Goal: Task Accomplishment & Management: Use online tool/utility

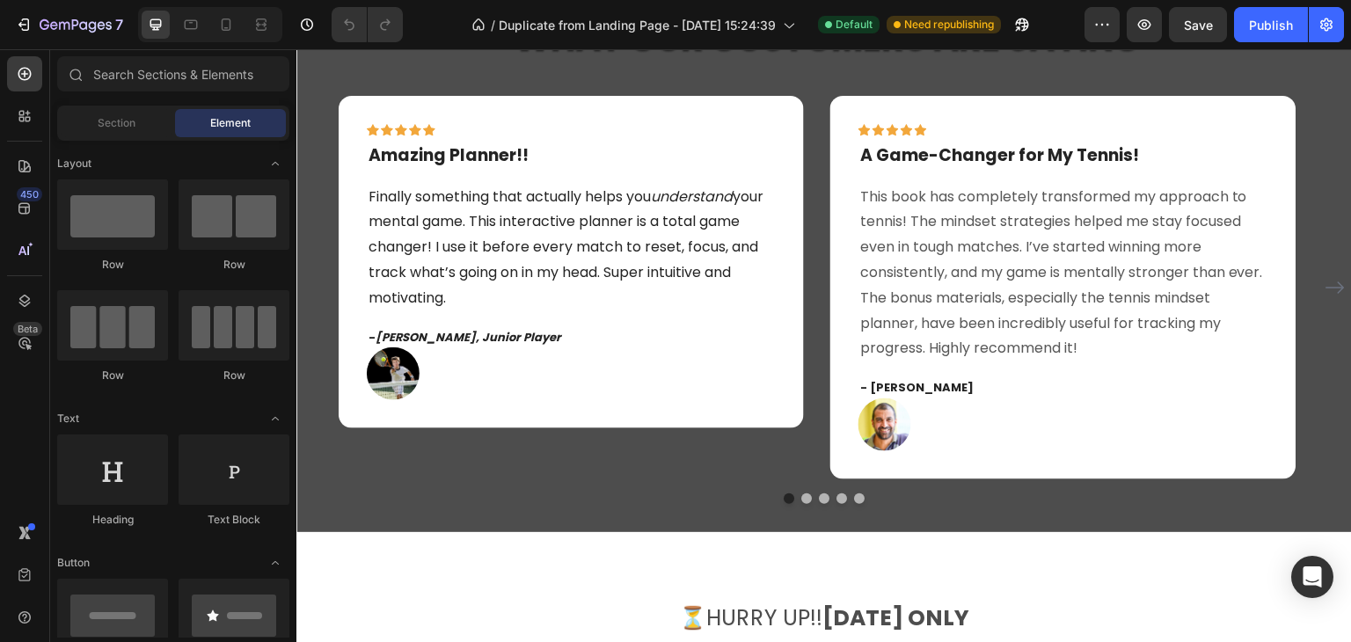
scroll to position [3254, 0]
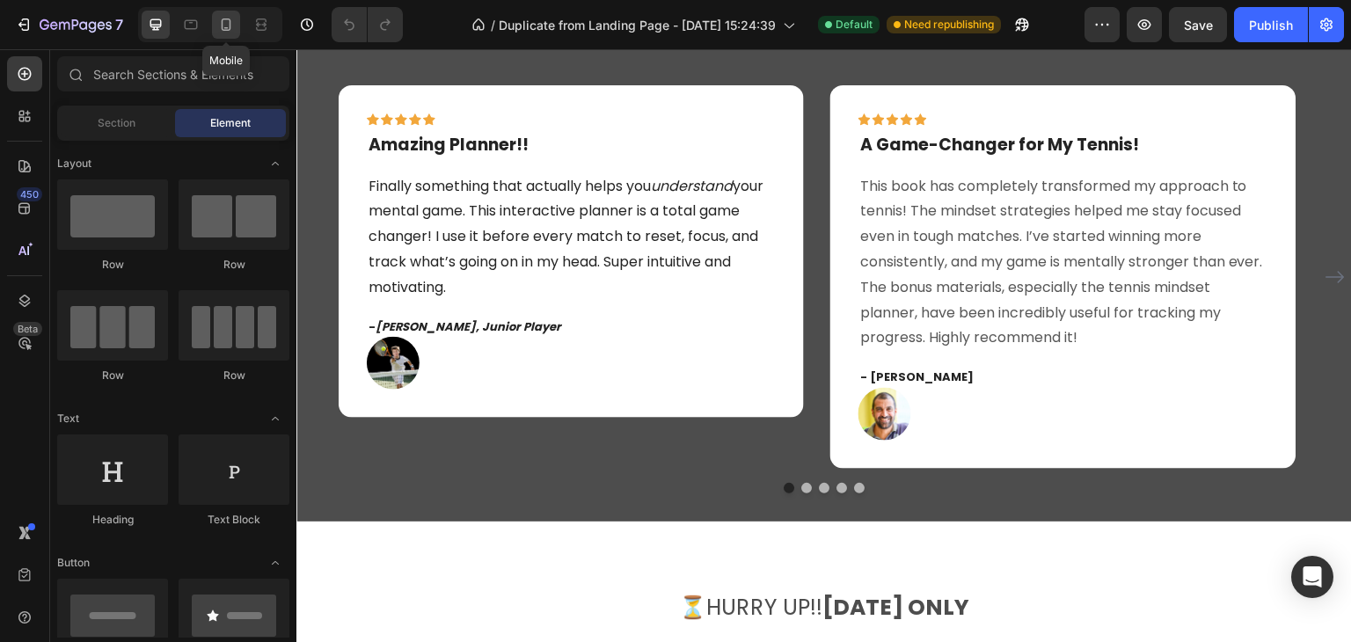
click at [224, 20] on icon at bounding box center [226, 25] width 18 height 18
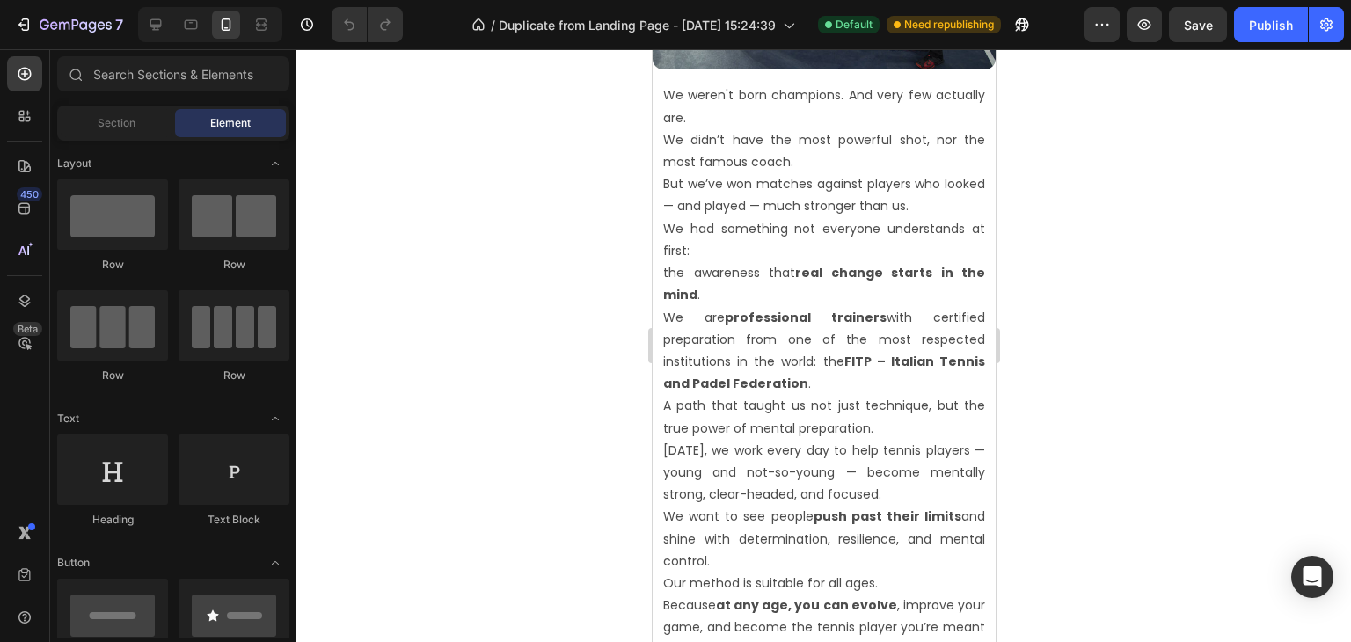
scroll to position [2199, 0]
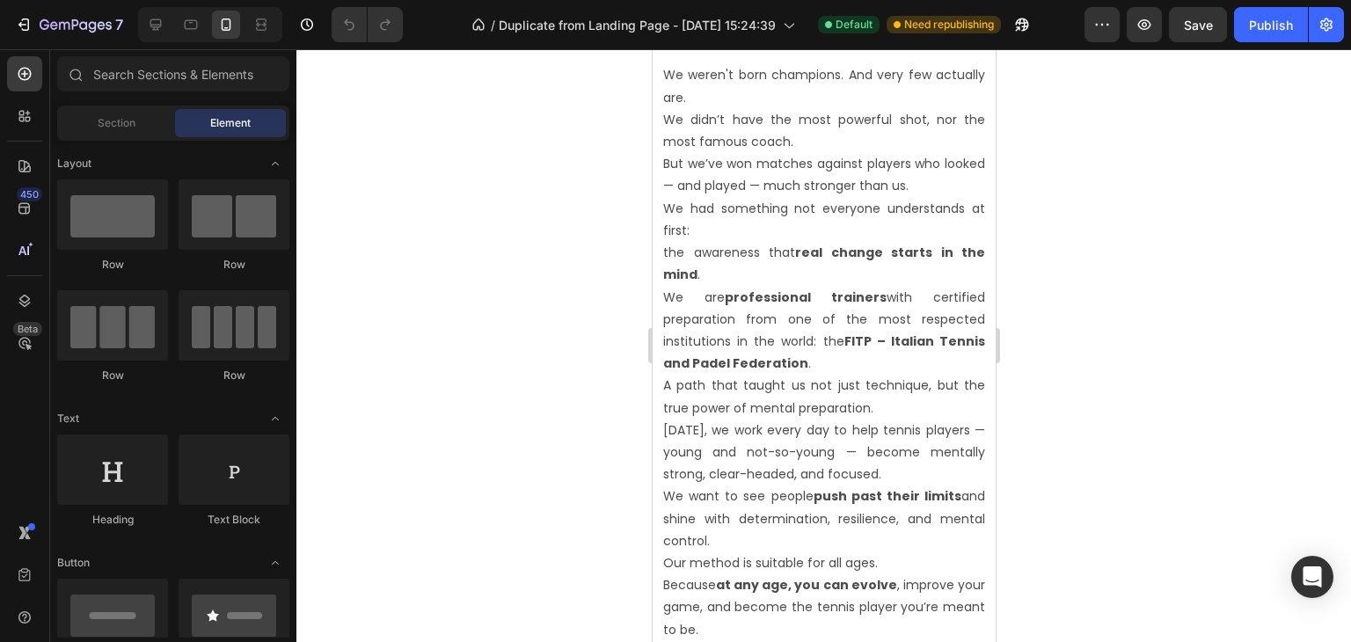
click at [163, 40] on div at bounding box center [210, 24] width 144 height 35
click at [163, 36] on div at bounding box center [156, 25] width 28 height 28
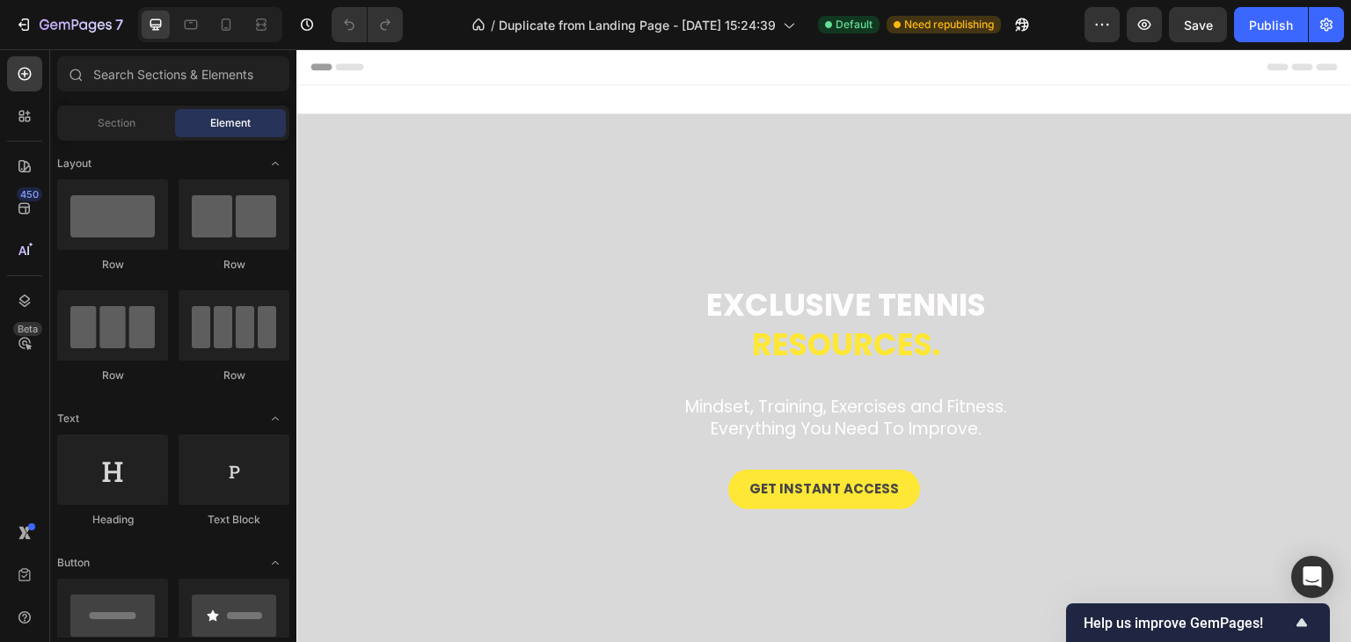
click at [500, 77] on div "Header" at bounding box center [823, 66] width 1027 height 35
click at [320, 96] on div "Exclusive tennis resources. Heading Mindset, Training, Exercises and Fitness. E…" at bounding box center [823, 410] width 1055 height 650
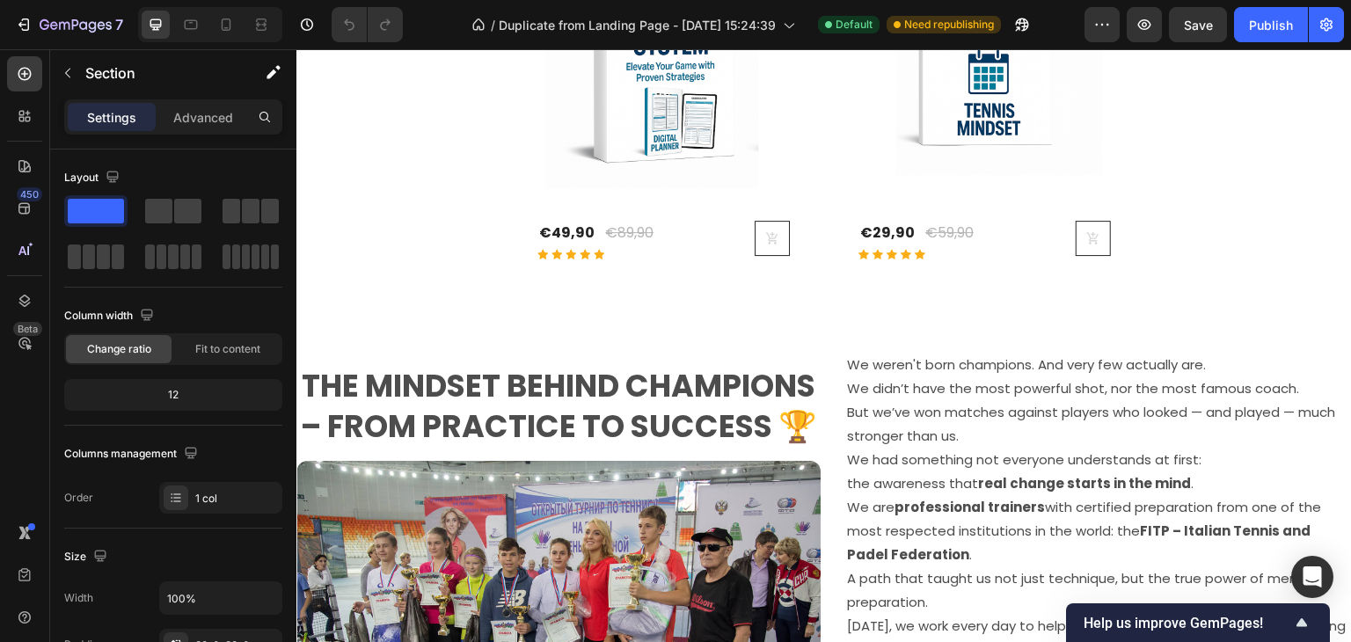
scroll to position [1935, 0]
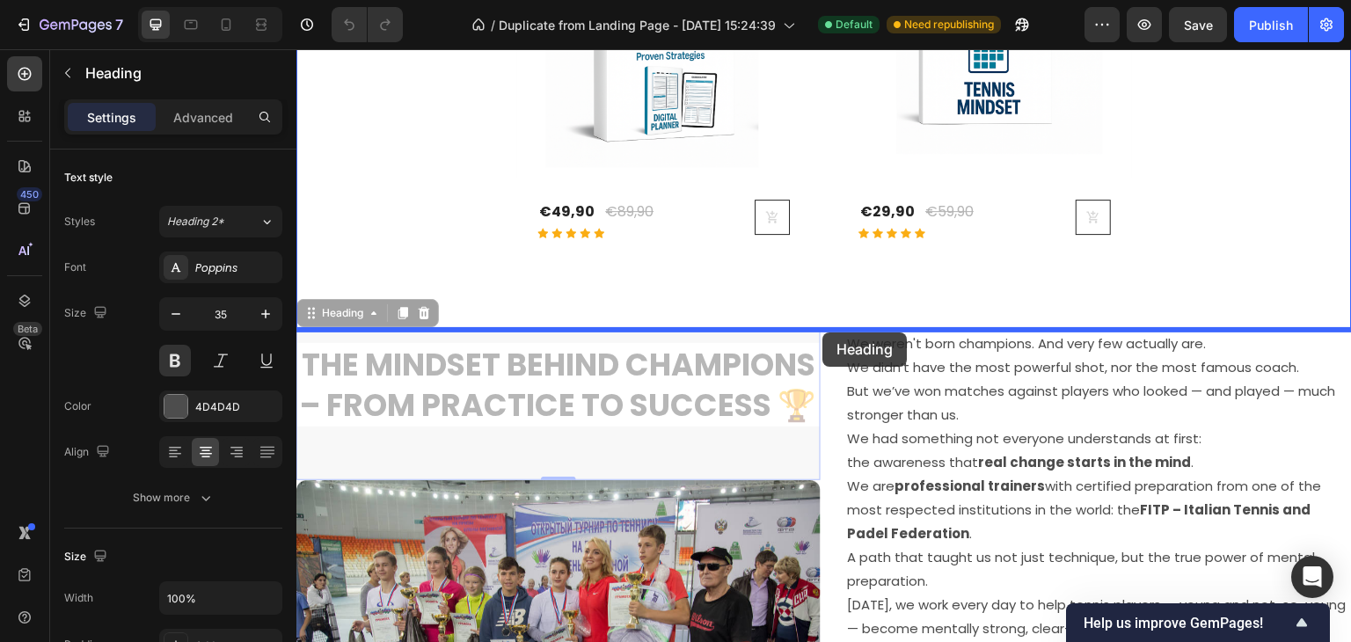
drag, startPoint x: 704, startPoint y: 390, endPoint x: 822, endPoint y: 333, distance: 130.6
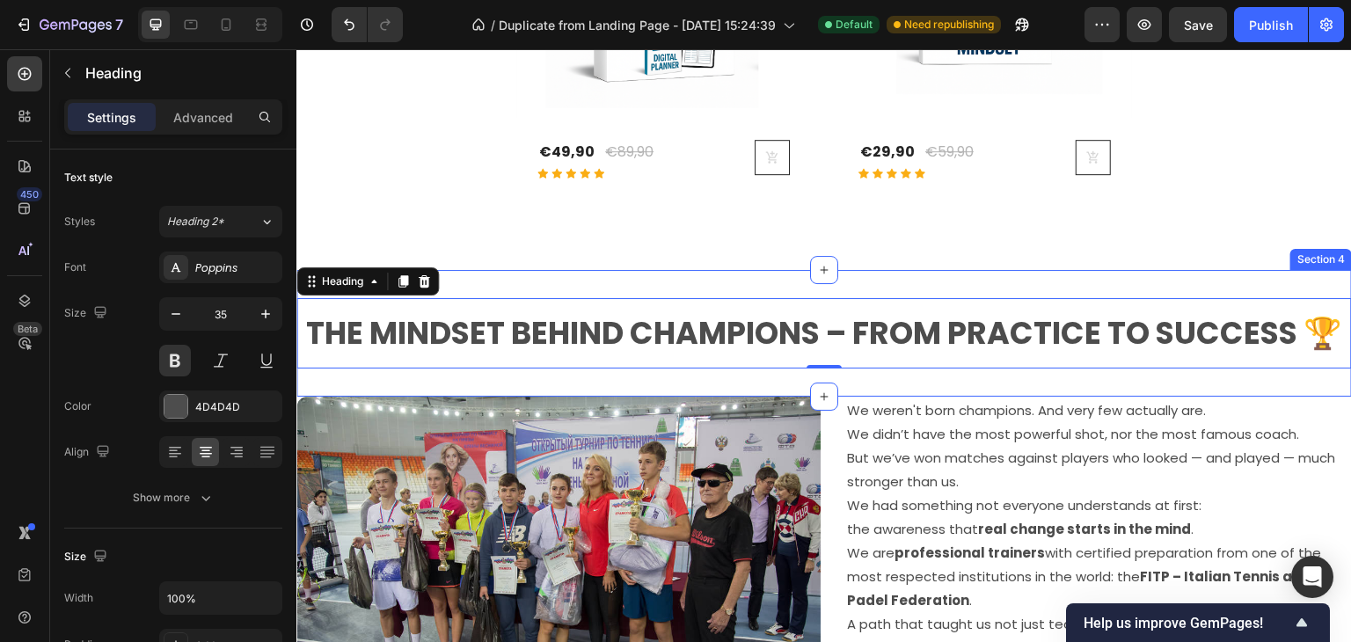
scroll to position [2023, 0]
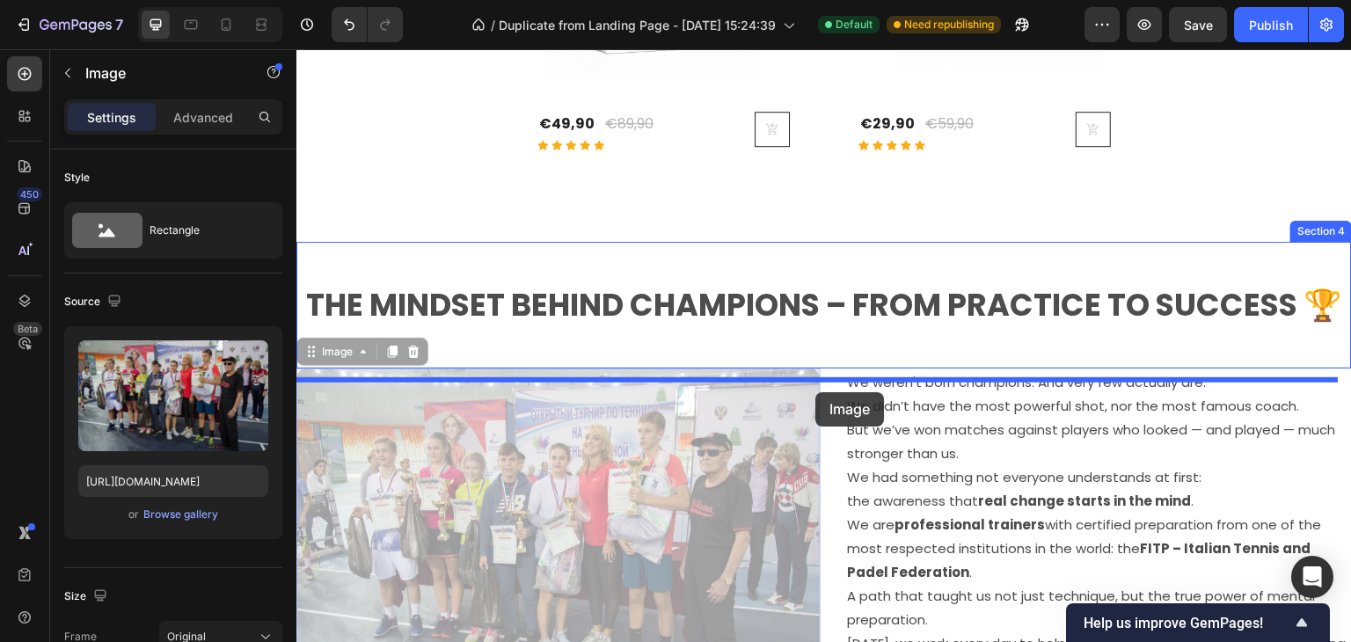
drag, startPoint x: 740, startPoint y: 438, endPoint x: 815, endPoint y: 392, distance: 88.4
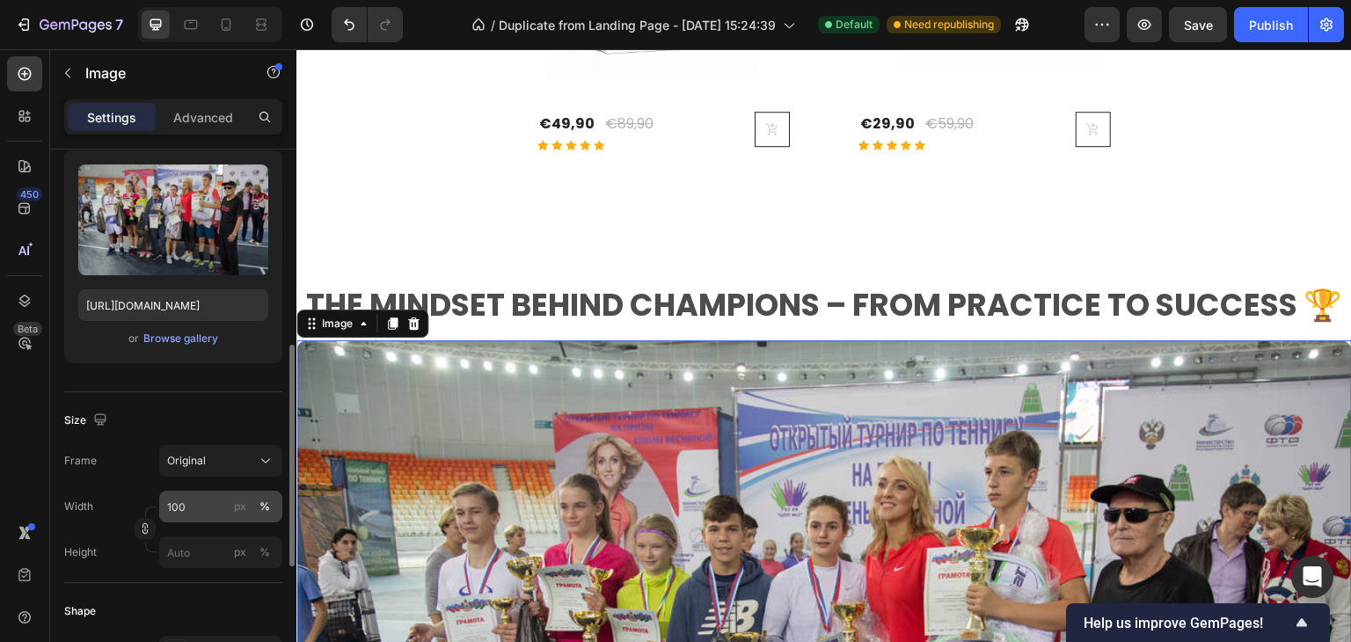
scroll to position [264, 0]
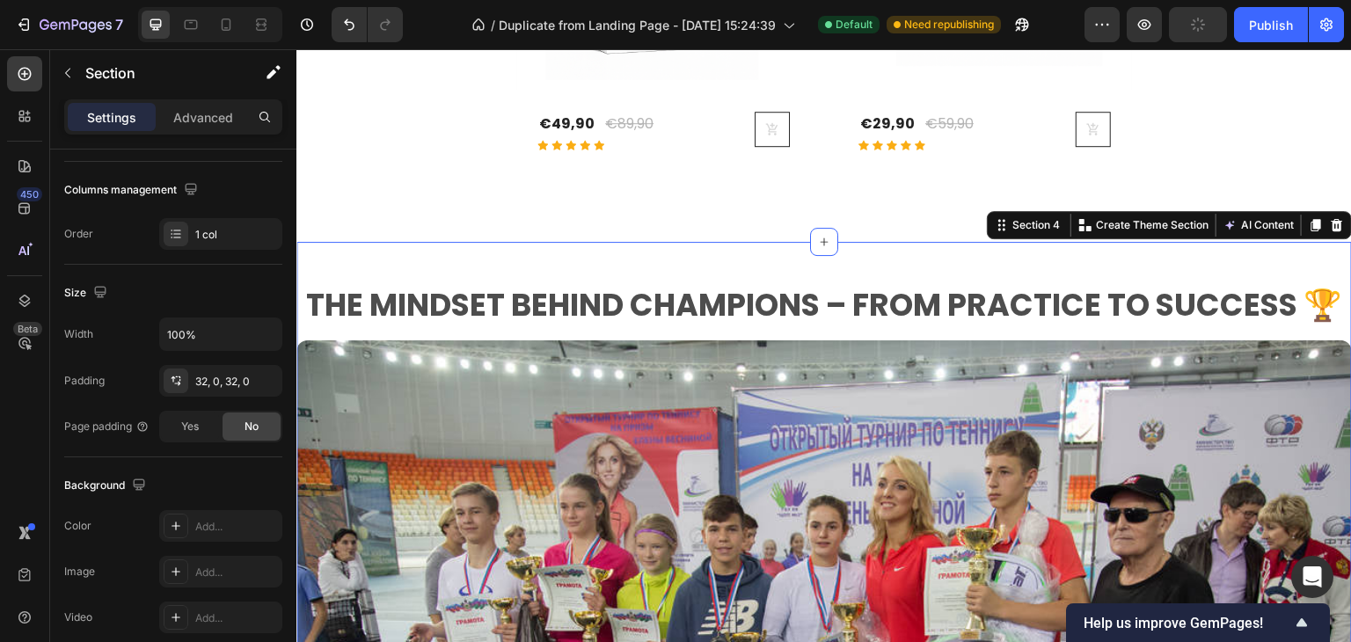
scroll to position [0, 0]
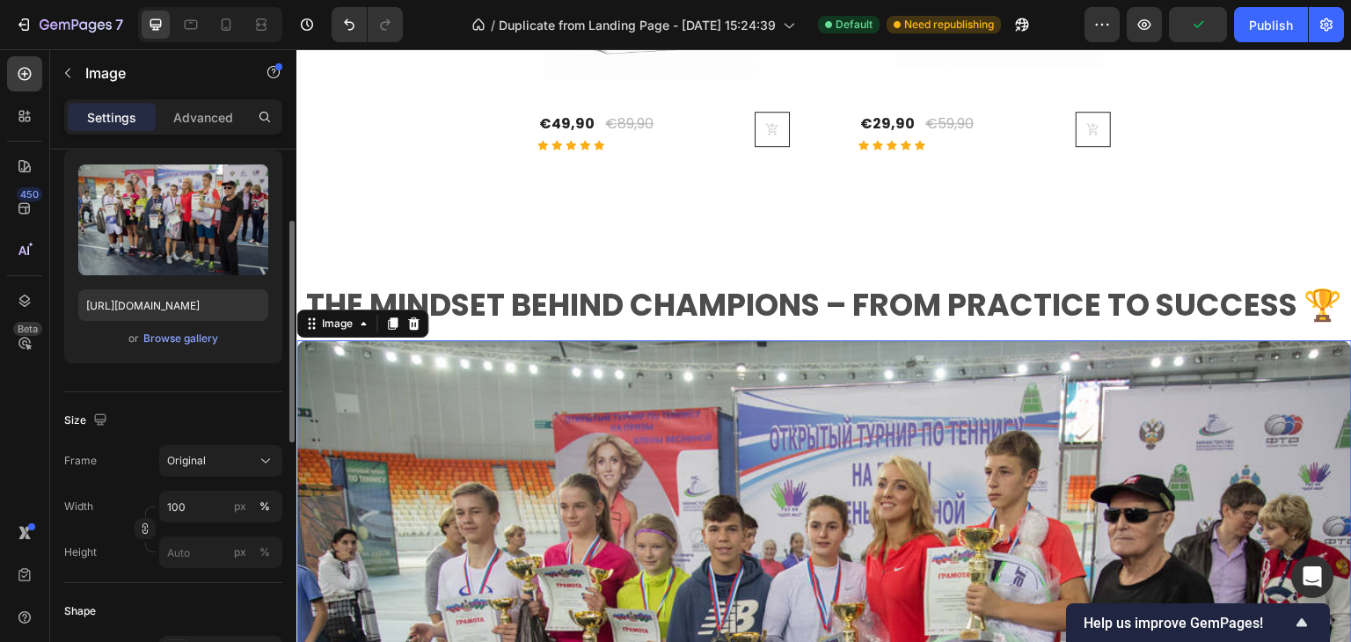
scroll to position [264, 0]
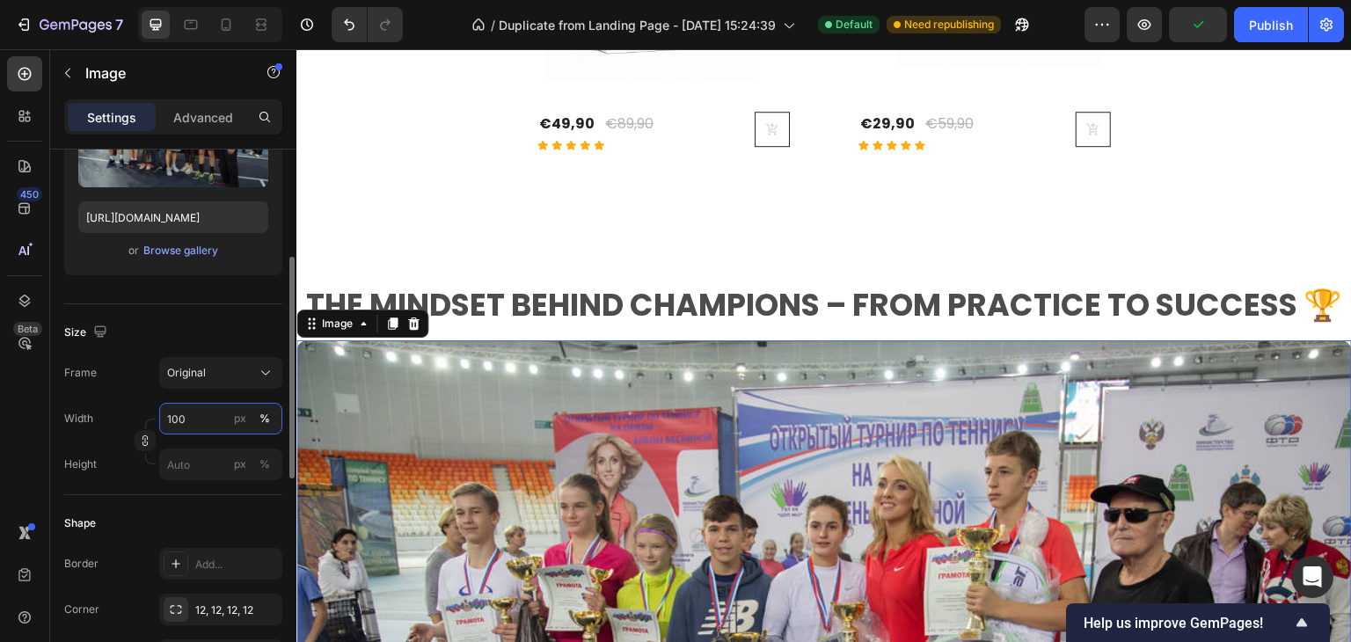
click at [201, 426] on input "100" at bounding box center [220, 419] width 123 height 32
drag, startPoint x: 190, startPoint y: 469, endPoint x: 189, endPoint y: 442, distance: 26.4
click at [187, 469] on div "Full 100%" at bounding box center [203, 460] width 144 height 32
click at [195, 417] on input "100" at bounding box center [220, 419] width 123 height 32
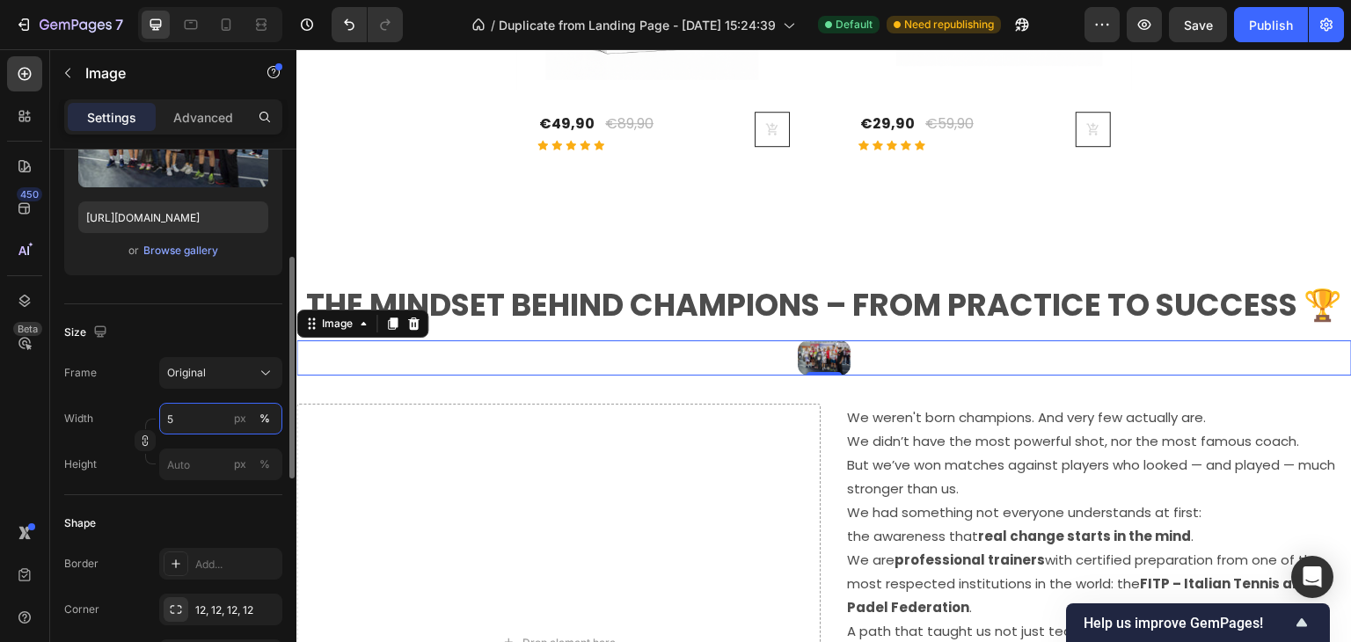
type input "50"
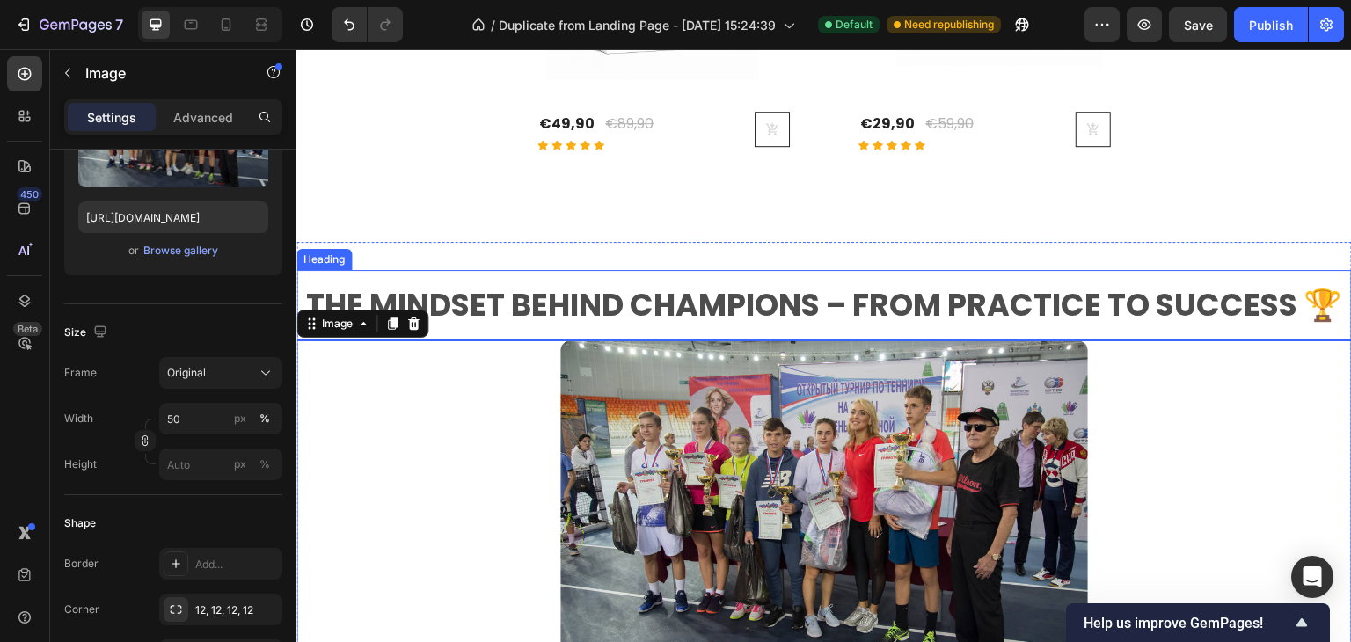
click at [456, 326] on h2 "The Mindset Behind Champions – From Practice to Success 🏆" at bounding box center [823, 305] width 1055 height 44
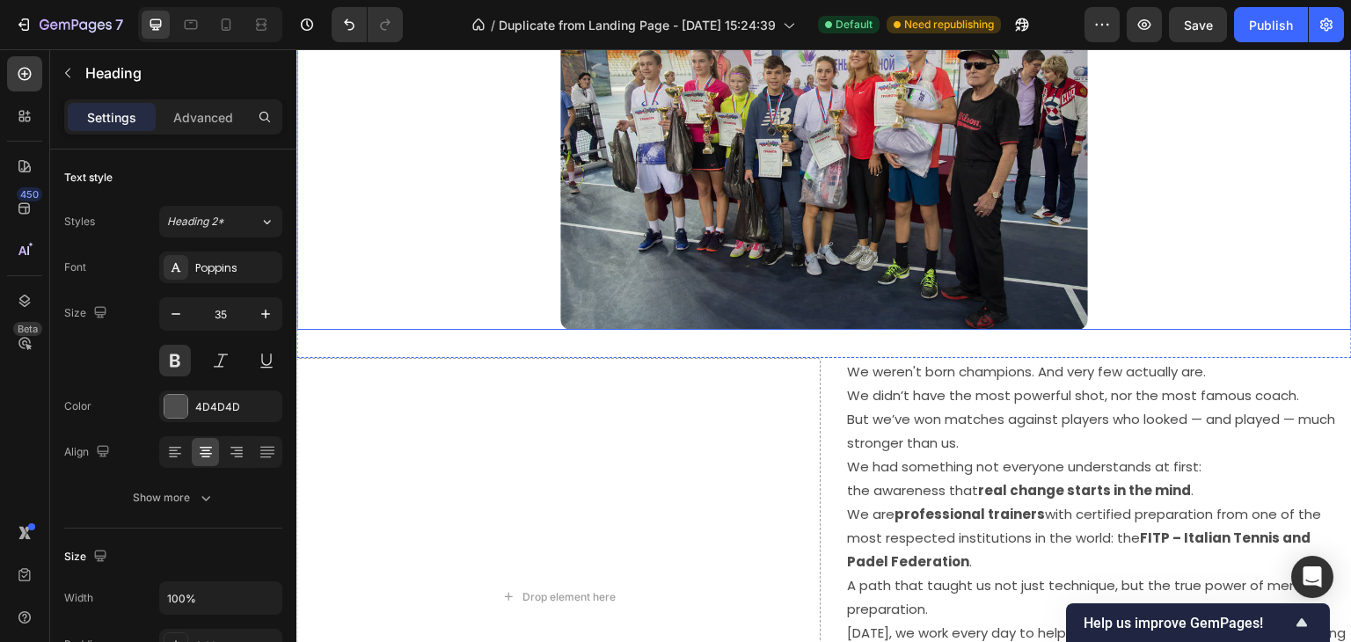
scroll to position [2463, 0]
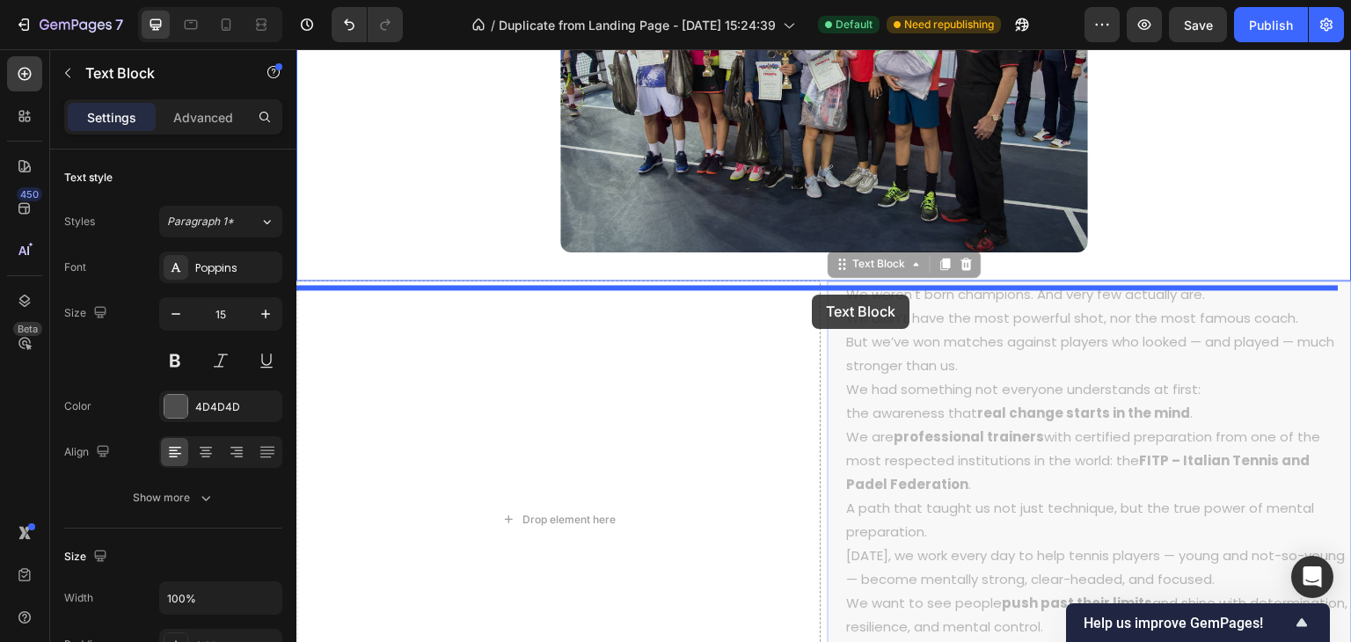
drag, startPoint x: 871, startPoint y: 353, endPoint x: 812, endPoint y: 295, distance: 82.7
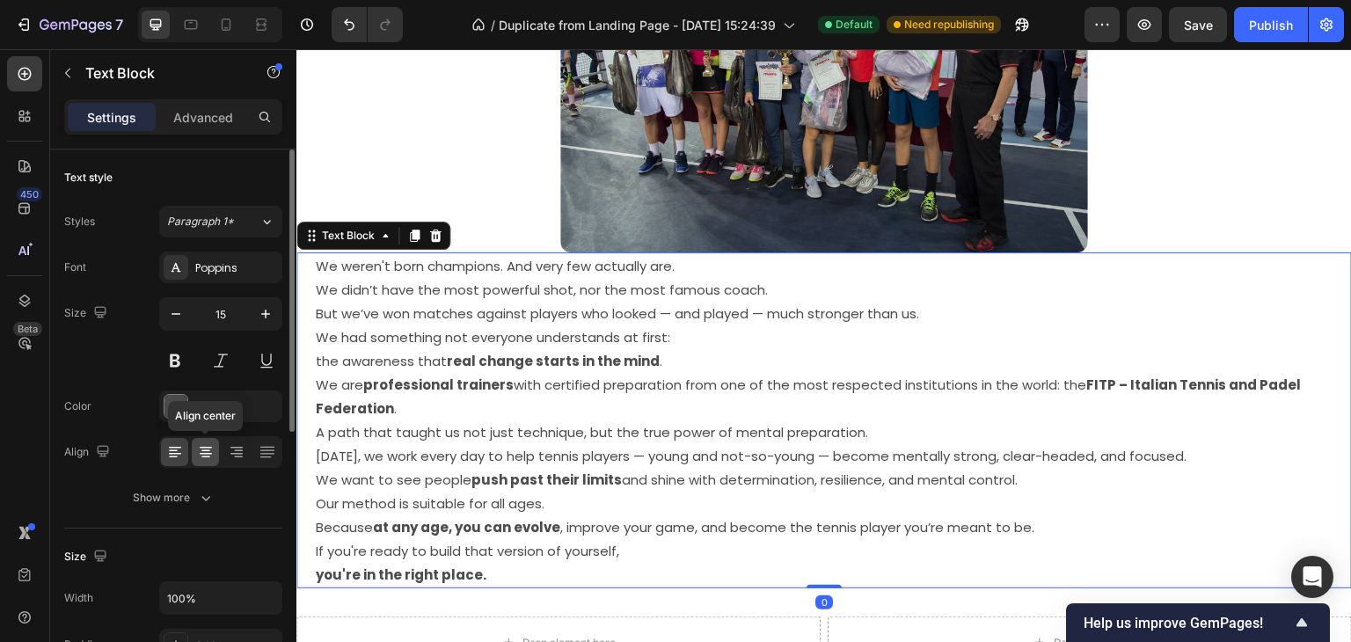
click at [199, 465] on div "Align center" at bounding box center [220, 452] width 123 height 32
click at [197, 457] on icon at bounding box center [206, 452] width 18 height 18
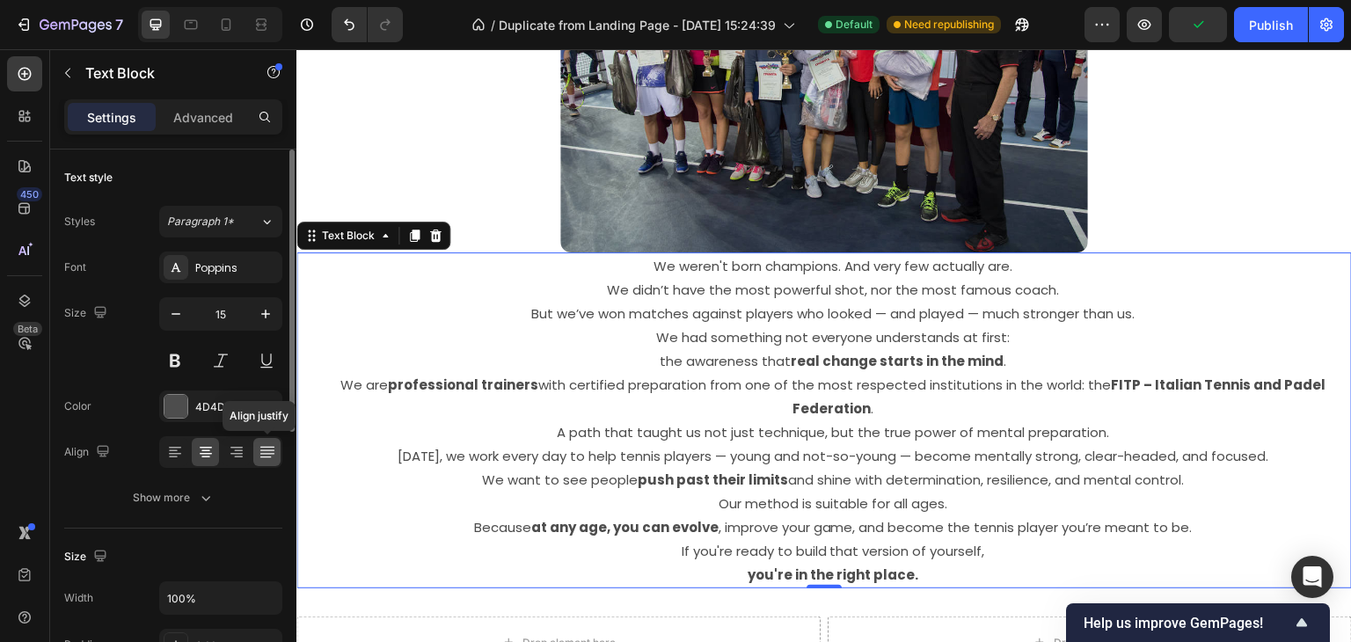
click at [265, 443] on icon at bounding box center [268, 452] width 18 height 18
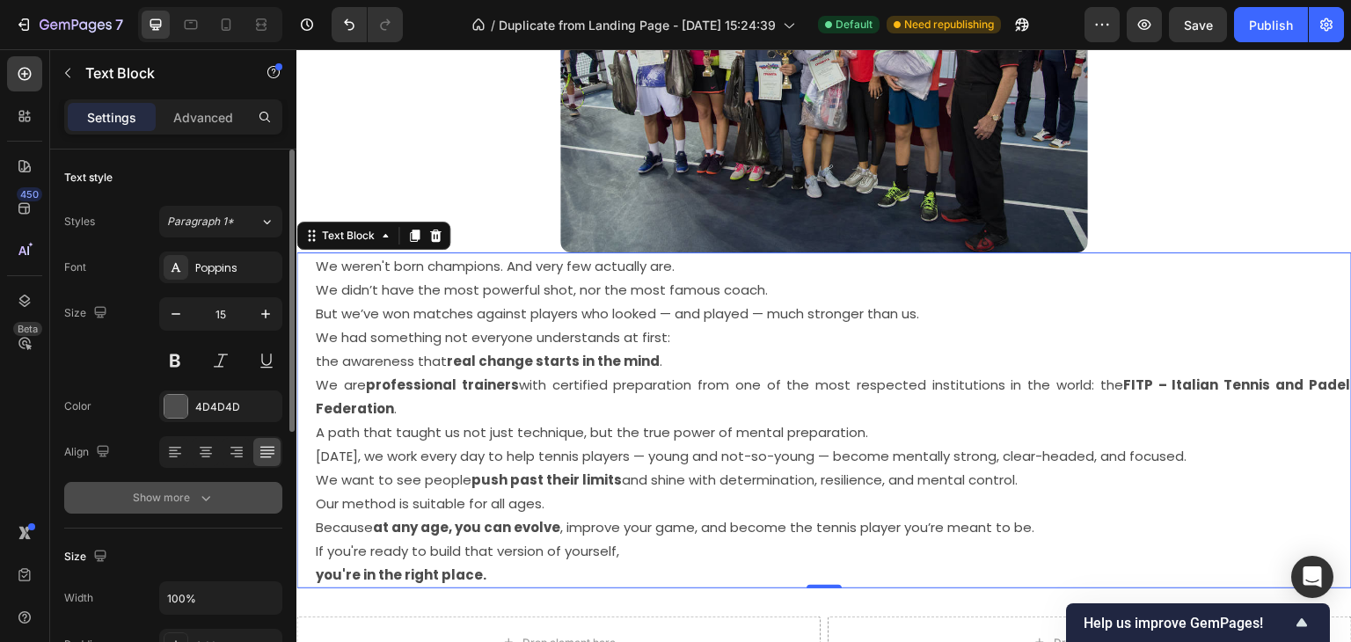
click at [207, 493] on icon "button" at bounding box center [206, 498] width 18 height 18
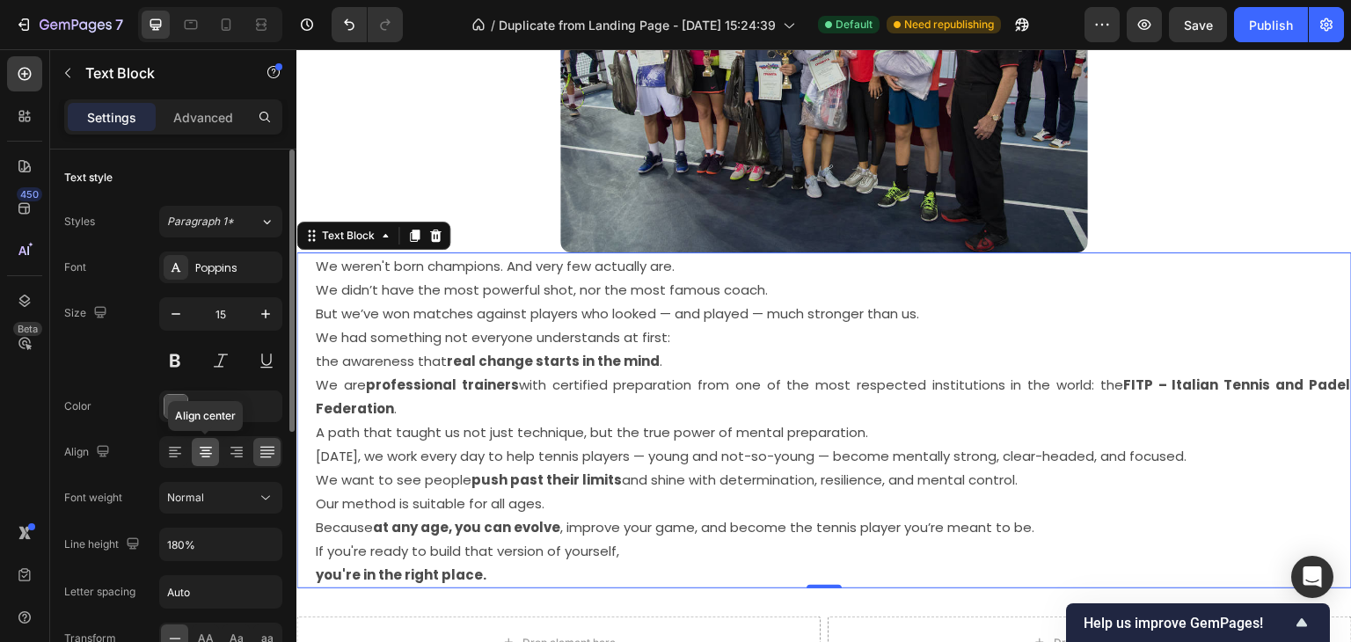
click at [211, 455] on icon at bounding box center [206, 452] width 18 height 18
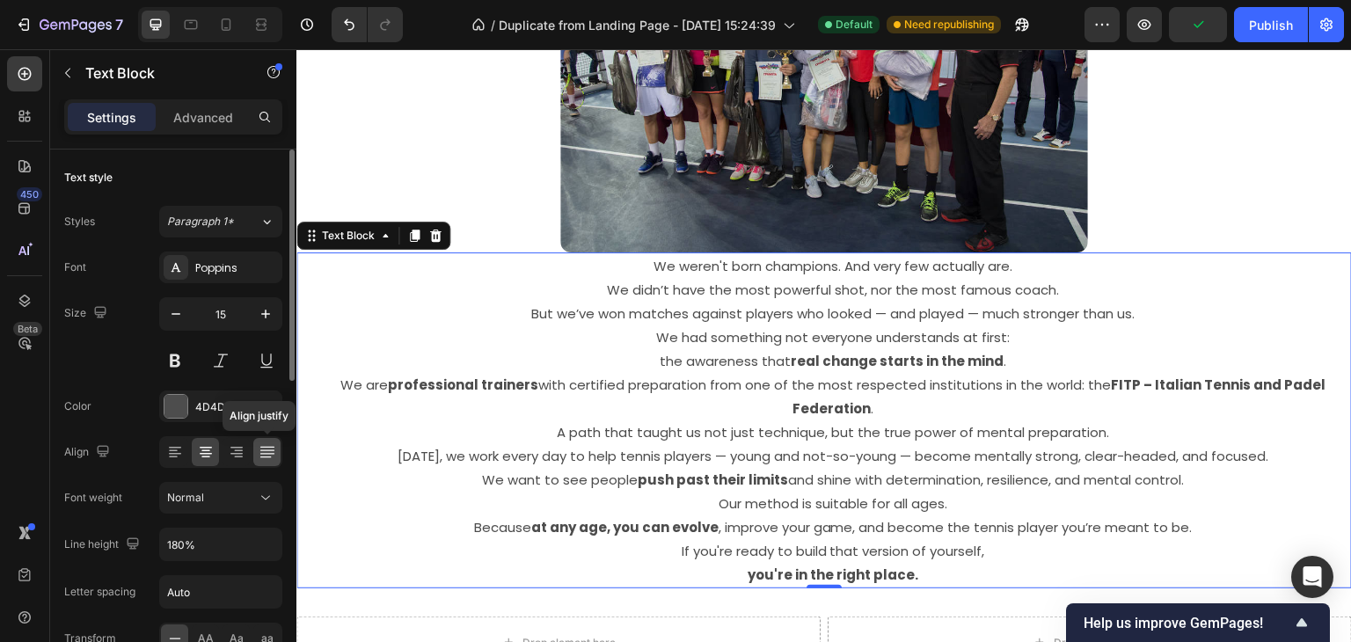
click at [266, 449] on icon at bounding box center [266, 449] width 14 height 1
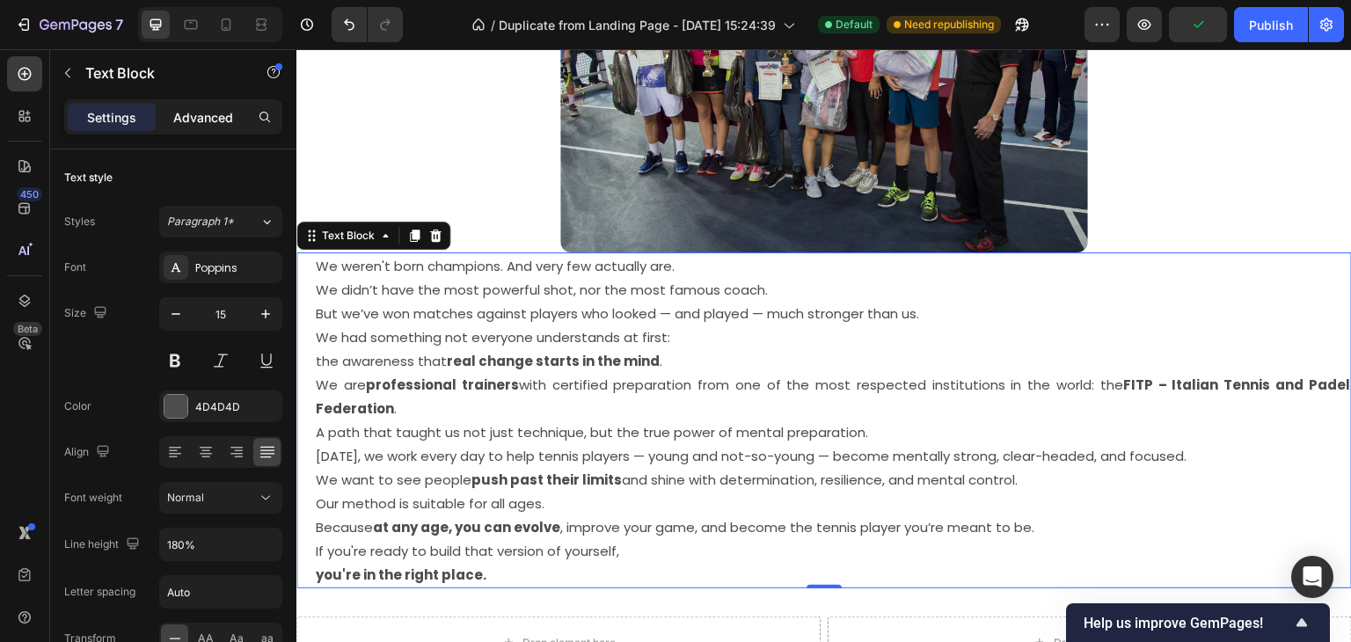
click at [219, 114] on p "Advanced" at bounding box center [203, 117] width 60 height 18
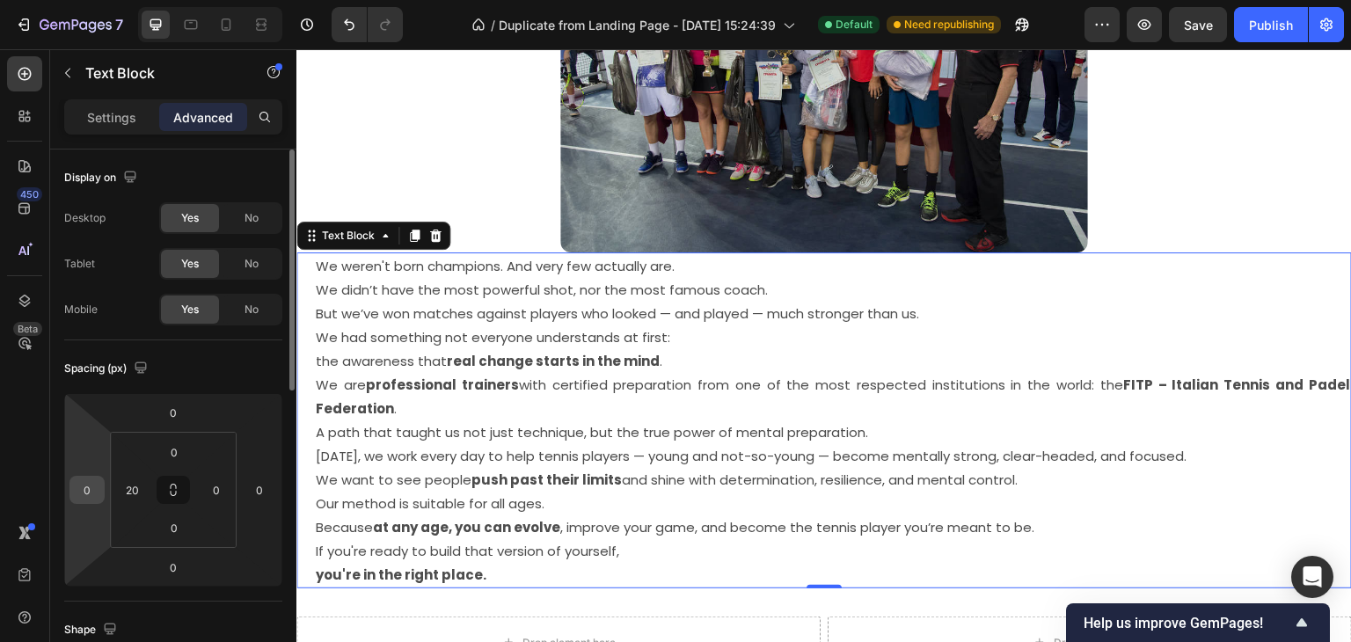
click at [88, 495] on input "0" at bounding box center [87, 490] width 26 height 26
type input "1"
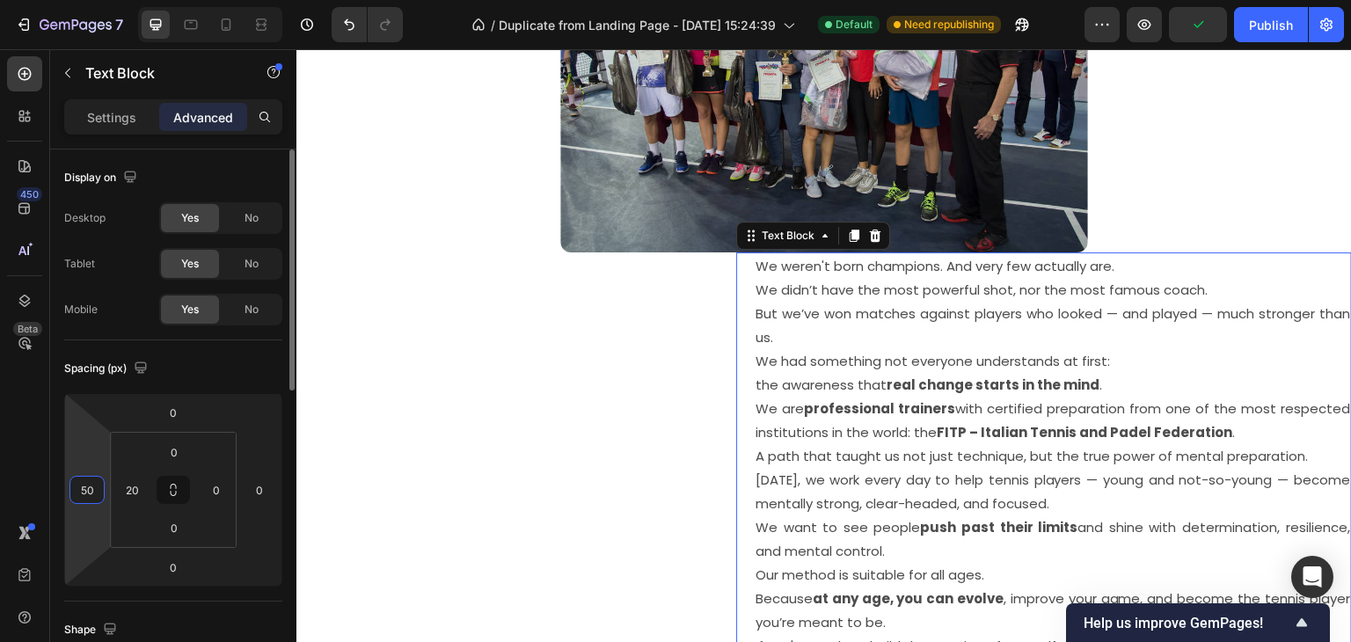
type input "5"
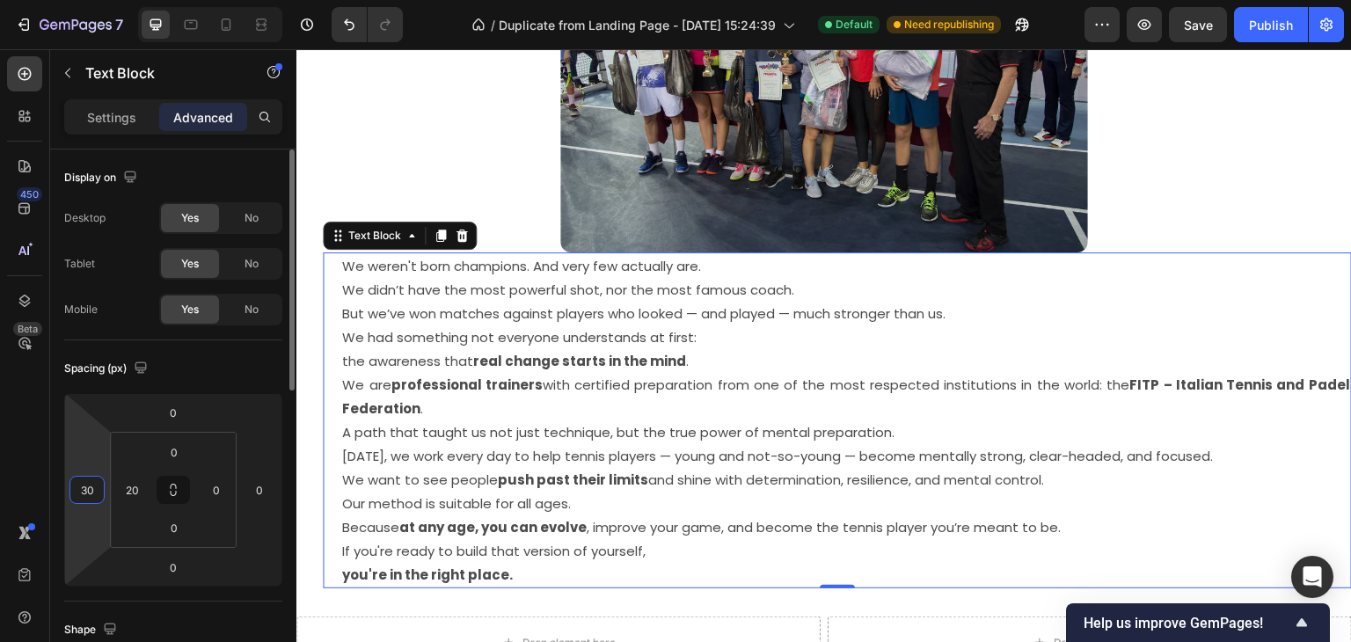
type input "3"
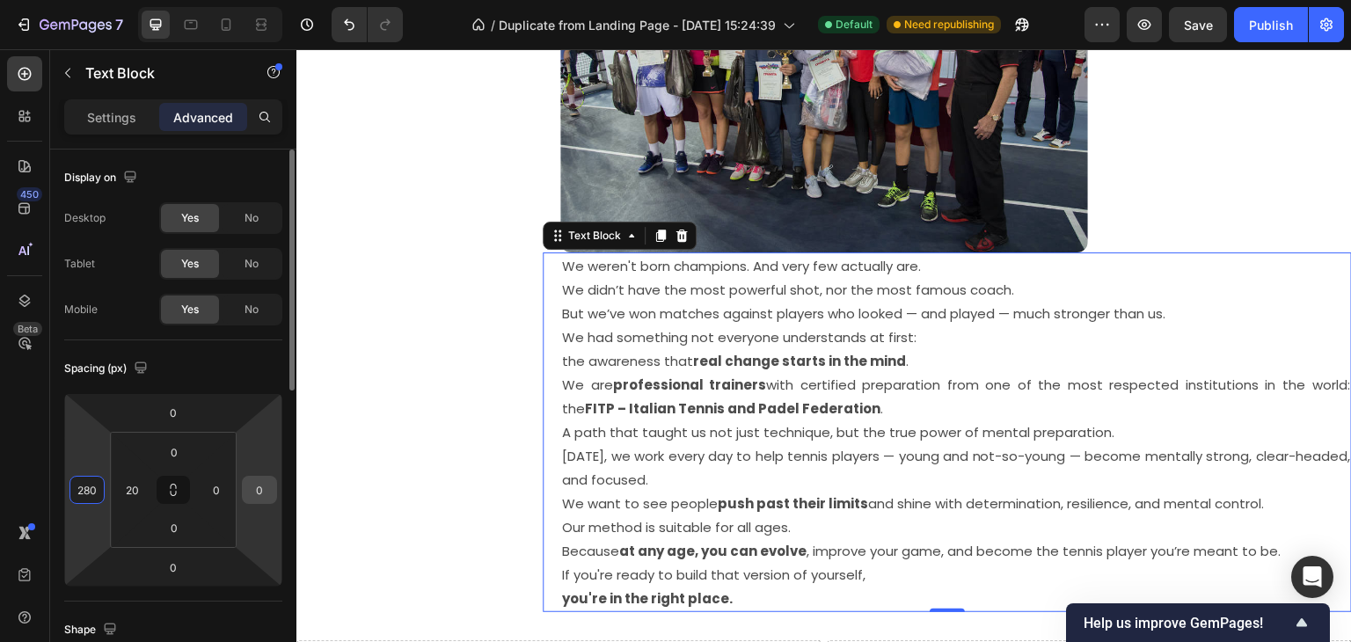
type input "280"
click at [253, 485] on input "0" at bounding box center [259, 490] width 26 height 26
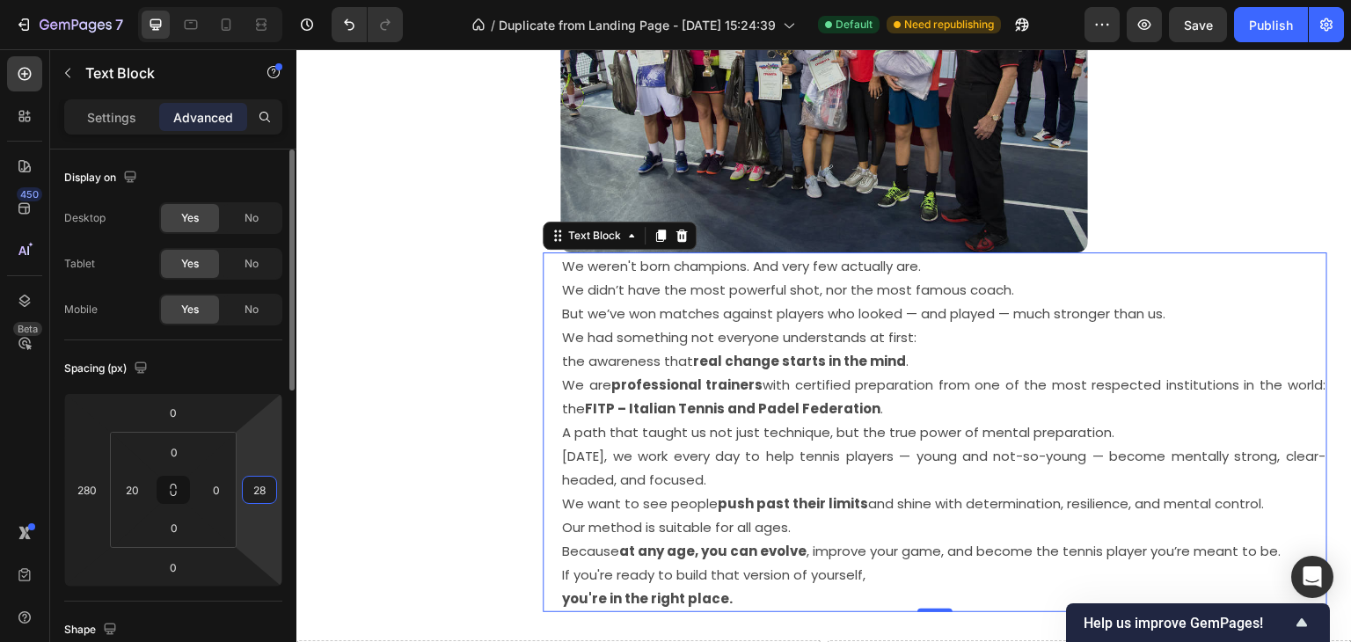
type input "280"
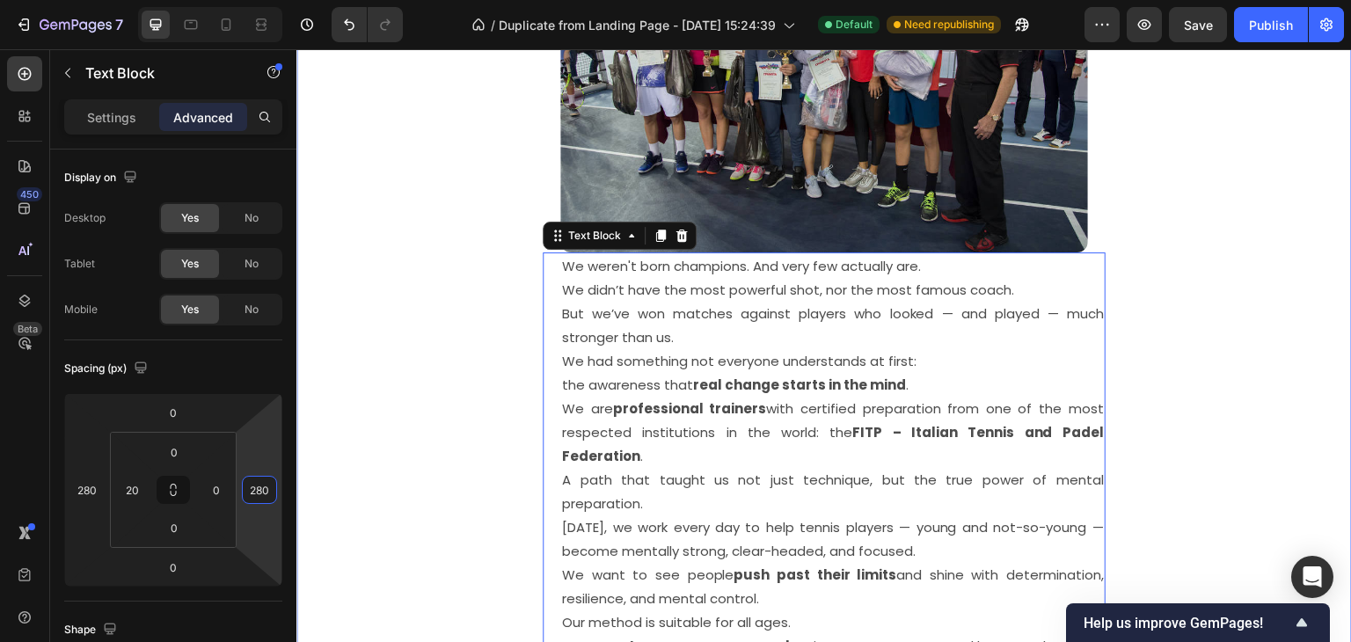
click at [1143, 317] on div "The Mindset Behind Champions – From Practice to Success 🏆 Heading Image We were…" at bounding box center [823, 280] width 1055 height 901
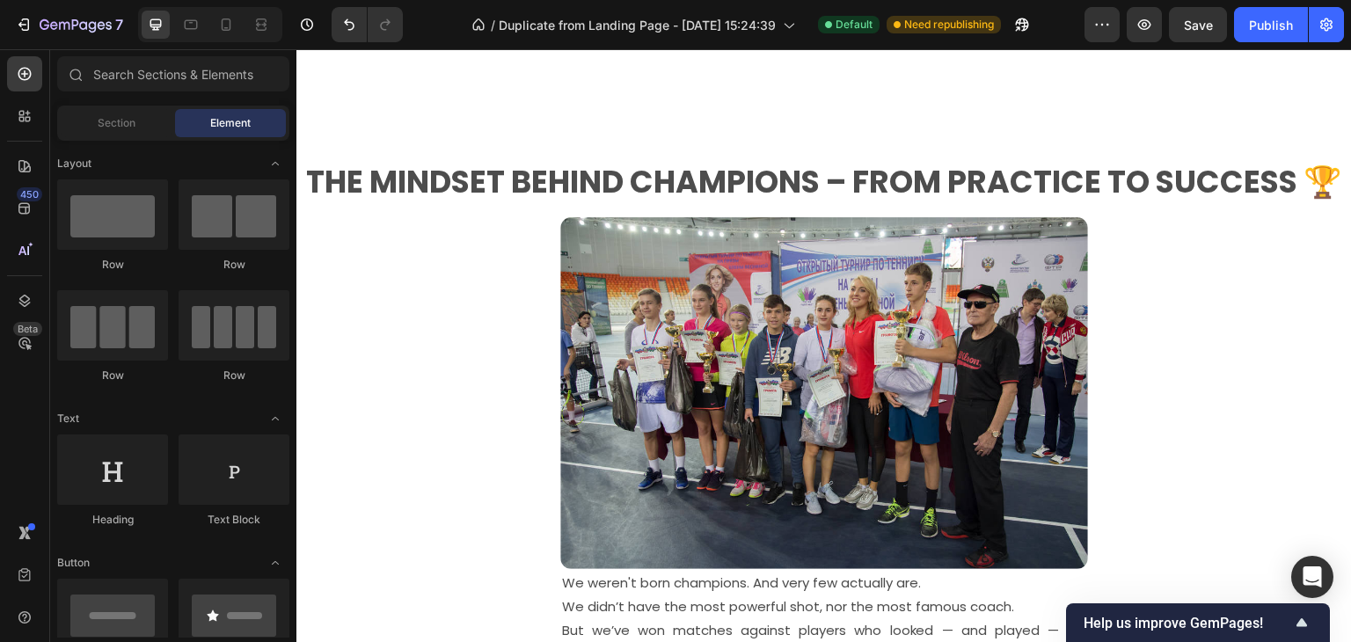
scroll to position [2103, 0]
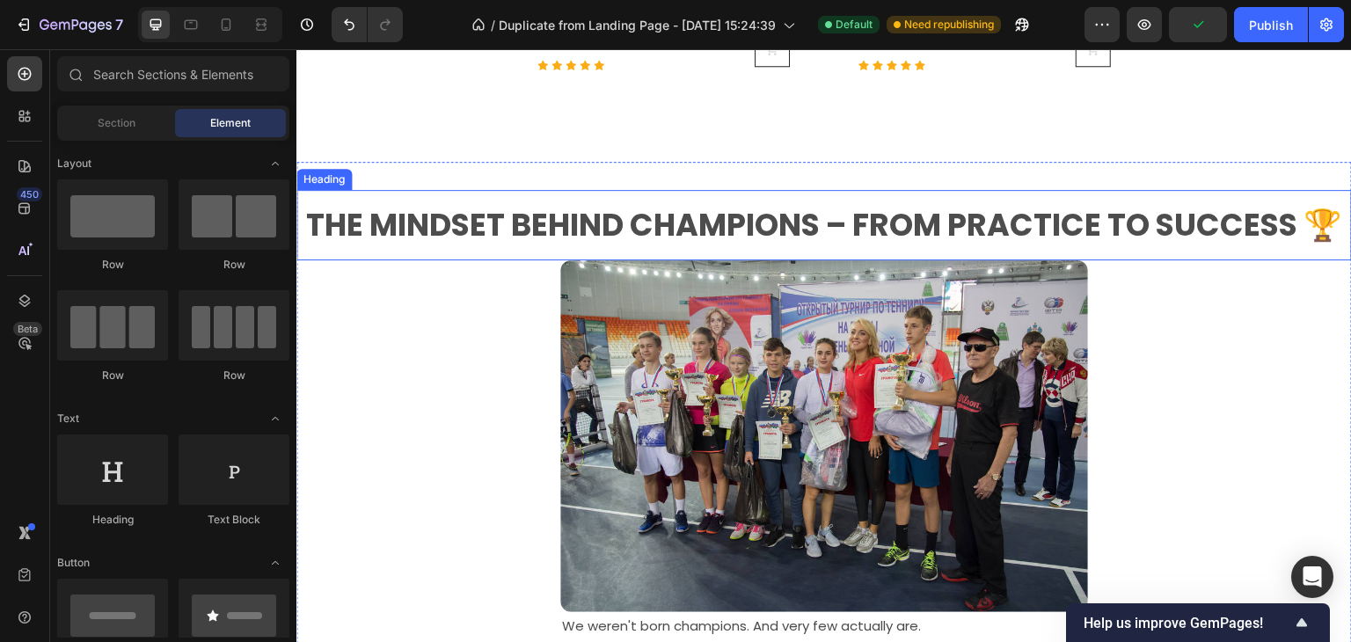
click at [712, 225] on h2 "The Mindset Behind Champions – From Practice to Success 🏆" at bounding box center [823, 225] width 1055 height 44
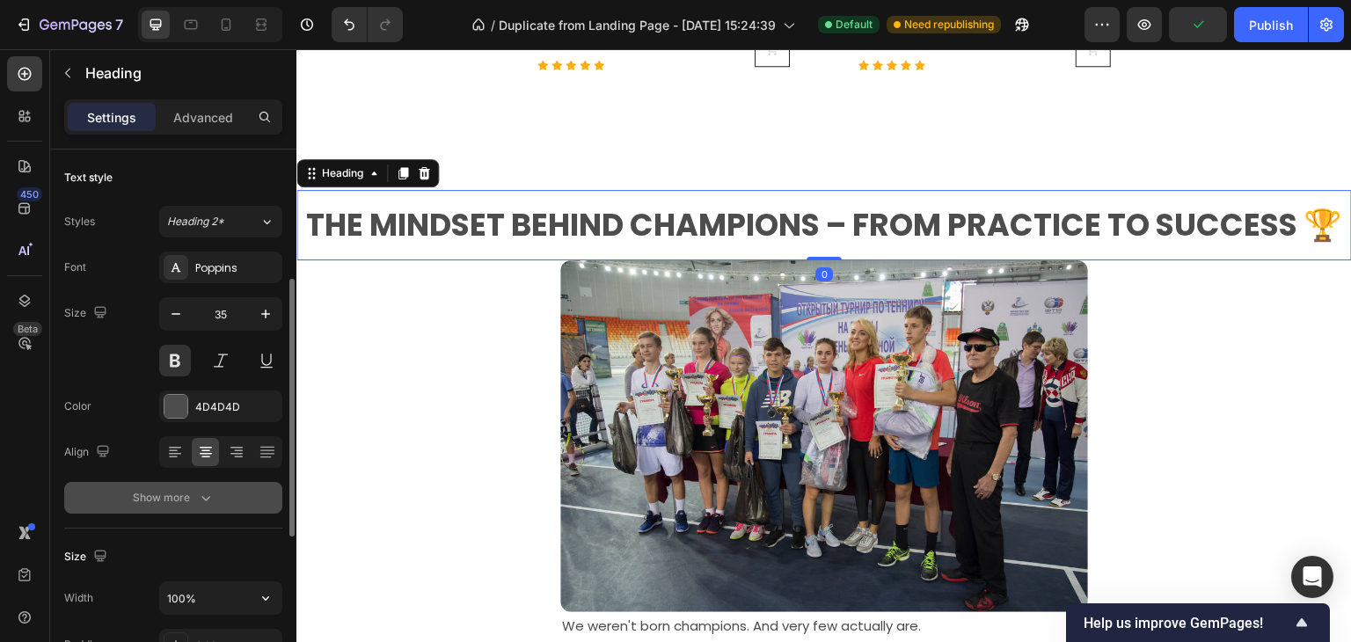
scroll to position [88, 0]
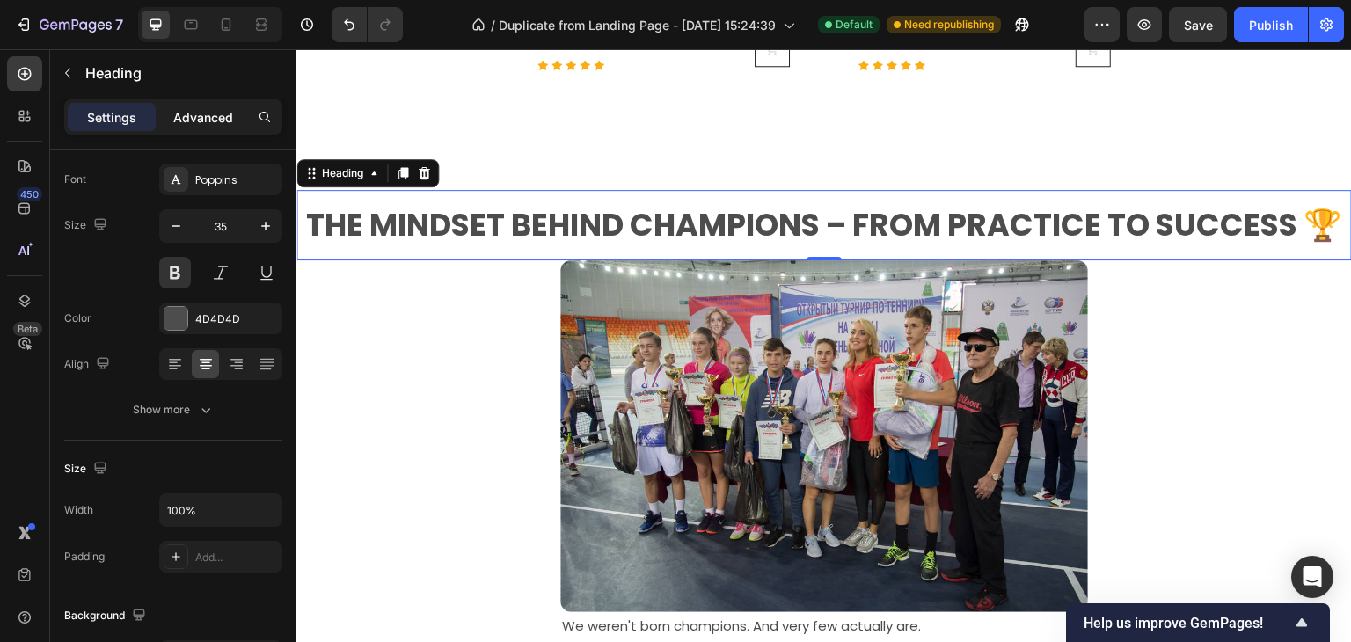
click at [215, 120] on p "Advanced" at bounding box center [203, 117] width 60 height 18
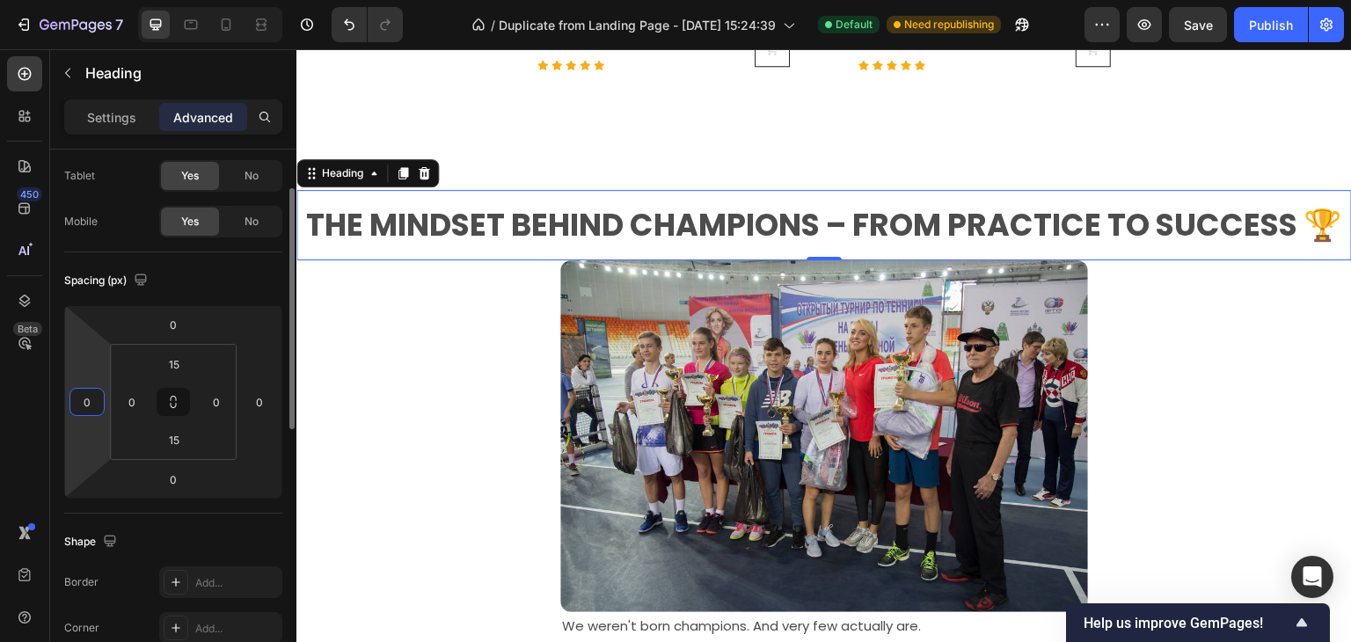
click at [85, 403] on input "0" at bounding box center [87, 402] width 26 height 26
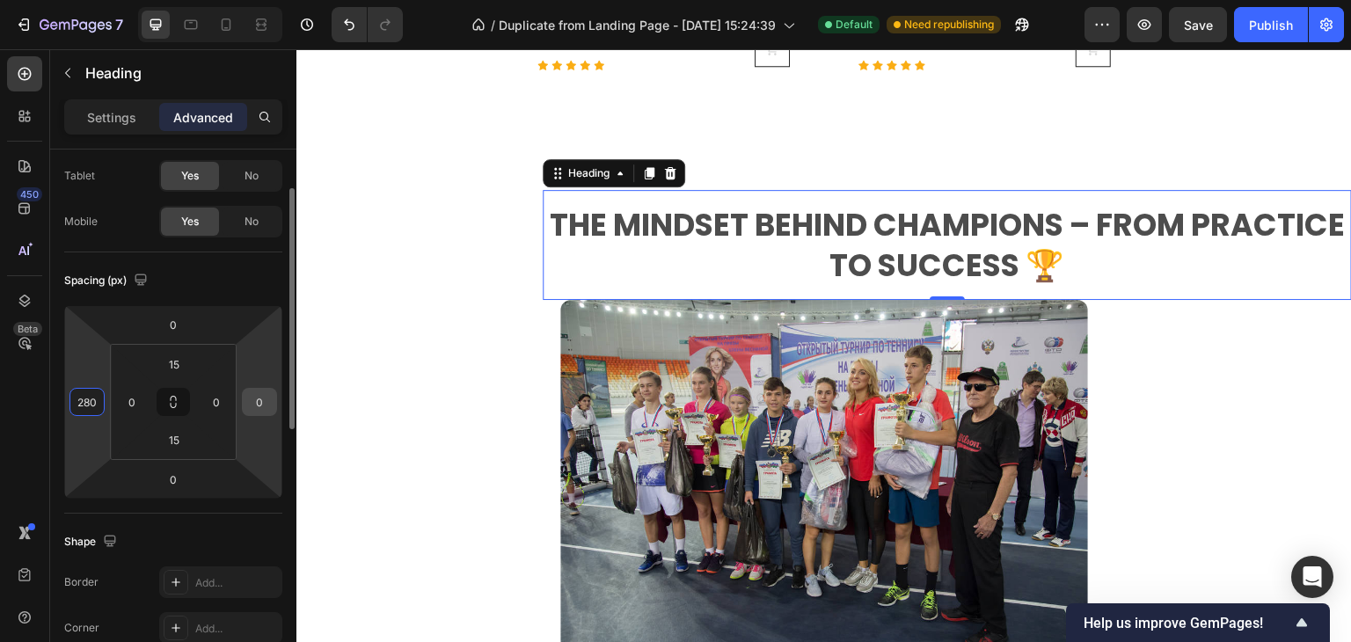
type input "280"
click at [257, 394] on input "0" at bounding box center [259, 402] width 26 height 26
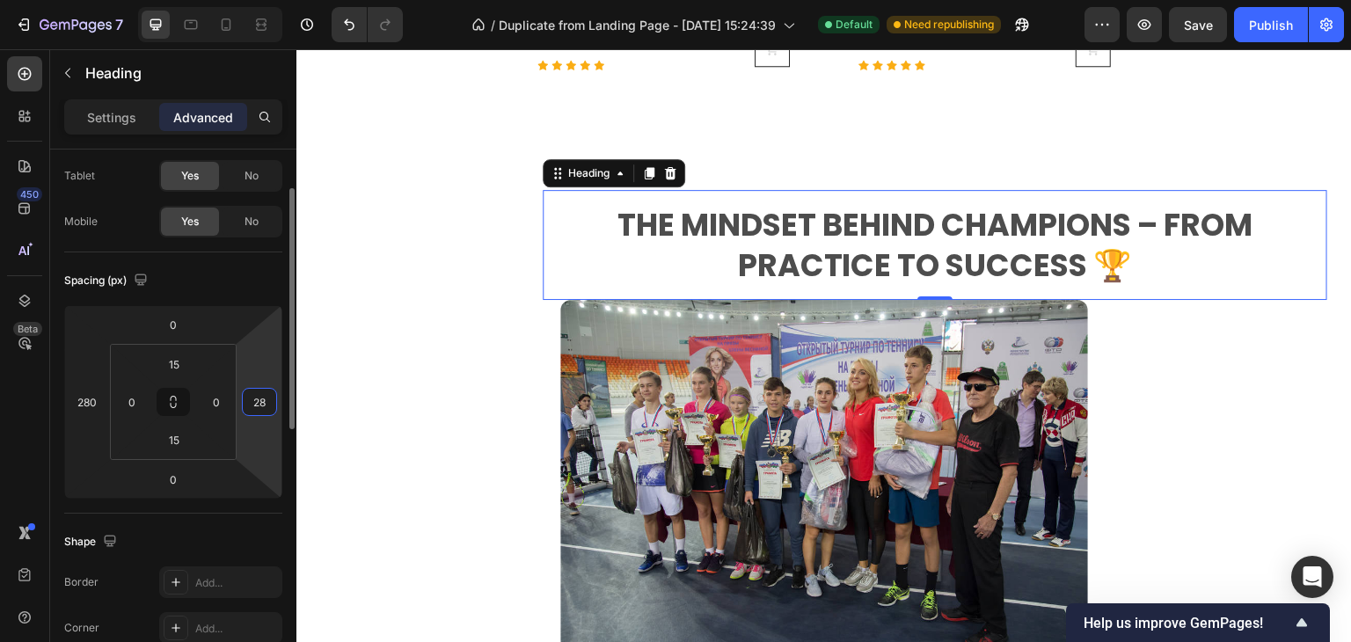
type input "280"
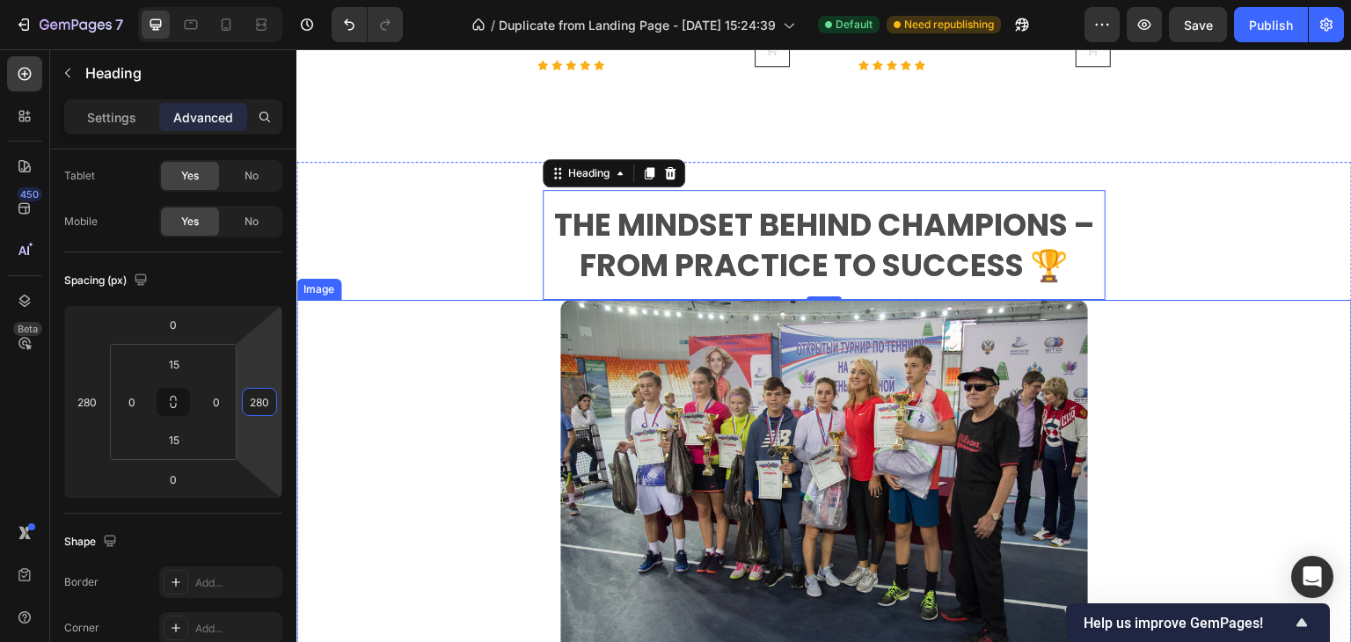
click at [395, 349] on div at bounding box center [823, 476] width 1055 height 352
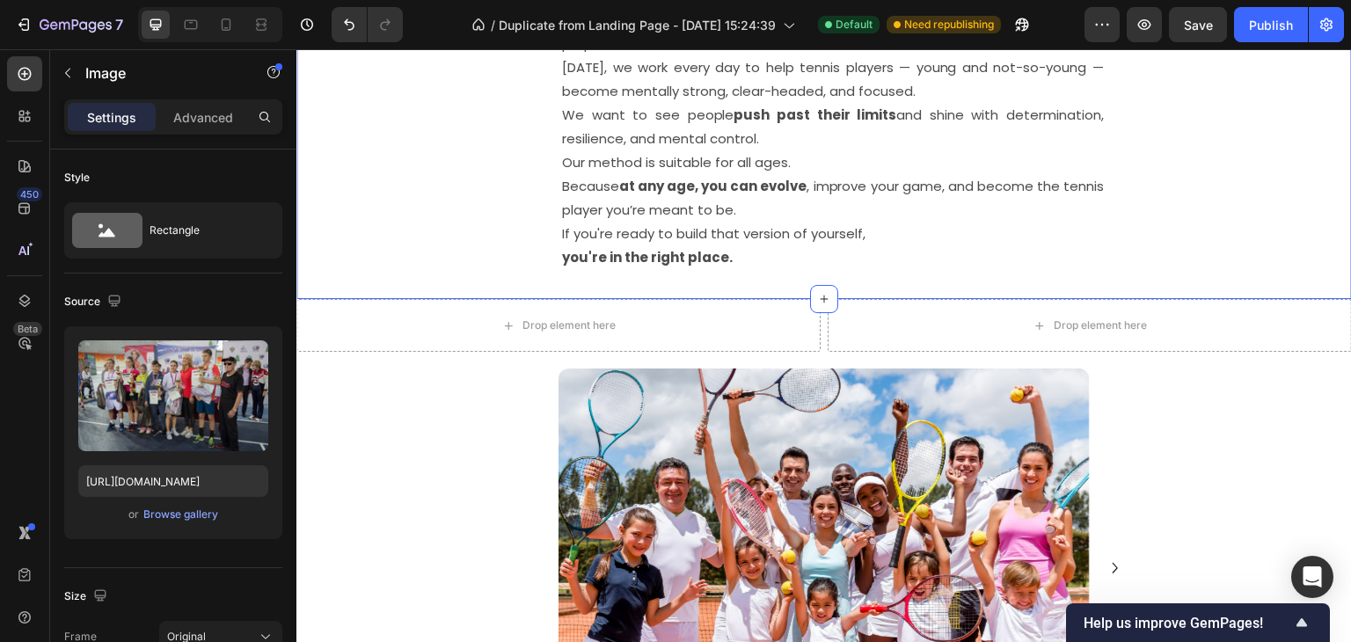
scroll to position [2982, 0]
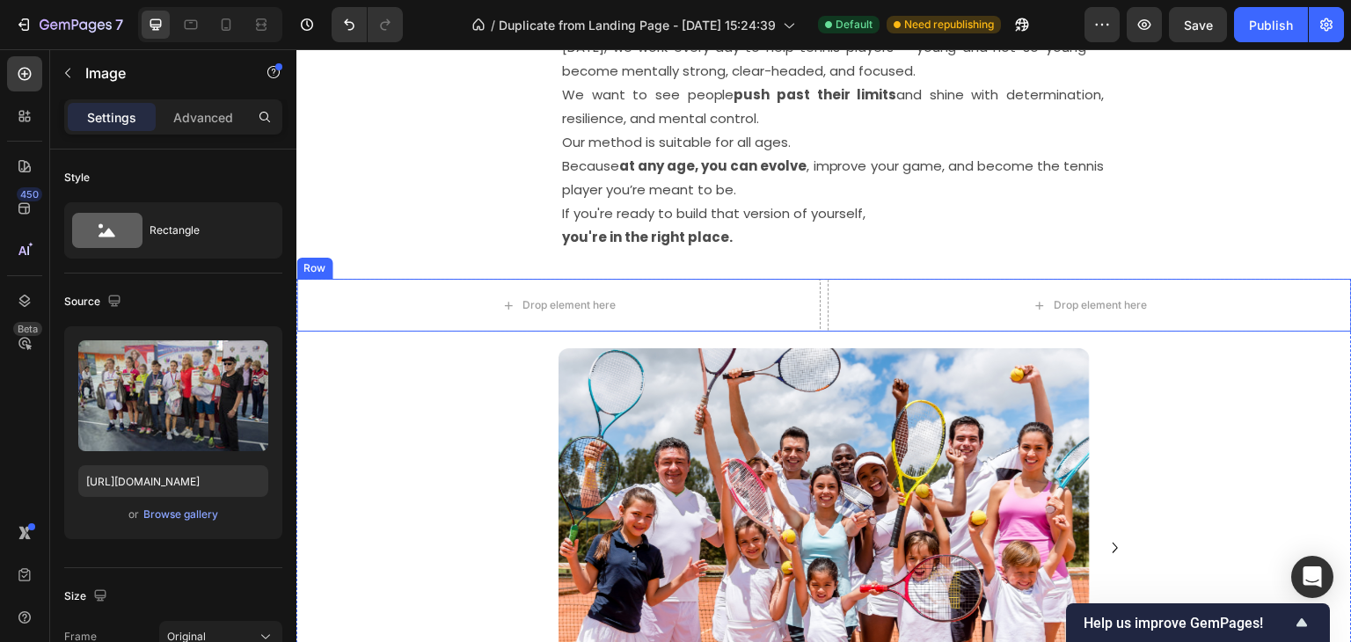
click at [324, 272] on div "The Mindset Behind Champions – From Practice to Success 🏆 Heading Image 0 We we…" at bounding box center [823, 346] width 1055 height 6486
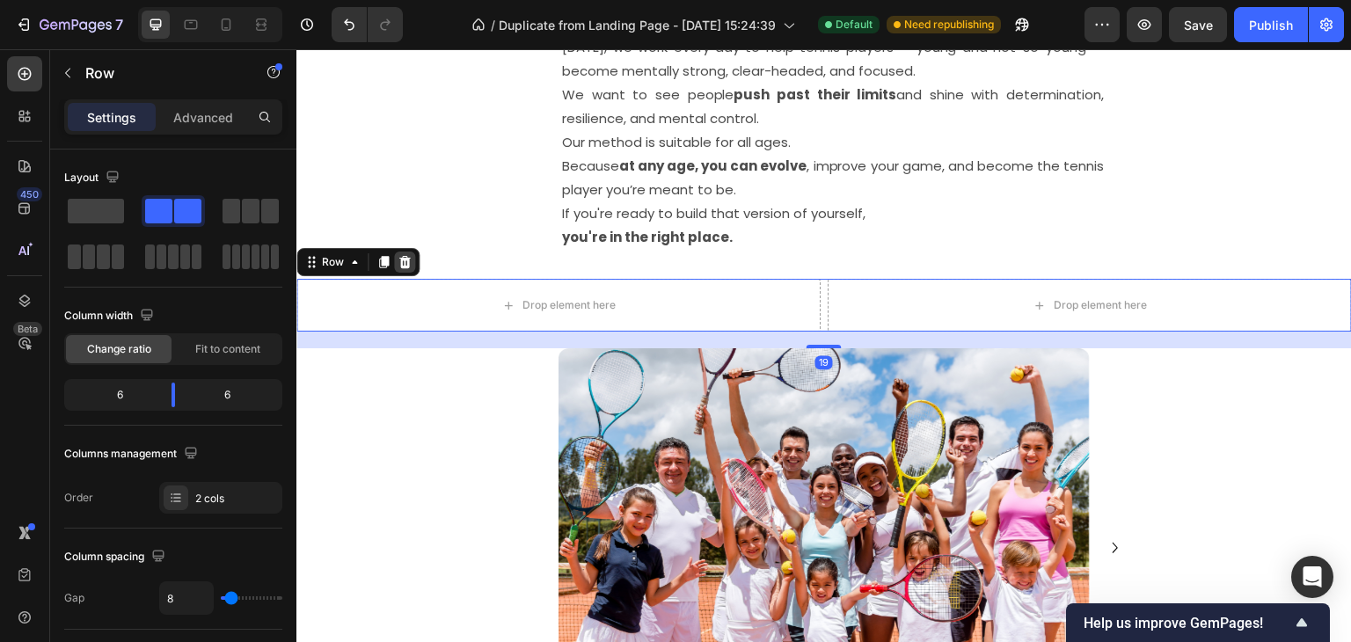
click at [404, 263] on icon at bounding box center [404, 262] width 11 height 12
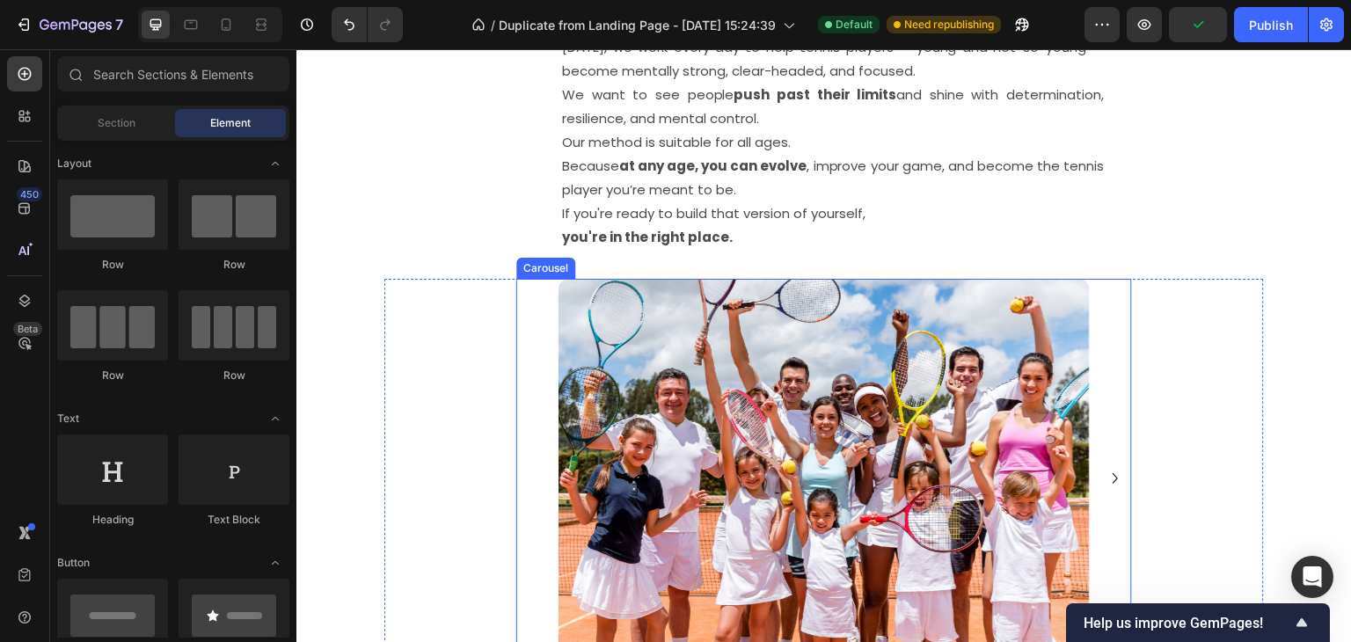
click at [1105, 475] on icon "Carousel Next Arrow" at bounding box center [1115, 478] width 21 height 21
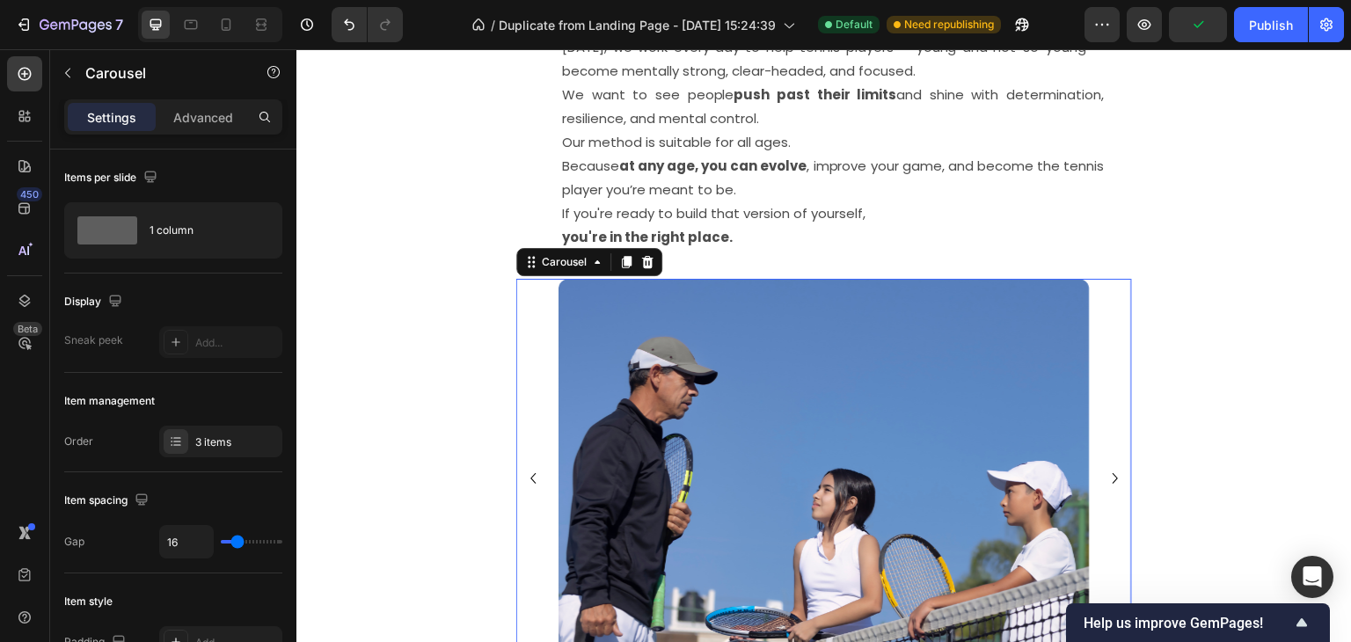
click at [1105, 475] on icon "Carousel Next Arrow" at bounding box center [1115, 478] width 21 height 21
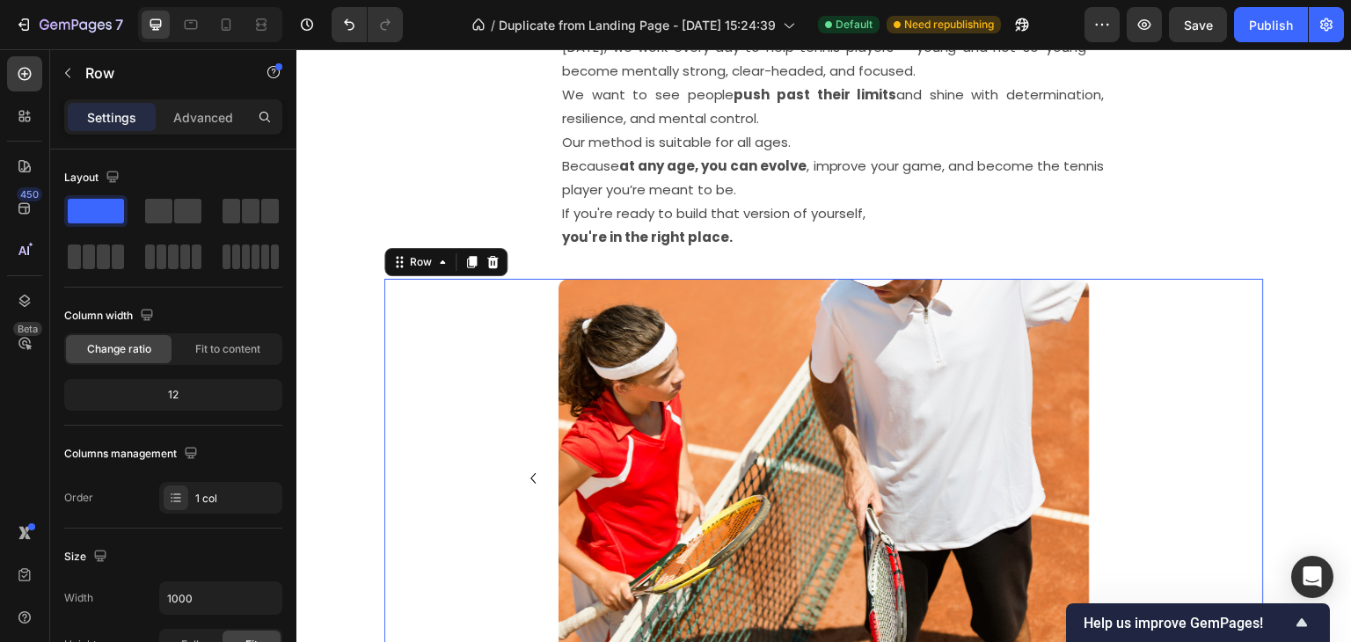
click at [456, 325] on div "Image Image Image Carousel" at bounding box center [824, 490] width 880 height 423
click at [539, 319] on div "Image Image Image" at bounding box center [824, 478] width 616 height 398
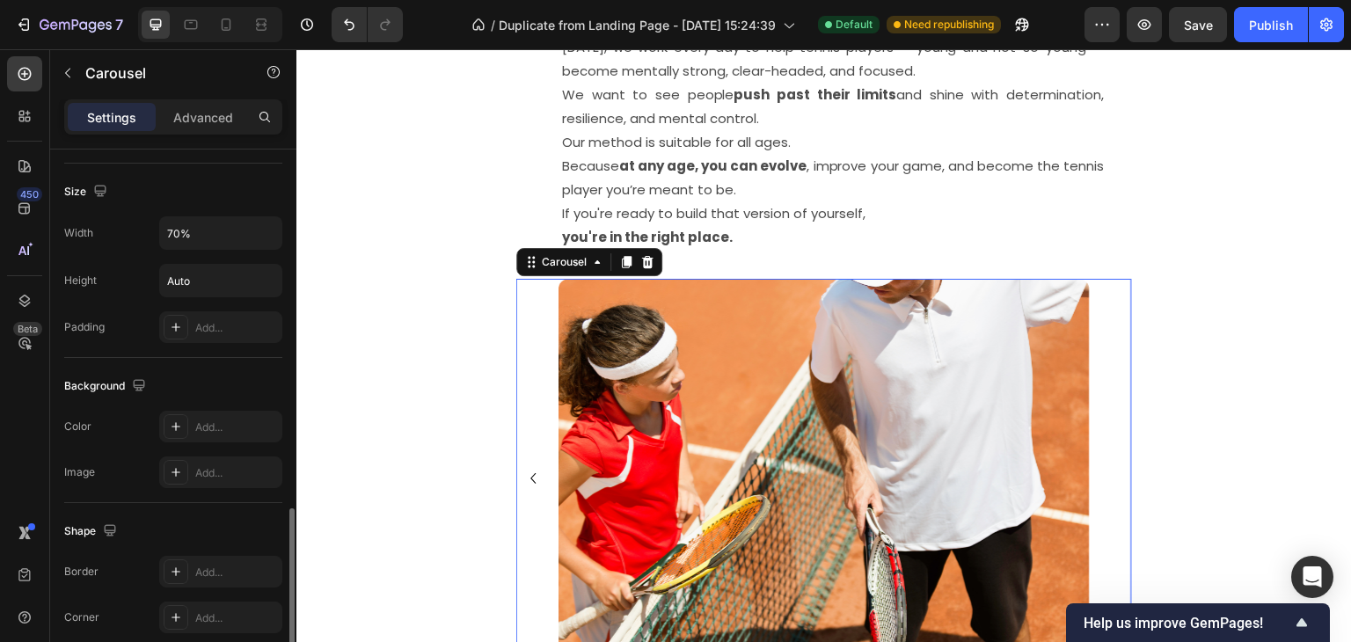
scroll to position [1319, 0]
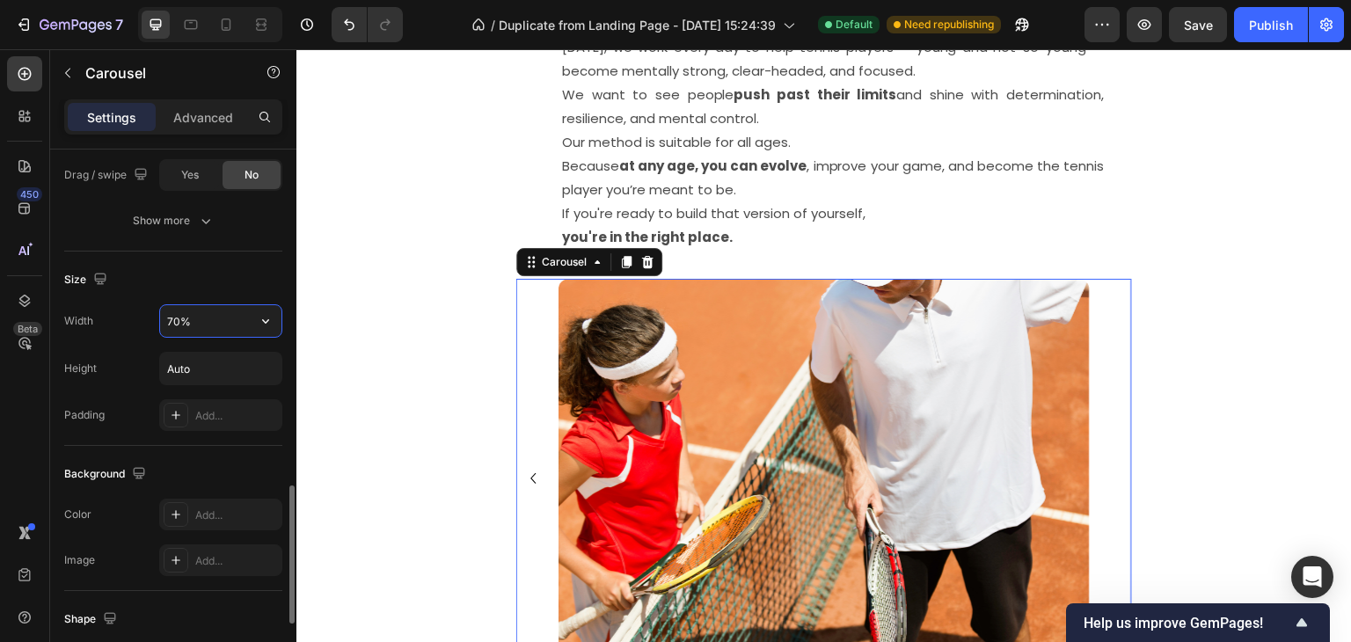
click at [185, 317] on input "70%" at bounding box center [220, 321] width 121 height 32
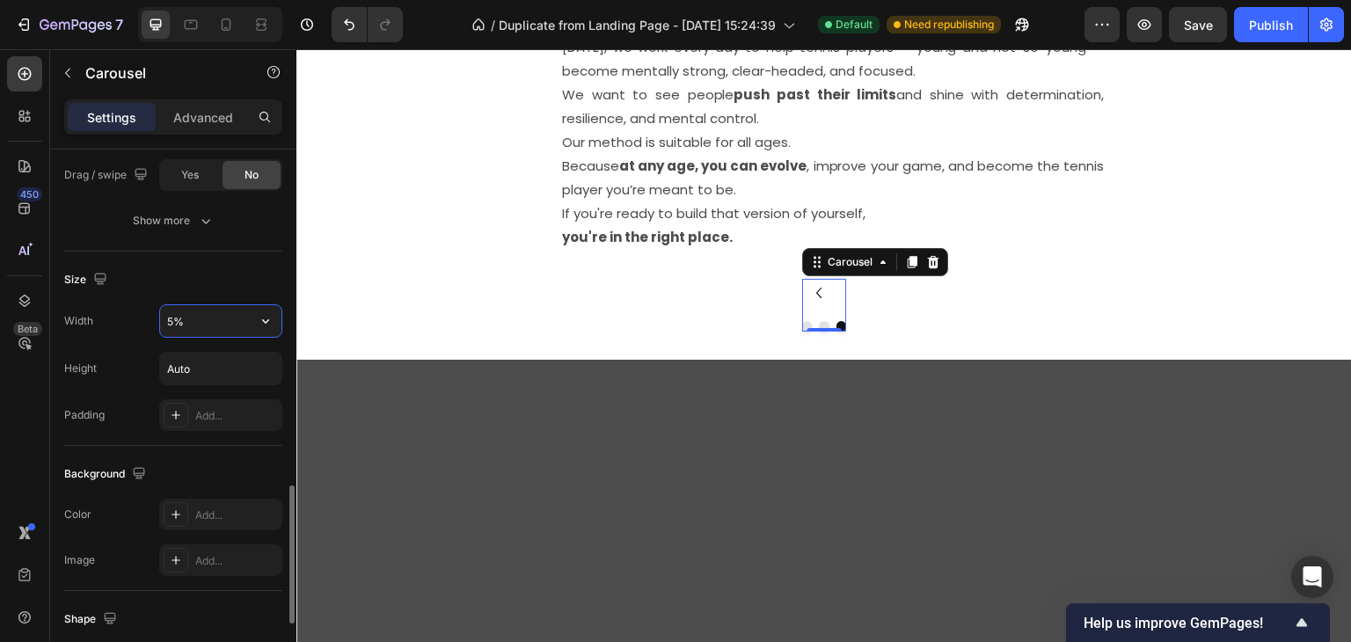
type input "50%"
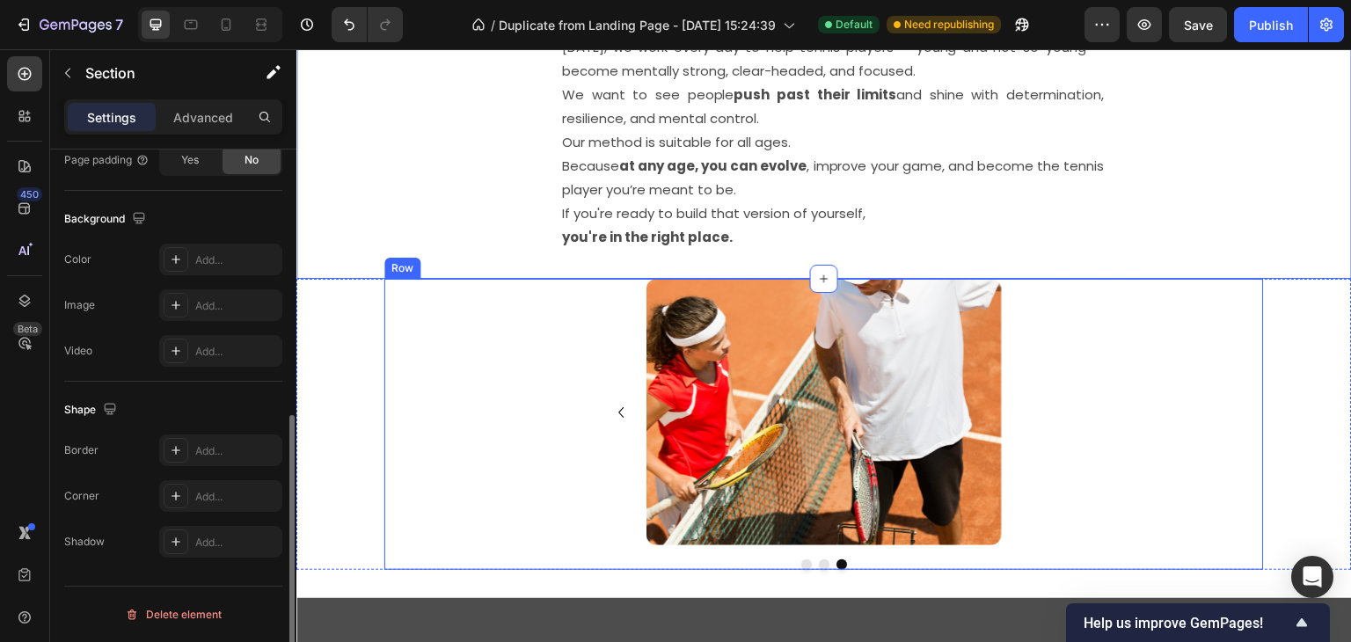
scroll to position [0, 0]
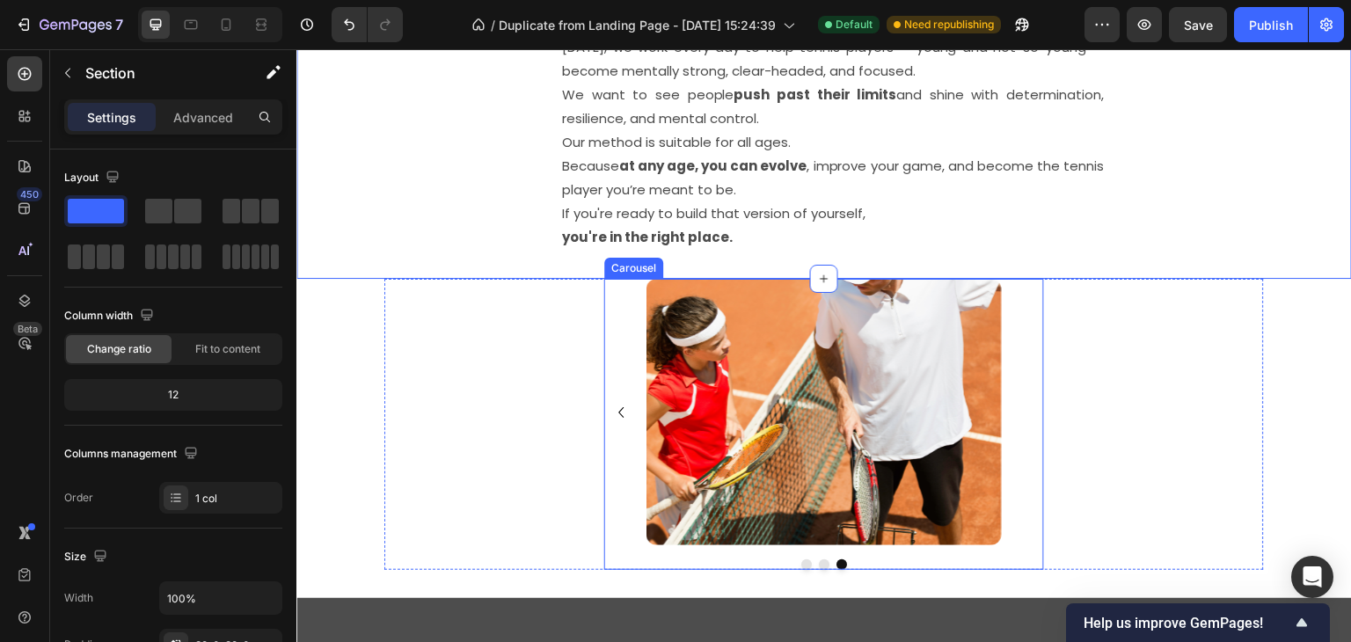
click at [613, 403] on icon "Carousel Back Arrow" at bounding box center [620, 412] width 21 height 21
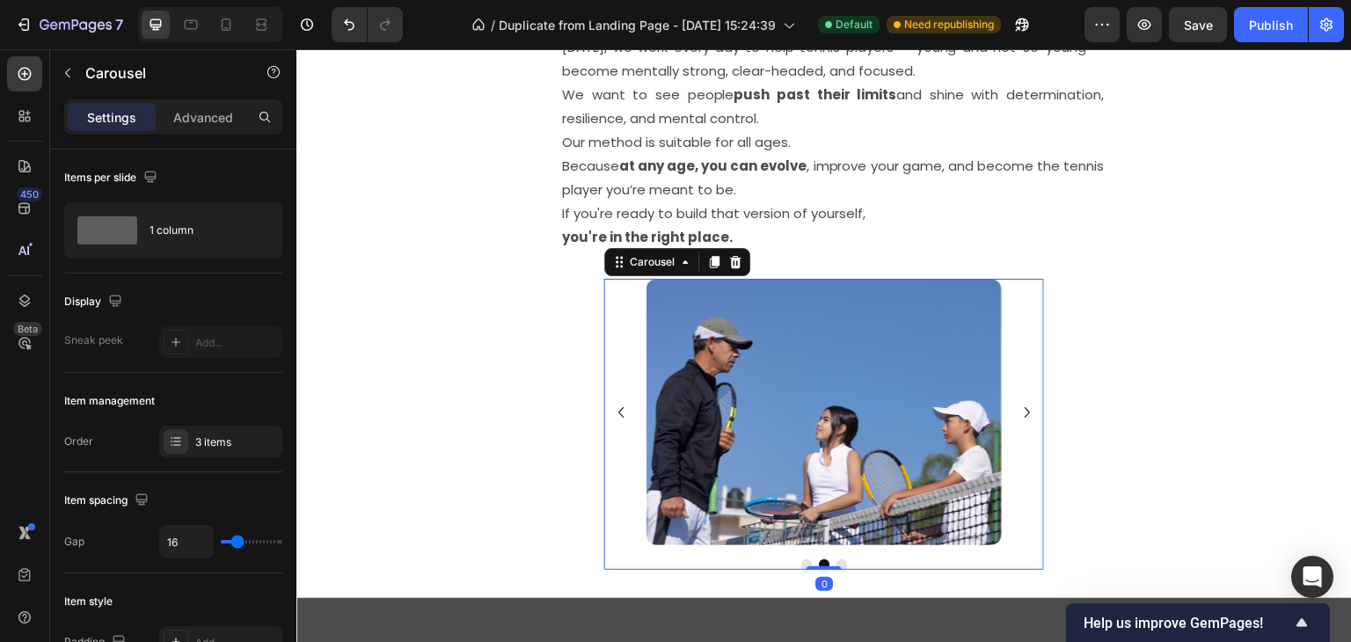
click at [612, 403] on icon "Carousel Back Arrow" at bounding box center [620, 412] width 21 height 21
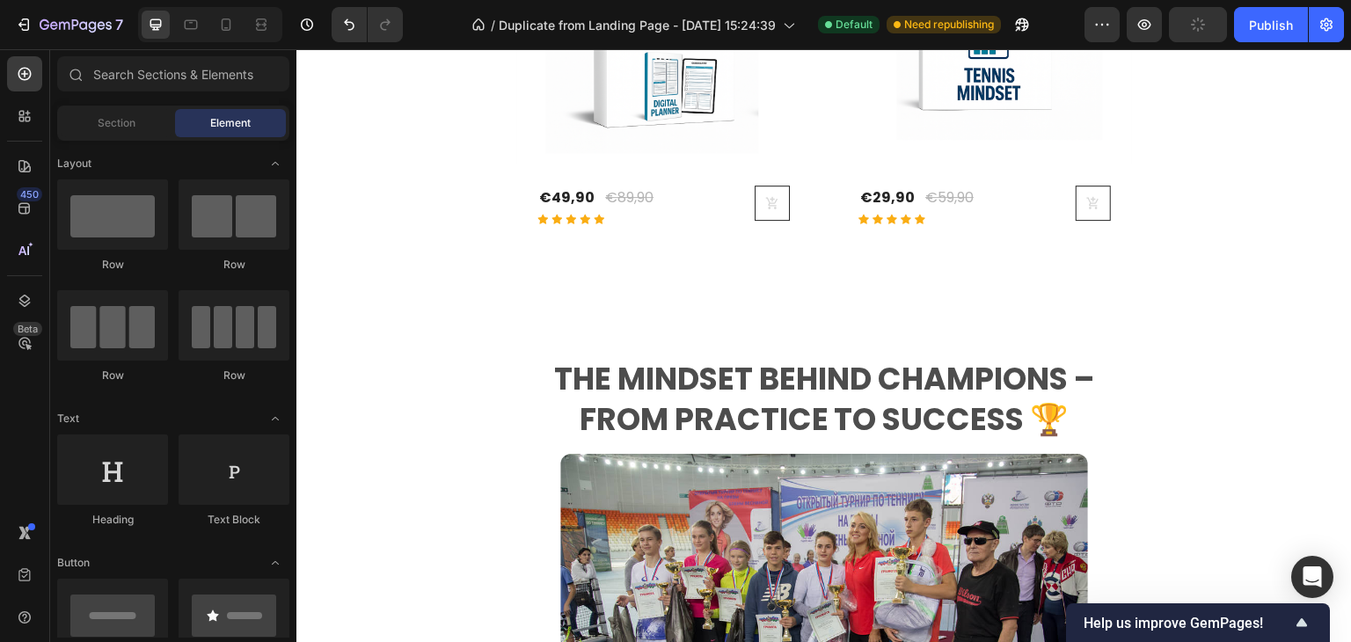
scroll to position [1805, 0]
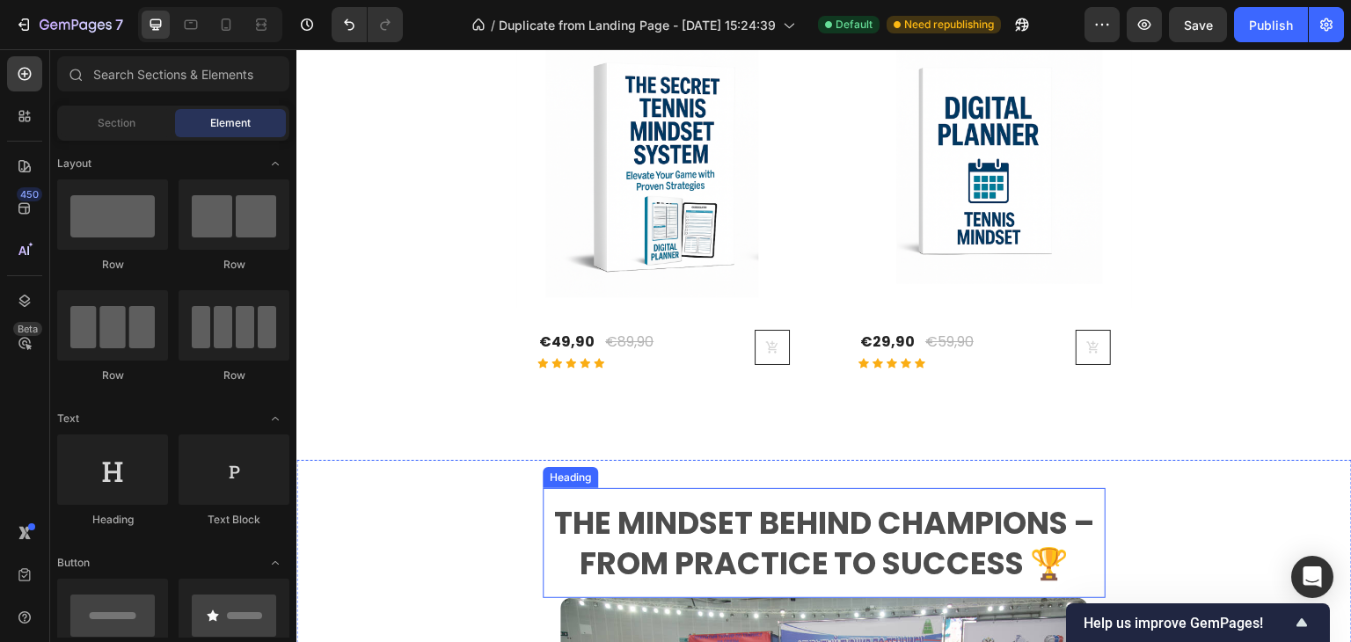
click at [821, 511] on h2 "The Mindset Behind Champions – From Practice to Success 🏆" at bounding box center [824, 543] width 563 height 84
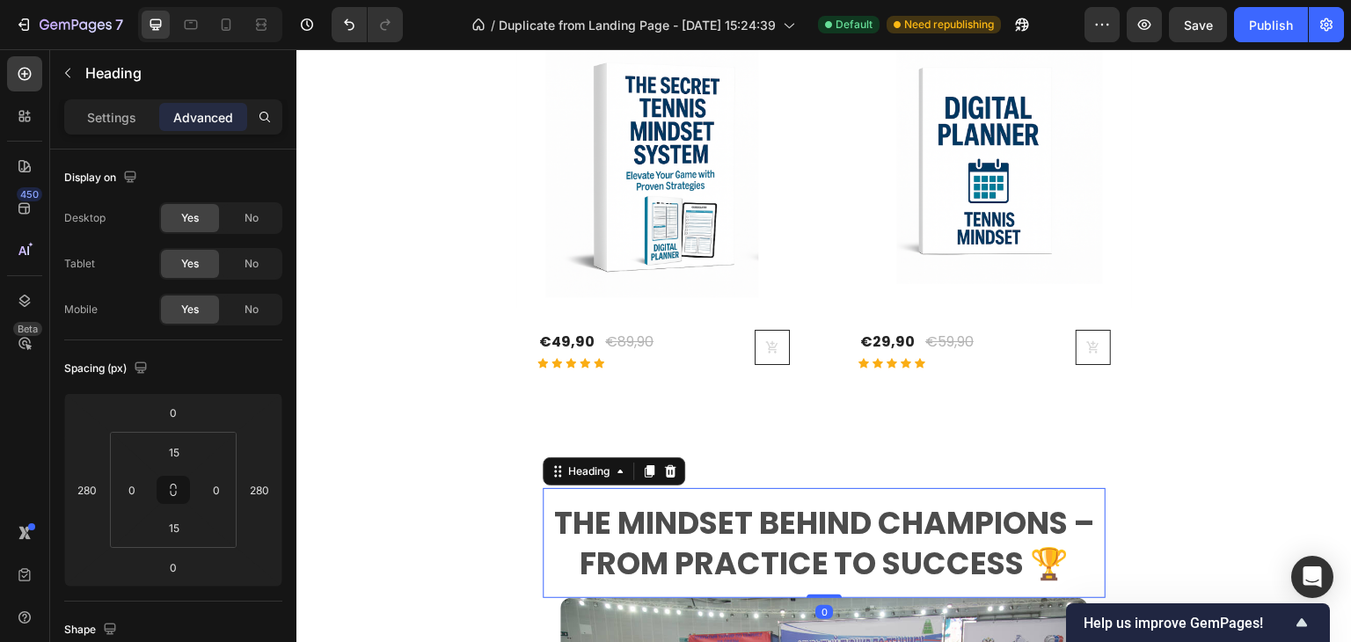
click at [102, 140] on div "Settings Advanced" at bounding box center [173, 124] width 246 height 50
click at [106, 124] on p "Settings" at bounding box center [111, 117] width 49 height 18
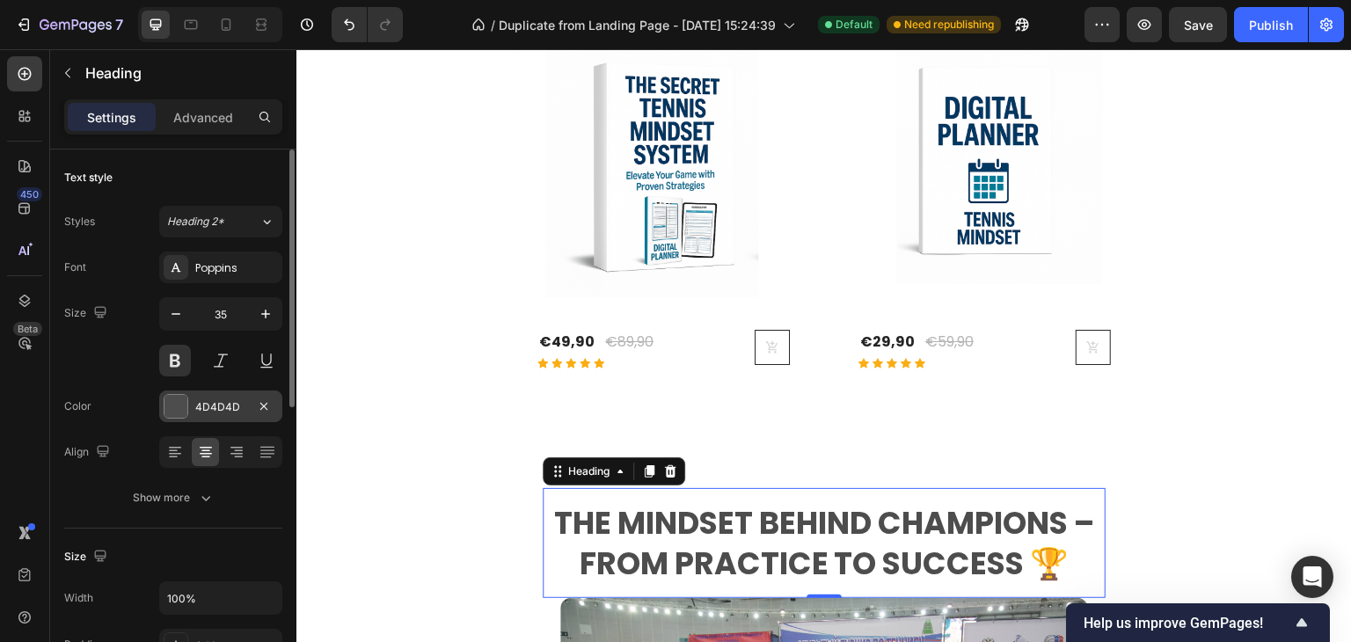
click at [204, 399] on div "4D4D4D" at bounding box center [220, 407] width 51 height 16
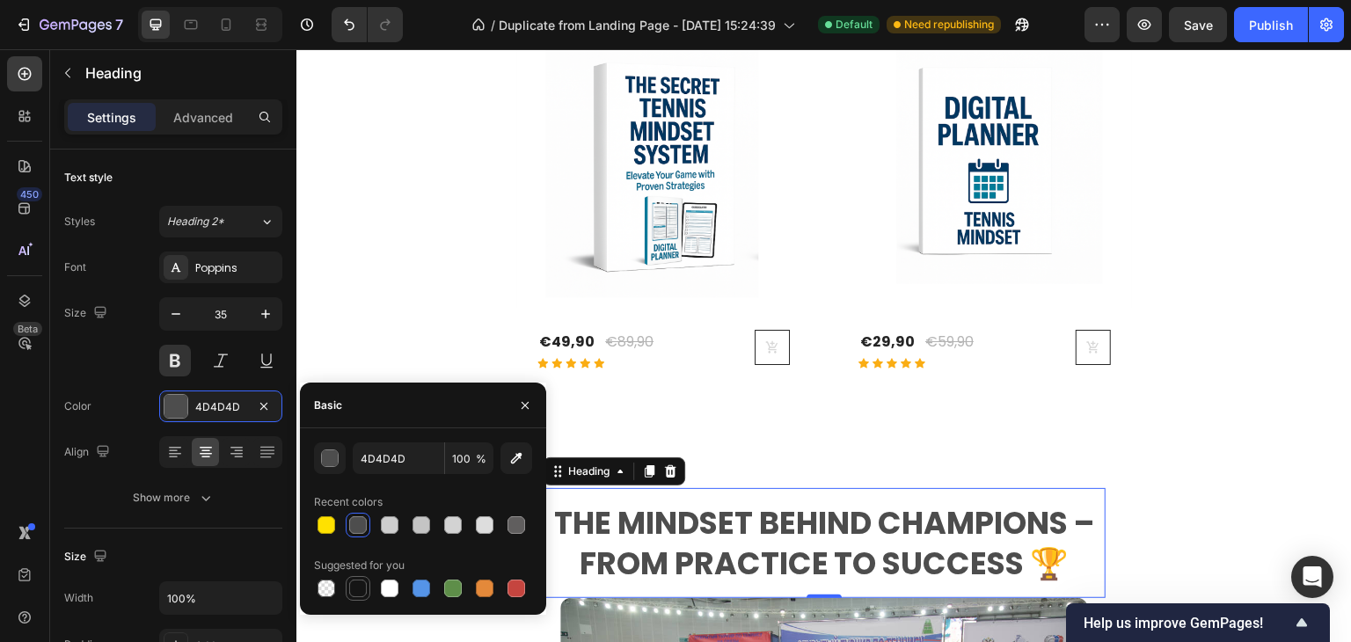
click at [355, 588] on div at bounding box center [358, 589] width 18 height 18
type input "151515"
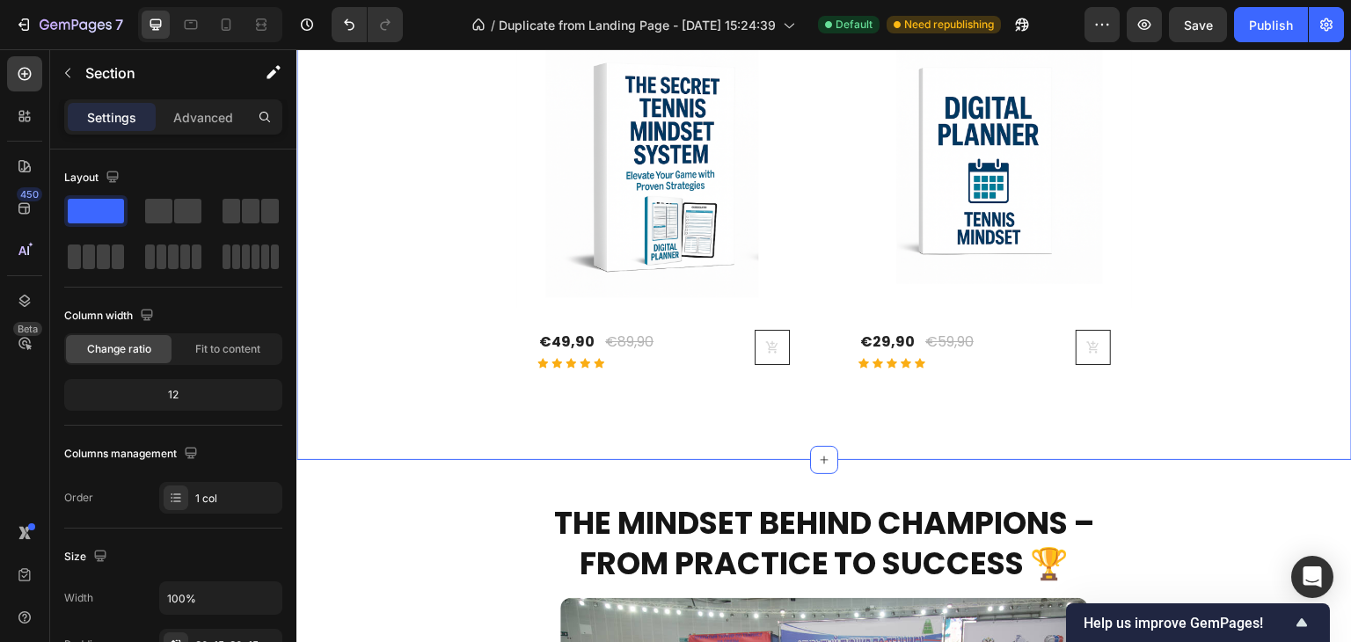
click at [1259, 390] on div "MINDSET & FOCUS Heading Unlock a winning mindset and focus to excel at tennis T…" at bounding box center [823, 139] width 1055 height 641
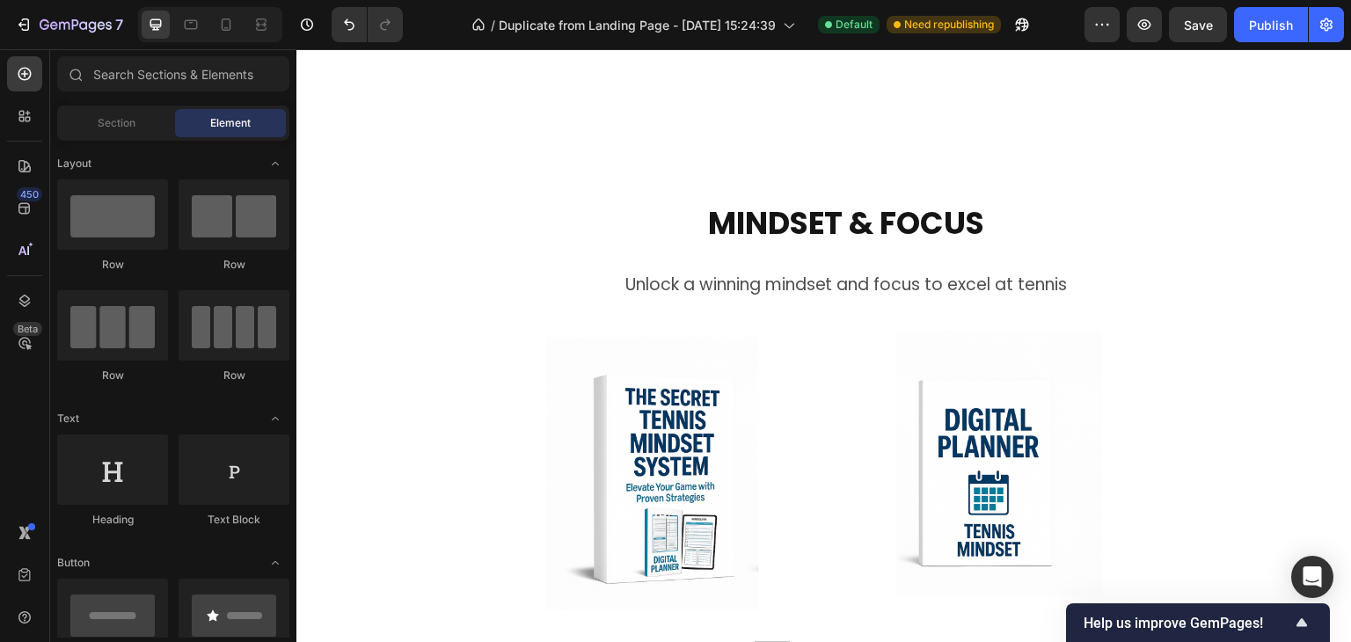
scroll to position [1355, 0]
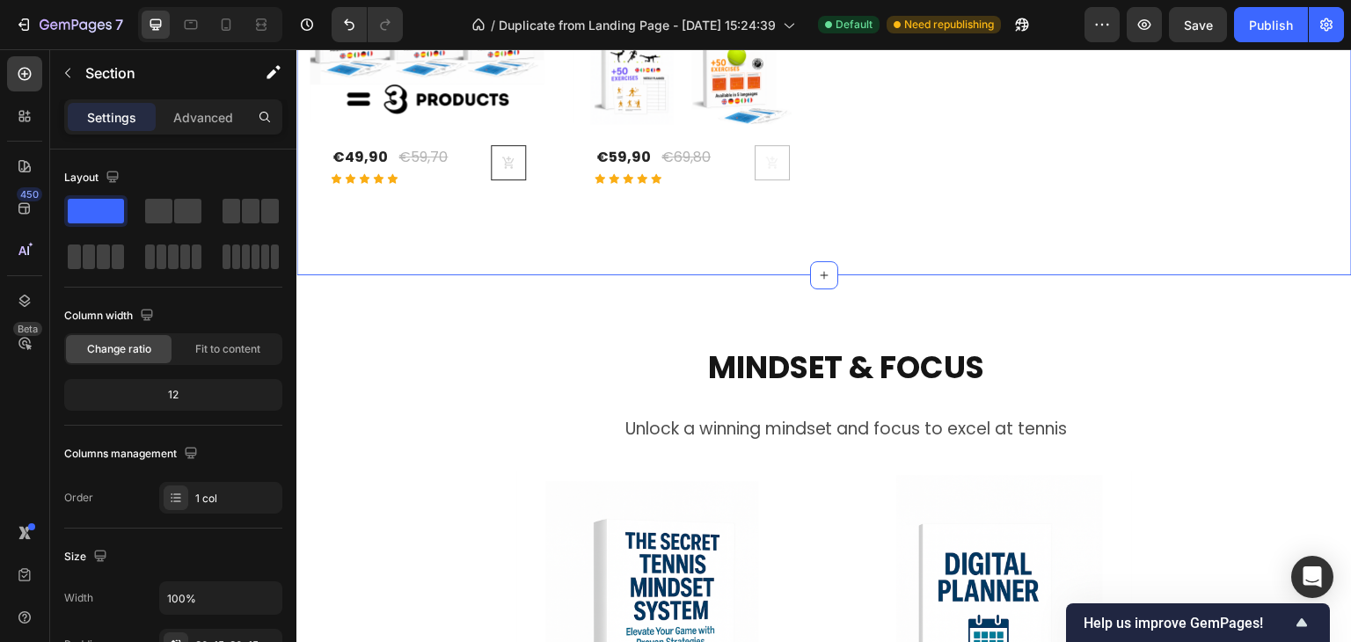
click at [67, 69] on icon "button" at bounding box center [68, 73] width 14 height 14
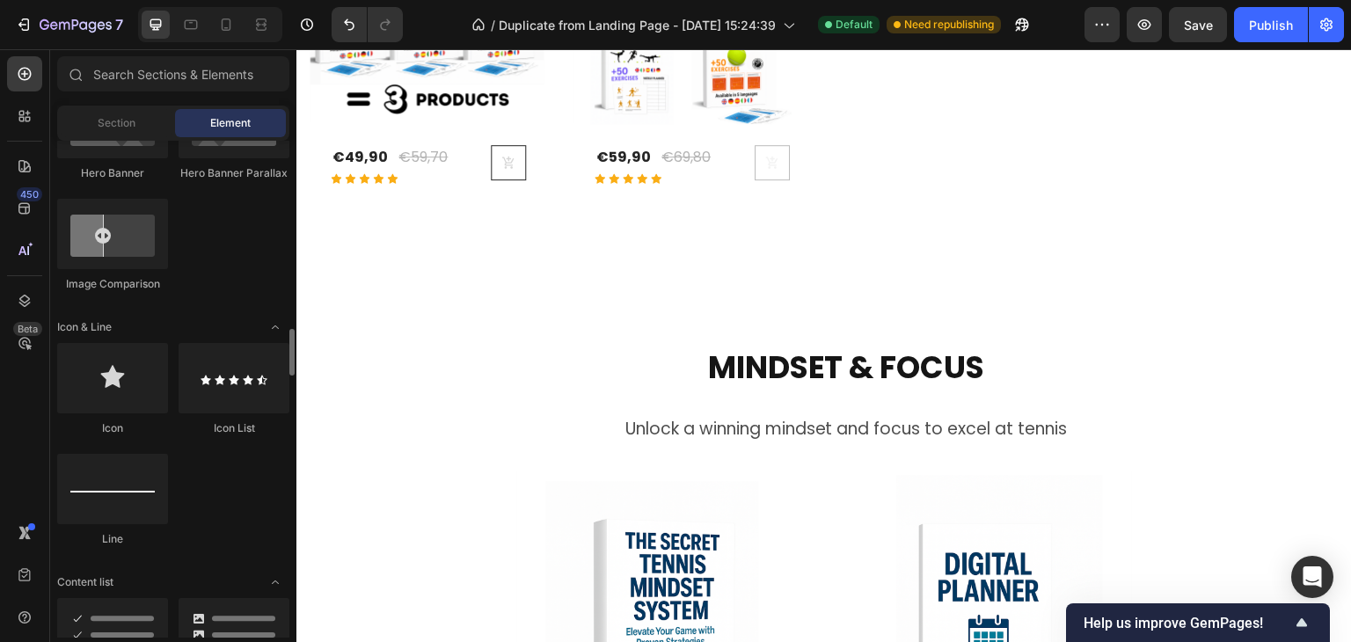
scroll to position [1055, 0]
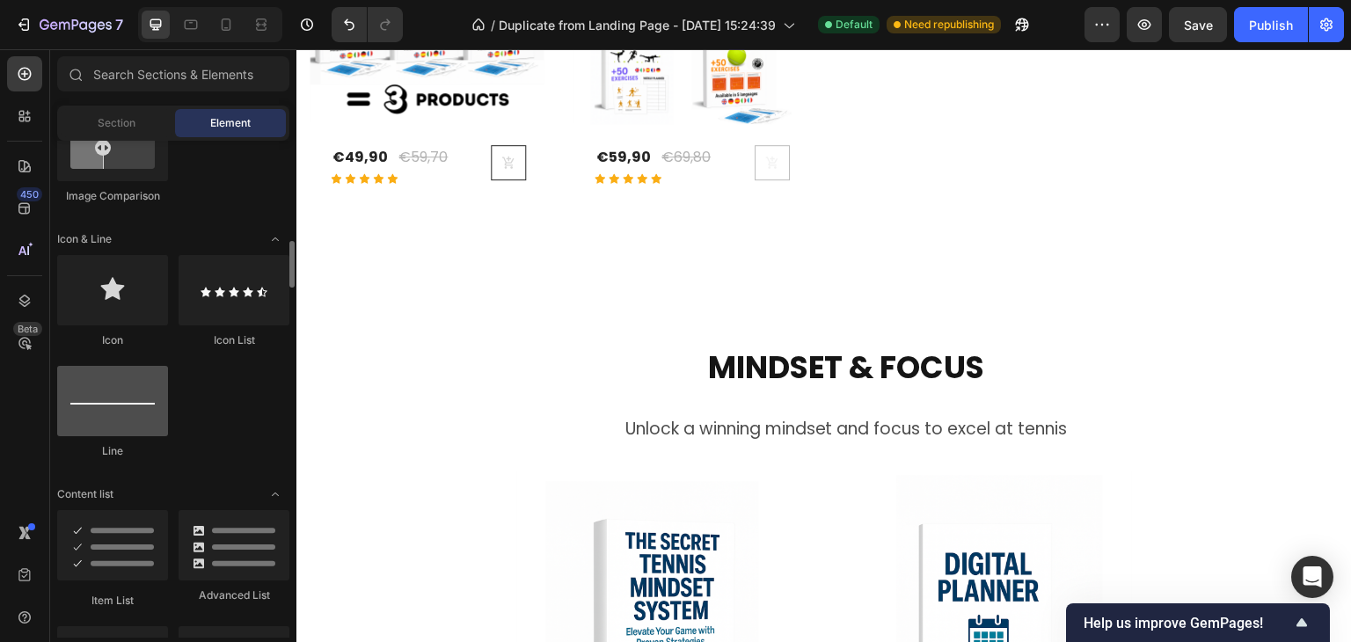
click at [106, 420] on div at bounding box center [112, 401] width 111 height 70
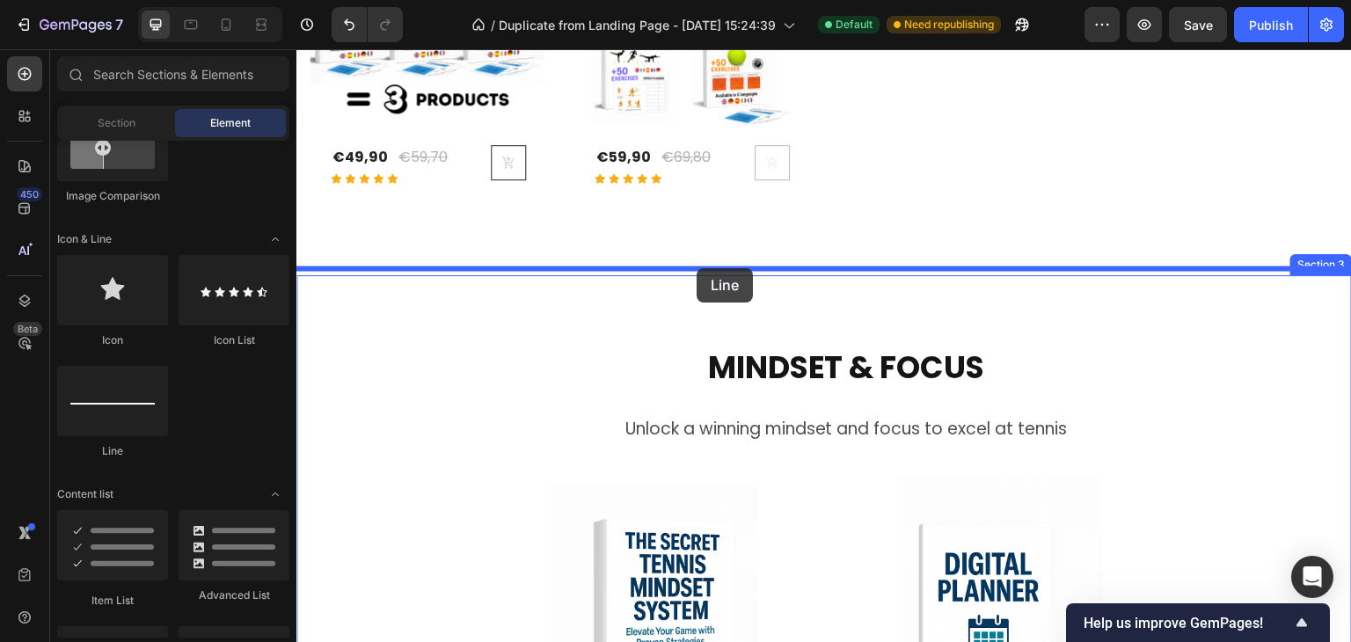
drag, startPoint x: 405, startPoint y: 465, endPoint x: 697, endPoint y: 269, distance: 351.8
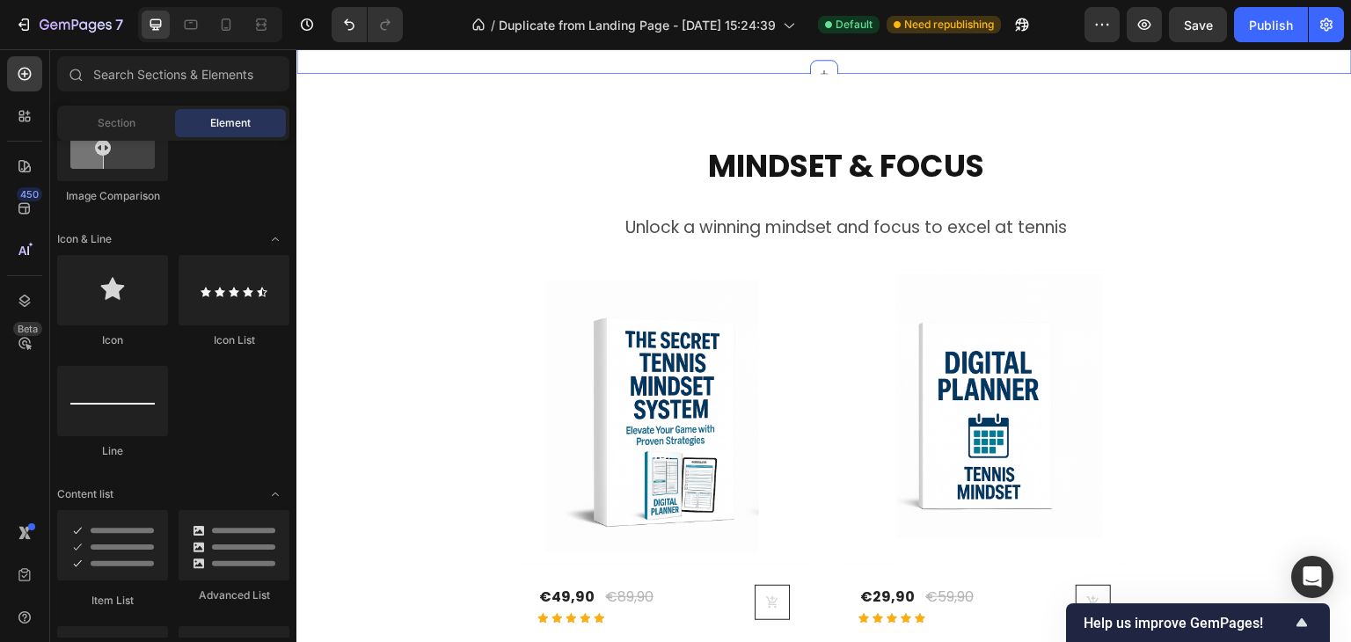
scroll to position [1531, 0]
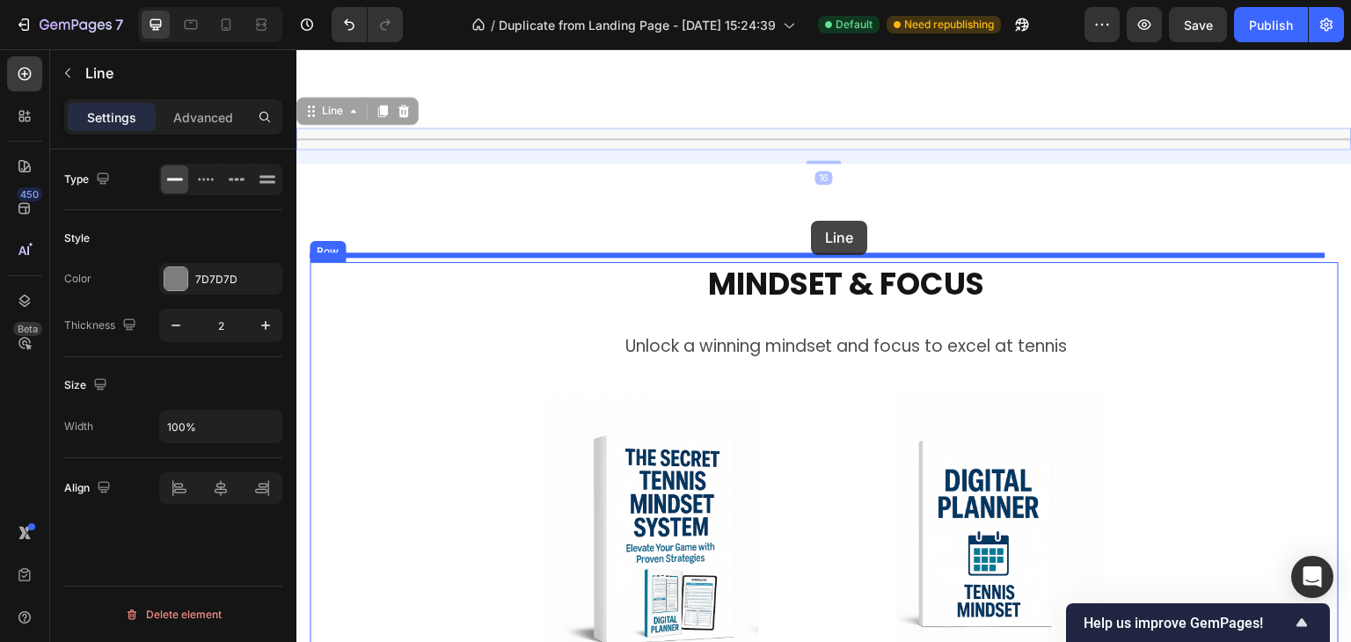
drag, startPoint x: 803, startPoint y: 130, endPoint x: 811, endPoint y: 223, distance: 93.6
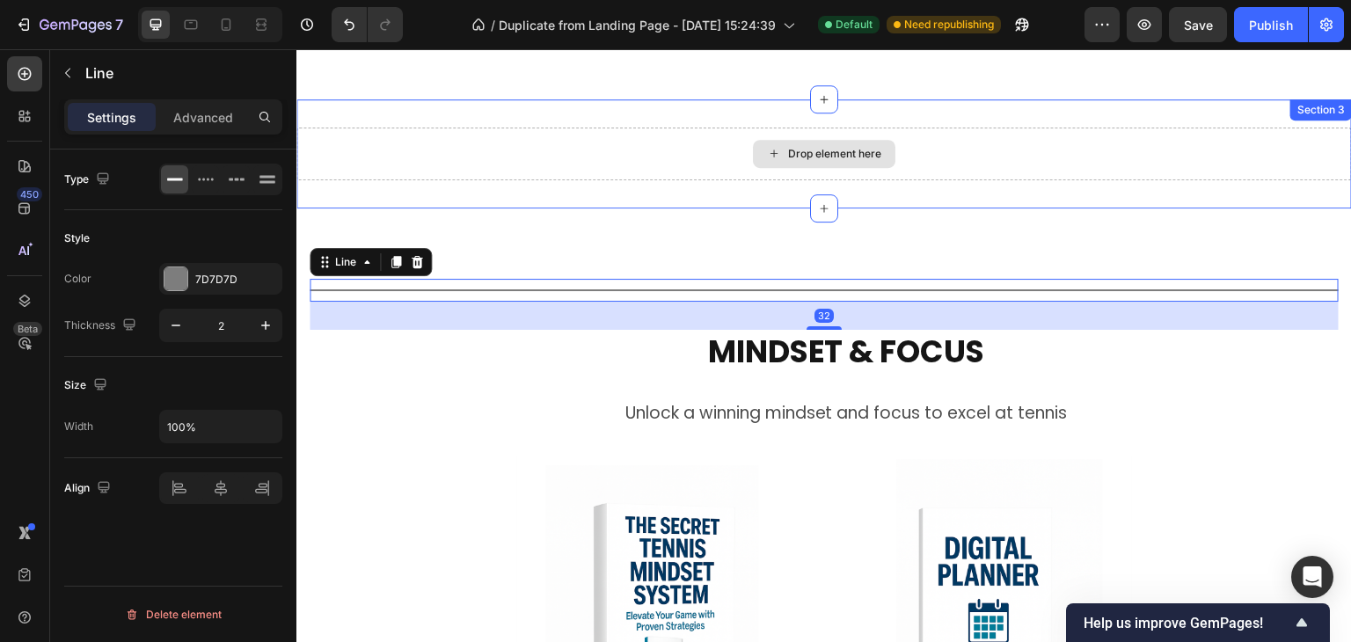
click at [739, 131] on div "Drop element here" at bounding box center [823, 154] width 1055 height 53
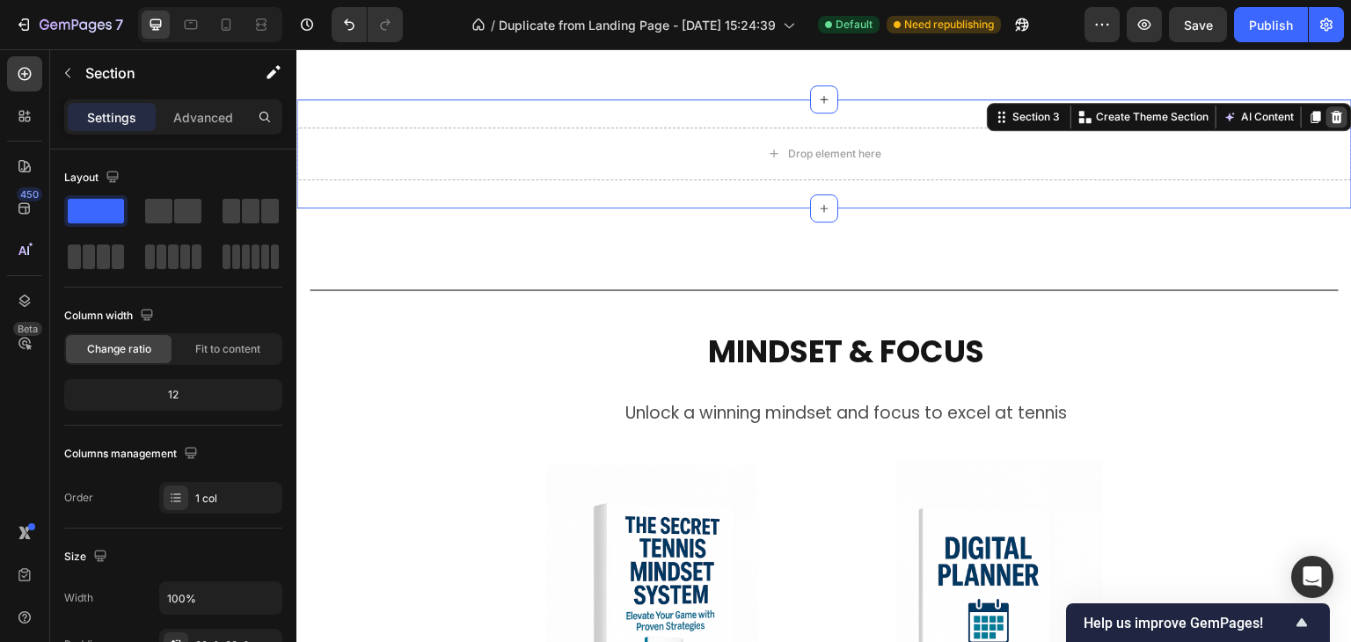
click at [1330, 112] on icon at bounding box center [1337, 117] width 14 height 14
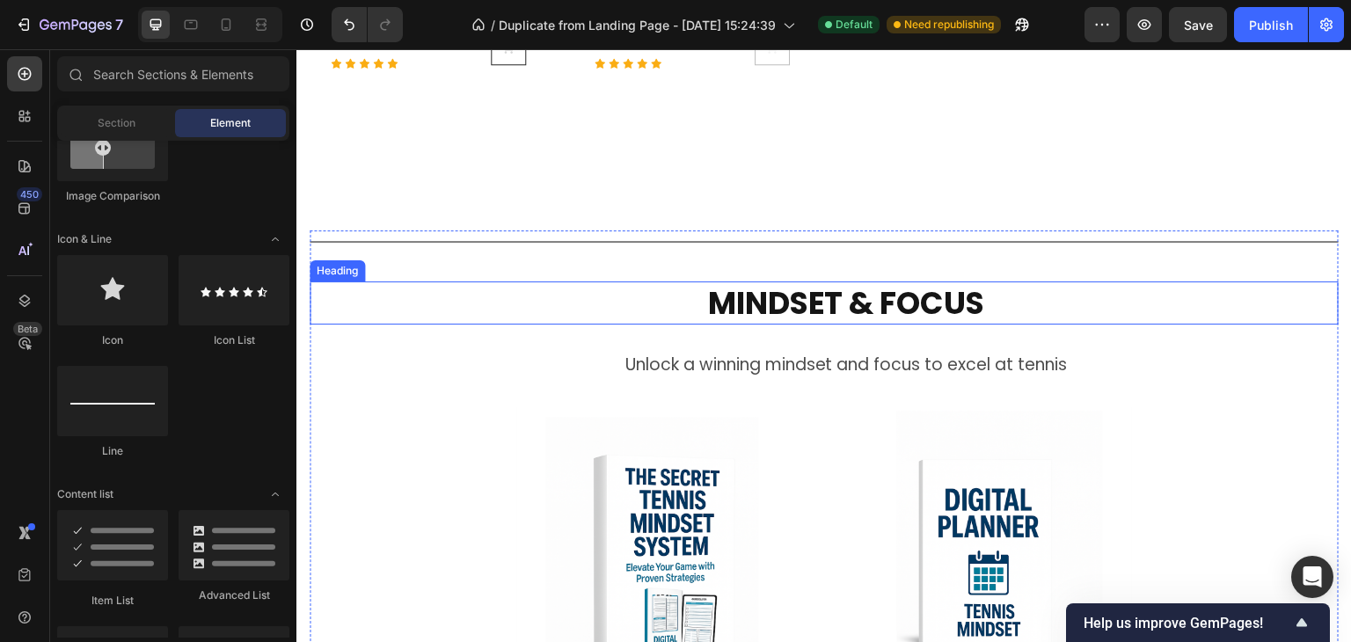
scroll to position [1443, 0]
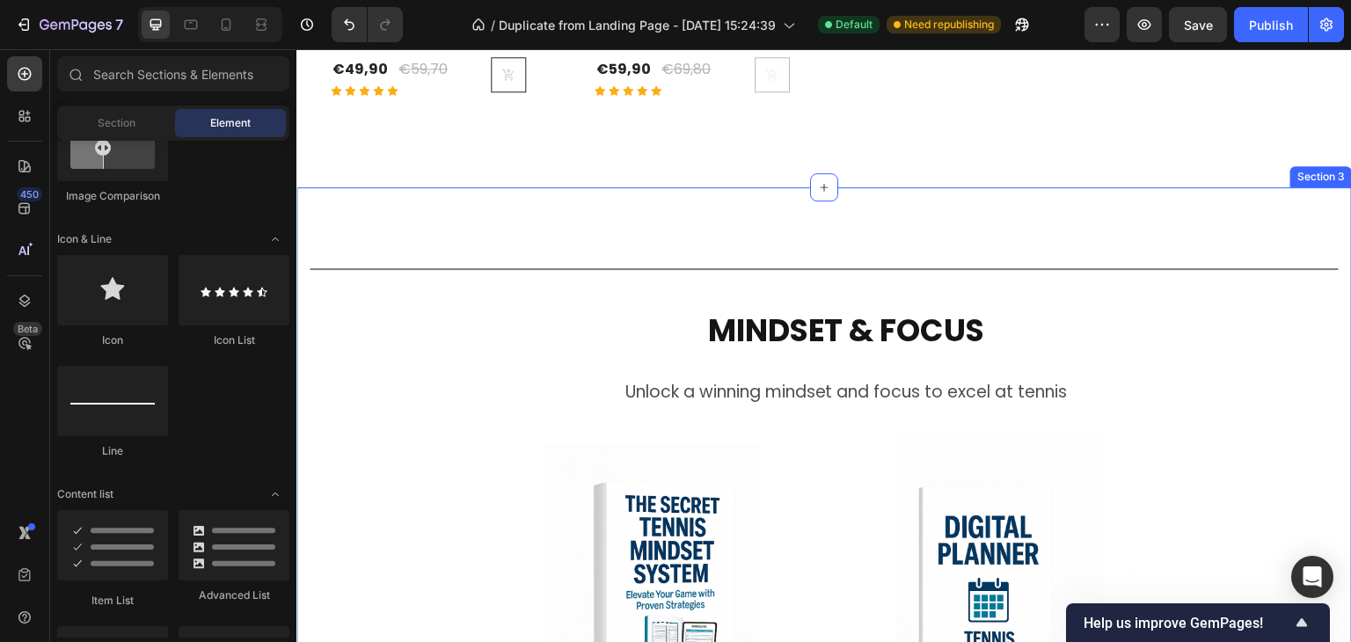
click at [933, 209] on div "Title Line MINDSET & FOCUS Heading Unlock a winning mindset and focus to excel …" at bounding box center [823, 533] width 1055 height 692
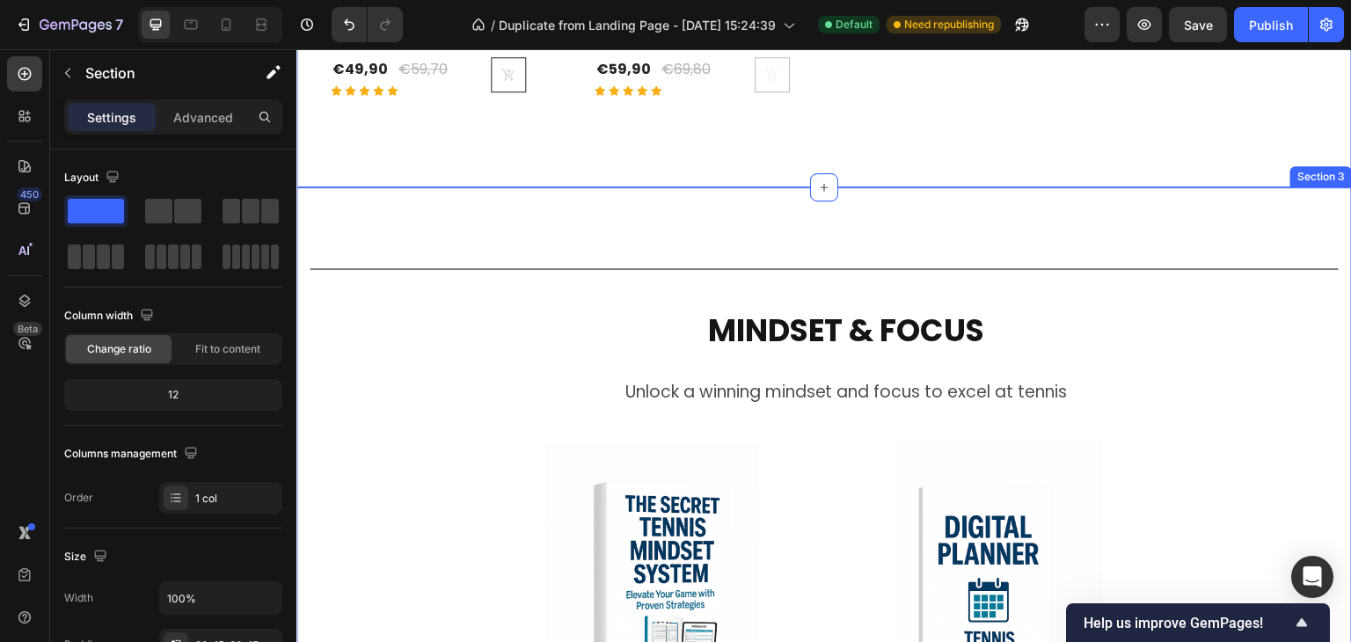
click at [883, 237] on div "Title Line MINDSET & FOCUS Heading Unlock a winning mindset and focus to excel …" at bounding box center [823, 533] width 1055 height 692
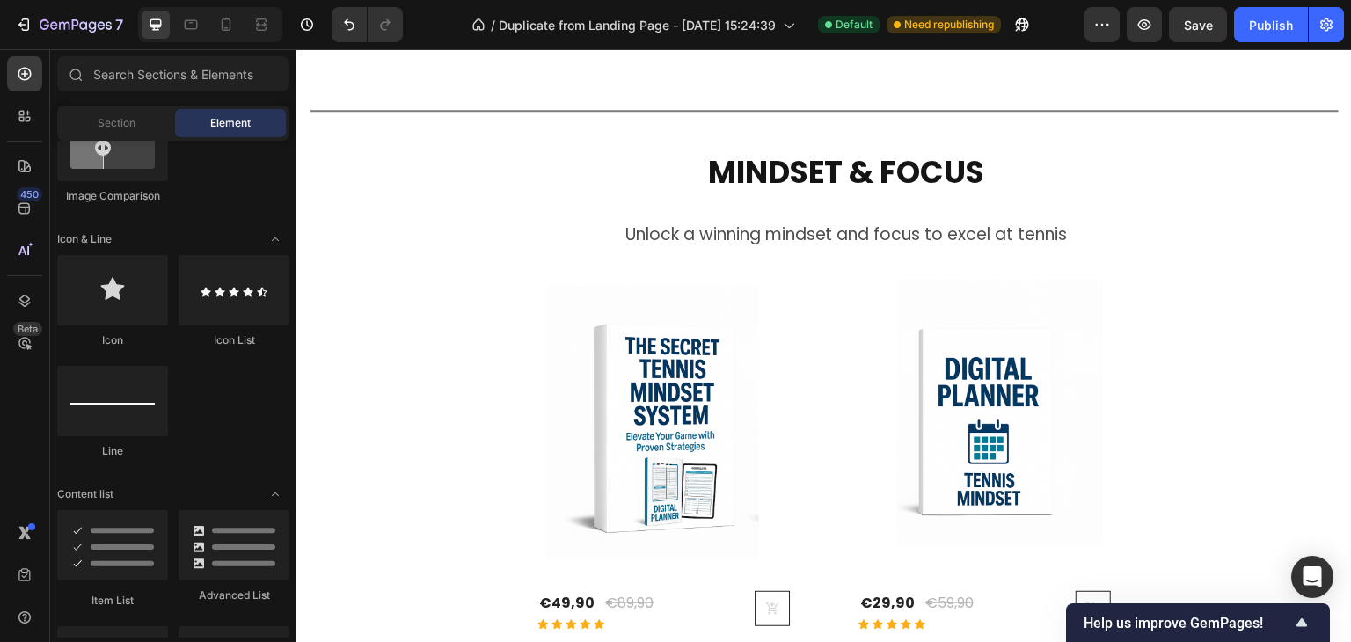
scroll to position [1393, 0]
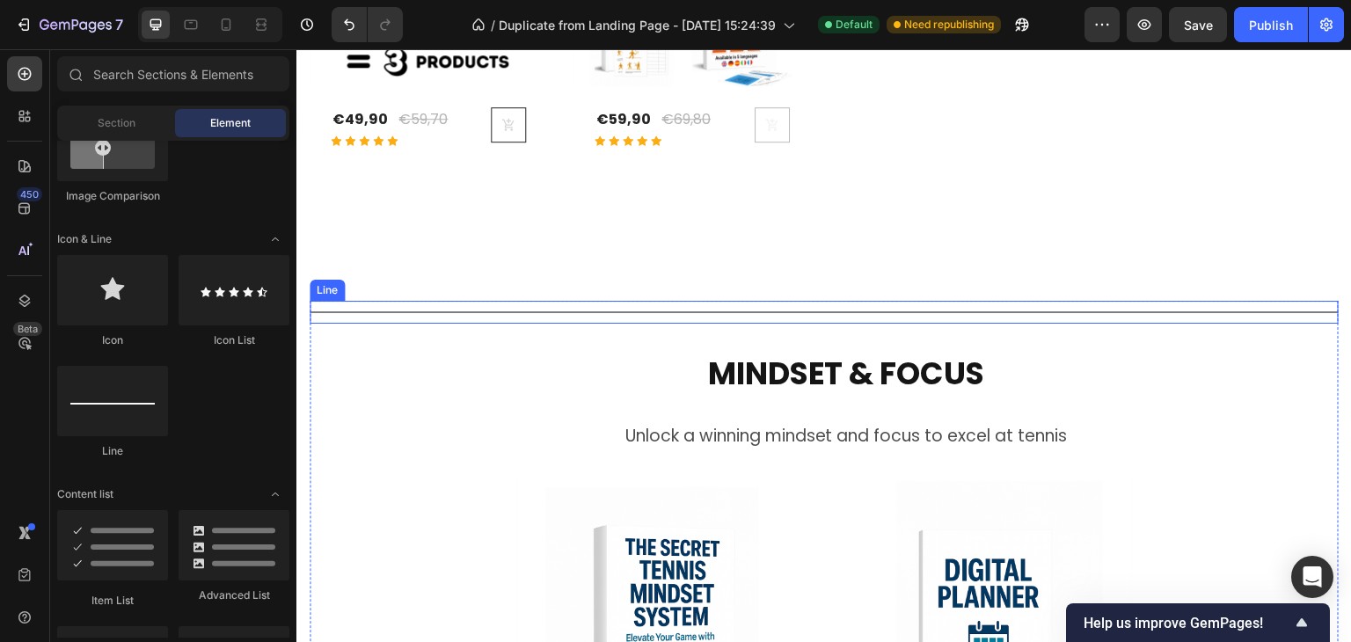
click at [1135, 312] on div "Title Line" at bounding box center [824, 312] width 1029 height 23
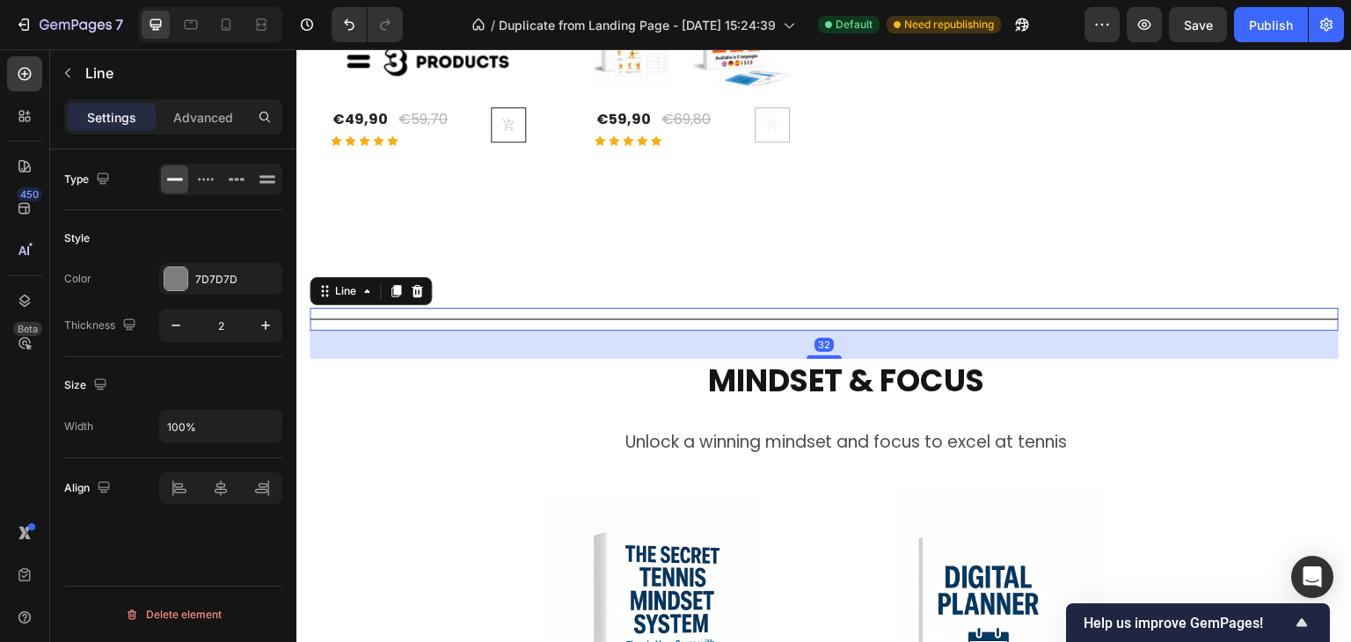
click at [420, 286] on icon at bounding box center [417, 291] width 11 height 12
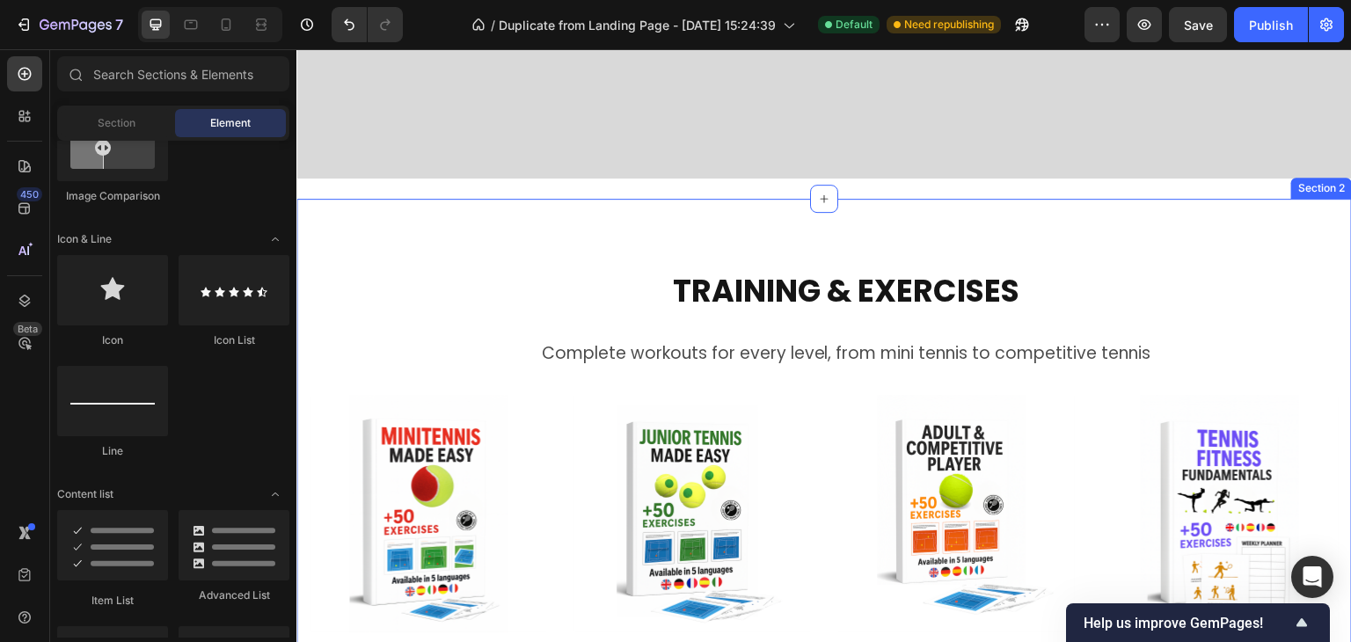
scroll to position [528, 0]
click at [353, 233] on div "TRAINING & EXERCISES Heading Complete workouts for every level, from mini tenni…" at bounding box center [823, 651] width 1055 height 902
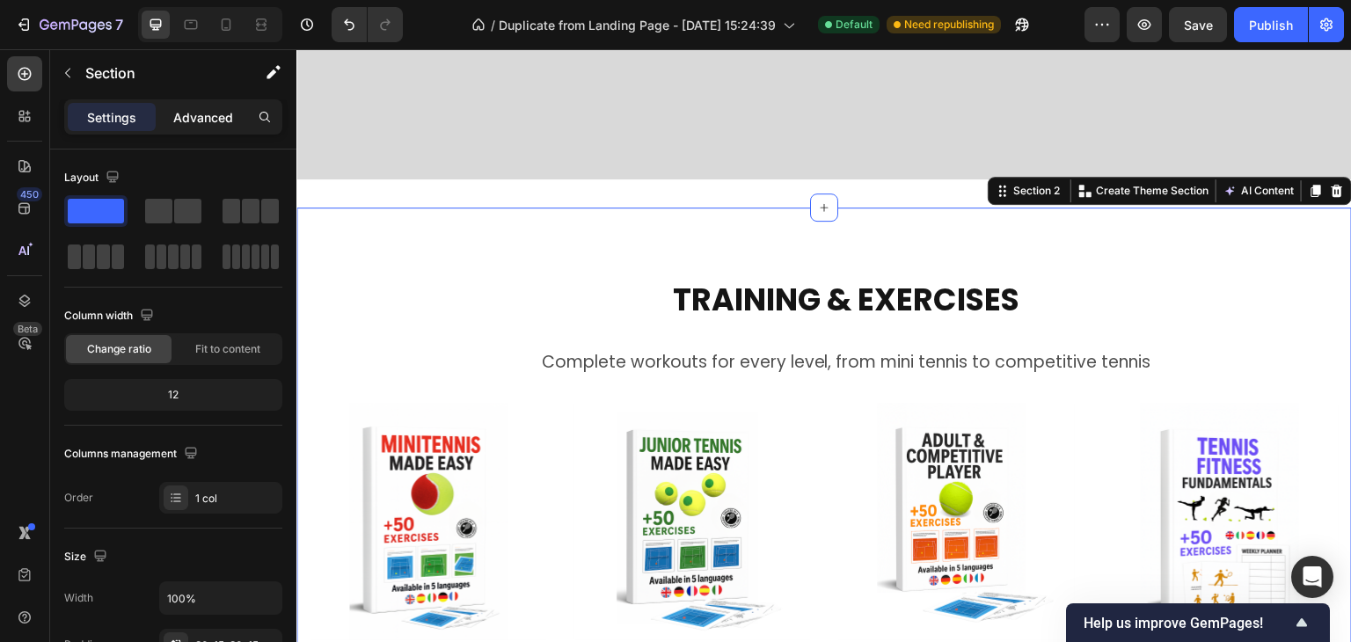
click at [193, 117] on p "Advanced" at bounding box center [203, 117] width 60 height 18
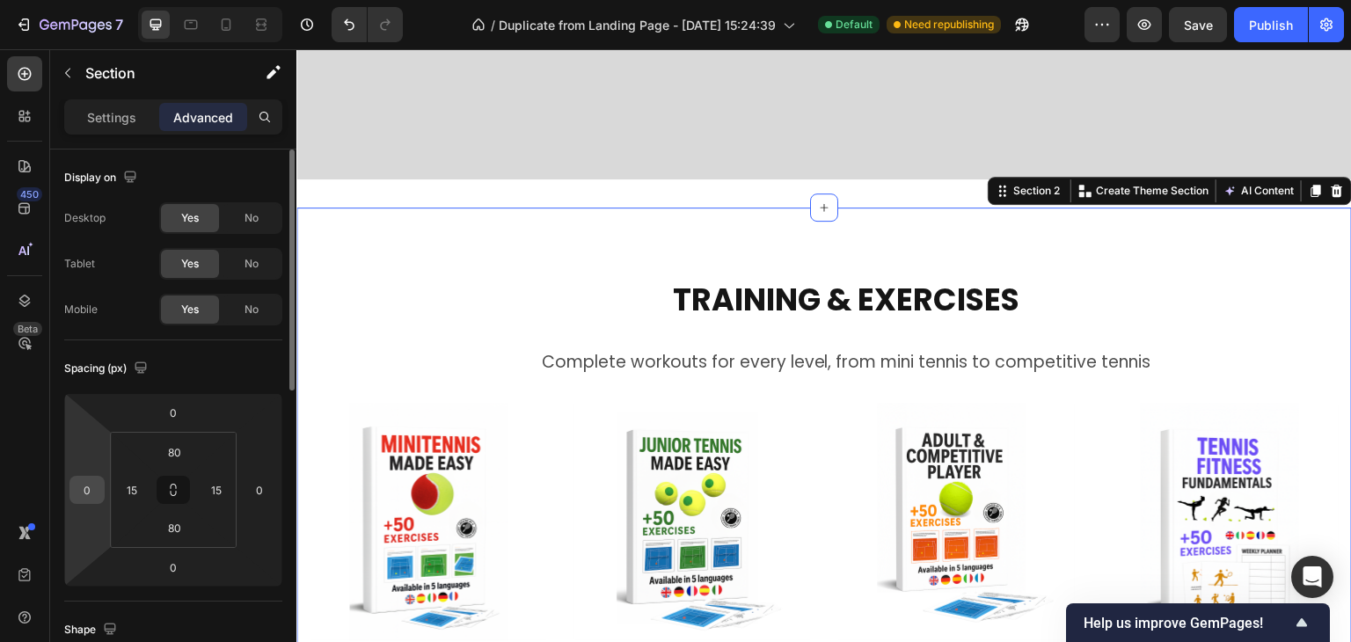
click at [91, 500] on input "0" at bounding box center [87, 490] width 26 height 26
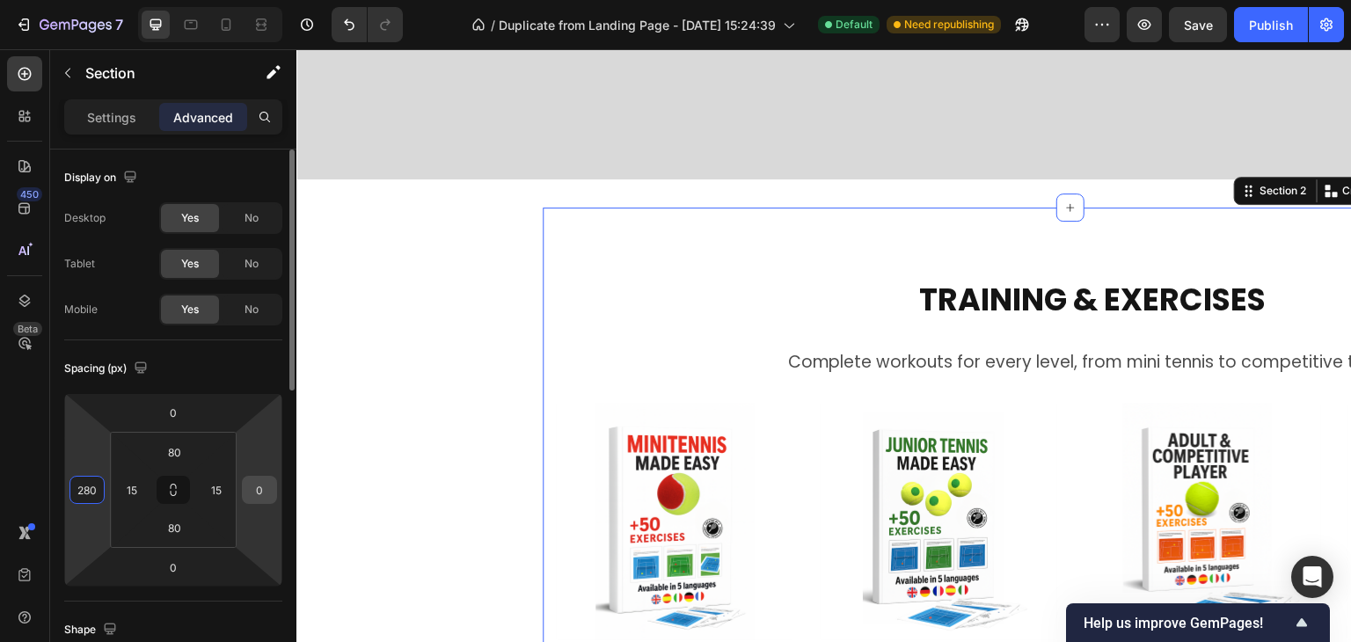
type input "280"
click at [251, 491] on input "0" at bounding box center [259, 490] width 26 height 26
type input "2"
type input "0"
drag, startPoint x: 91, startPoint y: 494, endPoint x: 38, endPoint y: 504, distance: 54.5
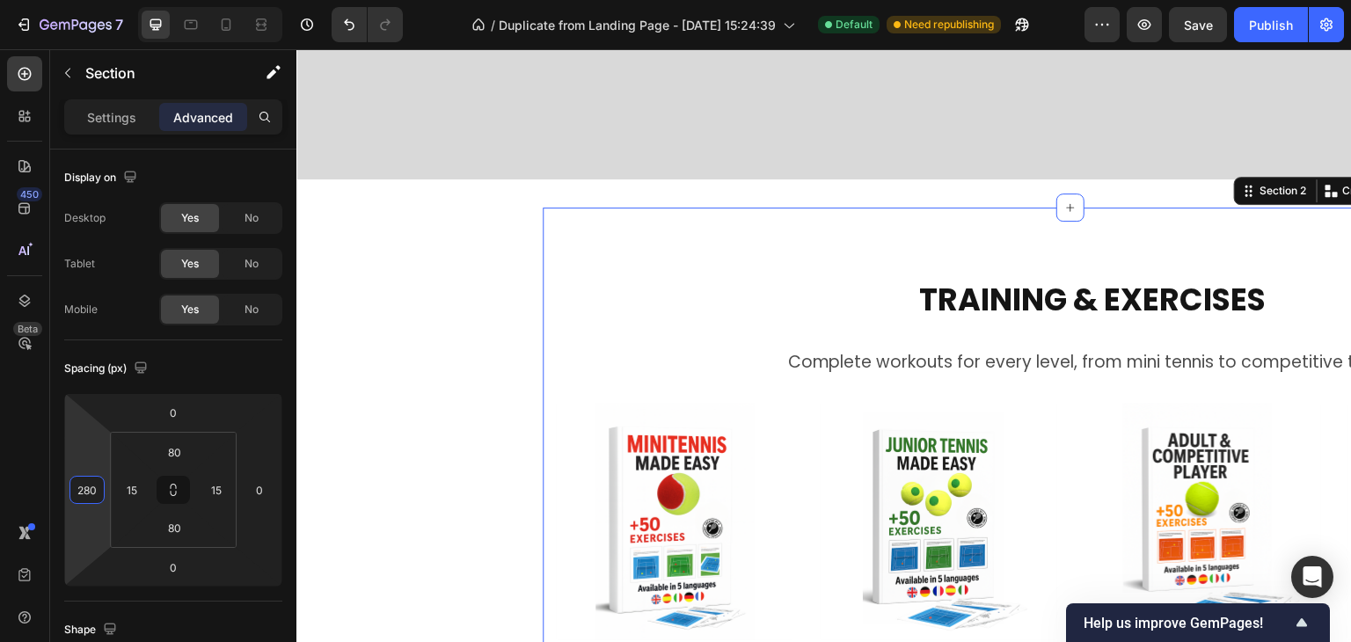
click at [38, 504] on div "450 Beta Sections(18) Elements(83) Section Element Hero Section Product Detail …" at bounding box center [148, 345] width 296 height 593
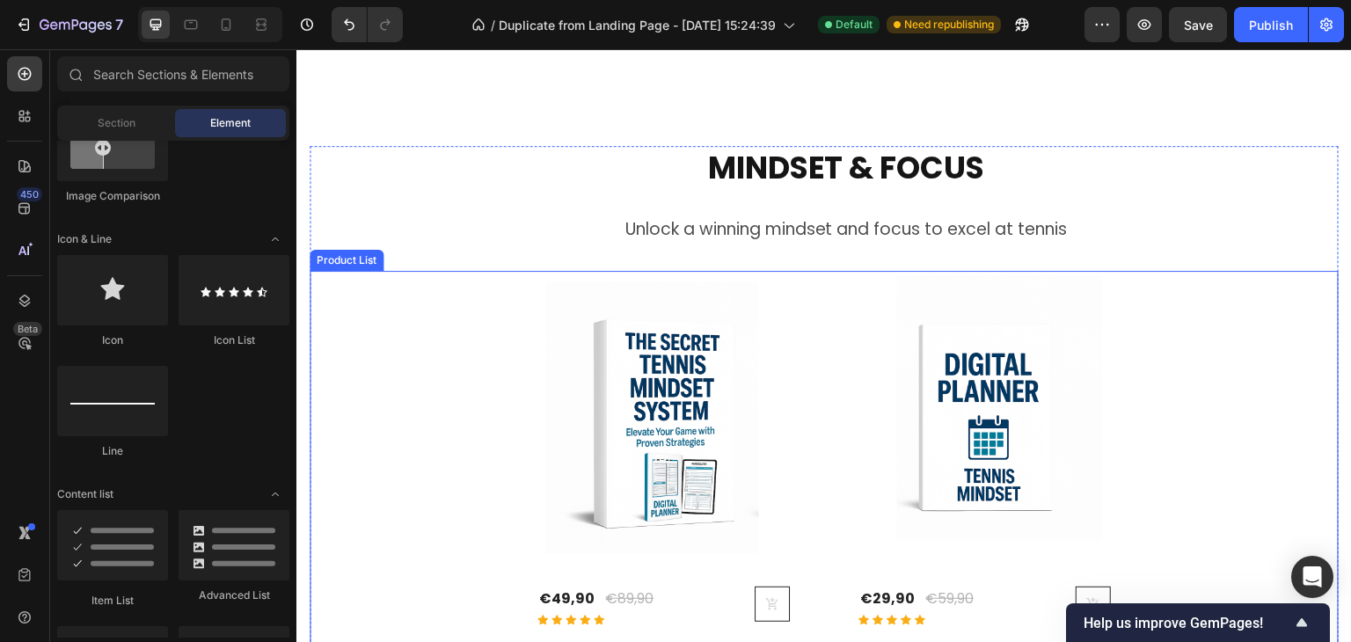
scroll to position [1467, 0]
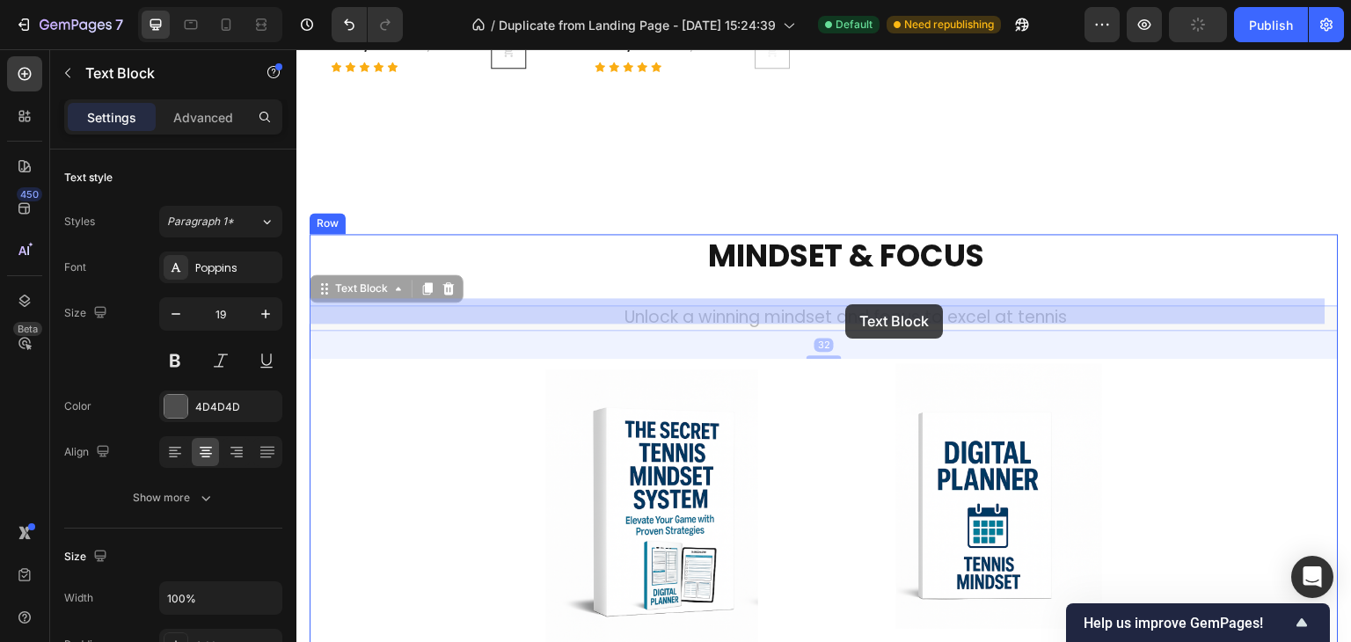
drag, startPoint x: 854, startPoint y: 315, endPoint x: 846, endPoint y: 305, distance: 12.5
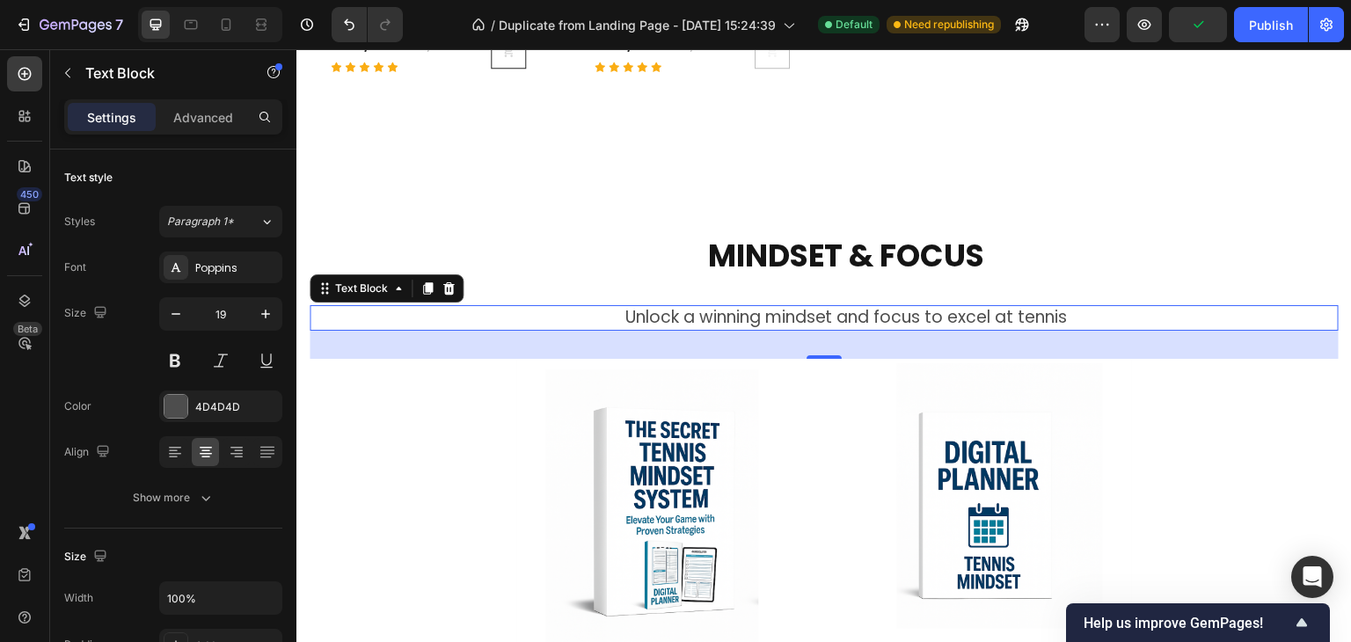
click at [1134, 252] on h2 "MINDSET & FOCUS" at bounding box center [846, 256] width 985 height 44
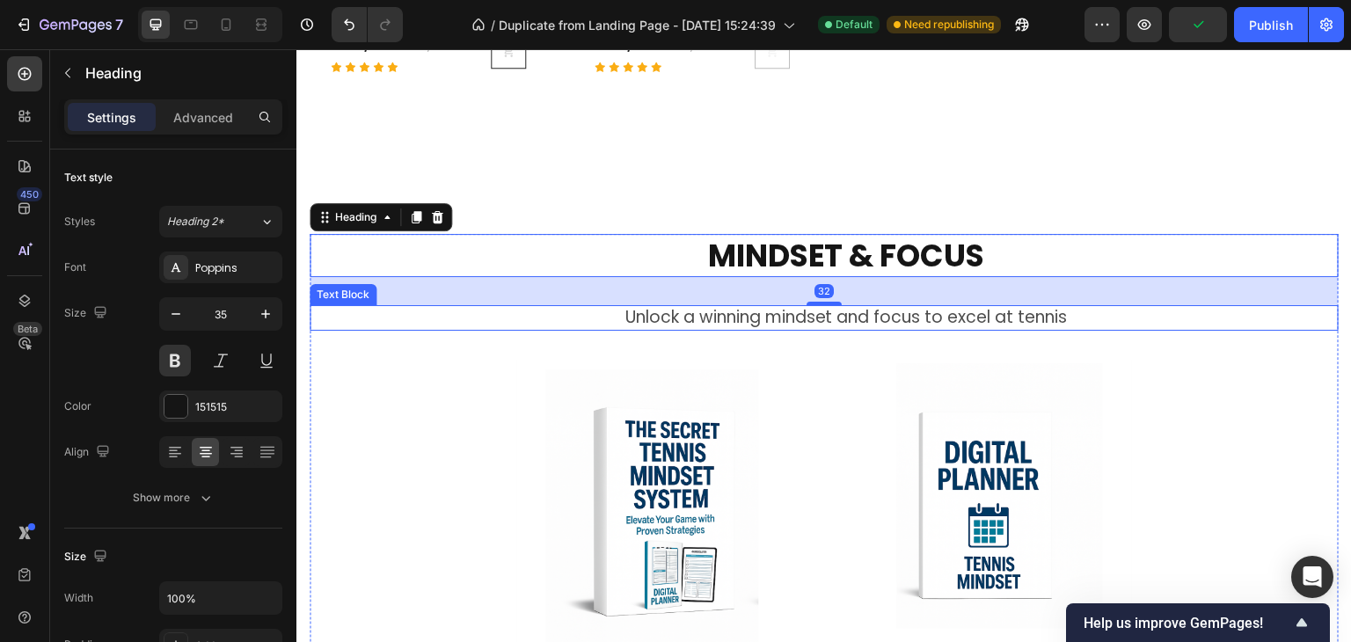
click at [847, 318] on p "Unlock a winning mindset and focus to excel at tennis" at bounding box center [846, 318] width 982 height 22
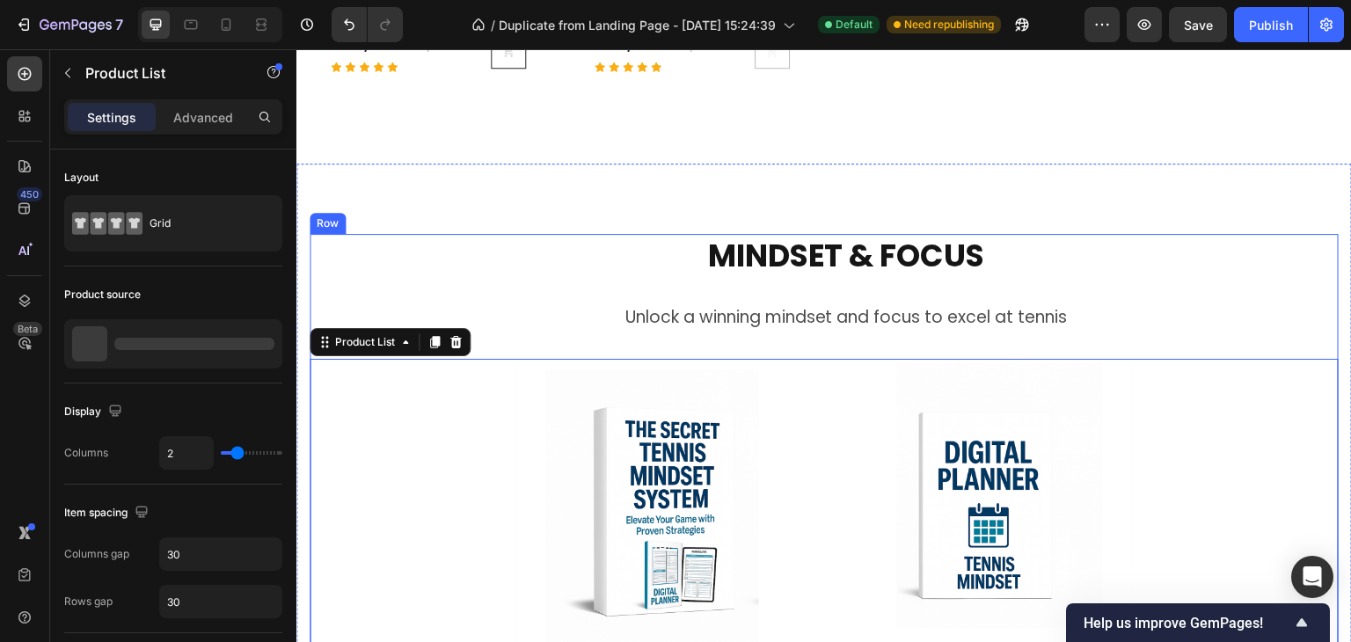
click at [824, 348] on div "MINDSET & FOCUS Heading Unlock a winning mindset and focus to excel at tennis T…" at bounding box center [824, 484] width 1029 height 500
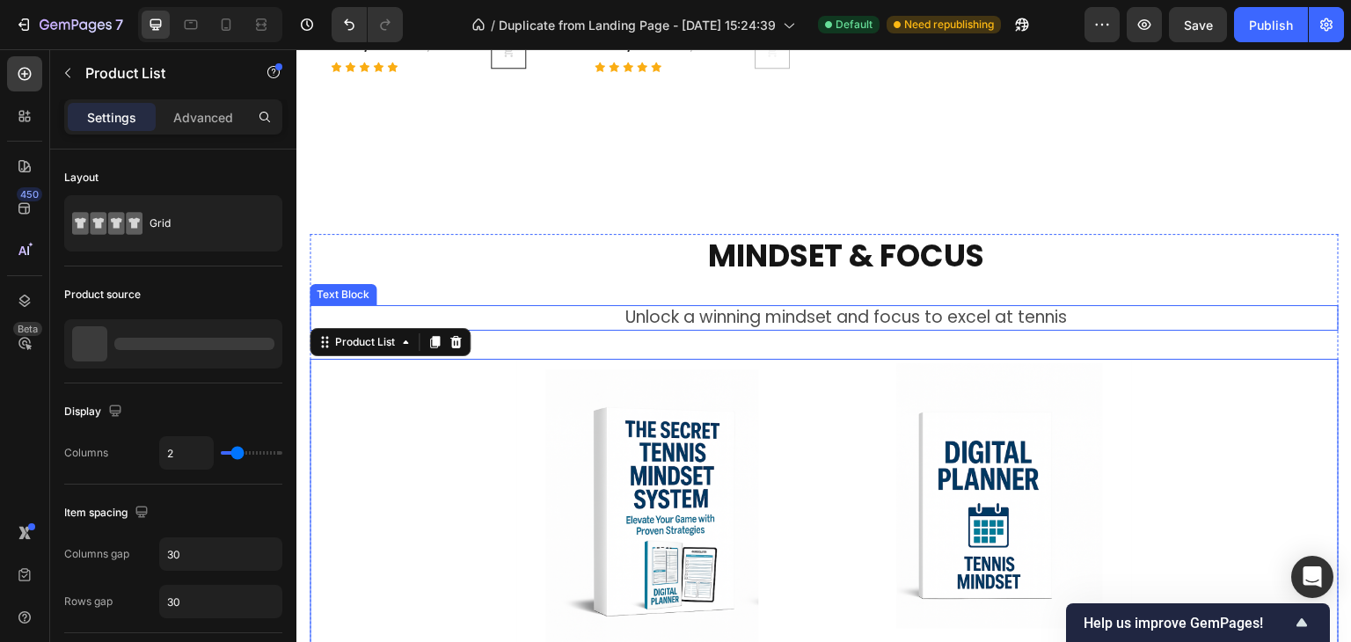
click at [825, 315] on p "Unlock a winning mindset and focus to excel at tennis" at bounding box center [846, 318] width 982 height 22
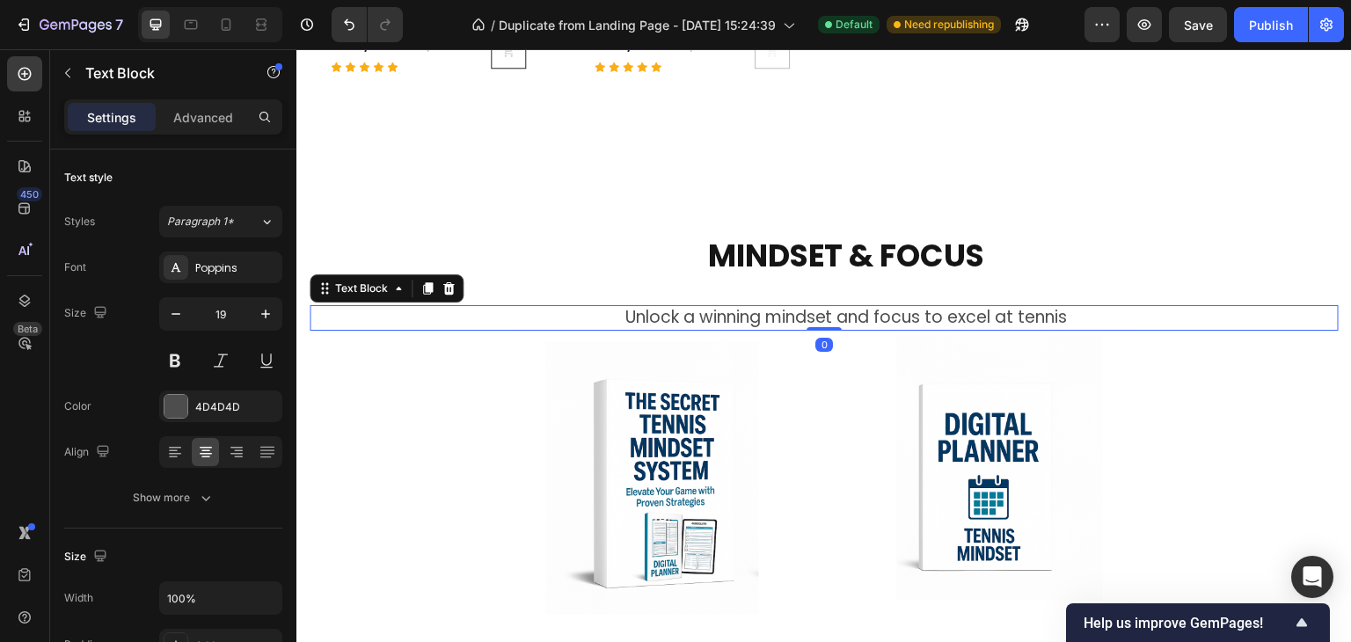
drag, startPoint x: 816, startPoint y: 348, endPoint x: 818, endPoint y: 315, distance: 33.5
click at [818, 315] on div "Unlock a winning mindset and focus to excel at tennis Text Block 0" at bounding box center [824, 318] width 1029 height 26
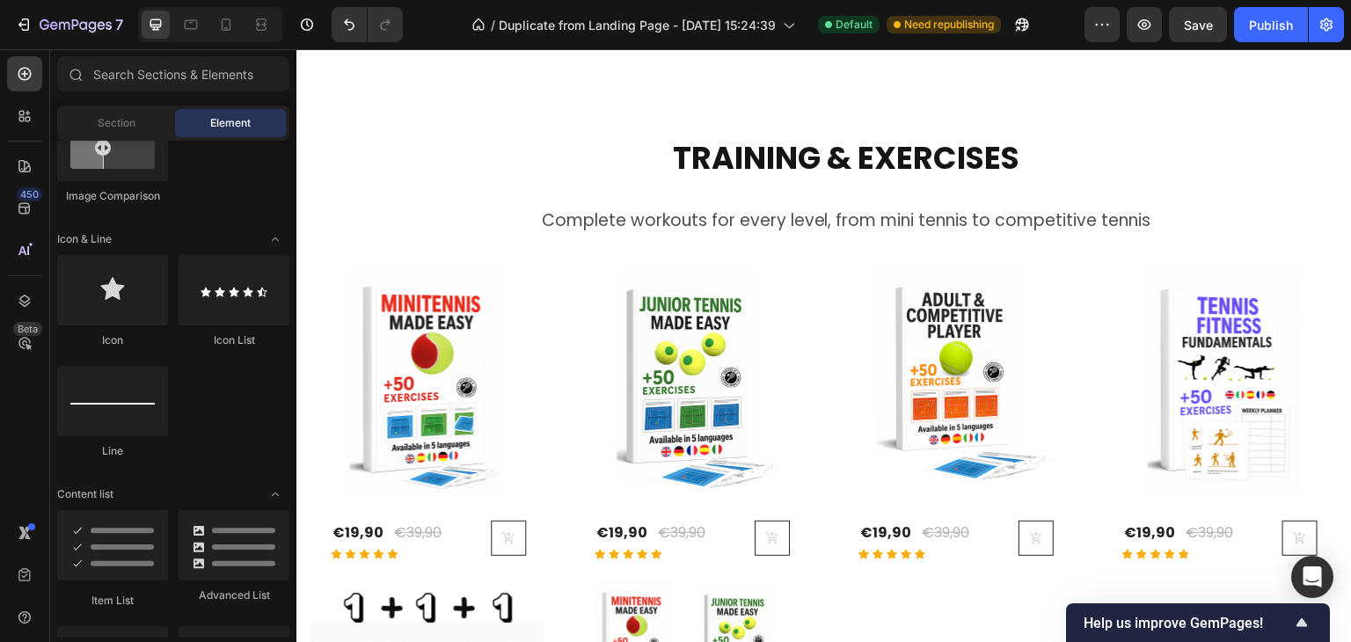
scroll to position [598, 0]
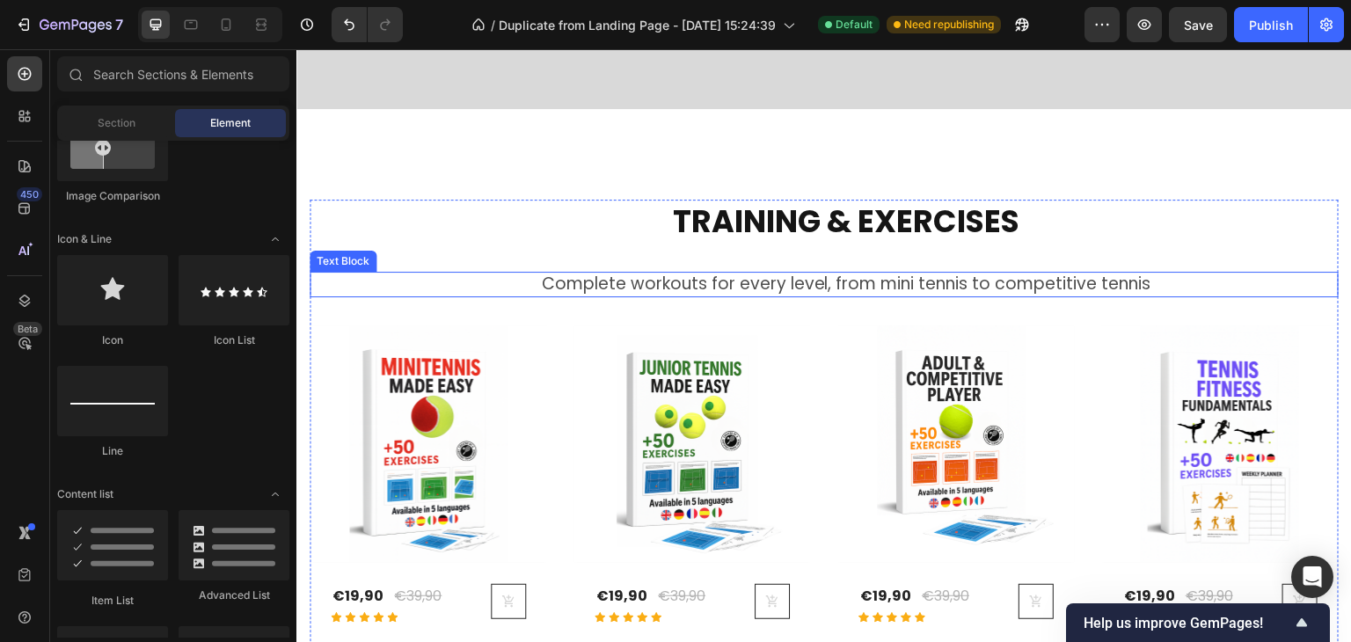
click at [869, 285] on p "Complete workouts for every level, from mini tennis to competitive tennis" at bounding box center [846, 285] width 982 height 22
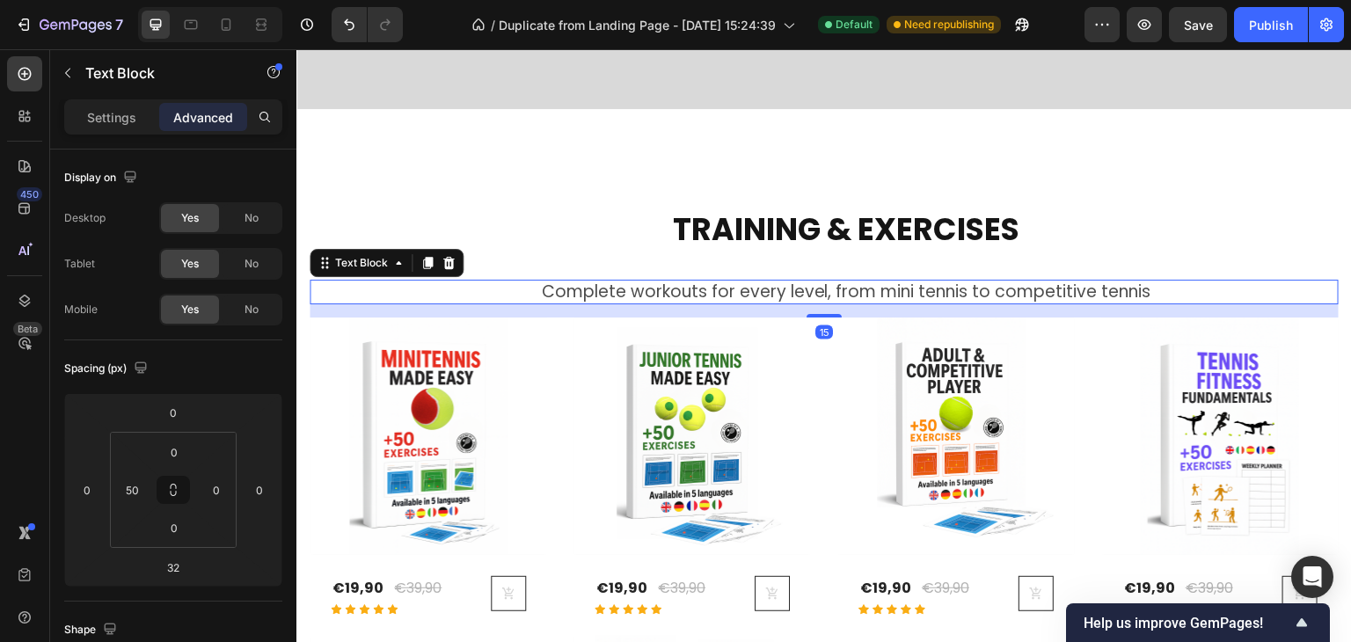
drag, startPoint x: 827, startPoint y: 322, endPoint x: 871, endPoint y: 300, distance: 49.2
click at [825, 314] on div at bounding box center [824, 316] width 35 height 4
type input "15"
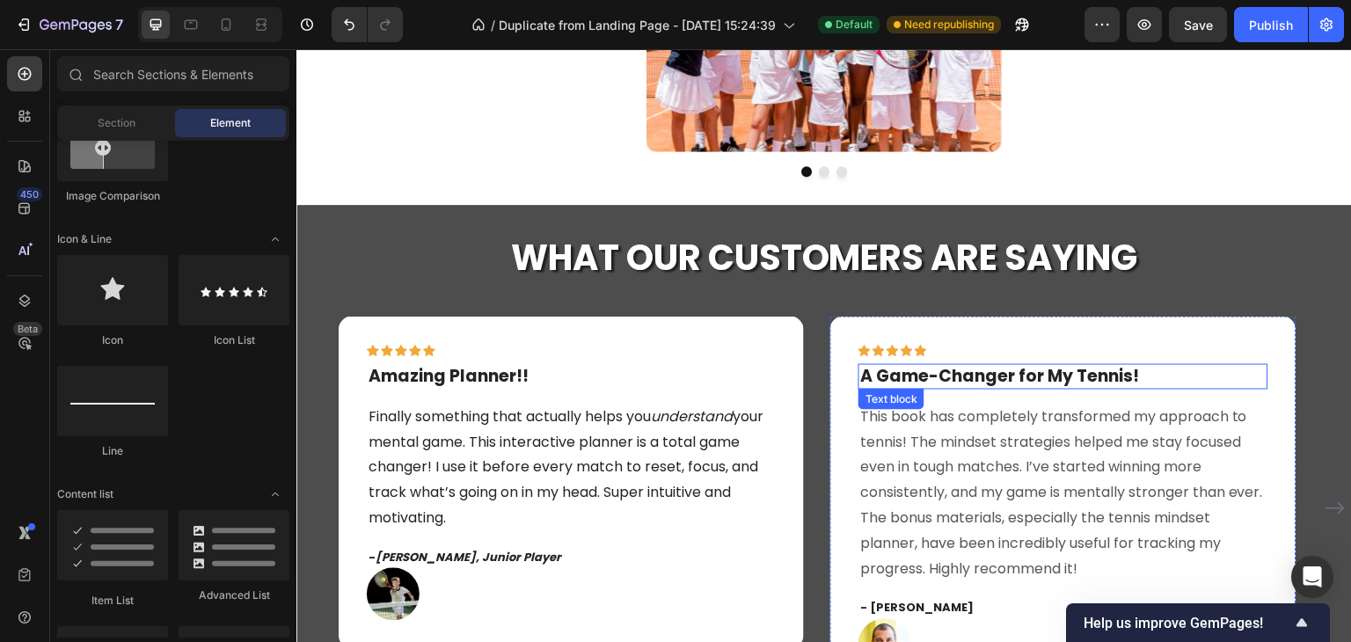
scroll to position [3334, 0]
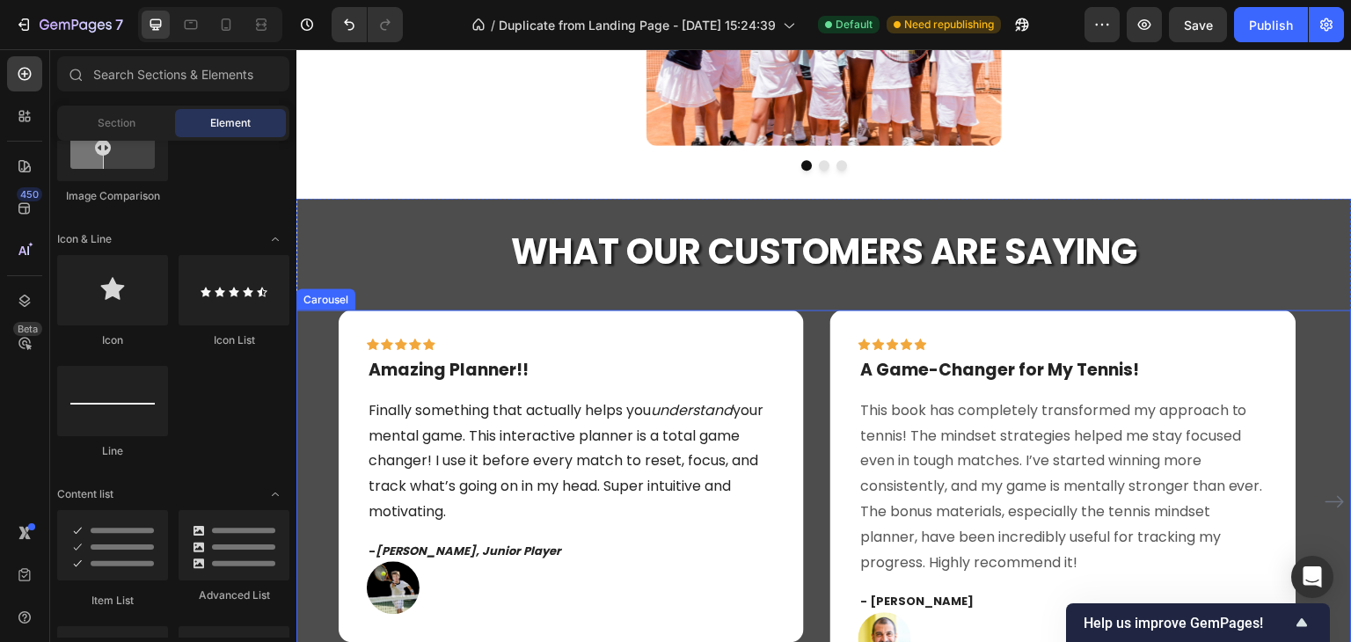
click at [823, 324] on div "Icon Icon Icon Icon Icon Row Amazing Planner!! Text block Finally something tha…" at bounding box center [824, 501] width 971 height 383
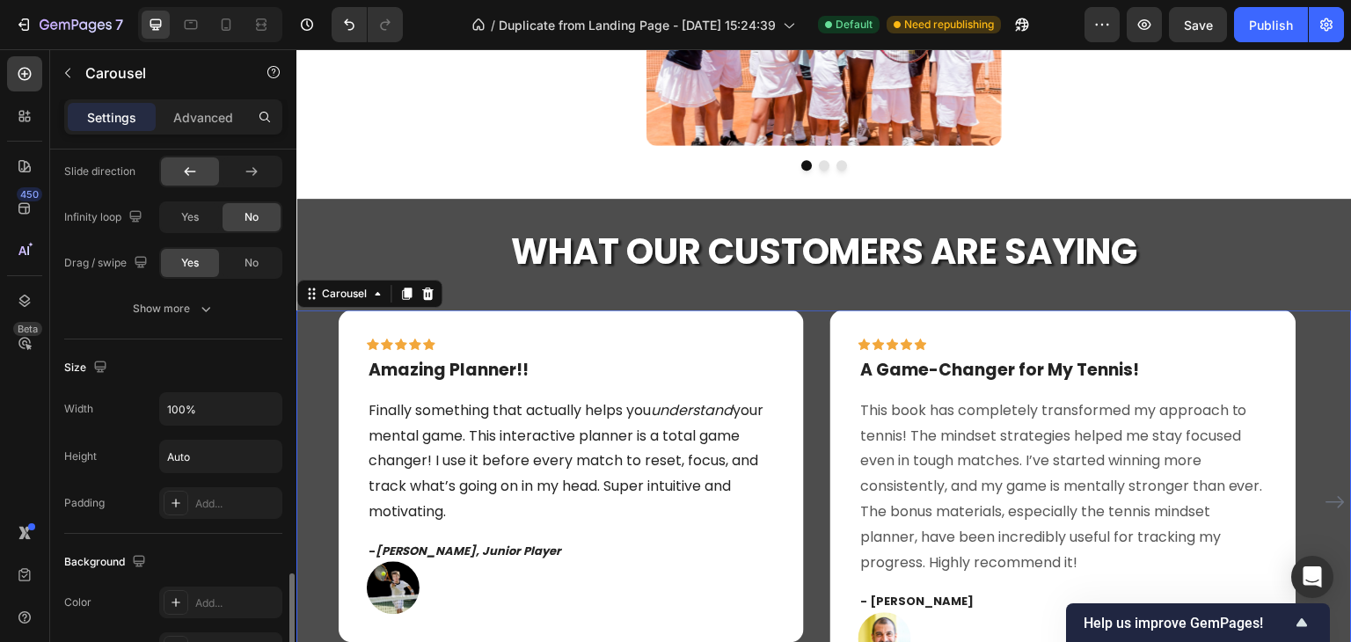
scroll to position [1319, 0]
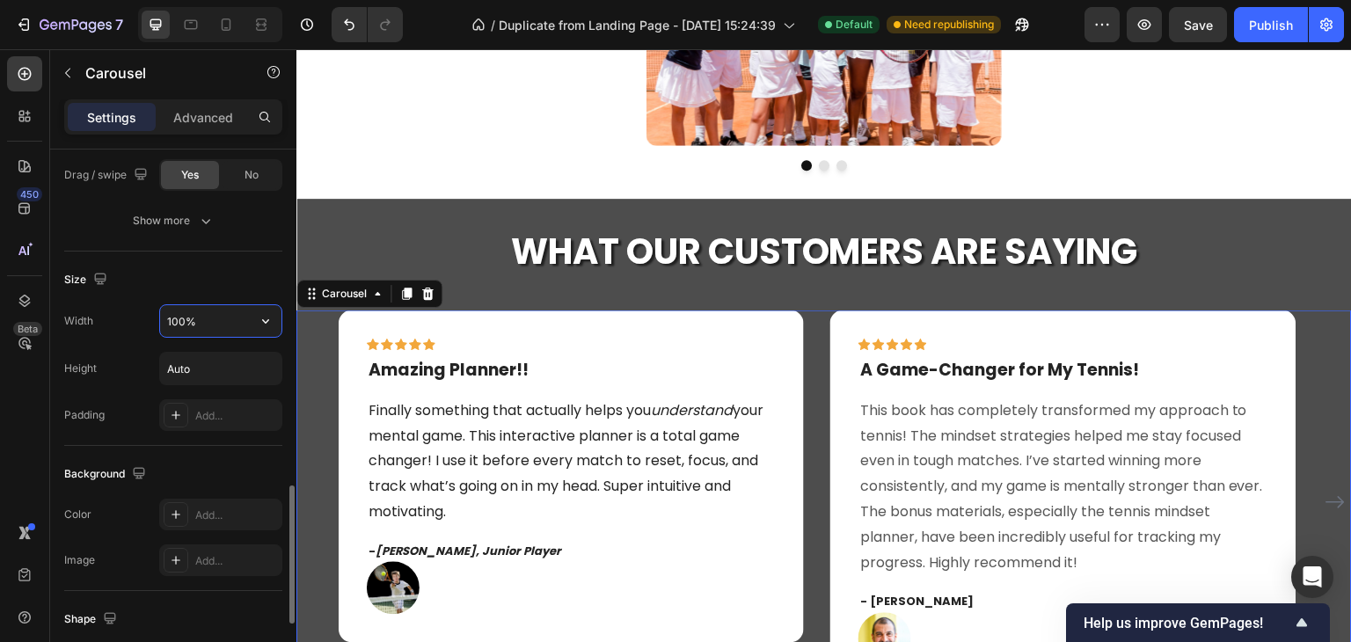
click at [173, 312] on input "100%" at bounding box center [220, 321] width 121 height 32
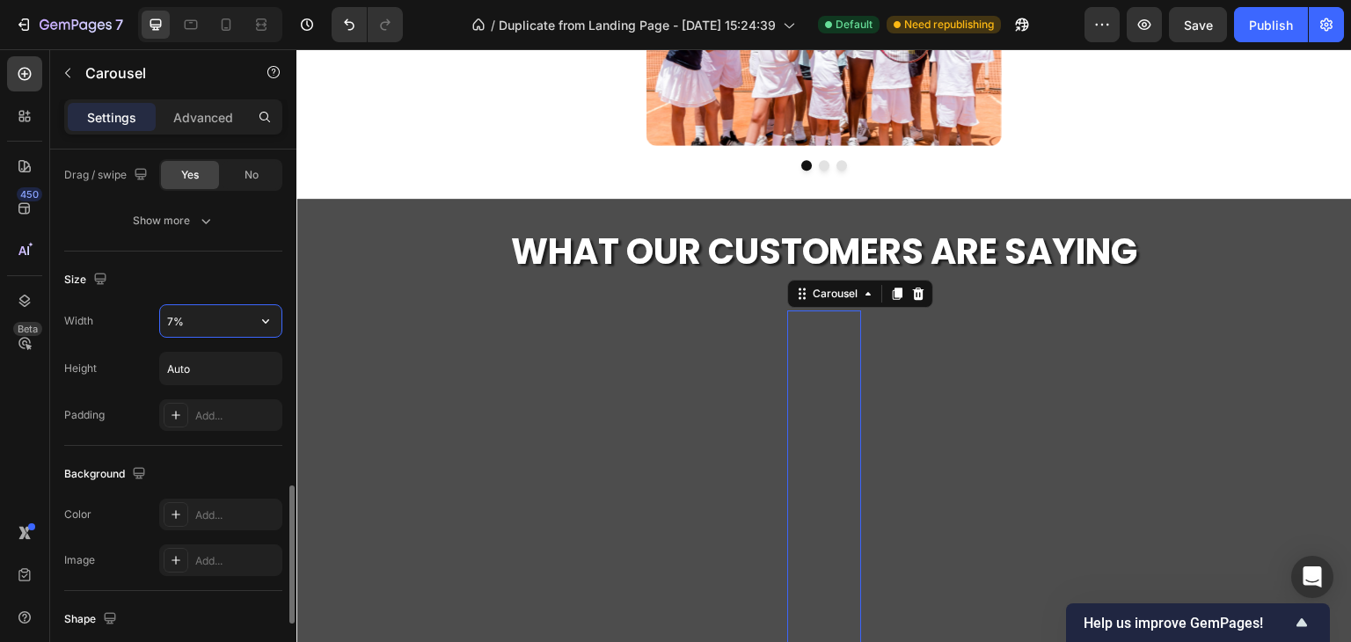
type input "70%"
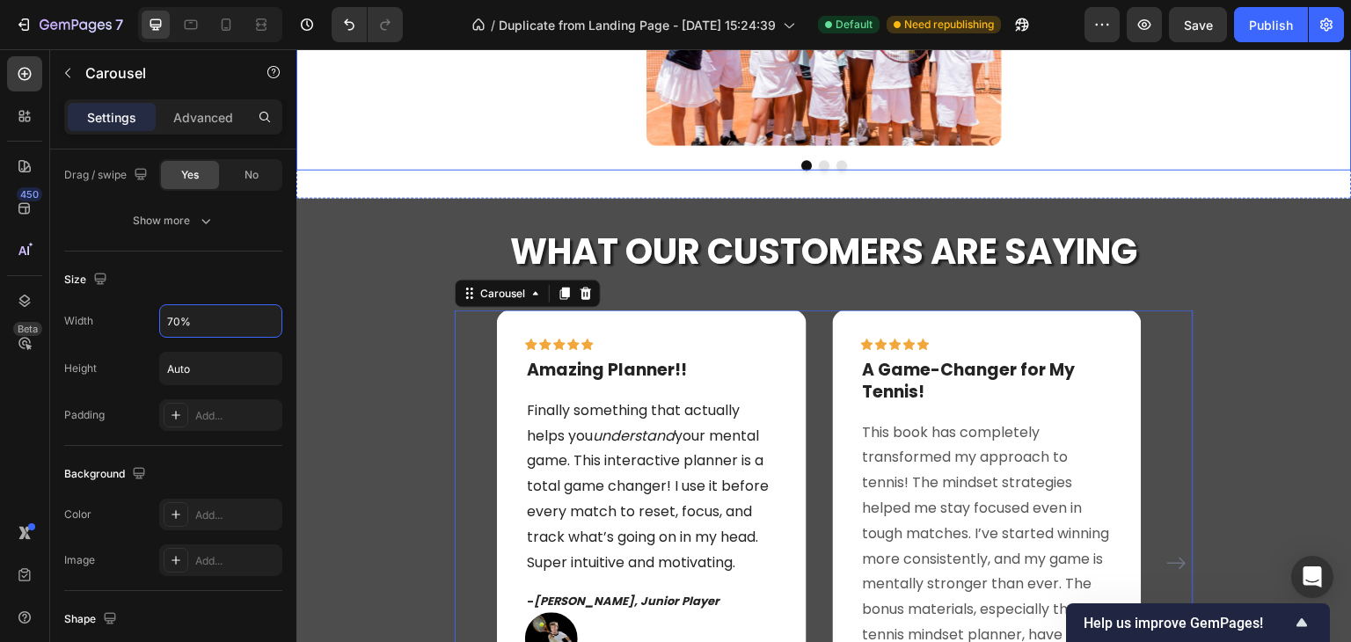
click at [347, 160] on div "Image Image Image Carousel Row" at bounding box center [823, 25] width 1055 height 291
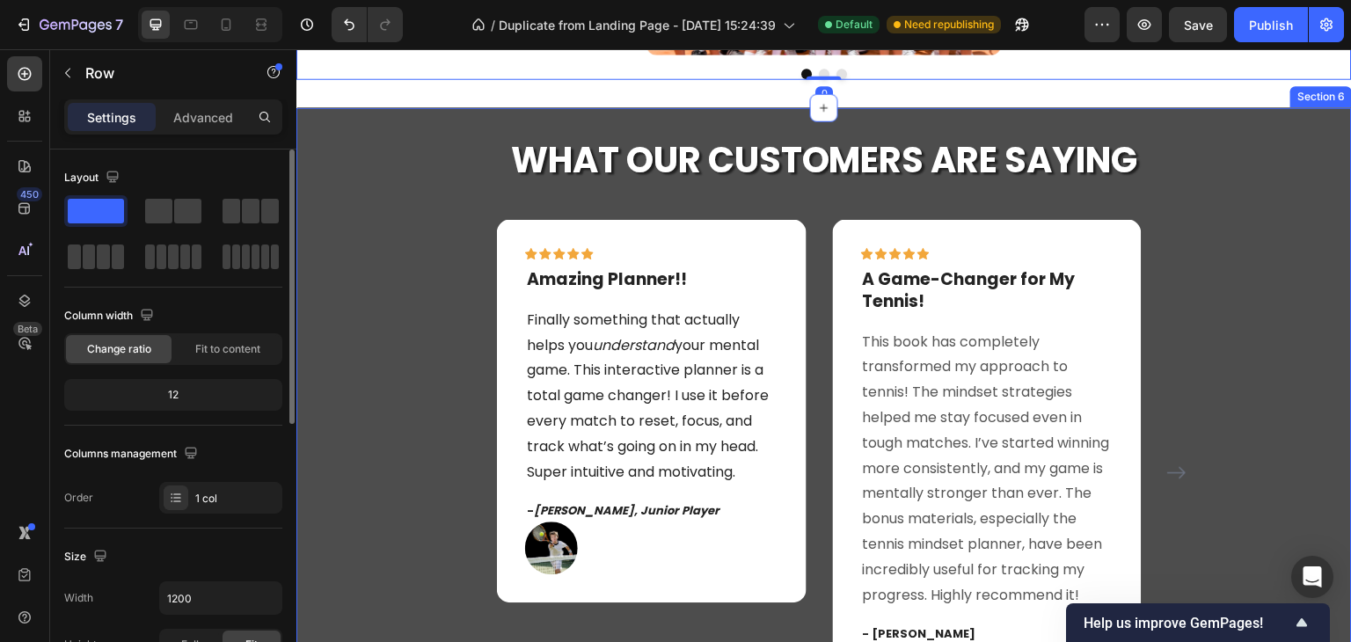
scroll to position [3510, 0]
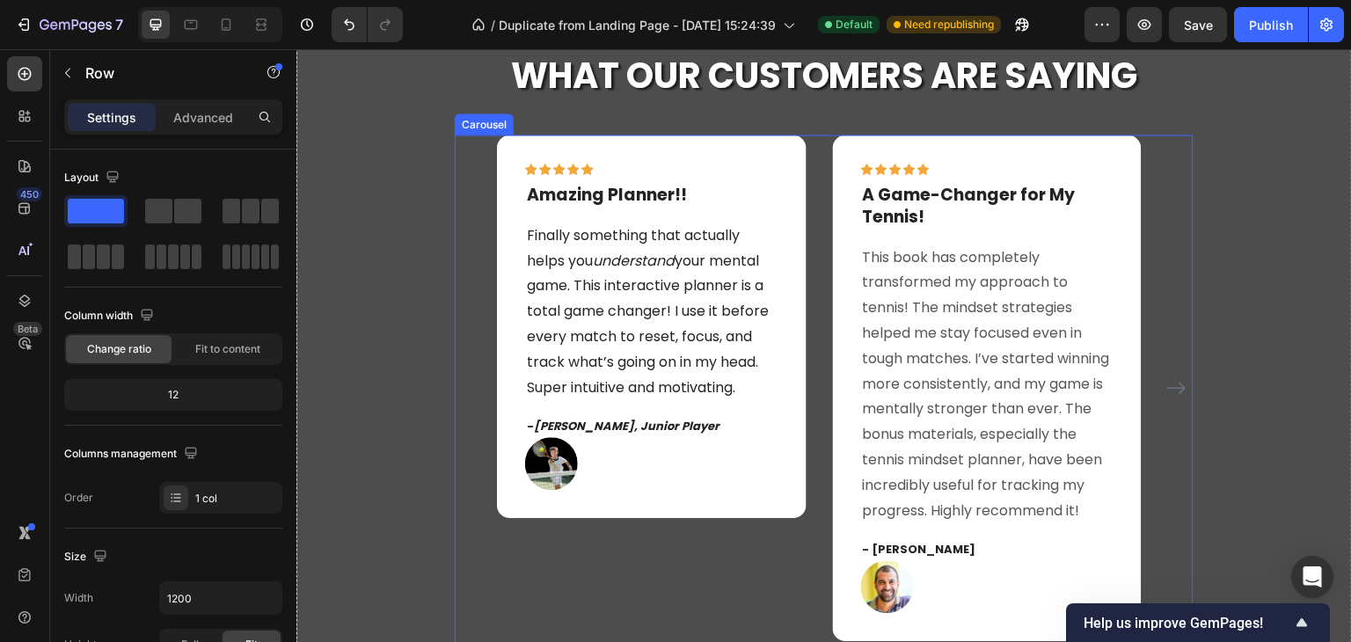
click at [1168, 394] on icon "Carousel Next Arrow" at bounding box center [1177, 388] width 18 height 12
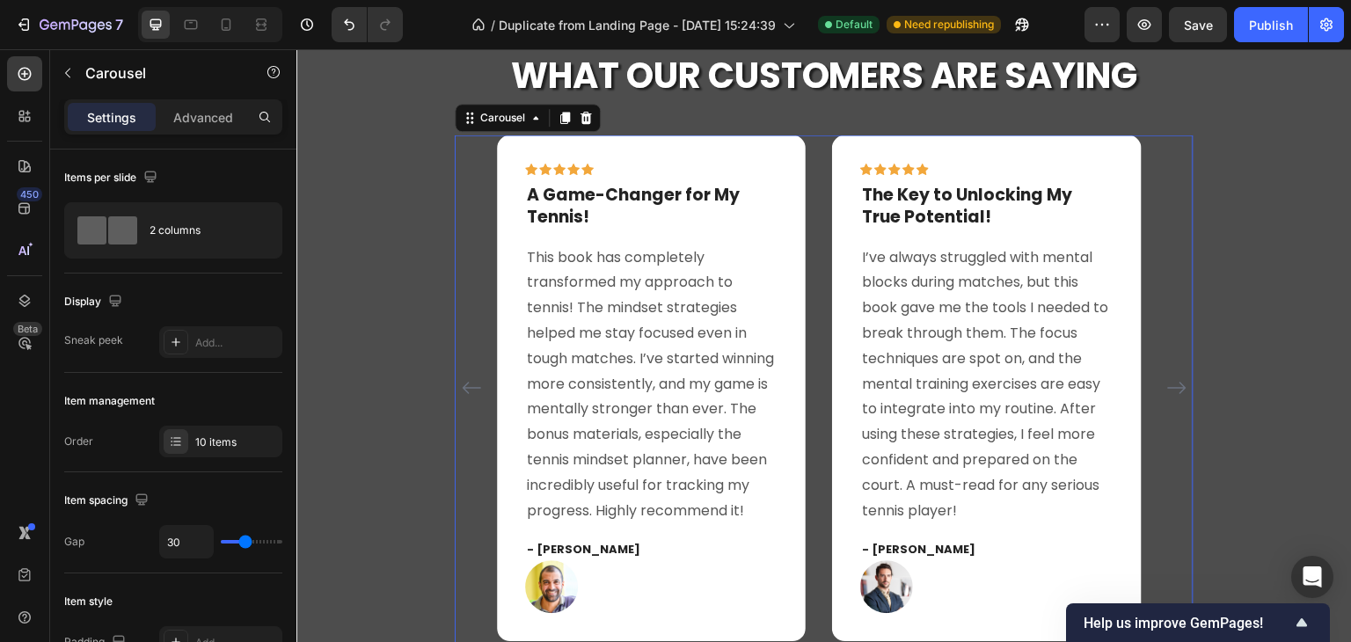
click at [1168, 394] on icon "Carousel Next Arrow" at bounding box center [1177, 388] width 18 height 12
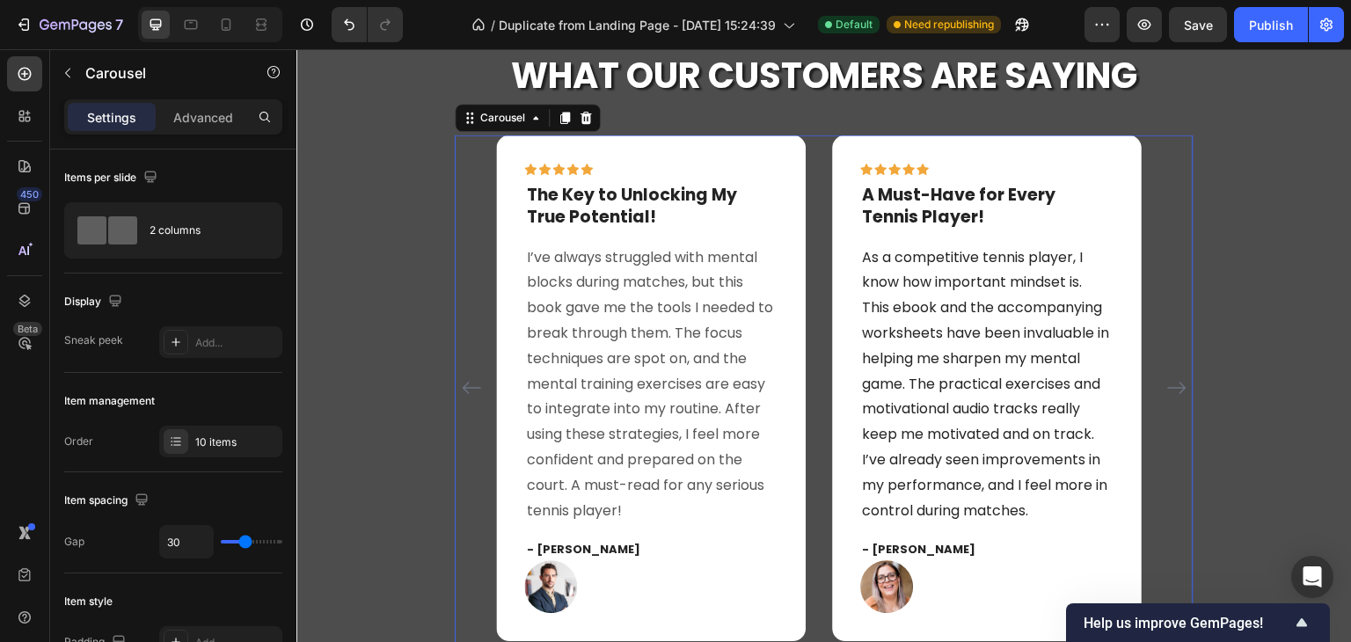
click at [1168, 394] on icon "Carousel Next Arrow" at bounding box center [1177, 388] width 18 height 12
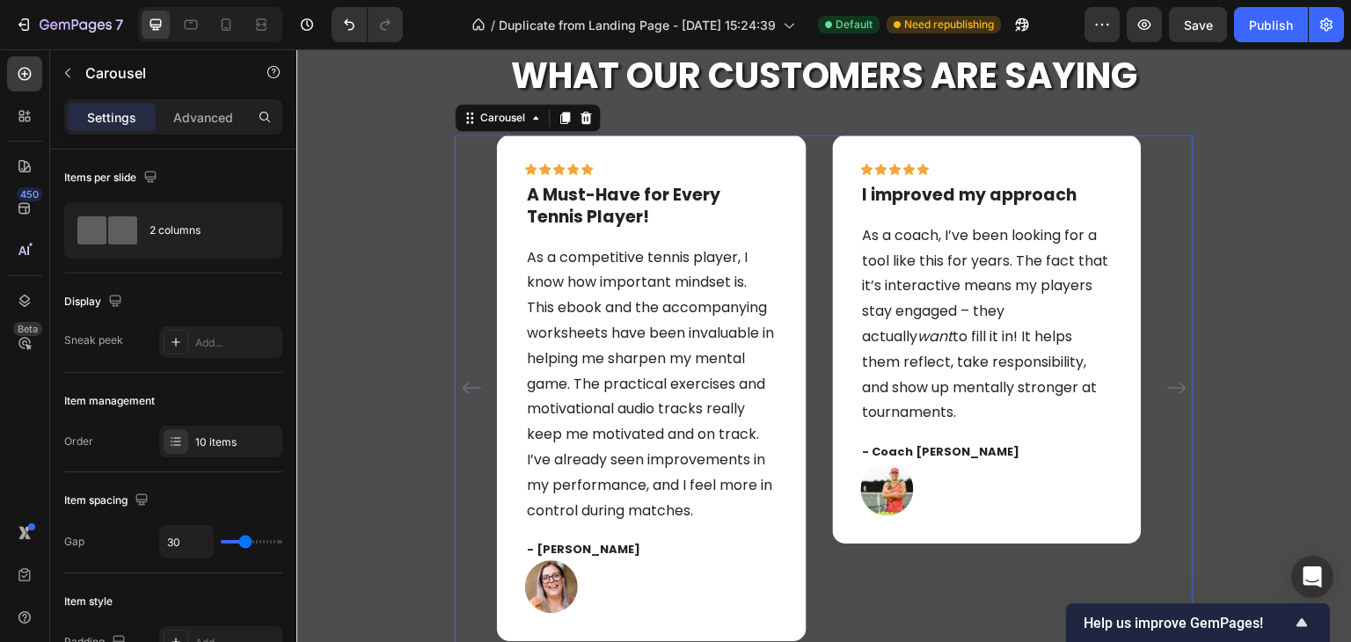
click at [1168, 394] on icon "Carousel Next Arrow" at bounding box center [1177, 388] width 18 height 12
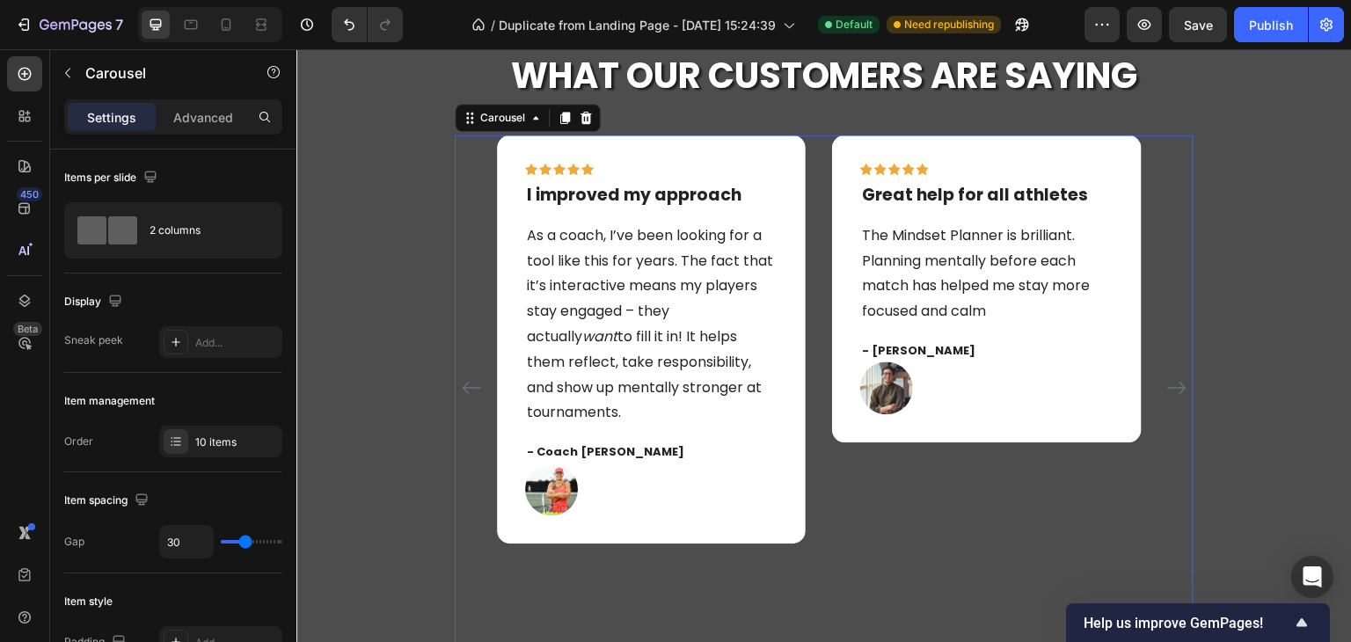
click at [465, 394] on icon "Carousel Back Arrow" at bounding box center [471, 388] width 18 height 12
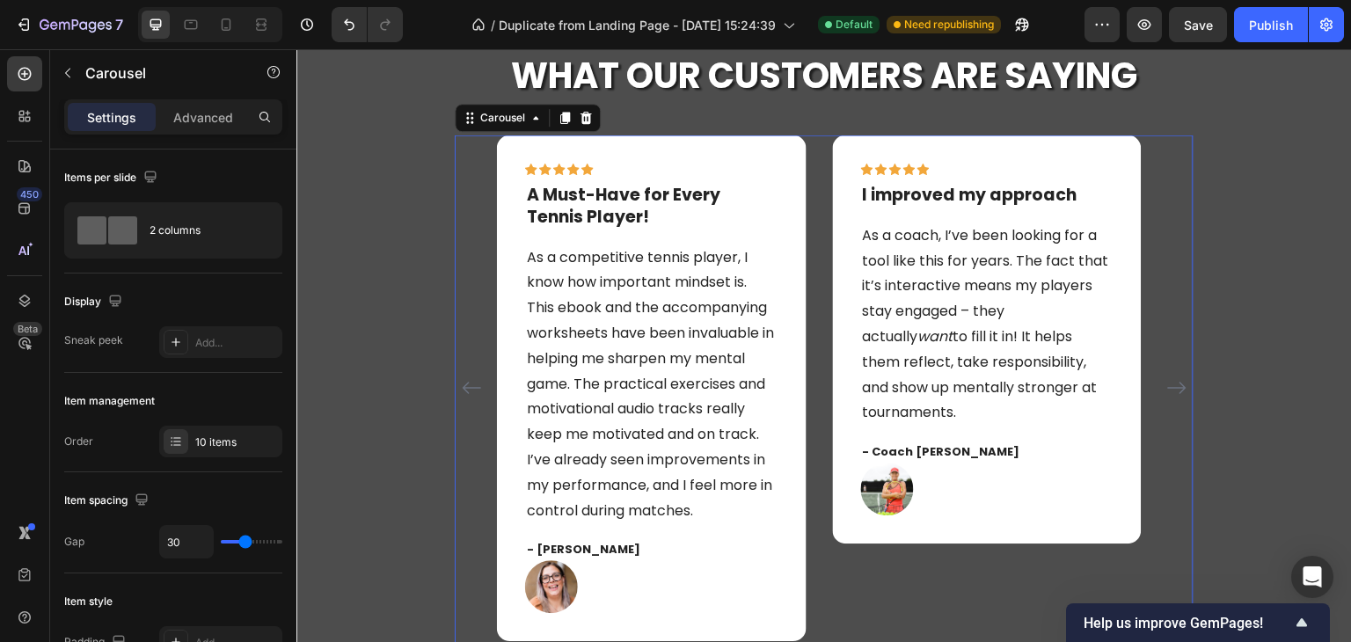
click at [462, 394] on icon "Carousel Back Arrow" at bounding box center [471, 388] width 18 height 12
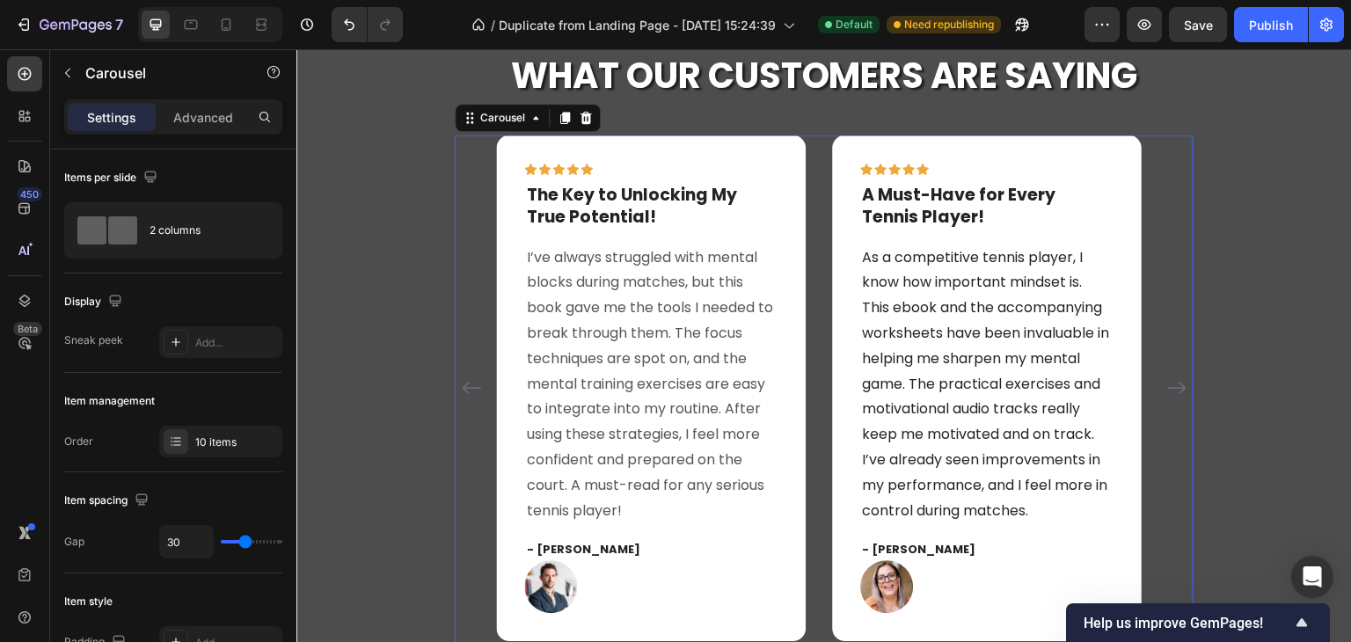
click at [464, 398] on icon "Carousel Back Arrow" at bounding box center [471, 387] width 21 height 21
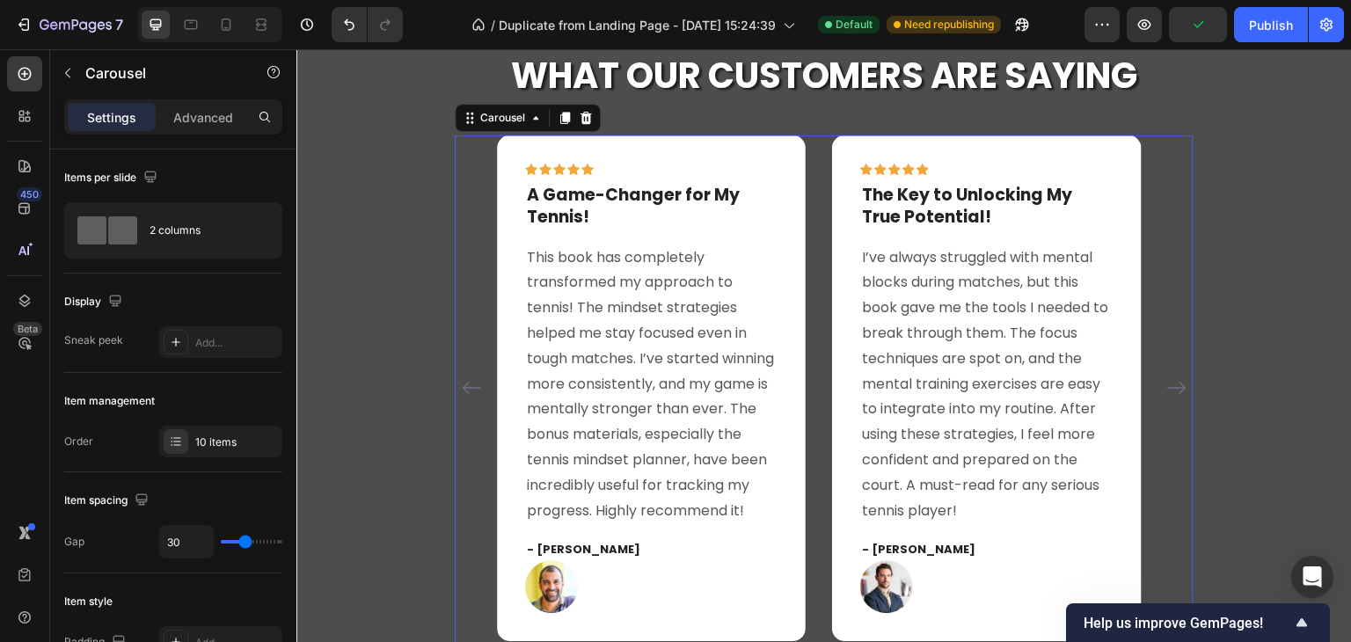
click at [481, 146] on div "Icon Icon Icon Icon Icon Row Amazing Planner!! Text block Finally something tha…" at bounding box center [824, 388] width 739 height 507
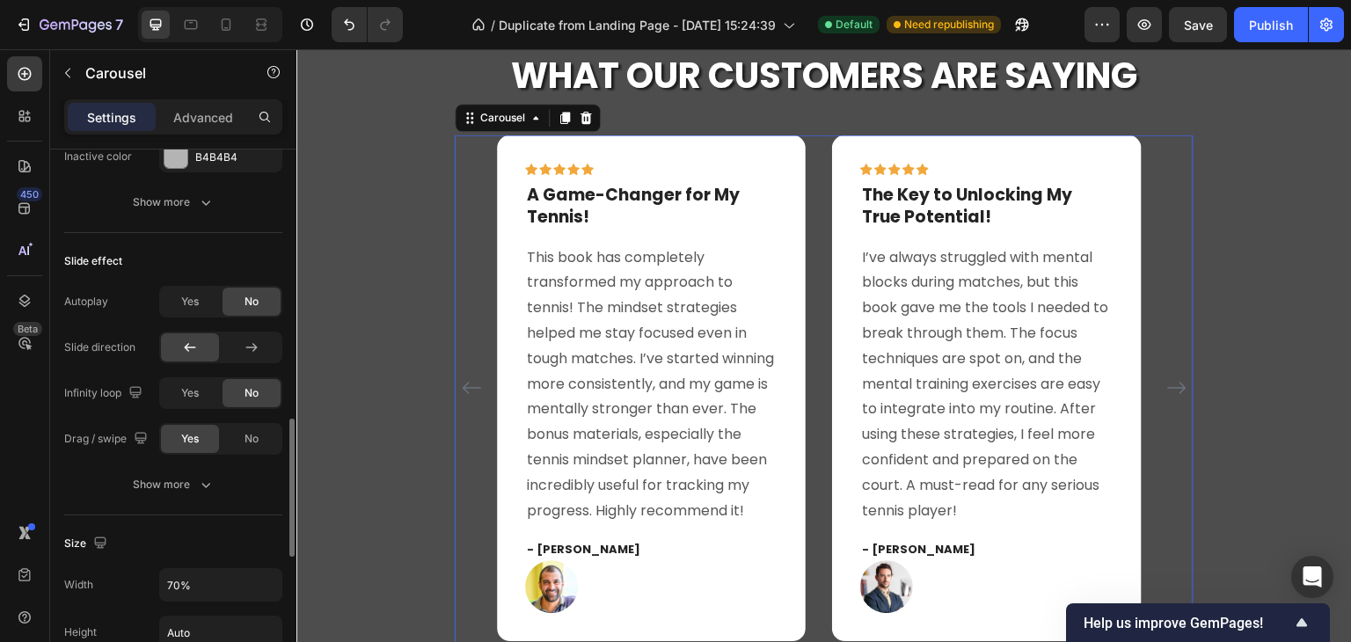
scroll to position [1143, 0]
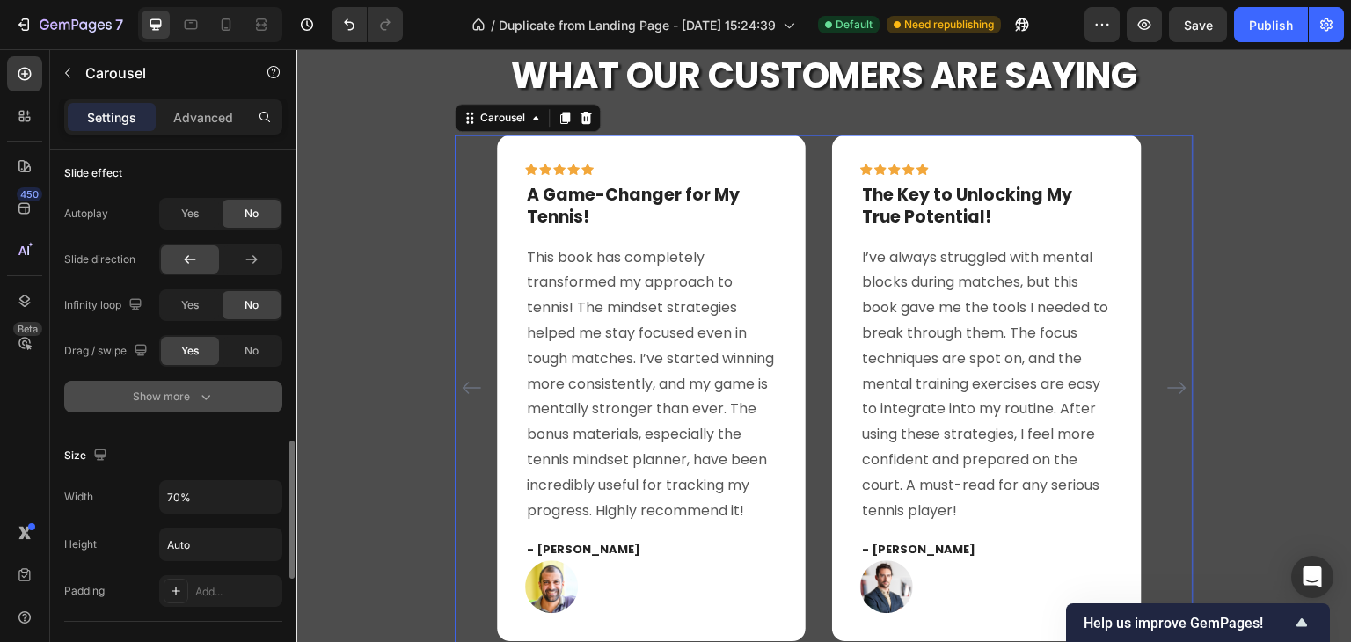
click at [204, 391] on icon "button" at bounding box center [206, 397] width 18 height 18
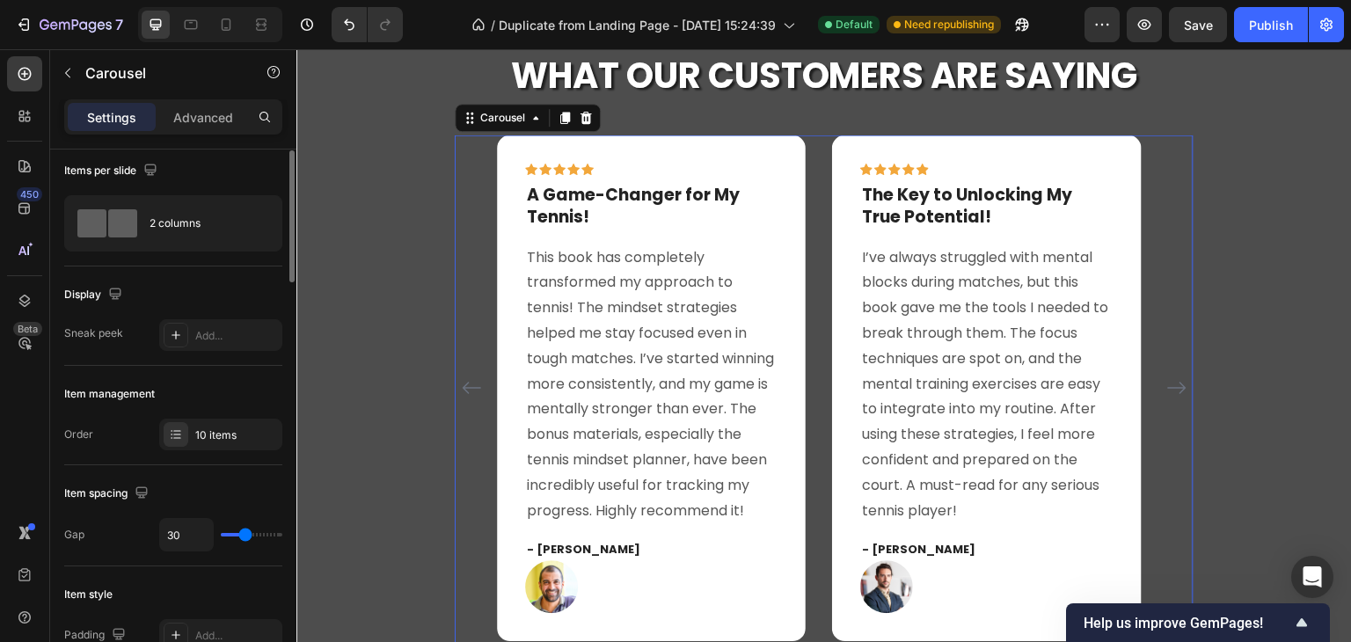
scroll to position [0, 0]
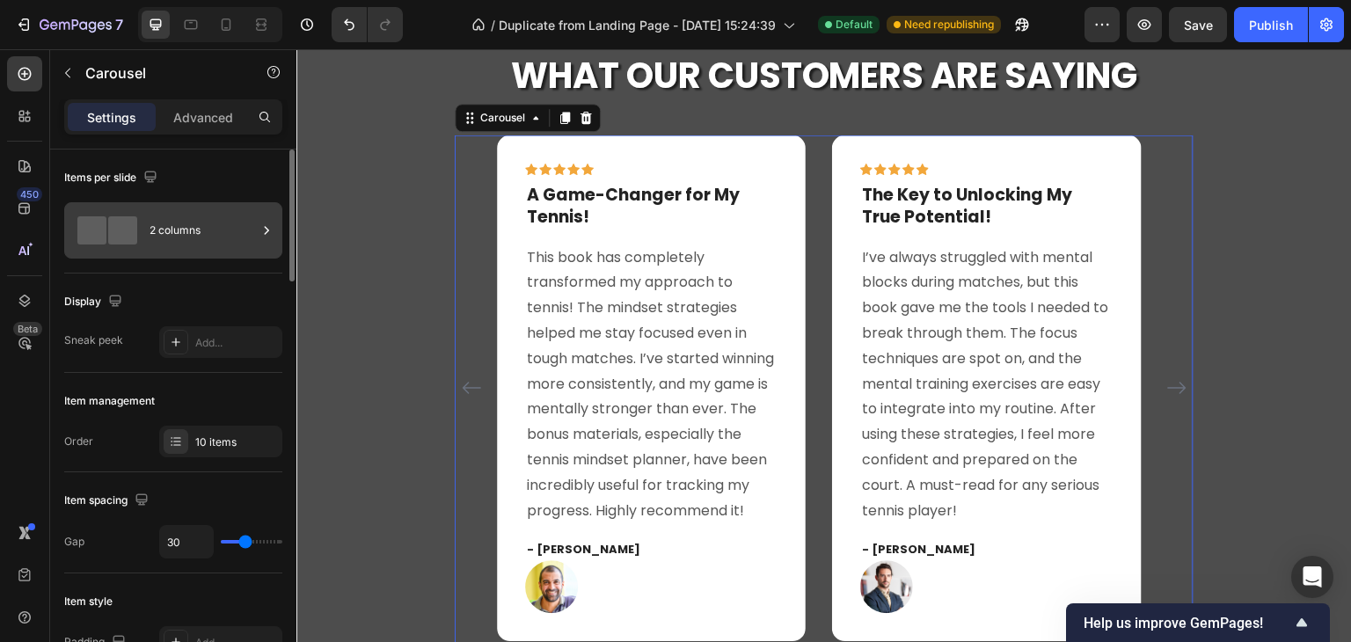
click at [197, 242] on div "2 columns" at bounding box center [203, 230] width 107 height 40
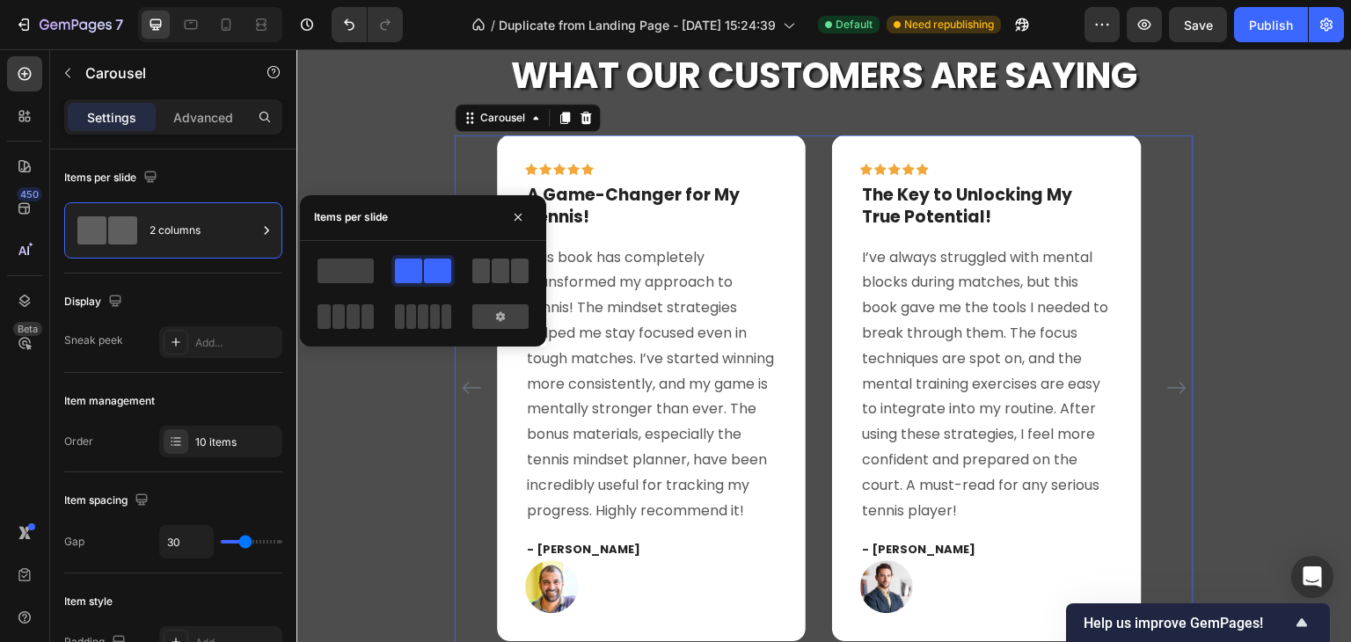
click at [495, 274] on span at bounding box center [501, 271] width 18 height 25
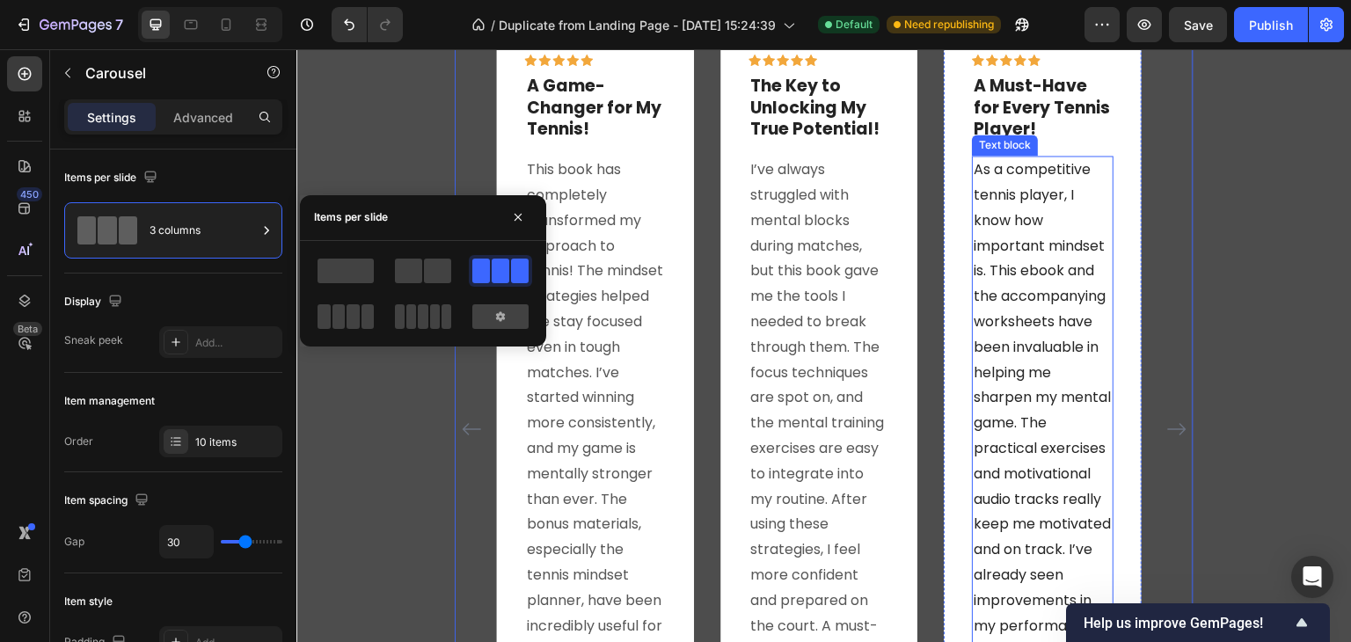
scroll to position [3598, 0]
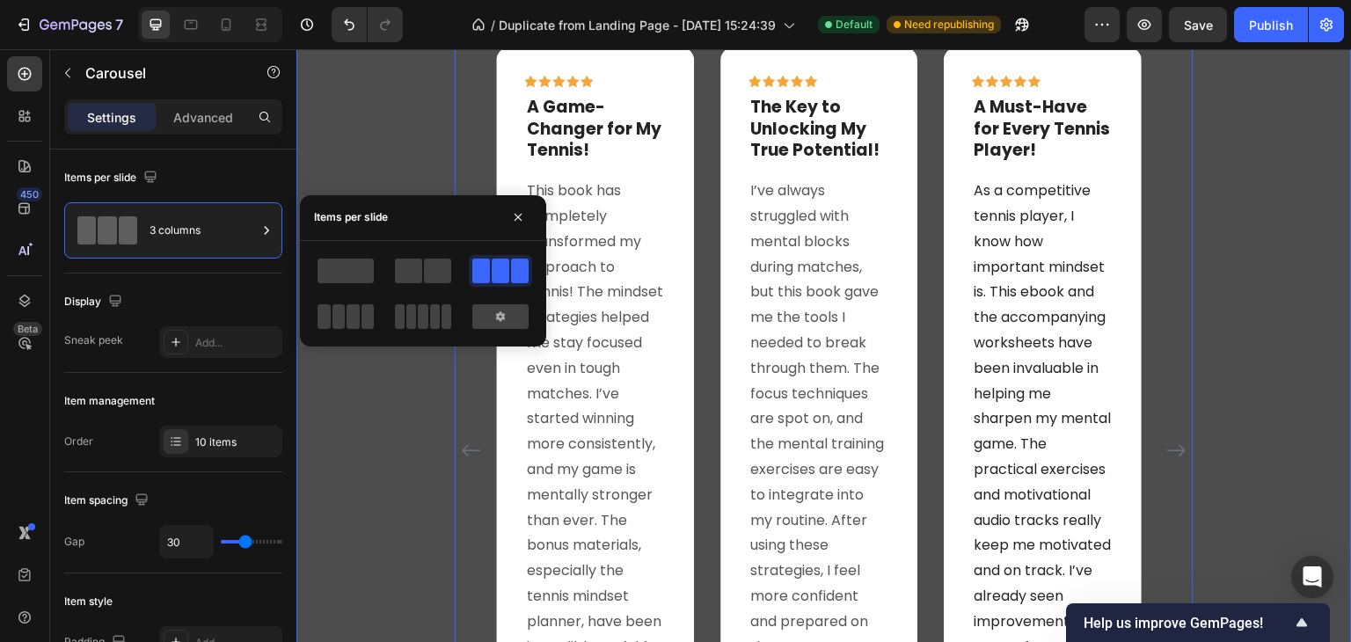
click at [1235, 266] on div "Icon Icon Icon Icon Icon Row Amazing Planner!! Text block Finally something tha…" at bounding box center [823, 462] width 1055 height 831
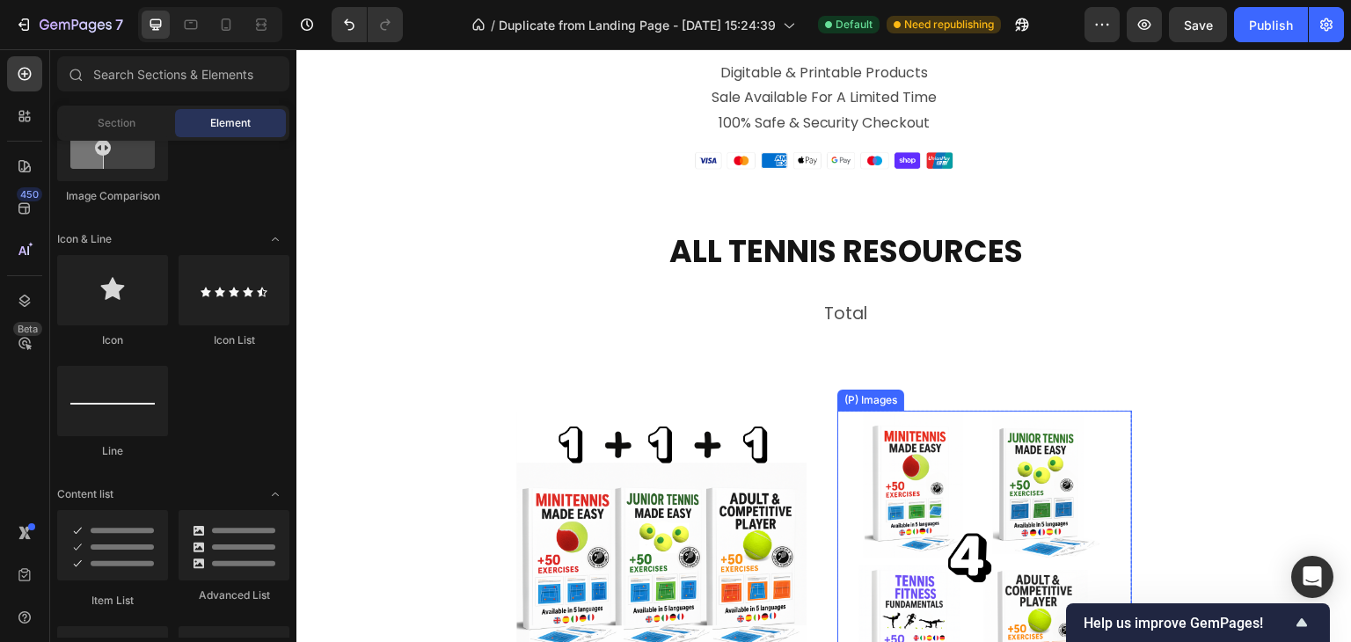
scroll to position [4608, 0]
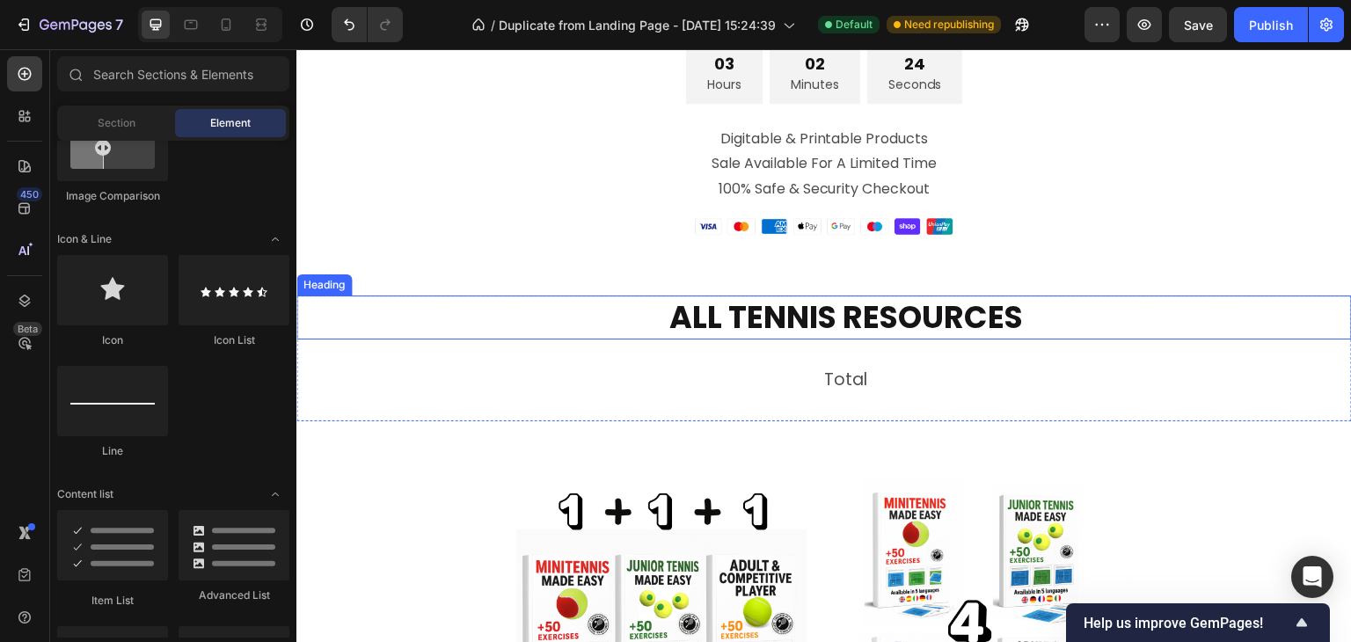
click at [871, 317] on h2 "ALL TENNIS RESOURCES" at bounding box center [845, 318] width 1011 height 44
click at [871, 316] on h2 "ALL TENNIS RESOURCES" at bounding box center [845, 318] width 1011 height 44
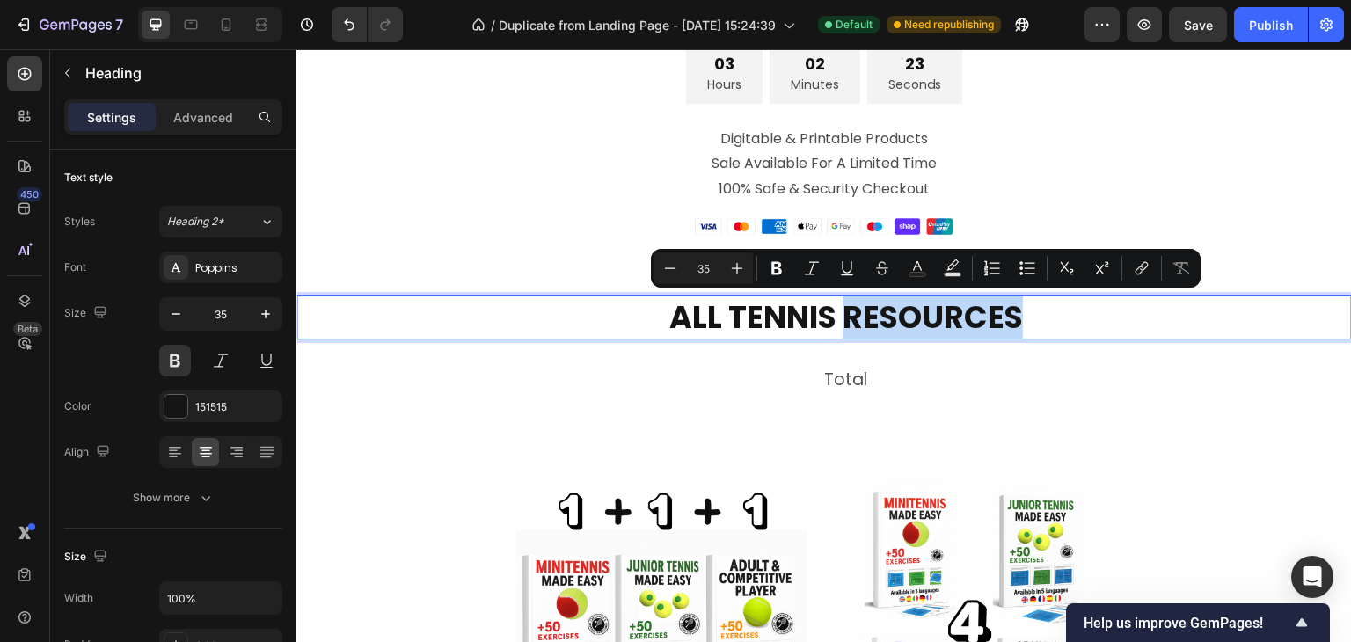
click at [871, 315] on p "ALL TENNIS RESOURCES" at bounding box center [846, 317] width 1008 height 40
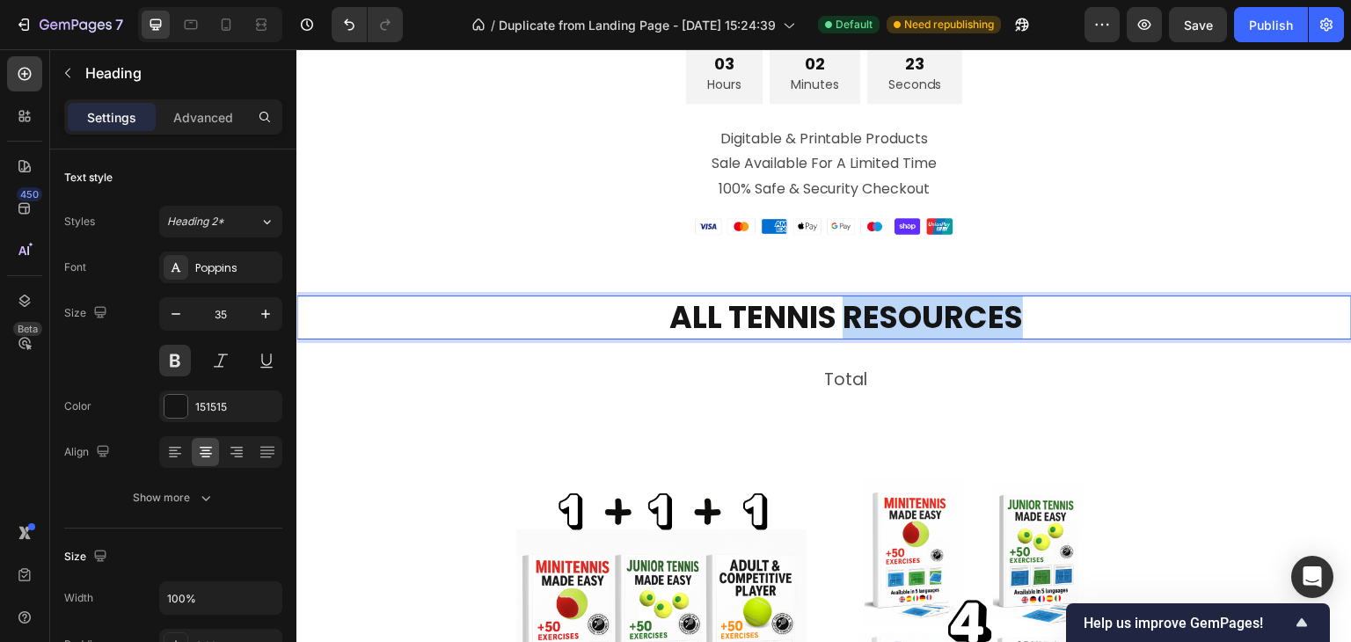
click at [871, 315] on p "ALL TENNIS RESOURCES" at bounding box center [846, 317] width 1008 height 40
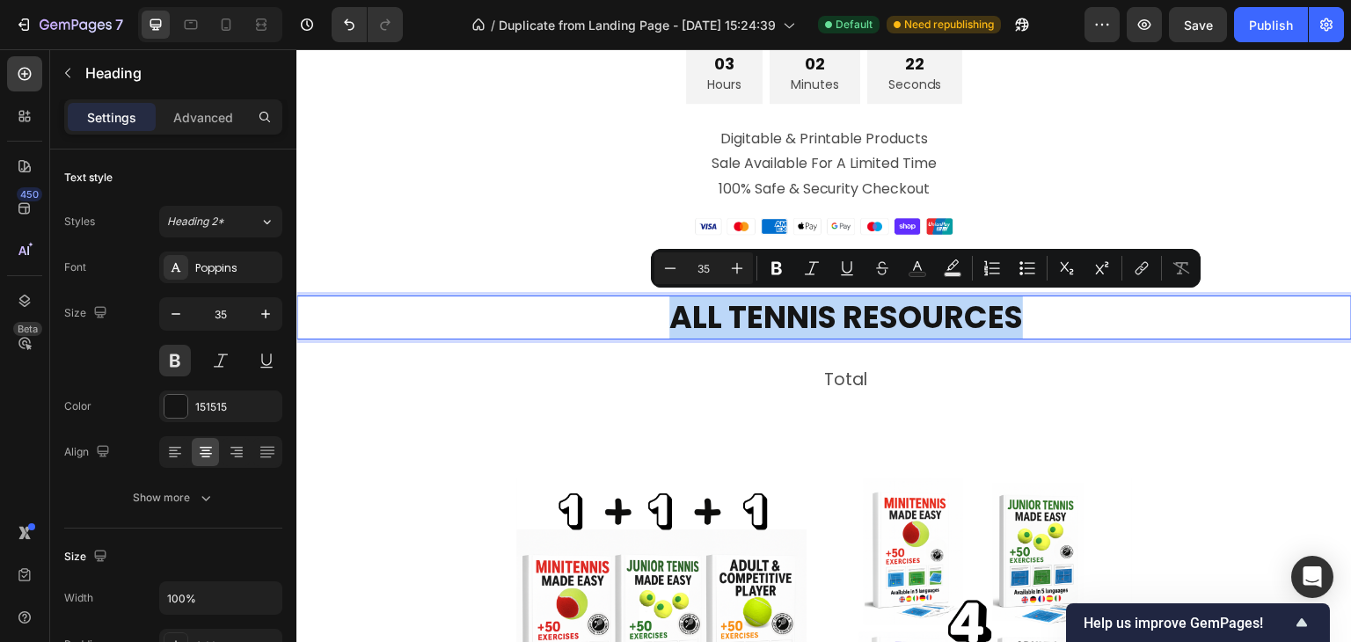
click at [871, 315] on p "ALL TENNIS RESOURCES" at bounding box center [846, 317] width 1008 height 40
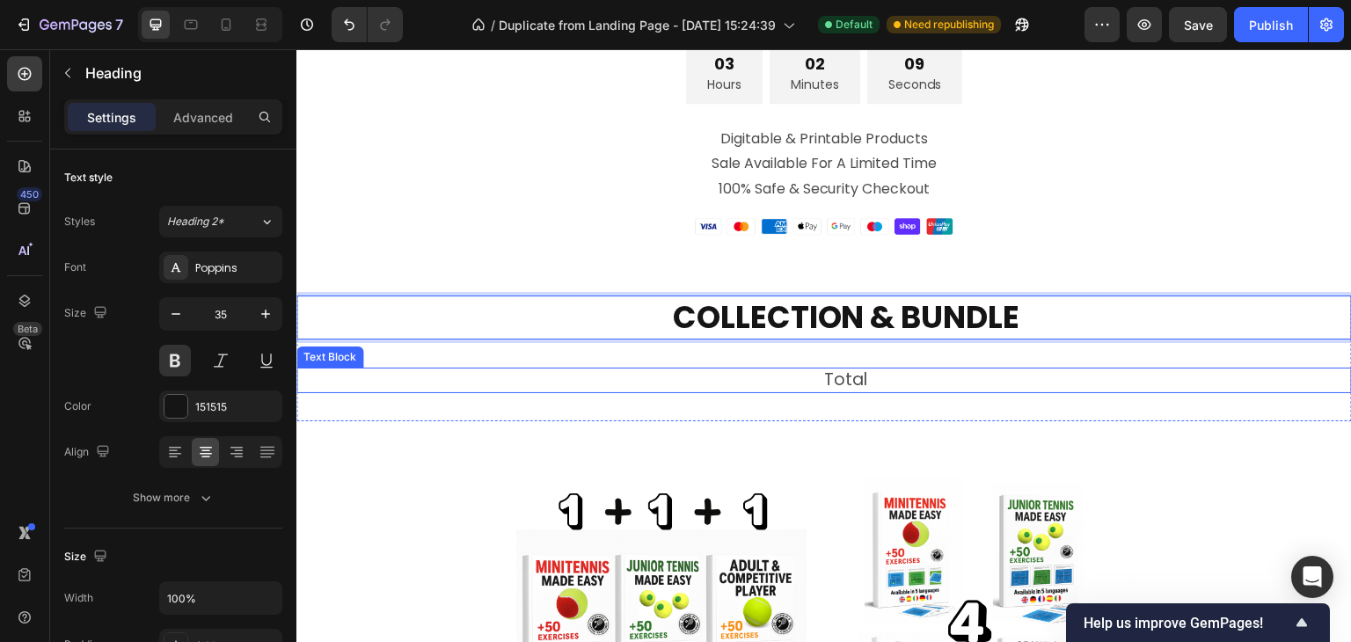
click at [839, 375] on p "Total" at bounding box center [846, 380] width 1008 height 22
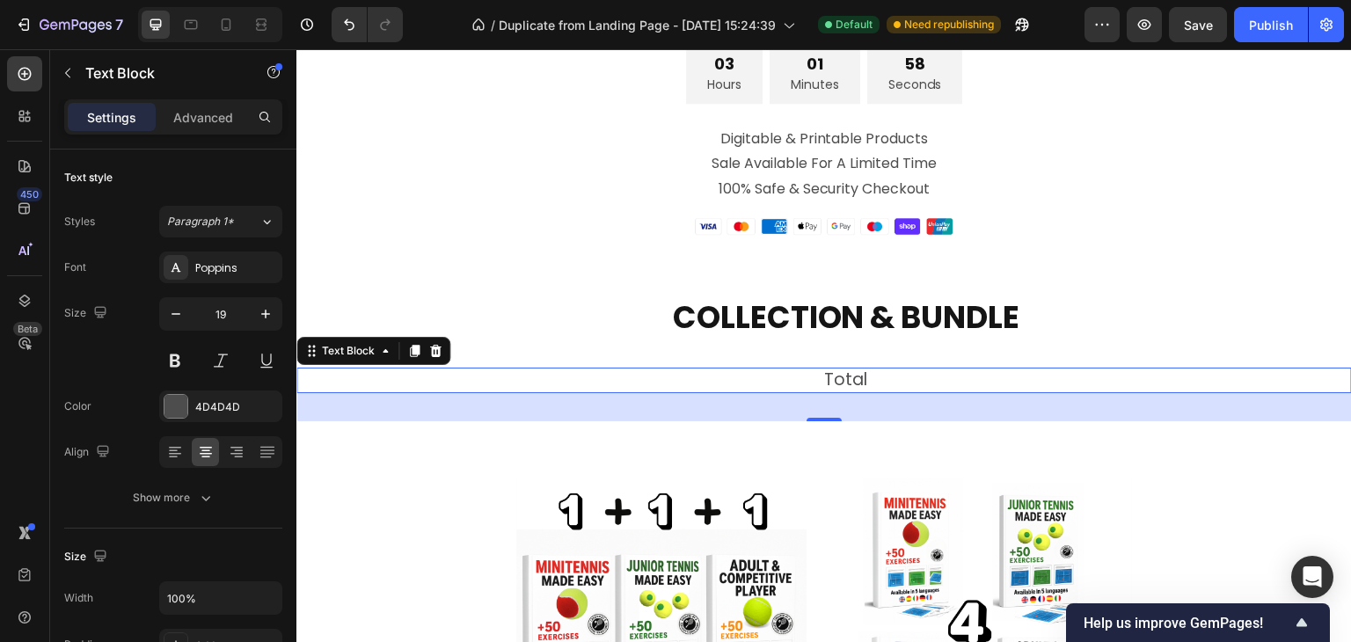
click at [858, 378] on p "Total" at bounding box center [846, 380] width 1008 height 22
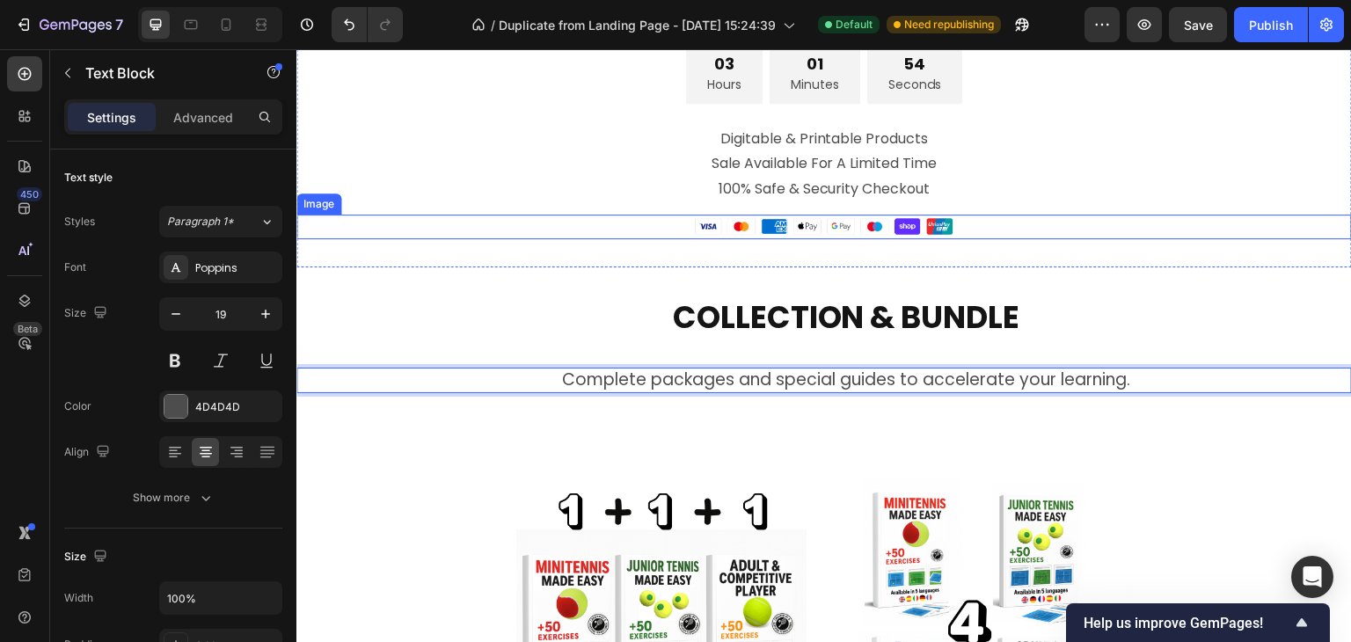
click at [1203, 230] on div at bounding box center [823, 227] width 1055 height 25
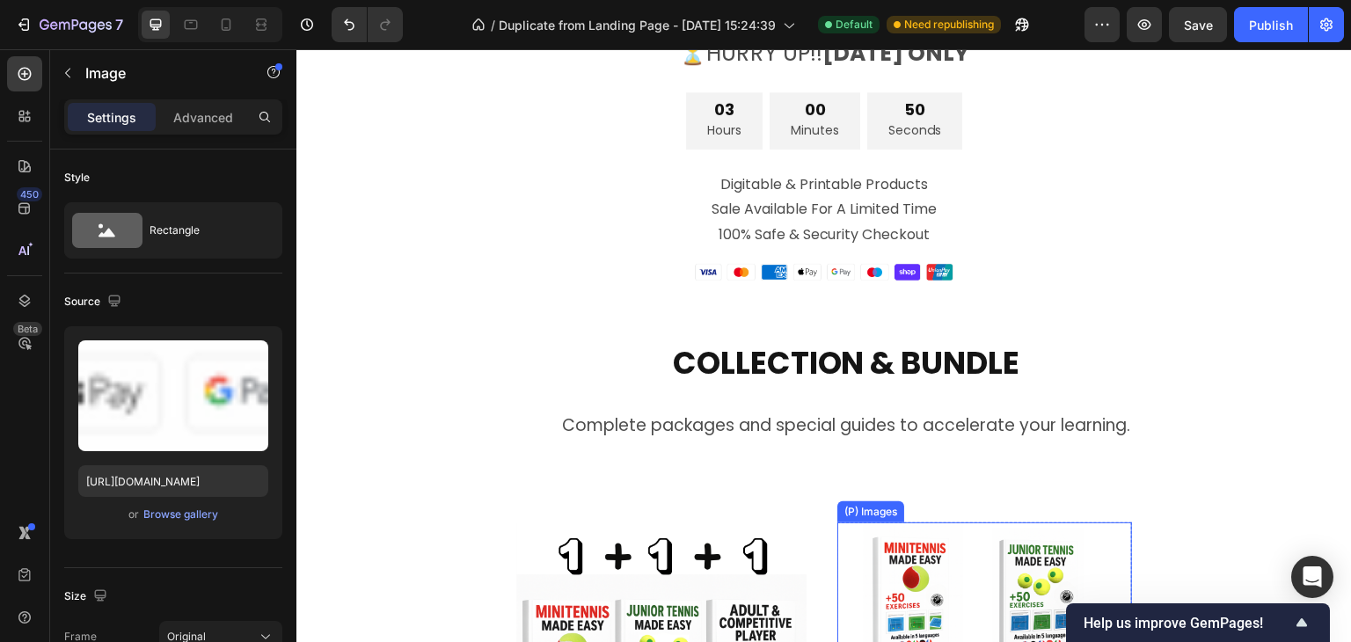
scroll to position [4520, 0]
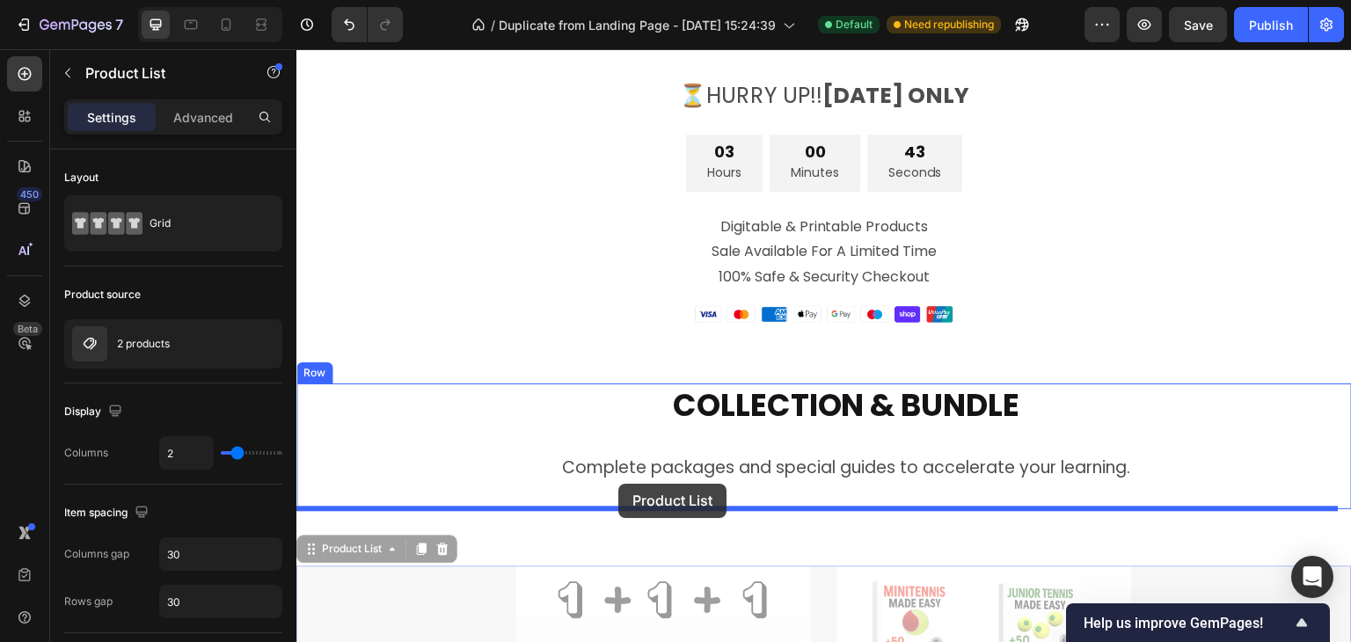
drag, startPoint x: 471, startPoint y: 610, endPoint x: 618, endPoint y: 485, distance: 193.4
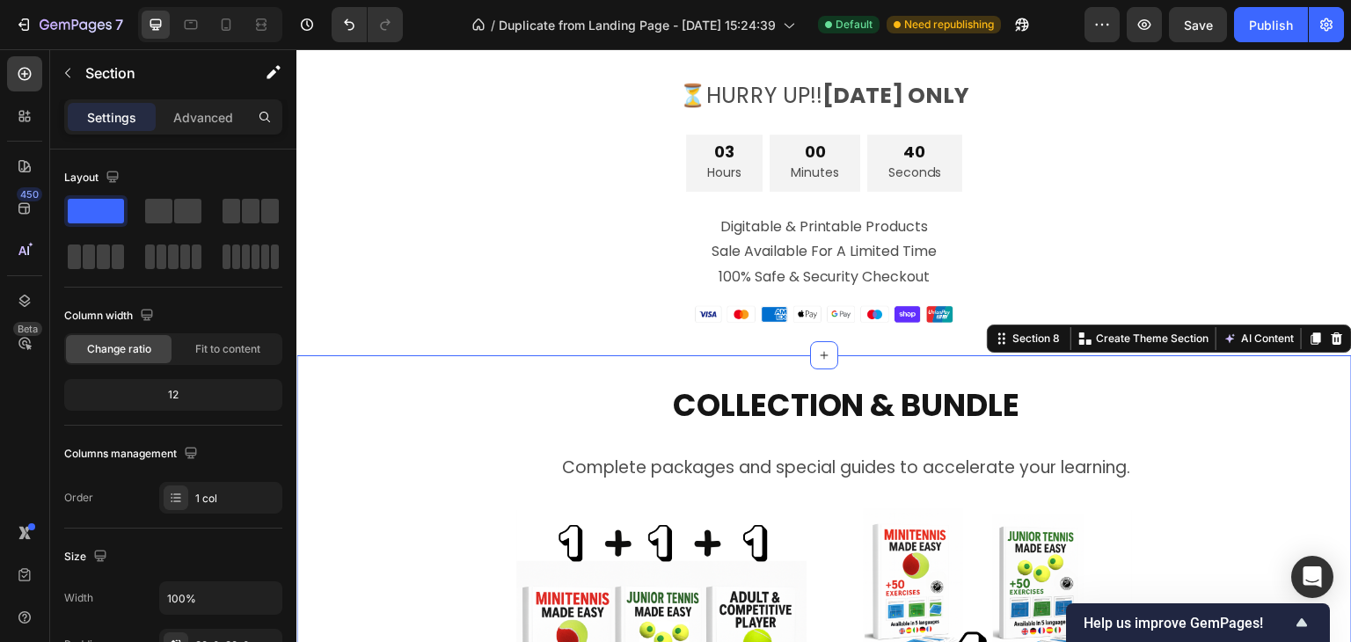
click at [429, 376] on div "COLLECTION & BUNDLE Heading Complete packages and special guides to accelerate …" at bounding box center [823, 633] width 1055 height 557
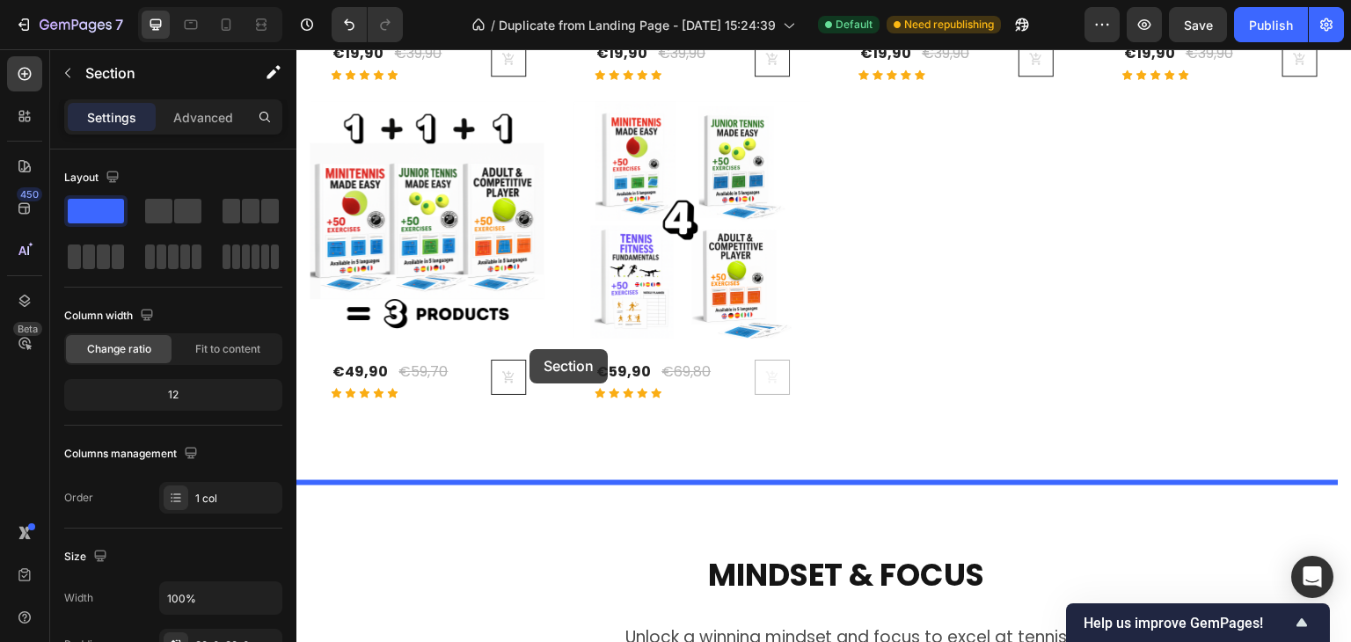
scroll to position [1097, 0]
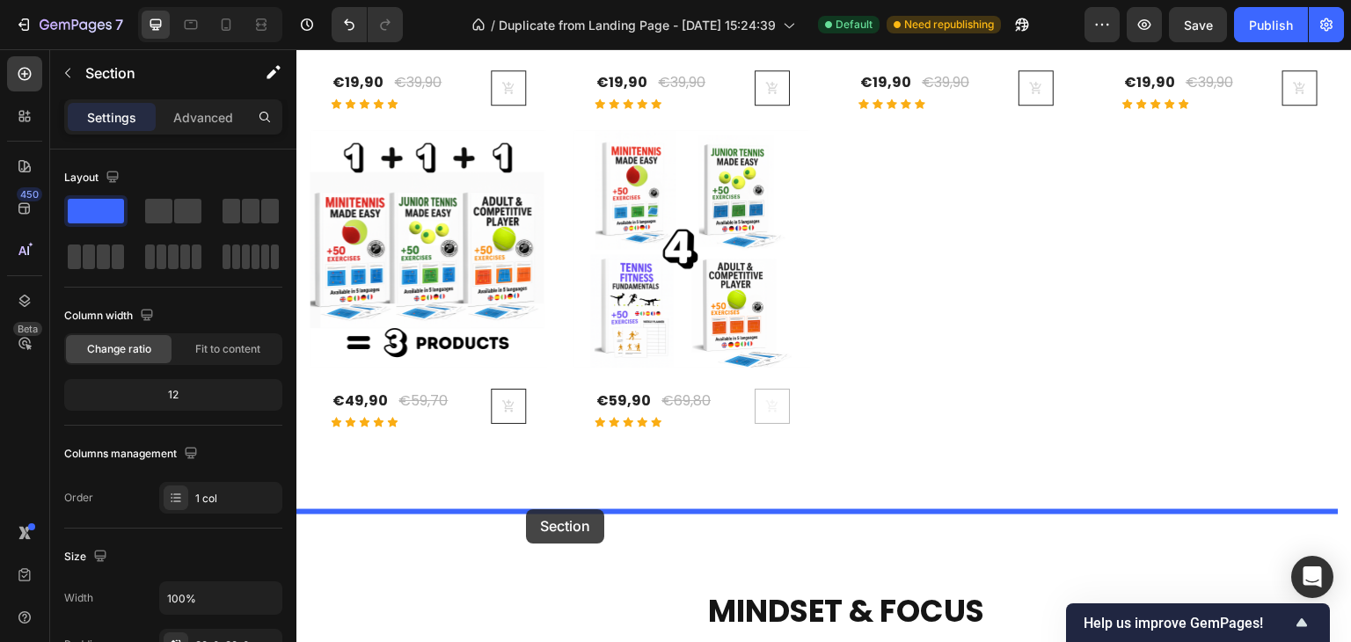
drag, startPoint x: 464, startPoint y: 376, endPoint x: 529, endPoint y: 509, distance: 147.9
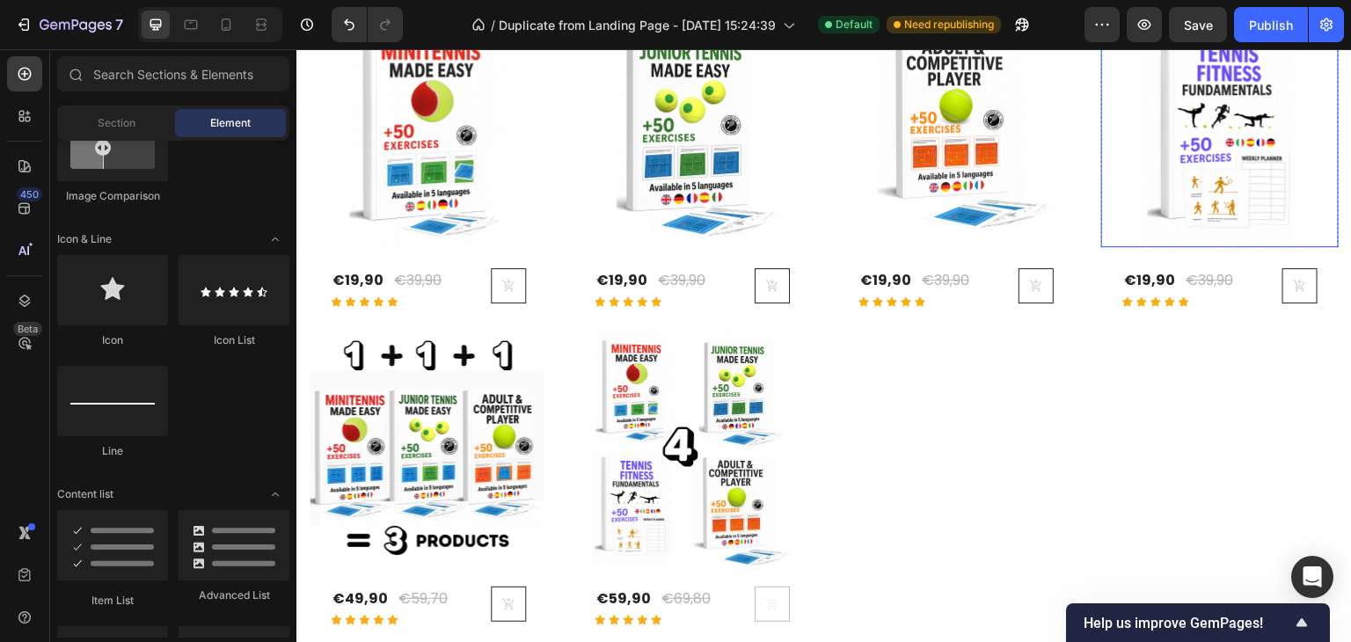
scroll to position [918, 0]
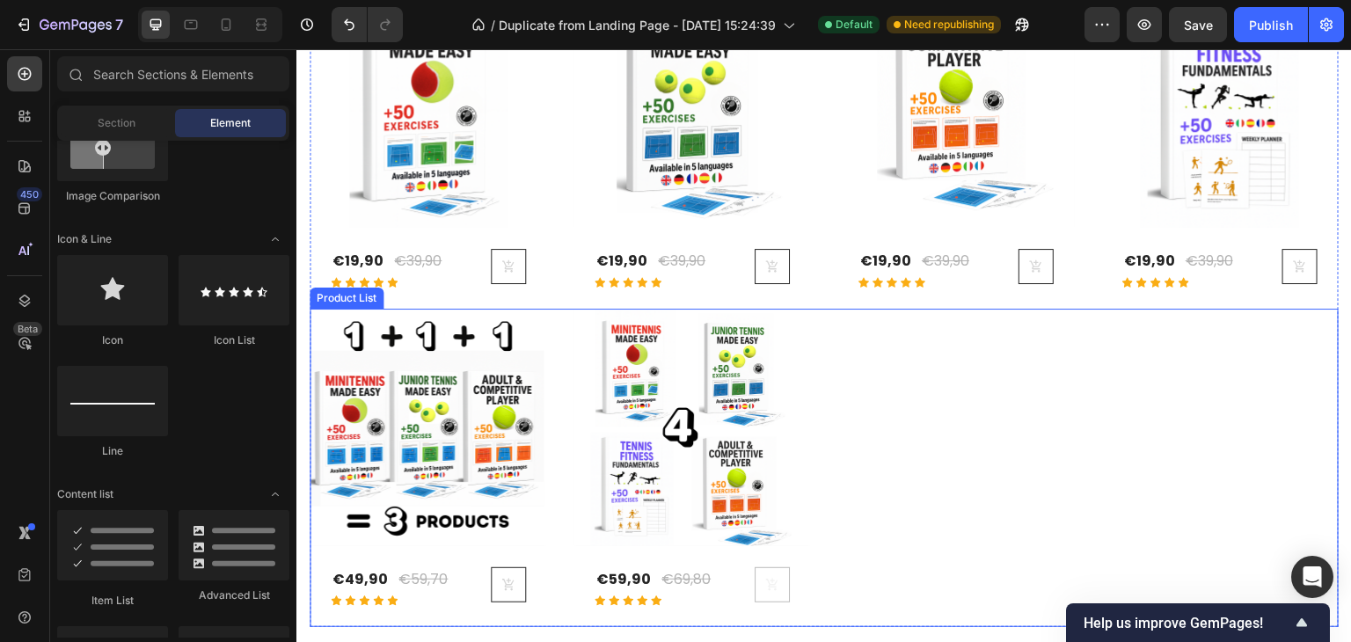
click at [895, 369] on div "(P) Images Row €49,90 (P) Price (P) Price €59,70 (P) Price (P) Price Row Icon I…" at bounding box center [824, 468] width 1029 height 318
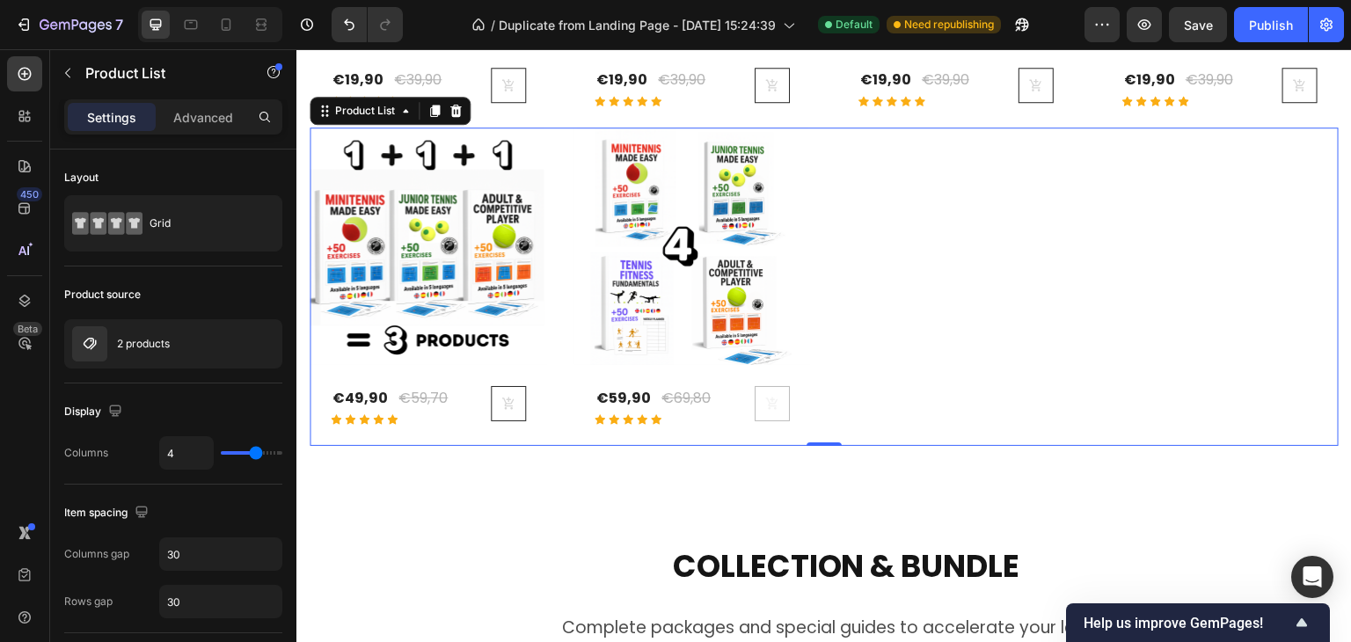
scroll to position [1006, 0]
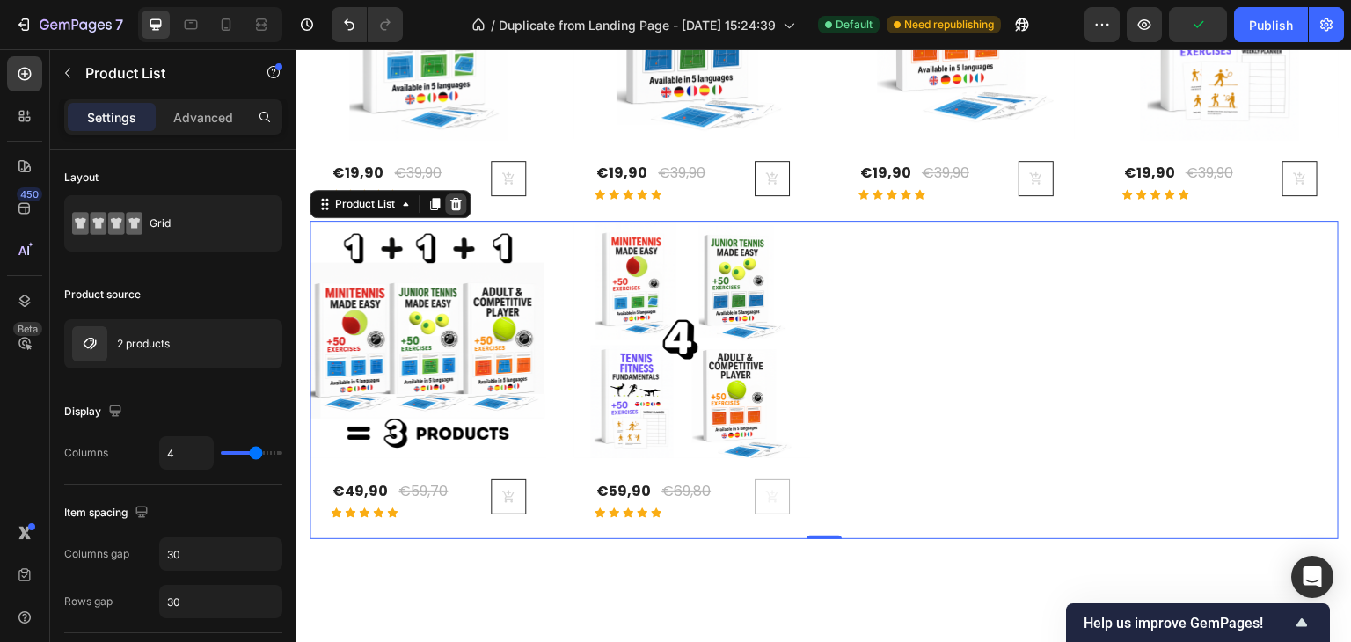
click at [461, 204] on icon at bounding box center [456, 204] width 14 height 14
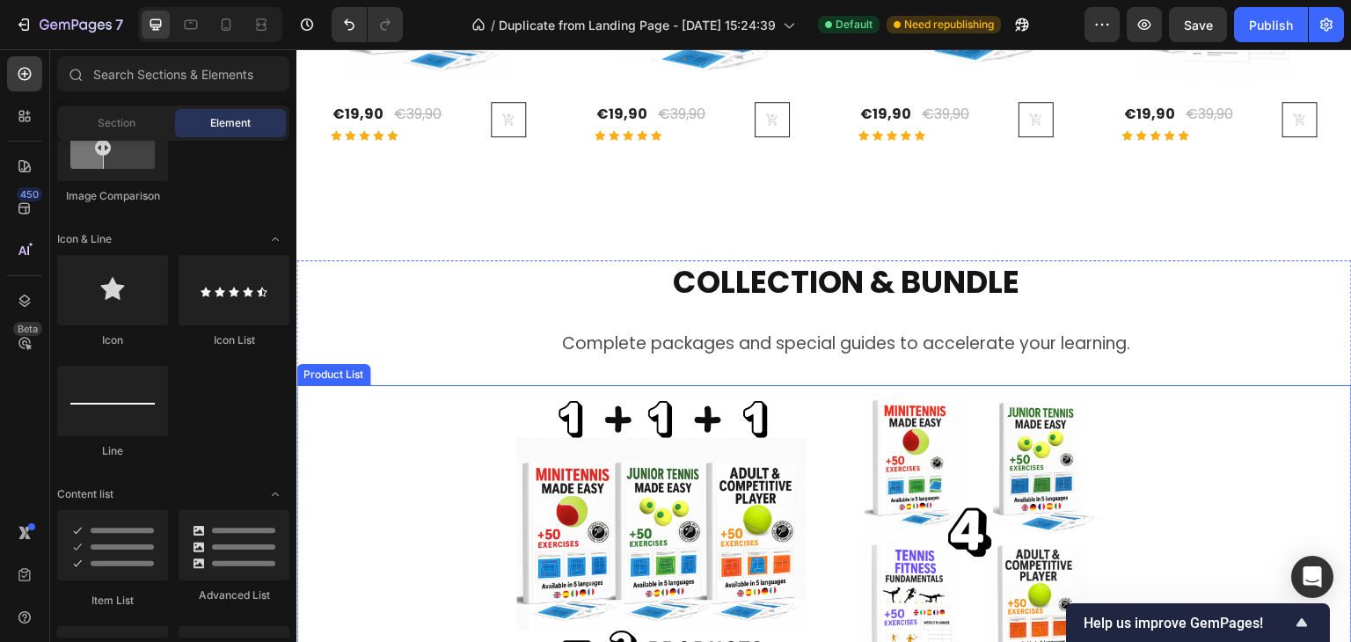
scroll to position [1148, 0]
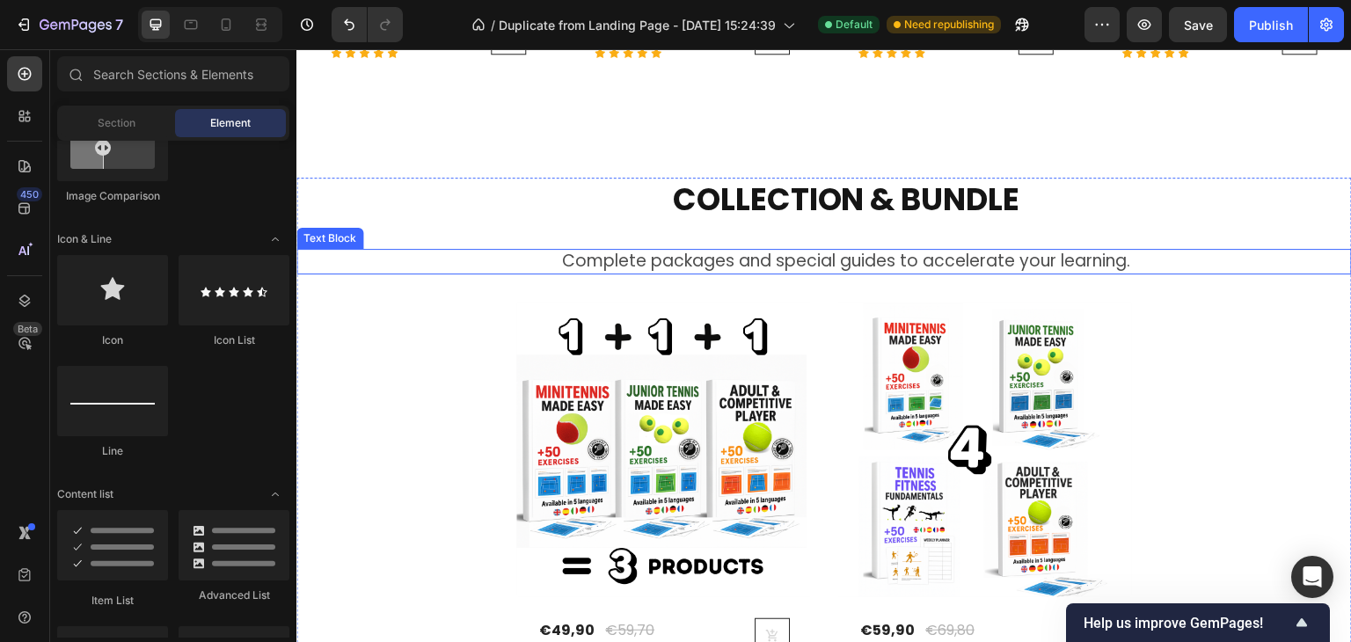
click at [807, 259] on p "Complete packages and special guides to accelerate your learning." at bounding box center [846, 262] width 1008 height 22
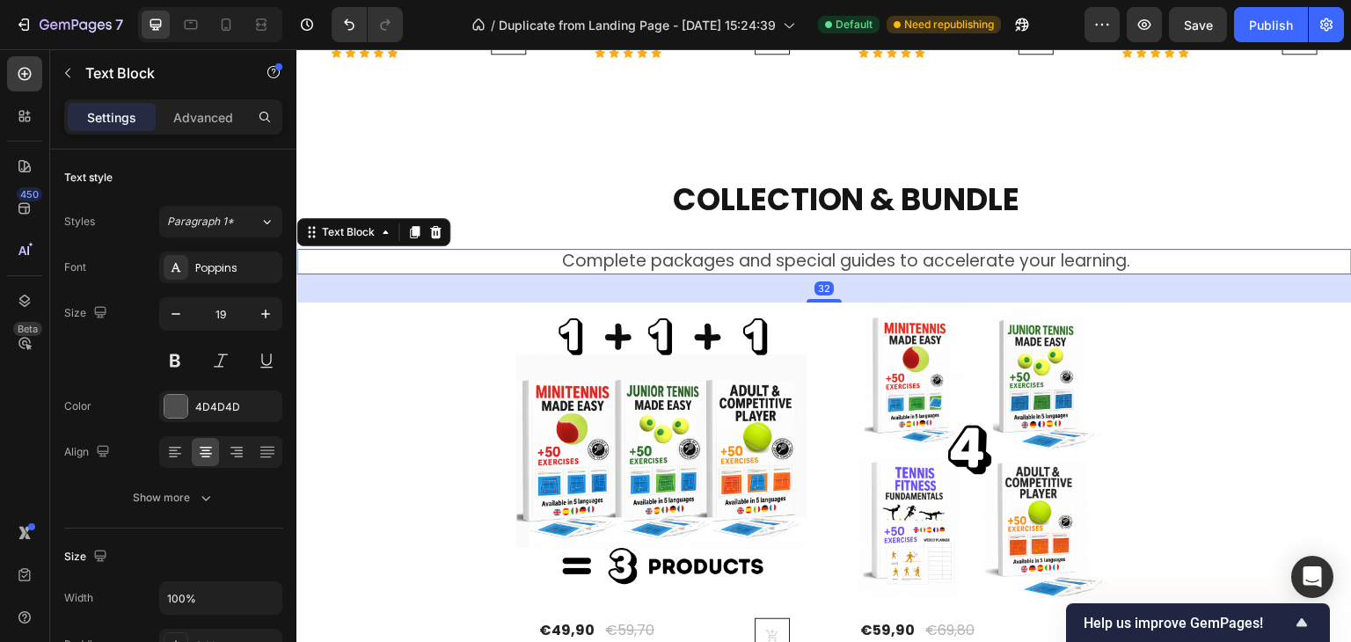
click at [807, 259] on p "Complete packages and special guides to accelerate your learning." at bounding box center [846, 262] width 1008 height 22
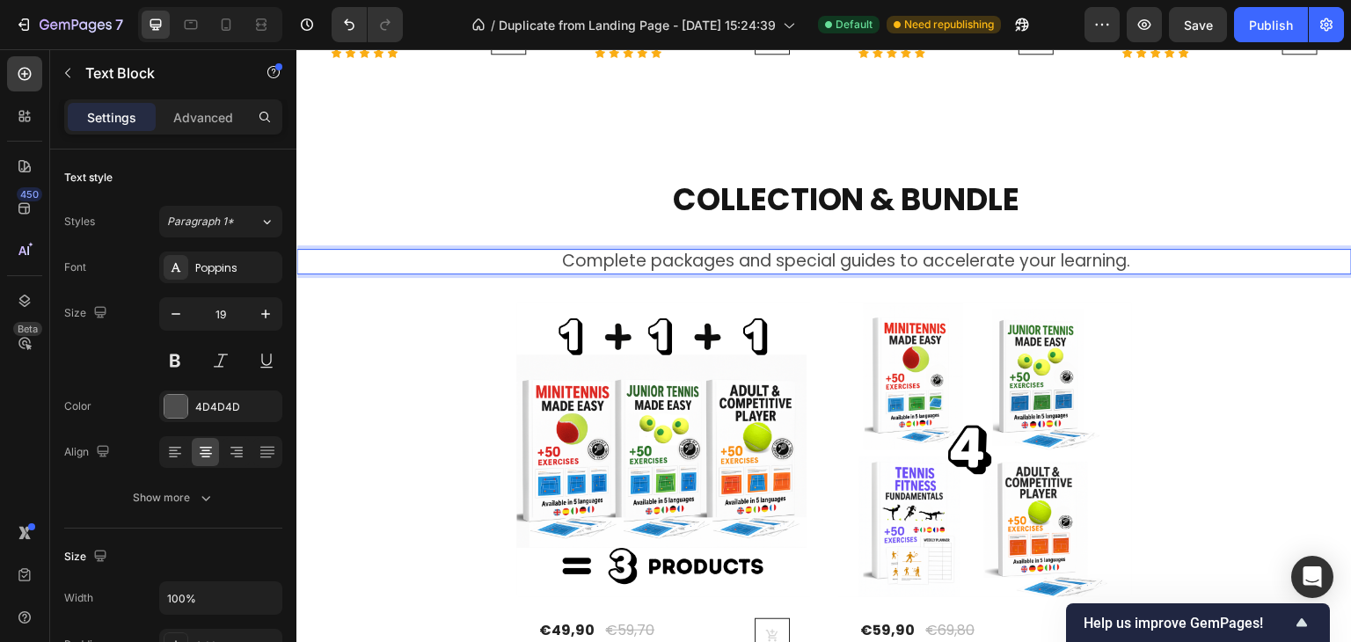
click at [830, 260] on p "Complete packages and special guides to accelerate your learning." at bounding box center [846, 262] width 1008 height 22
click at [1125, 255] on p "Complete packages and special guides to accelerate your learning." at bounding box center [846, 262] width 1008 height 22
click at [558, 258] on p "Complete packages and special guides to accelerate your learning." at bounding box center [846, 262] width 1008 height 22
click at [1248, 251] on p "Best Offer - Complete packages and special guides to accelerate your learning." at bounding box center [846, 262] width 1008 height 22
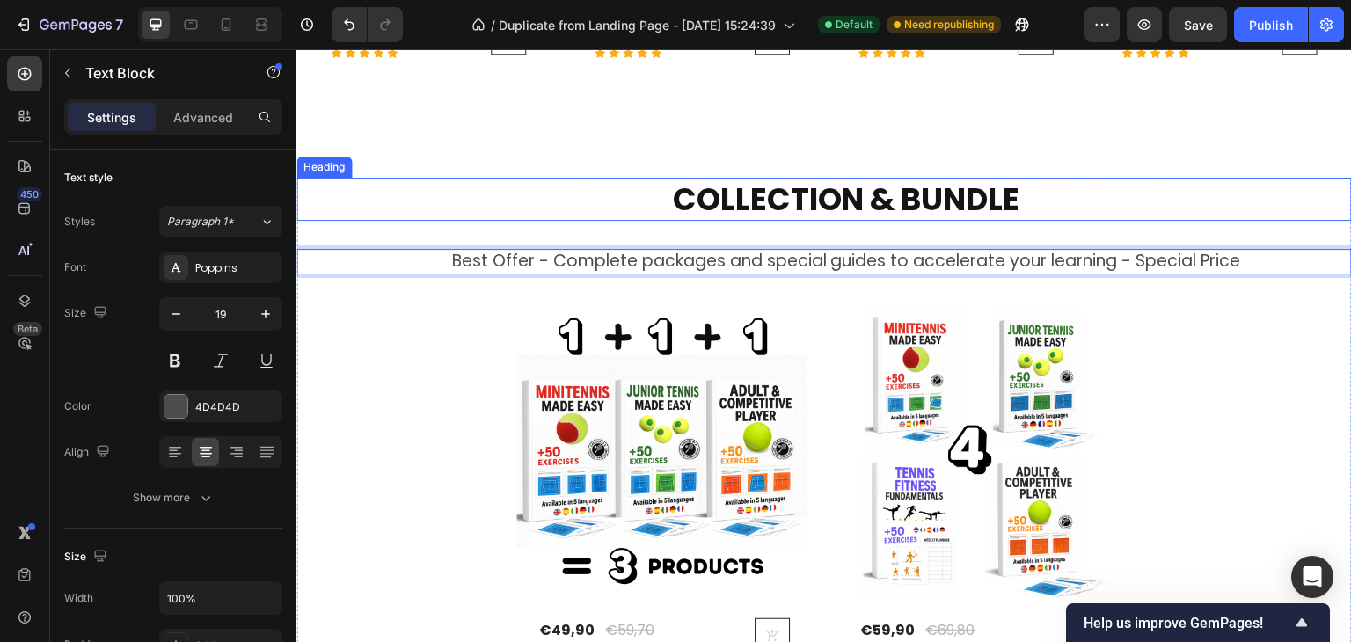
click at [1225, 178] on h2 "COLLECTION & BUNDLE" at bounding box center [845, 200] width 1011 height 44
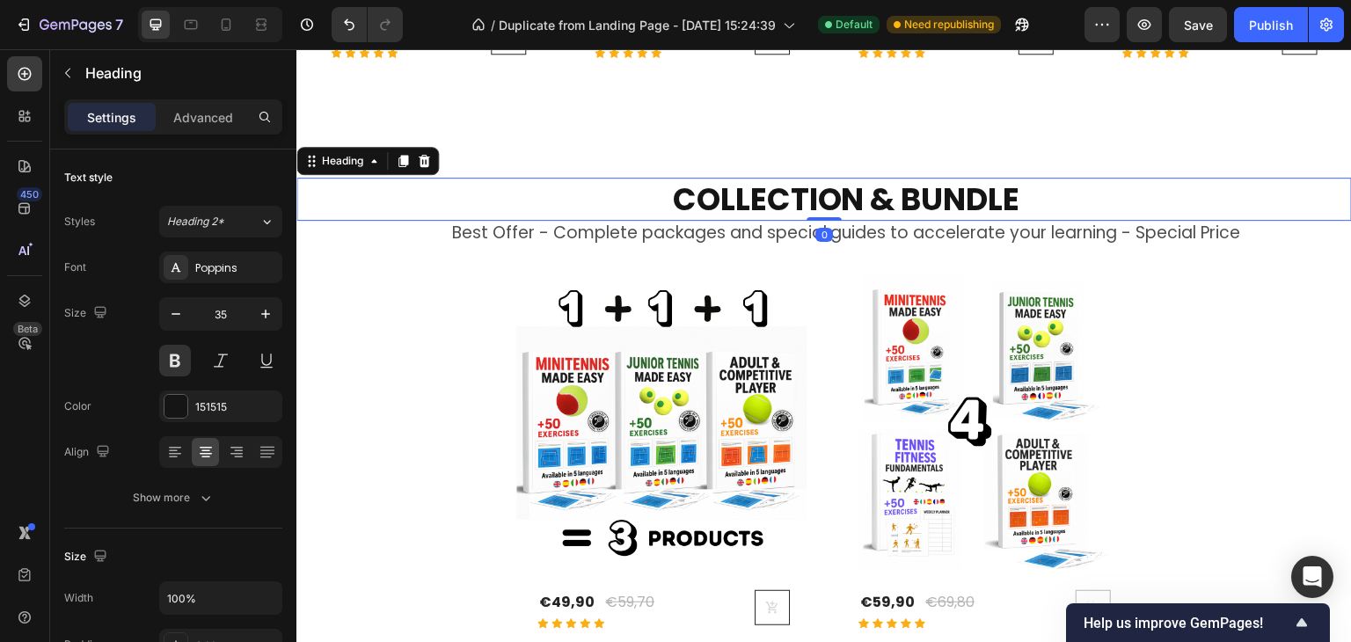
drag, startPoint x: 819, startPoint y: 240, endPoint x: 981, endPoint y: 122, distance: 200.2
click at [820, 206] on div "COLLECTION & BUNDLE Heading 0" at bounding box center [823, 200] width 1055 height 44
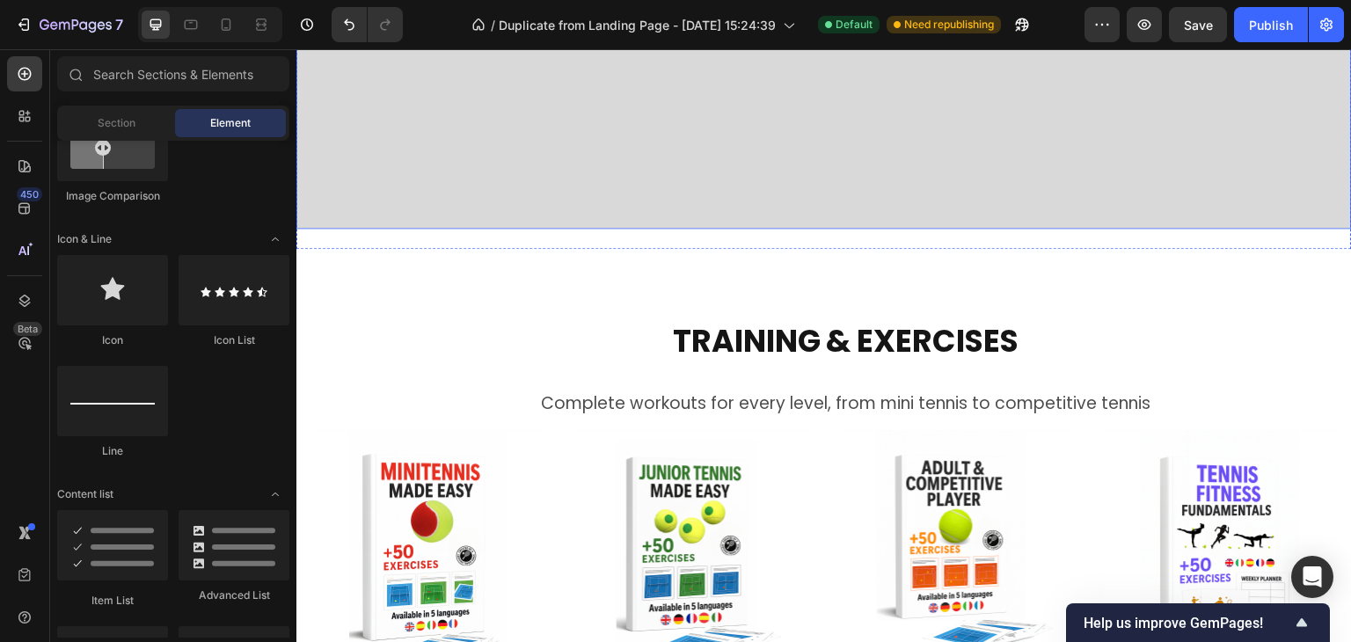
scroll to position [461, 0]
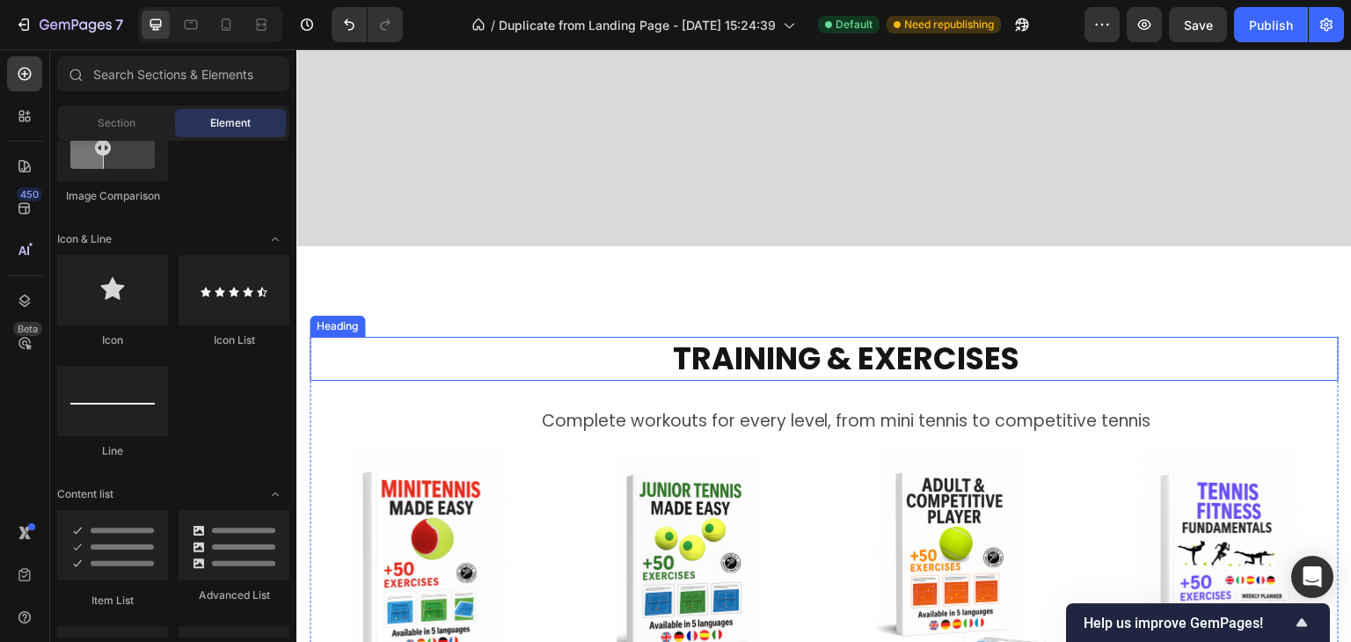
drag, startPoint x: 883, startPoint y: 361, endPoint x: 870, endPoint y: 371, distance: 16.9
click at [883, 361] on h2 "TRAINING & EXERCISES" at bounding box center [846, 359] width 985 height 44
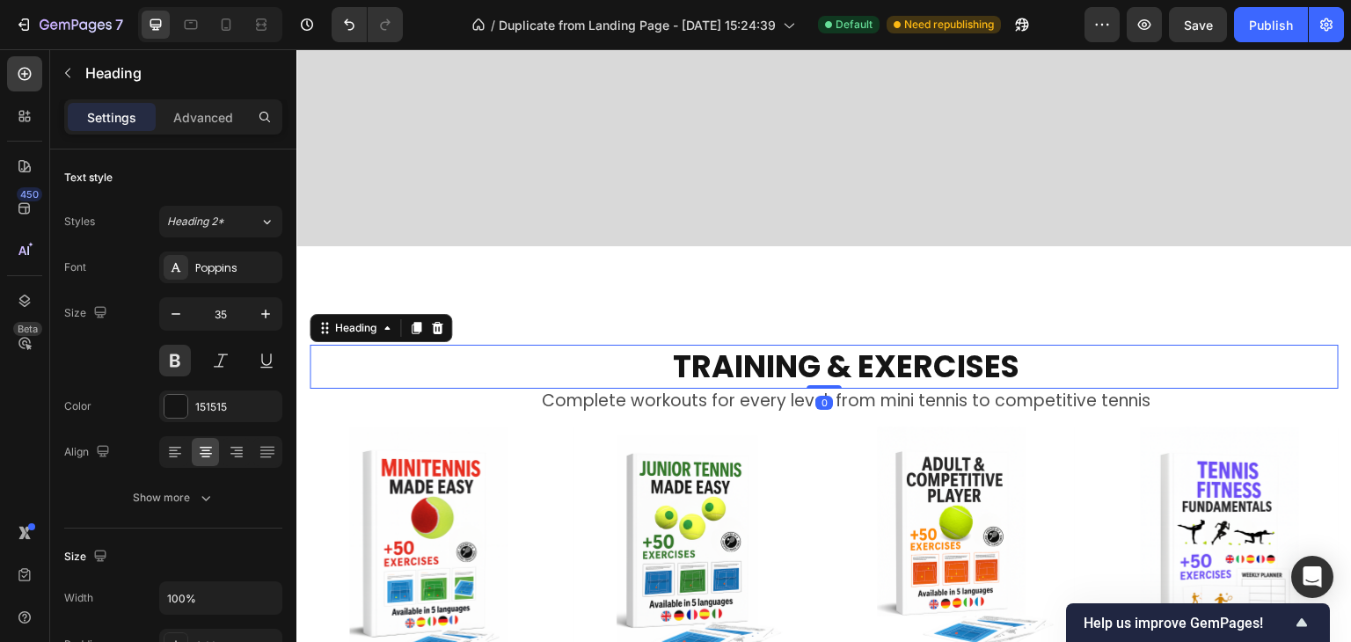
drag, startPoint x: 829, startPoint y: 406, endPoint x: 836, endPoint y: 368, distance: 39.3
click at [836, 368] on div "TRAINING & EXERCISES Heading 0" at bounding box center [824, 367] width 1029 height 44
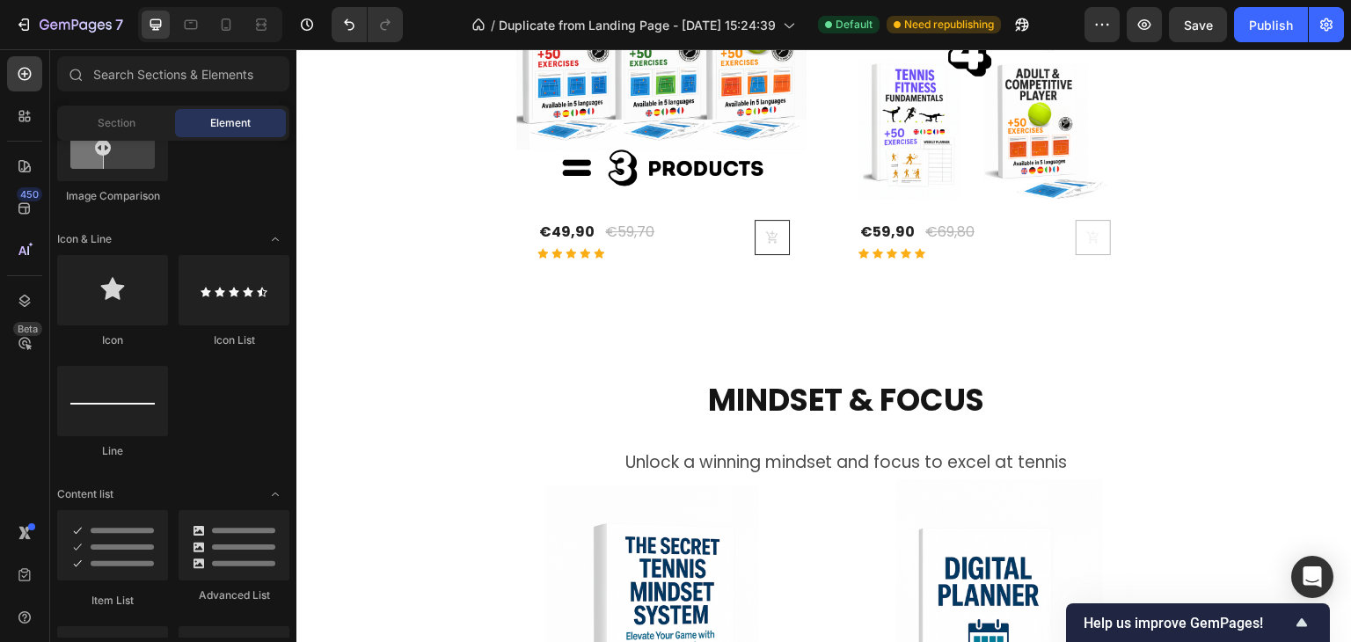
scroll to position [1505, 0]
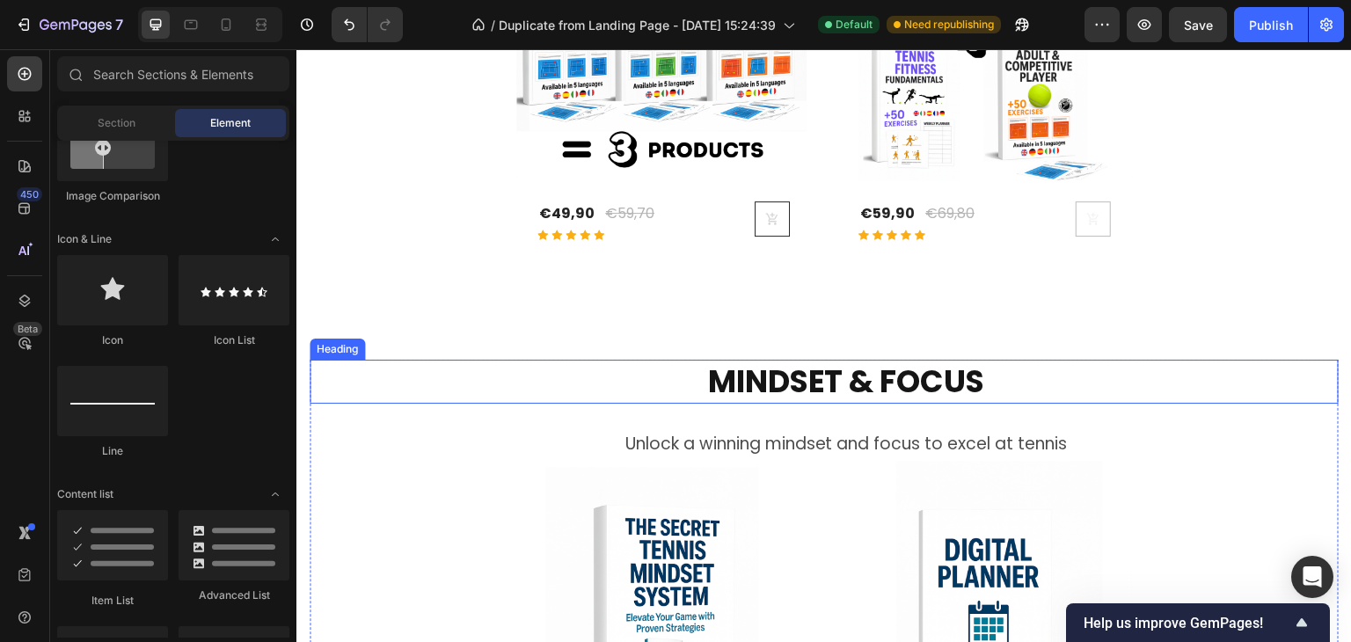
click at [899, 390] on h2 "MINDSET & FOCUS" at bounding box center [846, 382] width 985 height 44
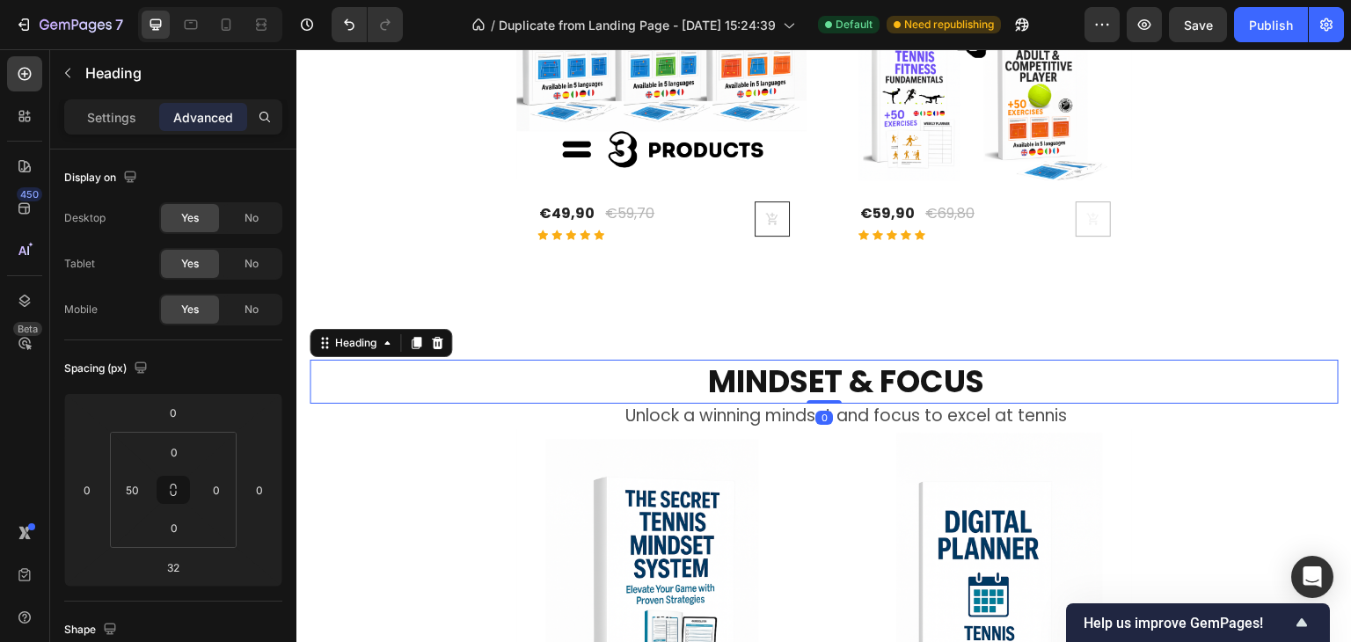
drag, startPoint x: 825, startPoint y: 427, endPoint x: 942, endPoint y: 319, distance: 159.3
click at [836, 379] on div "MINDSET & FOCUS Heading 0" at bounding box center [824, 382] width 1029 height 44
type input "0"
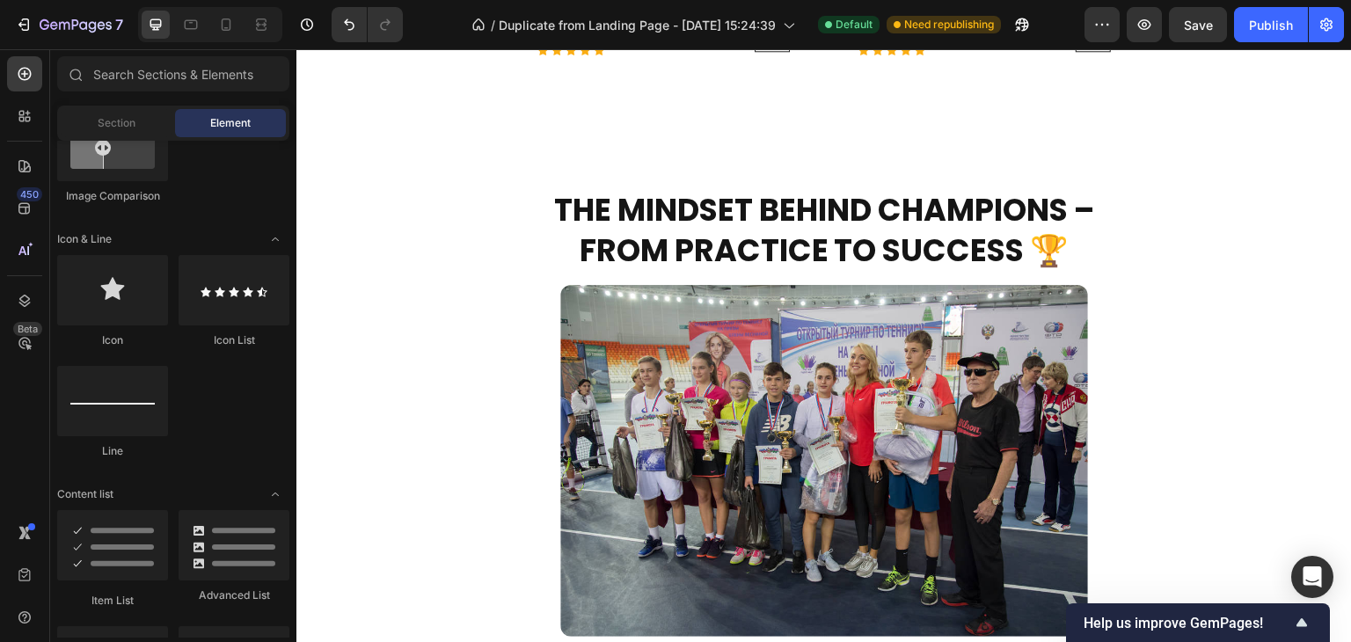
scroll to position [2241, 0]
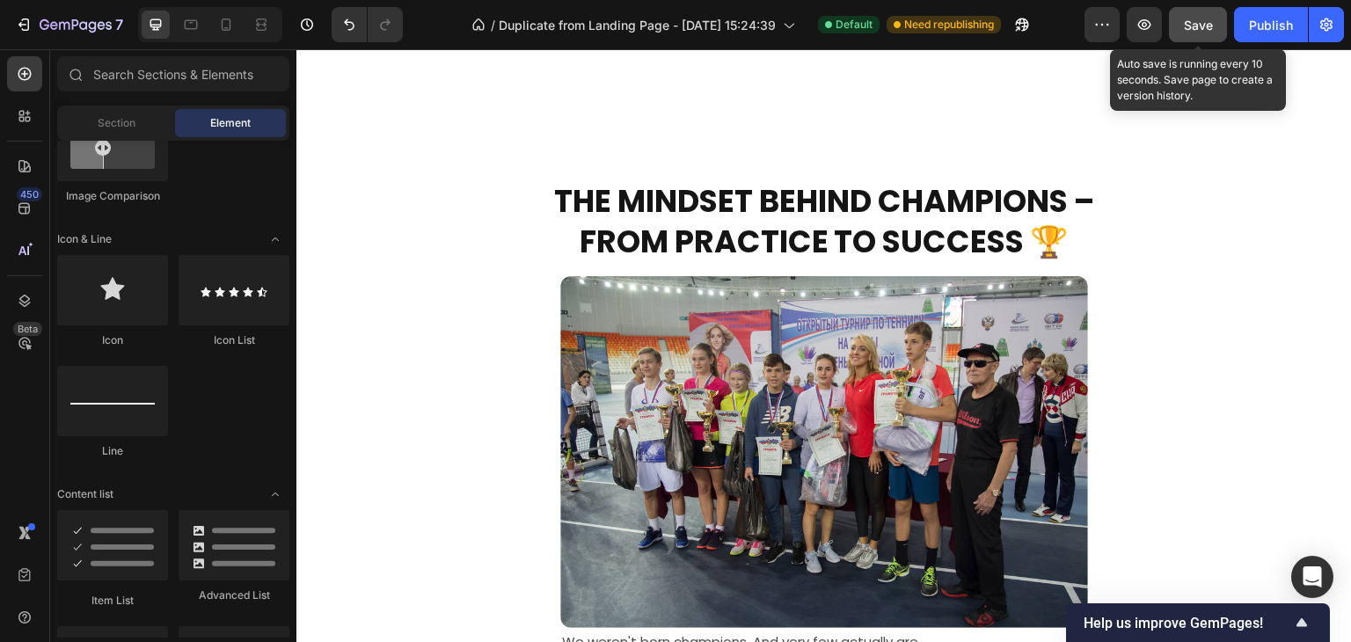
click at [1201, 18] on span "Save" at bounding box center [1198, 25] width 29 height 15
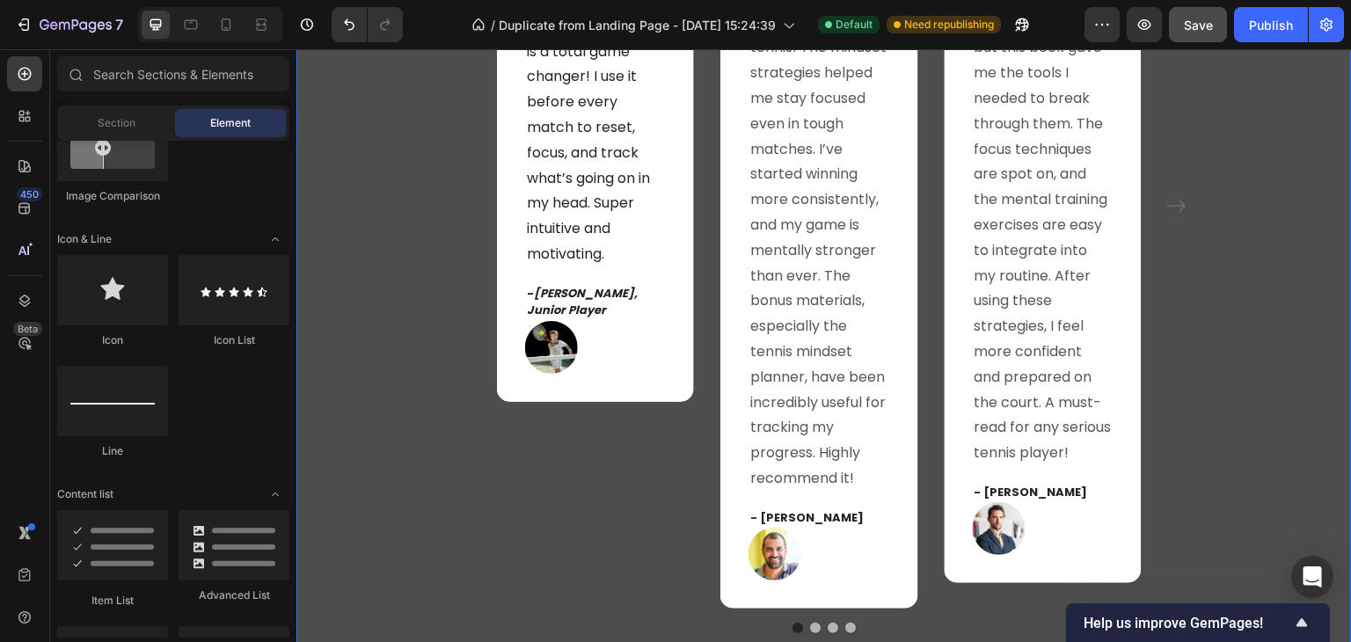
scroll to position [4090, 0]
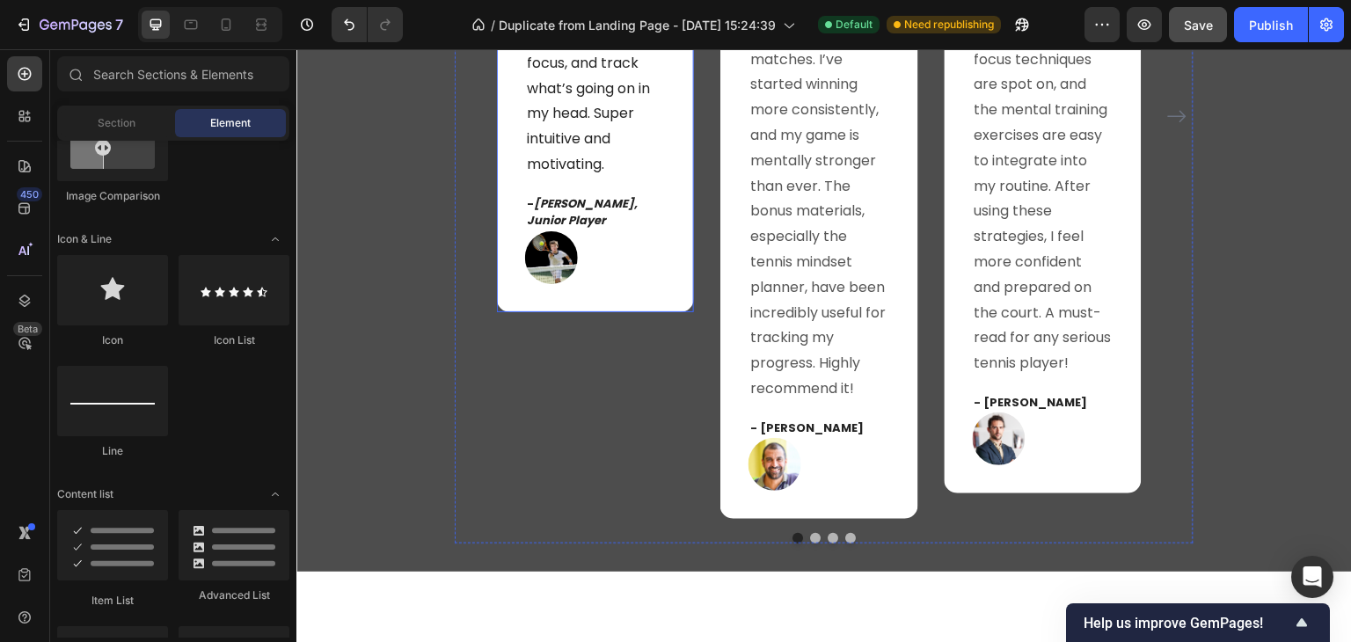
click at [535, 302] on div "Icon Icon Icon Icon Icon Row Amazing Planner!! Text block Finally something tha…" at bounding box center [595, 12] width 197 height 600
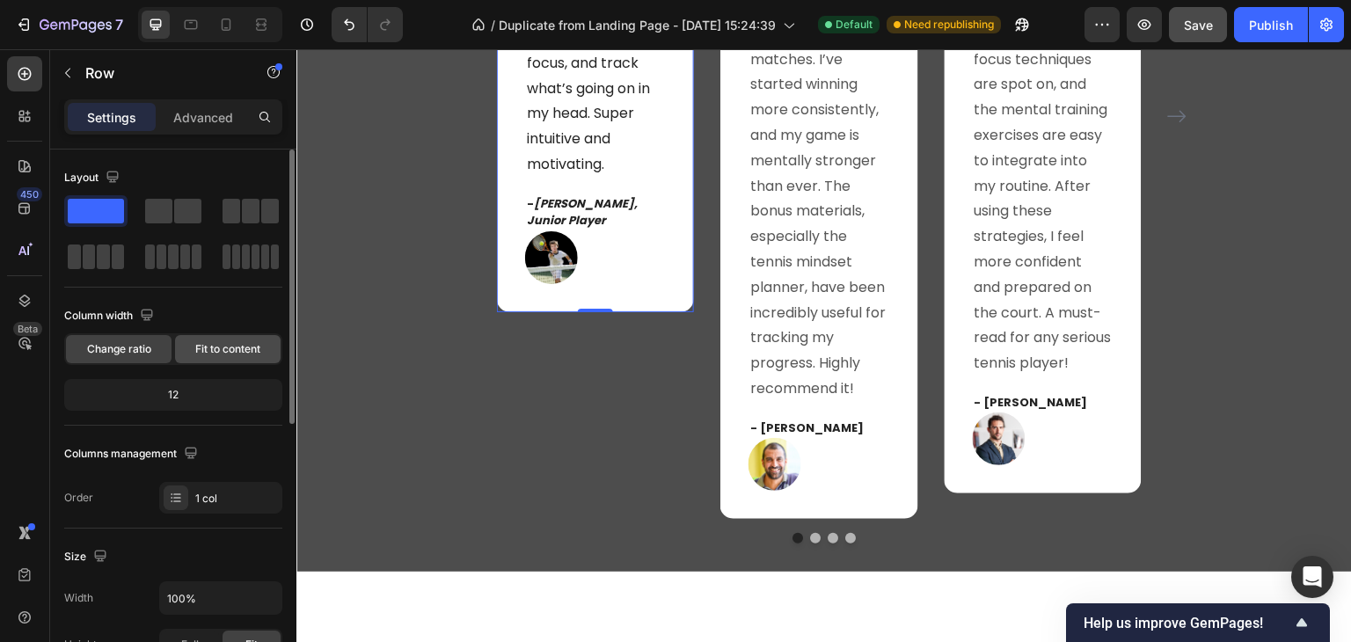
click at [213, 342] on span "Fit to content" at bounding box center [227, 349] width 65 height 16
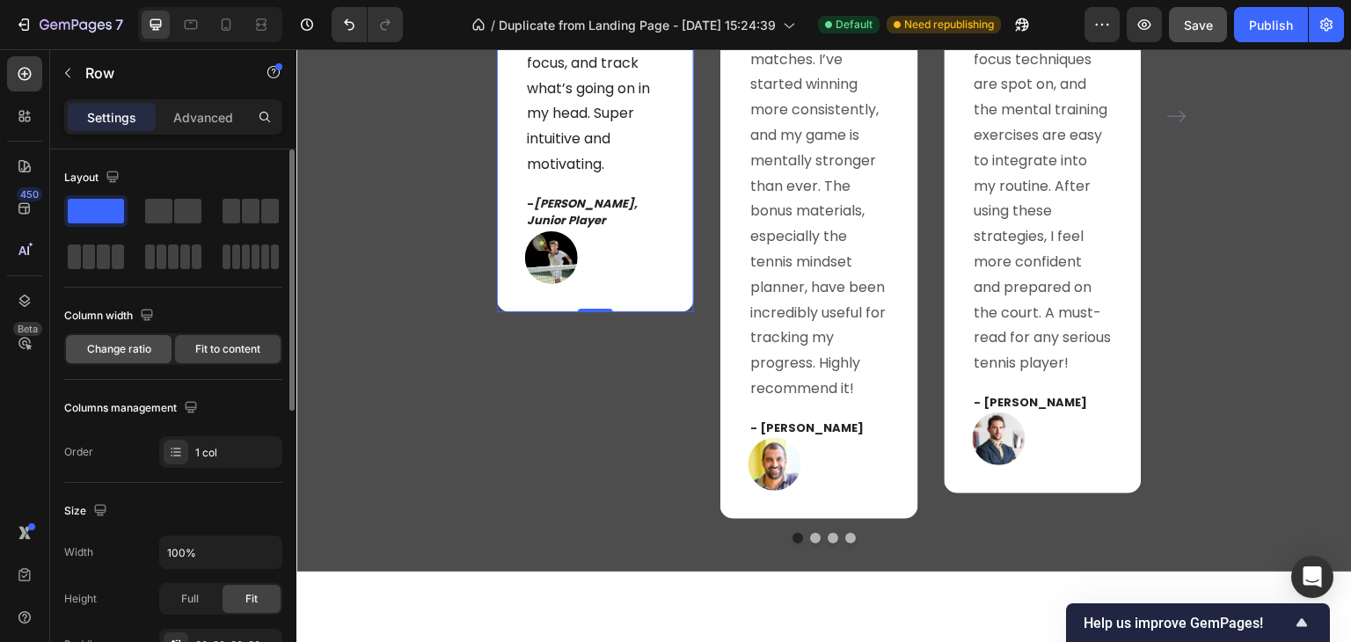
click at [132, 353] on span "Change ratio" at bounding box center [119, 349] width 64 height 16
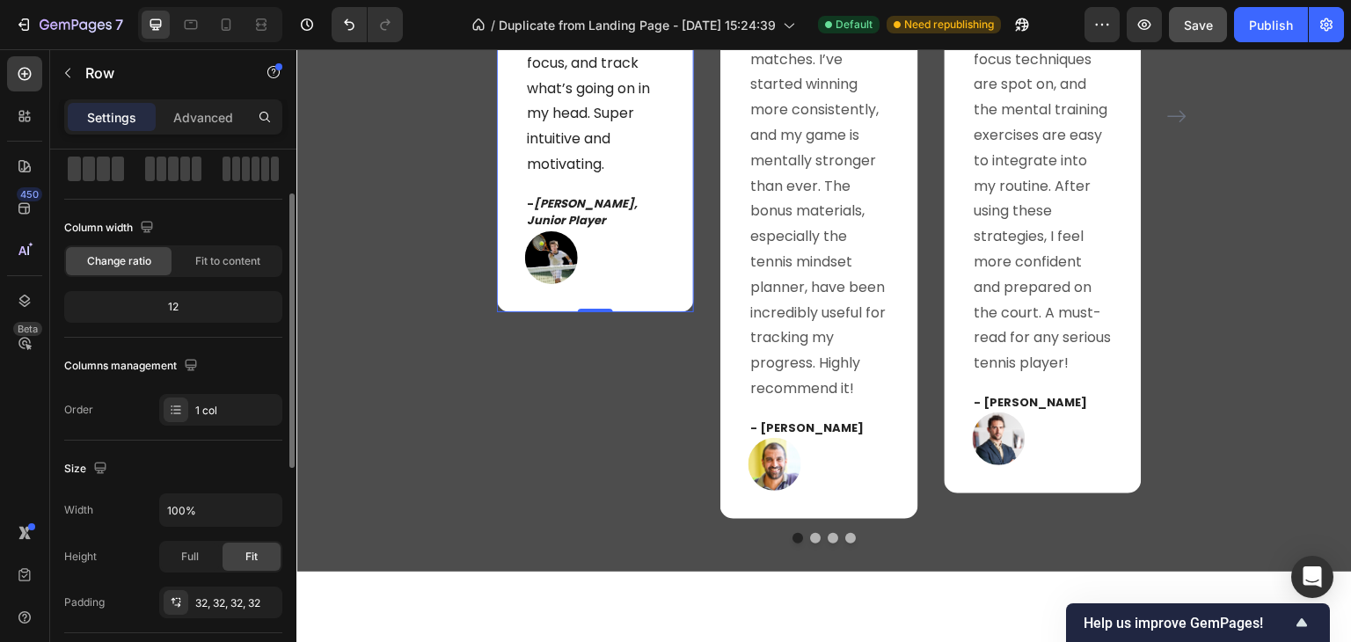
scroll to position [176, 0]
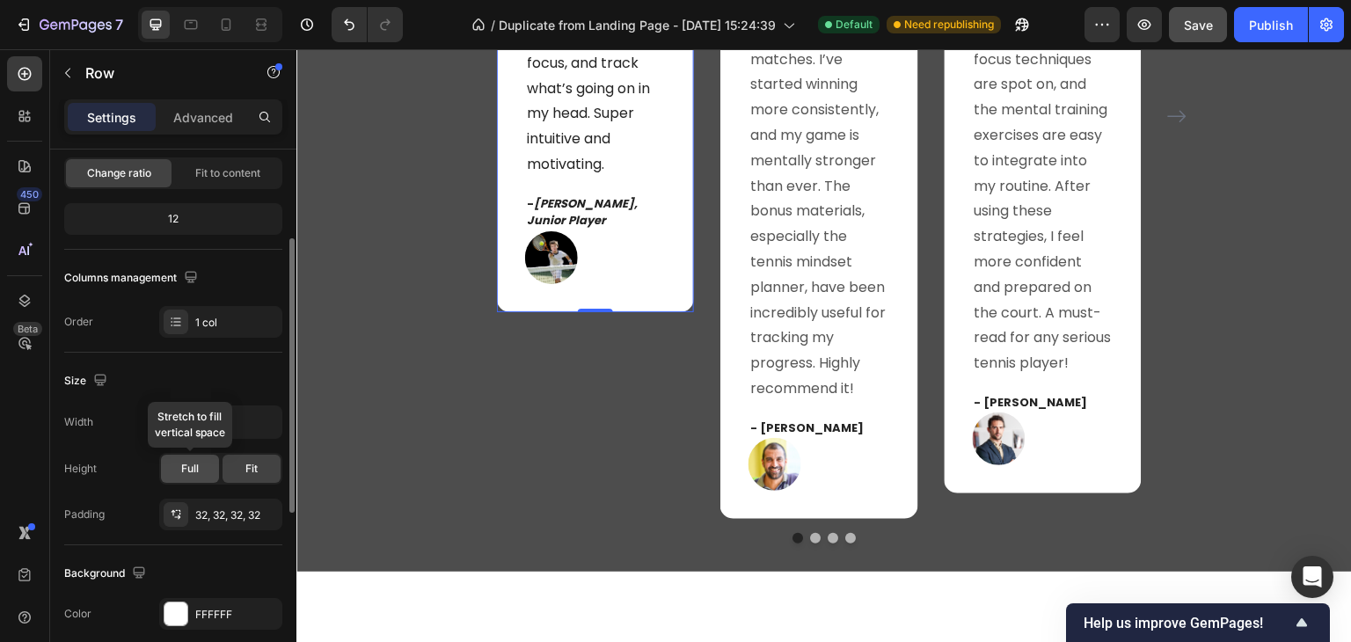
click at [204, 470] on div "Full" at bounding box center [190, 469] width 58 height 28
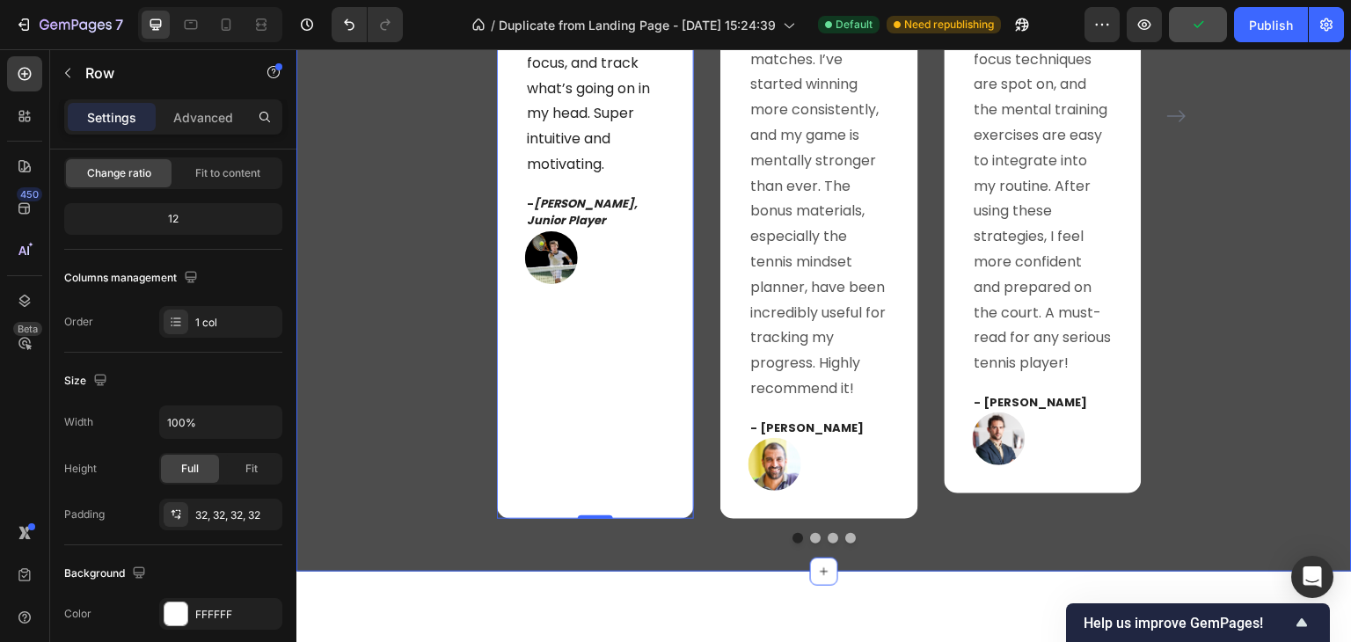
scroll to position [4002, 0]
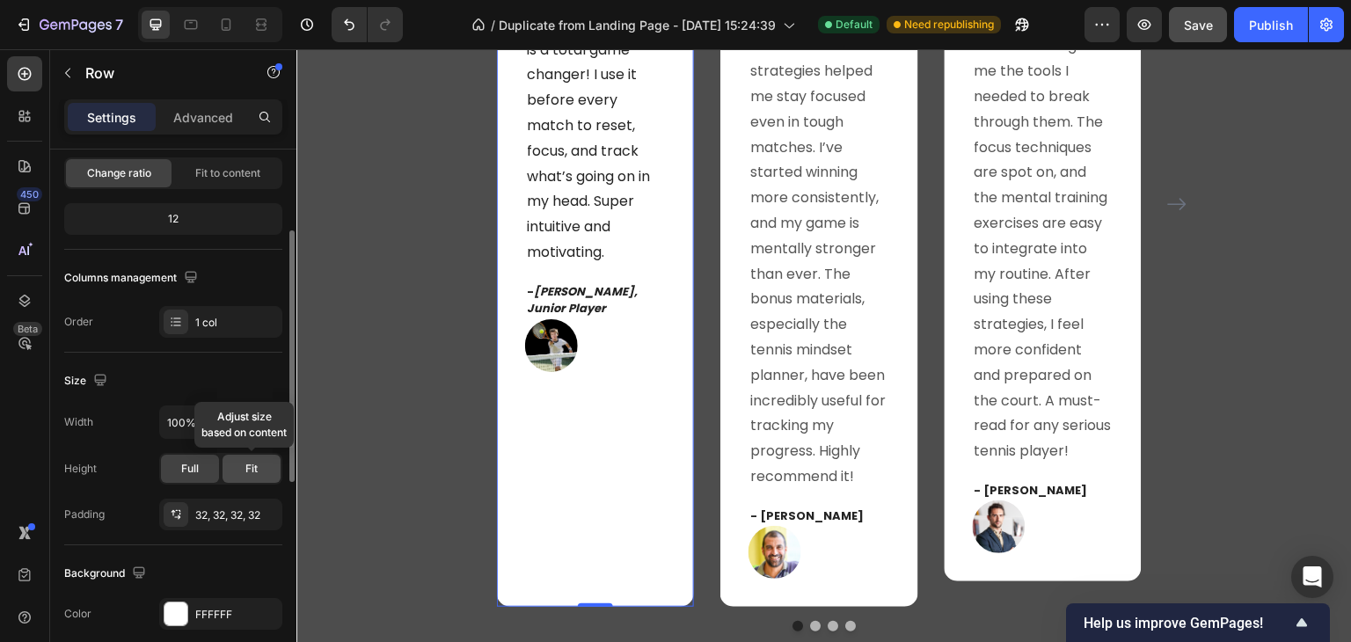
click at [244, 472] on div "Fit" at bounding box center [252, 469] width 58 height 28
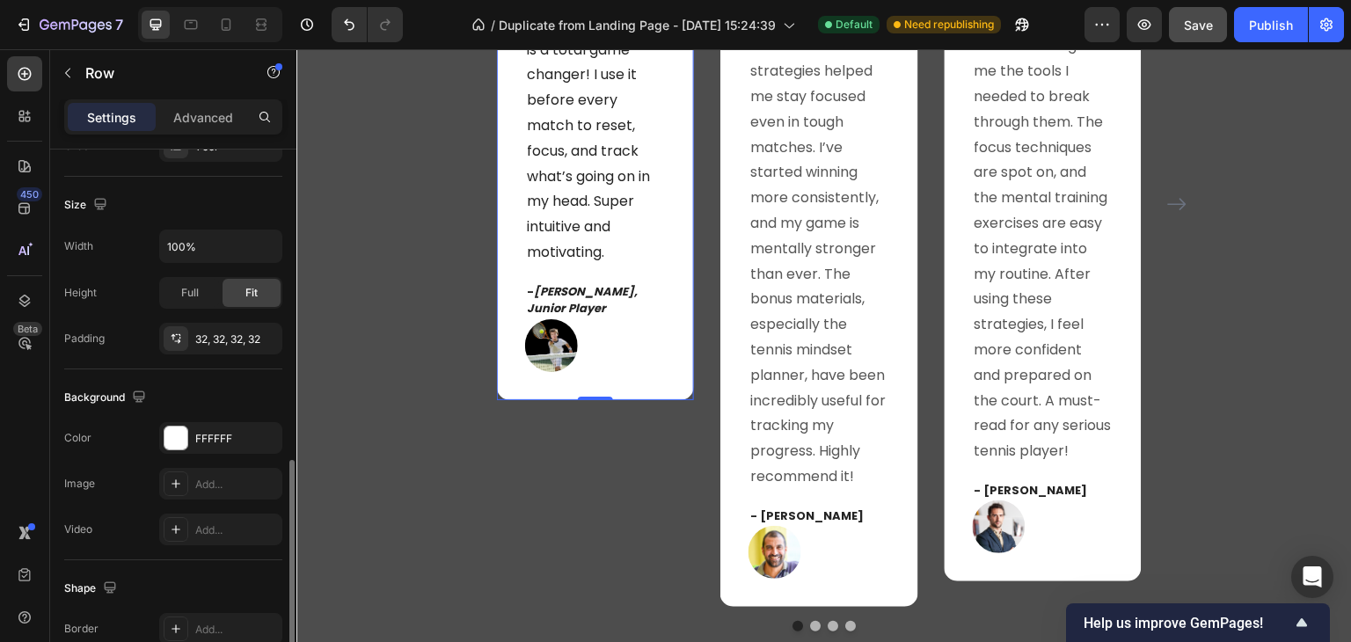
scroll to position [528, 0]
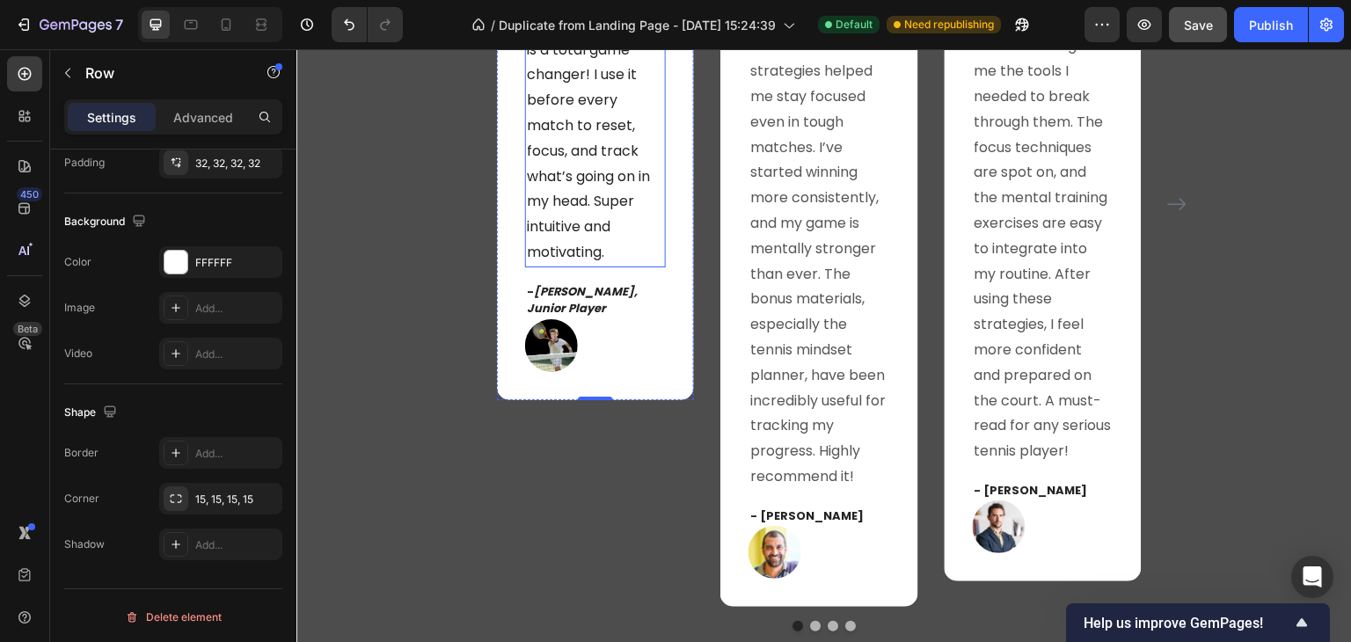
click at [569, 253] on span "Finally something that actually helps you understand your mental game. This int…" at bounding box center [595, 87] width 137 height 349
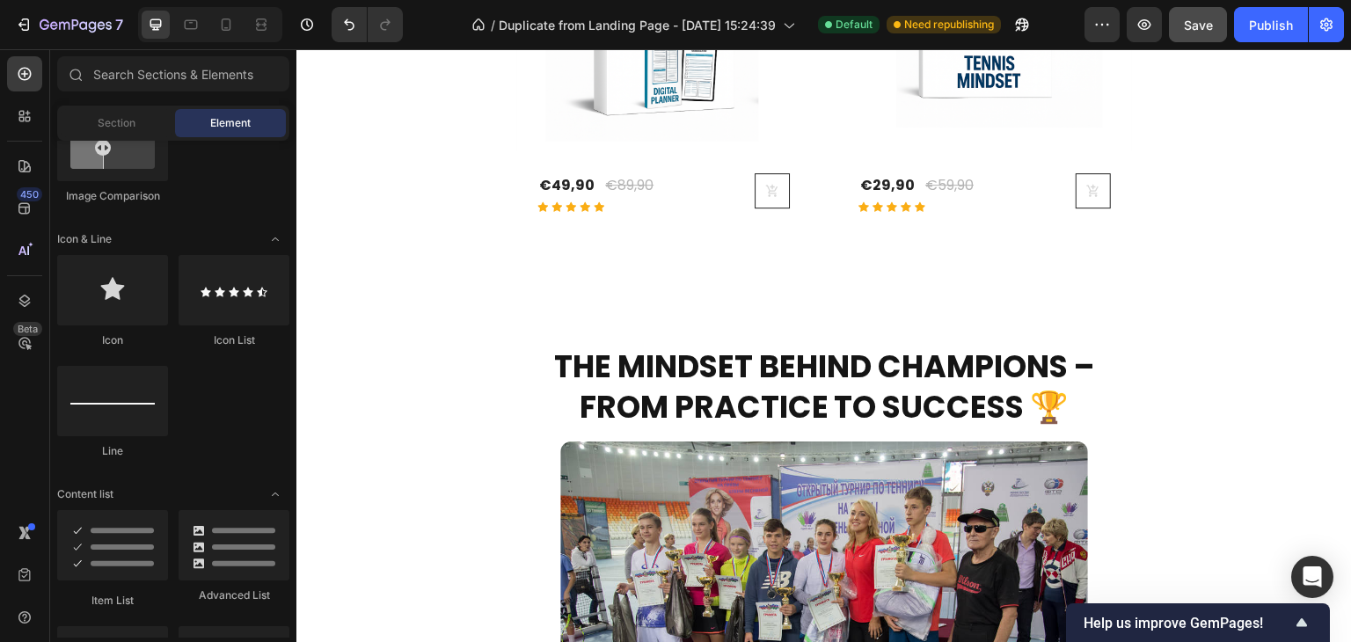
scroll to position [2167, 0]
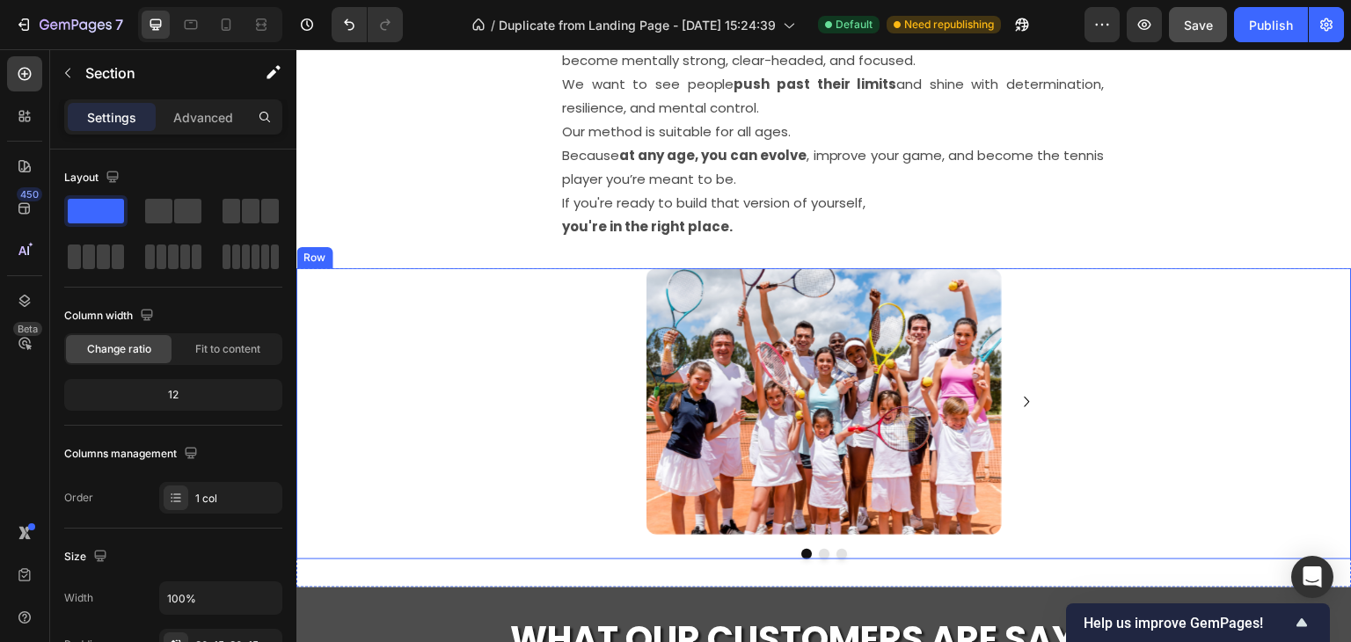
scroll to position [3047, 0]
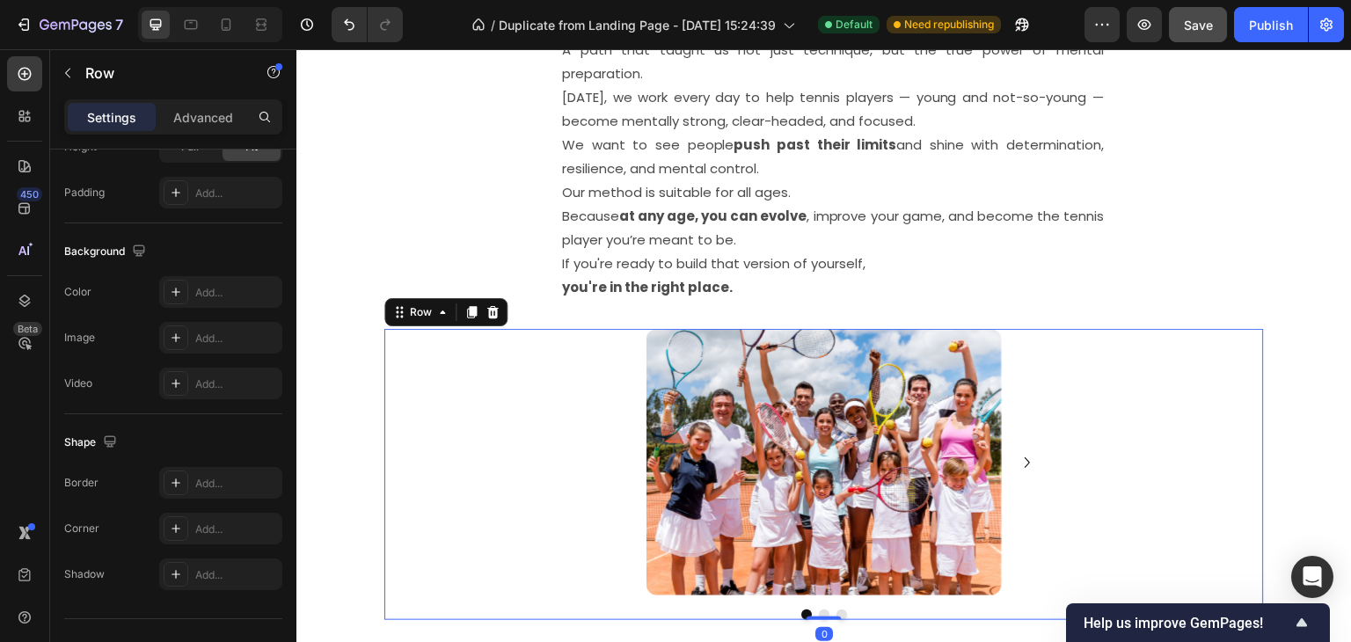
scroll to position [0, 0]
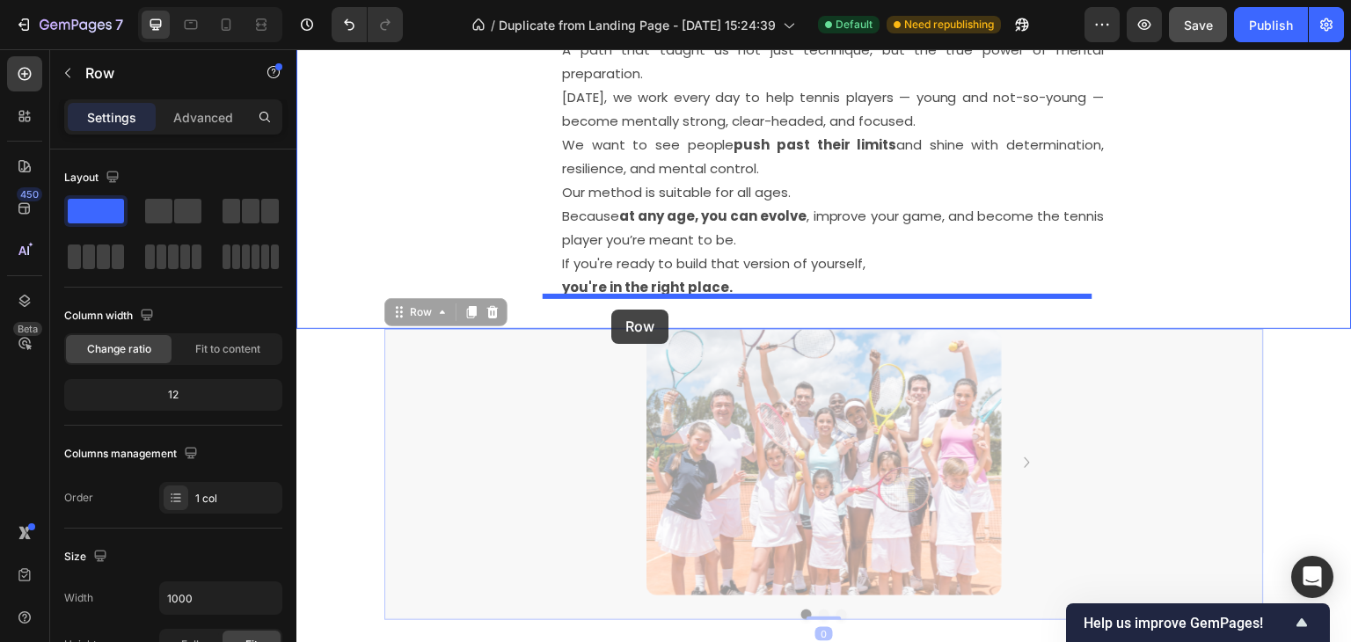
drag, startPoint x: 414, startPoint y: 403, endPoint x: 611, endPoint y: 310, distance: 218.0
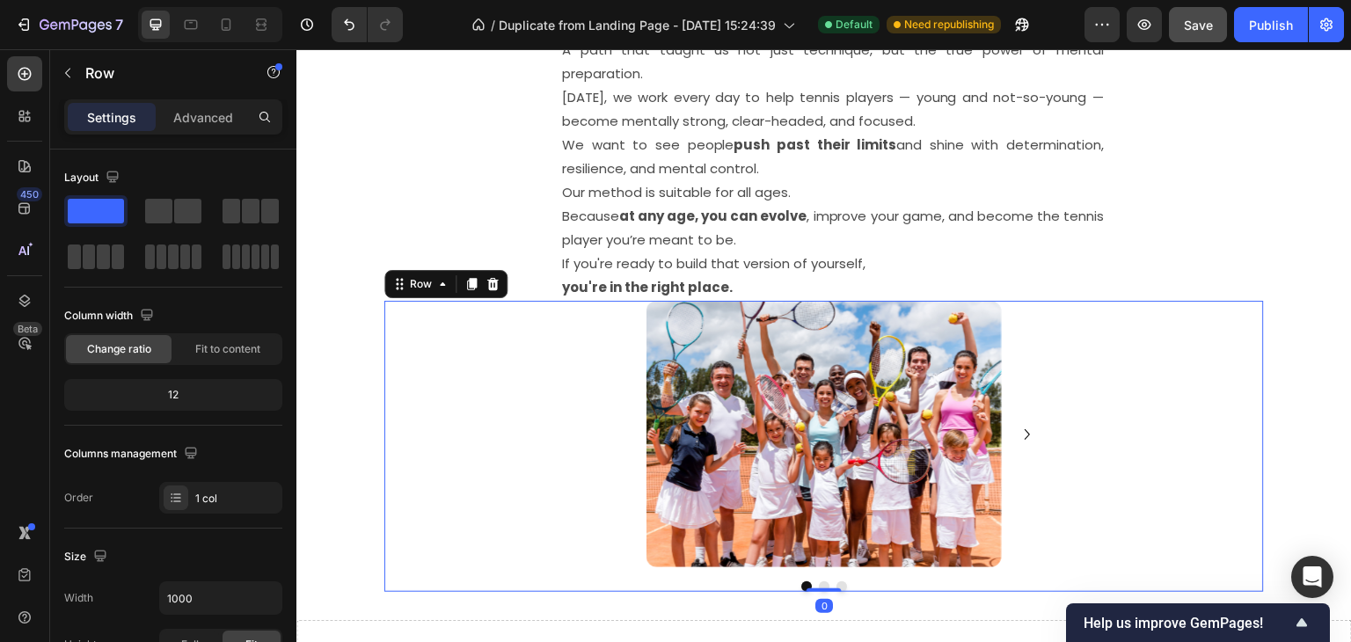
scroll to position [3311, 0]
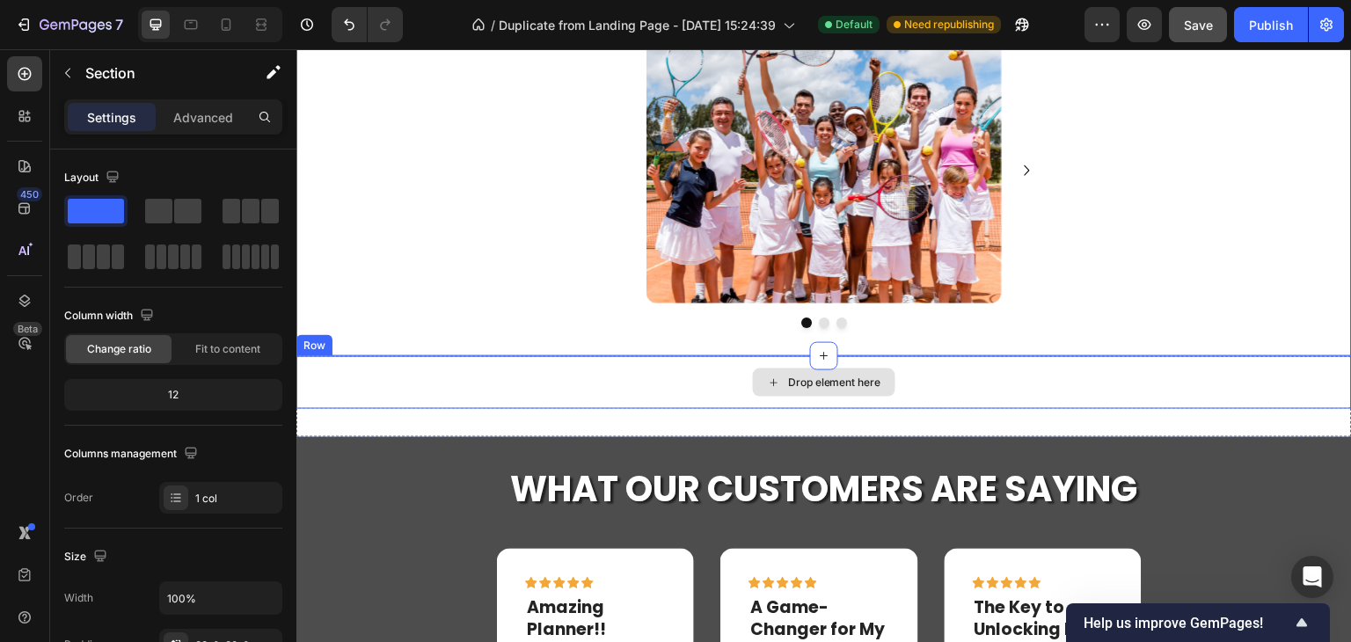
click at [334, 391] on div "Drop element here" at bounding box center [823, 382] width 1055 height 53
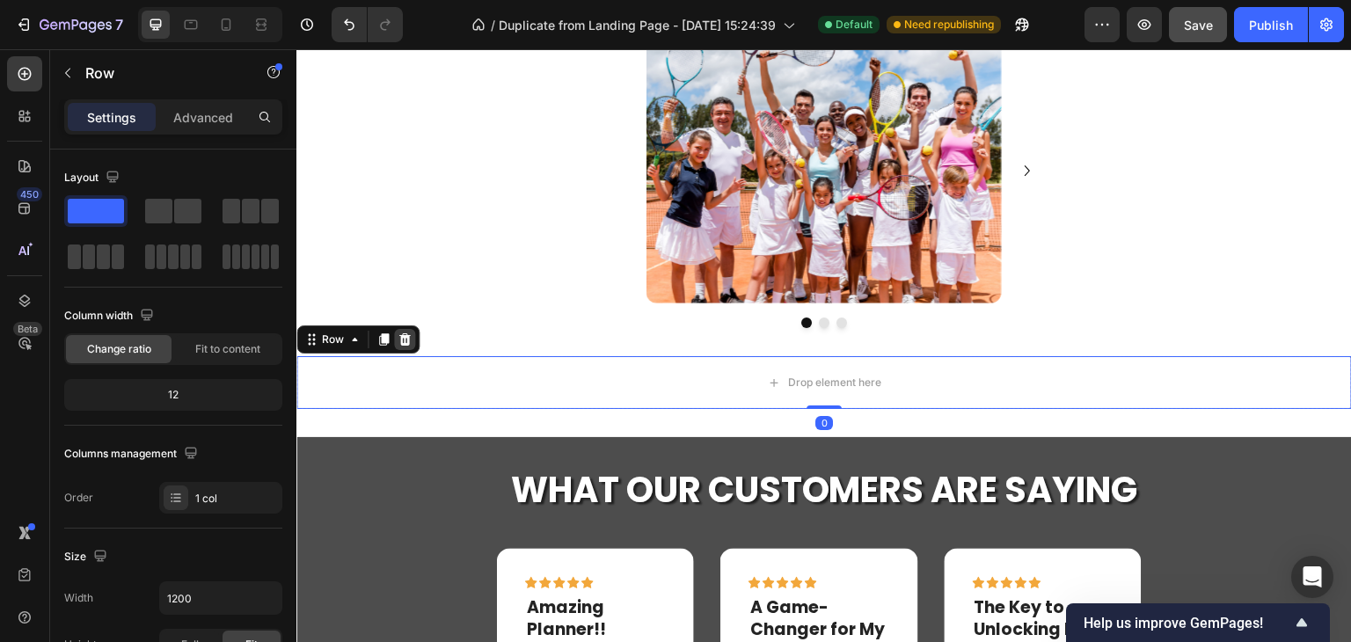
click at [404, 338] on icon at bounding box center [404, 339] width 11 height 12
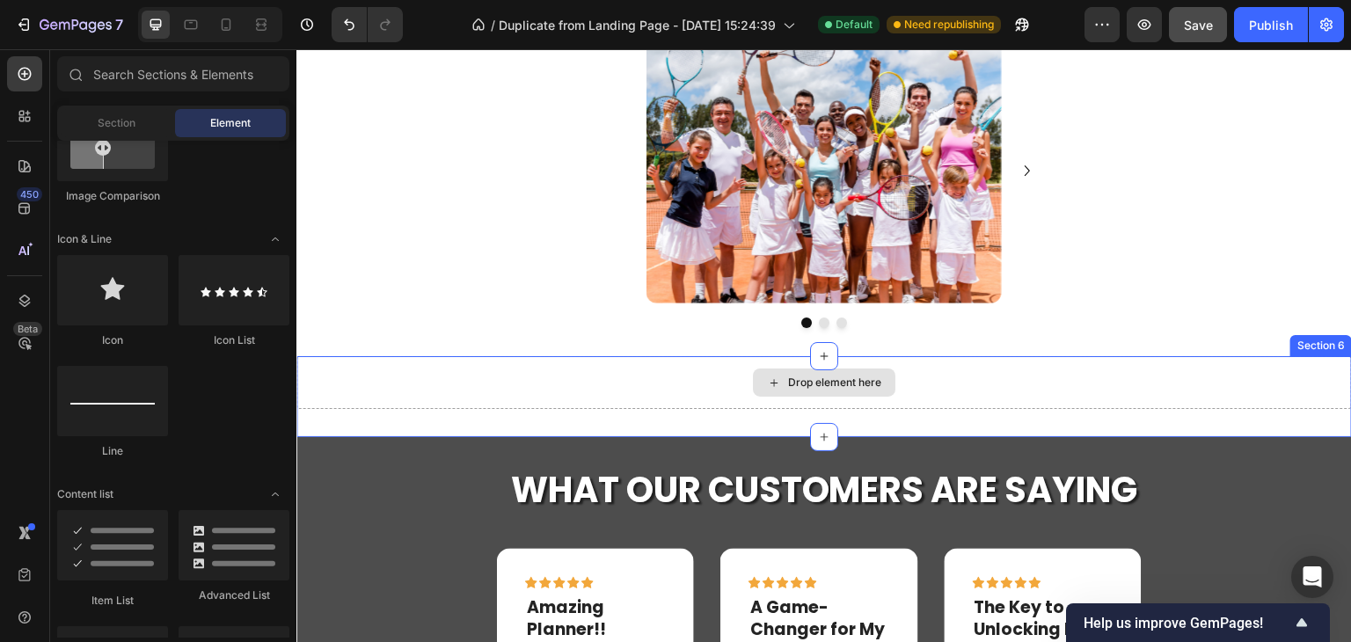
click at [421, 385] on div "Drop element here" at bounding box center [823, 382] width 1055 height 53
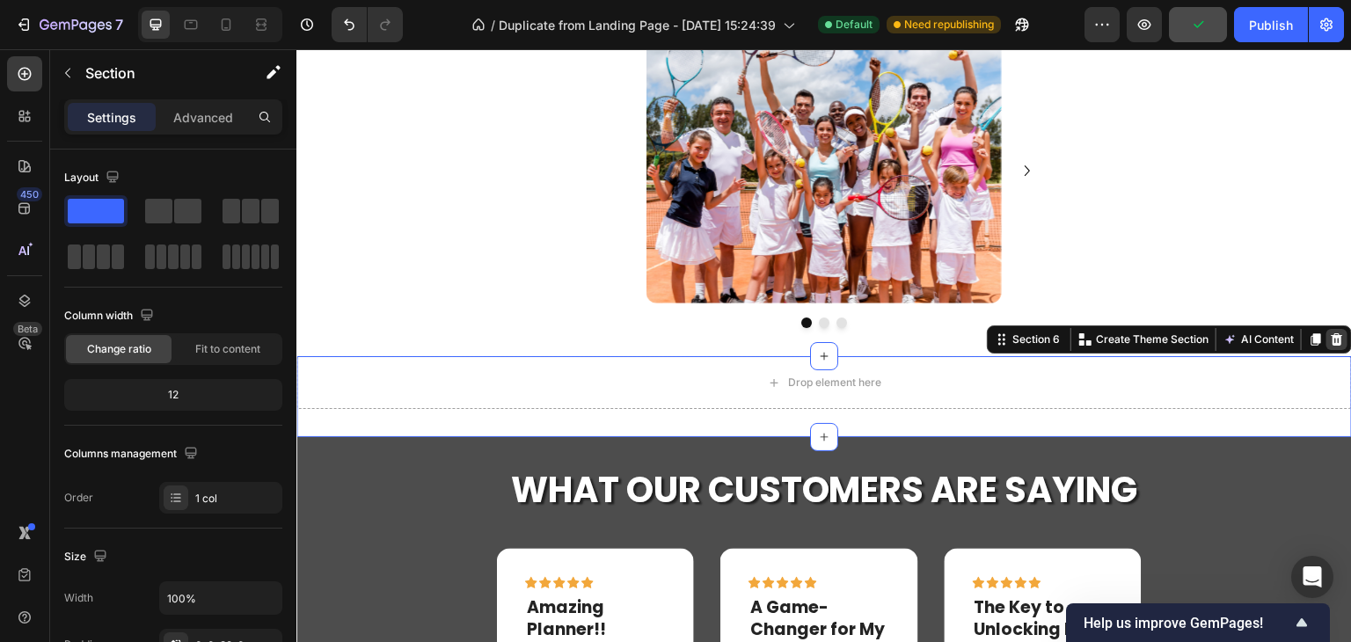
click at [1330, 335] on icon at bounding box center [1337, 339] width 14 height 14
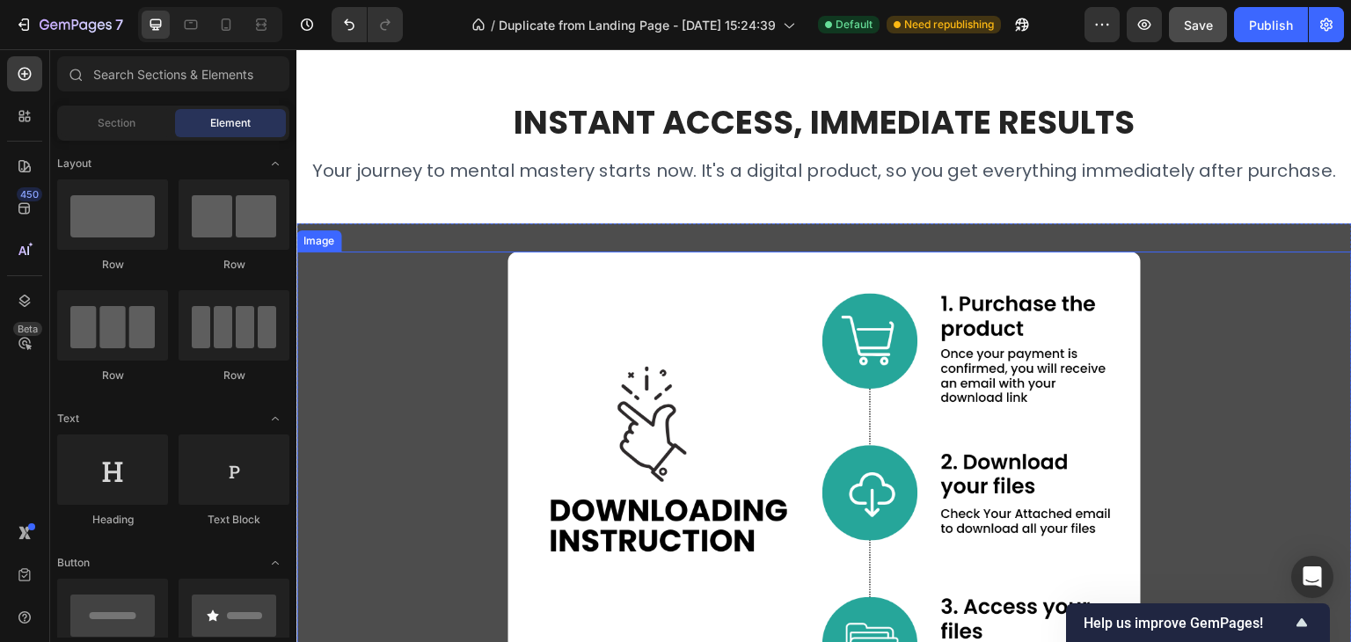
scroll to position [4982, 0]
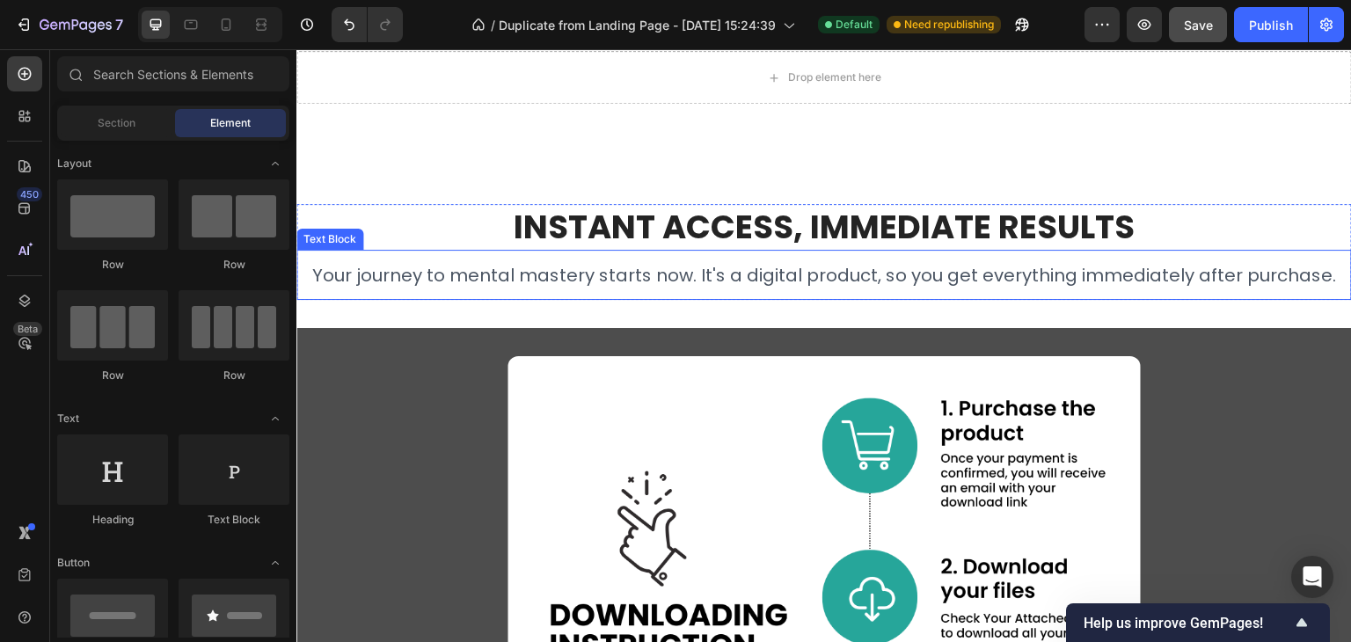
click at [449, 281] on span "Your journey to mental mastery starts now. It's a digital product, so you get e…" at bounding box center [824, 275] width 1024 height 25
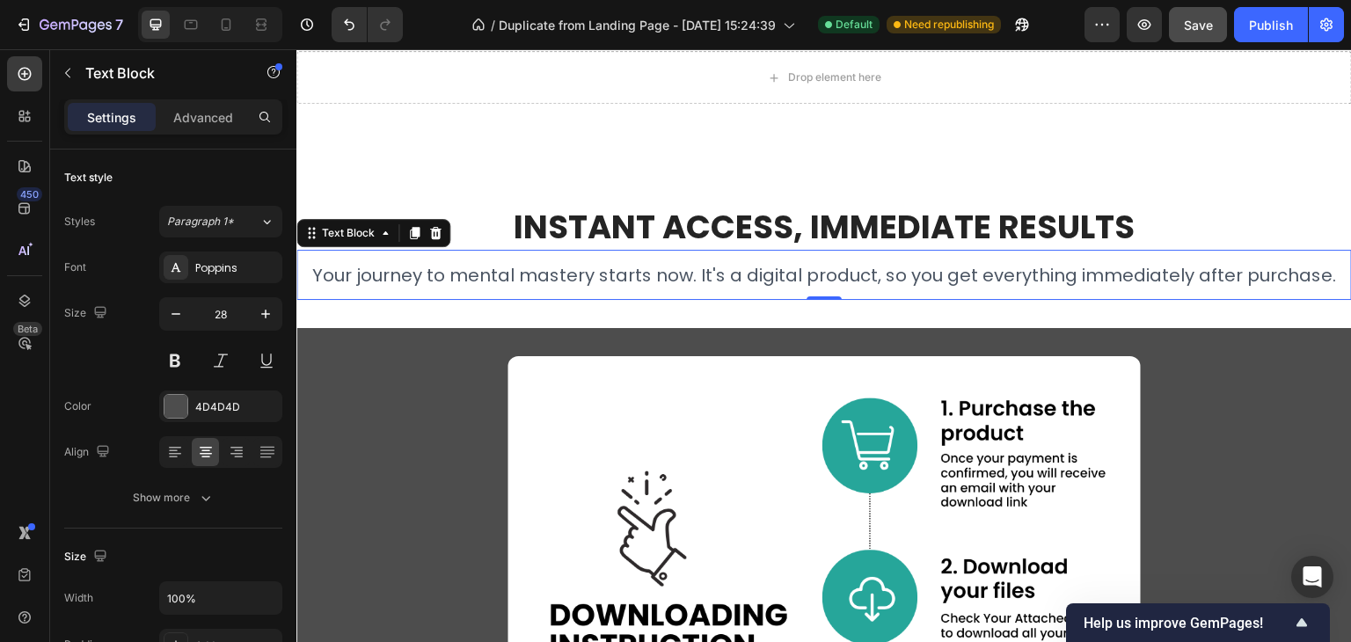
click at [449, 281] on span "Your journey to mental mastery starts now. It's a digital product, so you get e…" at bounding box center [824, 275] width 1024 height 25
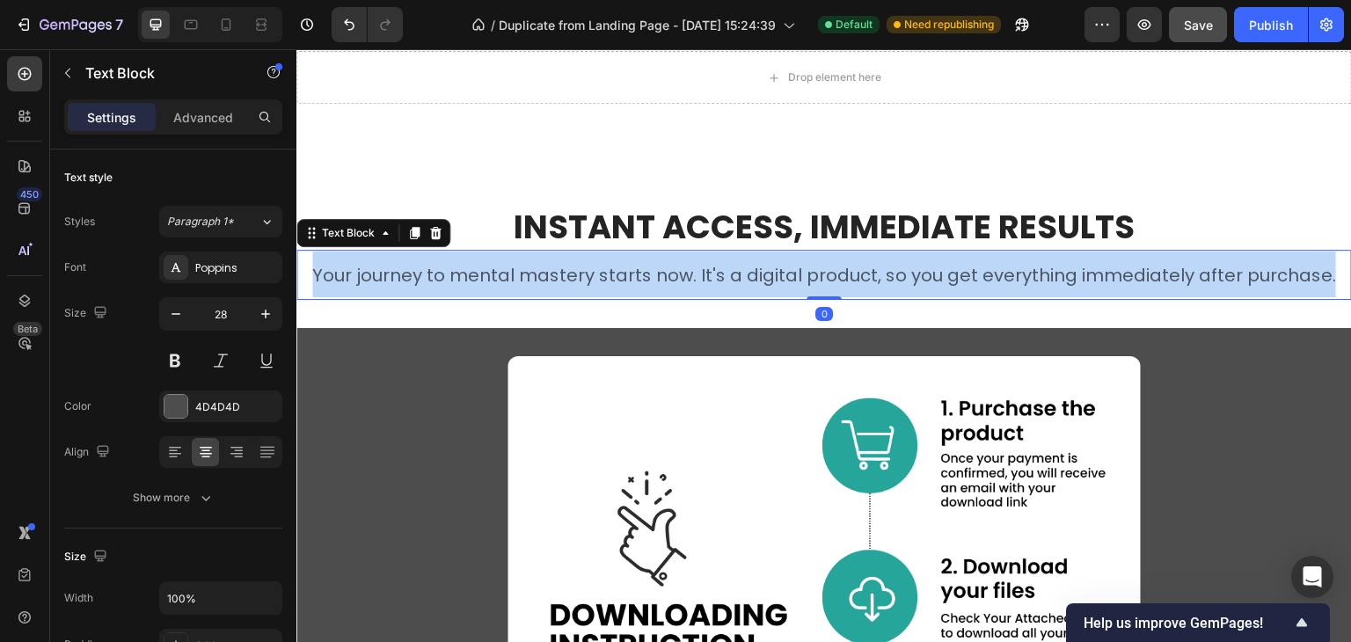
click at [449, 281] on span "Your journey to mental mastery starts now. It's a digital product, so you get e…" at bounding box center [824, 275] width 1024 height 25
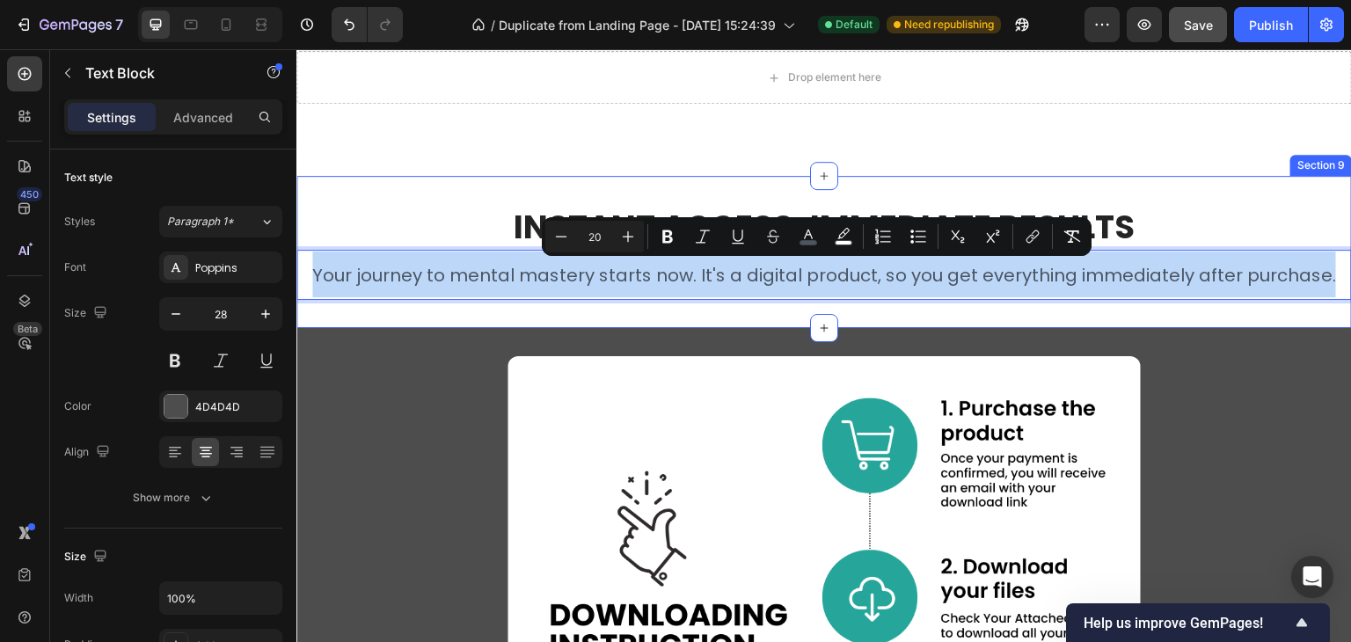
click at [531, 195] on div "Instant Access, Immediate Results Heading Your journey to mental mastery starts…" at bounding box center [823, 252] width 1055 height 152
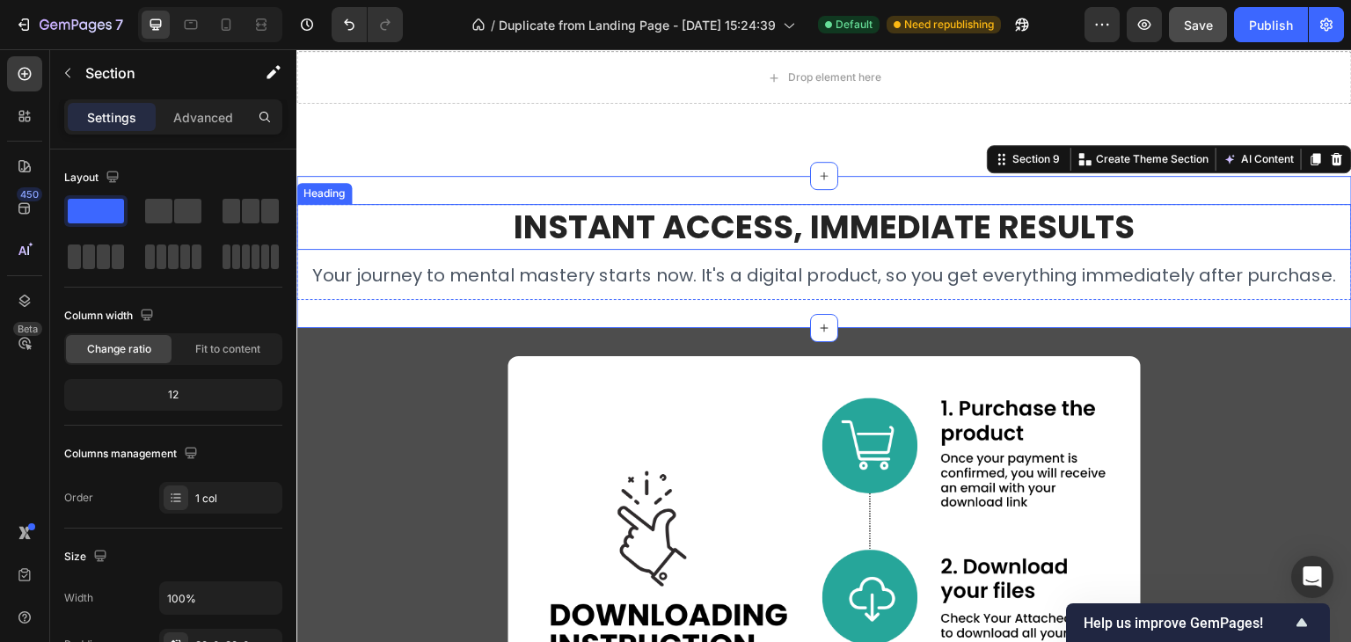
click at [538, 204] on strong "Instant Access, Immediate Results" at bounding box center [824, 227] width 621 height 46
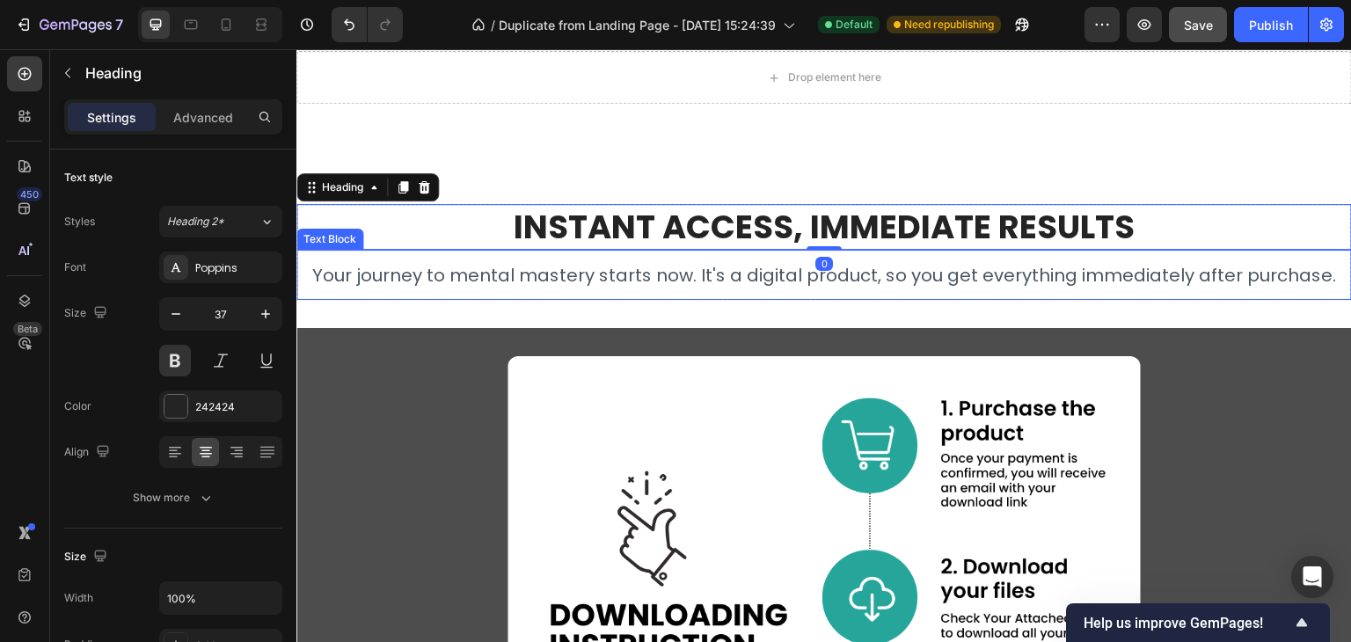
click at [496, 278] on span "Your journey to mental mastery starts now. It's a digital product, so you get e…" at bounding box center [824, 275] width 1024 height 25
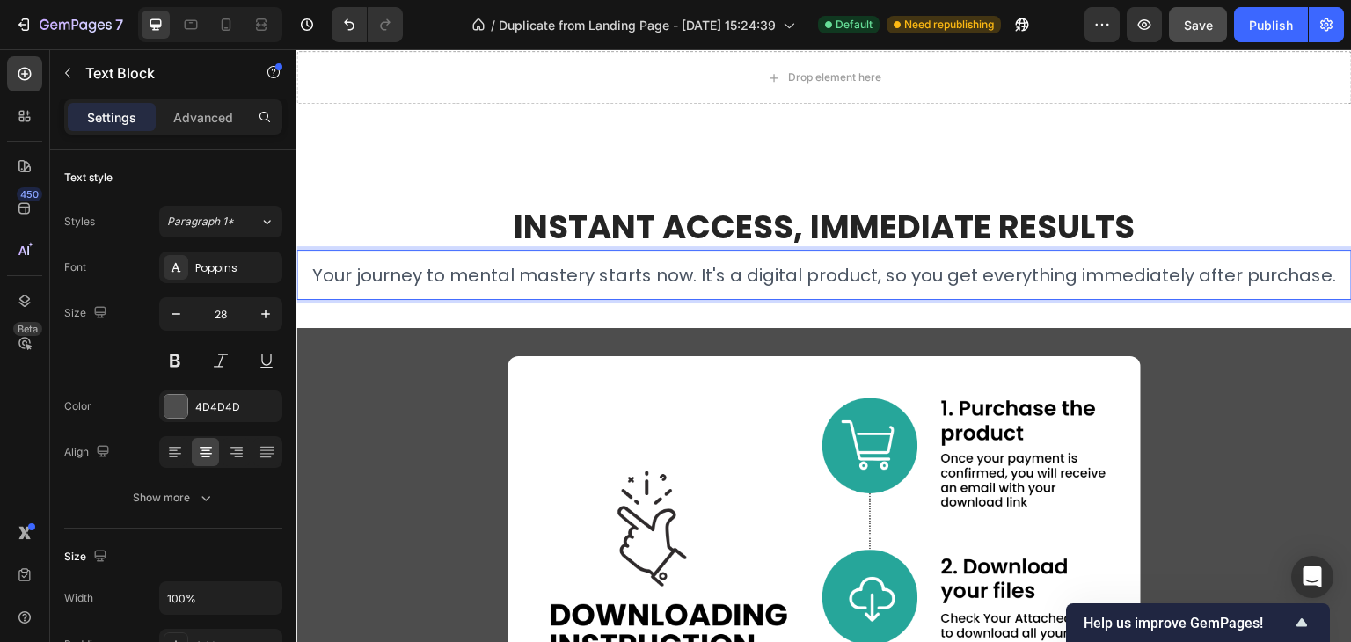
click at [496, 278] on span "Your journey to mental mastery starts now. It's a digital product, so you get e…" at bounding box center [824, 275] width 1024 height 25
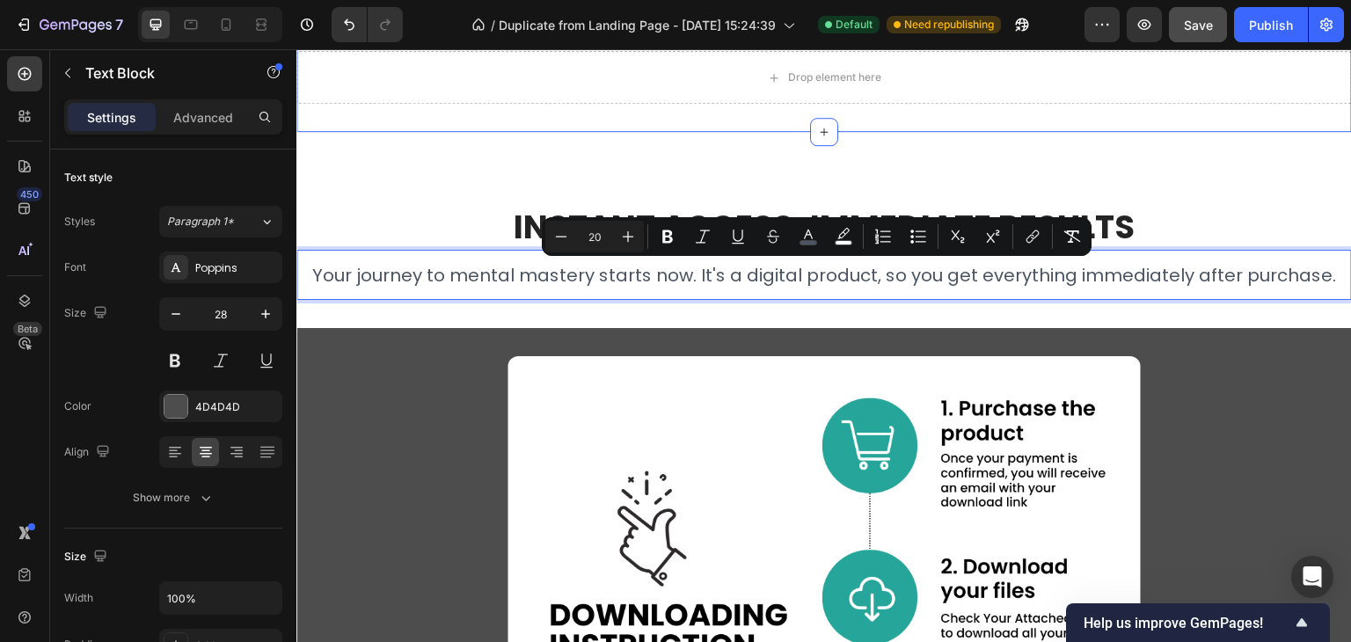
click at [672, 118] on div "Drop element here Section 8" at bounding box center [823, 77] width 1055 height 109
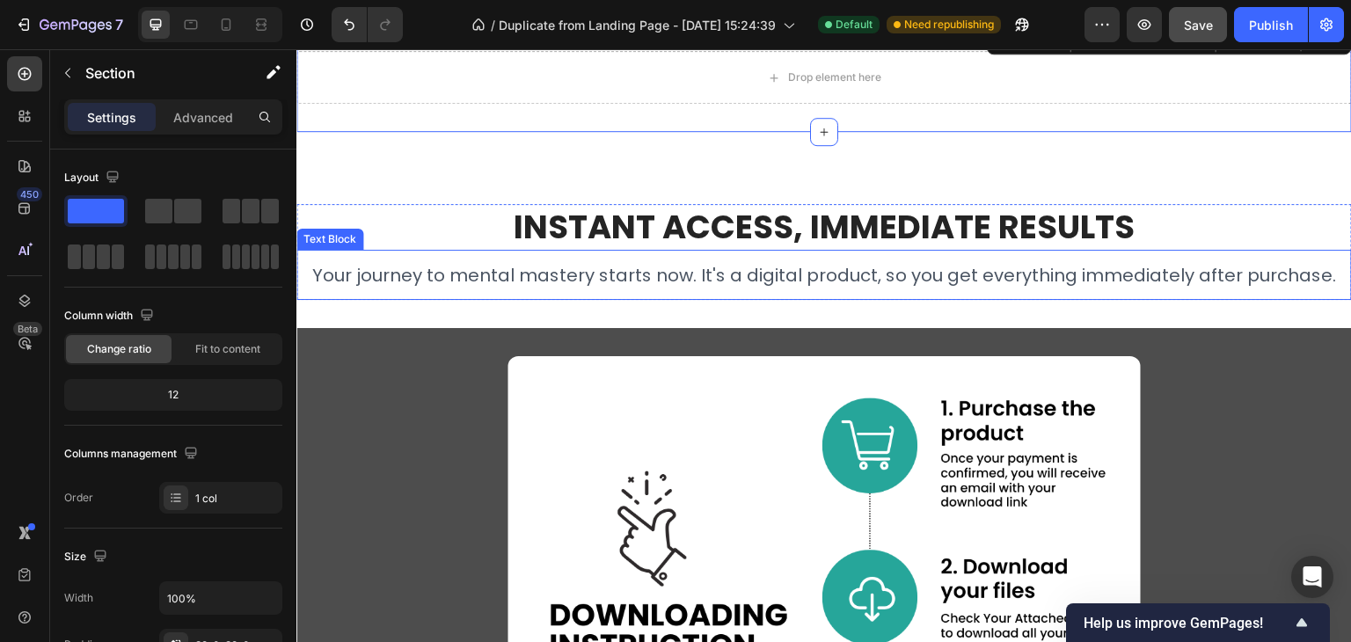
click at [633, 263] on span "Your journey to mental mastery starts now. It's a digital product, so you get e…" at bounding box center [824, 275] width 1024 height 25
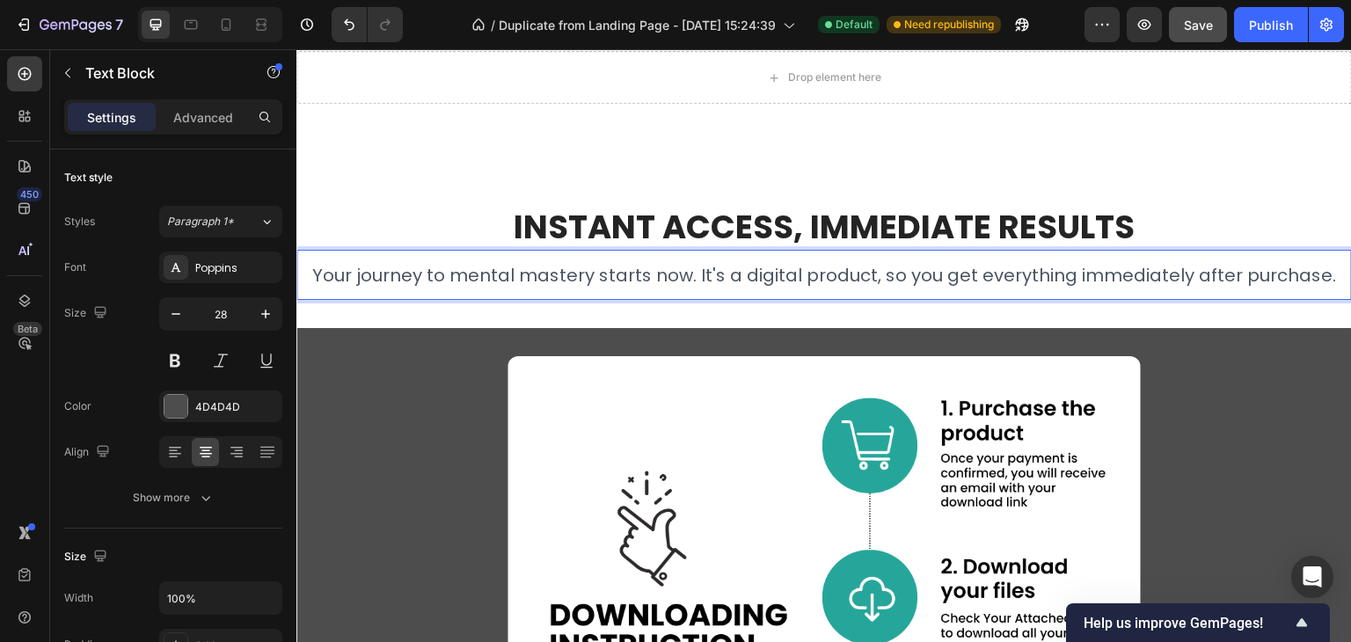
click at [686, 273] on span "Your journey to mental mastery starts now. It's a digital product, so you get e…" at bounding box center [824, 275] width 1024 height 25
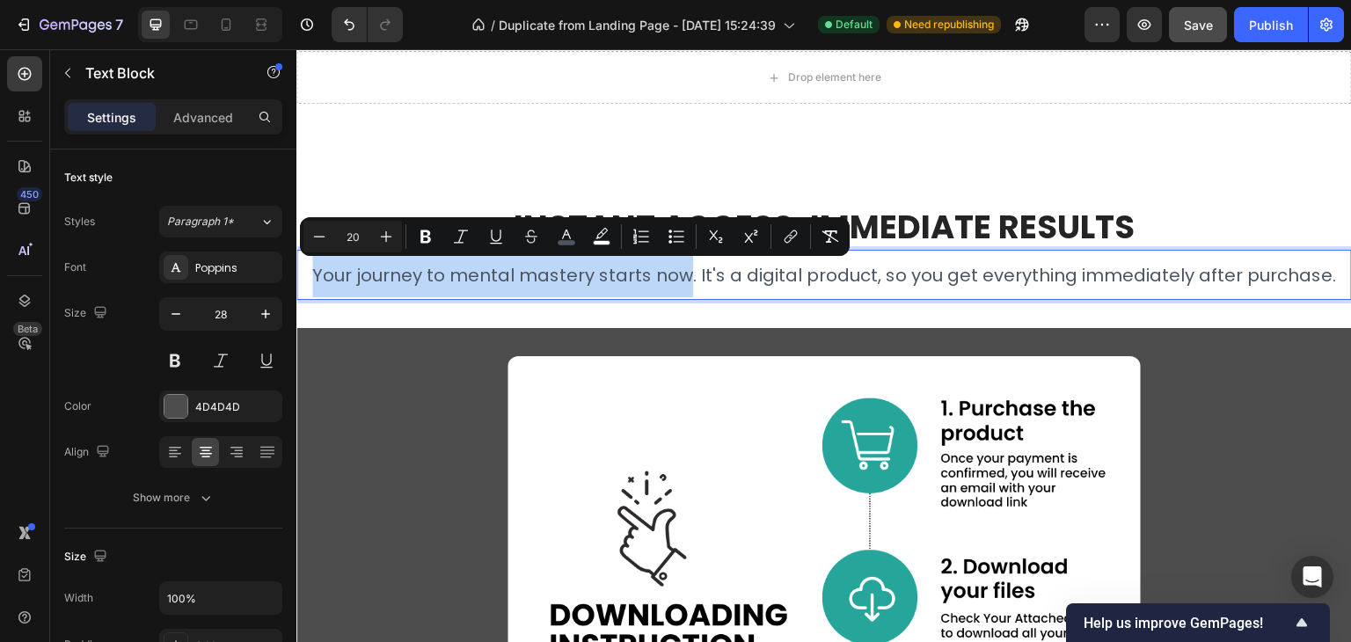
drag, startPoint x: 685, startPoint y: 275, endPoint x: 313, endPoint y: 278, distance: 372.0
click at [313, 278] on p "Your journey to mental mastery starts now. It's a digital product, so you get e…" at bounding box center [824, 275] width 1052 height 46
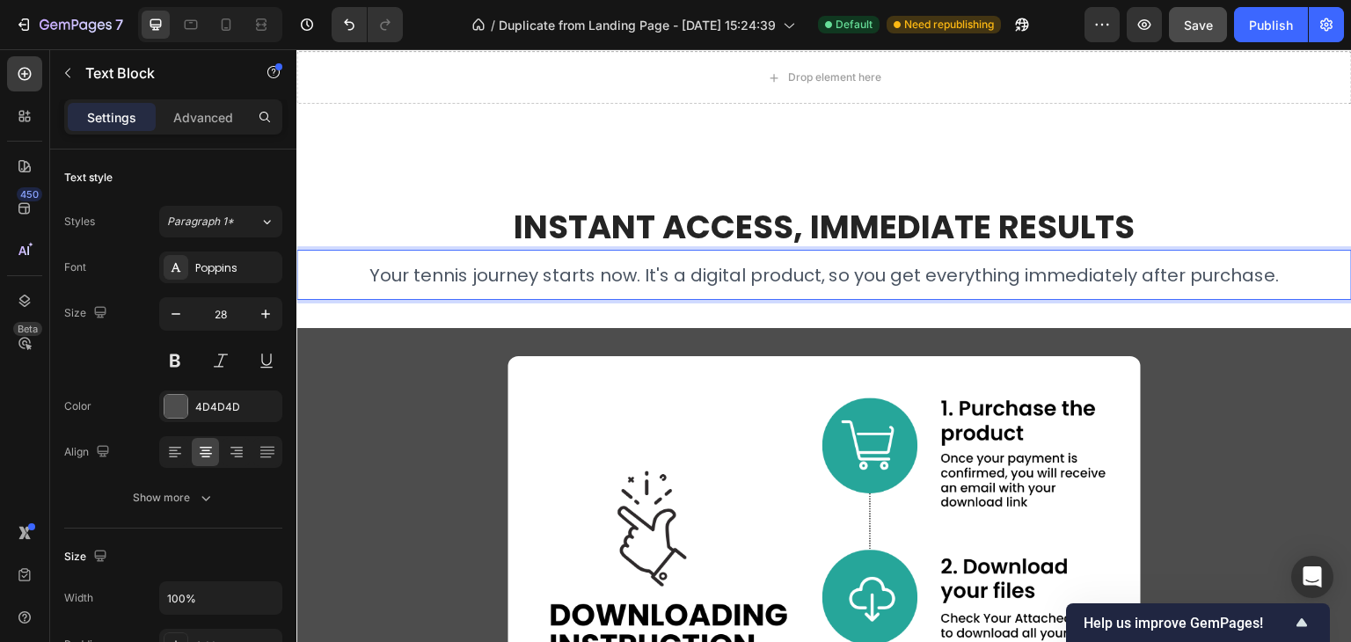
click at [893, 276] on span "Your tennis journey starts now. It's a digital product, so you get everything i…" at bounding box center [824, 275] width 910 height 25
click at [1281, 279] on p "Your tennis journey starts now. It's a digital product, so you get everything i…" at bounding box center [824, 275] width 1052 height 46
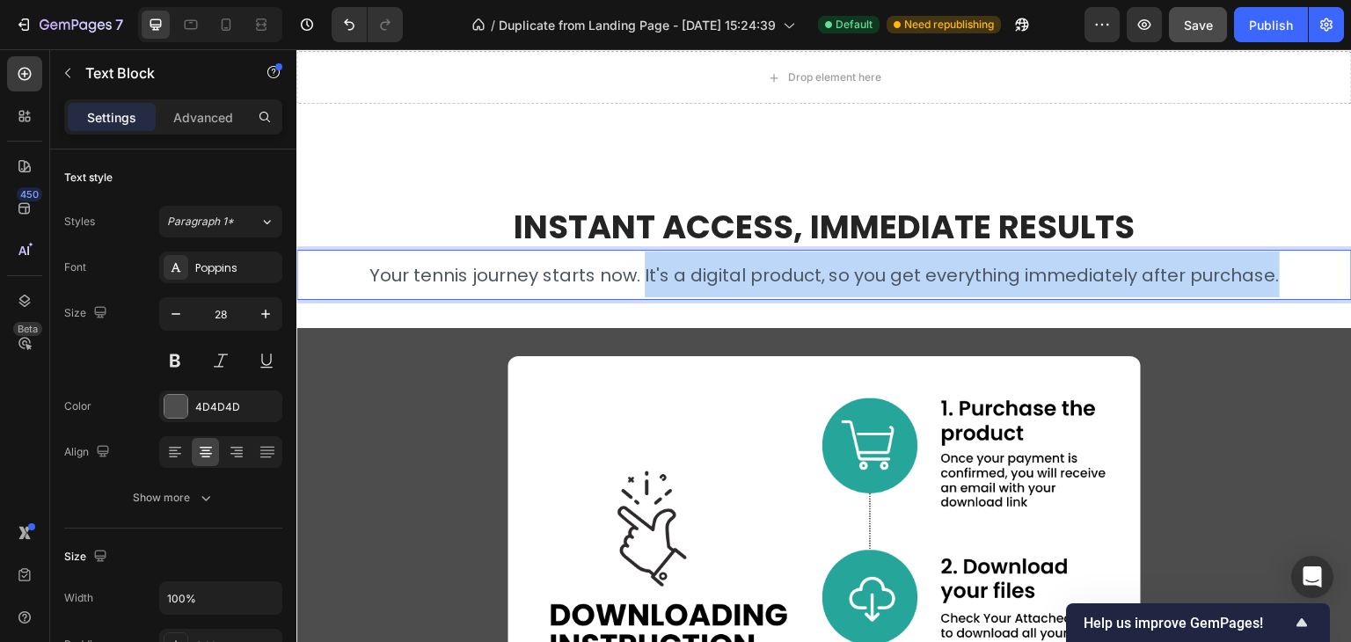
drag, startPoint x: 1283, startPoint y: 279, endPoint x: 641, endPoint y: 295, distance: 642.2
click at [641, 295] on p "Your tennis journey starts now. It's a digital product, so you get everything i…" at bounding box center [824, 275] width 1052 height 46
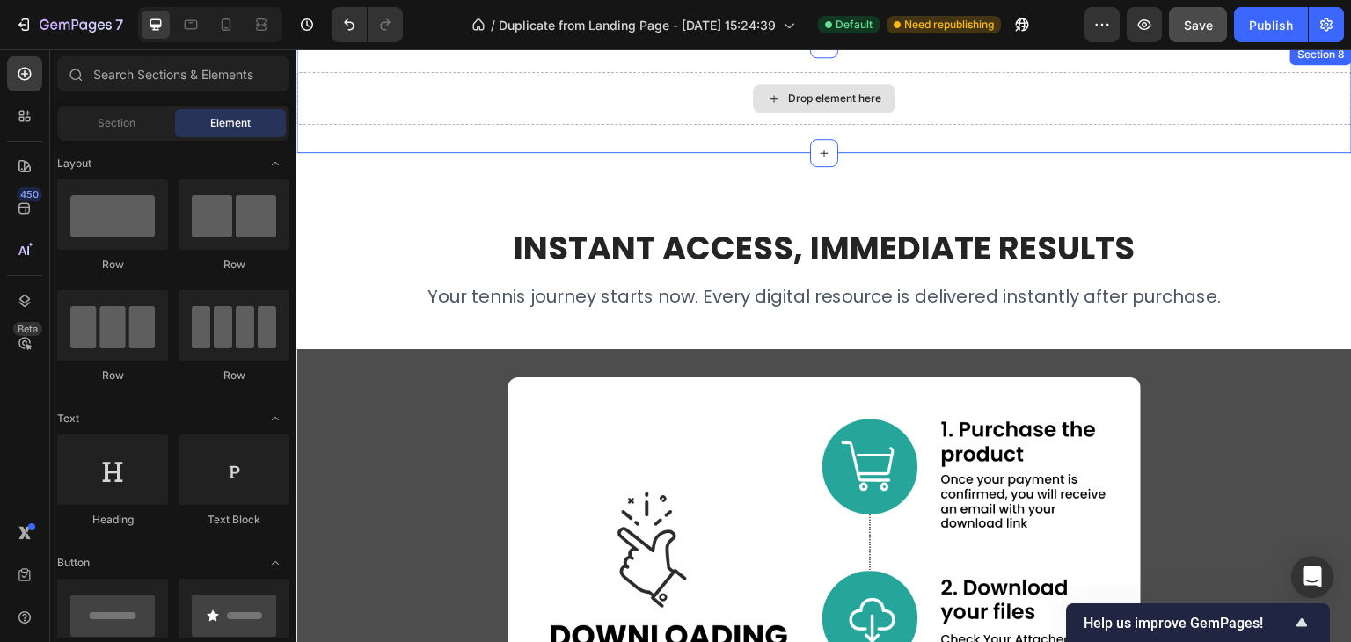
scroll to position [4894, 0]
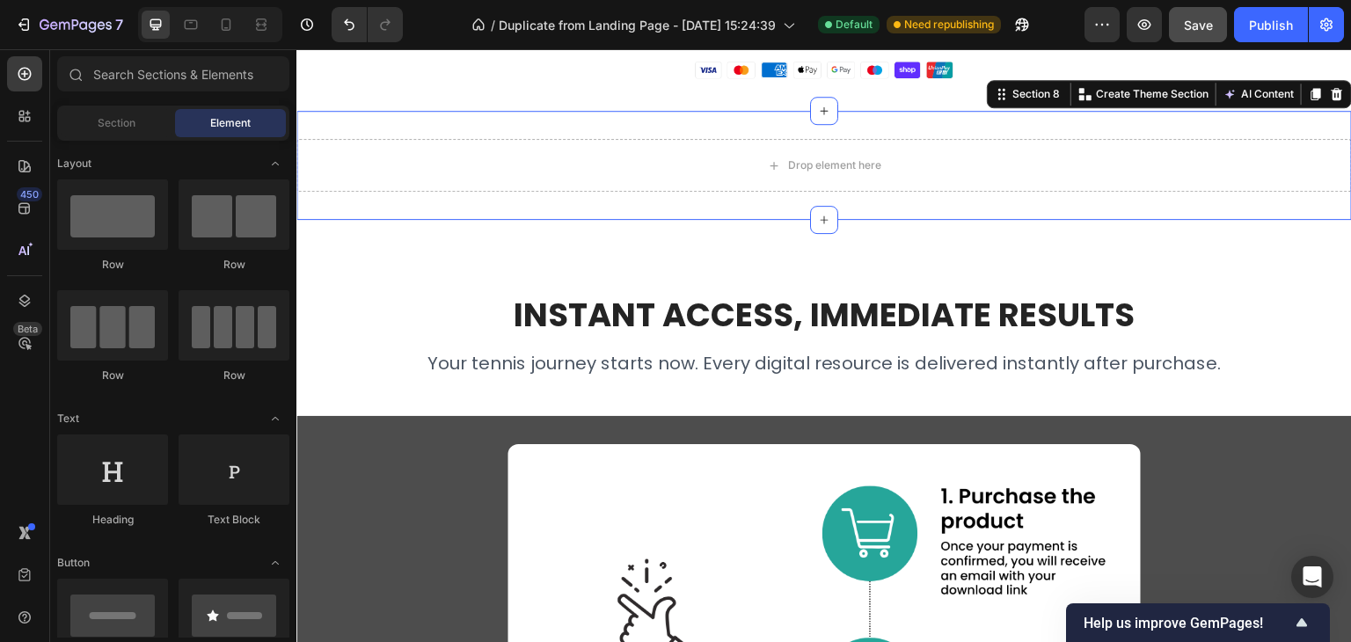
click at [770, 121] on div "Drop element here Section 8 You can create reusable sections Create Theme Secti…" at bounding box center [823, 165] width 1055 height 109
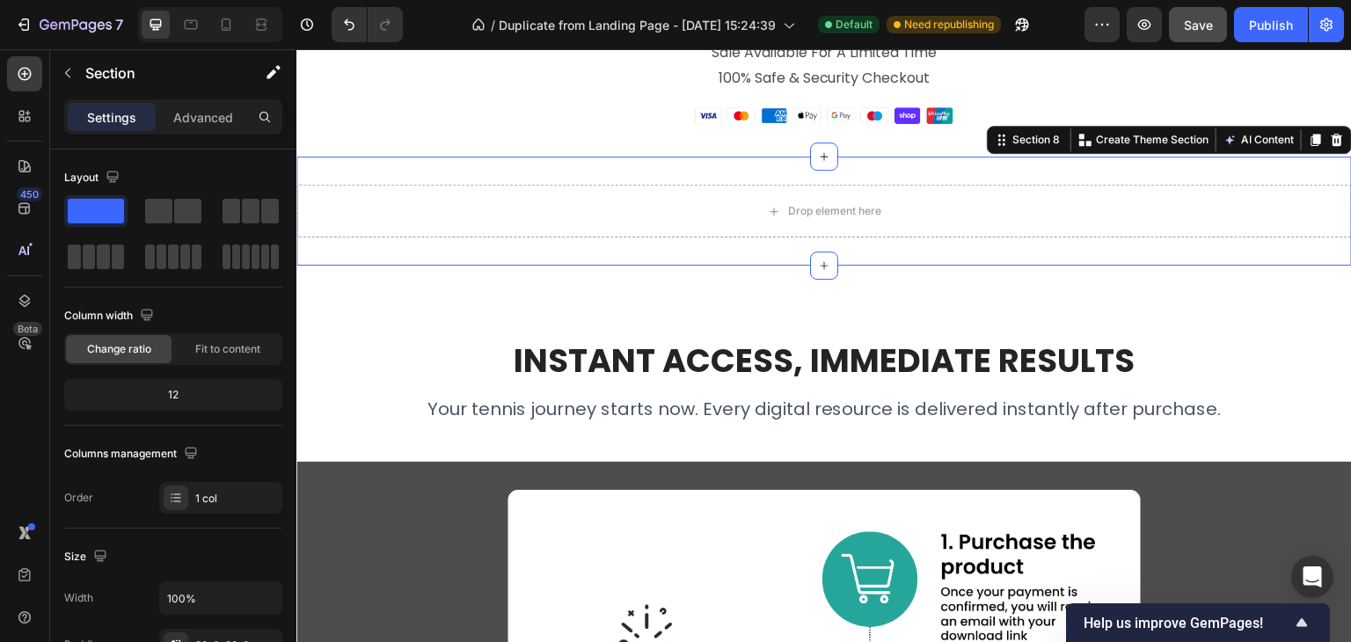
scroll to position [4806, 0]
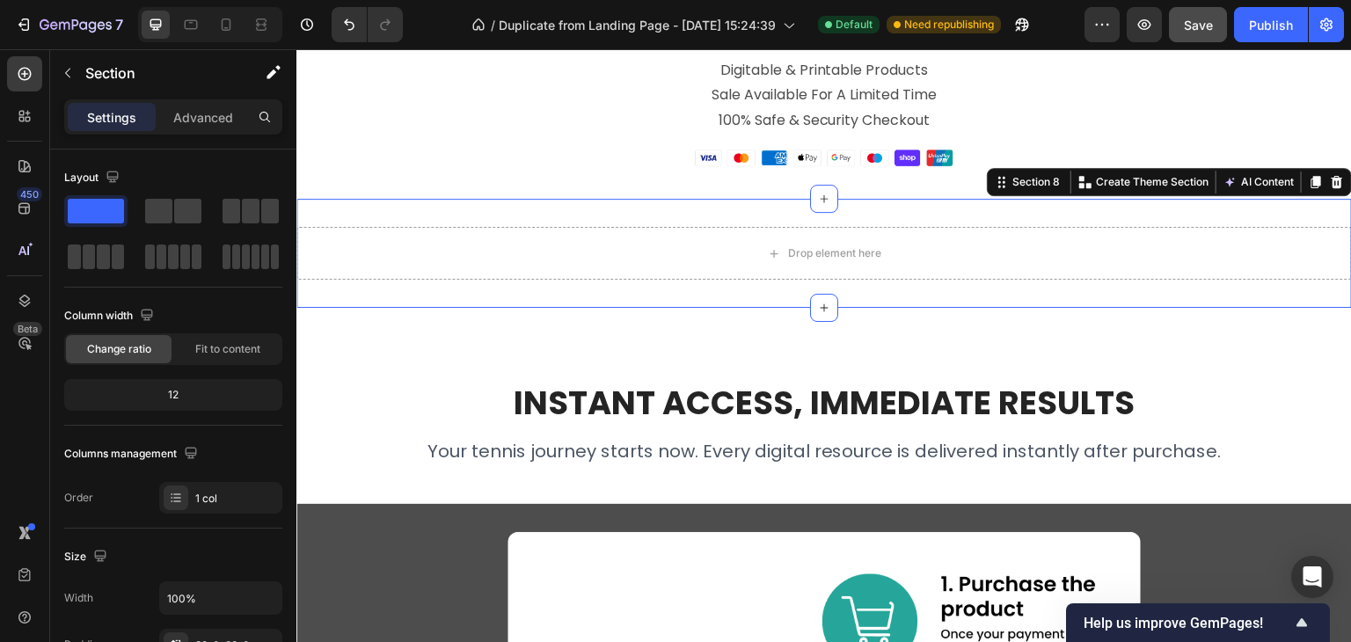
click at [1332, 186] on icon at bounding box center [1337, 182] width 11 height 12
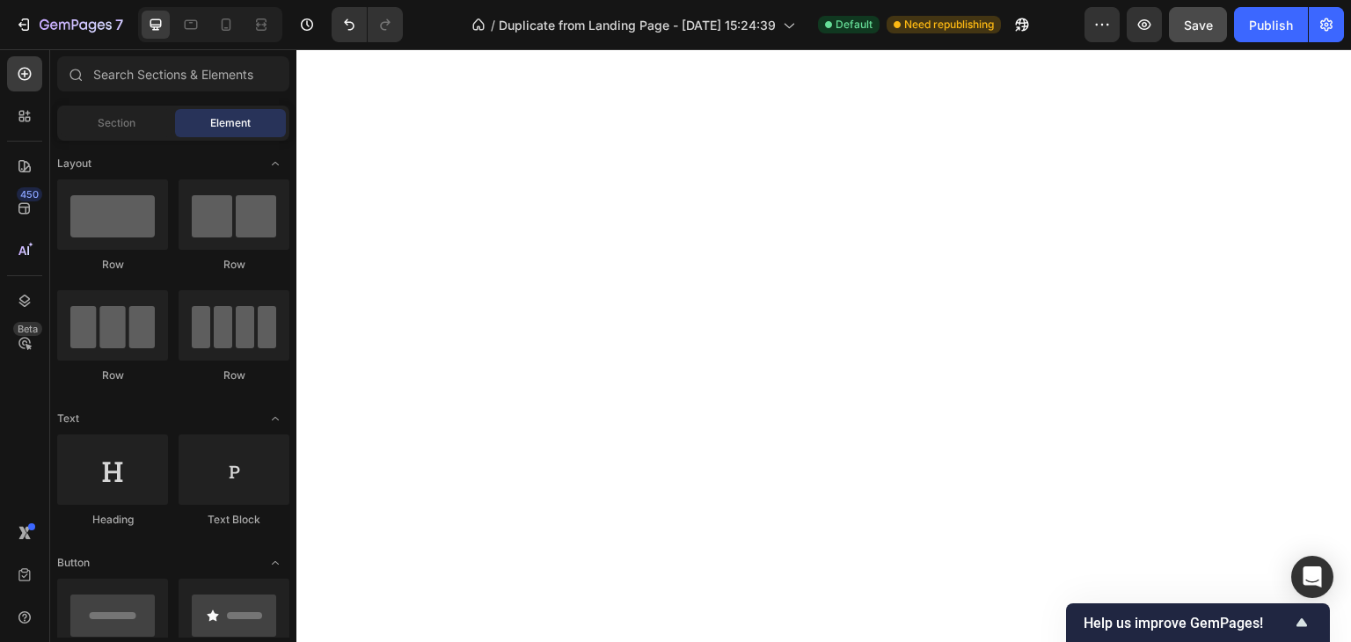
scroll to position [0, 0]
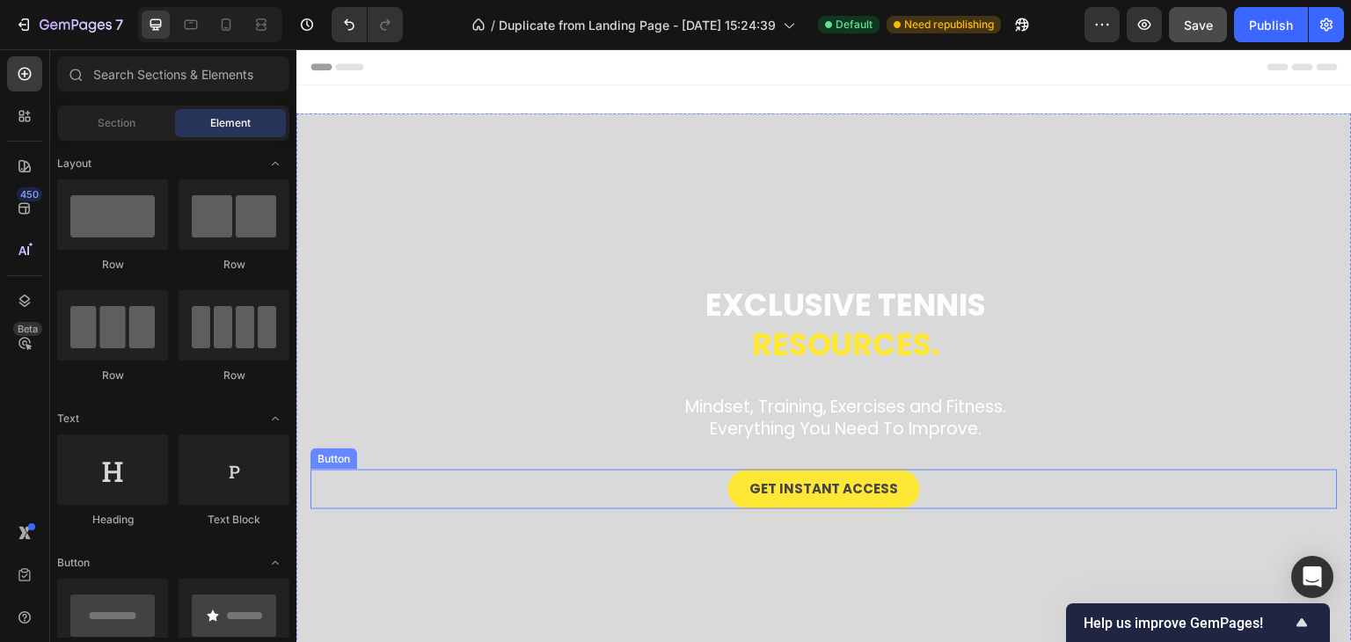
click at [842, 499] on link "Get Instant Access" at bounding box center [824, 490] width 192 height 40
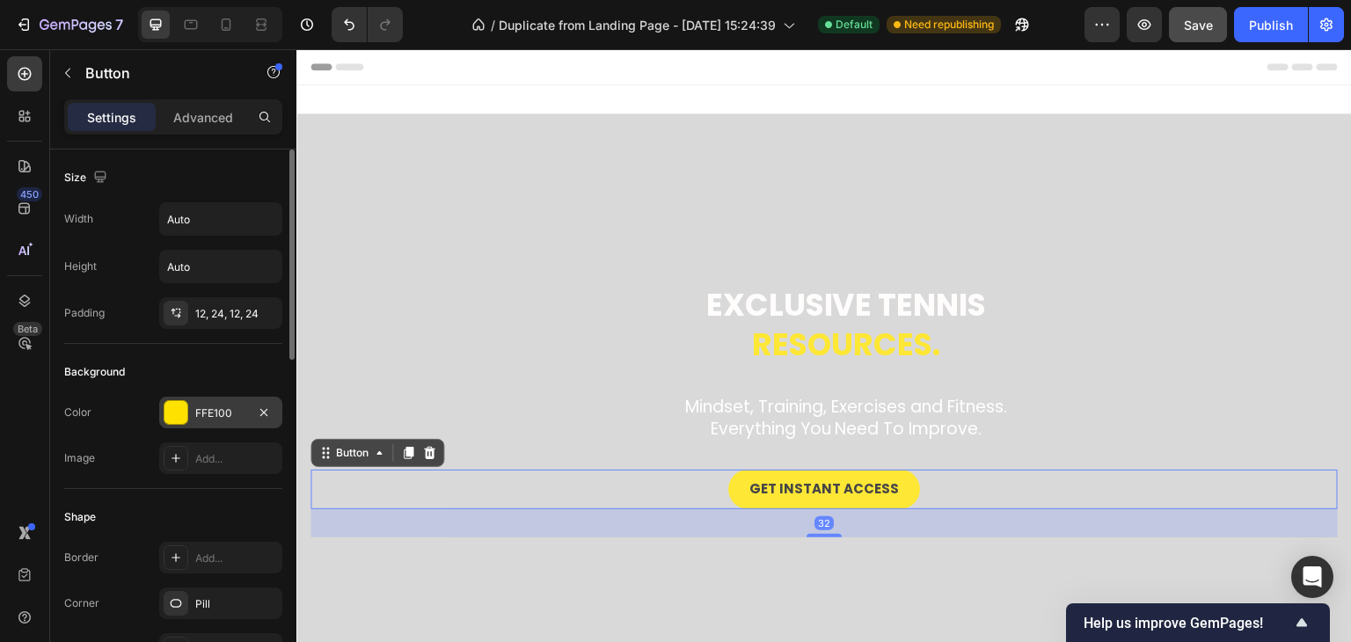
click at [203, 409] on div "FFE100" at bounding box center [220, 413] width 51 height 16
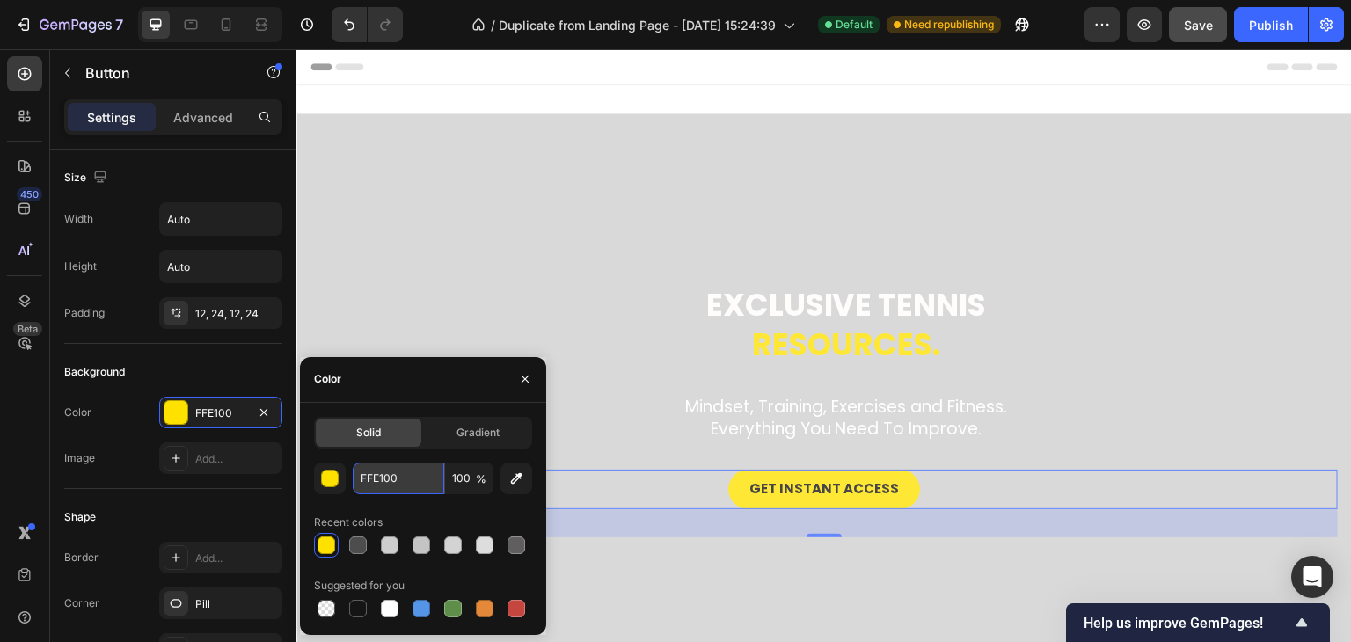
click at [376, 473] on input "FFE100" at bounding box center [398, 479] width 91 height 32
click at [602, 284] on h2 "Exclusive tennis resources." at bounding box center [845, 325] width 983 height 84
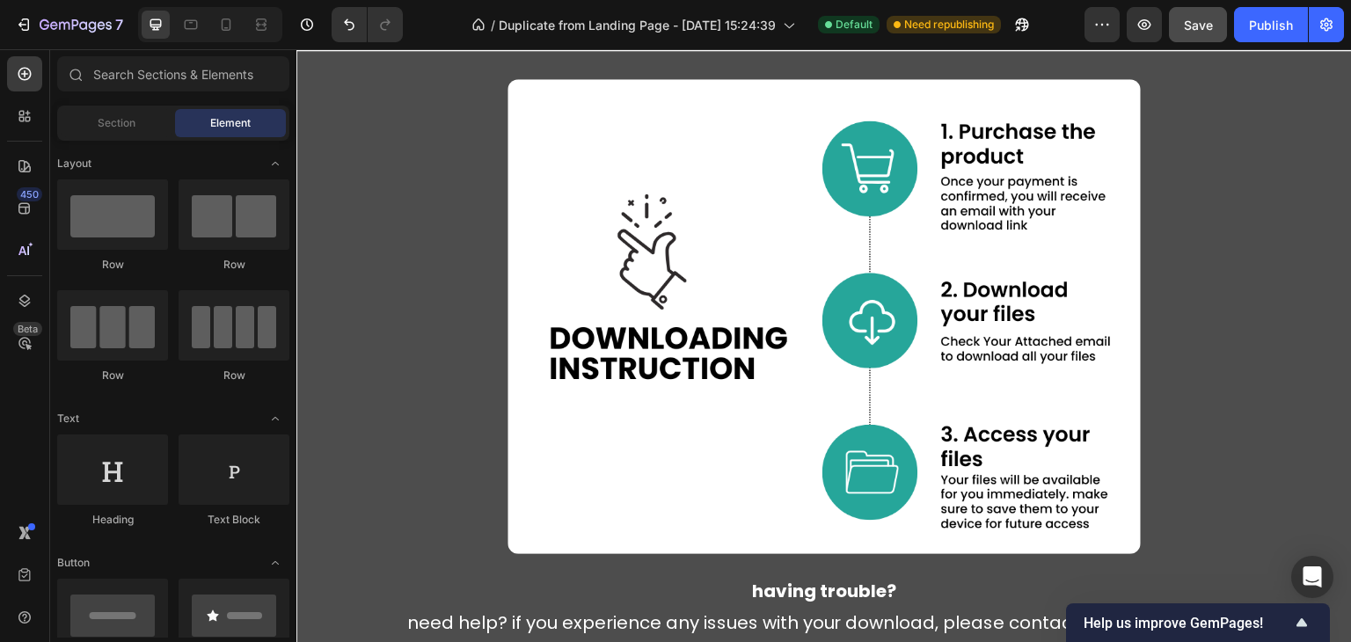
scroll to position [5179, 0]
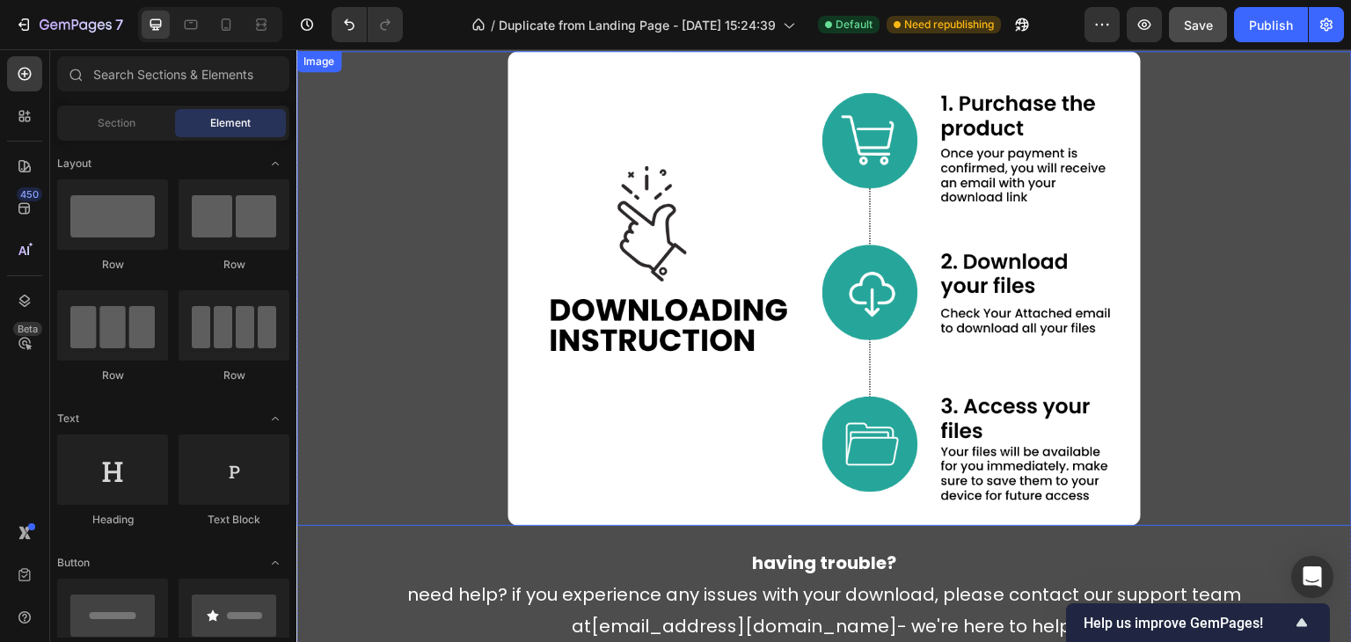
click at [637, 447] on img at bounding box center [823, 288] width 633 height 475
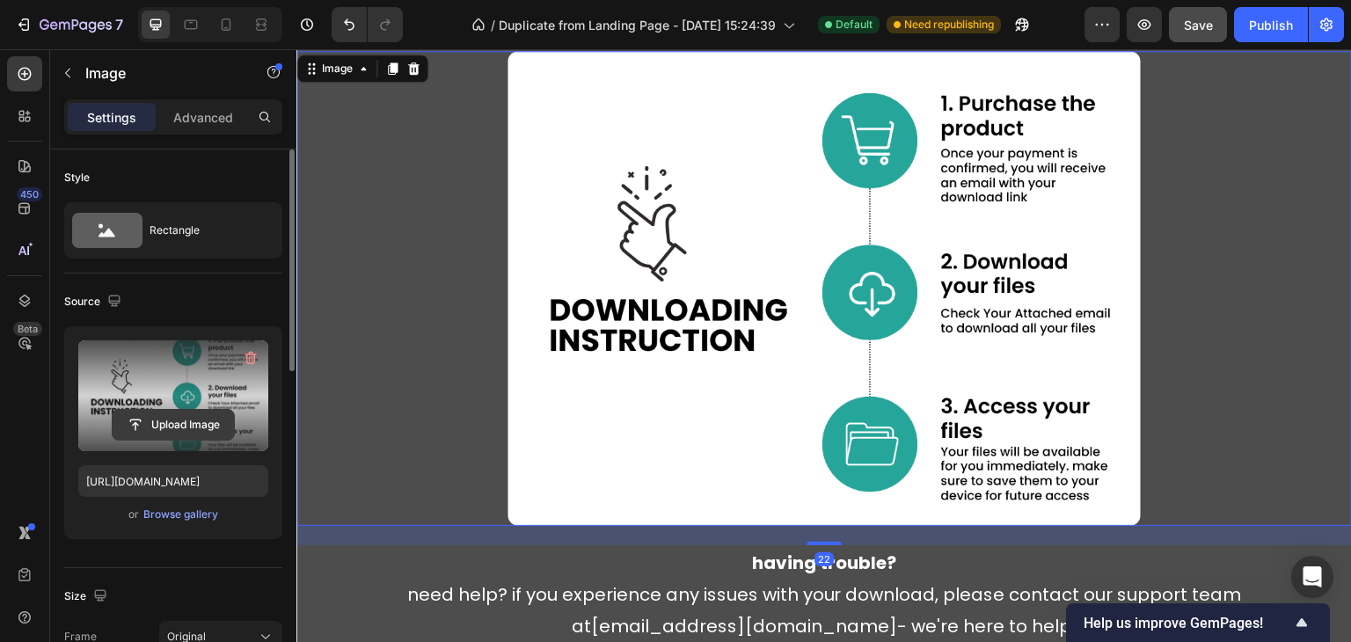
click at [168, 432] on input "file" at bounding box center [173, 425] width 121 height 30
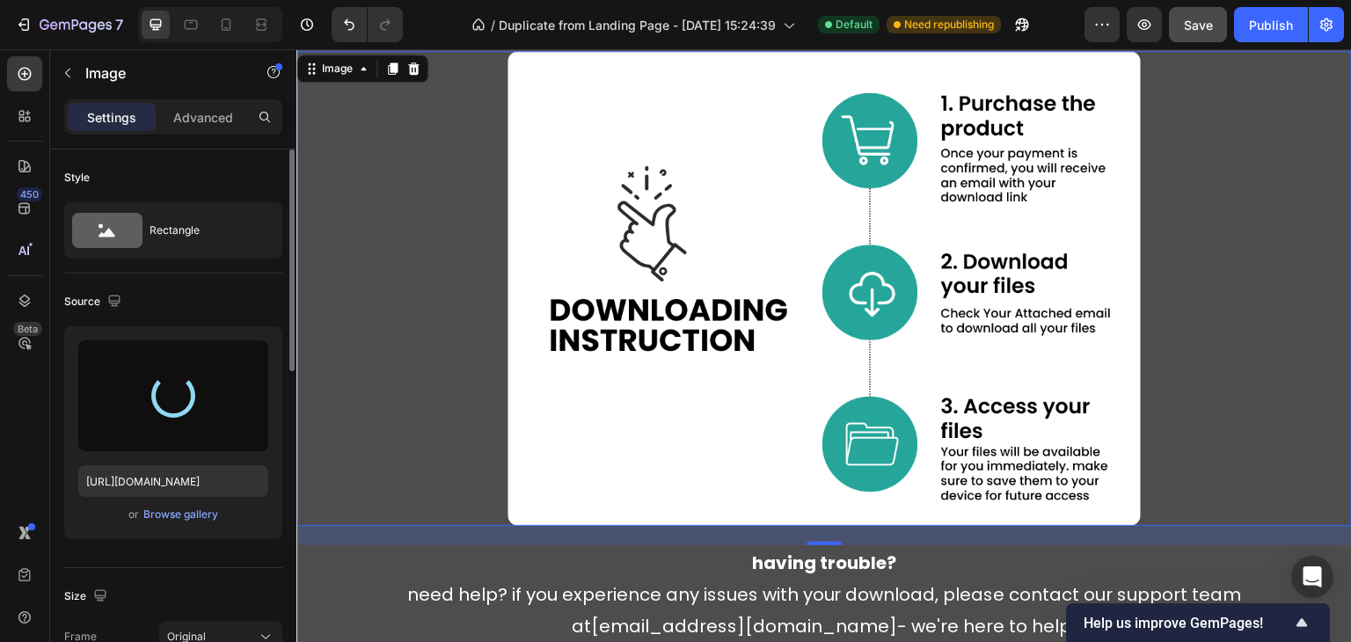
type input "https://cdn.shopify.com/s/files/1/0915/6781/7027/files/gempages_542217260580733…"
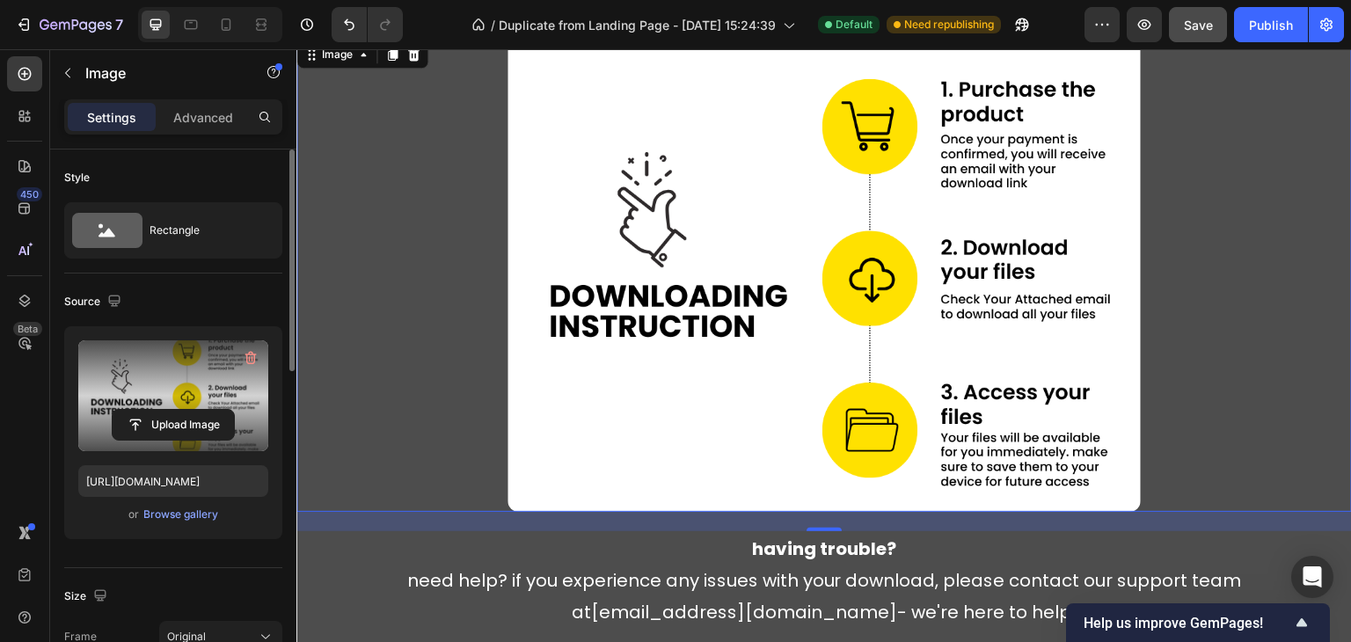
scroll to position [5267, 0]
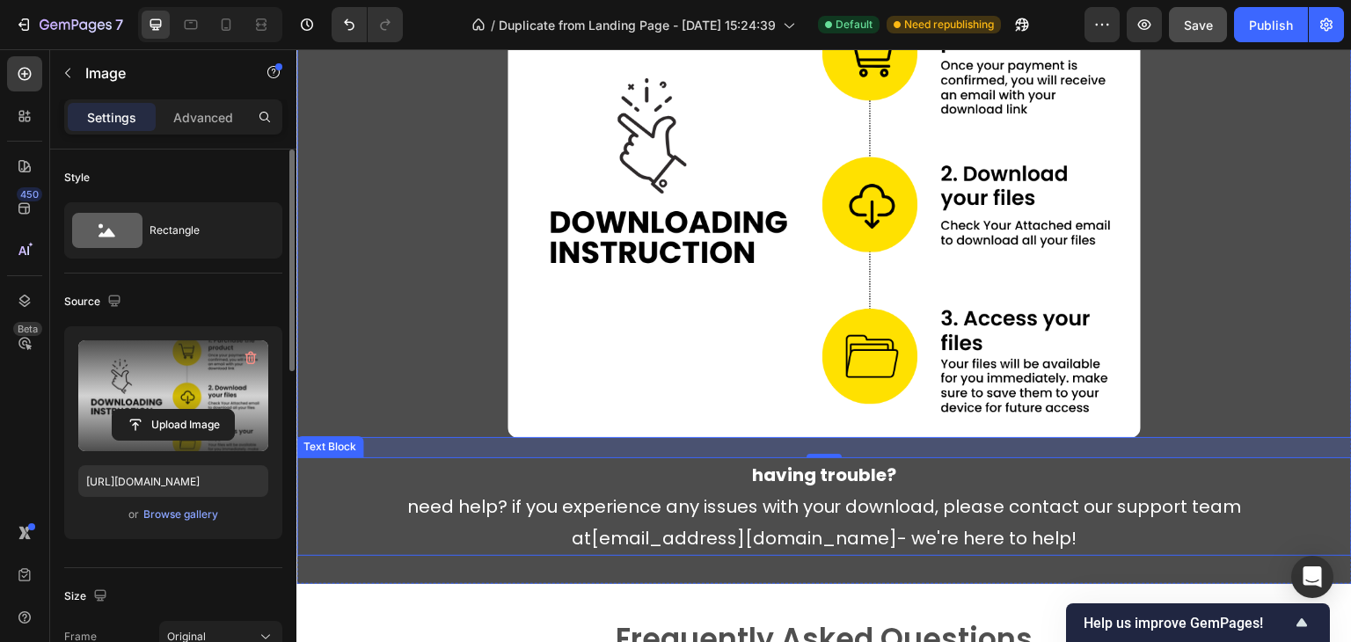
click at [696, 478] on p "having trouble? need help? if you experience any issues with your download, ple…" at bounding box center [824, 506] width 964 height 95
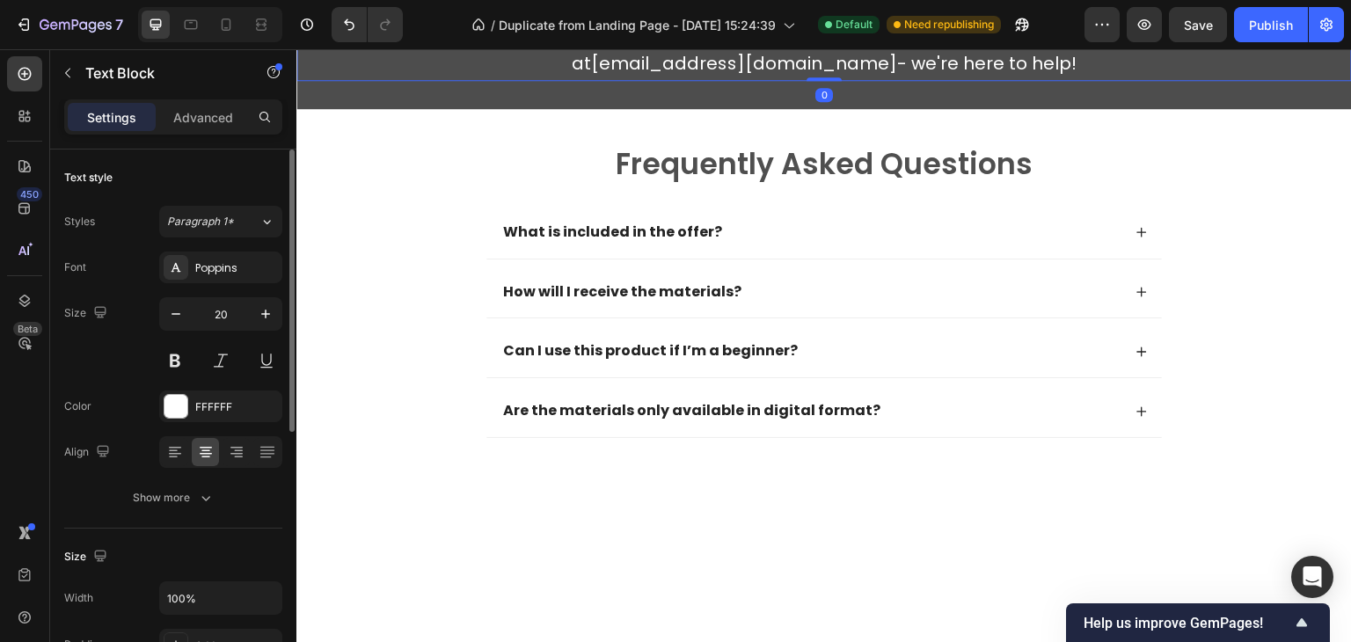
scroll to position [176, 0]
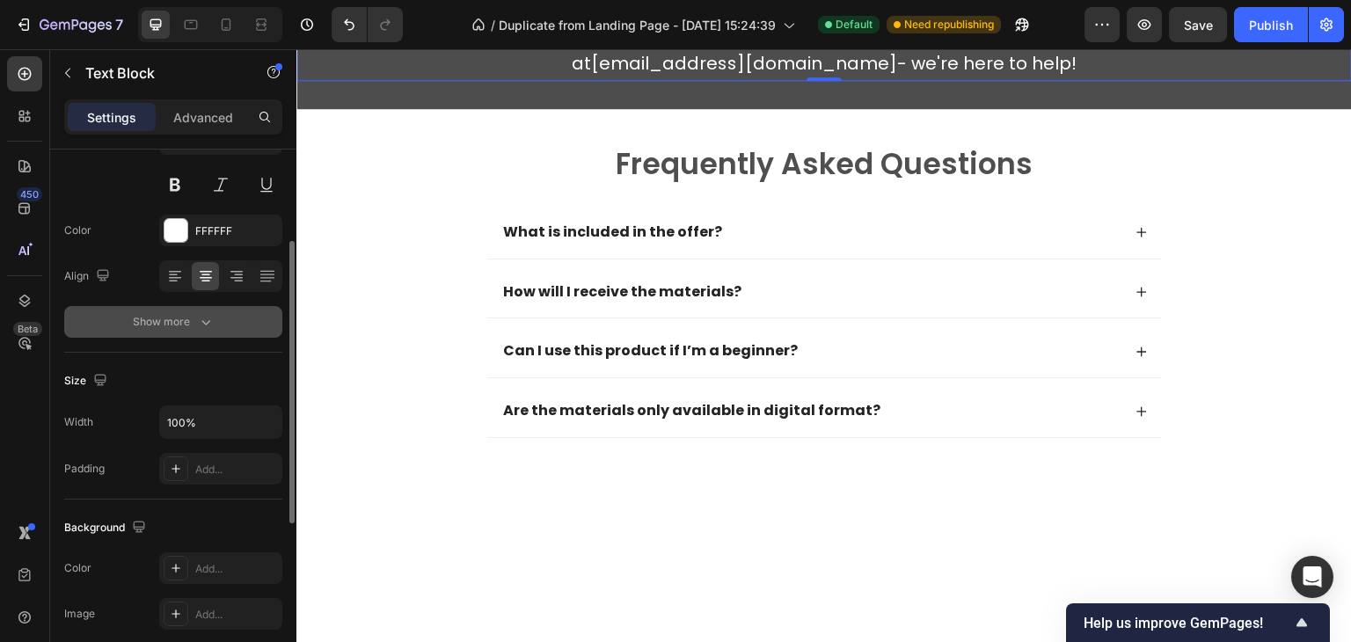
click at [208, 316] on icon "button" at bounding box center [206, 322] width 18 height 18
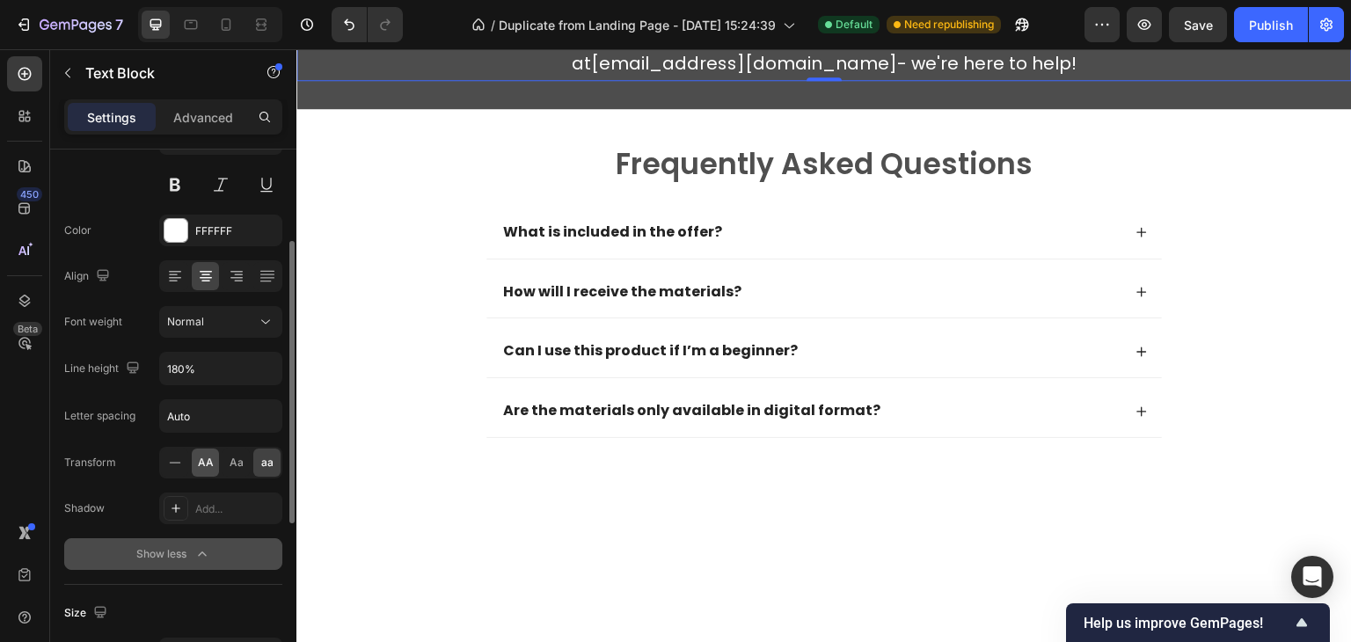
click at [201, 461] on span "AA" at bounding box center [206, 463] width 16 height 16
click at [756, 109] on div "Image having trouble? need help? if you experience any issues with your downloa…" at bounding box center [823, 22] width 1055 height 174
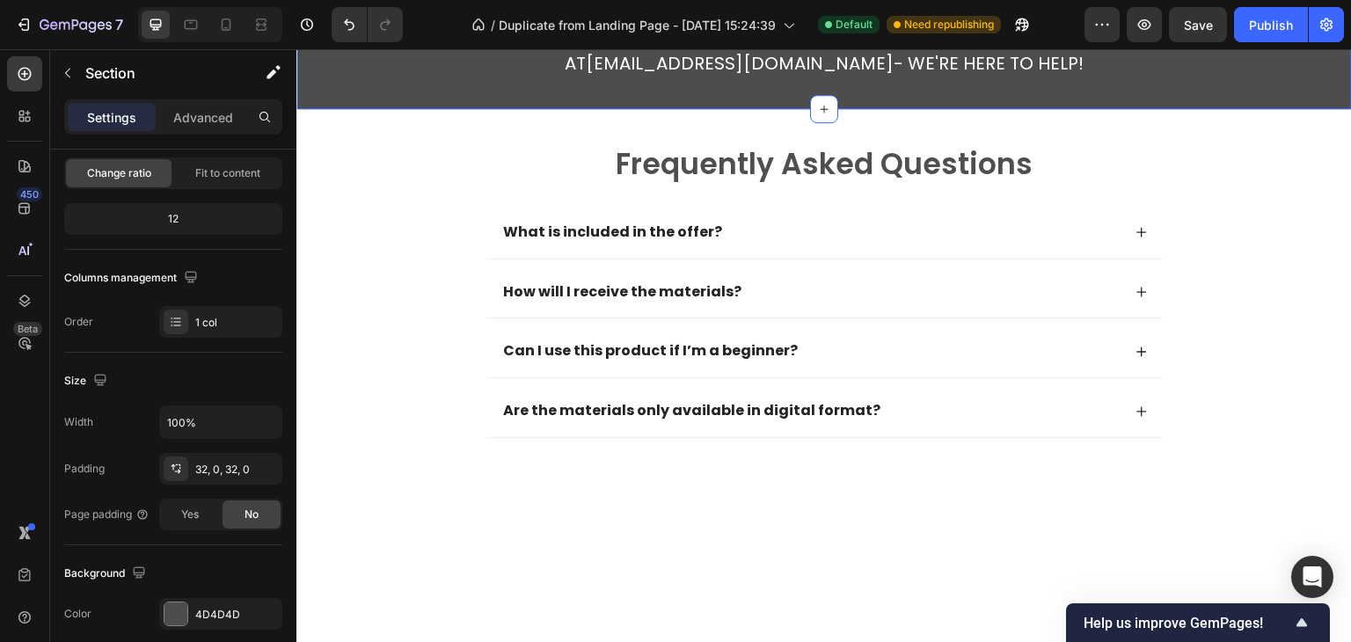
scroll to position [0, 0]
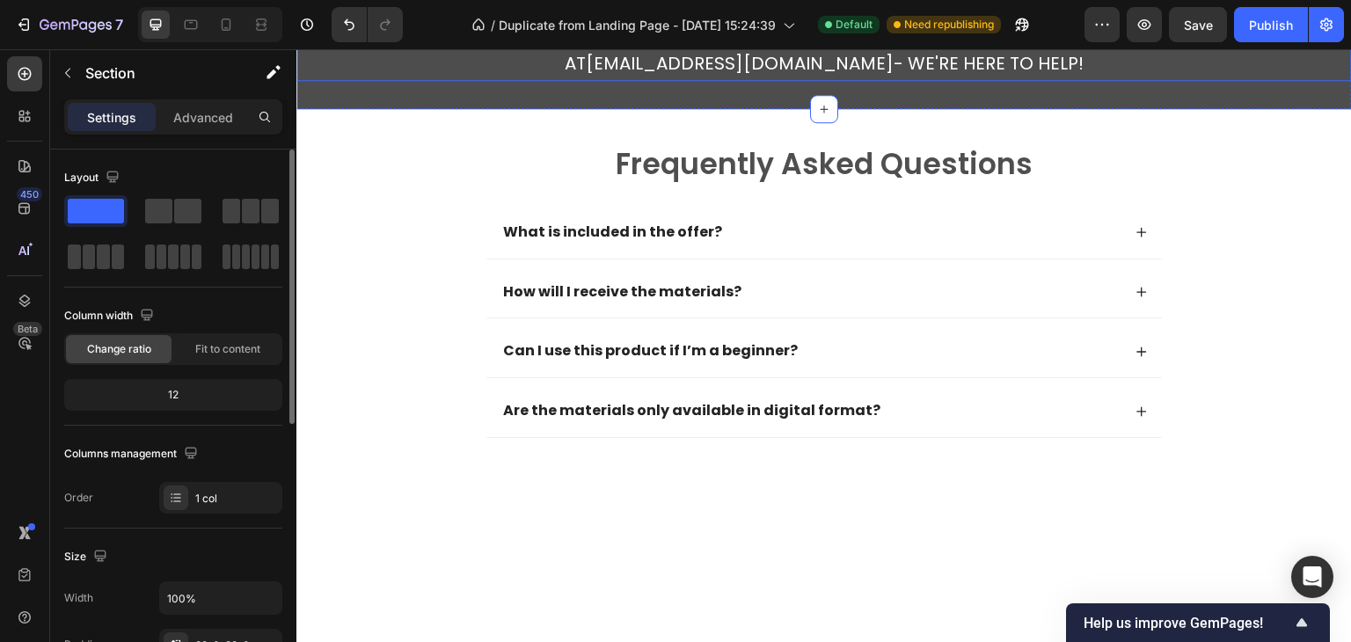
click at [620, 76] on link "[EMAIL_ADDRESS][DOMAIN_NAME]" at bounding box center [740, 63] width 309 height 25
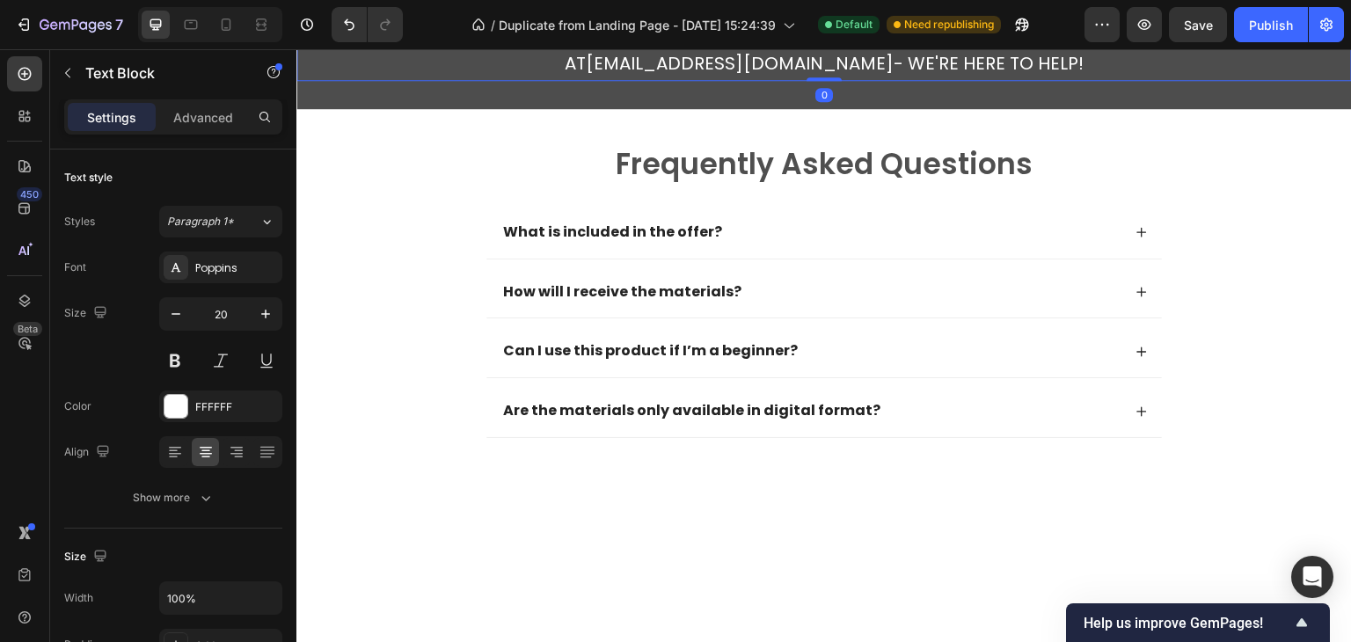
click at [829, 76] on link "[EMAIL_ADDRESS][DOMAIN_NAME]" at bounding box center [740, 63] width 309 height 25
drag, startPoint x: 836, startPoint y: 531, endPoint x: 607, endPoint y: 543, distance: 229.0
click at [607, 76] on link "[EMAIL_ADDRESS][DOMAIN_NAME]" at bounding box center [740, 63] width 309 height 25
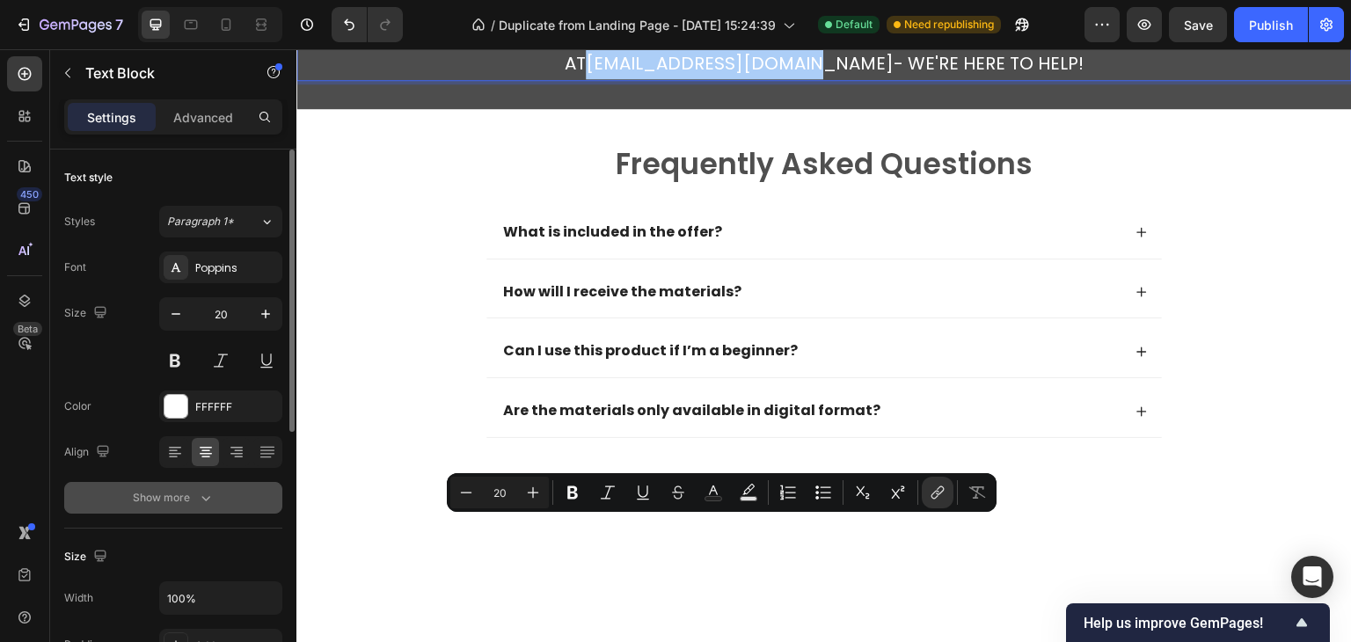
click at [201, 498] on icon "button" at bounding box center [206, 498] width 18 height 18
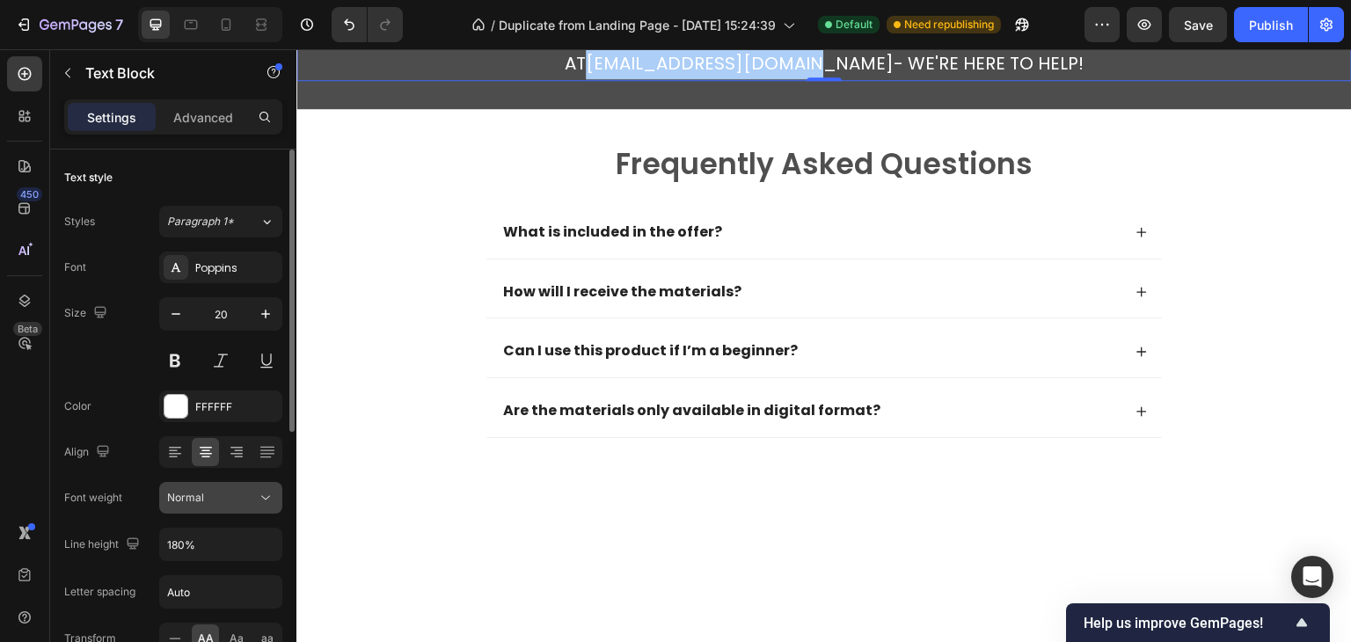
scroll to position [176, 0]
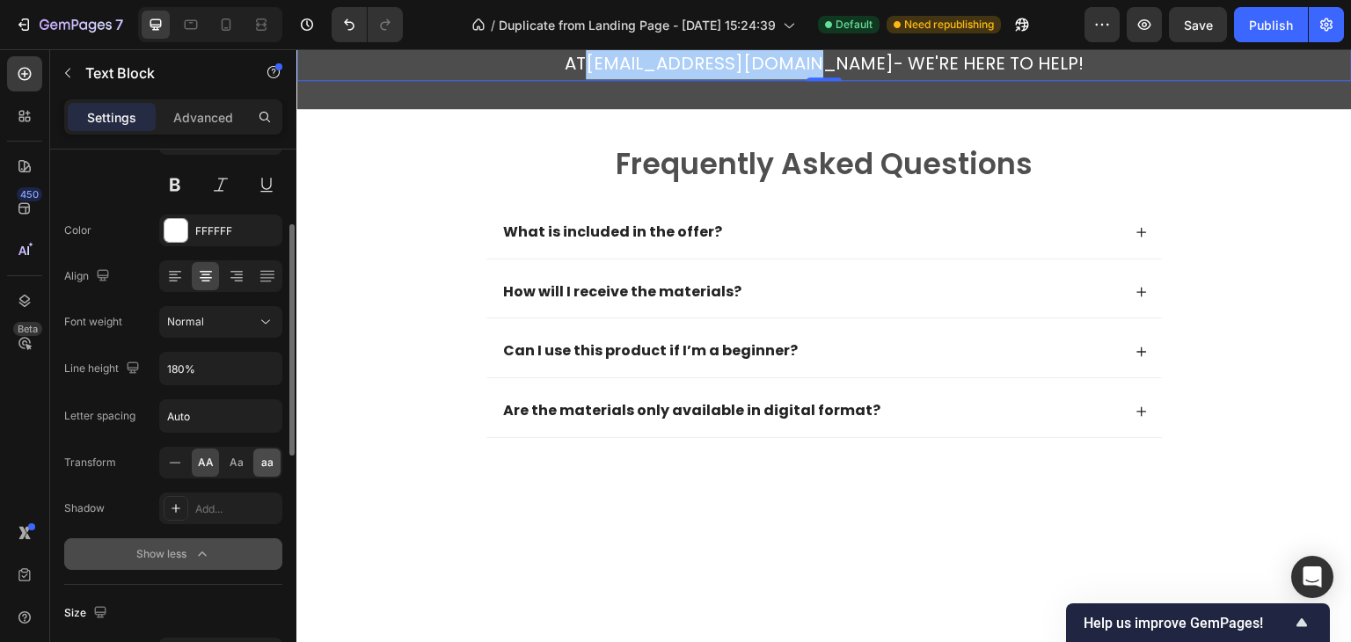
click at [253, 463] on div "aa" at bounding box center [266, 463] width 27 height 28
click at [212, 463] on span "AA" at bounding box center [206, 463] width 16 height 16
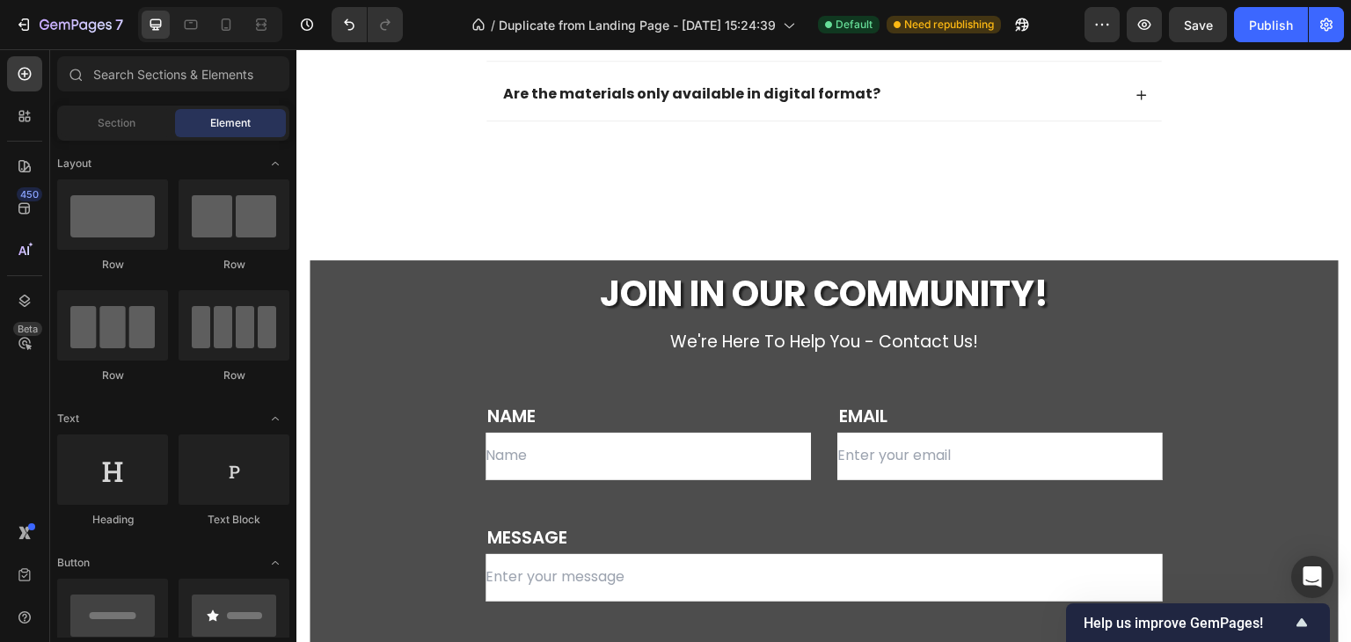
scroll to position [5695, 0]
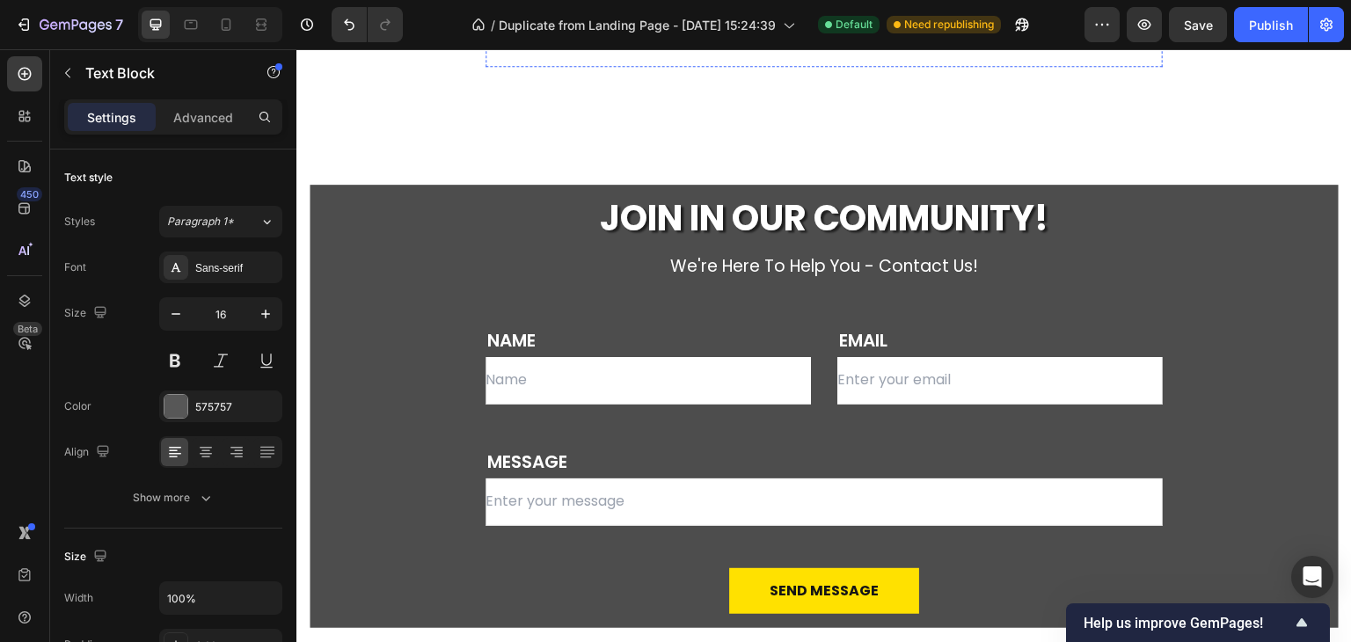
click at [697, 28] on p "Are the materials only available in digital format?" at bounding box center [691, 19] width 377 height 18
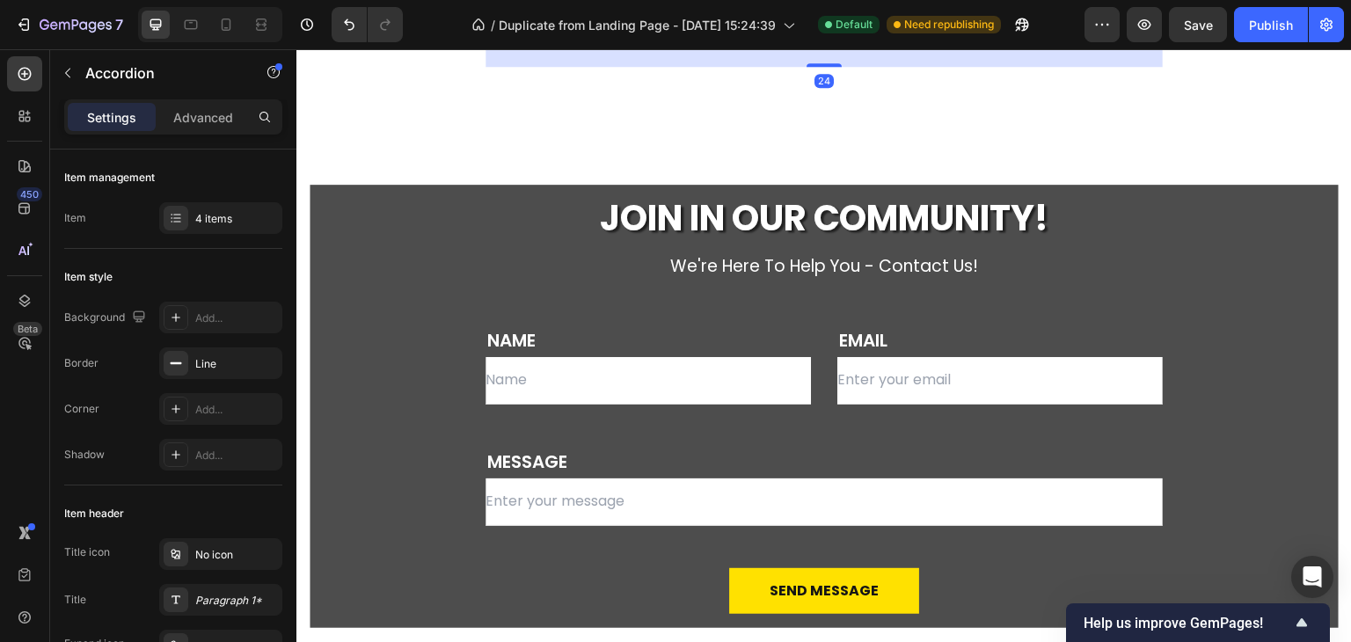
click at [697, 28] on p "Are the materials only available in digital format?" at bounding box center [691, 19] width 377 height 18
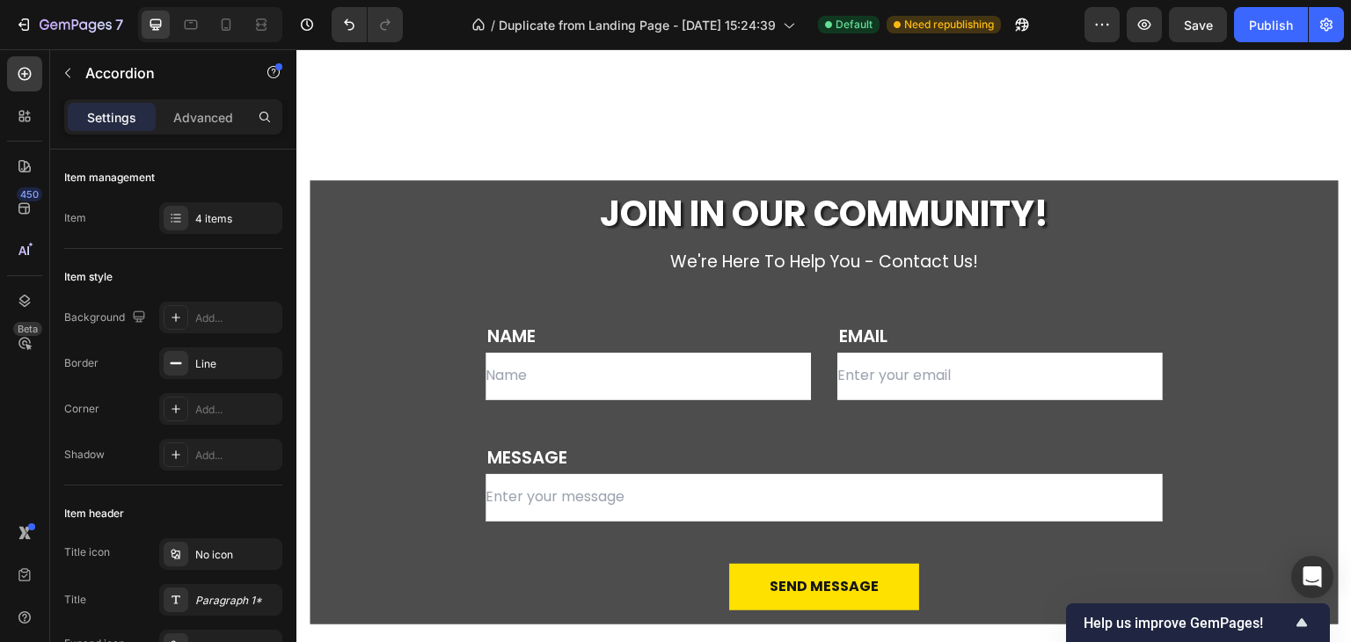
scroll to position [5659, 0]
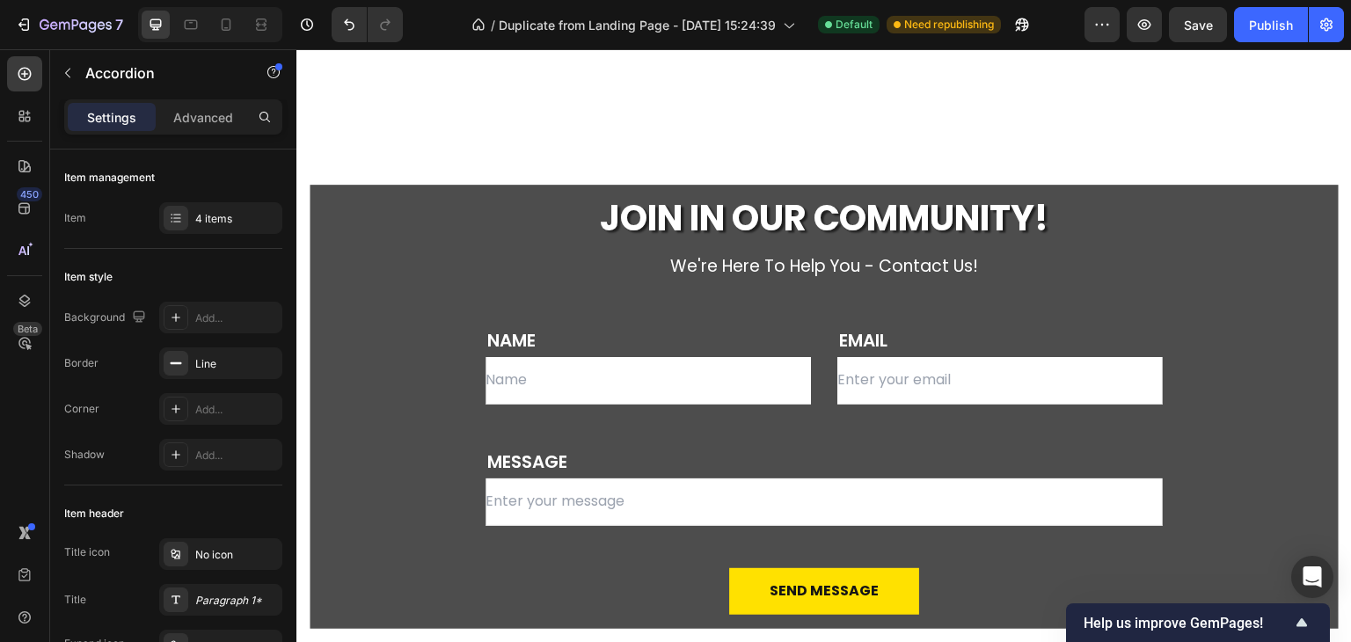
click at [1135, 26] on icon at bounding box center [1141, 19] width 12 height 12
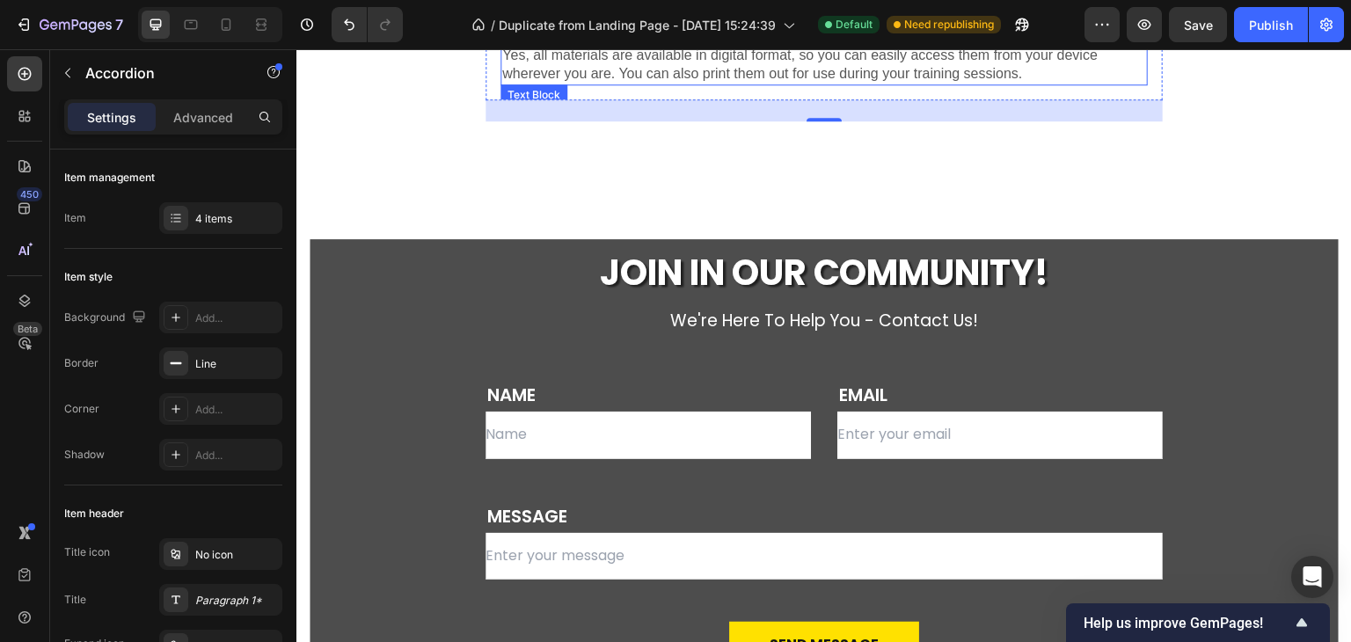
click at [651, 84] on p "Yes, all materials are available in digital format, so you can easily access th…" at bounding box center [824, 65] width 644 height 37
click at [652, 84] on p "Yes, all materials are available in digital format, so you can easily access th…" at bounding box center [824, 65] width 644 height 37
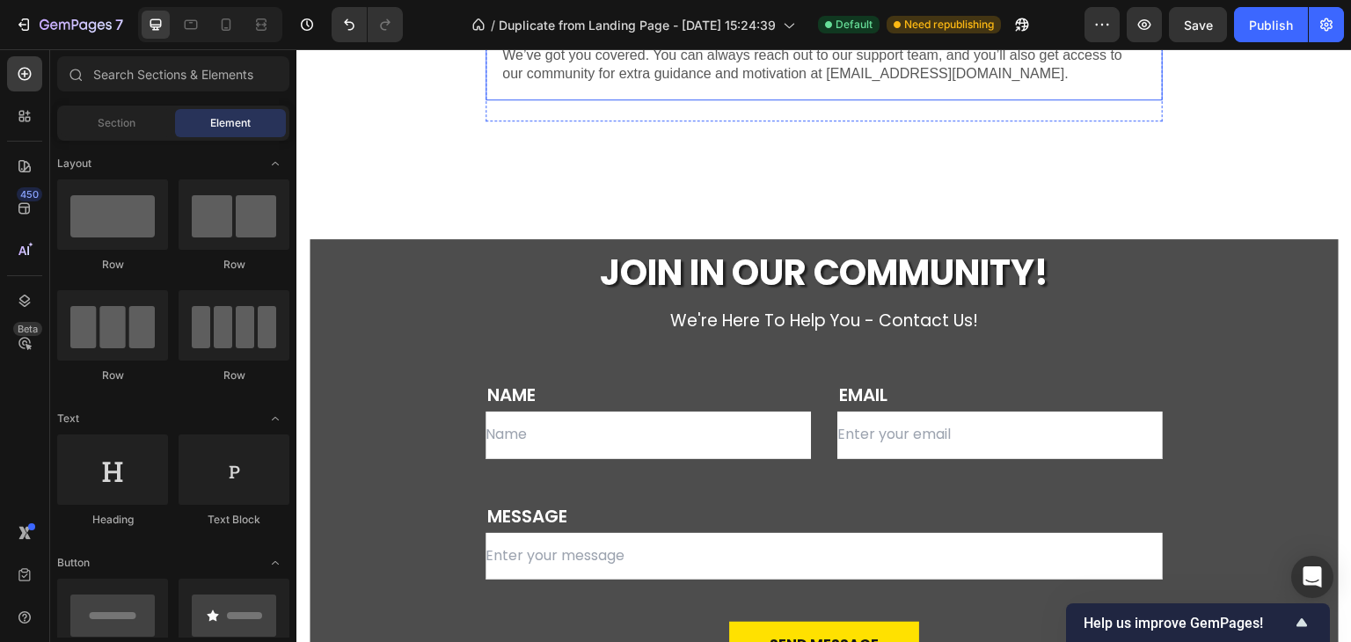
click at [1130, 45] on div "What if I have questions or need support?" at bounding box center [823, 19] width 675 height 52
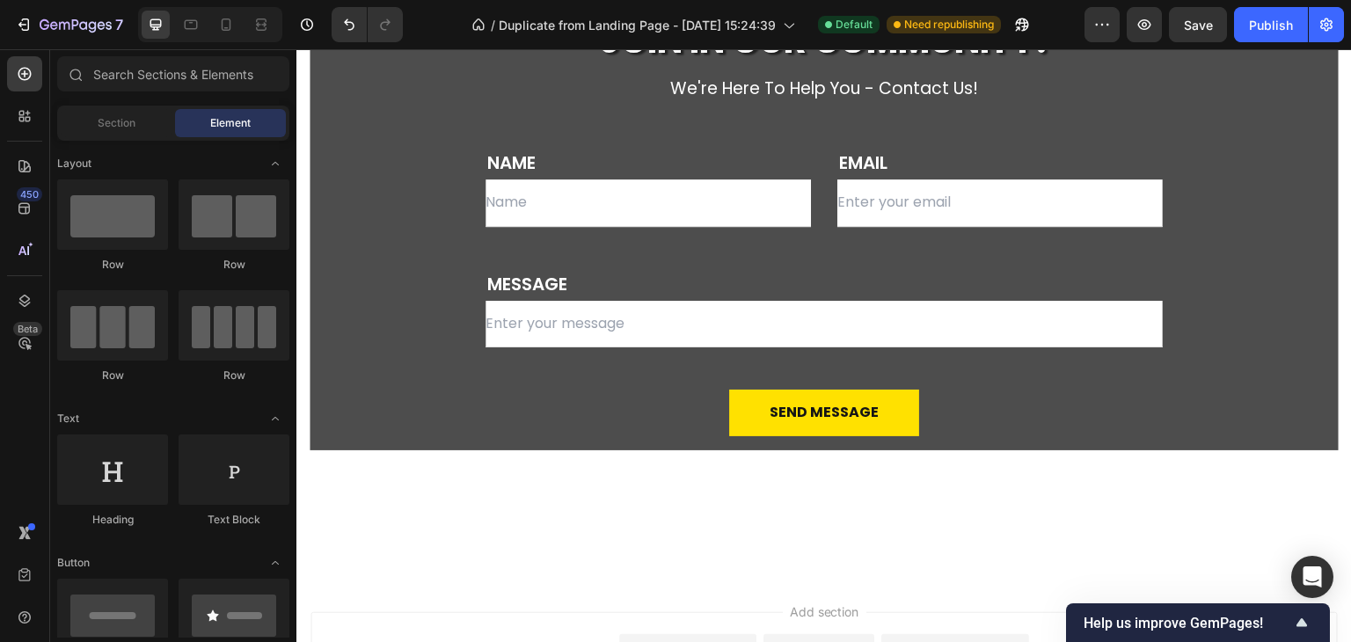
scroll to position [6170, 0]
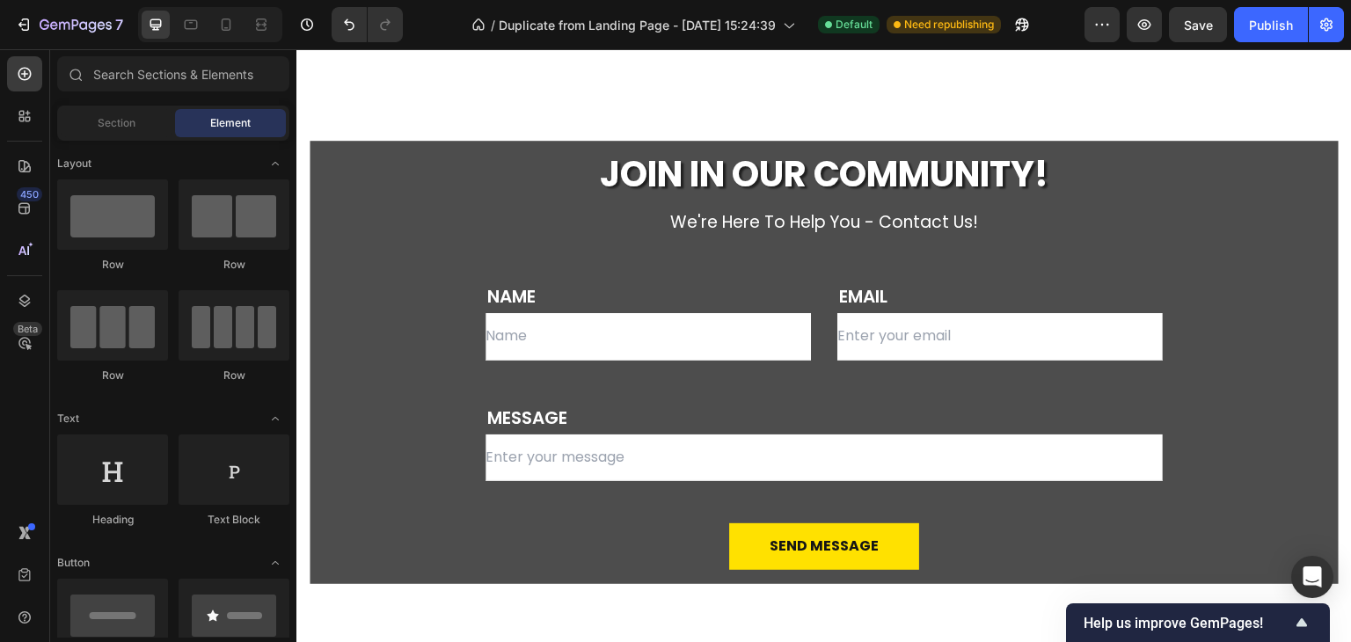
drag, startPoint x: 1344, startPoint y: 544, endPoint x: 1602, endPoint y: 634, distance: 274.0
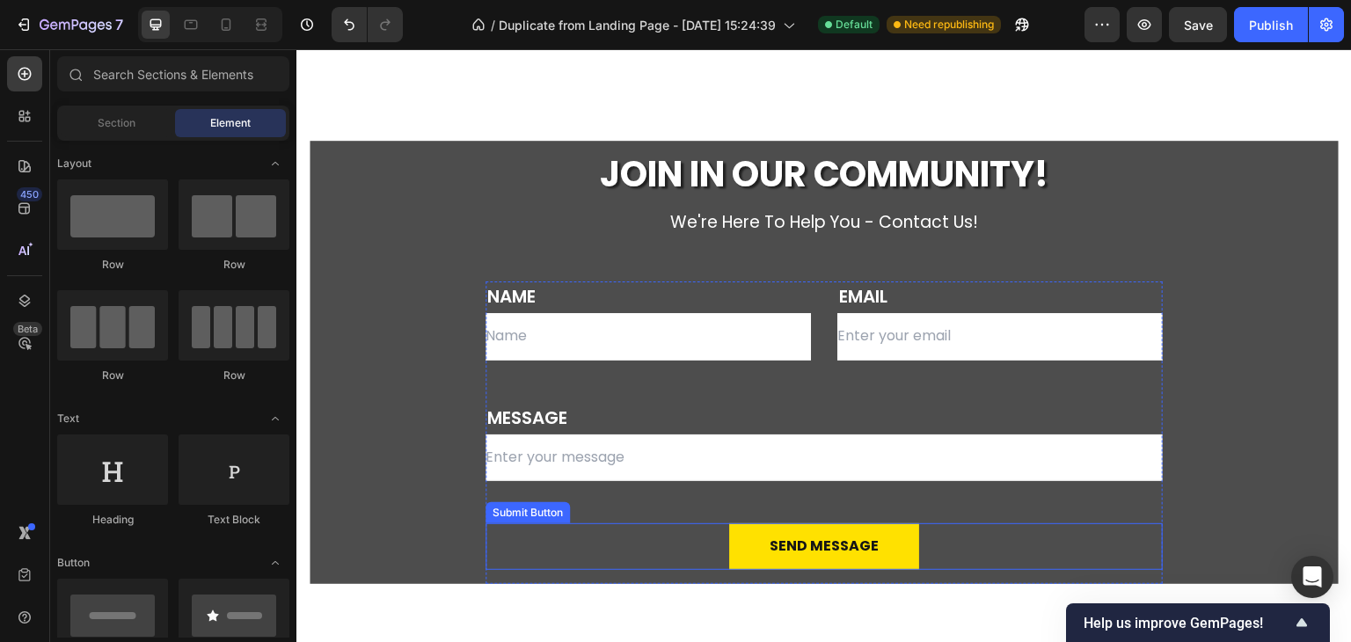
click at [913, 534] on div "Send Message Submit Button" at bounding box center [823, 546] width 677 height 47
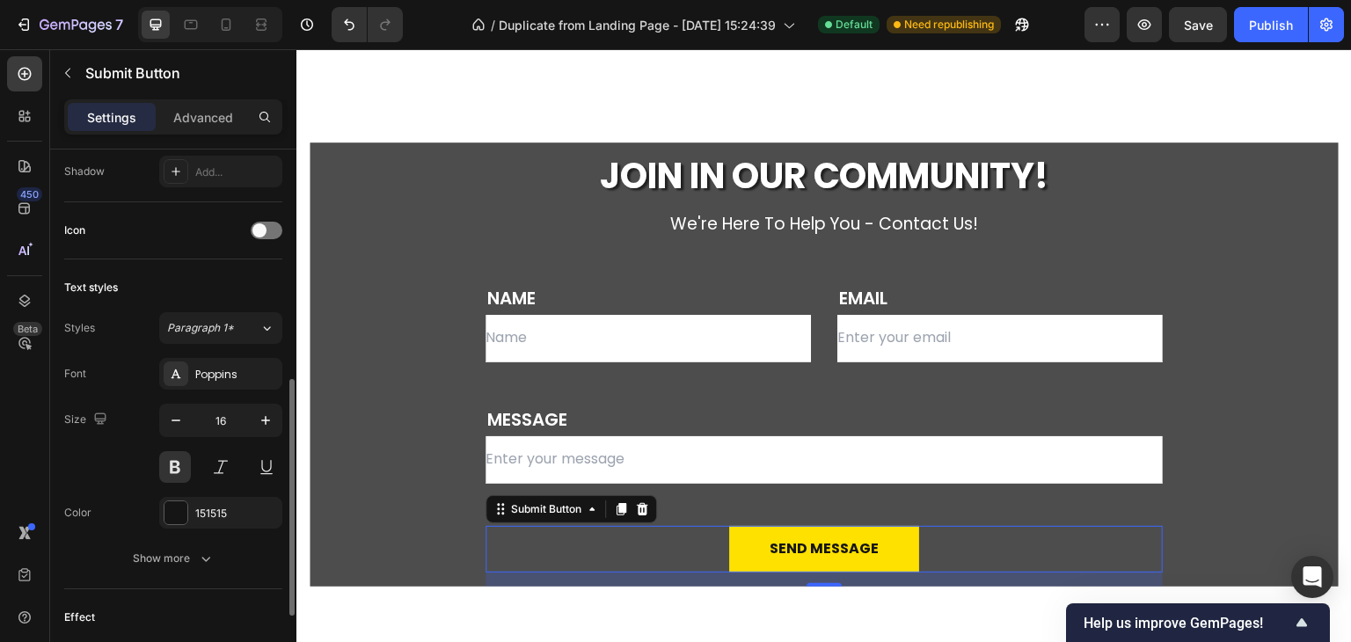
scroll to position [702, 0]
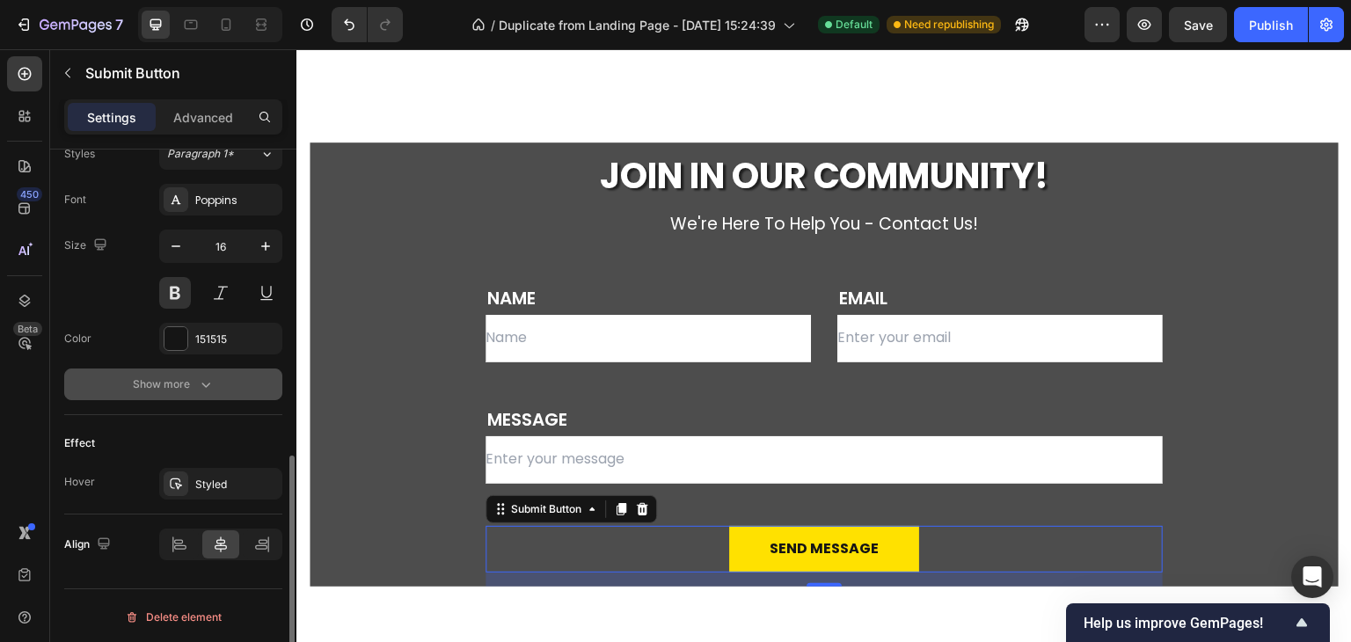
click at [210, 376] on icon "button" at bounding box center [206, 385] width 18 height 18
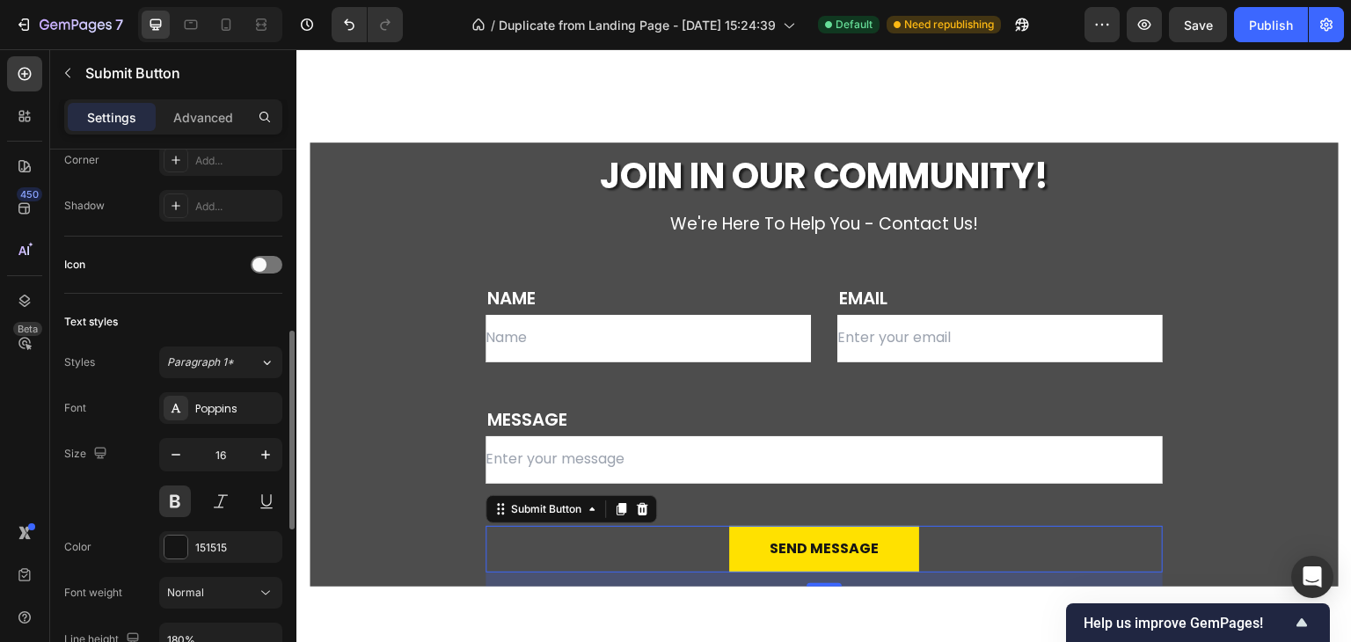
scroll to position [405, 0]
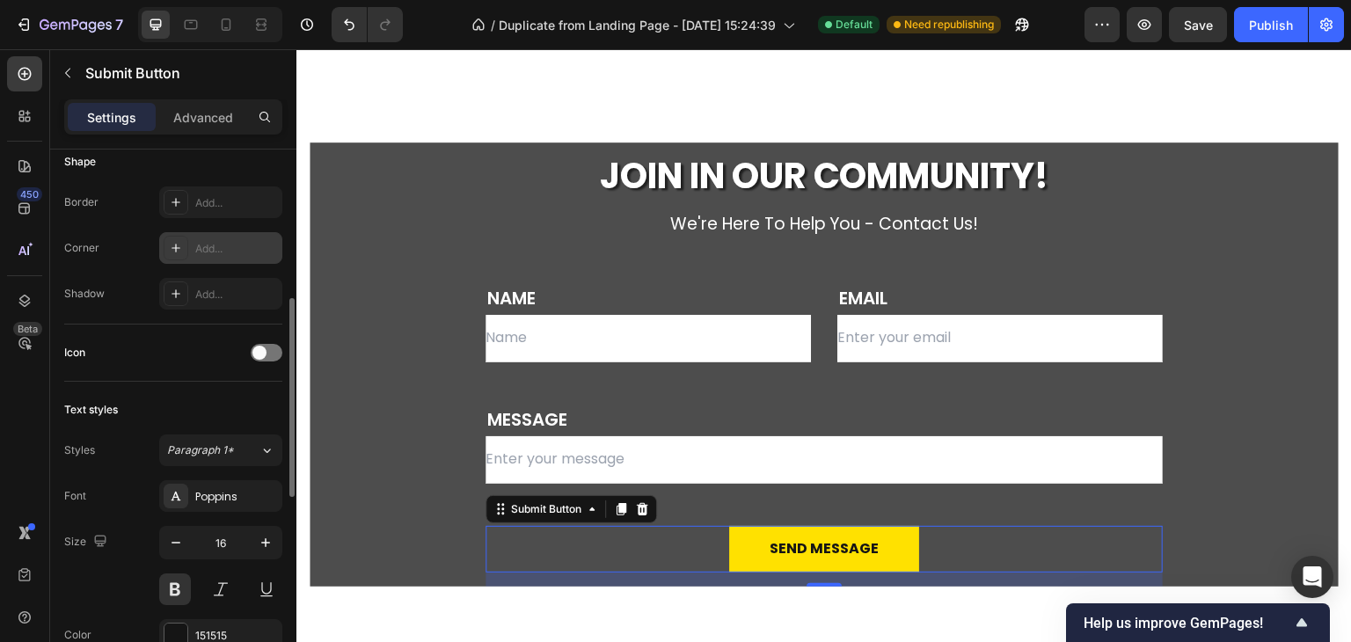
click at [206, 244] on div "Add..." at bounding box center [236, 249] width 83 height 16
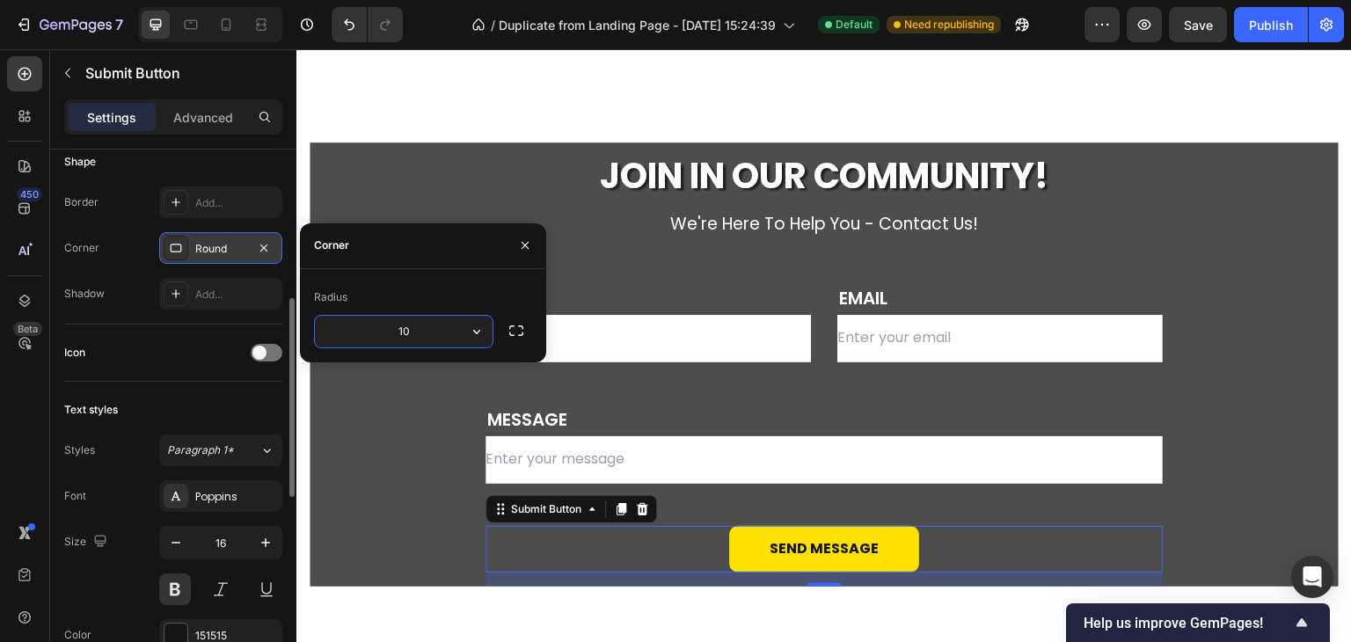
type input "1"
type input "2"
type input "40"
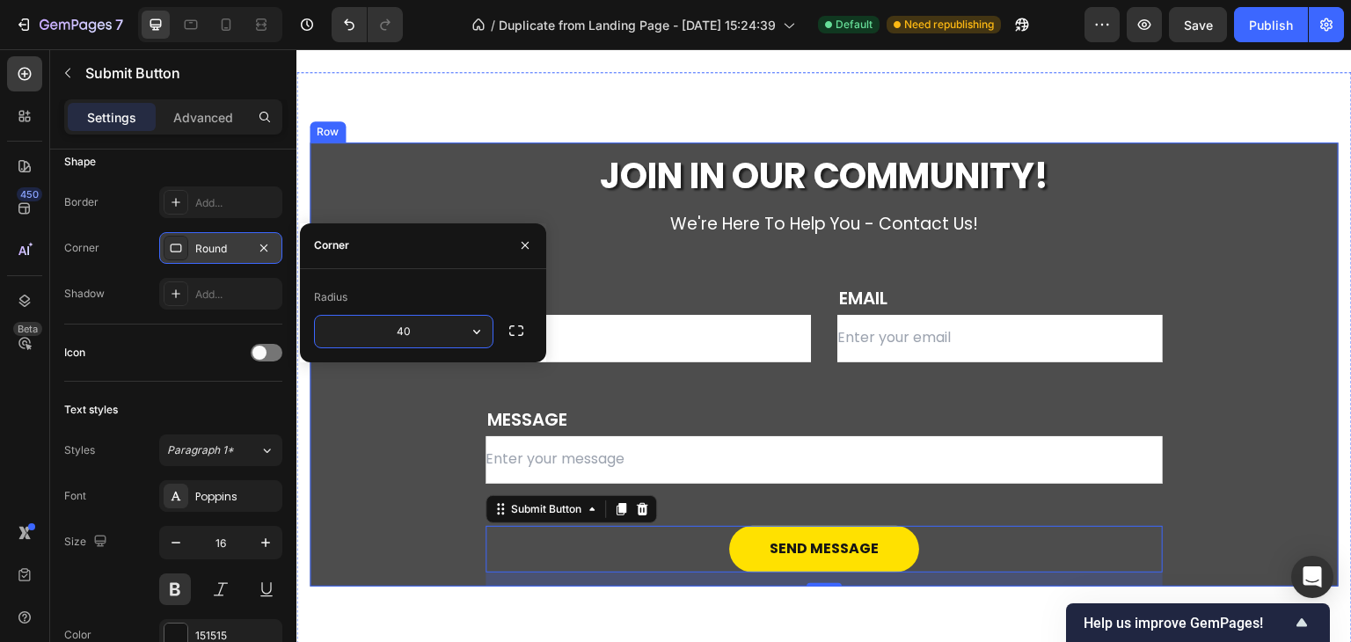
click at [376, 426] on div "JOIN IN OUR COMMUNITY! Heading we're here to help you - contact us! Text block …" at bounding box center [824, 364] width 1029 height 444
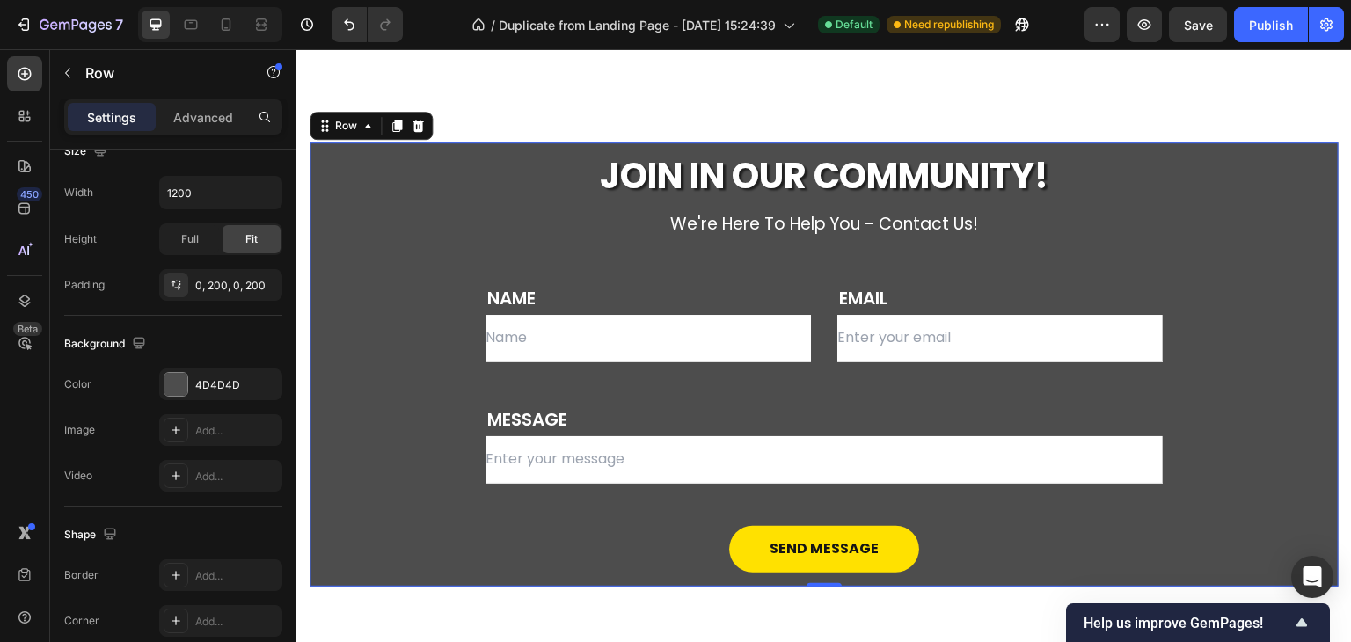
scroll to position [0, 0]
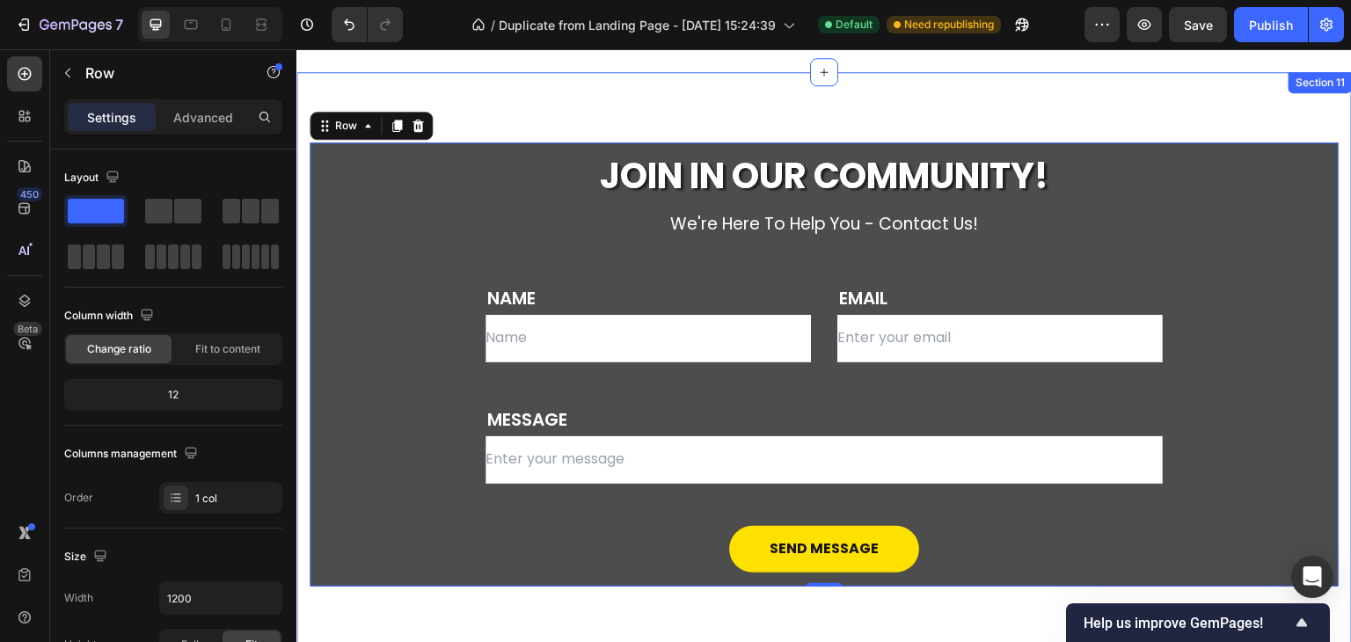
click at [552, 84] on div "JOIN IN OUR COMMUNITY! Heading we're here to help you - contact us! Text block …" at bounding box center [823, 364] width 1055 height 585
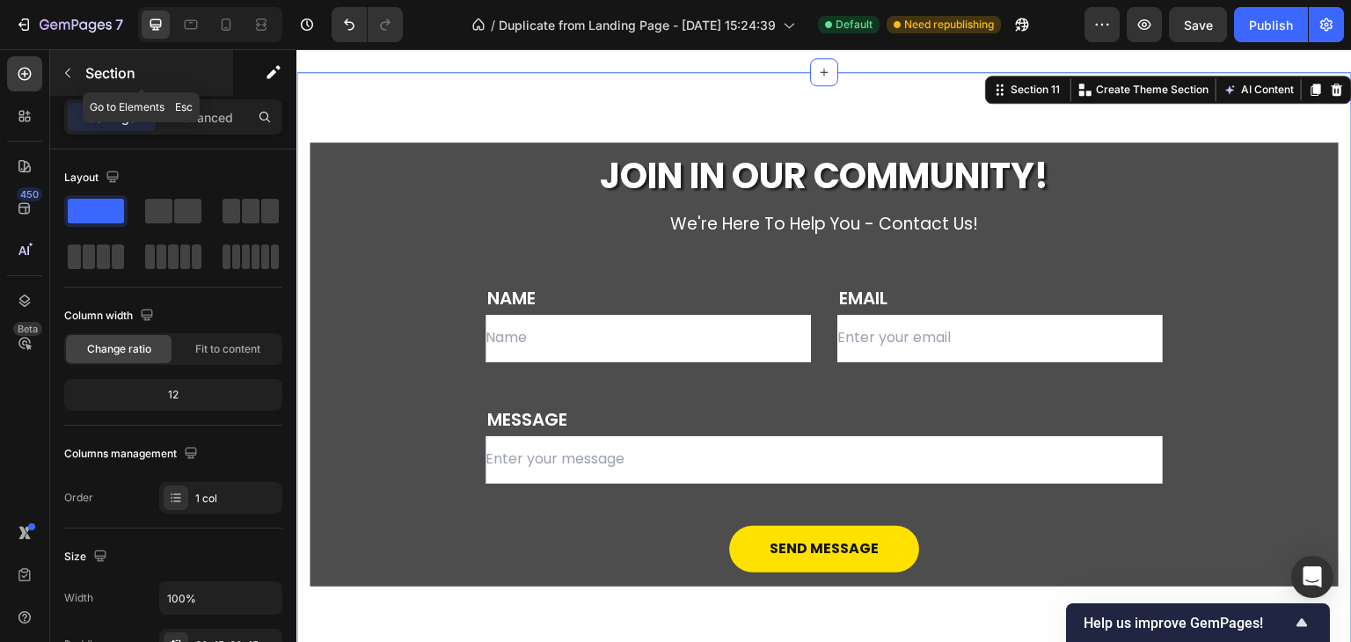
click at [65, 66] on icon "button" at bounding box center [68, 73] width 14 height 14
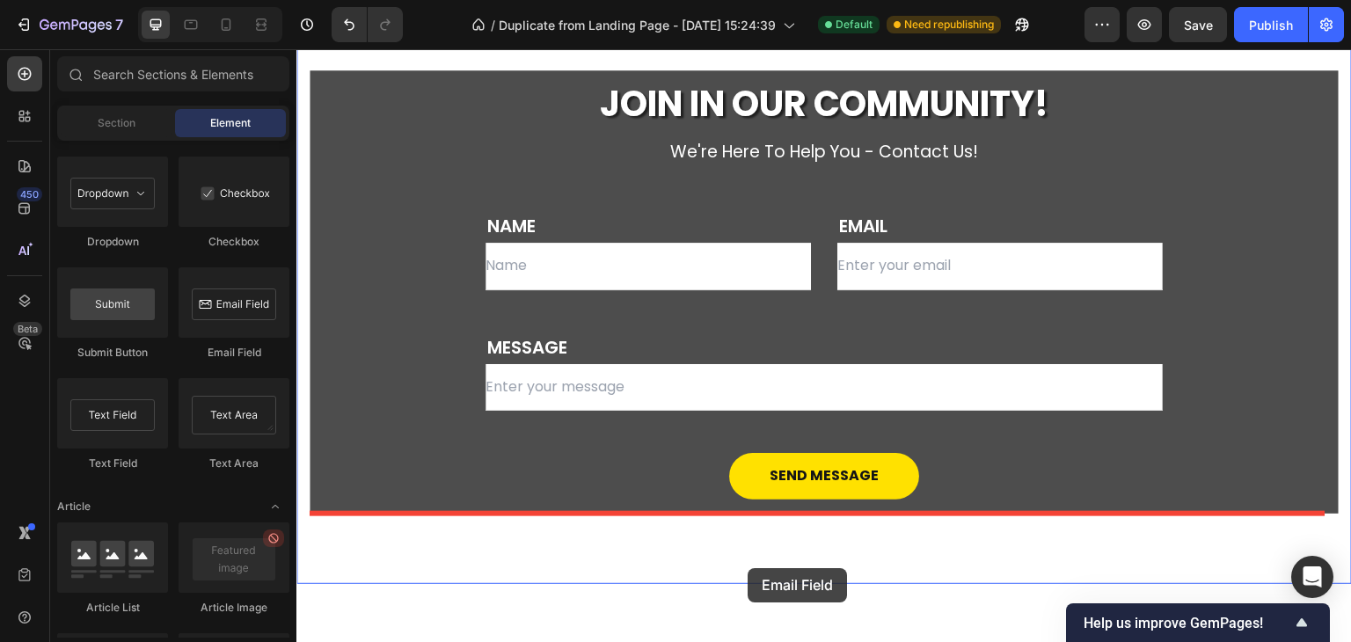
scroll to position [6266, 0]
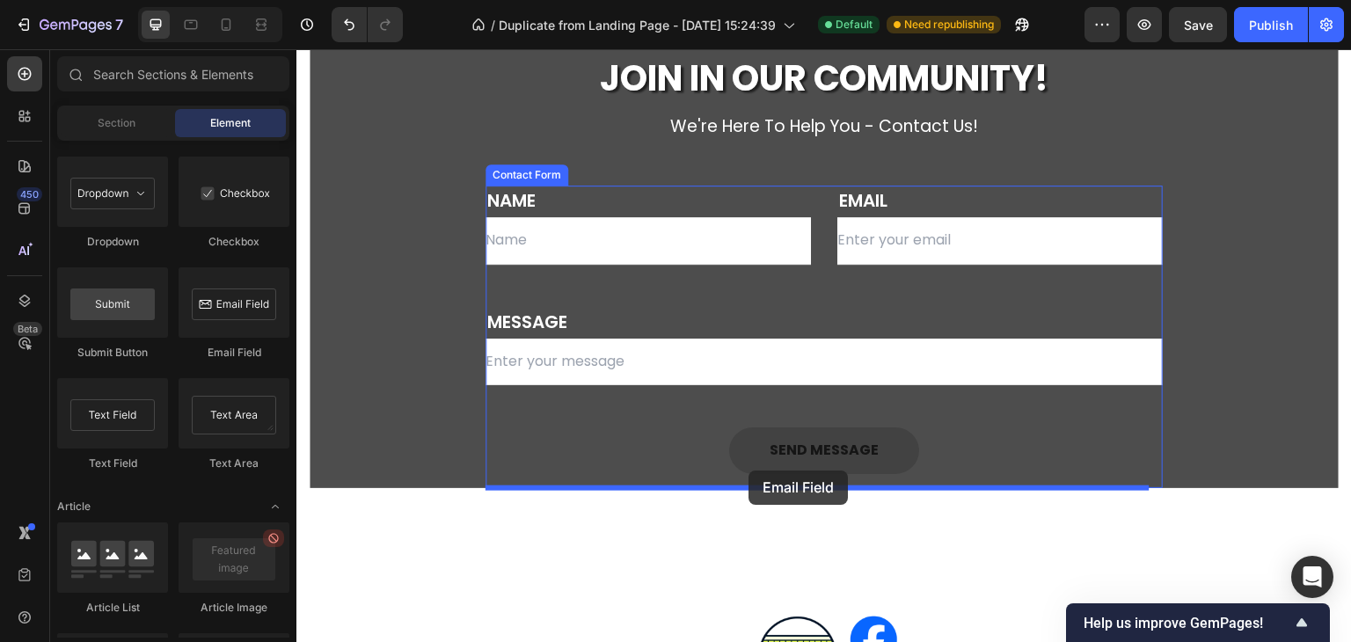
drag, startPoint x: 540, startPoint y: 361, endPoint x: 748, endPoint y: 471, distance: 236.1
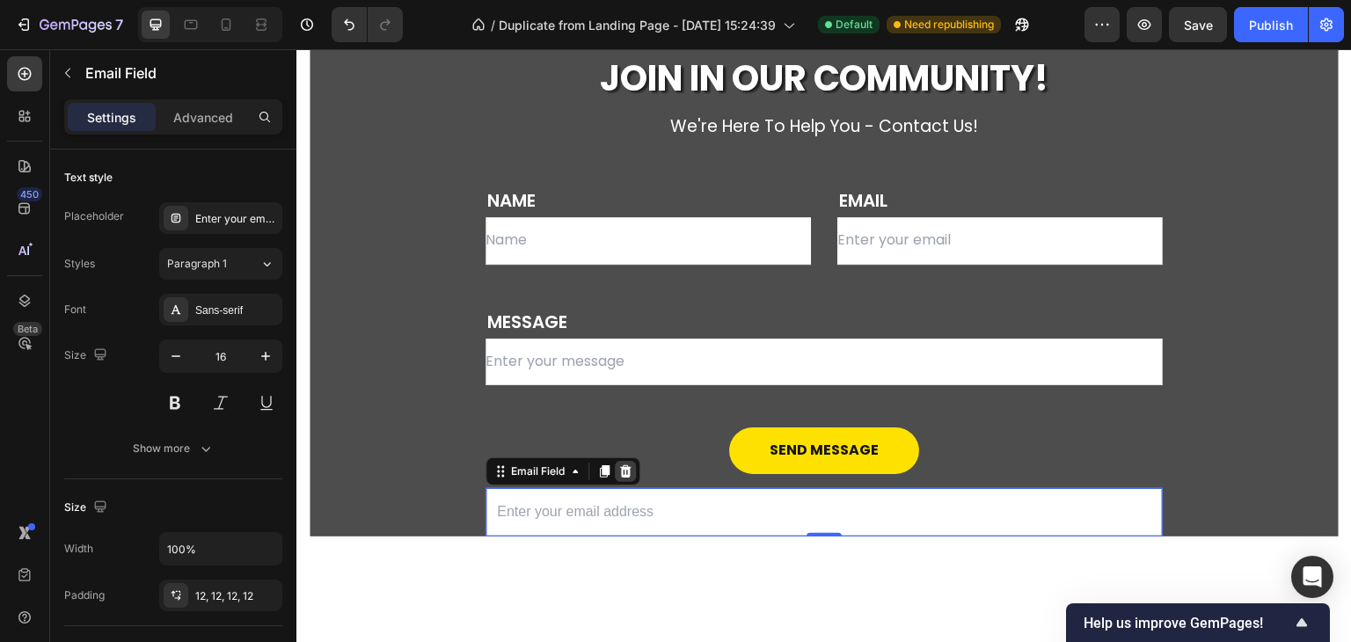
click at [624, 473] on icon at bounding box center [625, 471] width 14 height 14
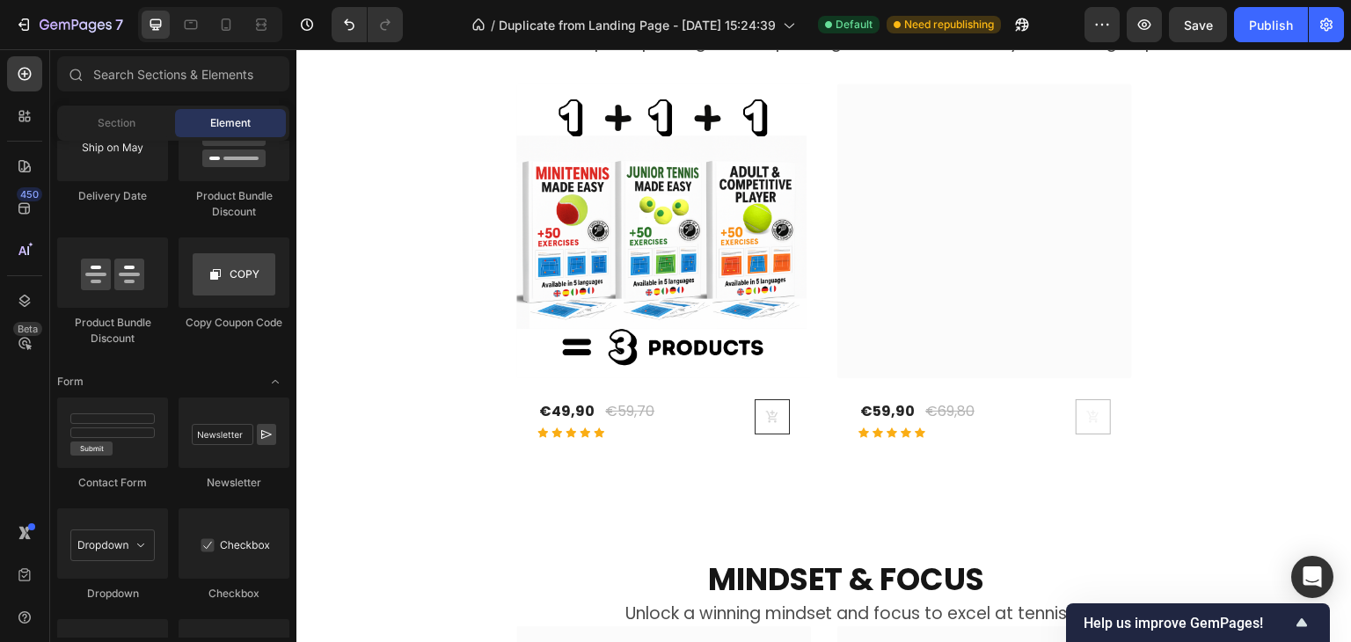
scroll to position [1252, 0]
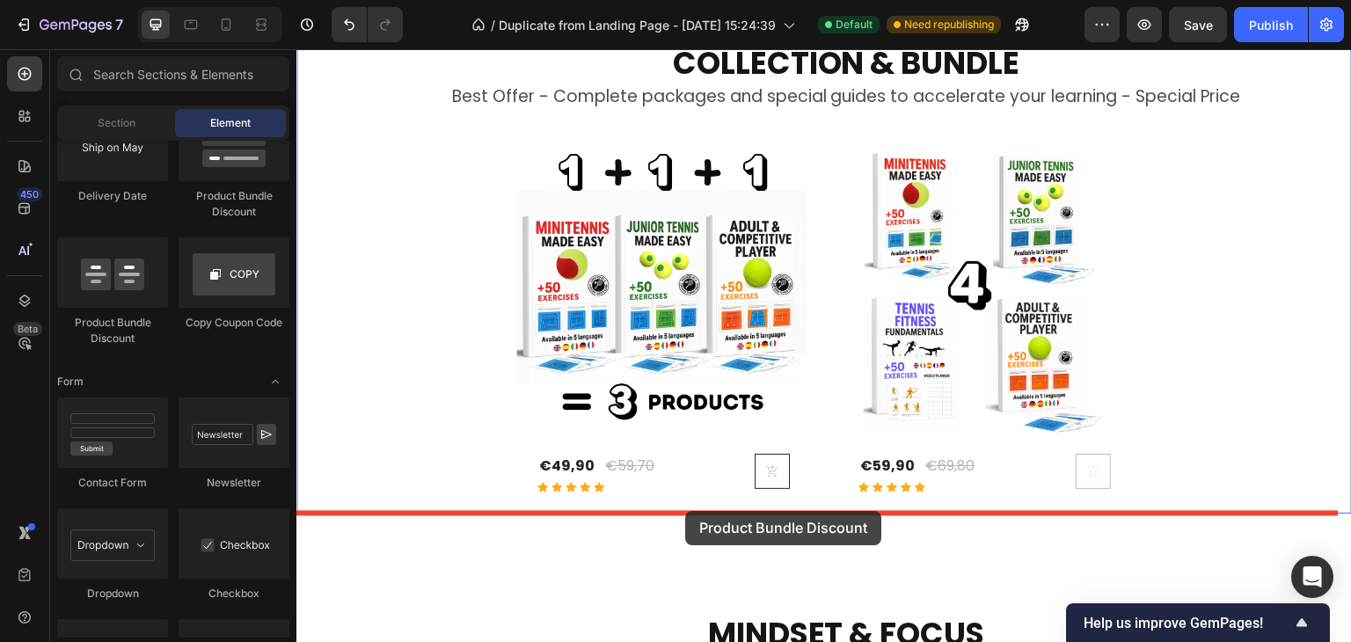
drag, startPoint x: 429, startPoint y: 346, endPoint x: 687, endPoint y: 511, distance: 306.2
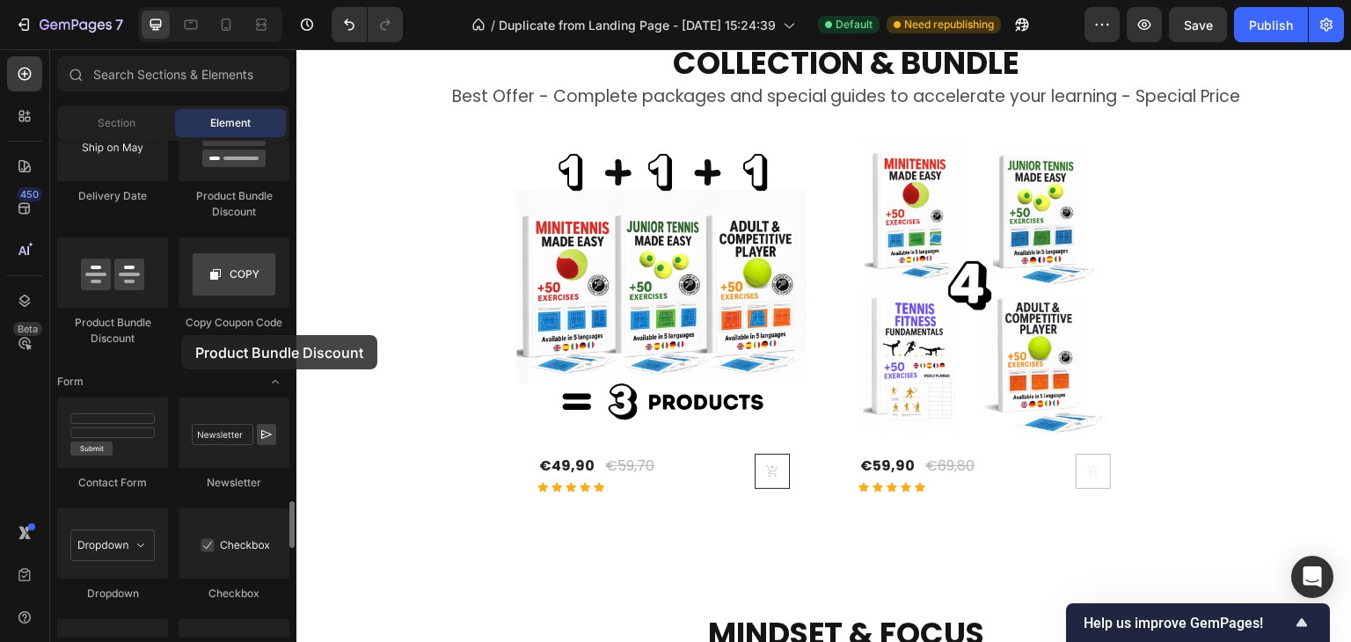
drag, startPoint x: 111, startPoint y: 287, endPoint x: 172, endPoint y: 339, distance: 80.5
click at [172, 338] on div "Stock Counter Stock Counter Countdown timer Popup Delivery Date Product Bundle …" at bounding box center [173, 125] width 232 height 473
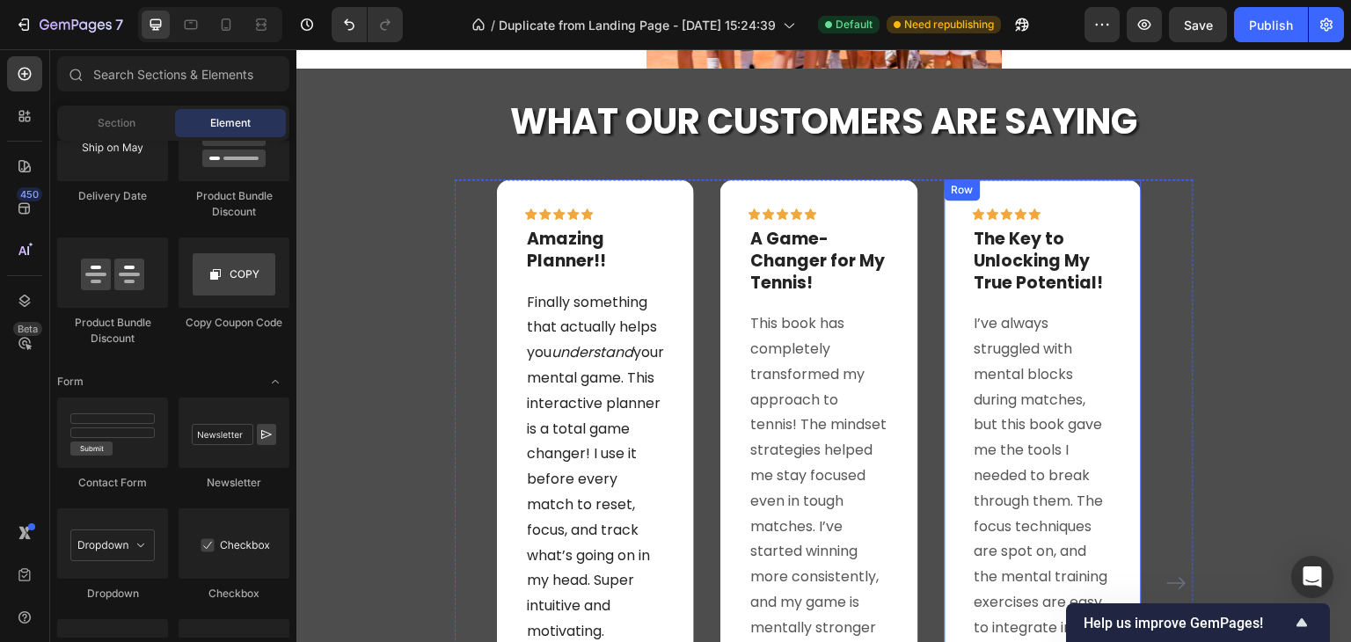
scroll to position [3491, 0]
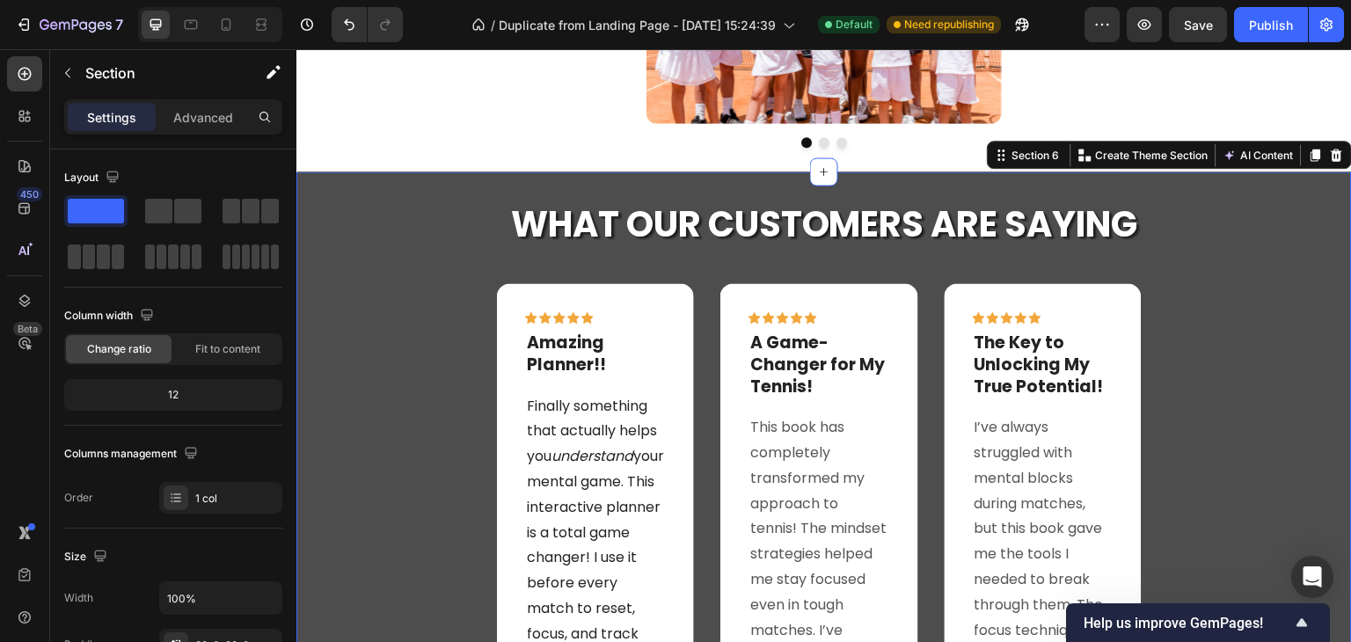
click at [368, 151] on div "The Mindset Behind Champions – From Practice to Success 🏆 Heading Image We were…" at bounding box center [823, 52] width 1055 height 6914
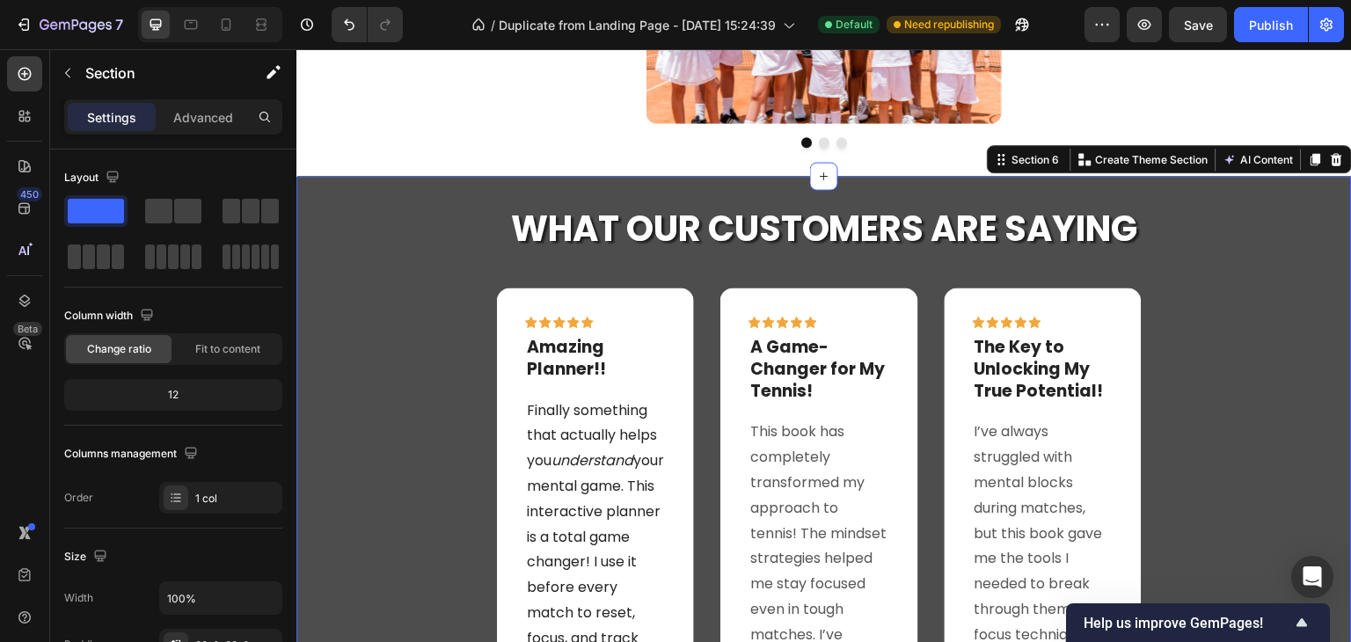
drag, startPoint x: 383, startPoint y: 185, endPoint x: 1263, endPoint y: 265, distance: 884.0
click at [529, 77] on div "The Mindset Behind Champions – From Practice to Success 🏆 Heading Image We were…" at bounding box center [823, 54] width 1055 height 6918
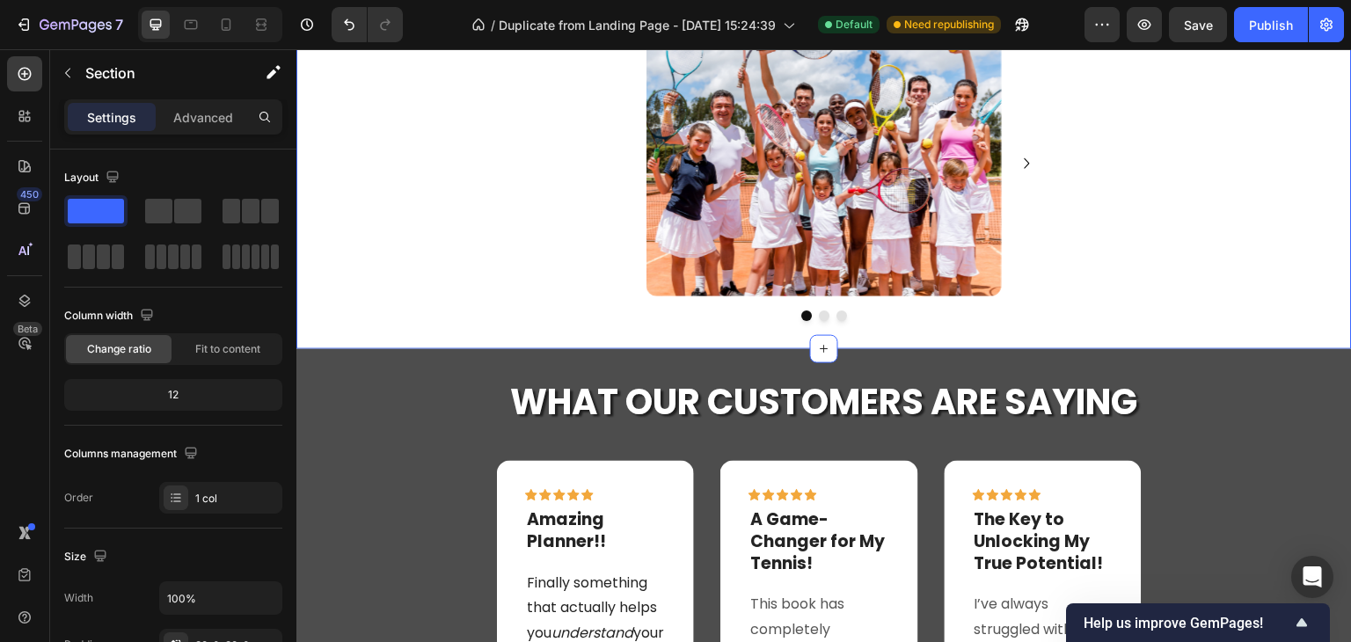
scroll to position [3227, 0]
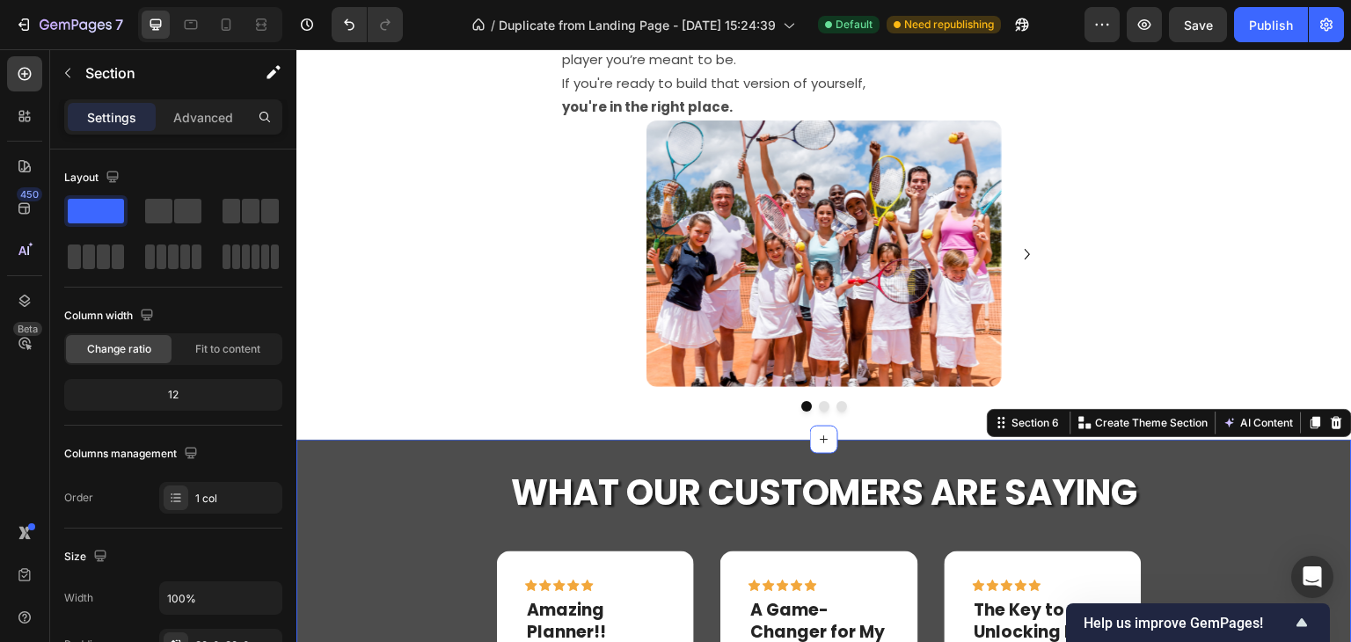
drag, startPoint x: 1311, startPoint y: 452, endPoint x: 909, endPoint y: 451, distance: 401.9
click at [1253, 239] on div "The Mindset Behind Champions – From Practice to Success 🏆 Heading Image We were…" at bounding box center [823, 317] width 1055 height 6918
click at [1182, 170] on div "The Mindset Behind Champions – From Practice to Success 🏆 Heading Image We were…" at bounding box center [823, 317] width 1055 height 6918
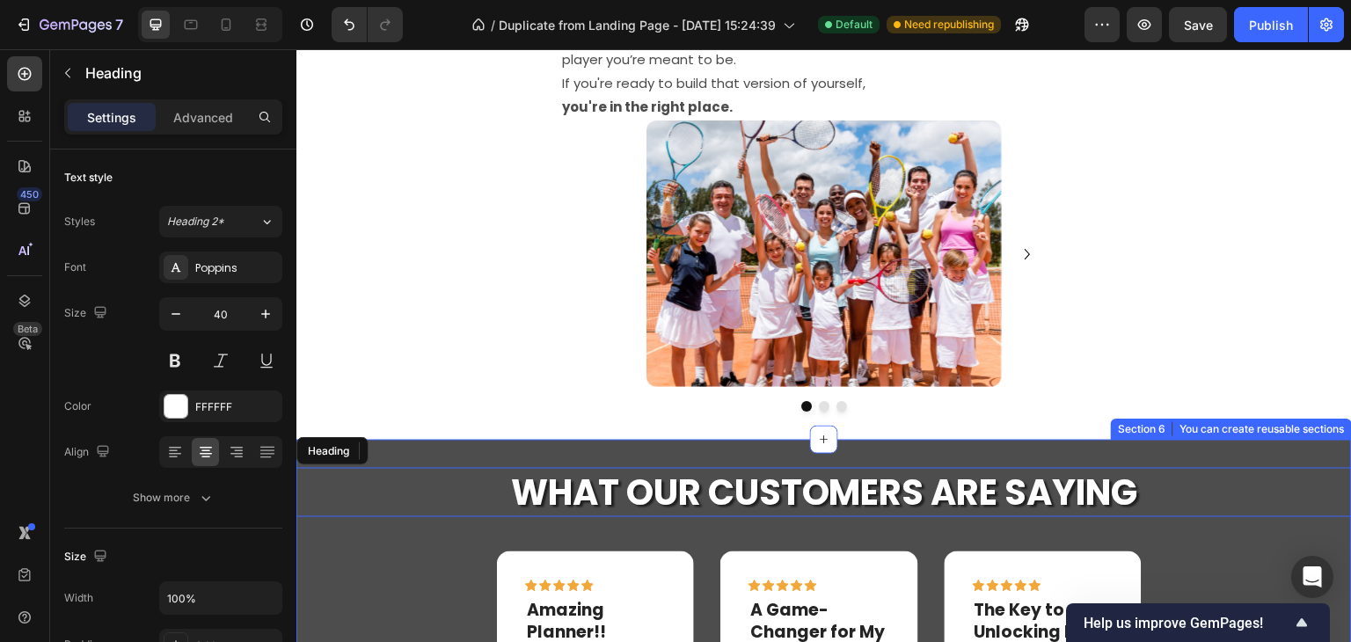
drag, startPoint x: 909, startPoint y: 451, endPoint x: 842, endPoint y: 237, distance: 225.0
click at [1022, 322] on div "The Mindset Behind Champions – From Practice to Success 🏆 Heading Image We were…" at bounding box center [823, 317] width 1055 height 6918
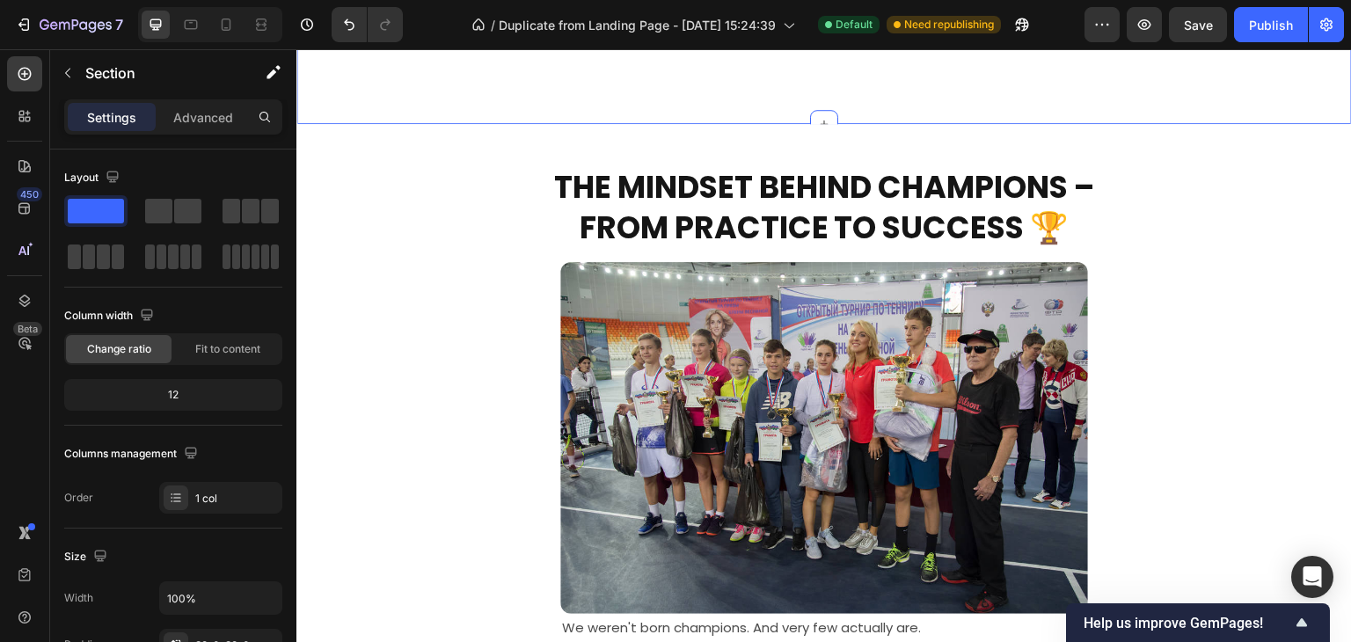
scroll to position [2172, 0]
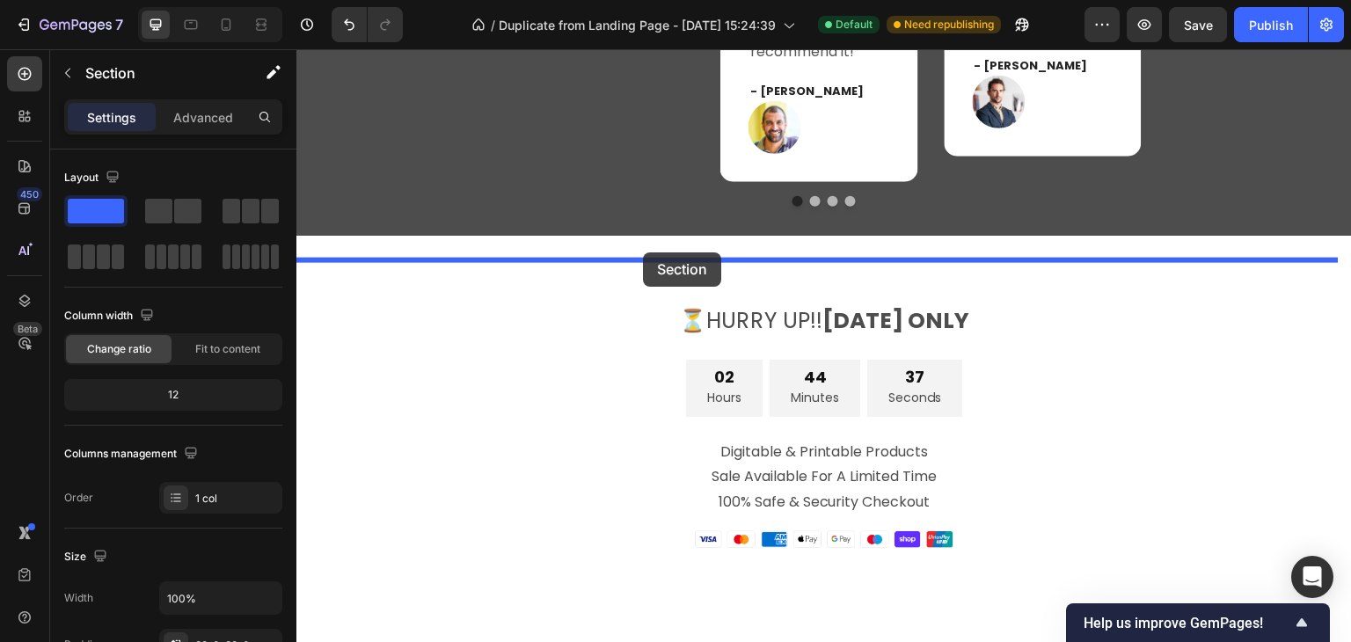
scroll to position [4333, 0]
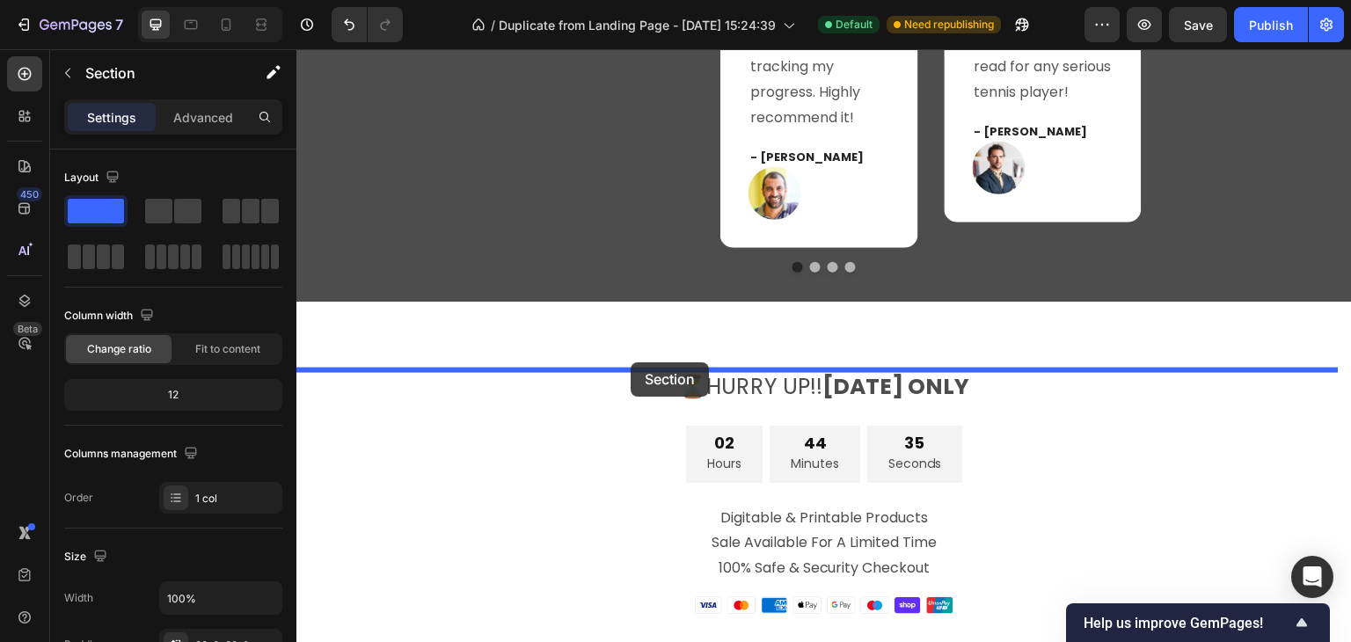
drag, startPoint x: 352, startPoint y: 237, endPoint x: 629, endPoint y: 361, distance: 303.5
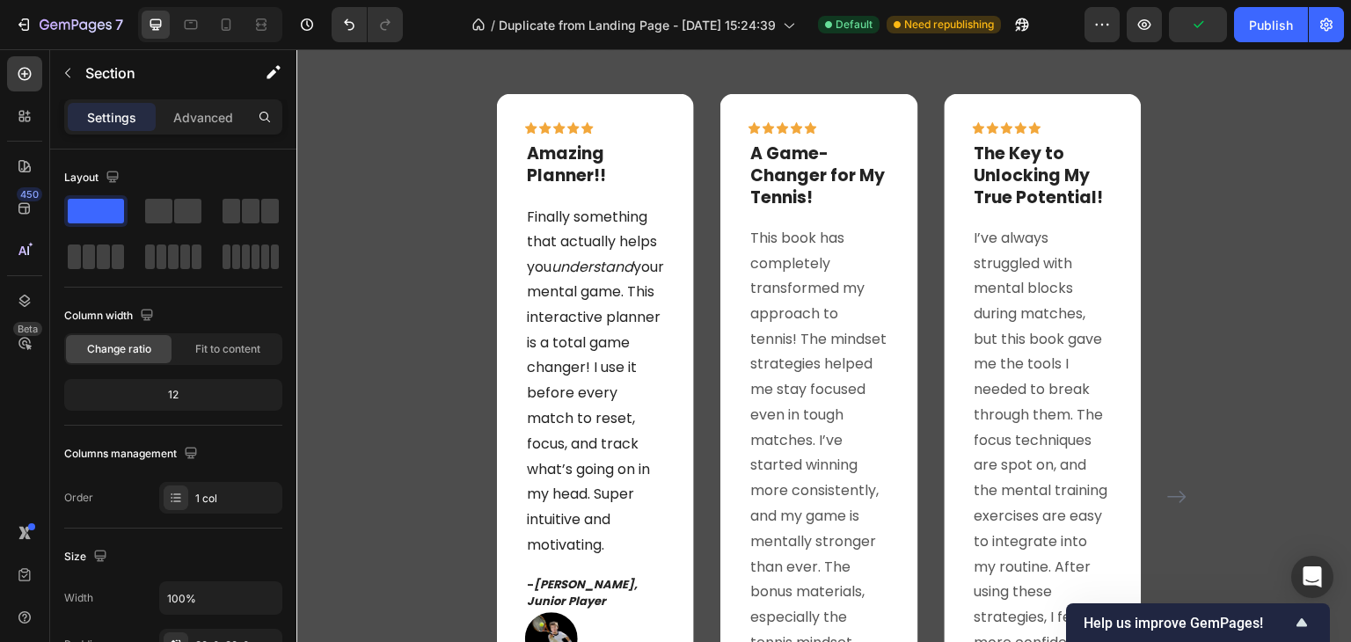
scroll to position [2346, 0]
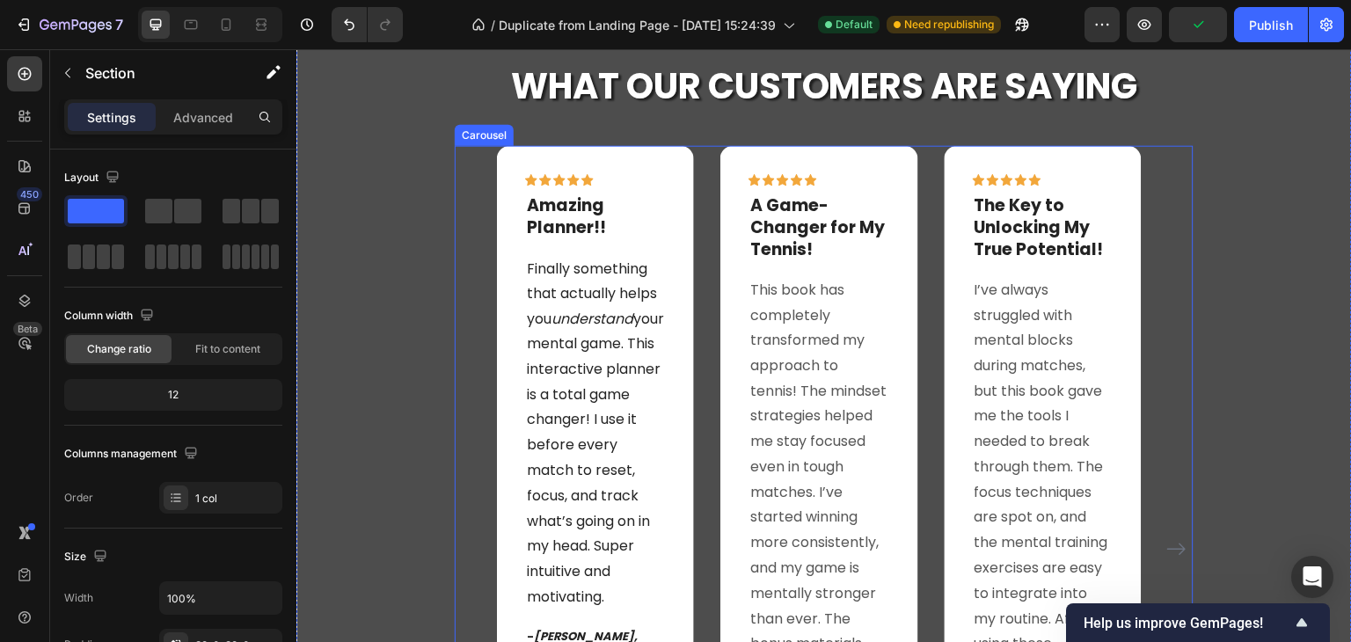
click at [467, 193] on div "Icon Icon Icon Icon Icon Row Amazing Planner!! Text block Finally something tha…" at bounding box center [824, 548] width 739 height 807
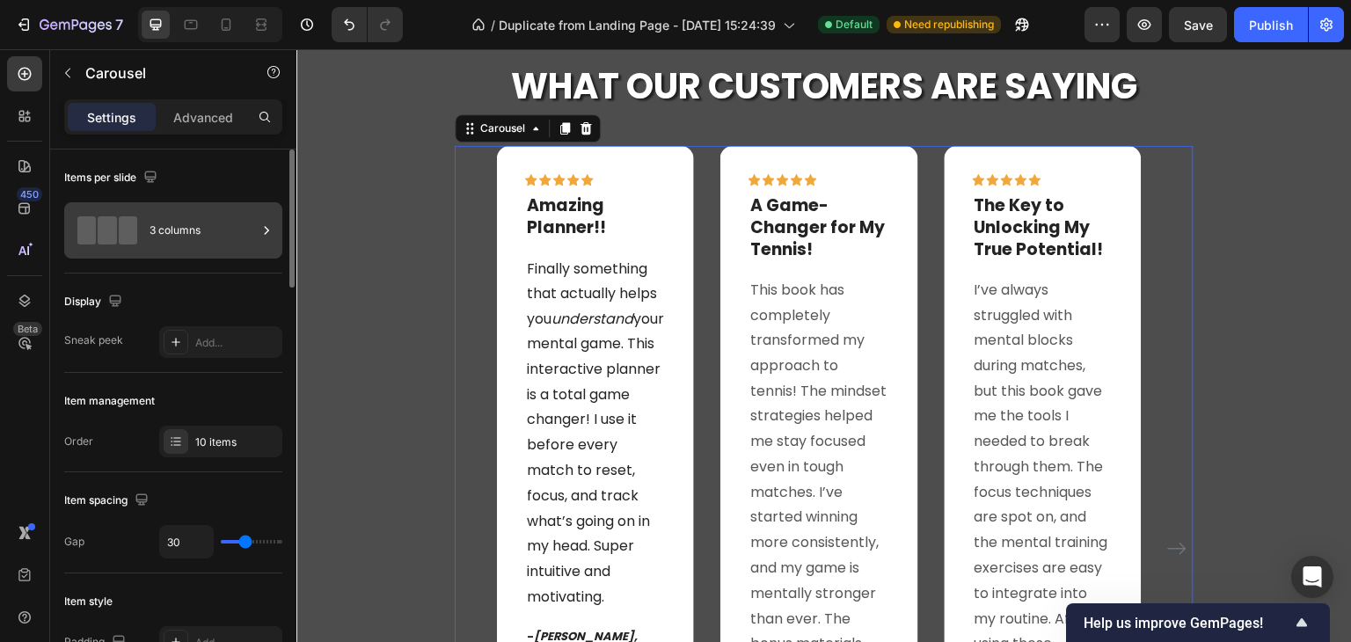
click at [116, 237] on span at bounding box center [107, 230] width 18 height 28
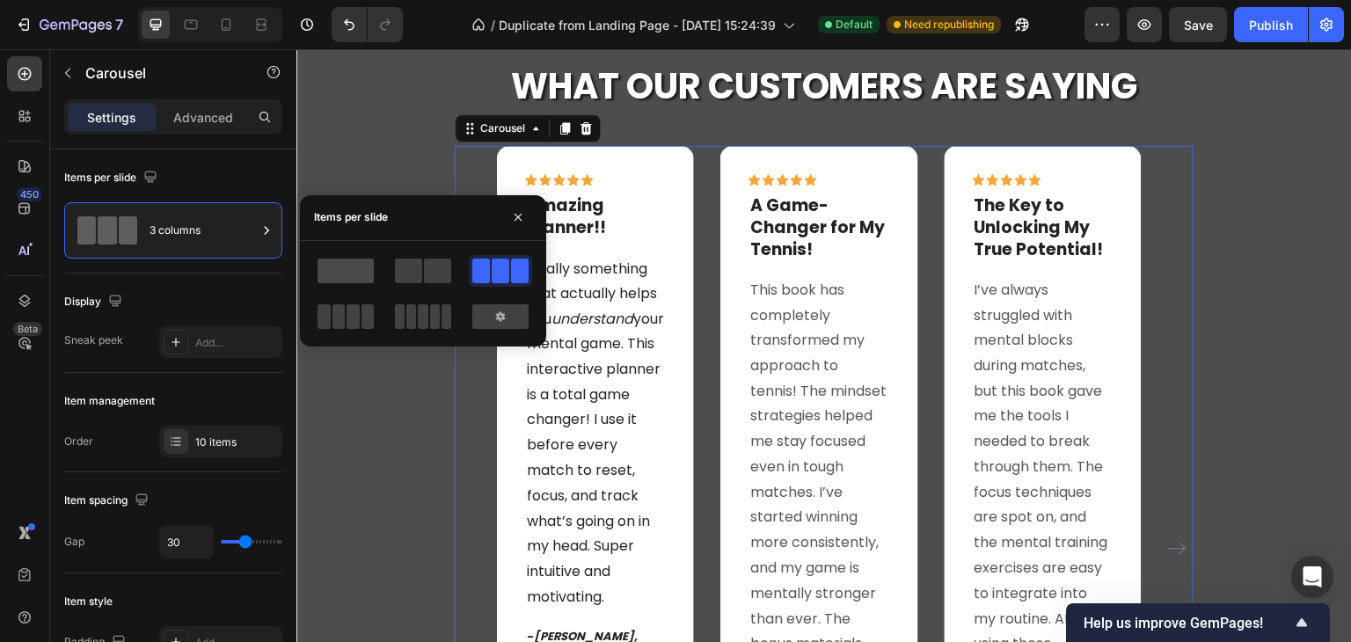
click at [345, 269] on span at bounding box center [346, 271] width 56 height 25
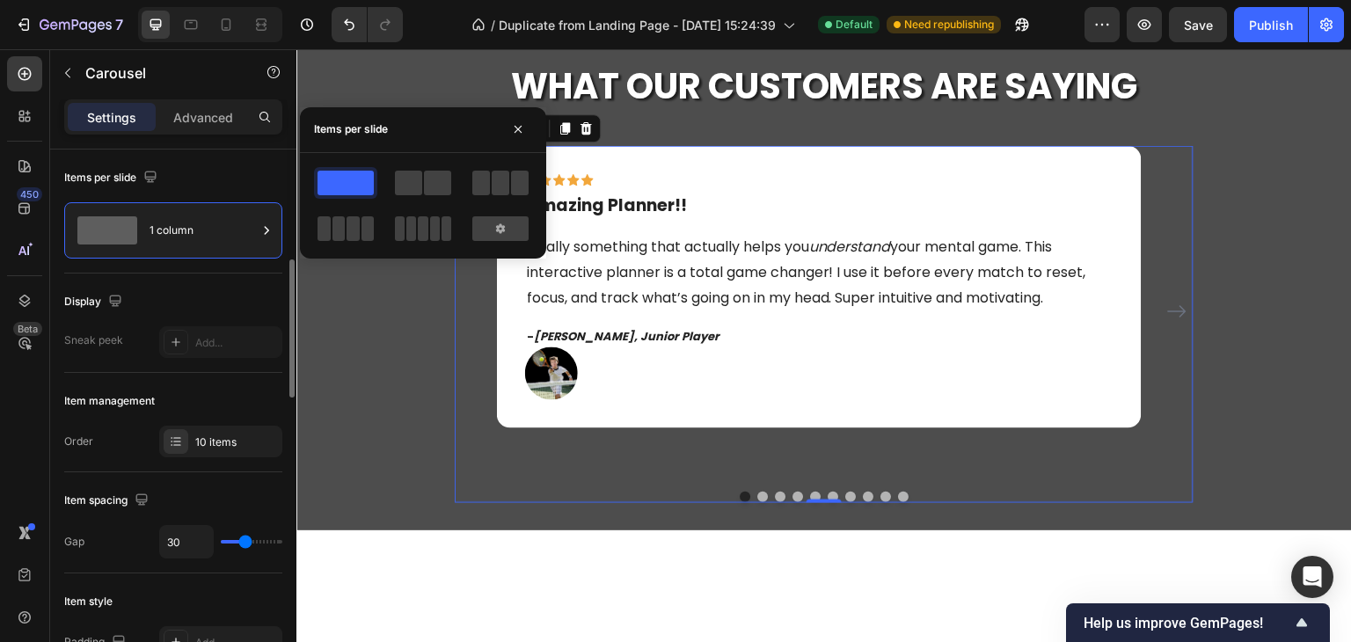
scroll to position [176, 0]
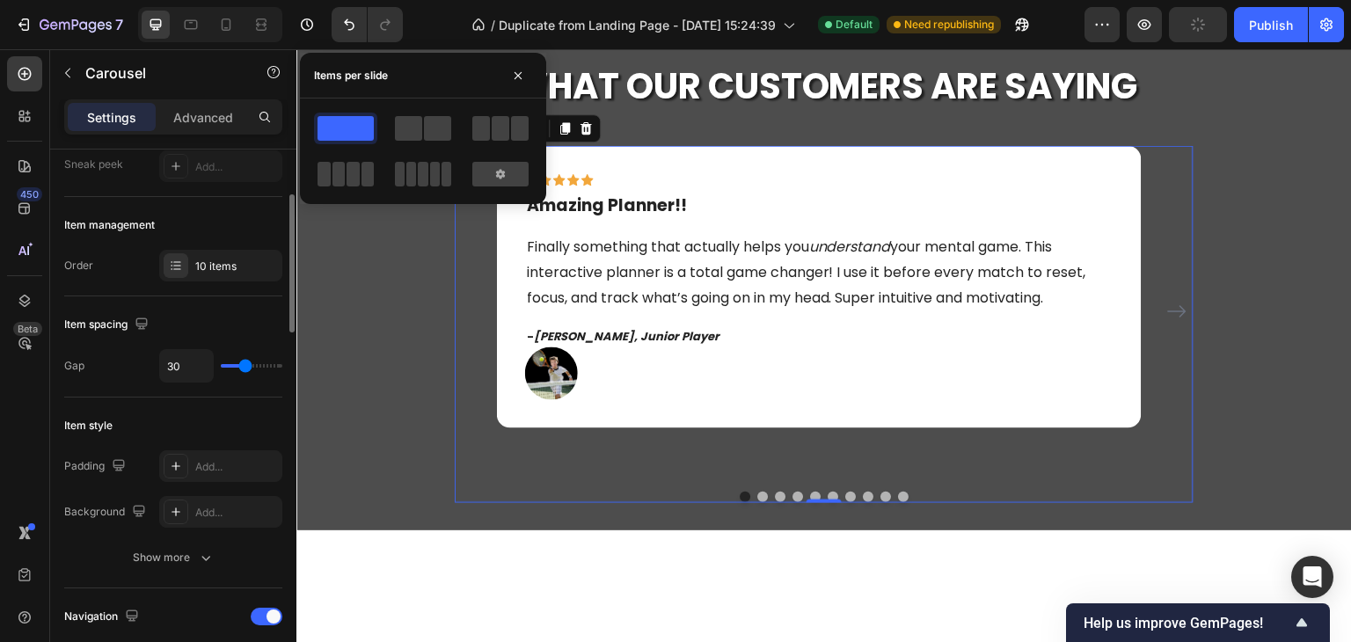
type input "11"
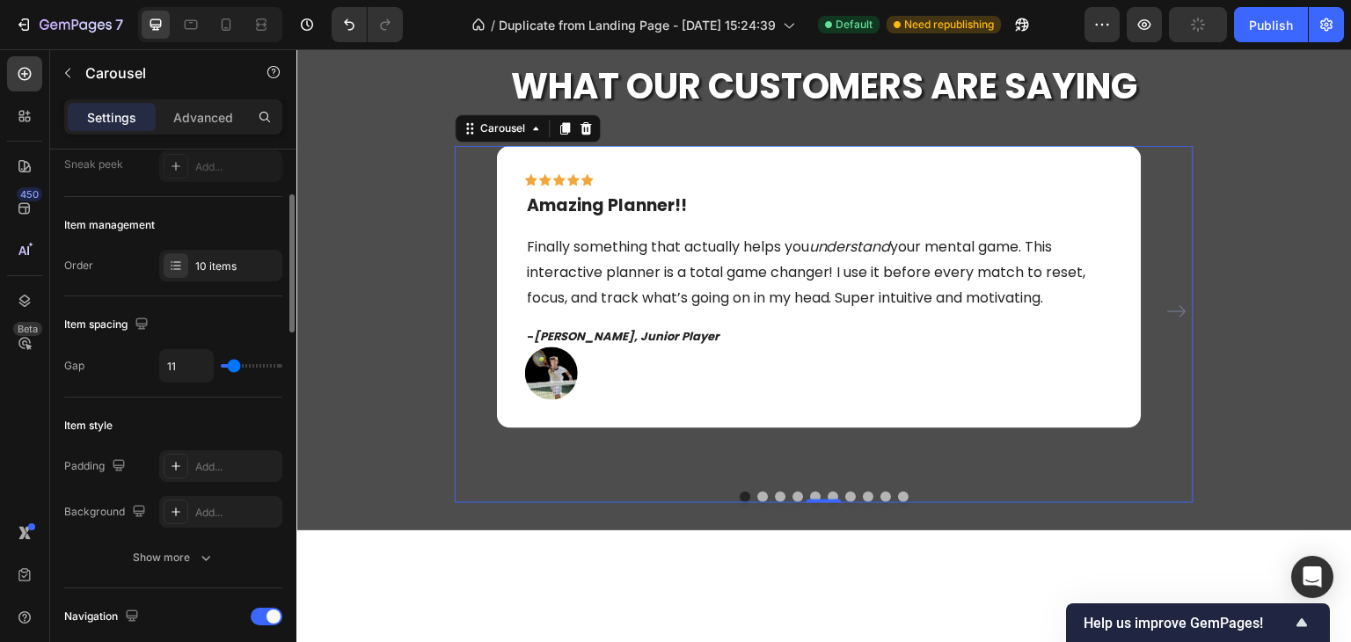
drag, startPoint x: 246, startPoint y: 366, endPoint x: 234, endPoint y: 367, distance: 12.3
type input "11"
click at [234, 367] on input "range" at bounding box center [252, 366] width 62 height 4
type input "23"
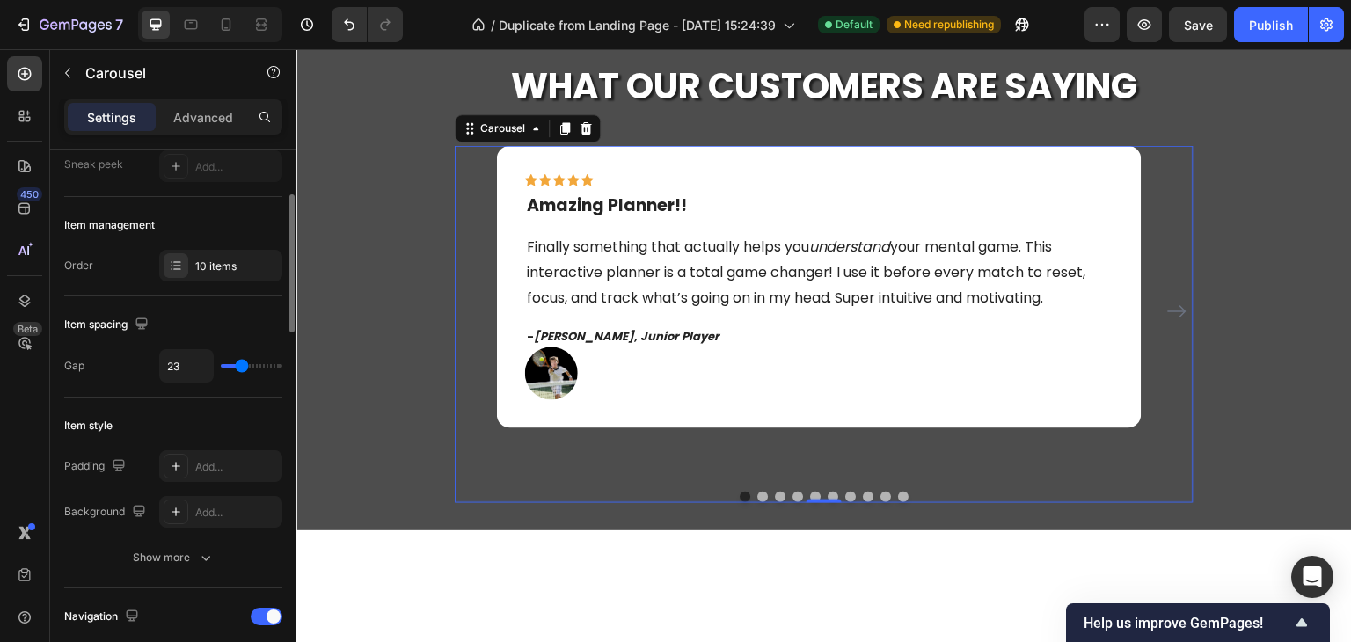
type input "26"
click at [243, 367] on input "range" at bounding box center [252, 366] width 62 height 4
click at [344, 28] on icon "Undo/Redo" at bounding box center [349, 25] width 18 height 18
type input "11"
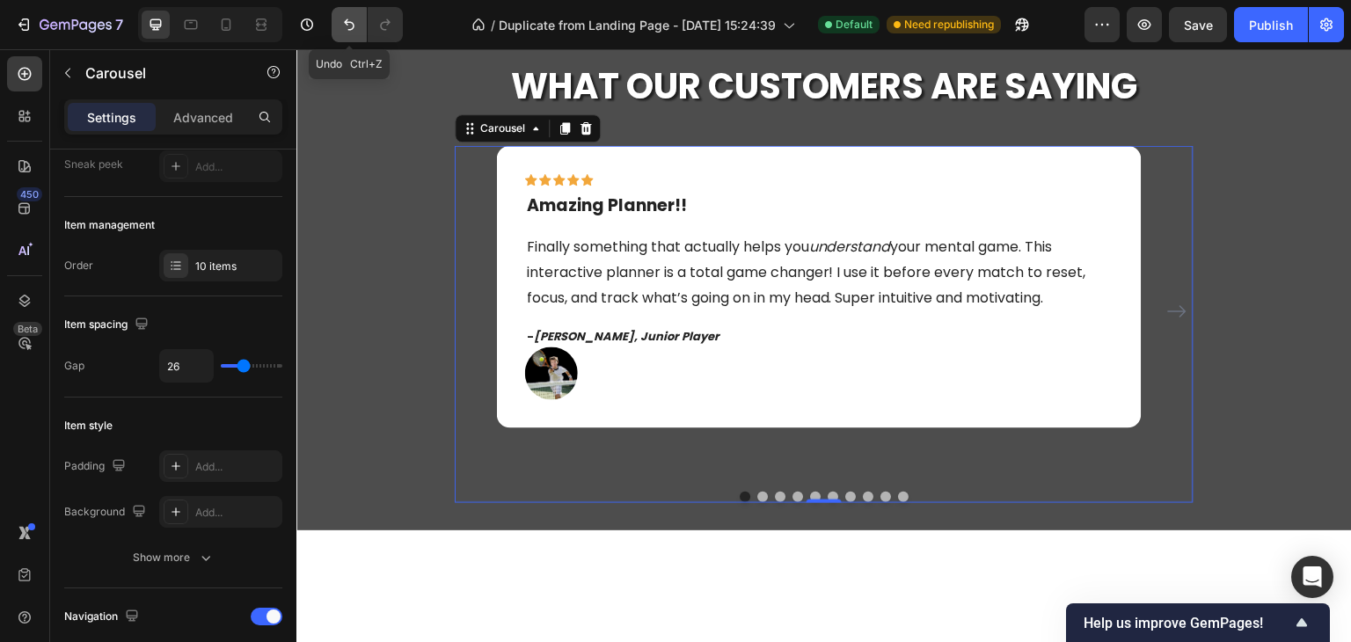
type input "11"
click at [344, 28] on icon "Undo/Redo" at bounding box center [349, 25] width 18 height 18
type input "30"
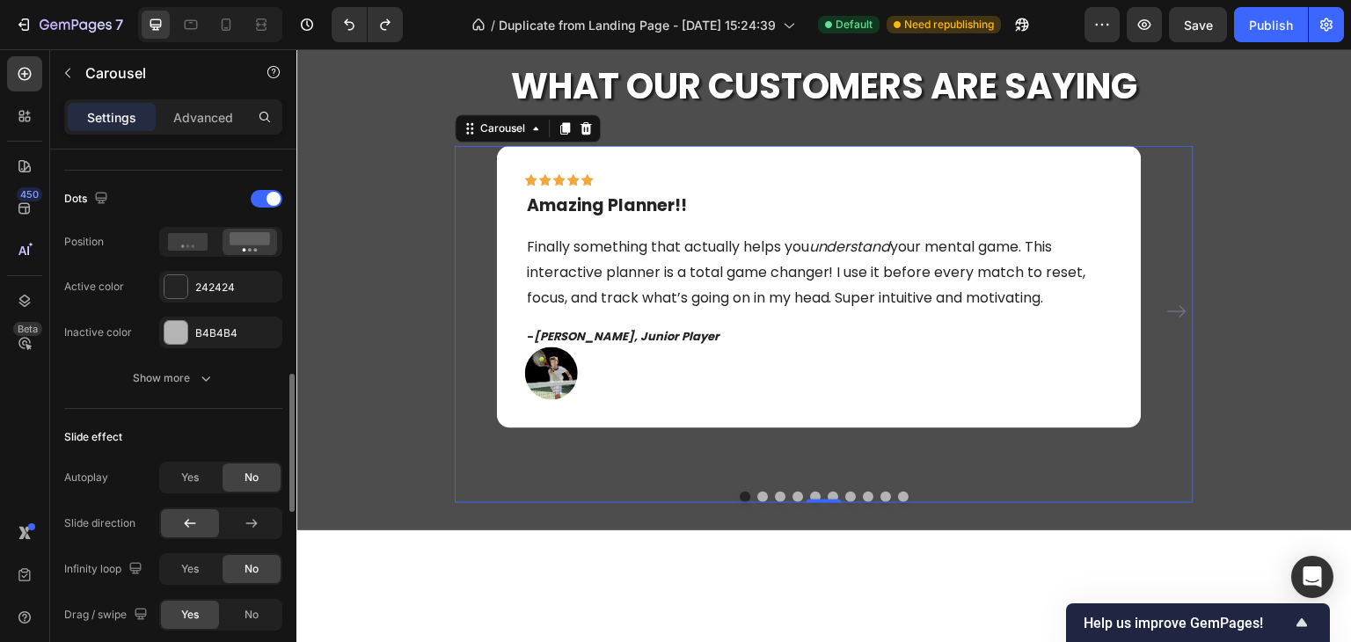
scroll to position [967, 0]
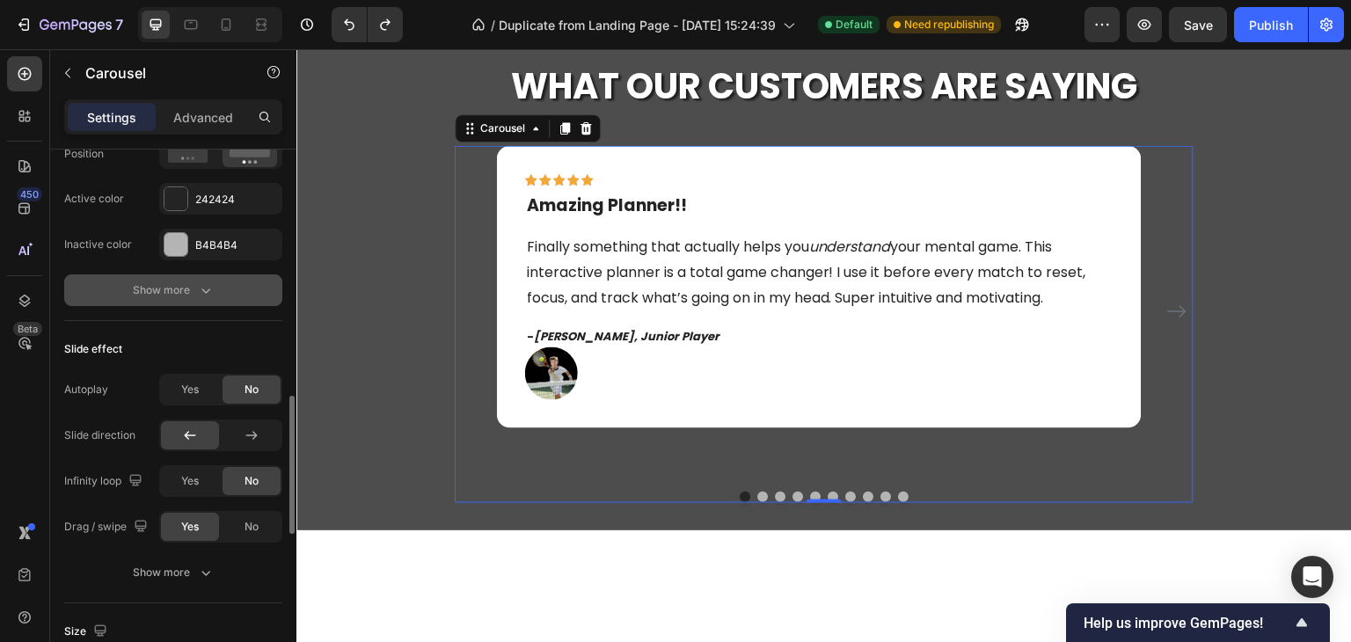
click at [193, 289] on div "Show more" at bounding box center [174, 290] width 82 height 18
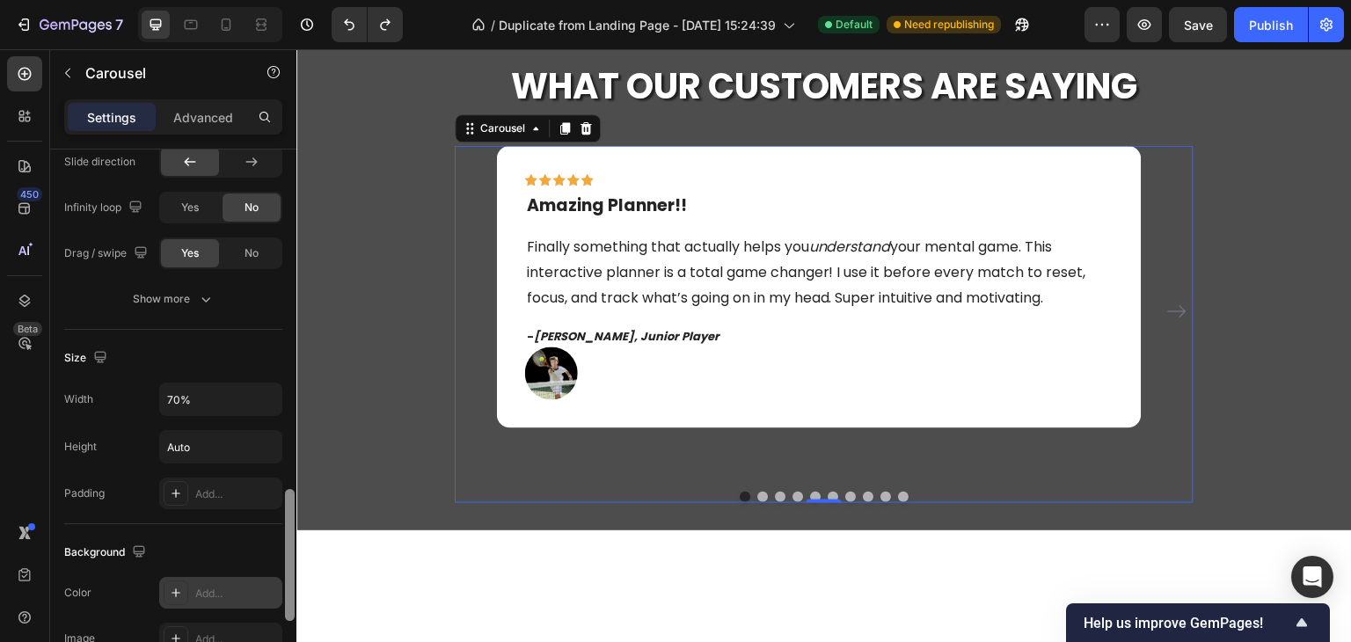
scroll to position [1388, 0]
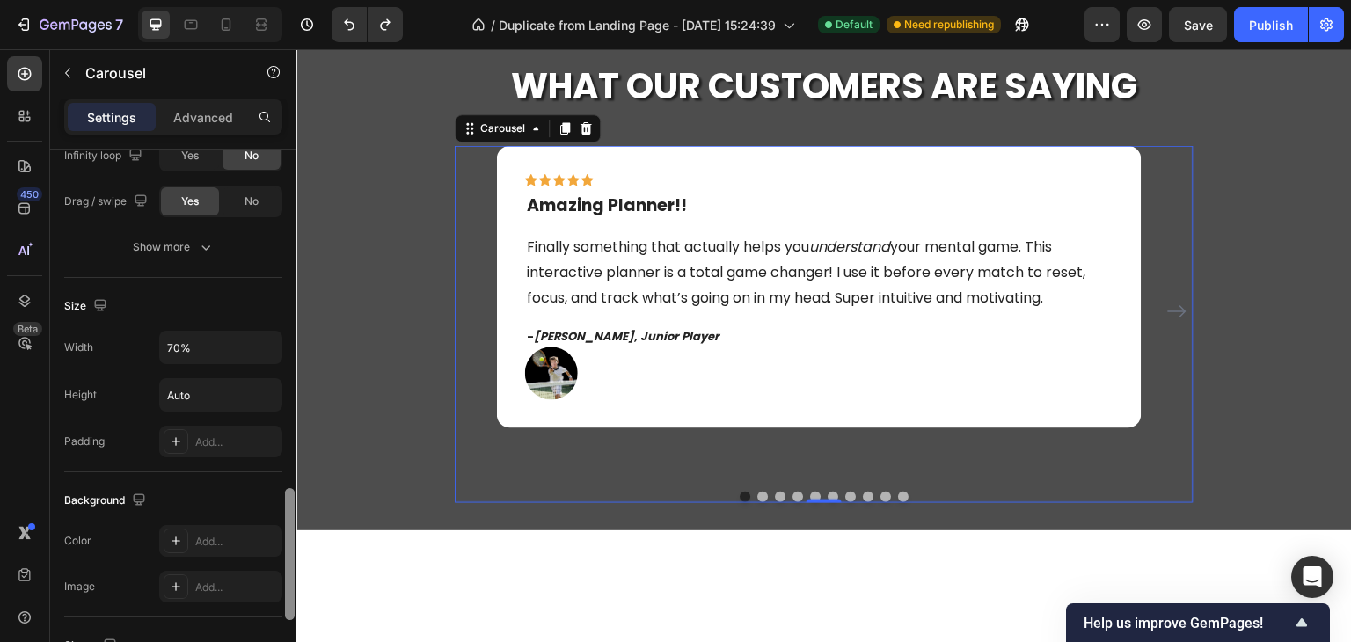
drag, startPoint x: 293, startPoint y: 441, endPoint x: 263, endPoint y: 516, distance: 81.3
click at [274, 546] on div "Items per slide 1 column Display Sneak peek Add... Item management Order 10 ite…" at bounding box center [173, 421] width 246 height 543
click at [169, 343] on input "70%" at bounding box center [220, 348] width 121 height 32
type input "40%"
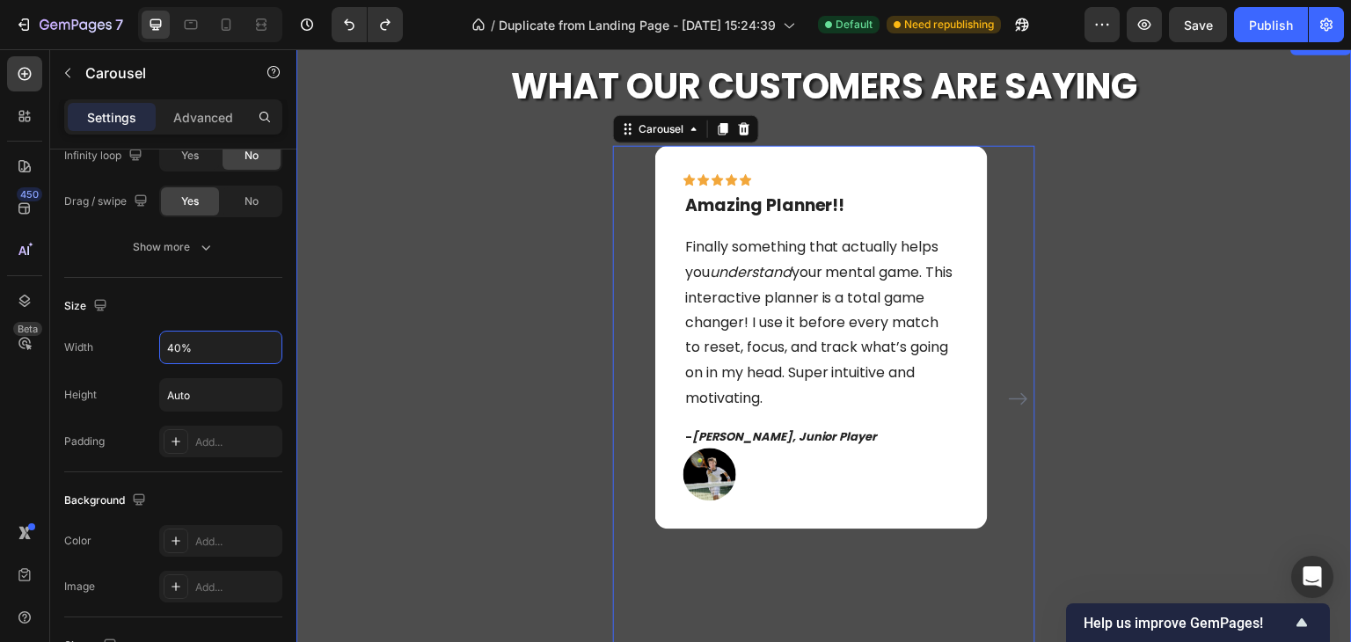
click at [1142, 265] on div "Icon Icon Icon Icon Icon Row Amazing Planner!! Text block Finally something tha…" at bounding box center [823, 410] width 1055 height 531
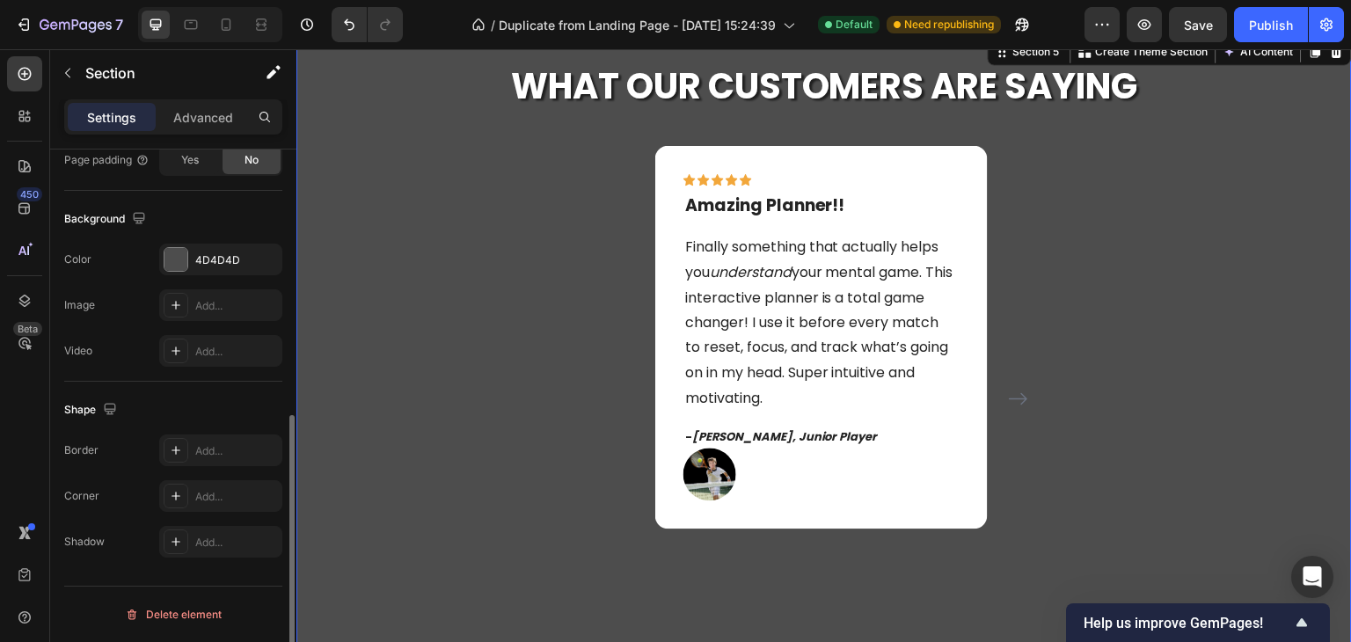
scroll to position [0, 0]
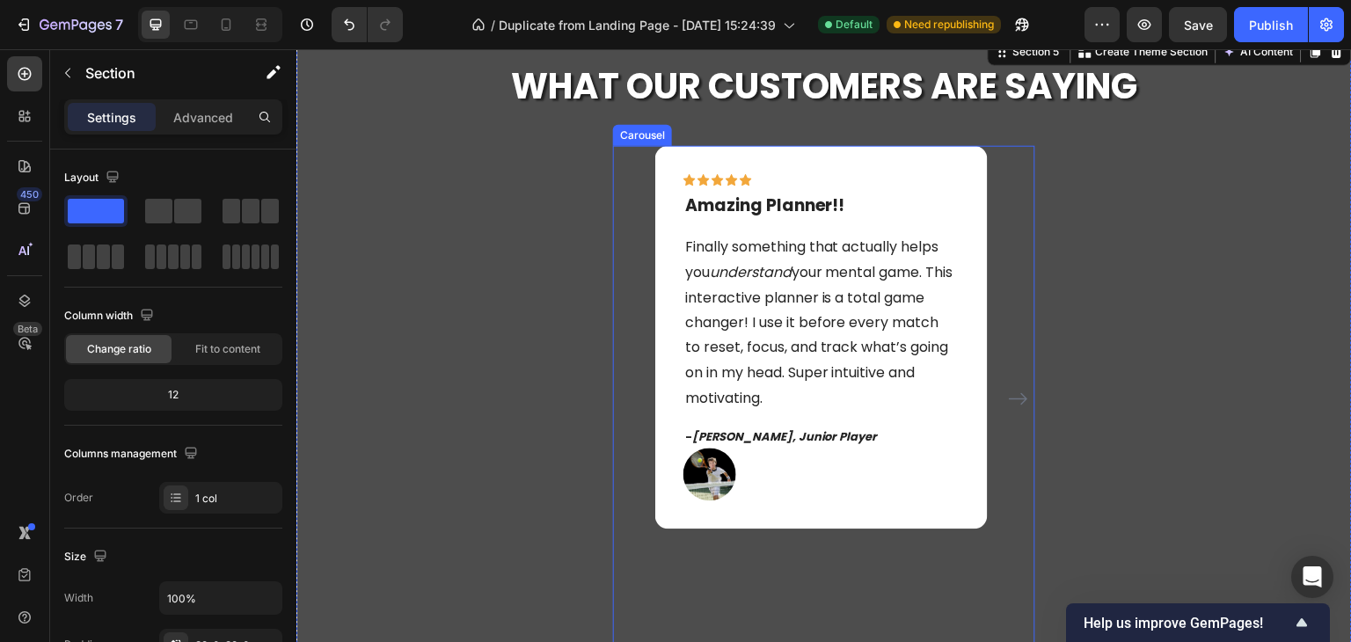
click at [1008, 396] on icon "Carousel Next Arrow" at bounding box center [1018, 398] width 21 height 21
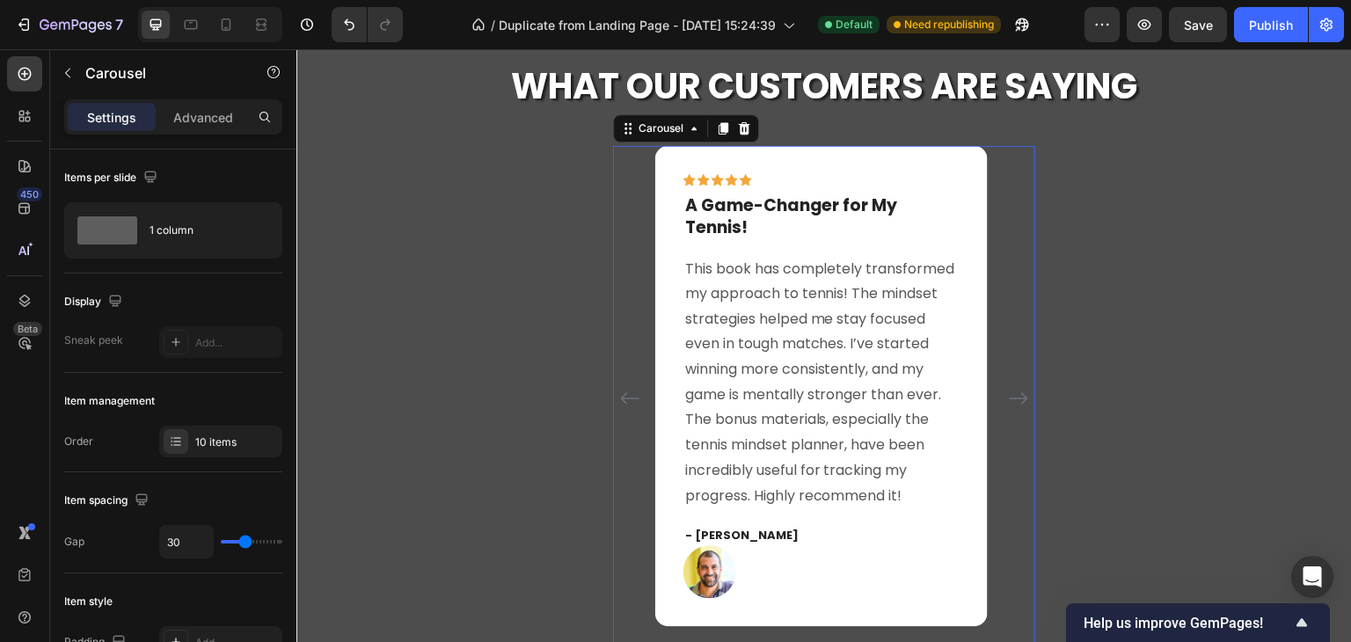
click at [1008, 396] on icon "Carousel Next Arrow" at bounding box center [1018, 398] width 21 height 21
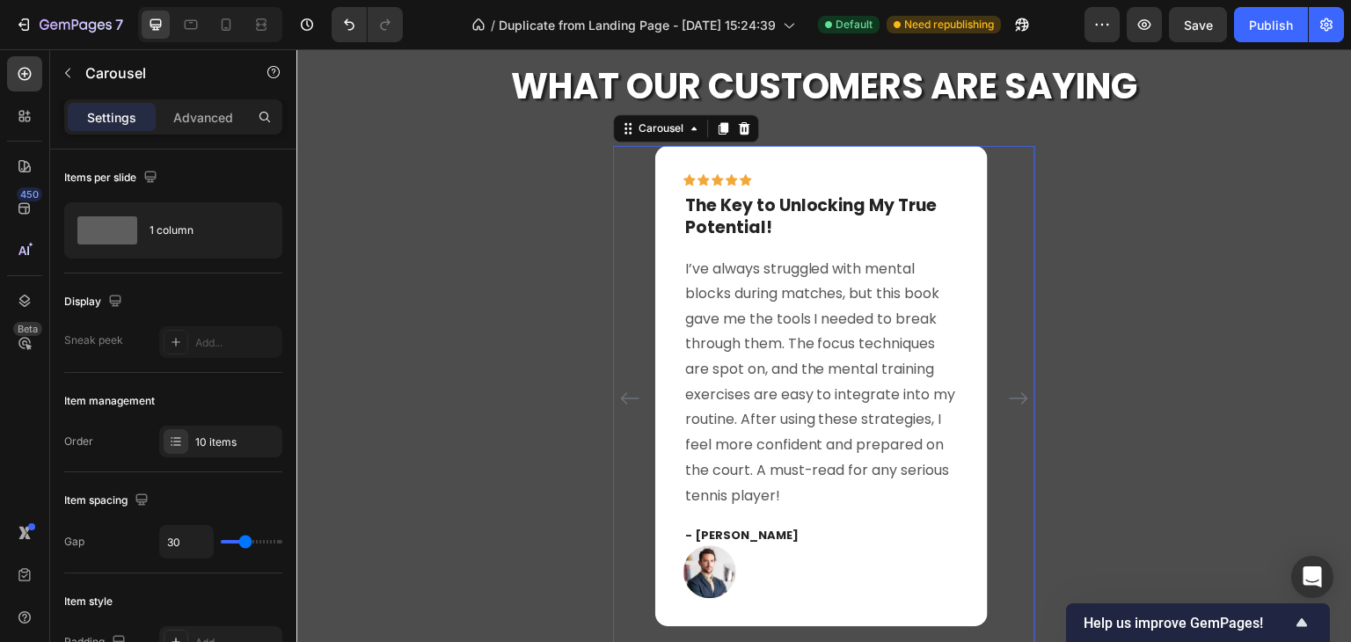
click at [1008, 396] on icon "Carousel Next Arrow" at bounding box center [1018, 398] width 21 height 21
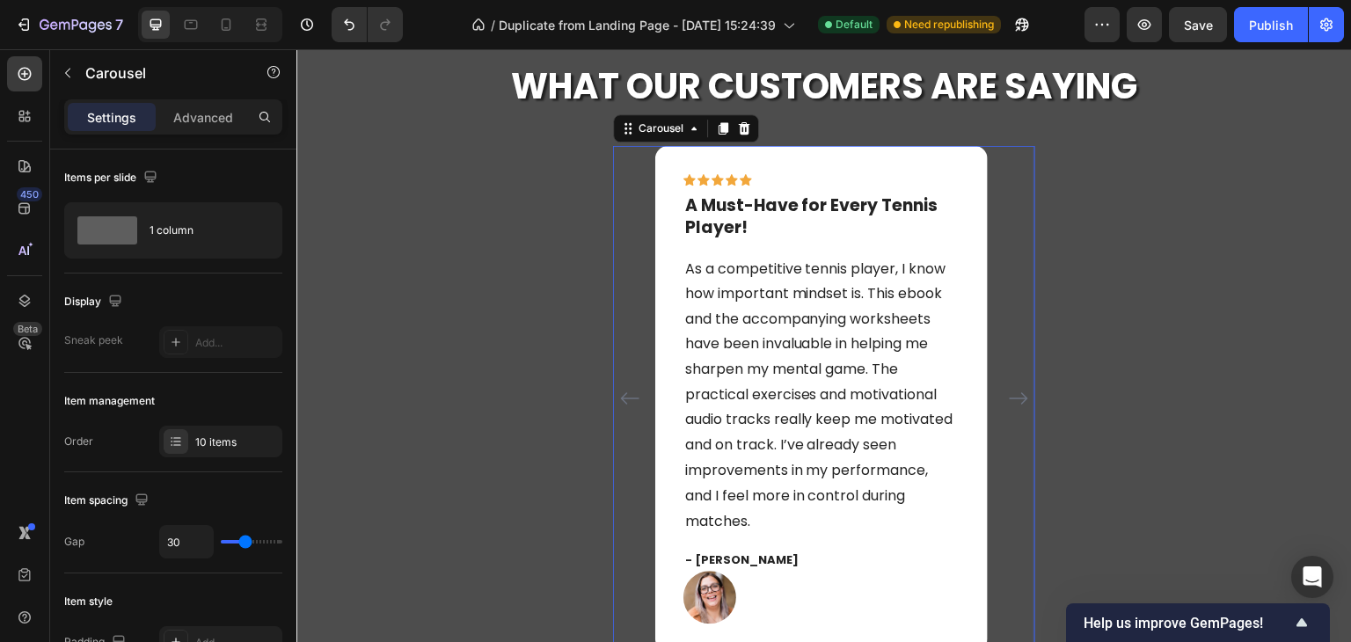
click at [622, 396] on icon "Carousel Back Arrow" at bounding box center [629, 398] width 21 height 21
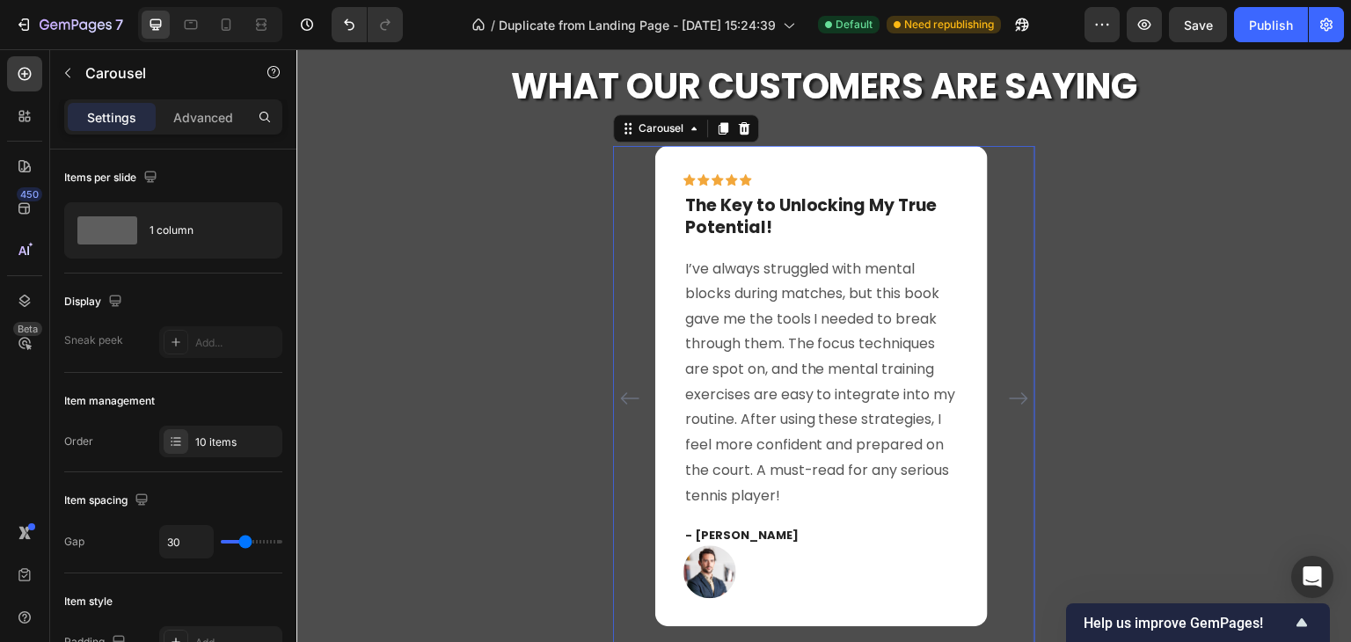
click at [622, 396] on icon "Carousel Back Arrow" at bounding box center [629, 398] width 21 height 21
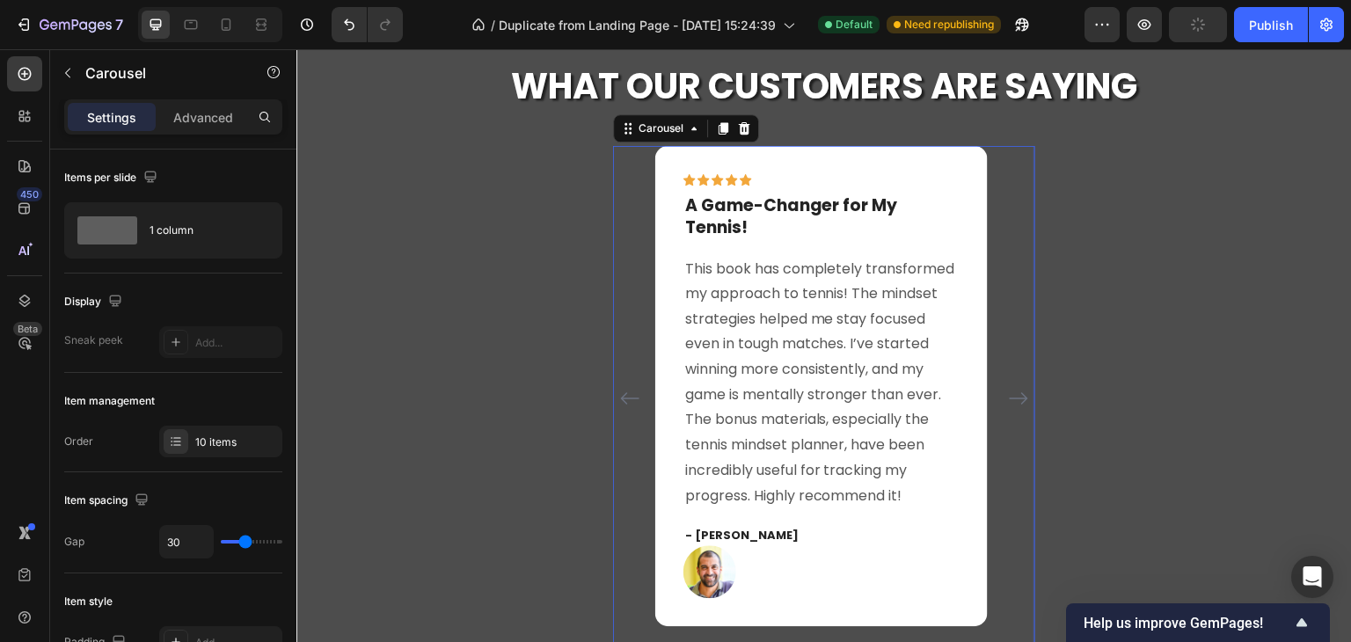
click at [622, 396] on icon "Carousel Back Arrow" at bounding box center [629, 398] width 21 height 21
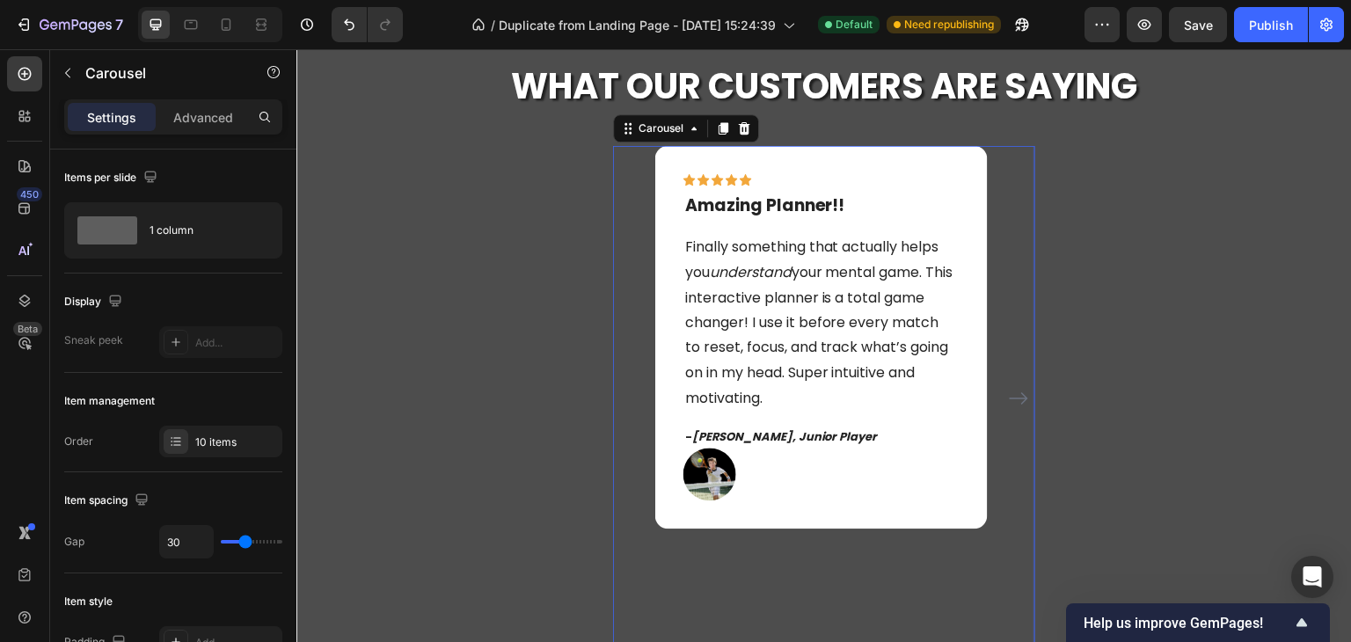
click at [1012, 399] on icon "Carousel Next Arrow" at bounding box center [1018, 398] width 21 height 21
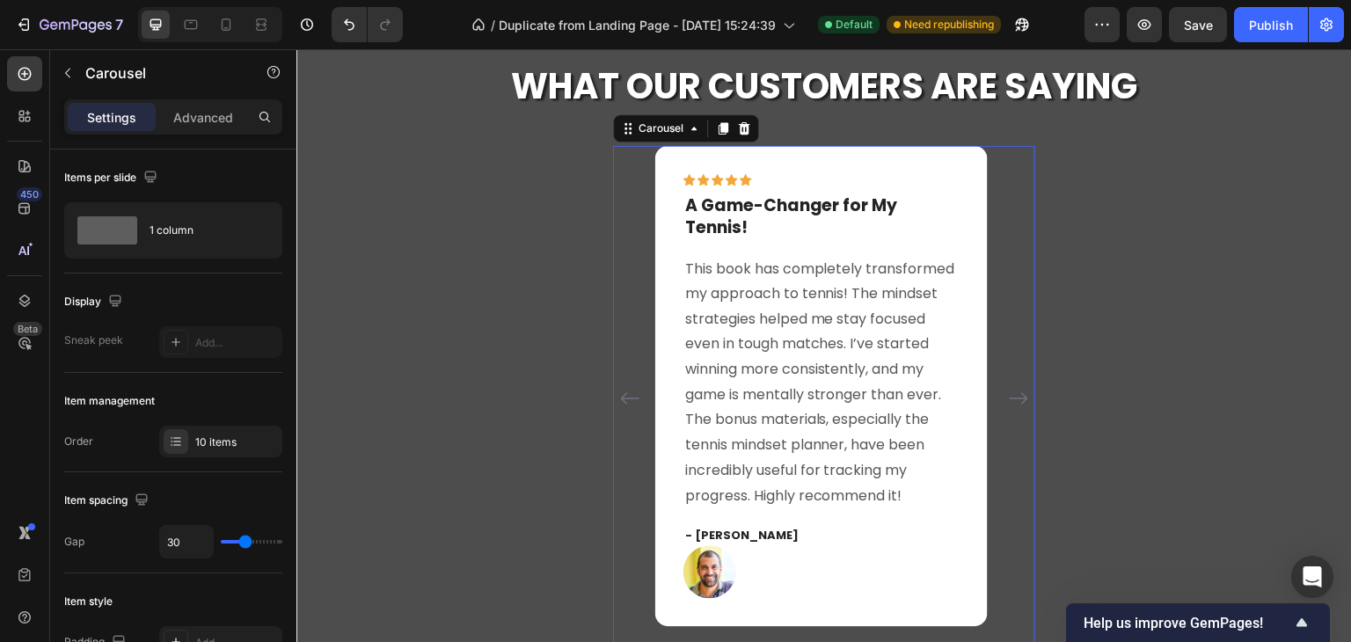
click at [1012, 399] on icon "Carousel Next Arrow" at bounding box center [1018, 398] width 21 height 21
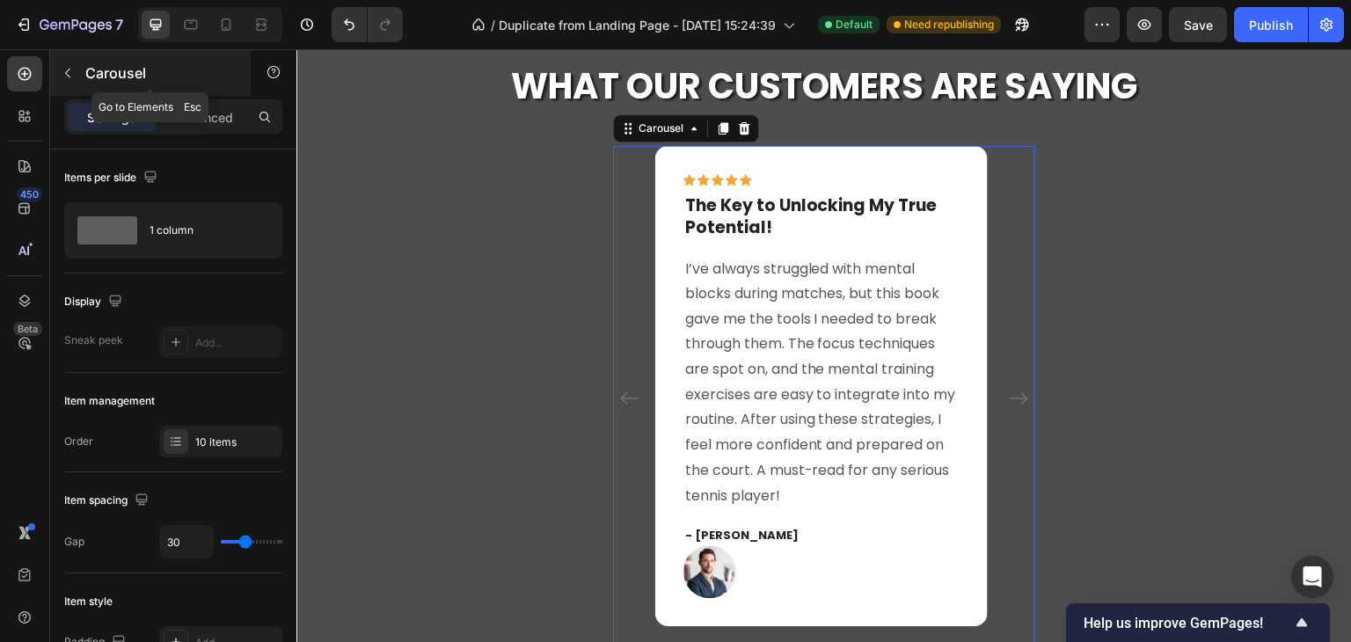
click at [71, 75] on icon "button" at bounding box center [68, 73] width 14 height 14
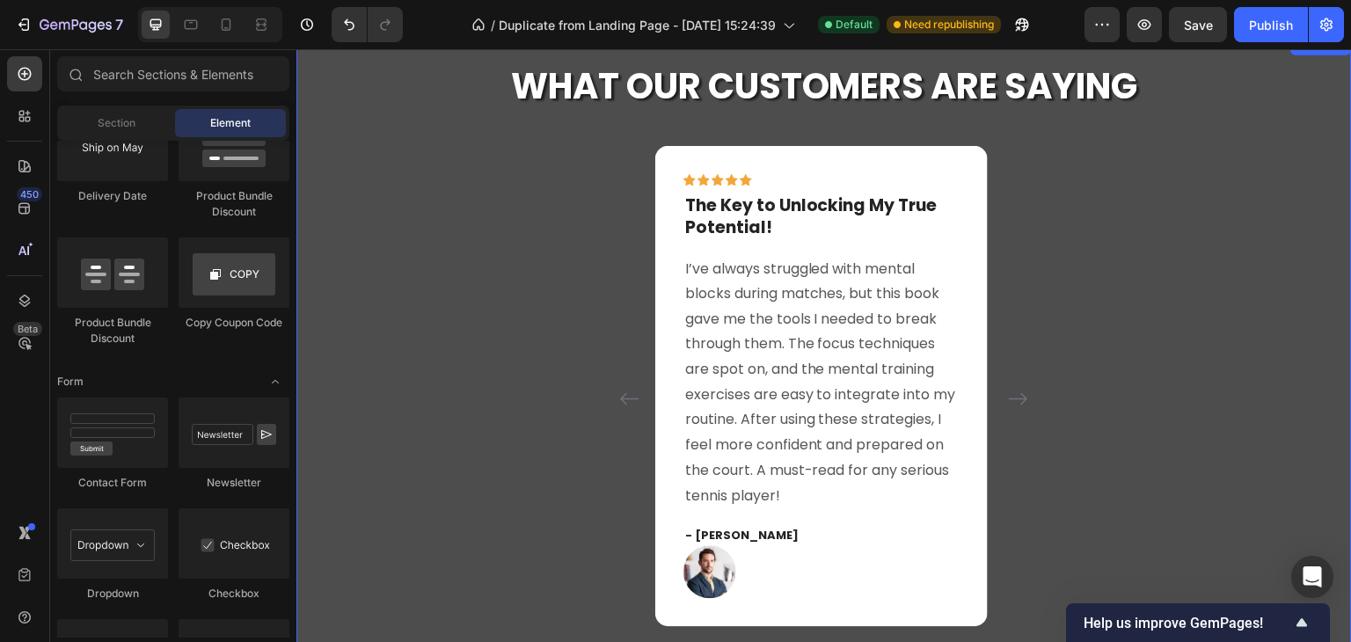
click at [606, 193] on div "Icon Icon Icon Icon Icon Row Amazing Planner!! Text block Finally something tha…" at bounding box center [823, 410] width 1055 height 531
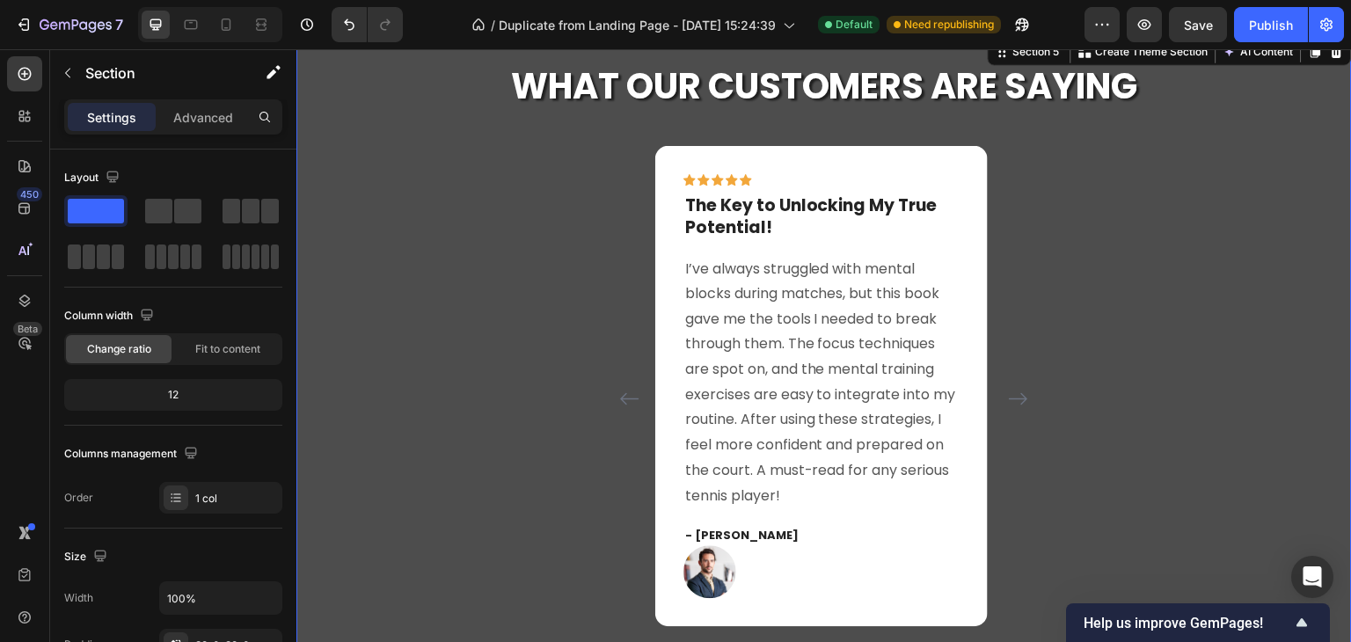
click at [554, 186] on div "Icon Icon Icon Icon Icon Row Amazing Planner!! Text block Finally something tha…" at bounding box center [823, 410] width 1055 height 531
click at [609, 115] on div "What Our Customers Are Saying Heading Icon Icon Icon Icon Icon Row Amazing Plan…" at bounding box center [823, 369] width 1055 height 615
click at [1004, 352] on div "Icon Icon Icon Icon Icon Row Amazing Planner!! Text block Finally something tha…" at bounding box center [824, 398] width 422 height 507
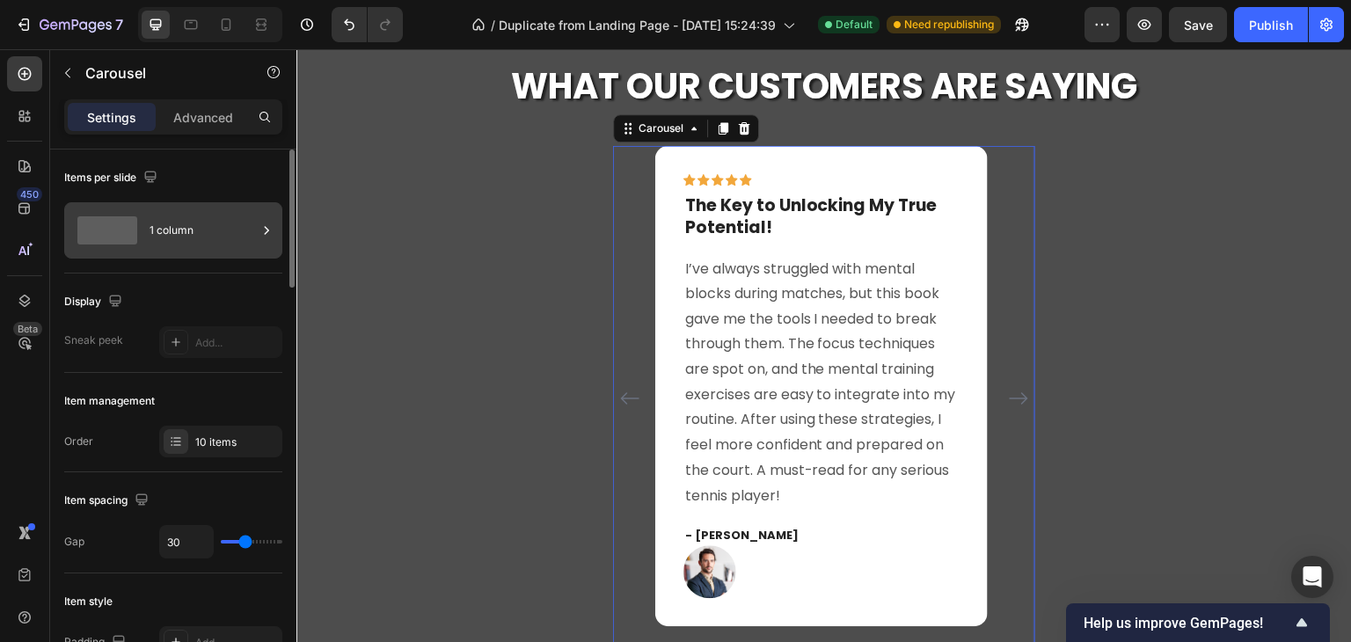
click at [194, 232] on div "1 column" at bounding box center [203, 230] width 107 height 40
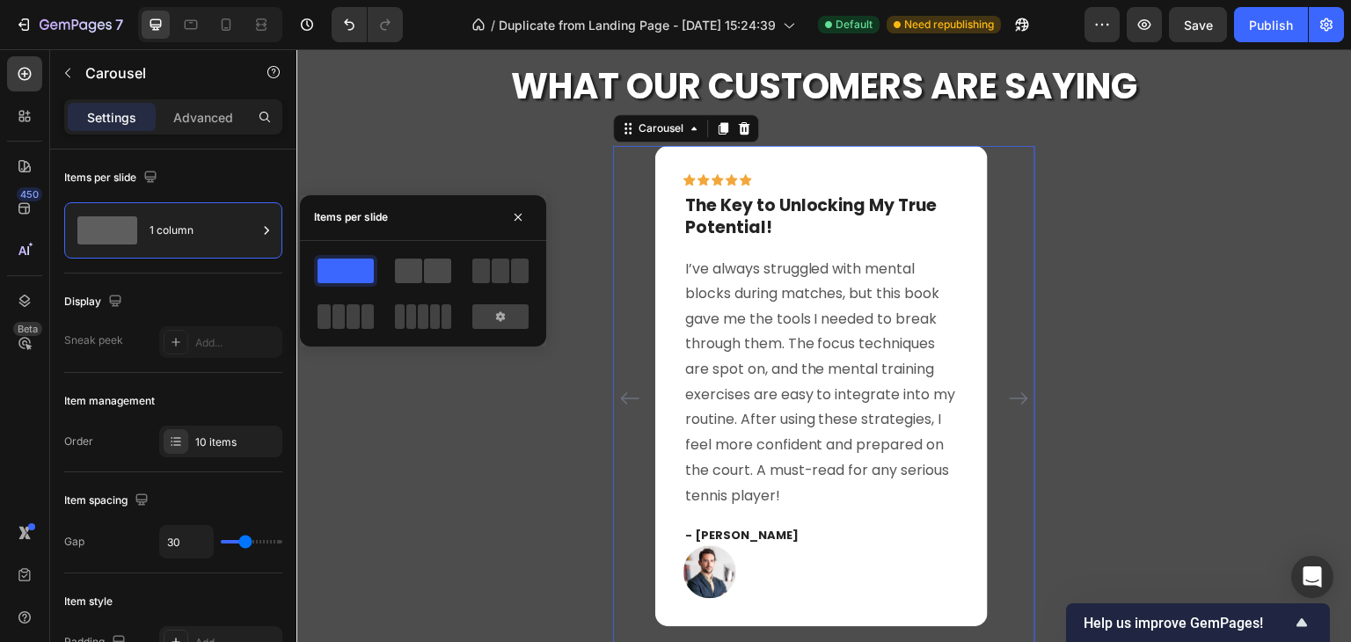
click at [412, 268] on span at bounding box center [408, 271] width 27 height 25
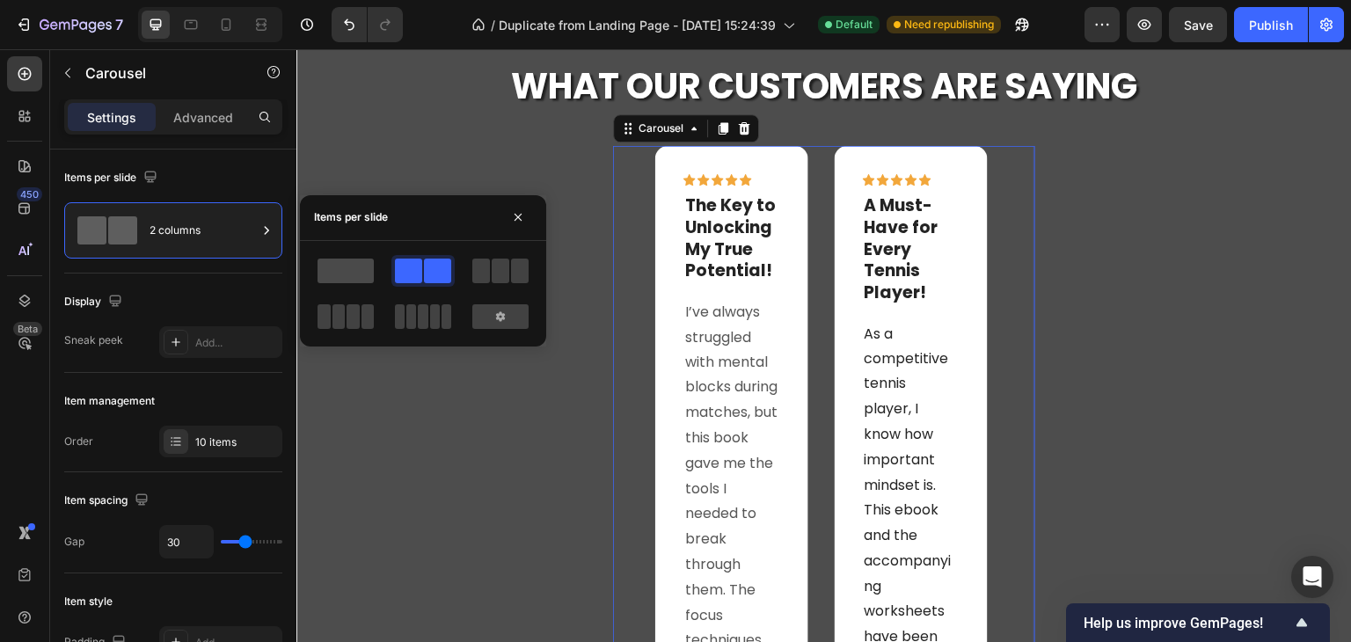
click at [343, 268] on span at bounding box center [346, 271] width 56 height 25
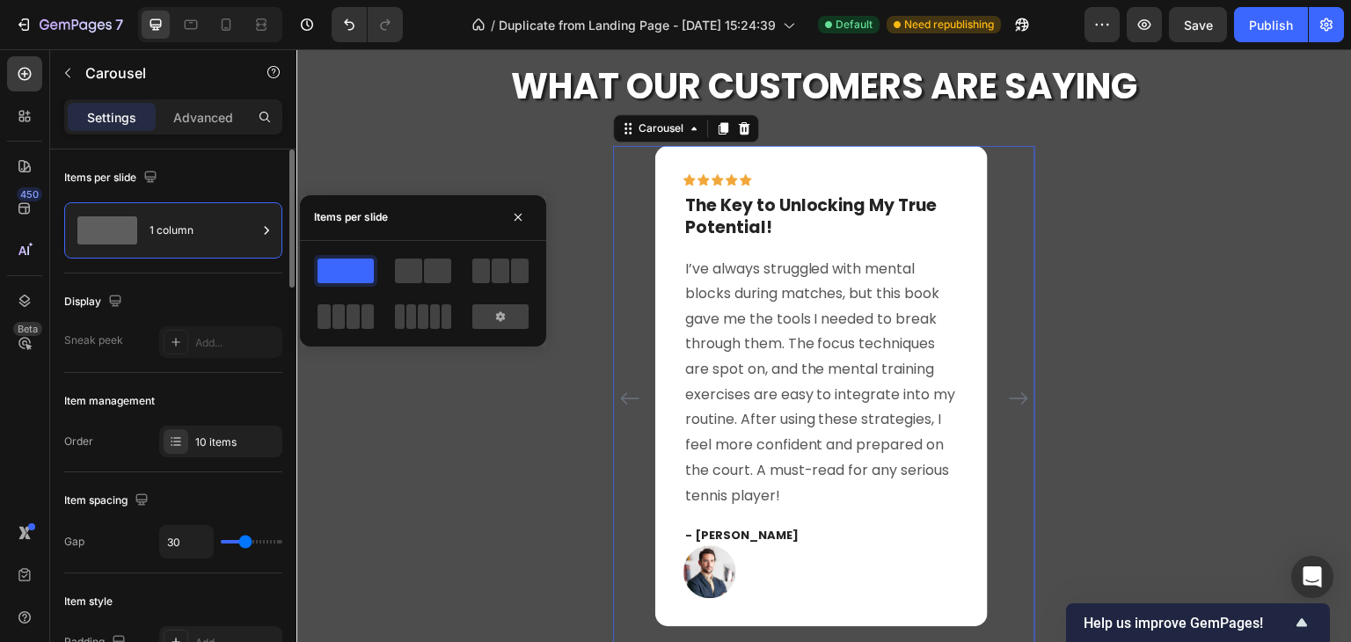
click at [237, 288] on div "Display" at bounding box center [173, 302] width 218 height 28
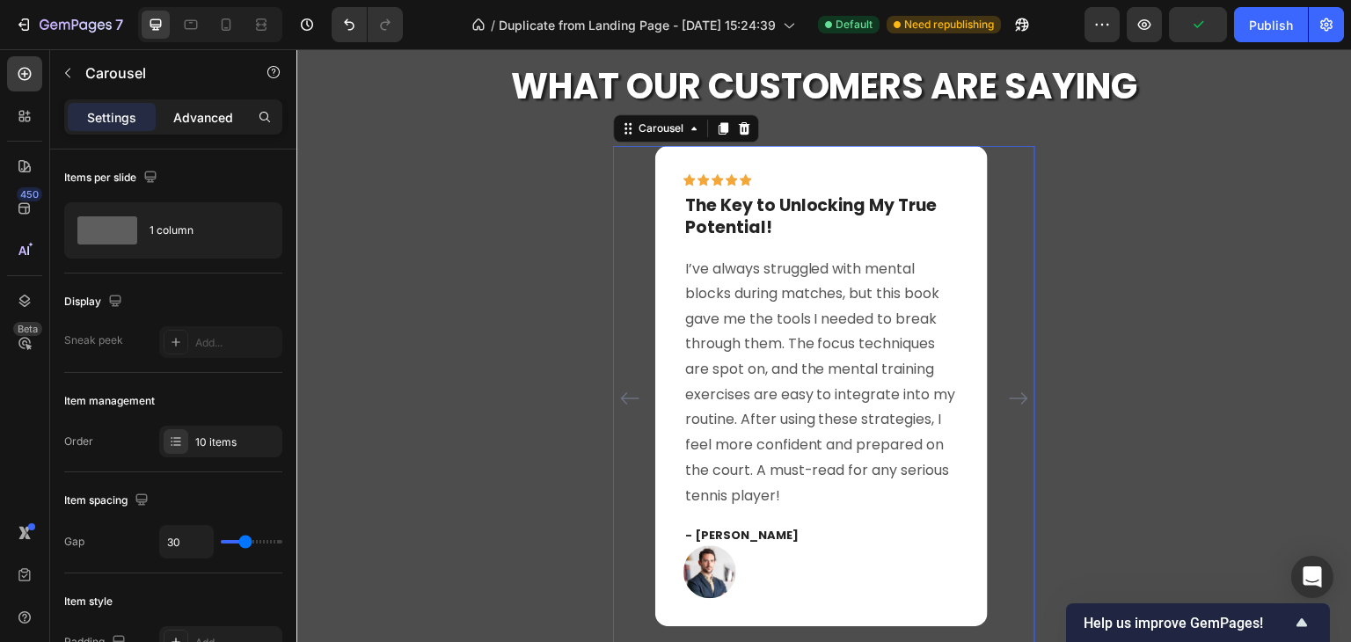
click at [208, 108] on p "Advanced" at bounding box center [203, 117] width 60 height 18
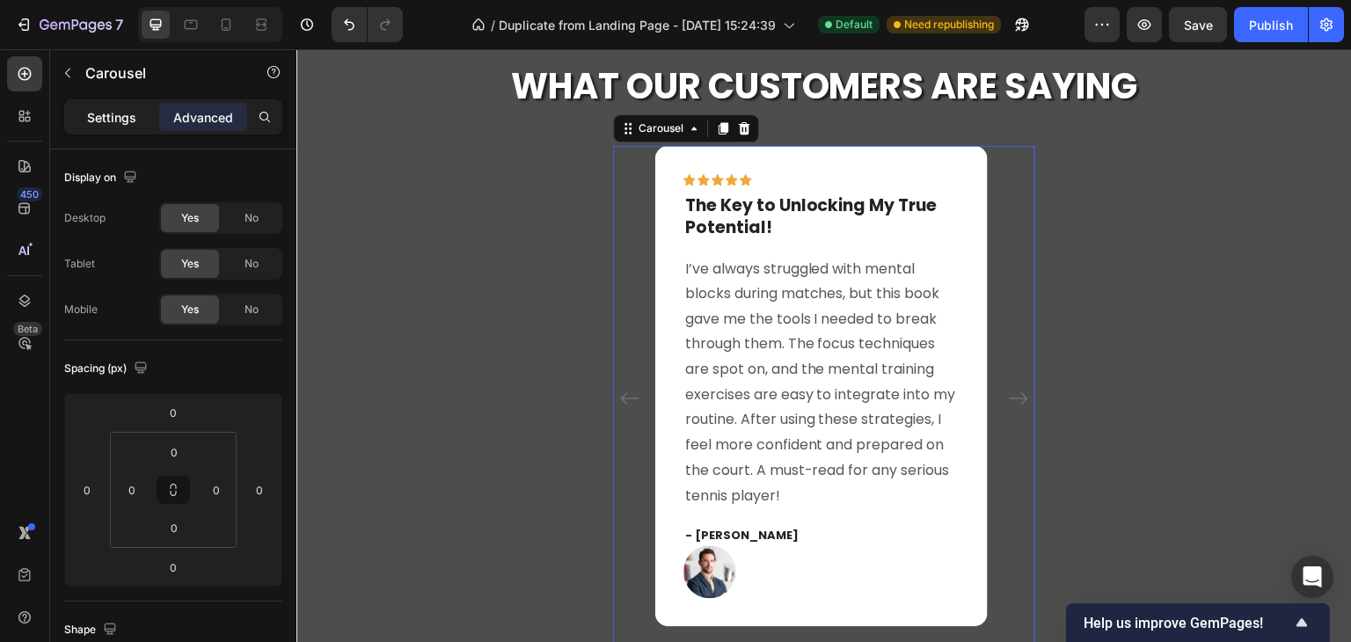
click at [91, 123] on p "Settings" at bounding box center [111, 117] width 49 height 18
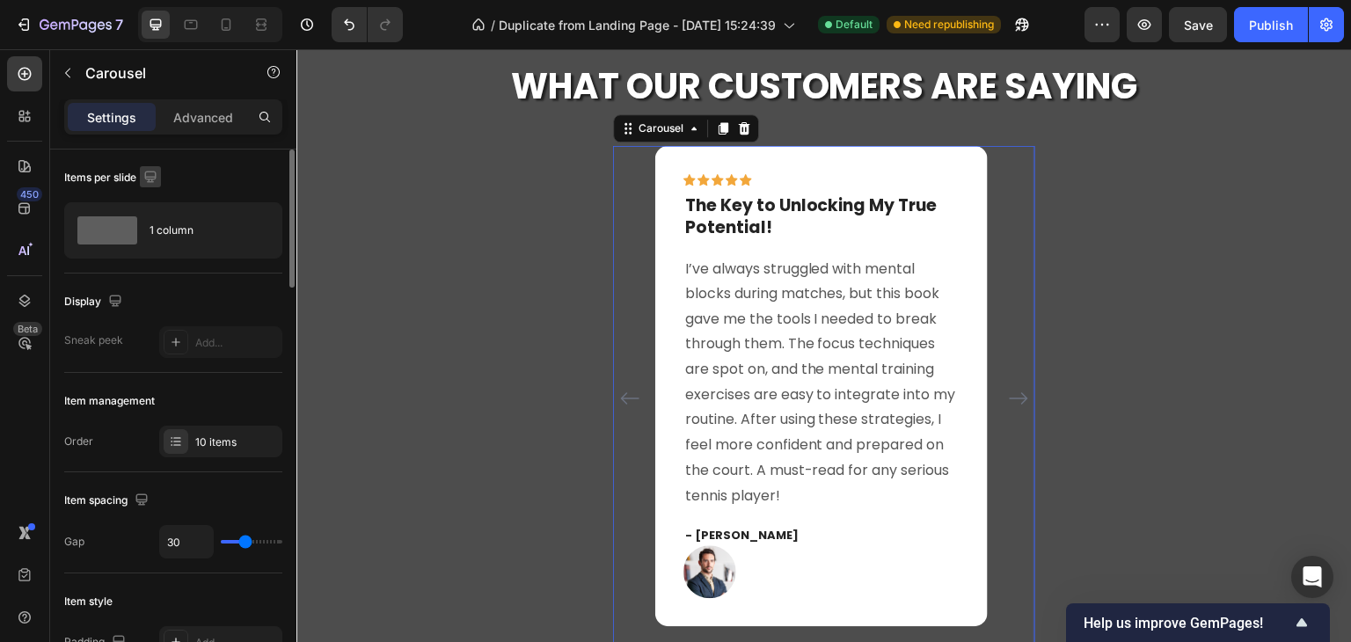
click at [151, 179] on icon "button" at bounding box center [149, 176] width 11 height 11
click at [154, 268] on icon "button" at bounding box center [154, 268] width 18 height 18
type input "70"
type input "100%"
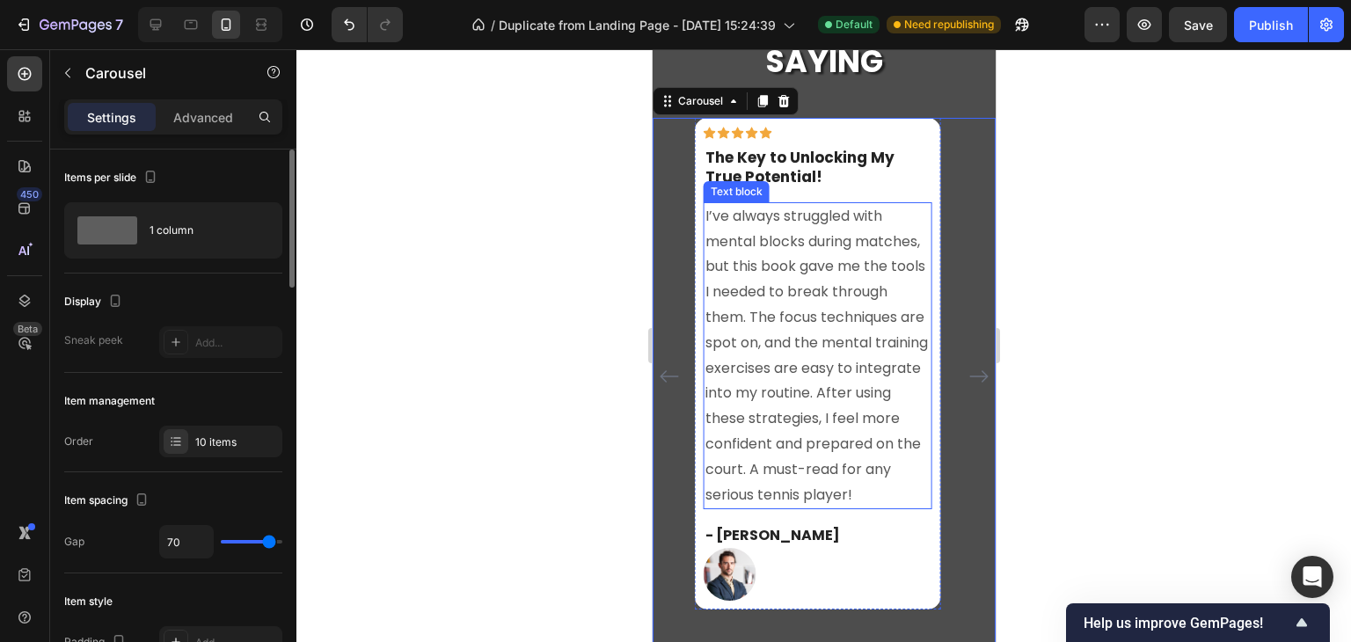
scroll to position [2454, 0]
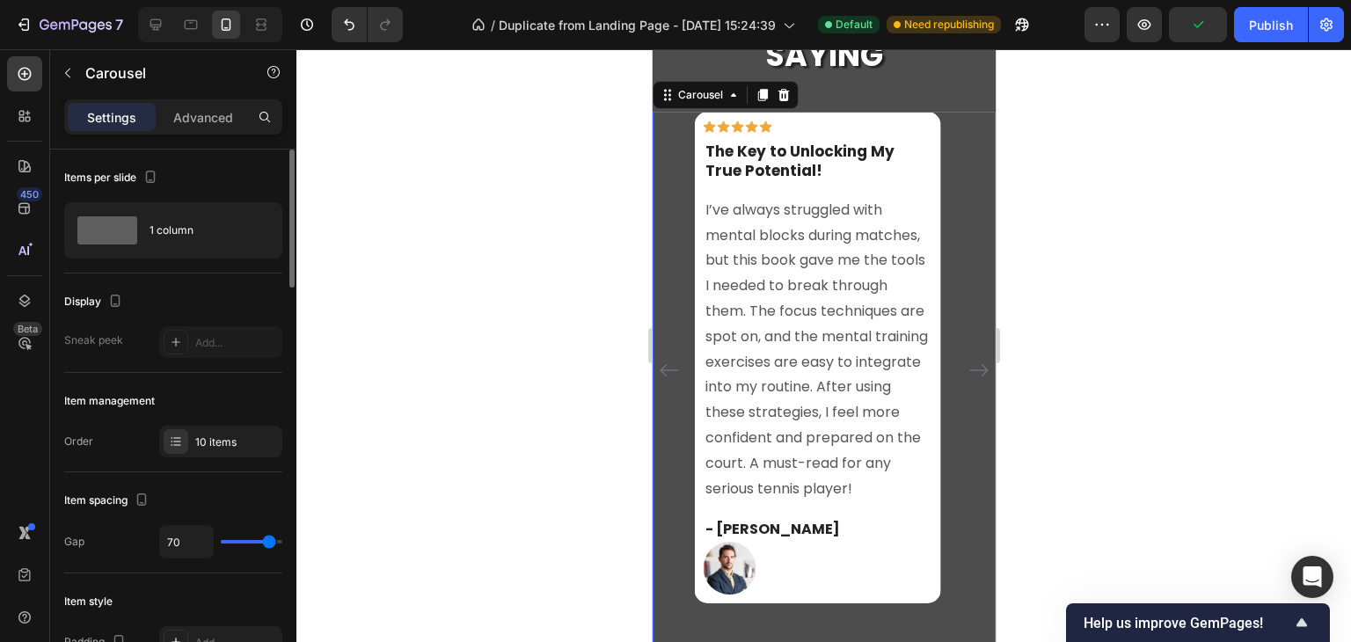
click at [668, 370] on icon "Carousel Back Arrow" at bounding box center [668, 370] width 18 height 12
click at [668, 370] on icon "Carousel Back Arrow" at bounding box center [668, 370] width 21 height 21
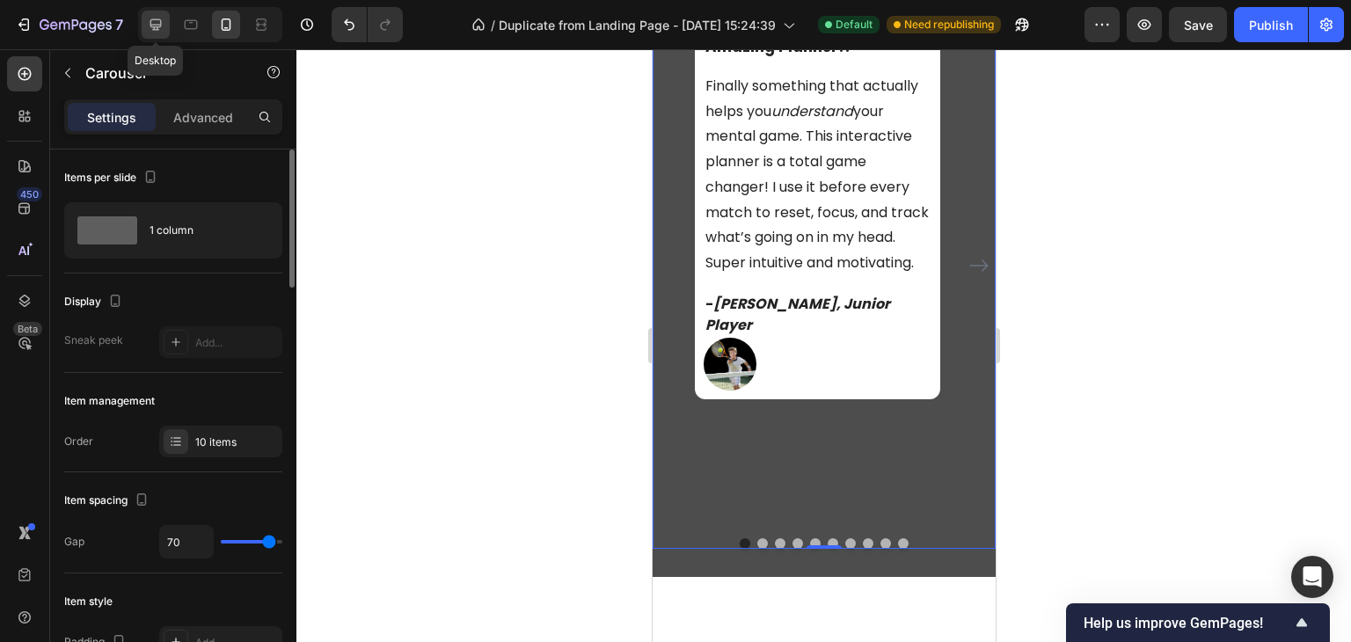
drag, startPoint x: 162, startPoint y: 23, endPoint x: 169, endPoint y: 31, distance: 10.6
click at [162, 23] on icon at bounding box center [156, 25] width 18 height 18
type input "30"
type input "40%"
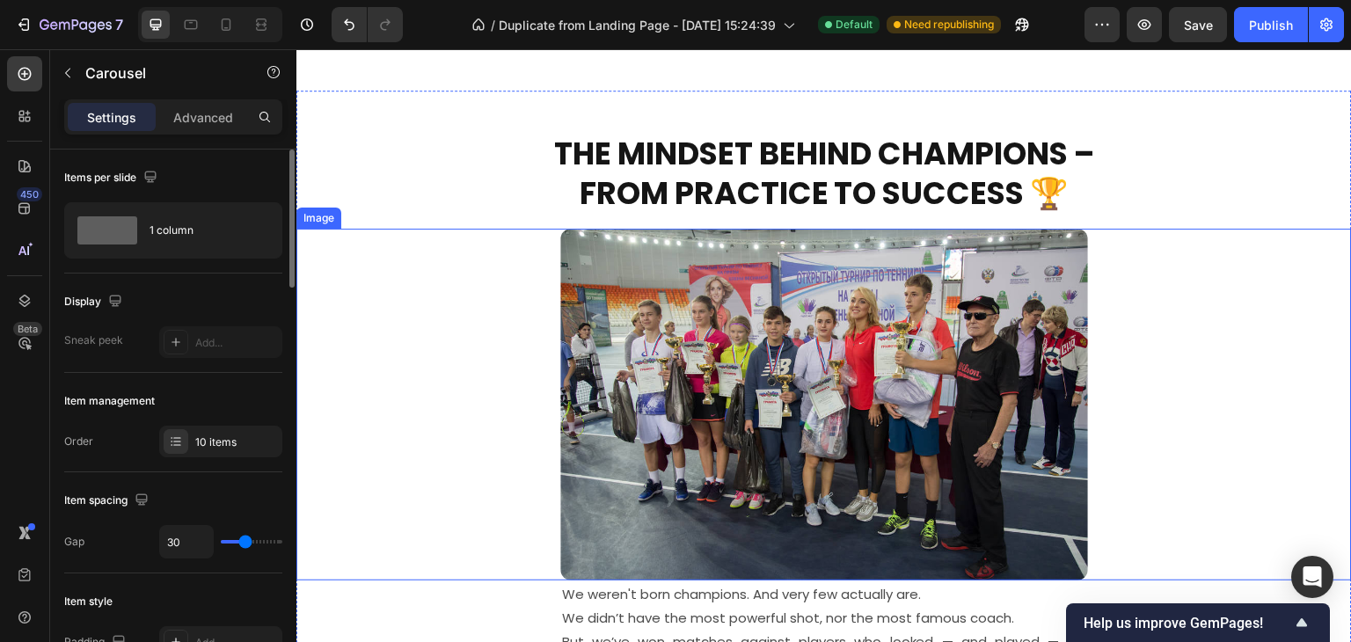
scroll to position [3155, 0]
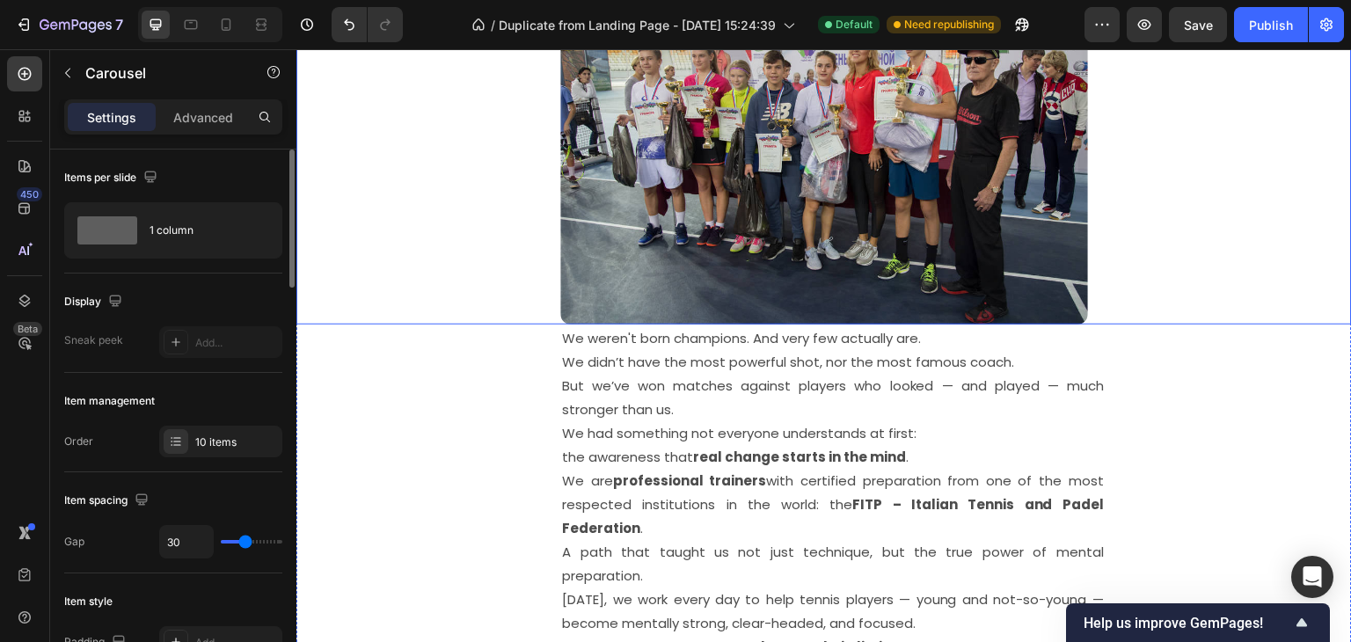
click at [910, 294] on img at bounding box center [824, 149] width 528 height 352
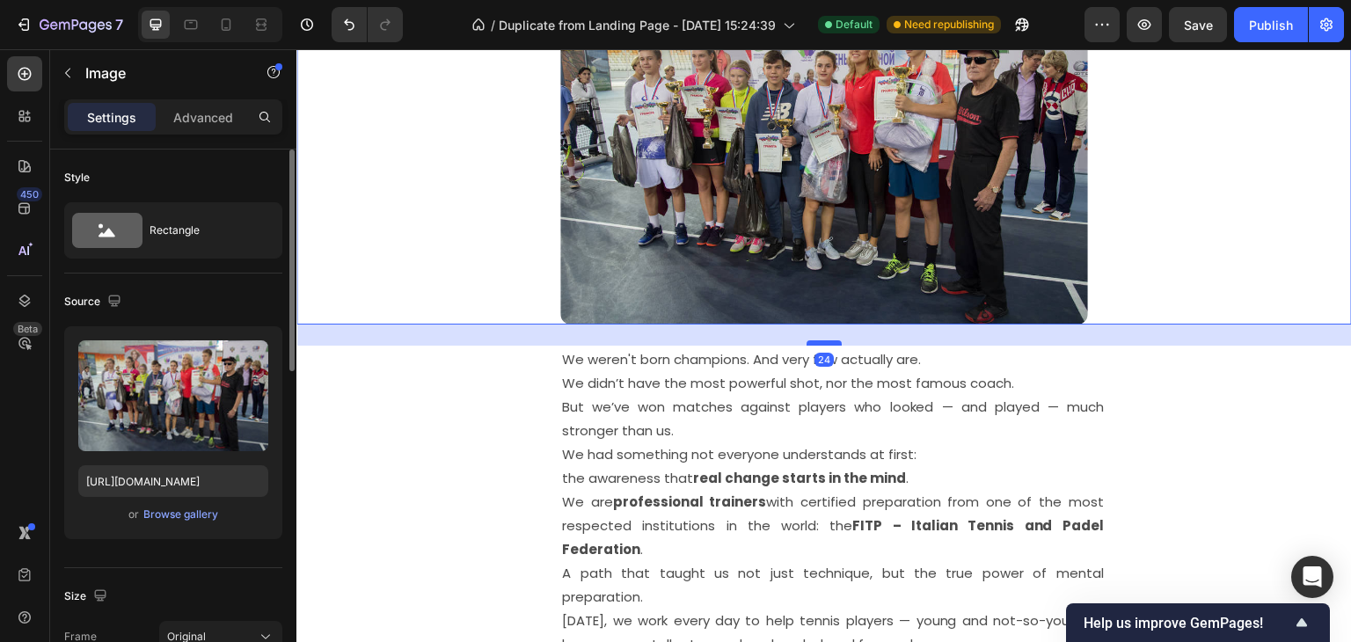
drag, startPoint x: 821, startPoint y: 316, endPoint x: 818, endPoint y: 338, distance: 22.3
click at [818, 340] on div at bounding box center [824, 342] width 35 height 5
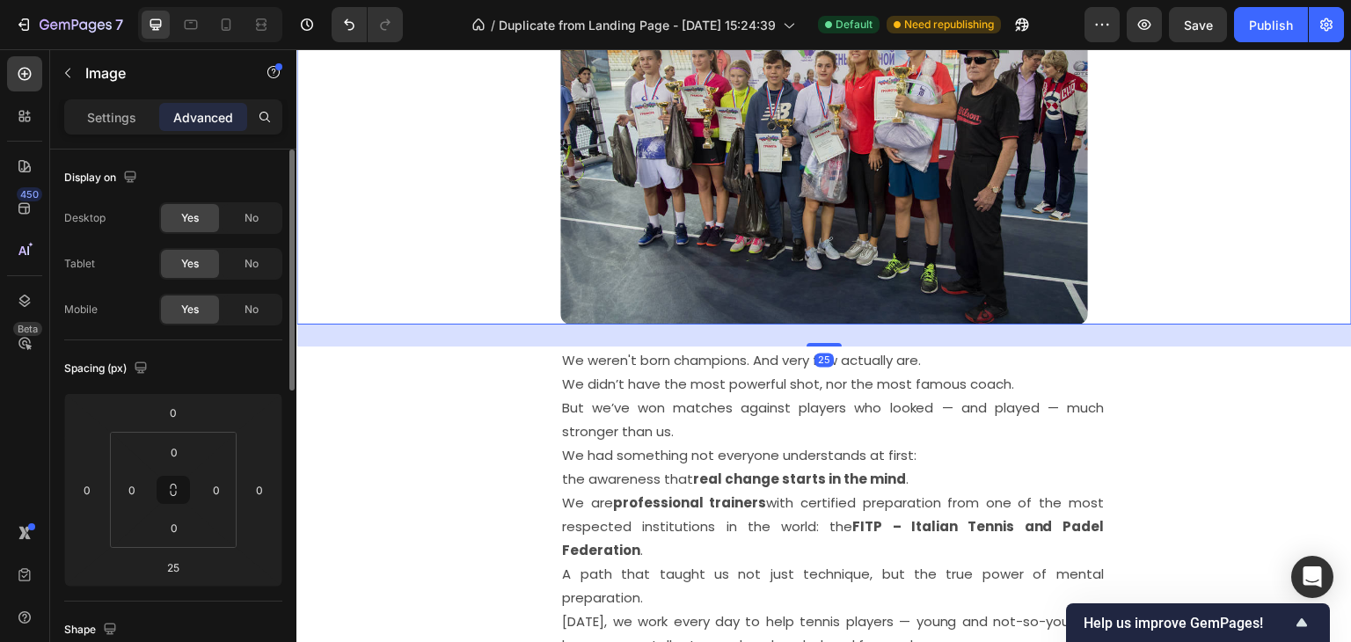
click at [1166, 273] on div at bounding box center [823, 149] width 1055 height 352
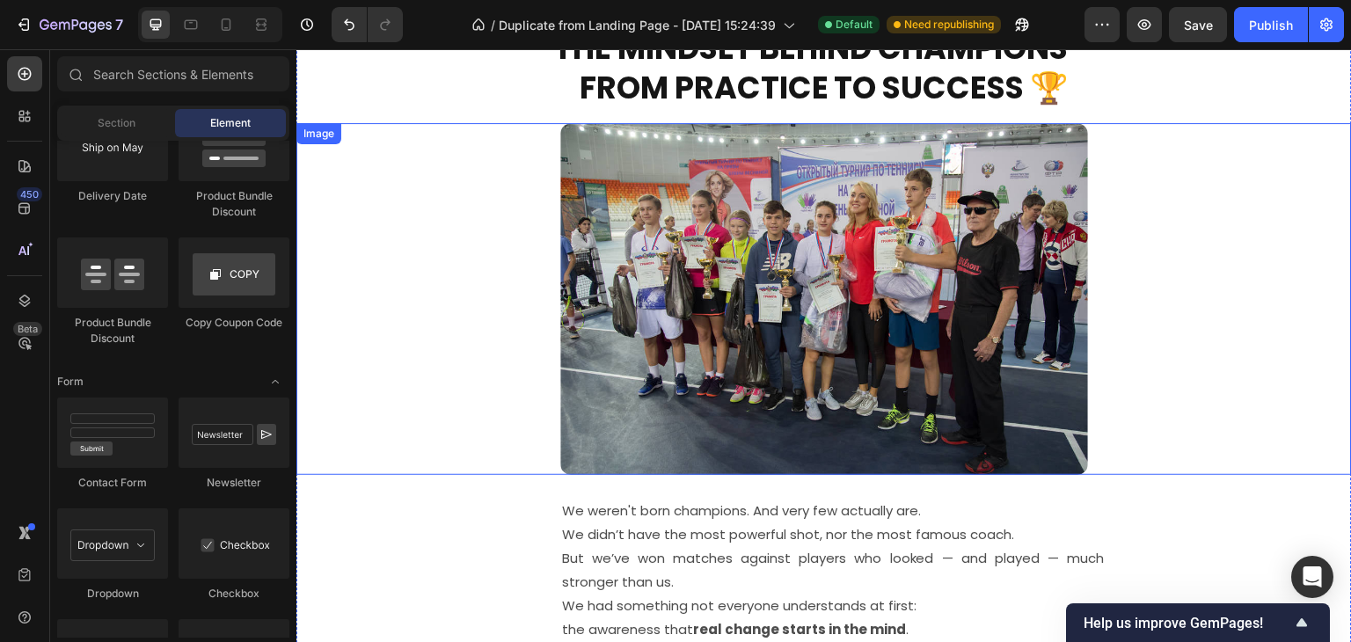
scroll to position [2975, 0]
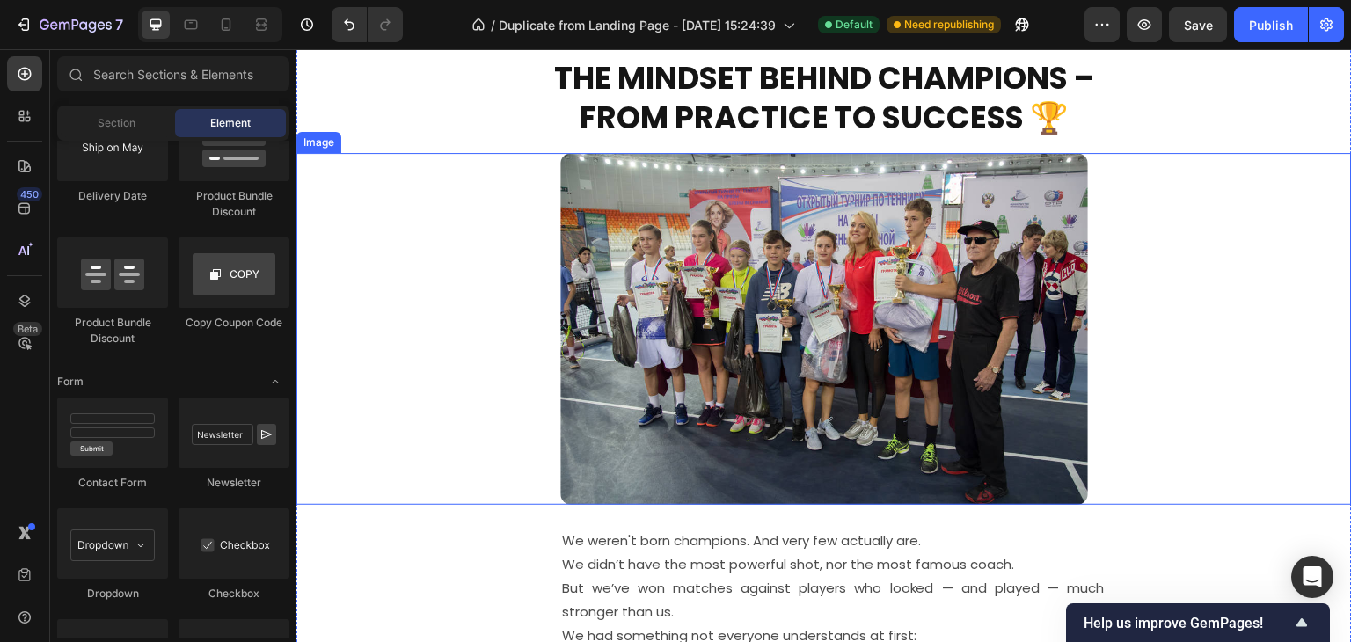
click at [774, 488] on img at bounding box center [824, 329] width 528 height 352
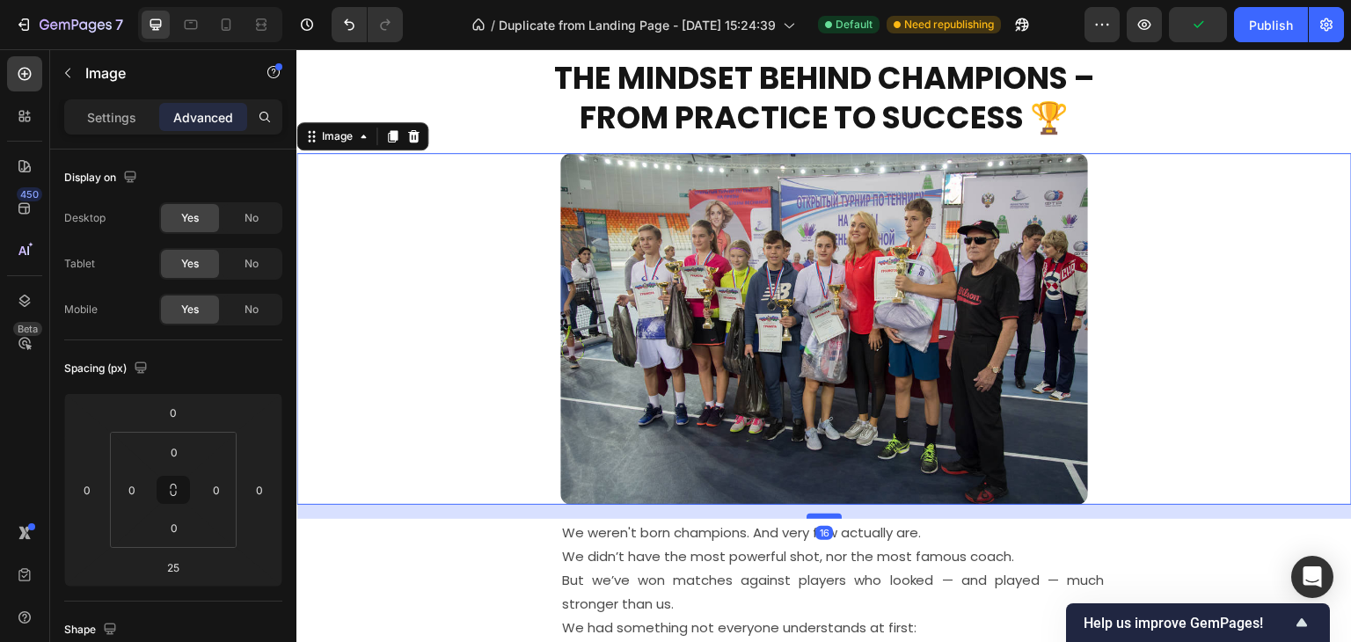
drag, startPoint x: 811, startPoint y: 521, endPoint x: 820, endPoint y: 513, distance: 11.8
click at [820, 514] on div at bounding box center [824, 516] width 35 height 5
type input "16"
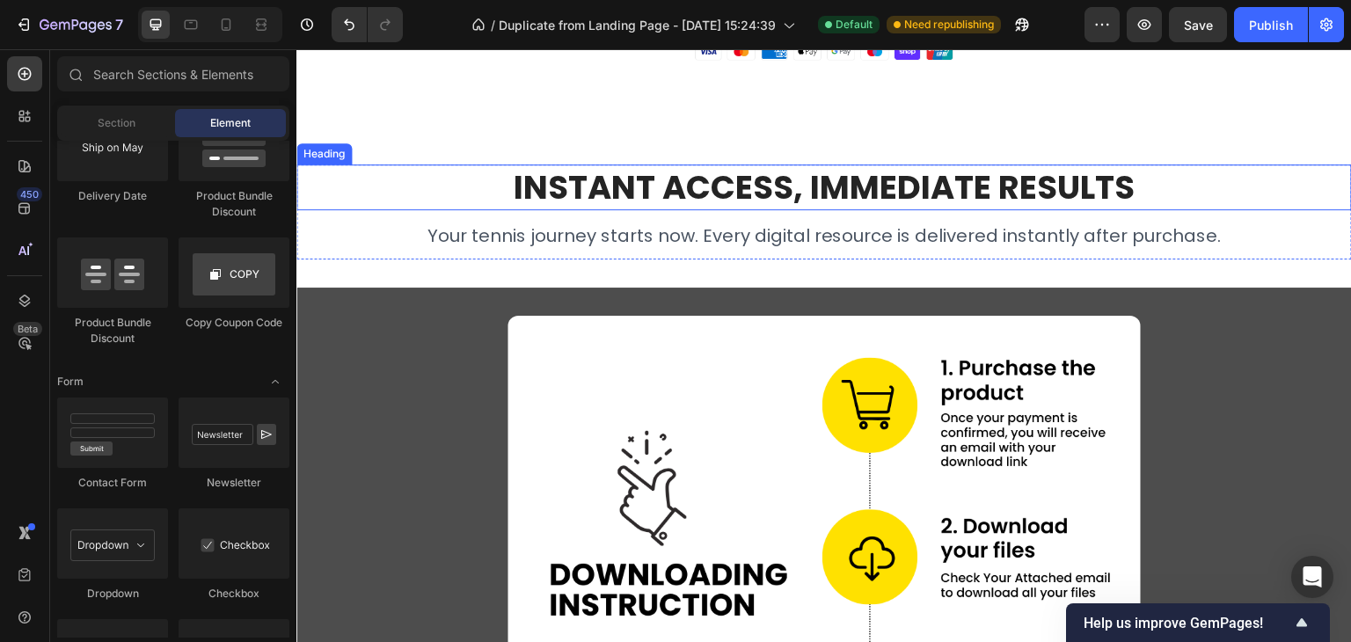
scroll to position [4508, 0]
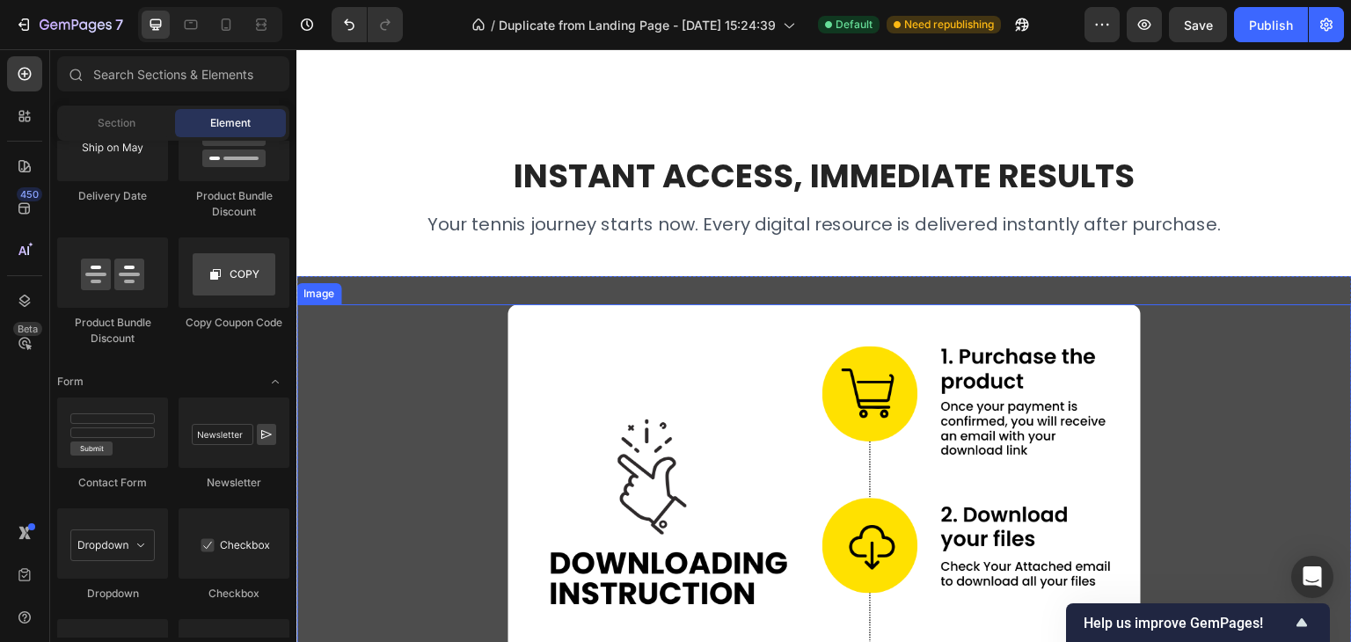
click at [529, 366] on img at bounding box center [823, 541] width 633 height 475
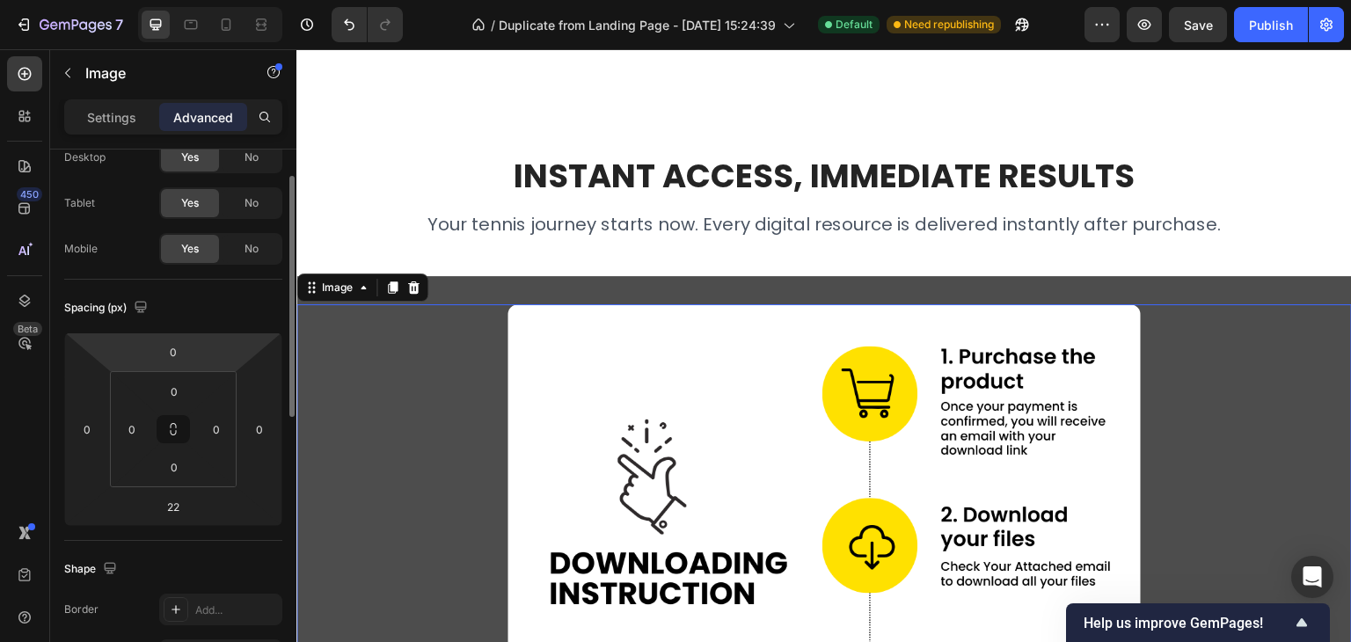
scroll to position [0, 0]
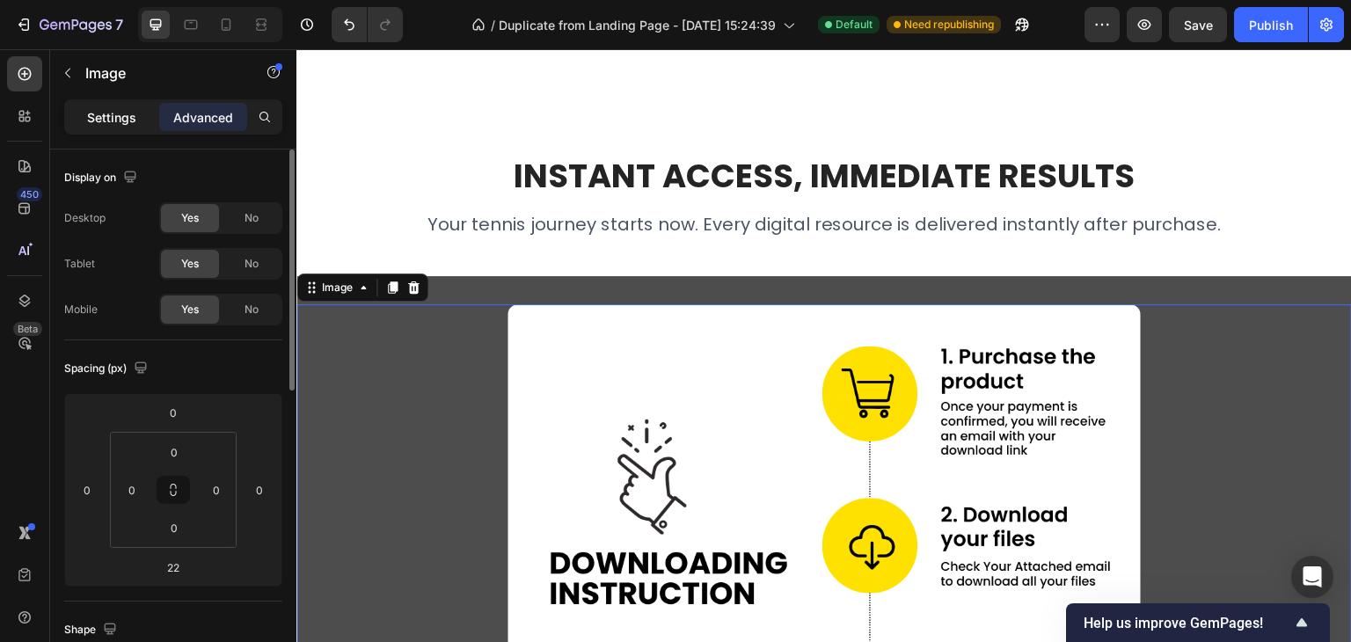
click at [99, 120] on p "Settings" at bounding box center [111, 117] width 49 height 18
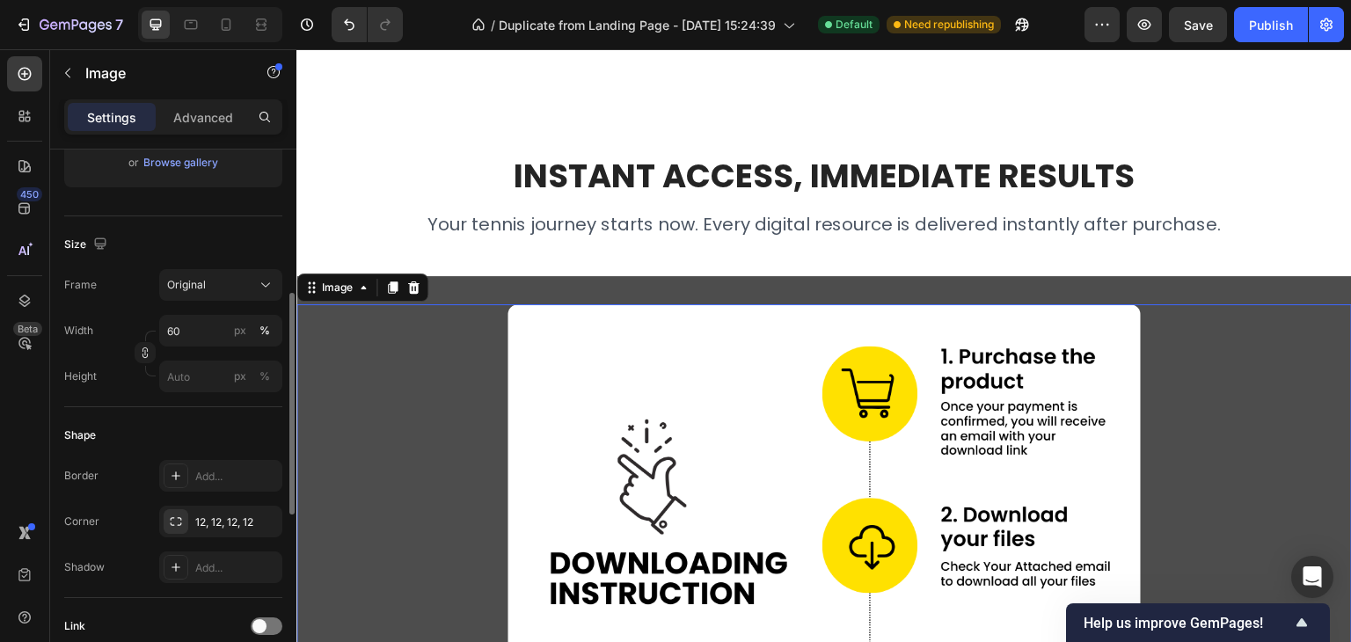
scroll to position [440, 0]
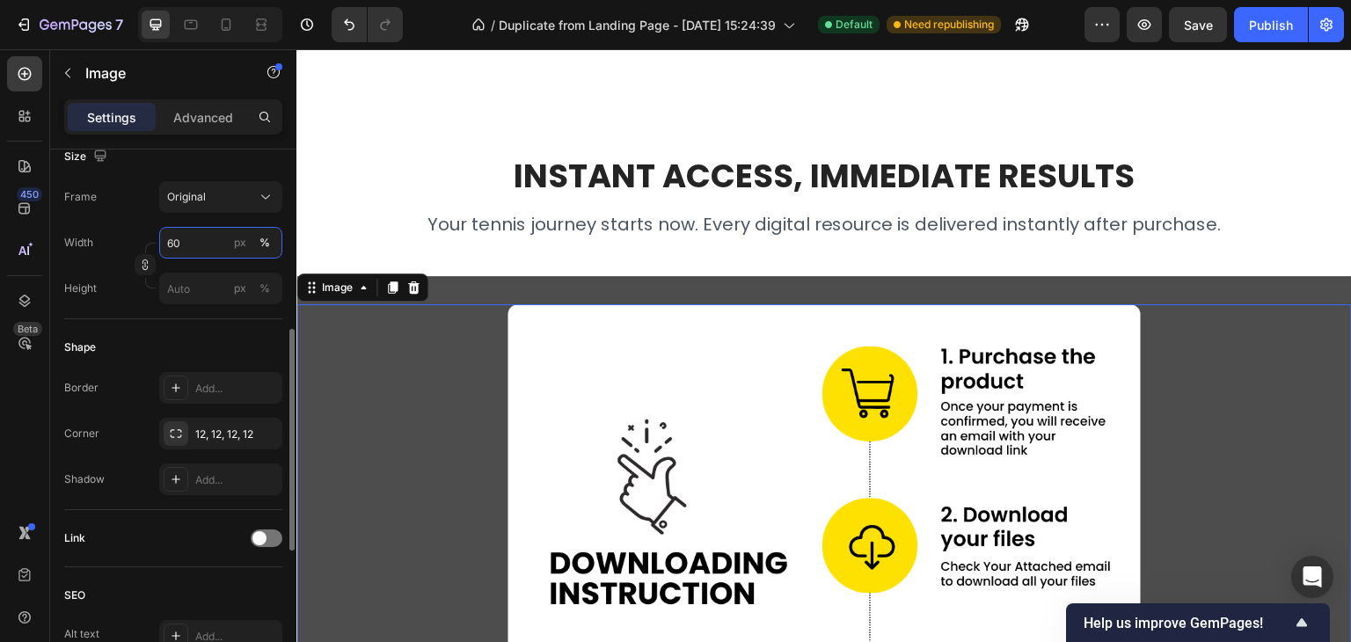
click at [179, 241] on input "60" at bounding box center [220, 243] width 123 height 32
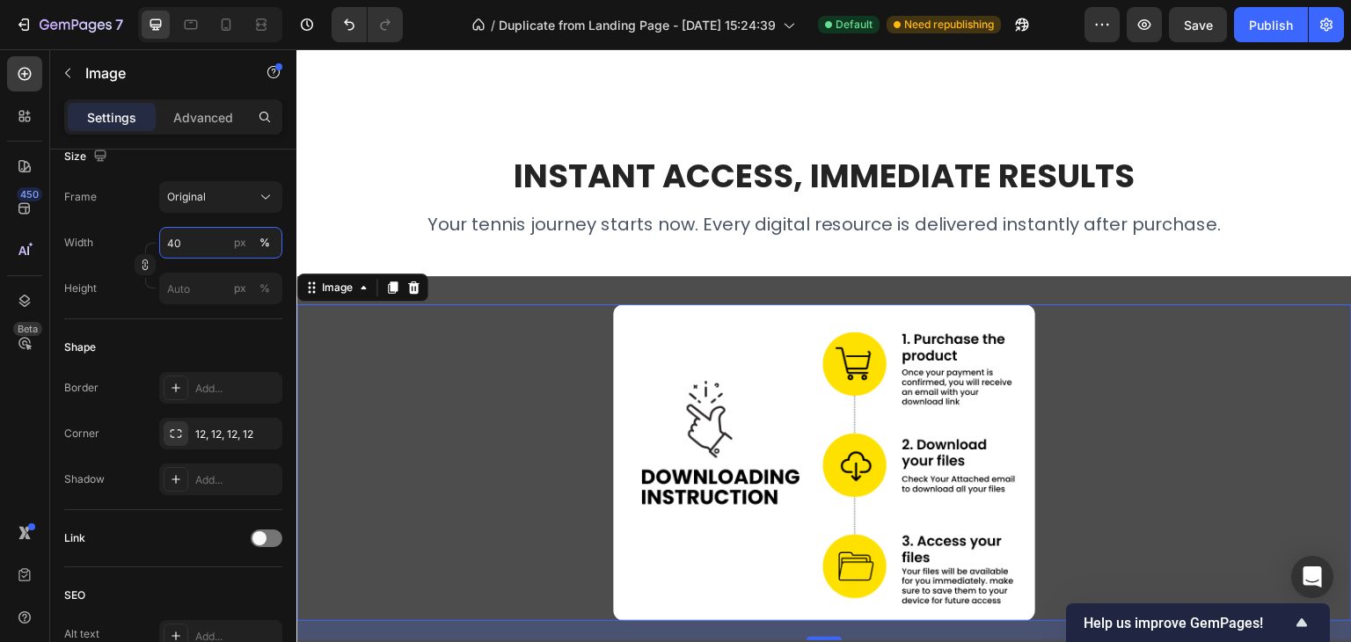
type input "40"
click at [1213, 378] on div at bounding box center [823, 462] width 1055 height 317
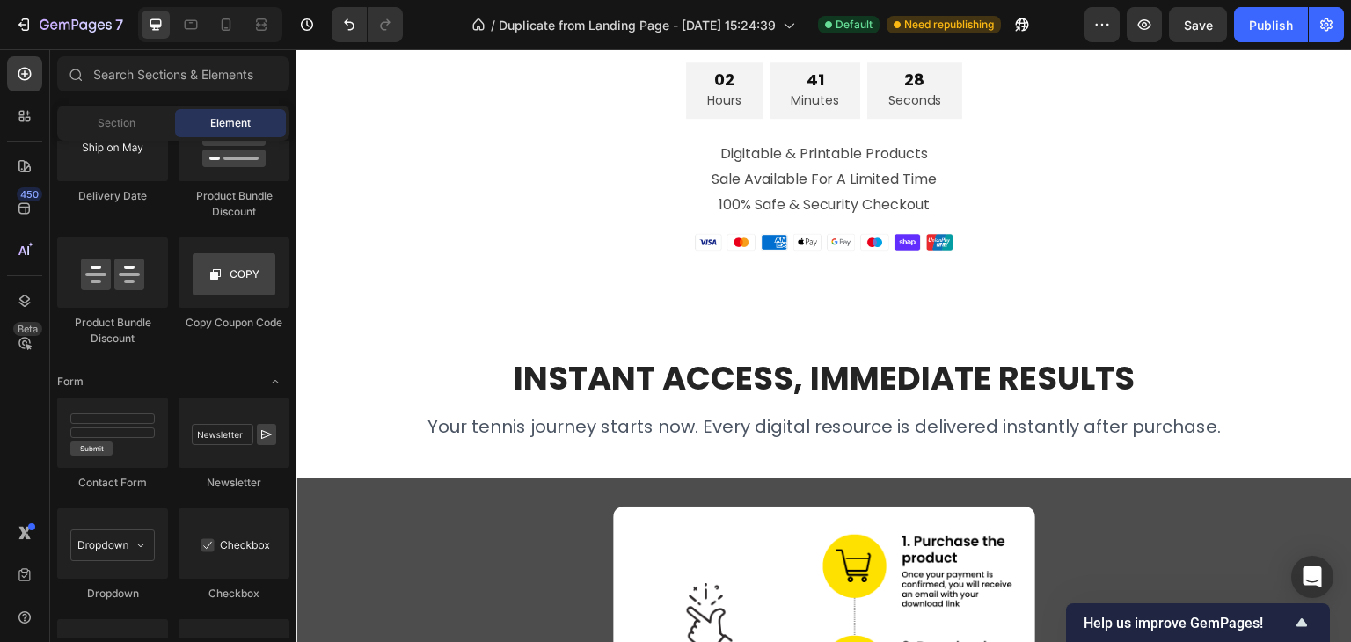
scroll to position [4397, 0]
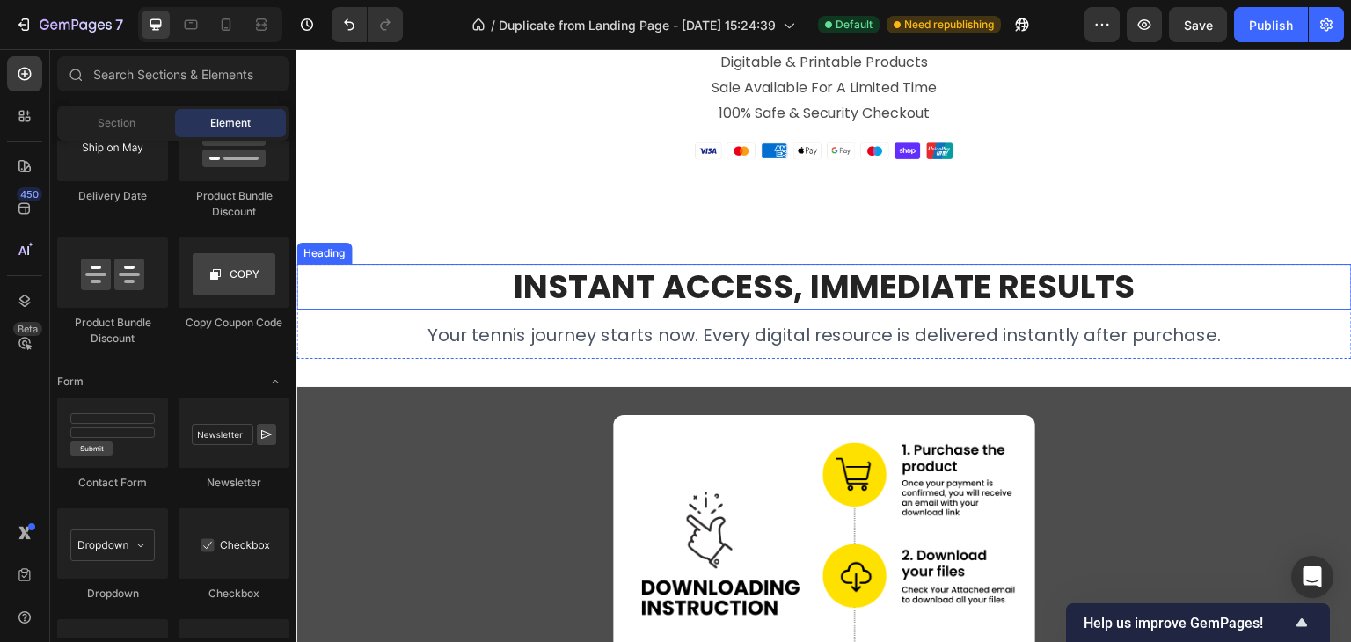
click at [863, 294] on strong "Instant Access, Immediate Results" at bounding box center [824, 287] width 621 height 46
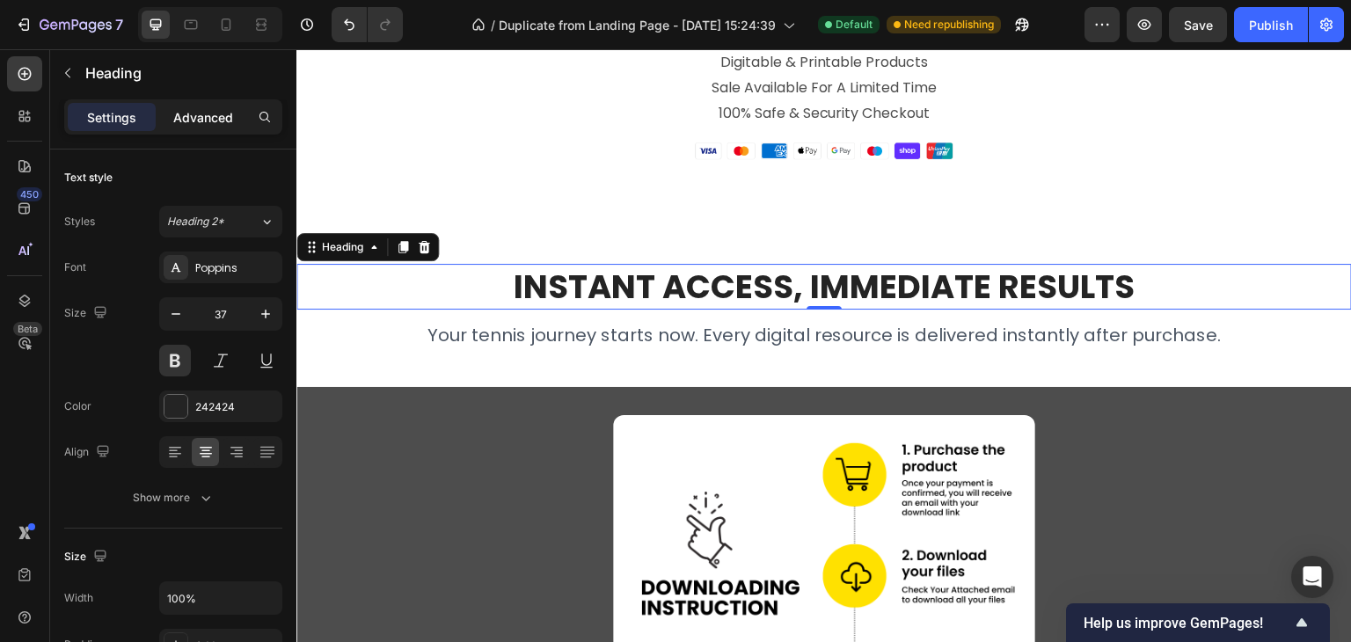
click at [208, 119] on p "Advanced" at bounding box center [203, 117] width 60 height 18
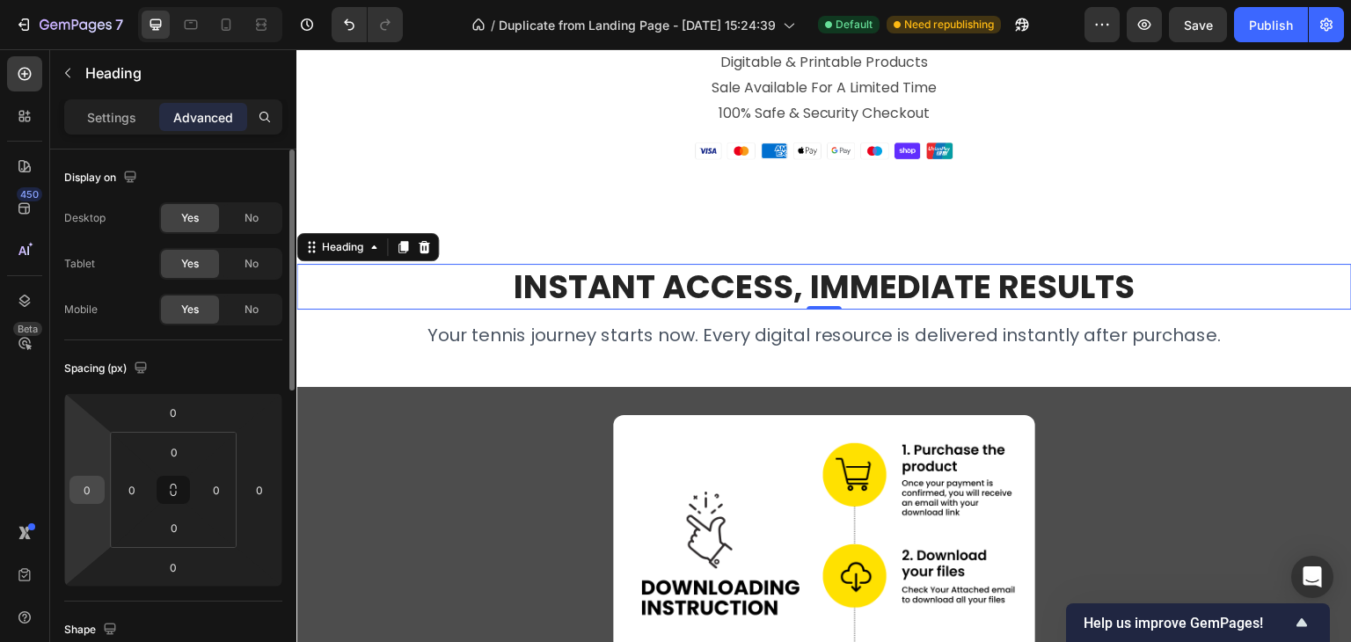
click at [92, 485] on input "0" at bounding box center [87, 490] width 26 height 26
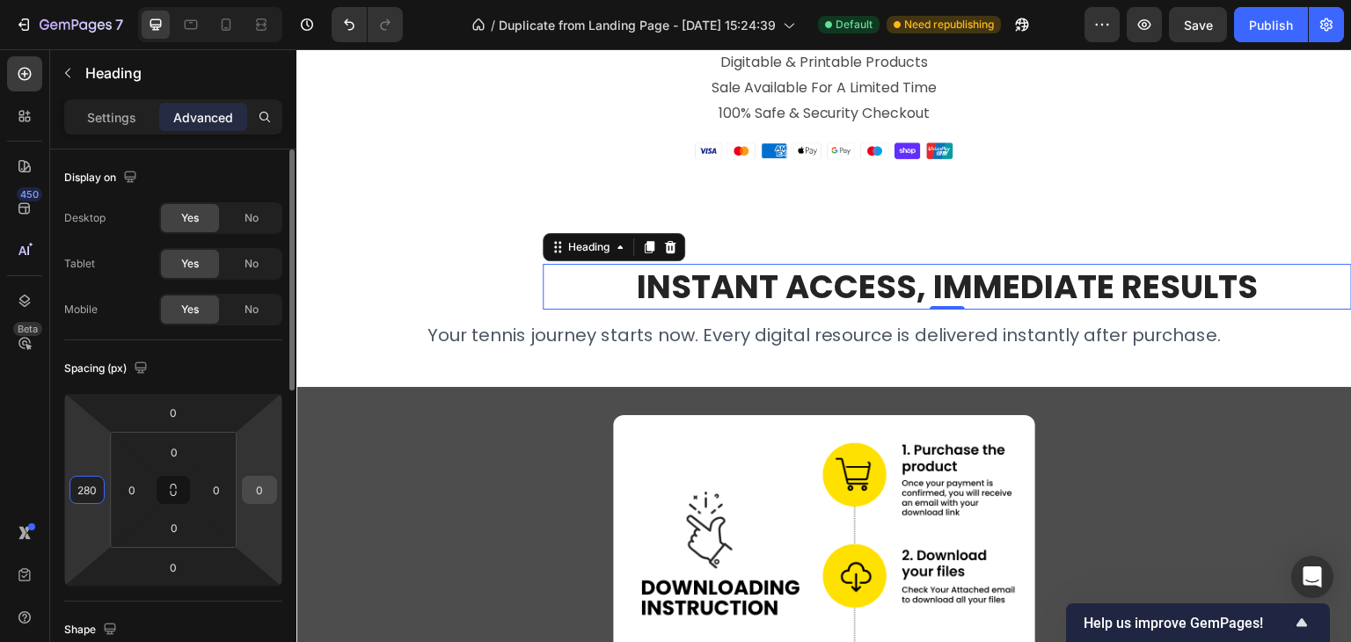
type input "280"
click at [255, 487] on input "0" at bounding box center [259, 490] width 26 height 26
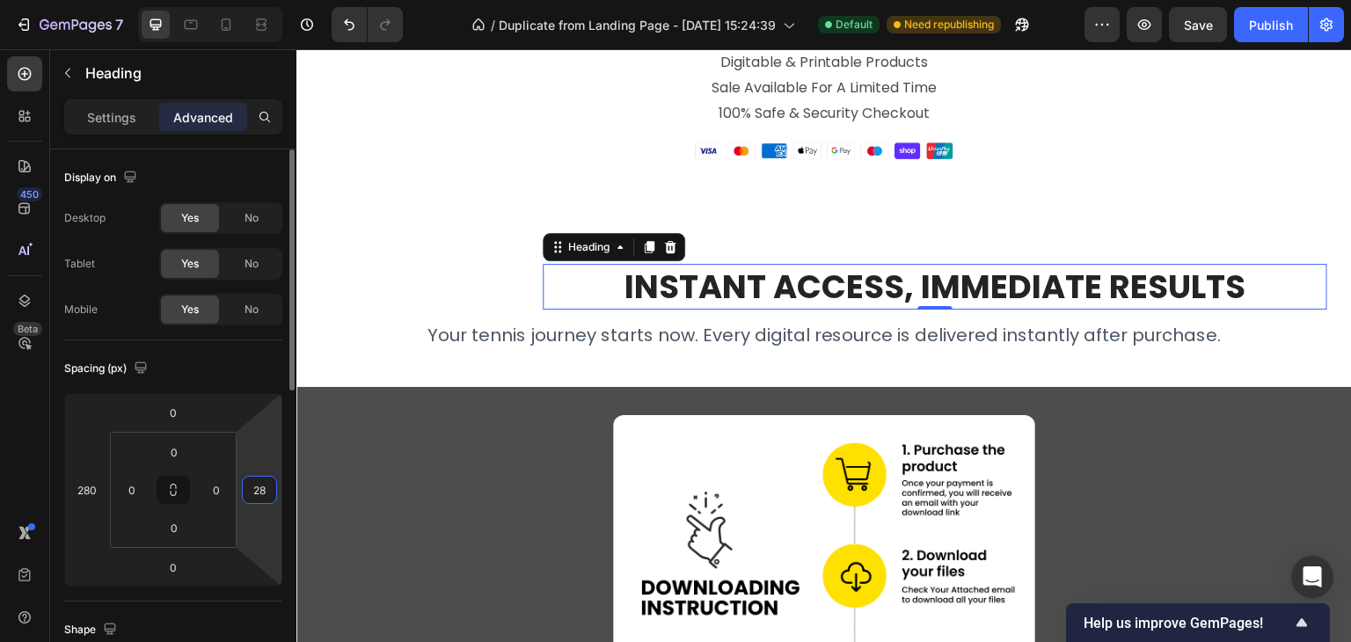
type input "280"
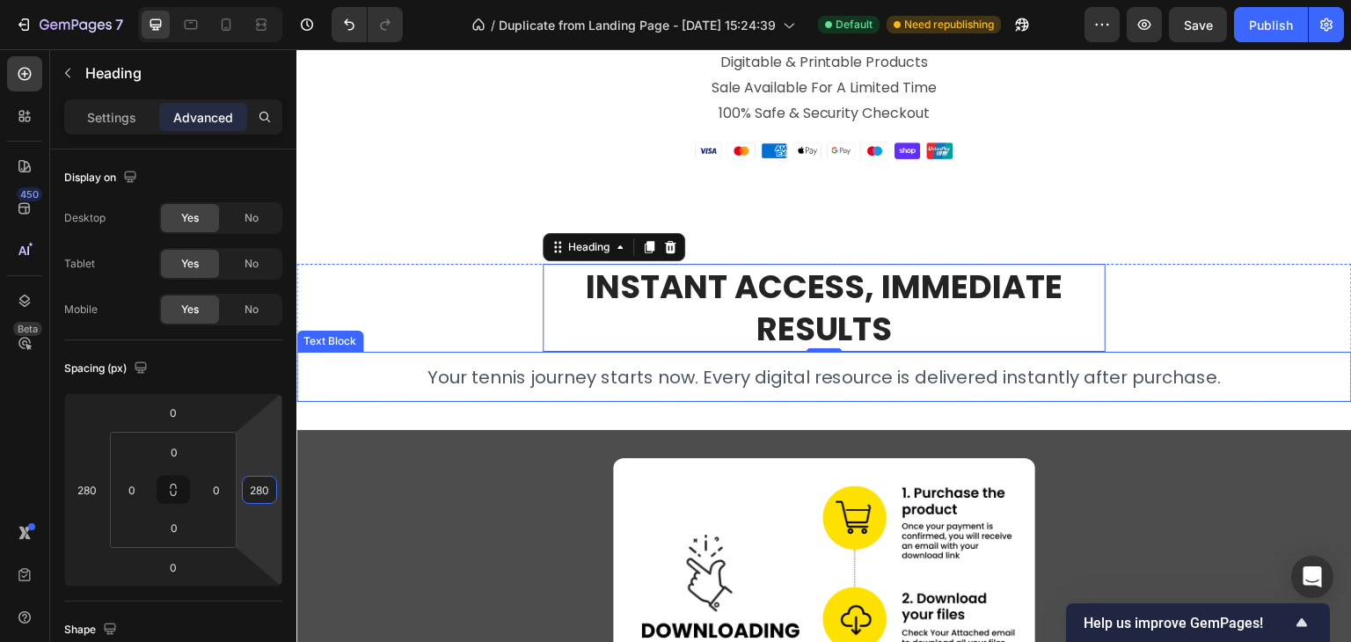
click at [641, 377] on span "Your tennis journey starts now. Every digital resource is delivered instantly a…" at bounding box center [824, 377] width 794 height 25
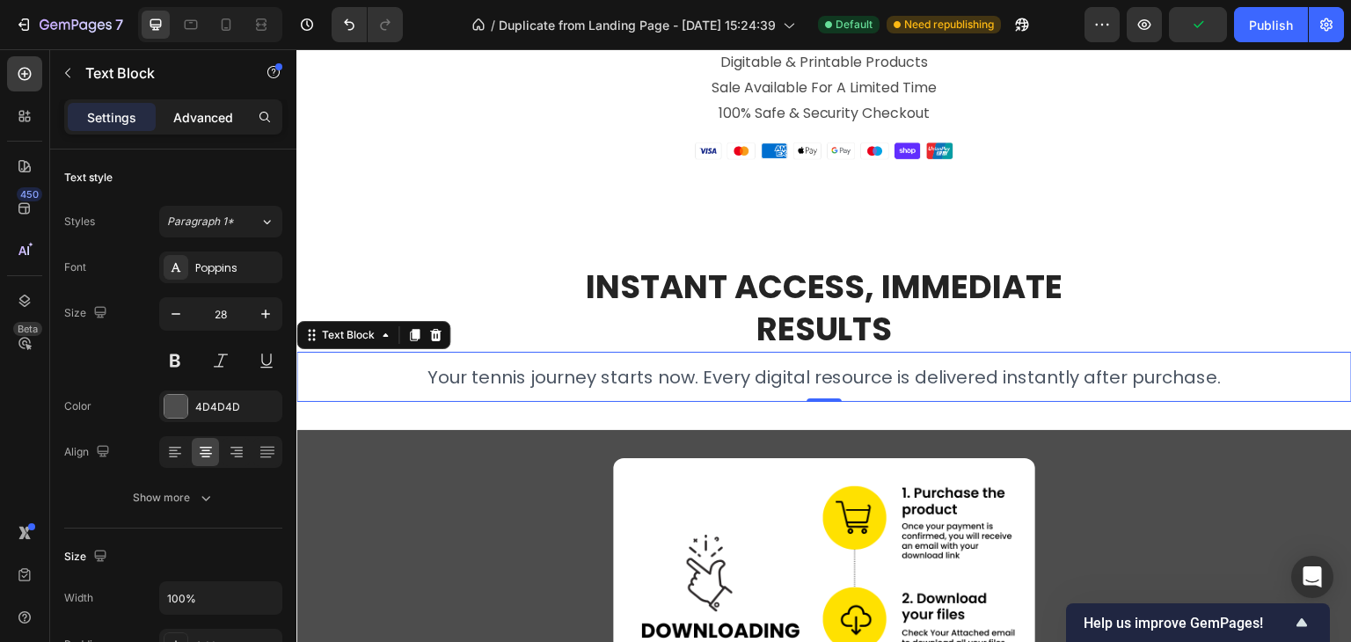
click at [186, 121] on p "Advanced" at bounding box center [203, 117] width 60 height 18
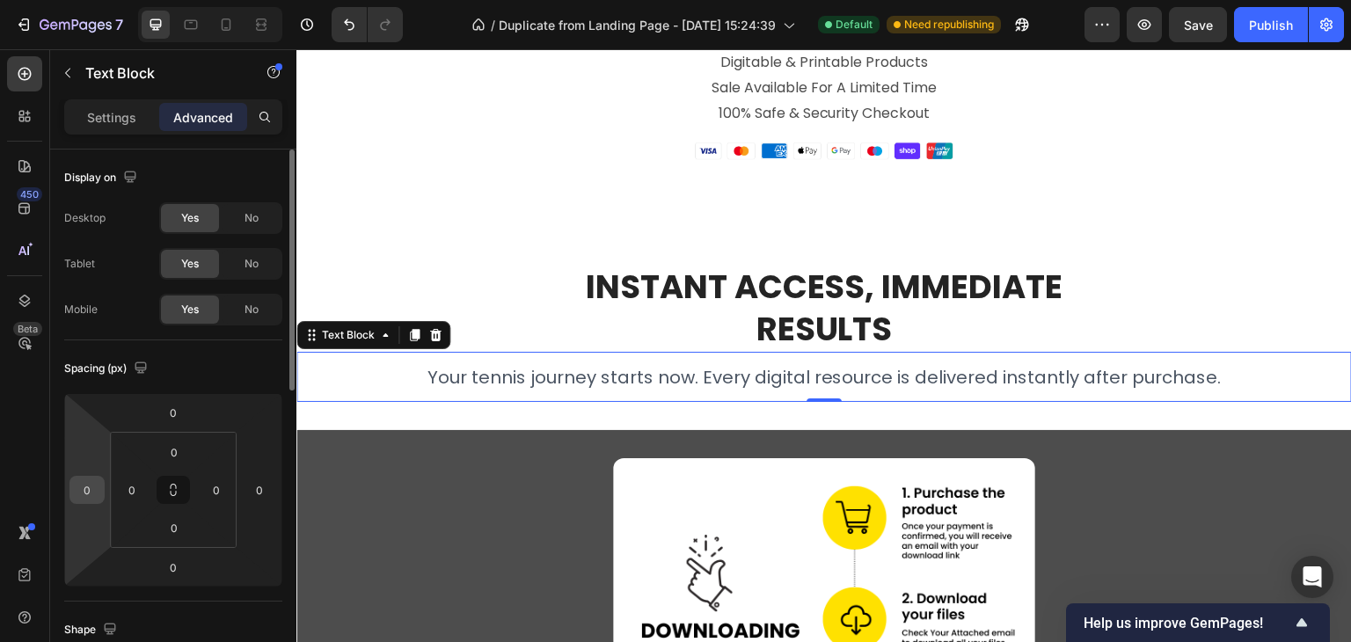
click at [99, 474] on div "0 0 0 0" at bounding box center [173, 489] width 218 height 193
click at [81, 485] on input "0" at bounding box center [87, 490] width 26 height 26
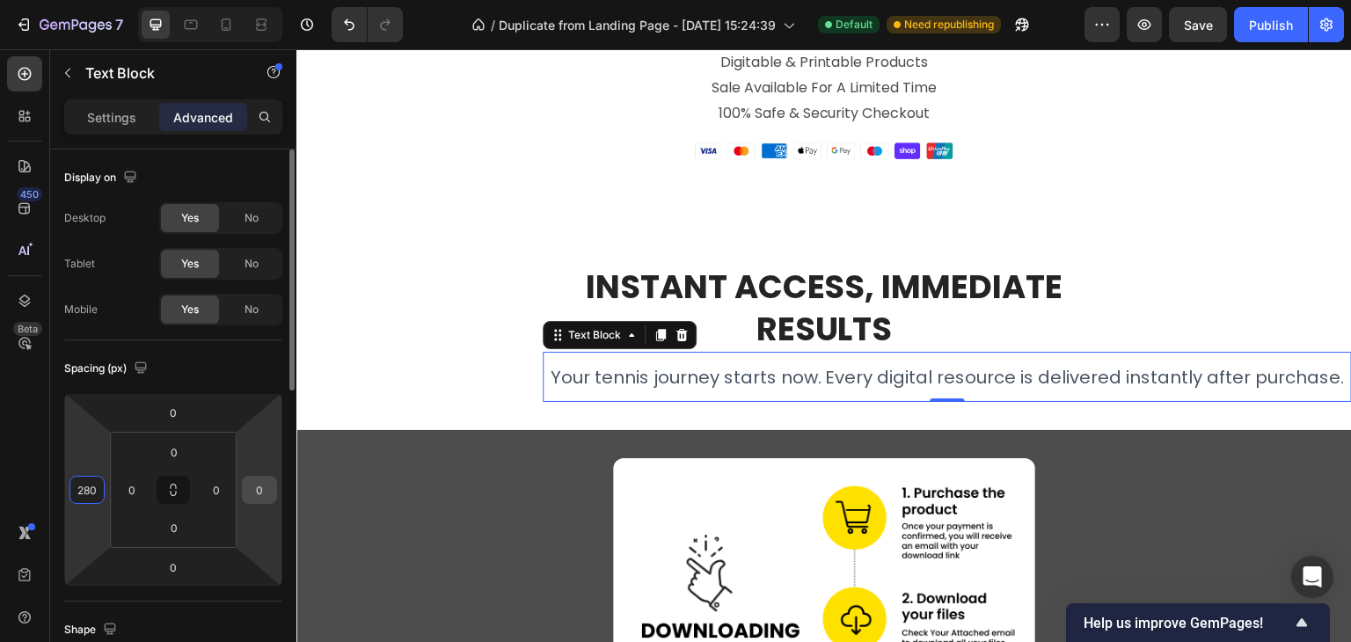
type input "280"
click at [260, 492] on input "0" at bounding box center [259, 490] width 26 height 26
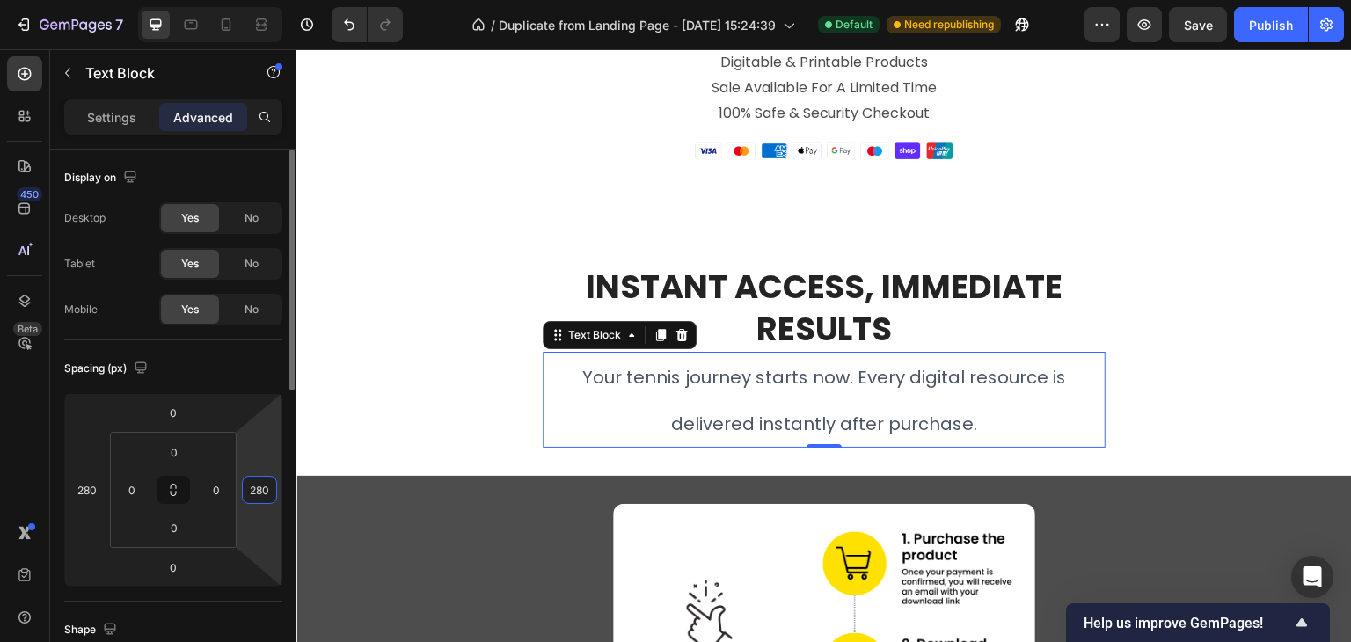
type input "280"
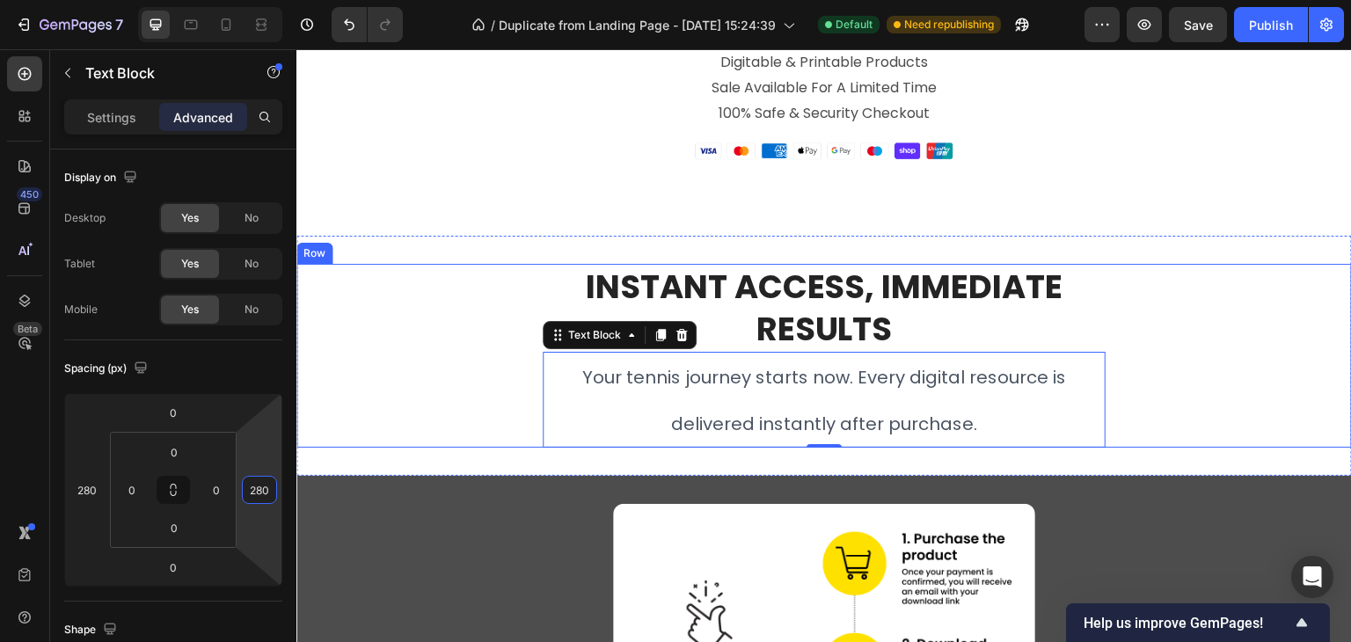
click at [1132, 361] on div "Instant Access, Immediate Results Heading Your tennis journey starts now. Every…" at bounding box center [823, 356] width 1055 height 184
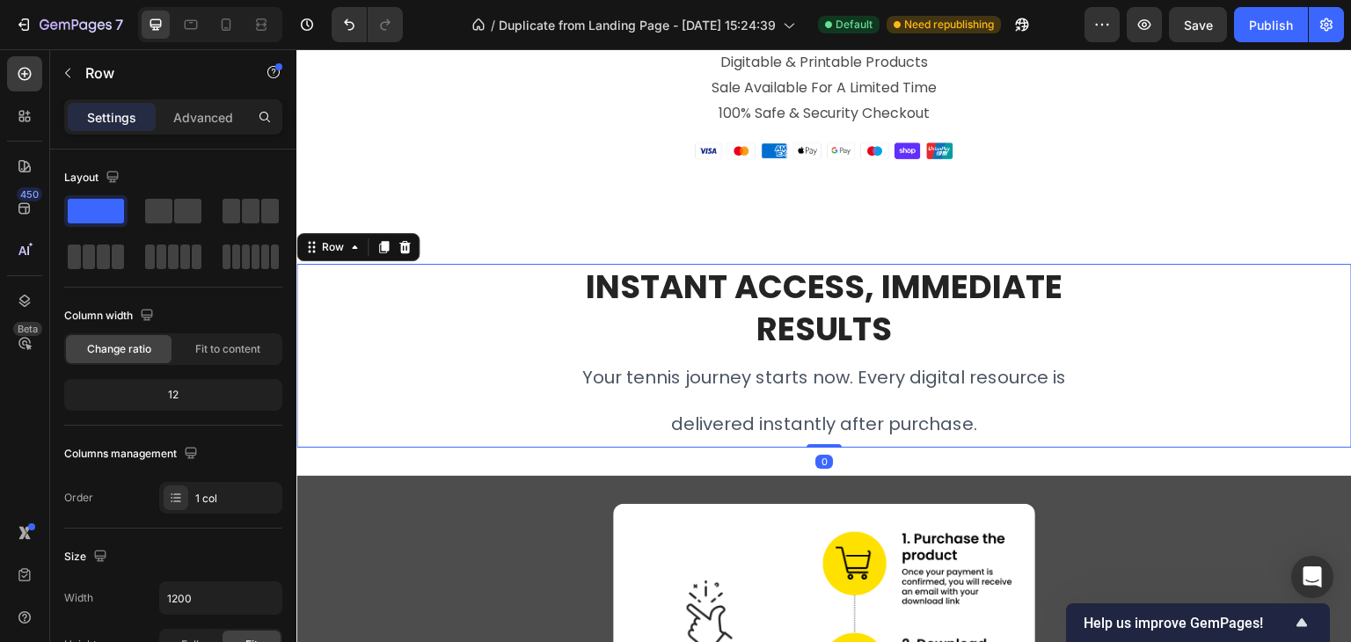
click at [1231, 369] on div "Instant Access, Immediate Results Heading Your tennis journey starts now. Every…" at bounding box center [823, 356] width 1055 height 184
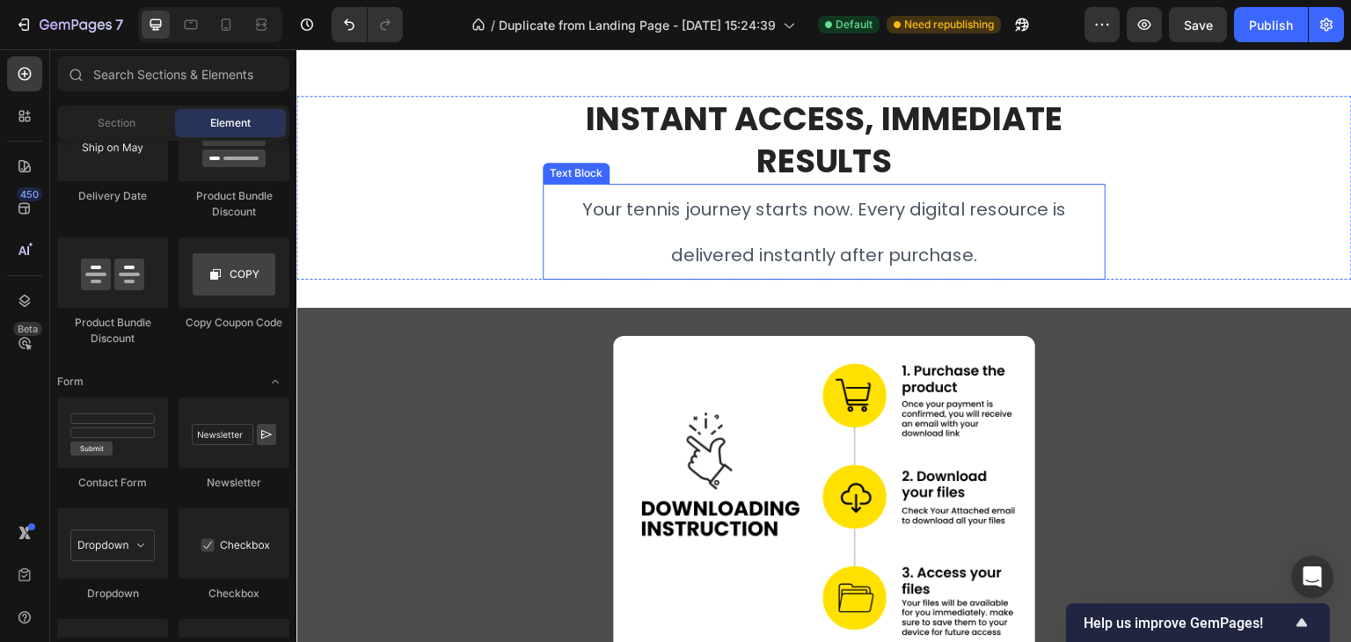
scroll to position [4573, 0]
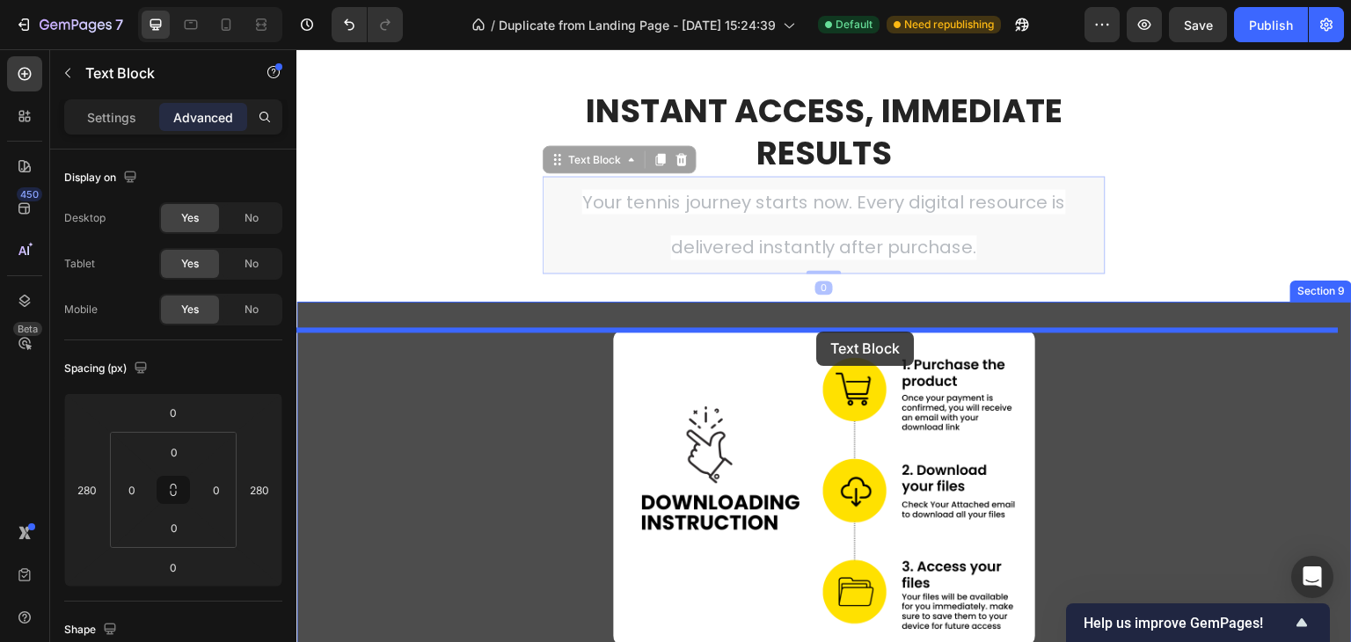
drag, startPoint x: 804, startPoint y: 235, endPoint x: 816, endPoint y: 333, distance: 99.3
type input "22"
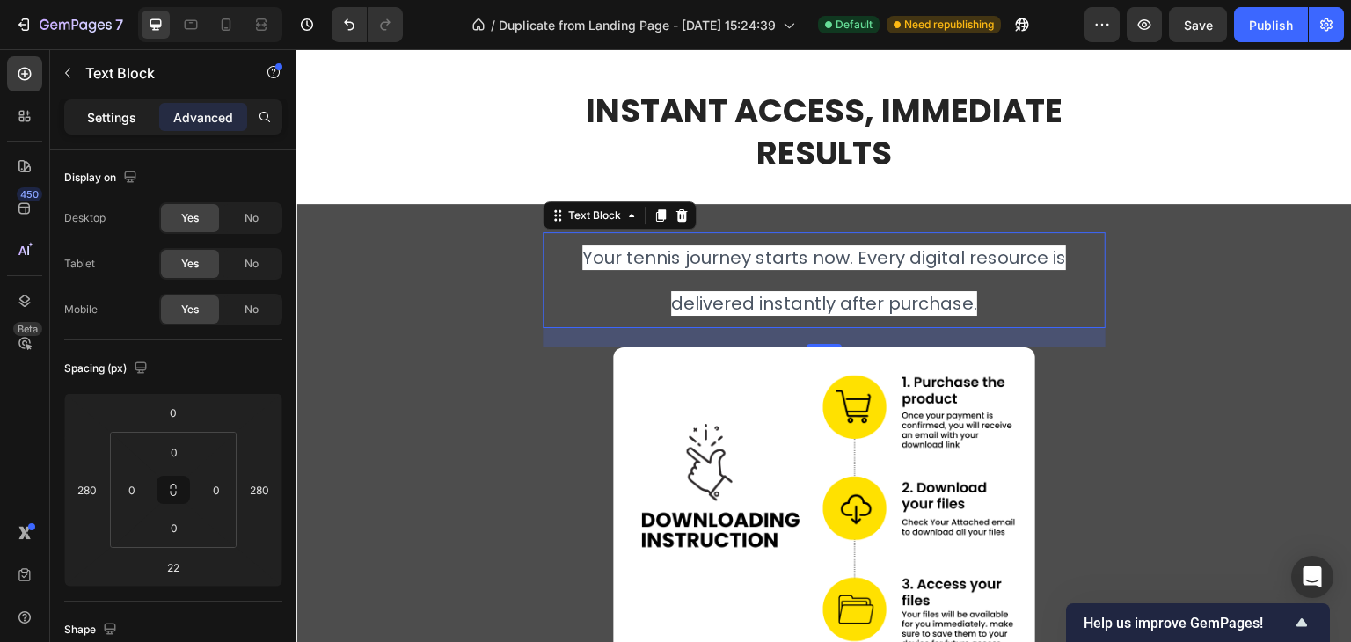
click at [119, 123] on p "Settings" at bounding box center [111, 117] width 49 height 18
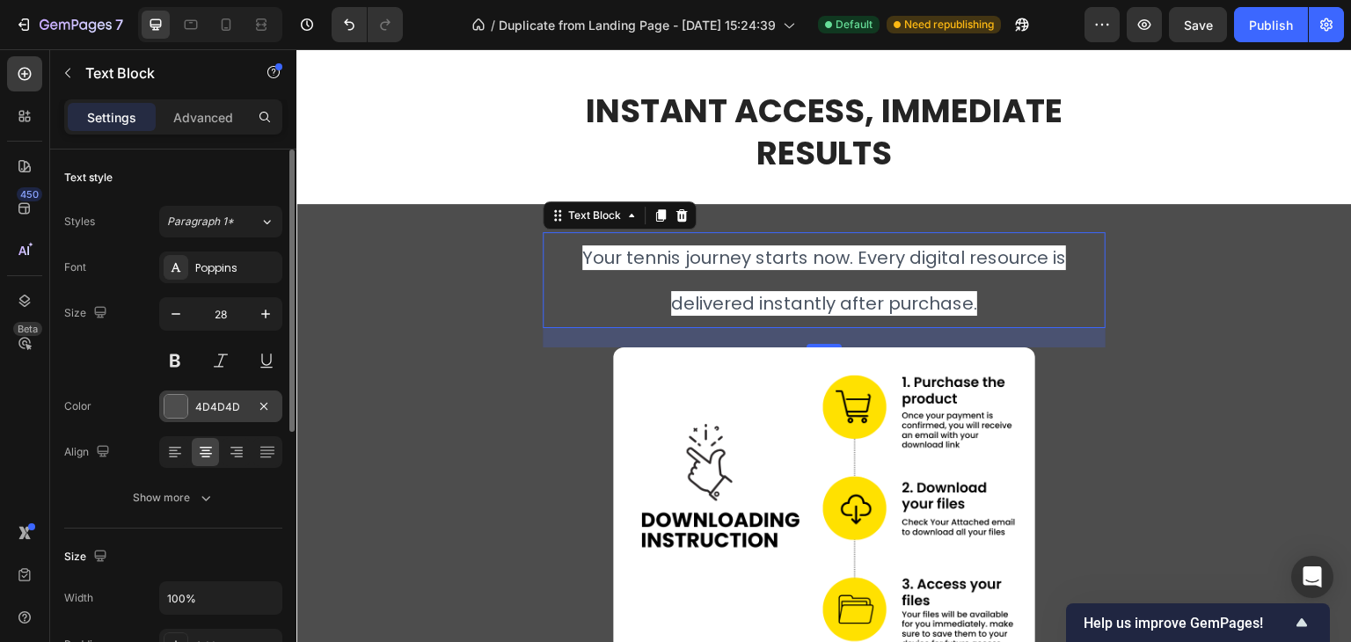
click at [192, 405] on div "4D4D4D" at bounding box center [220, 407] width 123 height 32
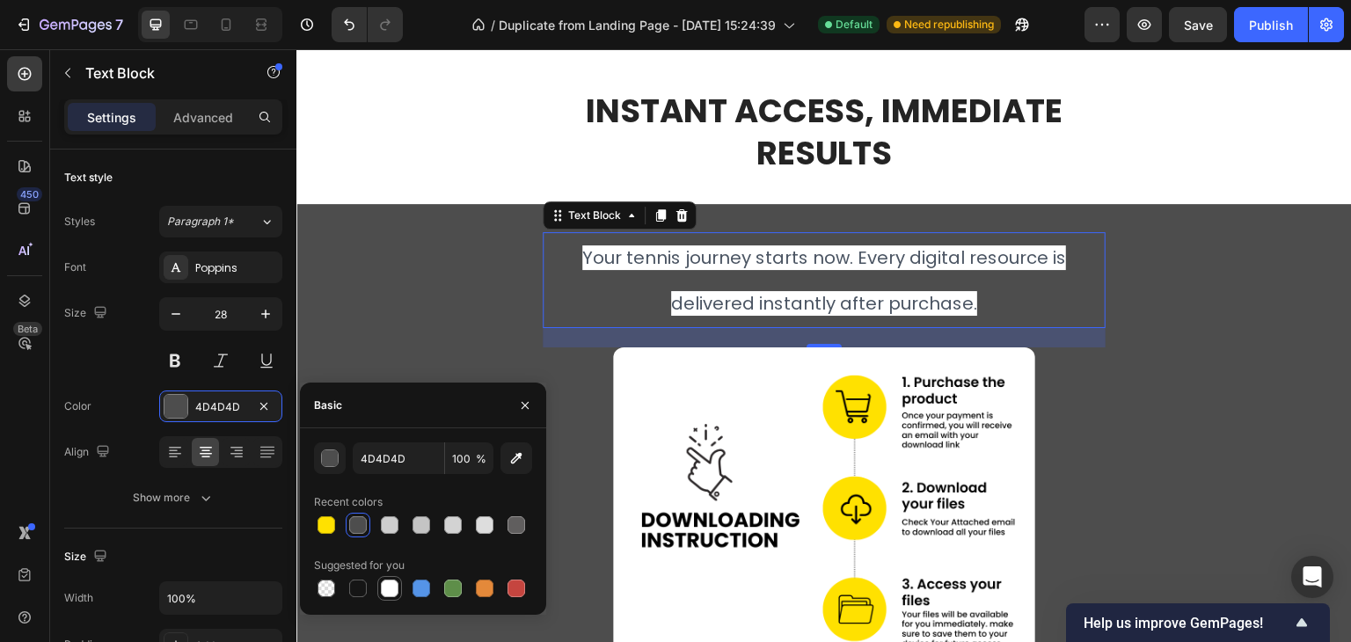
click at [387, 588] on div at bounding box center [390, 589] width 18 height 18
type input "FFFFFF"
click at [443, 319] on div "Your tennis journey starts now. Every digital resource is delivered instantly a…" at bounding box center [823, 507] width 1055 height 550
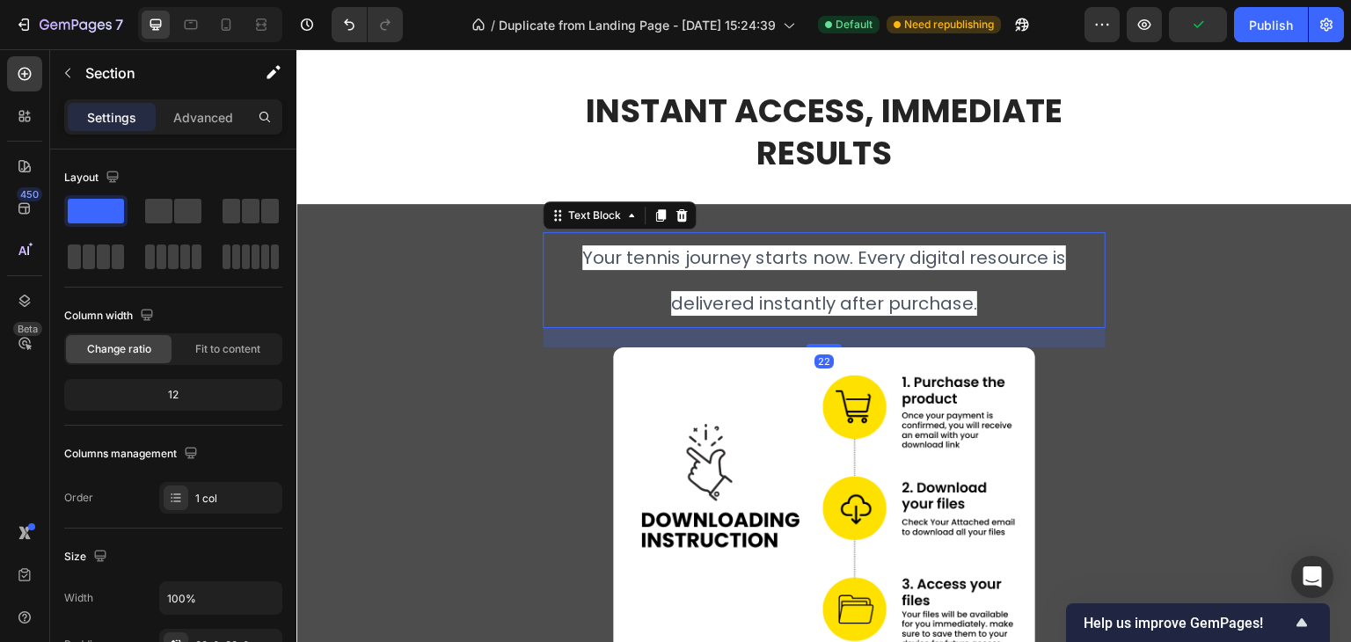
click at [652, 294] on p "Your tennis journey starts now. Every digital resource is delivered instantly a…" at bounding box center [823, 280] width 559 height 92
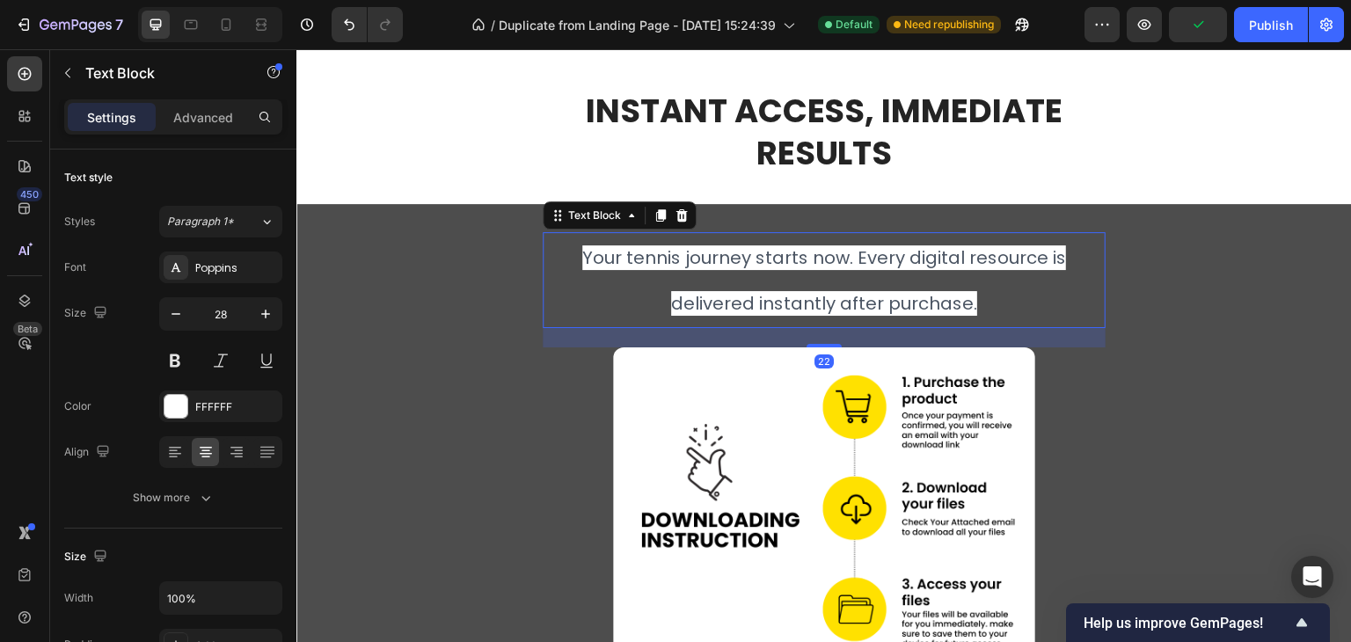
click at [653, 292] on p "Your tennis journey starts now. Every digital resource is delivered instantly a…" at bounding box center [823, 280] width 559 height 92
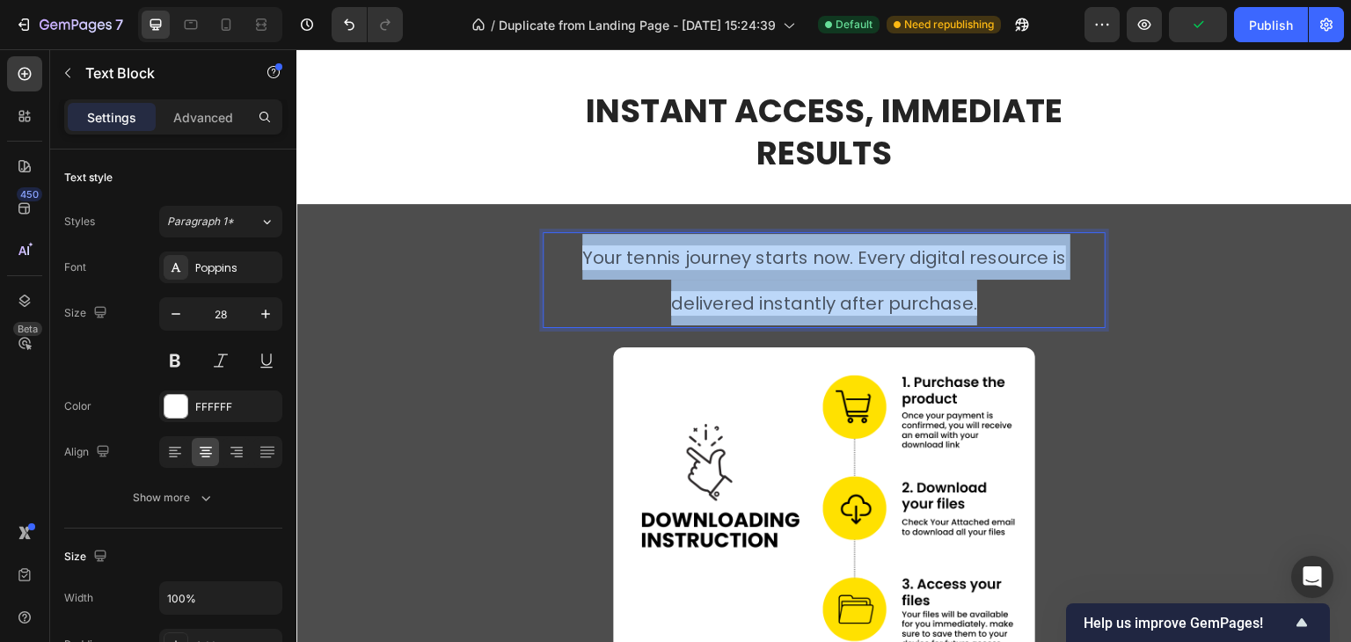
click at [653, 292] on p "Your tennis journey starts now. Every digital resource is delivered instantly a…" at bounding box center [823, 280] width 559 height 92
click at [655, 292] on p "Your tennis journey starts now. Every digital resource is delivered instantly a…" at bounding box center [823, 280] width 559 height 92
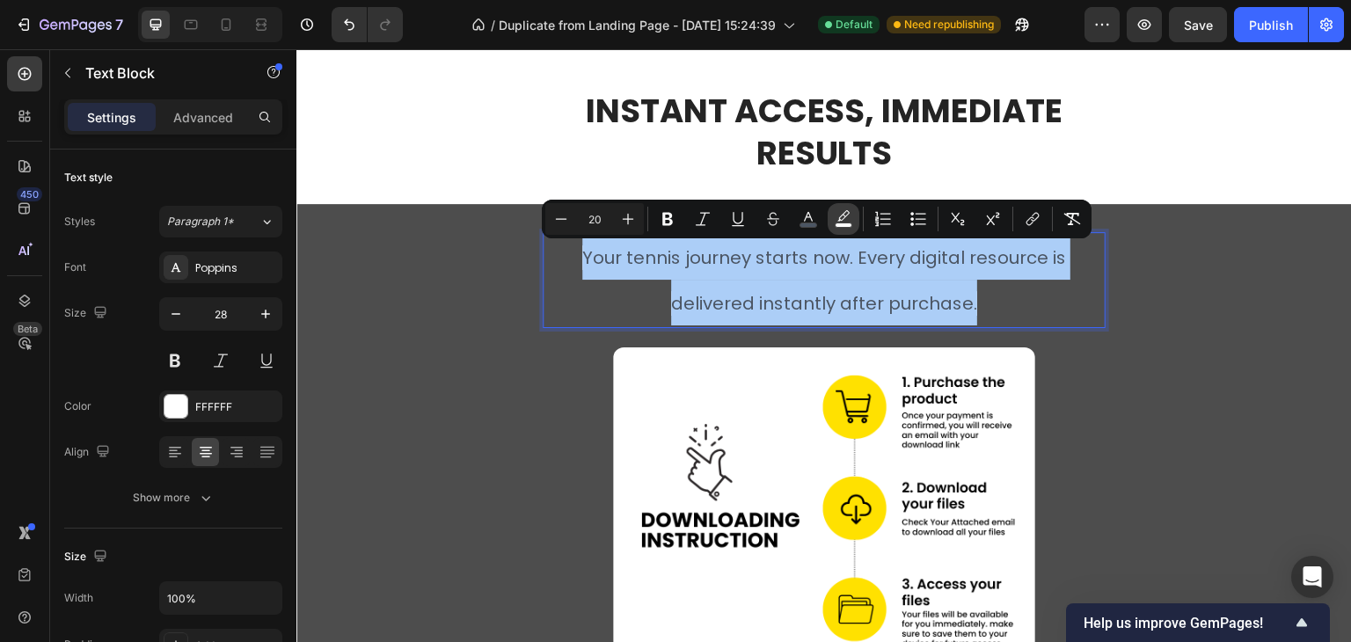
click at [846, 208] on button "color" at bounding box center [844, 219] width 32 height 32
type input "FFFFFF"
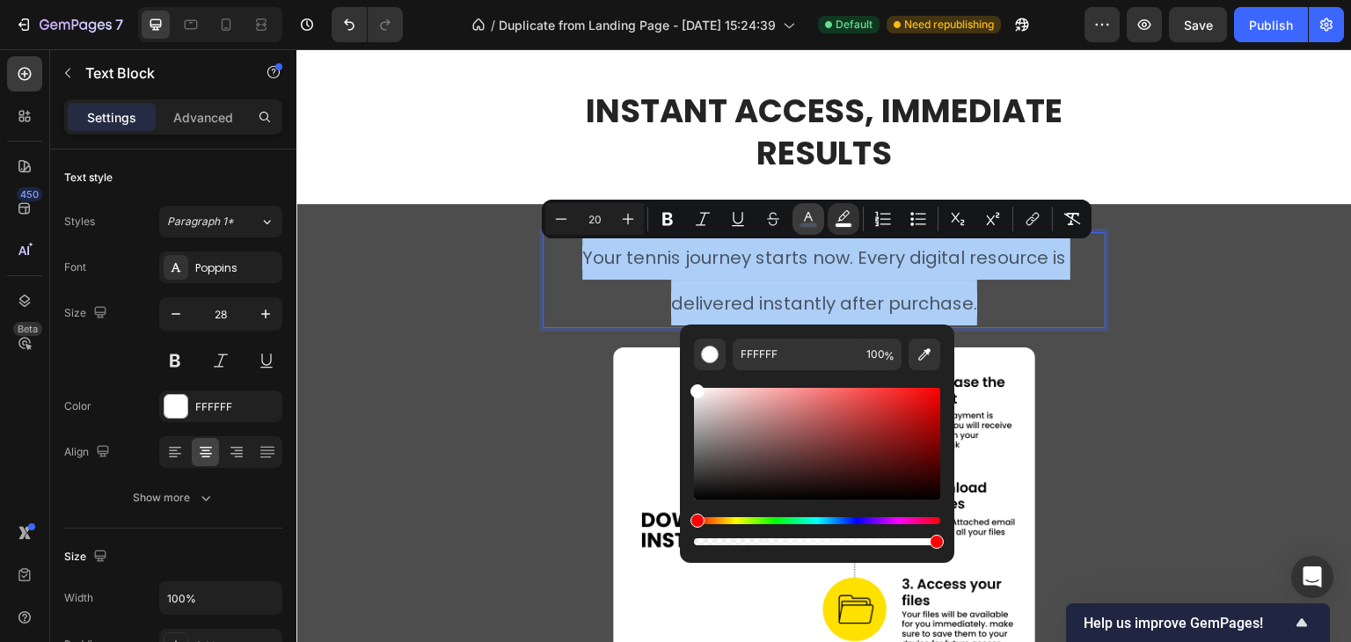
click at [799, 216] on icon "Editor contextual toolbar" at bounding box center [808, 219] width 18 height 18
type input "4B5563"
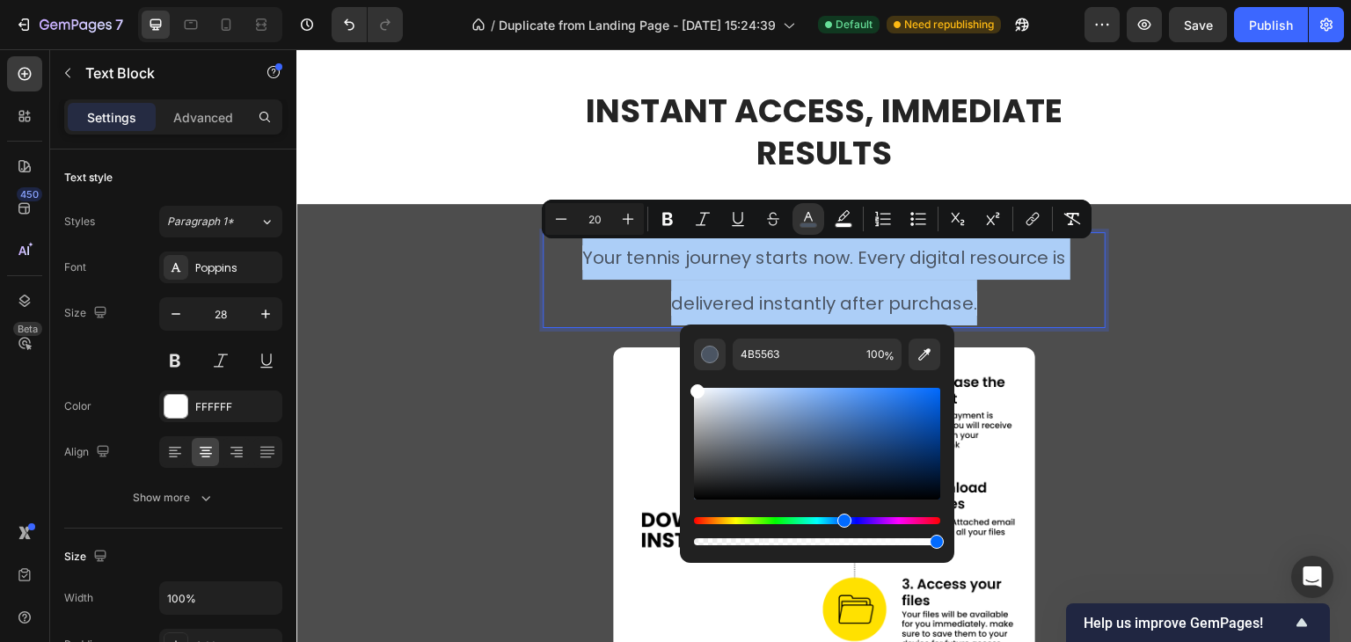
drag, startPoint x: 751, startPoint y: 458, endPoint x: 679, endPoint y: 374, distance: 111.0
click at [680, 374] on div "4B5563 100 %" at bounding box center [817, 437] width 274 height 224
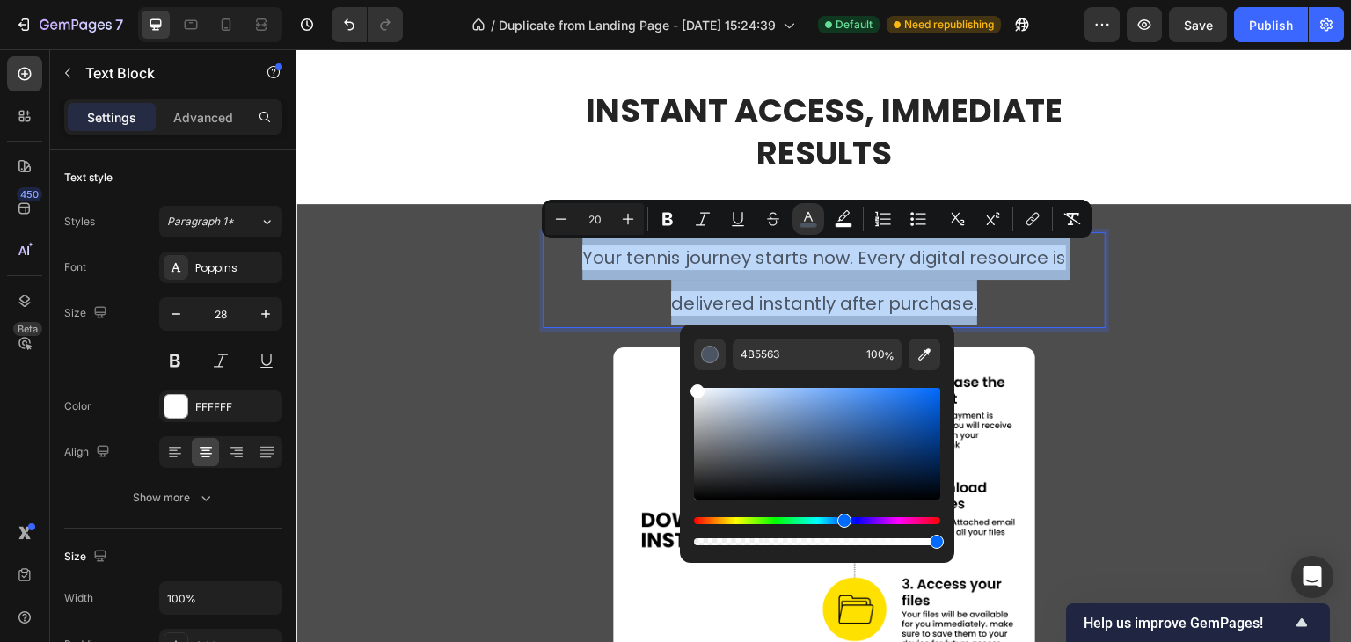
type input "FFFFFF"
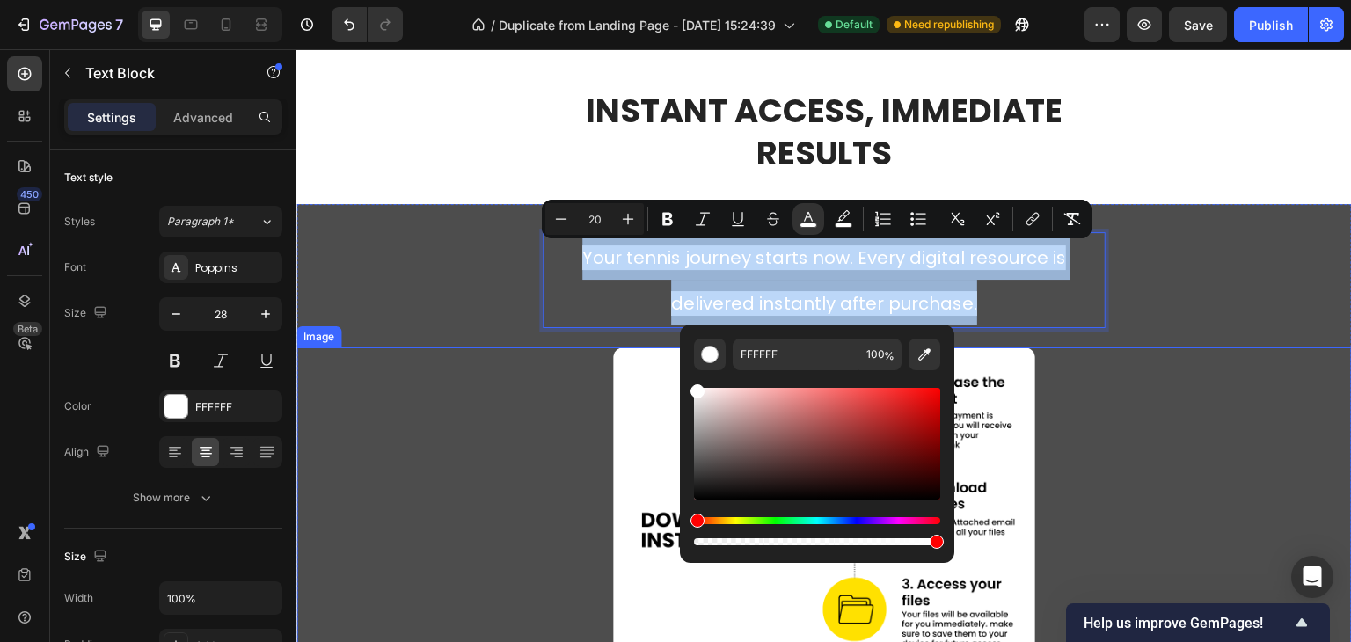
click at [1057, 413] on div at bounding box center [823, 505] width 1055 height 317
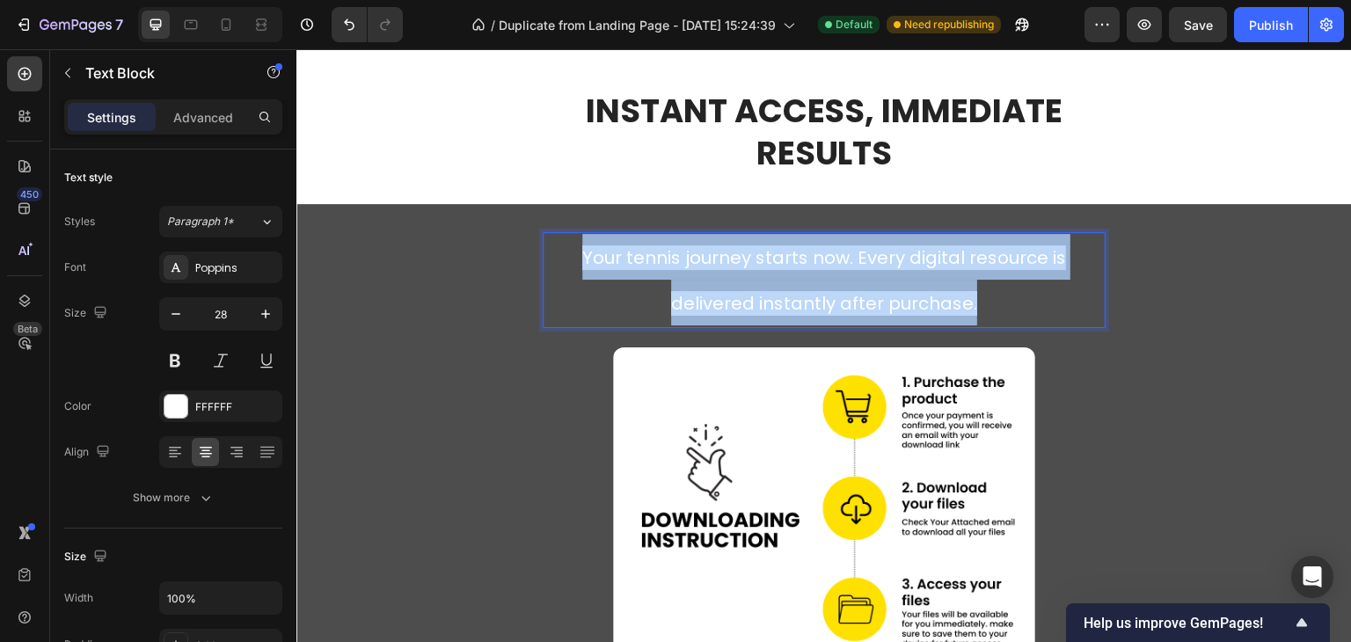
click at [937, 304] on span "Your tennis journey starts now. Every digital resource is delivered instantly a…" at bounding box center [824, 280] width 484 height 70
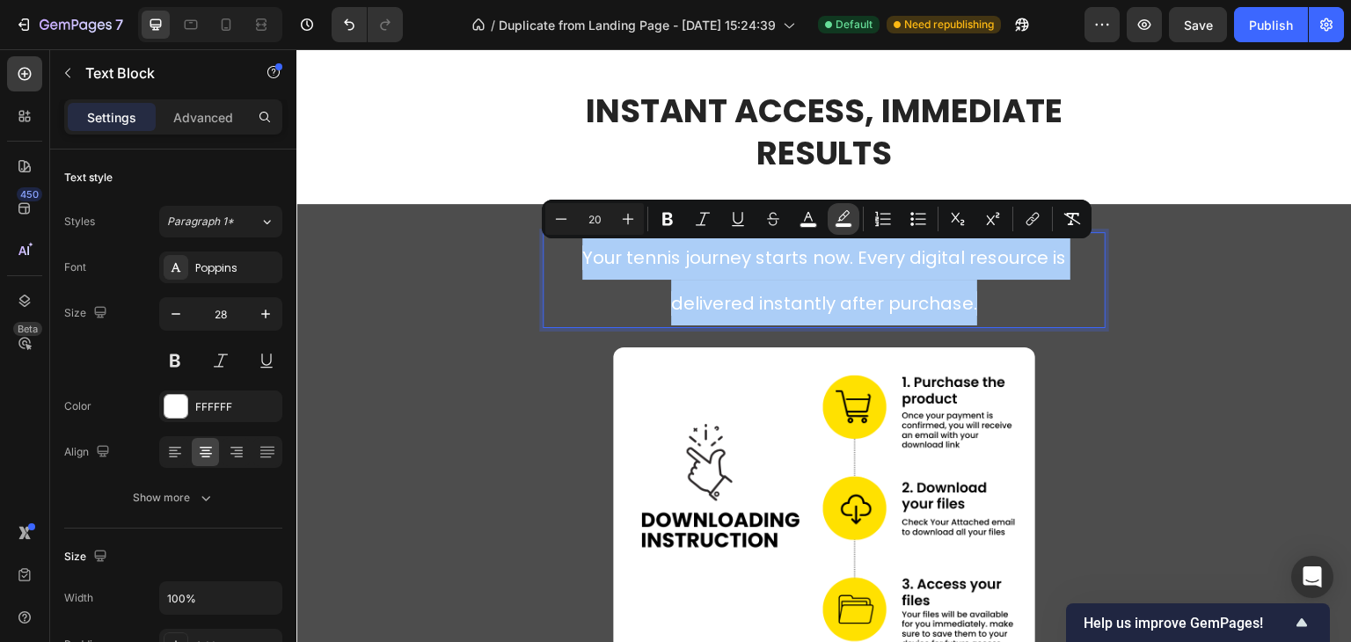
click at [841, 223] on rect "Editor contextual toolbar" at bounding box center [844, 225] width 17 height 4
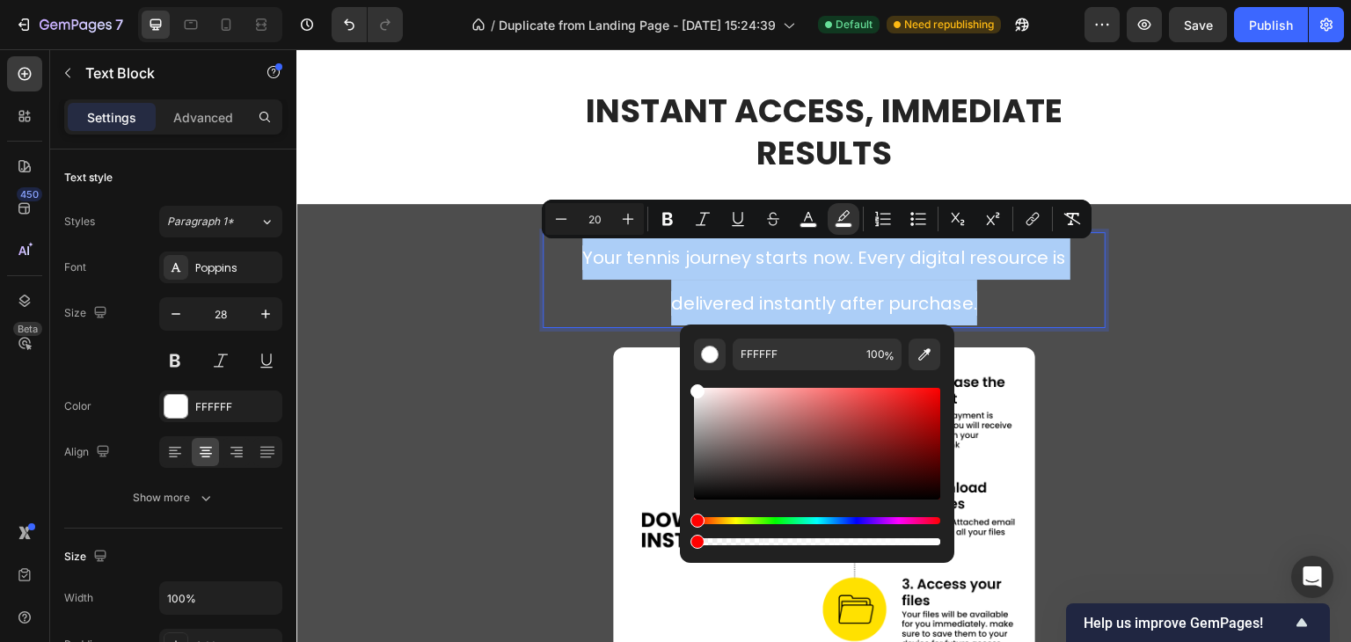
drag, startPoint x: 1231, startPoint y: 592, endPoint x: 677, endPoint y: 536, distance: 556.9
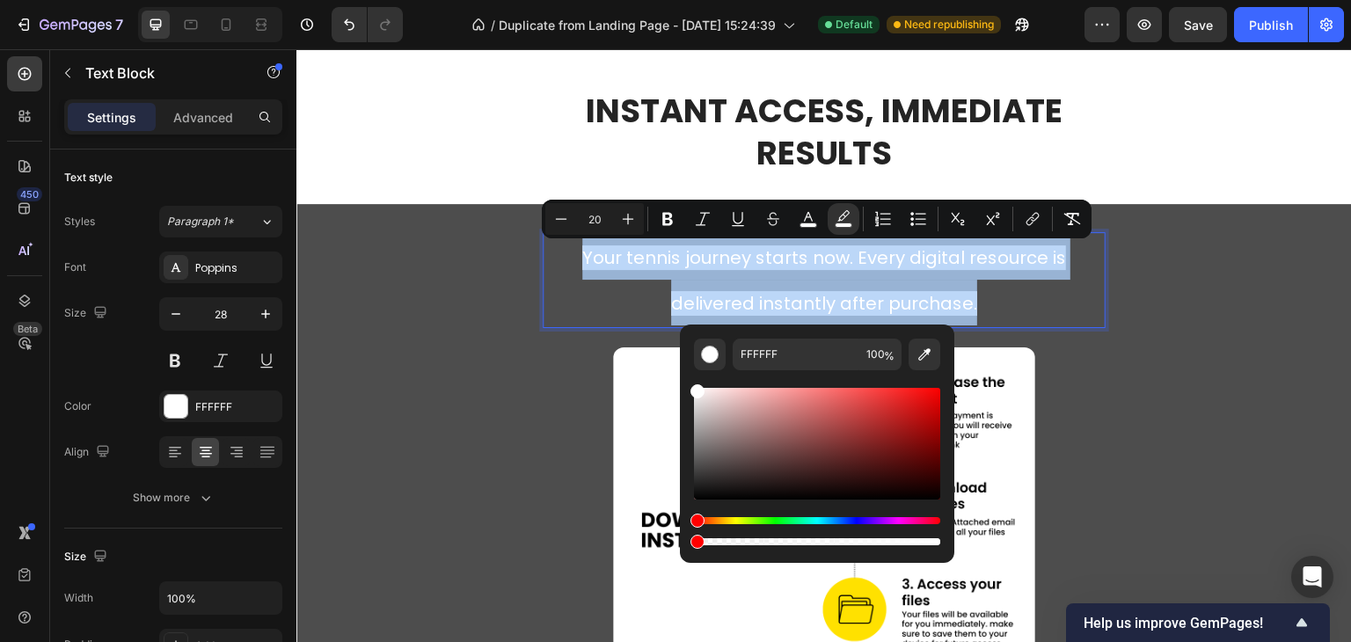
type input "0"
click at [1203, 420] on div at bounding box center [823, 505] width 1055 height 317
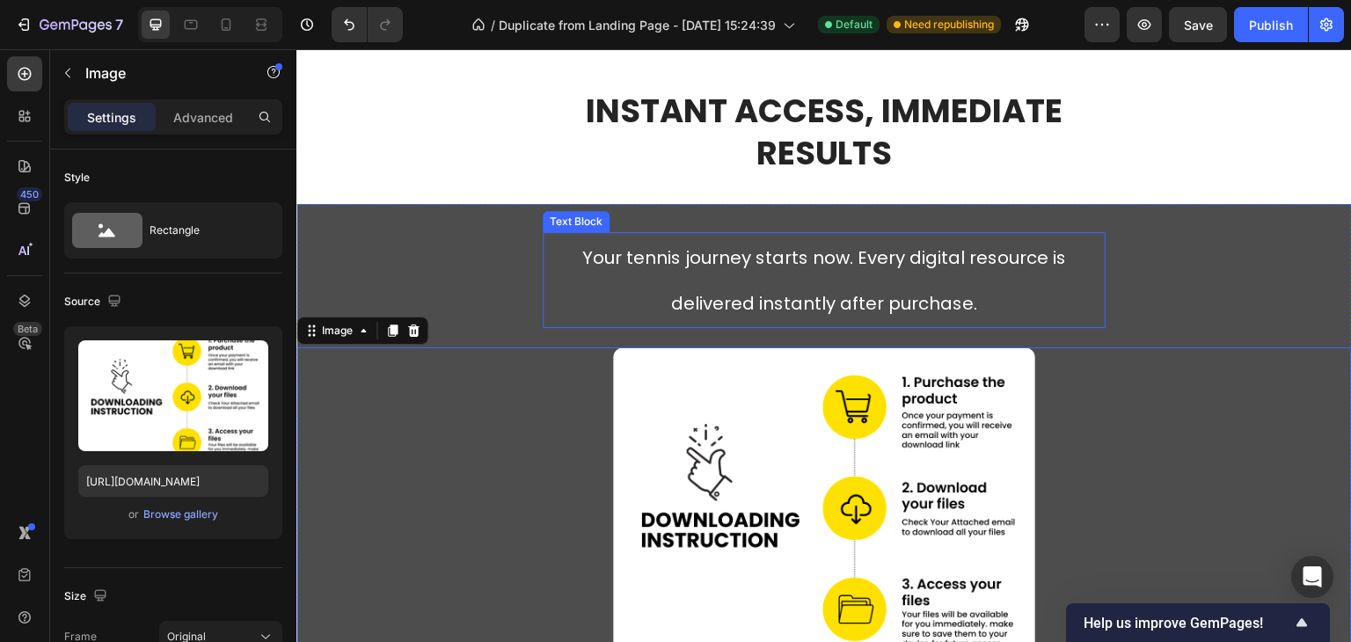
click at [926, 286] on p "Your tennis journey starts now. Every digital resource is delivered instantly a…" at bounding box center [823, 280] width 559 height 92
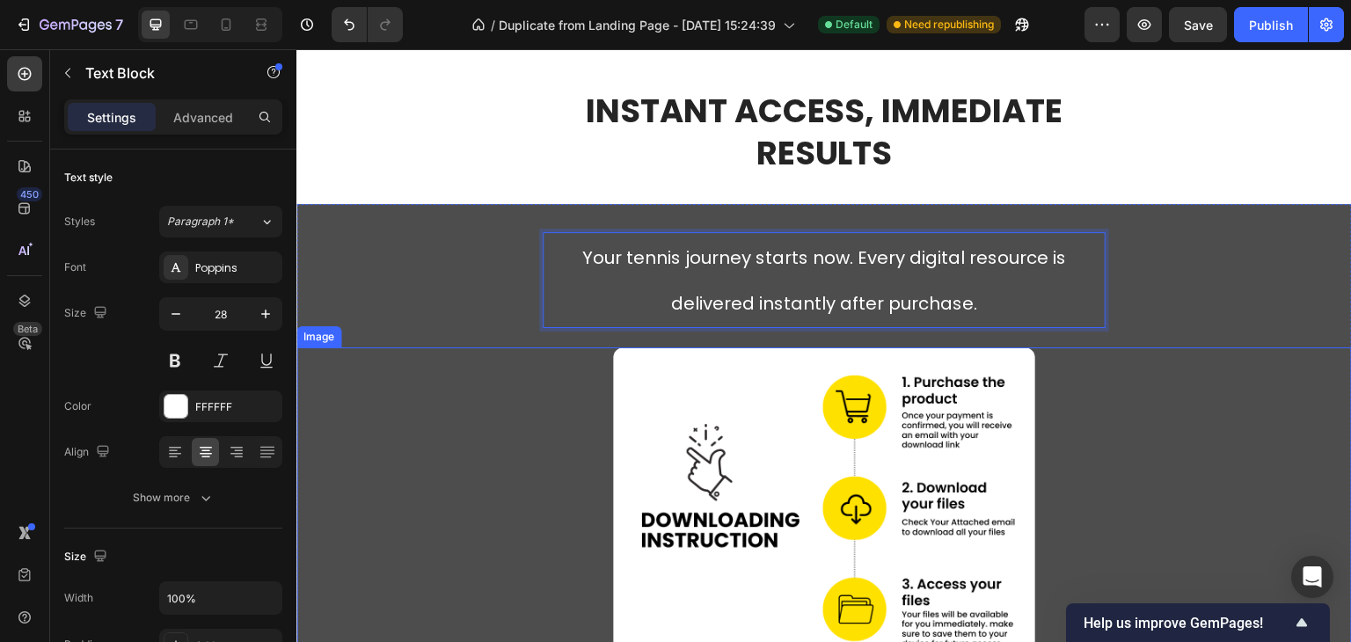
click at [1230, 361] on div at bounding box center [823, 505] width 1055 height 317
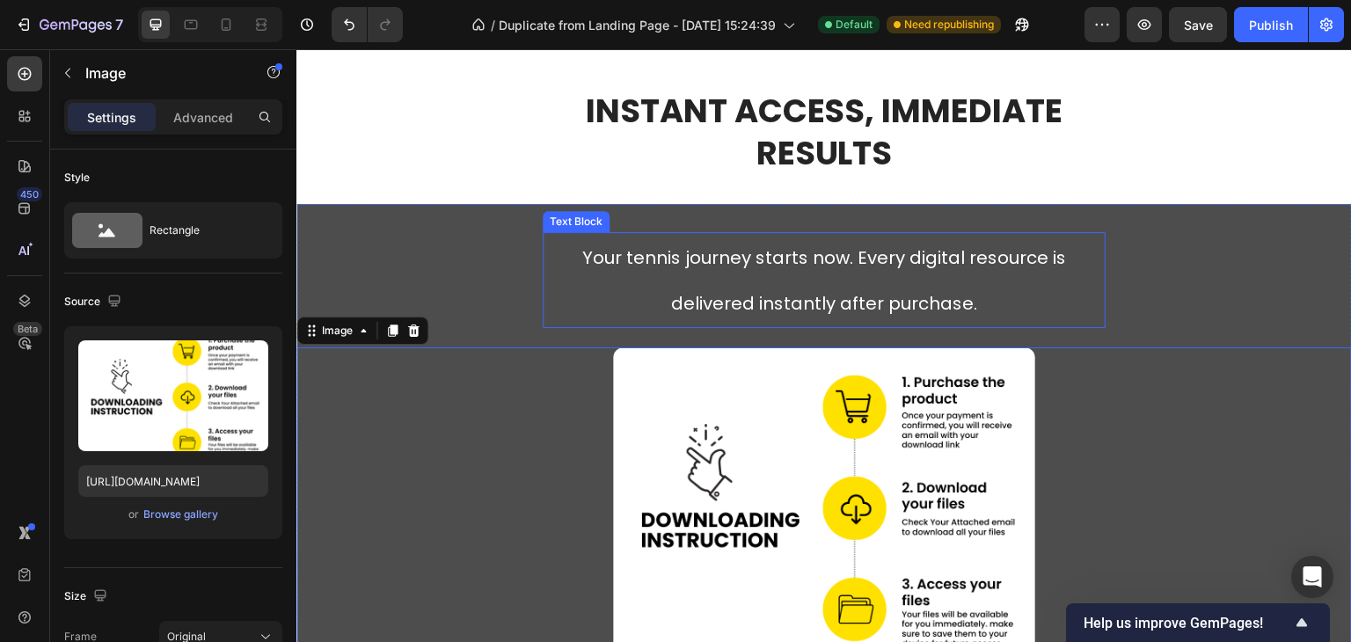
click at [860, 293] on span "Your tennis journey starts now. Every digital resource is delivered instantly a…" at bounding box center [824, 280] width 484 height 70
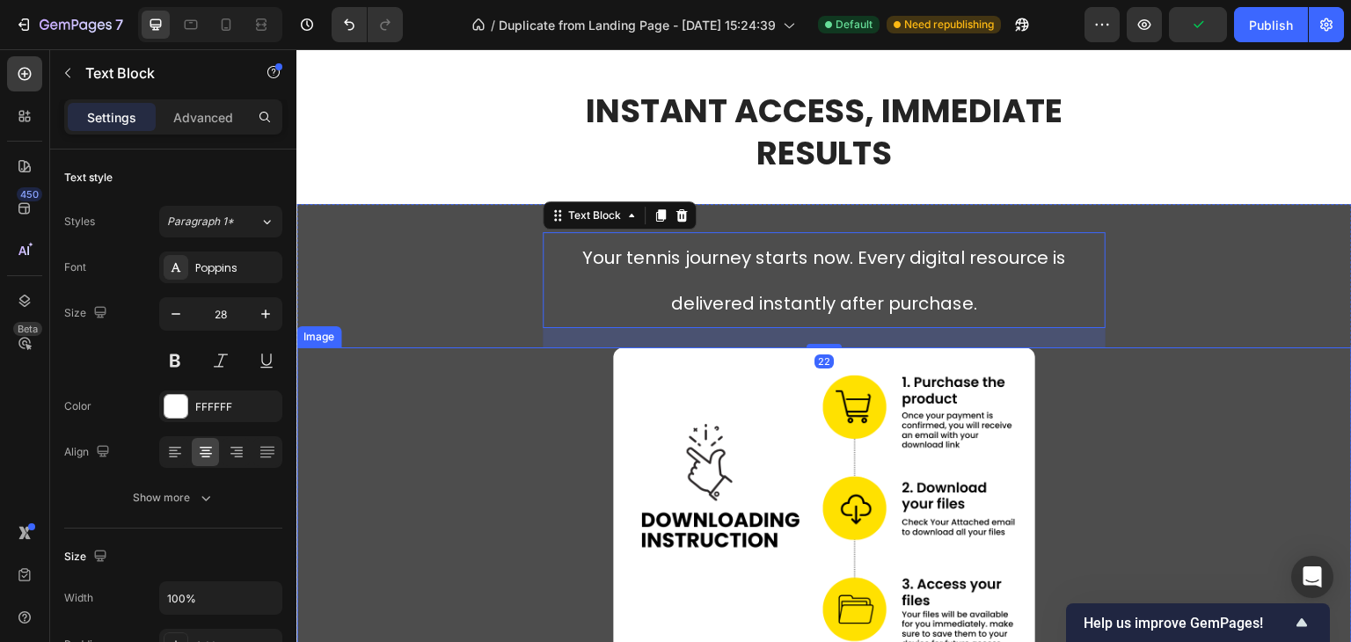
click at [732, 435] on img at bounding box center [824, 505] width 422 height 317
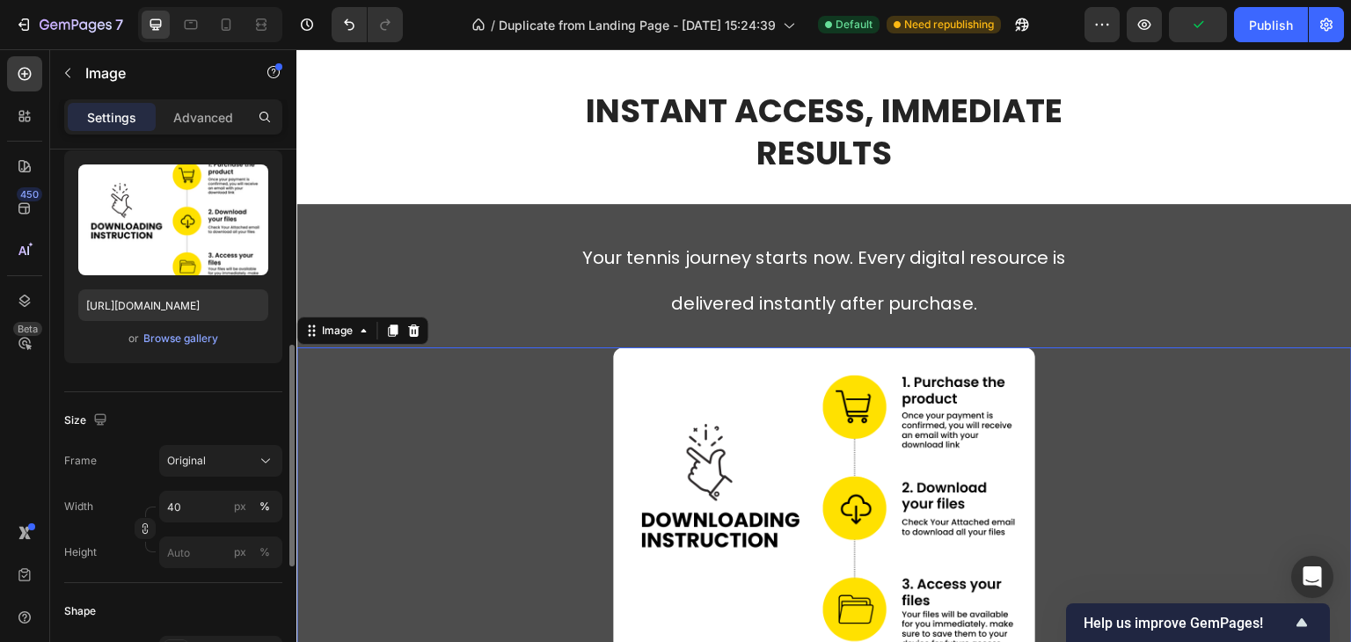
scroll to position [352, 0]
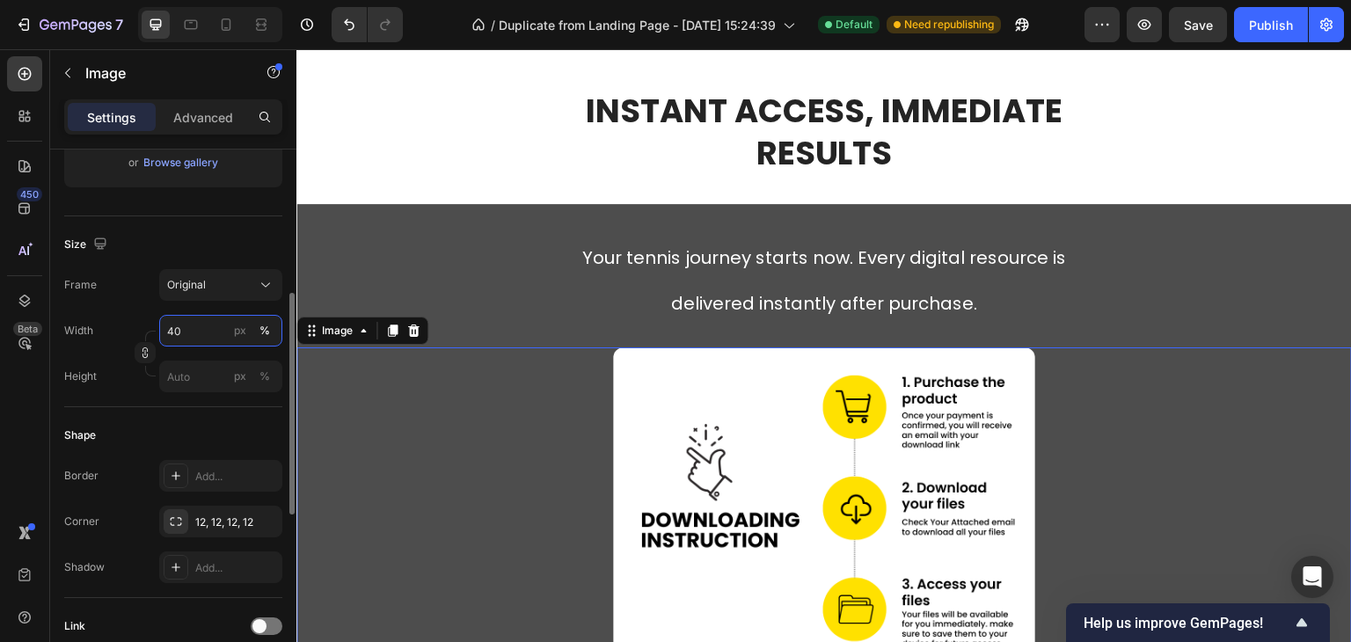
click at [193, 326] on input "40" at bounding box center [220, 331] width 123 height 32
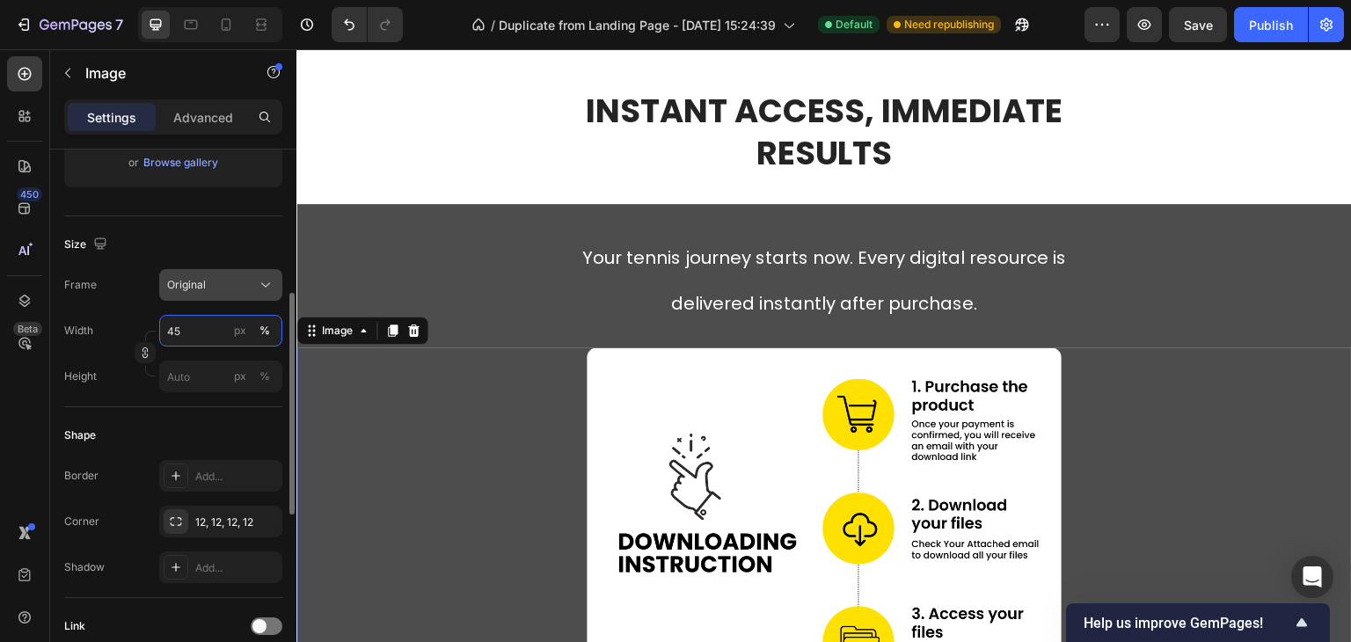
scroll to position [264, 0]
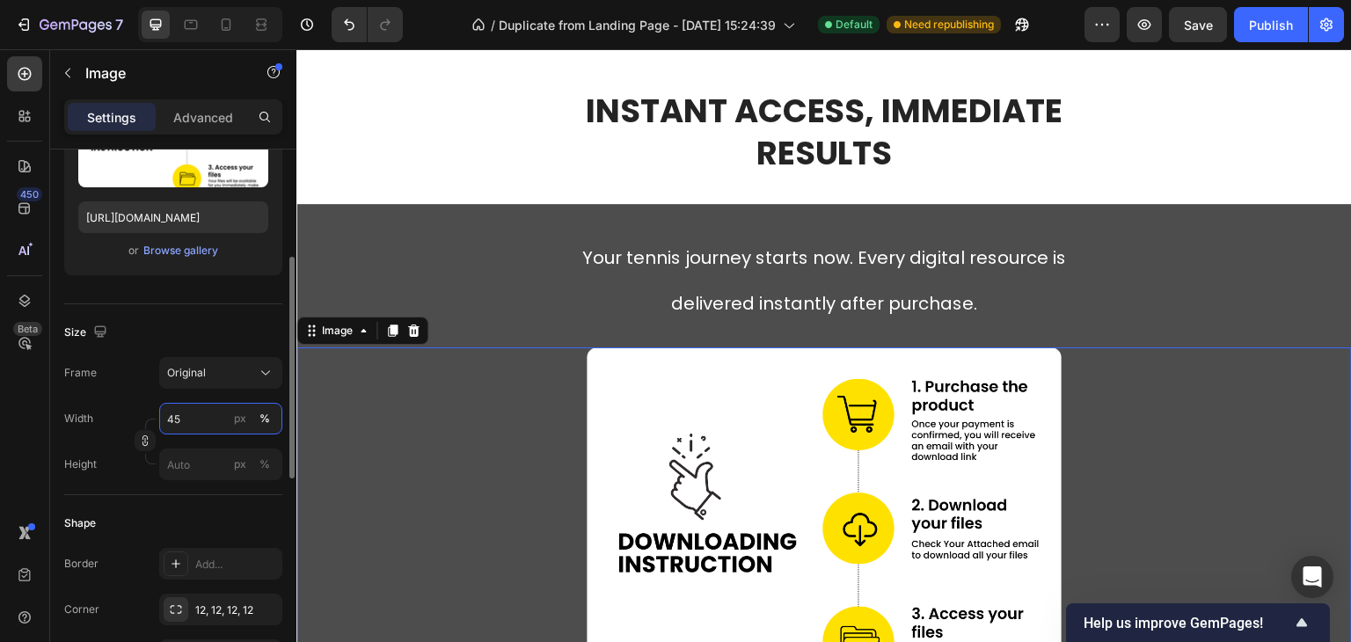
type input "45"
click at [402, 385] on div at bounding box center [823, 525] width 1055 height 356
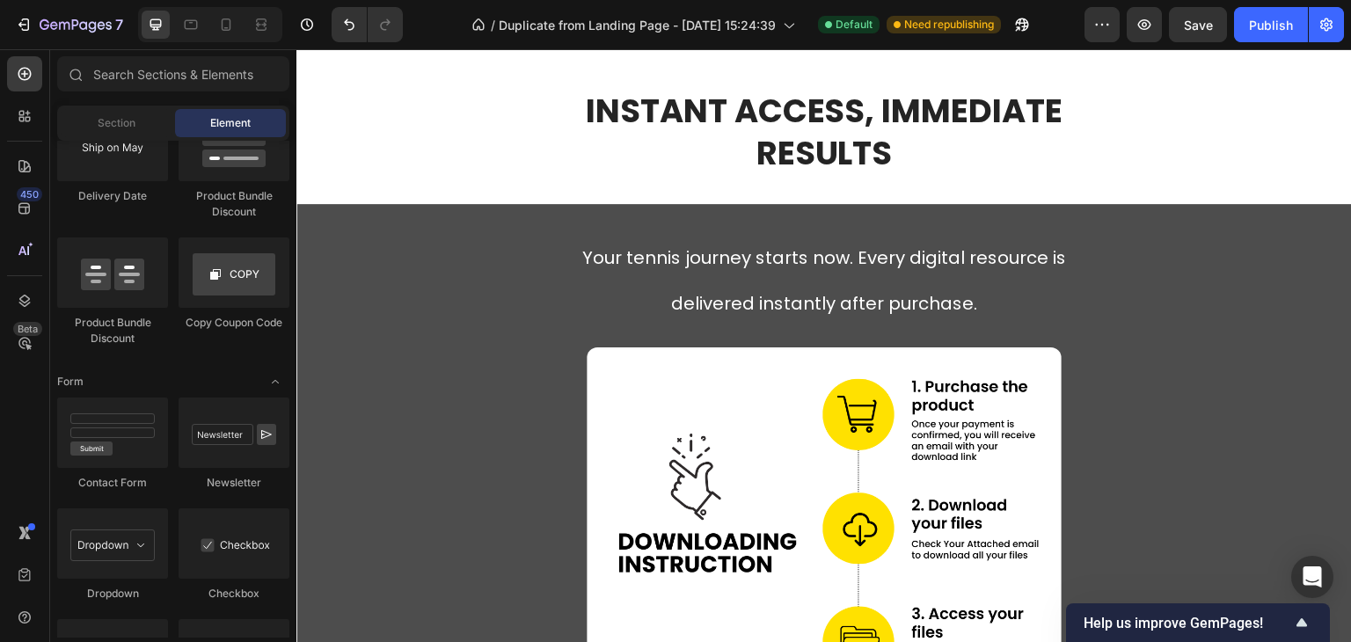
scroll to position [4580, 0]
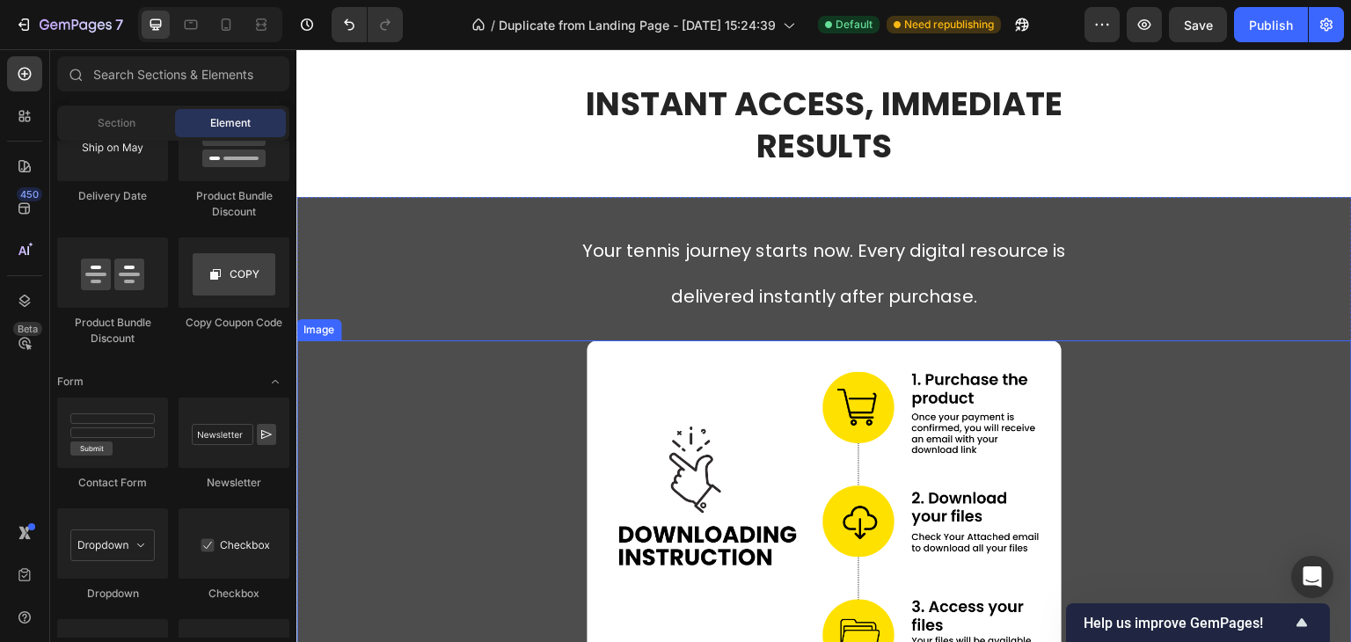
click at [529, 415] on div at bounding box center [823, 518] width 1055 height 356
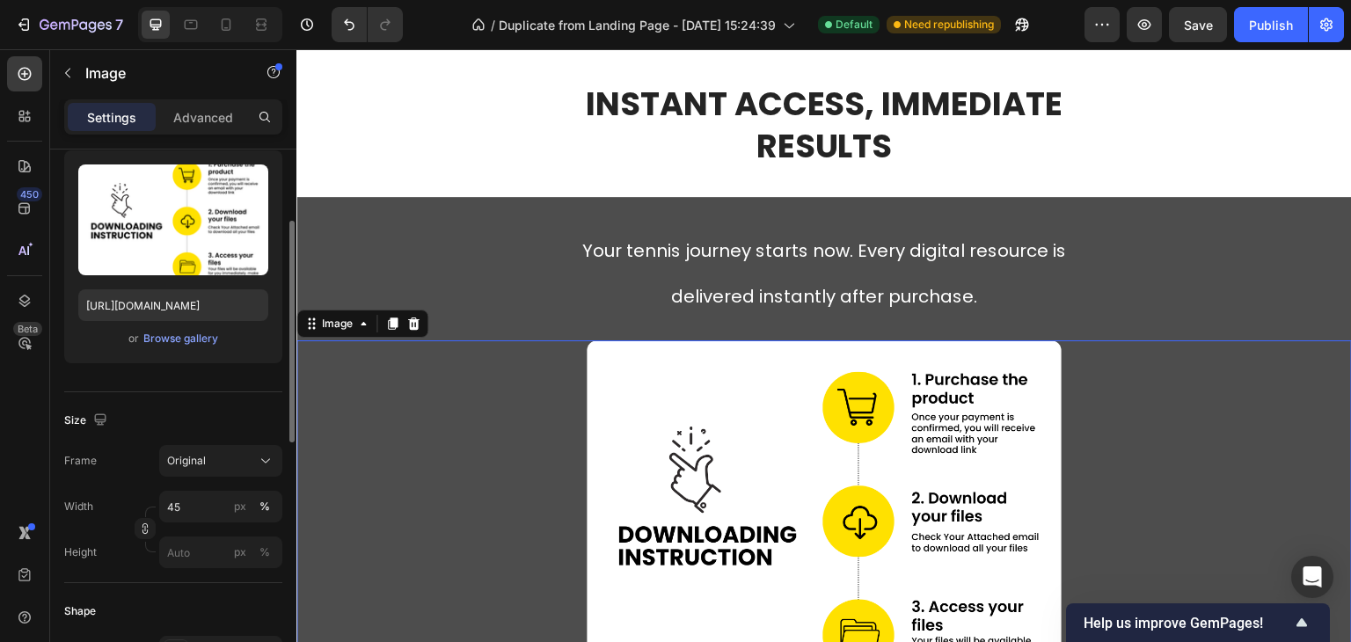
scroll to position [264, 0]
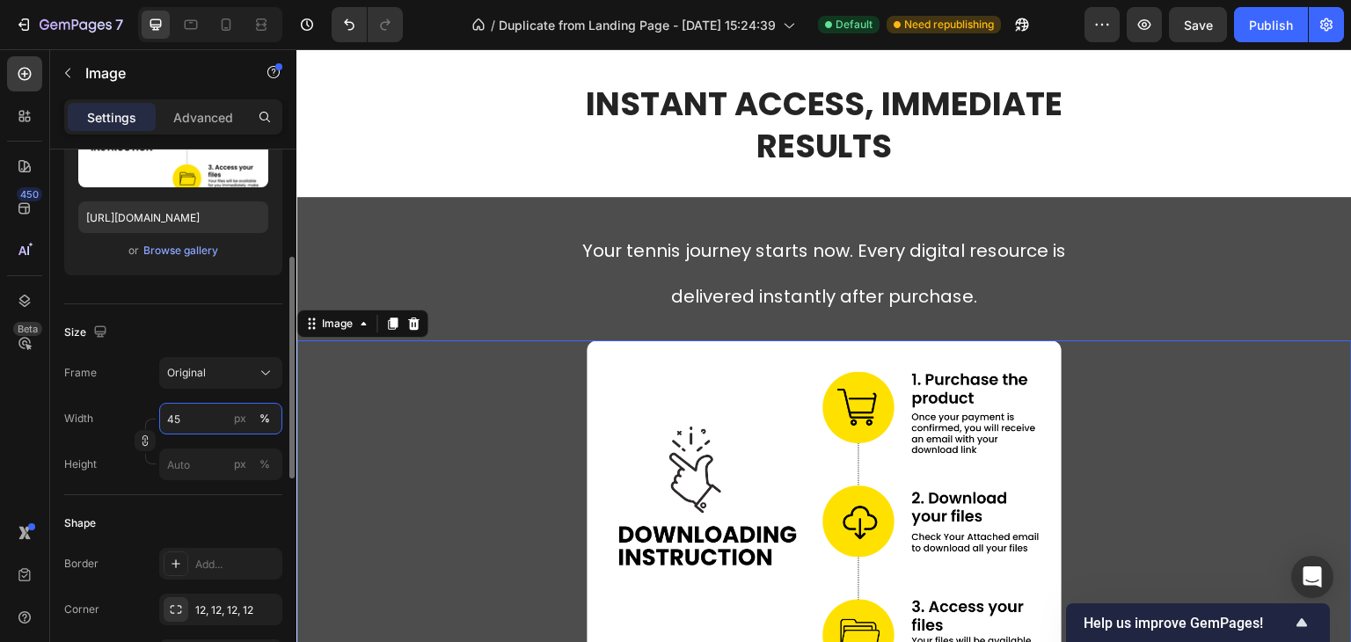
click at [184, 416] on input "45" at bounding box center [220, 419] width 123 height 32
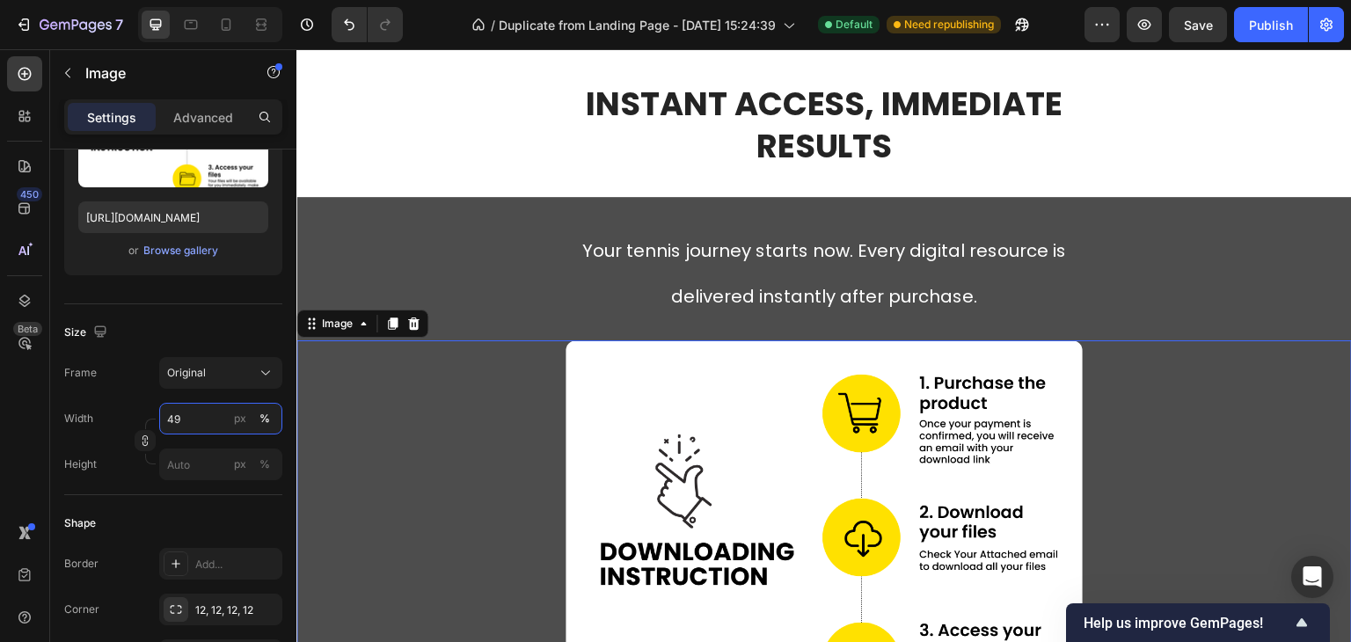
type input "49"
click at [1181, 343] on div at bounding box center [823, 534] width 1055 height 388
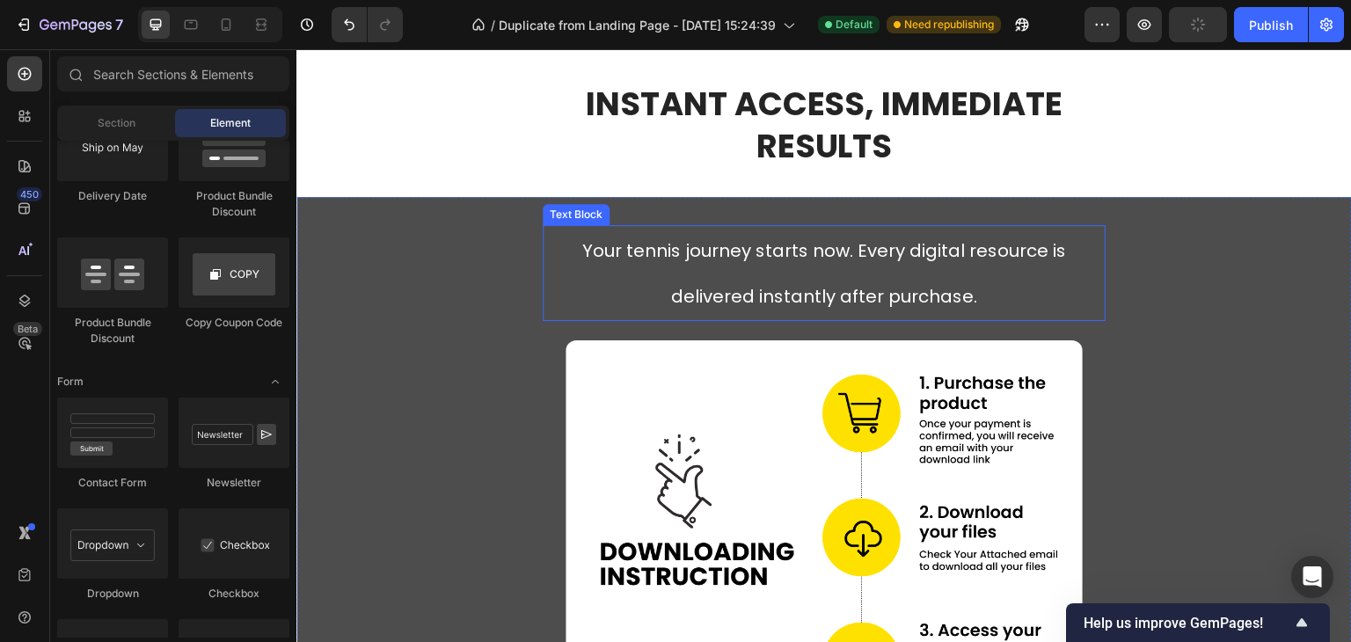
click at [856, 251] on span "Your tennis journey starts now. Every digital resource is delivered instantly a…" at bounding box center [824, 273] width 484 height 70
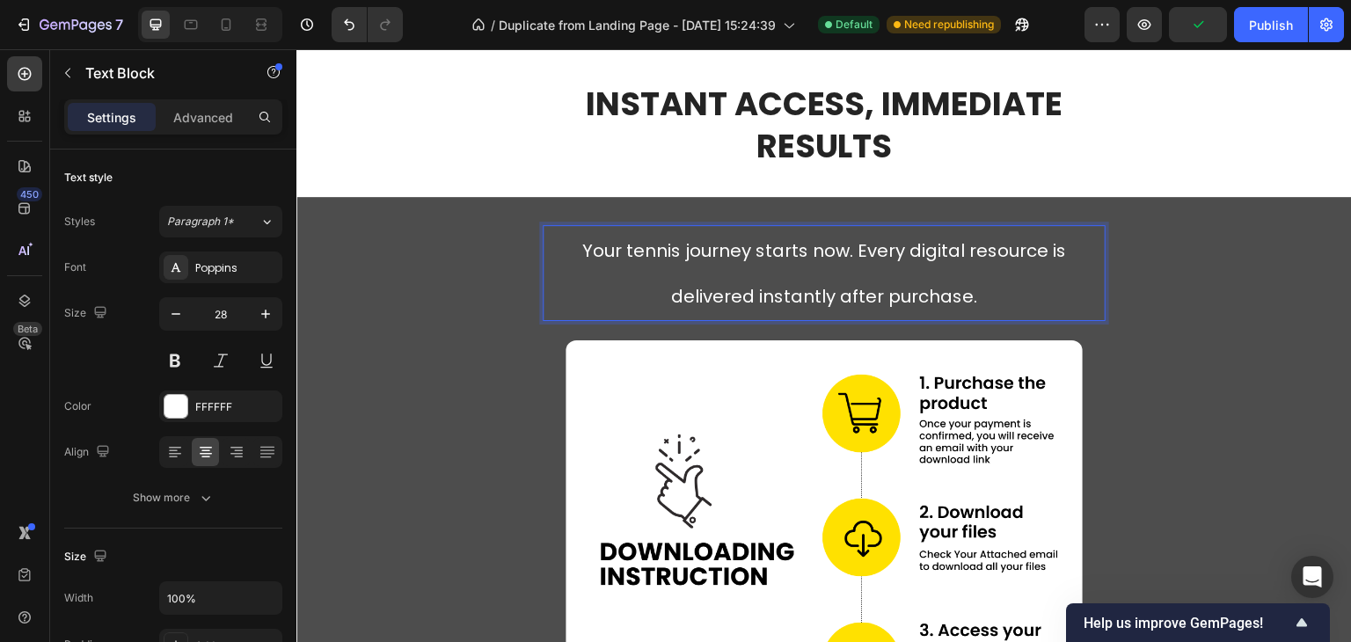
click at [855, 254] on span "Your tennis journey starts now. Every digital resource is delivered instantly a…" at bounding box center [824, 273] width 484 height 70
click at [854, 254] on span "Your tennis journey starts now. Every digital resource is delivered instantly a…" at bounding box center [824, 273] width 484 height 70
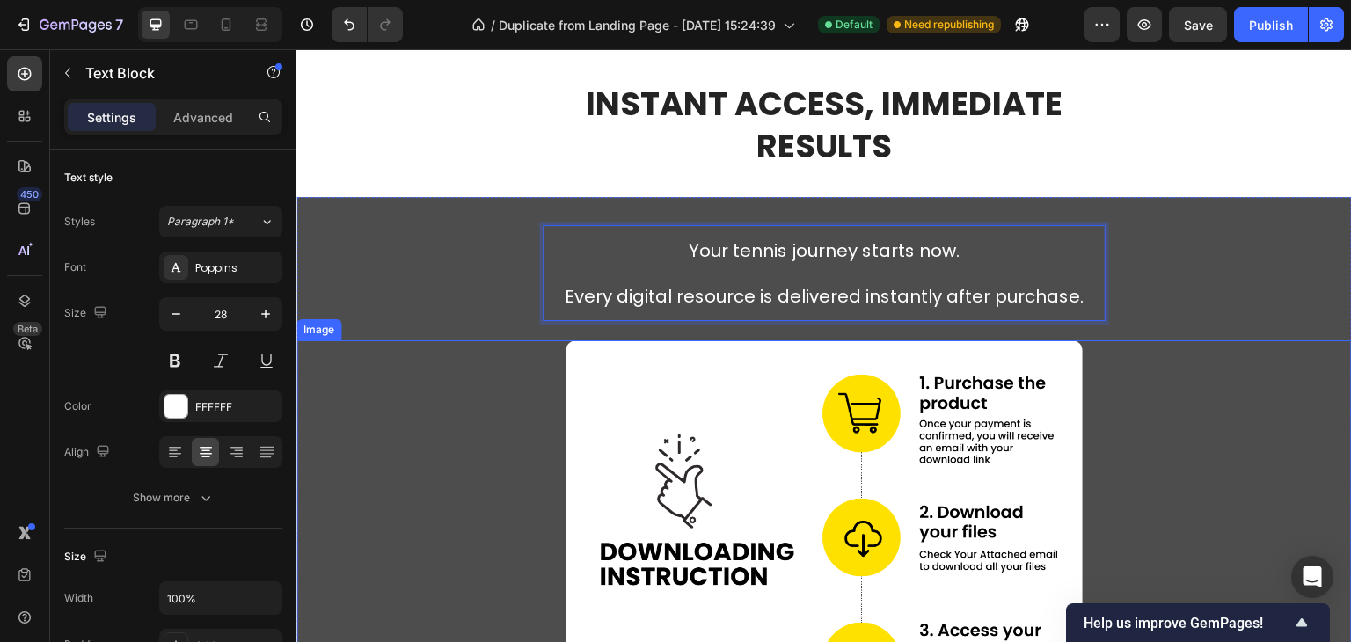
click at [1294, 418] on div at bounding box center [823, 534] width 1055 height 388
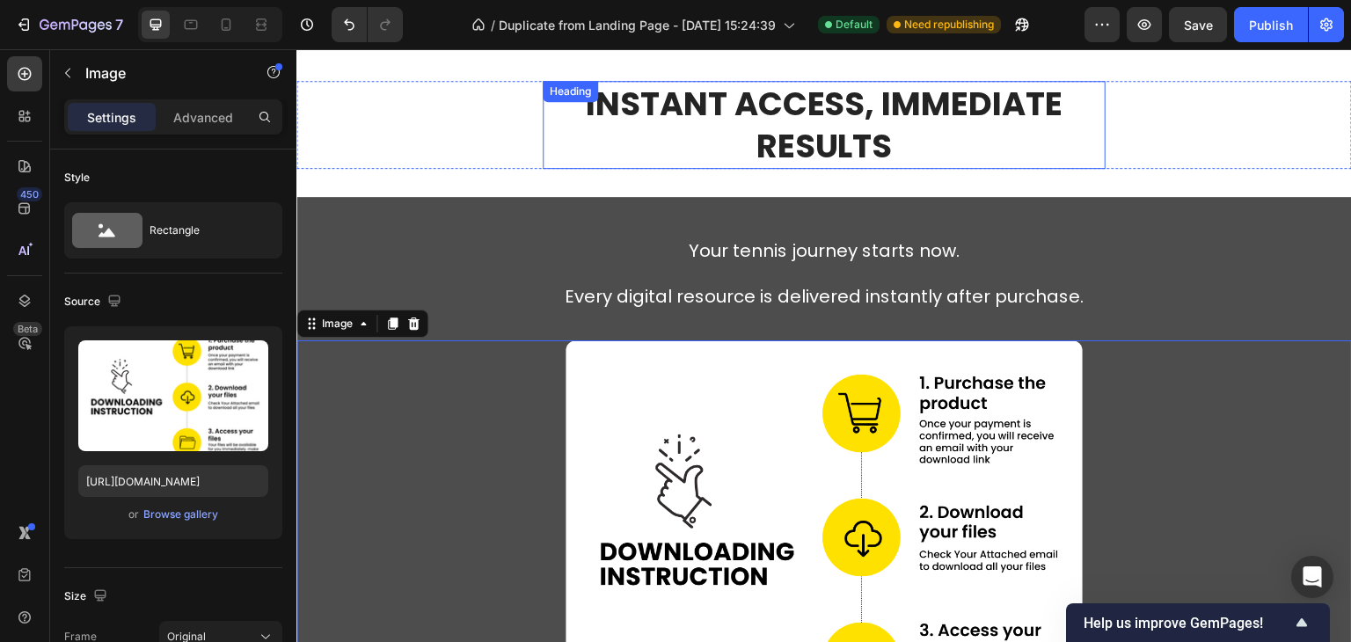
click at [719, 155] on h2 "Instant Access, Immediate Results" at bounding box center [824, 125] width 563 height 88
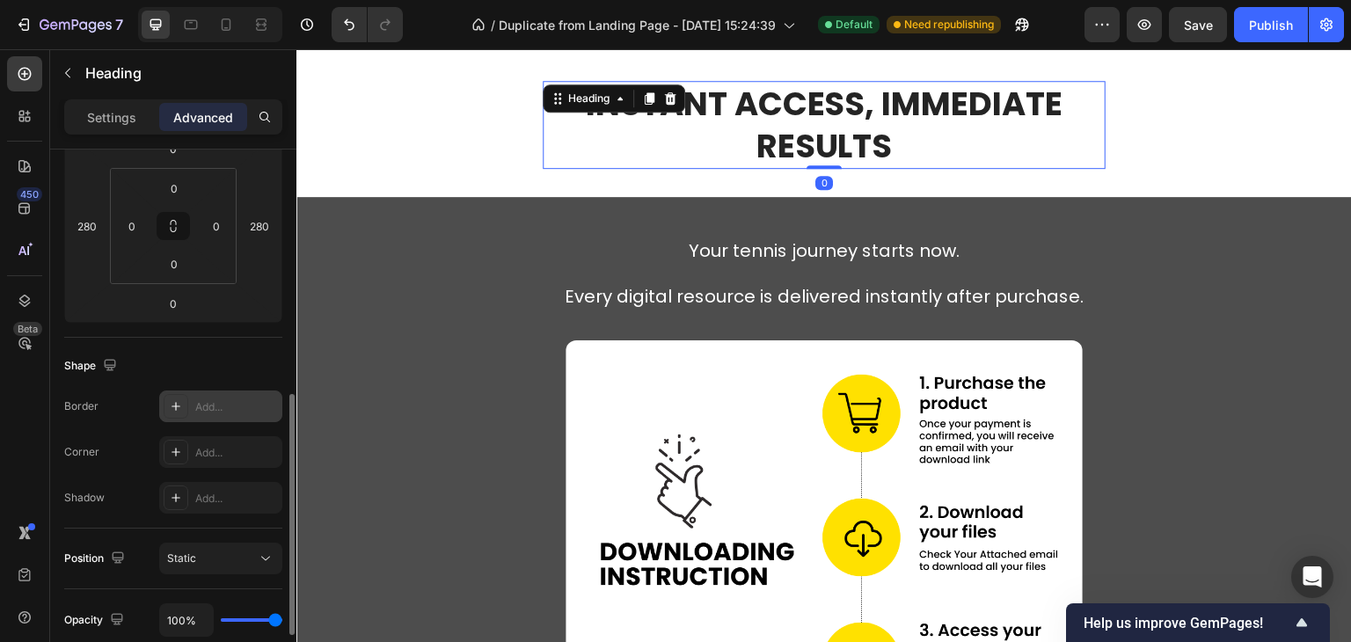
scroll to position [352, 0]
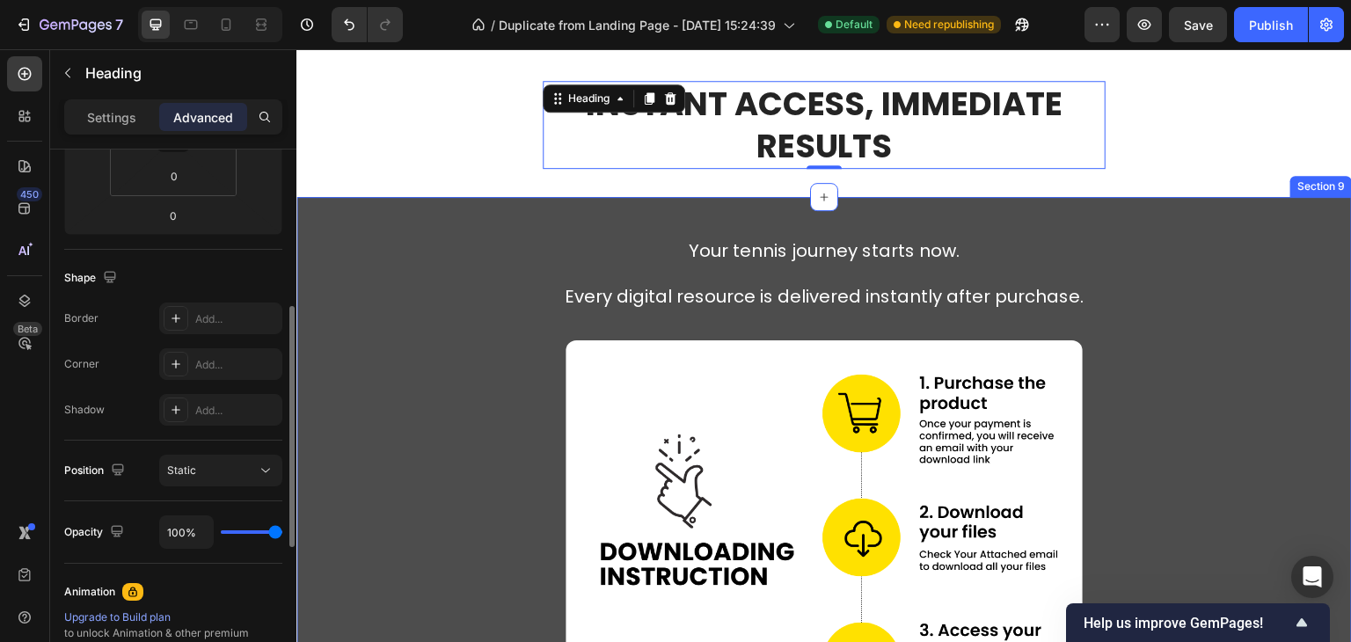
click at [1169, 273] on div "Your tennis journey starts now. Every digital resource is delivered instantly a…" at bounding box center [823, 535] width 1055 height 621
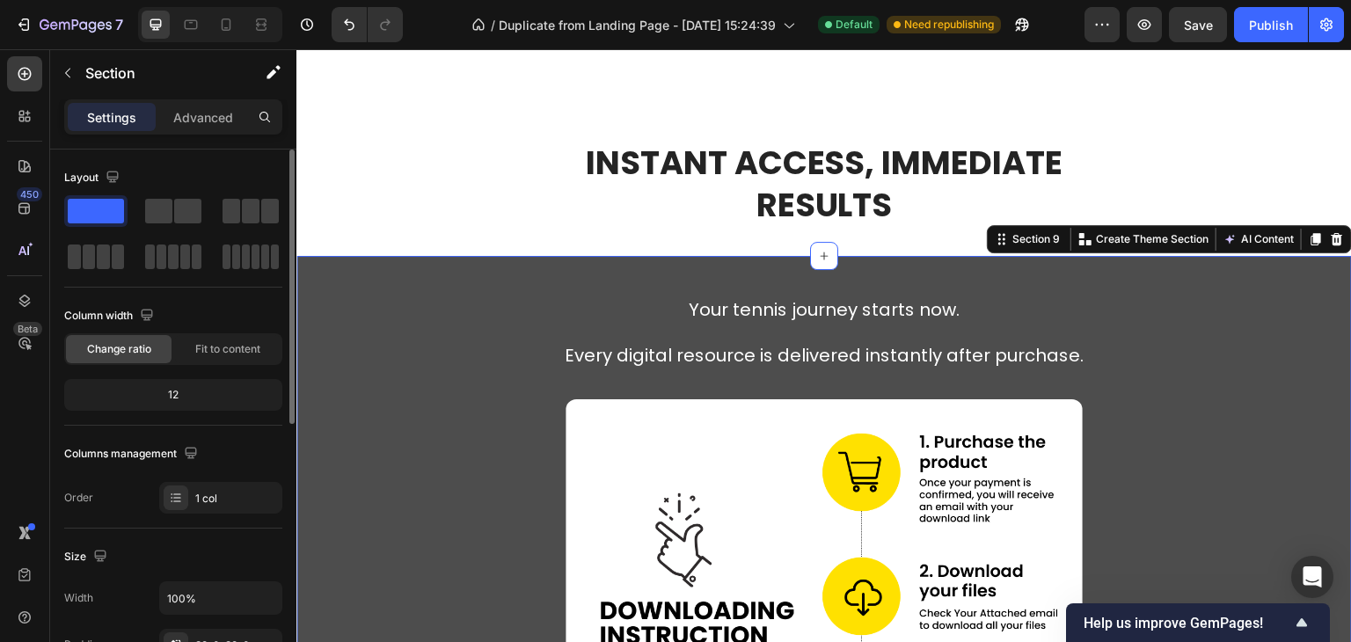
scroll to position [4492, 0]
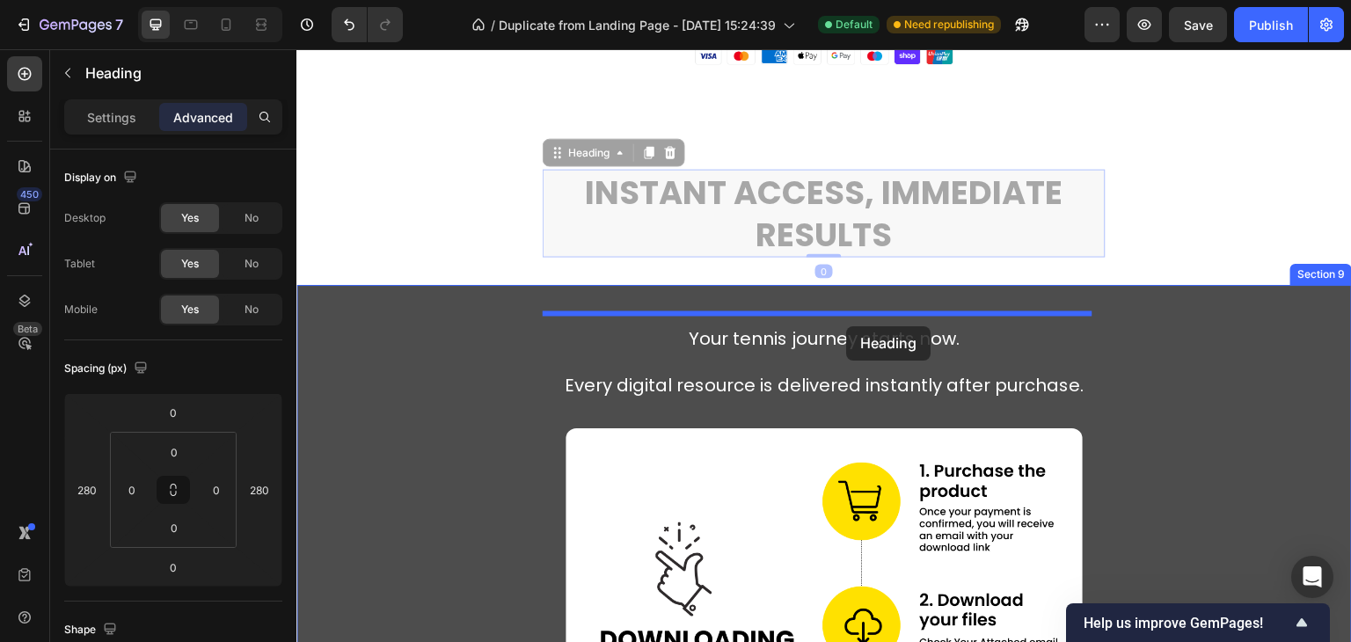
drag, startPoint x: 872, startPoint y: 238, endPoint x: 847, endPoint y: 328, distance: 93.3
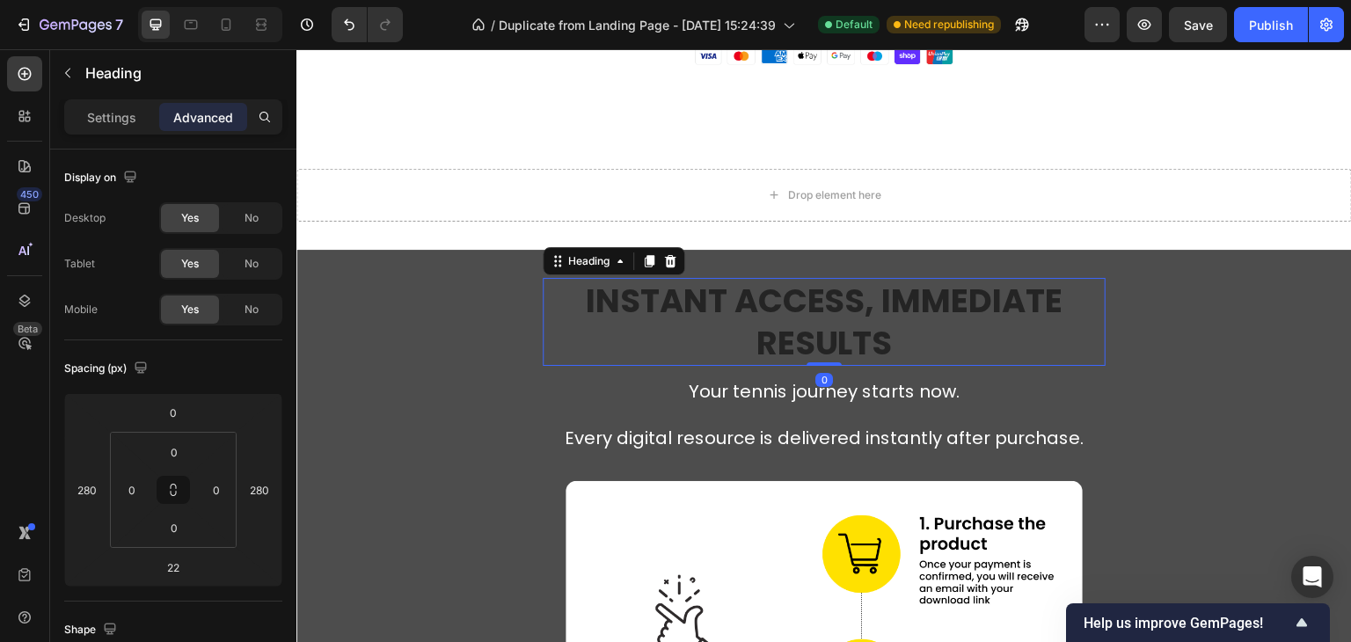
drag, startPoint x: 819, startPoint y: 382, endPoint x: 836, endPoint y: 354, distance: 32.7
click at [836, 354] on div "Instant Access, Immediate Results Heading 0" at bounding box center [824, 322] width 563 height 88
type input "0"
click at [98, 118] on p "Settings" at bounding box center [111, 117] width 49 height 18
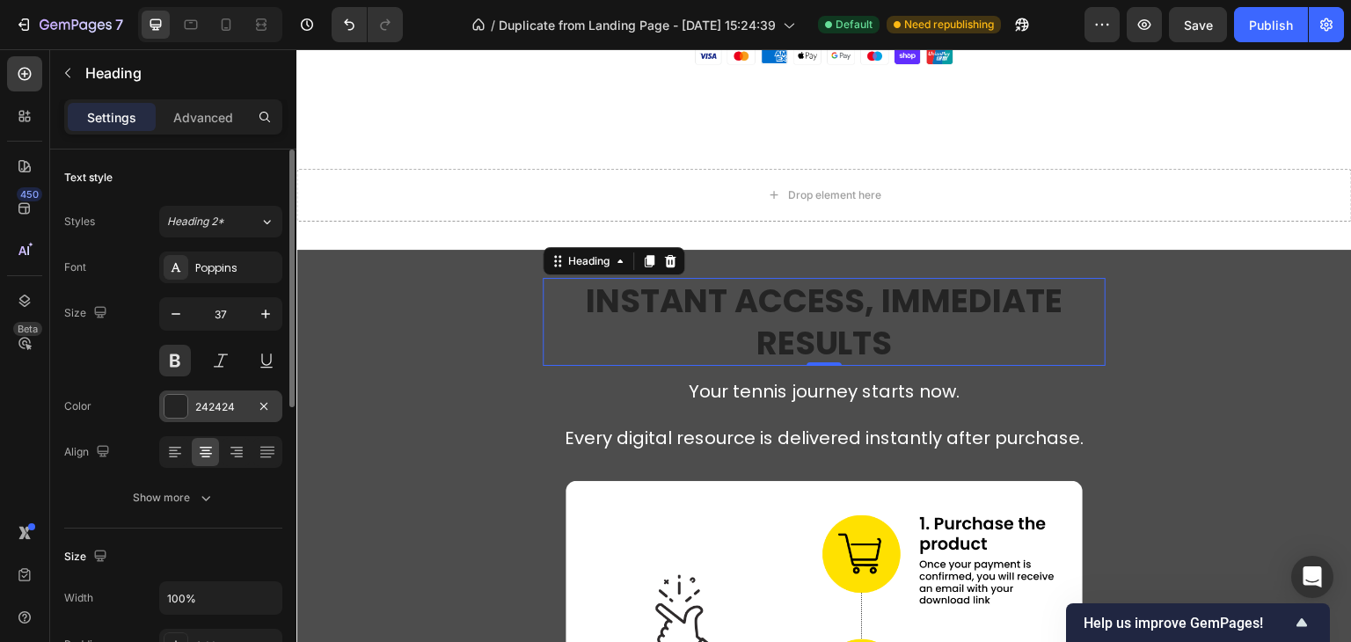
click at [200, 409] on div "242424" at bounding box center [220, 407] width 51 height 16
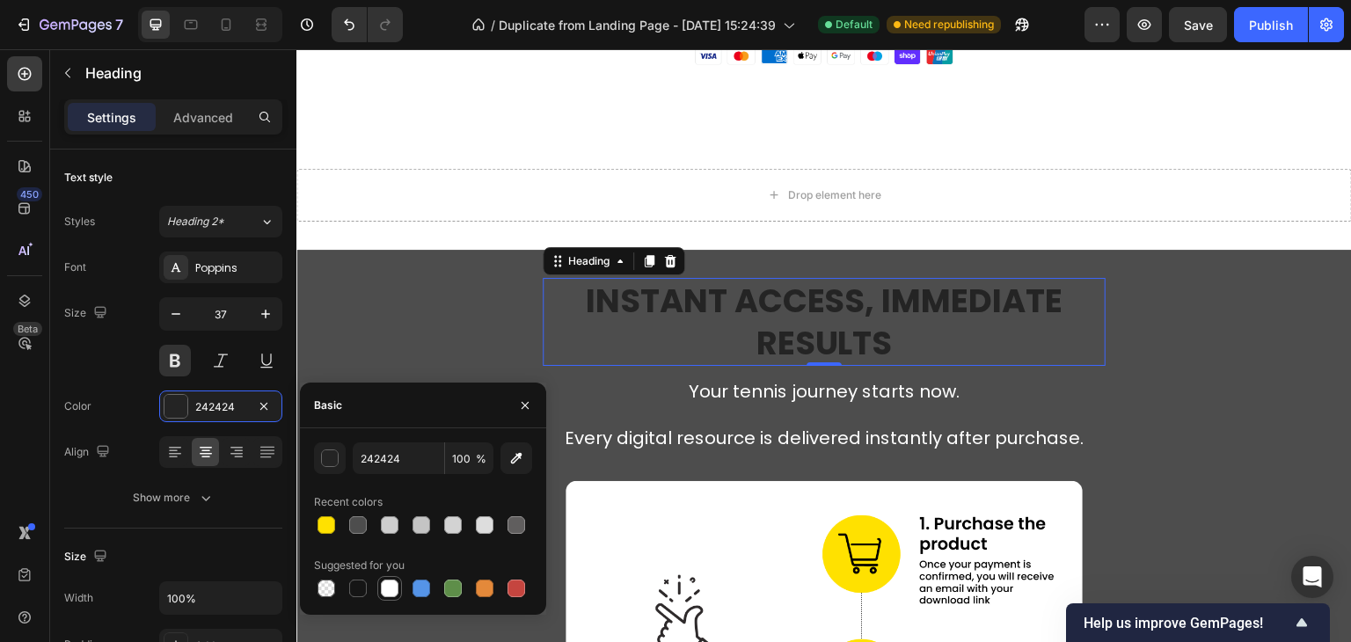
click at [390, 594] on div at bounding box center [390, 589] width 18 height 18
type input "FFFFFF"
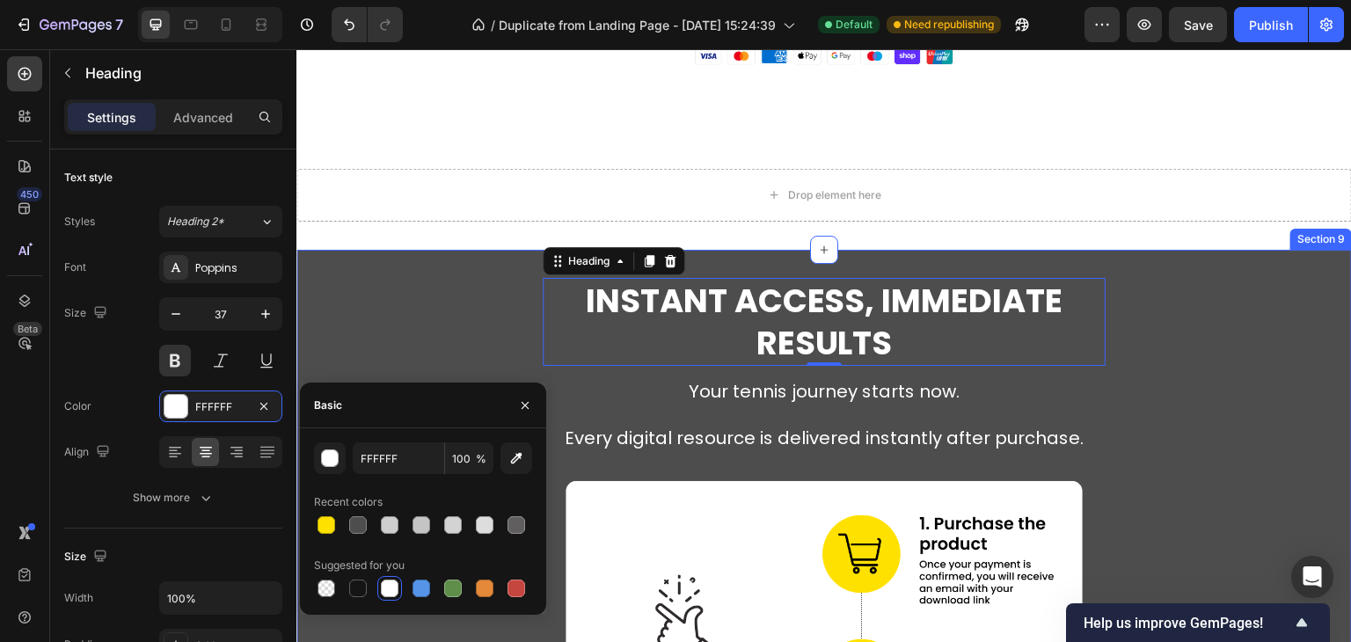
click at [462, 329] on div "Instant Access, Immediate Results Heading 0 Your tennis journey starts now. Eve…" at bounding box center [823, 632] width 1055 height 709
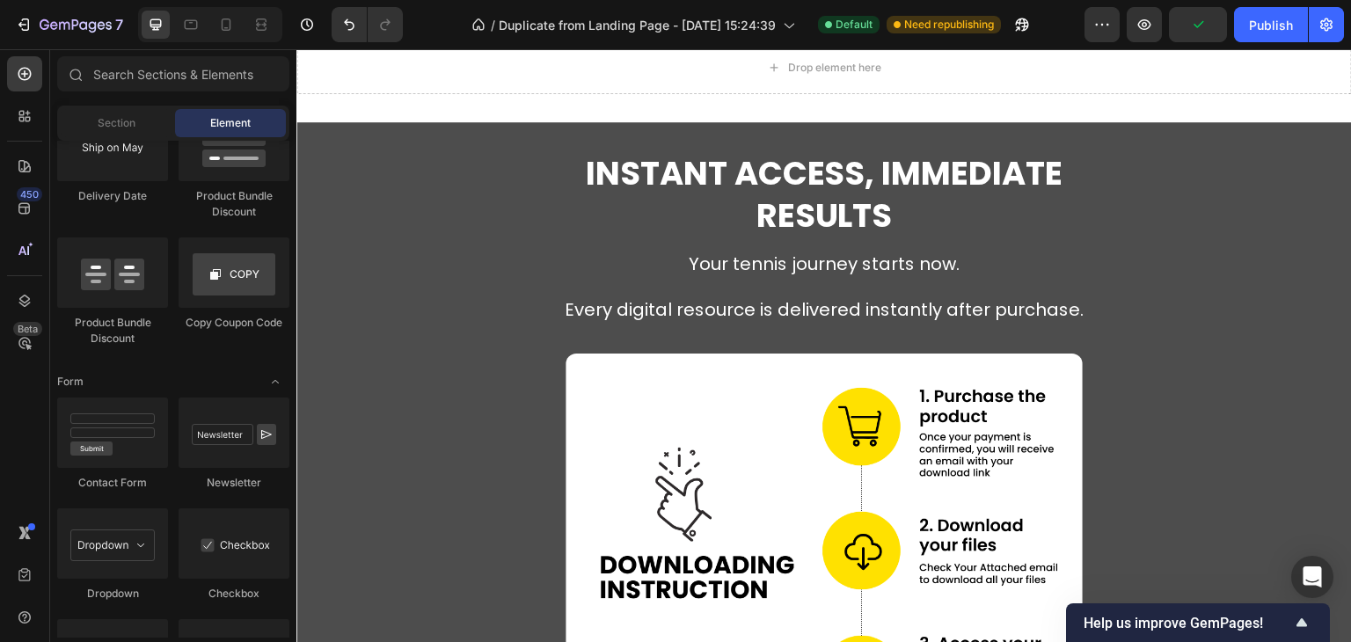
scroll to position [4679, 0]
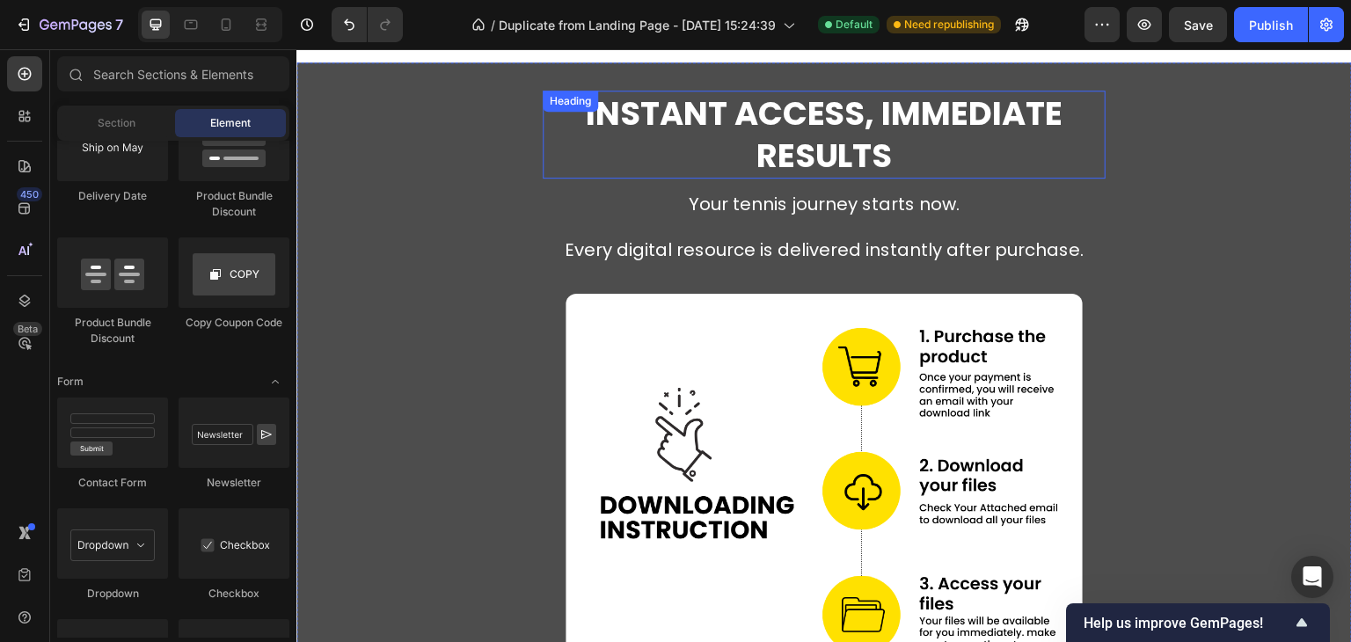
click at [877, 123] on strong "Instant Access, Immediate Results" at bounding box center [825, 135] width 478 height 88
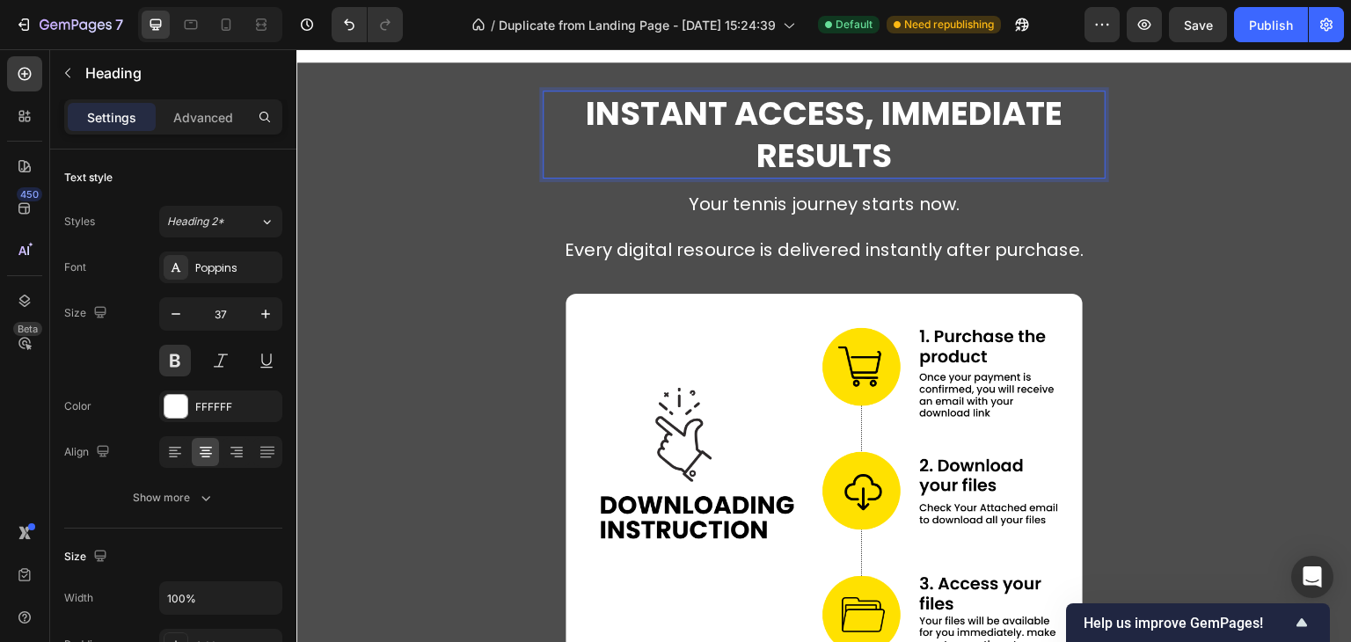
click at [877, 120] on strong "Instant Access, Immediate Results" at bounding box center [825, 135] width 478 height 88
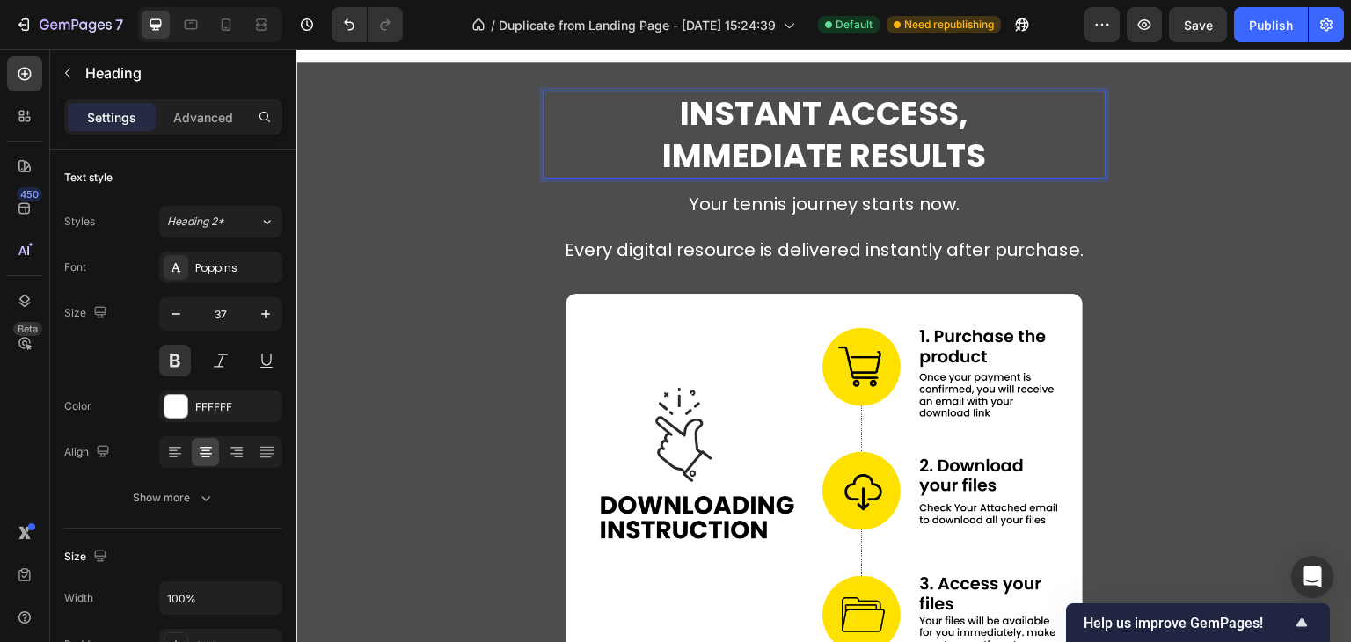
click at [967, 113] on p "Instant Access, Immediate Results" at bounding box center [823, 134] width 559 height 84
click at [1249, 269] on div "Instant Access Immediate Results Heading 0 Your tennis journey starts now. Ever…" at bounding box center [823, 445] width 1055 height 709
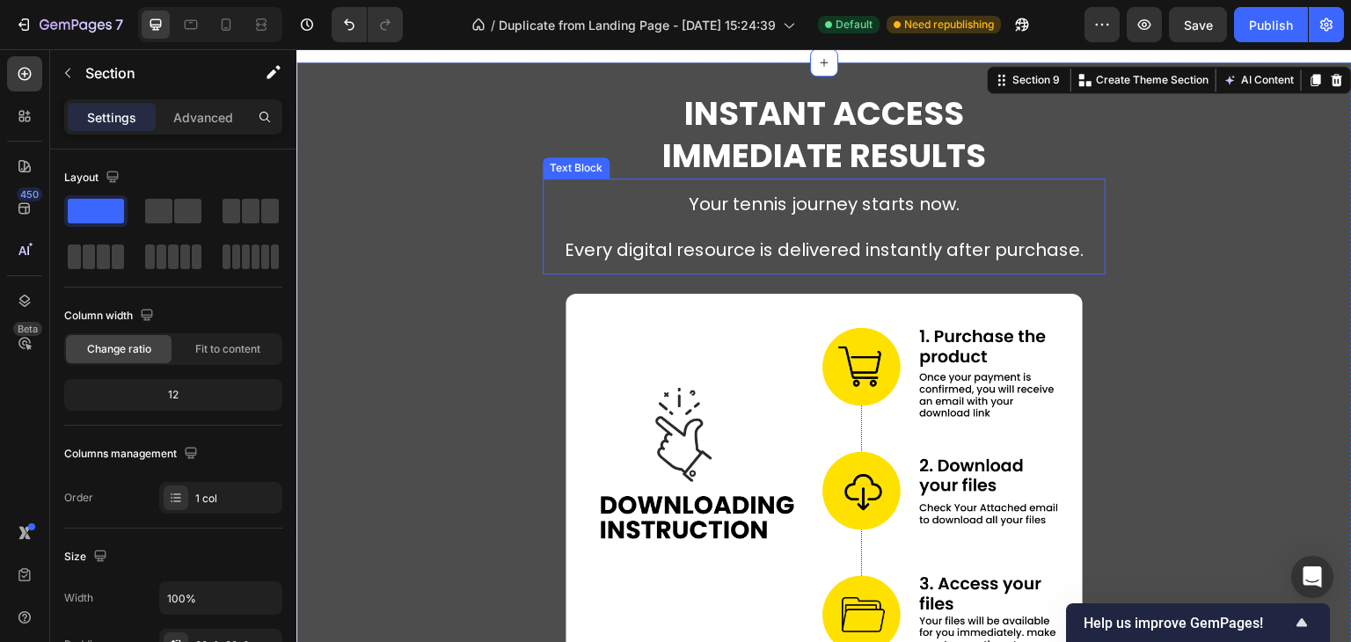
click at [869, 204] on span "Your tennis journey starts now." at bounding box center [824, 204] width 271 height 25
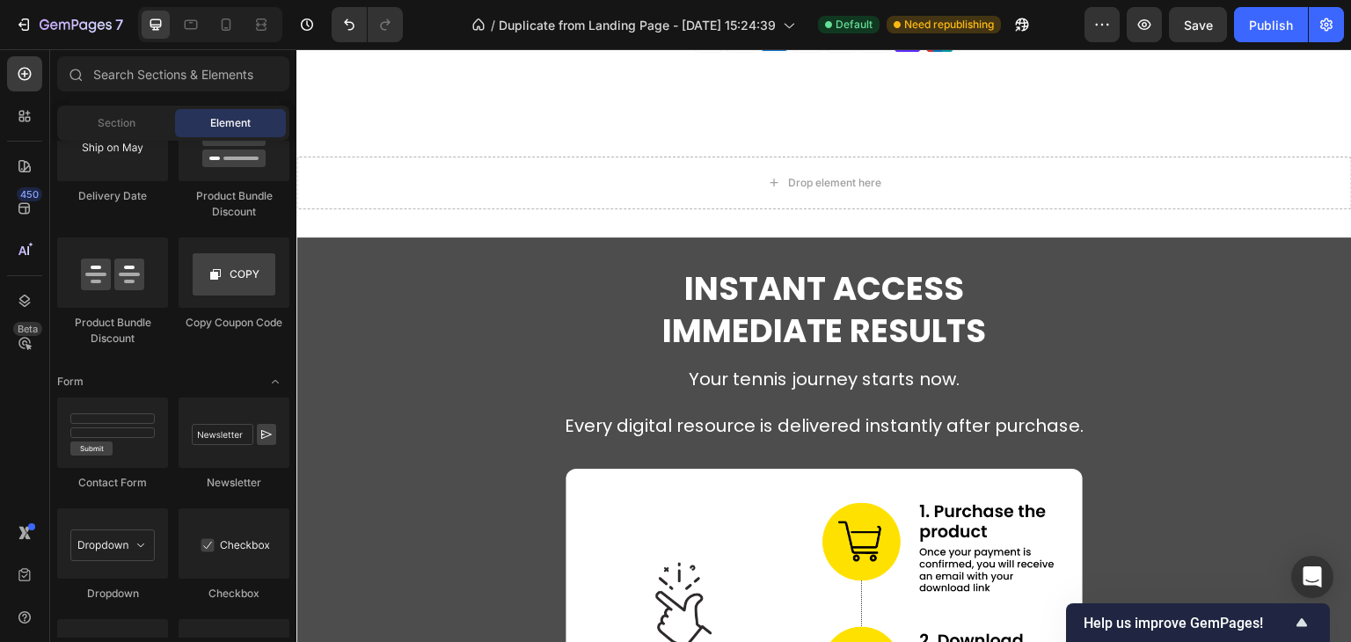
scroll to position [4522, 0]
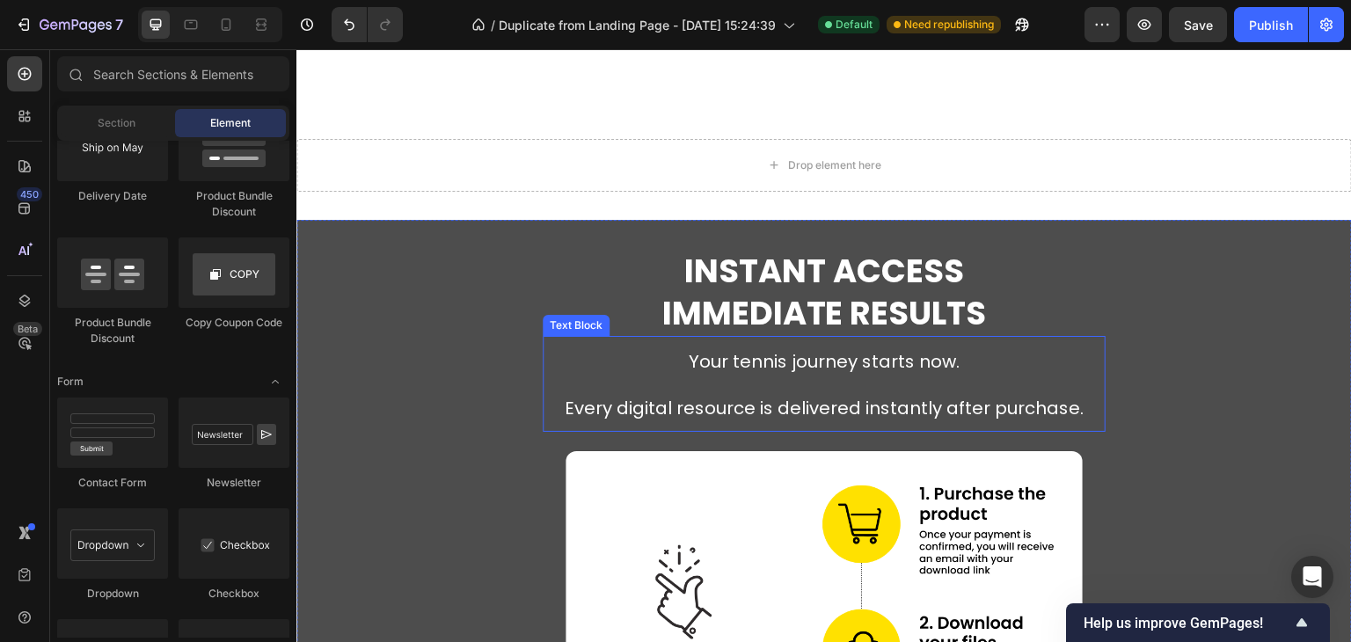
click at [963, 361] on p "Your tennis journey starts now. Every digital resource is delivered instantly a…" at bounding box center [823, 384] width 559 height 92
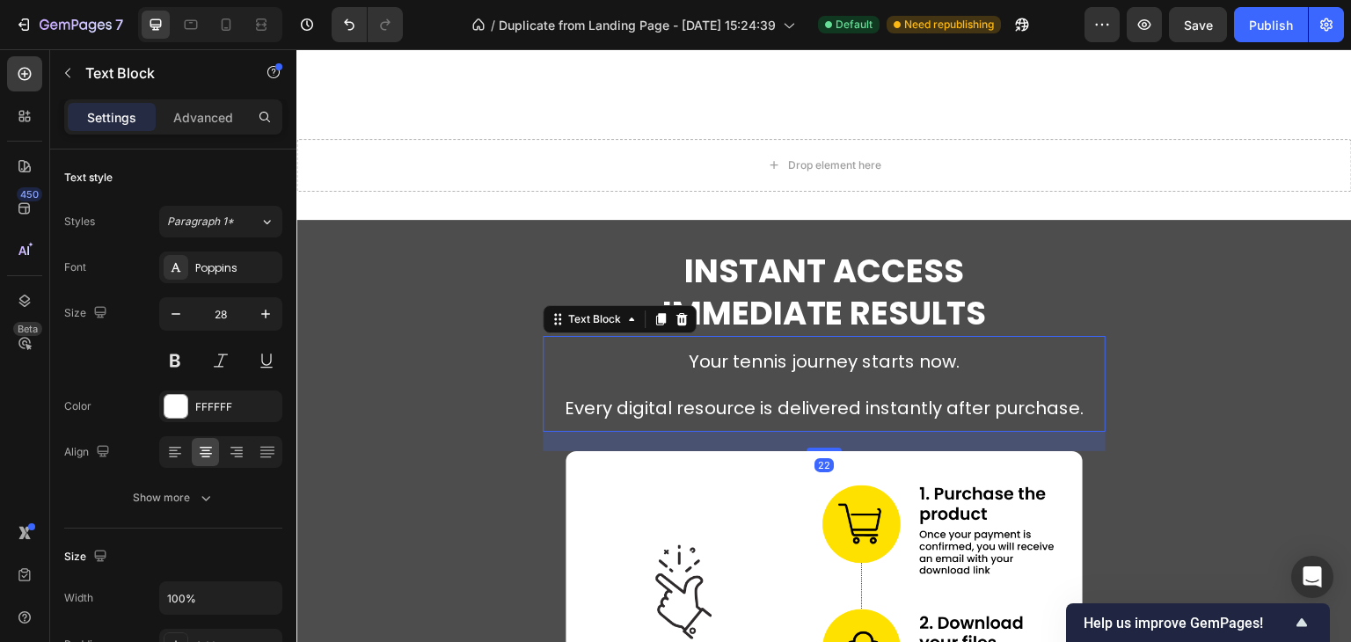
click at [960, 366] on p "Your tennis journey starts now. Every digital resource is delivered instantly a…" at bounding box center [823, 384] width 559 height 92
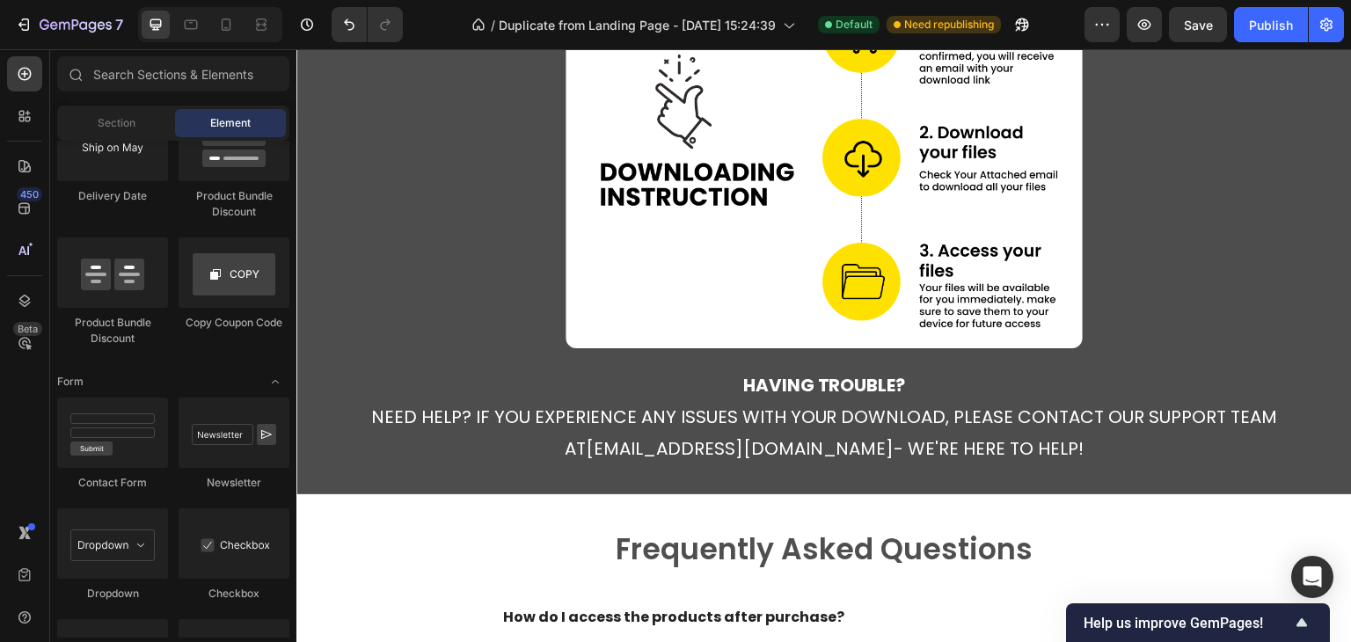
scroll to position [5048, 0]
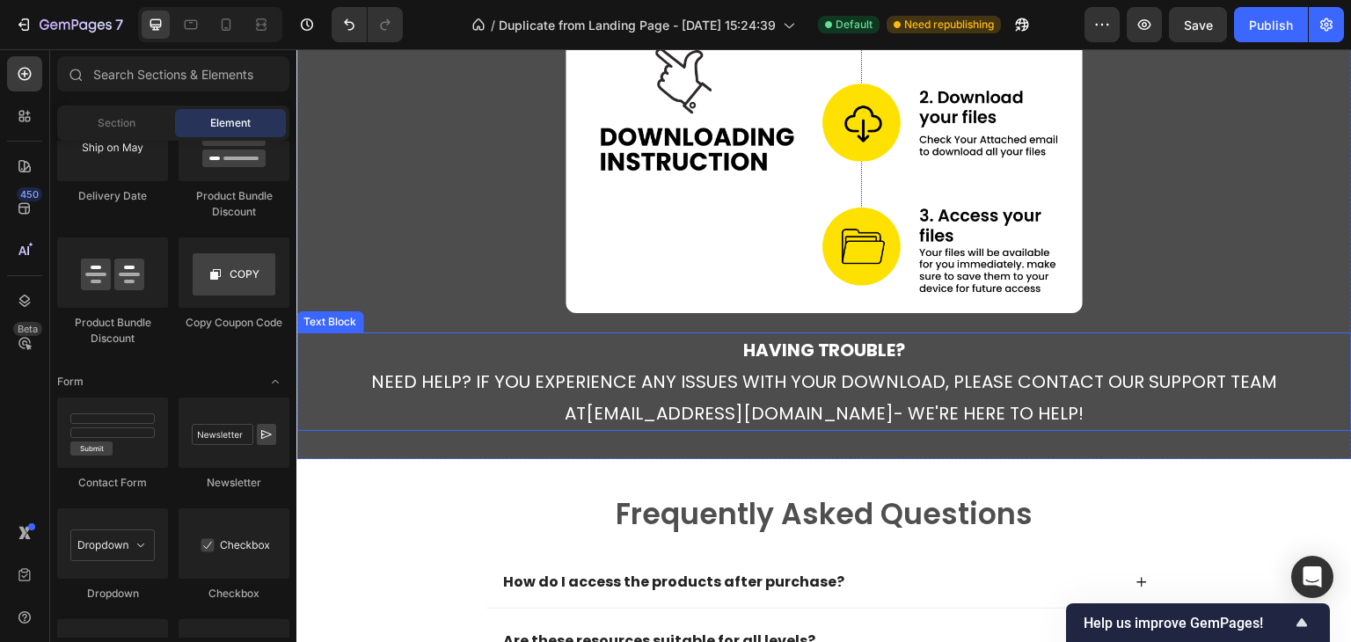
click at [944, 359] on p "having trouble? need help? if you experience any issues with your download, ple…" at bounding box center [824, 381] width 964 height 95
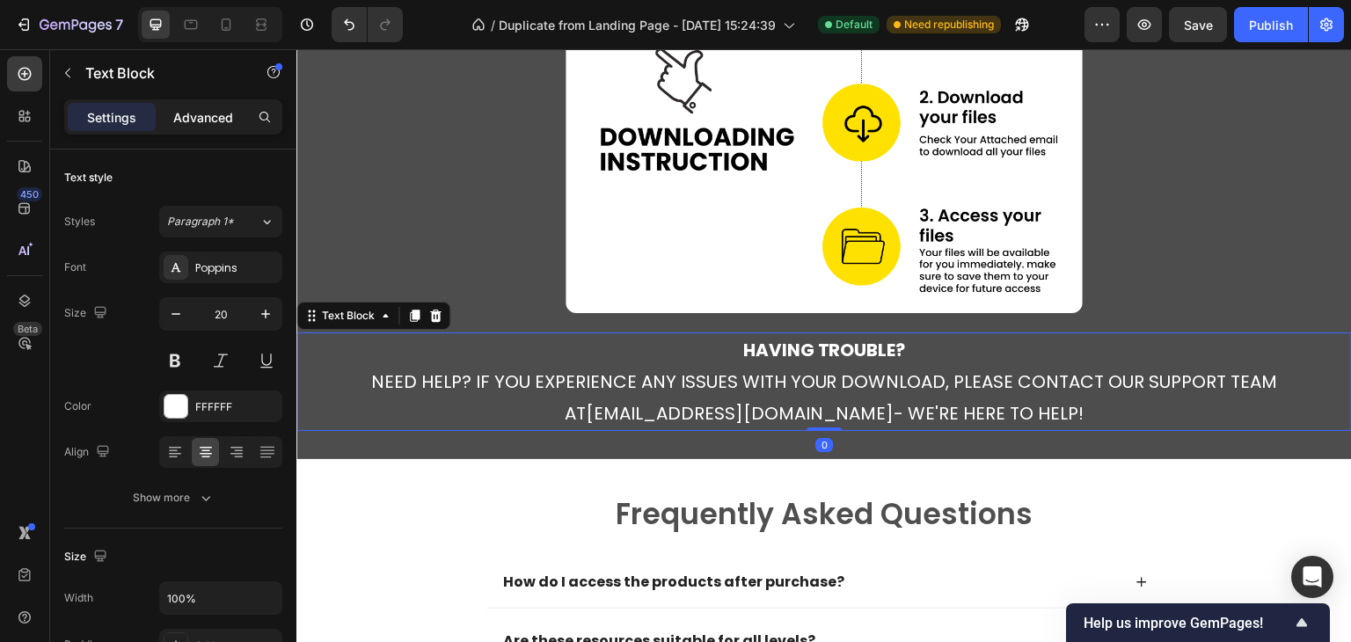
click at [183, 120] on p "Advanced" at bounding box center [203, 117] width 60 height 18
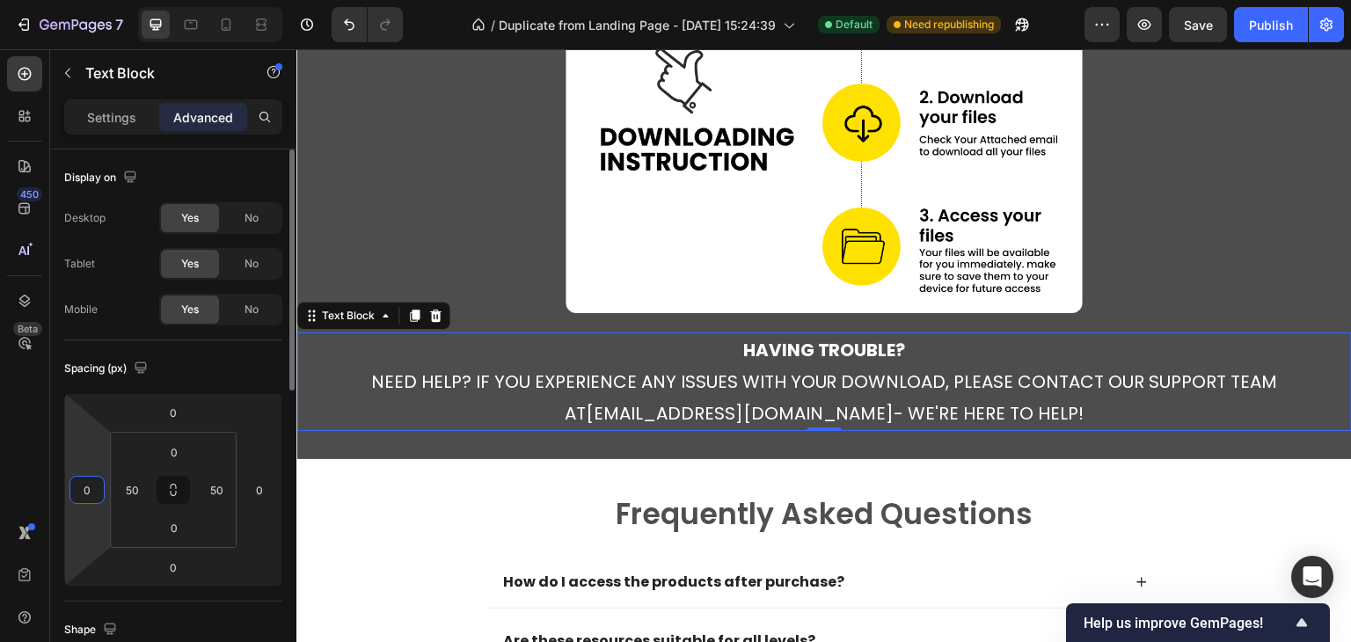
click at [93, 486] on input "0" at bounding box center [87, 490] width 26 height 26
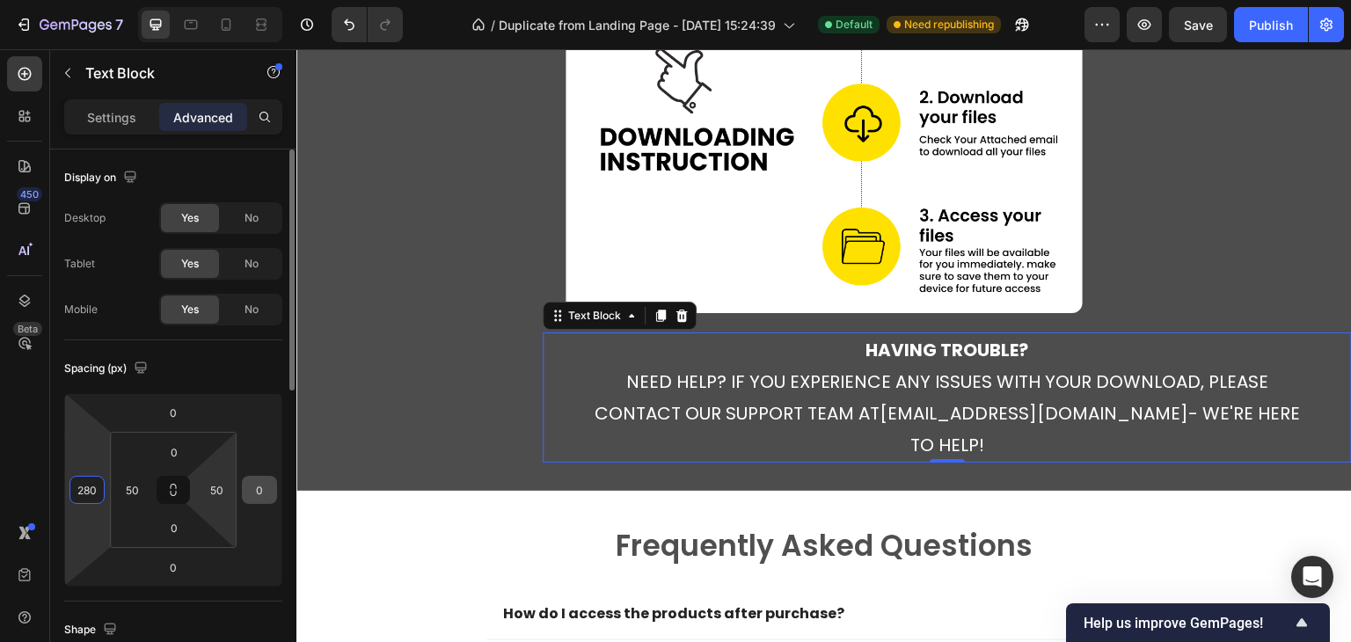
type input "280"
click at [246, 483] on input "0" at bounding box center [259, 490] width 26 height 26
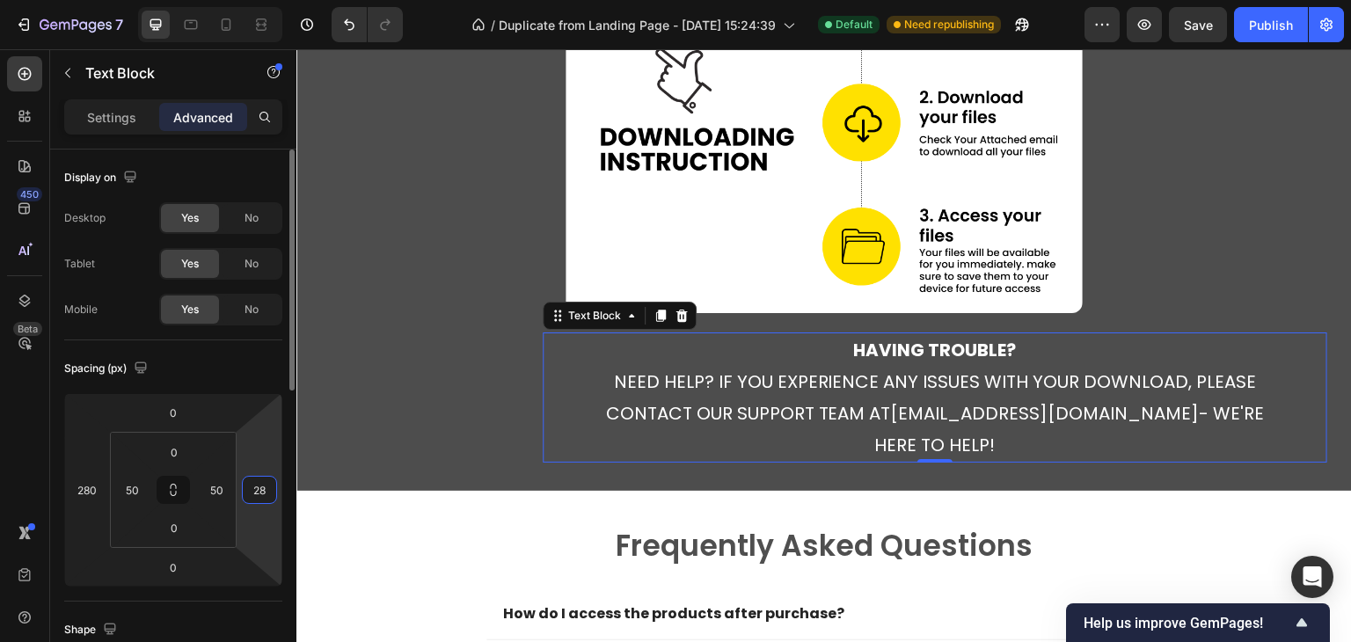
type input "280"
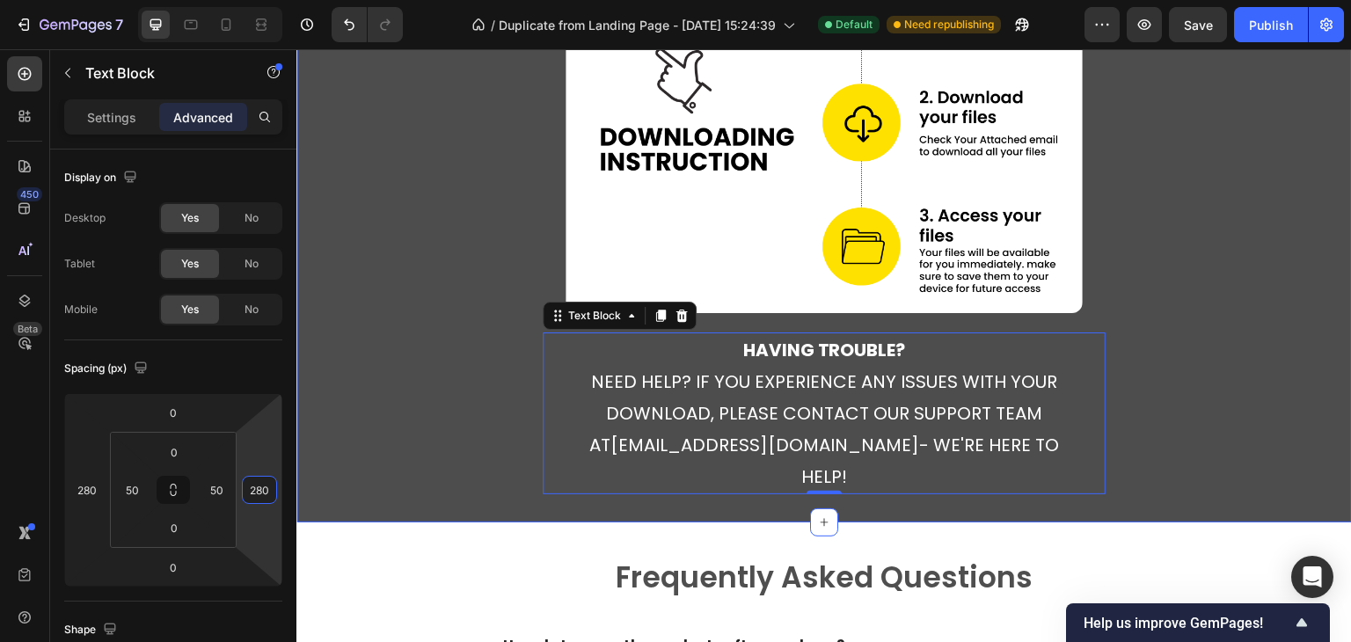
click at [1210, 355] on div "⁠⁠⁠⁠⁠⁠⁠ Instant Access Immediate Results Heading Your tennis journey starts now…" at bounding box center [823, 108] width 1055 height 772
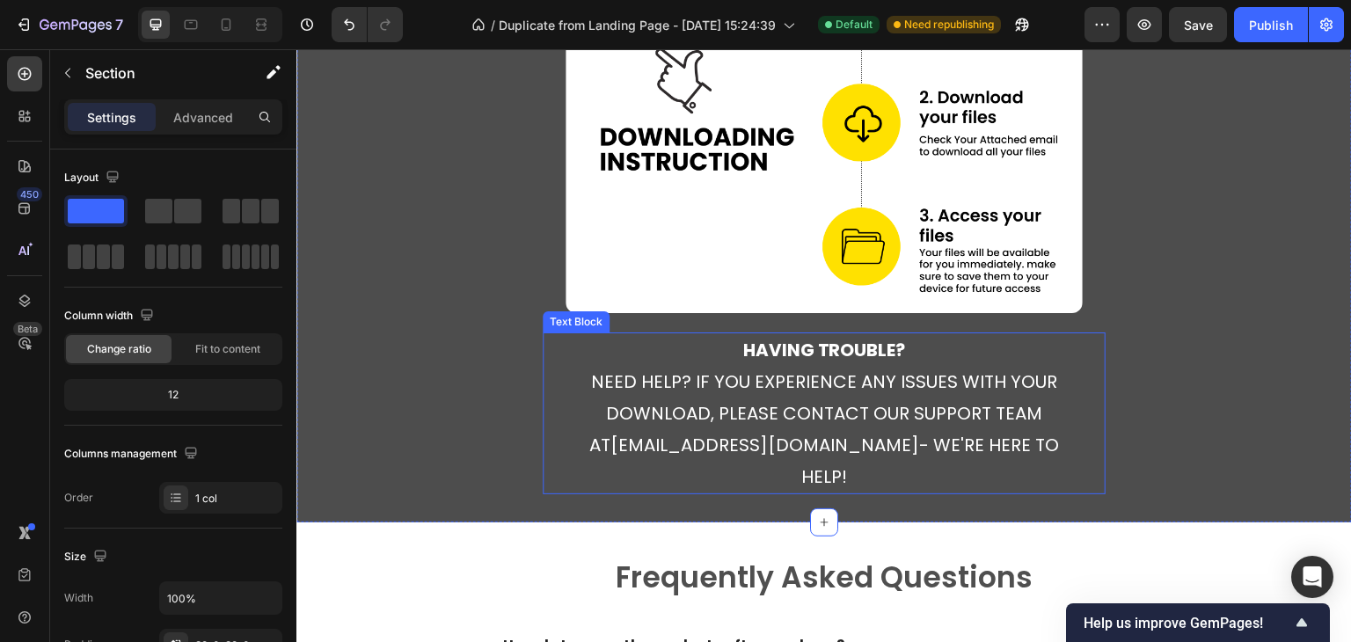
click at [858, 446] on p "having trouble? need help? if you experience any issues with your download, ple…" at bounding box center [823, 413] width 471 height 158
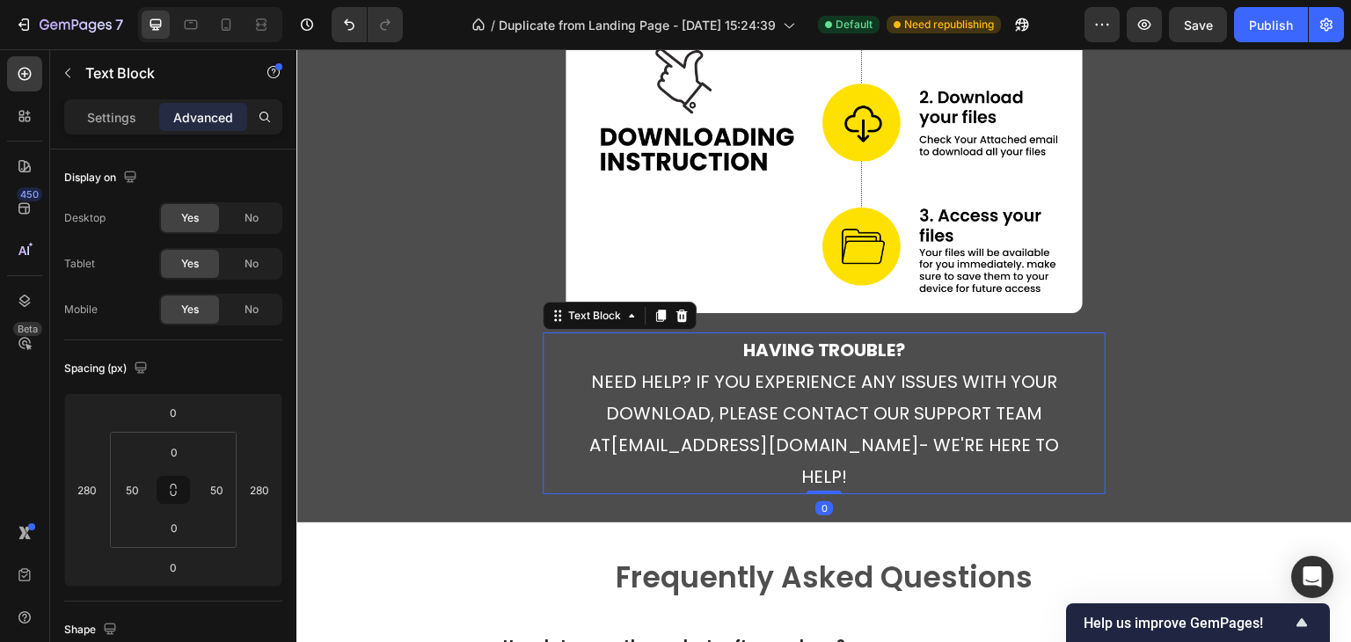
click at [858, 443] on p "having trouble? need help? if you experience any issues with your download, ple…" at bounding box center [823, 413] width 471 height 158
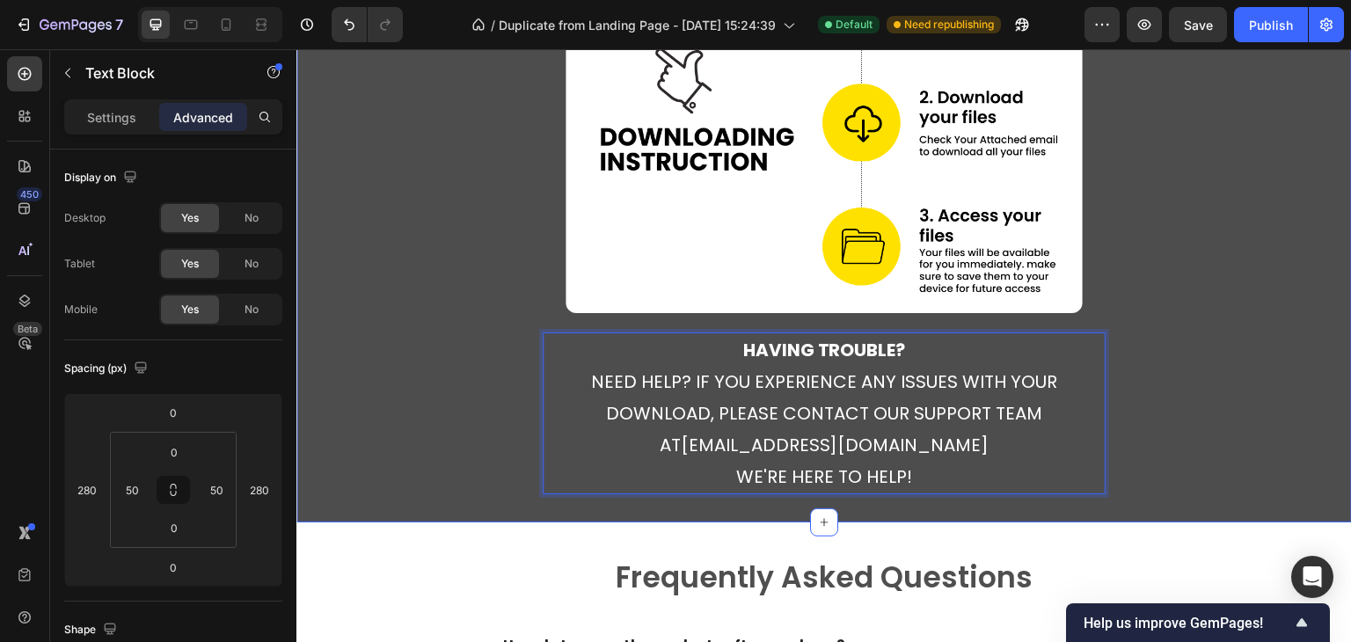
click at [1253, 397] on div "⁠⁠⁠⁠⁠⁠⁠ Instant Access Immediate Results Heading Your tennis journey starts now…" at bounding box center [823, 108] width 1055 height 772
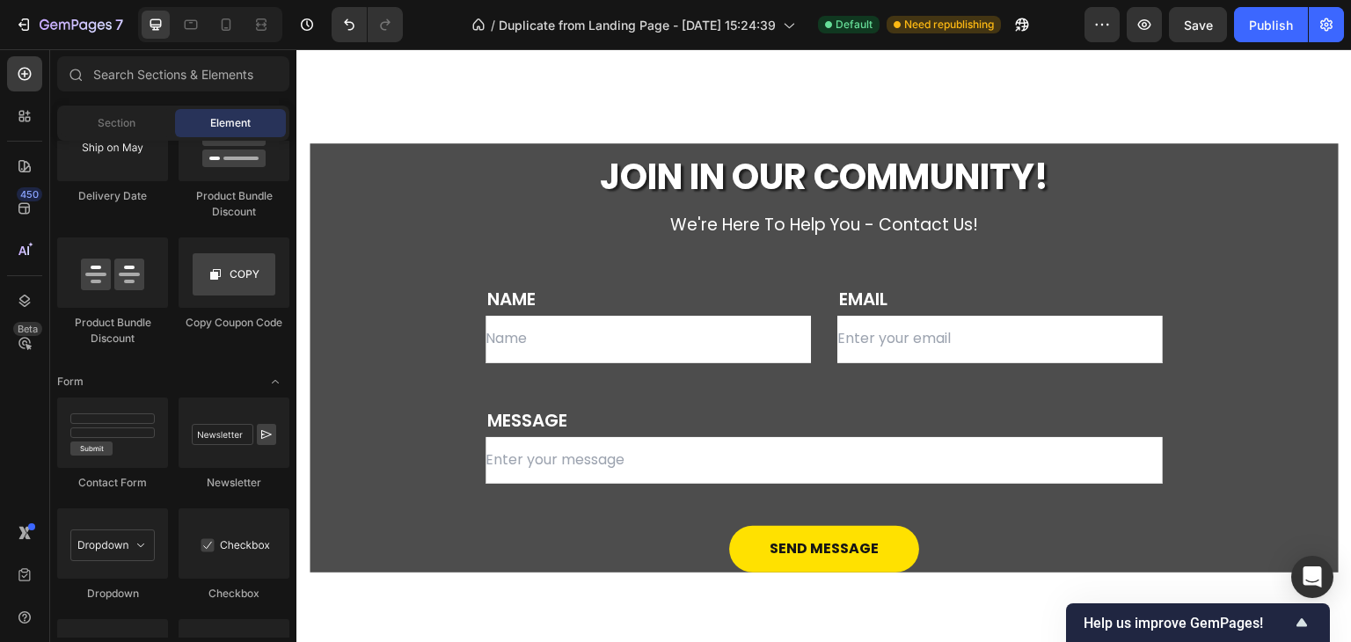
scroll to position [5900, 0]
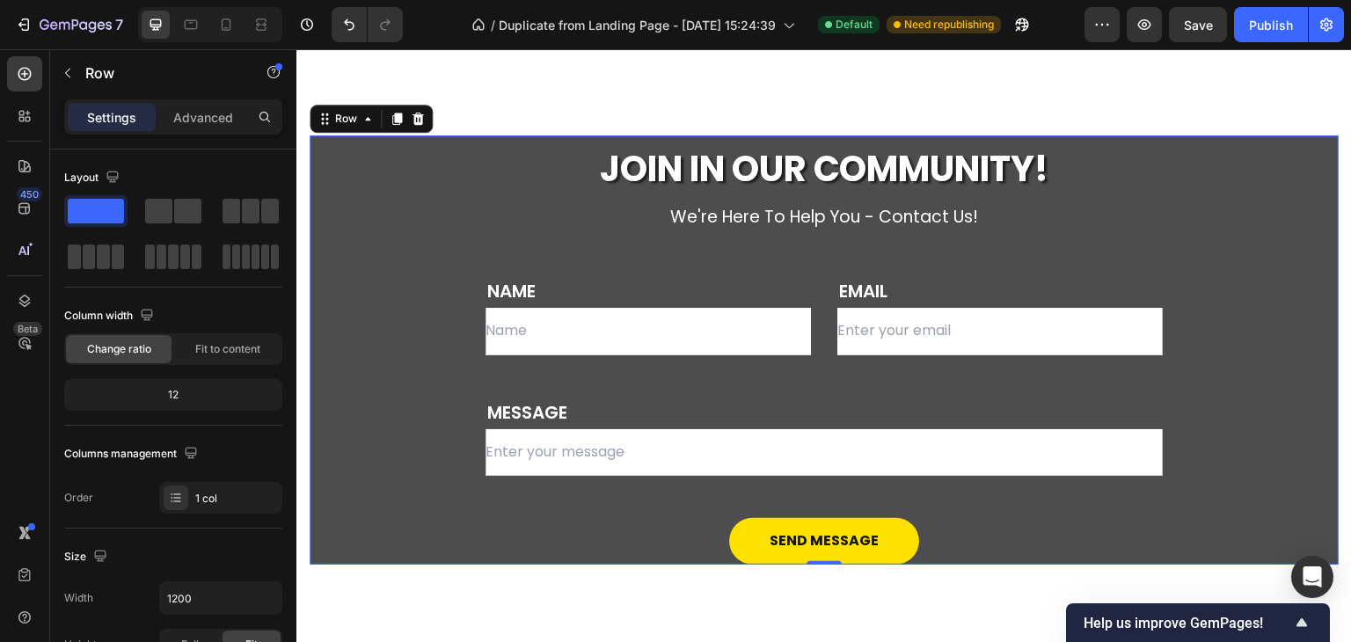
click at [451, 552] on div "JOIN IN OUR COMMUNITY! Heading we're here to help you - contact us! Text block …" at bounding box center [824, 350] width 1029 height 430
click at [435, 533] on div "JOIN IN OUR COMMUNITY! Heading we're here to help you - contact us! Text block …" at bounding box center [824, 350] width 1029 height 430
click at [815, 566] on div "0" at bounding box center [824, 565] width 18 height 14
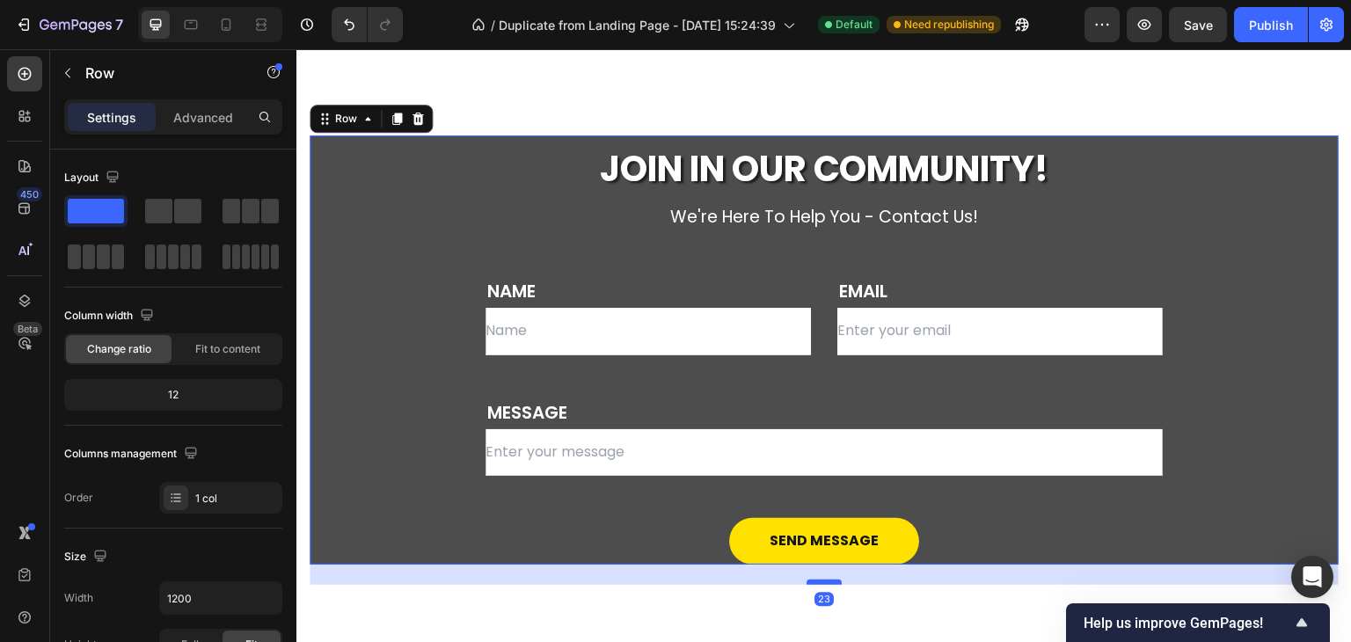
drag, startPoint x: 814, startPoint y: 559, endPoint x: 811, endPoint y: 580, distance: 21.3
click at [811, 580] on div at bounding box center [824, 582] width 35 height 5
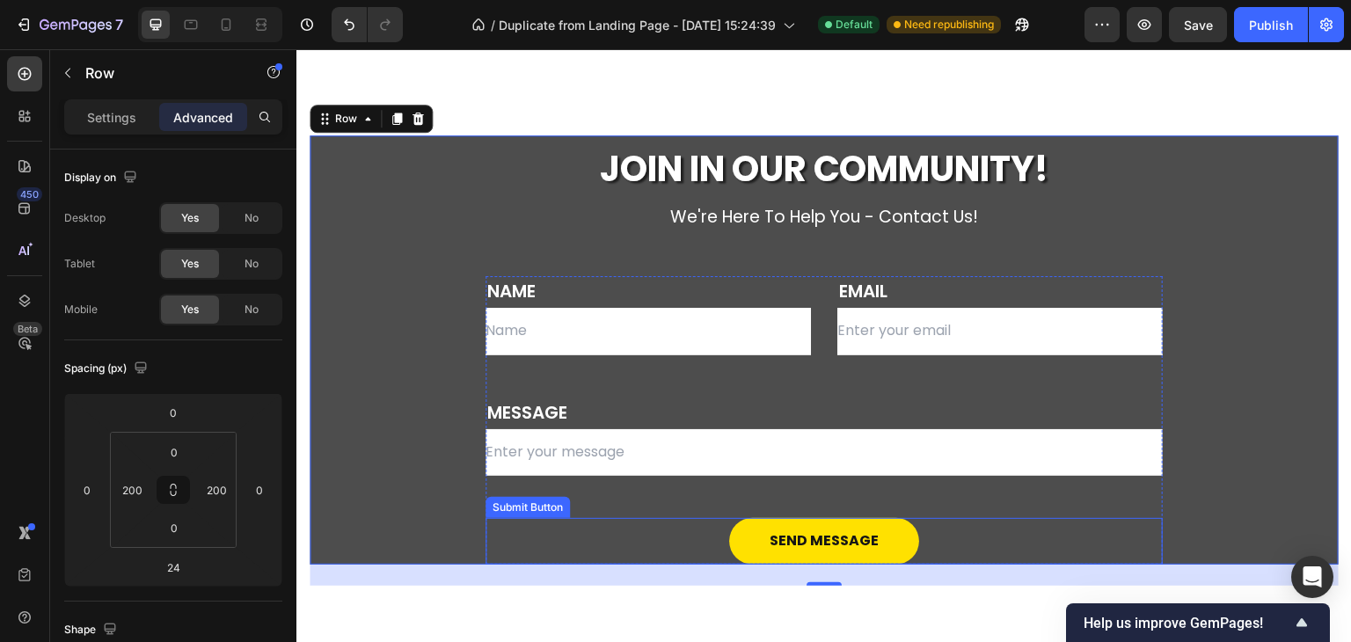
click at [693, 534] on div "Send Message Submit Button" at bounding box center [823, 541] width 677 height 47
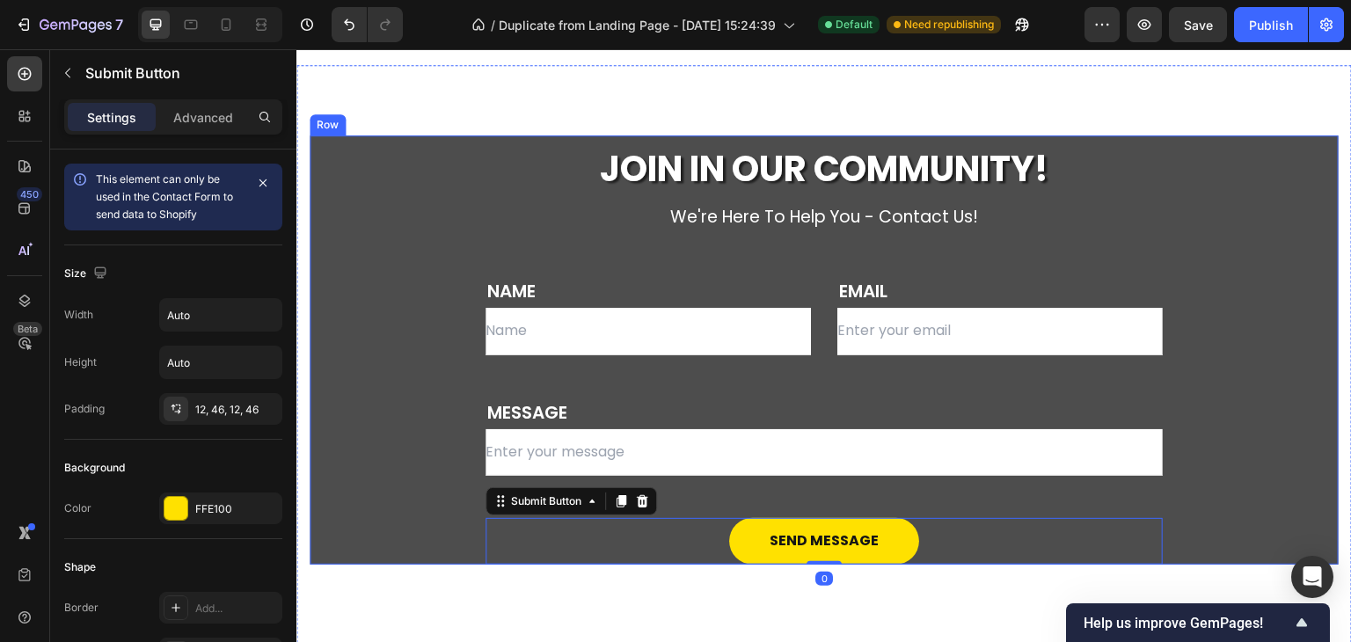
click at [380, 442] on div "JOIN IN OUR COMMUNITY! Heading we're here to help you - contact us! Text block …" at bounding box center [824, 350] width 1029 height 430
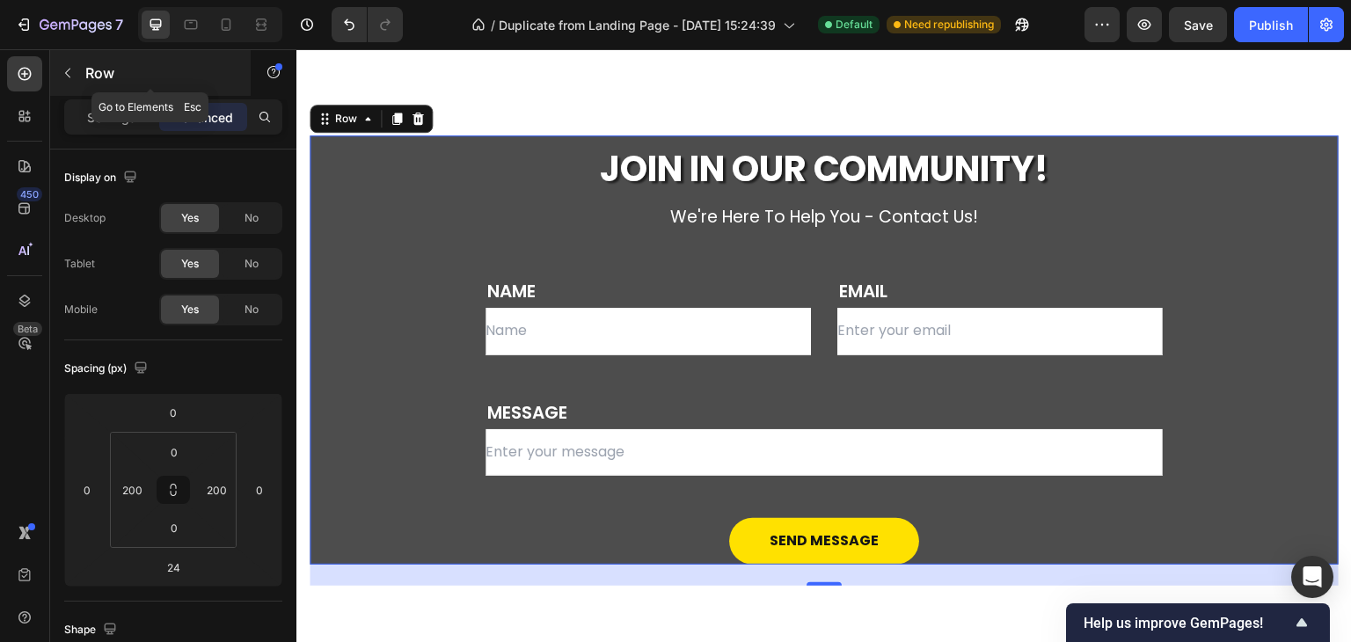
click at [63, 77] on icon "button" at bounding box center [68, 73] width 14 height 14
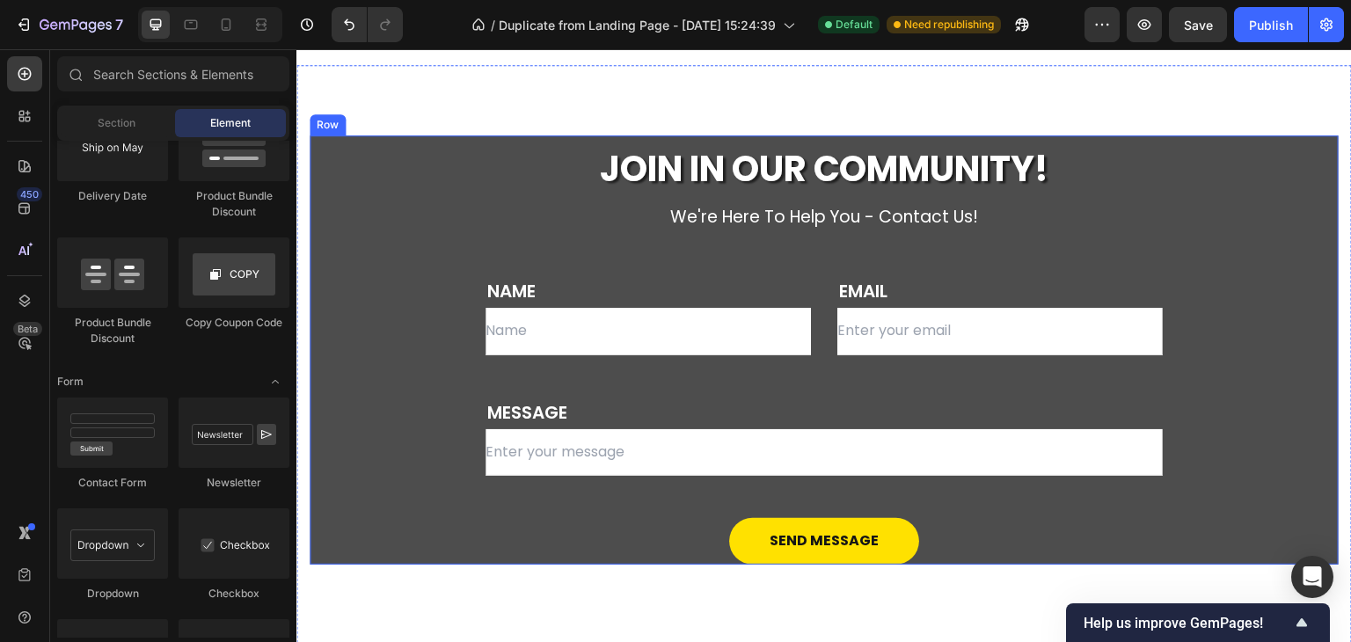
click at [341, 324] on div "JOIN IN OUR COMMUNITY! Heading we're here to help you - contact us! Text block …" at bounding box center [824, 350] width 1029 height 430
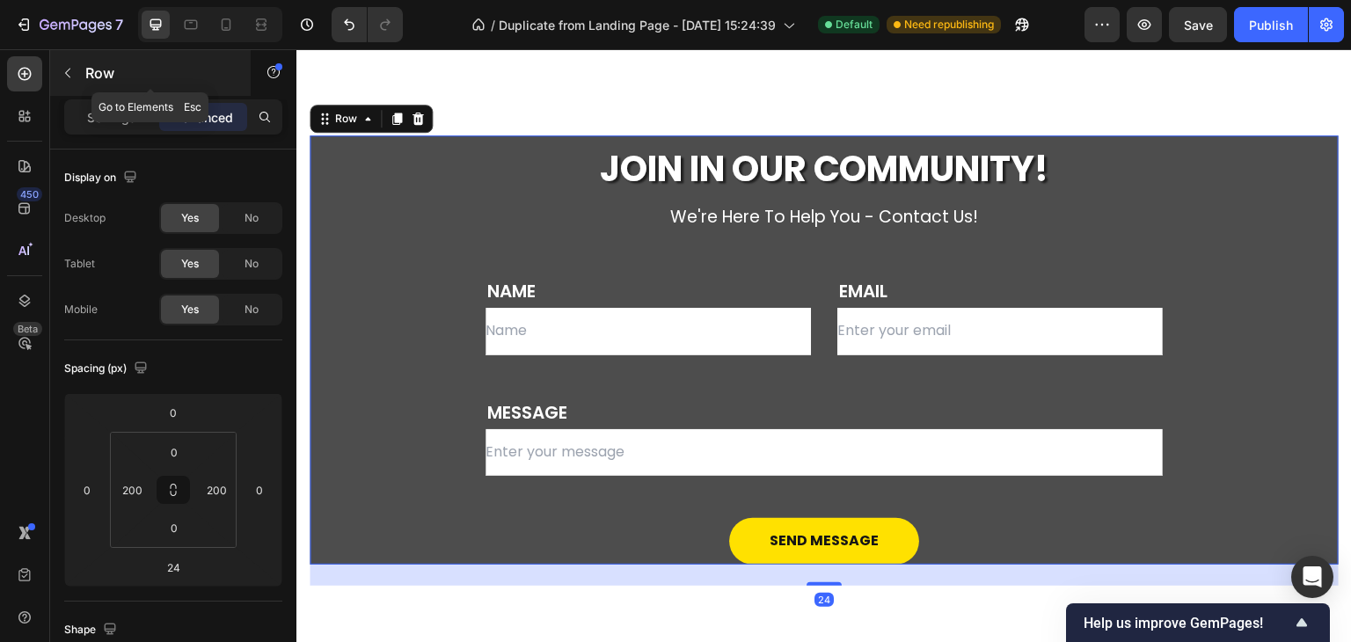
click at [73, 71] on icon "button" at bounding box center [68, 73] width 14 height 14
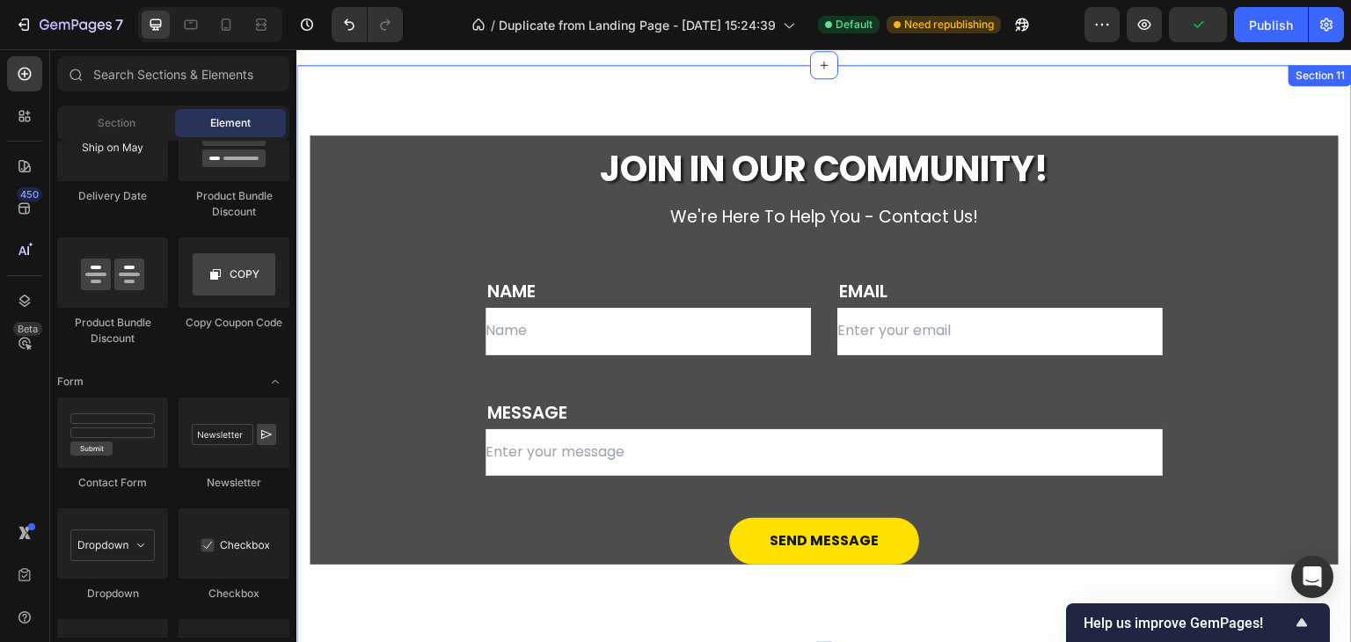
click at [475, 101] on div "JOIN IN OUR COMMUNITY! Heading we're here to help you - contact us! Text block …" at bounding box center [823, 361] width 1055 height 592
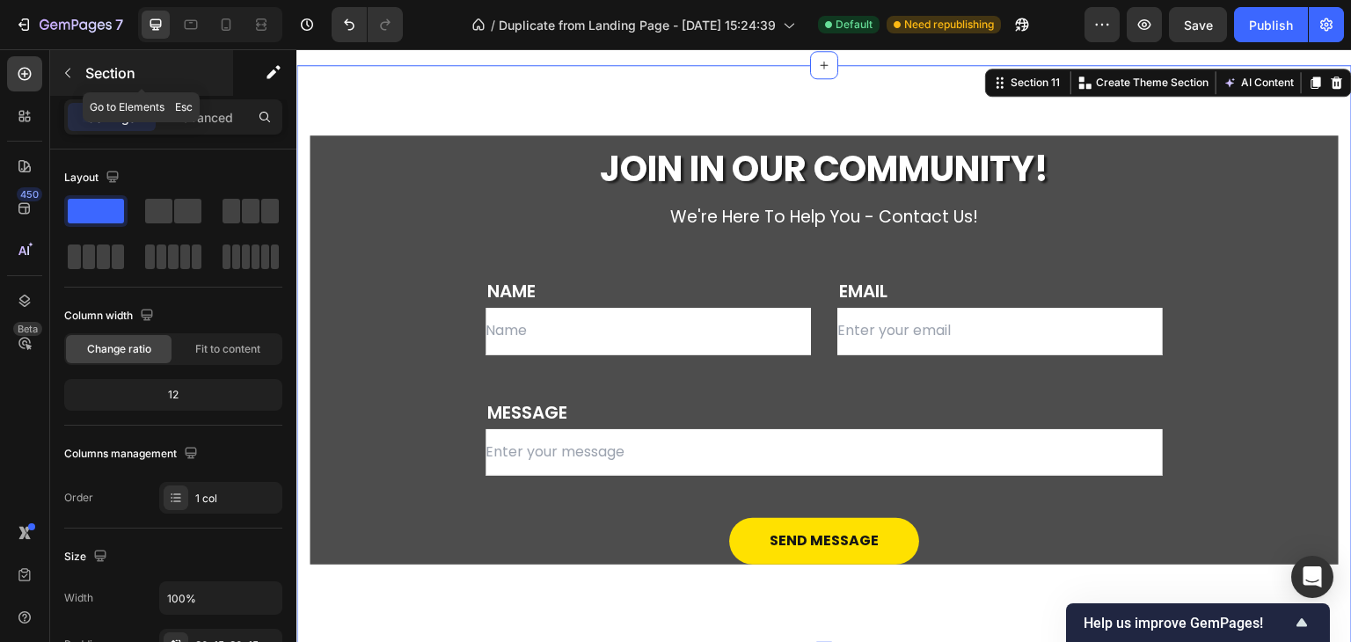
click at [69, 68] on icon "button" at bounding box center [68, 73] width 14 height 14
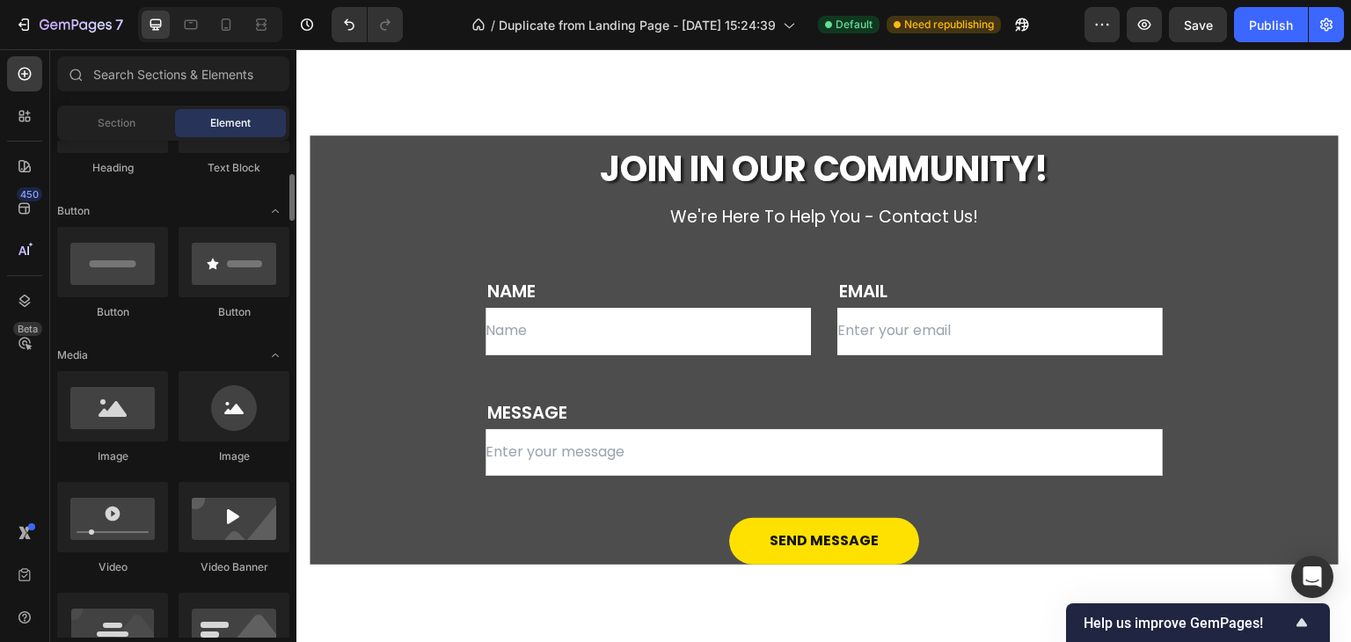
scroll to position [0, 0]
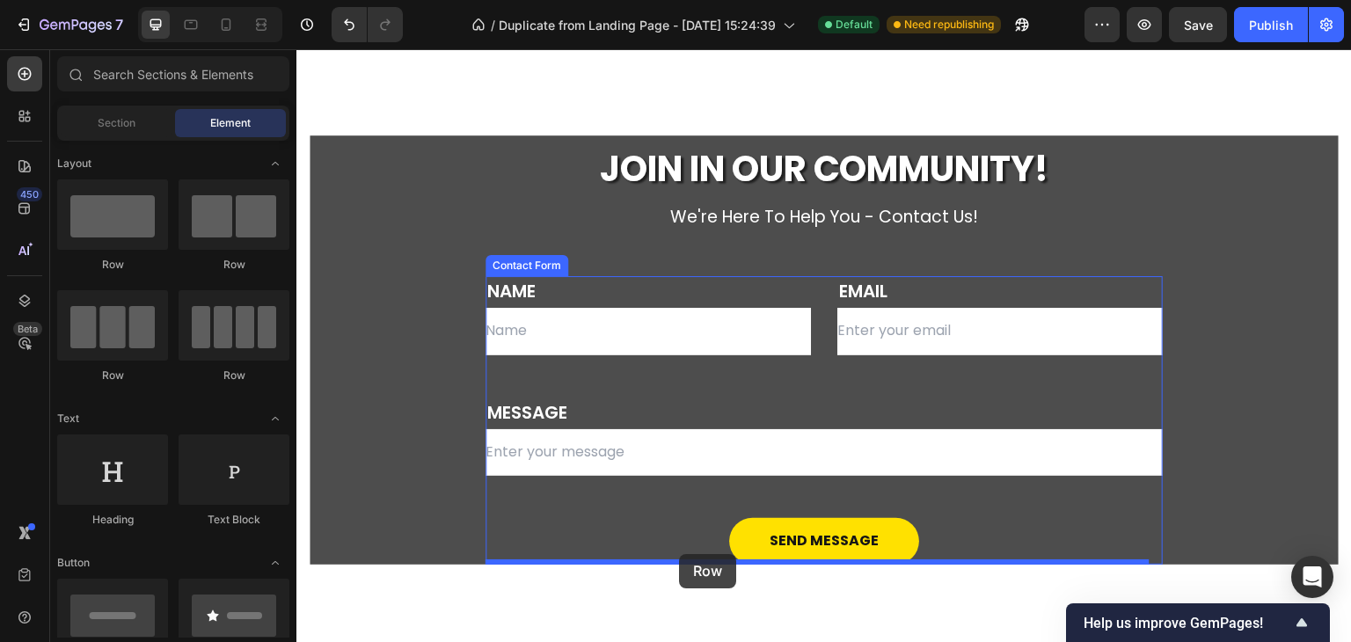
drag, startPoint x: 398, startPoint y: 256, endPoint x: 678, endPoint y: 551, distance: 407.5
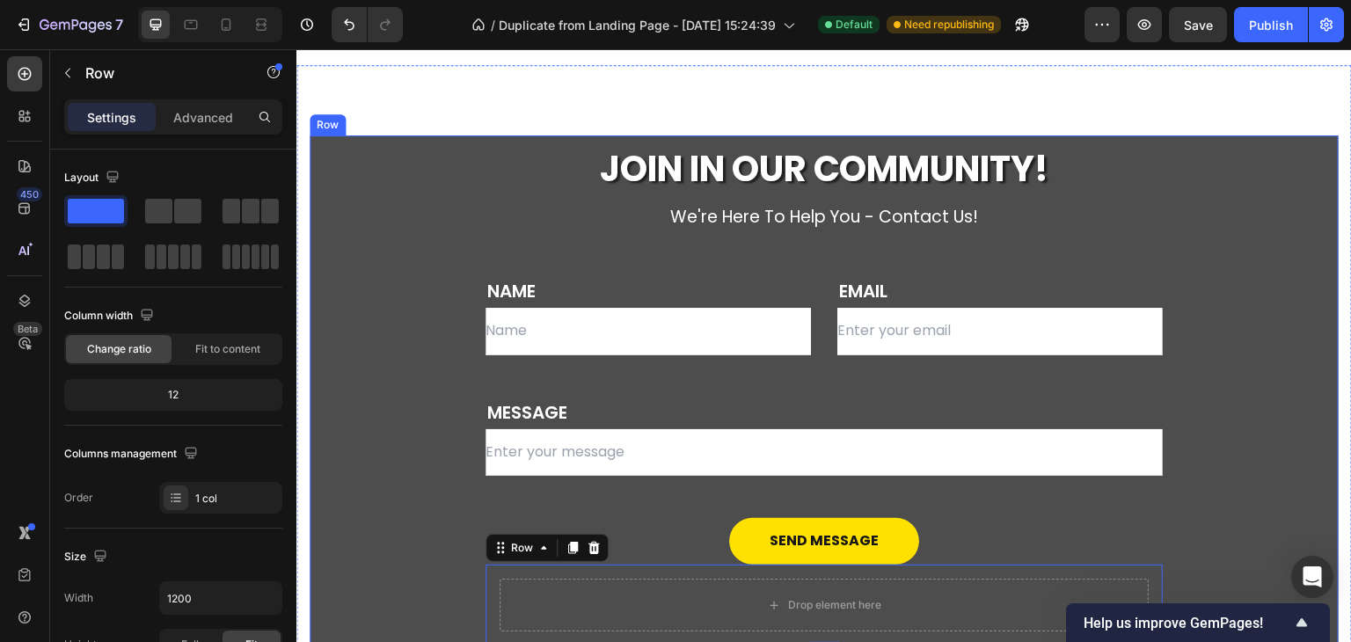
click at [1274, 469] on div "JOIN IN OUR COMMUNITY! Heading we're here to help you - contact us! Text block …" at bounding box center [824, 390] width 1029 height 511
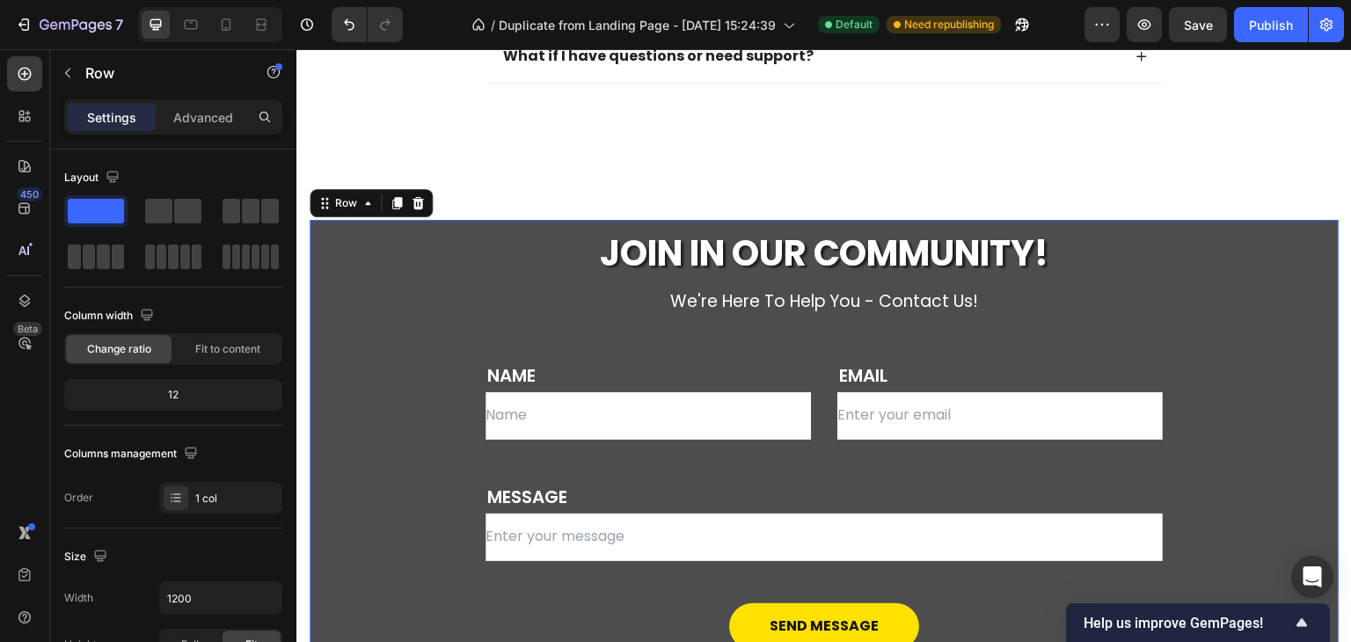
scroll to position [5812, 0]
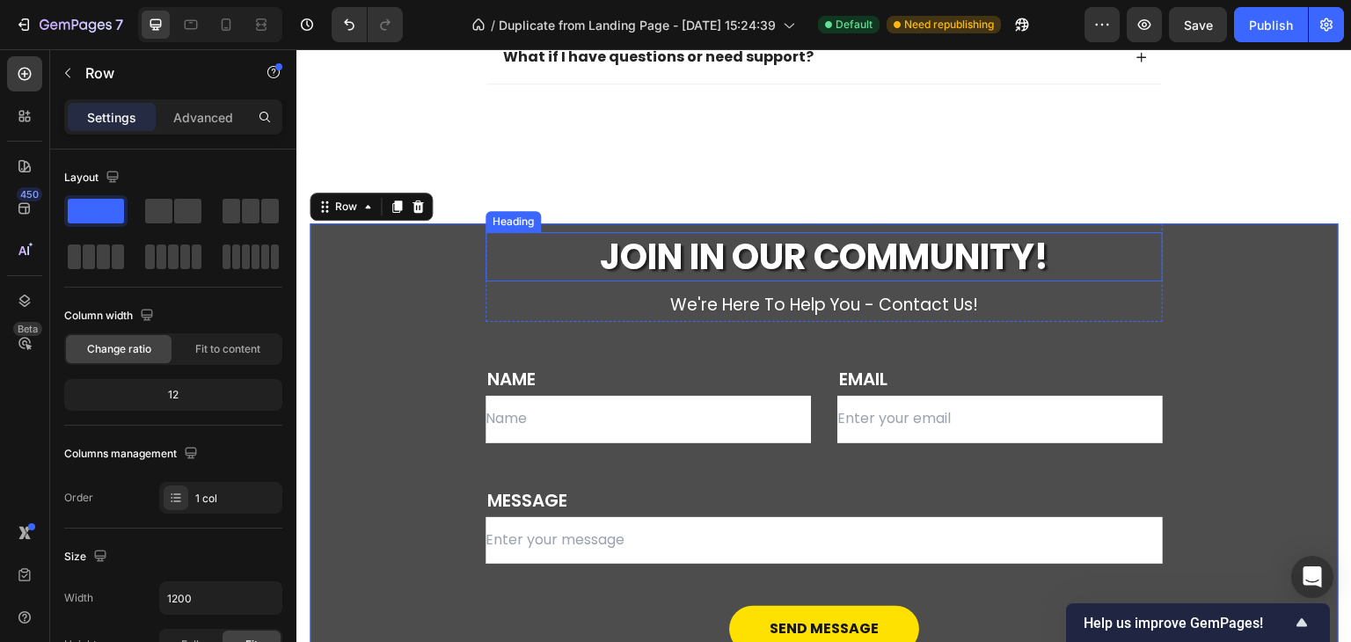
click at [629, 242] on h2 "JOIN IN OUR COMMUNITY!" at bounding box center [823, 256] width 677 height 49
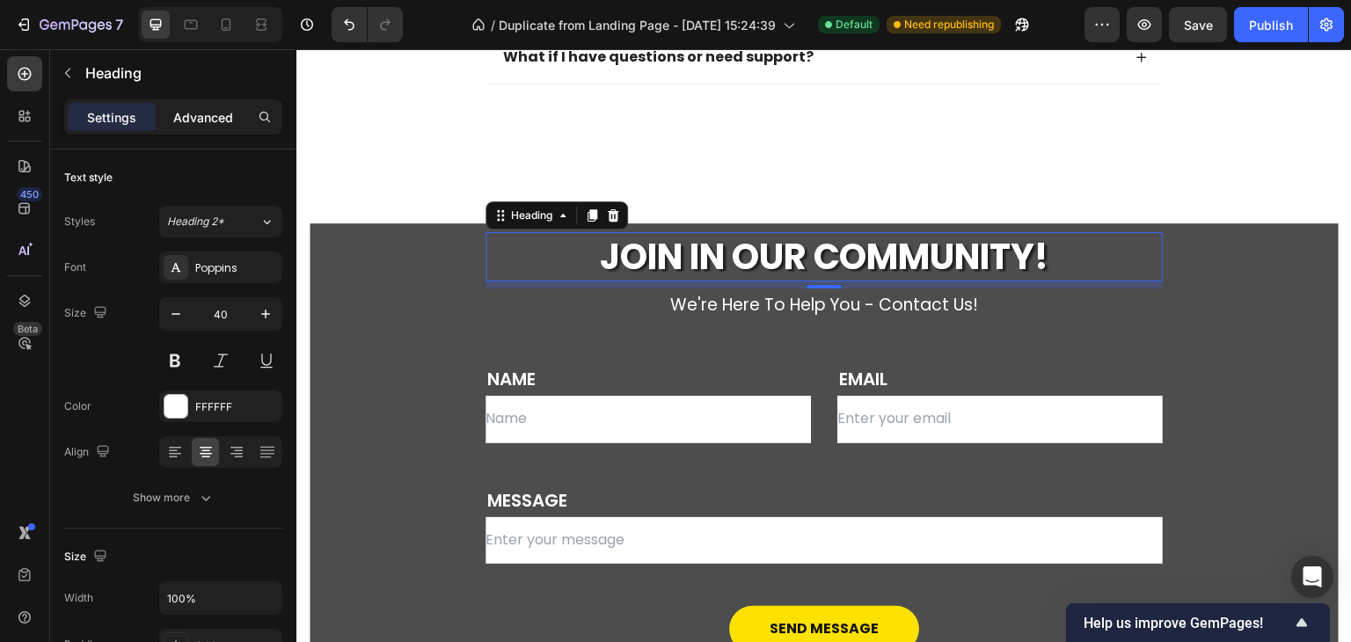
click at [215, 120] on p "Advanced" at bounding box center [203, 117] width 60 height 18
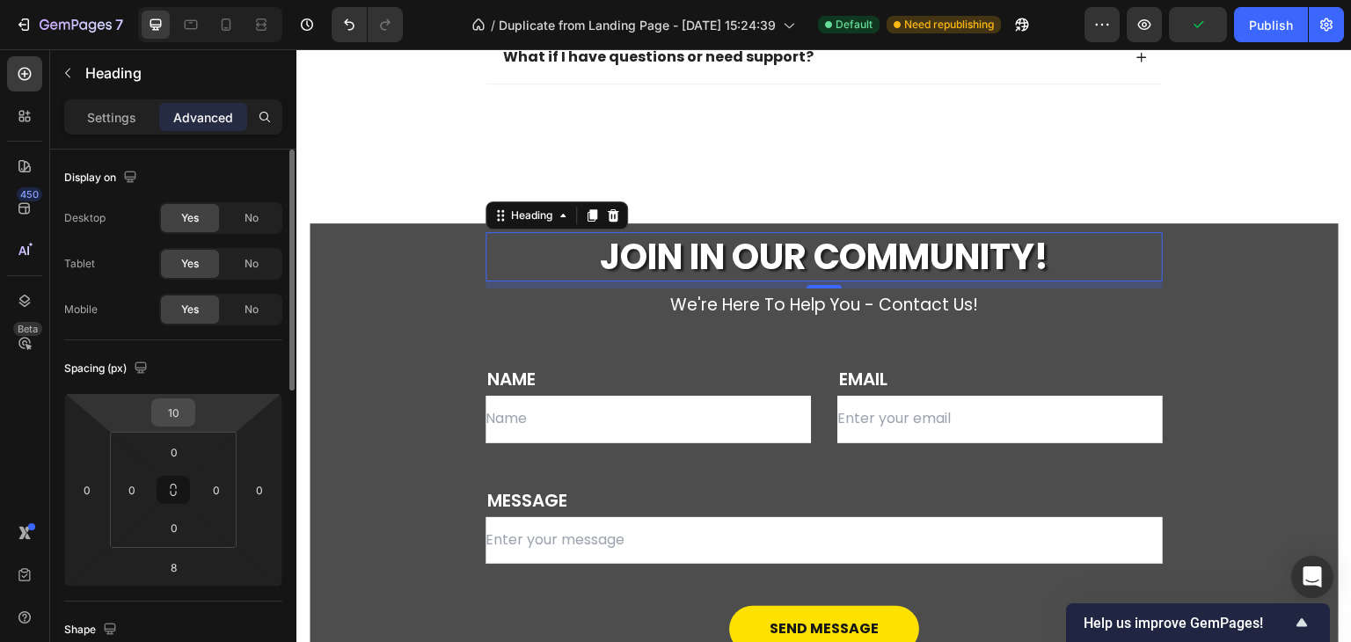
click at [167, 421] on input "10" at bounding box center [173, 412] width 35 height 26
type input "50"
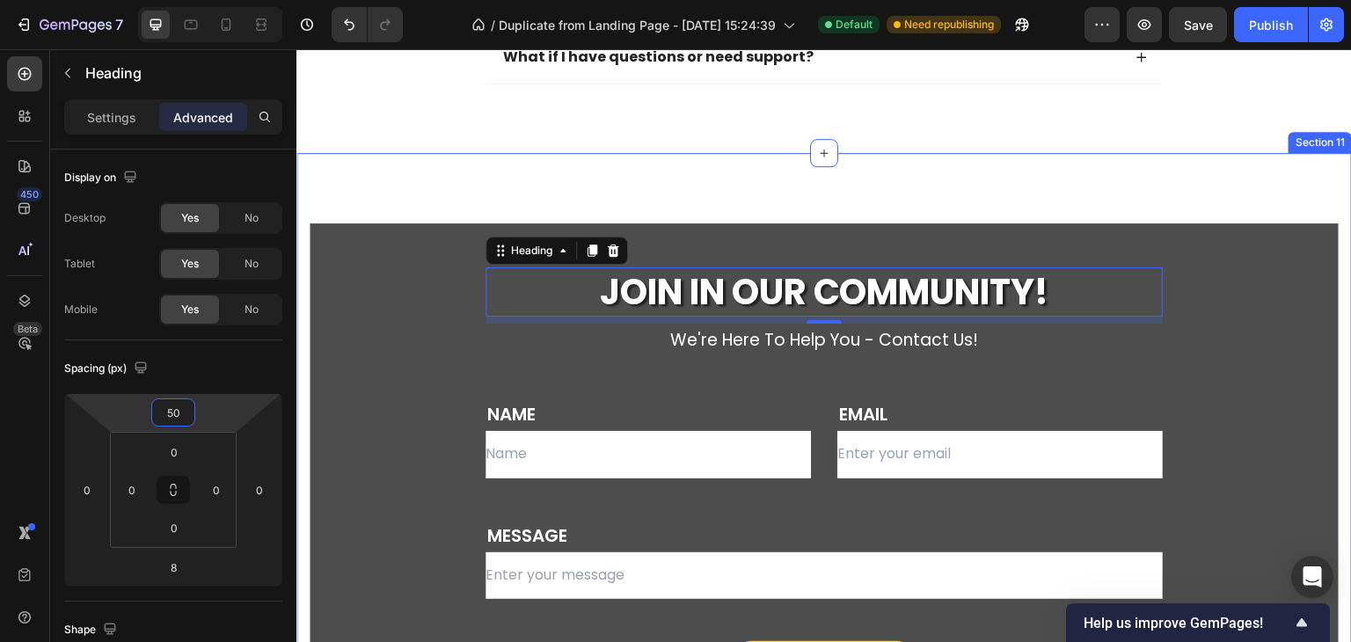
click at [478, 179] on div "JOIN IN OUR COMMUNITY! Heading 8 we're here to help you - contact us! Text bloc…" at bounding box center [823, 507] width 1055 height 708
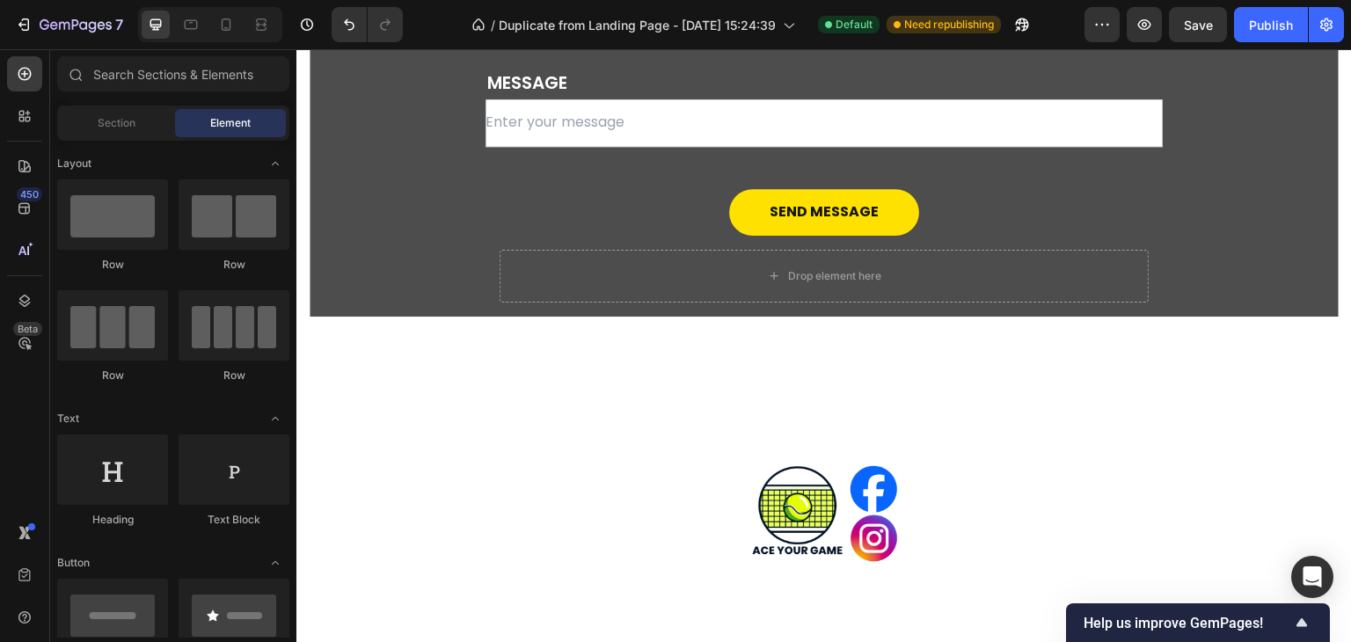
scroll to position [6236, 0]
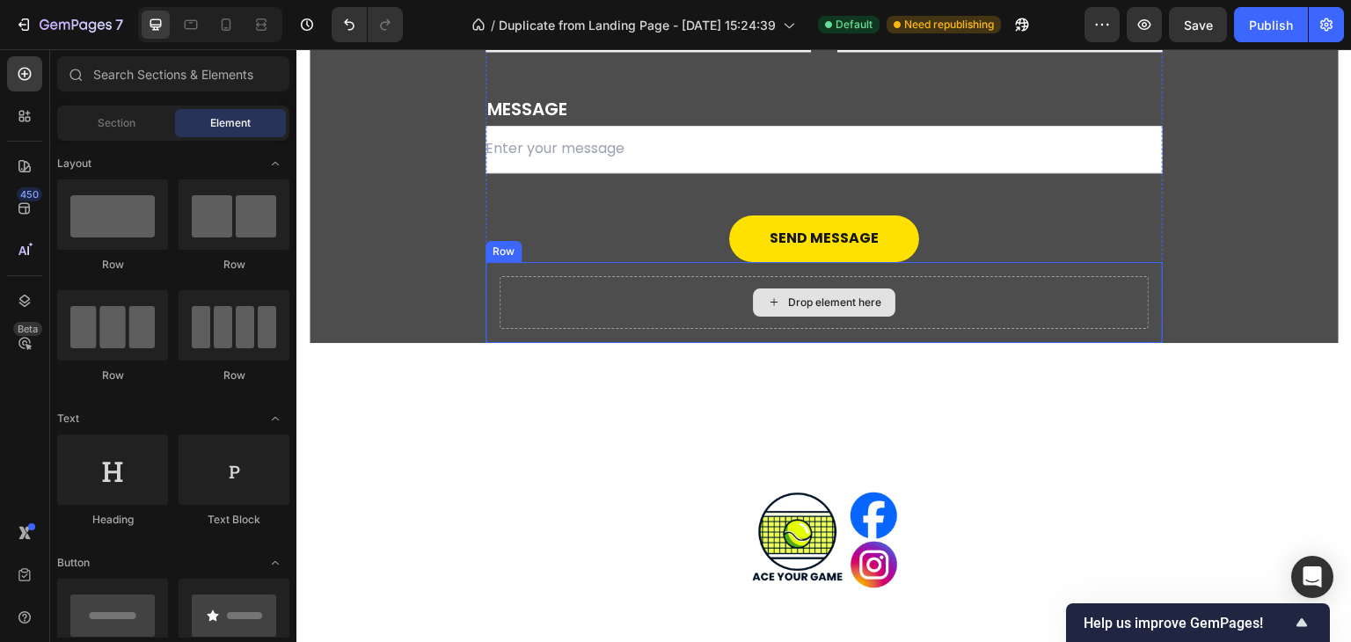
click at [1033, 310] on div "Drop element here" at bounding box center [824, 302] width 649 height 53
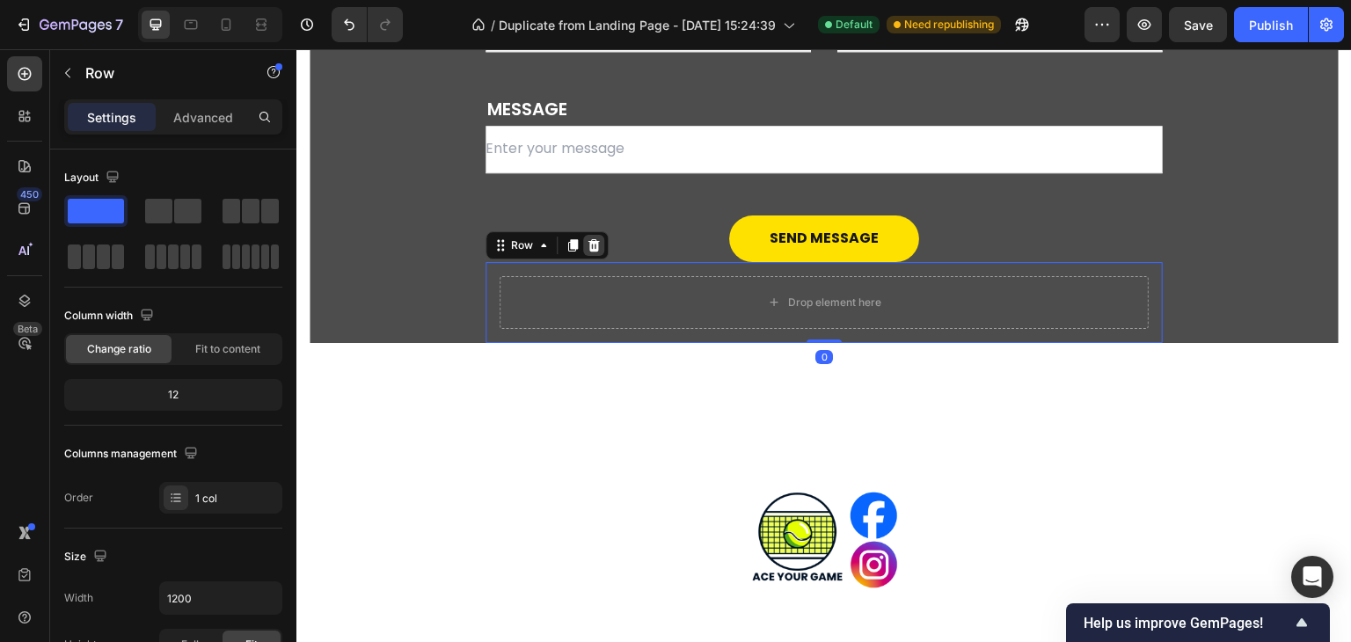
click at [591, 245] on icon at bounding box center [594, 245] width 14 height 14
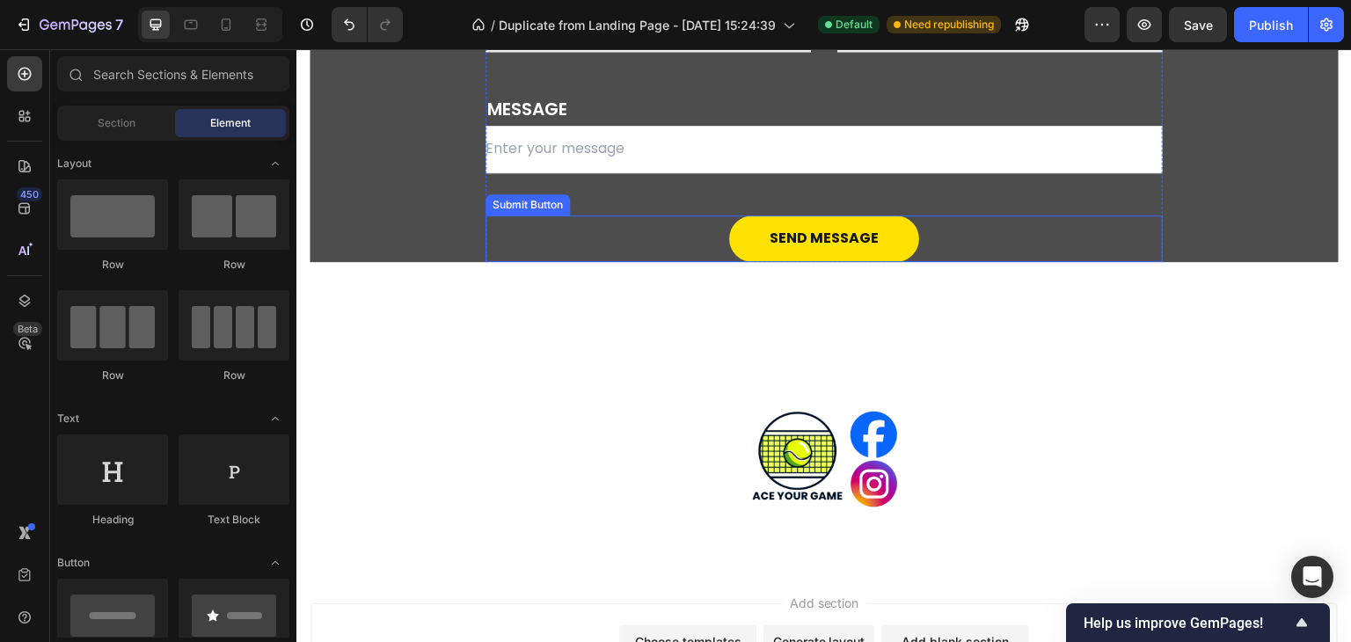
click at [697, 254] on div "Send Message Submit Button" at bounding box center [823, 238] width 677 height 47
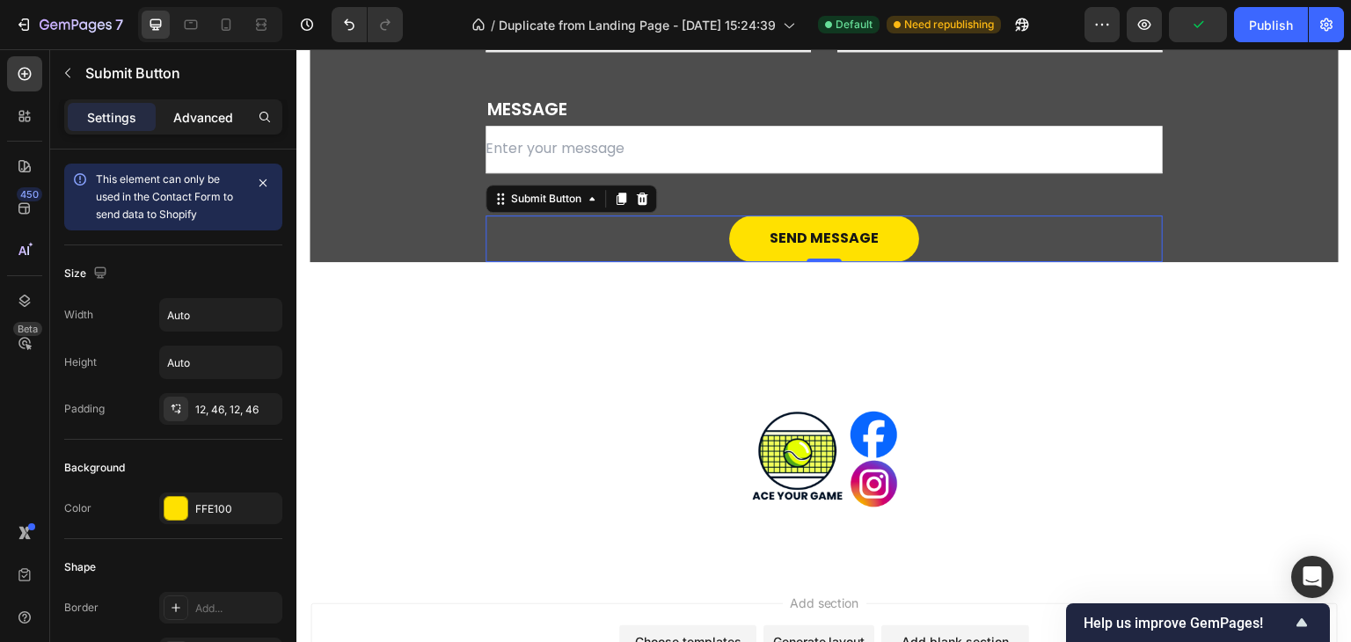
click at [225, 120] on p "Advanced" at bounding box center [203, 117] width 60 height 18
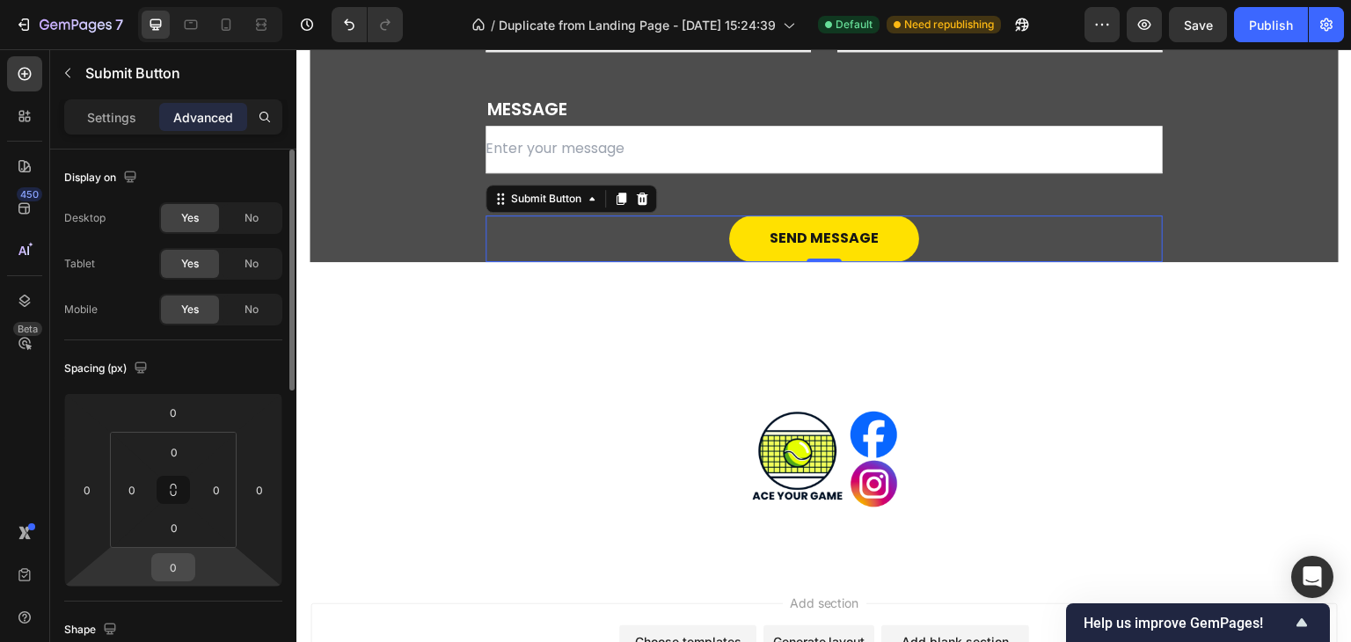
click at [166, 560] on input "0" at bounding box center [173, 567] width 35 height 26
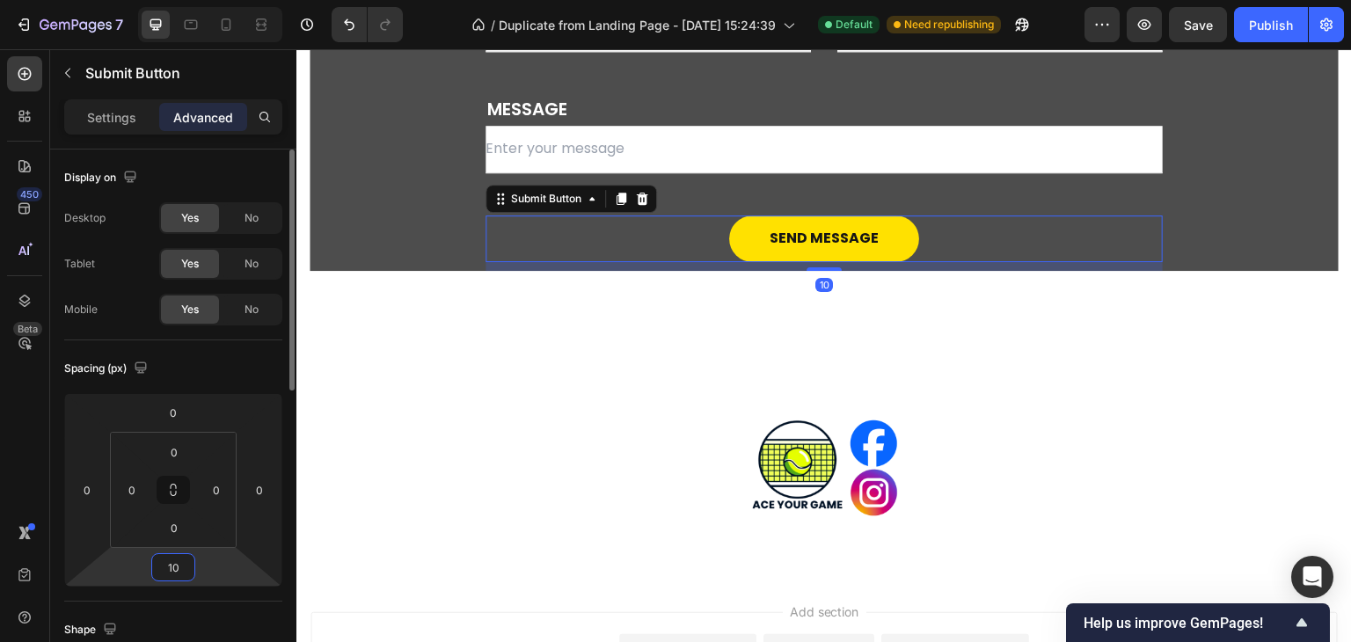
type input "1"
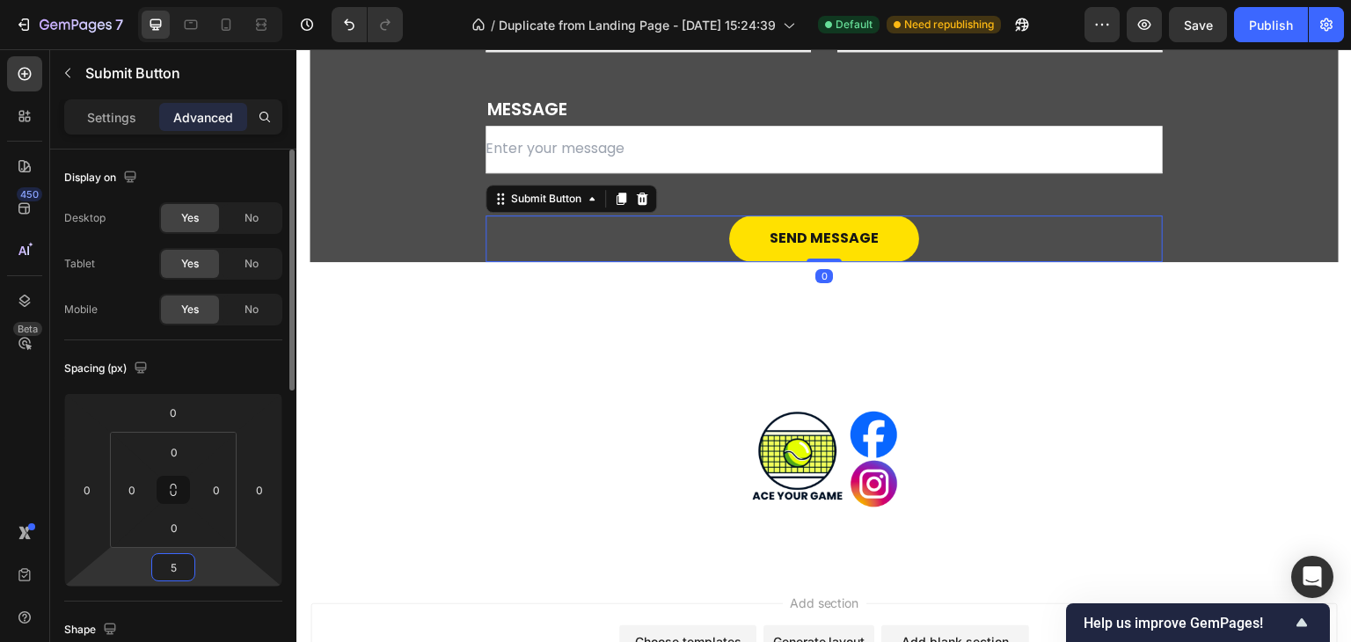
type input "50"
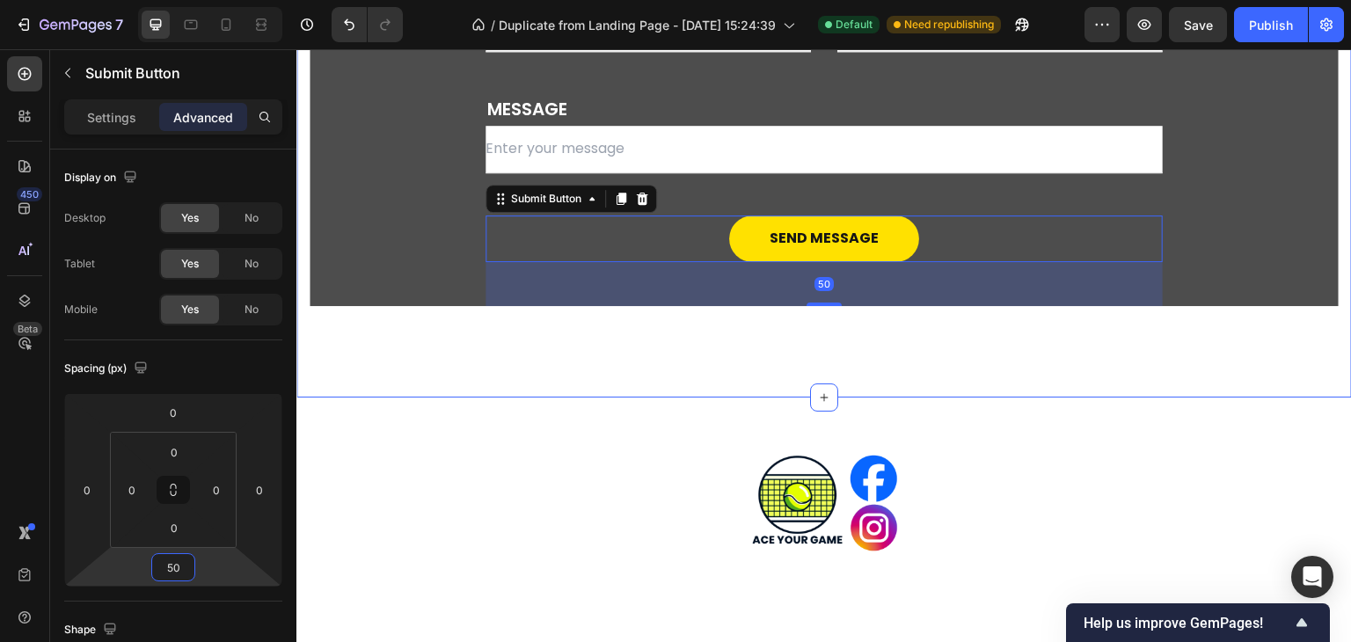
click at [629, 332] on div "JOIN IN OUR COMMUNITY! Heading we're here to help you - contact us! Text block …" at bounding box center [823, 61] width 1055 height 671
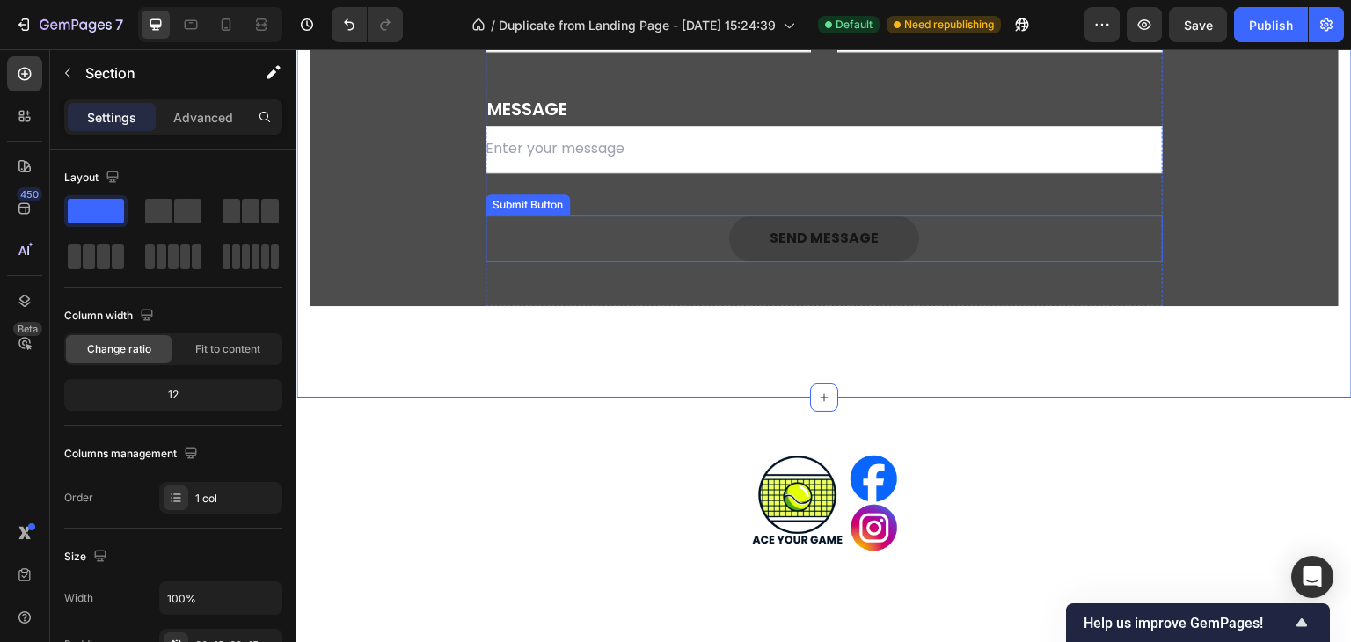
click at [902, 237] on button "Send Message" at bounding box center [824, 238] width 190 height 47
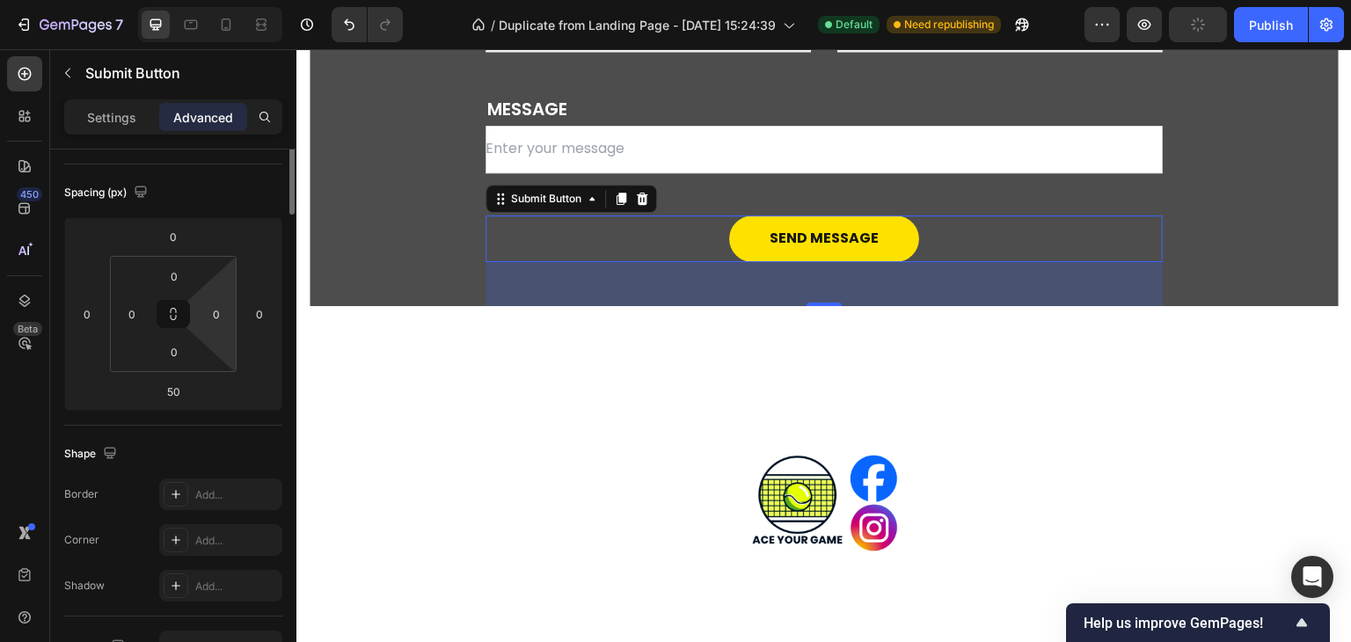
scroll to position [0, 0]
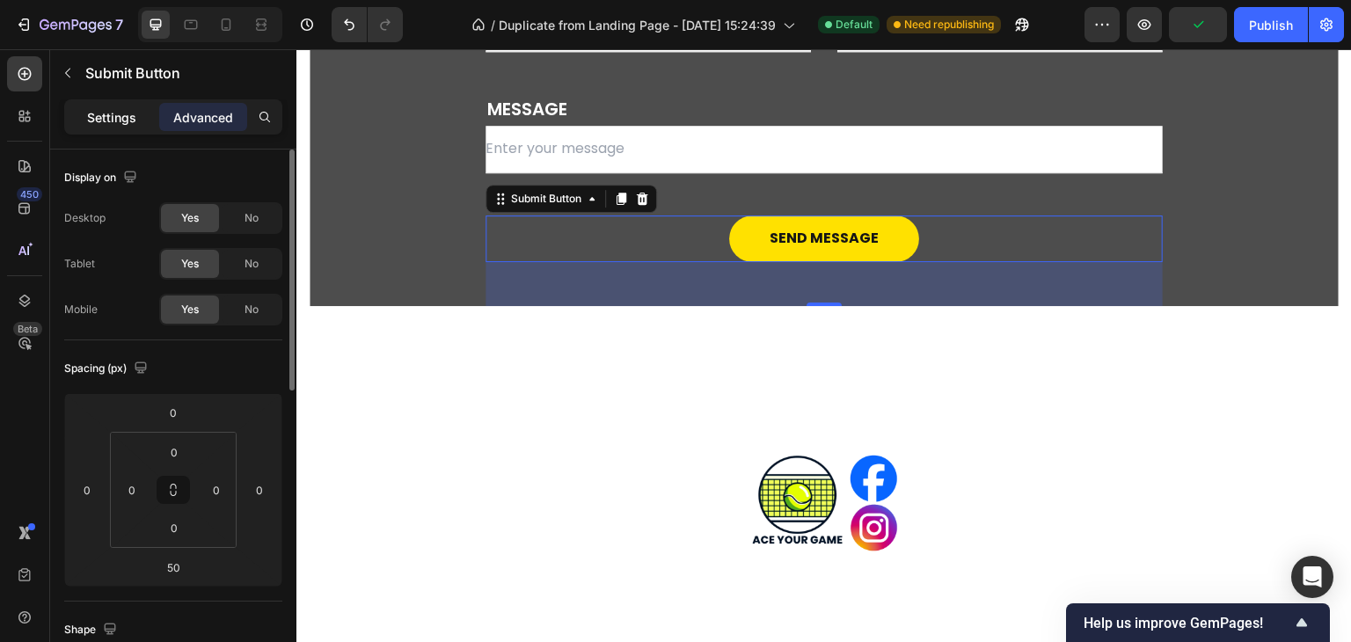
click at [115, 120] on p "Settings" at bounding box center [111, 117] width 49 height 18
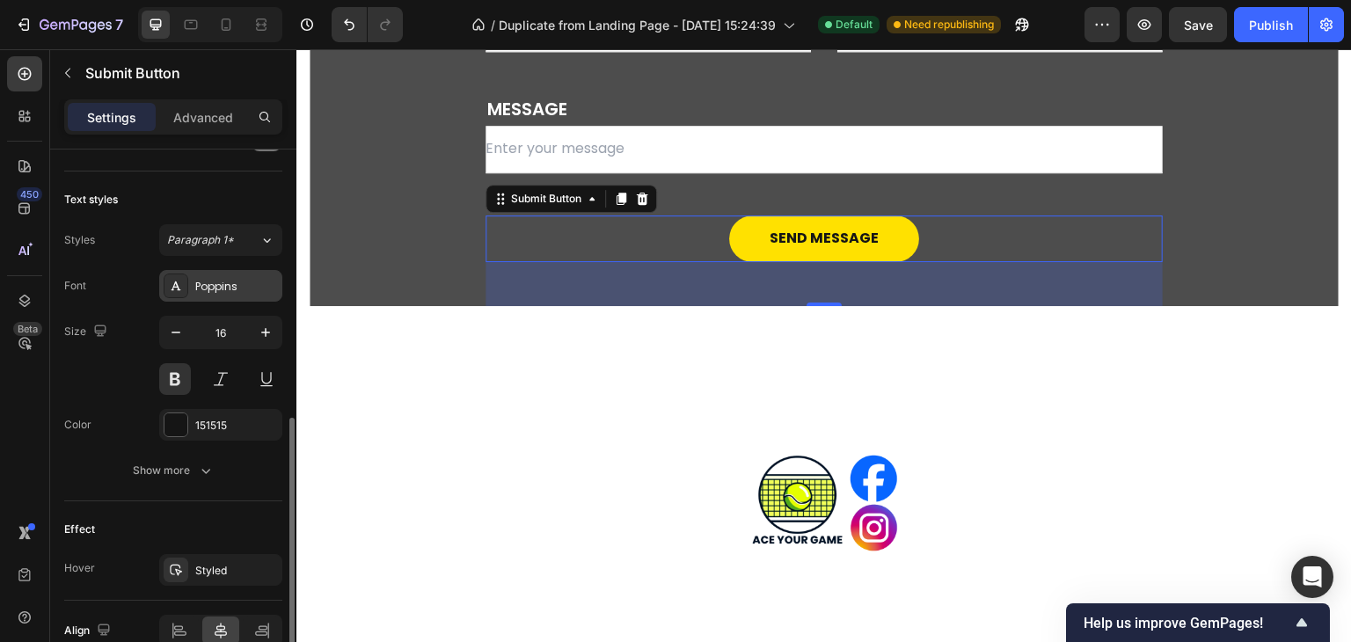
scroll to position [702, 0]
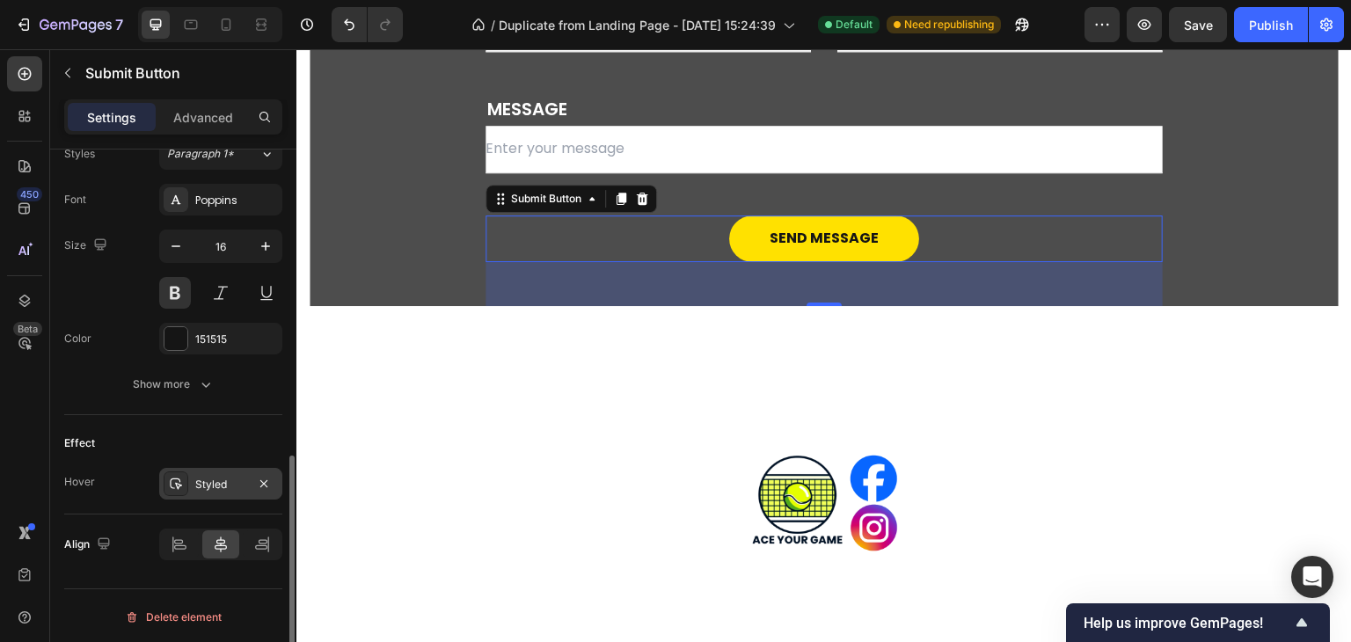
click at [244, 479] on div "Styled" at bounding box center [220, 485] width 51 height 16
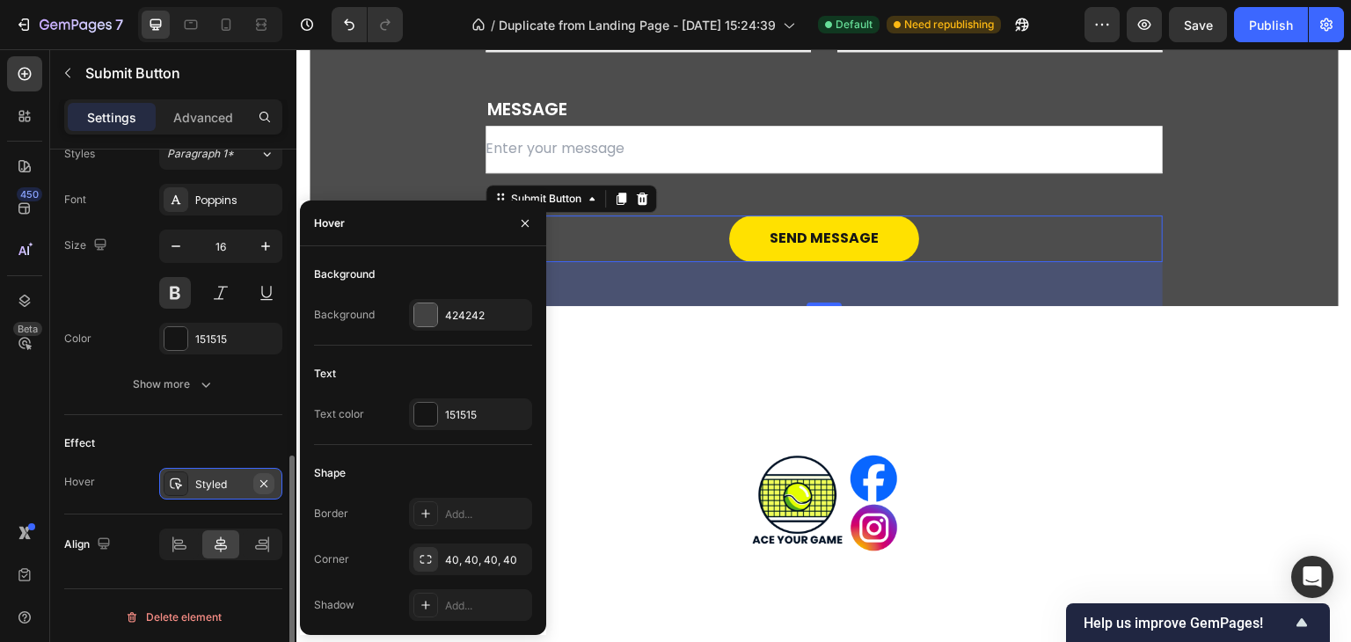
click at [264, 478] on icon "button" at bounding box center [264, 484] width 14 height 14
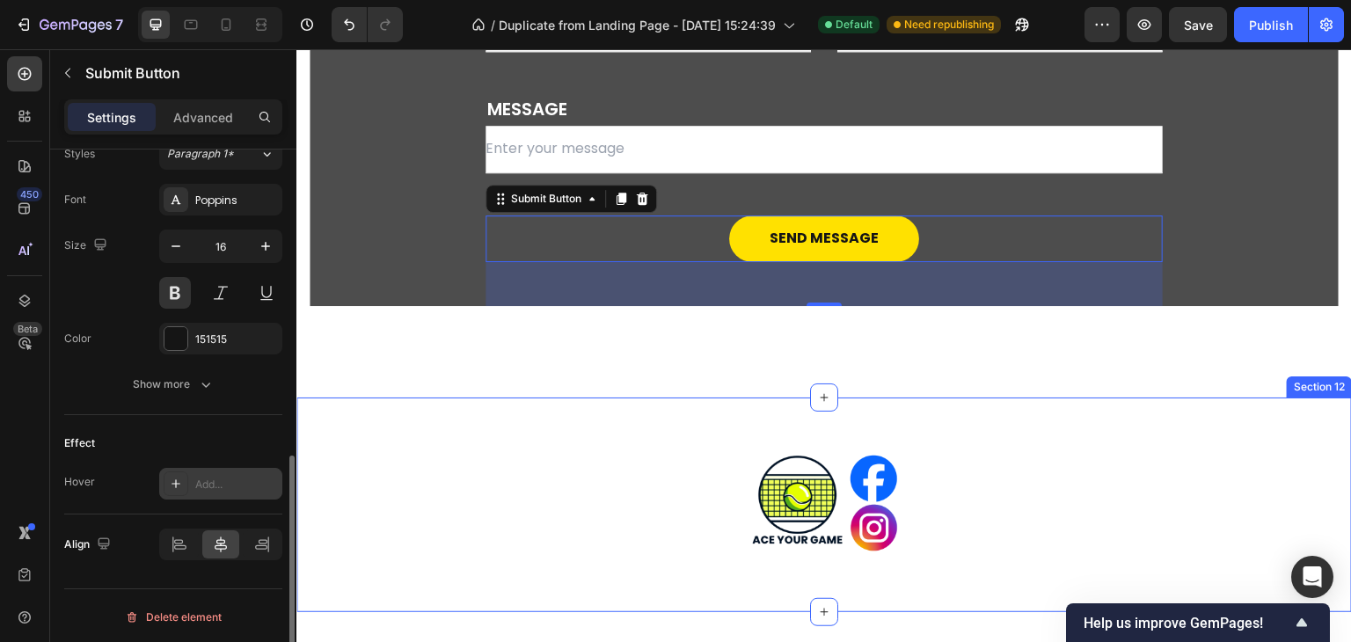
click at [1269, 402] on div "Image Section 12" at bounding box center [823, 505] width 1055 height 215
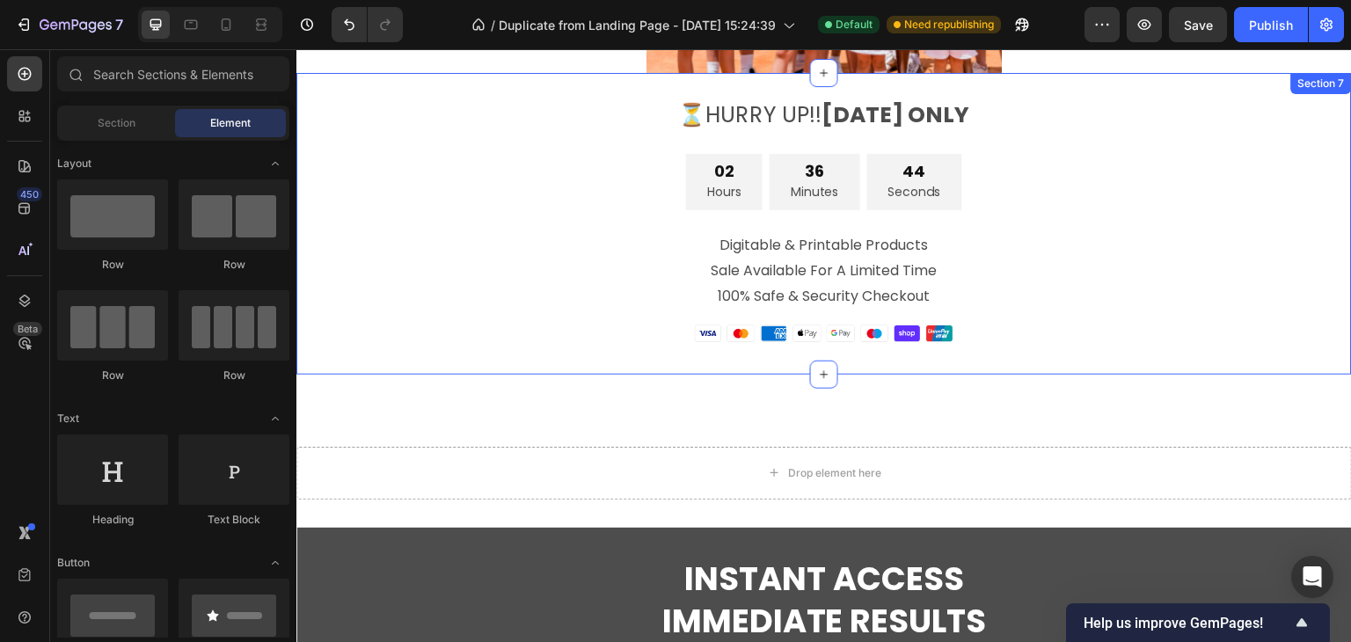
scroll to position [4197, 0]
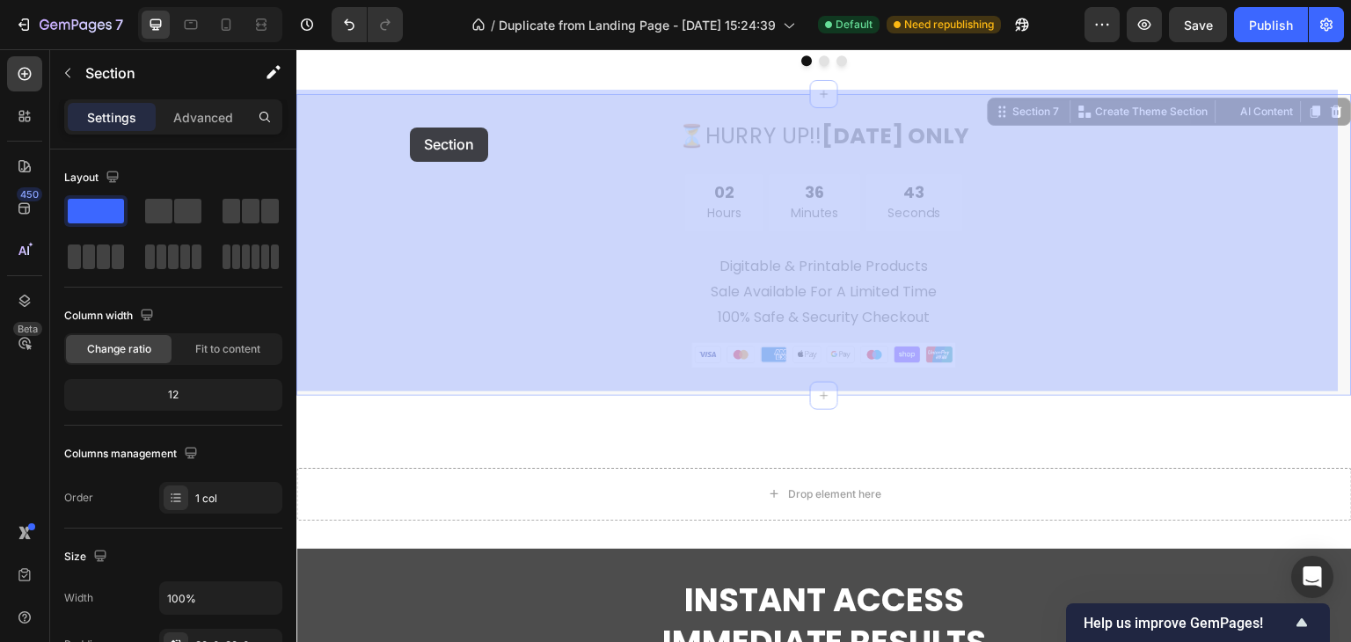
drag, startPoint x: 412, startPoint y: 107, endPoint x: 410, endPoint y: 128, distance: 20.3
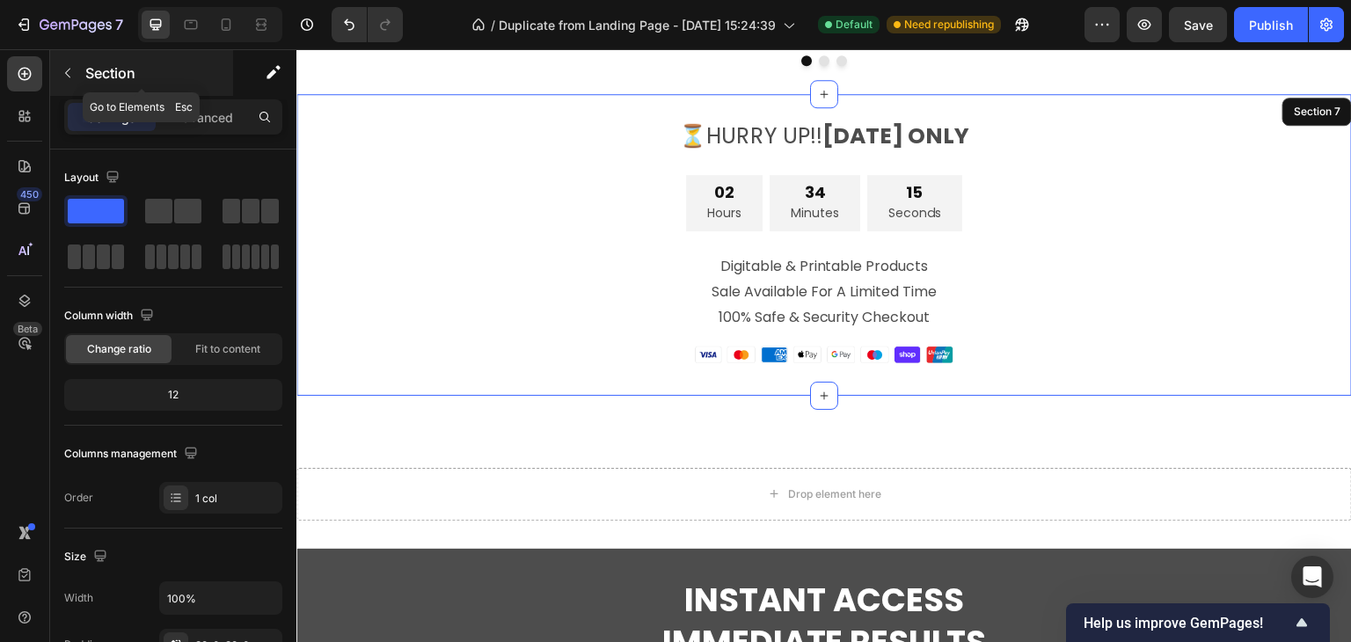
click at [62, 77] on icon "button" at bounding box center [68, 73] width 14 height 14
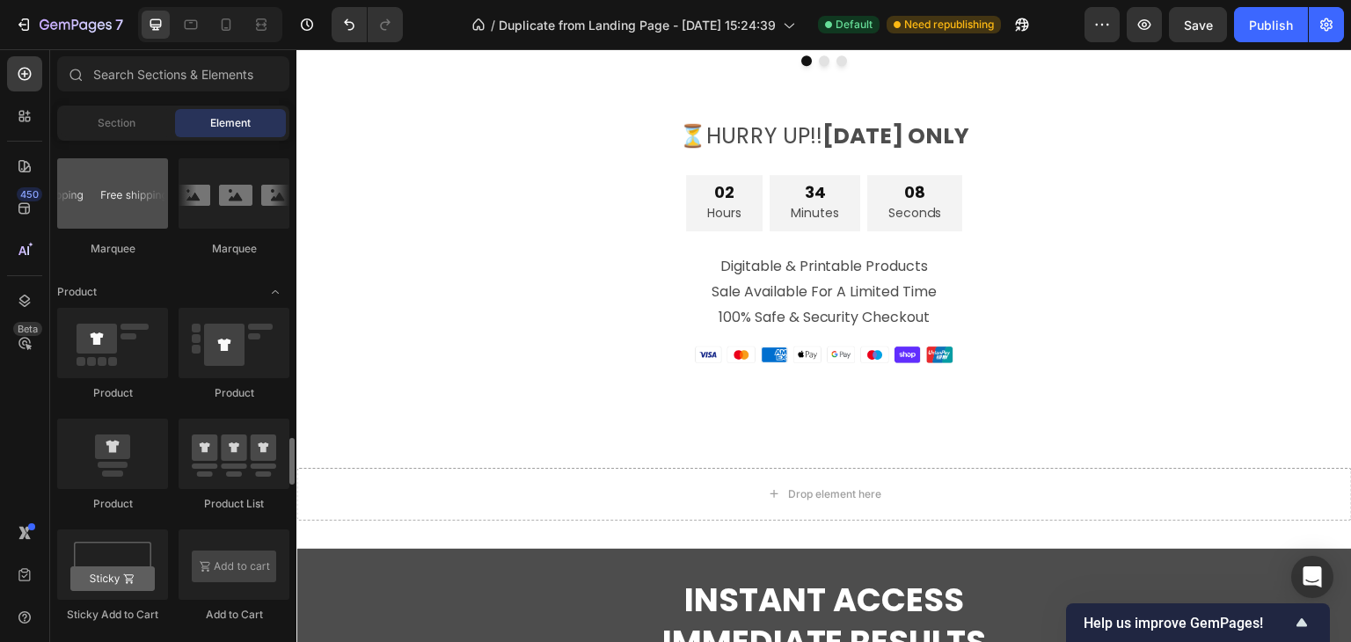
scroll to position [2199, 0]
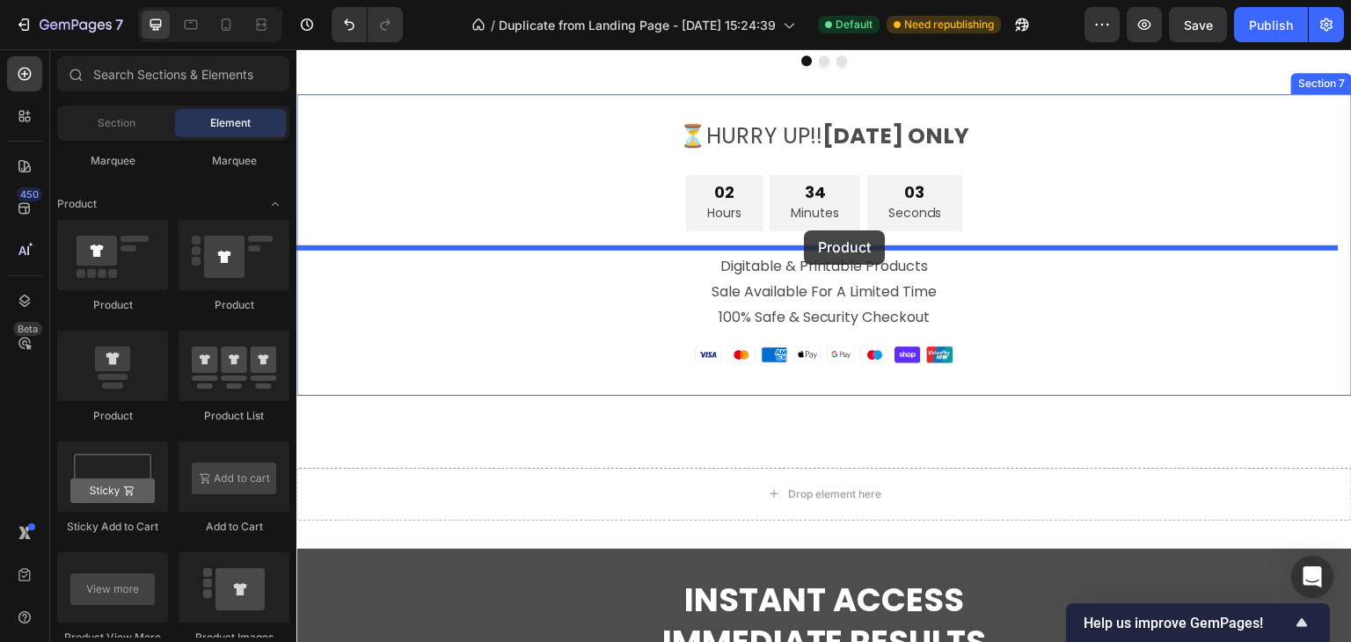
drag, startPoint x: 422, startPoint y: 422, endPoint x: 804, endPoint y: 232, distance: 426.4
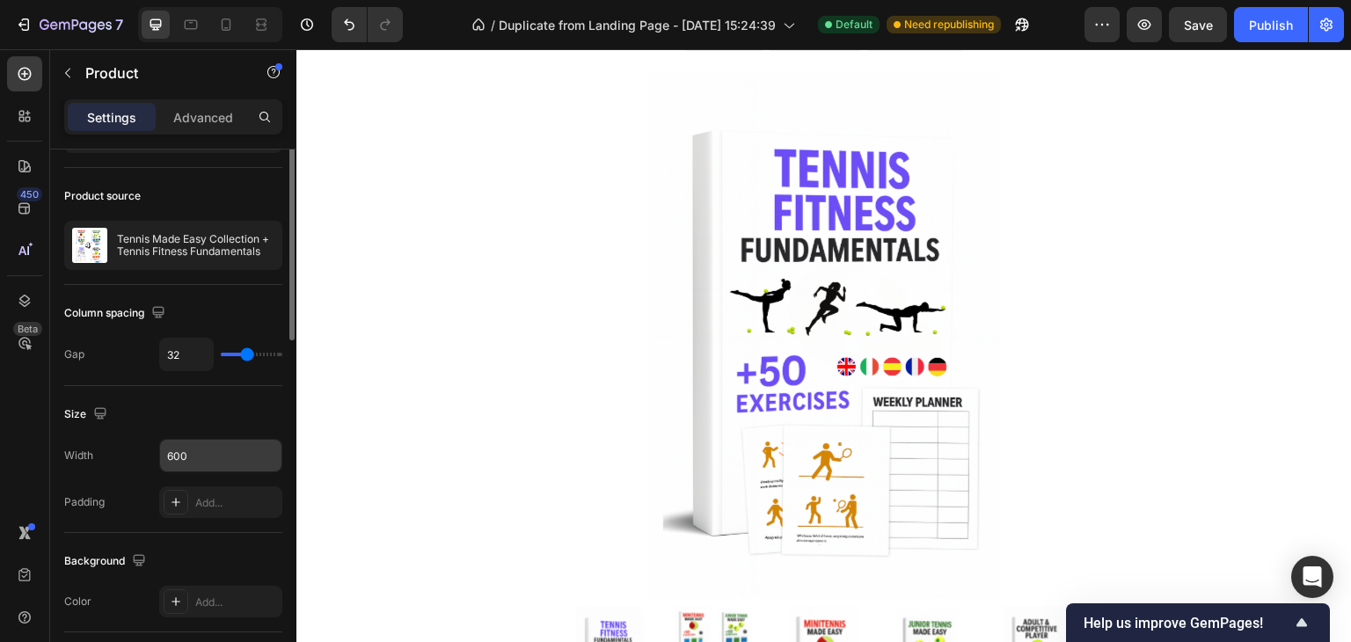
scroll to position [18, 0]
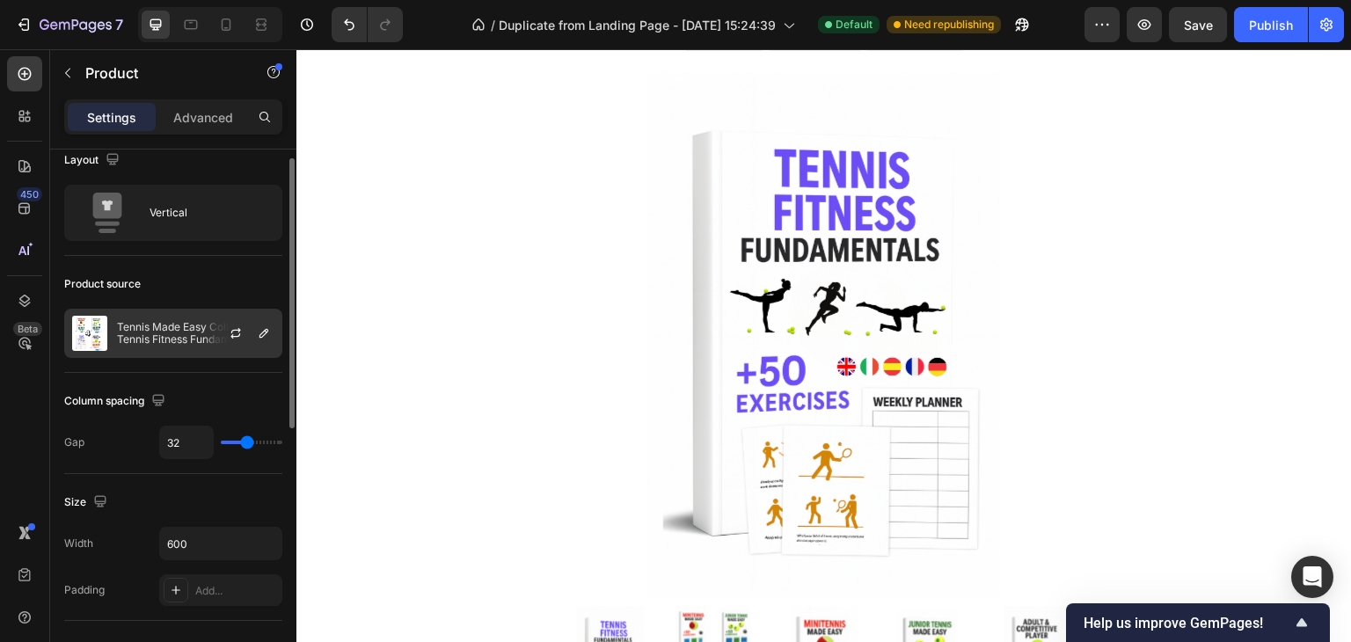
click at [181, 333] on p "Tennis Made Easy Collection + Tennis Fitness Fundamentals" at bounding box center [195, 333] width 157 height 25
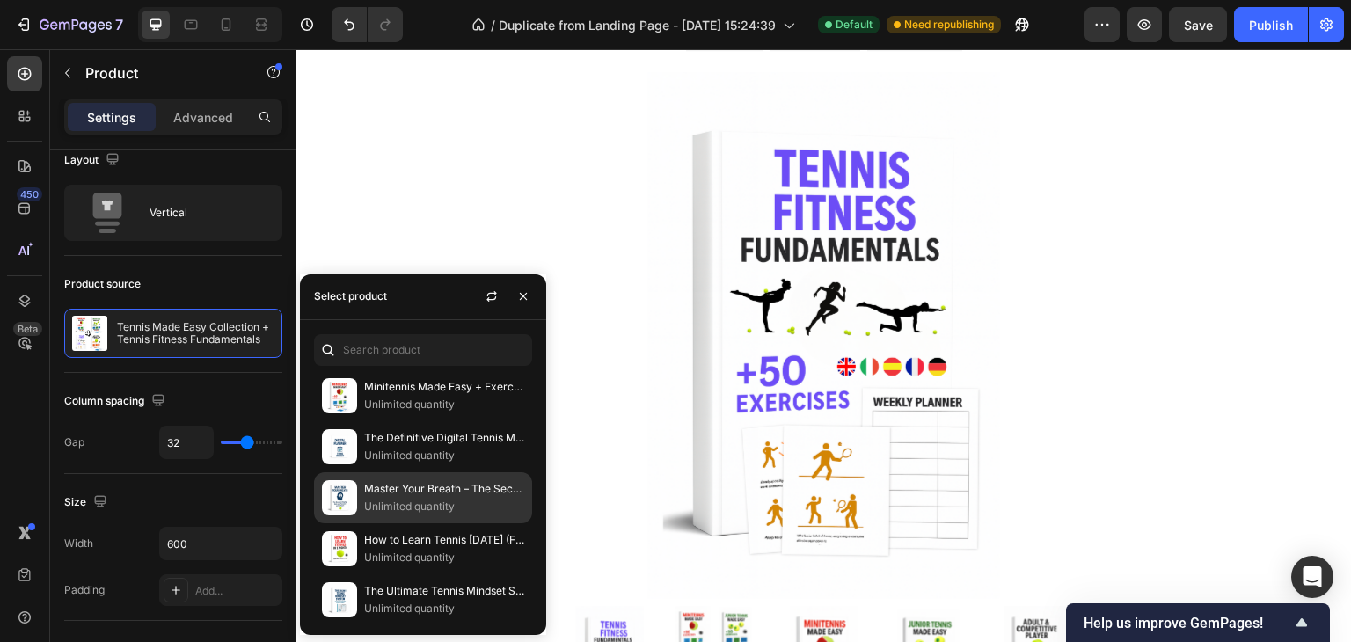
scroll to position [0, 0]
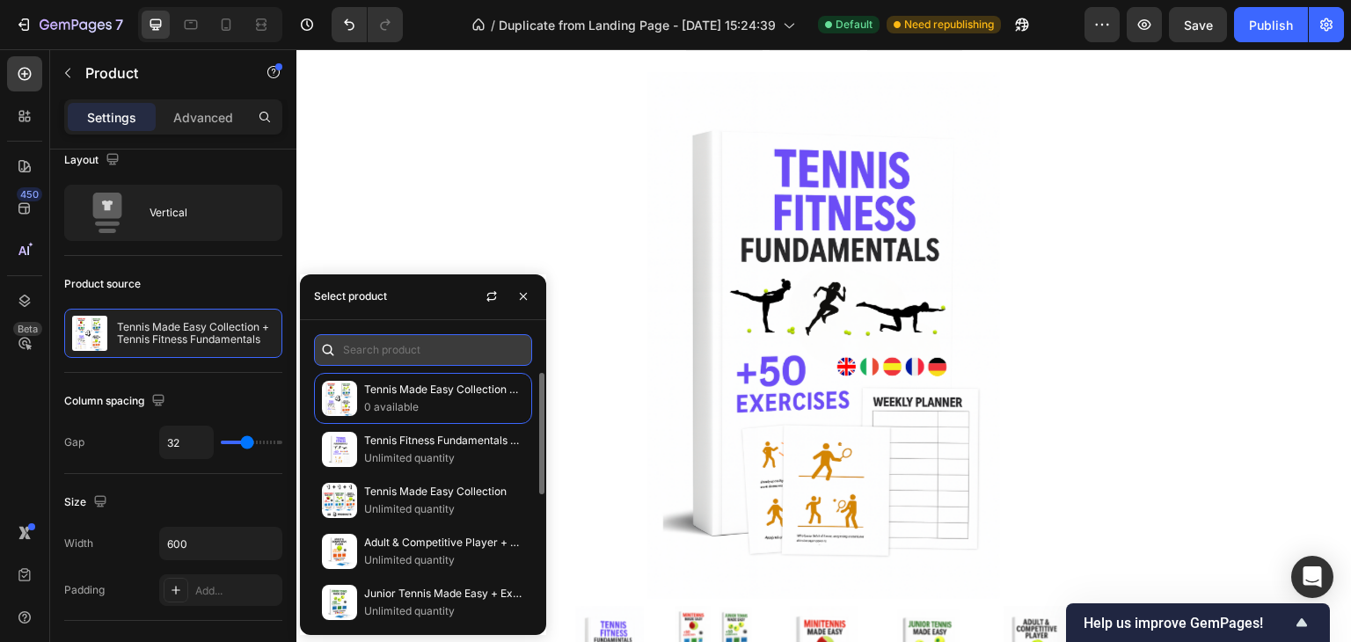
click at [379, 353] on input "text" at bounding box center [423, 350] width 218 height 32
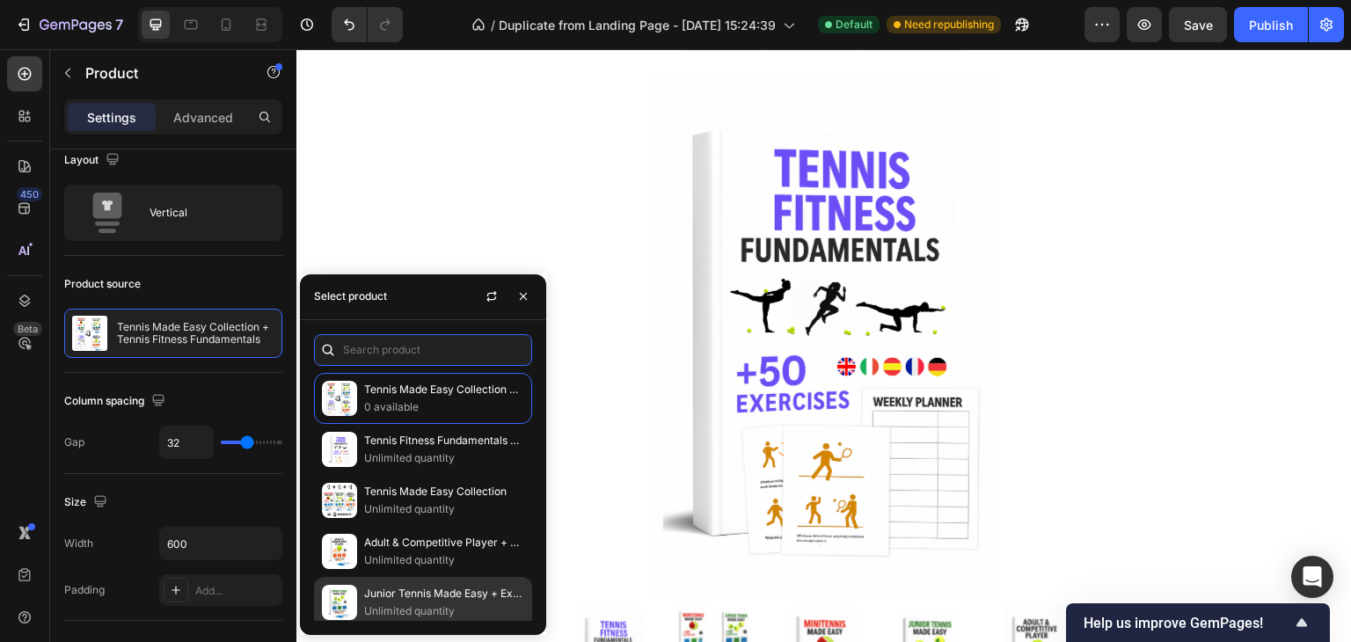
scroll to position [258, 0]
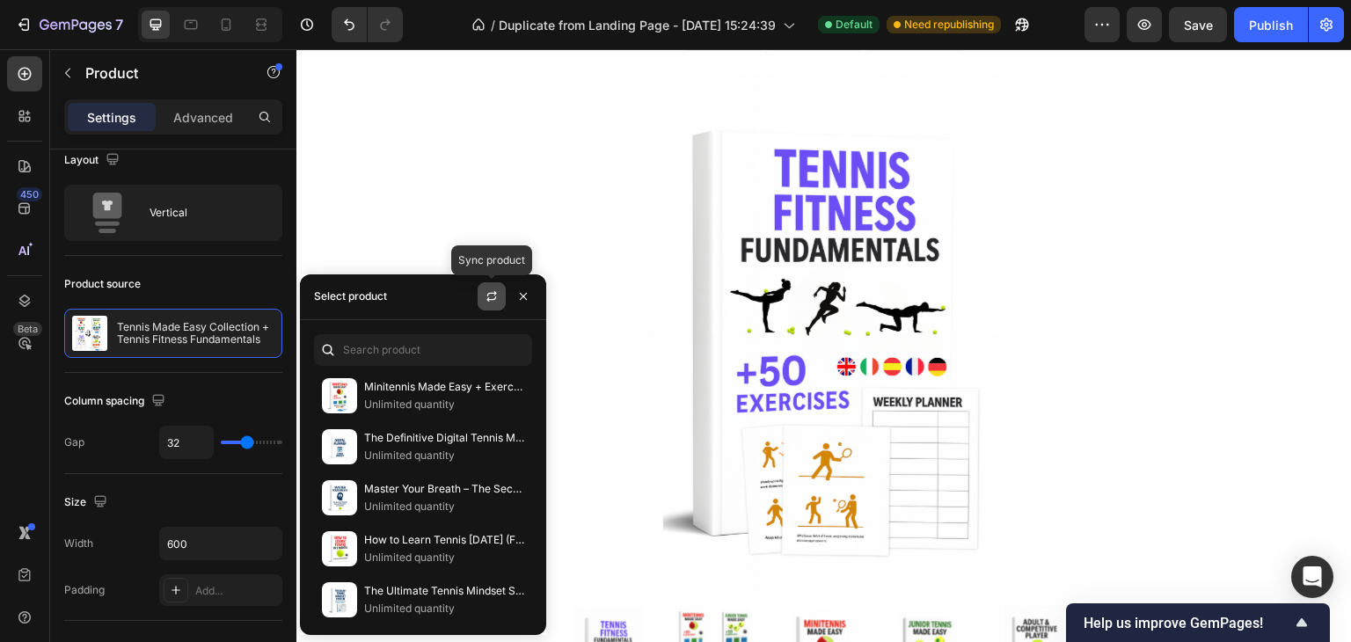
click at [493, 296] on icon "button" at bounding box center [492, 296] width 14 height 14
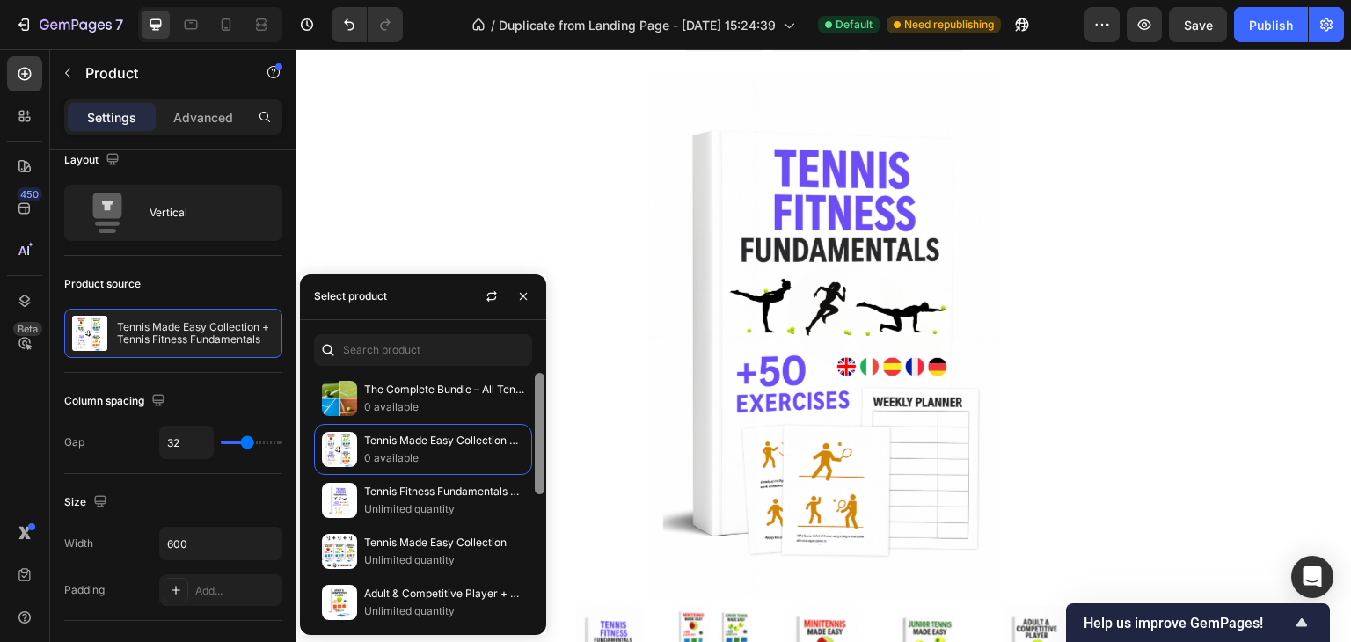
scroll to position [5, 0]
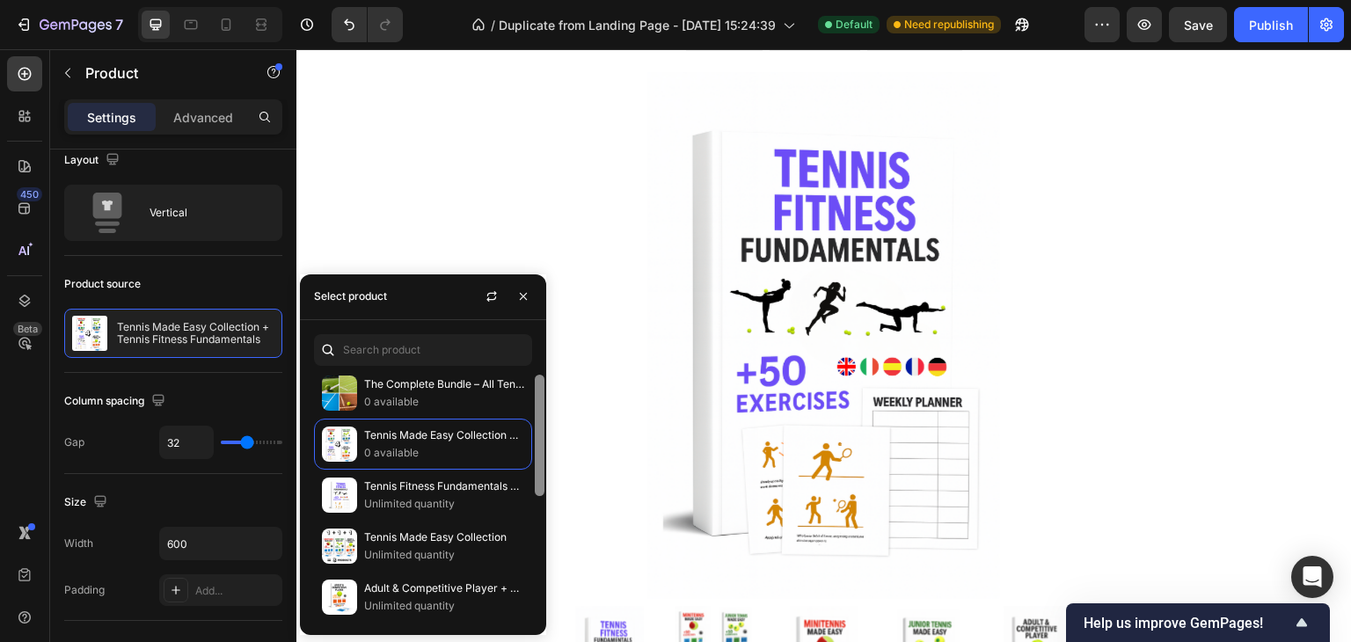
click at [538, 402] on div at bounding box center [540, 435] width 10 height 121
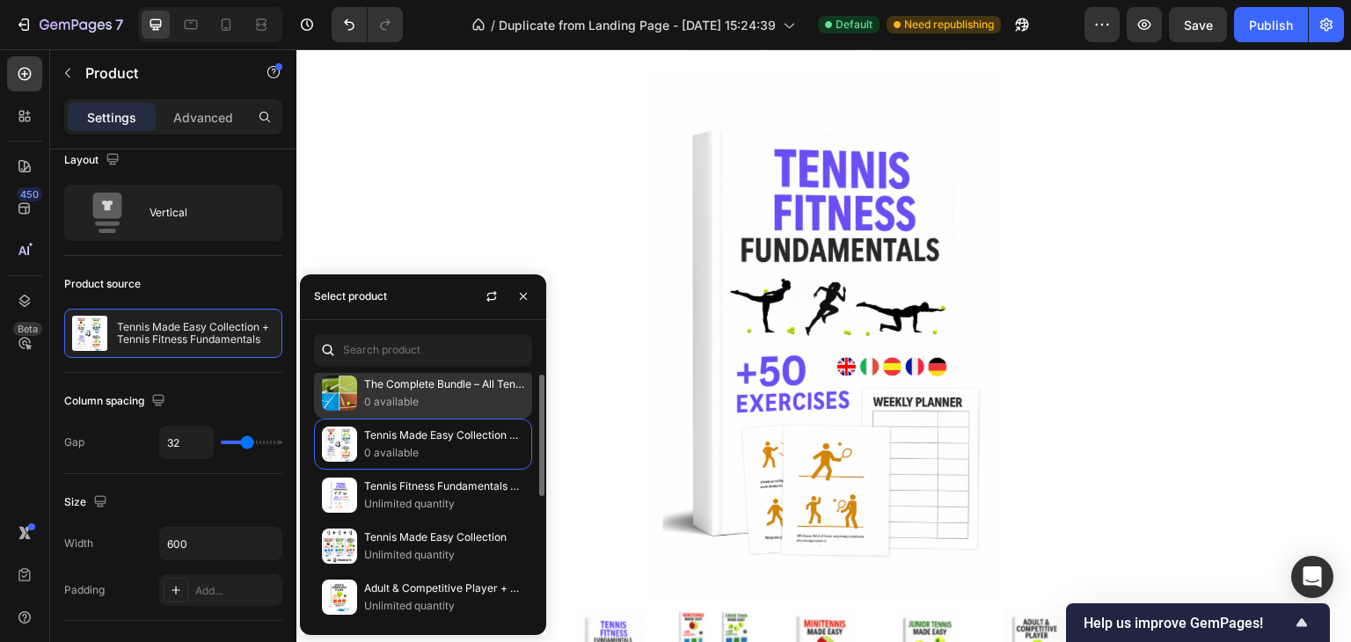
click at [443, 379] on p "The Complete Bundle – All Tennis Resources in One" at bounding box center [444, 385] width 160 height 18
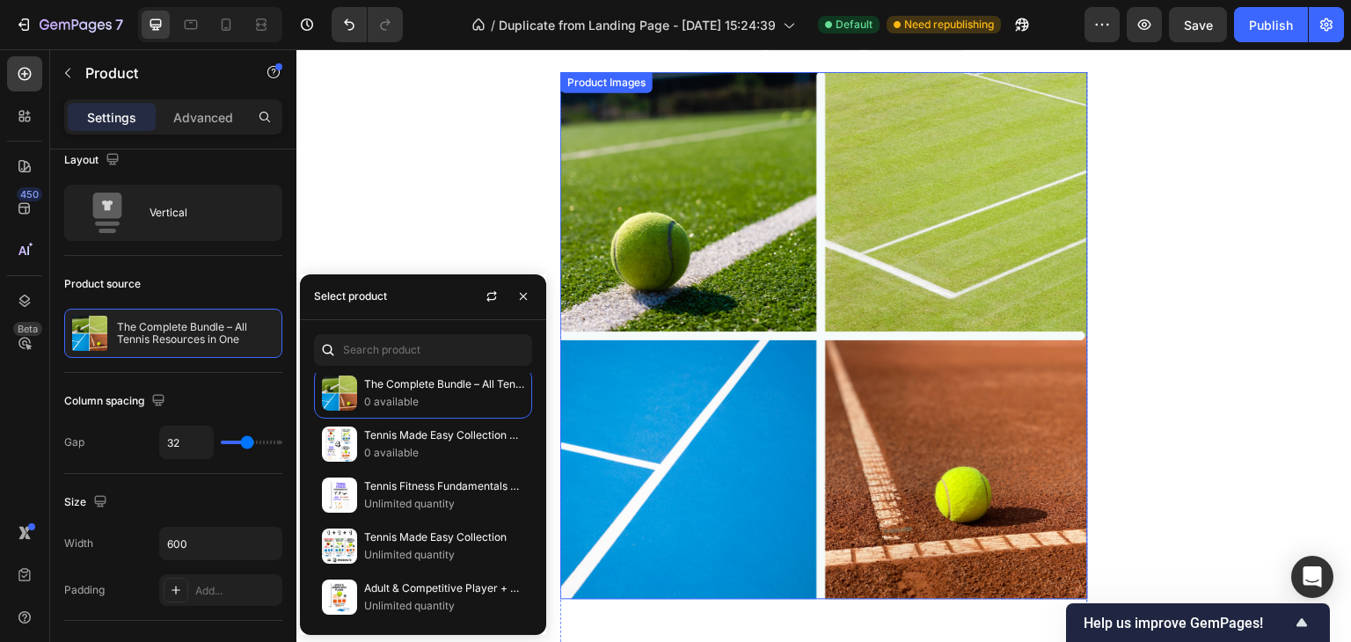
click at [1175, 303] on div "⏳HURRY UP!! TODAY ONLY Text Block 02 Hours 33 Minutes 13 Seconds Countdown Time…" at bounding box center [823, 644] width 1055 height 1405
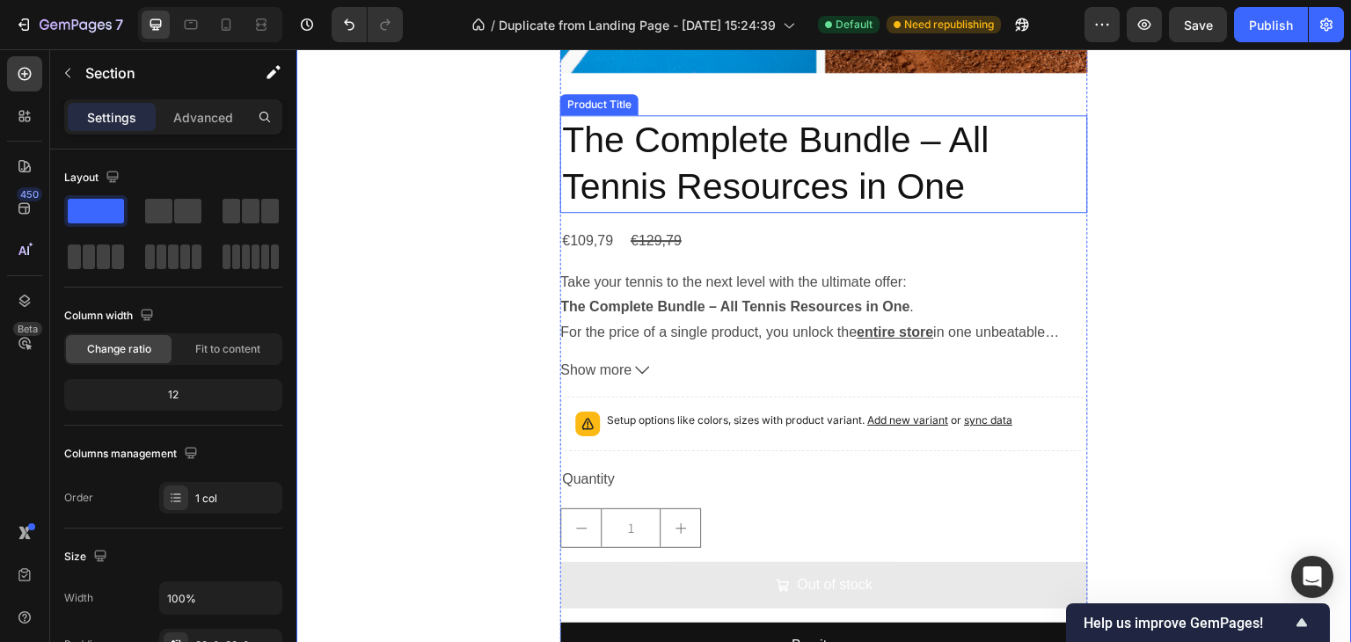
scroll to position [4901, 0]
click at [836, 139] on h2 "The Complete Bundle – All Tennis Resources in One" at bounding box center [824, 163] width 528 height 98
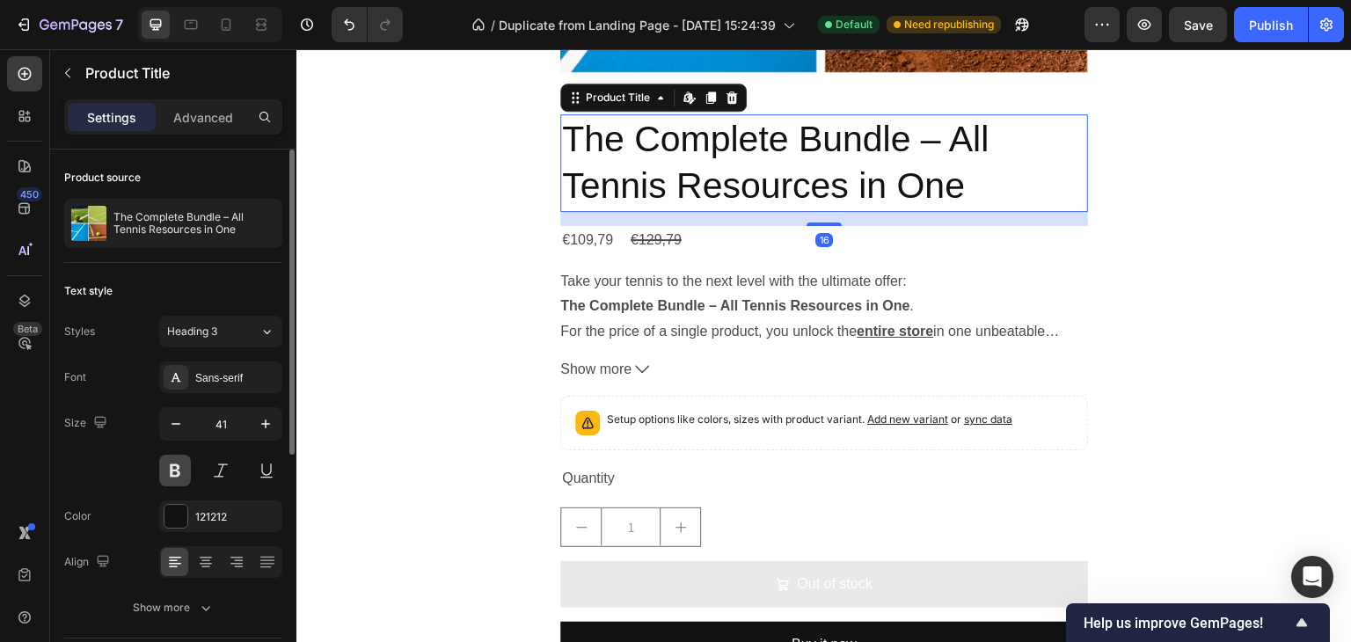
click at [186, 474] on button at bounding box center [175, 471] width 32 height 32
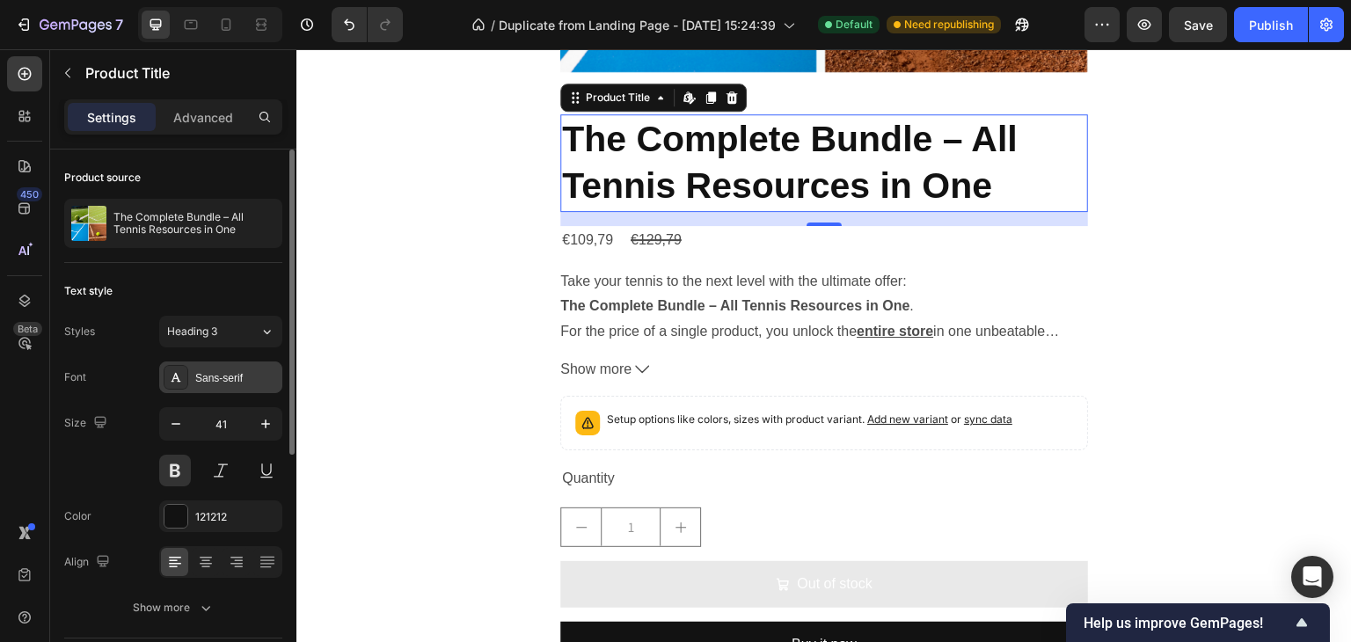
click at [217, 383] on div "Sans-serif" at bounding box center [236, 378] width 83 height 16
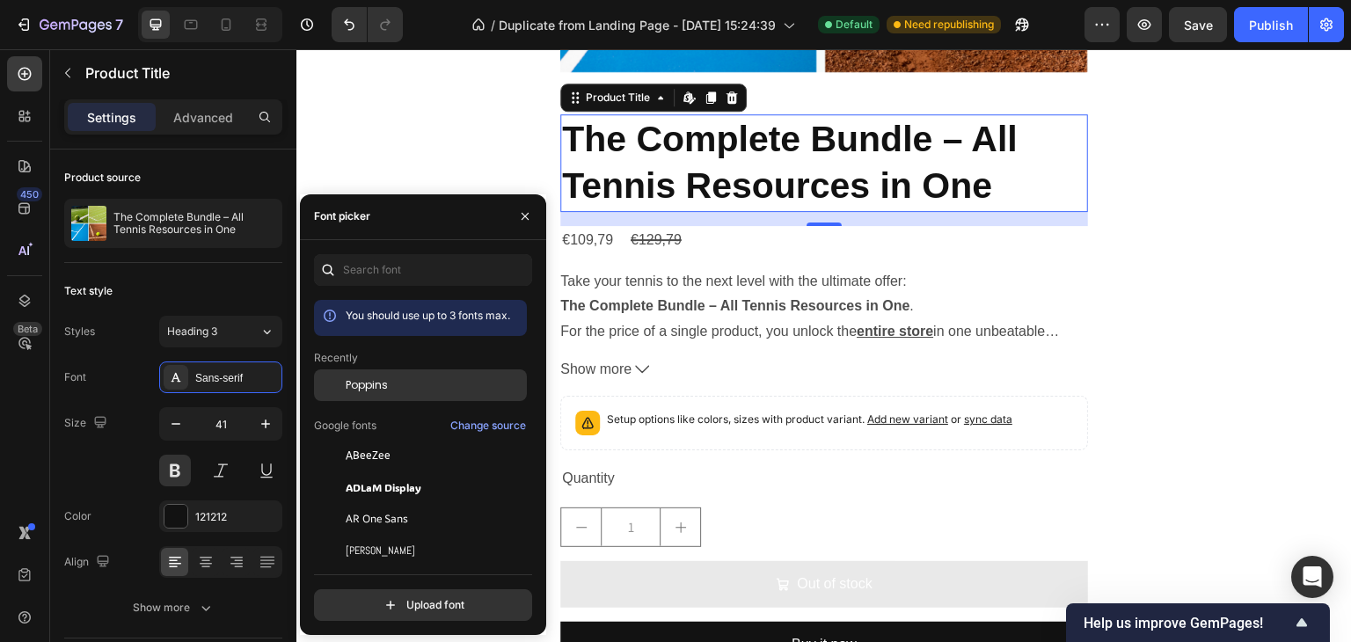
click at [373, 385] on span "Poppins" at bounding box center [367, 385] width 42 height 16
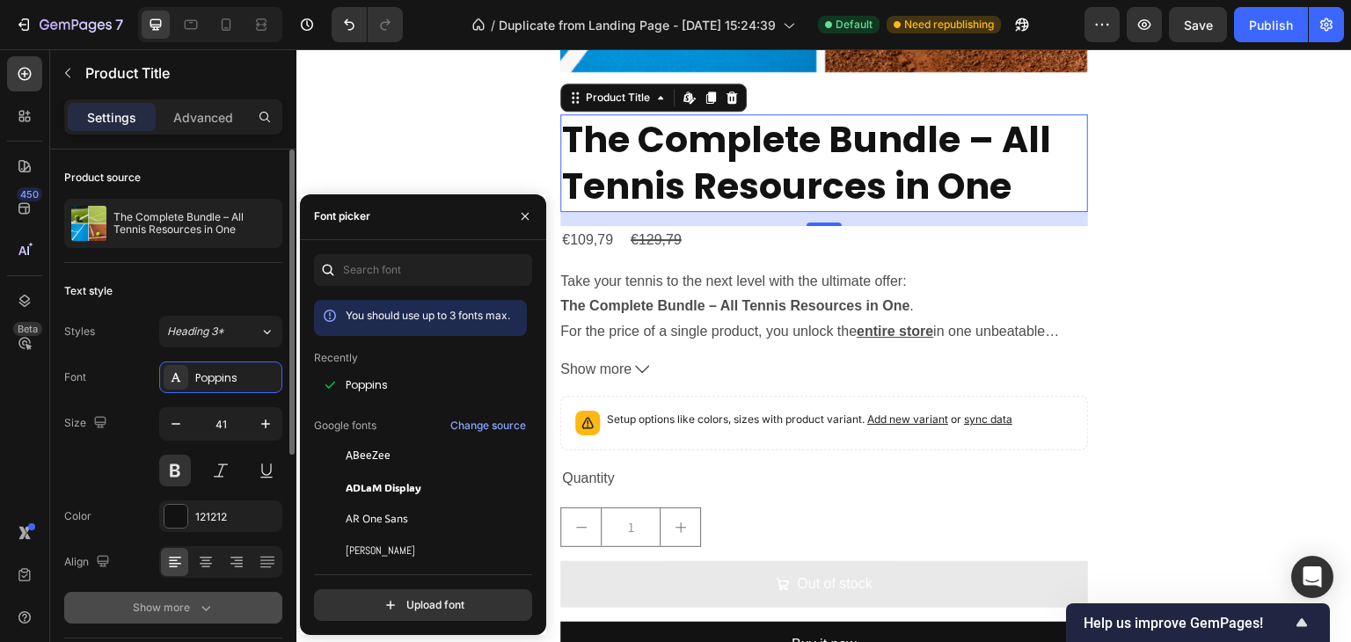
click at [193, 606] on div "Show more" at bounding box center [174, 608] width 82 height 18
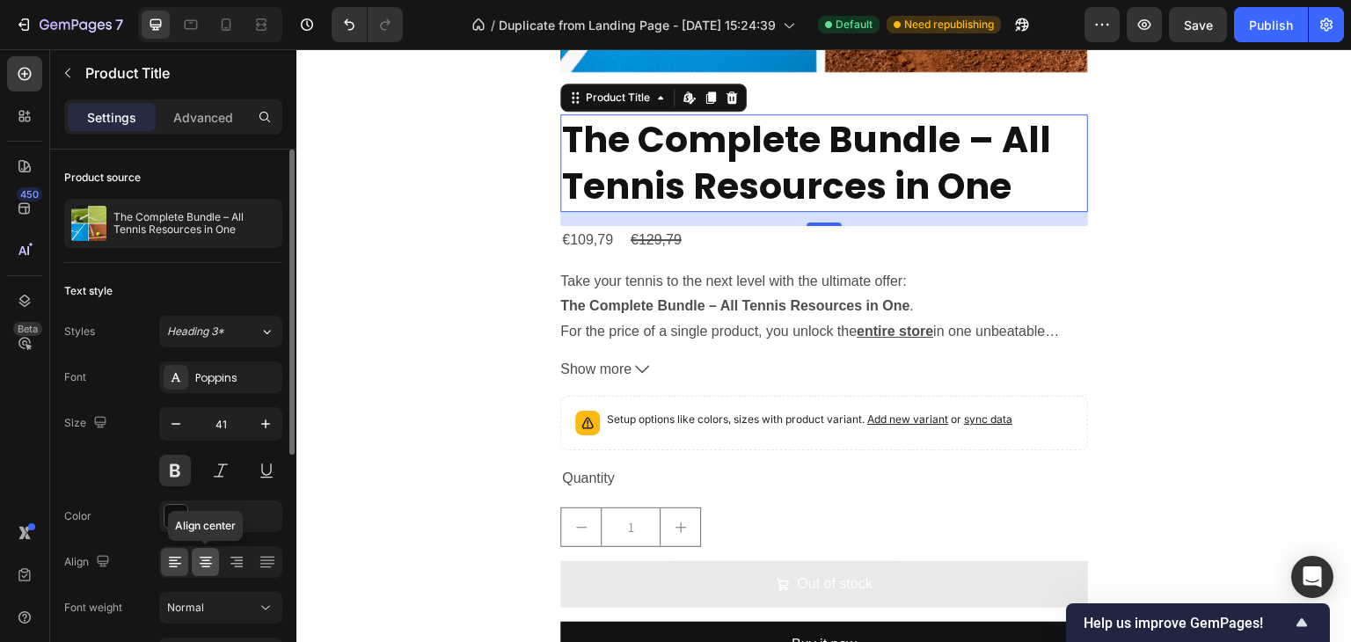
scroll to position [176, 0]
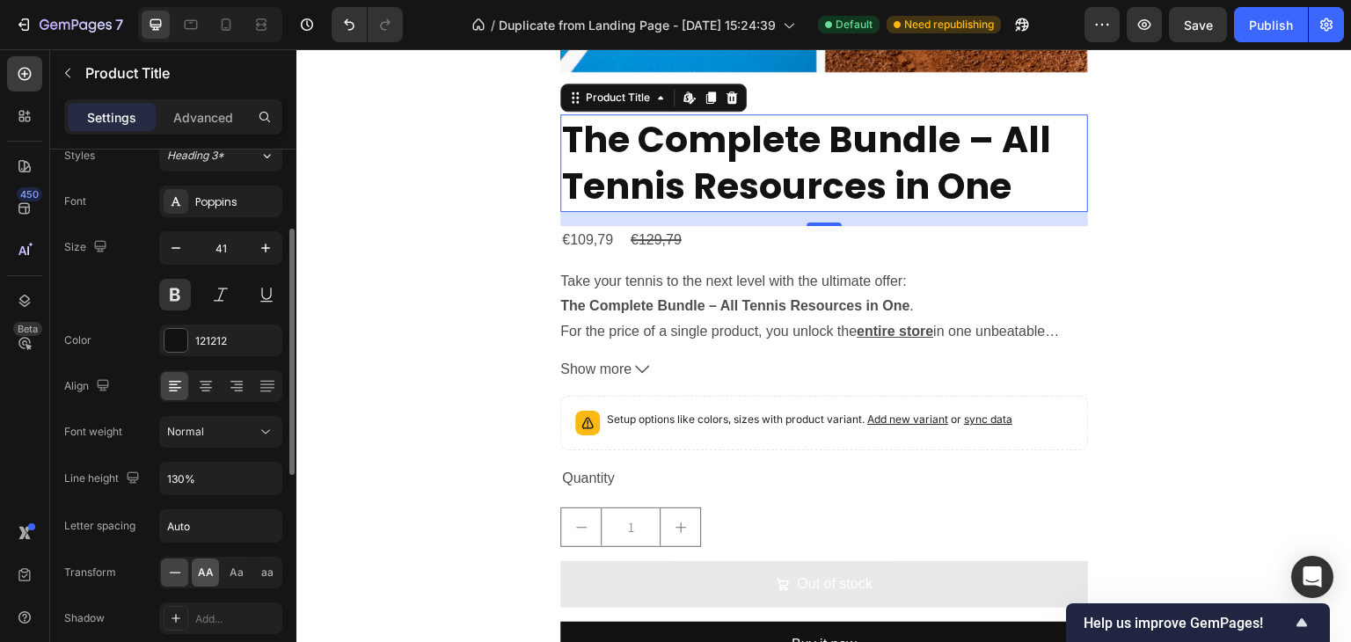
click at [208, 571] on span "AA" at bounding box center [206, 573] width 16 height 16
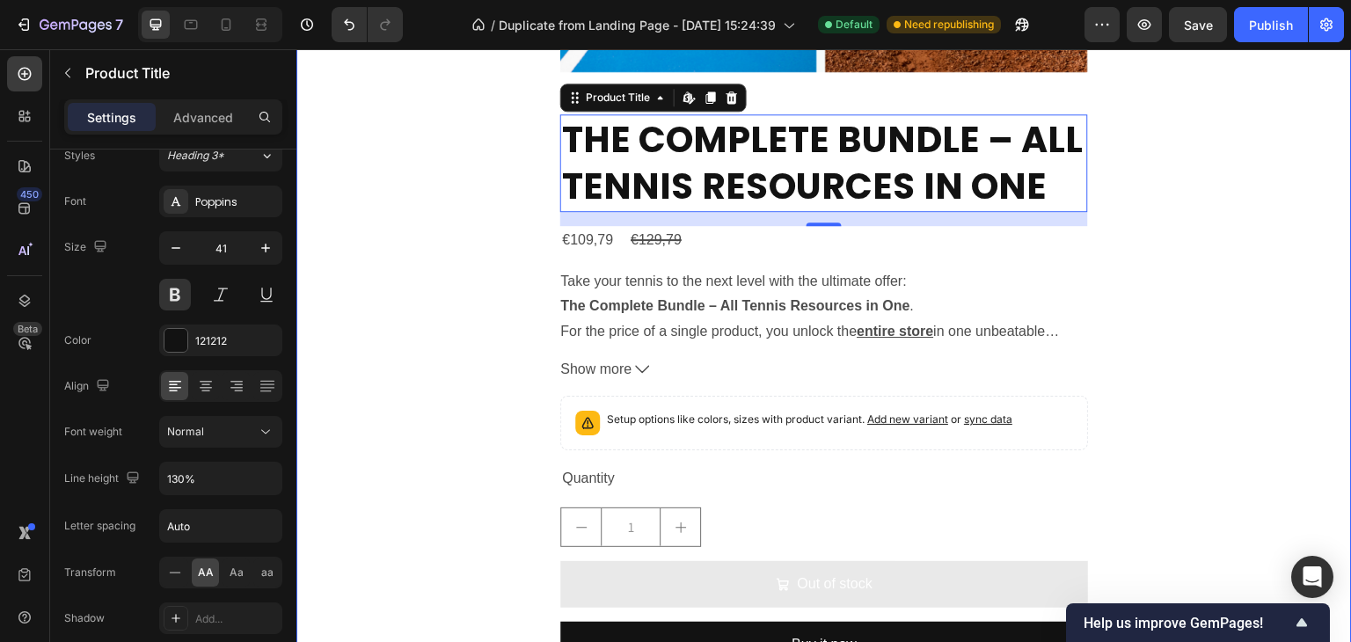
click at [1168, 265] on div "⏳HURRY UP!! TODAY ONLY Text Block 02 Hours 32 Minutes 58 Seconds Countdown Time…" at bounding box center [823, 116] width 1055 height 1405
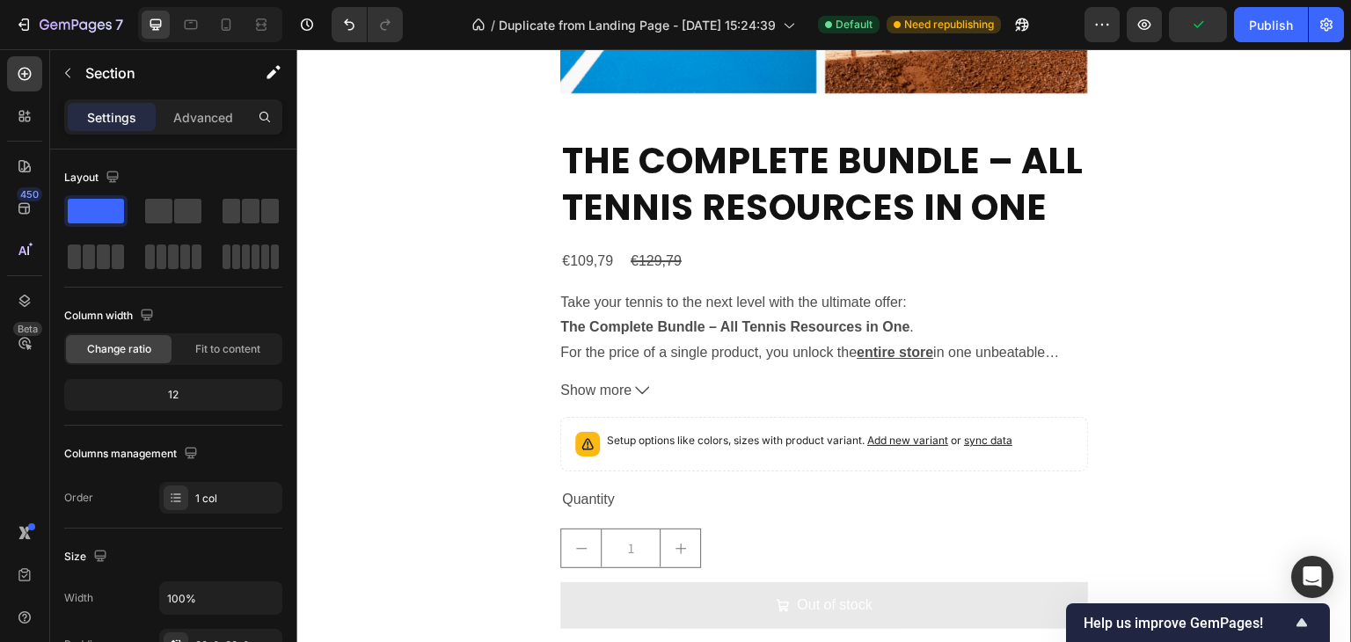
scroll to position [4901, 0]
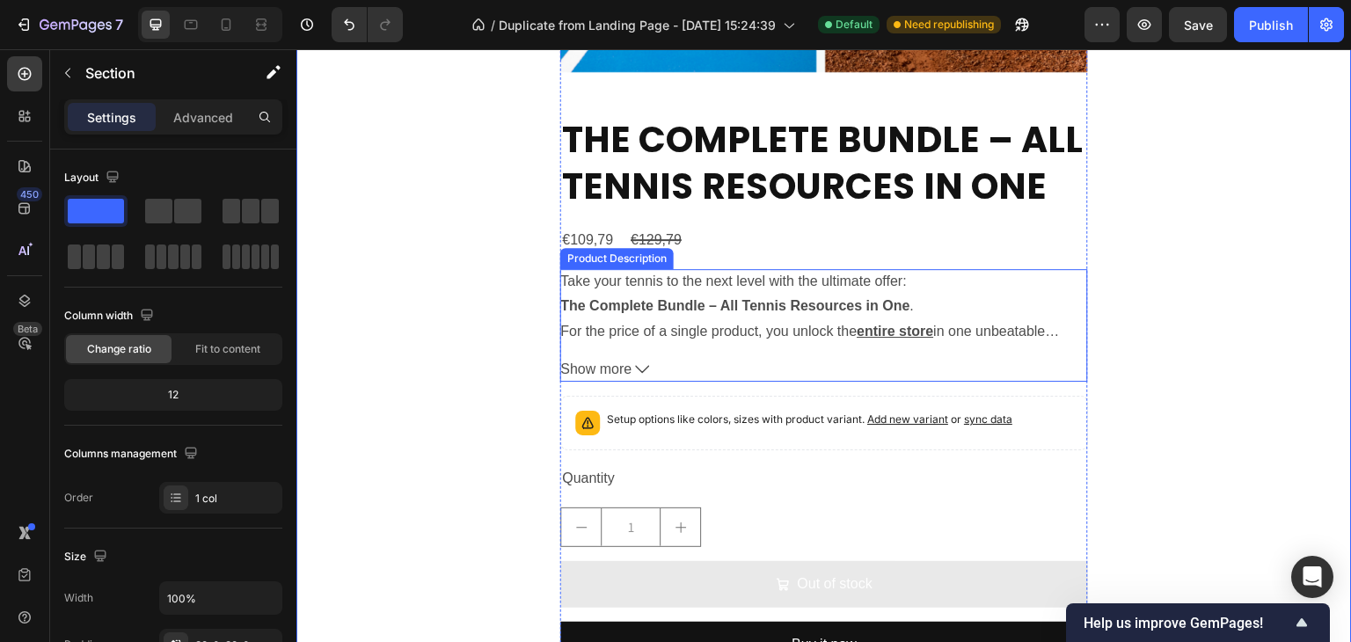
click at [635, 371] on icon at bounding box center [642, 369] width 14 height 14
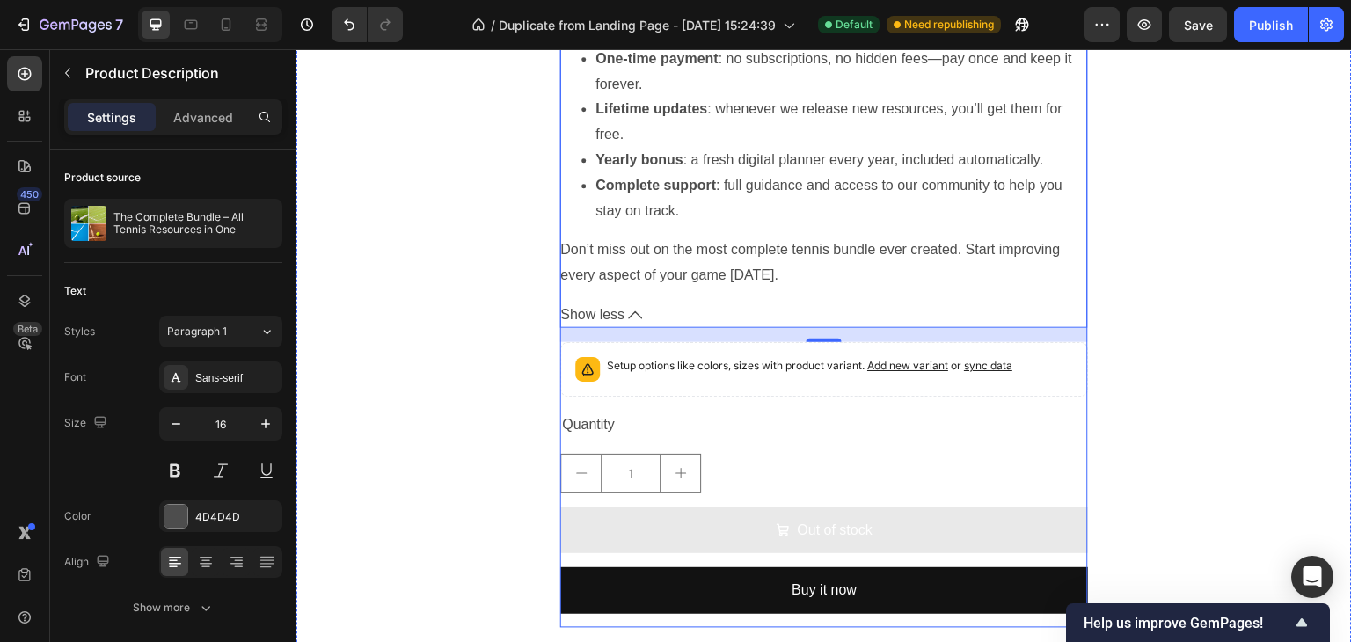
scroll to position [5340, 0]
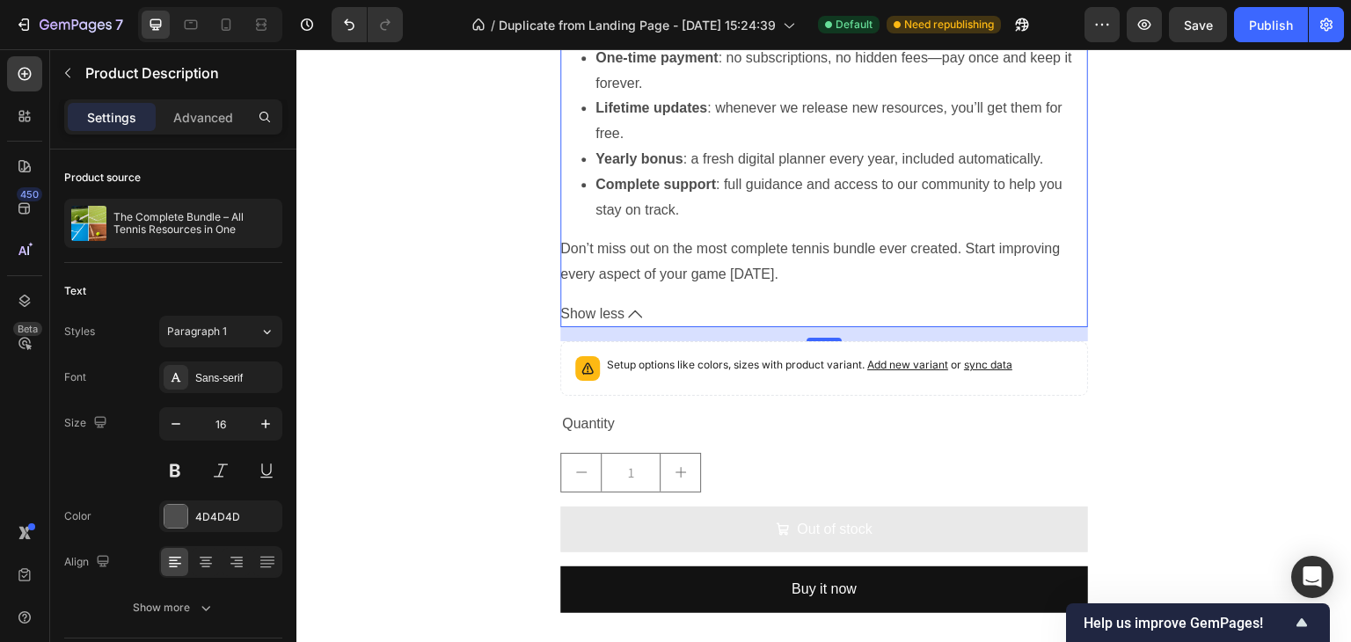
click at [631, 309] on icon at bounding box center [635, 314] width 14 height 14
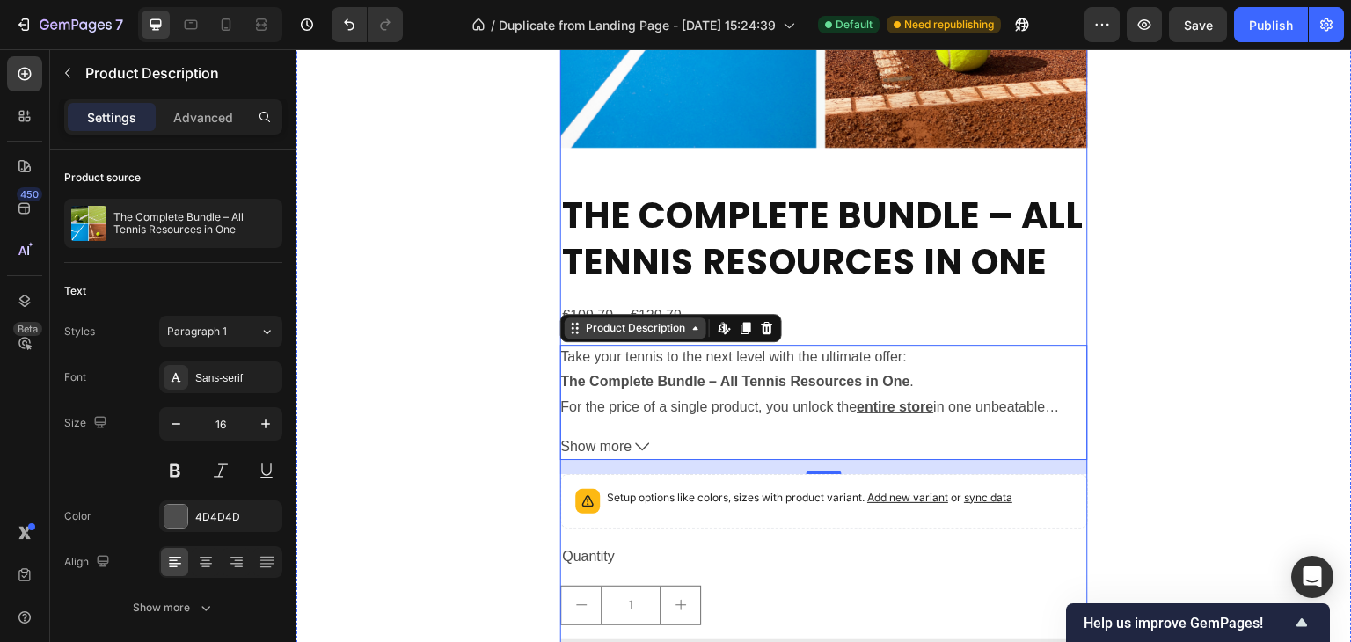
scroll to position [4813, 0]
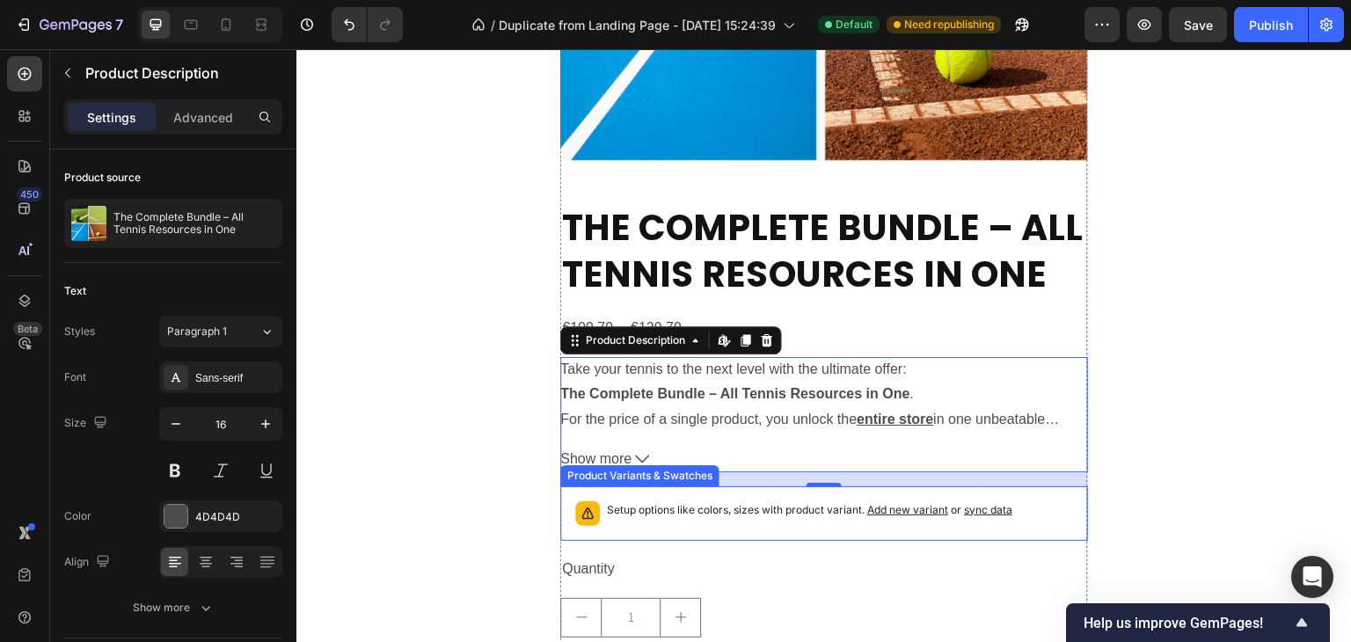
click at [721, 512] on p "Setup options like colors, sizes with product variant. Add new variant or sync …" at bounding box center [809, 510] width 405 height 18
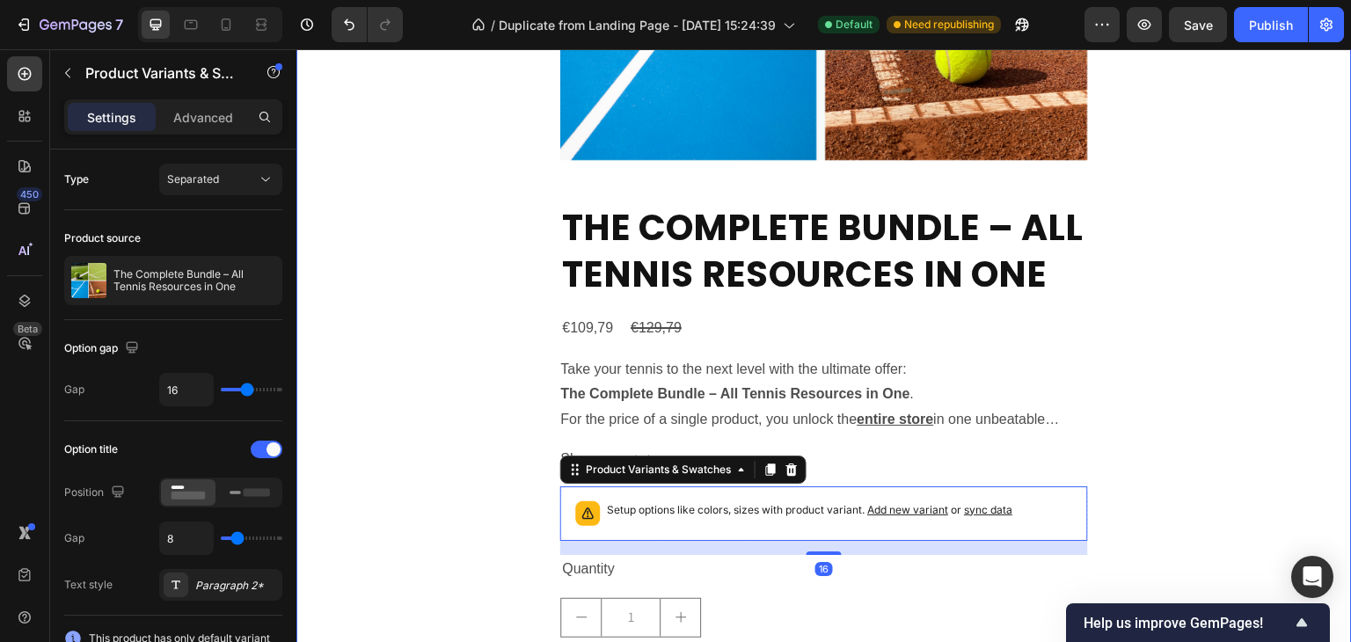
click at [1253, 403] on div "⏳HURRY UP!! TODAY ONLY Text Block 02 Hours 32 Minutes 32 Seconds Countdown Time…" at bounding box center [823, 205] width 1055 height 1406
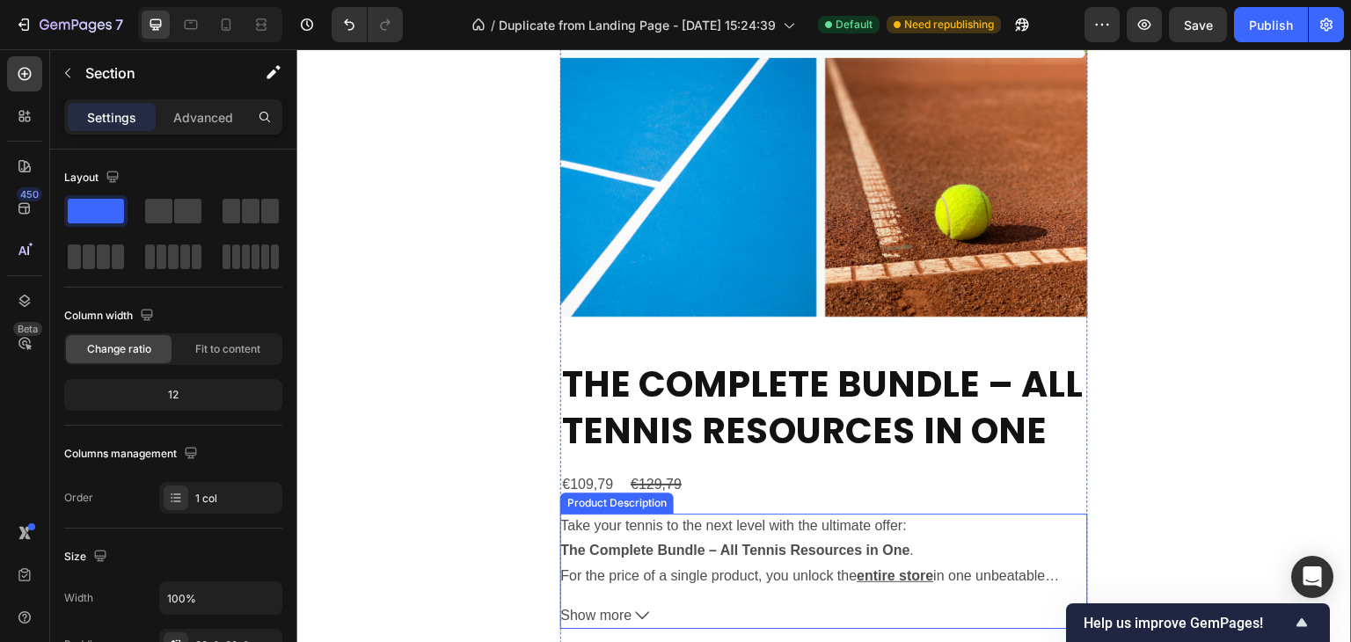
scroll to position [4549, 0]
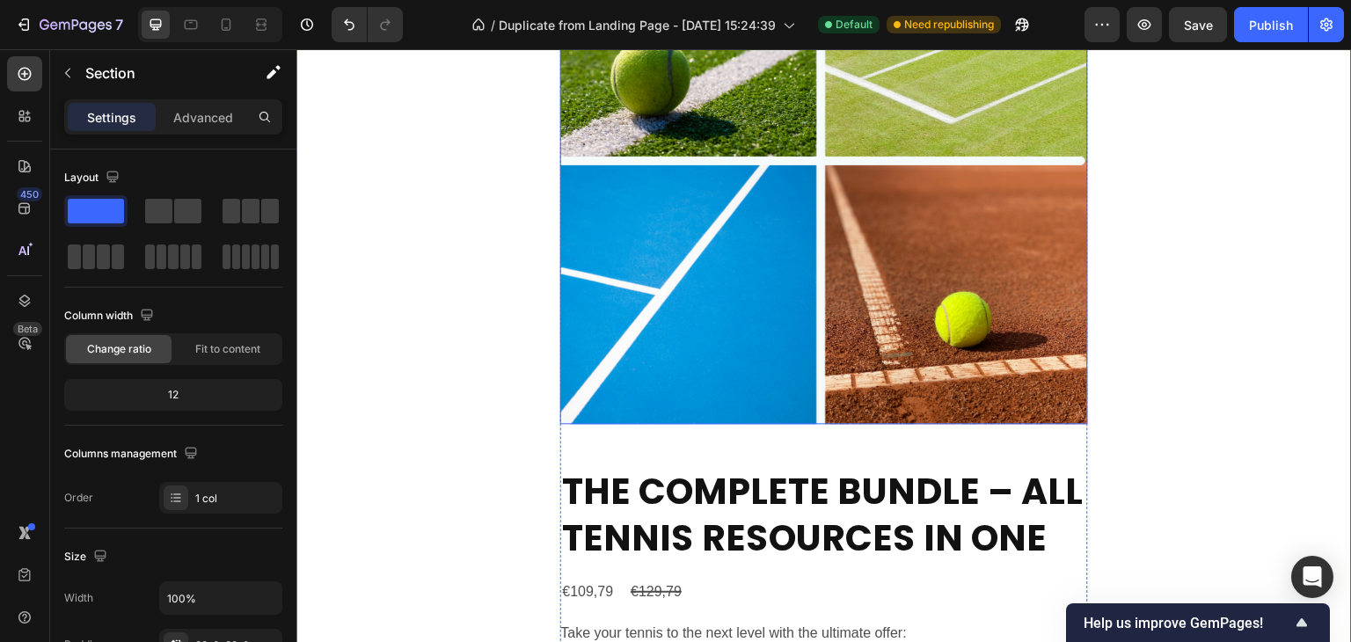
click at [756, 318] on img at bounding box center [824, 160] width 528 height 528
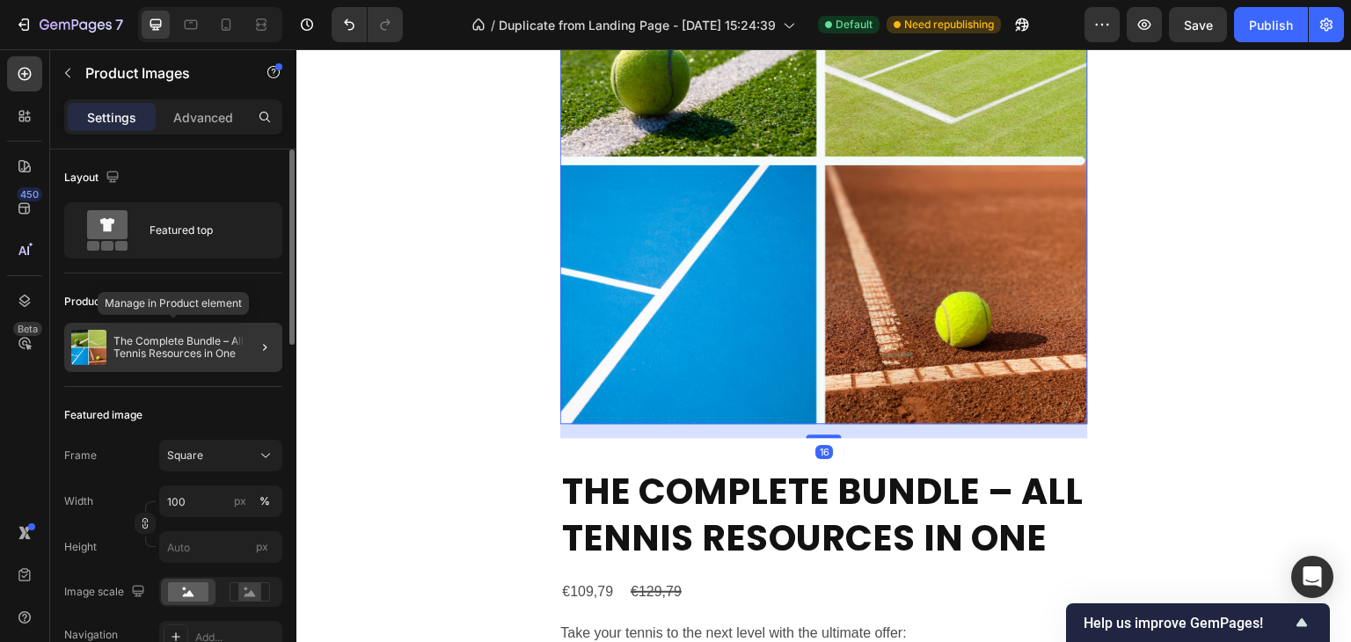
click at [203, 352] on p "The Complete Bundle – All Tennis Resources in One" at bounding box center [194, 347] width 162 height 25
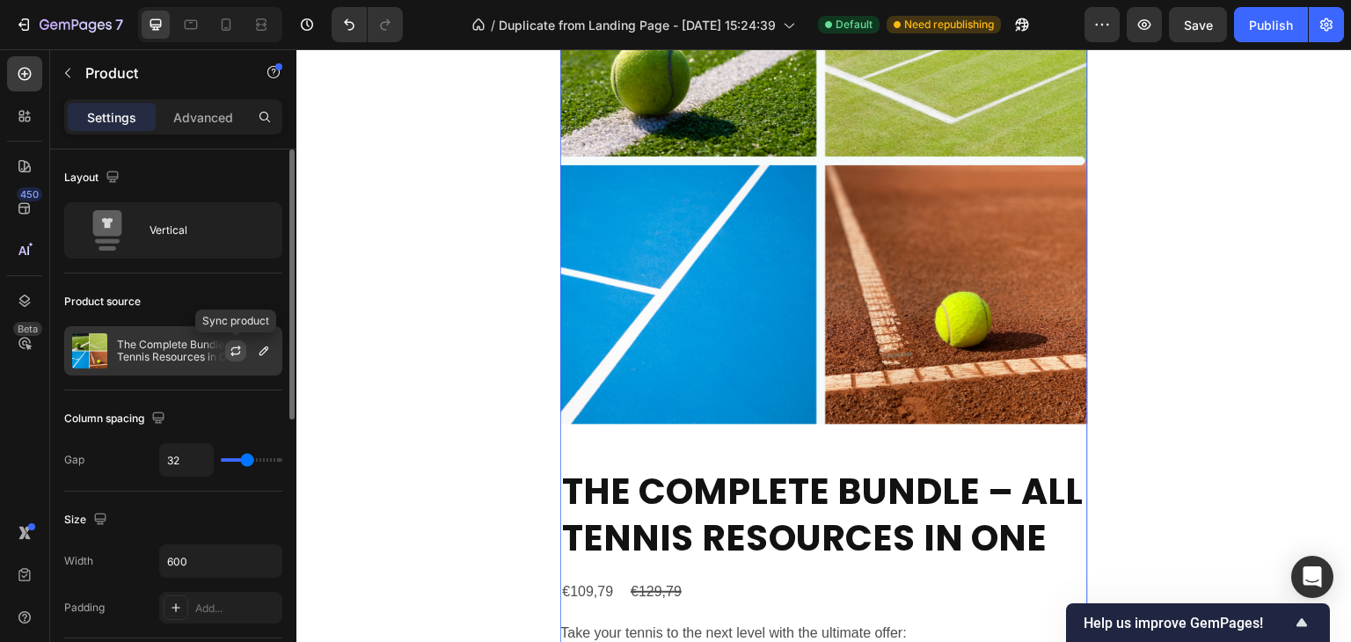
click at [238, 351] on icon "button" at bounding box center [236, 351] width 14 height 14
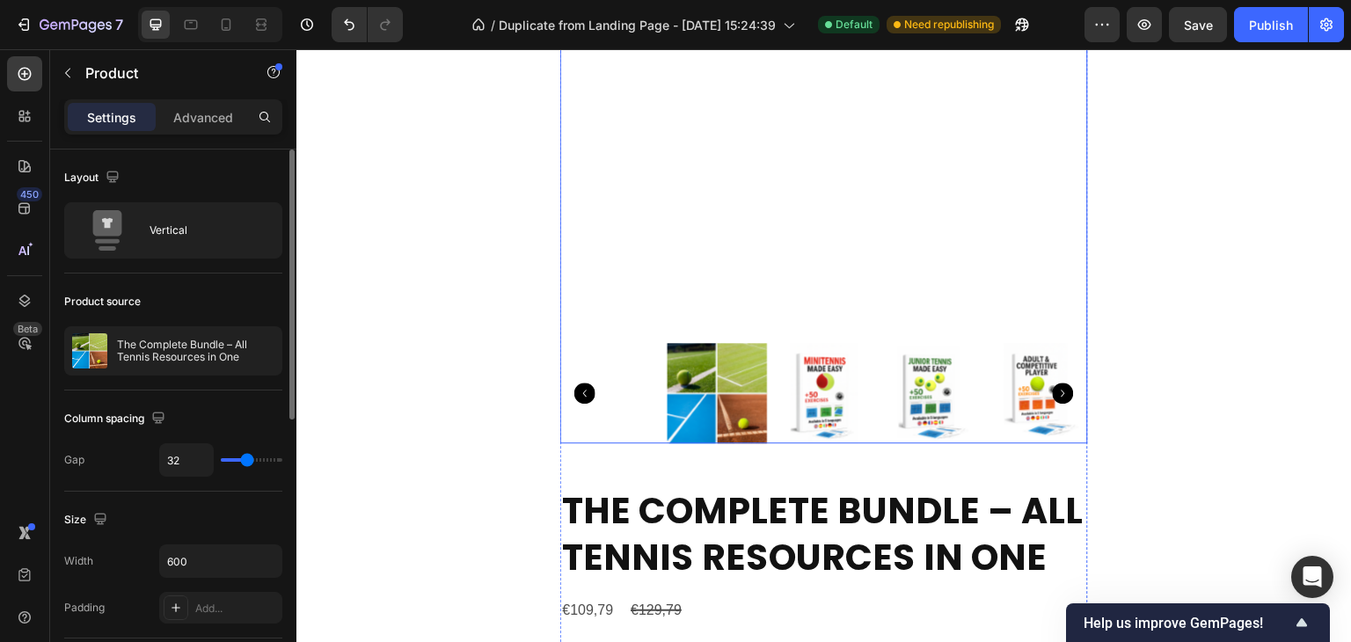
scroll to position [4373, 0]
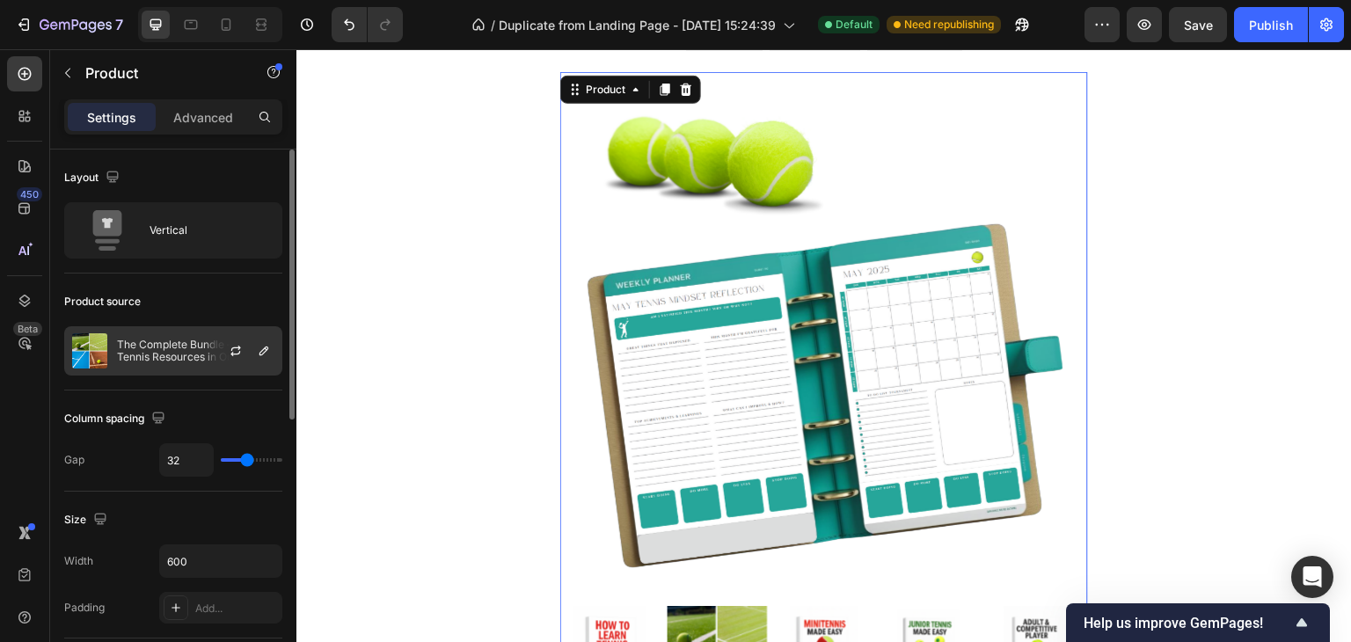
click at [159, 356] on p "The Complete Bundle – All Tennis Resources in One" at bounding box center [195, 351] width 157 height 25
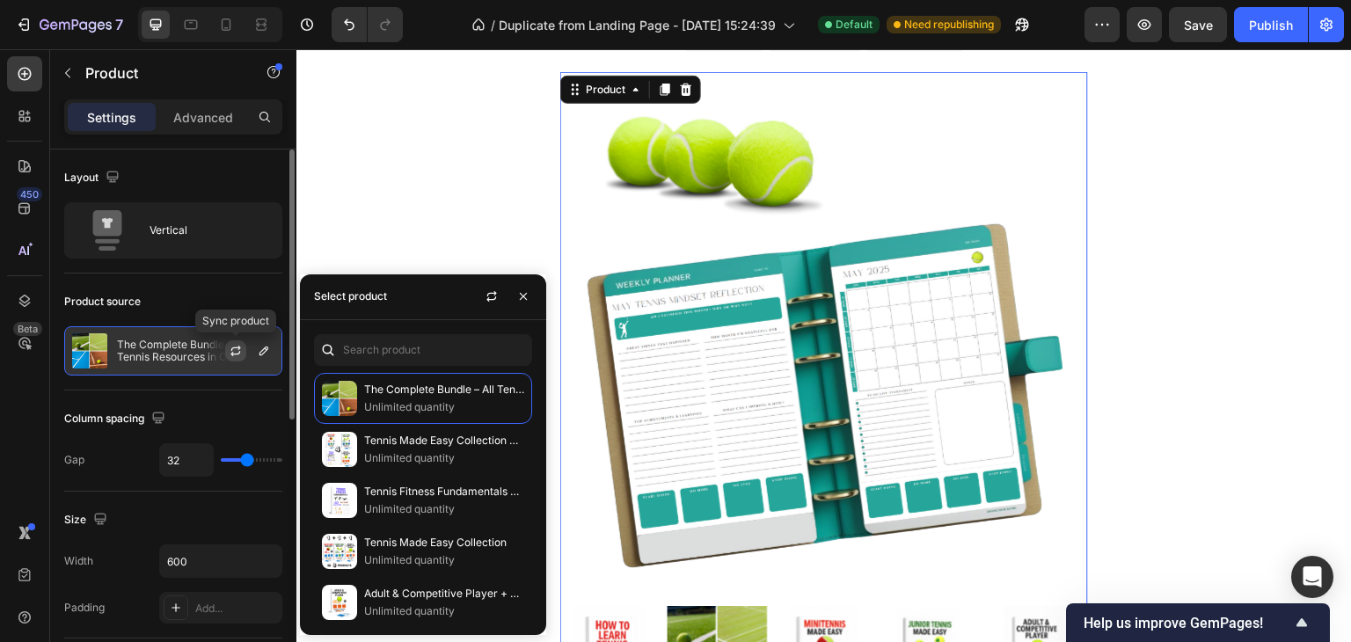
click at [236, 353] on icon "button" at bounding box center [235, 353] width 10 height 5
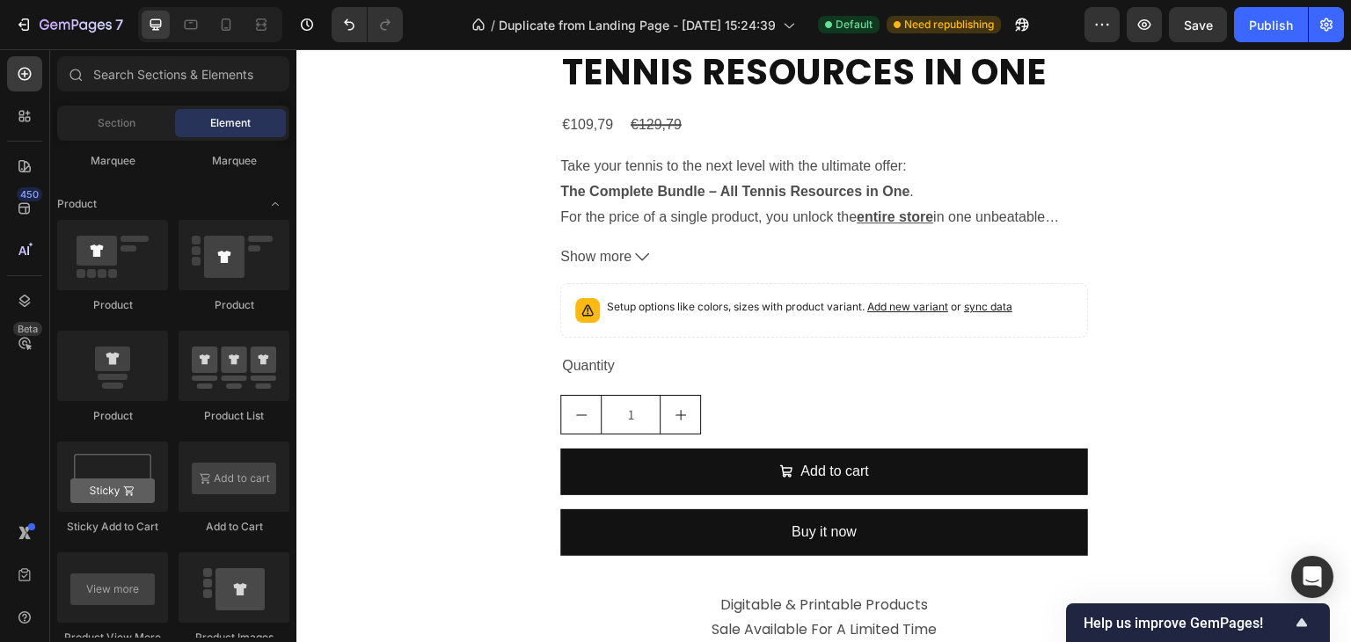
scroll to position [4829, 0]
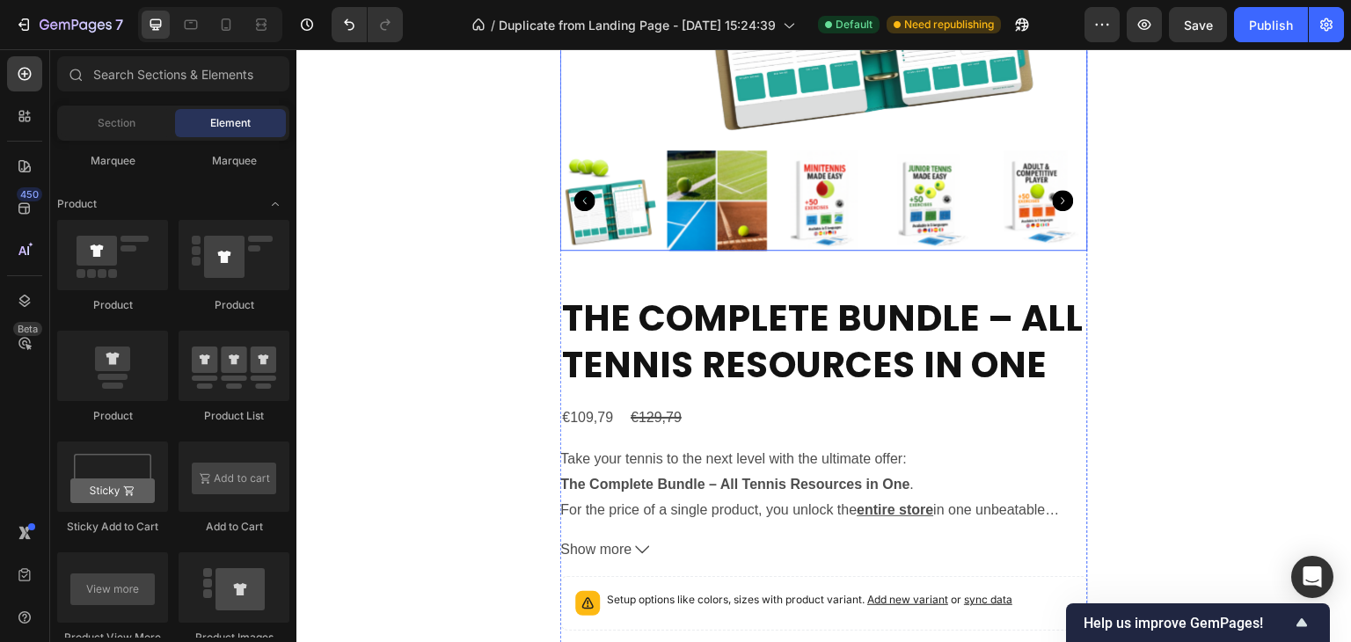
click at [711, 228] on img at bounding box center [718, 200] width 100 height 100
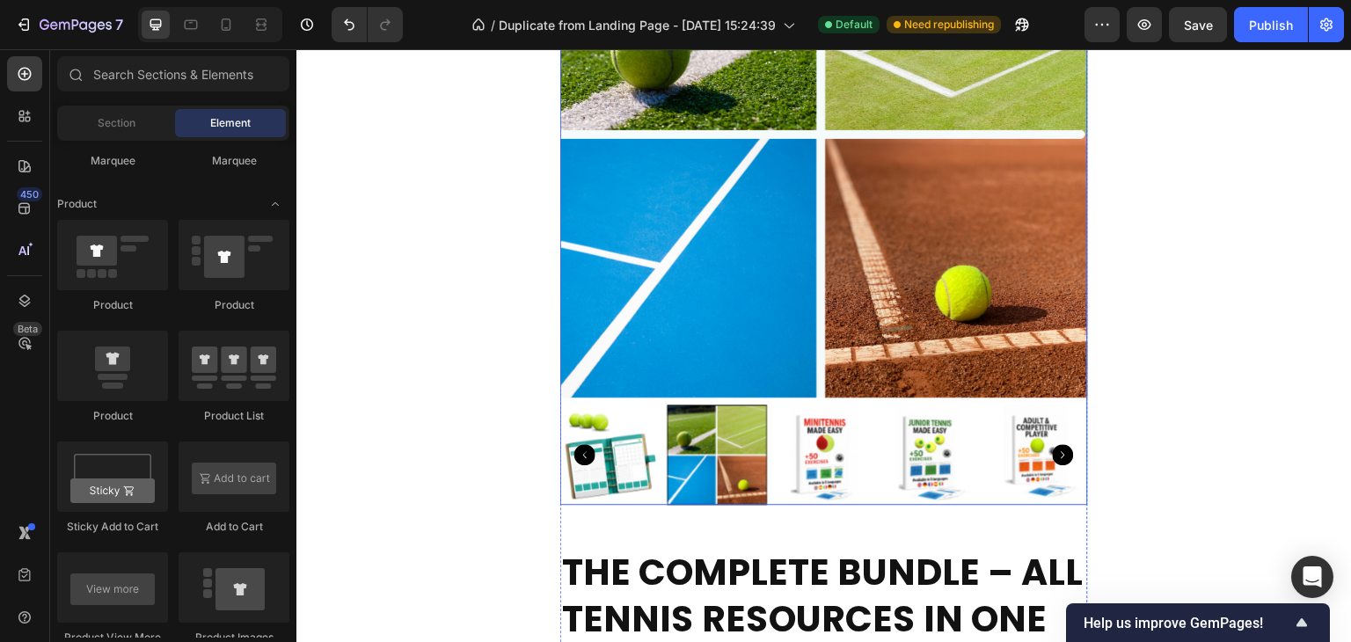
scroll to position [4839, 0]
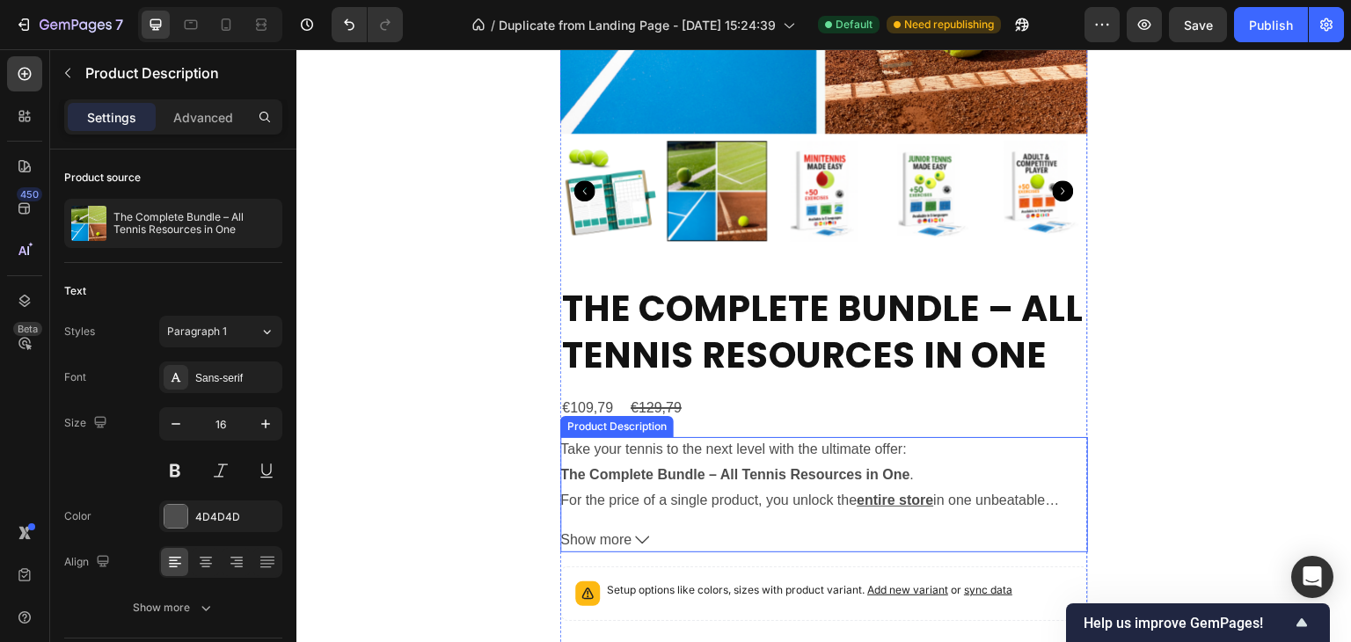
click at [674, 485] on div "Take your tennis to the next level with the ultimate offer: The Complete Bundle…" at bounding box center [824, 475] width 528 height 76
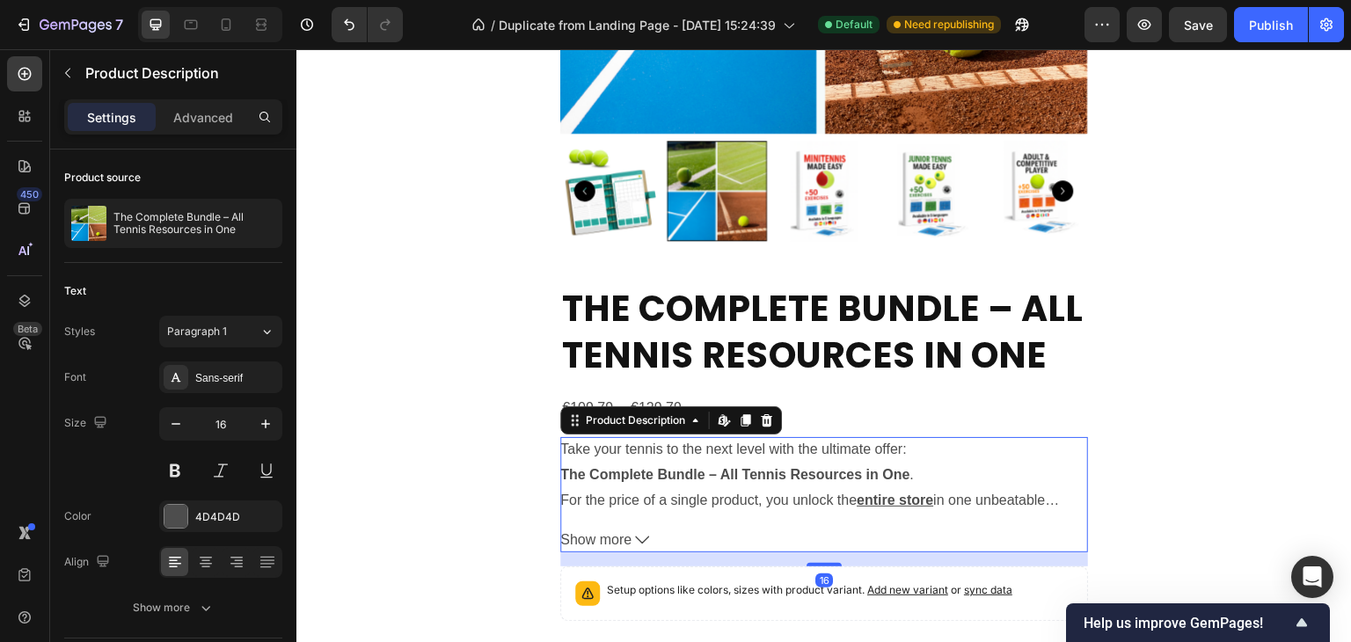
click at [674, 485] on div "Take your tennis to the next level with the ultimate offer: The Complete Bundle…" at bounding box center [824, 475] width 528 height 76
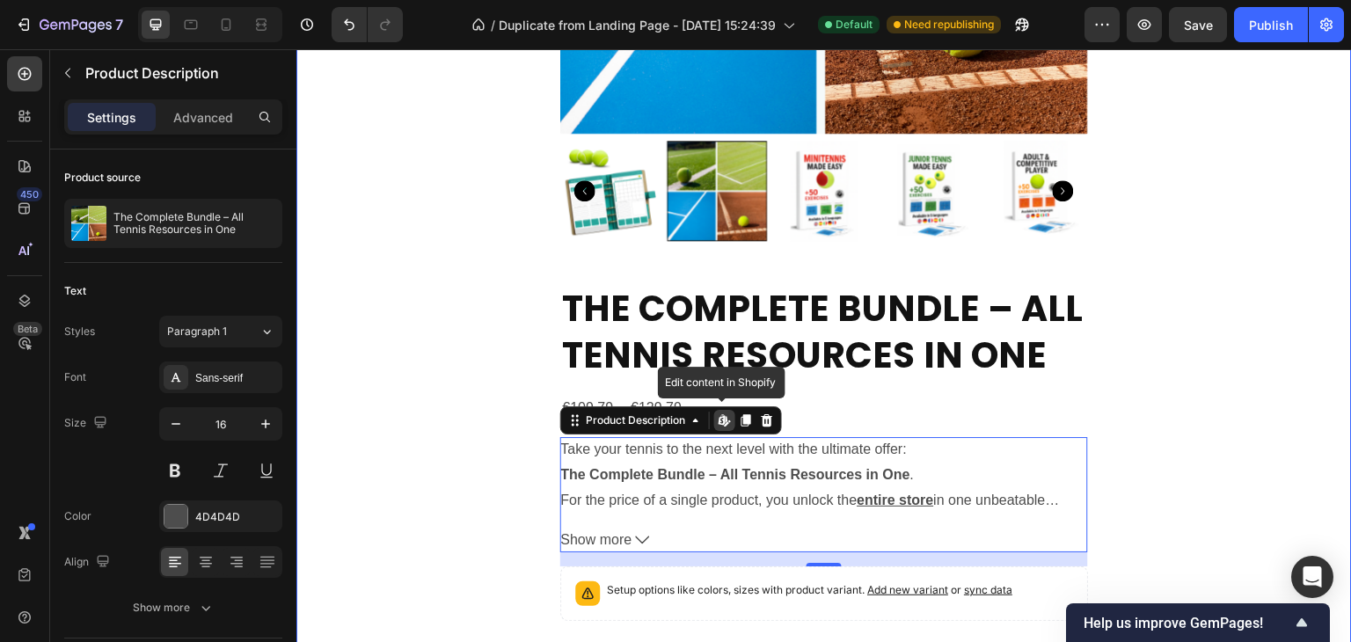
click at [1208, 405] on div "⏳HURRY UP!! TODAY ONLY Text Block 02 Hours 29 Minutes 16 Seconds Countdown Time…" at bounding box center [823, 233] width 1055 height 1514
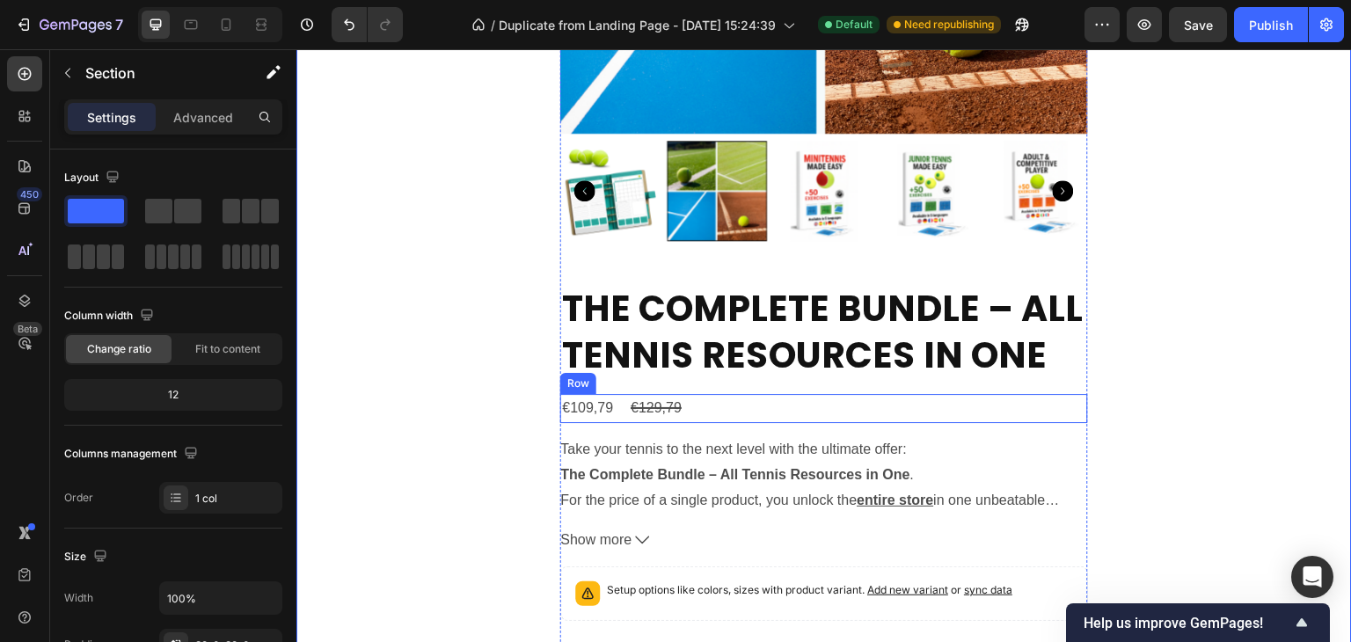
click at [732, 412] on div "€109,79 Product Price Product Price €129,79 Product Price Product Price Row" at bounding box center [824, 408] width 528 height 29
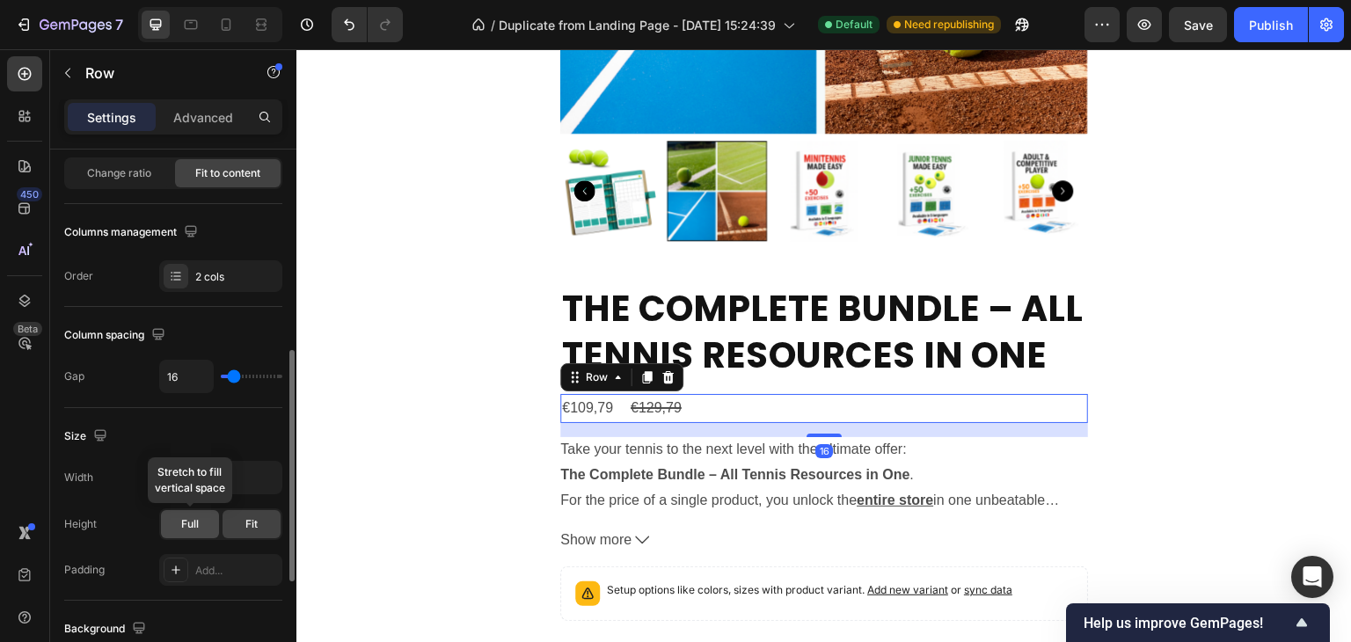
scroll to position [264, 0]
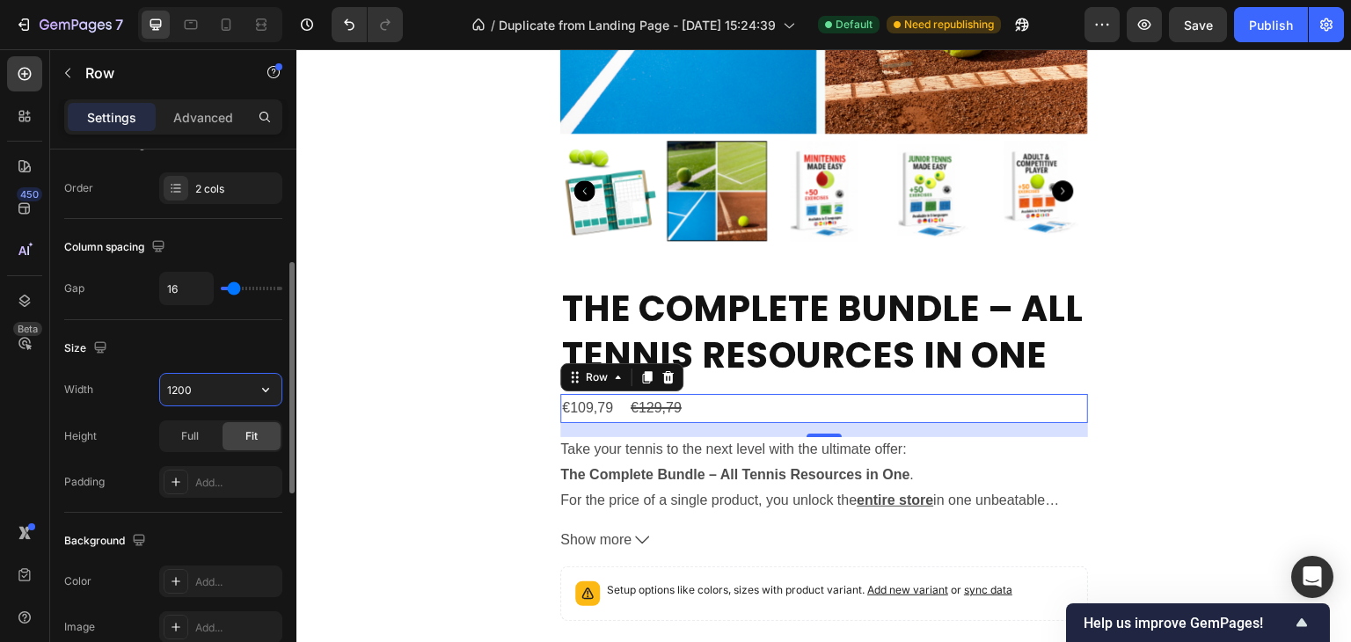
click at [198, 383] on input "1200" at bounding box center [220, 390] width 121 height 32
click at [267, 384] on icon "button" at bounding box center [266, 390] width 18 height 18
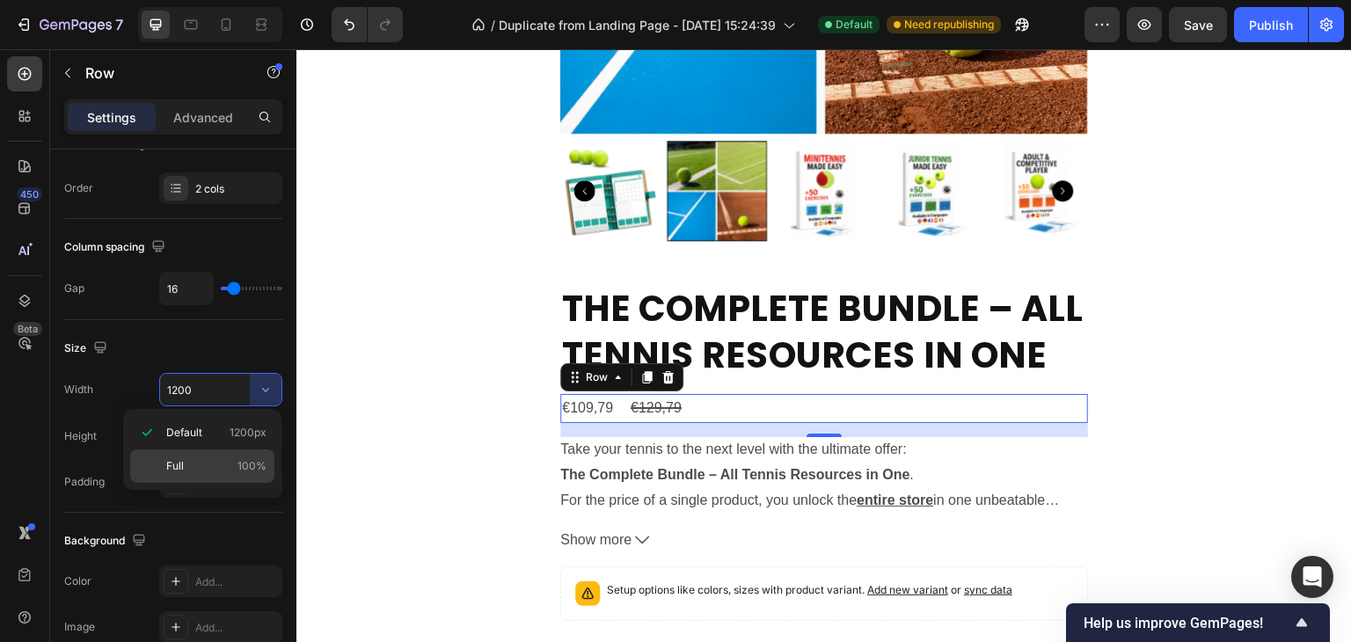
click at [188, 458] on p "Full 100%" at bounding box center [216, 466] width 100 height 16
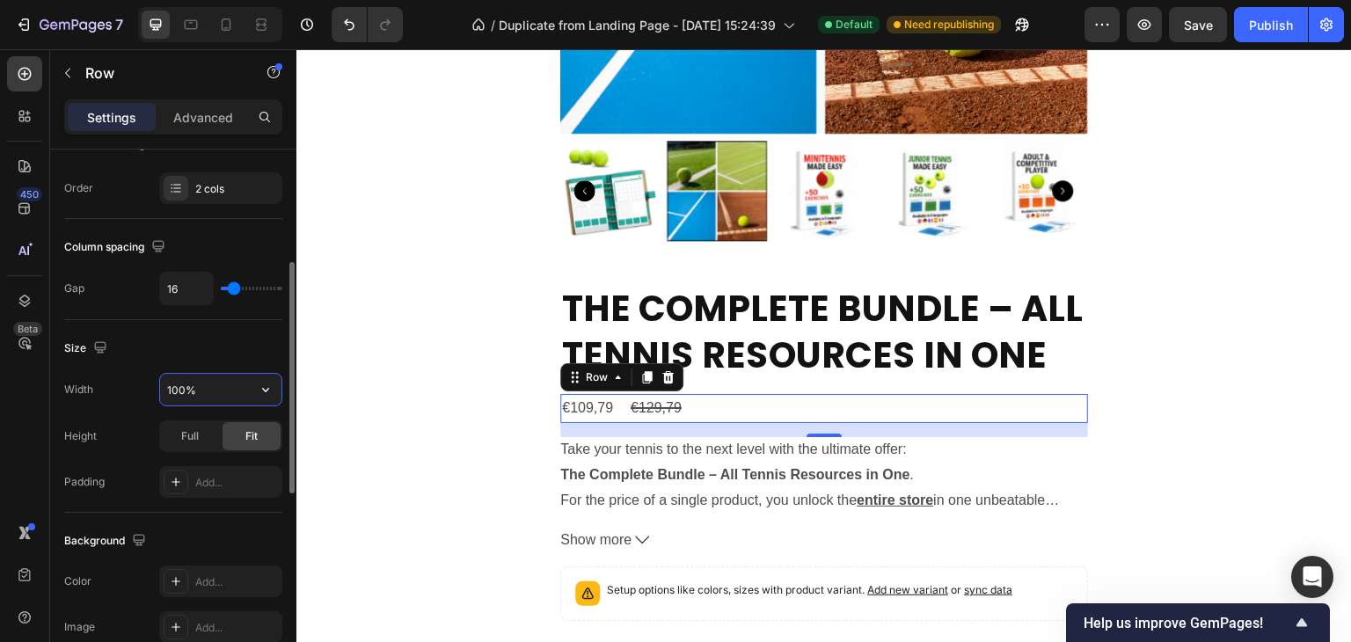
click at [206, 388] on input "100%" at bounding box center [220, 390] width 121 height 32
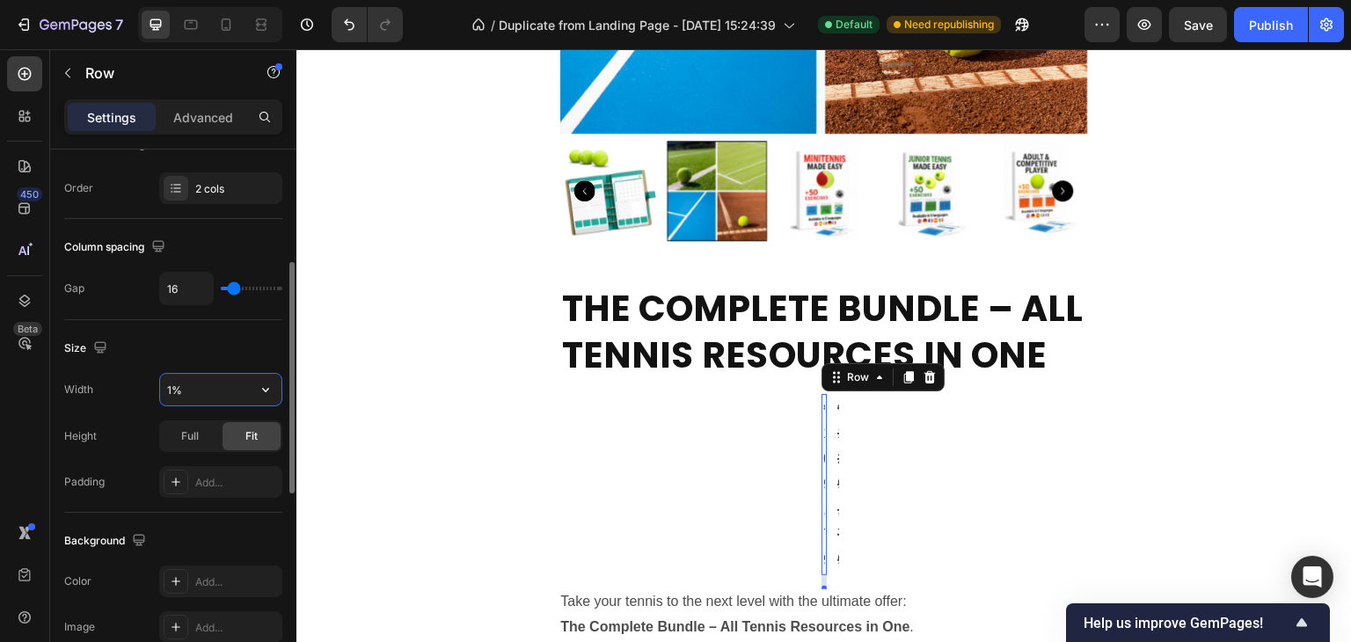
type input "%"
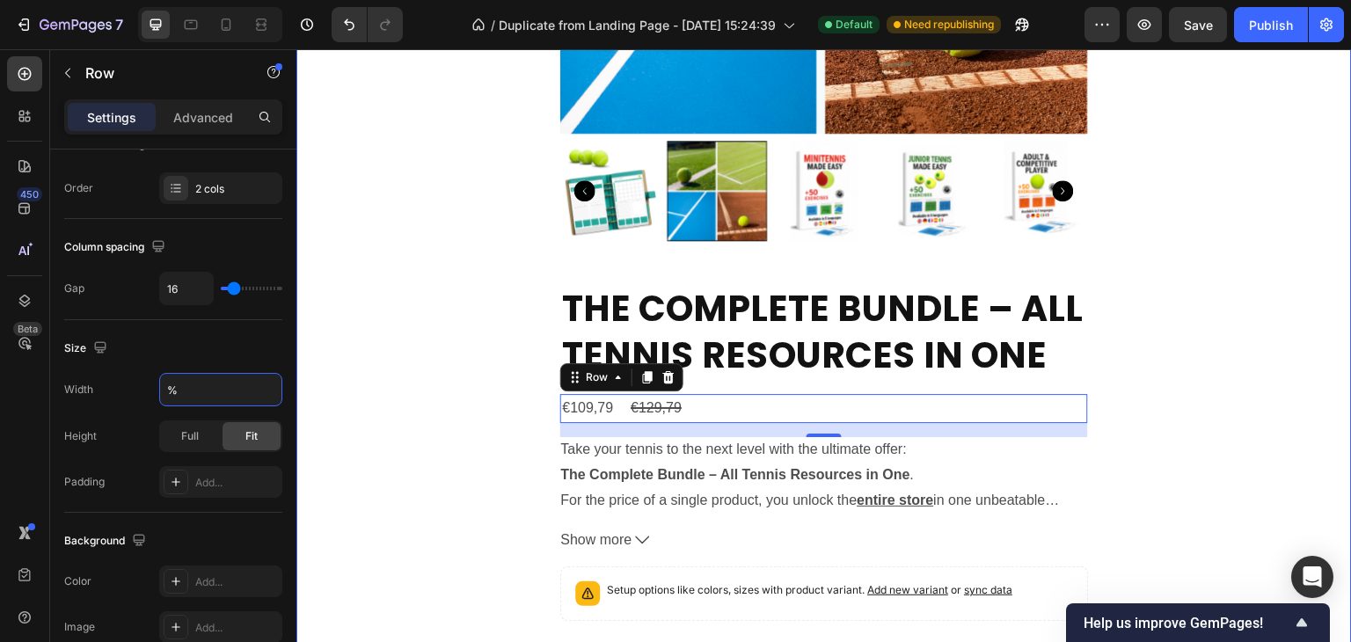
click at [482, 371] on div "⏳HURRY UP!! TODAY ONLY Text Block 02 Hours 28 Minutes 58 Seconds Countdown Time…" at bounding box center [823, 233] width 1055 height 1514
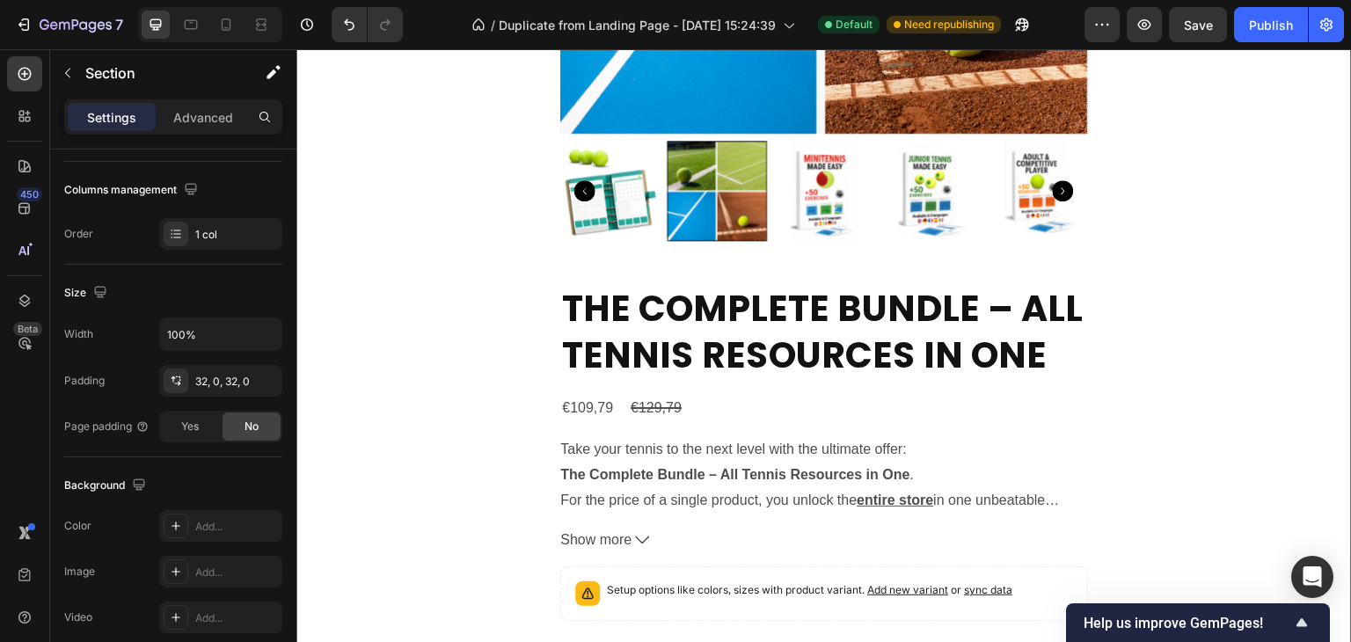
scroll to position [0, 0]
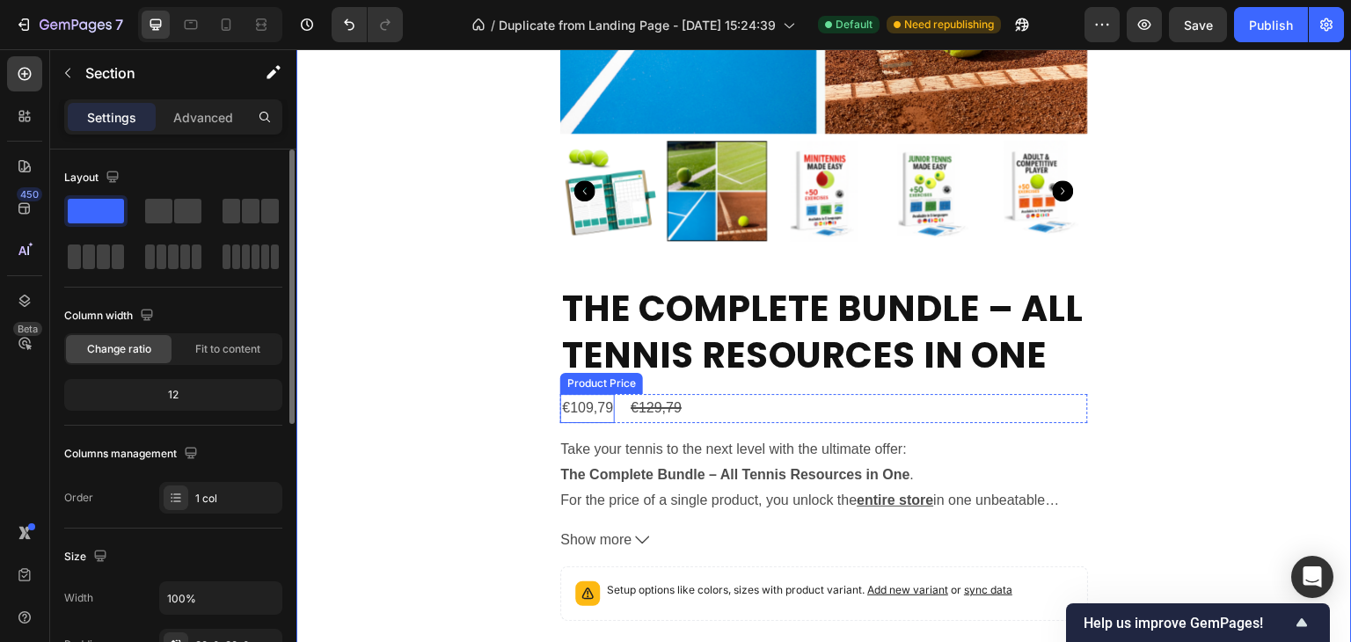
click at [598, 412] on div "€109,79" at bounding box center [587, 408] width 55 height 29
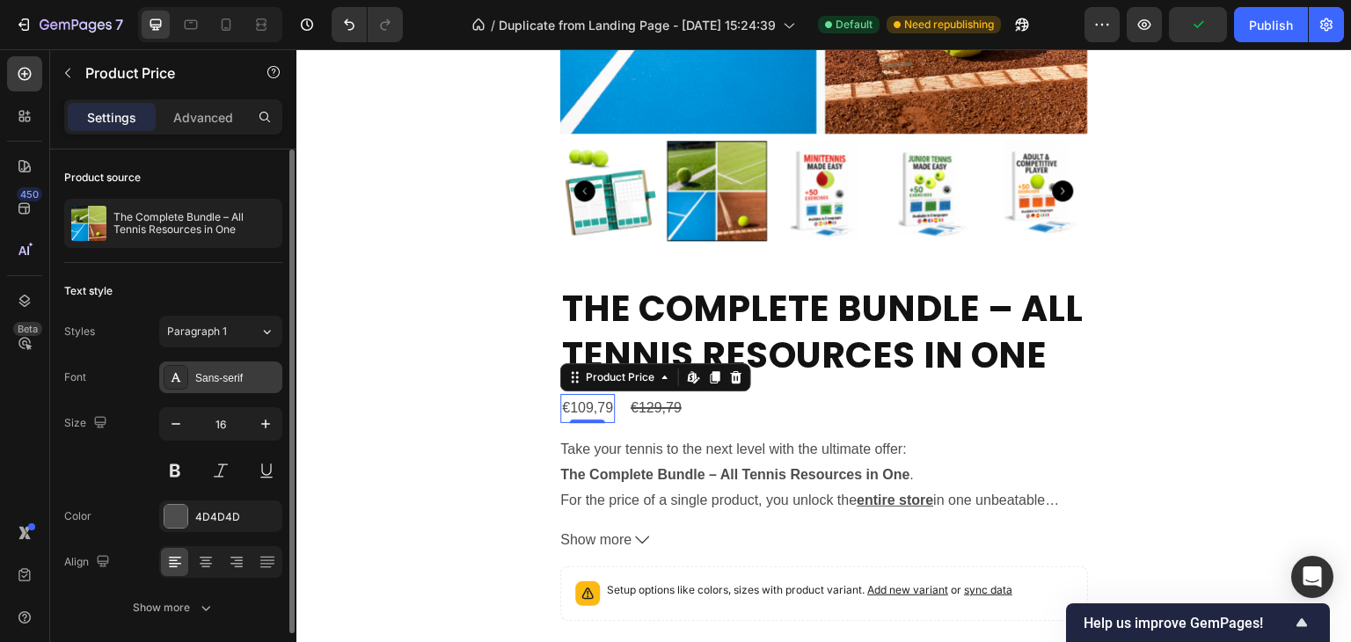
click at [215, 382] on div "Sans-serif" at bounding box center [236, 378] width 83 height 16
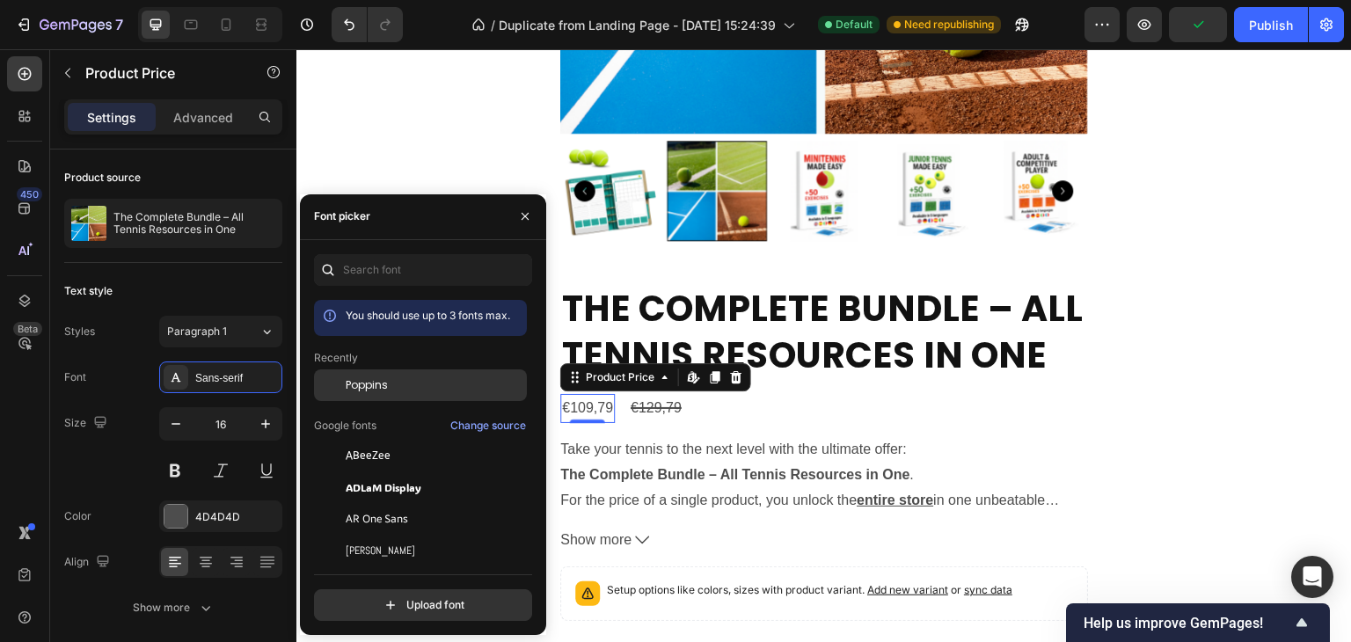
click at [355, 389] on span "Poppins" at bounding box center [367, 385] width 42 height 16
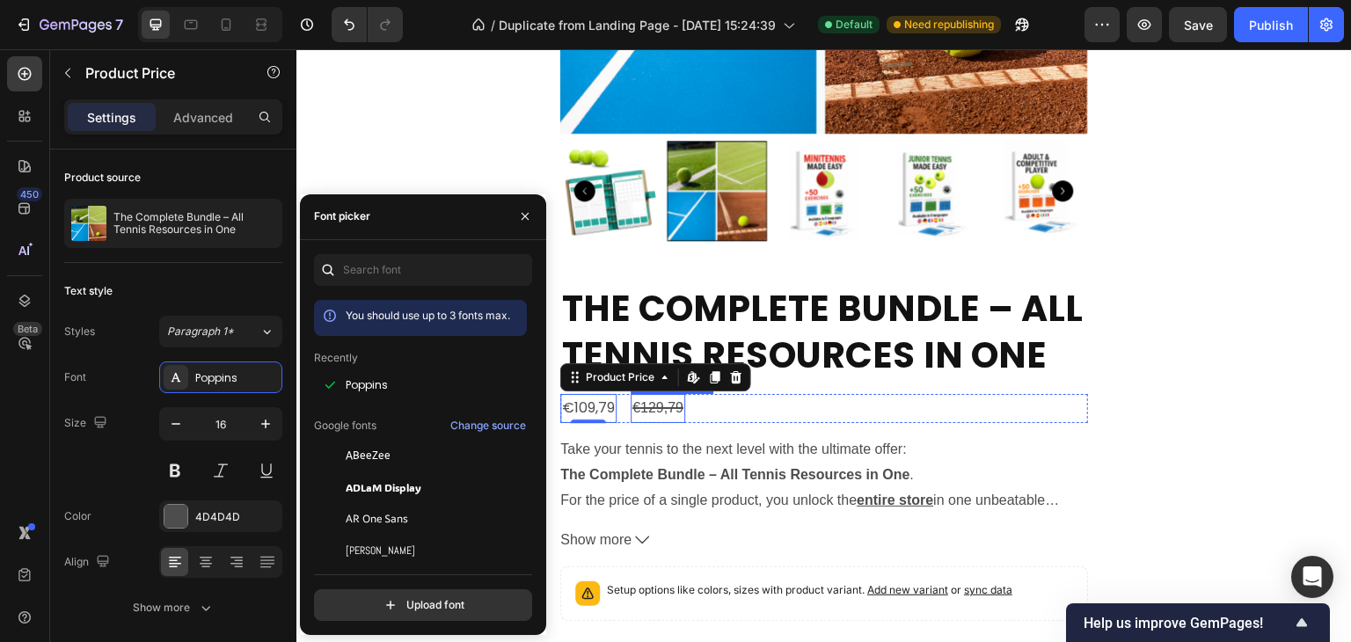
click at [669, 417] on div "€129,79" at bounding box center [658, 408] width 55 height 29
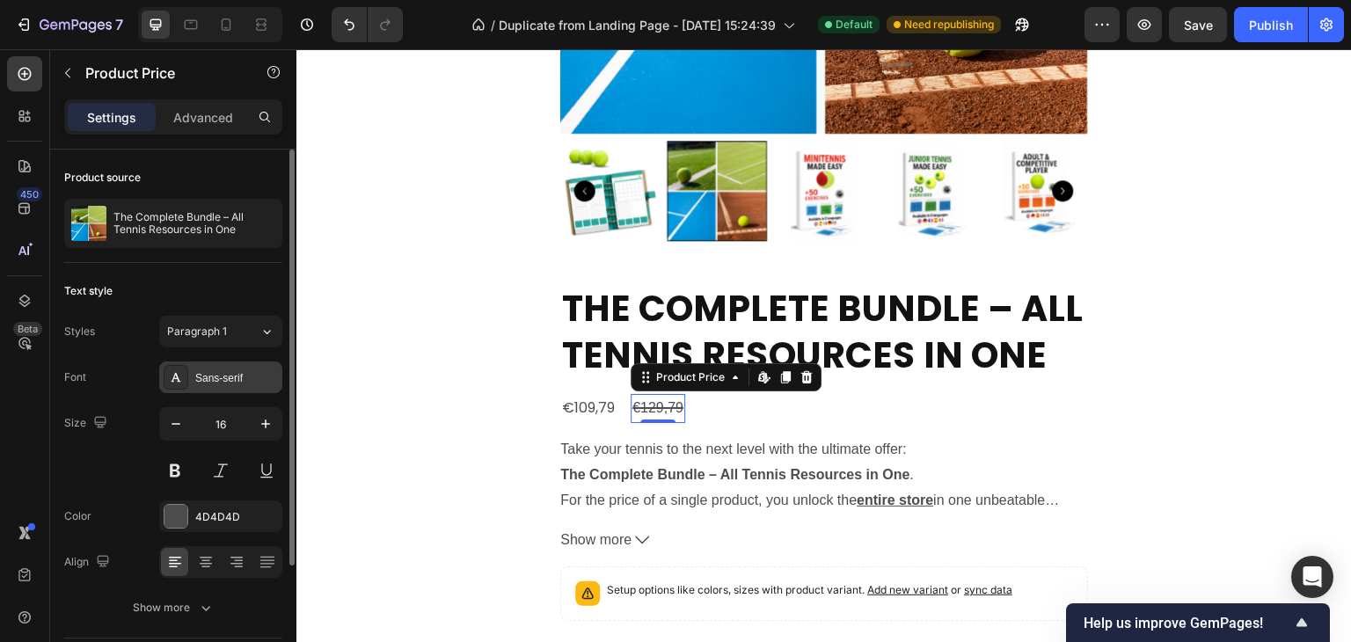
click at [239, 384] on div "Sans-serif" at bounding box center [236, 378] width 83 height 16
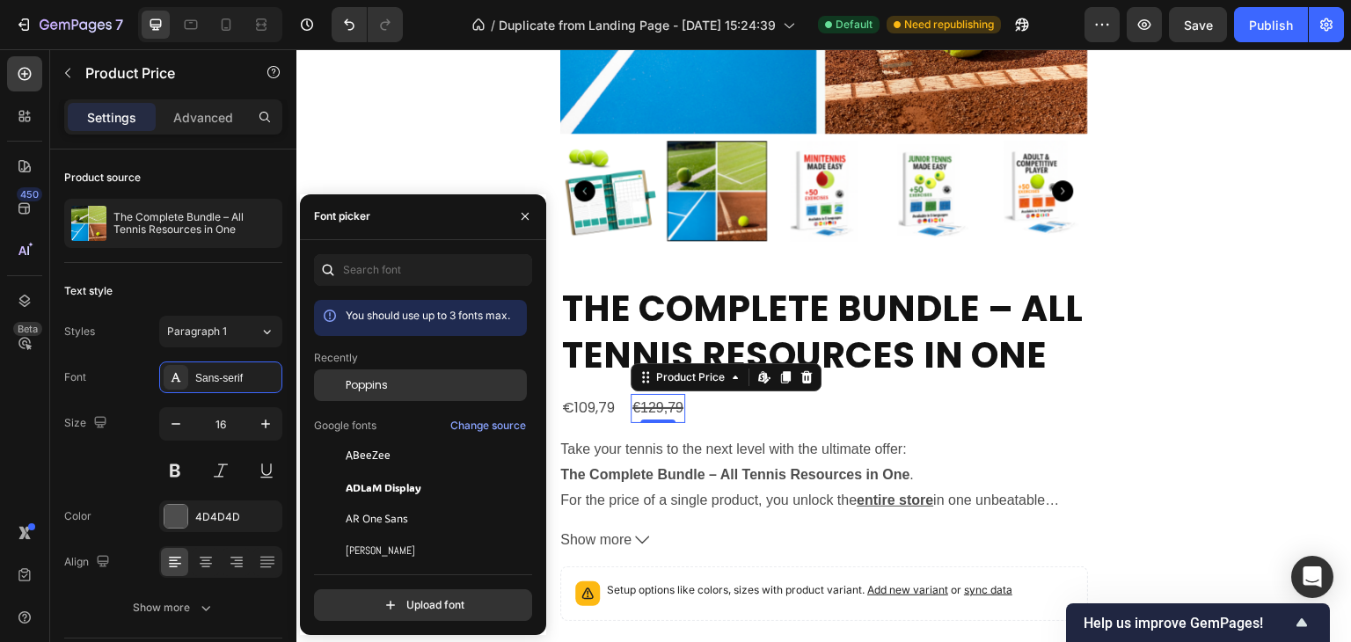
click at [366, 390] on span "Poppins" at bounding box center [367, 385] width 42 height 16
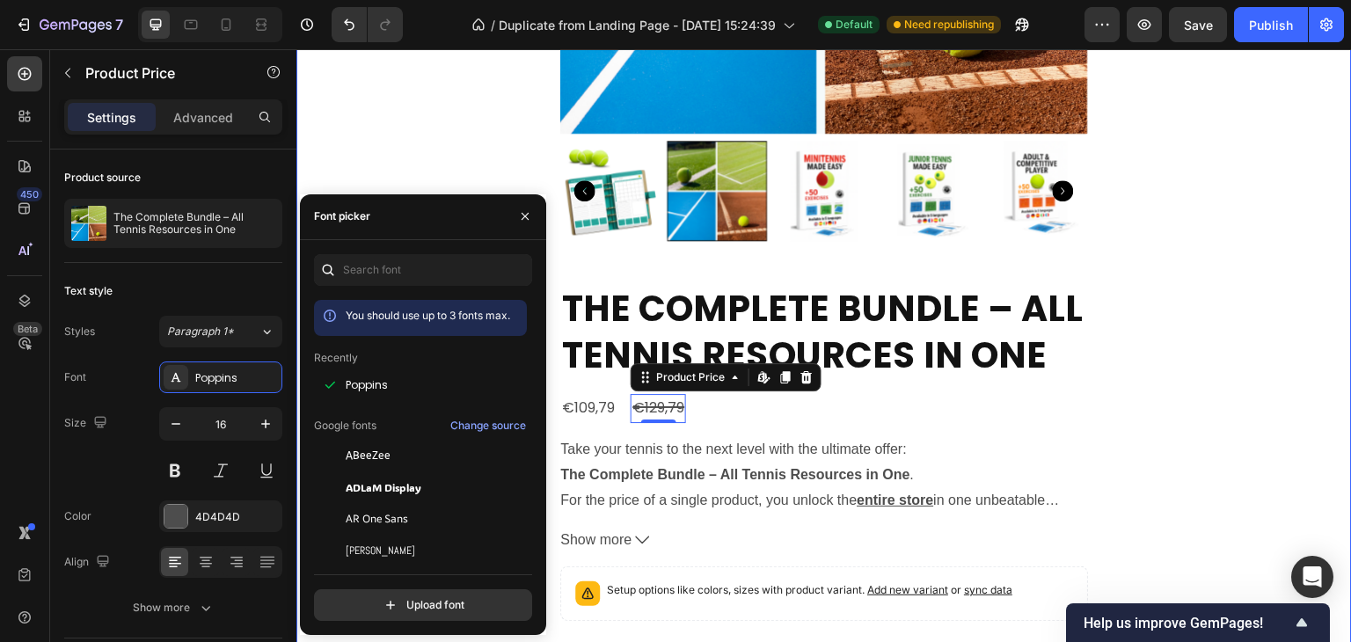
click at [1167, 400] on div "⏳HURRY UP!! TODAY ONLY Text Block 02 Hours 28 Minutes 48 Seconds Countdown Time…" at bounding box center [823, 233] width 1055 height 1514
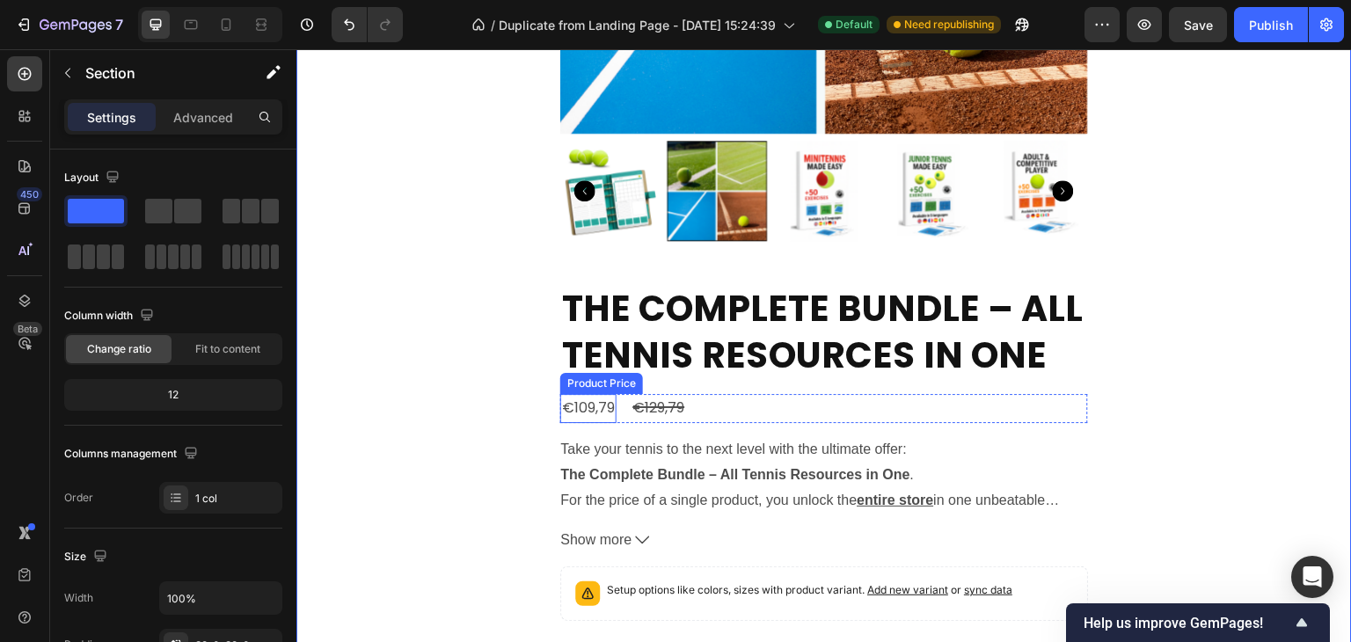
click at [572, 412] on div "€109,79" at bounding box center [588, 408] width 56 height 29
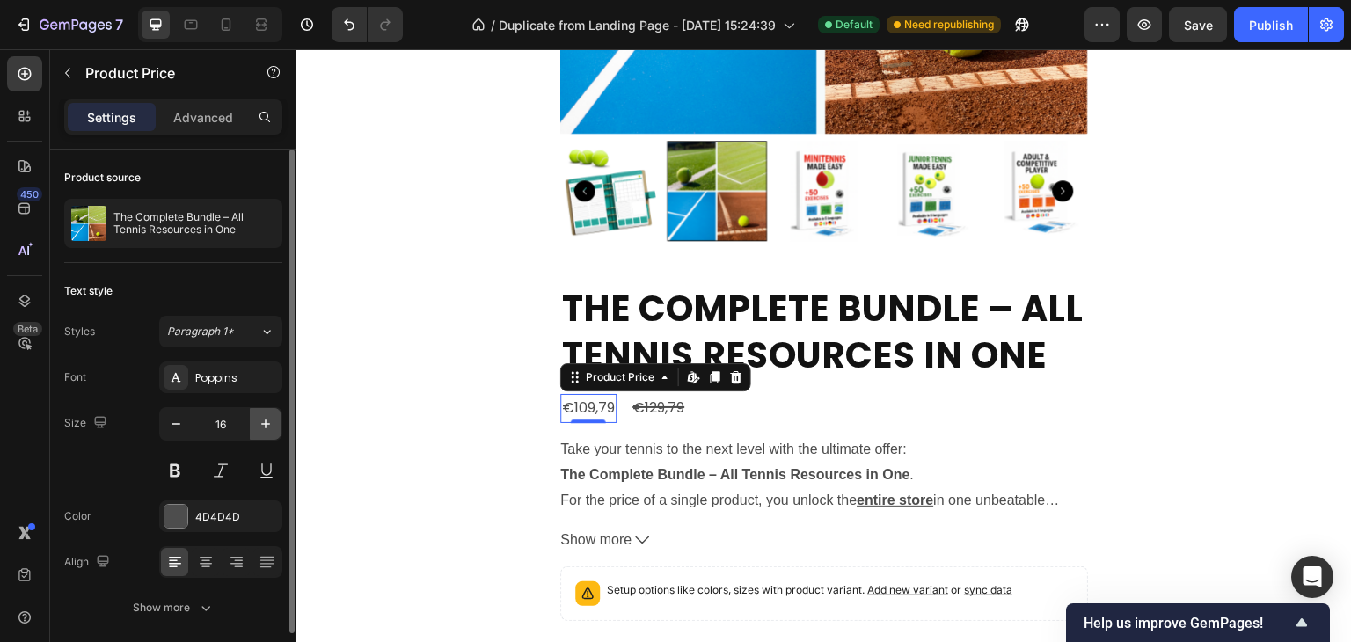
click at [266, 421] on icon "button" at bounding box center [265, 424] width 9 height 9
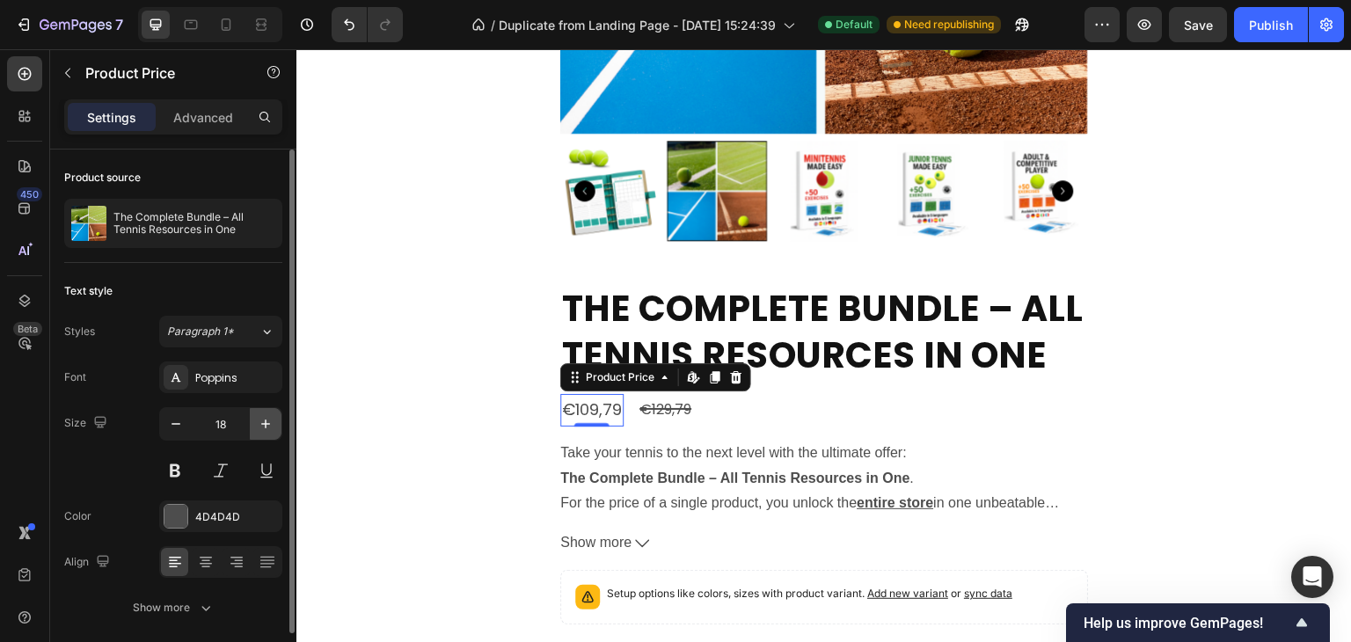
click at [266, 421] on icon "button" at bounding box center [265, 424] width 9 height 9
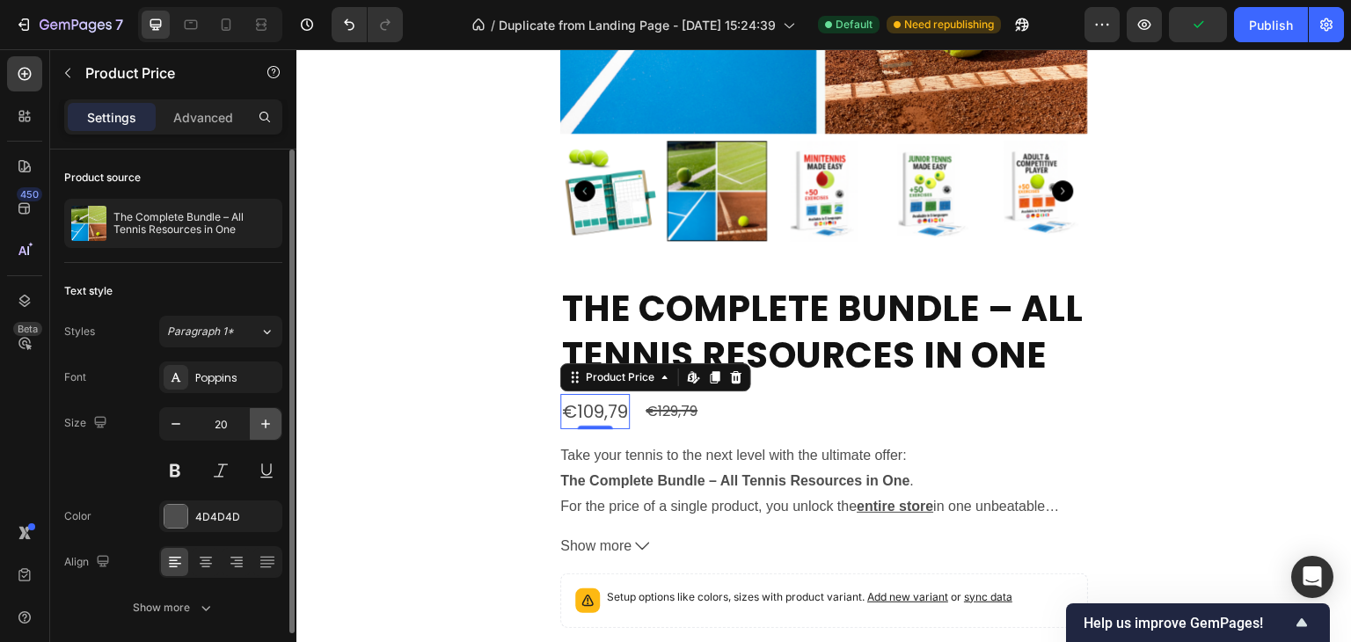
click at [266, 421] on icon "button" at bounding box center [265, 424] width 9 height 9
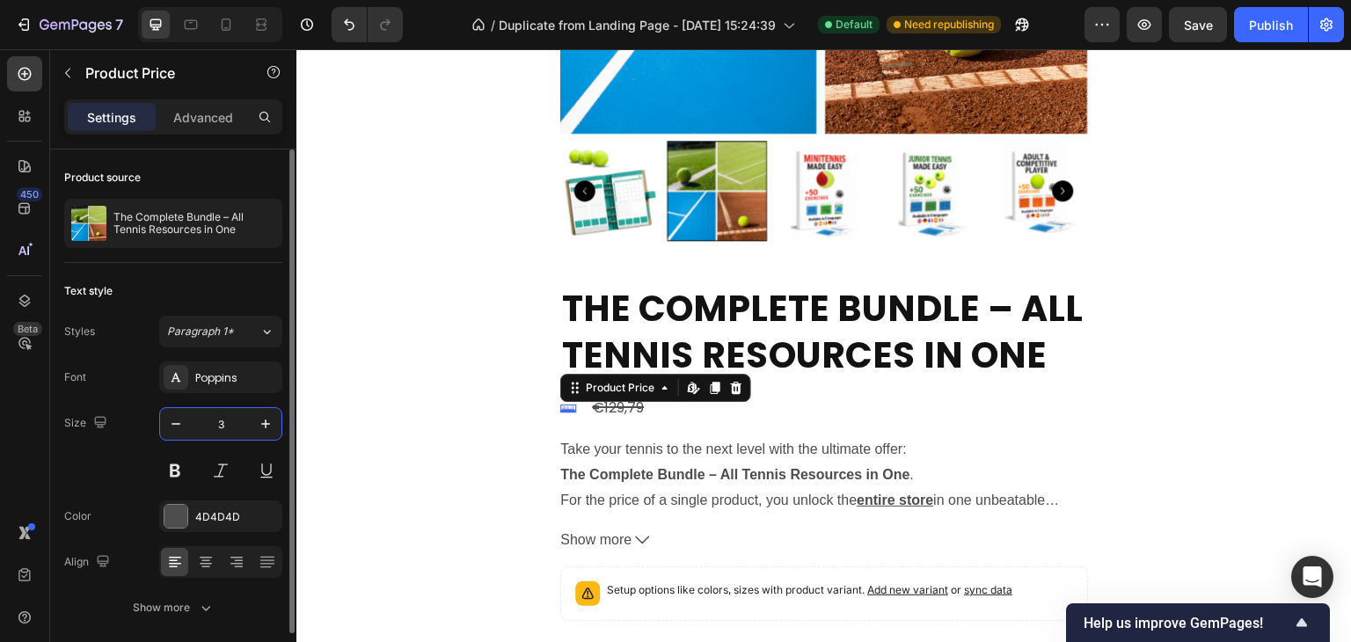
type input "30"
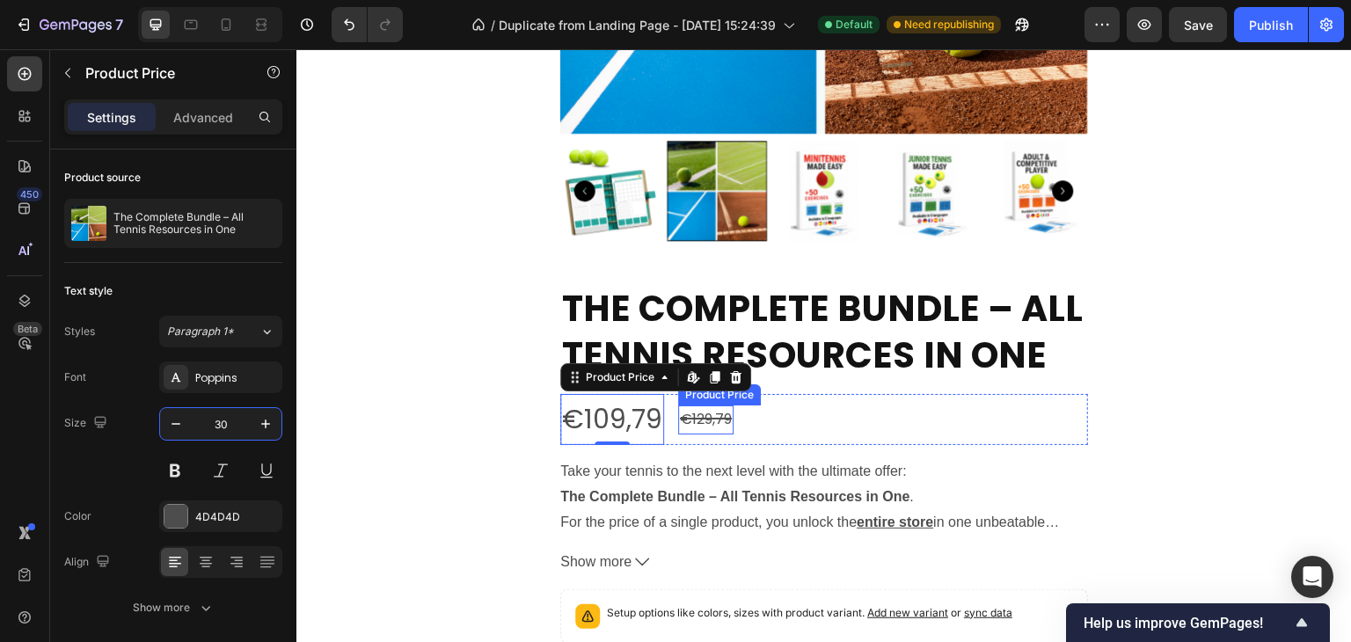
click at [687, 417] on div "€129,79" at bounding box center [705, 419] width 55 height 29
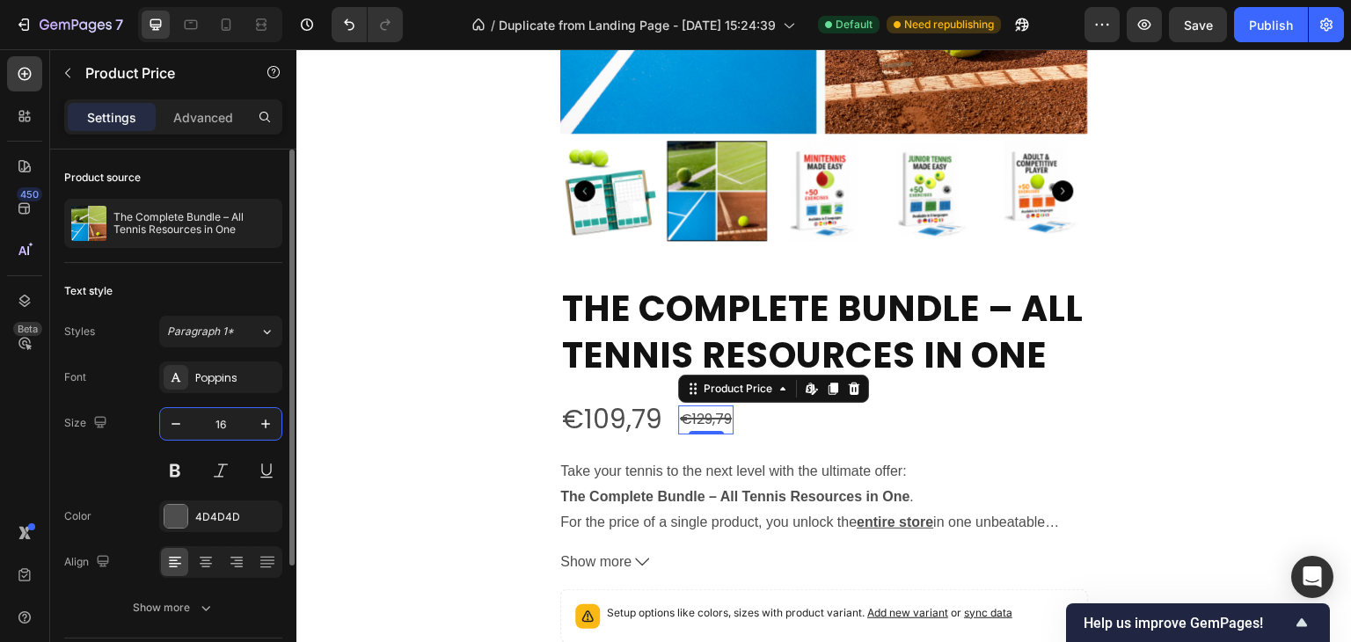
click at [231, 421] on input "16" at bounding box center [221, 424] width 58 height 32
type input "30"
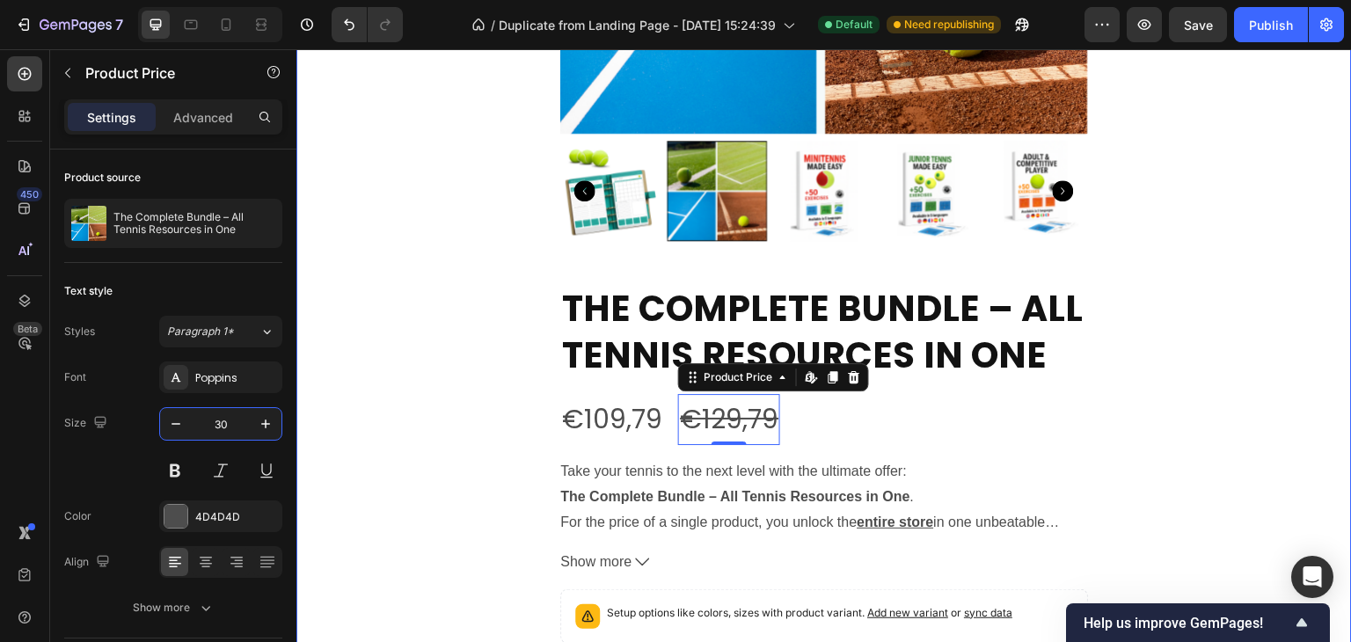
click at [1195, 380] on div "⏳HURRY UP!! TODAY ONLY Text Block 02 Hours 28 Minutes 34 Seconds Countdown Time…" at bounding box center [823, 244] width 1055 height 1536
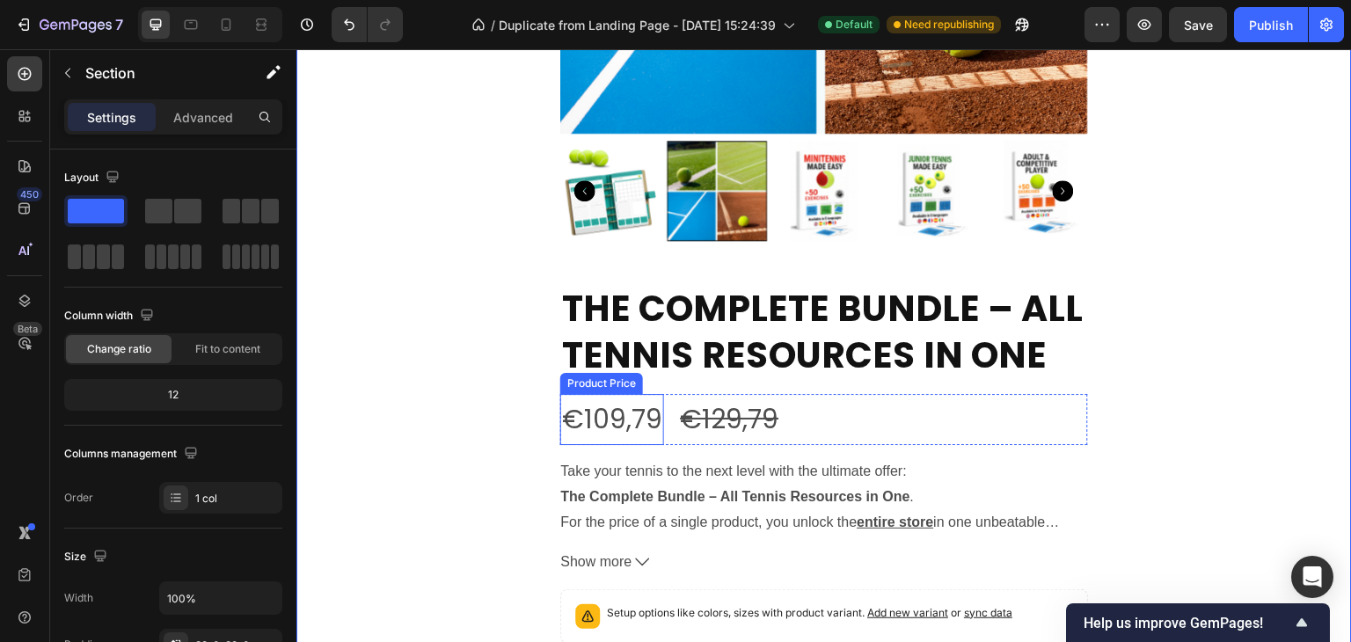
click at [574, 424] on div "€109,79" at bounding box center [612, 419] width 104 height 51
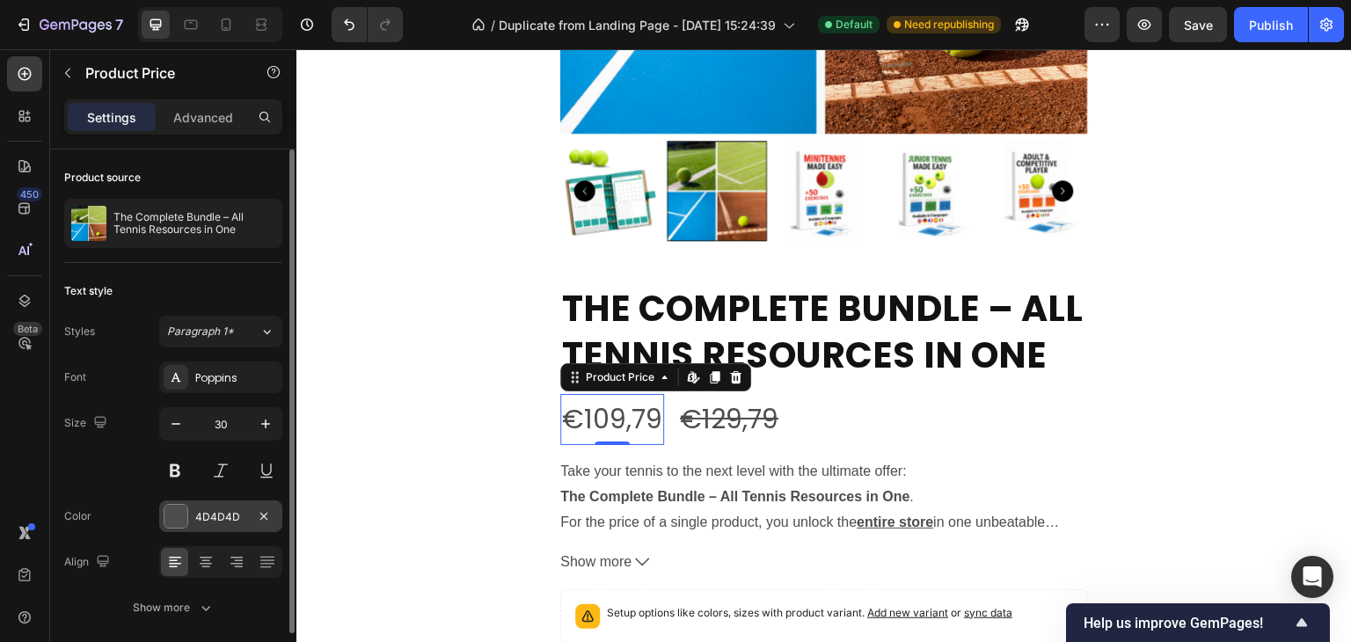
click at [183, 515] on div at bounding box center [175, 516] width 23 height 23
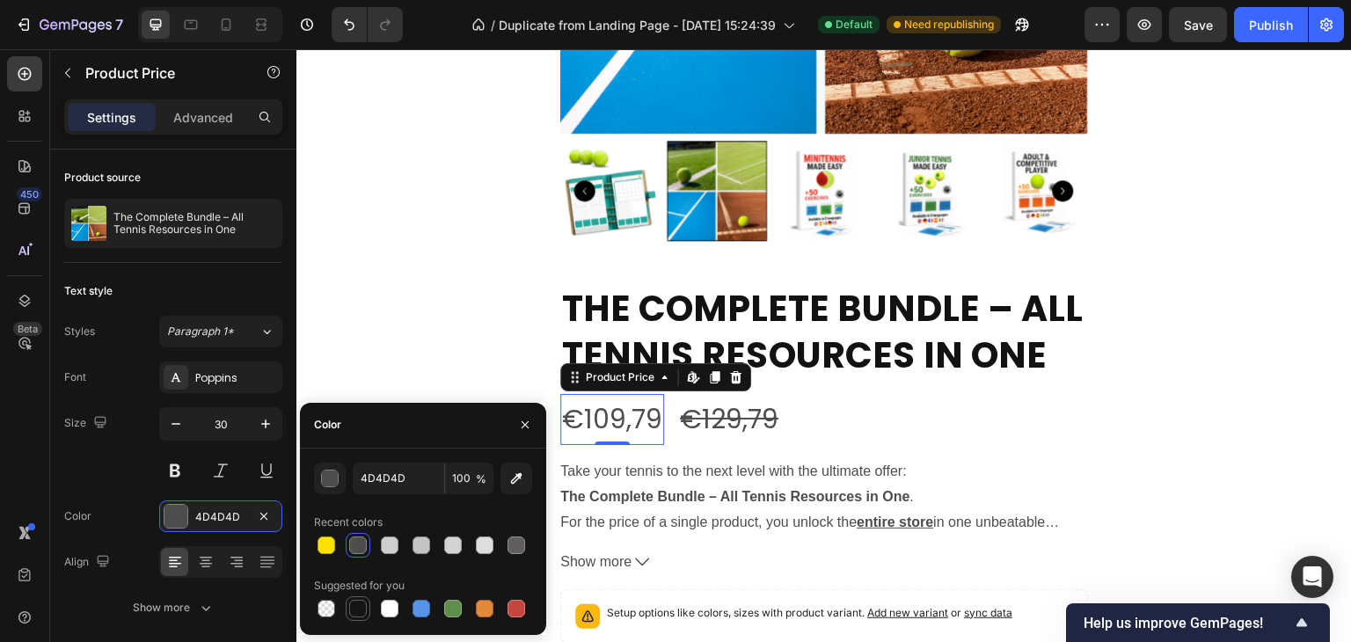
click at [359, 608] on div at bounding box center [358, 609] width 18 height 18
type input "151515"
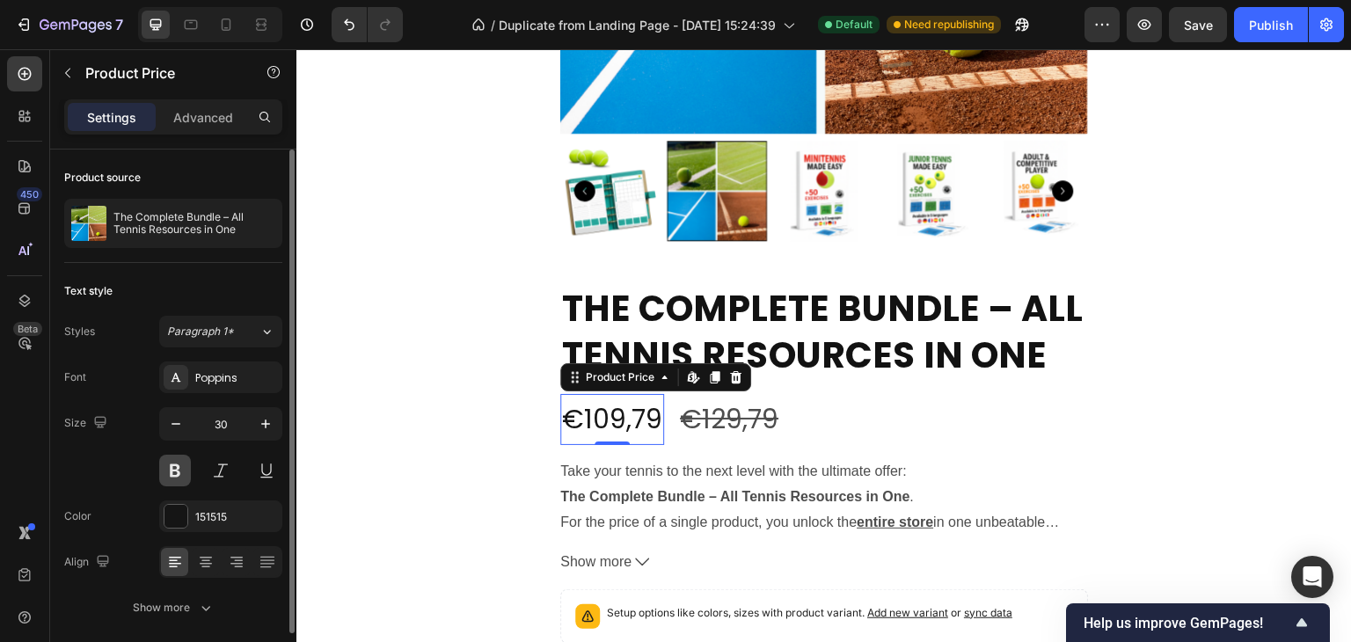
click at [178, 475] on button at bounding box center [175, 471] width 32 height 32
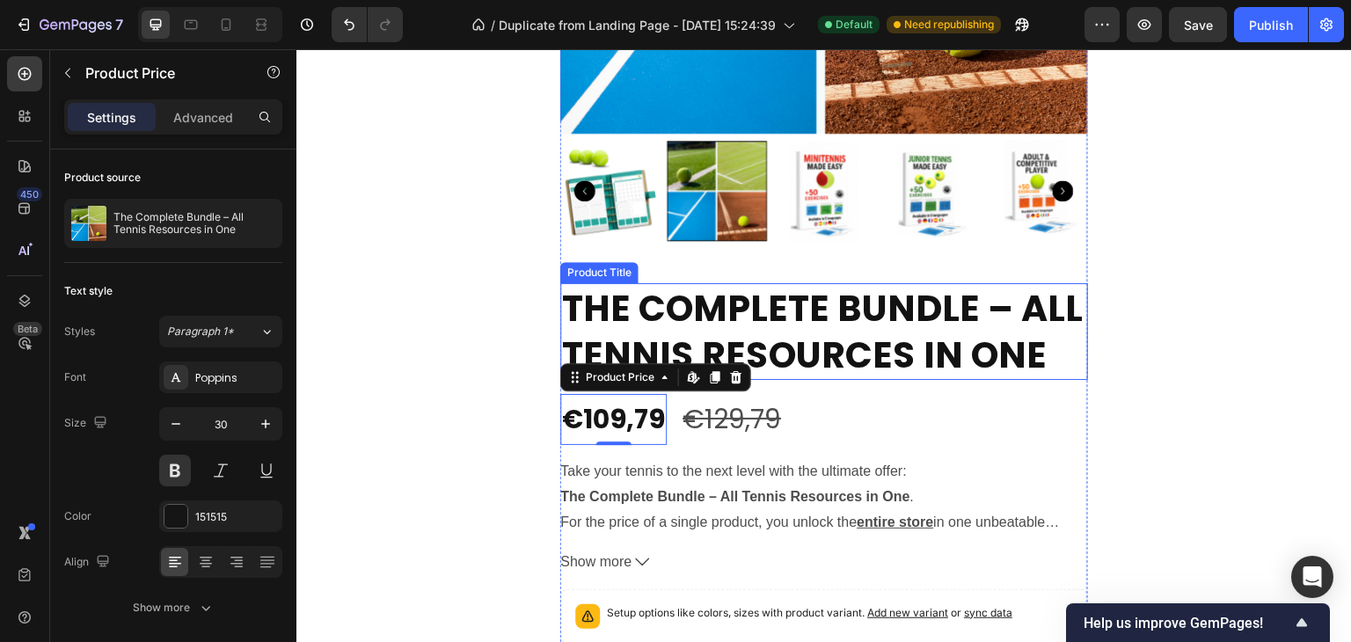
click at [1111, 327] on div "⏳HURRY UP!! TODAY ONLY Text Block 02 Hours 28 Minutes 24 Seconds Countdown Time…" at bounding box center [823, 244] width 1055 height 1536
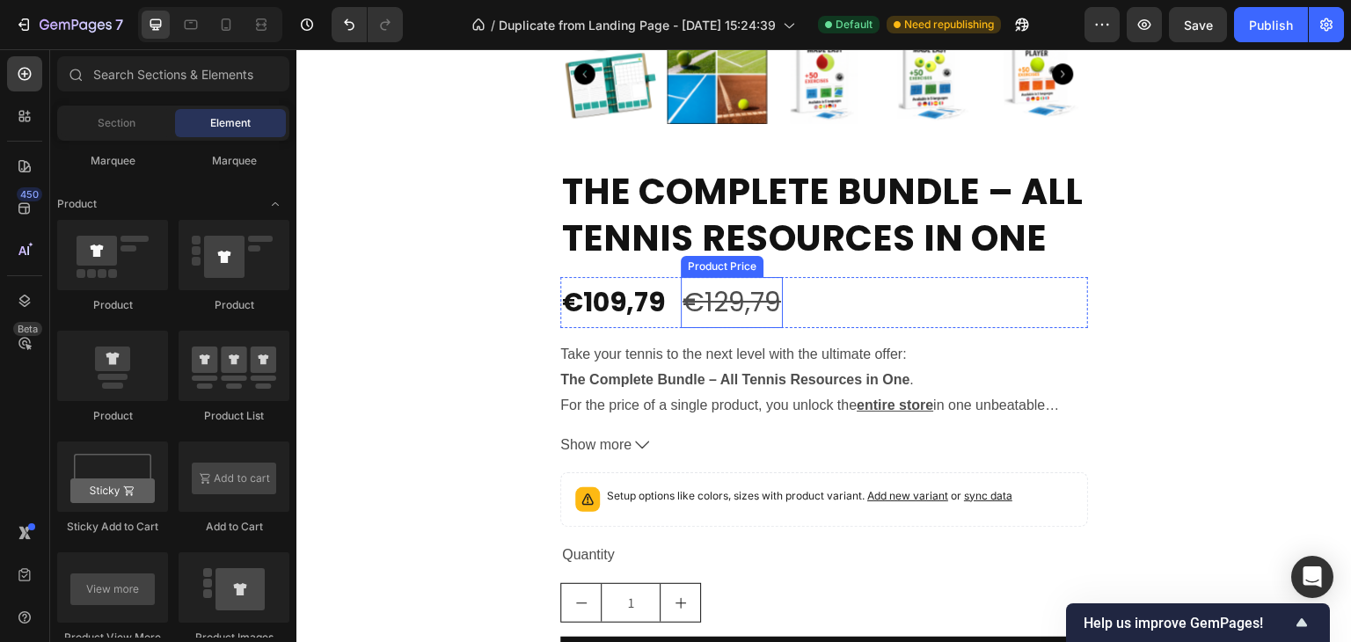
scroll to position [4947, 0]
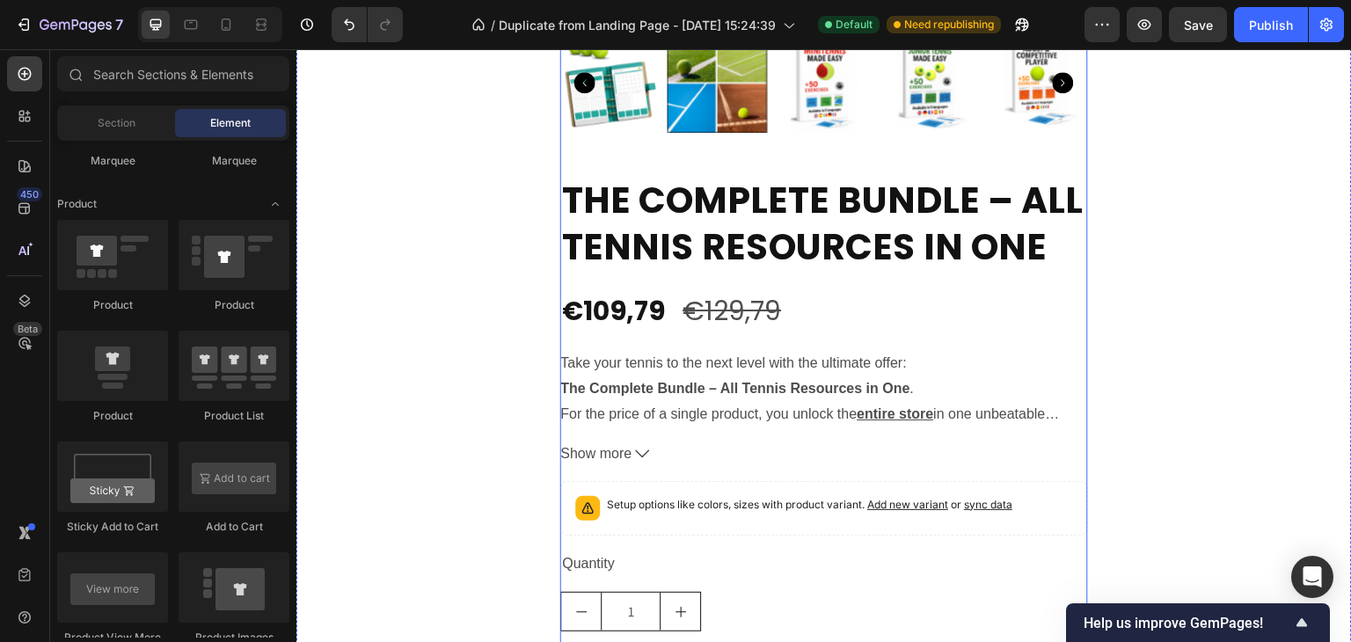
click at [730, 149] on div "Product Images The Complete Bundle – All Tennis Resources in One Product Title …" at bounding box center [824, 132] width 528 height 1269
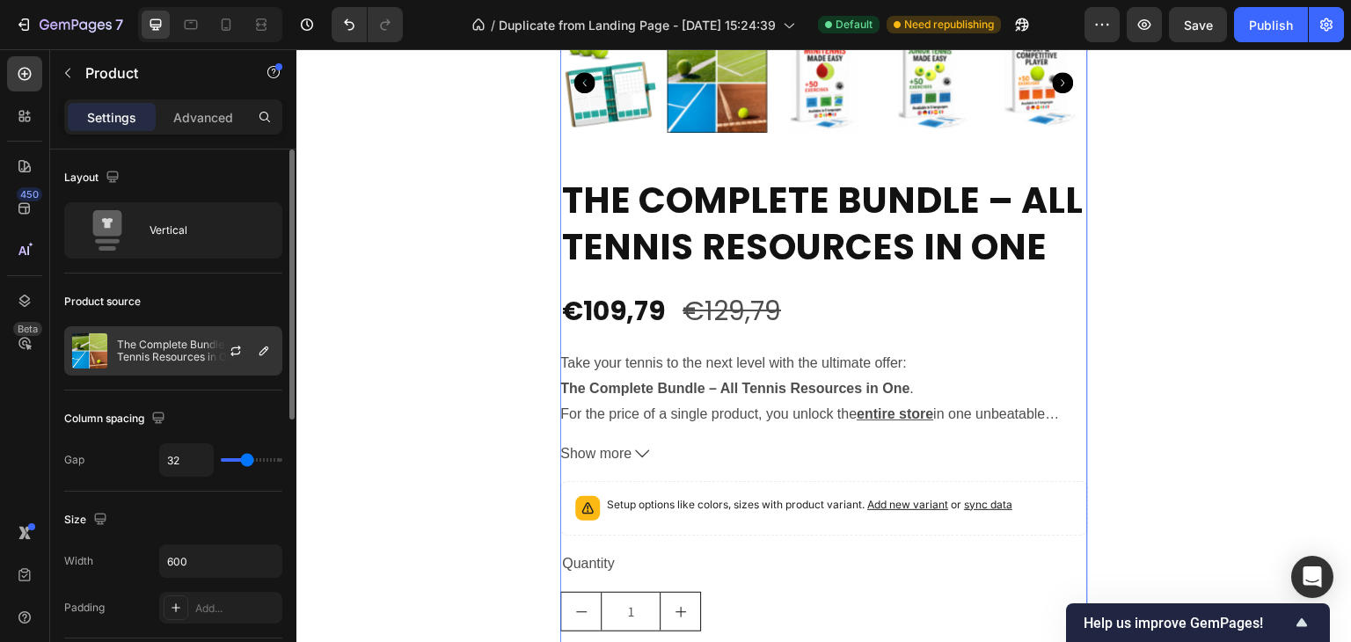
click at [223, 349] on div at bounding box center [242, 350] width 77 height 47
click at [228, 349] on button "button" at bounding box center [235, 350] width 21 height 21
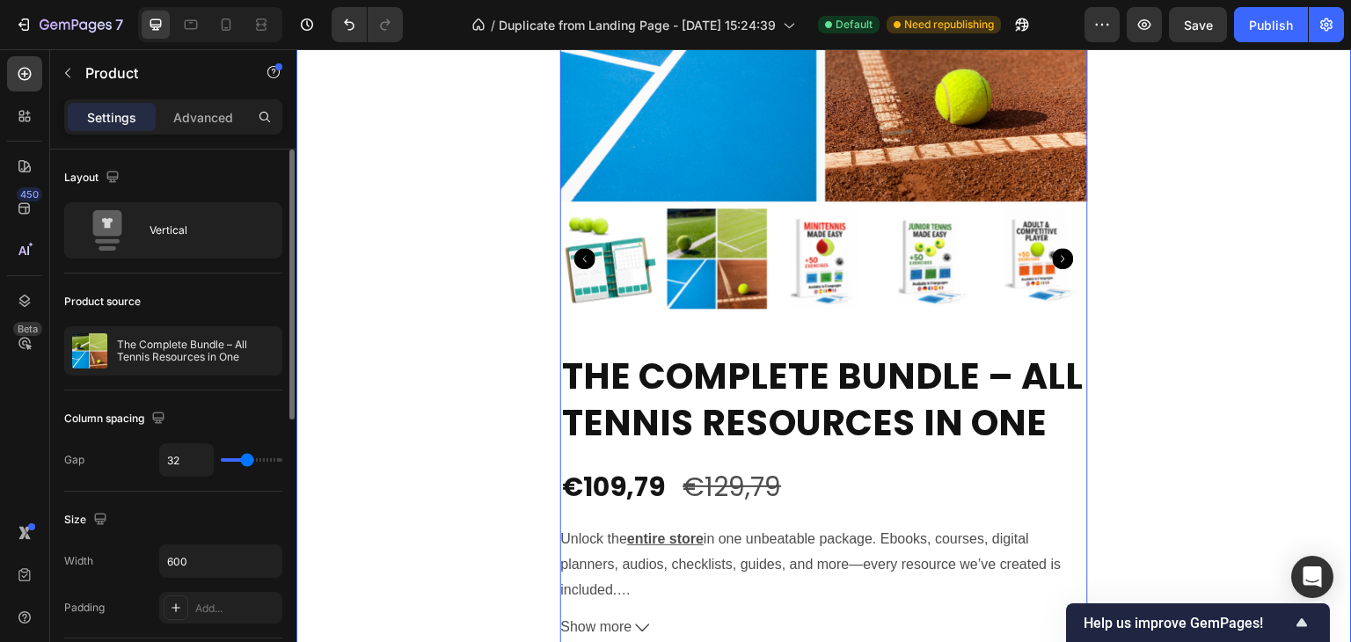
scroll to position [4859, 0]
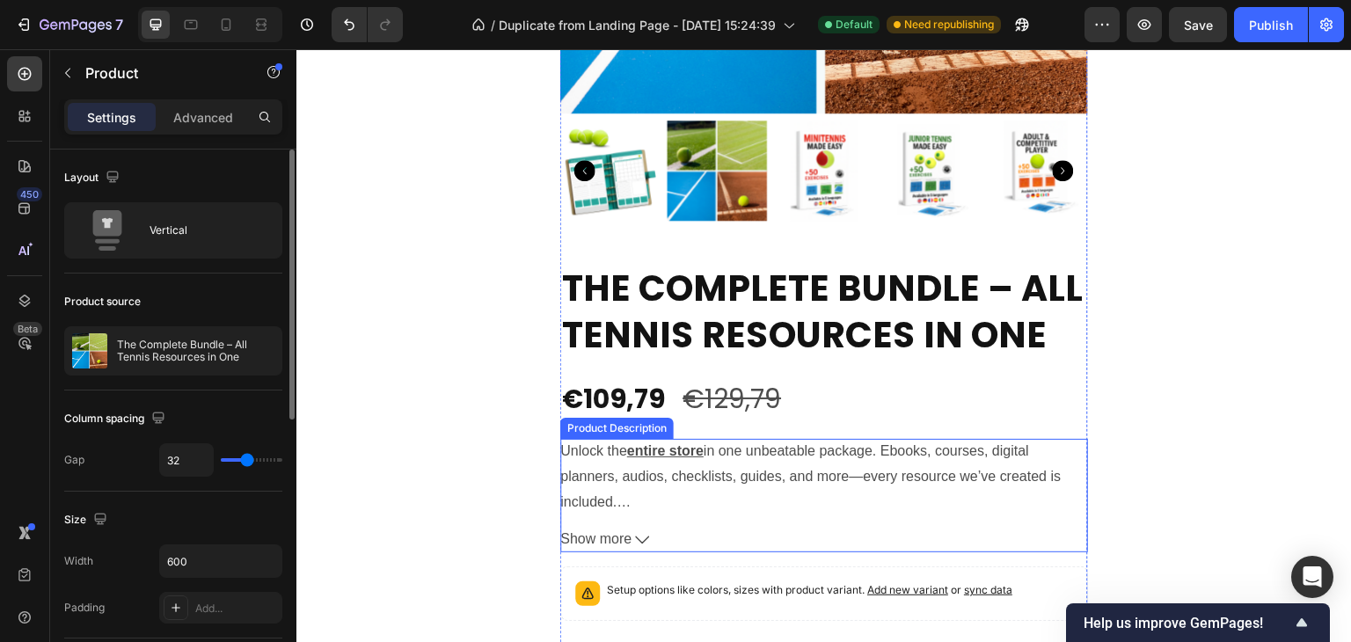
click at [870, 447] on p "Unlock the entire store in one unbeatable package. Ebooks, courses, digital pla…" at bounding box center [810, 476] width 500 height 66
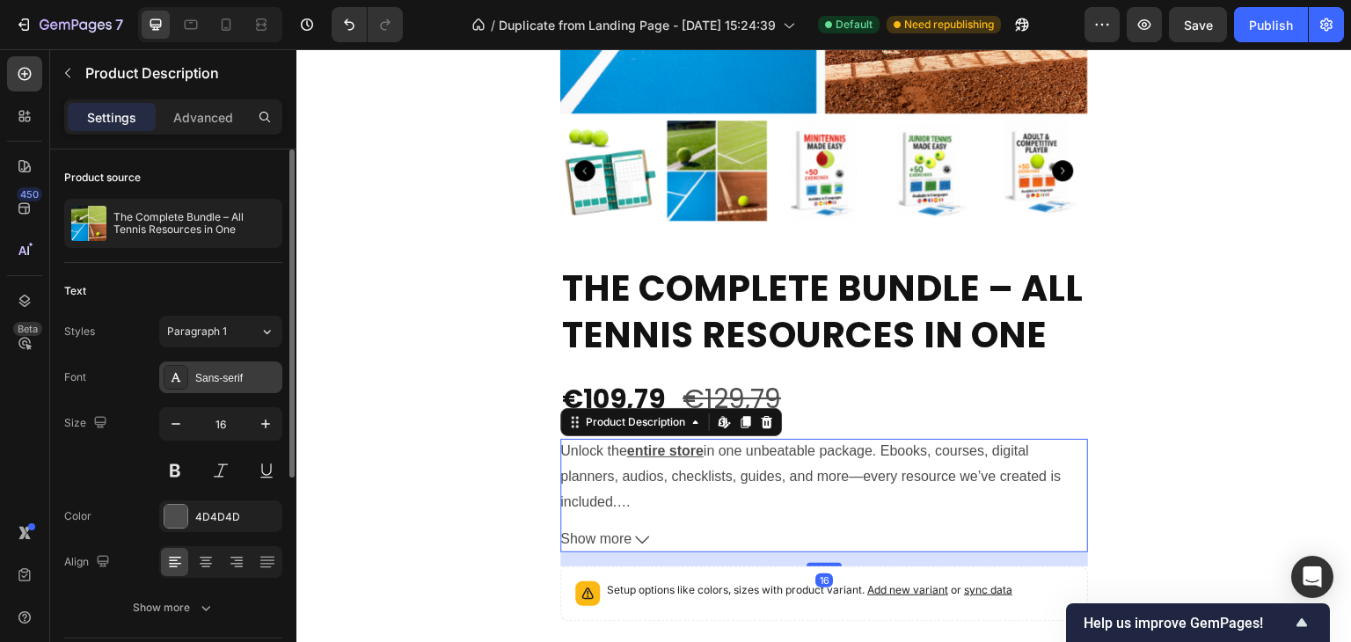
click at [238, 384] on div "Sans-serif" at bounding box center [236, 378] width 83 height 16
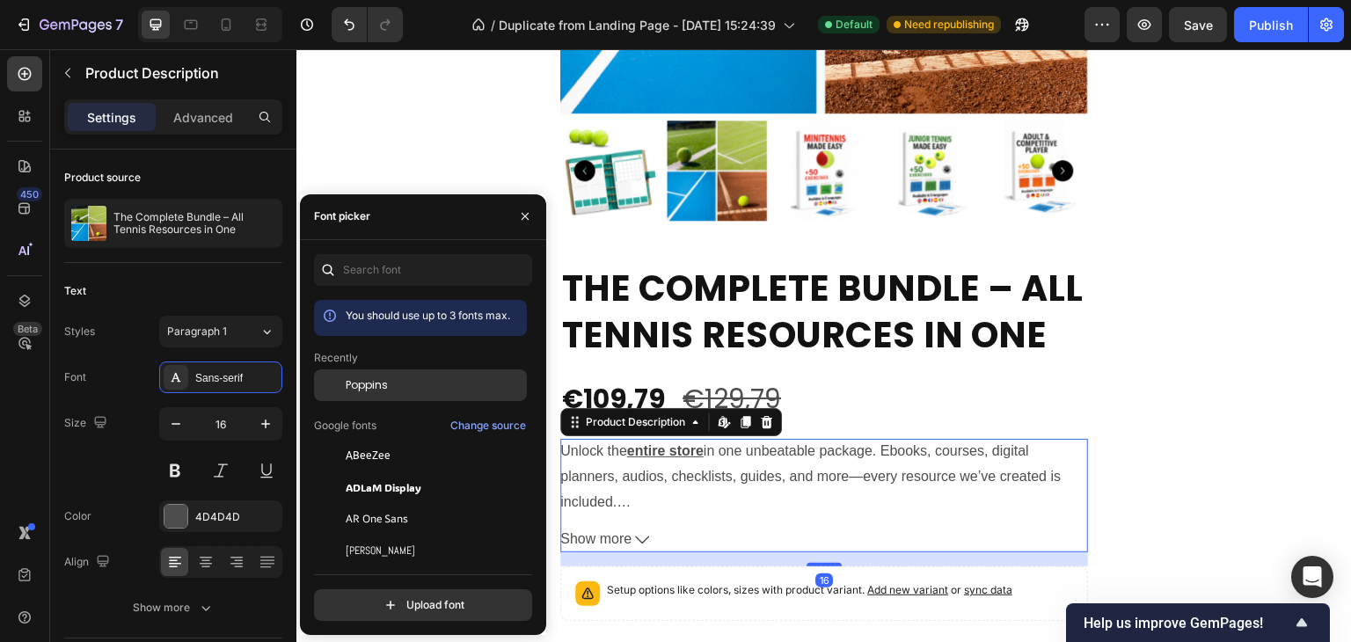
click at [396, 378] on div "Poppins" at bounding box center [435, 385] width 178 height 16
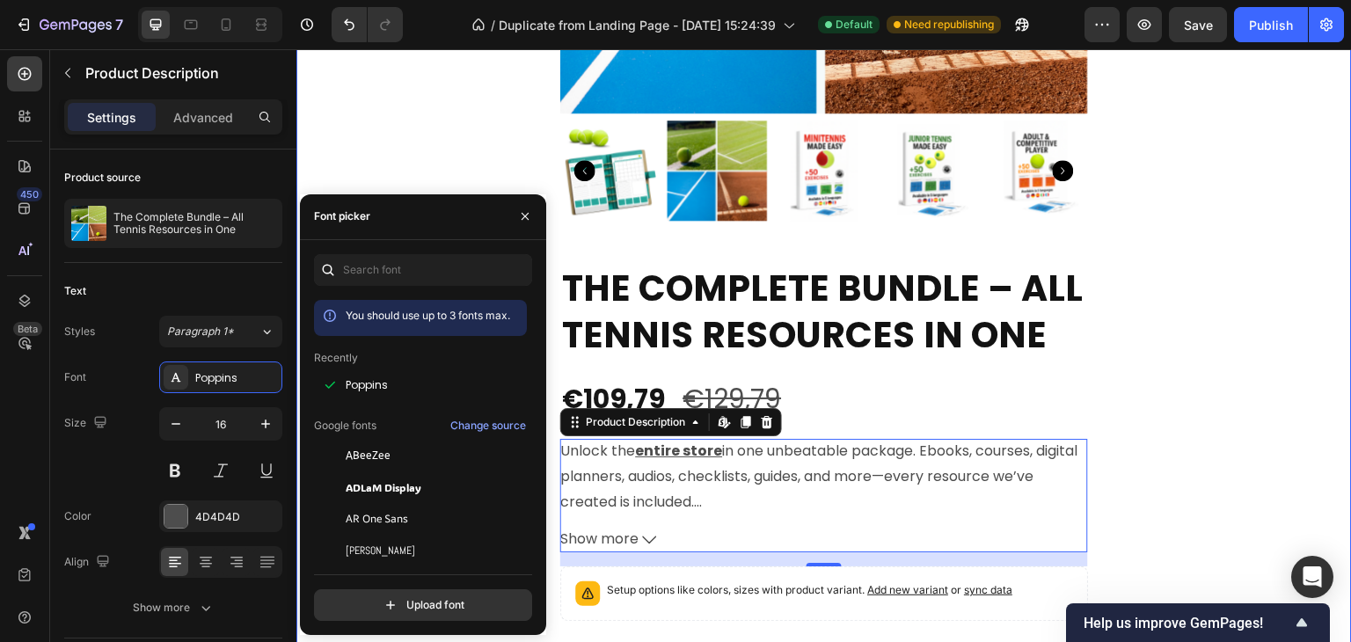
click at [1160, 378] on div "⏳HURRY UP!! TODAY ONLY Text Block 02 Hours 26 Minutes 39 Seconds Countdown Time…" at bounding box center [823, 223] width 1055 height 1534
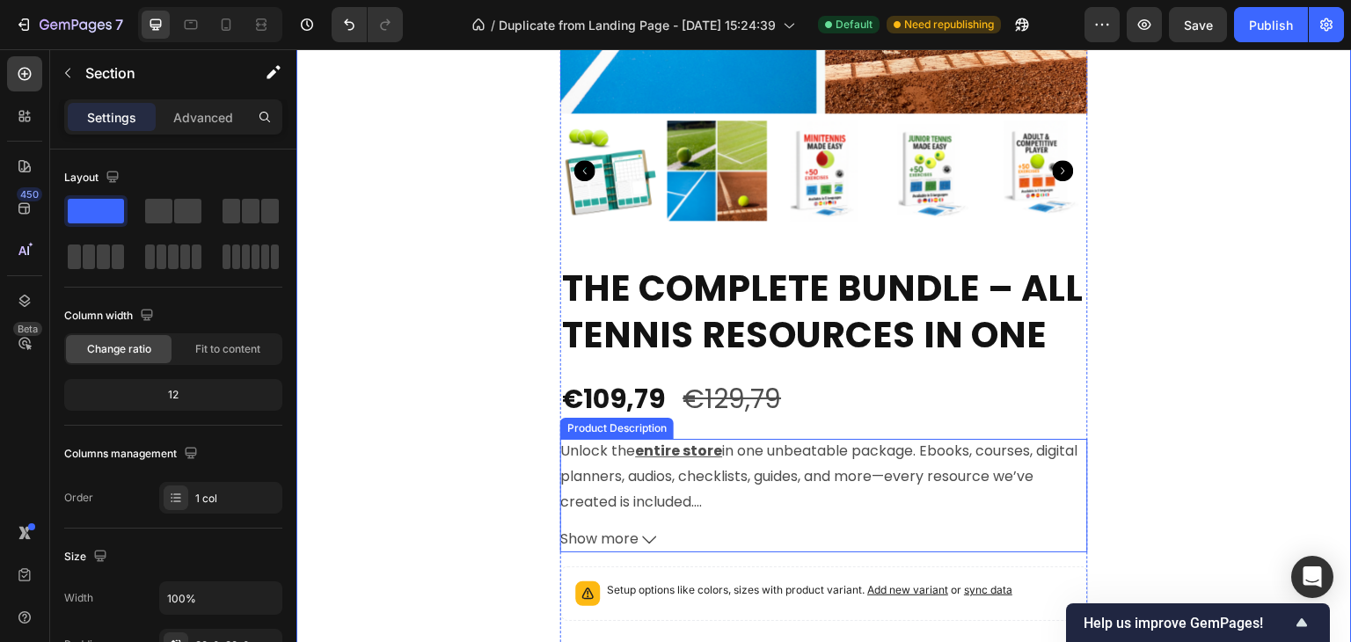
click at [726, 507] on div "Unlock the entire store in one unbeatable package. Ebooks, courses, digital pla…" at bounding box center [824, 476] width 528 height 74
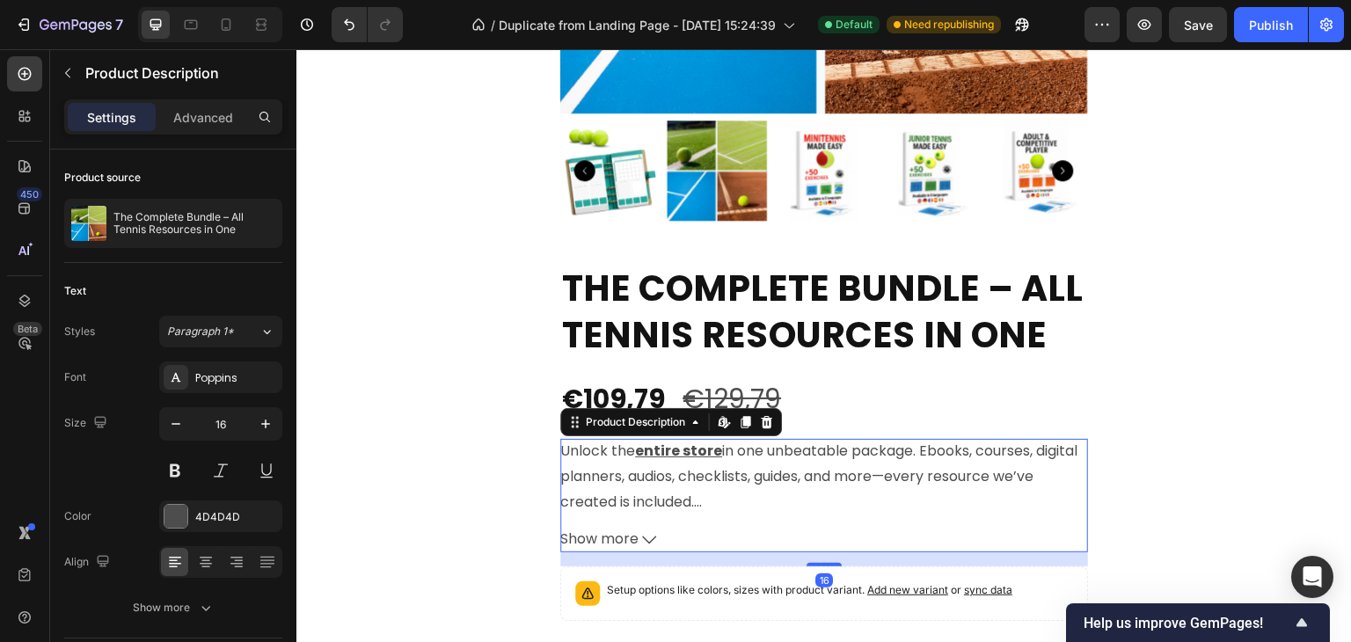
click at [642, 540] on icon at bounding box center [649, 540] width 14 height 14
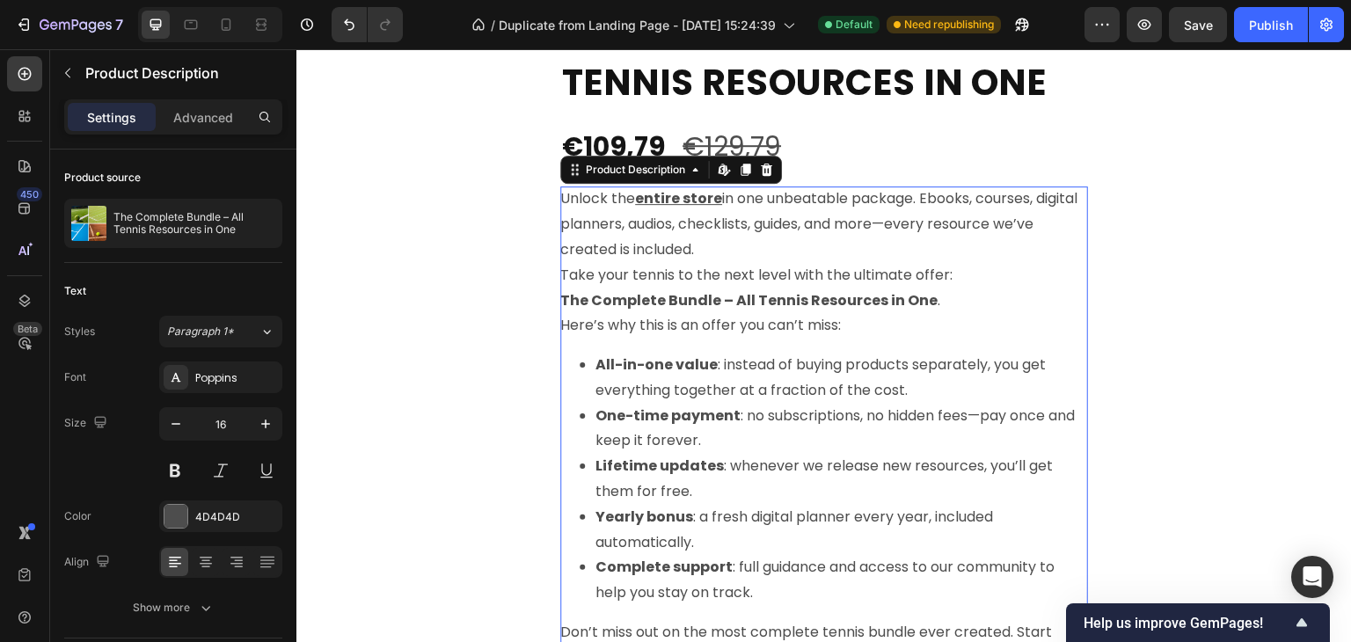
scroll to position [5211, 0]
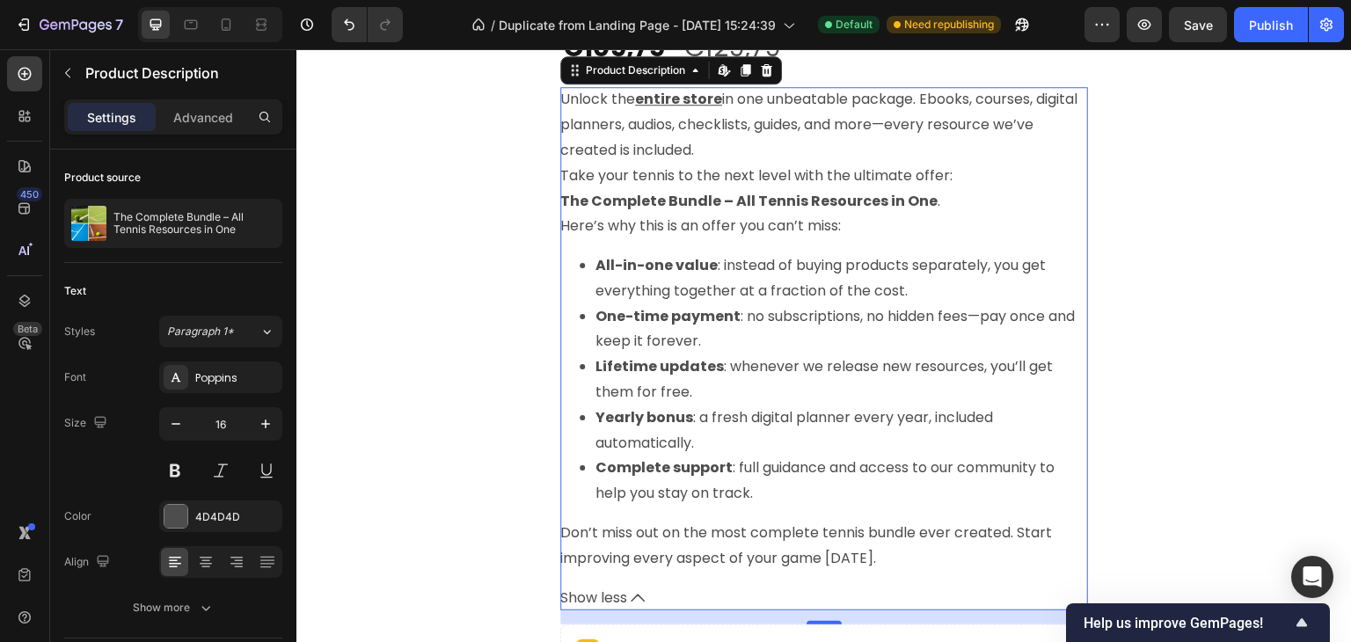
click at [631, 599] on icon at bounding box center [638, 598] width 14 height 14
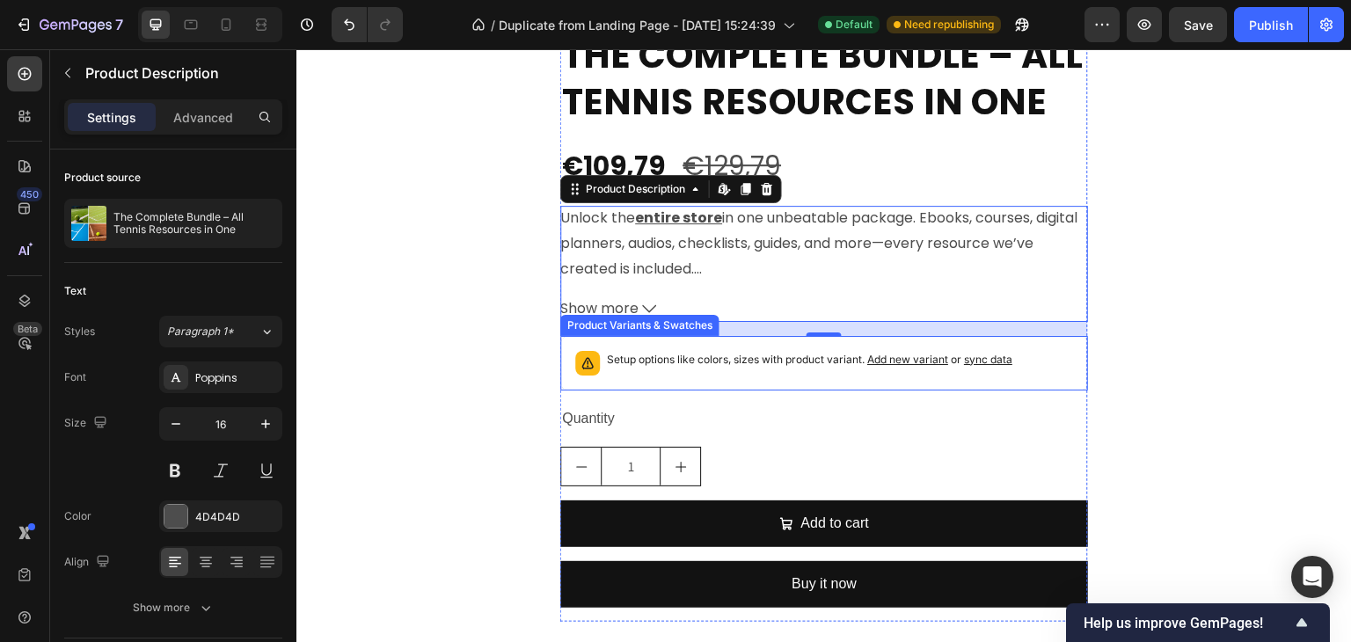
scroll to position [4947, 0]
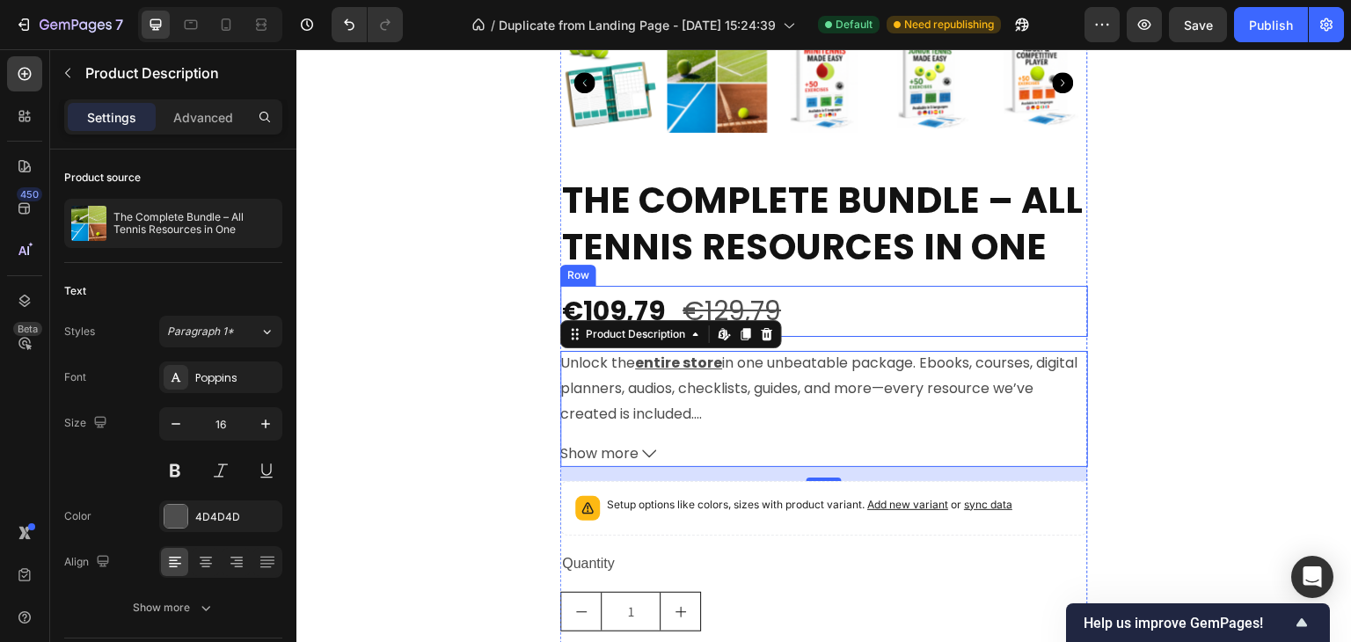
click at [1169, 278] on div "⏳HURRY UP!! TODAY ONLY Text Block 02 Hours 26 Minutes 32 Seconds Countdown Time…" at bounding box center [823, 136] width 1055 height 1536
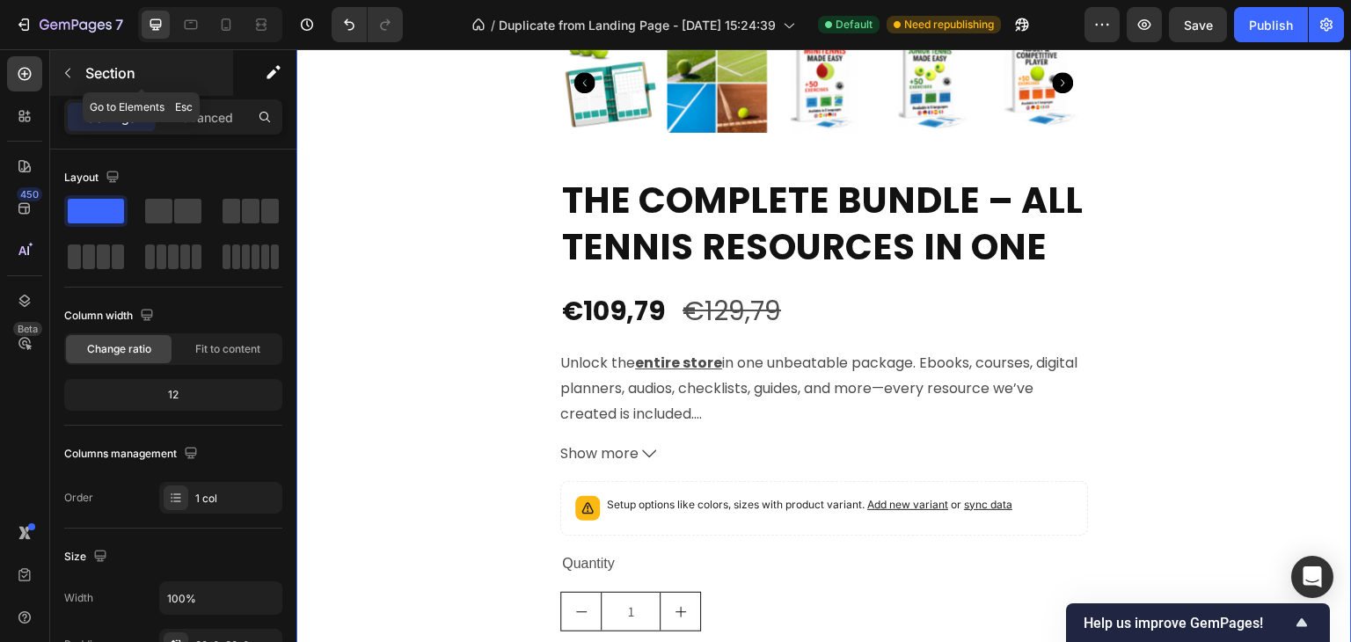
click at [74, 78] on icon "button" at bounding box center [68, 73] width 14 height 14
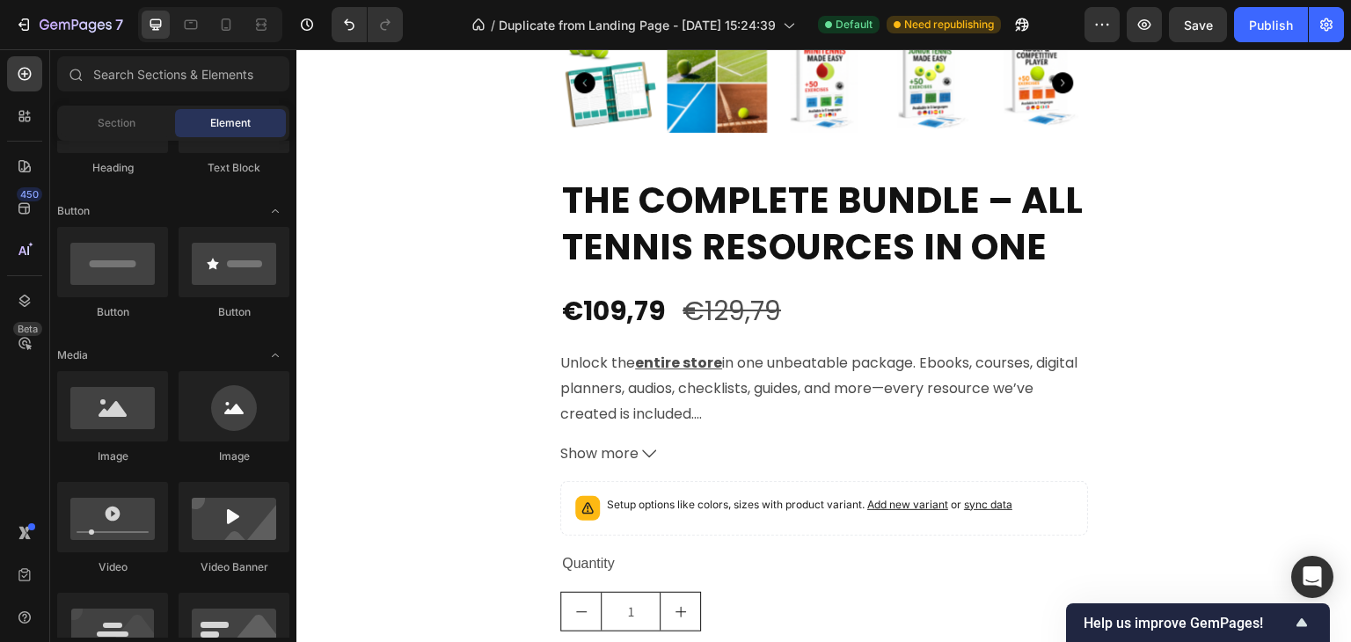
scroll to position [0, 0]
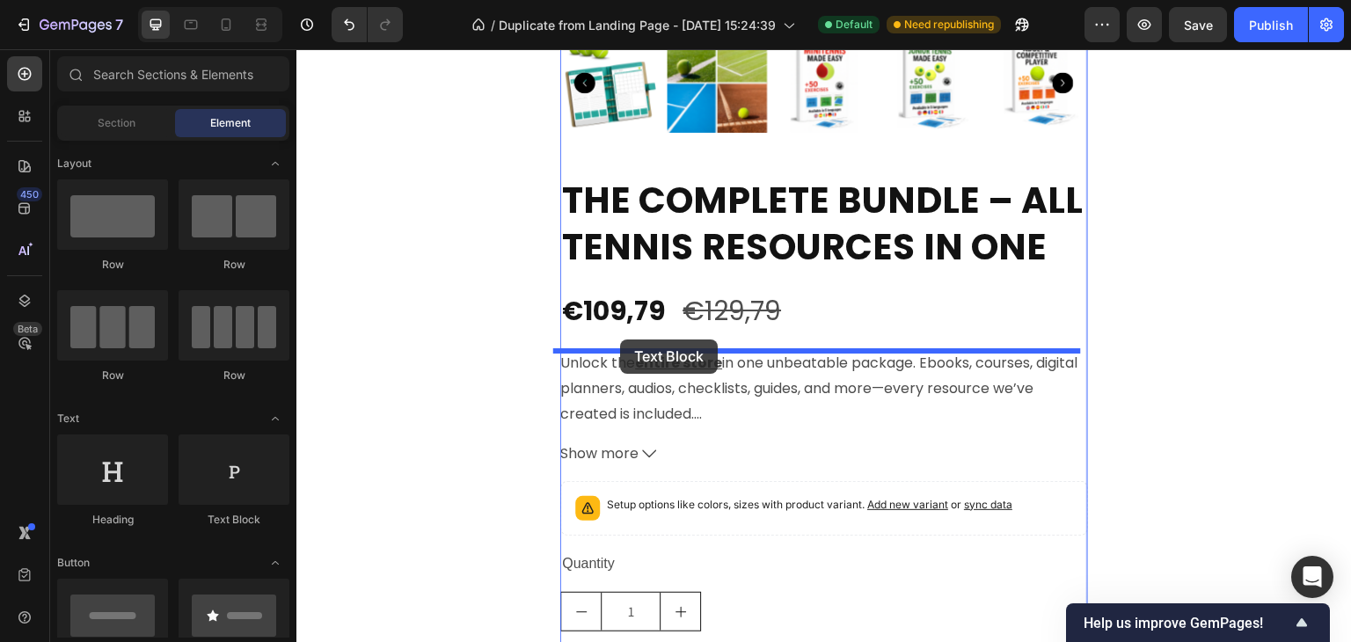
drag, startPoint x: 511, startPoint y: 537, endPoint x: 620, endPoint y: 341, distance: 224.4
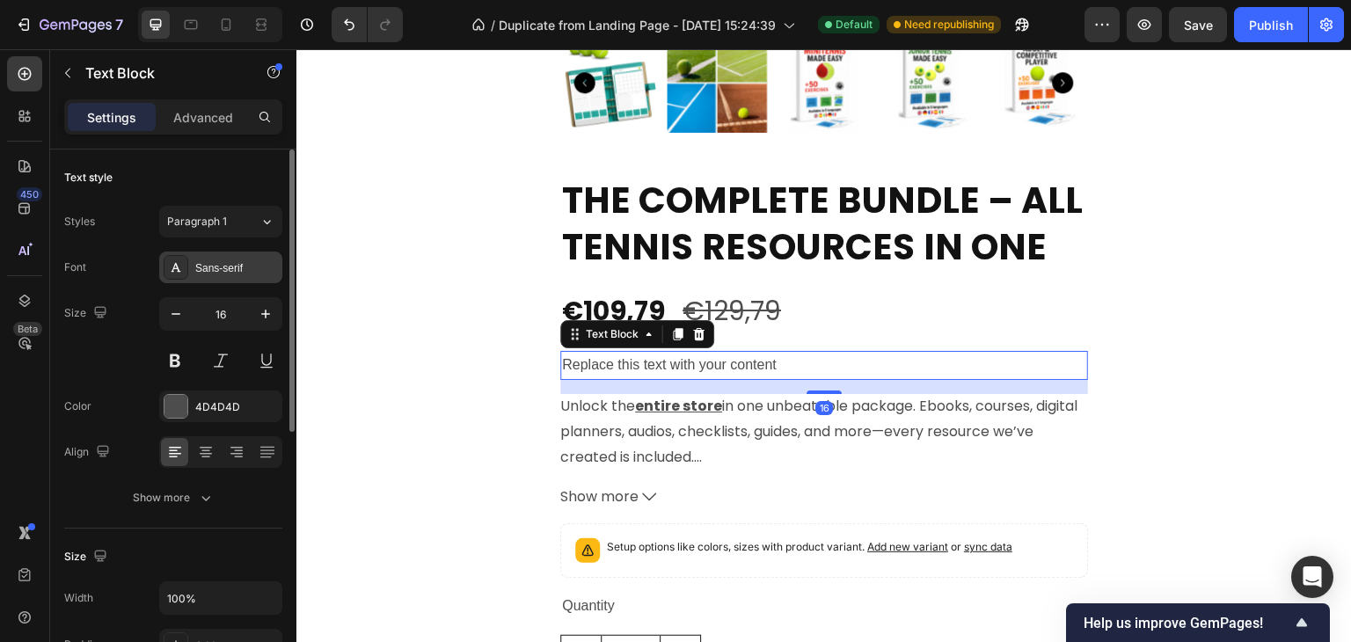
click at [221, 268] on div "Sans-serif" at bounding box center [236, 268] width 83 height 16
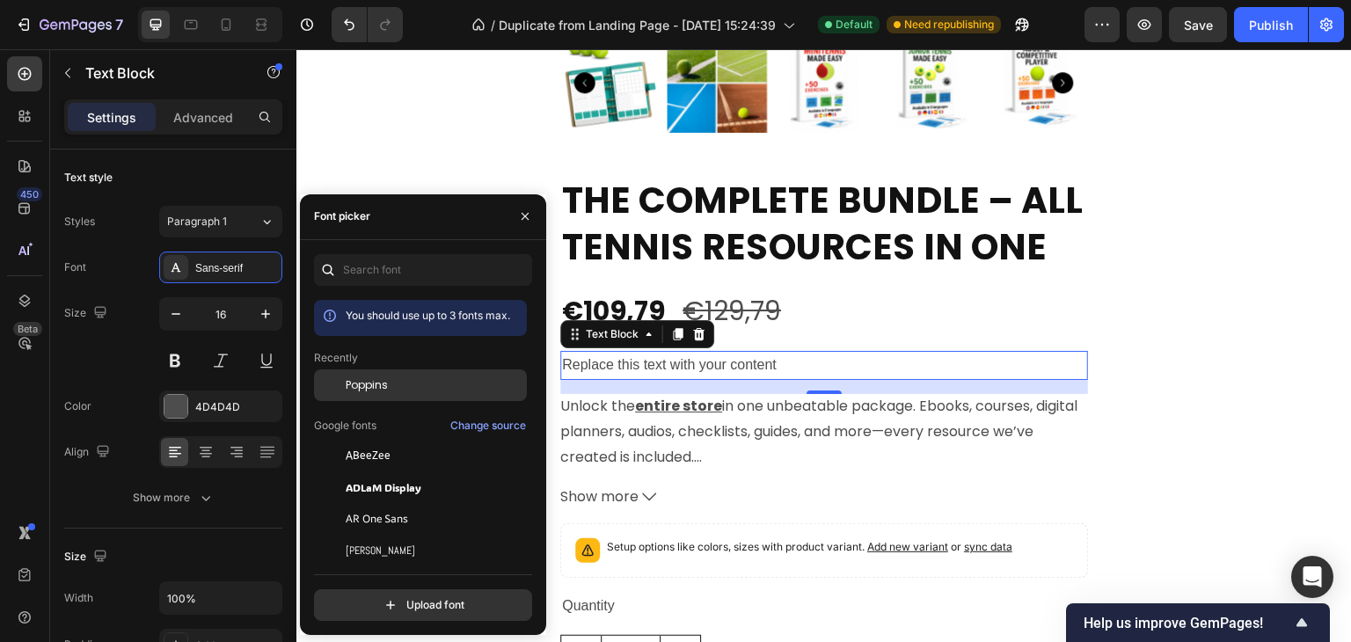
click at [370, 389] on span "Poppins" at bounding box center [367, 385] width 42 height 16
click at [602, 356] on div "Replace this text with your content" at bounding box center [824, 365] width 528 height 29
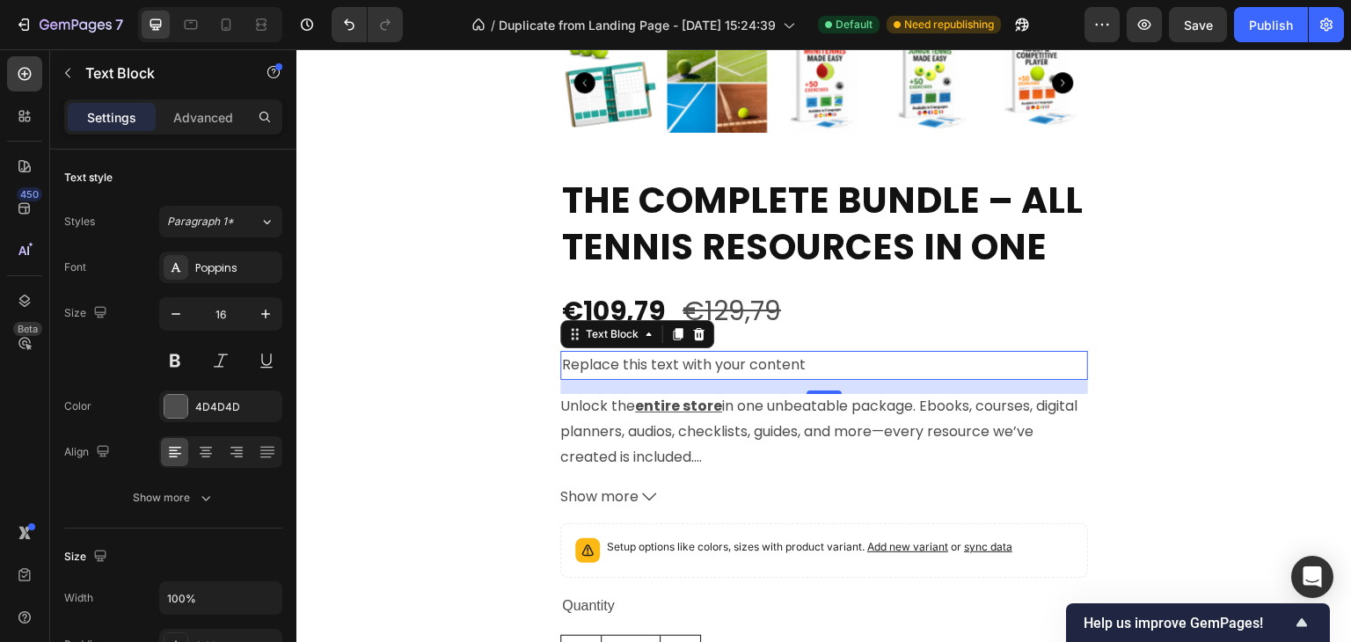
click at [602, 356] on p "Replace this text with your content" at bounding box center [824, 366] width 524 height 26
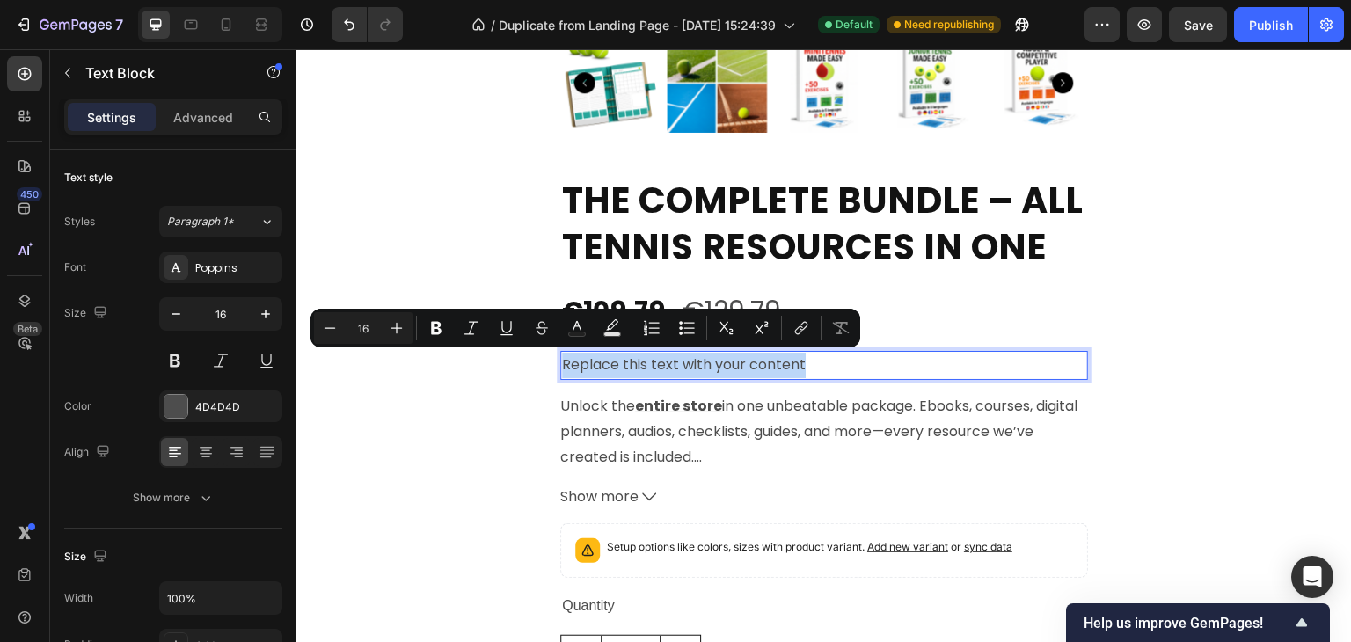
click at [602, 355] on p "Replace this text with your content" at bounding box center [824, 366] width 524 height 26
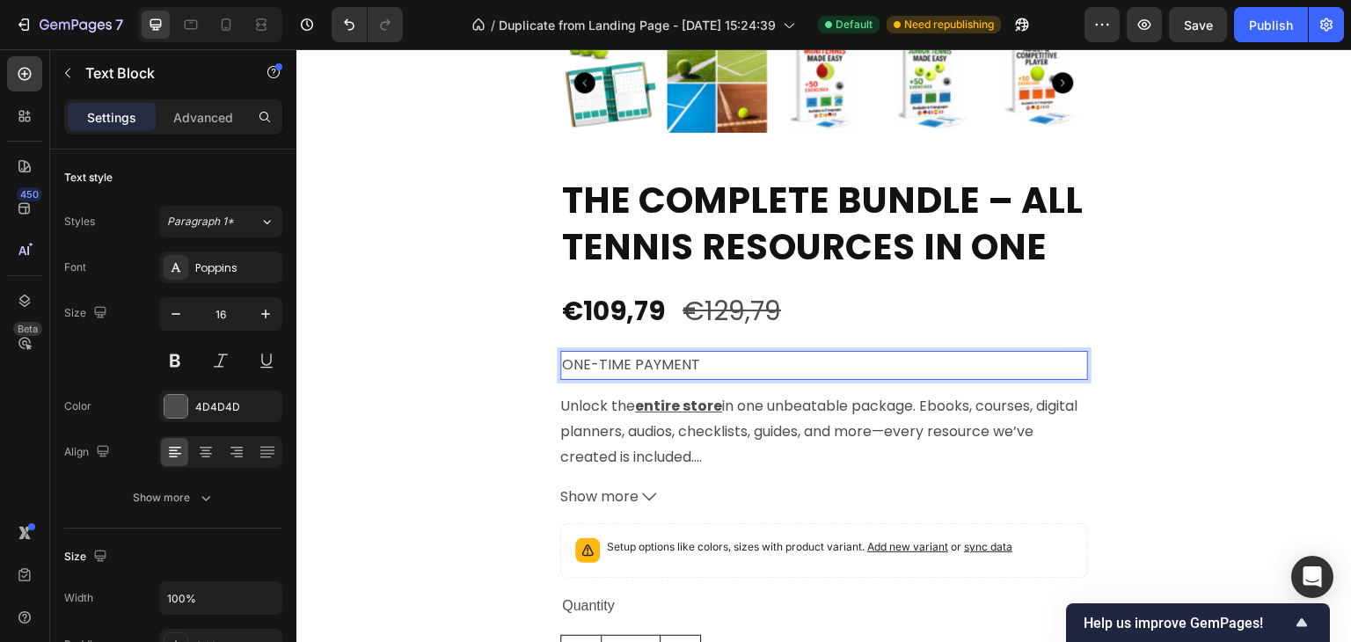
click at [694, 360] on p "ONE-TIME PAYMENT" at bounding box center [824, 366] width 524 height 26
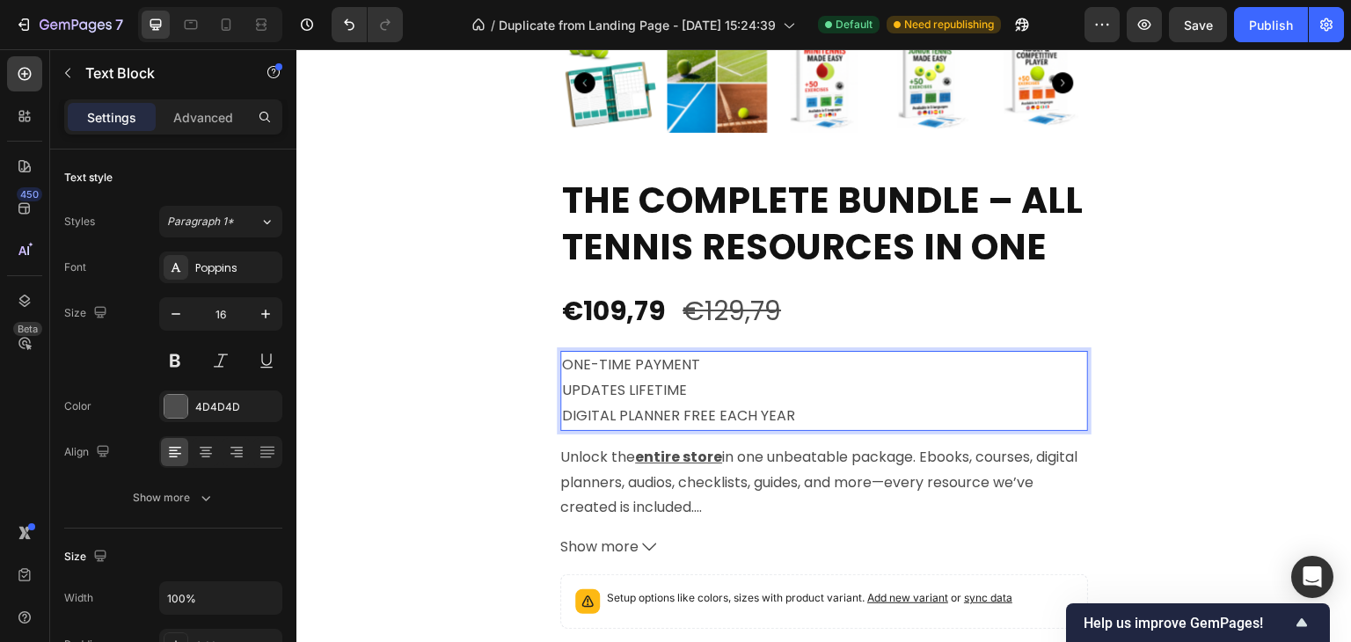
click at [621, 389] on p "ONE-TIME PAYMENT UPDATES LIFETIME" at bounding box center [824, 378] width 524 height 51
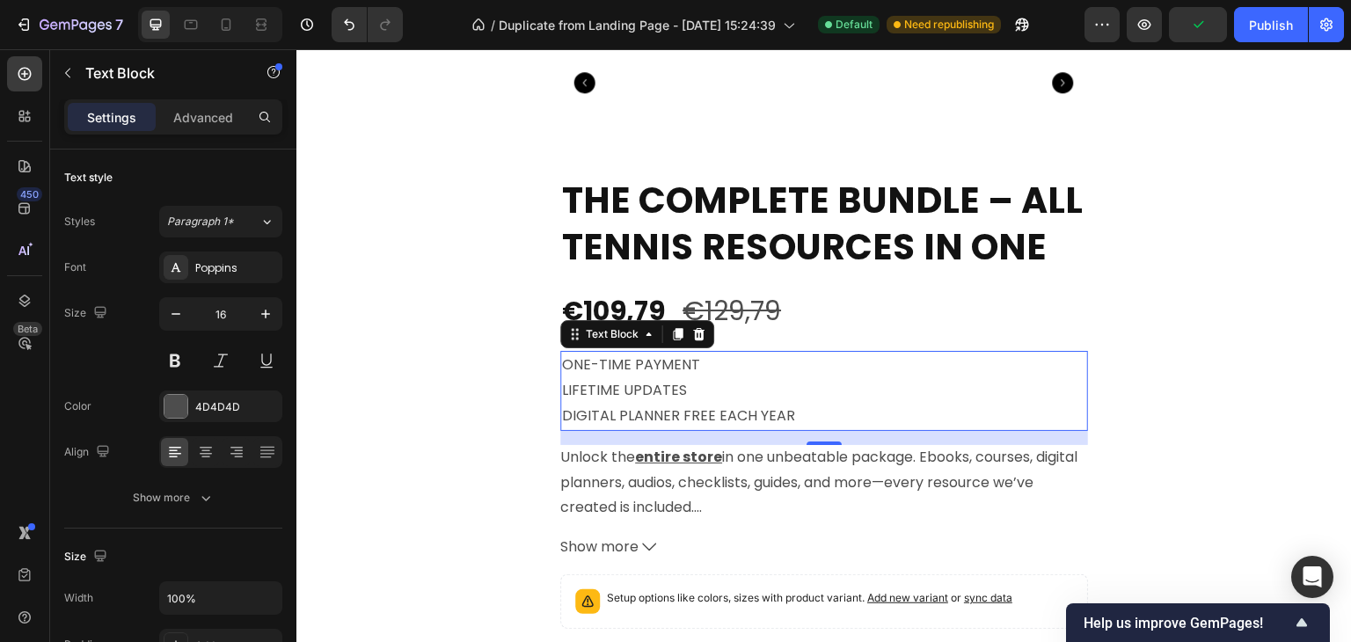
scroll to position [4947, 0]
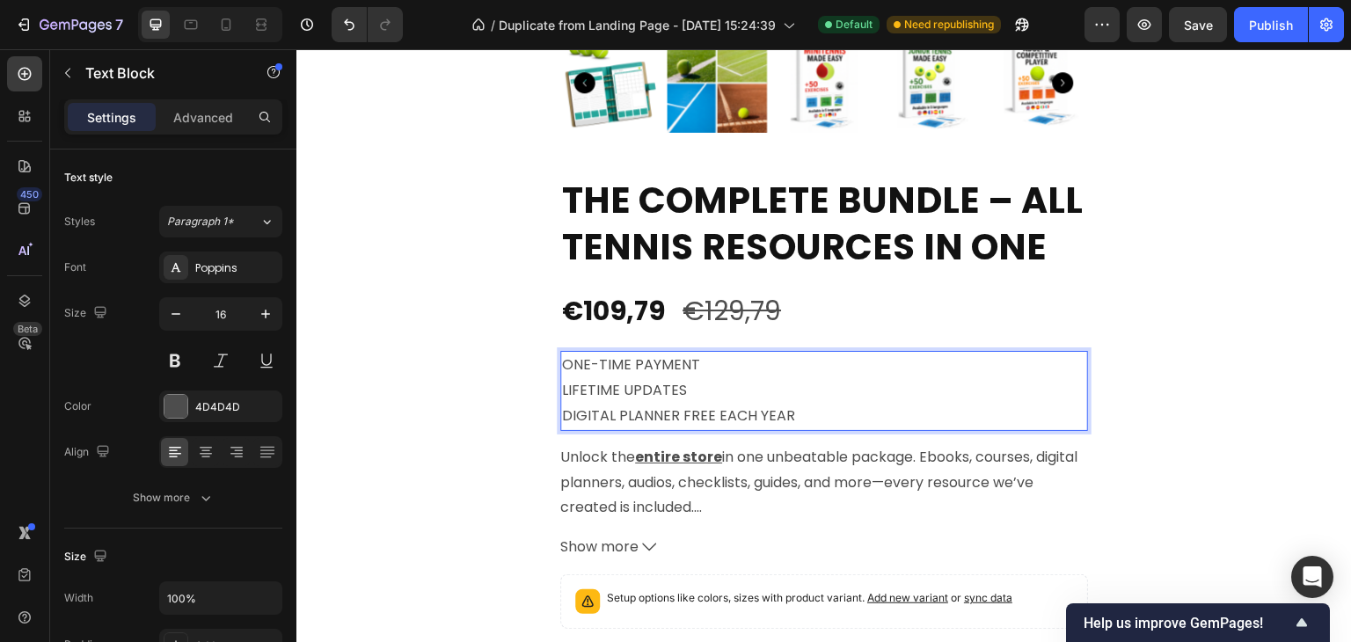
click at [717, 420] on p "DIGITAL PLANNER FREE EACH YEAR" at bounding box center [824, 417] width 524 height 26
click at [716, 414] on p "DIGITAL PLANNER FREE EACH YEAR" at bounding box center [824, 417] width 524 height 26
click at [788, 407] on p "DIGITAL PLANNER FREE EVERY YEAR" at bounding box center [824, 417] width 524 height 26
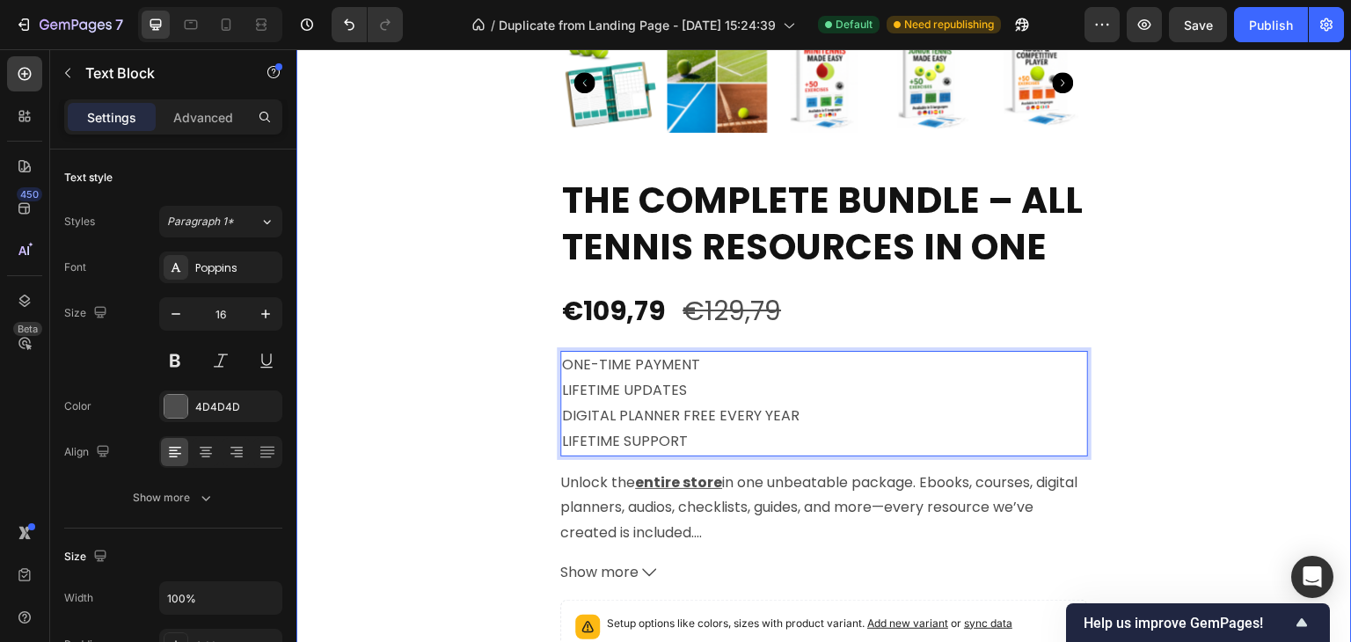
click at [1198, 305] on div "⏳HURRY UP!! TODAY ONLY Text Block 02 Hours 23 Minutes 53 Seconds Countdown Time…" at bounding box center [823, 183] width 1055 height 1630
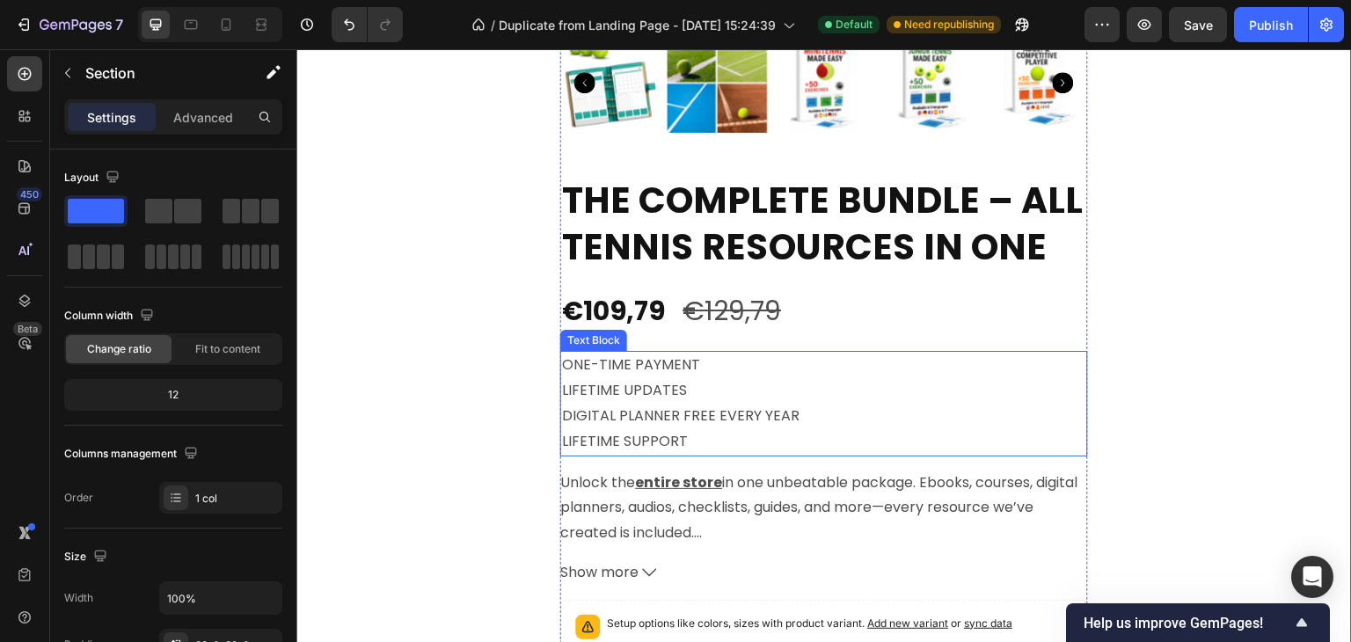
click at [595, 404] on p "DIGITAL PLANNER FREE EVERY YEAR LIFETIME SUPPORT" at bounding box center [824, 429] width 524 height 51
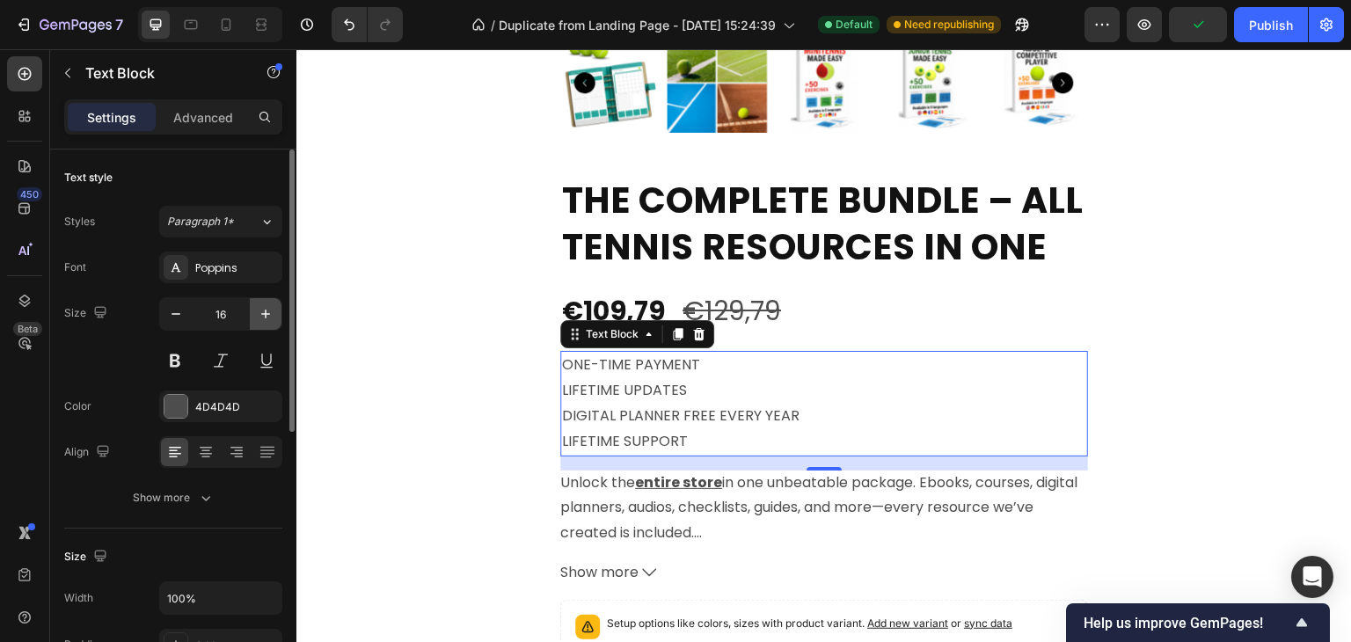
click at [271, 309] on icon "button" at bounding box center [266, 314] width 18 height 18
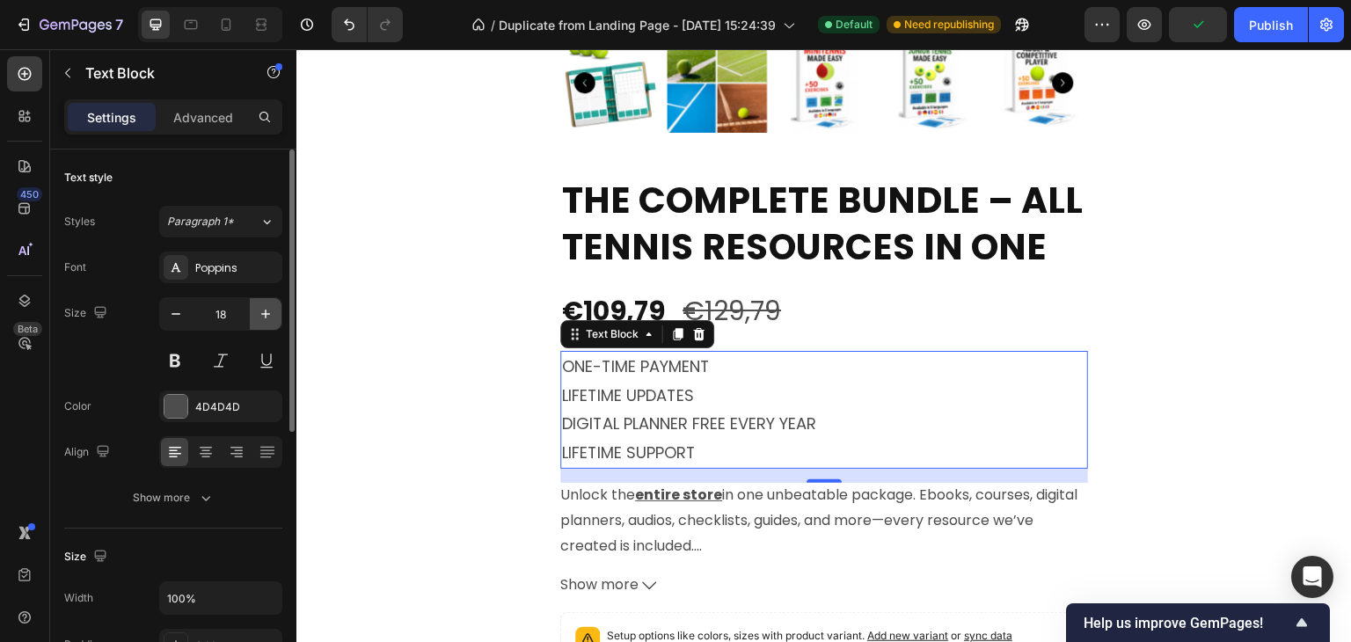
click at [271, 309] on icon "button" at bounding box center [266, 314] width 18 height 18
type input "19"
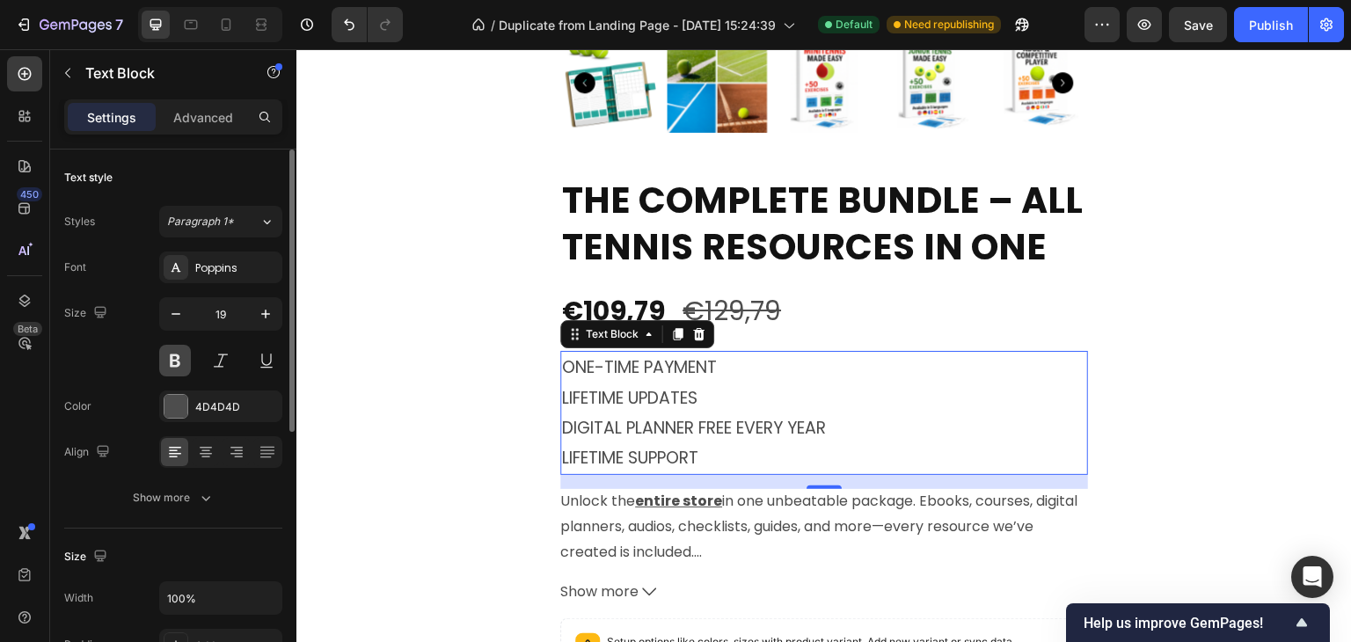
click at [174, 368] on button at bounding box center [175, 361] width 32 height 32
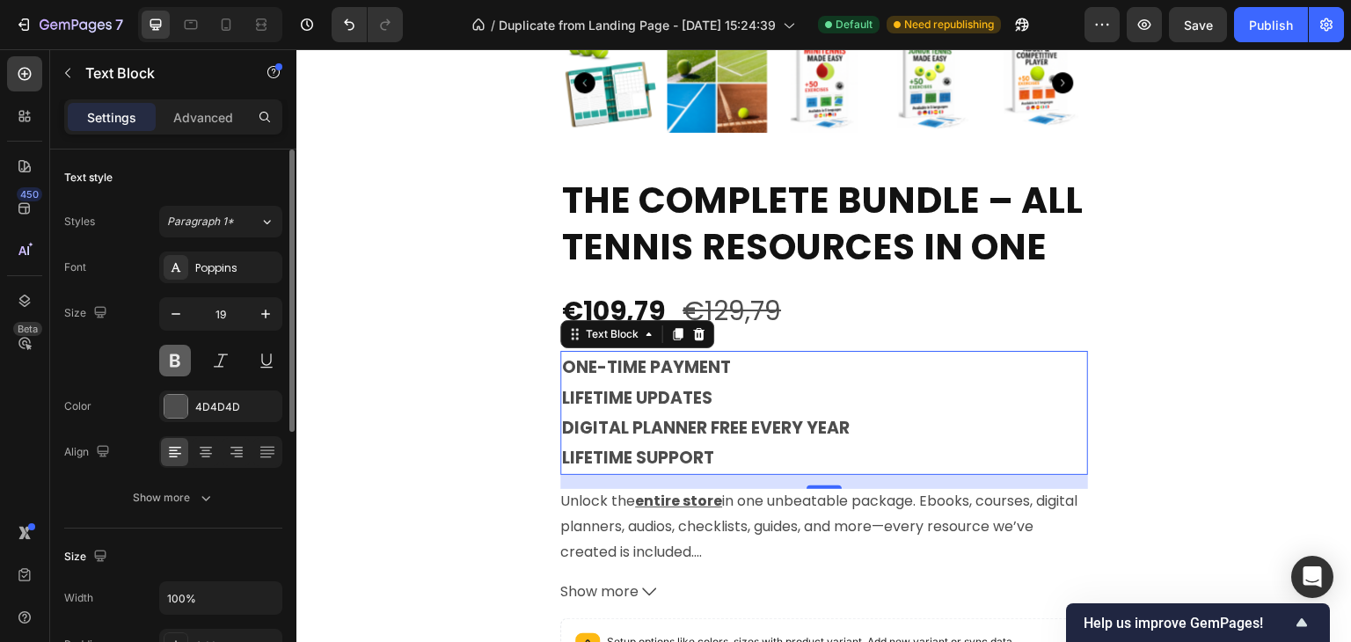
click at [174, 368] on button at bounding box center [175, 361] width 32 height 32
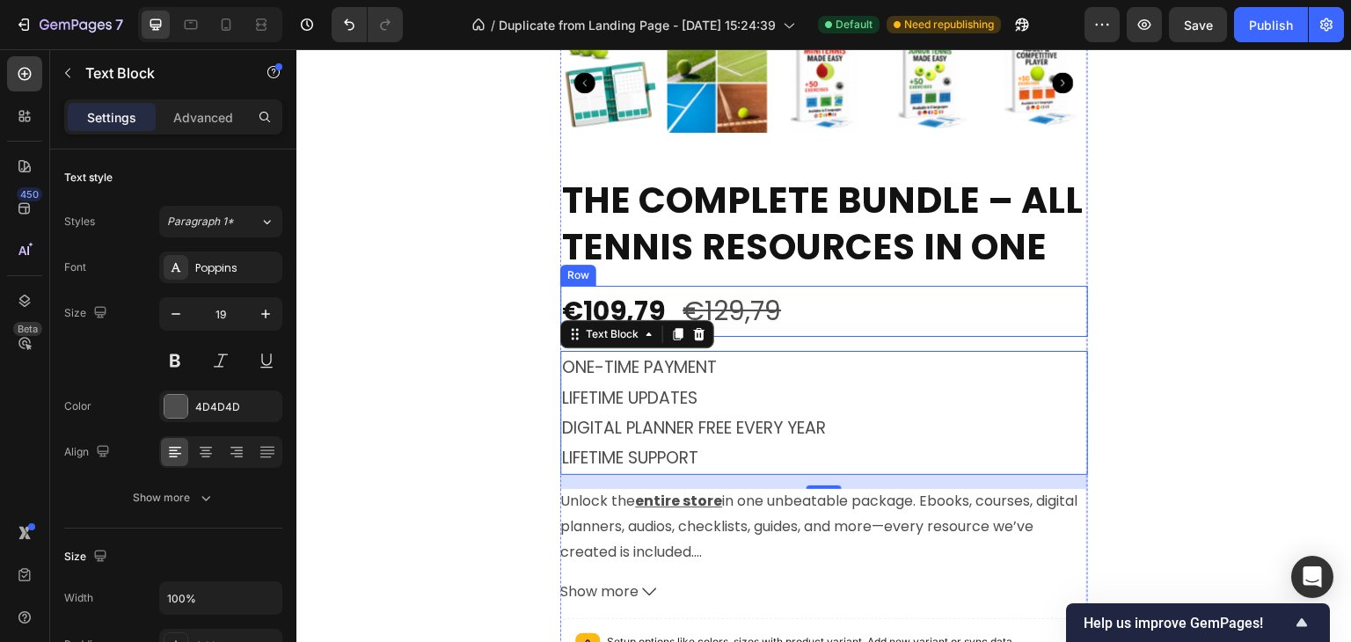
click at [1136, 317] on div "⏳HURRY UP!! TODAY ONLY Text Block 02 Hours 23 Minutes 44 Seconds Countdown Time…" at bounding box center [823, 192] width 1055 height 1648
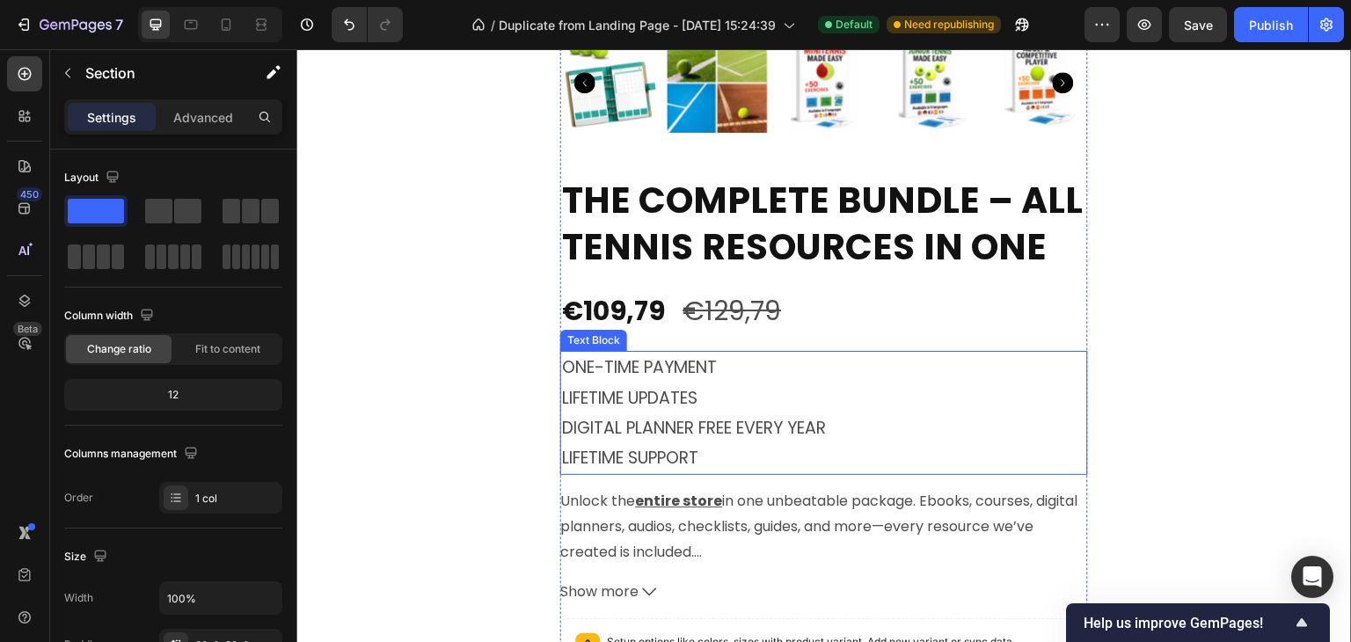
click at [666, 368] on p "ONE-TIME PAYMENT LIFETIME UPDATES" at bounding box center [824, 383] width 524 height 60
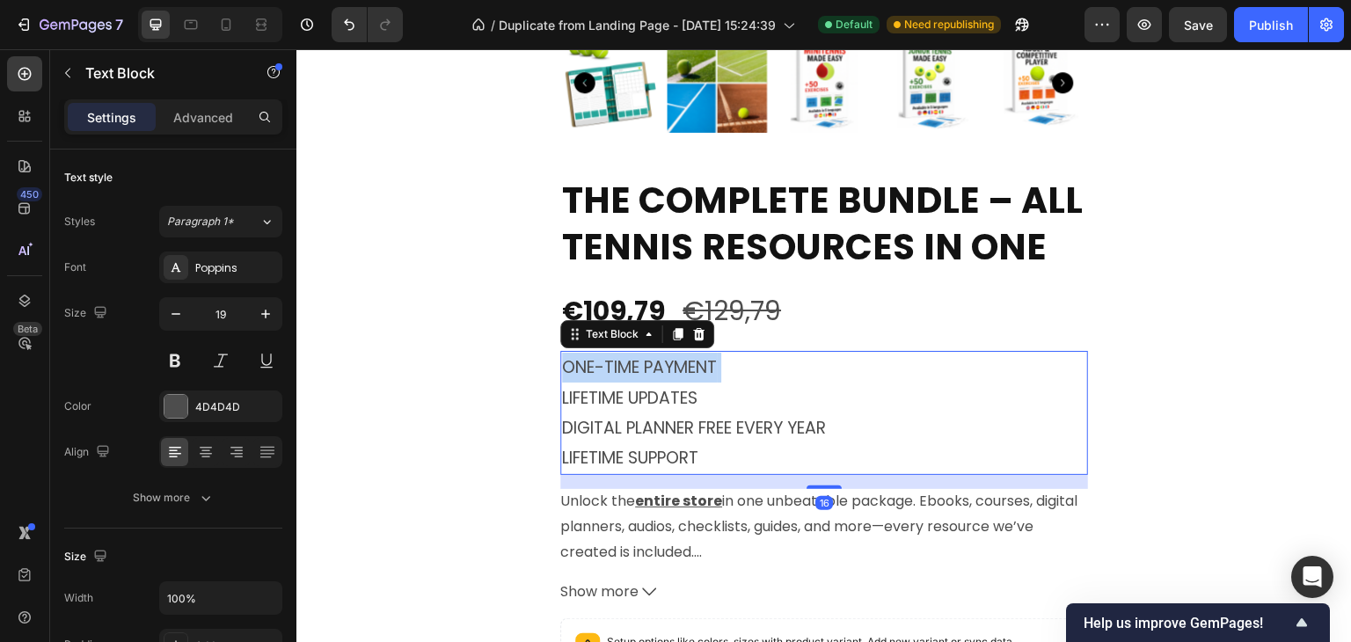
click at [666, 368] on p "ONE-TIME PAYMENT LIFETIME UPDATES" at bounding box center [824, 383] width 524 height 60
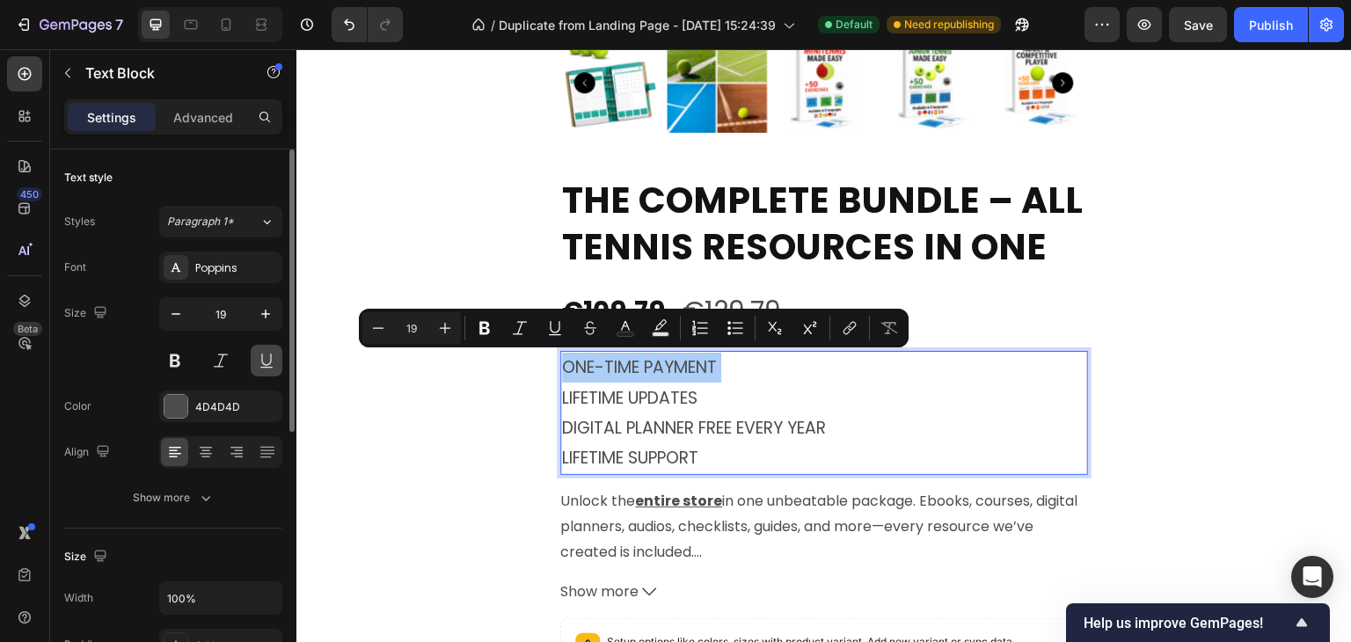
click at [270, 361] on button at bounding box center [267, 361] width 32 height 32
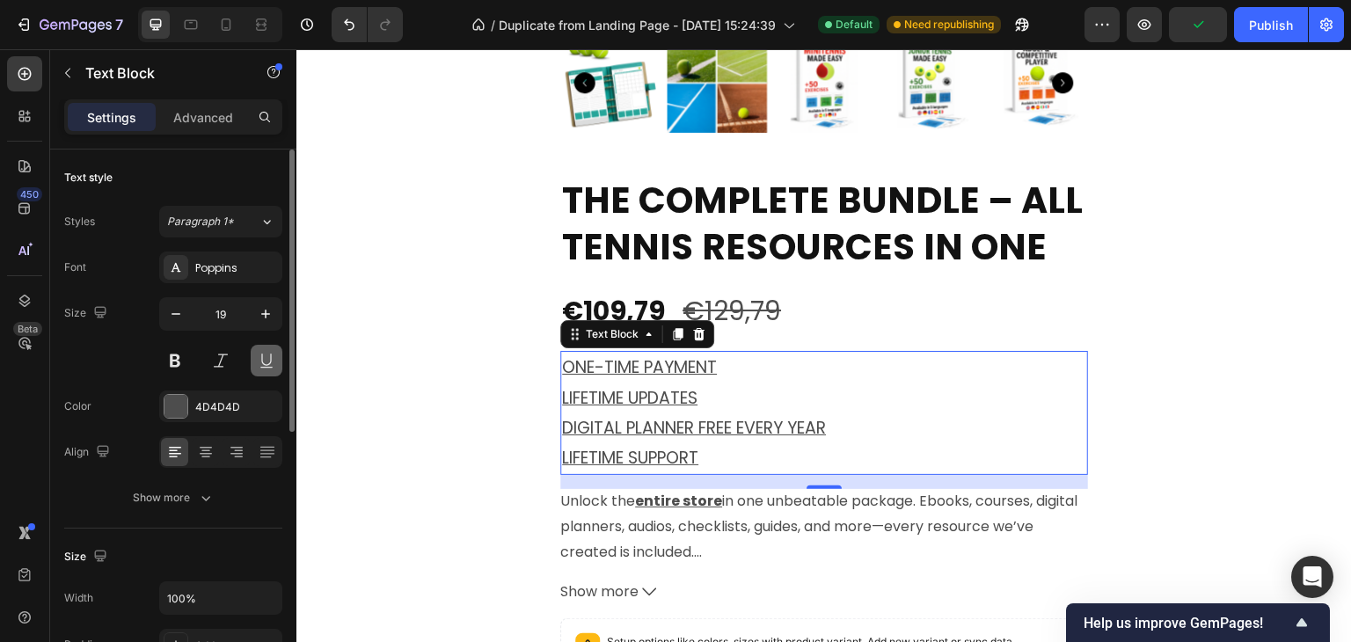
click at [259, 363] on button at bounding box center [267, 361] width 32 height 32
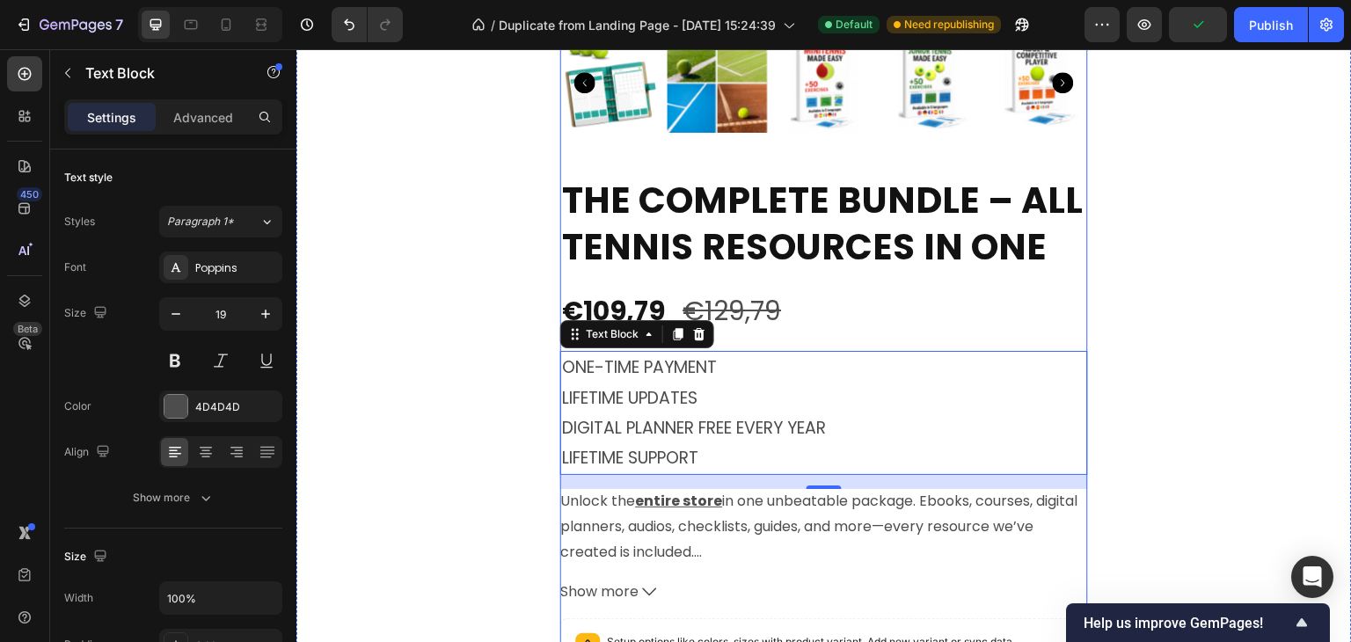
click at [752, 347] on div "The Complete Bundle – All Tennis Resources in One Product Title €109,79 Product…" at bounding box center [824, 540] width 528 height 730
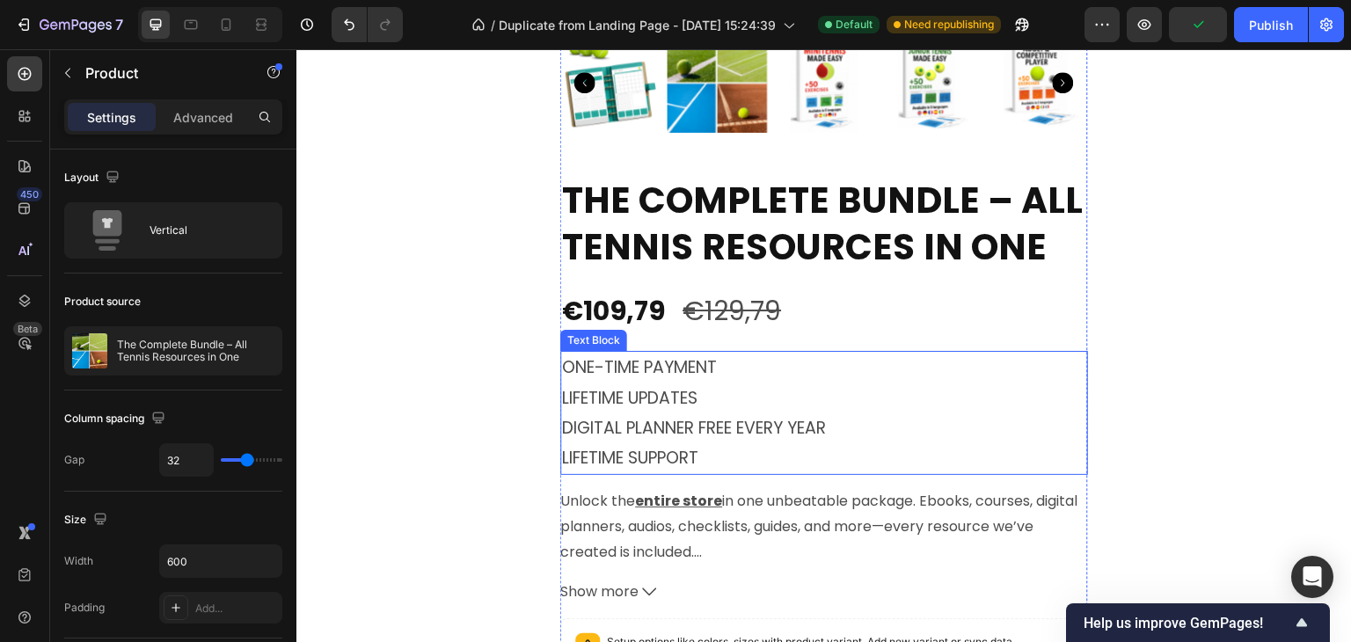
click at [719, 362] on p "ONE-TIME PAYMENT LIFETIME UPDATES" at bounding box center [824, 383] width 524 height 60
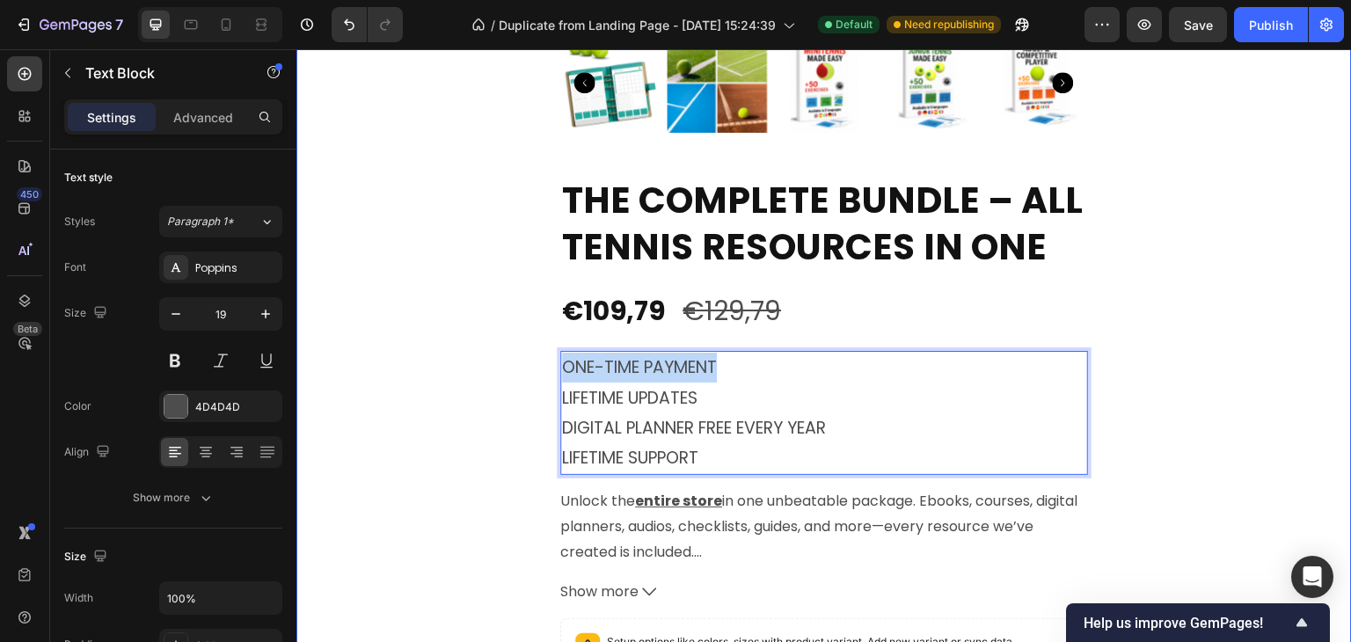
drag, startPoint x: 721, startPoint y: 363, endPoint x: 550, endPoint y: 365, distance: 171.5
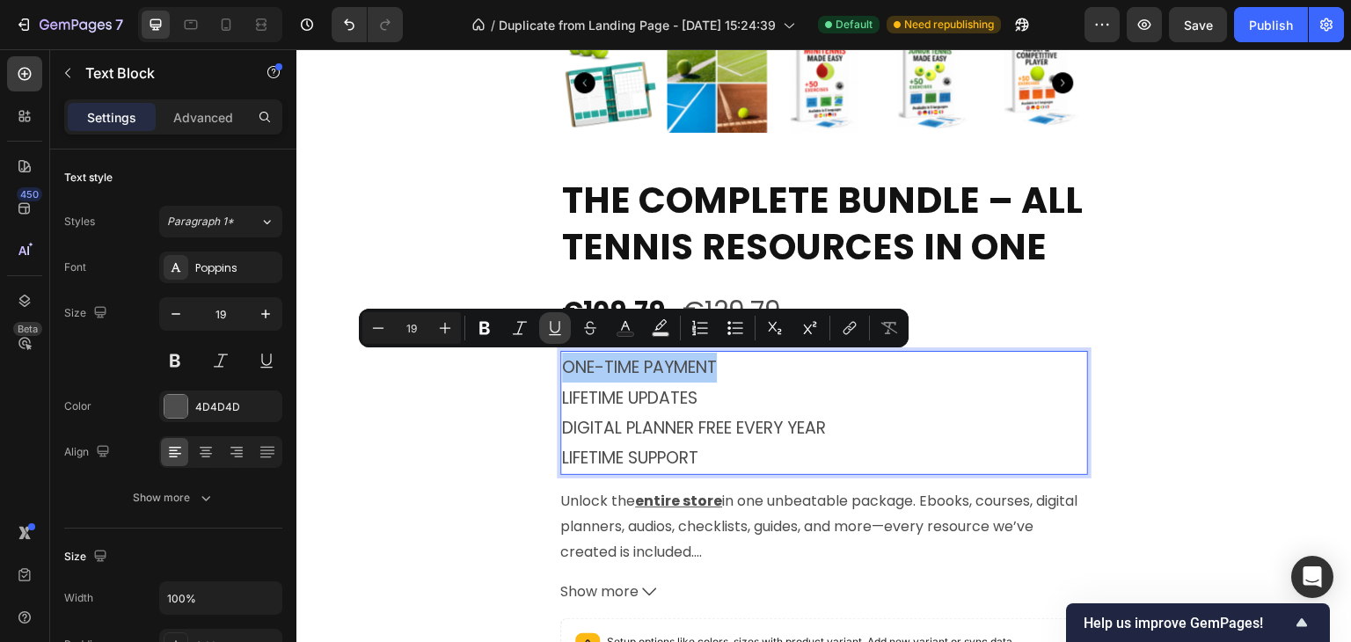
click at [551, 332] on icon "Editor contextual toolbar" at bounding box center [555, 328] width 18 height 18
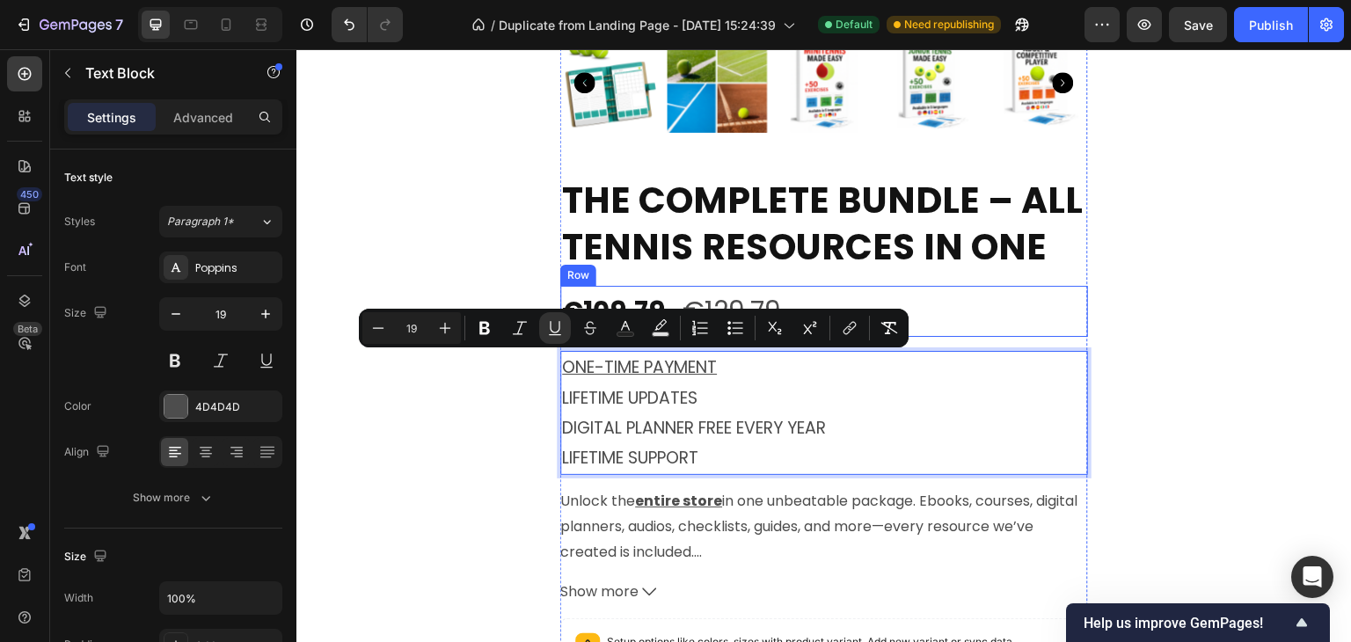
click at [1150, 312] on div "⏳HURRY UP!! TODAY ONLY Text Block 02 Hours 23 Minutes 34 Seconds Countdown Time…" at bounding box center [823, 192] width 1055 height 1648
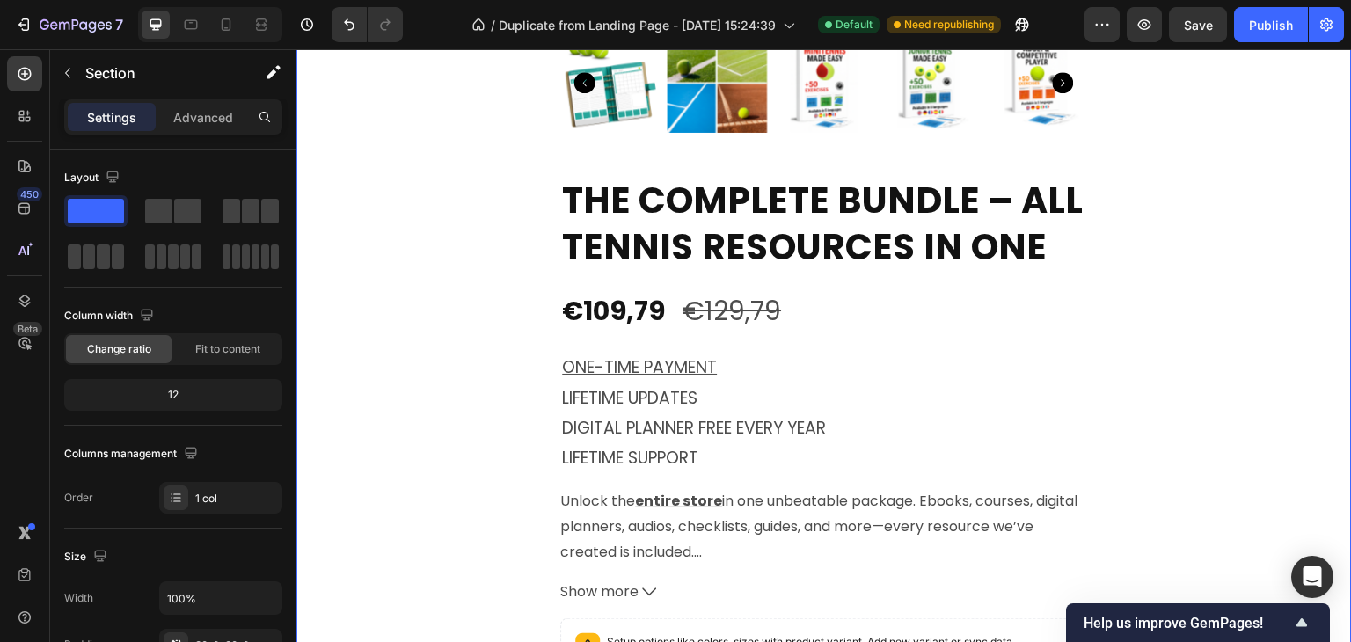
click at [1207, 305] on div "⏳HURRY UP!! TODAY ONLY Text Block 02 Hours 23 Minutes 22 Seconds Countdown Time…" at bounding box center [823, 192] width 1055 height 1648
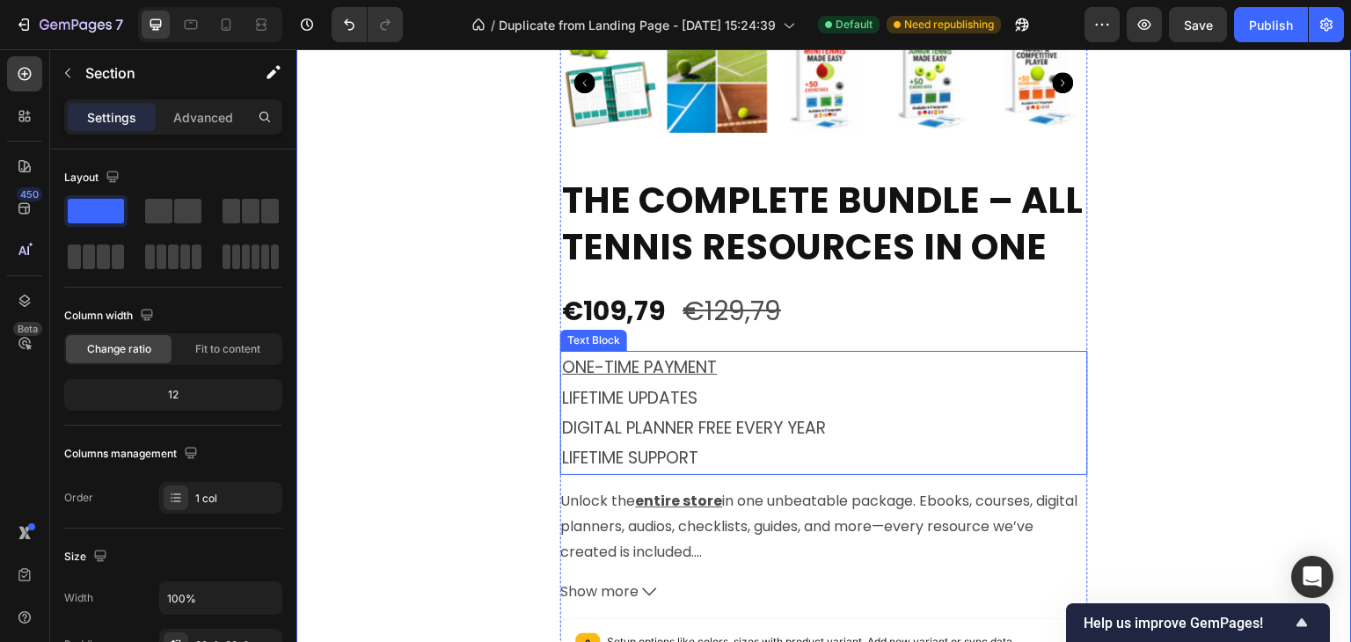
scroll to position [5035, 0]
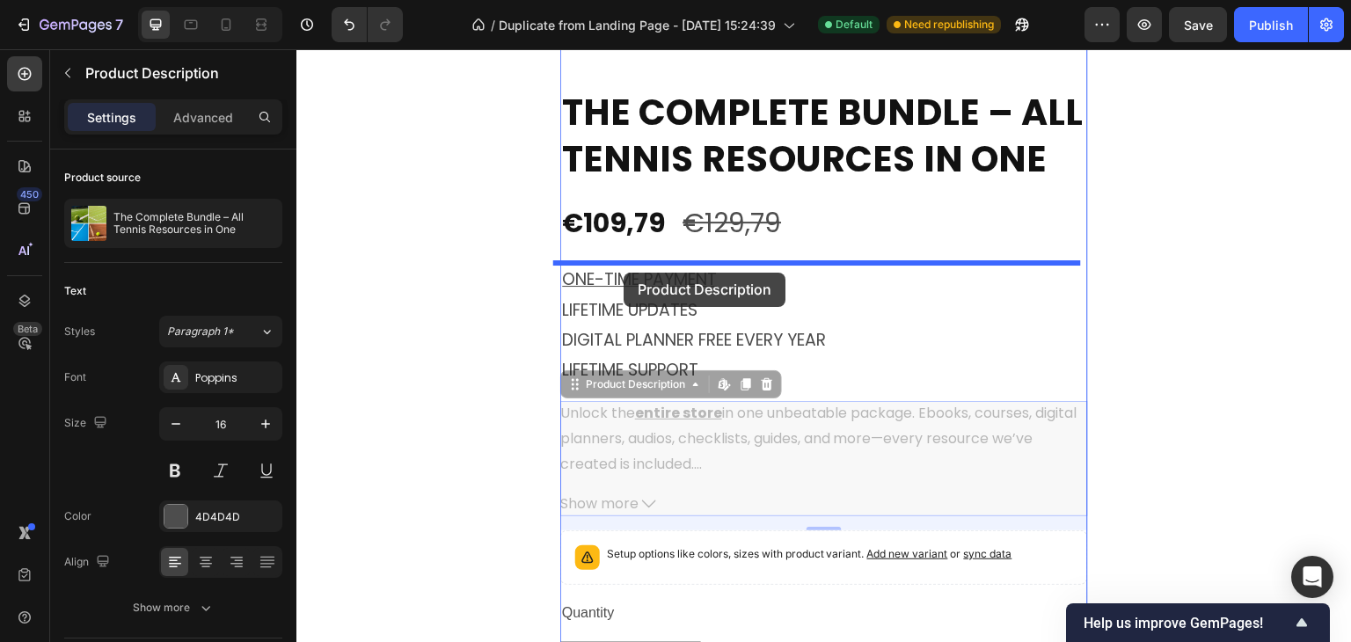
drag, startPoint x: 634, startPoint y: 418, endPoint x: 624, endPoint y: 273, distance: 145.5
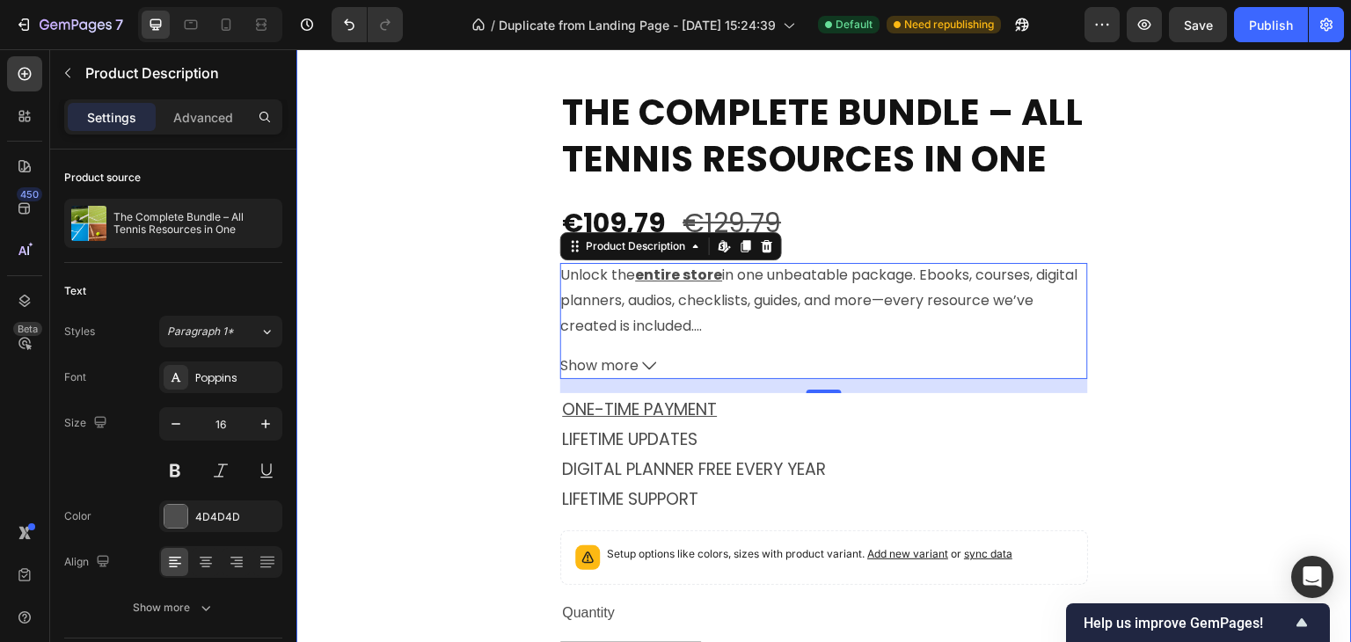
click at [1210, 323] on div "⏳HURRY UP!! TODAY ONLY Text Block 02 Hours 23 Minutes 14 Seconds Countdown Time…" at bounding box center [823, 104] width 1055 height 1648
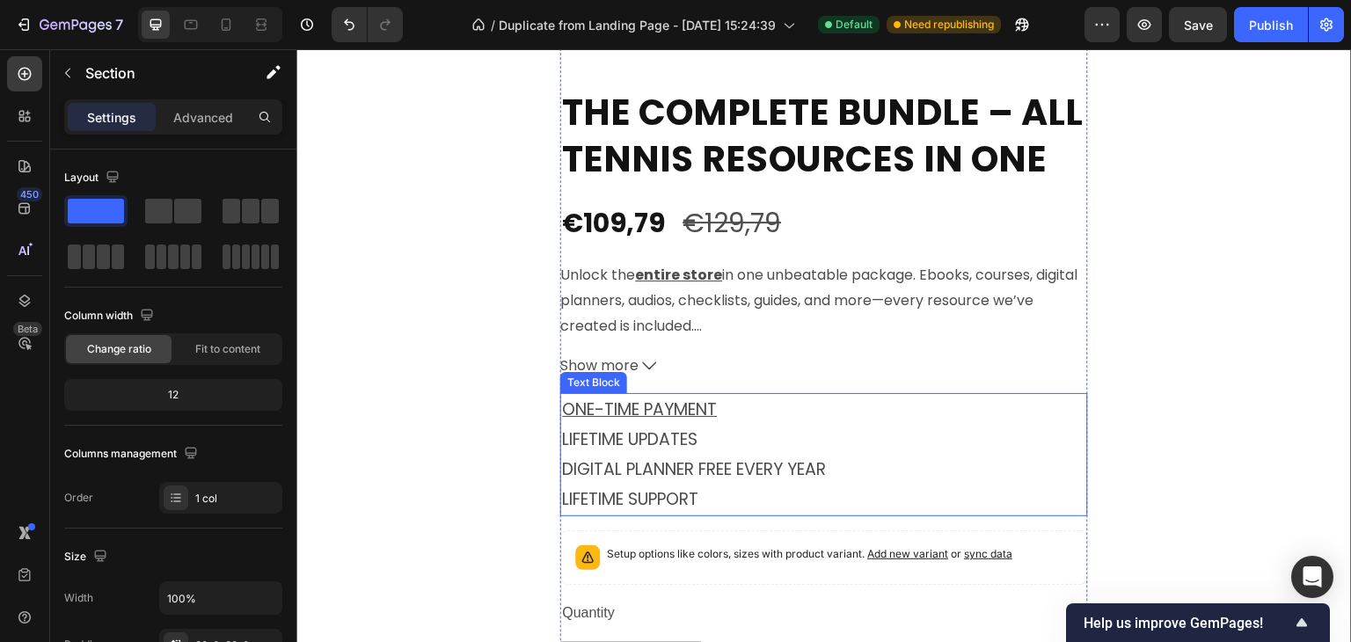
click at [646, 405] on u "ONE-TIME PAYMENT" at bounding box center [639, 410] width 155 height 24
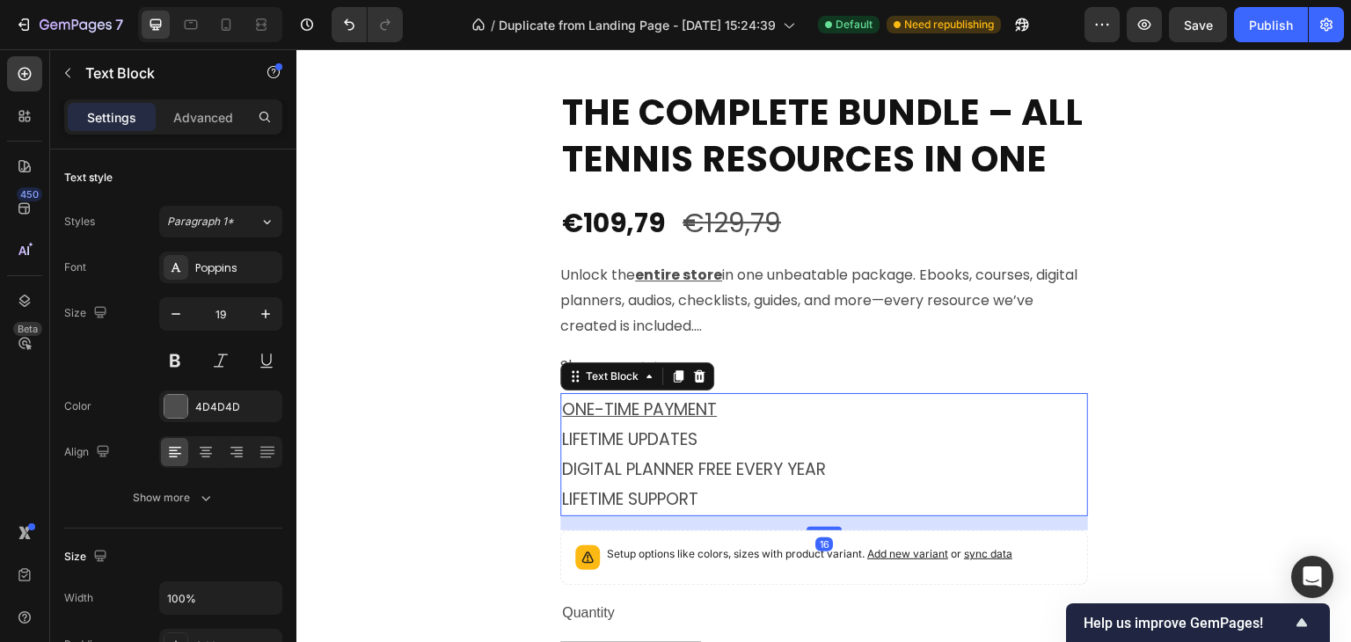
click at [646, 405] on u "ONE-TIME PAYMENT" at bounding box center [639, 410] width 155 height 24
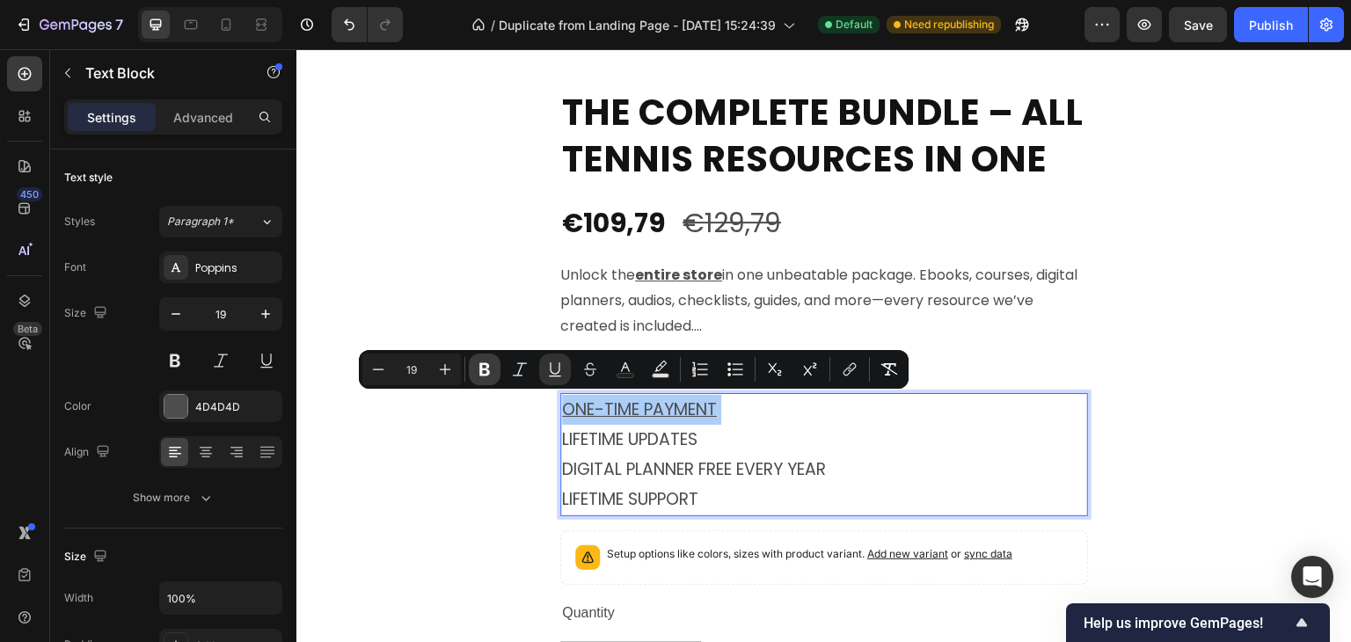
click at [493, 368] on button "Bold" at bounding box center [485, 370] width 32 height 32
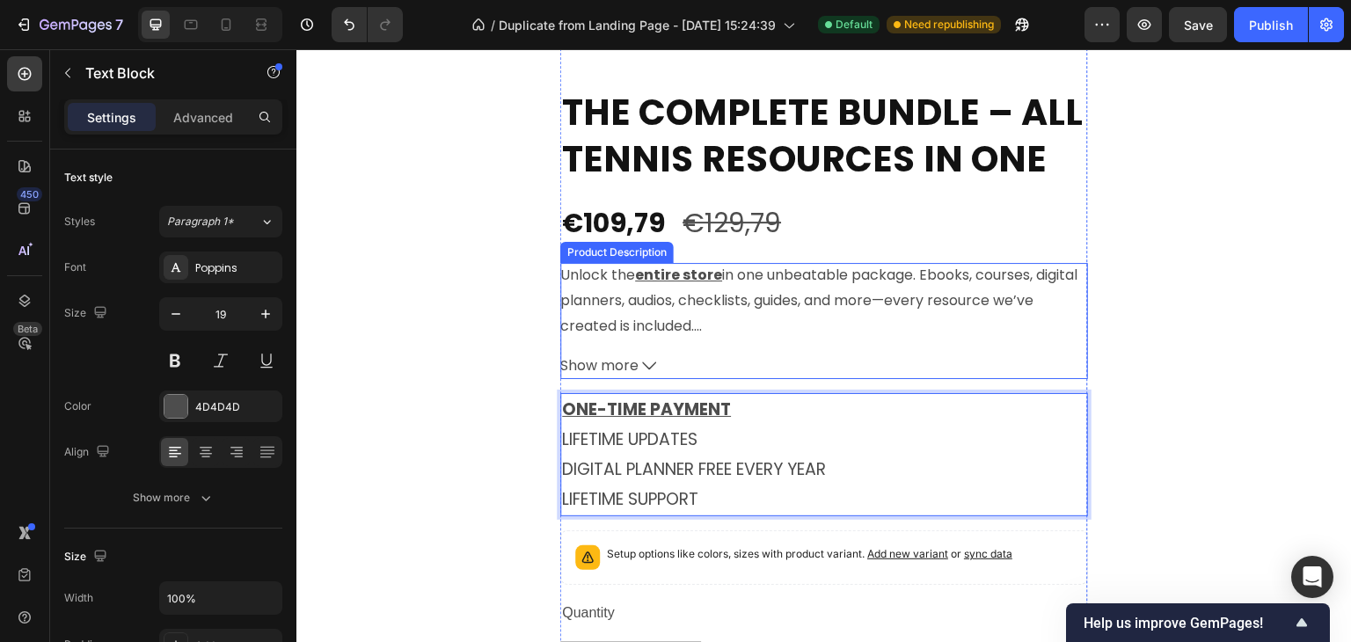
click at [1143, 347] on div "⏳HURRY UP!! TODAY ONLY Text Block 02 Hours 23 Minutes 10 Seconds Countdown Time…" at bounding box center [823, 104] width 1055 height 1648
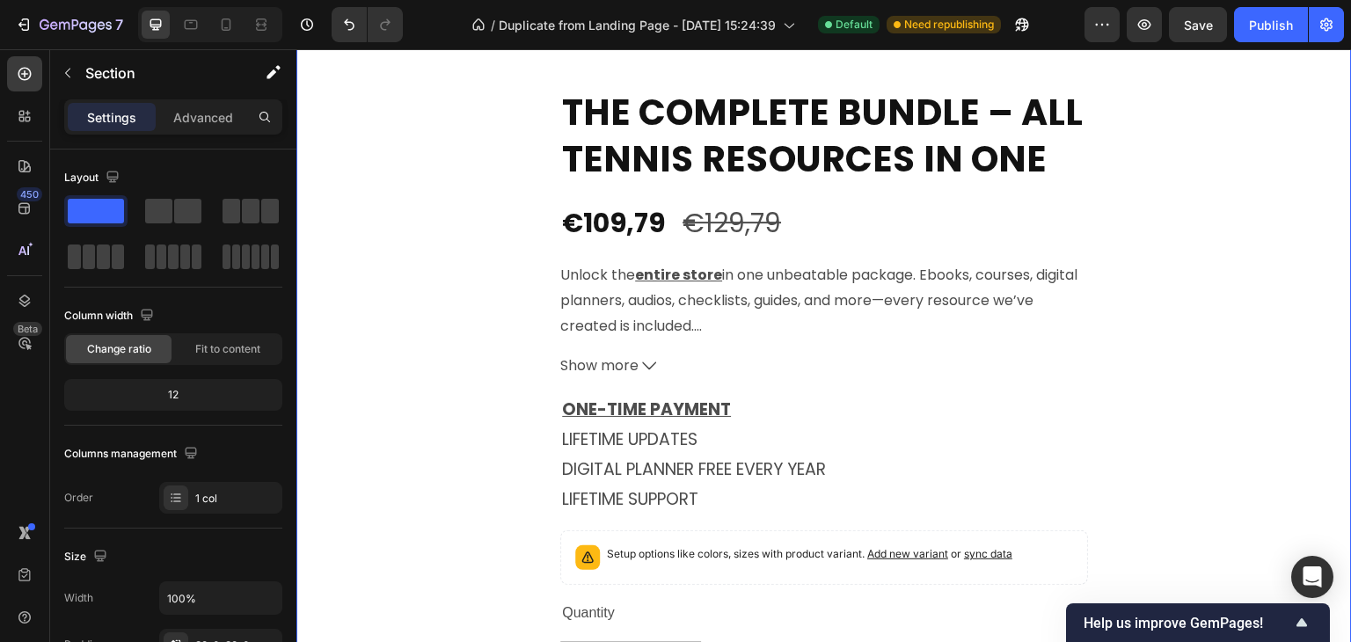
scroll to position [5211, 0]
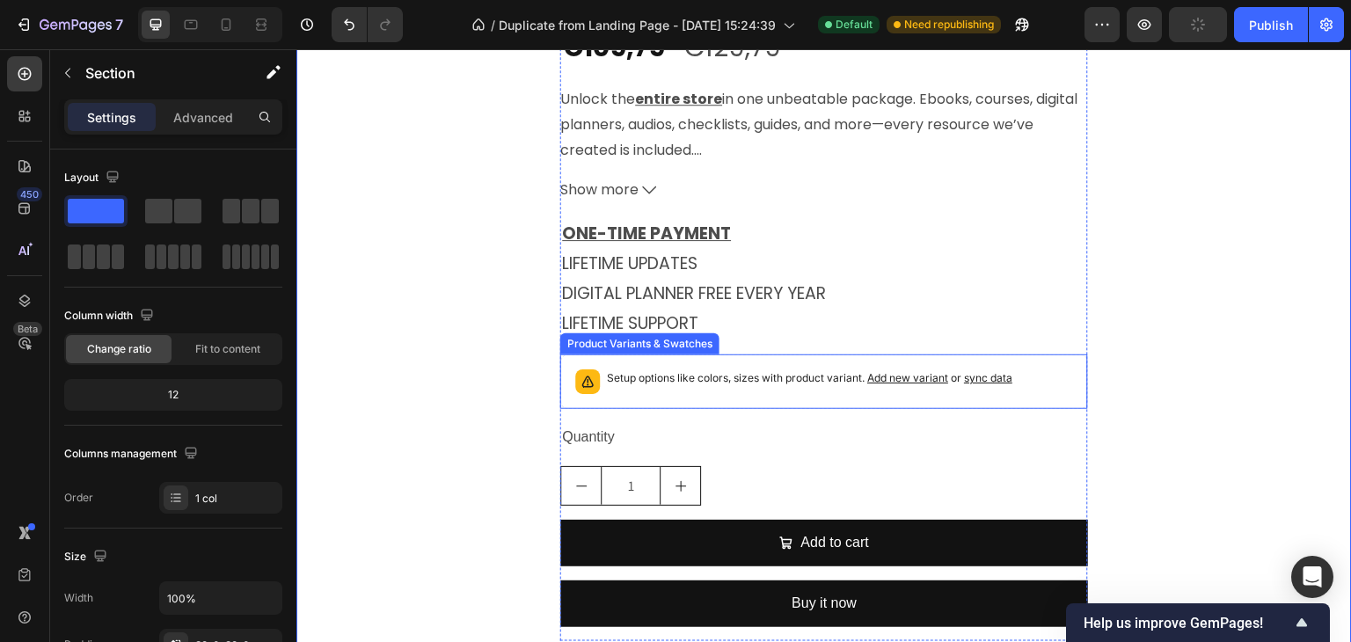
click at [678, 358] on div "Setup options like colors, sizes with product variant. Add new variant or sync …" at bounding box center [824, 381] width 528 height 55
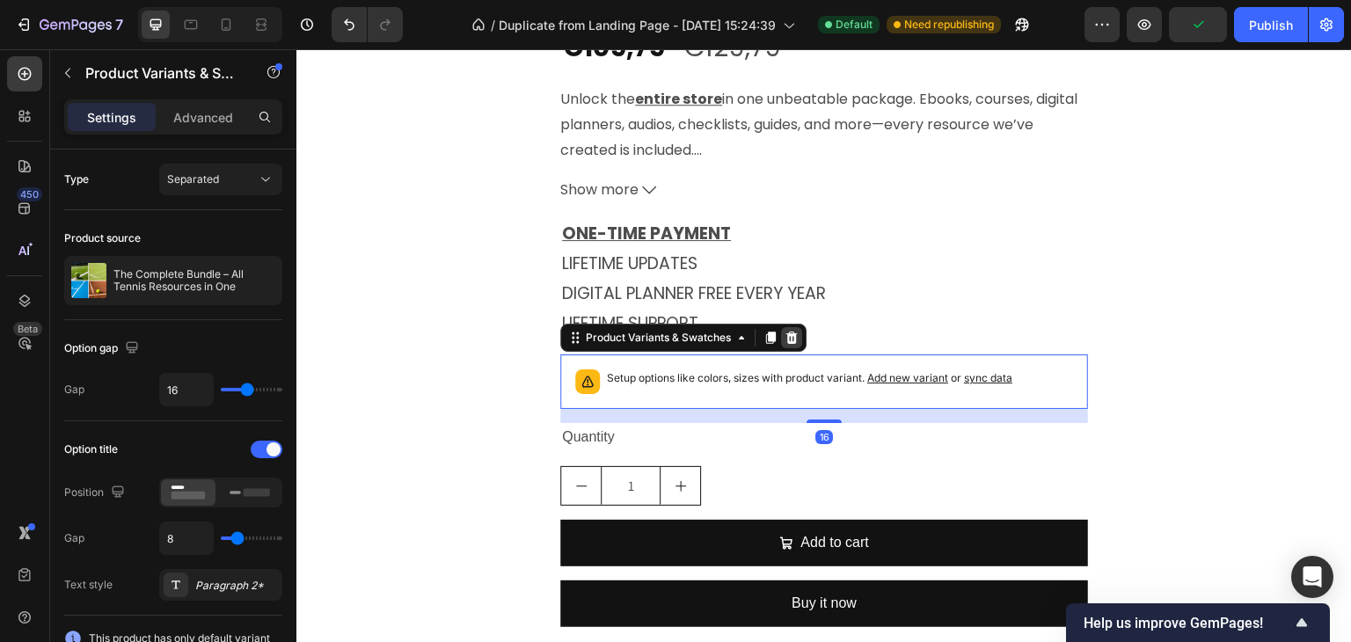
click at [789, 342] on icon at bounding box center [791, 338] width 11 height 12
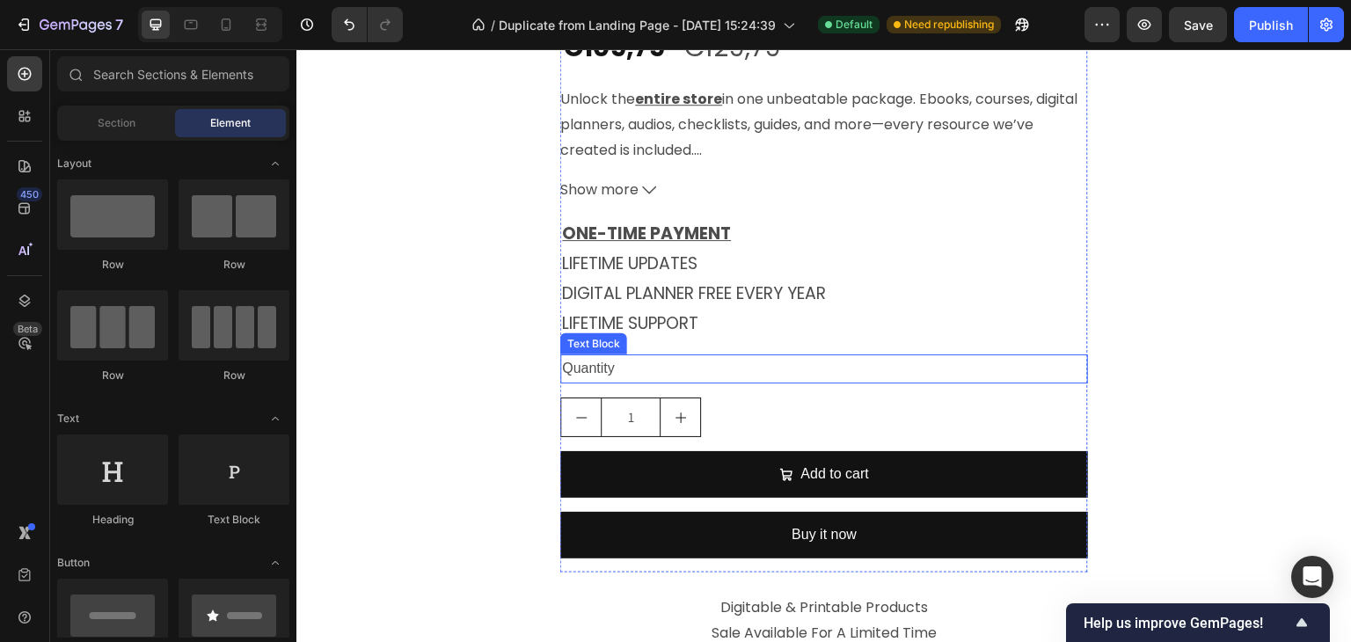
click at [571, 372] on div "Quantity" at bounding box center [824, 368] width 528 height 29
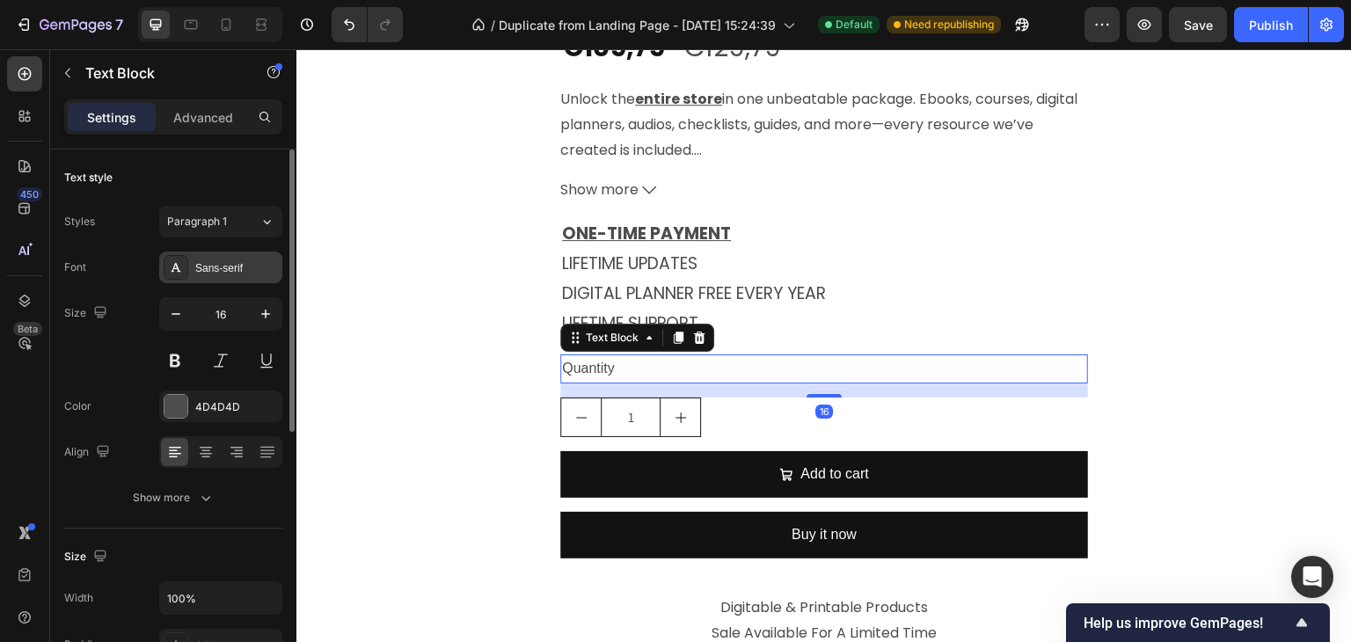
click at [202, 276] on div "Sans-serif" at bounding box center [220, 268] width 123 height 32
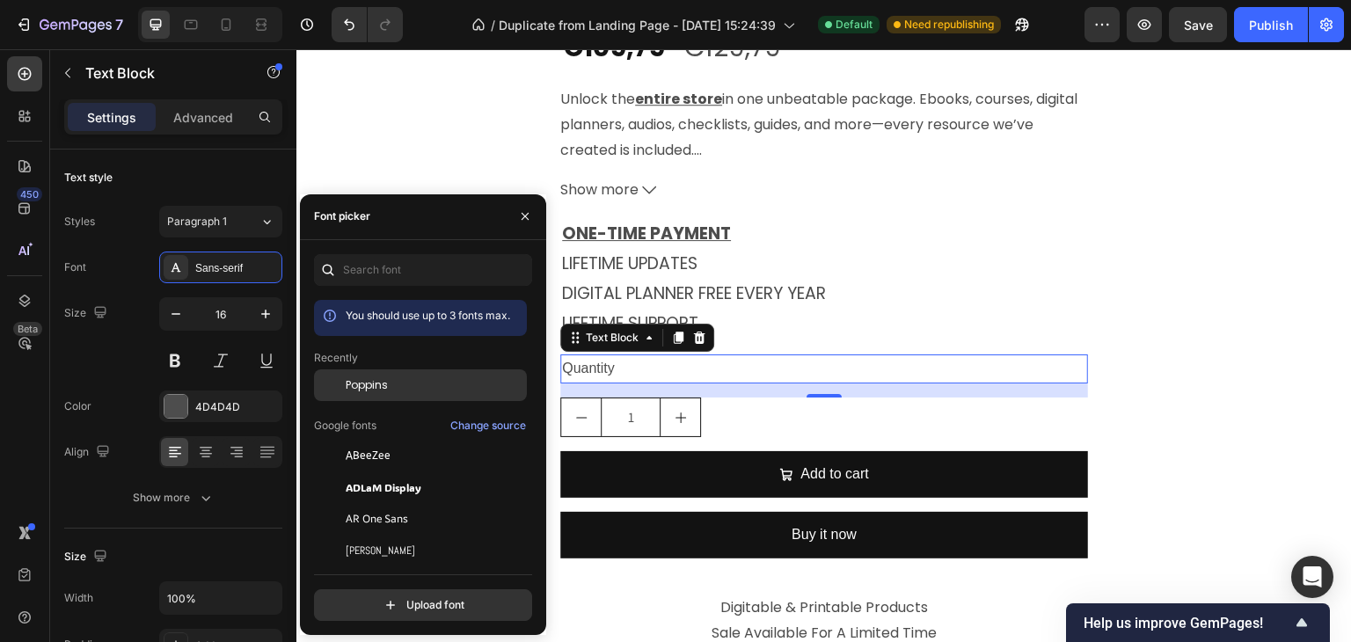
click at [369, 380] on span "Poppins" at bounding box center [367, 385] width 42 height 16
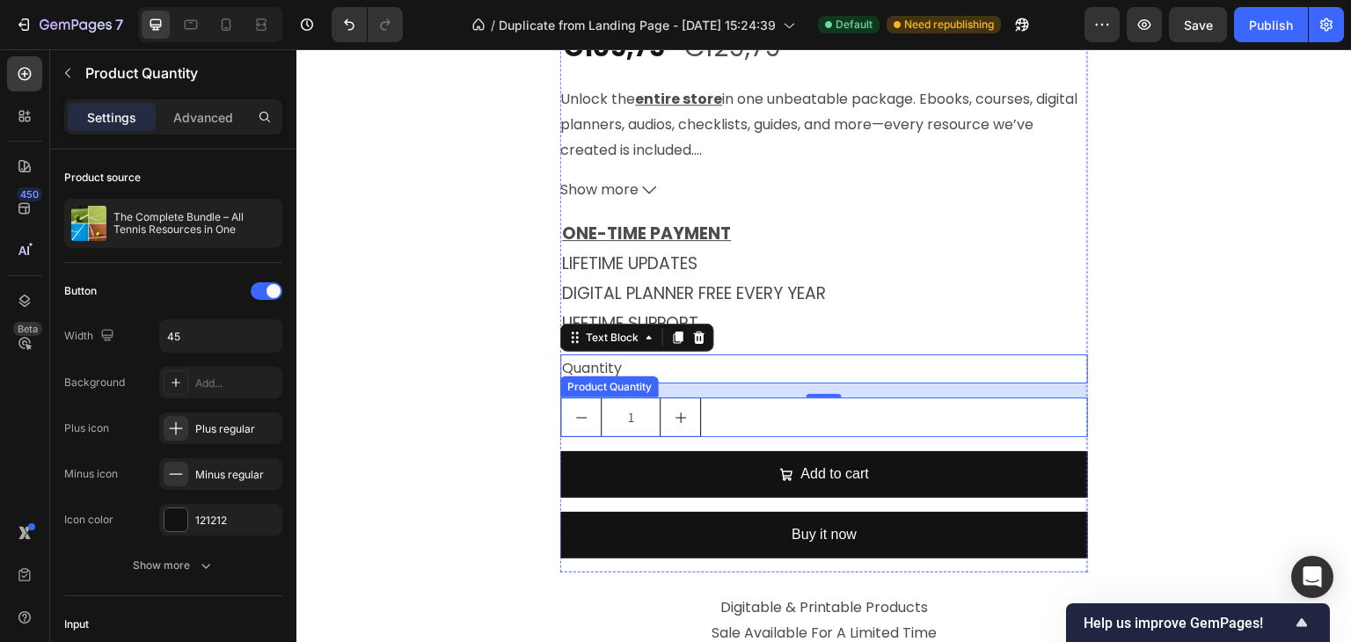
click at [622, 387] on div "Product Quantity" at bounding box center [609, 387] width 91 height 16
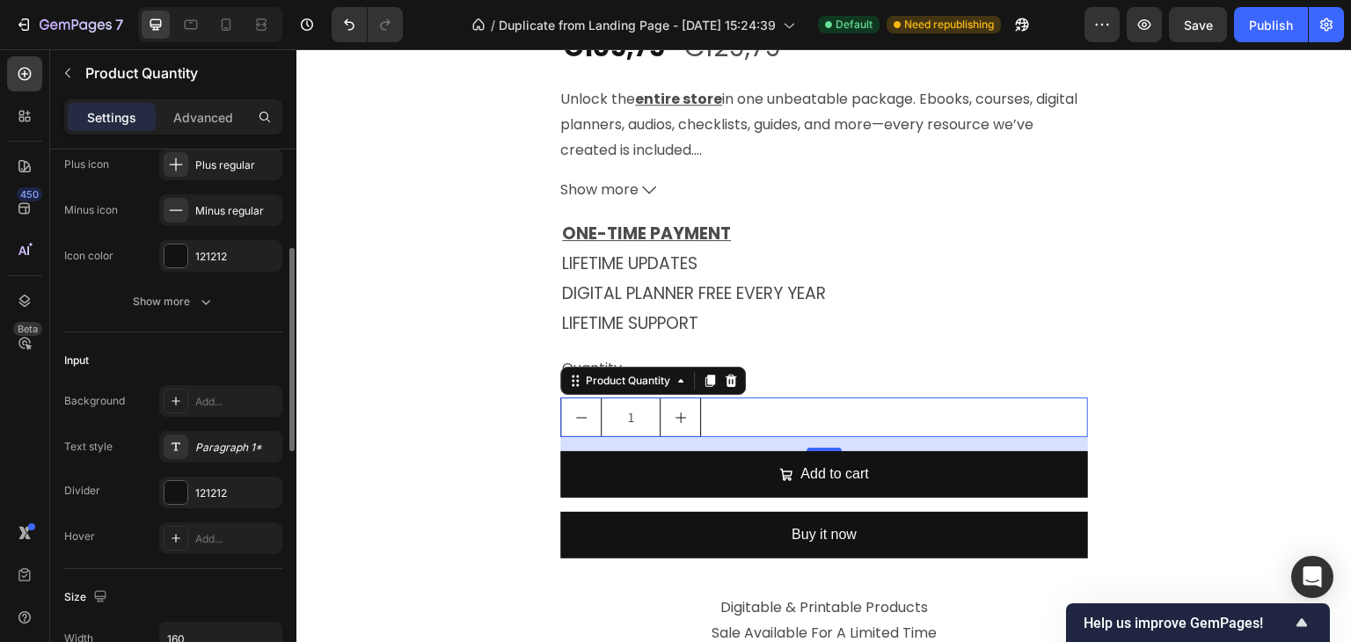
scroll to position [440, 0]
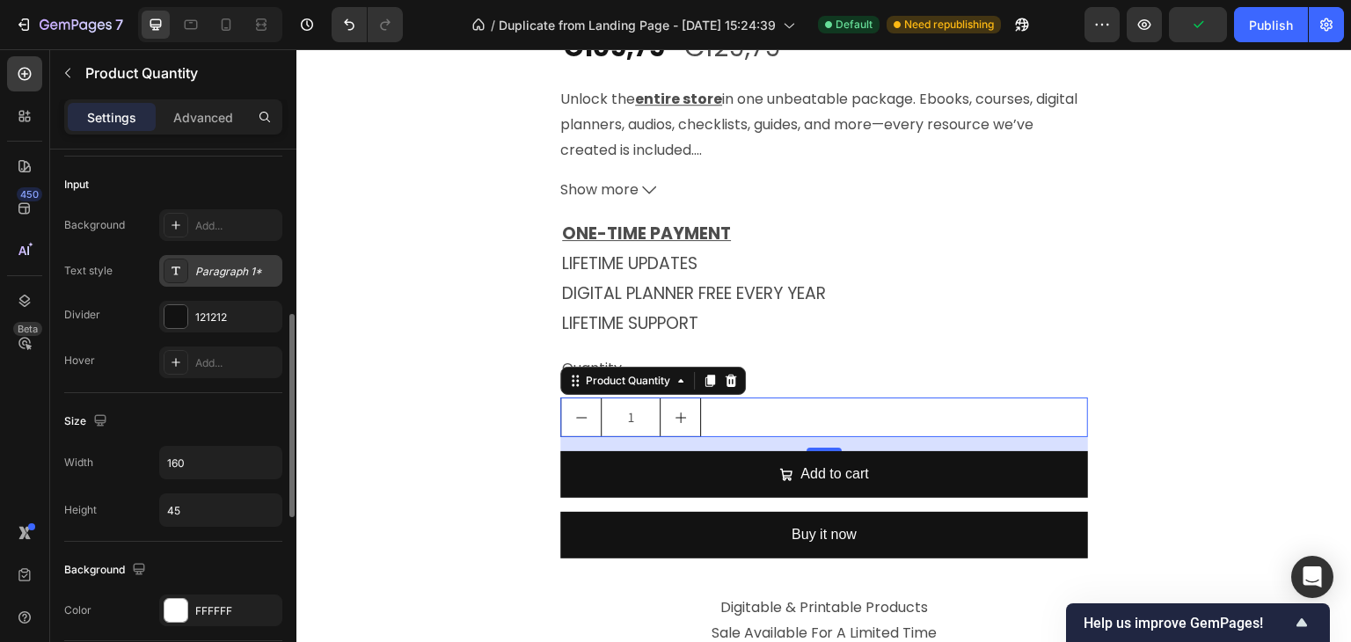
click at [225, 264] on div "Paragraph 1*" at bounding box center [236, 272] width 83 height 16
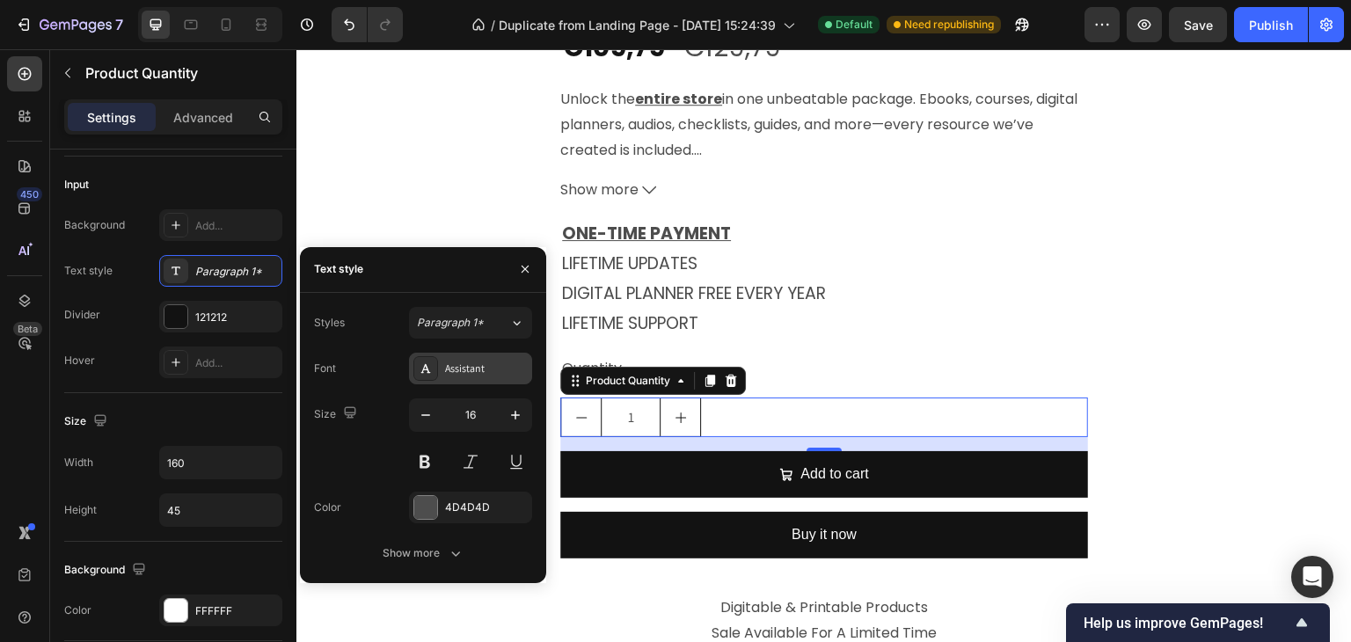
click at [454, 357] on div "Assistant" at bounding box center [470, 369] width 123 height 32
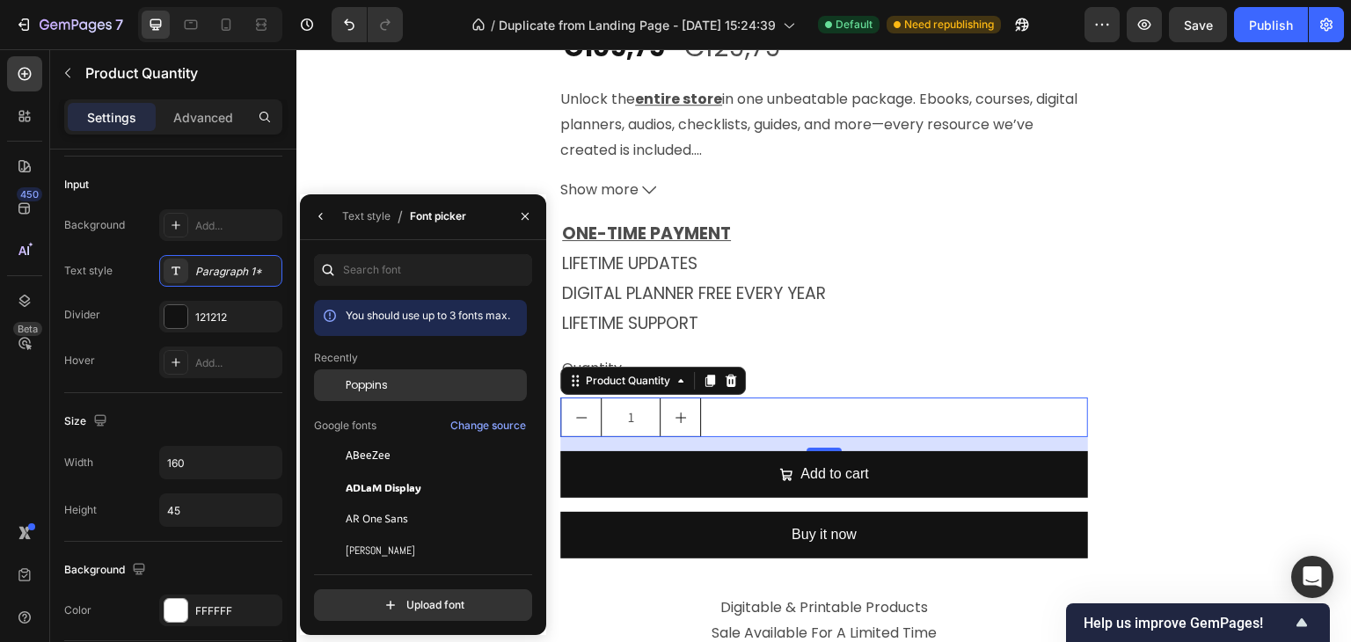
click at [354, 377] on span "Poppins" at bounding box center [367, 385] width 42 height 16
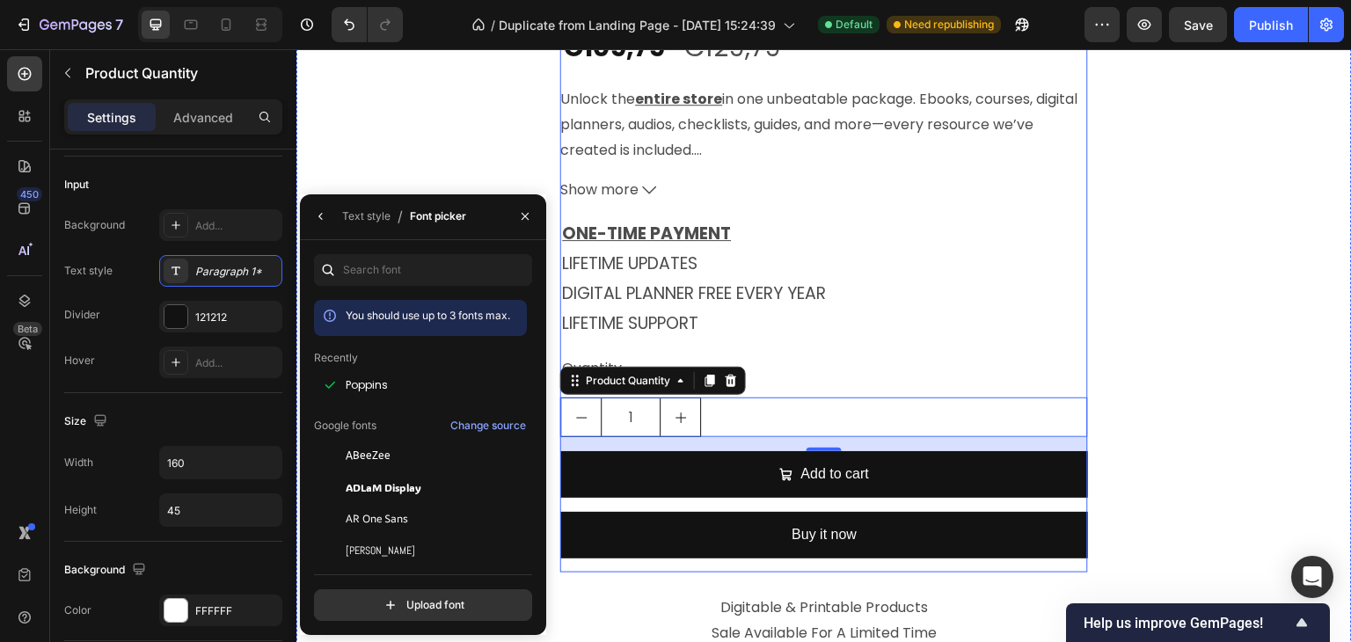
click at [988, 351] on div "The Complete Bundle – All Tennis Resources in One Product Title €109,79 Product…" at bounding box center [824, 241] width 528 height 661
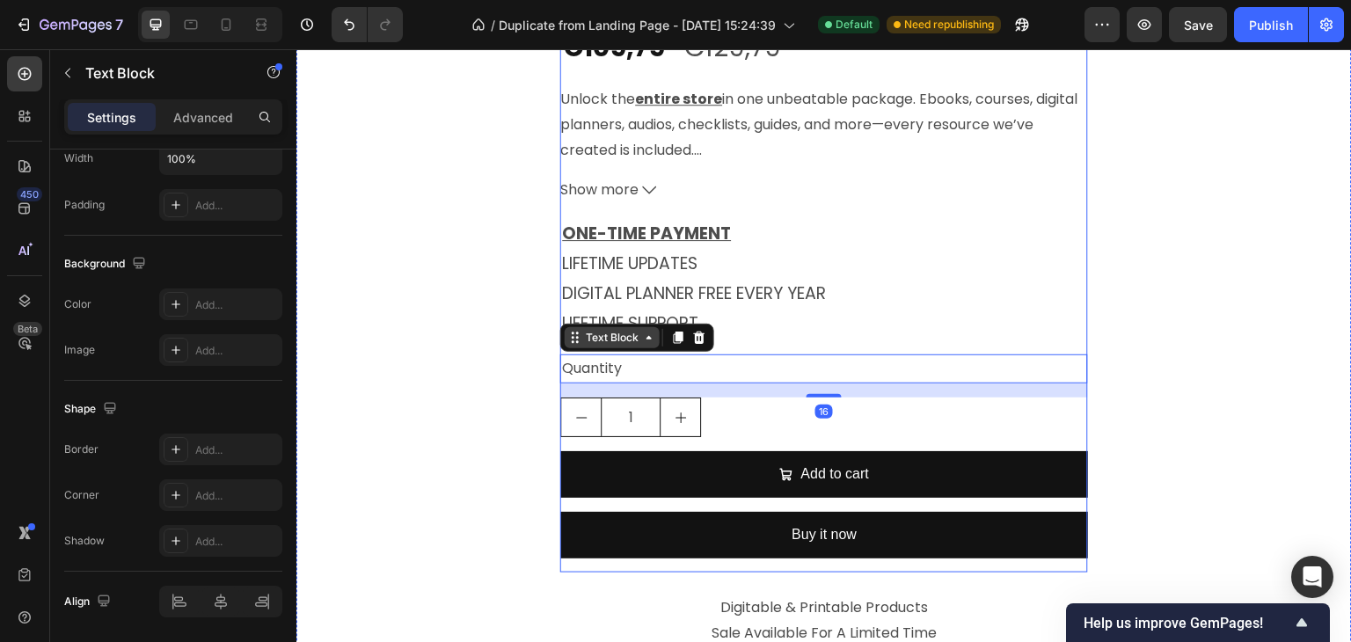
scroll to position [0, 0]
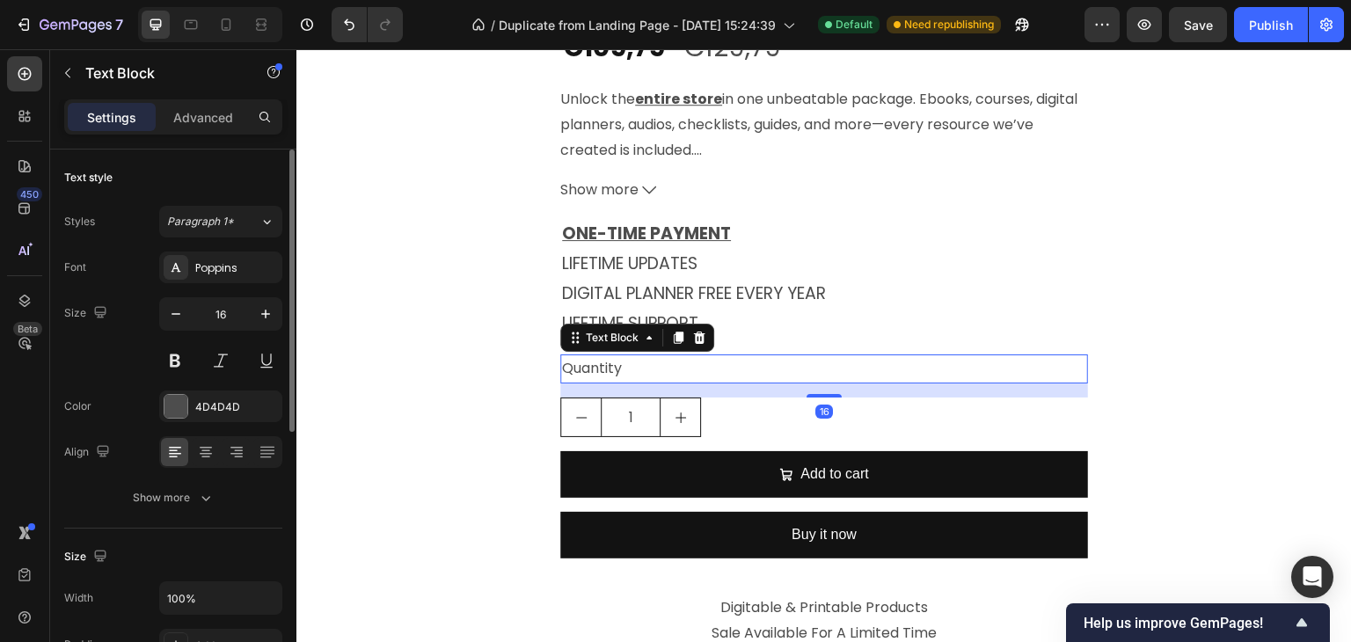
click at [584, 375] on div "Quantity" at bounding box center [824, 368] width 528 height 29
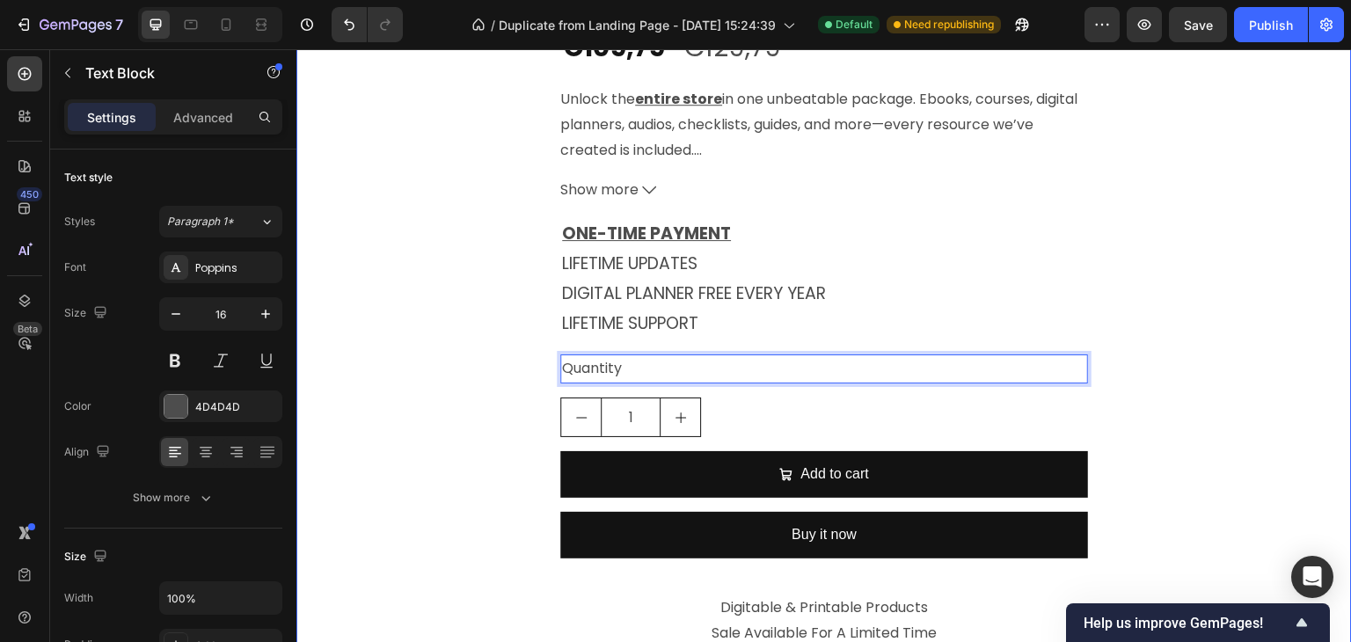
drag, startPoint x: 1204, startPoint y: 420, endPoint x: 1175, endPoint y: 419, distance: 29.1
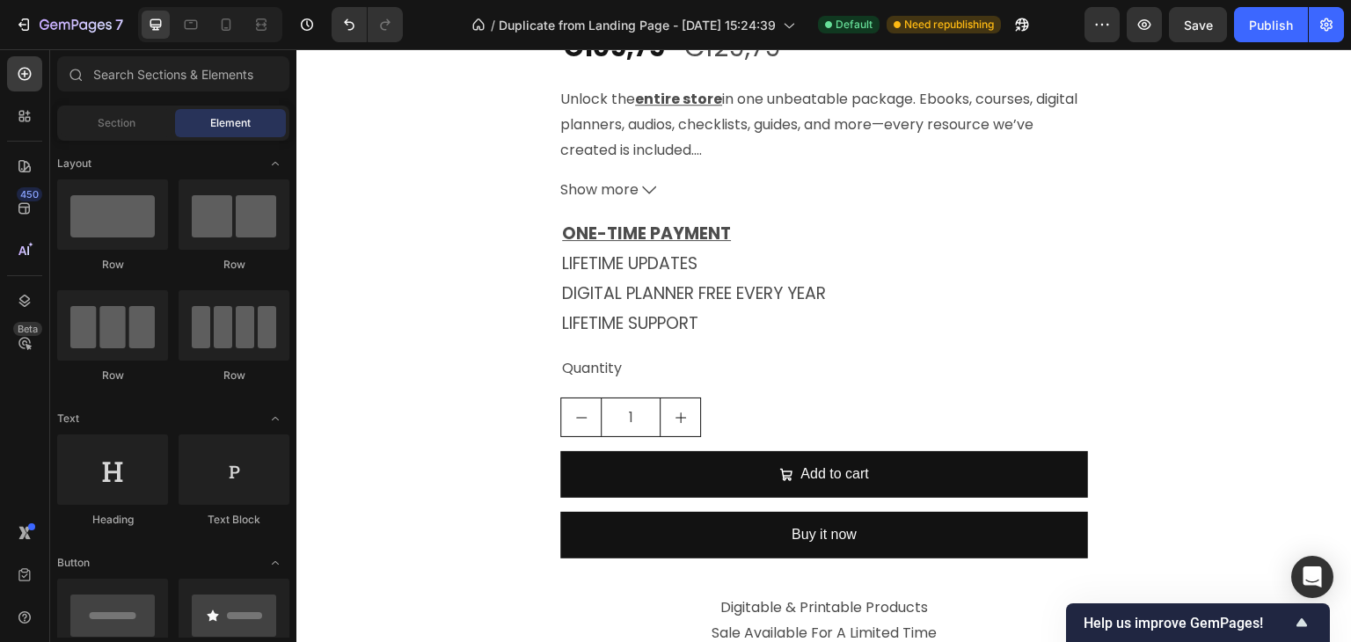
scroll to position [5314, 0]
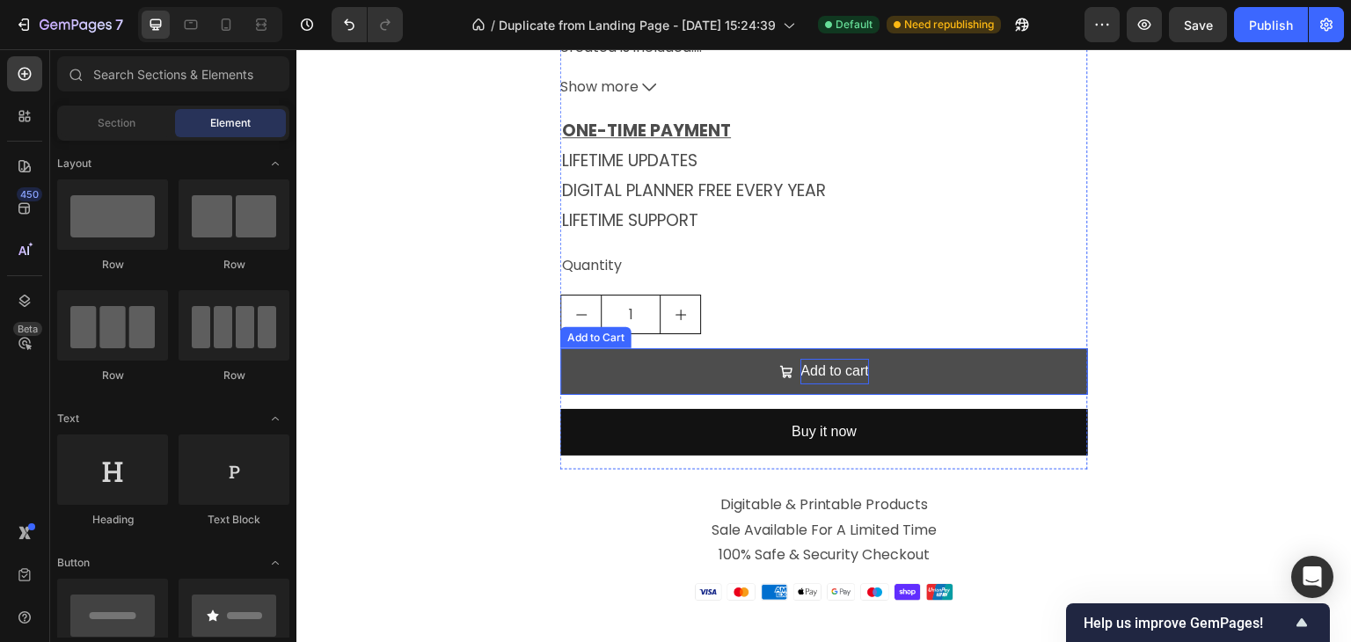
click at [829, 376] on div "Add to cart" at bounding box center [834, 372] width 68 height 26
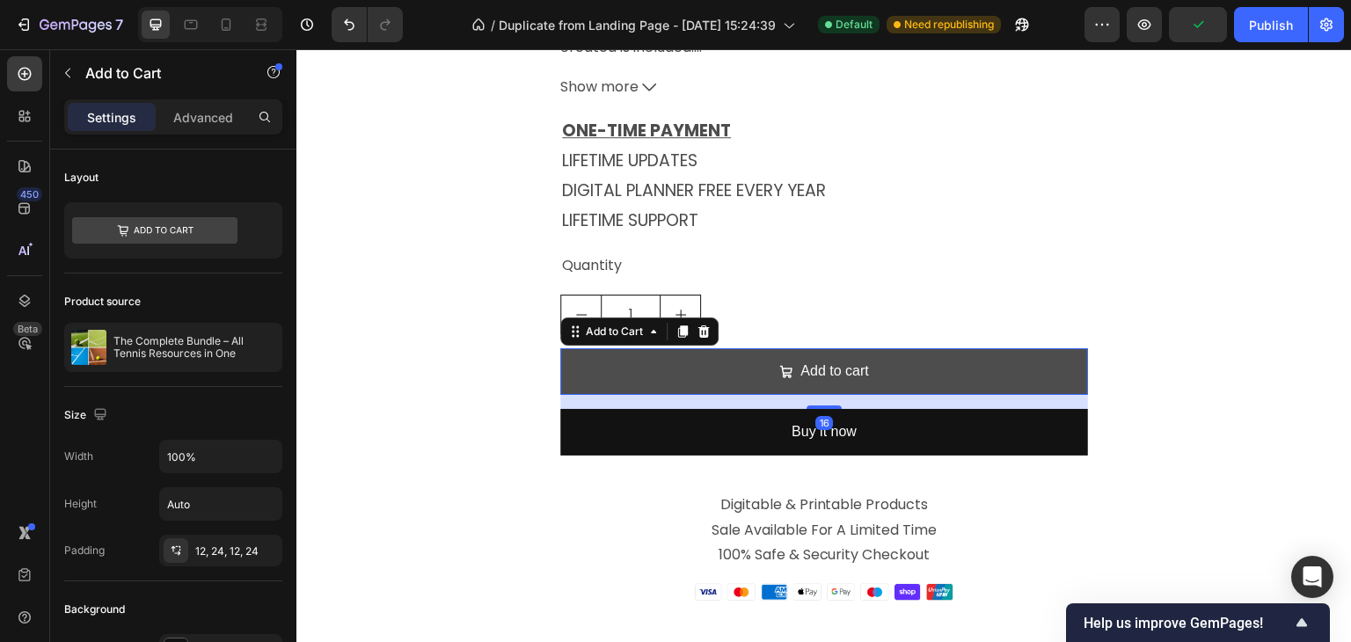
click at [602, 375] on button "Add to cart" at bounding box center [824, 371] width 528 height 47
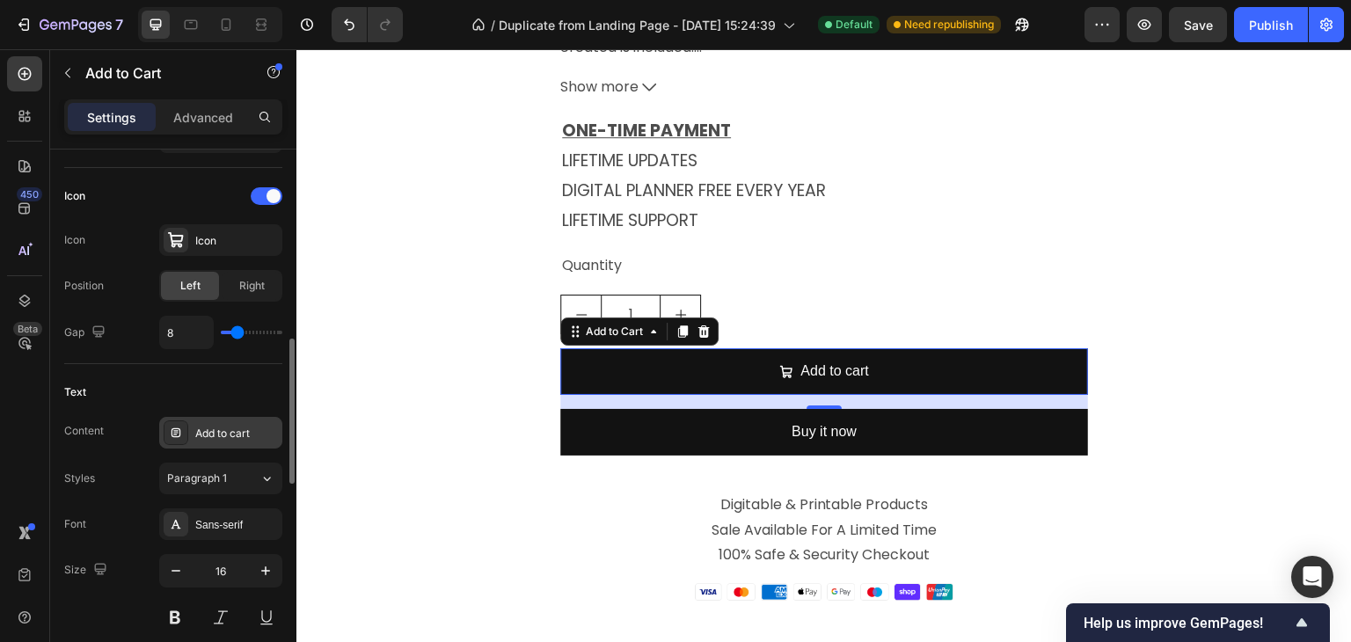
scroll to position [880, 0]
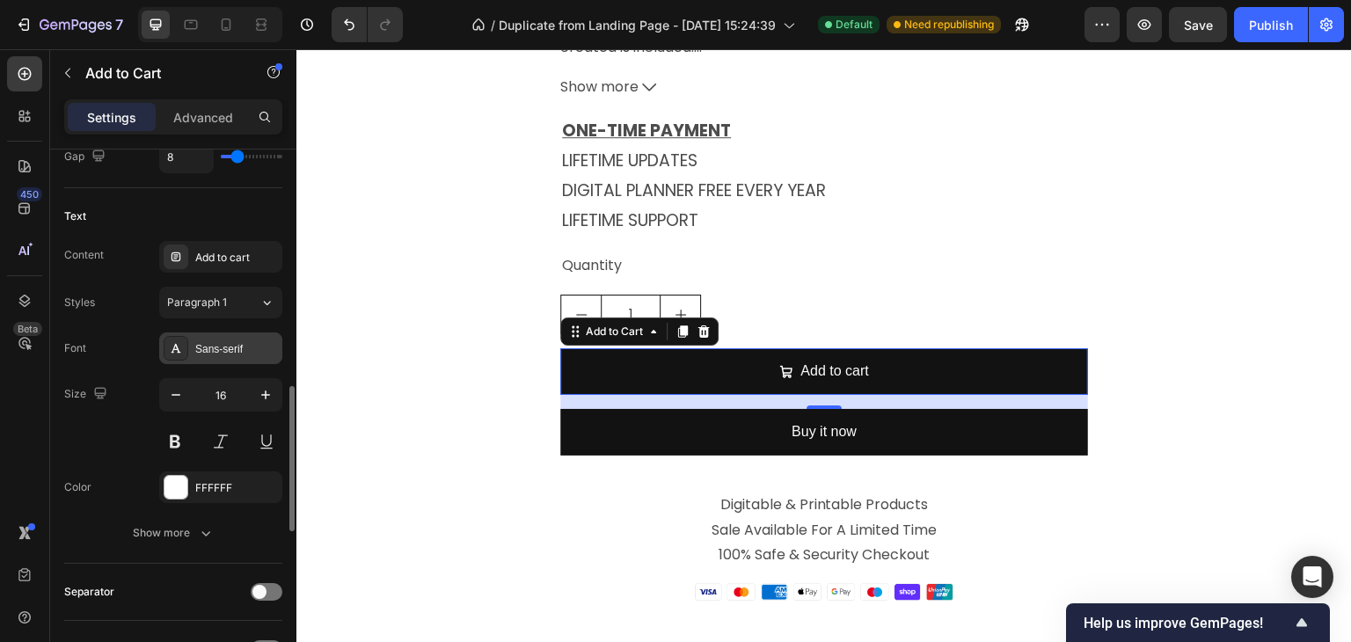
click at [230, 354] on div "Sans-serif" at bounding box center [220, 348] width 123 height 32
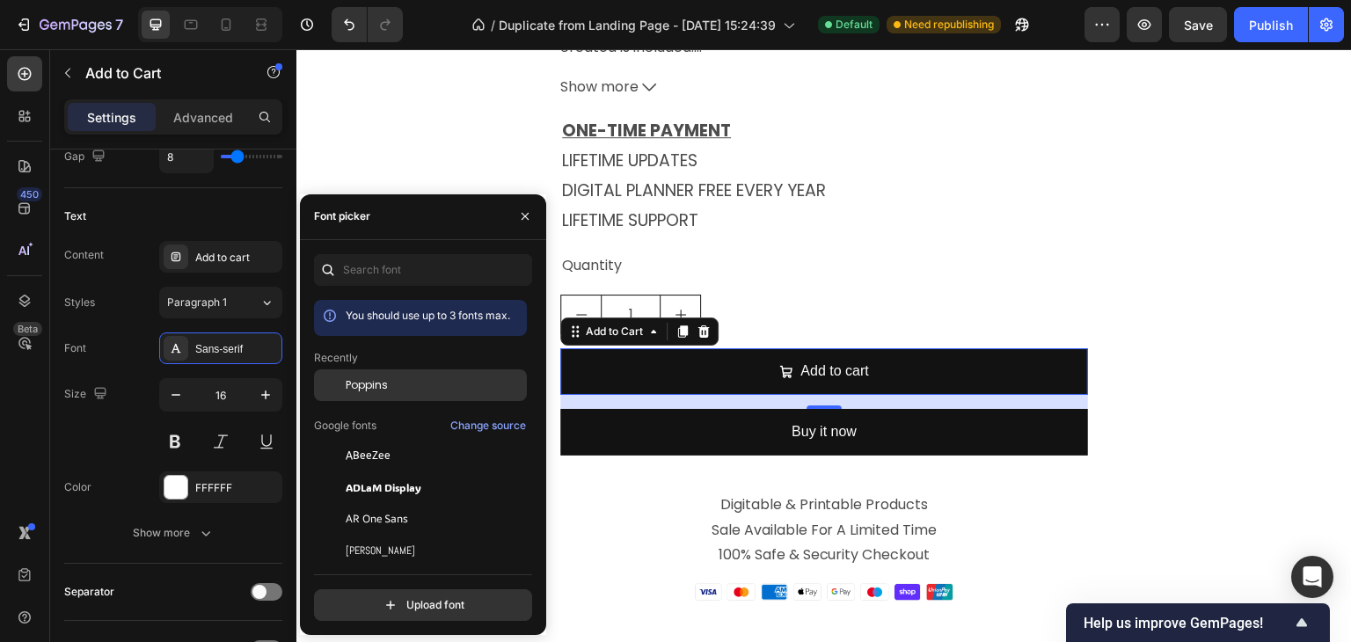
drag, startPoint x: 375, startPoint y: 390, endPoint x: 327, endPoint y: 353, distance: 60.2
click at [375, 390] on span "Poppins" at bounding box center [367, 385] width 42 height 16
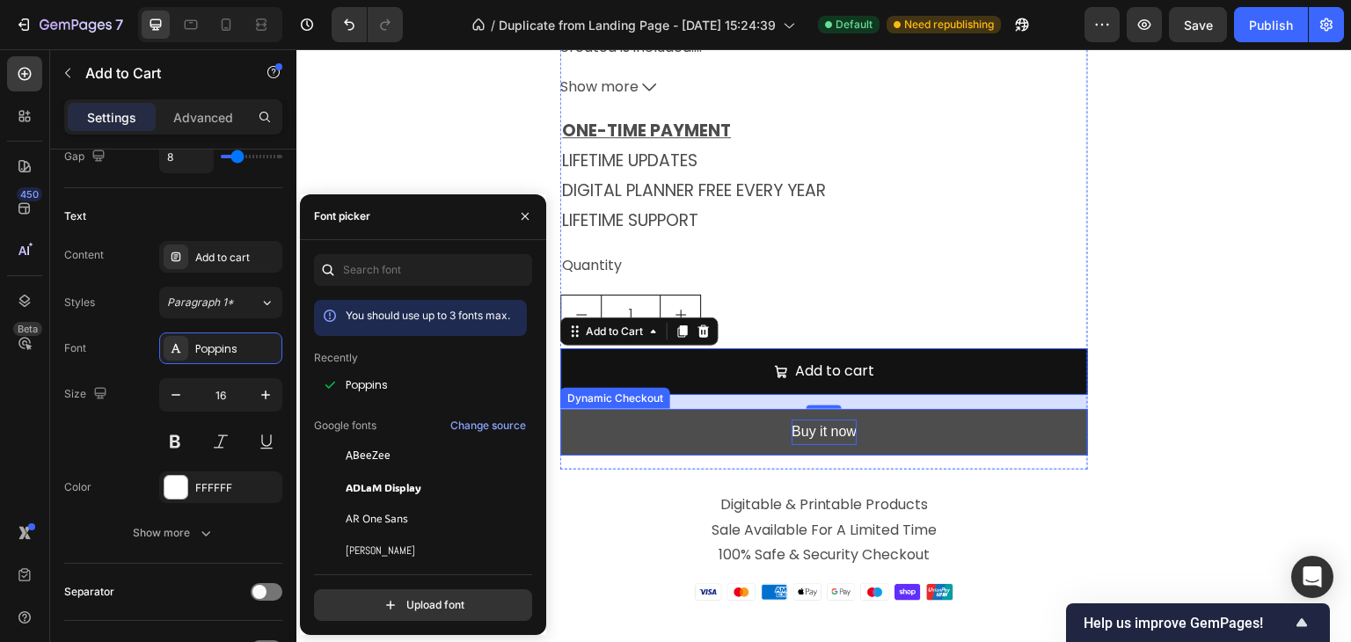
click at [814, 442] on div "Buy it now" at bounding box center [824, 433] width 65 height 26
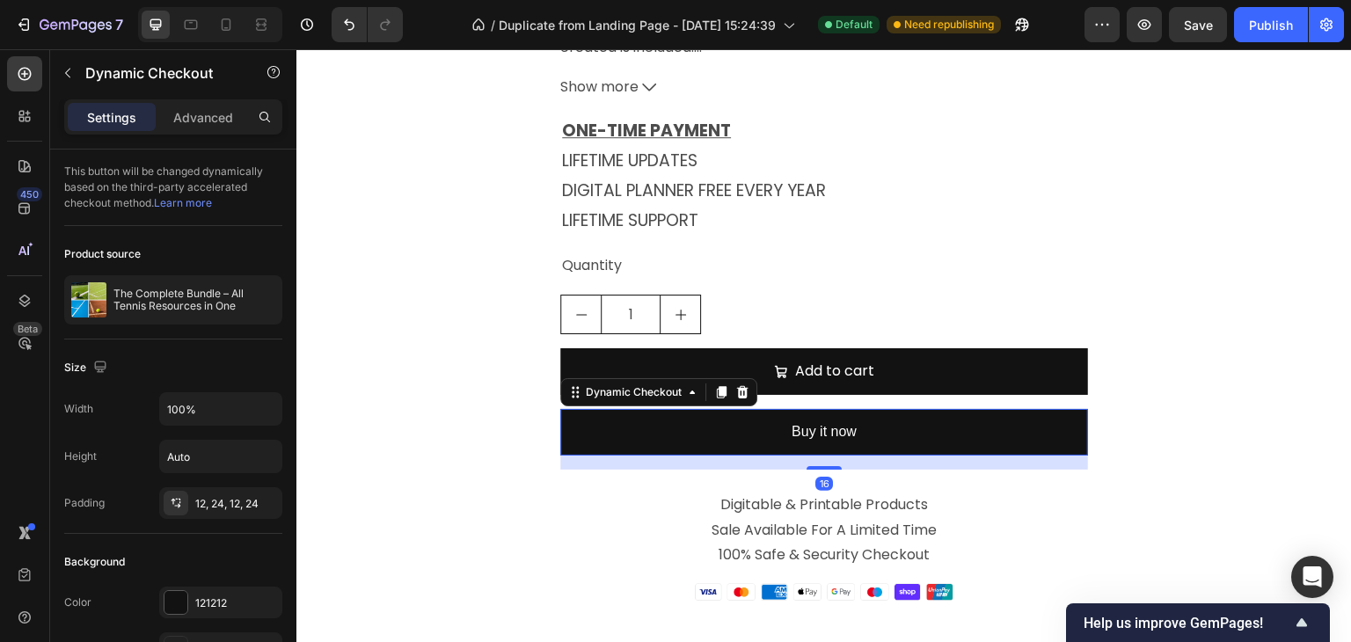
scroll to position [528, 0]
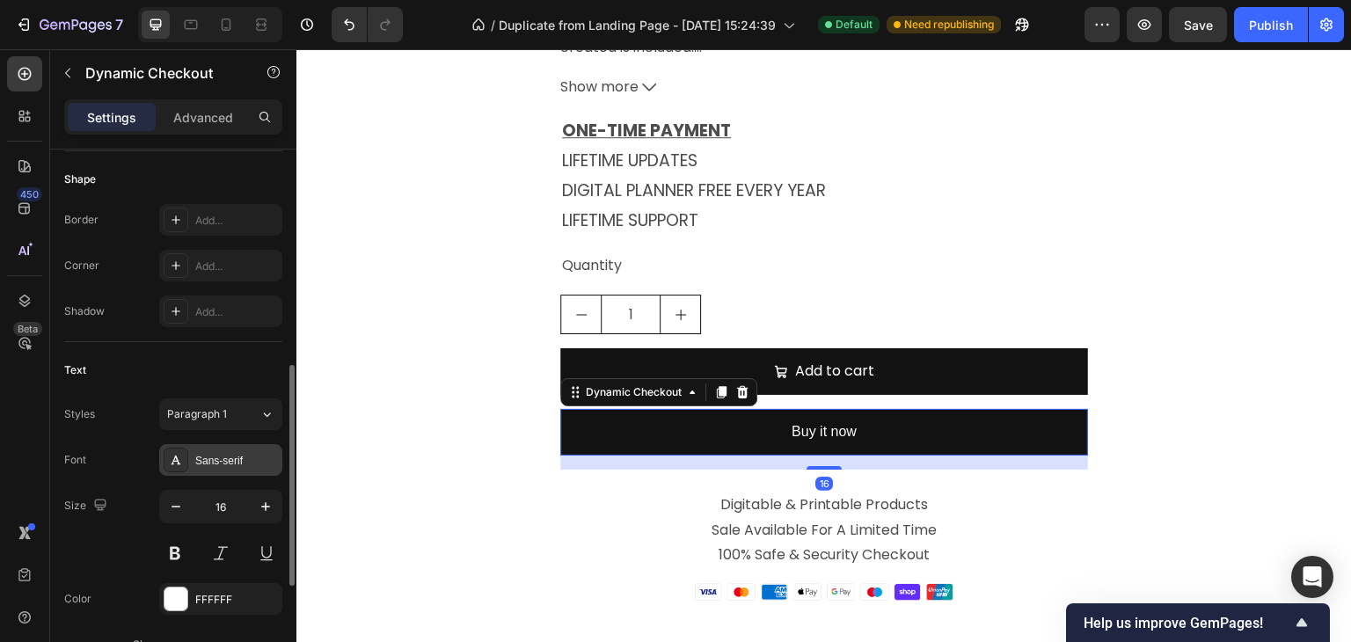
click at [251, 453] on div "Sans-serif" at bounding box center [236, 461] width 83 height 16
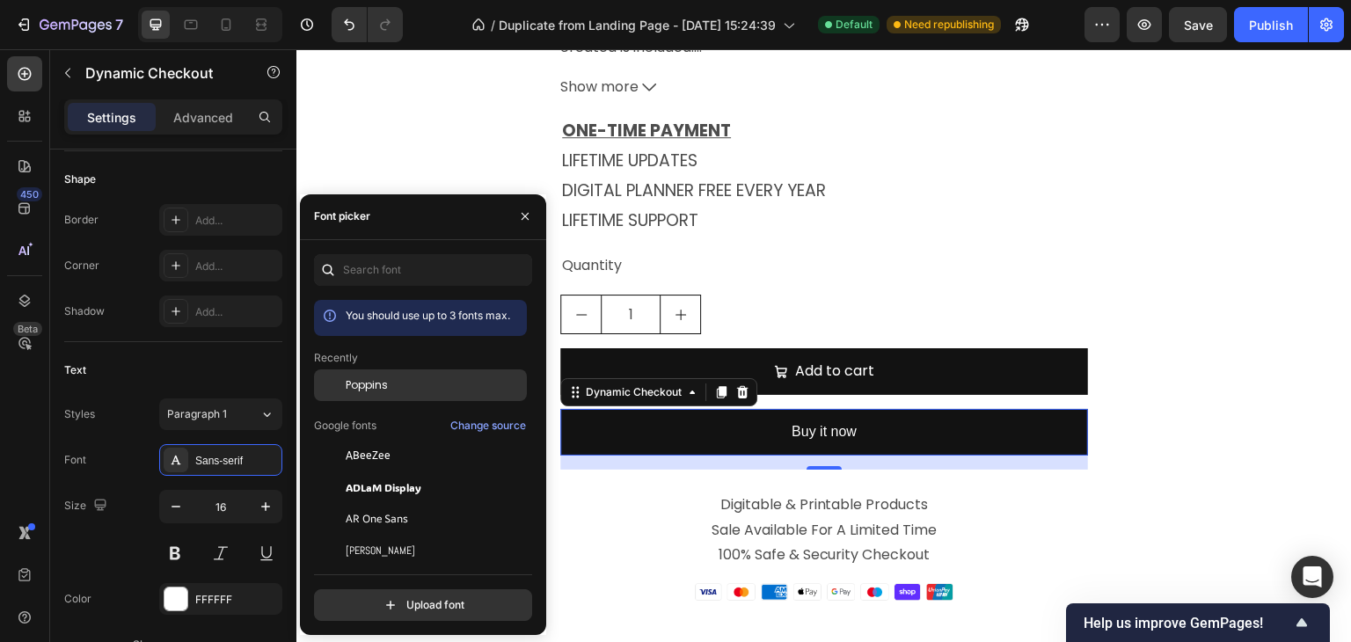
click at [376, 387] on span "Poppins" at bounding box center [367, 385] width 42 height 16
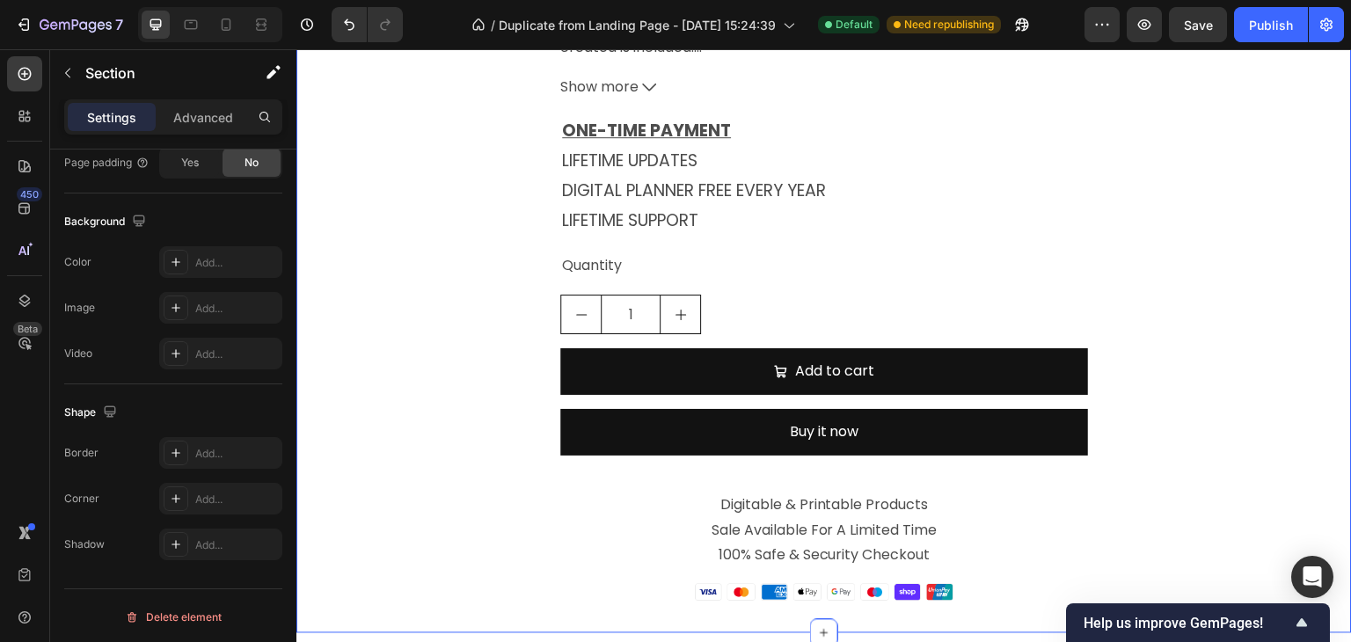
scroll to position [0, 0]
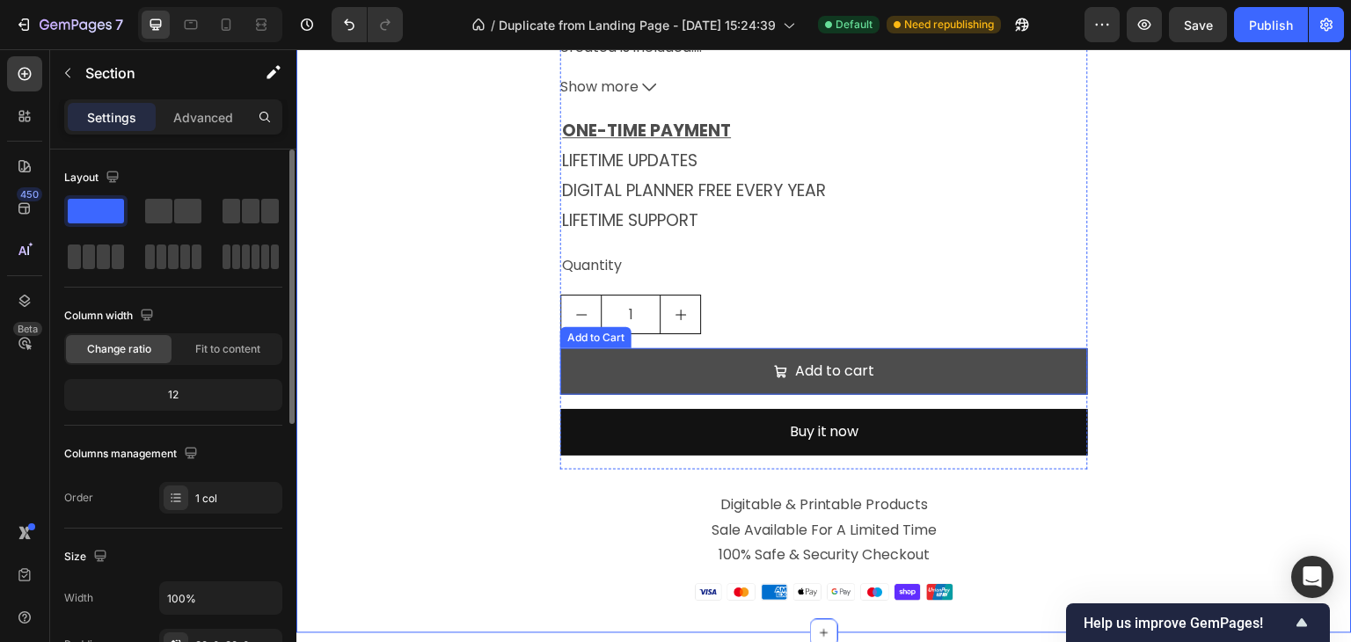
drag, startPoint x: 1067, startPoint y: 371, endPoint x: 1076, endPoint y: 376, distance: 9.8
click at [1065, 371] on button "Add to cart" at bounding box center [824, 371] width 528 height 47
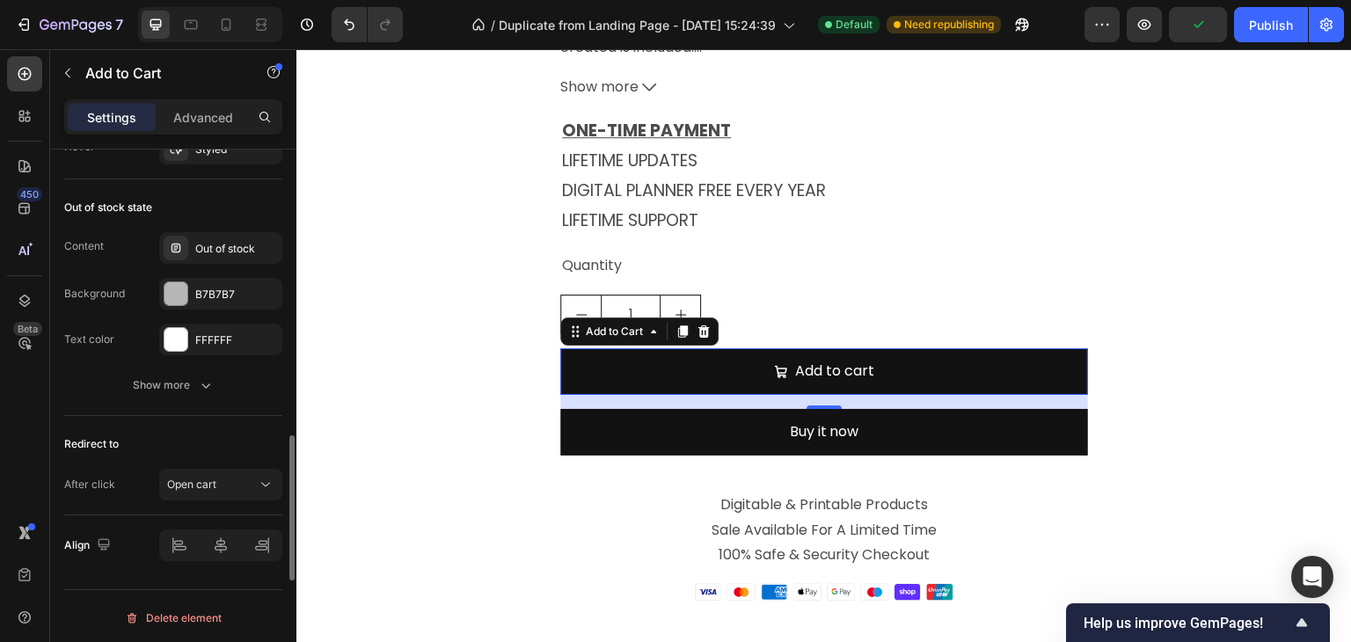
scroll to position [1214, 0]
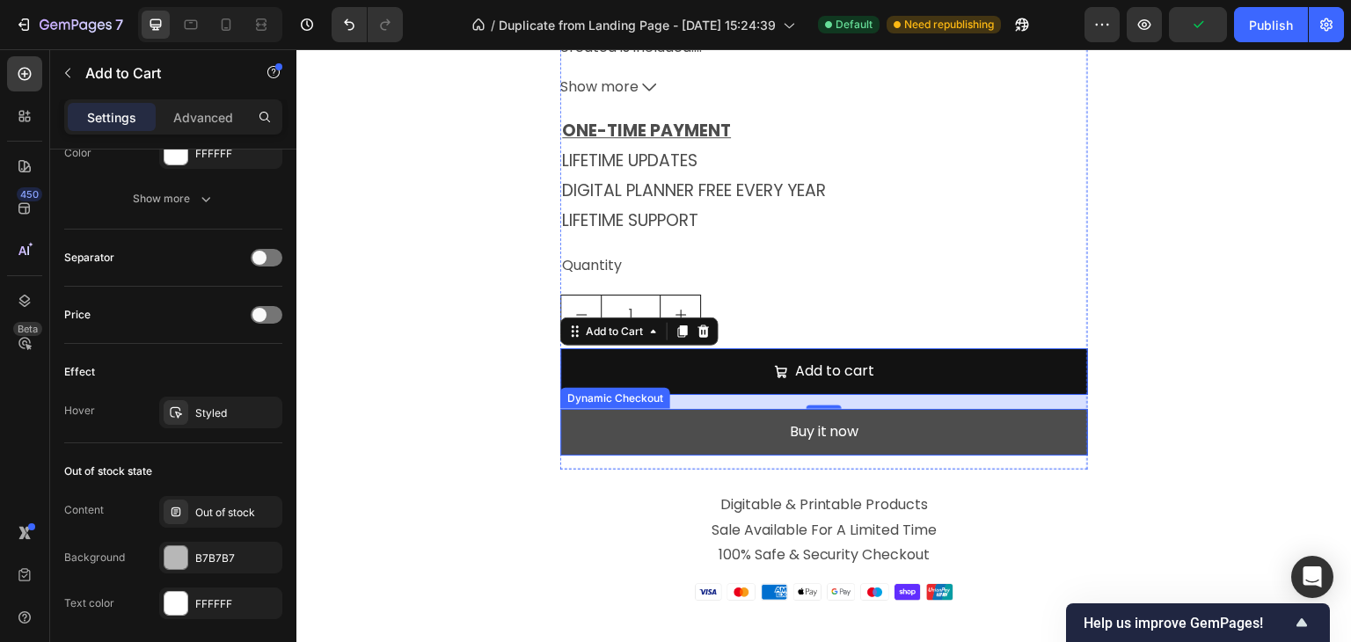
click at [598, 427] on button "Buy it now" at bounding box center [824, 432] width 528 height 47
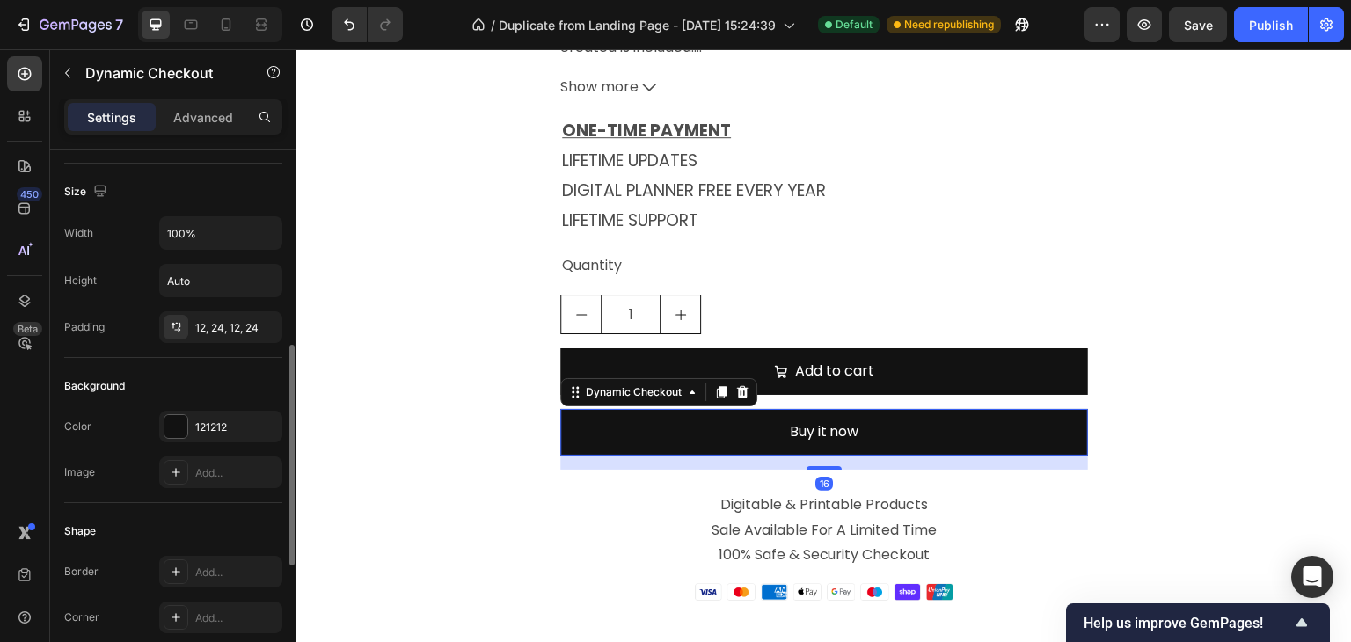
scroll to position [264, 0]
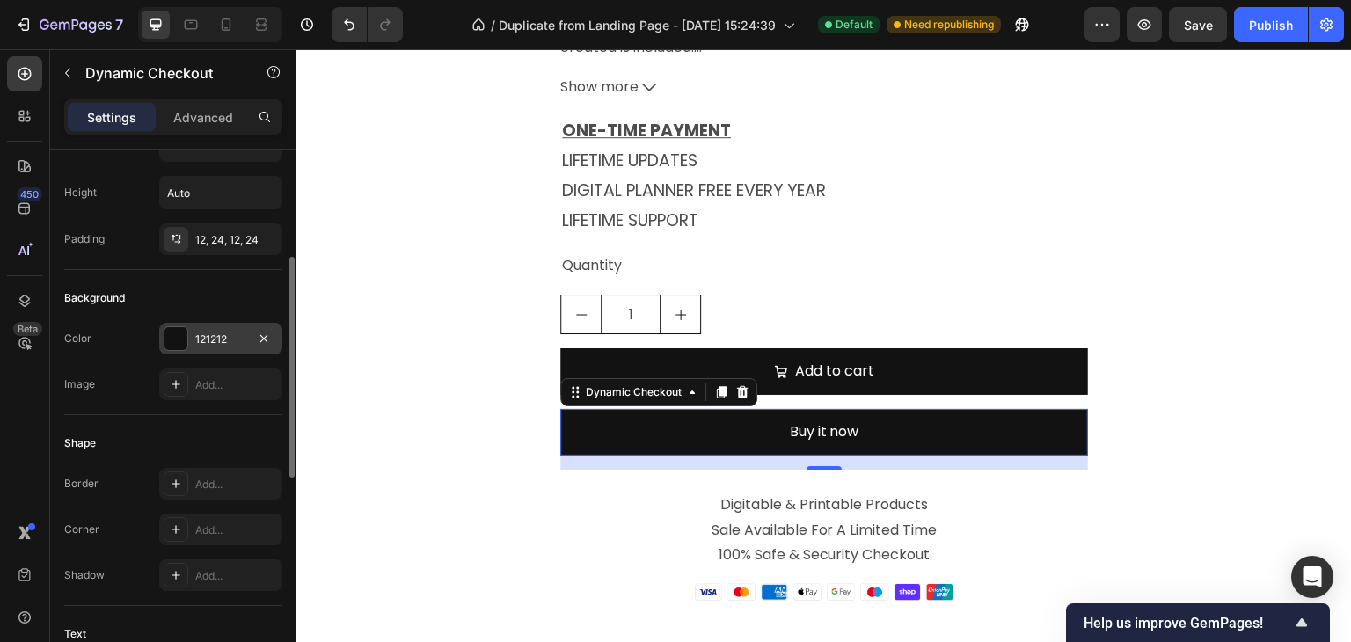
click at [202, 339] on div "121212" at bounding box center [220, 340] width 51 height 16
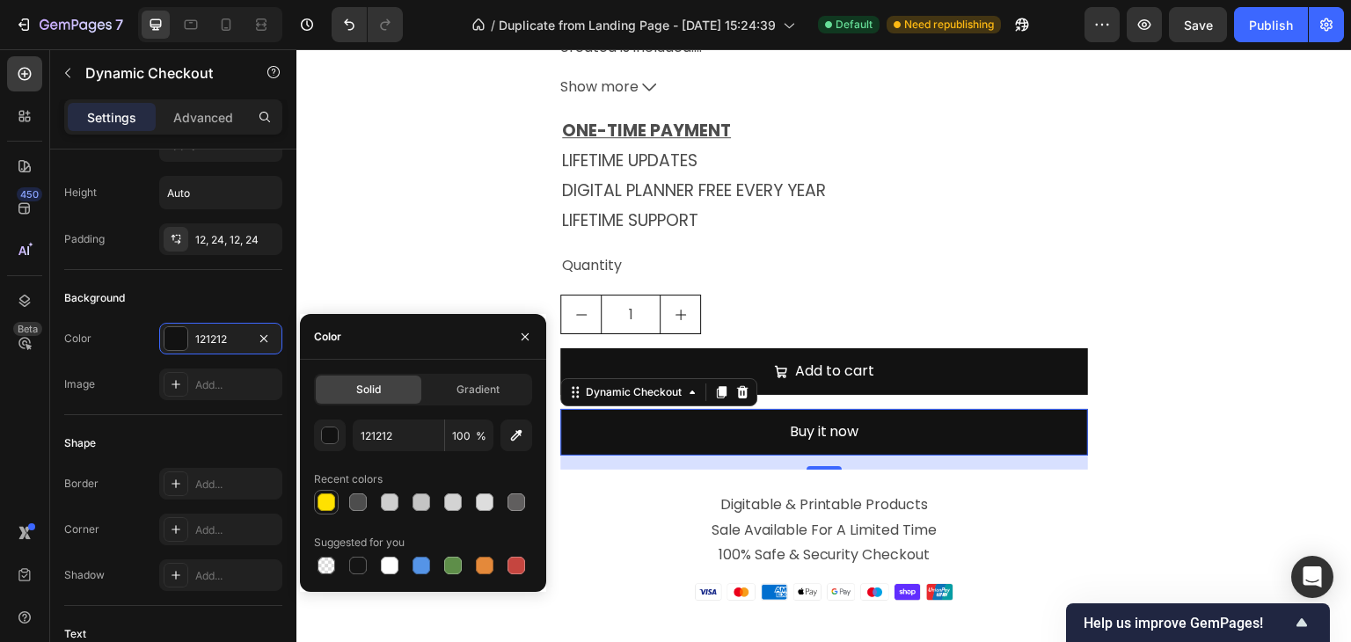
click at [321, 507] on div at bounding box center [327, 502] width 18 height 18
type input "FFE100"
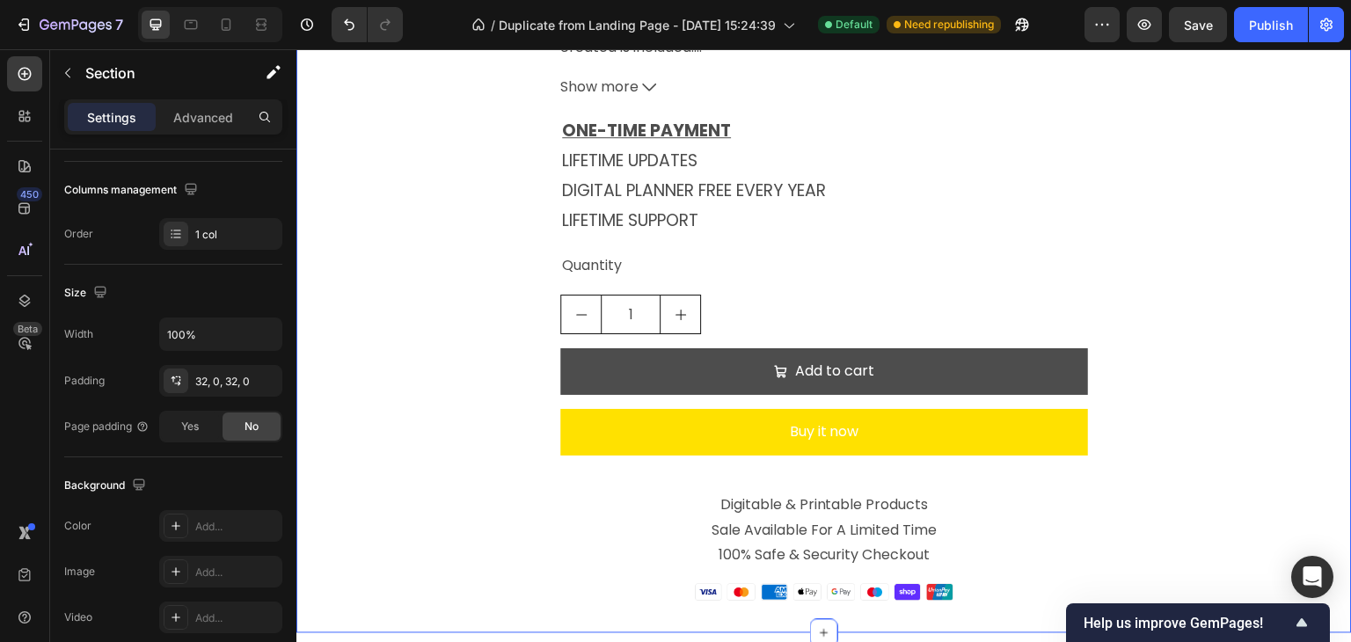
scroll to position [0, 0]
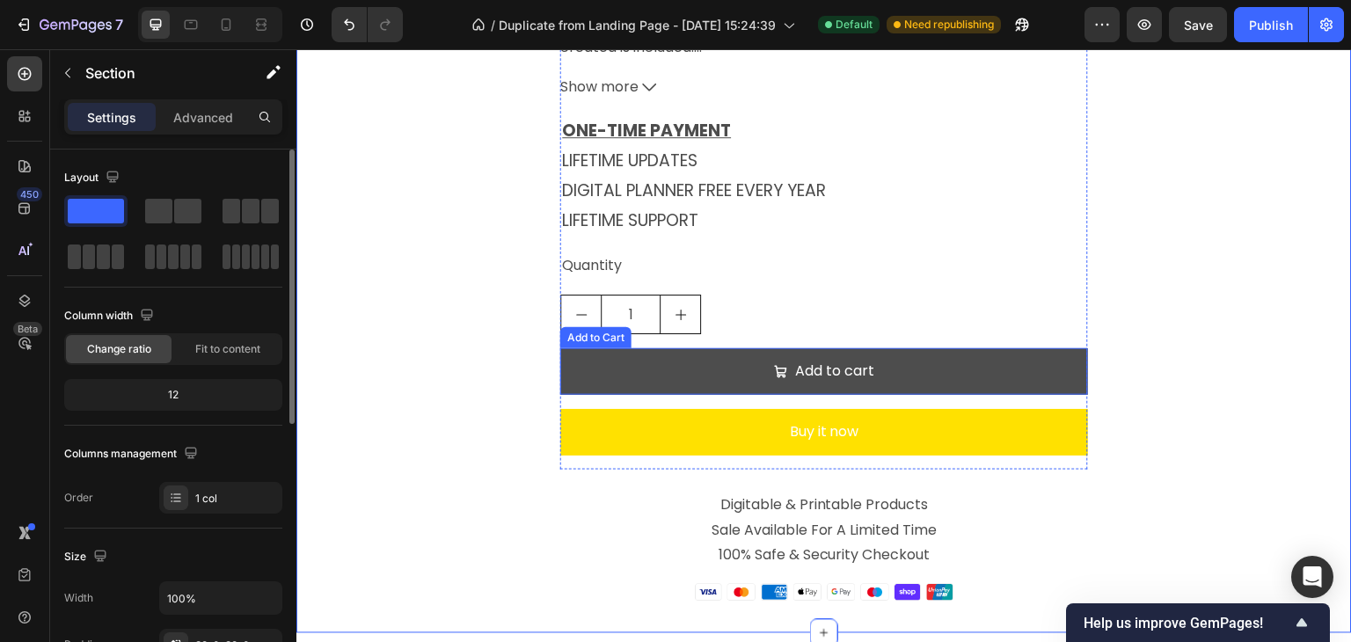
click at [1055, 355] on button "Add to cart" at bounding box center [824, 371] width 528 height 47
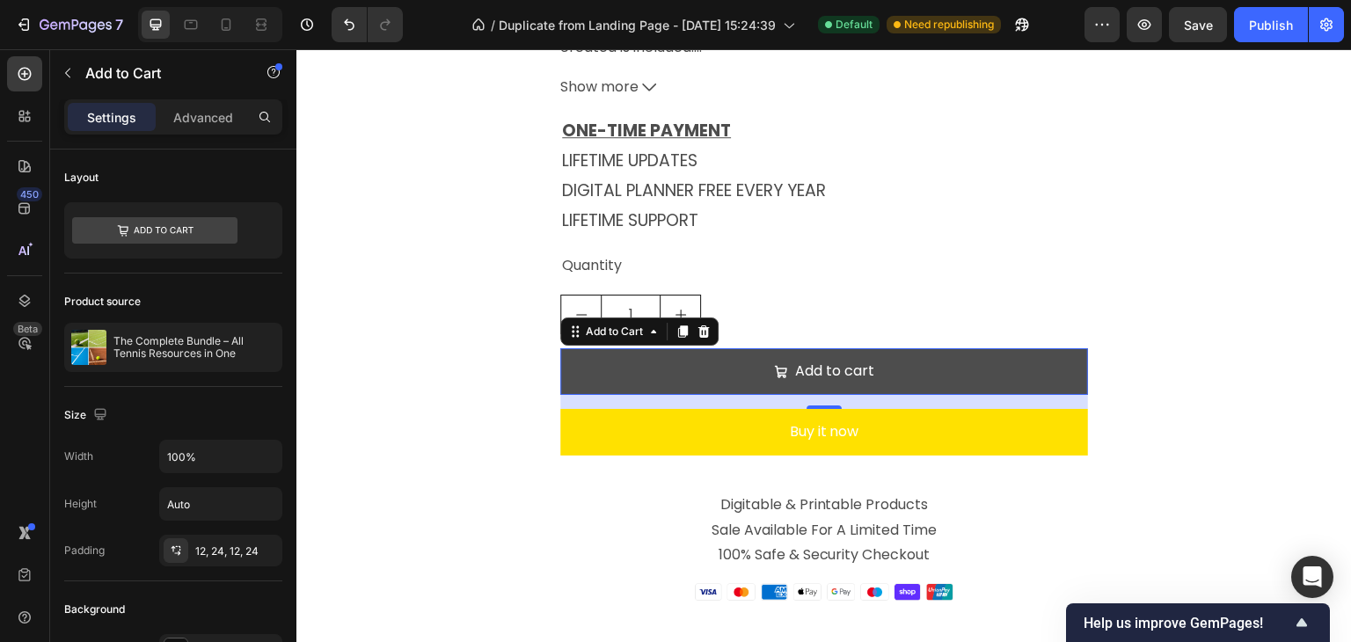
click at [727, 374] on button "Add to cart" at bounding box center [824, 371] width 528 height 47
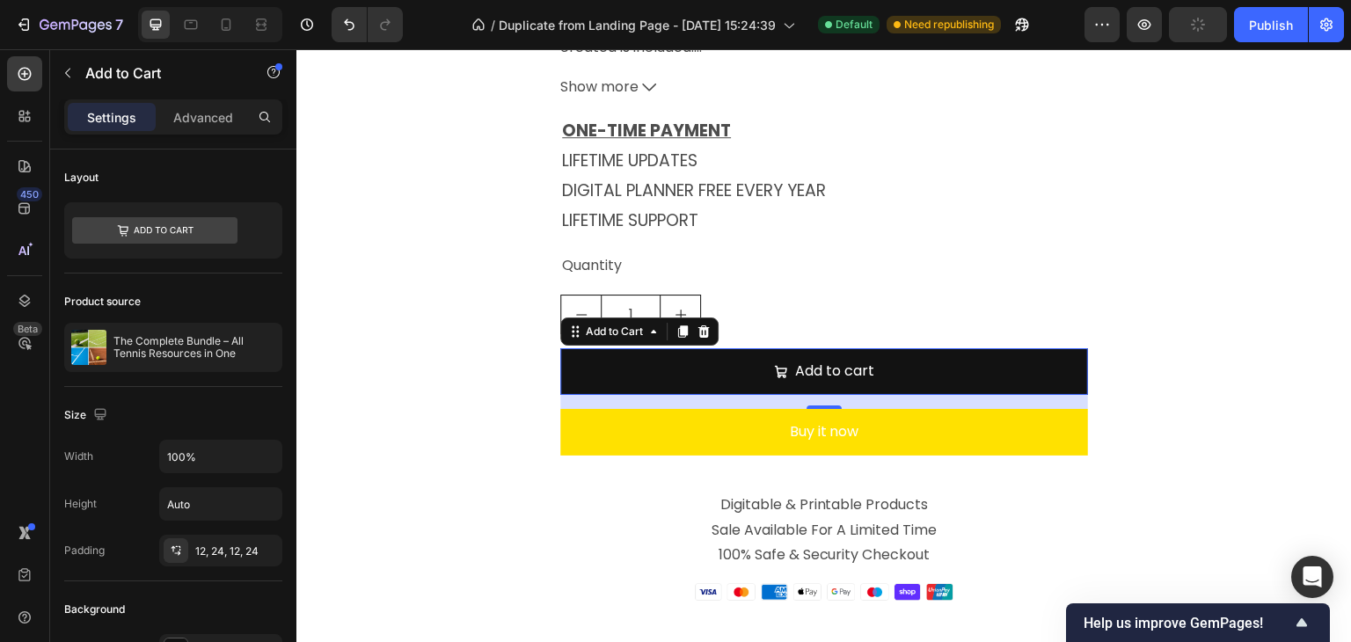
click at [703, 332] on icon at bounding box center [704, 332] width 14 height 14
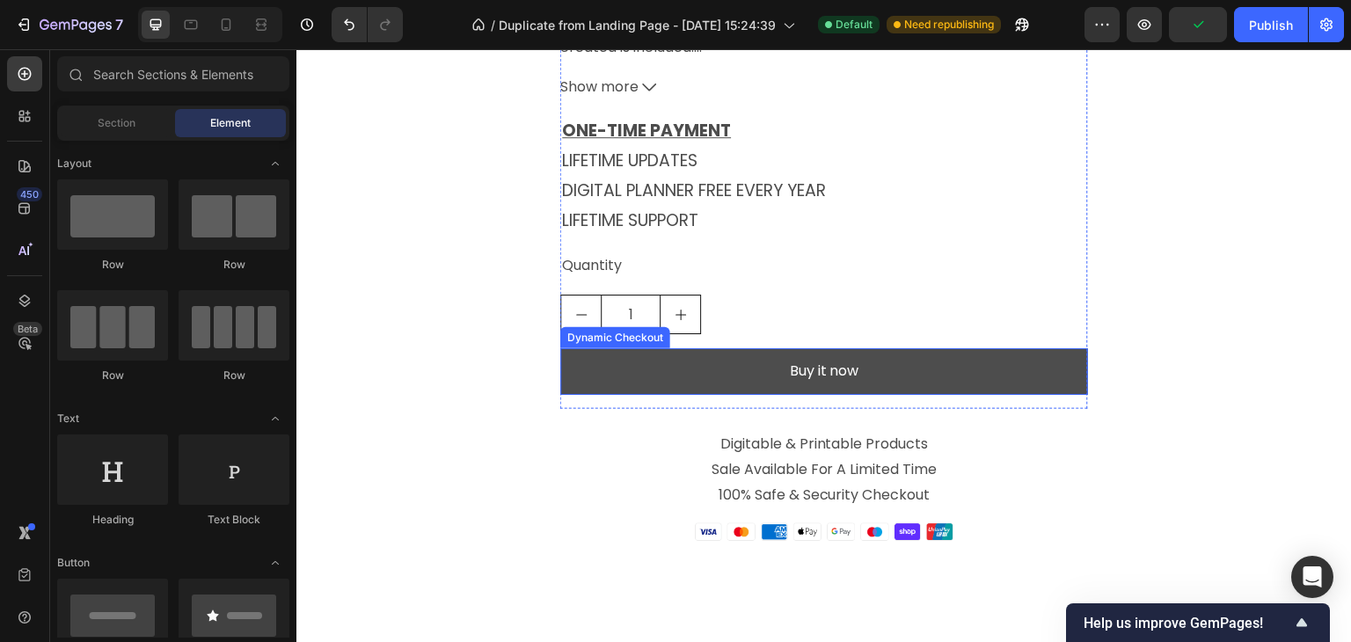
click at [777, 369] on button "Buy it now" at bounding box center [824, 371] width 528 height 47
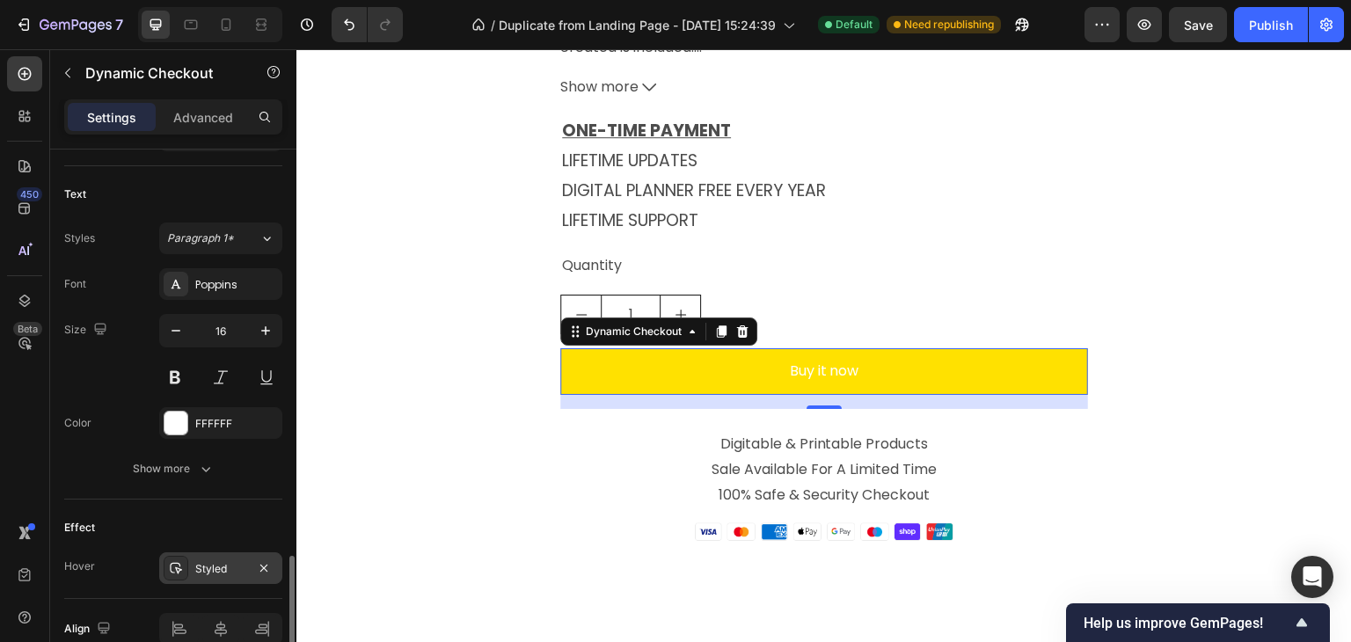
scroll to position [788, 0]
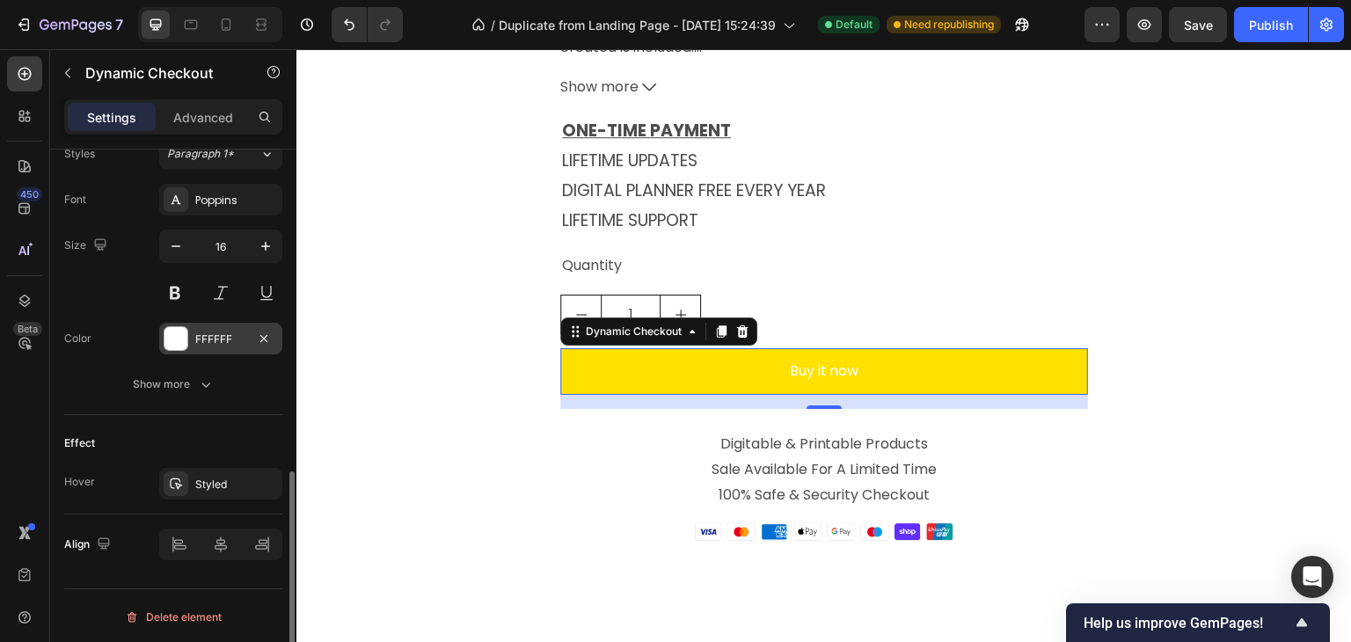
click at [212, 339] on div "FFFFFF" at bounding box center [220, 340] width 51 height 16
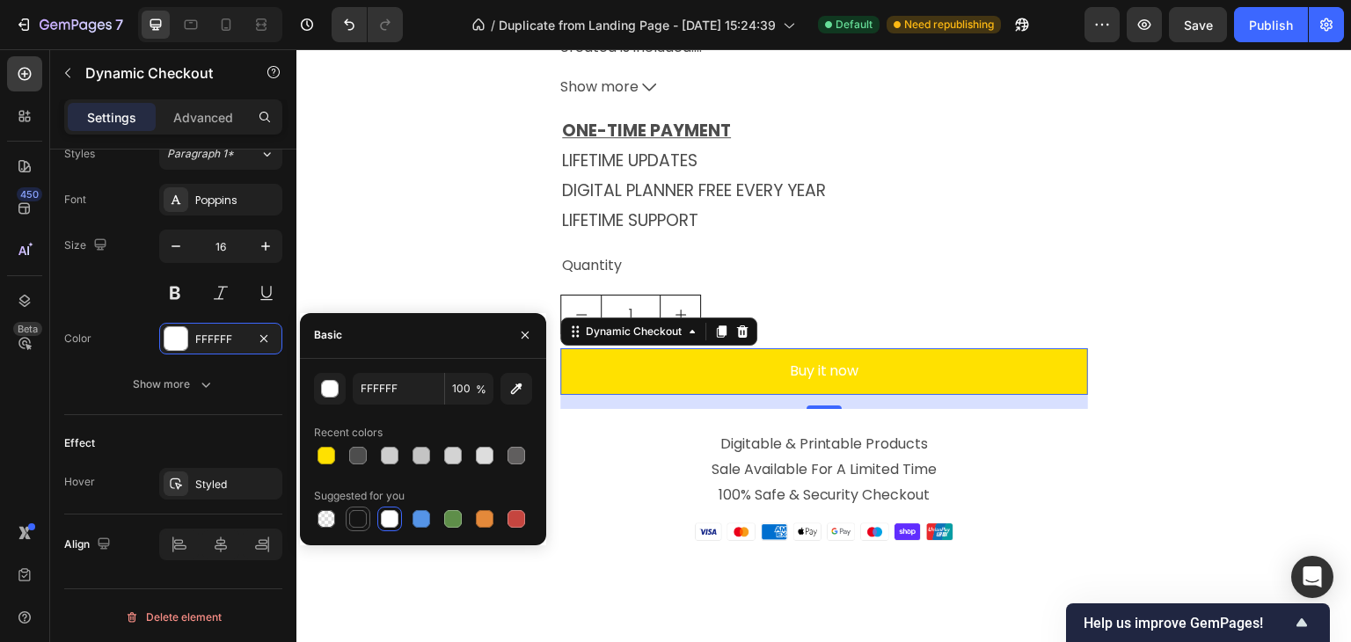
click at [354, 515] on div at bounding box center [358, 519] width 18 height 18
type input "151515"
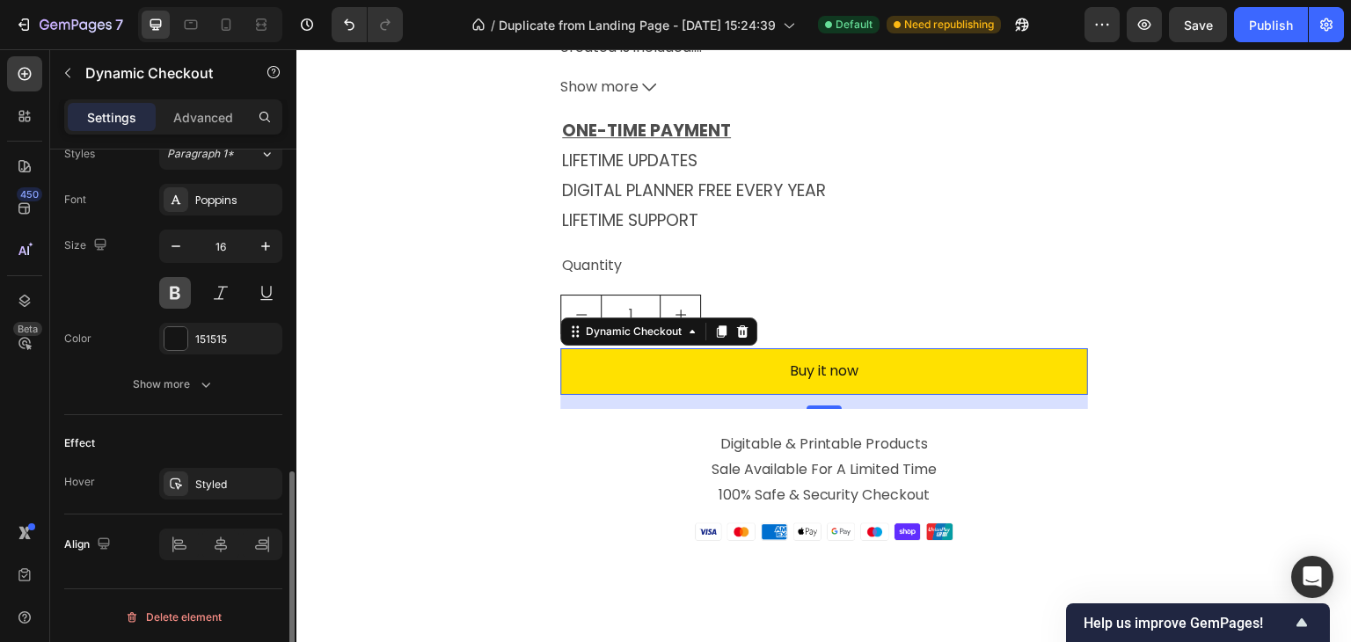
click at [181, 289] on button at bounding box center [175, 293] width 32 height 32
click at [211, 377] on icon "button" at bounding box center [206, 385] width 18 height 18
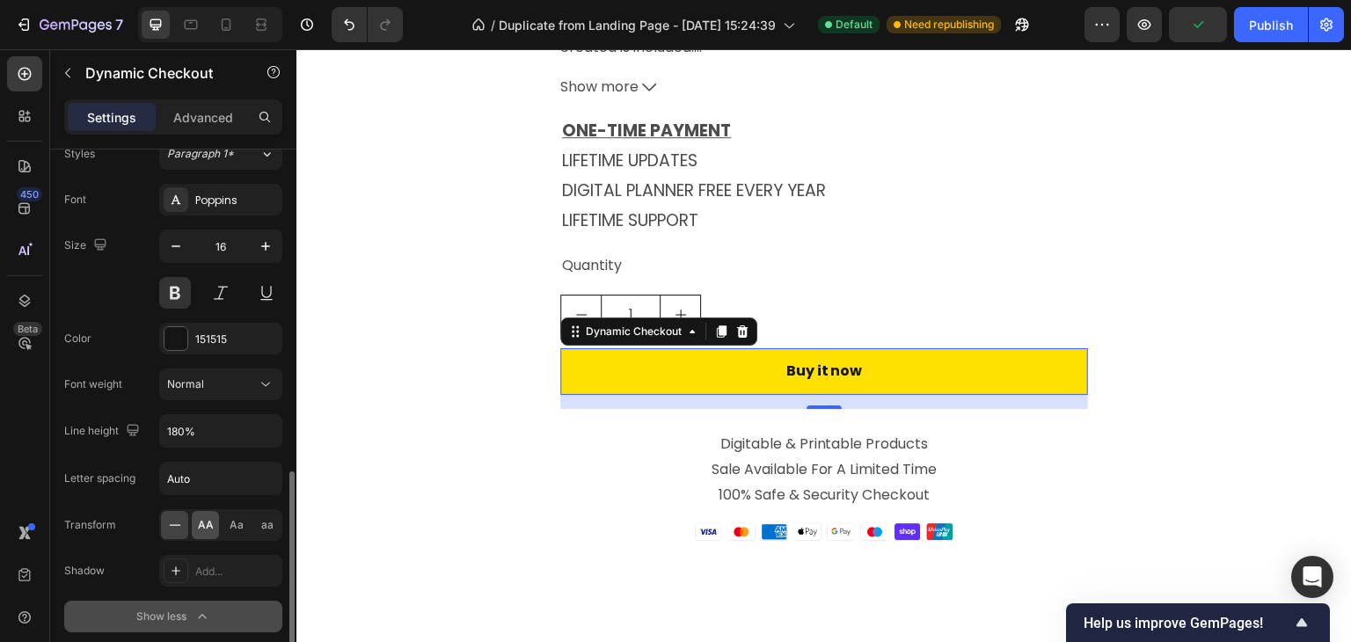
click at [192, 524] on div "AA" at bounding box center [205, 525] width 27 height 28
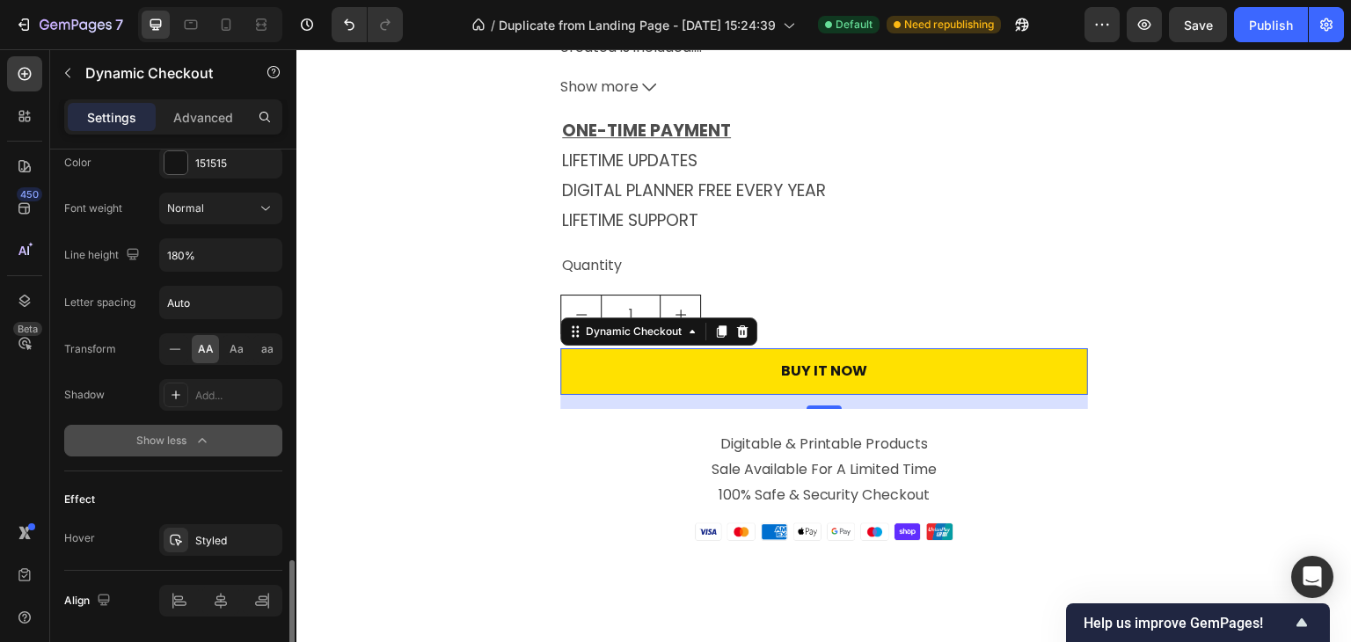
scroll to position [1020, 0]
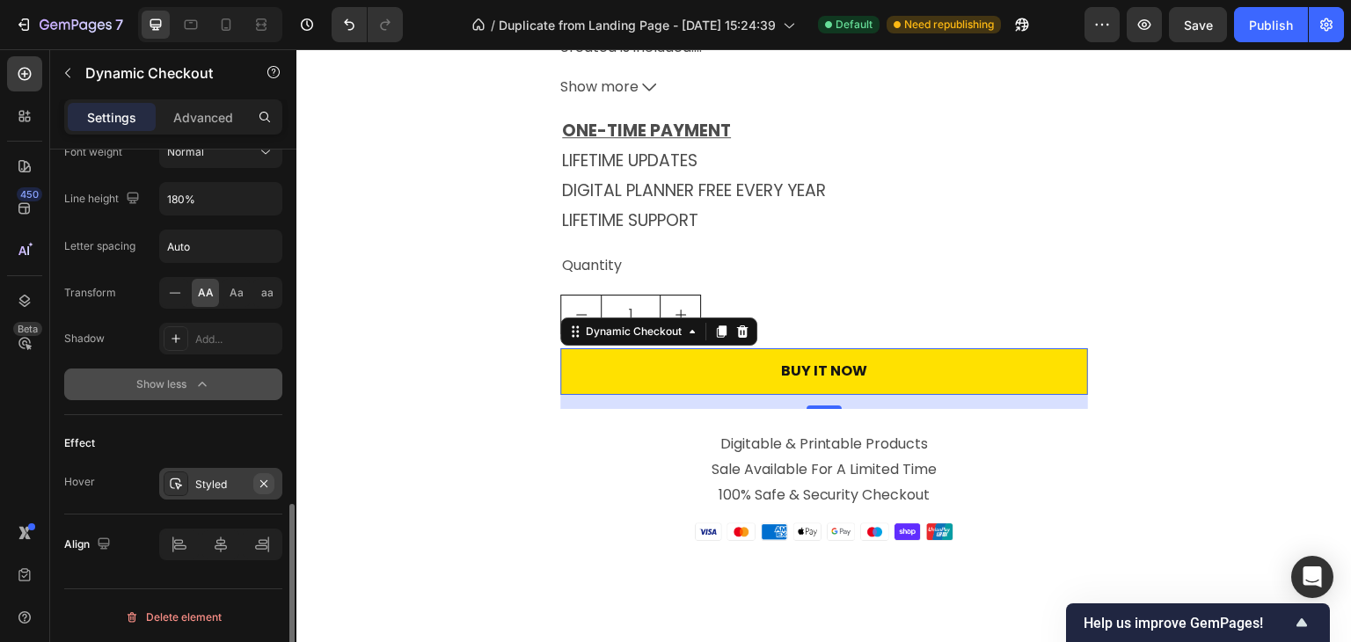
click at [267, 477] on icon "button" at bounding box center [264, 484] width 14 height 14
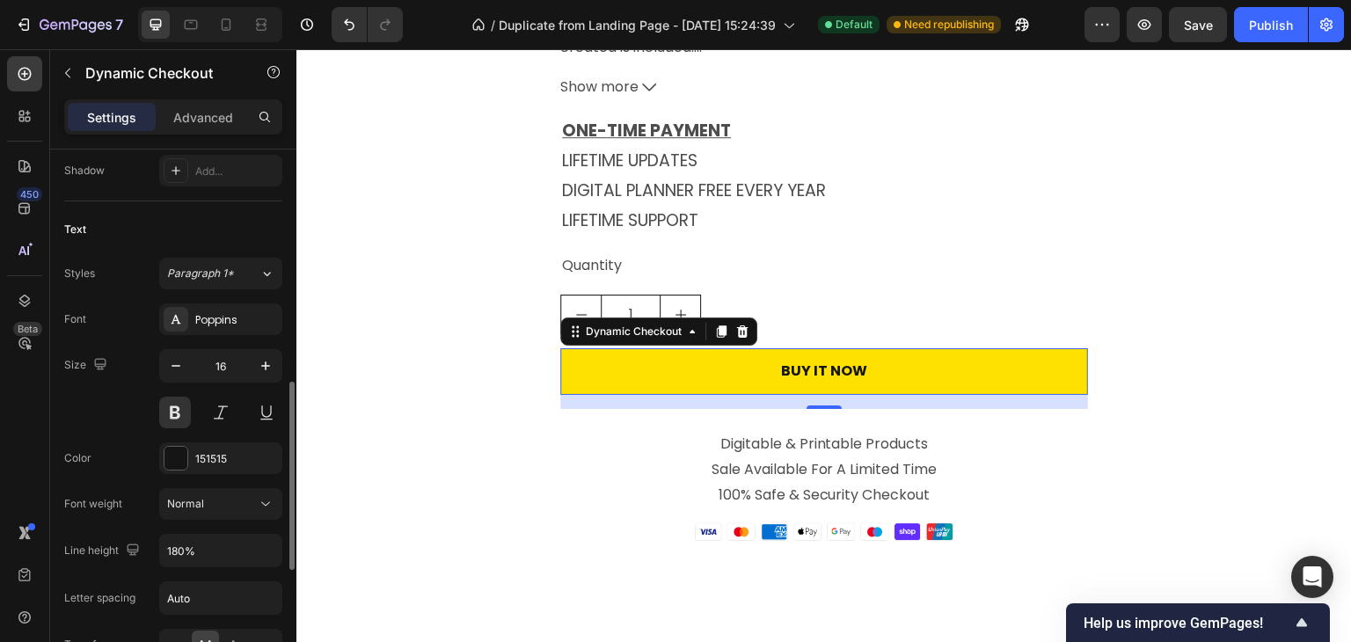
scroll to position [493, 0]
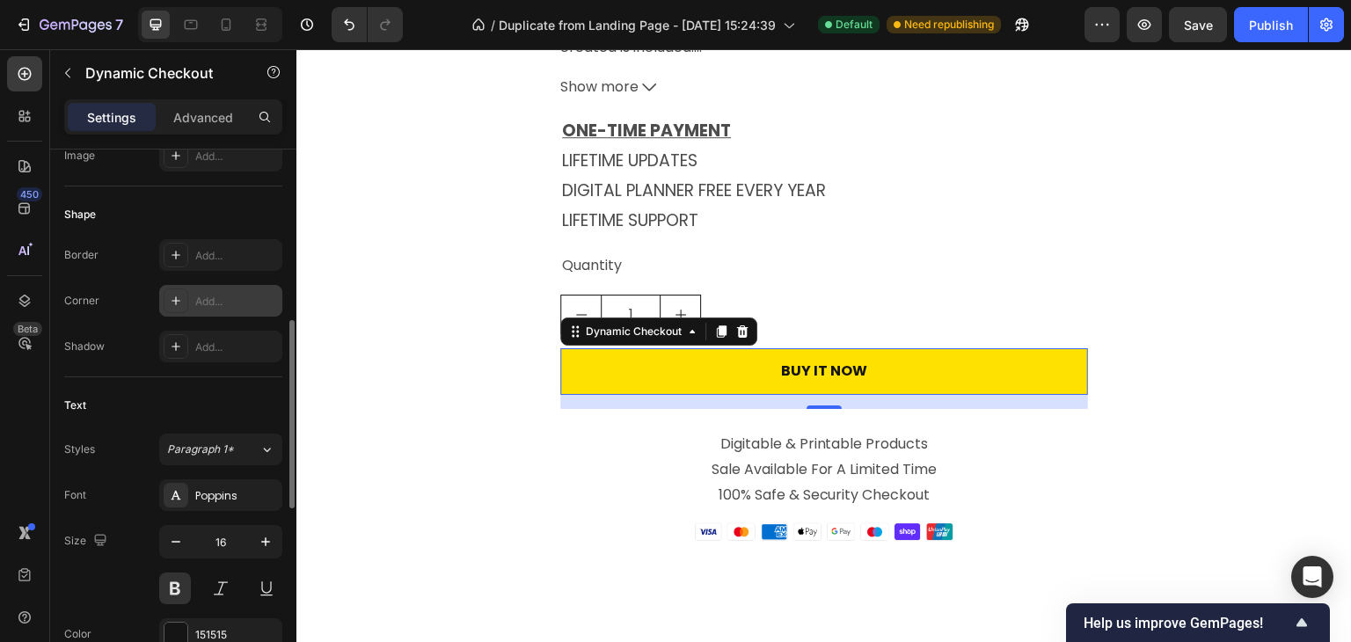
click at [201, 296] on div "Add..." at bounding box center [236, 302] width 83 height 16
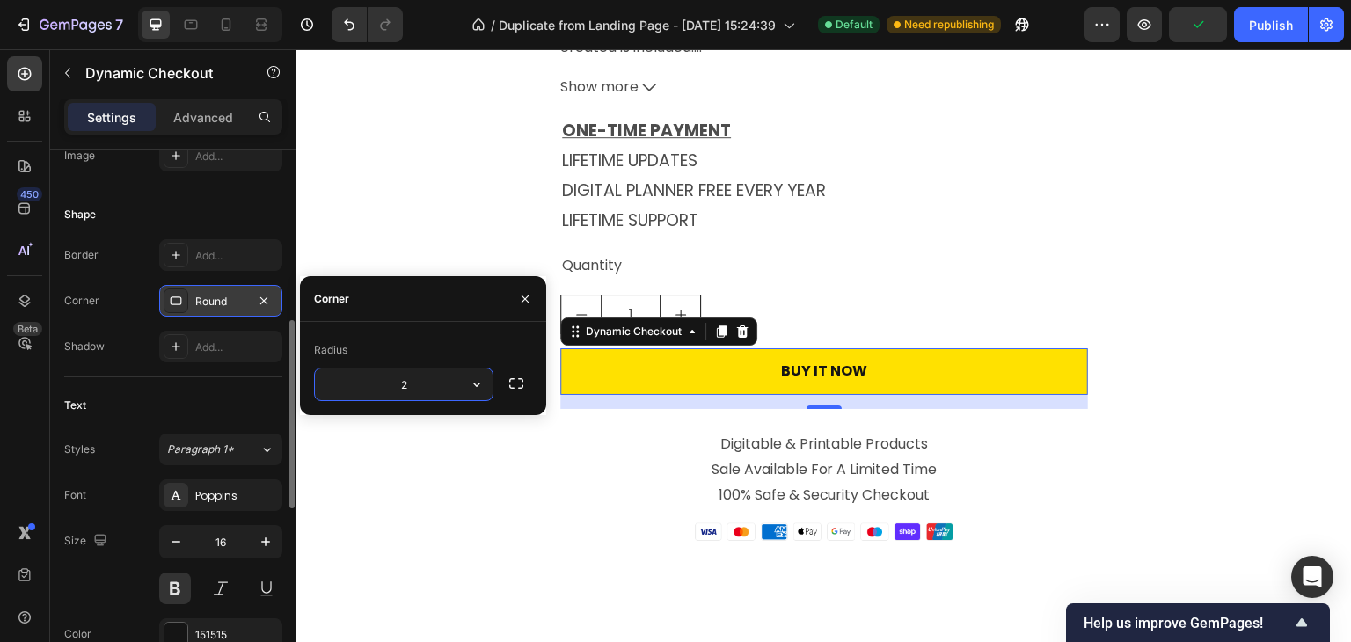
type input "20"
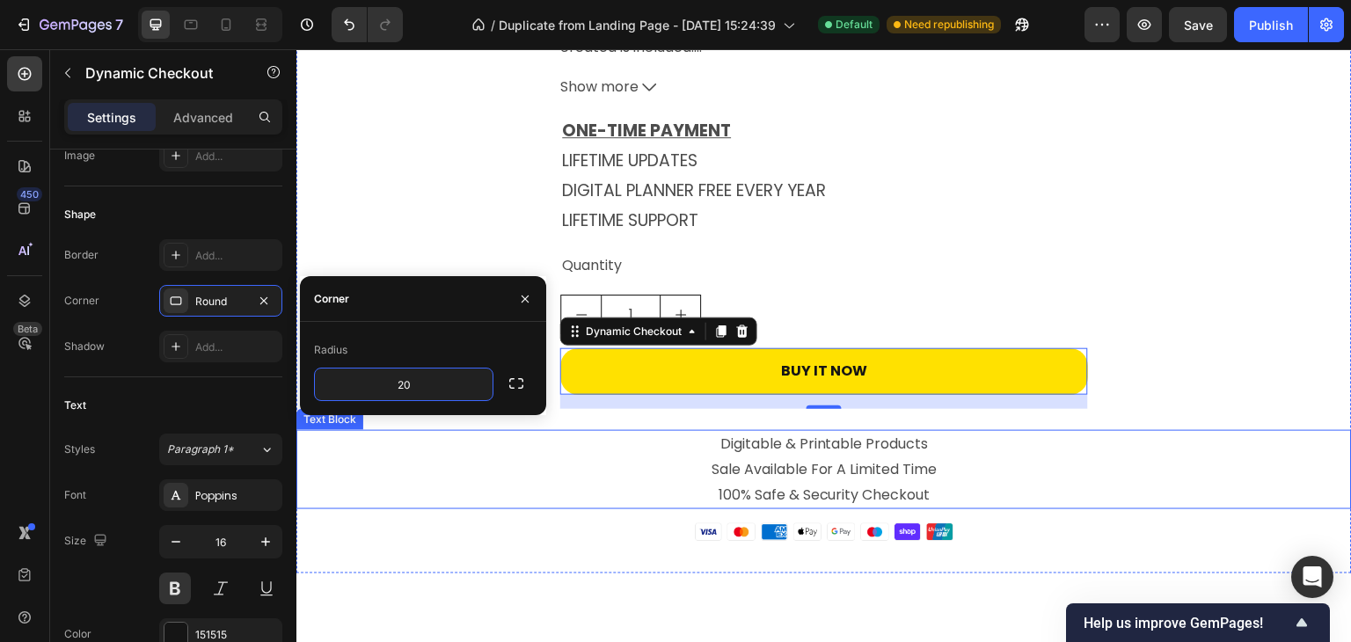
drag, startPoint x: 1128, startPoint y: 498, endPoint x: 1111, endPoint y: 501, distance: 17.1
click at [1121, 493] on p "100% Safe & Security Checkout" at bounding box center [824, 496] width 1052 height 26
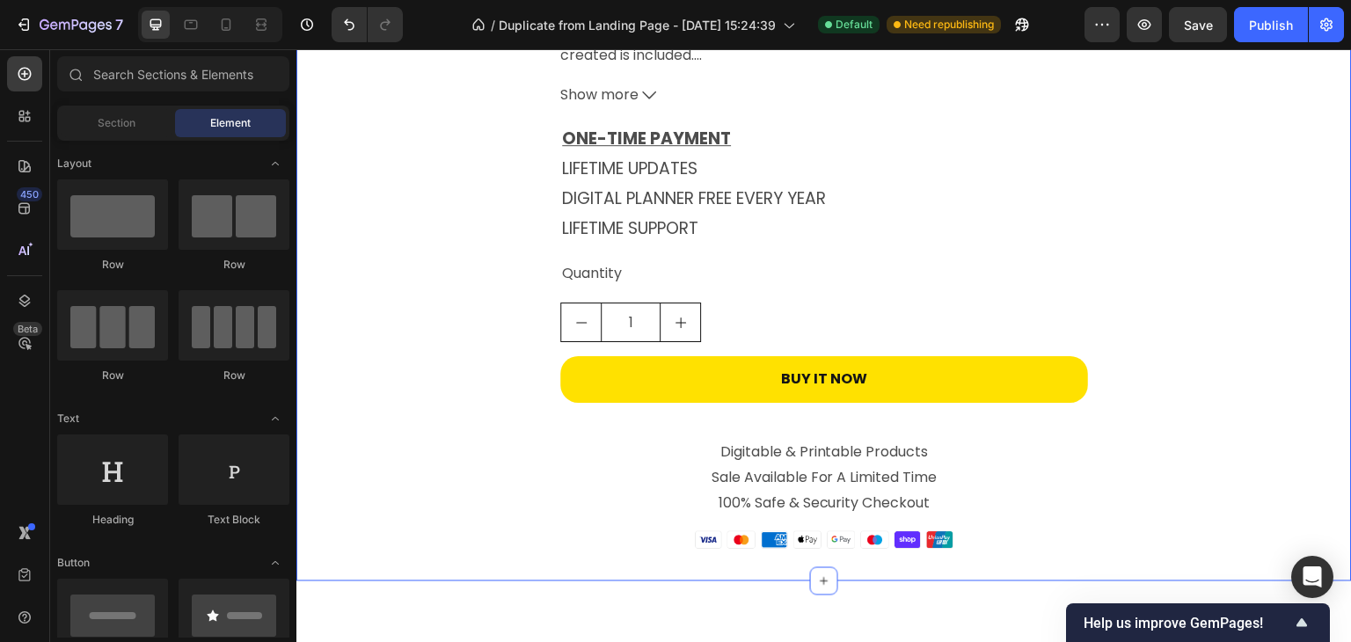
scroll to position [5314, 0]
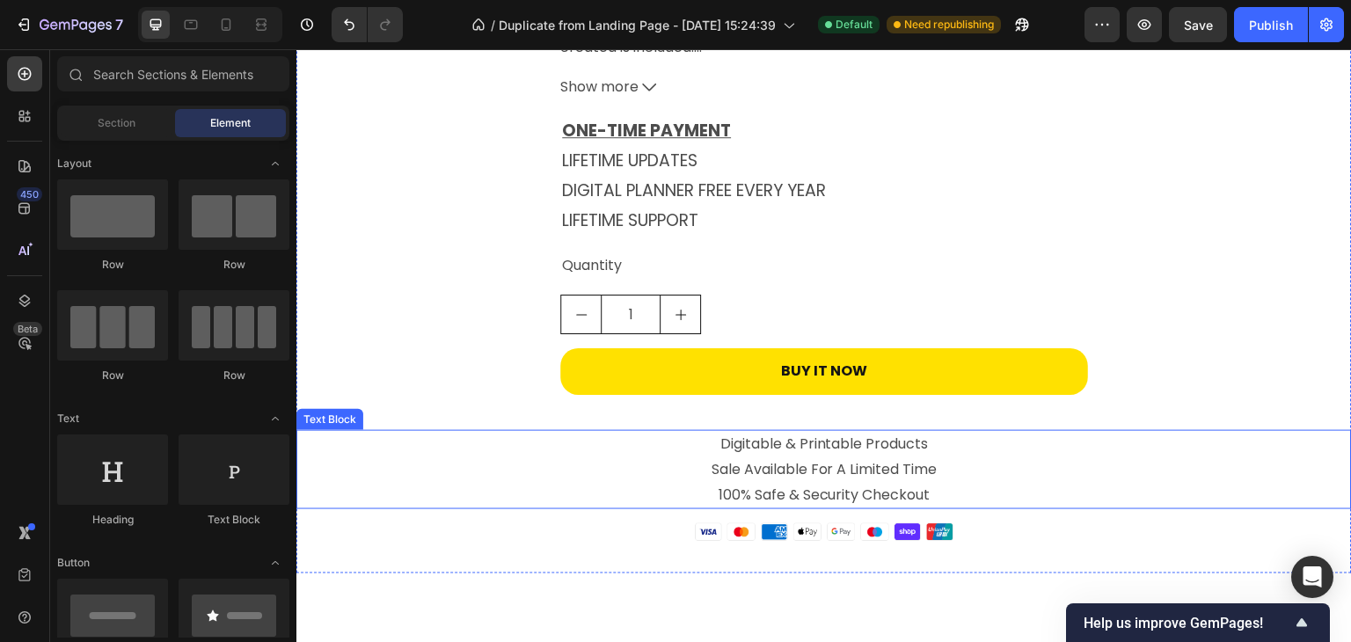
click at [883, 470] on p "Digitable & Printable Products Sale Available For A Limited Time" at bounding box center [824, 457] width 1052 height 51
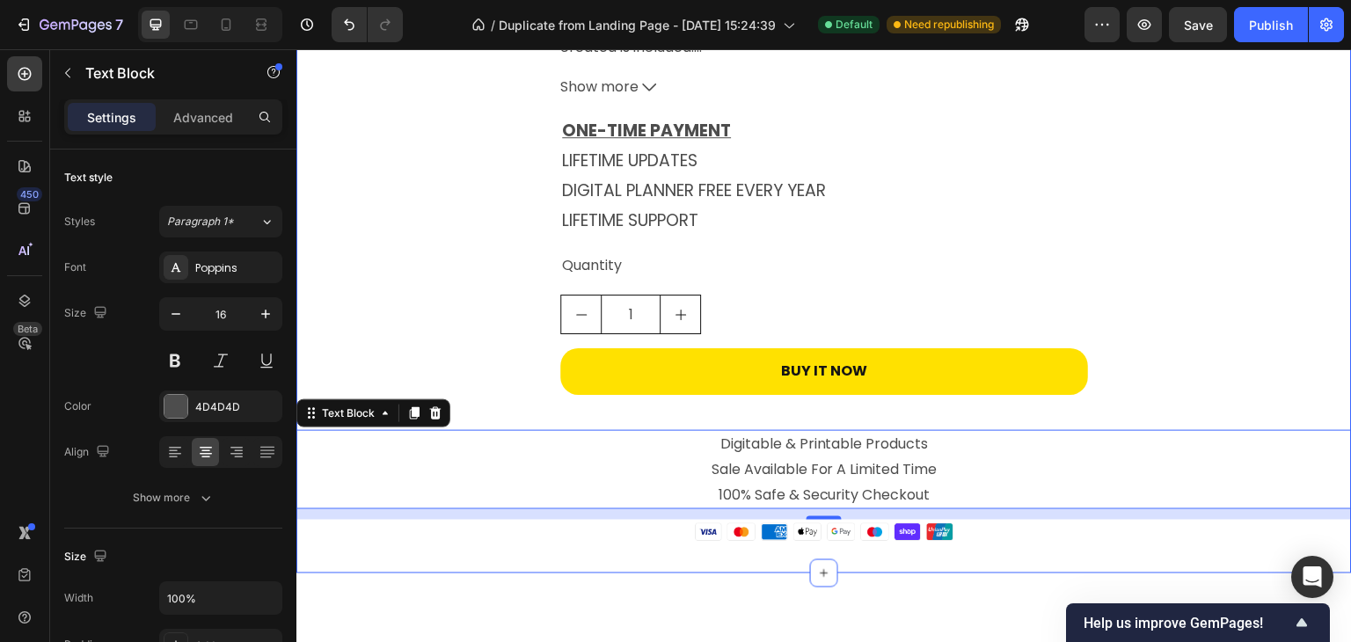
drag, startPoint x: 986, startPoint y: 567, endPoint x: 958, endPoint y: 552, distance: 31.9
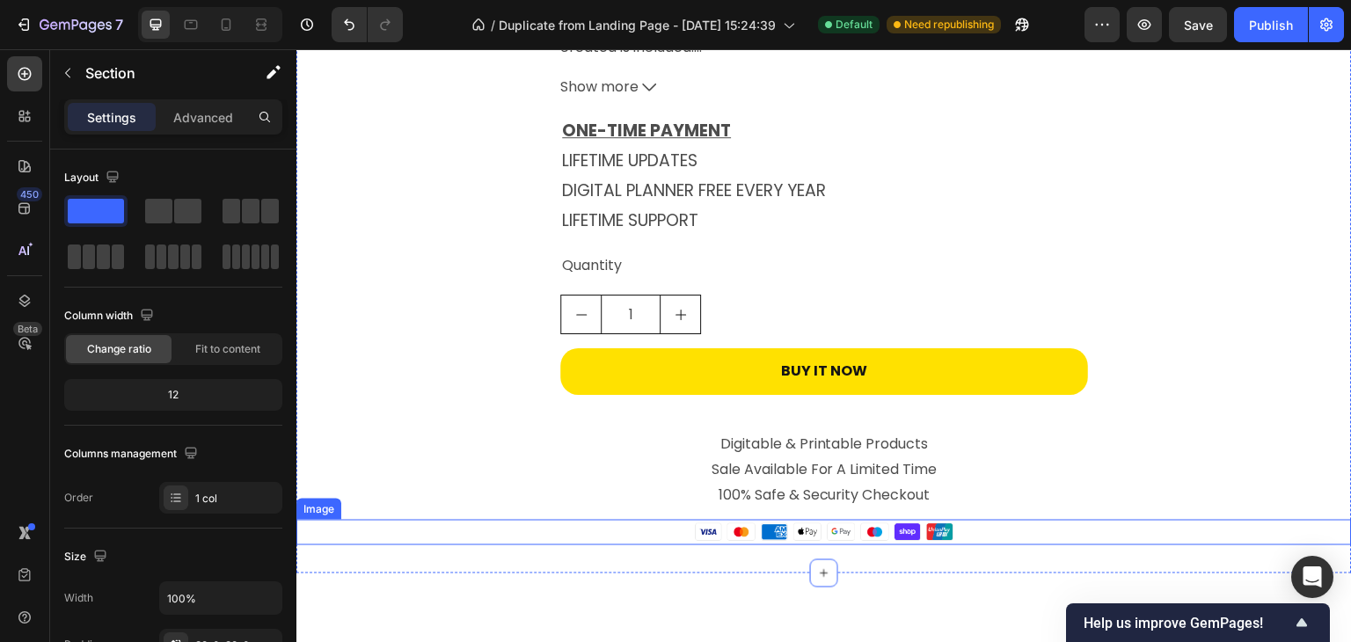
drag, startPoint x: 913, startPoint y: 524, endPoint x: 894, endPoint y: 529, distance: 19.8
click at [912, 524] on img at bounding box center [824, 532] width 264 height 25
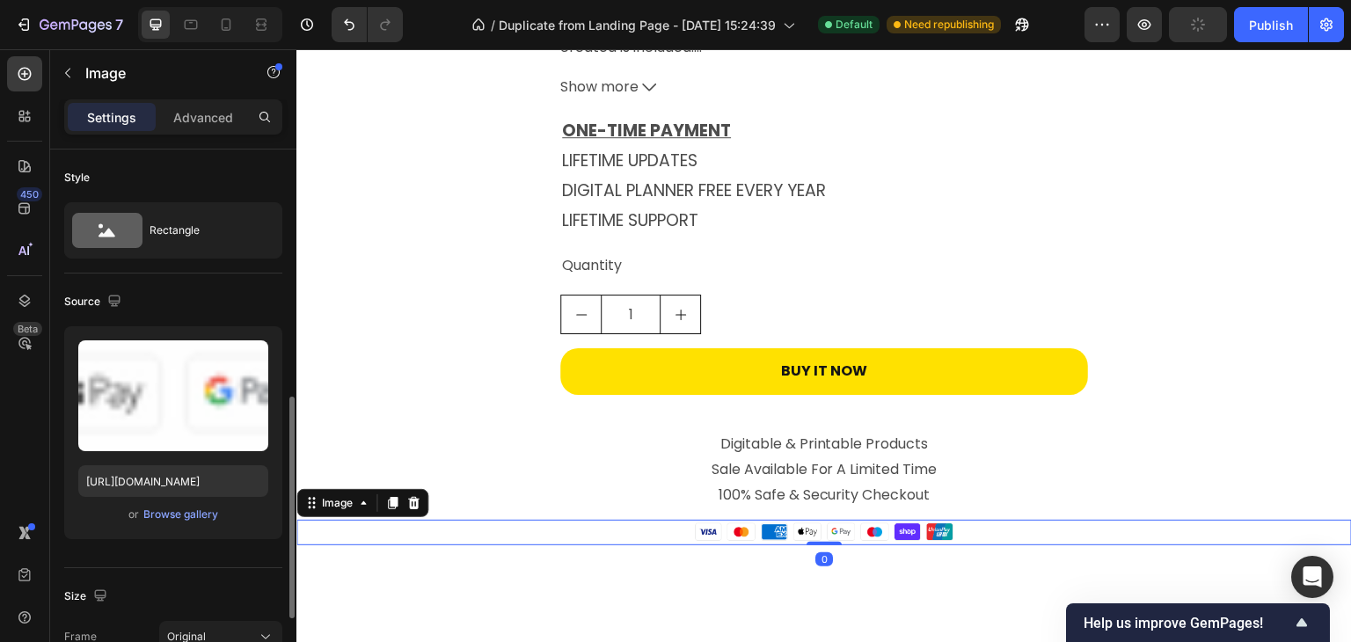
scroll to position [264, 0]
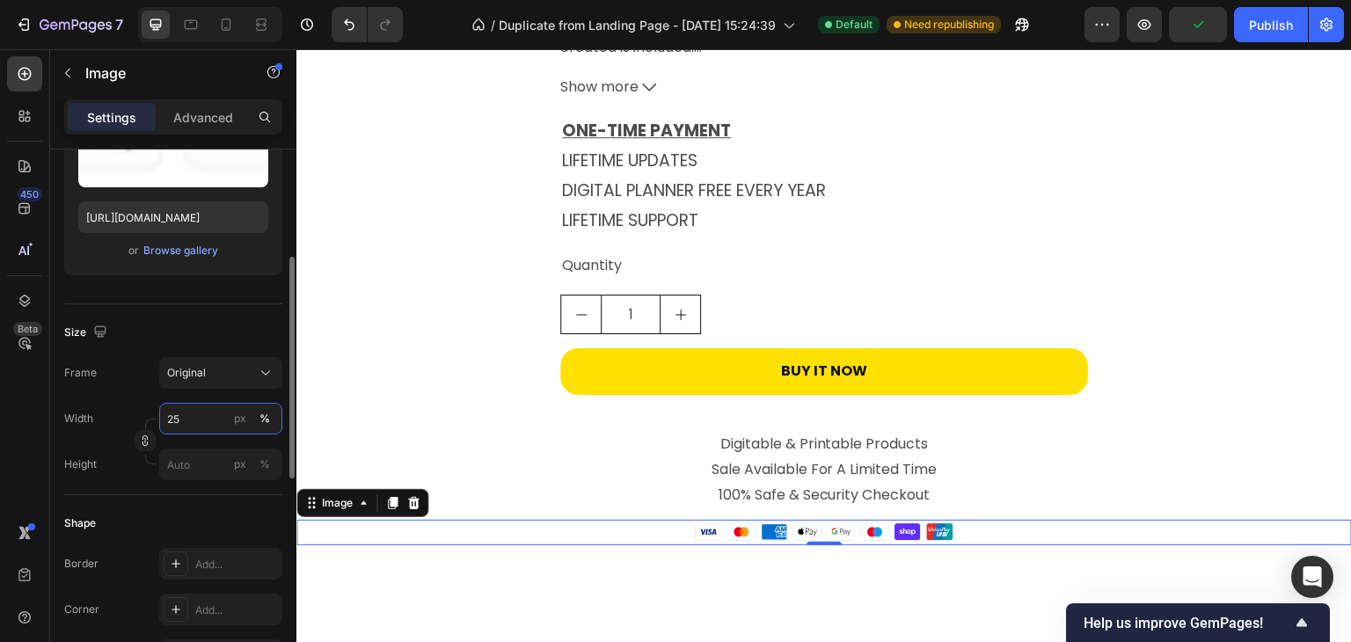
click at [185, 412] on input "25" at bounding box center [220, 419] width 123 height 32
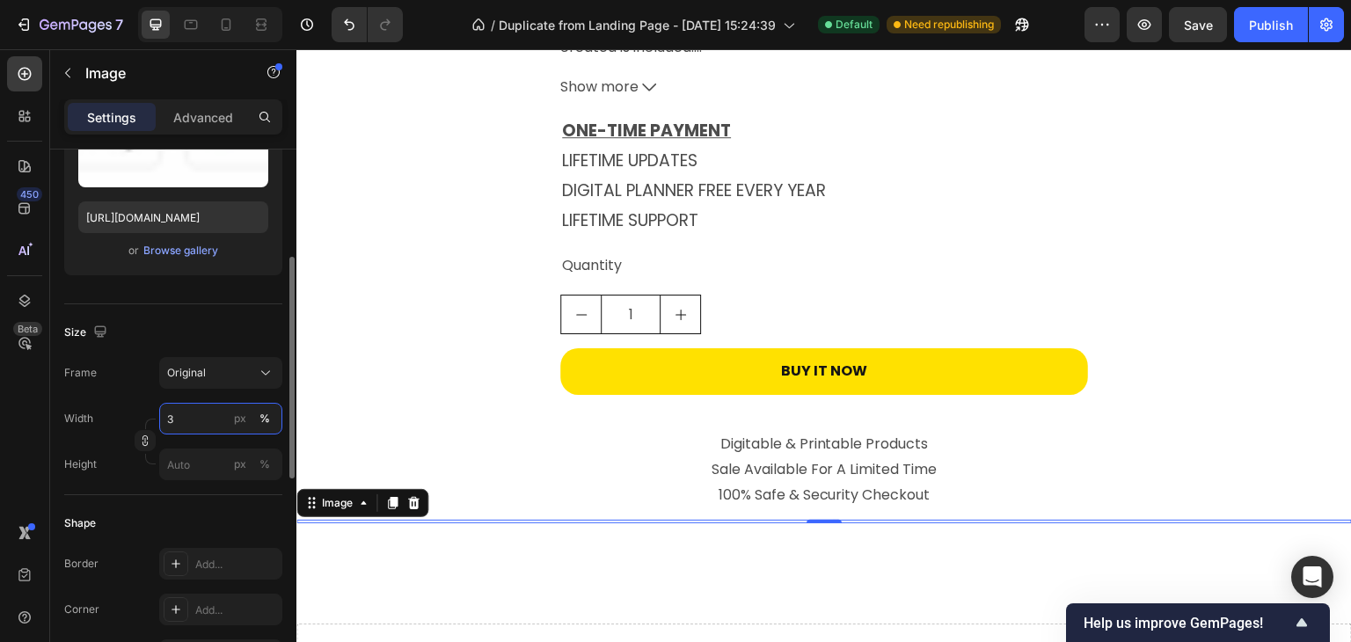
type input "30"
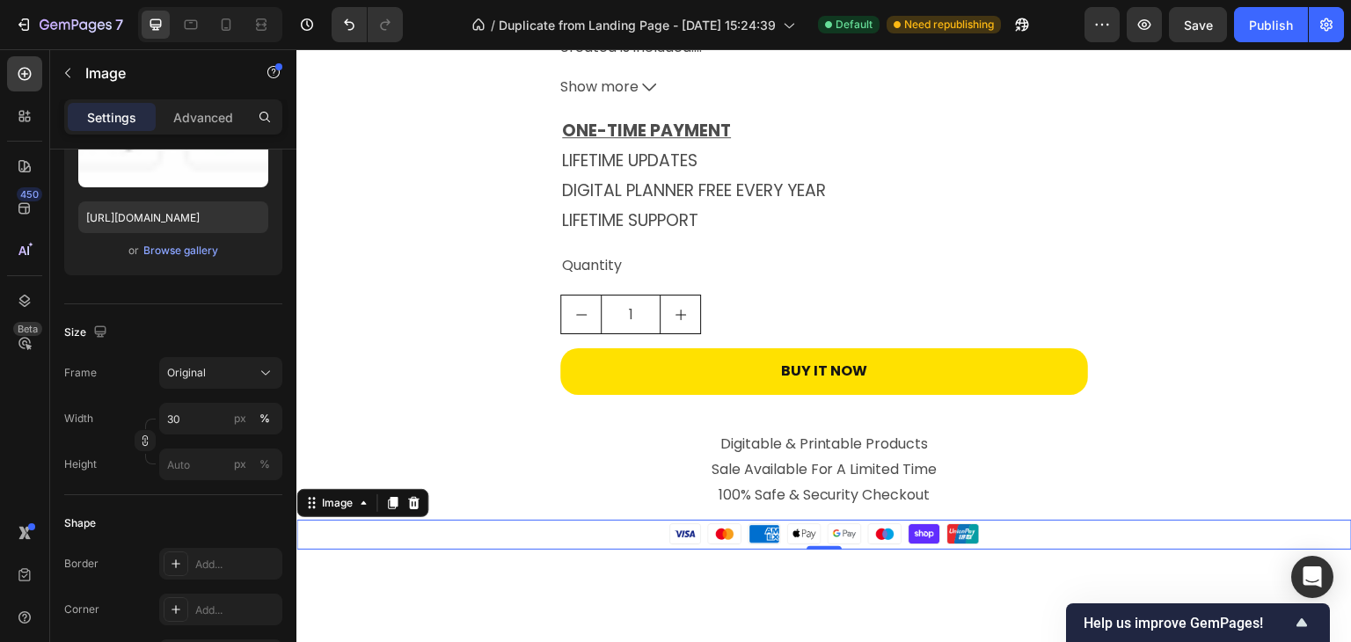
drag, startPoint x: 748, startPoint y: 590, endPoint x: 708, endPoint y: 600, distance: 40.7
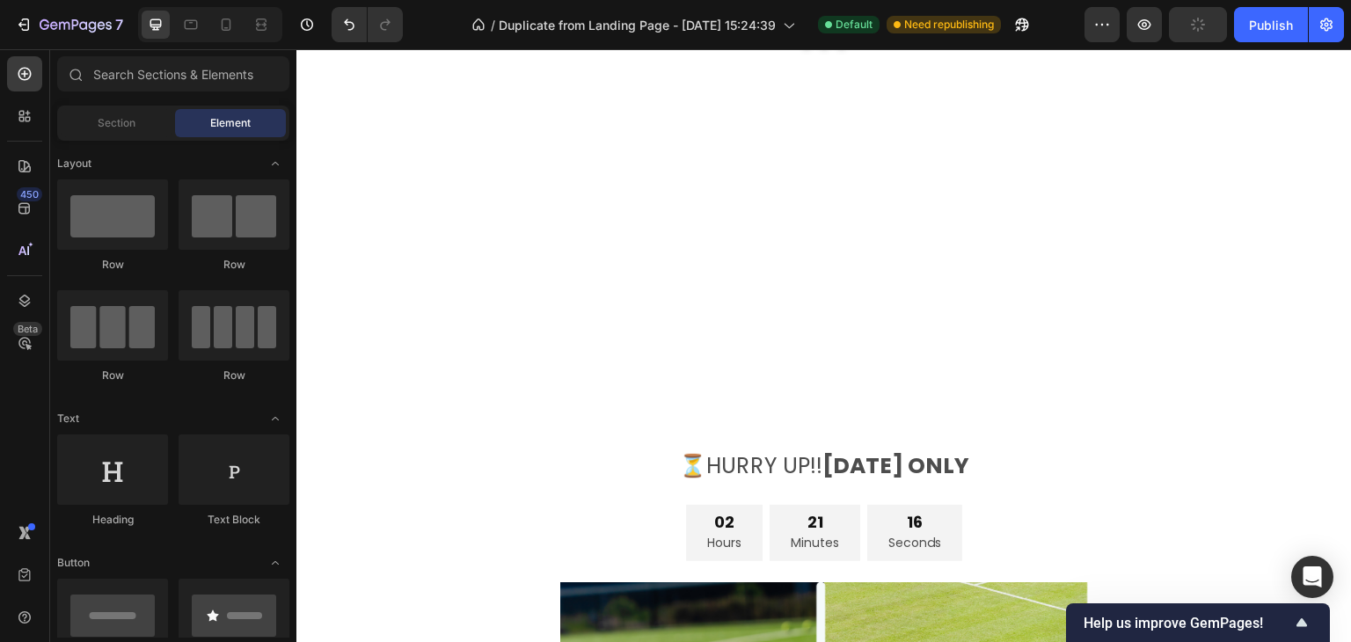
scroll to position [3926, 0]
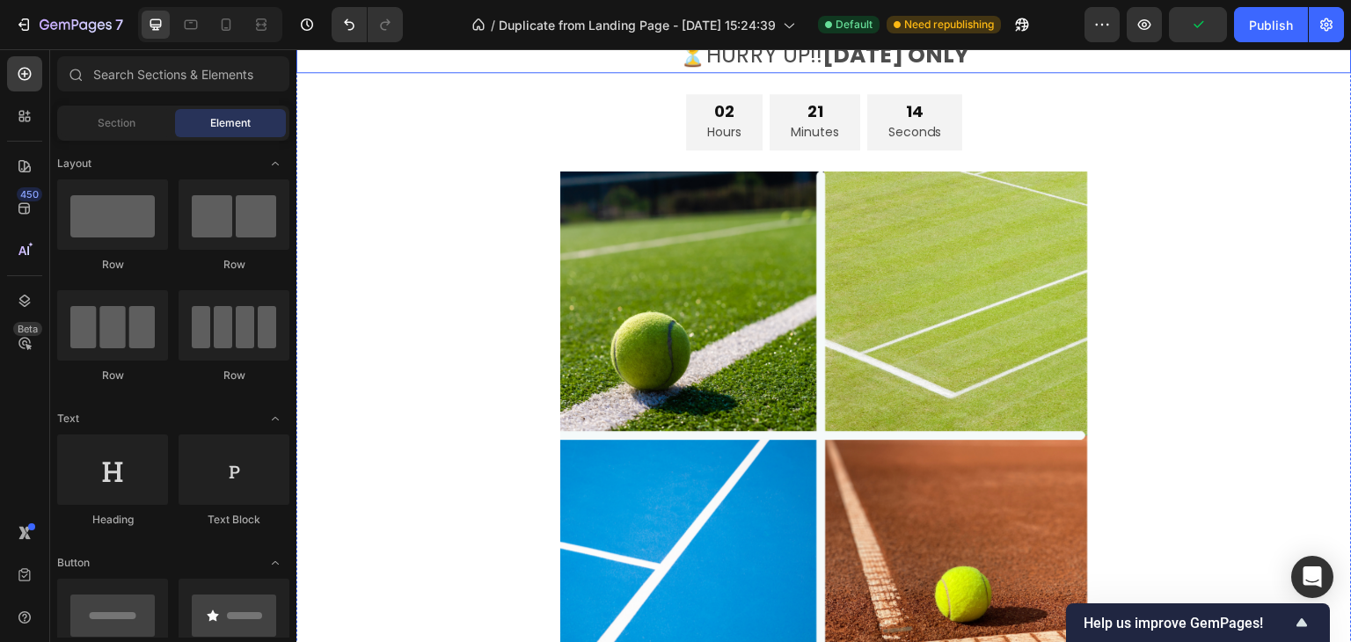
click at [904, 70] on strong "[DATE] ONLY" at bounding box center [896, 55] width 148 height 31
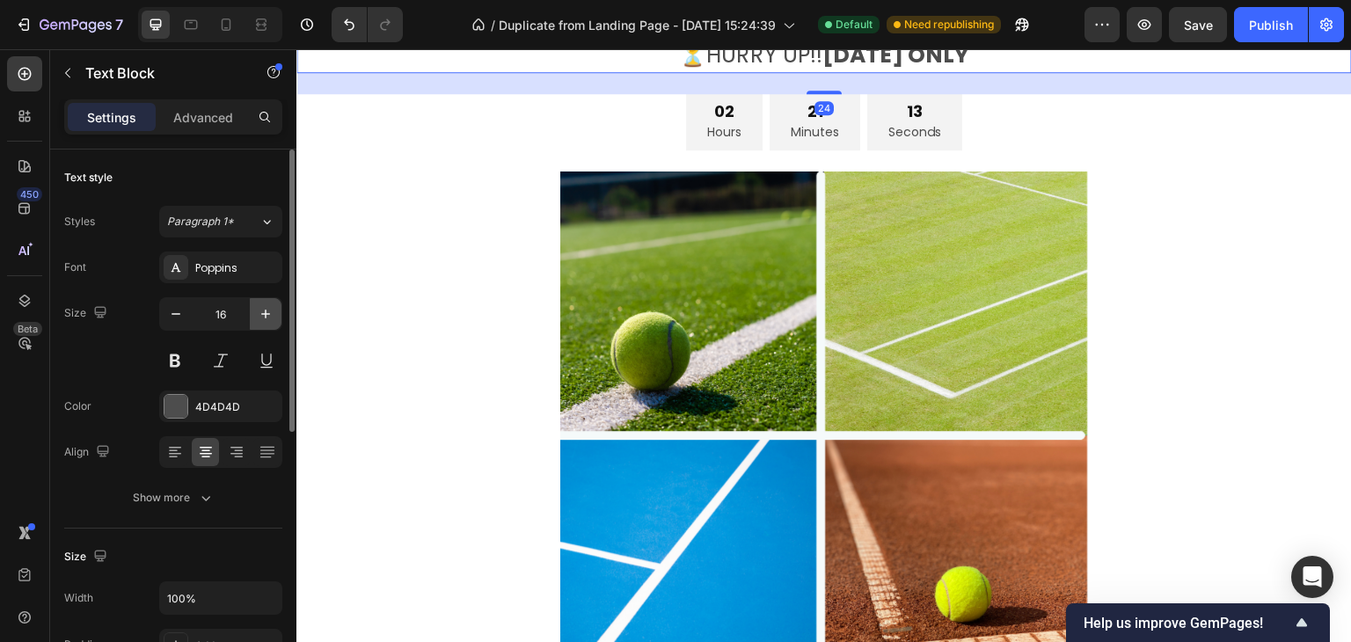
click at [261, 320] on icon "button" at bounding box center [266, 314] width 18 height 18
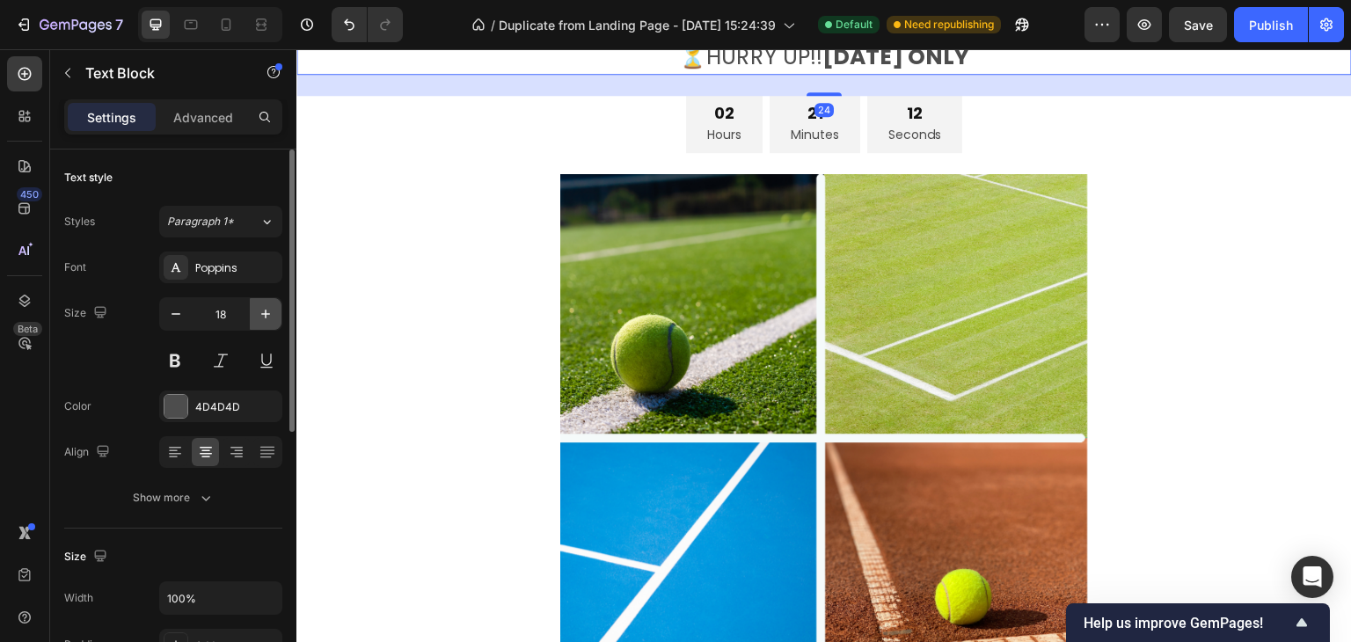
click at [261, 320] on icon "button" at bounding box center [266, 314] width 18 height 18
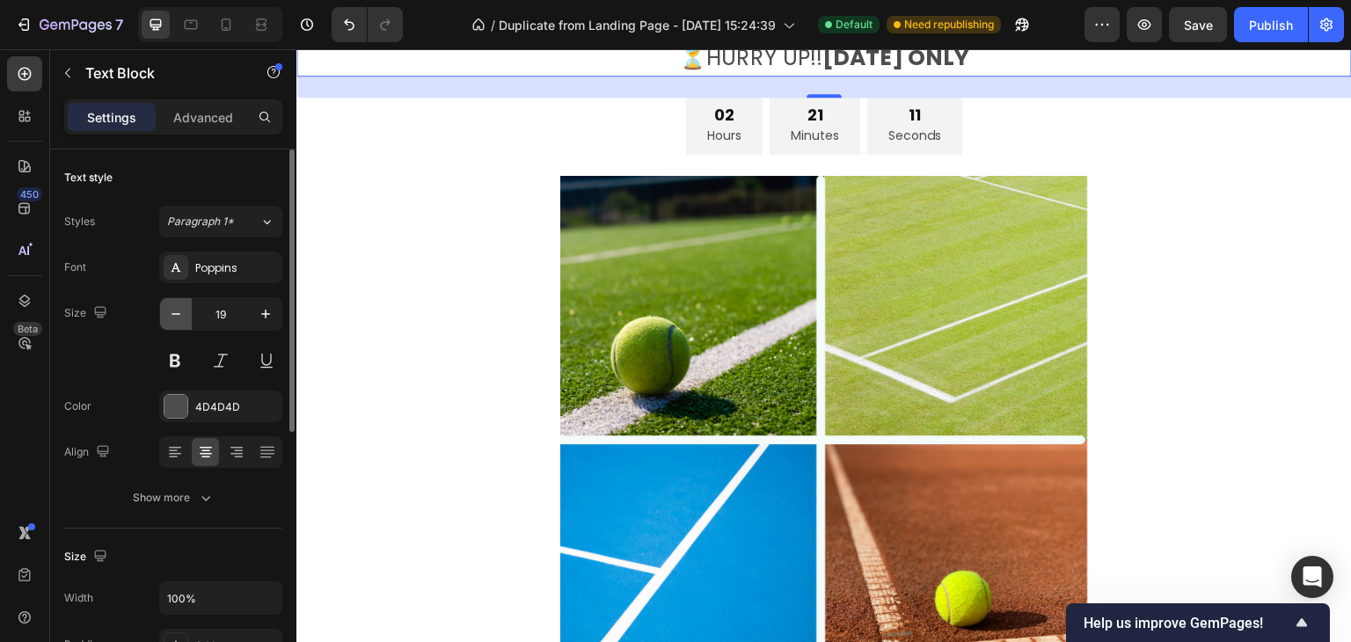
click at [172, 320] on icon "button" at bounding box center [176, 314] width 18 height 18
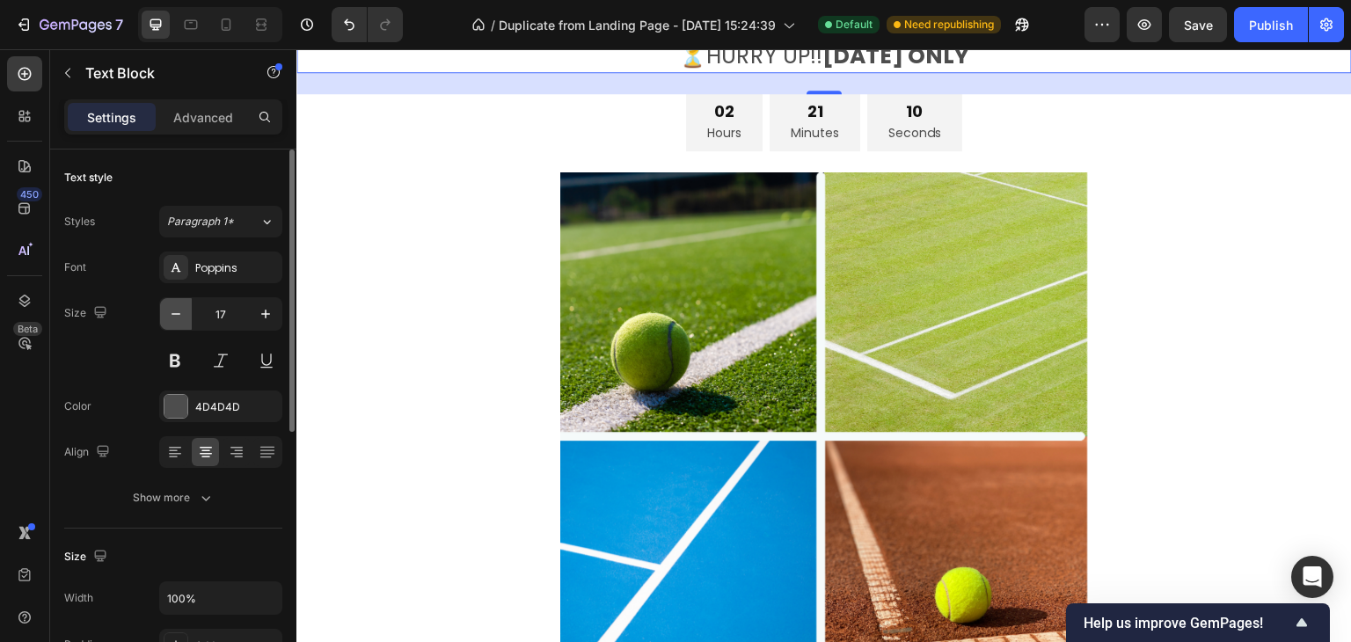
click at [172, 320] on icon "button" at bounding box center [176, 314] width 18 height 18
type input "16"
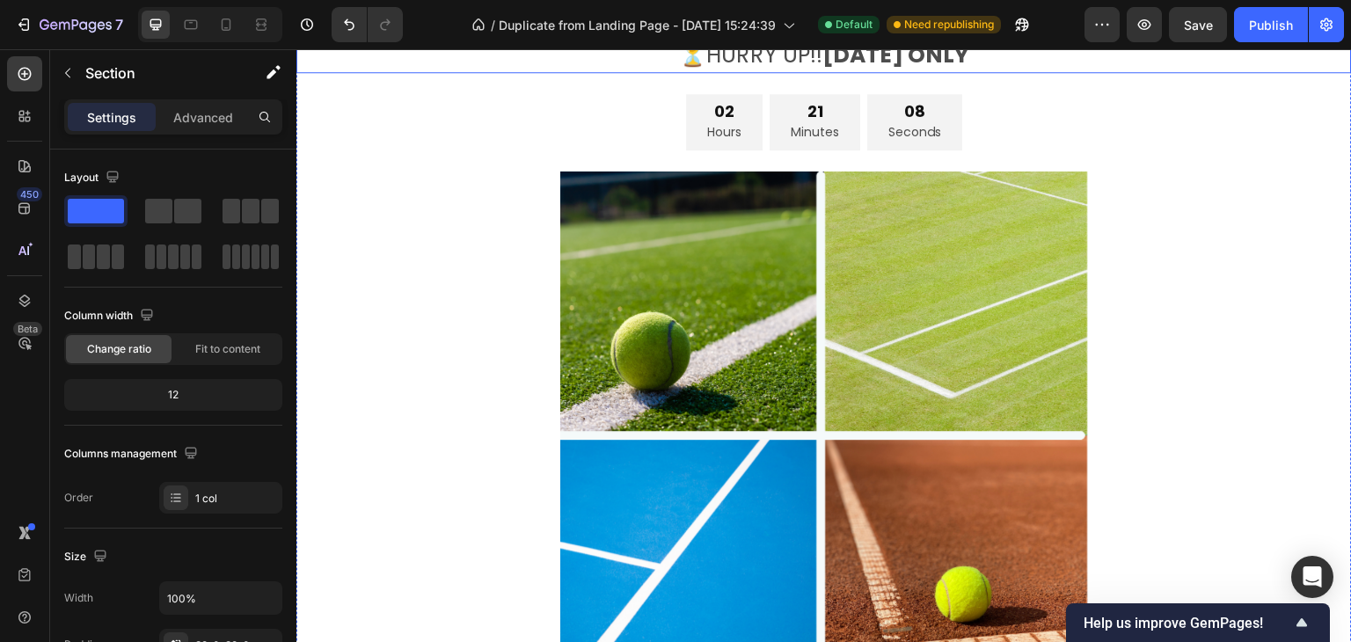
click at [782, 70] on span "⏳HURRY UP!! TODAY ONLY" at bounding box center [824, 55] width 291 height 31
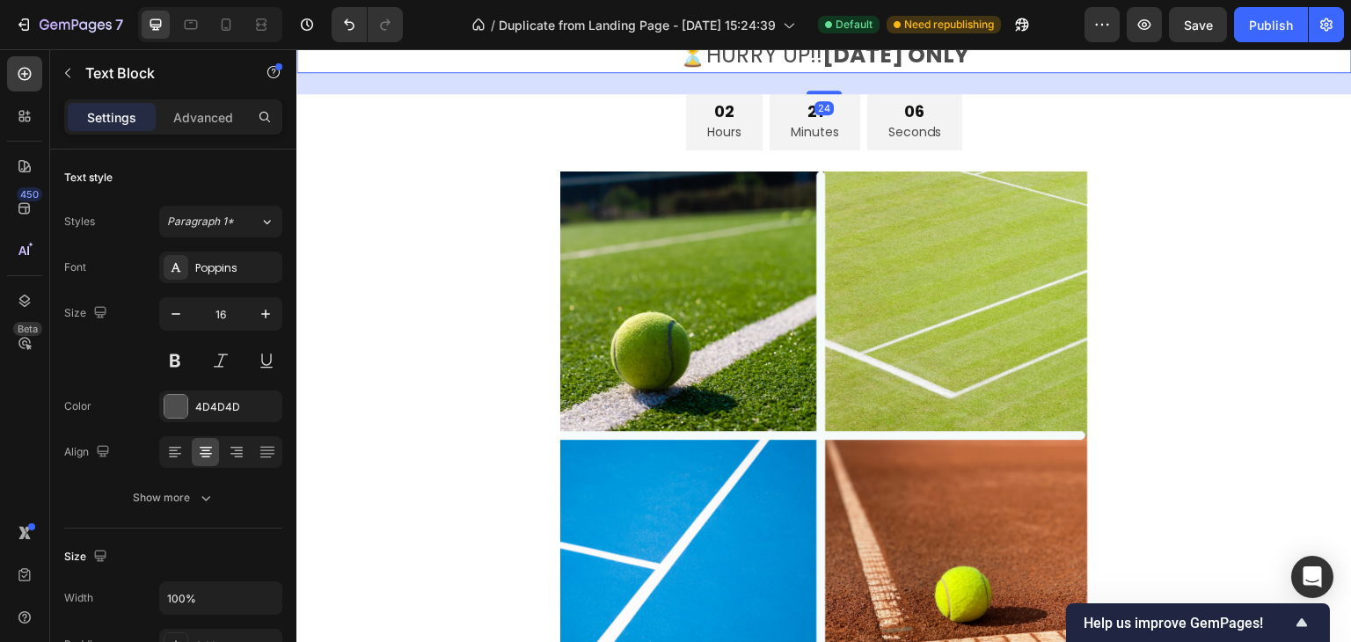
click at [647, 71] on p "⏳HURRY UP!! TODAY ONLY" at bounding box center [824, 57] width 1052 height 28
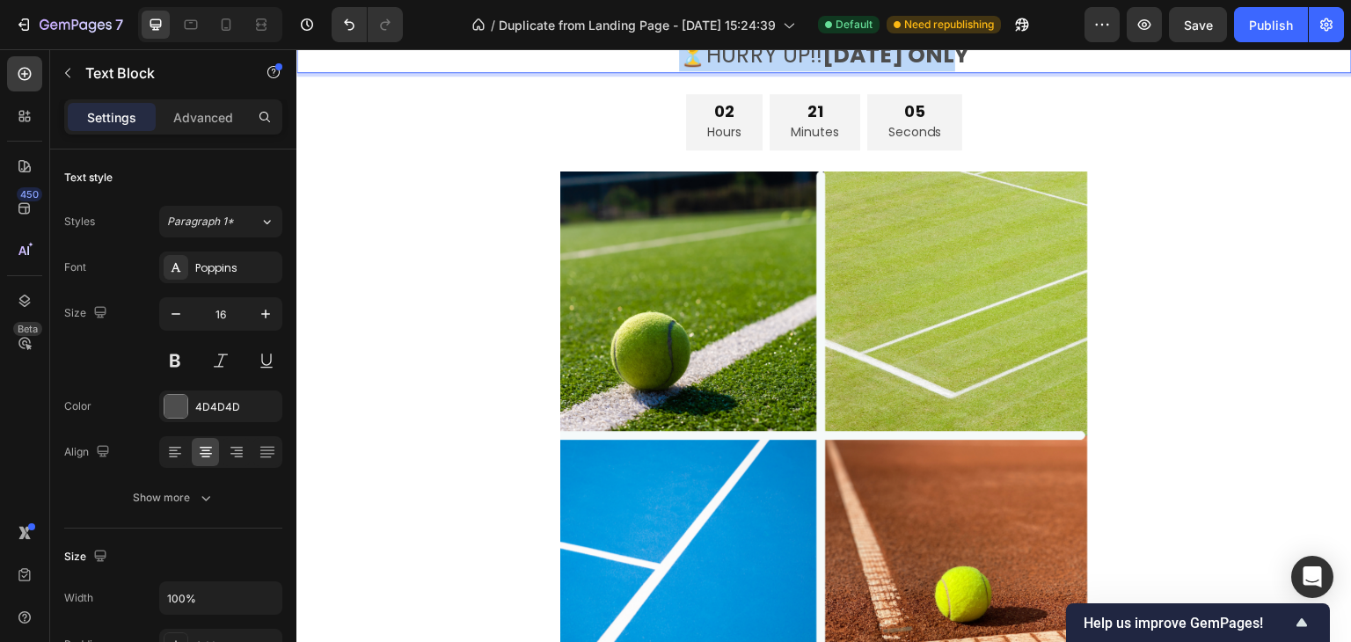
click at [647, 71] on p "⏳HURRY UP!! TODAY ONLY" at bounding box center [824, 57] width 1052 height 28
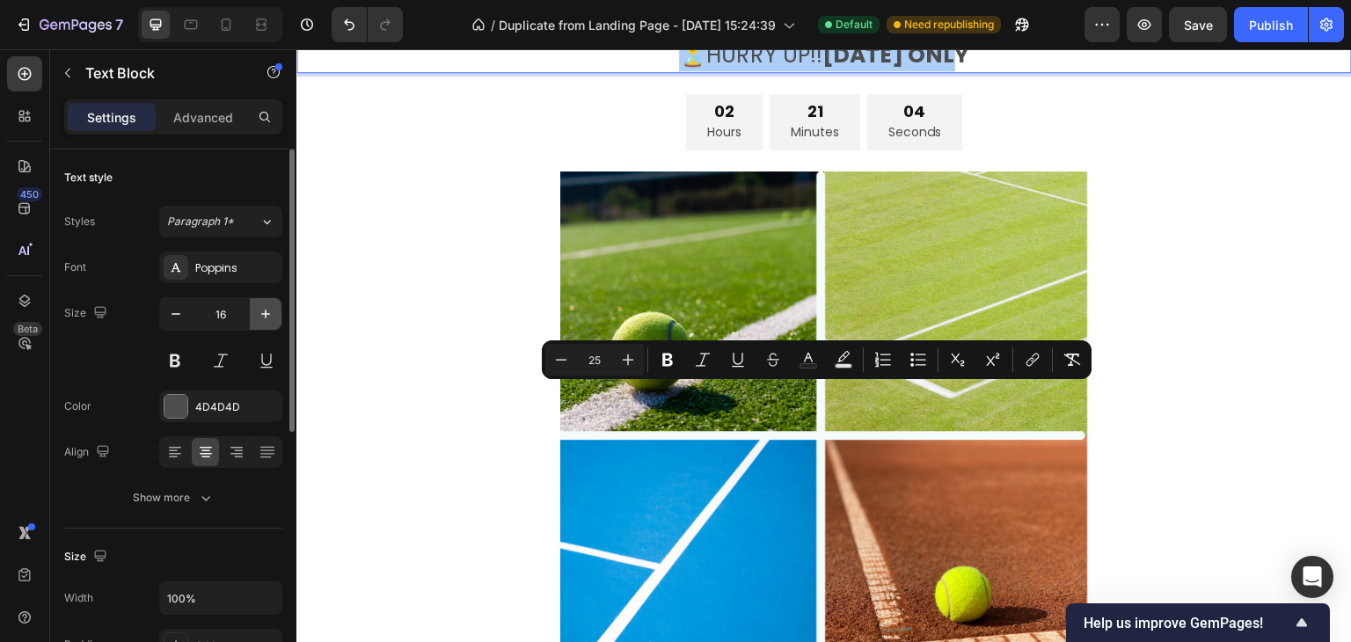
click at [255, 316] on button "button" at bounding box center [266, 314] width 32 height 32
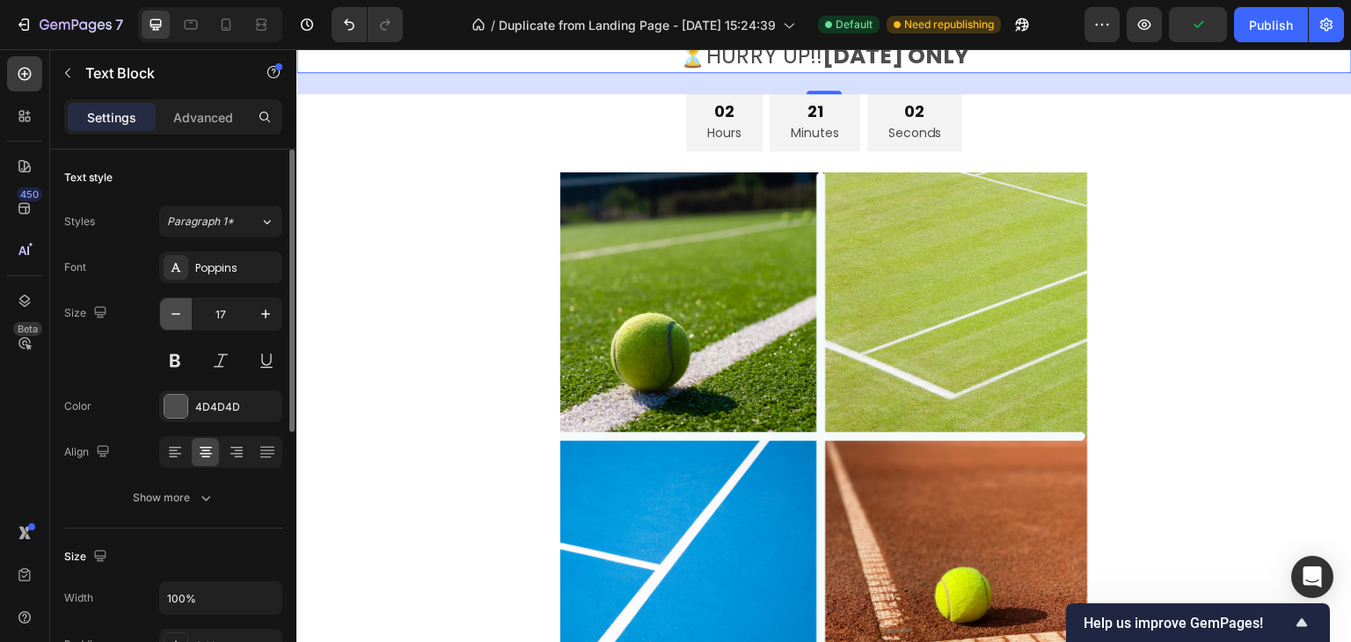
click at [179, 319] on icon "button" at bounding box center [176, 314] width 18 height 18
type input "16"
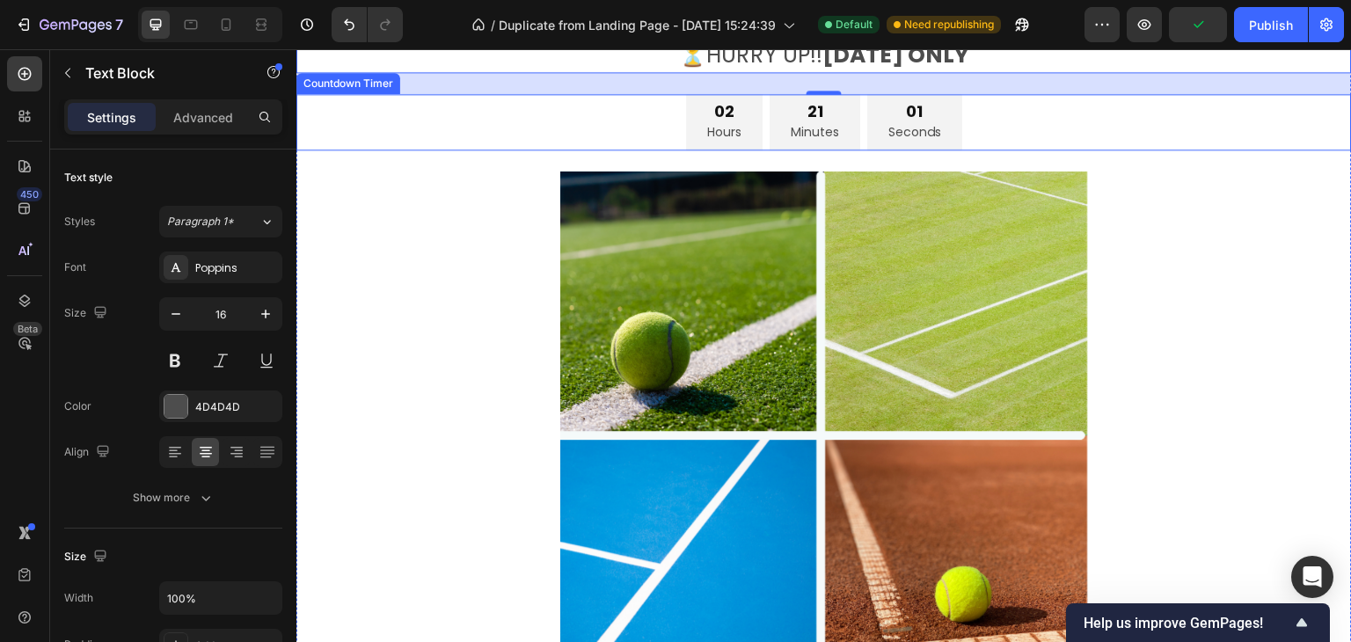
click at [1099, 151] on div "02 Hours 21 Minutes 01 Seconds" at bounding box center [823, 122] width 1055 height 57
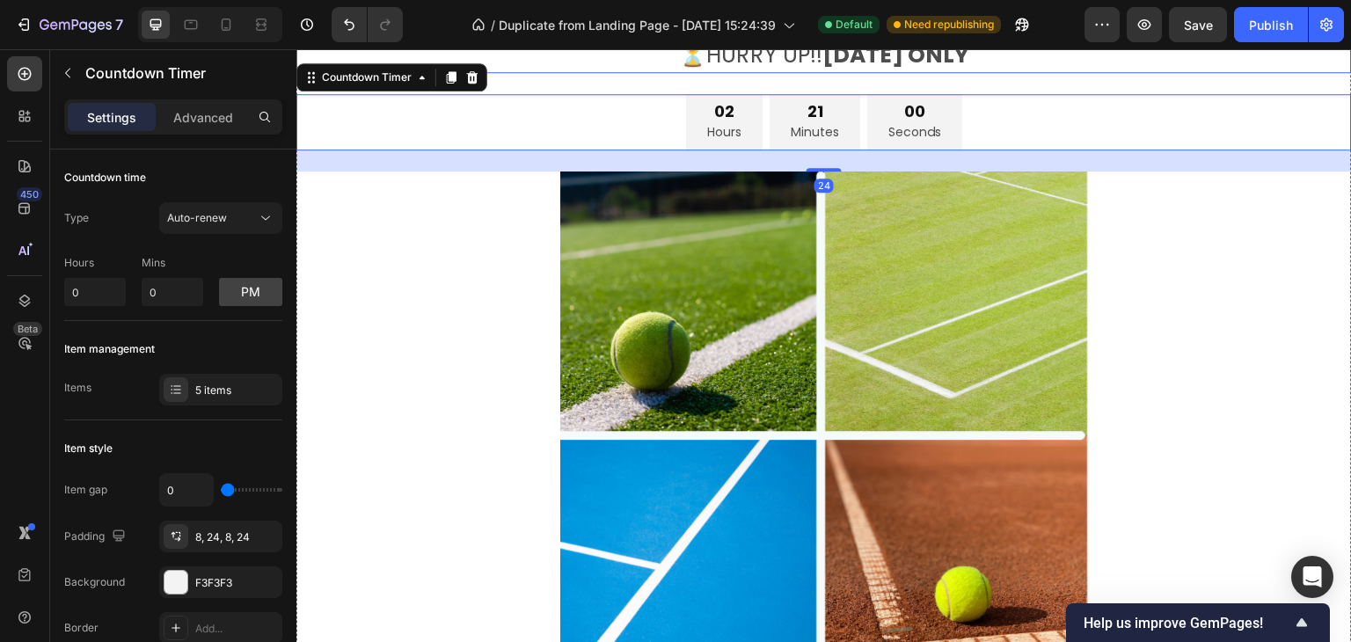
click at [869, 70] on strong "[DATE] ONLY" at bounding box center [896, 55] width 148 height 31
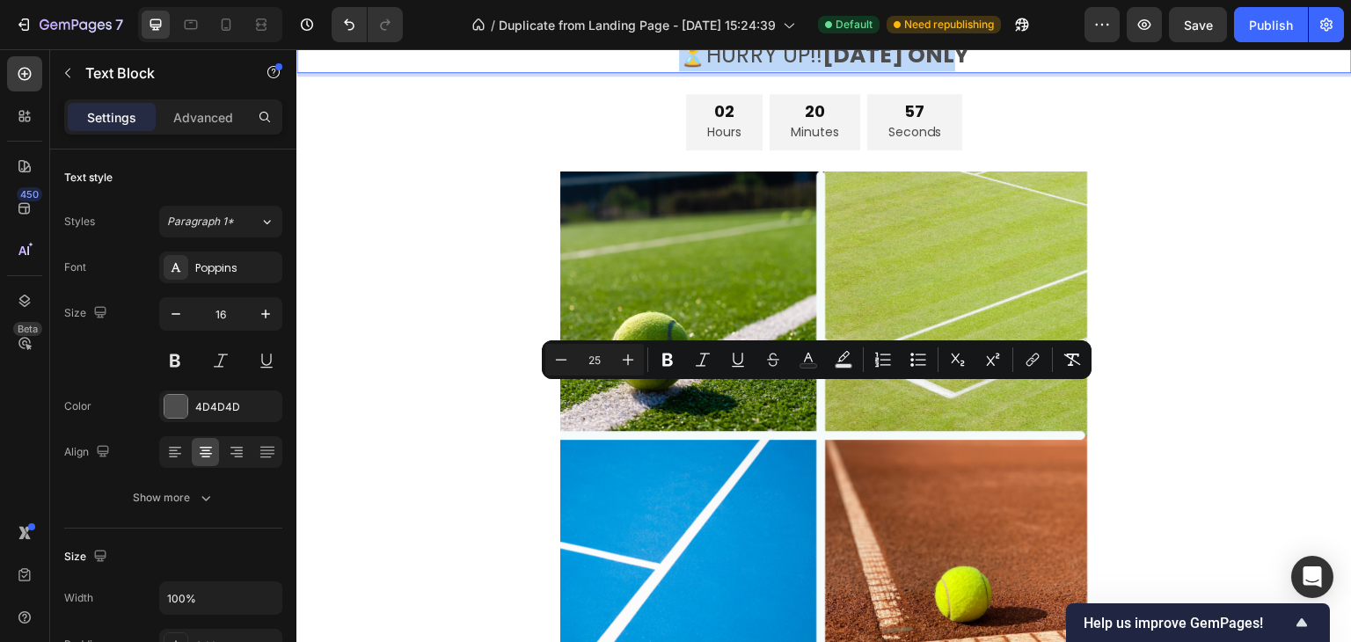
drag, startPoint x: 675, startPoint y: 398, endPoint x: 972, endPoint y: 398, distance: 296.4
click at [972, 71] on p "⏳HURRY UP!! TODAY ONLY" at bounding box center [824, 57] width 1052 height 28
click at [623, 367] on icon "Editor contextual toolbar" at bounding box center [628, 360] width 18 height 18
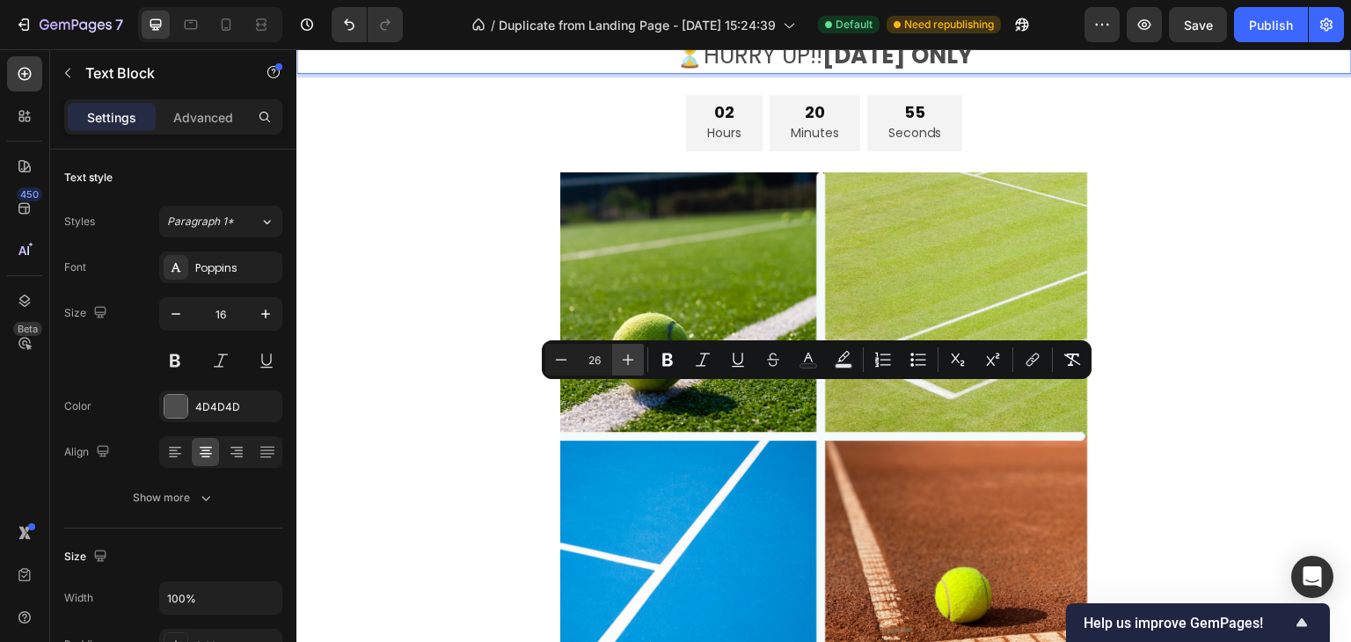
click at [623, 367] on icon "Editor contextual toolbar" at bounding box center [628, 360] width 18 height 18
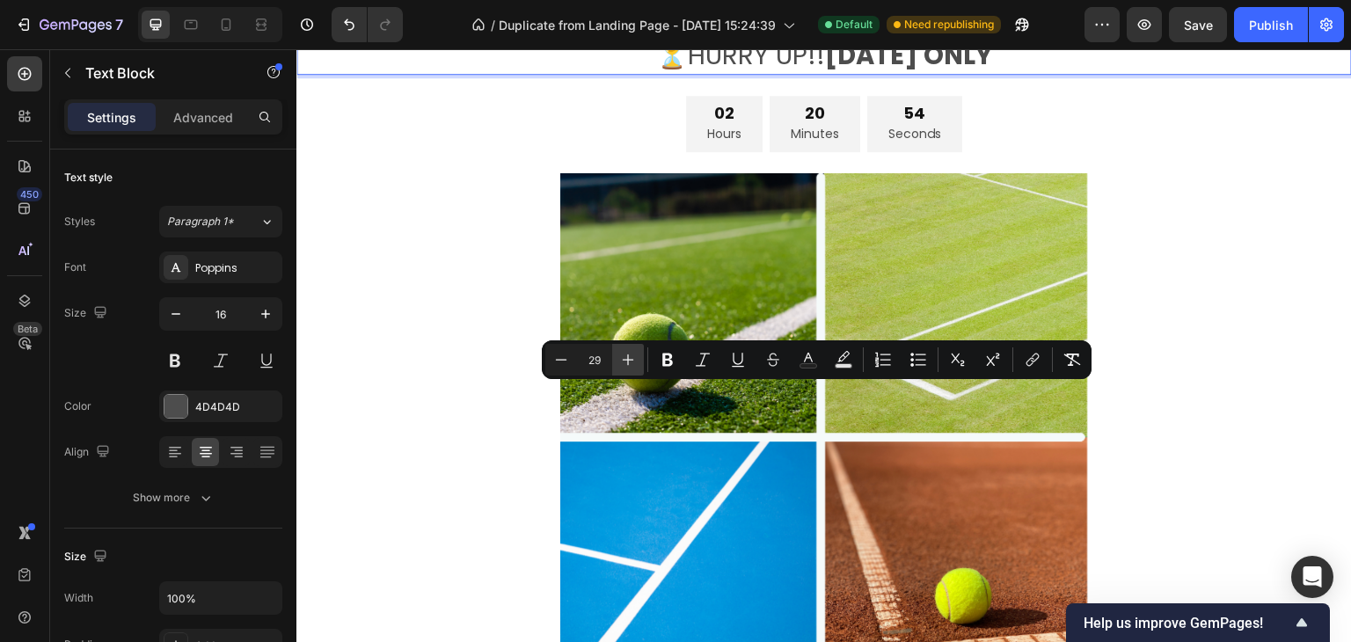
click at [623, 367] on icon "Editor contextual toolbar" at bounding box center [628, 360] width 18 height 18
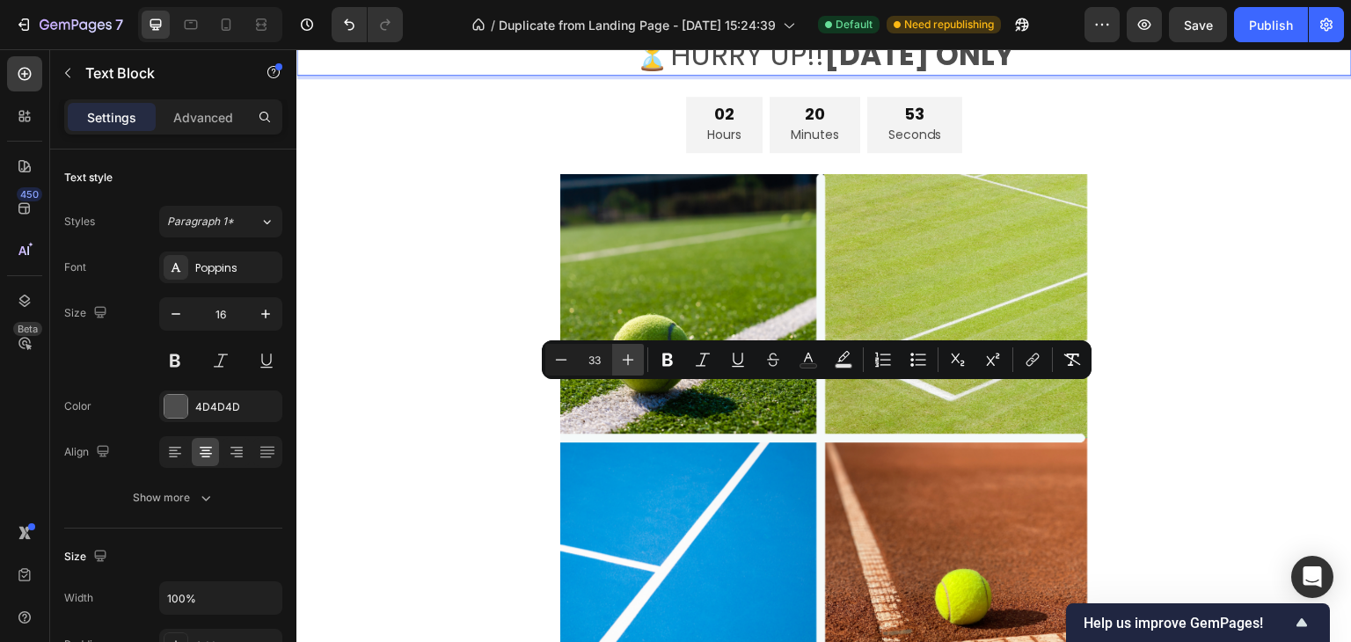
click at [623, 367] on icon "Editor contextual toolbar" at bounding box center [628, 360] width 18 height 18
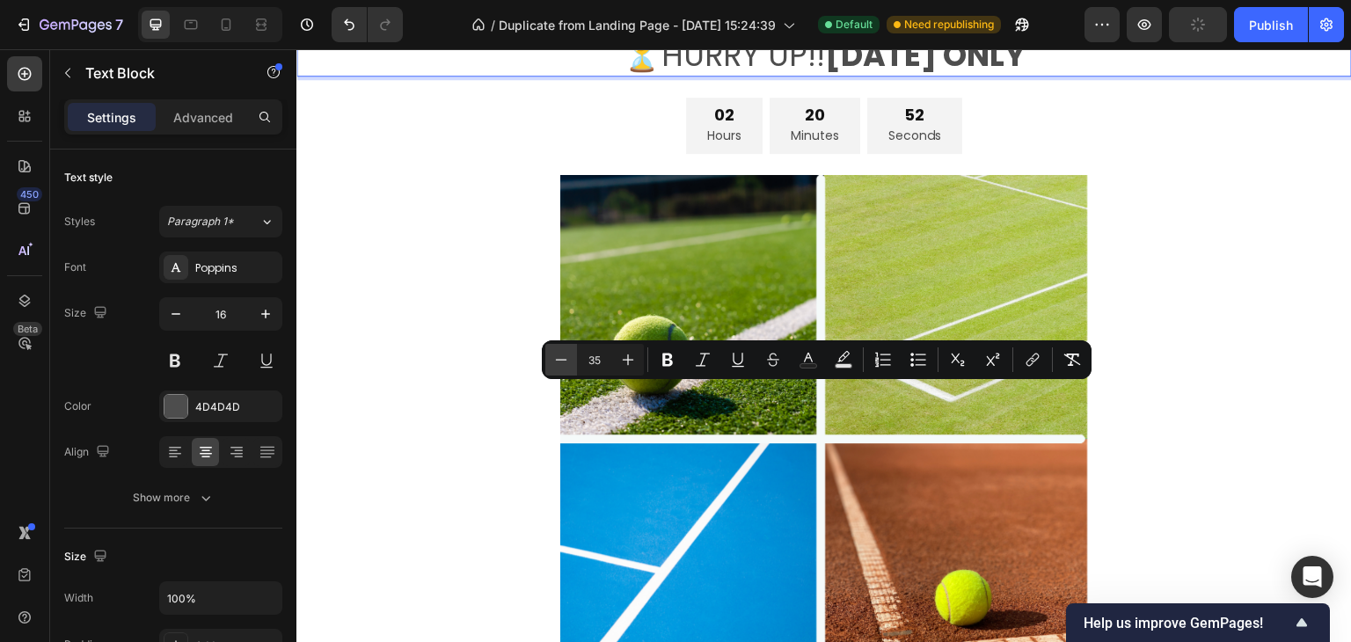
click at [566, 369] on button "Minus" at bounding box center [561, 360] width 32 height 32
type input "34"
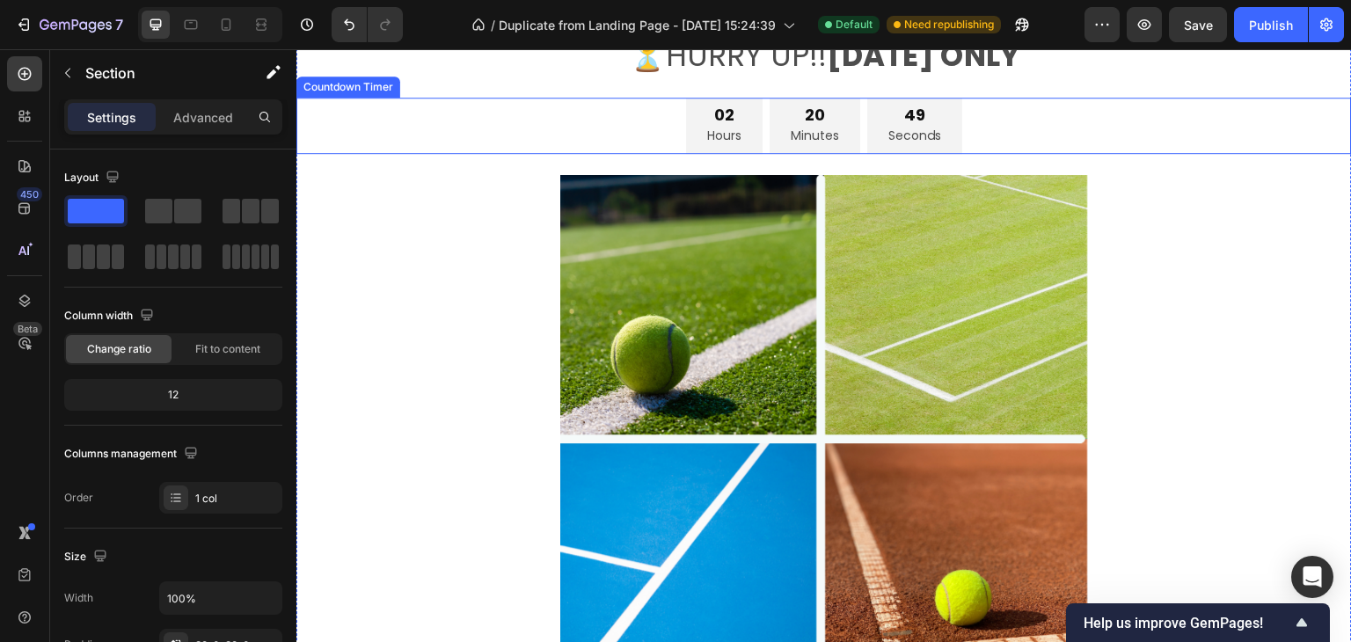
click at [663, 155] on div "02 Hours 20 Minutes 49 Seconds" at bounding box center [823, 126] width 1055 height 57
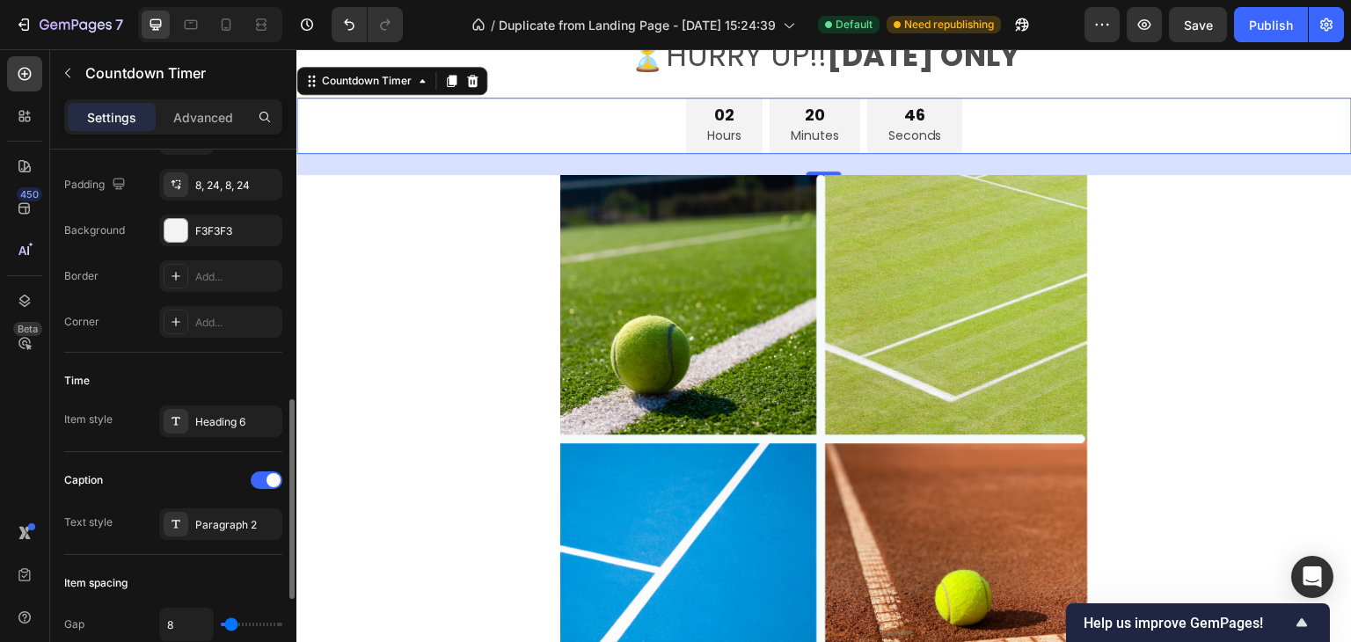
scroll to position [440, 0]
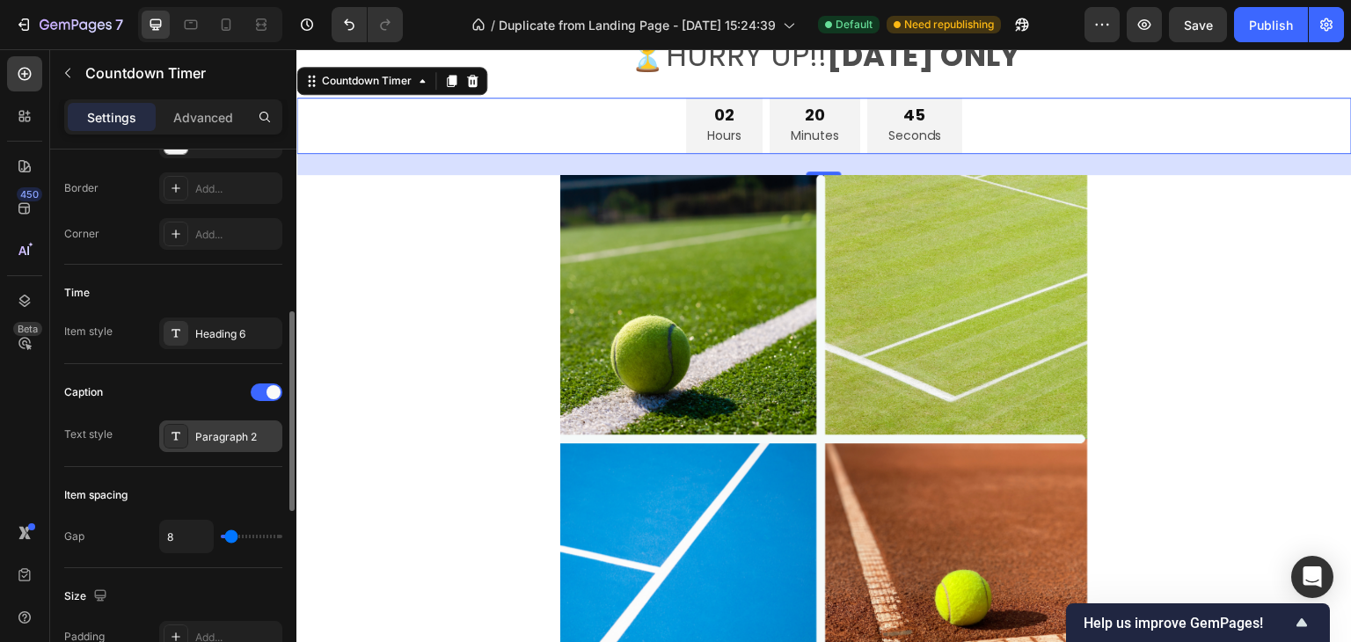
click at [232, 430] on div "Paragraph 2" at bounding box center [236, 437] width 83 height 16
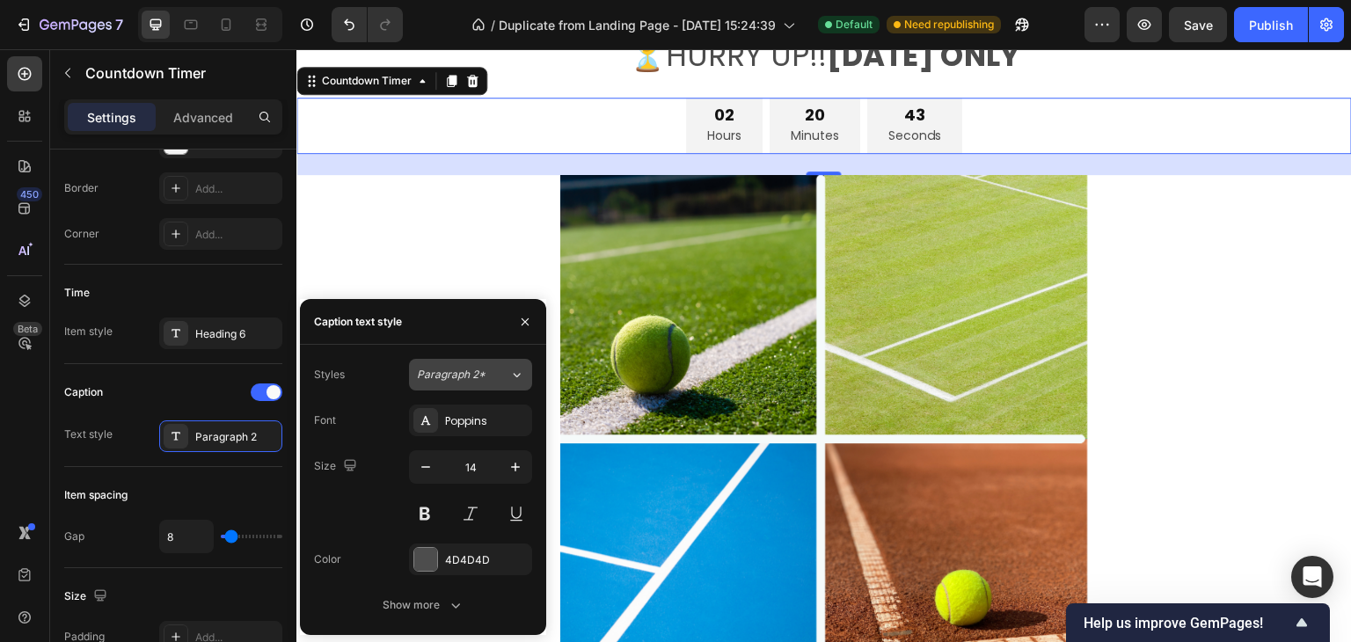
click at [463, 373] on span "Paragraph 2*" at bounding box center [451, 375] width 69 height 16
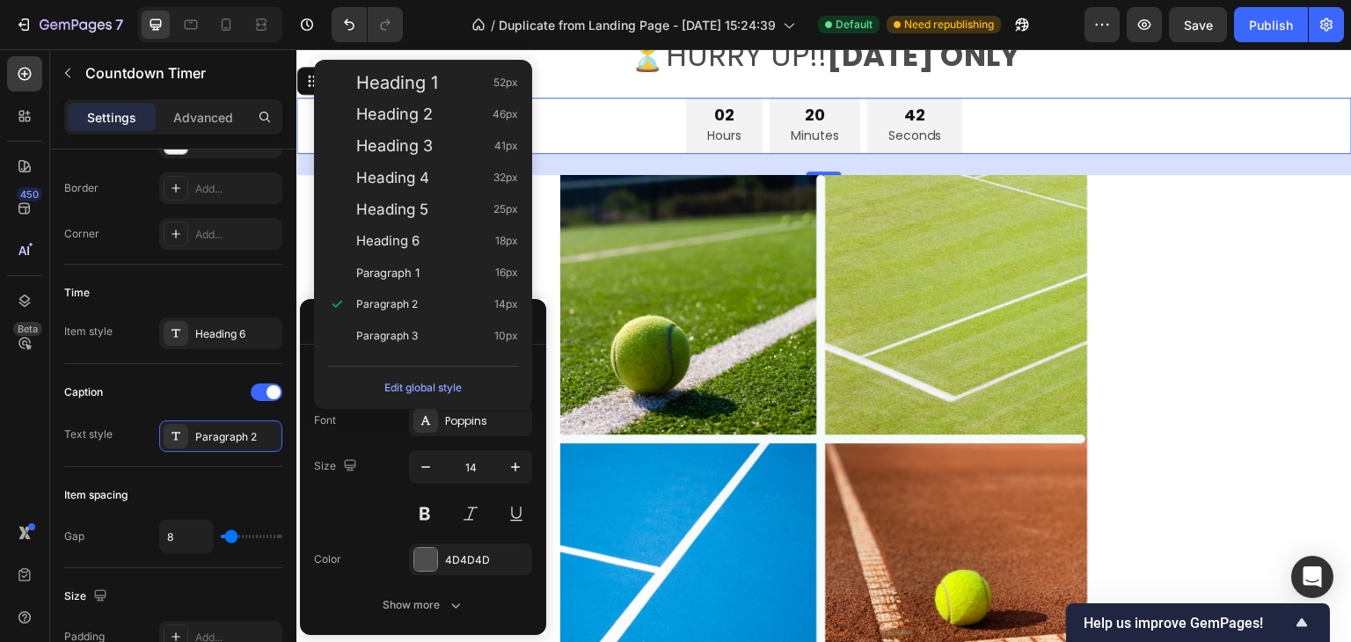
click at [463, 372] on div "Edit global style" at bounding box center [423, 384] width 204 height 50
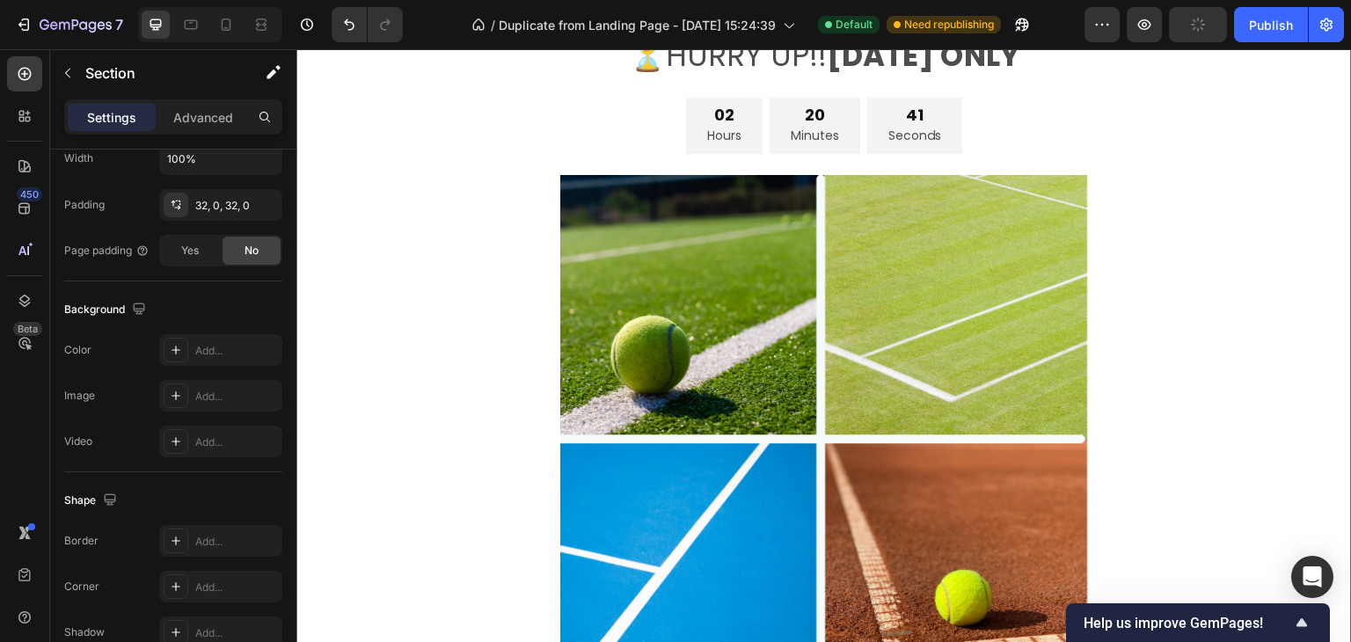
scroll to position [0, 0]
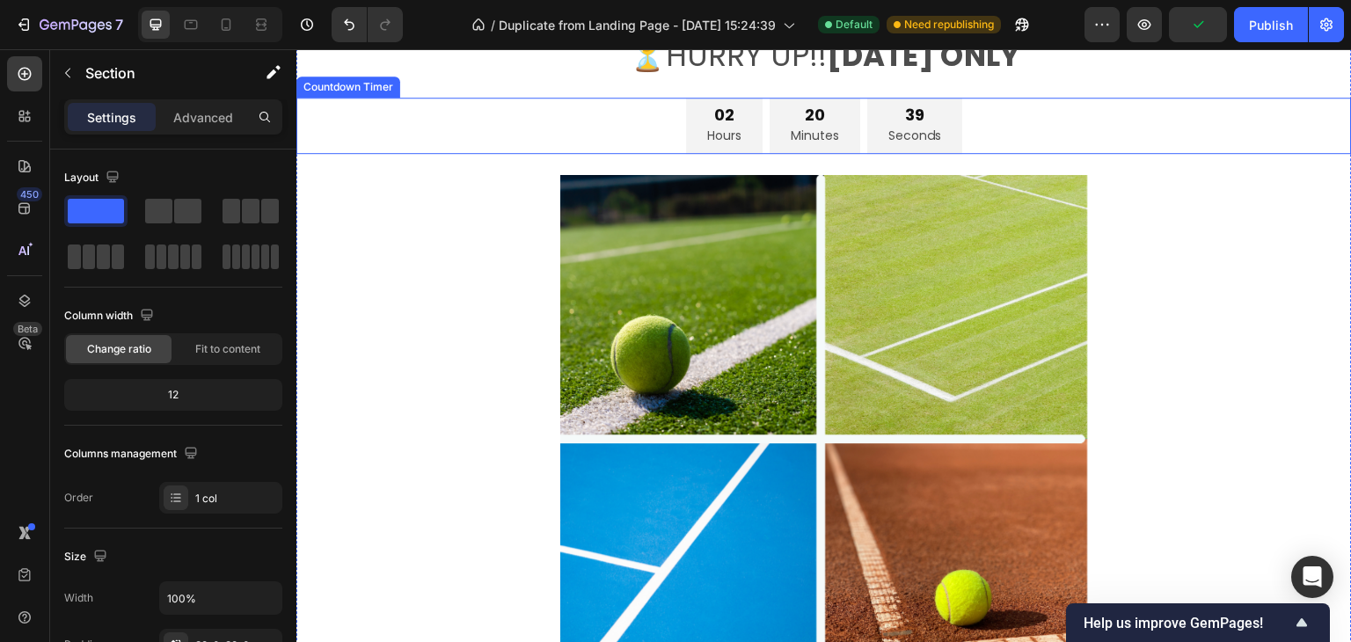
click at [652, 155] on div "02 Hours 20 Minutes 39 Seconds" at bounding box center [823, 126] width 1055 height 57
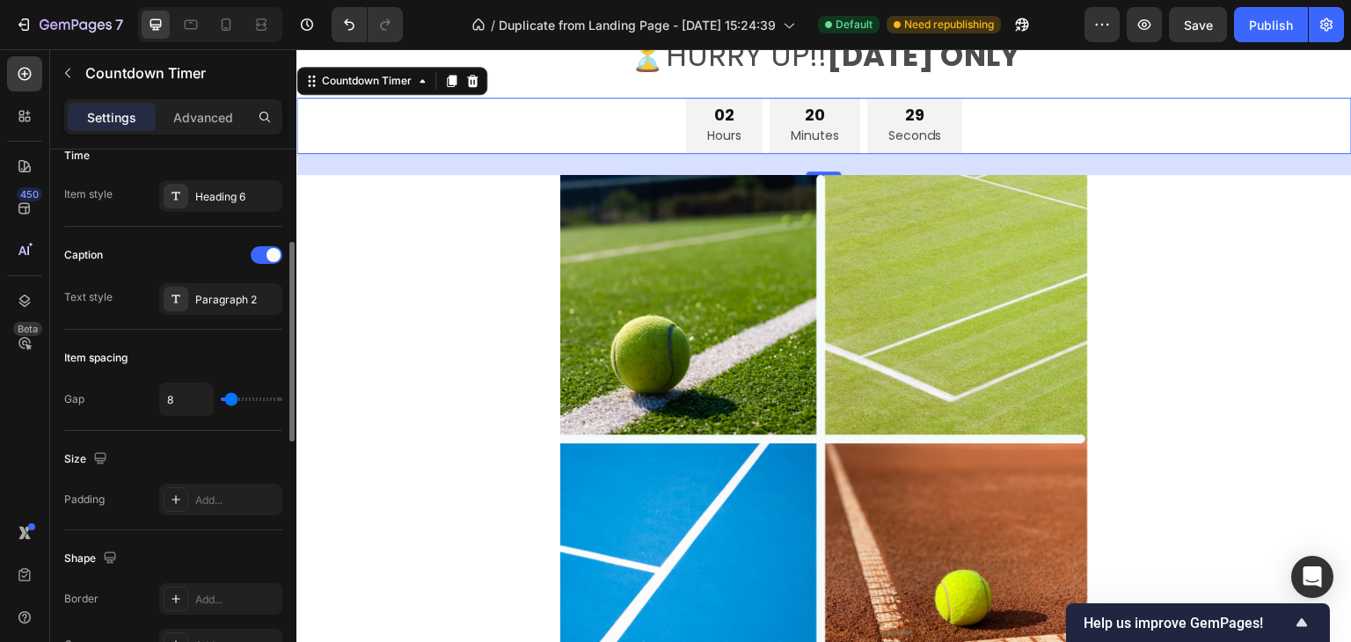
scroll to position [489, 0]
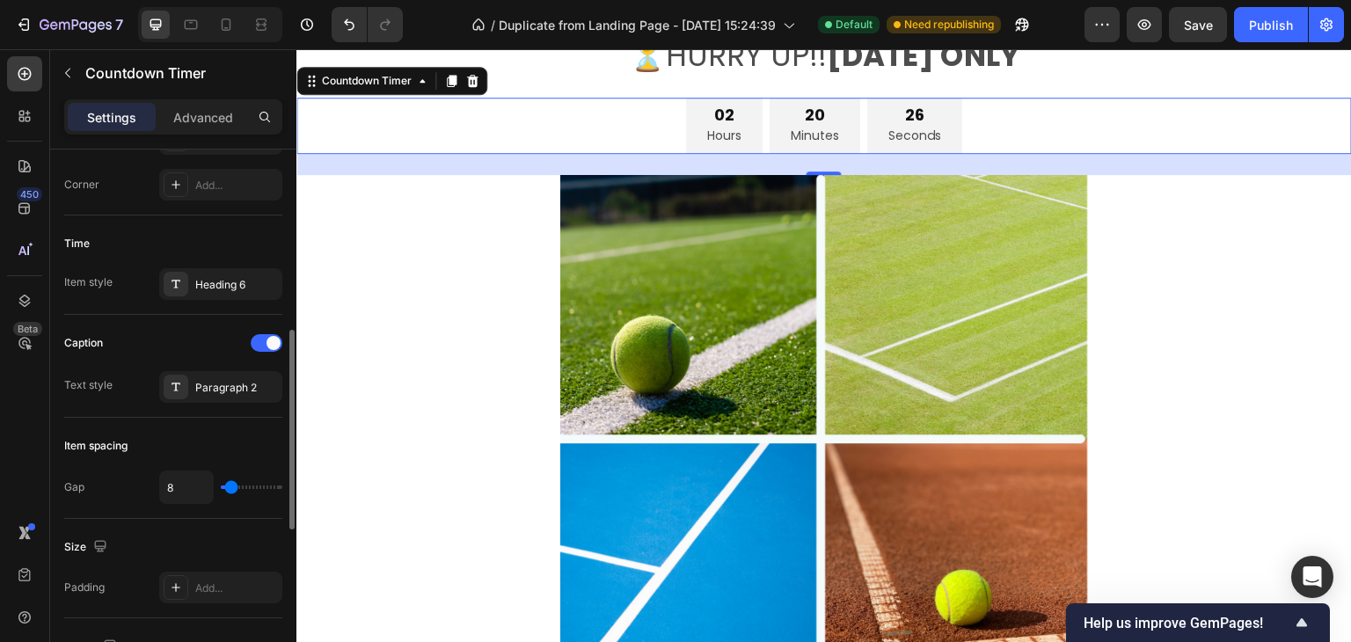
type input "13"
type input "16"
type input "18"
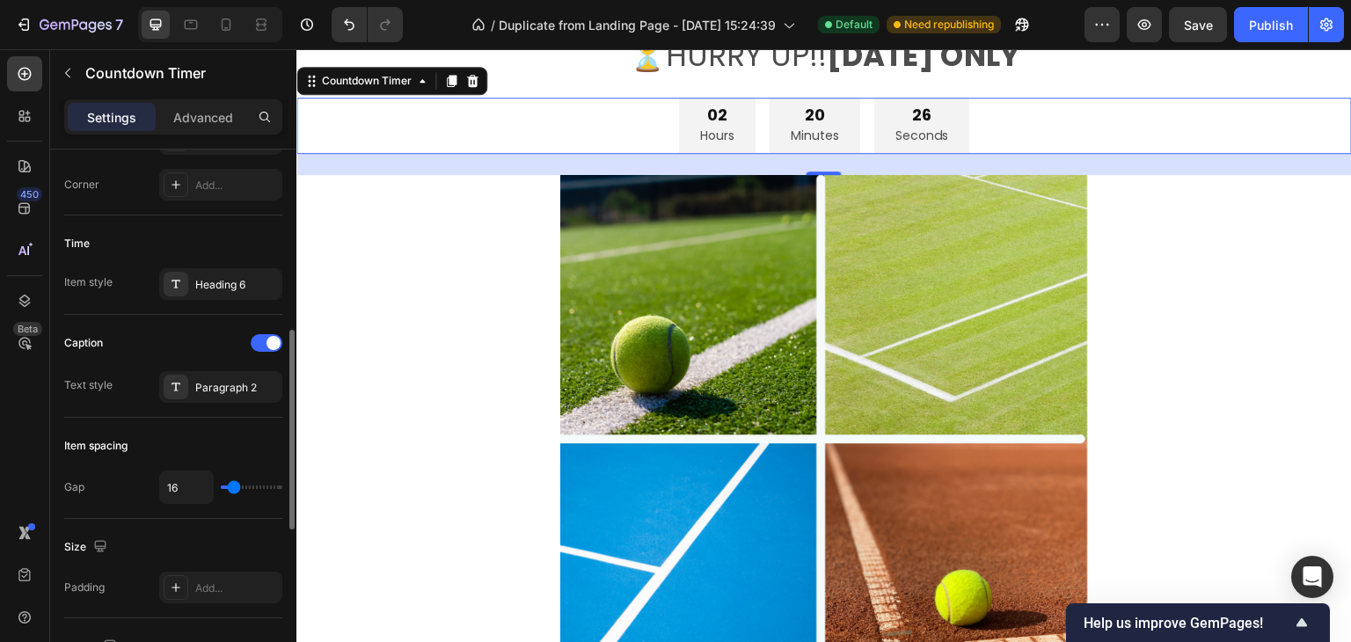
type input "18"
type input "25"
type input "27"
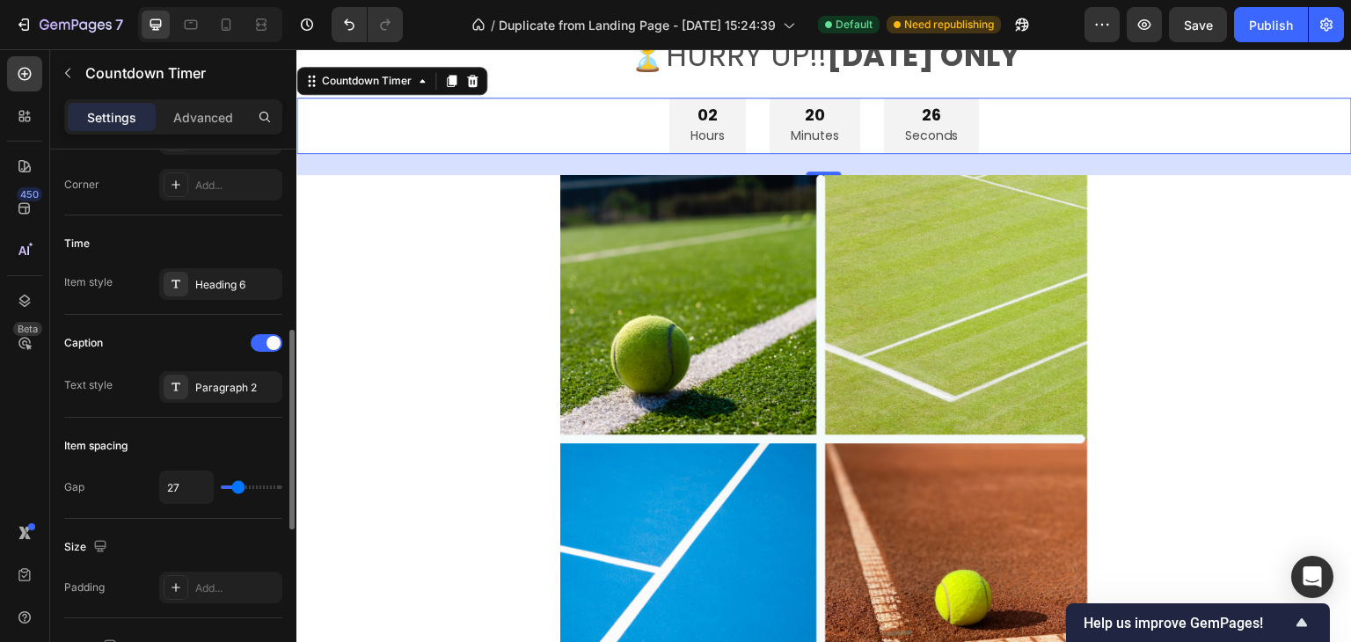
type input "29"
type input "32"
type input "40"
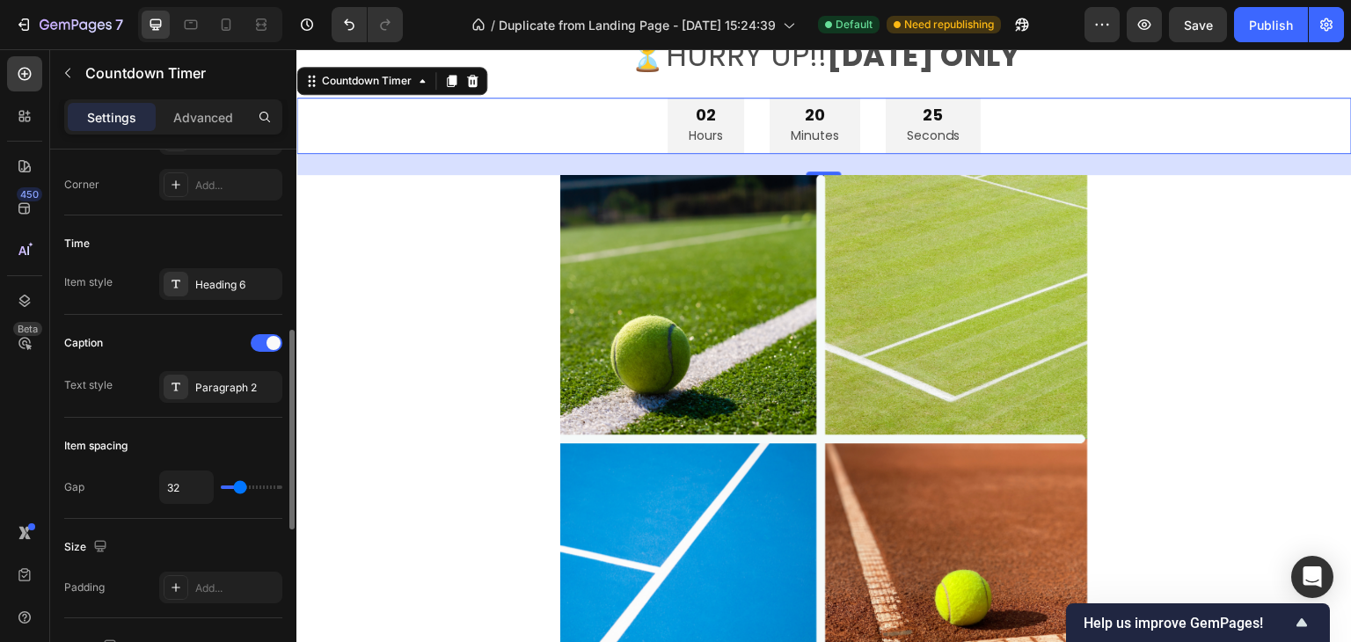
type input "40"
type input "38"
type input "36"
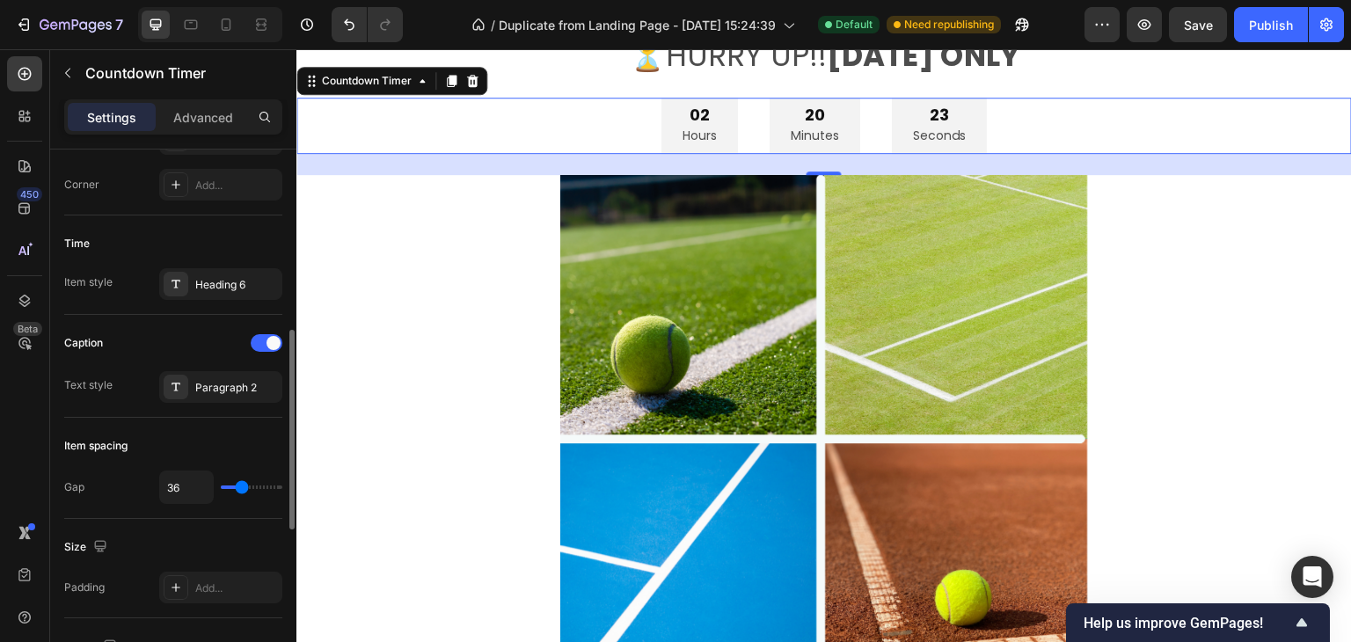
type input "34"
type input "32"
type input "27"
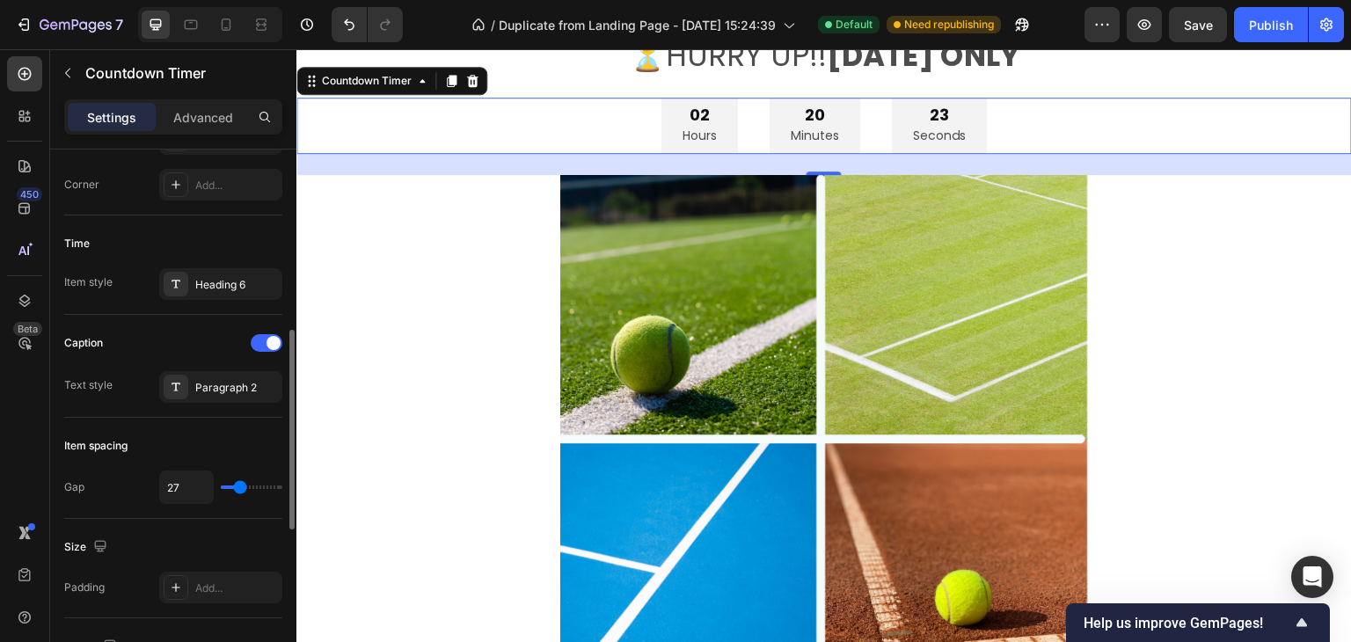
type input "27"
type input "20"
type input "0"
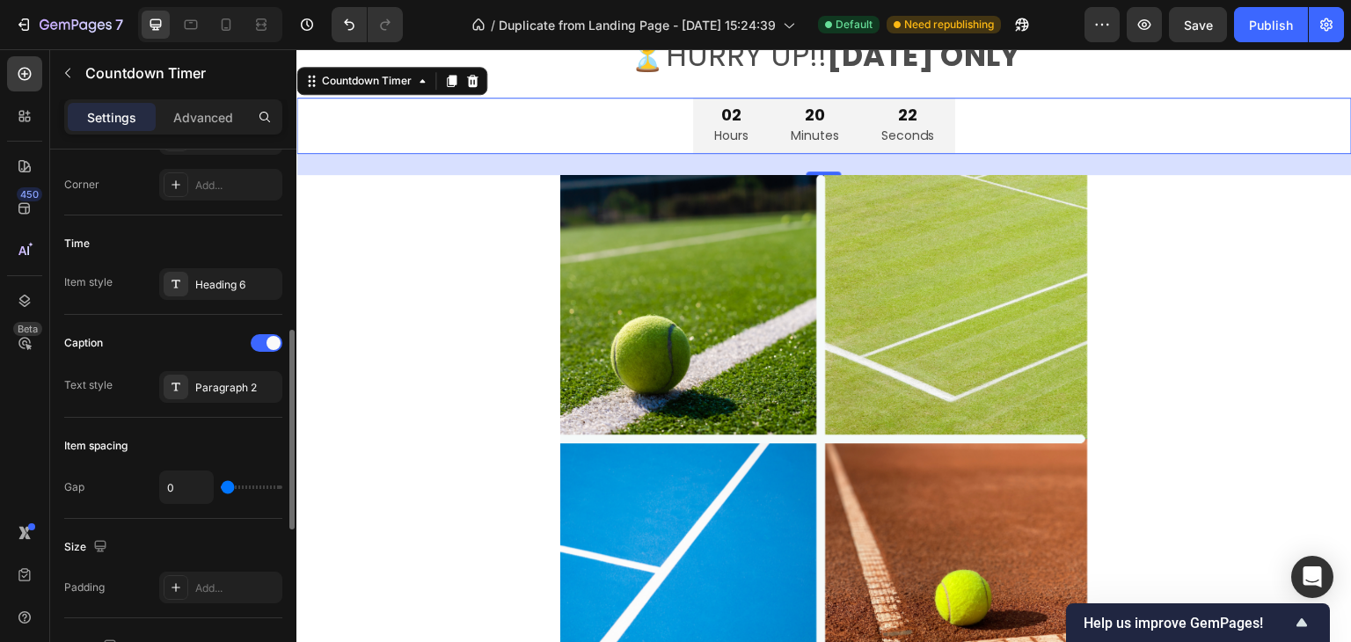
type input "4"
type input "8"
type input "13"
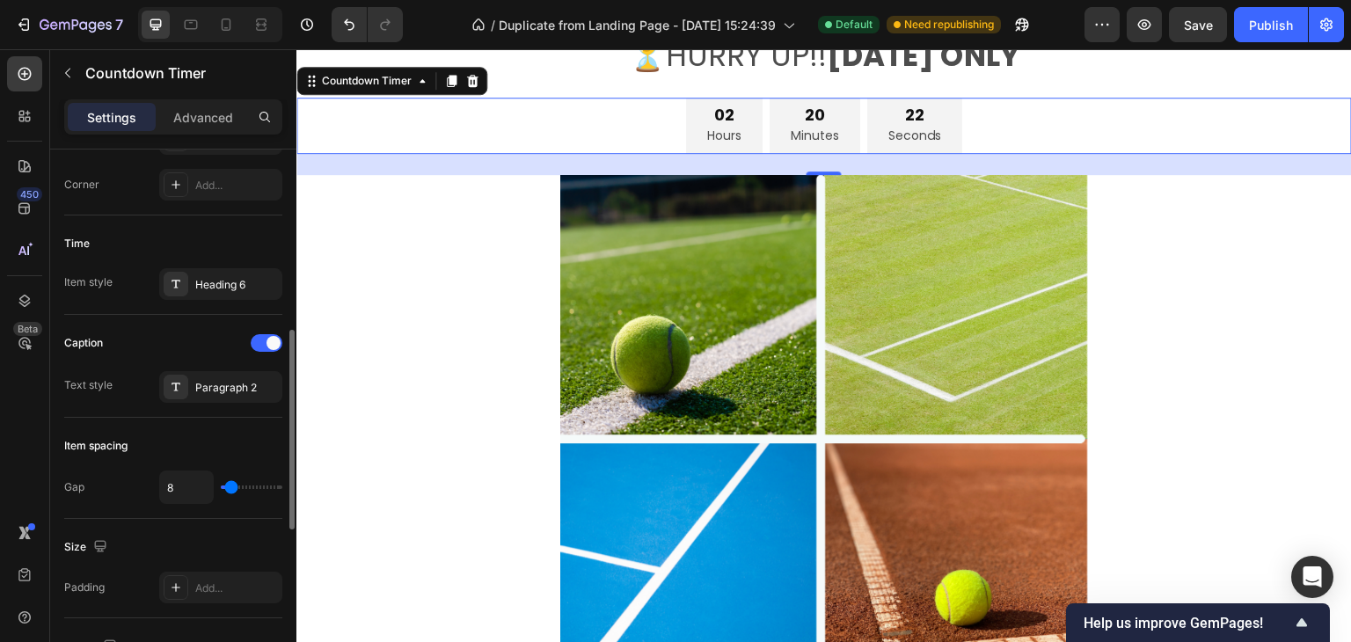
type input "13"
type input "15"
type input "16"
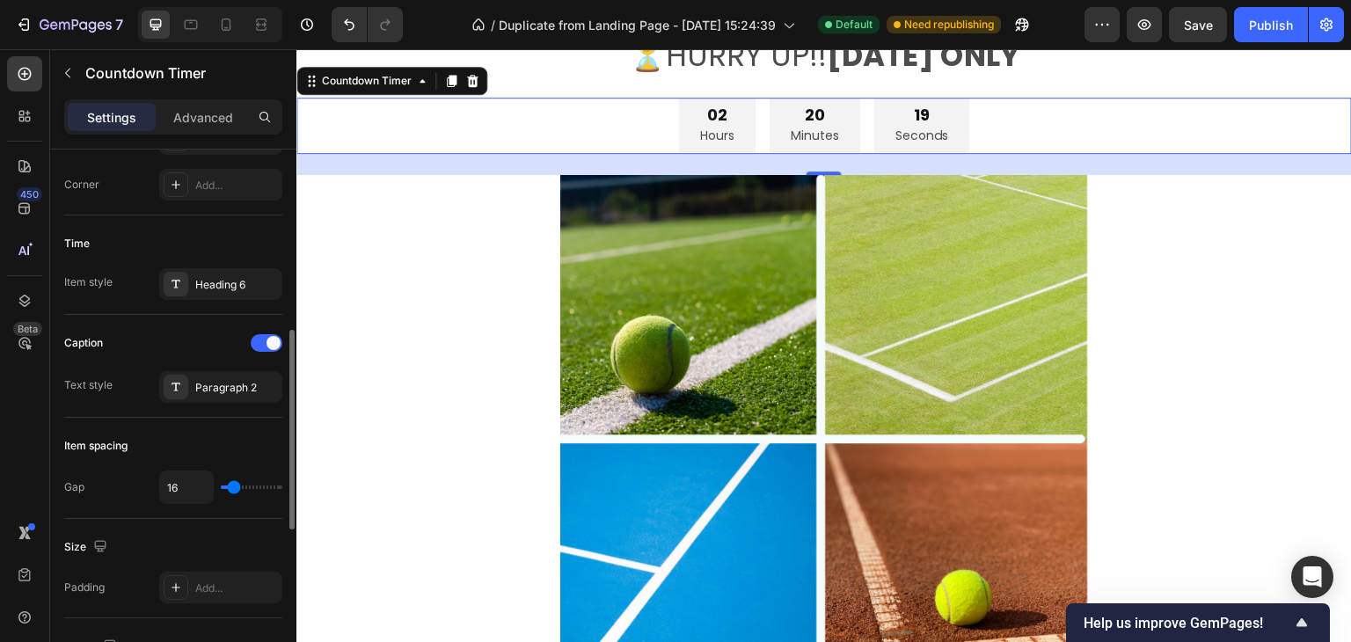
click at [234, 489] on input "range" at bounding box center [252, 487] width 62 height 4
click at [704, 125] on div "02" at bounding box center [717, 115] width 34 height 20
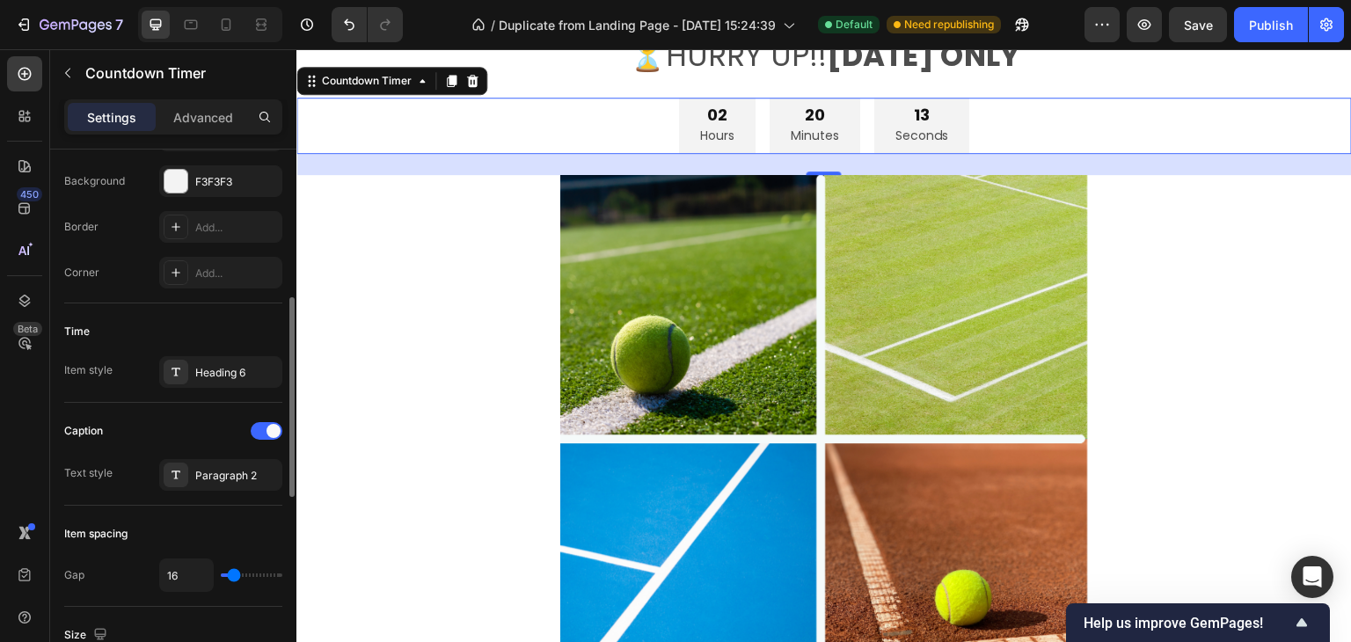
click at [205, 427] on div "Caption" at bounding box center [173, 431] width 218 height 28
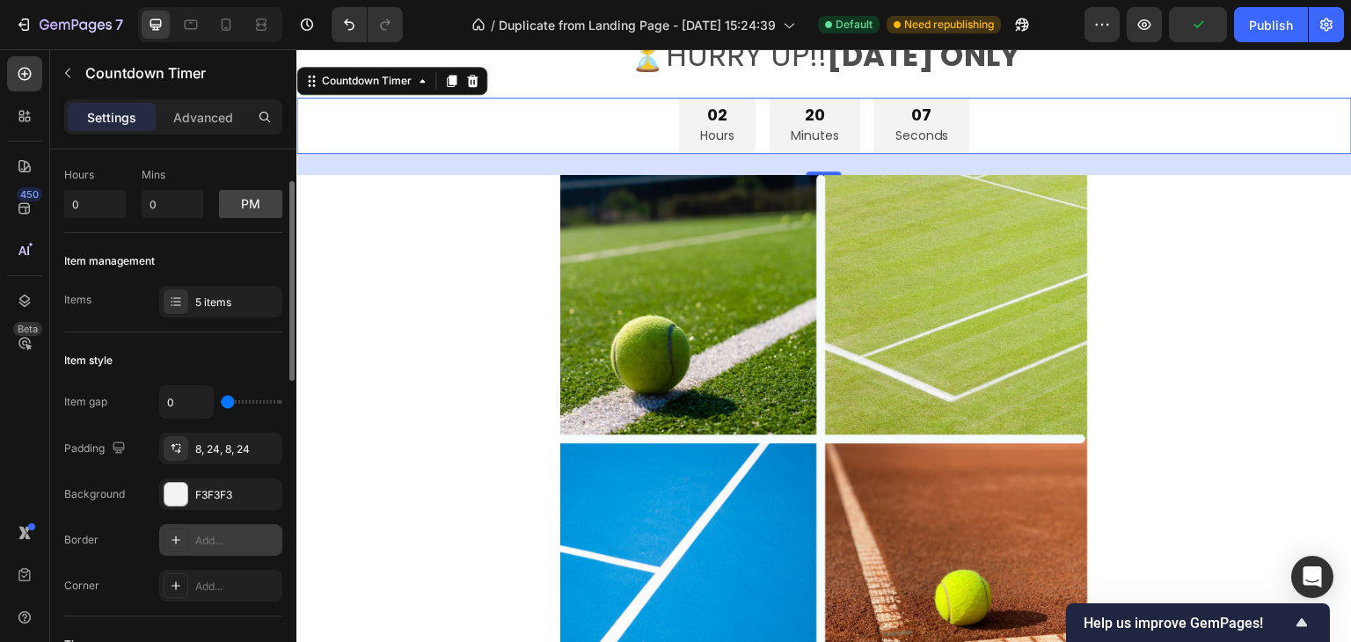
scroll to position [0, 0]
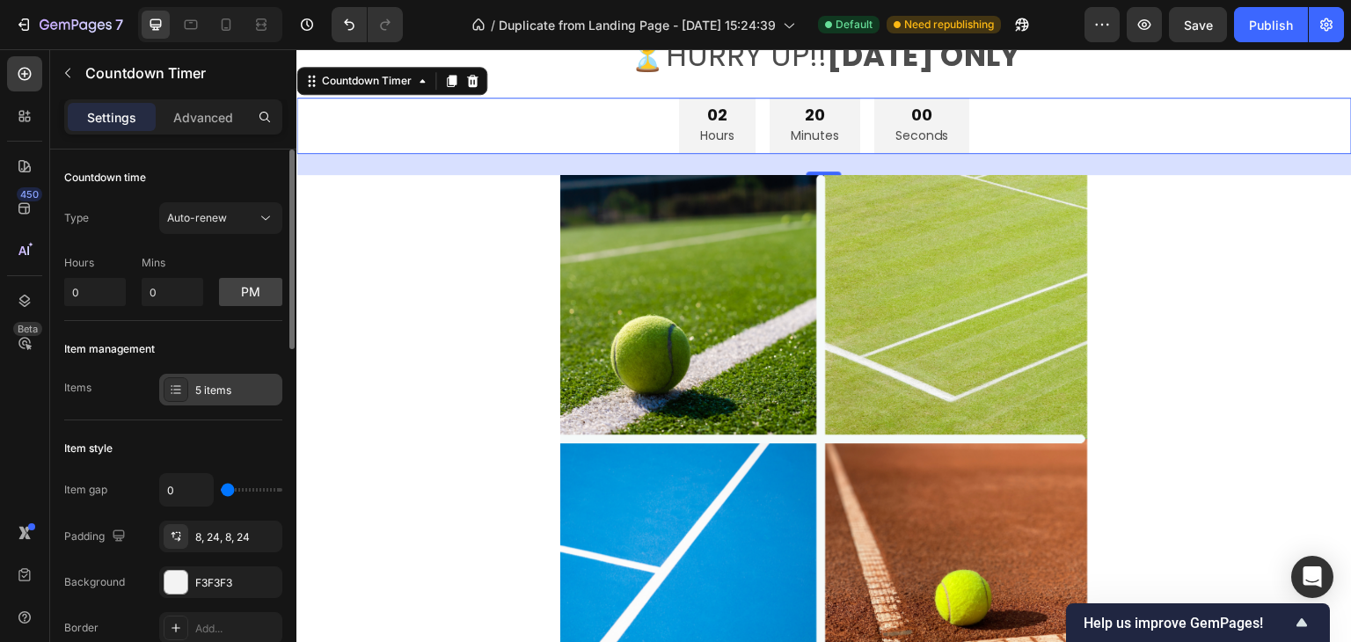
click at [196, 390] on div "5 items" at bounding box center [236, 391] width 83 height 16
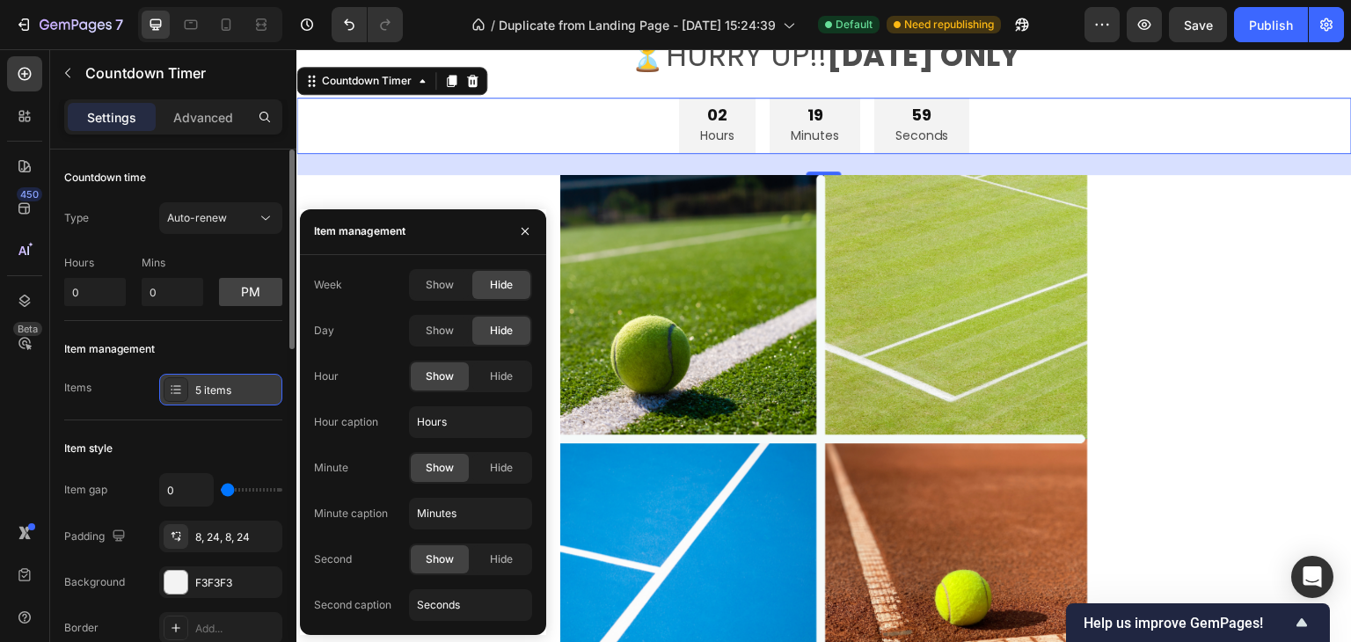
click at [196, 390] on div "5 items" at bounding box center [236, 391] width 83 height 16
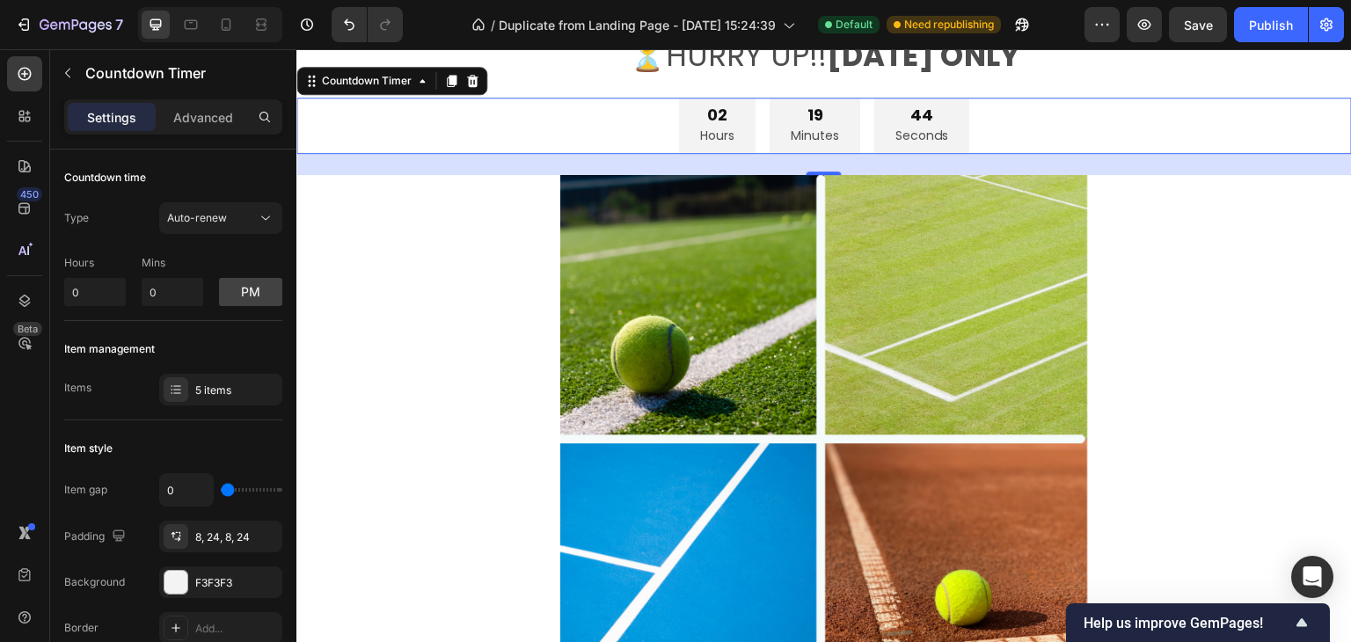
click at [708, 125] on div "02" at bounding box center [717, 115] width 34 height 20
click at [642, 155] on div "02 Hours 19 Minutes 43 Seconds" at bounding box center [823, 126] width 1055 height 57
click at [641, 155] on div "02 Hours 19 Minutes 43 Seconds" at bounding box center [823, 126] width 1055 height 57
click at [700, 125] on div "02" at bounding box center [717, 115] width 34 height 20
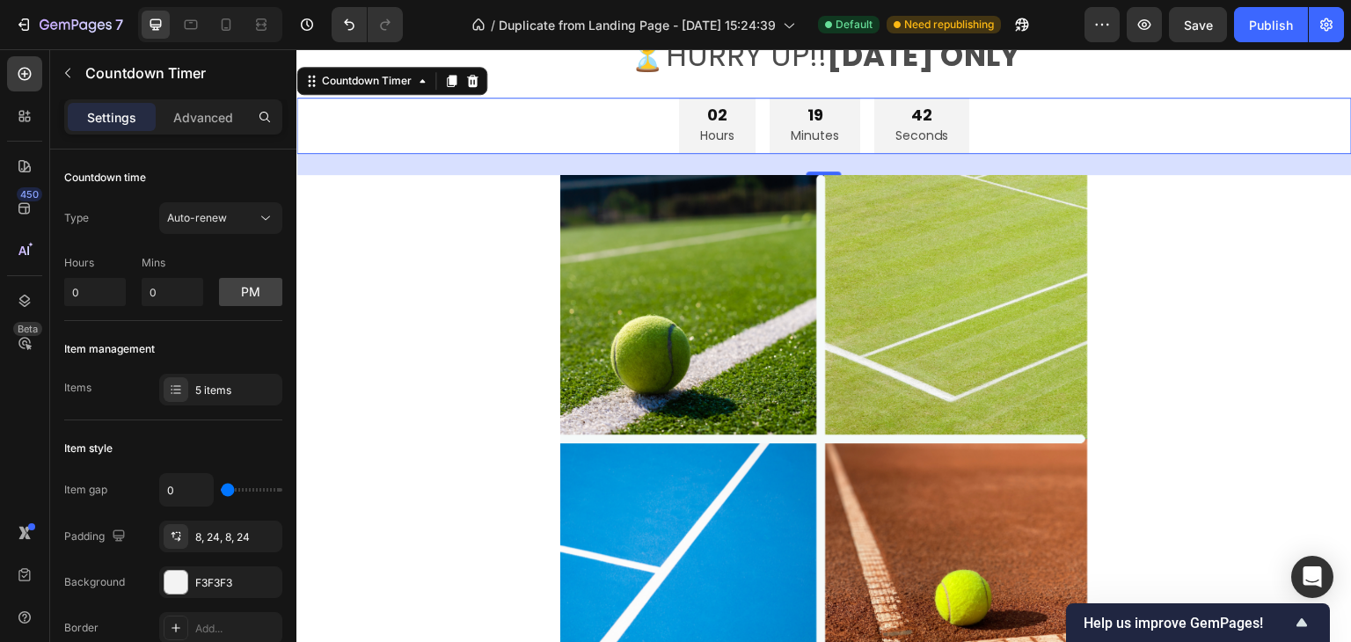
drag, startPoint x: 697, startPoint y: 467, endPoint x: 712, endPoint y: 467, distance: 15.0
click at [700, 125] on div "02" at bounding box center [717, 115] width 34 height 20
drag, startPoint x: 712, startPoint y: 467, endPoint x: 721, endPoint y: 466, distance: 9.7
click at [719, 125] on div "02" at bounding box center [717, 115] width 34 height 20
click at [217, 108] on p "Advanced" at bounding box center [203, 117] width 60 height 18
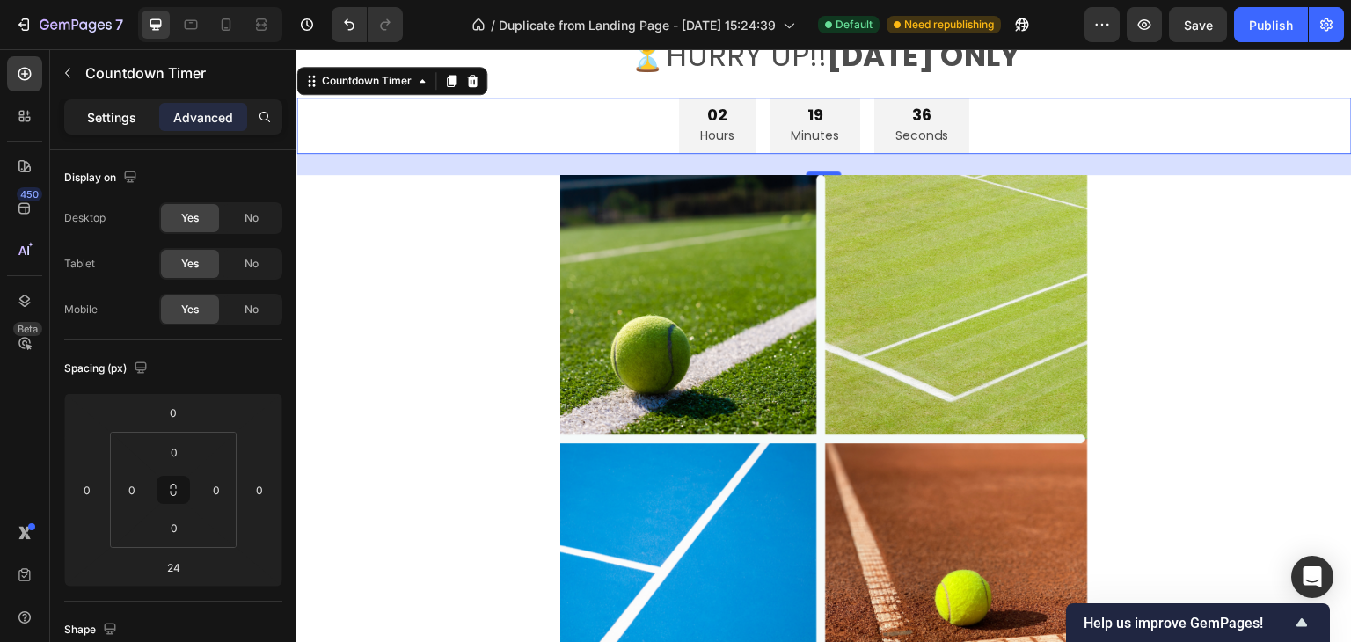
click at [111, 119] on p "Settings" at bounding box center [111, 117] width 49 height 18
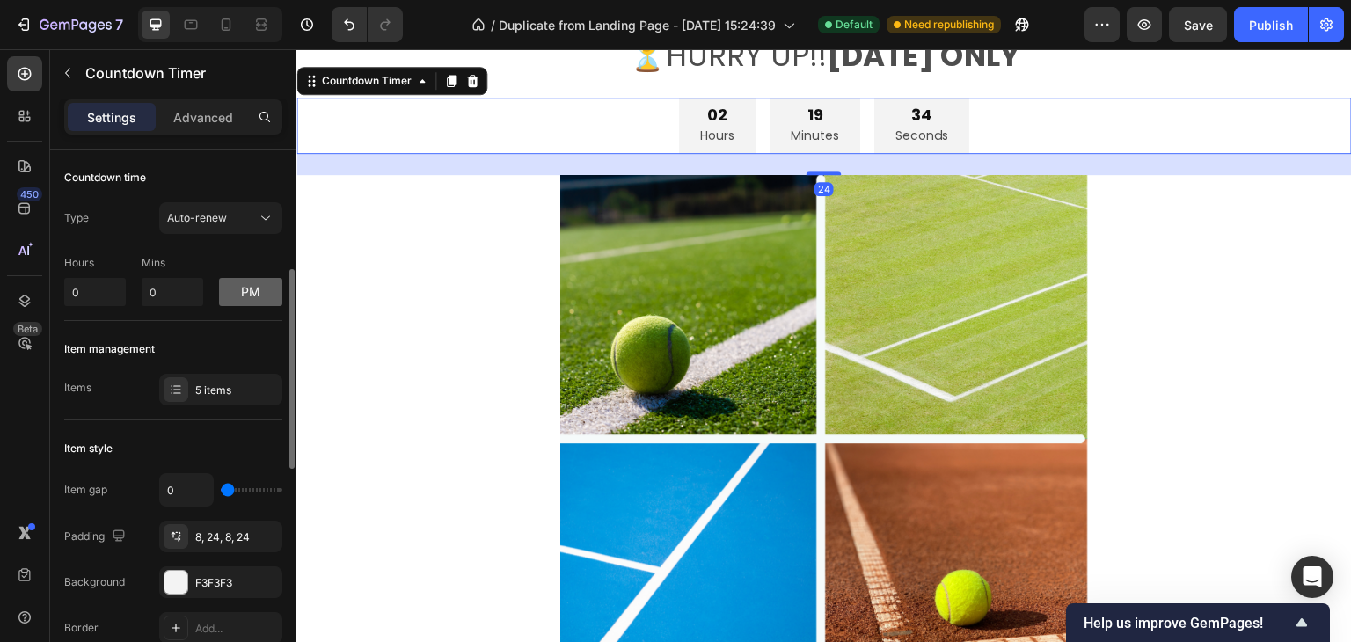
scroll to position [88, 0]
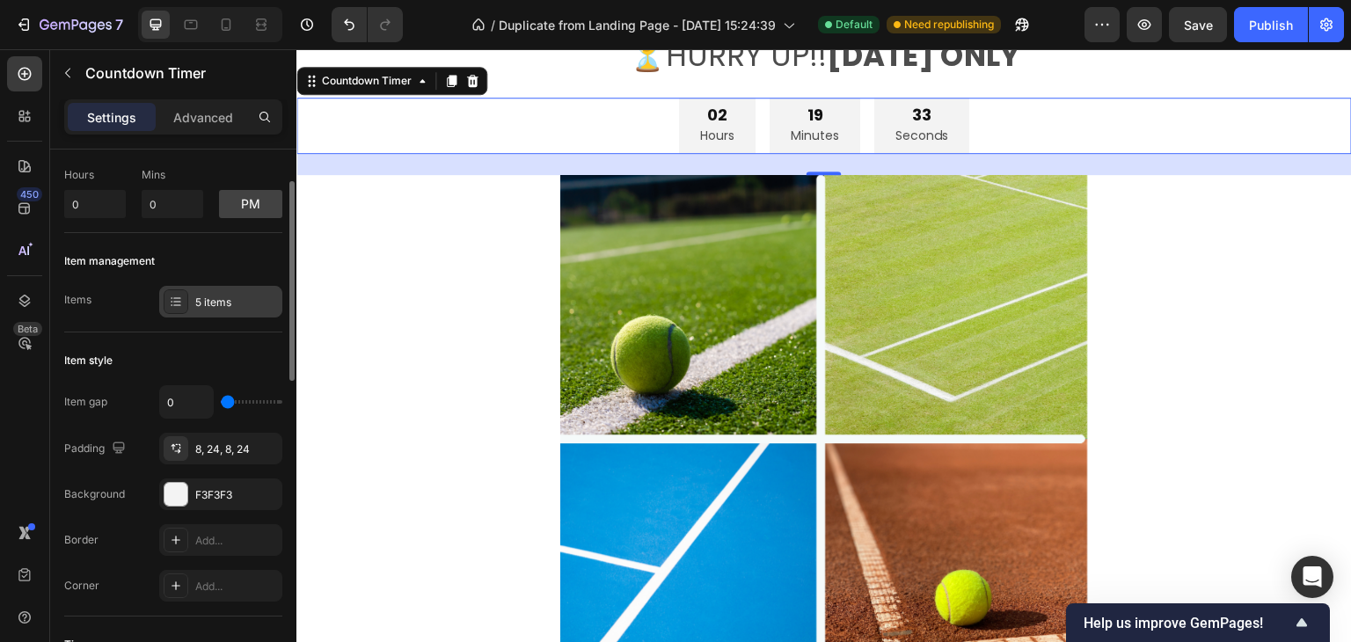
click at [251, 303] on div "5 items" at bounding box center [236, 303] width 83 height 16
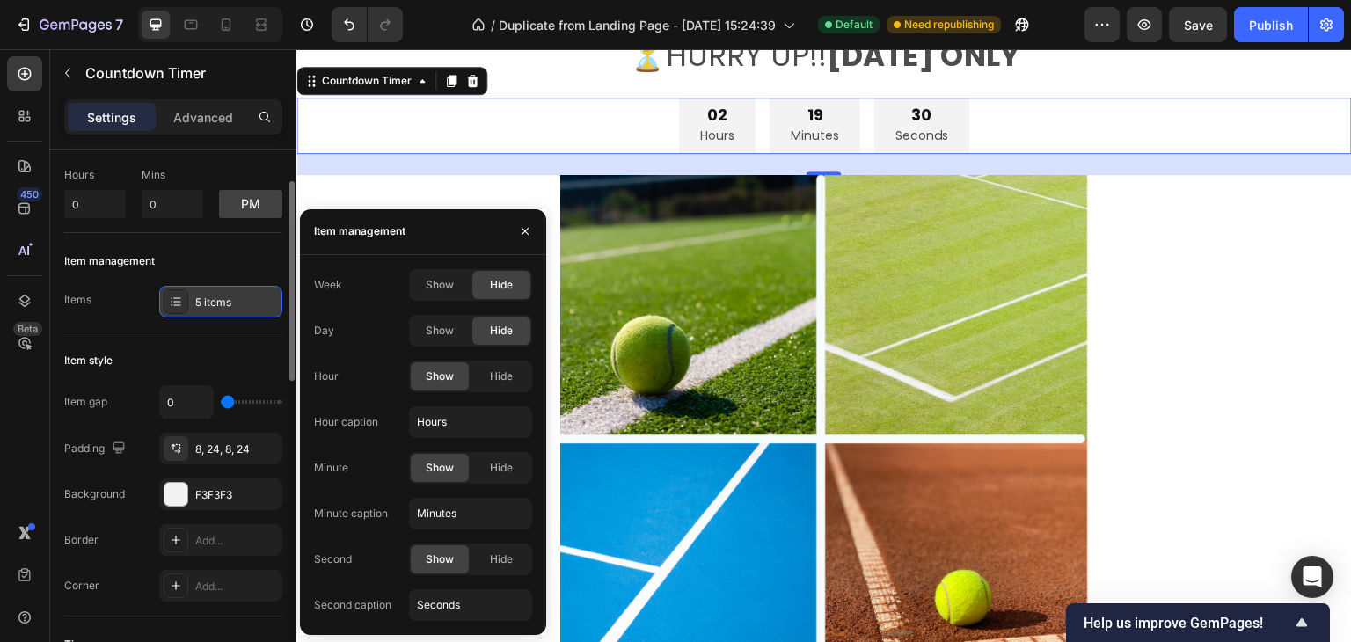
click at [251, 302] on div "5 items" at bounding box center [236, 303] width 83 height 16
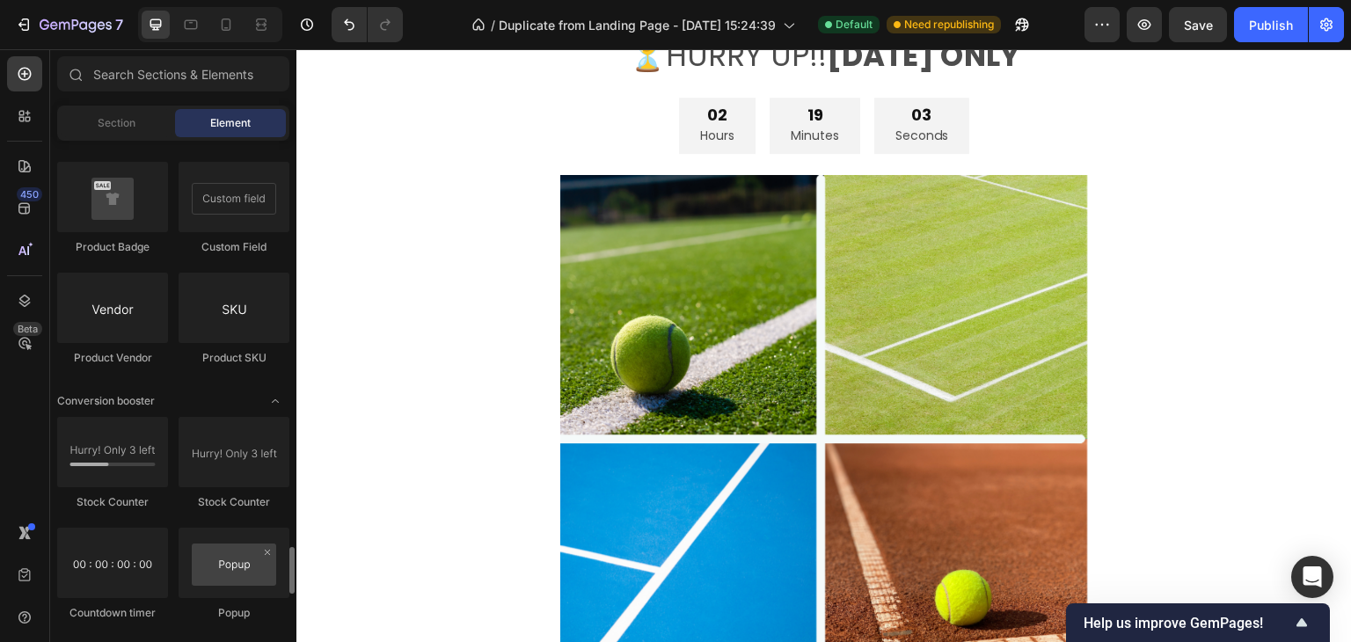
scroll to position [3430, 0]
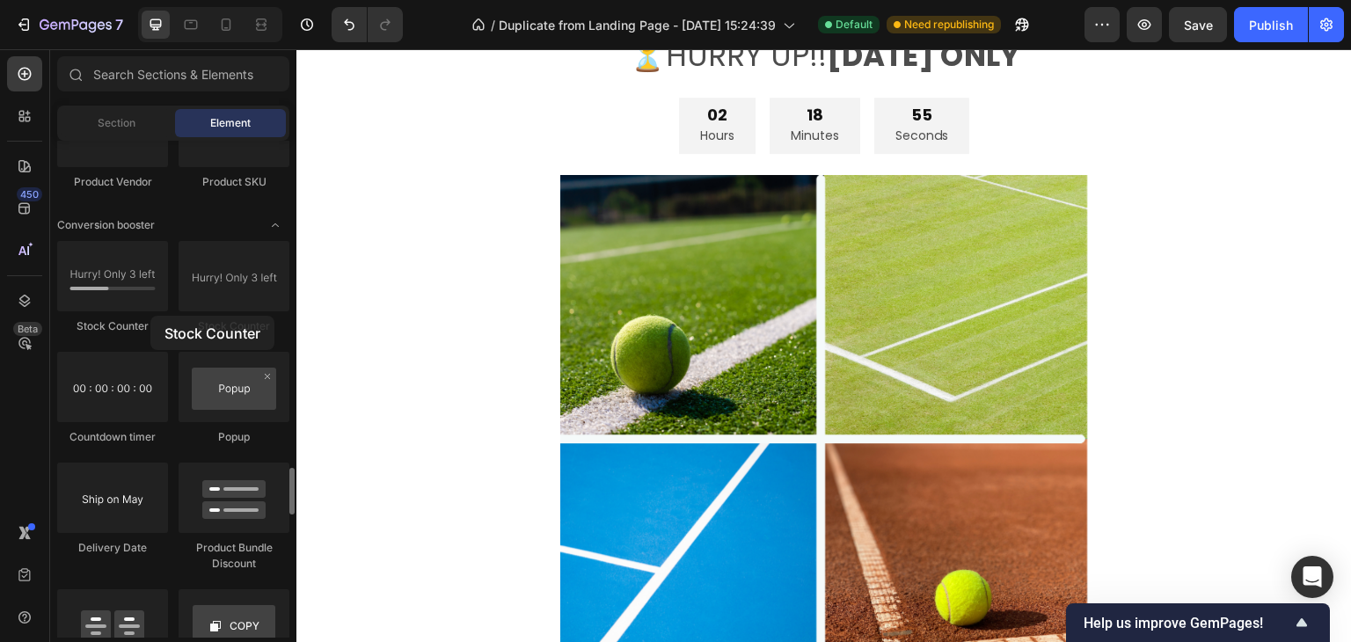
drag, startPoint x: 99, startPoint y: 285, endPoint x: 150, endPoint y: 318, distance: 61.3
click at [150, 318] on div "Stock Counter" at bounding box center [112, 287] width 111 height 93
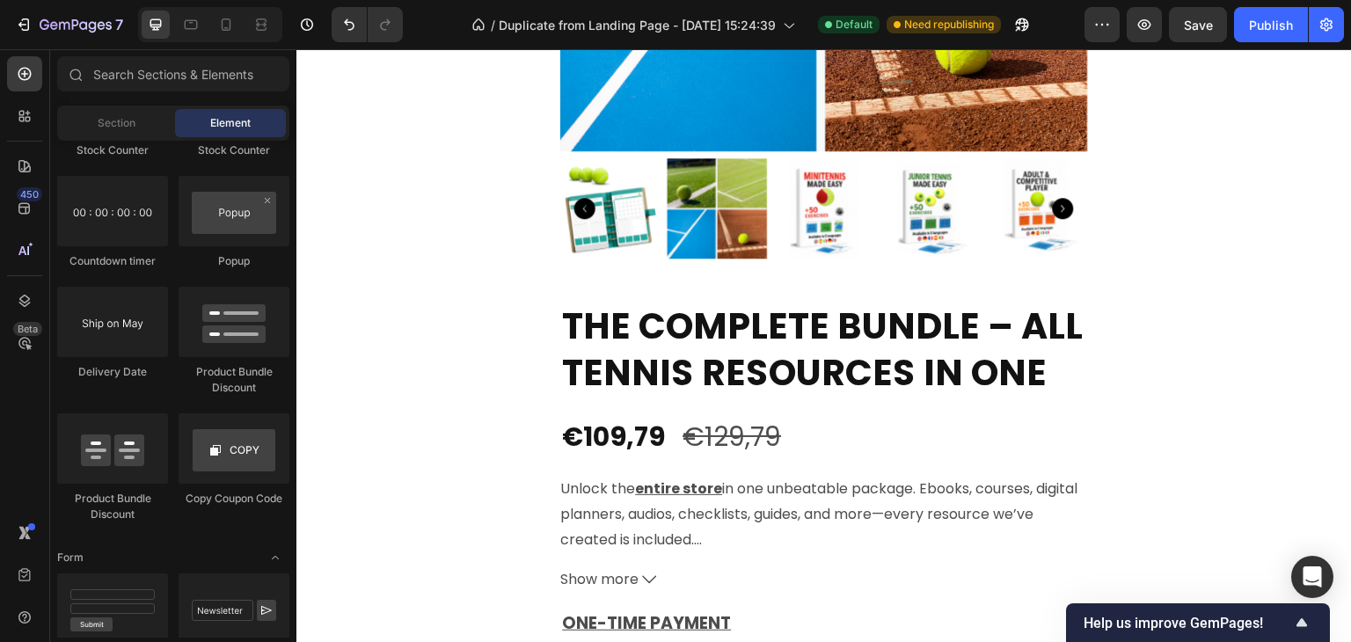
scroll to position [4384, 0]
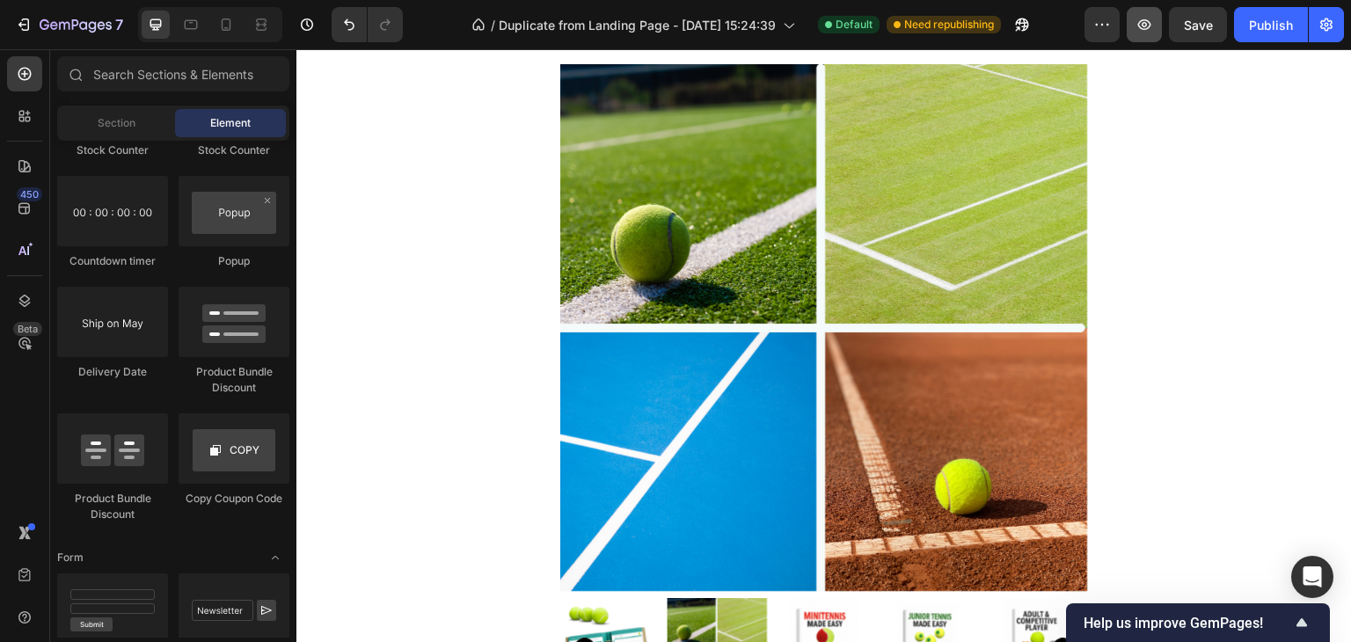
click at [1144, 28] on icon "button" at bounding box center [1144, 25] width 18 height 18
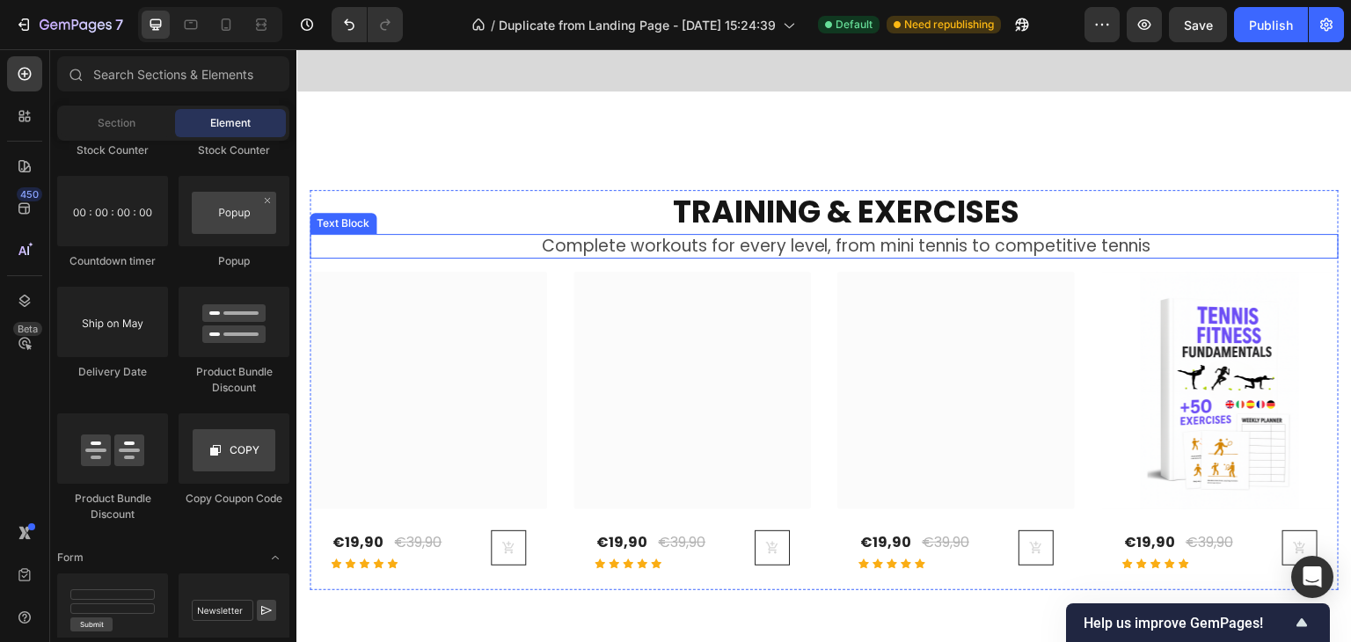
scroll to position [704, 0]
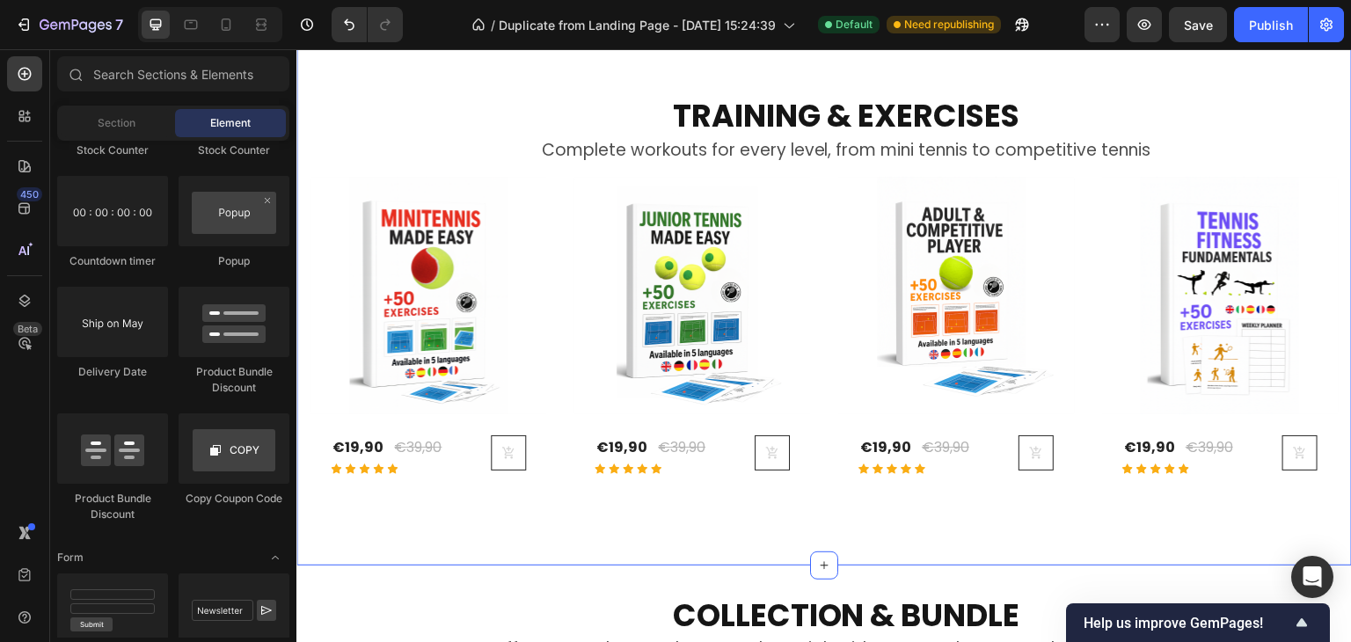
click at [307, 212] on div "TRAINING & EXERCISES Heading Complete workouts for every level, from mini tenni…" at bounding box center [823, 294] width 1055 height 541
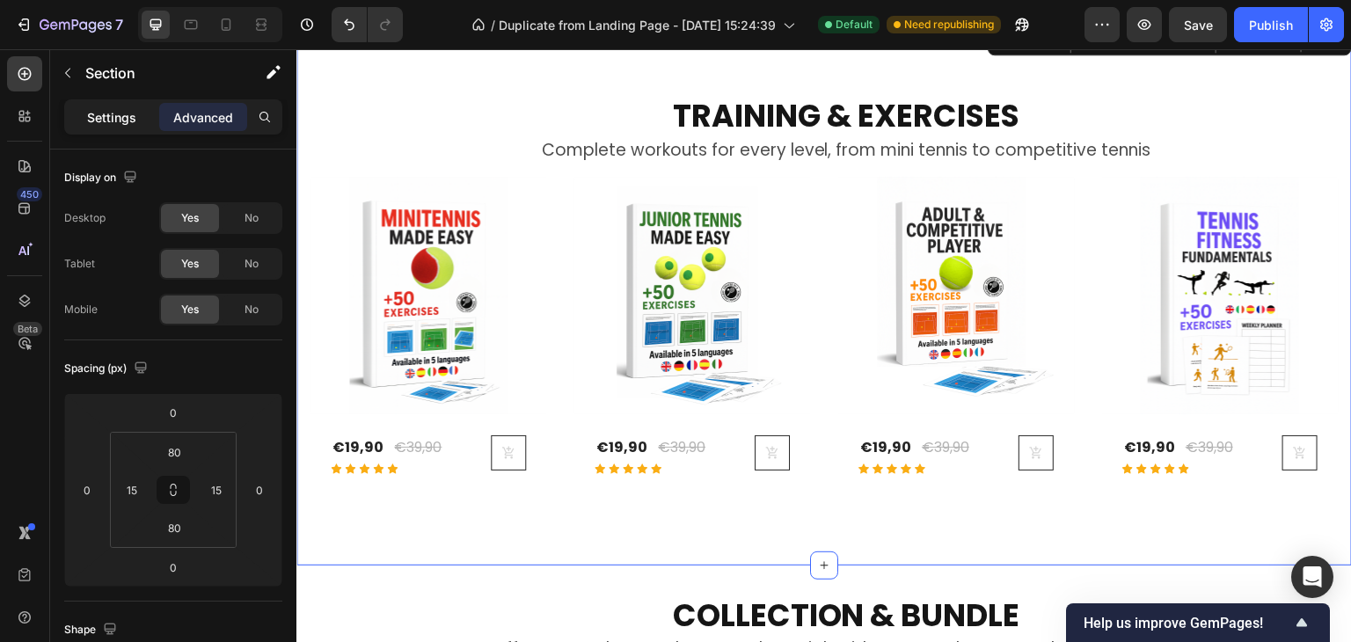
click at [120, 123] on p "Settings" at bounding box center [111, 117] width 49 height 18
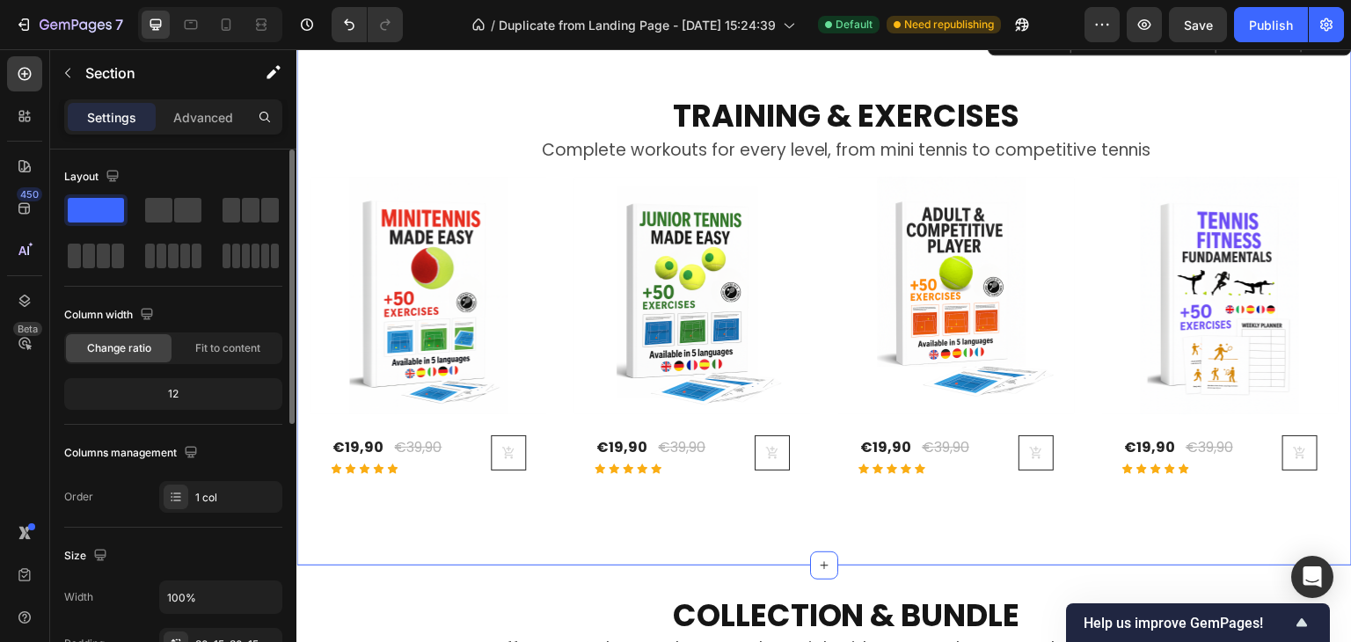
scroll to position [0, 0]
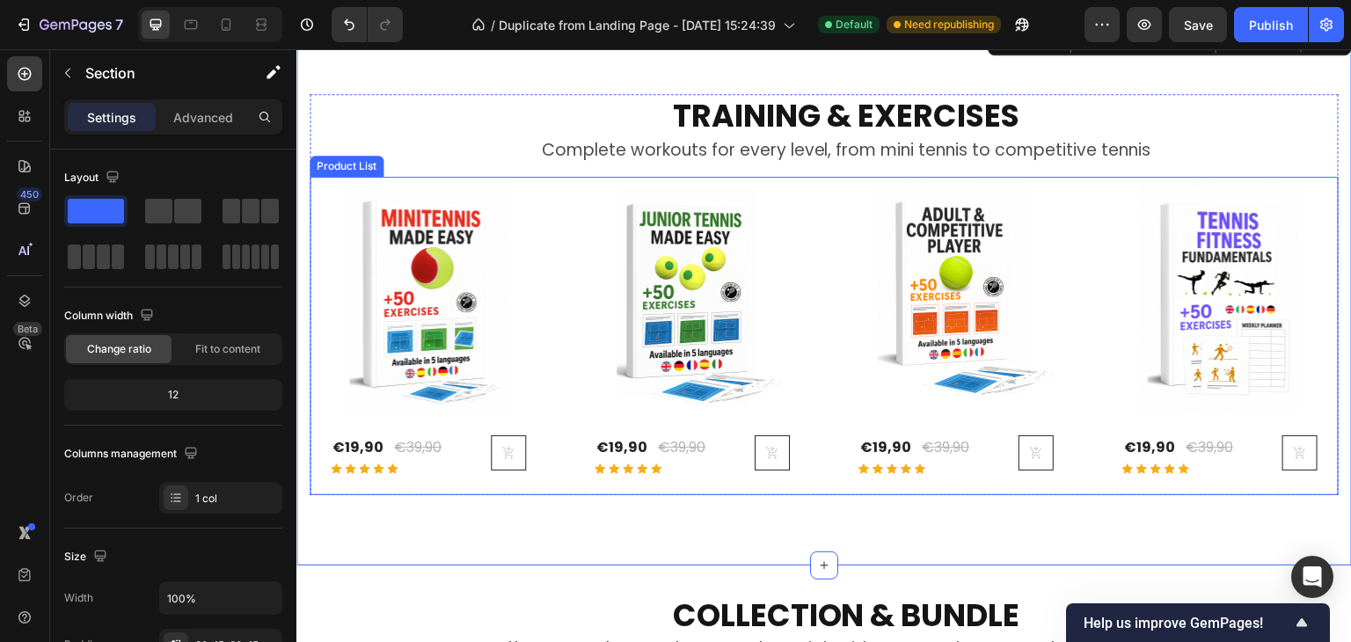
click at [560, 422] on div "(P) Images Row €19,90 (P) Price (P) Price €39,90 (P) Price (P) Price Row Icon I…" at bounding box center [824, 336] width 1029 height 318
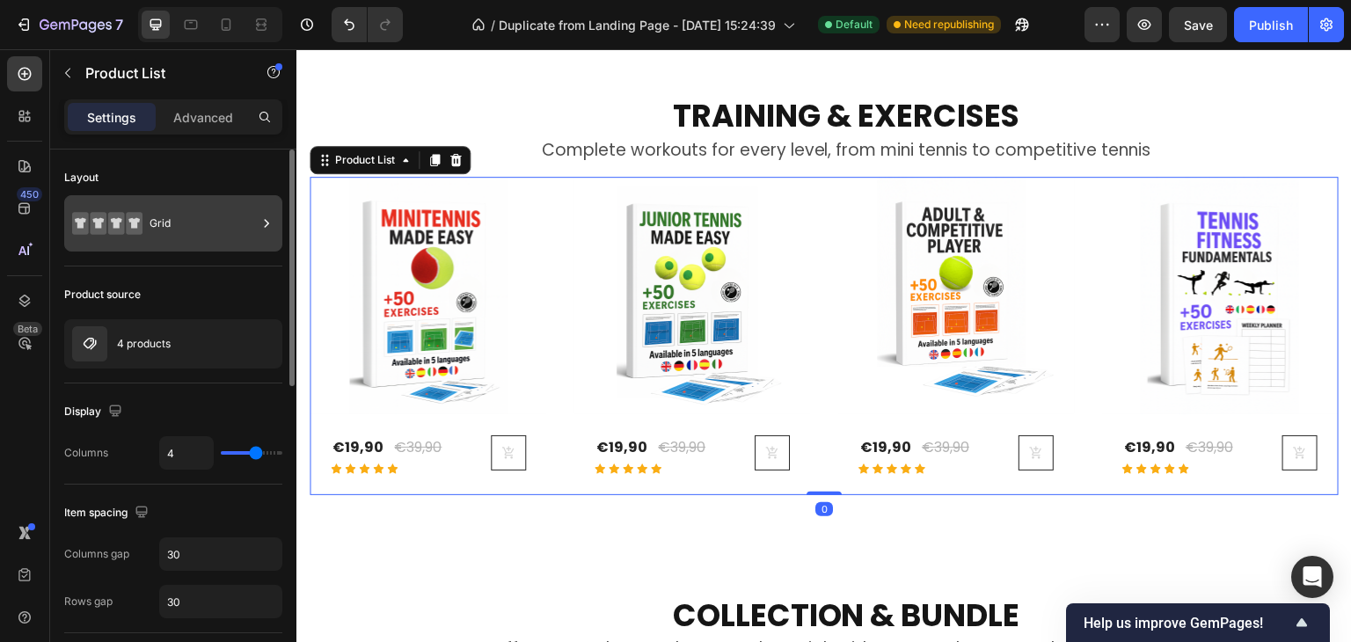
click at [159, 227] on div "Grid" at bounding box center [203, 223] width 107 height 40
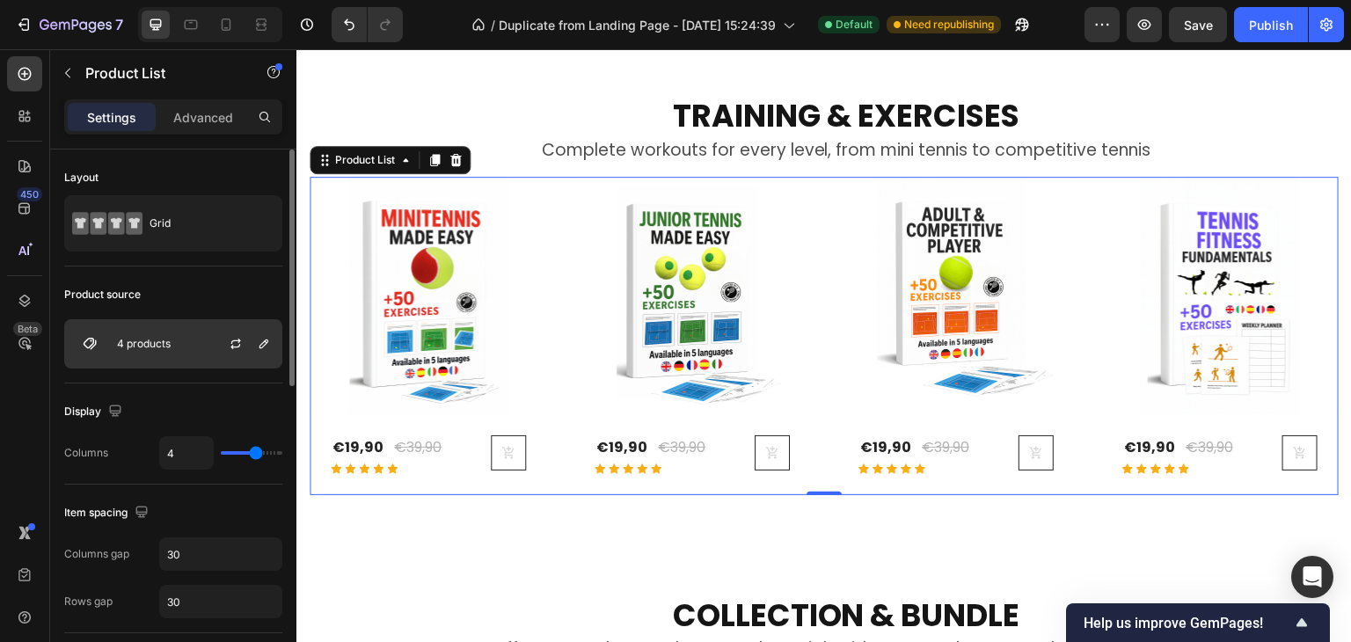
click at [197, 348] on div "4 products" at bounding box center [173, 343] width 218 height 49
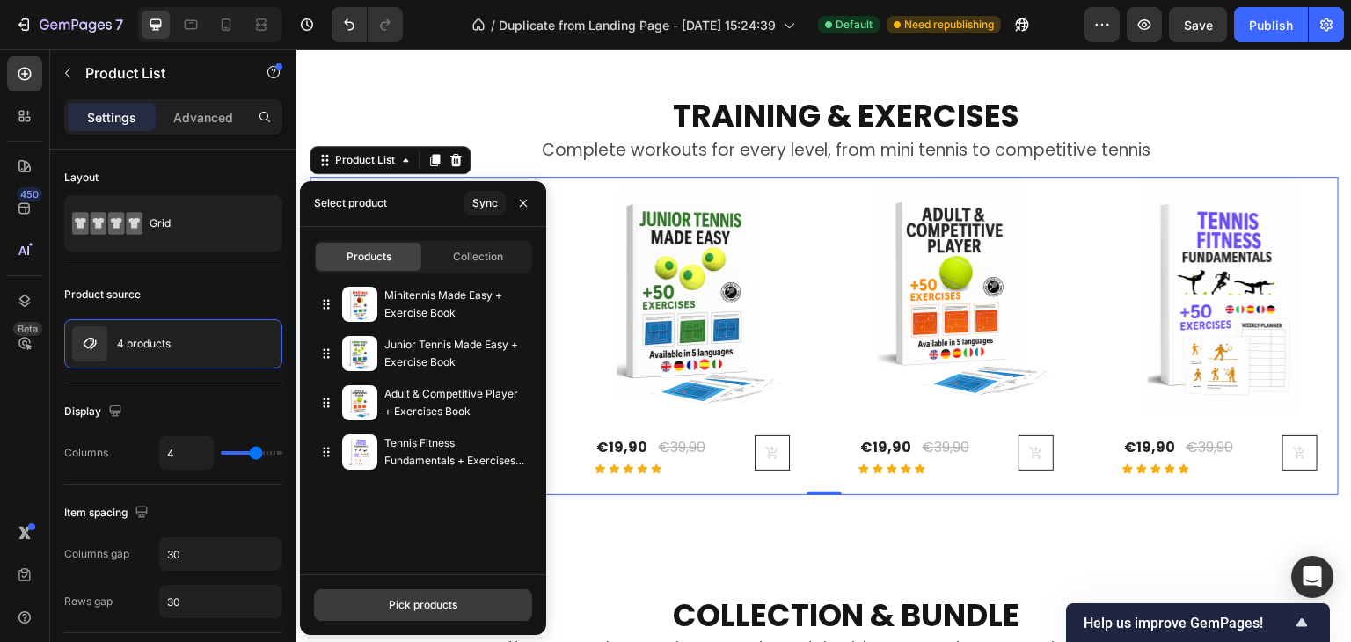
click at [411, 599] on div "Pick products" at bounding box center [423, 605] width 69 height 16
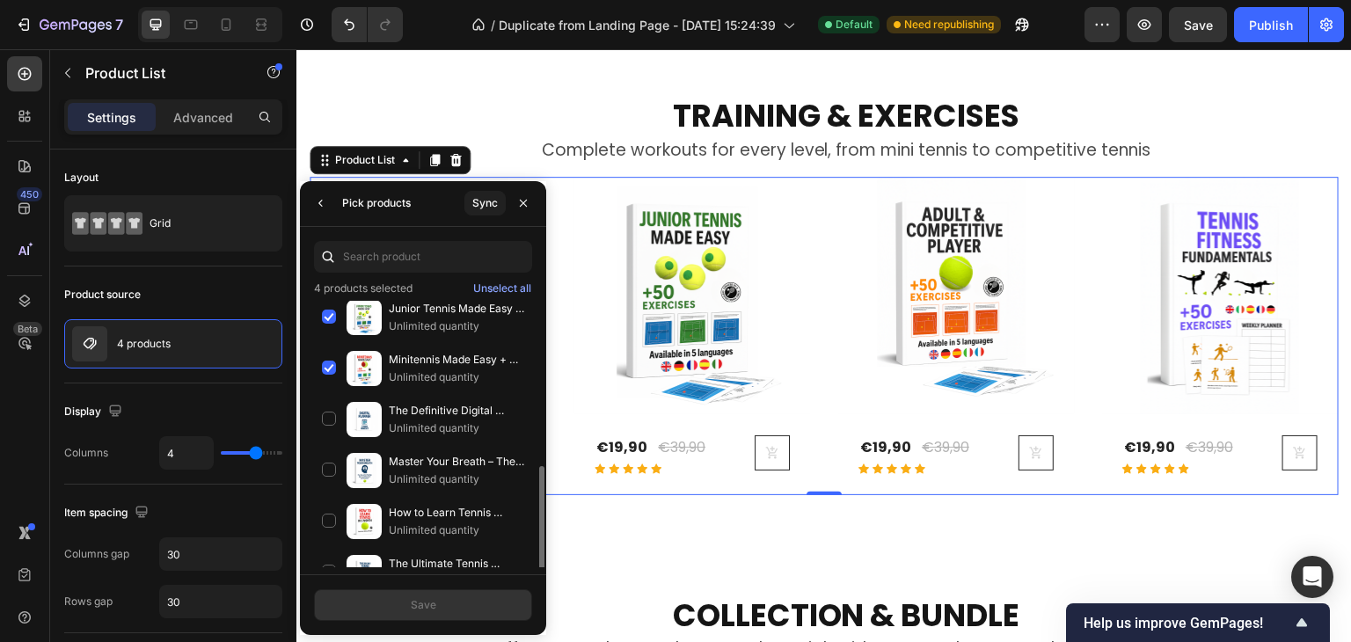
scroll to position [290, 0]
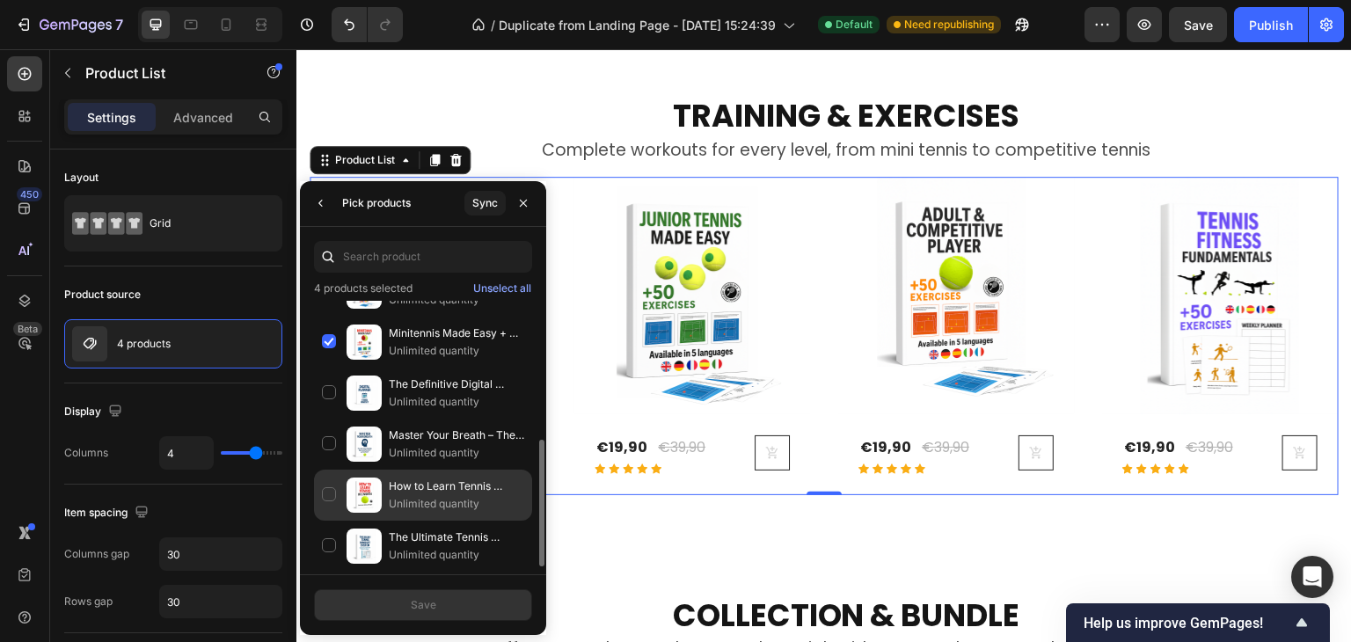
click at [328, 490] on div "How to Learn Tennis in 1 Month (From Zero Without Budget) Unlimited quantity" at bounding box center [423, 495] width 218 height 51
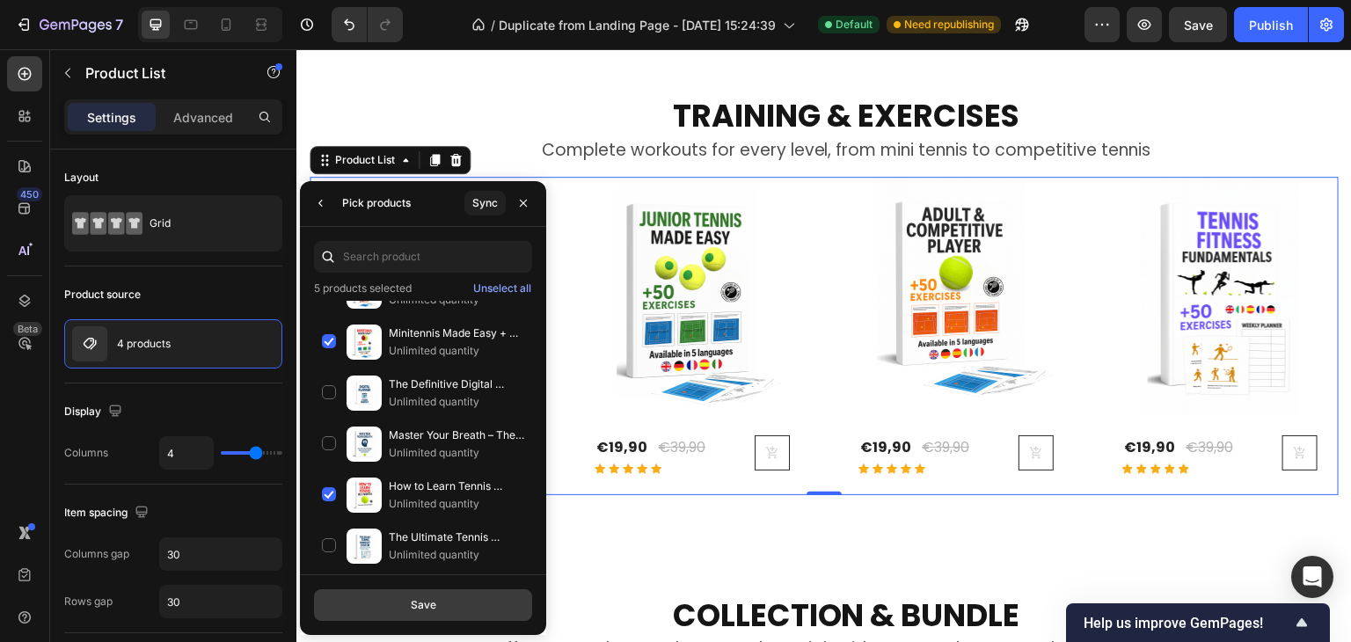
click at [421, 610] on div "Save" at bounding box center [424, 605] width 26 height 16
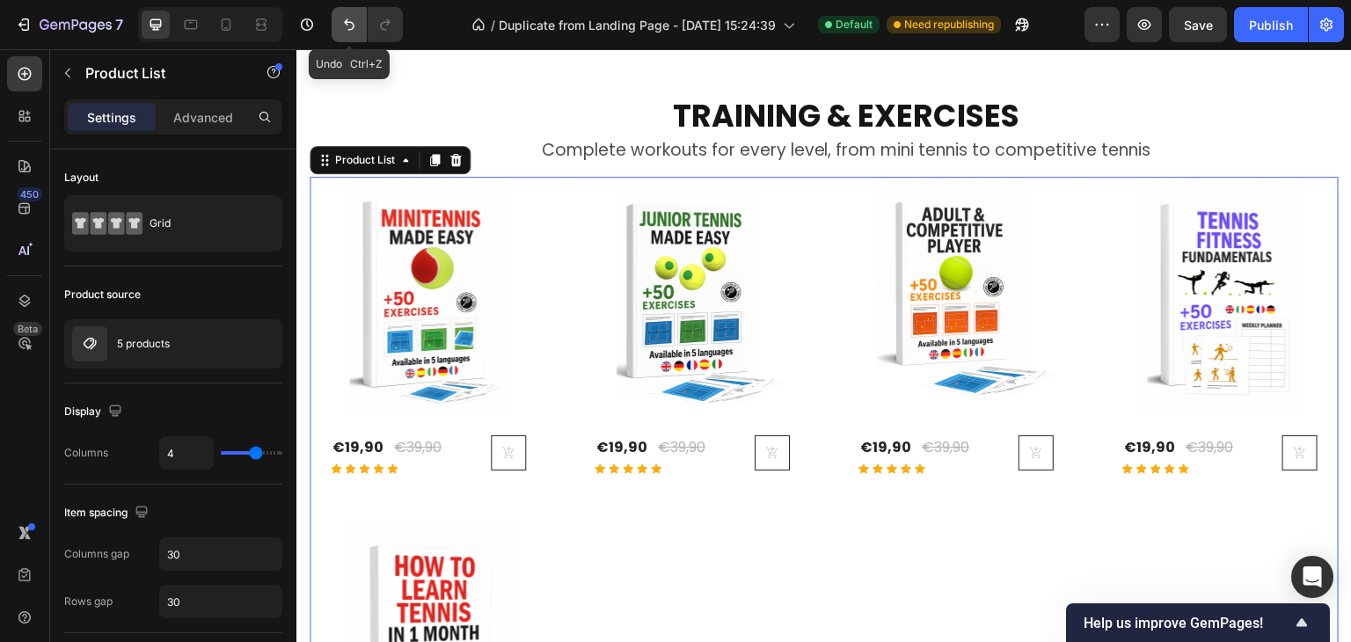
click at [345, 31] on icon "Undo/Redo" at bounding box center [349, 25] width 18 height 18
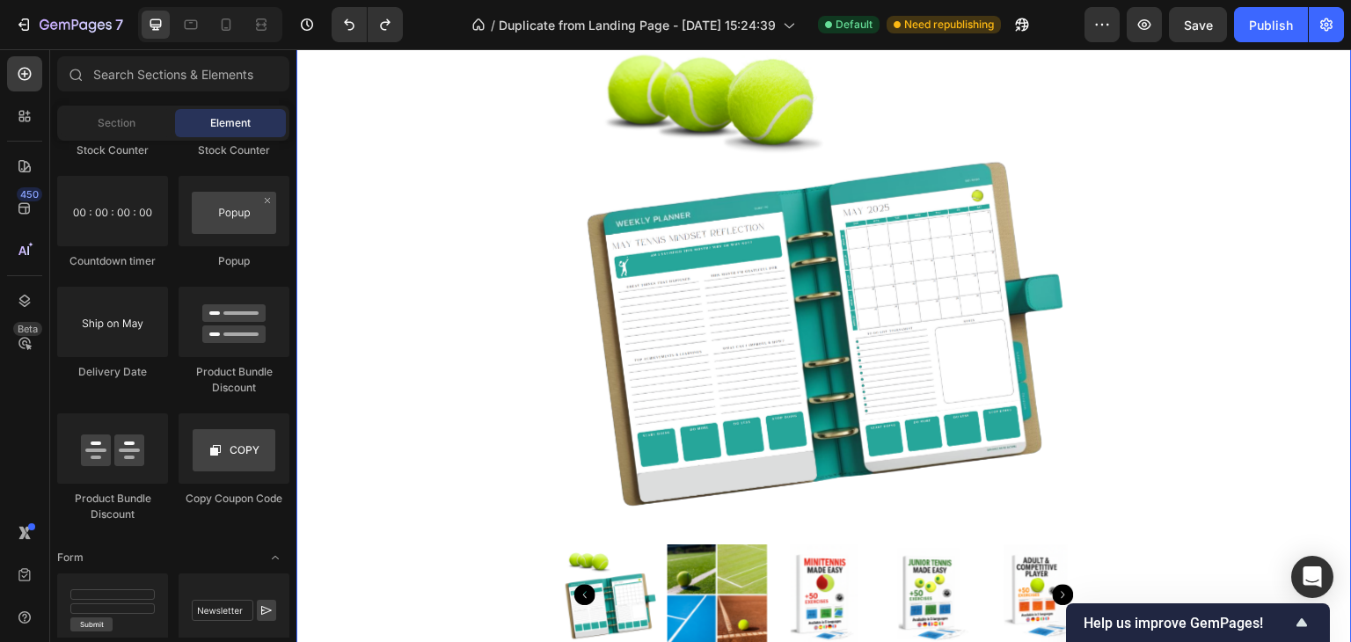
scroll to position [4456, 0]
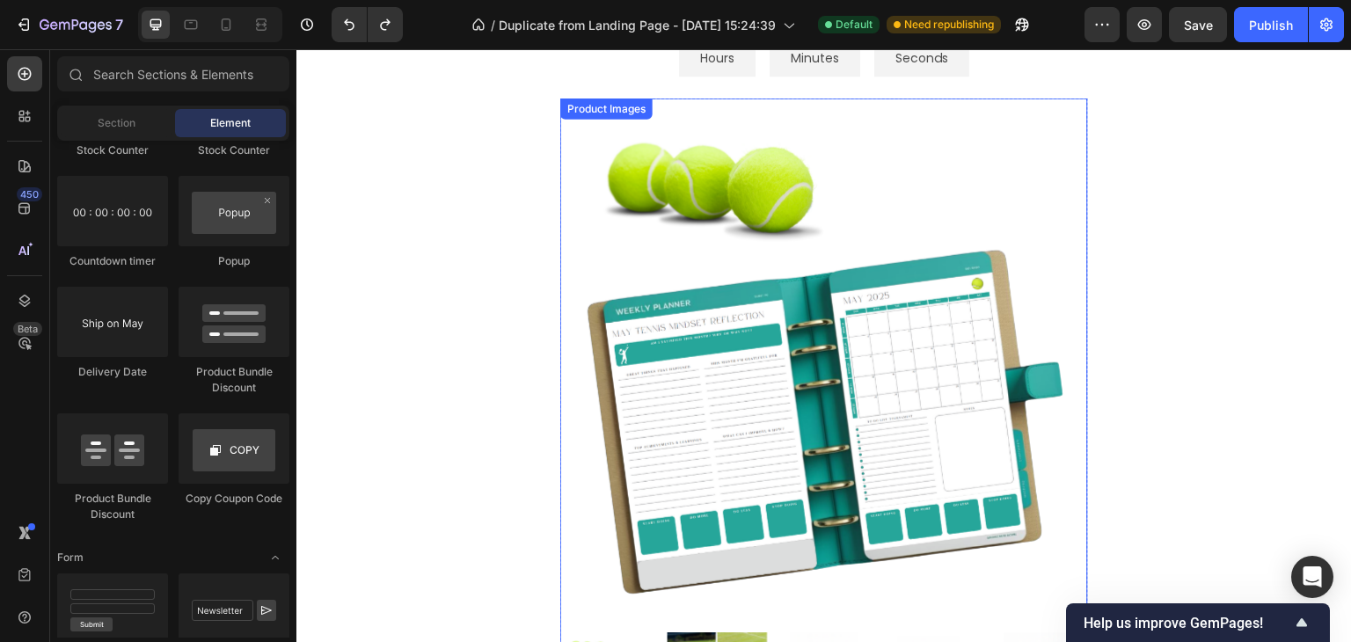
click at [865, 427] on img at bounding box center [824, 362] width 528 height 528
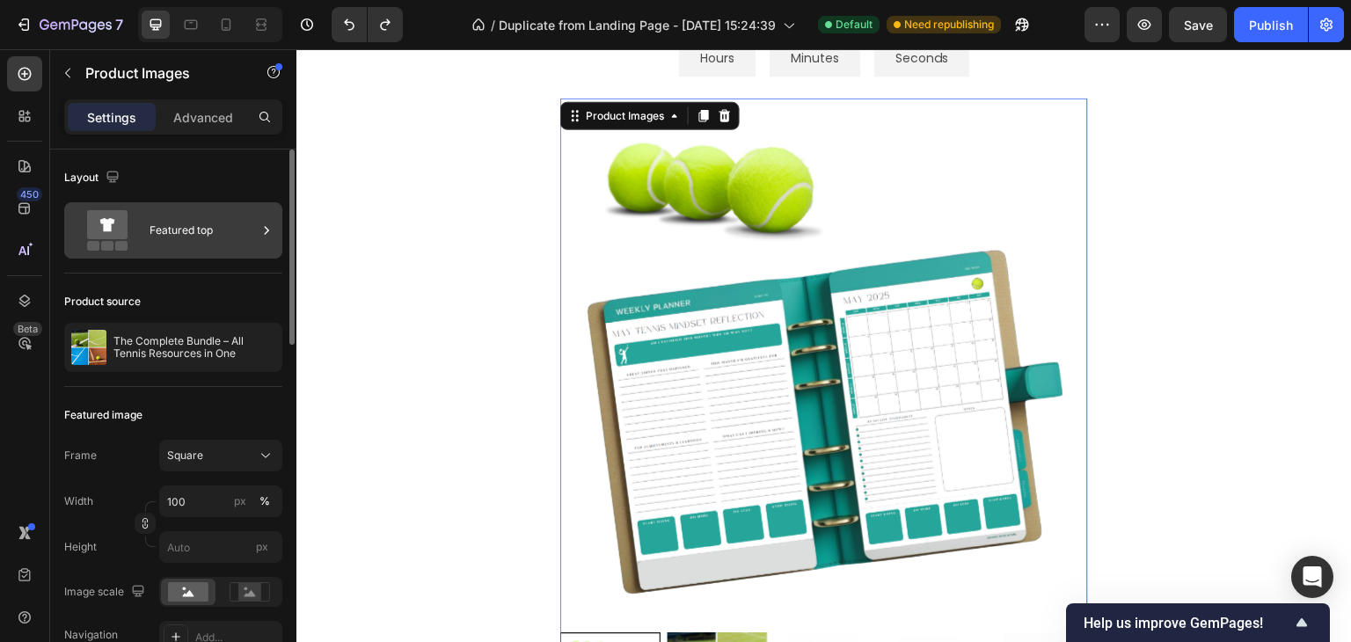
click at [175, 239] on div "Featured top" at bounding box center [203, 230] width 107 height 40
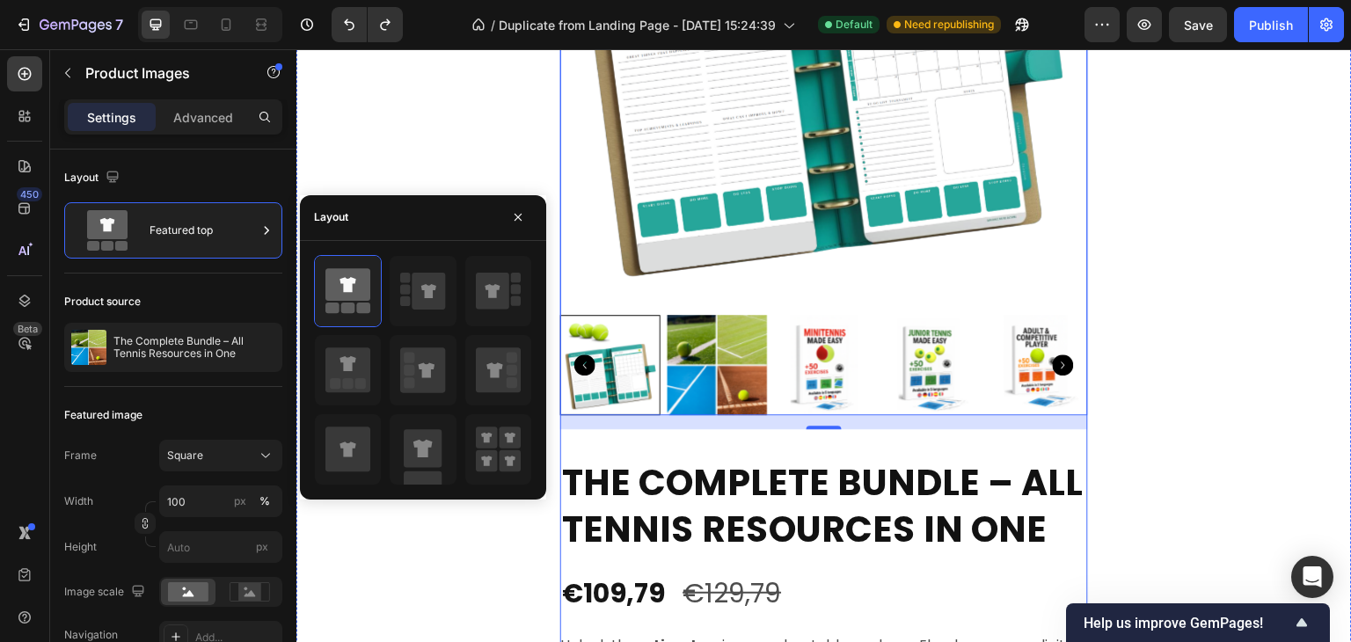
scroll to position [4807, 0]
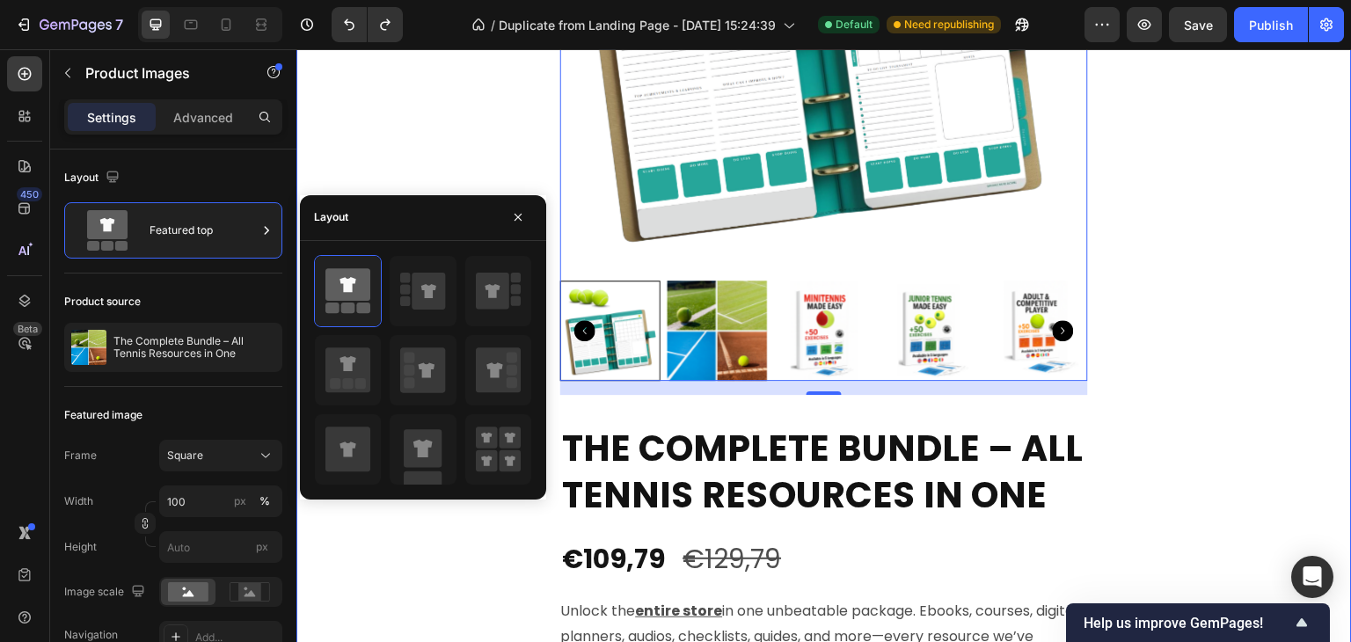
click at [1165, 316] on div "⏳HURRY UP!! TODAY ONLY Text Block 02 Hours 00 Minutes 43 Seconds Countdown Time…" at bounding box center [823, 387] width 1055 height 1551
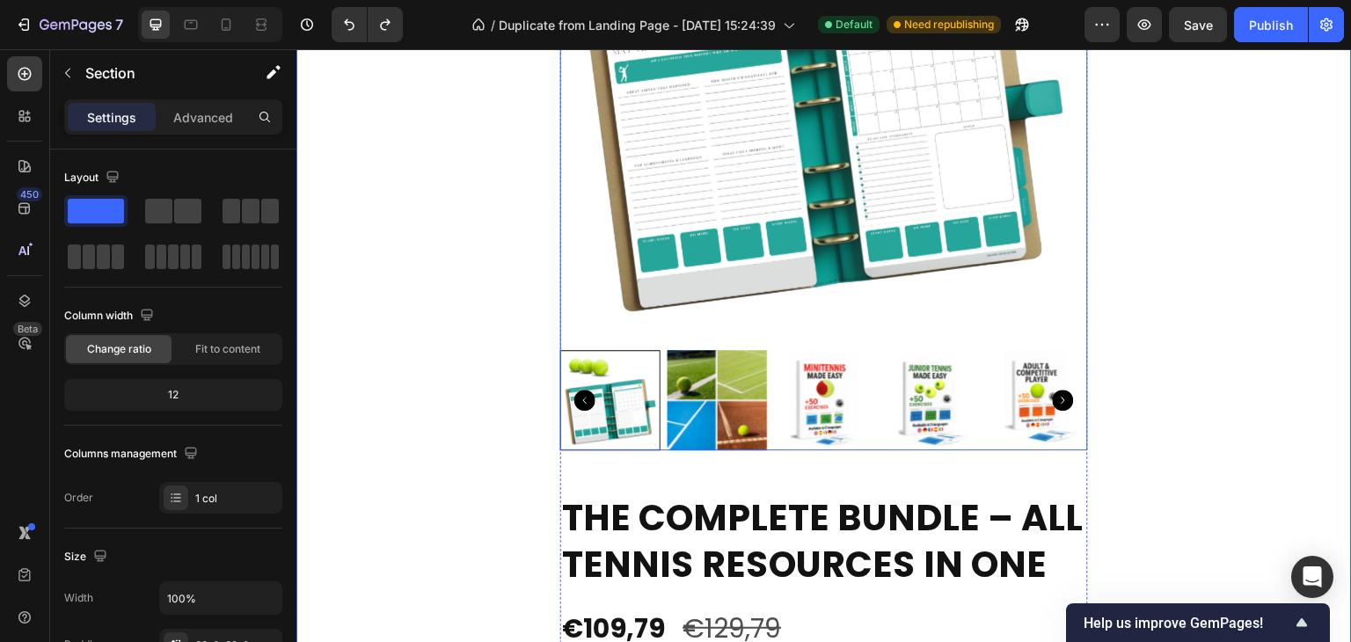
scroll to position [4719, 0]
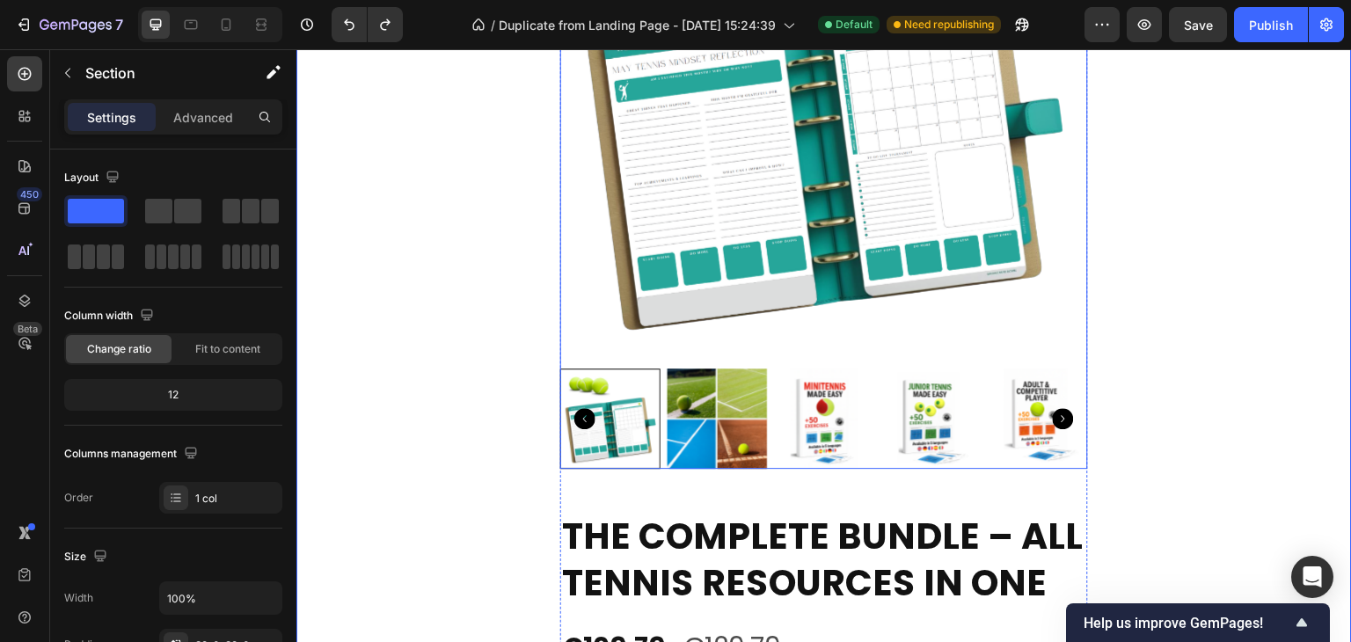
click at [1055, 420] on icon "Carousel Next Arrow" at bounding box center [1063, 418] width 21 height 21
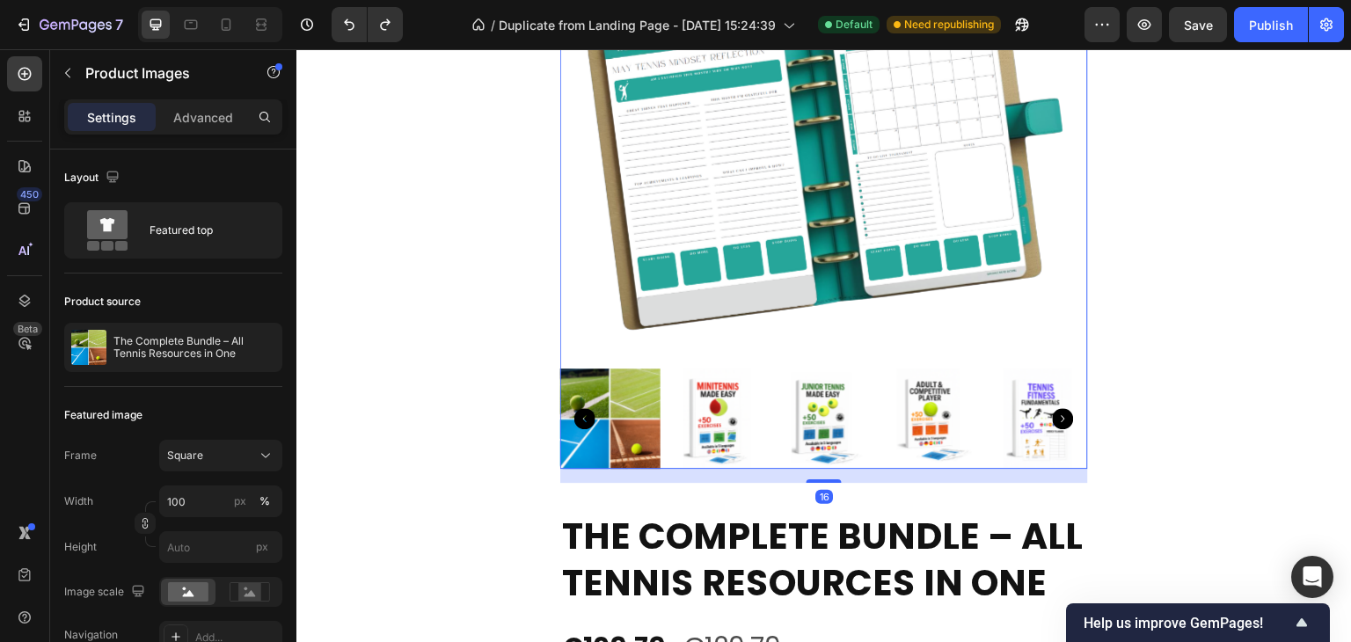
click at [1055, 420] on icon "Carousel Next Arrow" at bounding box center [1063, 418] width 21 height 21
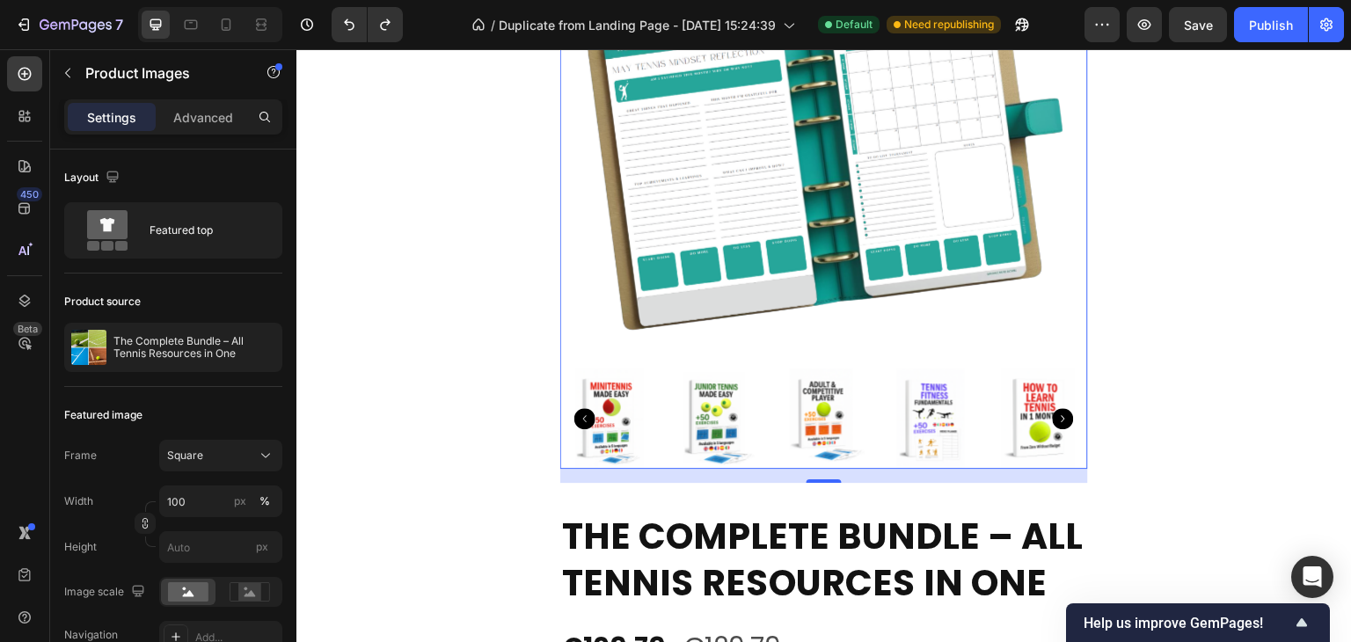
click at [1055, 420] on icon "Carousel Next Arrow" at bounding box center [1063, 418] width 21 height 21
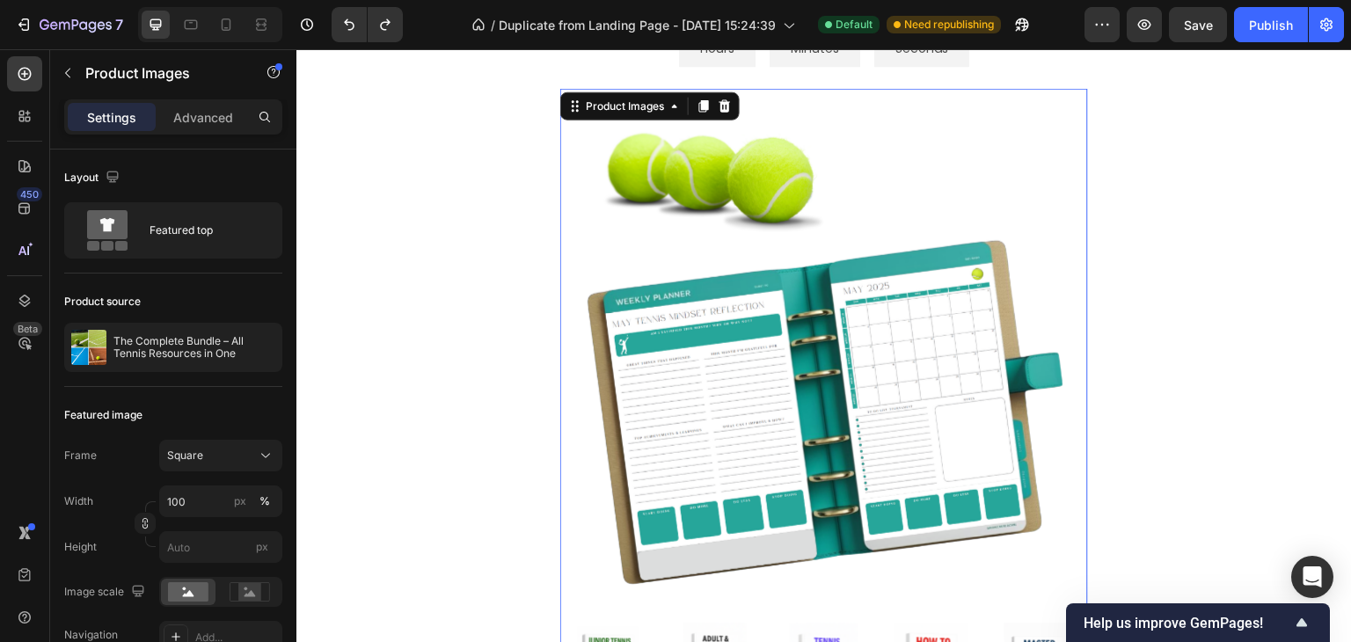
scroll to position [4456, 0]
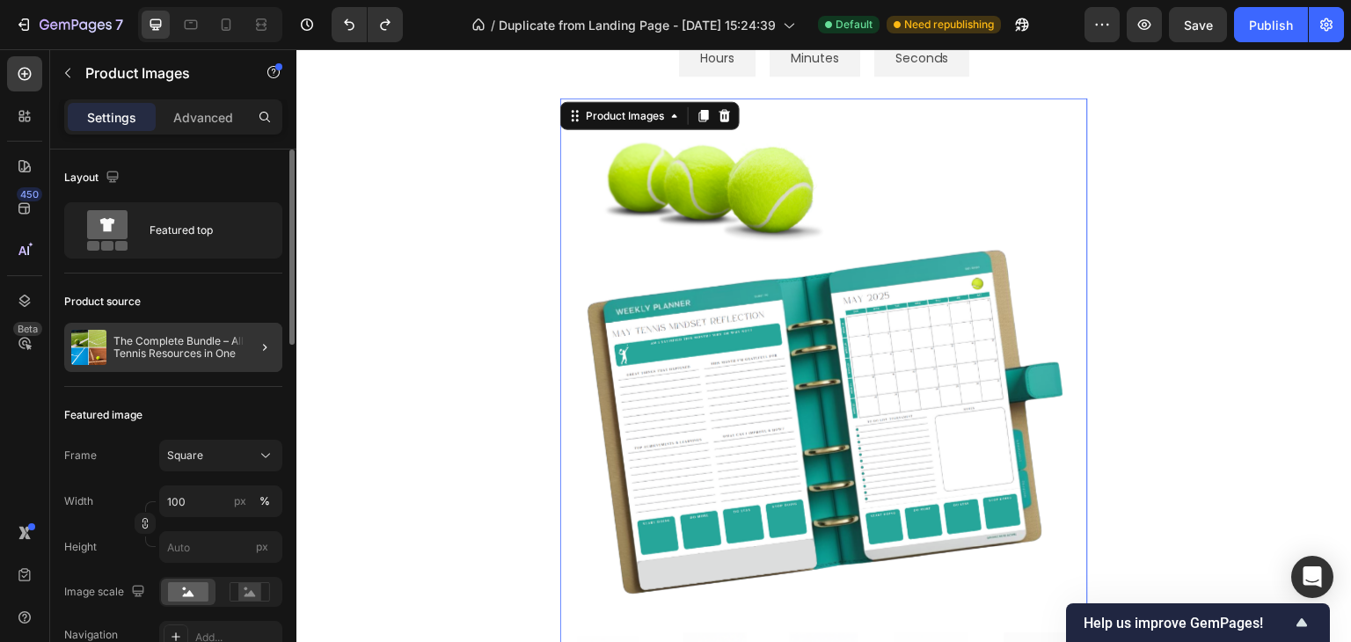
click at [238, 349] on div at bounding box center [257, 347] width 49 height 49
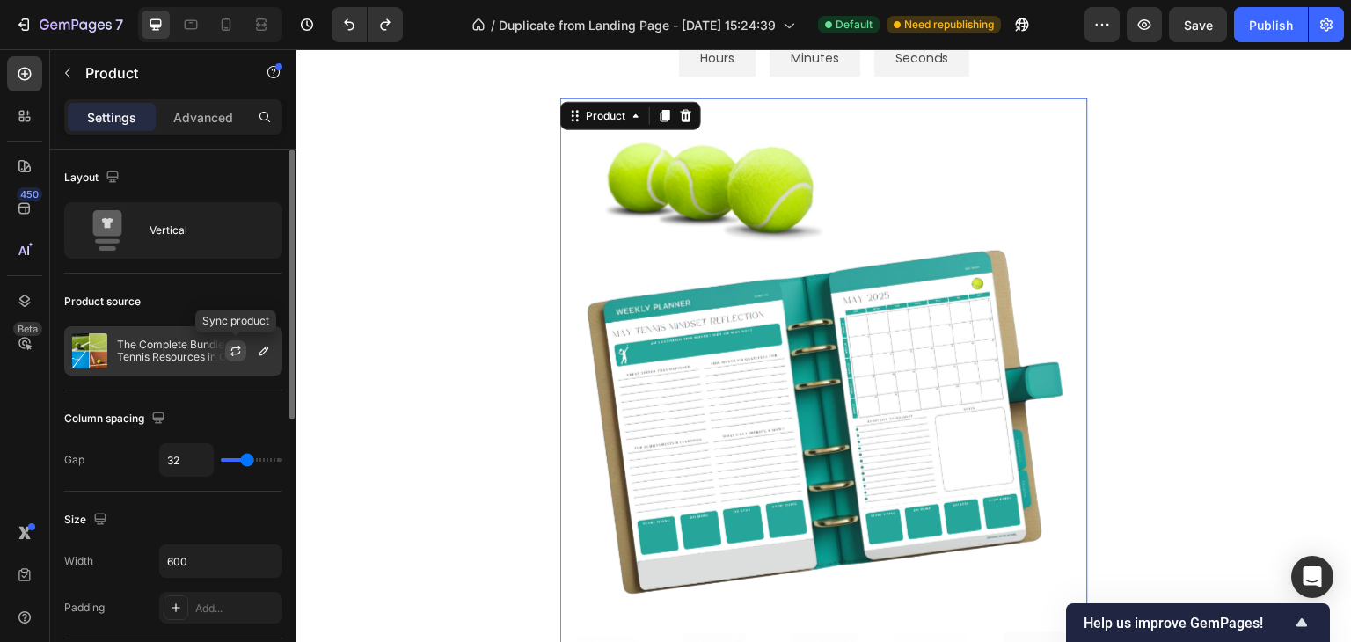
click at [236, 357] on button "button" at bounding box center [235, 350] width 21 height 21
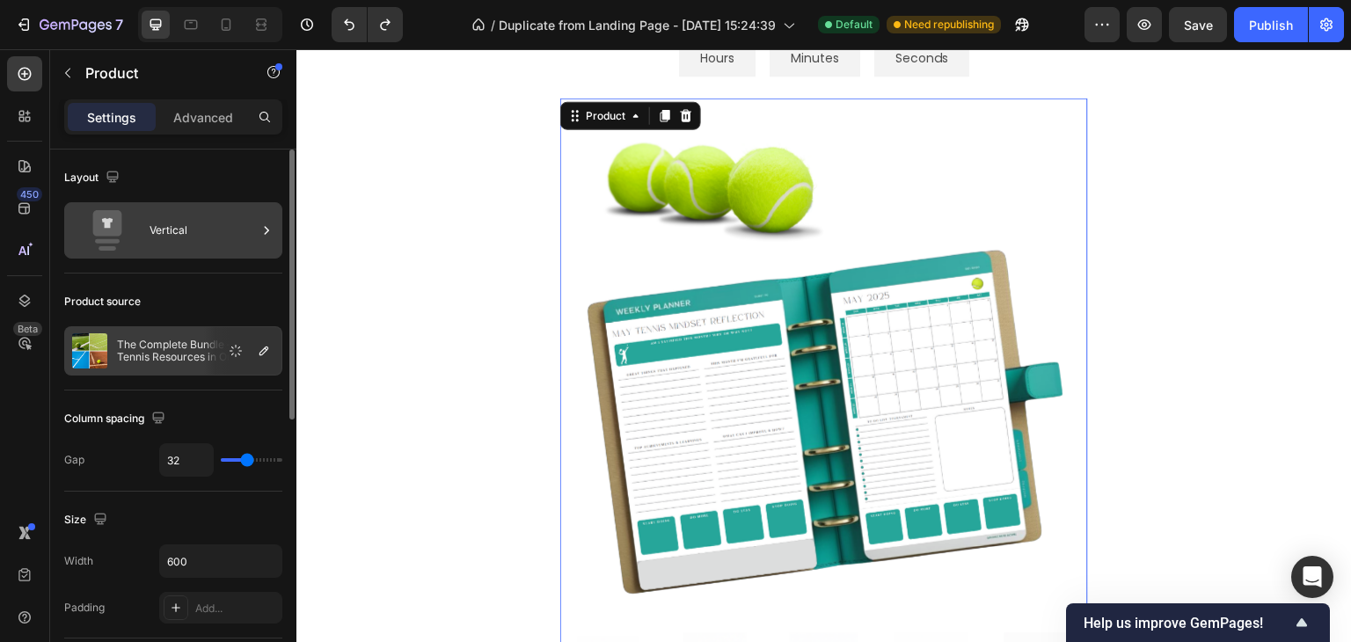
click at [202, 234] on div "Vertical" at bounding box center [203, 230] width 107 height 40
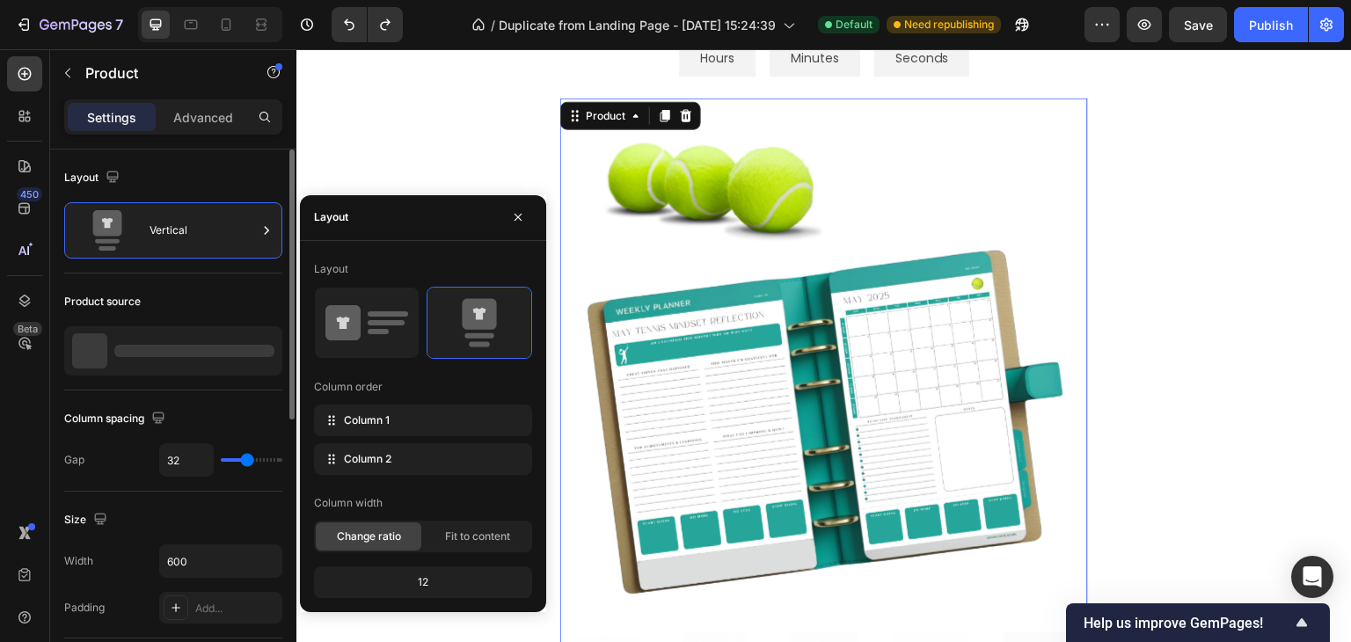
click at [186, 347] on div at bounding box center [194, 351] width 160 height 12
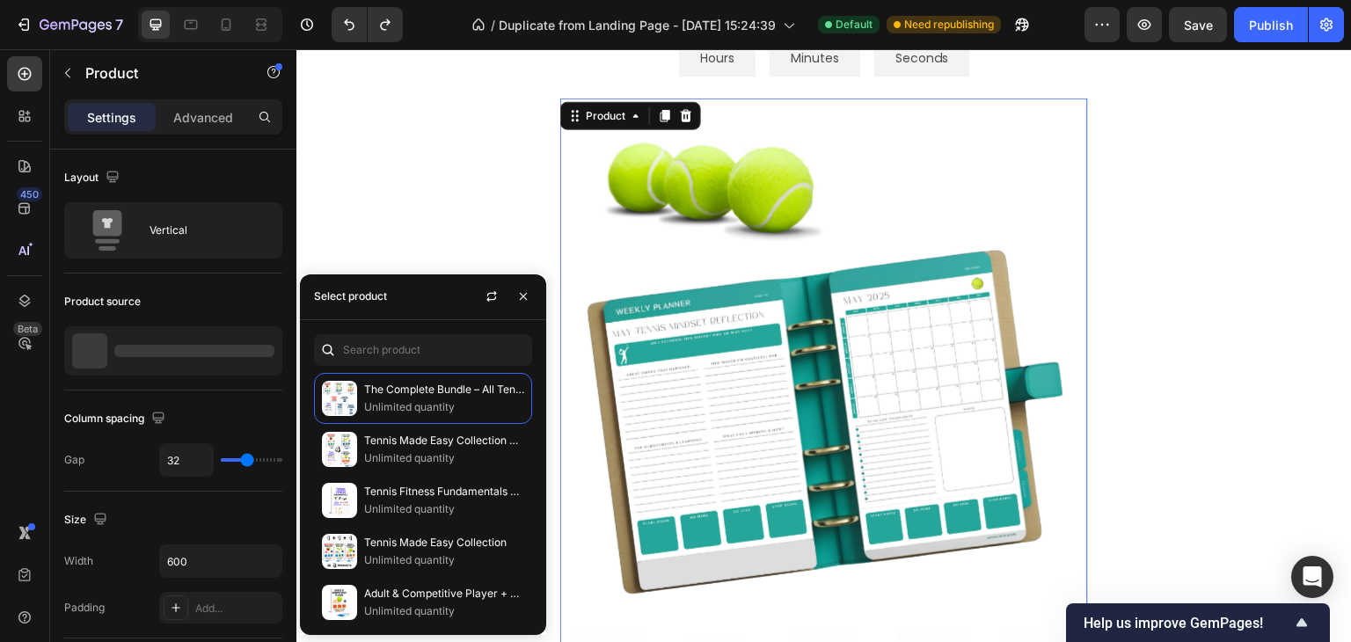
click at [817, 333] on img at bounding box center [824, 362] width 528 height 528
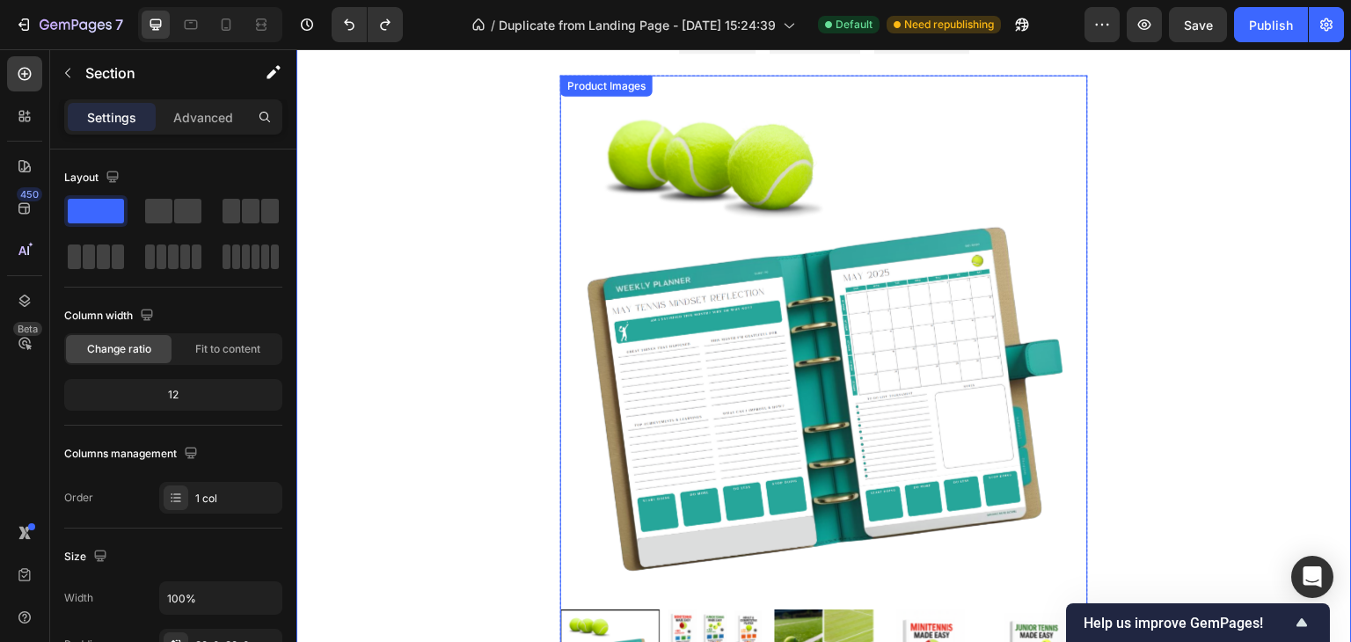
scroll to position [4544, 0]
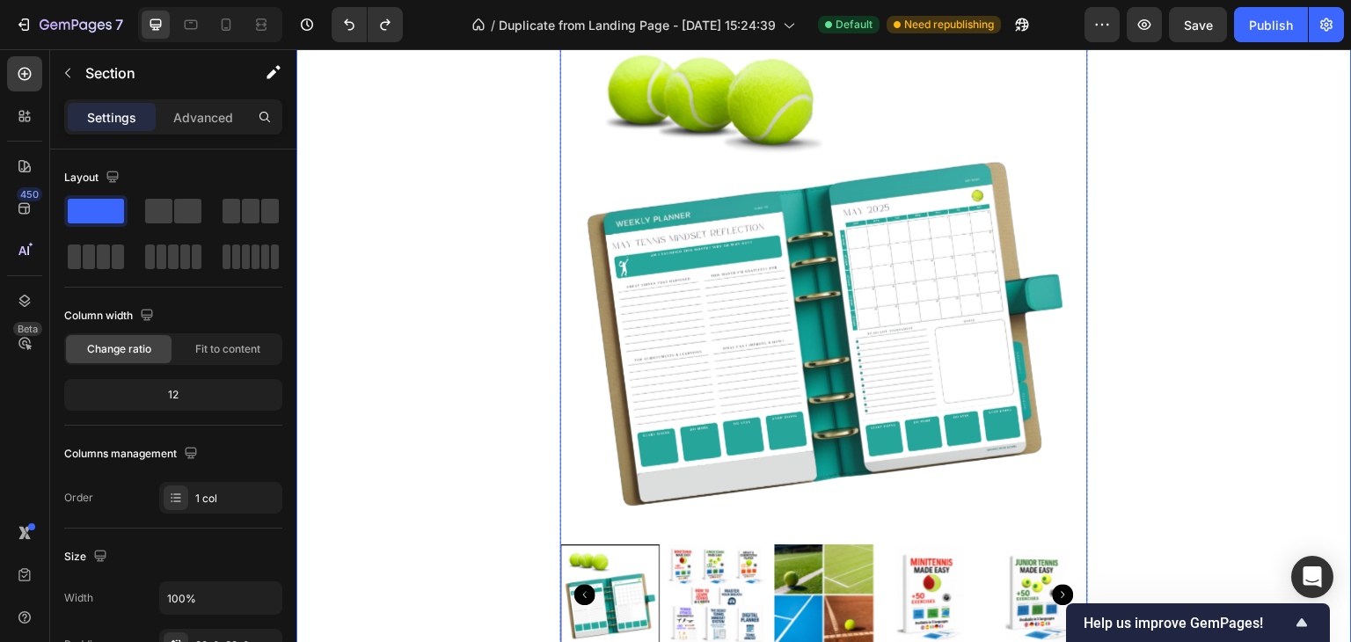
click at [602, 484] on img at bounding box center [824, 274] width 528 height 528
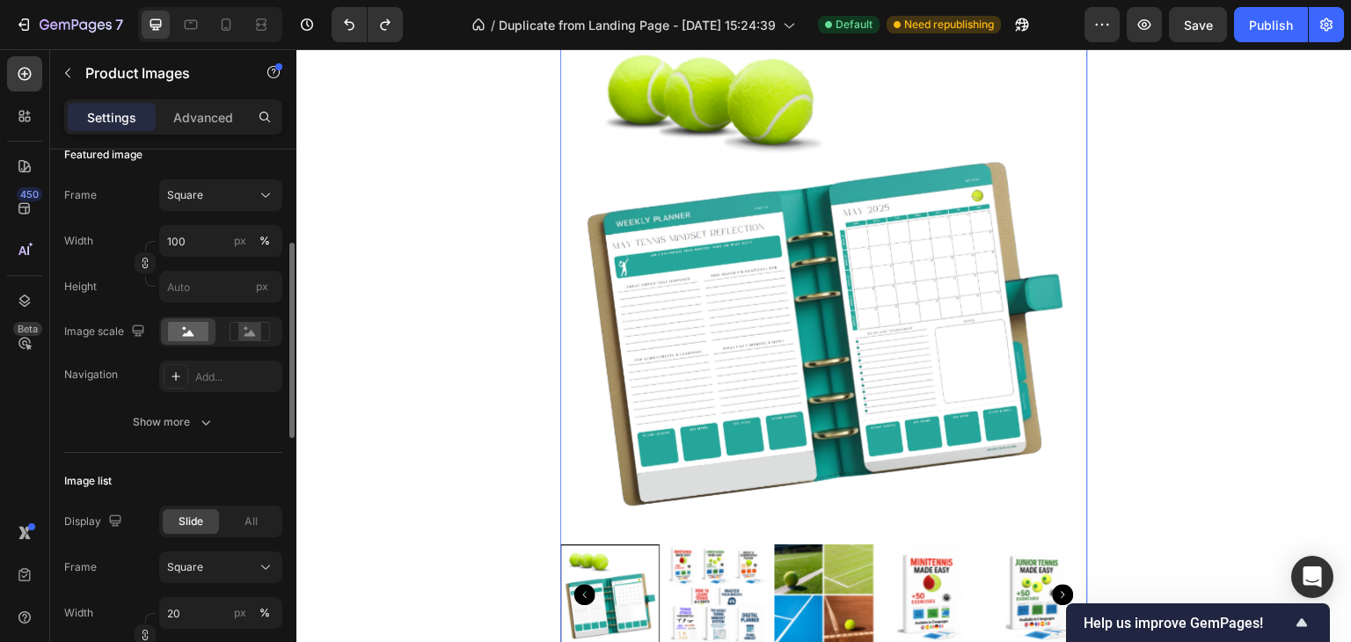
scroll to position [0, 0]
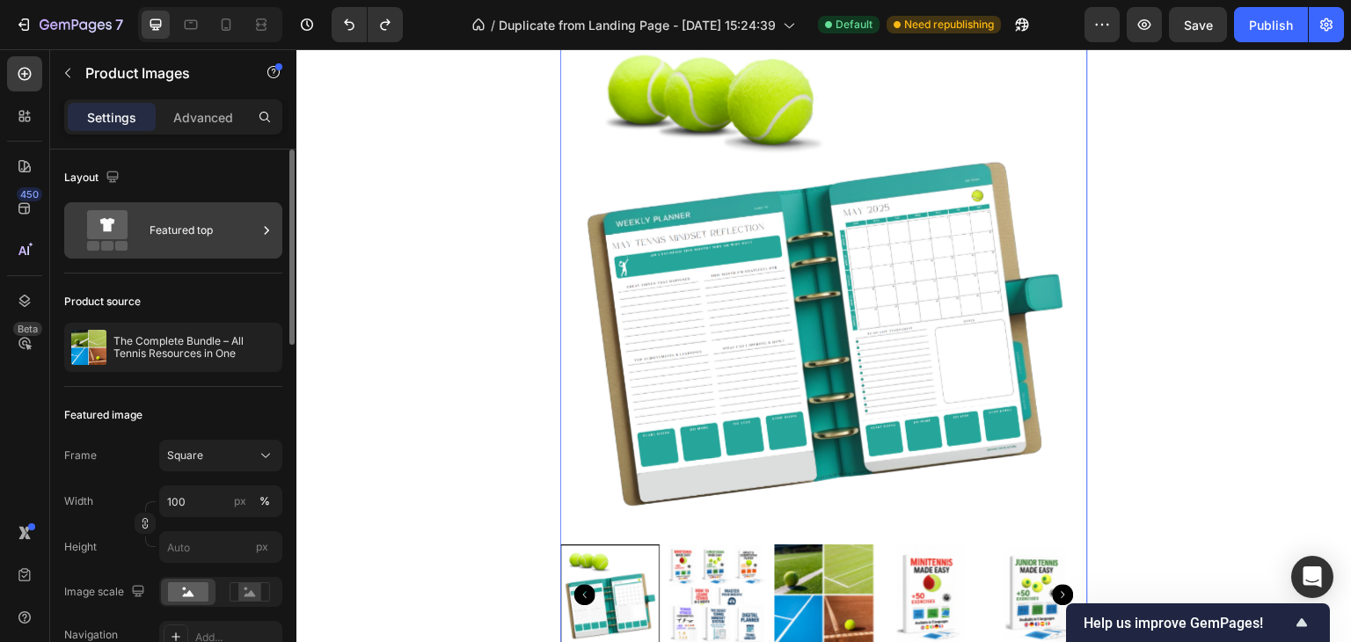
click at [197, 246] on div "Featured top" at bounding box center [203, 230] width 107 height 40
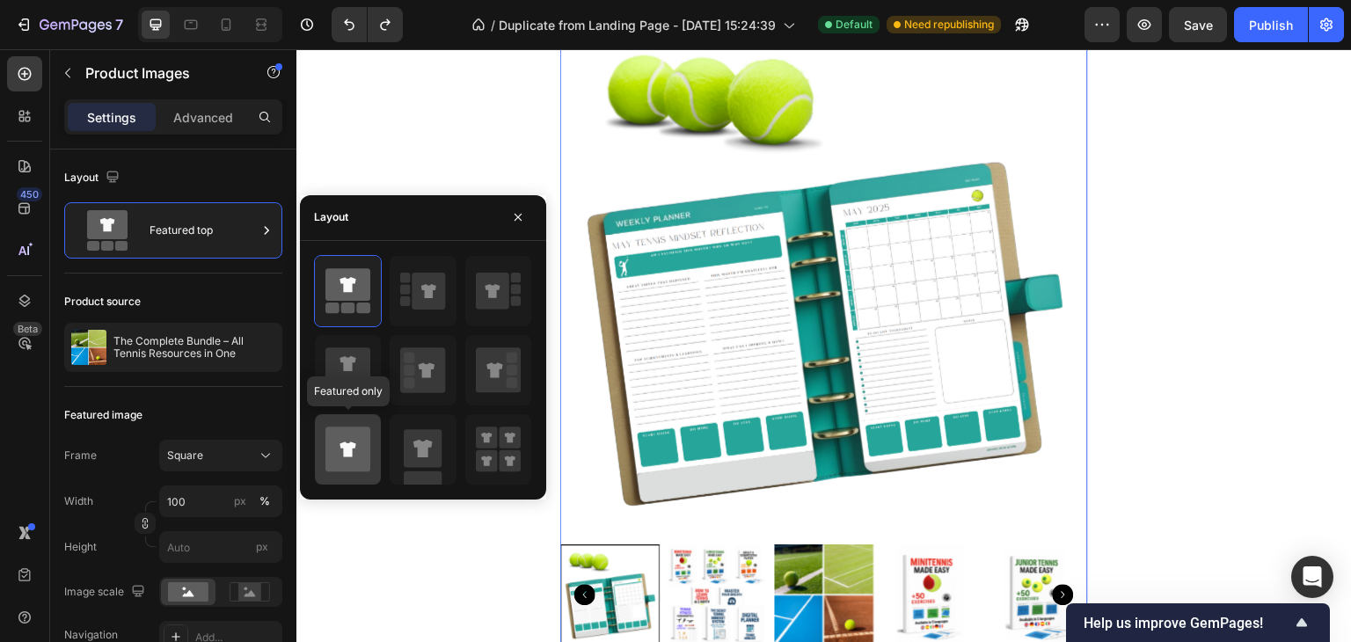
click at [351, 450] on icon at bounding box center [347, 449] width 16 height 15
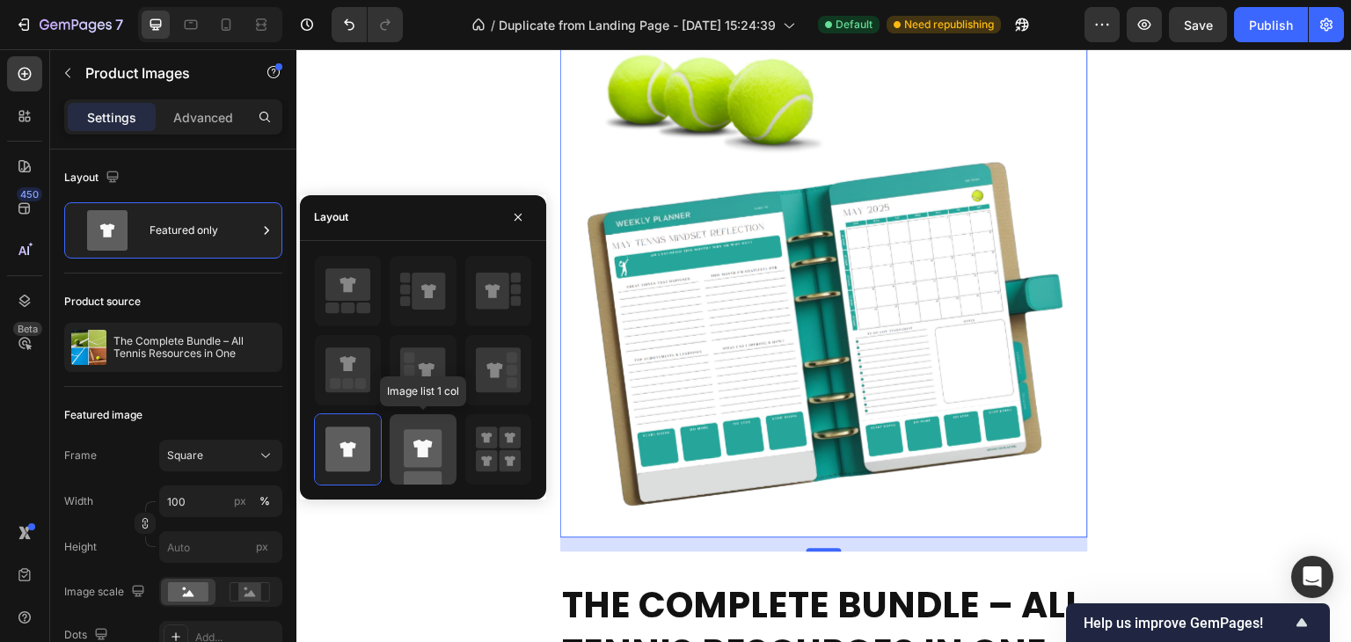
click at [440, 454] on rect at bounding box center [423, 448] width 38 height 38
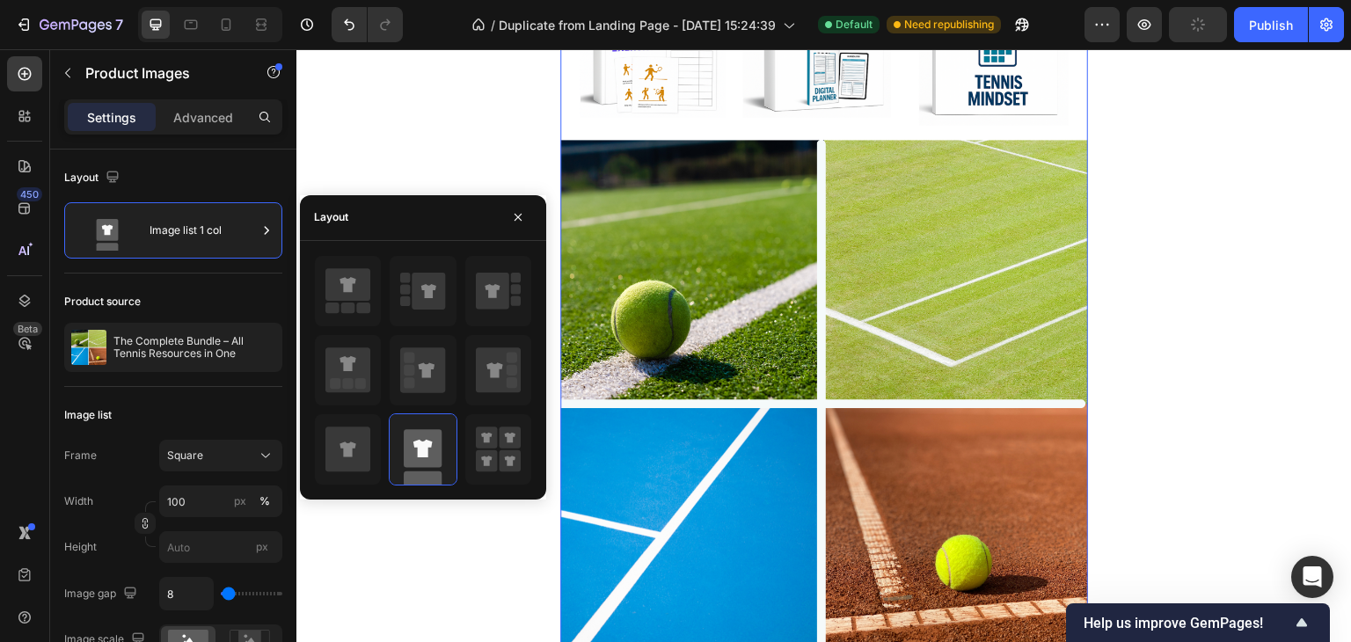
scroll to position [4807, 0]
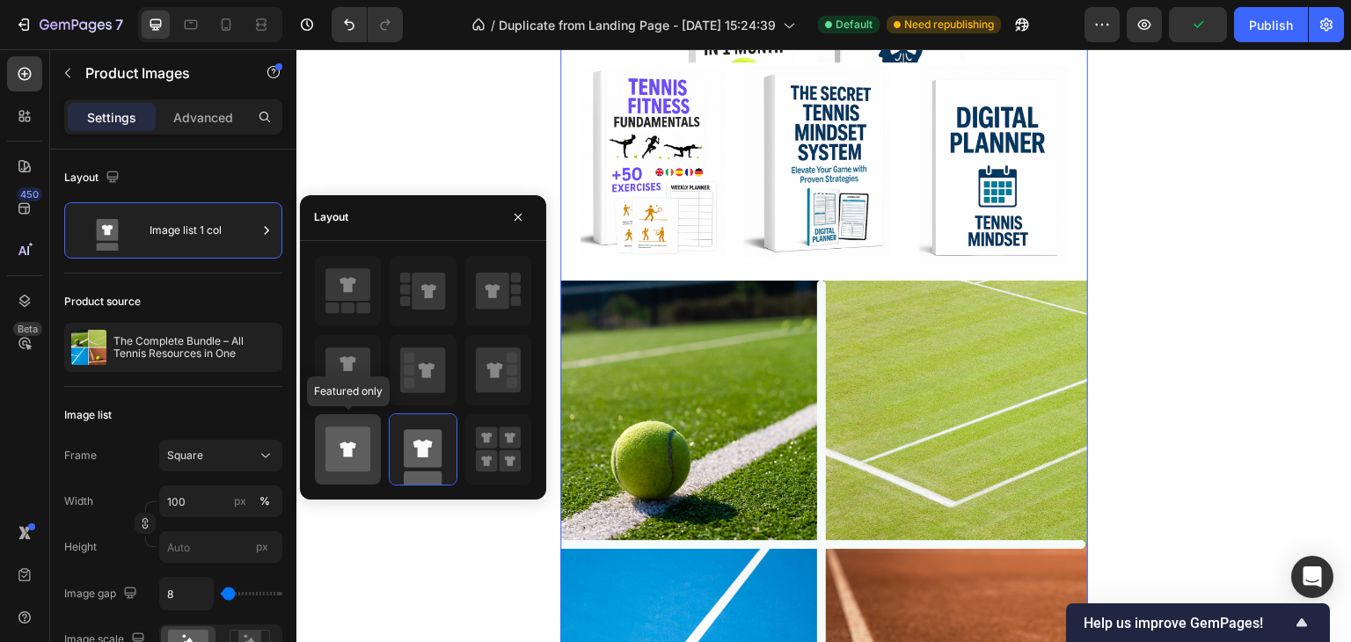
click at [354, 435] on icon at bounding box center [347, 449] width 45 height 45
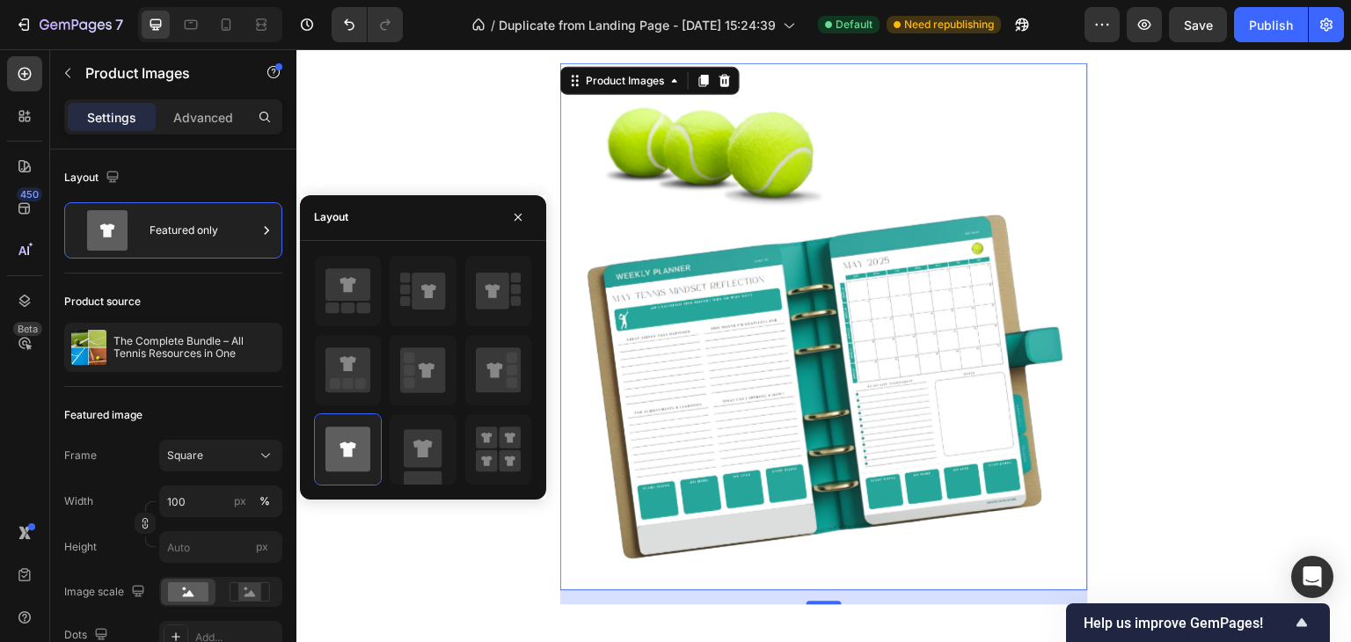
scroll to position [4456, 0]
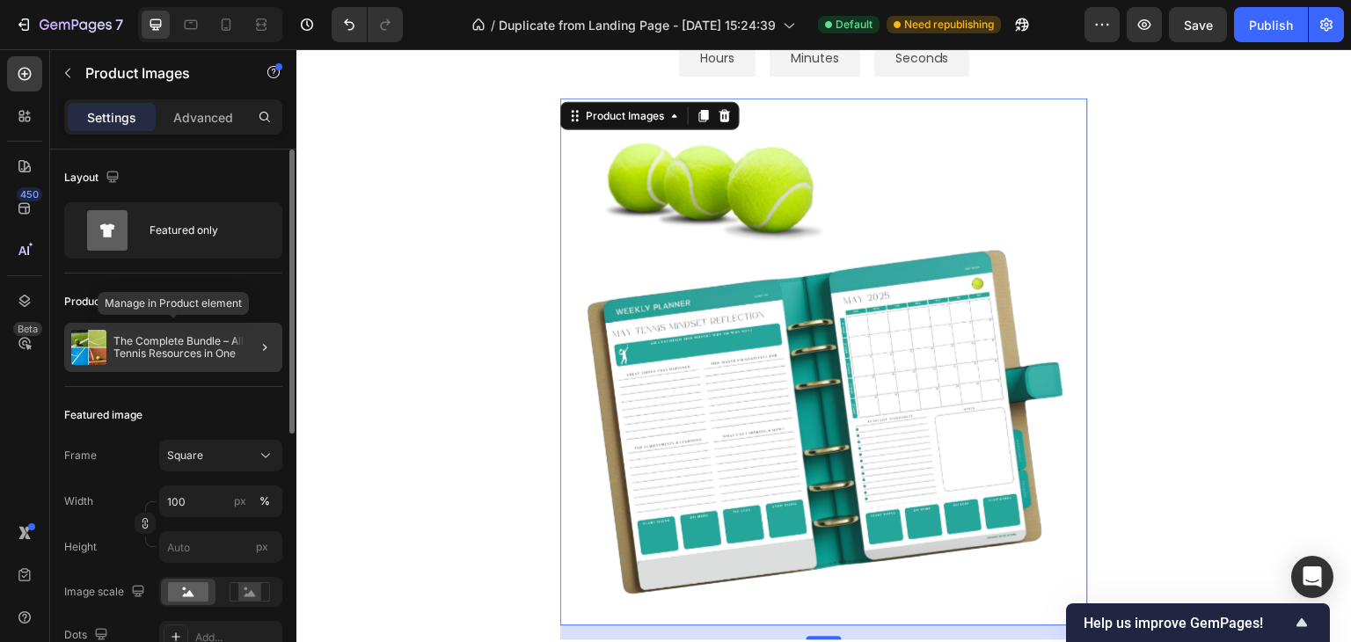
click at [190, 342] on p "The Complete Bundle – All Tennis Resources in One" at bounding box center [194, 347] width 162 height 25
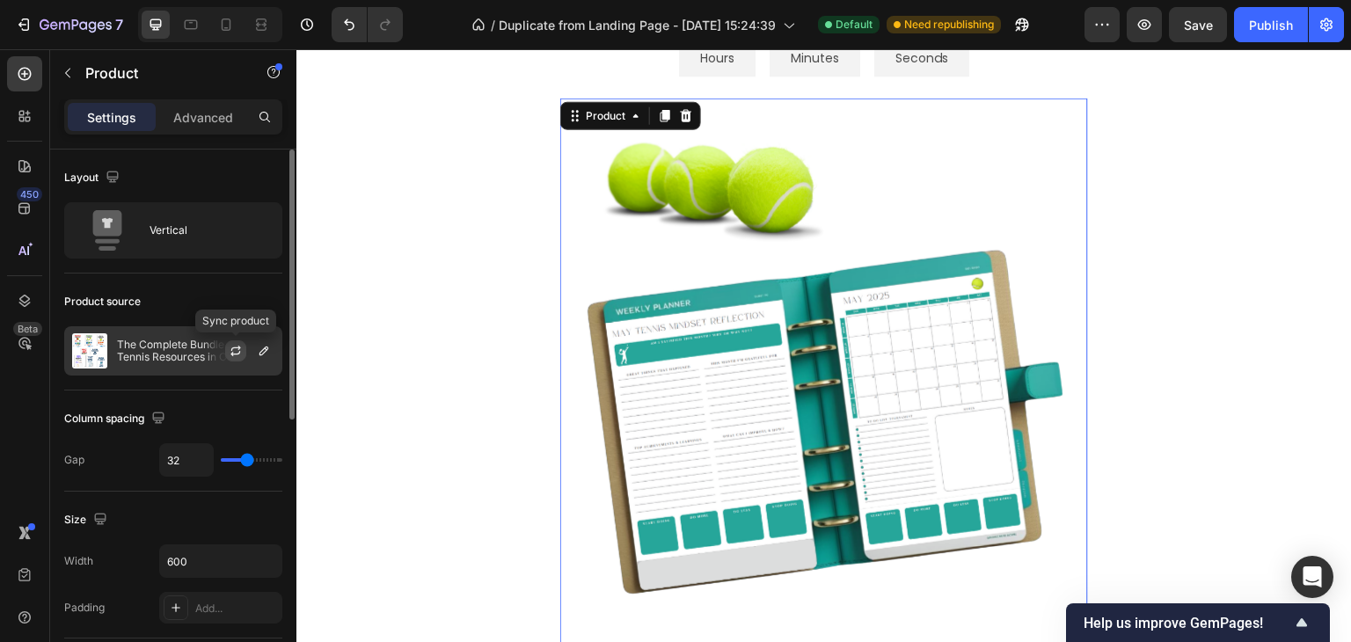
click at [229, 354] on icon "button" at bounding box center [236, 351] width 14 height 14
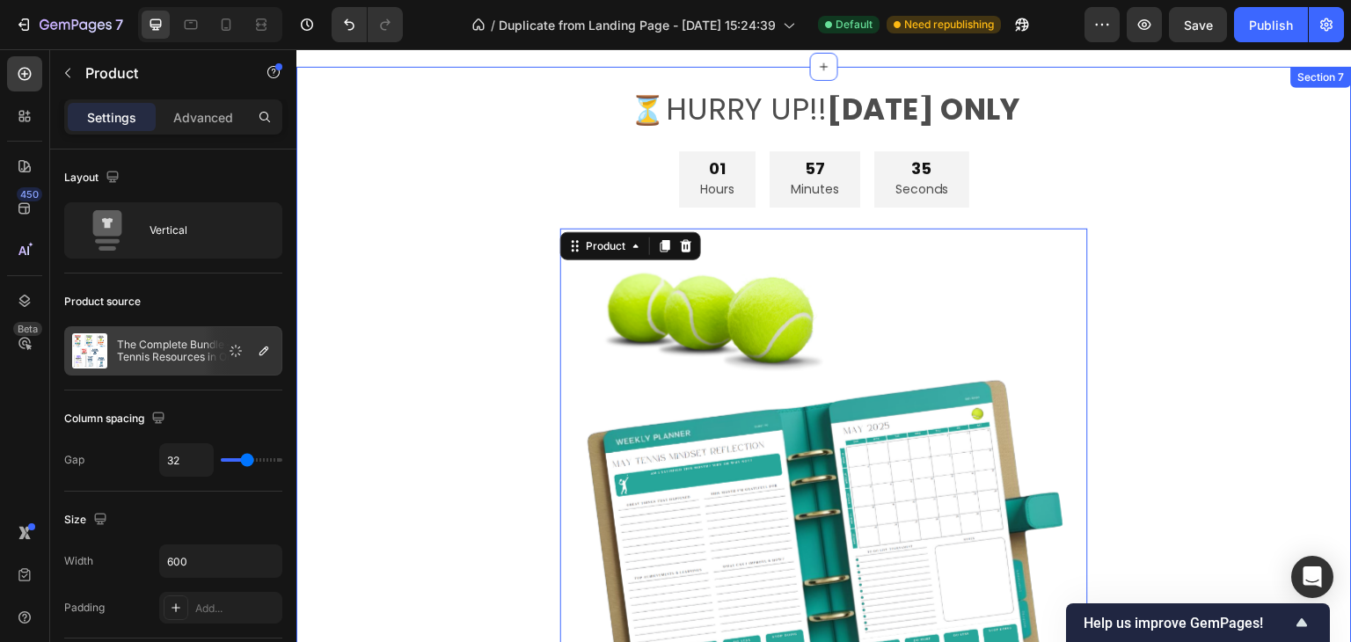
scroll to position [4368, 0]
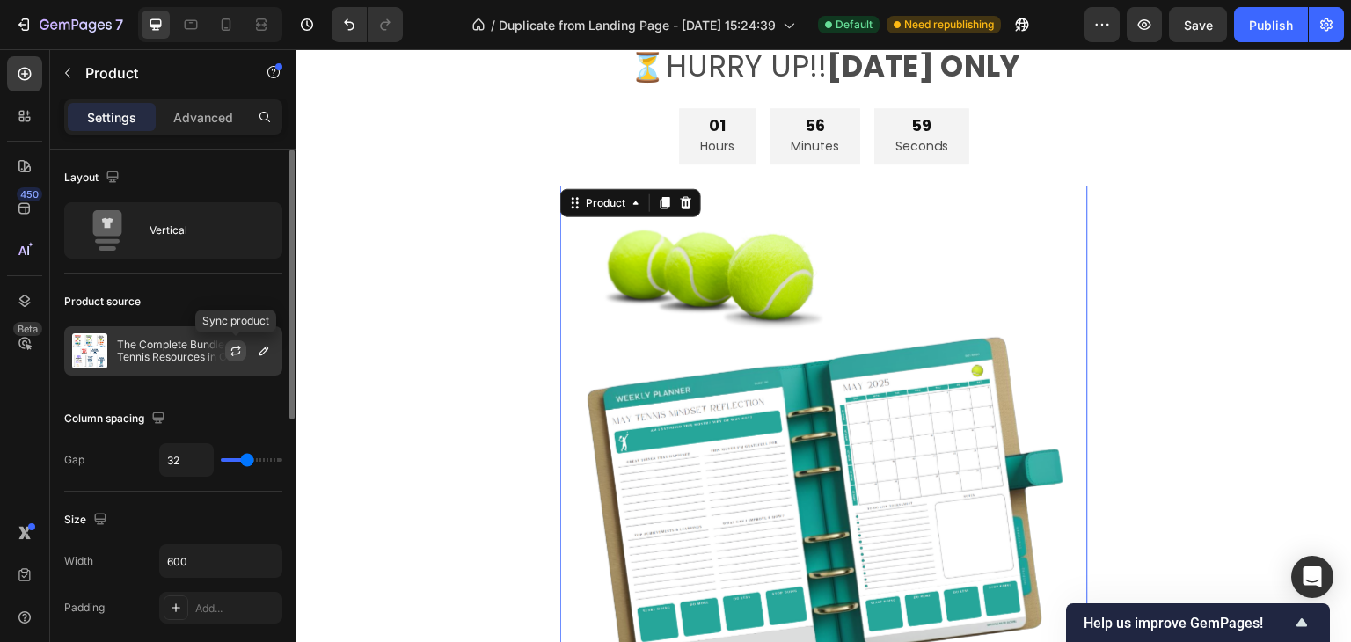
click at [237, 353] on icon "button" at bounding box center [236, 351] width 14 height 14
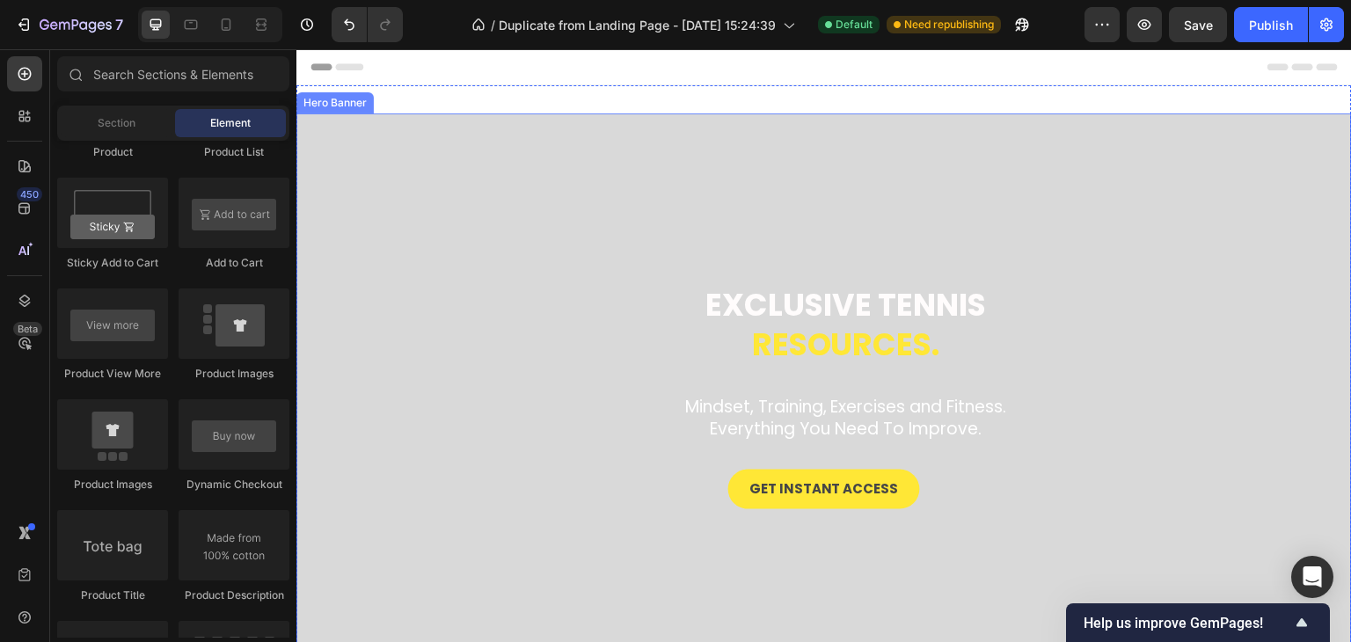
scroll to position [1790, 0]
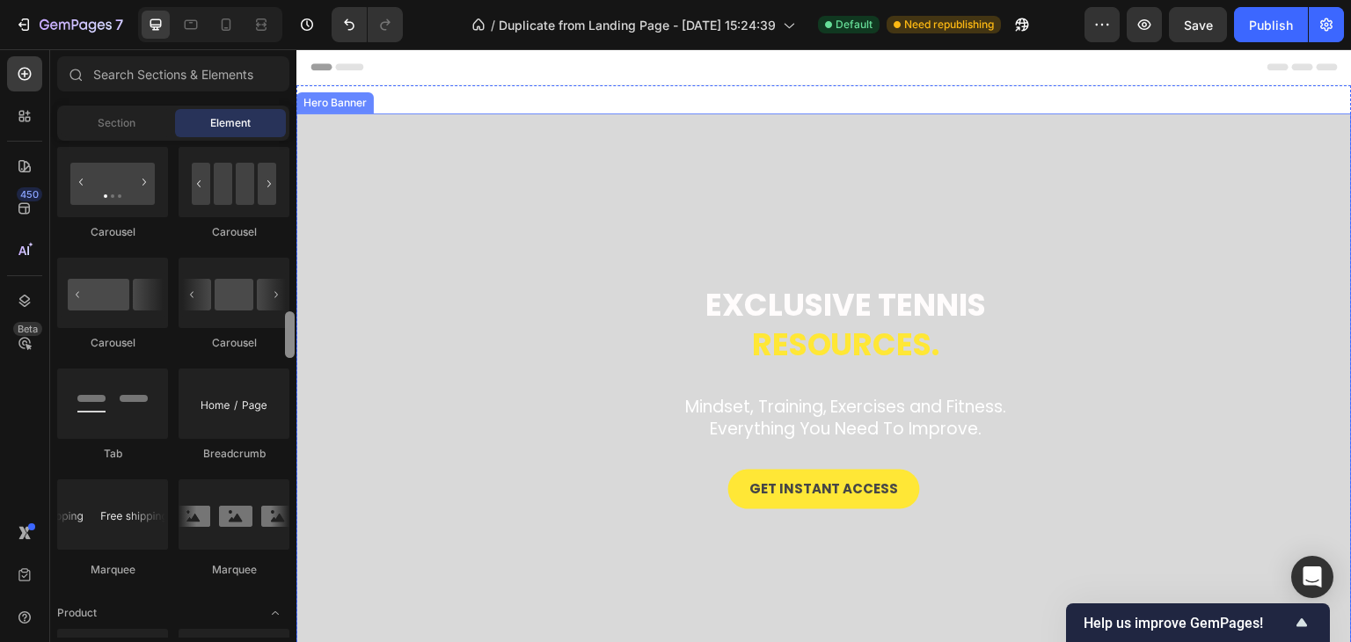
drag, startPoint x: 585, startPoint y: 455, endPoint x: 301, endPoint y: 114, distance: 443.3
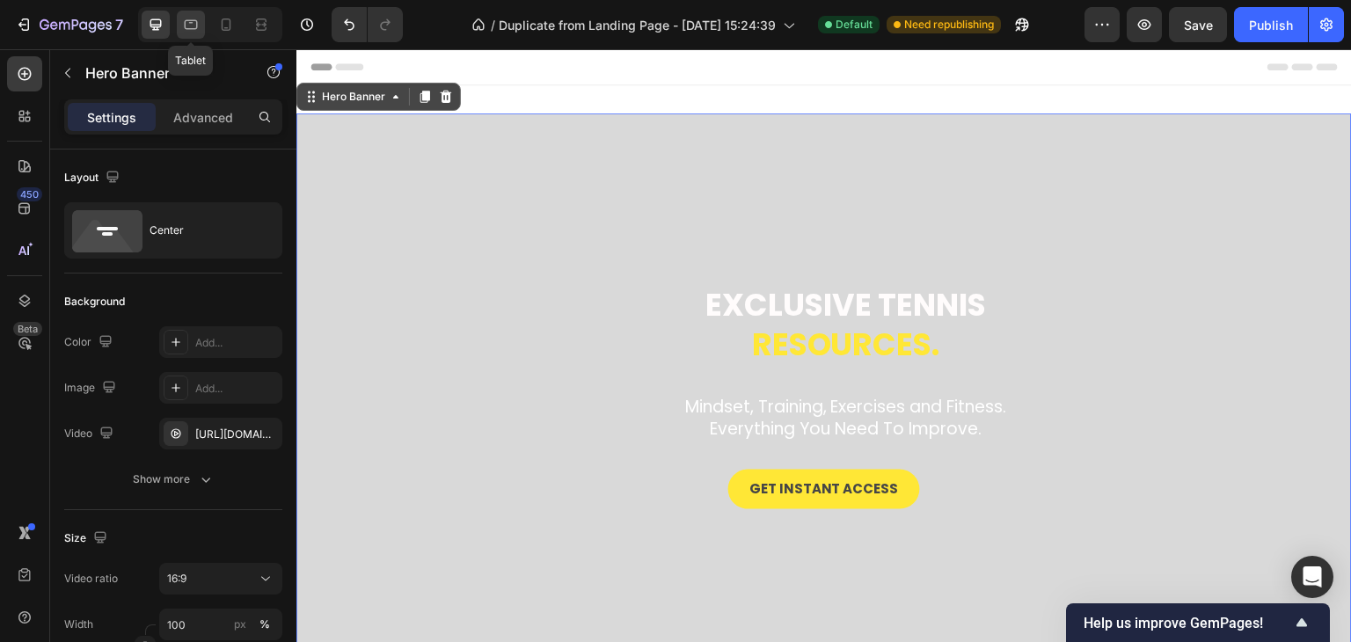
click at [199, 26] on icon at bounding box center [191, 25] width 18 height 18
type input "100%"
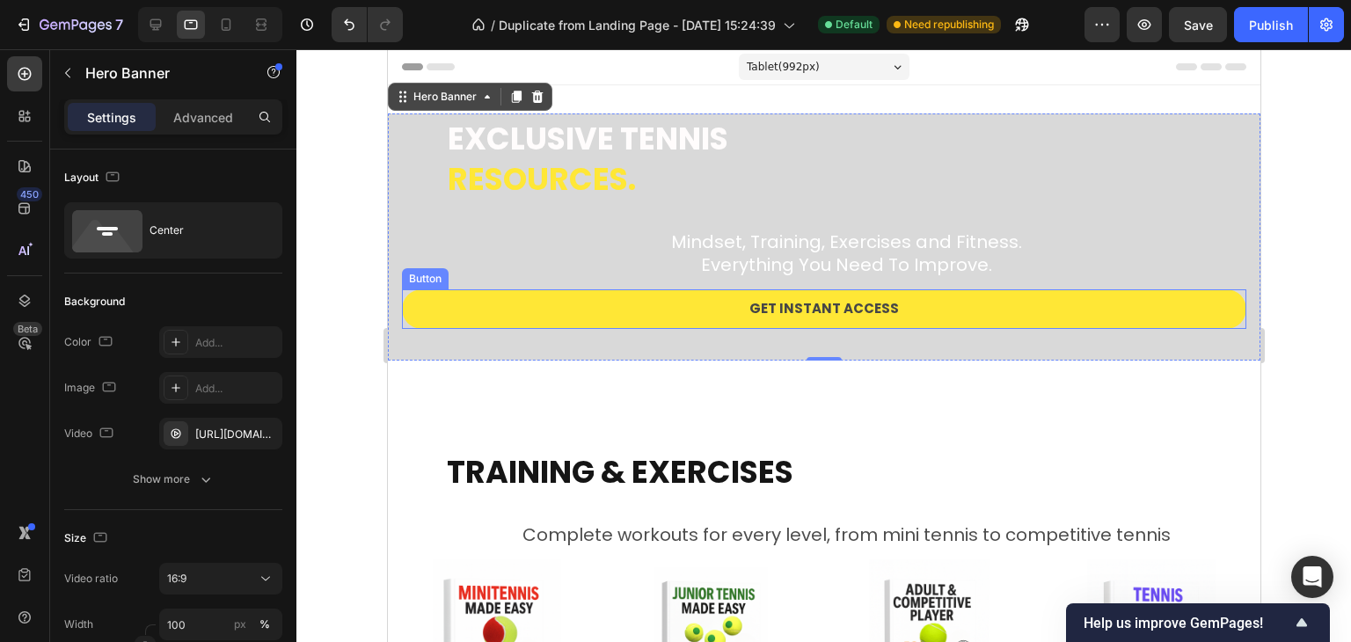
click at [1004, 310] on link "Get Instant Access" at bounding box center [823, 309] width 844 height 40
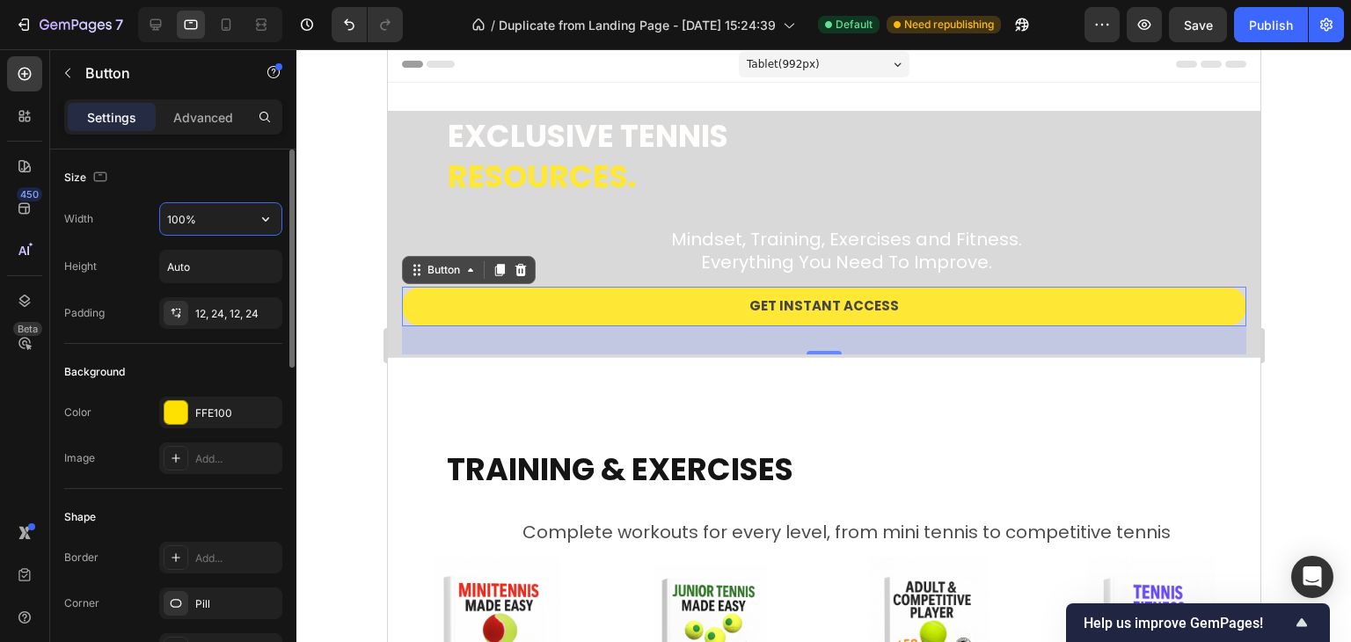
click at [208, 223] on input "100%" at bounding box center [220, 219] width 121 height 32
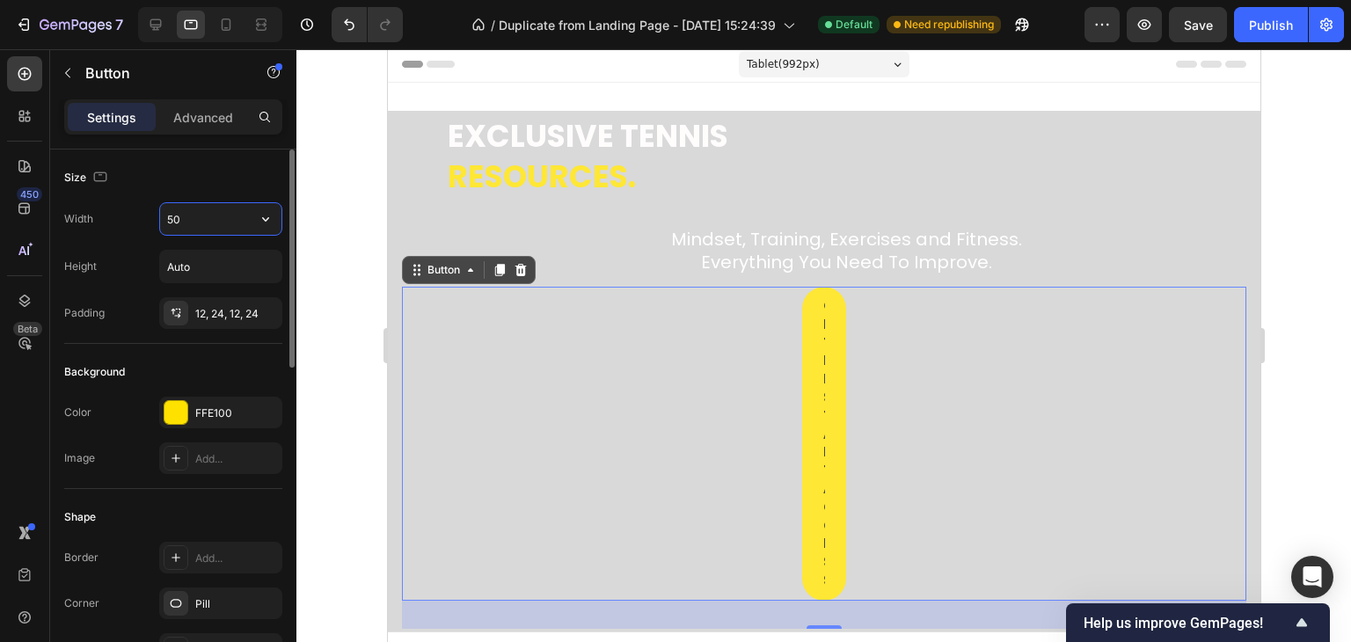
drag, startPoint x: 208, startPoint y: 223, endPoint x: 155, endPoint y: 222, distance: 53.7
click at [155, 222] on div "Width 50" at bounding box center [173, 218] width 218 height 33
type input "1"
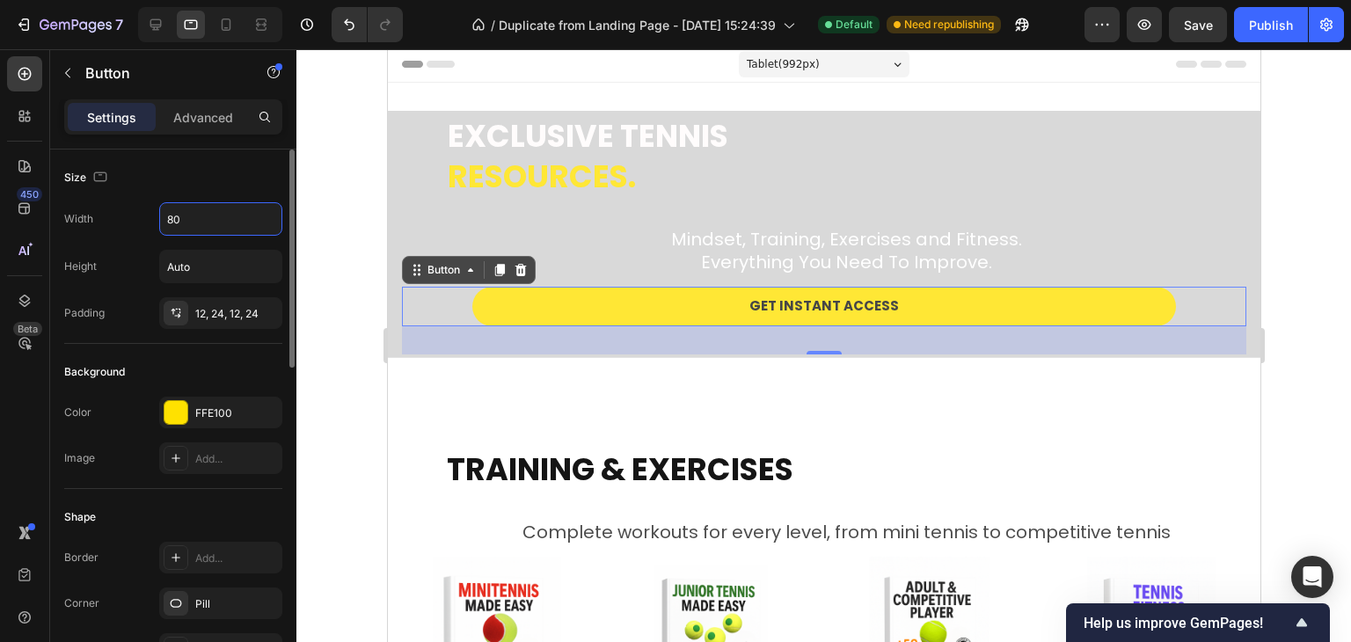
type input "8"
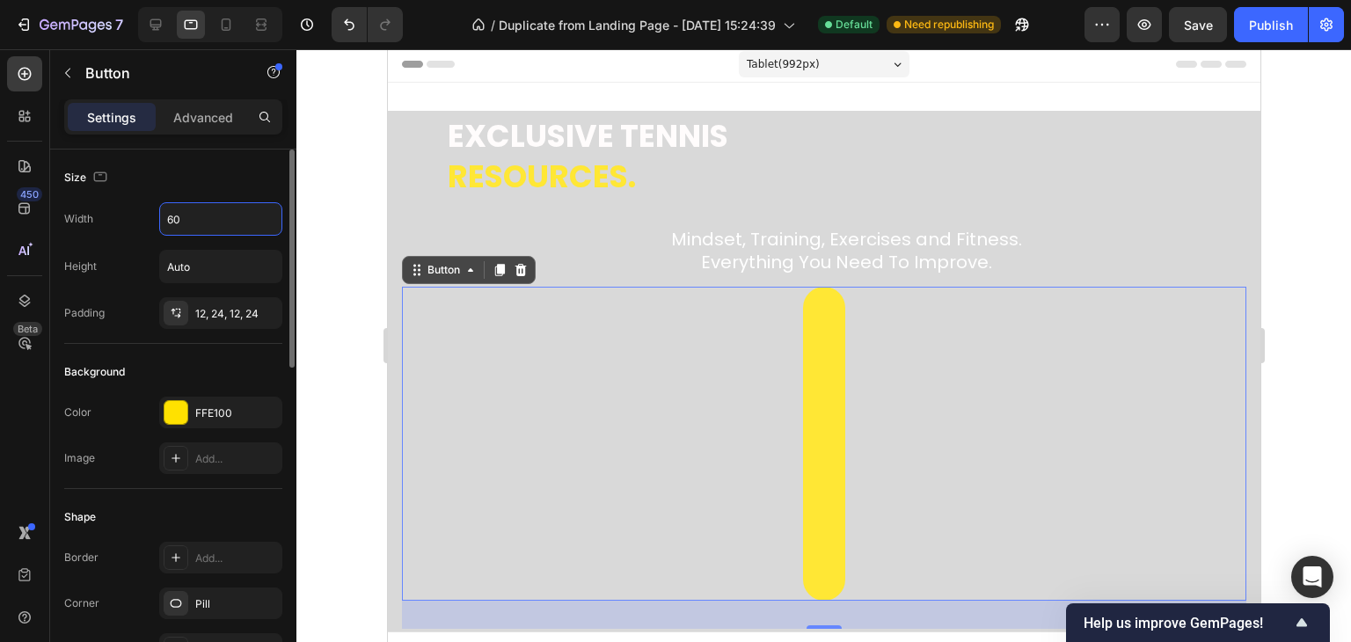
type input "600"
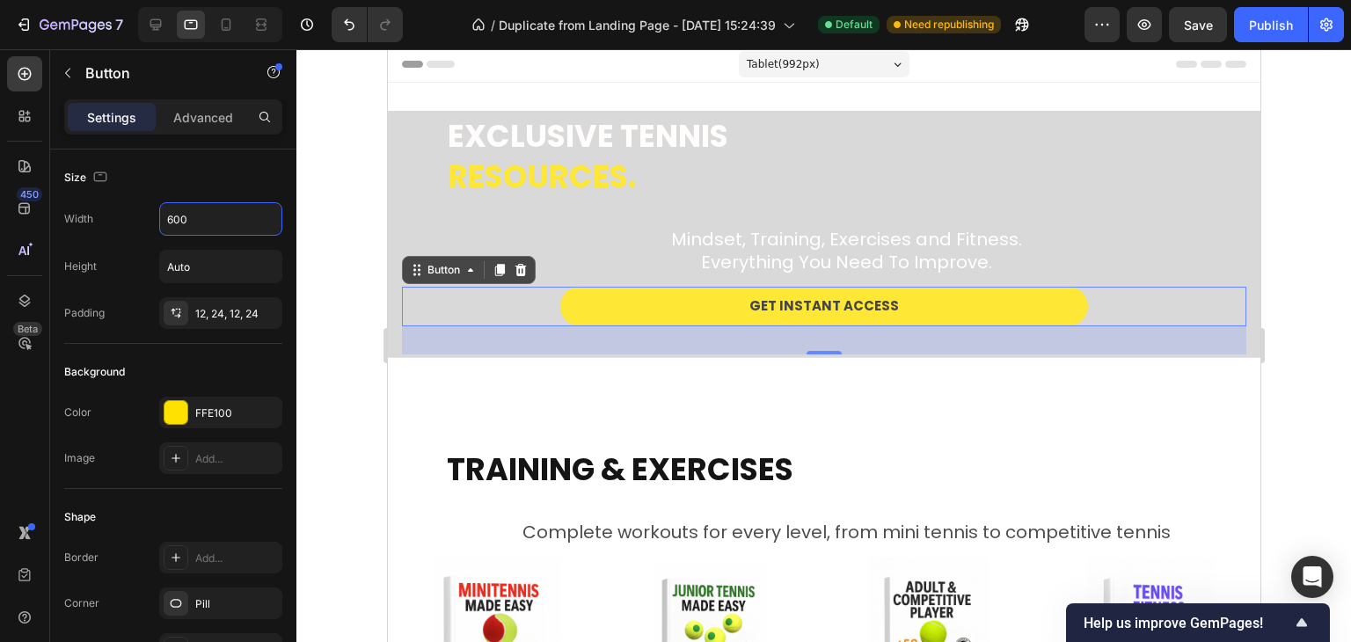
click at [350, 245] on div at bounding box center [823, 345] width 1055 height 593
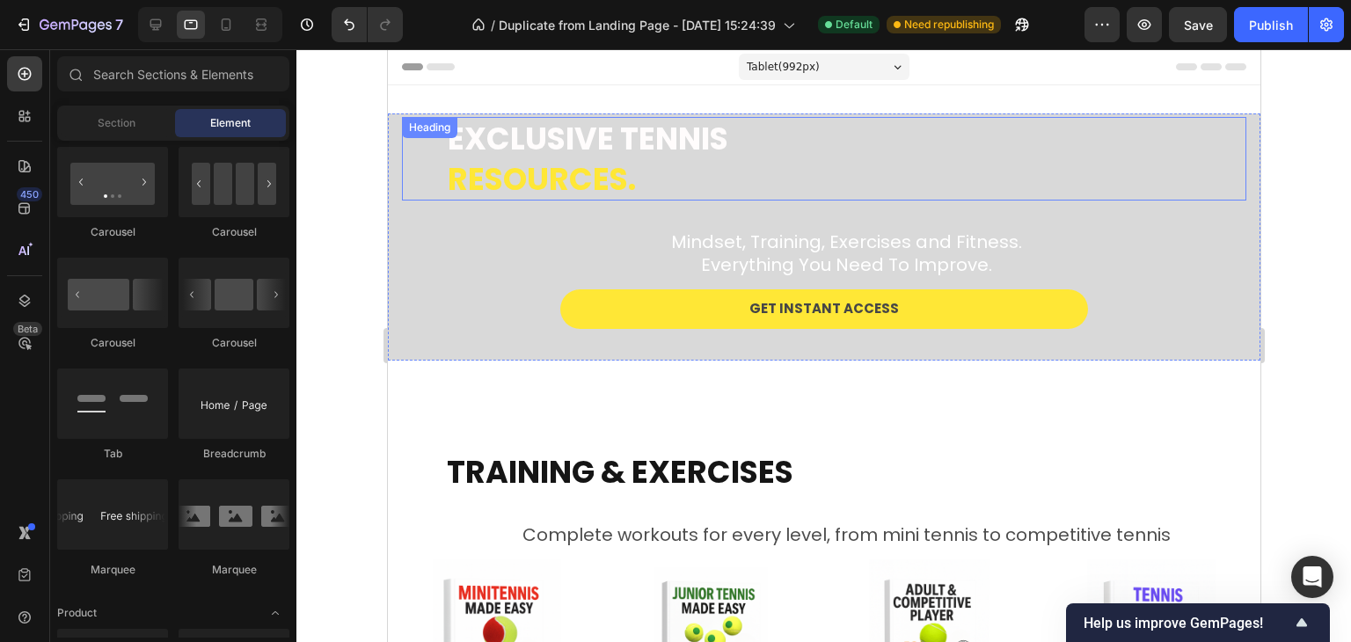
click at [587, 191] on span "resources." at bounding box center [541, 178] width 188 height 43
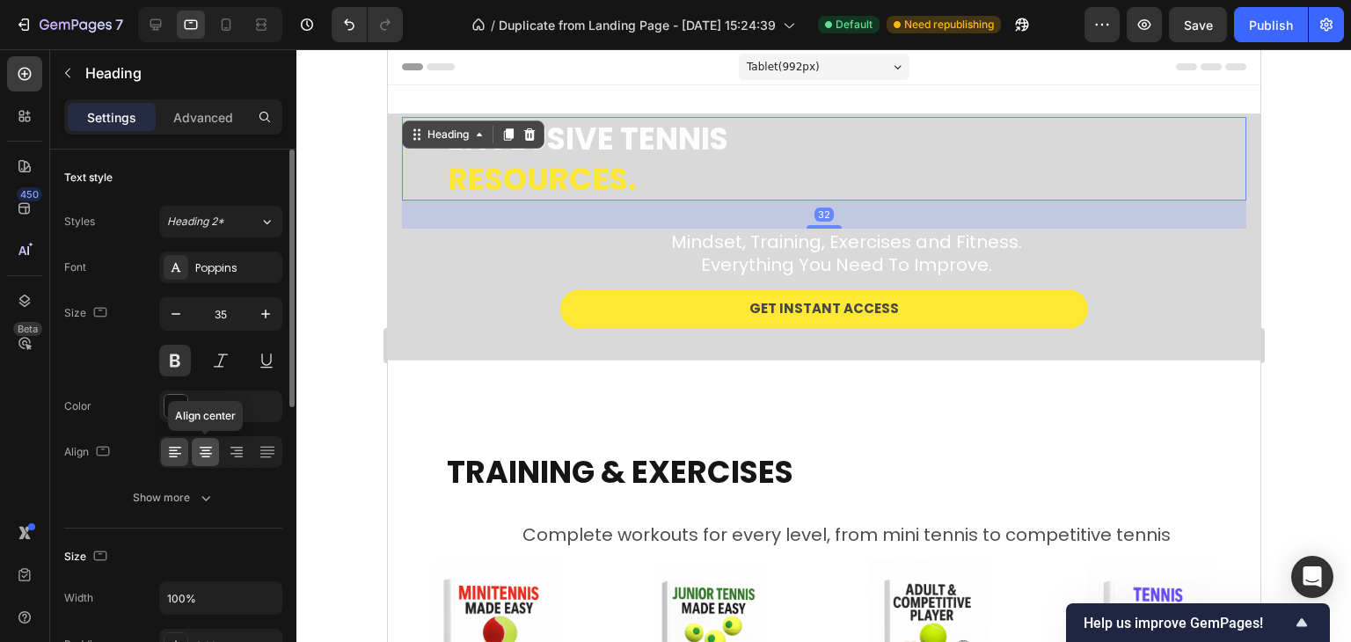
click at [210, 458] on icon at bounding box center [206, 452] width 18 height 18
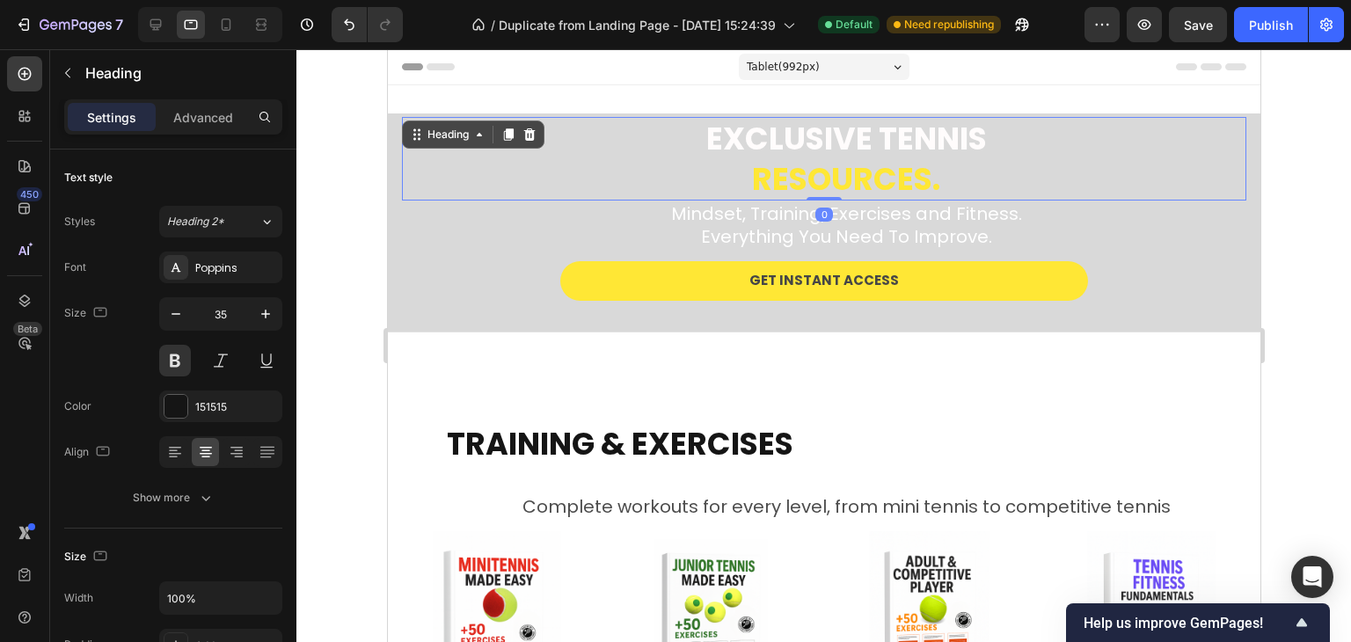
drag, startPoint x: 828, startPoint y: 226, endPoint x: 1249, endPoint y: 258, distance: 422.5
click at [843, 175] on div "Exclusive tennis resources. Heading 0" at bounding box center [823, 159] width 844 height 84
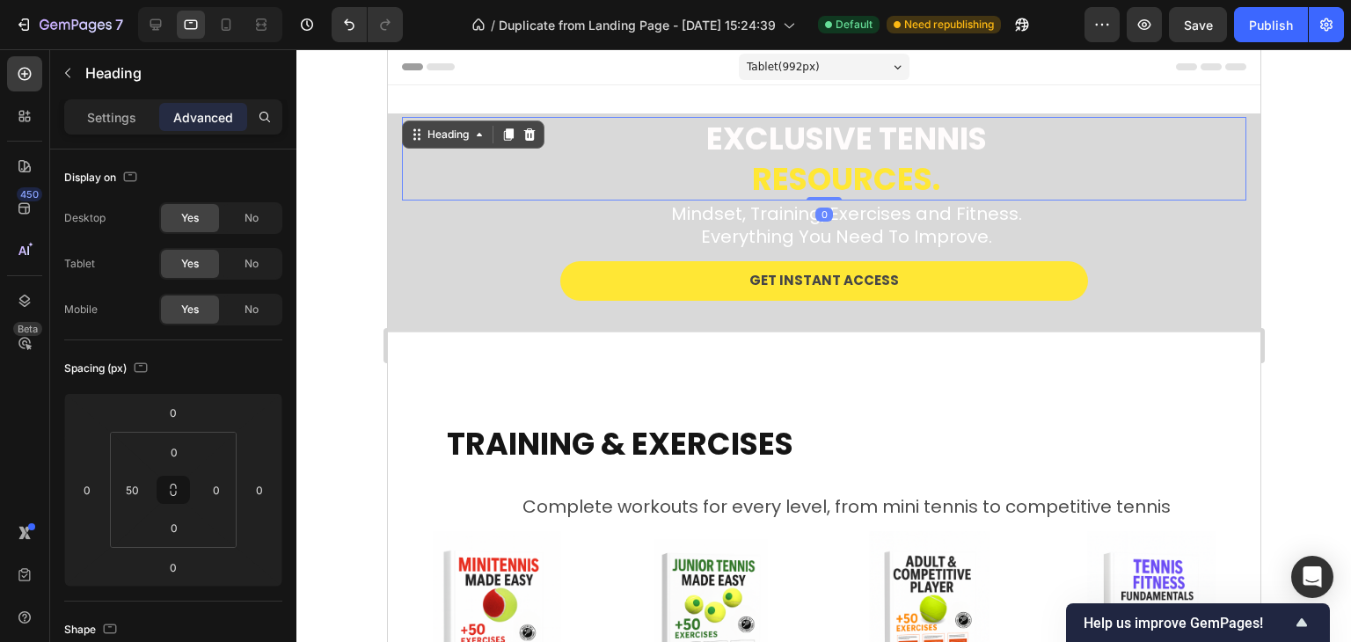
click at [1307, 260] on div at bounding box center [823, 345] width 1055 height 593
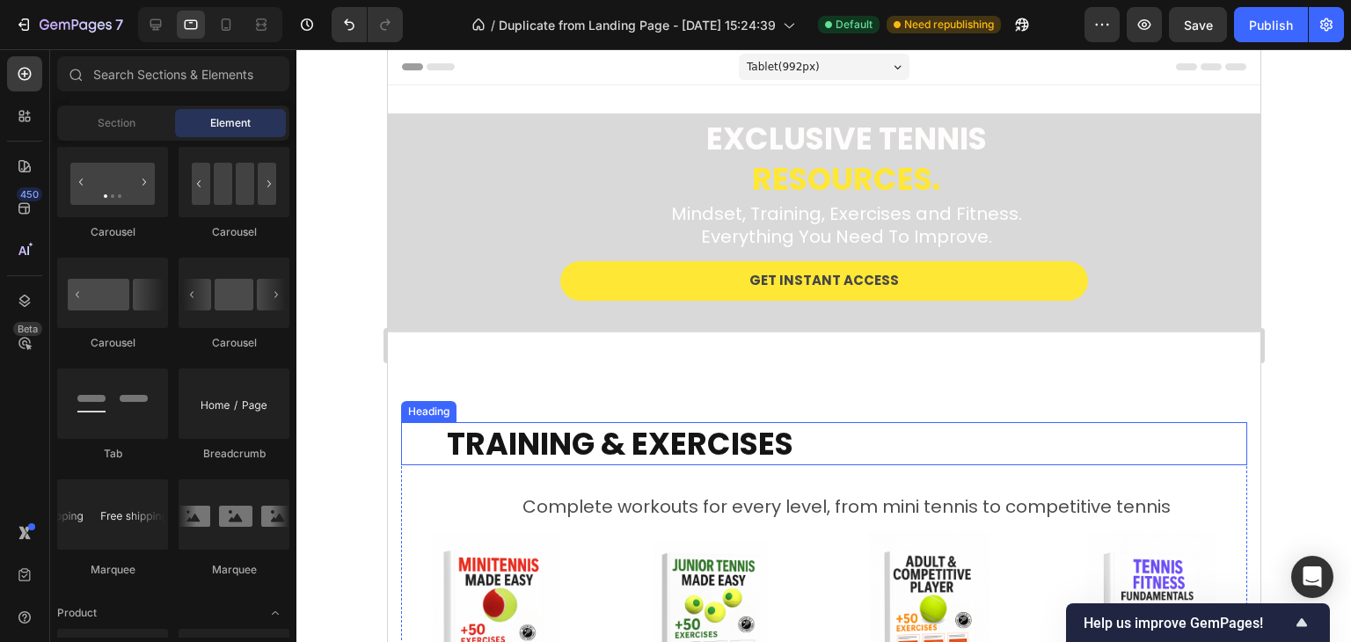
click at [571, 446] on h2 "TRAINING & EXERCISES" at bounding box center [845, 444] width 802 height 44
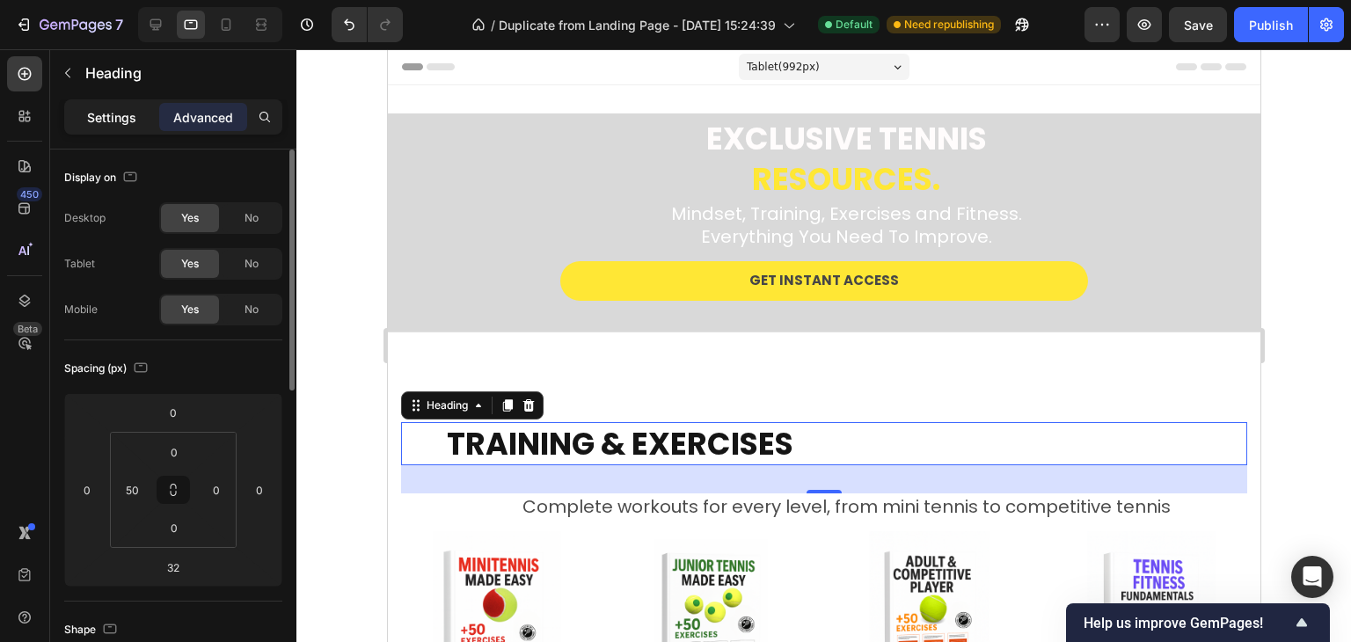
click at [115, 113] on p "Settings" at bounding box center [111, 117] width 49 height 18
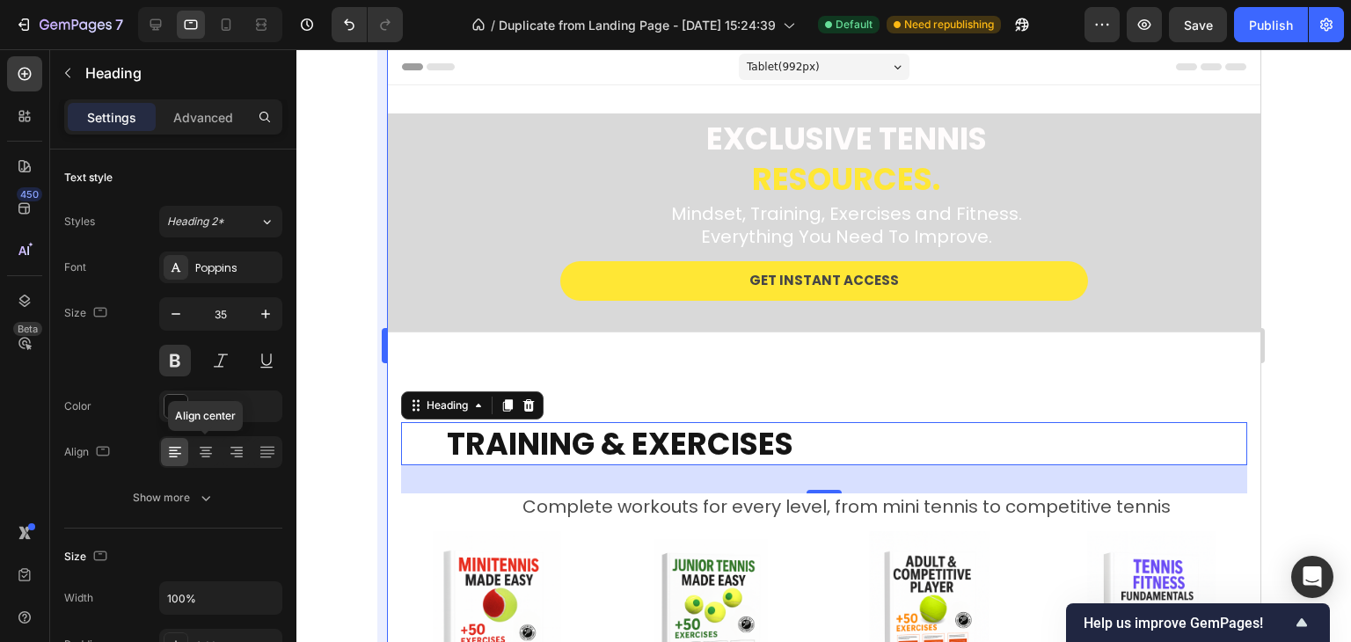
drag, startPoint x: 202, startPoint y: 448, endPoint x: 382, endPoint y: 451, distance: 179.5
click at [202, 448] on icon at bounding box center [206, 452] width 18 height 18
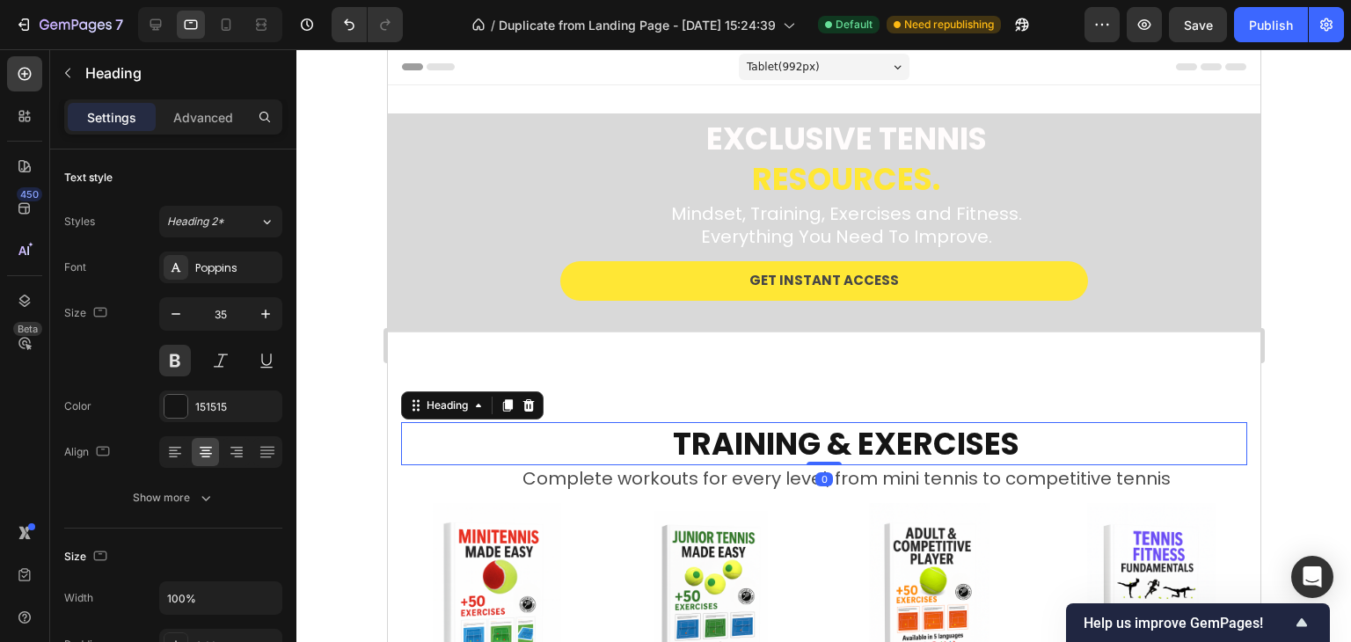
drag, startPoint x: 821, startPoint y: 491, endPoint x: 824, endPoint y: 446, distance: 45.0
click at [824, 446] on div "TRAINING & EXERCISES Heading 0" at bounding box center [823, 444] width 846 height 44
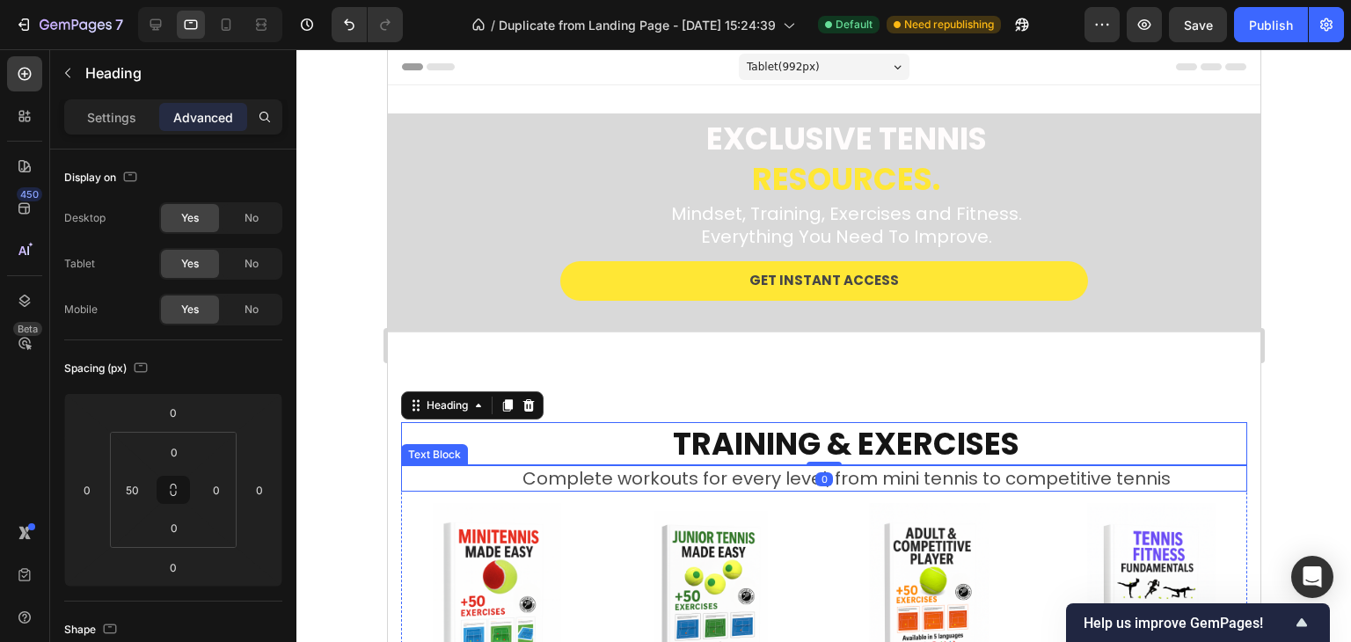
click at [778, 483] on p "Complete workouts for every level, from mini tennis to competitive tennis" at bounding box center [845, 478] width 799 height 23
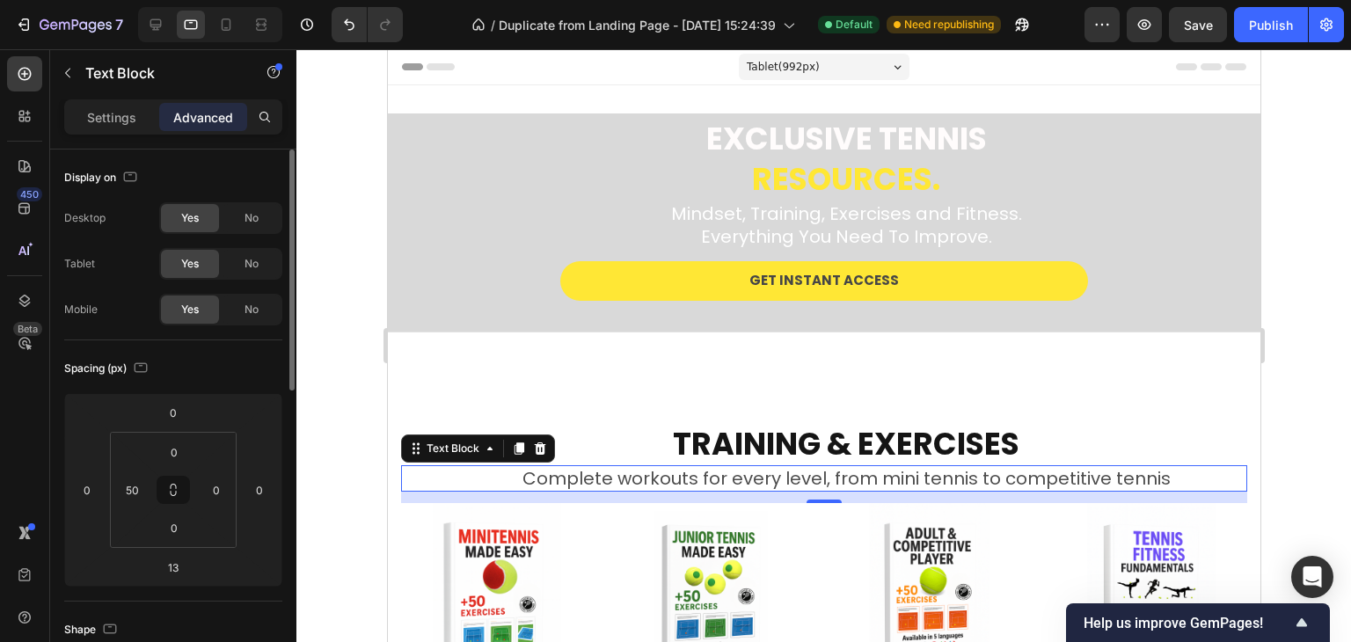
drag, startPoint x: 123, startPoint y: 118, endPoint x: 134, endPoint y: 174, distance: 57.3
click at [122, 119] on p "Settings" at bounding box center [111, 117] width 49 height 18
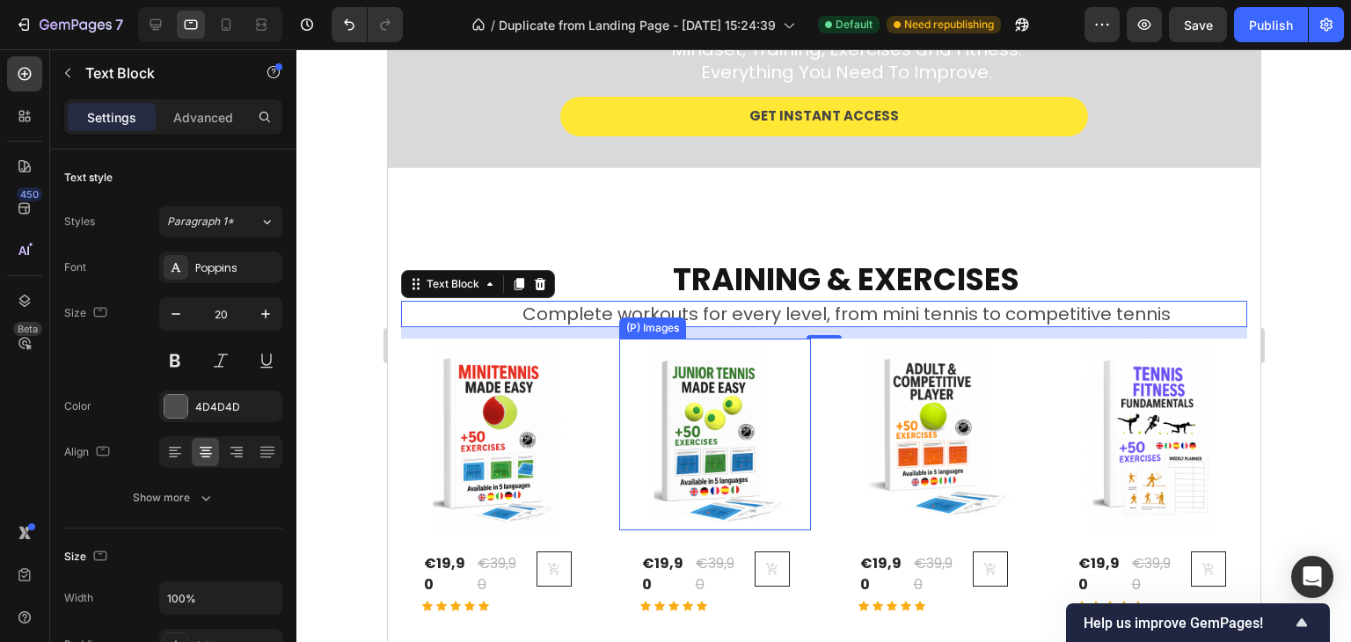
scroll to position [176, 0]
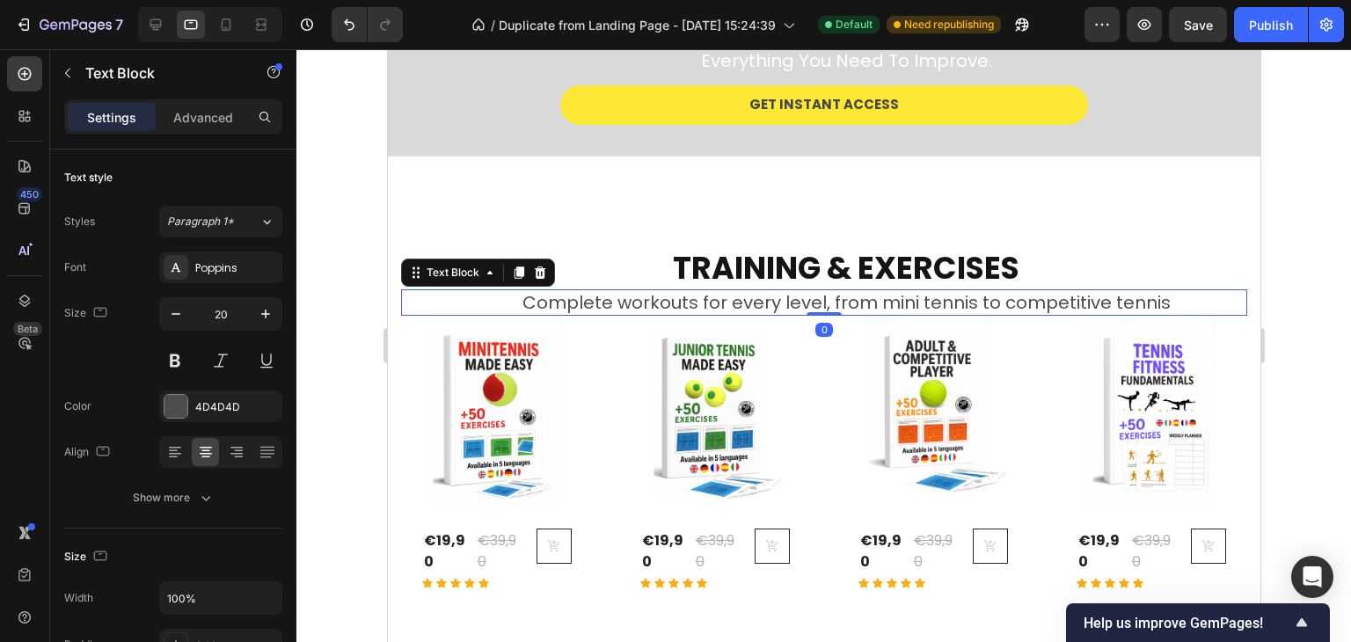
drag, startPoint x: 818, startPoint y: 324, endPoint x: 817, endPoint y: 305, distance: 18.5
click at [817, 305] on div "Complete workouts for every level, from mini tennis to competitive tennis Text …" at bounding box center [823, 302] width 846 height 26
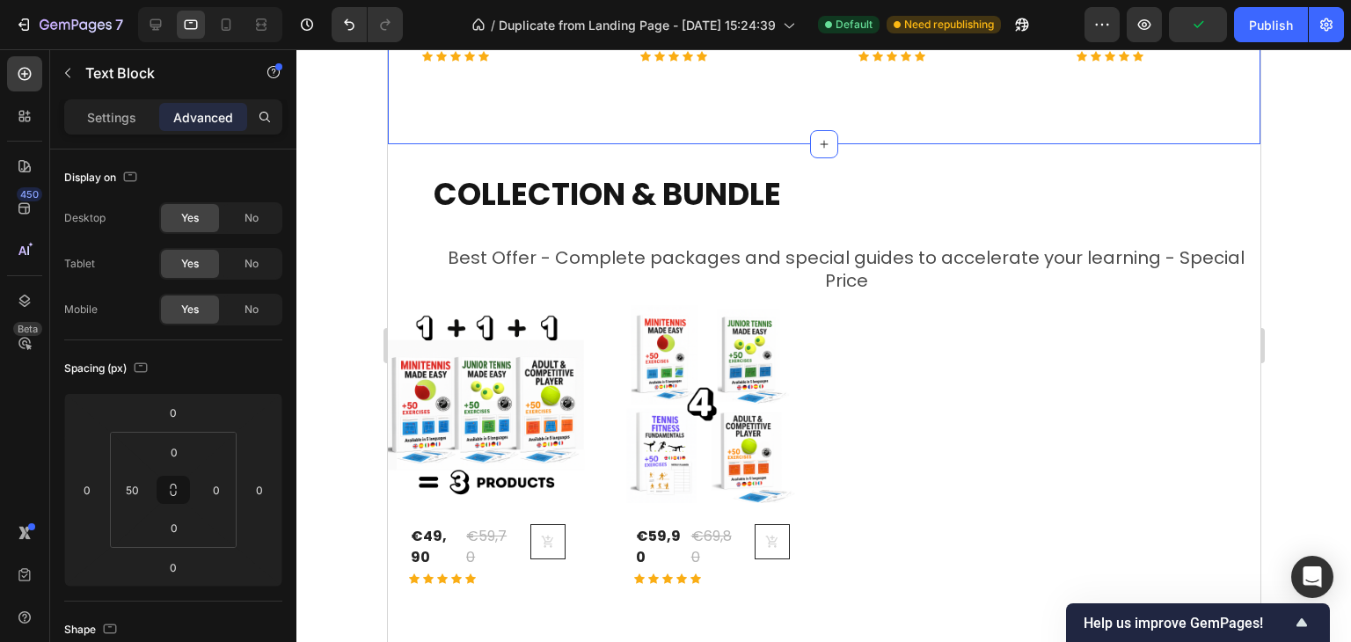
scroll to position [528, 0]
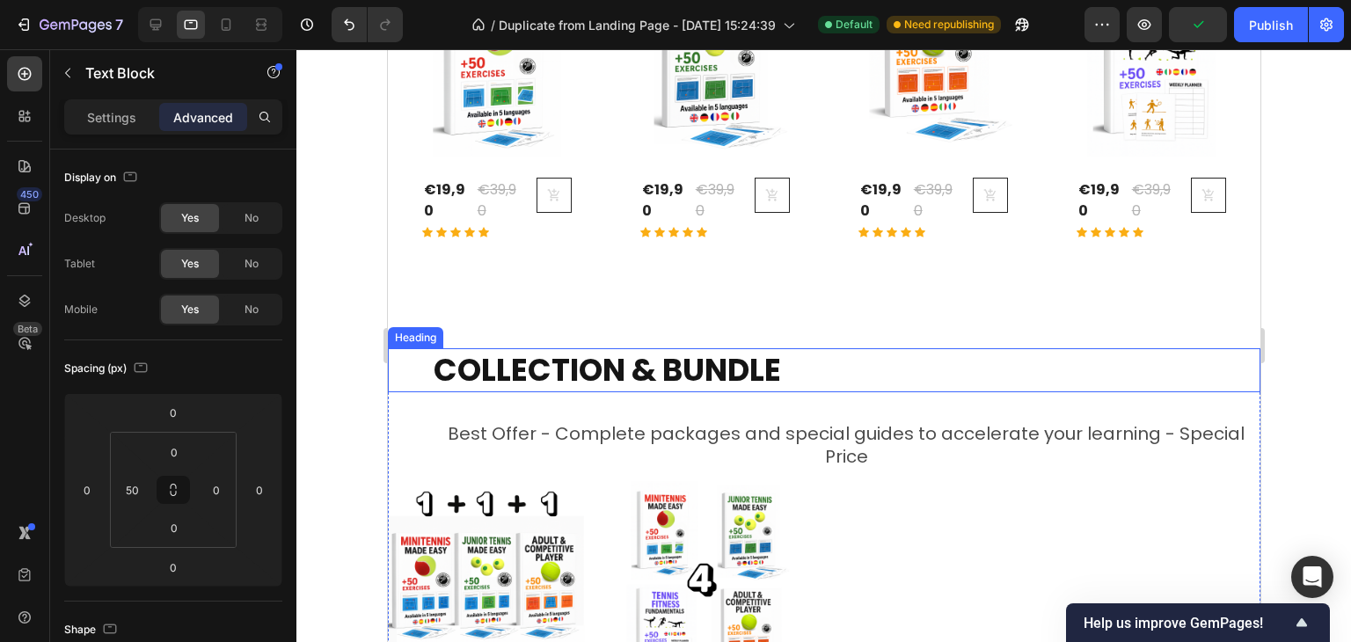
click at [662, 358] on h2 "COLLECTION & BUNDLE" at bounding box center [845, 370] width 829 height 44
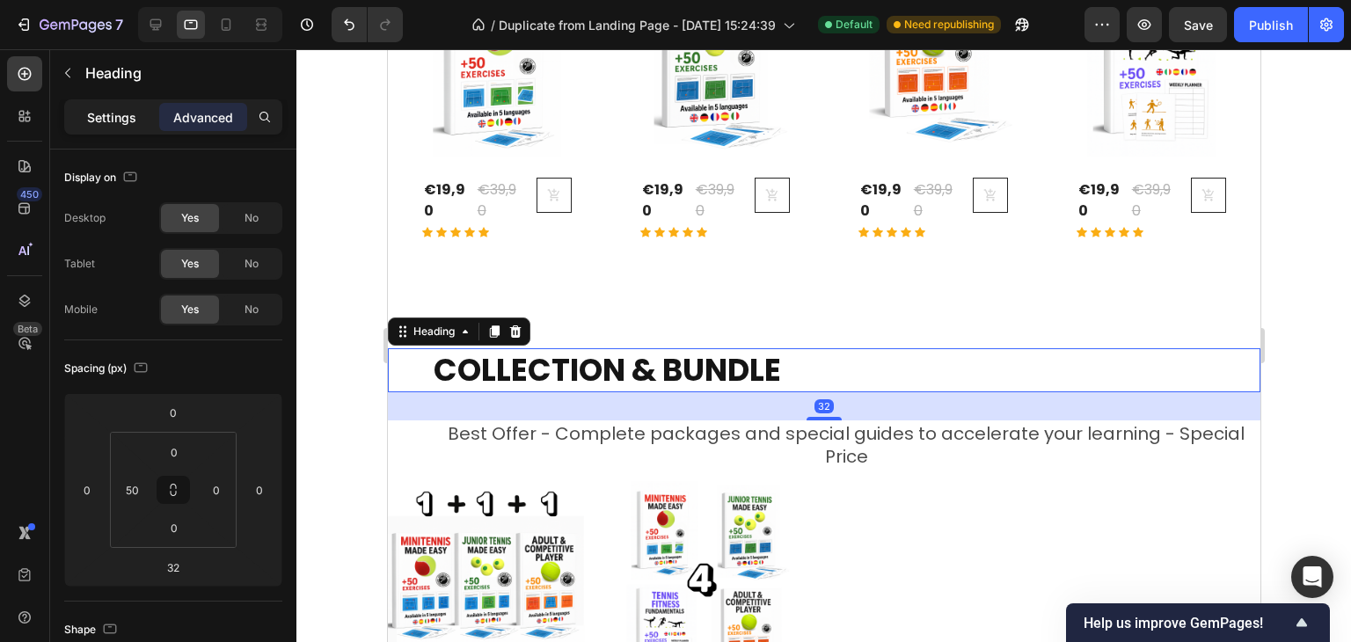
click at [125, 117] on p "Settings" at bounding box center [111, 117] width 49 height 18
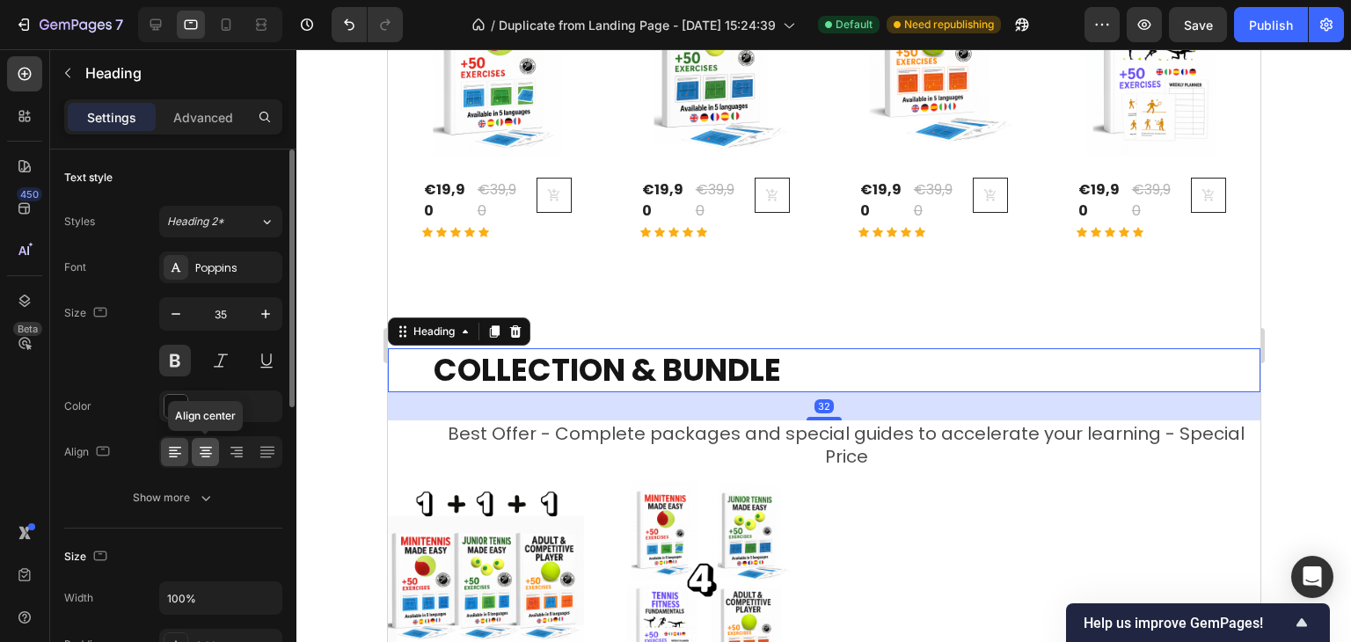
click at [210, 450] on icon at bounding box center [206, 452] width 18 height 18
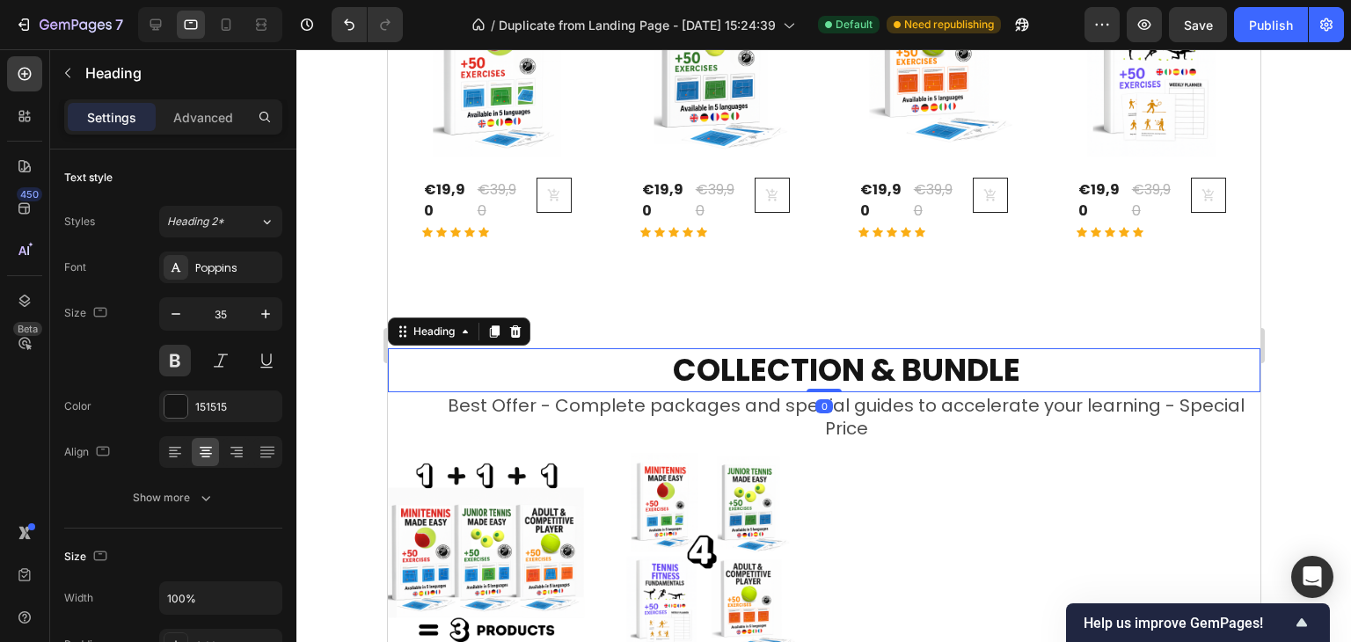
drag, startPoint x: 807, startPoint y: 412, endPoint x: 814, endPoint y: 373, distance: 40.1
click at [814, 373] on div "COLLECTION & BUNDLE Heading 0" at bounding box center [823, 370] width 872 height 44
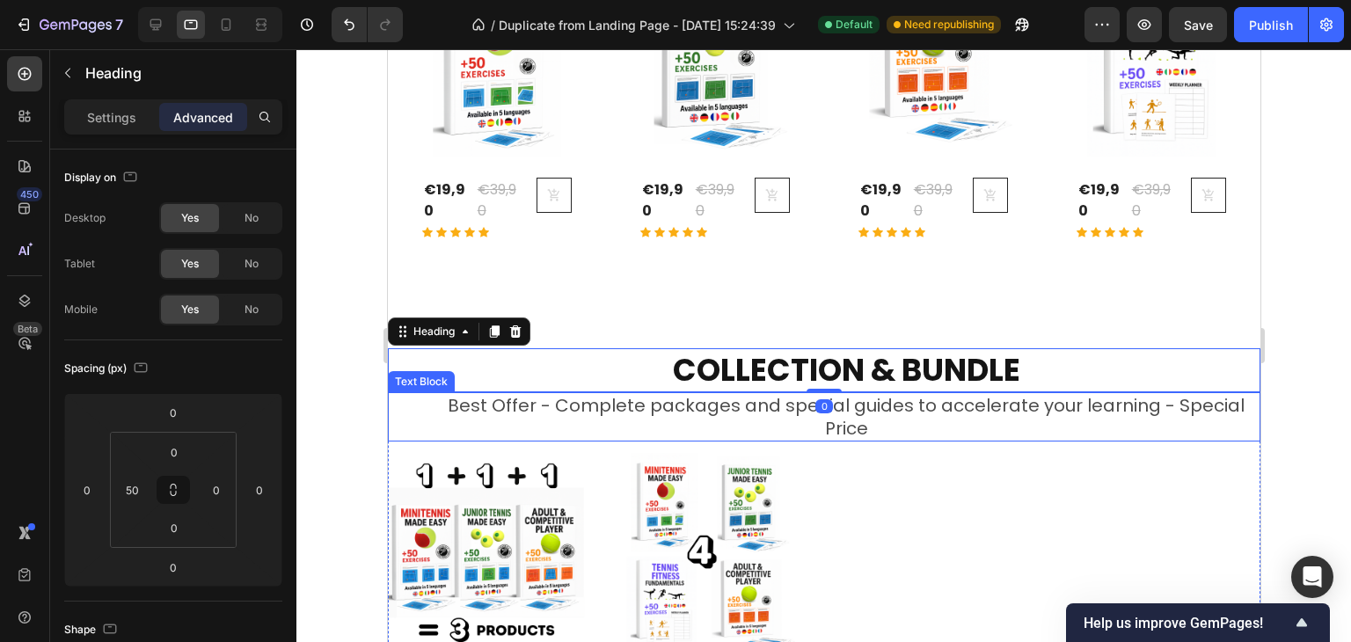
click at [768, 398] on p "Best Offer - Complete packages and special guides to accelerate your learning -…" at bounding box center [845, 417] width 825 height 46
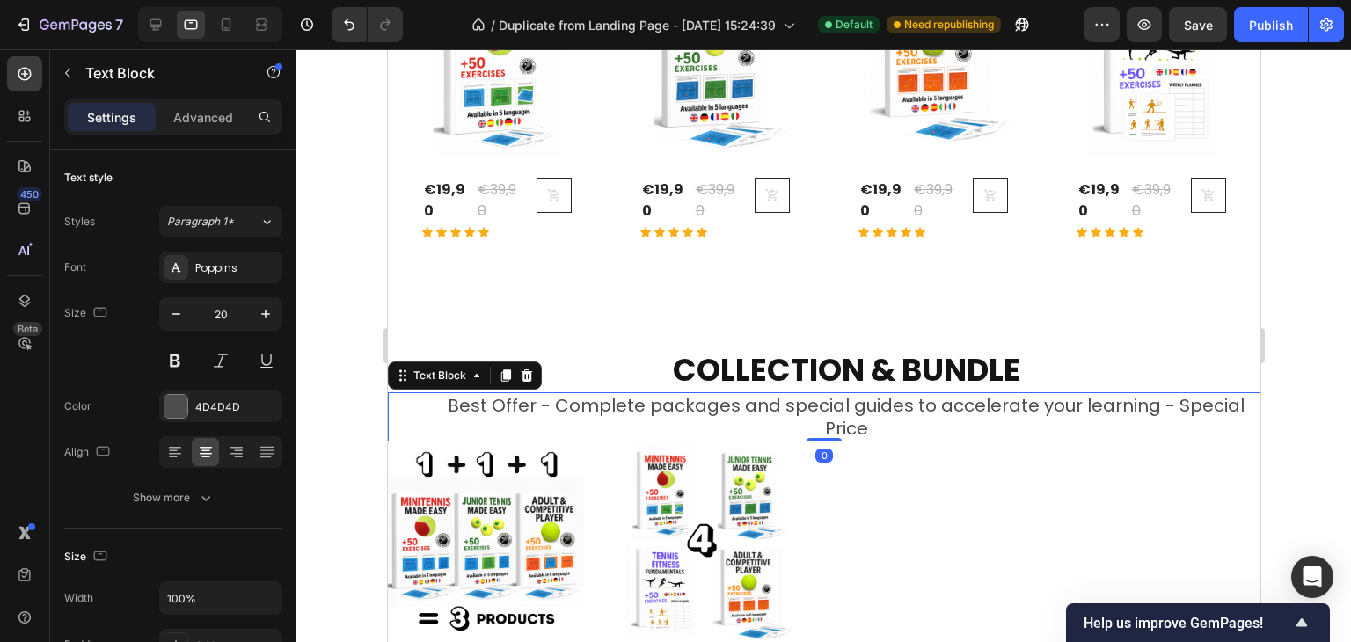
drag, startPoint x: 818, startPoint y: 447, endPoint x: 816, endPoint y: 427, distance: 20.3
click at [810, 420] on div "Best Offer - Complete packages and special guides to accelerate your learning -…" at bounding box center [823, 416] width 872 height 49
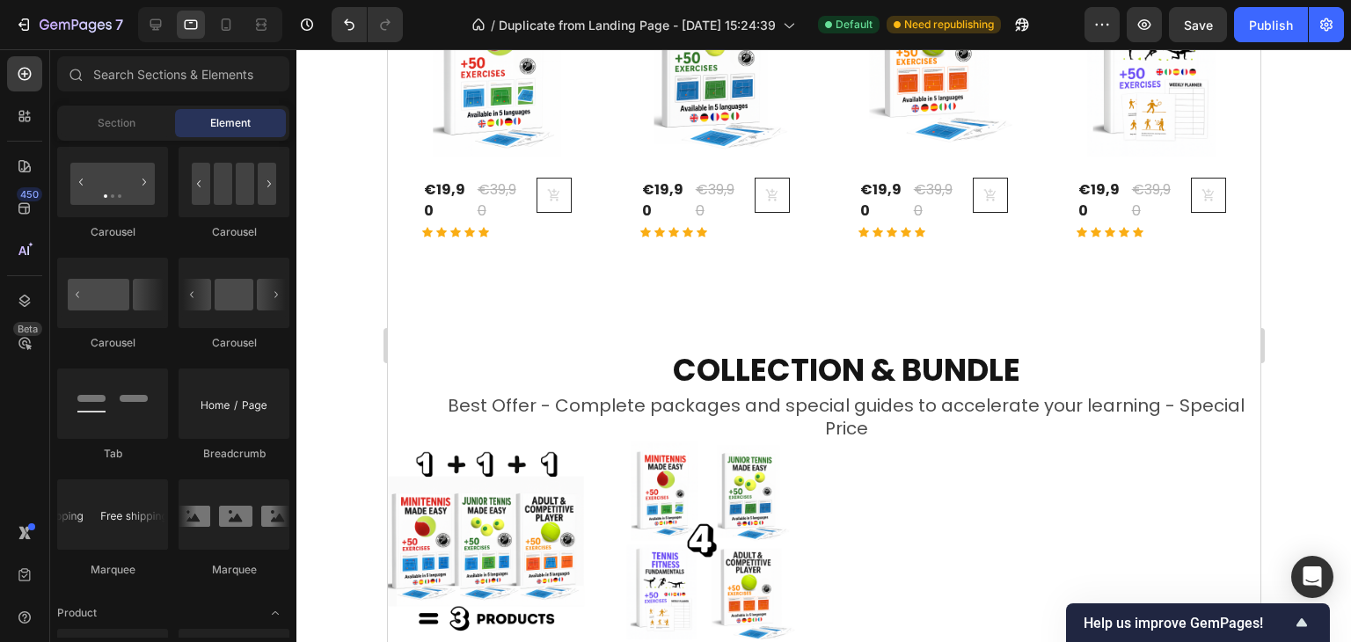
scroll to position [515, 0]
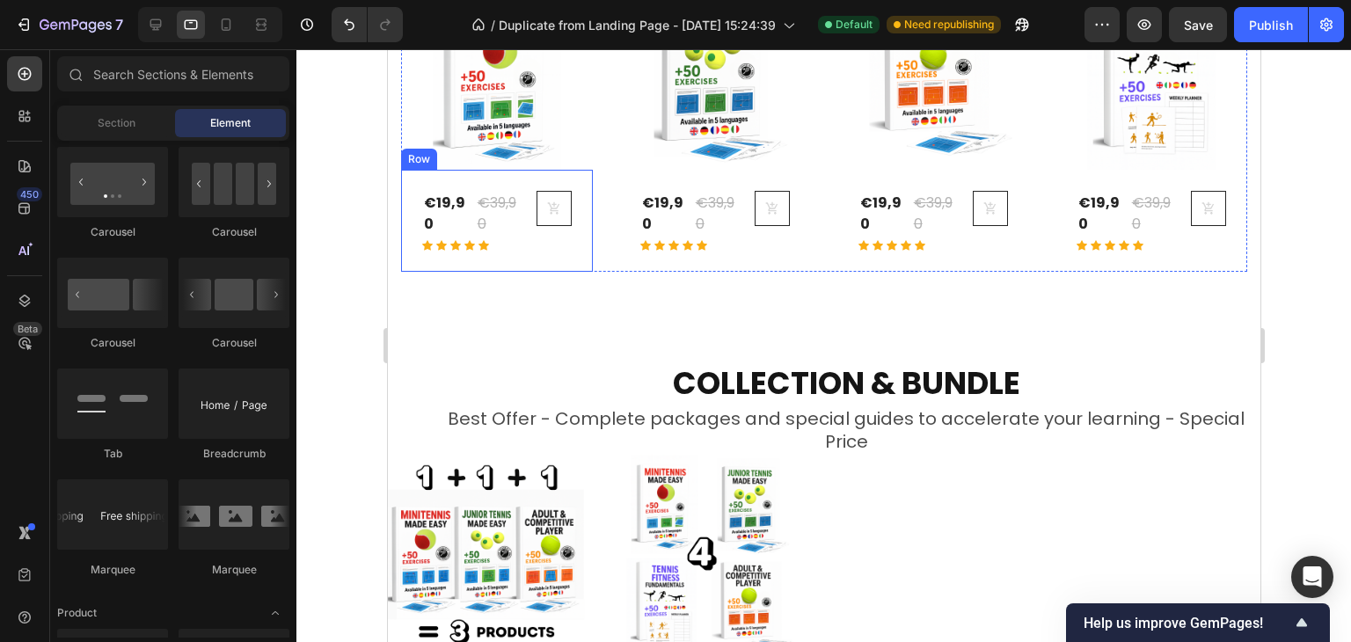
click at [400, 186] on div "€19,90 (P) Price (P) Price €39,90 (P) Price (P) Price Row Icon Icon Icon Icon I…" at bounding box center [496, 221] width 192 height 102
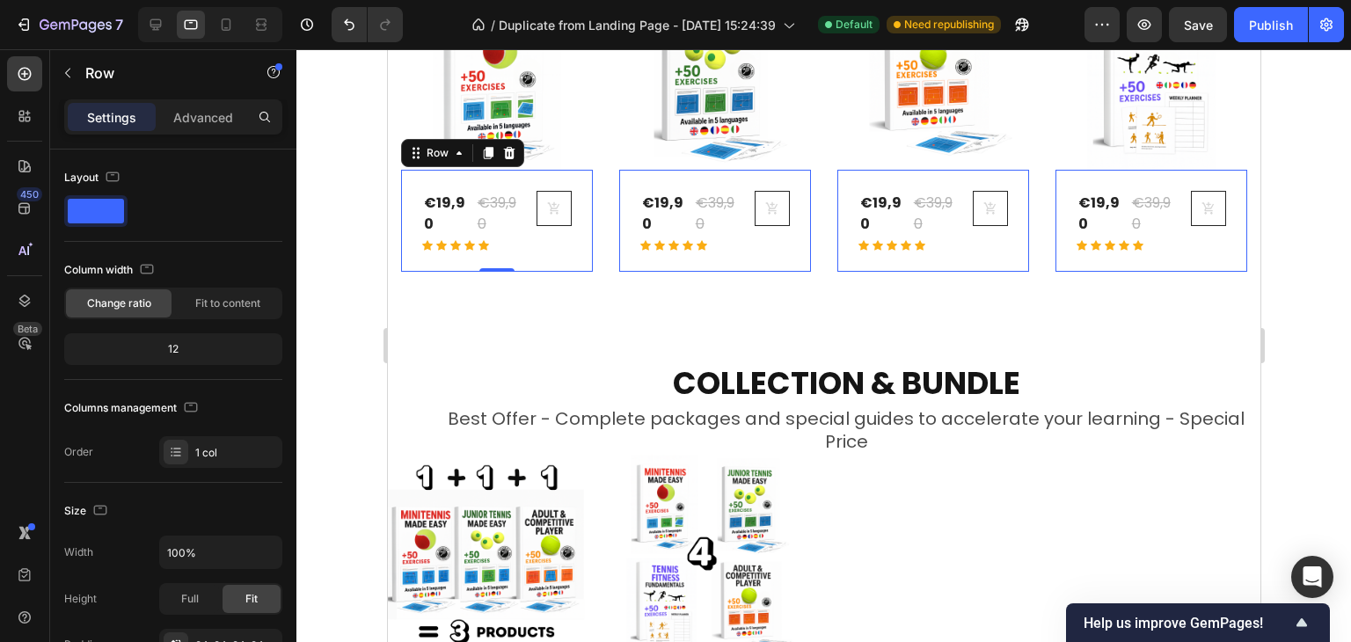
click at [115, 108] on p "Settings" at bounding box center [111, 117] width 49 height 18
click at [601, 258] on div "(P) Images Row €19,90 (P) Price (P) Price €39,90 (P) Price (P) Price Row Icon I…" at bounding box center [823, 125] width 846 height 294
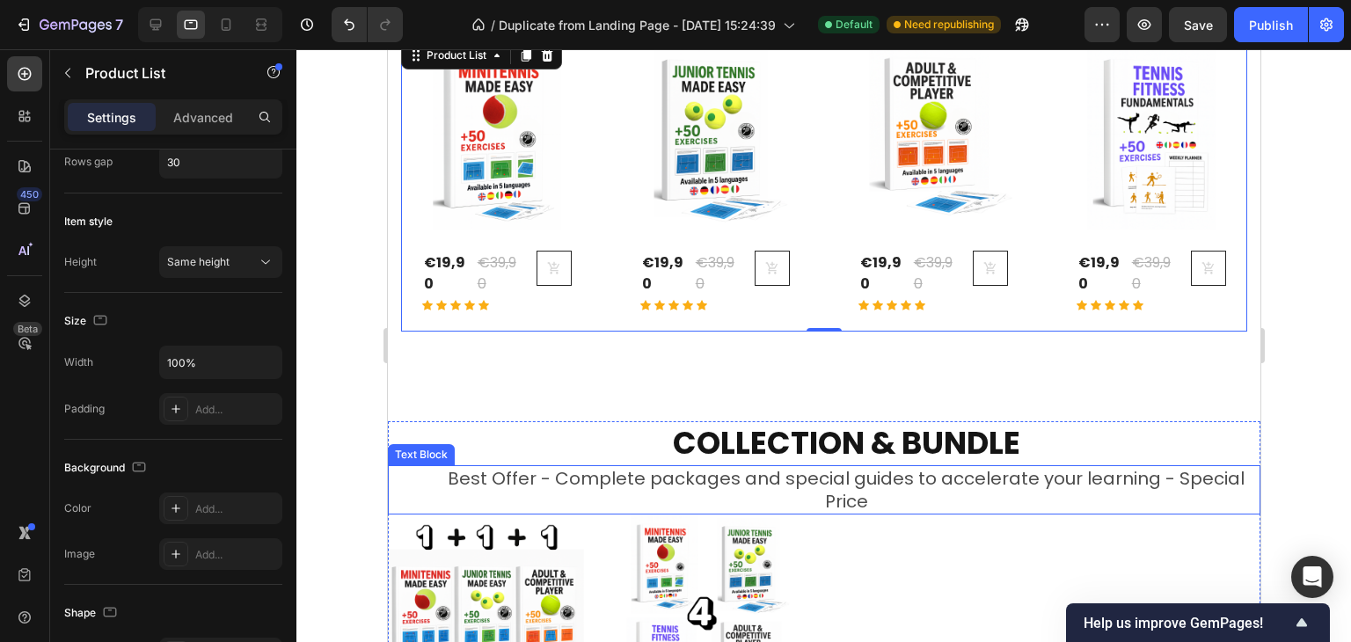
scroll to position [427, 0]
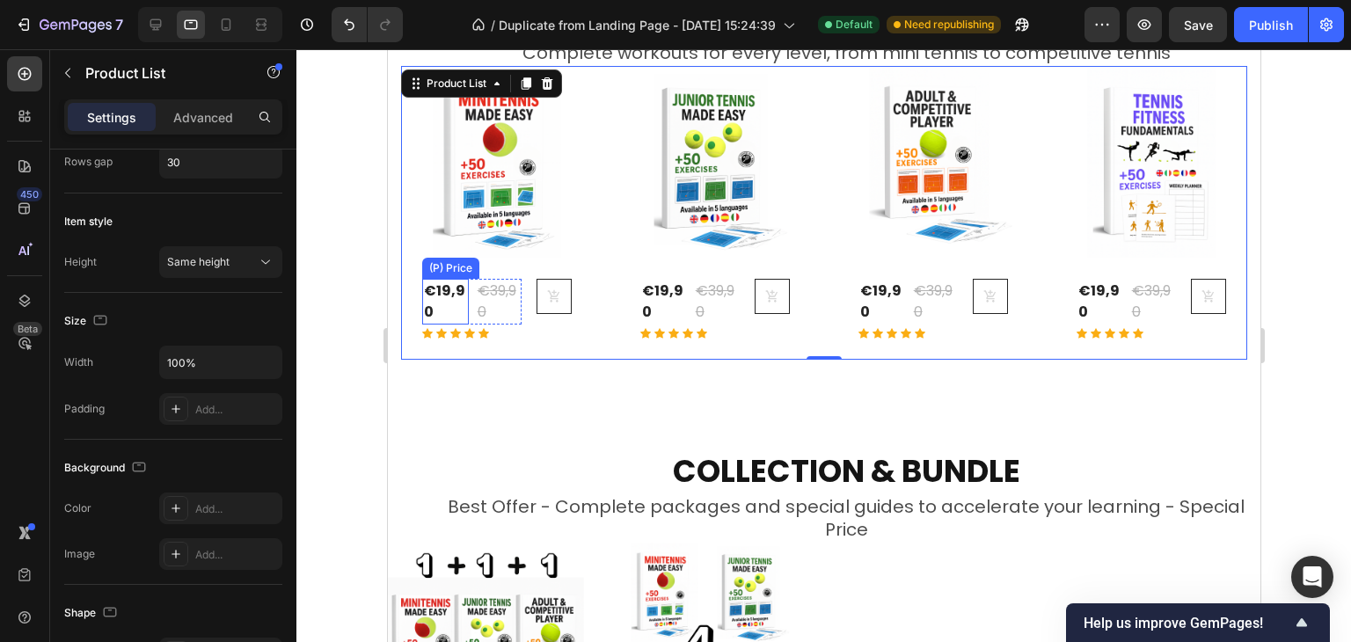
click at [449, 301] on div "€19,90" at bounding box center [444, 302] width 47 height 46
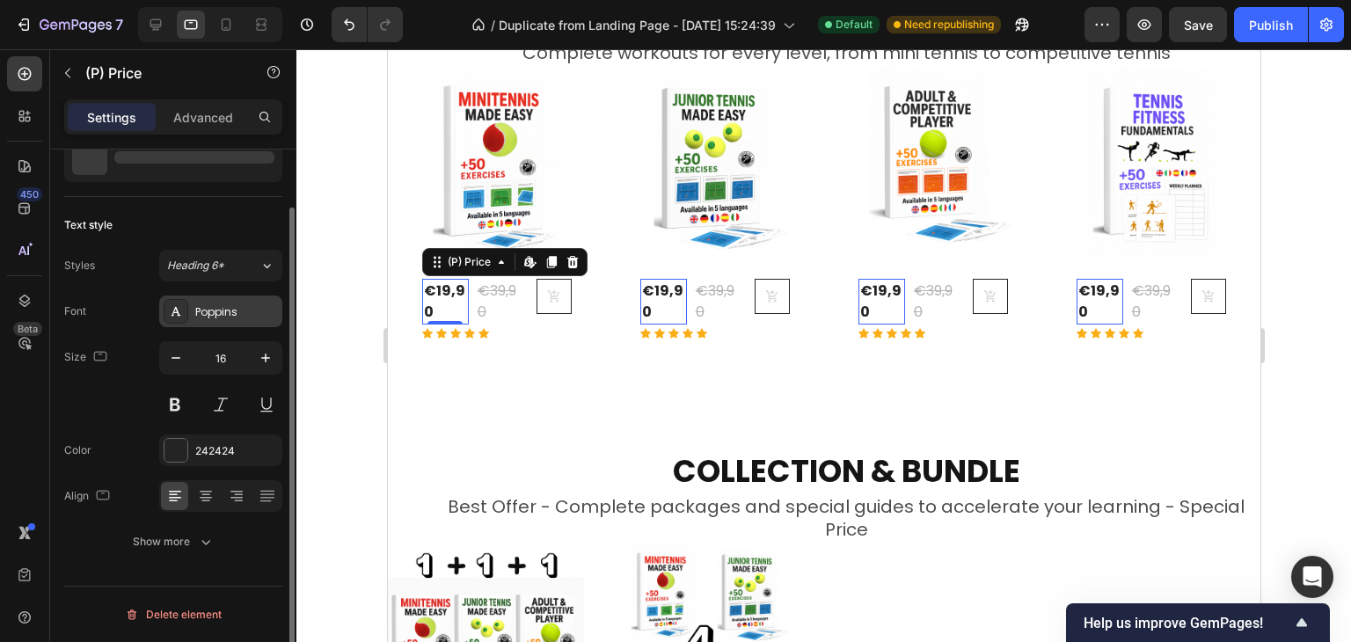
scroll to position [0, 0]
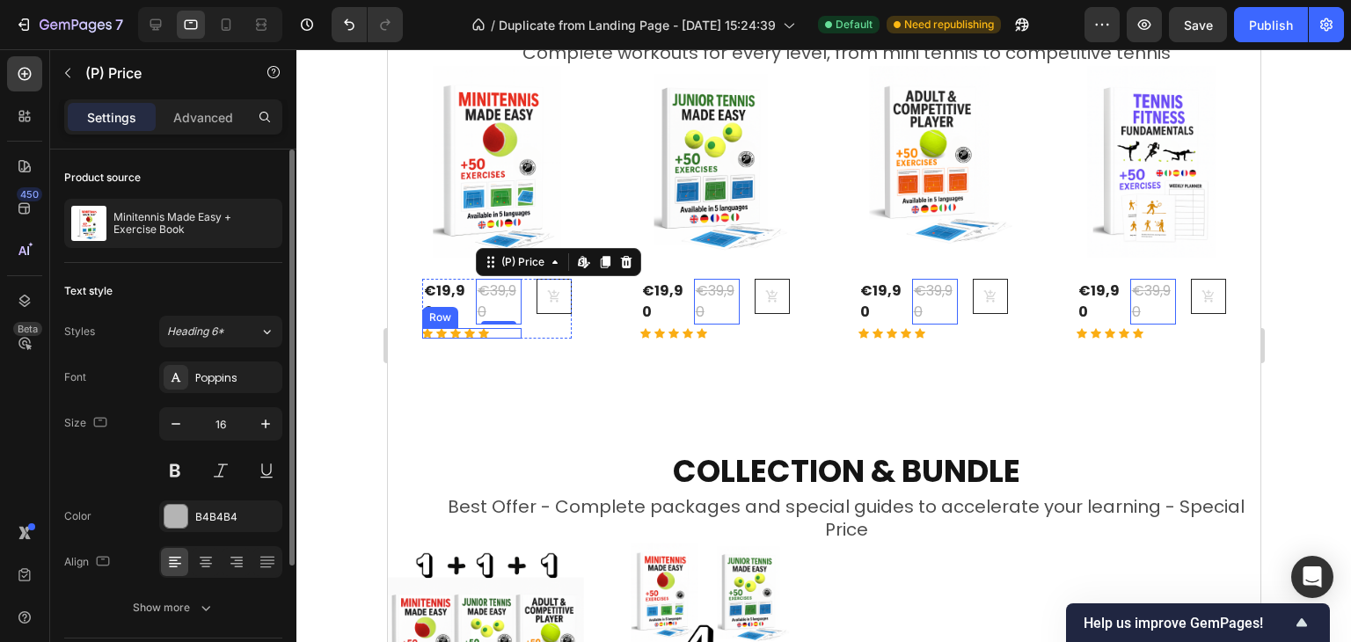
drag, startPoint x: 485, startPoint y: 289, endPoint x: 425, endPoint y: 266, distance: 64.9
click at [434, 279] on div "€19,90 (P) Price (P) Price €39,90 (P) Price Edit content in Shopify 0 (P) Price…" at bounding box center [470, 302] width 99 height 46
click at [425, 266] on div "€19,90 (P) Price (P) Price €39,90 (P) Price Edit content in Shopify 0 (P) Price…" at bounding box center [496, 309] width 192 height 102
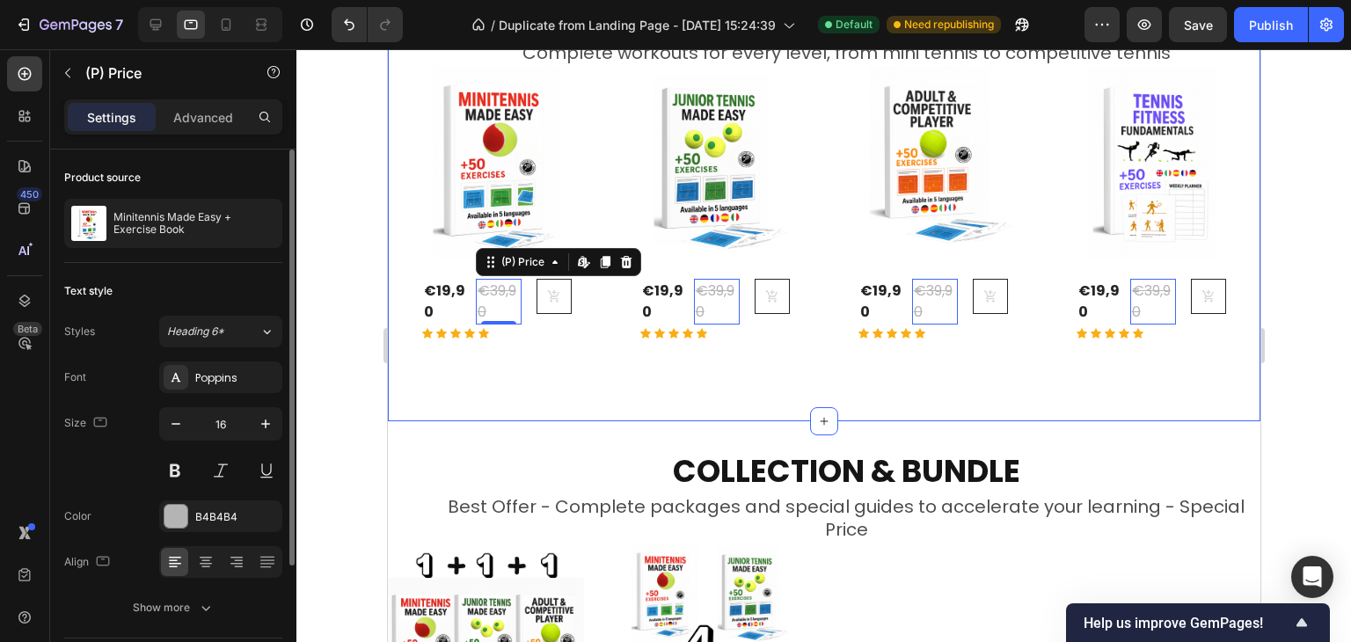
click at [641, 370] on div "TRAINING & EXERCISES Heading Complete workouts for every level, from mini tenni…" at bounding box center [823, 178] width 872 height 487
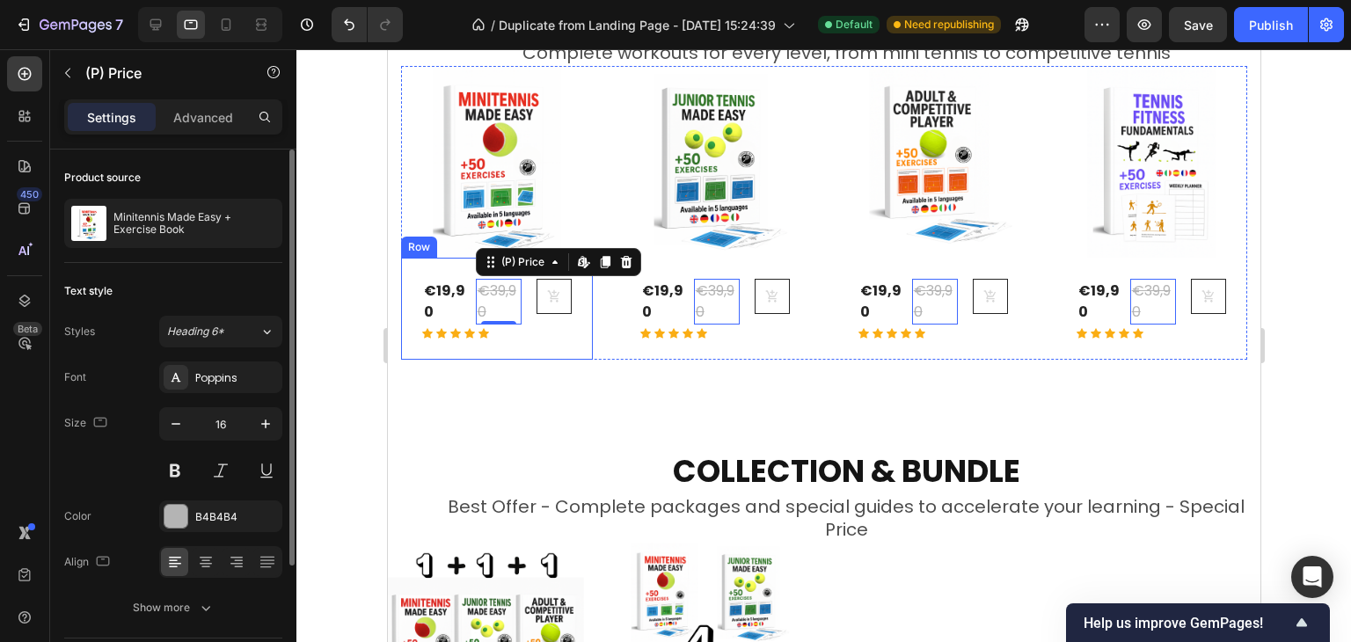
click at [574, 321] on div "€19,90 (P) Price (P) Price €39,90 (P) Price Edit content in Shopify 0 (P) Price…" at bounding box center [496, 309] width 192 height 102
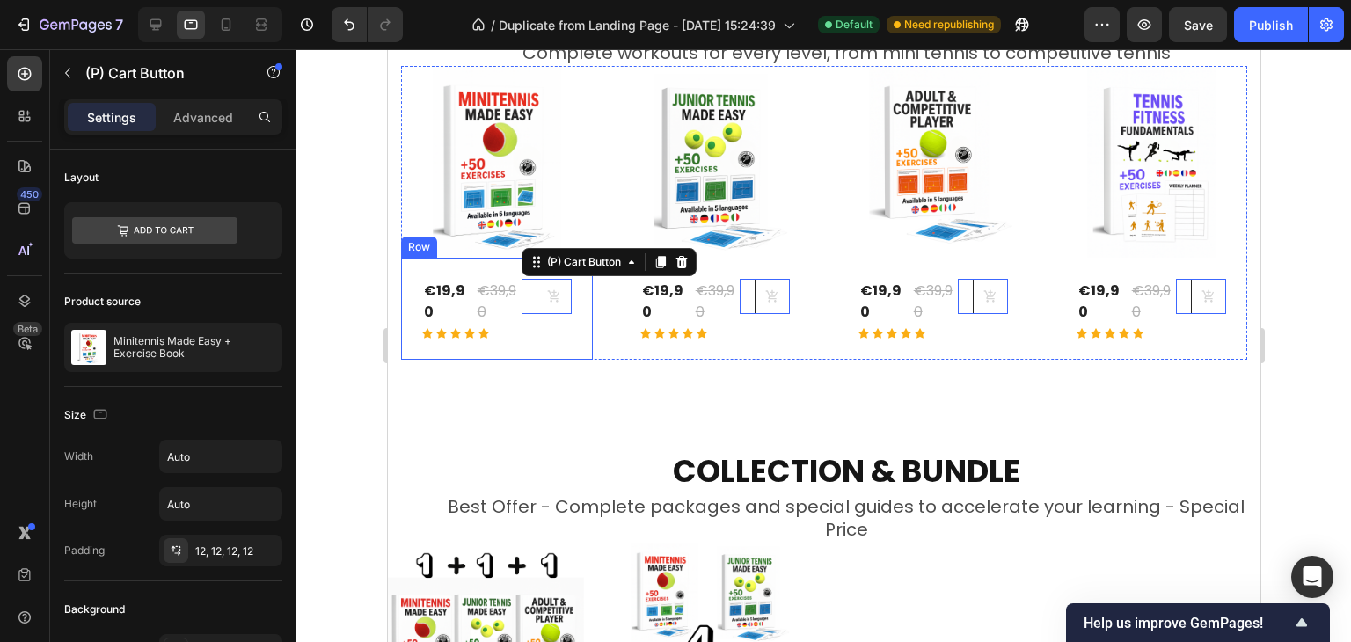
click at [543, 349] on div "€19,90 (P) Price (P) Price €39,90 (P) Price (P) Price Row Icon Icon Icon Icon I…" at bounding box center [496, 309] width 192 height 102
click at [448, 286] on div "€19,90" at bounding box center [444, 302] width 47 height 46
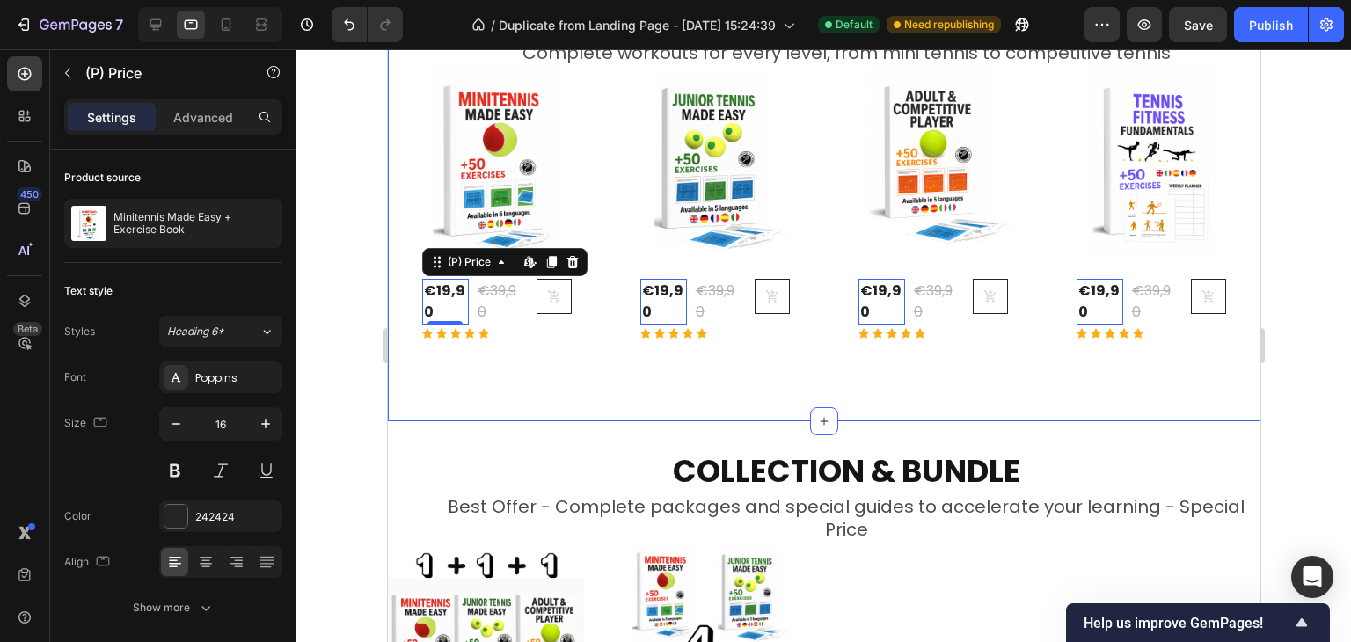
click at [432, 391] on div "TRAINING & EXERCISES Heading Complete workouts for every level, from mini tenni…" at bounding box center [823, 178] width 872 height 487
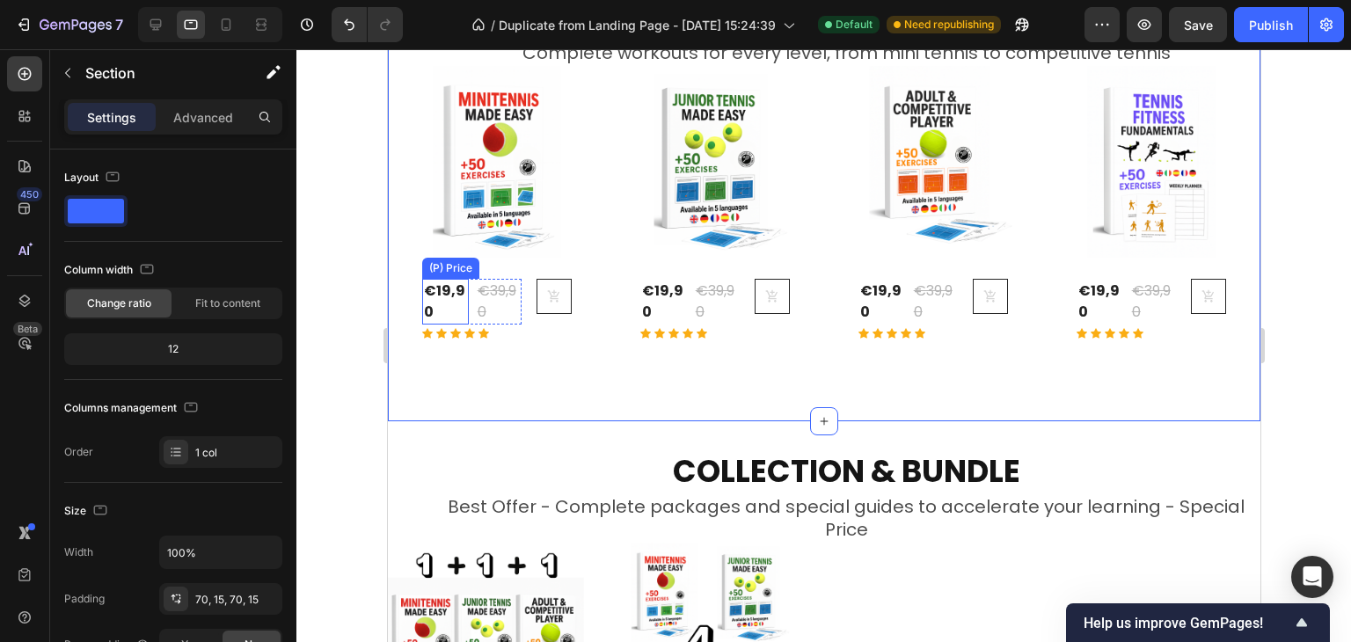
click at [426, 318] on div "€19,90" at bounding box center [444, 302] width 47 height 46
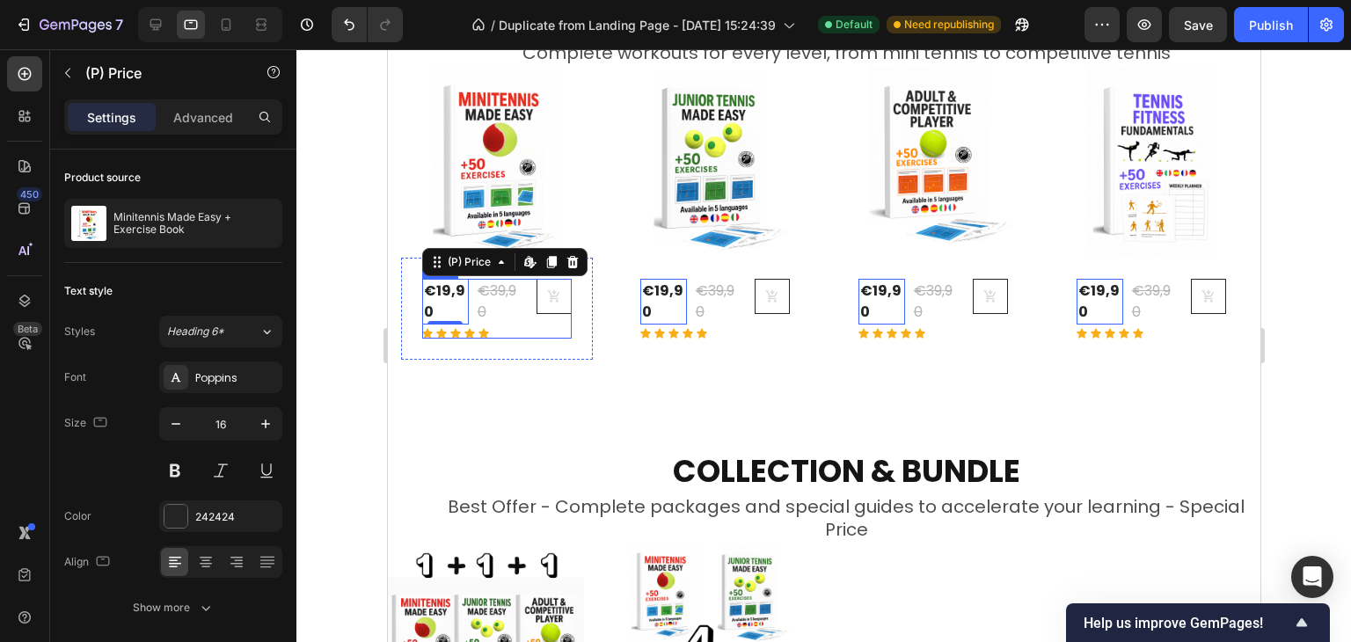
click at [522, 332] on div "(P) Cart Button" at bounding box center [546, 309] width 50 height 60
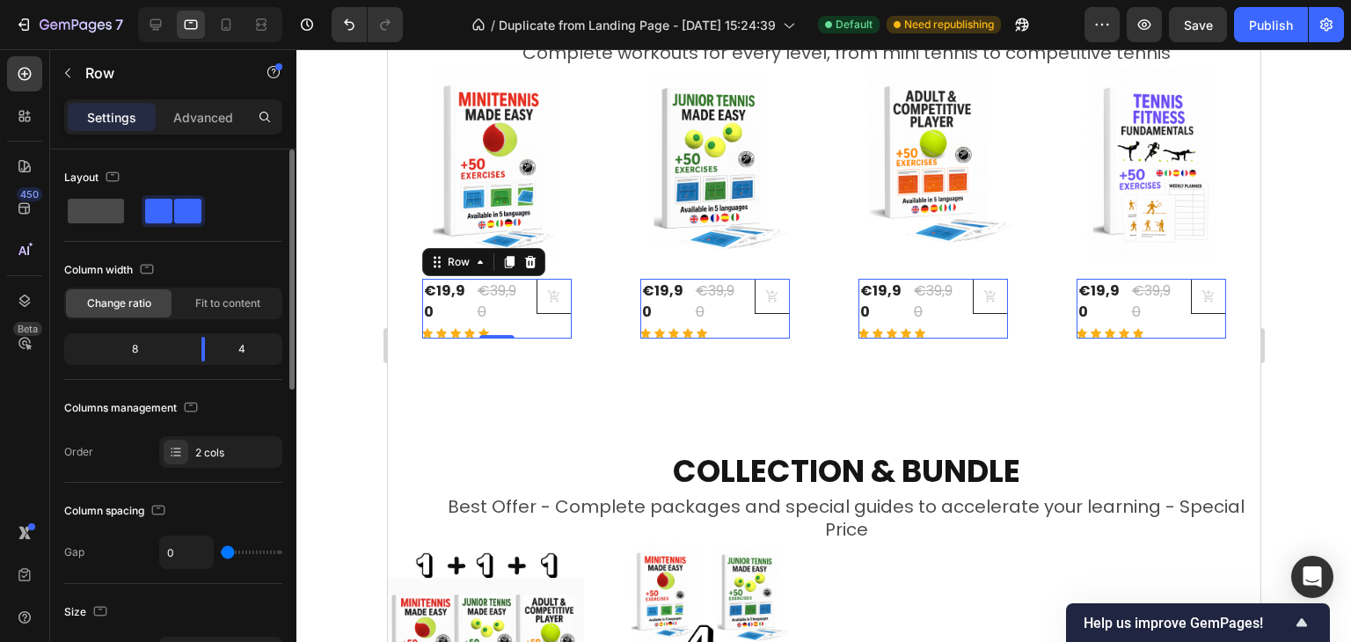
click at [110, 208] on span at bounding box center [96, 211] width 56 height 25
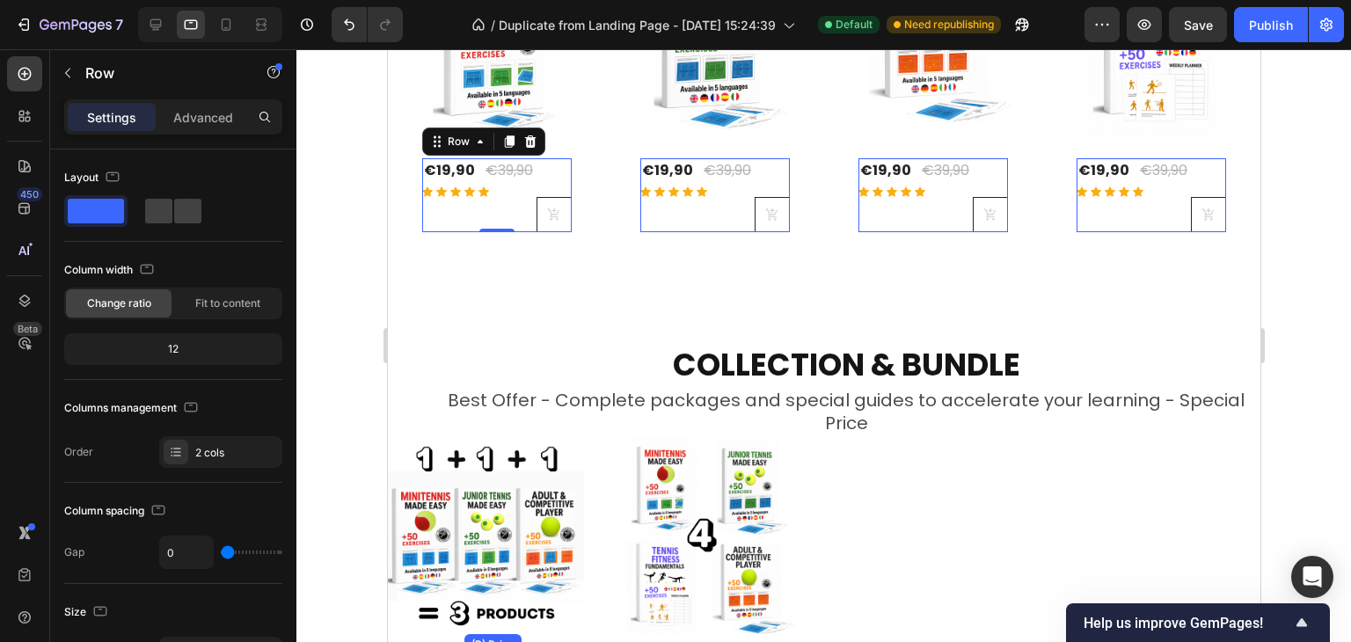
scroll to position [778, 0]
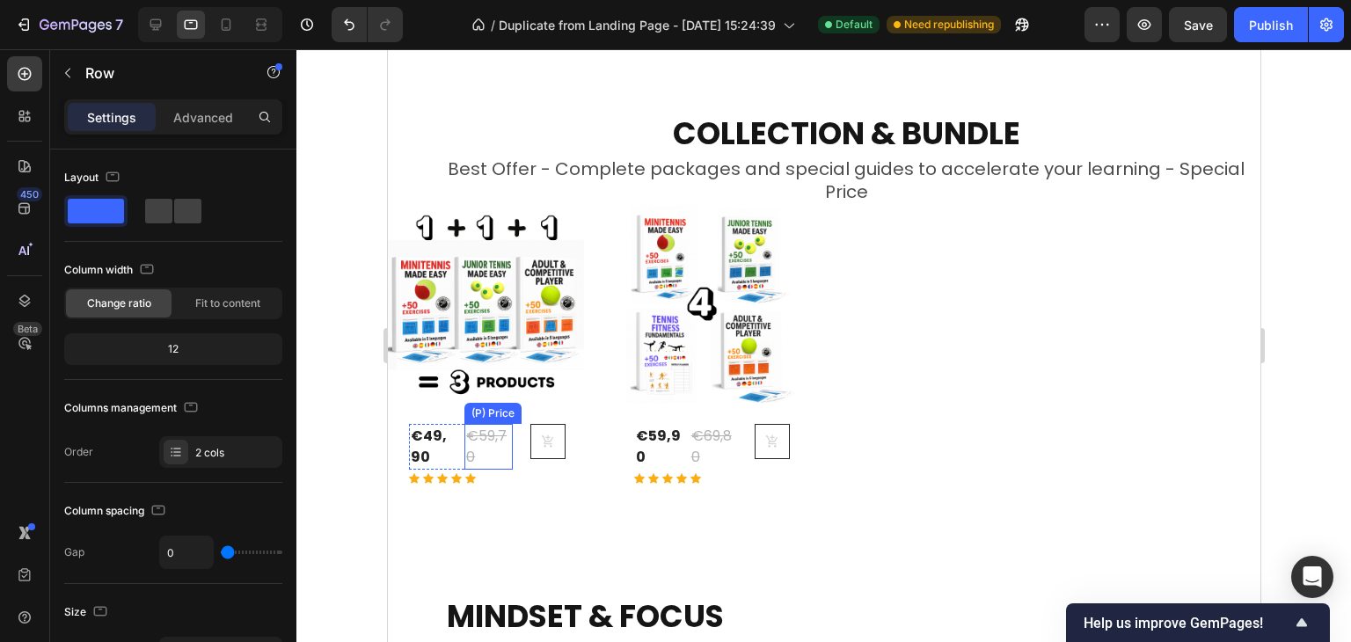
drag, startPoint x: 501, startPoint y: 458, endPoint x: 452, endPoint y: 423, distance: 60.5
click at [500, 458] on div "€59,70" at bounding box center [488, 447] width 48 height 46
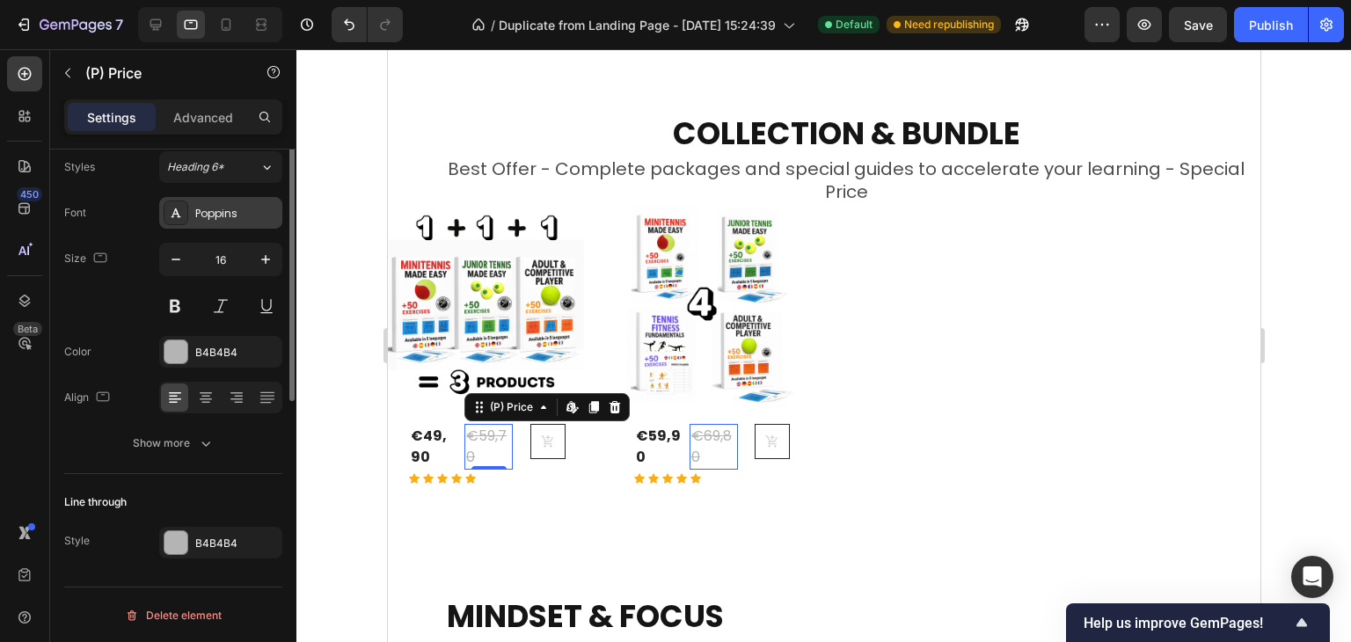
scroll to position [0, 0]
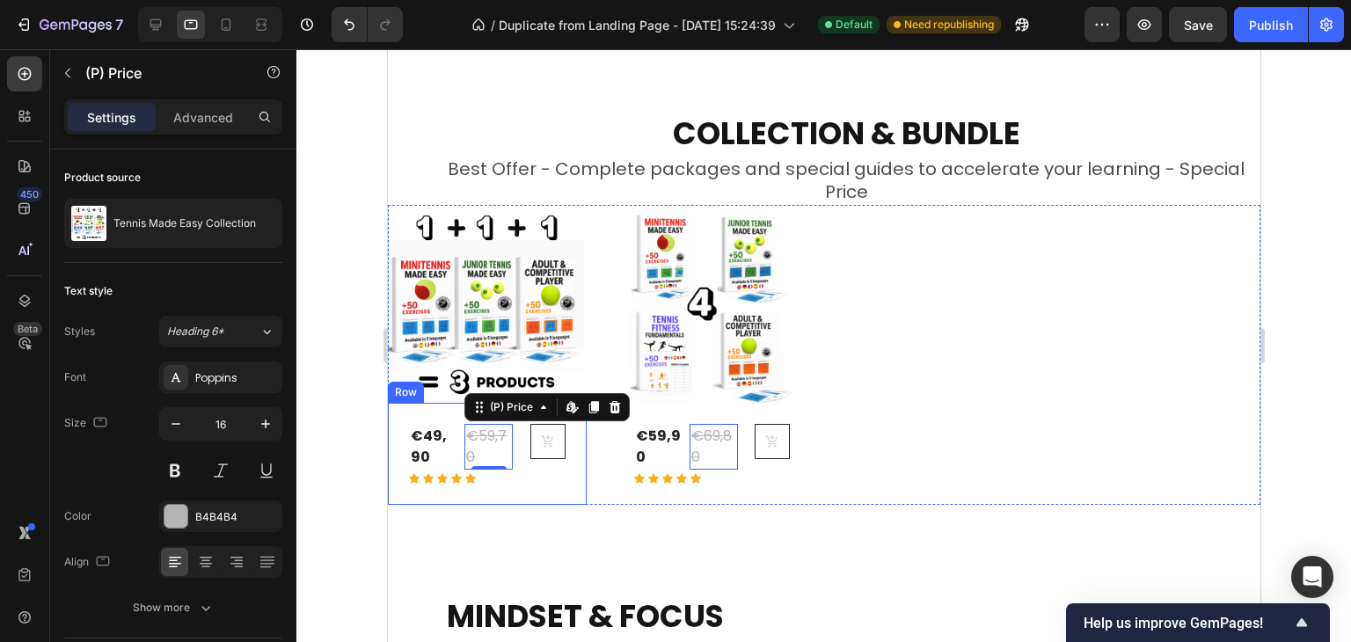
click at [402, 450] on div "€49,90 (P) Price (P) Price €59,70 (P) Price Edit content in Shopify 0 (P) Price…" at bounding box center [486, 454] width 199 height 102
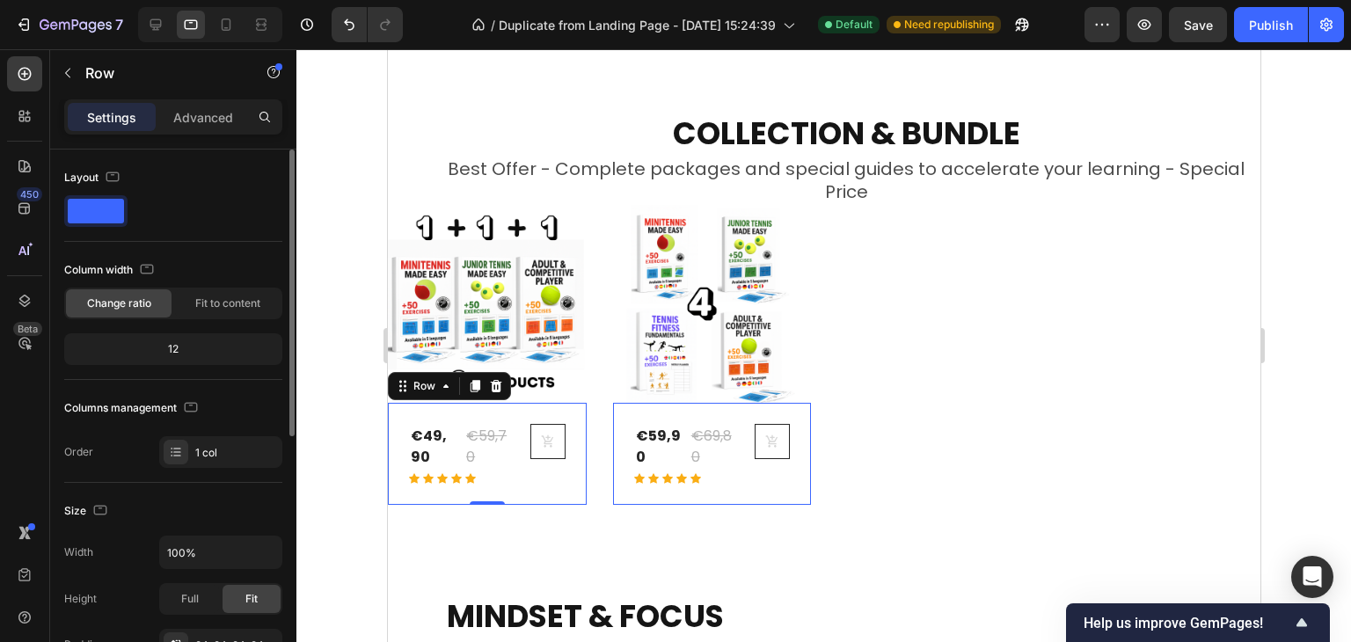
click at [109, 215] on span at bounding box center [96, 211] width 56 height 25
click at [523, 465] on div "(P) Cart Button" at bounding box center [538, 454] width 52 height 60
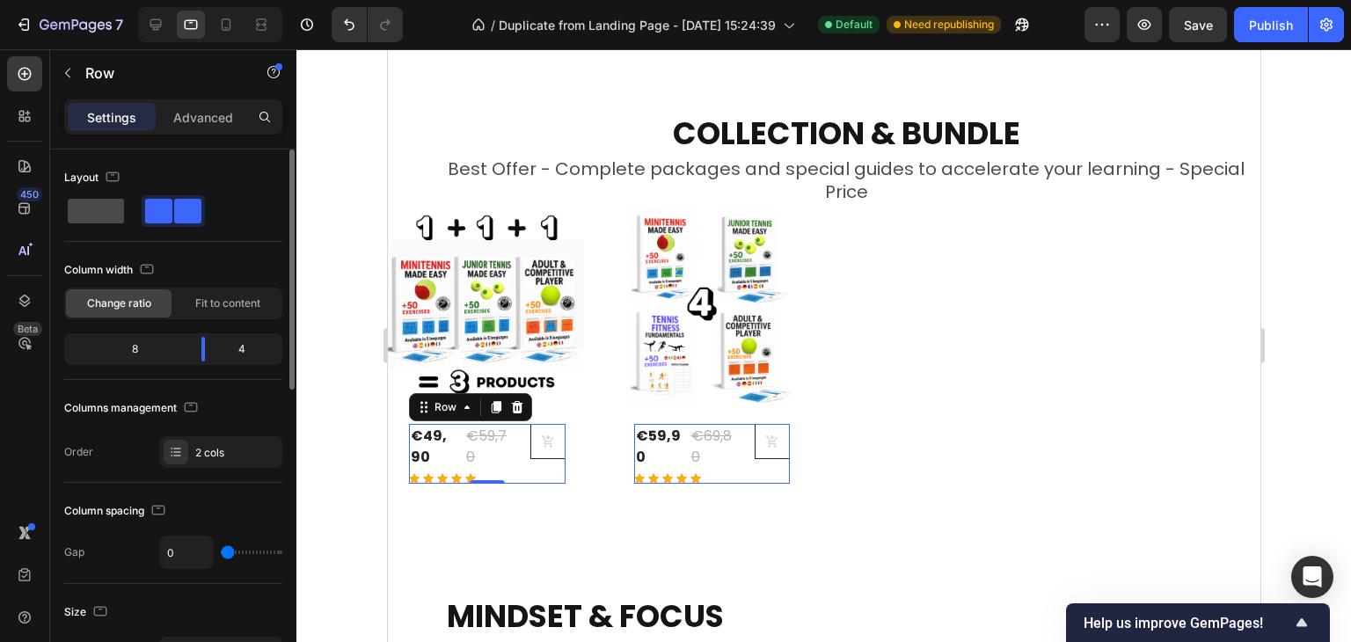
click at [113, 209] on span at bounding box center [96, 211] width 56 height 25
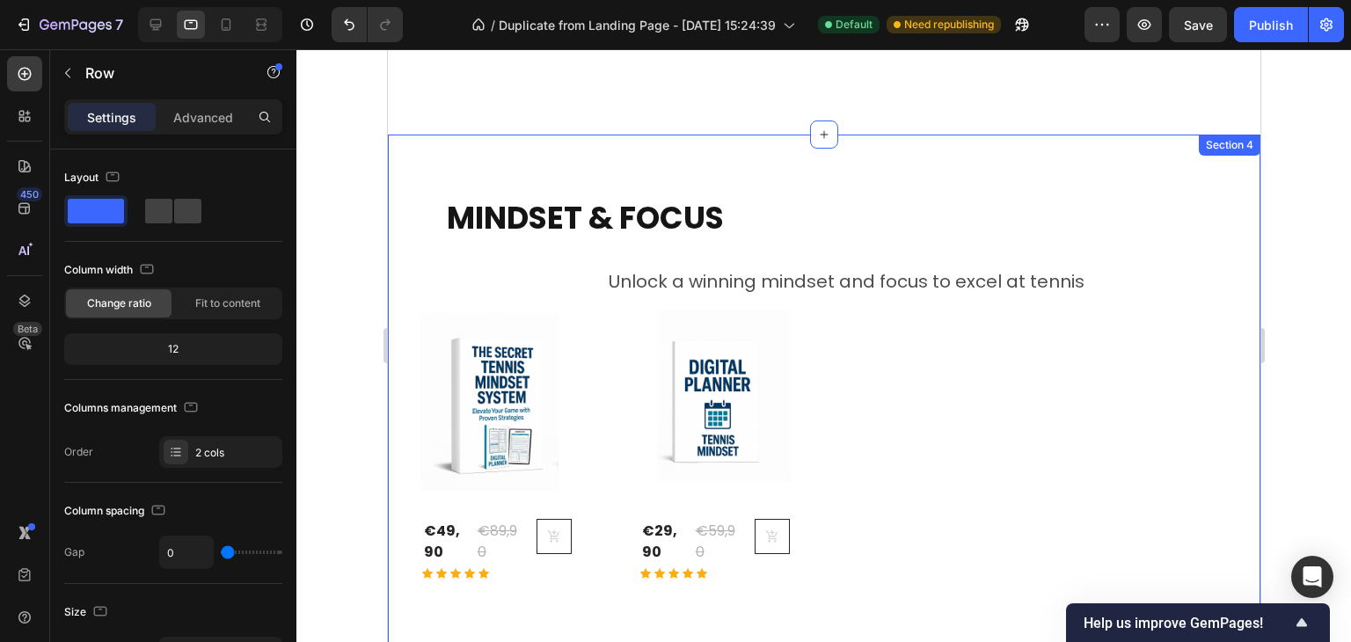
scroll to position [1306, 0]
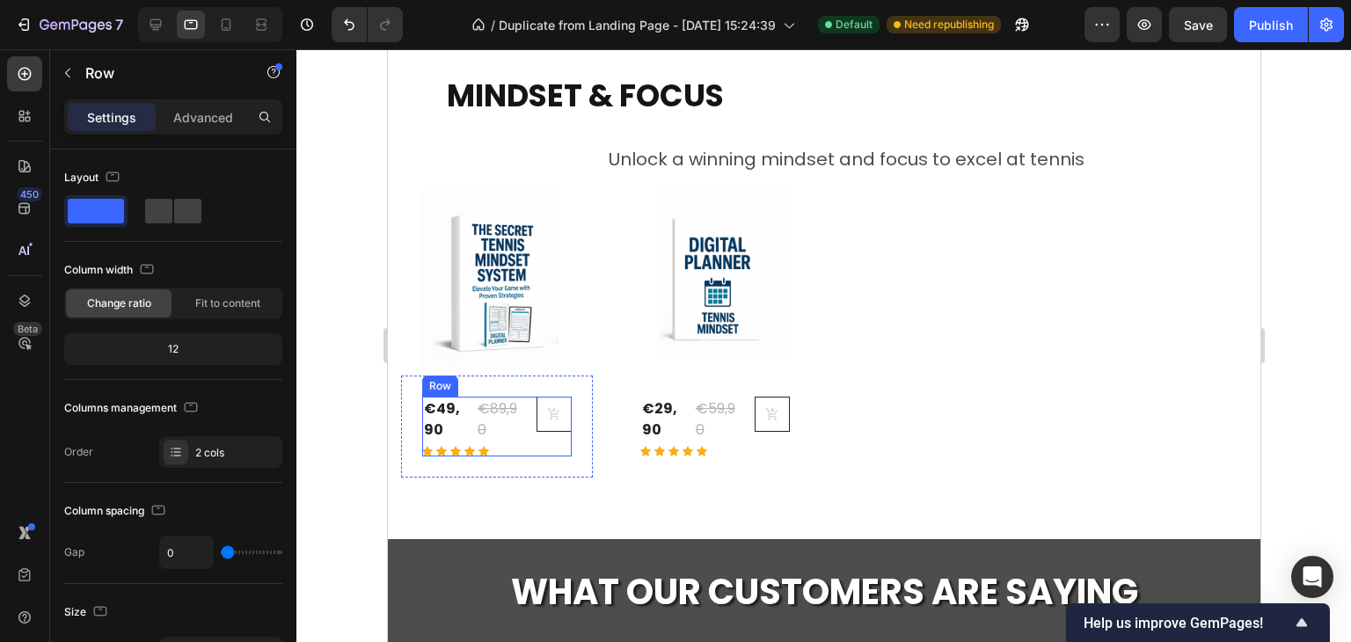
click at [525, 435] on div "(P) Cart Button" at bounding box center [546, 427] width 50 height 60
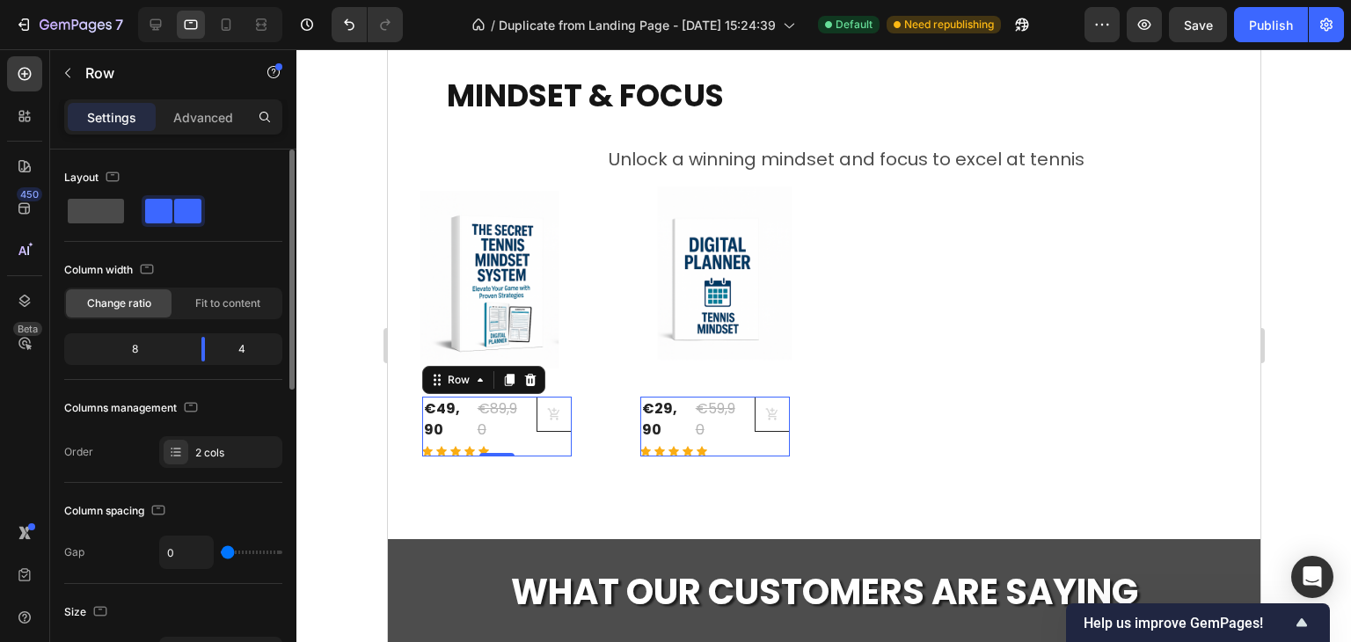
click at [96, 221] on span at bounding box center [96, 211] width 56 height 25
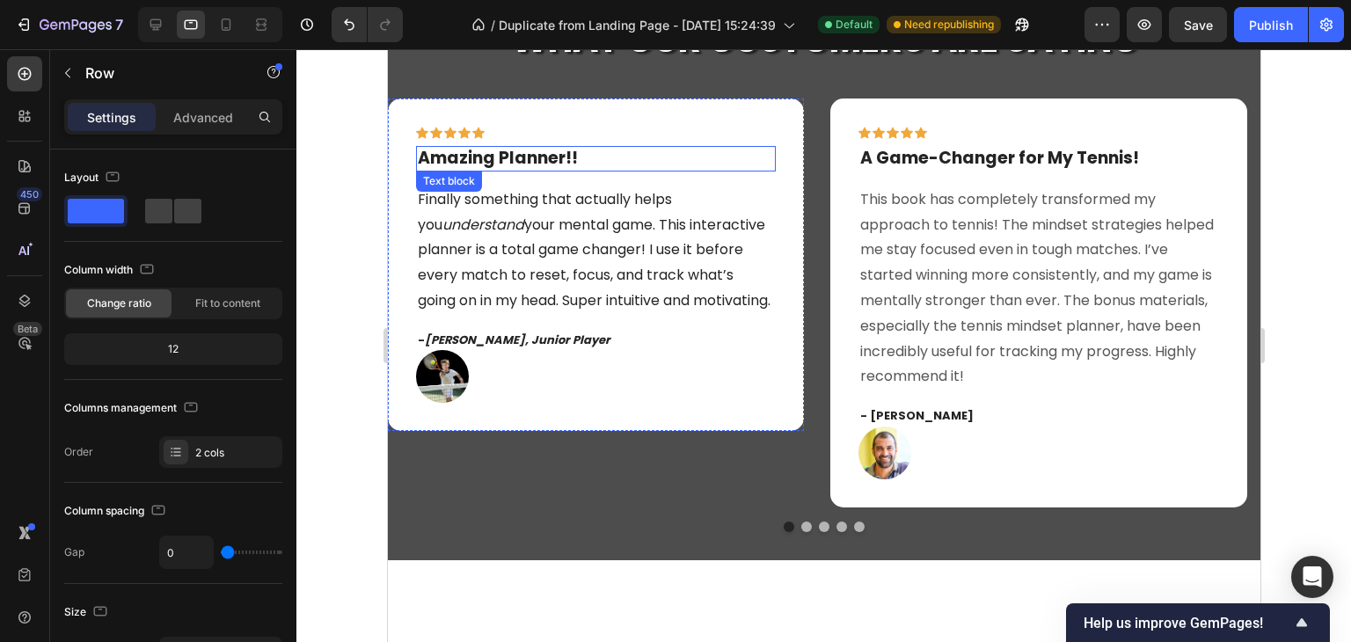
scroll to position [1834, 0]
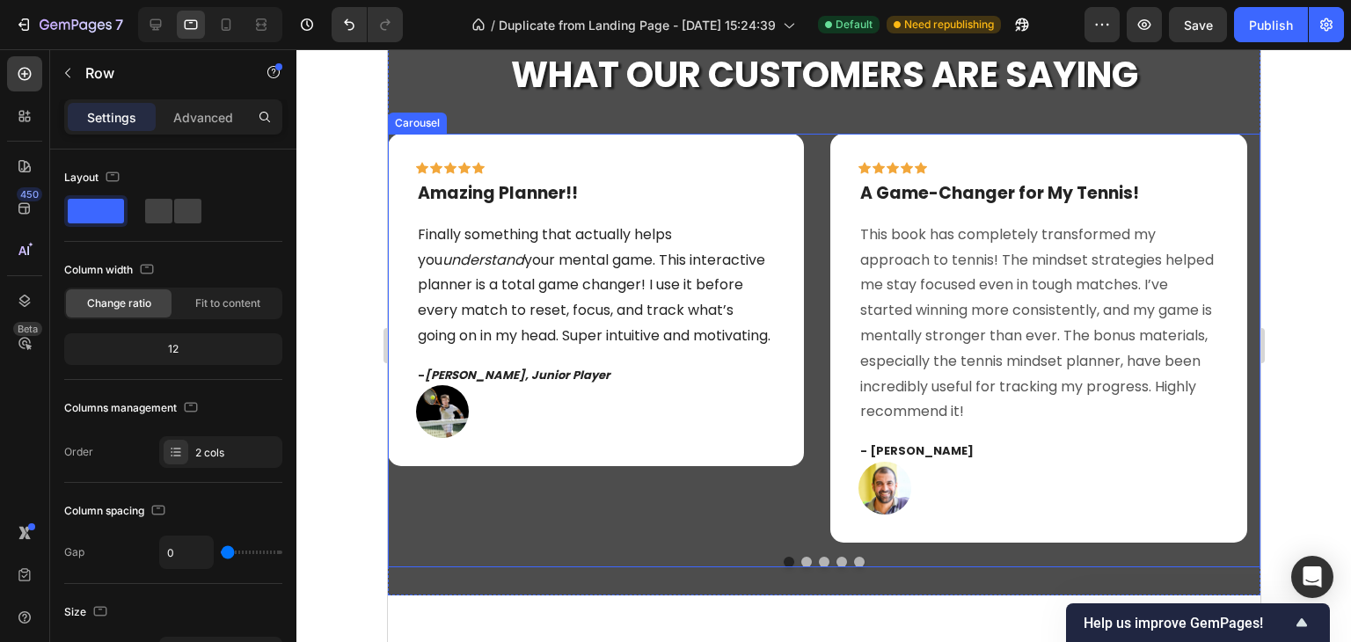
click at [544, 500] on div "Icon Icon Icon Icon Icon Row Amazing Planner!! Text block Finally something tha…" at bounding box center [595, 338] width 416 height 409
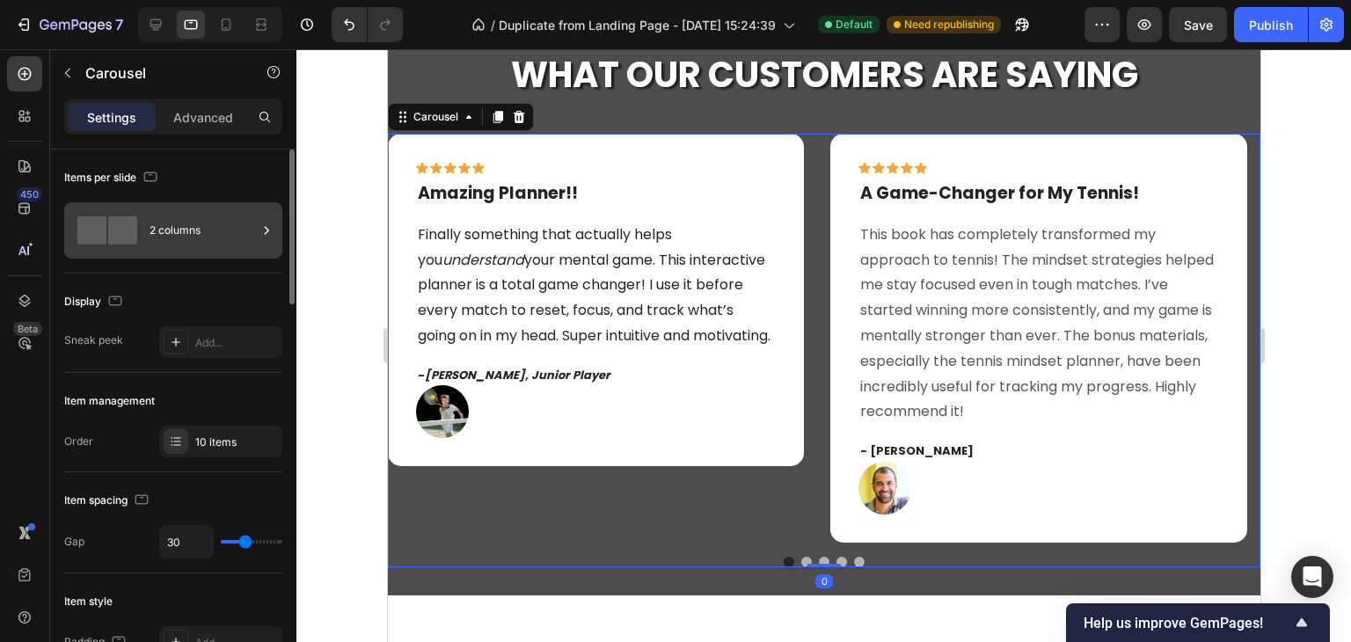
click at [135, 239] on span at bounding box center [122, 230] width 29 height 28
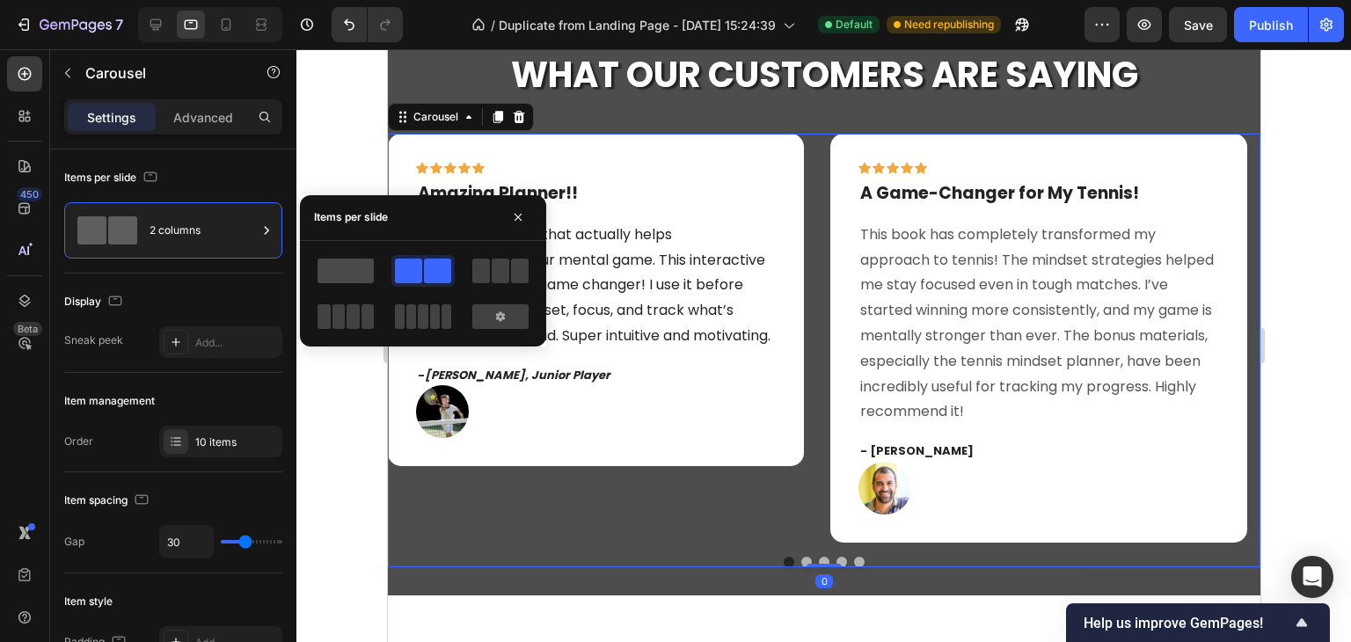
click at [333, 271] on span at bounding box center [346, 271] width 56 height 25
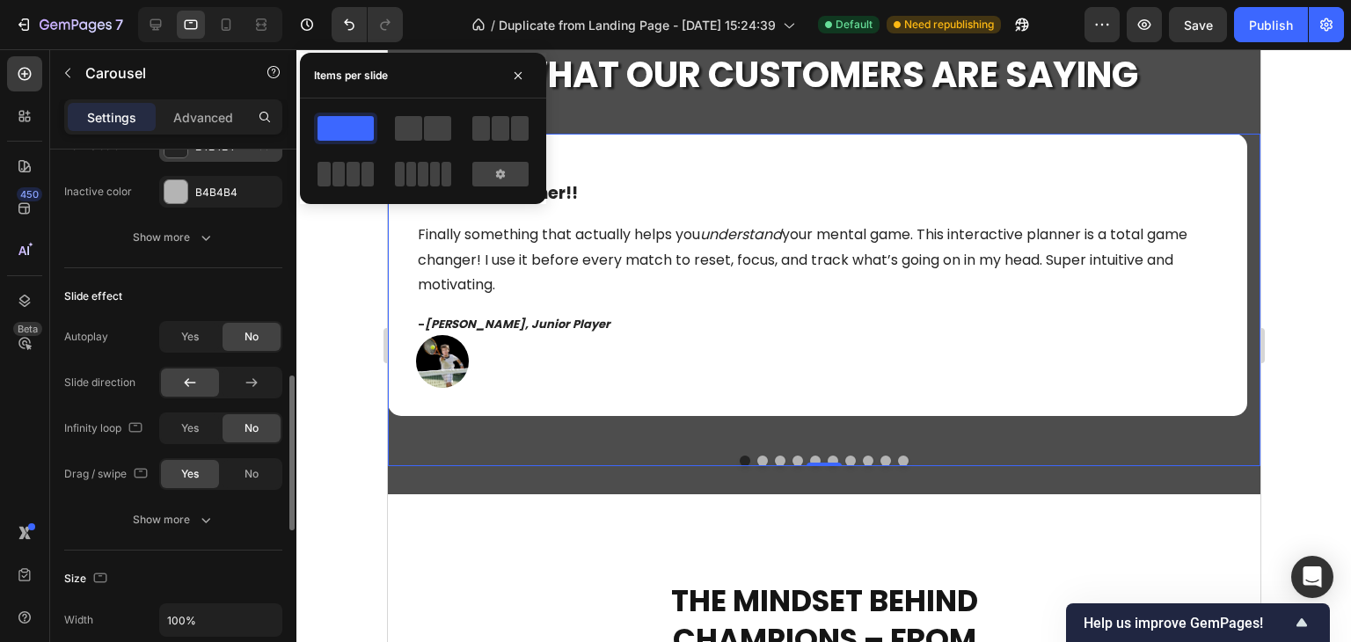
scroll to position [1055, 0]
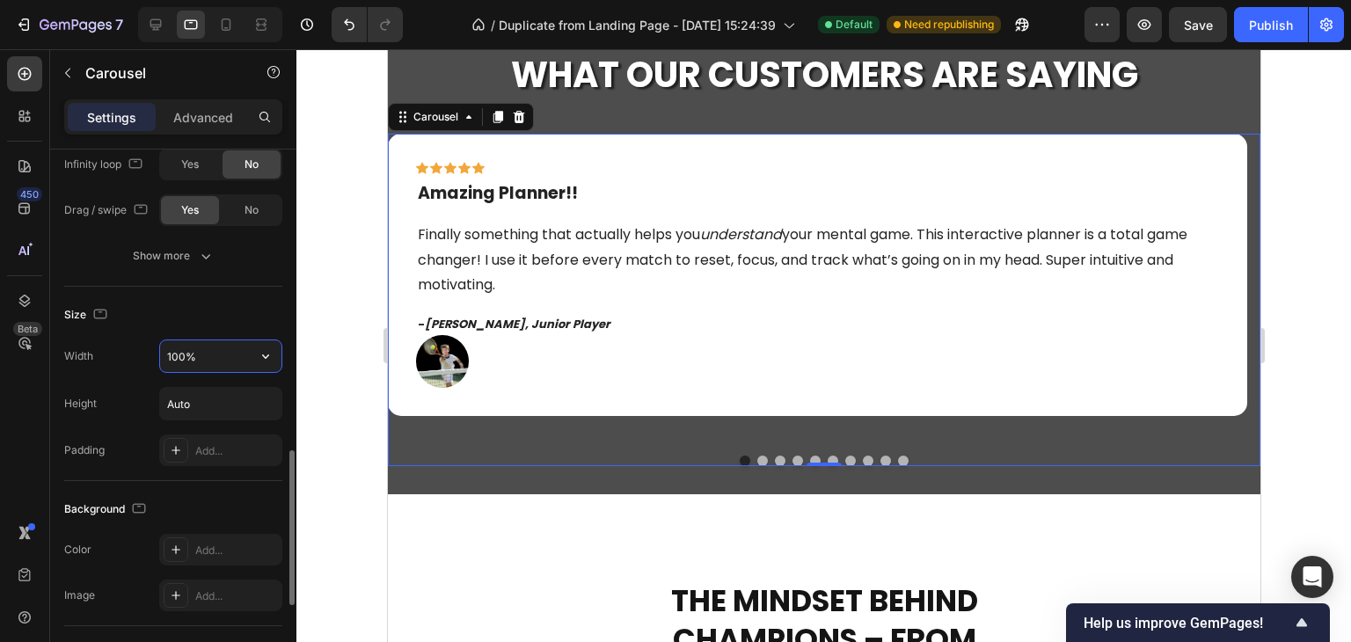
click at [193, 365] on input "100%" at bounding box center [220, 356] width 121 height 32
type input "50%"
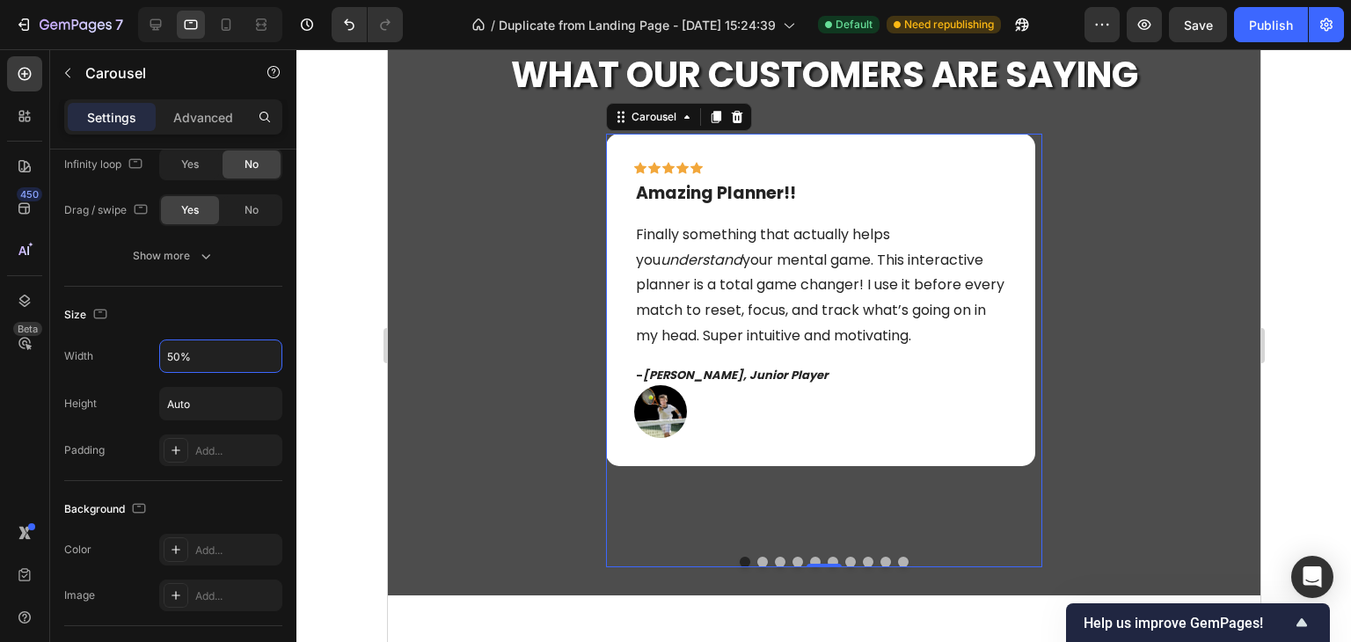
click at [326, 349] on div at bounding box center [823, 345] width 1055 height 593
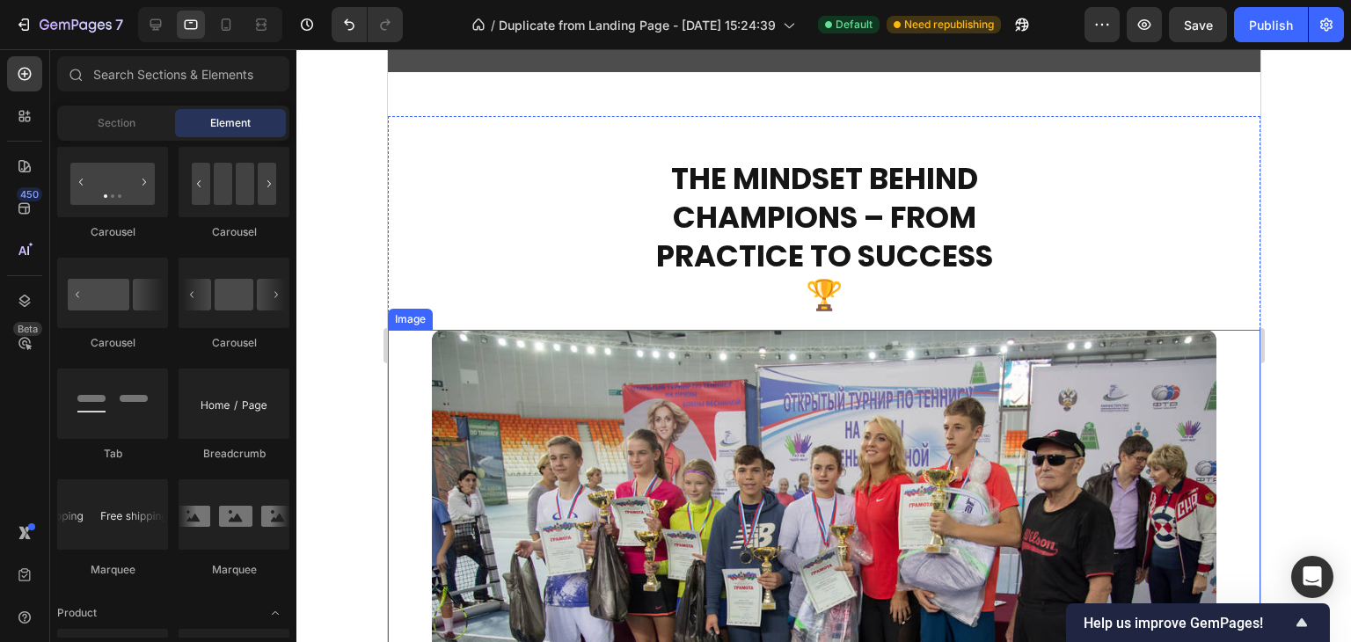
scroll to position [2362, 0]
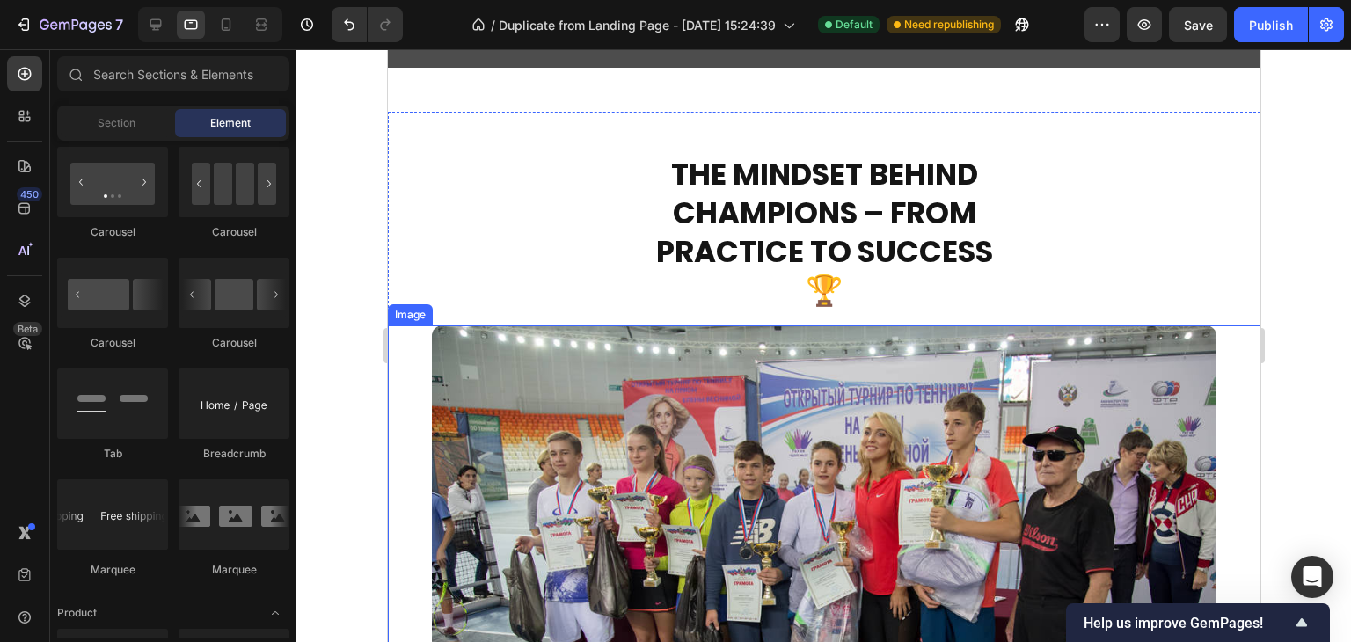
click at [715, 422] on img at bounding box center [823, 586] width 785 height 523
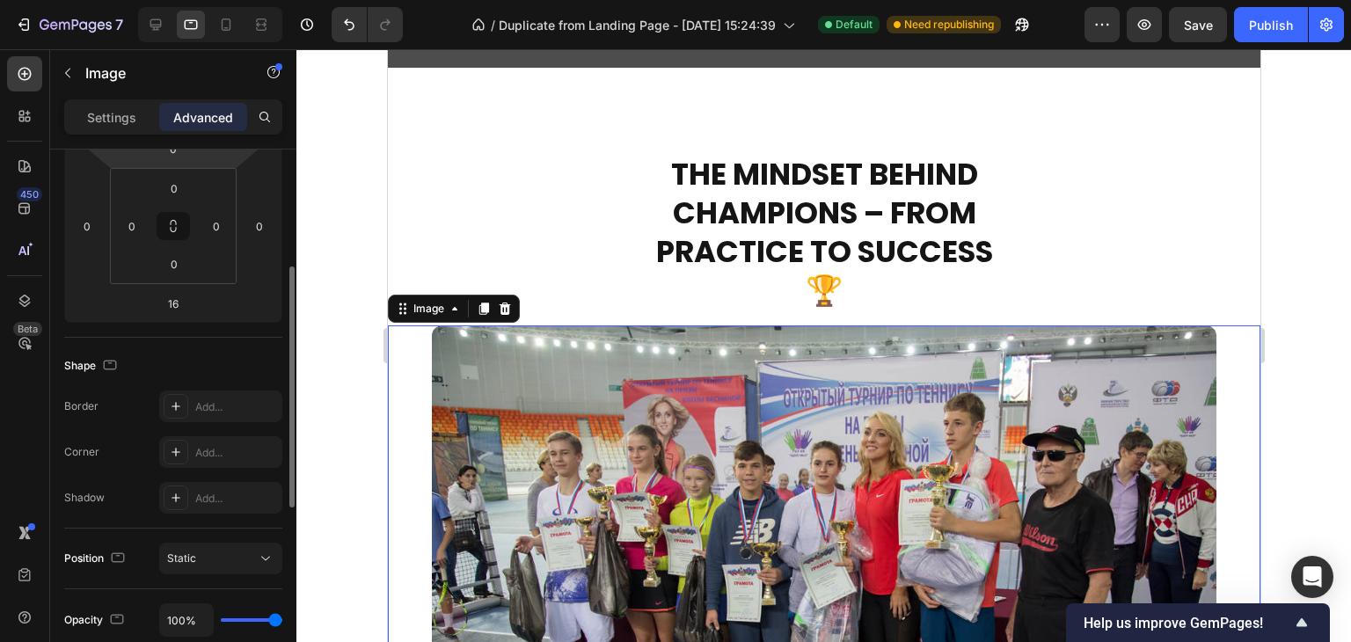
scroll to position [352, 0]
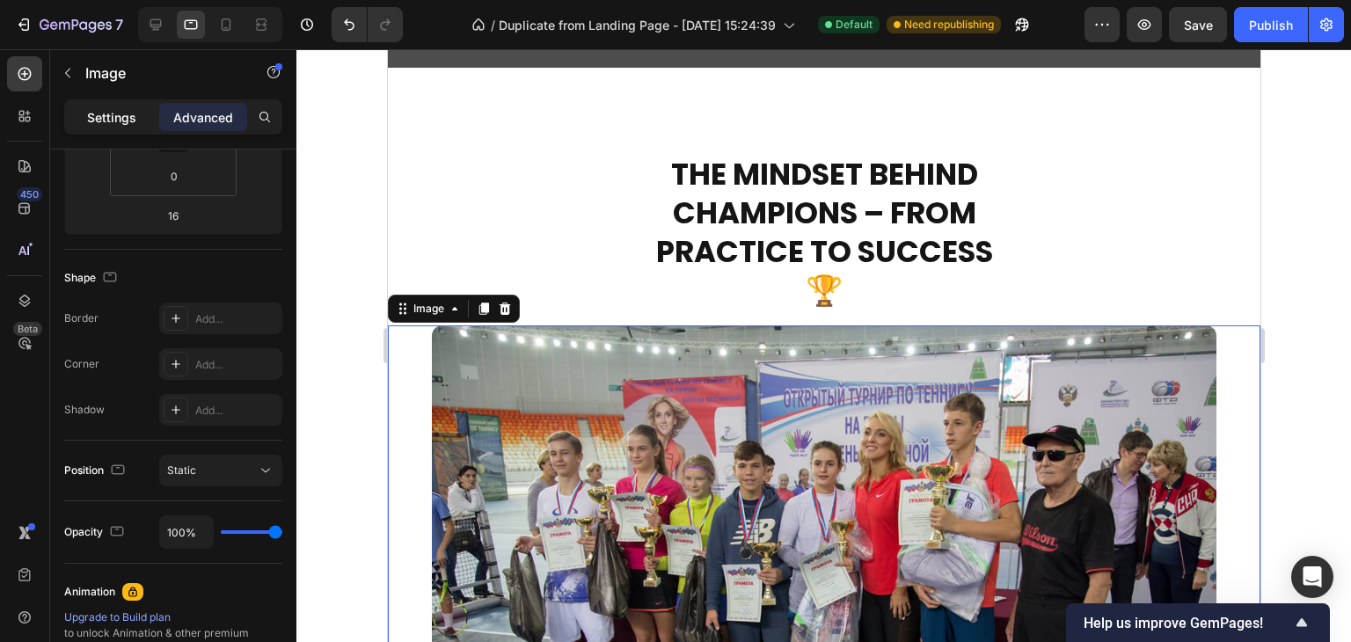
click at [120, 128] on div "Settings" at bounding box center [112, 117] width 88 height 28
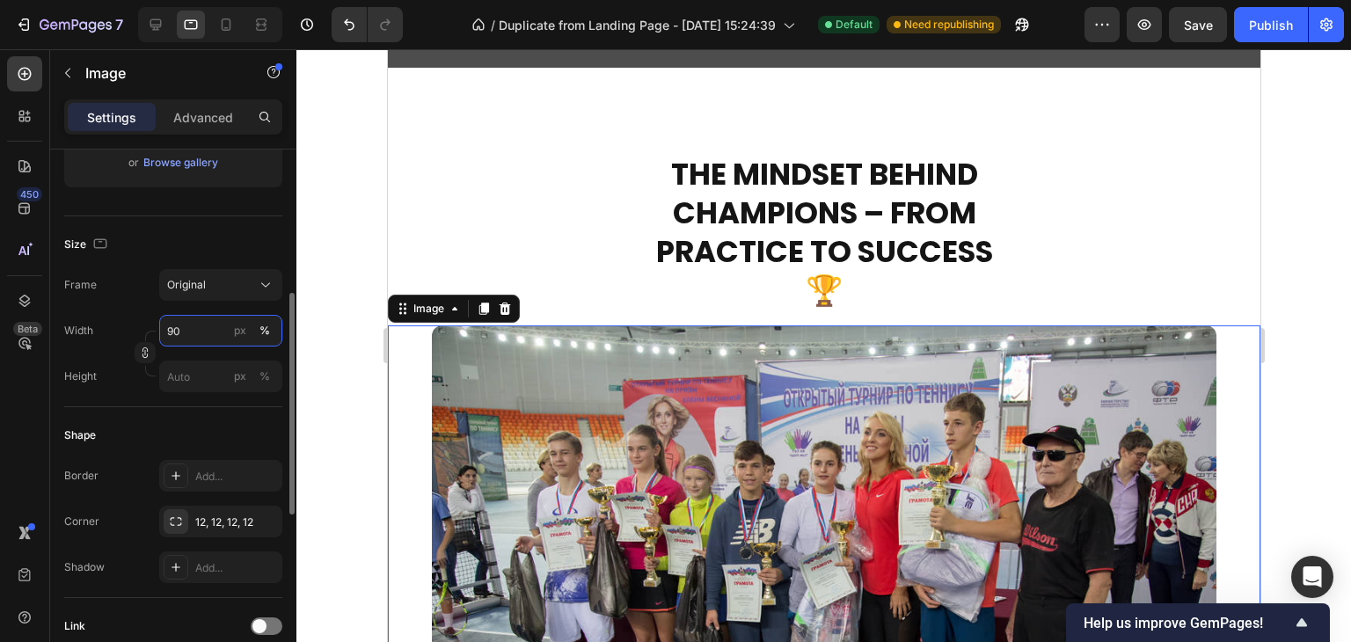
click at [190, 325] on input "90" at bounding box center [220, 331] width 123 height 32
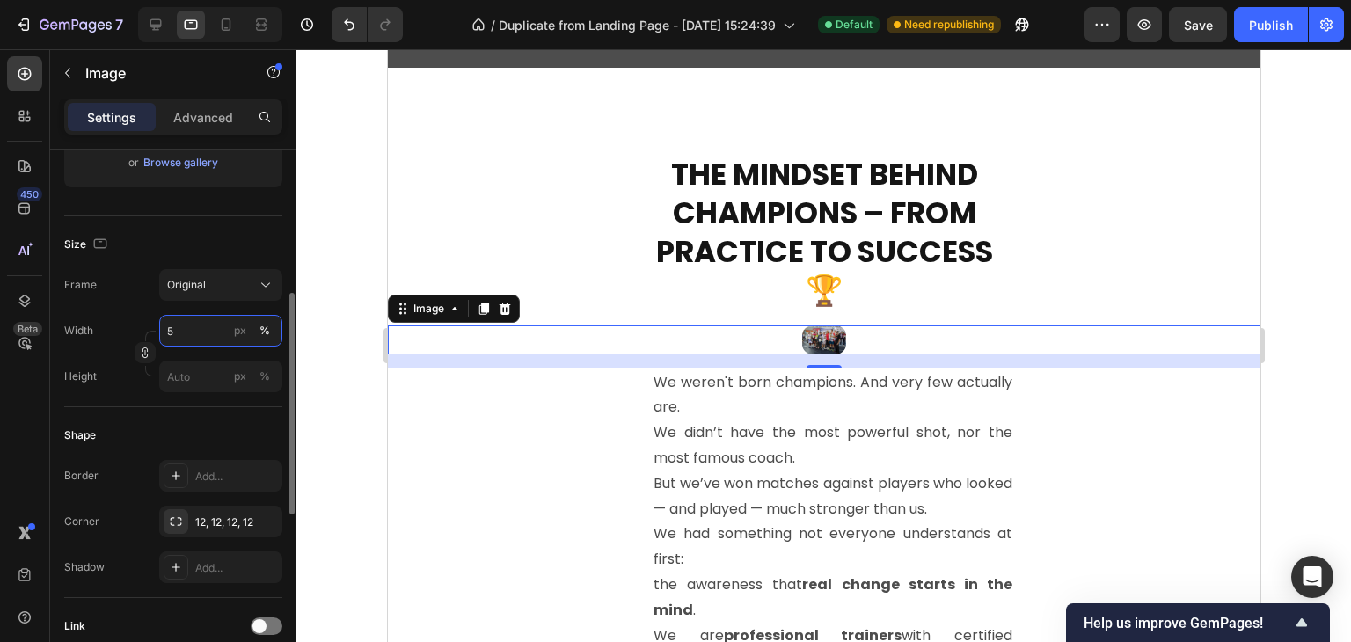
type input "50"
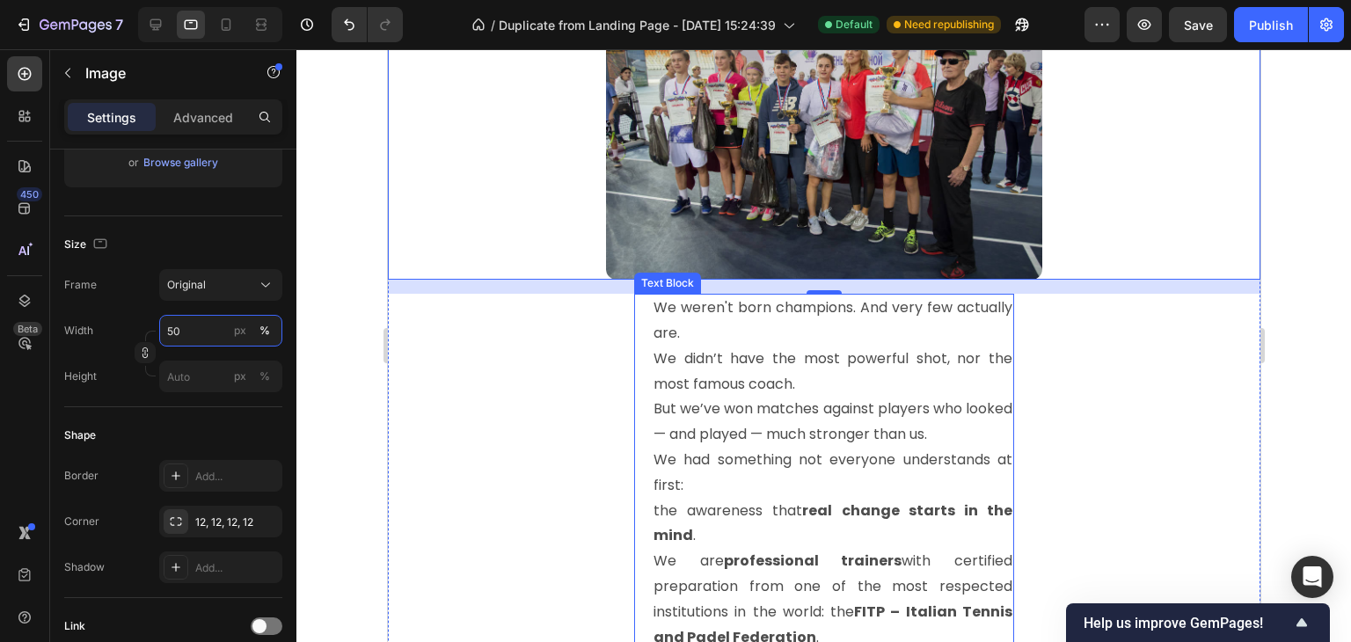
scroll to position [2713, 0]
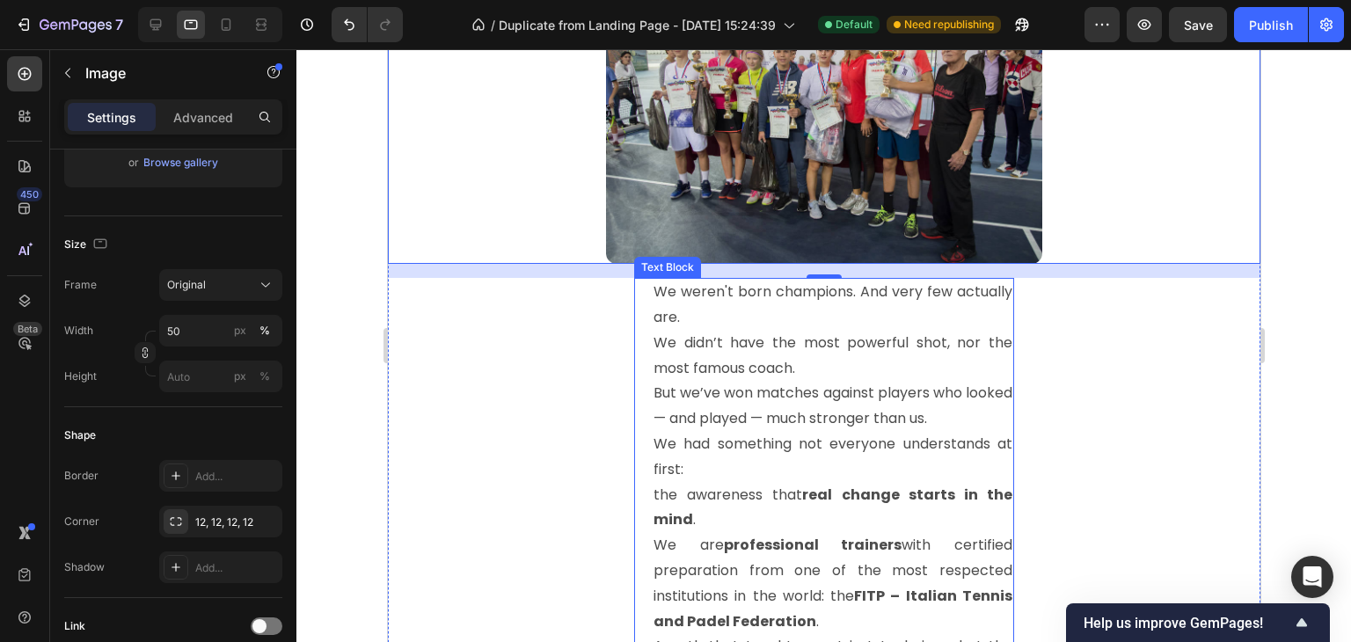
click at [711, 419] on p "We weren't born champions. And very few actually are. We didn’t have the most p…" at bounding box center [832, 356] width 359 height 152
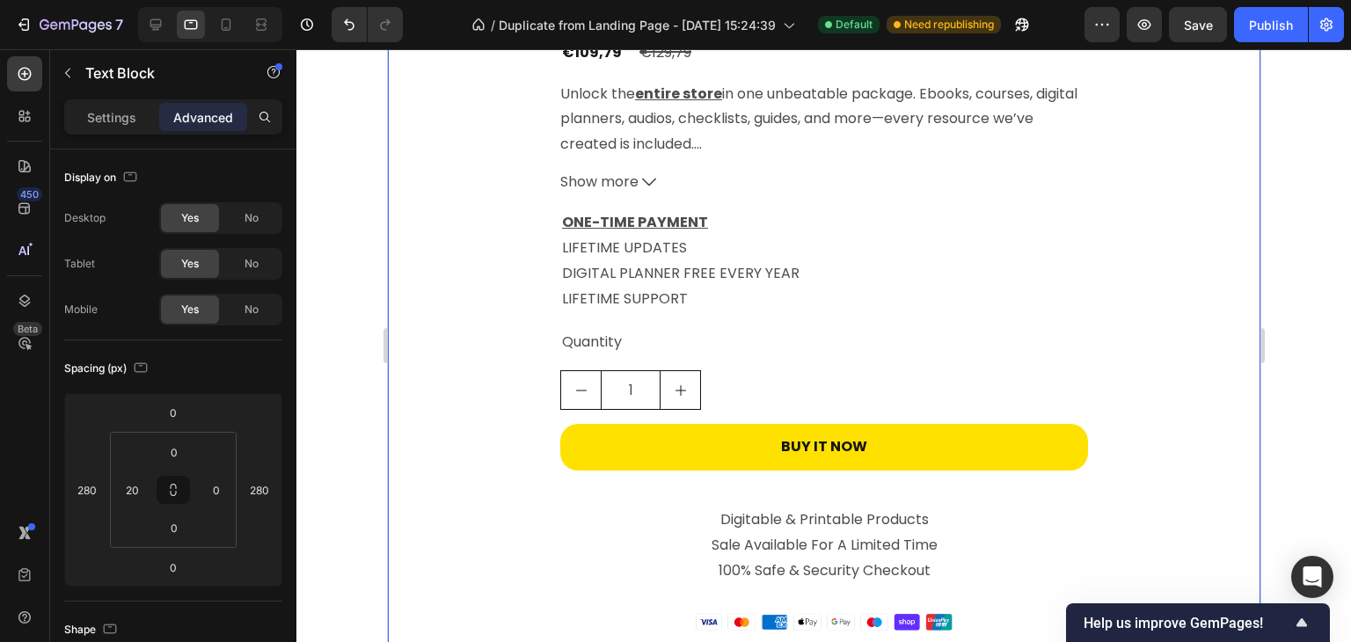
scroll to position [4824, 0]
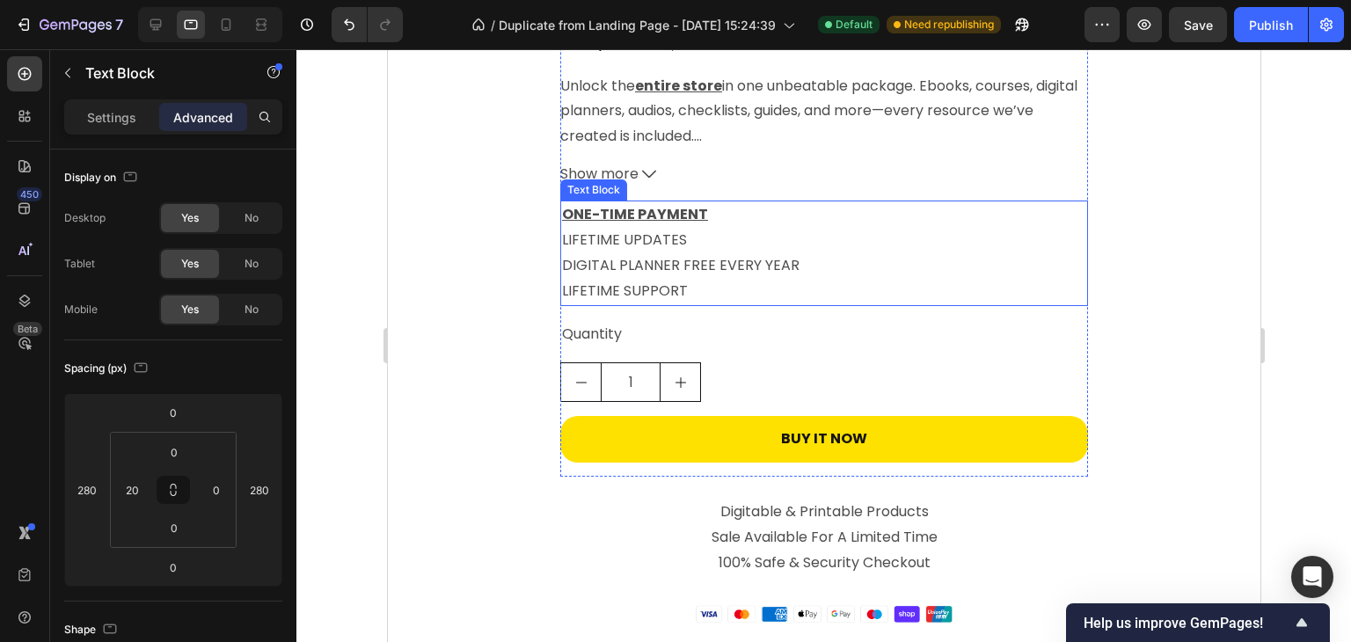
click at [592, 234] on p "ONE-TIME PAYMENT LIFETIME UPDATES" at bounding box center [823, 227] width 524 height 51
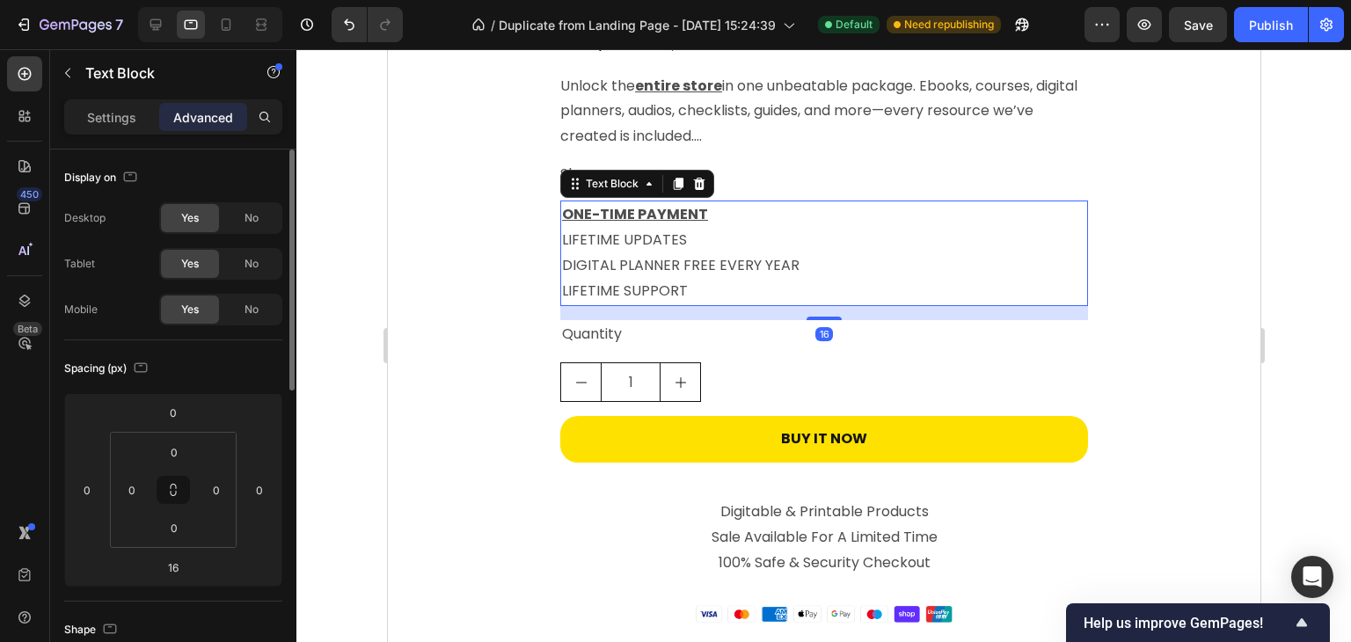
click at [112, 121] on p "Settings" at bounding box center [111, 117] width 49 height 18
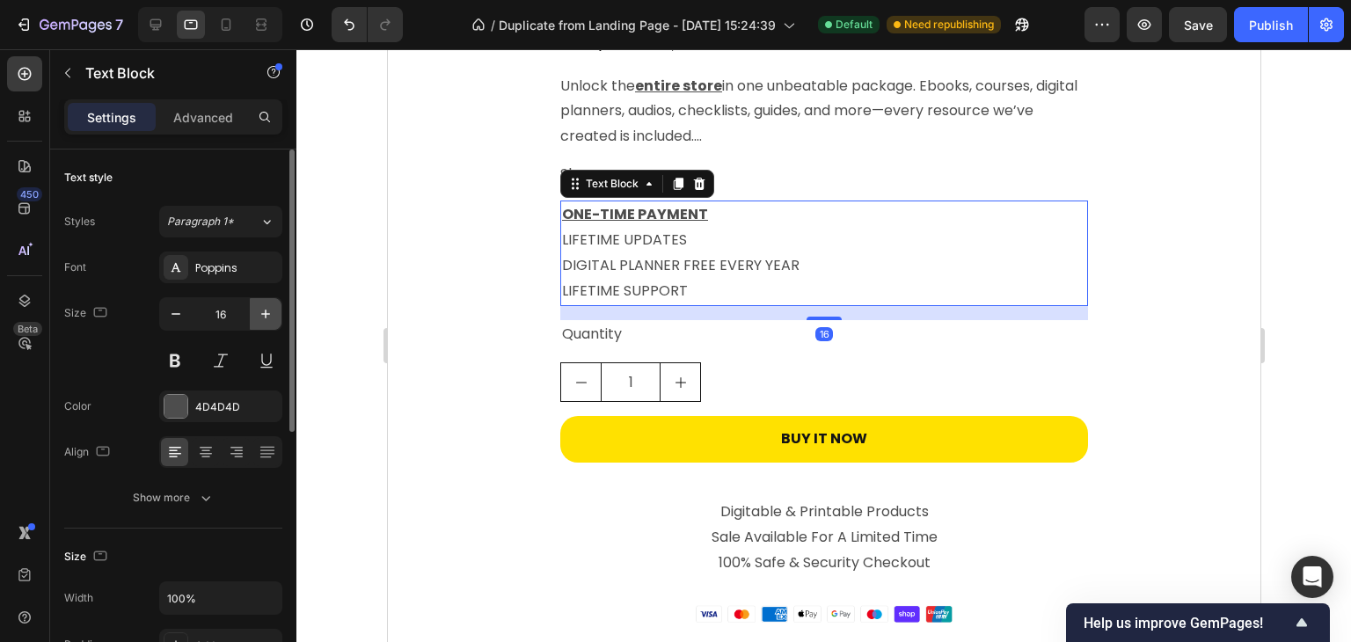
click at [262, 307] on icon "button" at bounding box center [266, 314] width 18 height 18
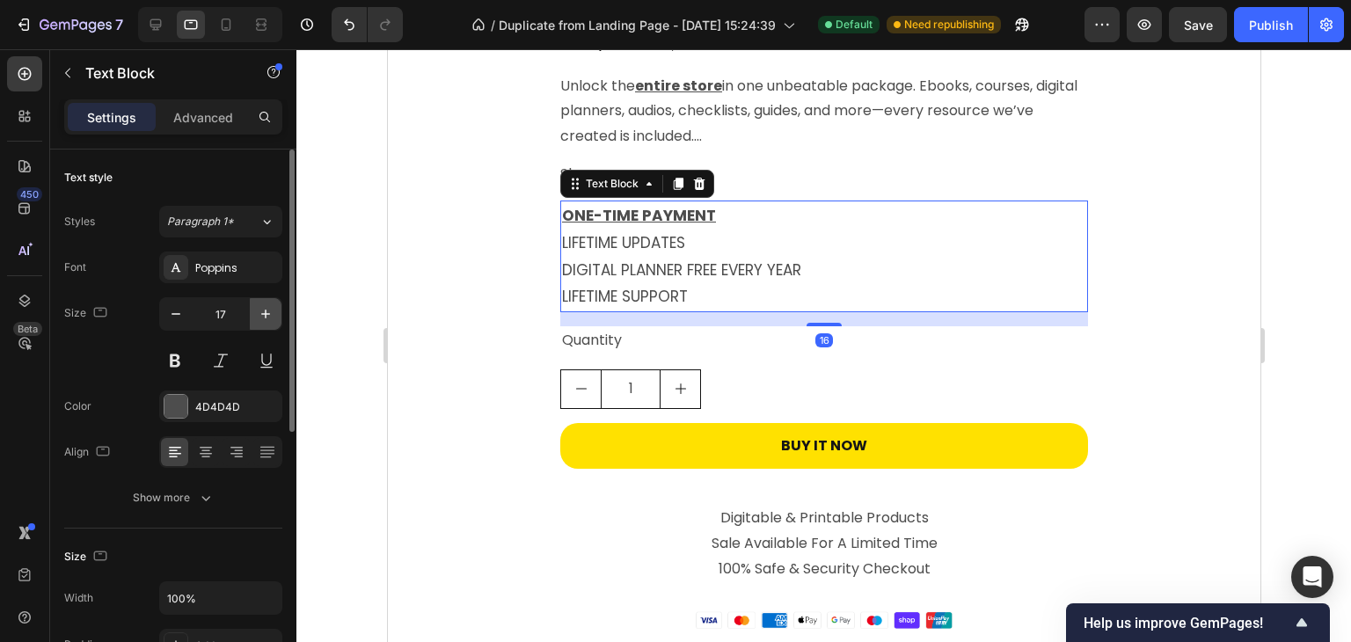
click at [262, 307] on icon "button" at bounding box center [266, 314] width 18 height 18
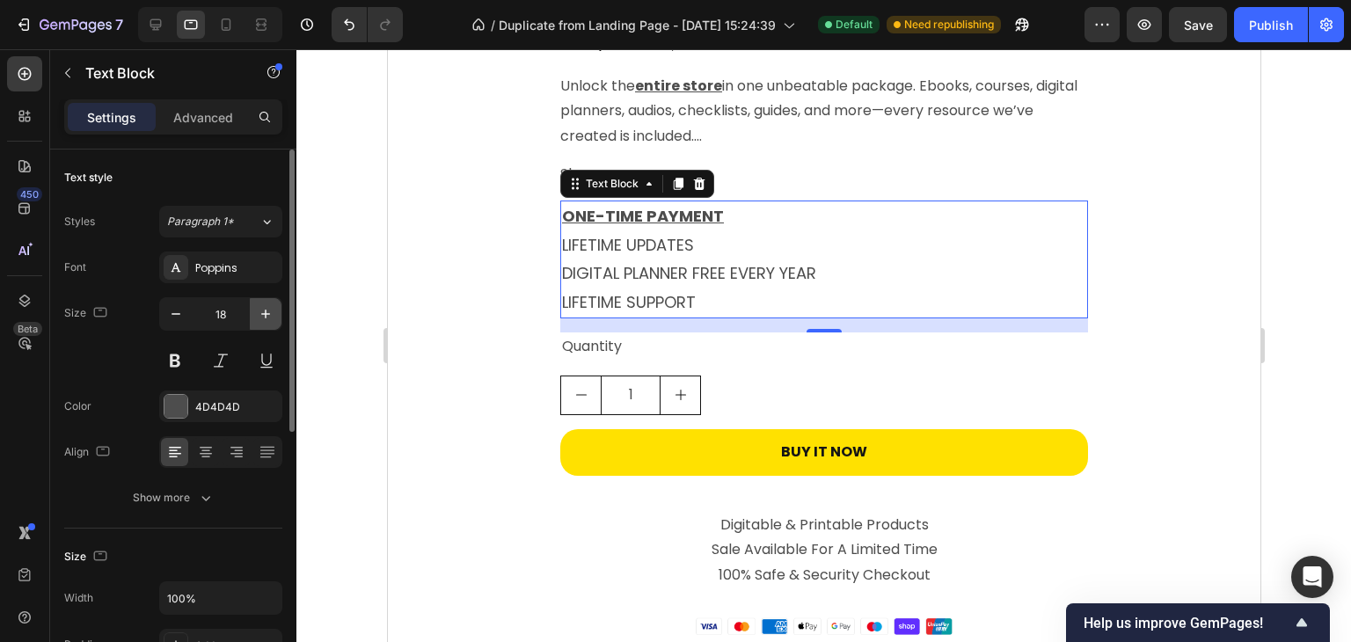
click at [262, 307] on icon "button" at bounding box center [266, 314] width 18 height 18
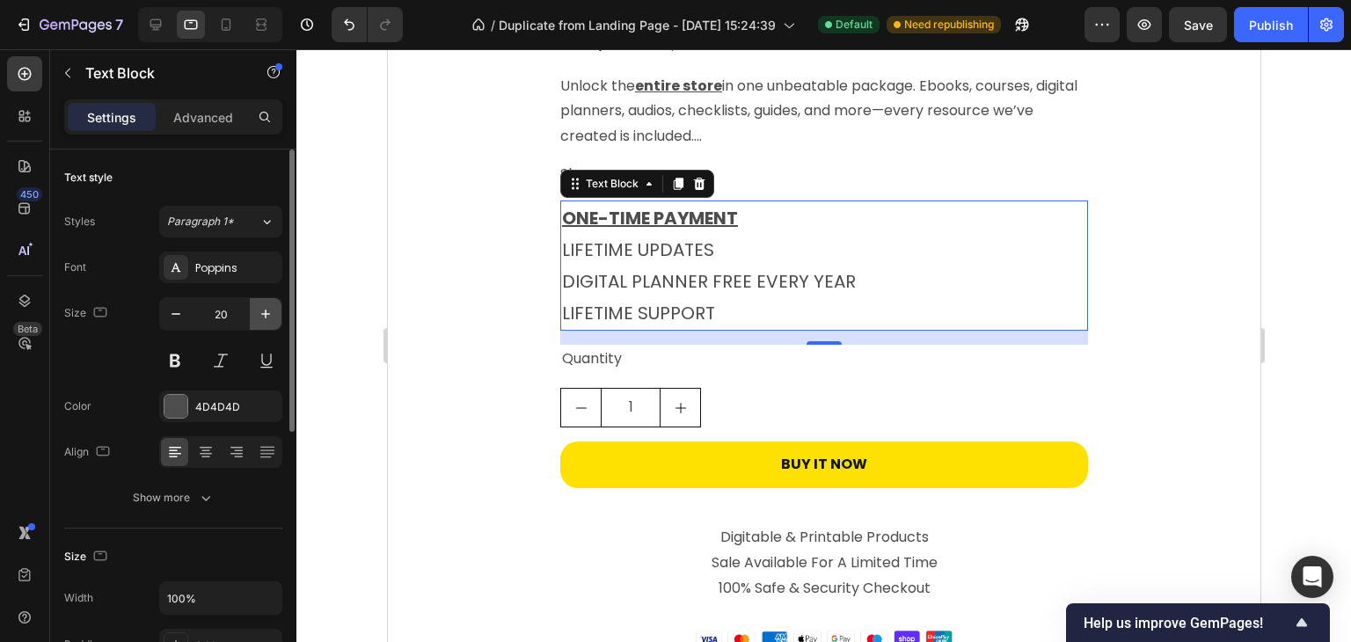
click at [262, 307] on icon "button" at bounding box center [266, 314] width 18 height 18
type input "21"
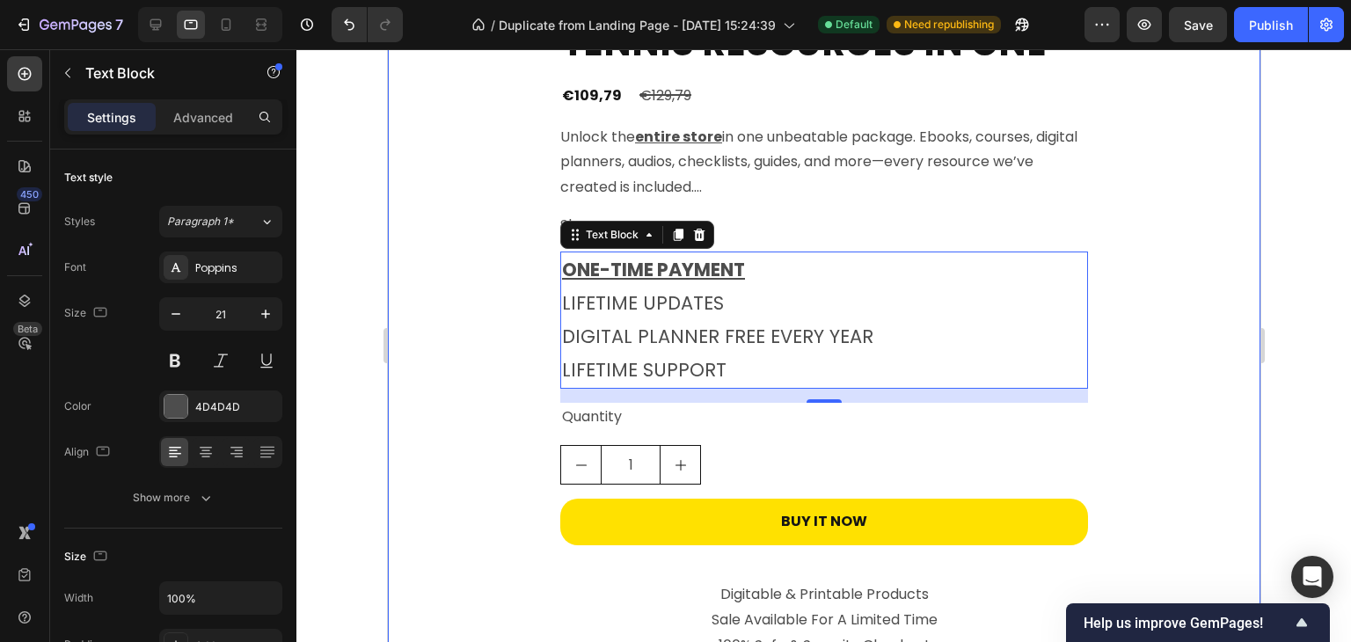
scroll to position [4736, 0]
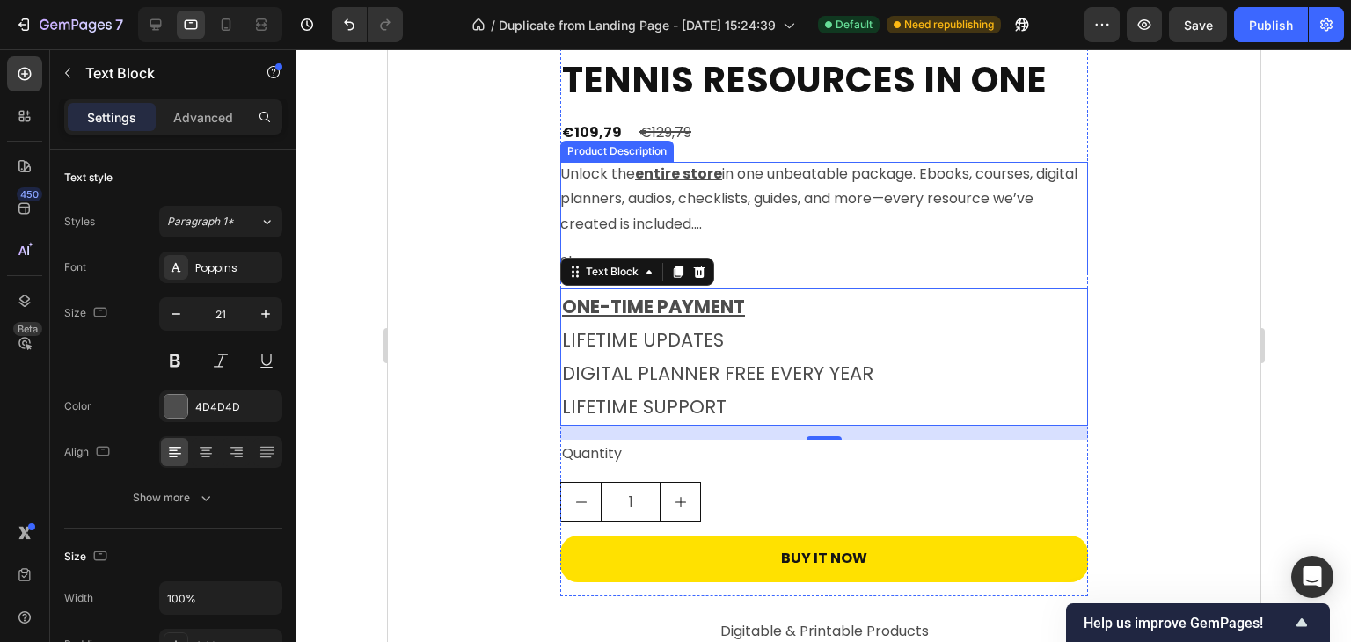
click at [760, 181] on p "Unlock the entire store in one unbeatable package. Ebooks, courses, digital pla…" at bounding box center [817, 199] width 517 height 71
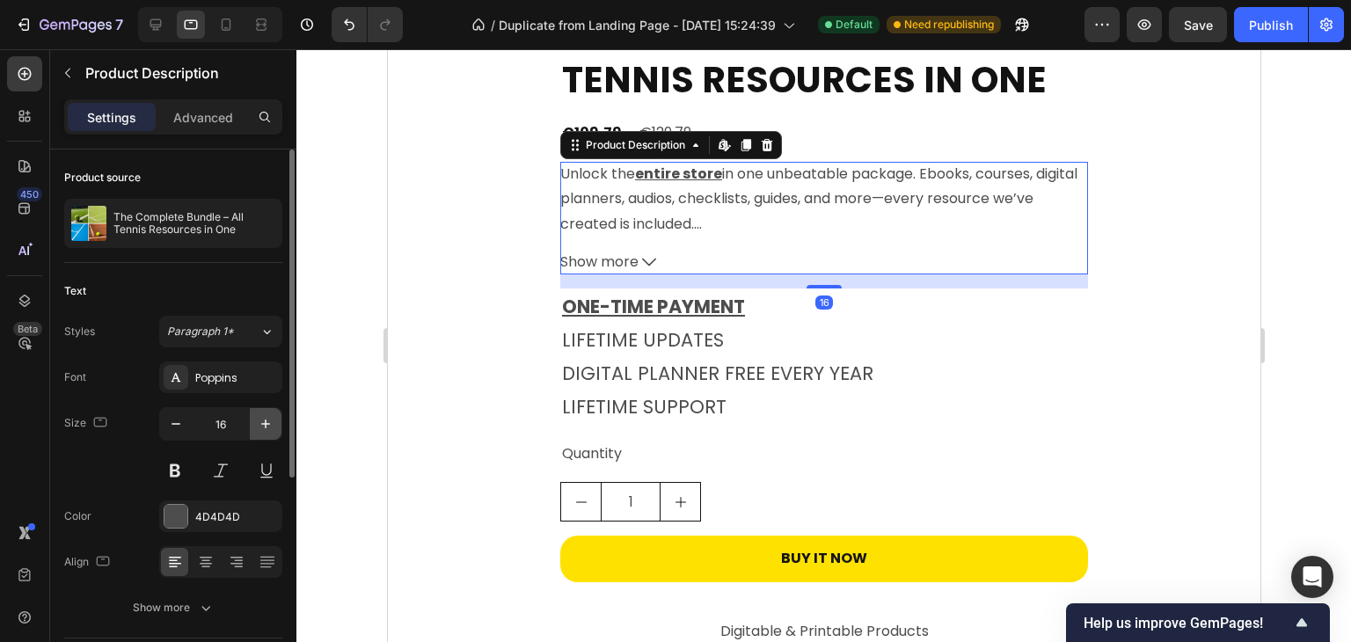
click at [263, 421] on icon "button" at bounding box center [266, 424] width 18 height 18
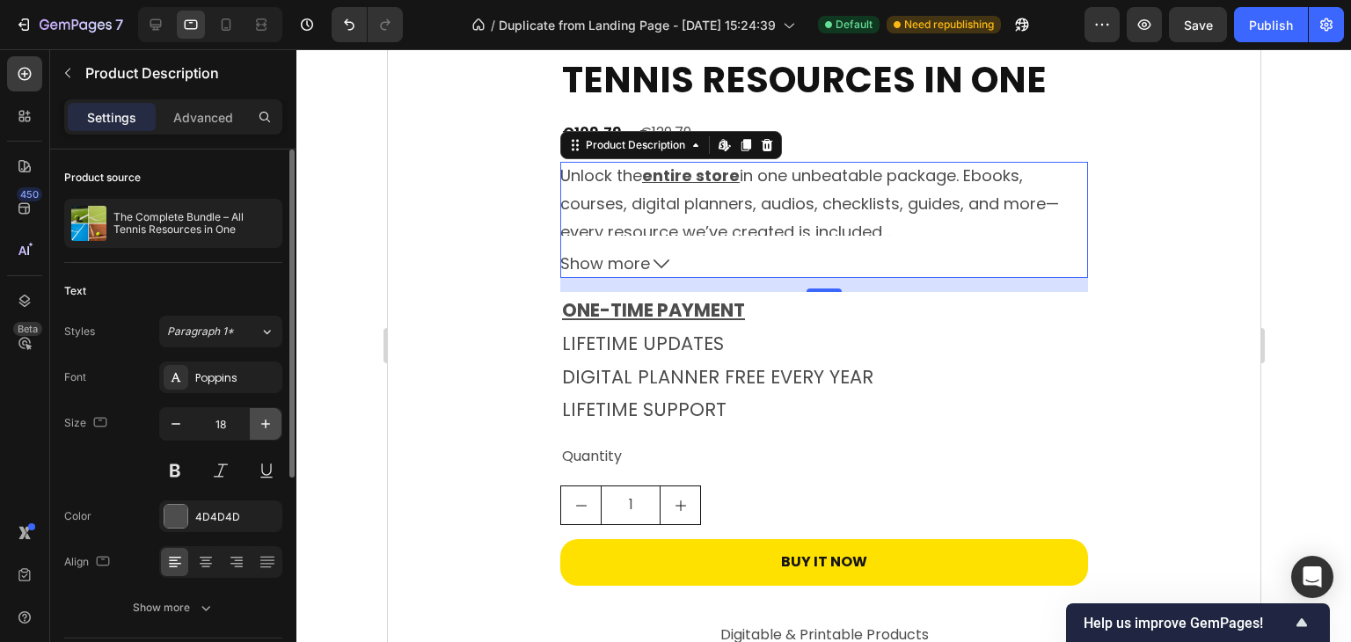
click at [263, 421] on icon "button" at bounding box center [266, 424] width 18 height 18
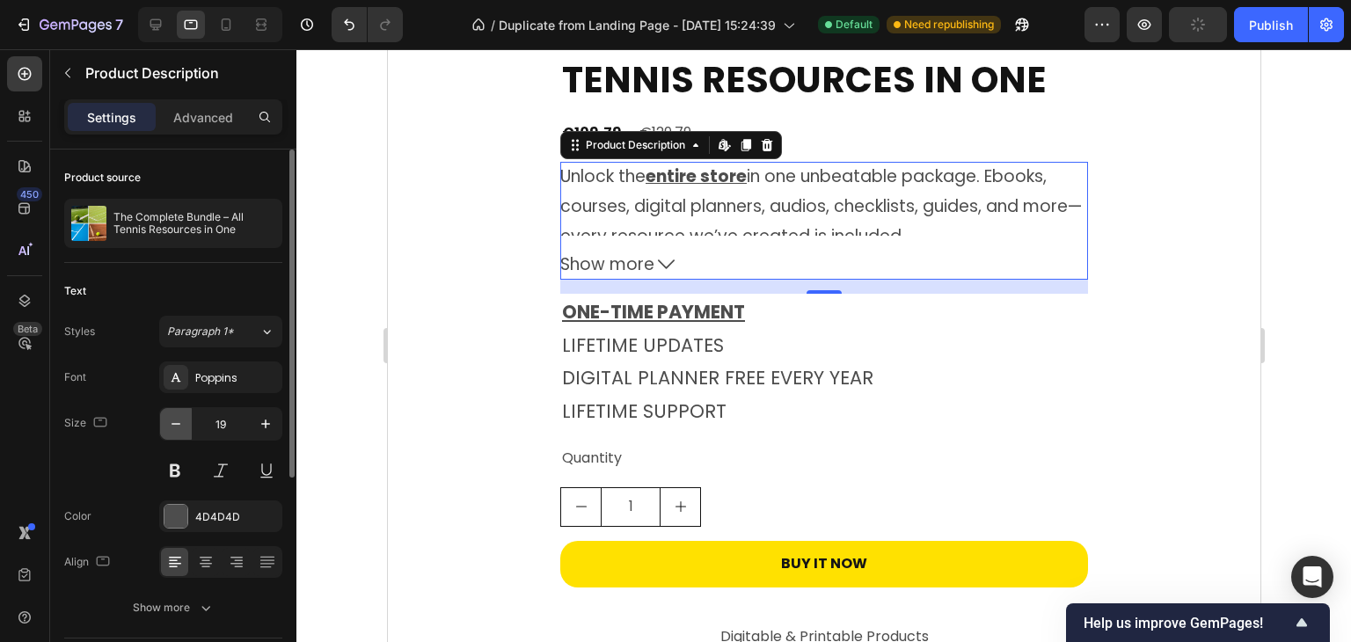
click at [186, 428] on button "button" at bounding box center [176, 424] width 32 height 32
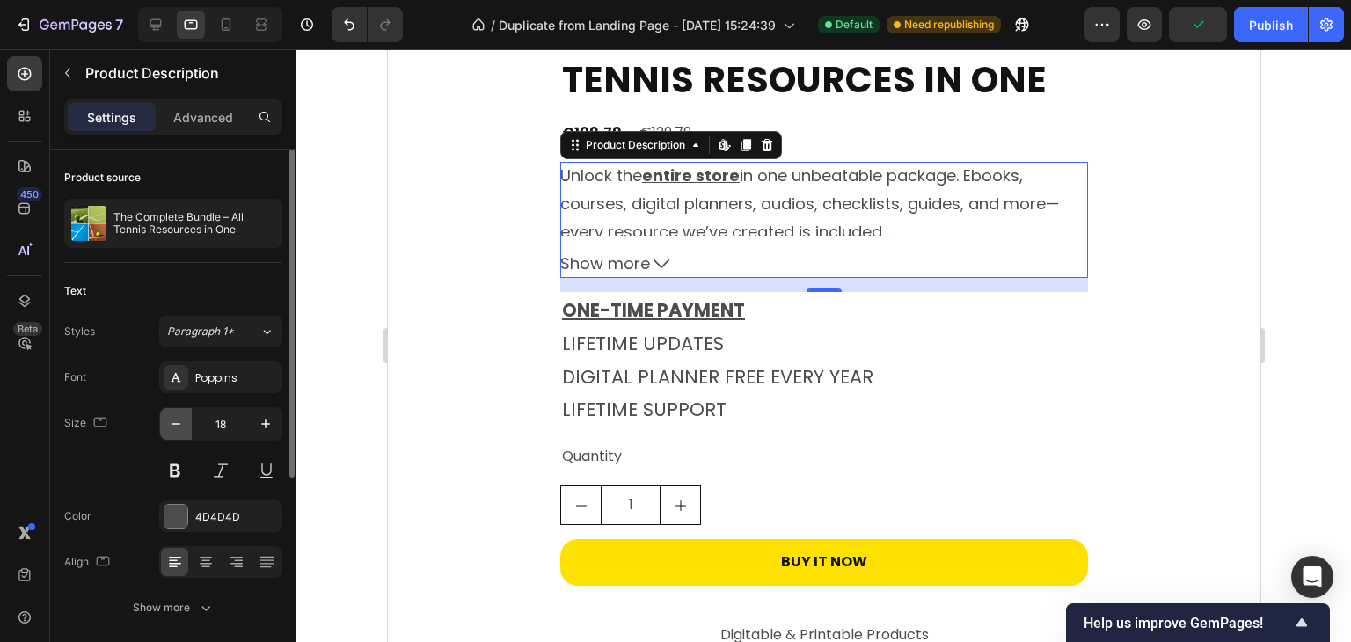
type input "17"
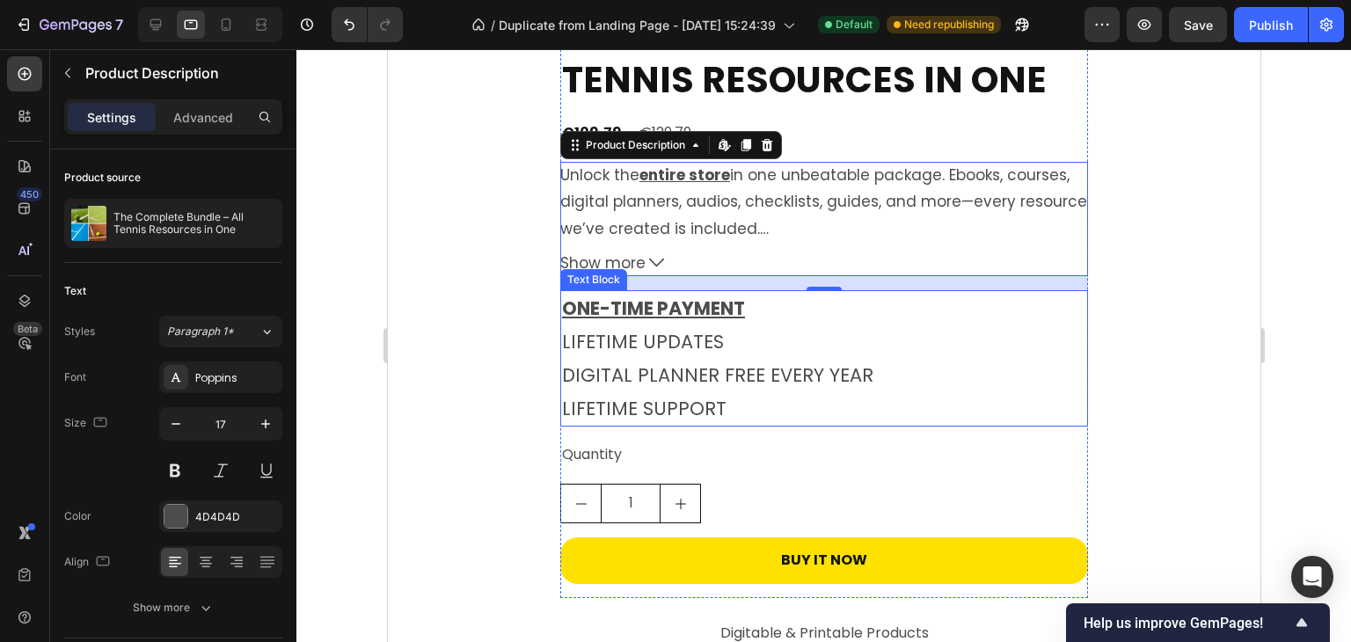
click at [1135, 334] on div "⏳HURRY UP!! TODAY ONLY Text Block 01 Hours 46 Minutes 21 Seconds Countdown Time…" at bounding box center [823, 25] width 872 height 1445
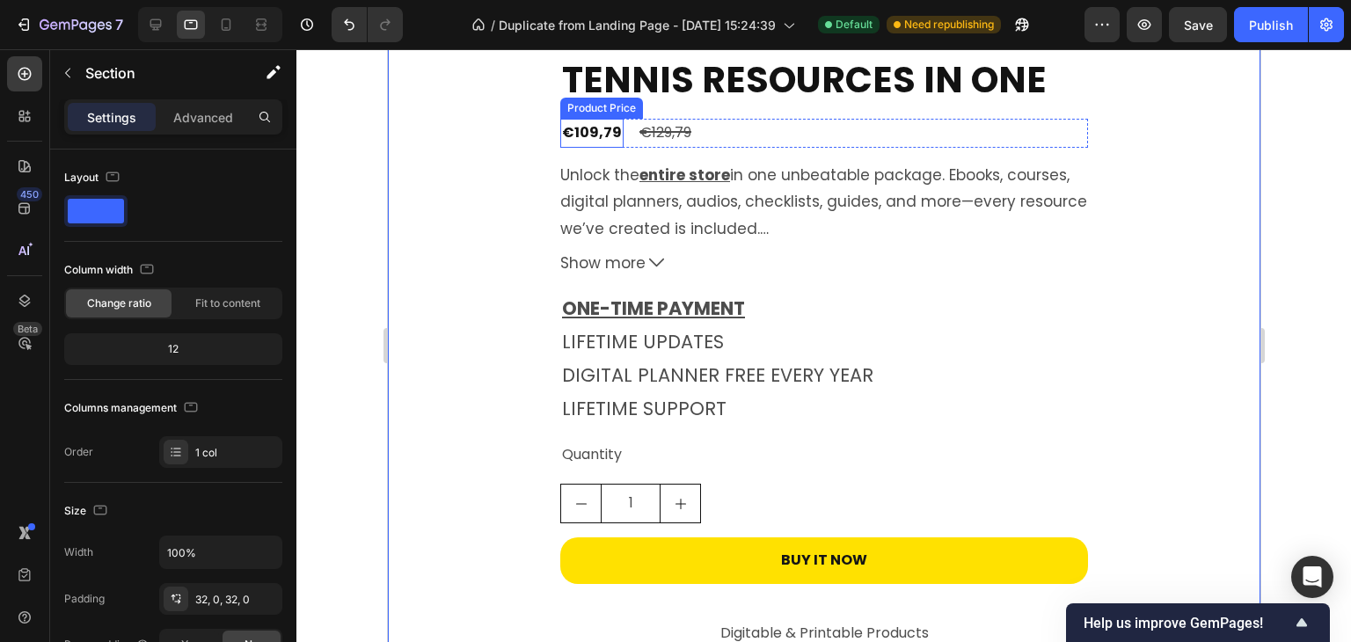
click at [564, 122] on div "€109,79" at bounding box center [590, 133] width 63 height 29
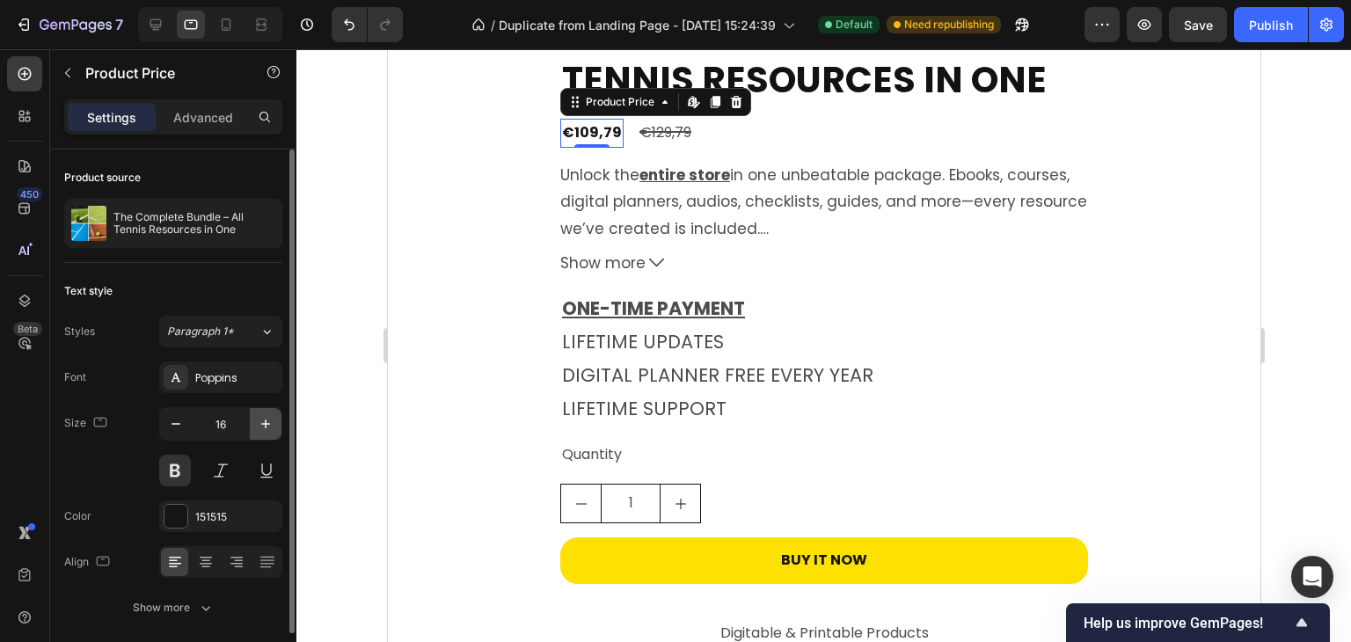
click at [262, 425] on icon "button" at bounding box center [266, 424] width 18 height 18
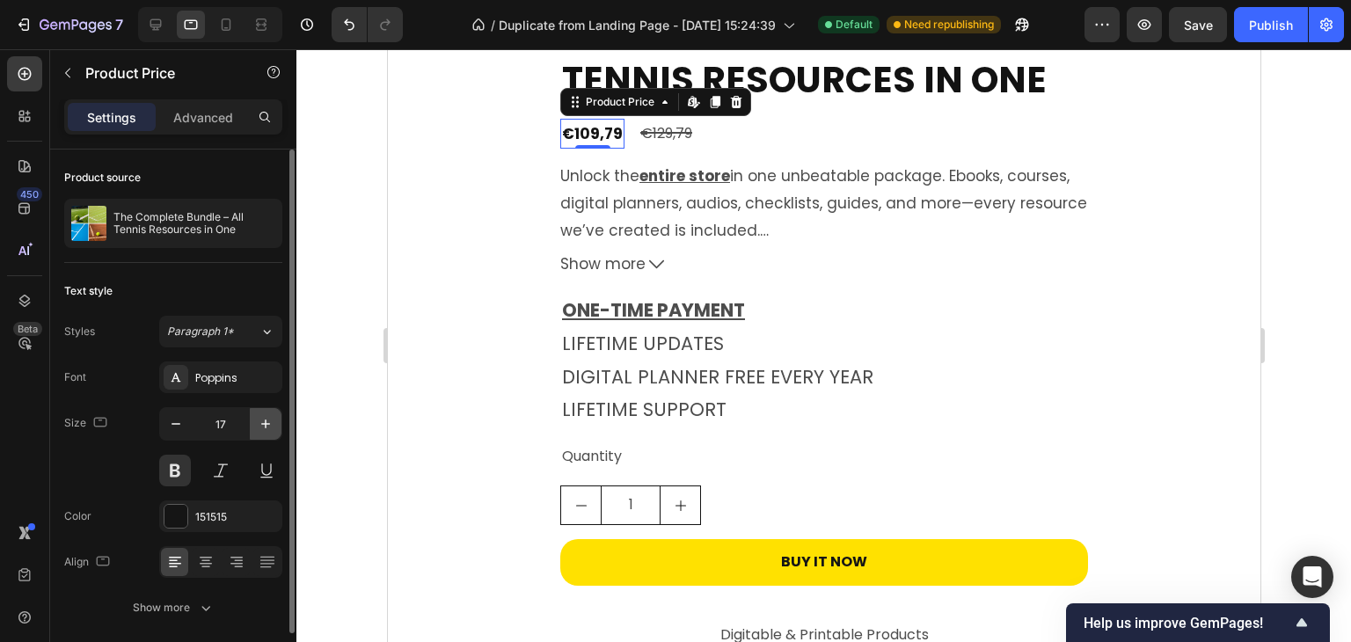
click at [262, 425] on icon "button" at bounding box center [266, 424] width 18 height 18
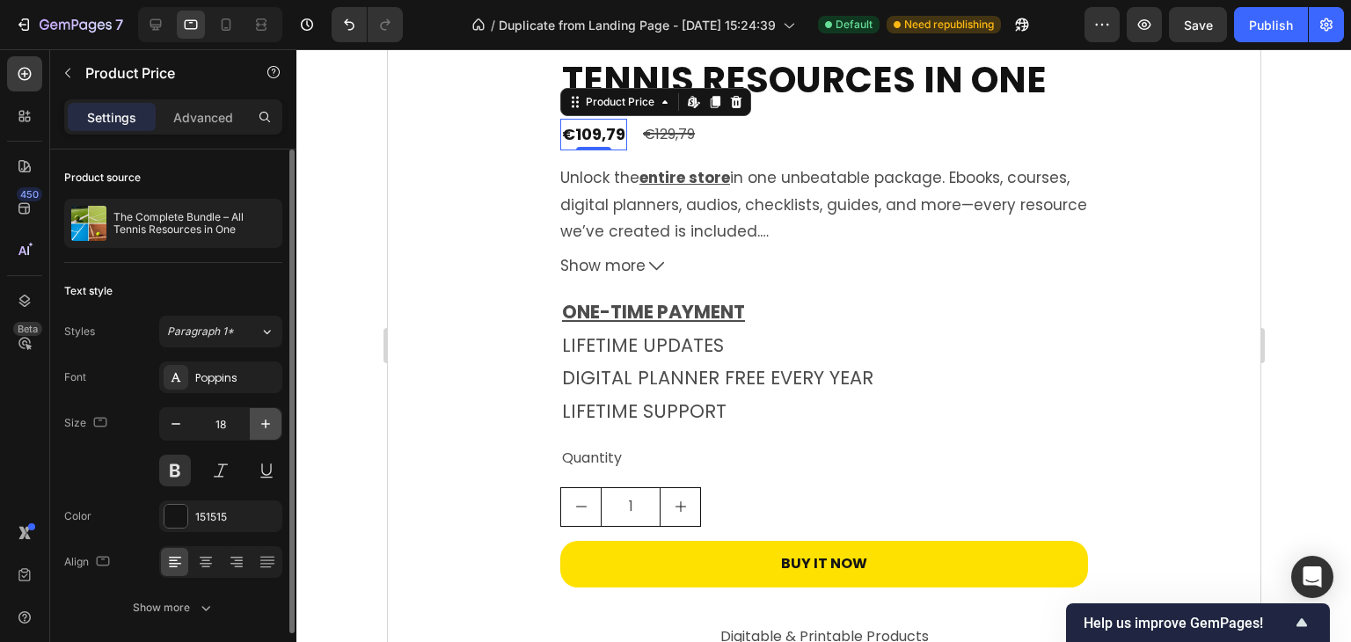
click at [262, 425] on icon "button" at bounding box center [266, 424] width 18 height 18
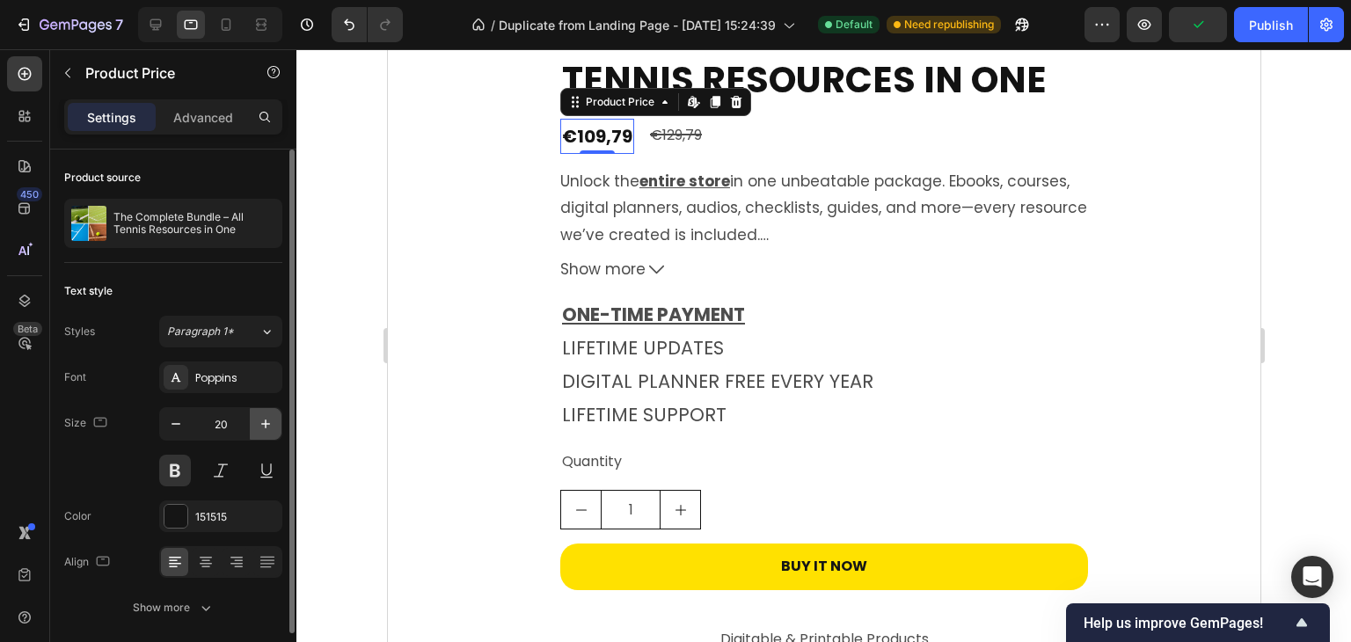
click at [257, 431] on icon "button" at bounding box center [266, 424] width 18 height 18
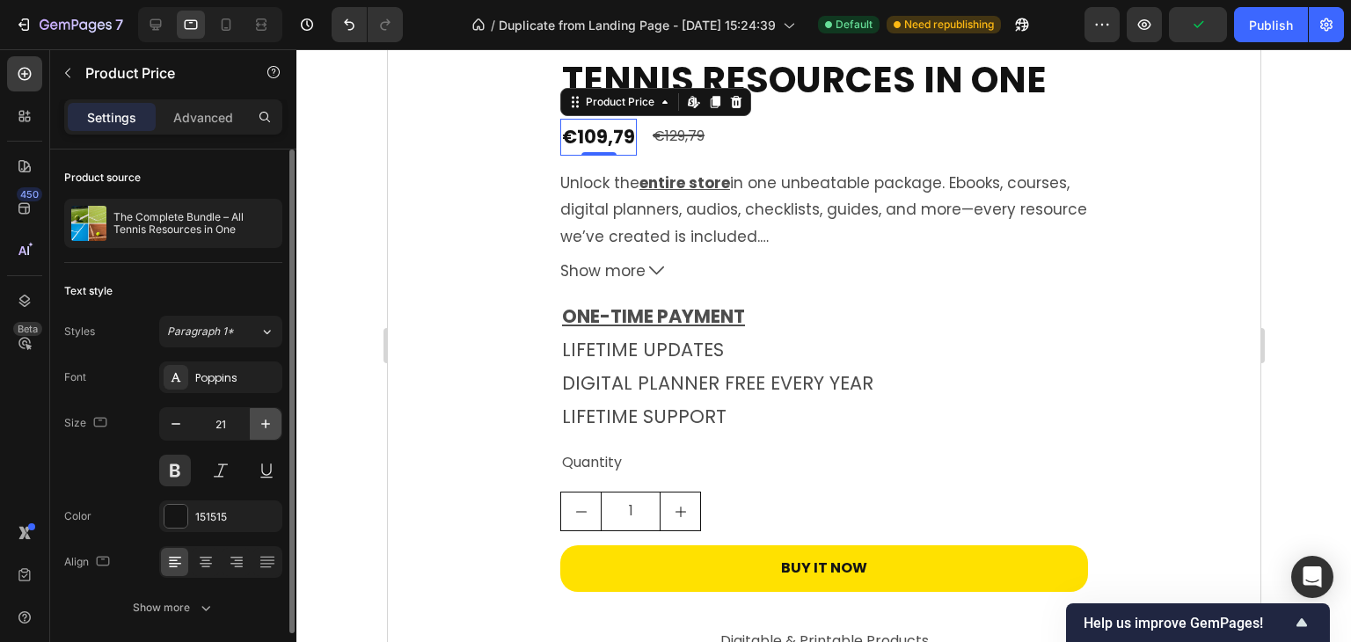
click at [257, 431] on icon "button" at bounding box center [266, 424] width 18 height 18
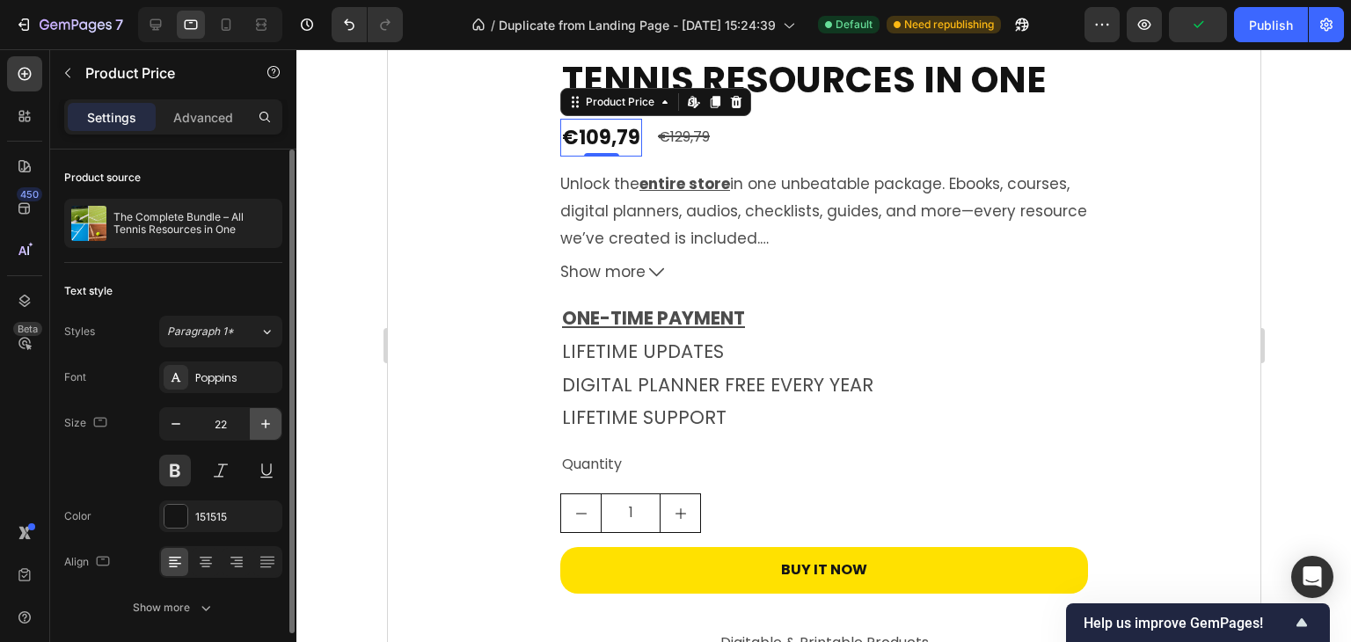
click at [257, 431] on icon "button" at bounding box center [266, 424] width 18 height 18
click at [257, 430] on icon "button" at bounding box center [266, 424] width 18 height 18
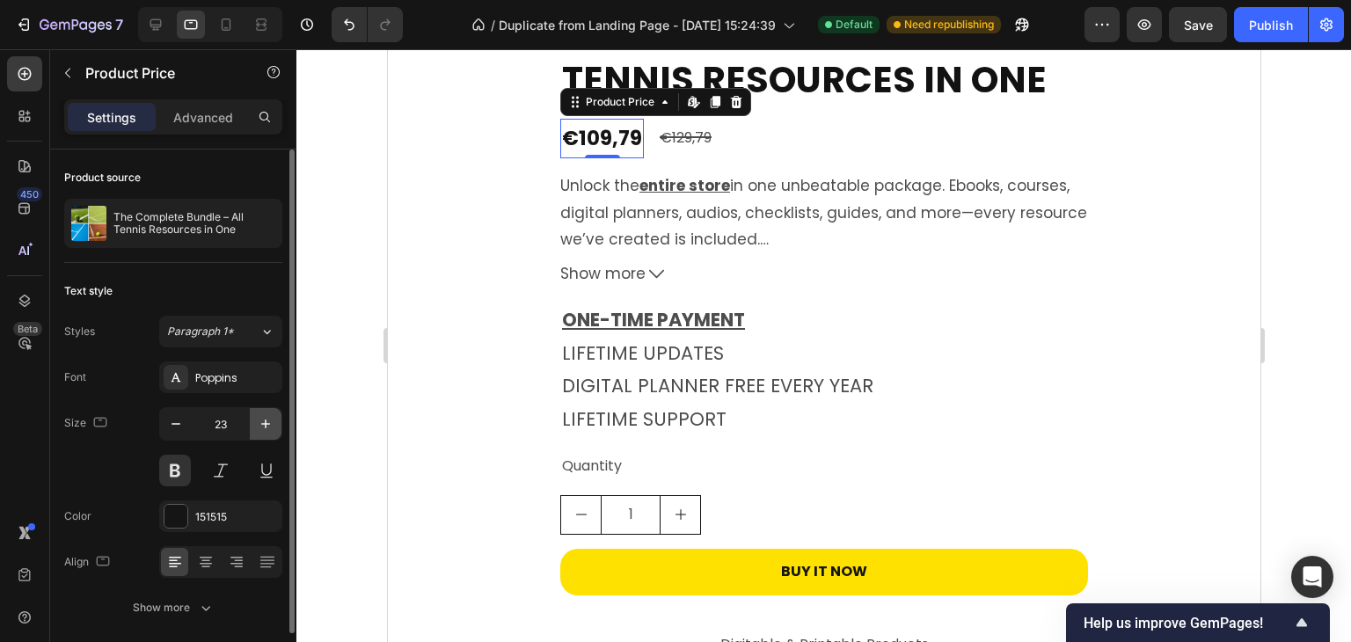
click at [257, 430] on icon "button" at bounding box center [266, 424] width 18 height 18
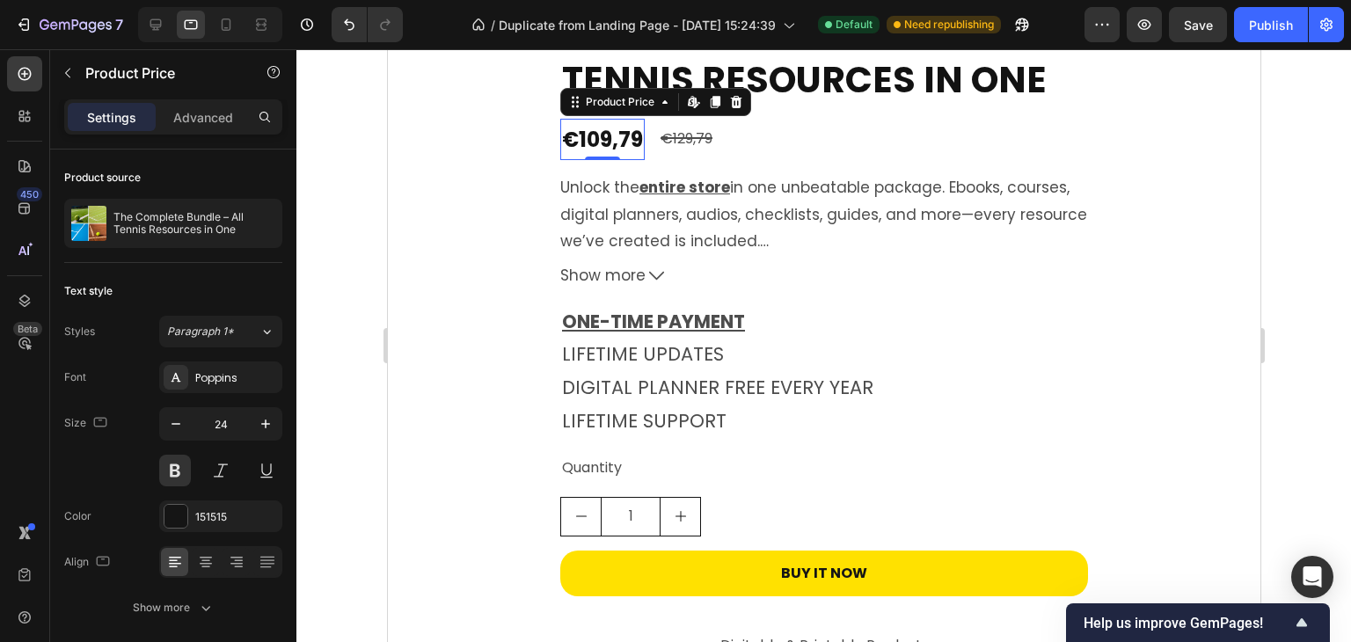
type input "25"
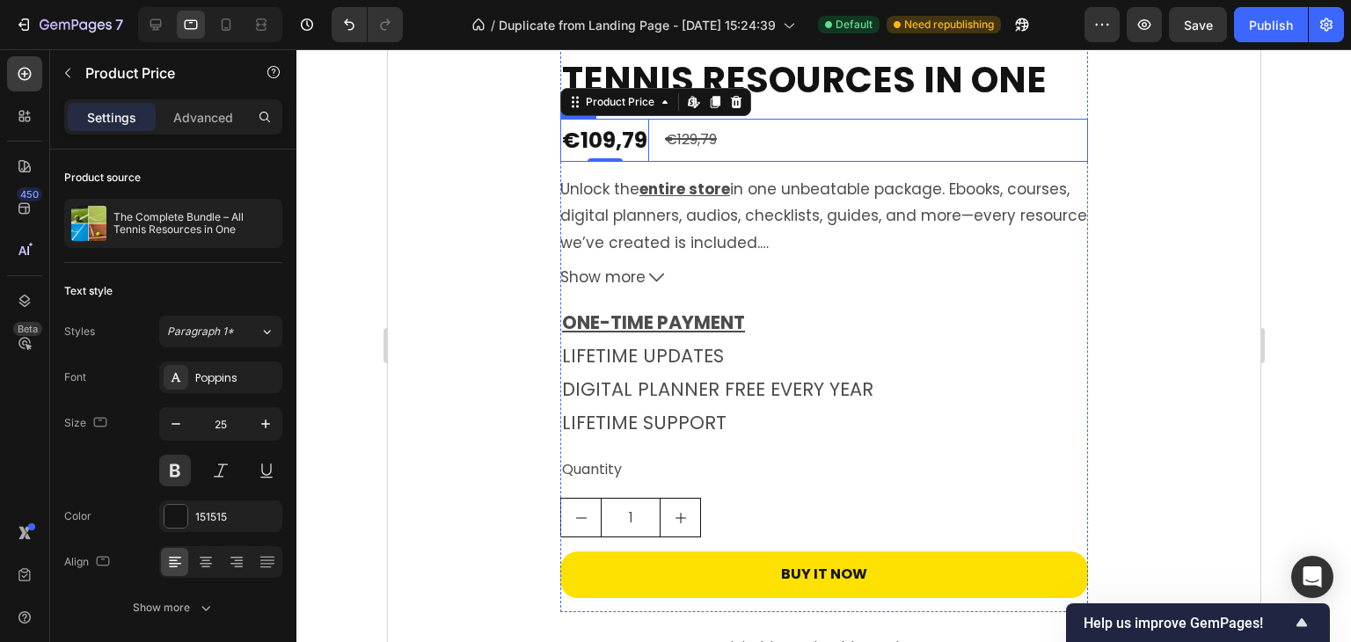
click at [673, 136] on div "€129,79" at bounding box center [689, 140] width 55 height 29
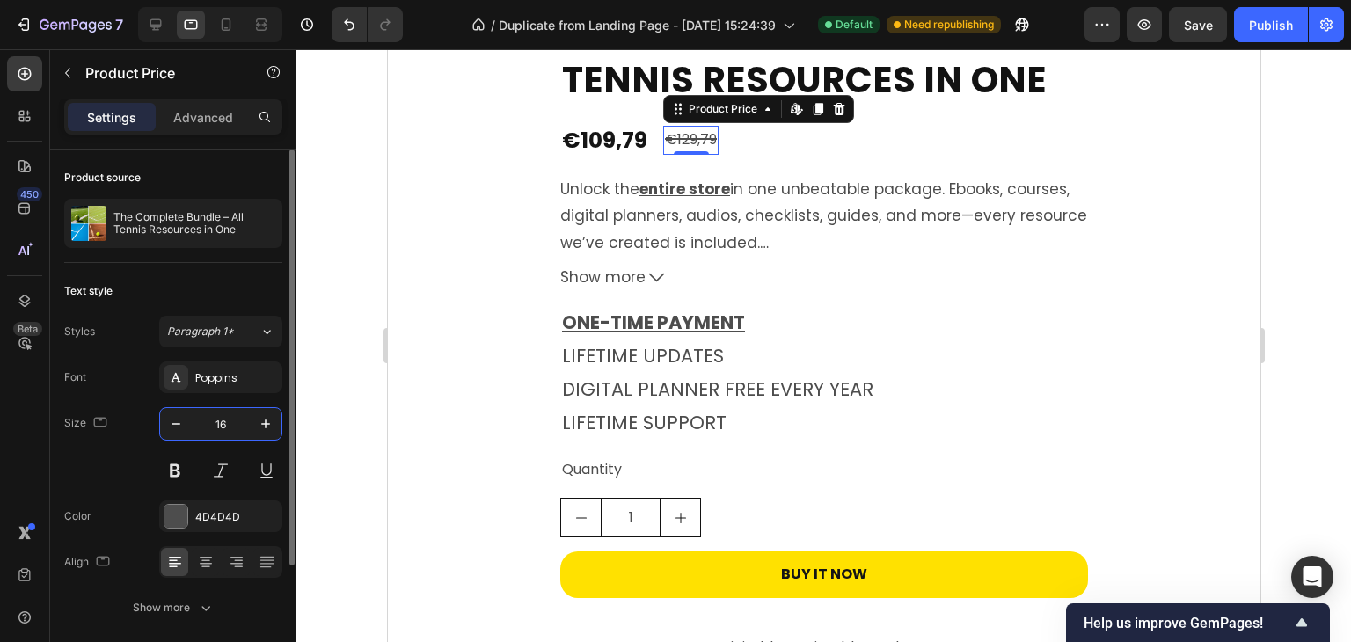
click at [234, 420] on input "16" at bounding box center [221, 424] width 58 height 32
type input "25"
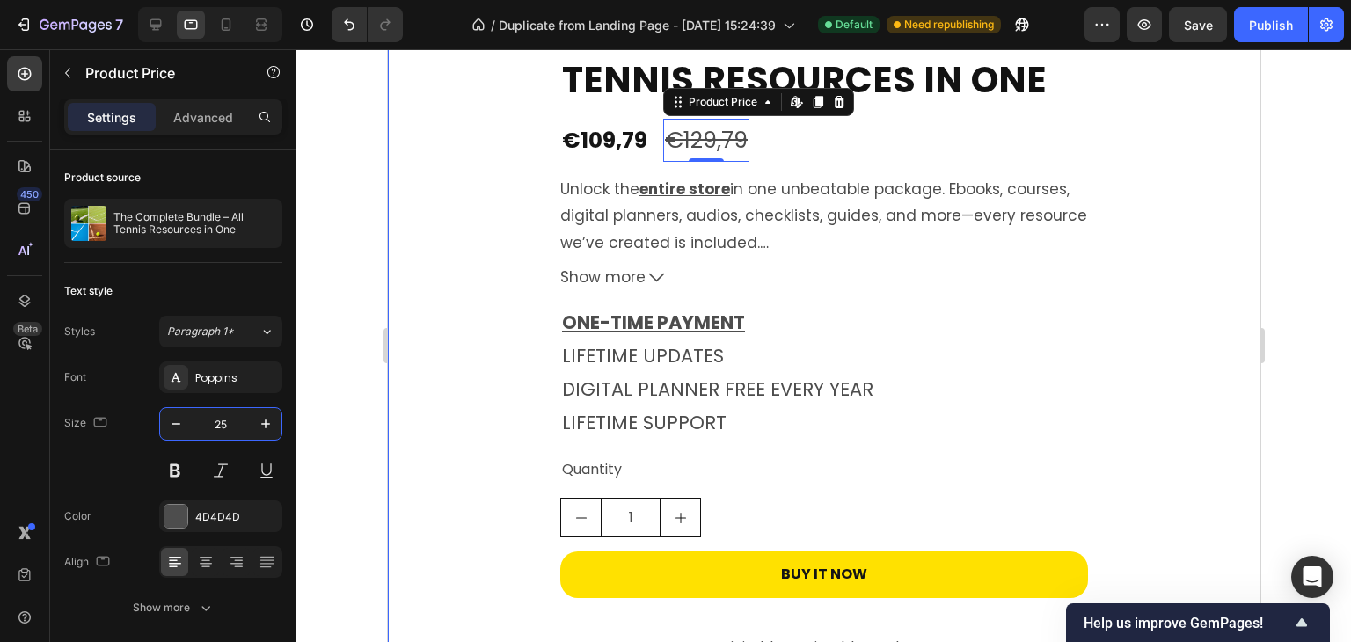
click at [1127, 296] on div "⏳HURRY UP!! TODAY ONLY Text Block 01 Hours 46 Minutes 07 Seconds Countdown Time…" at bounding box center [823, 32] width 872 height 1459
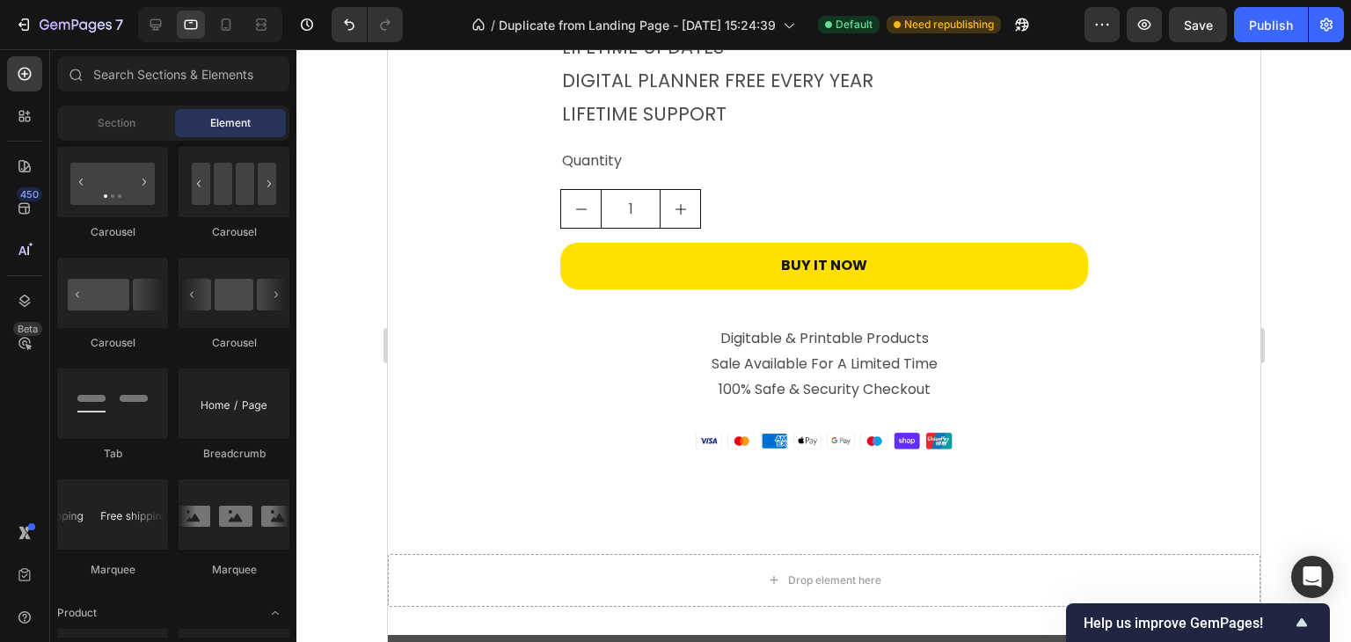
scroll to position [5066, 0]
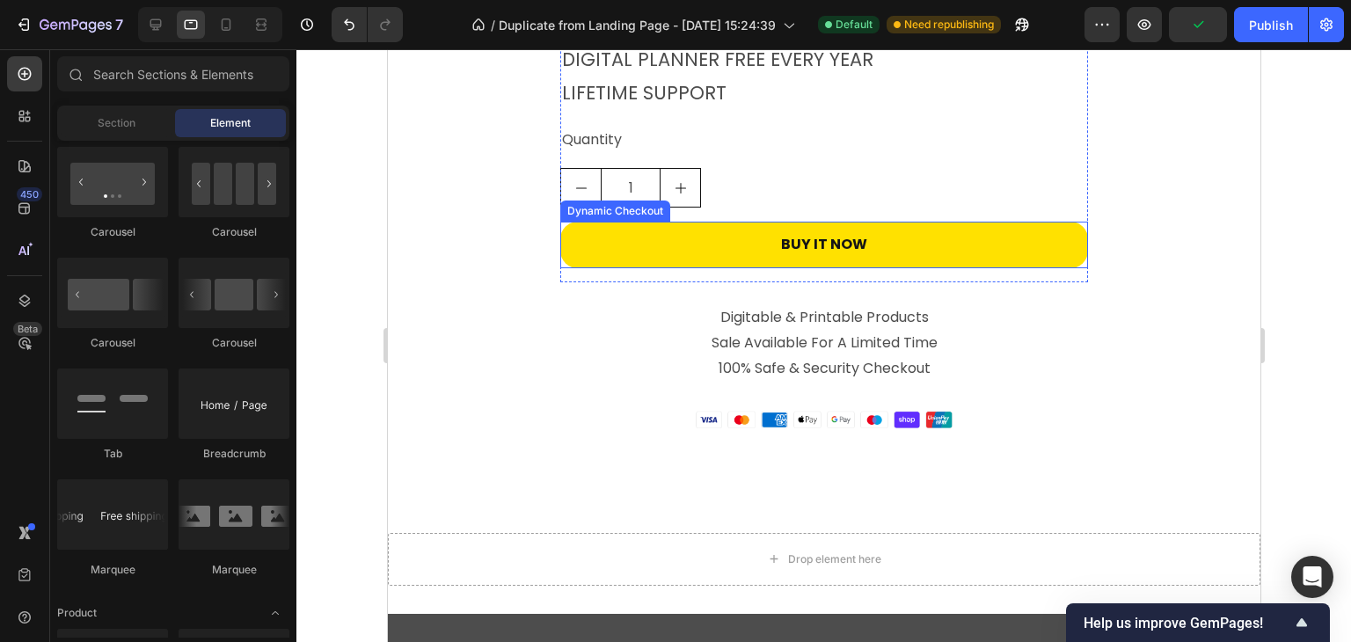
click at [943, 251] on button "Buy it now" at bounding box center [823, 245] width 528 height 47
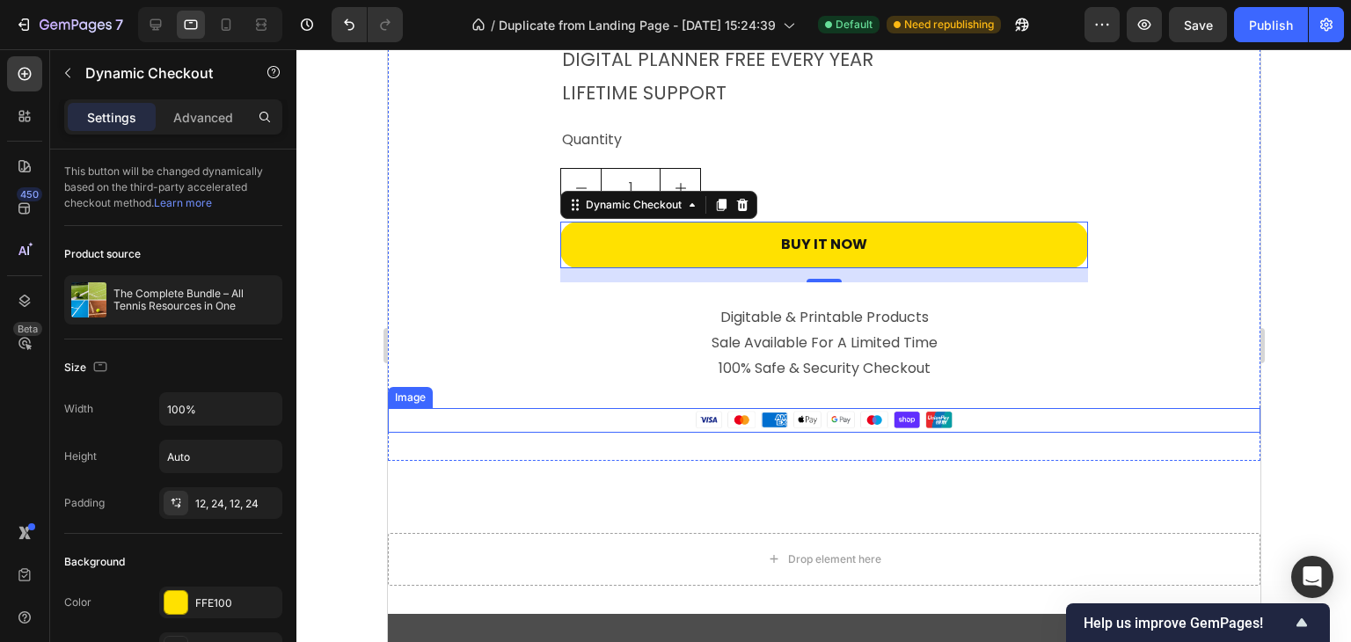
click at [876, 423] on img at bounding box center [823, 420] width 262 height 25
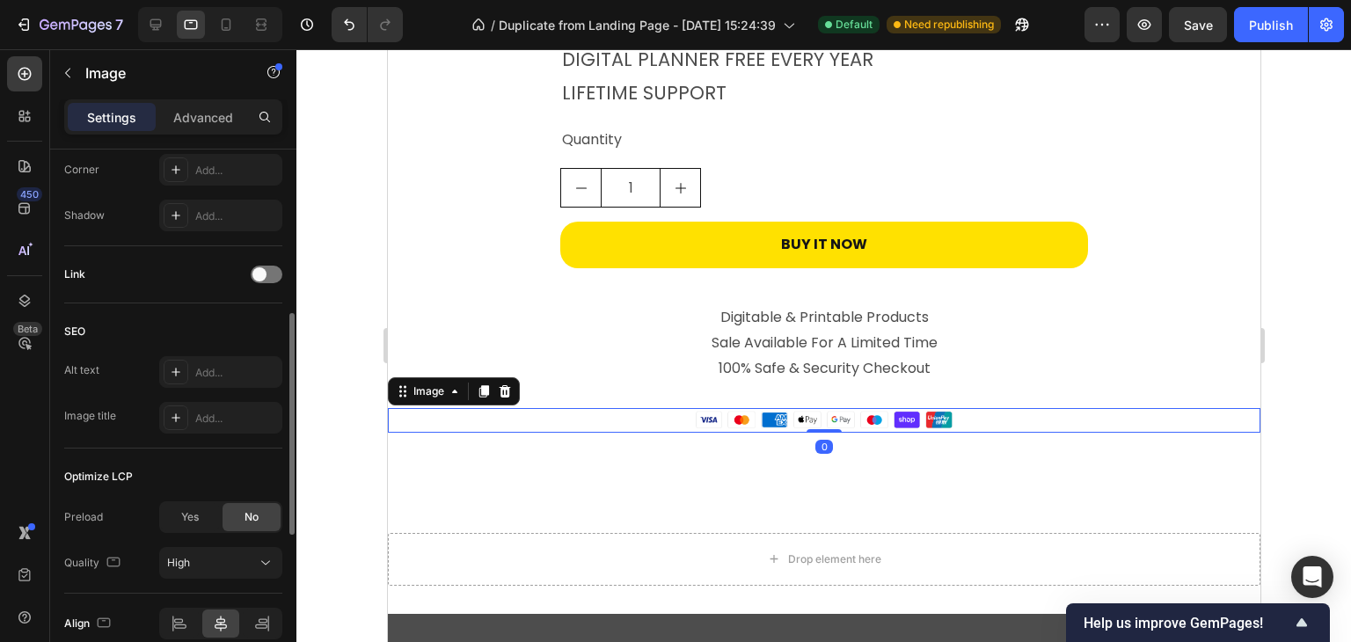
scroll to position [352, 0]
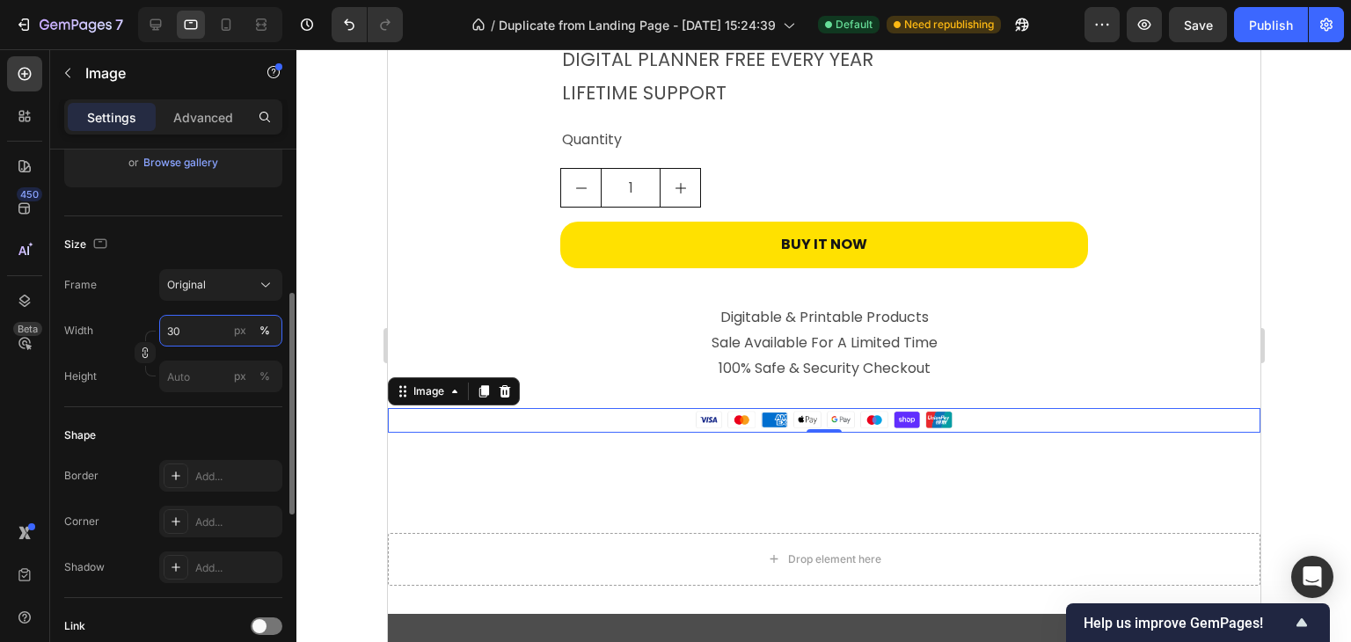
click at [202, 335] on input "30" at bounding box center [220, 331] width 123 height 32
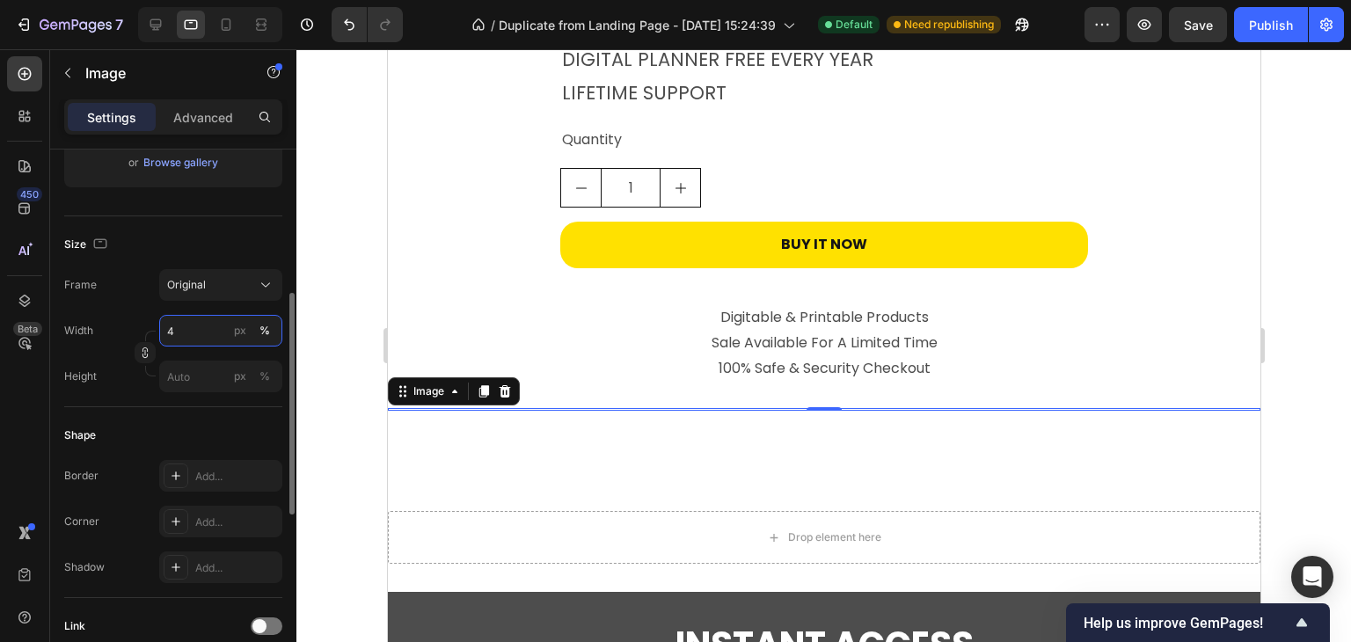
type input "40"
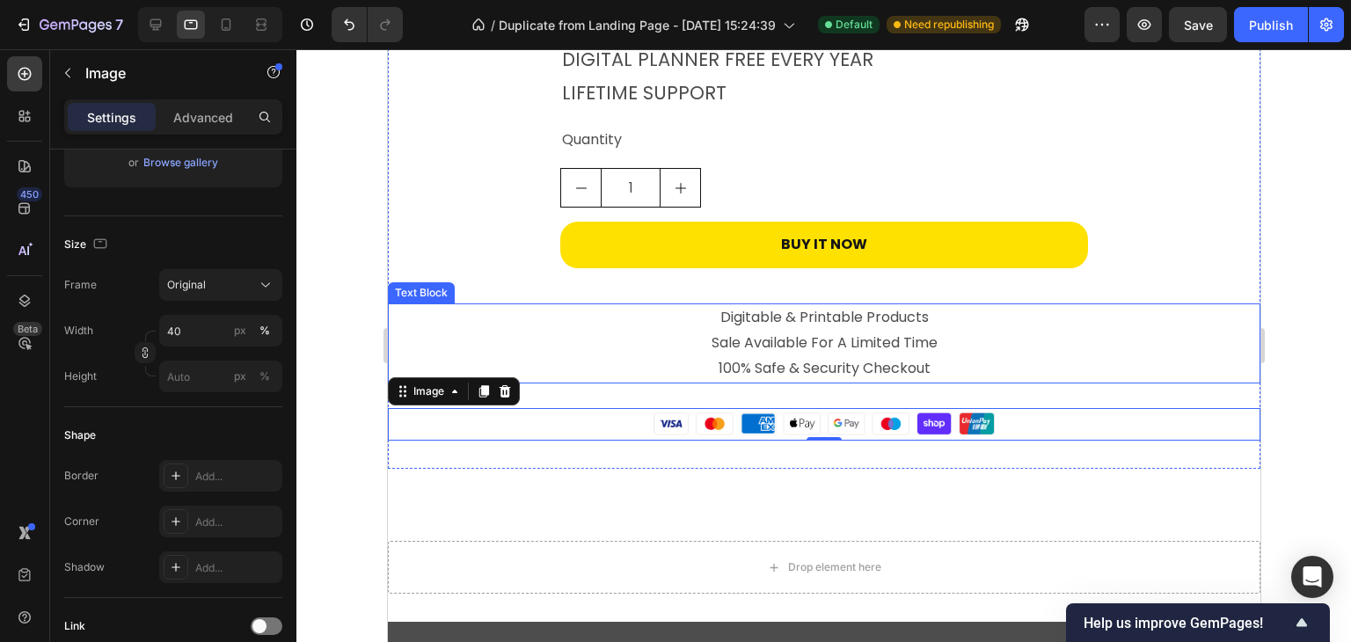
click at [797, 332] on p "Digitable & Printable Products Sale Available For A Limited Time" at bounding box center [823, 330] width 869 height 51
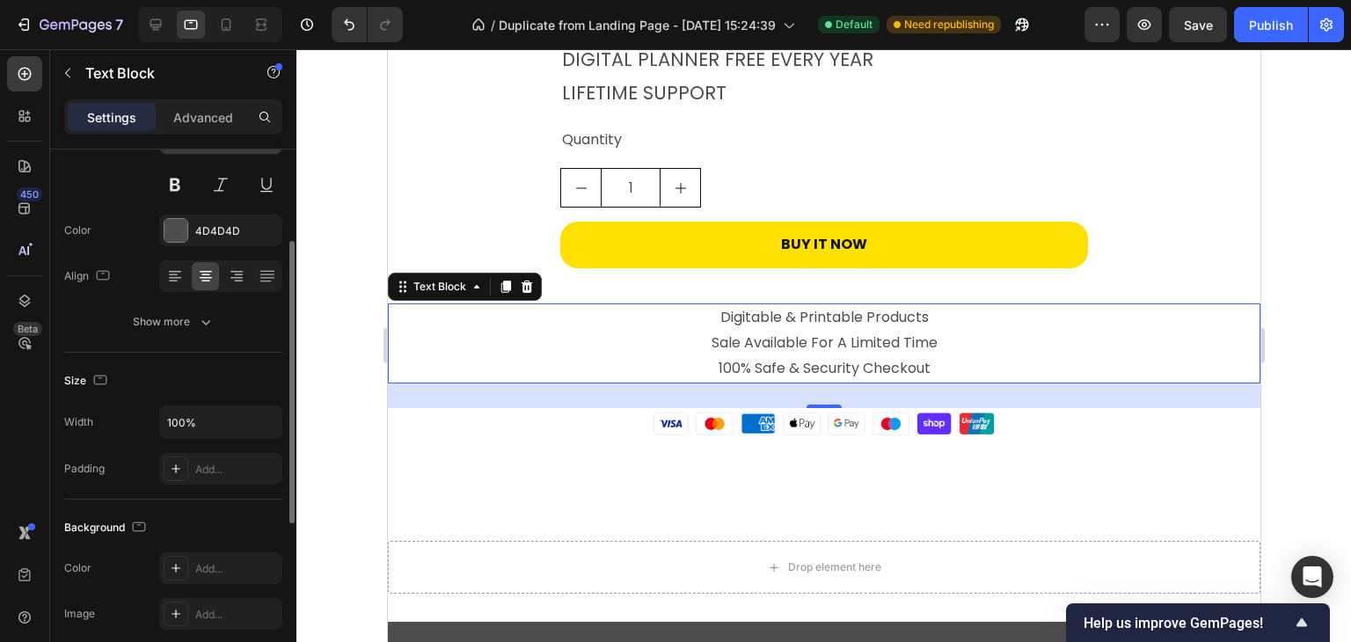
scroll to position [0, 0]
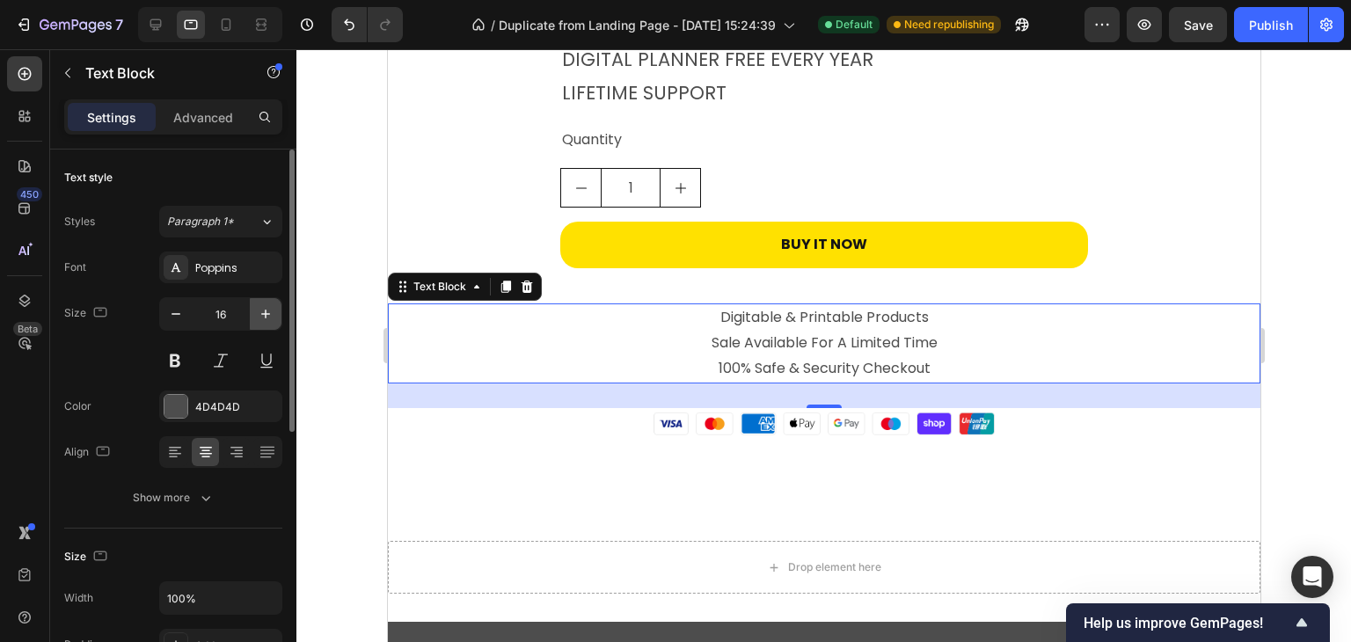
click at [265, 315] on icon "button" at bounding box center [265, 314] width 9 height 9
type input "17"
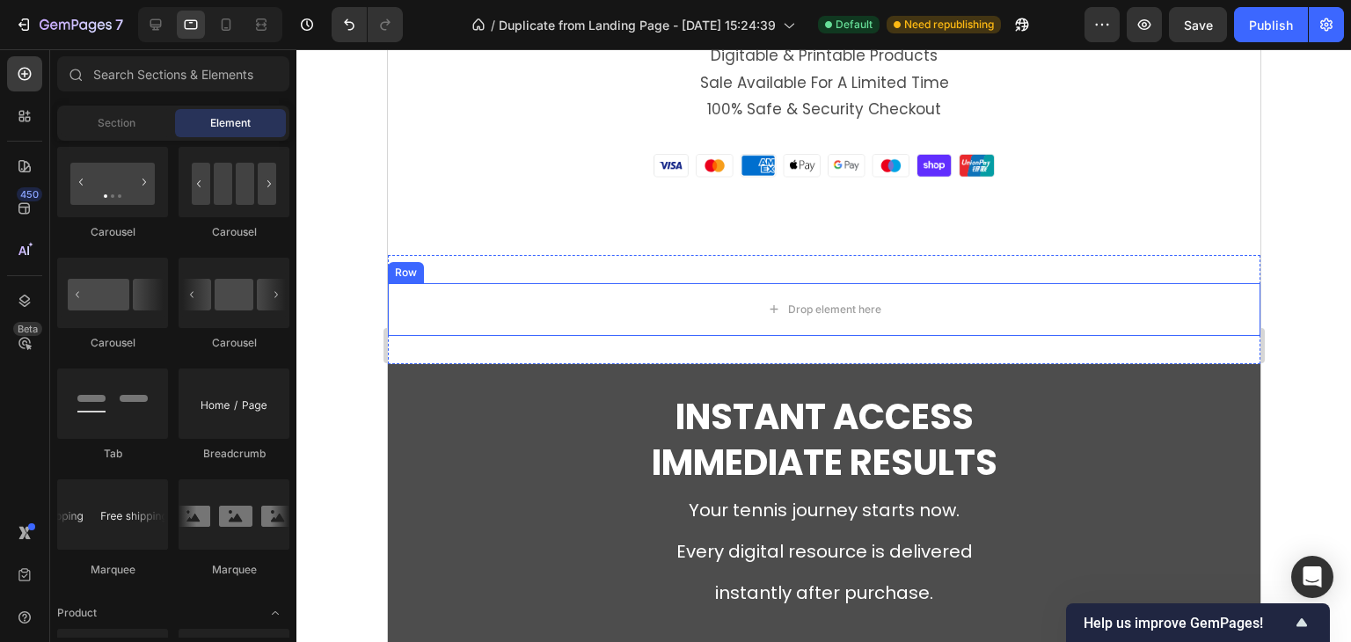
scroll to position [5330, 0]
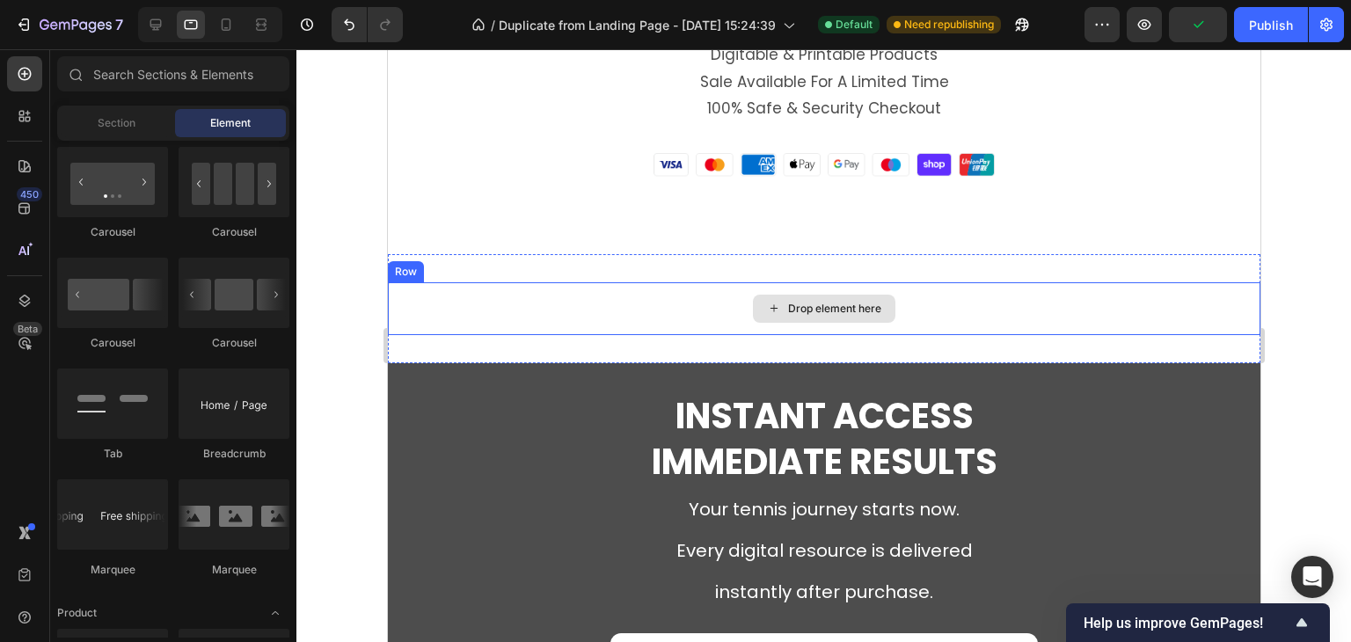
click at [910, 325] on div "Drop element here" at bounding box center [823, 308] width 872 height 53
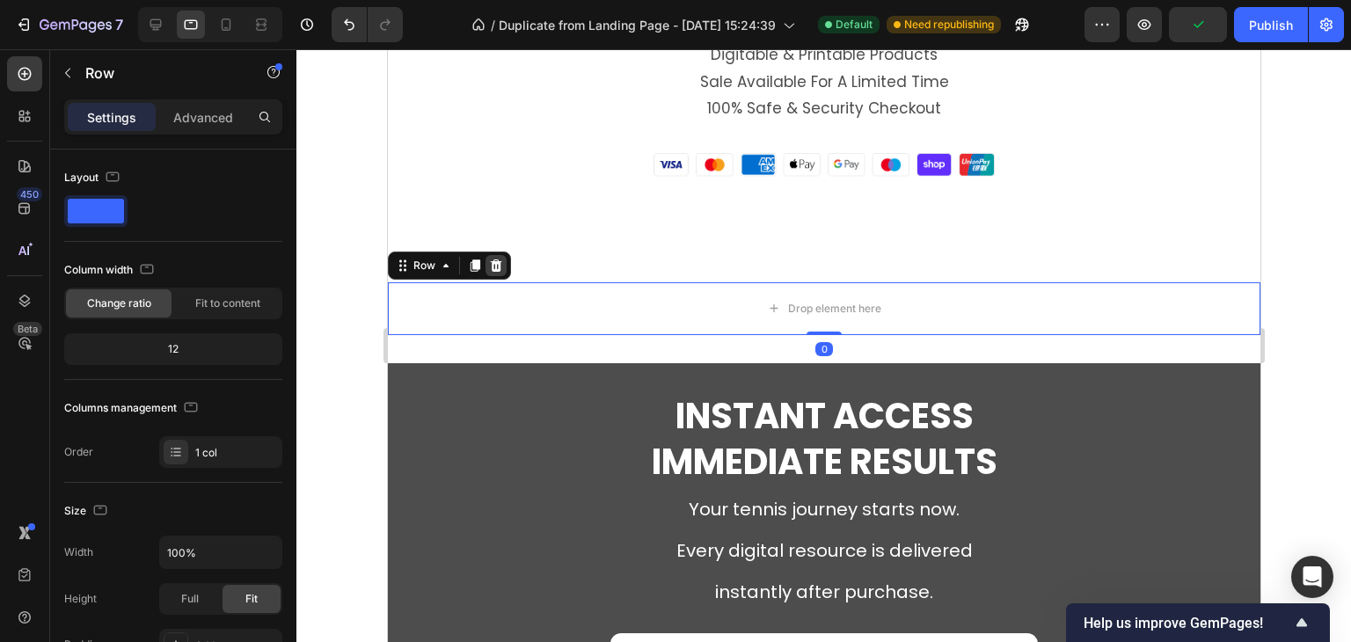
click at [498, 262] on icon at bounding box center [495, 265] width 11 height 12
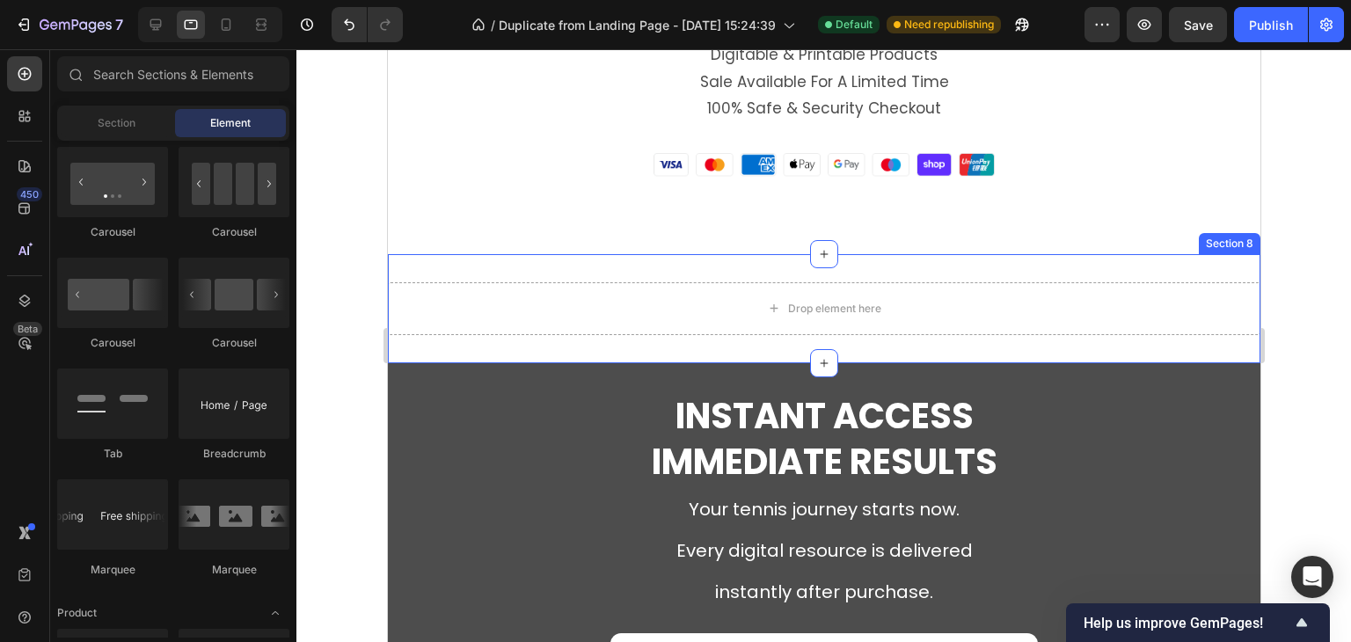
click at [1213, 276] on div "Drop element here Section 8" at bounding box center [823, 308] width 872 height 109
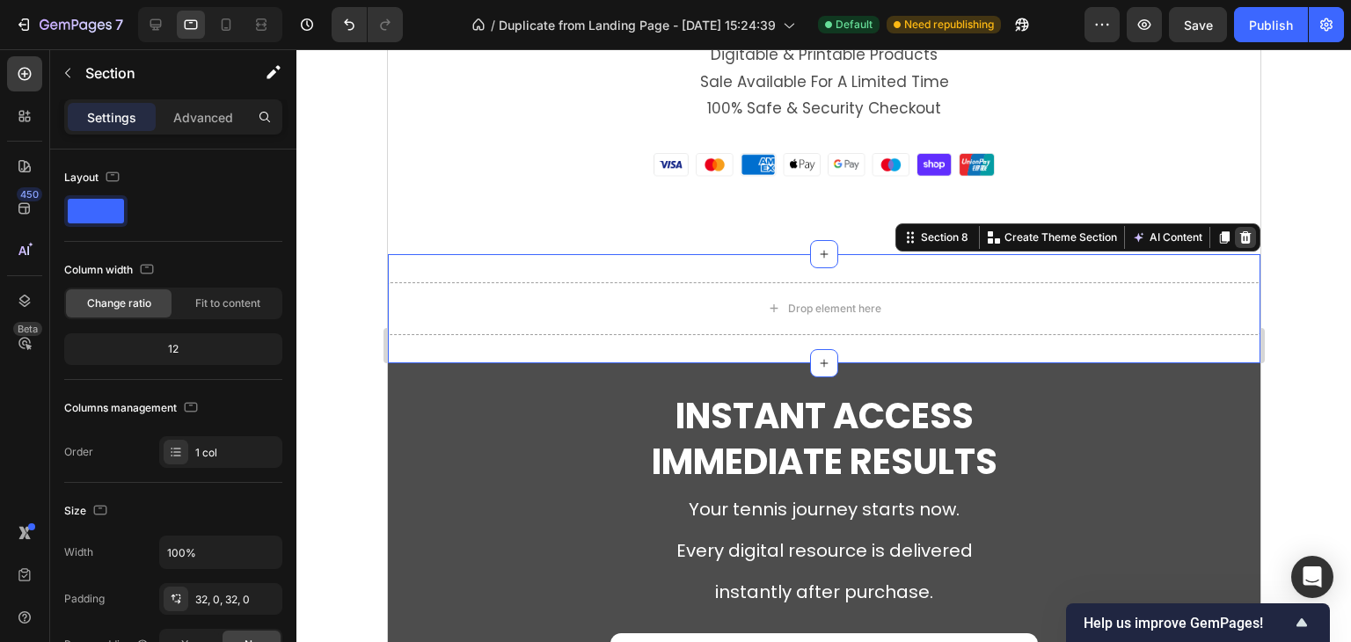
click at [1239, 240] on icon at bounding box center [1244, 236] width 11 height 12
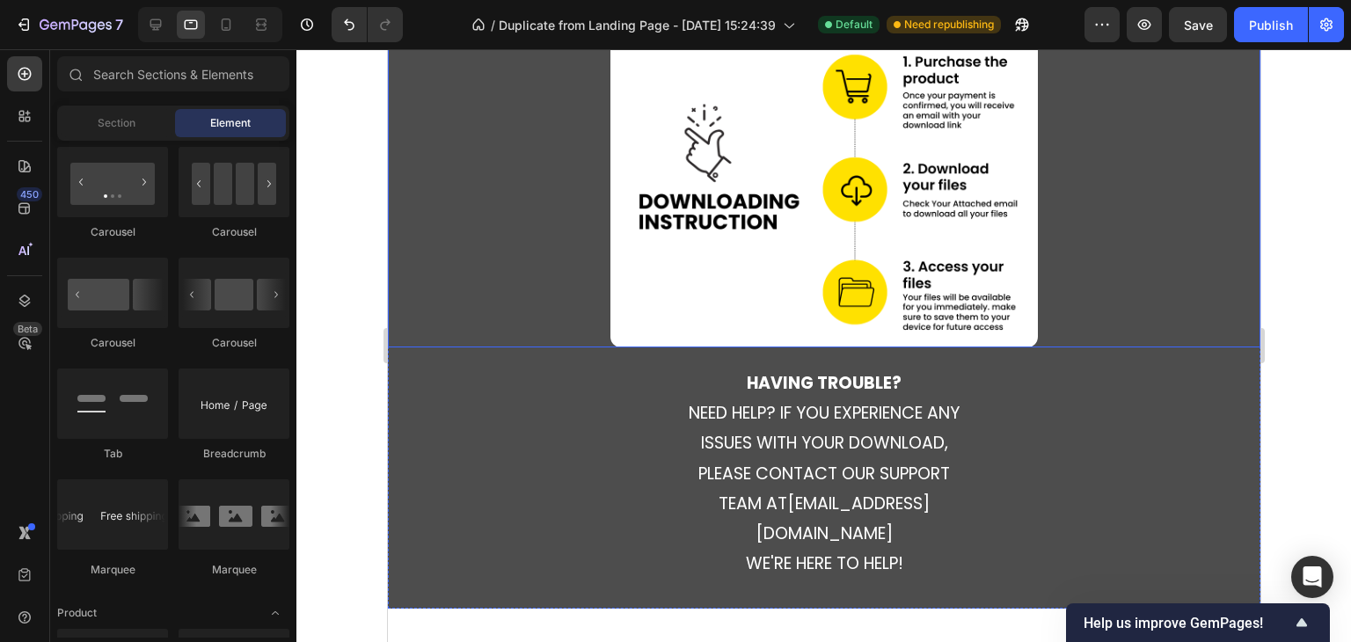
scroll to position [6033, 0]
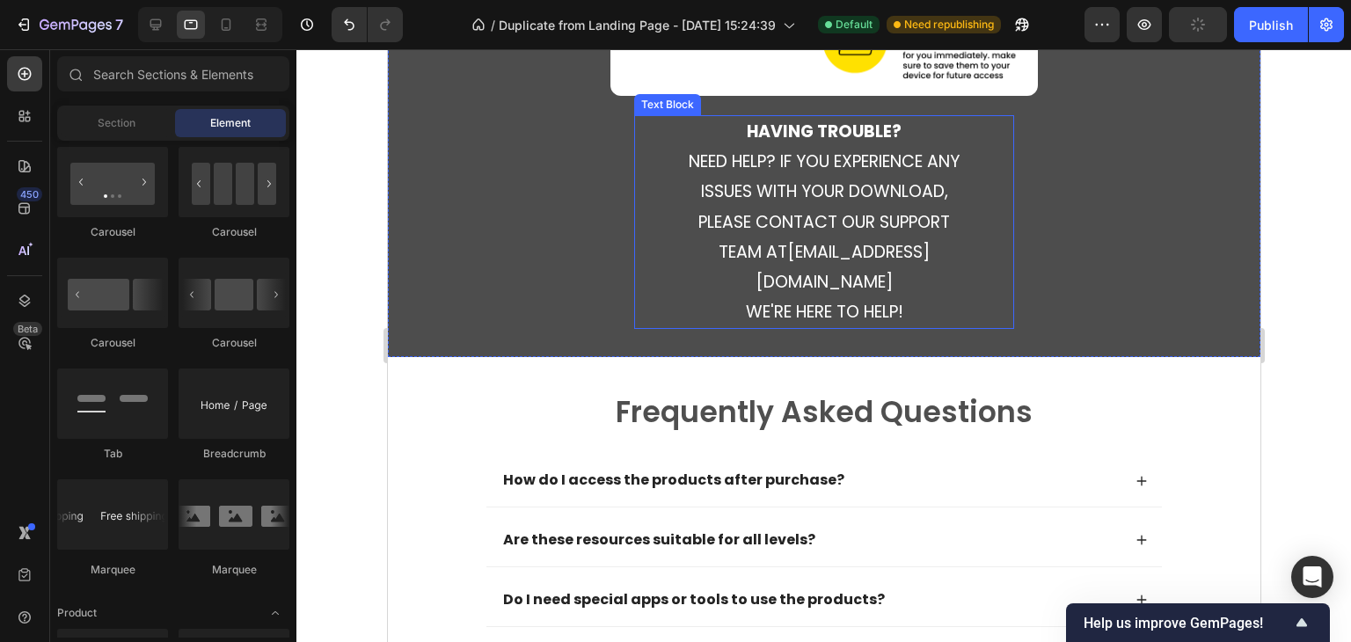
click at [858, 258] on p "having trouble? need help? if you experience any issues with your download, ple…" at bounding box center [823, 222] width 288 height 210
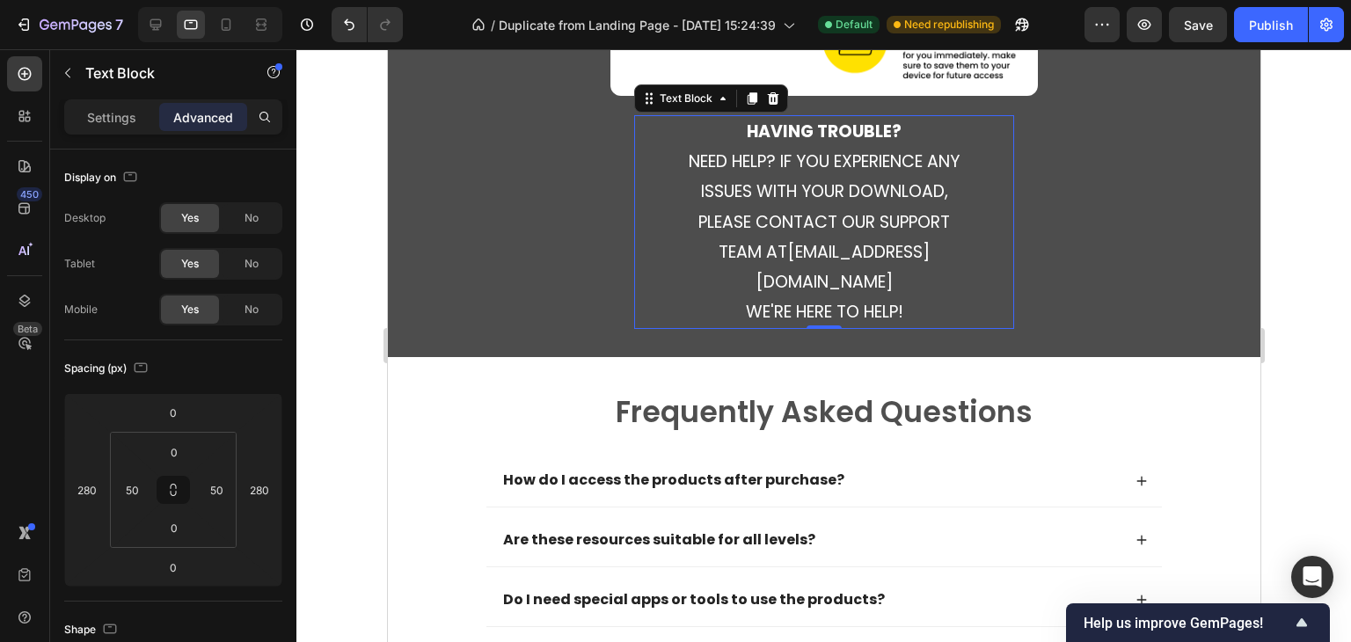
drag, startPoint x: 119, startPoint y: 116, endPoint x: 127, endPoint y: 132, distance: 17.7
click at [119, 118] on p "Settings" at bounding box center [111, 117] width 49 height 18
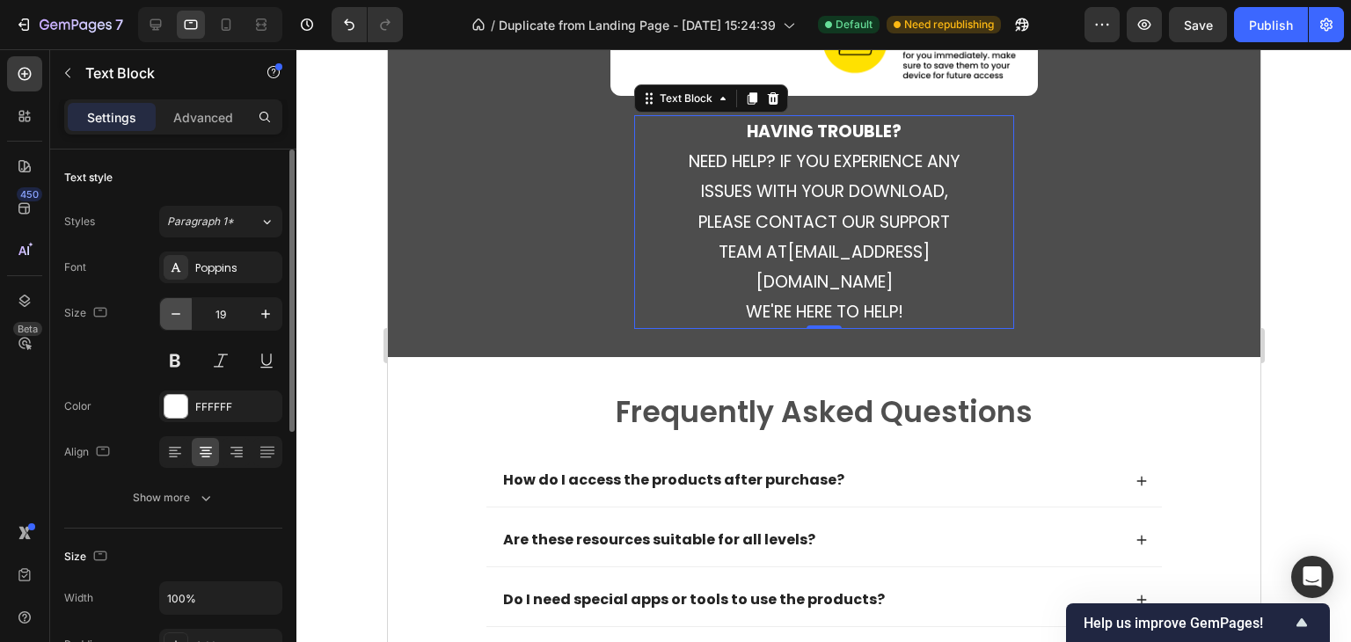
click at [181, 321] on icon "button" at bounding box center [176, 314] width 18 height 18
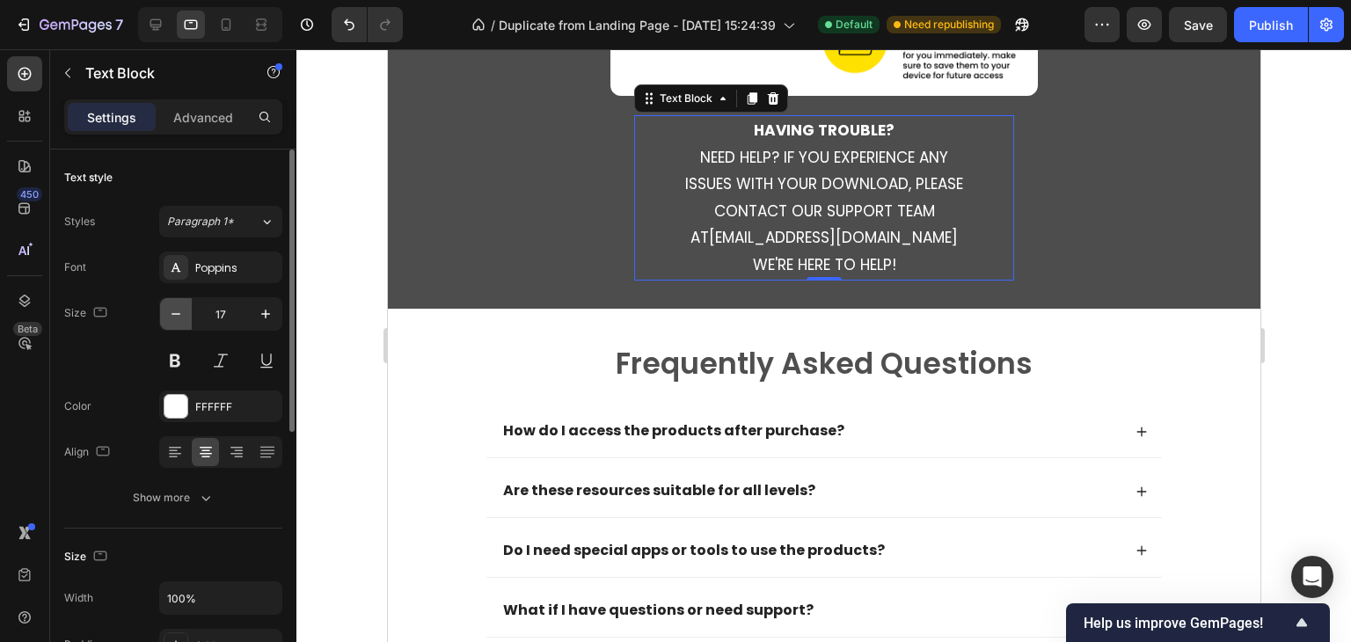
click at [181, 321] on icon "button" at bounding box center [176, 314] width 18 height 18
type input "16"
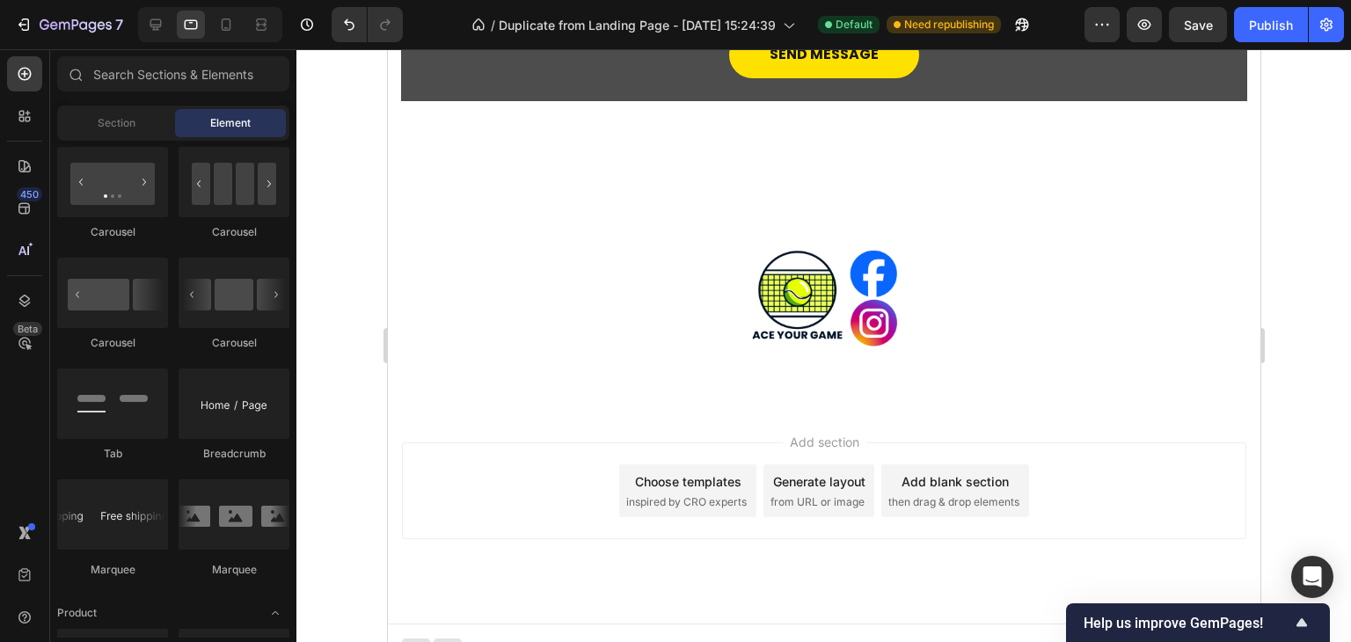
scroll to position [7070, 0]
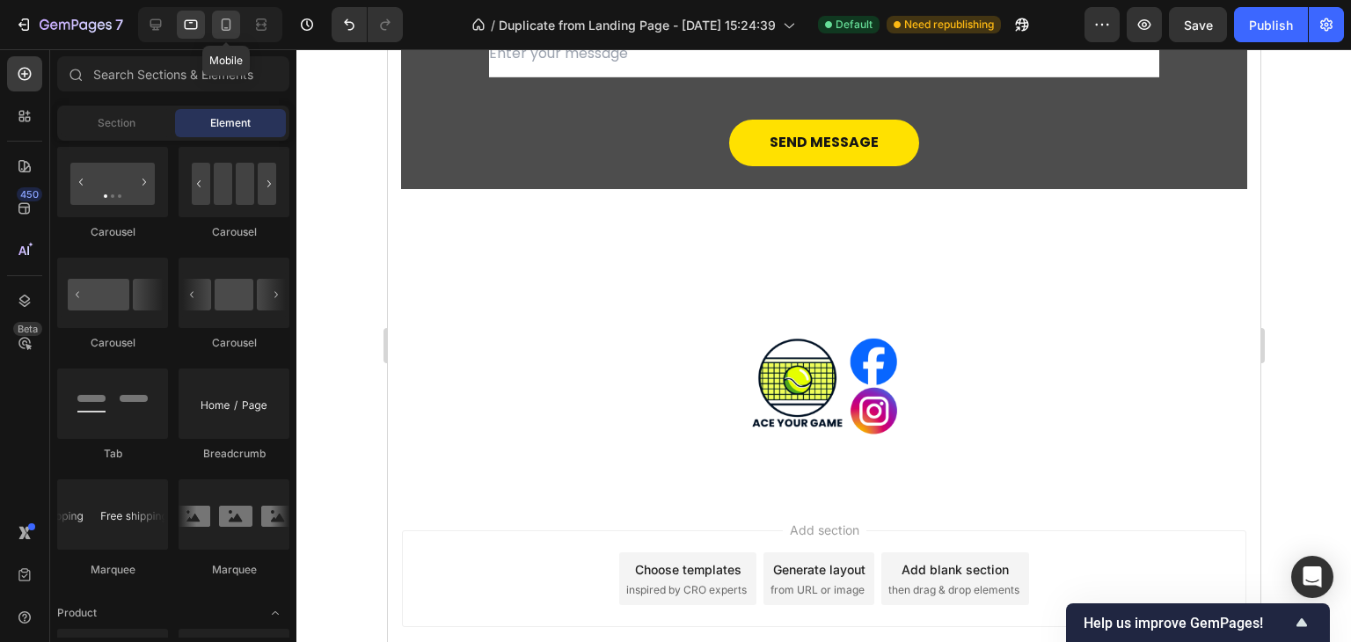
click at [225, 33] on icon at bounding box center [226, 25] width 18 height 18
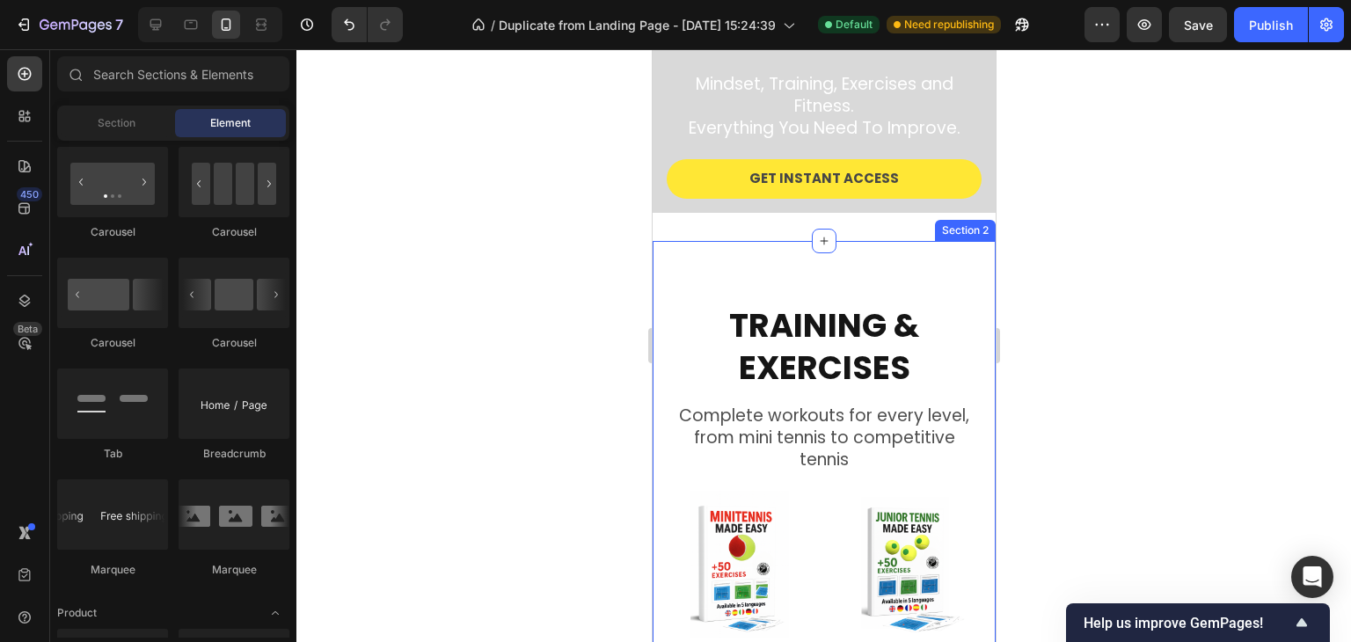
scroll to position [176, 0]
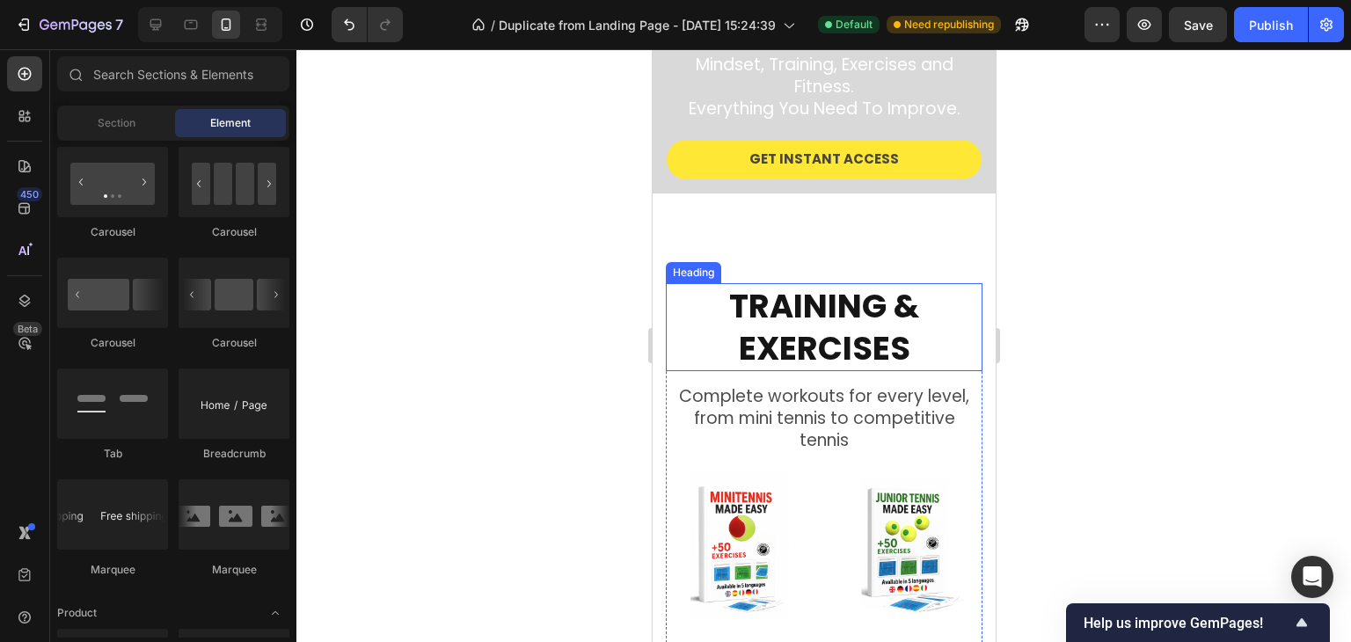
drag, startPoint x: 1278, startPoint y: 400, endPoint x: 865, endPoint y: 325, distance: 419.4
click at [866, 324] on h2 "TRAINING & EXERCISES" at bounding box center [823, 327] width 317 height 88
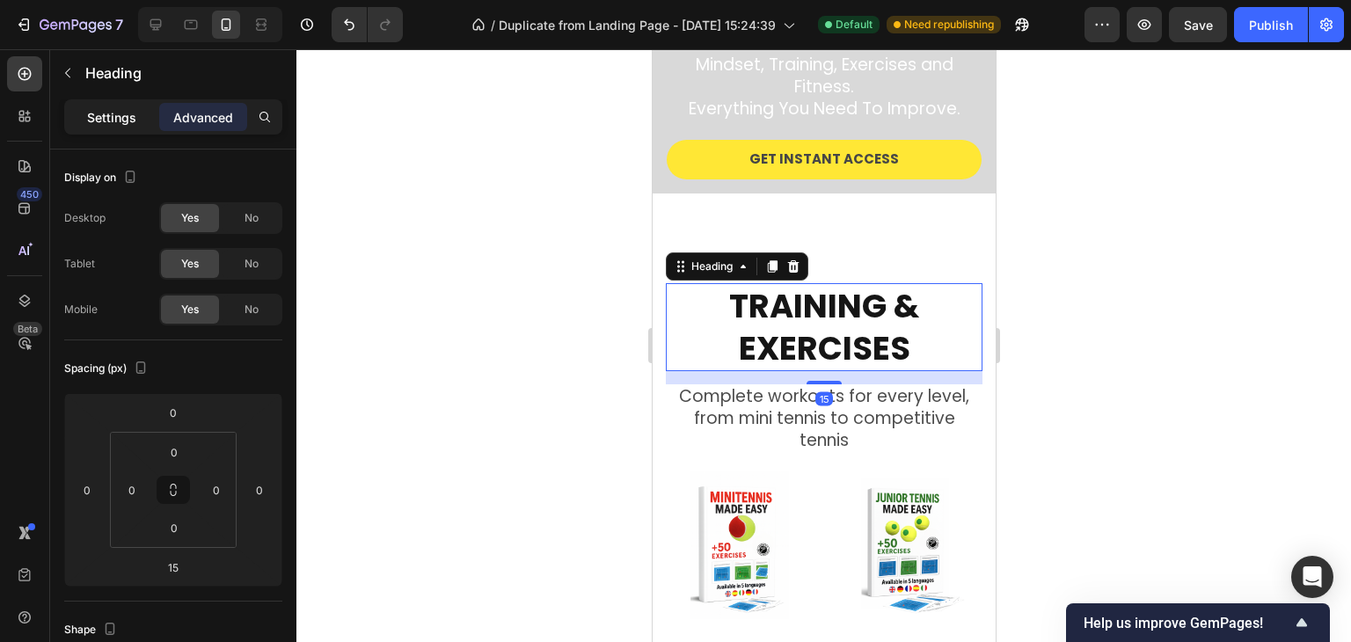
click at [114, 125] on div "Settings" at bounding box center [112, 117] width 88 height 28
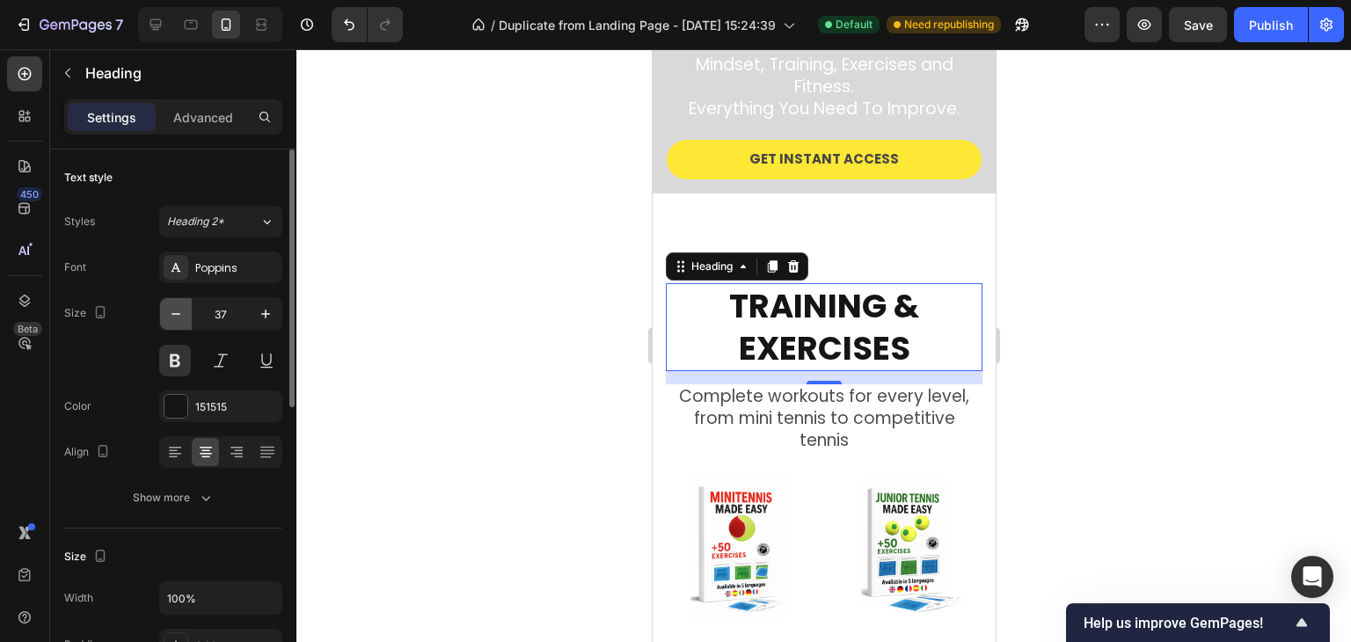
click at [169, 310] on icon "button" at bounding box center [176, 314] width 18 height 18
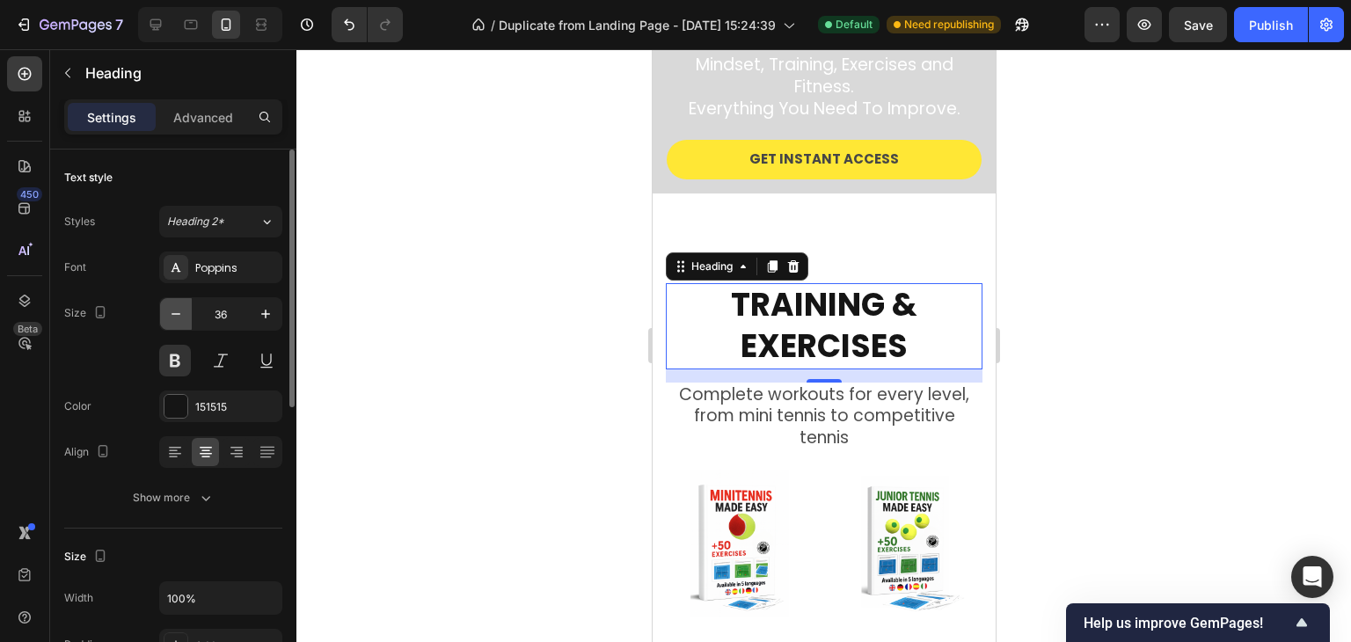
click at [169, 310] on icon "button" at bounding box center [176, 314] width 18 height 18
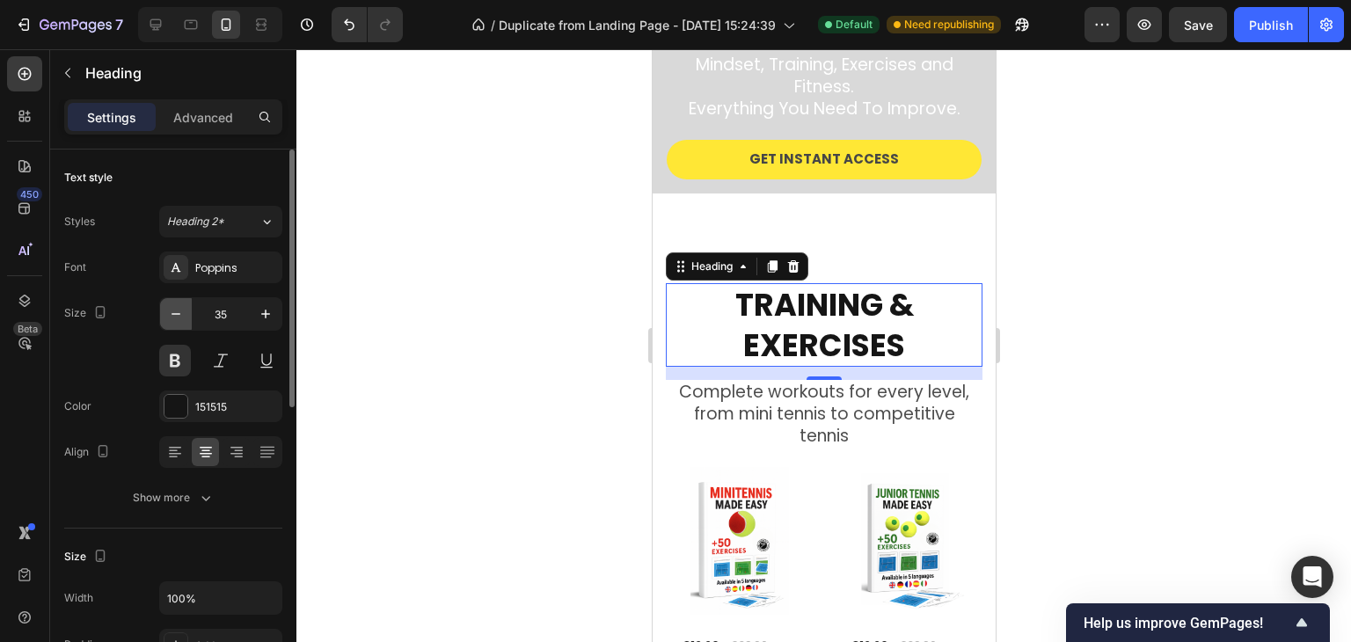
click at [176, 322] on button "button" at bounding box center [176, 314] width 32 height 32
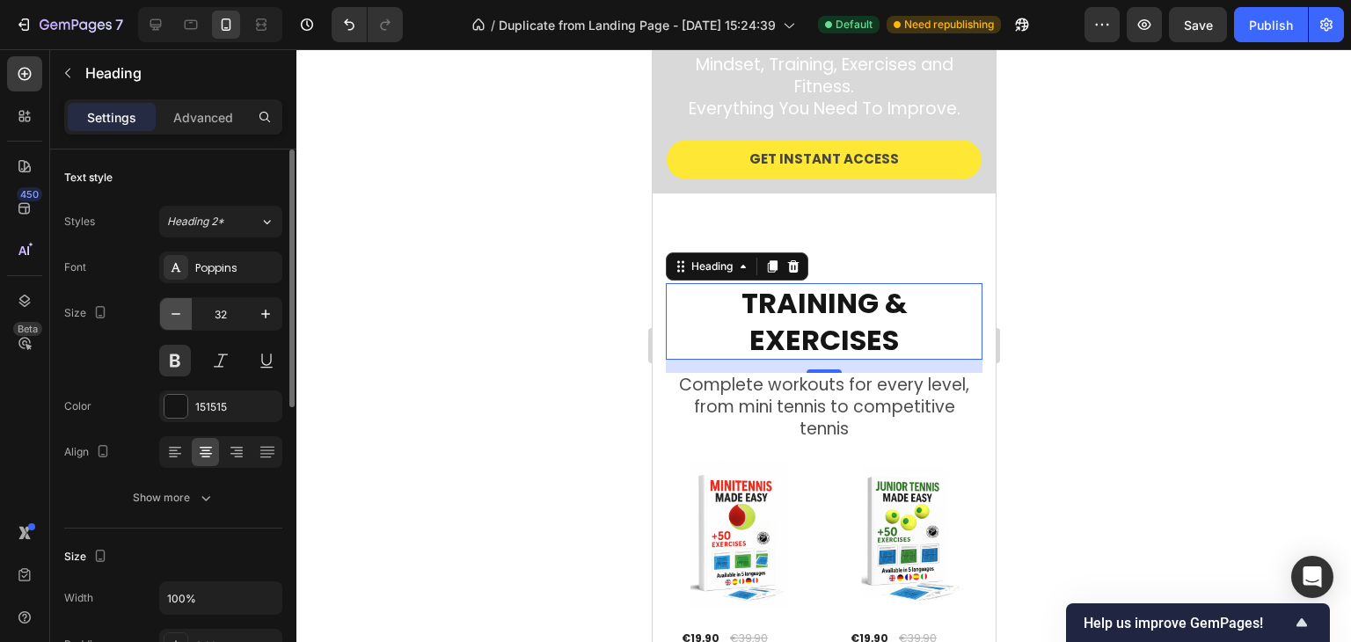
click at [176, 322] on button "button" at bounding box center [176, 314] width 32 height 32
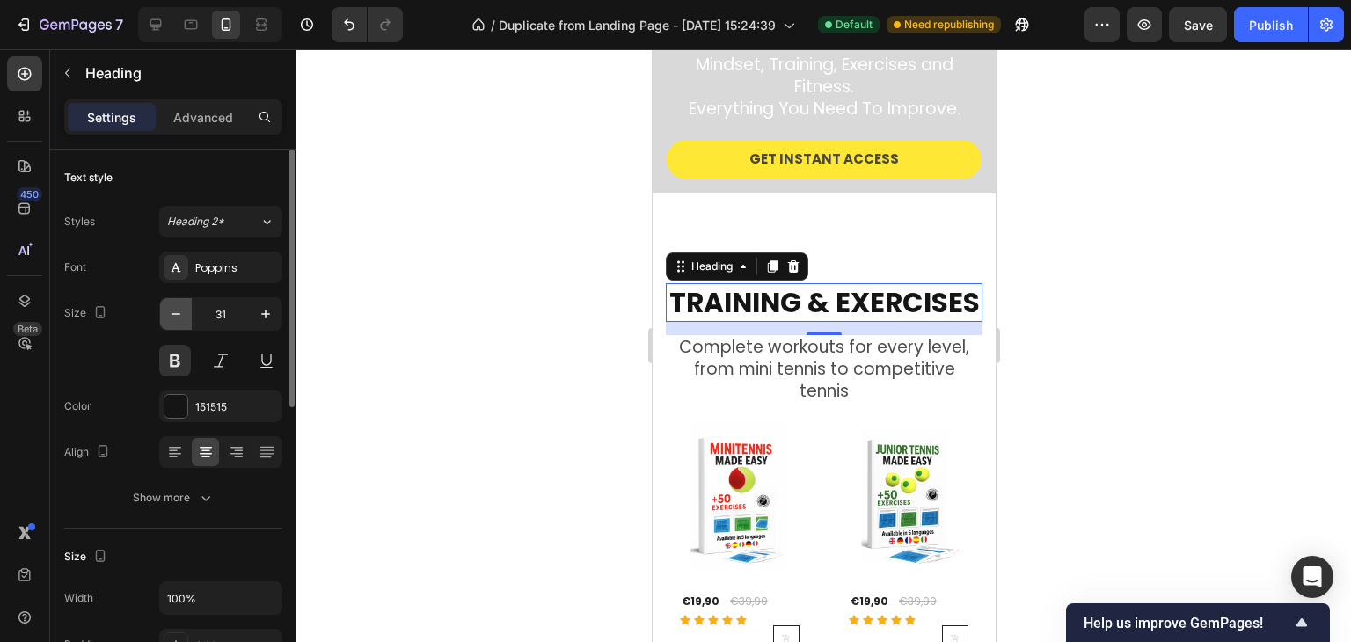
click at [177, 322] on button "button" at bounding box center [176, 314] width 32 height 32
type input "30"
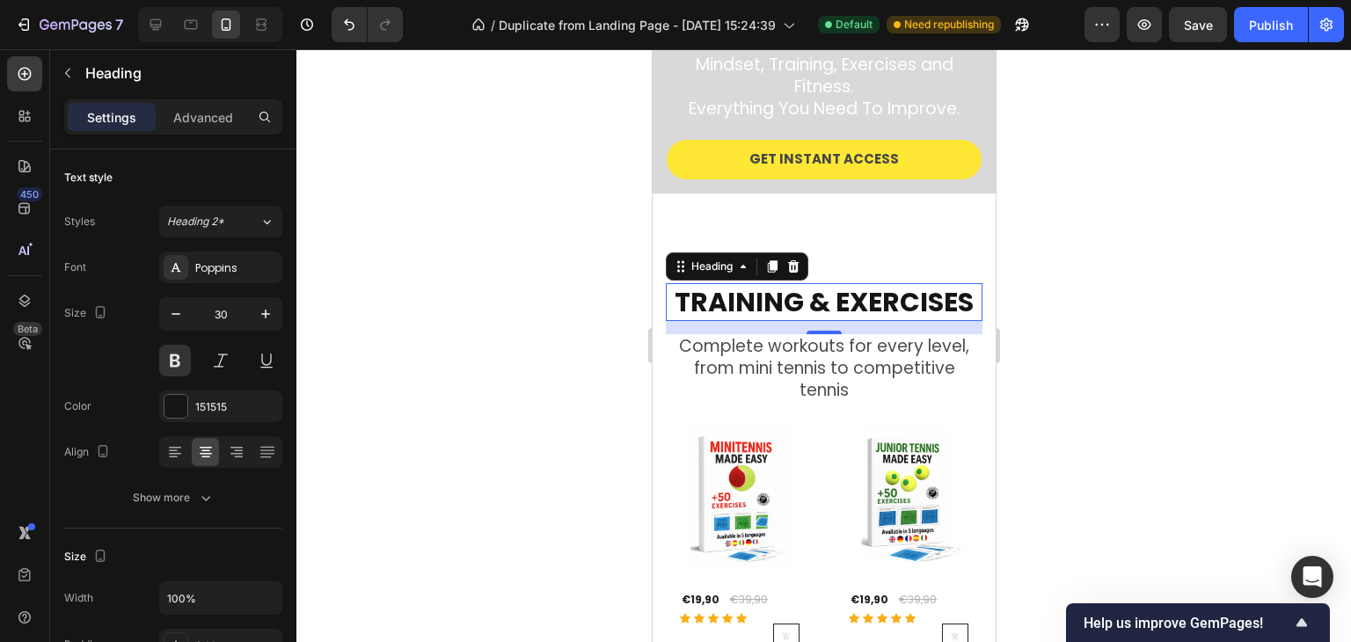
click at [810, 358] on p "Complete workouts for every level, from mini tennis to competitive tennis" at bounding box center [823, 368] width 313 height 65
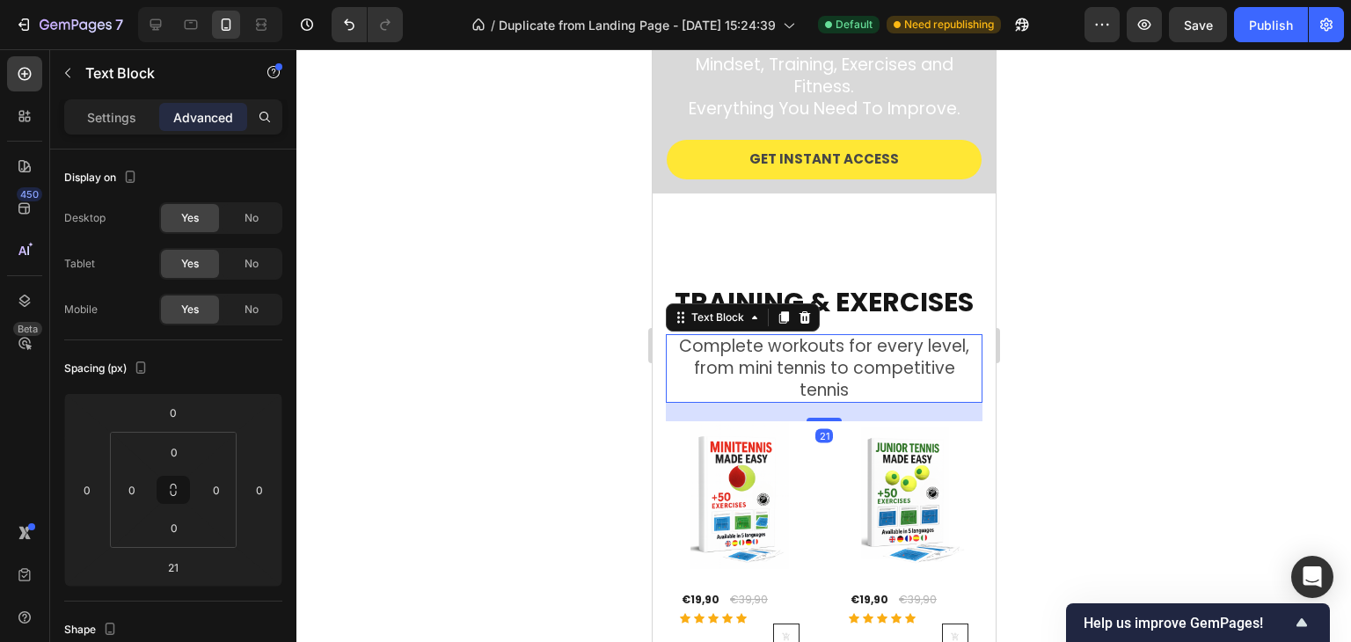
drag, startPoint x: 128, startPoint y: 120, endPoint x: 132, endPoint y: 135, distance: 15.4
click at [128, 120] on p "Settings" at bounding box center [111, 117] width 49 height 18
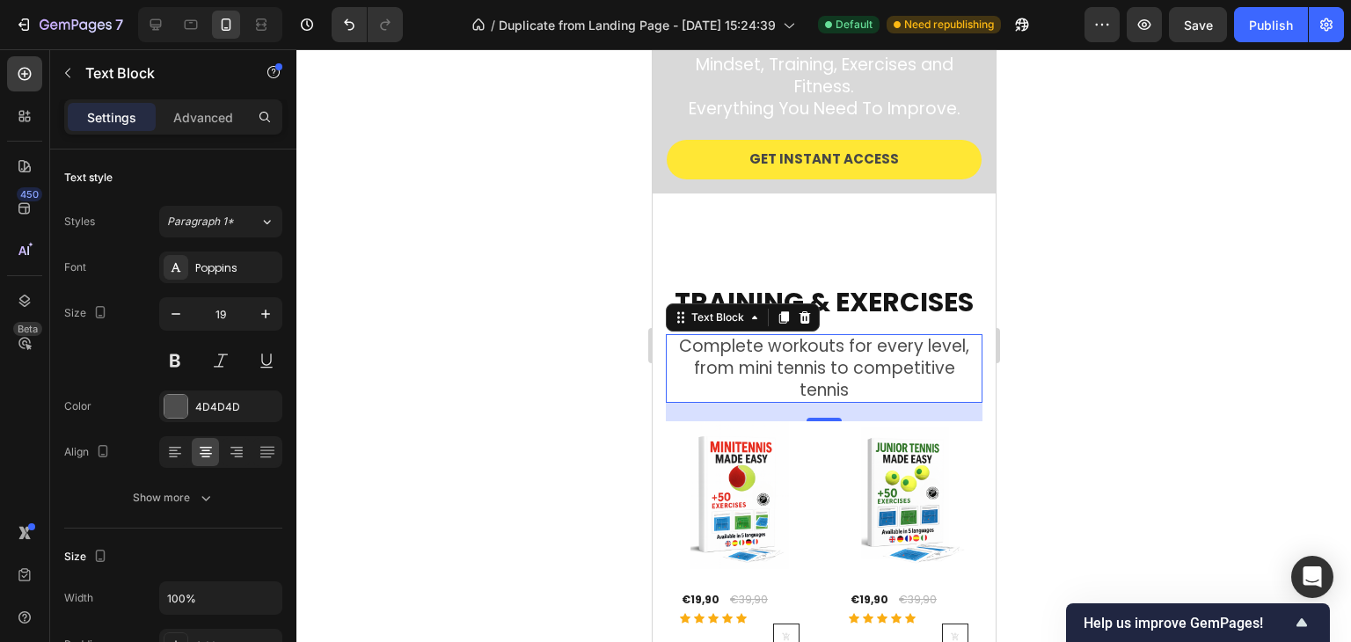
drag, startPoint x: 1156, startPoint y: 231, endPoint x: 1172, endPoint y: 230, distance: 16.7
click at [1155, 231] on div at bounding box center [823, 345] width 1055 height 593
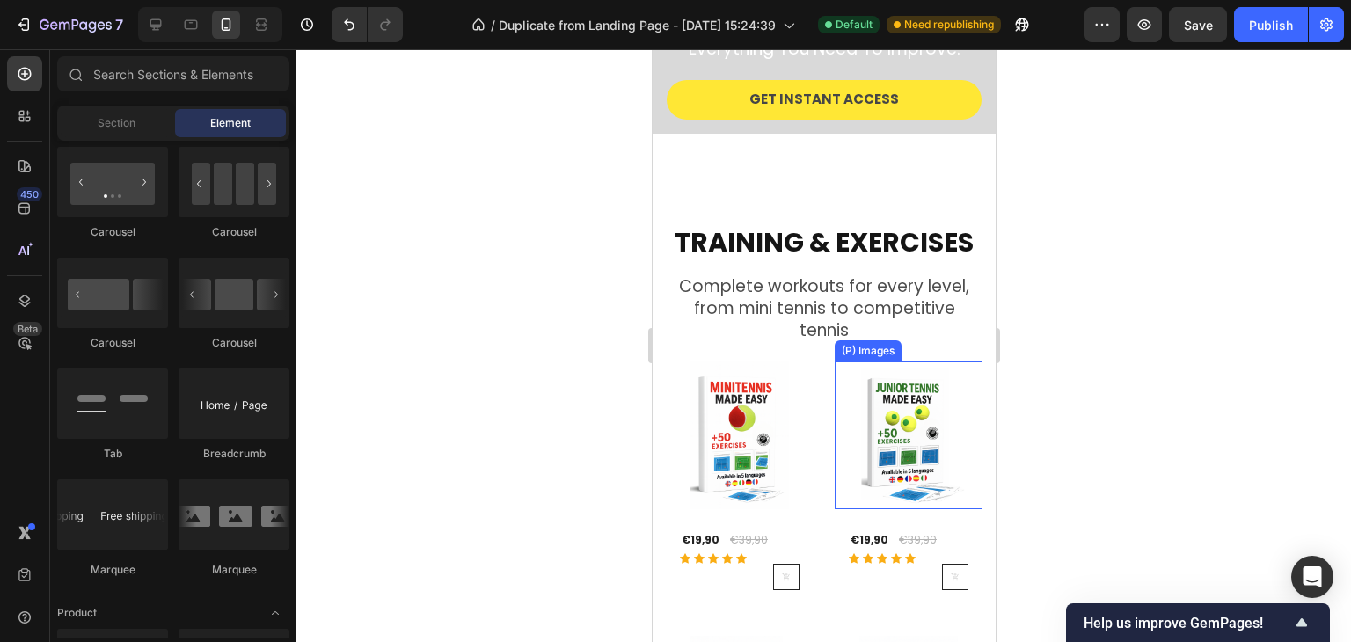
scroll to position [352, 0]
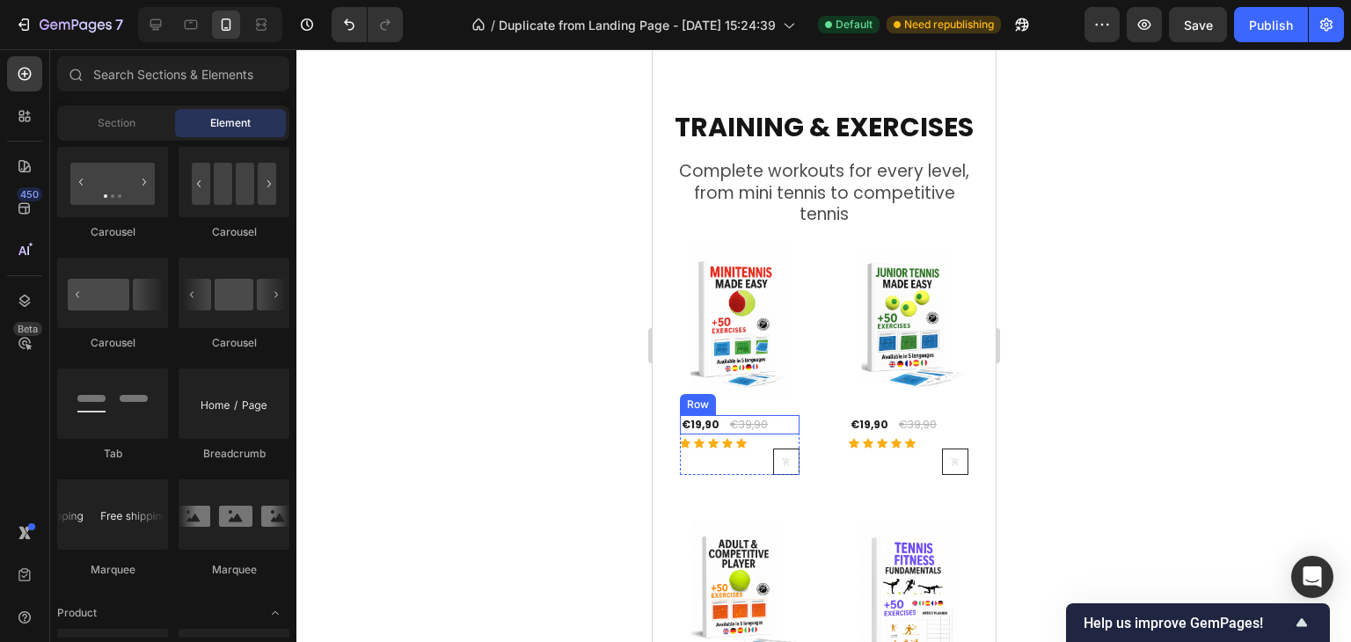
click at [722, 423] on div "€19,90 (P) Price (P) Price €39,90 (P) Price (P) Price Row" at bounding box center [739, 424] width 120 height 19
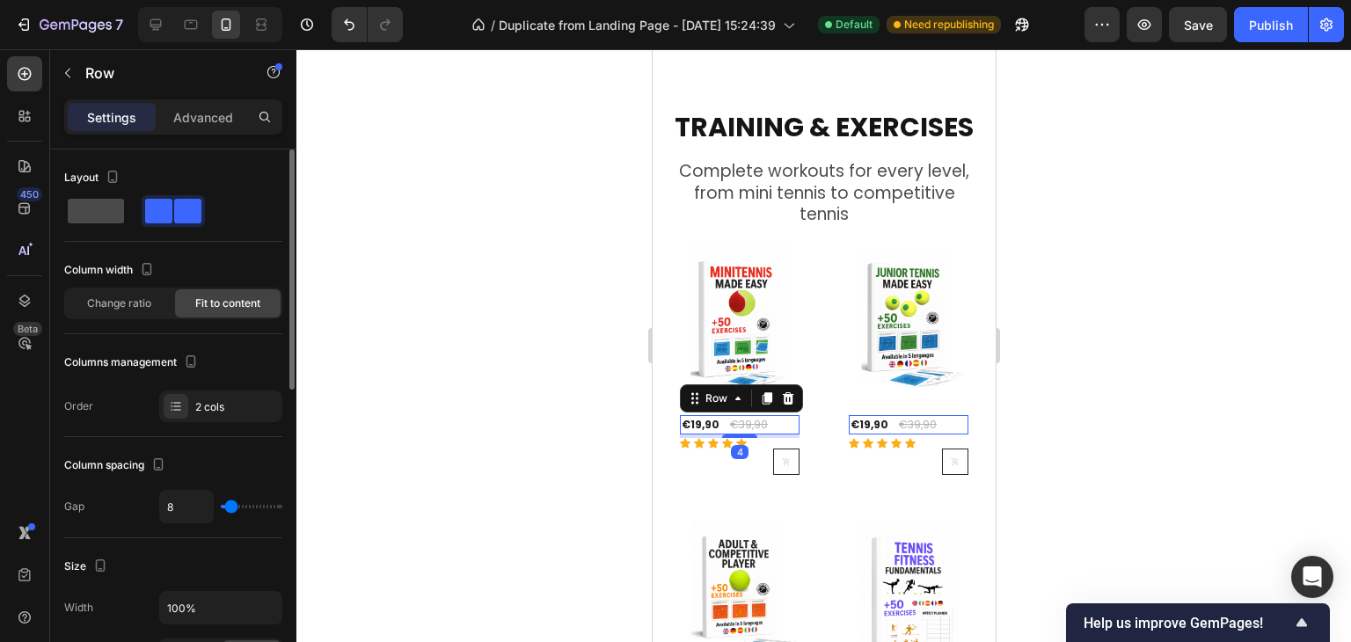
click at [110, 209] on span at bounding box center [96, 211] width 56 height 25
type input "0"
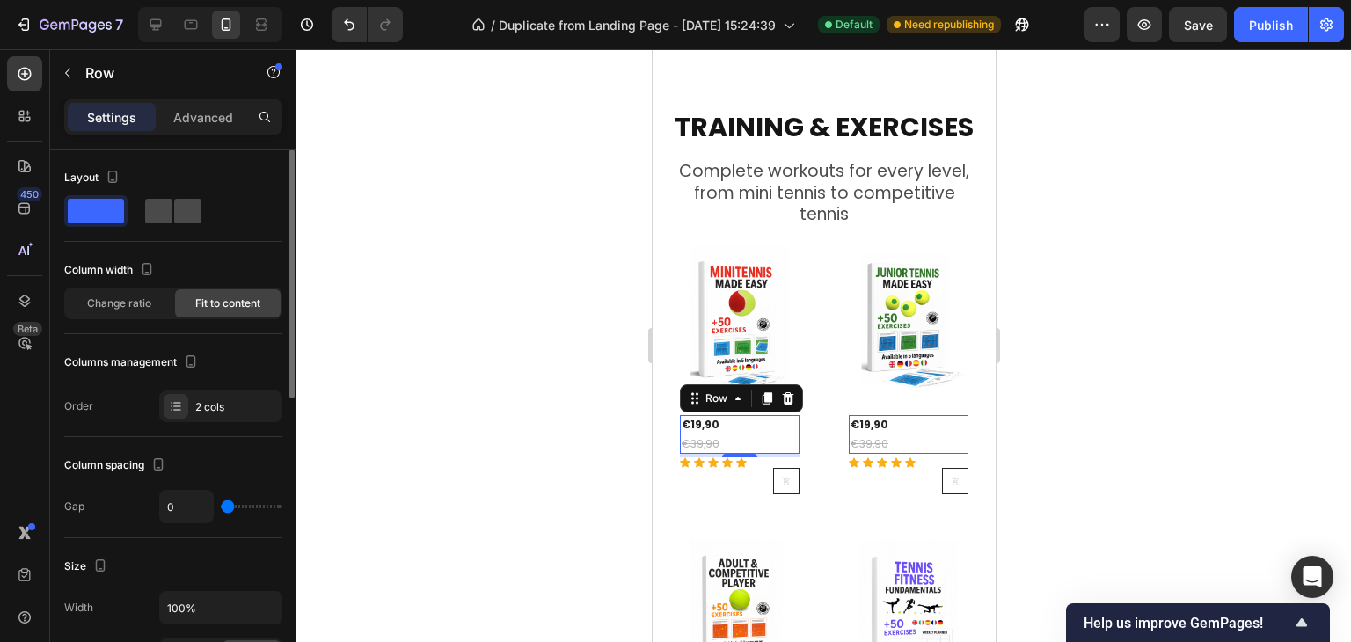
click at [162, 207] on span at bounding box center [158, 211] width 27 height 25
type input "8"
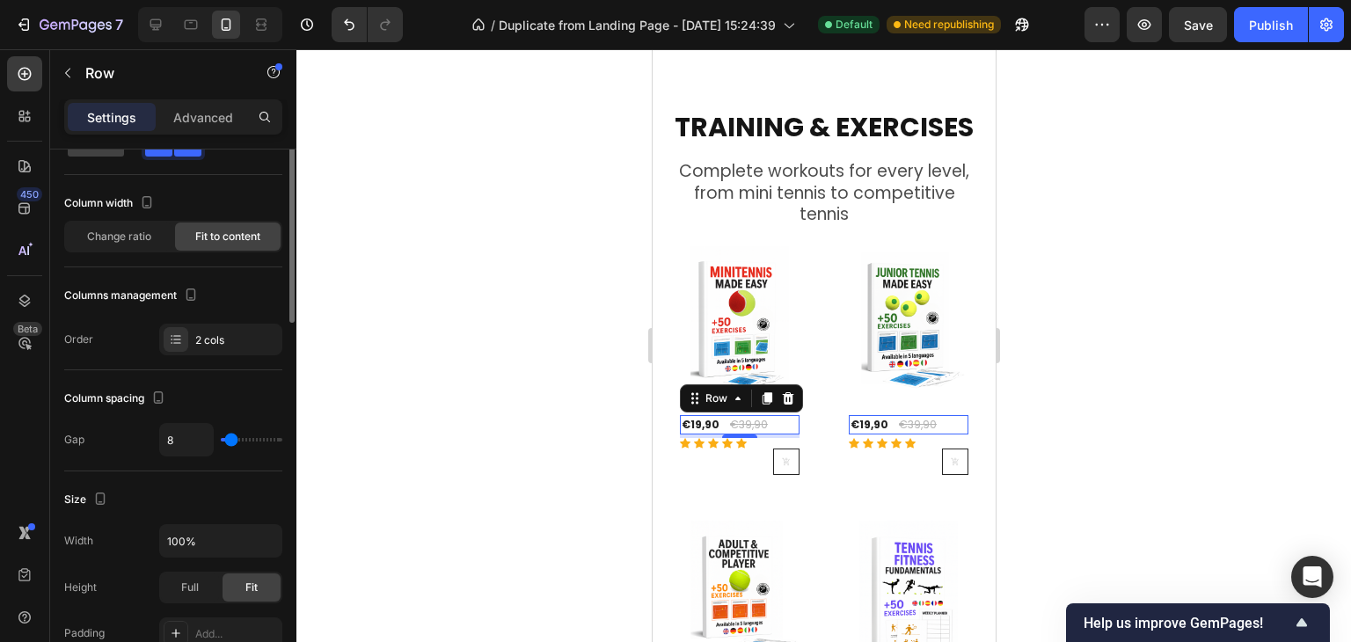
scroll to position [0, 0]
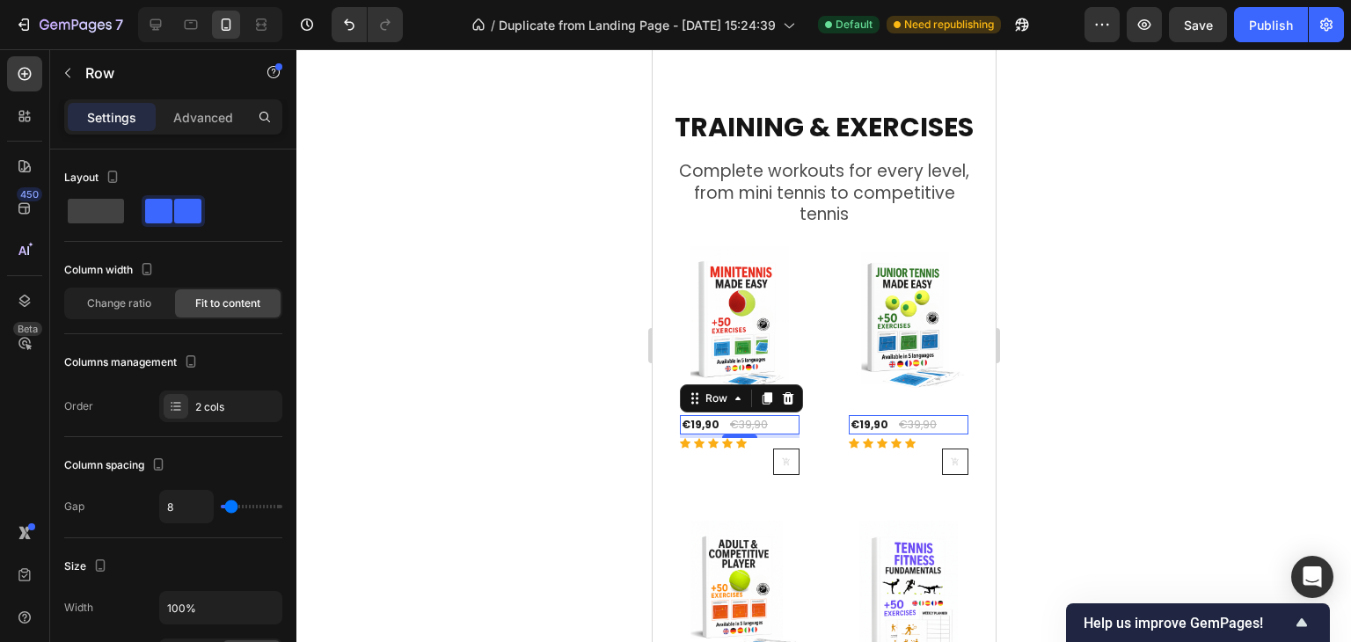
click at [1077, 326] on div at bounding box center [823, 345] width 1055 height 593
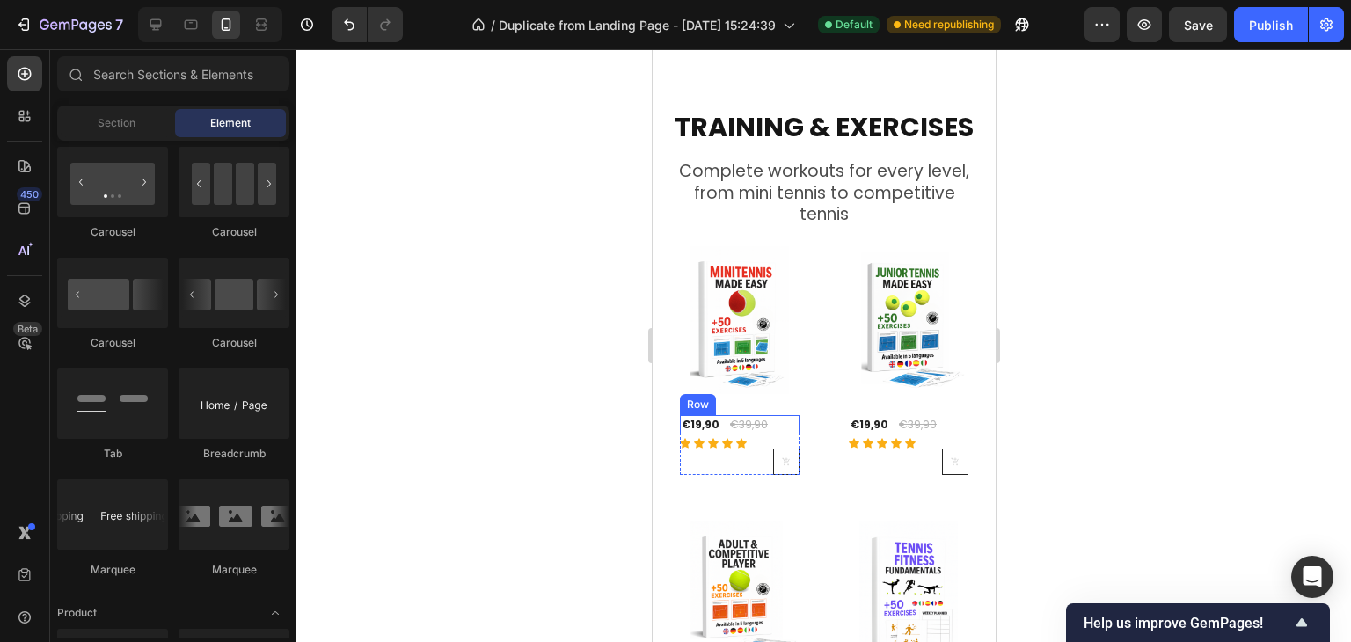
click at [722, 423] on div "€19,90 (P) Price (P) Price €39,90 (P) Price (P) Price Row" at bounding box center [739, 424] width 120 height 19
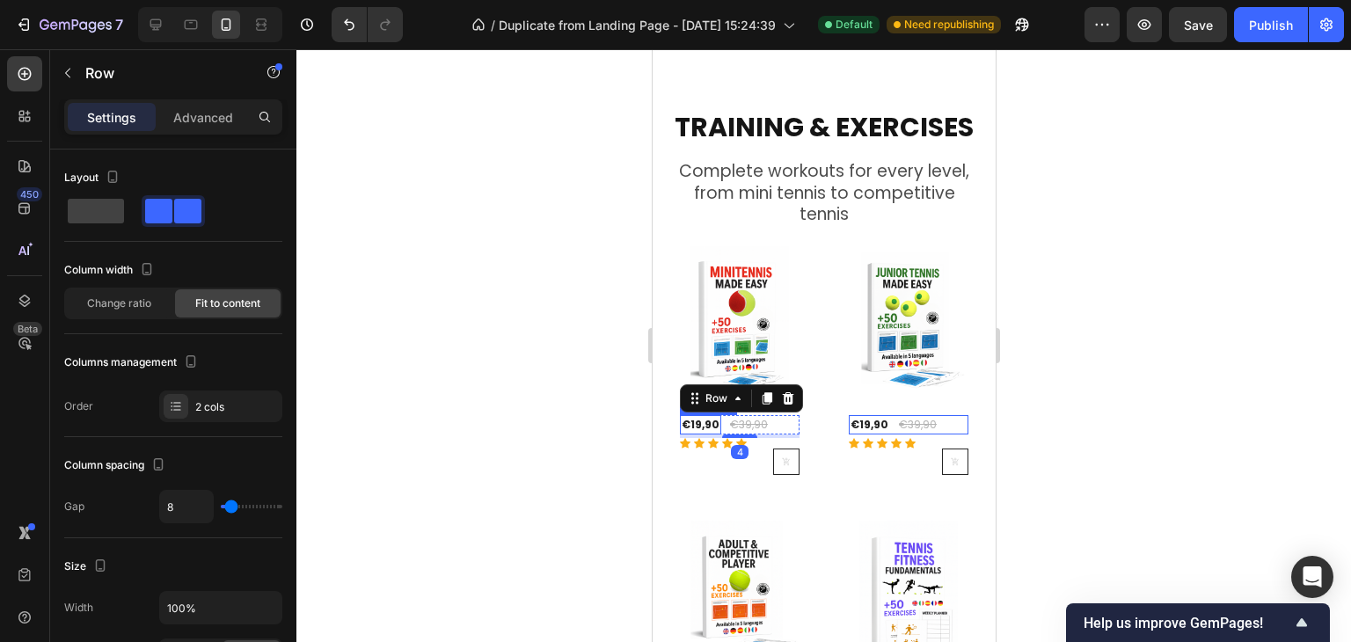
click at [708, 423] on div "€19,90" at bounding box center [699, 424] width 41 height 19
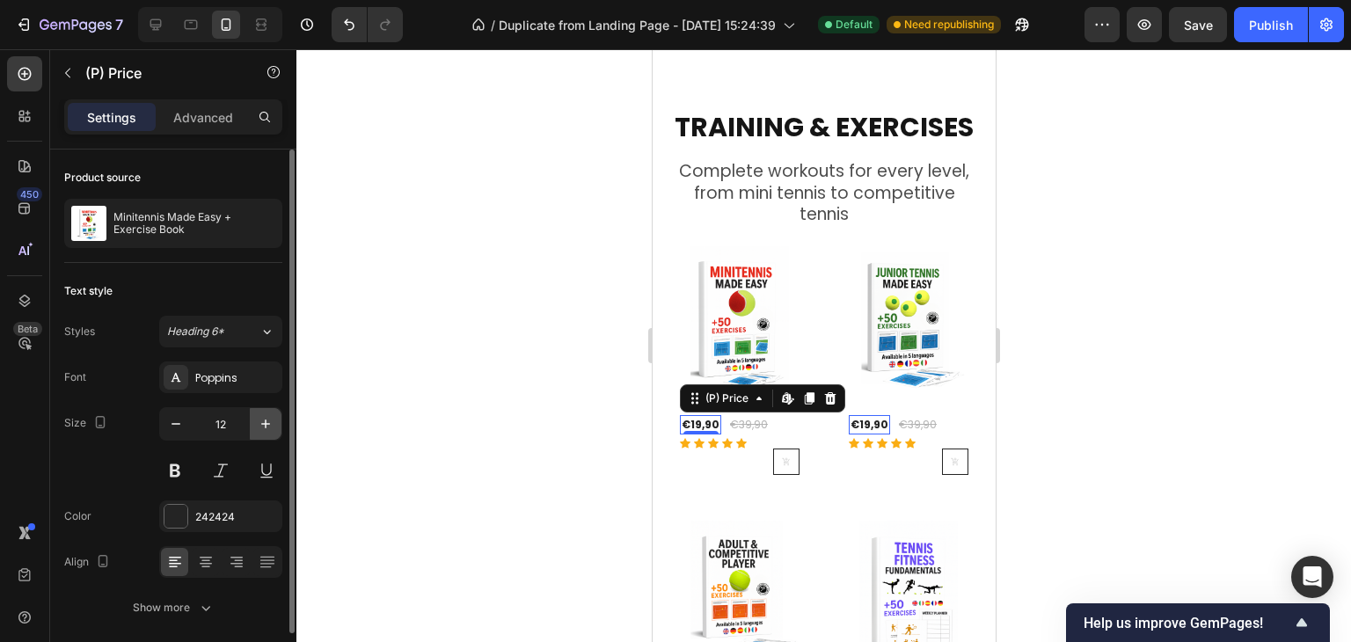
click at [260, 428] on icon "button" at bounding box center [266, 424] width 18 height 18
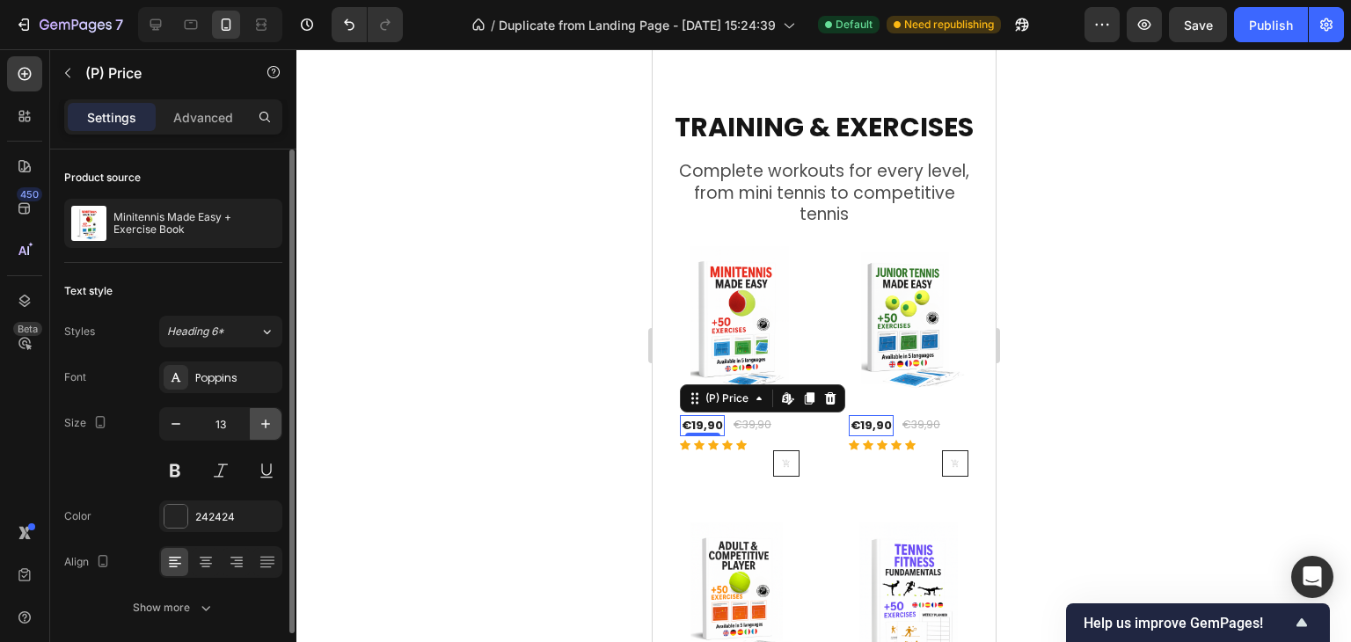
click at [260, 428] on icon "button" at bounding box center [266, 424] width 18 height 18
type input "16"
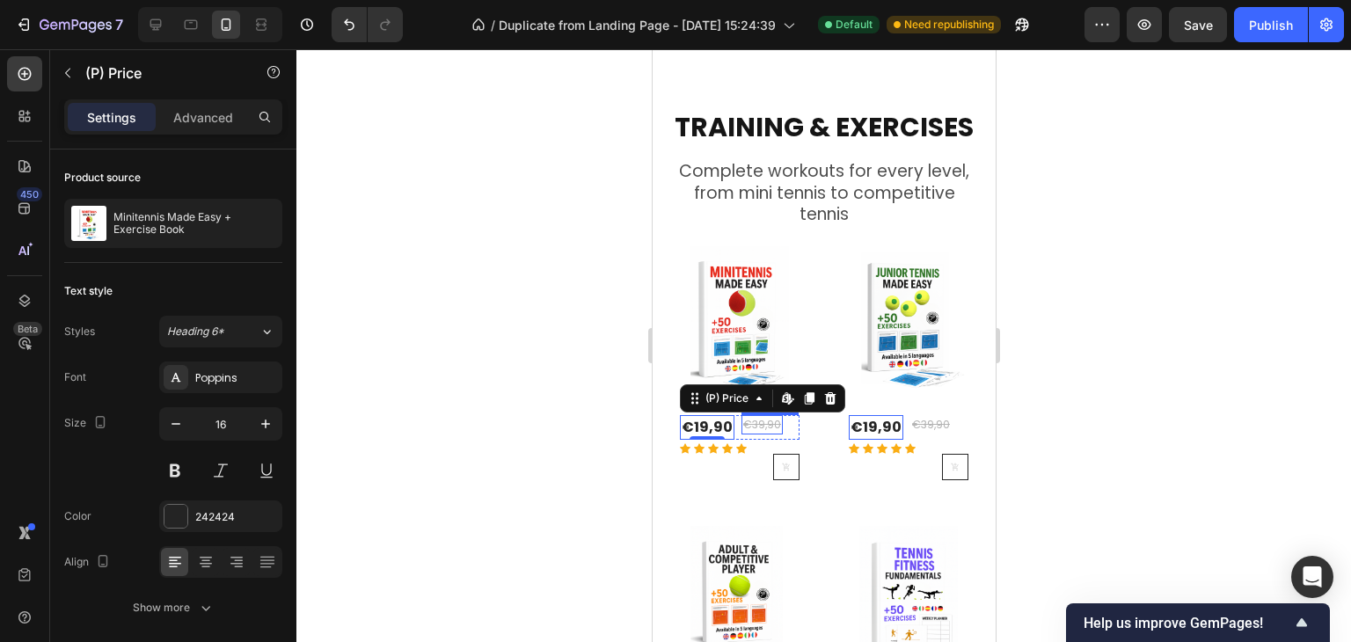
click at [756, 415] on div "€39,90" at bounding box center [761, 424] width 41 height 19
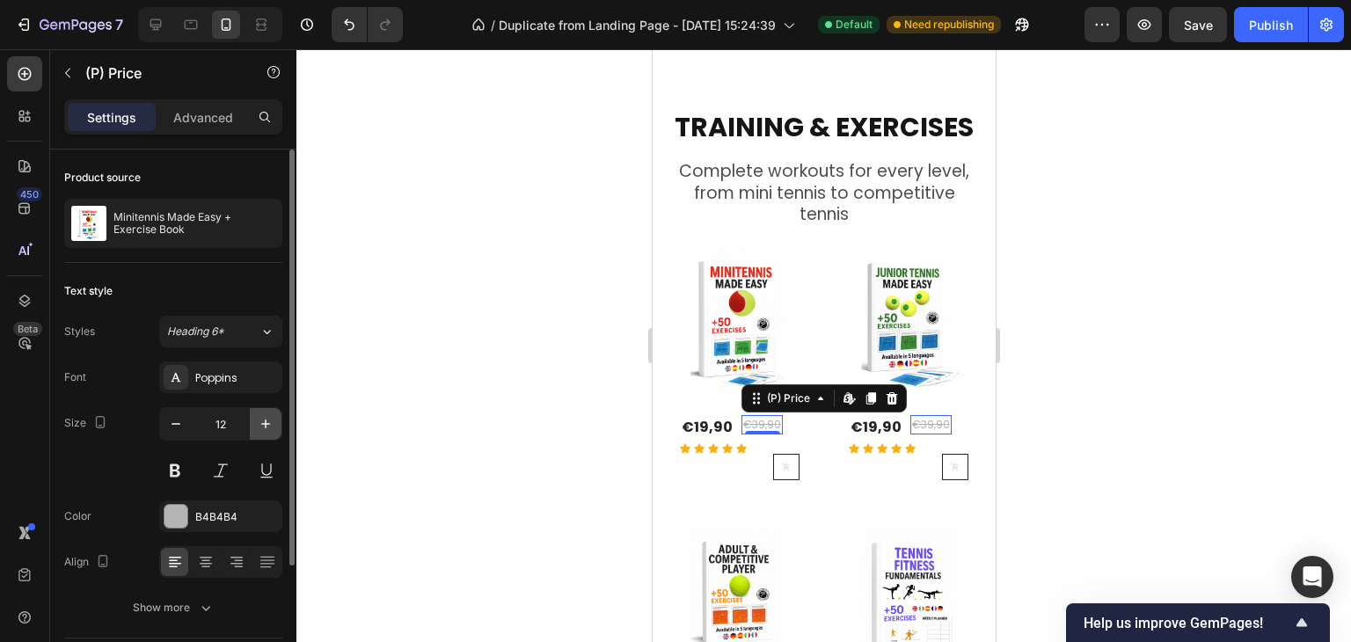
click at [266, 419] on icon "button" at bounding box center [266, 424] width 18 height 18
click at [266, 418] on icon "button" at bounding box center [266, 424] width 18 height 18
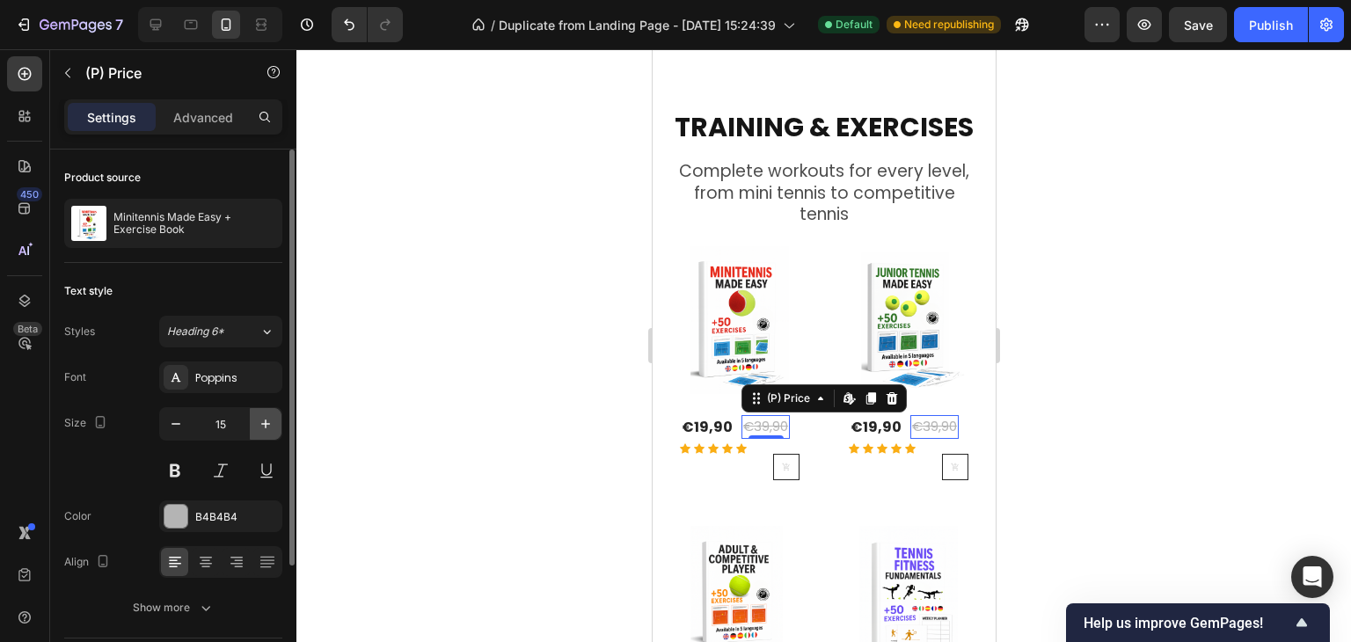
type input "16"
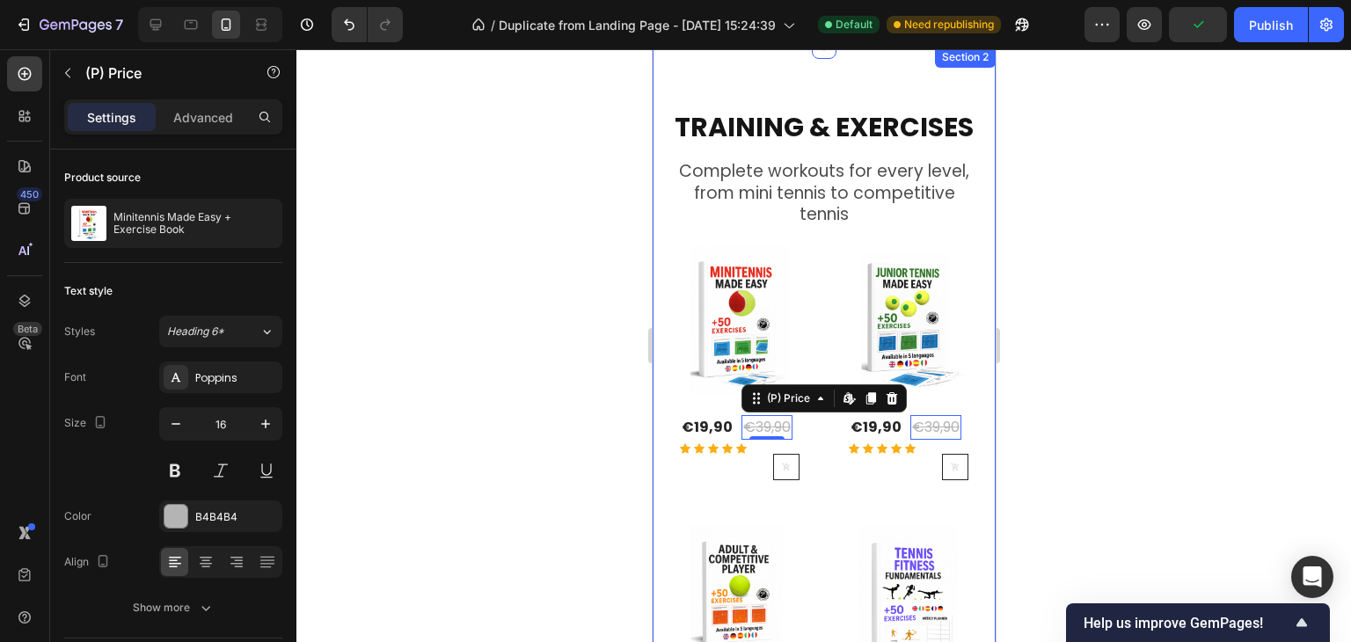
click at [1084, 307] on div at bounding box center [823, 345] width 1055 height 593
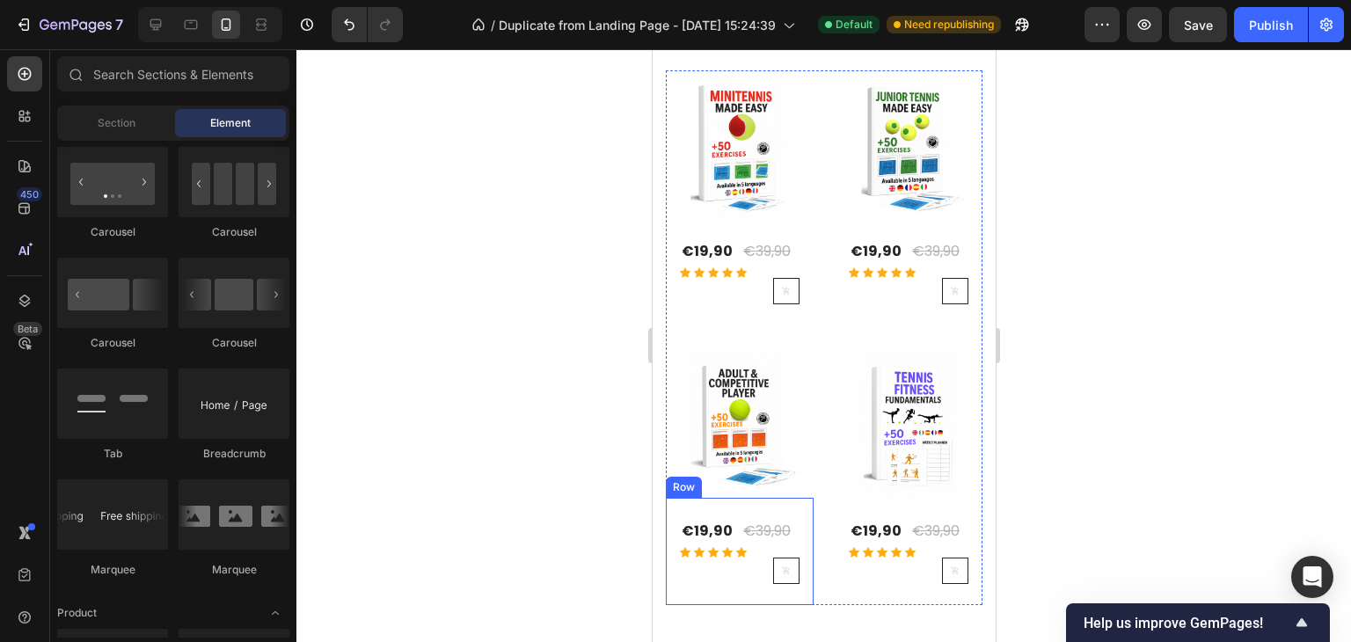
scroll to position [880, 0]
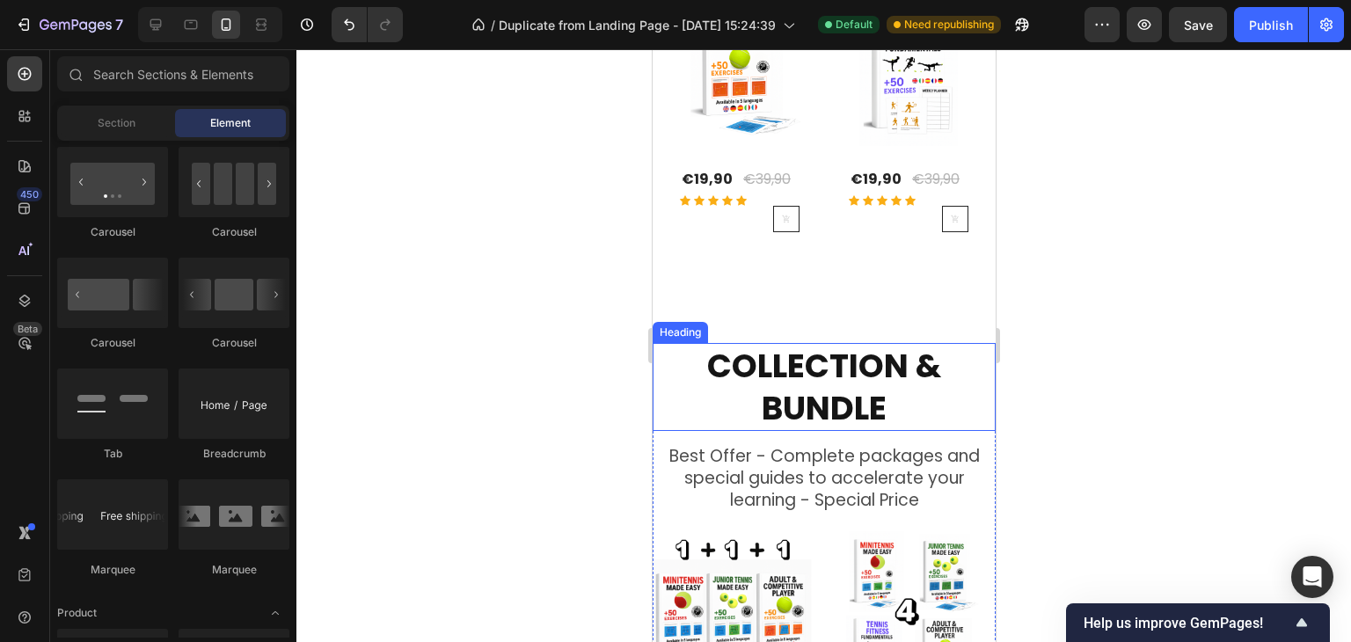
click at [875, 356] on h2 "COLLECTION & BUNDLE" at bounding box center [823, 387] width 343 height 88
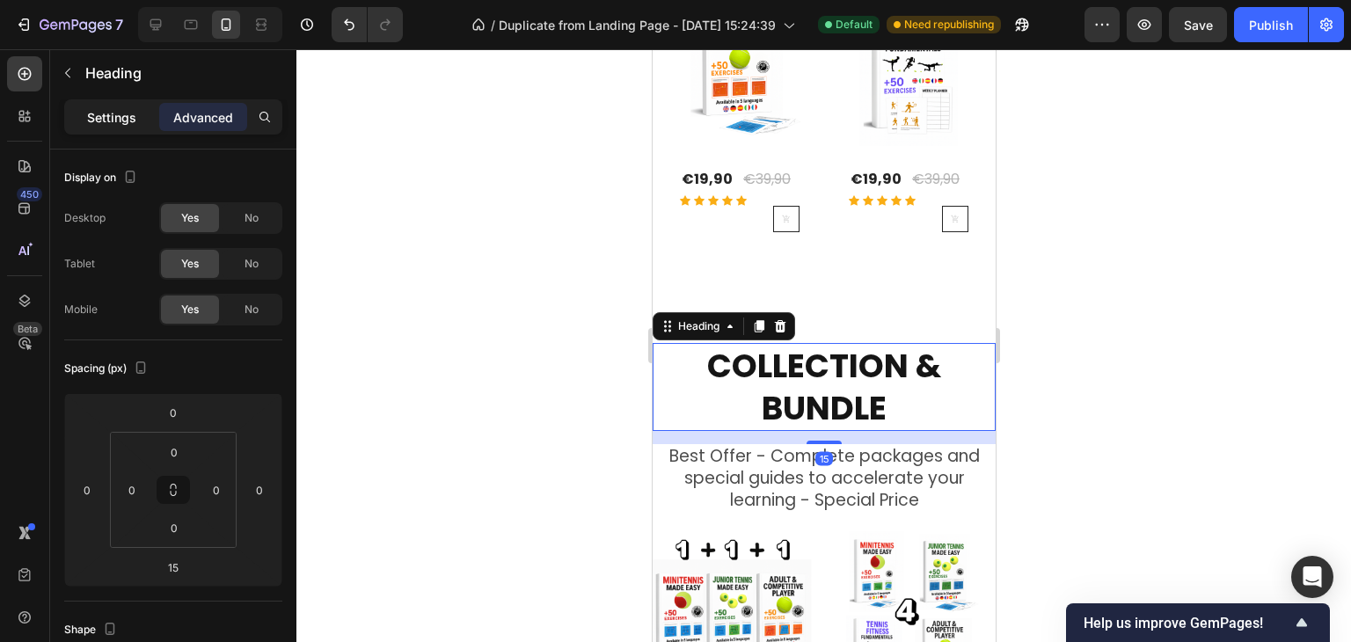
click at [128, 108] on p "Settings" at bounding box center [111, 117] width 49 height 18
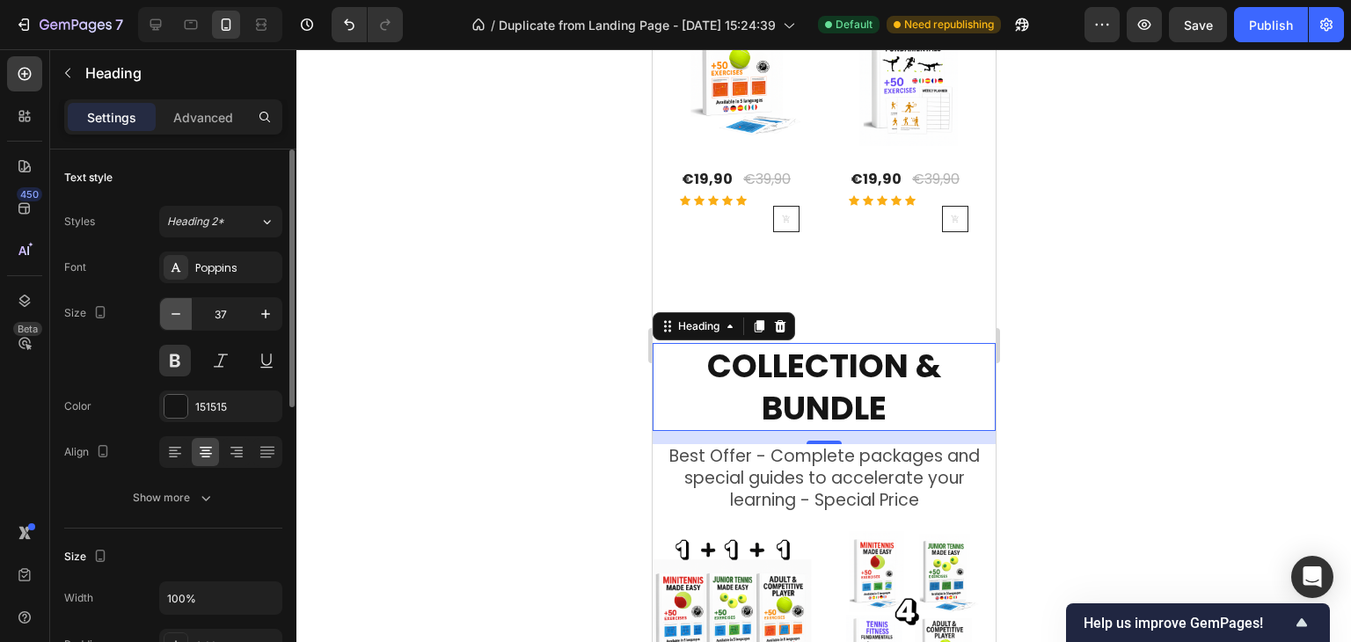
click at [177, 322] on button "button" at bounding box center [176, 314] width 32 height 32
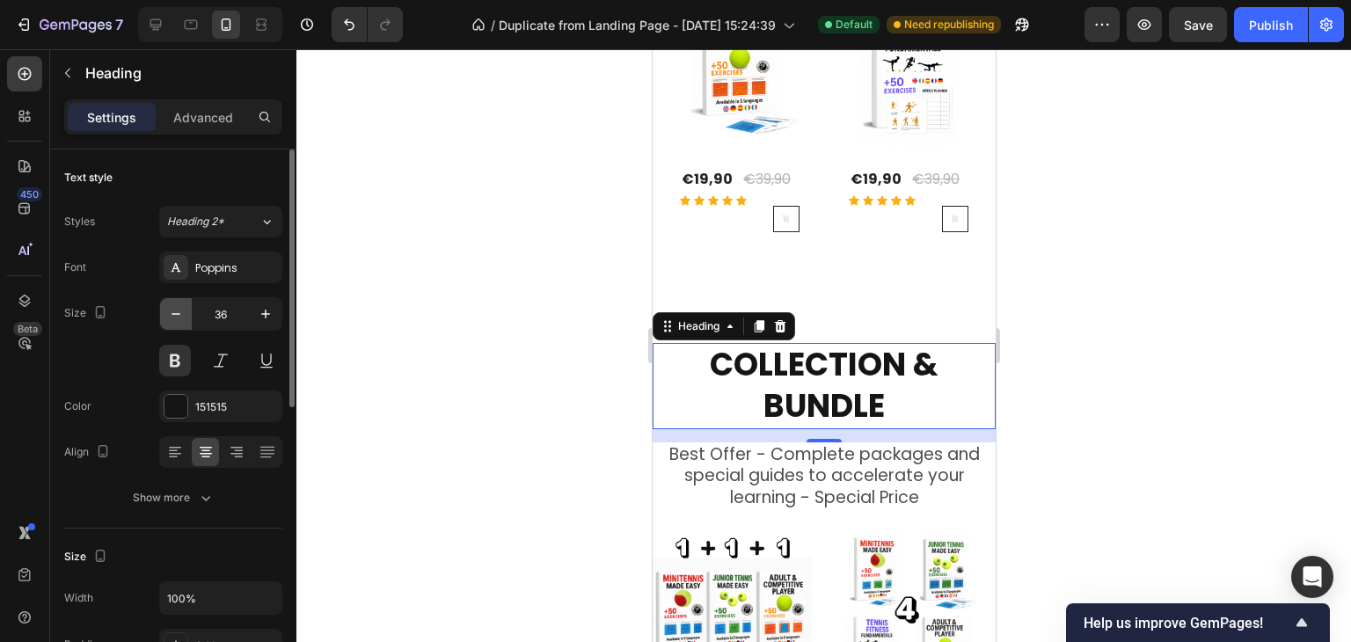
click at [177, 322] on button "button" at bounding box center [176, 314] width 32 height 32
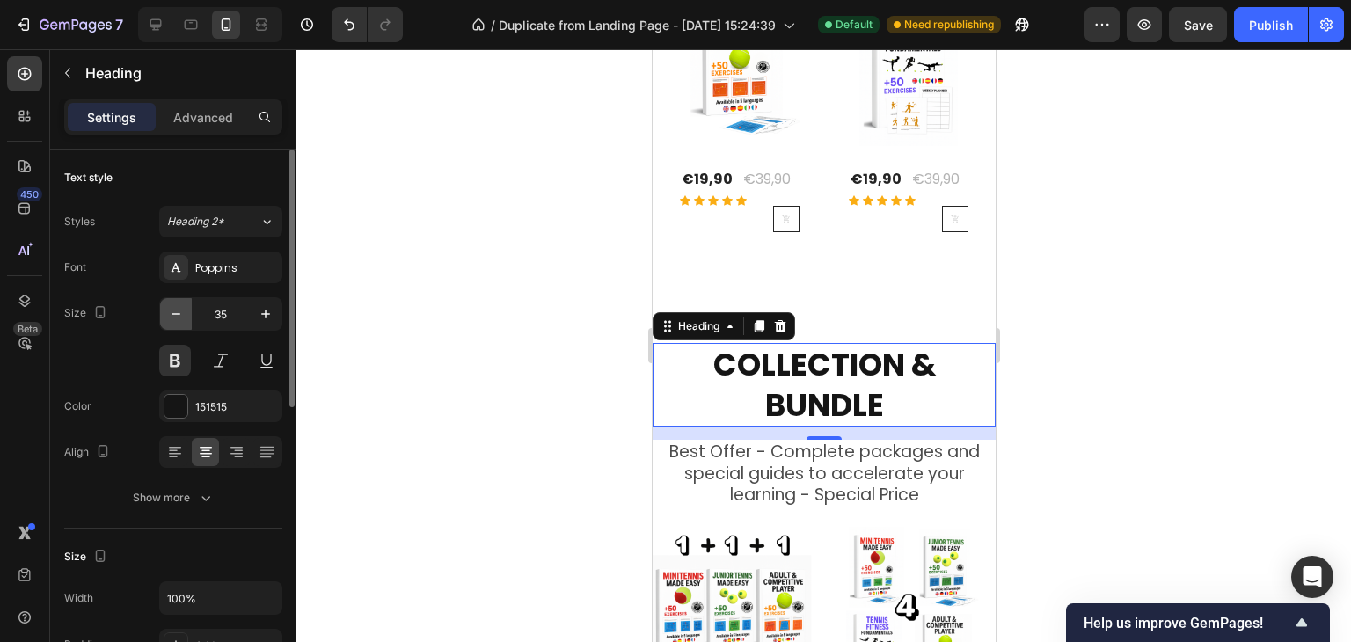
click at [177, 322] on button "button" at bounding box center [176, 314] width 32 height 32
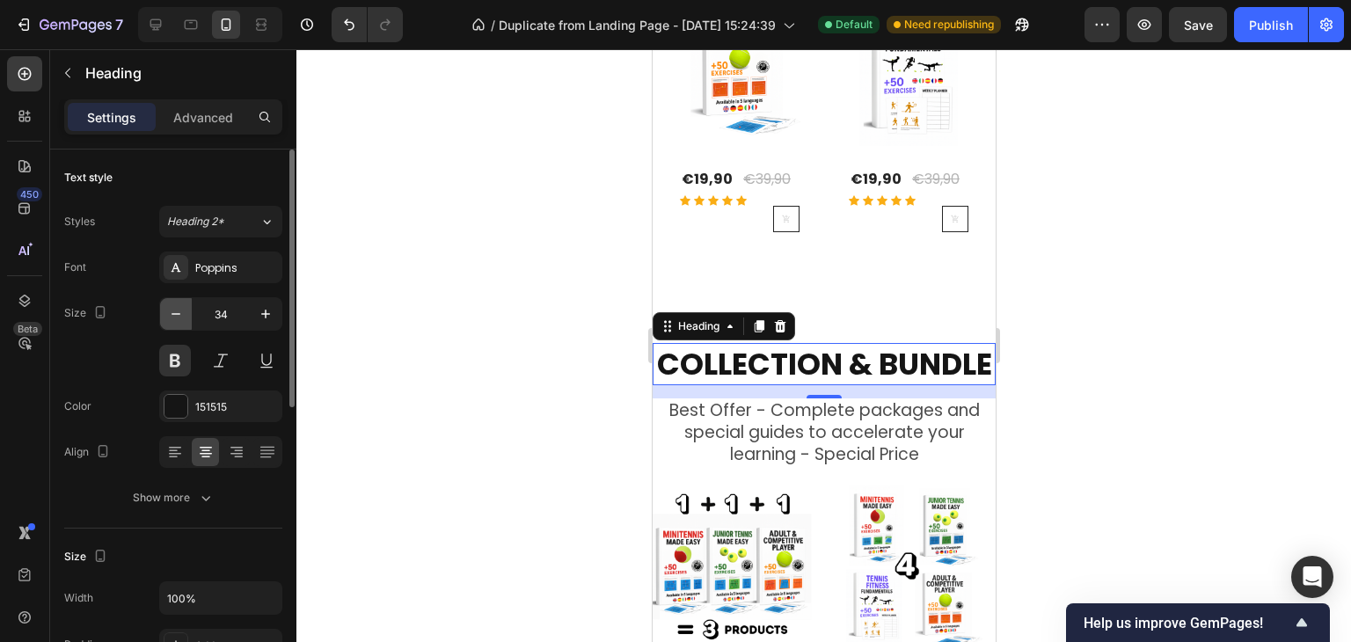
click at [177, 322] on button "button" at bounding box center [176, 314] width 32 height 32
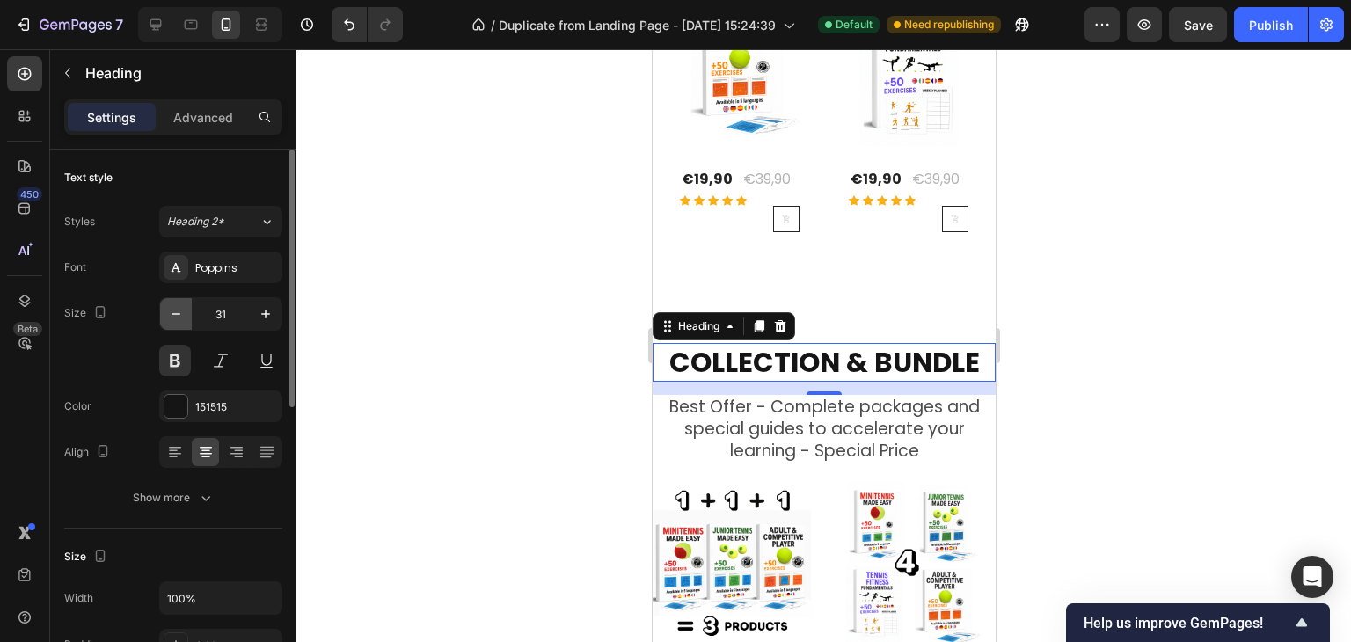
type input "30"
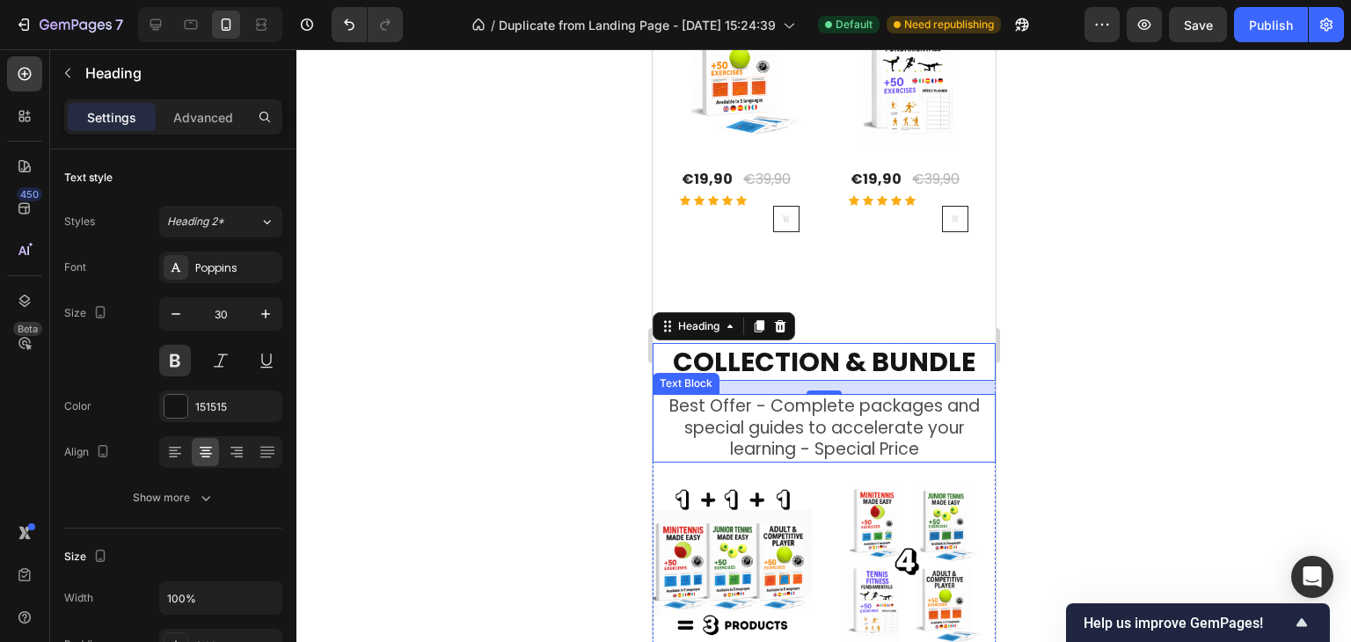
click at [776, 396] on p "Best Offer - Complete packages and special guides to accelerate your learning -…" at bounding box center [822, 428] width 339 height 65
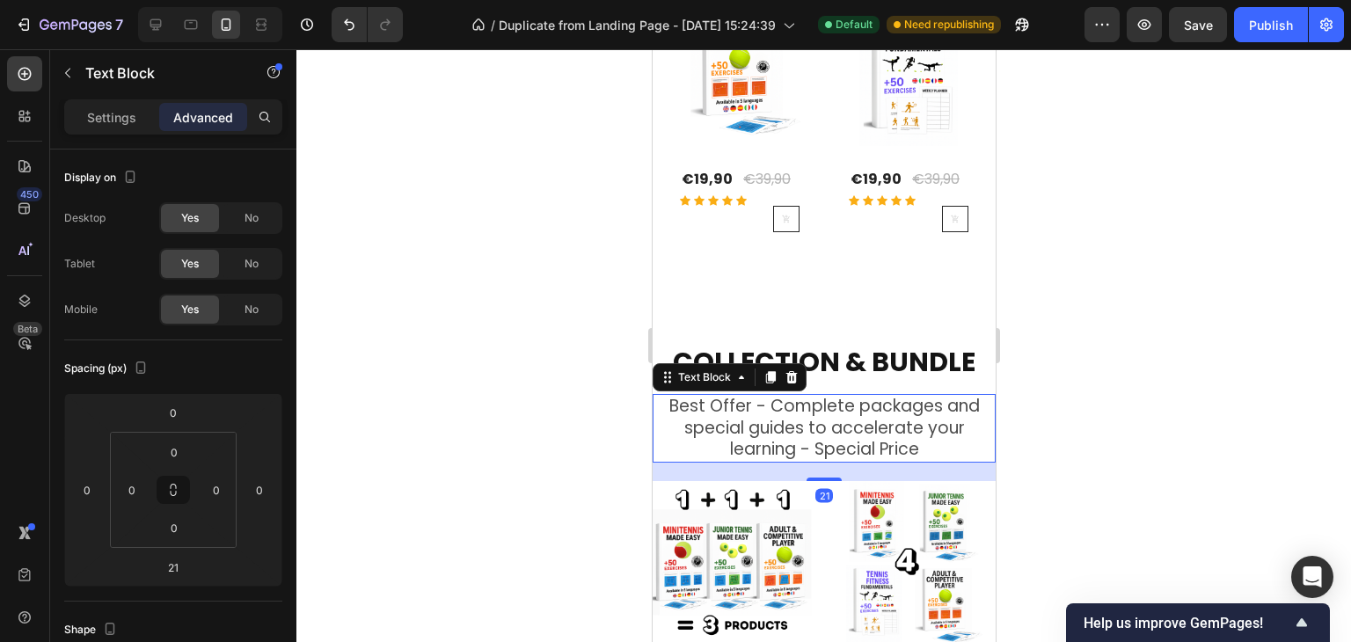
click at [123, 99] on div "Settings Advanced" at bounding box center [173, 116] width 218 height 35
click at [114, 116] on p "Settings" at bounding box center [111, 117] width 49 height 18
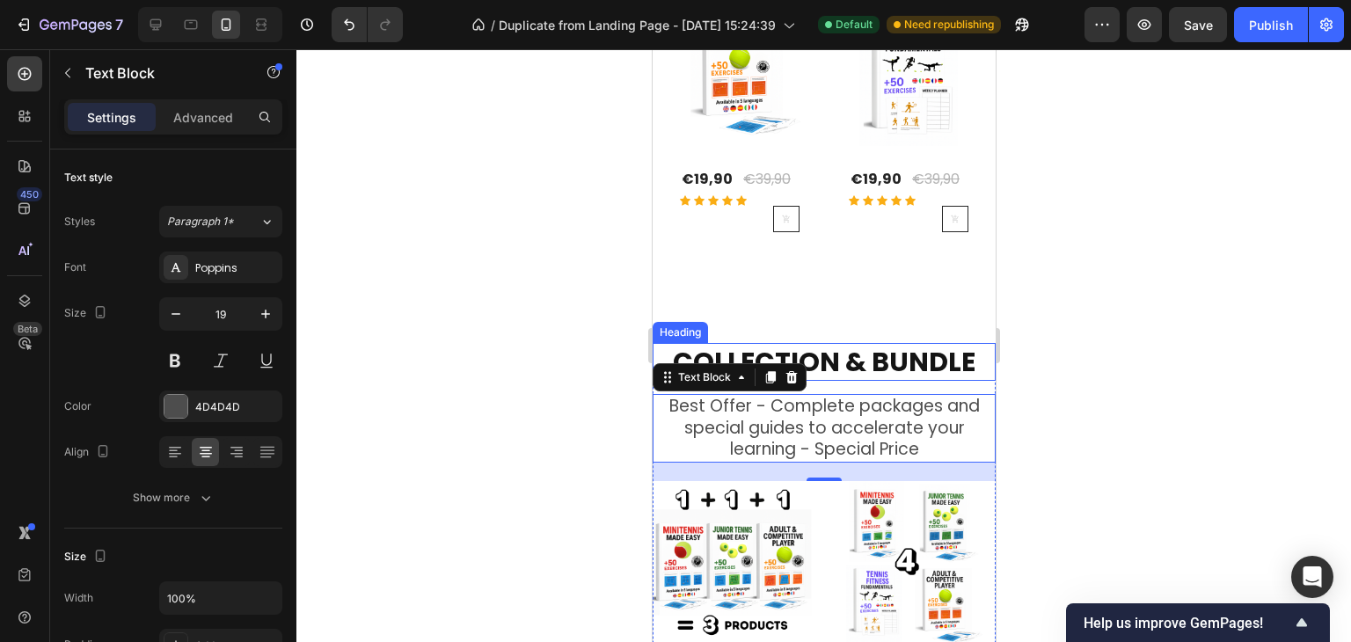
click at [834, 353] on h2 "COLLECTION & BUNDLE" at bounding box center [823, 362] width 343 height 38
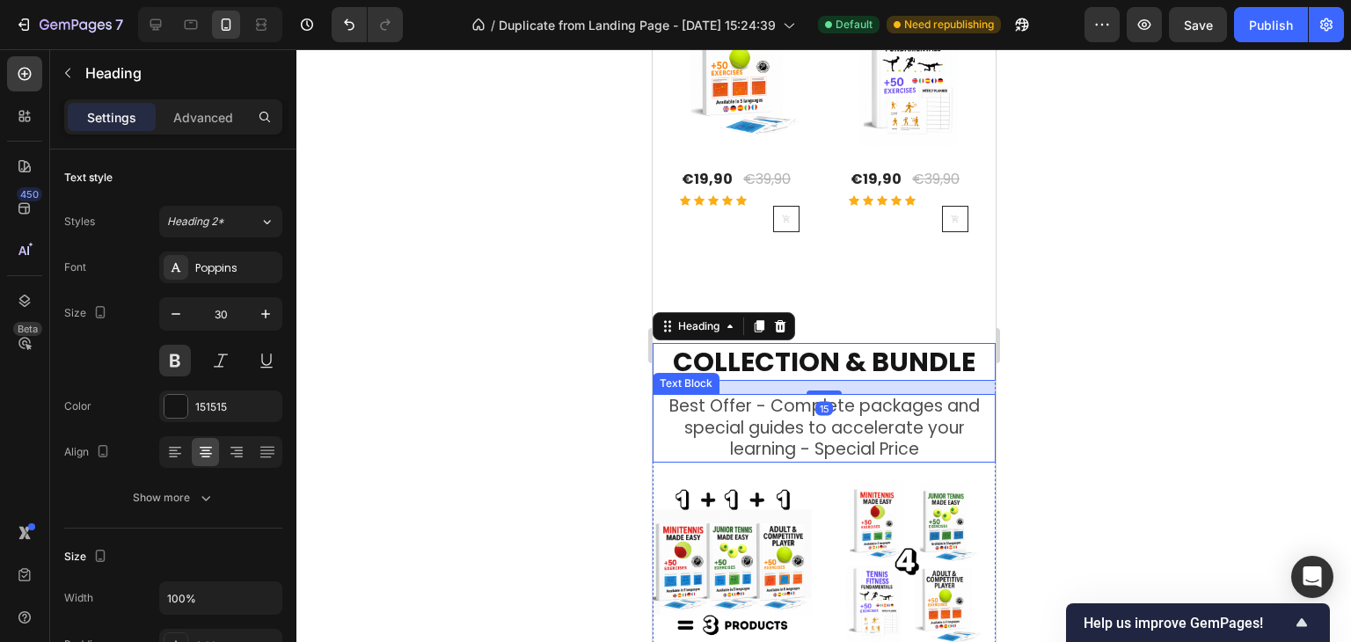
drag, startPoint x: 824, startPoint y: 381, endPoint x: 826, endPoint y: 360, distance: 21.2
click at [824, 379] on div "COLLECTION & BUNDLE Heading 15 Best Offer - Complete packages and special guide…" at bounding box center [823, 543] width 343 height 401
click at [827, 365] on h2 "COLLECTION & BUNDLE" at bounding box center [823, 362] width 343 height 38
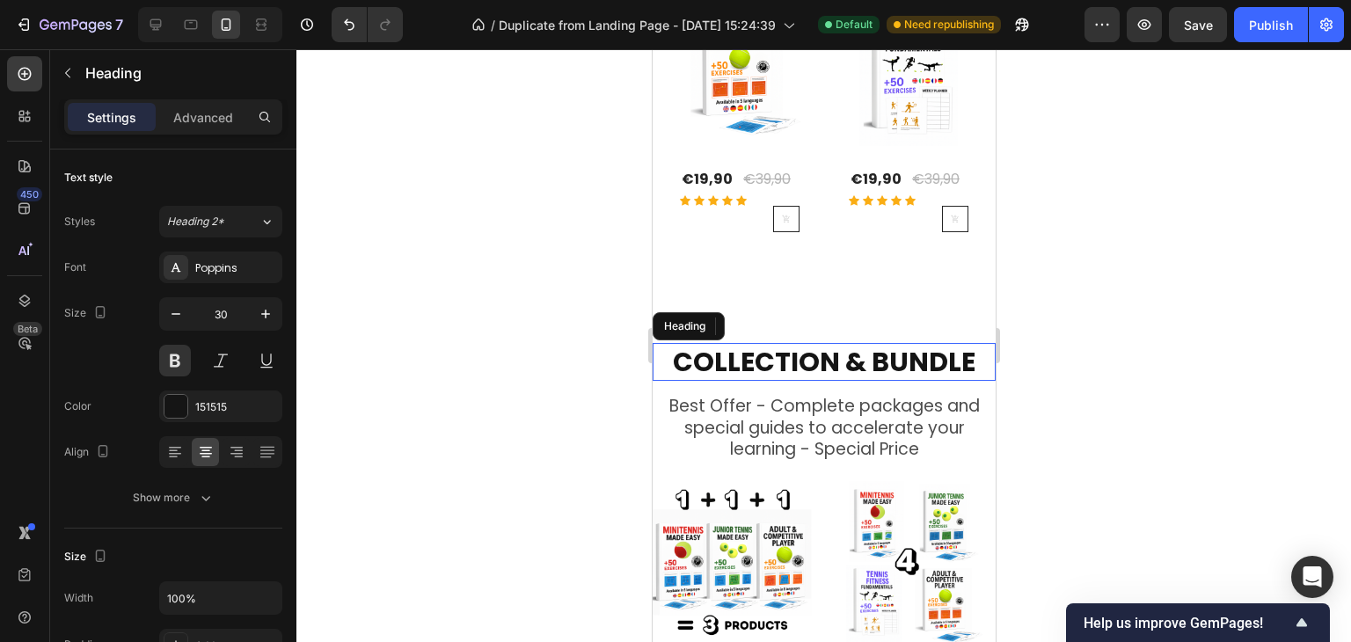
click at [824, 353] on h2 "COLLECTION & BUNDLE" at bounding box center [823, 362] width 343 height 38
click at [820, 356] on p "COLLECTION & BUNDLE" at bounding box center [822, 362] width 339 height 34
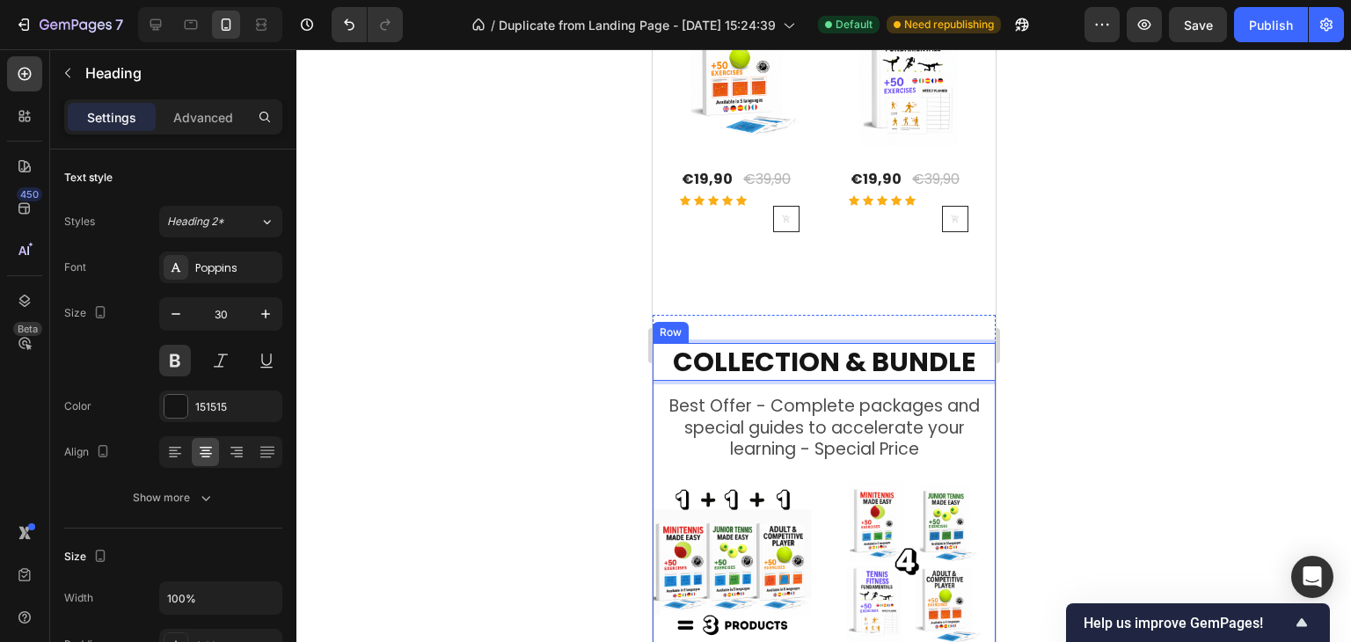
click at [821, 379] on div "COLLECTION & BUNDLE Heading 15 Best Offer - Complete packages and special guide…" at bounding box center [823, 543] width 343 height 401
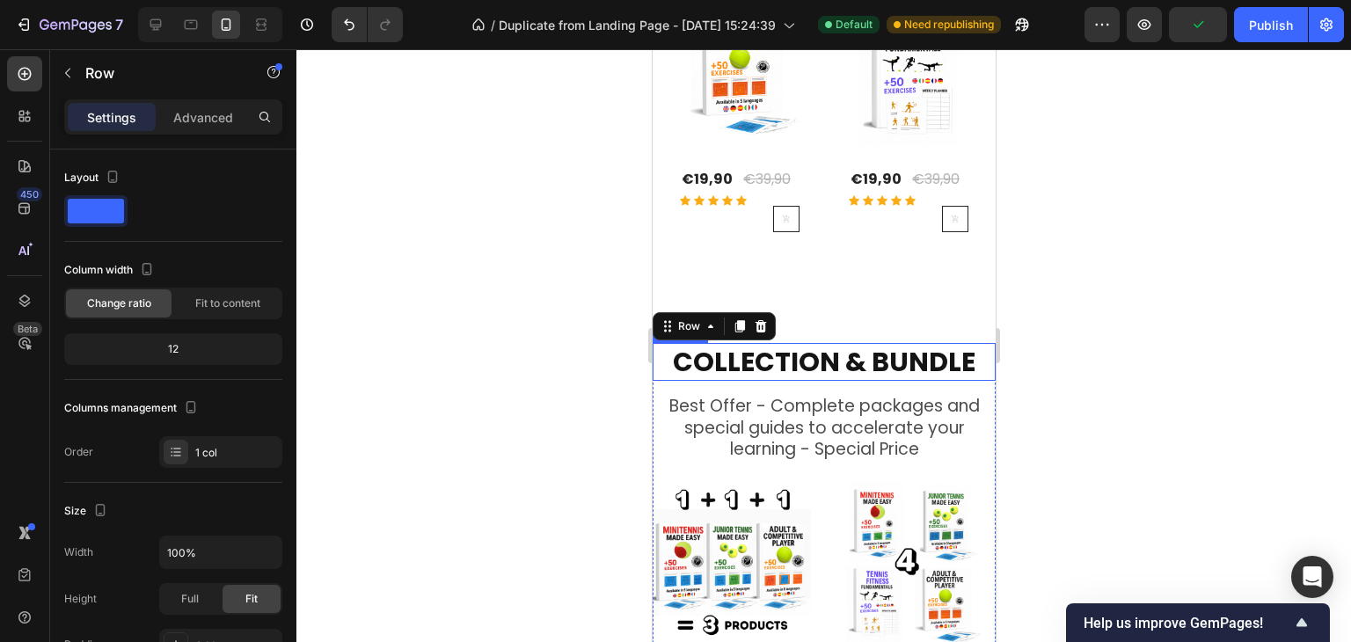
click at [825, 357] on p "COLLECTION & BUNDLE" at bounding box center [822, 362] width 339 height 34
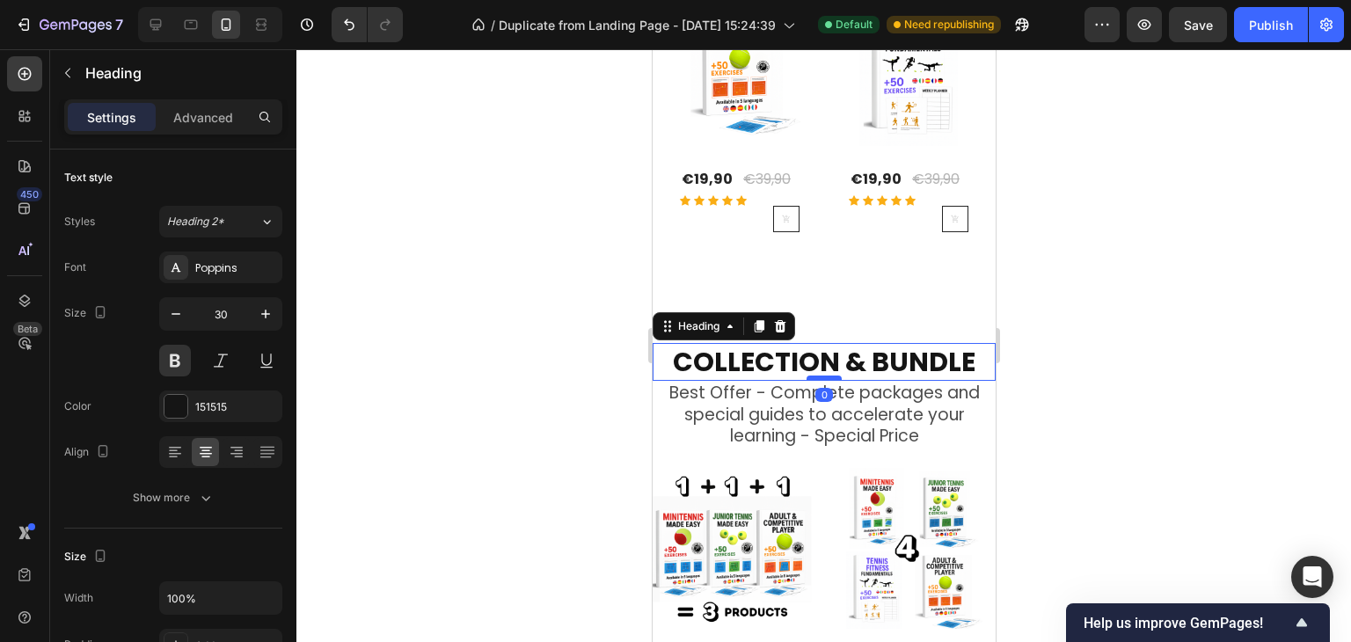
drag, startPoint x: 821, startPoint y: 379, endPoint x: 824, endPoint y: 362, distance: 16.9
click at [824, 376] on div at bounding box center [823, 378] width 35 height 5
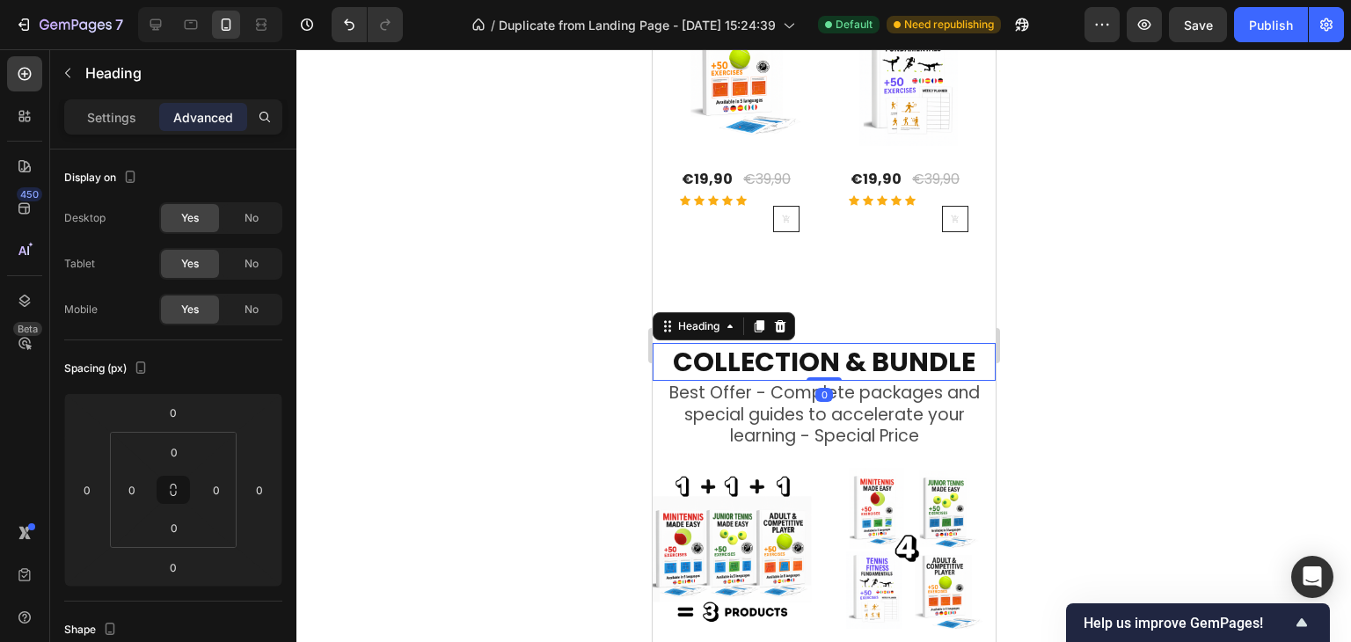
click at [1101, 398] on div at bounding box center [823, 345] width 1055 height 593
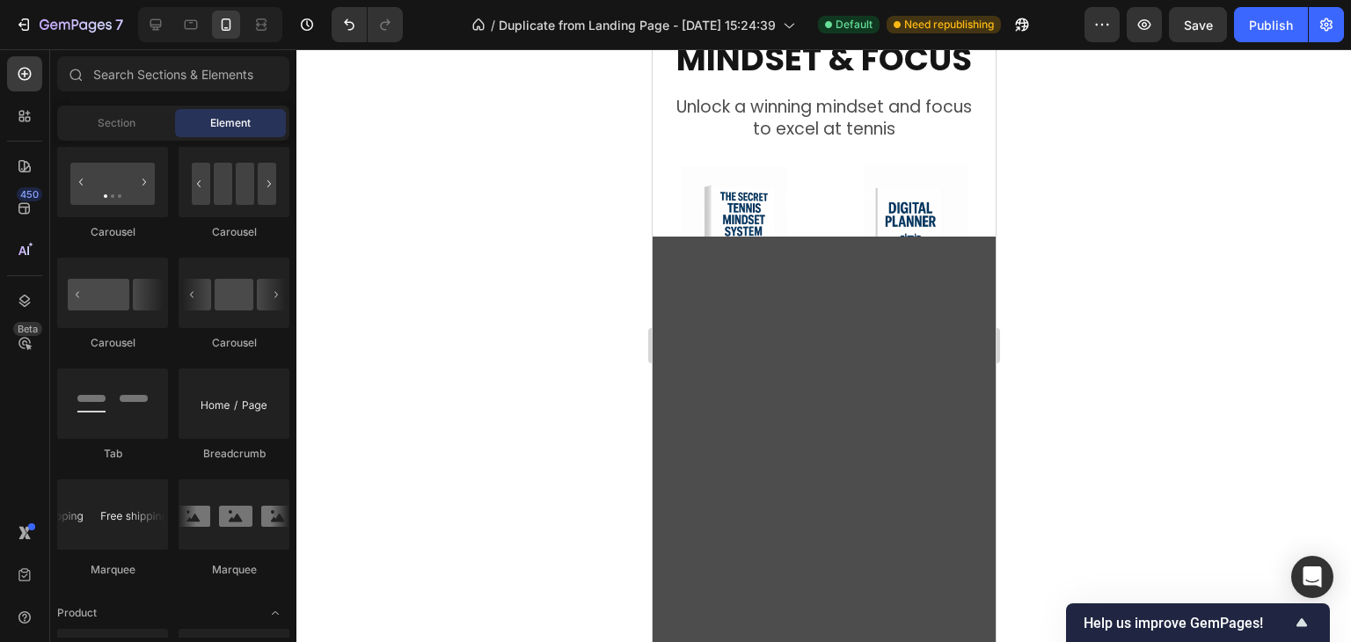
scroll to position [967, 0]
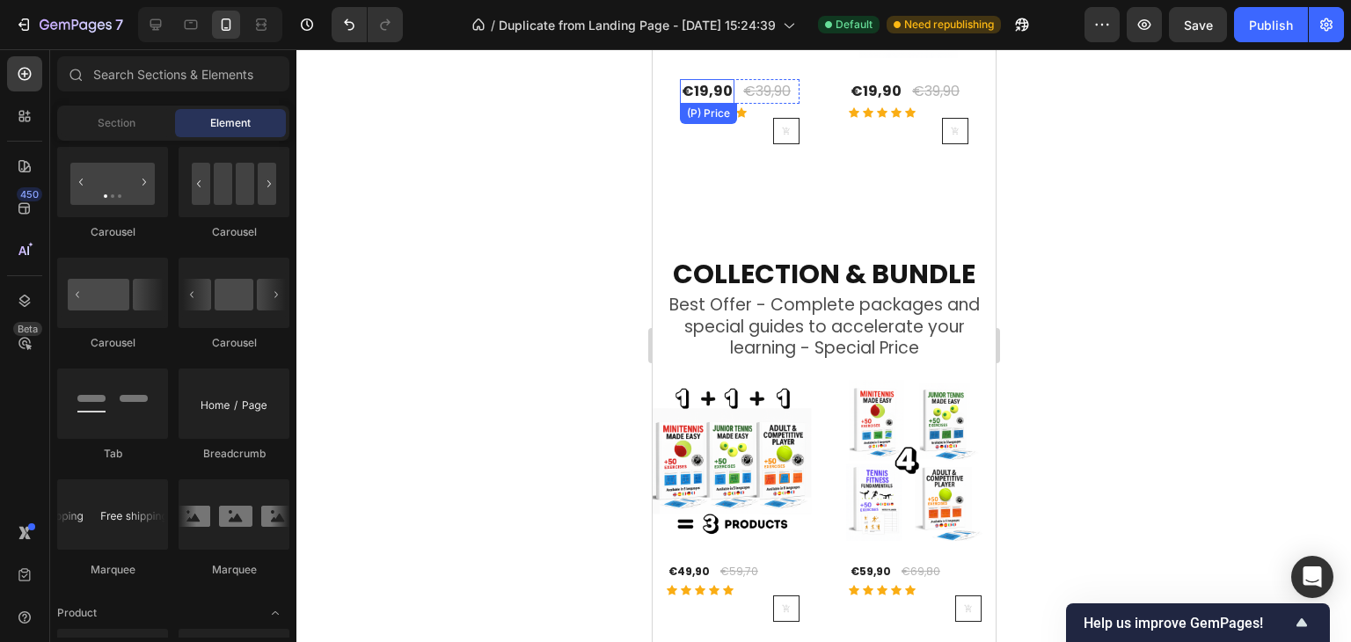
click at [715, 83] on div "€19,90" at bounding box center [706, 91] width 55 height 25
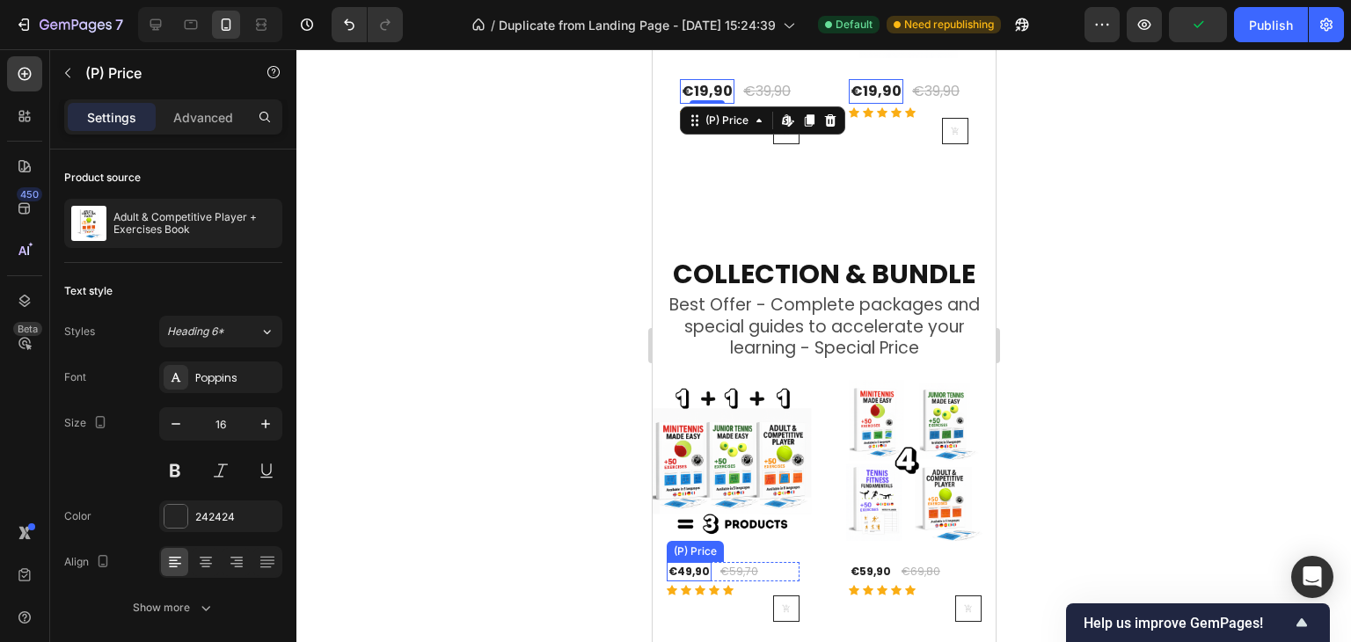
click at [673, 562] on div "€49,90" at bounding box center [688, 571] width 45 height 19
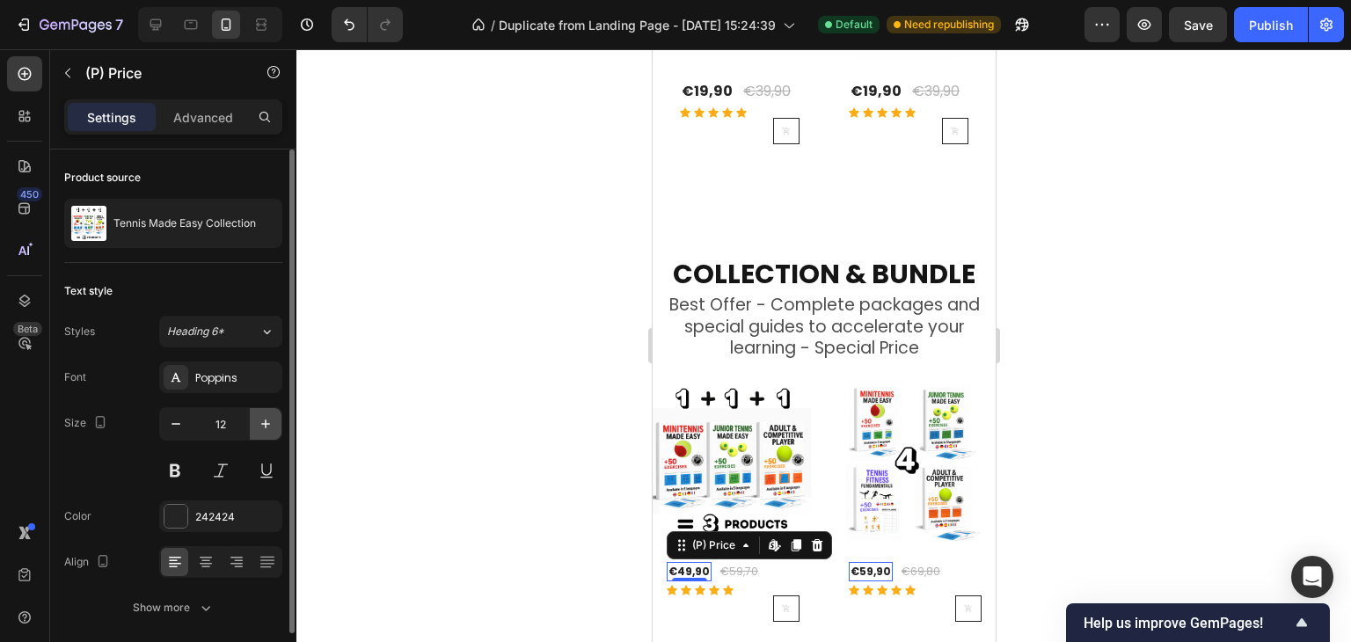
click at [264, 429] on icon "button" at bounding box center [266, 424] width 18 height 18
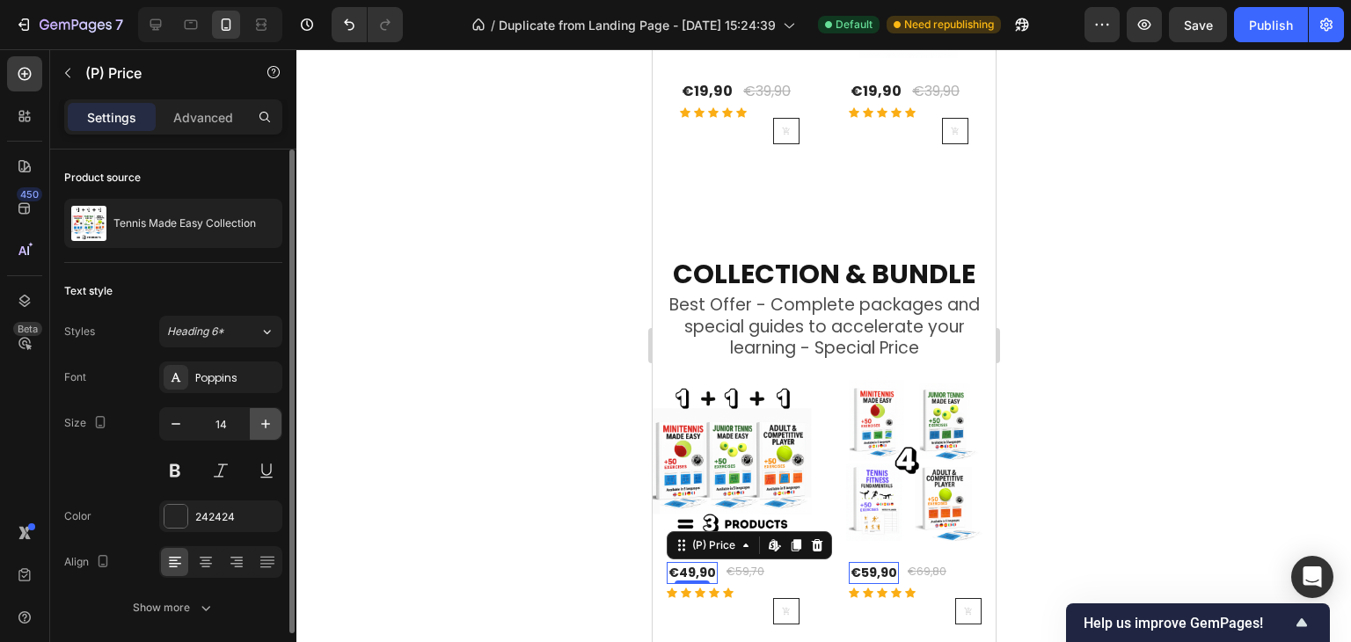
click at [264, 429] on icon "button" at bounding box center [266, 424] width 18 height 18
type input "16"
click at [758, 562] on div "€59,70" at bounding box center [752, 571] width 41 height 19
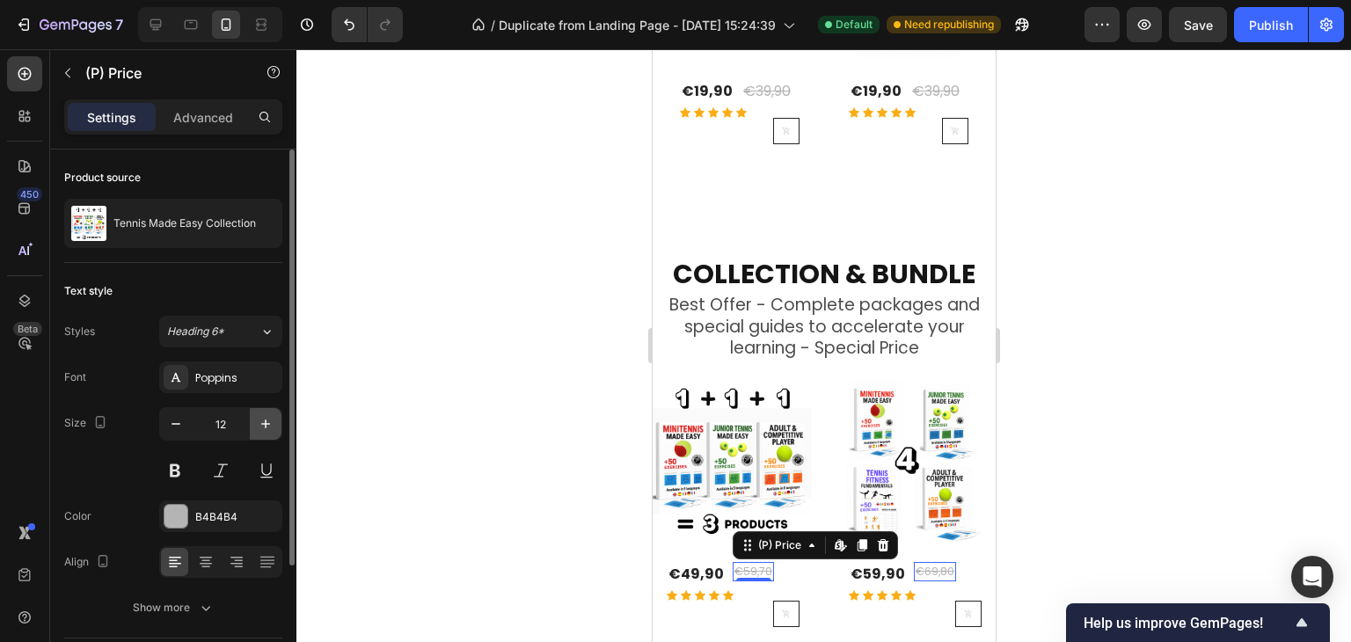
click at [269, 420] on icon "button" at bounding box center [266, 424] width 18 height 18
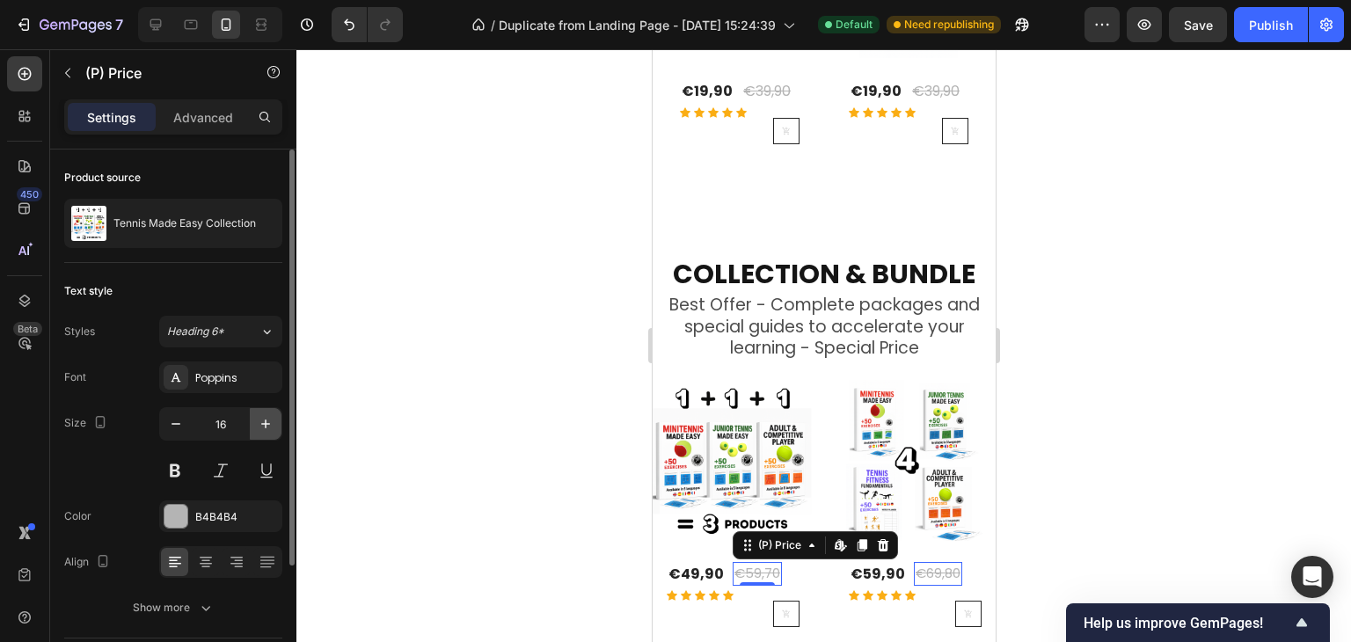
click at [269, 420] on icon "button" at bounding box center [266, 424] width 18 height 18
click at [193, 427] on input "18" at bounding box center [221, 424] width 58 height 32
click at [184, 422] on icon "button" at bounding box center [176, 424] width 18 height 18
click at [185, 423] on button "button" at bounding box center [176, 424] width 32 height 32
type input "16"
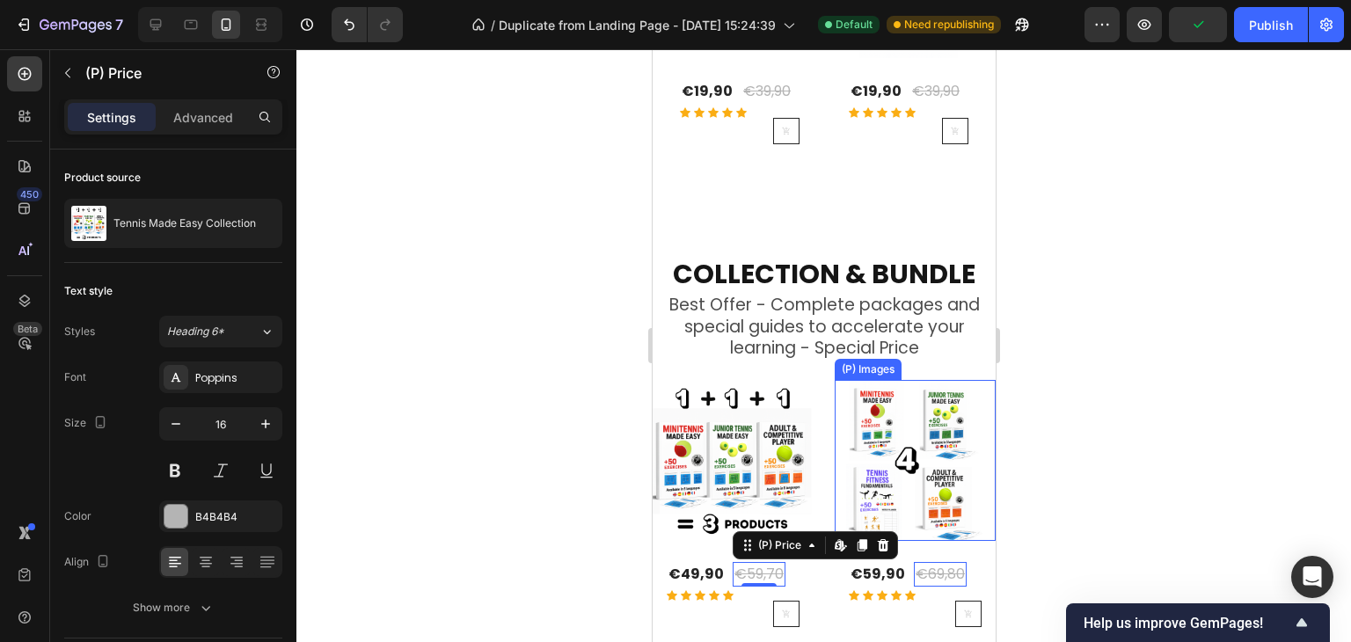
click at [1135, 525] on div at bounding box center [823, 345] width 1055 height 593
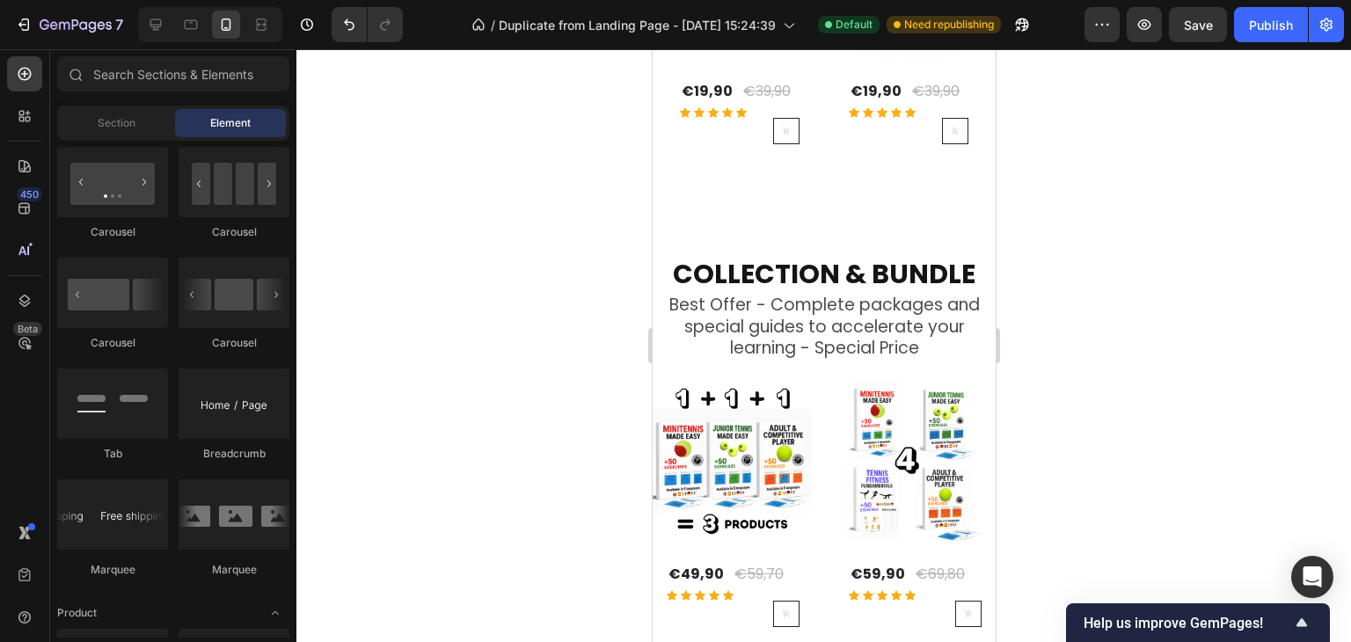
click at [1221, 456] on div at bounding box center [823, 345] width 1055 height 593
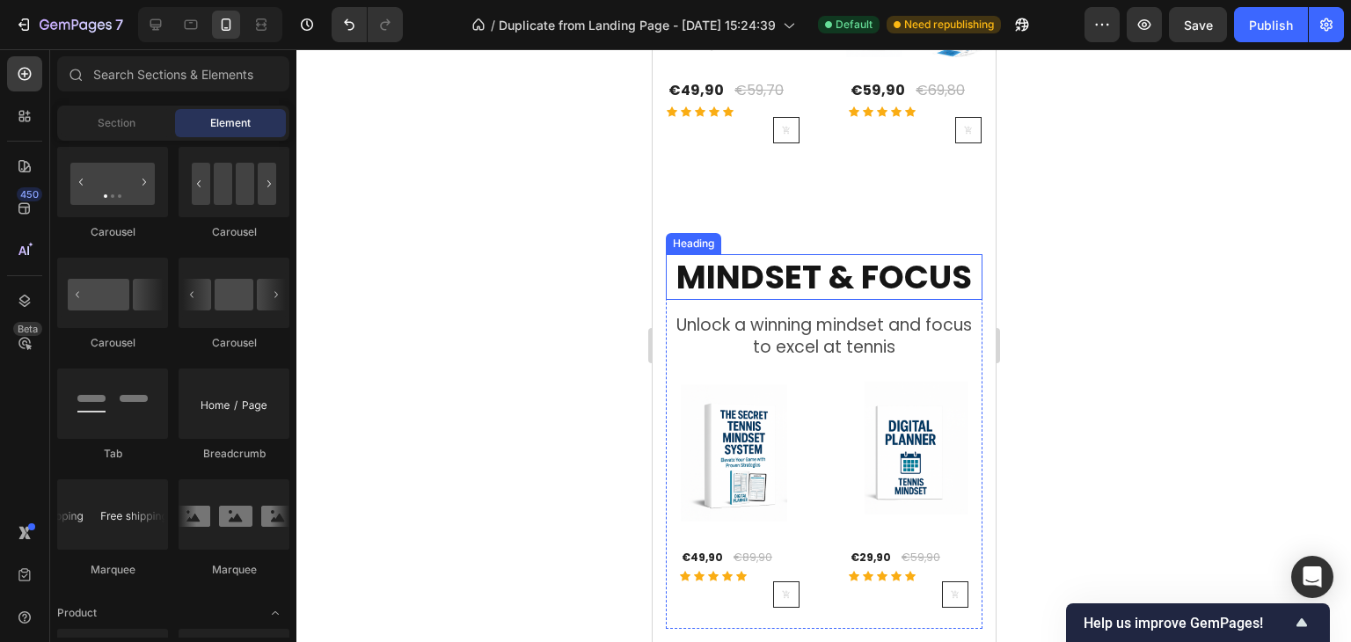
scroll to position [1551, 0]
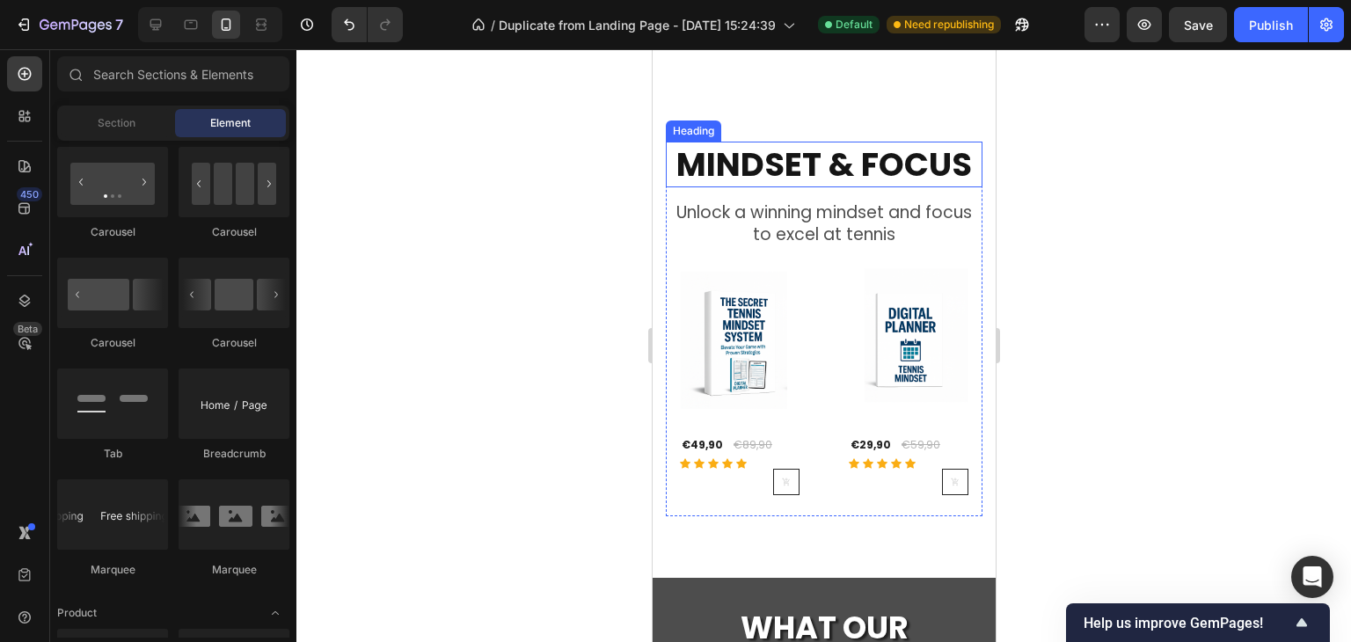
drag, startPoint x: 849, startPoint y: 166, endPoint x: 814, endPoint y: 179, distance: 37.3
click at [849, 165] on h2 "MINDSET & FOCUS" at bounding box center [823, 165] width 317 height 46
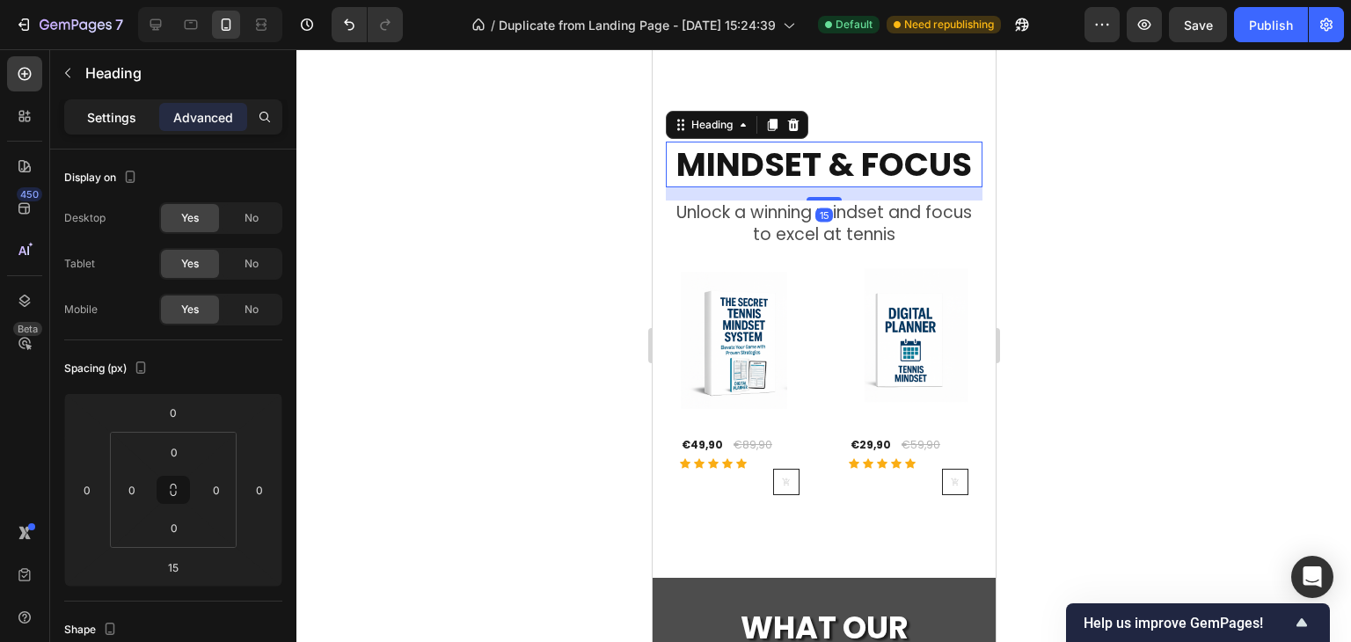
click at [123, 118] on p "Settings" at bounding box center [111, 117] width 49 height 18
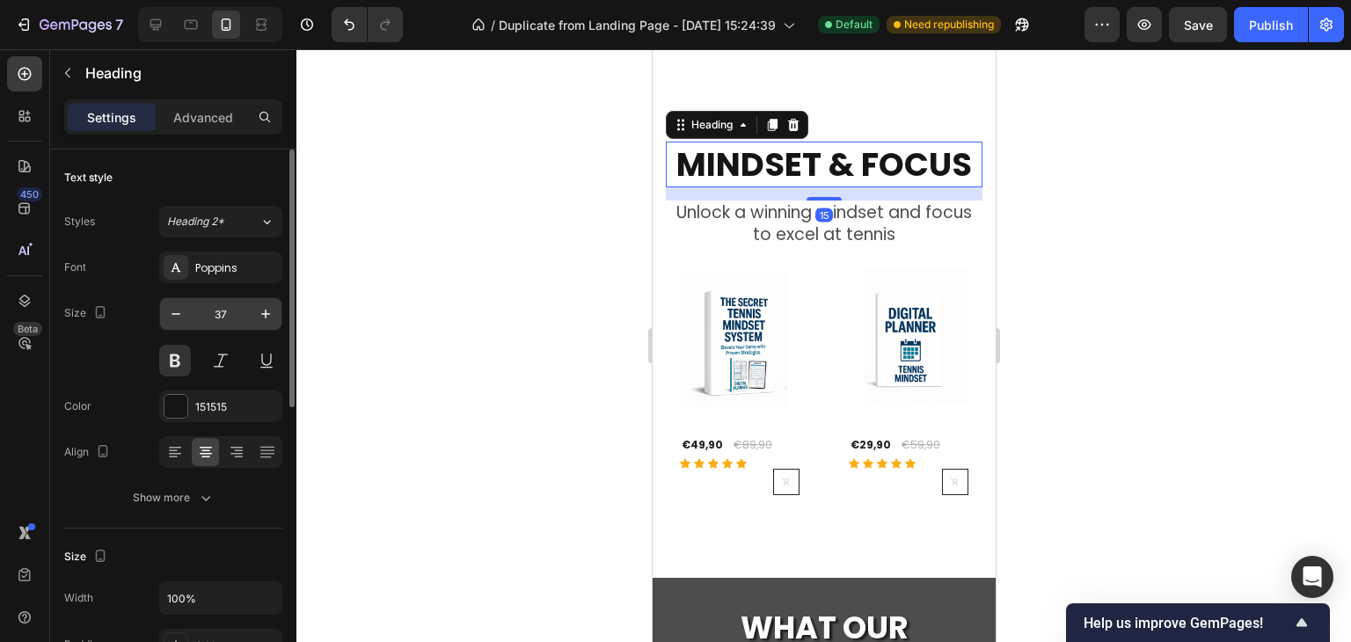
click at [219, 305] on input "37" at bounding box center [221, 314] width 58 height 32
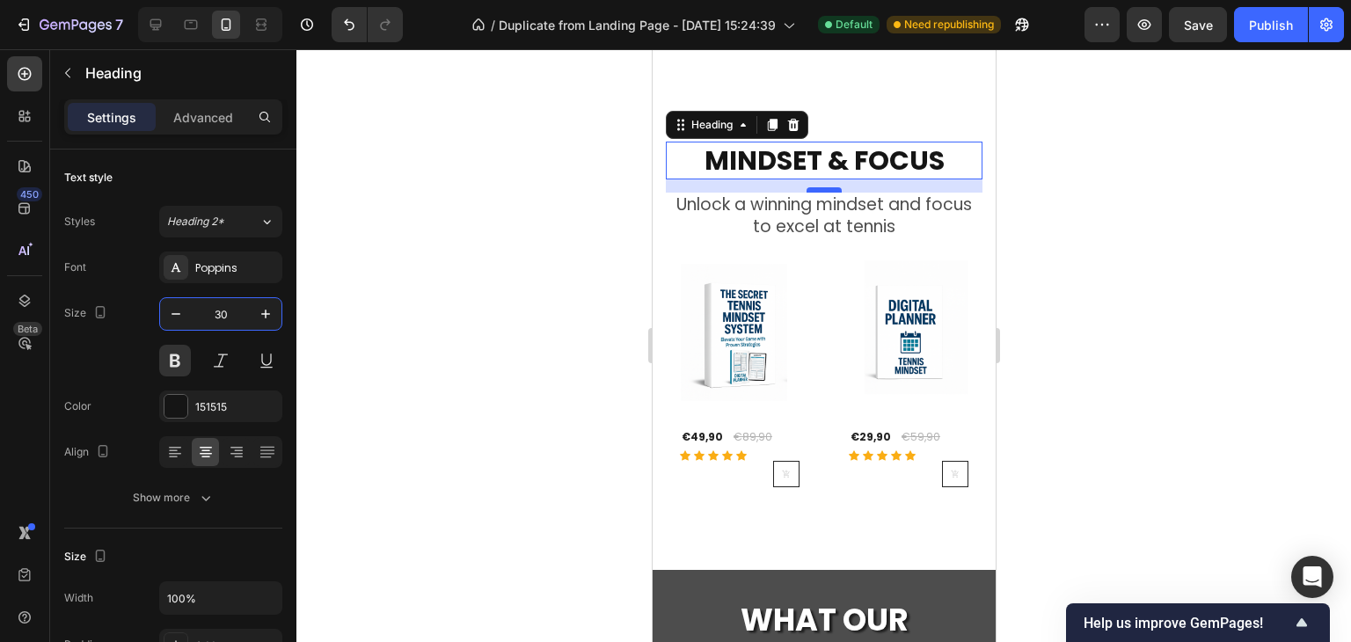
type input "30"
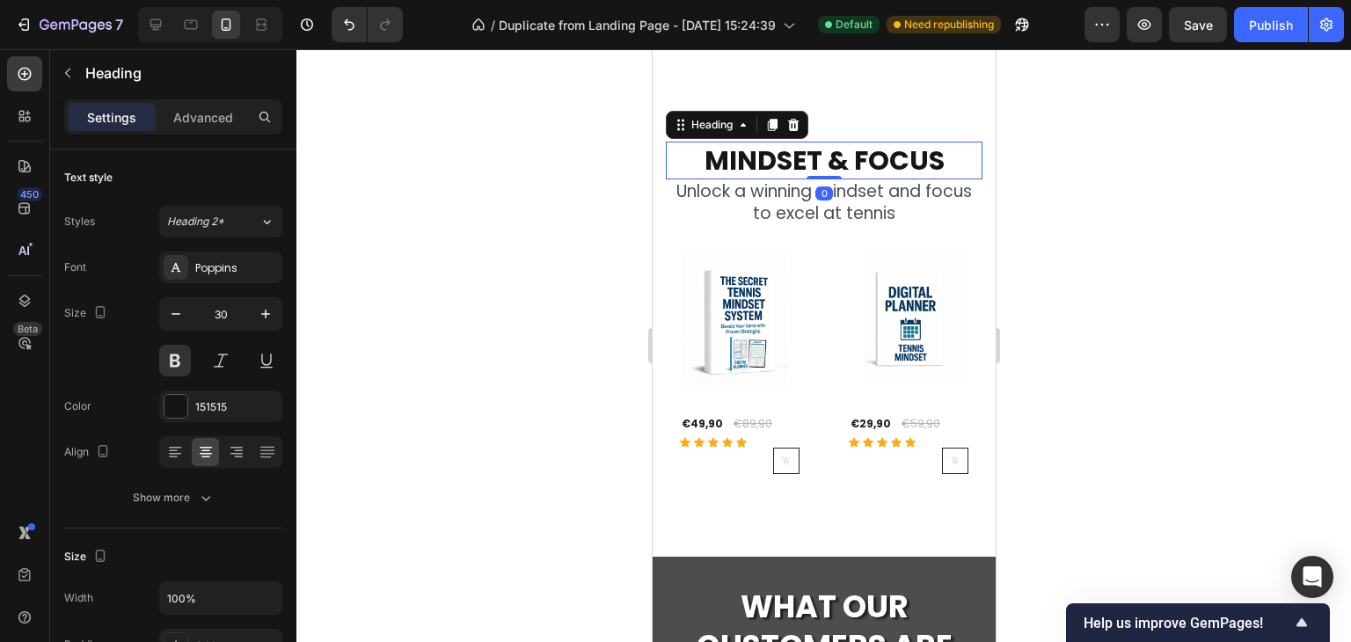
drag, startPoint x: 828, startPoint y: 184, endPoint x: 810, endPoint y: 188, distance: 18.1
click at [829, 158] on div "MINDSET & FOCUS Heading 0" at bounding box center [823, 161] width 317 height 38
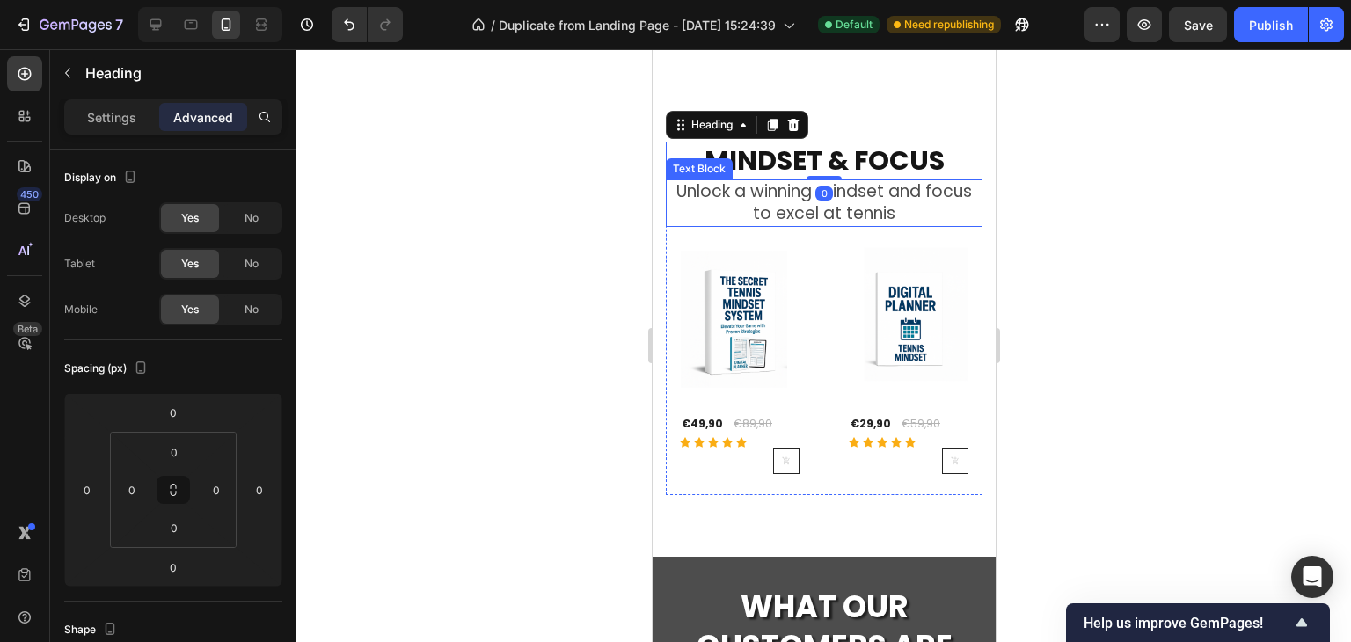
click at [786, 209] on p "Unlock a winning mindset and focus to excel at tennis" at bounding box center [823, 202] width 313 height 43
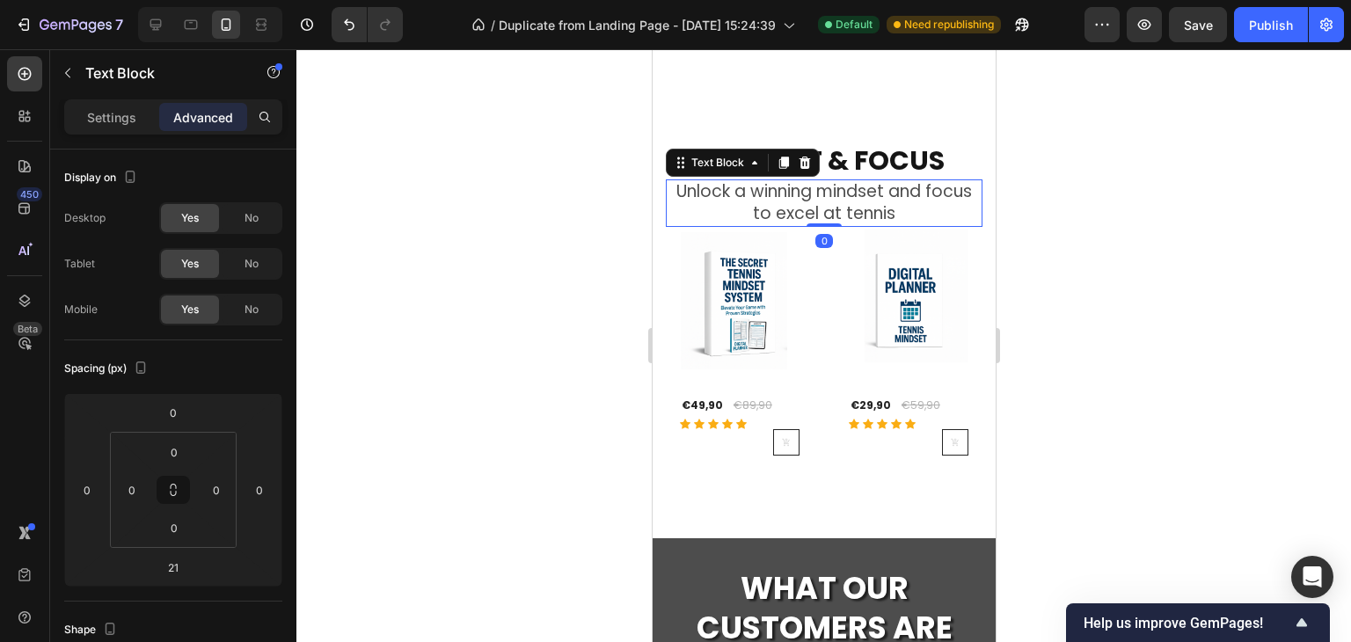
drag, startPoint x: 824, startPoint y: 214, endPoint x: 736, endPoint y: 191, distance: 90.9
click at [824, 195] on div "Unlock a winning mindset and focus to excel at tennis Text Block 0" at bounding box center [823, 202] width 317 height 47
type input "0"
click at [134, 113] on p "Settings" at bounding box center [111, 117] width 49 height 18
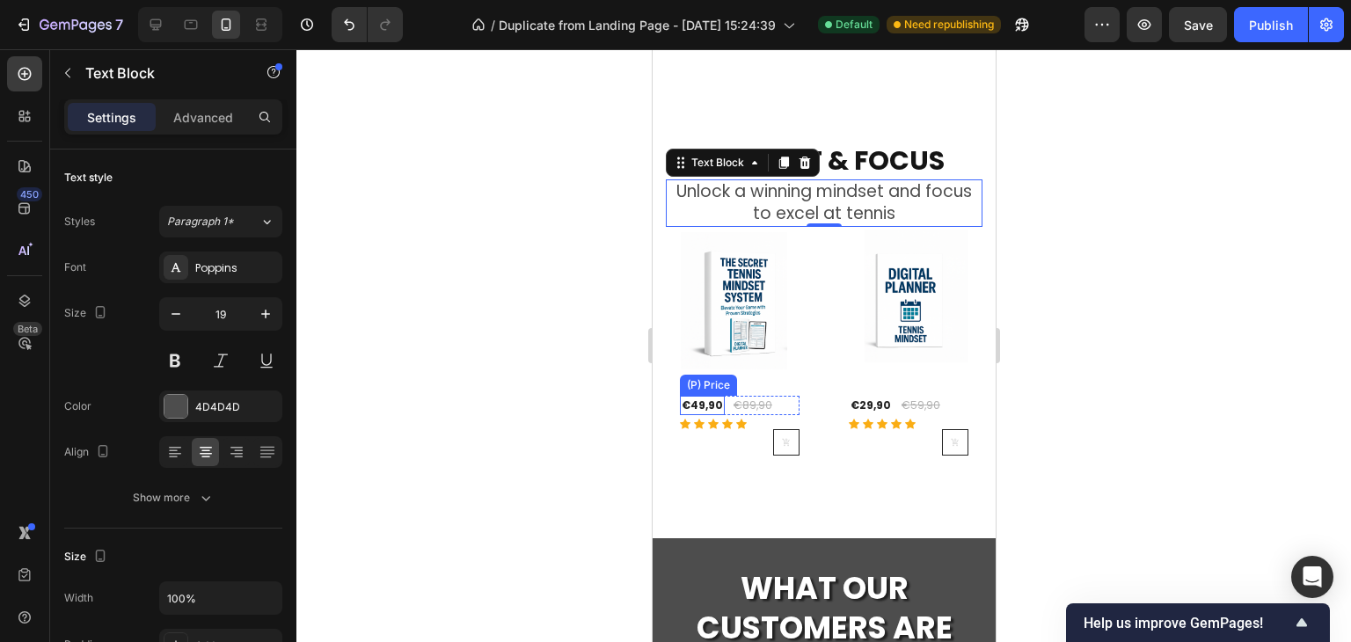
click at [685, 396] on div "€49,90" at bounding box center [701, 405] width 45 height 19
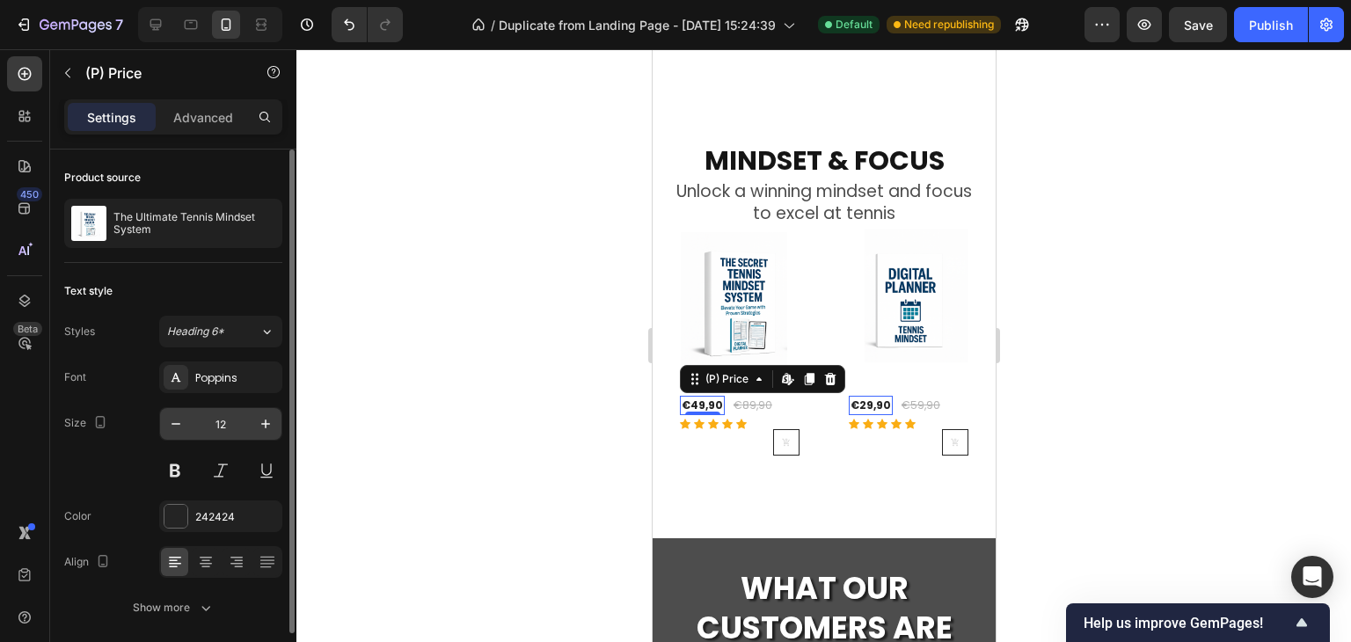
click at [216, 422] on input "12" at bounding box center [221, 424] width 58 height 32
type input "16"
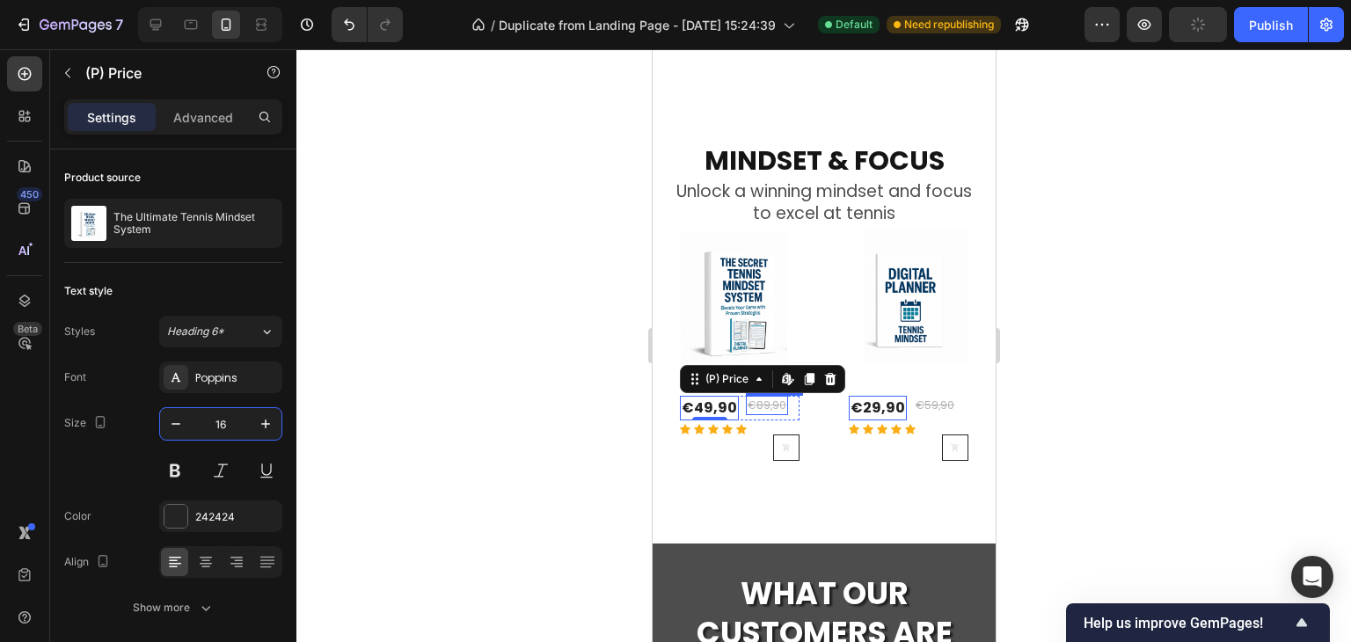
click at [767, 396] on div "€89,90" at bounding box center [766, 405] width 42 height 19
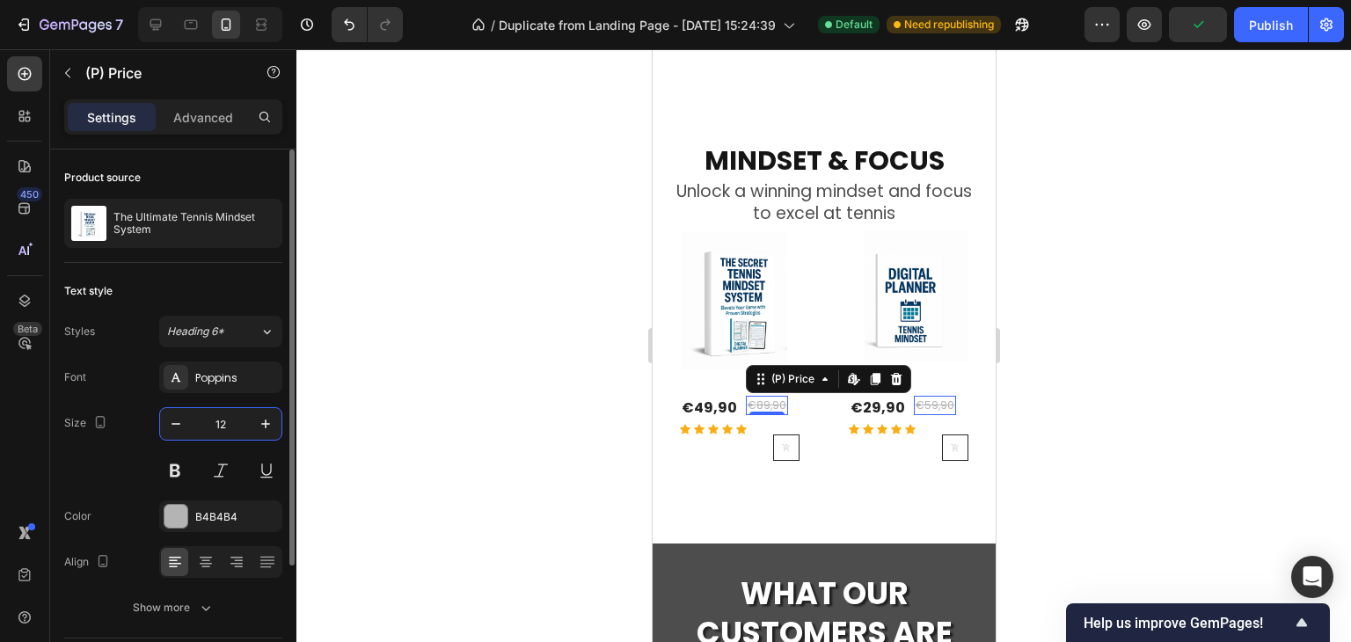
click at [230, 424] on input "12" at bounding box center [221, 424] width 58 height 32
type input "16"
click at [735, 420] on div "€49,90 (P) Price (P) Price €89,90 (P) Price Edit content in Shopify 0 (P) Price…" at bounding box center [739, 408] width 120 height 25
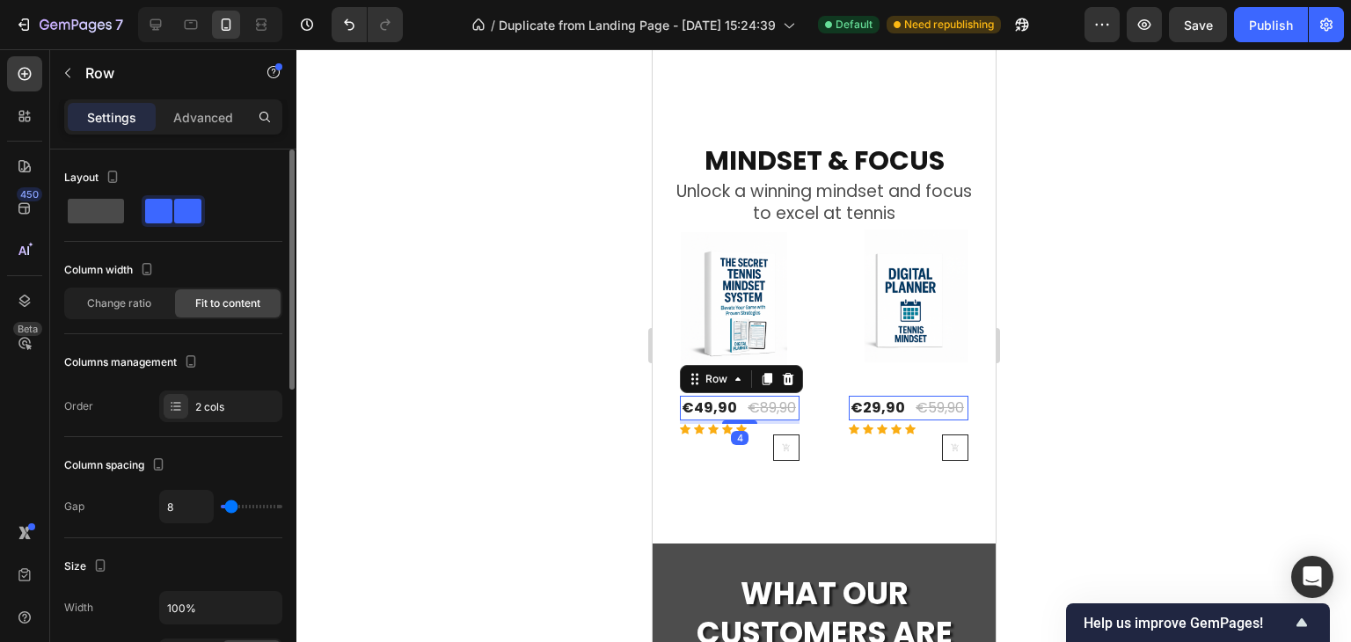
click at [107, 210] on span at bounding box center [96, 211] width 56 height 25
type input "0"
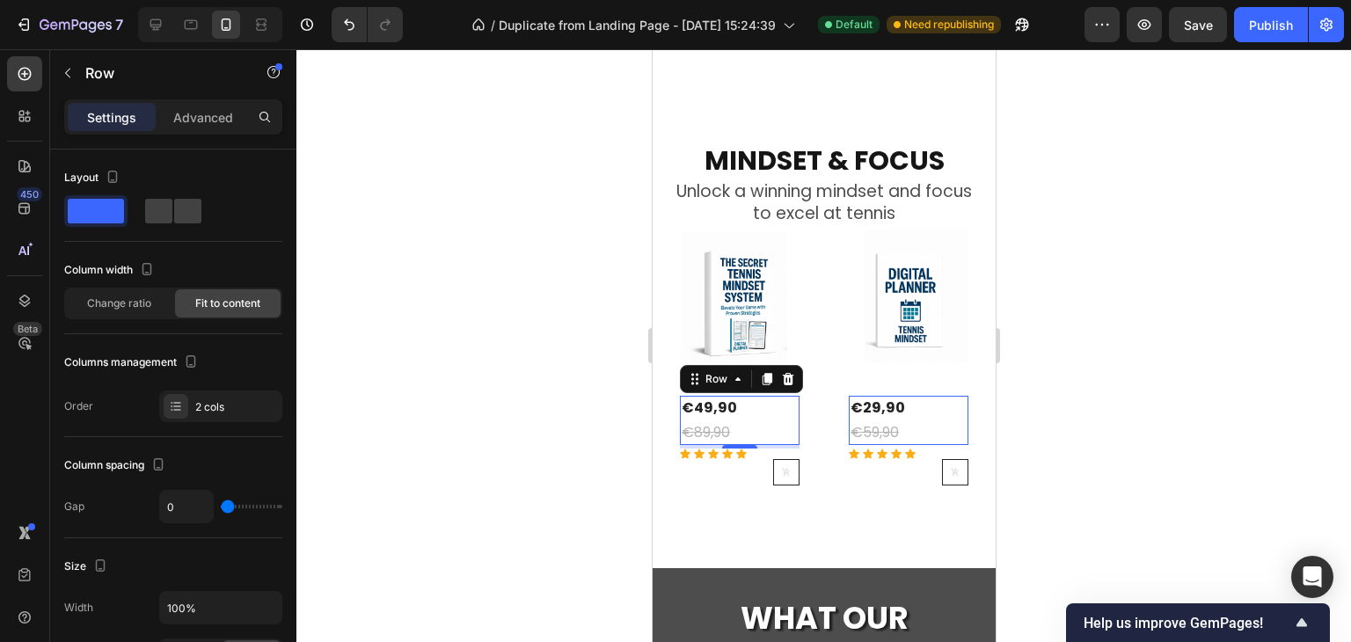
click at [1102, 424] on div at bounding box center [823, 345] width 1055 height 593
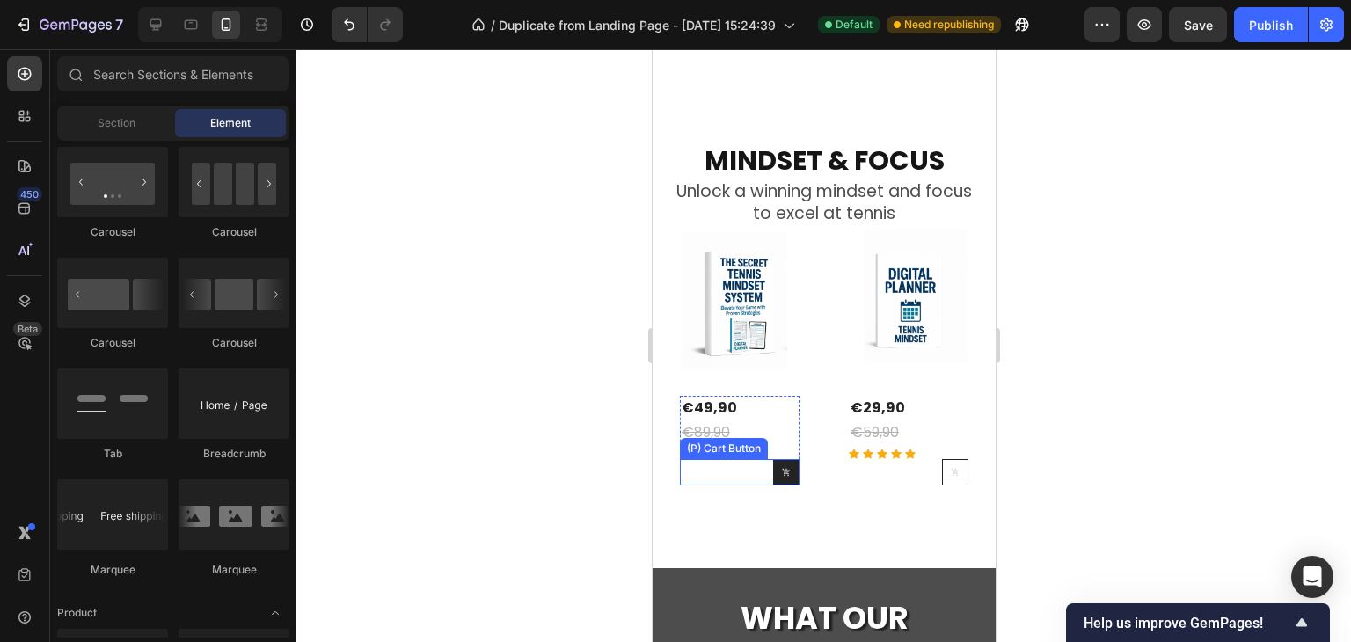
click at [781, 468] on icon at bounding box center [784, 472] width 7 height 8
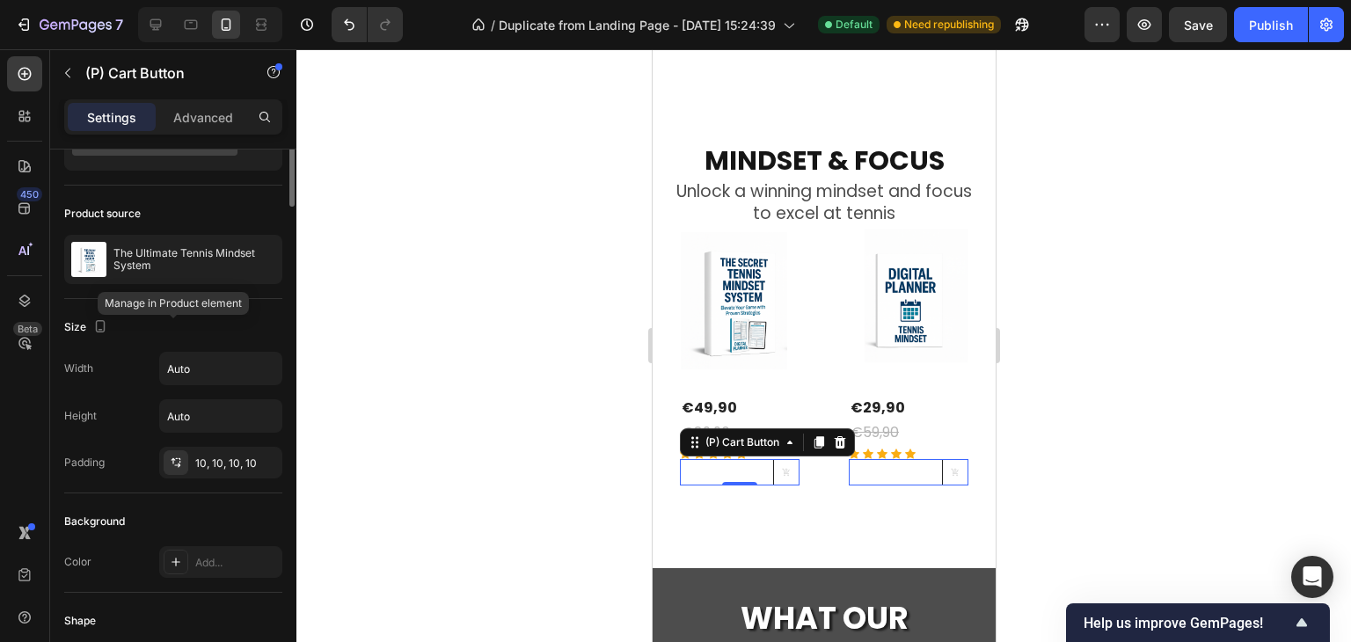
scroll to position [0, 0]
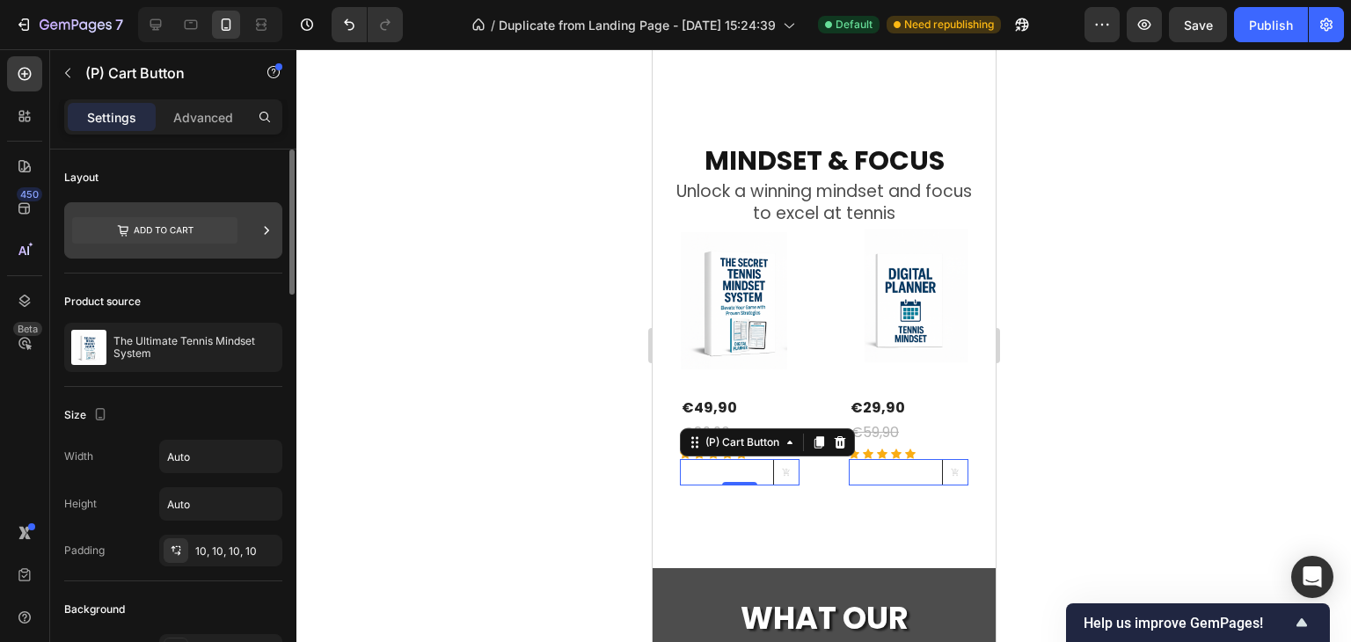
click at [263, 230] on icon at bounding box center [267, 231] width 18 height 18
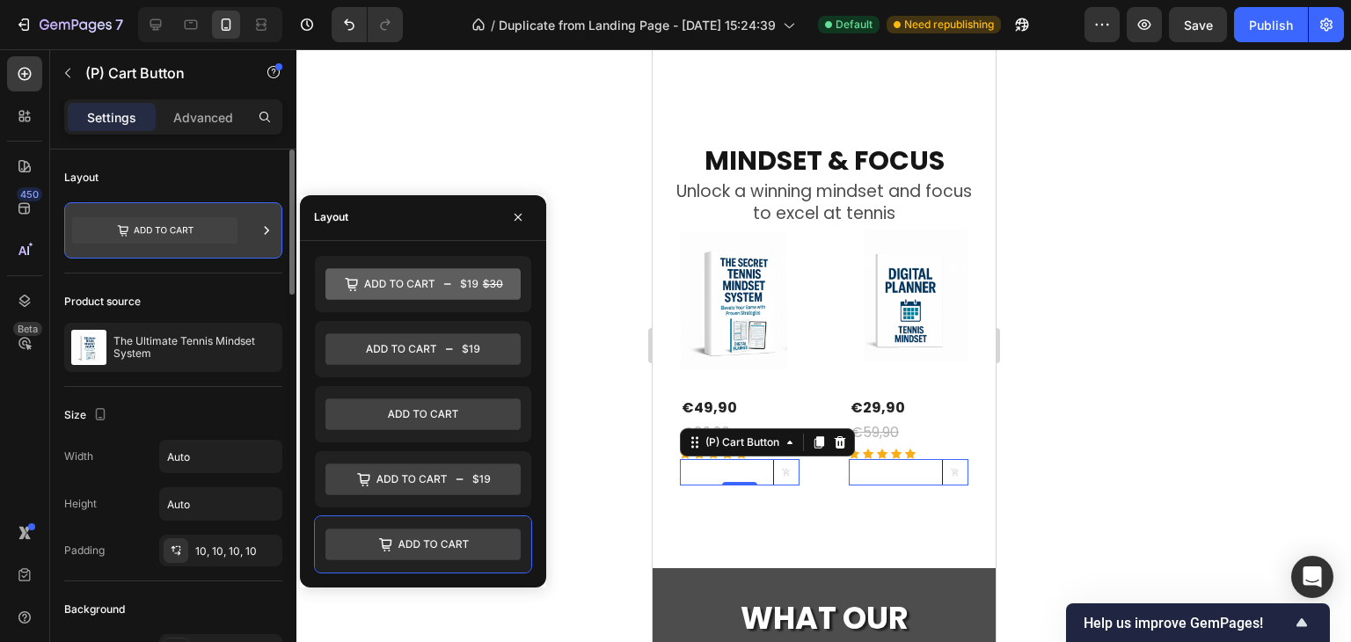
click at [260, 231] on icon at bounding box center [267, 231] width 18 height 18
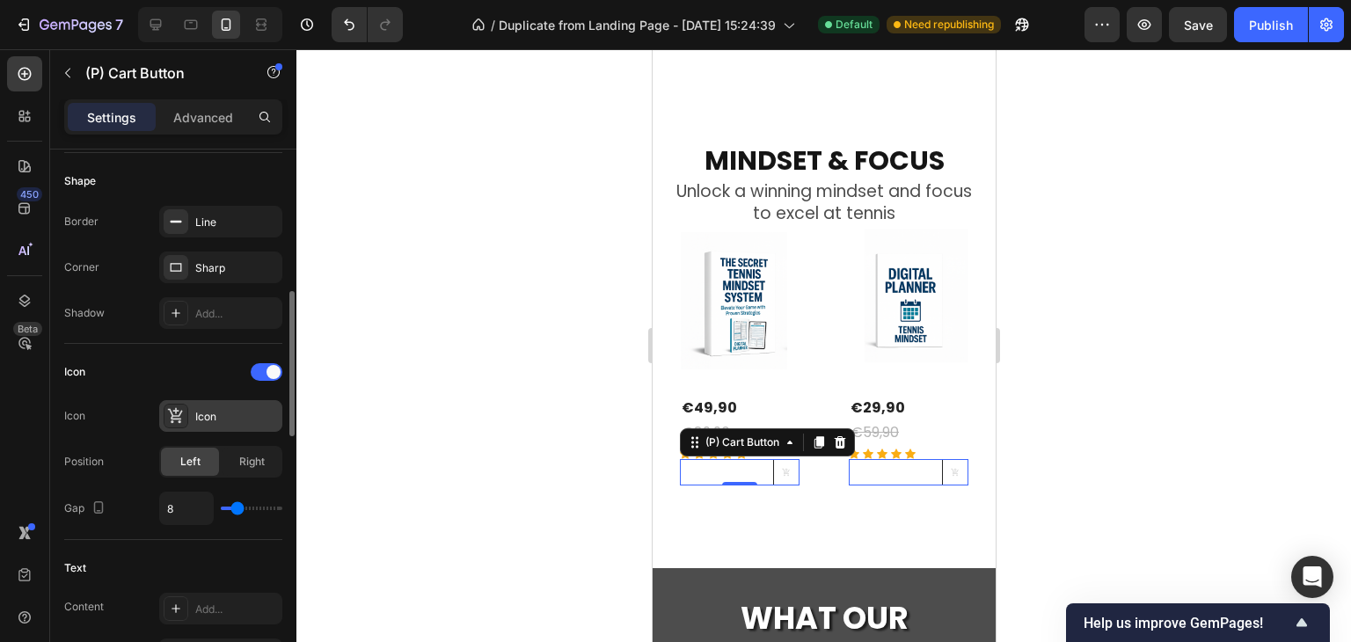
scroll to position [616, 0]
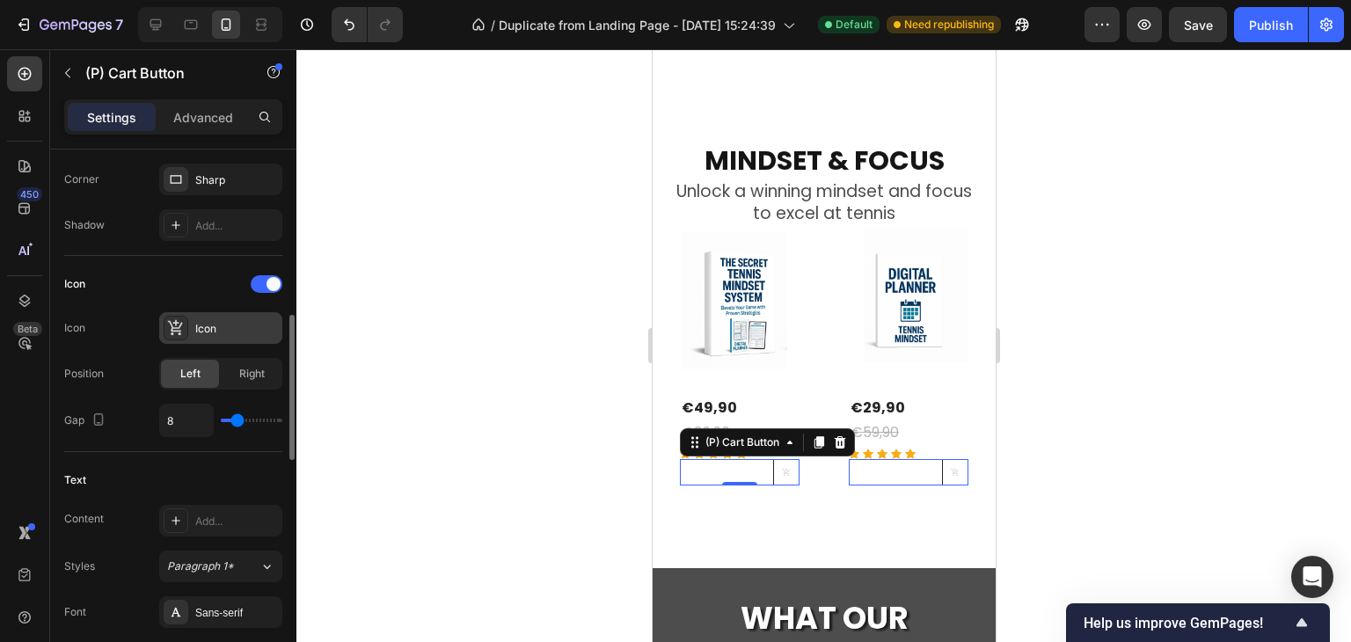
click at [176, 335] on div at bounding box center [176, 328] width 25 height 25
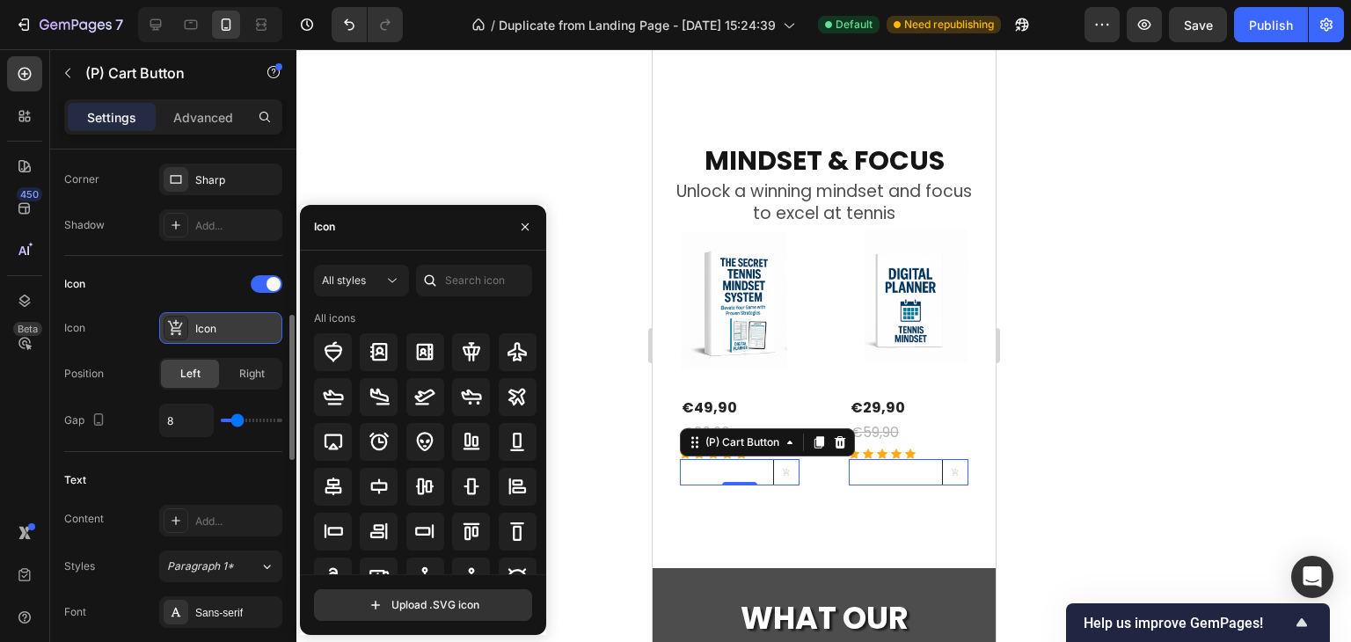
click at [176, 335] on div at bounding box center [176, 328] width 25 height 25
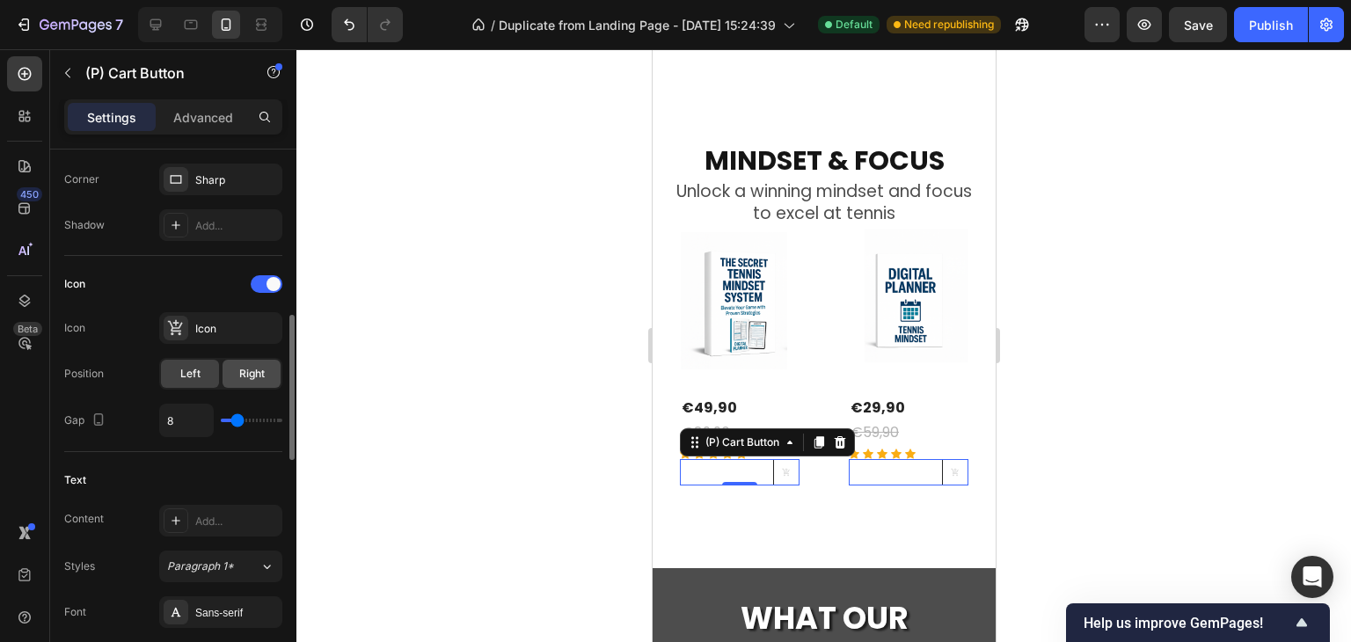
click at [257, 370] on span "Right" at bounding box center [252, 374] width 26 height 16
click at [188, 381] on div "Left" at bounding box center [190, 374] width 58 height 28
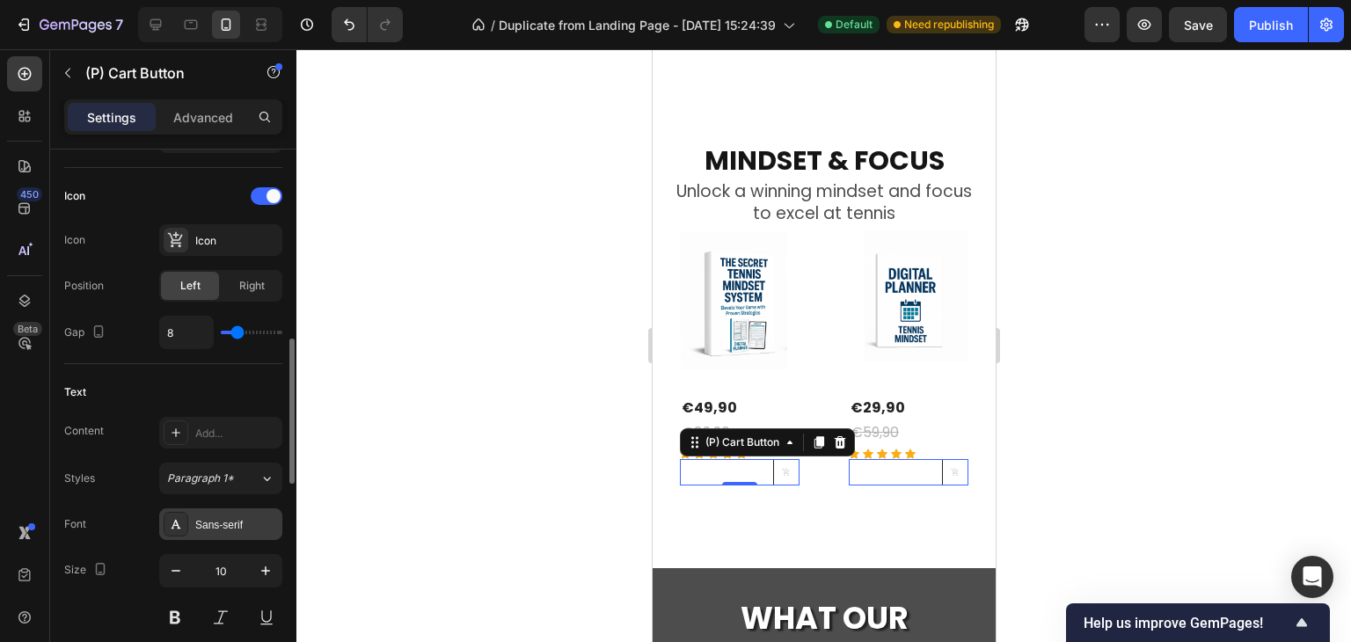
click at [219, 517] on div "Sans-serif" at bounding box center [236, 525] width 83 height 16
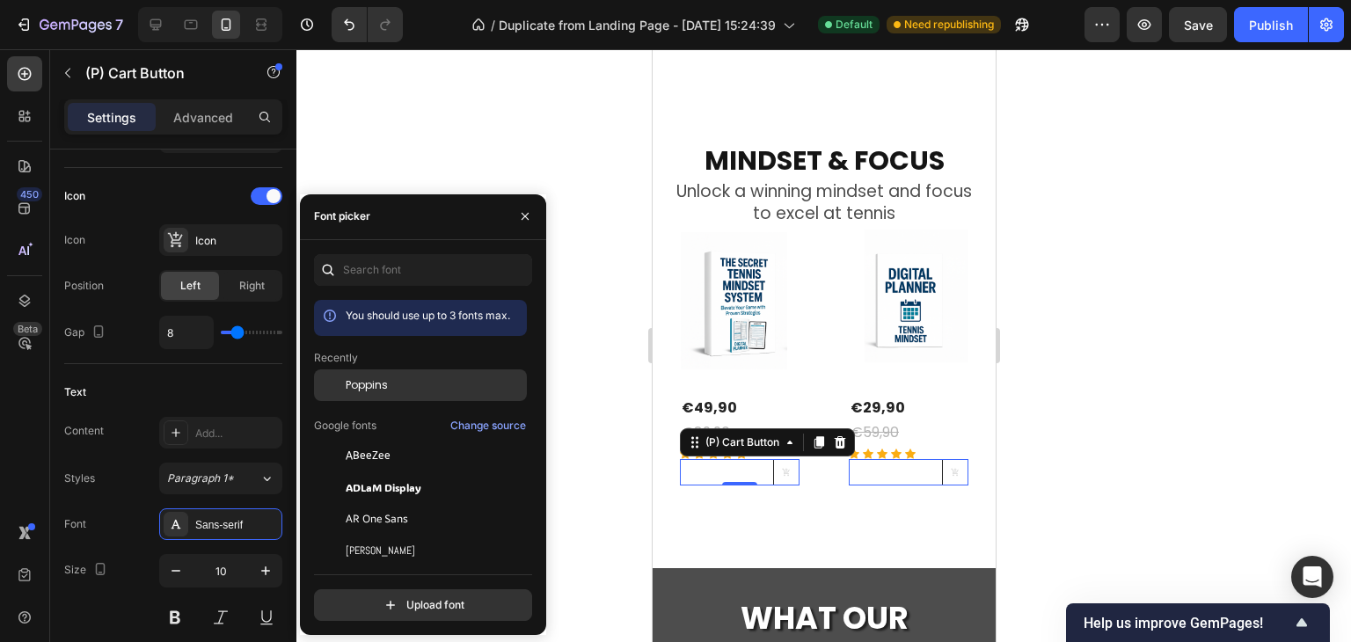
click at [359, 386] on span "Poppins" at bounding box center [367, 385] width 42 height 16
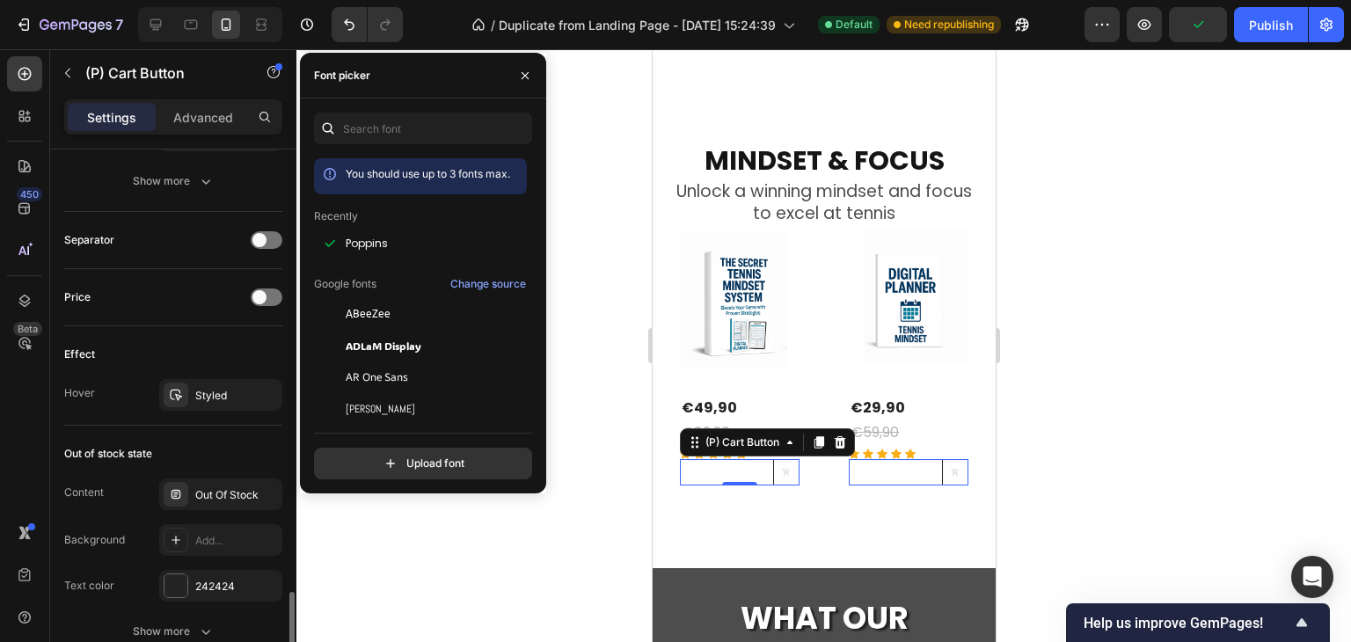
scroll to position [1319, 0]
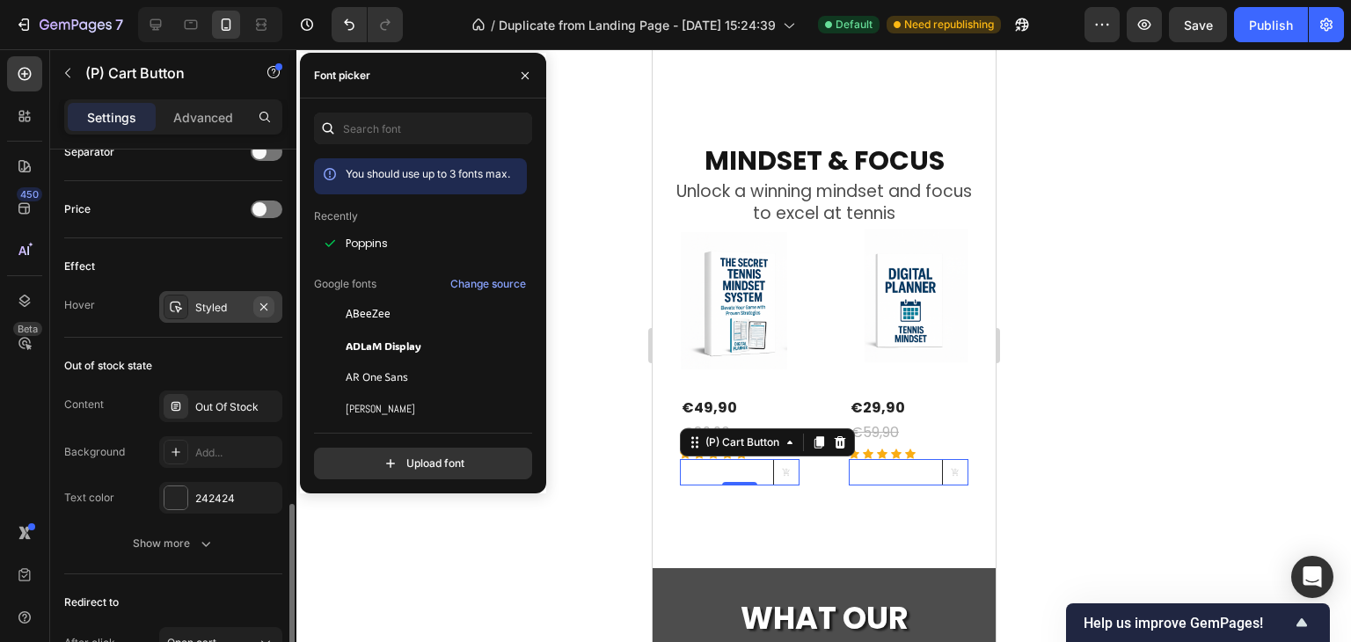
click at [260, 303] on icon "button" at bounding box center [264, 307] width 14 height 14
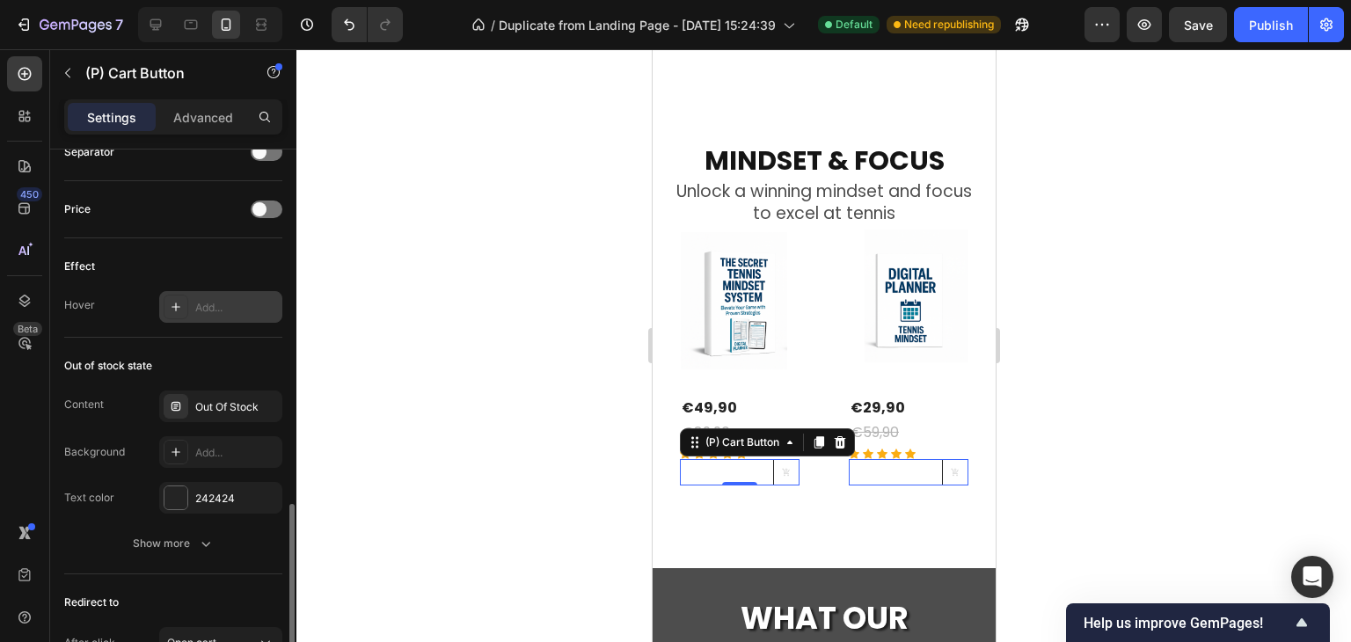
click at [772, 459] on button at bounding box center [785, 472] width 26 height 26
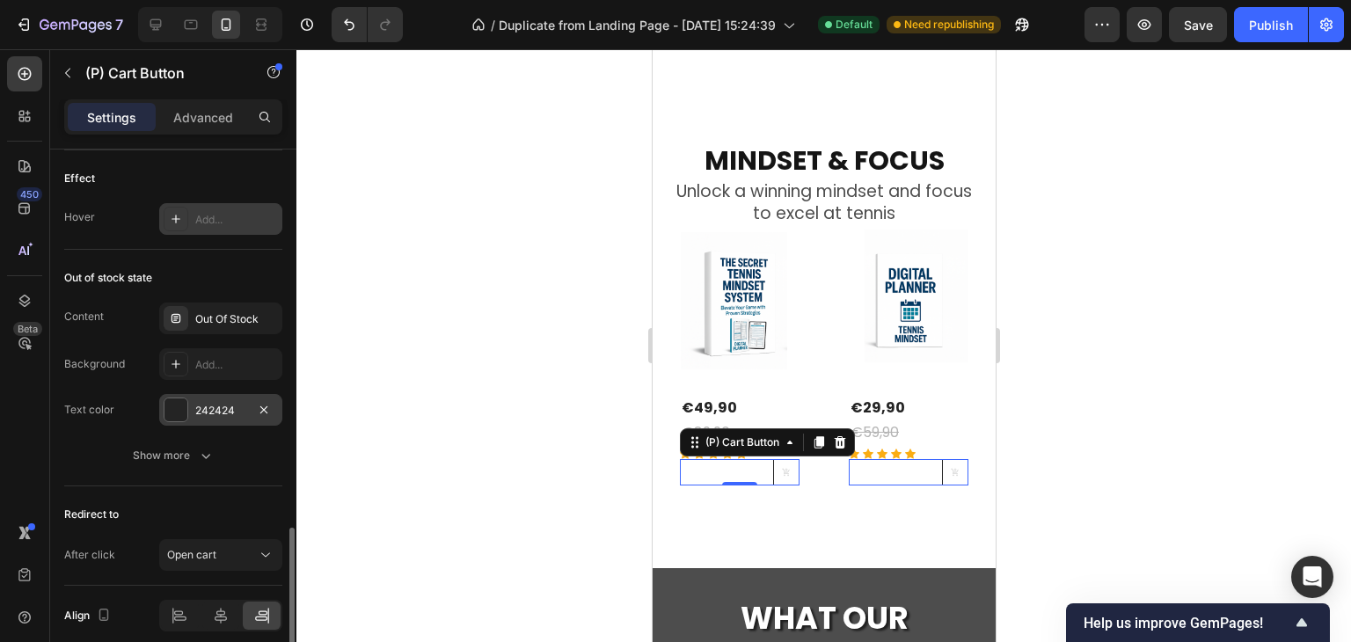
scroll to position [1478, 0]
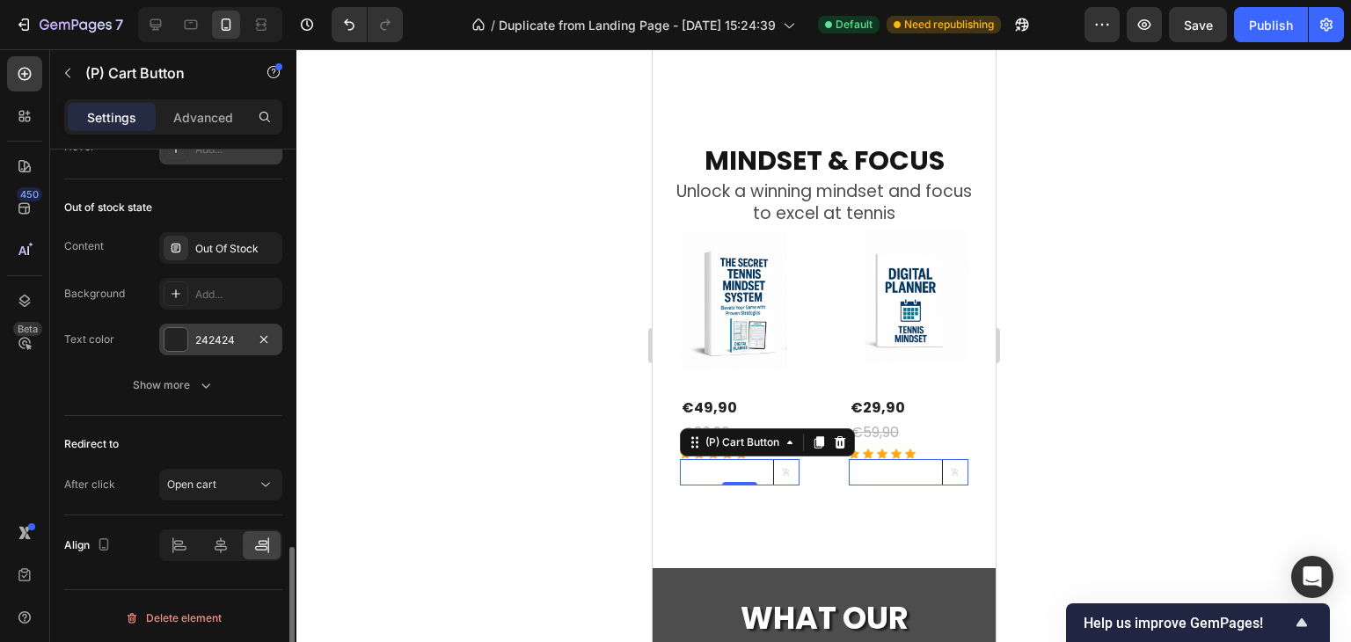
click at [179, 343] on div at bounding box center [175, 339] width 23 height 23
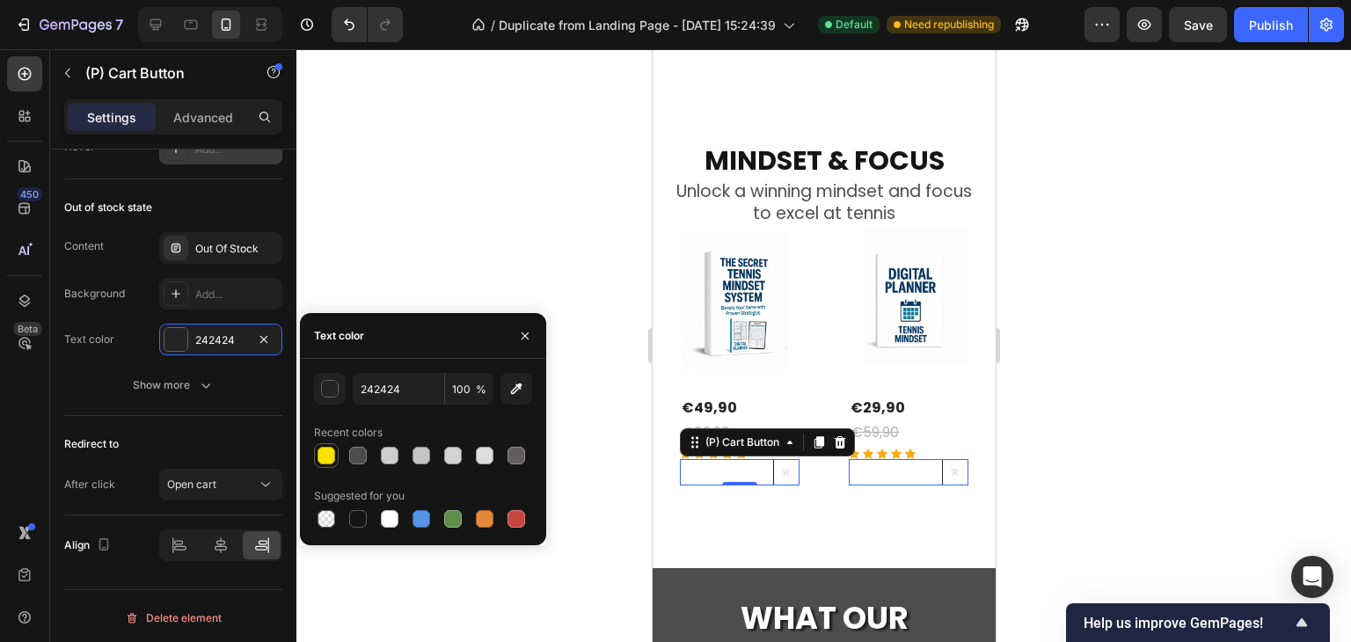
click at [331, 456] on div at bounding box center [327, 456] width 18 height 18
type input "FFE100"
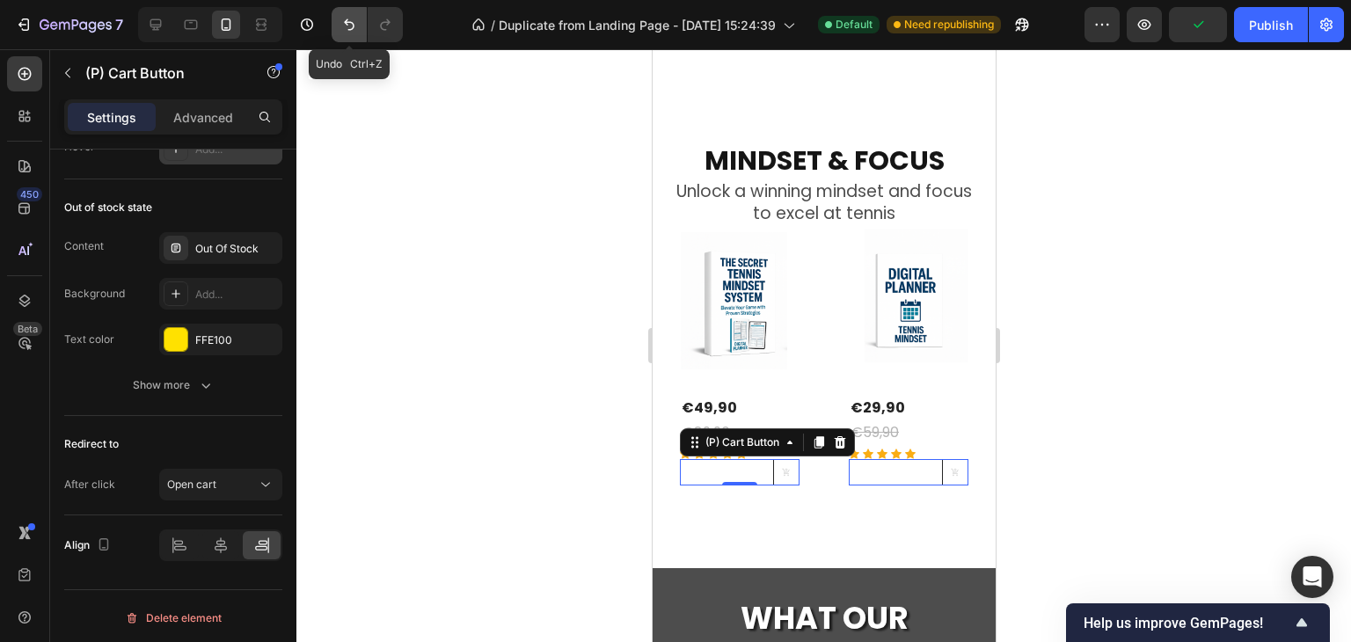
click at [355, 23] on icon "Undo/Redo" at bounding box center [349, 25] width 18 height 18
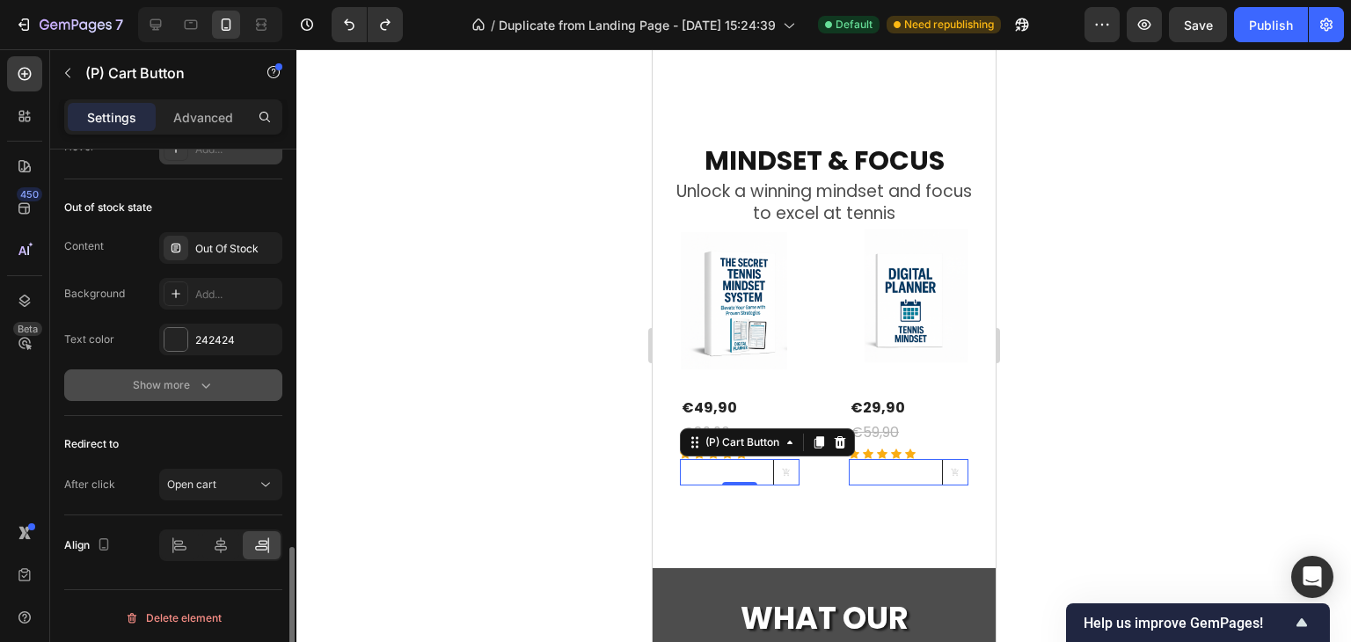
click at [209, 377] on icon "button" at bounding box center [206, 385] width 18 height 18
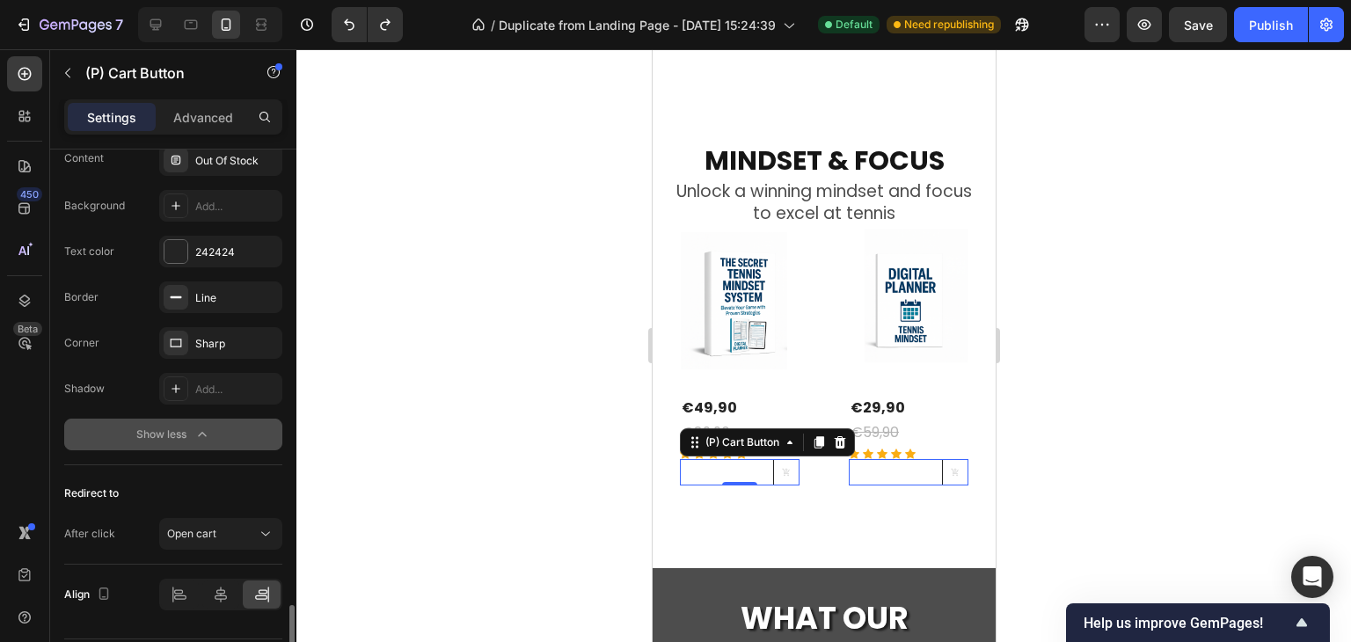
scroll to position [1615, 0]
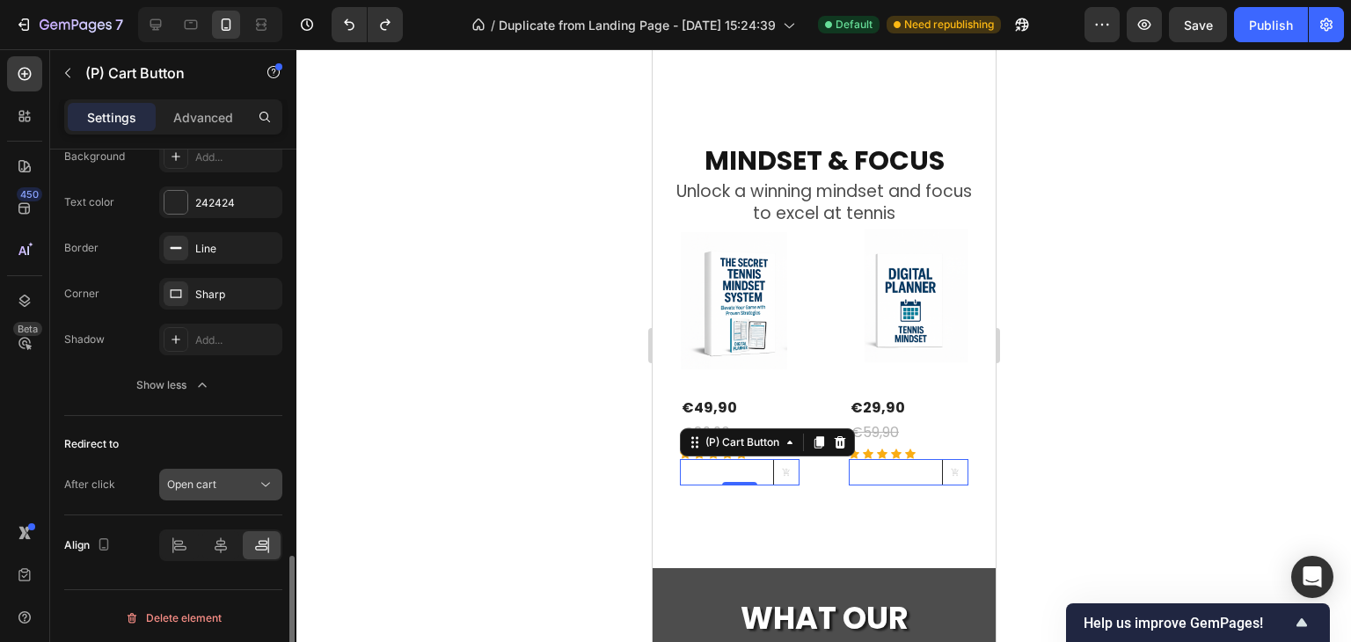
click at [261, 478] on icon at bounding box center [266, 485] width 18 height 18
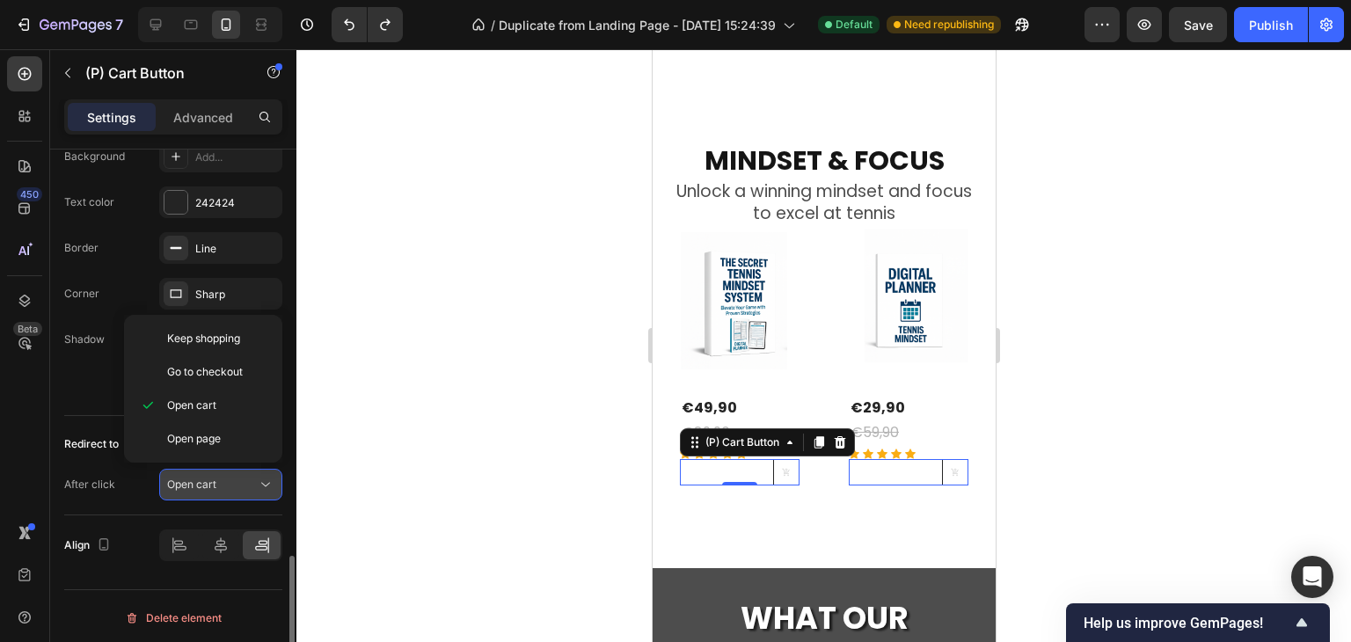
click at [261, 478] on icon at bounding box center [266, 485] width 18 height 18
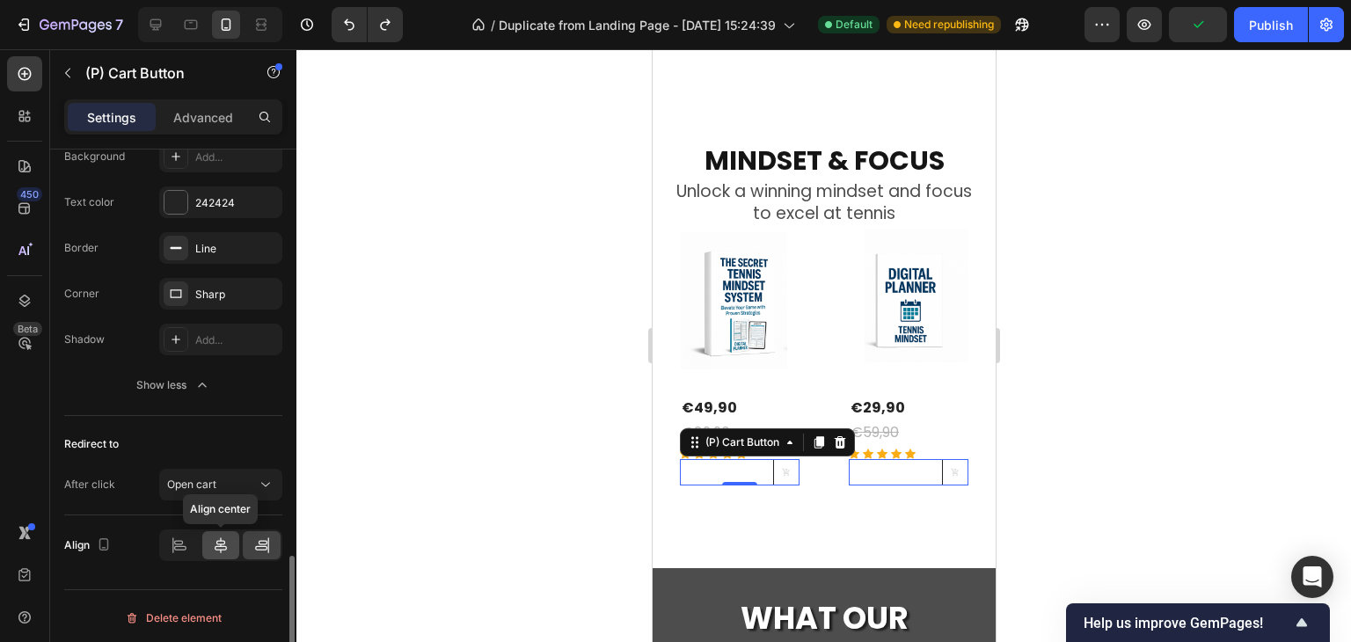
click at [225, 541] on icon at bounding box center [221, 546] width 18 height 18
click at [182, 542] on icon at bounding box center [180, 546] width 18 height 18
click at [1112, 445] on div at bounding box center [823, 345] width 1055 height 593
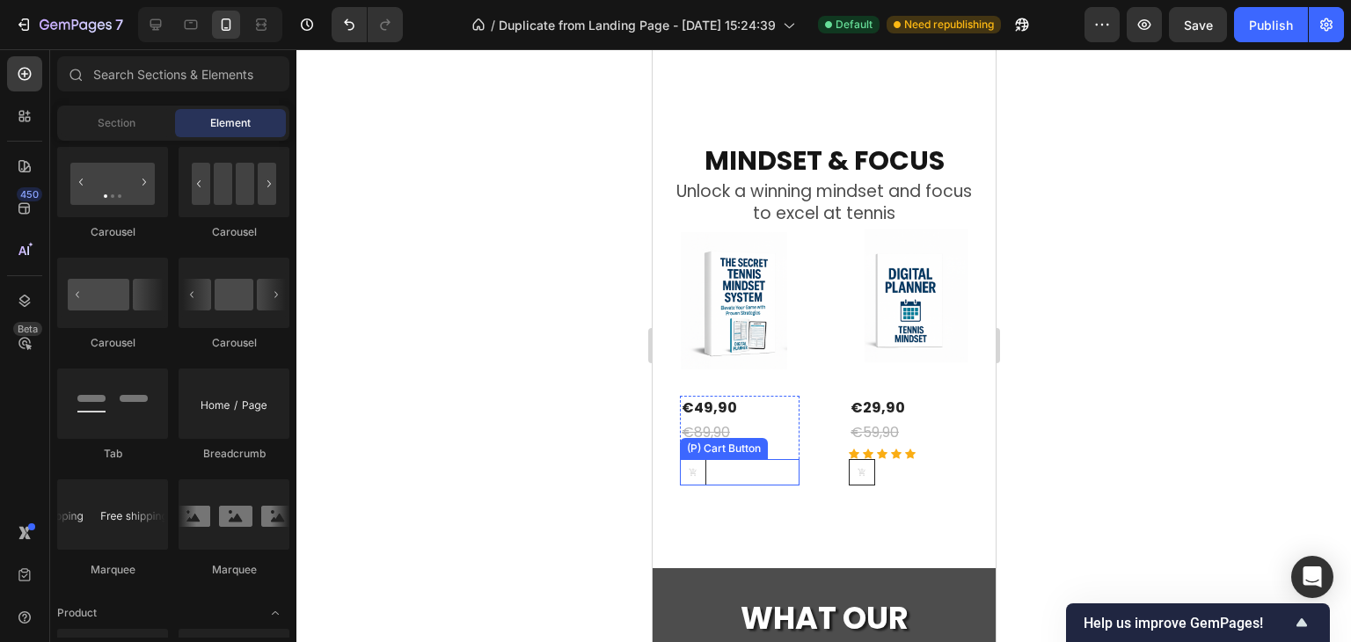
click at [719, 466] on div "(P) Cart Button" at bounding box center [739, 472] width 120 height 26
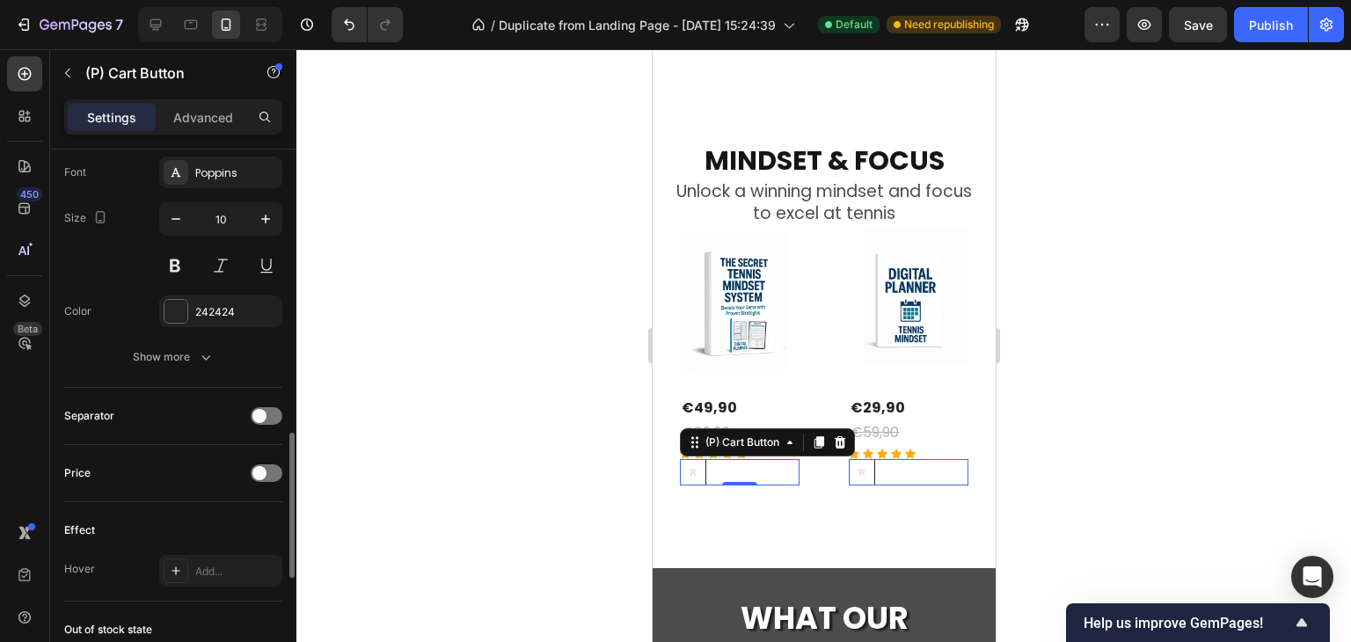
scroll to position [1478, 0]
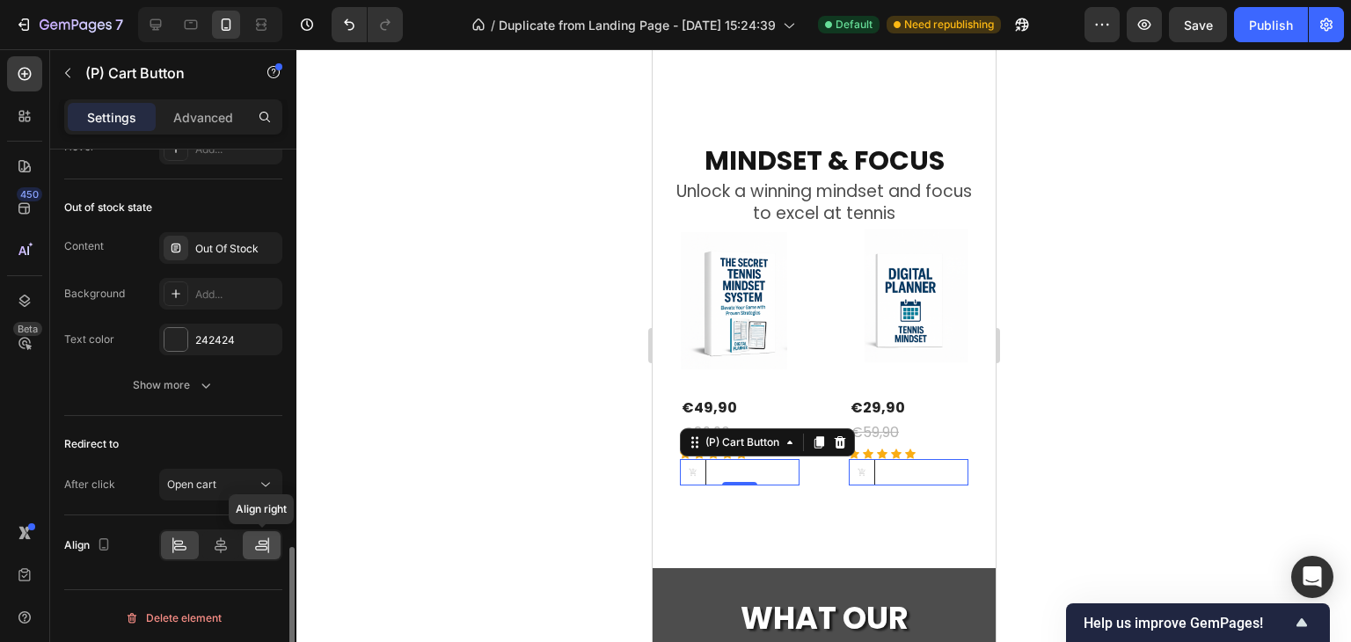
click at [264, 546] on icon at bounding box center [261, 548] width 12 height 4
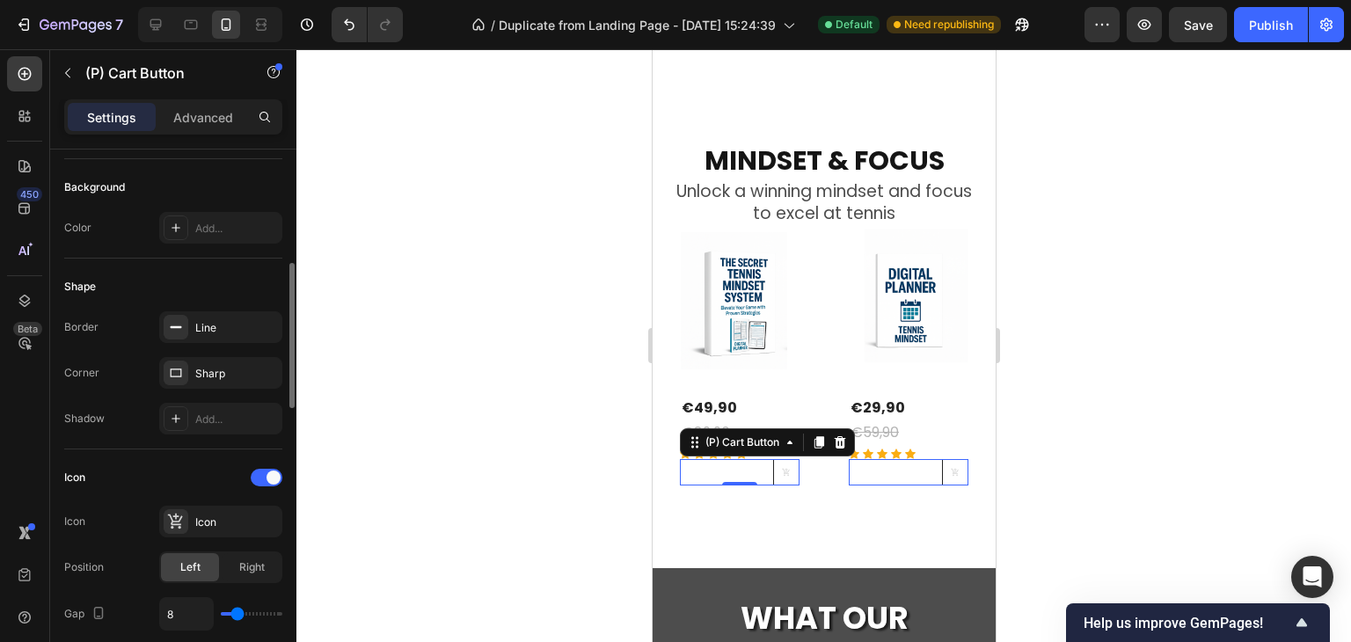
scroll to position [334, 0]
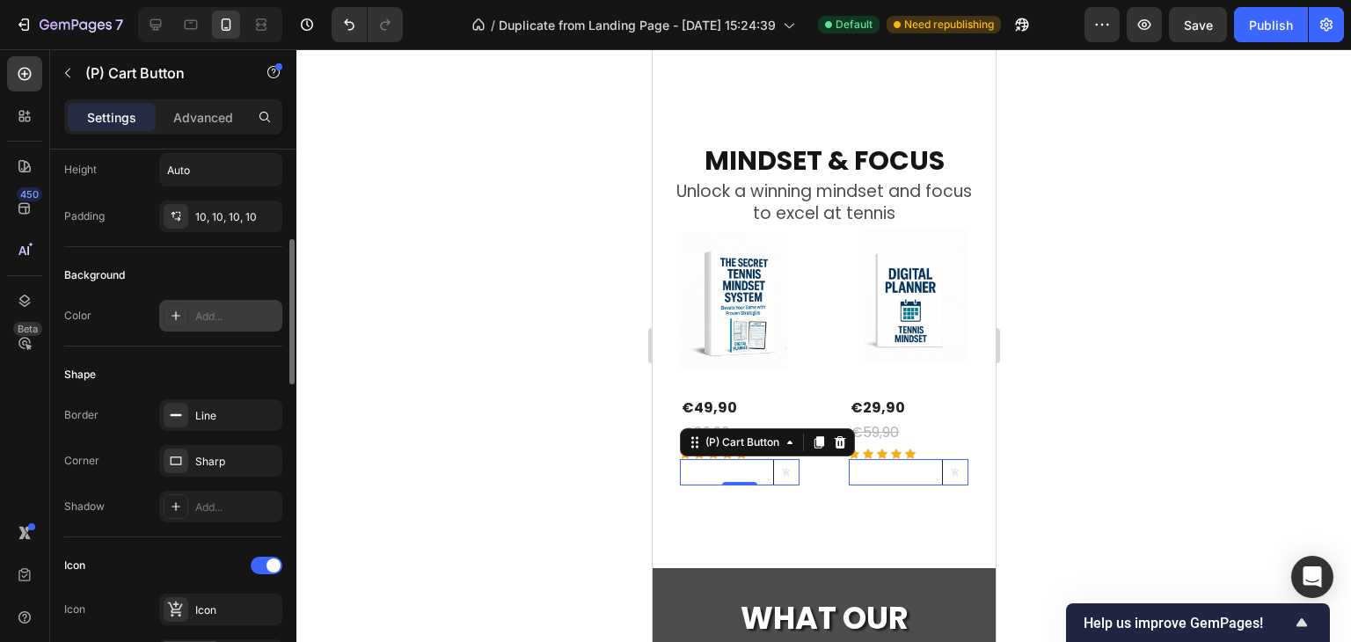
click at [215, 321] on div "Add..." at bounding box center [236, 317] width 83 height 16
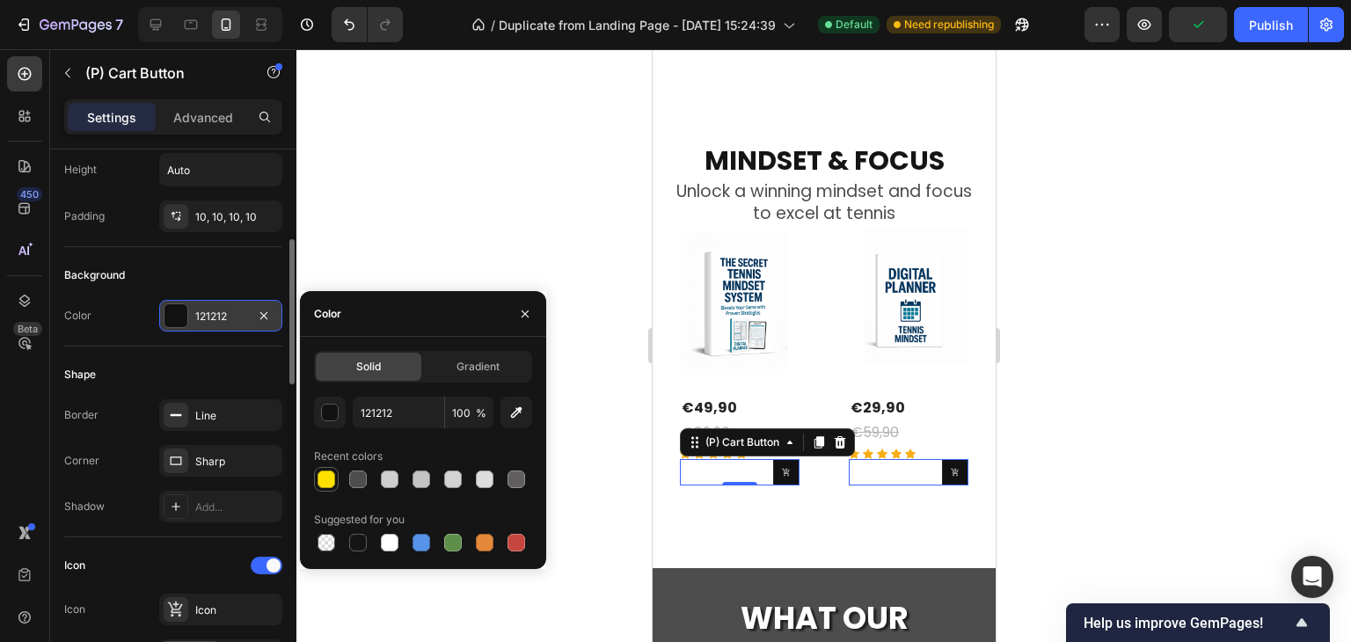
click at [323, 477] on div at bounding box center [327, 480] width 18 height 18
click at [352, 478] on div at bounding box center [358, 480] width 18 height 18
type input "4D4D4D"
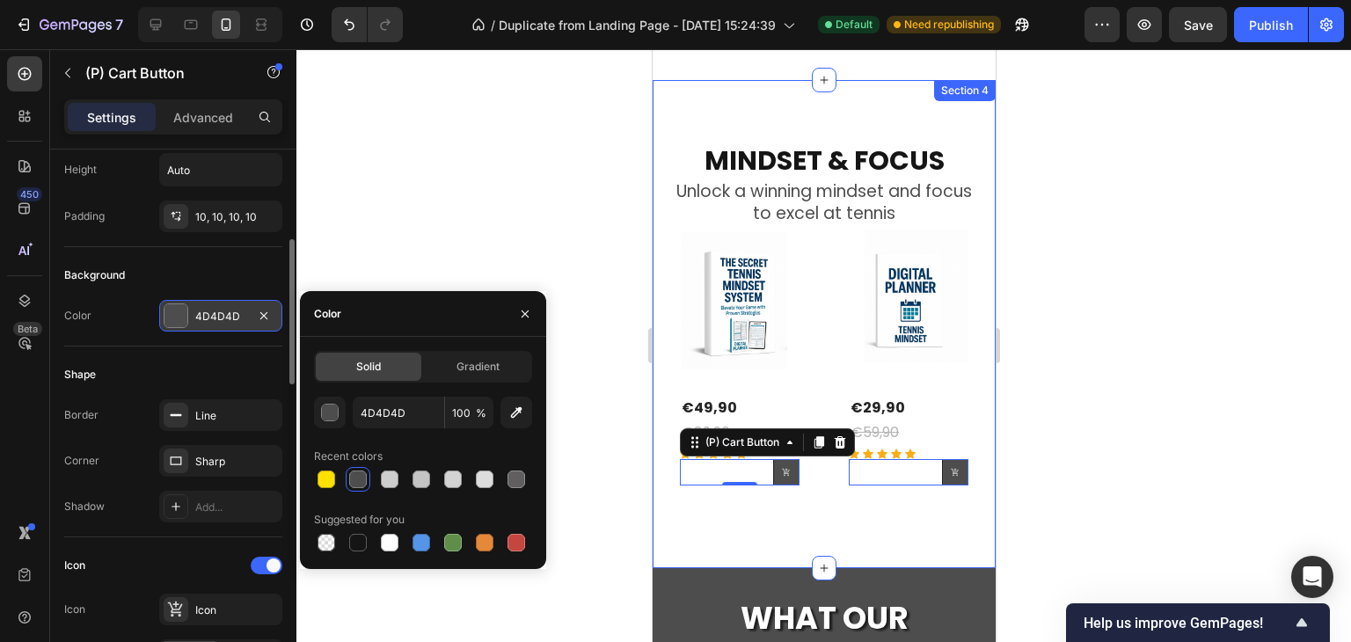
click at [871, 512] on div "MINDSET & FOCUS Heading Unlock a winning mindset and focus to excel at tennis T…" at bounding box center [823, 323] width 343 height 487
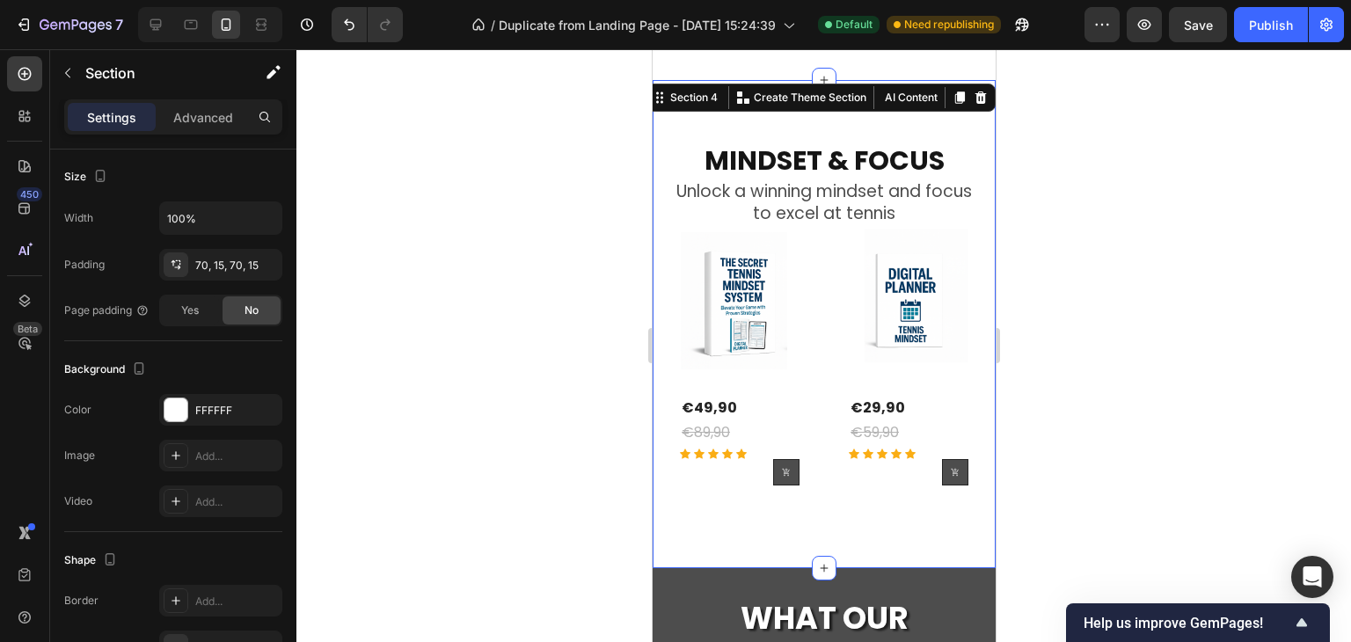
scroll to position [0, 0]
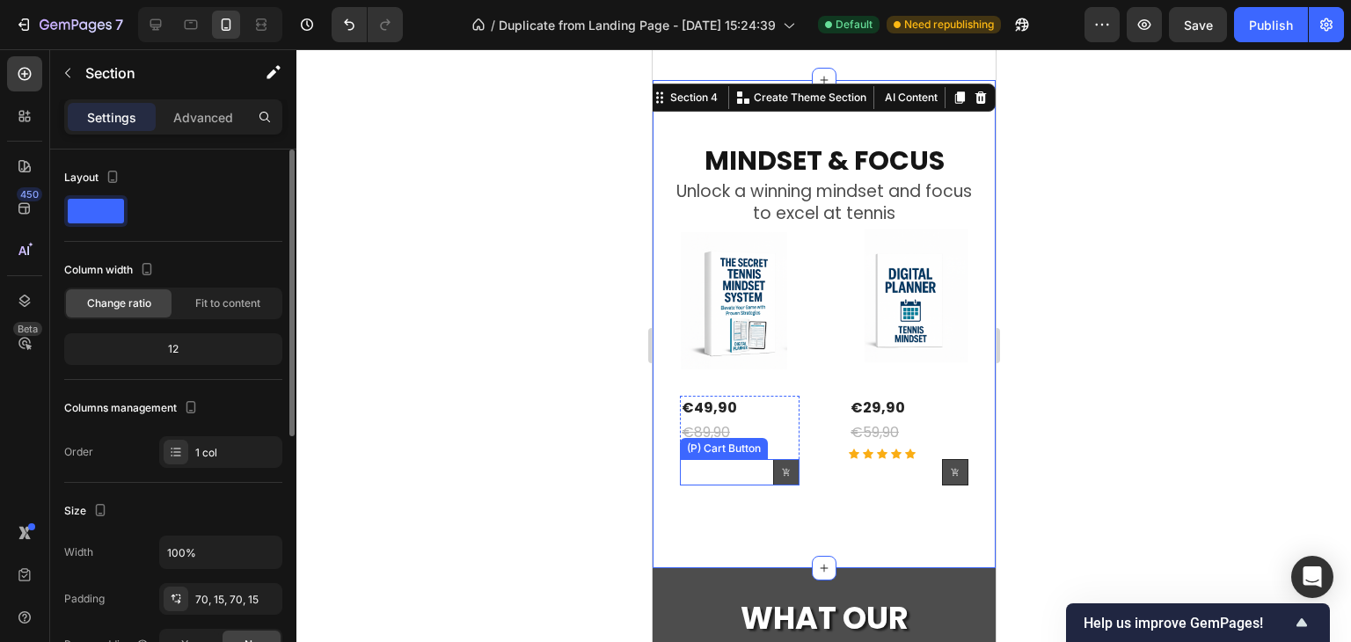
click at [781, 468] on icon at bounding box center [785, 472] width 9 height 9
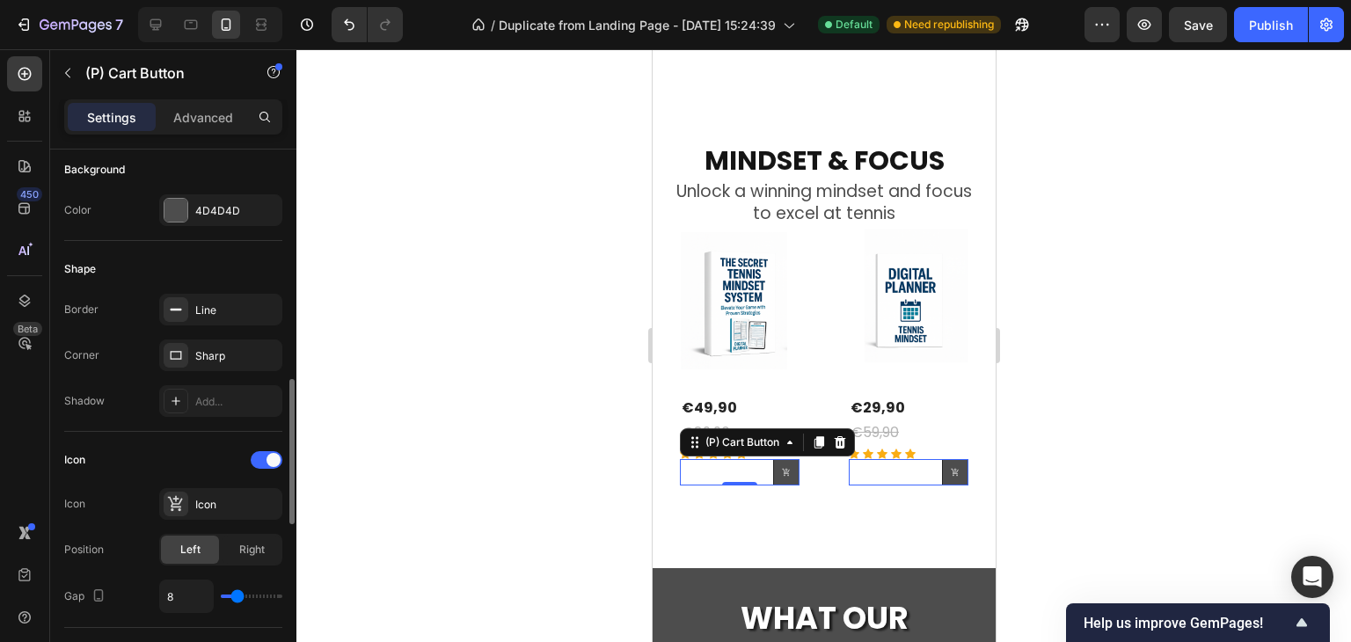
scroll to position [528, 0]
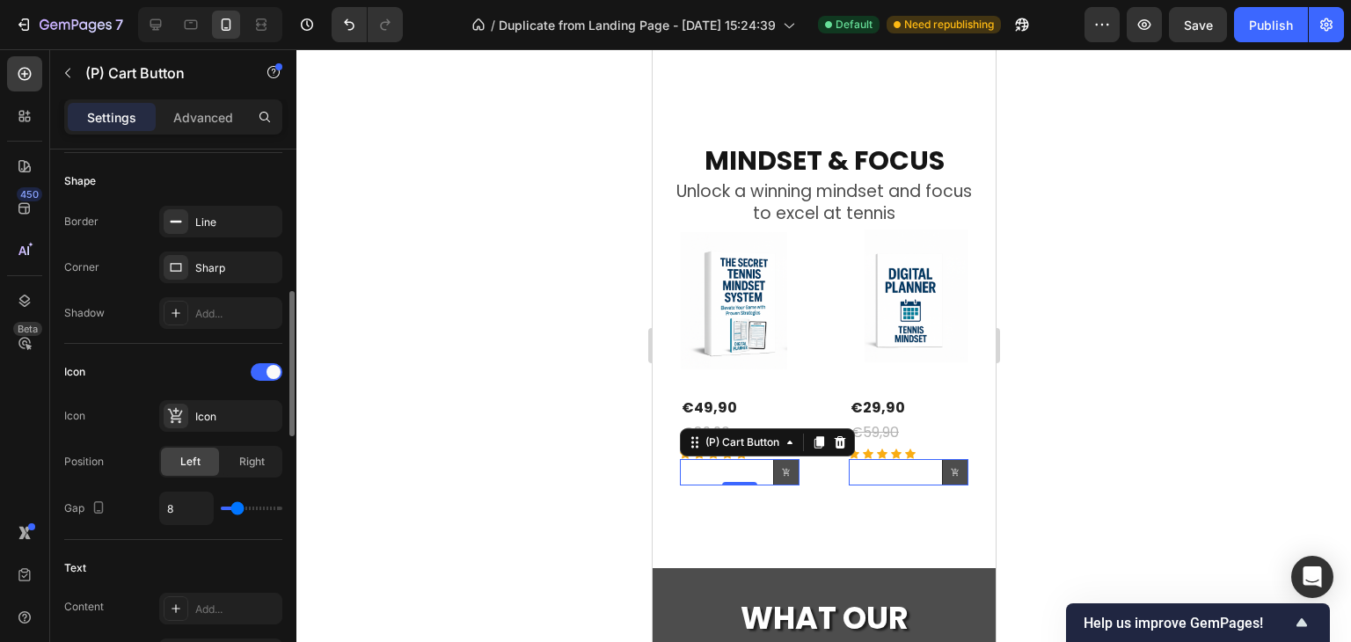
type input "20"
type input "24"
type input "31"
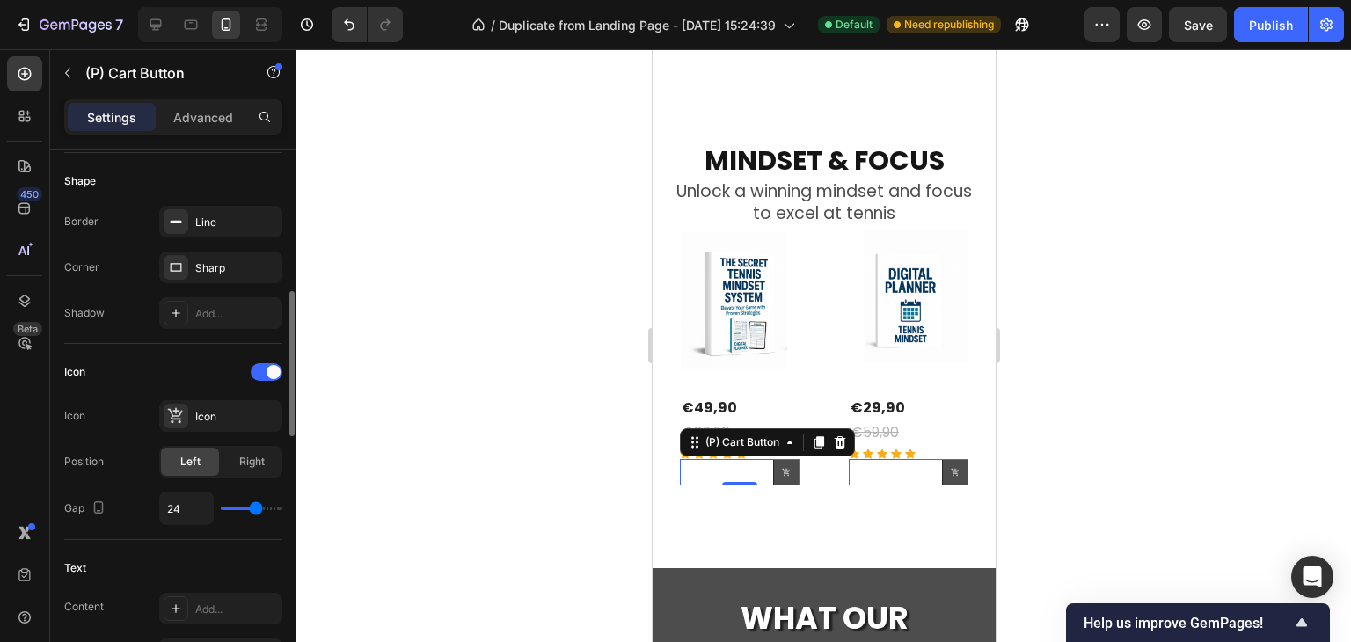
type input "31"
type input "40"
drag, startPoint x: 231, startPoint y: 507, endPoint x: 289, endPoint y: 509, distance: 58.1
type input "40"
click at [282, 509] on input "range" at bounding box center [252, 509] width 62 height 4
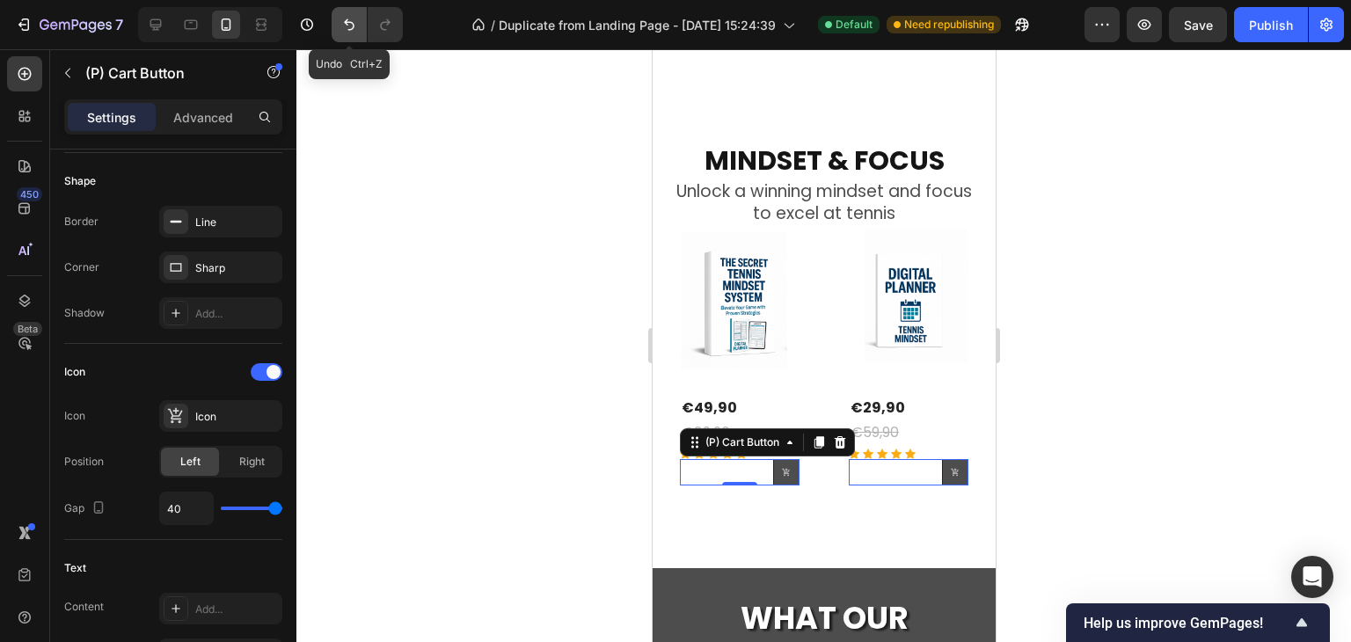
click at [351, 28] on icon "Undo/Redo" at bounding box center [349, 25] width 18 height 18
type input "8"
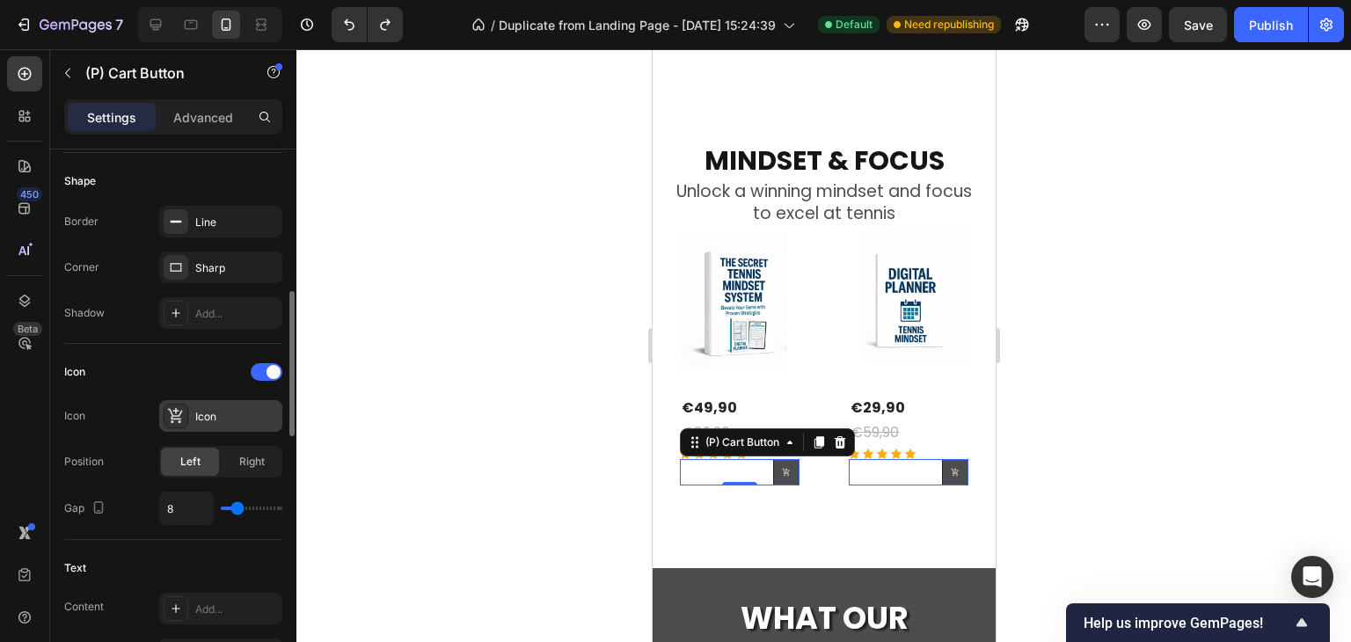
scroll to position [616, 0]
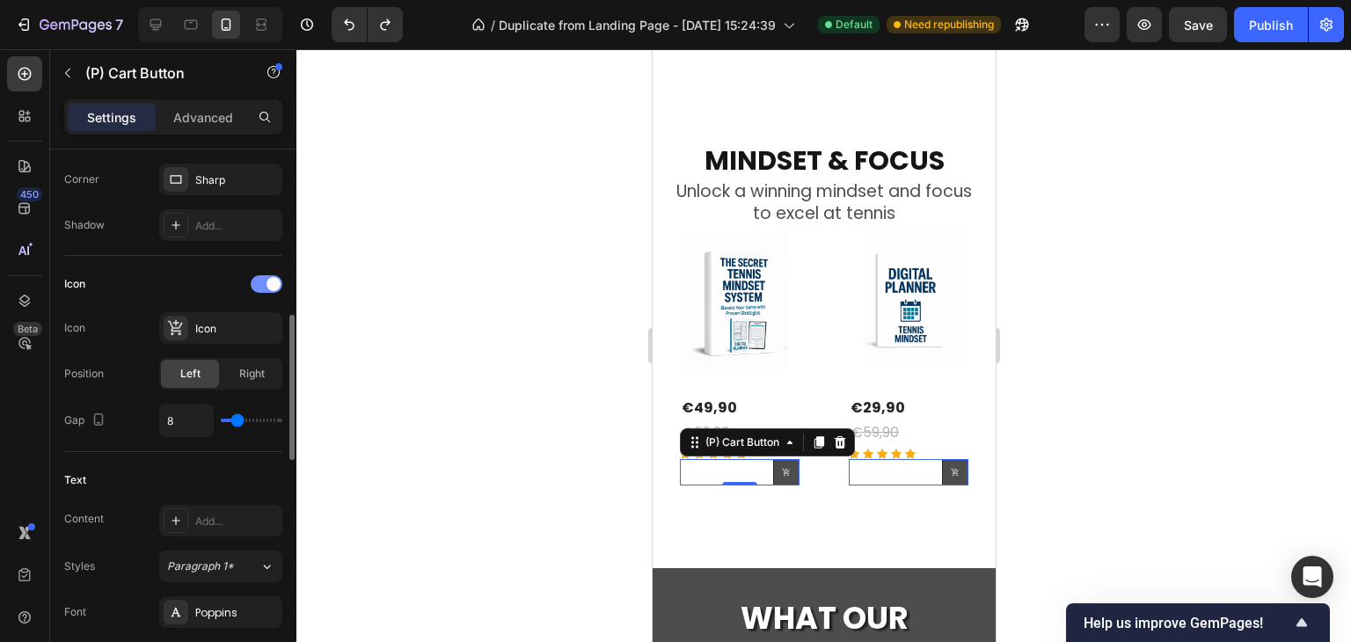
click at [262, 279] on div at bounding box center [267, 284] width 32 height 18
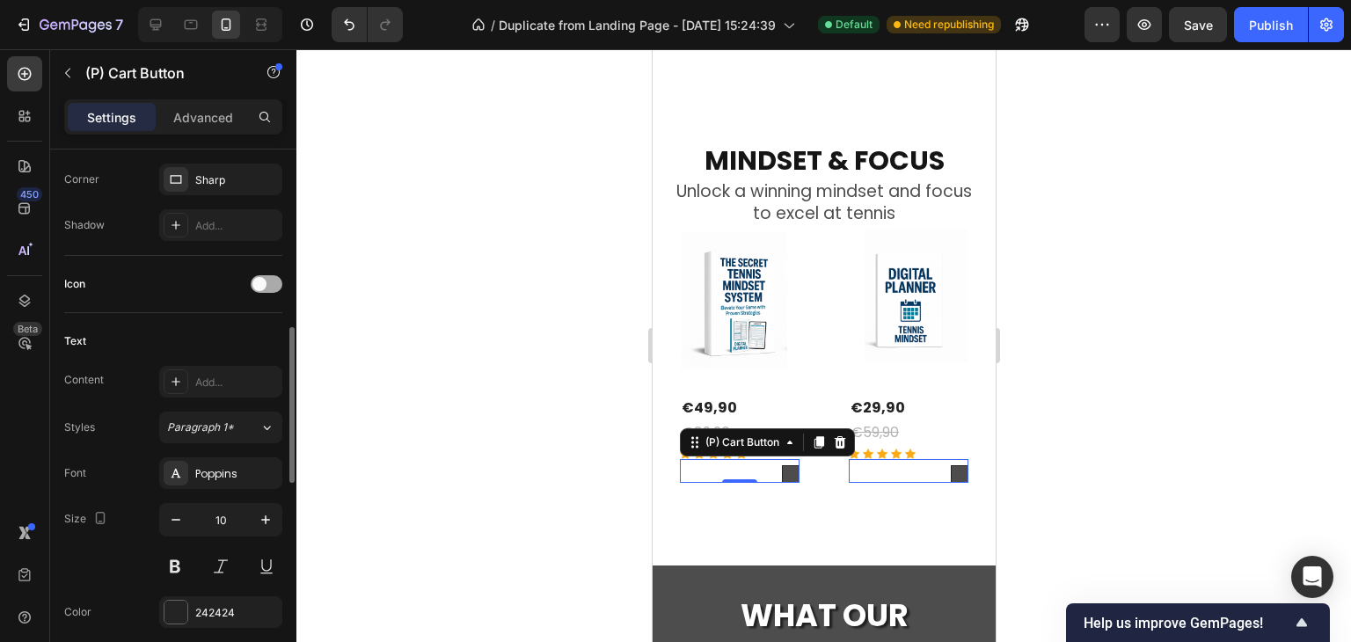
click at [262, 279] on span at bounding box center [259, 284] width 14 height 14
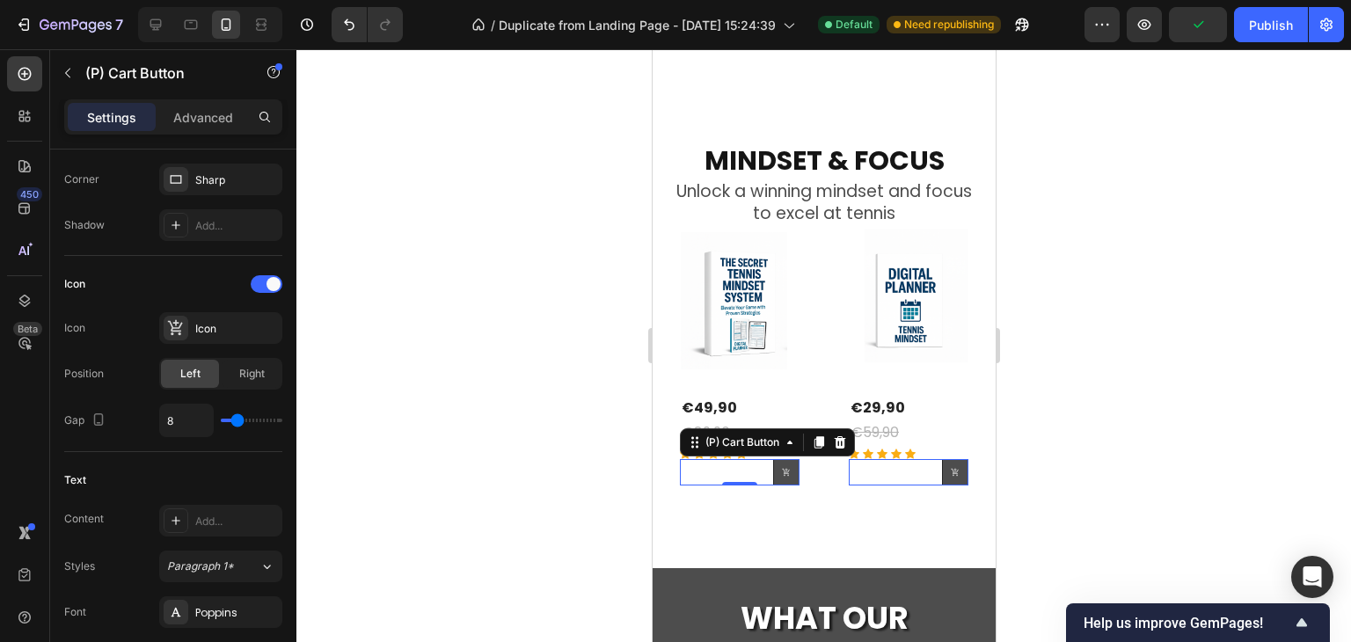
click at [712, 459] on div "(P) Cart Button 0" at bounding box center [739, 472] width 120 height 26
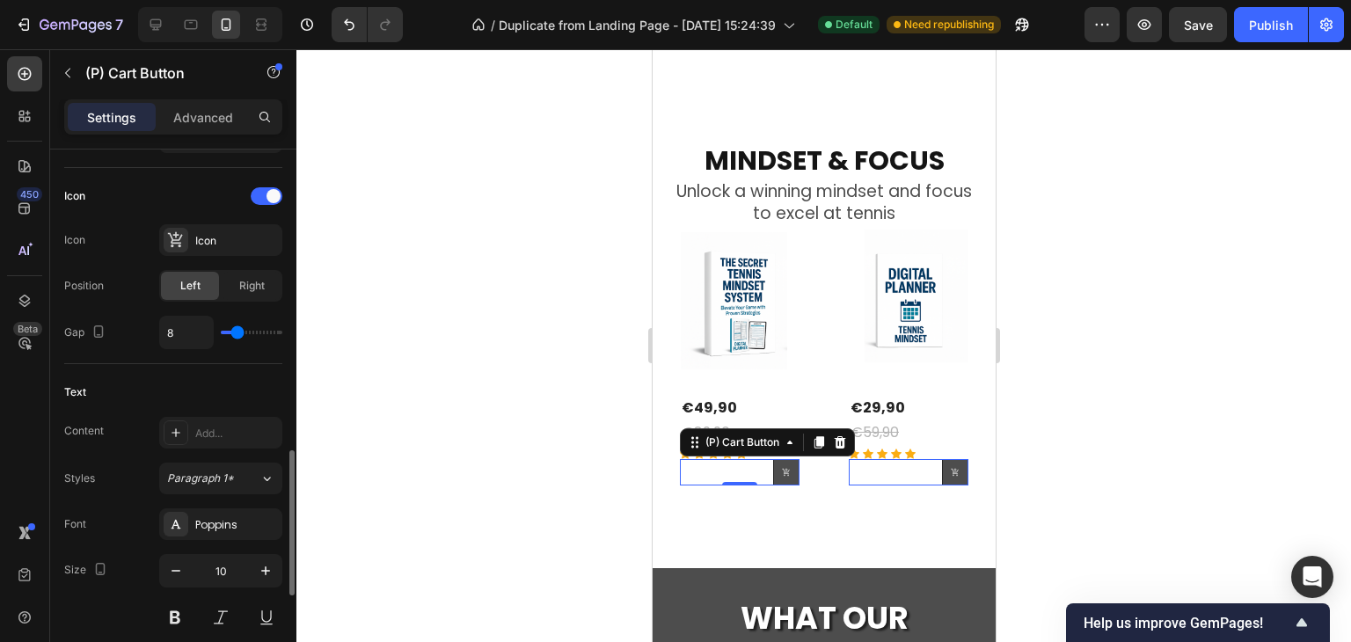
scroll to position [792, 0]
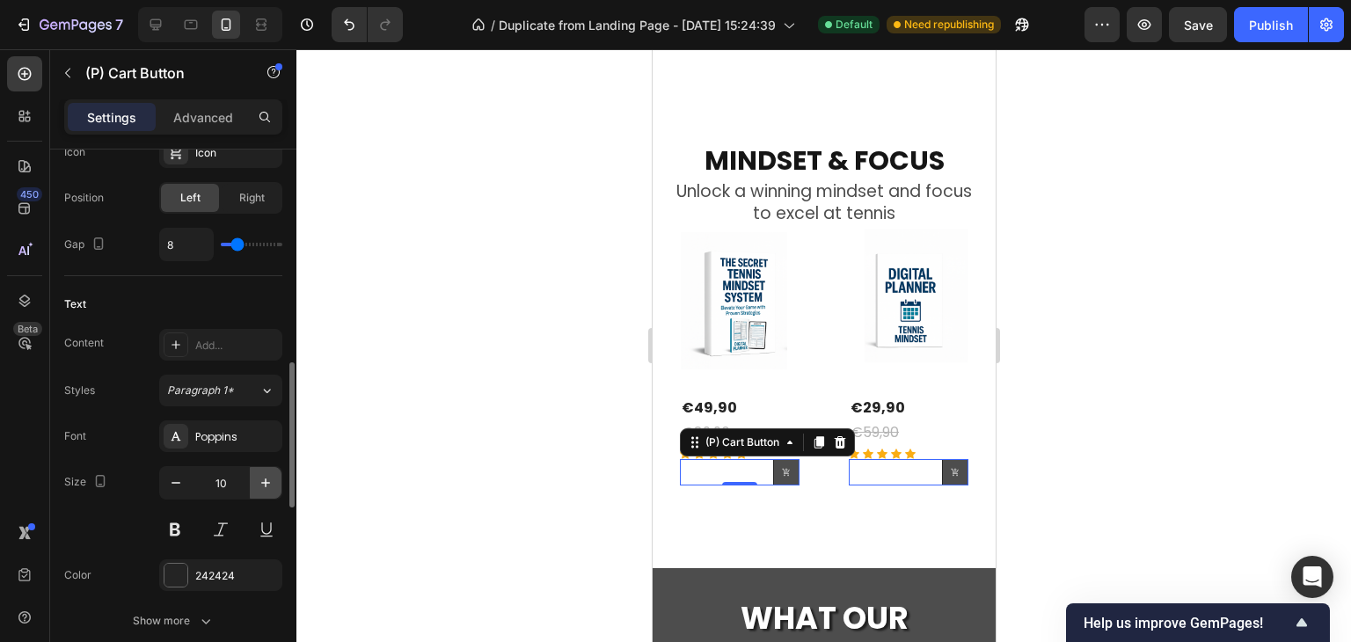
click at [271, 481] on icon "button" at bounding box center [266, 483] width 18 height 18
click at [271, 480] on icon "button" at bounding box center [266, 483] width 18 height 18
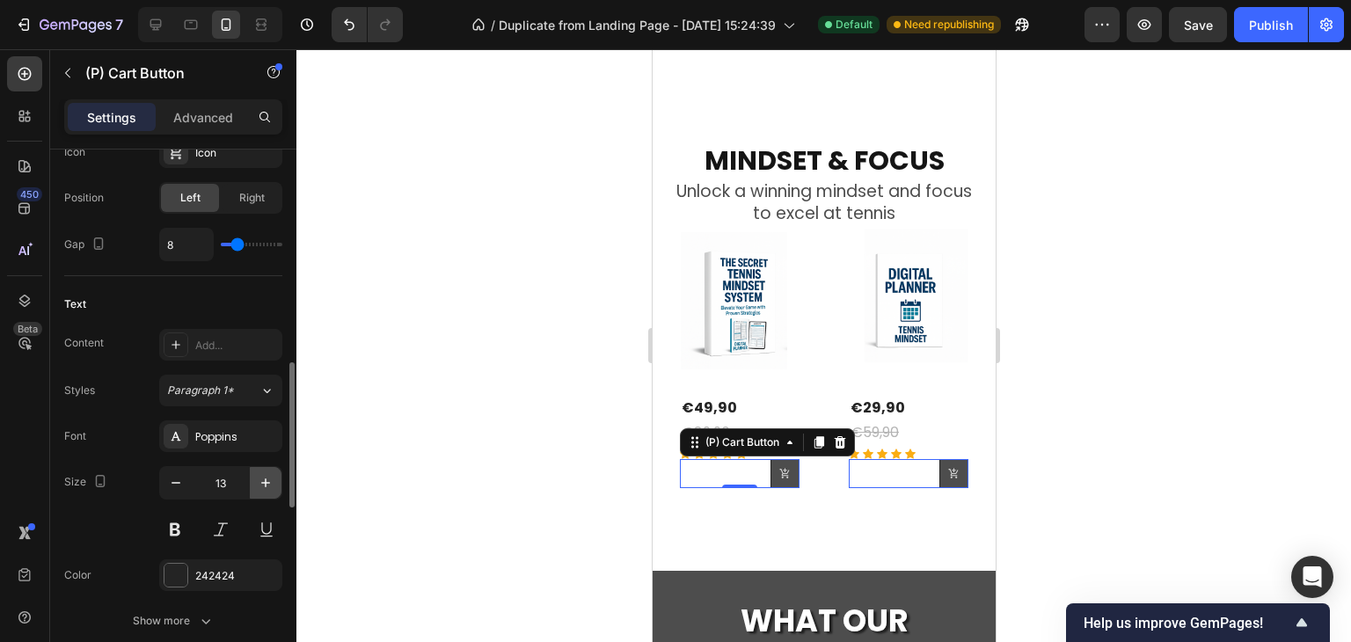
click at [271, 480] on icon "button" at bounding box center [266, 483] width 18 height 18
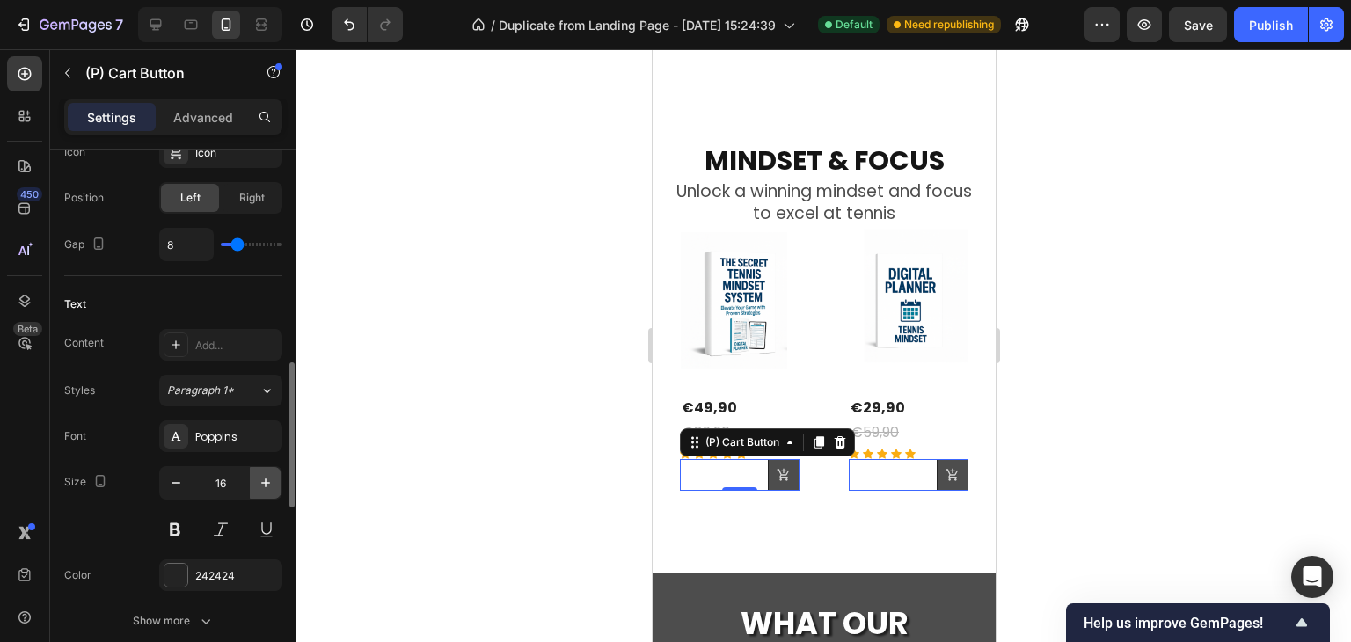
click at [271, 480] on icon "button" at bounding box center [266, 483] width 18 height 18
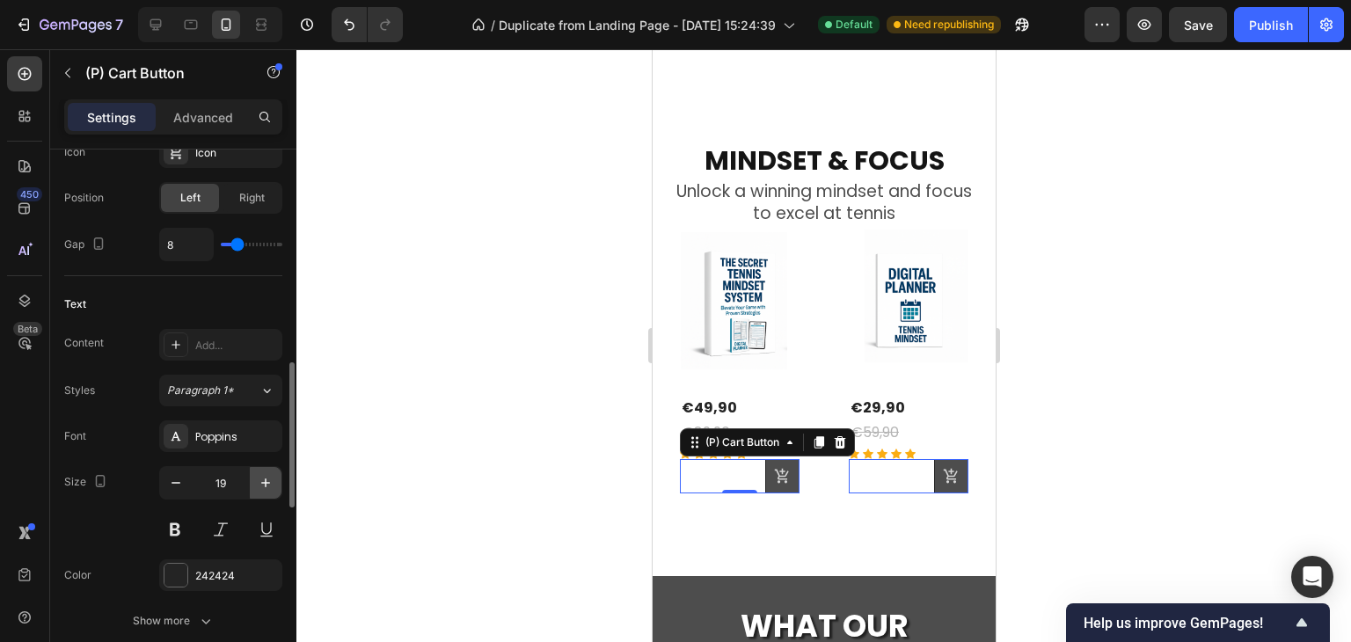
click at [271, 480] on icon "button" at bounding box center [266, 483] width 18 height 18
type input "20"
click at [1113, 428] on div at bounding box center [823, 345] width 1055 height 593
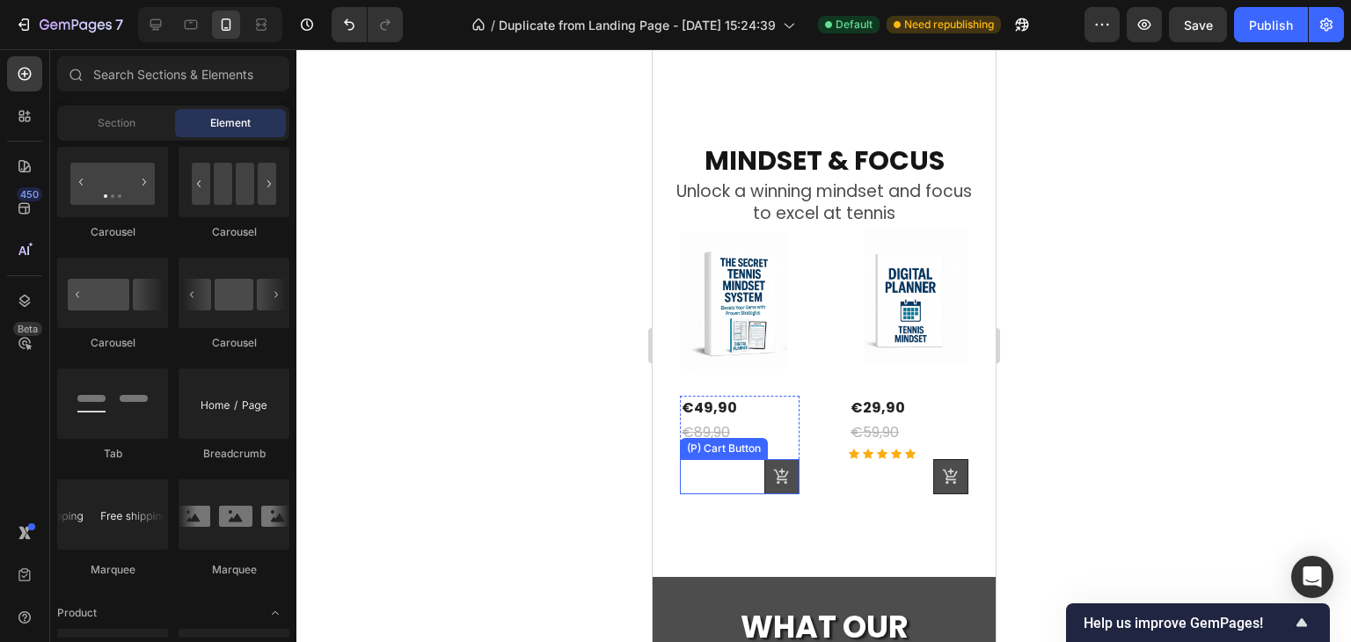
click at [772, 468] on icon at bounding box center [781, 477] width 18 height 18
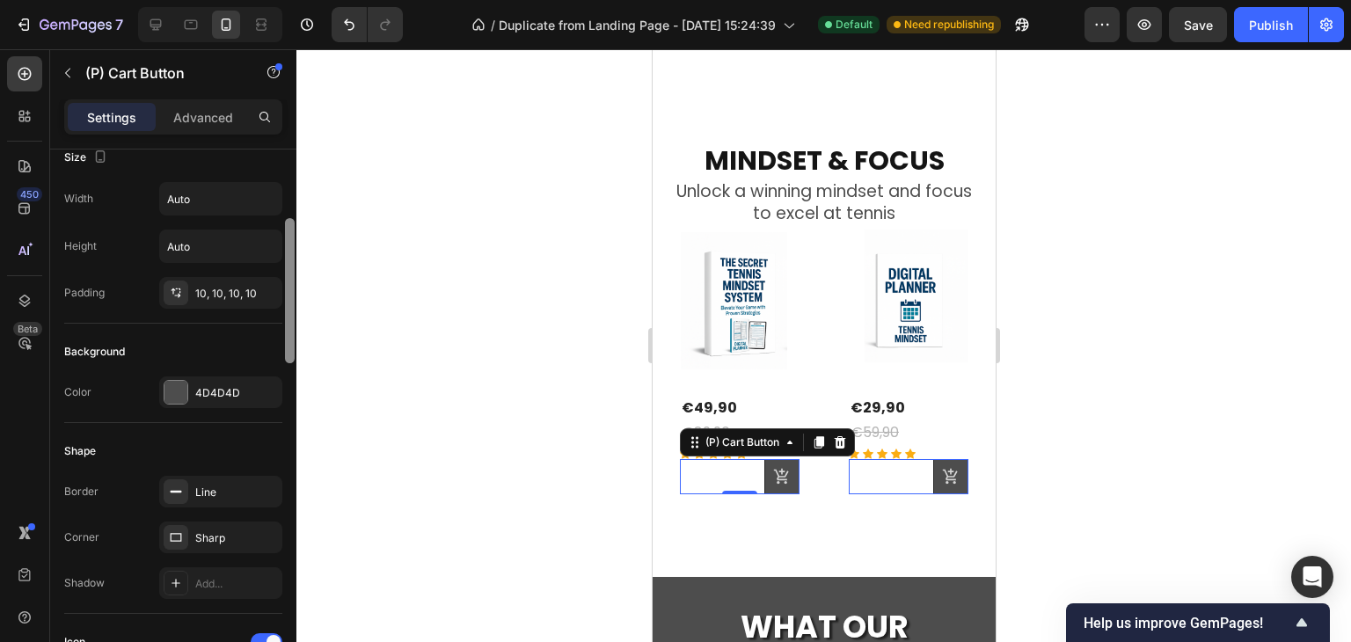
scroll to position [261, 0]
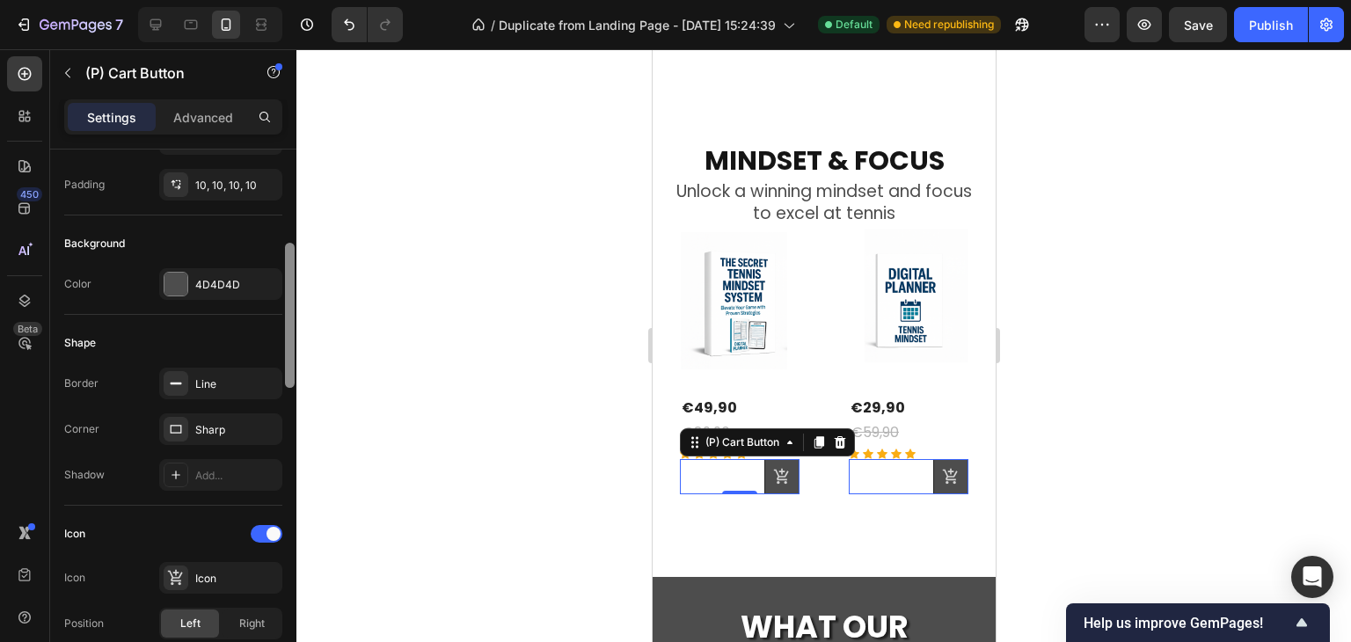
drag, startPoint x: 290, startPoint y: 258, endPoint x: 274, endPoint y: 357, distance: 100.6
click at [274, 357] on div "Layout Product source The Ultimate Tennis Mindset System Size Width Auto Height…" at bounding box center [173, 421] width 246 height 543
click at [180, 383] on icon at bounding box center [176, 380] width 14 height 14
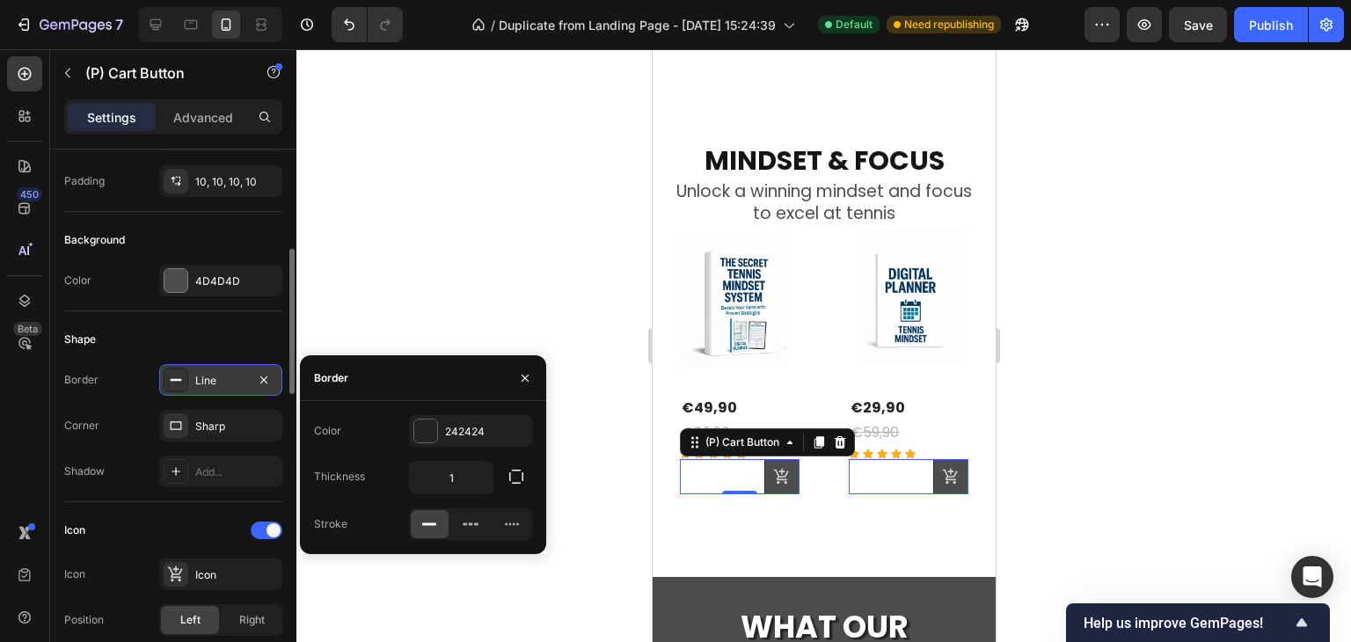
click at [180, 383] on icon at bounding box center [176, 380] width 14 height 14
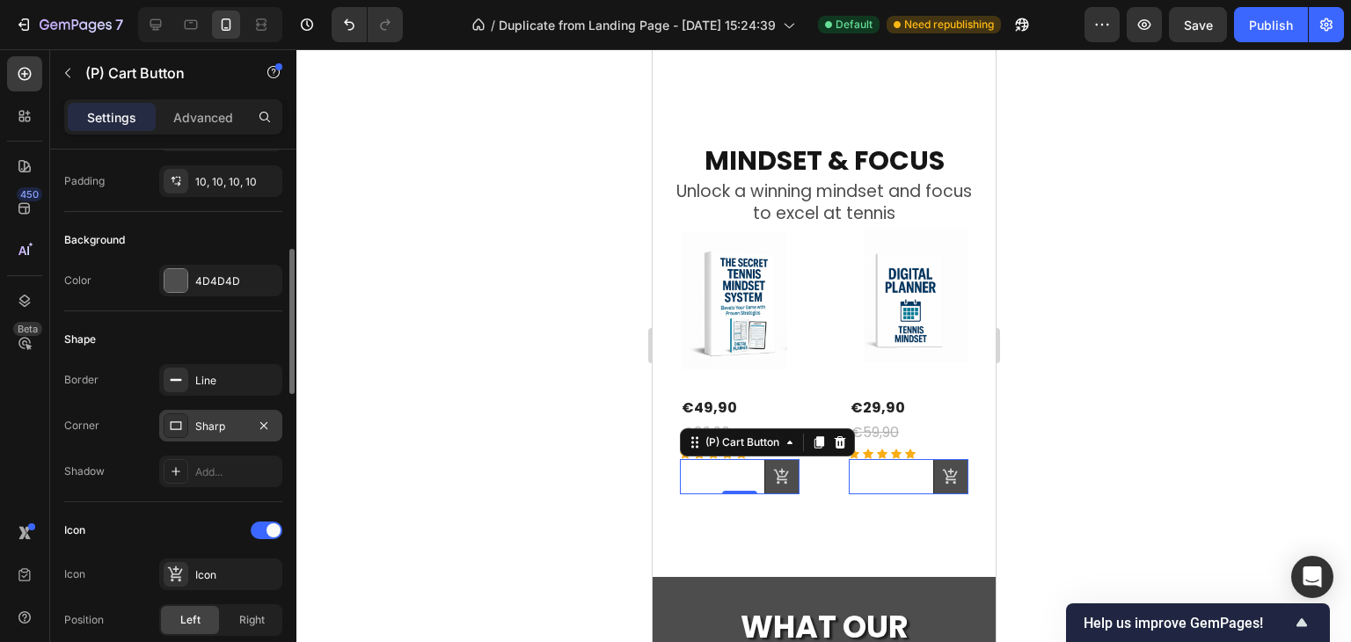
click at [232, 425] on div "Sharp" at bounding box center [220, 427] width 51 height 16
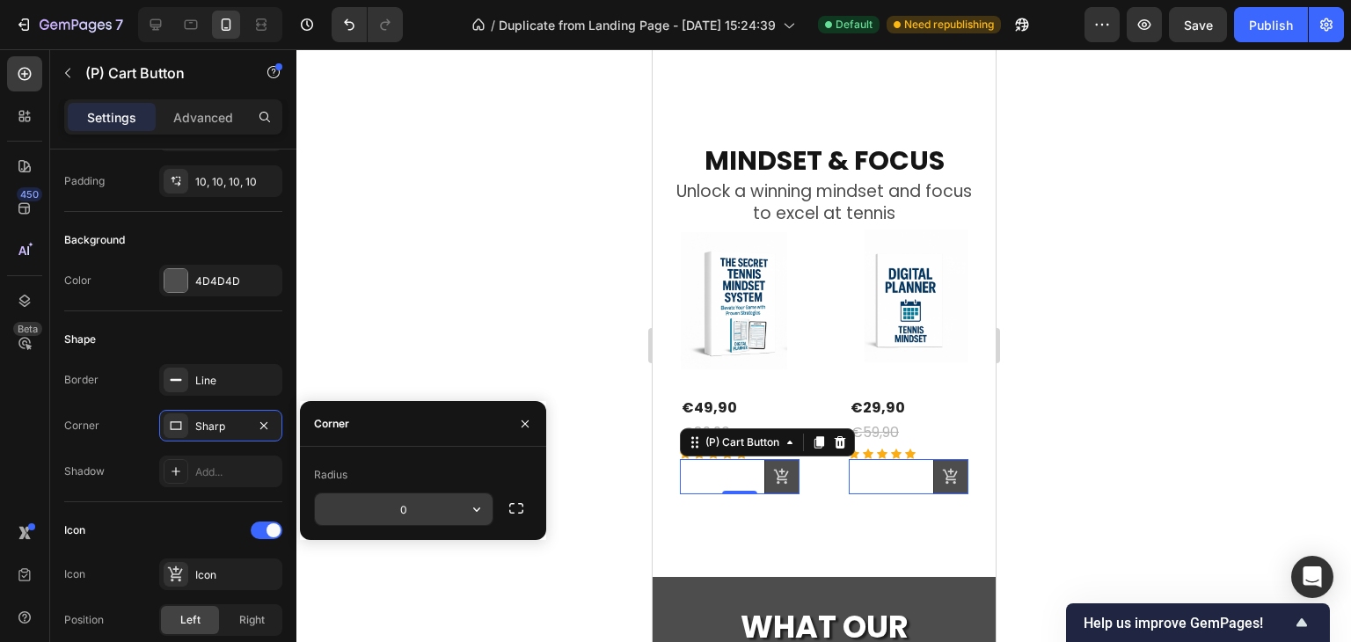
click at [388, 516] on input "0" at bounding box center [404, 509] width 178 height 32
type input "2"
type input "8"
click at [486, 348] on div at bounding box center [823, 345] width 1055 height 593
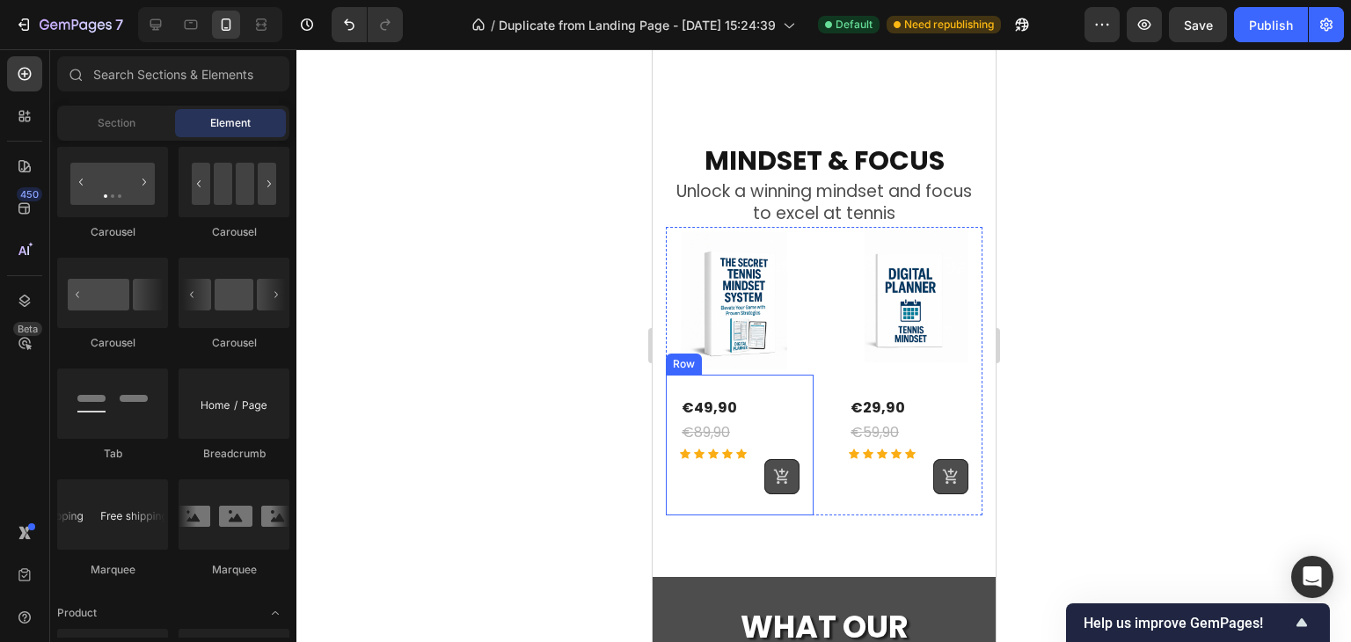
click at [785, 471] on button at bounding box center [780, 476] width 35 height 35
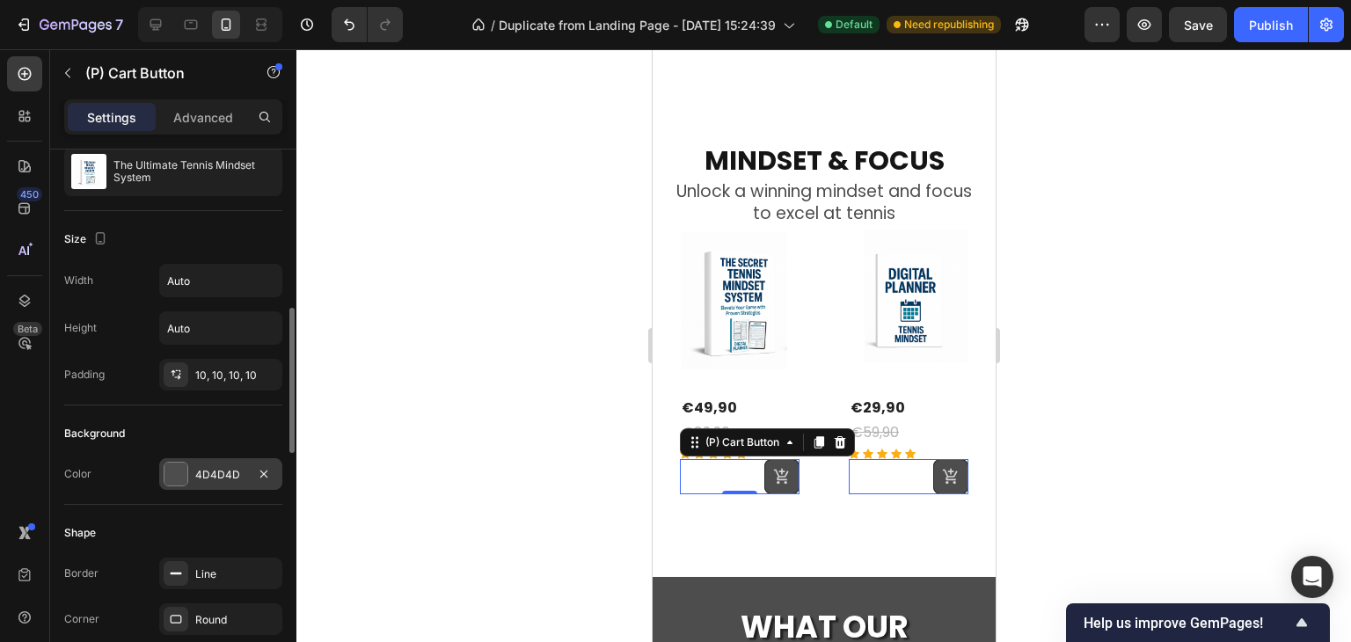
scroll to position [352, 0]
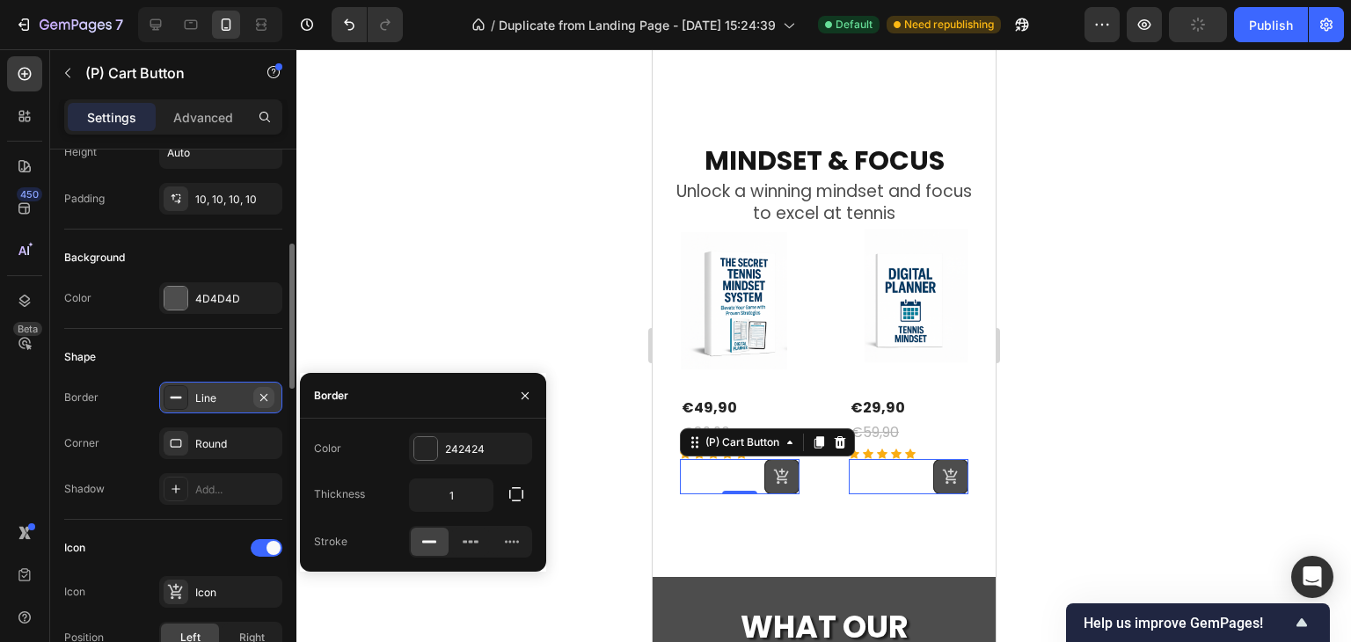
click at [267, 400] on icon "button" at bounding box center [264, 398] width 14 height 14
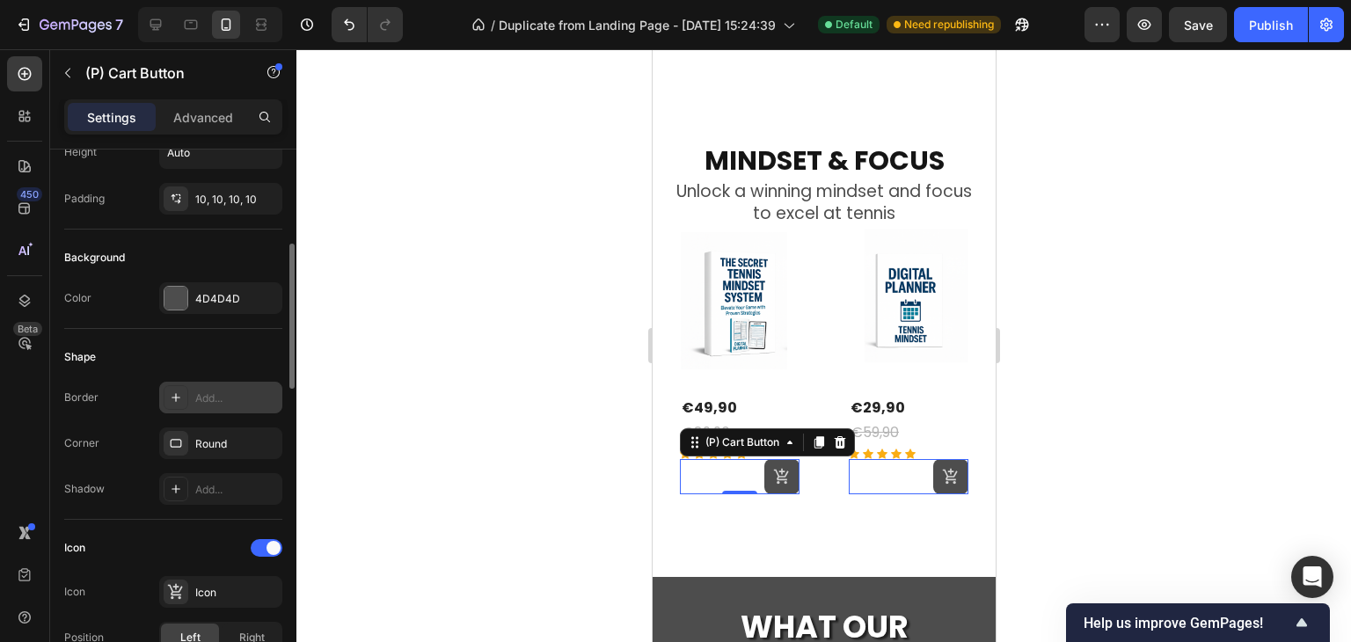
click at [1098, 499] on div at bounding box center [823, 345] width 1055 height 593
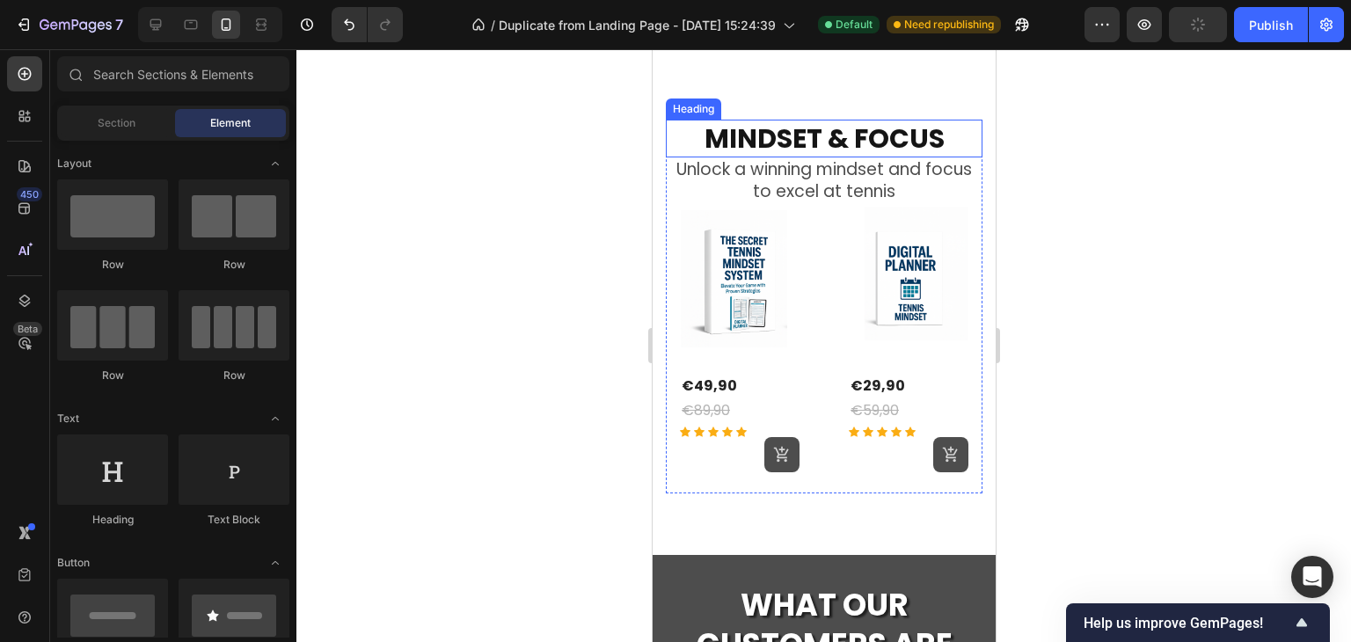
scroll to position [1485, 0]
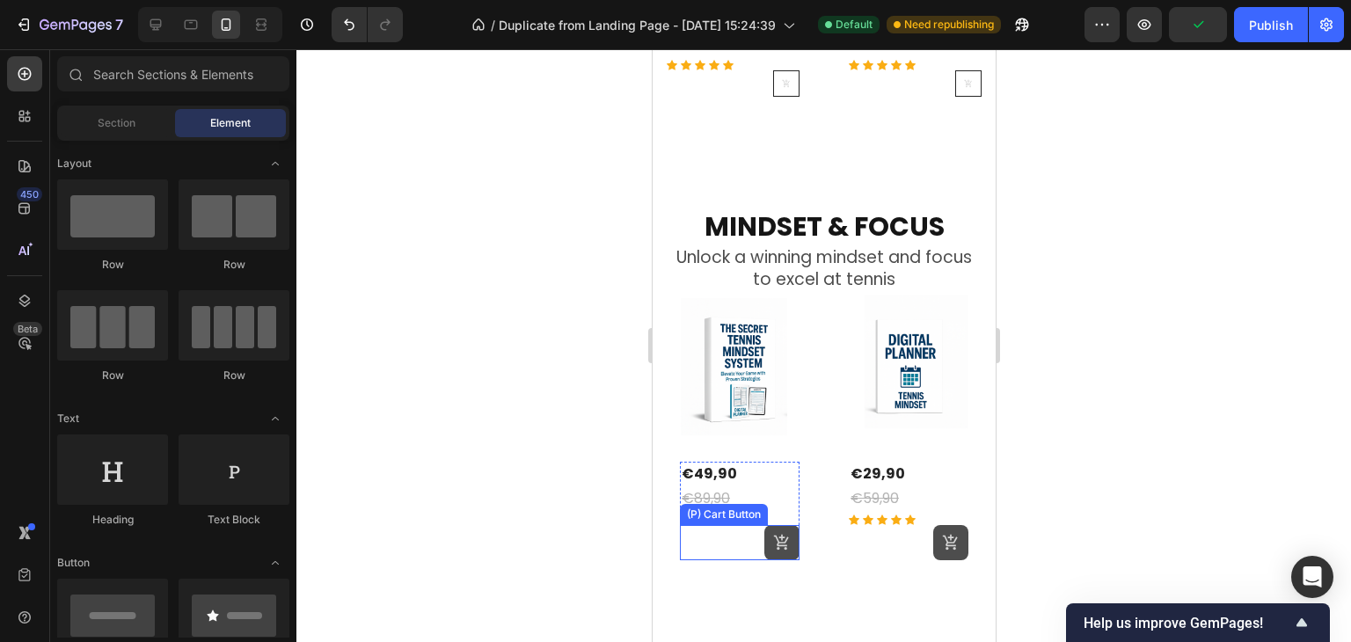
click at [772, 534] on icon at bounding box center [781, 543] width 18 height 18
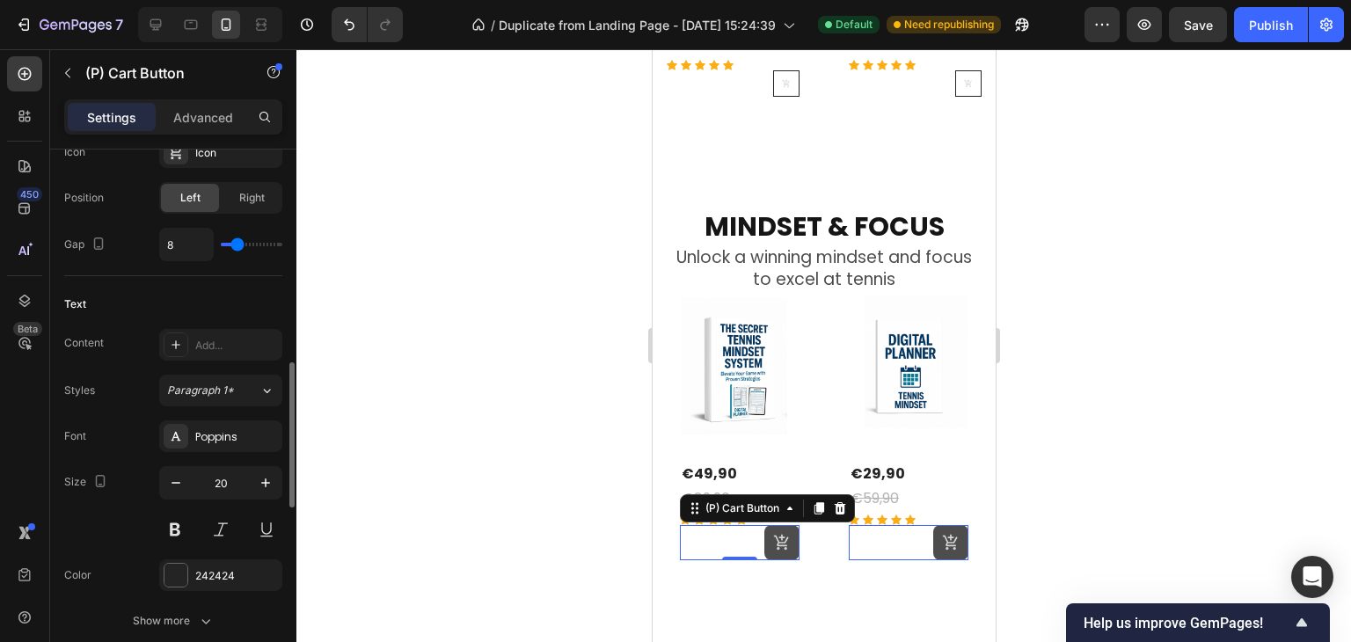
scroll to position [880, 0]
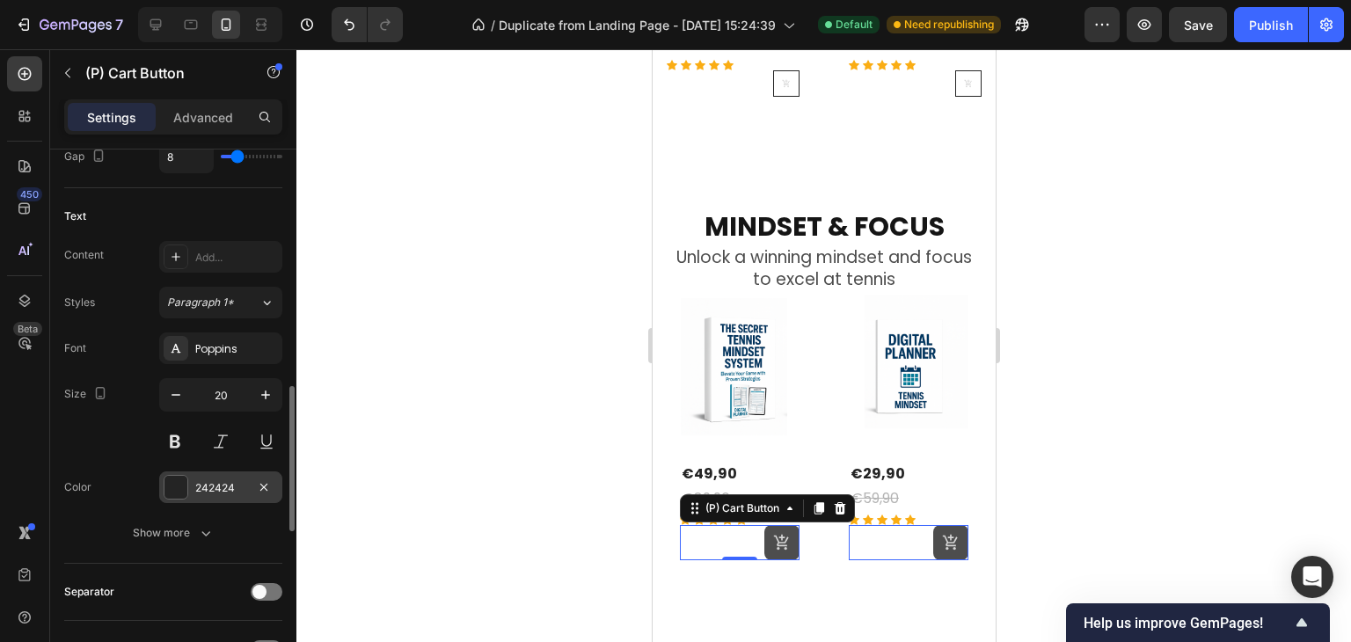
click at [202, 490] on div "242424" at bounding box center [220, 488] width 51 height 16
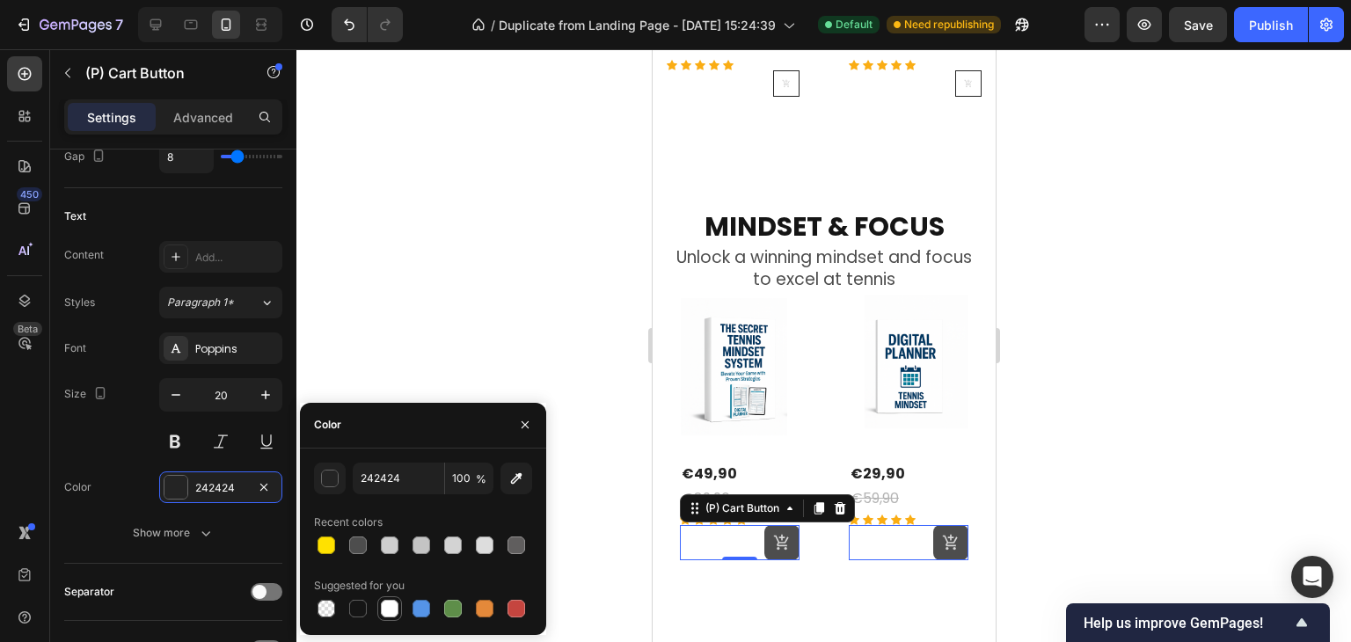
click at [388, 618] on div at bounding box center [389, 608] width 25 height 25
click at [324, 545] on div at bounding box center [327, 546] width 18 height 18
click at [386, 613] on div at bounding box center [390, 609] width 18 height 18
type input "FFFFFF"
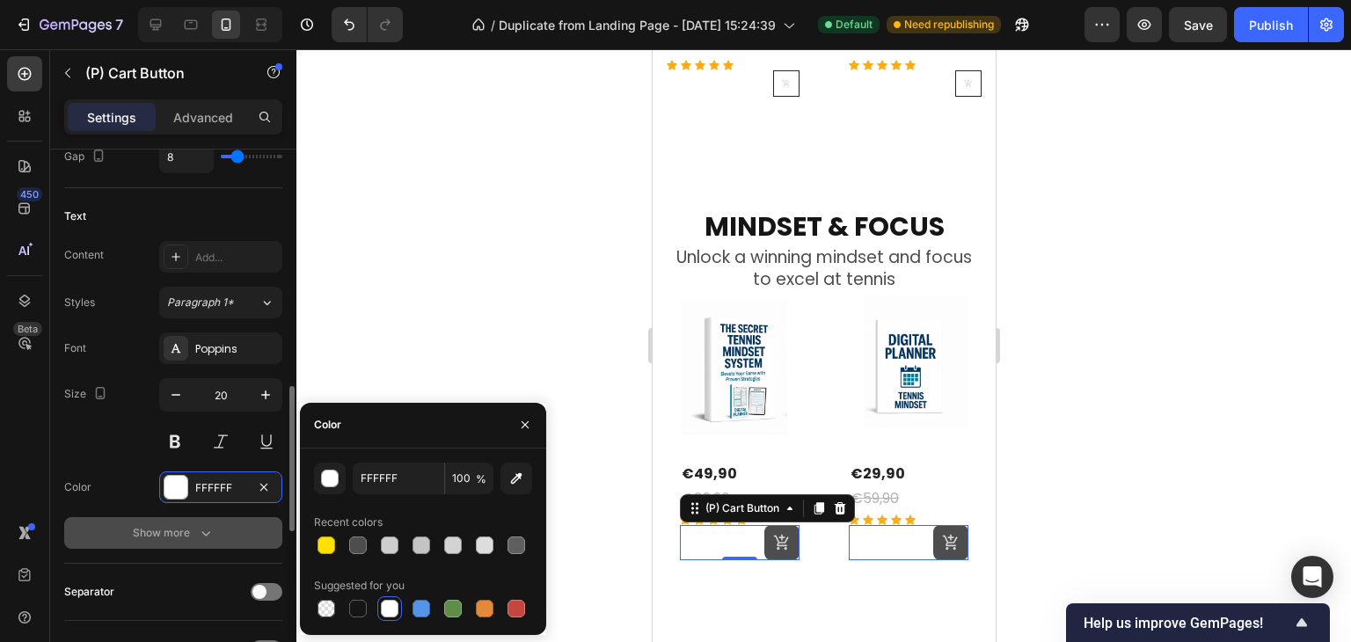
click at [217, 526] on button "Show more" at bounding box center [173, 533] width 218 height 32
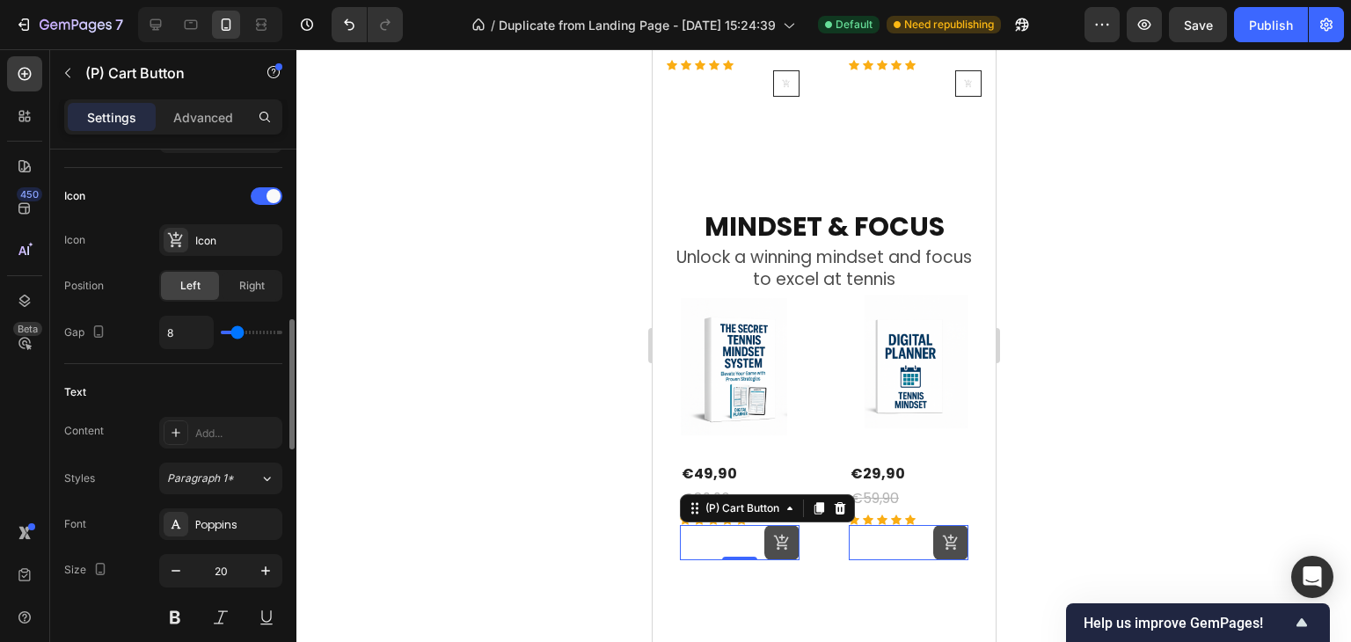
scroll to position [616, 0]
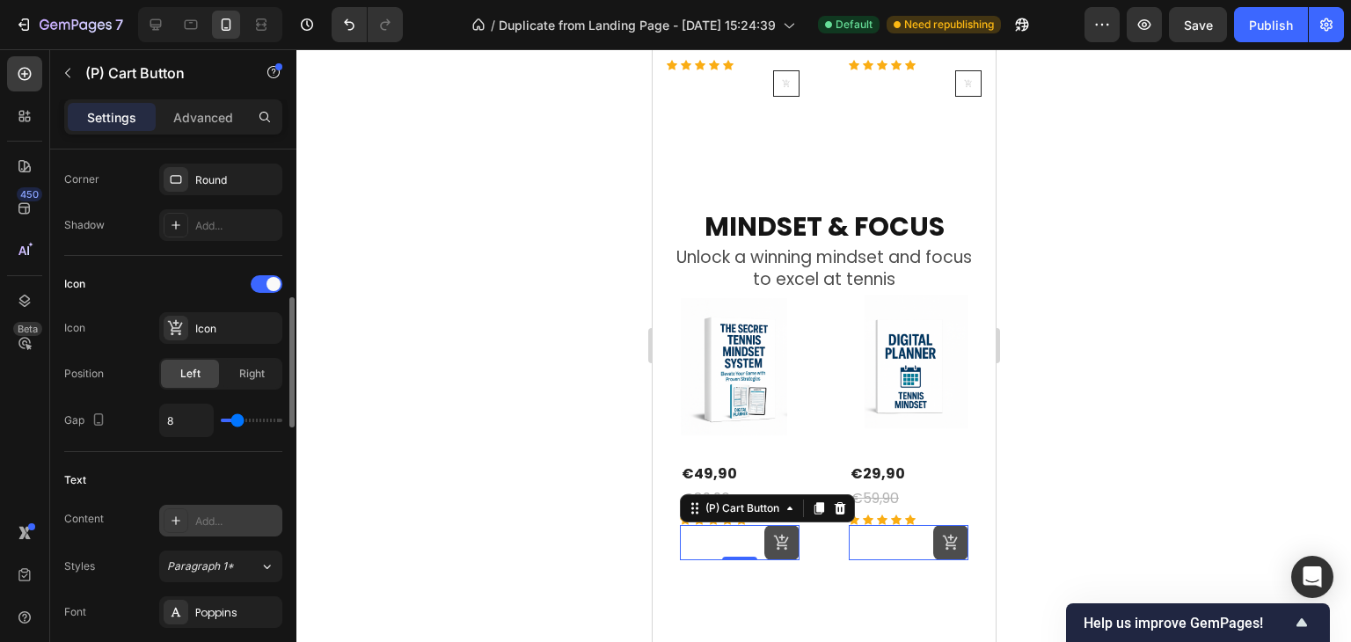
click at [173, 530] on div "Add..." at bounding box center [220, 521] width 123 height 32
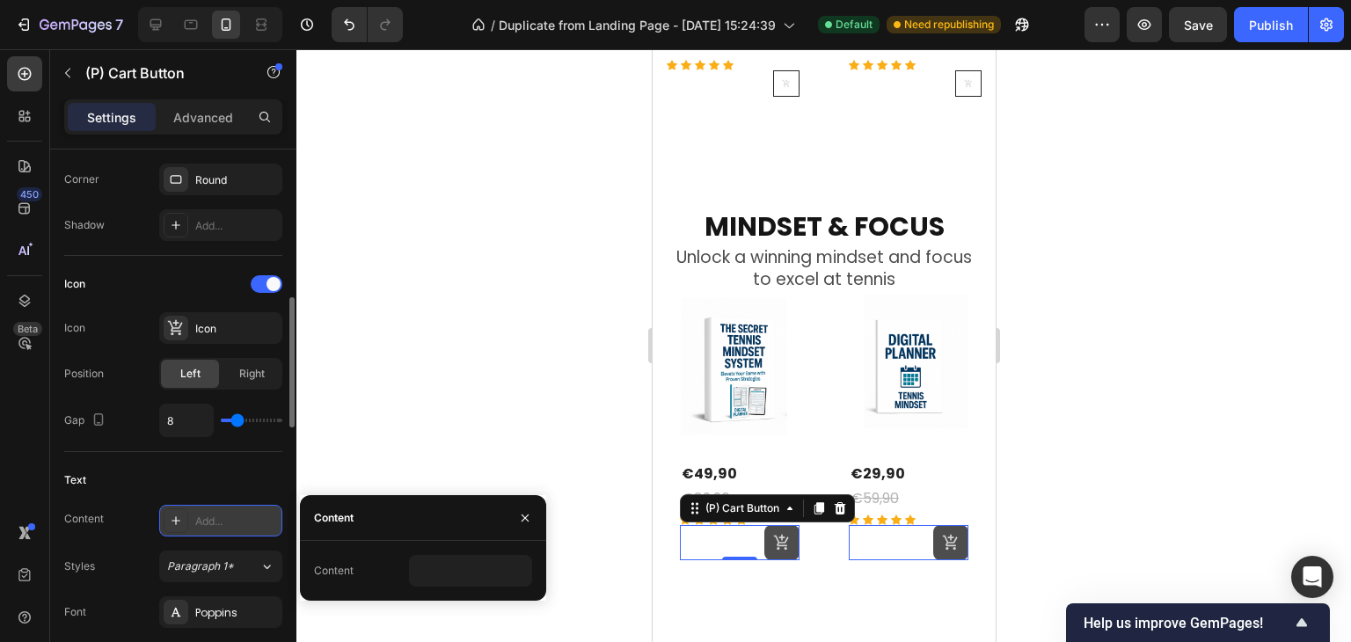
click at [171, 533] on div "Add..." at bounding box center [220, 521] width 123 height 32
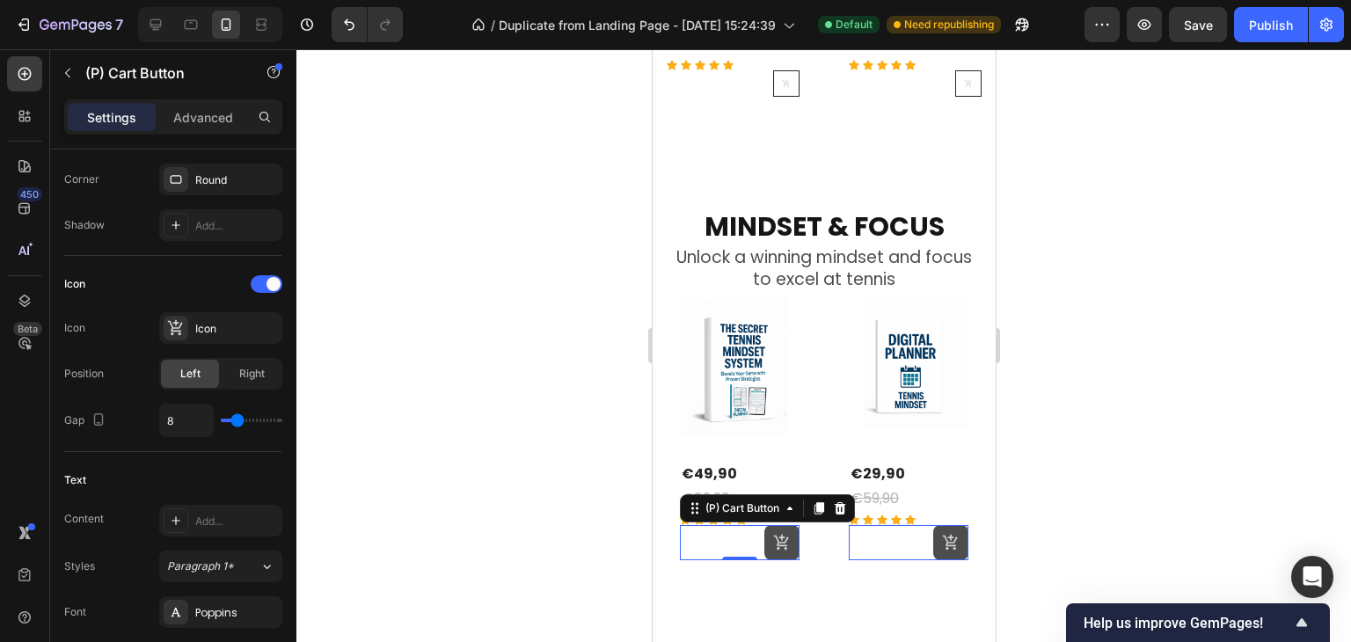
click at [423, 473] on div at bounding box center [823, 345] width 1055 height 593
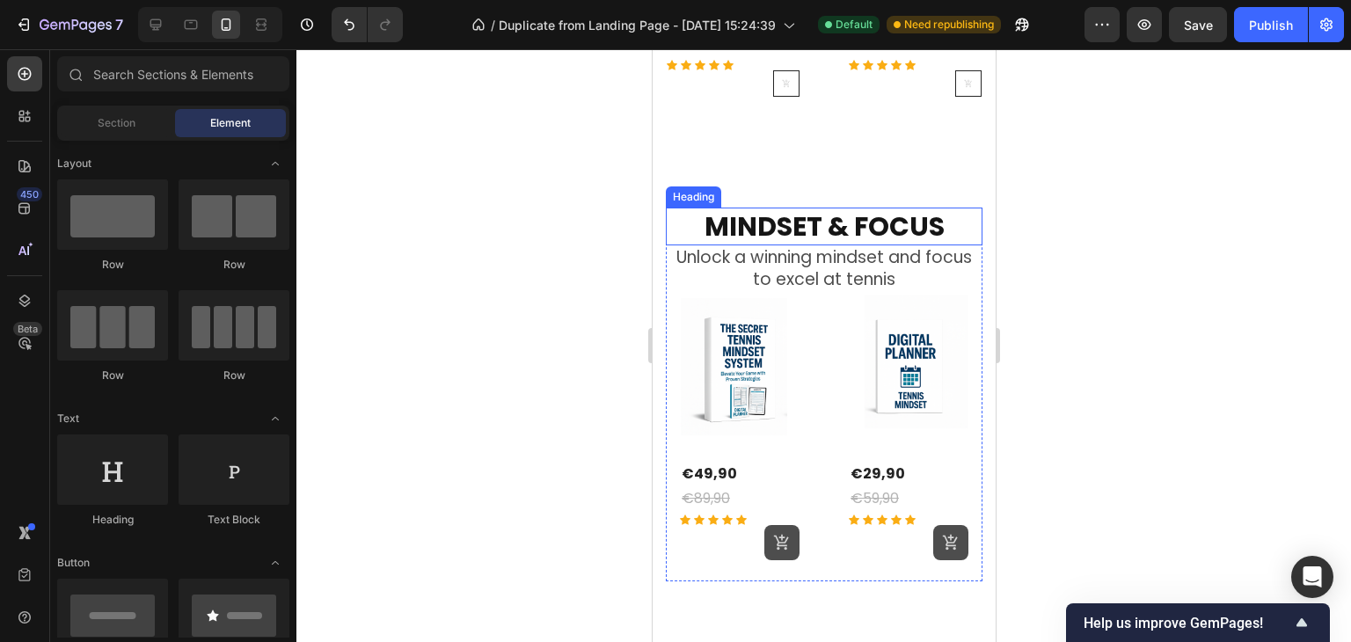
scroll to position [1397, 0]
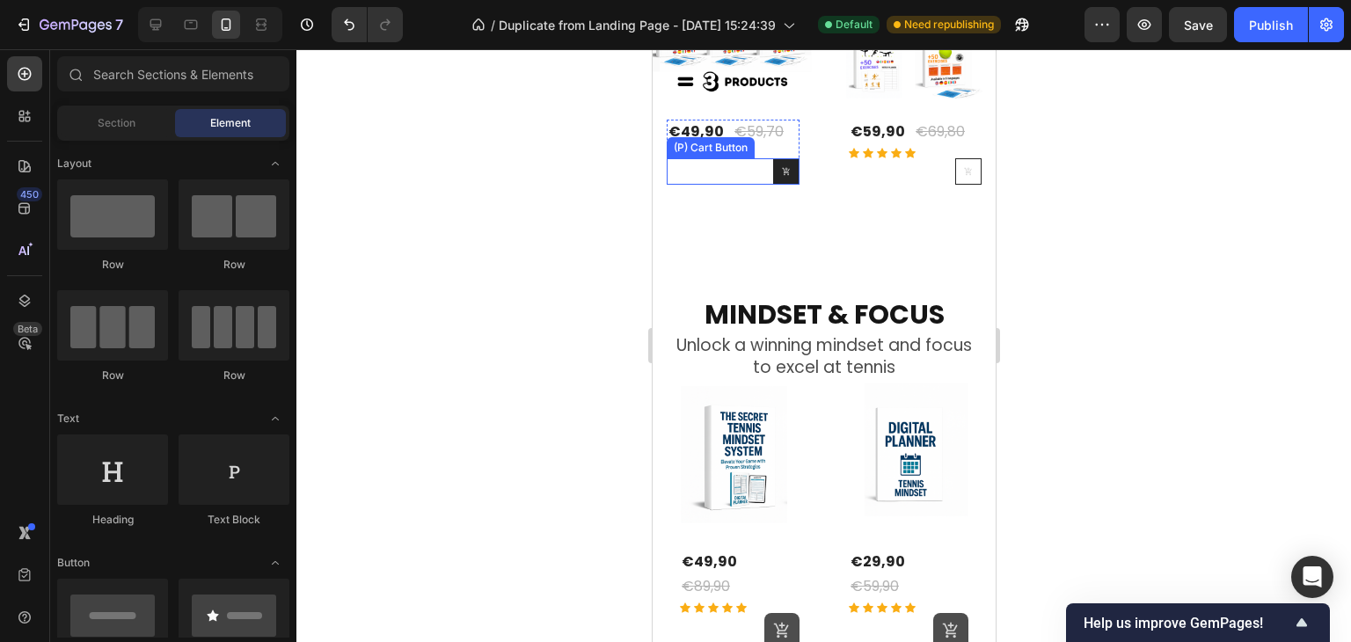
click at [787, 176] on button at bounding box center [785, 171] width 26 height 26
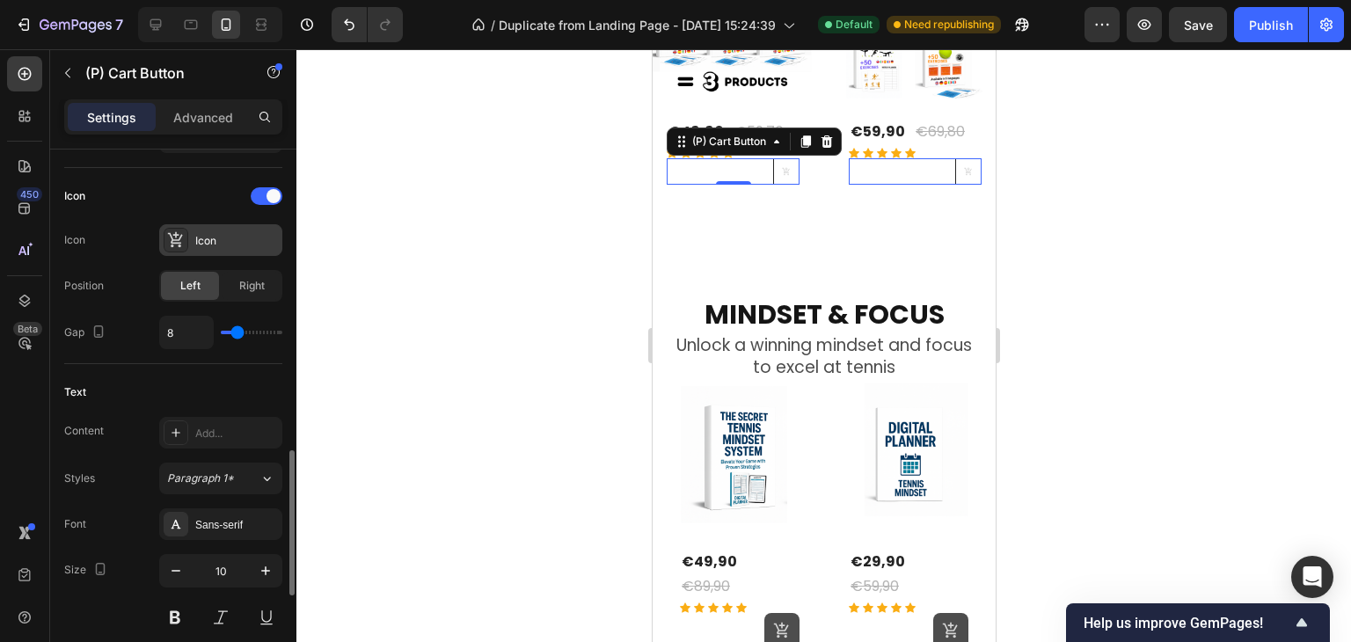
scroll to position [792, 0]
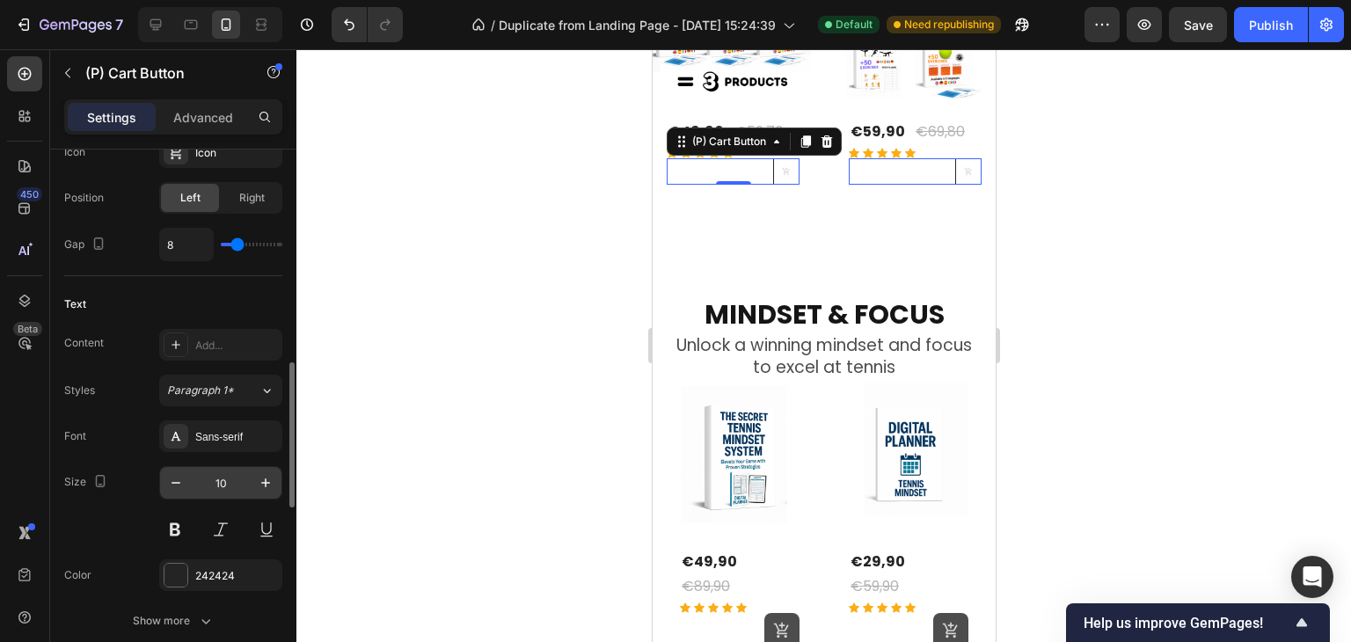
click at [240, 476] on input "10" at bounding box center [221, 483] width 58 height 32
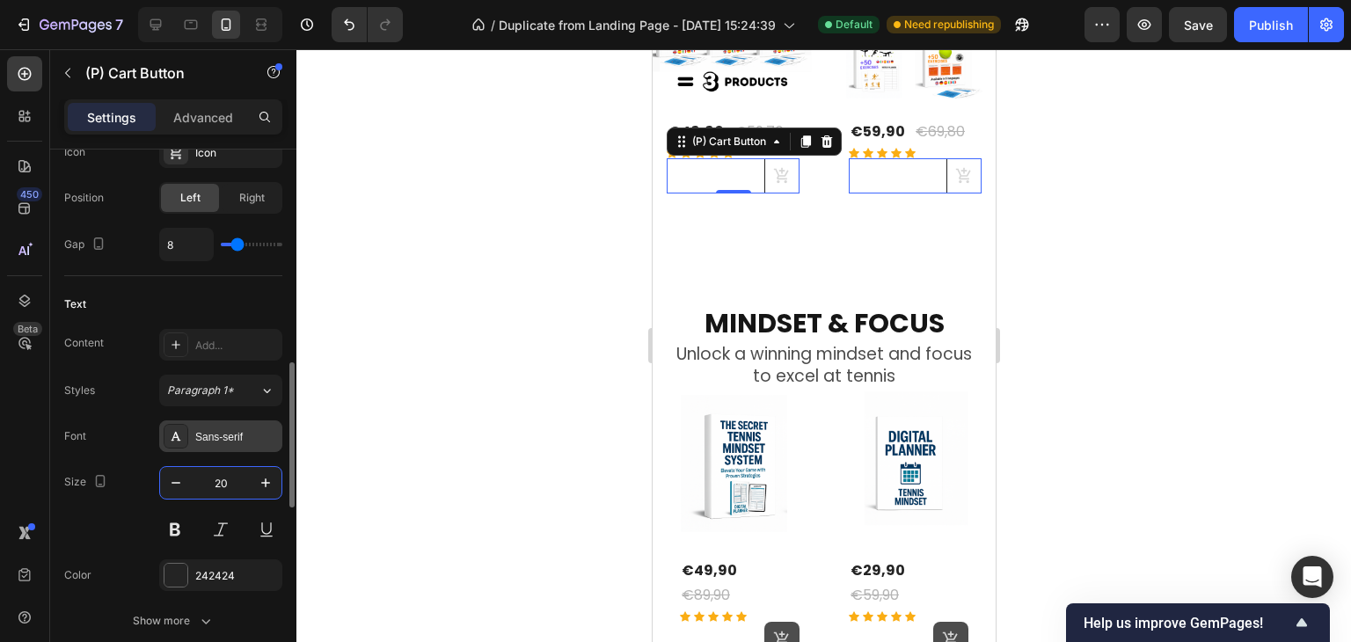
type input "20"
click at [222, 442] on div "Sans-serif" at bounding box center [236, 437] width 83 height 16
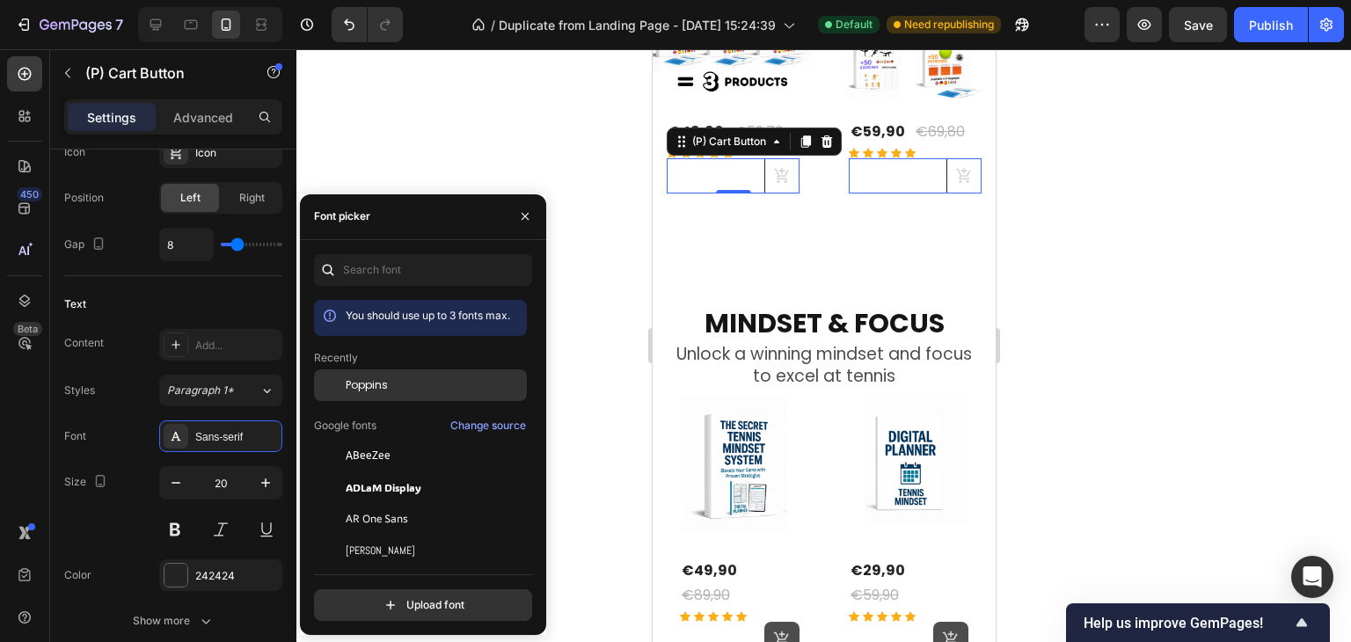
click at [371, 391] on span "Poppins" at bounding box center [367, 385] width 42 height 16
click at [237, 314] on div "Text" at bounding box center [173, 304] width 218 height 28
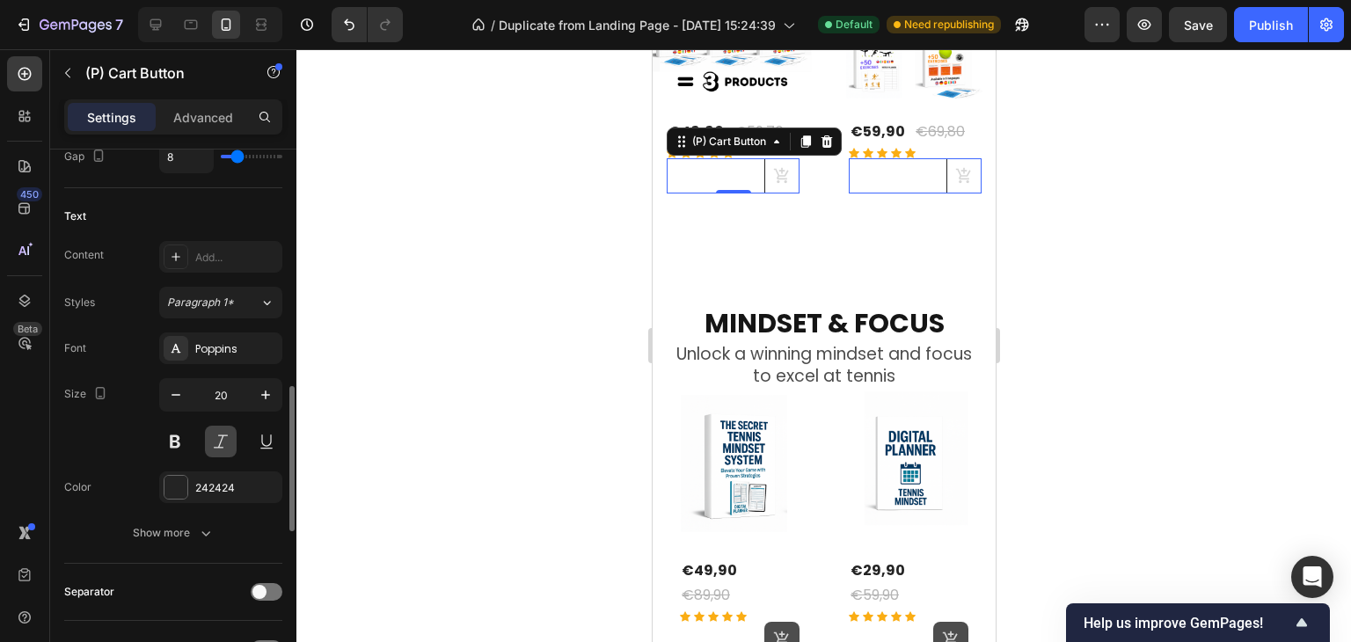
scroll to position [967, 0]
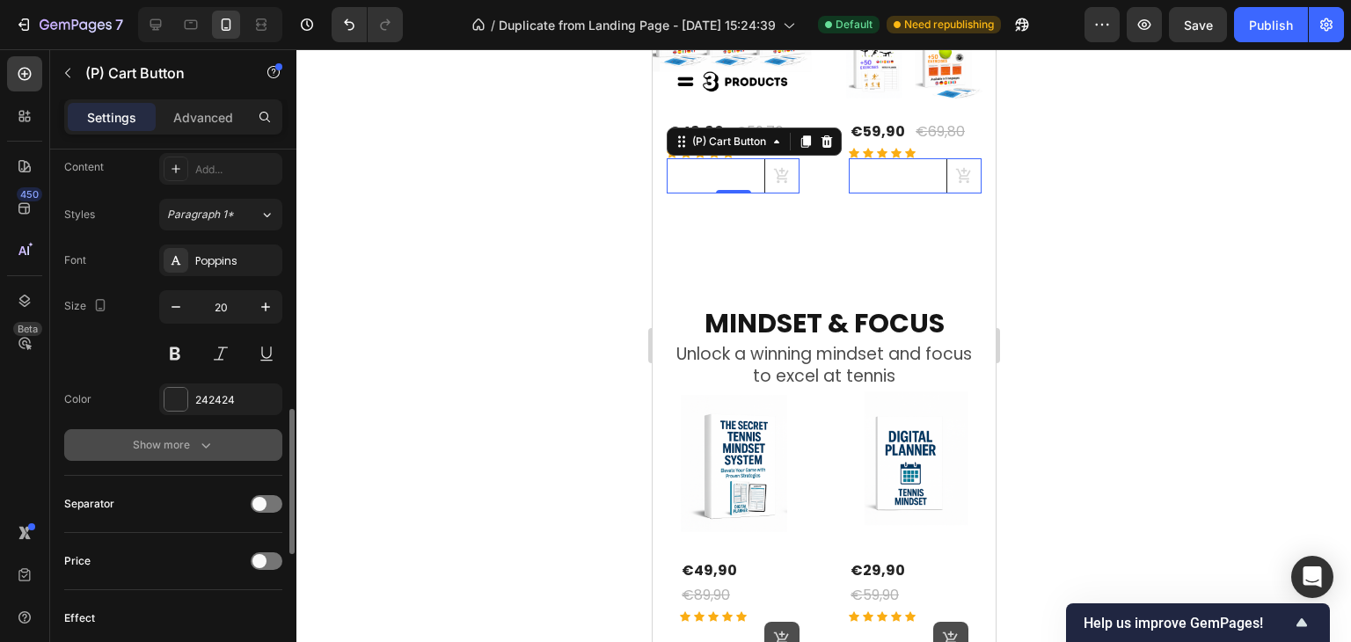
click at [186, 444] on div "Show more" at bounding box center [174, 445] width 82 height 18
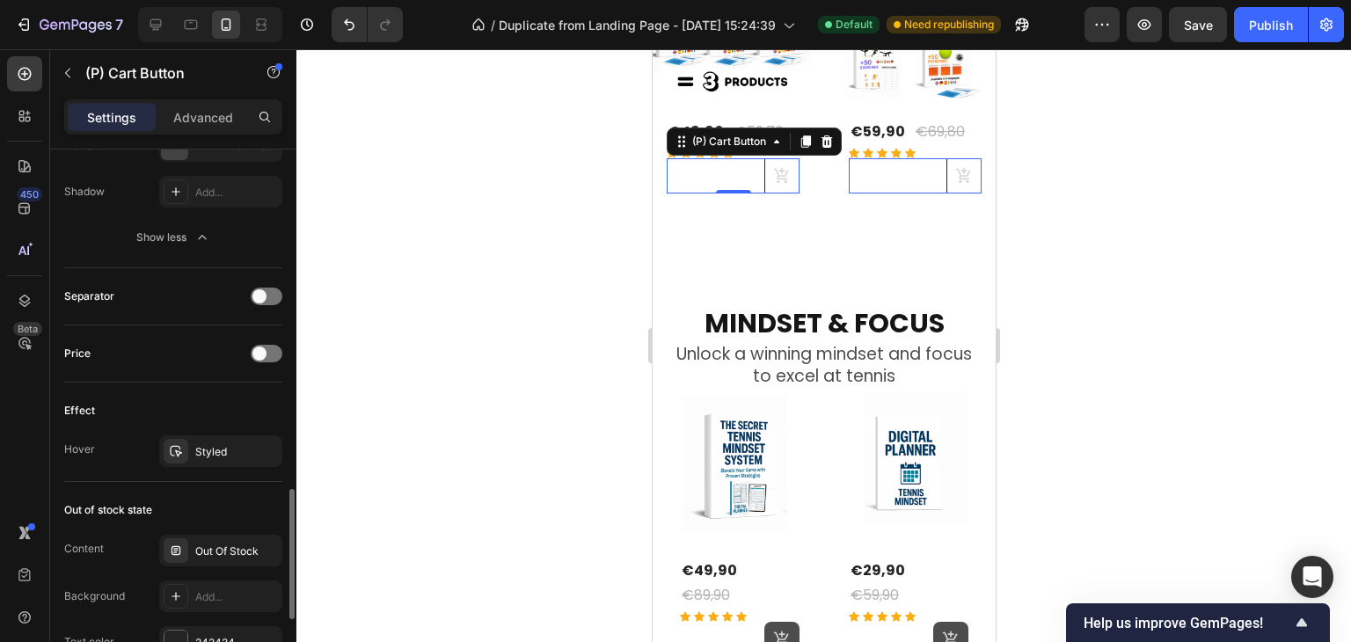
scroll to position [1495, 0]
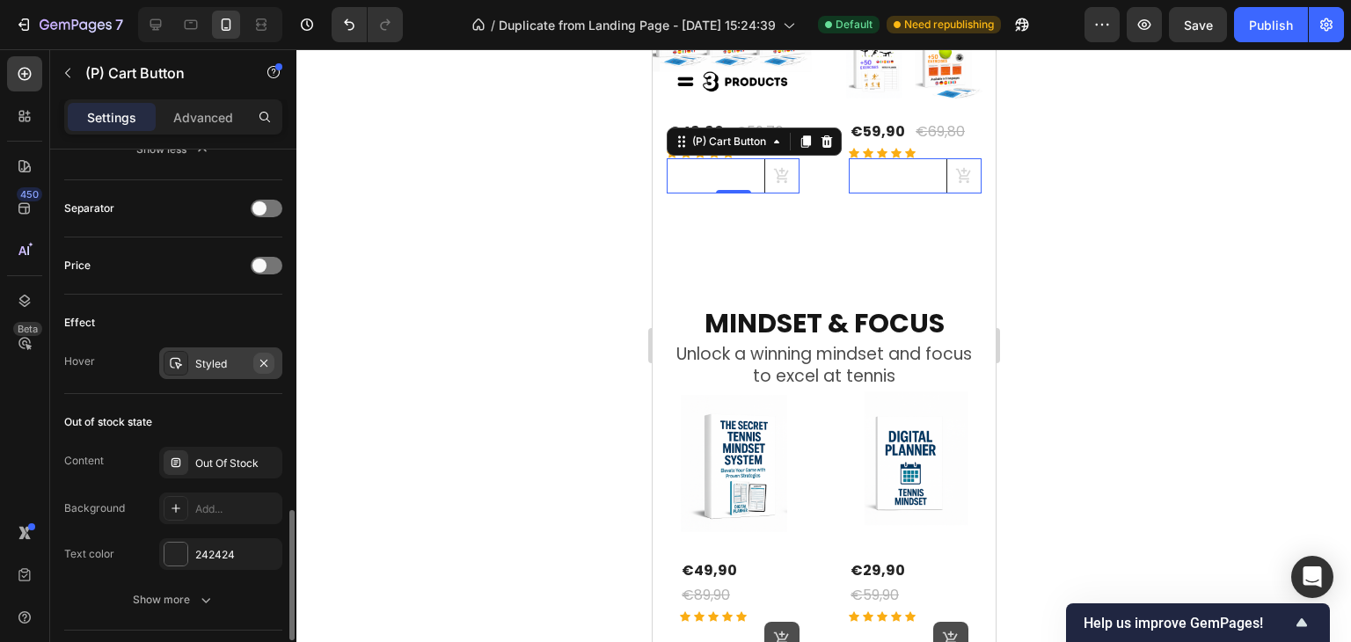
click at [263, 360] on icon "button" at bounding box center [263, 362] width 7 height 7
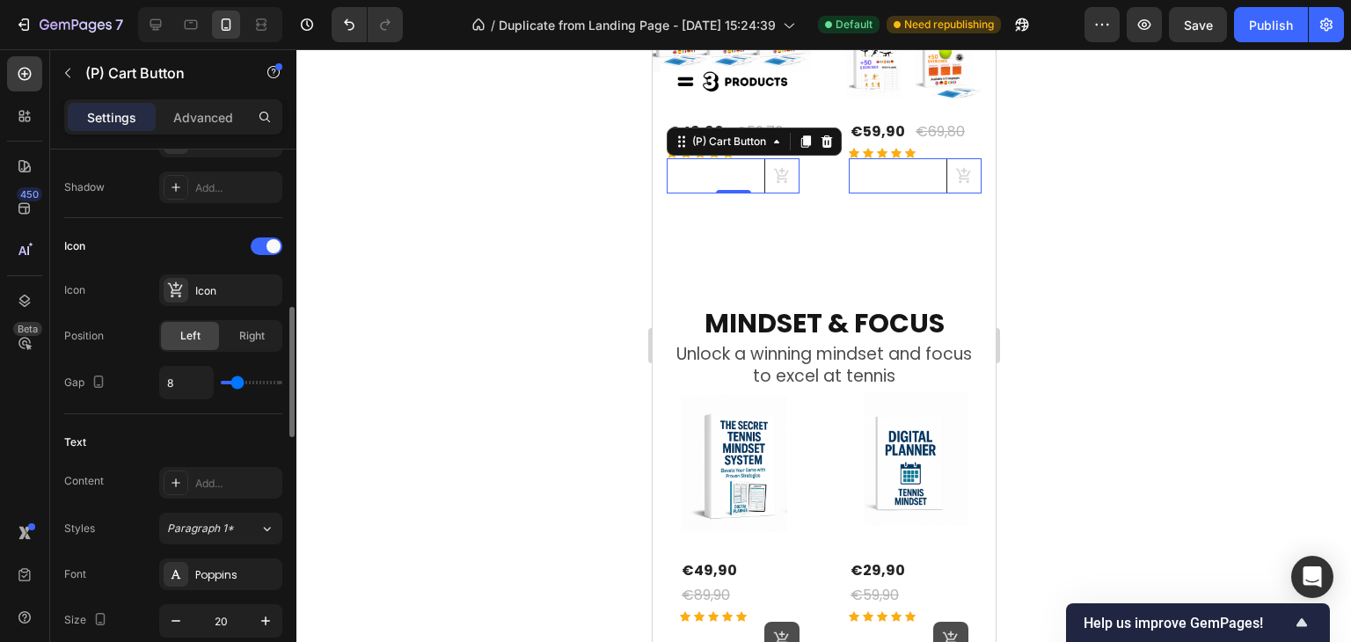
scroll to position [478, 0]
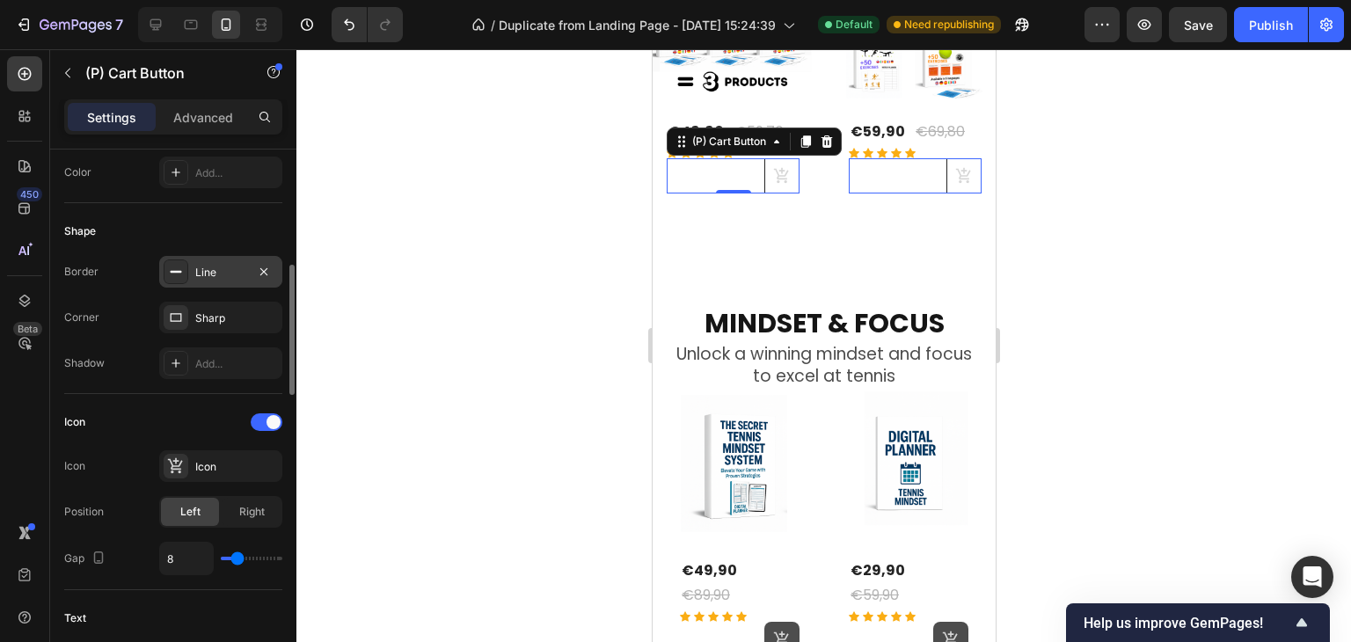
drag, startPoint x: 269, startPoint y: 272, endPoint x: 263, endPoint y: 279, distance: 9.3
click at [268, 272] on icon "button" at bounding box center [264, 272] width 14 height 14
click at [237, 318] on div "Sharp" at bounding box center [220, 318] width 51 height 16
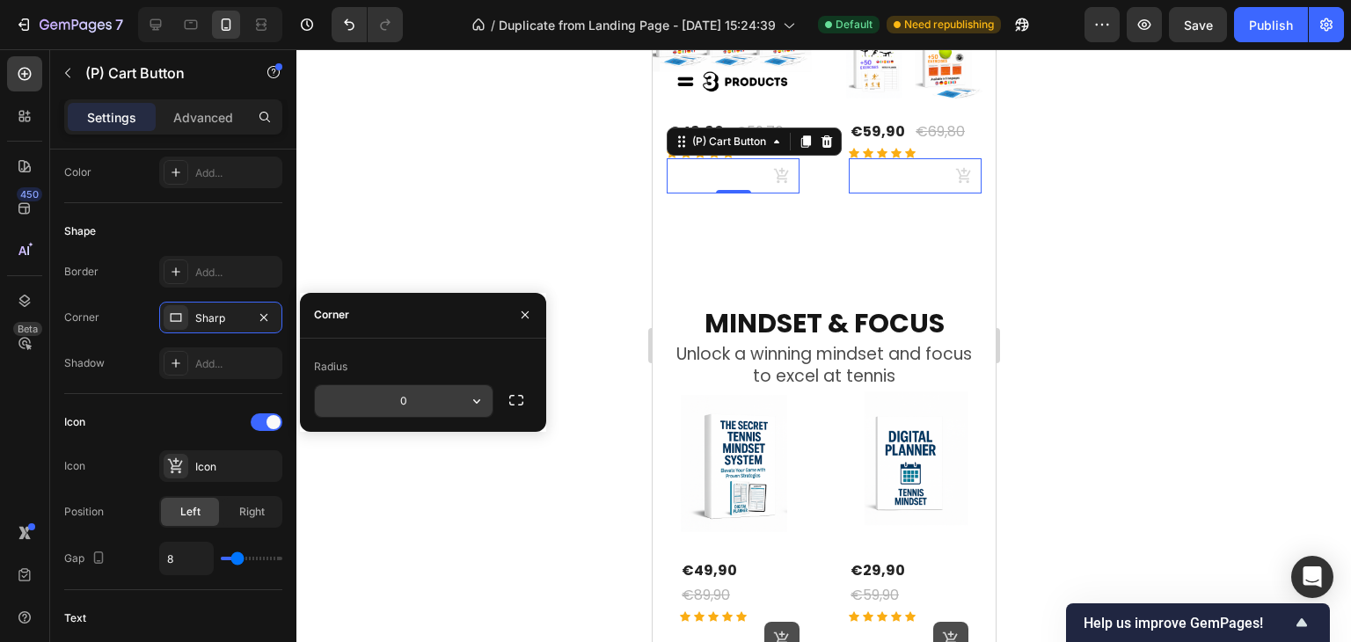
click at [380, 398] on input "0" at bounding box center [404, 401] width 178 height 32
type input "8"
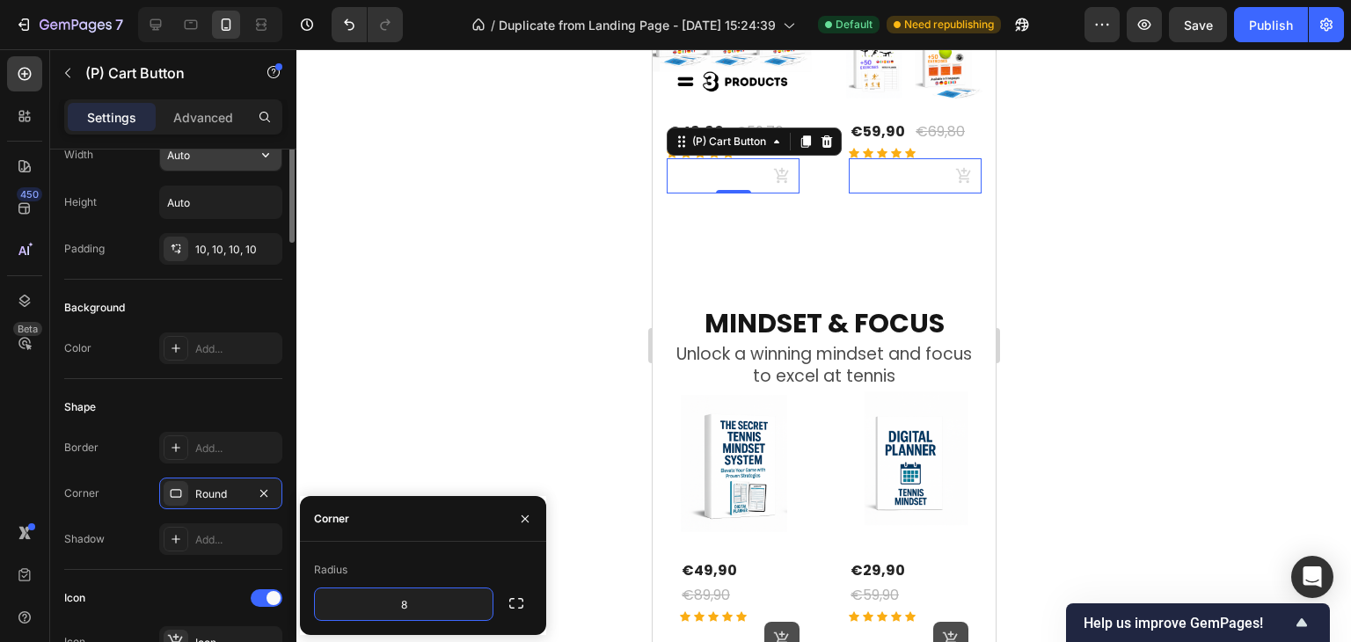
scroll to position [214, 0]
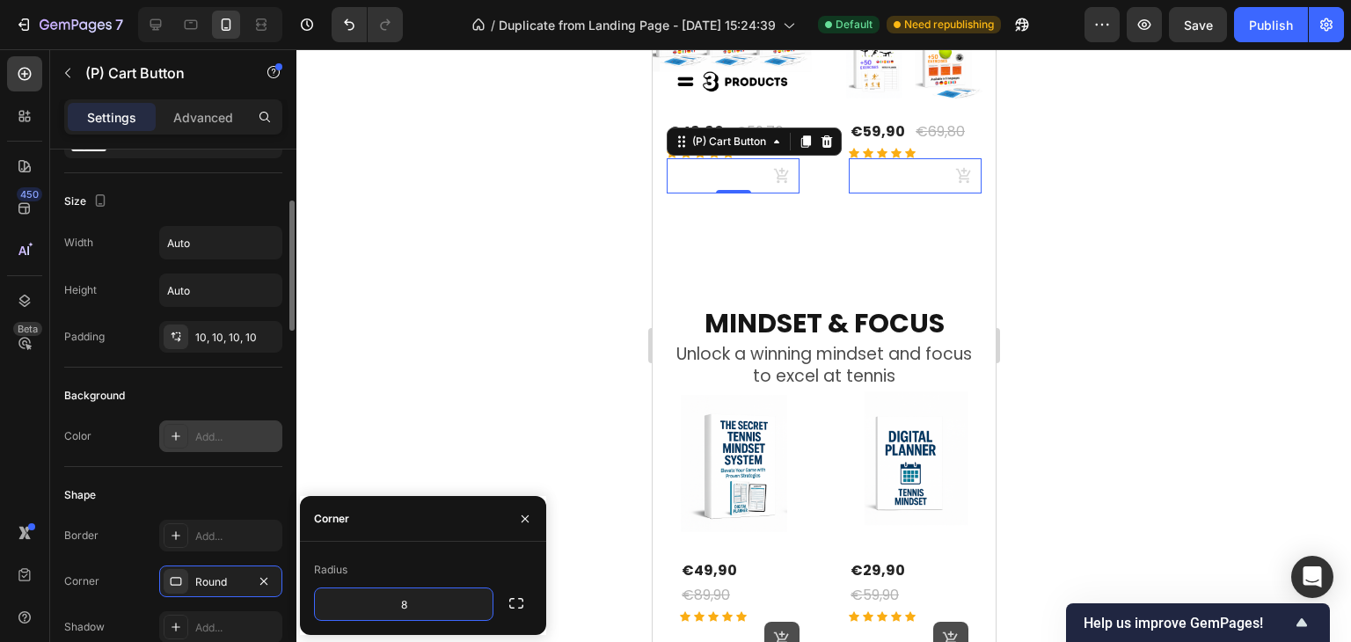
click at [169, 444] on div at bounding box center [176, 436] width 25 height 25
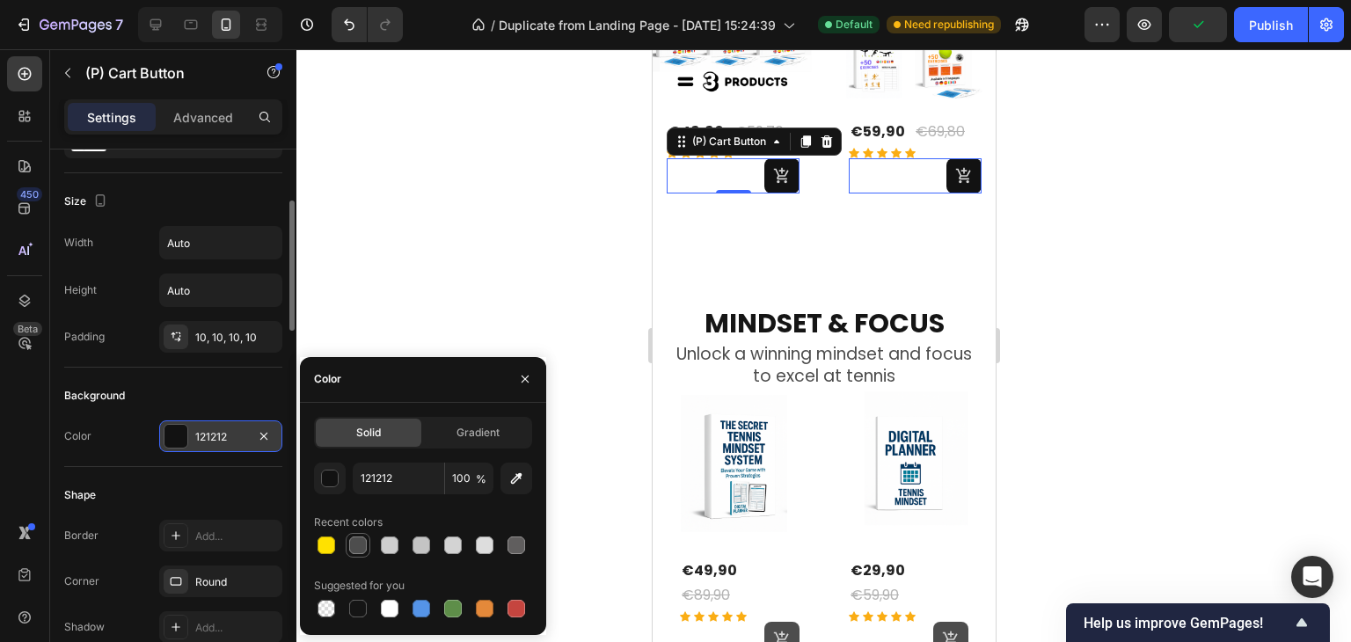
click at [360, 551] on div at bounding box center [358, 546] width 18 height 18
click at [521, 548] on div at bounding box center [516, 546] width 18 height 18
click at [354, 548] on div at bounding box center [358, 546] width 18 height 18
type input "4D4D4D"
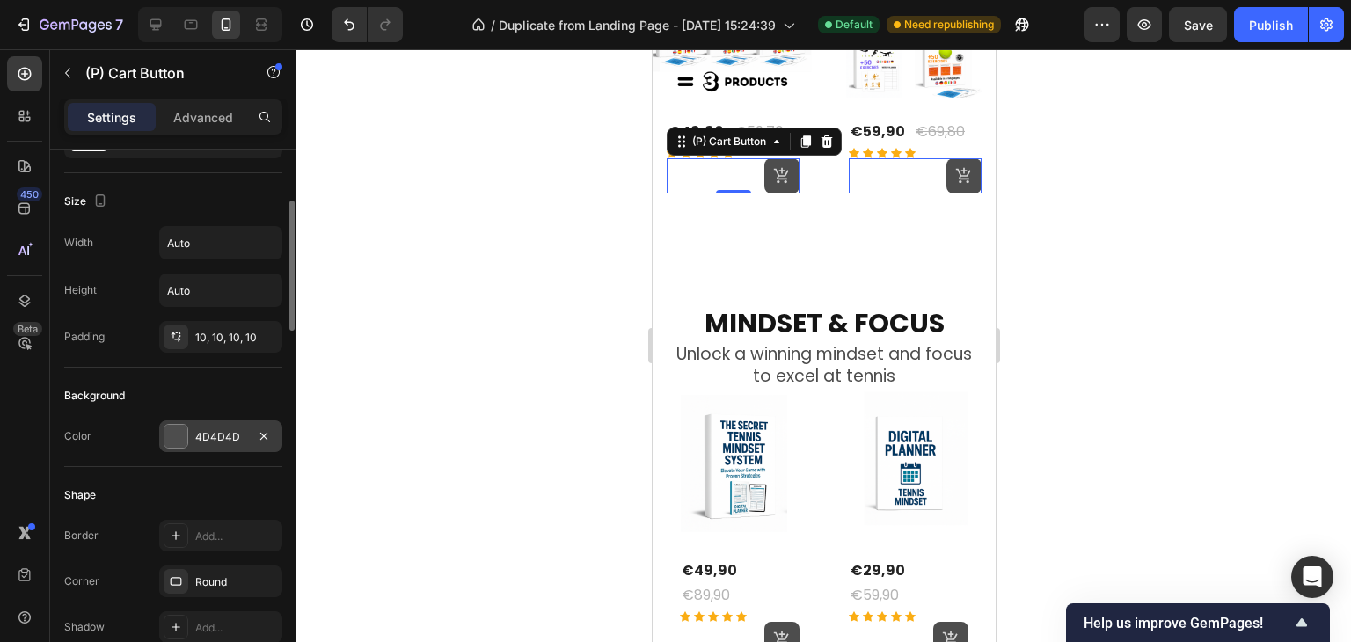
click at [1279, 328] on div at bounding box center [823, 345] width 1055 height 593
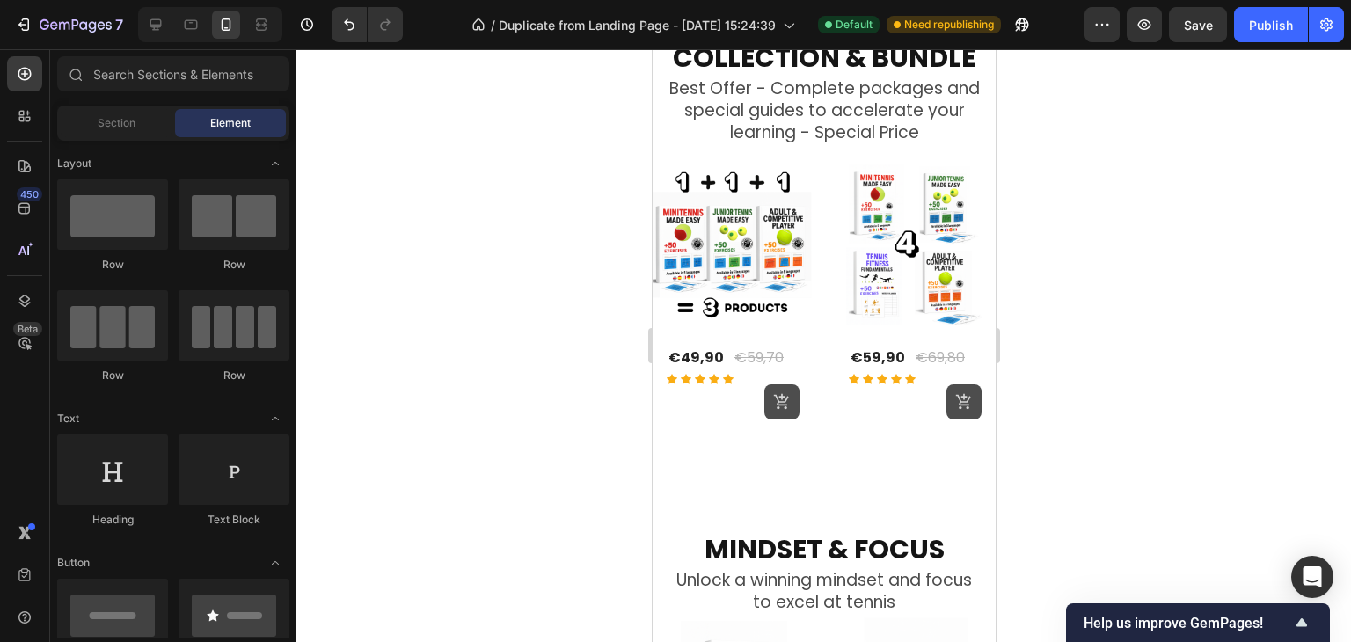
scroll to position [1338, 0]
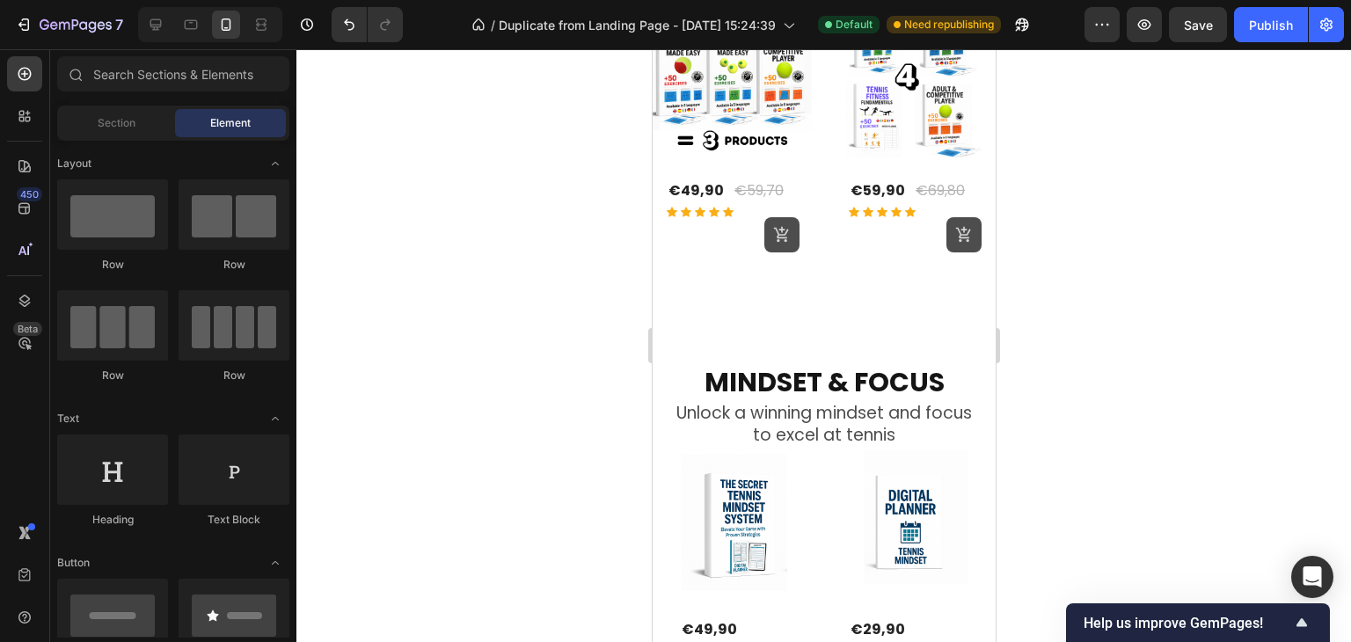
drag, startPoint x: 989, startPoint y: 172, endPoint x: 1647, endPoint y: 246, distance: 662.1
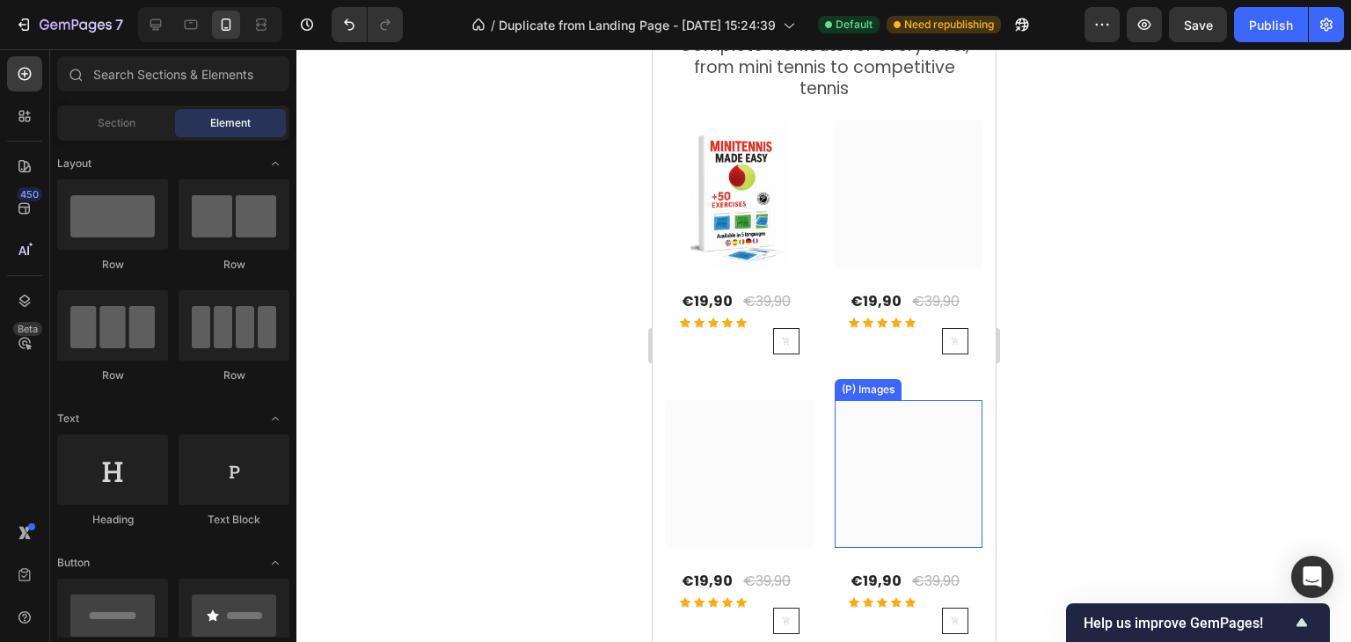
scroll to position [390, 0]
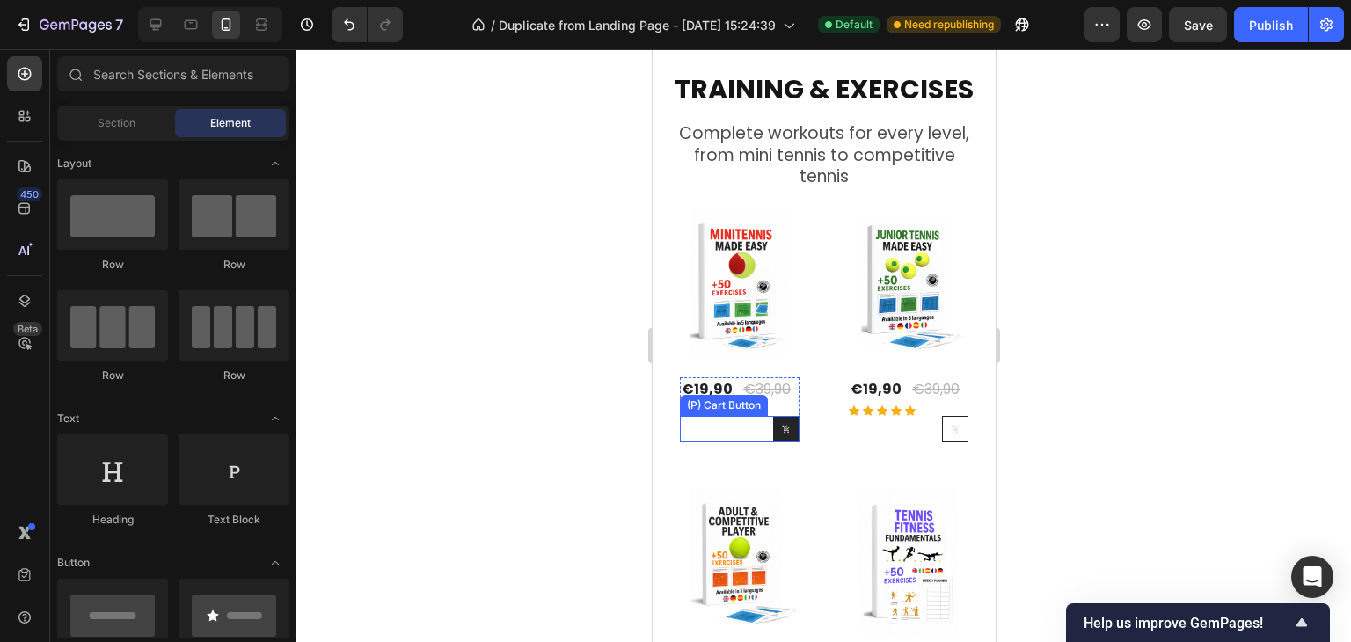
click at [781, 425] on icon at bounding box center [784, 429] width 7 height 8
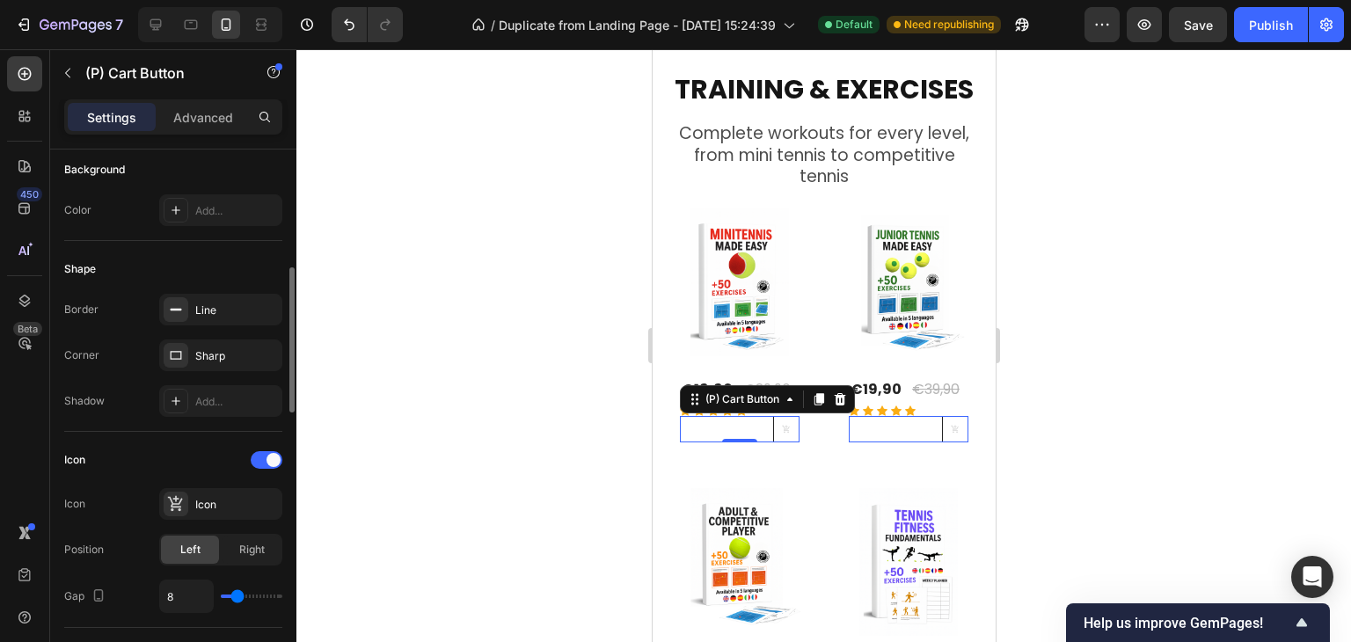
scroll to position [352, 0]
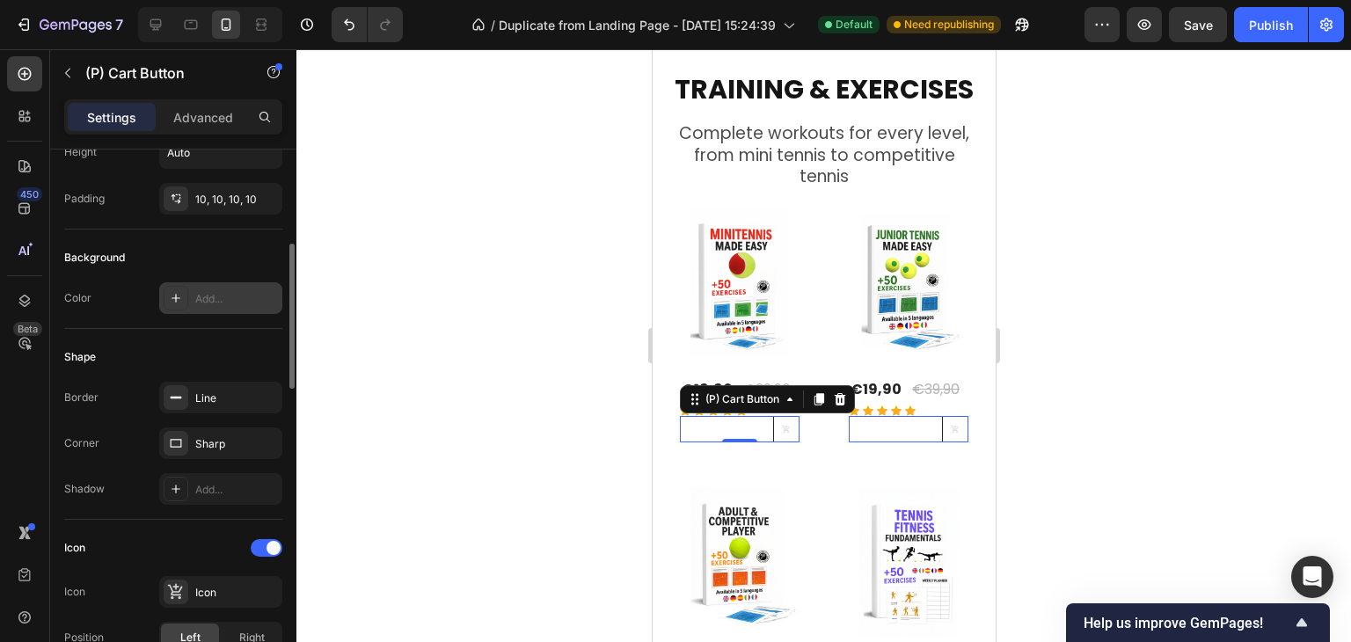
click at [189, 292] on div "Add..." at bounding box center [220, 298] width 123 height 32
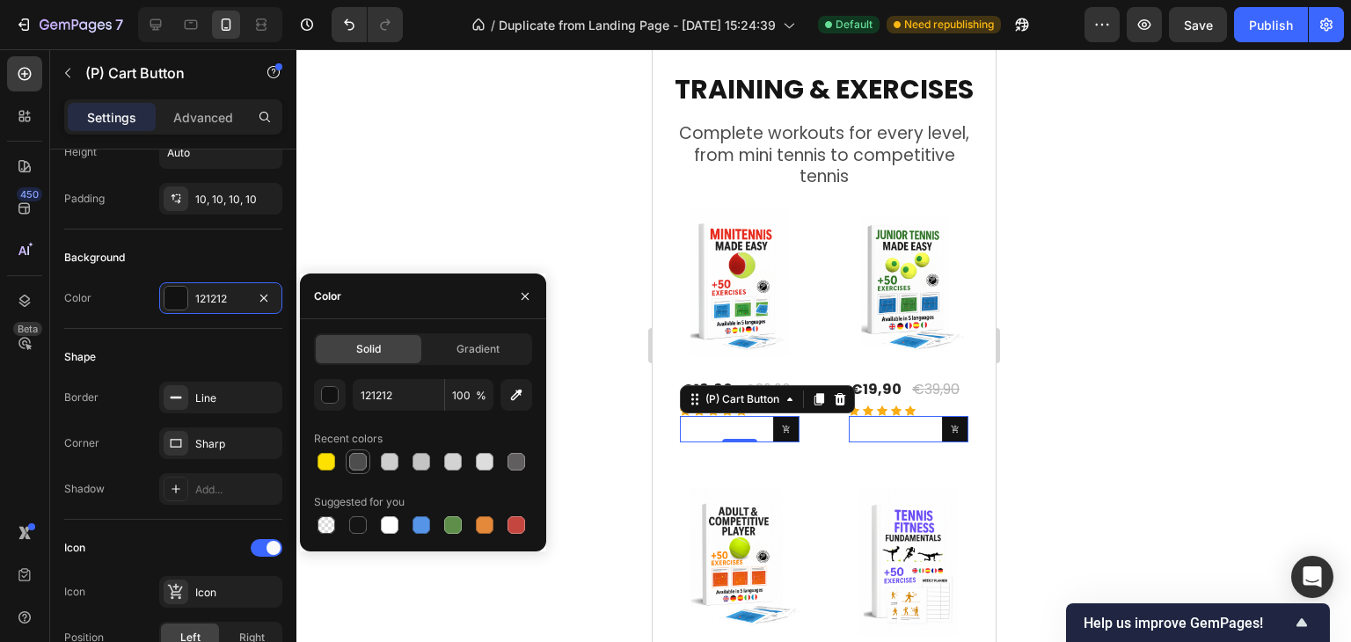
click at [358, 464] on div at bounding box center [358, 462] width 18 height 18
type input "4D4D4D"
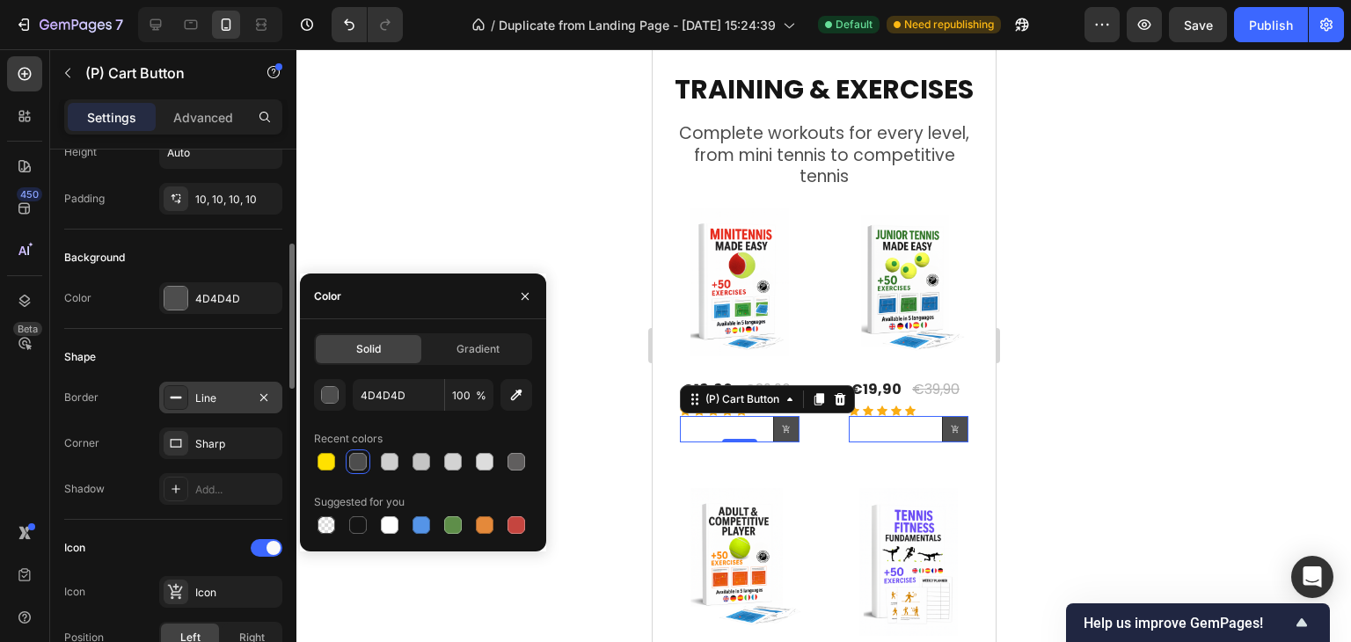
click at [233, 391] on div "Line" at bounding box center [220, 399] width 51 height 16
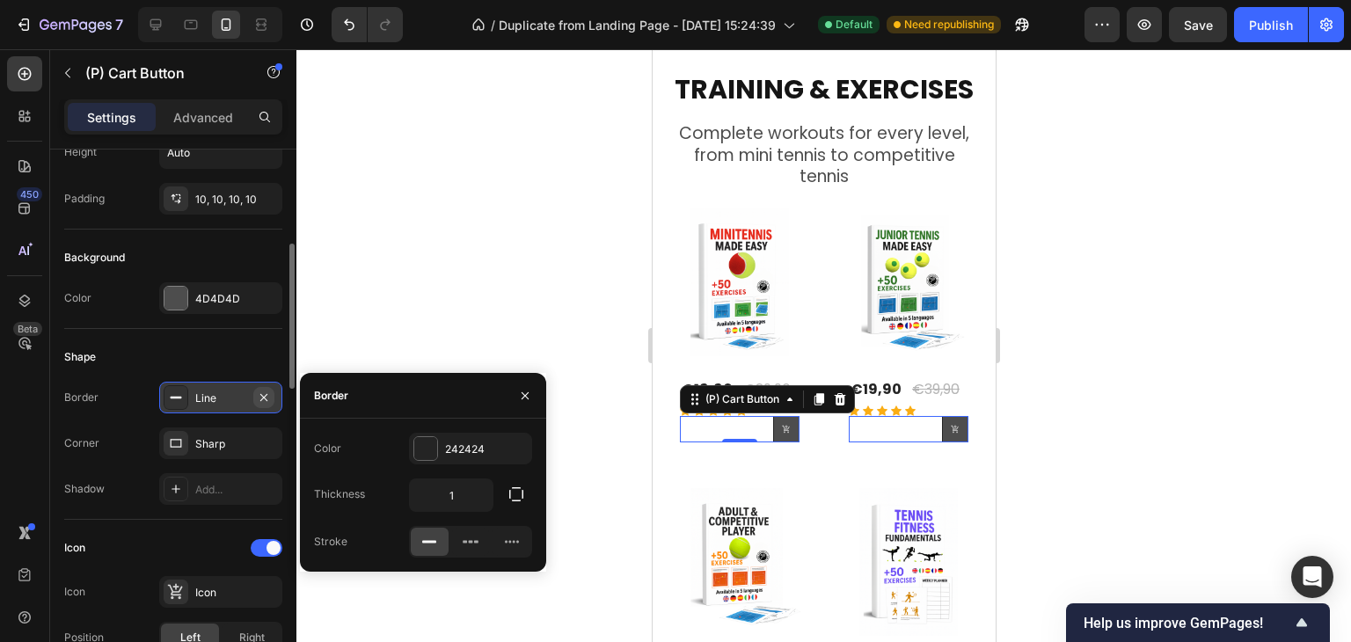
click at [266, 398] on icon "button" at bounding box center [263, 396] width 7 height 7
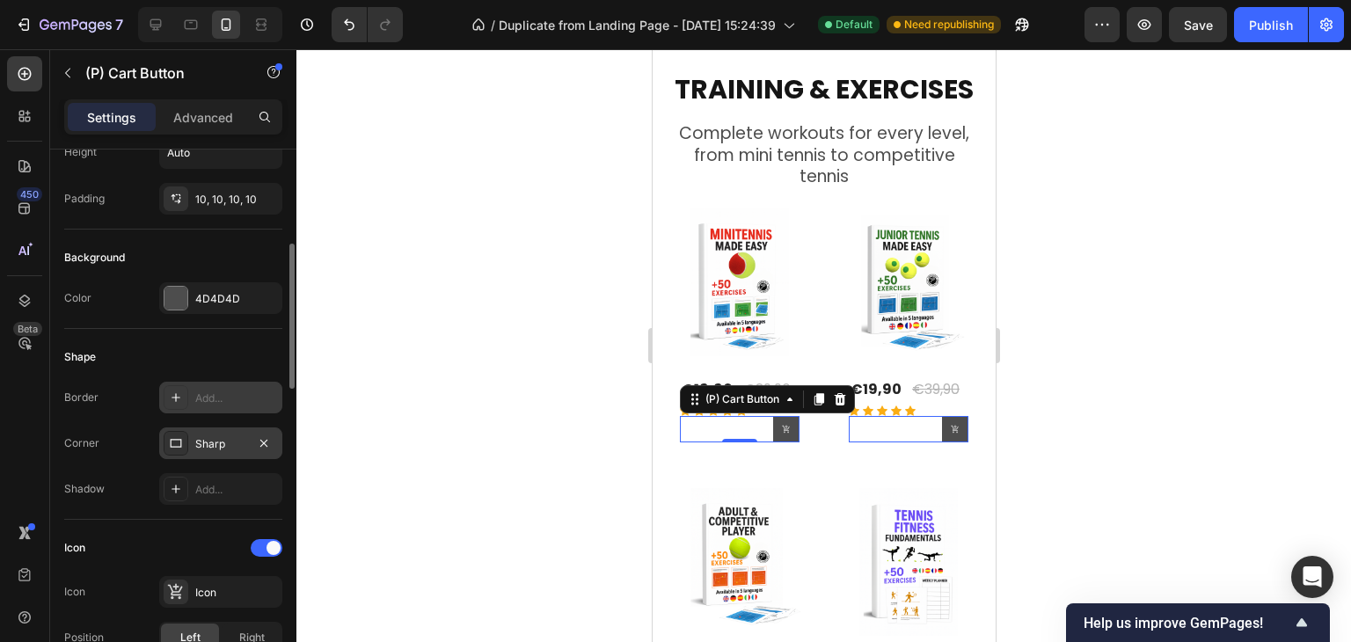
click at [243, 439] on div "Sharp" at bounding box center [220, 444] width 51 height 16
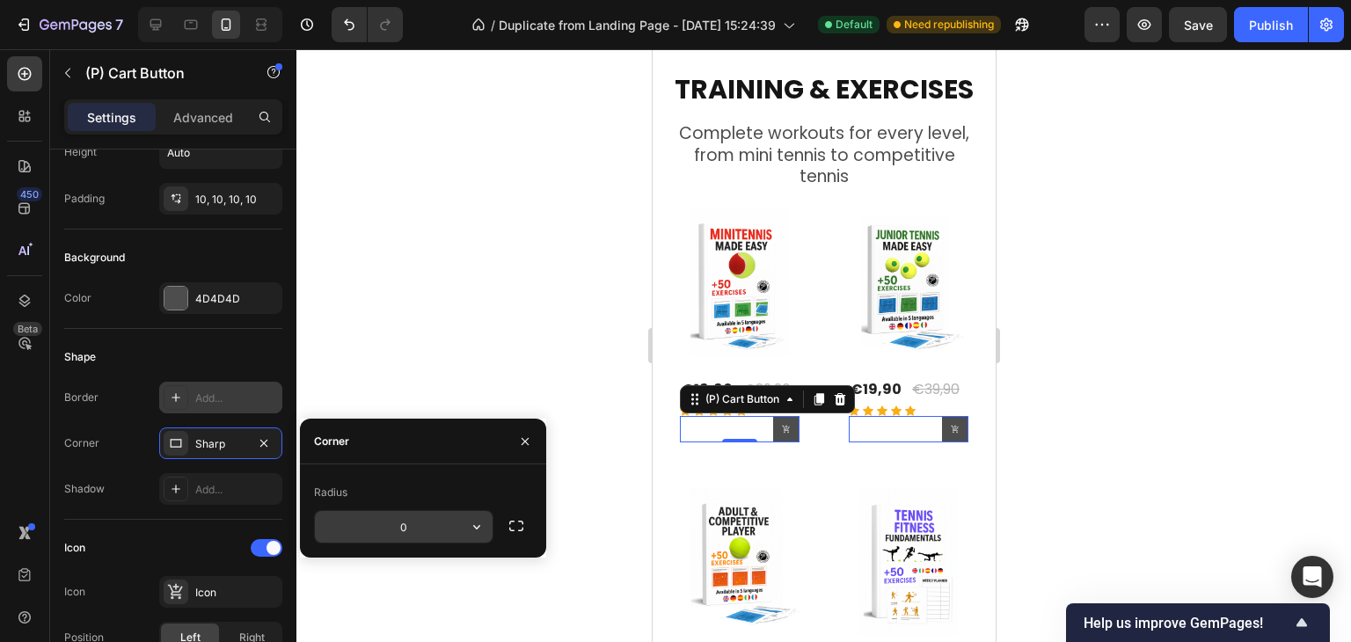
click at [418, 514] on input "0" at bounding box center [404, 527] width 178 height 32
type input "8"
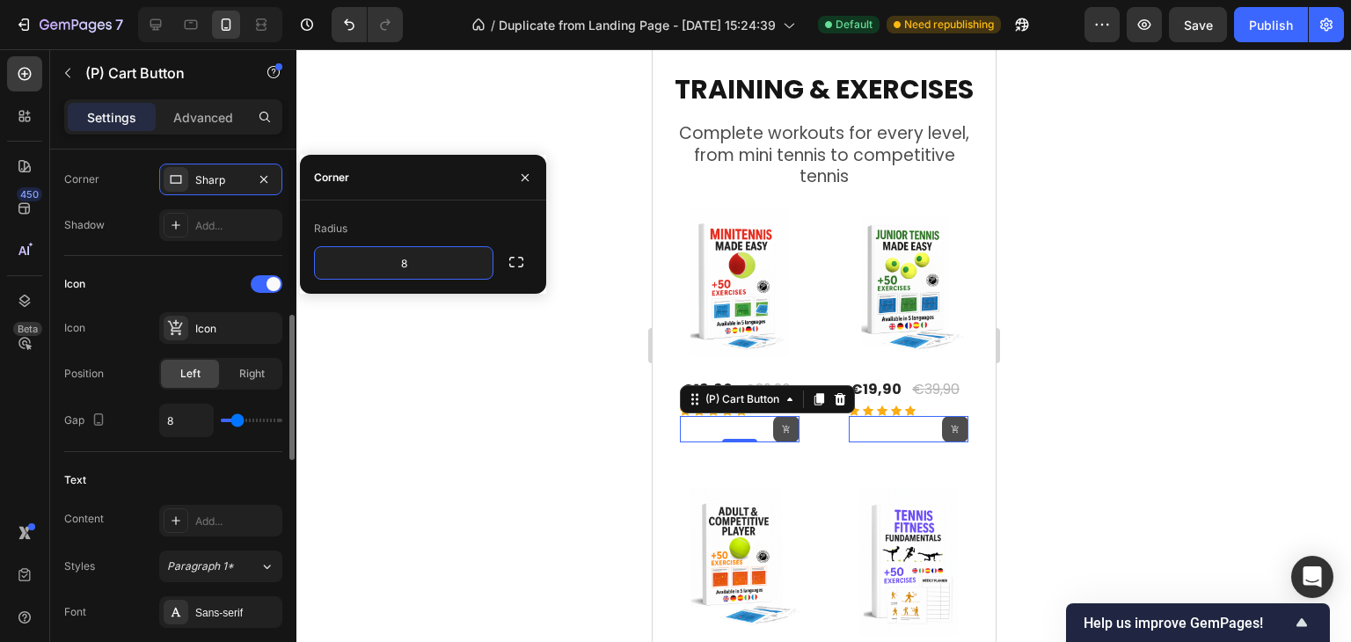
scroll to position [704, 0]
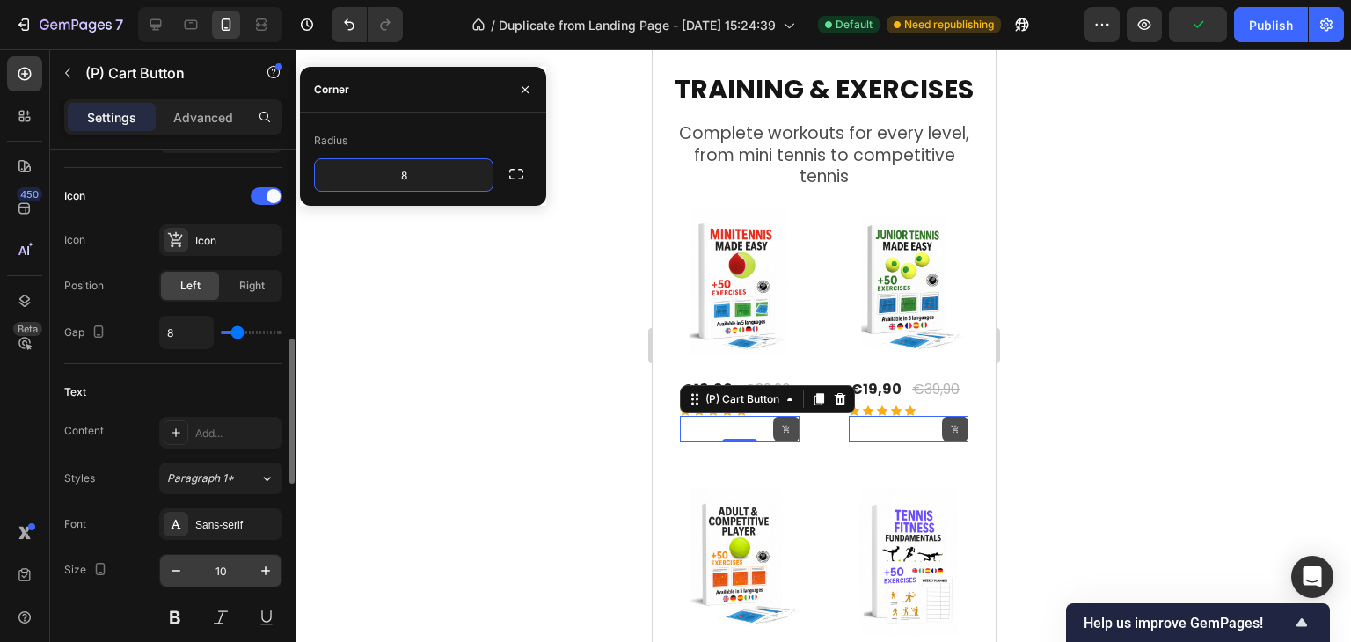
click at [243, 564] on input "10" at bounding box center [221, 571] width 58 height 32
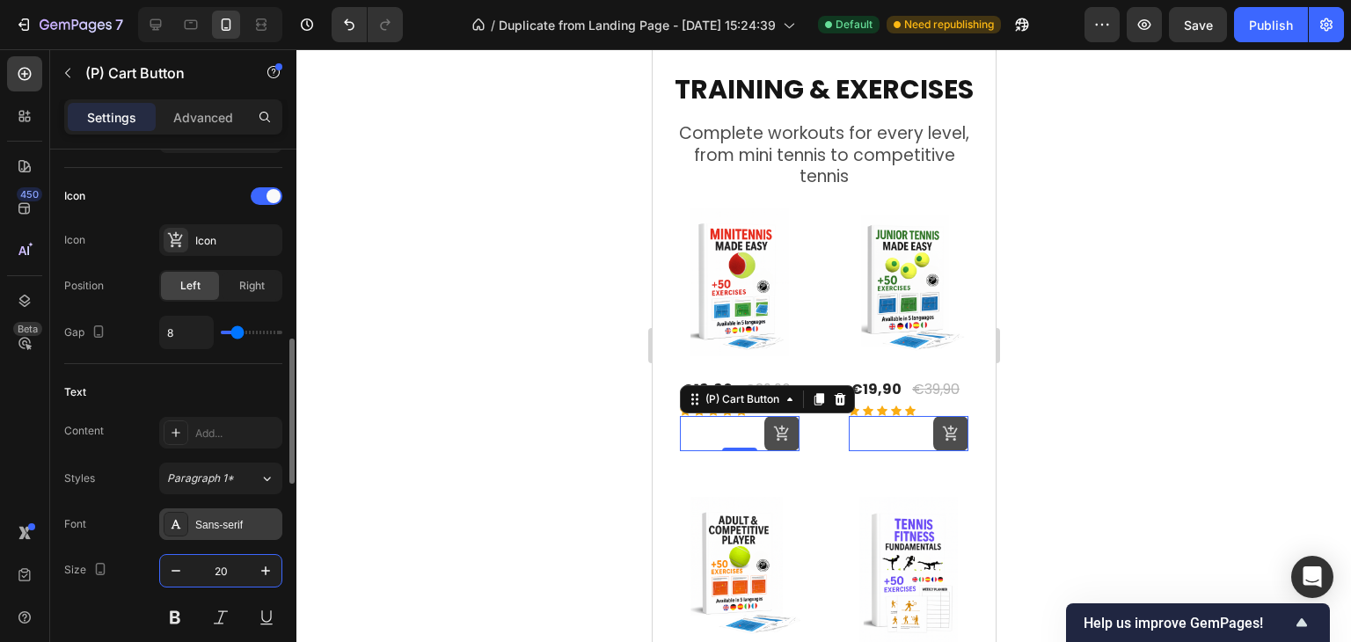
type input "20"
click at [226, 530] on div "Sans-serif" at bounding box center [220, 524] width 123 height 32
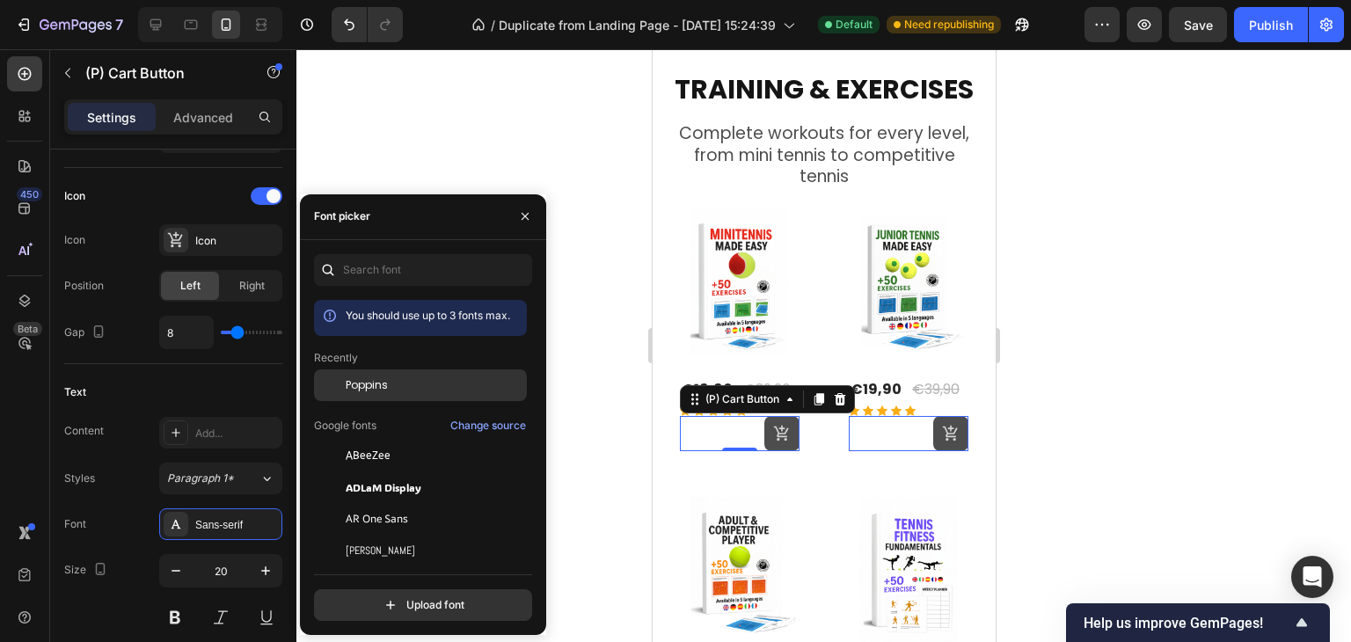
click at [372, 393] on div "Poppins" at bounding box center [420, 385] width 213 height 32
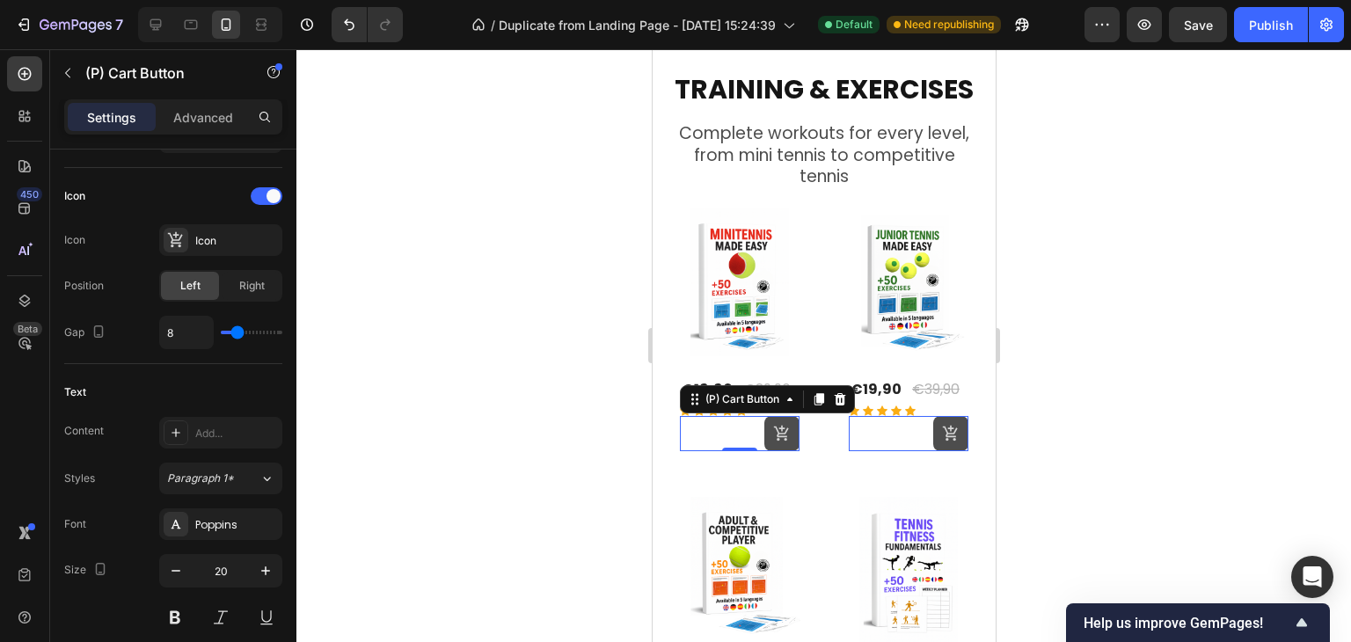
click at [595, 451] on div at bounding box center [823, 345] width 1055 height 593
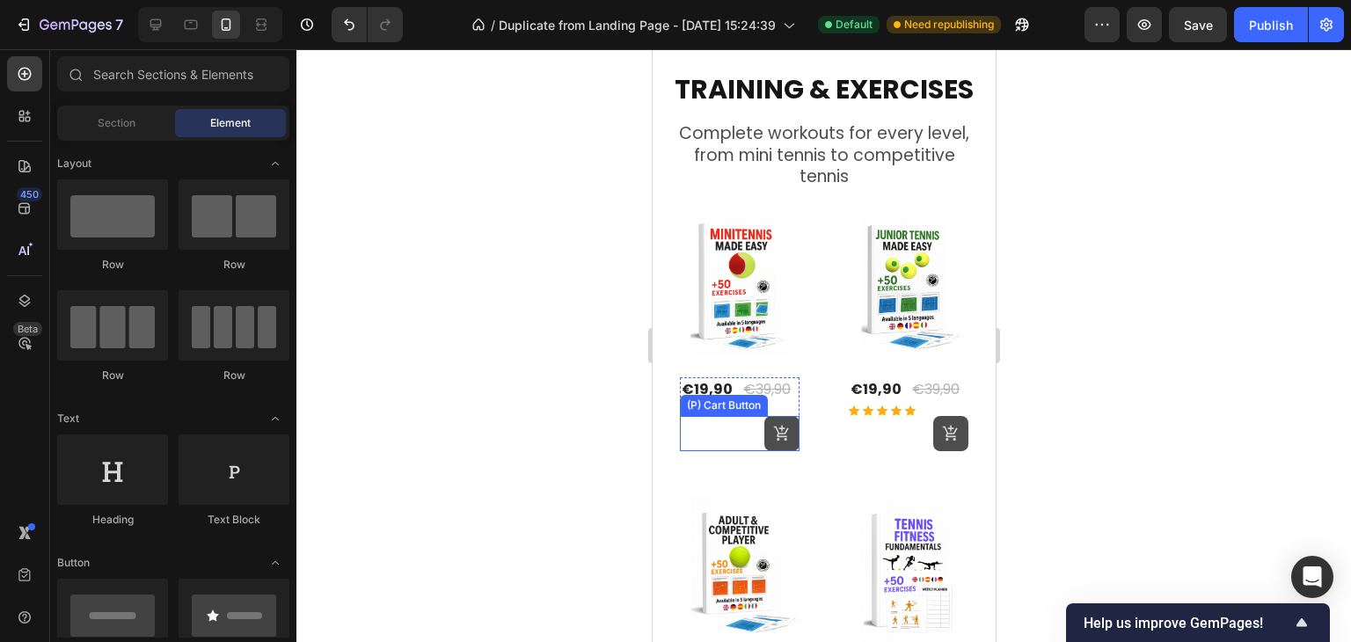
drag, startPoint x: 764, startPoint y: 438, endPoint x: 728, endPoint y: 443, distance: 36.4
click at [764, 438] on button at bounding box center [780, 433] width 35 height 35
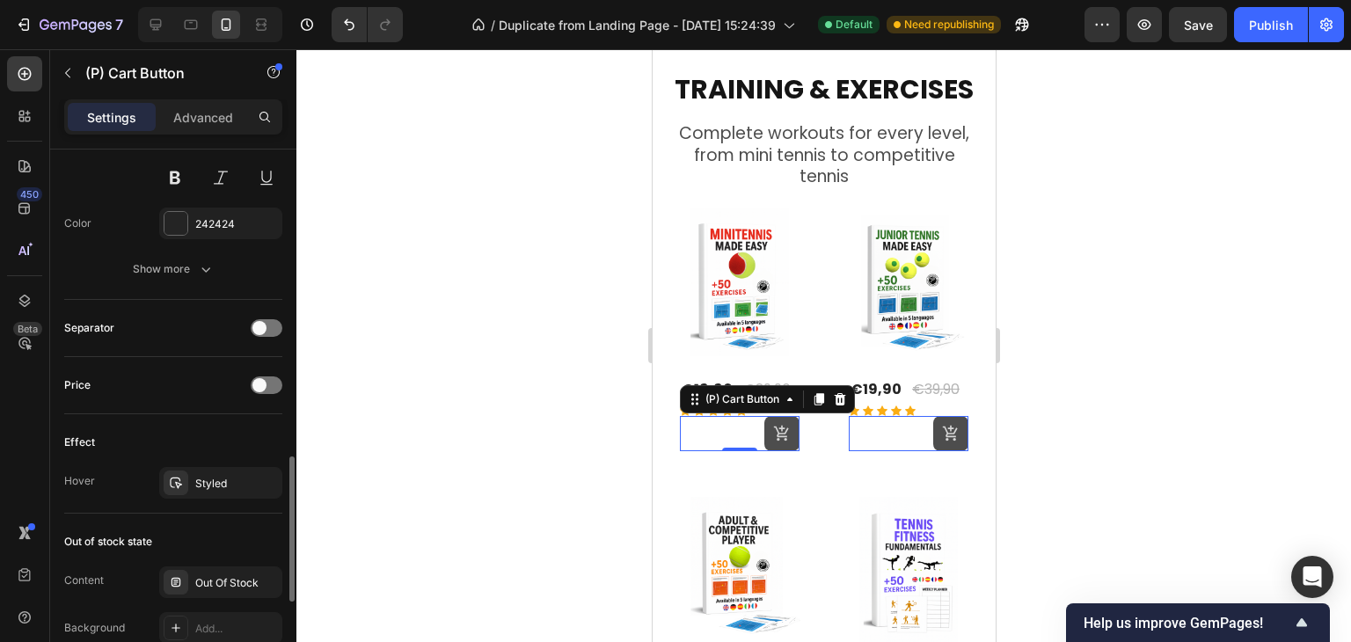
scroll to position [1231, 0]
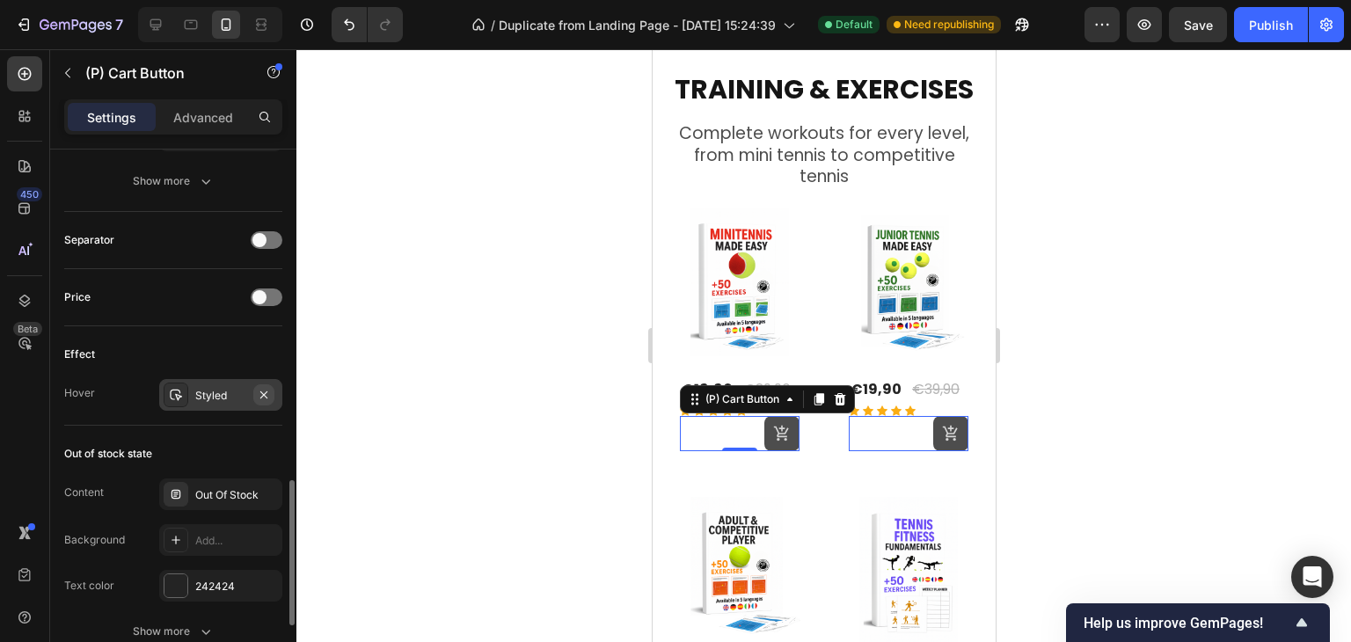
click at [267, 391] on icon "button" at bounding box center [264, 395] width 14 height 14
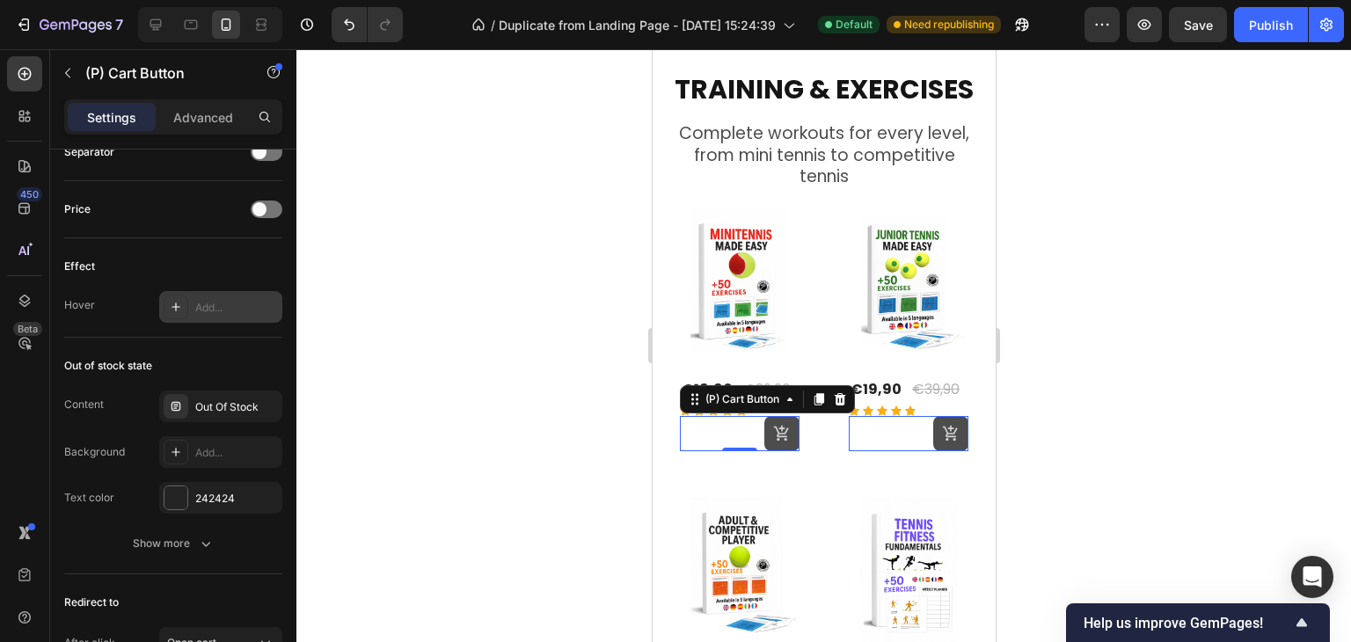
scroll to position [1478, 0]
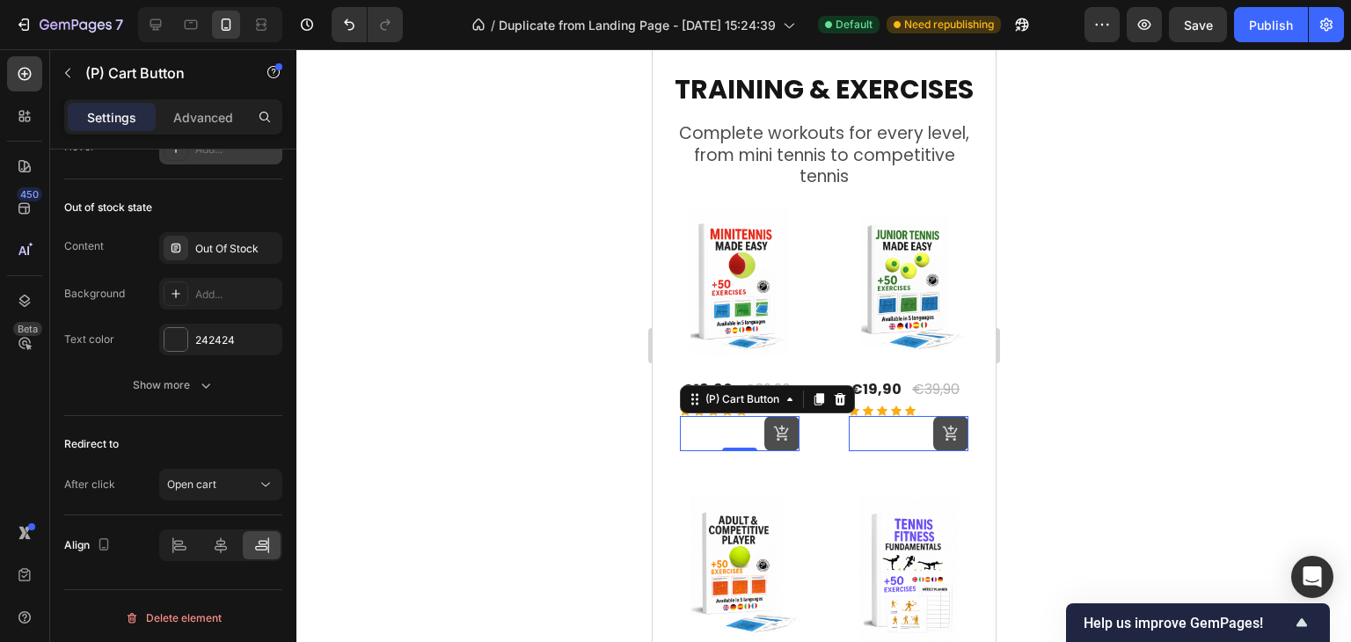
click at [1068, 432] on div at bounding box center [823, 345] width 1055 height 593
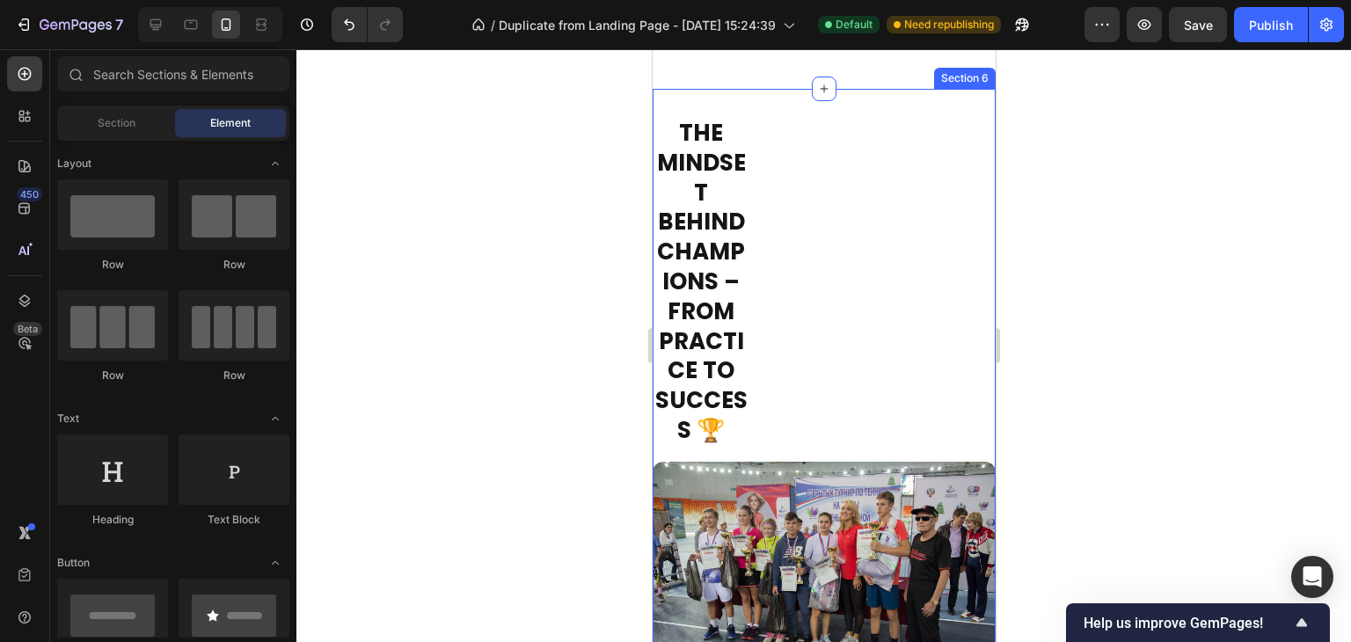
scroll to position [2940, 0]
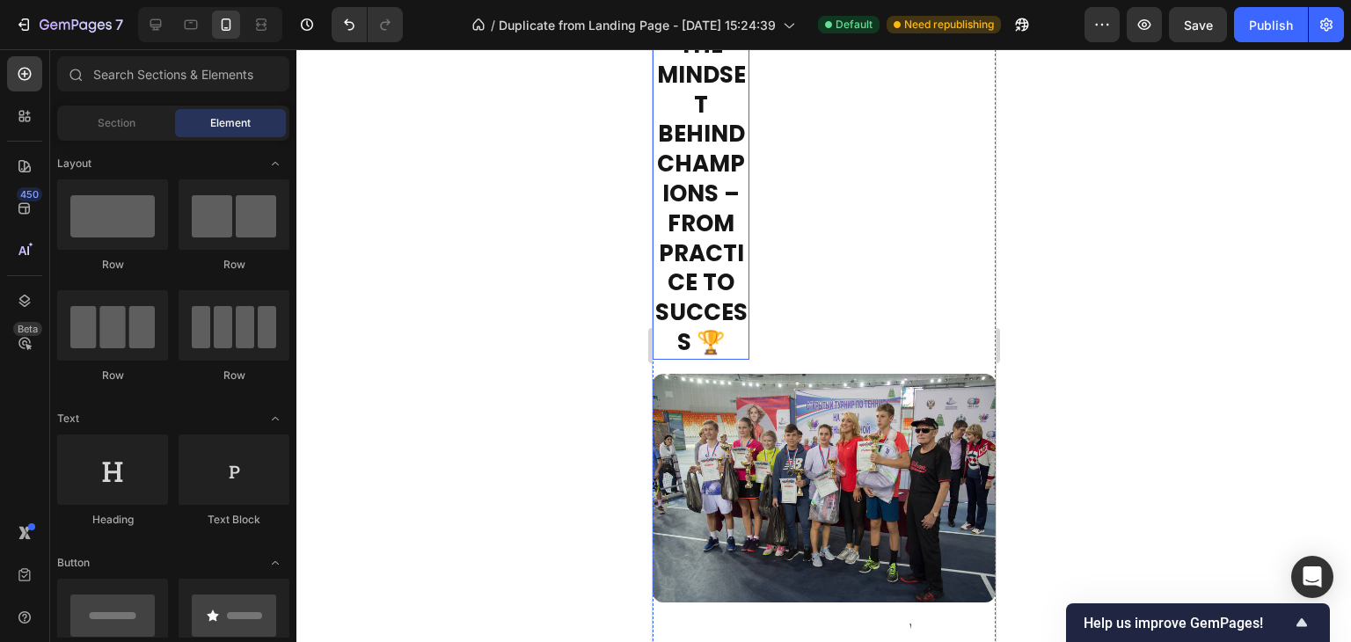
click at [715, 360] on h2 "The Mindset Behind Champions – From Practice to Success 🏆" at bounding box center [700, 194] width 97 height 331
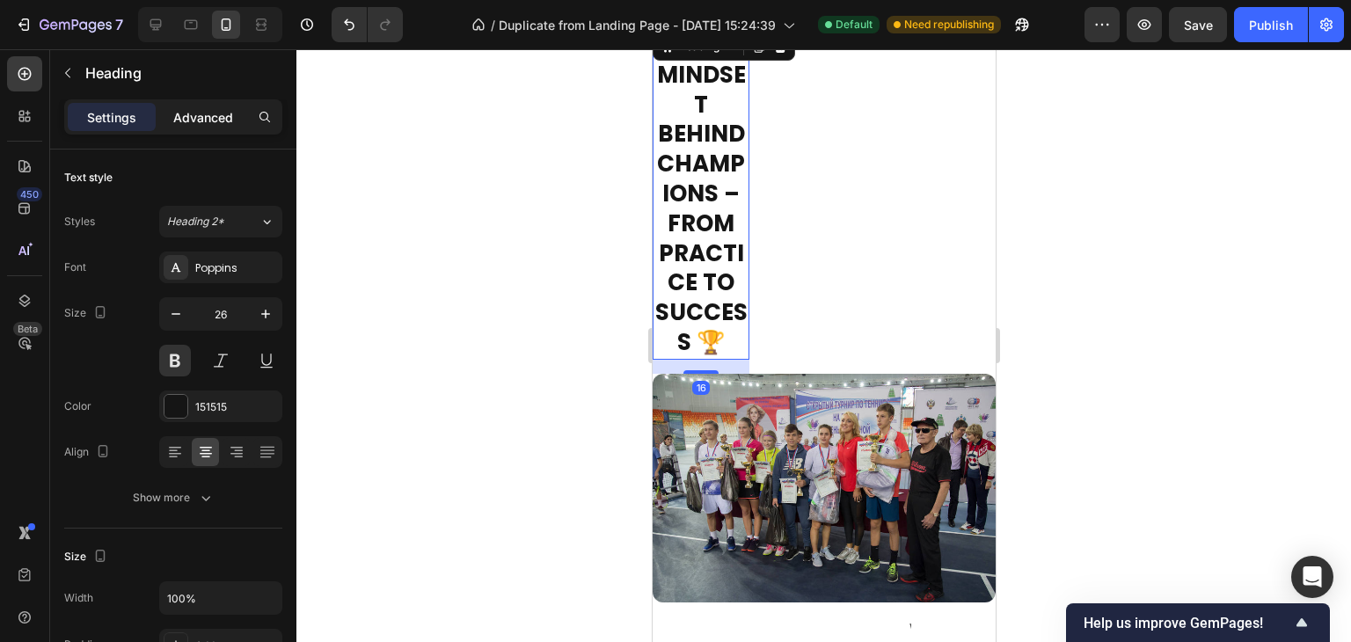
click at [212, 118] on p "Advanced" at bounding box center [203, 117] width 60 height 18
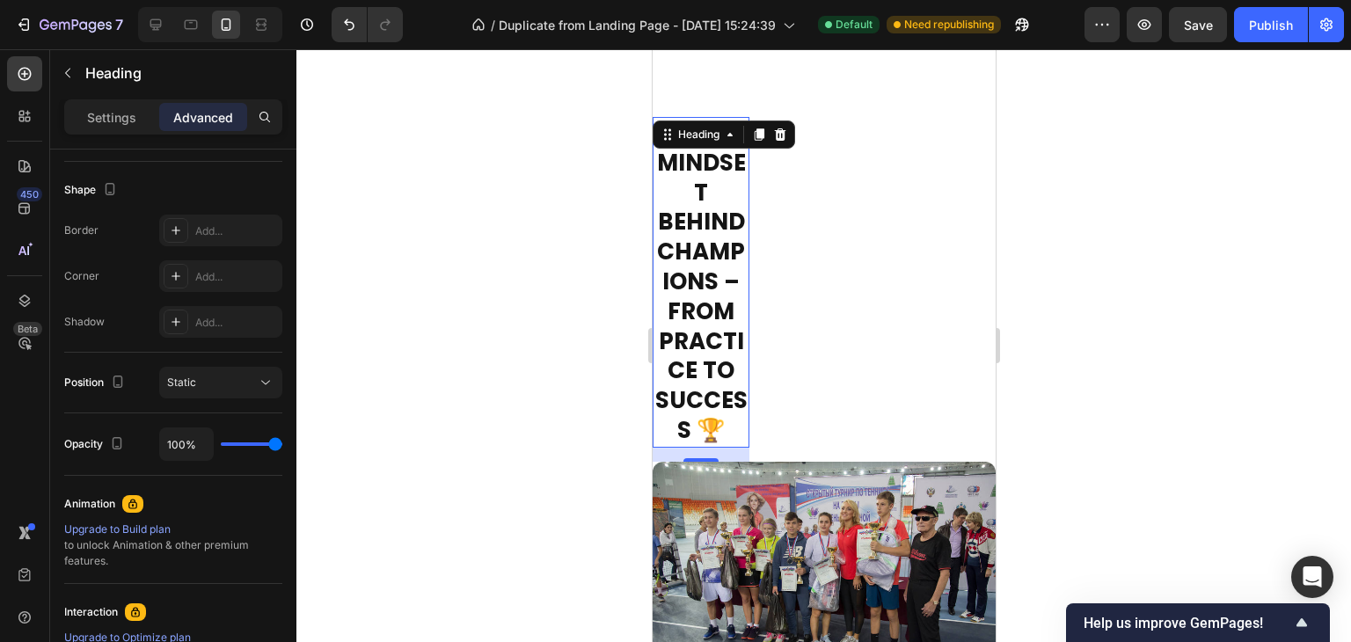
scroll to position [676, 0]
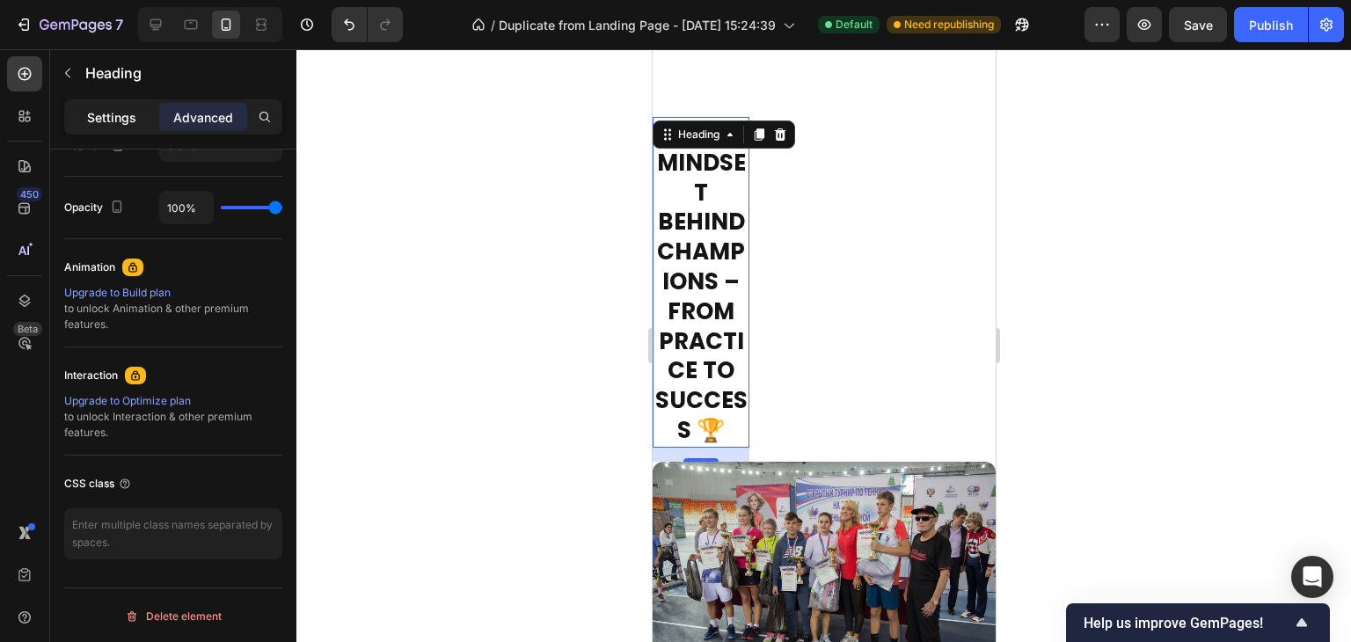
click at [124, 119] on p "Settings" at bounding box center [111, 117] width 49 height 18
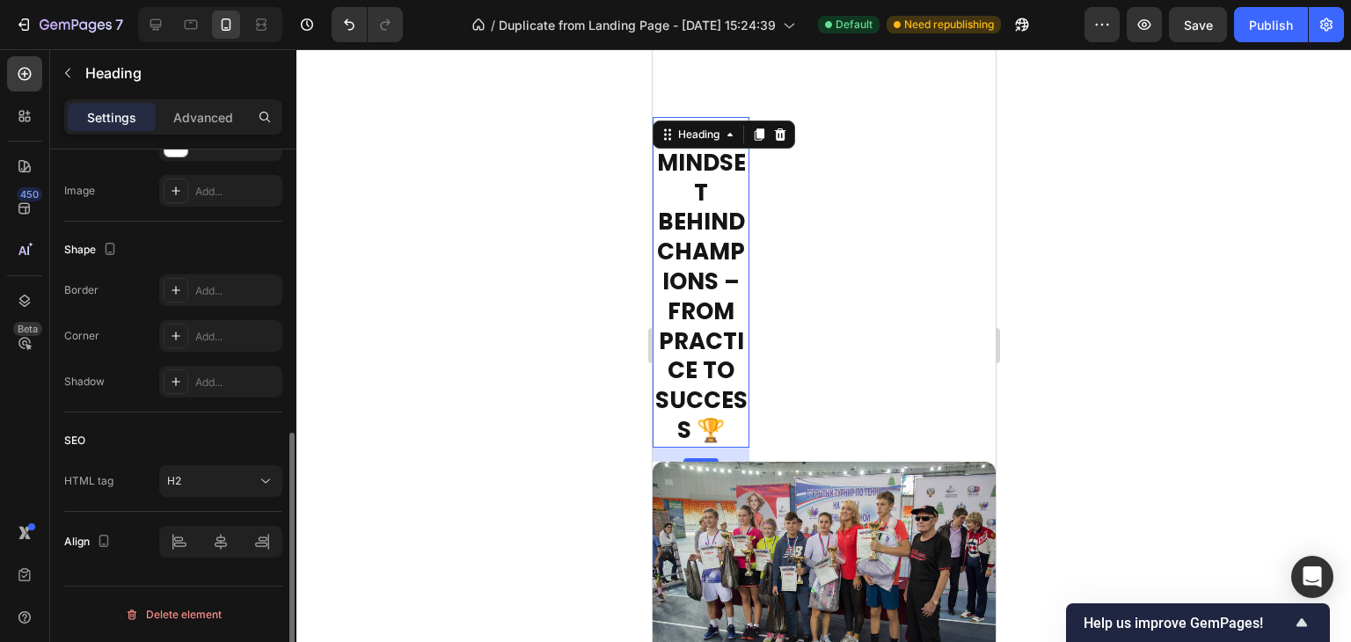
scroll to position [597, 0]
click at [223, 549] on div at bounding box center [220, 544] width 123 height 32
drag, startPoint x: 185, startPoint y: 538, endPoint x: 412, endPoint y: 475, distance: 235.6
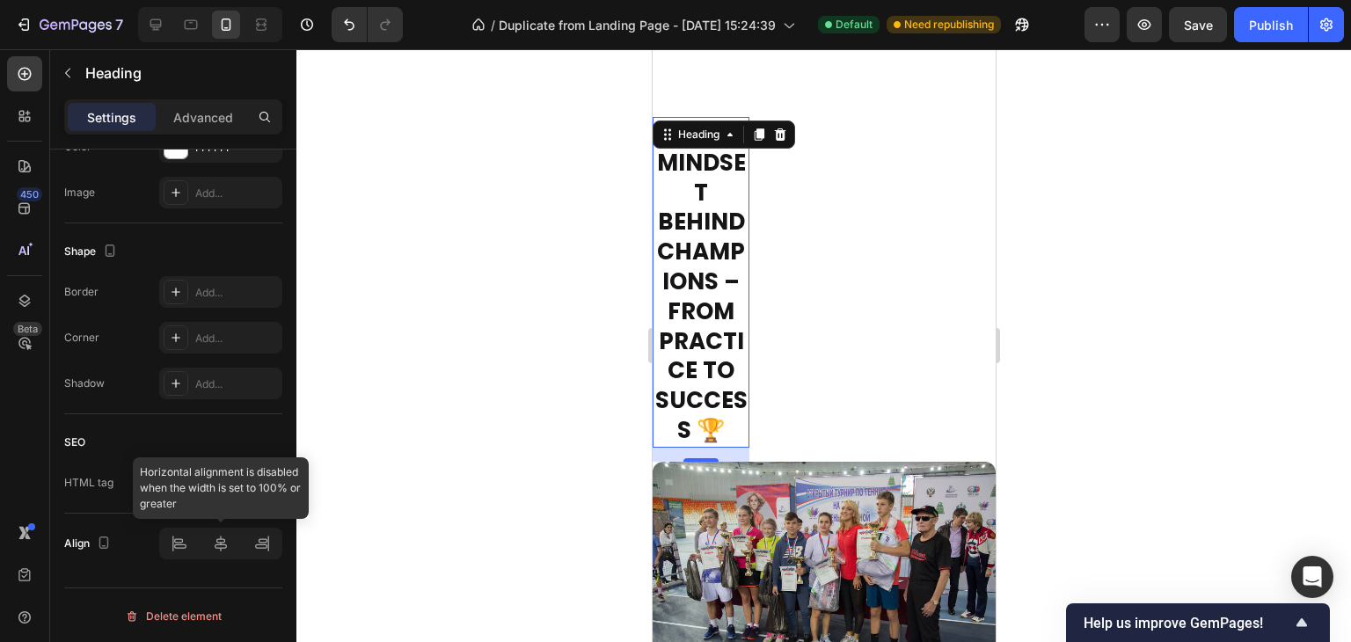
click at [186, 538] on div at bounding box center [220, 544] width 123 height 32
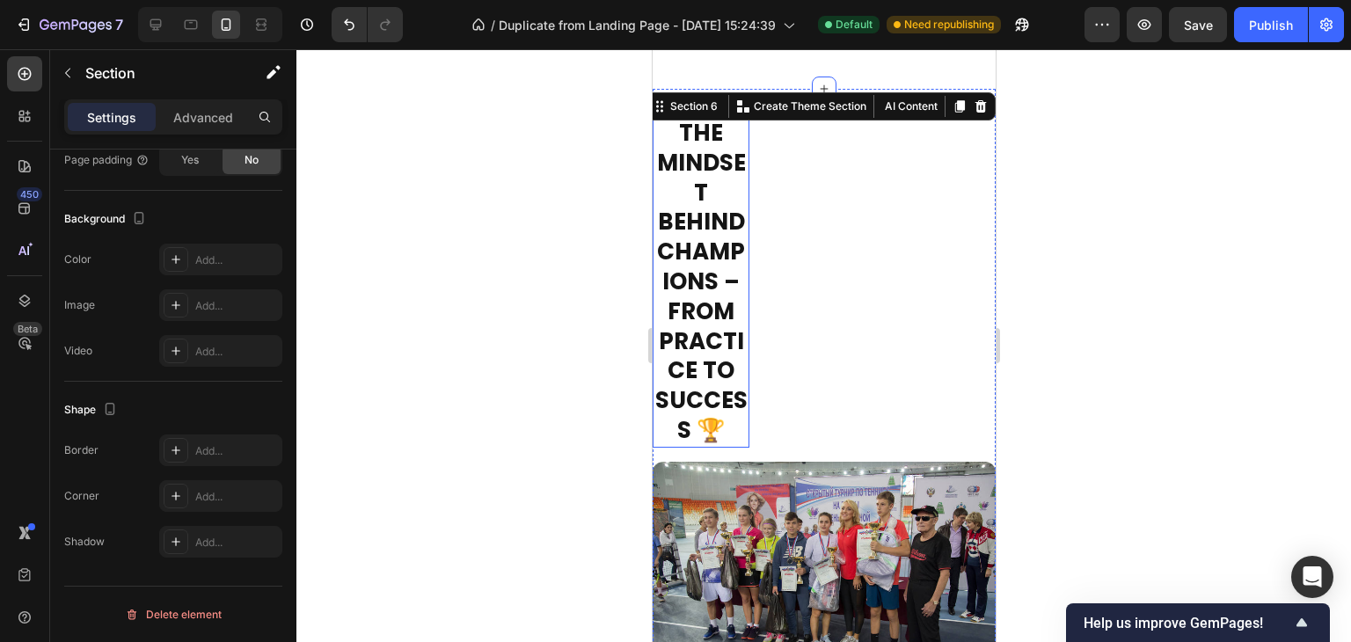
scroll to position [0, 0]
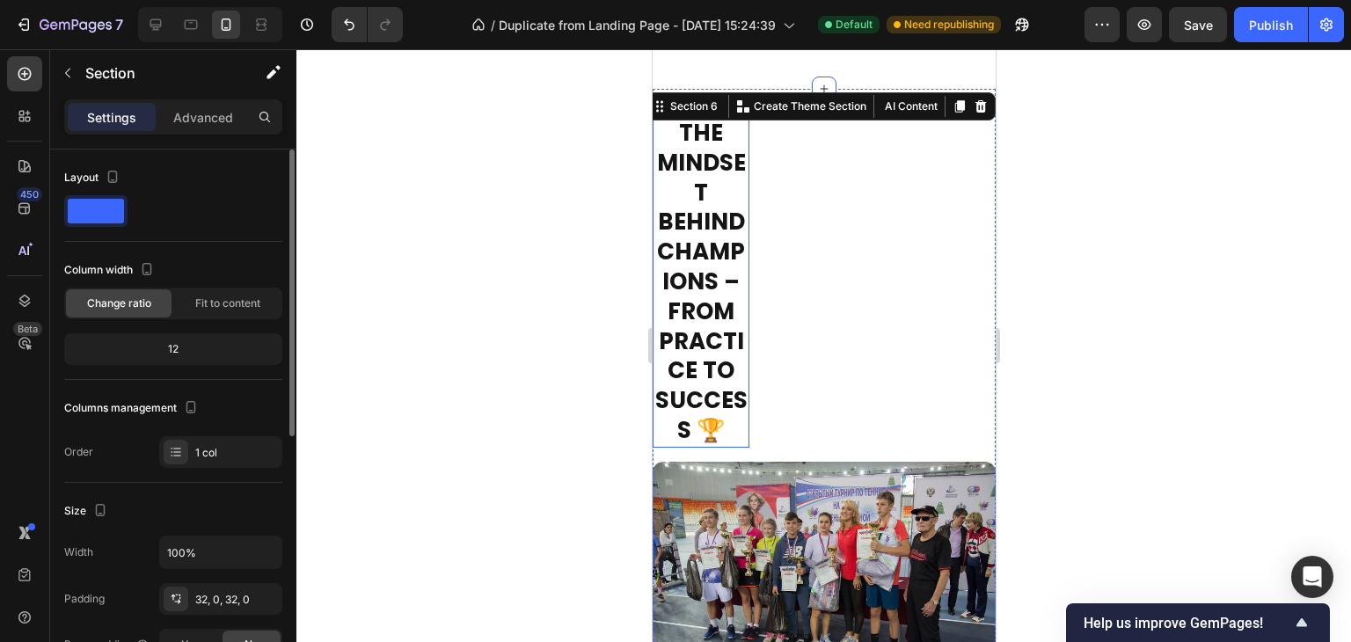
click at [709, 430] on h2 "The Mindset Behind Champions – From Practice to Success 🏆" at bounding box center [700, 282] width 97 height 331
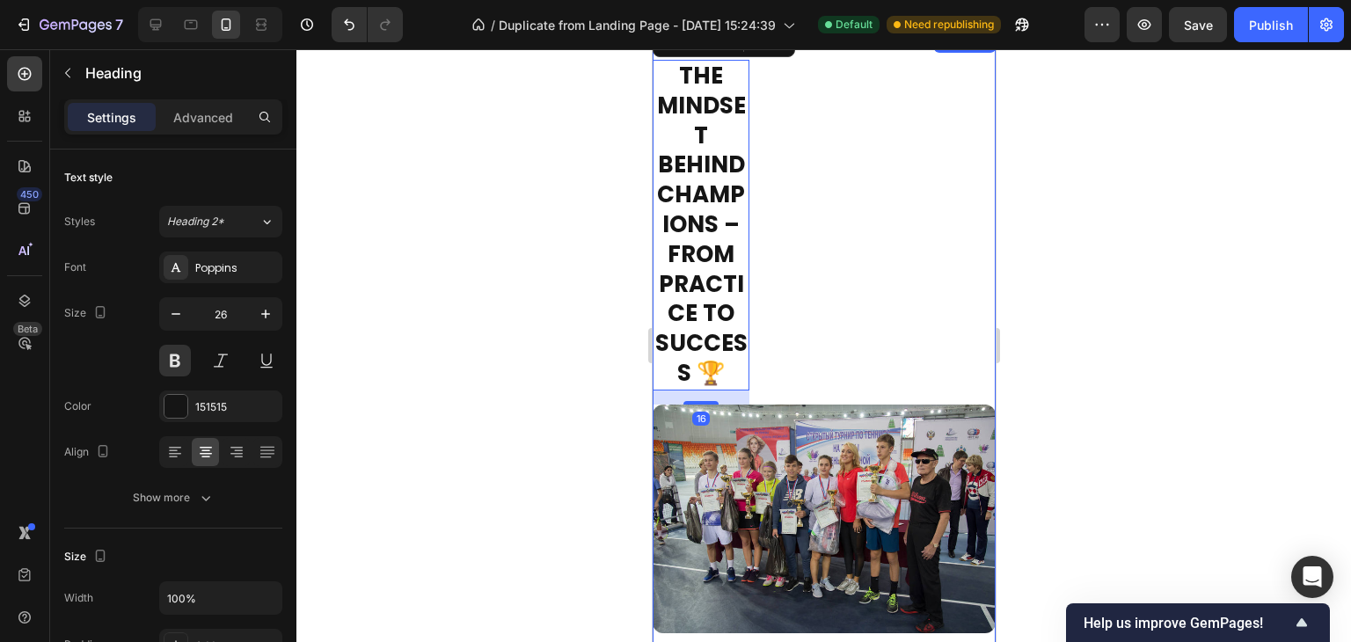
scroll to position [2940, 0]
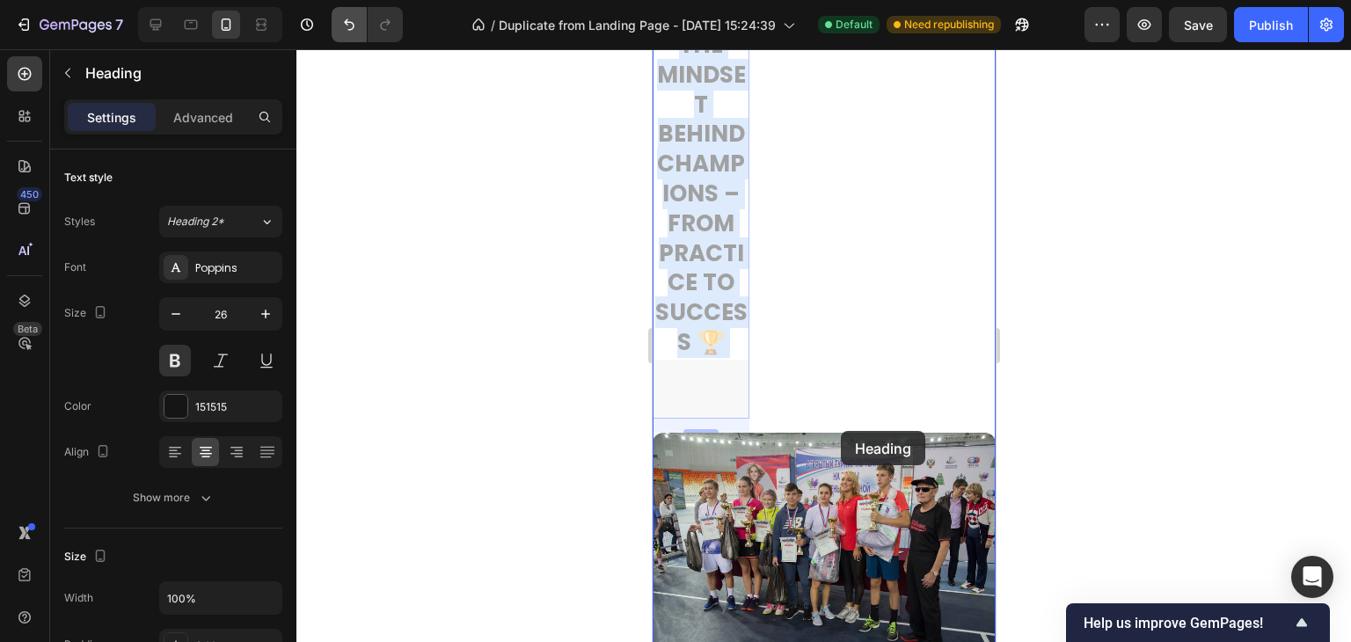
click at [354, 22] on icon "Undo/Redo" at bounding box center [349, 25] width 18 height 18
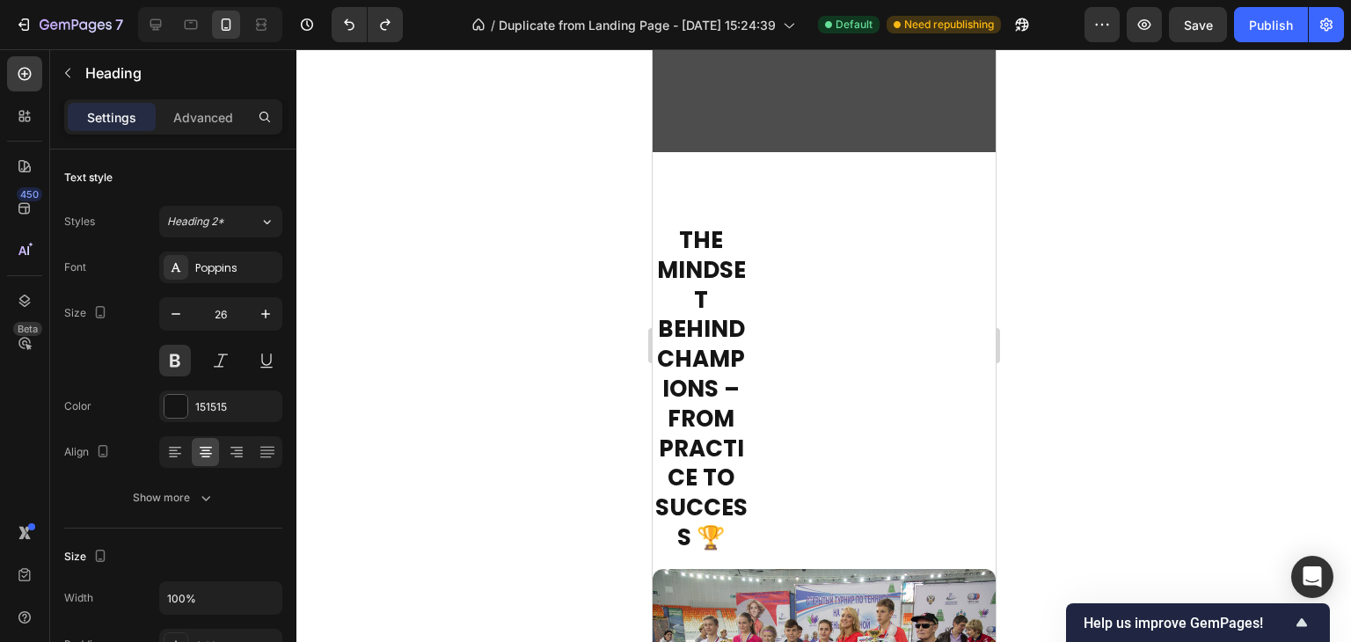
scroll to position [2916, 0]
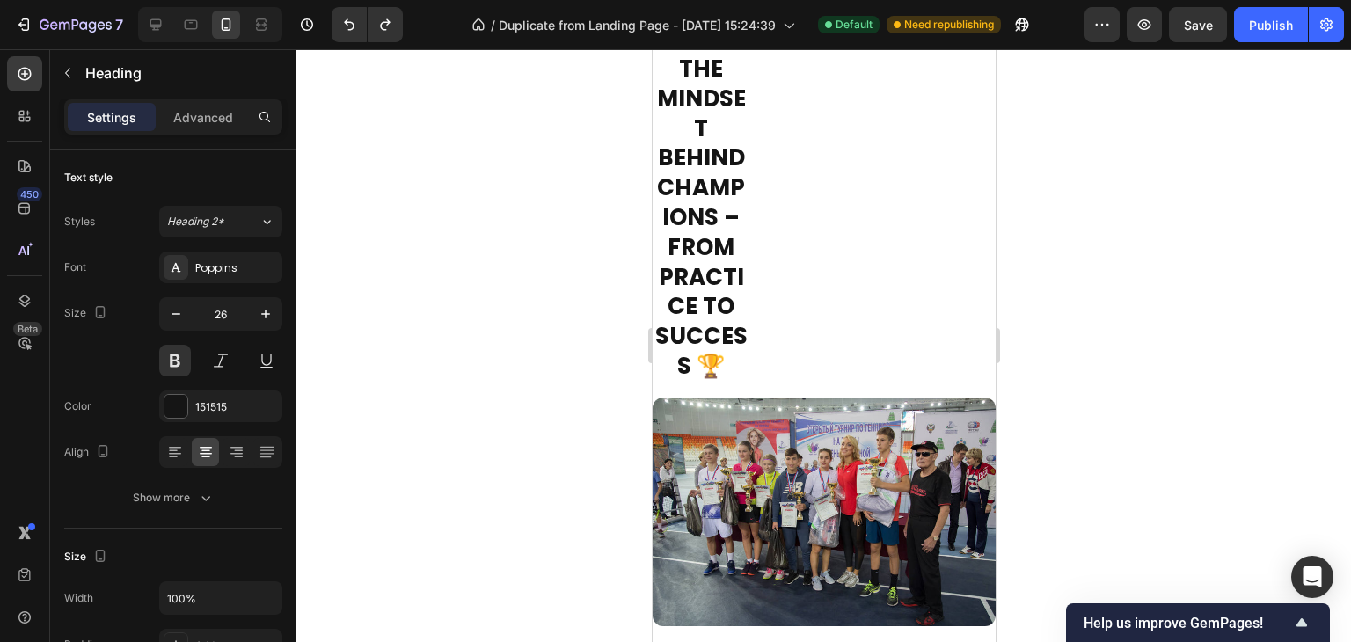
click at [703, 339] on h2 "The Mindset Behind Champions – From Practice to Success 🏆" at bounding box center [700, 218] width 97 height 331
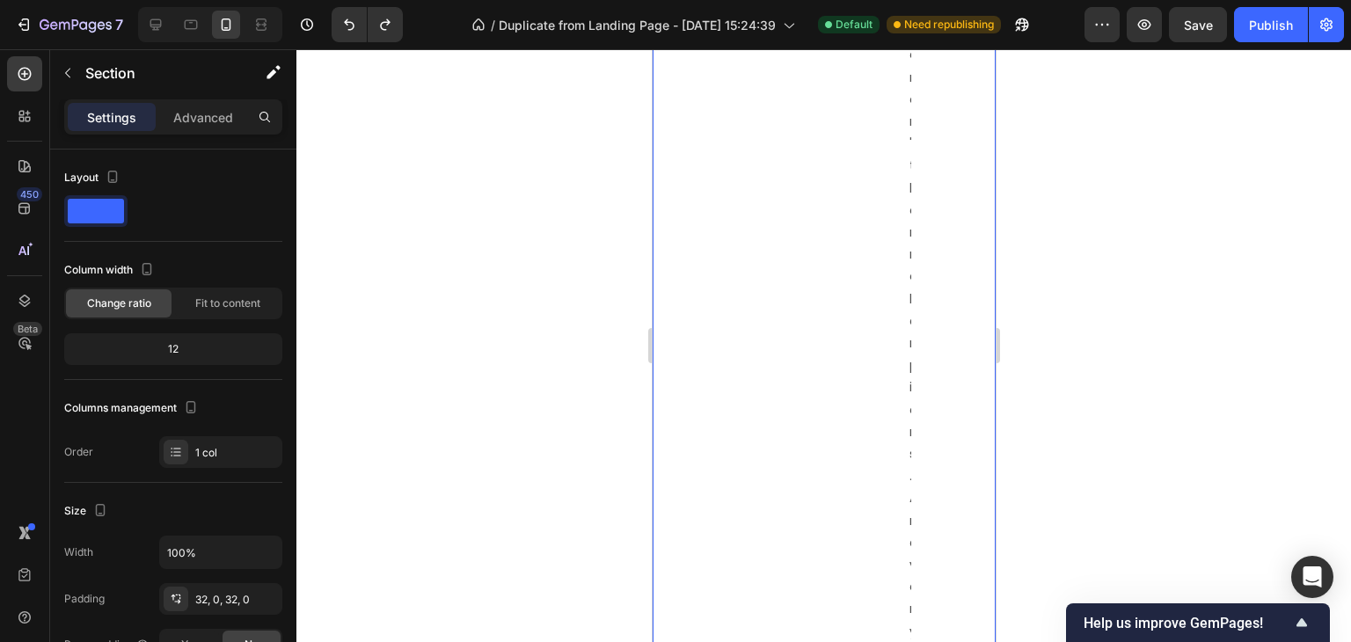
scroll to position [3620, 0]
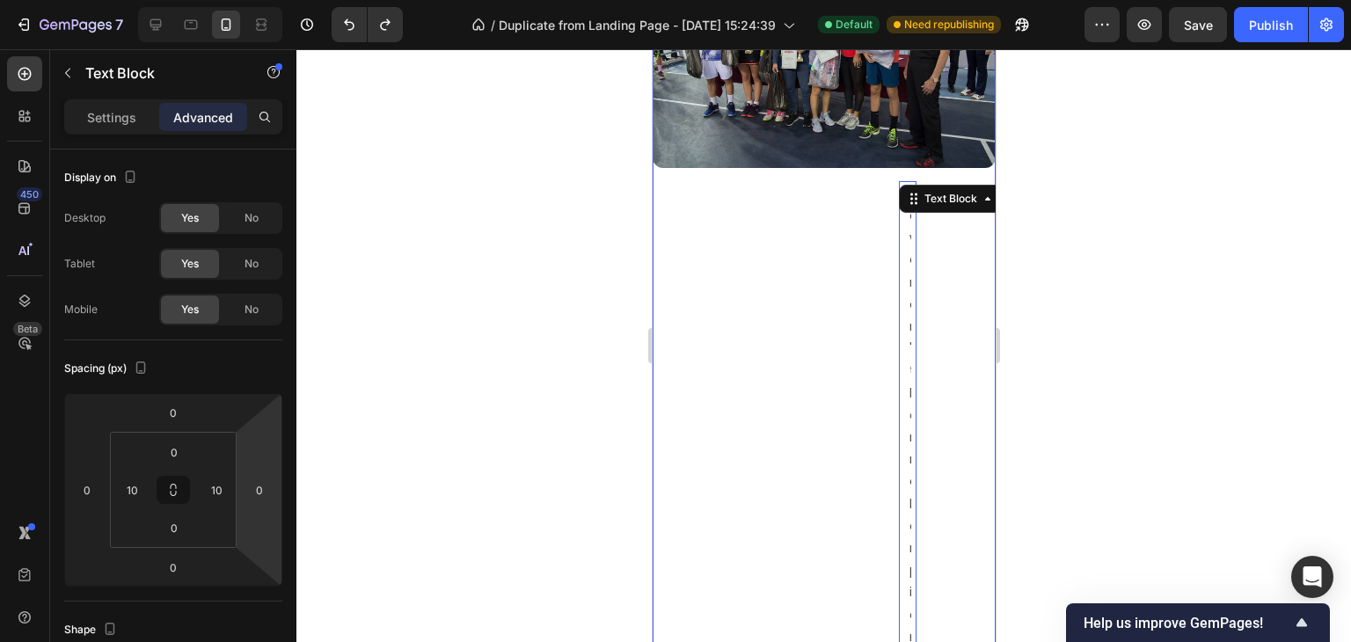
scroll to position [3356, 0]
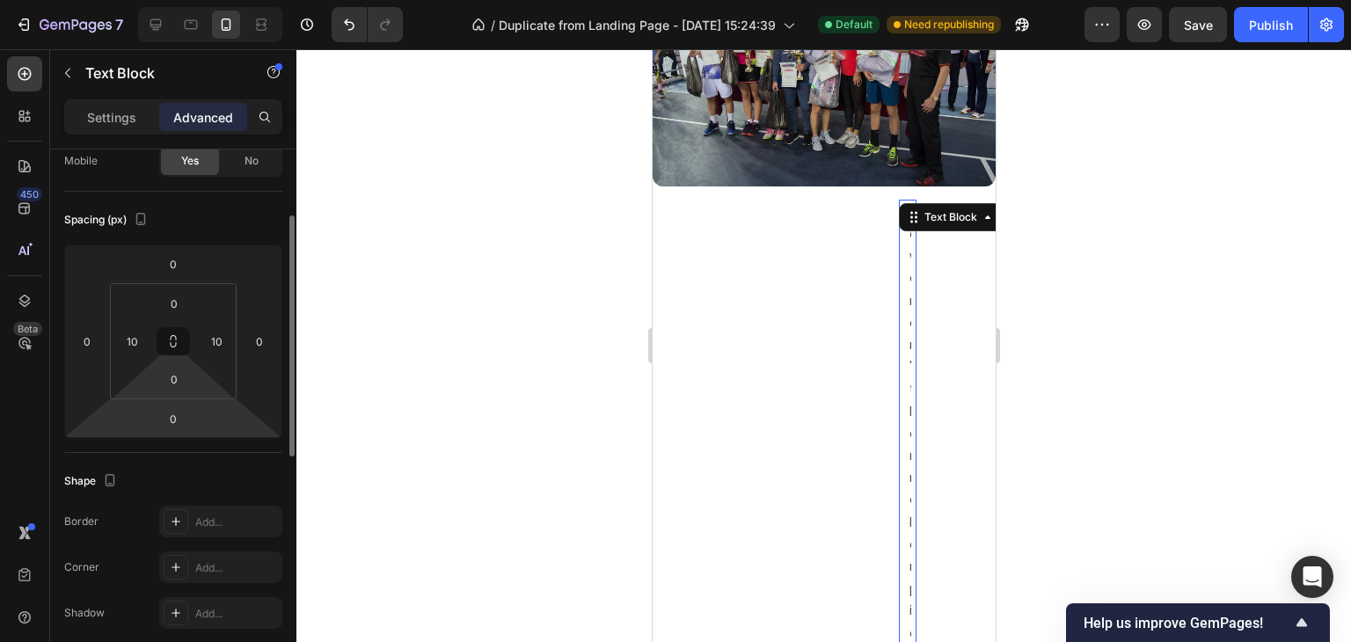
scroll to position [0, 0]
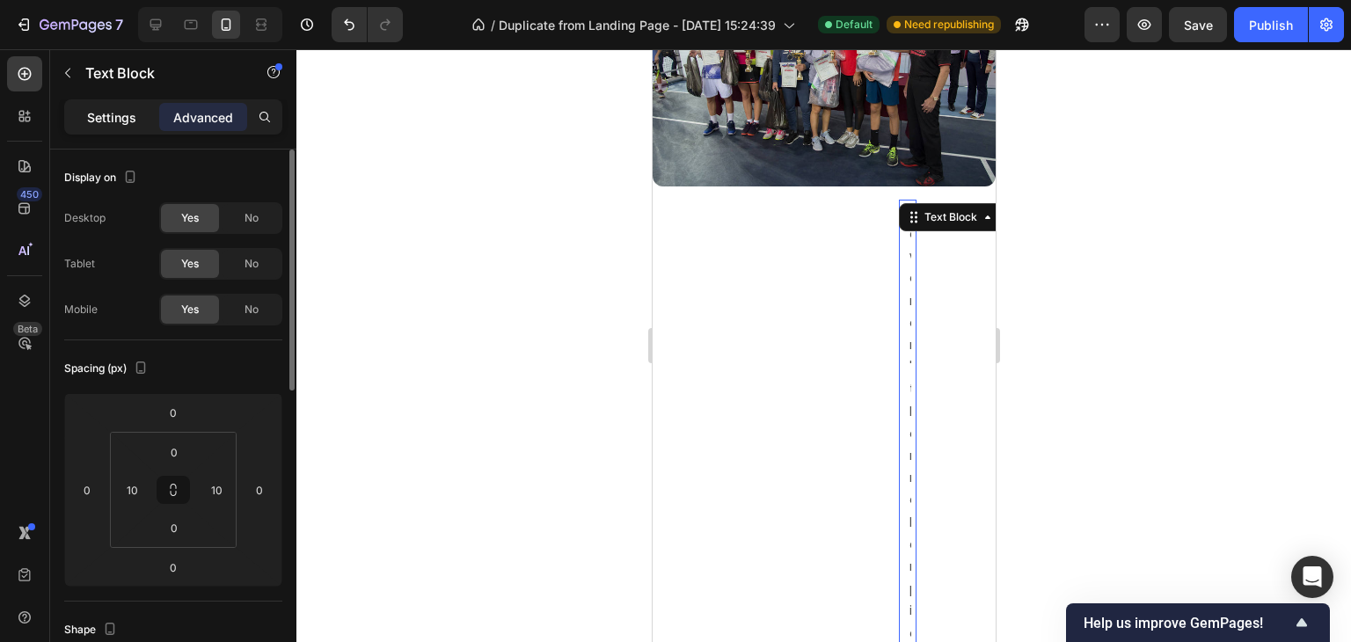
click at [108, 113] on p "Settings" at bounding box center [111, 117] width 49 height 18
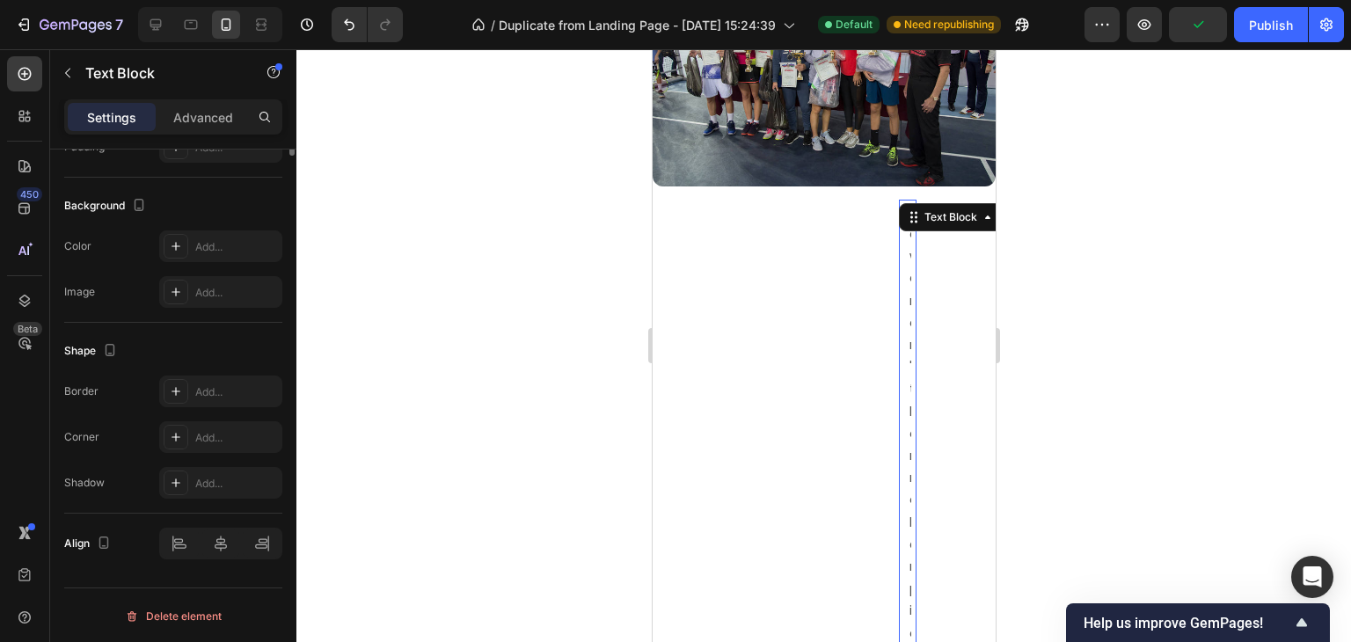
scroll to position [146, 0]
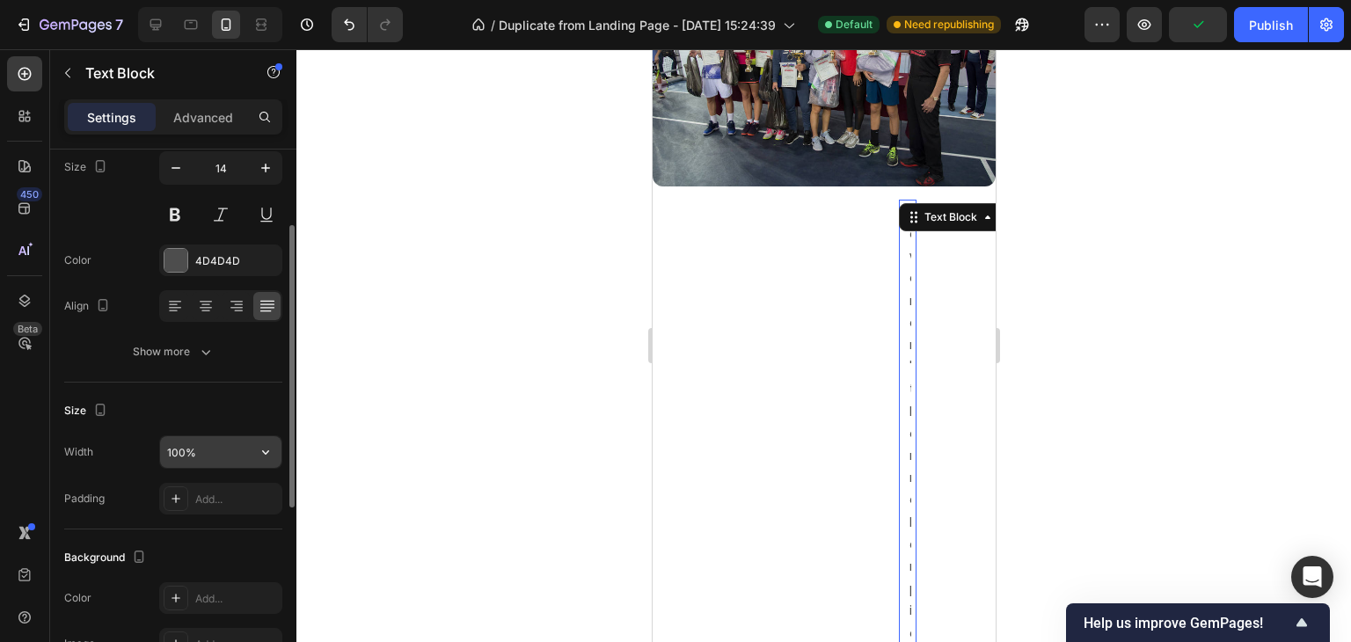
click at [176, 452] on input "100%" at bounding box center [220, 452] width 121 height 32
click at [270, 454] on icon "button" at bounding box center [266, 452] width 18 height 18
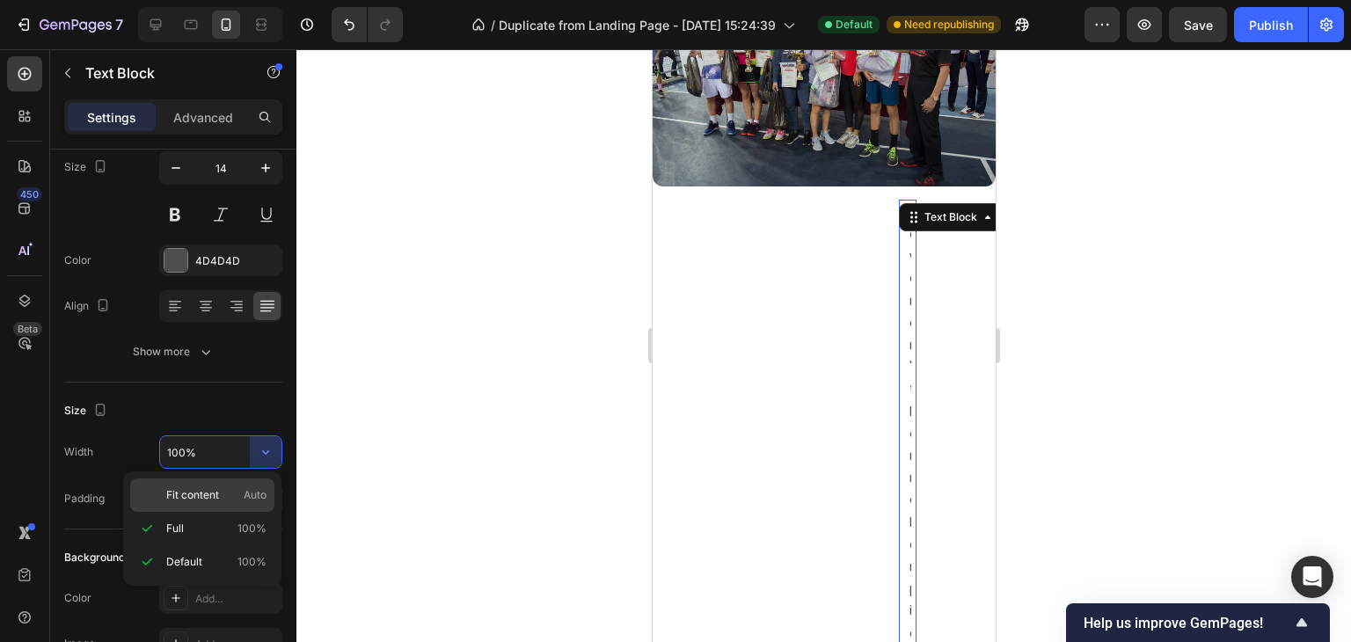
click at [190, 499] on span "Fit content" at bounding box center [192, 495] width 53 height 16
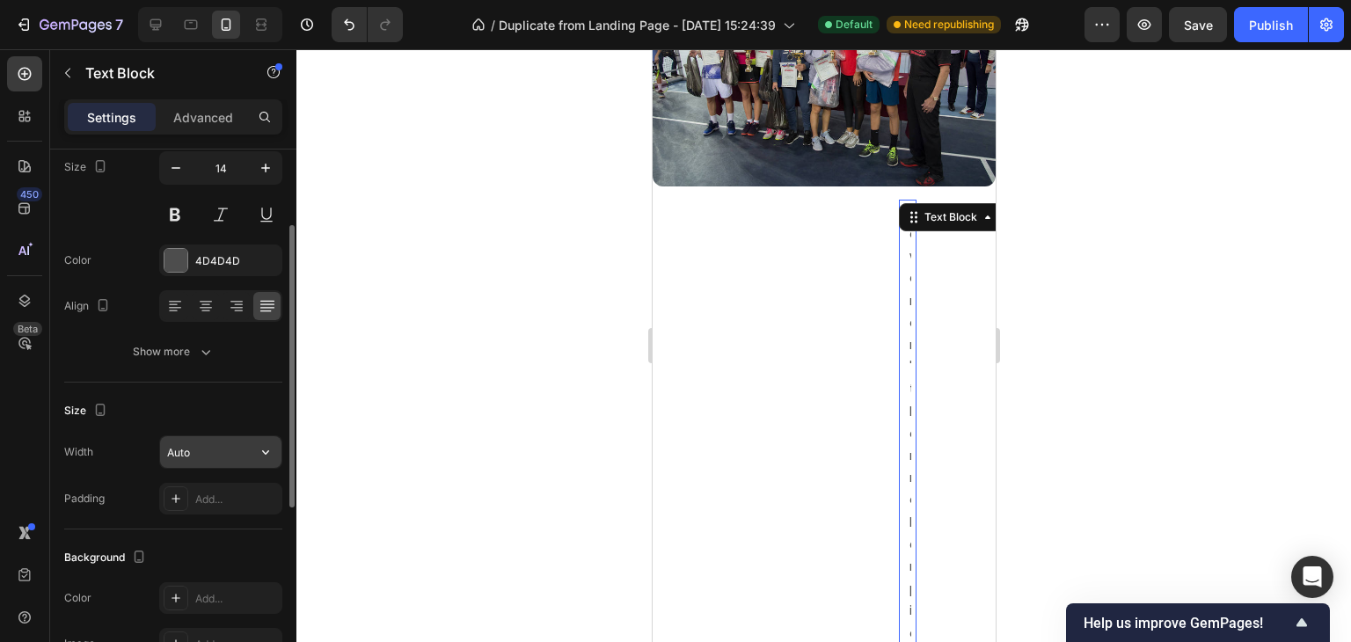
click at [232, 456] on input "Auto" at bounding box center [220, 452] width 121 height 32
click at [266, 452] on icon "button" at bounding box center [266, 452] width 18 height 18
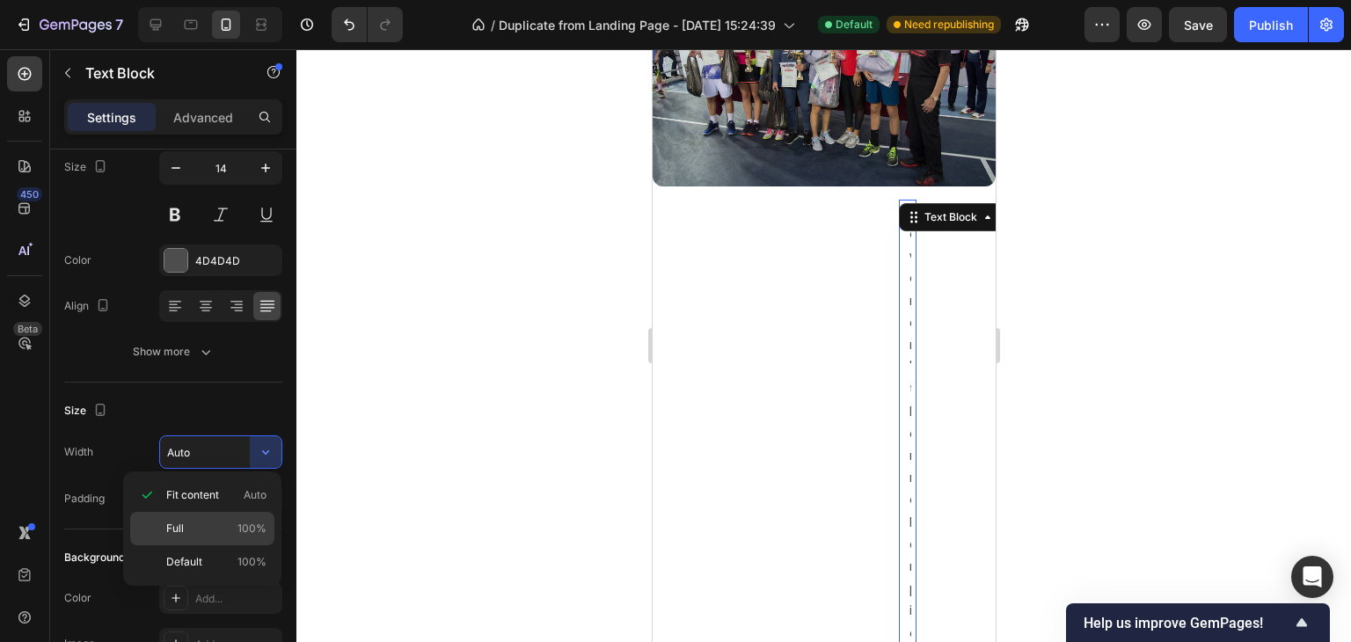
click at [179, 519] on div "Full 100%" at bounding box center [202, 528] width 144 height 33
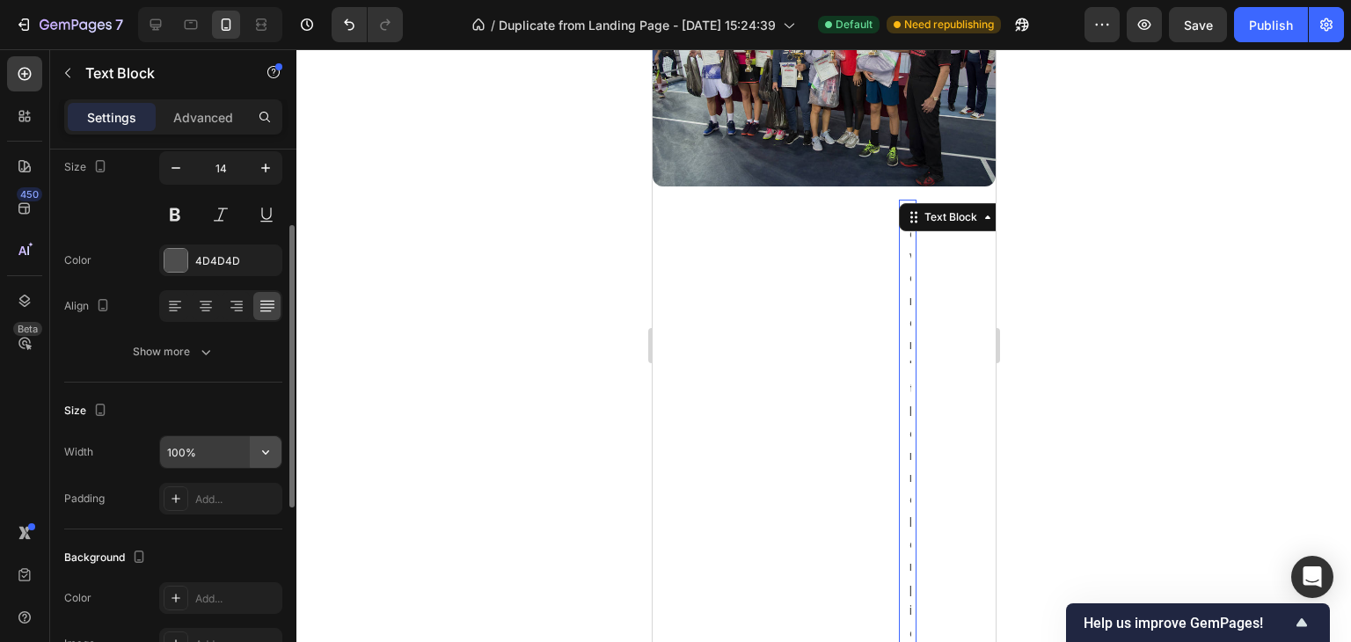
drag, startPoint x: 271, startPoint y: 455, endPoint x: 261, endPoint y: 465, distance: 14.3
click at [271, 455] on icon "button" at bounding box center [266, 452] width 18 height 18
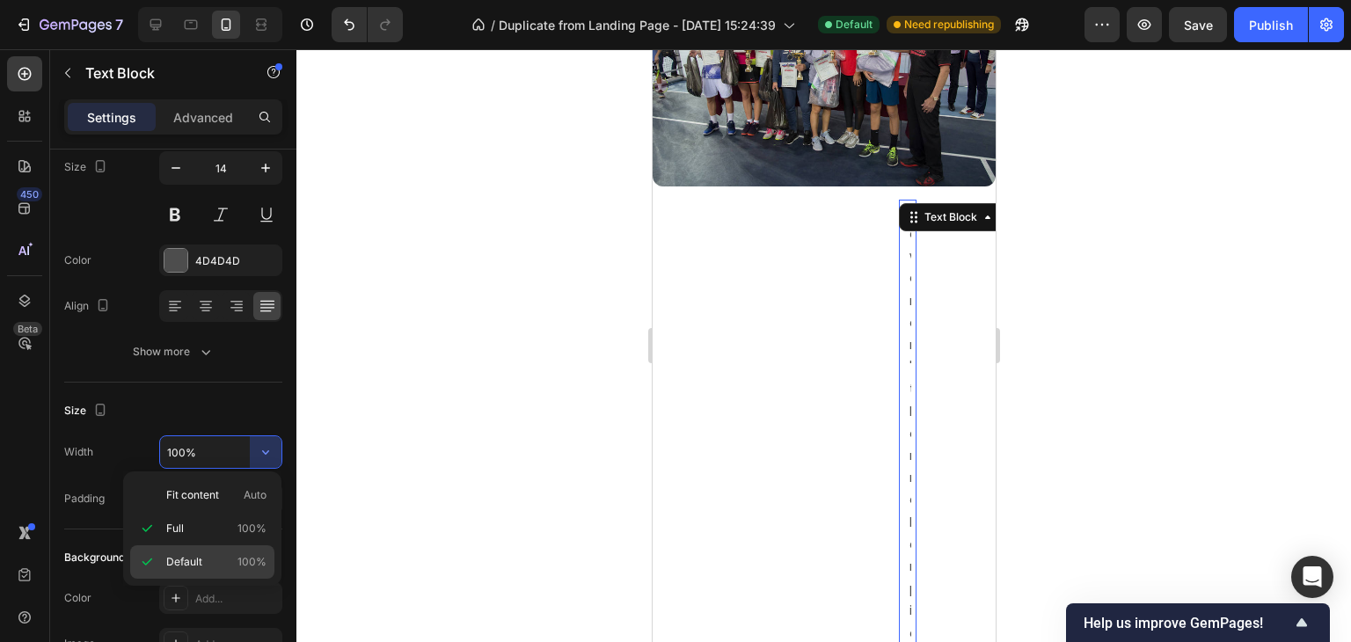
click at [208, 552] on div "Default 100%" at bounding box center [202, 561] width 144 height 33
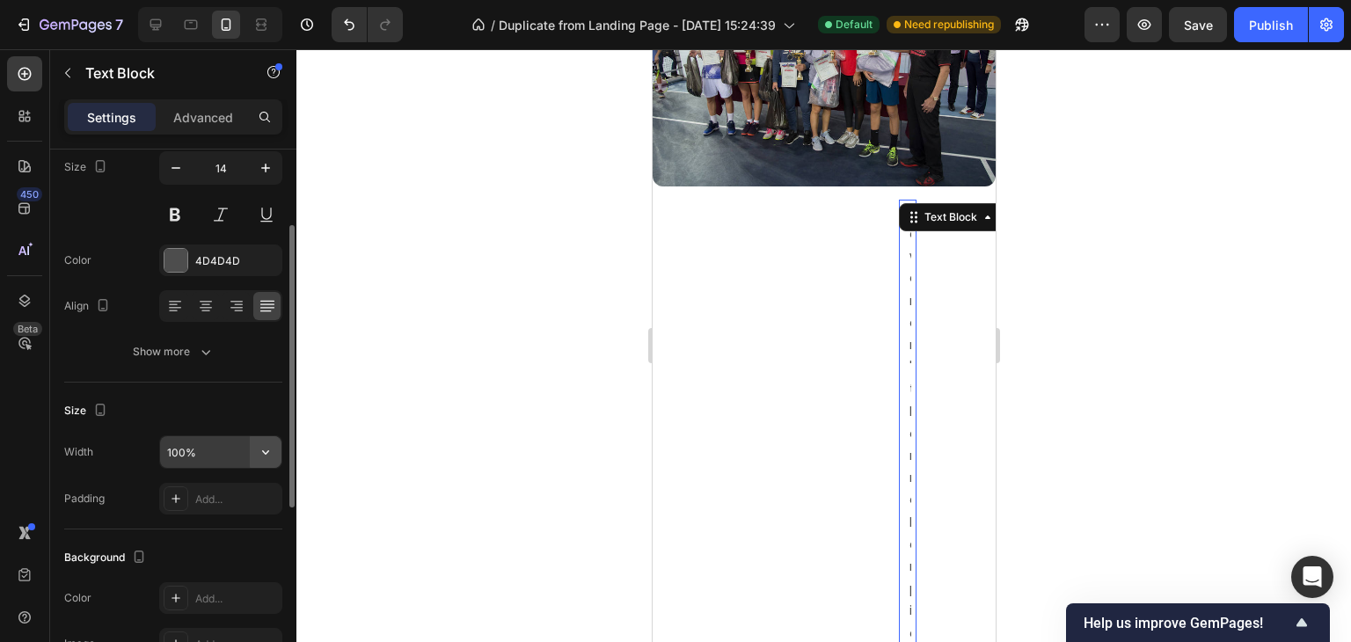
click at [257, 456] on icon "button" at bounding box center [266, 452] width 18 height 18
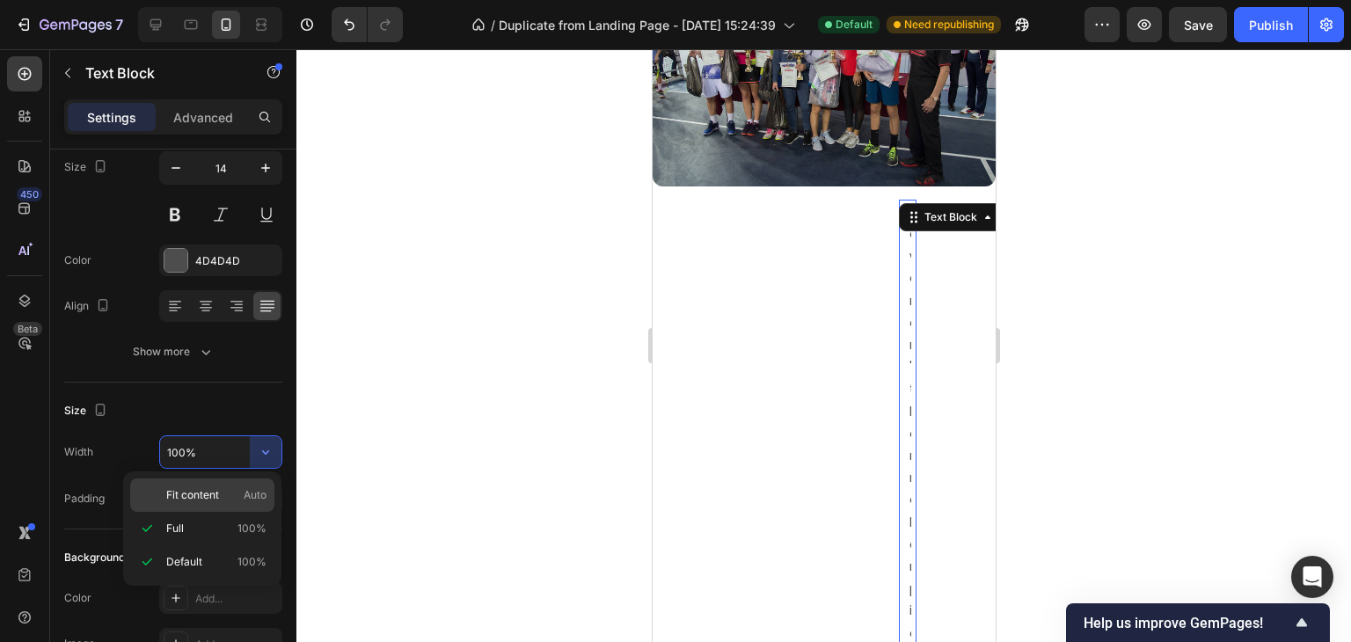
click at [211, 500] on span "Fit content" at bounding box center [192, 495] width 53 height 16
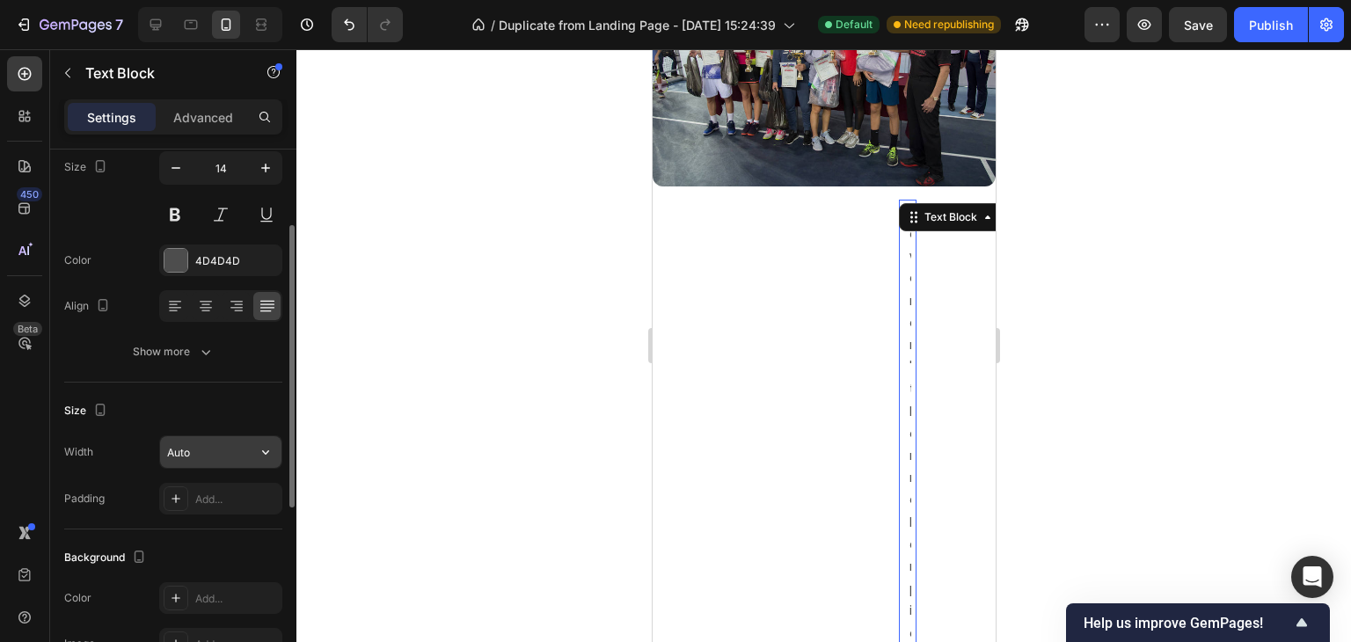
click at [240, 458] on input "Auto" at bounding box center [220, 452] width 121 height 32
click at [258, 458] on icon "button" at bounding box center [266, 452] width 18 height 18
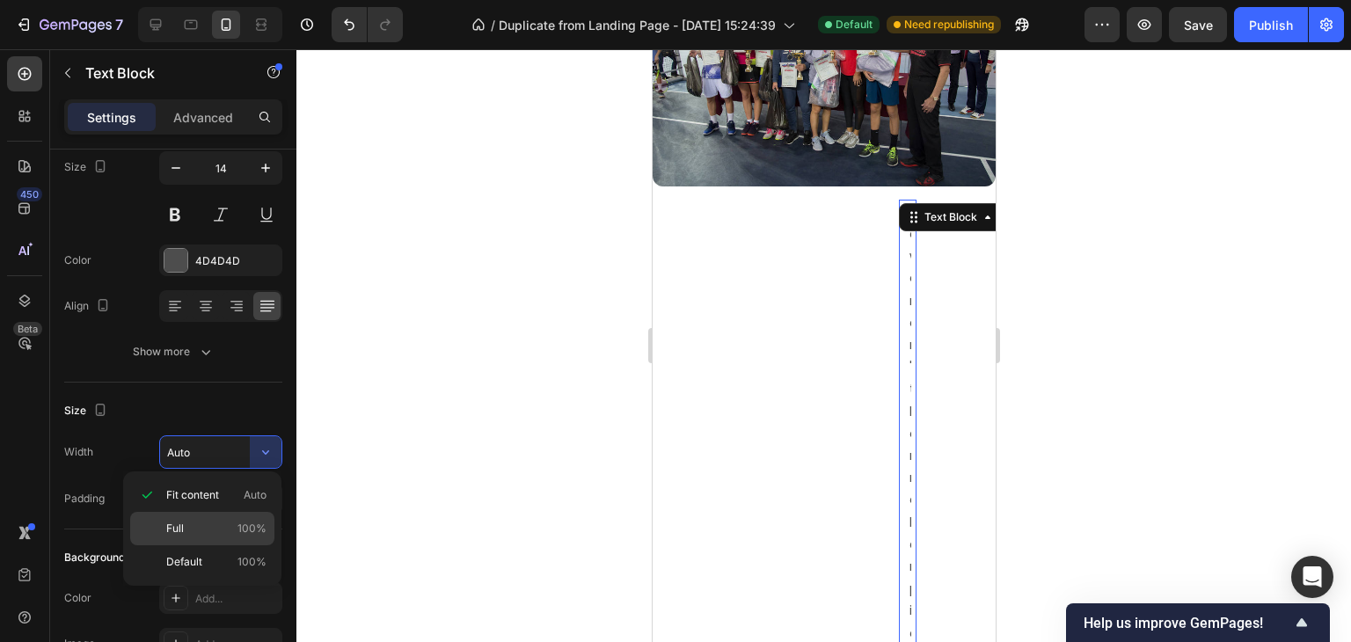
click at [219, 513] on div "Full 100%" at bounding box center [202, 528] width 144 height 33
type input "100%"
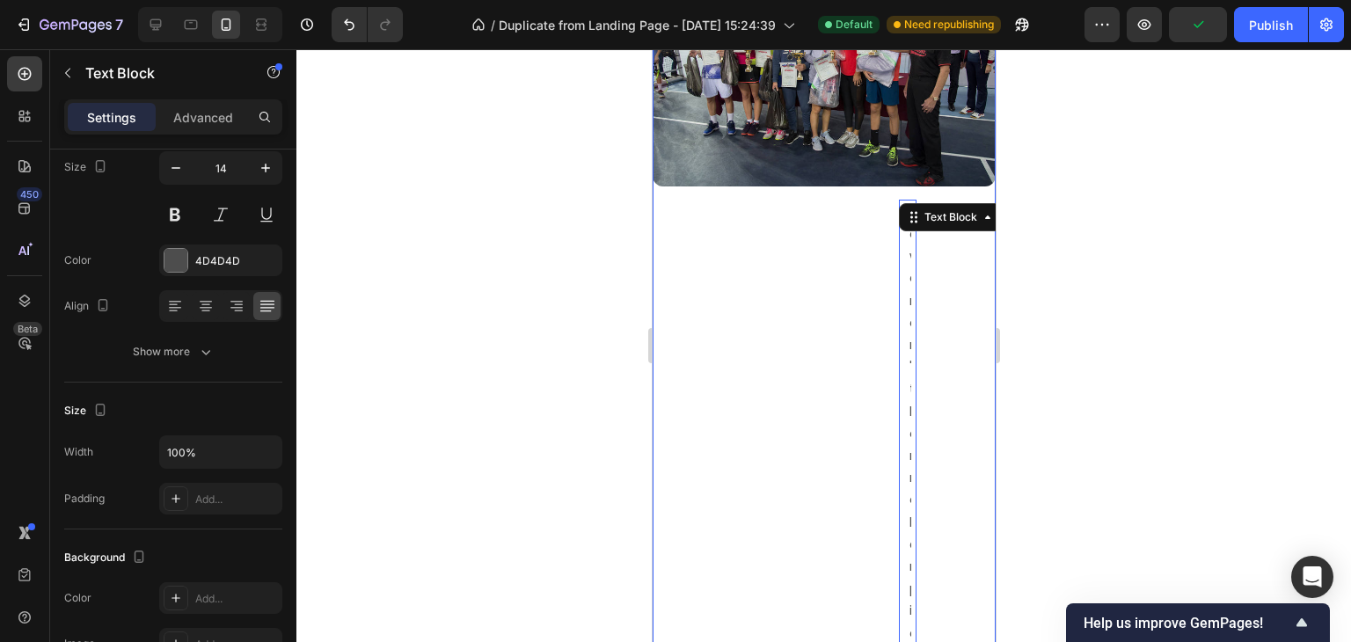
click at [1006, 318] on div at bounding box center [823, 345] width 1055 height 593
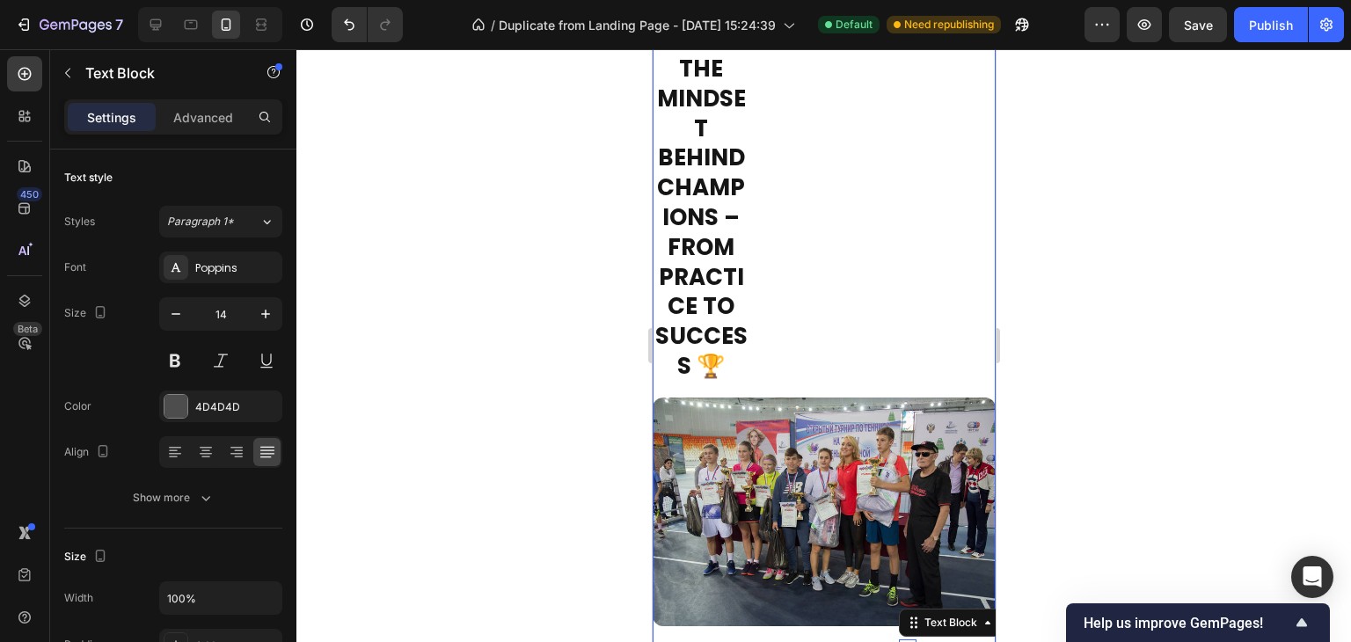
scroll to position [2916, 0]
click at [713, 303] on p "The Mindset Behind Champions – From Practice to Success 🏆" at bounding box center [699, 218] width 93 height 327
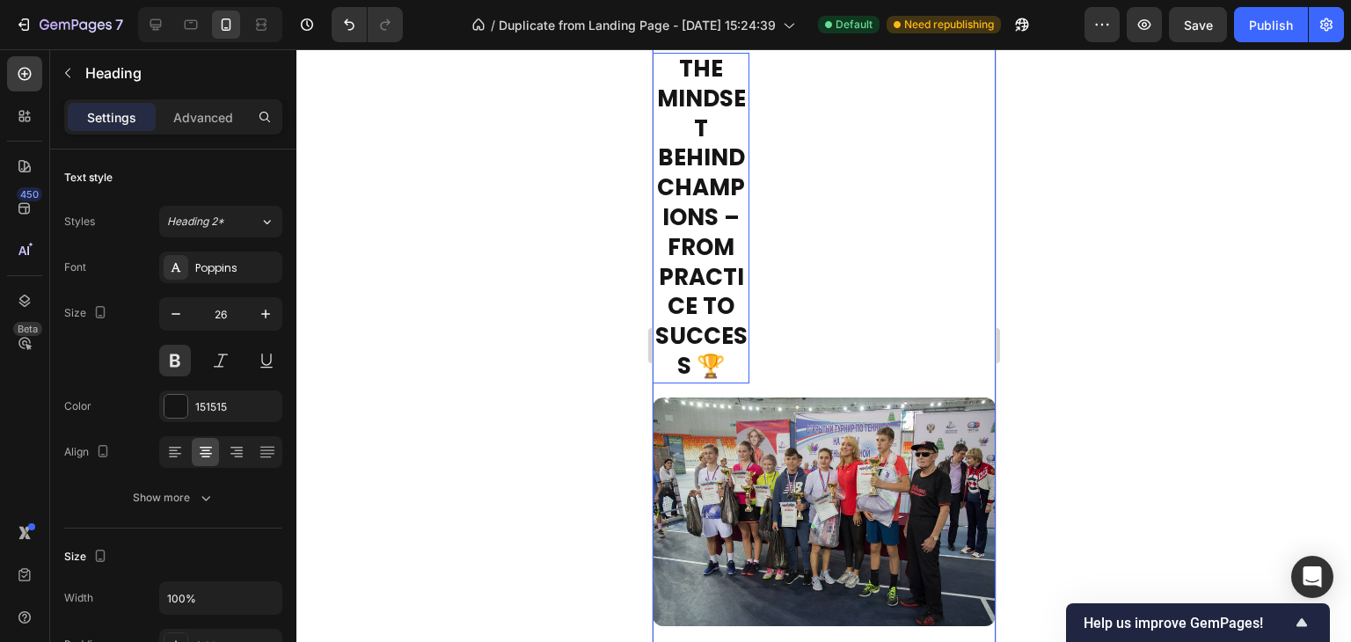
scroll to position [2653, 0]
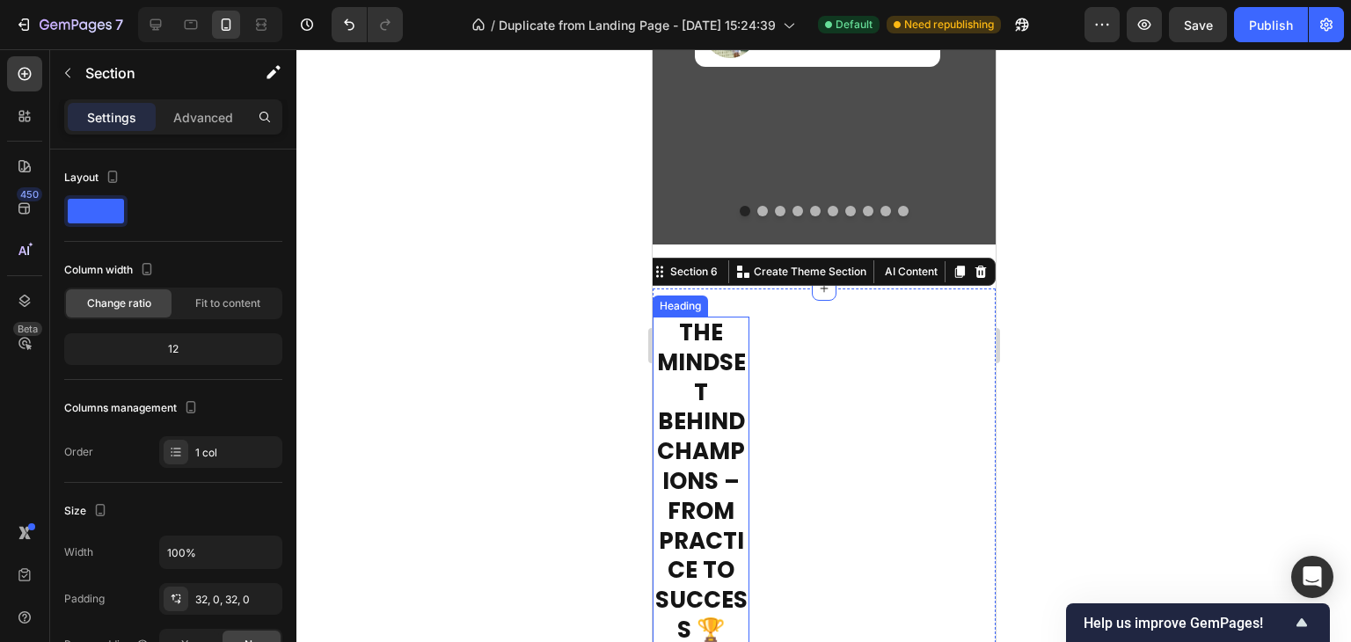
click at [704, 398] on p "The Mindset Behind Champions – From Practice to Success 🏆" at bounding box center [699, 481] width 93 height 327
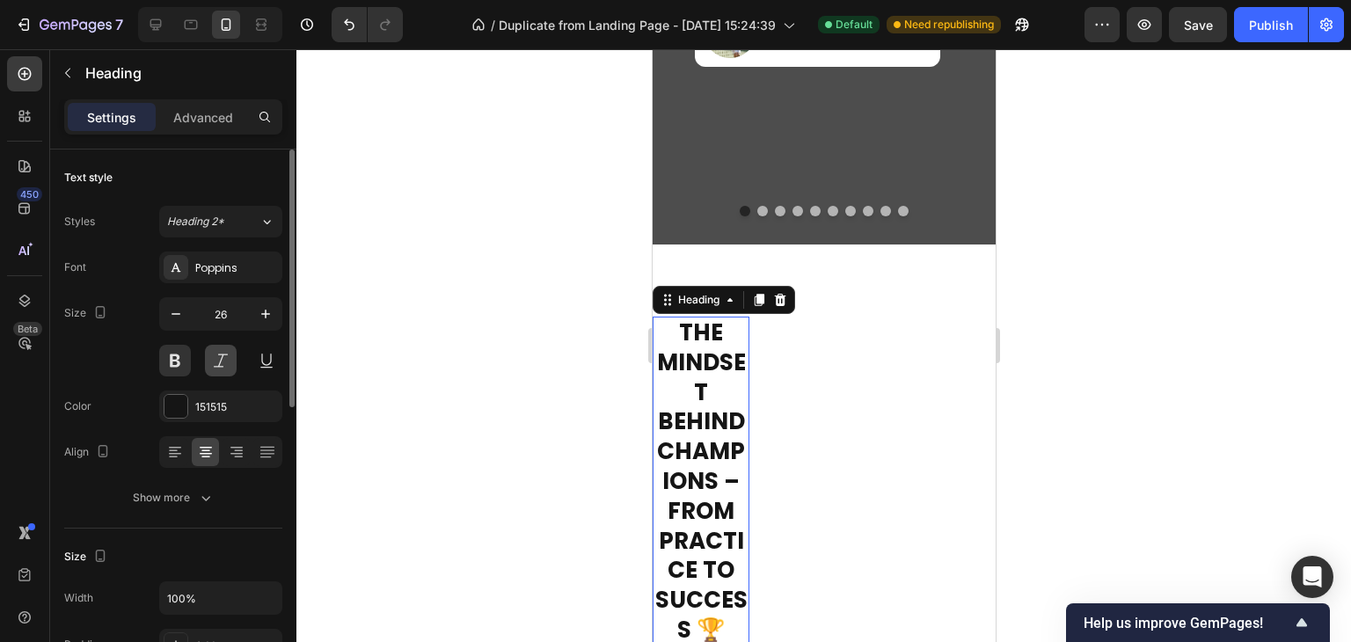
scroll to position [88, 0]
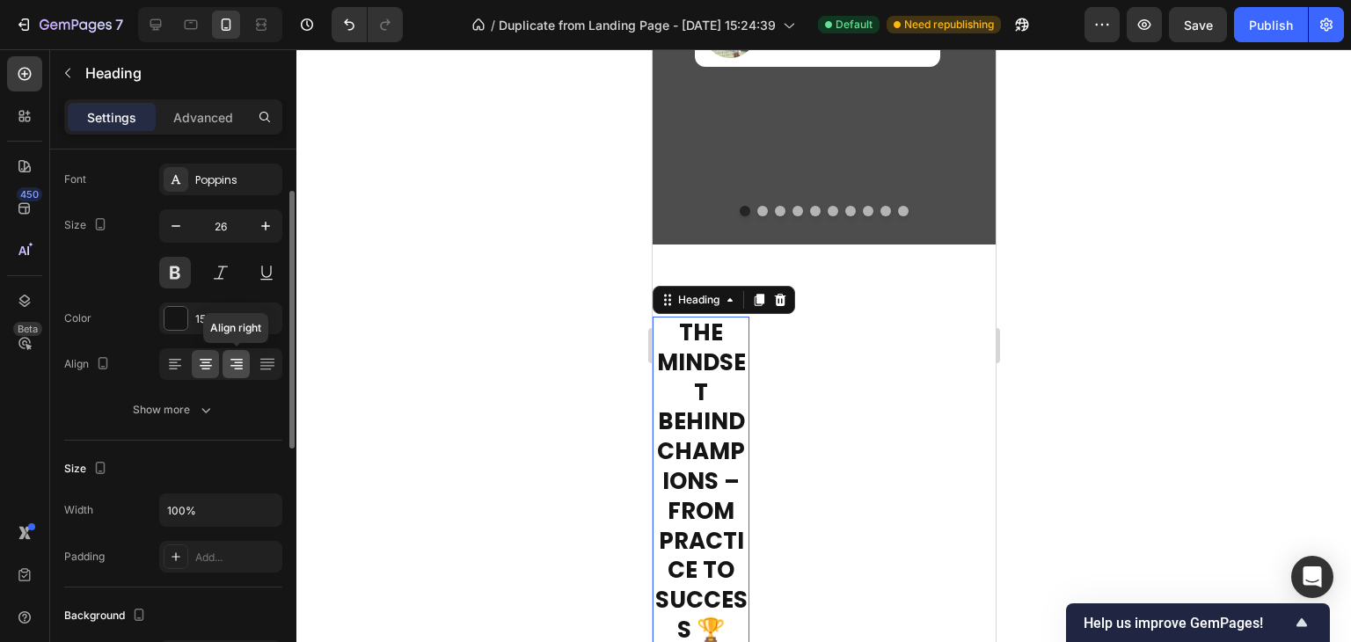
click at [228, 364] on icon at bounding box center [237, 364] width 18 height 18
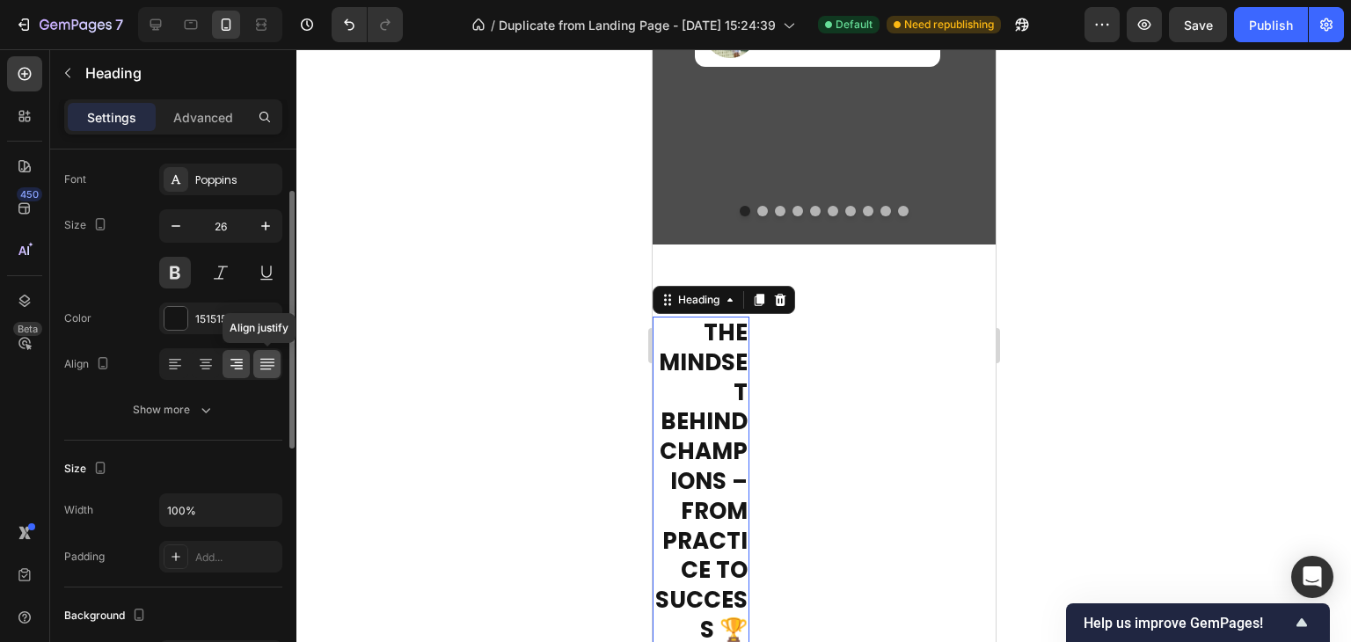
click at [260, 361] on icon at bounding box center [266, 361] width 14 height 1
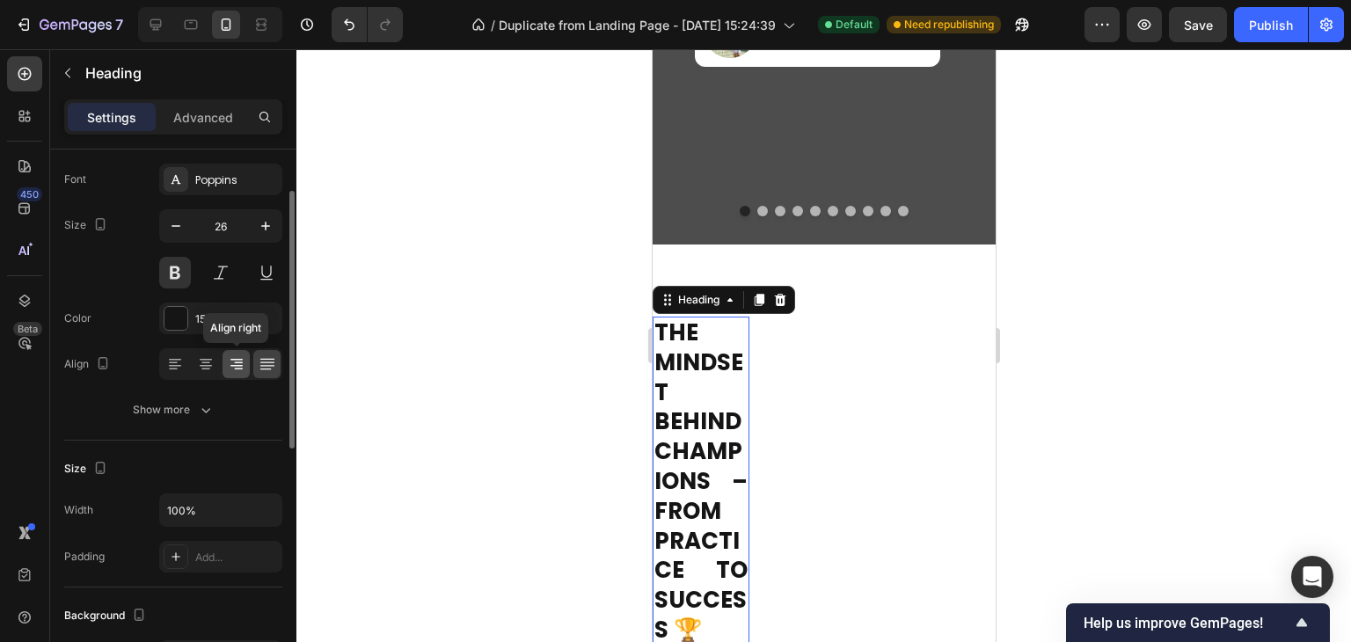
click at [235, 360] on icon at bounding box center [237, 364] width 18 height 18
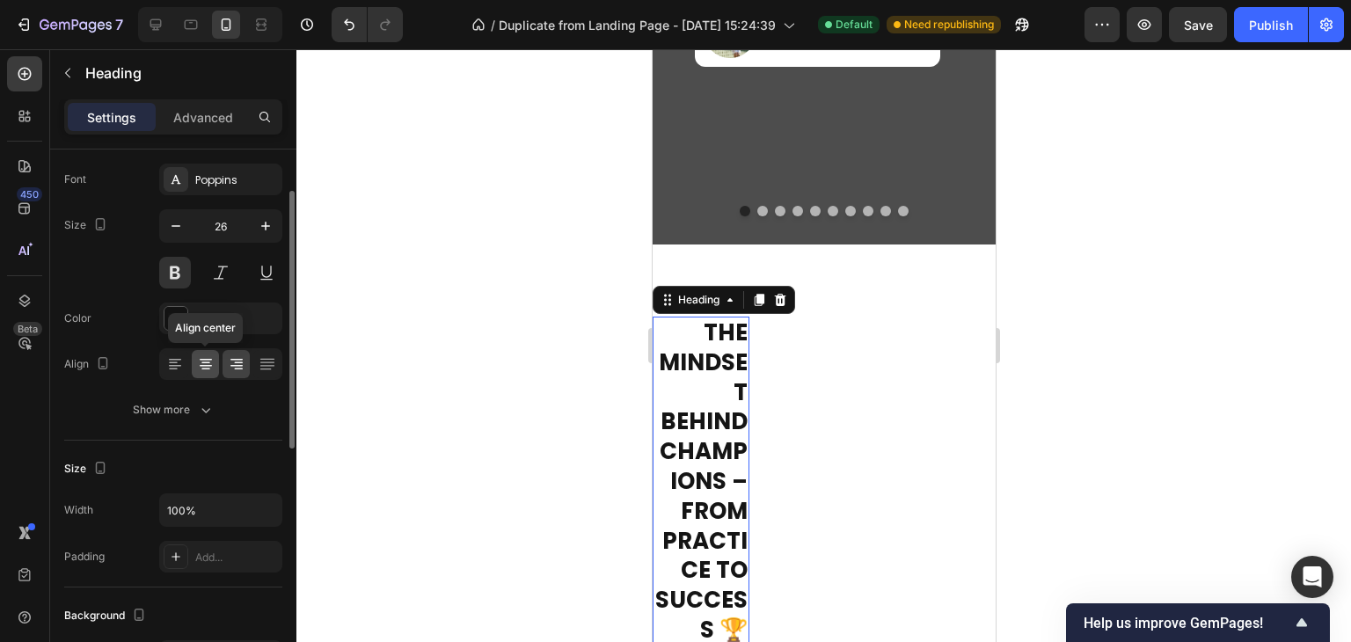
click at [208, 367] on icon at bounding box center [206, 364] width 18 height 18
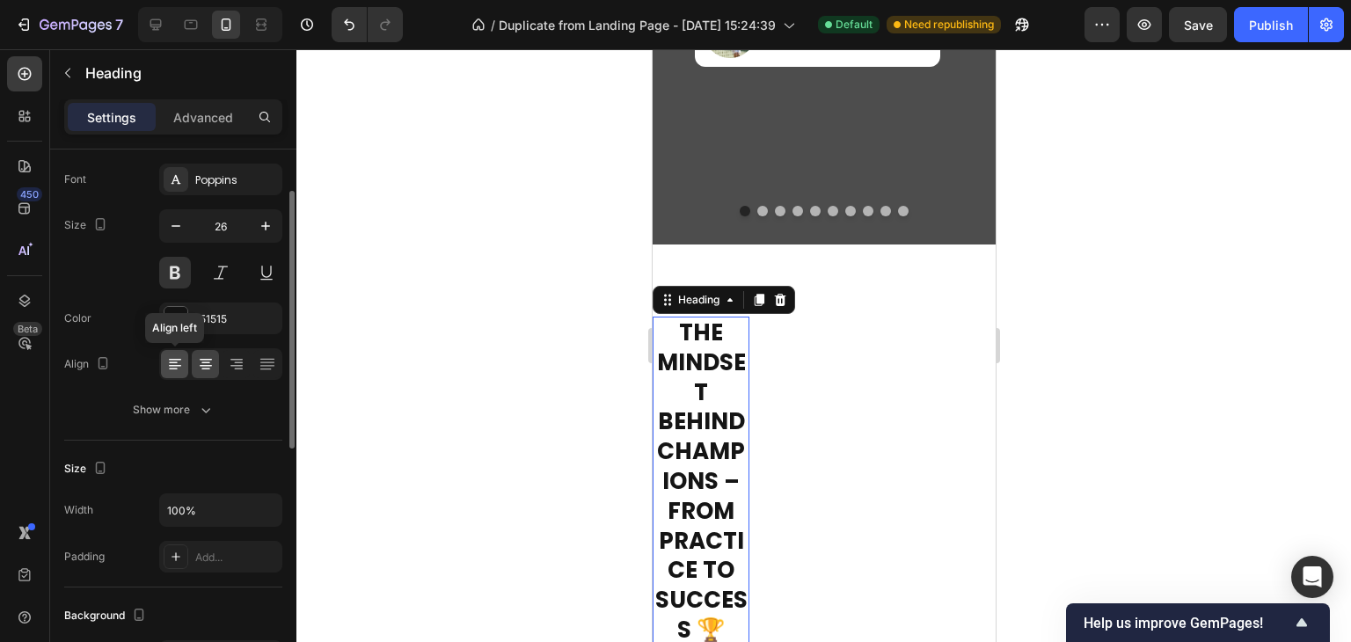
click at [178, 370] on icon at bounding box center [175, 364] width 18 height 18
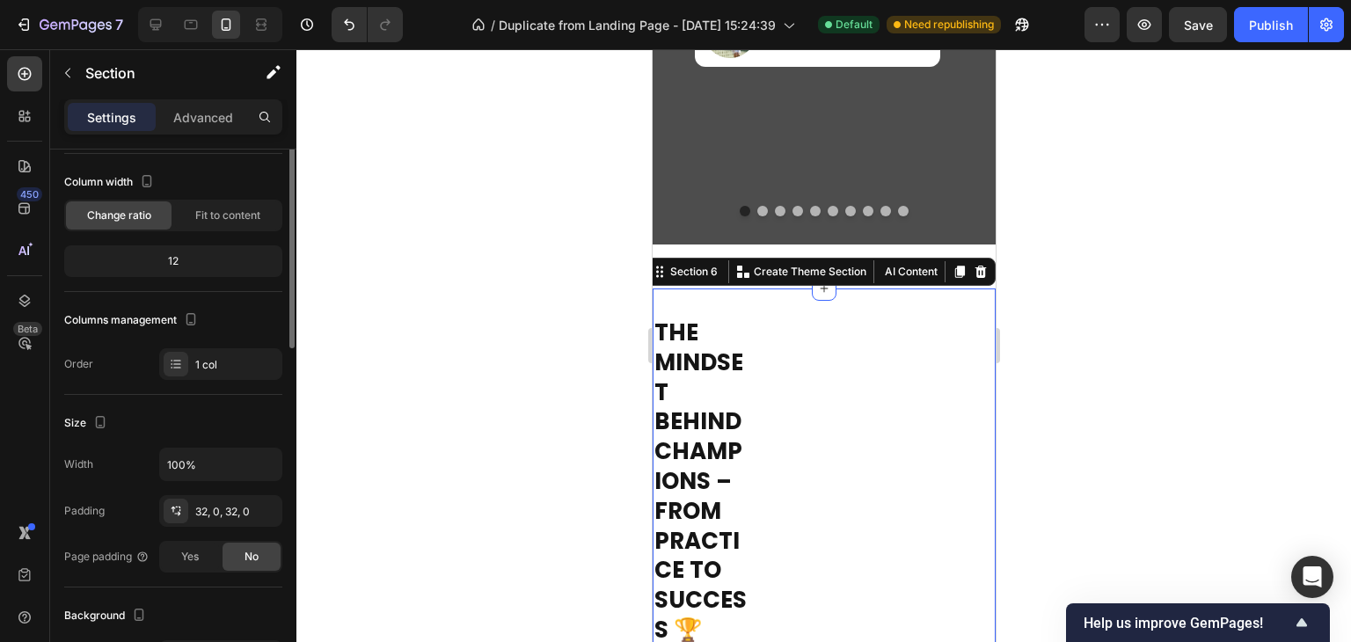
scroll to position [0, 0]
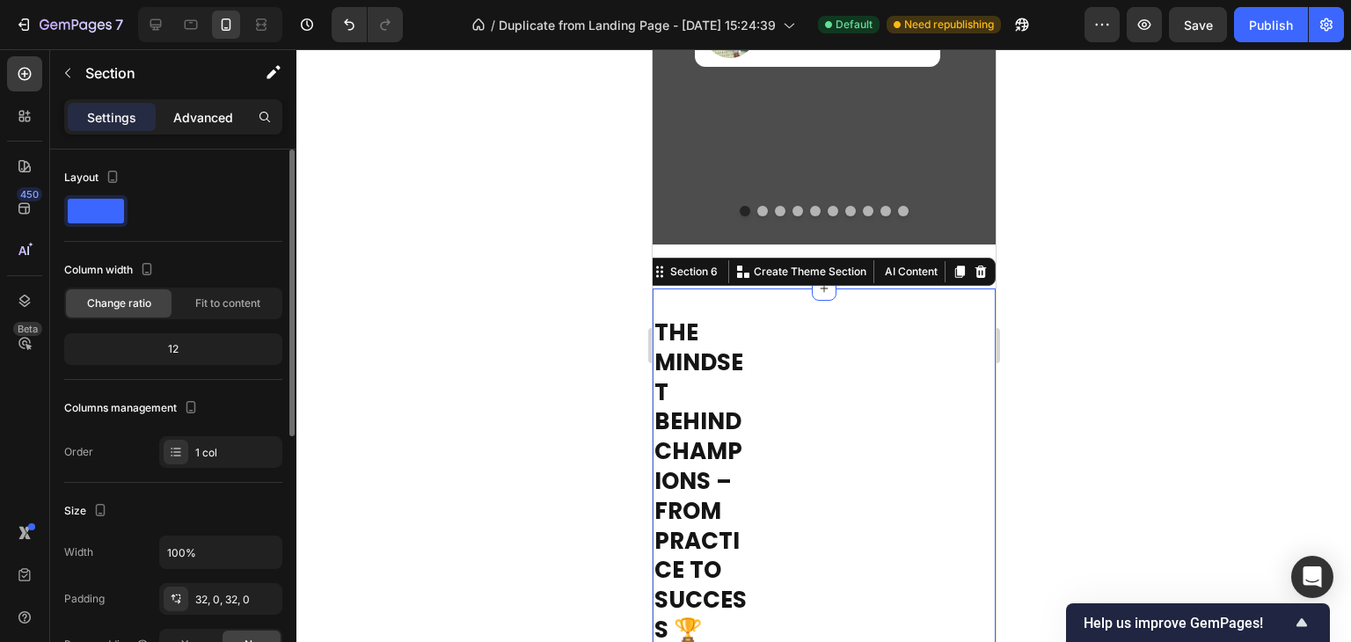
click at [215, 120] on p "Advanced" at bounding box center [203, 117] width 60 height 18
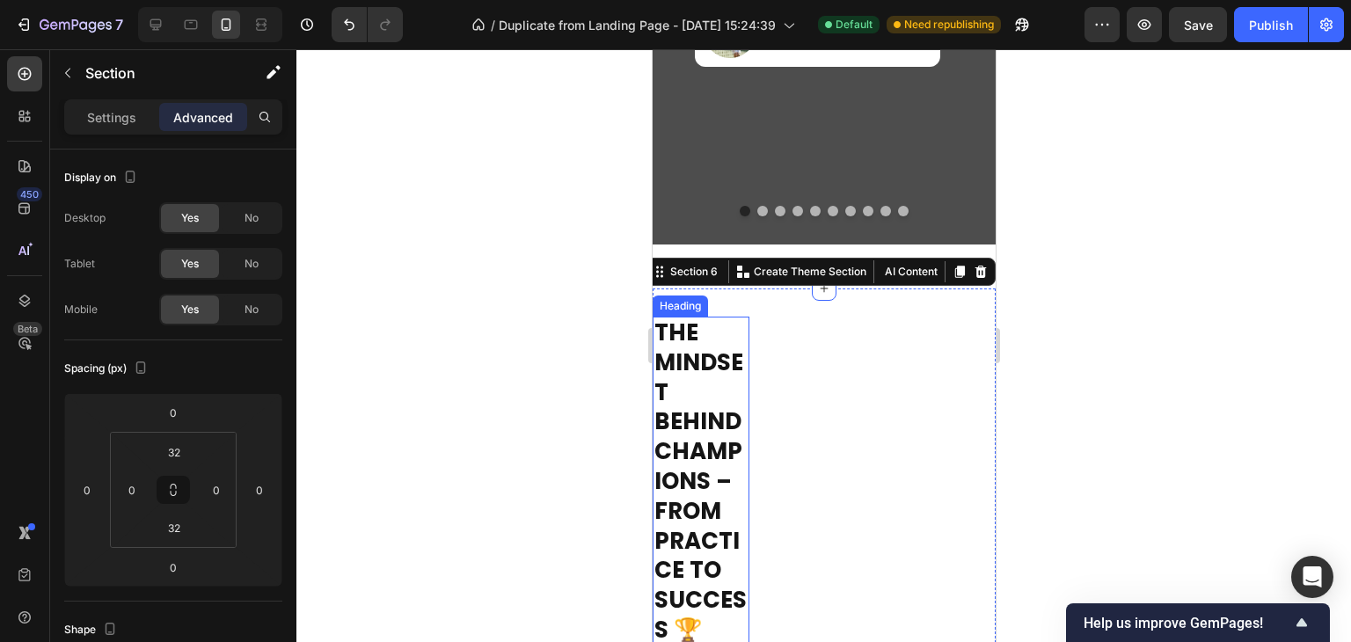
click at [734, 429] on h2 "The Mindset Behind Champions – From Practice to Success 🏆" at bounding box center [700, 482] width 97 height 331
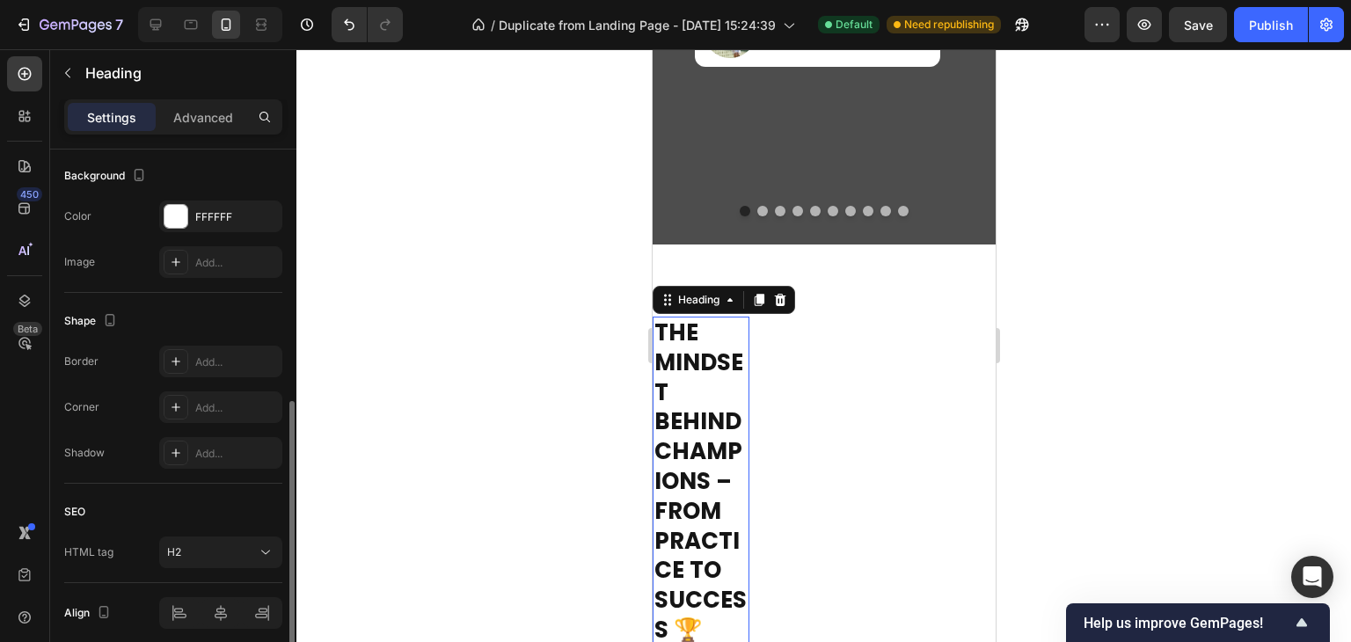
scroll to position [597, 0]
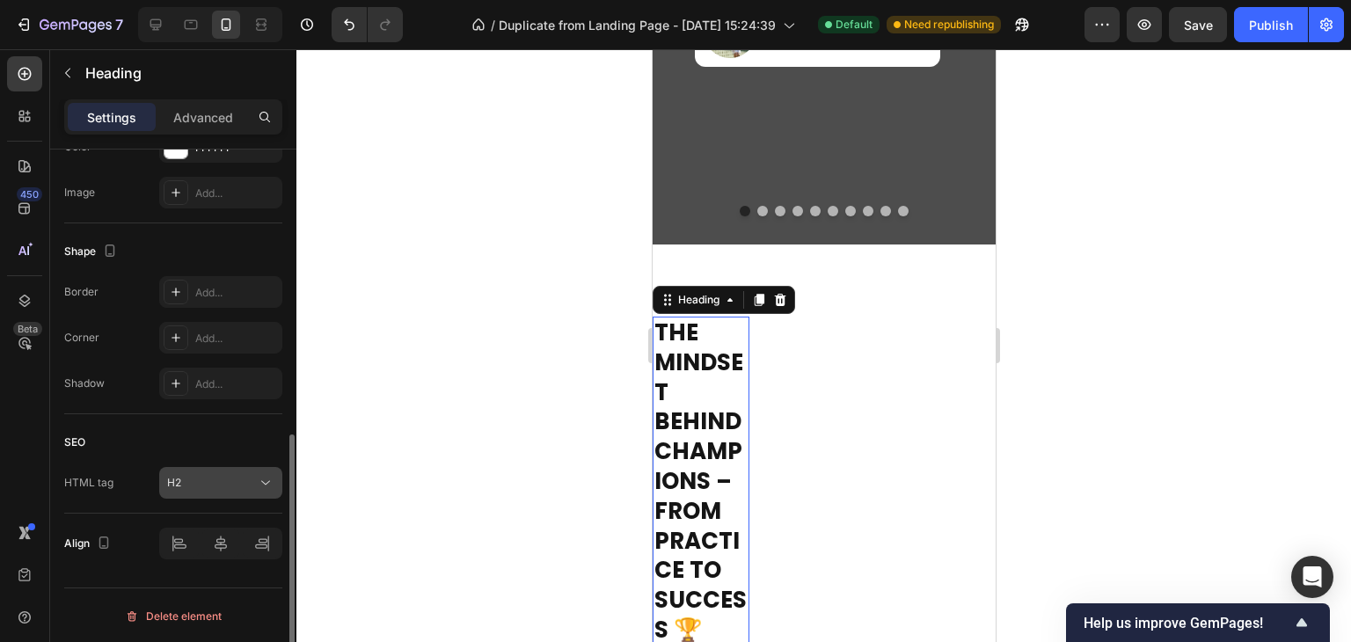
click at [266, 478] on icon at bounding box center [266, 483] width 18 height 18
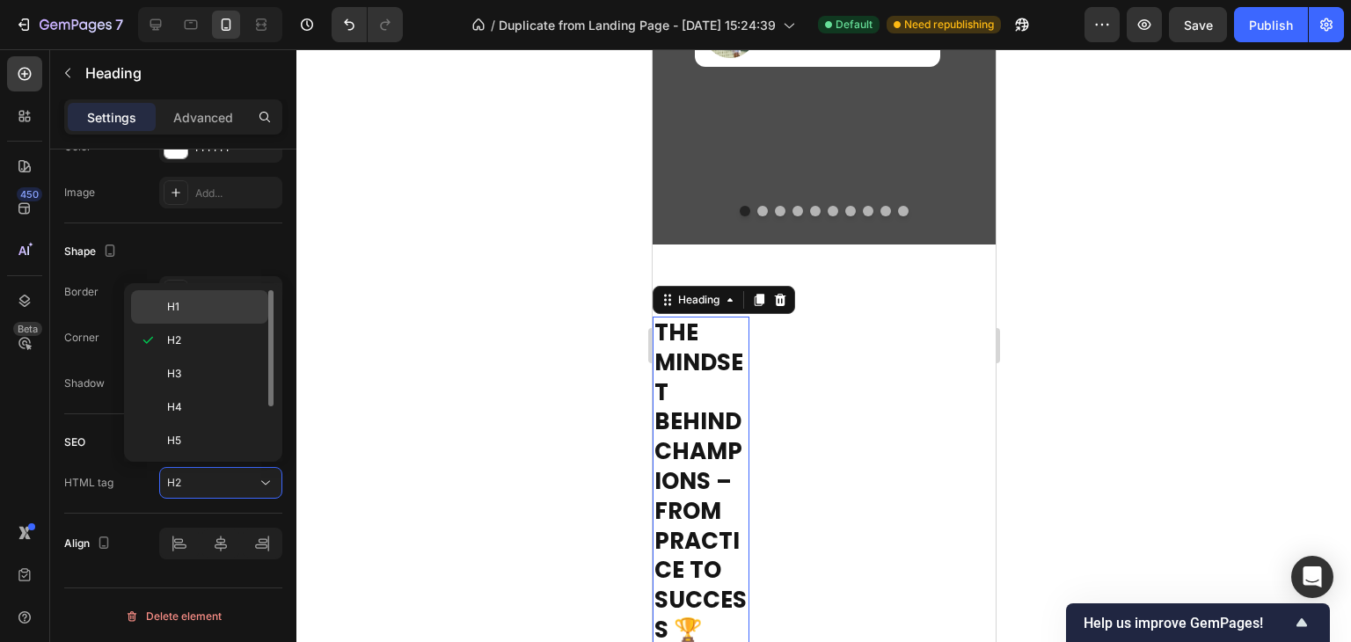
click at [195, 307] on p "H1" at bounding box center [213, 307] width 93 height 16
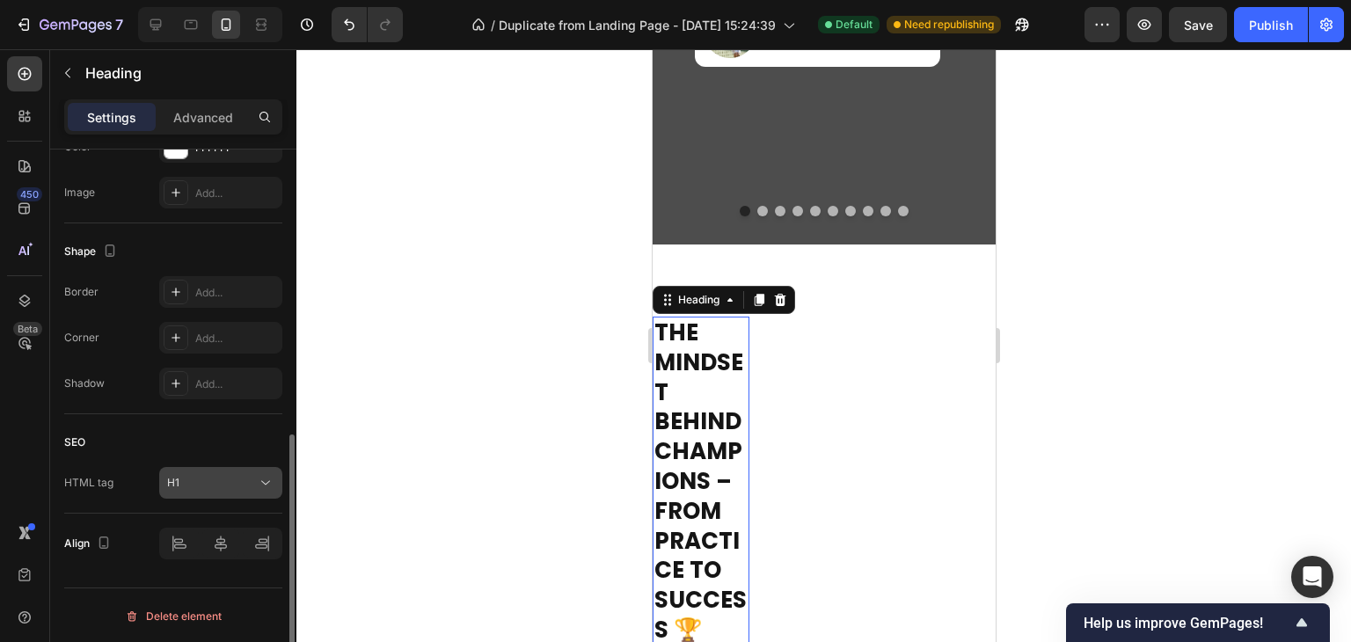
click at [259, 481] on icon at bounding box center [266, 483] width 18 height 18
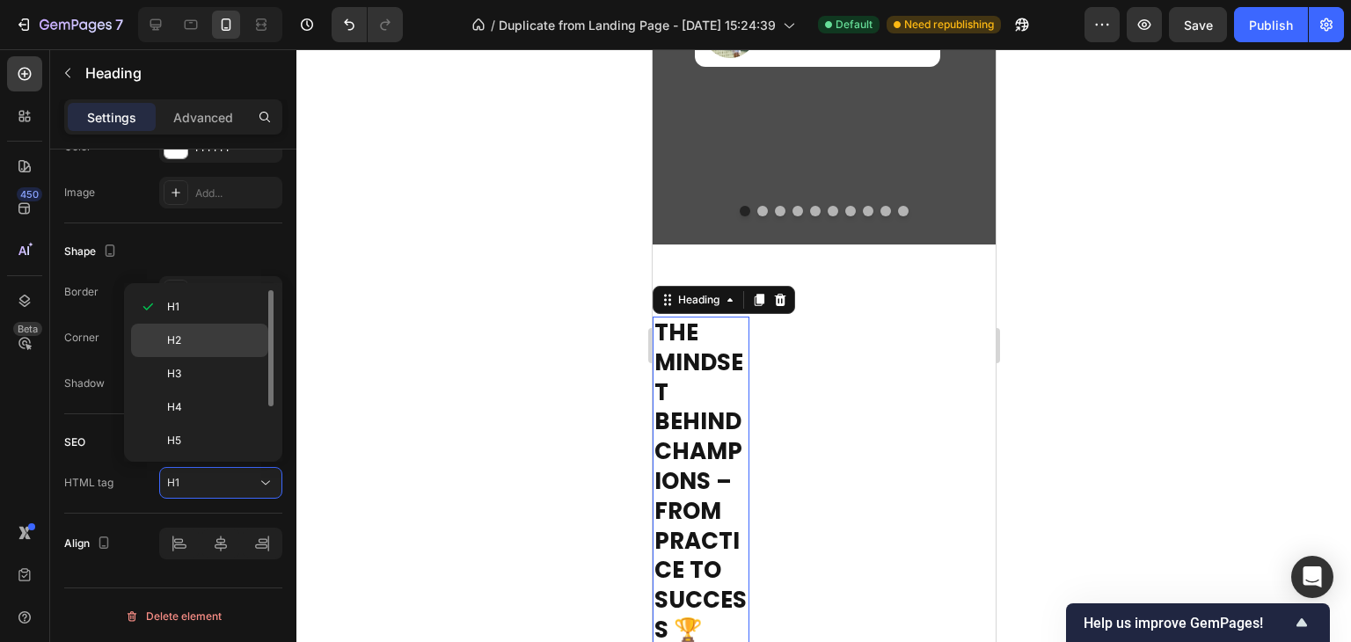
click at [174, 333] on span "H2" at bounding box center [174, 340] width 14 height 16
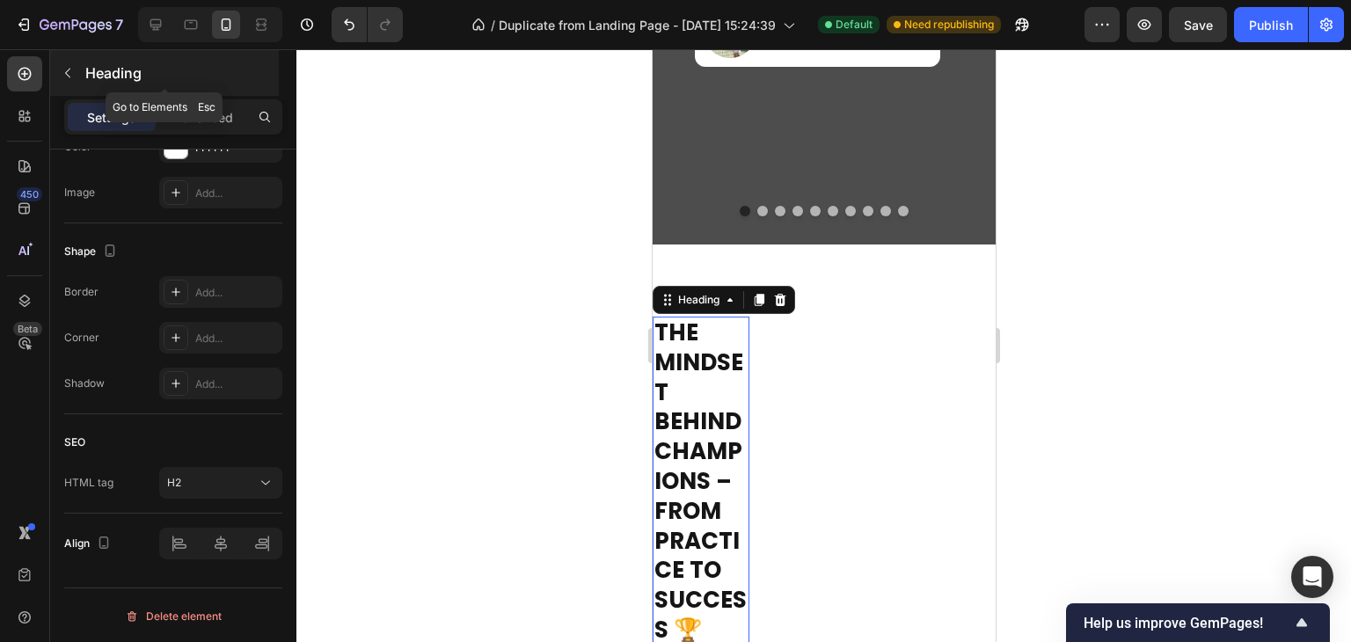
click at [65, 75] on icon "button" at bounding box center [68, 73] width 14 height 14
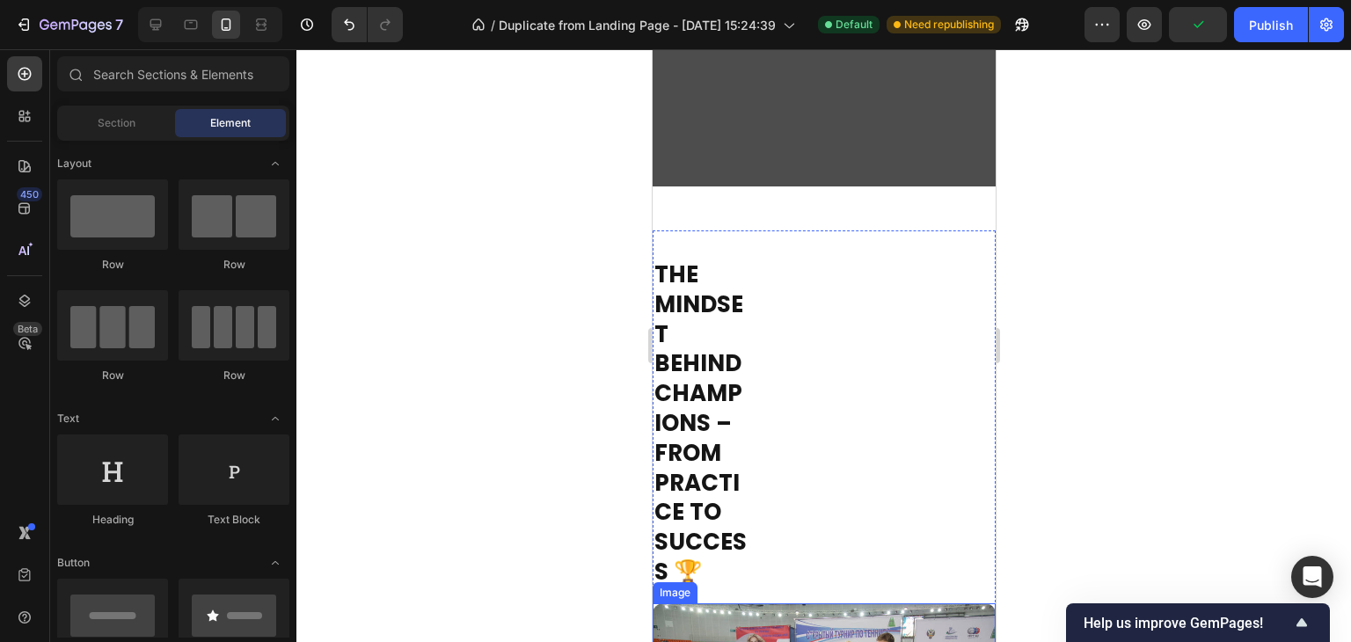
scroll to position [3092, 0]
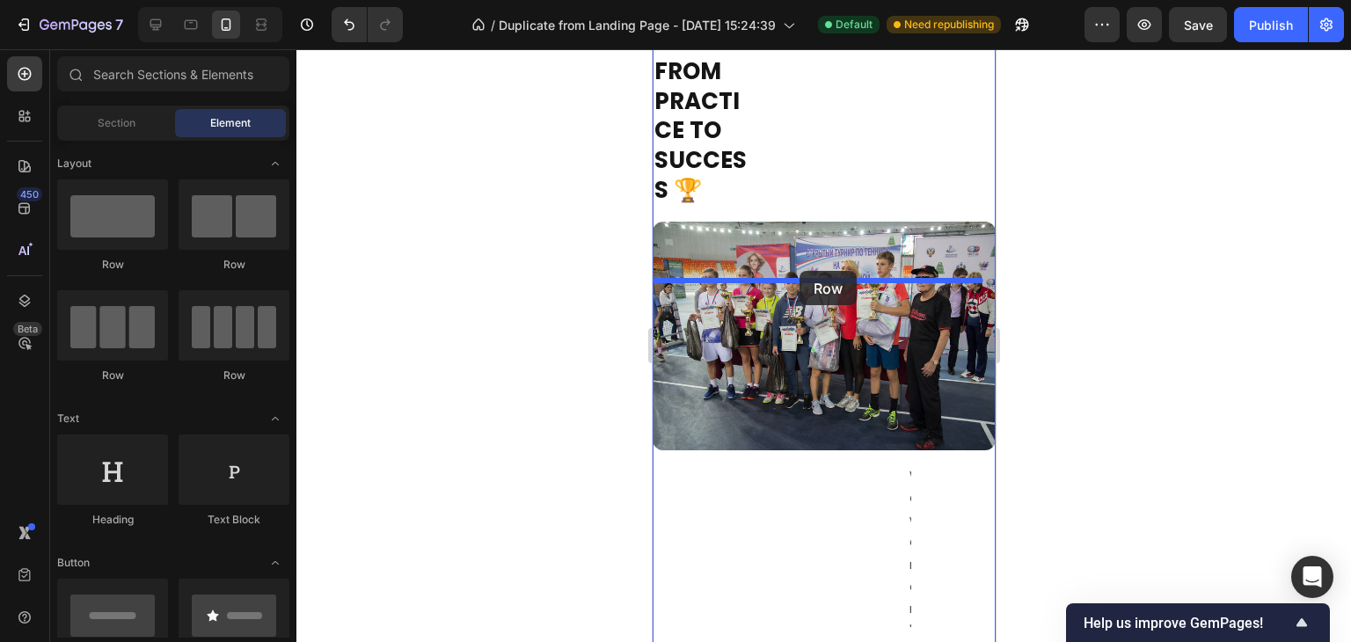
drag, startPoint x: 777, startPoint y: 275, endPoint x: 799, endPoint y: 272, distance: 21.4
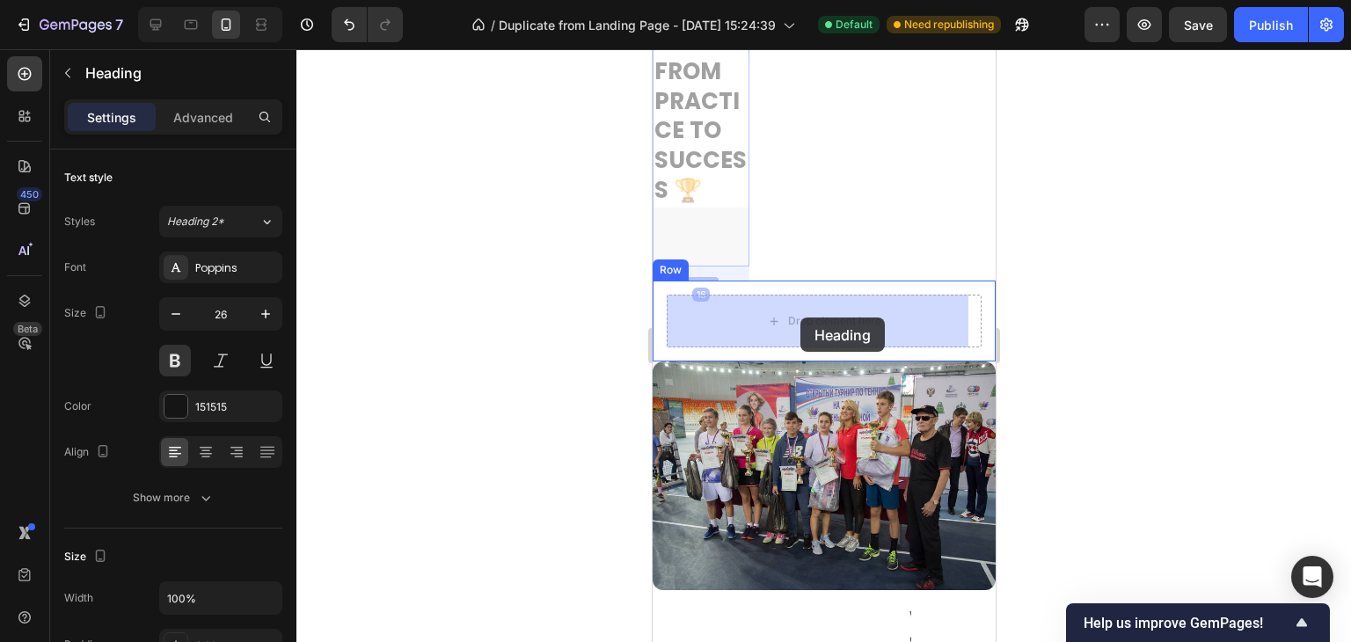
drag, startPoint x: 707, startPoint y: 177, endPoint x: 889, endPoint y: 287, distance: 212.7
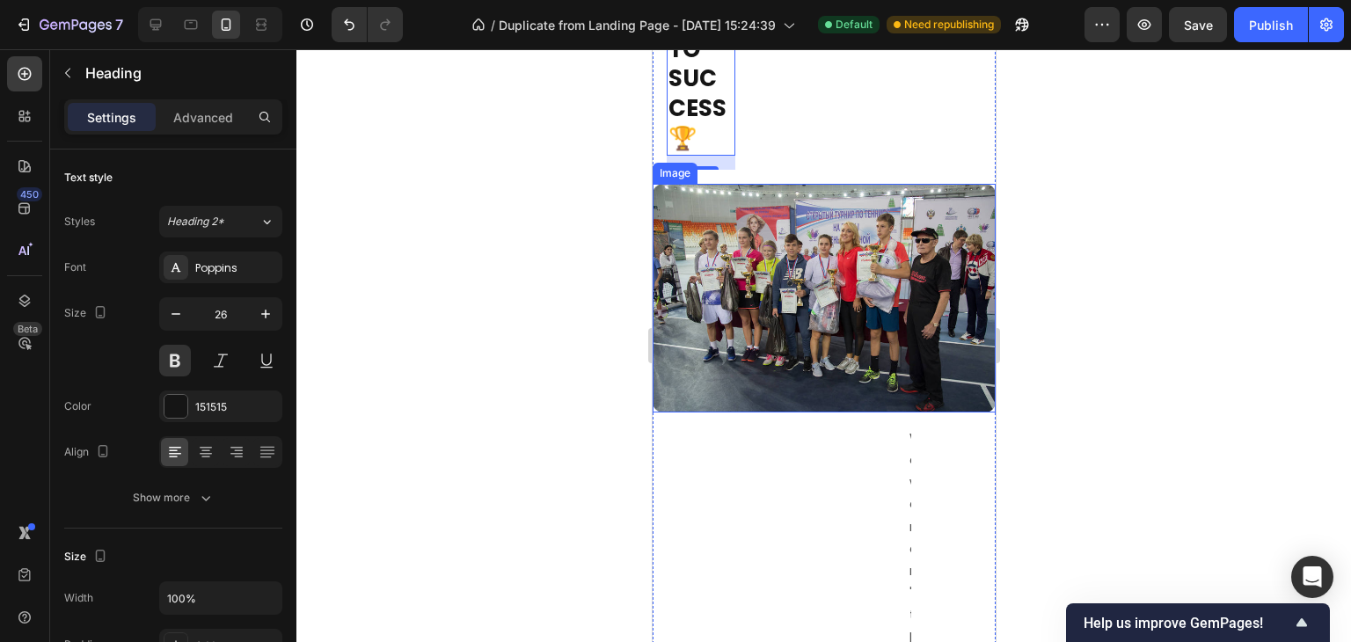
scroll to position [3303, 0]
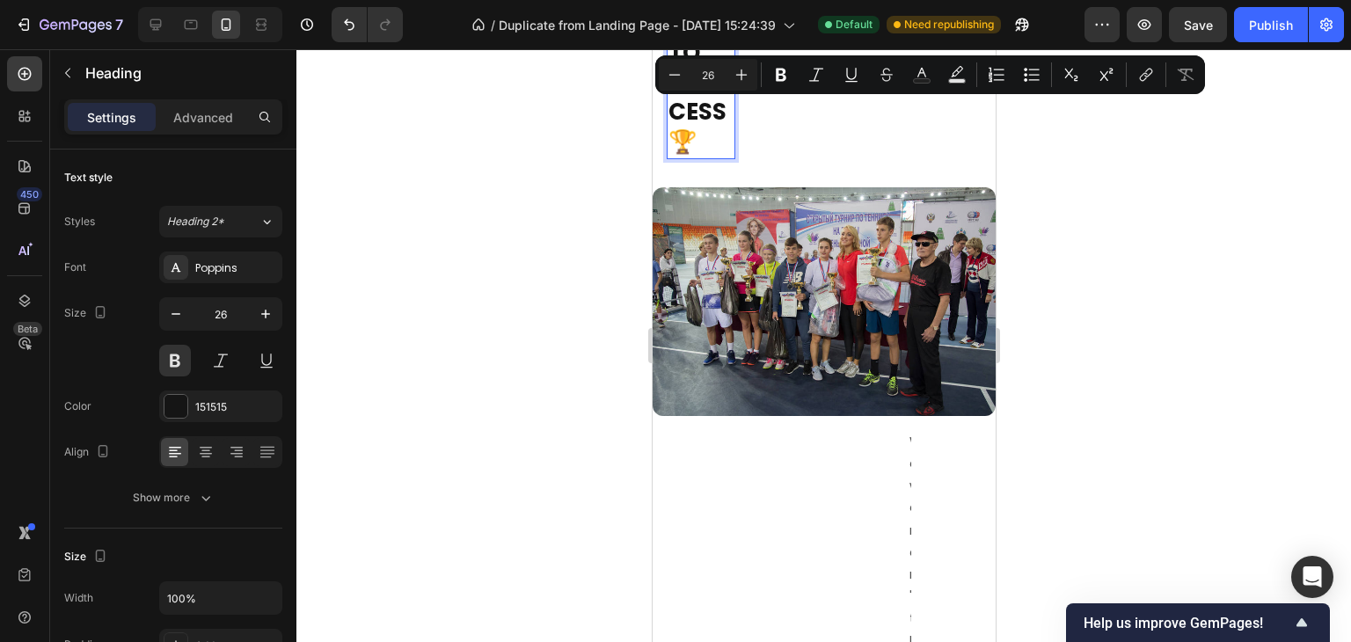
copy p "The Mindset Behind Champions – From Practice to Success 🏆"
click at [68, 75] on icon "button" at bounding box center [68, 73] width 14 height 14
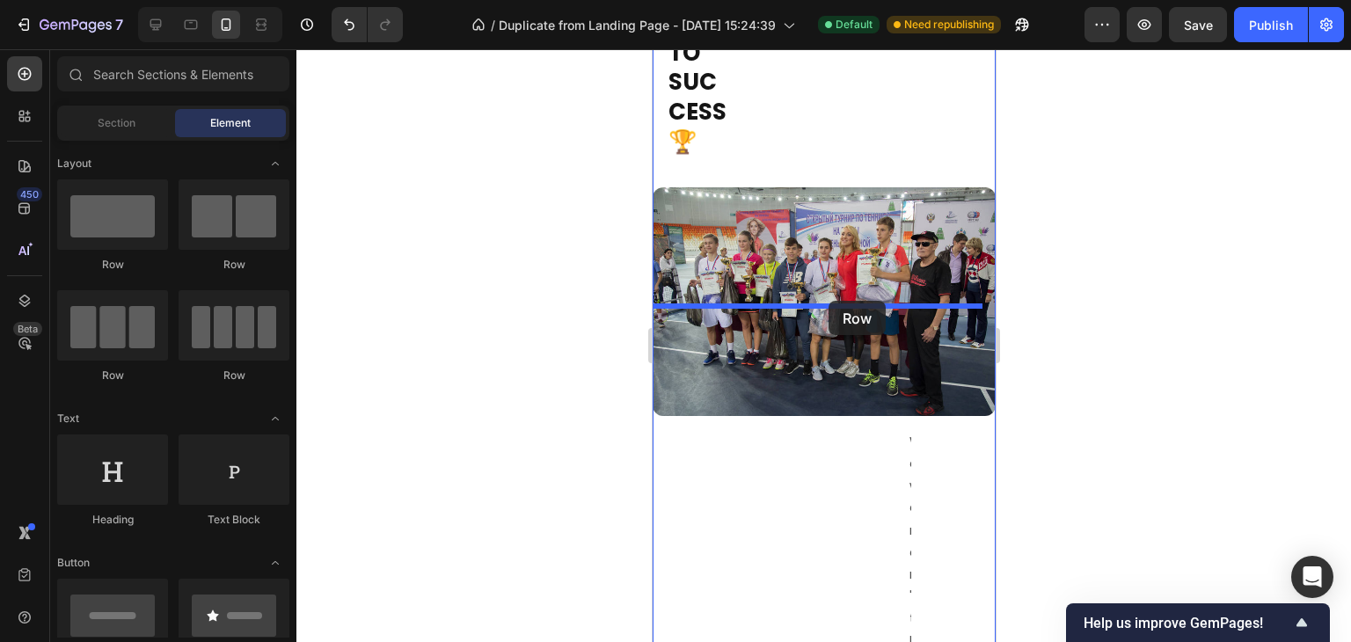
drag, startPoint x: 772, startPoint y: 258, endPoint x: 828, endPoint y: 301, distance: 70.2
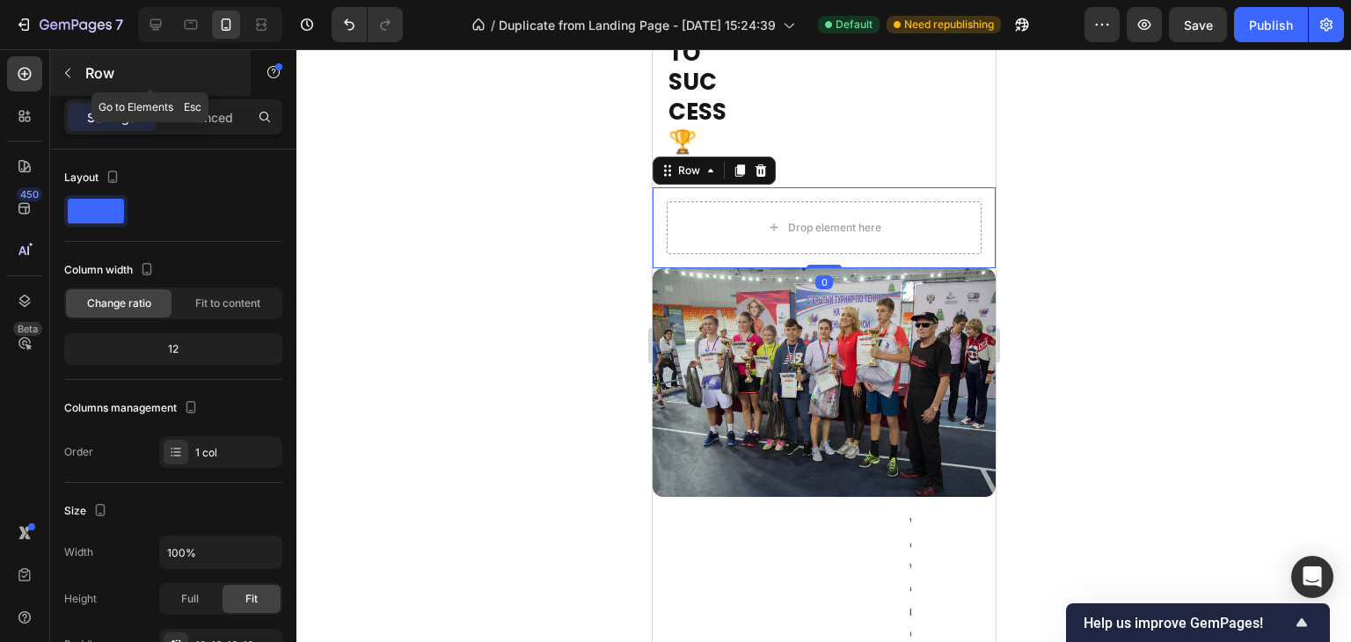
click at [64, 70] on icon "button" at bounding box center [68, 73] width 14 height 14
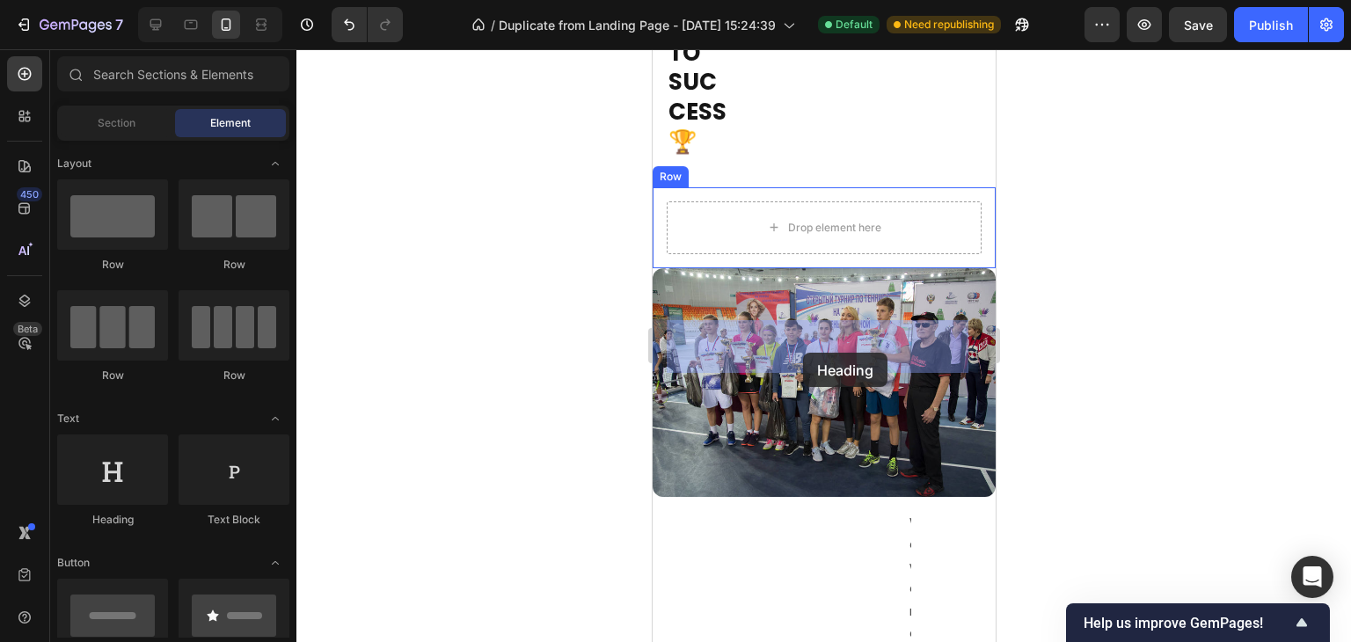
drag, startPoint x: 769, startPoint y: 507, endPoint x: 802, endPoint y: 353, distance: 158.4
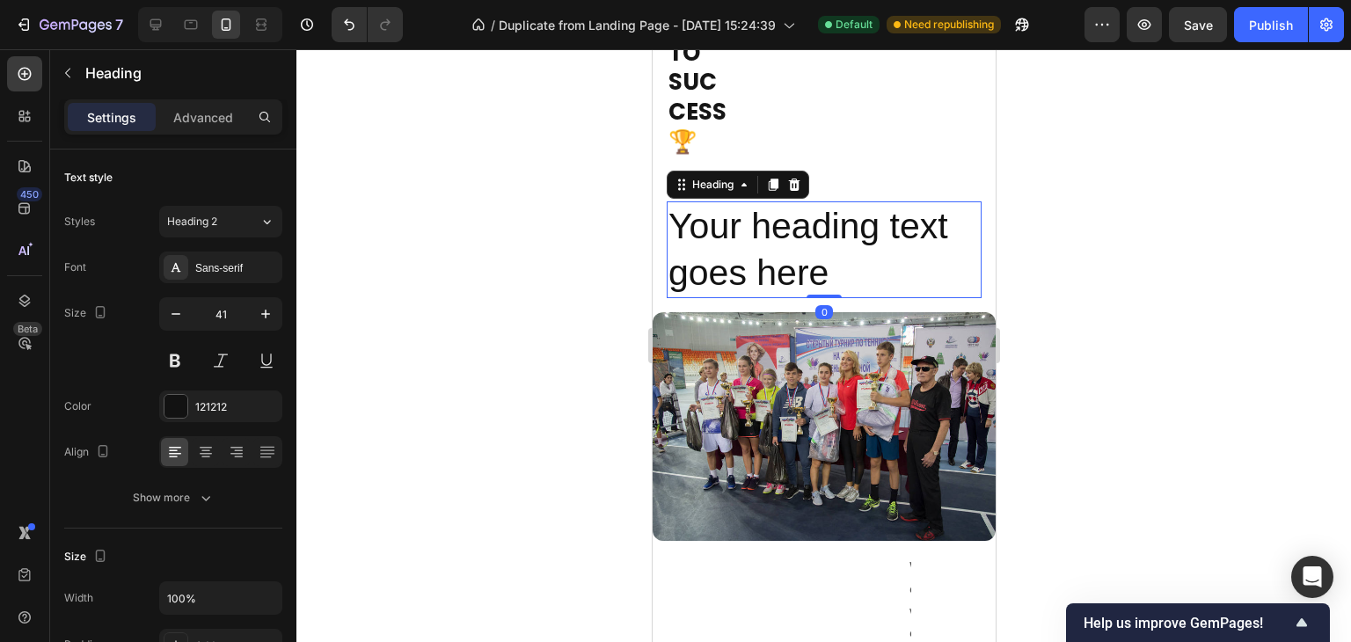
click at [802, 299] on h2 "Your heading text goes here" at bounding box center [823, 250] width 315 height 98
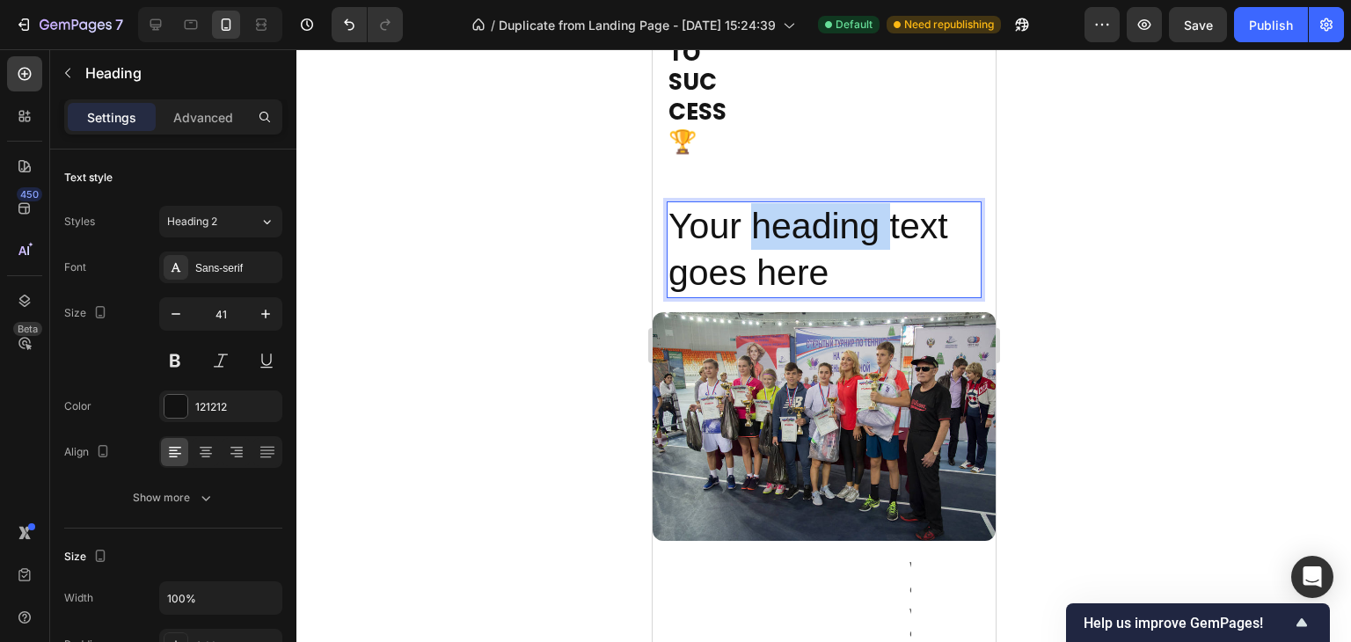
click at [802, 297] on p "Your heading text goes here" at bounding box center [823, 250] width 311 height 94
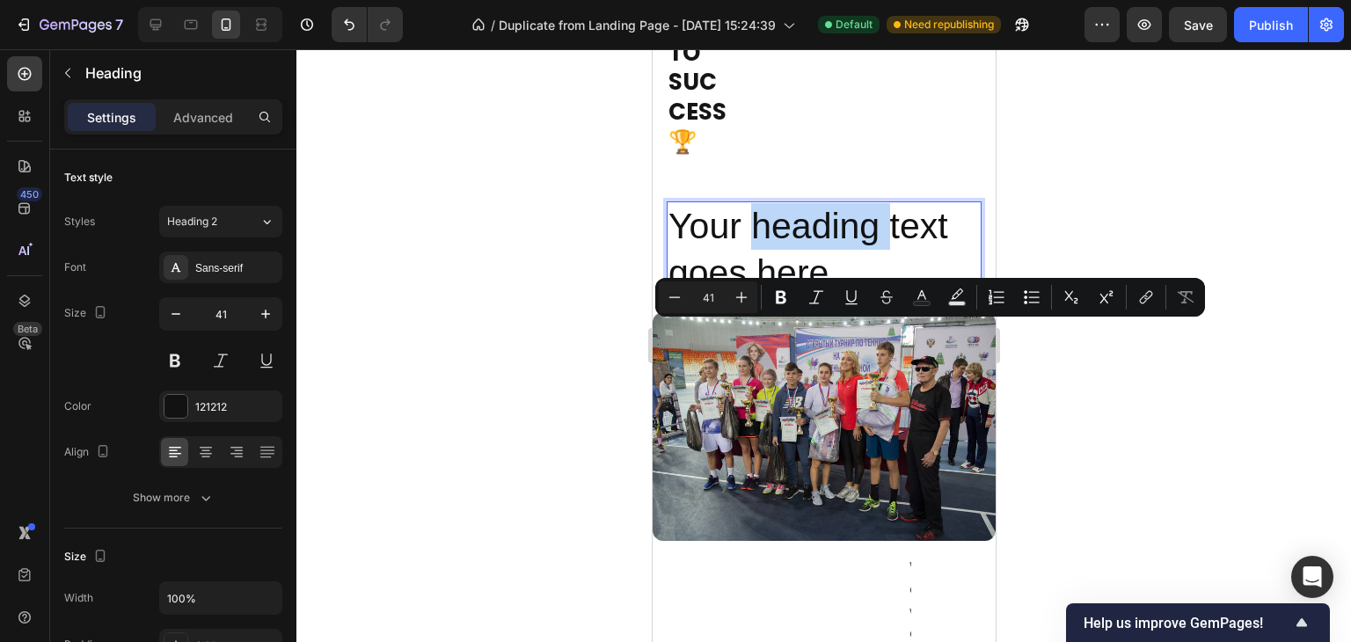
click at [802, 297] on p "Your heading text goes here" at bounding box center [823, 250] width 311 height 94
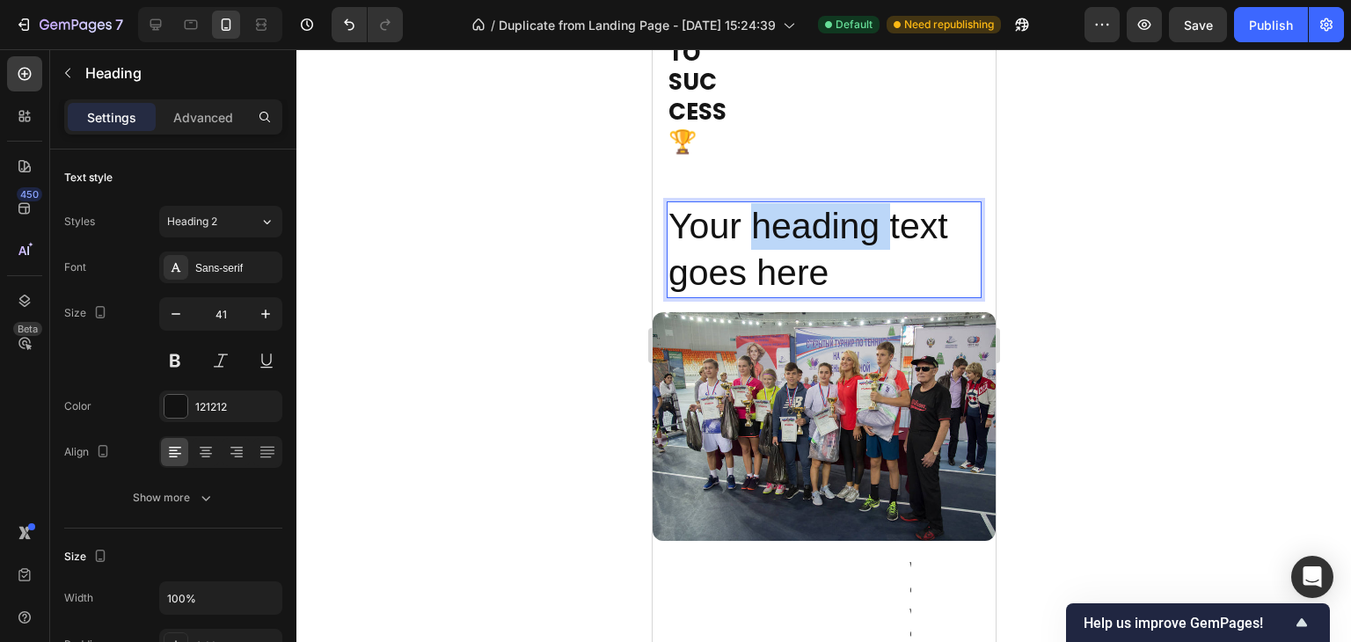
click at [802, 297] on p "Your heading text goes here" at bounding box center [823, 250] width 311 height 94
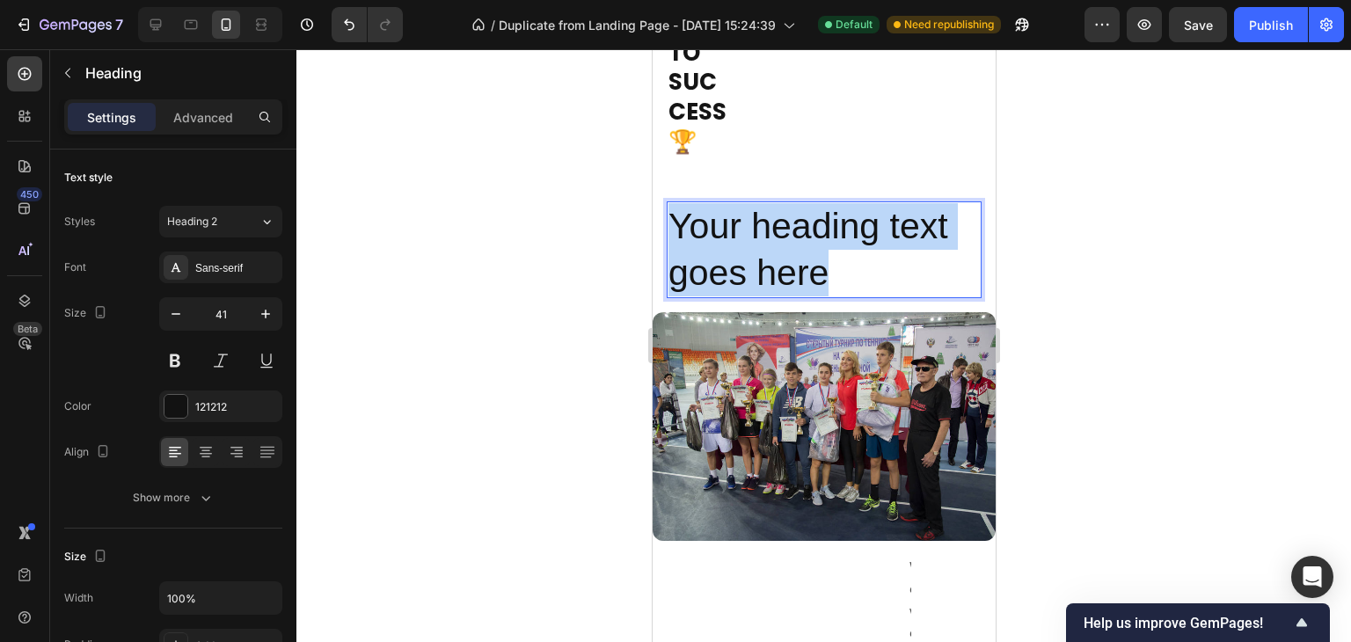
click at [802, 297] on p "Your heading text goes here" at bounding box center [823, 250] width 311 height 94
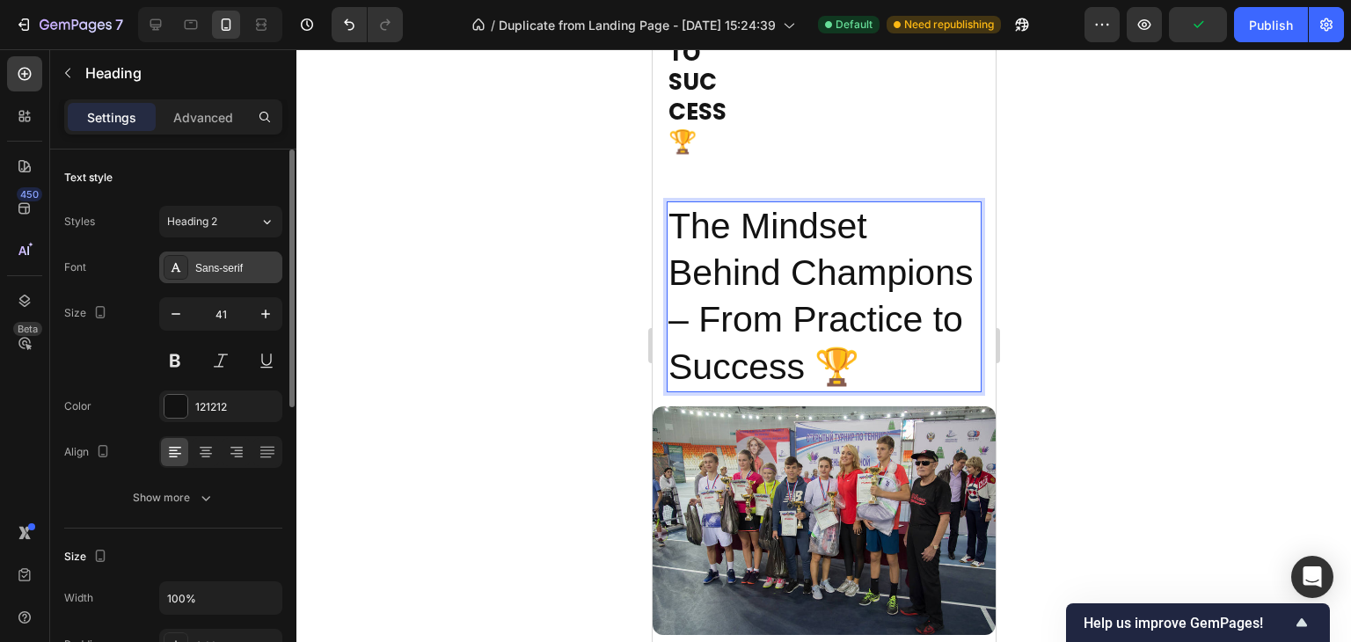
click at [222, 257] on div "Sans-serif" at bounding box center [220, 268] width 123 height 32
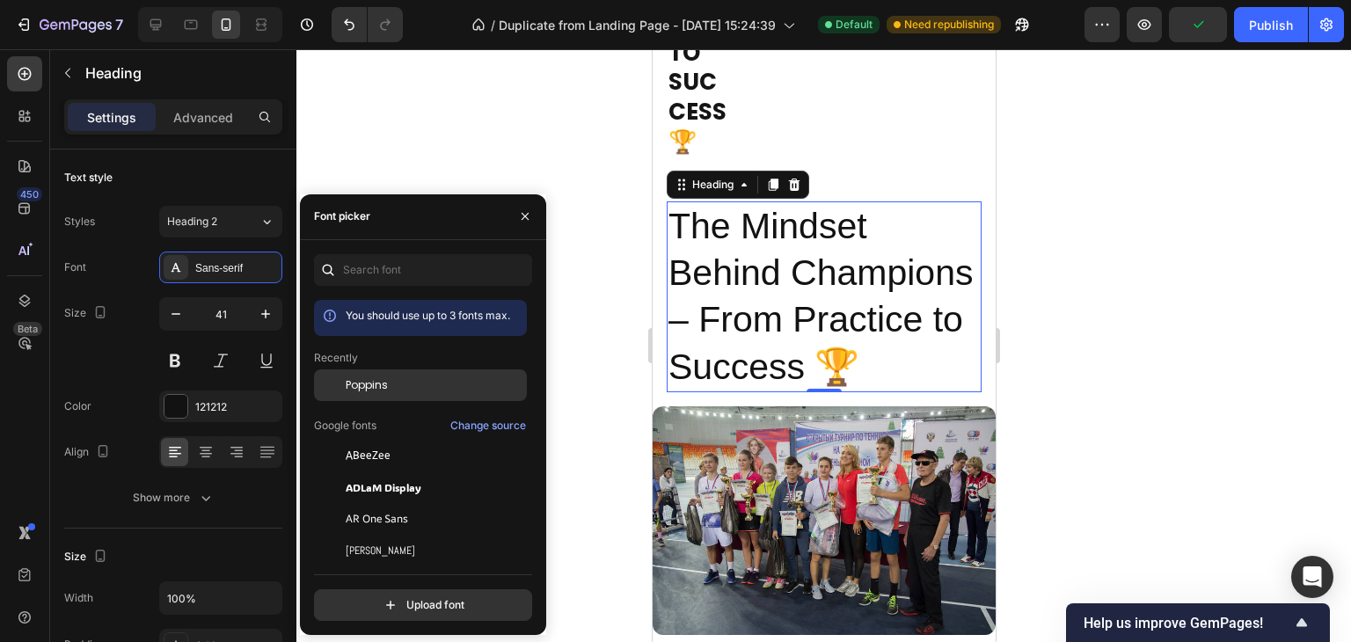
click at [345, 389] on div at bounding box center [330, 385] width 32 height 32
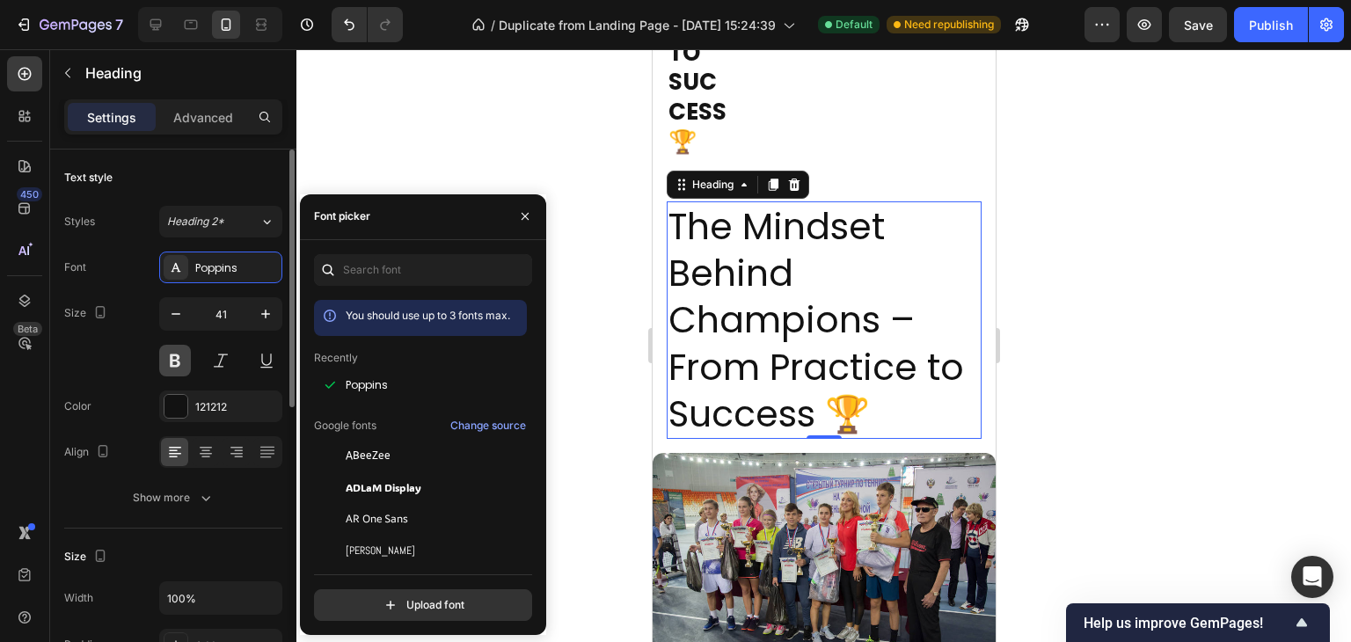
click at [178, 361] on button at bounding box center [175, 361] width 32 height 32
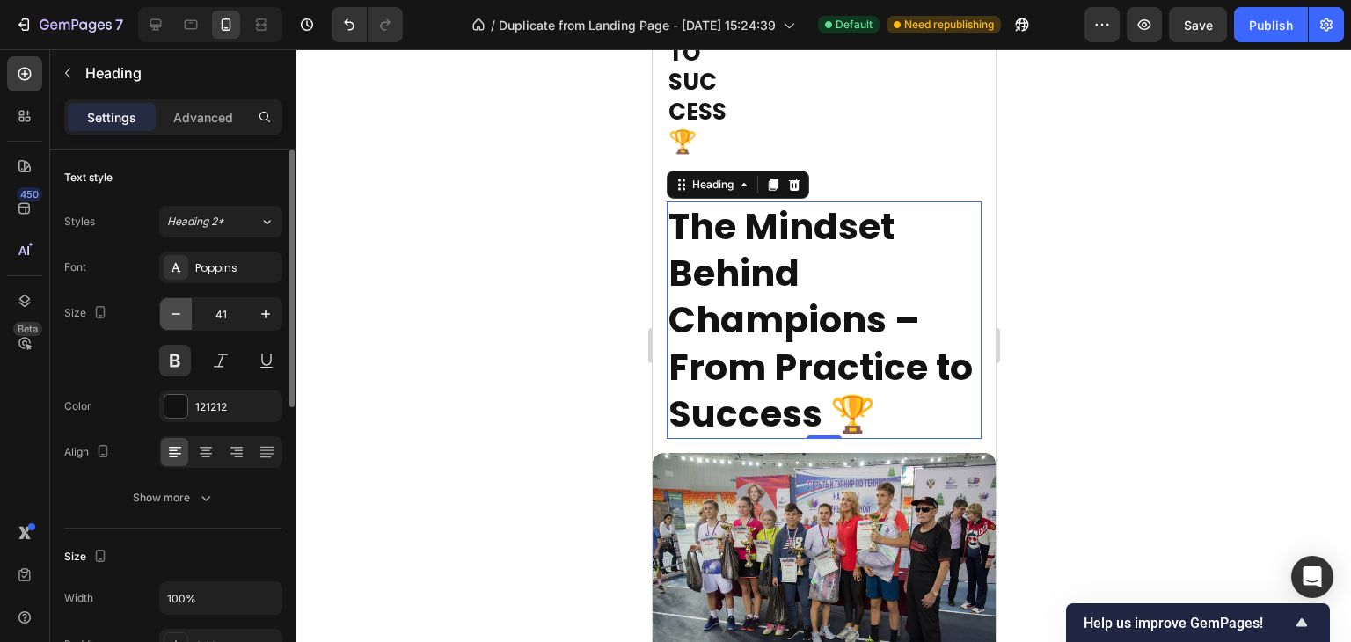
click at [173, 316] on icon "button" at bounding box center [176, 314] width 18 height 18
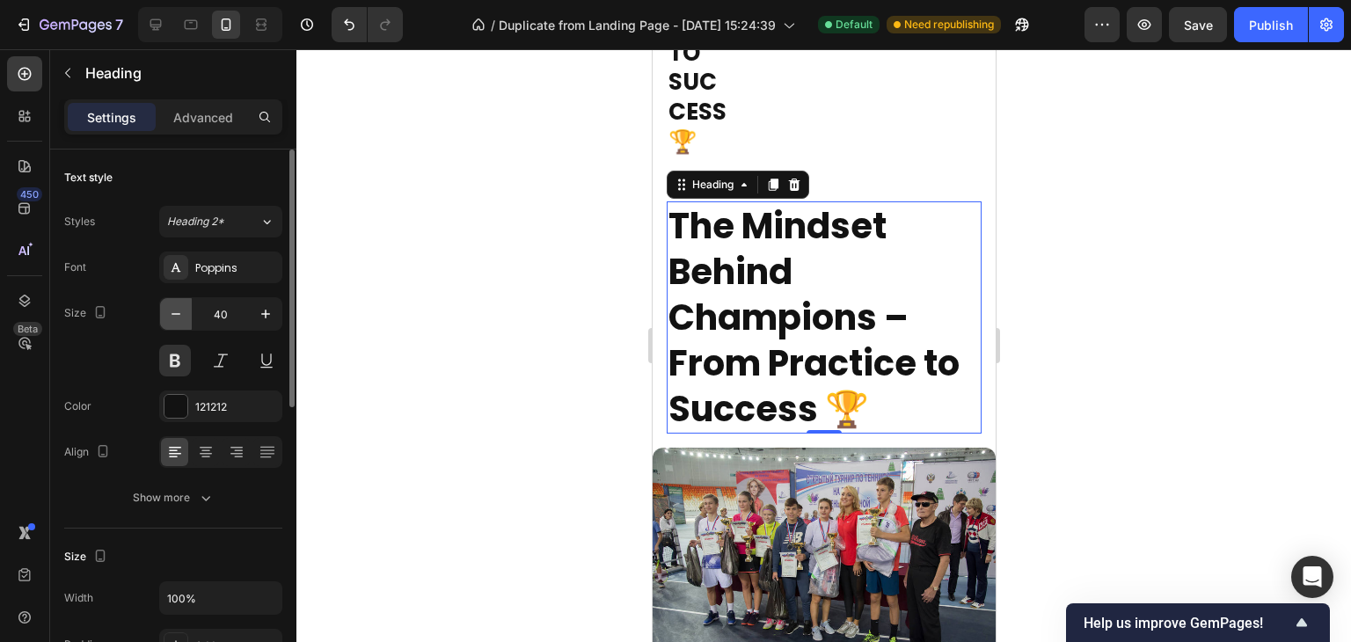
click at [173, 316] on icon "button" at bounding box center [176, 314] width 18 height 18
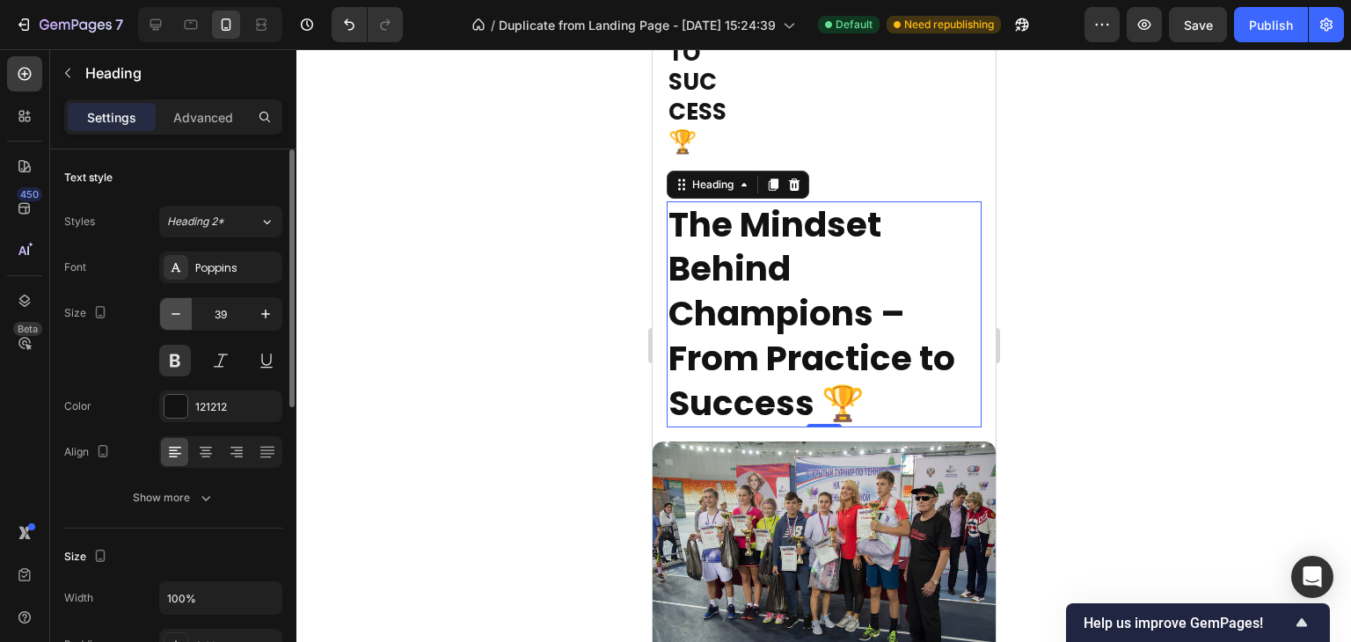
click at [173, 316] on icon "button" at bounding box center [176, 314] width 18 height 18
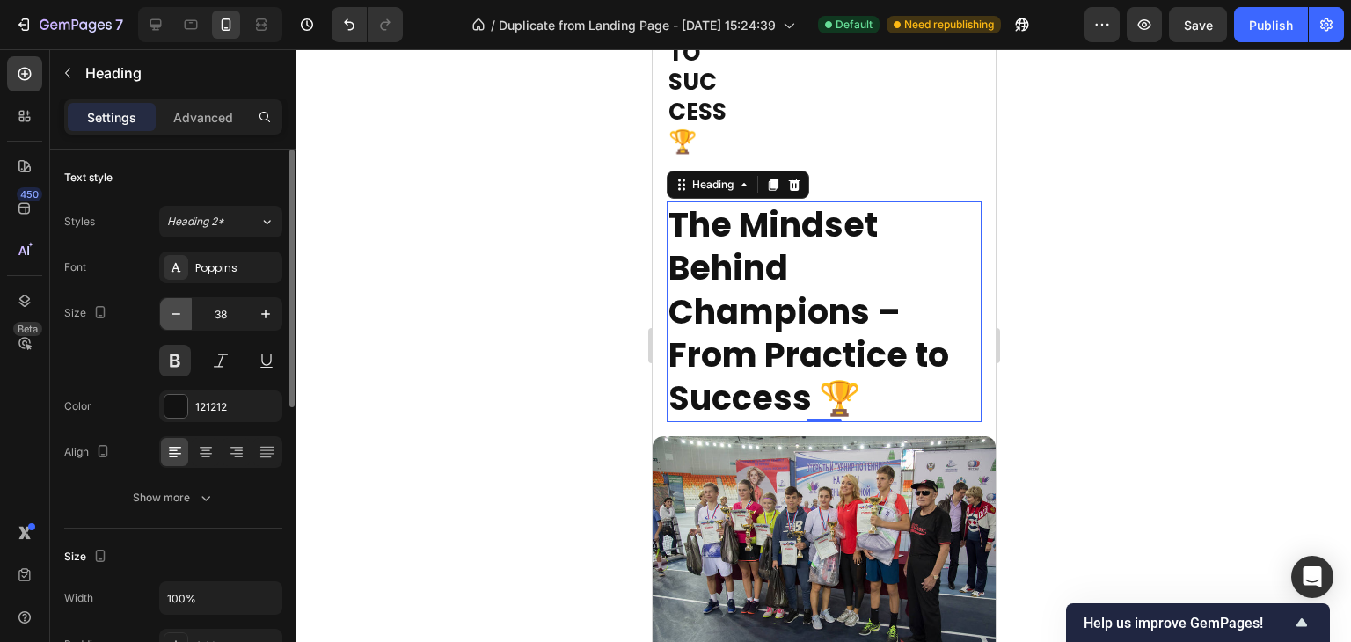
click at [173, 316] on icon "button" at bounding box center [176, 314] width 18 height 18
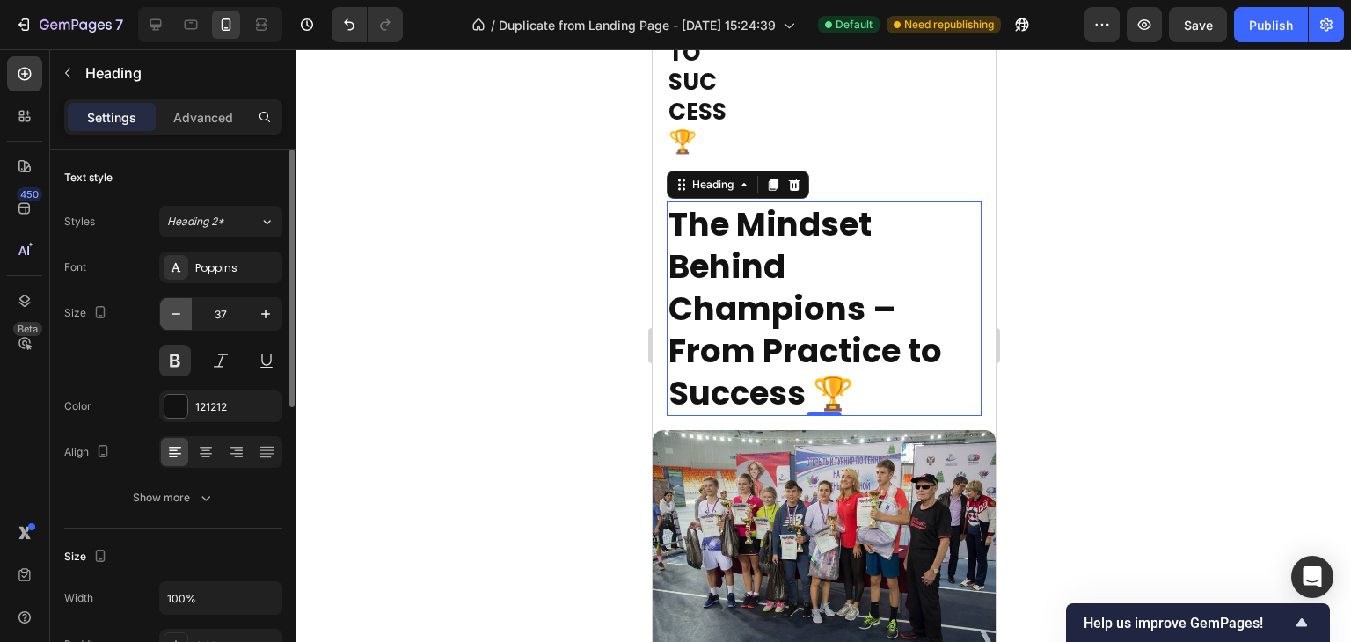
click at [173, 316] on icon "button" at bounding box center [176, 314] width 18 height 18
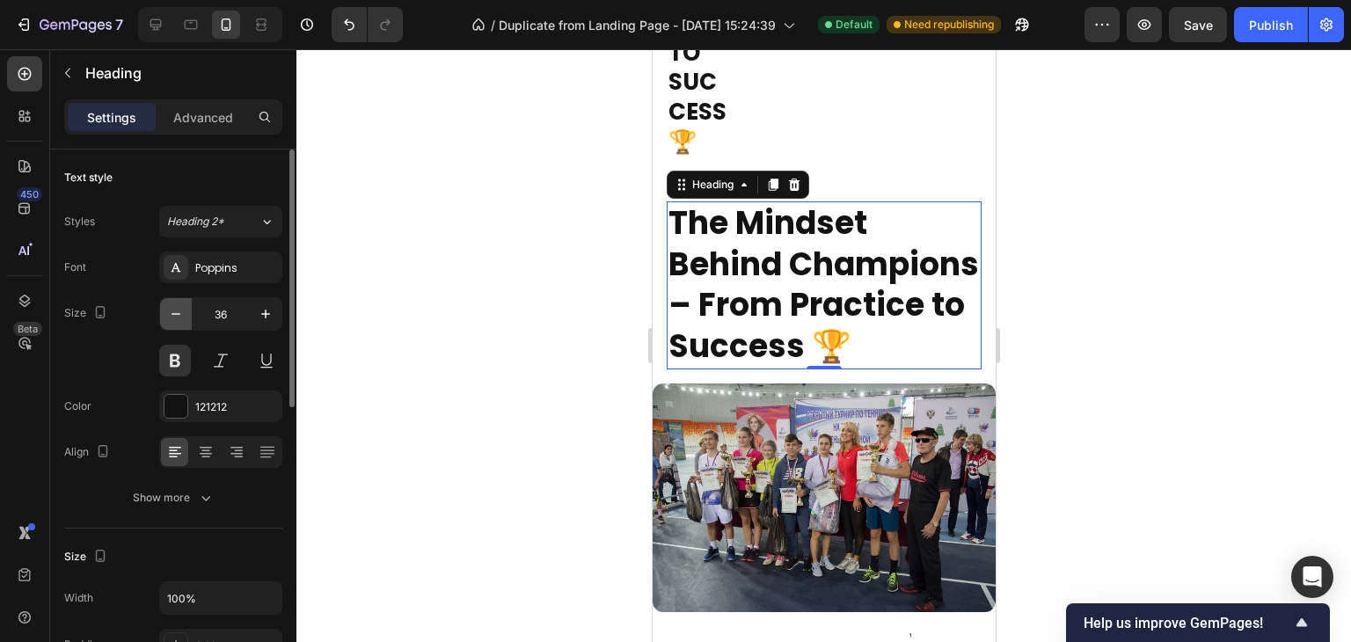
click at [173, 316] on icon "button" at bounding box center [176, 314] width 18 height 18
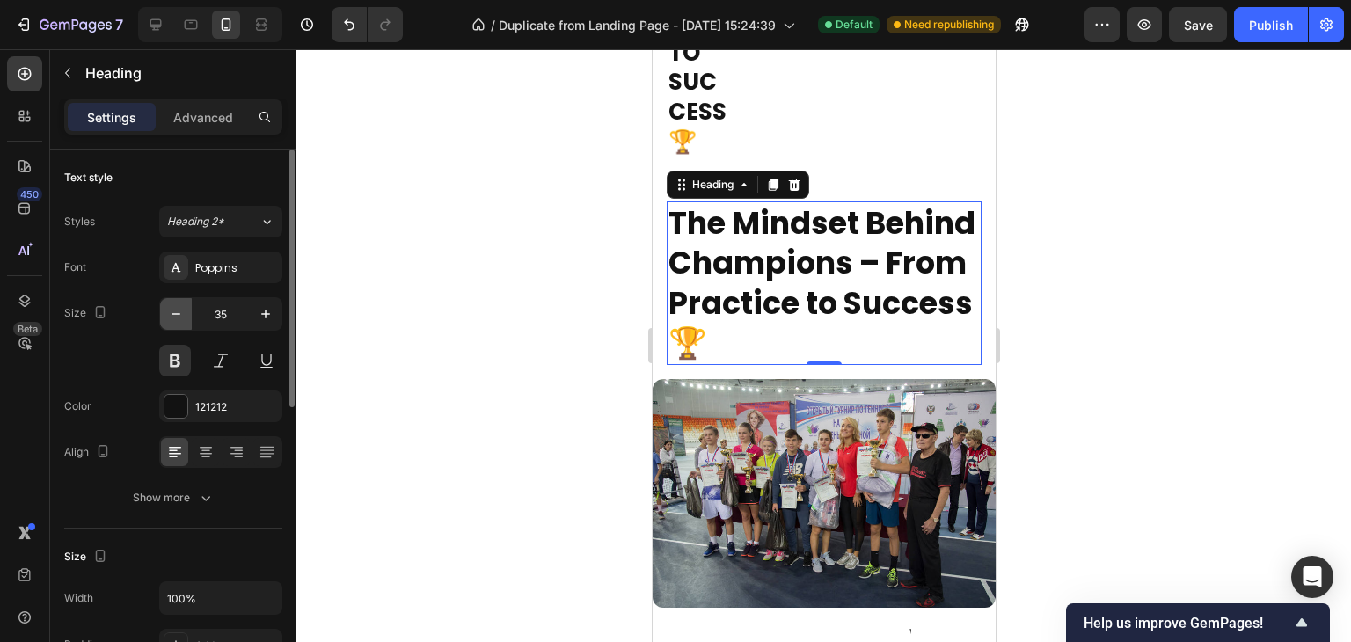
click at [173, 316] on icon "button" at bounding box center [176, 314] width 18 height 18
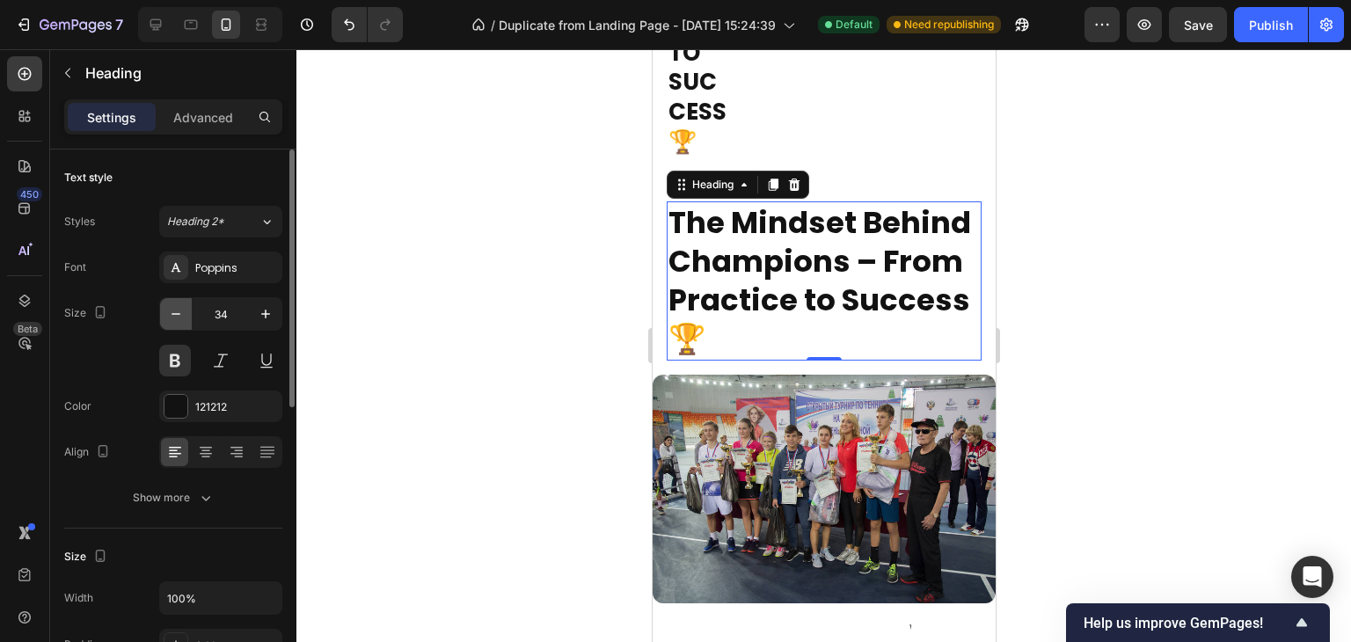
click at [173, 316] on icon "button" at bounding box center [176, 314] width 18 height 18
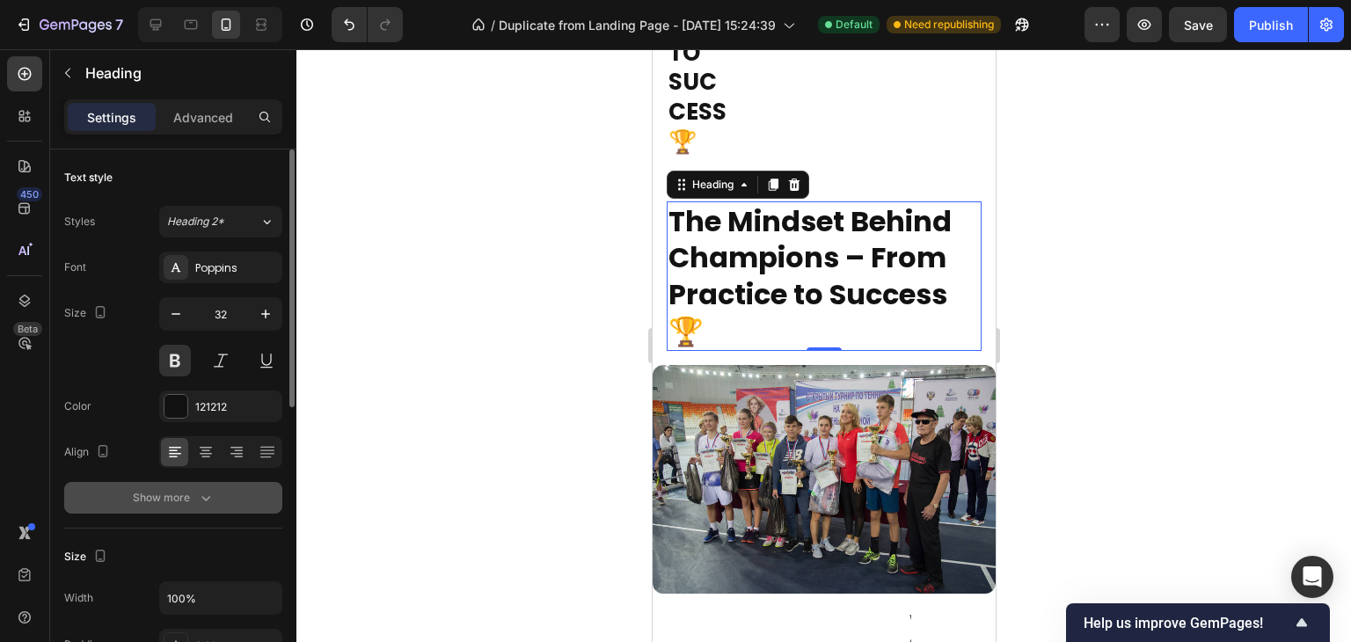
click at [207, 489] on icon "button" at bounding box center [206, 498] width 18 height 18
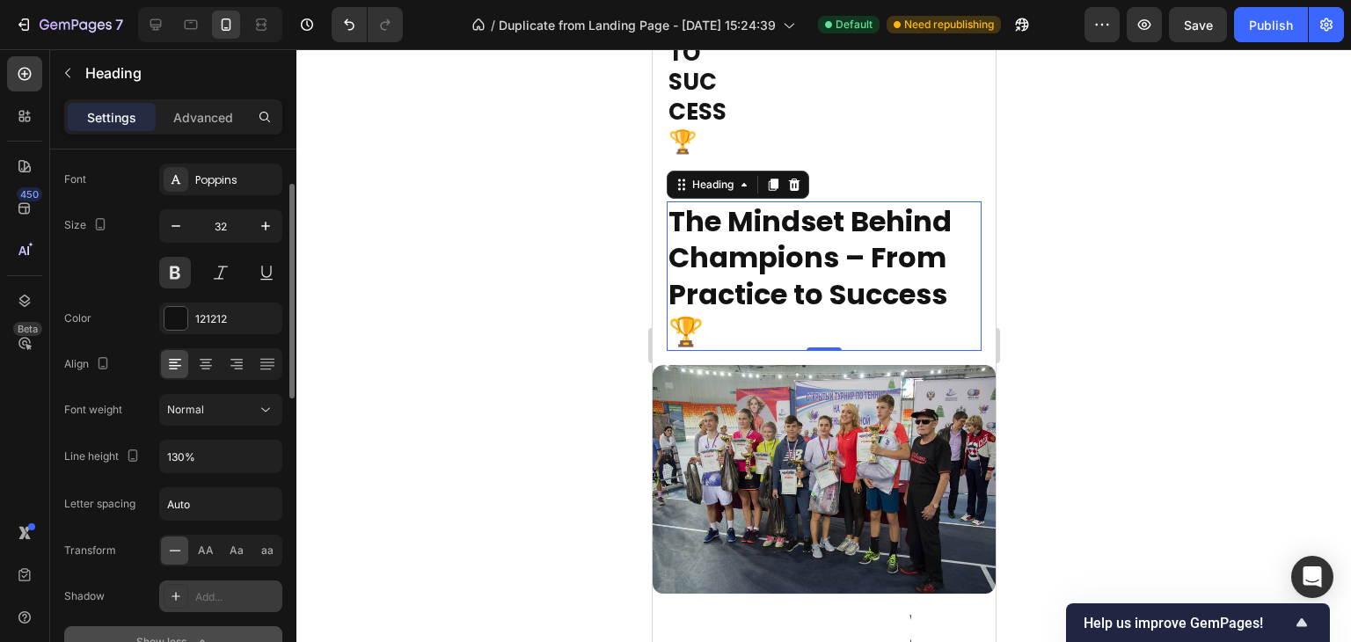
scroll to position [176, 0]
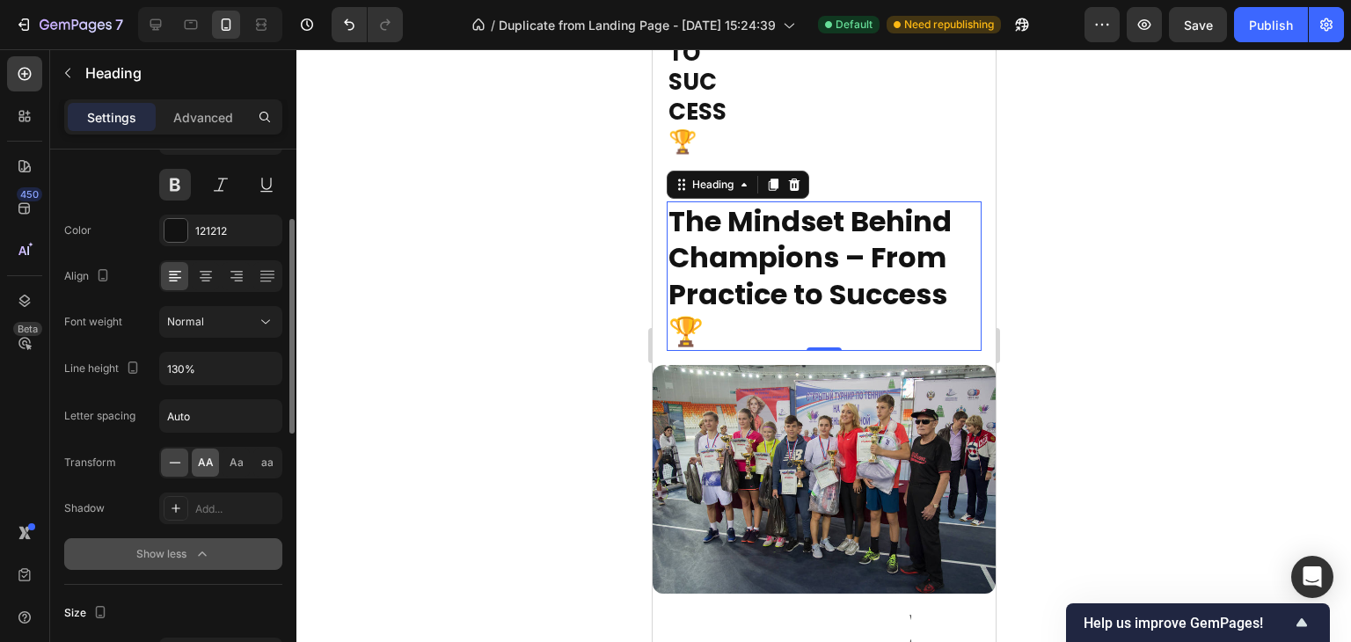
click at [205, 465] on span "AA" at bounding box center [206, 463] width 16 height 16
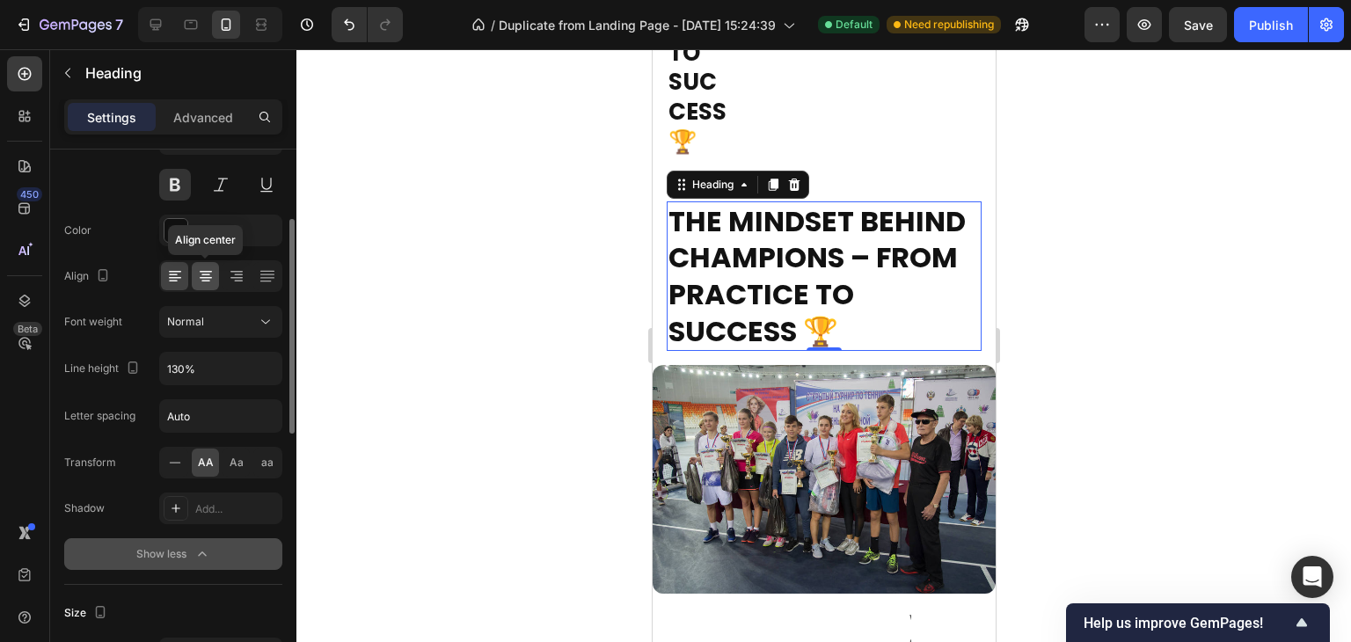
click at [202, 273] on icon at bounding box center [206, 276] width 18 height 18
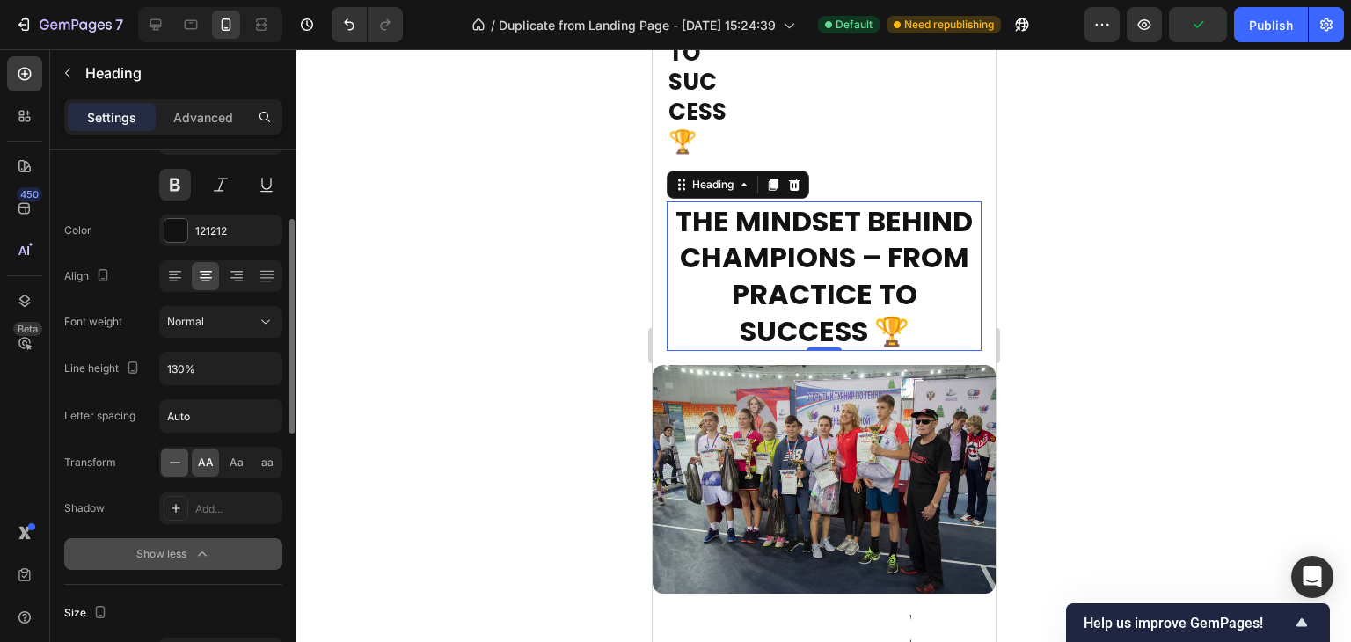
click at [174, 462] on icon at bounding box center [174, 462] width 11 height 1
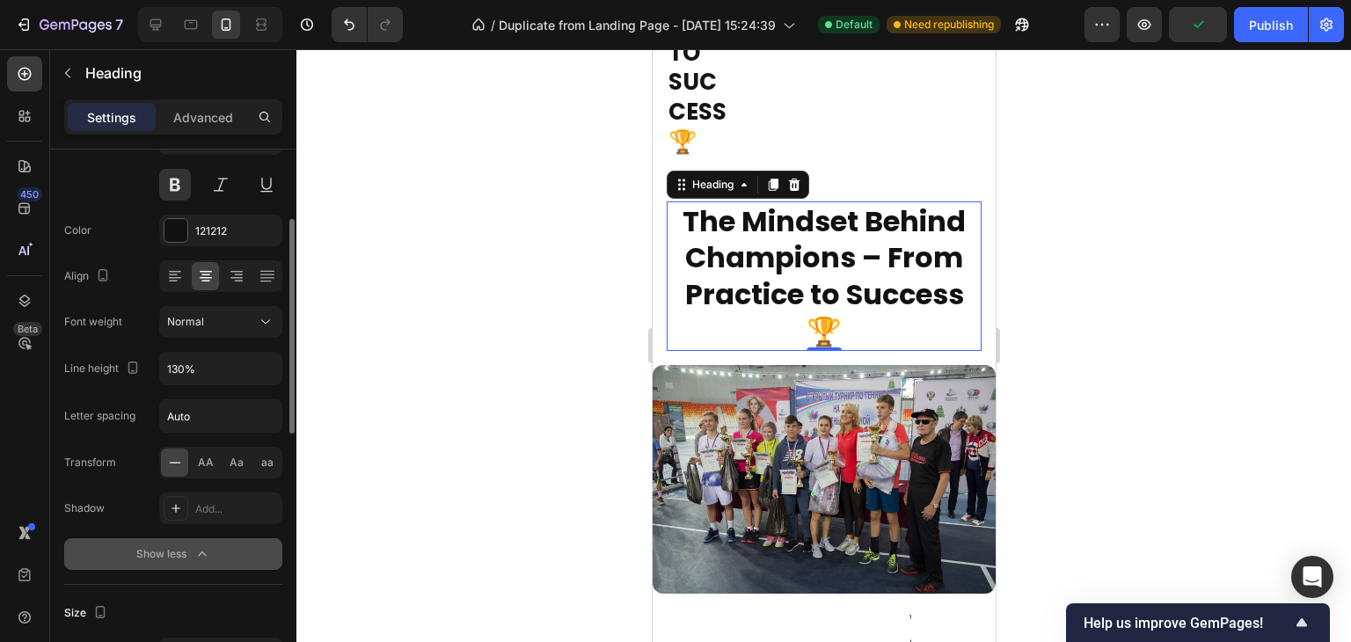
click at [174, 462] on icon at bounding box center [174, 462] width 11 height 1
click at [208, 461] on span "AA" at bounding box center [206, 463] width 16 height 16
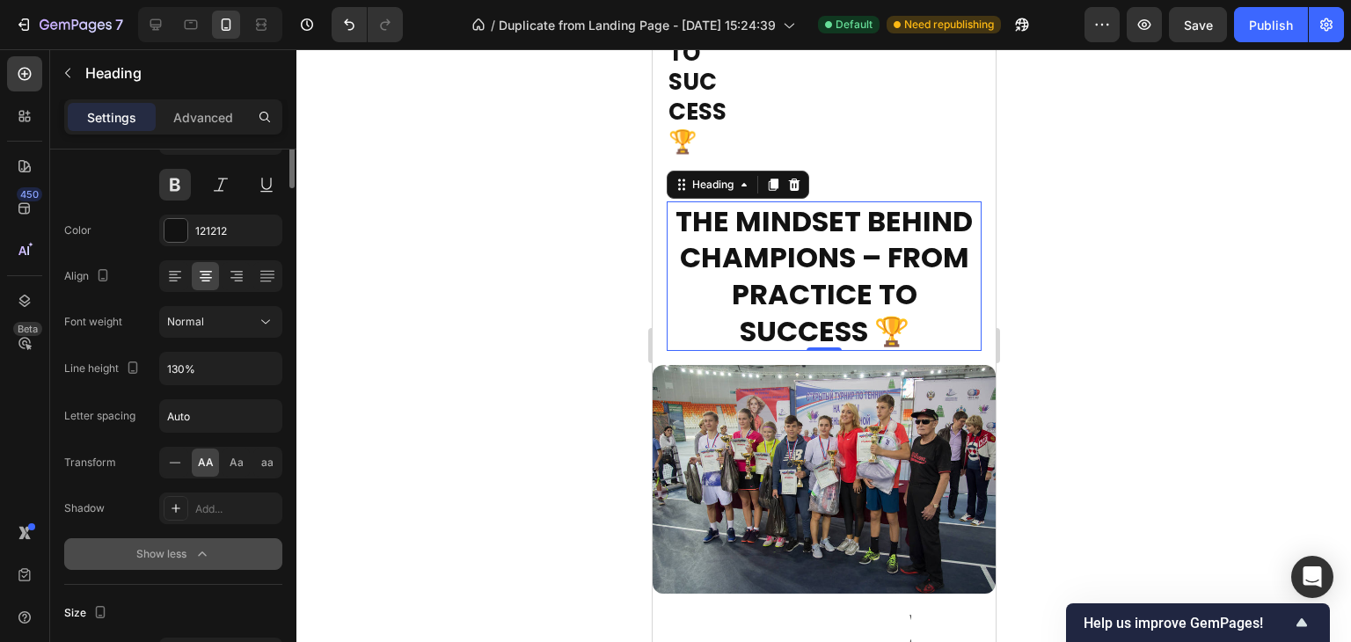
scroll to position [0, 0]
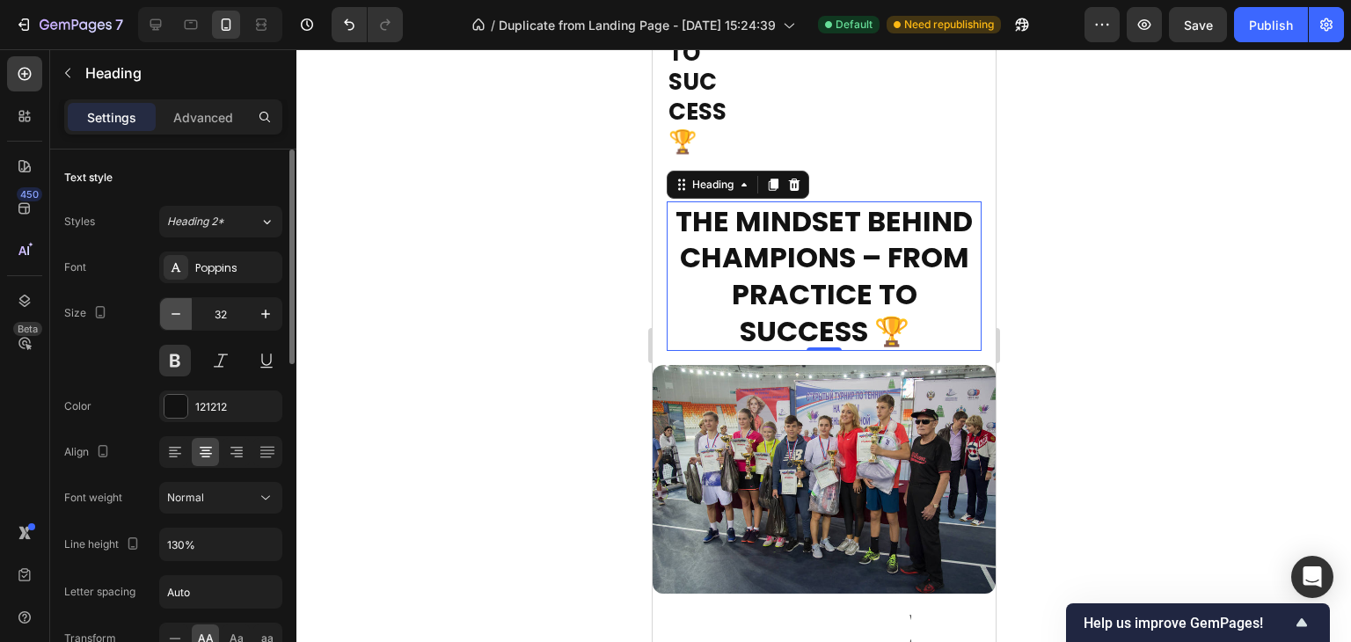
click at [183, 318] on icon "button" at bounding box center [176, 314] width 18 height 18
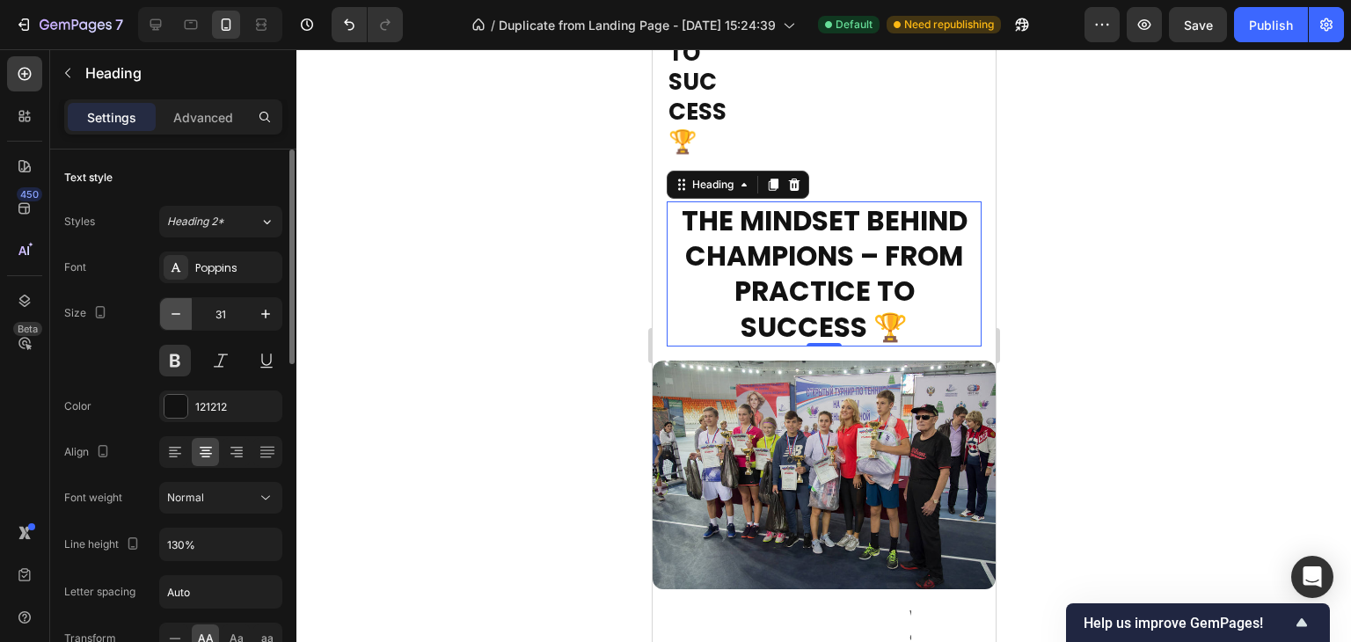
click at [183, 318] on icon "button" at bounding box center [176, 314] width 18 height 18
type input "30"
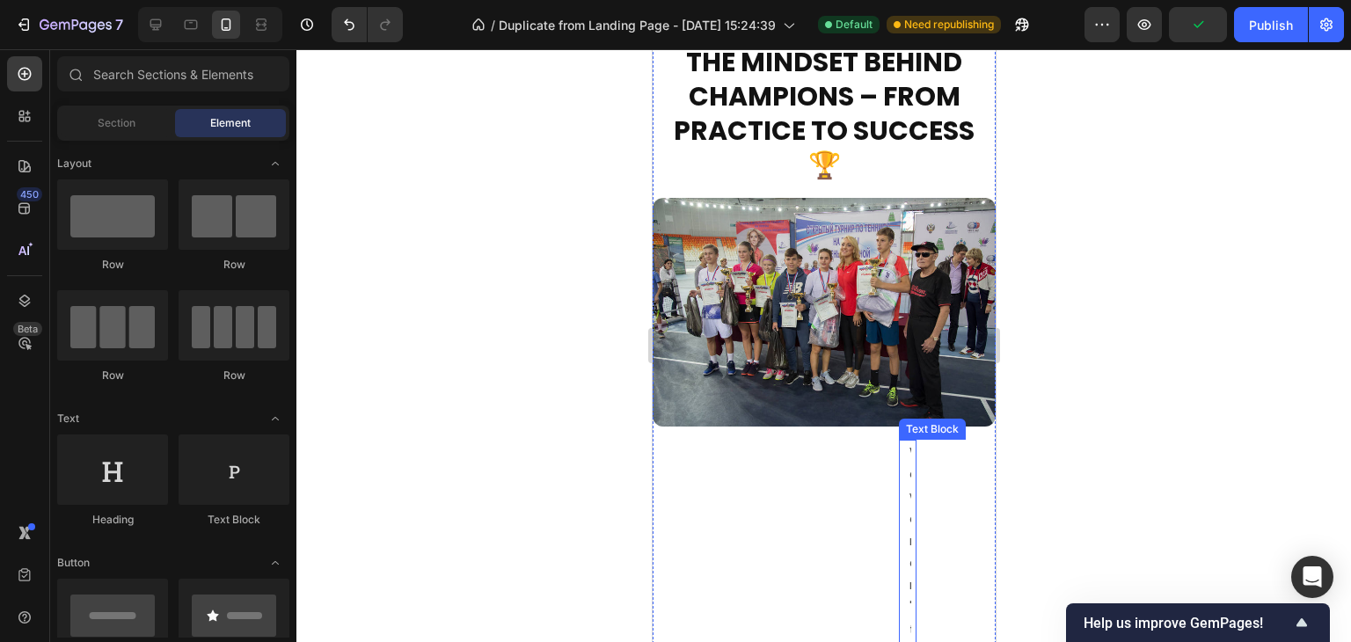
scroll to position [3040, 0]
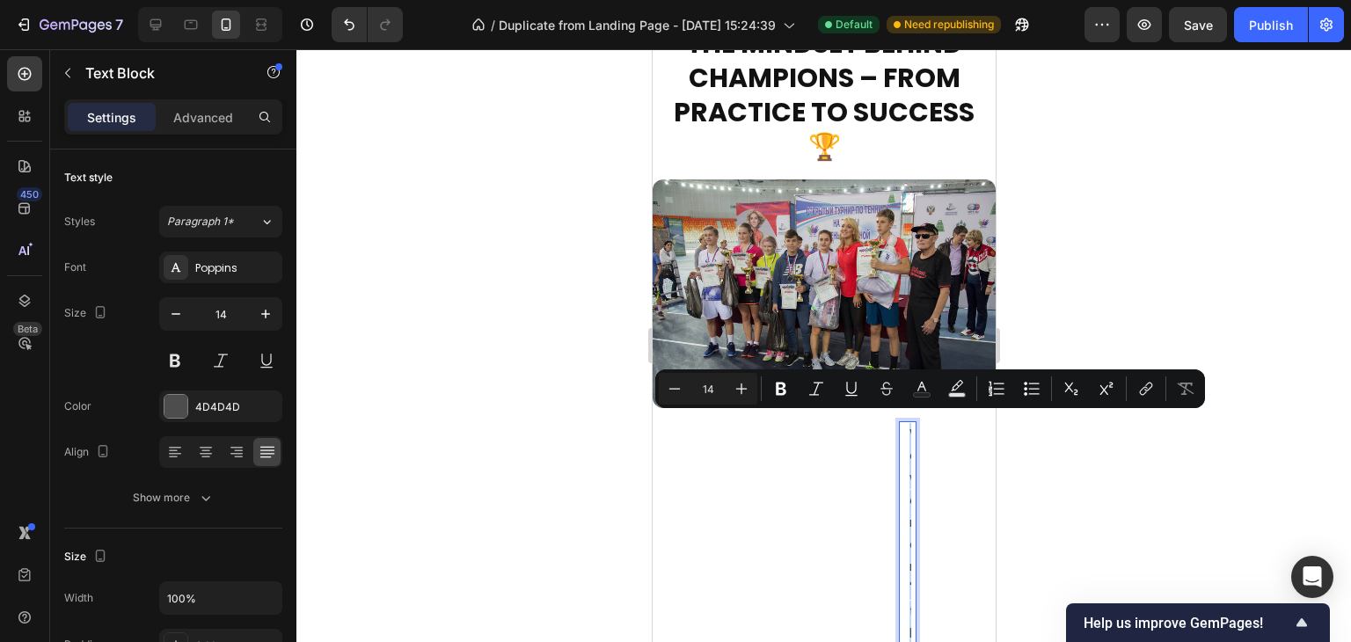
copy p "We weren't born champions. And very few actually are."
click at [1084, 473] on div at bounding box center [823, 345] width 1055 height 593
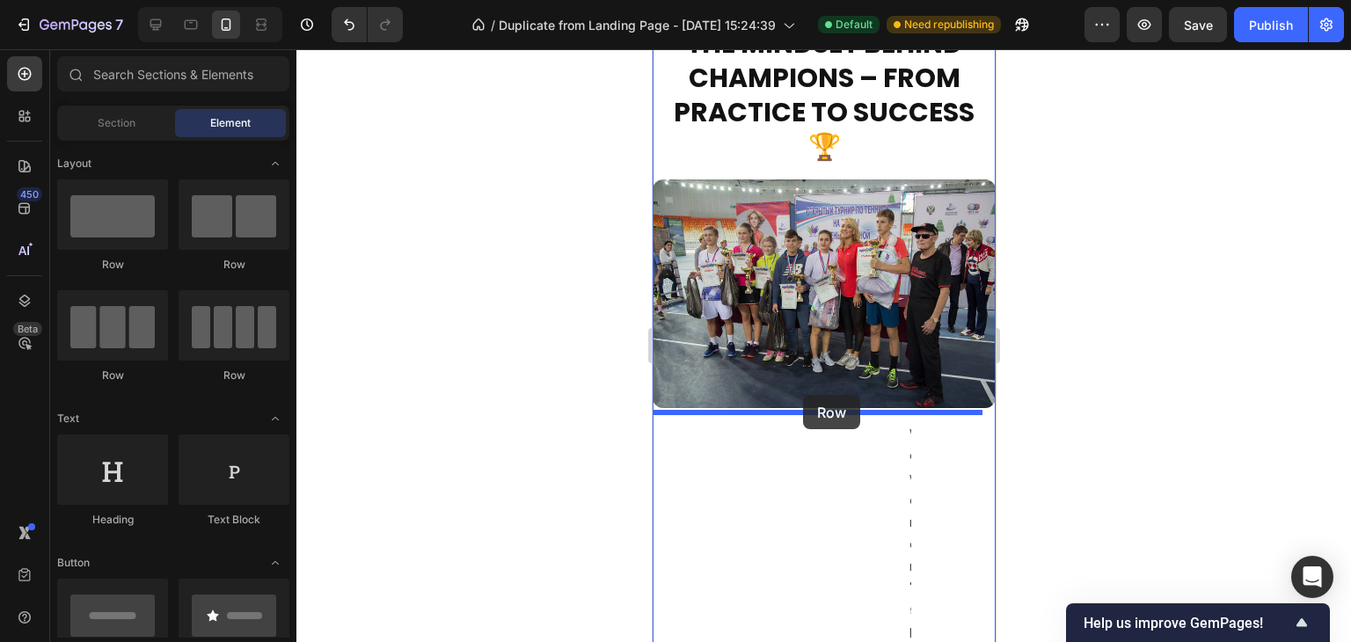
drag, startPoint x: 781, startPoint y: 266, endPoint x: 802, endPoint y: 395, distance: 130.1
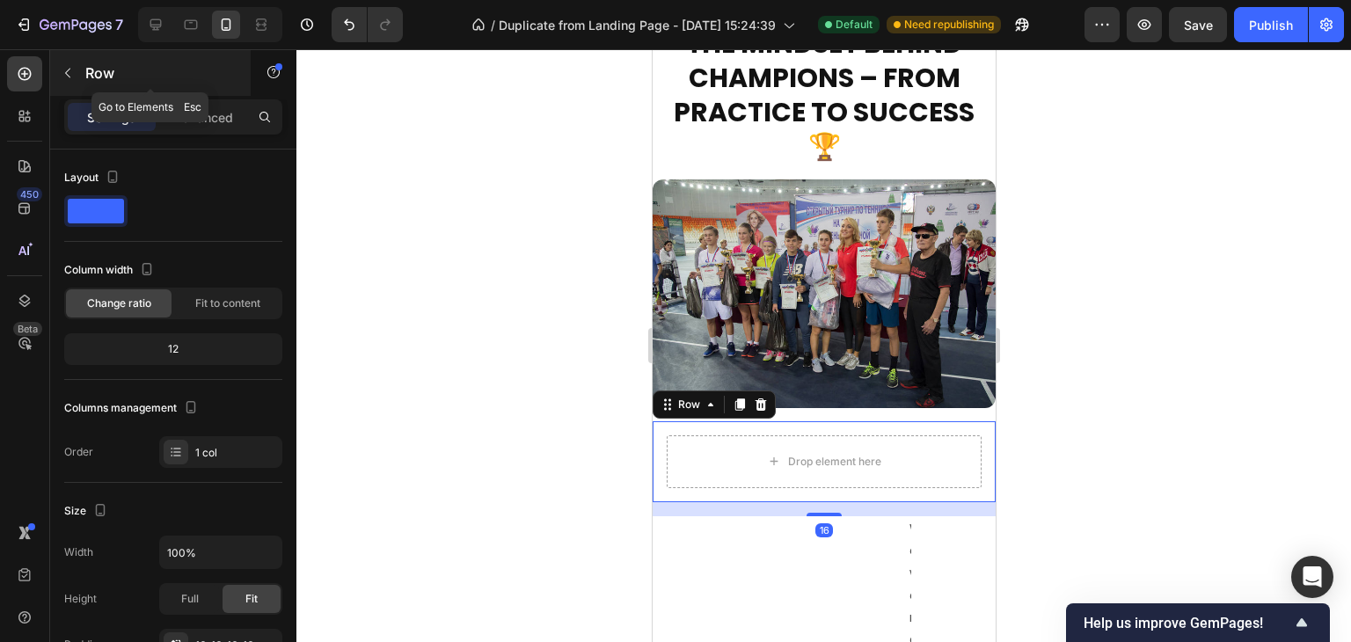
click at [63, 72] on icon "button" at bounding box center [68, 73] width 14 height 14
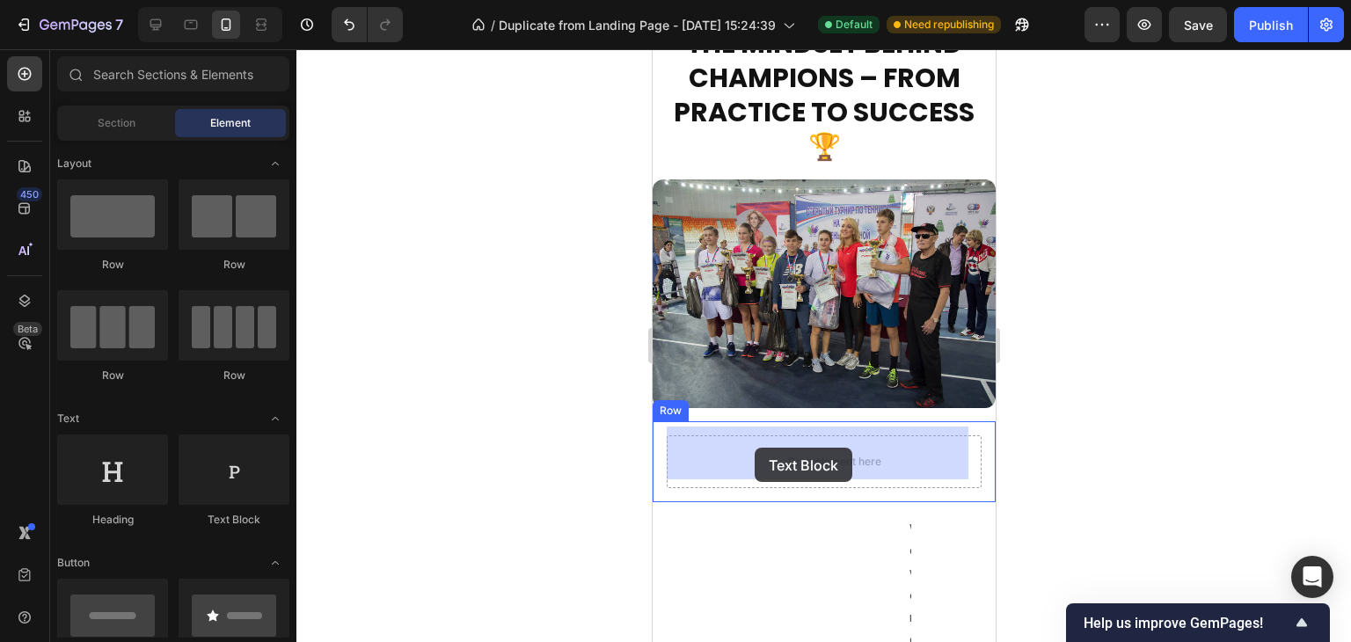
drag, startPoint x: 856, startPoint y: 513, endPoint x: 754, endPoint y: 449, distance: 120.5
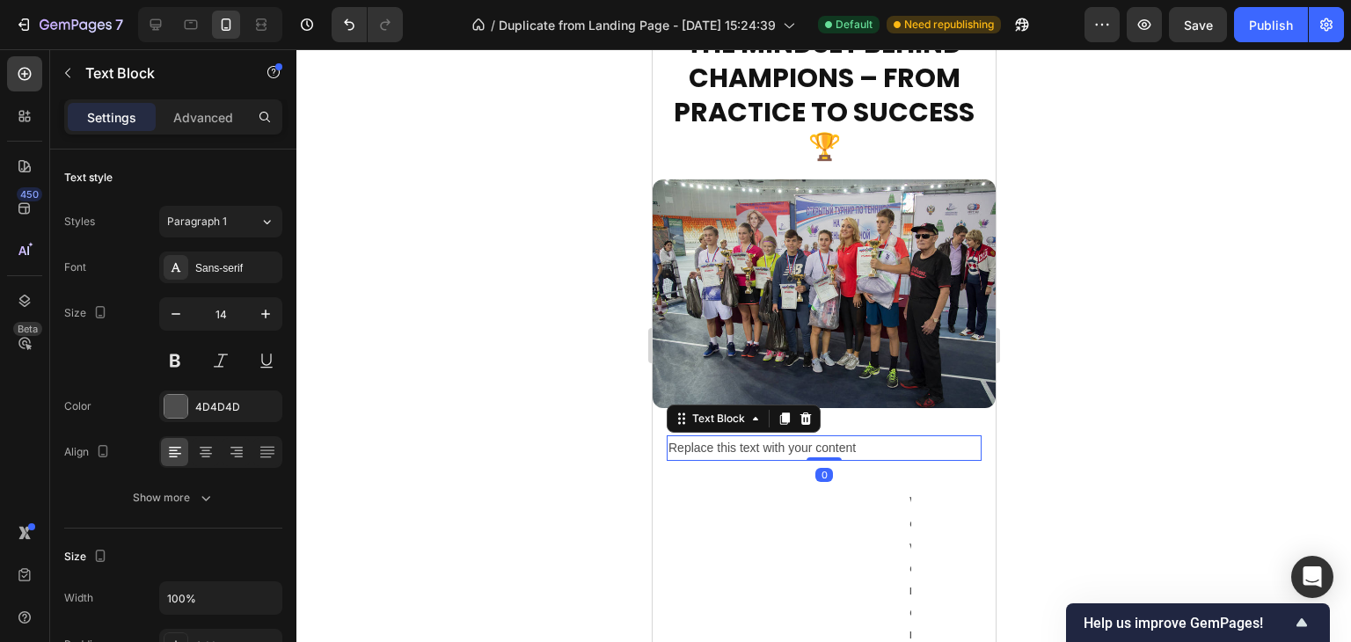
click at [754, 438] on div "Replace this text with your content" at bounding box center [823, 448] width 315 height 26
click at [754, 438] on p "Replace this text with your content" at bounding box center [823, 448] width 311 height 22
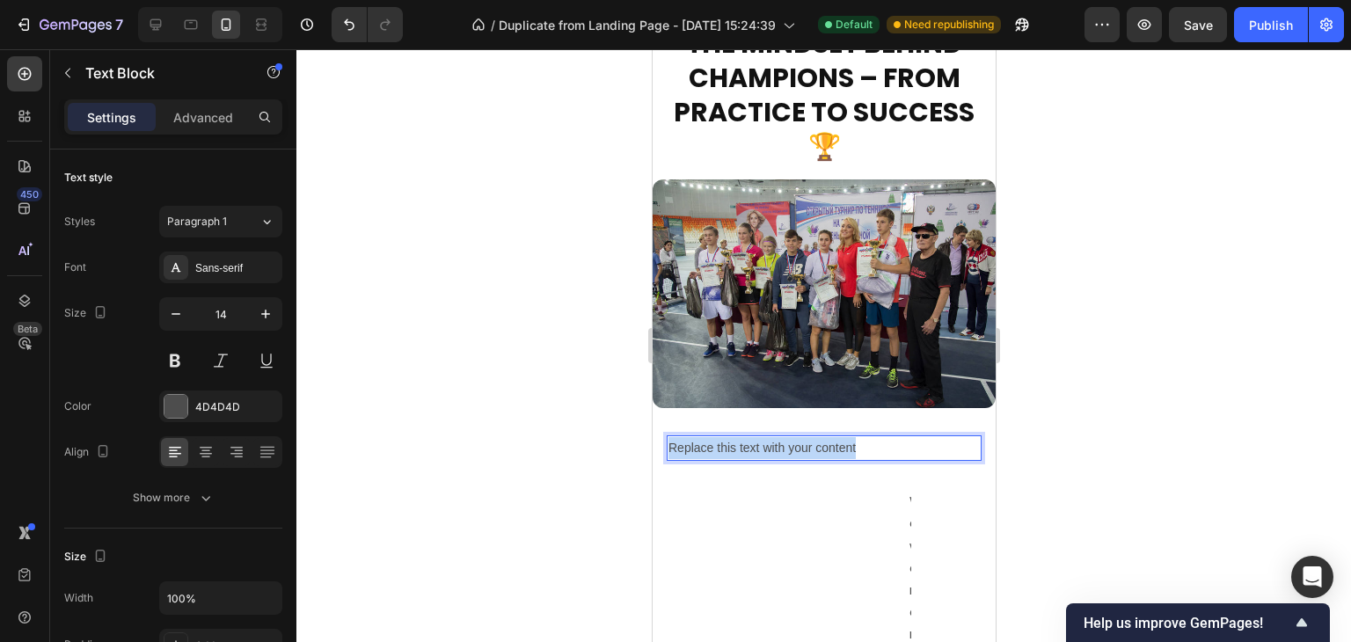
click at [754, 438] on p "Replace this text with your content" at bounding box center [823, 448] width 311 height 22
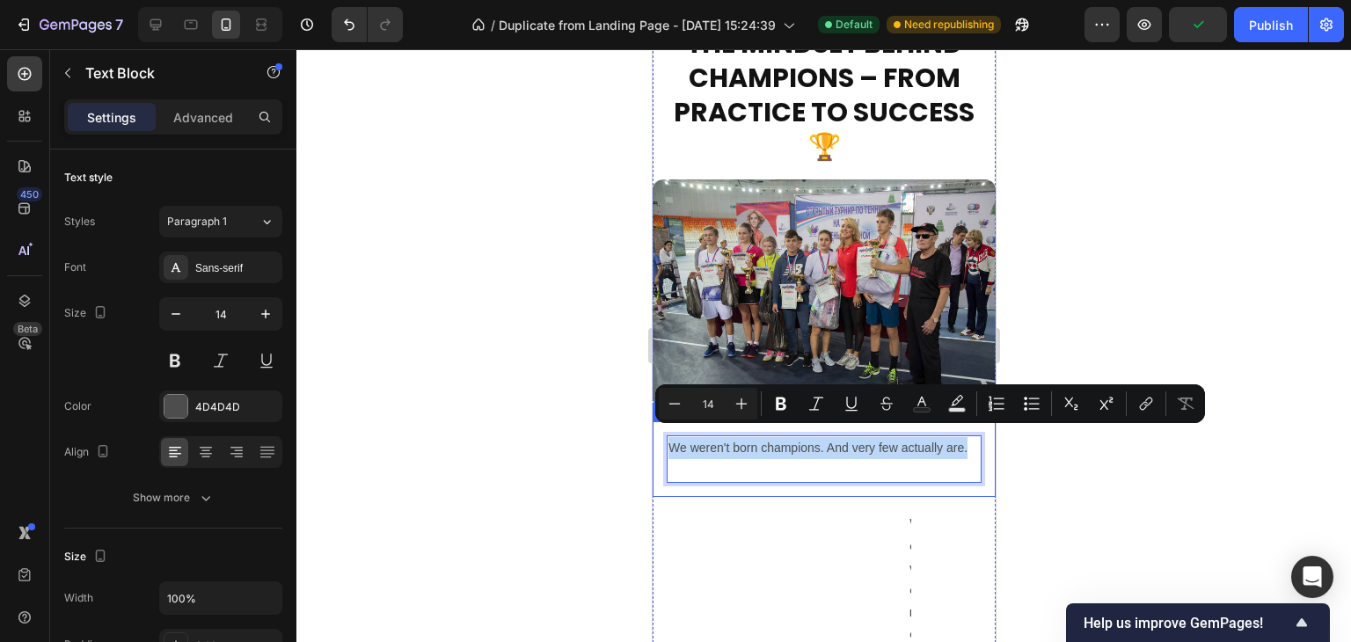
drag, startPoint x: 712, startPoint y: 450, endPoint x: 658, endPoint y: 398, distance: 75.3
click at [658, 421] on div "We weren't born champions. And very few actually are. Text Block 0 Row" at bounding box center [823, 459] width 343 height 76
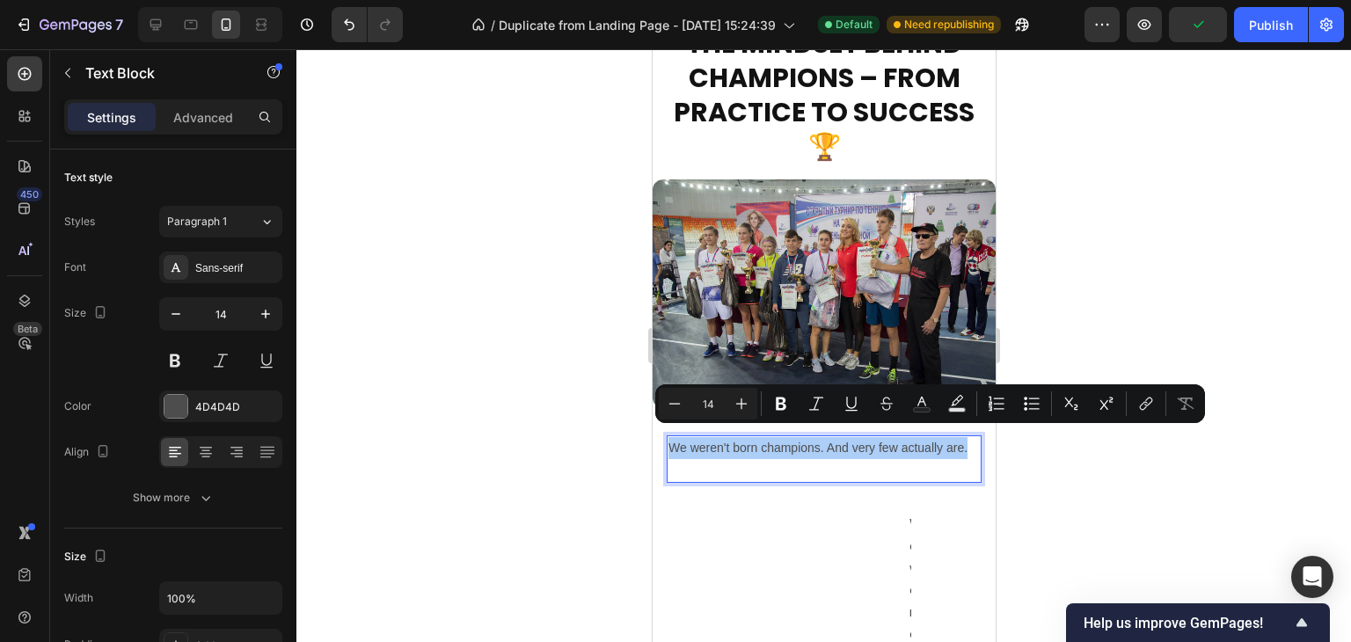
click at [1140, 457] on div at bounding box center [823, 345] width 1055 height 593
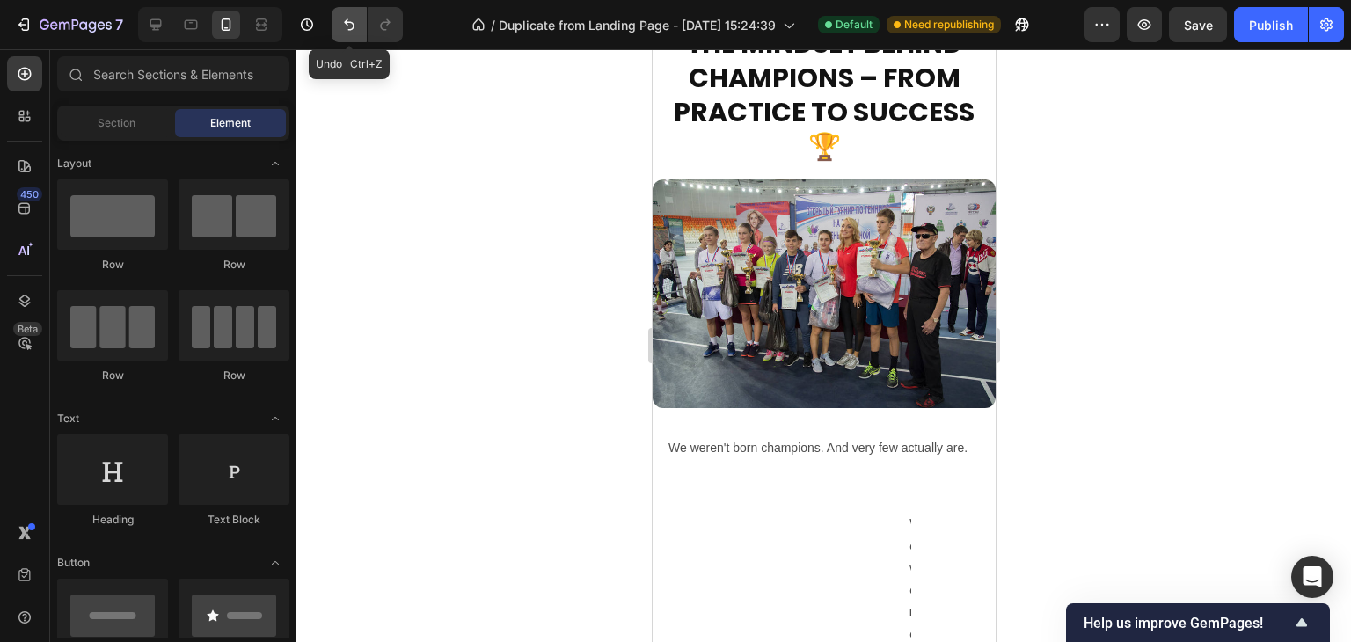
click at [348, 18] on icon "Undo/Redo" at bounding box center [349, 25] width 18 height 18
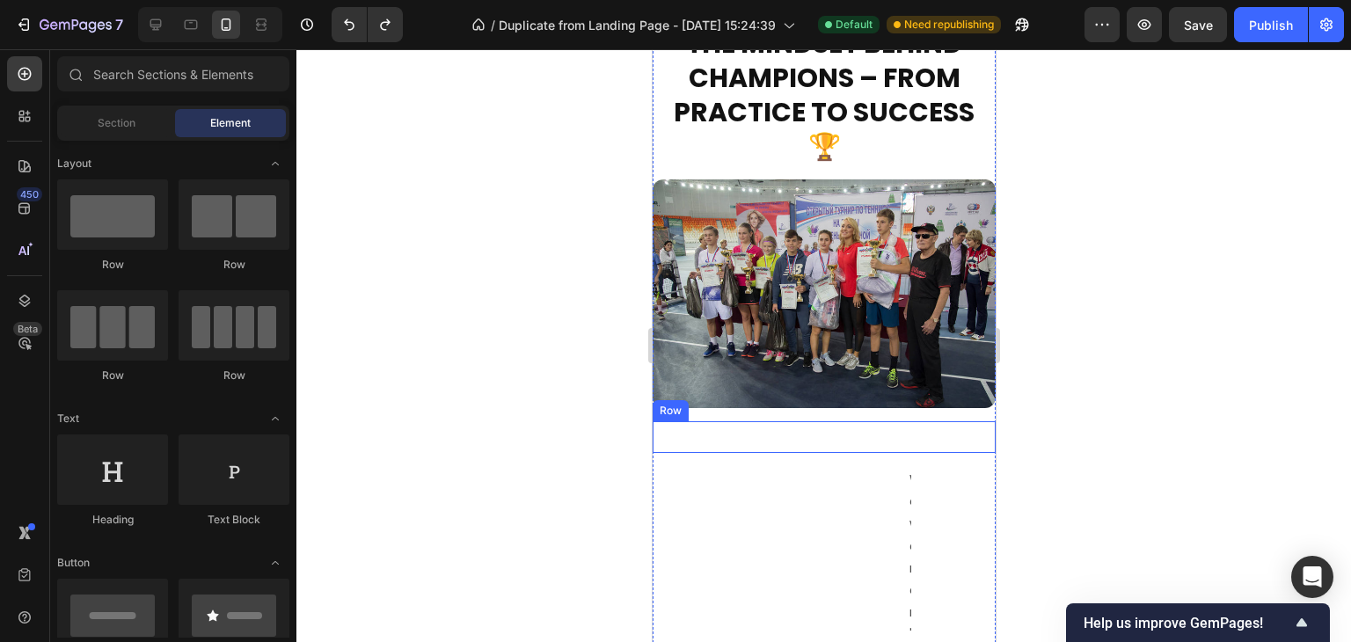
click at [804, 435] on div "Text Block" at bounding box center [823, 437] width 315 height 4
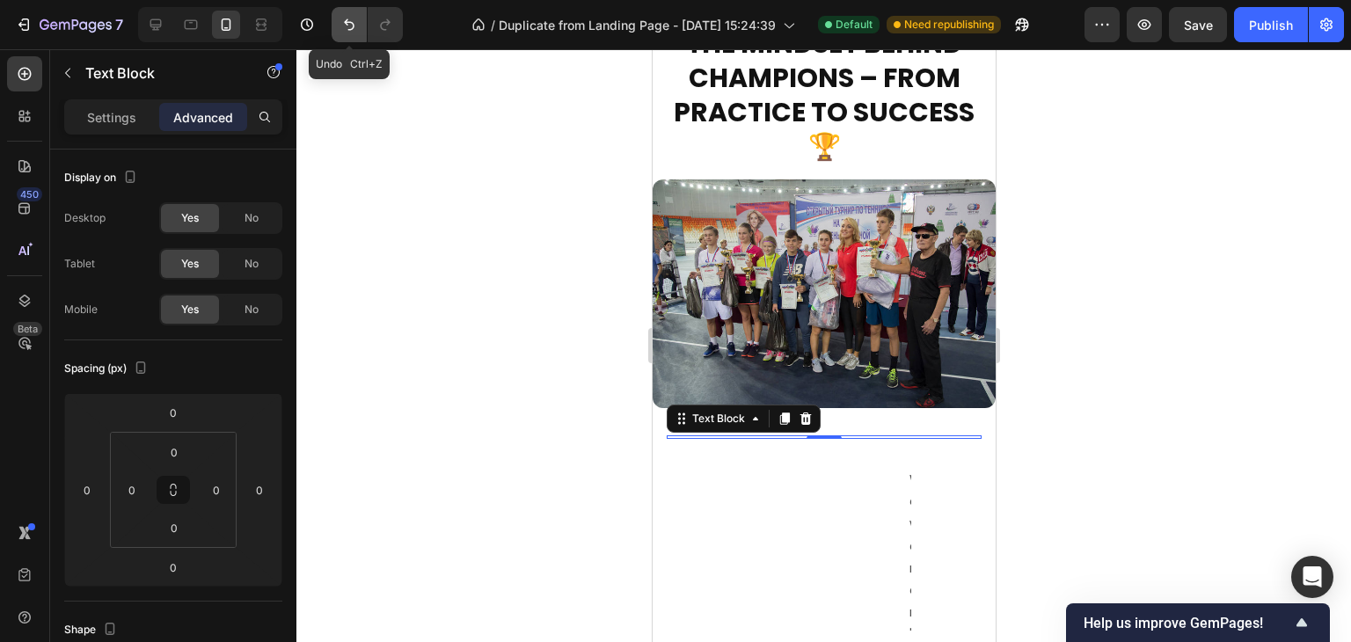
click at [344, 29] on icon "Undo/Redo" at bounding box center [349, 25] width 18 height 18
click at [159, 19] on icon at bounding box center [156, 25] width 18 height 18
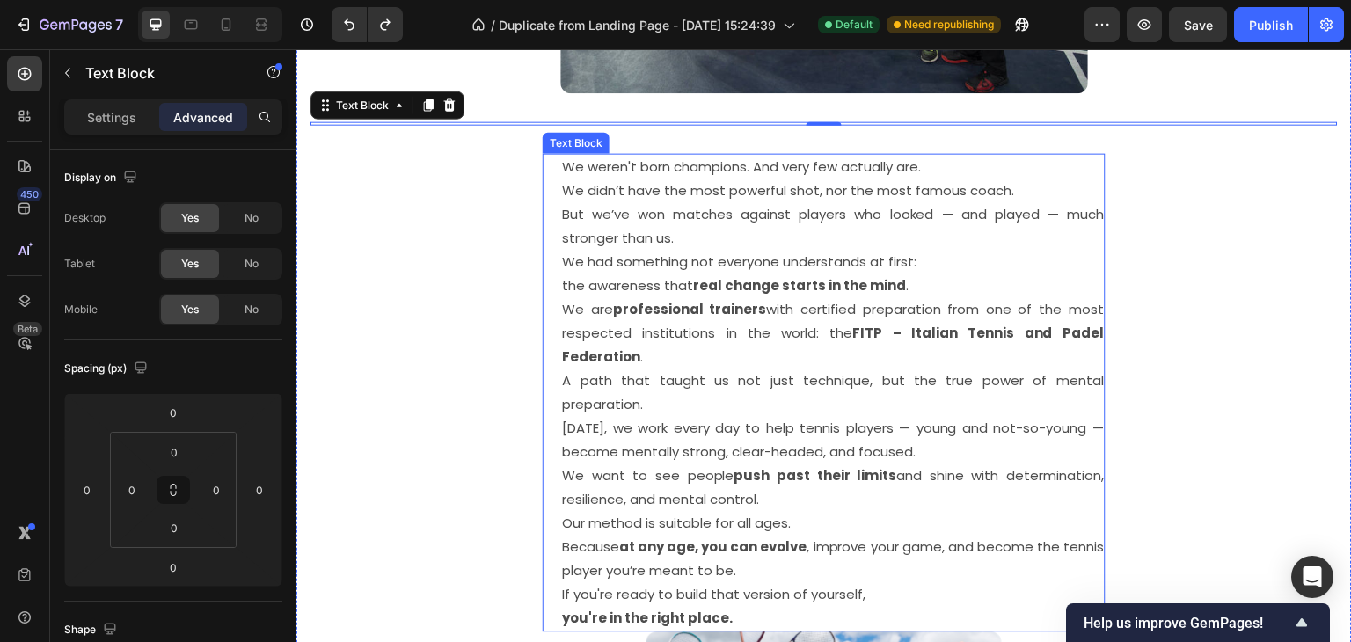
scroll to position [3451, 0]
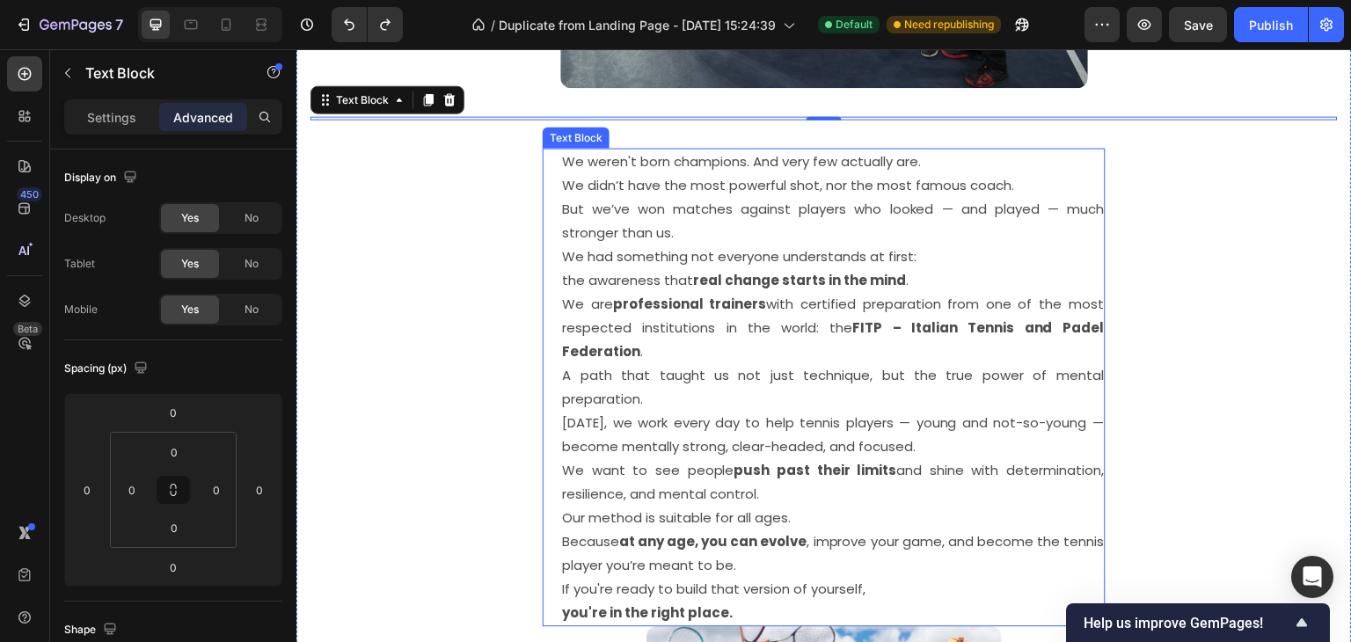
click at [651, 285] on p "We had something not everyone understands at first: the awareness that real cha…" at bounding box center [833, 268] width 542 height 47
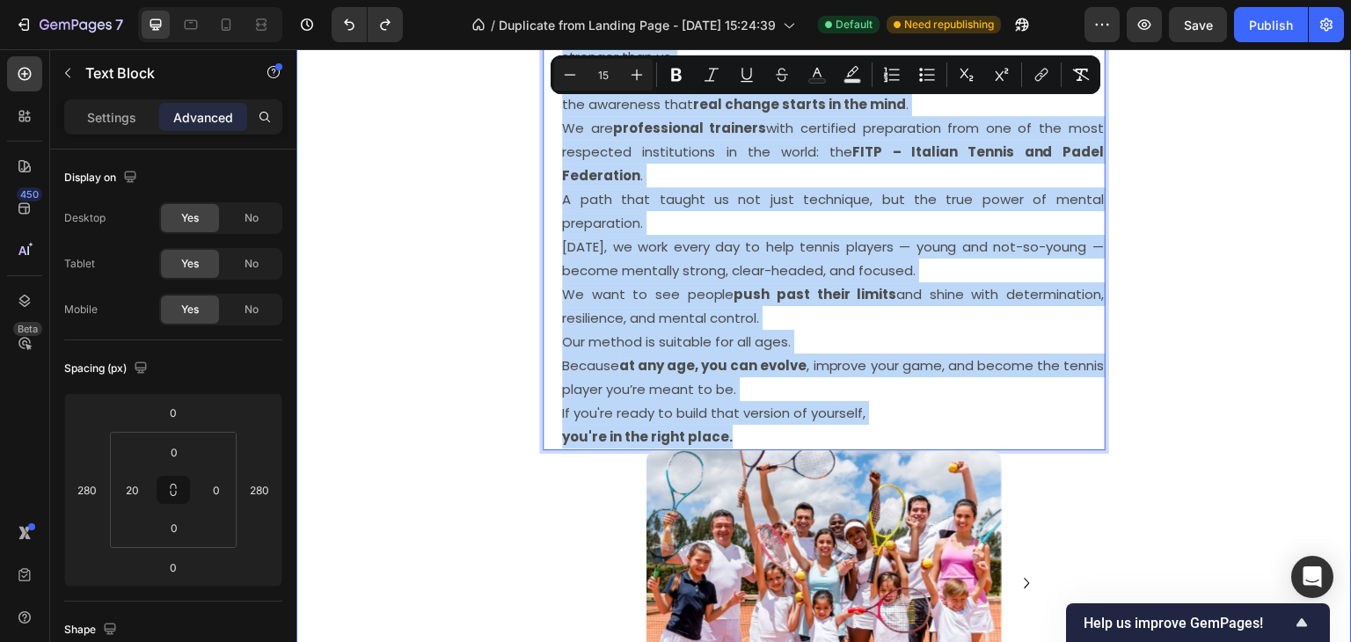
scroll to position [3743, 0]
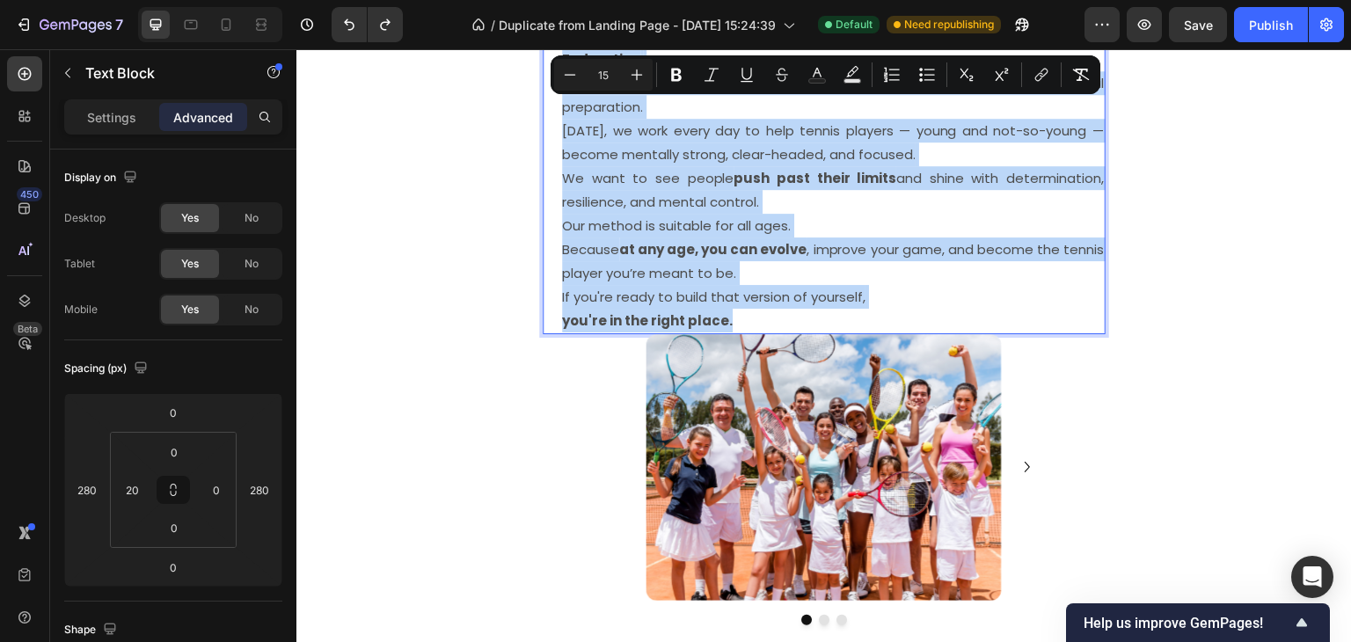
drag, startPoint x: 564, startPoint y: 152, endPoint x: 780, endPoint y: 313, distance: 269.7
click at [780, 313] on div "We weren't born champions. And very few actually are. We didn’t have the most p…" at bounding box center [832, 95] width 545 height 478
copy div "We weren't born champions. And very few actually are. We didn’t have the most p…"
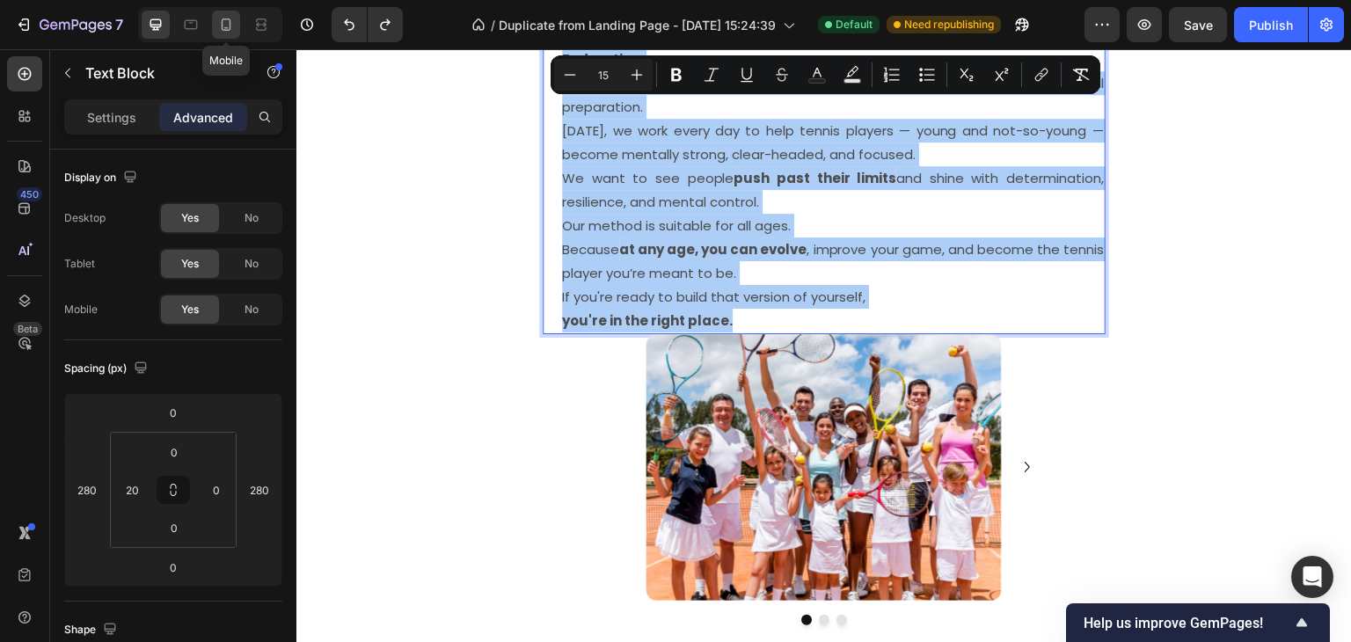
click at [227, 27] on icon at bounding box center [226, 28] width 4 height 2
type input "0"
type input "10"
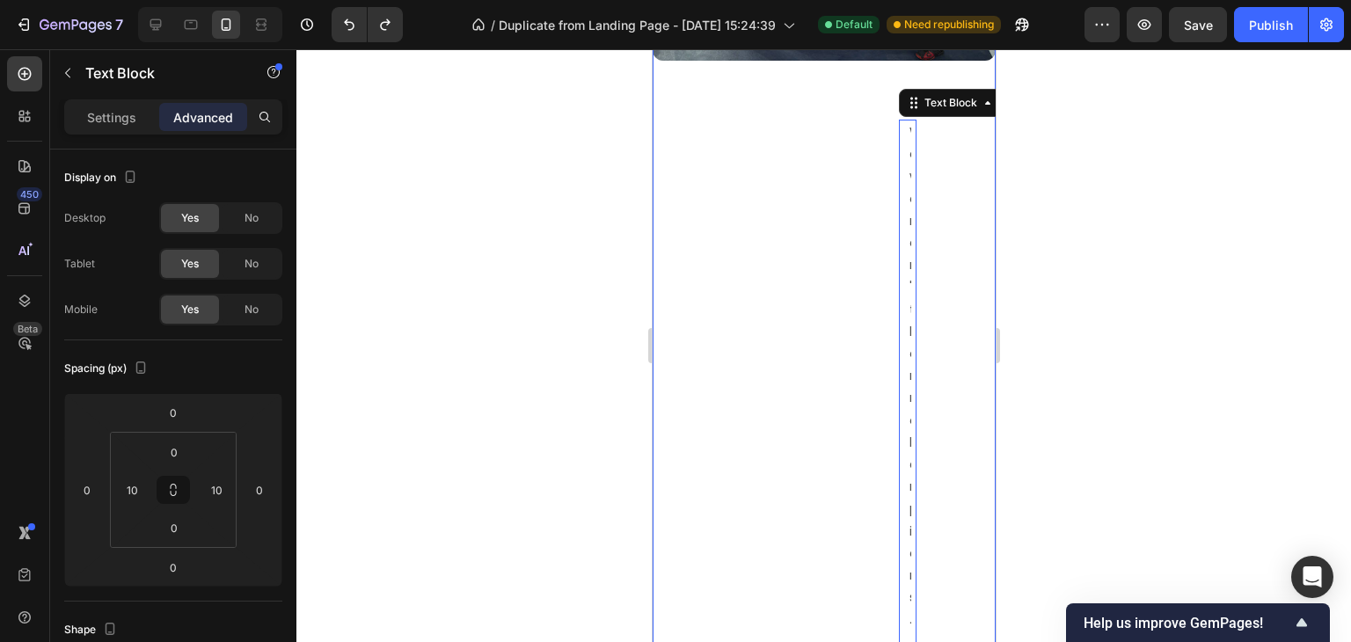
scroll to position [3211, 0]
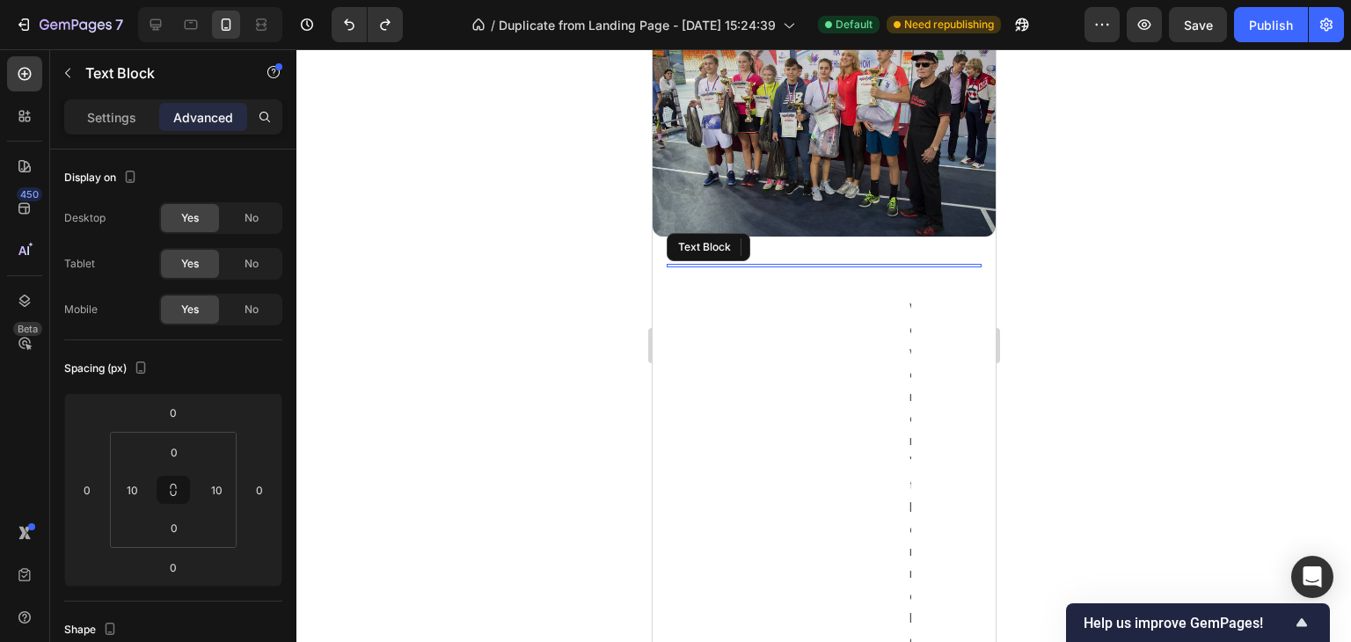
click at [825, 264] on div "Text Block" at bounding box center [823, 266] width 315 height 4
click at [826, 262] on div at bounding box center [823, 264] width 35 height 5
click at [827, 262] on div at bounding box center [823, 264] width 35 height 5
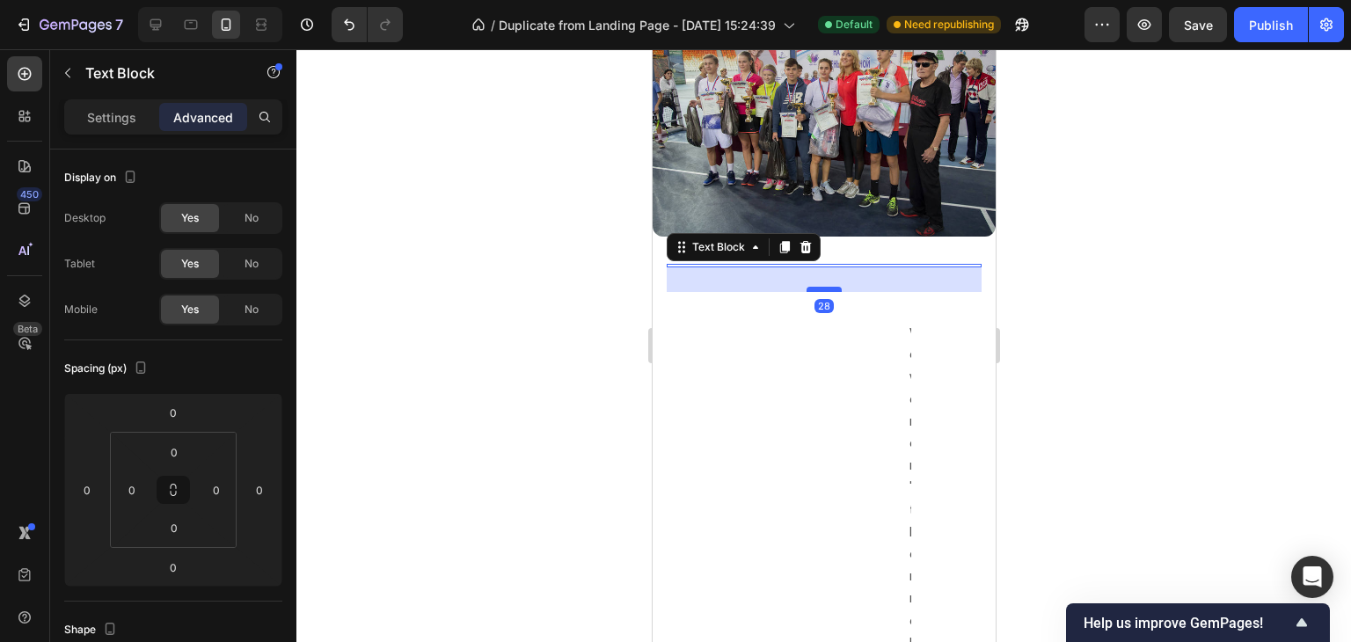
drag, startPoint x: 831, startPoint y: 257, endPoint x: 831, endPoint y: 281, distance: 24.6
click at [831, 287] on div at bounding box center [823, 289] width 35 height 5
type input "28"
click at [836, 267] on div "28" at bounding box center [823, 279] width 315 height 25
click at [803, 240] on icon at bounding box center [805, 247] width 14 height 14
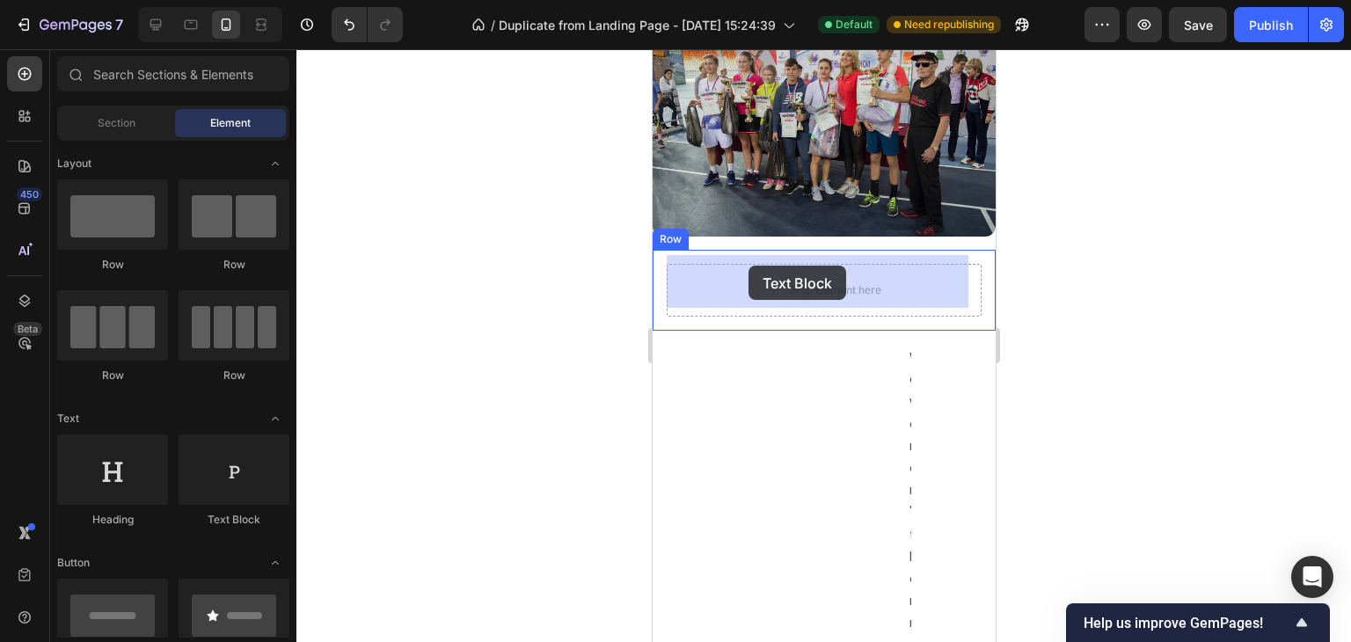
drag, startPoint x: 871, startPoint y: 514, endPoint x: 748, endPoint y: 266, distance: 276.9
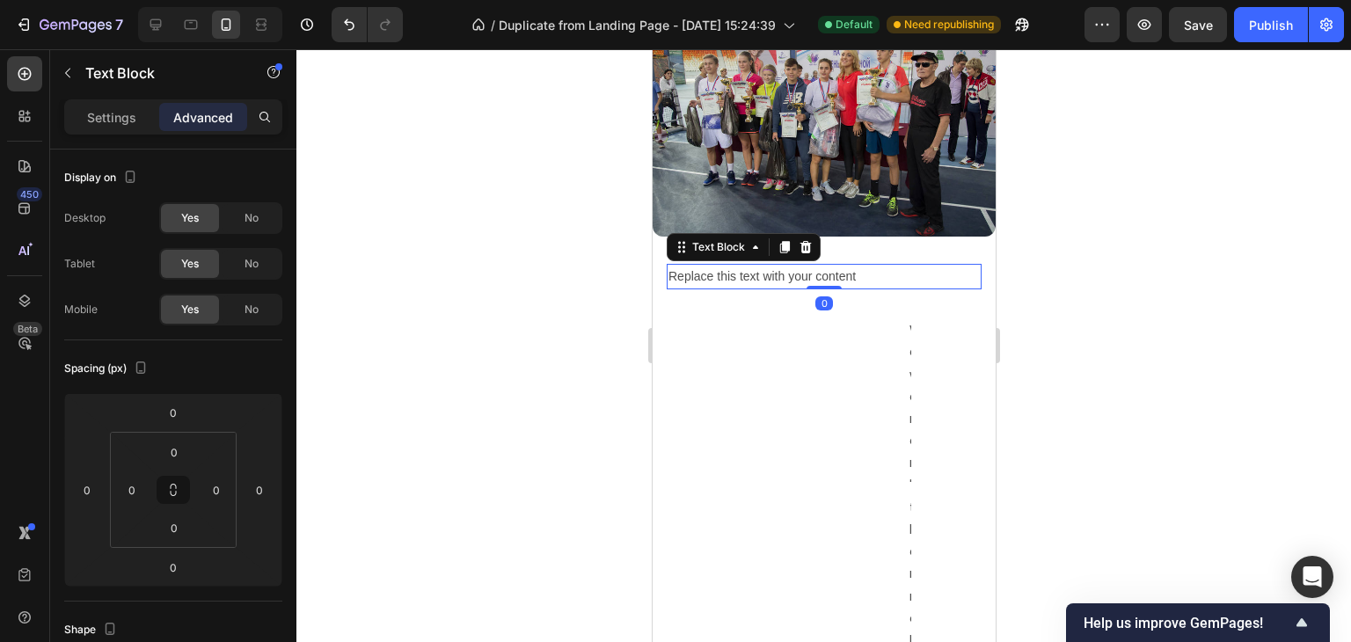
click at [756, 265] on div "Replace this text with your content" at bounding box center [823, 277] width 315 height 26
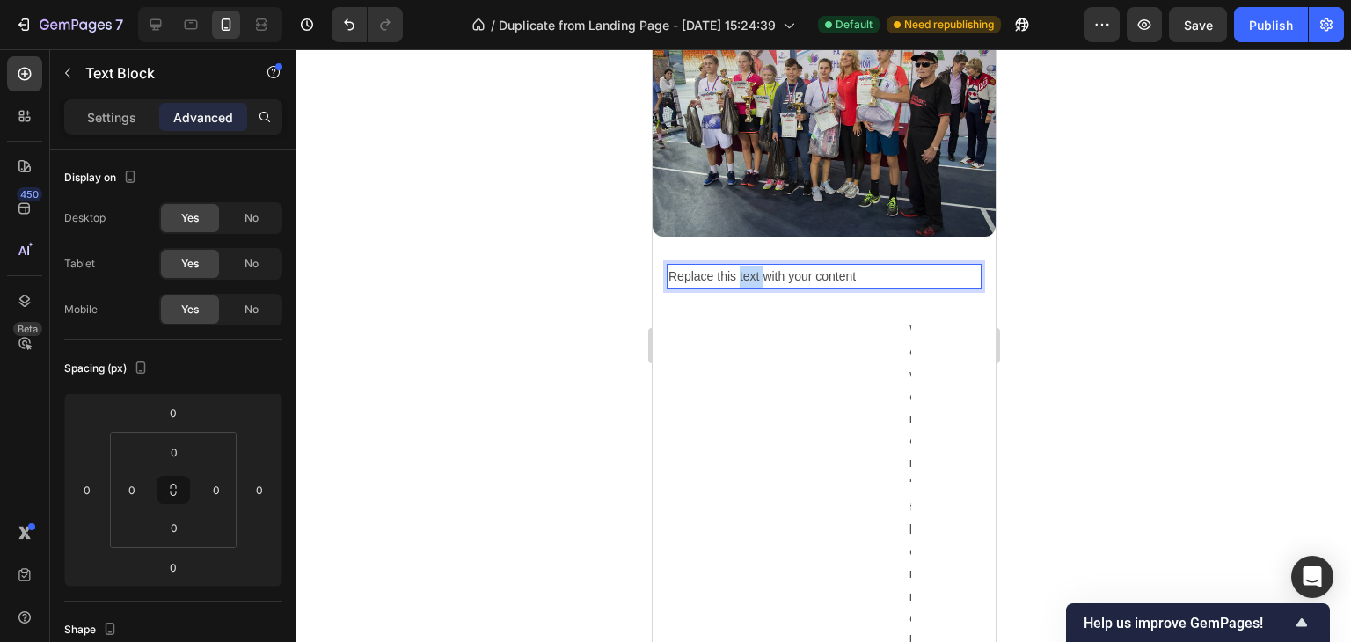
click at [756, 266] on p "Replace this text with your content" at bounding box center [823, 277] width 311 height 22
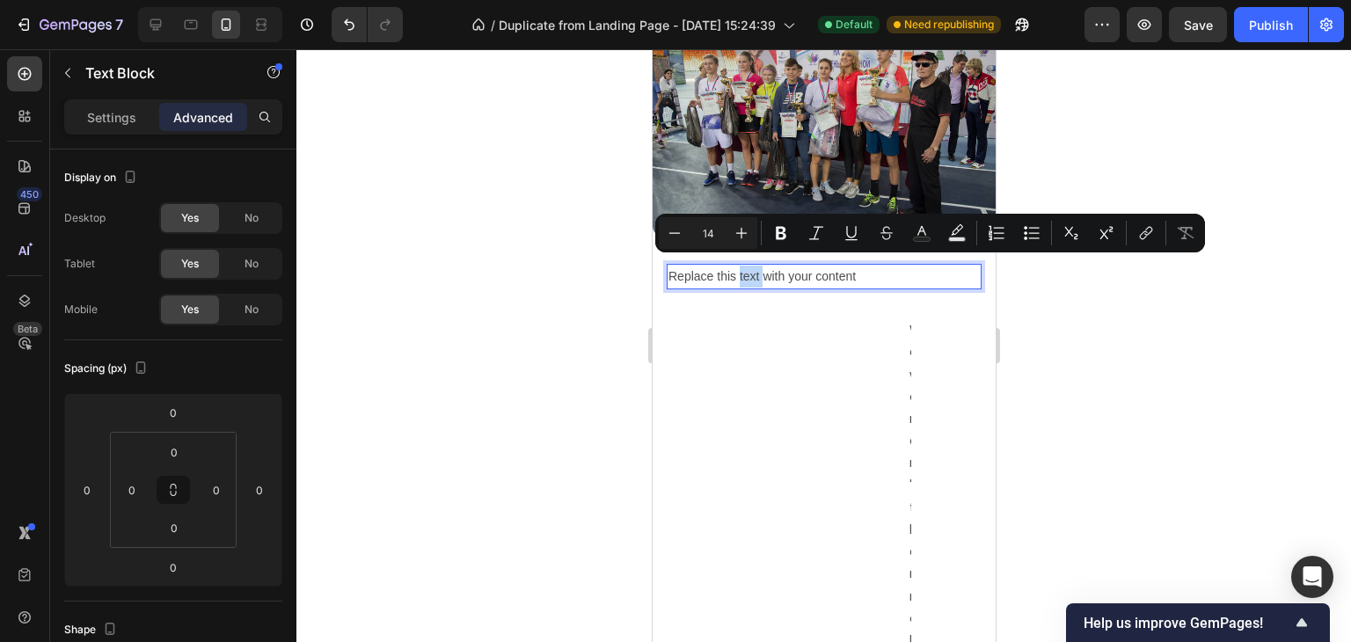
click at [756, 266] on p "Replace this text with your content" at bounding box center [823, 277] width 311 height 22
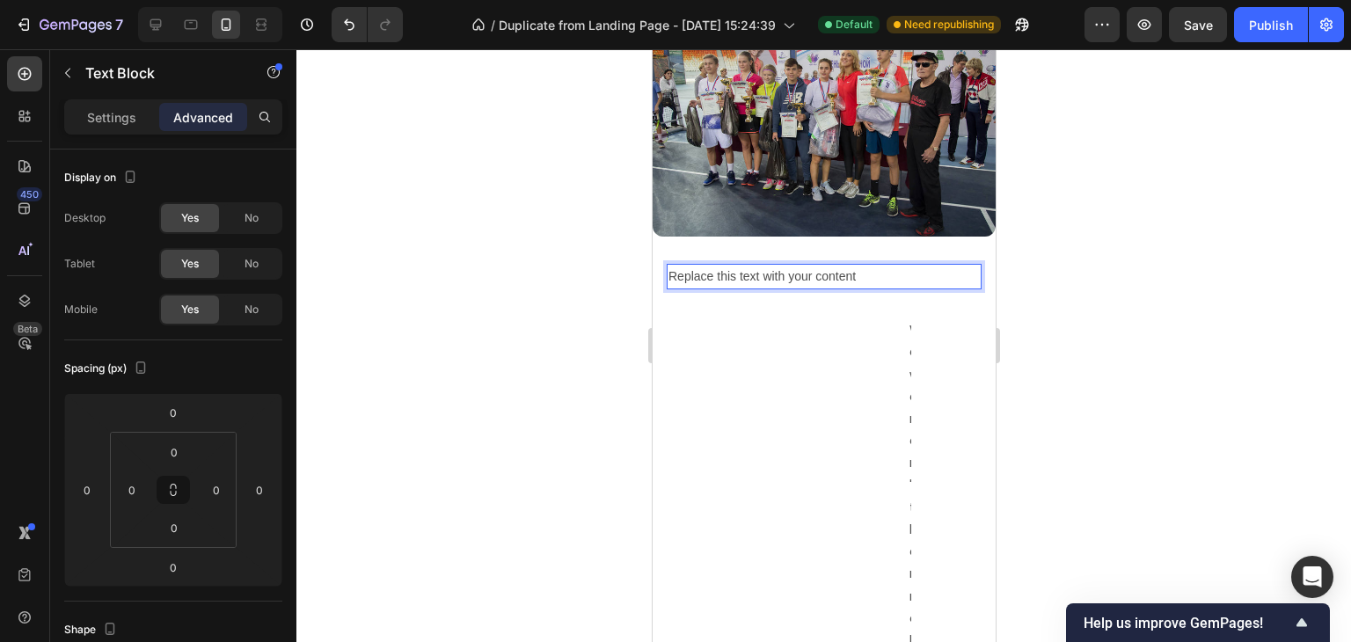
click at [869, 268] on p "Replace this text with your content" at bounding box center [823, 277] width 311 height 22
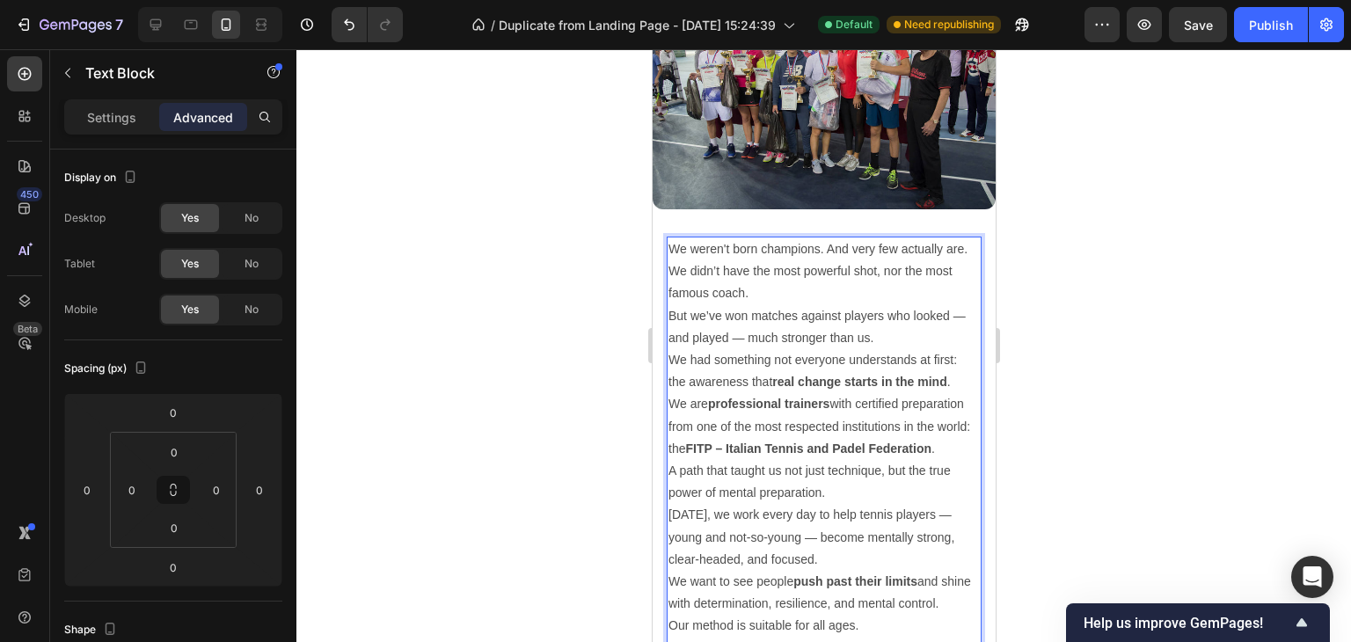
scroll to position [3415, 0]
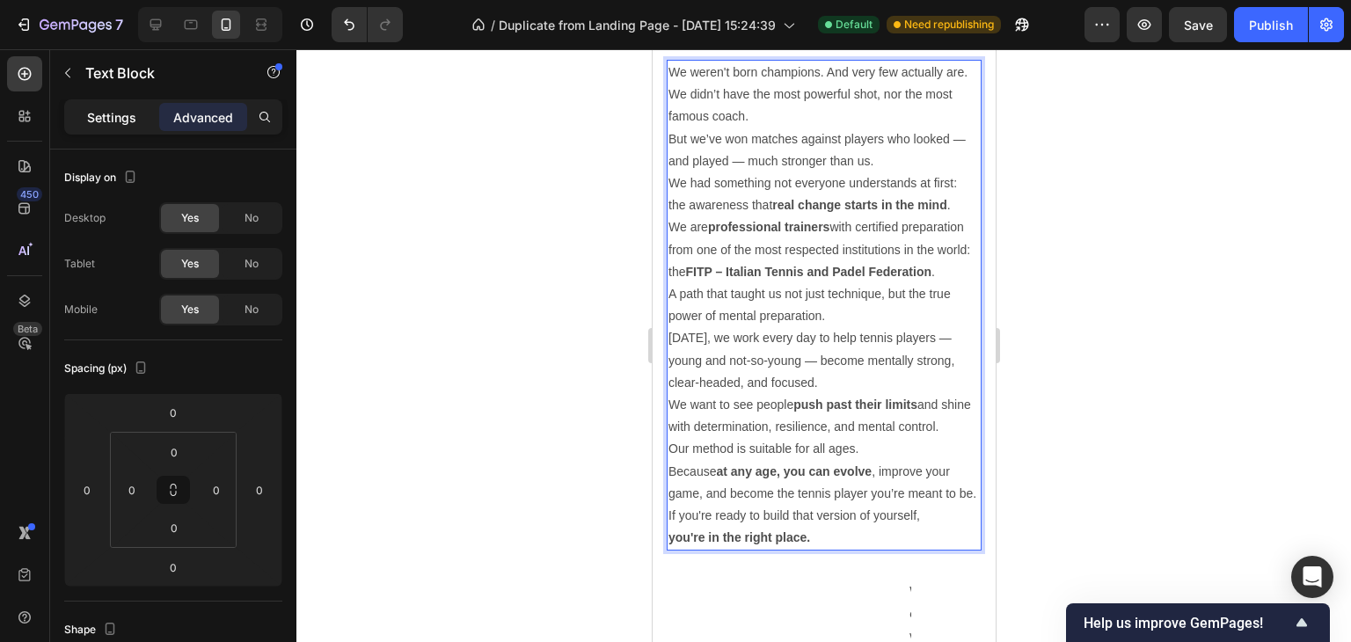
click at [120, 124] on p "Settings" at bounding box center [111, 117] width 49 height 18
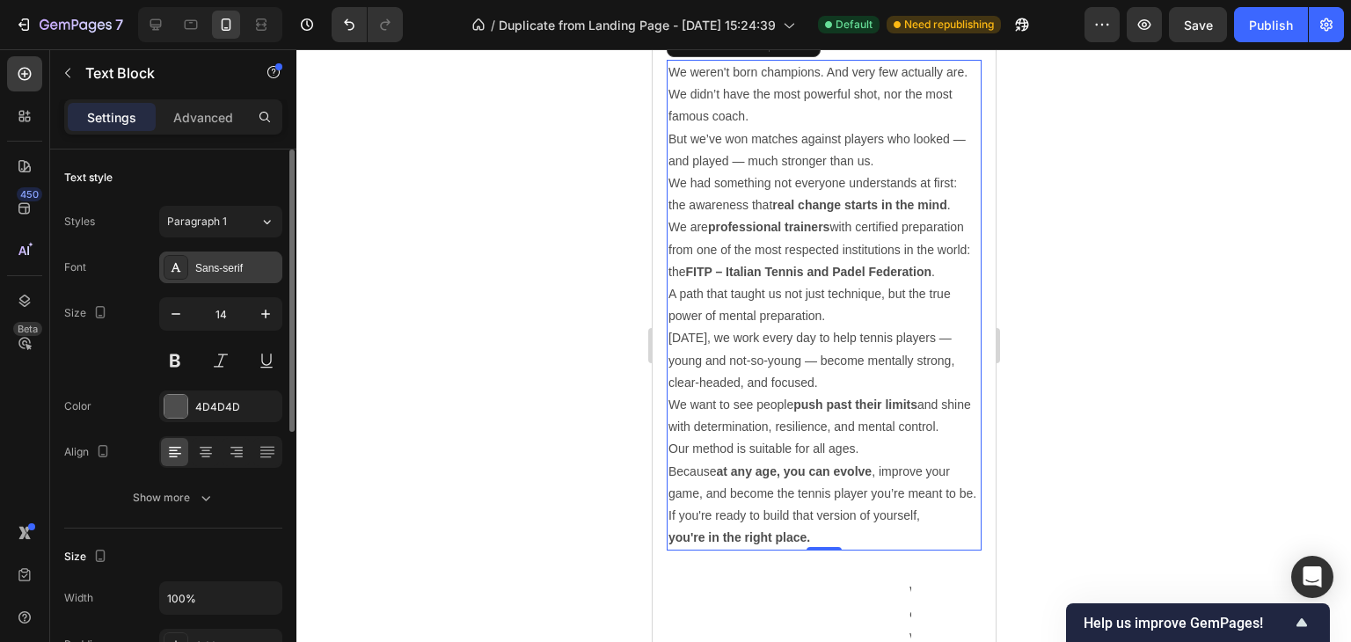
click at [216, 272] on div "Sans-serif" at bounding box center [236, 268] width 83 height 16
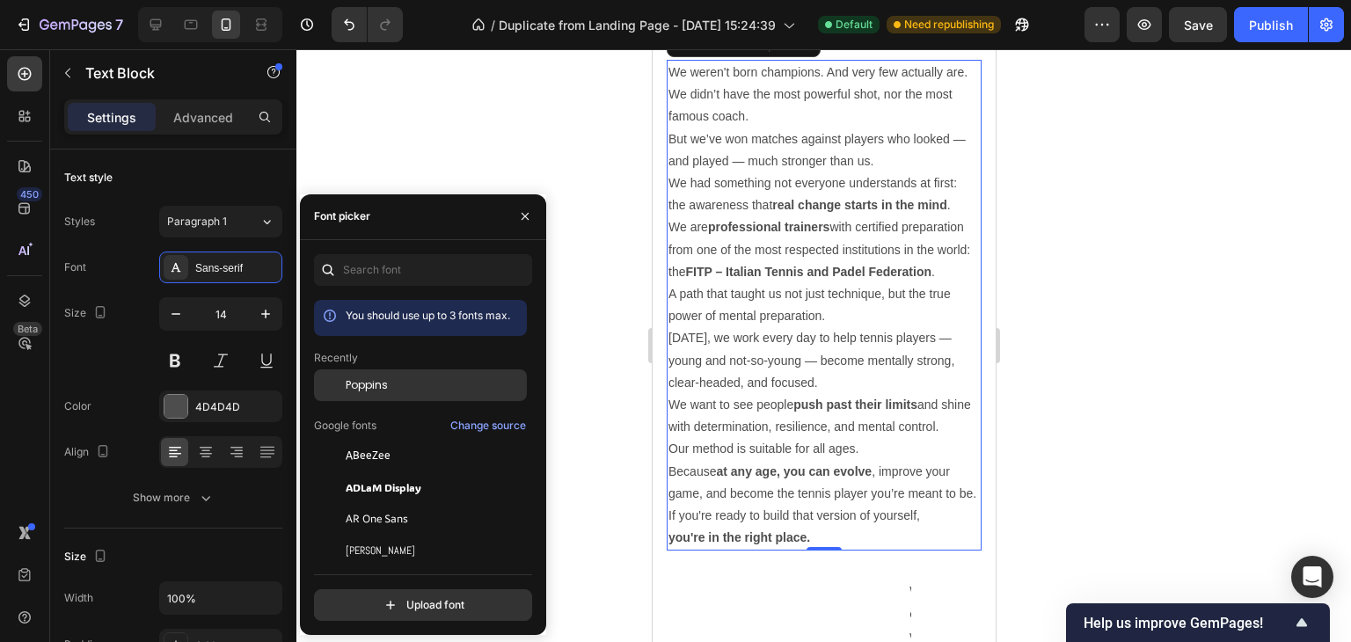
click at [361, 370] on div "Poppins" at bounding box center [420, 385] width 213 height 32
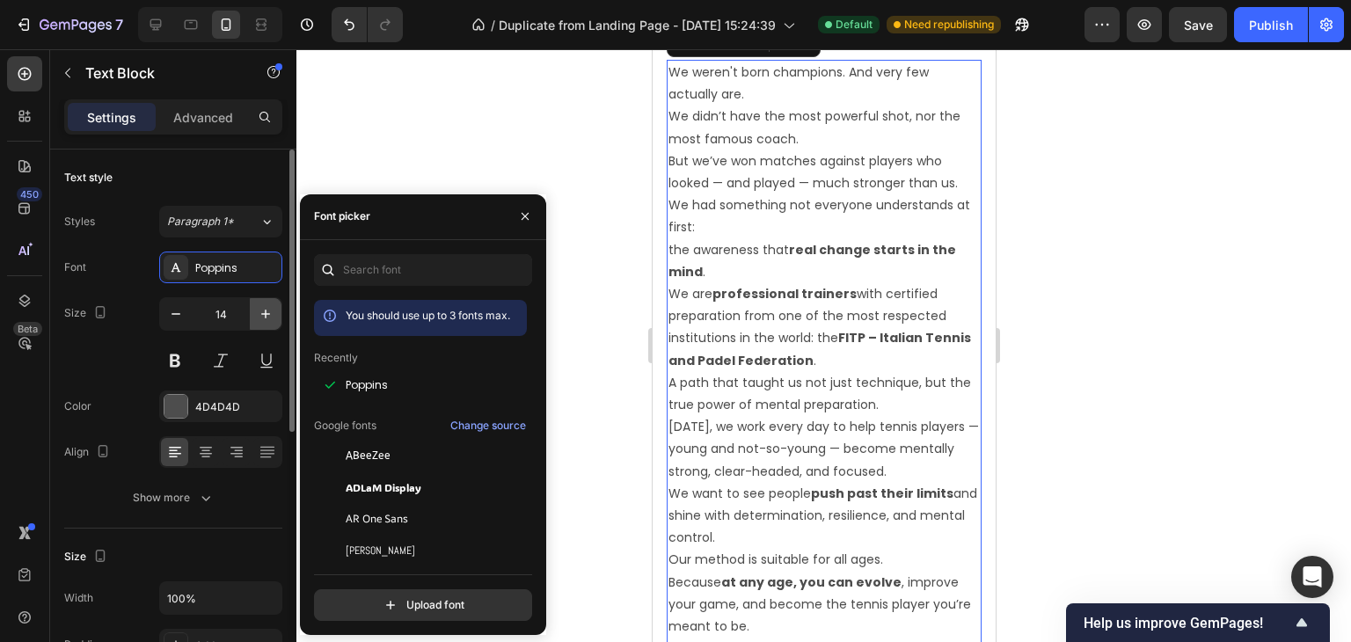
click at [269, 311] on icon "button" at bounding box center [266, 314] width 18 height 18
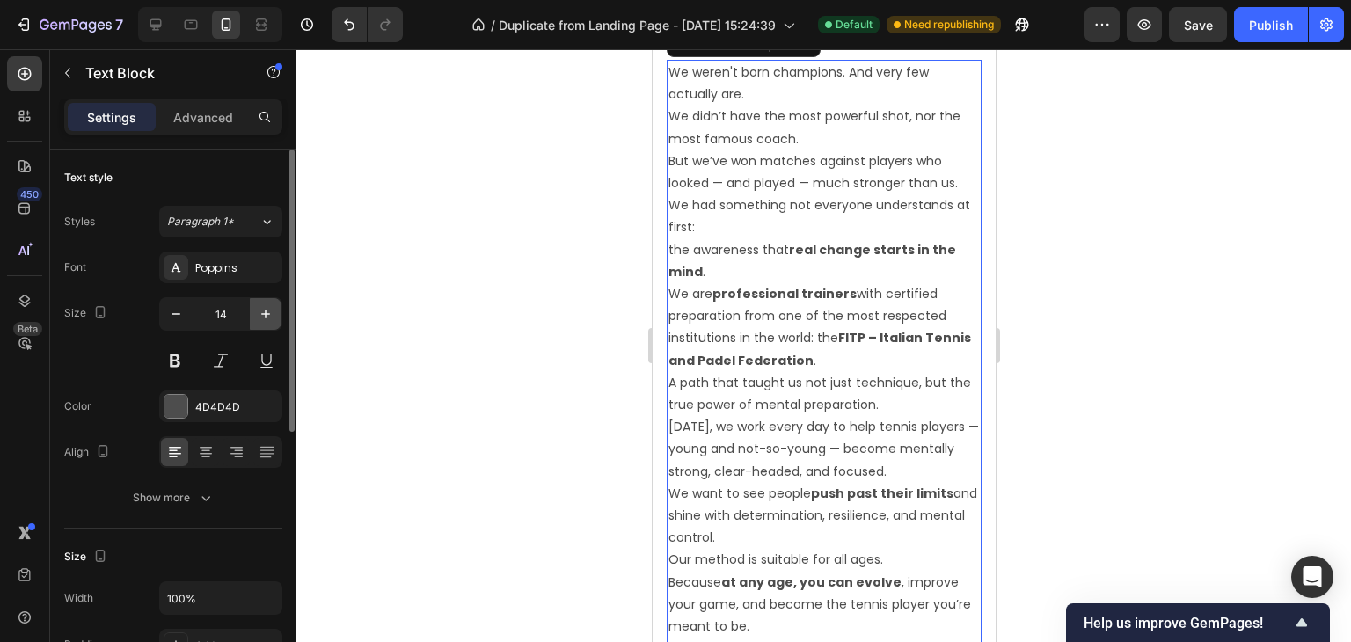
click at [269, 311] on icon "button" at bounding box center [266, 314] width 18 height 18
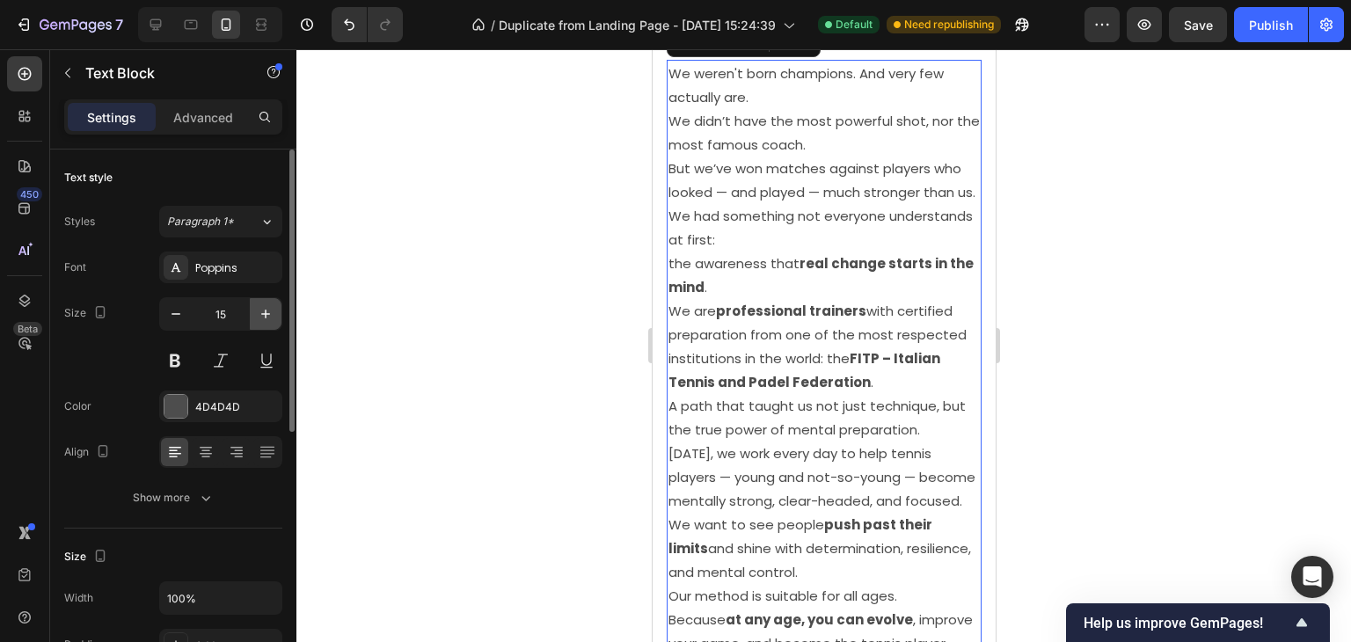
type input "16"
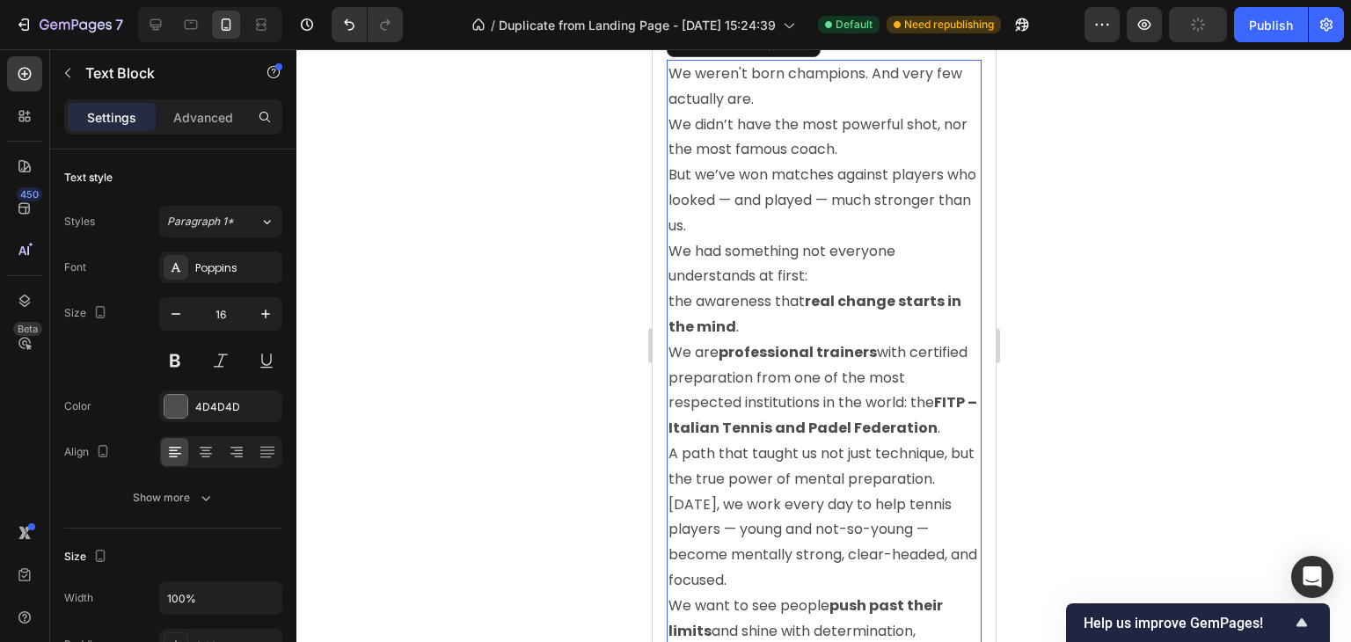
click at [1027, 284] on div at bounding box center [823, 345] width 1055 height 593
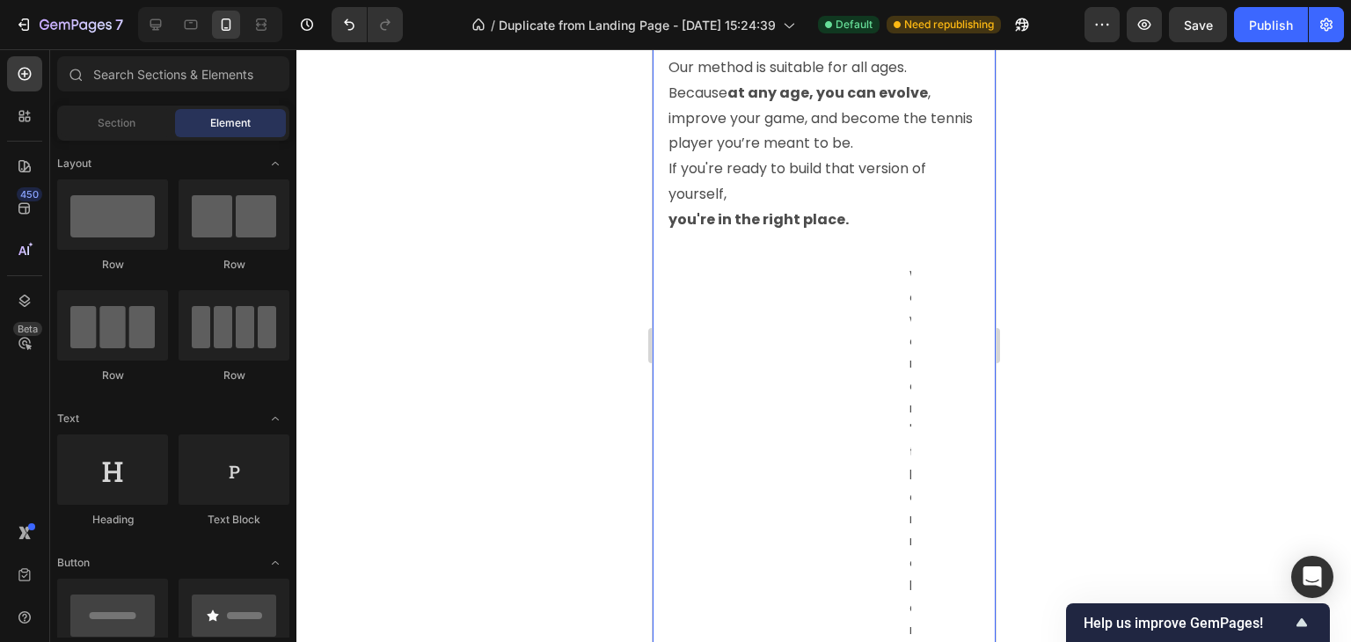
scroll to position [4031, 0]
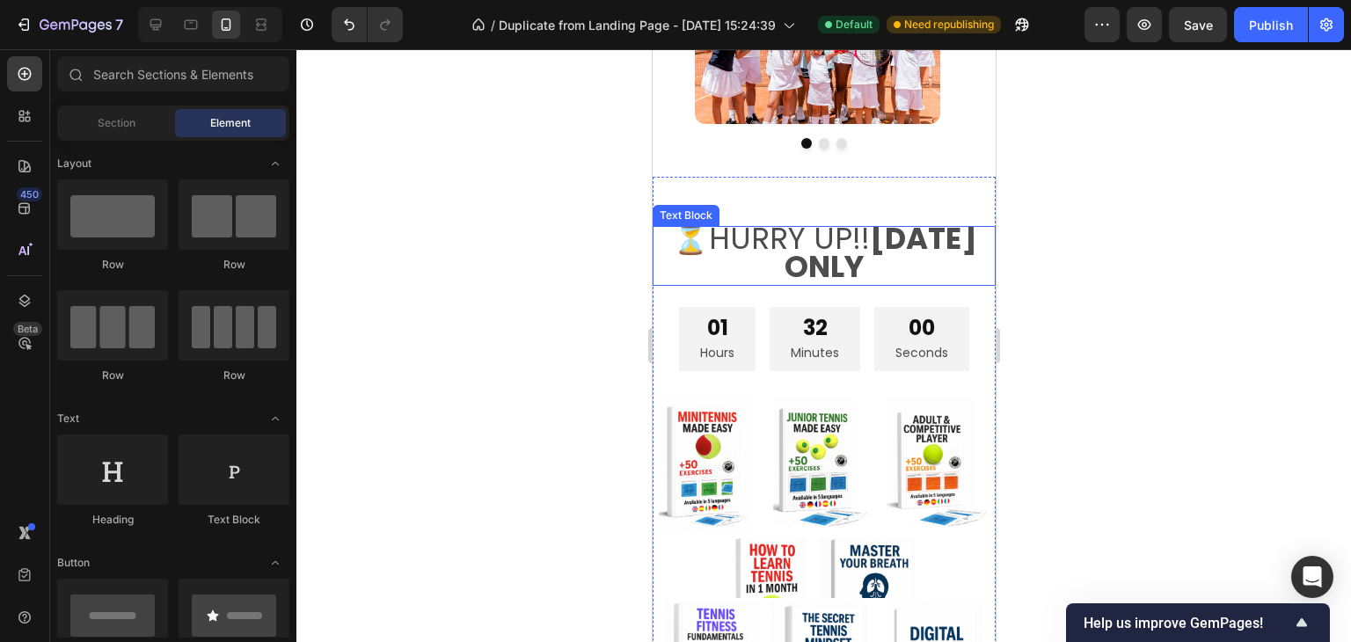
scroll to position [4383, 0]
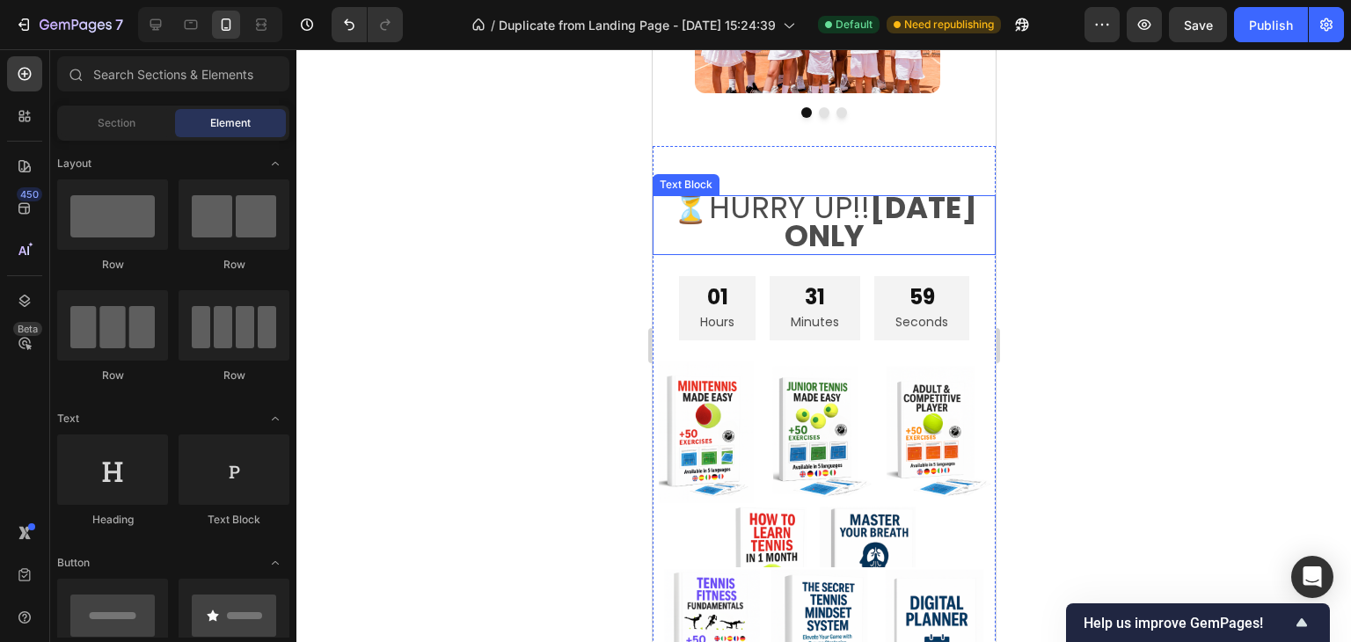
click at [863, 241] on span "⏳HURRY UP!! TODAY ONLY" at bounding box center [823, 221] width 305 height 70
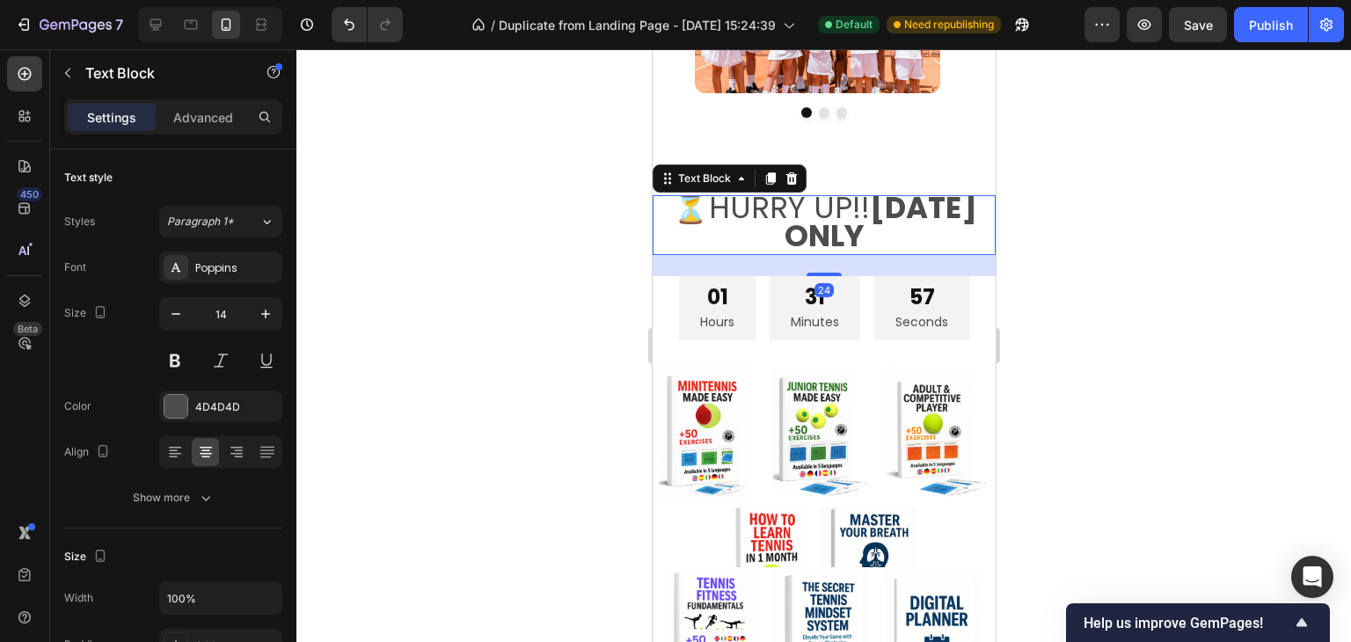
click at [866, 252] on p "⏳HURRY UP!! TODAY ONLY" at bounding box center [822, 225] width 339 height 56
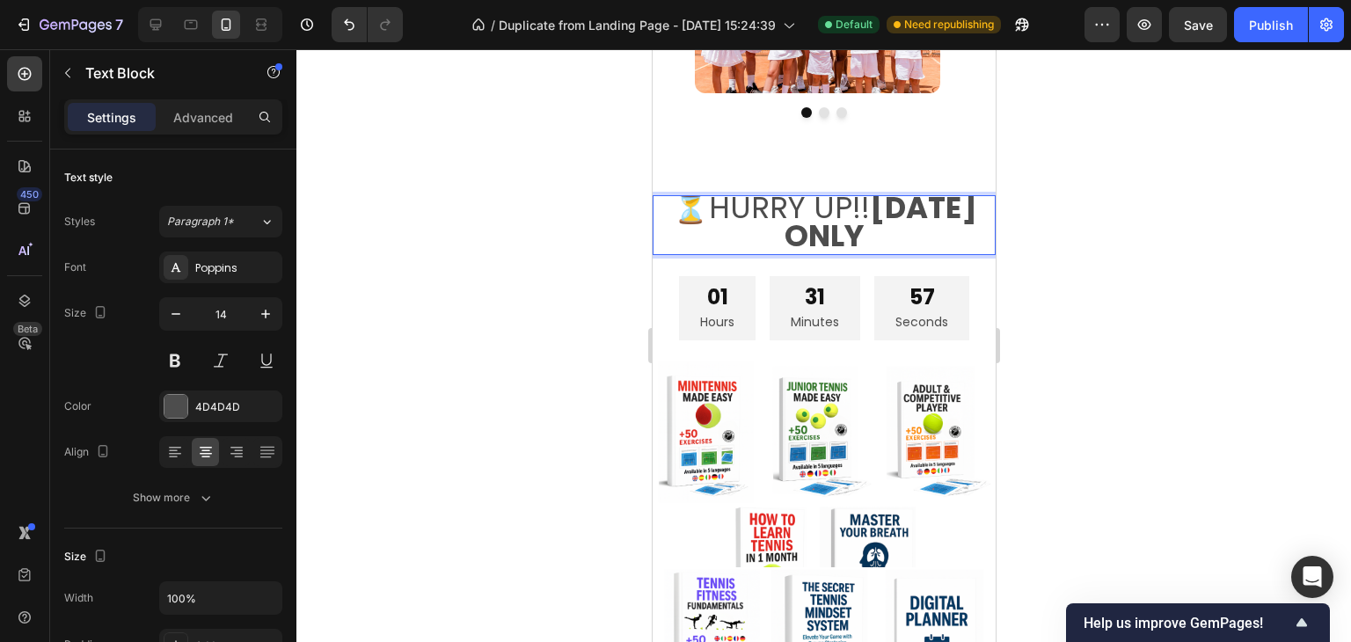
click at [866, 252] on p "⏳HURRY UP!! TODAY ONLY" at bounding box center [822, 225] width 339 height 56
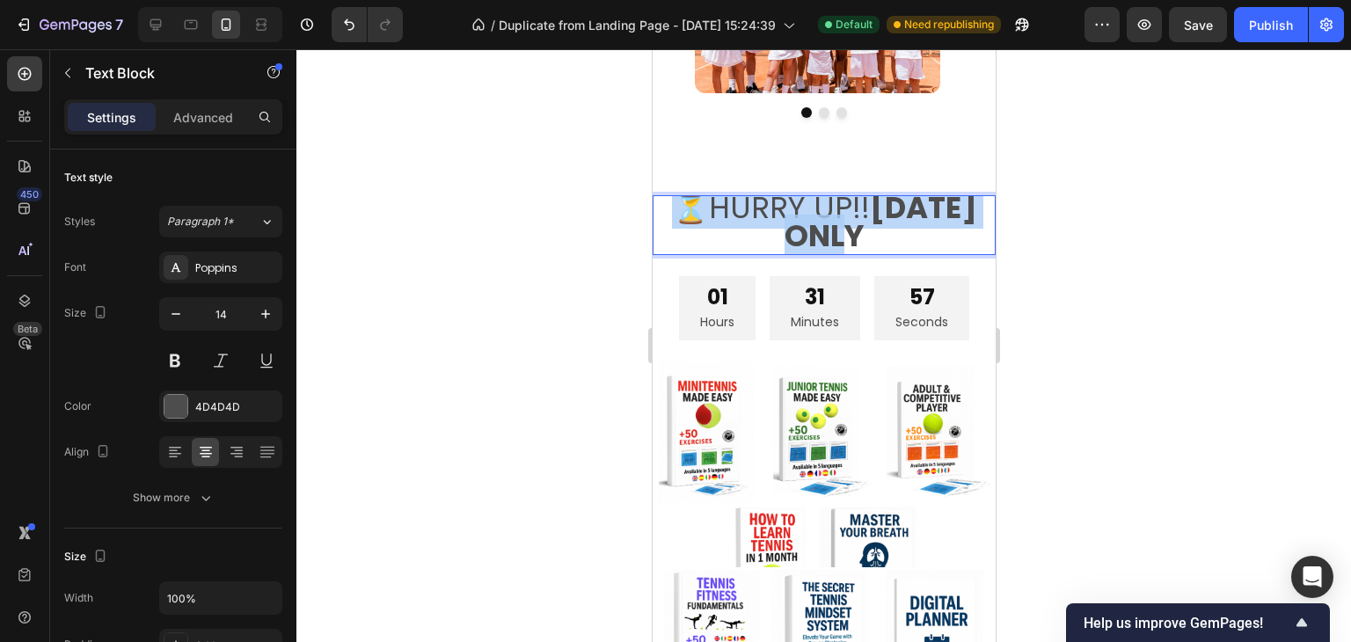
click at [866, 252] on p "⏳HURRY UP!! TODAY ONLY" at bounding box center [822, 225] width 339 height 56
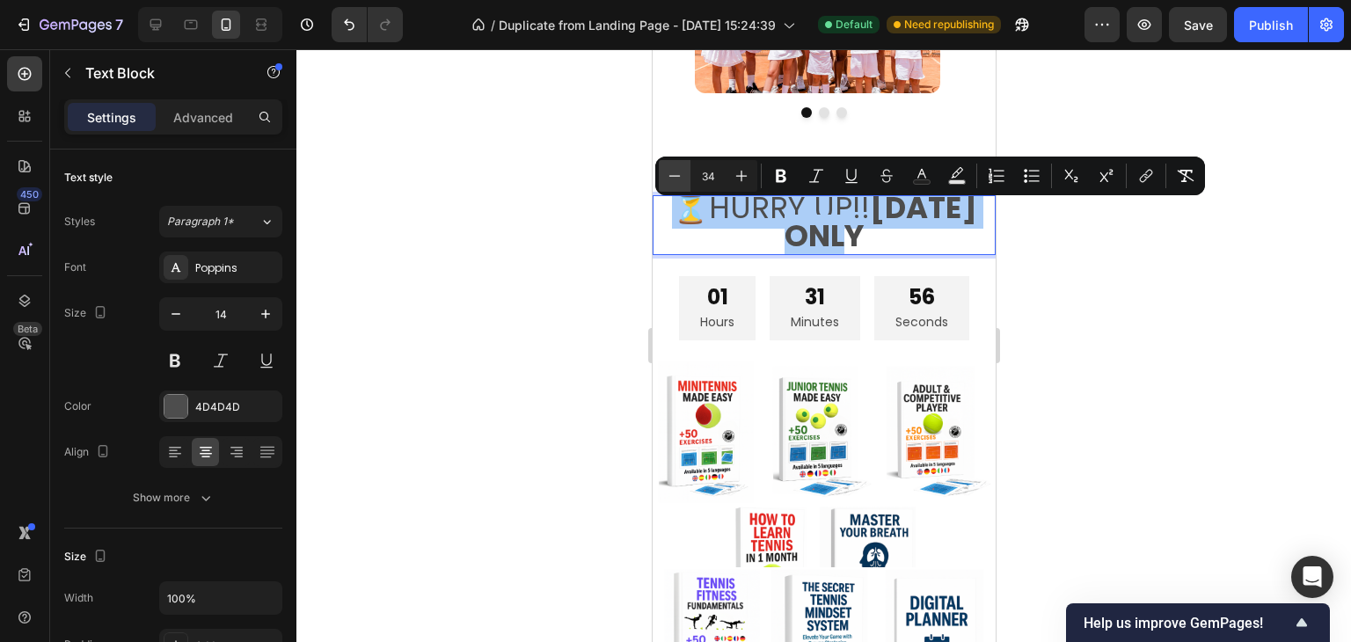
click at [674, 180] on icon "Editor contextual toolbar" at bounding box center [675, 176] width 18 height 18
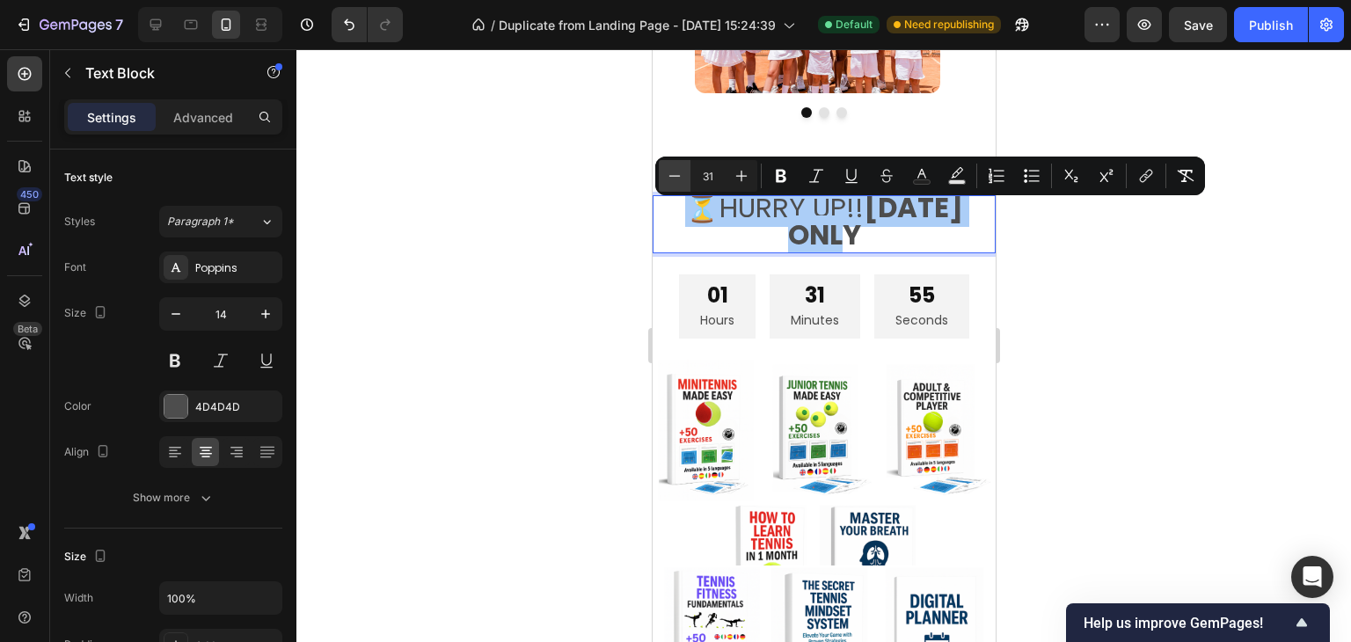
click at [674, 180] on icon "Editor contextual toolbar" at bounding box center [675, 176] width 18 height 18
type input "30"
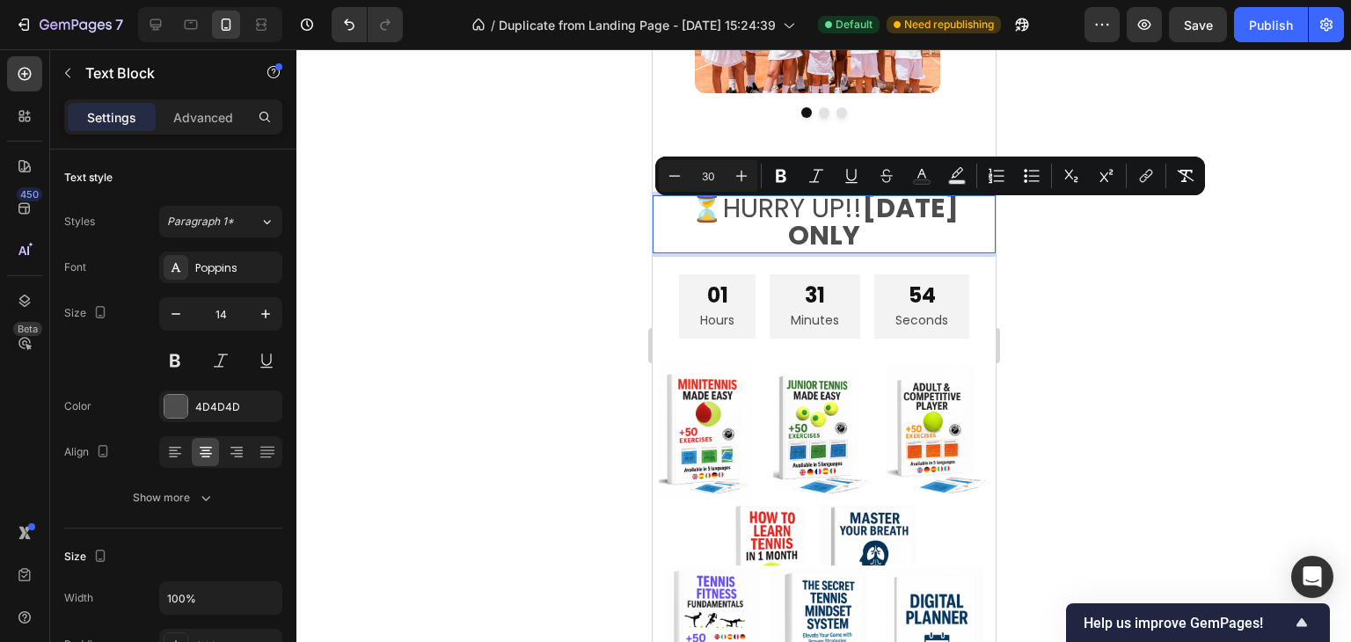
click at [1121, 329] on div at bounding box center [823, 345] width 1055 height 593
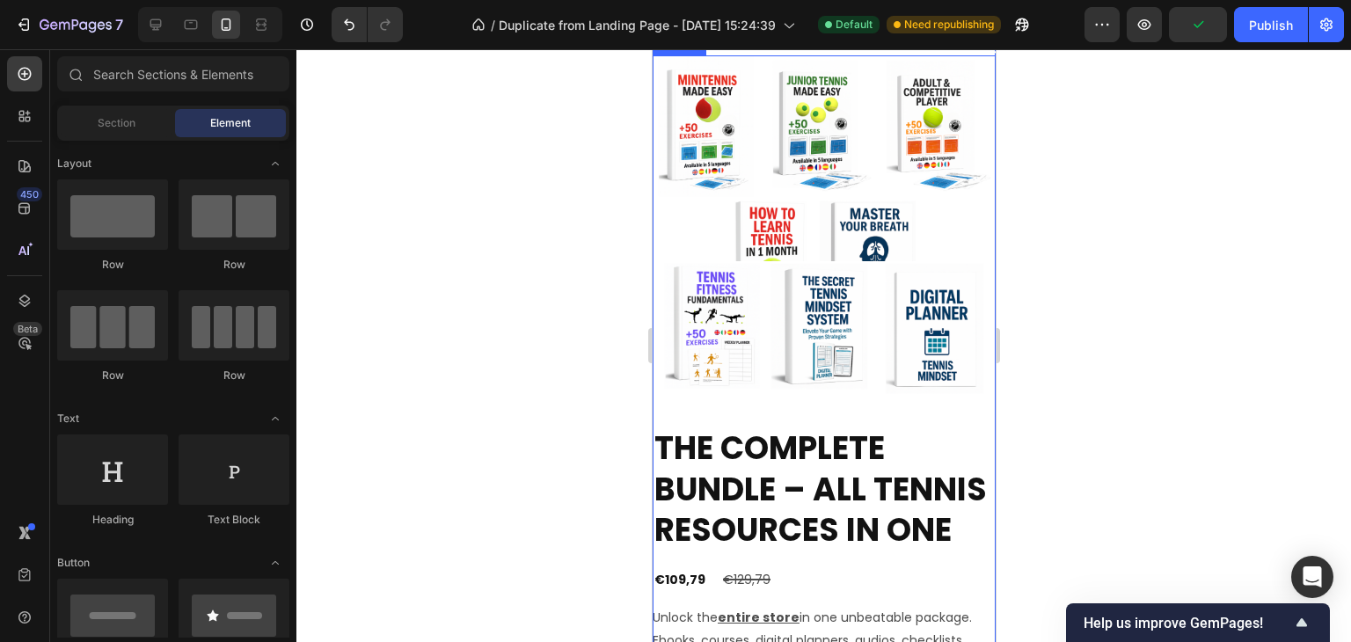
scroll to position [4822, 0]
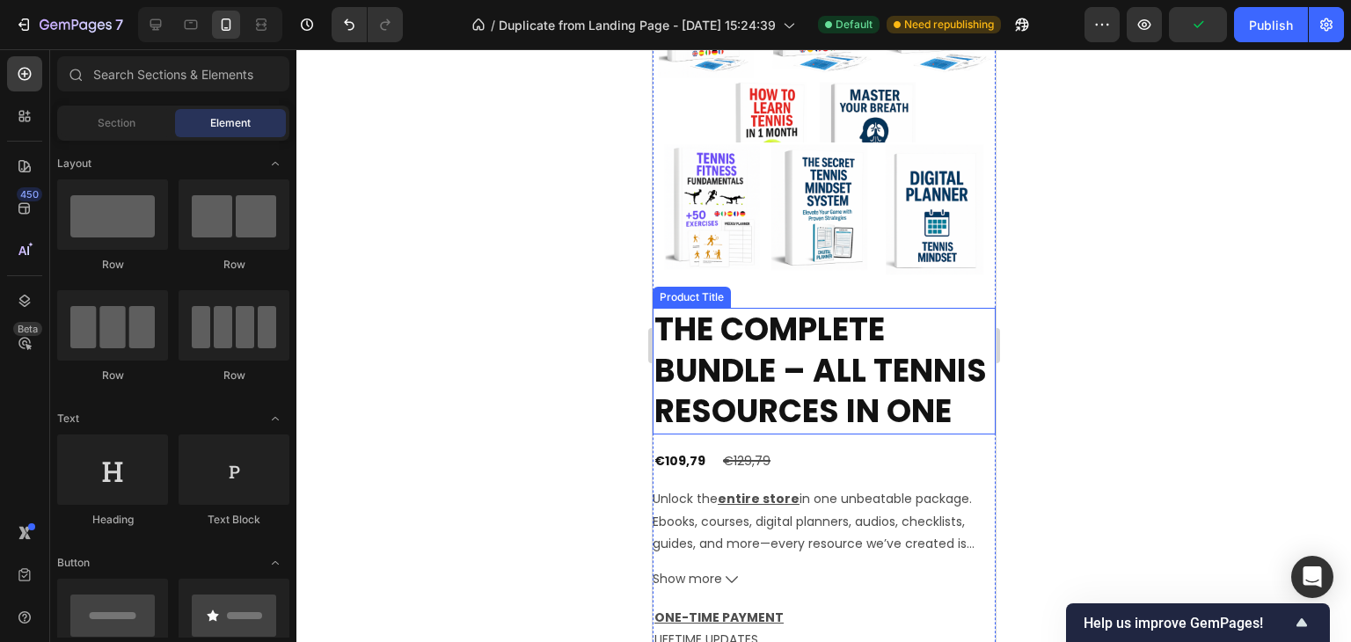
click at [813, 397] on h2 "The Complete Bundle – All Tennis Resources in One" at bounding box center [823, 371] width 343 height 127
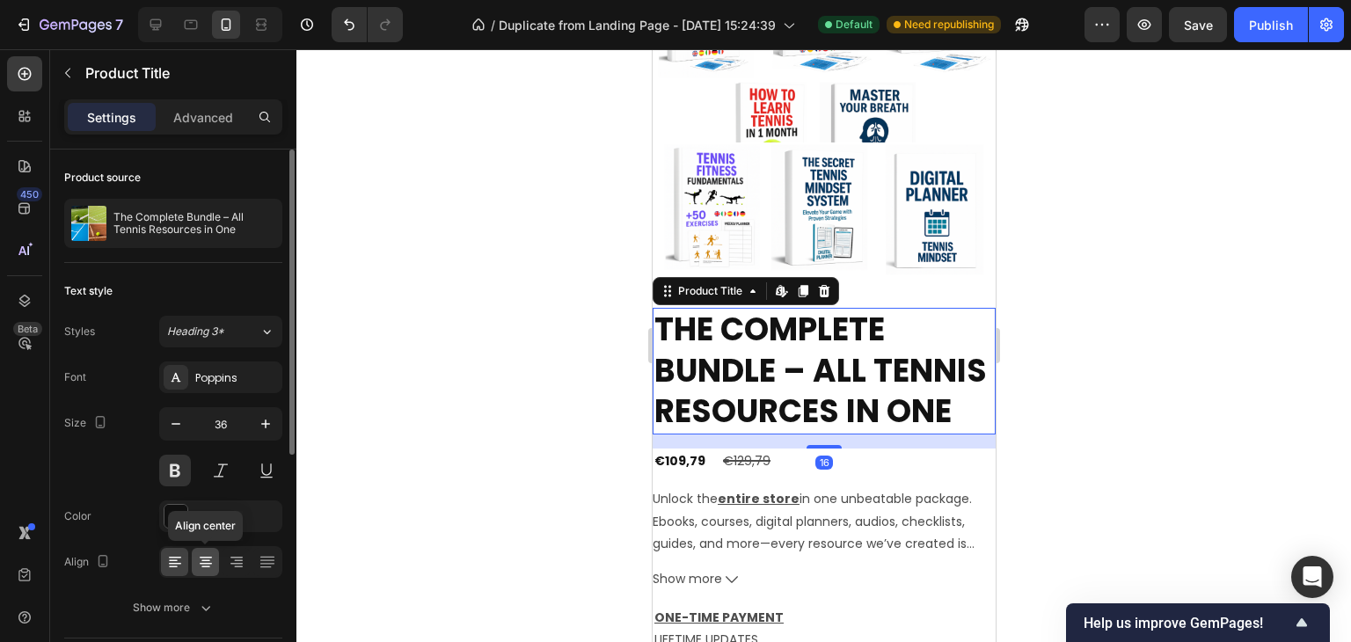
click at [198, 567] on icon at bounding box center [206, 562] width 18 height 18
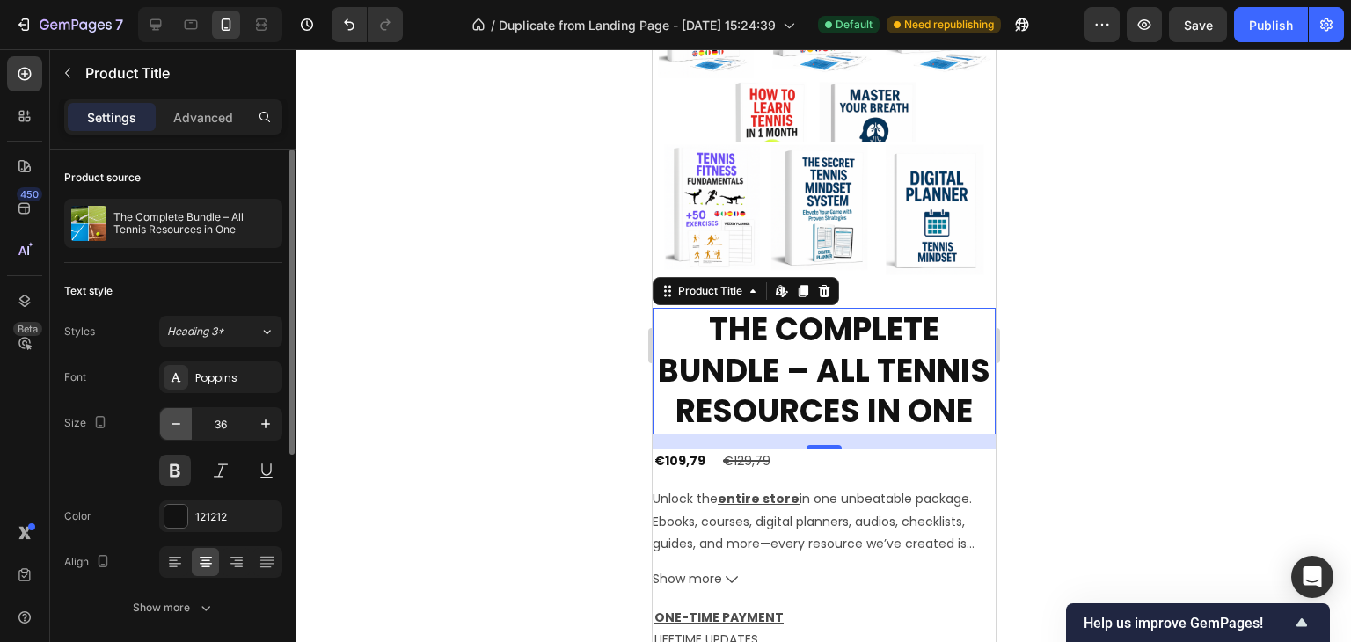
click at [186, 415] on button "button" at bounding box center [176, 424] width 32 height 32
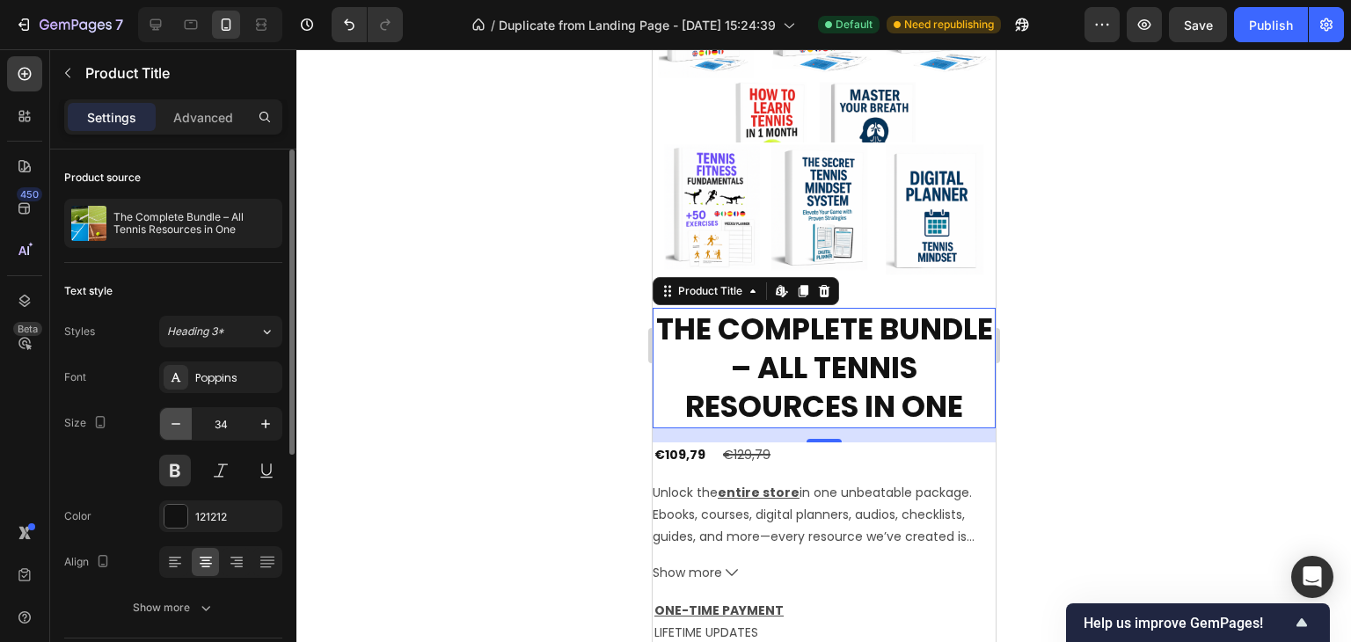
click at [186, 415] on button "button" at bounding box center [176, 424] width 32 height 32
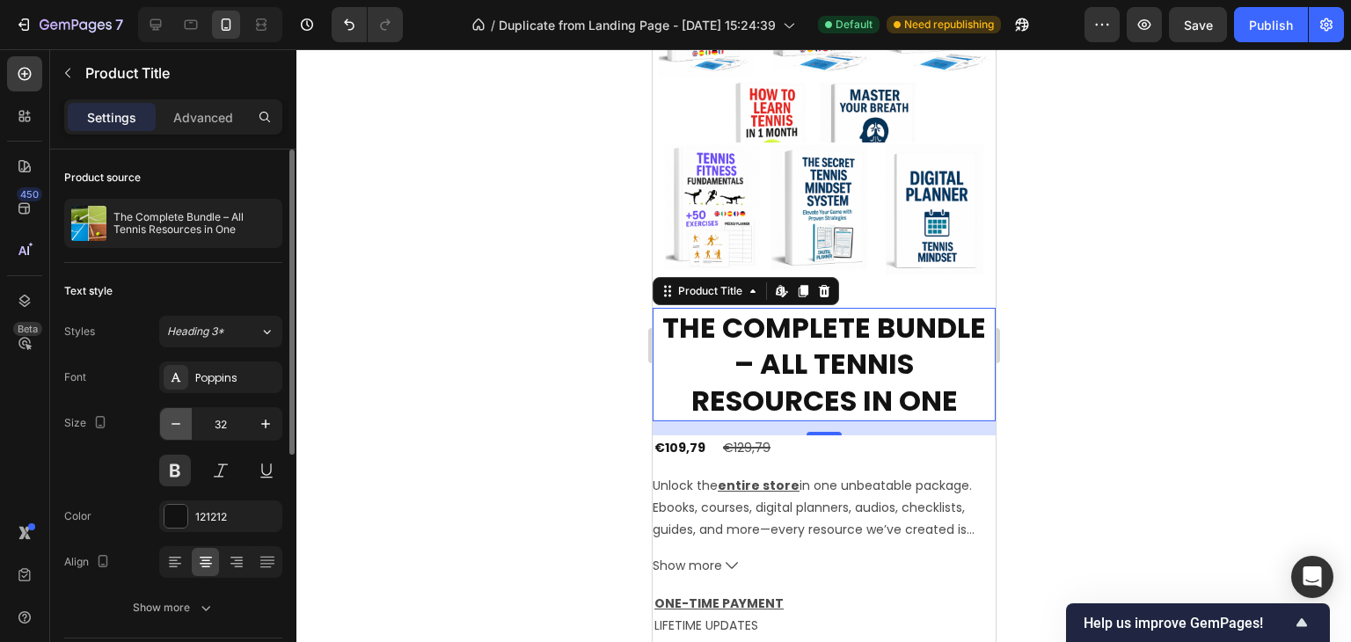
click at [186, 415] on button "button" at bounding box center [176, 424] width 32 height 32
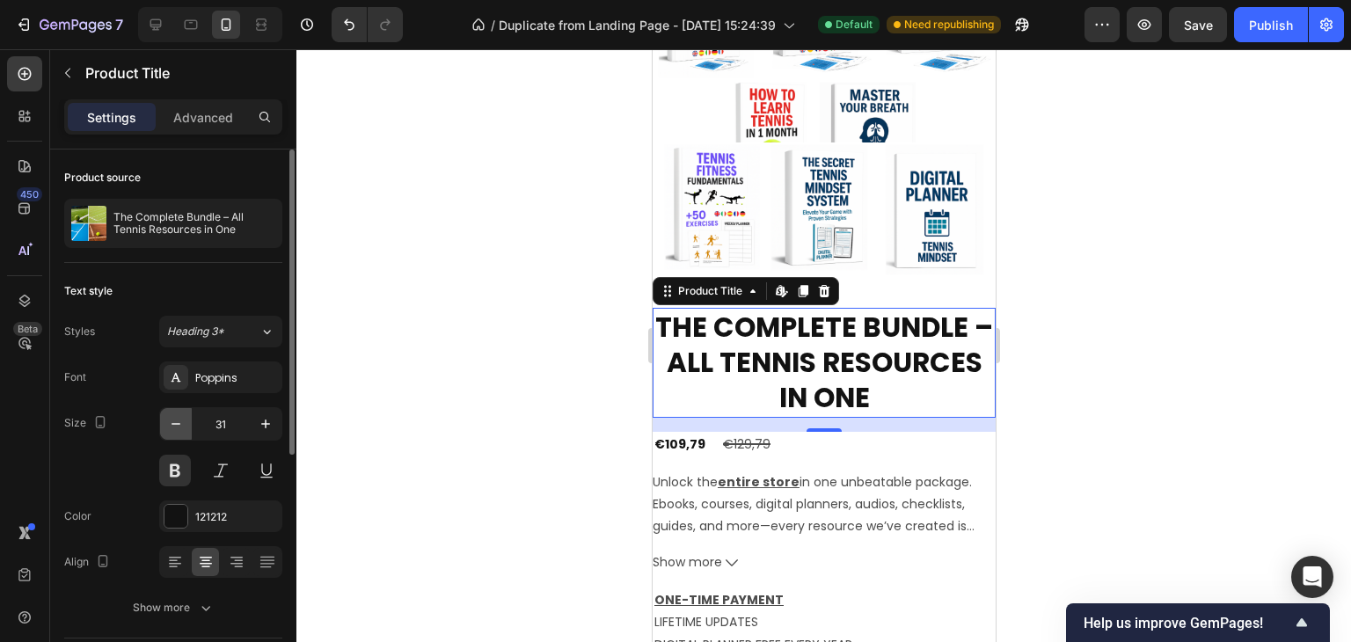
type input "30"
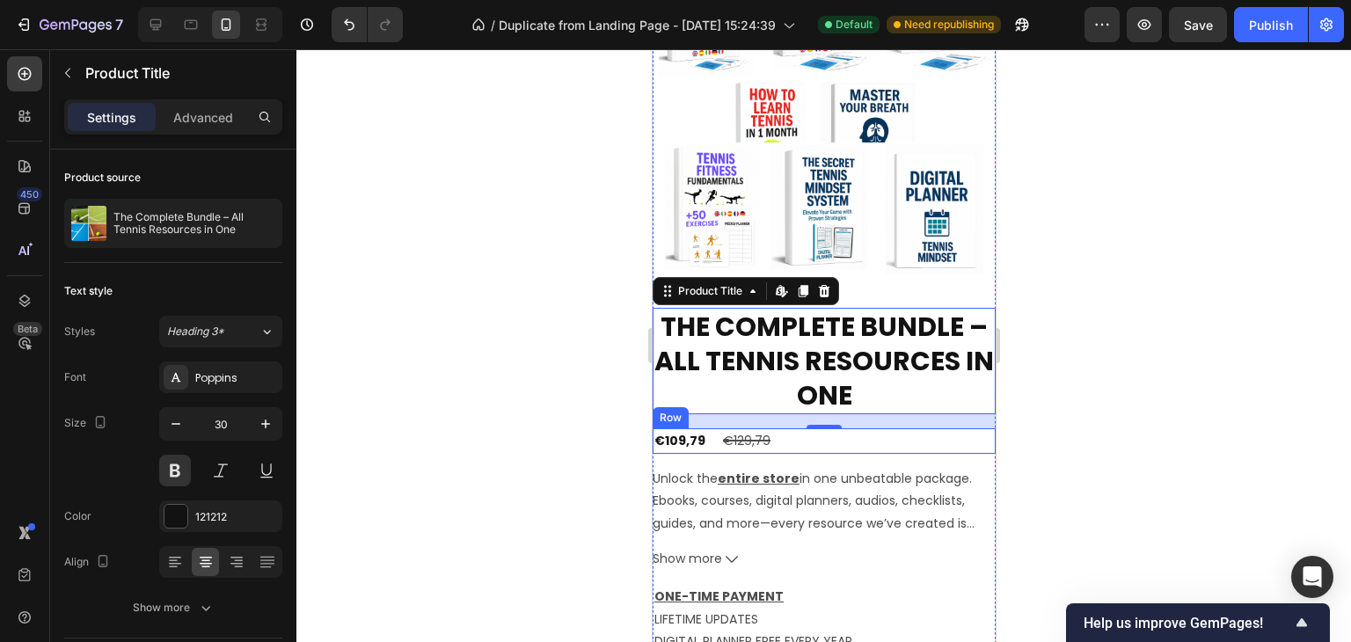
click at [704, 432] on div "€109,79 Product Price Product Price €129,79 Product Price Product Price Row" at bounding box center [823, 441] width 343 height 26
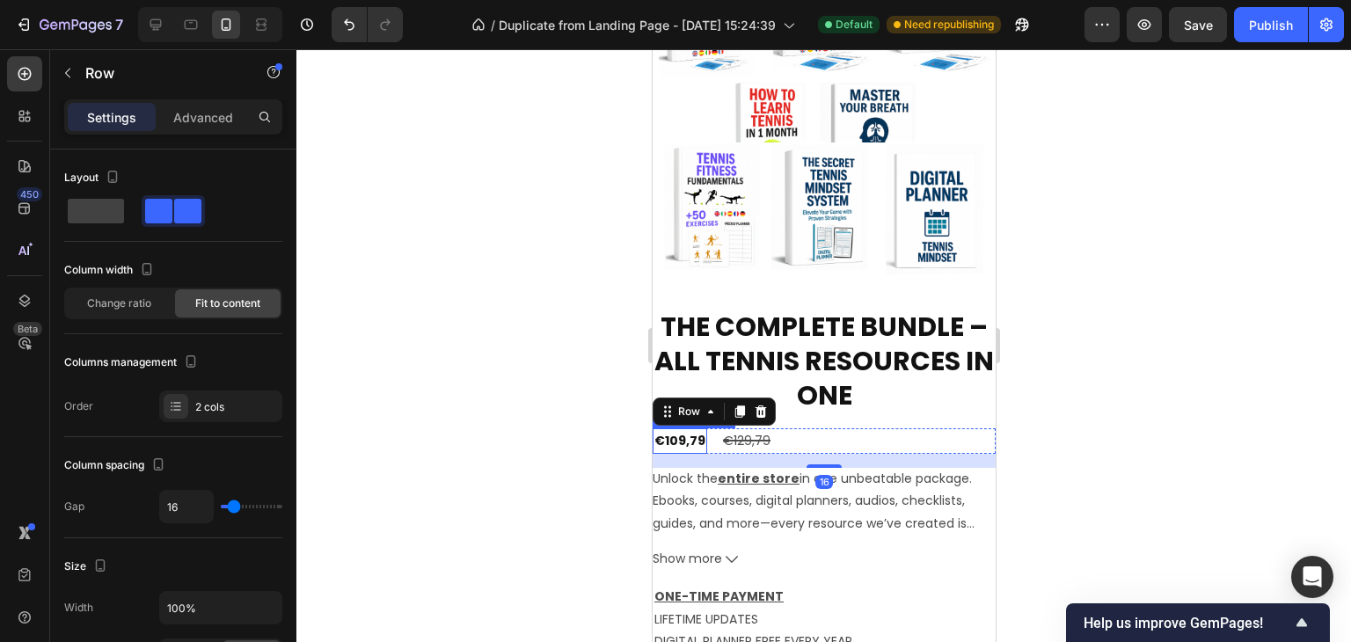
click at [687, 428] on div "€109,79" at bounding box center [679, 441] width 55 height 26
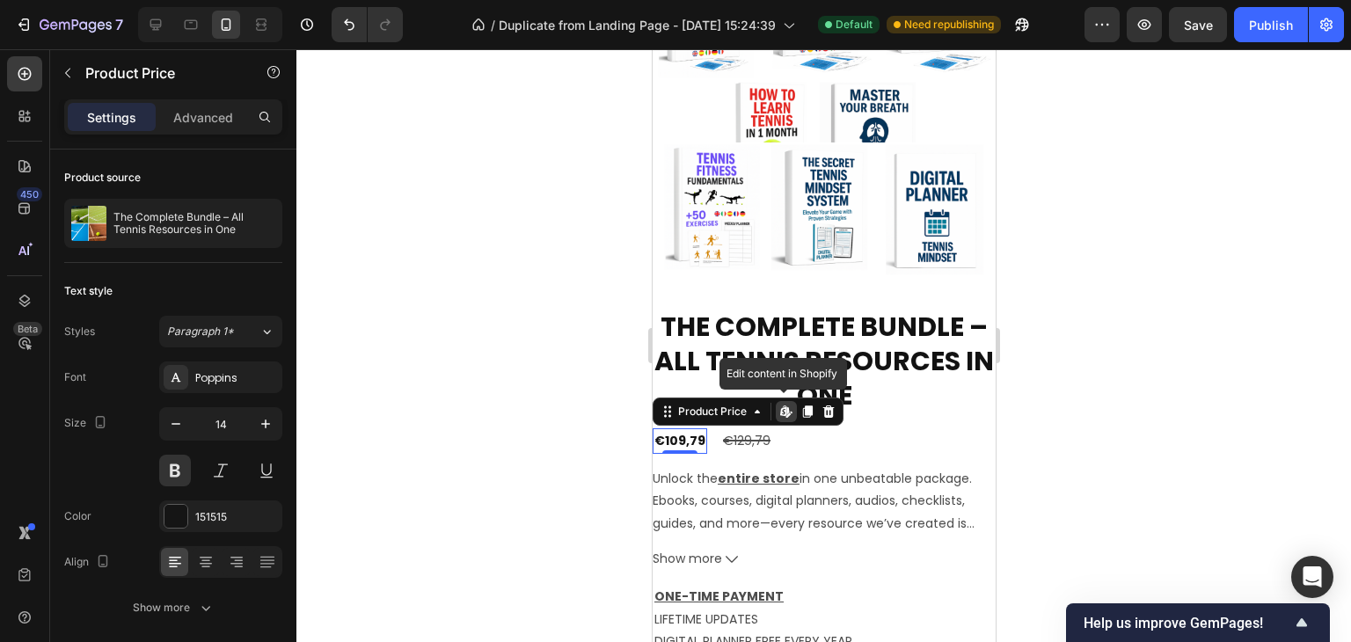
click at [687, 428] on div "€109,79" at bounding box center [679, 441] width 55 height 26
click at [270, 428] on icon "button" at bounding box center [266, 424] width 18 height 18
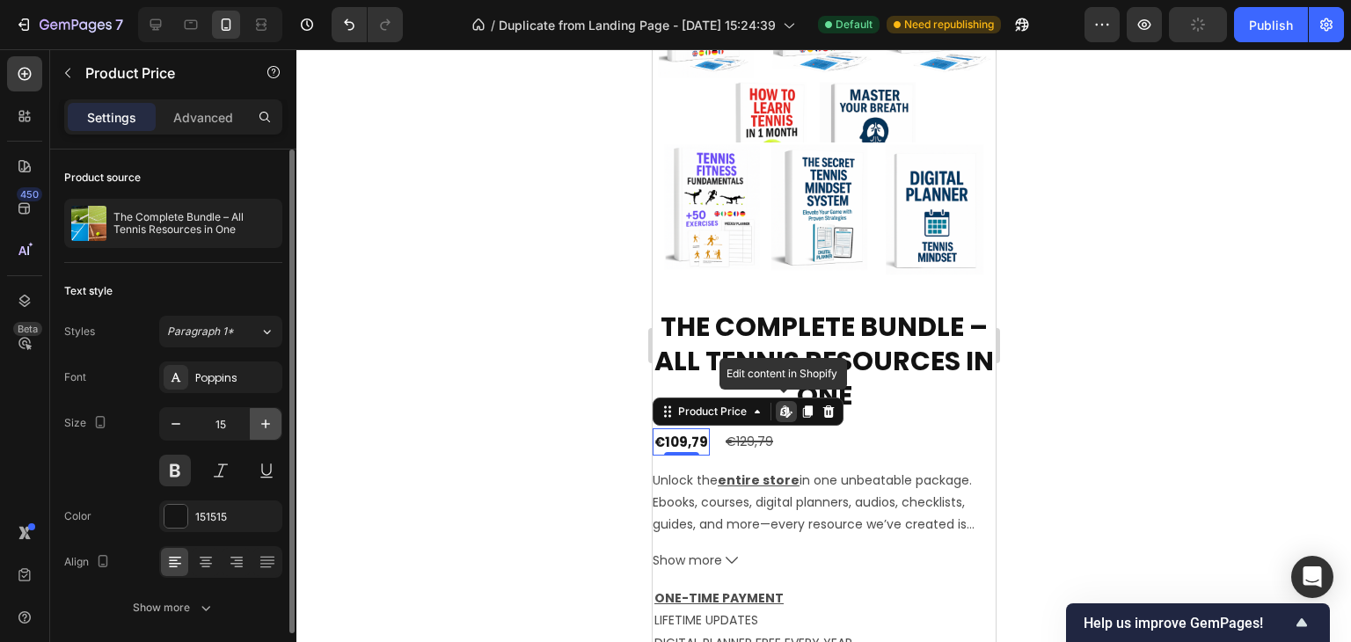
click at [270, 428] on icon "button" at bounding box center [266, 424] width 18 height 18
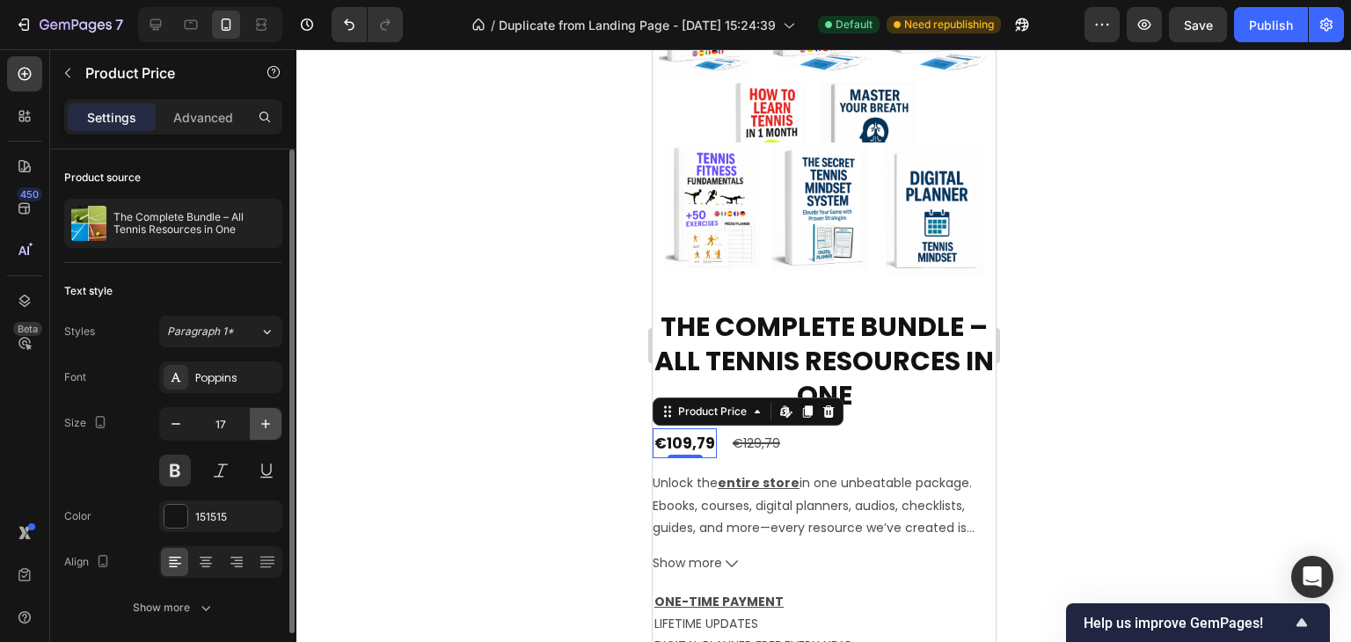
click at [270, 428] on icon "button" at bounding box center [266, 424] width 18 height 18
type input "20"
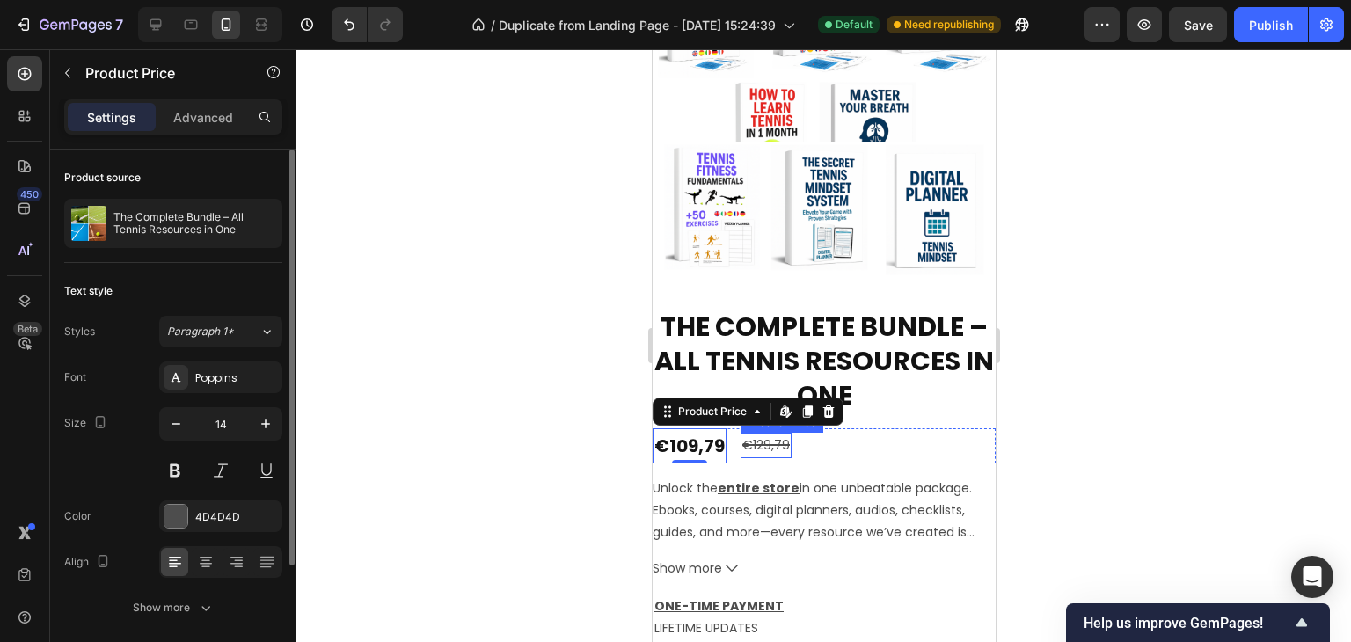
click at [767, 433] on div "€129,79" at bounding box center [765, 446] width 51 height 26
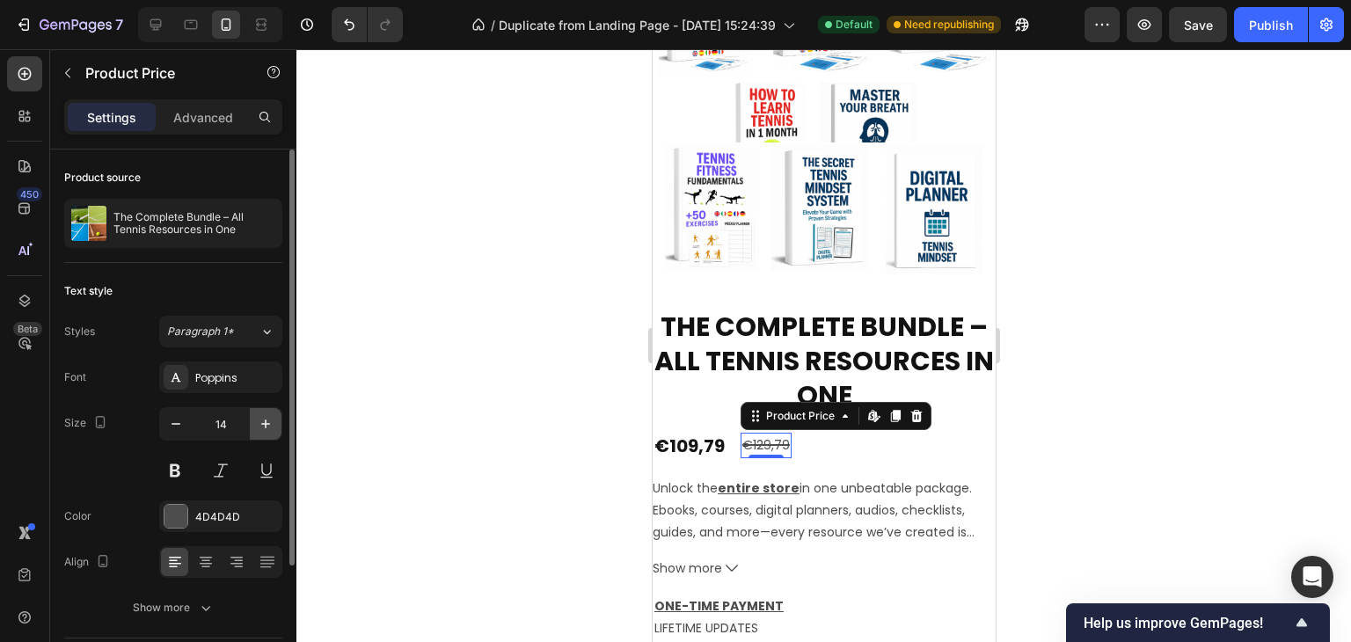
click at [267, 432] on button "button" at bounding box center [266, 424] width 32 height 32
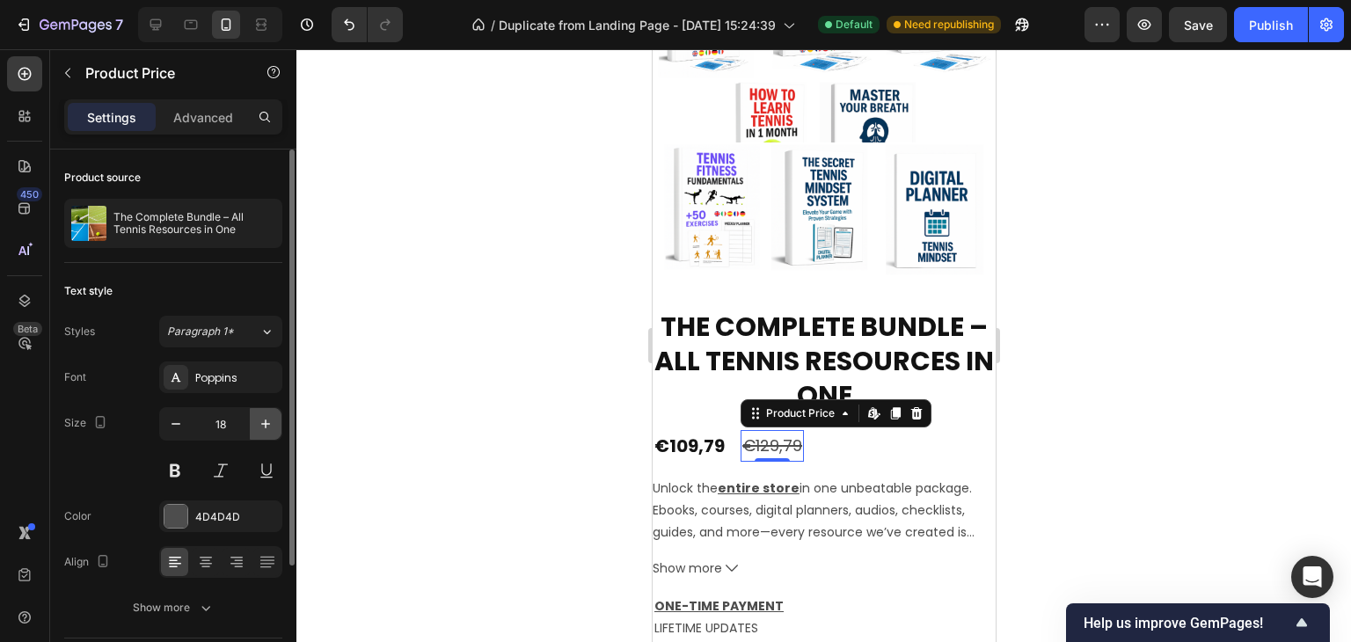
click at [267, 432] on button "button" at bounding box center [266, 424] width 32 height 32
type input "20"
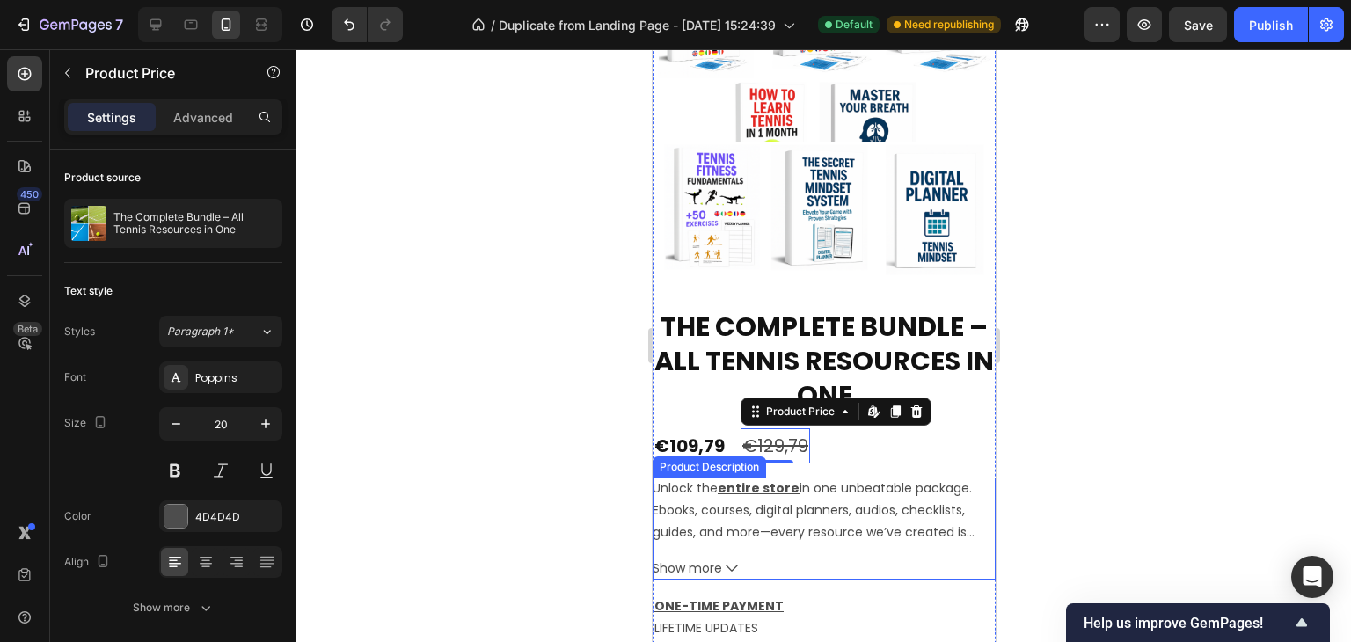
click at [1124, 448] on div at bounding box center [823, 345] width 1055 height 593
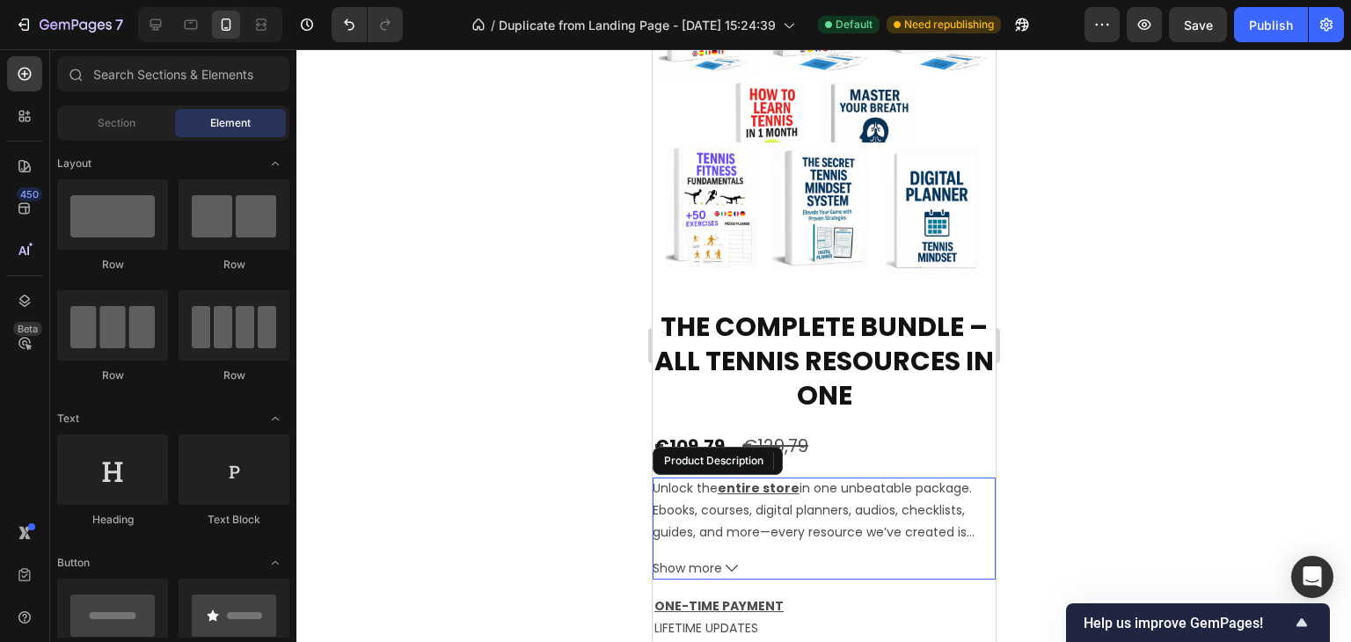
click at [877, 532] on div "Unlock the entire store in one unbeatable package. Ebooks, courses, digital pla…" at bounding box center [823, 529] width 343 height 102
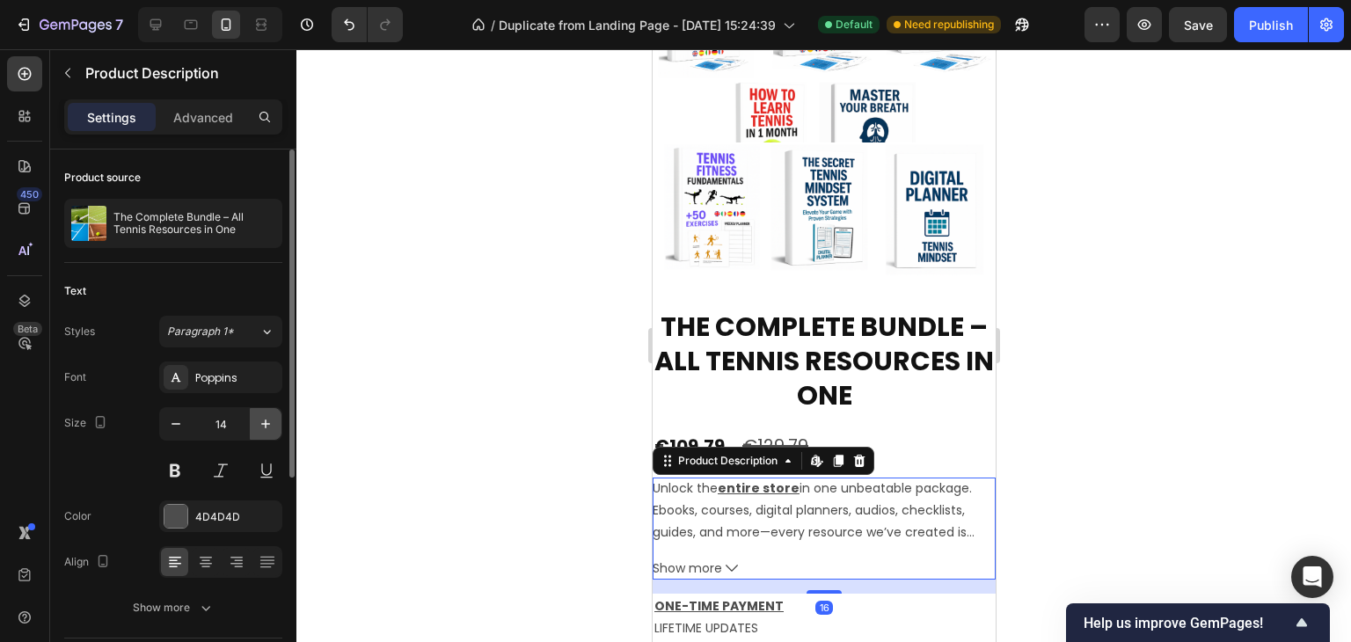
click at [266, 420] on icon "button" at bounding box center [266, 424] width 18 height 18
type input "16"
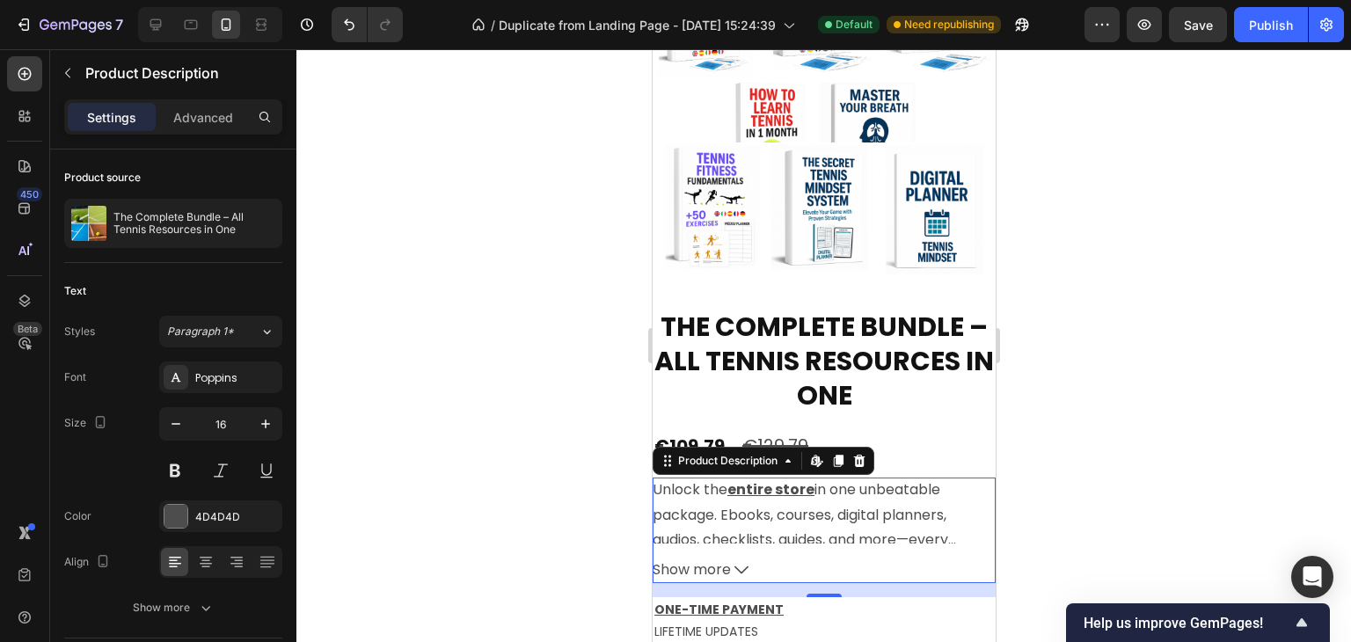
click at [1136, 429] on div at bounding box center [823, 345] width 1055 height 593
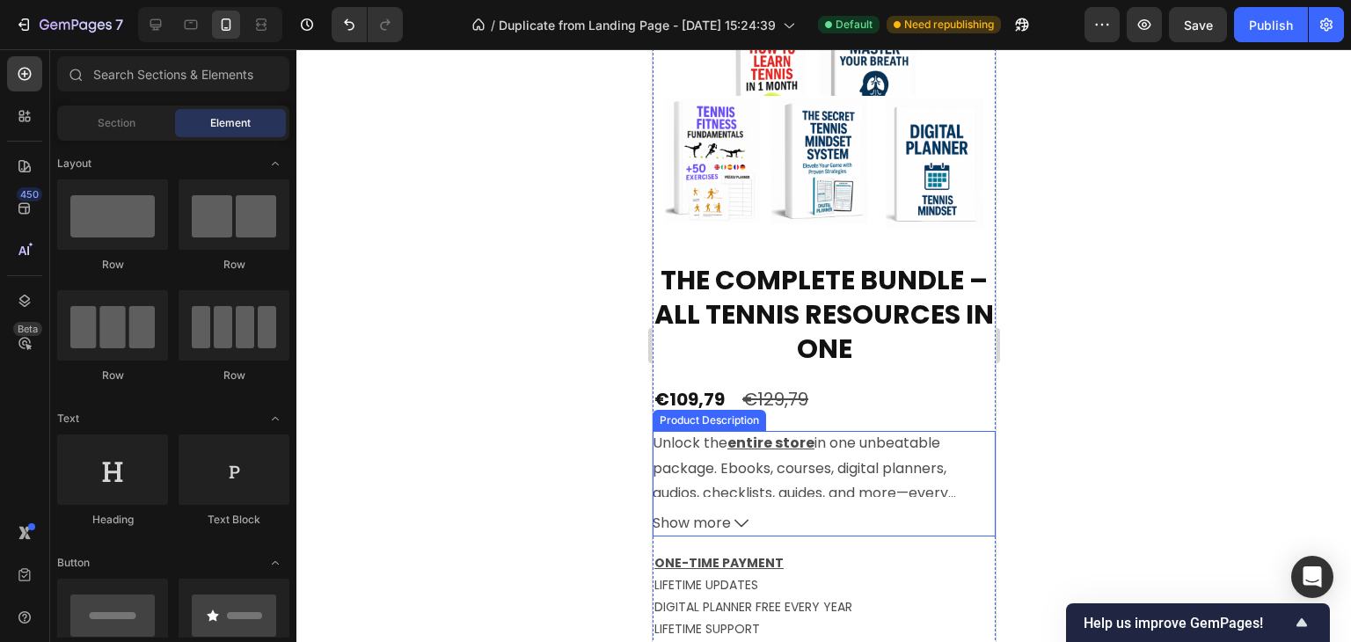
scroll to position [4910, 0]
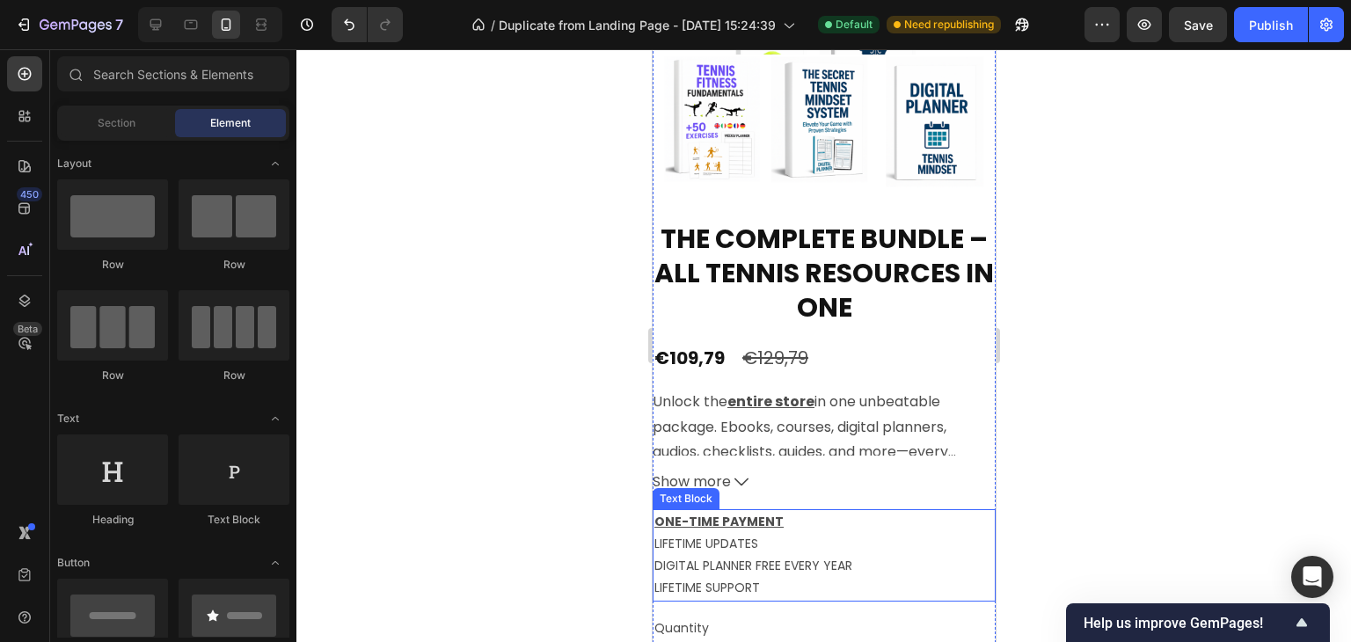
click at [782, 517] on p "ONE-TIME PAYMENT LIFETIME UPDATES" at bounding box center [822, 533] width 339 height 44
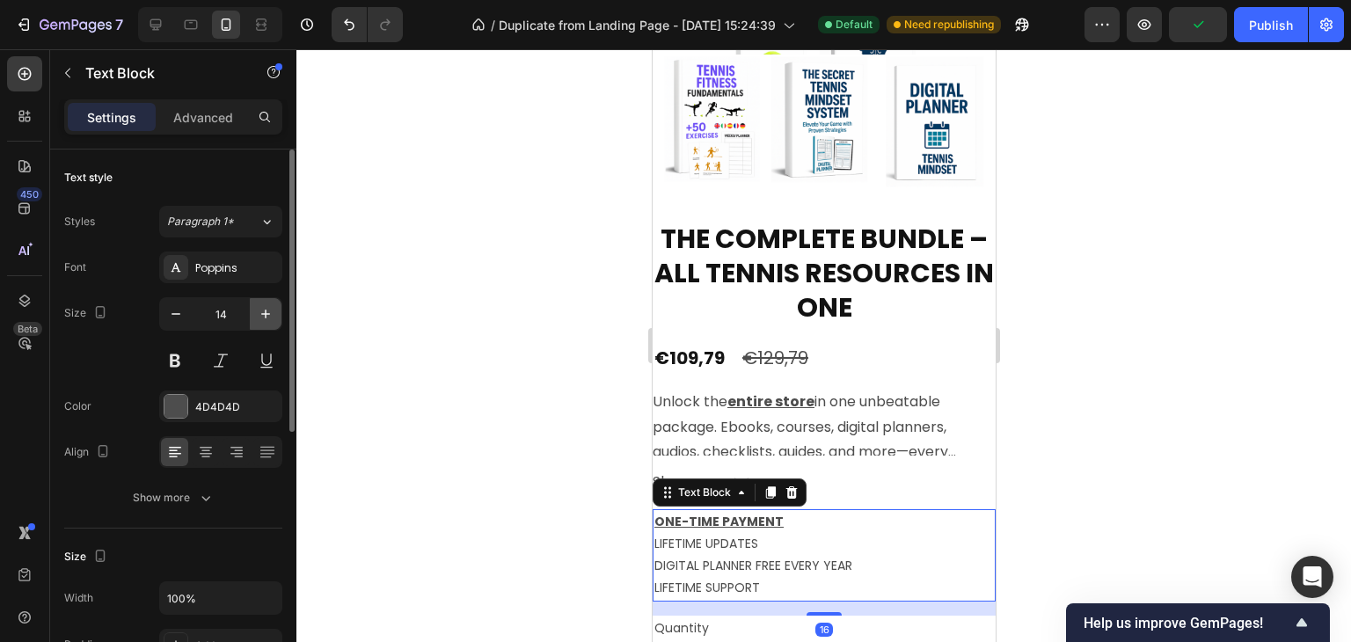
click at [259, 314] on icon "button" at bounding box center [266, 314] width 18 height 18
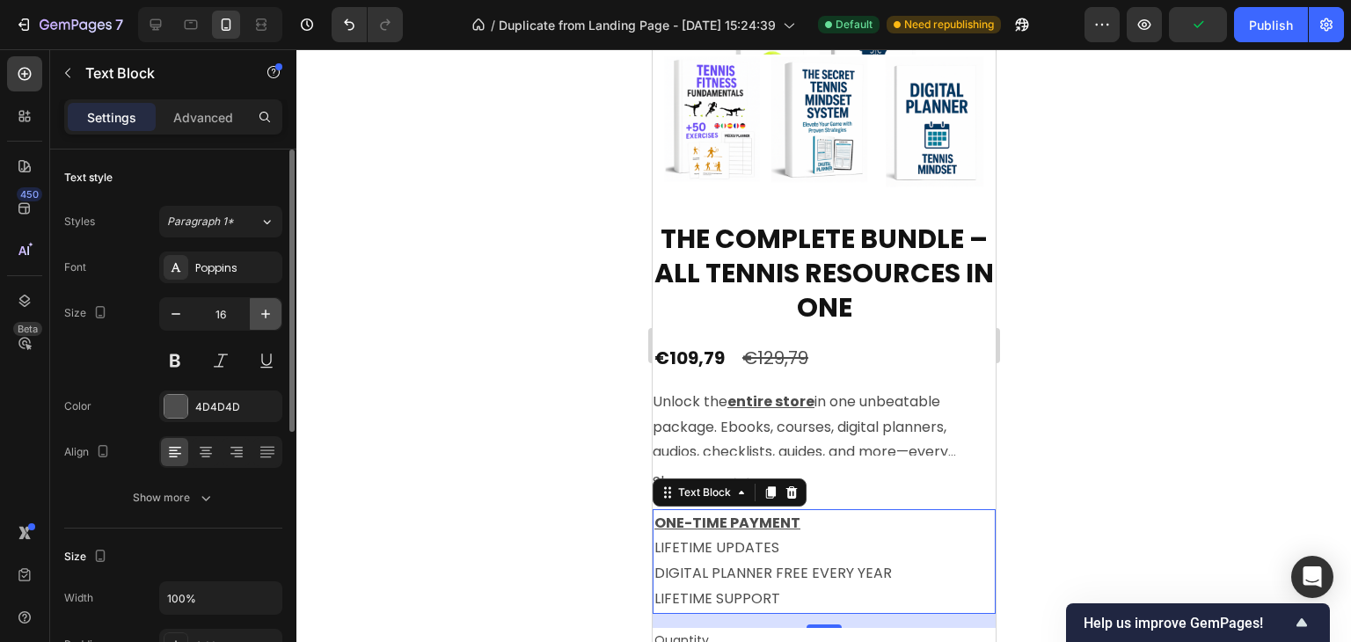
click at [259, 316] on icon "button" at bounding box center [266, 314] width 18 height 18
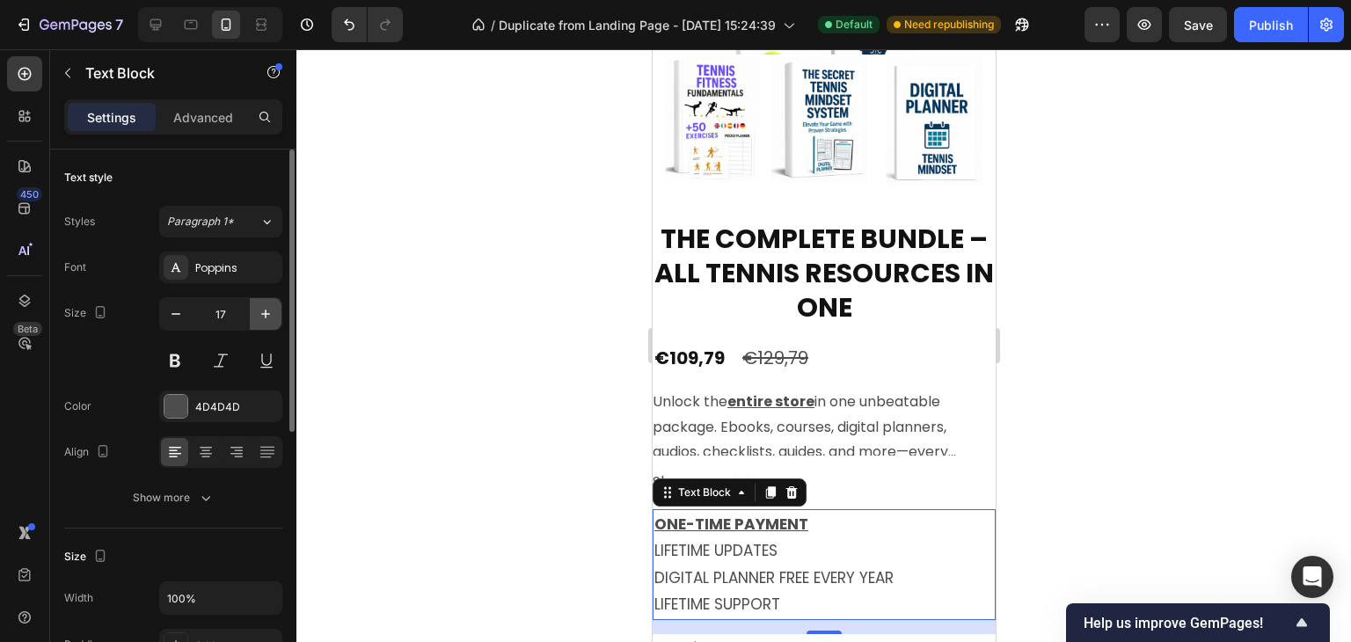
click at [259, 316] on icon "button" at bounding box center [266, 314] width 18 height 18
type input "18"
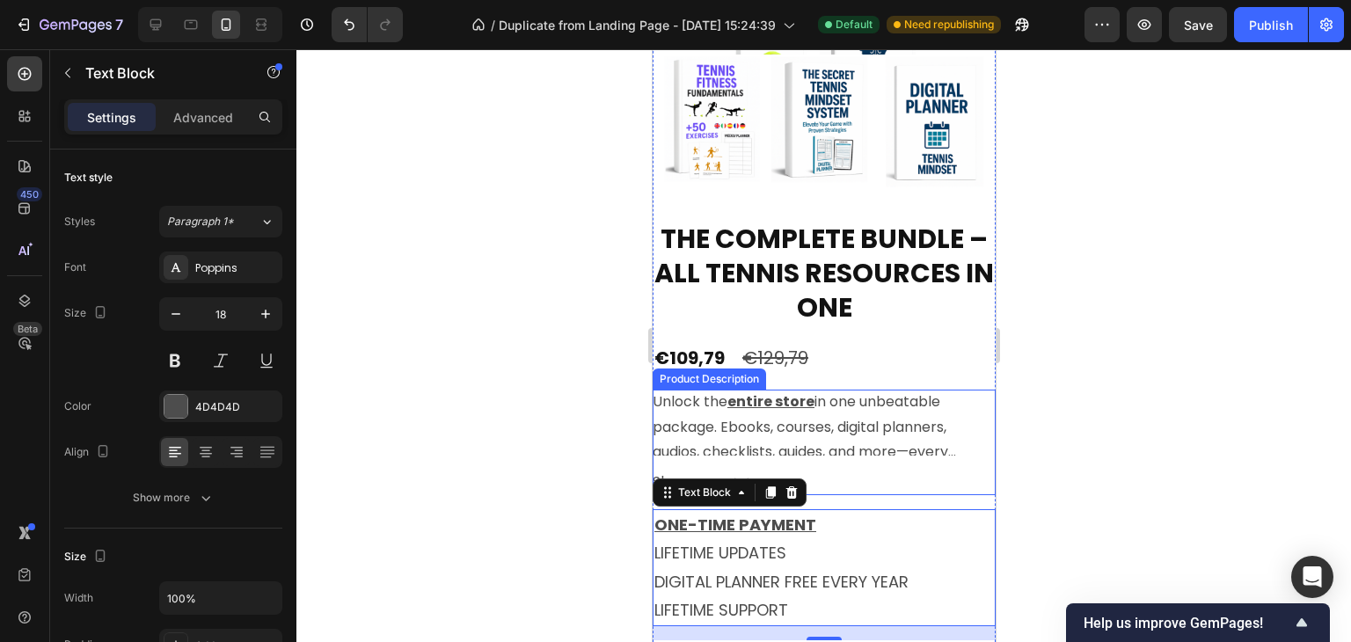
click at [770, 425] on div "Unlock the entire store in one unbeatable package. Ebooks, courses, digital pla…" at bounding box center [823, 423] width 343 height 66
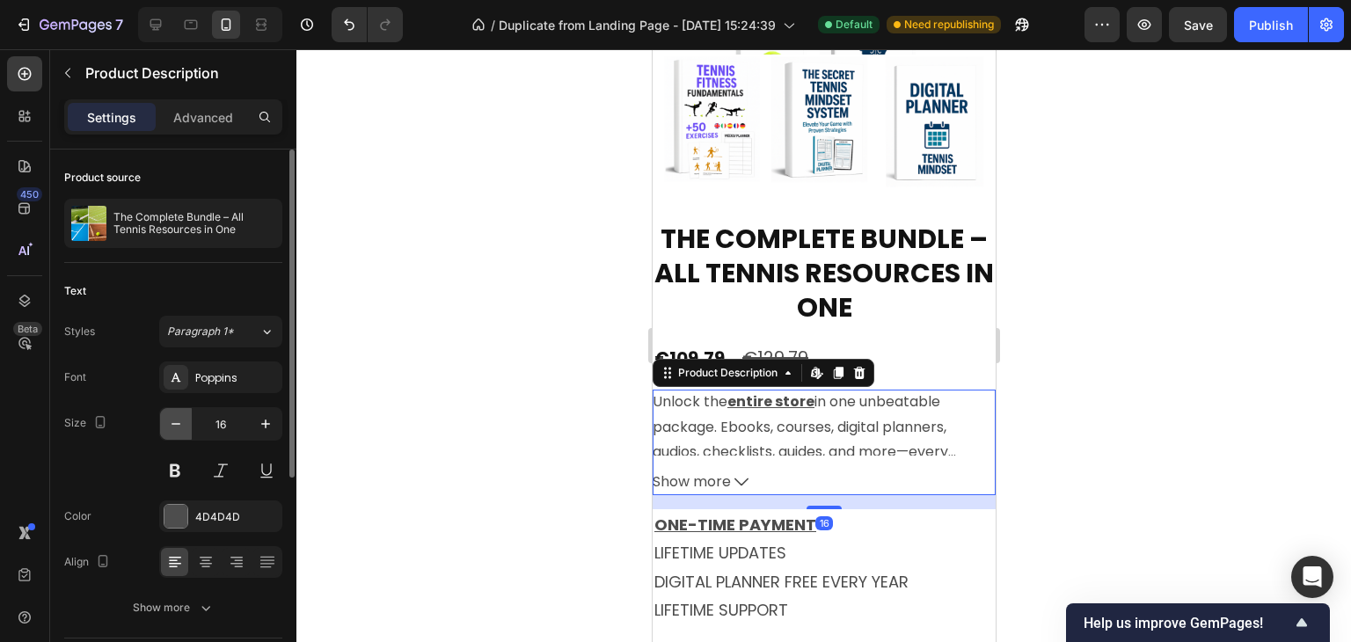
click at [182, 426] on icon "button" at bounding box center [176, 424] width 18 height 18
type input "15"
click at [1113, 388] on div at bounding box center [823, 345] width 1055 height 593
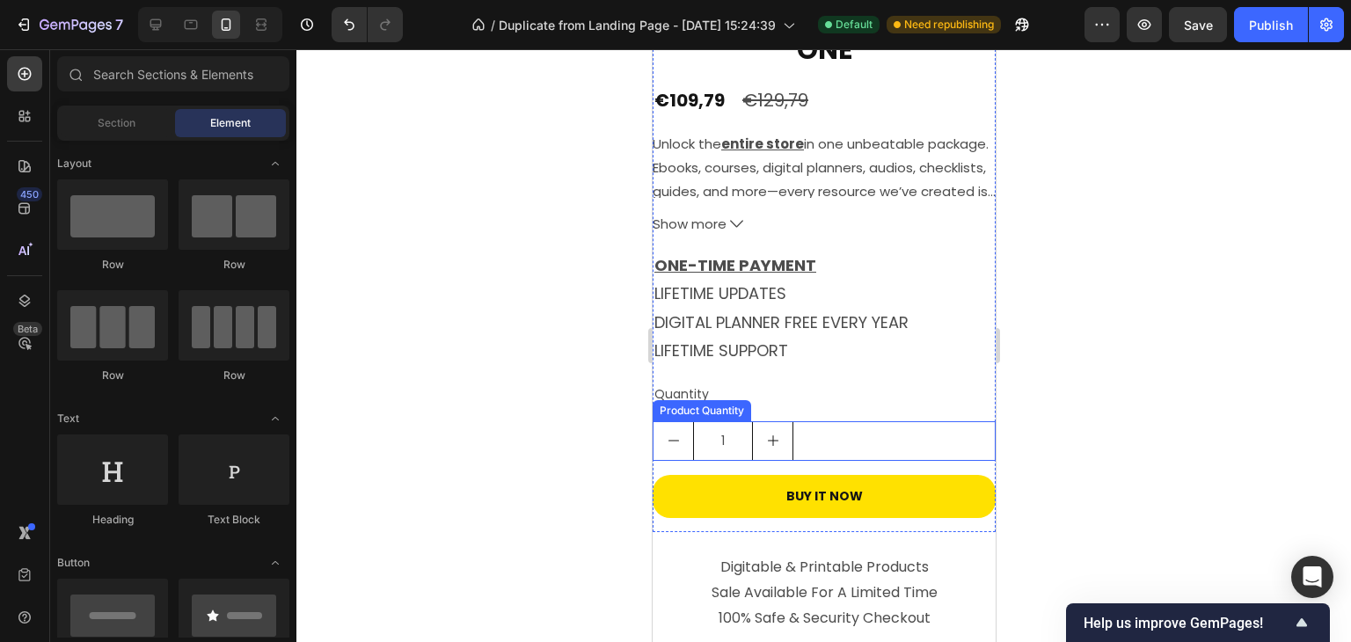
scroll to position [5174, 0]
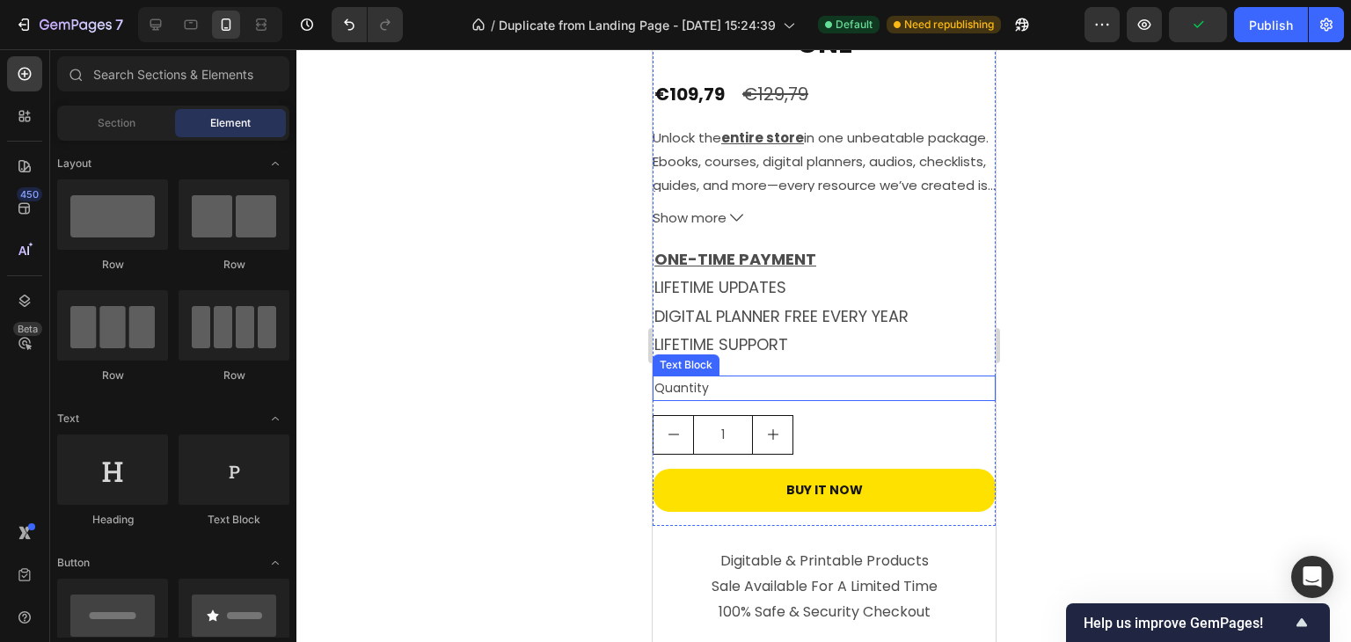
click at [690, 376] on div "Quantity" at bounding box center [823, 389] width 343 height 26
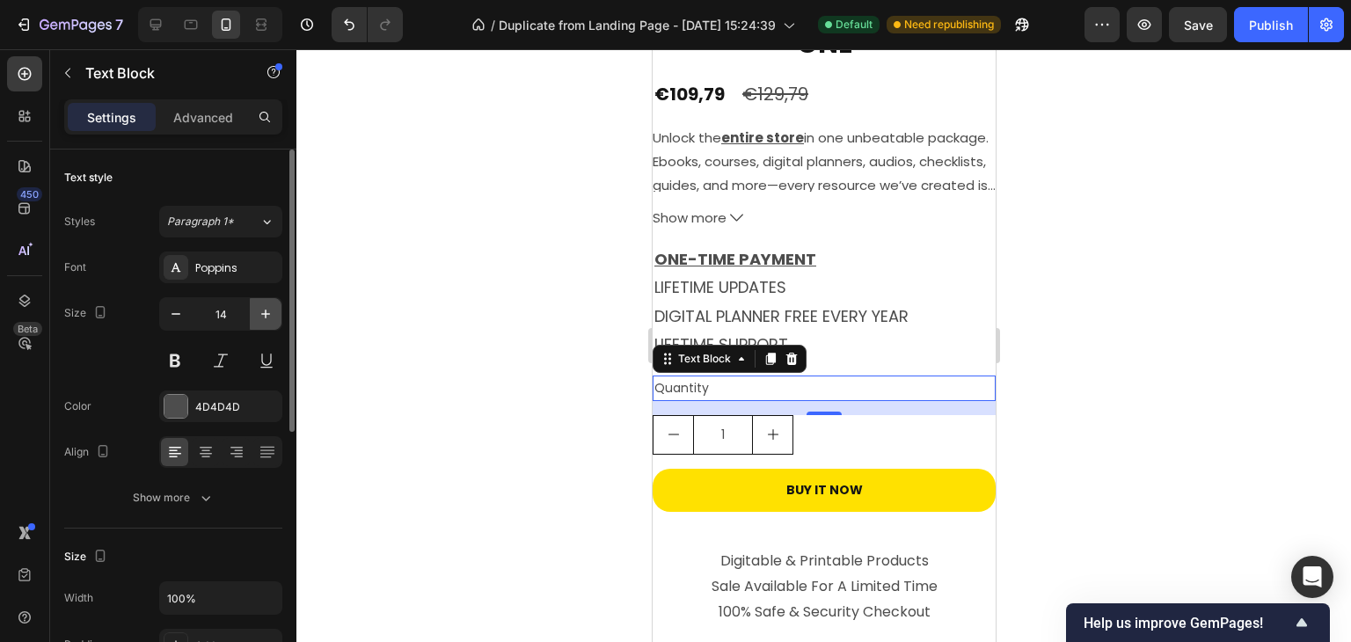
click at [271, 318] on icon "button" at bounding box center [266, 314] width 18 height 18
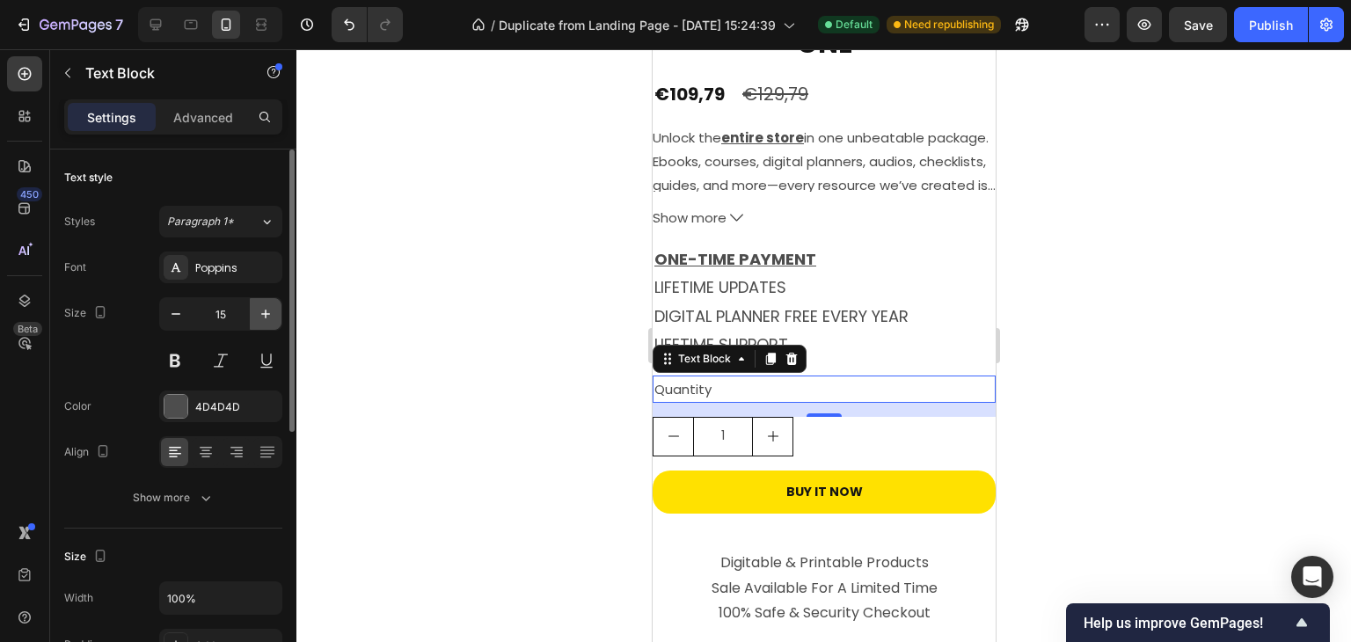
type input "16"
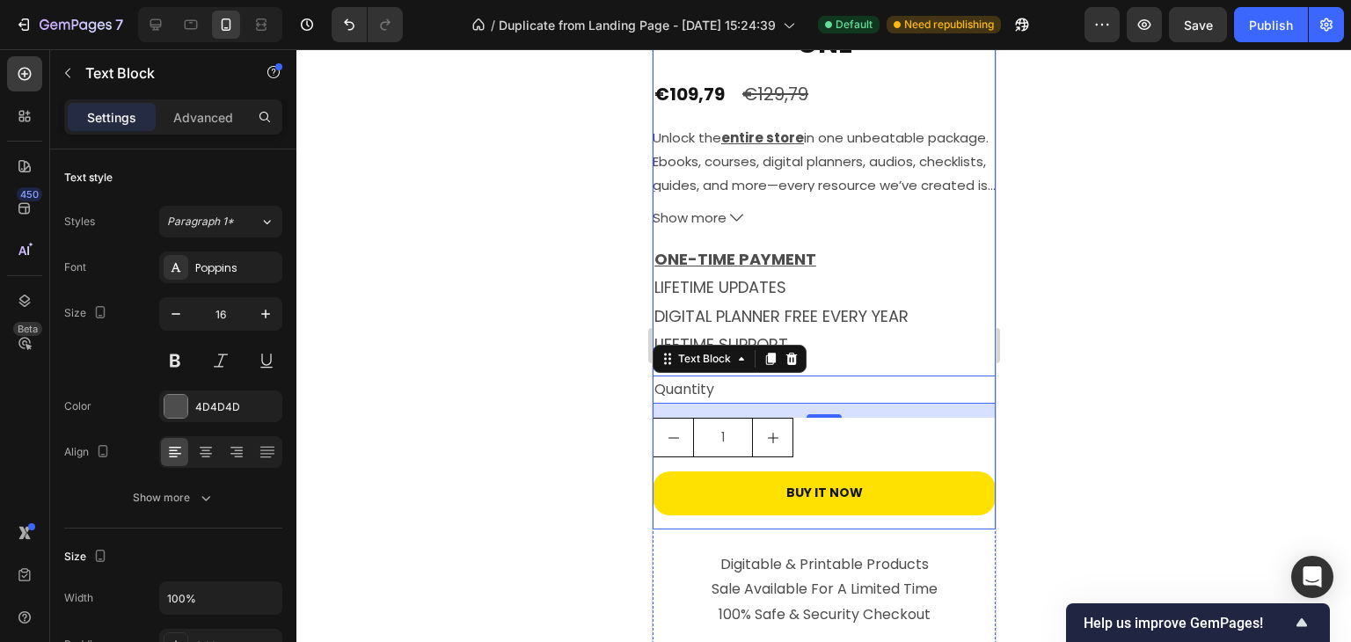
click at [1097, 350] on div at bounding box center [823, 345] width 1055 height 593
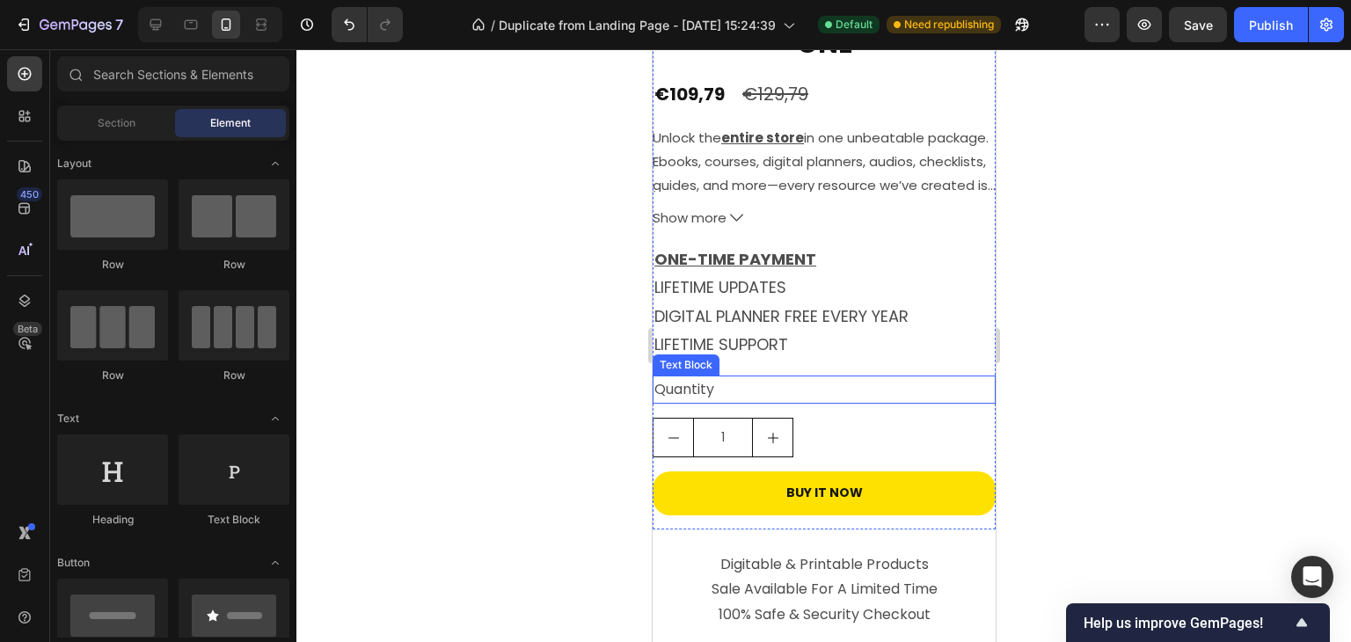
click at [737, 378] on div "Quantity" at bounding box center [823, 390] width 343 height 29
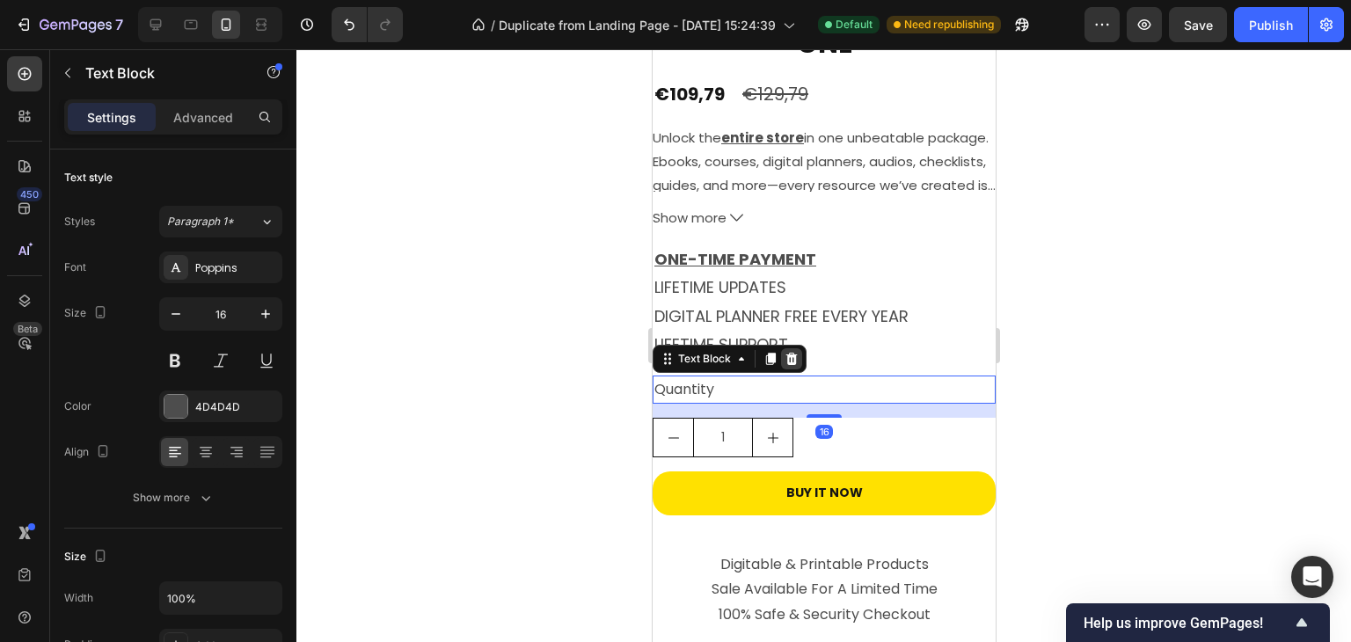
click at [793, 352] on icon at bounding box center [790, 358] width 11 height 12
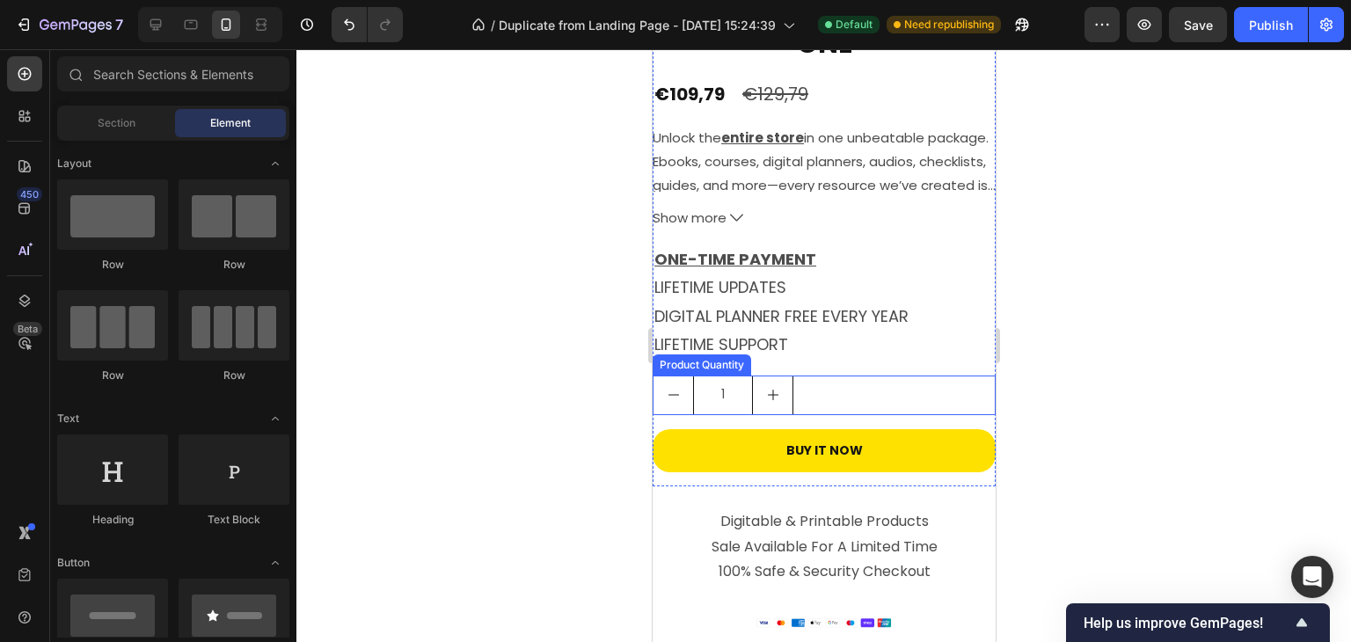
click at [840, 379] on div "1" at bounding box center [823, 396] width 343 height 40
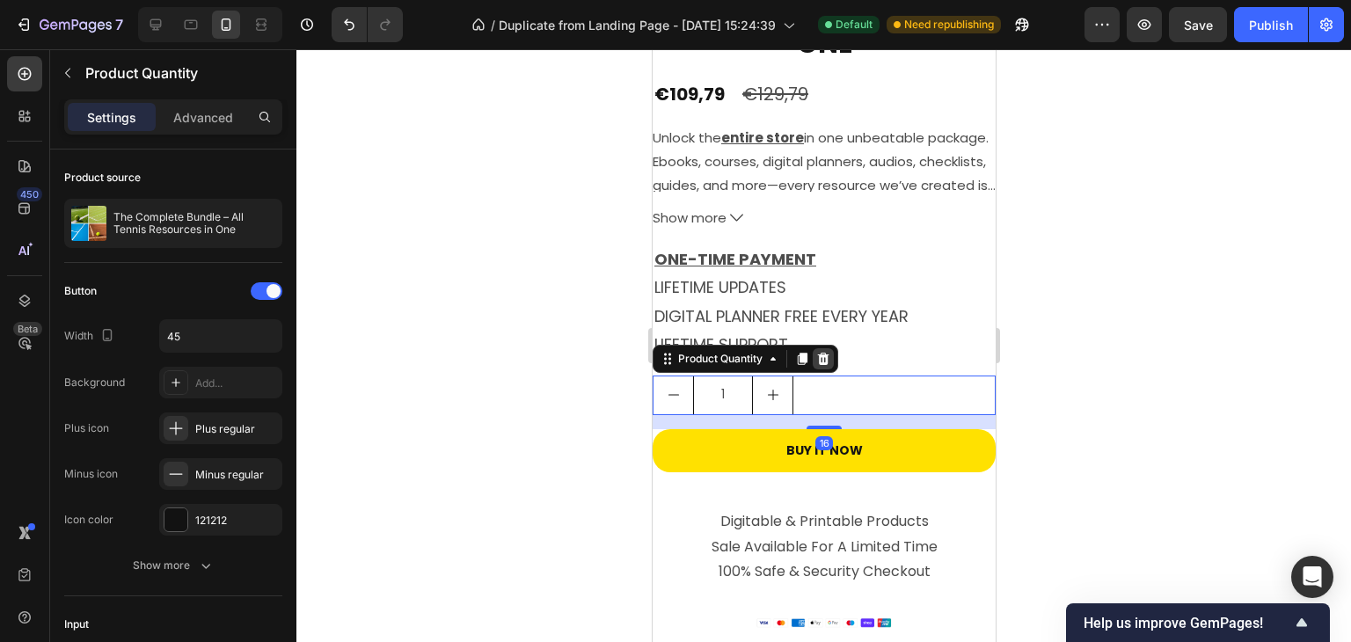
click at [821, 353] on div at bounding box center [822, 358] width 21 height 21
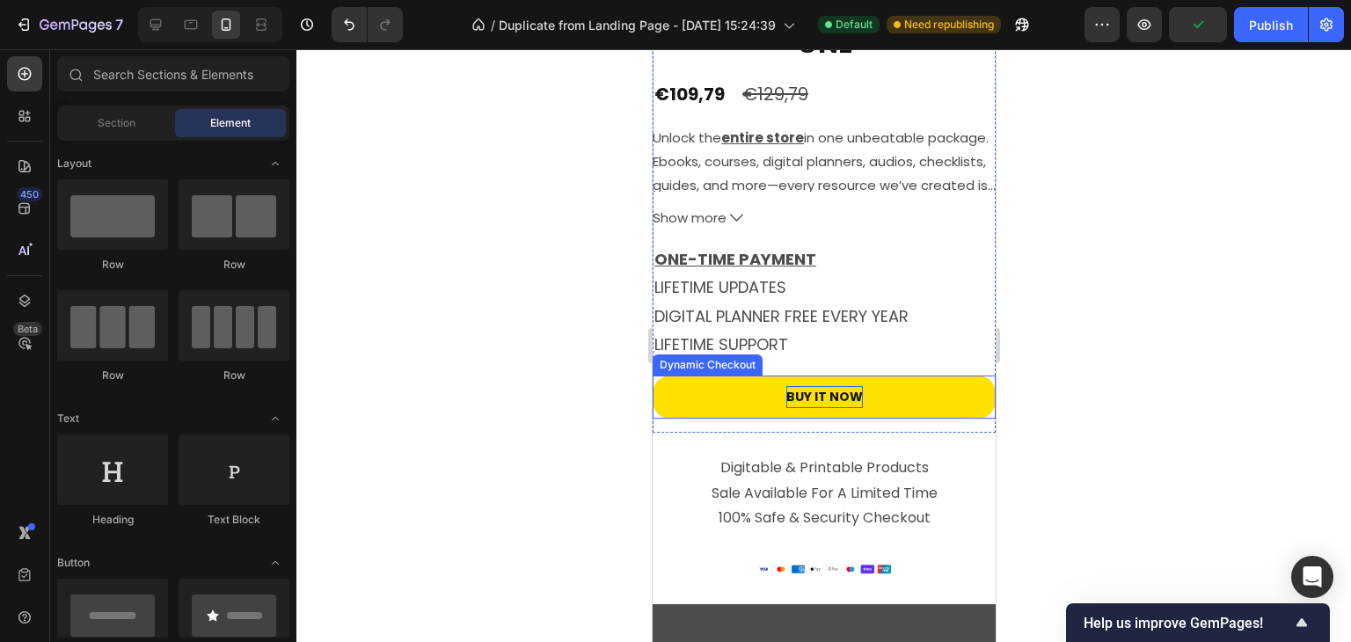
click at [802, 390] on div "Buy it now" at bounding box center [823, 397] width 77 height 22
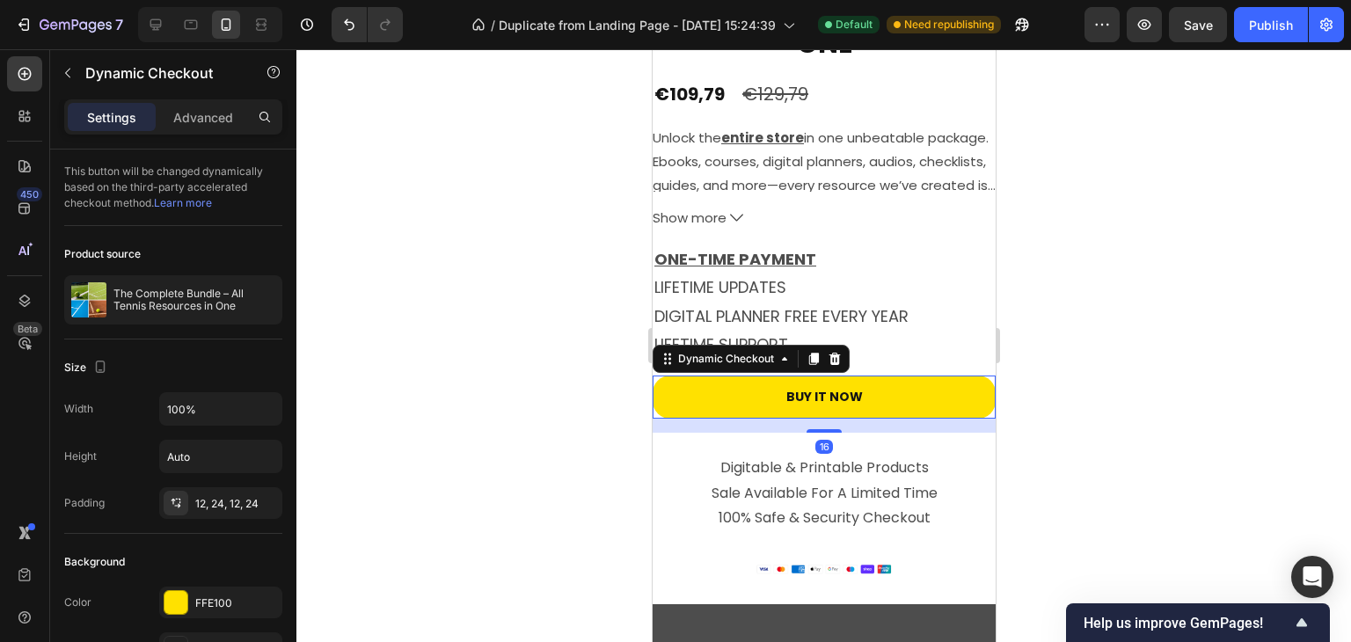
click at [1126, 405] on div at bounding box center [823, 345] width 1055 height 593
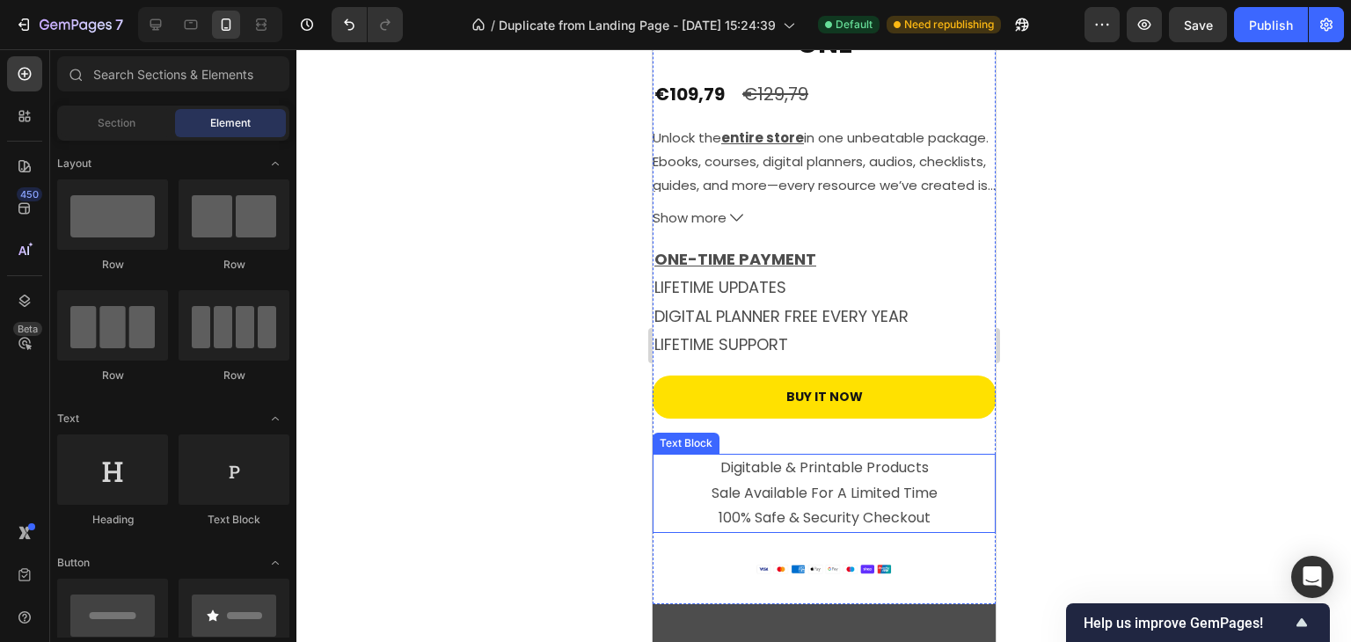
click at [849, 479] on p "Digitable & Printable Products Sale Available For A Limited Time" at bounding box center [822, 481] width 339 height 51
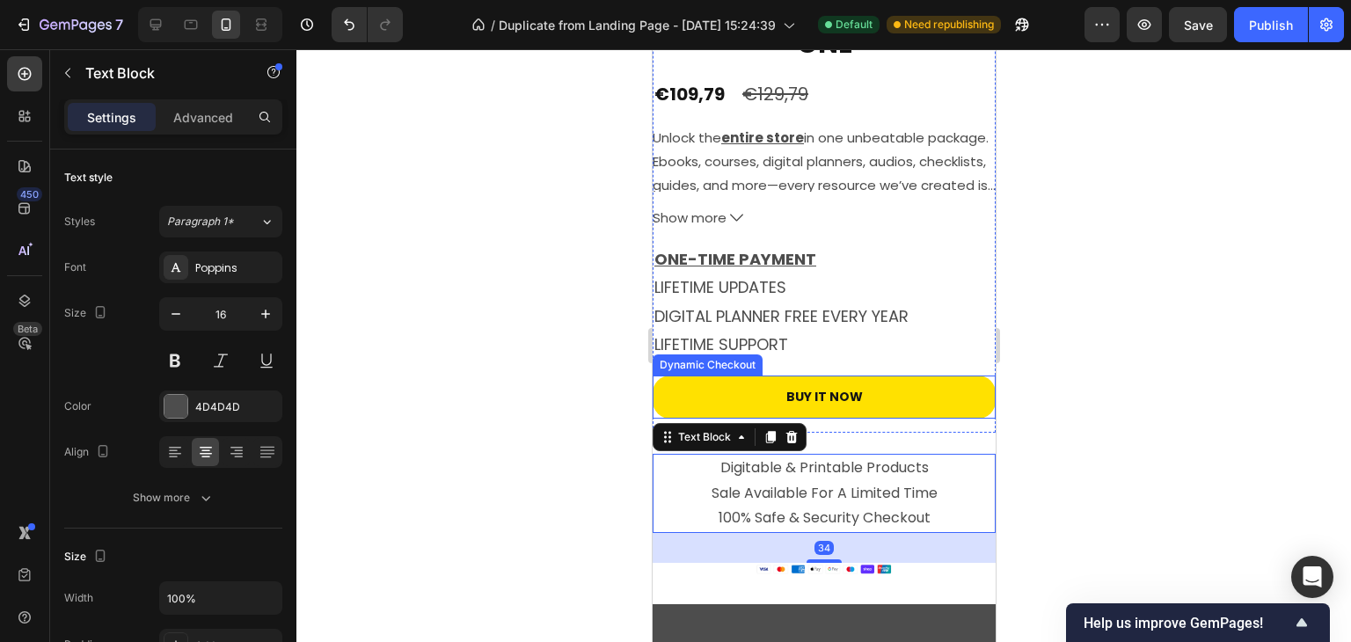
click at [849, 401] on button "Buy it now" at bounding box center [823, 397] width 343 height 43
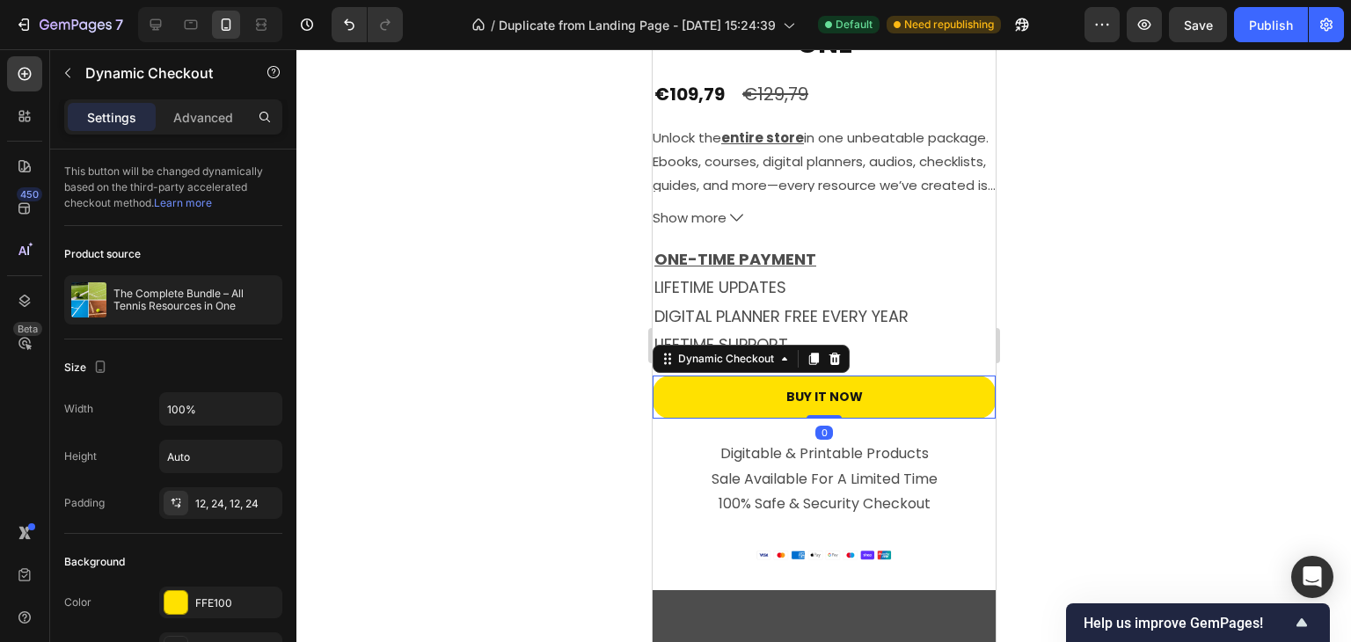
drag, startPoint x: 828, startPoint y: 416, endPoint x: 914, endPoint y: 388, distance: 90.7
click at [831, 392] on div "Buy it now Dynamic Checkout 0" at bounding box center [823, 397] width 343 height 43
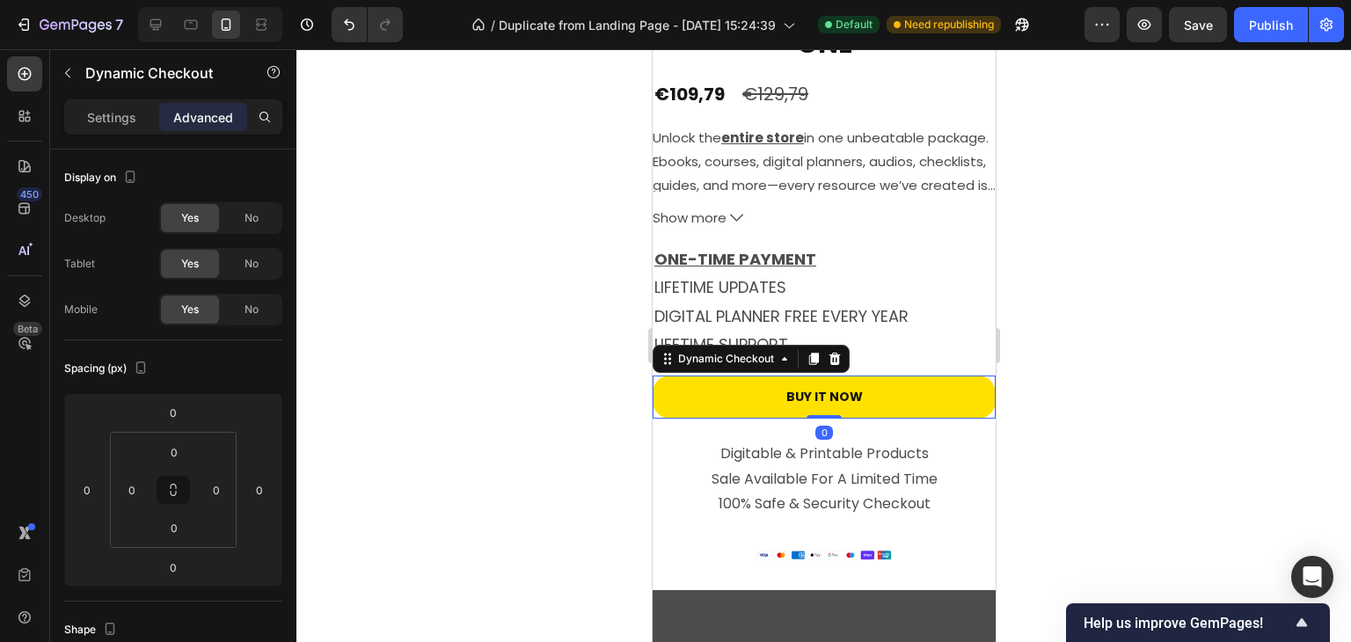
click at [1107, 431] on div at bounding box center [823, 345] width 1055 height 593
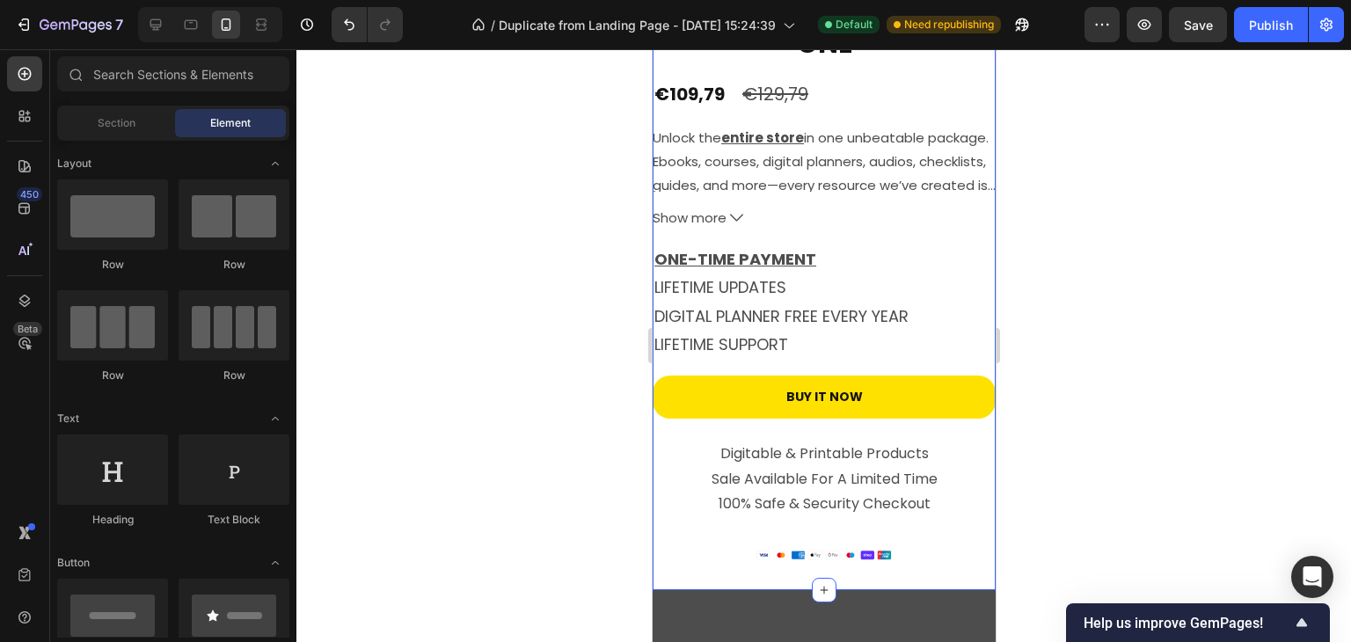
click at [832, 549] on img at bounding box center [823, 555] width 137 height 13
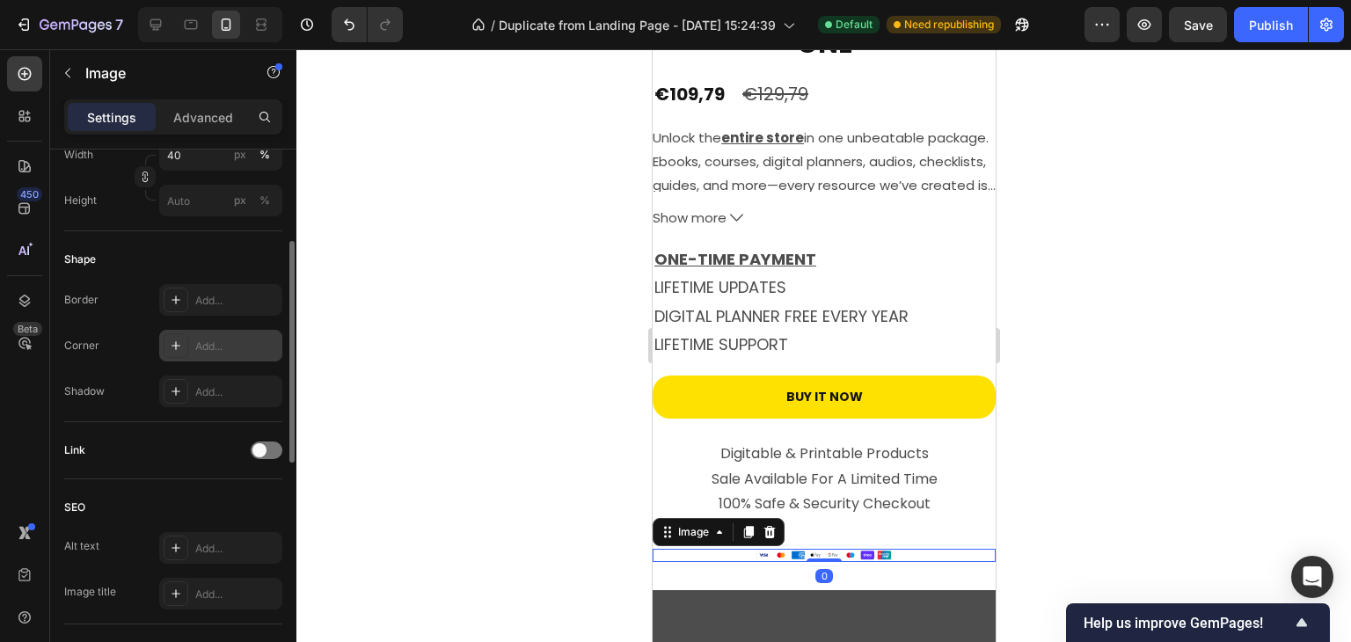
scroll to position [264, 0]
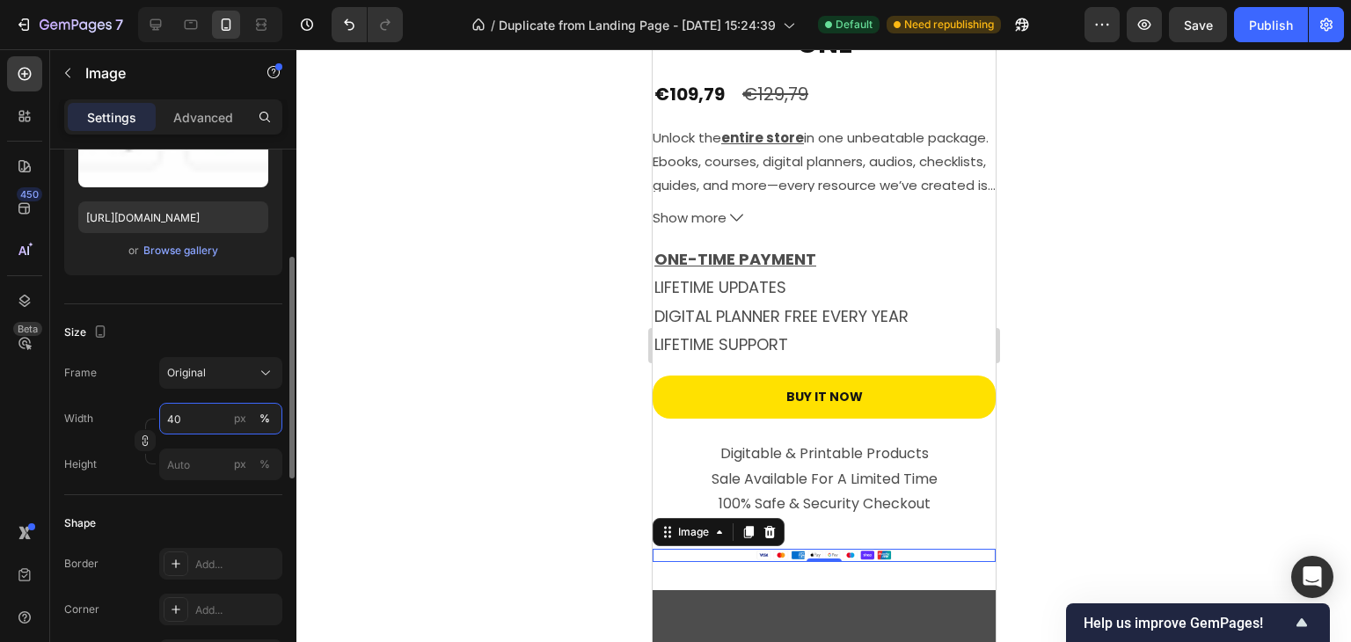
click at [175, 424] on input "40" at bounding box center [220, 419] width 123 height 32
type input "50"
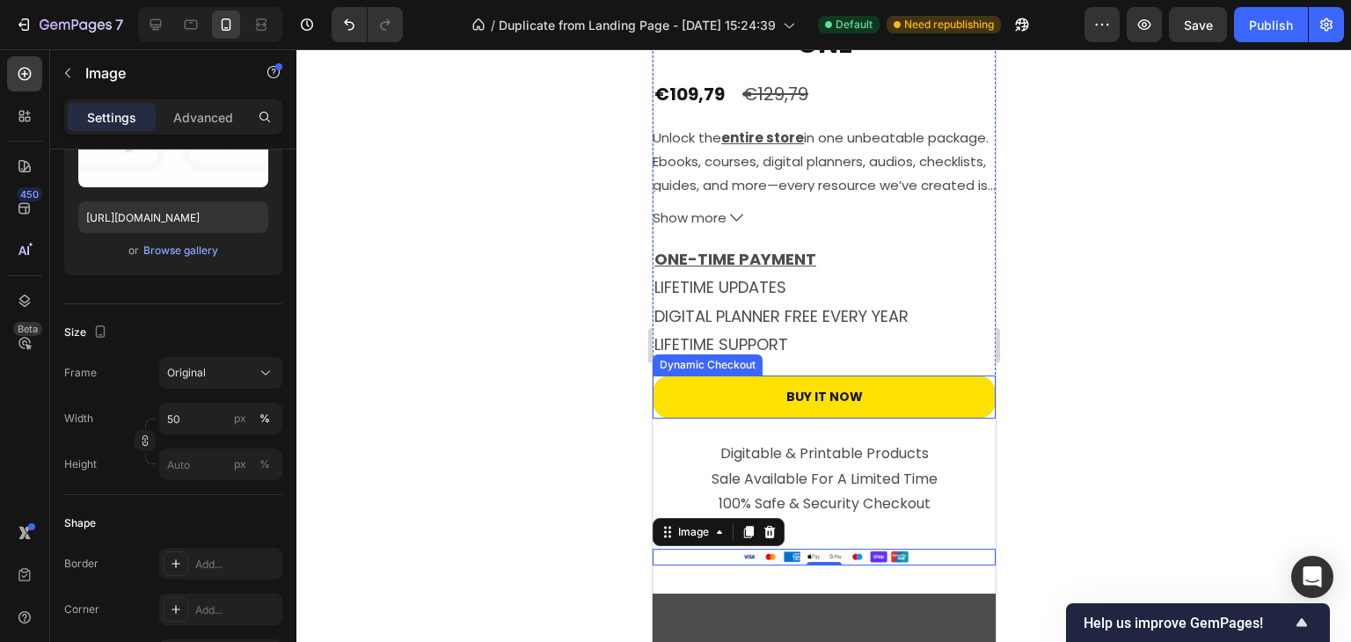
click at [1106, 358] on div at bounding box center [823, 345] width 1055 height 593
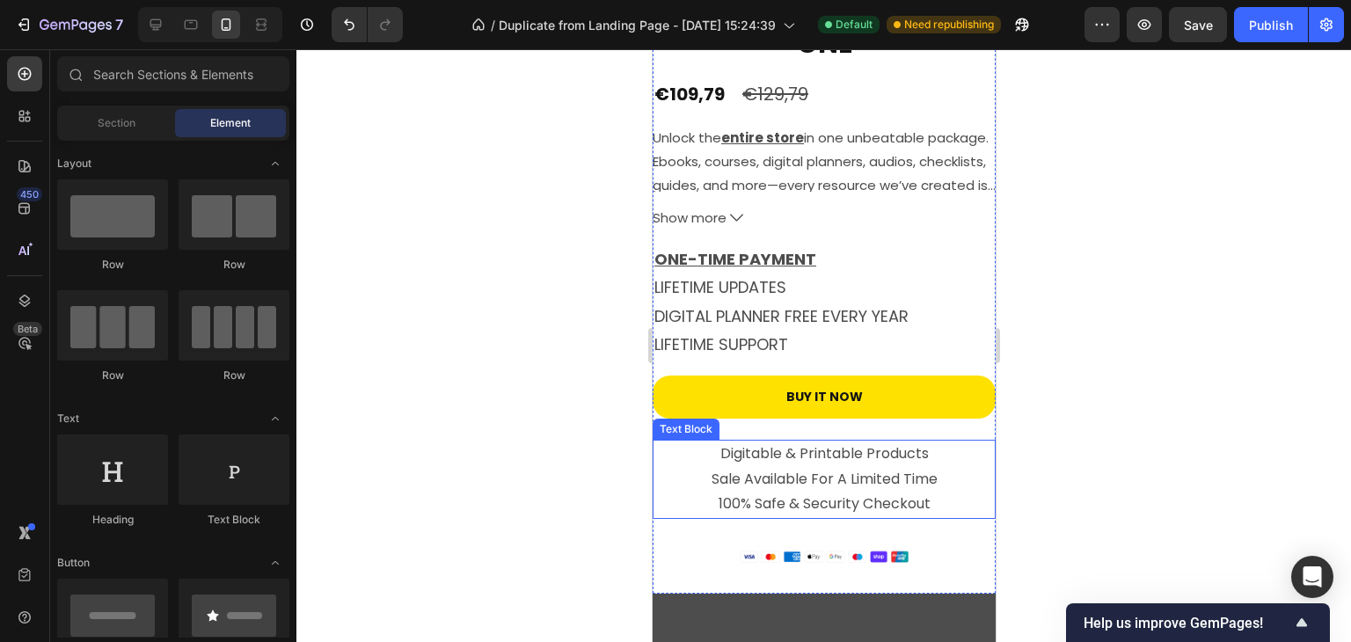
click at [855, 492] on p "100% Safe & Security Checkout" at bounding box center [822, 505] width 339 height 26
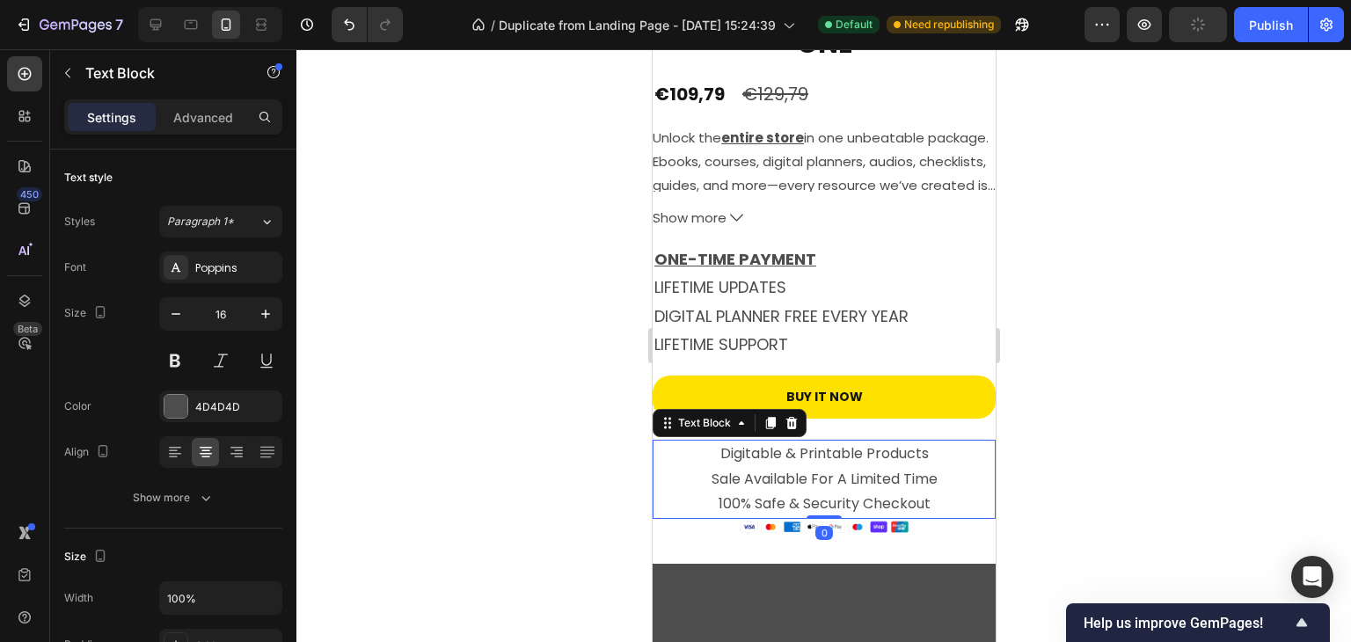
drag, startPoint x: 824, startPoint y: 532, endPoint x: 833, endPoint y: 491, distance: 42.3
click at [833, 491] on div "Digitable & Printable Products Sale Available For A Limited Time 100% Safe & Se…" at bounding box center [823, 479] width 343 height 79
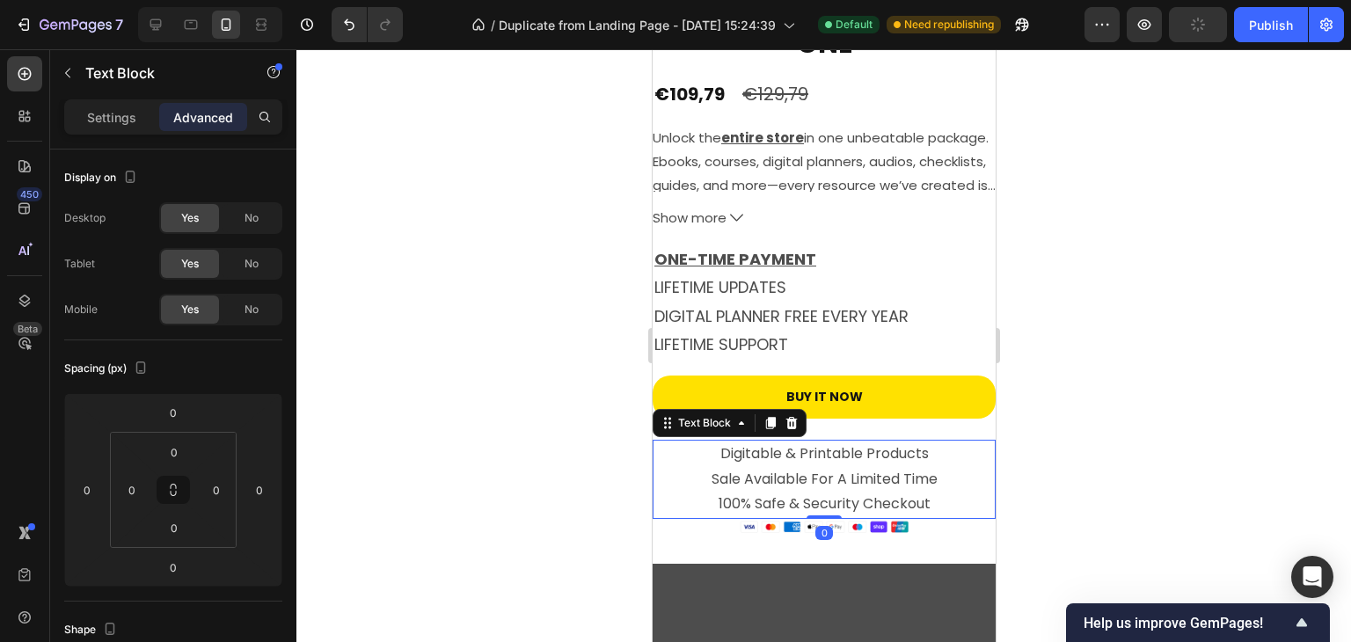
click at [1113, 479] on div at bounding box center [823, 345] width 1055 height 593
click at [874, 519] on img at bounding box center [824, 527] width 172 height 16
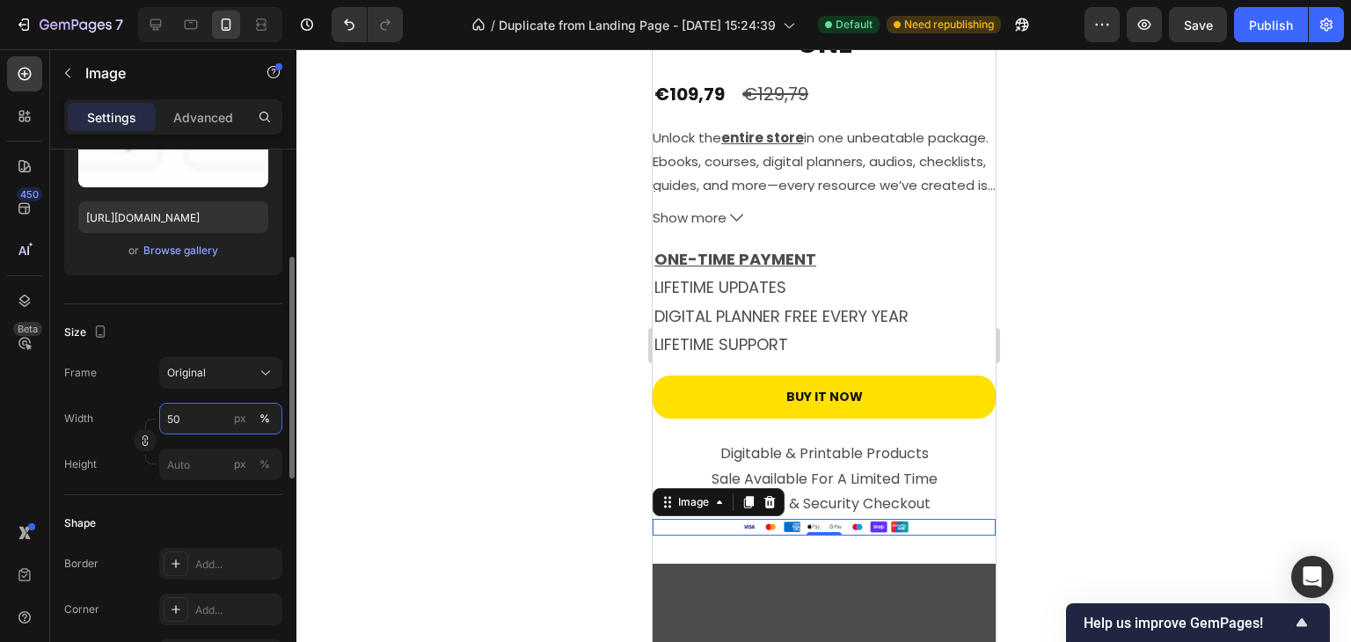
click at [164, 418] on input "50" at bounding box center [220, 419] width 123 height 32
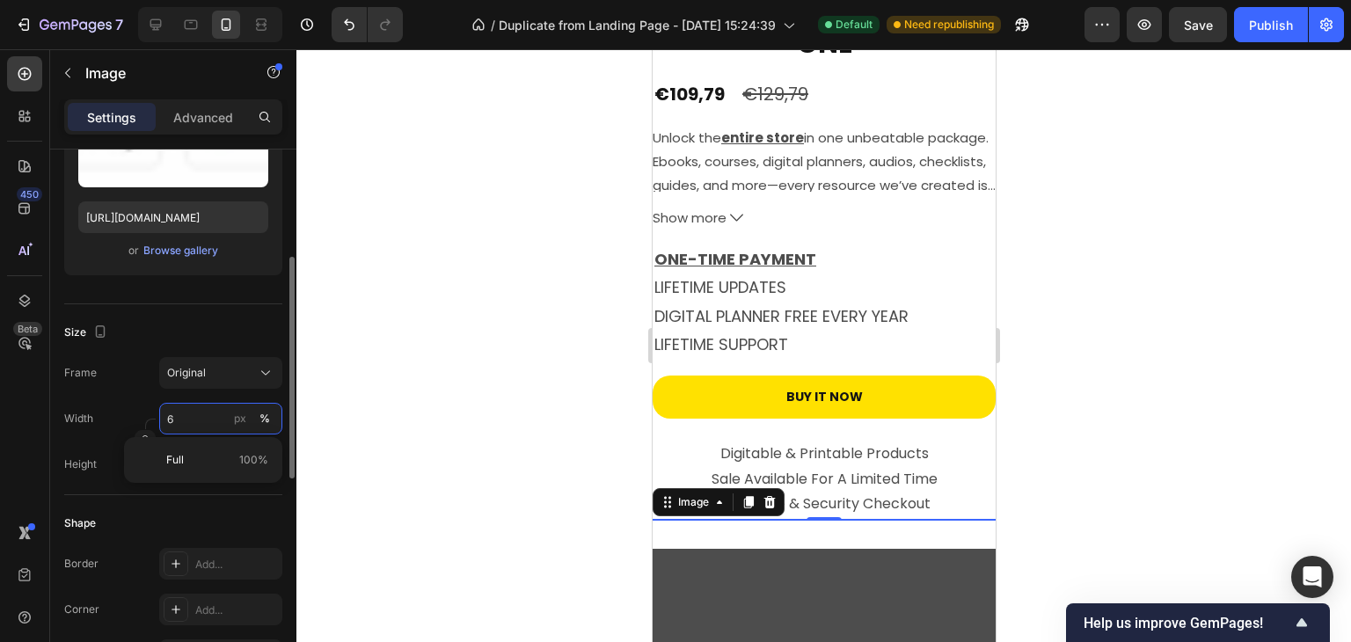
type input "60"
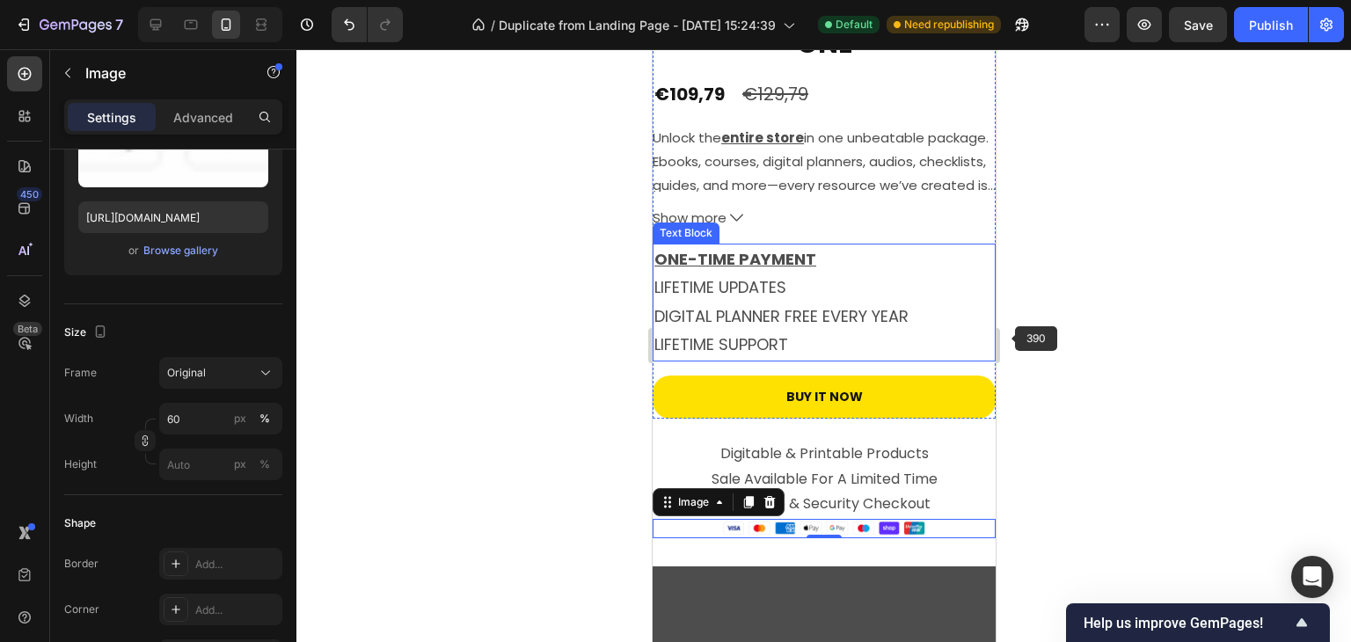
click at [1069, 337] on div at bounding box center [823, 345] width 1055 height 593
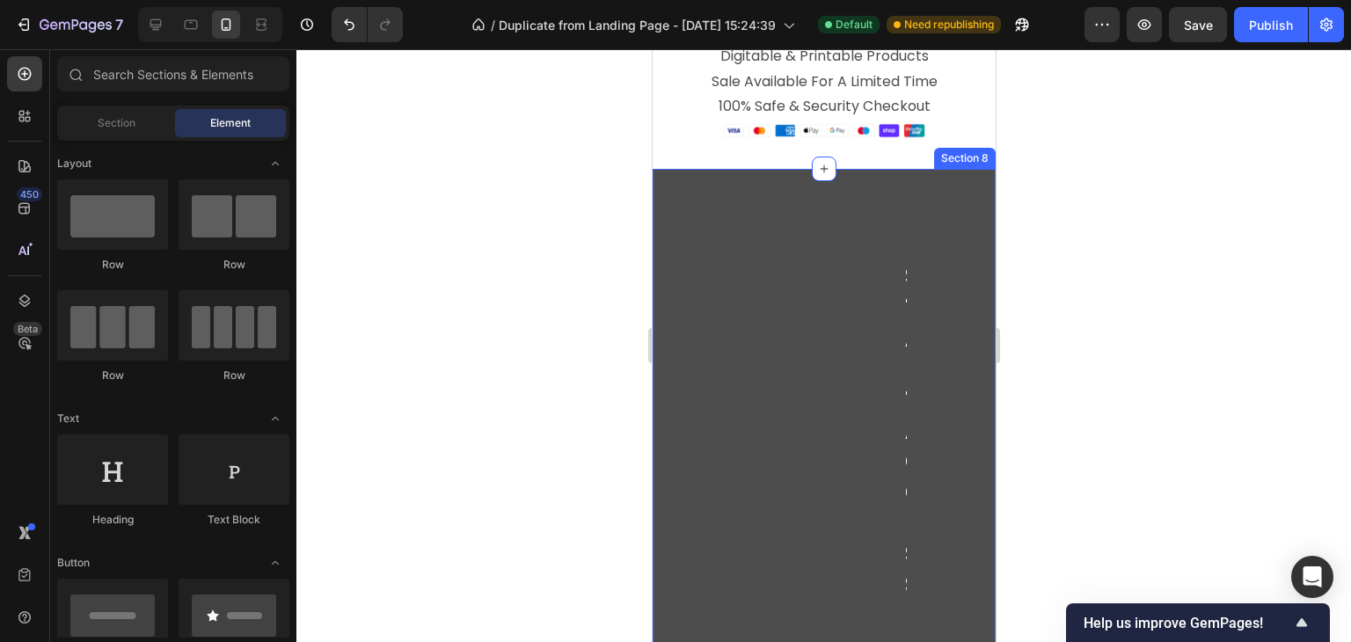
scroll to position [5588, 0]
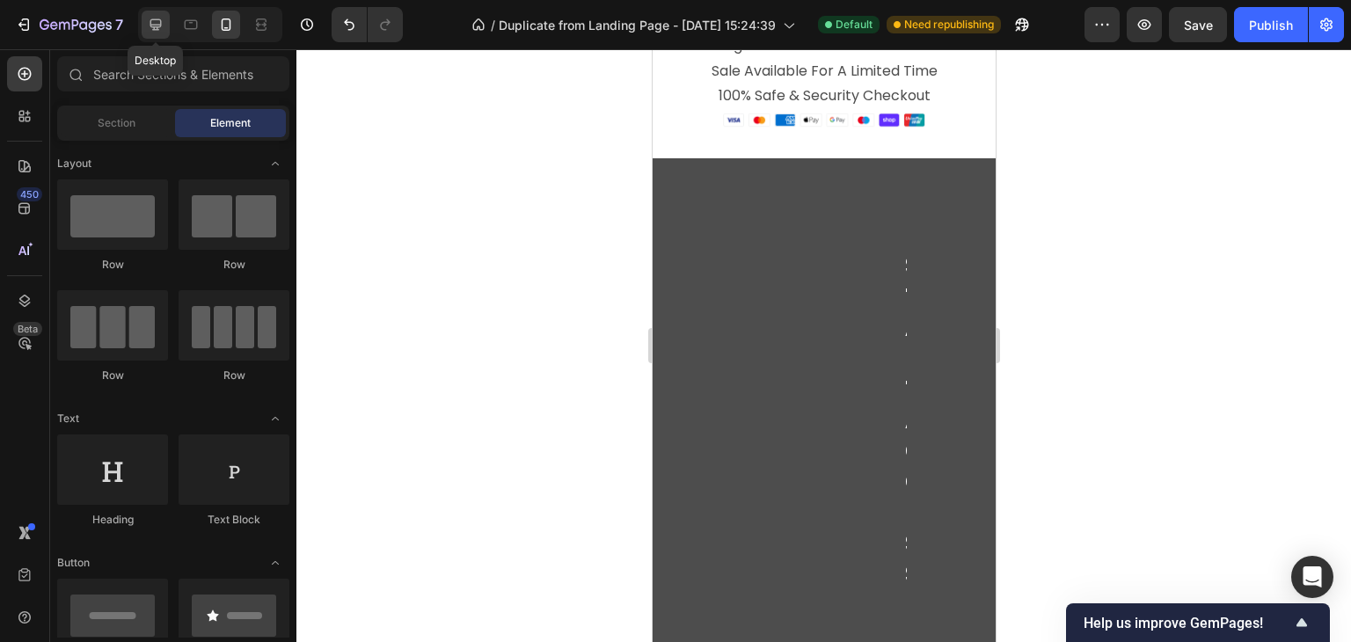
click at [165, 25] on div at bounding box center [156, 25] width 28 height 28
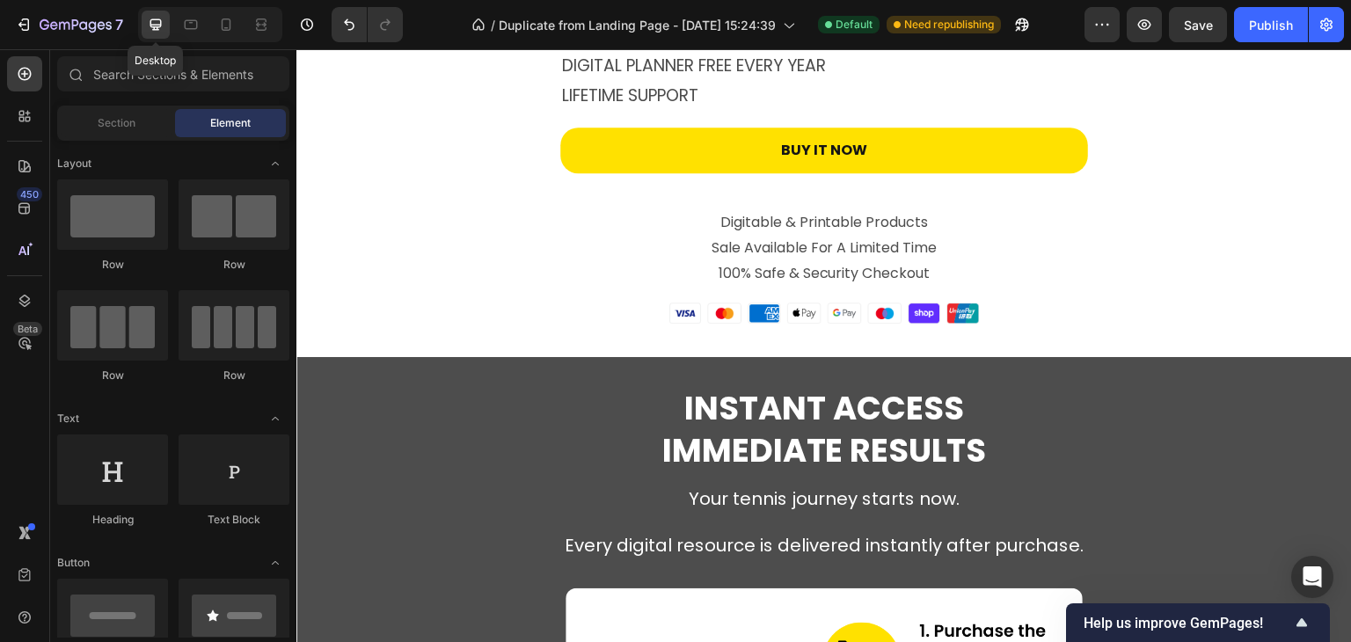
scroll to position [5687, 0]
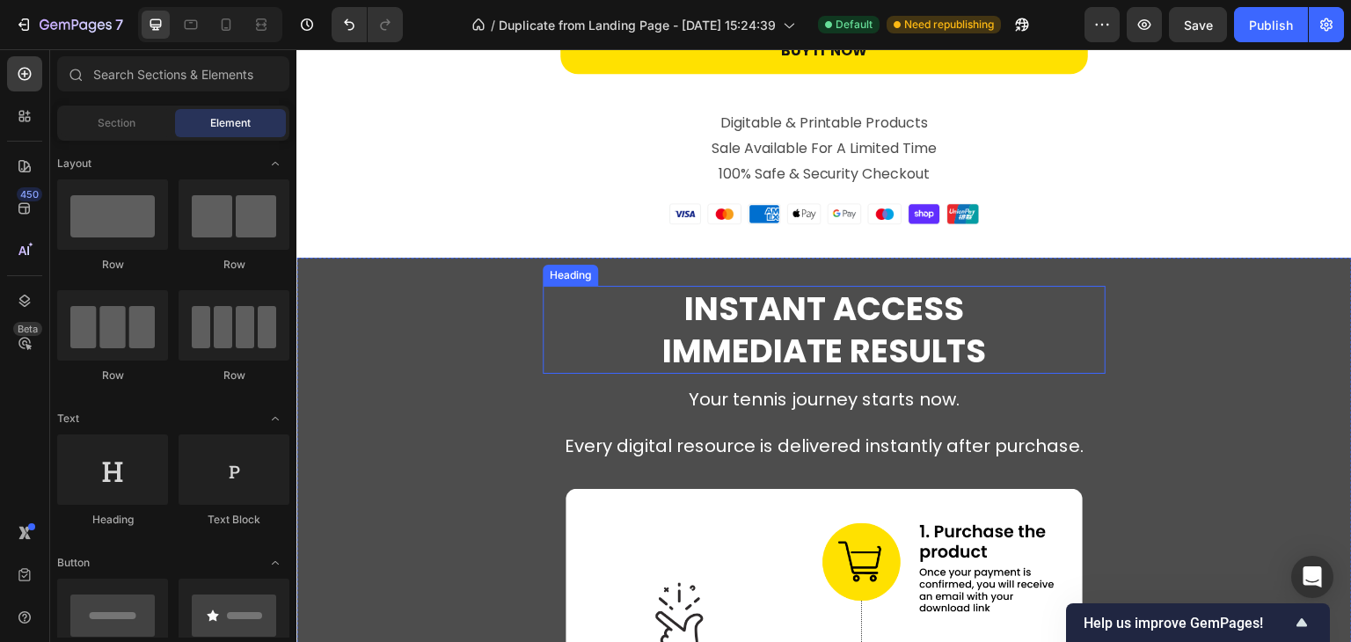
click at [760, 303] on strong "Instant Access" at bounding box center [824, 309] width 280 height 46
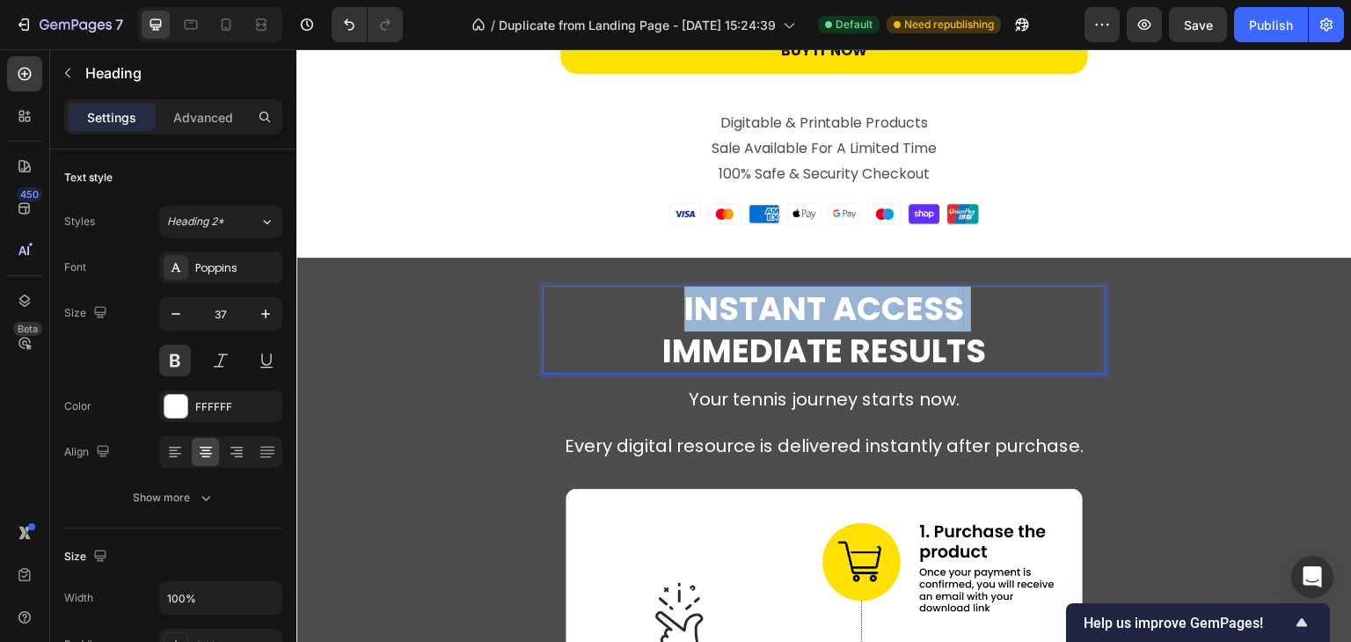
click at [760, 303] on strong "Instant Access" at bounding box center [824, 309] width 280 height 46
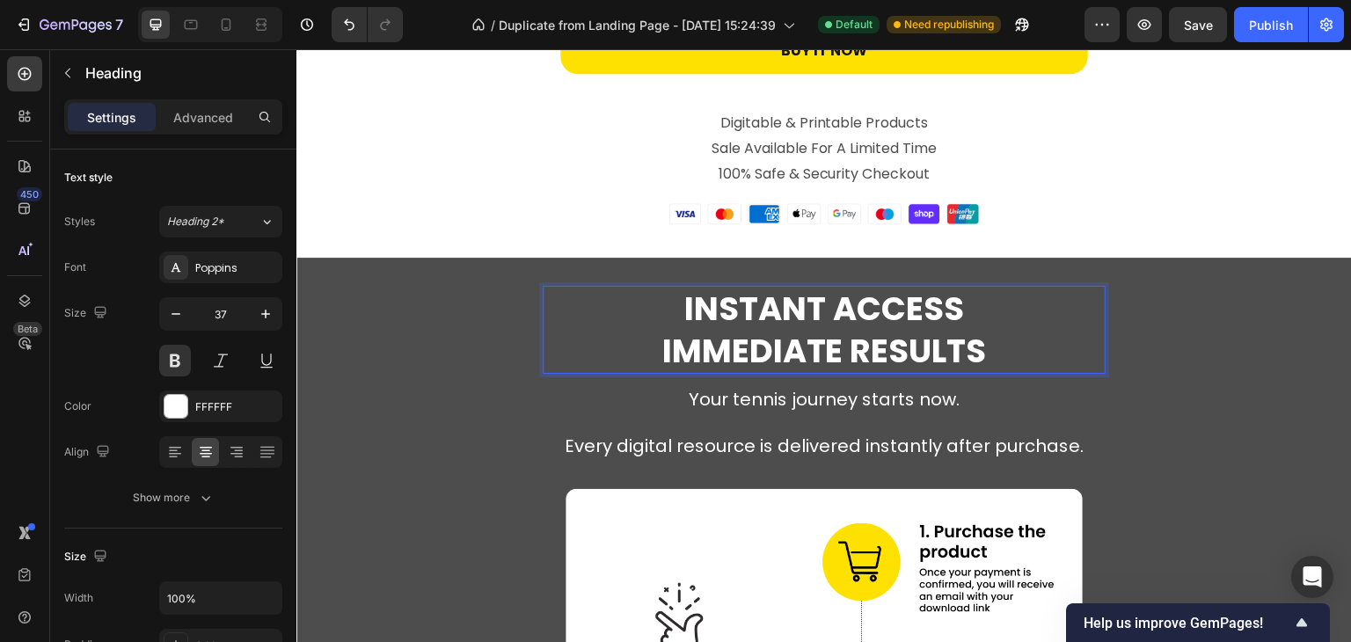
click at [970, 353] on strong "Immediate Results" at bounding box center [824, 351] width 325 height 46
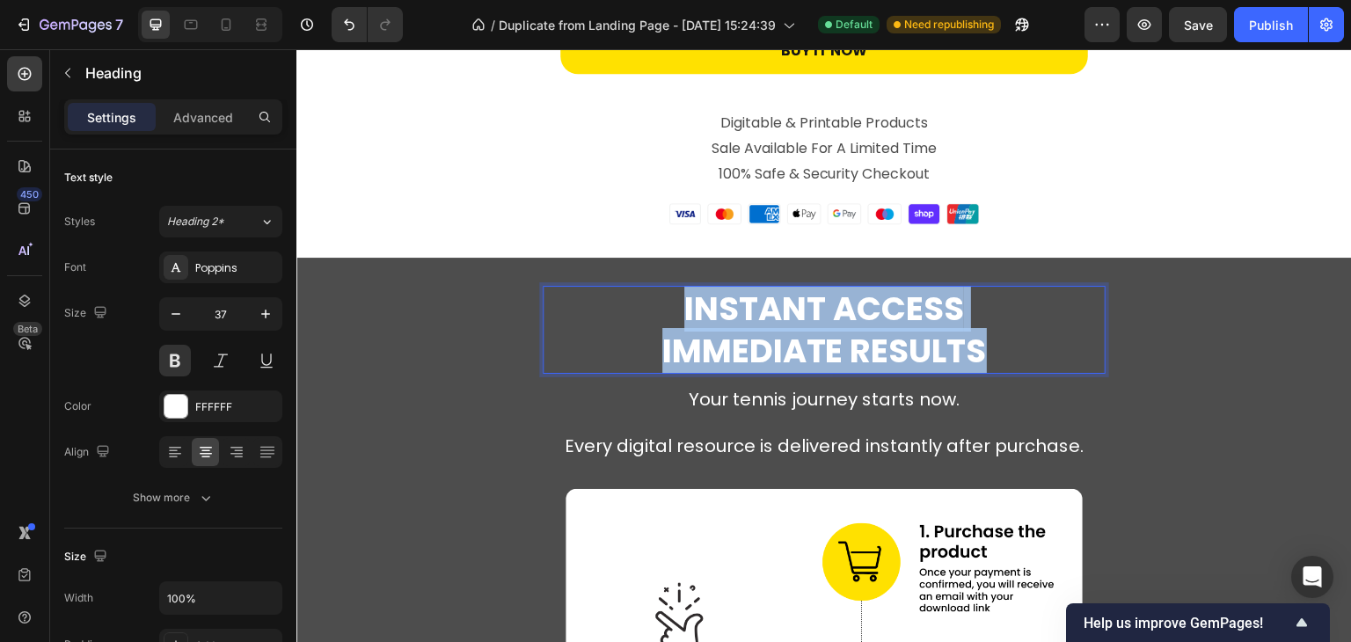
drag, startPoint x: 989, startPoint y: 354, endPoint x: 675, endPoint y: 304, distance: 318.8
click at [675, 304] on p "Instant Access Immediate Results" at bounding box center [823, 330] width 559 height 84
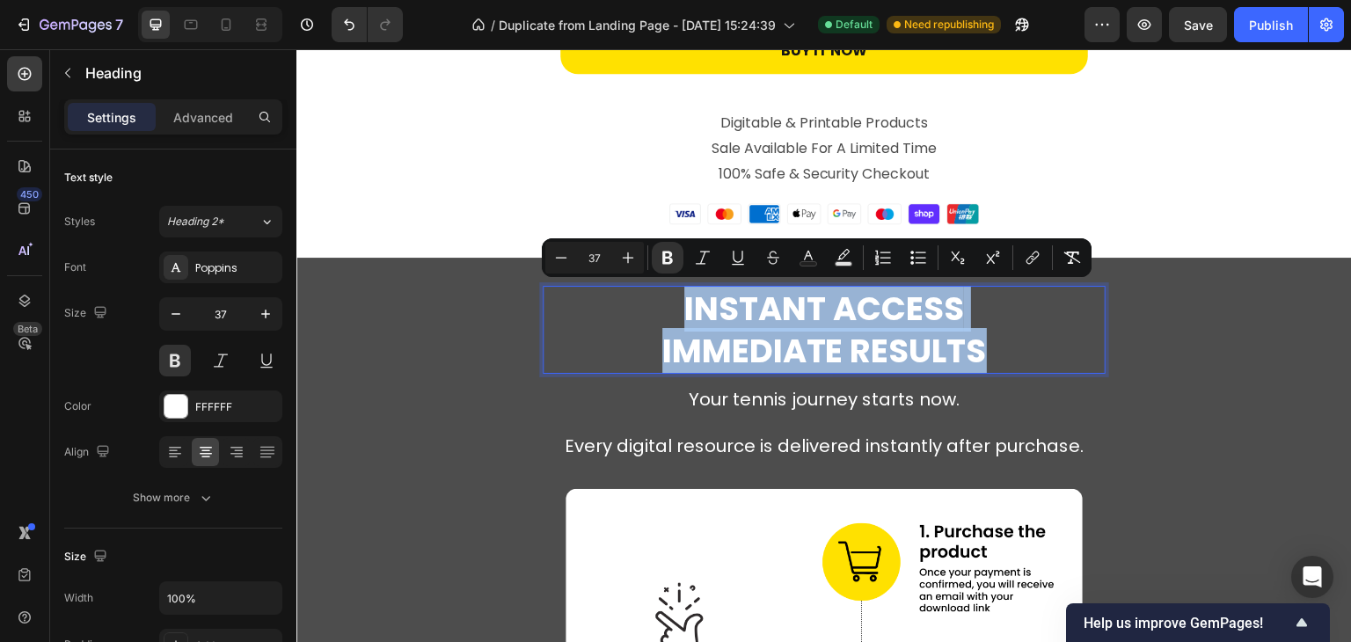
copy p "Instant Access Immediate Results"
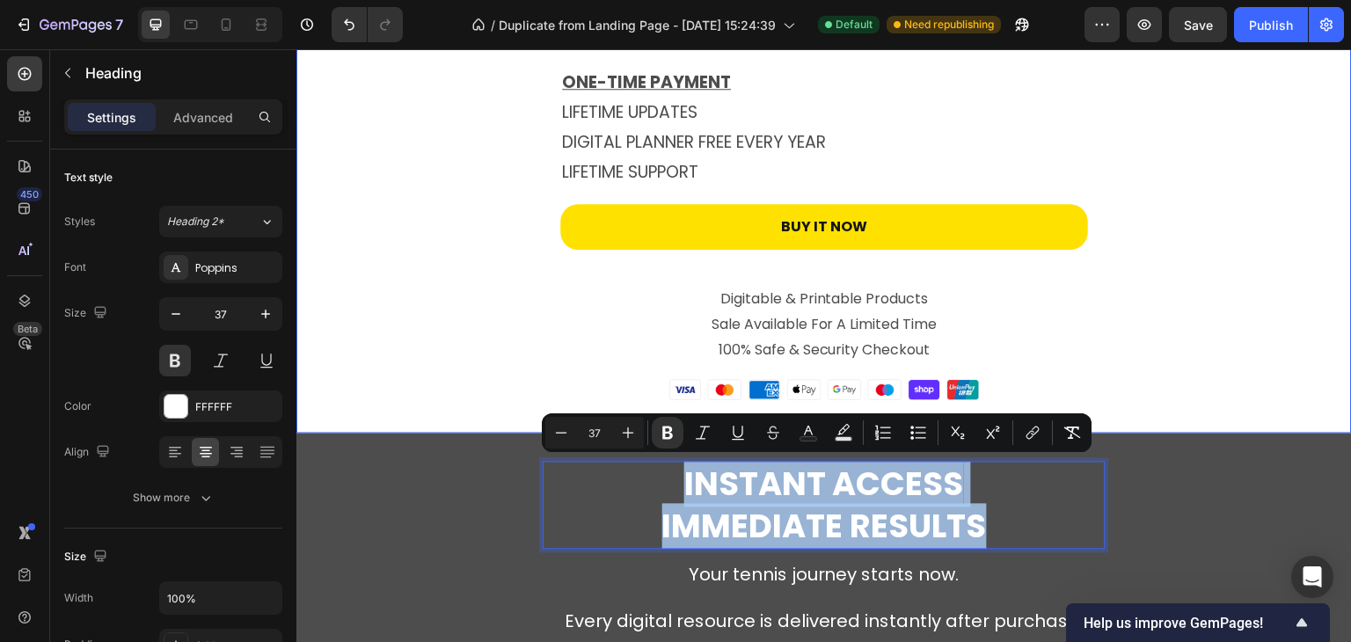
scroll to position [5599, 0]
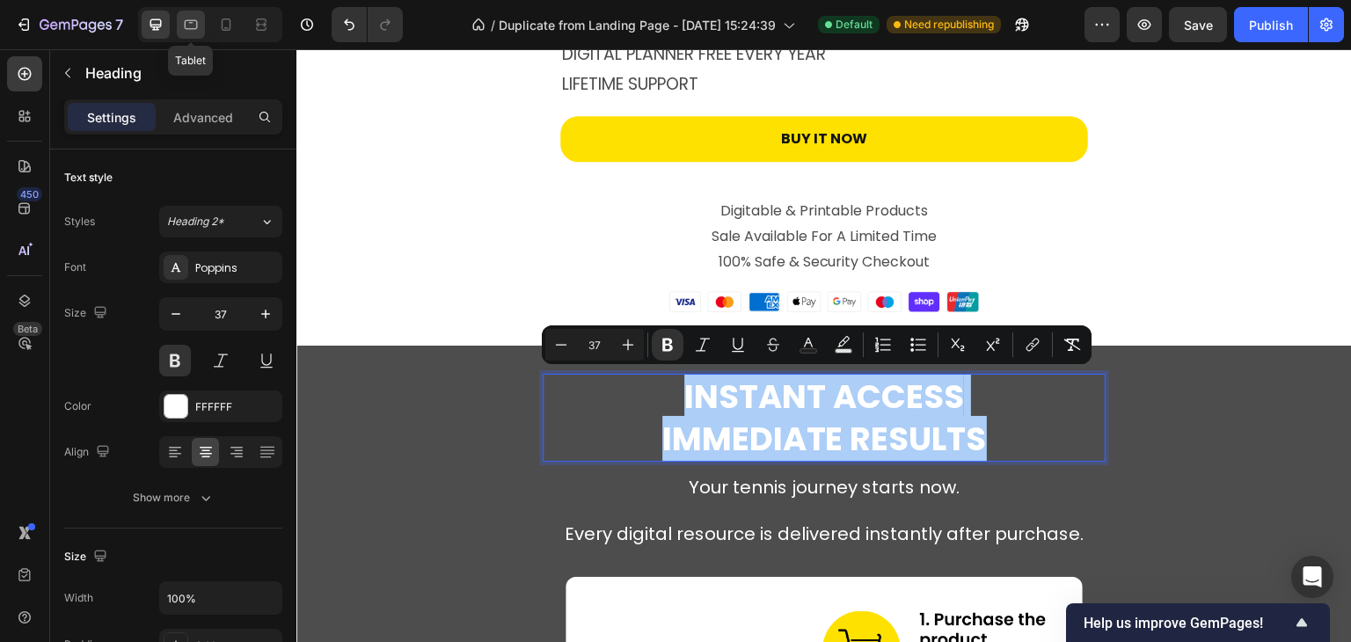
click at [195, 29] on icon at bounding box center [191, 25] width 18 height 18
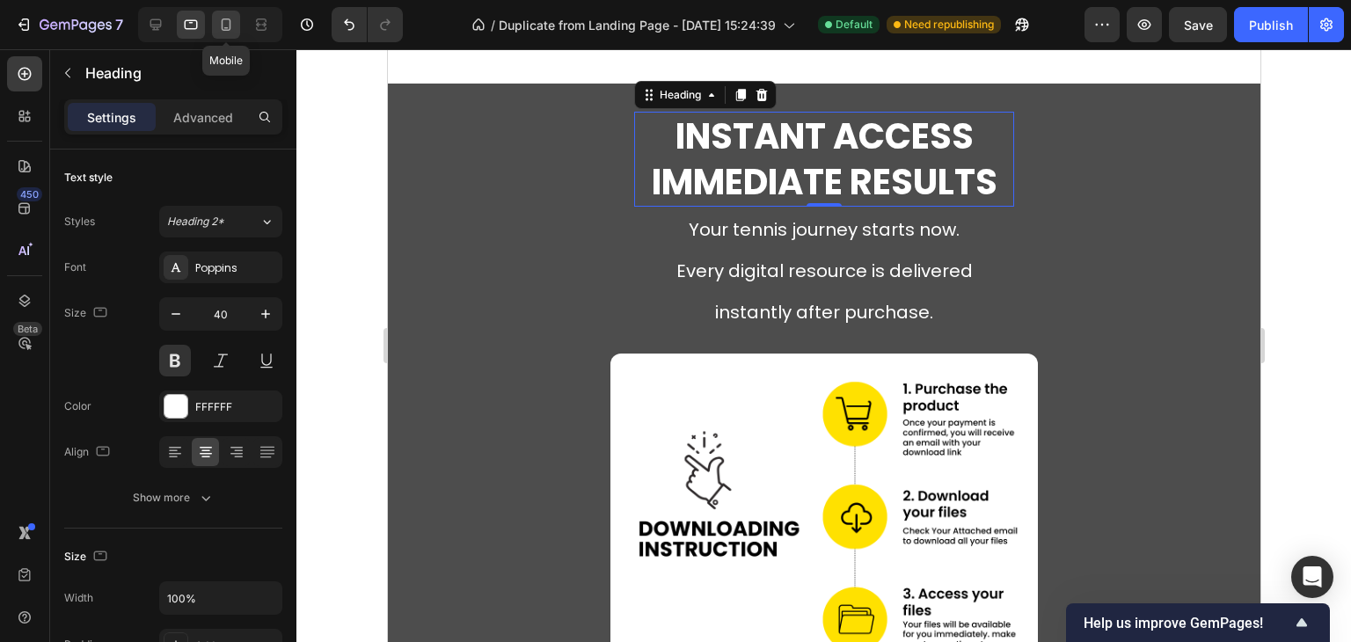
click at [223, 26] on icon at bounding box center [226, 25] width 18 height 18
type input "27"
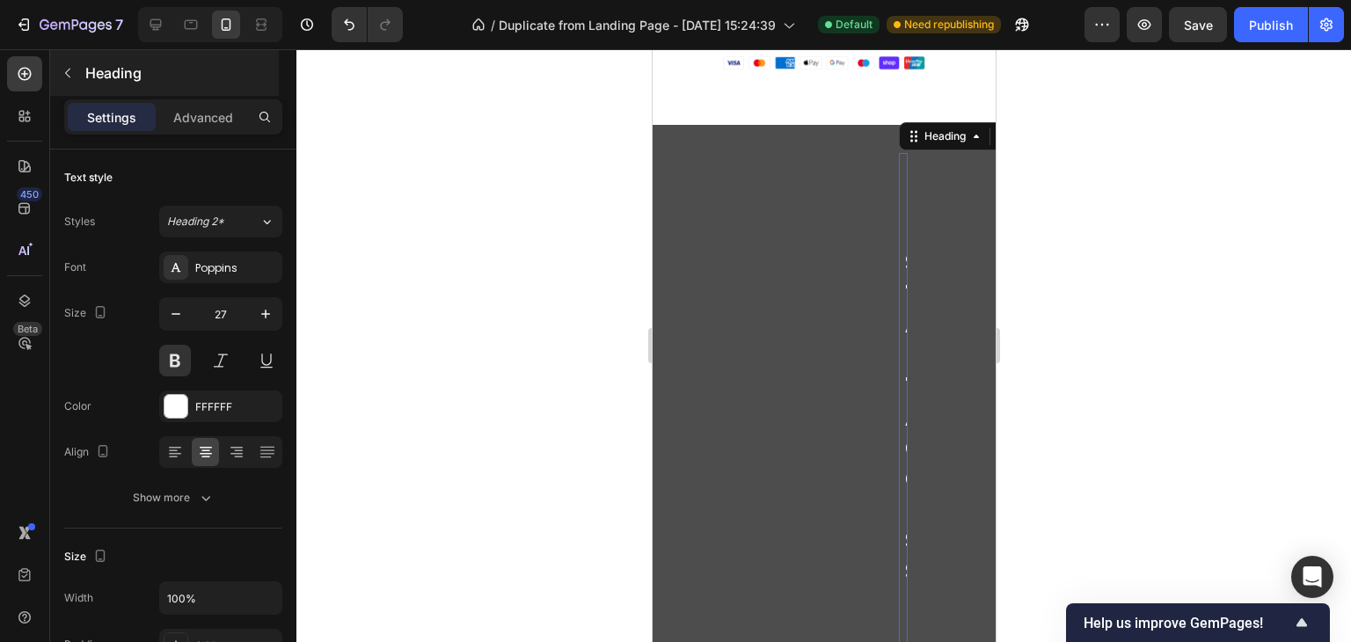
scroll to position [5580, 0]
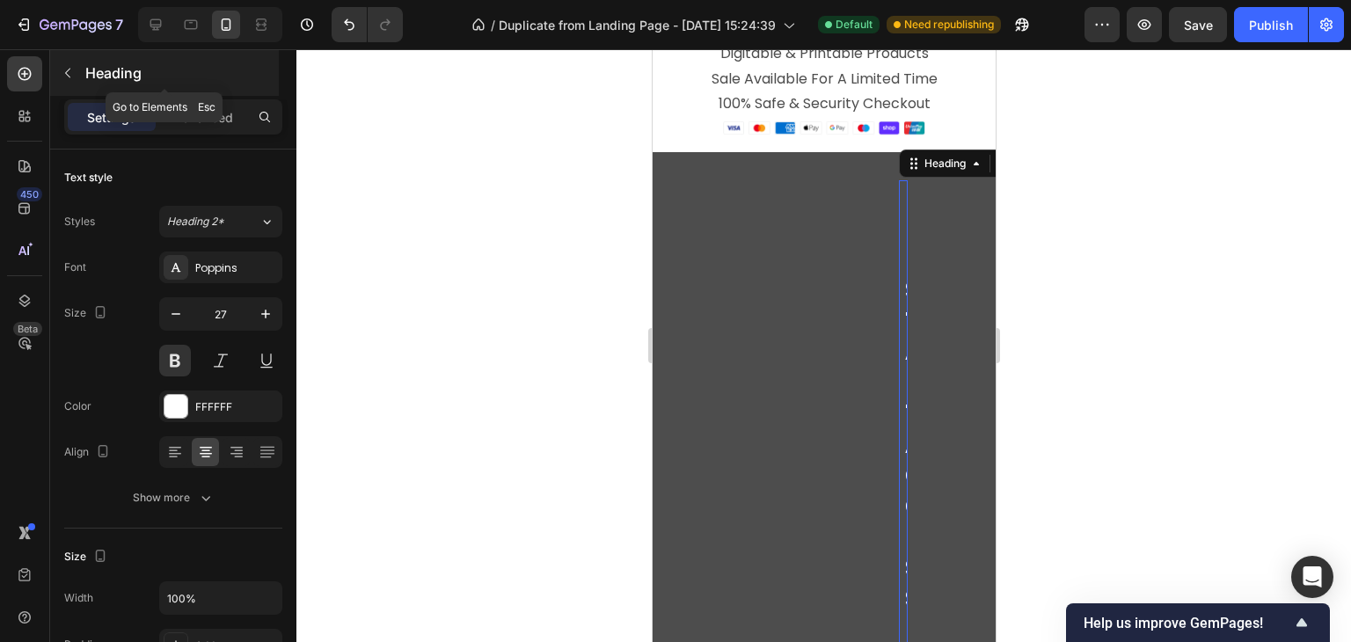
click at [70, 71] on icon "button" at bounding box center [68, 73] width 14 height 14
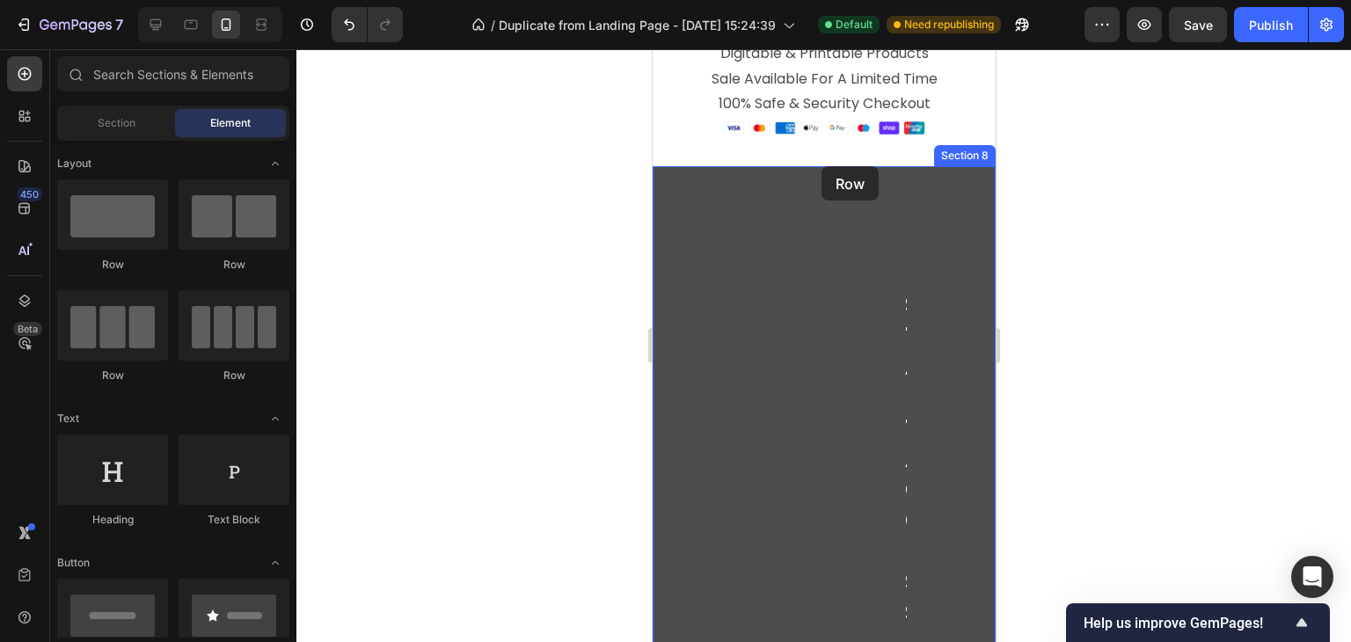
drag, startPoint x: 785, startPoint y: 272, endPoint x: 821, endPoint y: 166, distance: 111.3
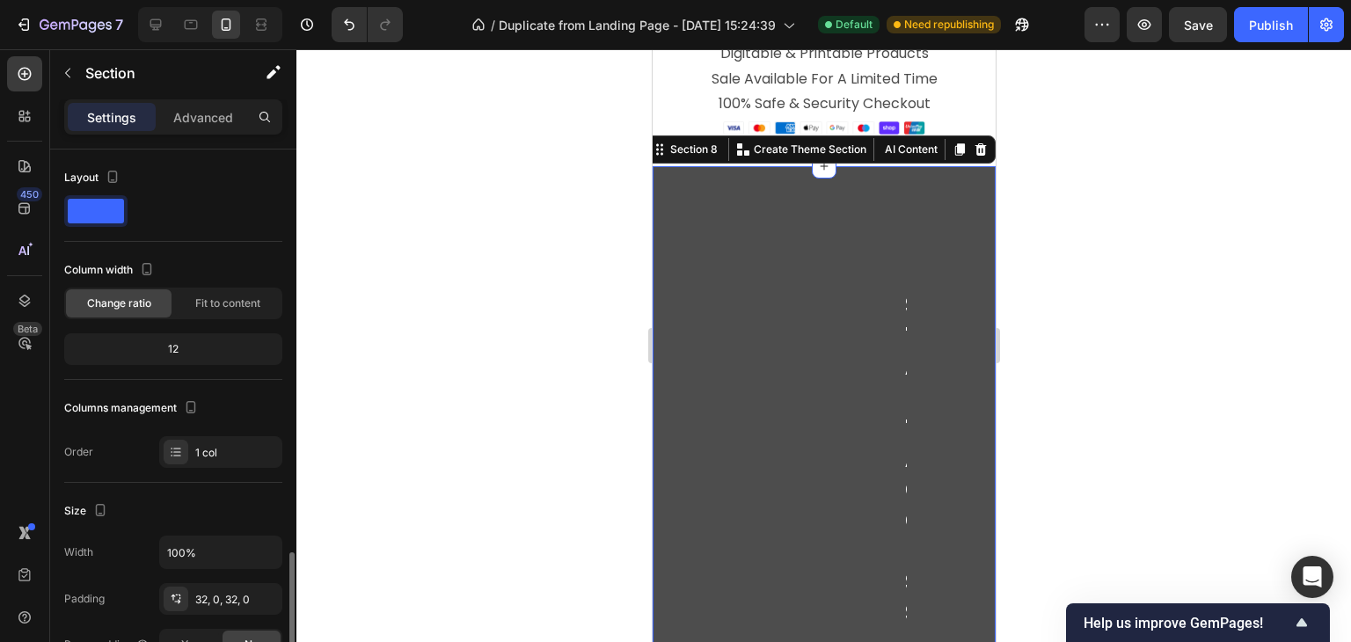
scroll to position [264, 0]
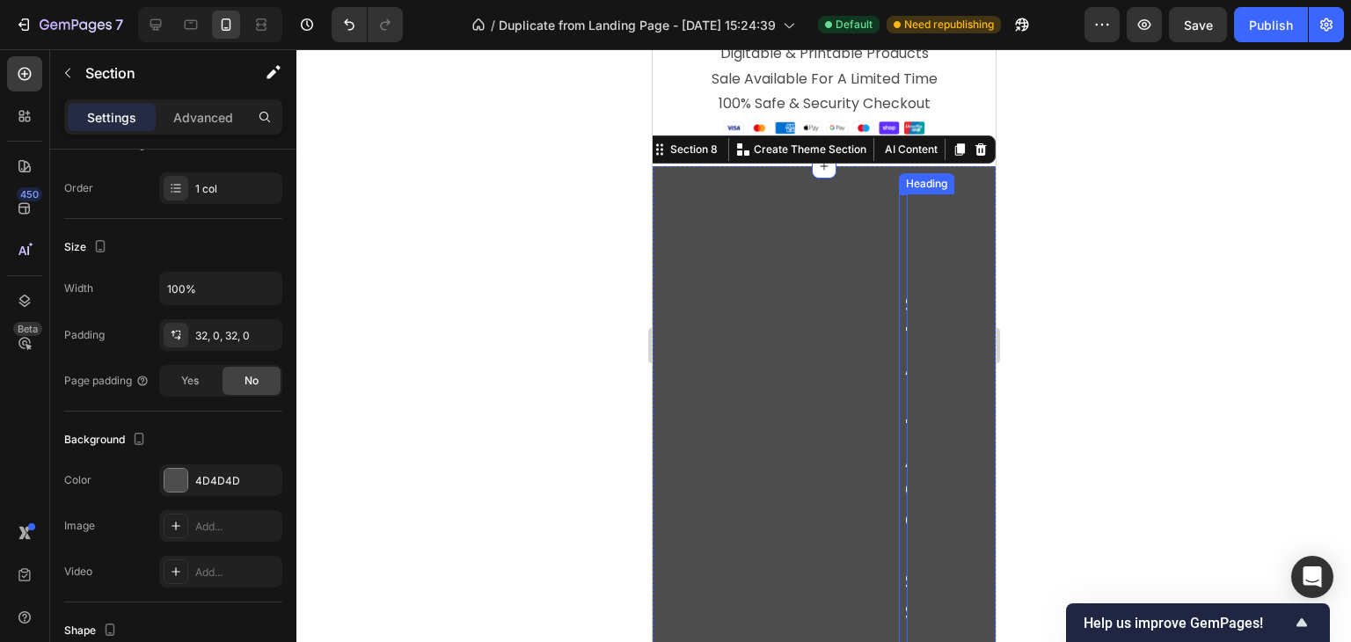
click at [904, 239] on strong "Instant Access" at bounding box center [913, 427] width 18 height 403
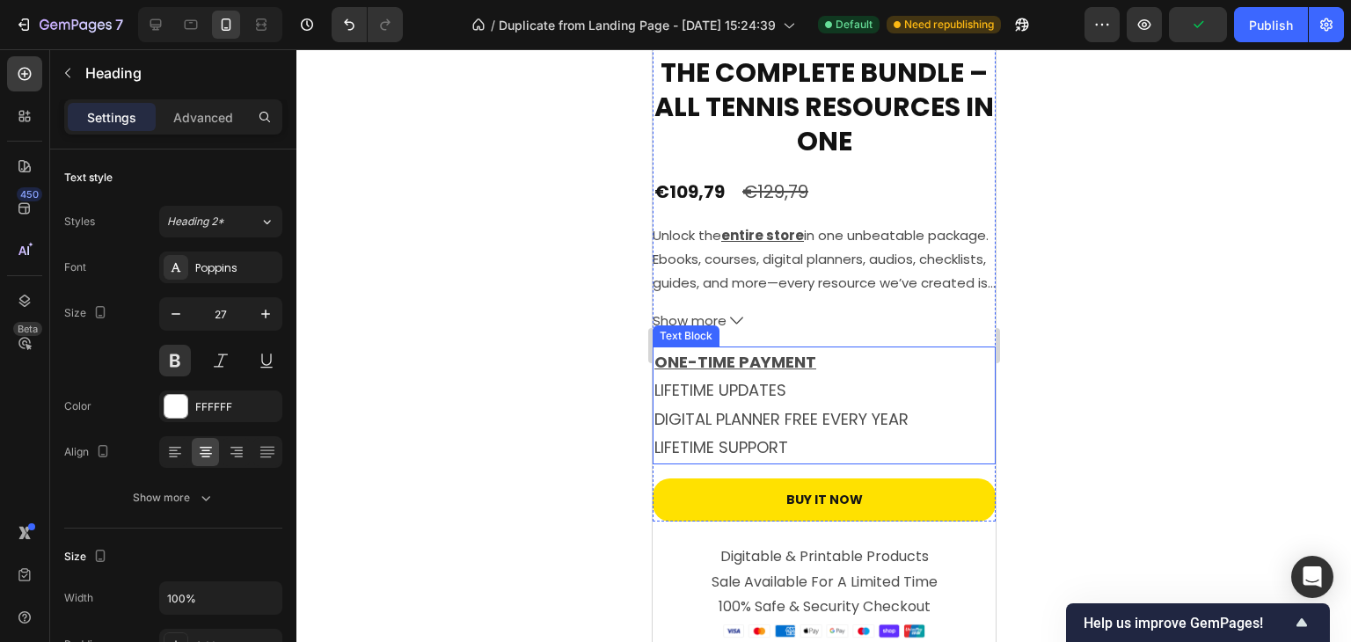
scroll to position [5404, 0]
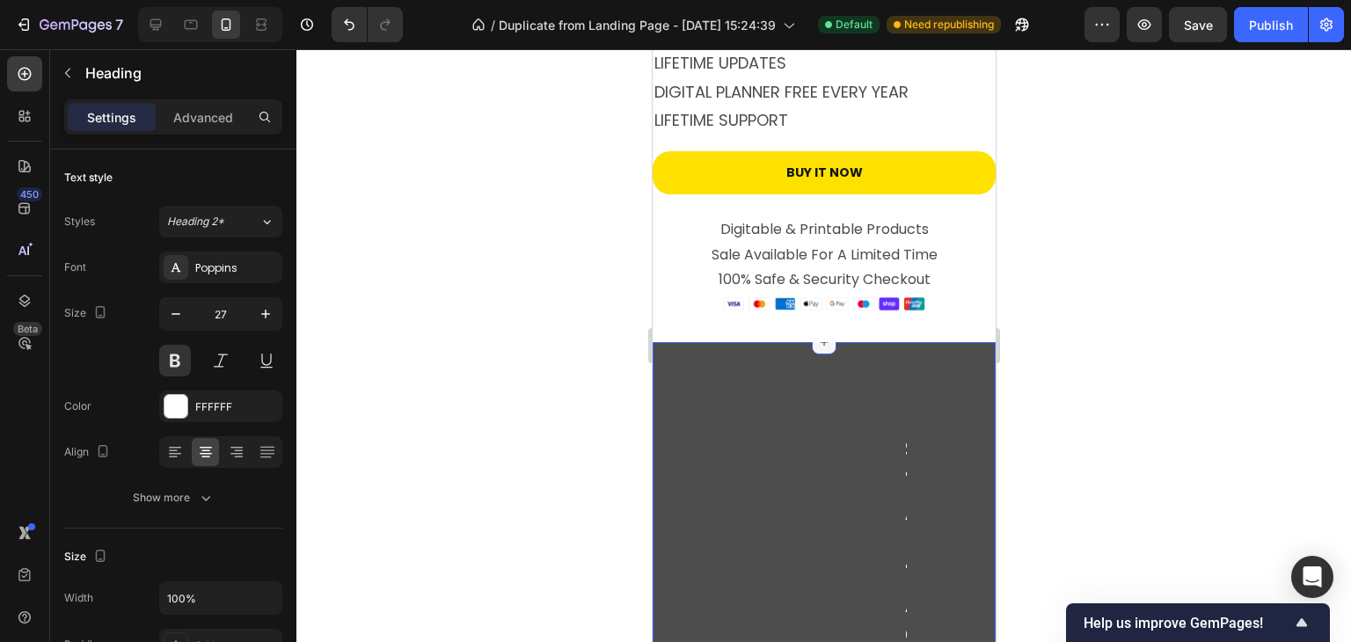
drag, startPoint x: 757, startPoint y: 356, endPoint x: 810, endPoint y: 336, distance: 56.5
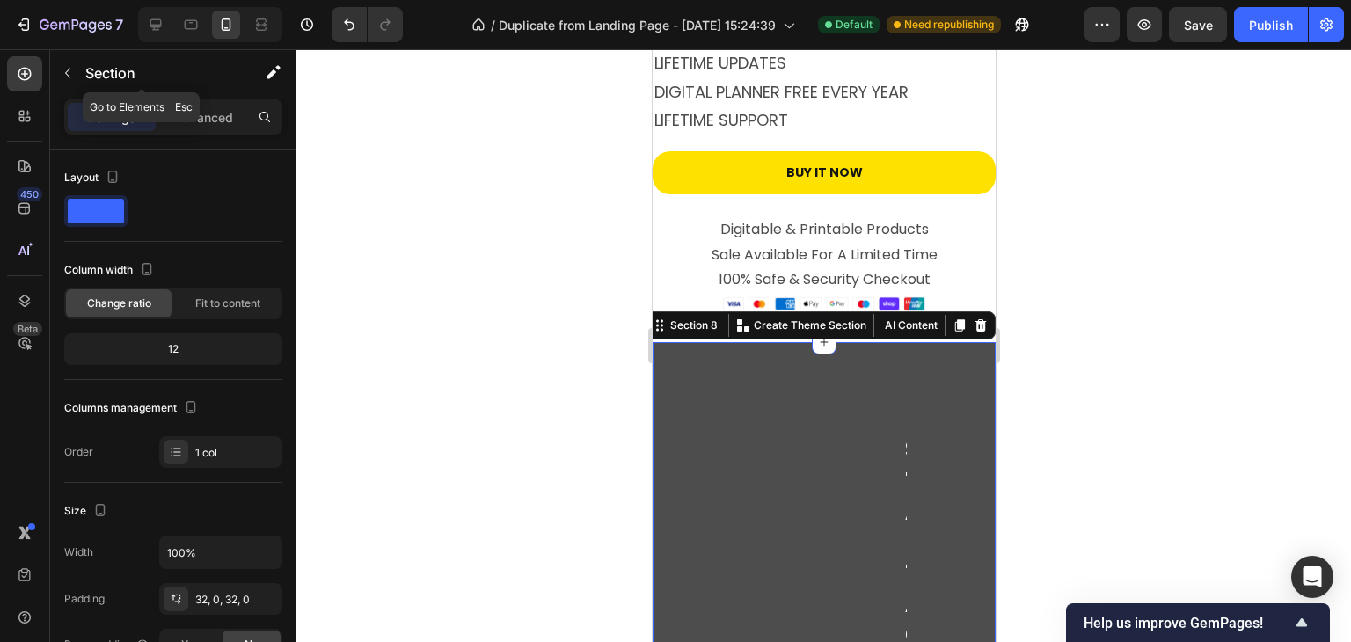
click at [72, 73] on icon "button" at bounding box center [68, 73] width 14 height 14
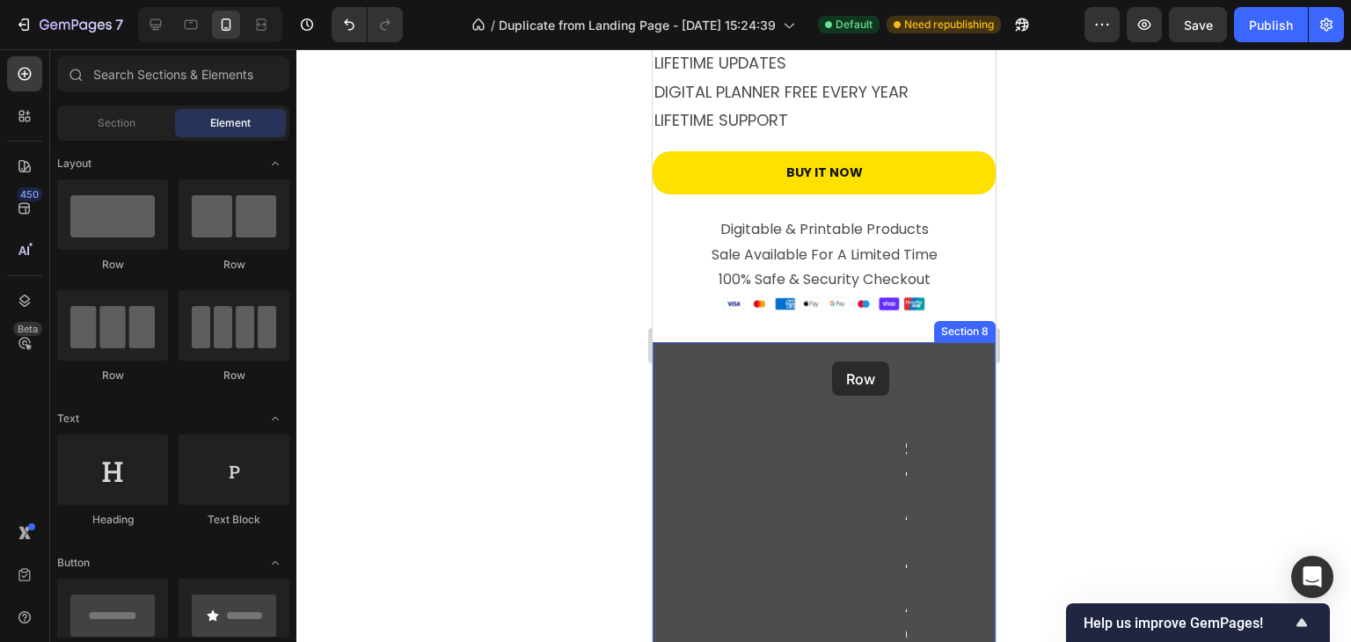
drag, startPoint x: 766, startPoint y: 283, endPoint x: 831, endPoint y: 361, distance: 101.8
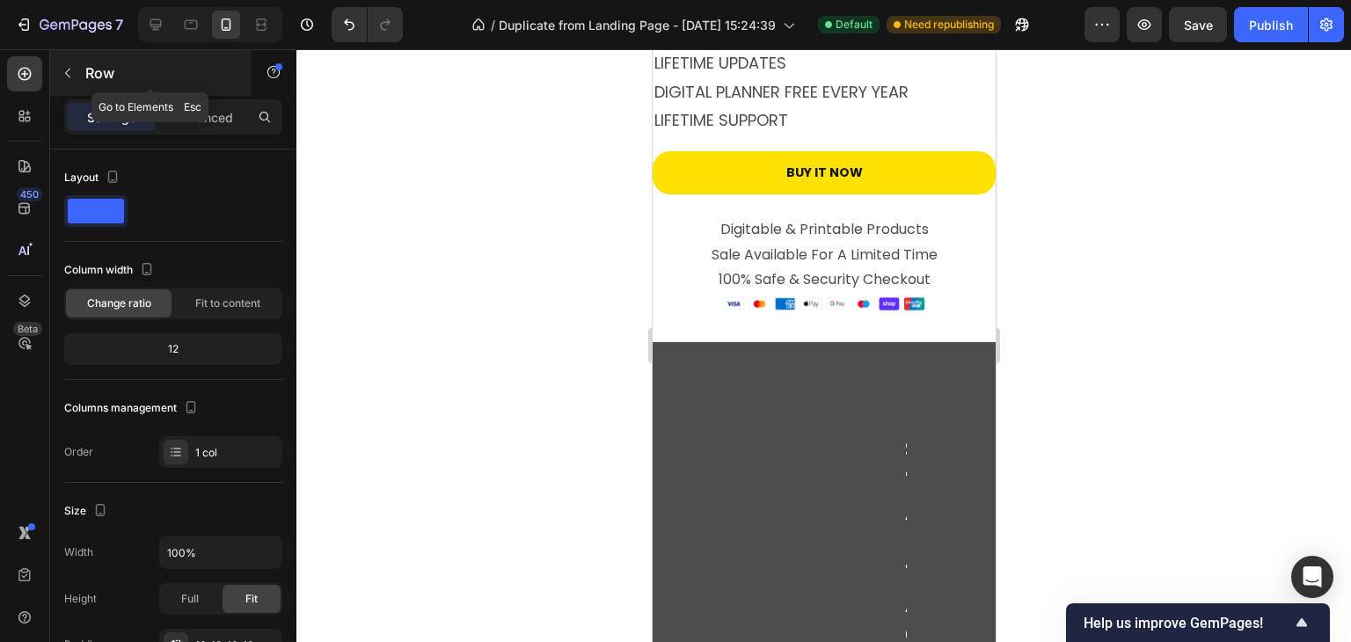
click at [75, 71] on button "button" at bounding box center [68, 73] width 28 height 28
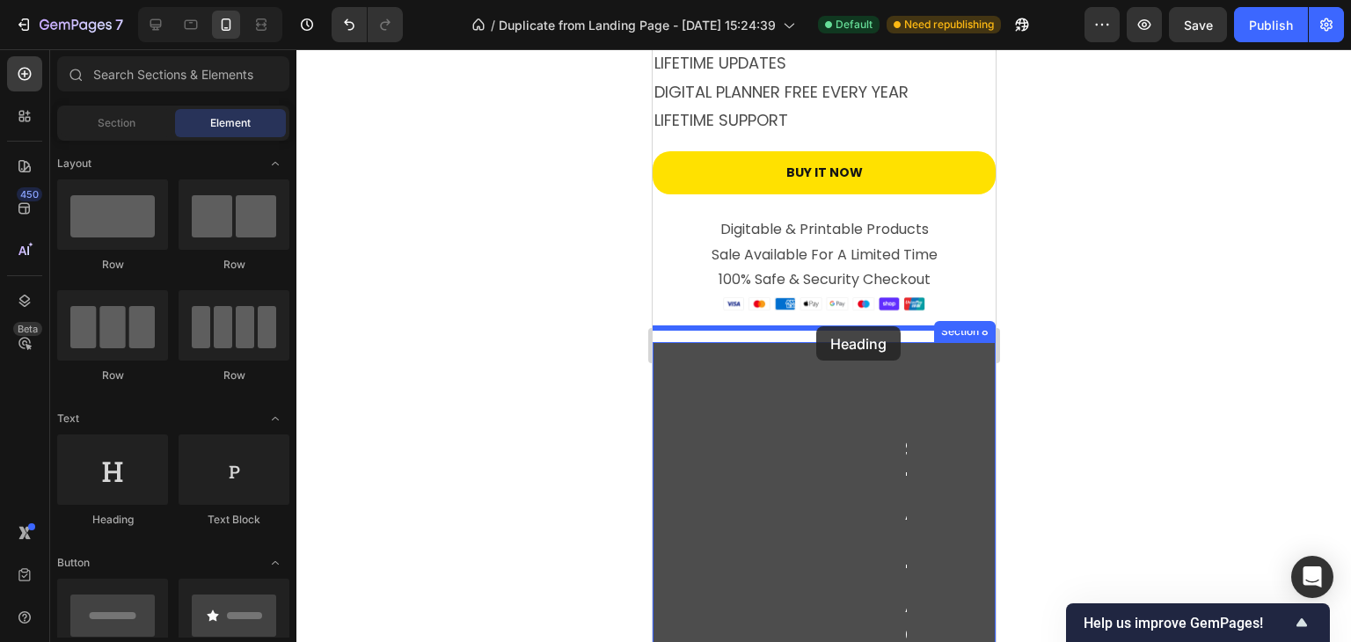
drag, startPoint x: 778, startPoint y: 509, endPoint x: 815, endPoint y: 326, distance: 186.6
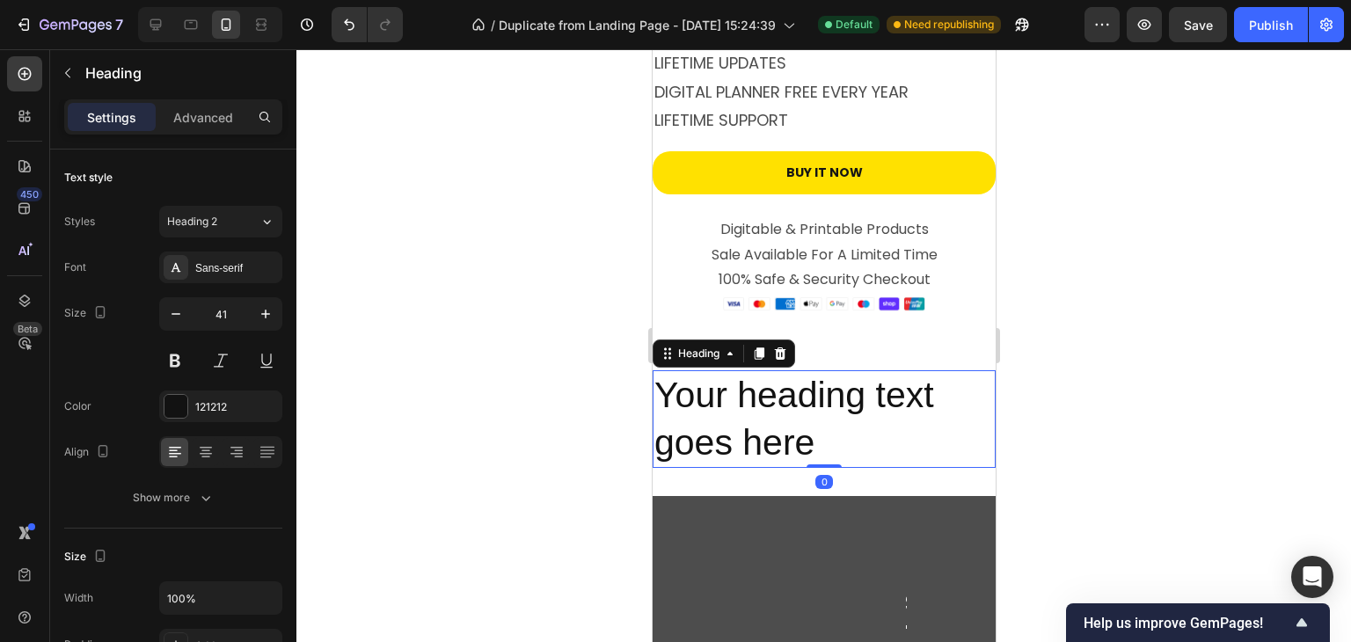
click at [824, 407] on h2 "Your heading text goes here" at bounding box center [823, 419] width 343 height 98
click at [824, 406] on p "Your heading text goes here" at bounding box center [822, 419] width 339 height 94
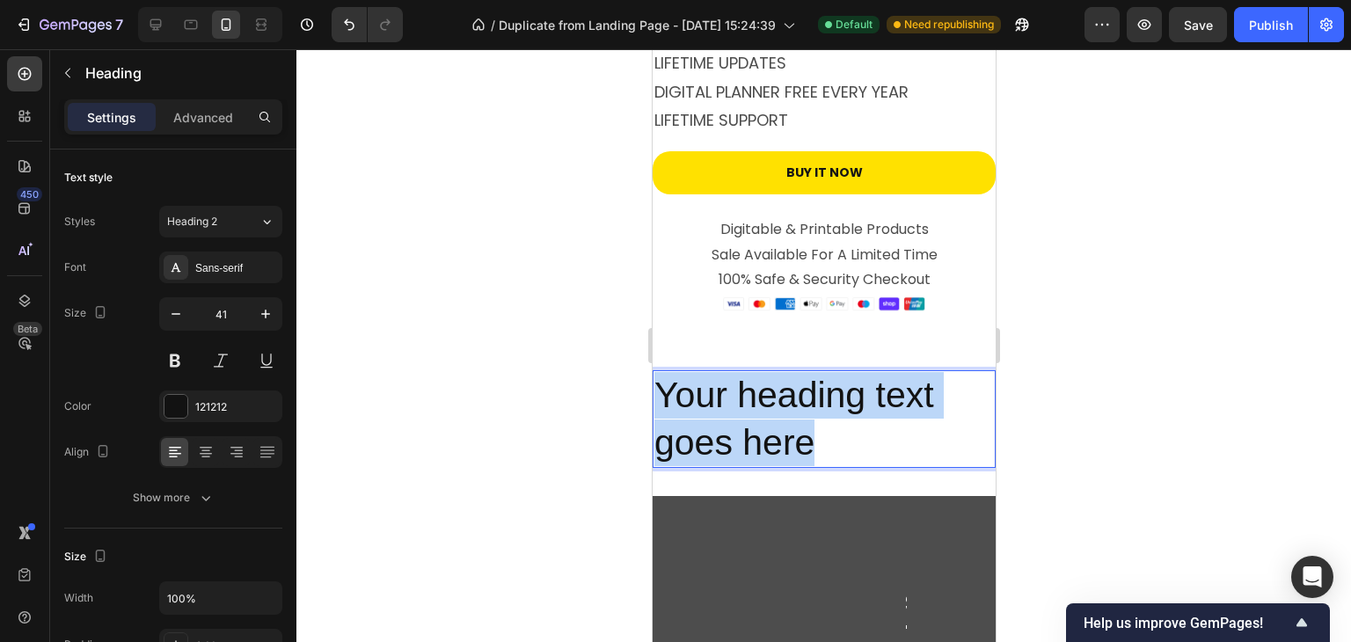
click at [824, 406] on p "Your heading text goes here" at bounding box center [822, 419] width 339 height 94
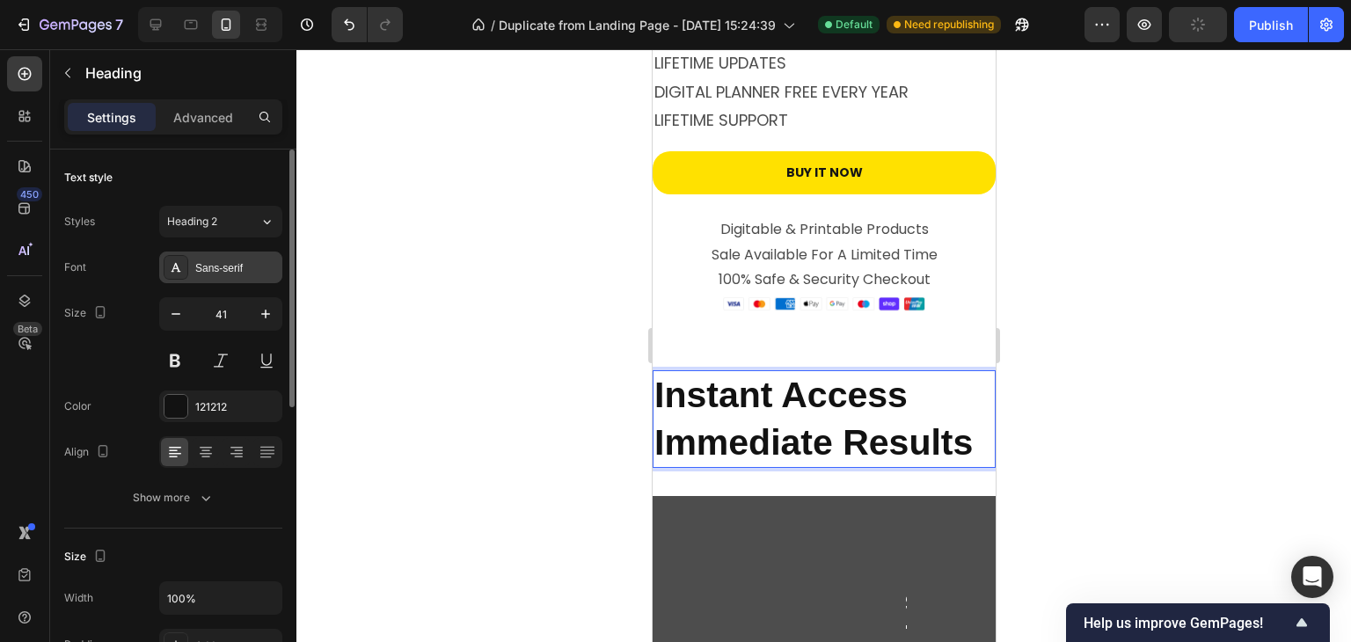
click at [208, 271] on div "Sans-serif" at bounding box center [236, 268] width 83 height 16
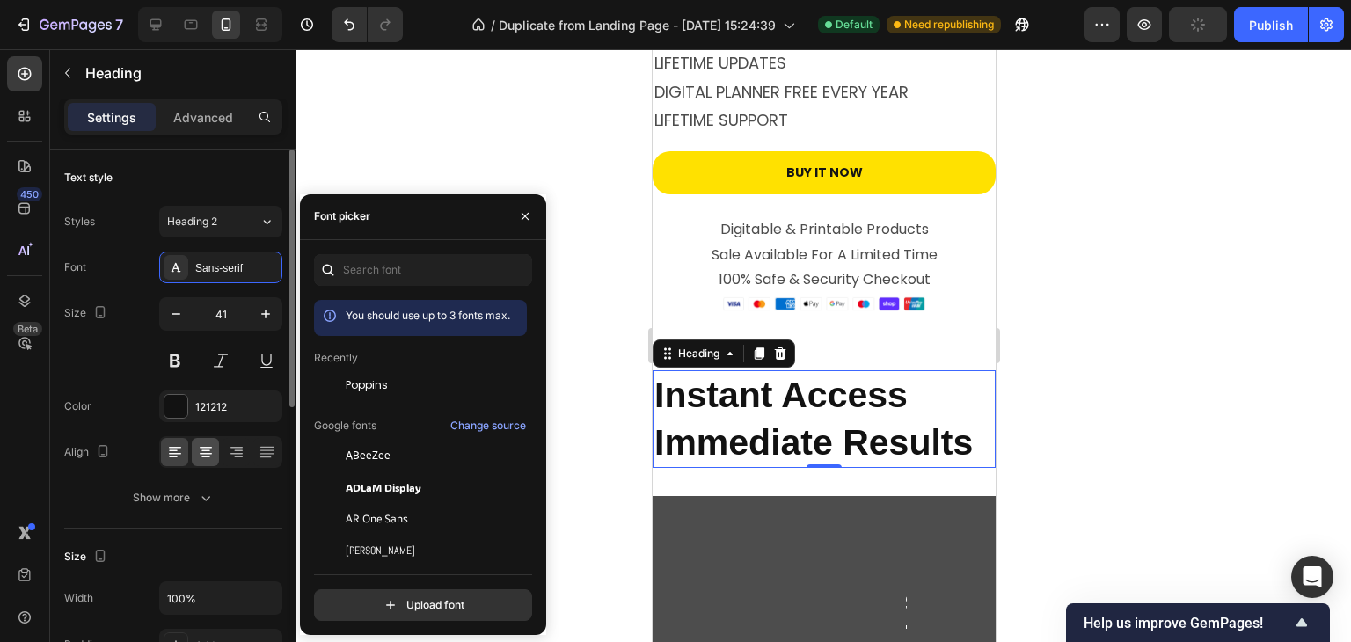
click at [380, 388] on span "Poppins" at bounding box center [367, 385] width 42 height 16
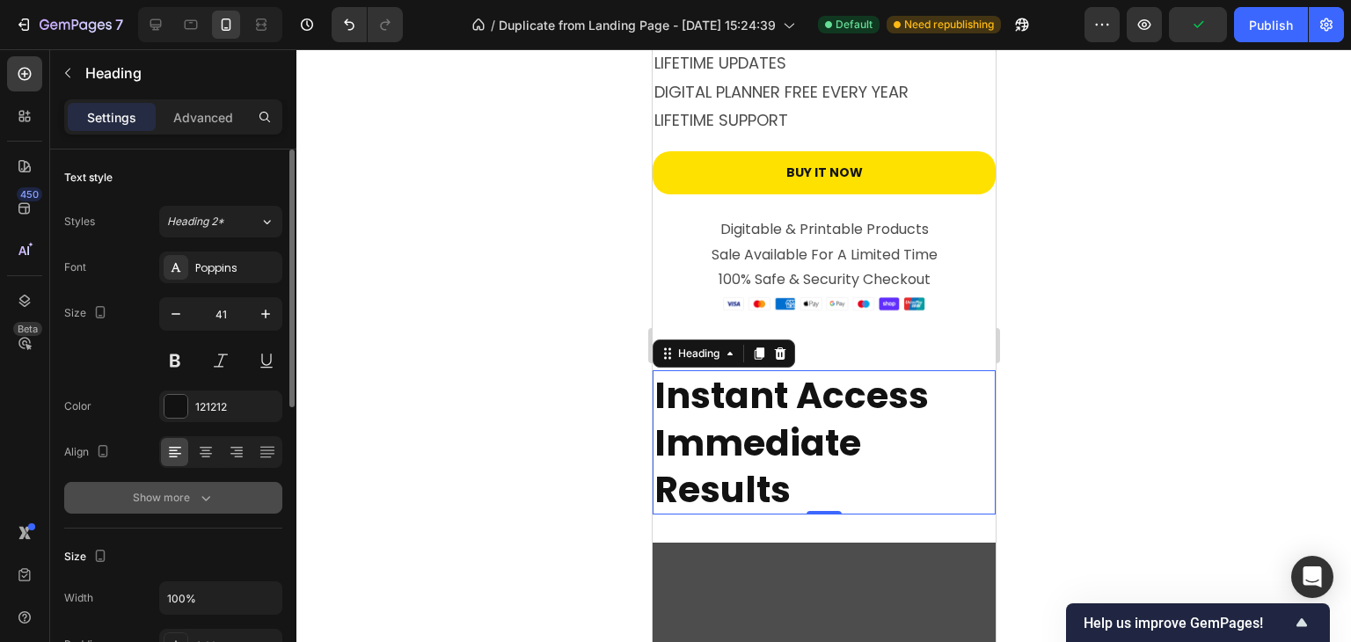
click at [204, 494] on icon "button" at bounding box center [206, 498] width 18 height 18
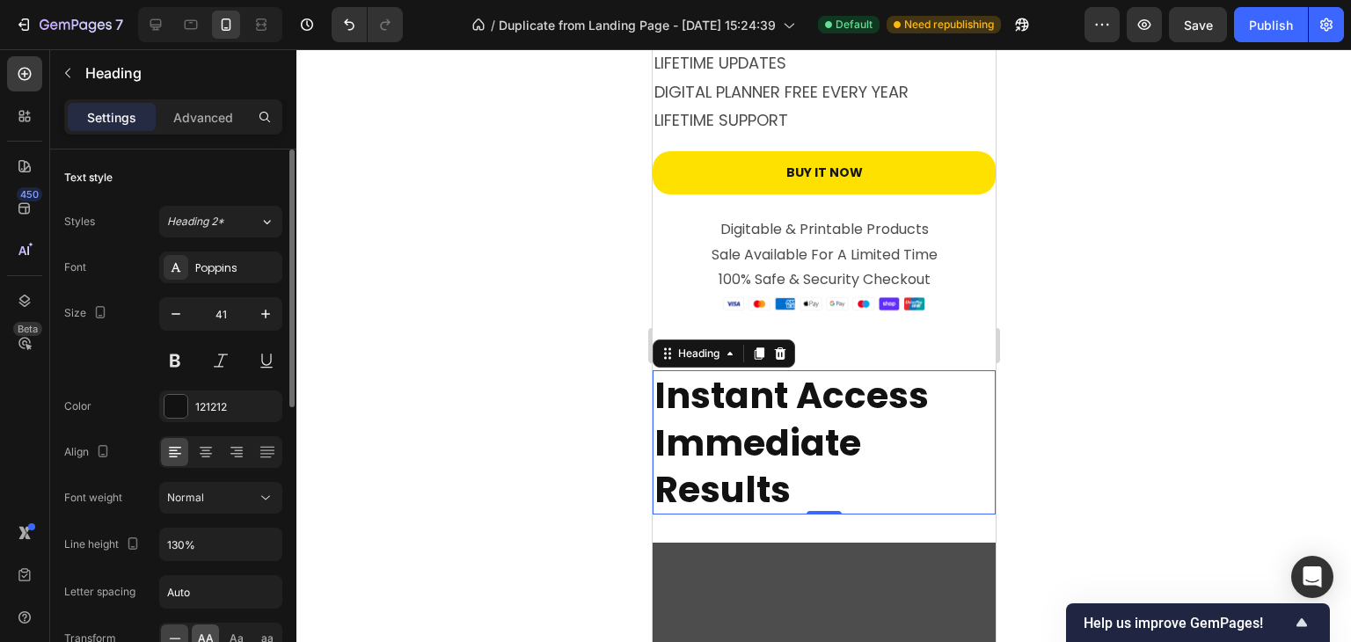
click at [201, 632] on span "AA" at bounding box center [206, 639] width 16 height 16
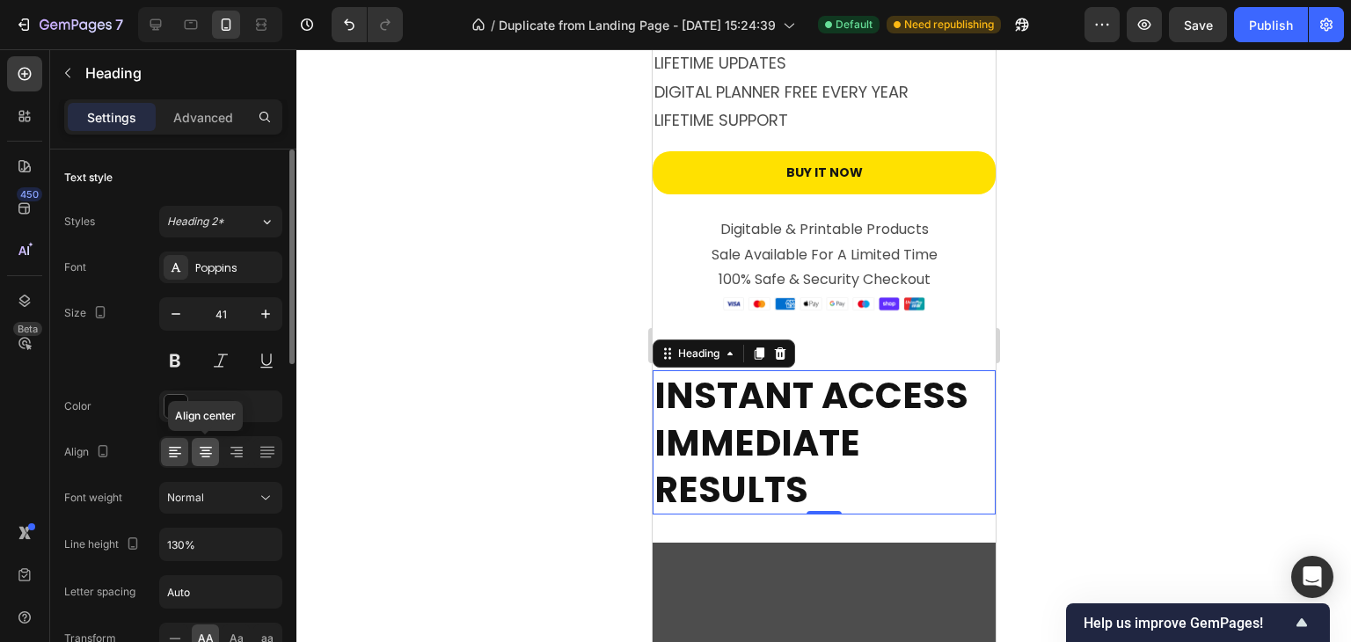
click at [212, 440] on div at bounding box center [205, 452] width 27 height 28
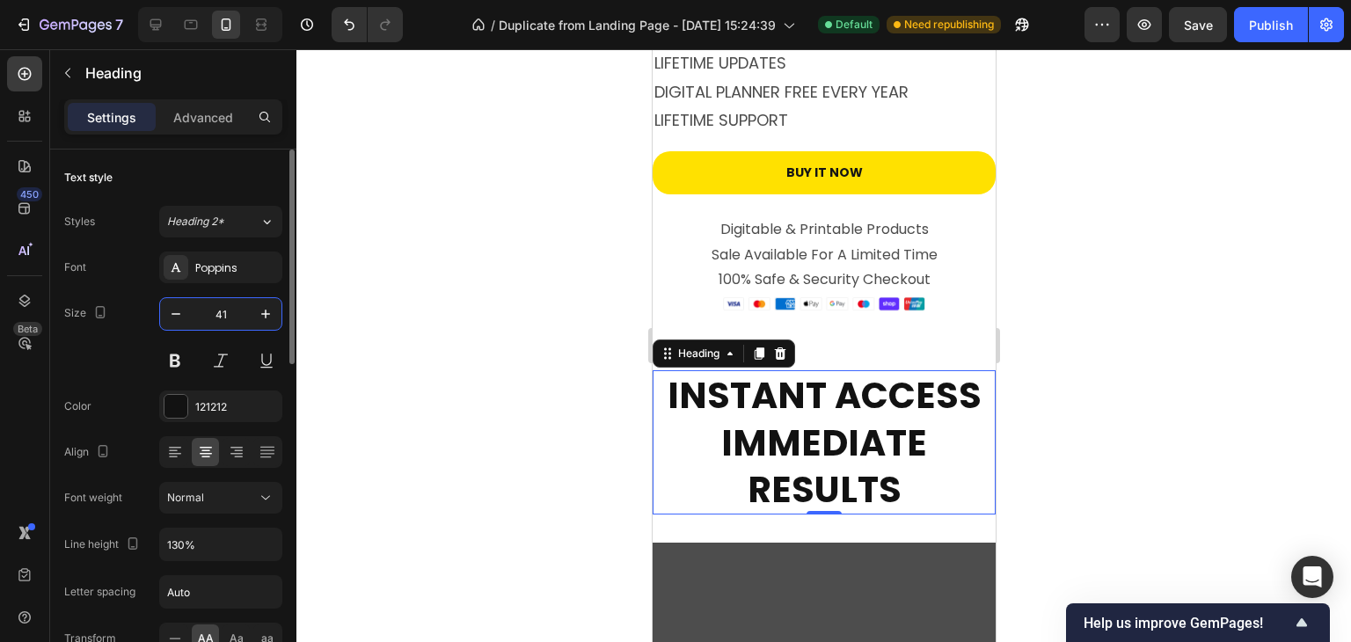
click at [228, 309] on input "41" at bounding box center [221, 314] width 58 height 32
type input "30"
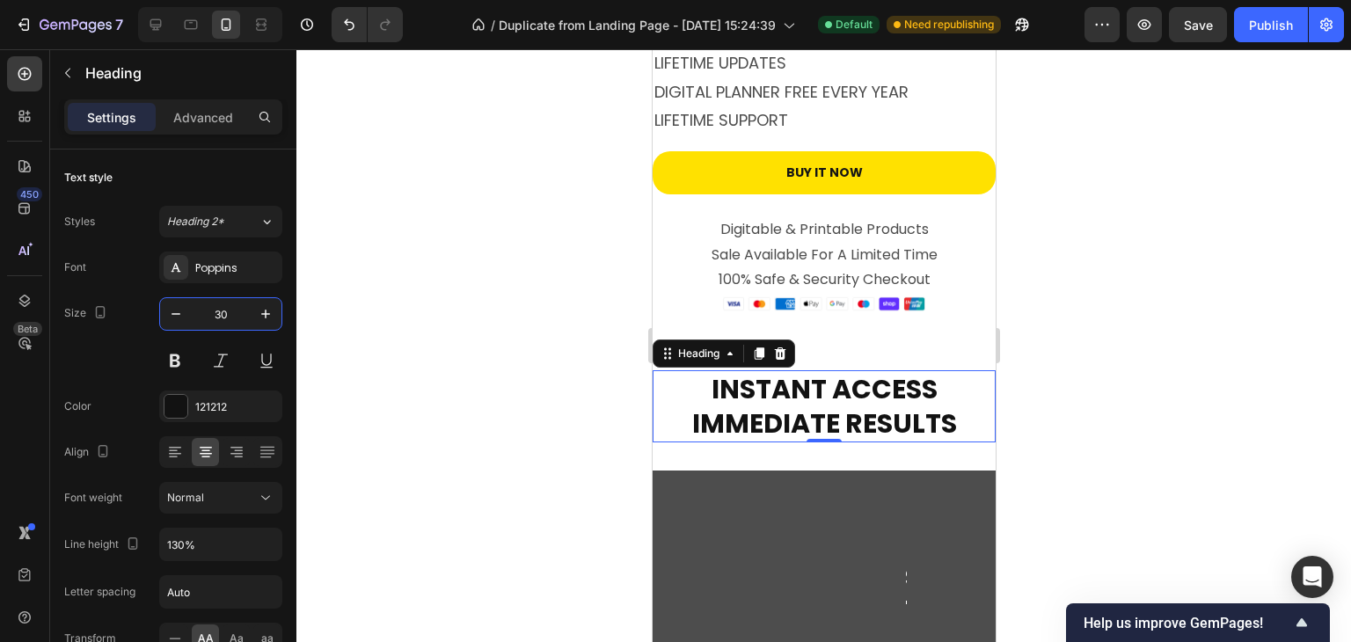
click at [1125, 346] on div at bounding box center [823, 345] width 1055 height 593
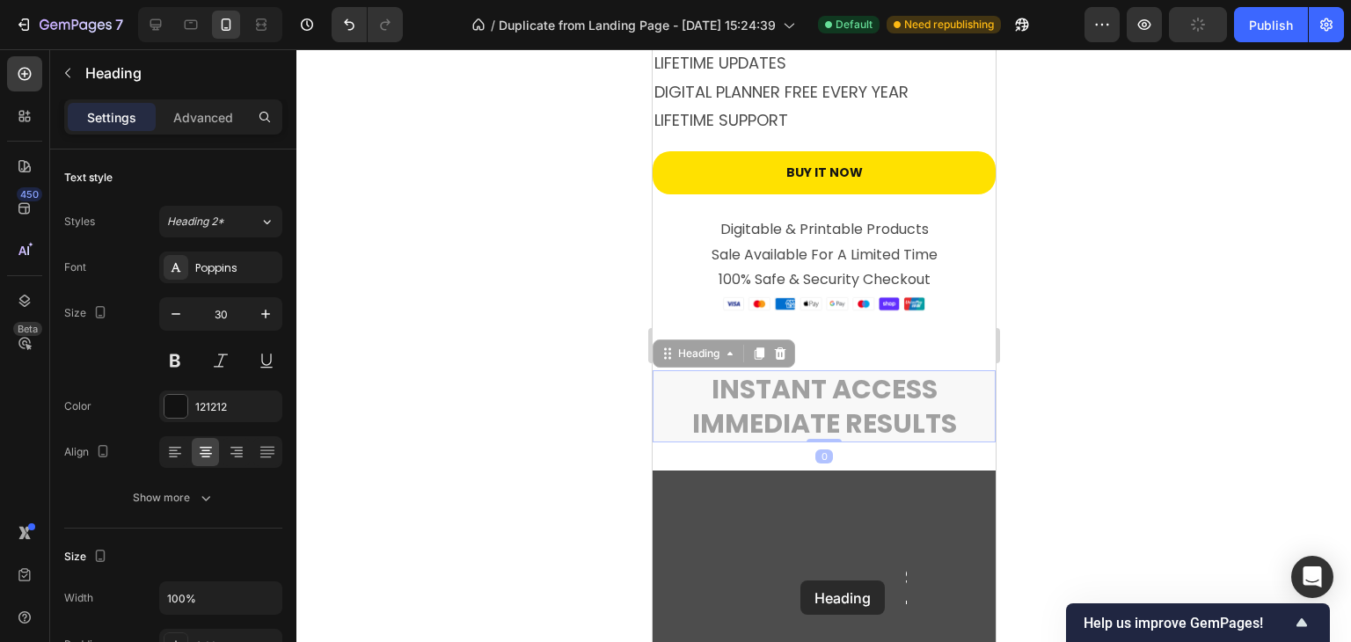
drag, startPoint x: 820, startPoint y: 402, endPoint x: 799, endPoint y: 581, distance: 180.6
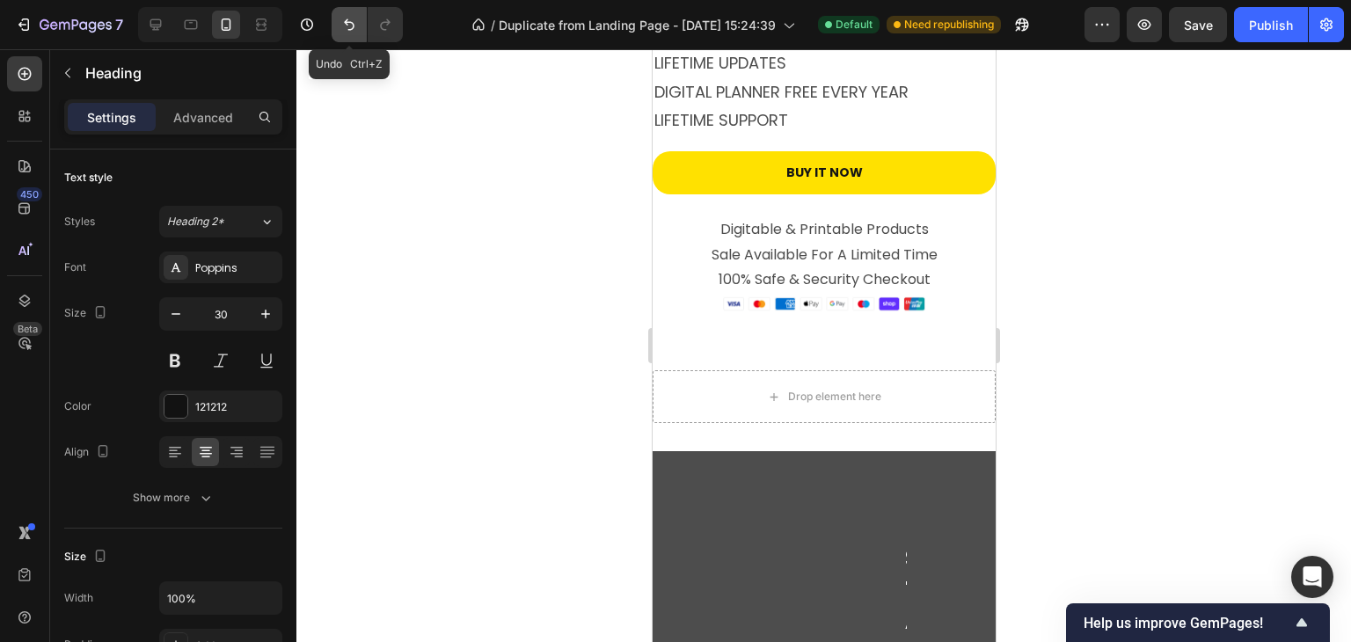
click at [345, 24] on icon "Undo/Redo" at bounding box center [349, 25] width 18 height 18
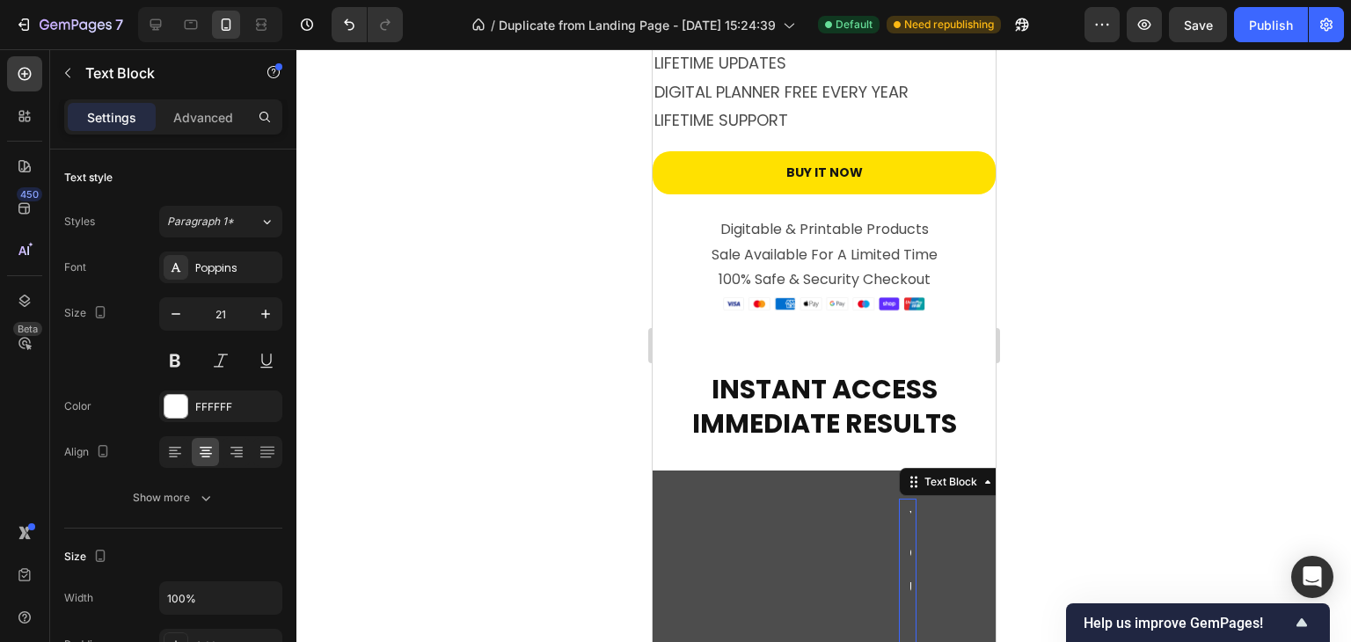
drag, startPoint x: 1127, startPoint y: 451, endPoint x: 1073, endPoint y: 462, distance: 54.7
click at [1126, 451] on div at bounding box center [823, 345] width 1055 height 593
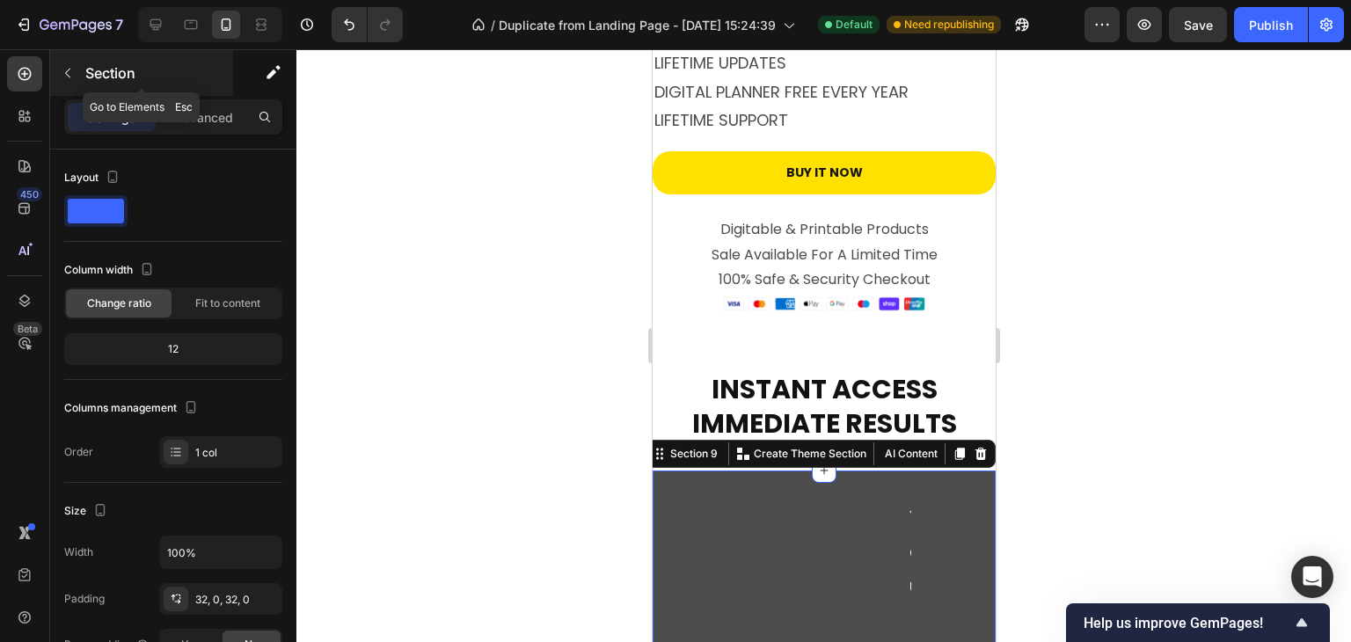
click at [64, 77] on icon "button" at bounding box center [68, 73] width 14 height 14
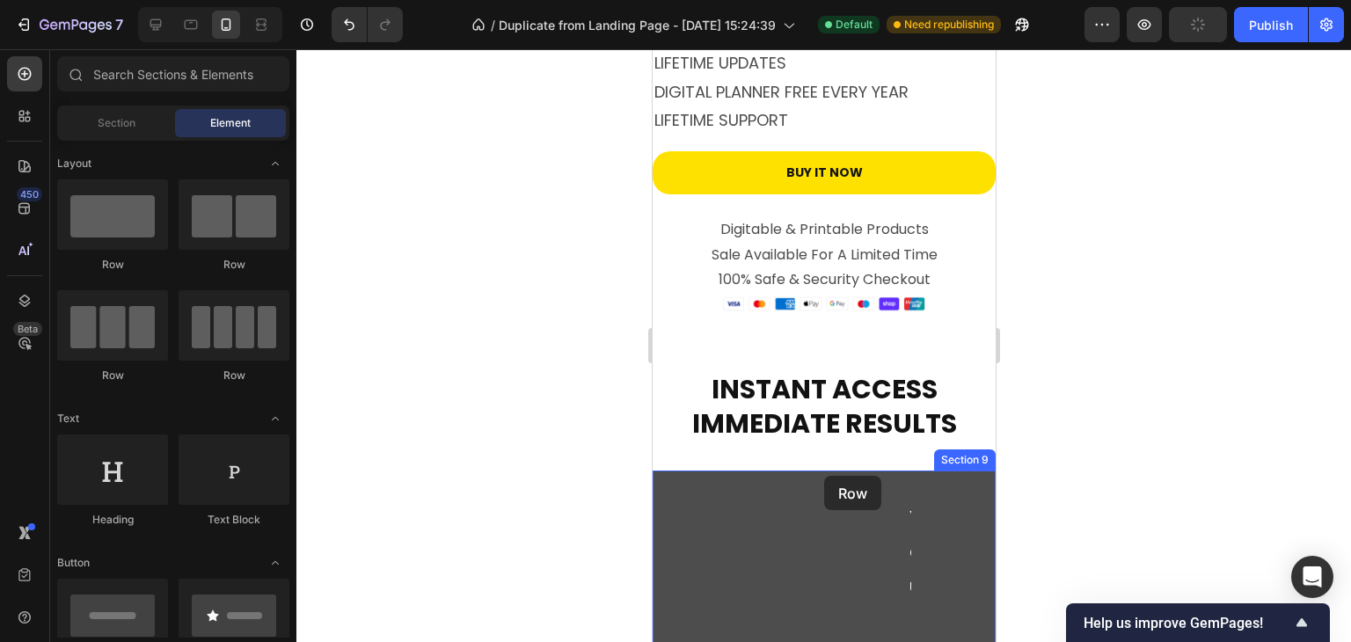
drag, startPoint x: 751, startPoint y: 265, endPoint x: 823, endPoint y: 476, distance: 223.1
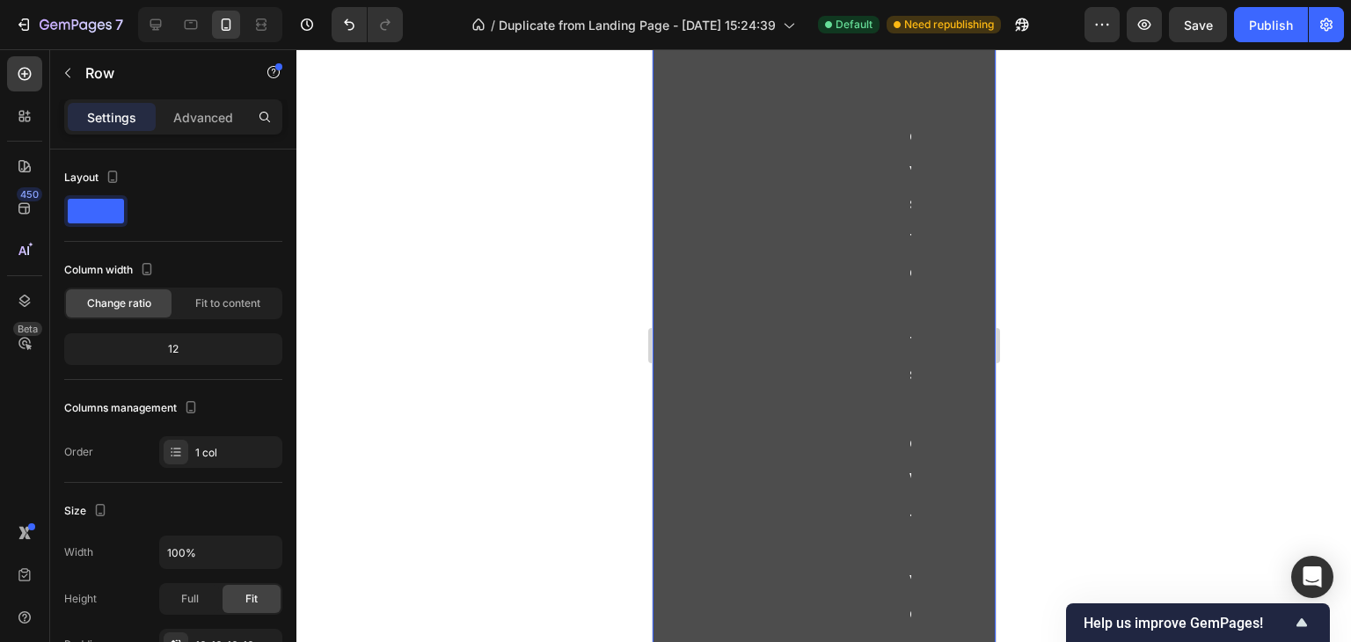
scroll to position [6085, 0]
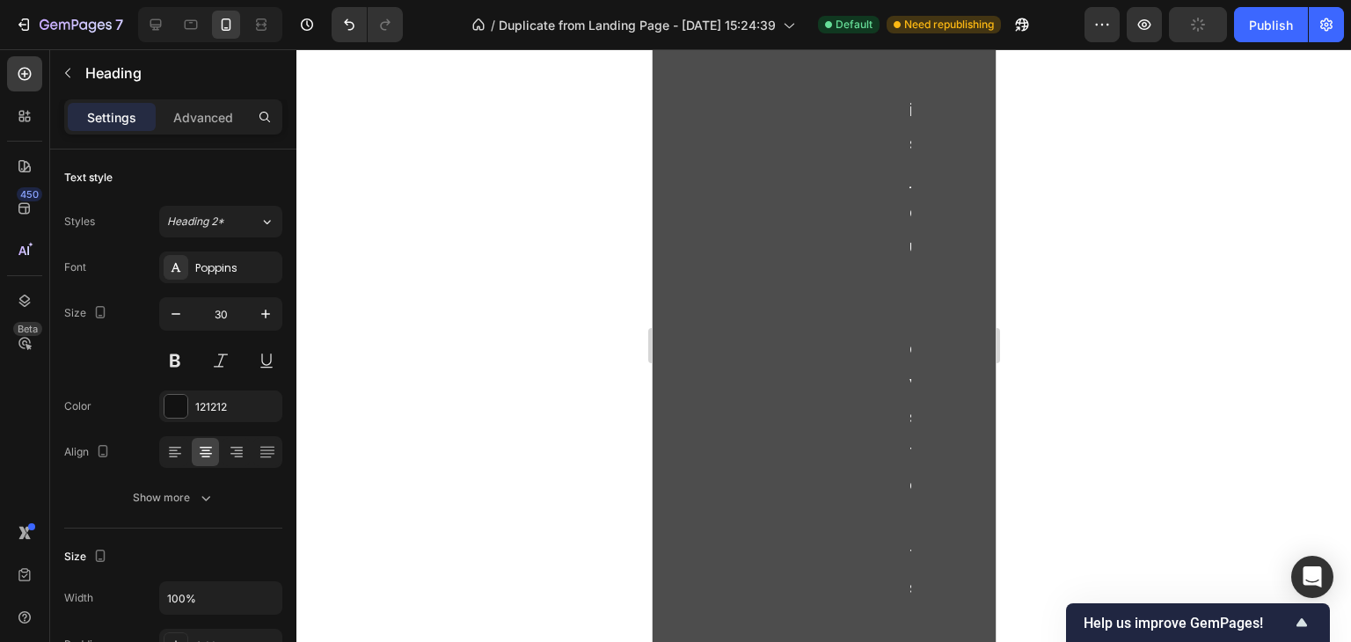
scroll to position [5580, 0]
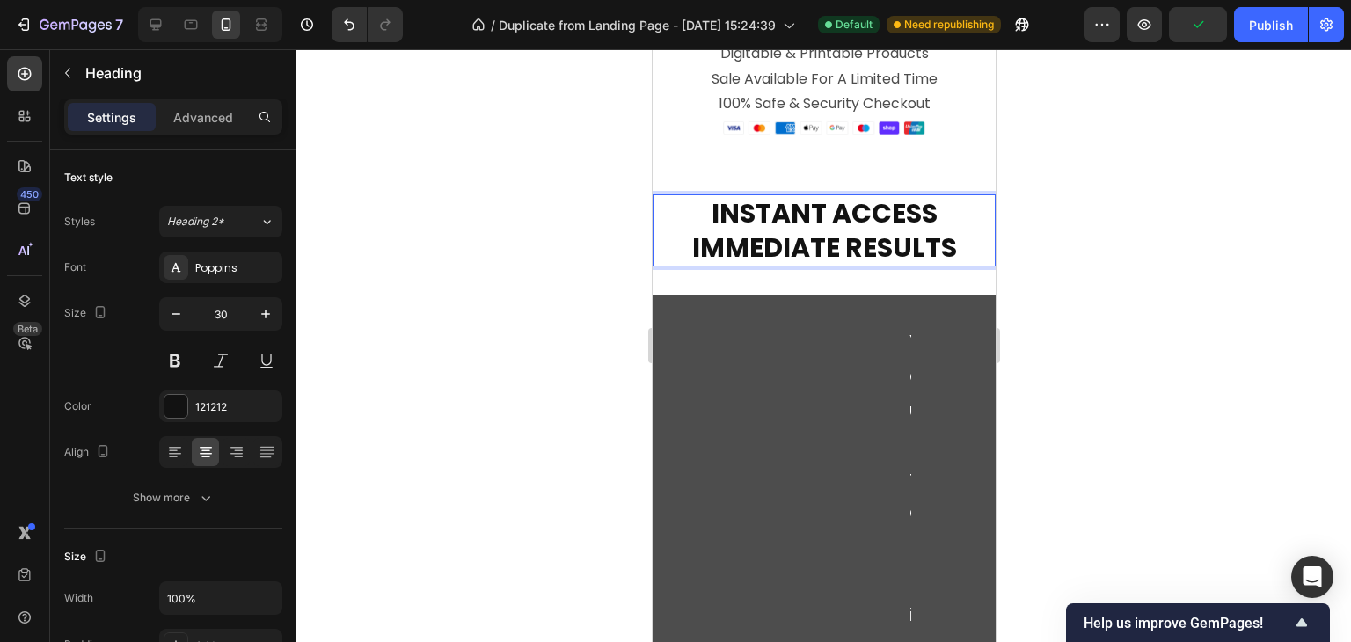
drag, startPoint x: 810, startPoint y: 203, endPoint x: 808, endPoint y: 236, distance: 32.6
click at [930, 166] on div "Instant Access Immediate Results Heading 0 Section 8" at bounding box center [823, 230] width 343 height 128
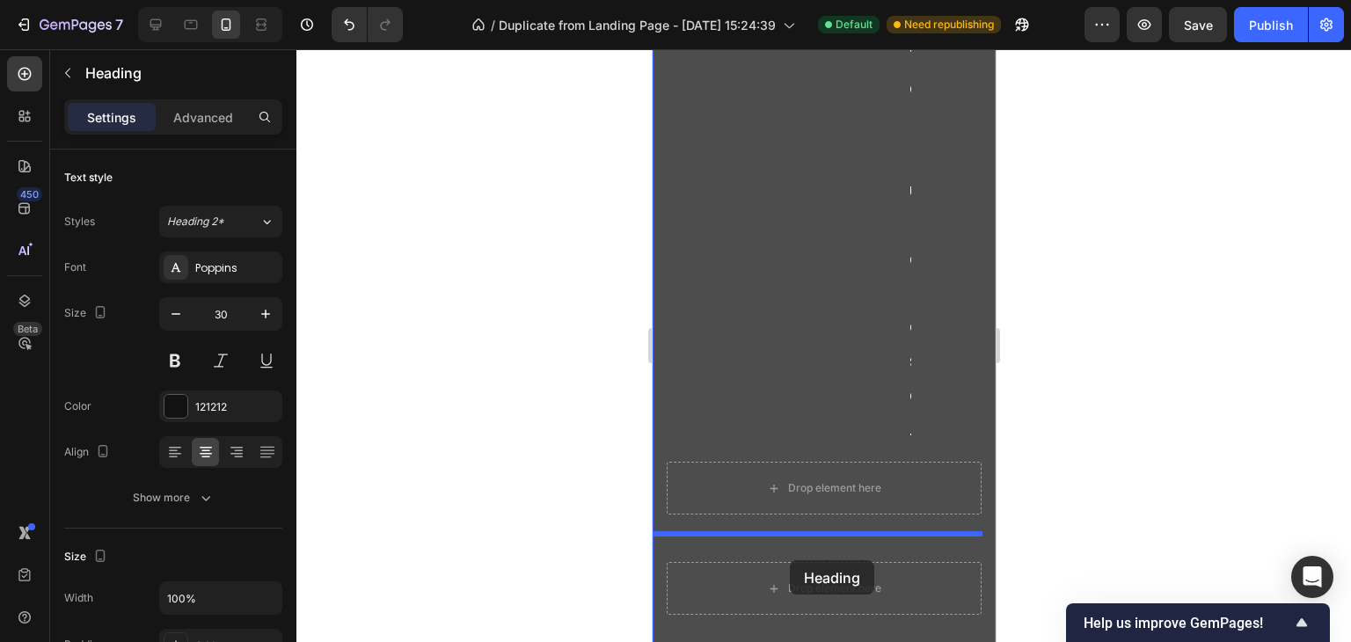
scroll to position [8250, 0]
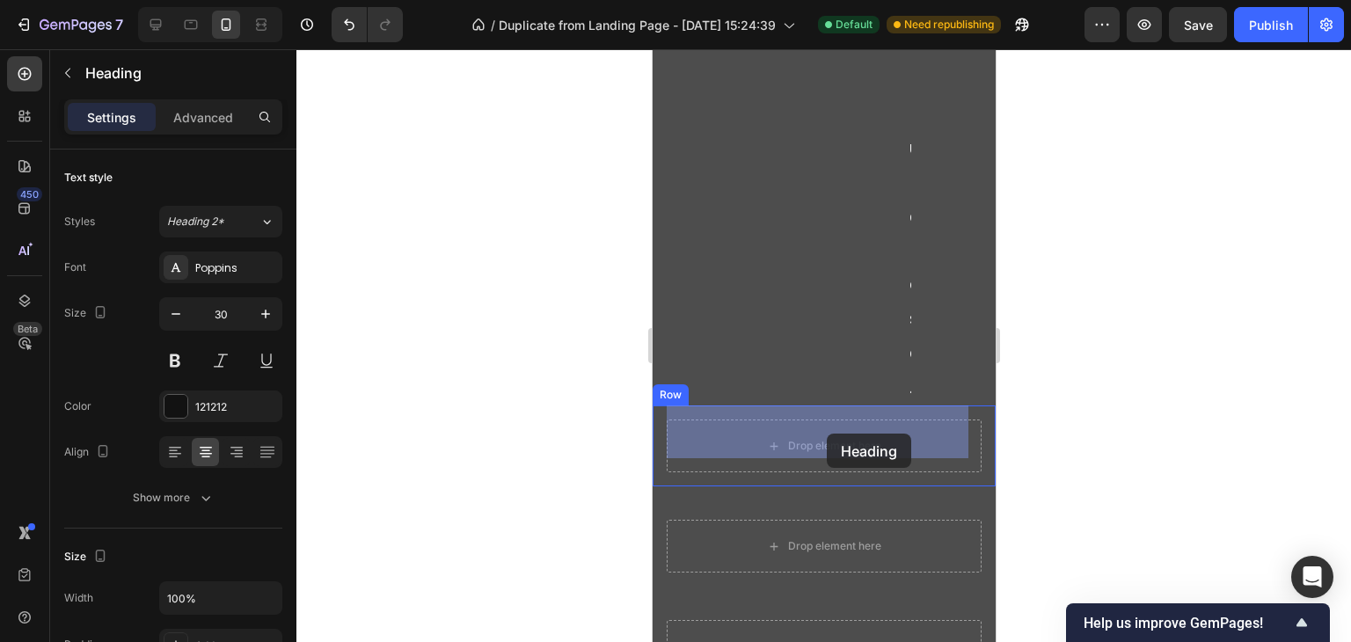
drag, startPoint x: 667, startPoint y: 237, endPoint x: 826, endPoint y: 434, distance: 254.0
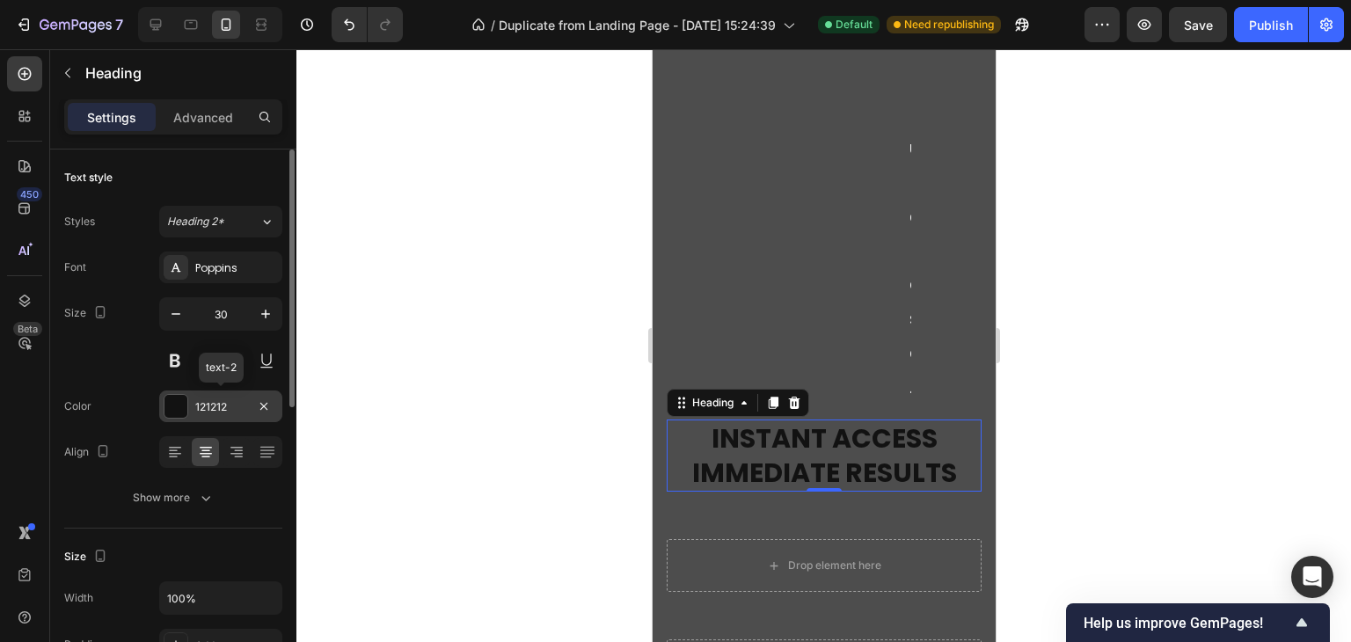
click at [212, 405] on div "121212" at bounding box center [220, 407] width 51 height 16
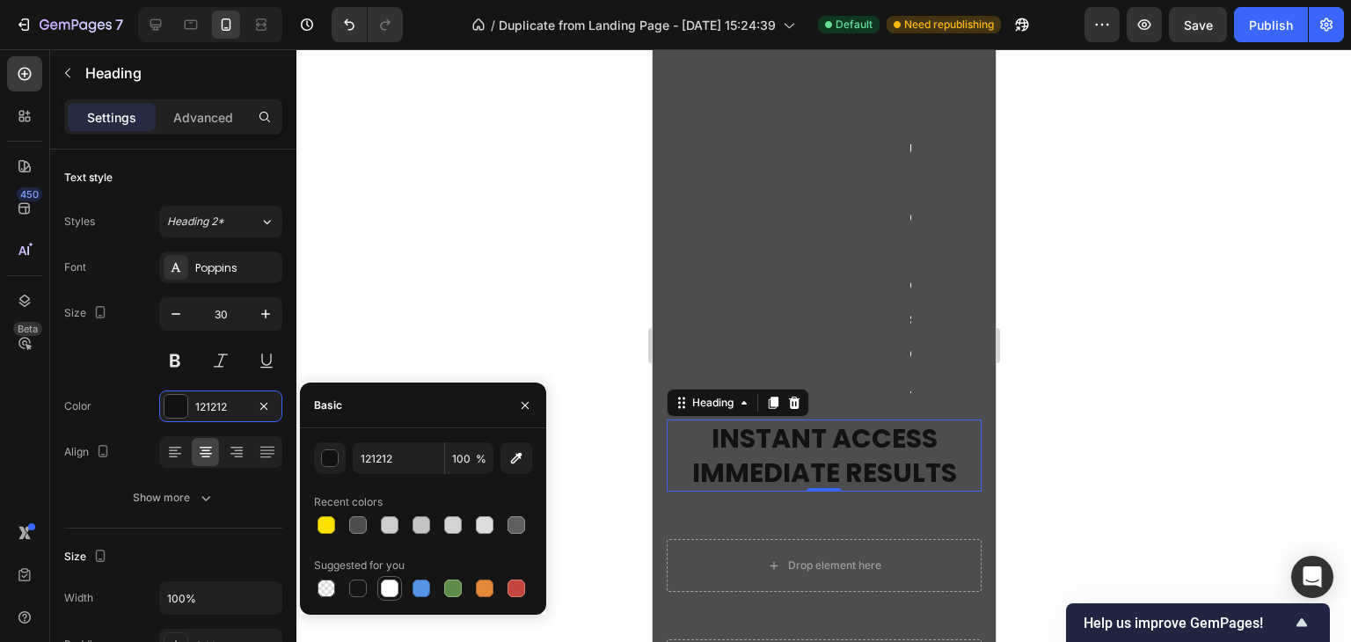
click at [386, 599] on div at bounding box center [389, 588] width 25 height 25
type input "FFFFFF"
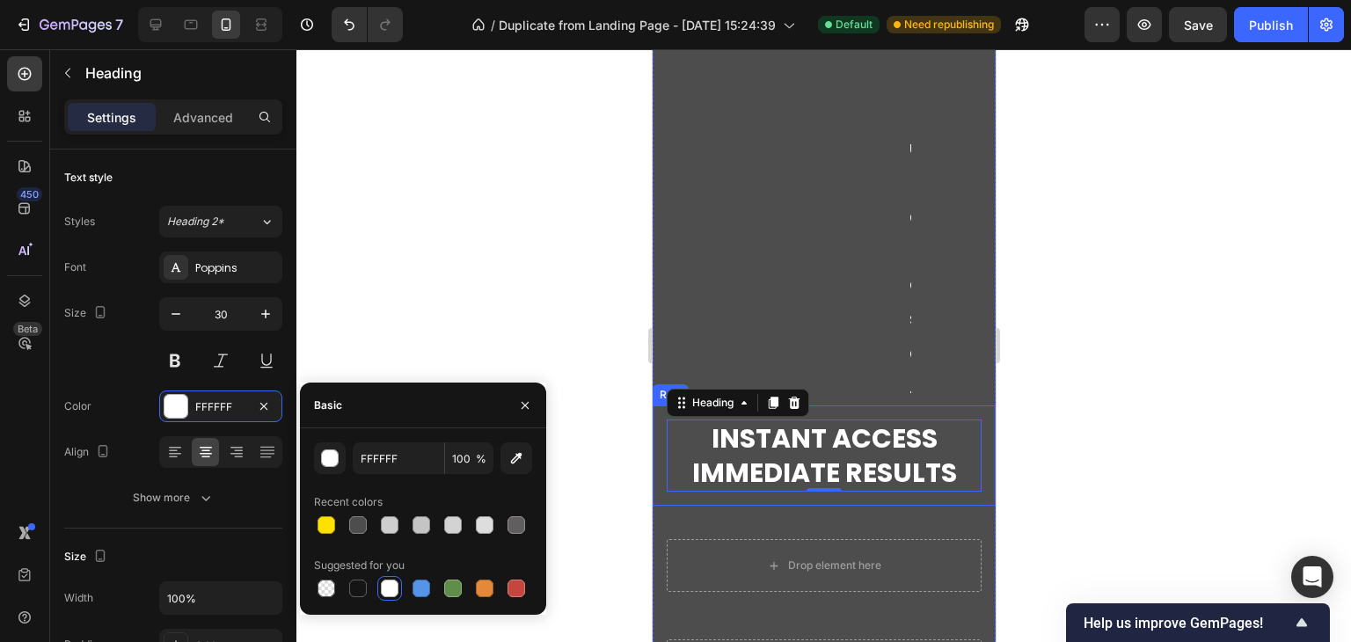
click at [1115, 390] on div at bounding box center [823, 345] width 1055 height 593
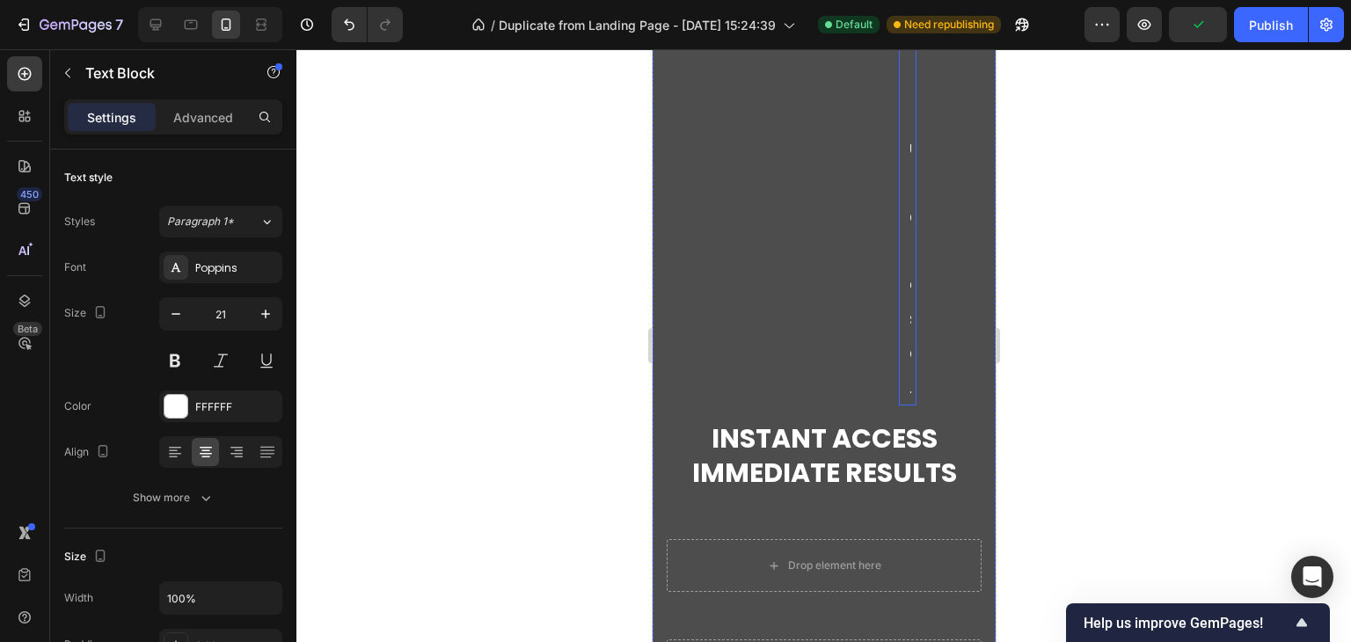
click at [158, 26] on icon at bounding box center [155, 24] width 11 height 11
type input "28"
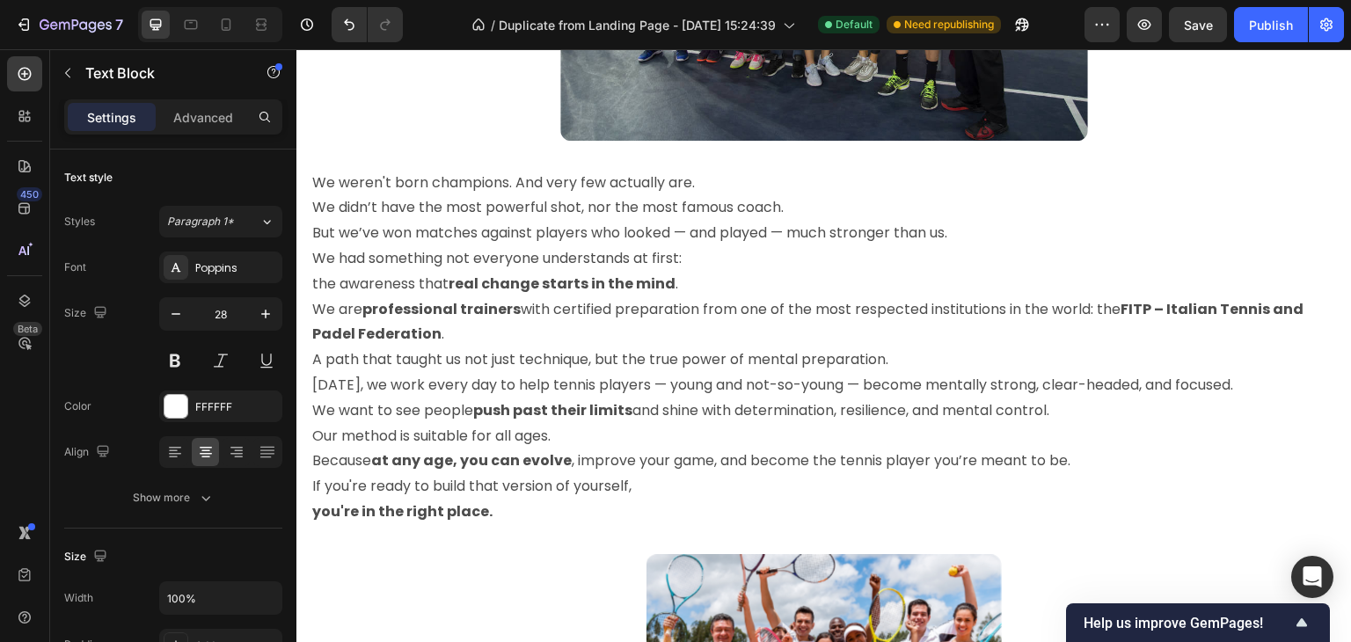
scroll to position [3135, 0]
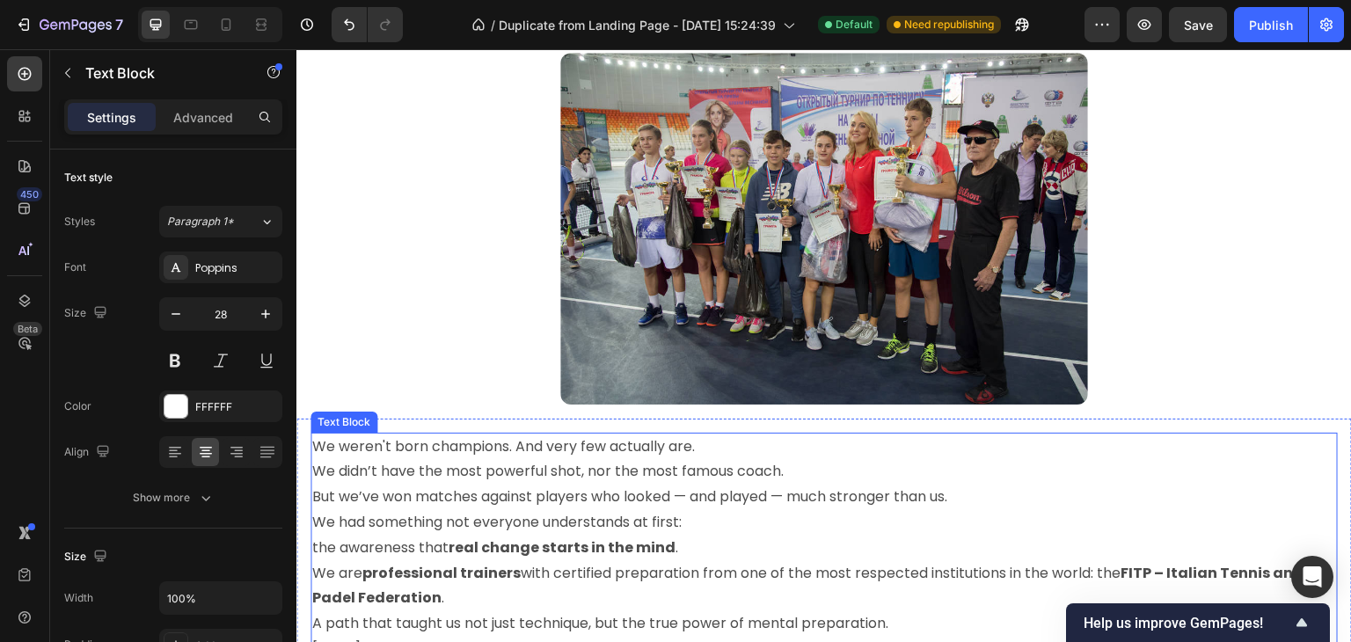
click at [492, 459] on p "We weren't born champions. And very few actually are. We didn’t have the most p…" at bounding box center [824, 472] width 1024 height 76
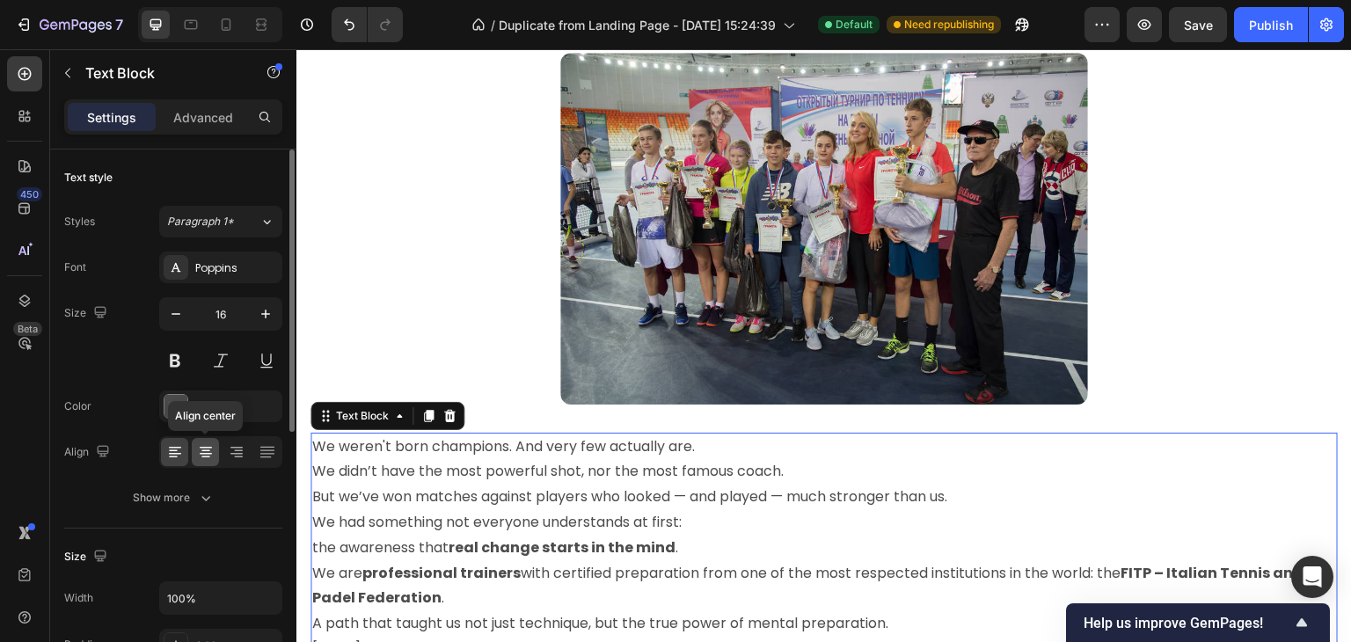
click at [210, 454] on icon at bounding box center [206, 452] width 18 height 18
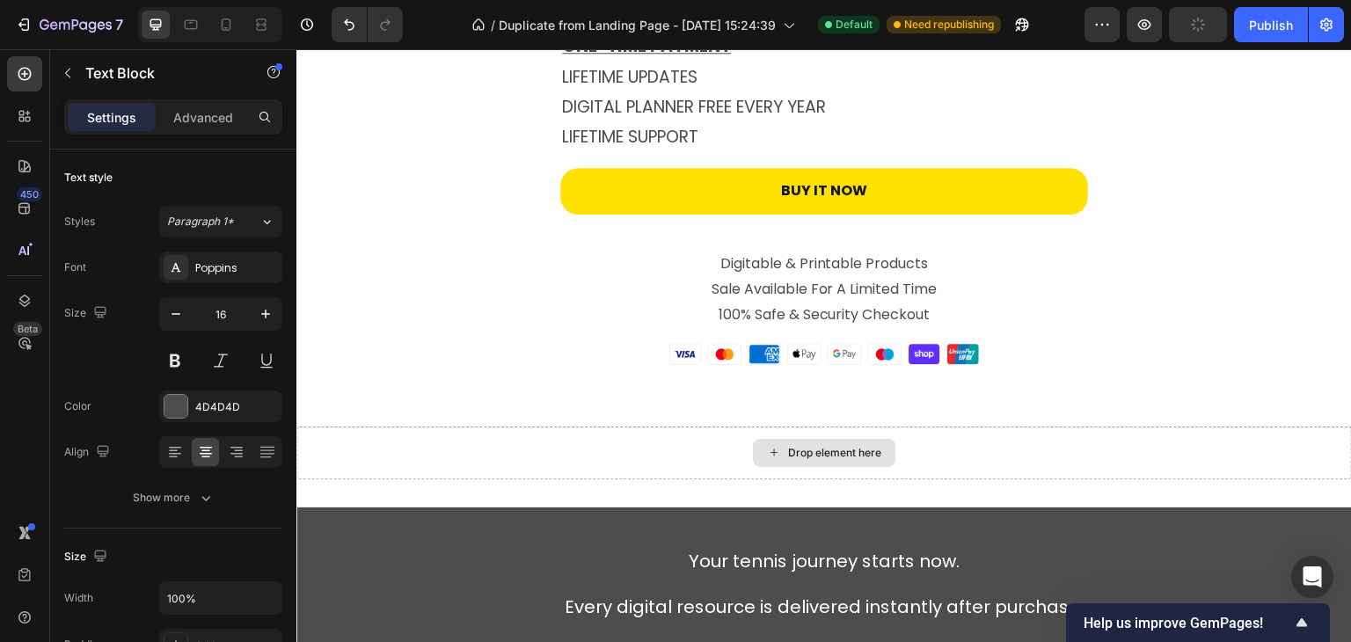
scroll to position [5597, 0]
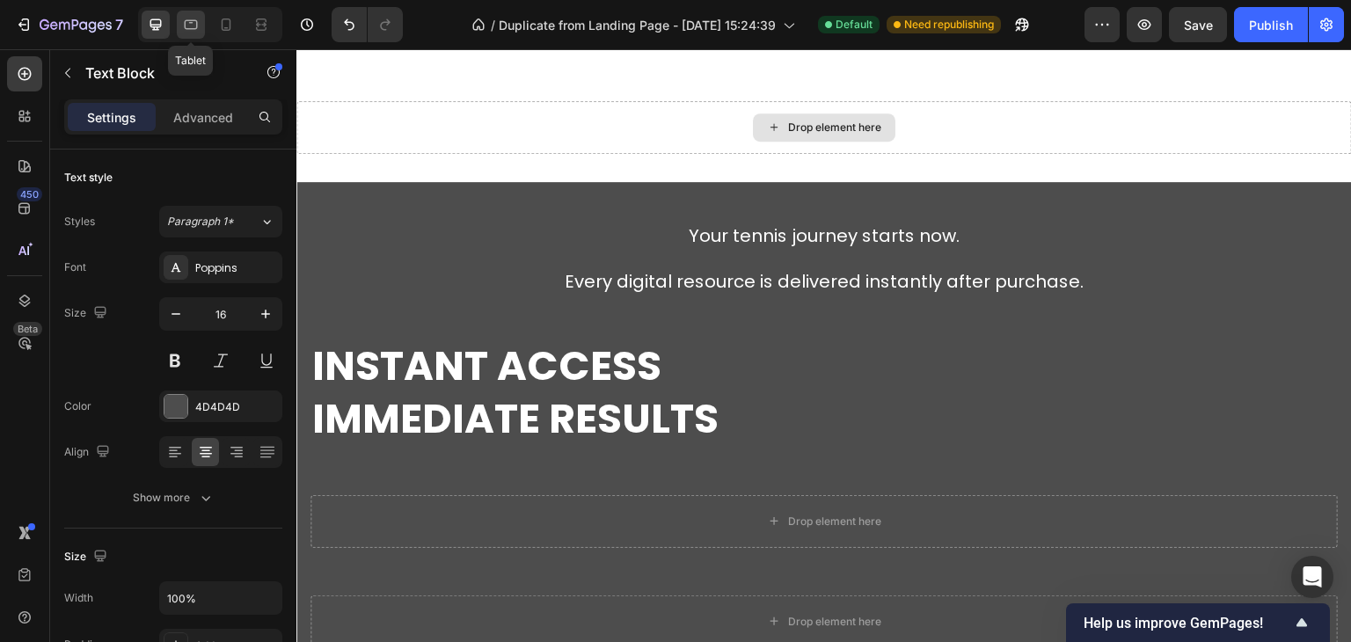
click at [186, 29] on icon at bounding box center [191, 25] width 13 height 10
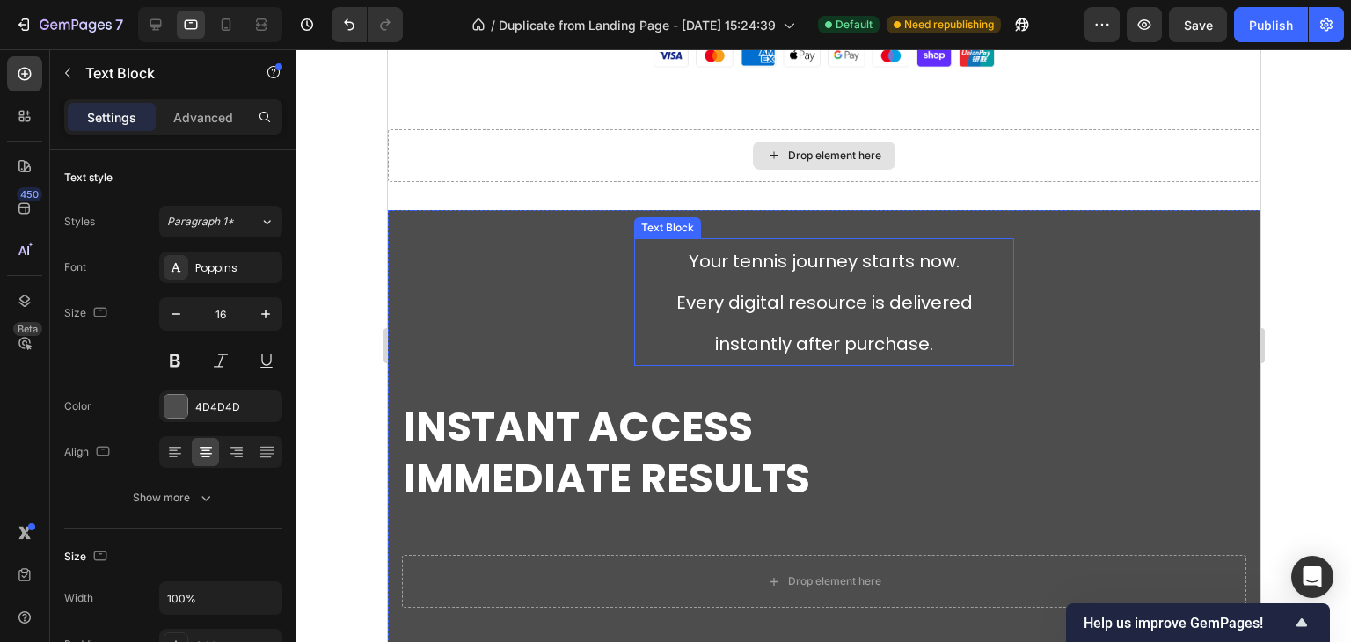
click at [768, 282] on p "Your tennis journey starts now. Every digital resource is delivered instantly a…" at bounding box center [823, 302] width 376 height 124
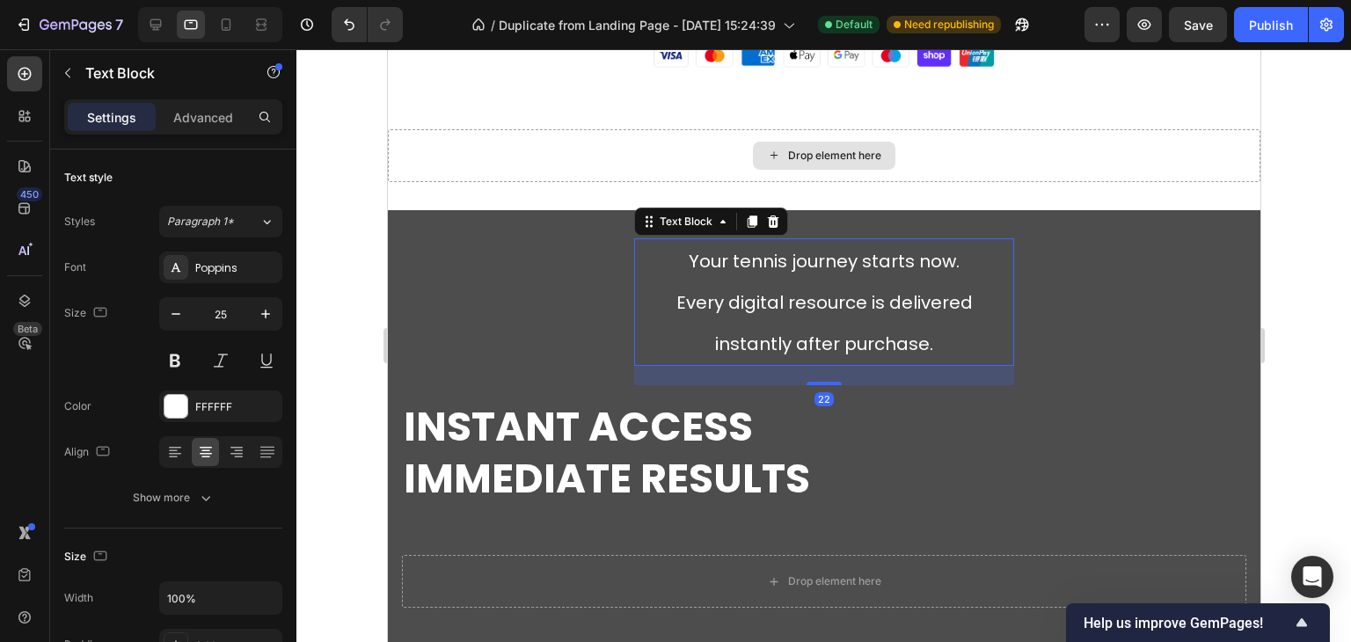
click at [766, 281] on p "Your tennis journey starts now. Every digital resource is delivered instantly a…" at bounding box center [823, 302] width 376 height 124
drag, startPoint x: 910, startPoint y: 349, endPoint x: 927, endPoint y: 346, distance: 17.1
click at [912, 349] on span "Every digital resource is delivered instantly after purchase." at bounding box center [823, 323] width 296 height 66
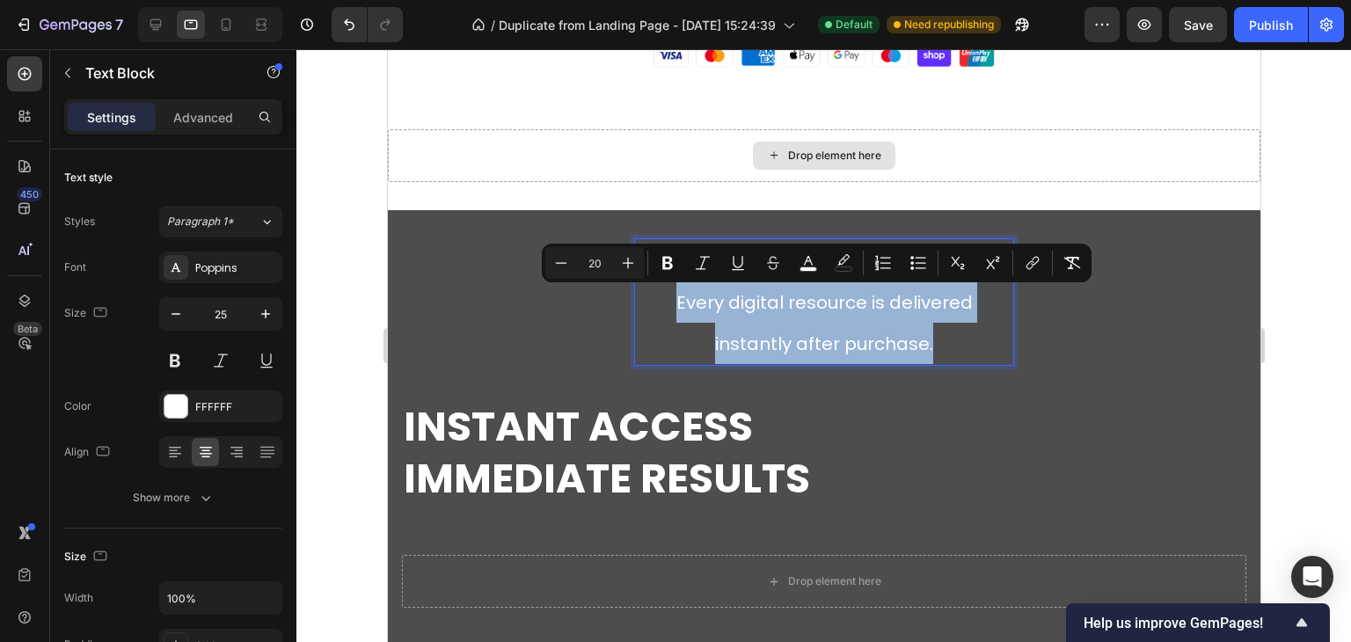
click at [933, 351] on p "Your tennis journey starts now. Every digital resource is delivered instantly a…" at bounding box center [823, 302] width 376 height 124
click at [922, 346] on span "Every digital resource is delivered instantly after purchase." at bounding box center [823, 323] width 296 height 66
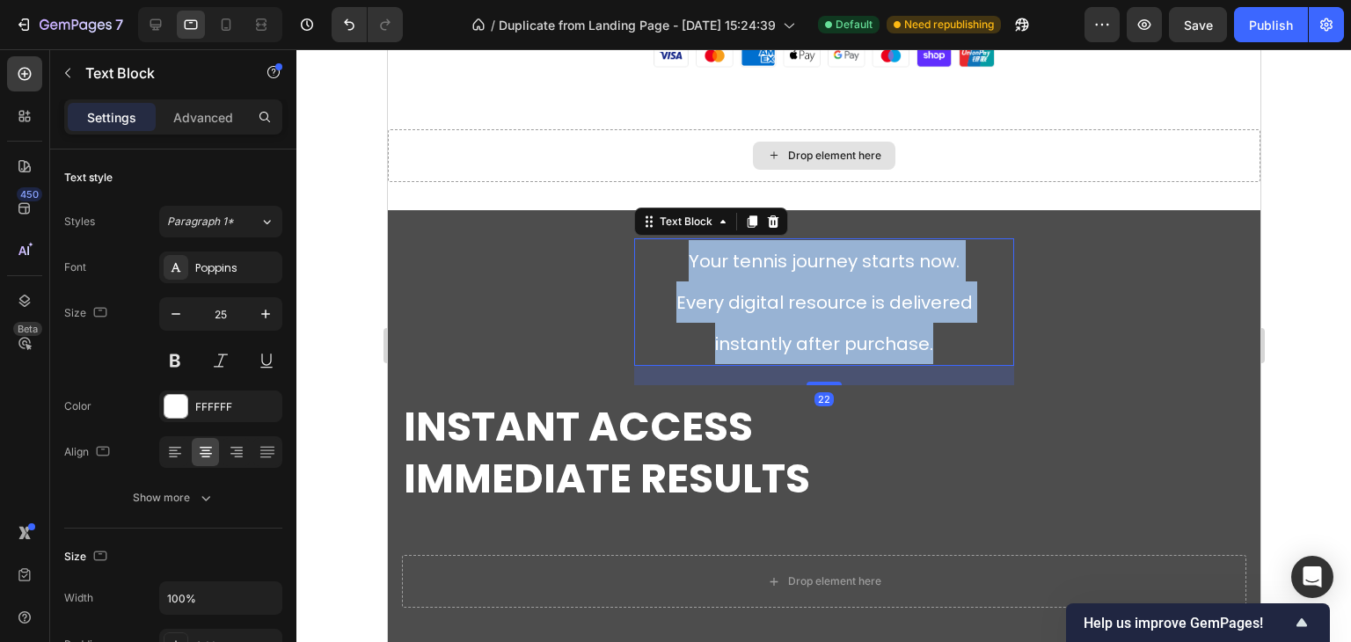
drag, startPoint x: 931, startPoint y: 350, endPoint x: 676, endPoint y: 258, distance: 270.4
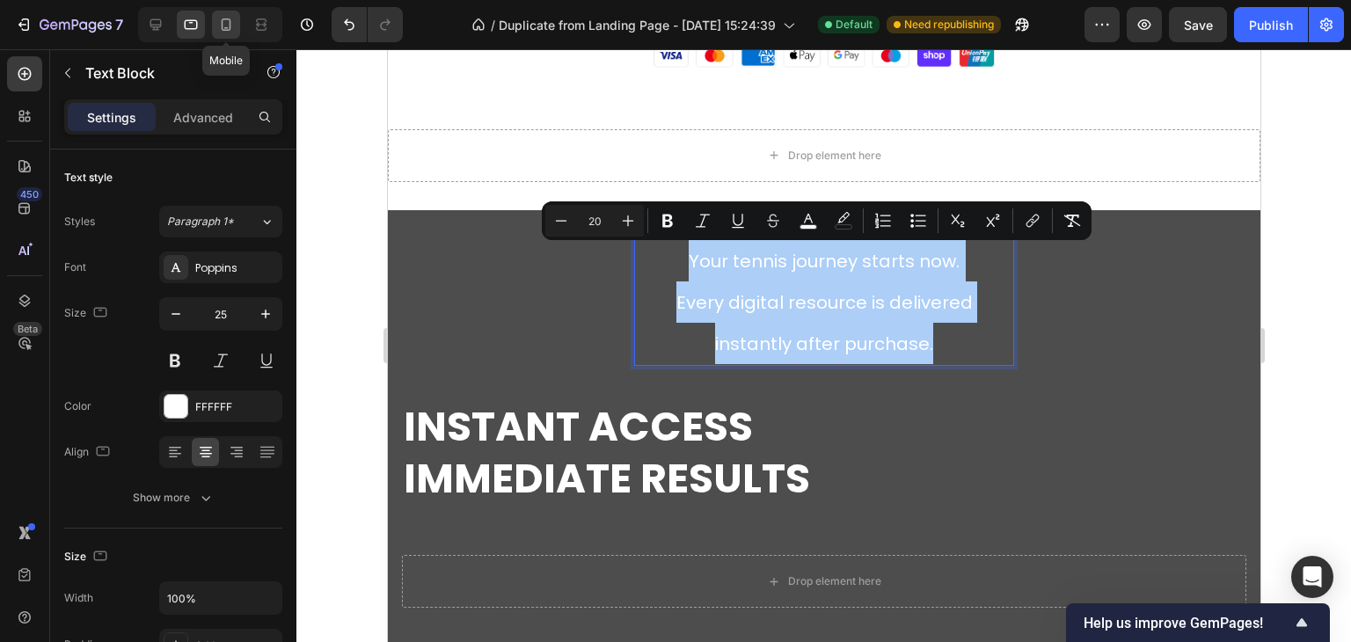
click at [224, 33] on icon at bounding box center [226, 25] width 18 height 18
type input "21"
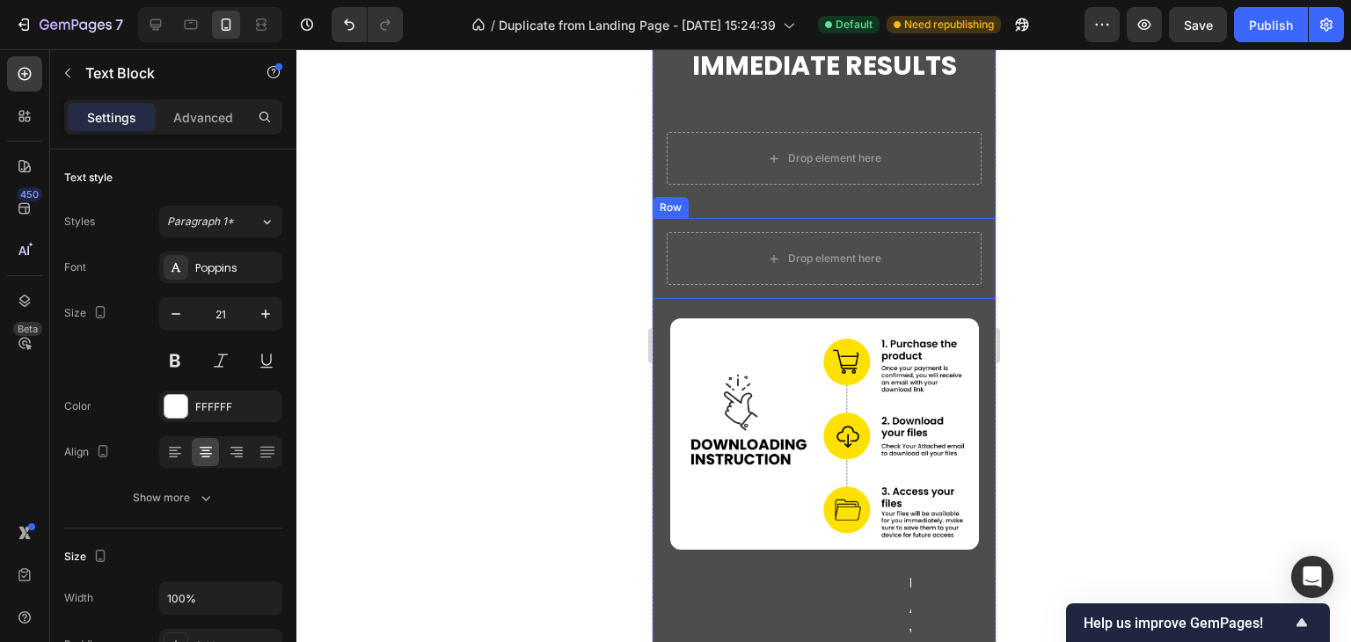
scroll to position [8271, 0]
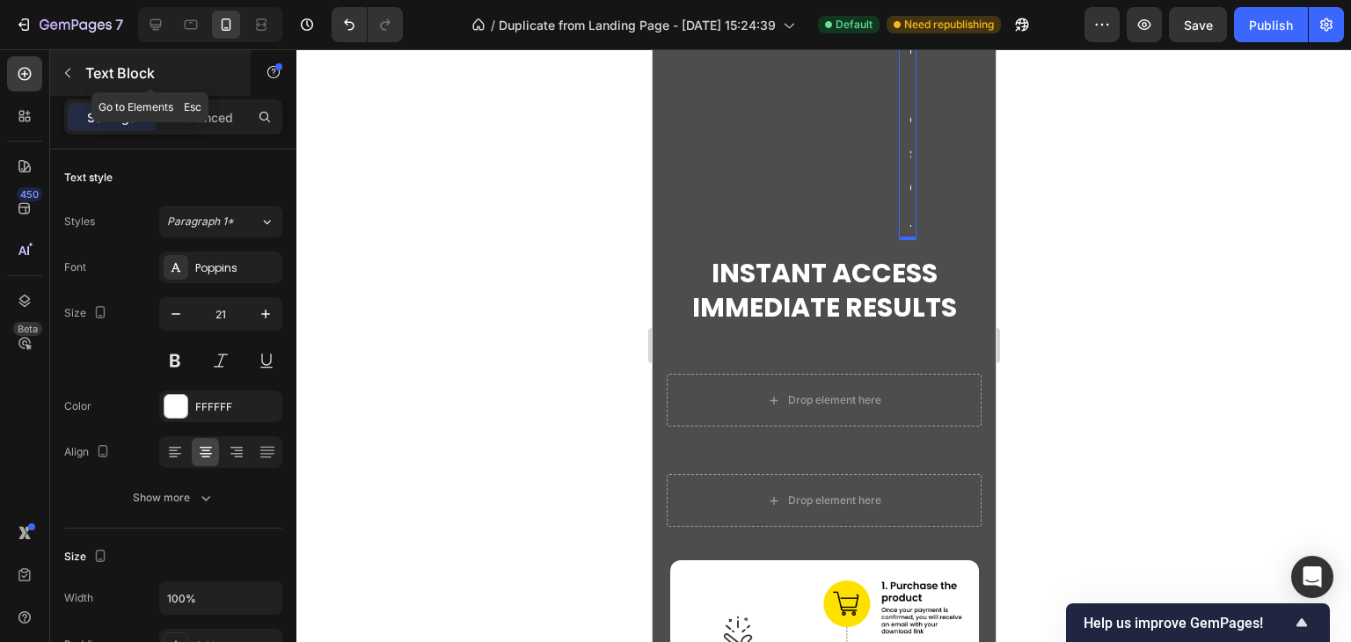
click at [66, 74] on icon "button" at bounding box center [67, 74] width 5 height 10
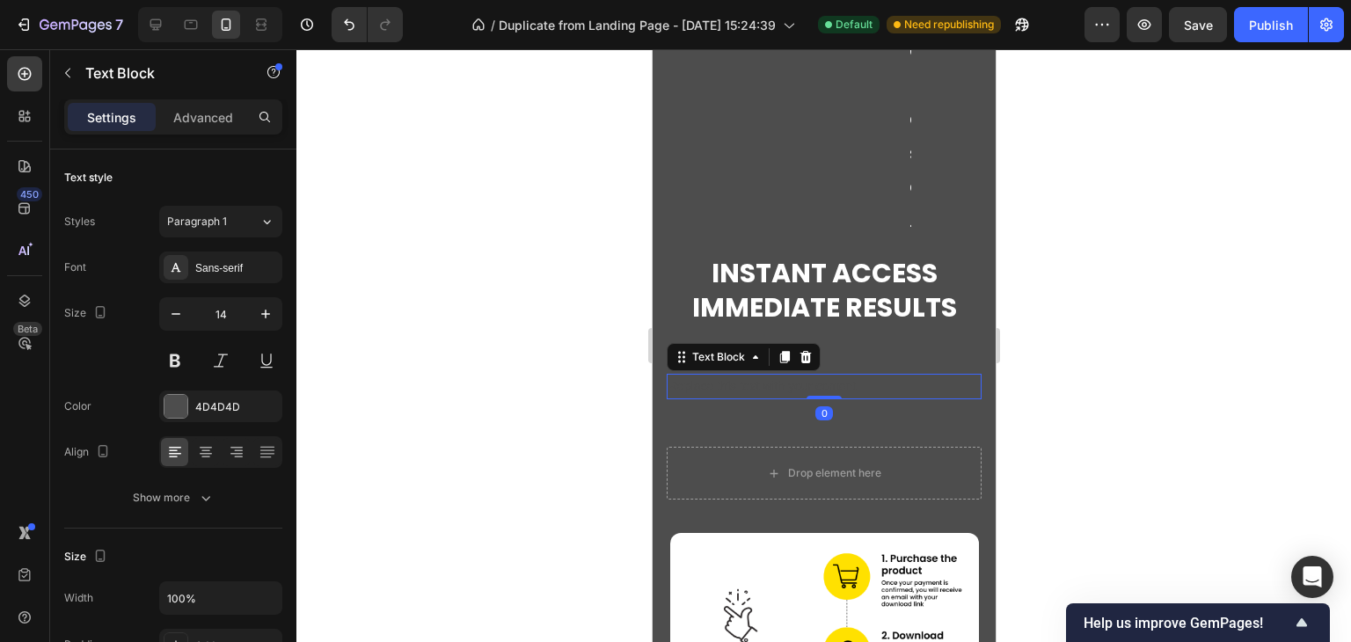
click at [791, 374] on div "Replace this text with your content" at bounding box center [823, 387] width 315 height 26
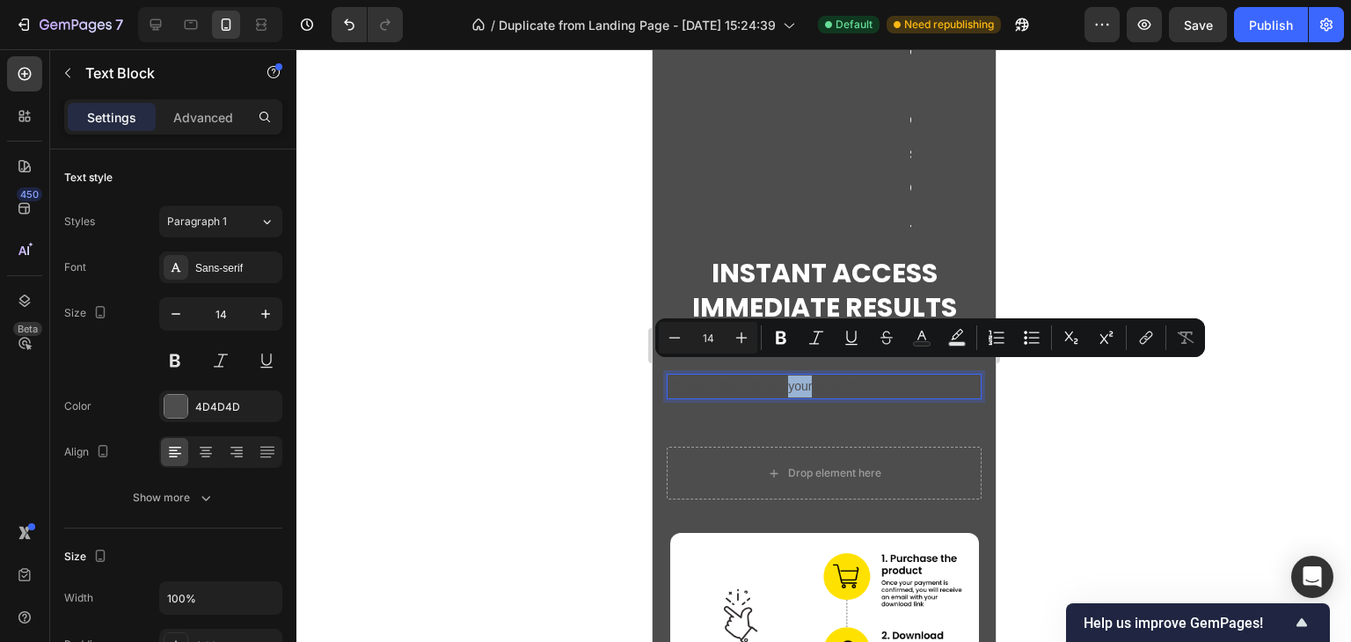
click at [791, 376] on p "Replace this text with your content" at bounding box center [823, 387] width 311 height 22
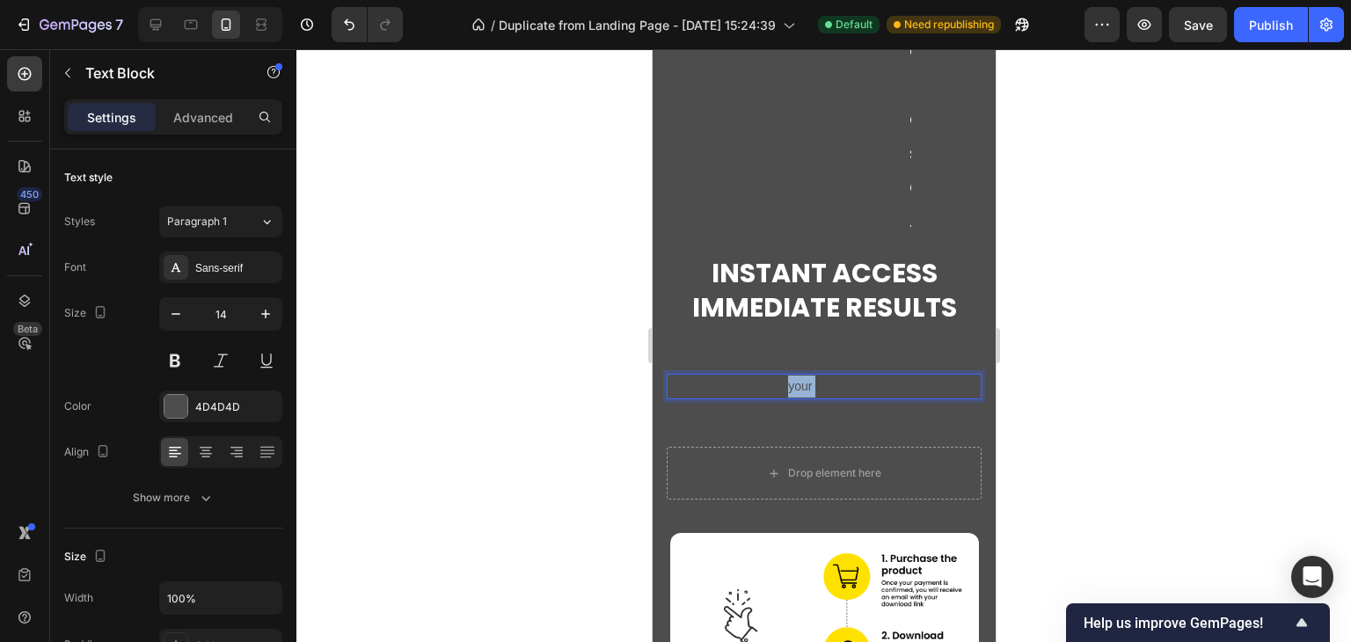
click at [791, 376] on p "Replace this text with your content" at bounding box center [823, 387] width 311 height 22
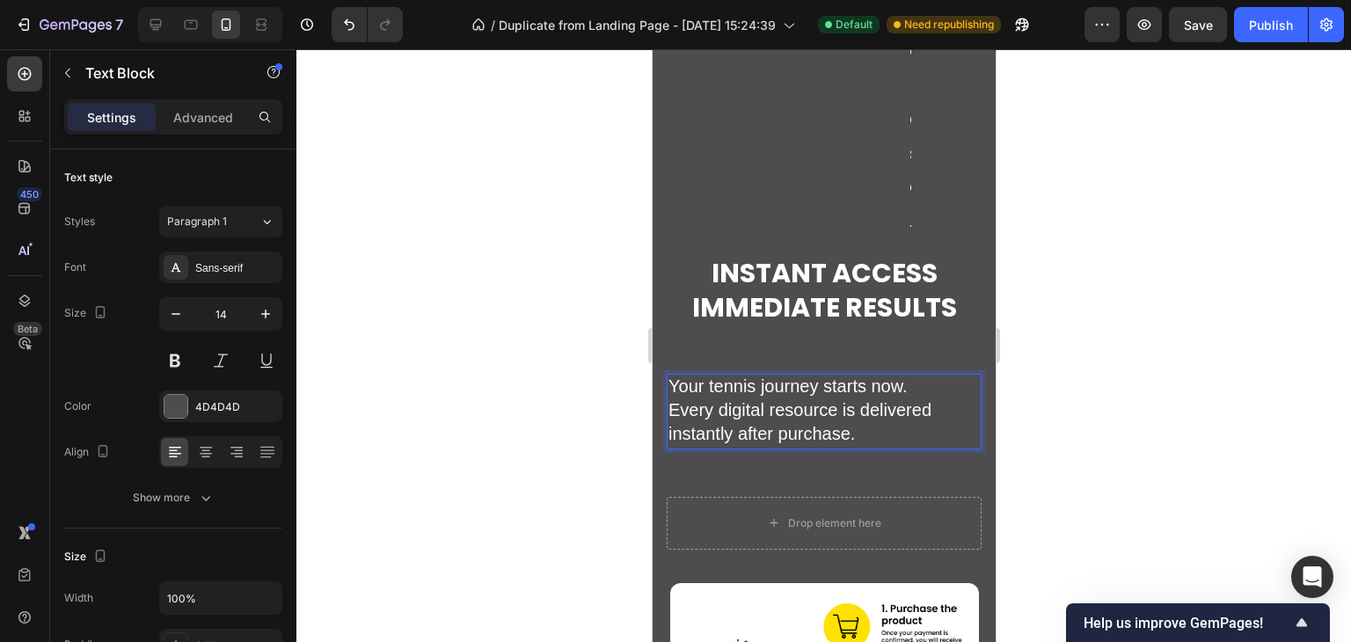
click at [1234, 391] on div at bounding box center [823, 345] width 1055 height 593
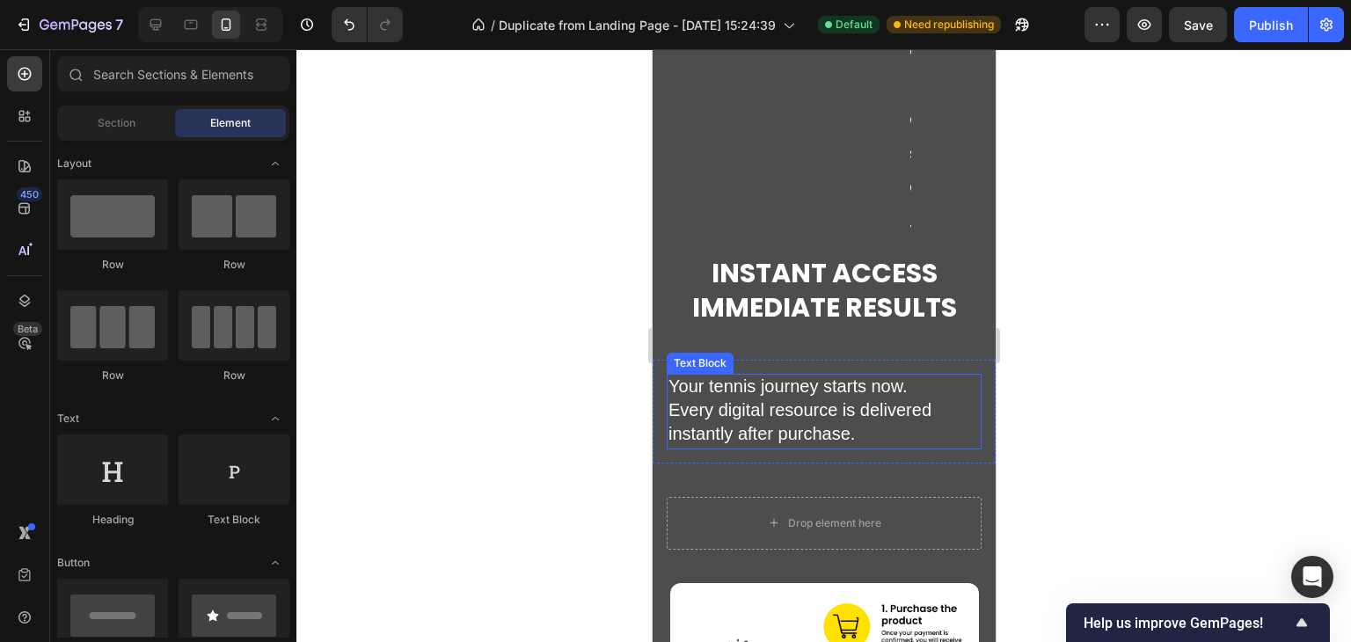
click at [871, 384] on p "Your tennis journey starts now. Every digital resource is delivered instantly a…" at bounding box center [823, 412] width 311 height 72
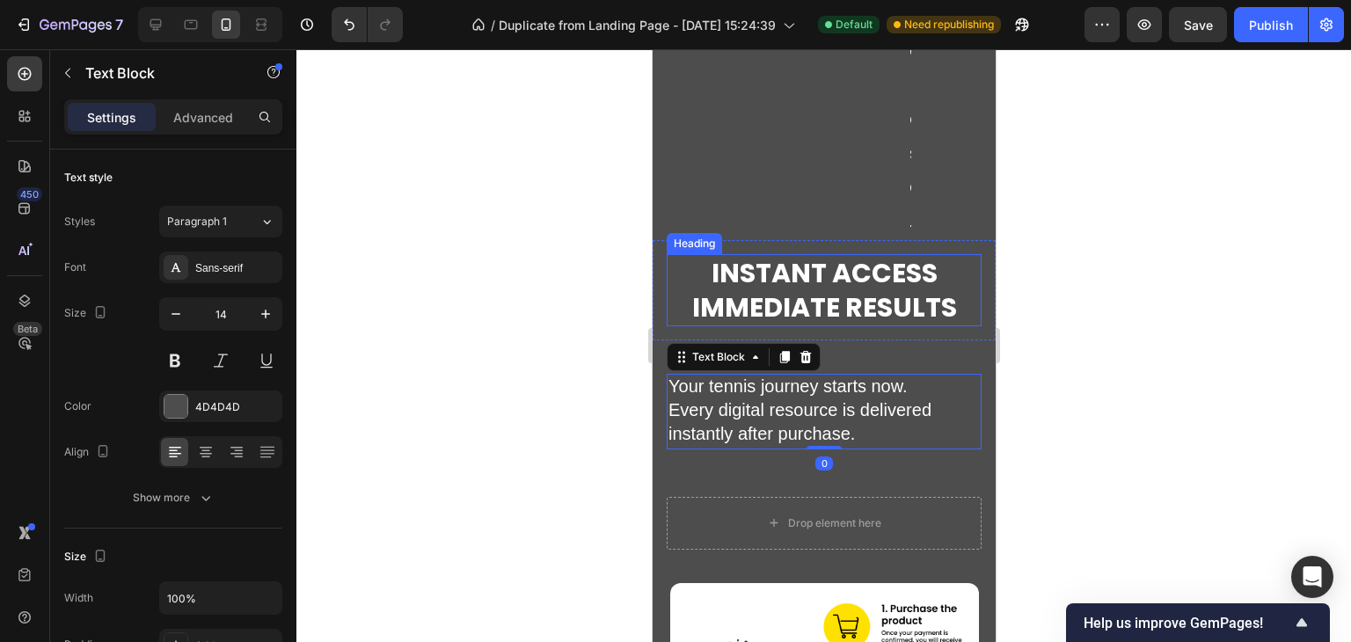
drag, startPoint x: 836, startPoint y: 289, endPoint x: 852, endPoint y: 337, distance: 50.1
click at [836, 289] on strong "Immediate Results" at bounding box center [823, 307] width 265 height 38
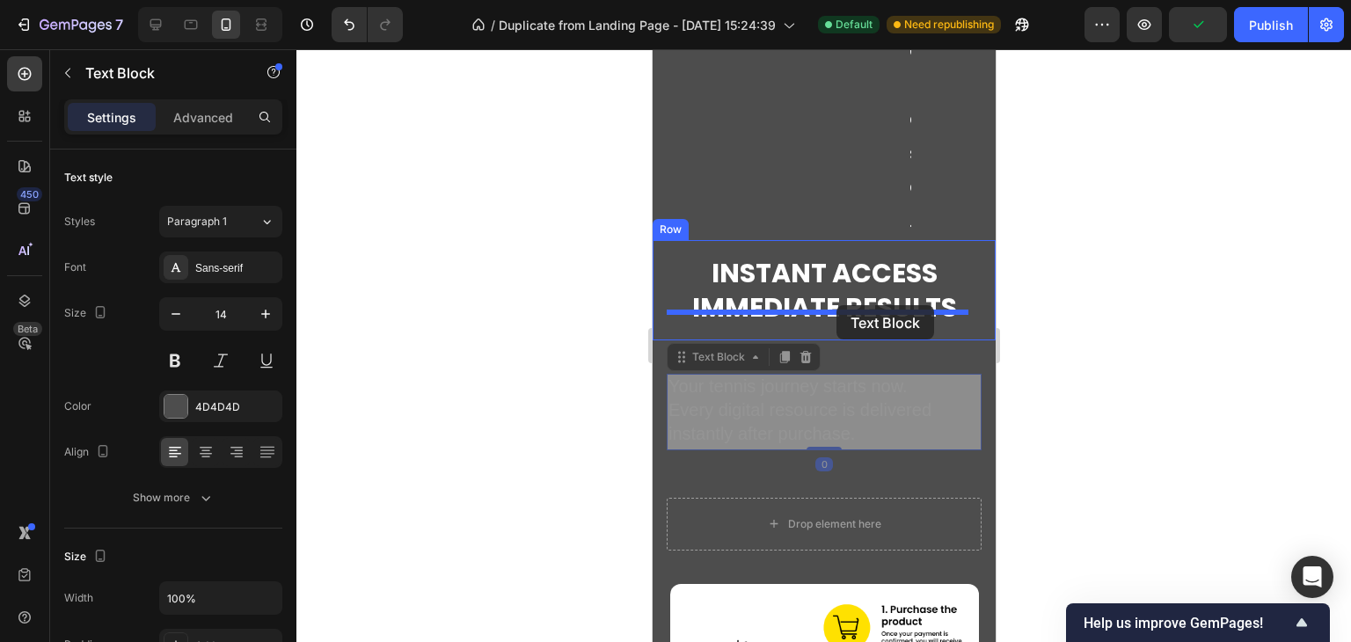
drag, startPoint x: 832, startPoint y: 382, endPoint x: 836, endPoint y: 305, distance: 76.6
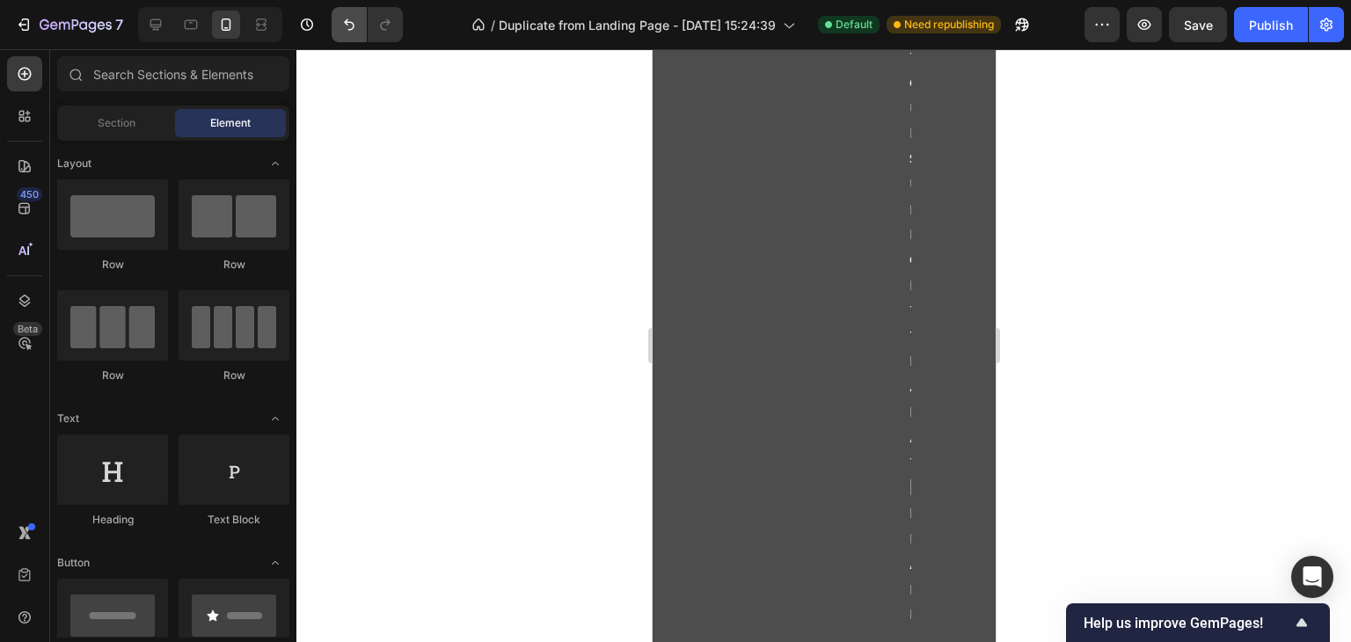
scroll to position [5429, 0]
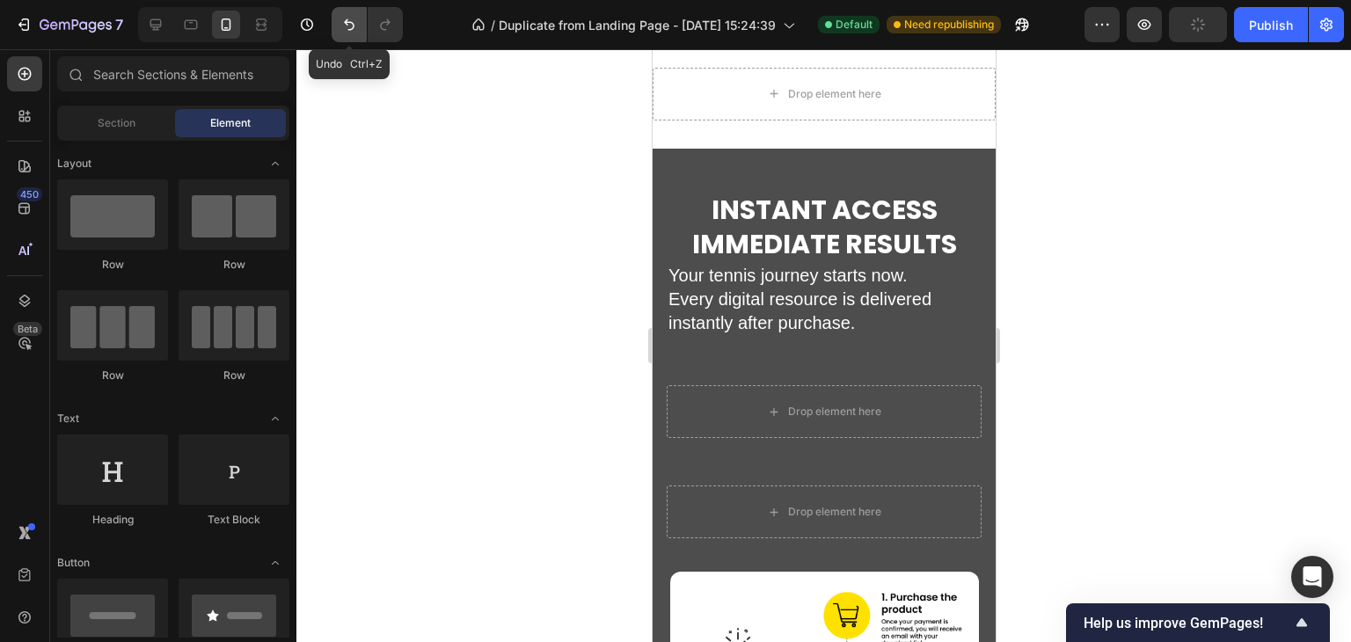
click at [345, 29] on icon "Undo/Redo" at bounding box center [349, 25] width 18 height 18
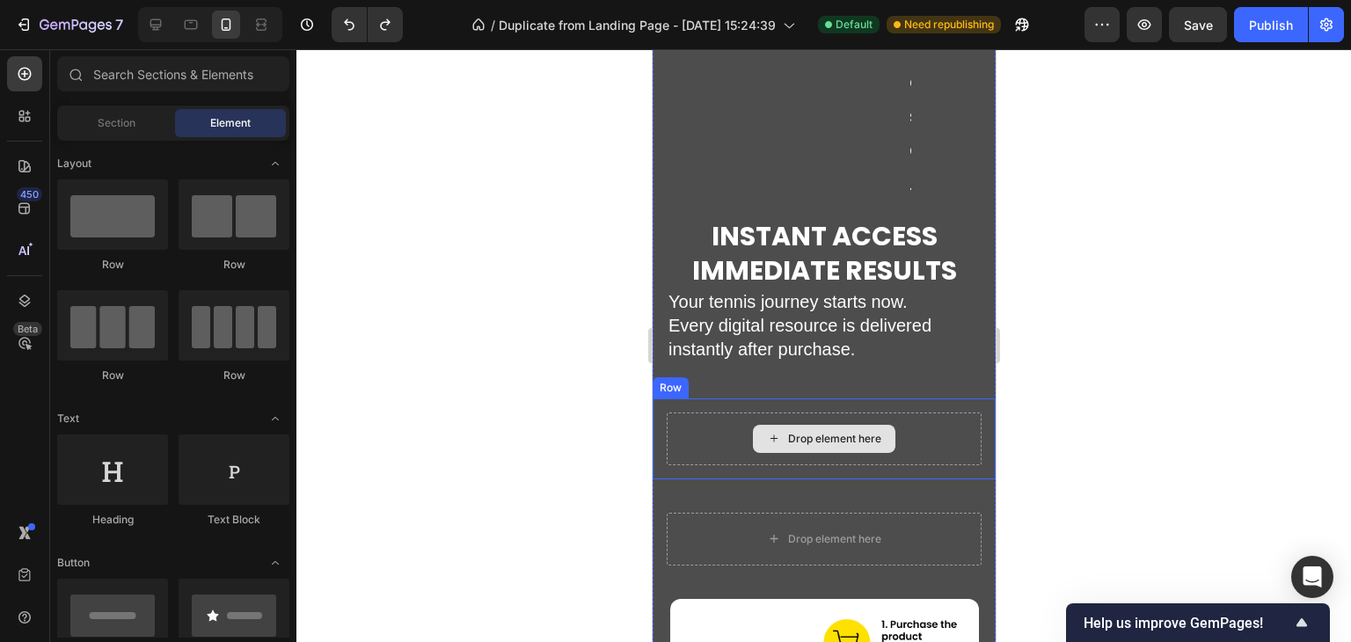
scroll to position [8332, 0]
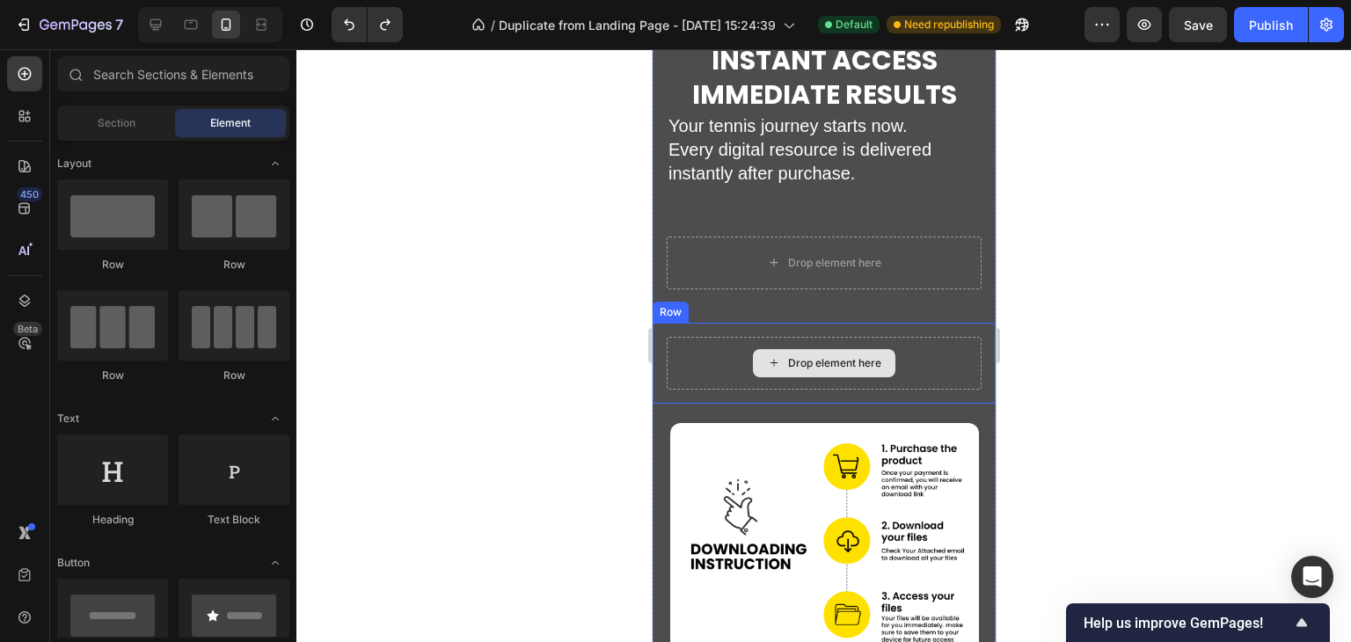
click at [746, 337] on div "Drop element here" at bounding box center [823, 363] width 315 height 53
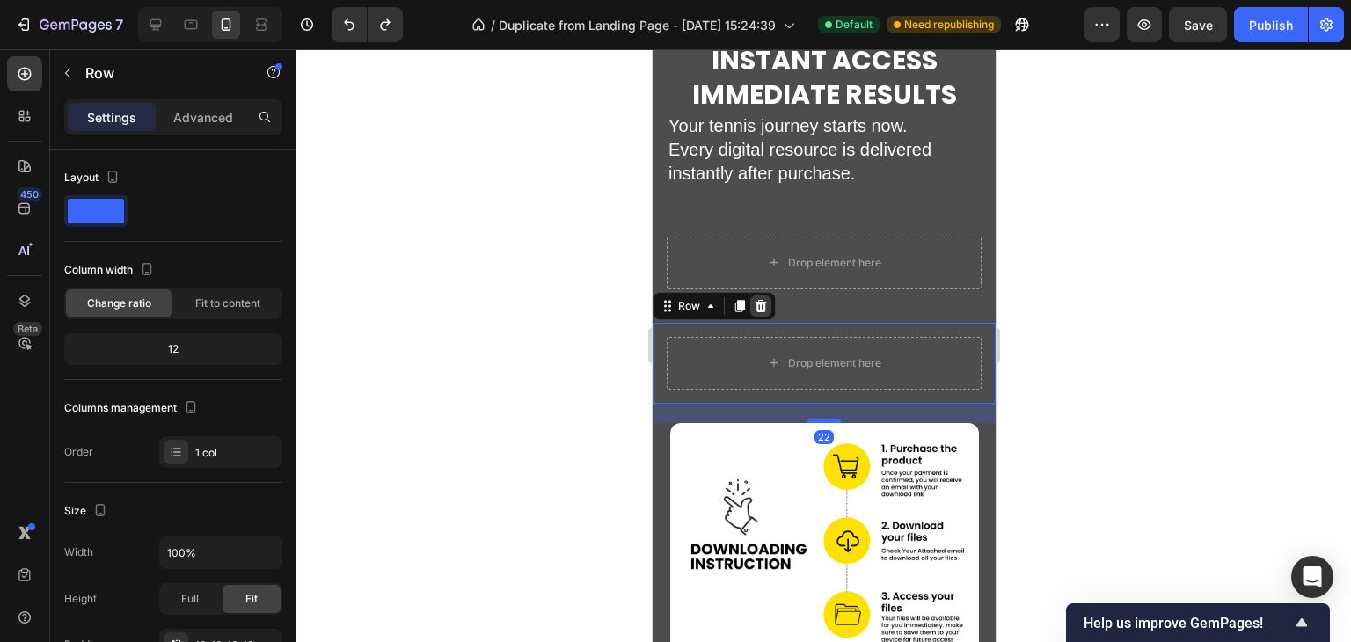
click at [760, 299] on icon at bounding box center [760, 305] width 11 height 12
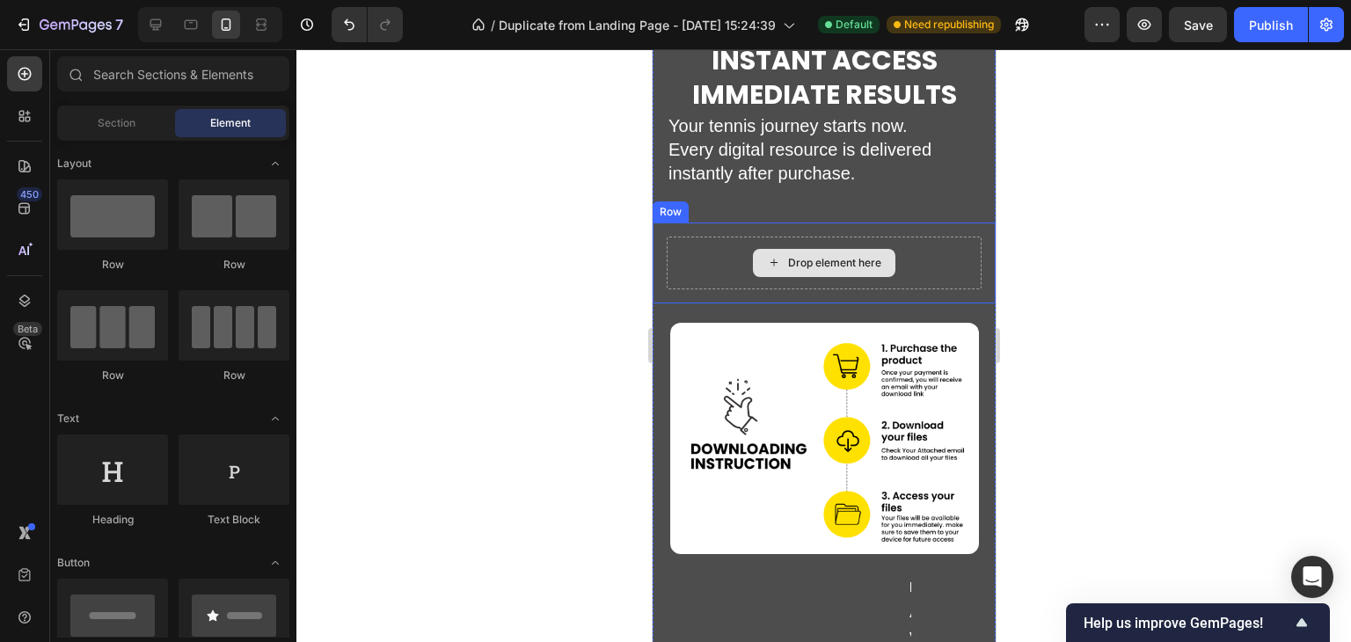
click at [752, 249] on div "Drop element here" at bounding box center [823, 263] width 142 height 28
click at [659, 223] on div "Drop element here Row" at bounding box center [823, 263] width 343 height 81
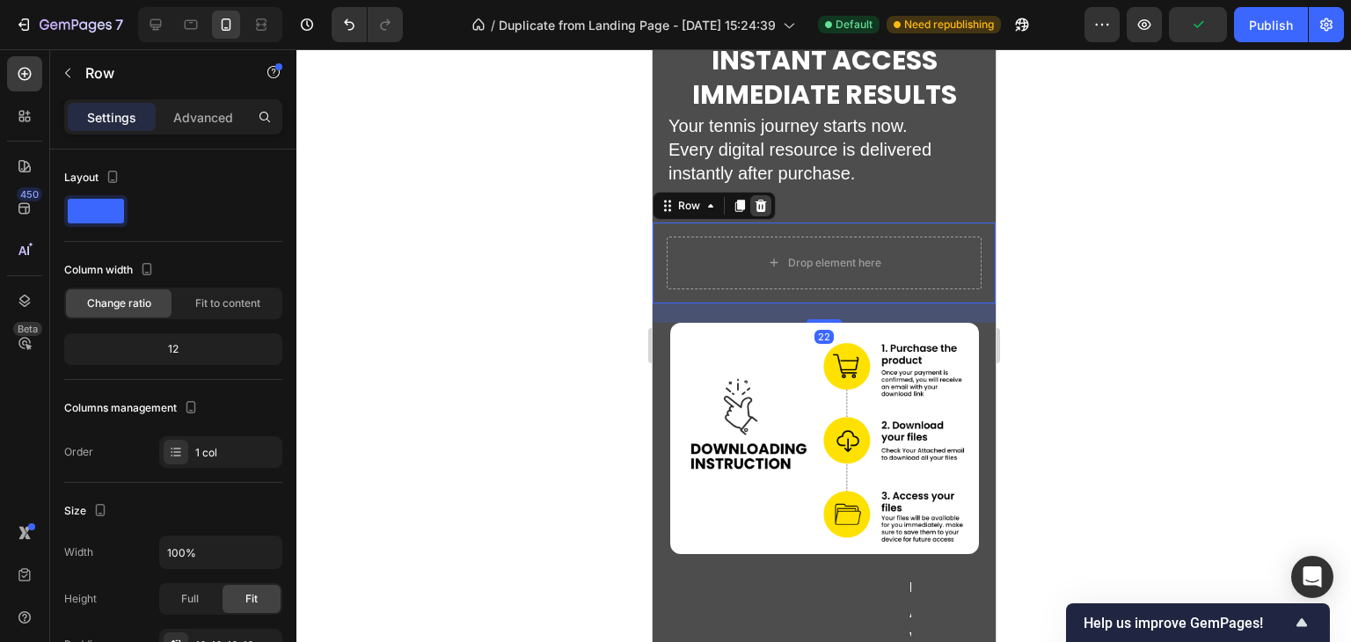
click at [762, 199] on icon at bounding box center [760, 205] width 11 height 12
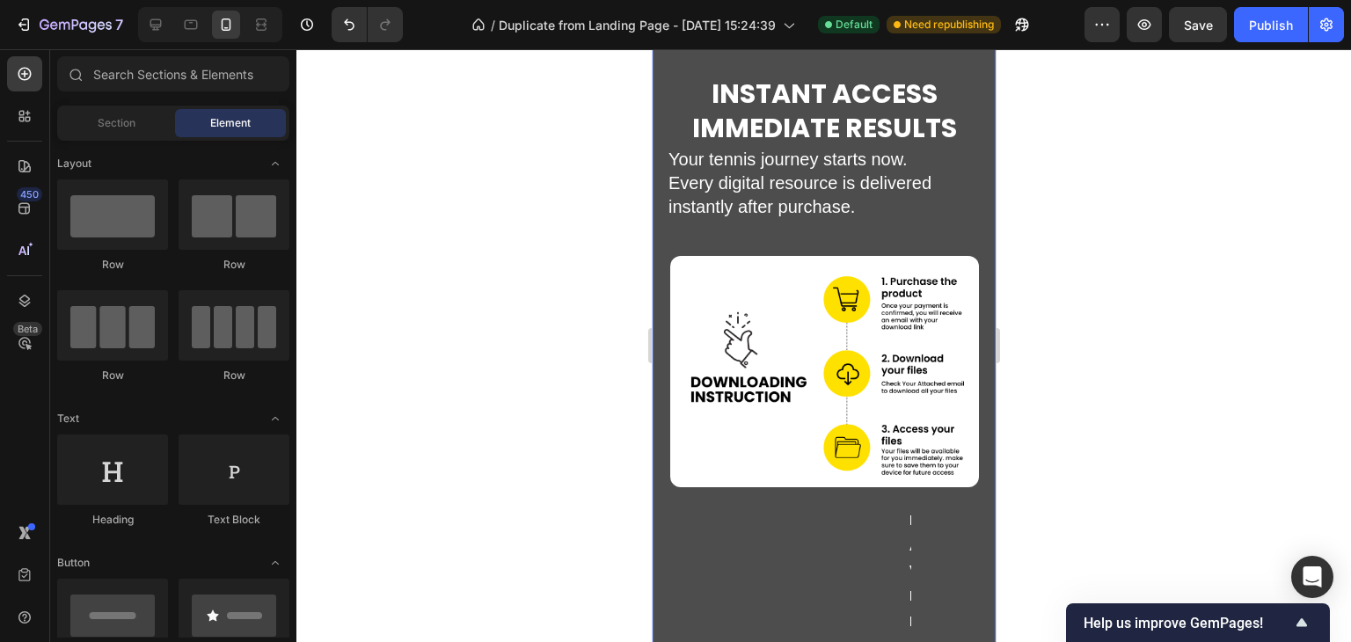
scroll to position [8244, 0]
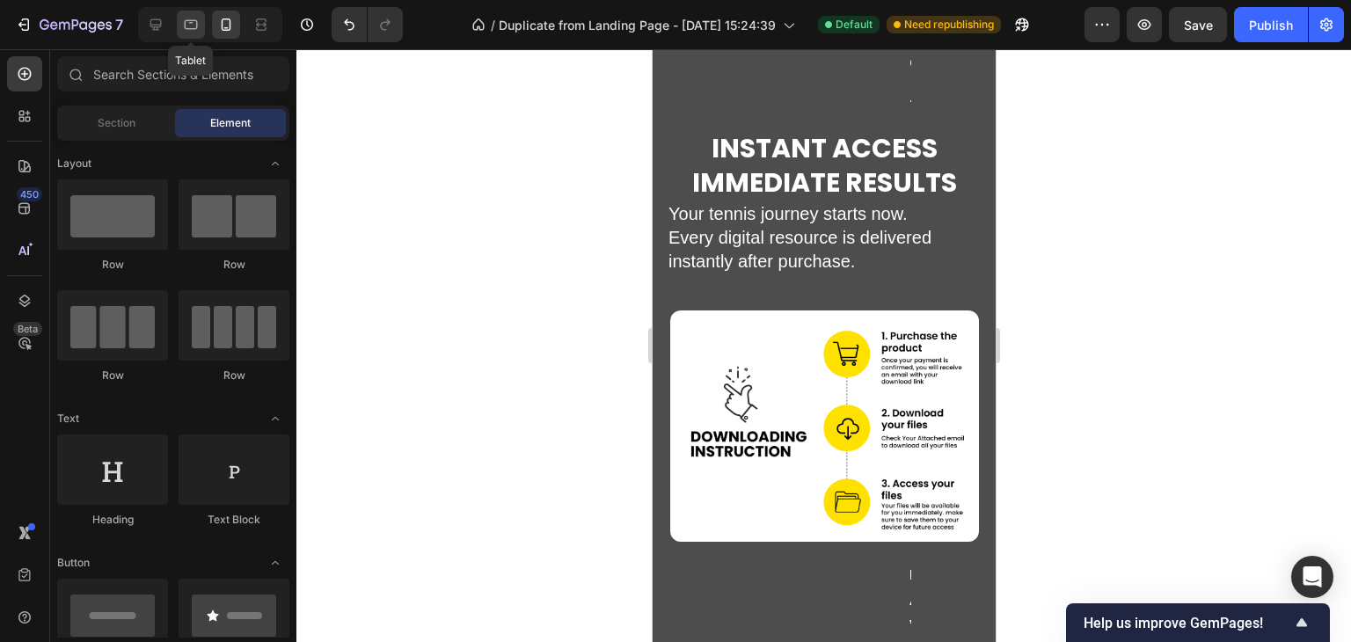
click at [191, 27] on icon at bounding box center [191, 25] width 18 height 18
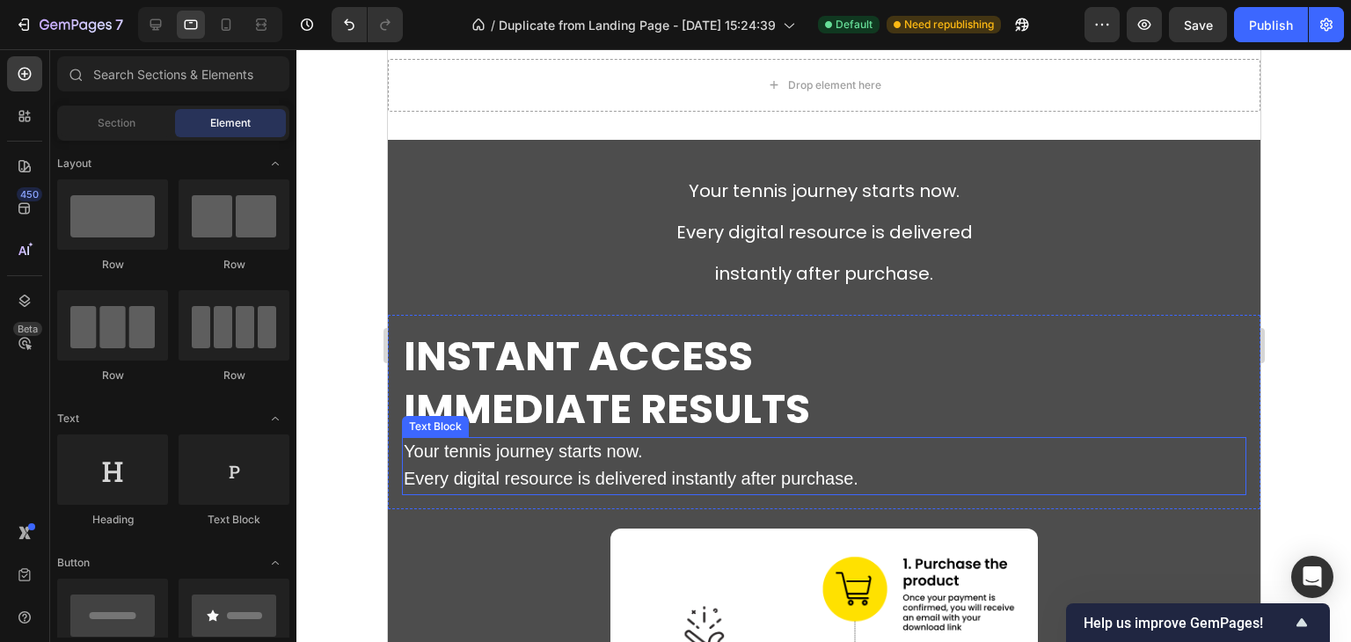
scroll to position [5715, 0]
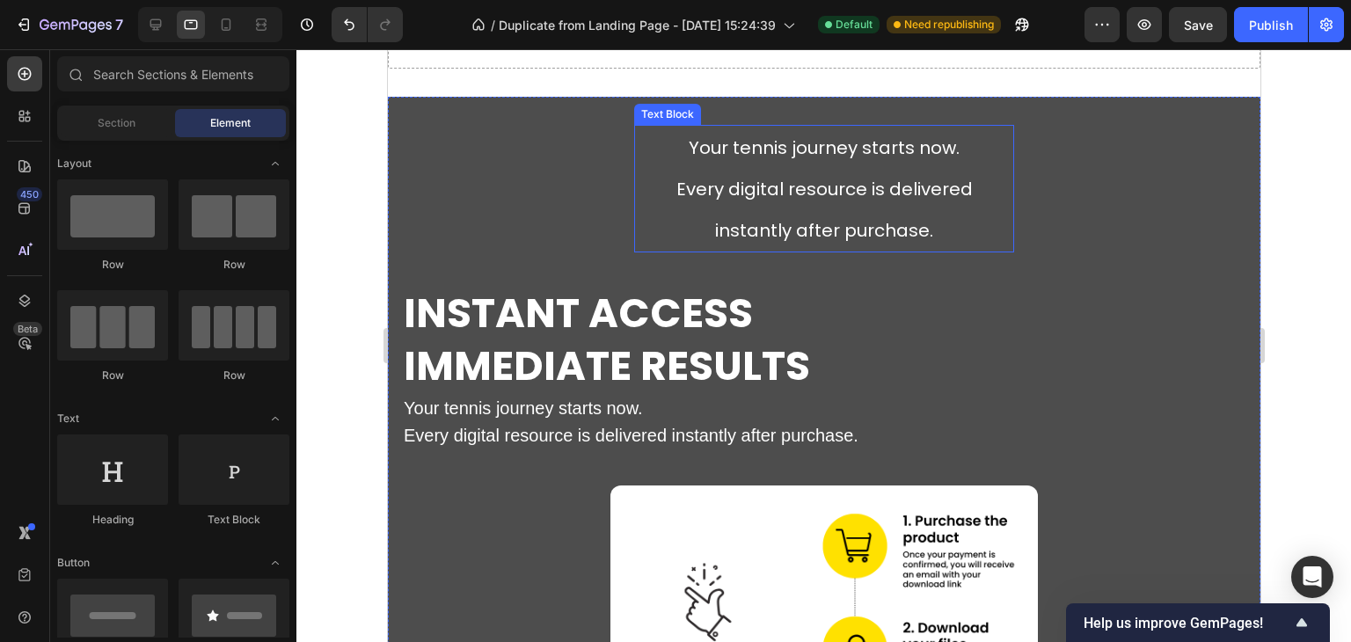
click at [738, 171] on p "Your tennis journey starts now. Every digital resource is delivered instantly a…" at bounding box center [823, 189] width 376 height 124
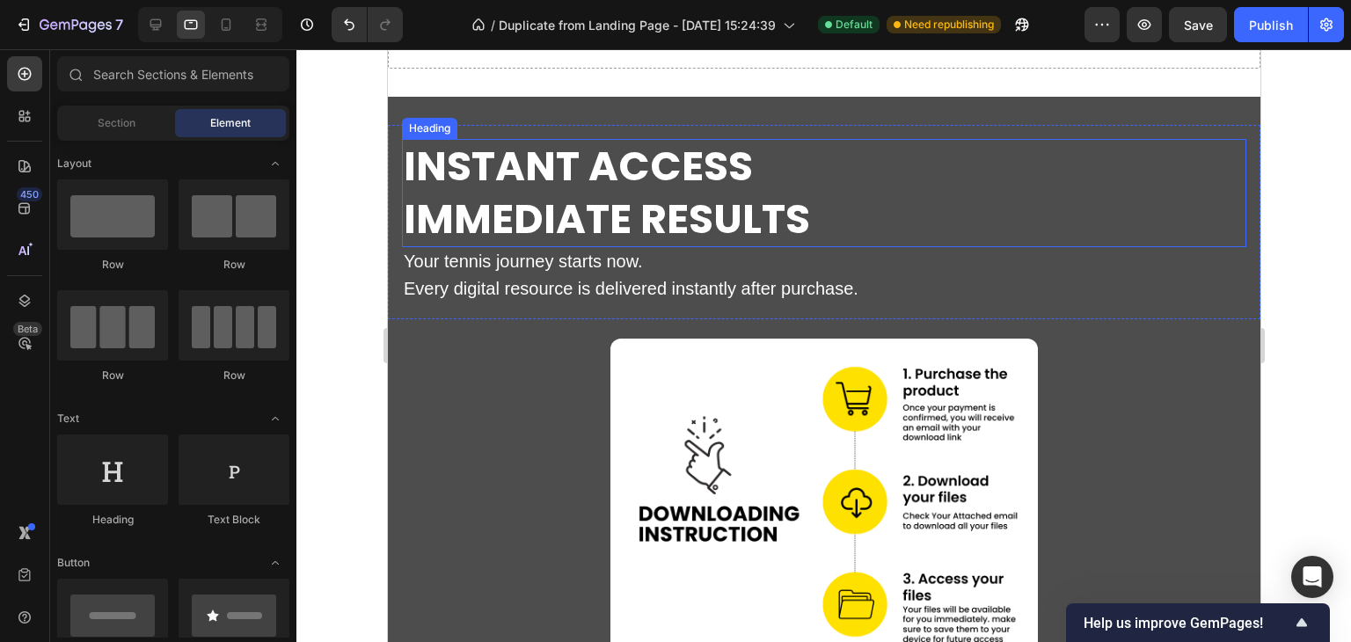
click at [632, 183] on strong "Instant Access" at bounding box center [577, 166] width 349 height 56
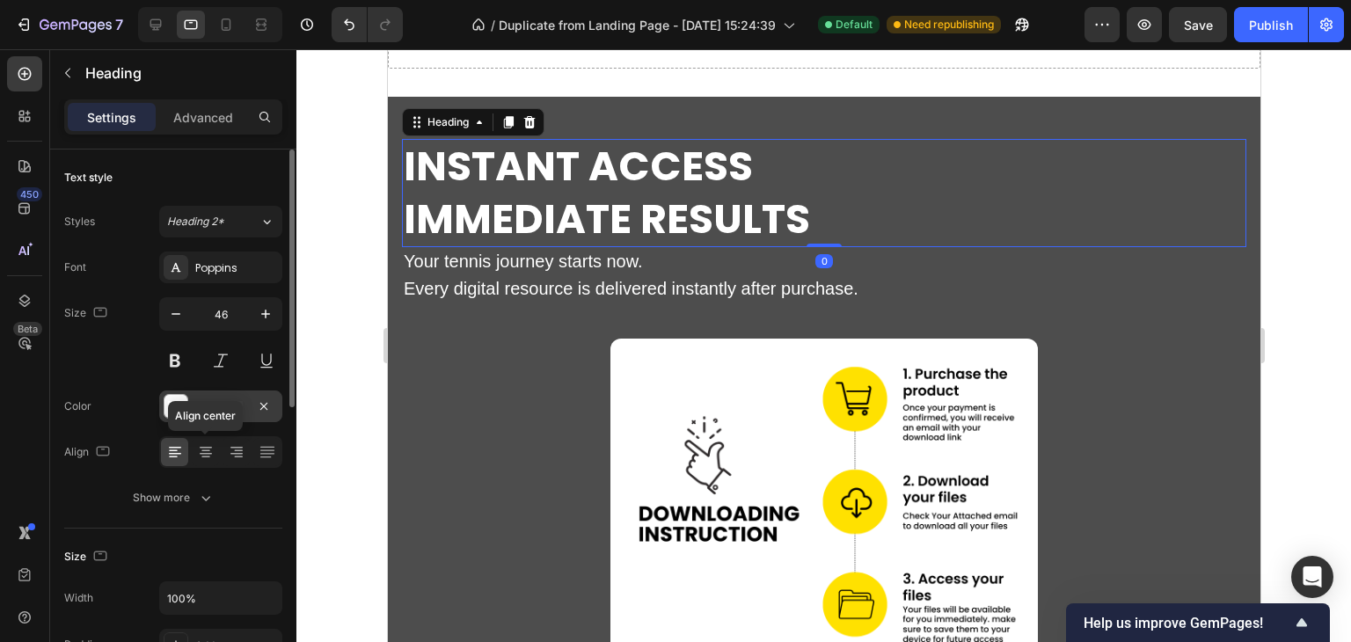
drag, startPoint x: 211, startPoint y: 444, endPoint x: 244, endPoint y: 413, distance: 44.8
click at [210, 444] on icon at bounding box center [206, 452] width 18 height 18
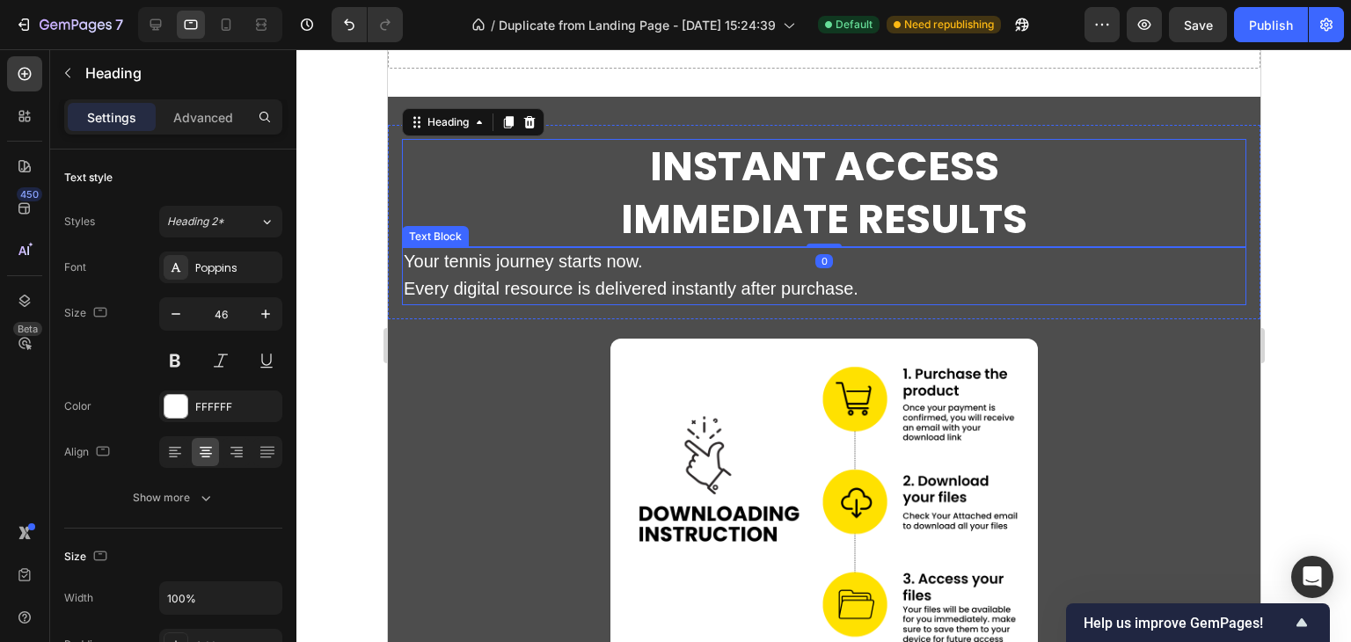
click at [434, 287] on span "Every digital resource is delivered instantly after purchase." at bounding box center [630, 288] width 455 height 19
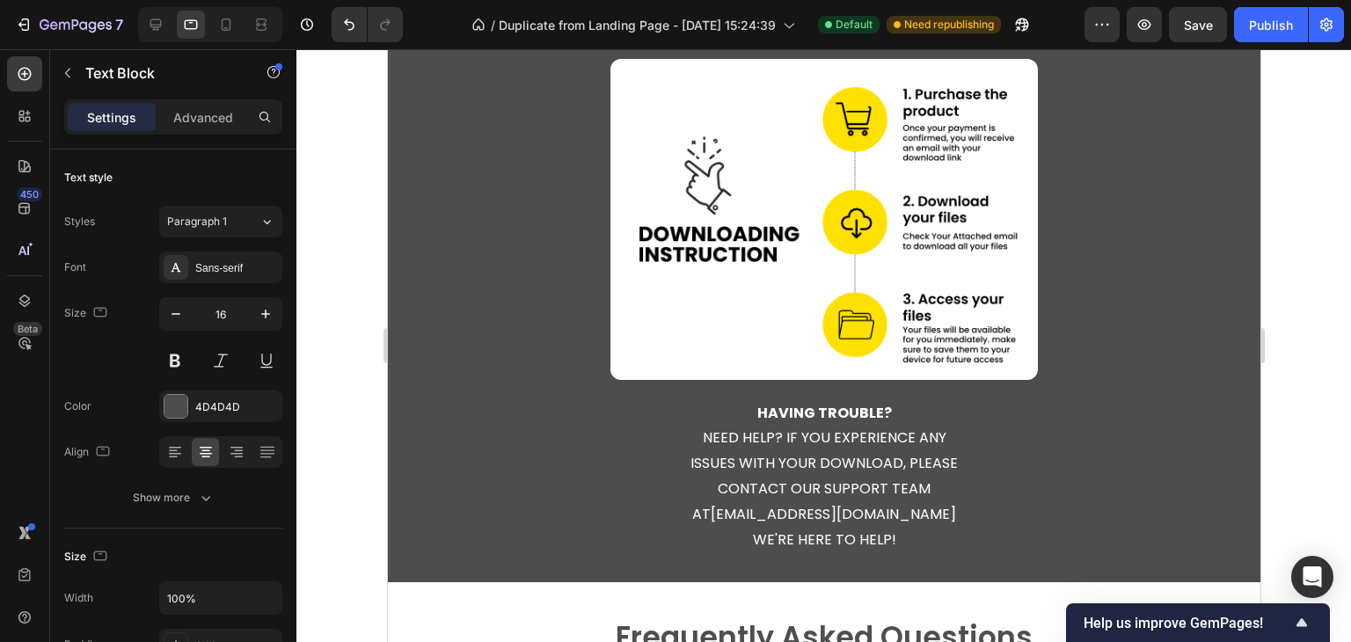
scroll to position [6155, 0]
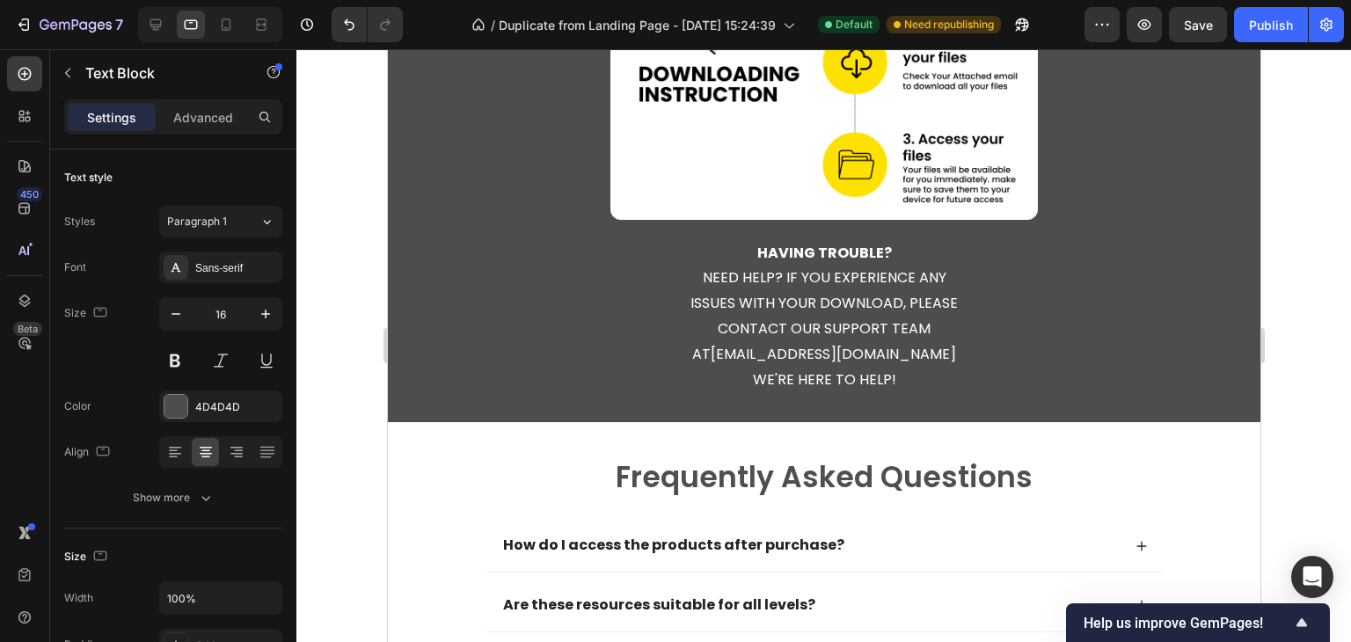
drag, startPoint x: 844, startPoint y: 428, endPoint x: 836, endPoint y: 420, distance: 11.2
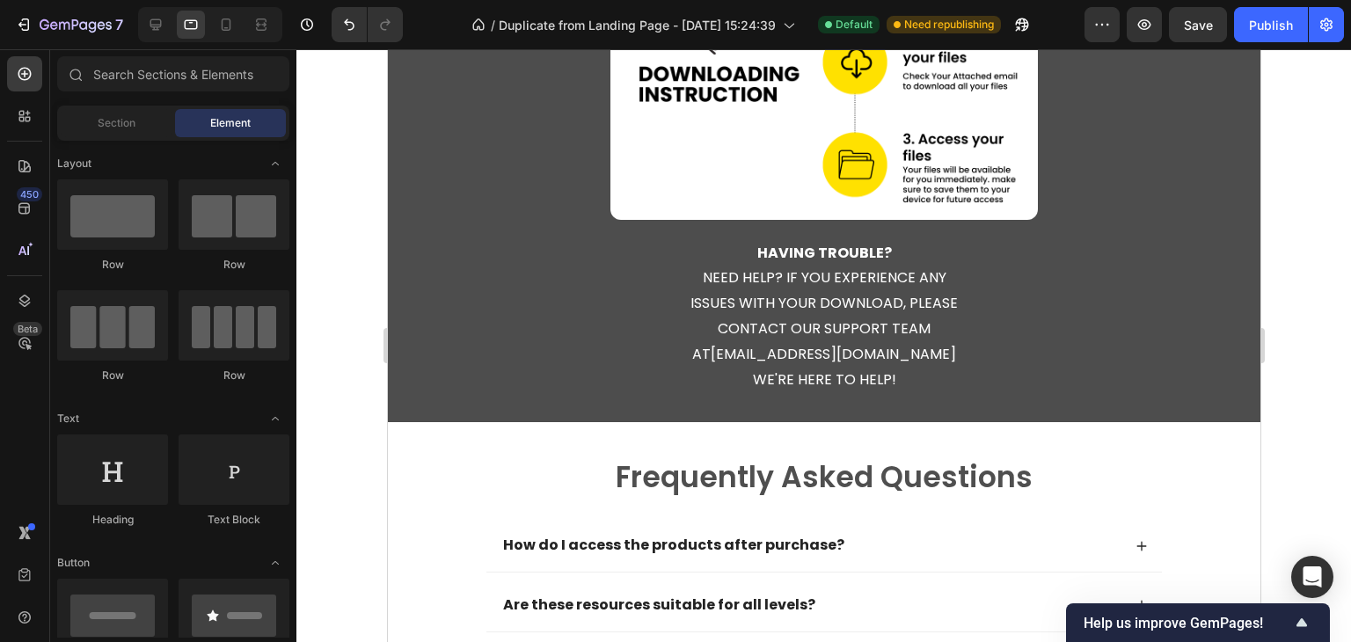
click at [824, 324] on p "having trouble? need help? if you experience any issues with your download, ple…" at bounding box center [823, 317] width 288 height 152
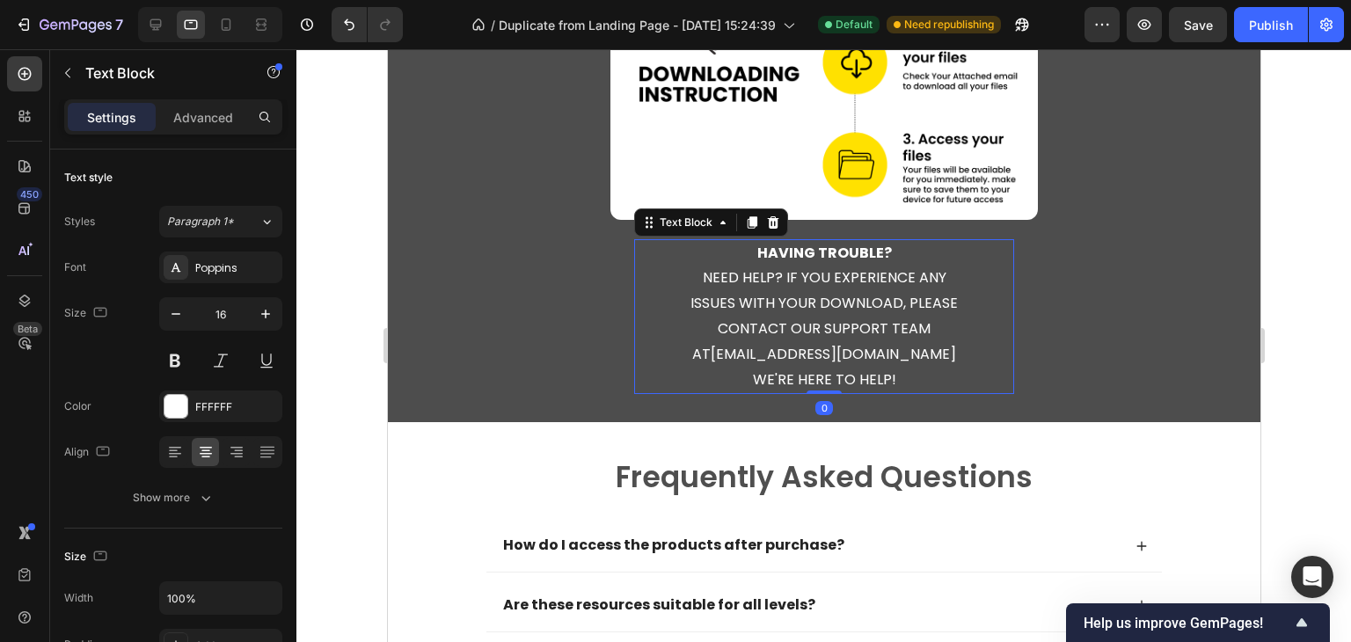
click at [827, 324] on p "having trouble? need help? if you experience any issues with your download, ple…" at bounding box center [823, 317] width 288 height 152
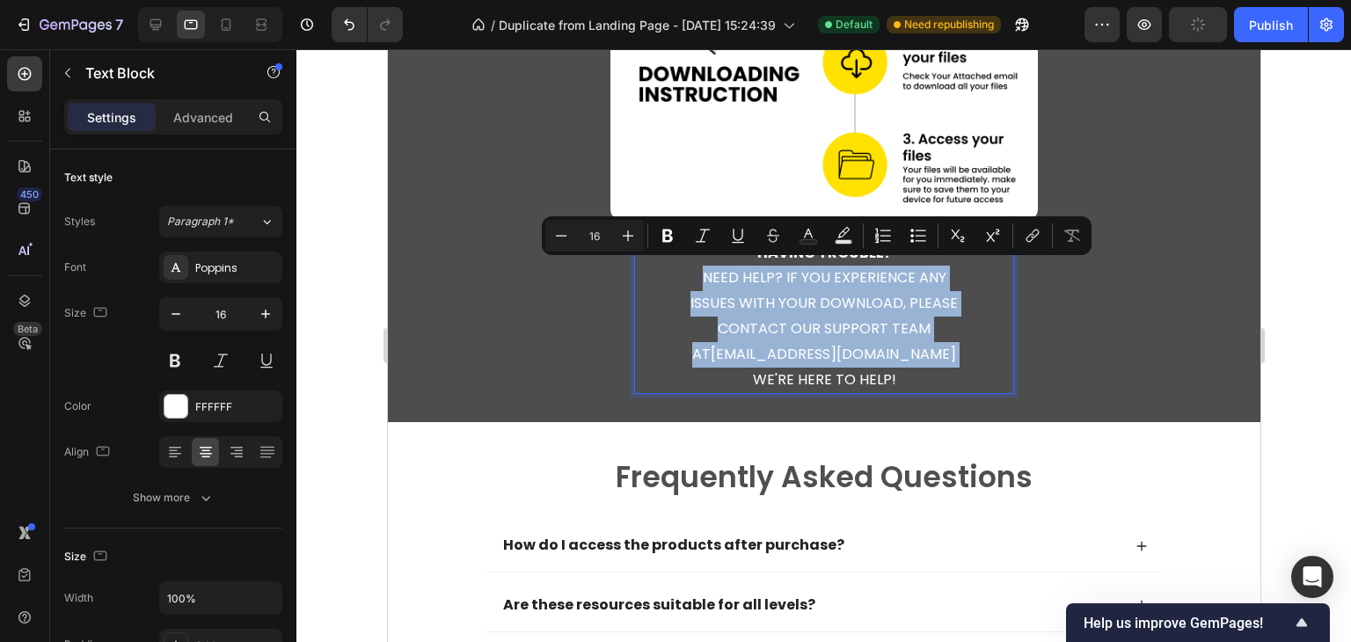
click at [895, 375] on p "having trouble? need help? if you experience any issues with your download, ple…" at bounding box center [823, 317] width 288 height 152
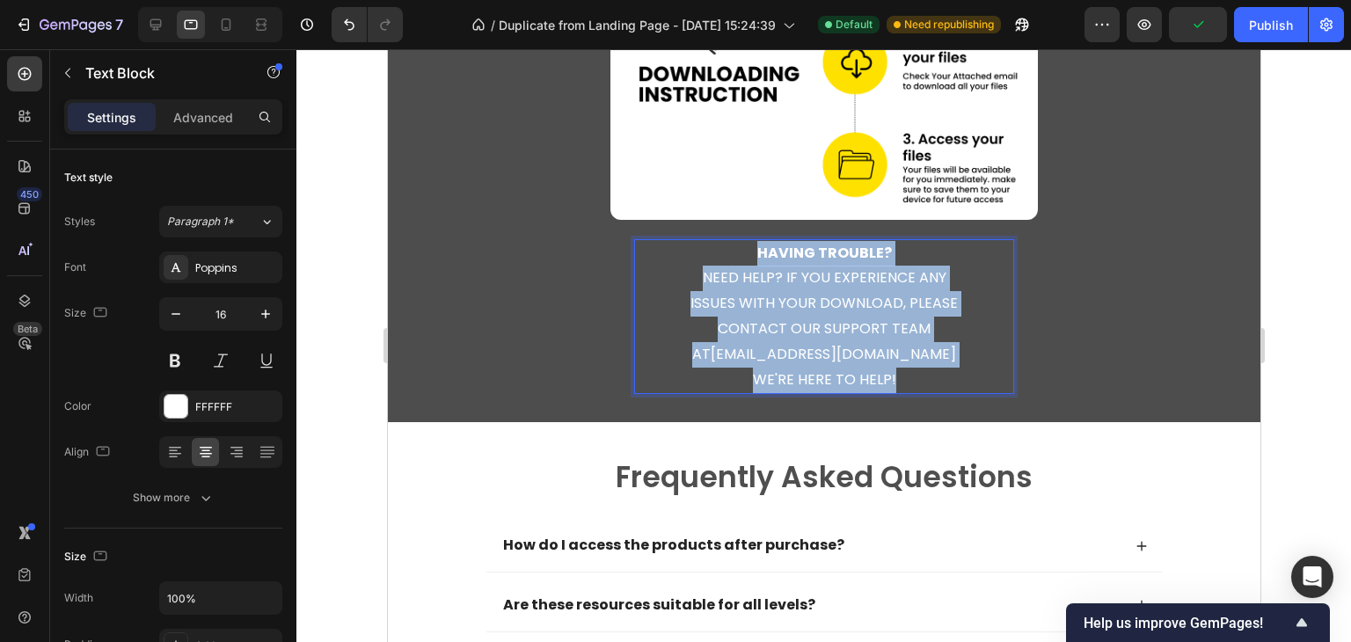
drag, startPoint x: 902, startPoint y: 377, endPoint x: 754, endPoint y: 252, distance: 194.1
click at [756, 252] on p "having trouble? need help? if you experience any issues with your download, ple…" at bounding box center [823, 317] width 288 height 152
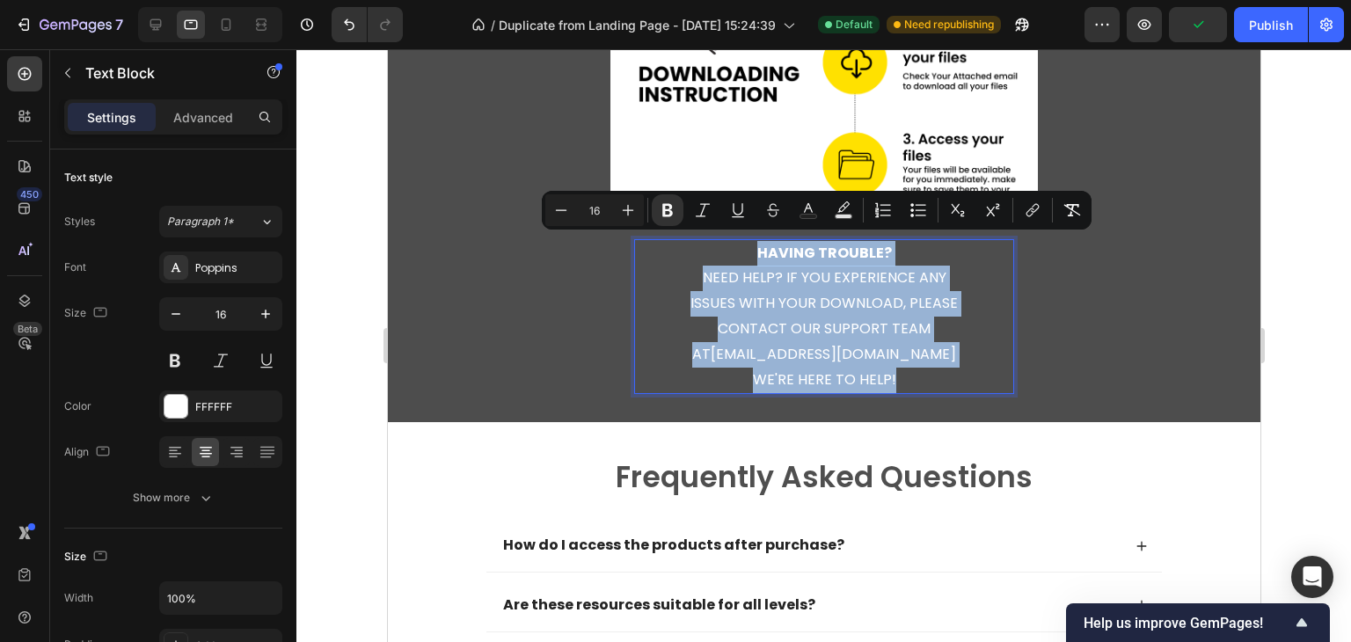
copy p "having trouble? need help? if you experience any issues with your download, ple…"
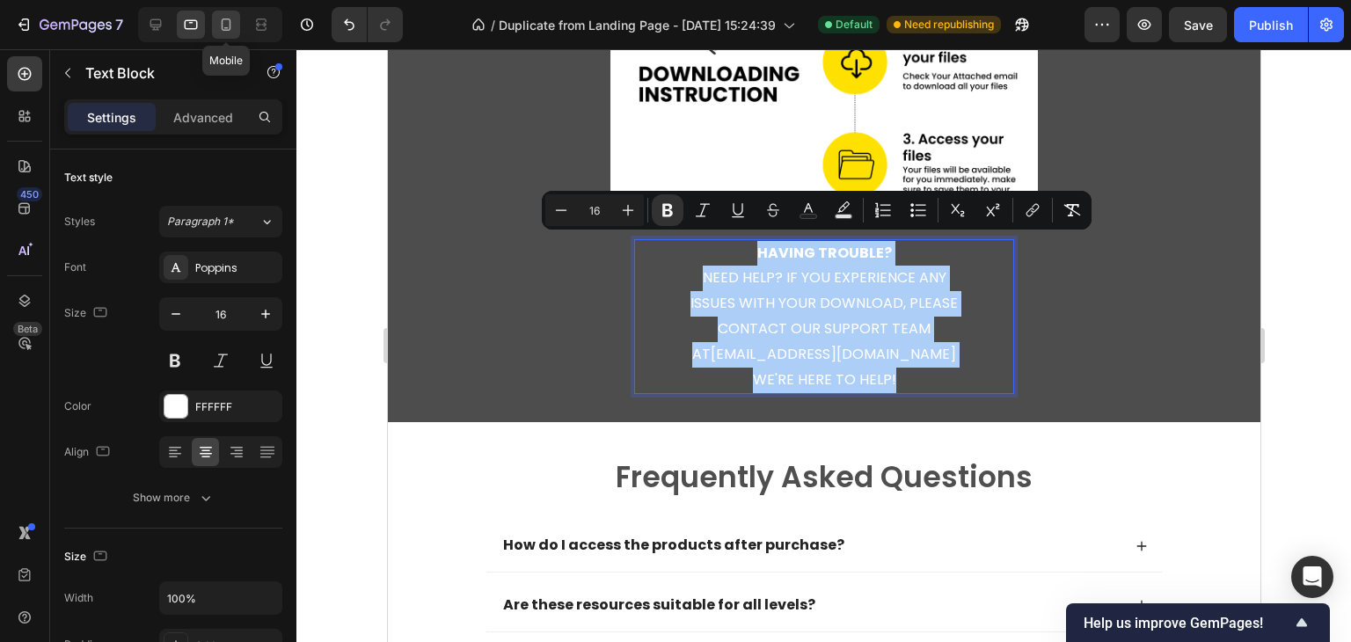
click at [220, 26] on icon at bounding box center [226, 25] width 18 height 18
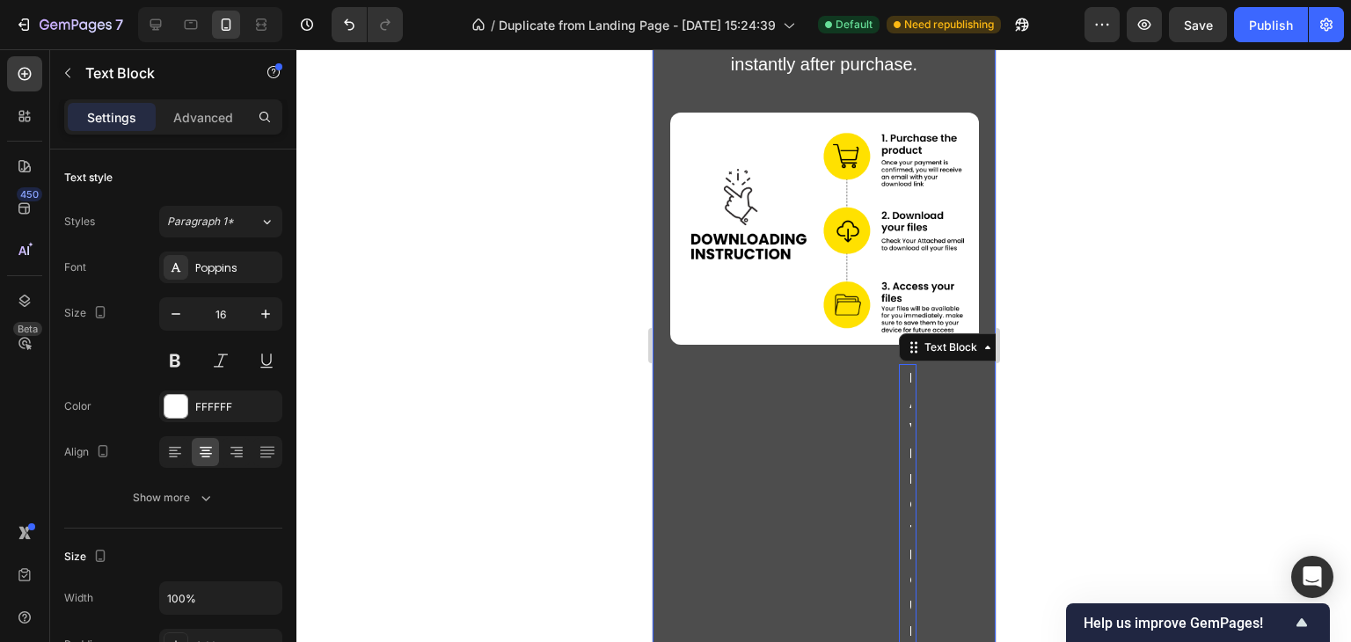
scroll to position [5903, 0]
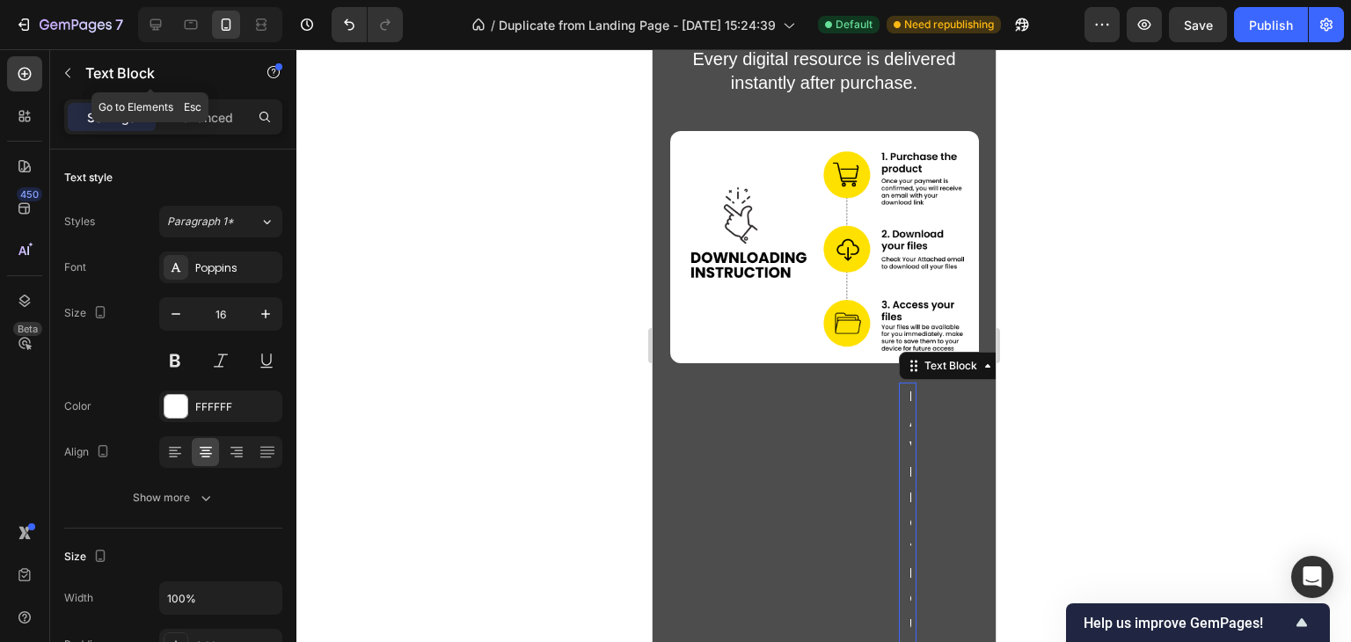
click at [72, 75] on icon "button" at bounding box center [68, 73] width 14 height 14
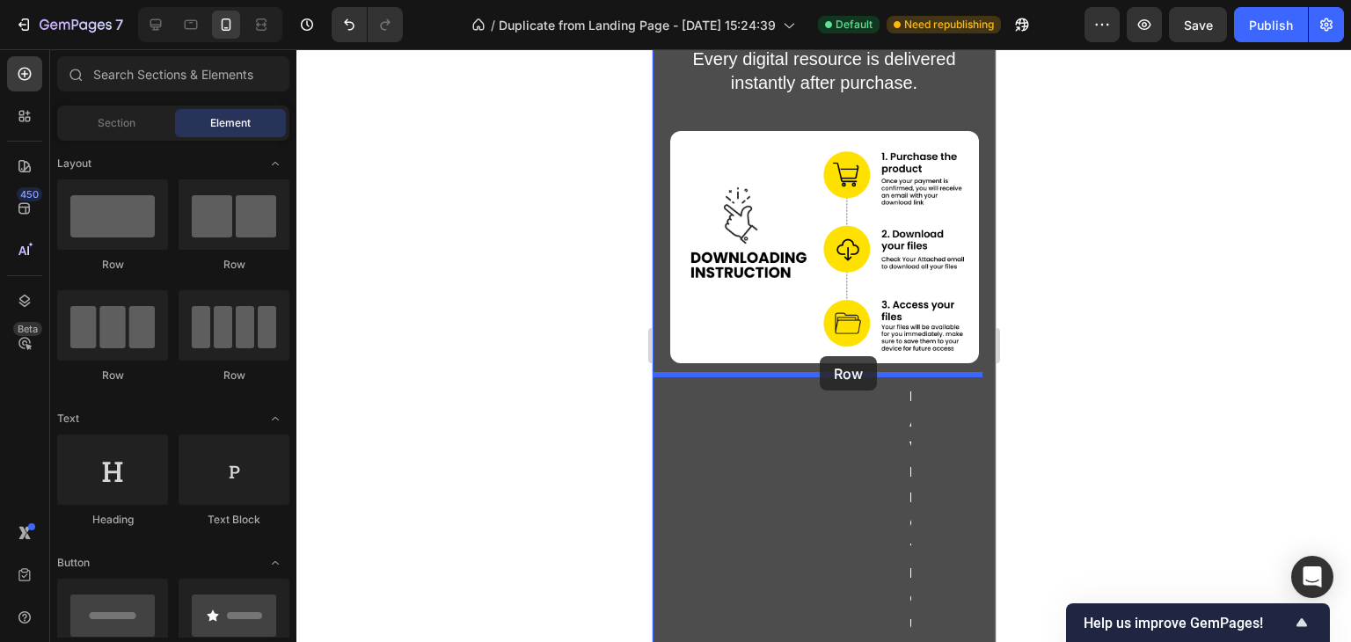
drag, startPoint x: 782, startPoint y: 258, endPoint x: 819, endPoint y: 356, distance: 105.2
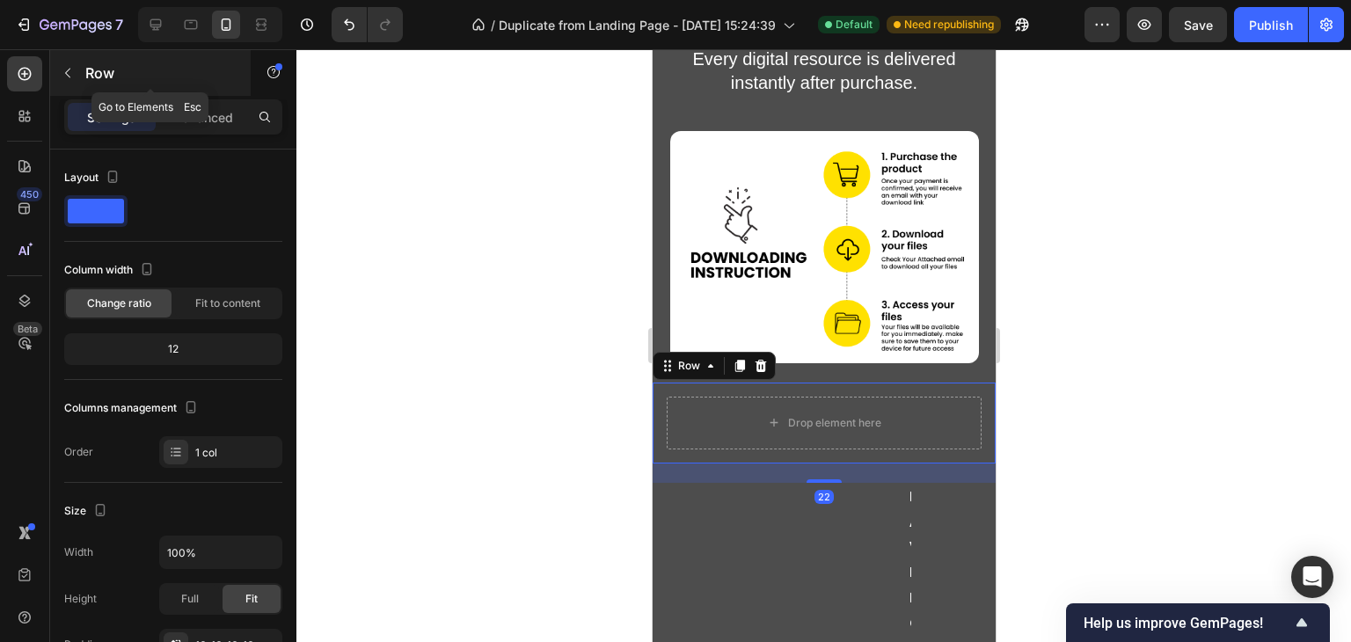
click at [59, 71] on button "button" at bounding box center [68, 73] width 28 height 28
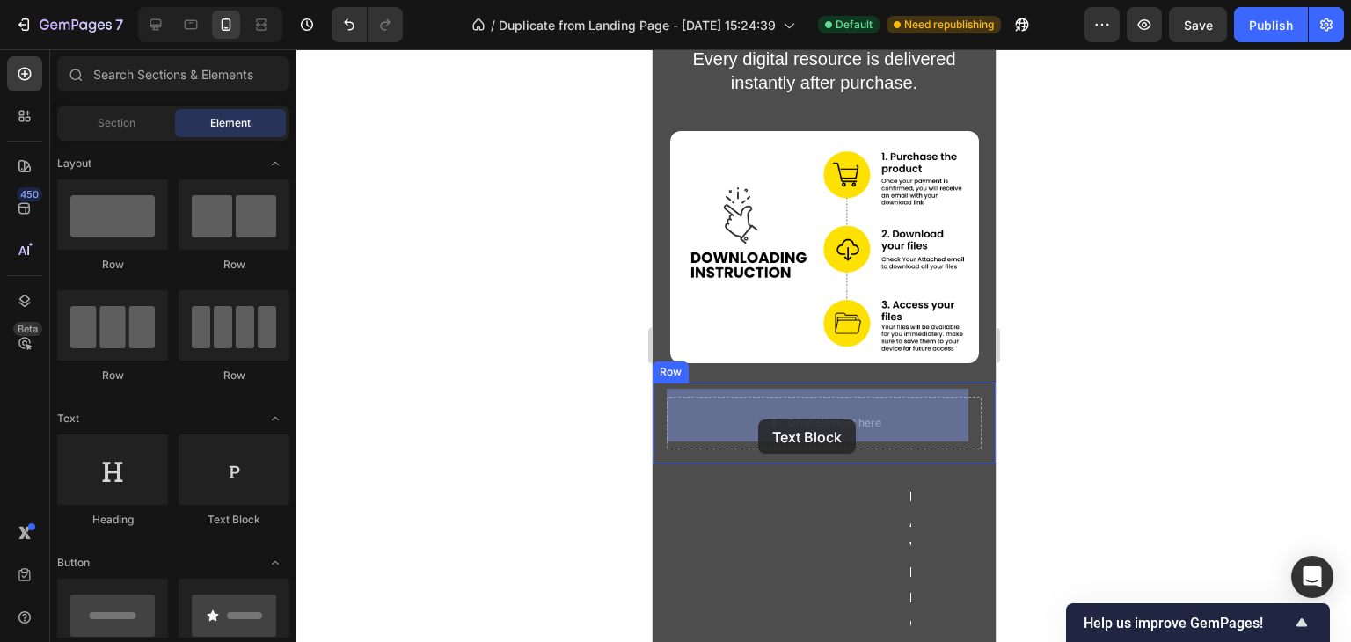
drag, startPoint x: 889, startPoint y: 514, endPoint x: 757, endPoint y: 420, distance: 162.1
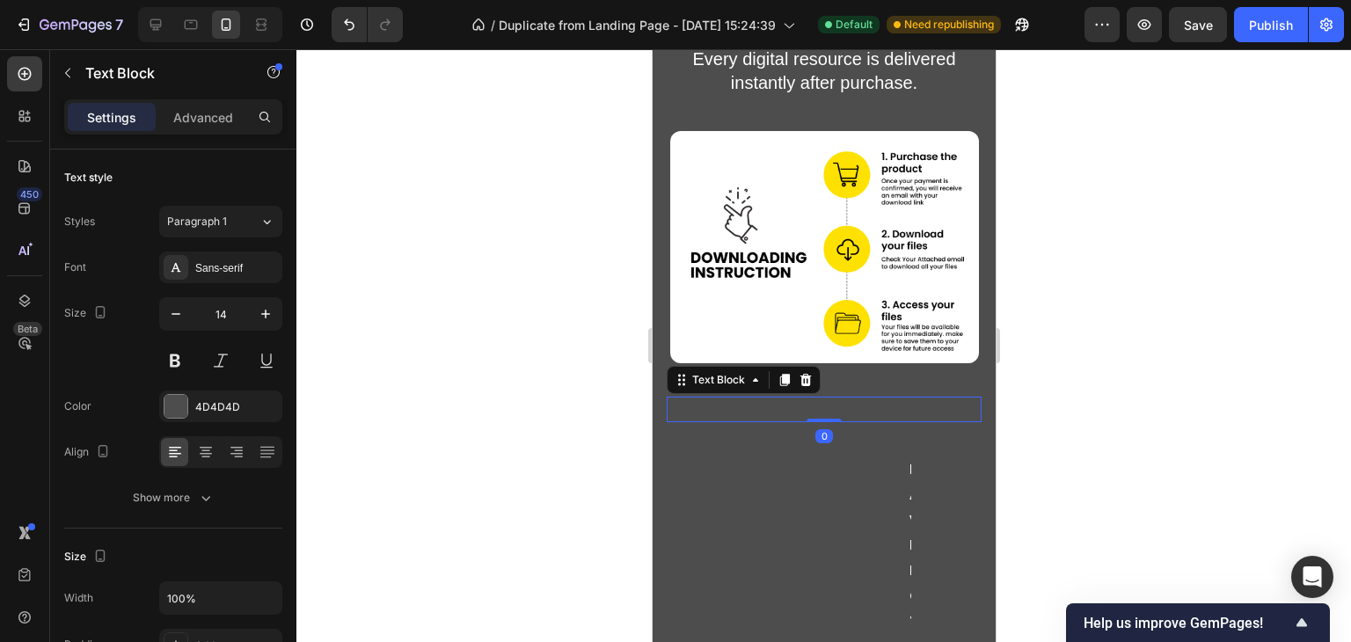
click at [766, 406] on div "Replace this text with your content" at bounding box center [823, 410] width 315 height 26
click at [766, 405] on p "Replace this text with your content" at bounding box center [823, 409] width 311 height 22
click at [766, 405] on p "Rich Text Editor. Editing area: main" at bounding box center [823, 409] width 311 height 22
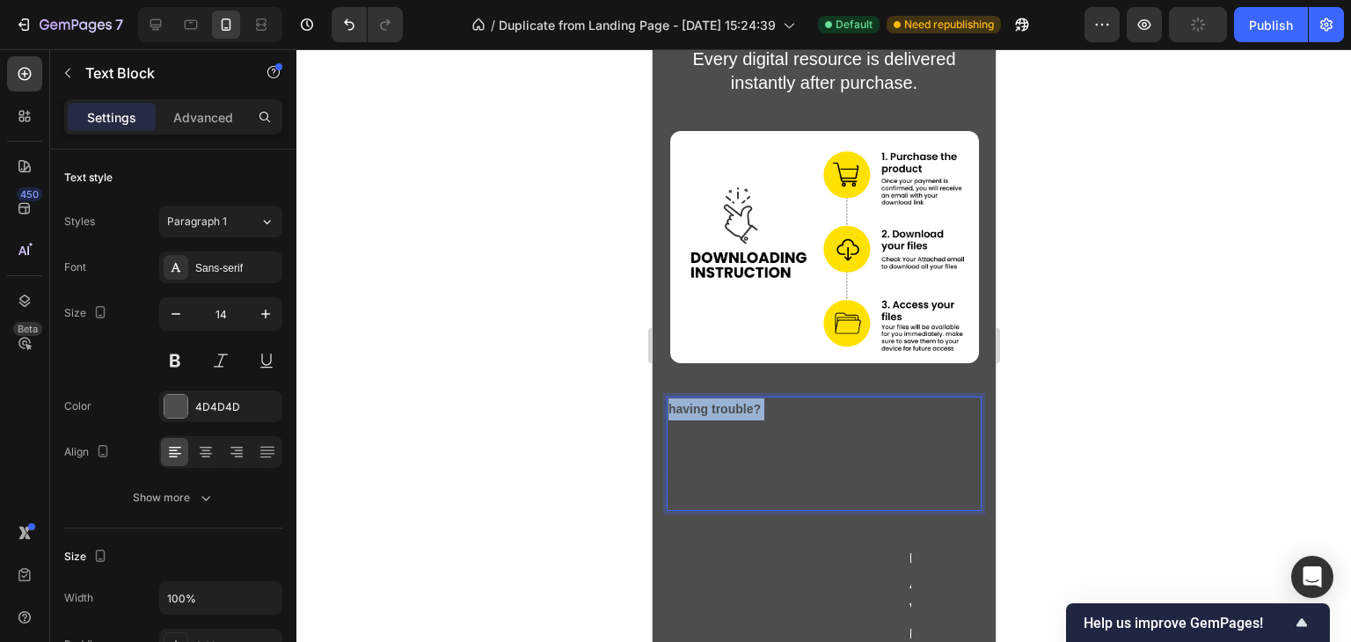
click at [767, 405] on p "having trouble? need help? if you experience any issues with your download, ple…" at bounding box center [823, 453] width 311 height 111
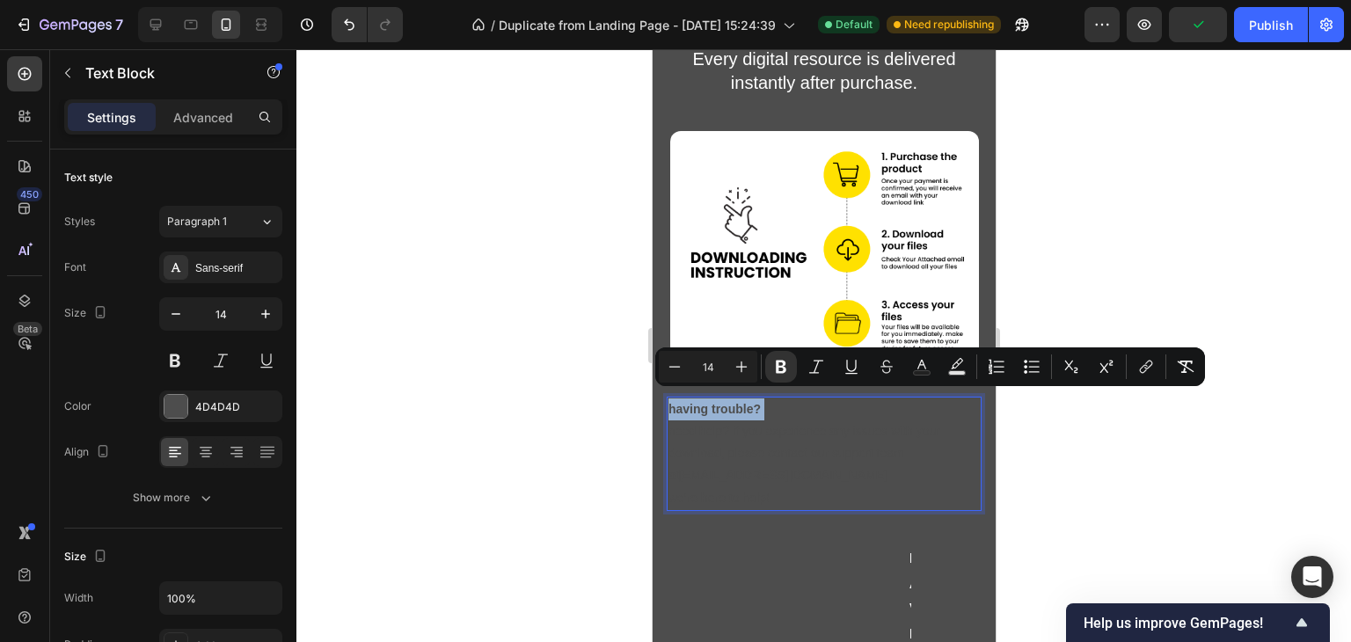
click at [865, 490] on p "having trouble? need help? if you experience any issues with your download, ple…" at bounding box center [823, 453] width 311 height 111
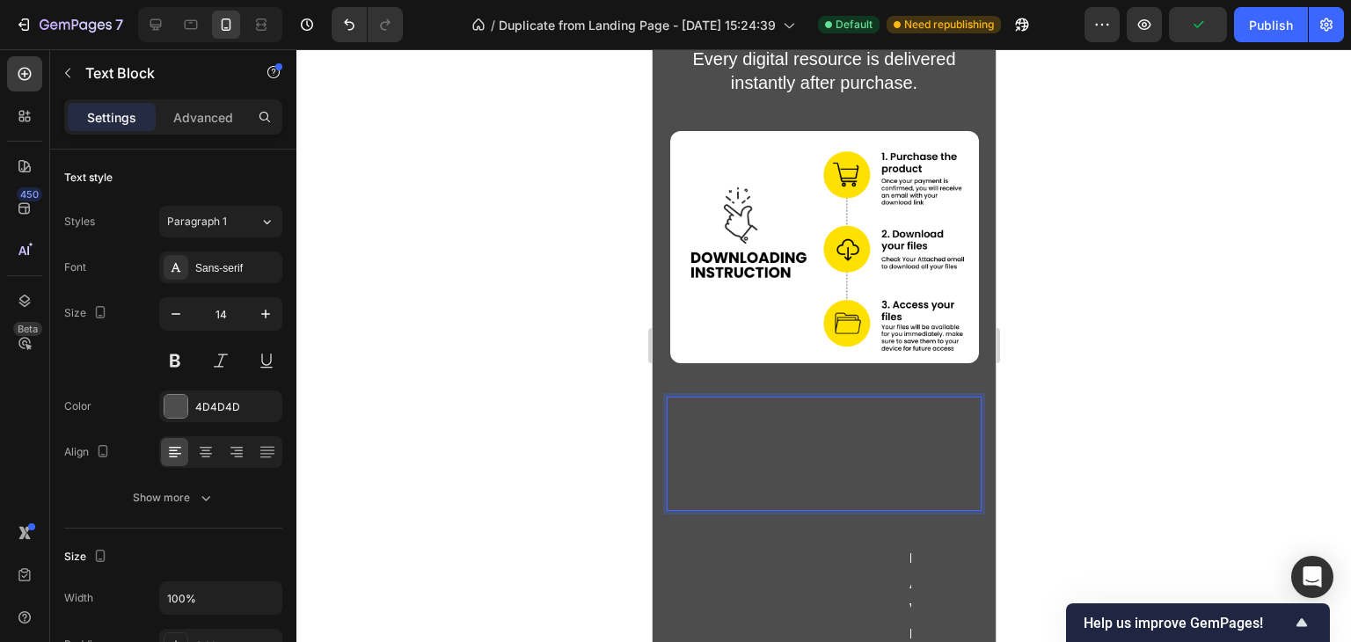
click at [884, 487] on p "having trouble? need help? if you experience any issues with your download, ple…" at bounding box center [823, 453] width 311 height 111
click at [883, 486] on p "having trouble? need help? if you experience any issues with your download, ple…" at bounding box center [823, 453] width 311 height 111
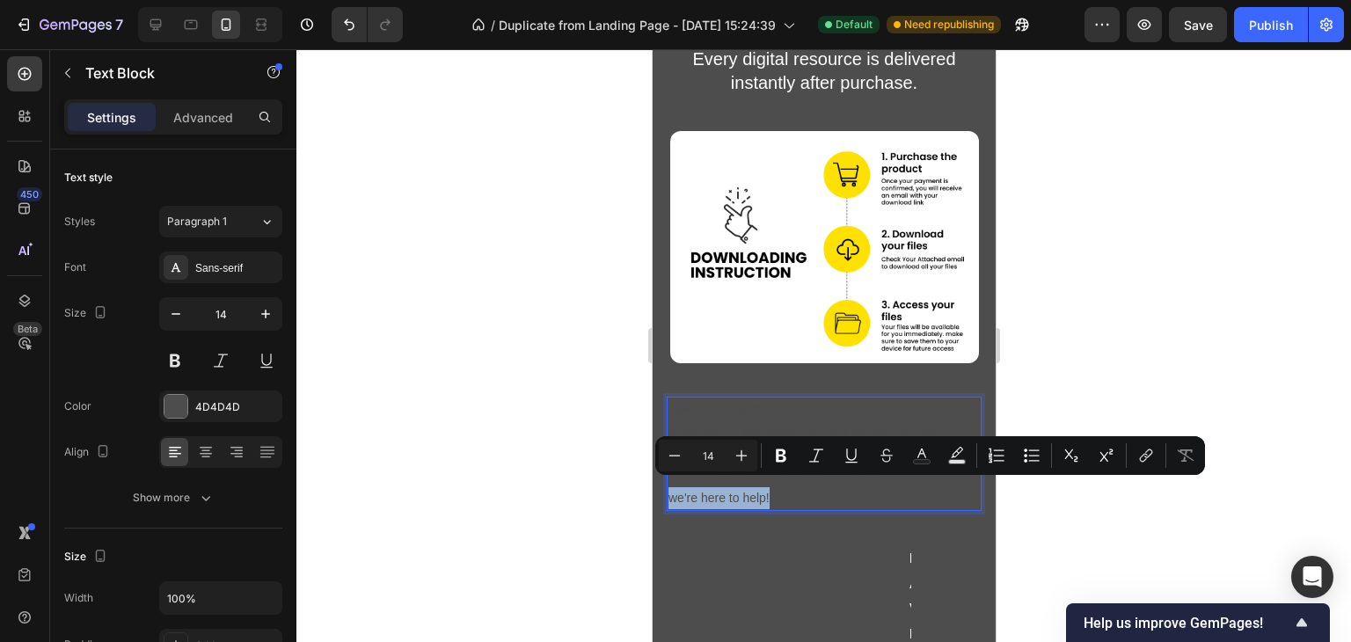
click at [931, 491] on p "having trouble? need help? if you experience any issues with your download, ple…" at bounding box center [823, 453] width 311 height 111
click at [956, 498] on p "having trouble? need help? if you experience any issues with your download, ple…" at bounding box center [823, 453] width 311 height 111
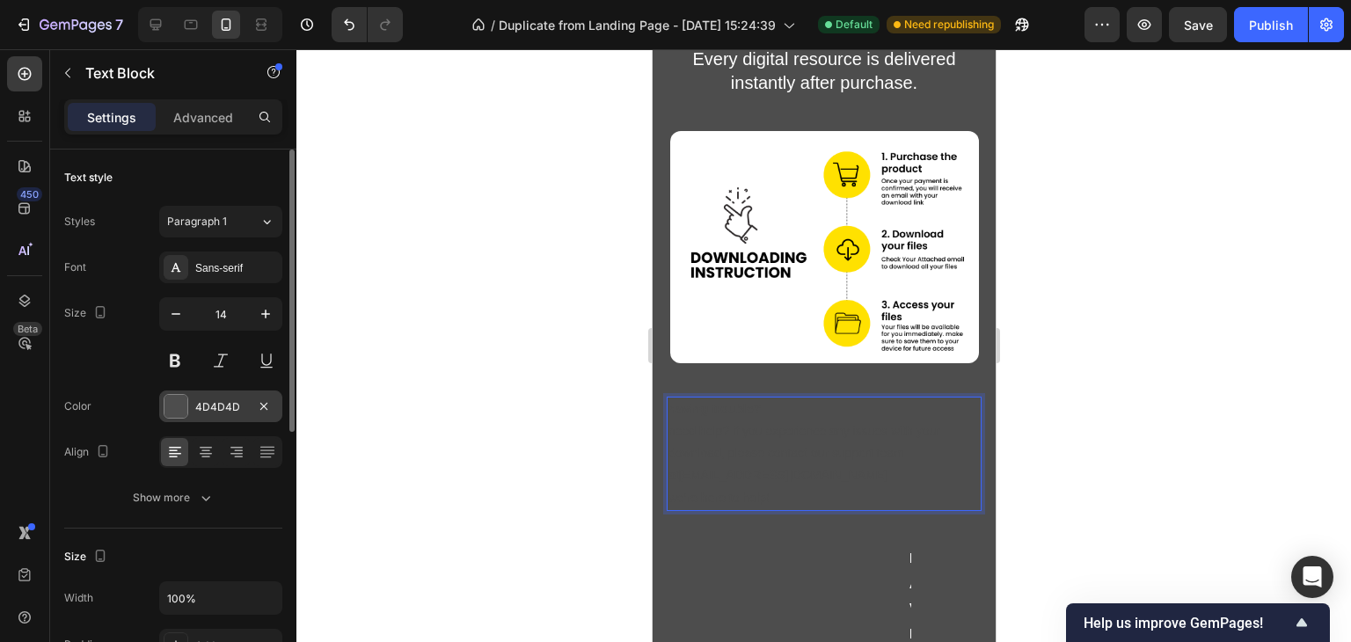
click at [201, 407] on div "4D4D4D" at bounding box center [220, 407] width 51 height 16
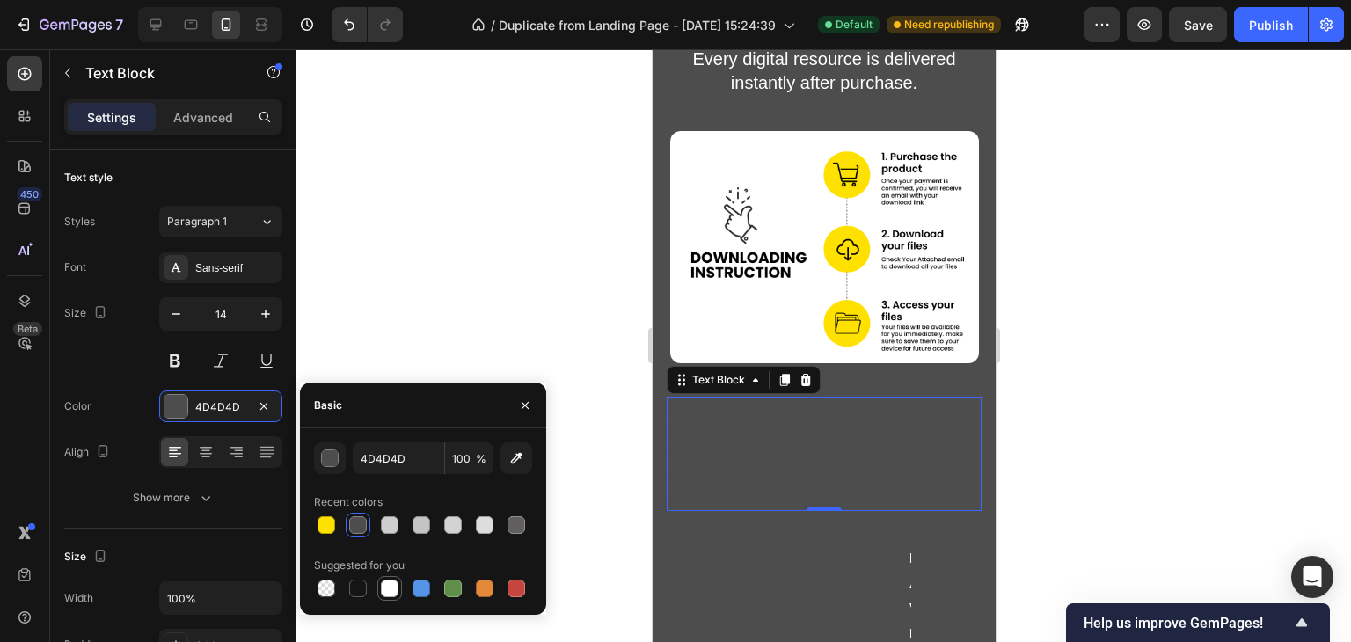
click at [386, 593] on div at bounding box center [390, 589] width 18 height 18
type input "FFFFFF"
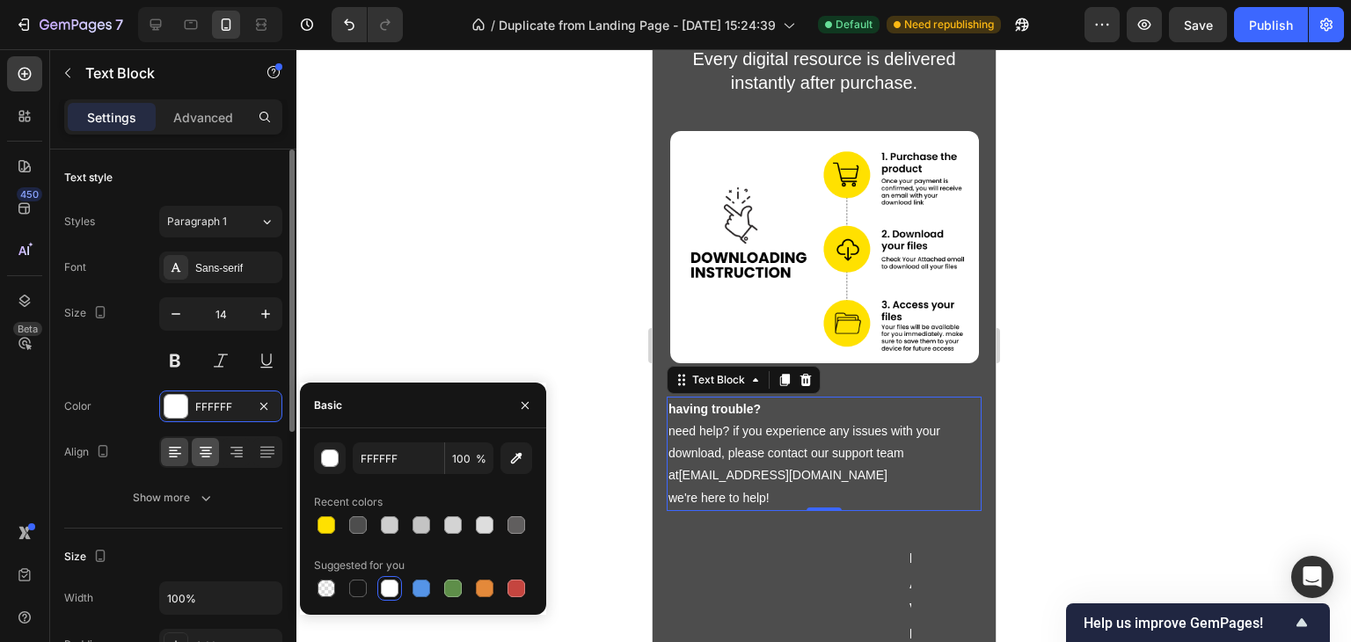
click at [206, 450] on icon at bounding box center [205, 451] width 9 height 2
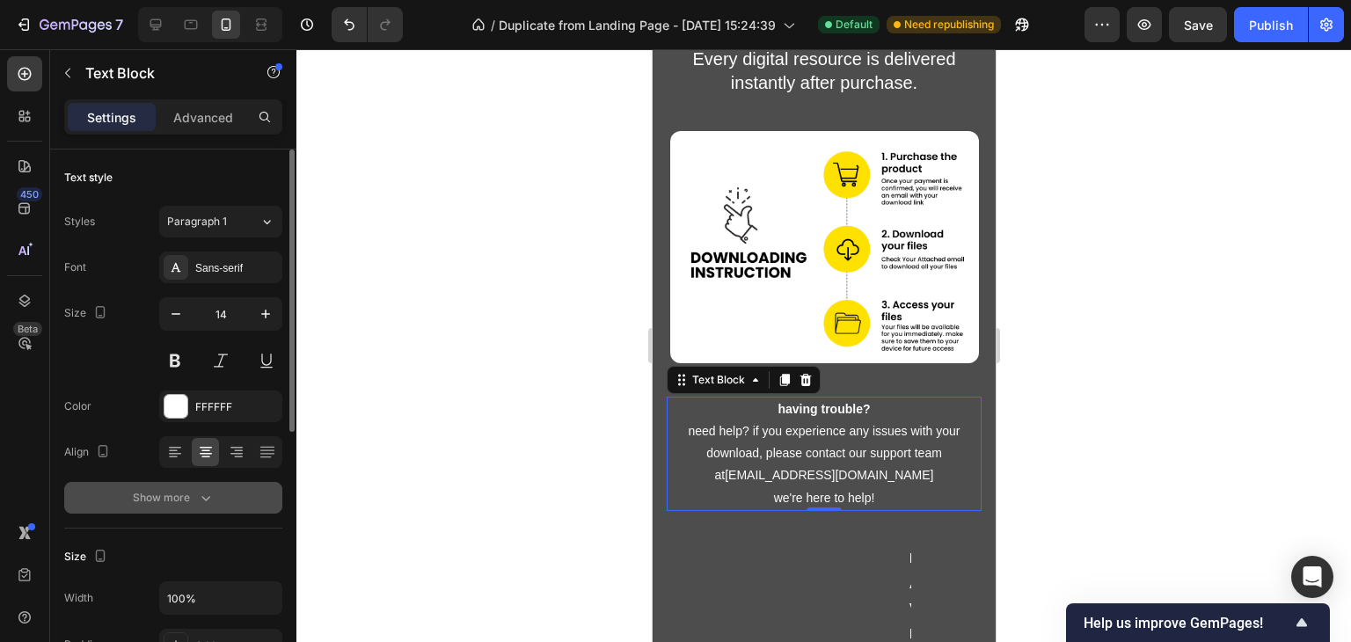
click at [201, 493] on icon "button" at bounding box center [206, 498] width 18 height 18
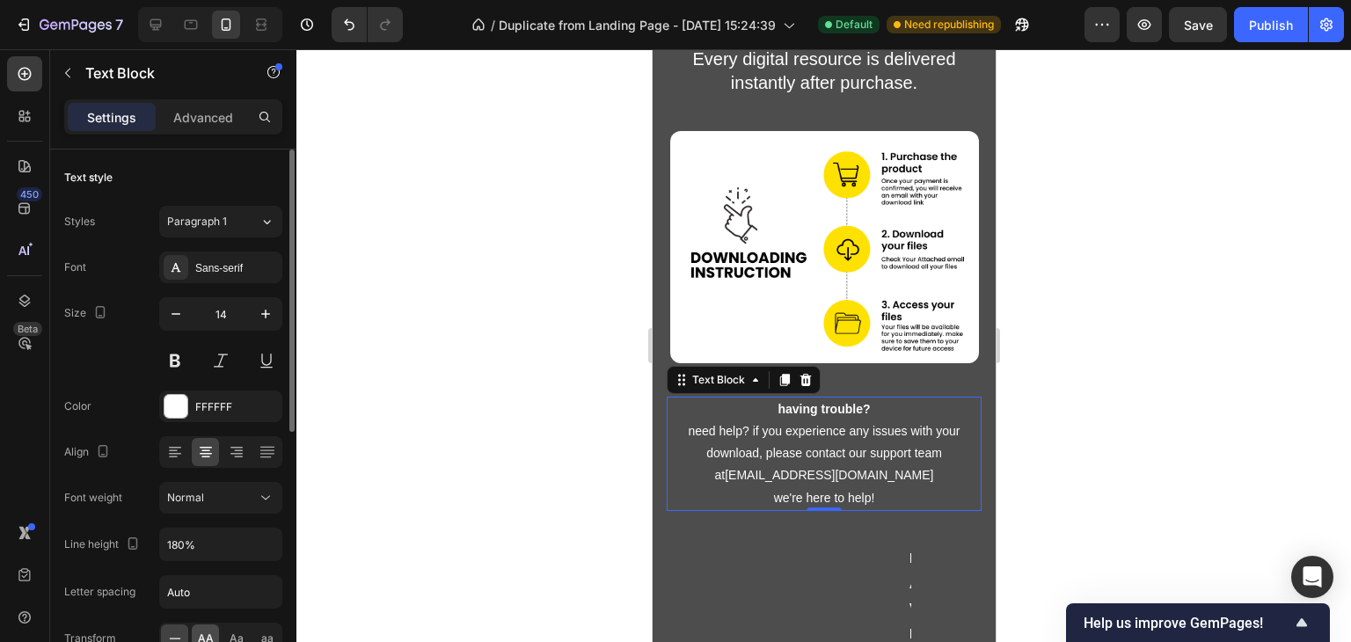
click at [201, 636] on span "AA" at bounding box center [206, 639] width 16 height 16
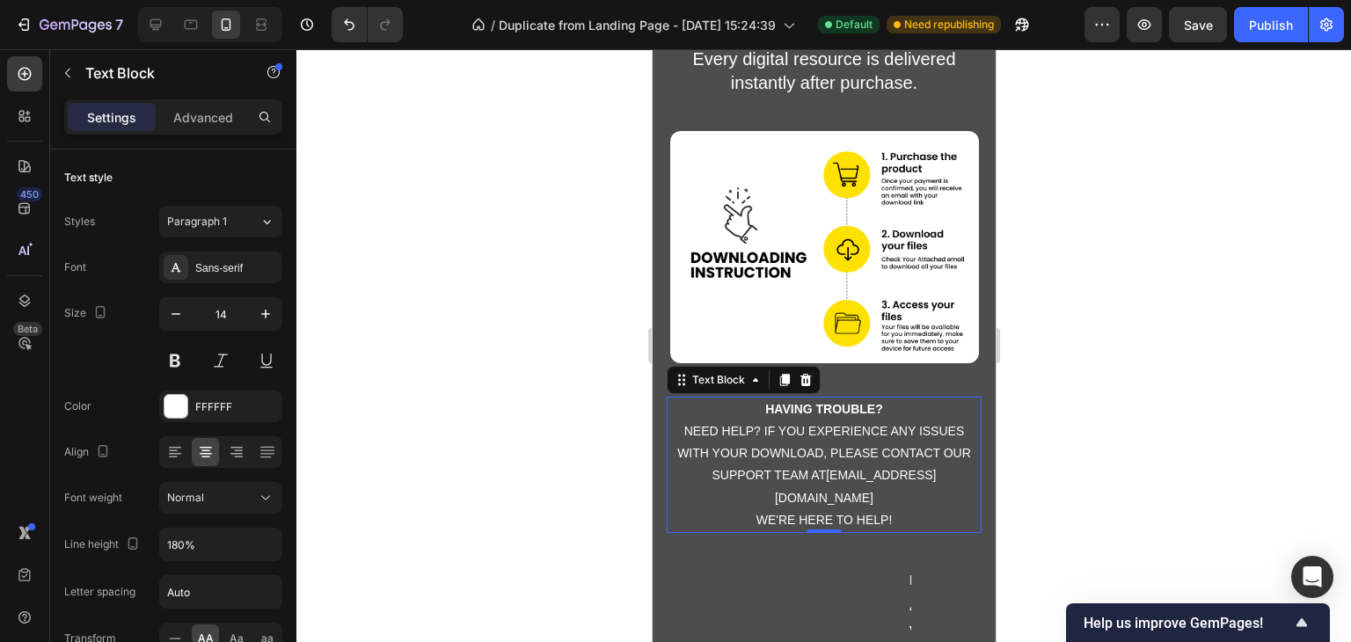
click at [1103, 448] on div at bounding box center [823, 345] width 1055 height 593
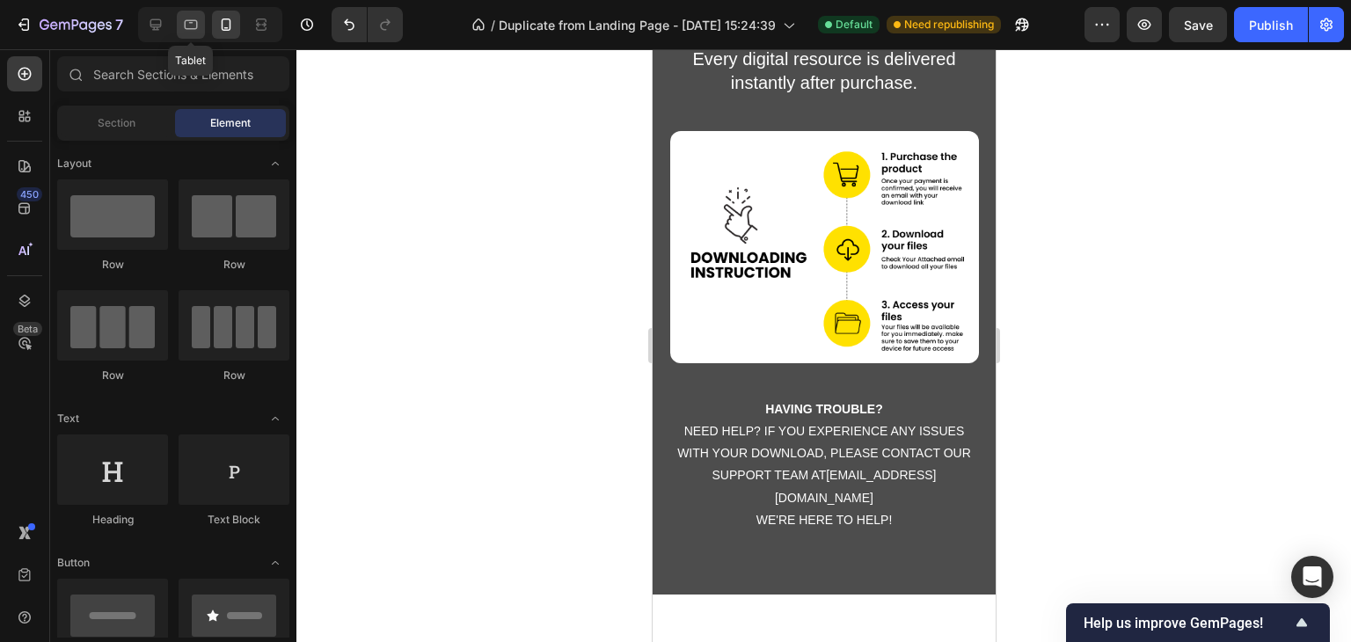
click at [194, 29] on icon at bounding box center [191, 25] width 18 height 18
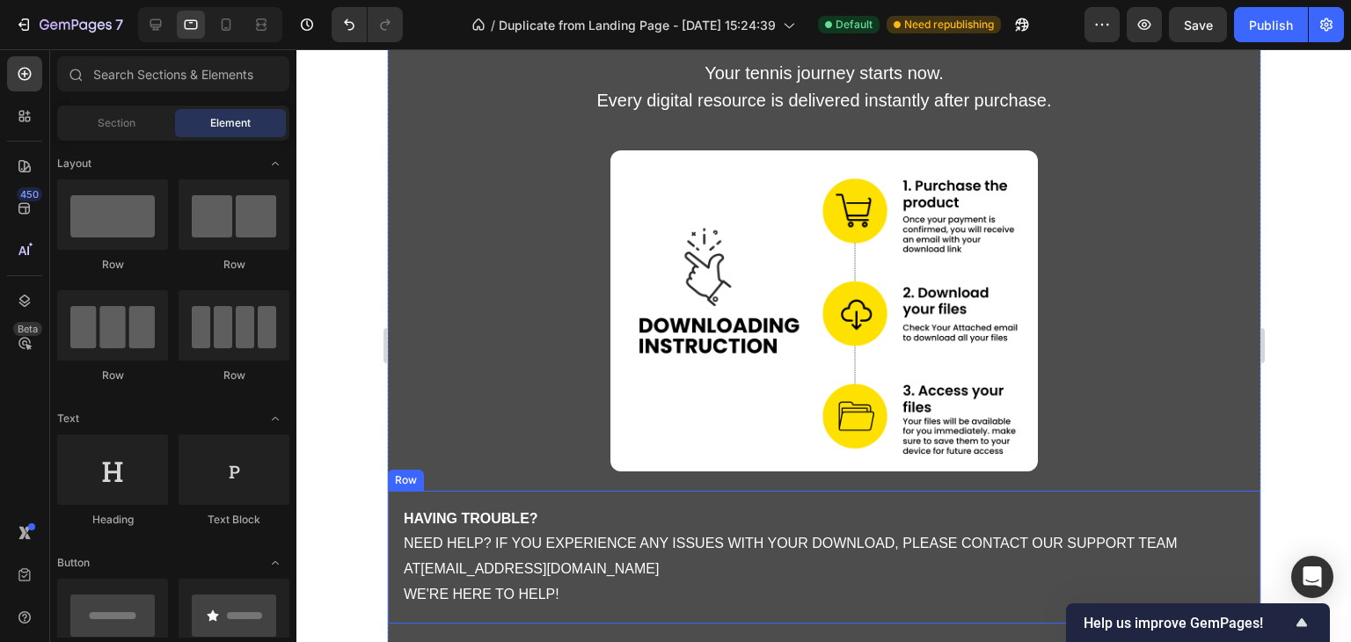
scroll to position [5945, 0]
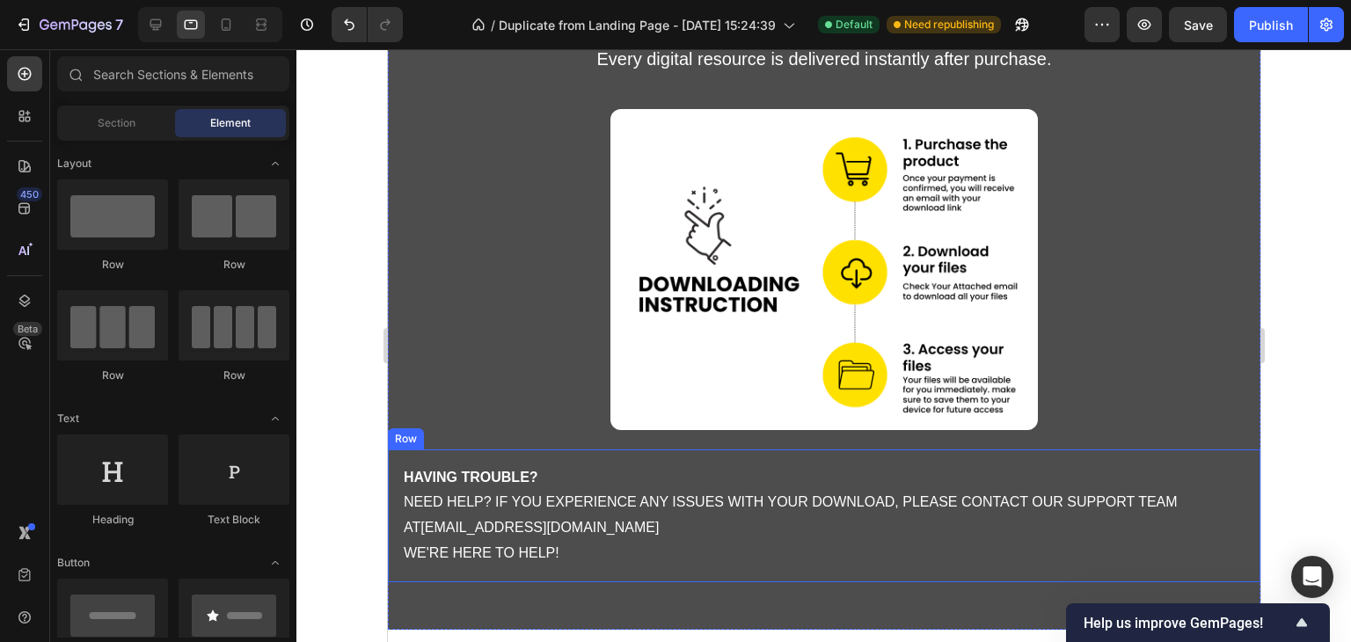
click at [509, 449] on div "having trouble? need help? if you experience any issues with your download, ple…" at bounding box center [823, 515] width 872 height 133
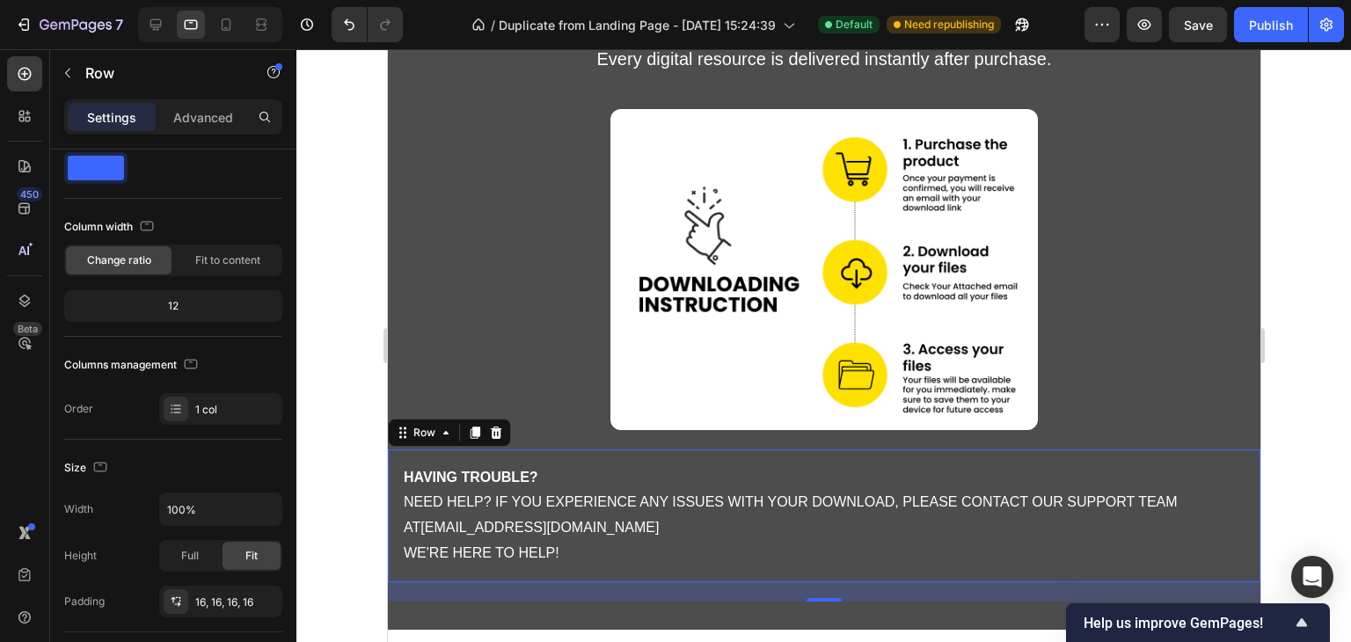
scroll to position [483, 0]
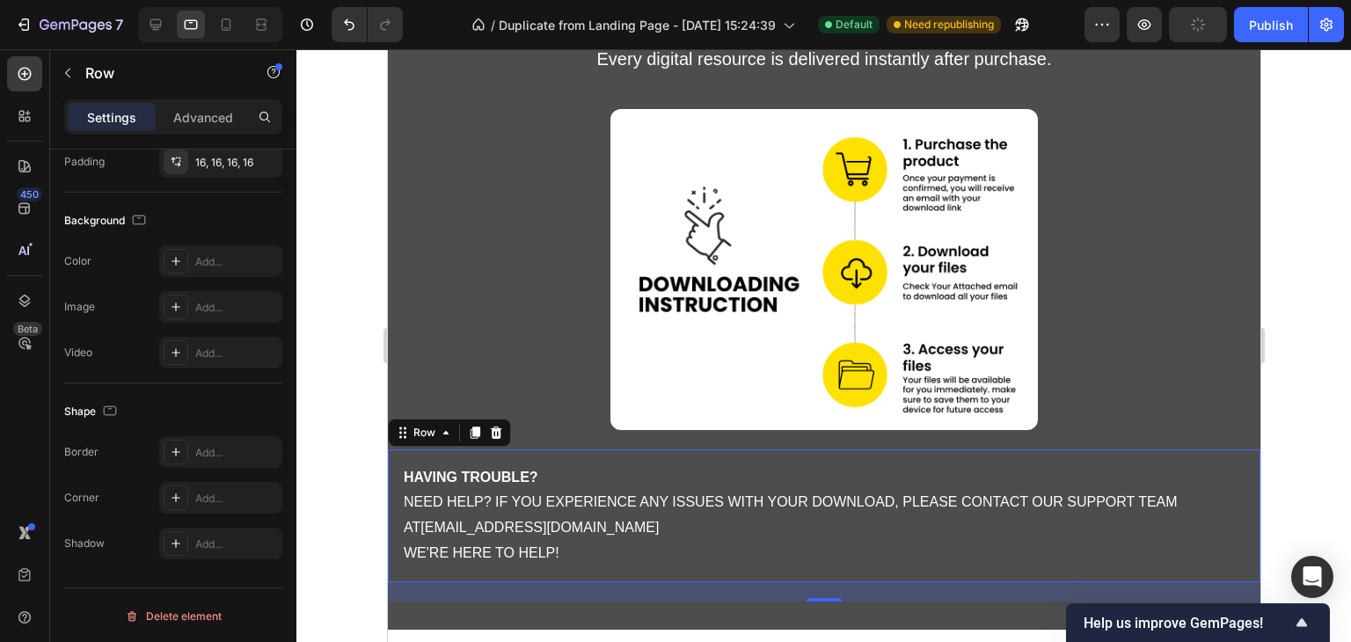
click at [610, 449] on div "having trouble? need help? if you experience any issues with your download, ple…" at bounding box center [823, 515] width 872 height 133
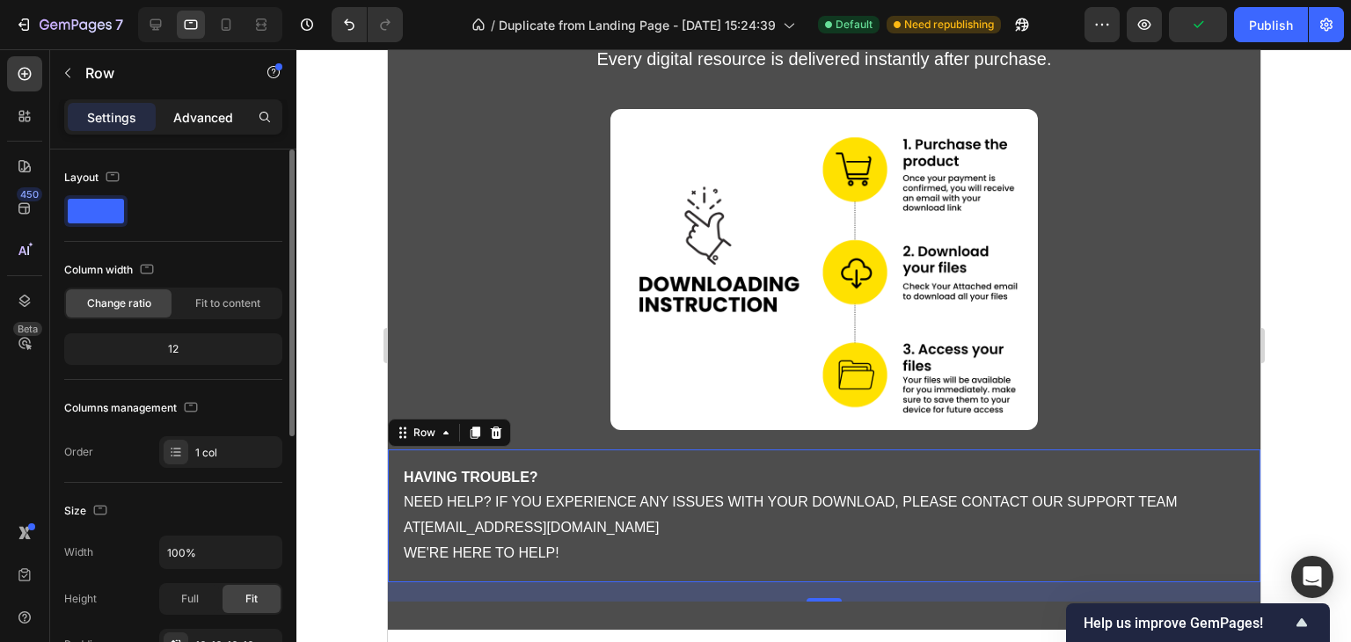
click at [193, 113] on p "Advanced" at bounding box center [203, 117] width 60 height 18
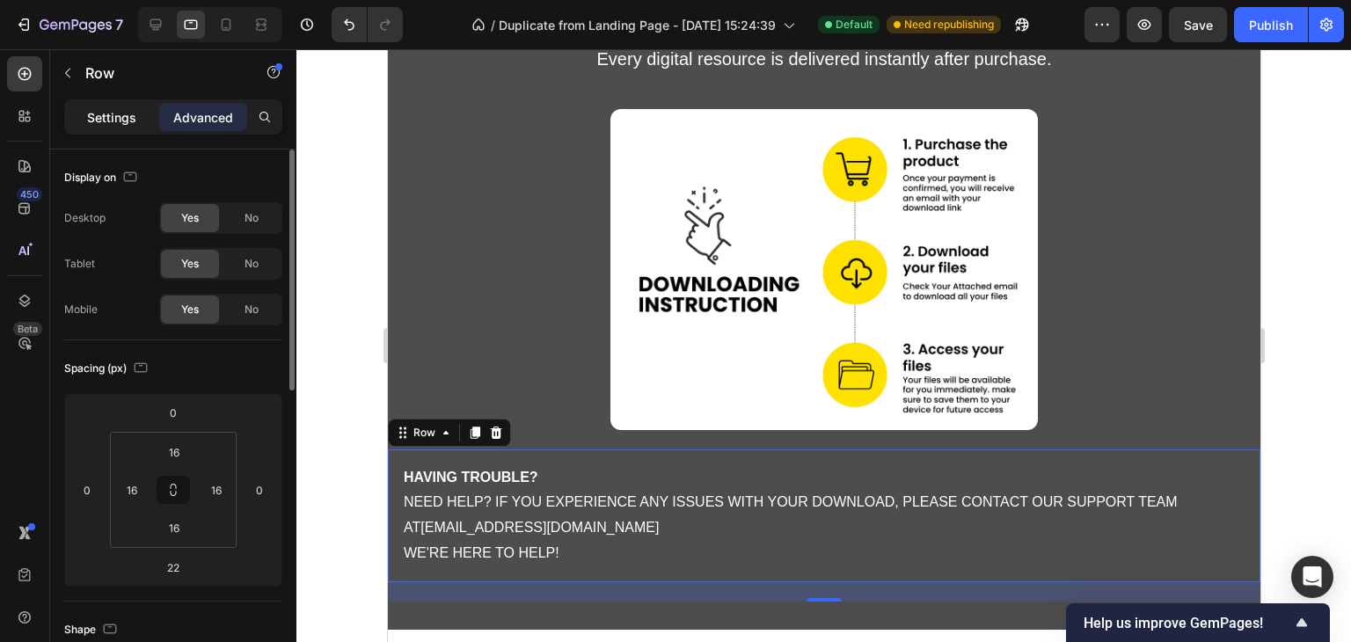
click at [120, 115] on p "Settings" at bounding box center [111, 117] width 49 height 18
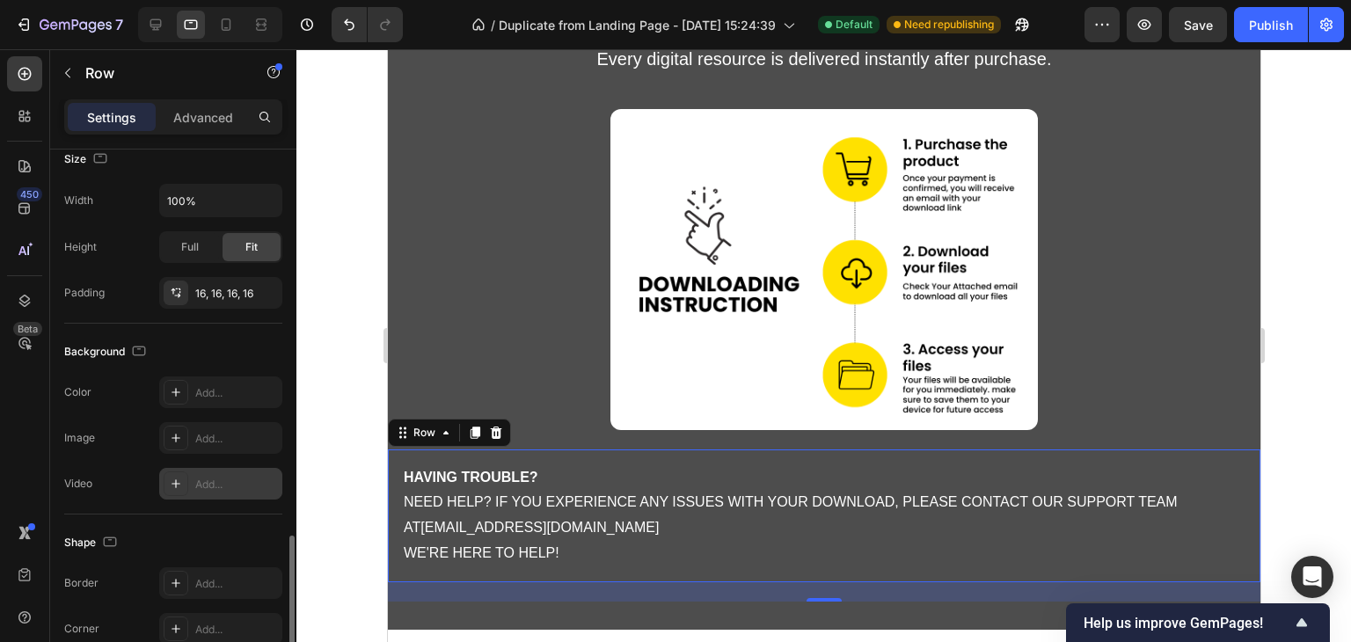
scroll to position [483, 0]
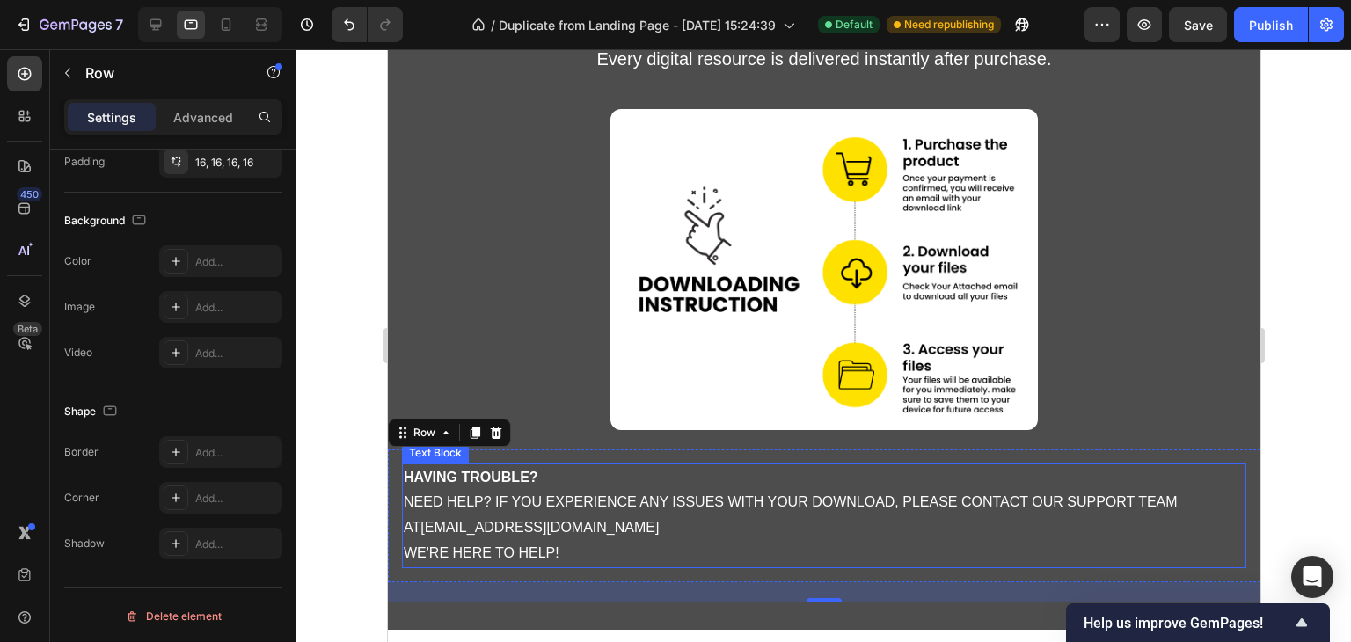
click at [462, 479] on p "having trouble? need help? if you experience any issues with your download, ple…" at bounding box center [823, 515] width 841 height 101
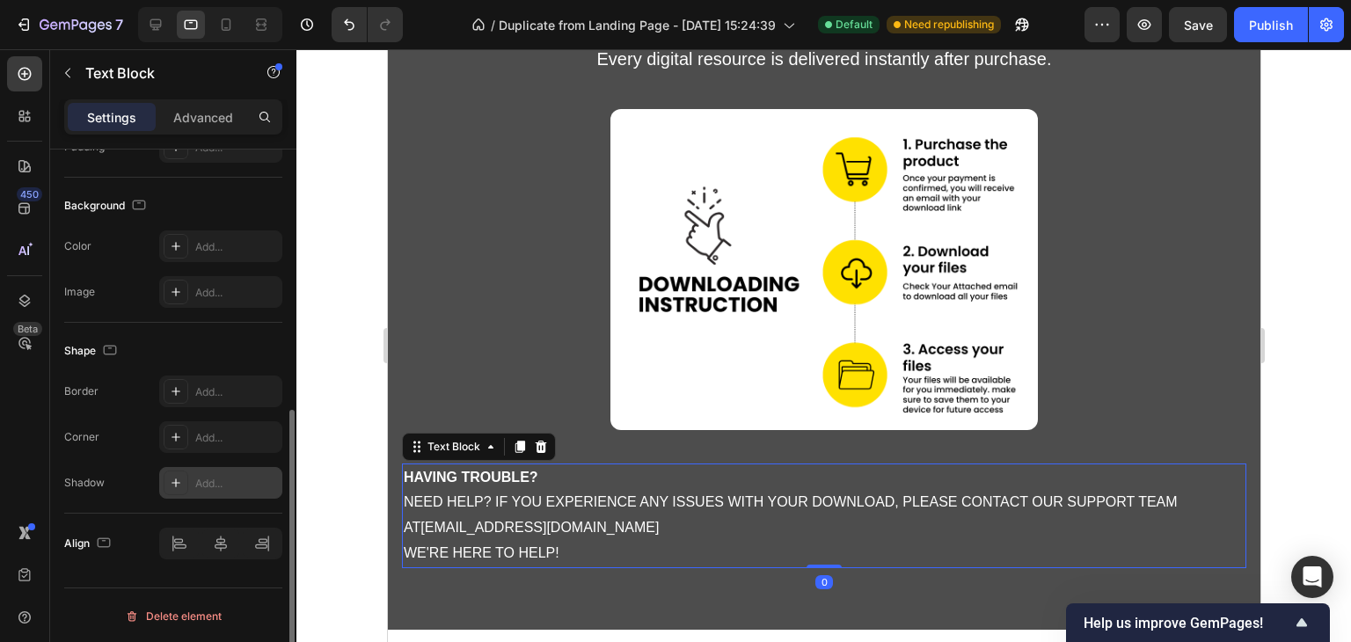
scroll to position [146, 0]
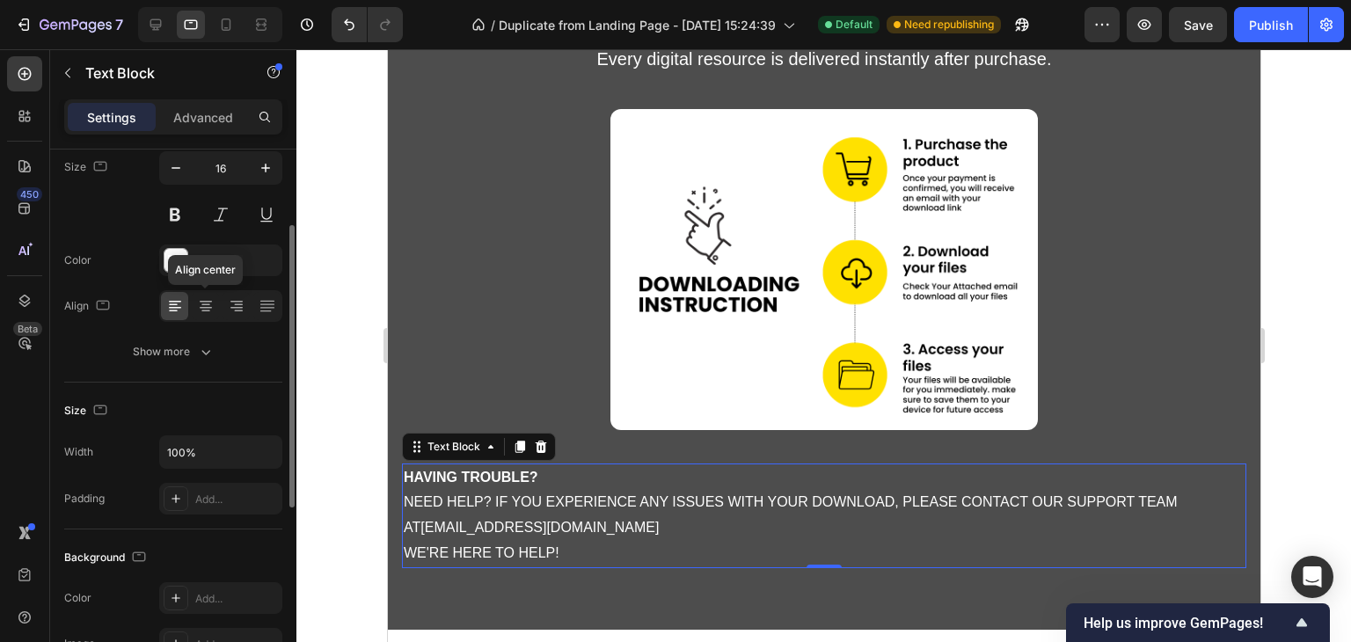
drag, startPoint x: 209, startPoint y: 305, endPoint x: 260, endPoint y: 325, distance: 54.6
click at [208, 305] on icon at bounding box center [206, 306] width 18 height 18
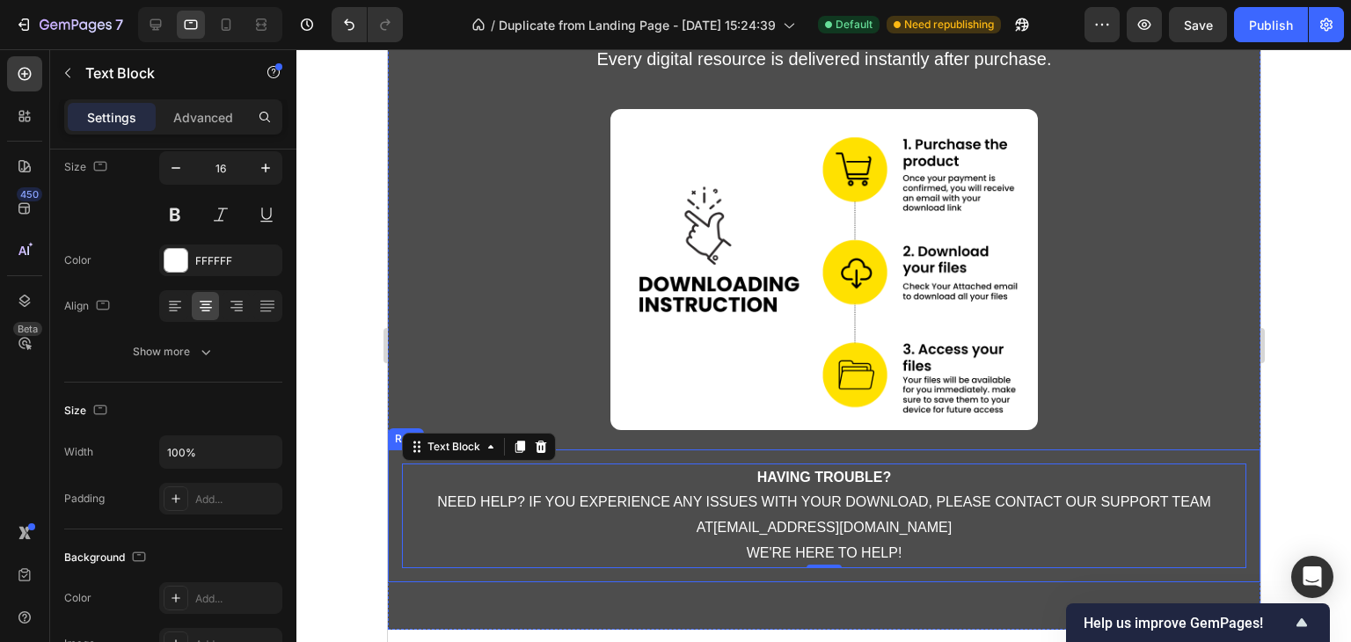
click at [541, 575] on div "having trouble? need help? if you experience any issues with your download, ple…" at bounding box center [823, 515] width 872 height 133
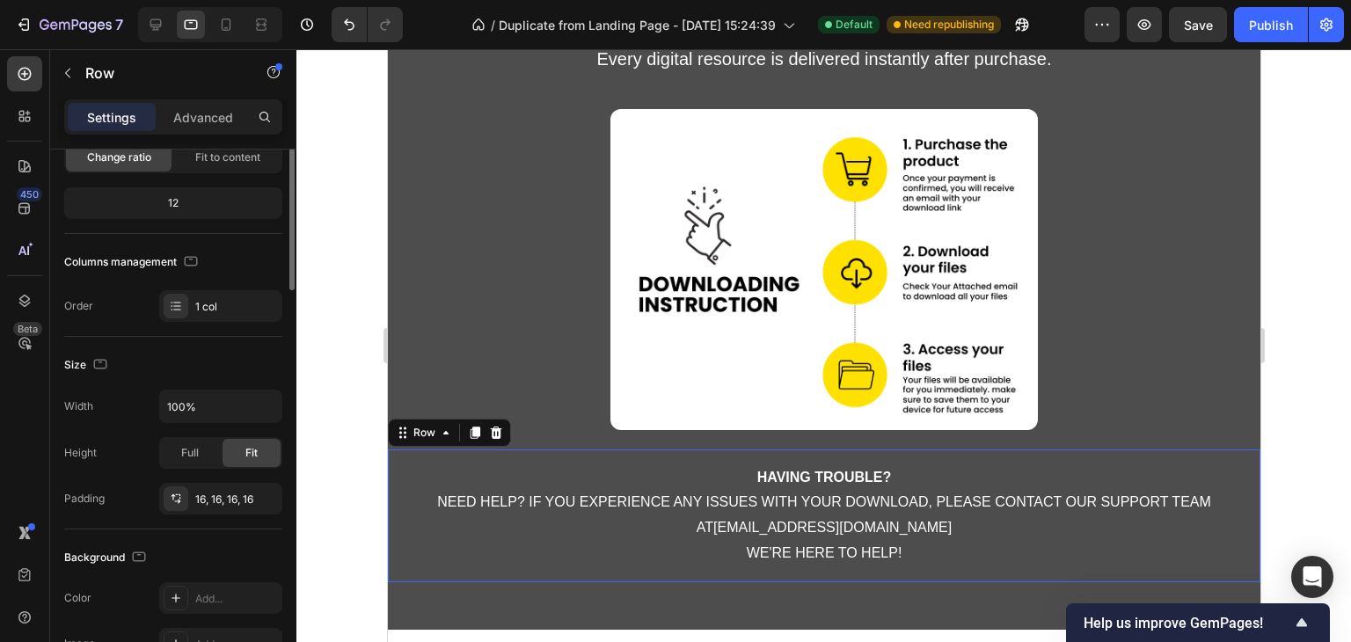
scroll to position [0, 0]
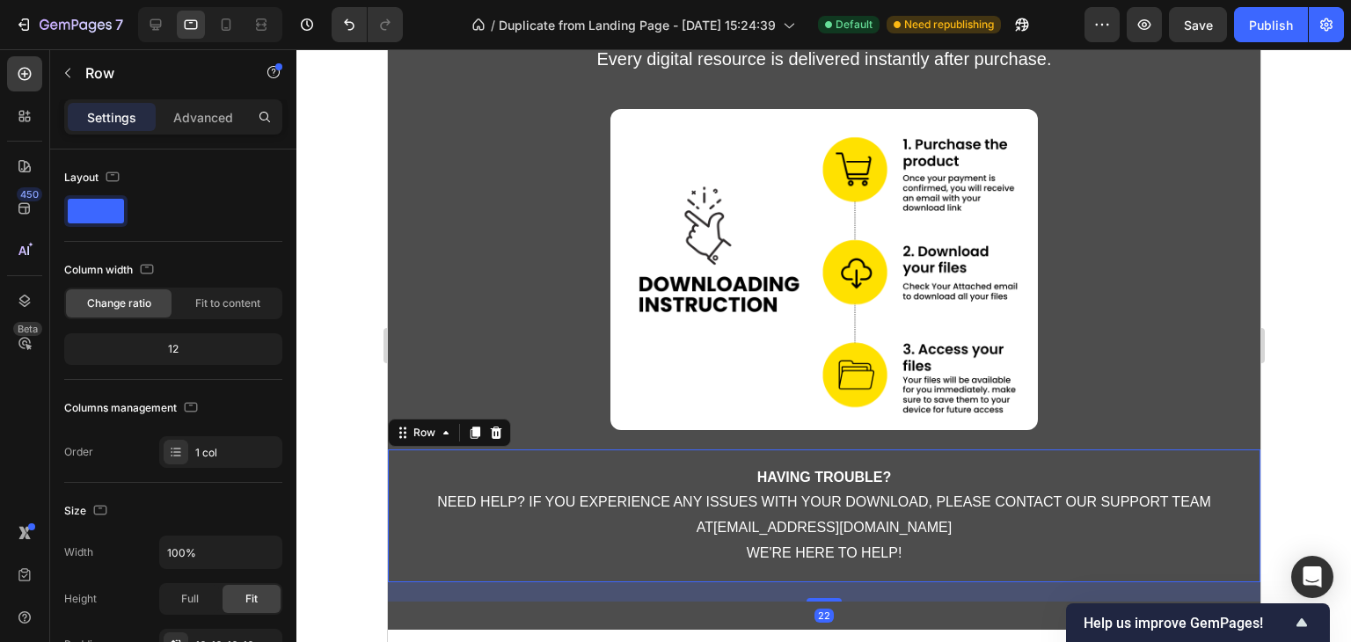
click at [1281, 451] on div at bounding box center [823, 345] width 1055 height 593
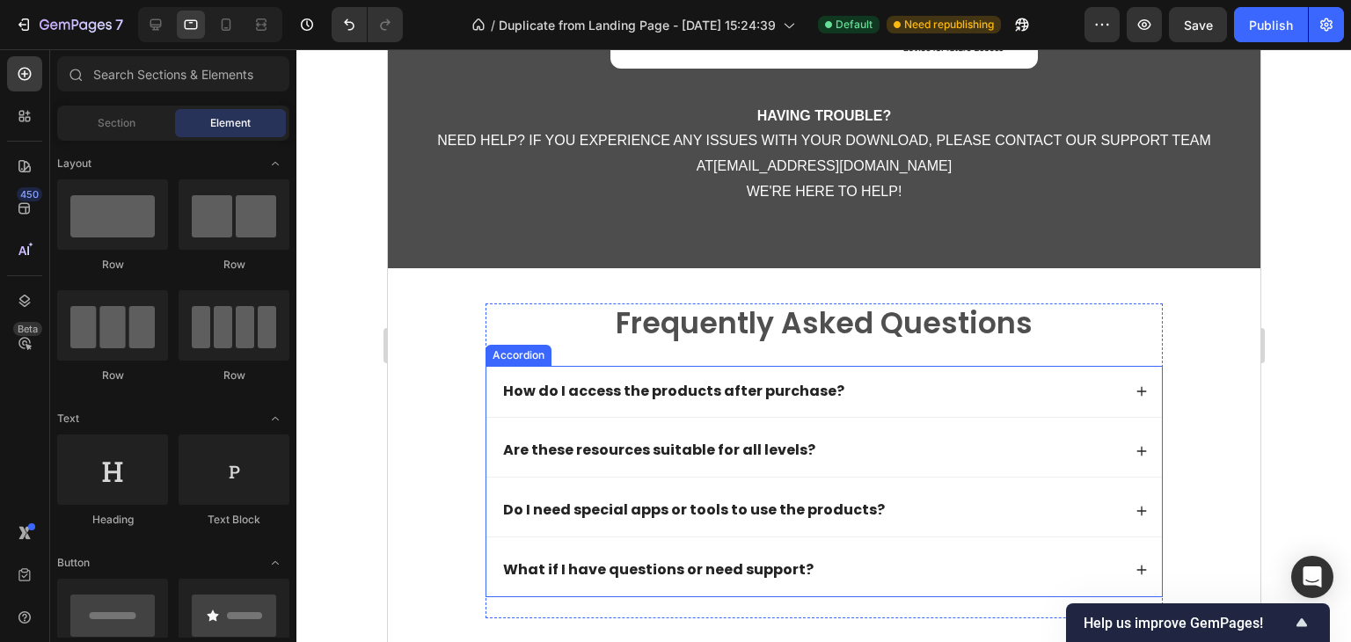
scroll to position [6209, 0]
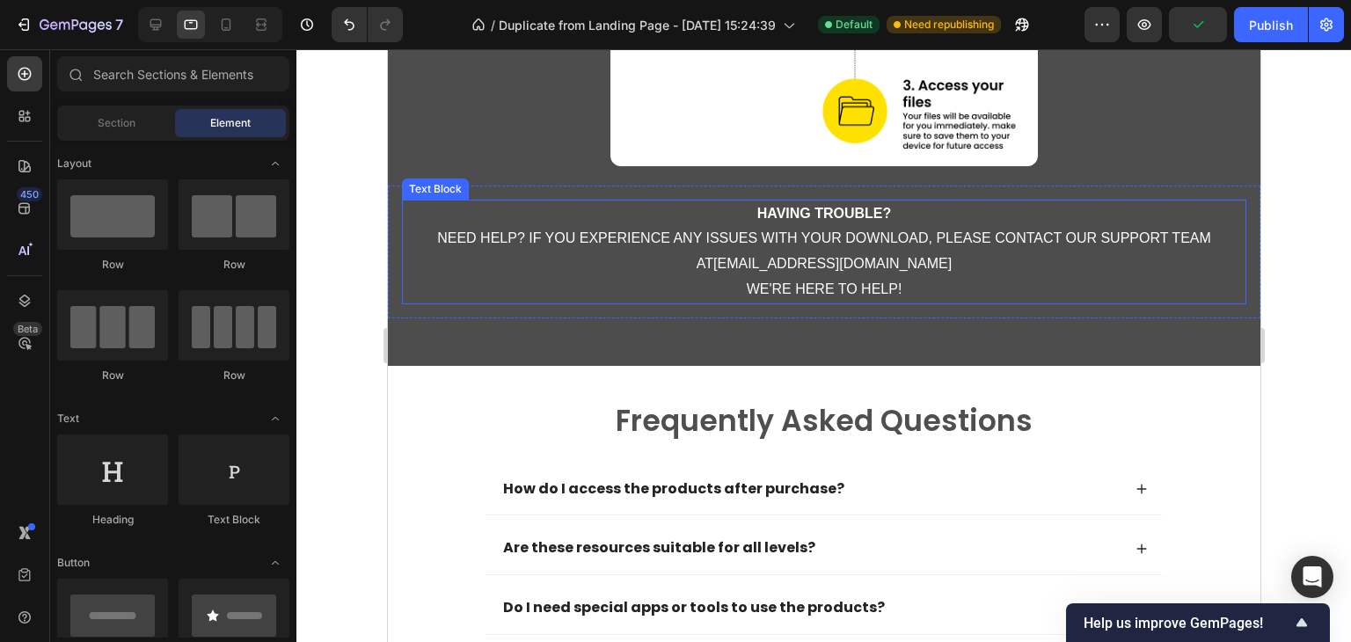
click at [919, 232] on p "having trouble? need help? if you experience any issues with your download, ple…" at bounding box center [823, 251] width 841 height 101
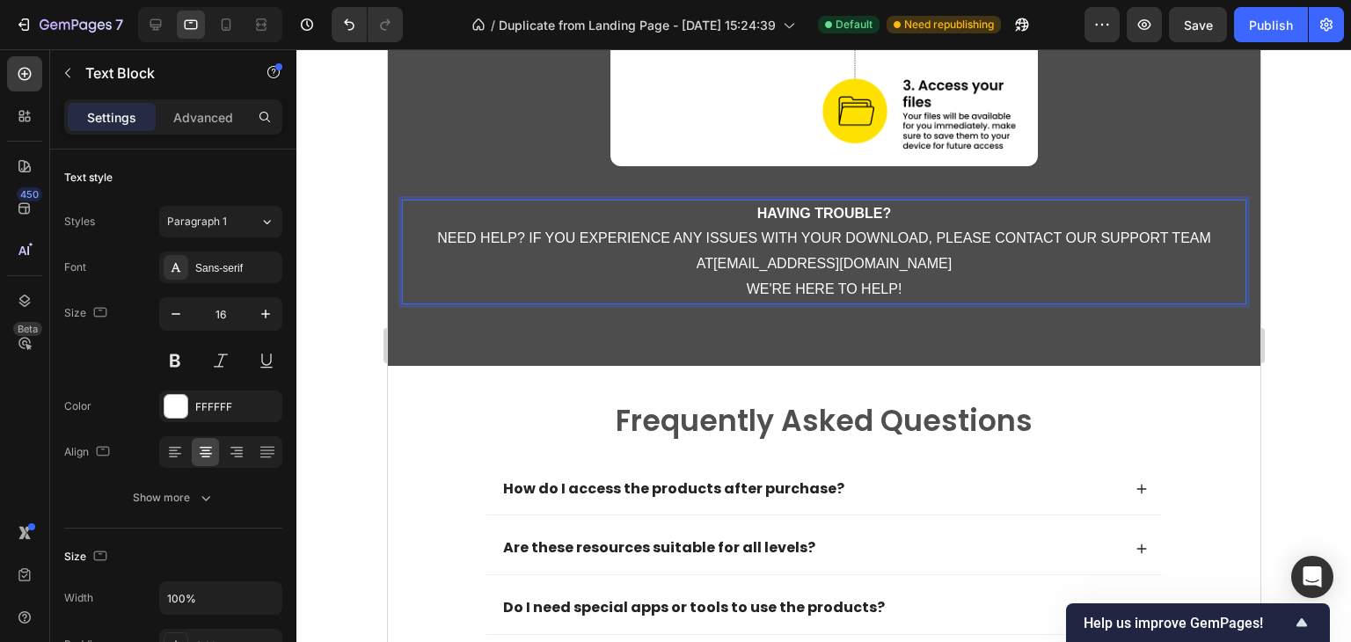
click at [919, 237] on p "having trouble? need help? if you experience any issues with your download, ple…" at bounding box center [823, 251] width 841 height 101
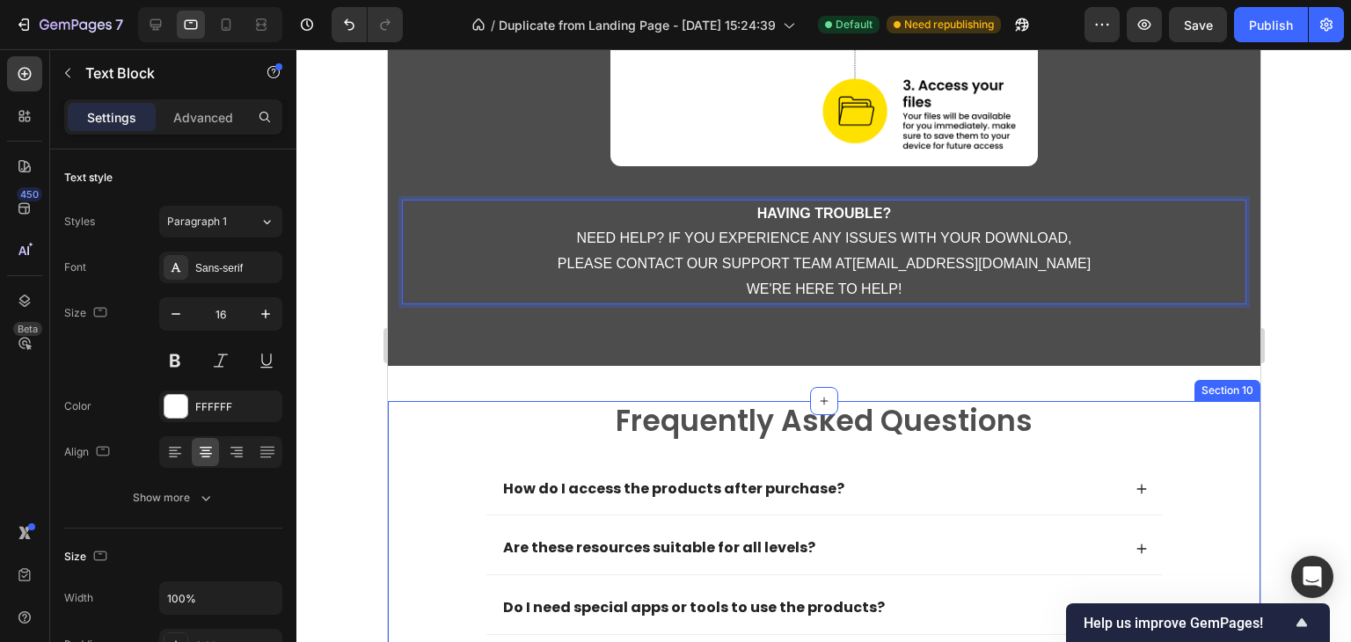
click at [1162, 414] on div "Frequently Asked Questions Heading How do I access the products after purchase?…" at bounding box center [823, 565] width 837 height 329
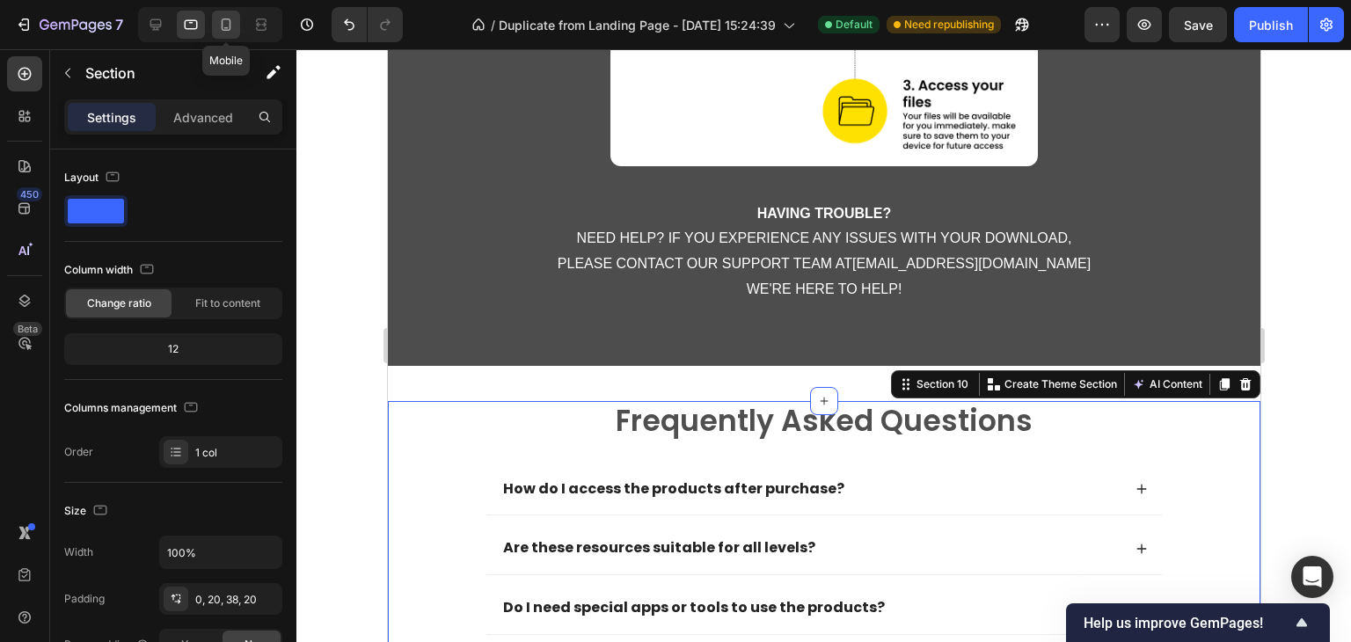
click at [226, 22] on icon at bounding box center [226, 25] width 18 height 18
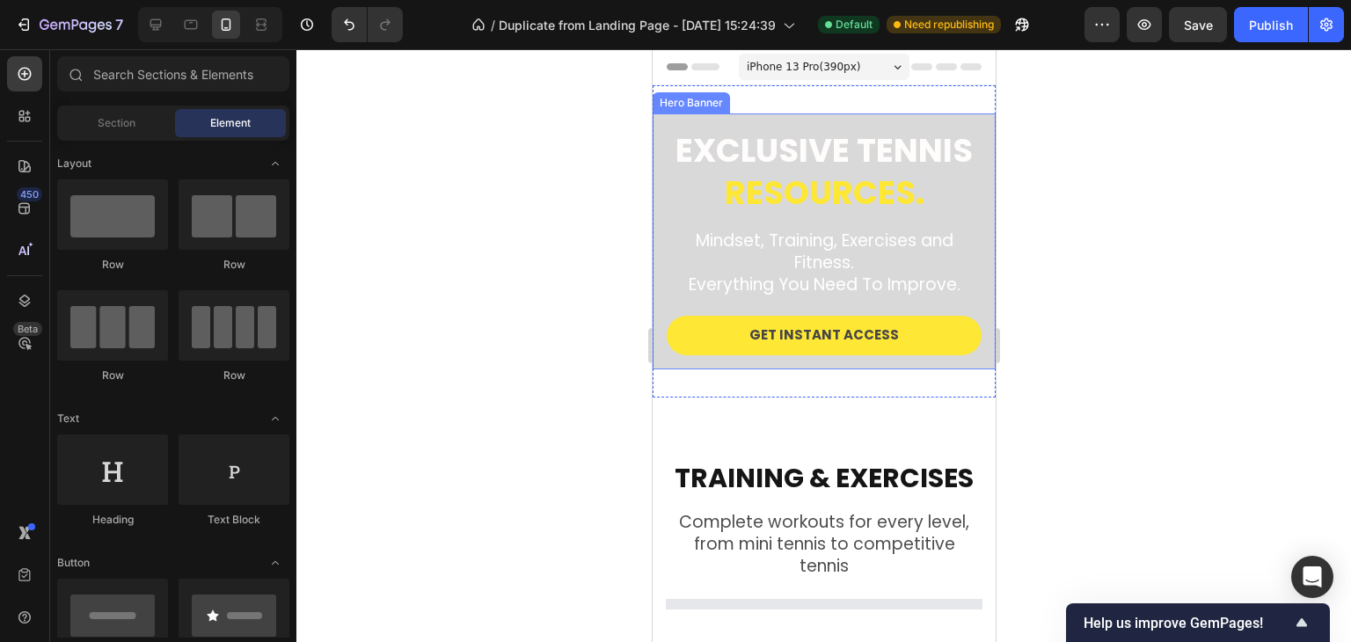
click at [829, 361] on div "Exclusive tennis resources. Heading Mindset, Training, Exercises and Fitness. E…" at bounding box center [823, 241] width 343 height 256
click at [830, 395] on div "Exclusive tennis resources. Heading Mindset, Training, Exercises and Fitness. E…" at bounding box center [823, 241] width 343 height 312
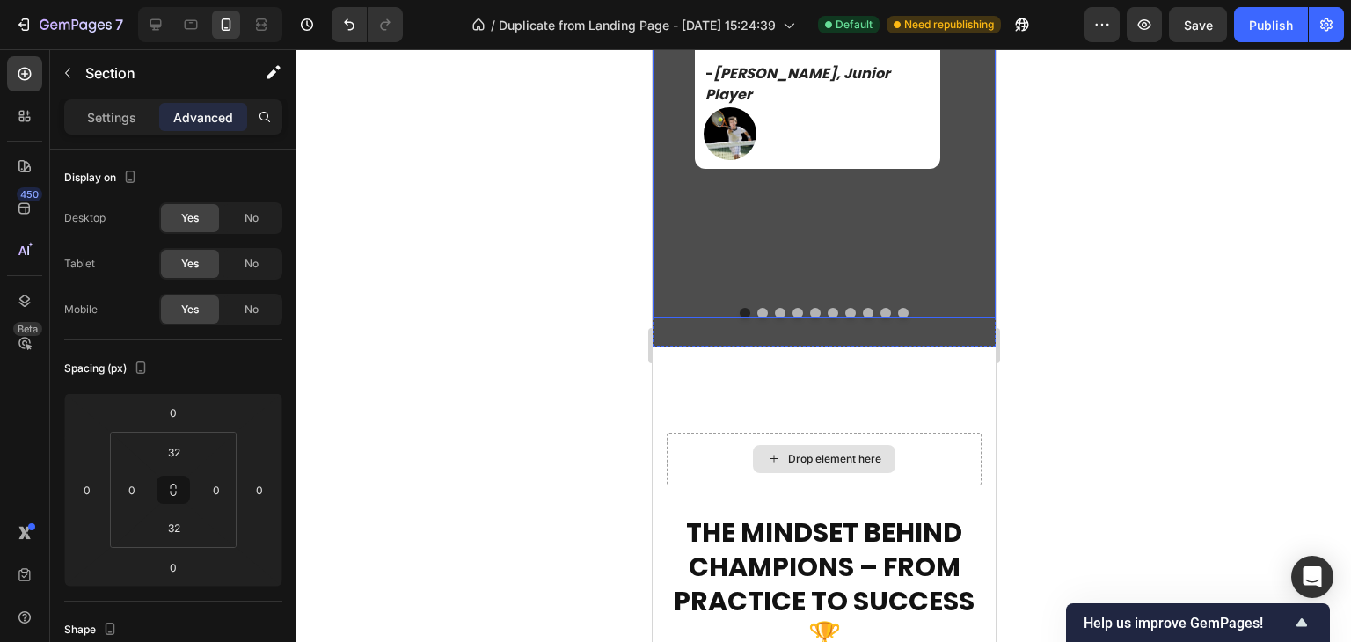
scroll to position [2639, 0]
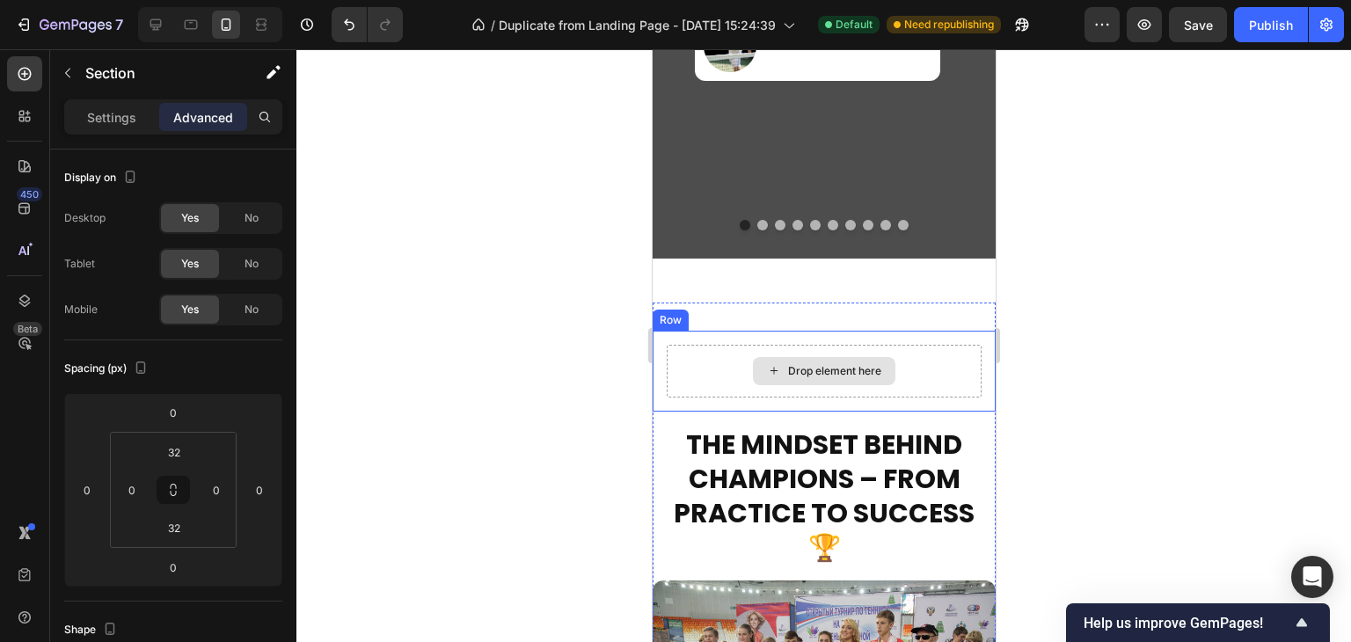
click at [670, 367] on div "Drop element here" at bounding box center [823, 371] width 315 height 53
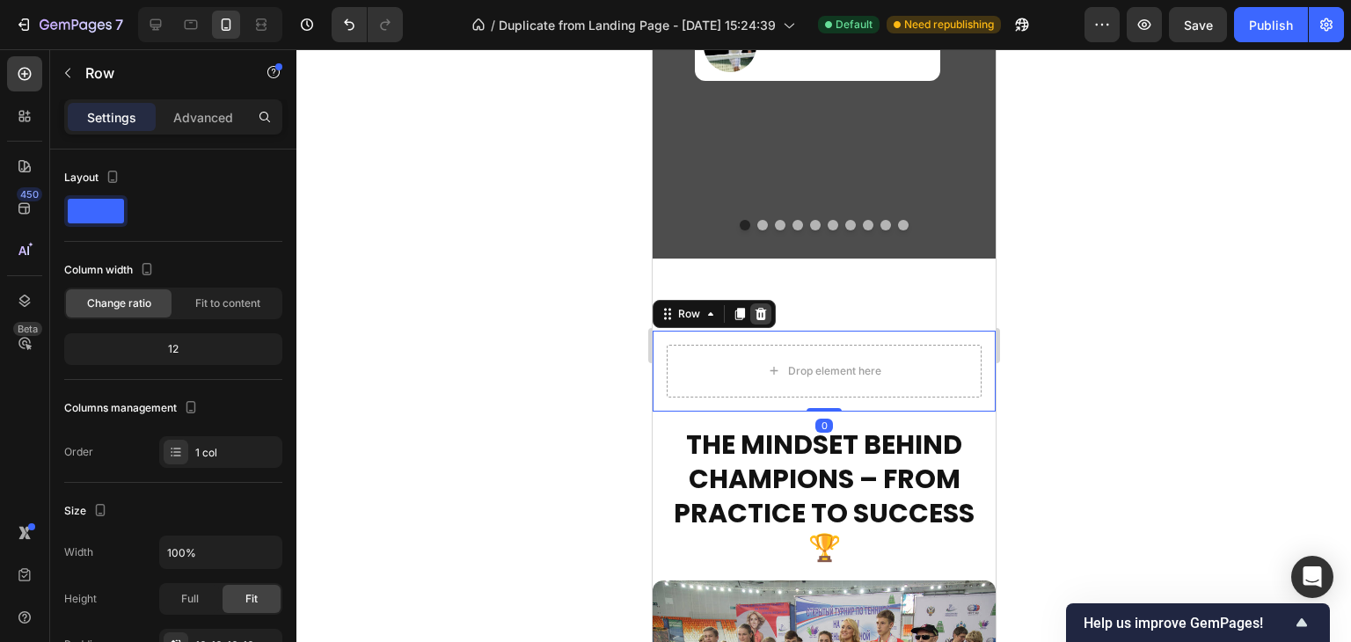
click at [764, 312] on icon at bounding box center [760, 314] width 14 height 14
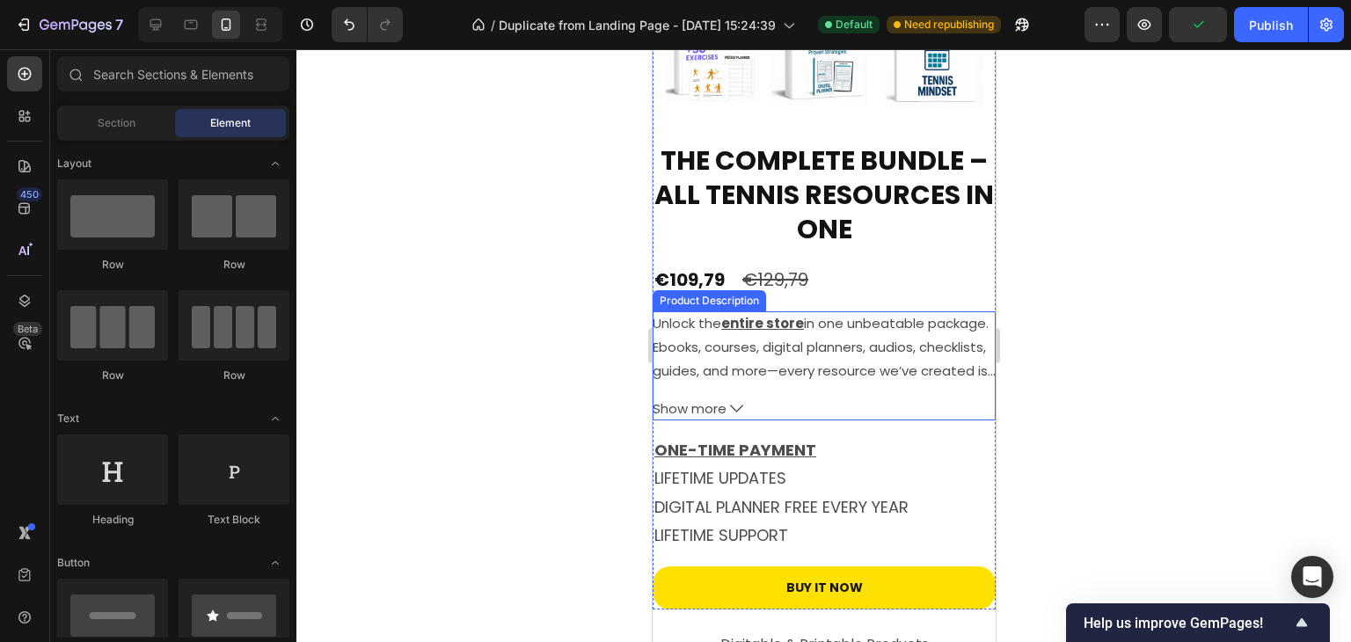
scroll to position [4925, 0]
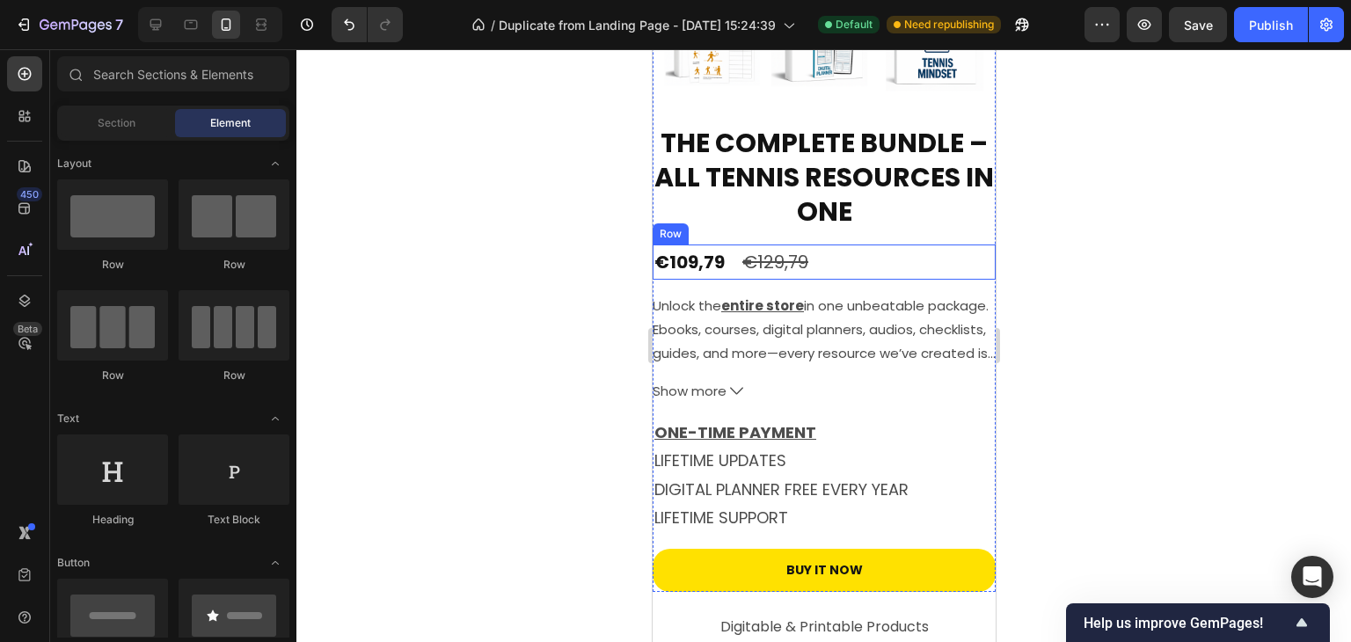
click at [817, 250] on div "€109,79 Product Price Product Price €129,79 Product Price Product Price Row" at bounding box center [823, 262] width 343 height 35
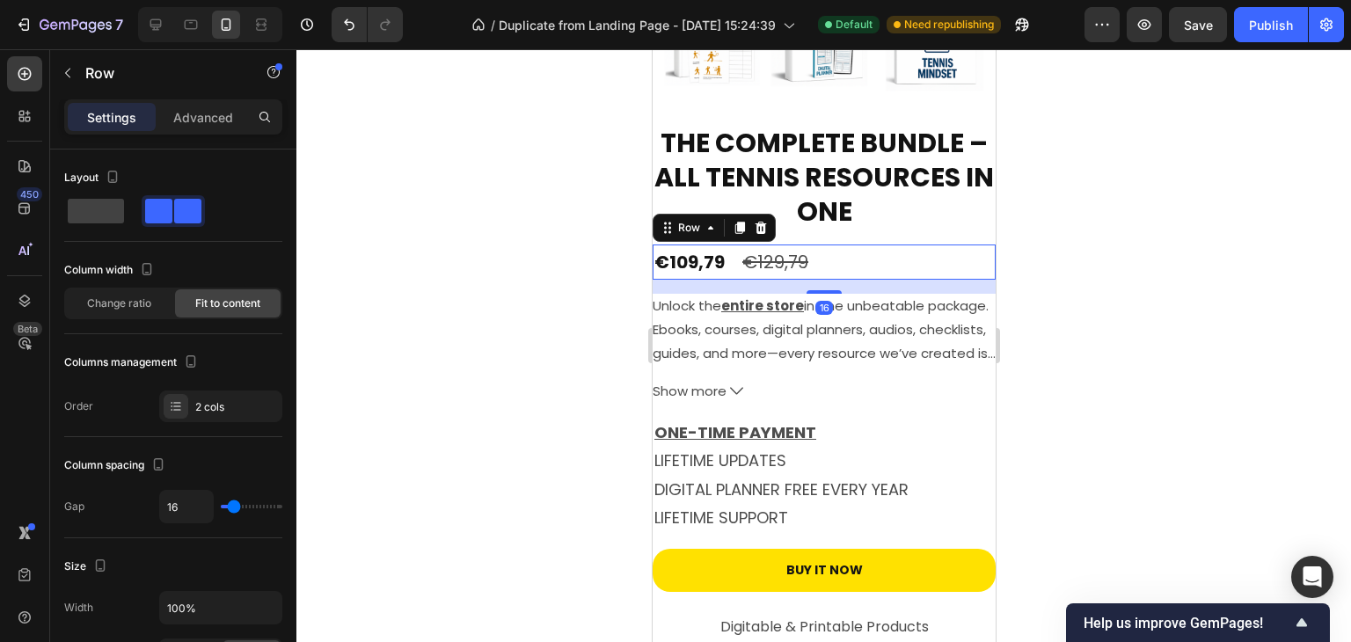
drag, startPoint x: 203, startPoint y: 113, endPoint x: 201, endPoint y: 145, distance: 32.6
click at [203, 112] on p "Advanced" at bounding box center [203, 117] width 60 height 18
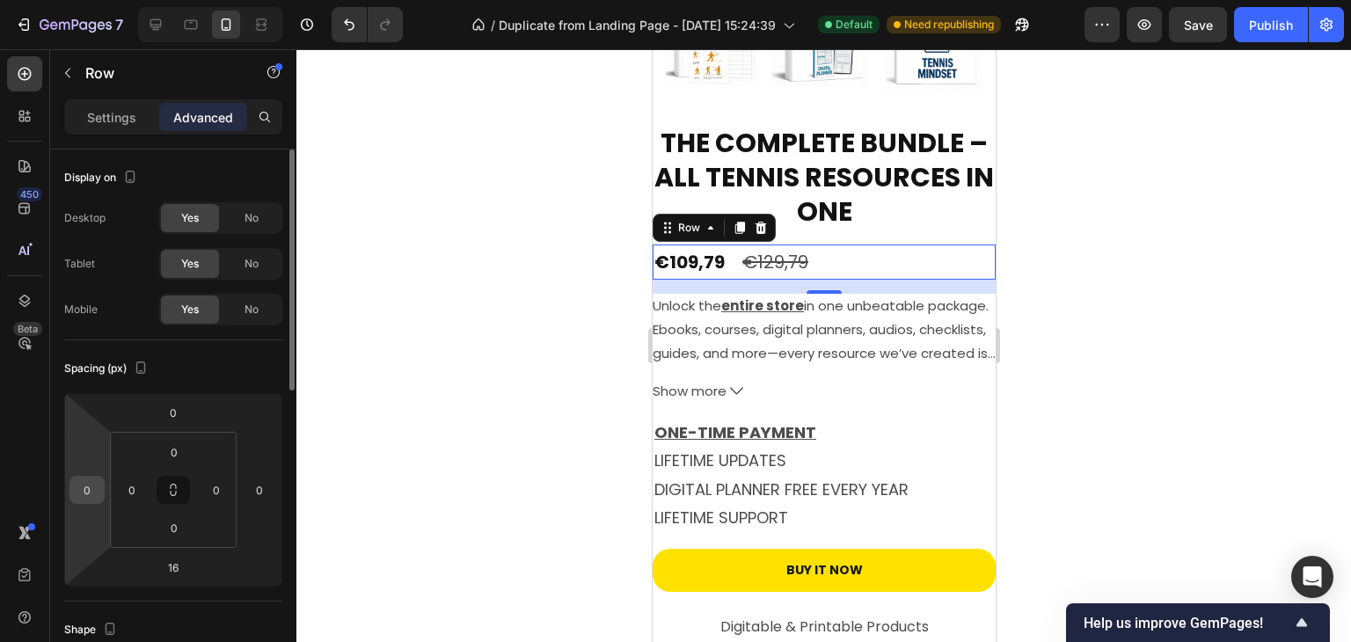
click at [102, 487] on div "0" at bounding box center [86, 490] width 35 height 28
click at [95, 483] on input "0" at bounding box center [87, 490] width 26 height 26
type input "2"
type input "10"
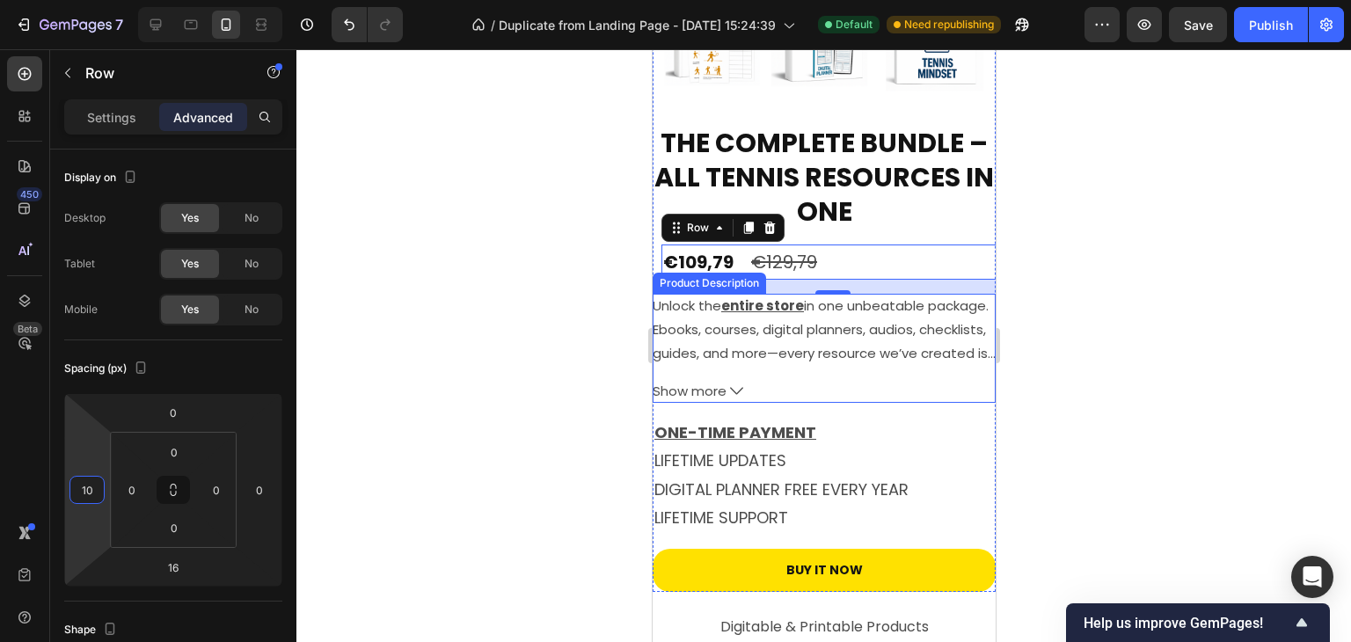
drag, startPoint x: 941, startPoint y: 478, endPoint x: 668, endPoint y: 316, distance: 317.5
click at [668, 316] on p "Unlock the entire store in one unbeatable package. Ebooks, courses, digital pla…" at bounding box center [820, 341] width 336 height 90
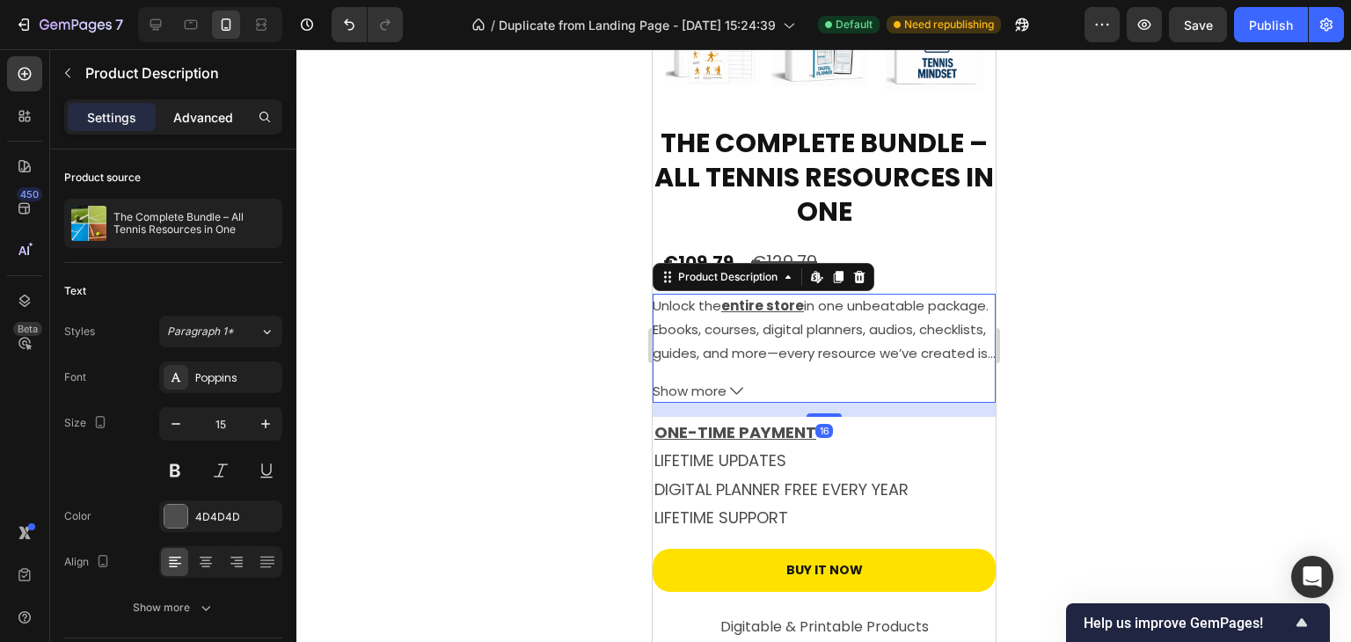
click at [186, 105] on div "Advanced" at bounding box center [203, 117] width 88 height 28
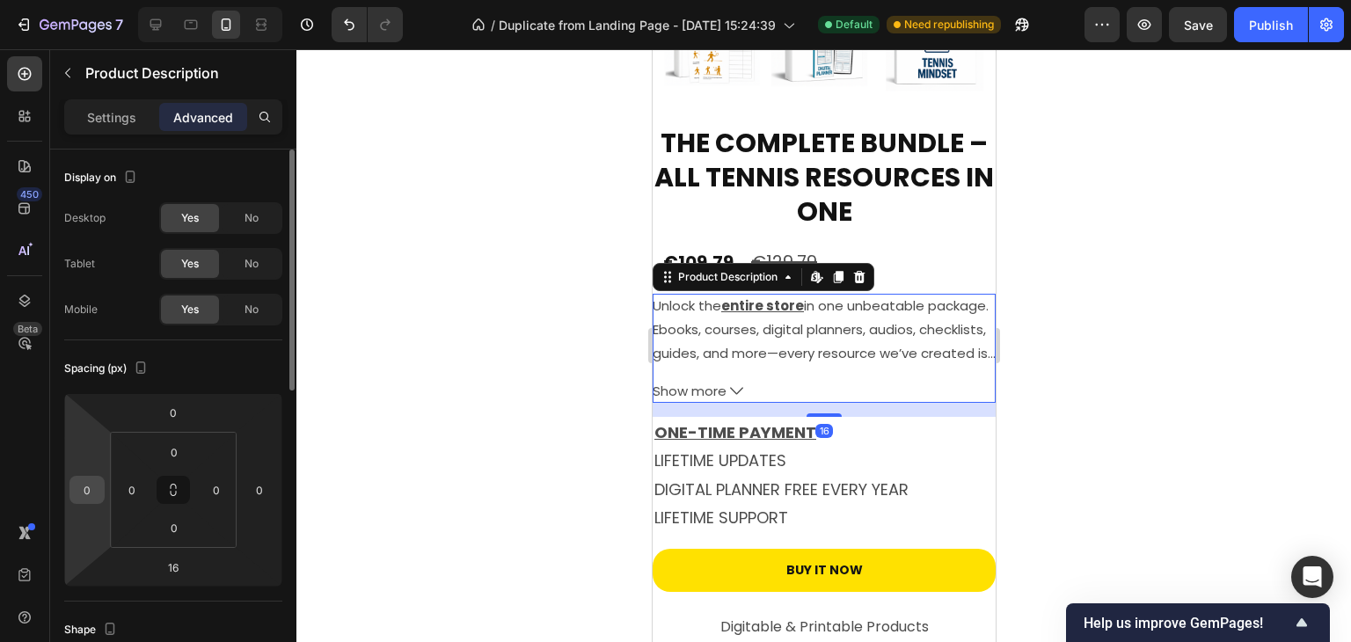
click at [85, 497] on input "0" at bounding box center [87, 490] width 26 height 26
type input "10"
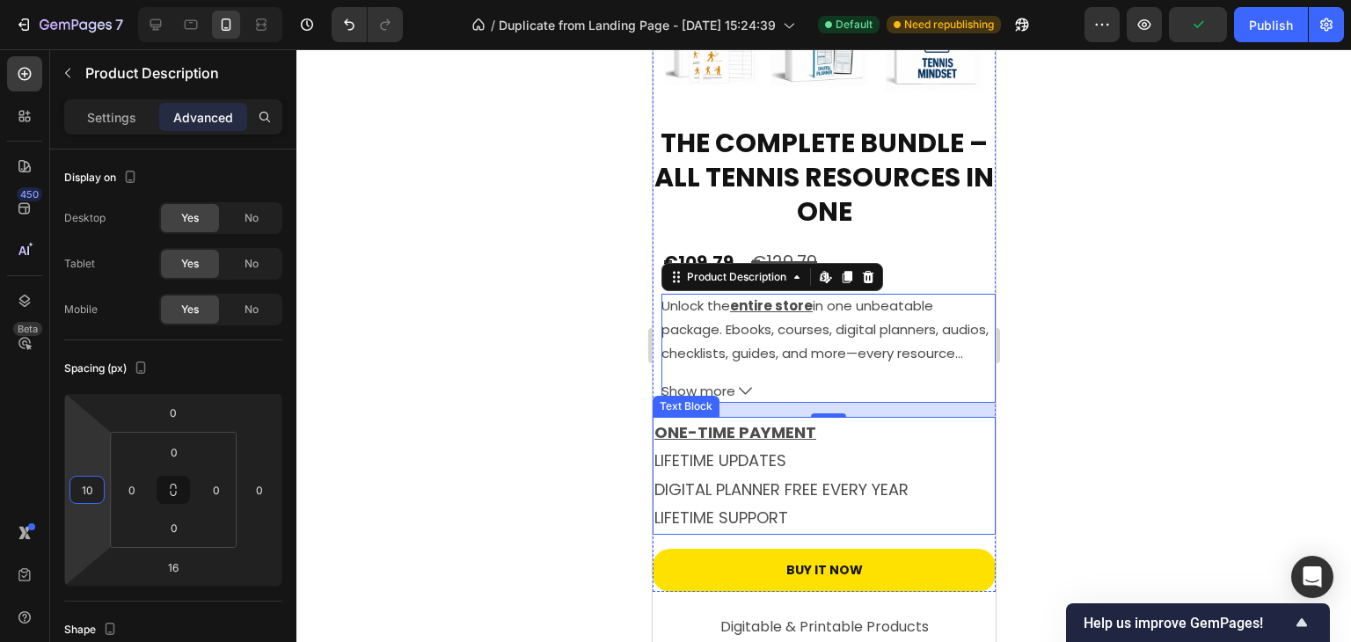
click at [913, 437] on p "ONE-TIME PAYMENT LIFETIME UPDATES" at bounding box center [822, 447] width 339 height 57
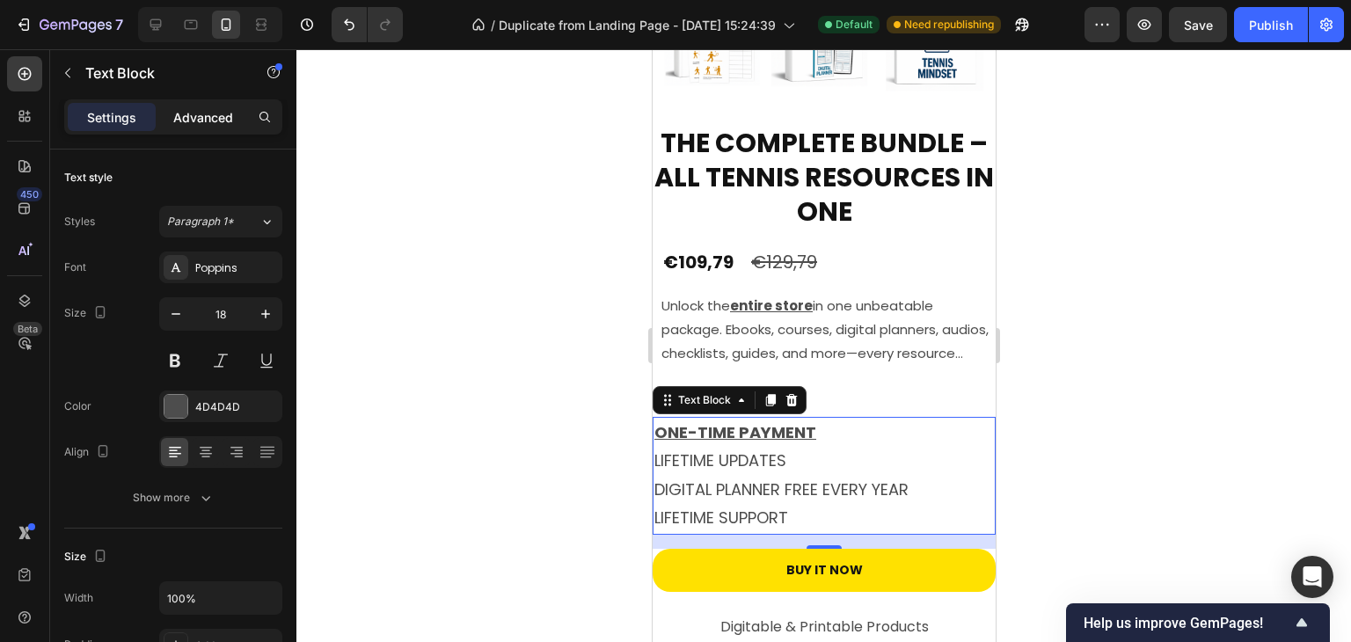
click at [183, 113] on p "Advanced" at bounding box center [203, 117] width 60 height 18
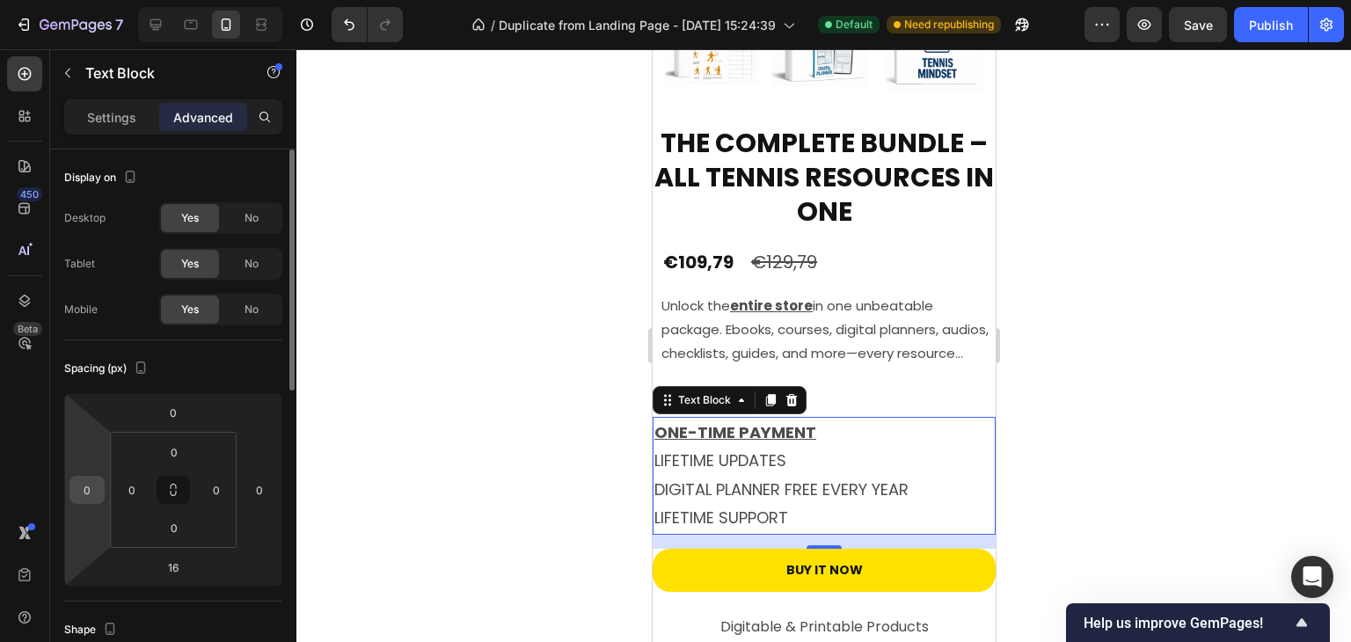
click at [91, 498] on input "0" at bounding box center [87, 490] width 26 height 26
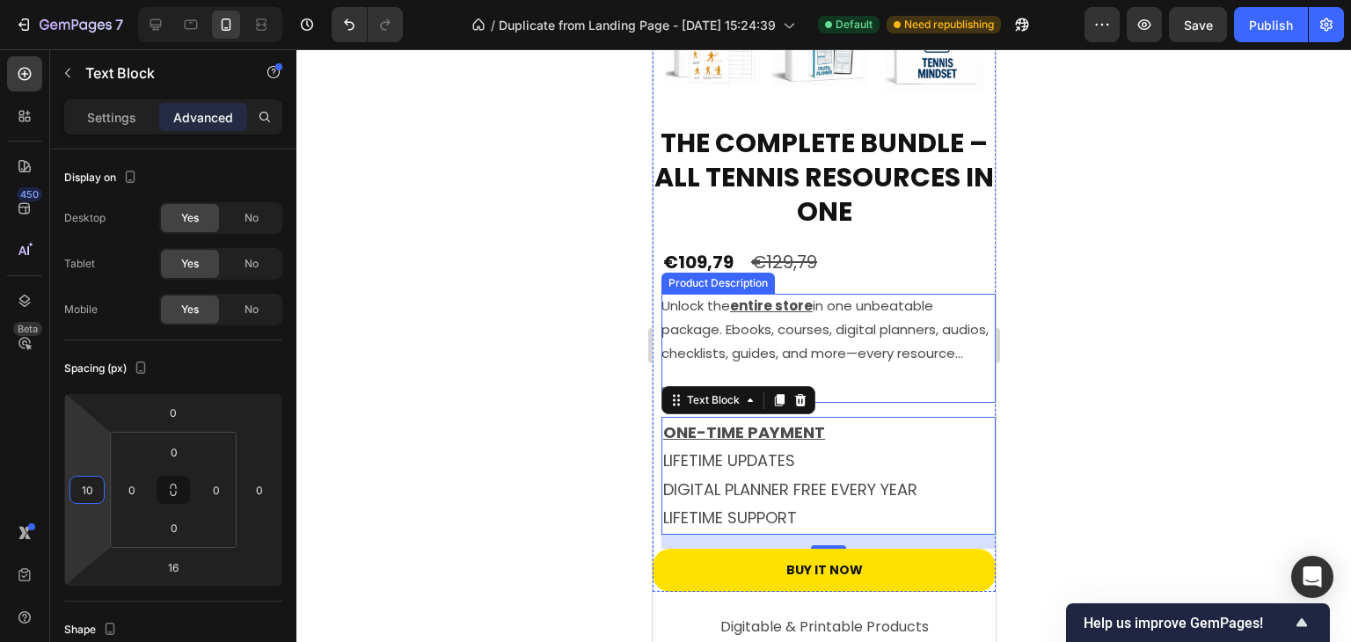
type input "10"
click at [1055, 306] on div at bounding box center [823, 345] width 1055 height 593
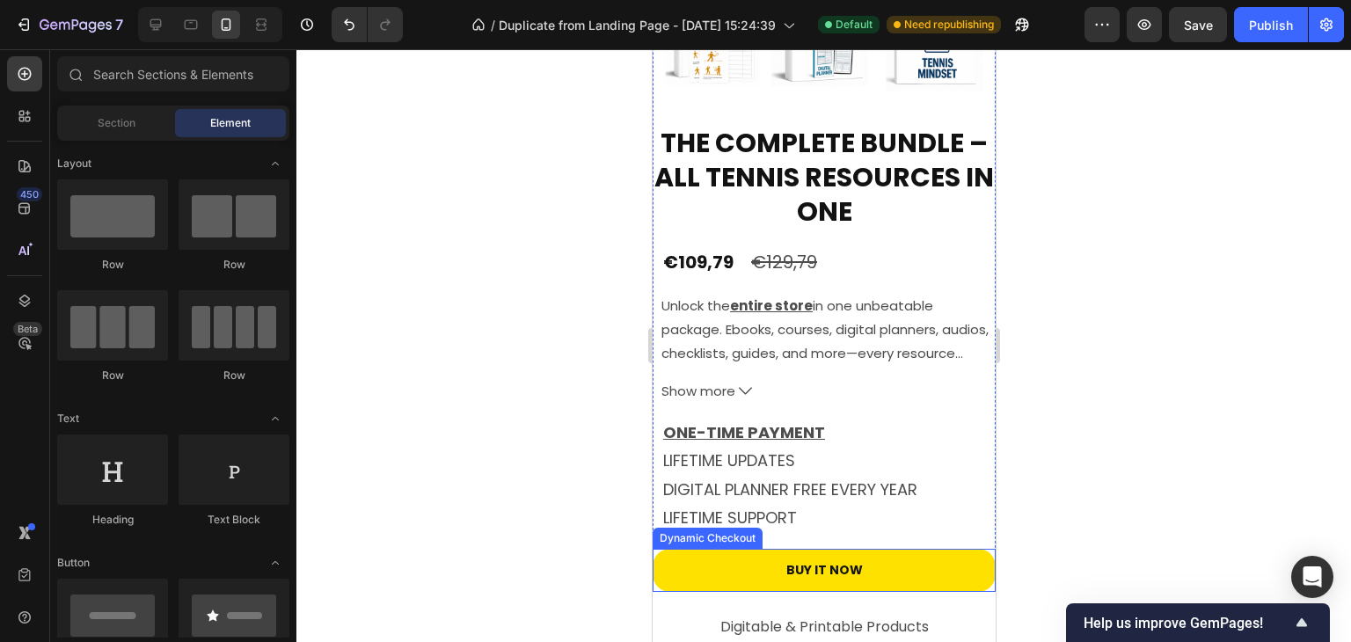
click at [667, 562] on button "Buy it now" at bounding box center [823, 570] width 343 height 43
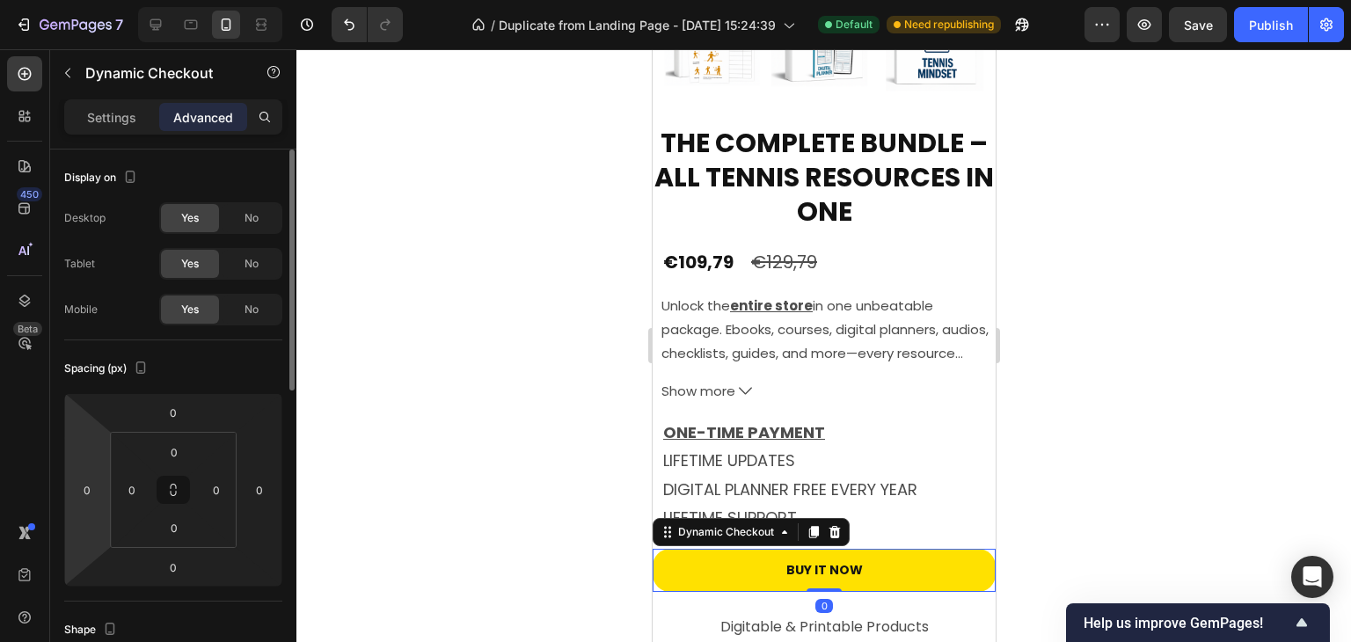
click at [97, 0] on html "7 / Duplicate from Landing Page - Nov 27, 15:24:39 Default Need republishing Pr…" at bounding box center [675, 0] width 1351 height 0
type input "10"
click at [1136, 307] on div at bounding box center [823, 345] width 1055 height 593
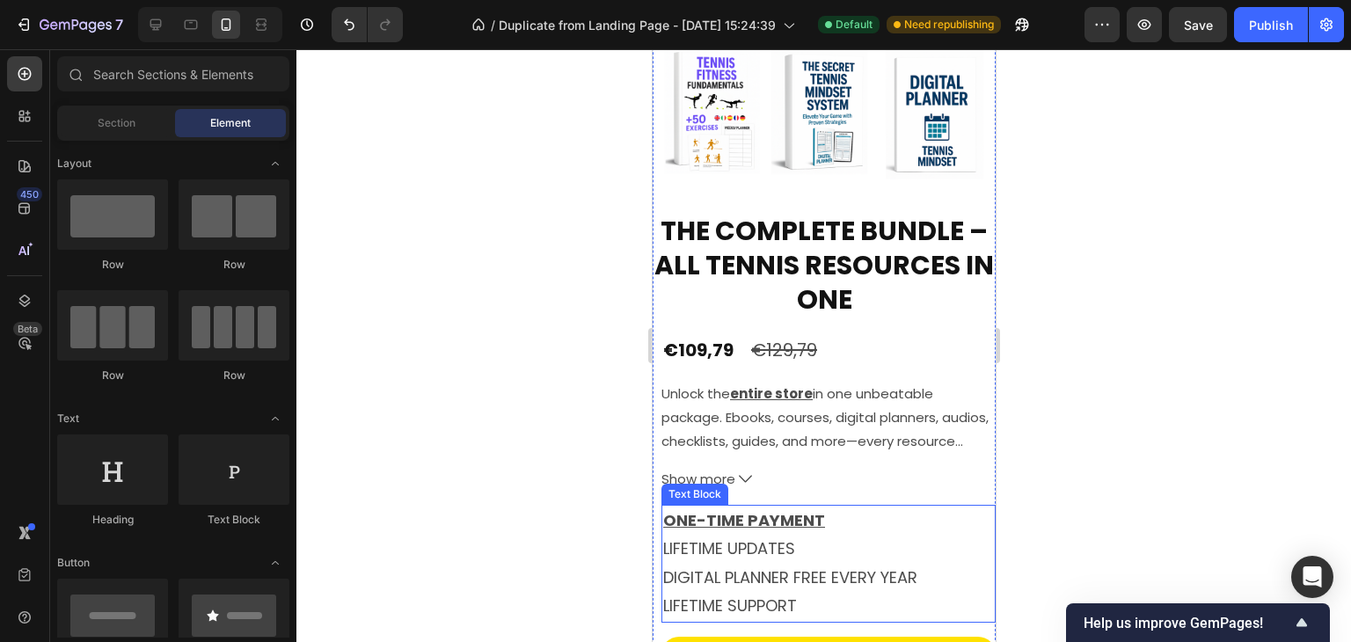
scroll to position [4837, 0]
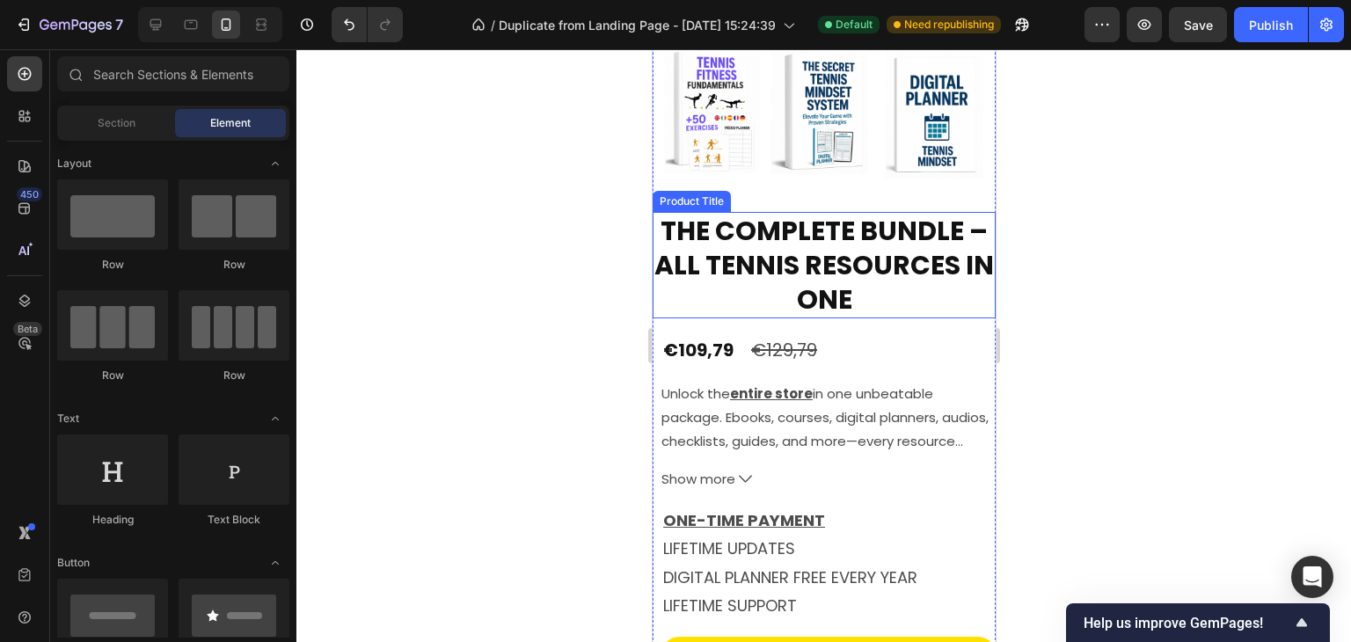
click at [675, 250] on h2 "The Complete Bundle – All Tennis Resources in One" at bounding box center [823, 265] width 343 height 106
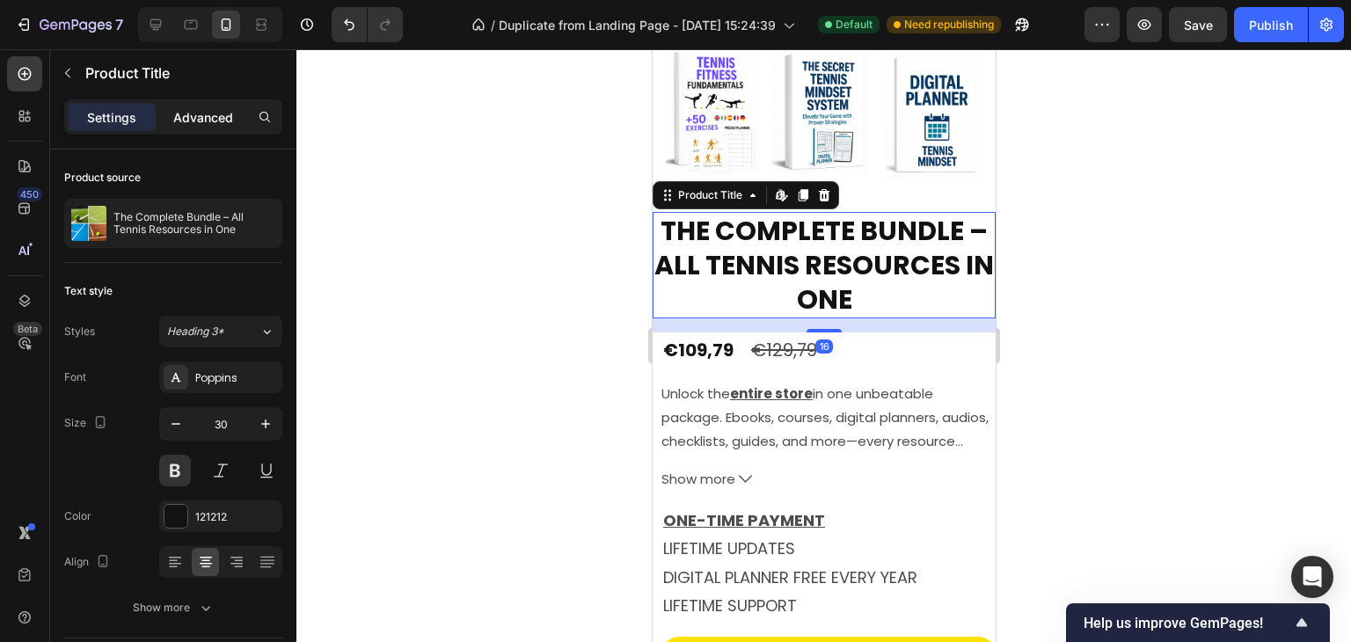
click at [187, 111] on p "Advanced" at bounding box center [203, 117] width 60 height 18
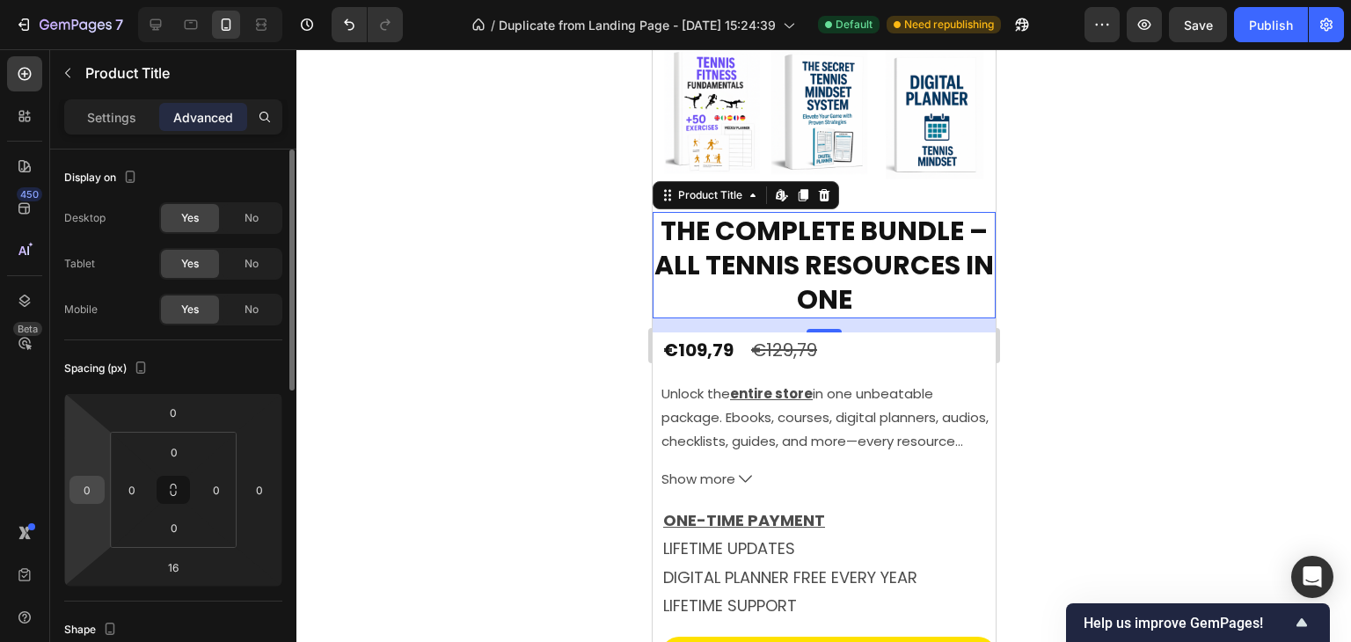
click at [95, 492] on input "0" at bounding box center [87, 490] width 26 height 26
type input "10"
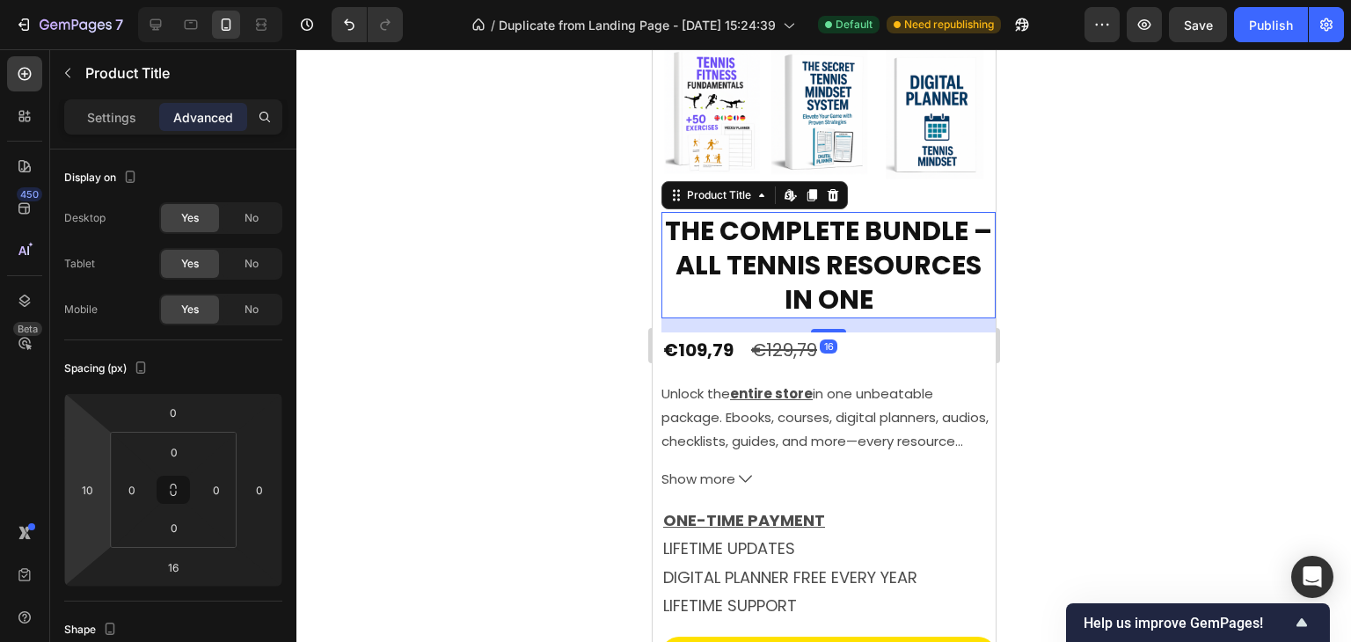
click at [503, 296] on div at bounding box center [823, 345] width 1055 height 593
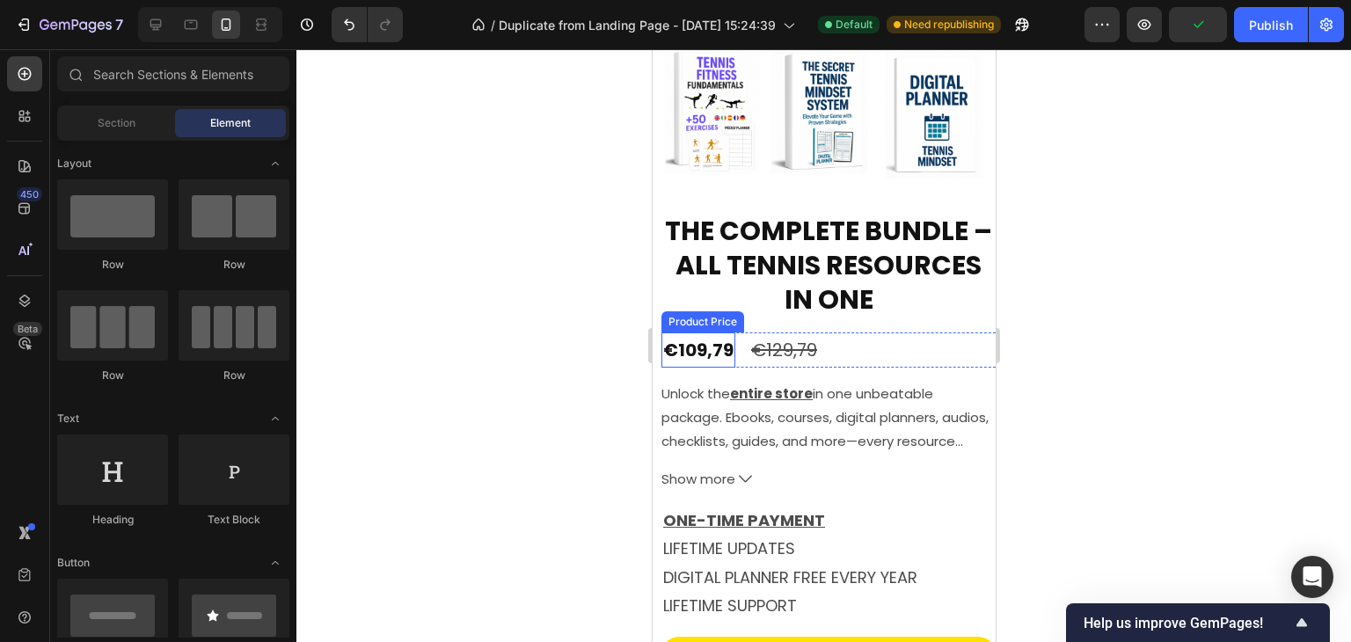
click at [697, 342] on div "€109,79" at bounding box center [698, 349] width 74 height 35
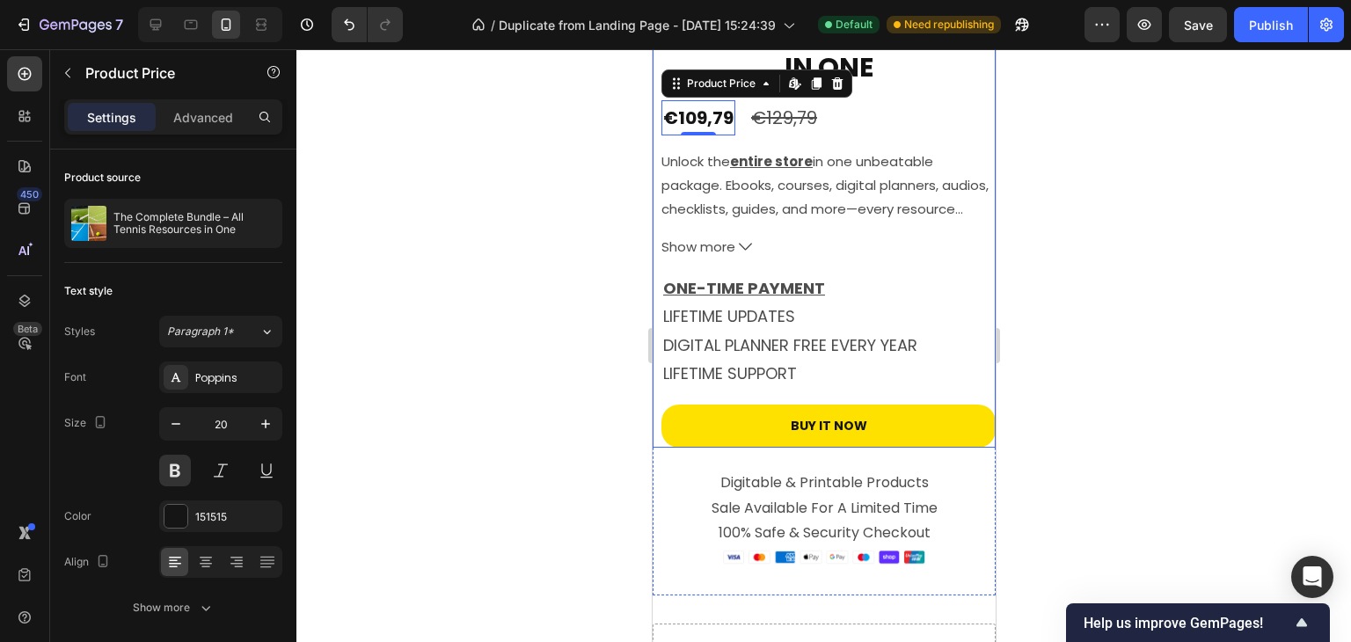
scroll to position [5189, 0]
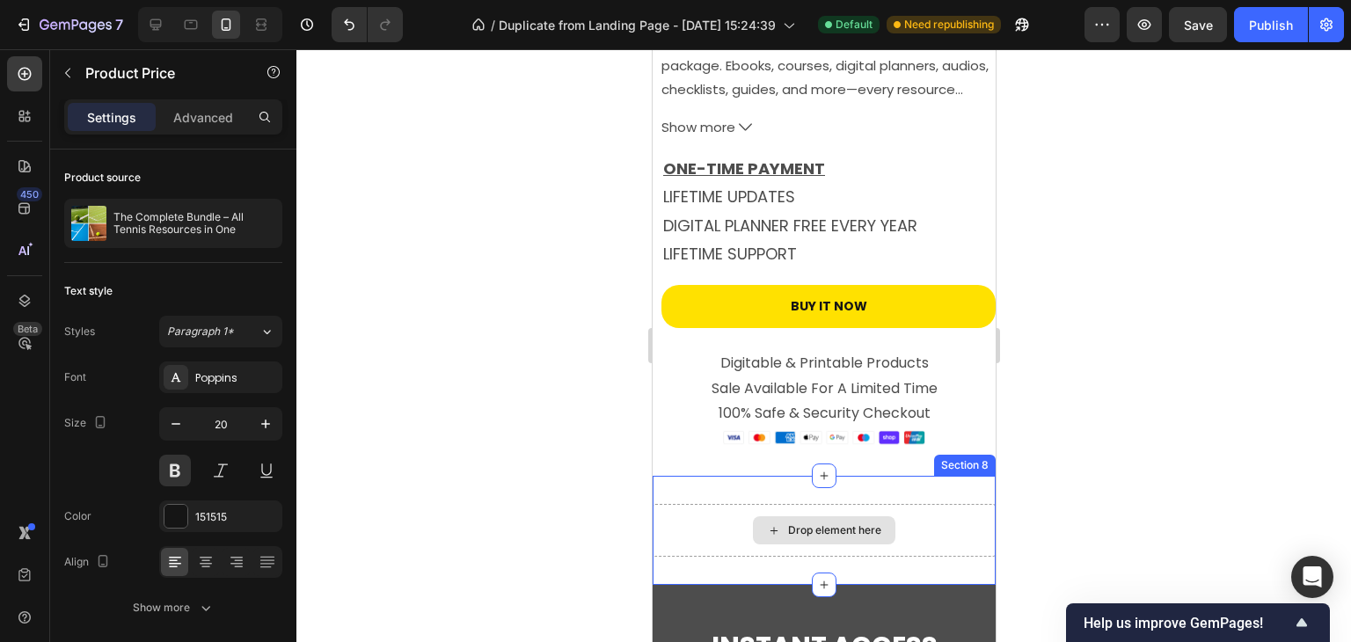
click at [933, 515] on div "Drop element here" at bounding box center [823, 530] width 343 height 53
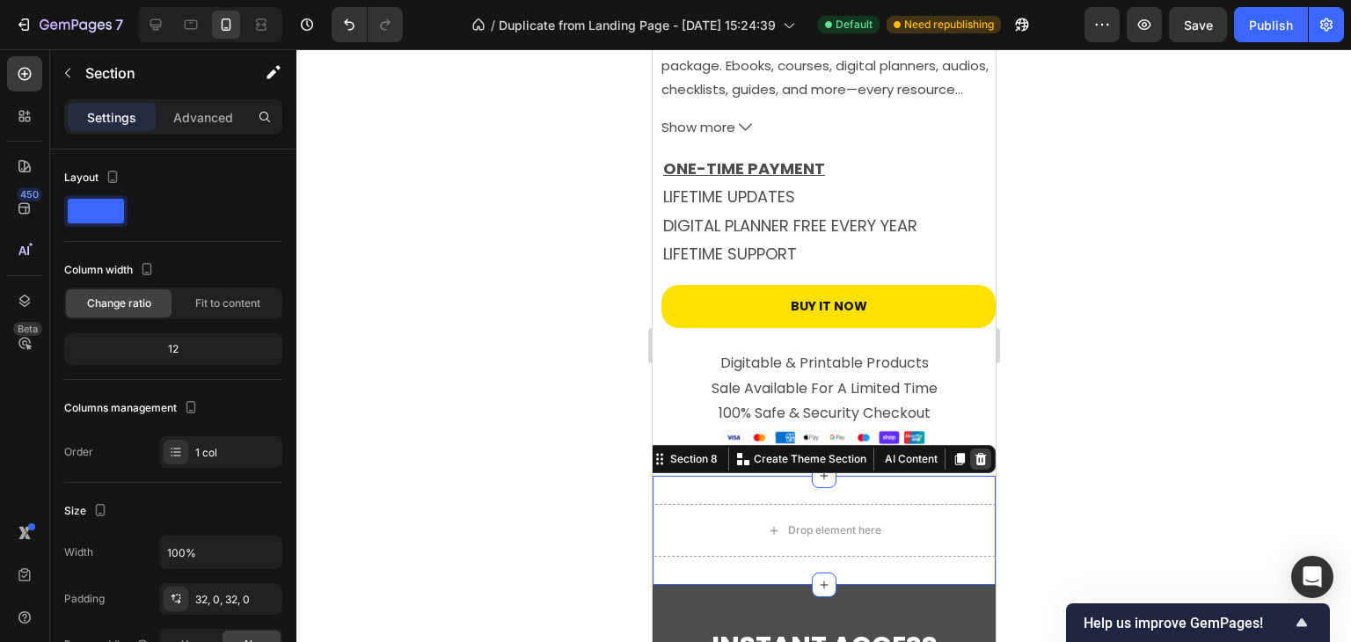
click at [975, 453] on icon at bounding box center [980, 459] width 11 height 12
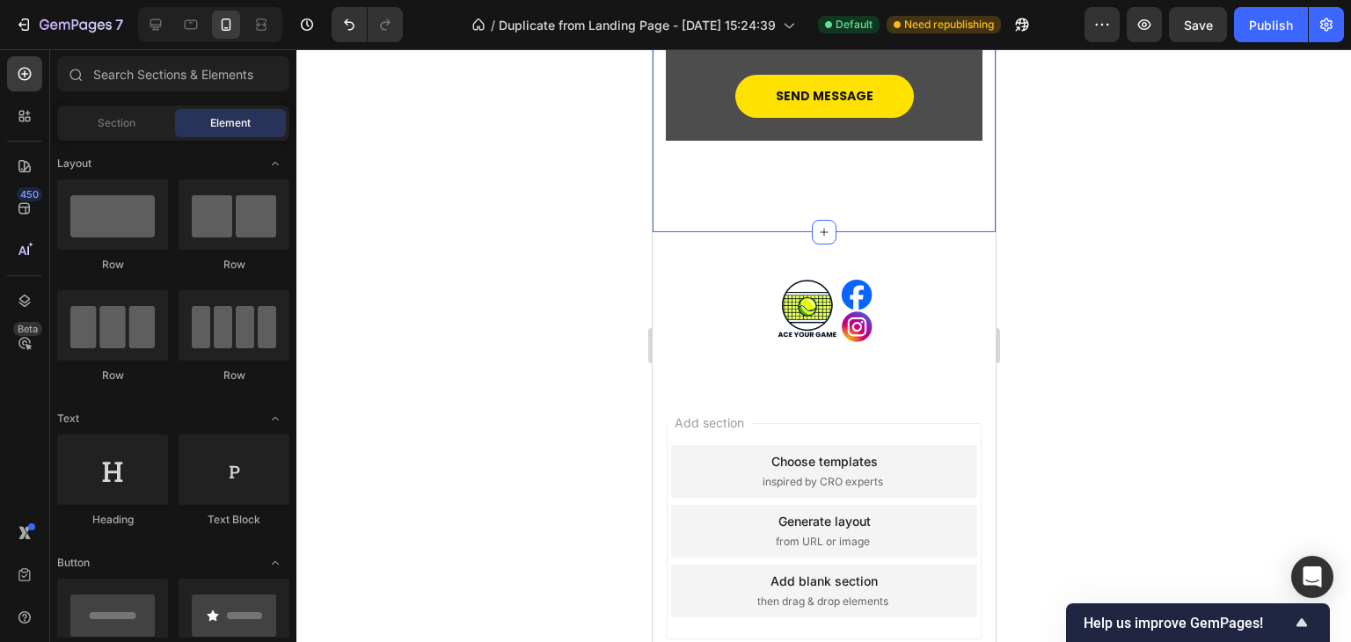
scroll to position [7388, 0]
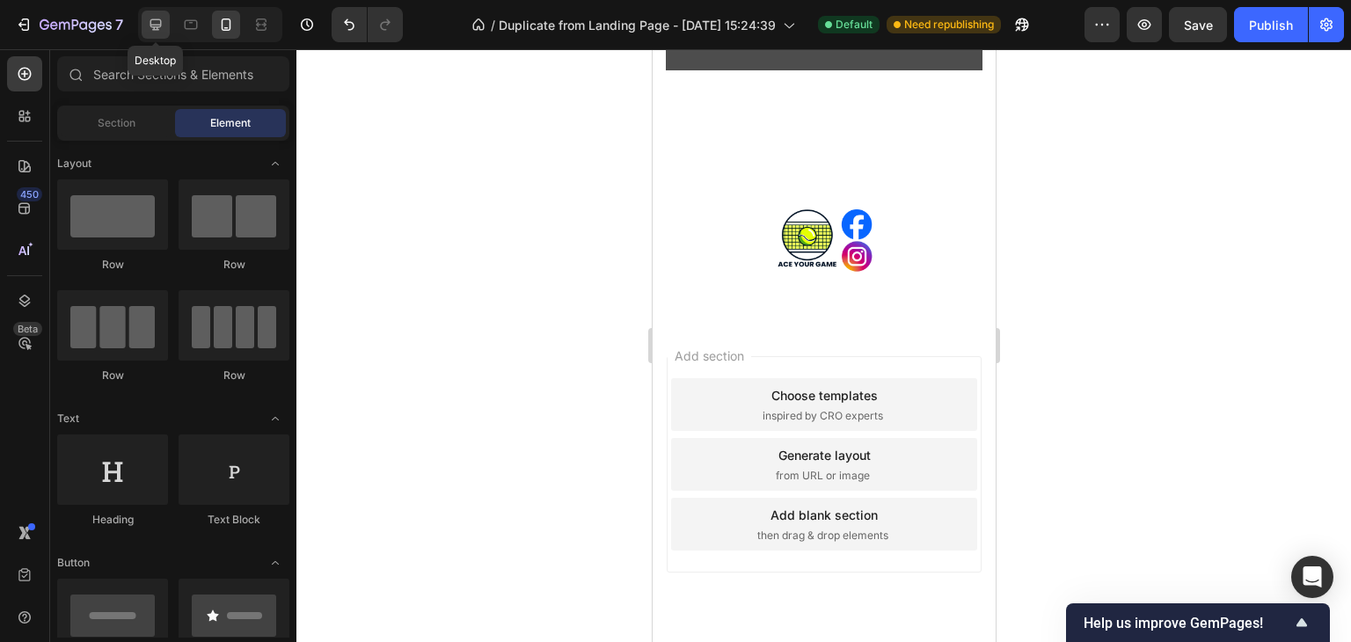
click at [162, 24] on icon at bounding box center [156, 25] width 18 height 18
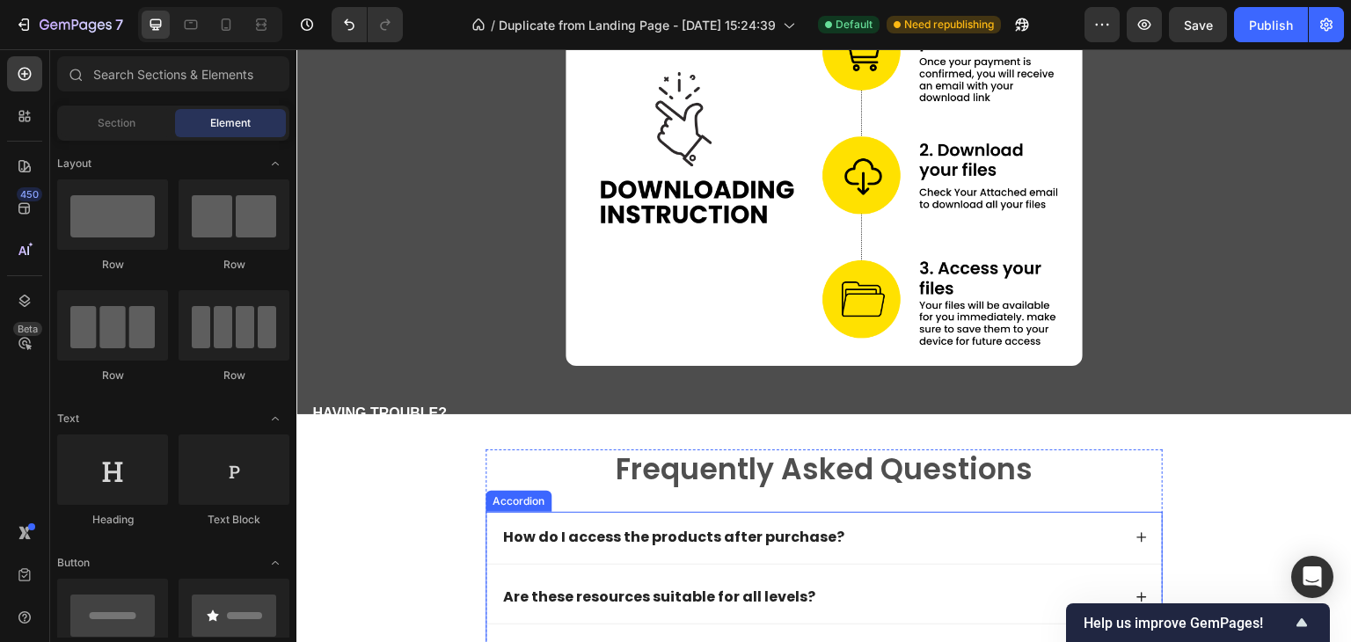
scroll to position [5893, 0]
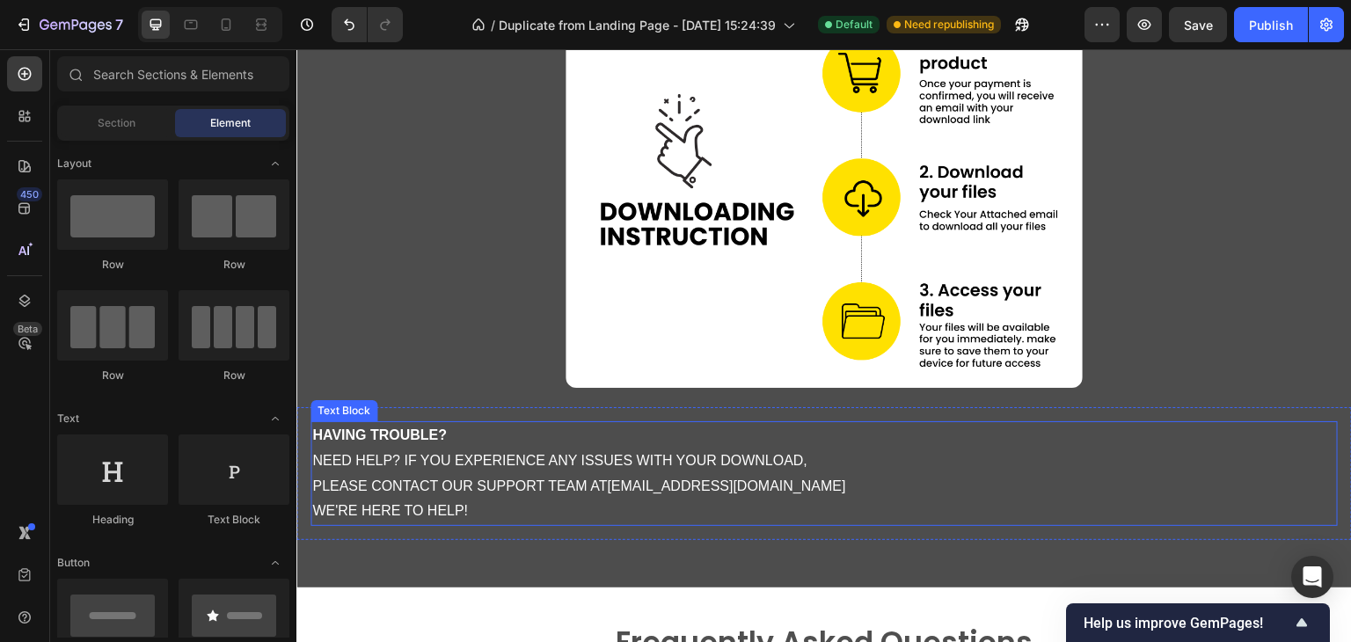
click at [481, 423] on p "having trouble? need help? if you experience any issues with your download, ple…" at bounding box center [824, 473] width 1024 height 101
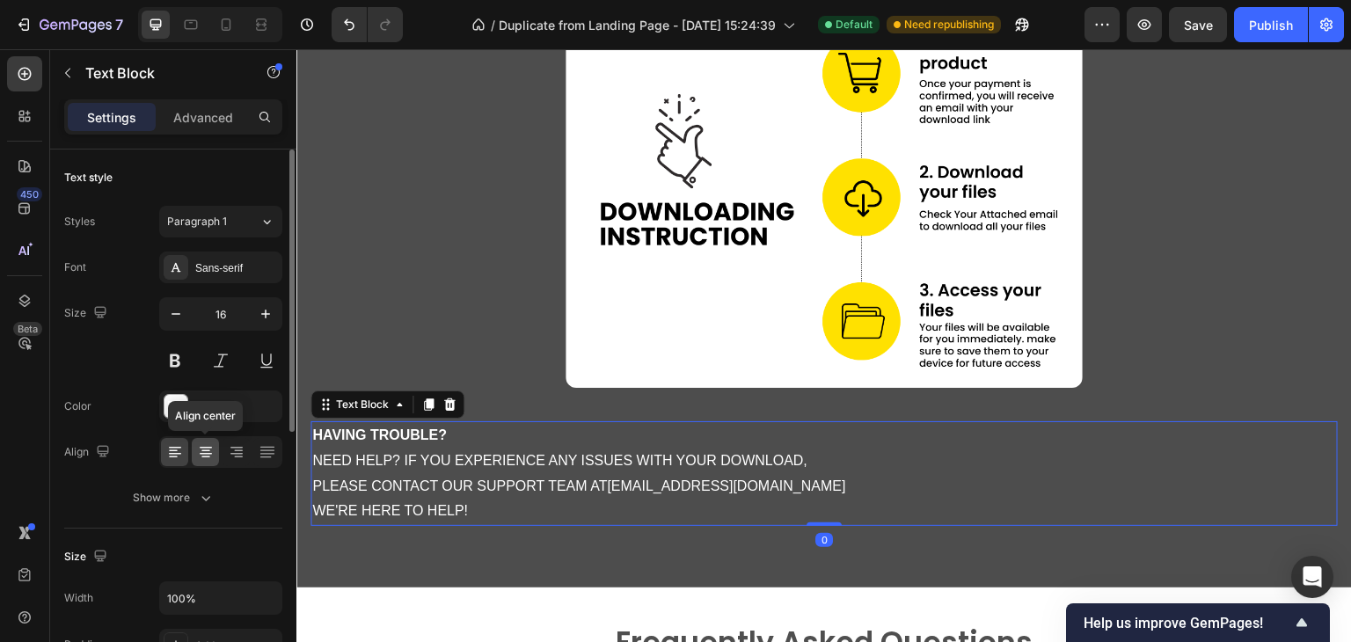
click at [201, 451] on icon at bounding box center [206, 452] width 18 height 18
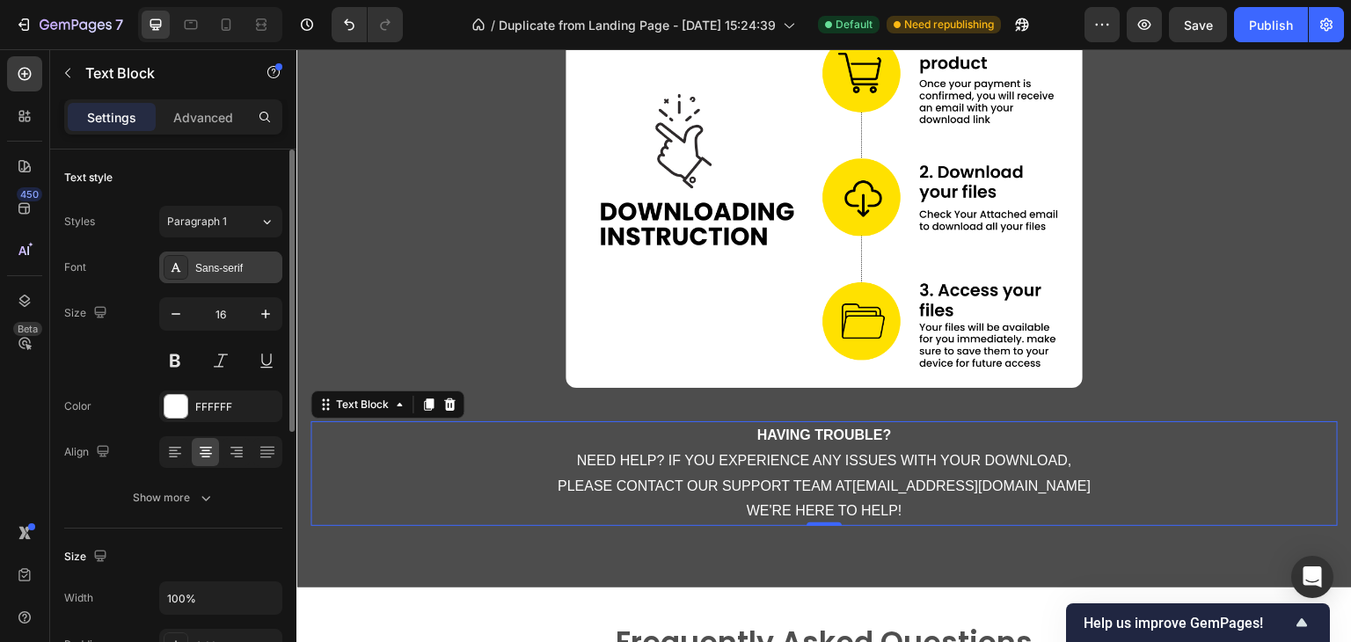
click at [238, 265] on div "Sans-serif" at bounding box center [236, 268] width 83 height 16
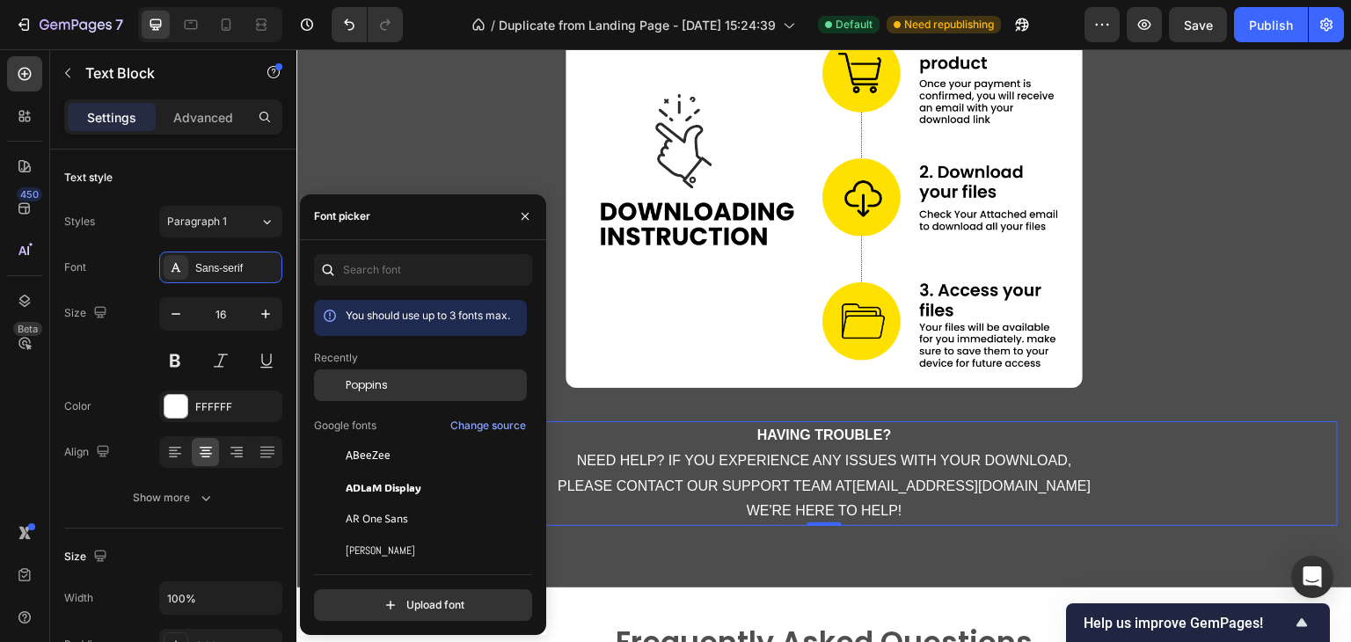
click at [376, 388] on span "Poppins" at bounding box center [367, 385] width 42 height 16
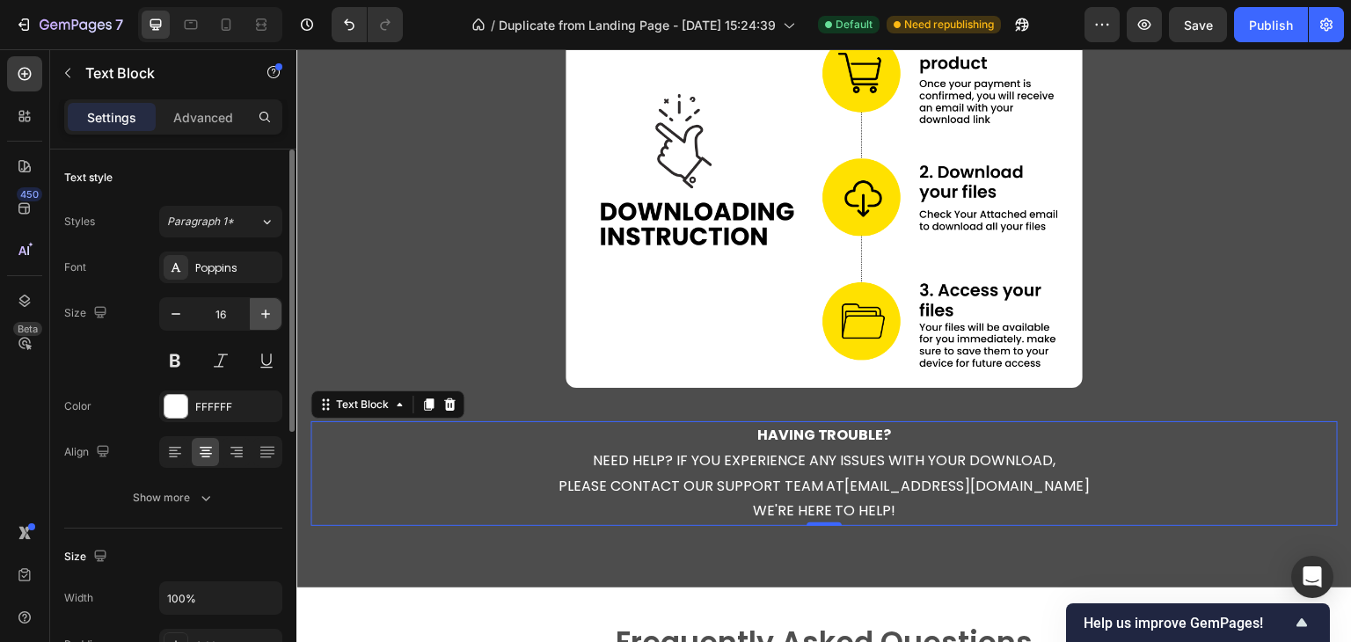
click at [260, 312] on icon "button" at bounding box center [266, 314] width 18 height 18
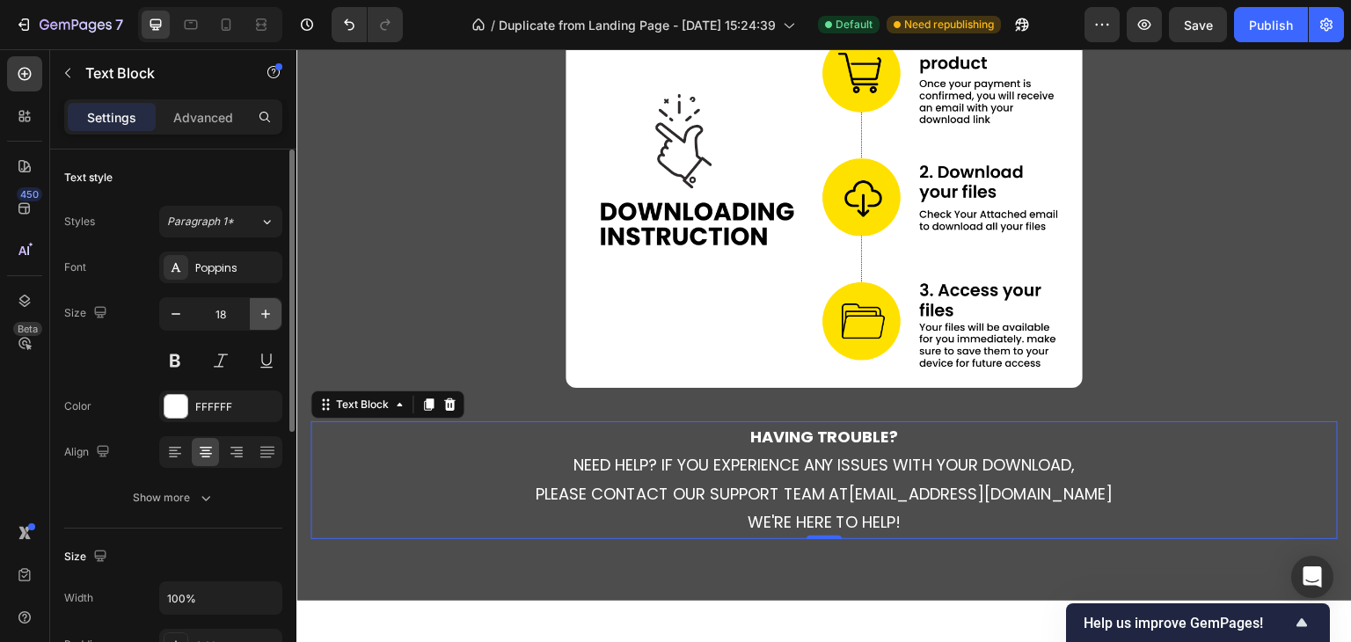
click at [260, 312] on icon "button" at bounding box center [266, 314] width 18 height 18
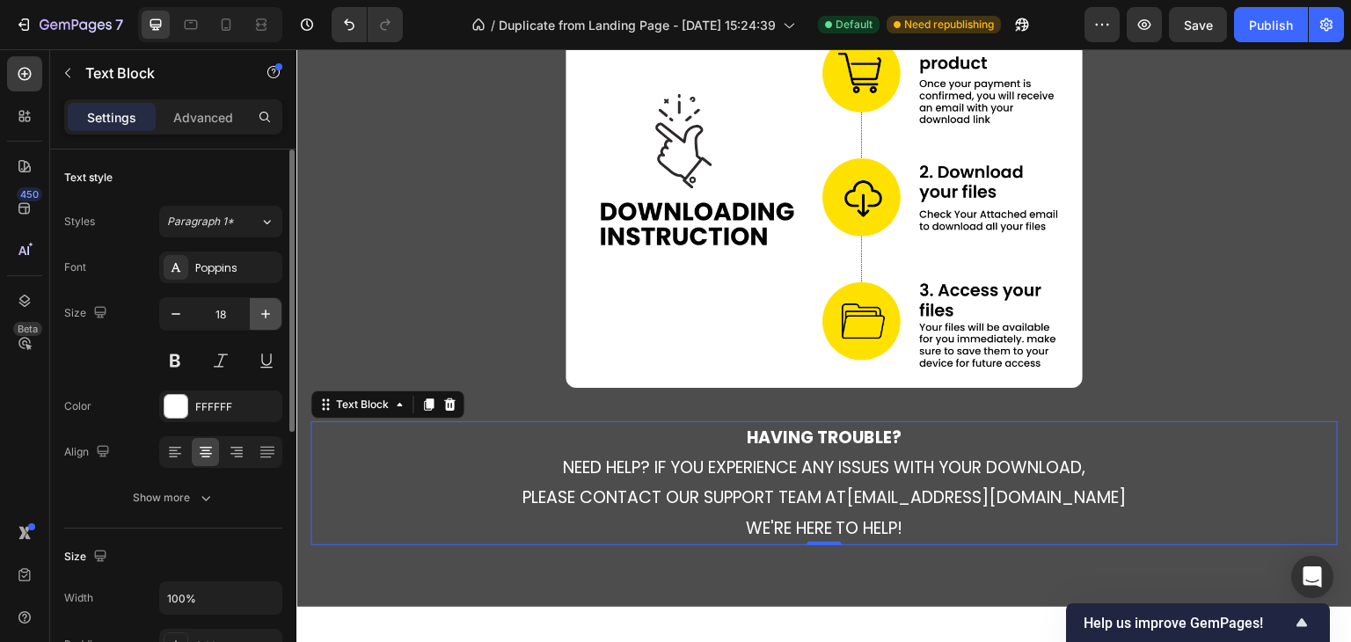
type input "19"
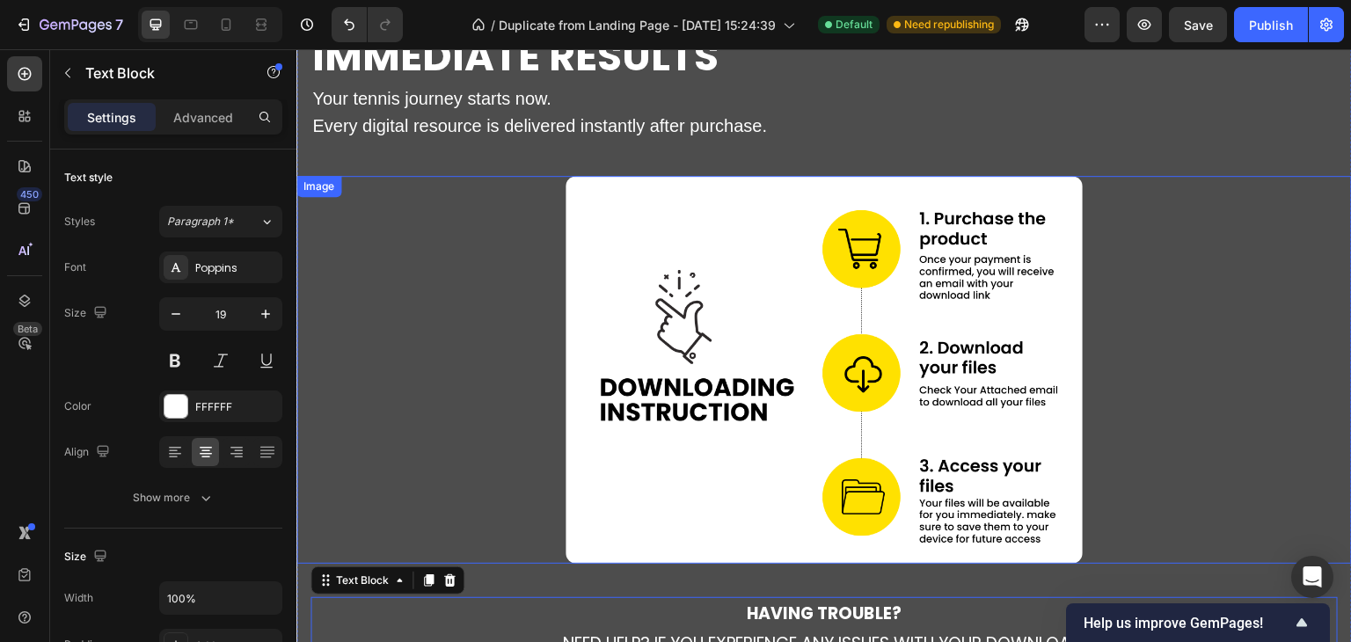
scroll to position [5647, 0]
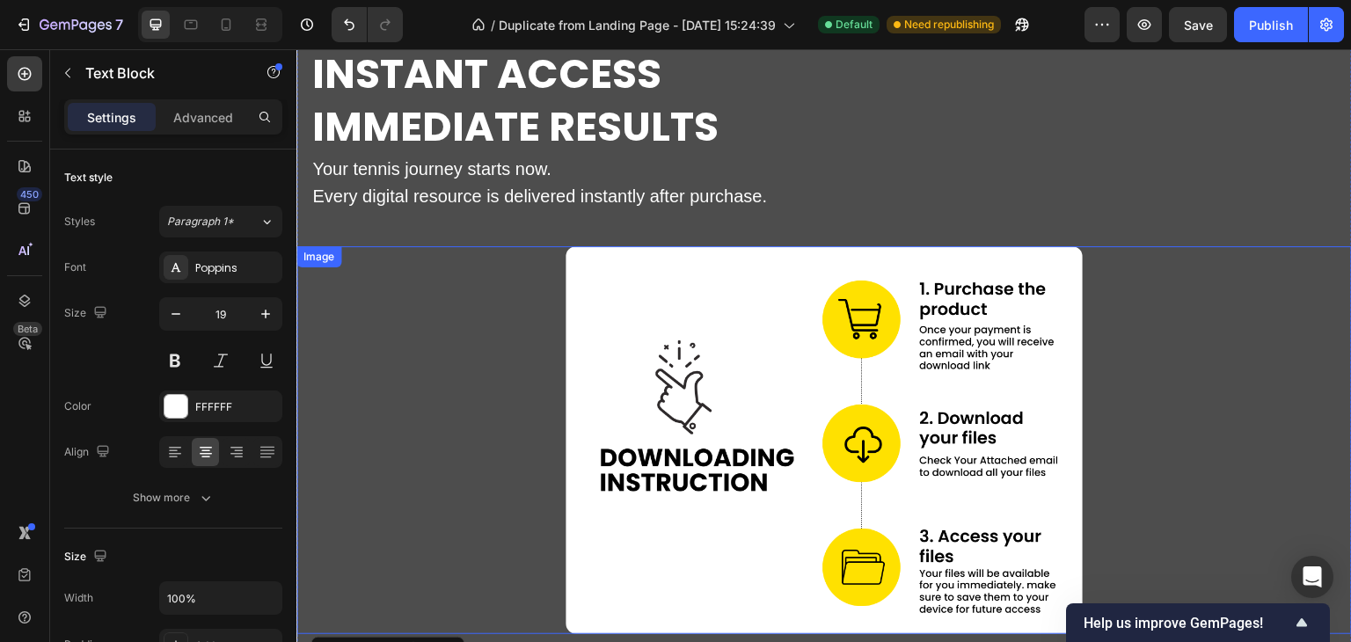
click at [515, 179] on span "Your tennis journey starts now." at bounding box center [431, 168] width 239 height 19
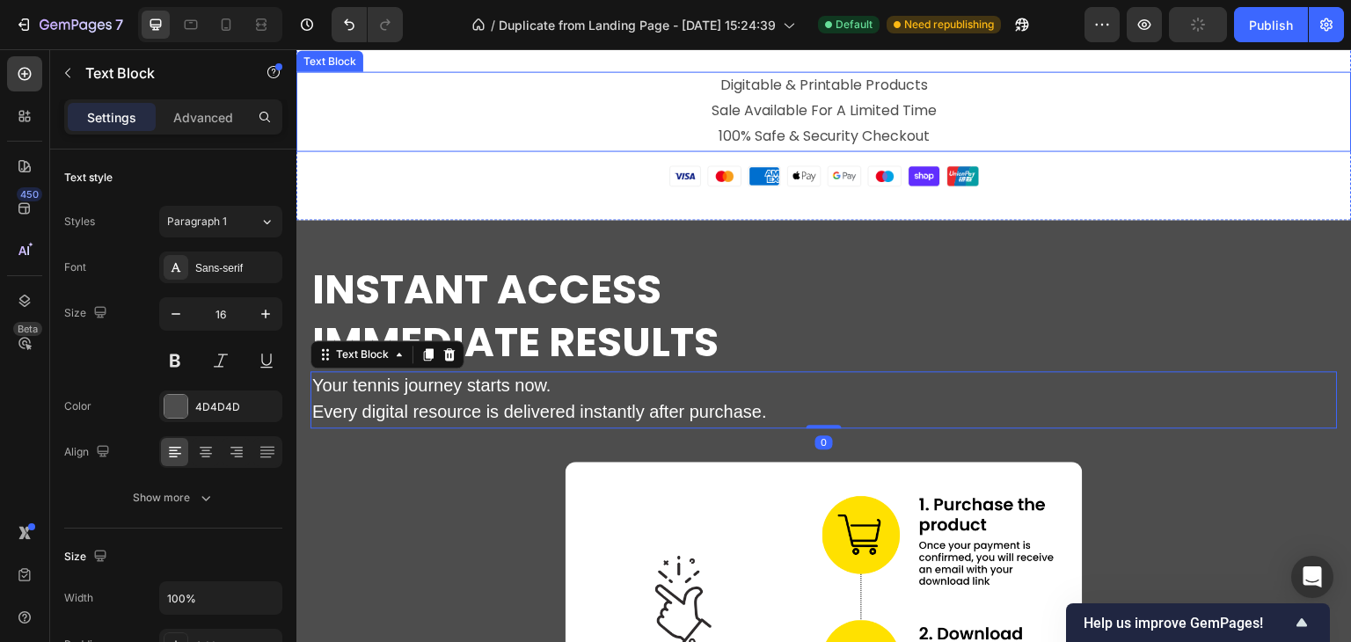
scroll to position [5453, 0]
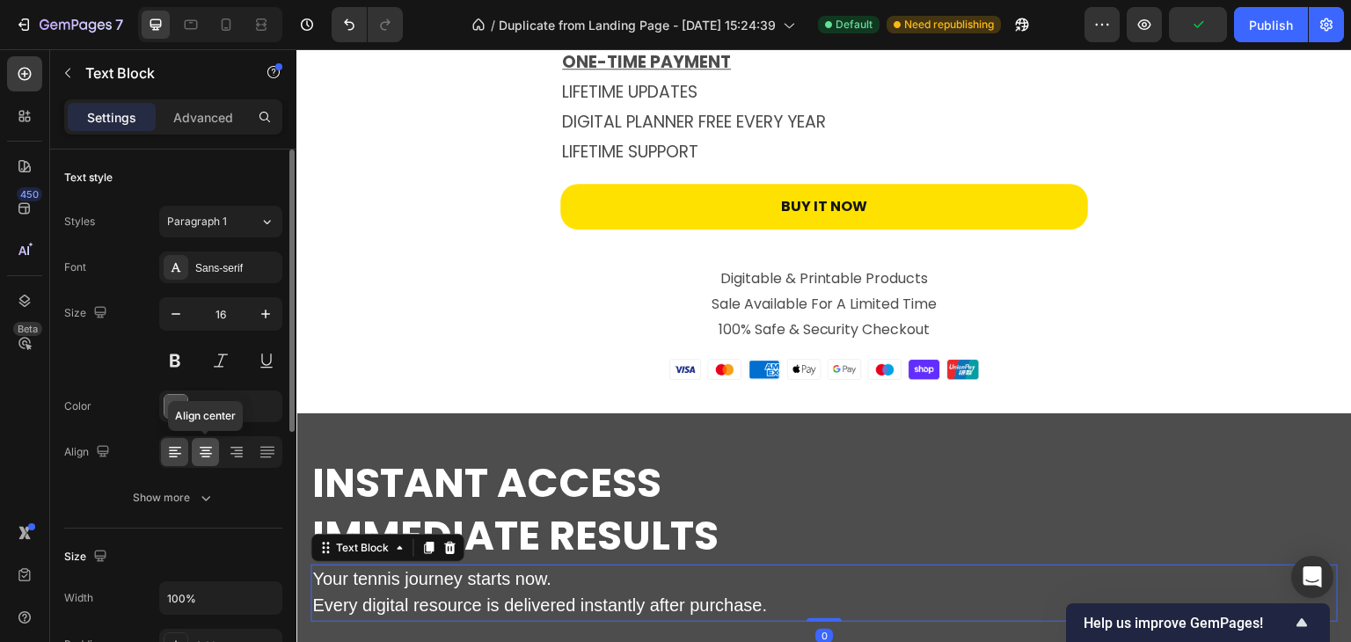
click at [201, 451] on icon at bounding box center [206, 452] width 18 height 18
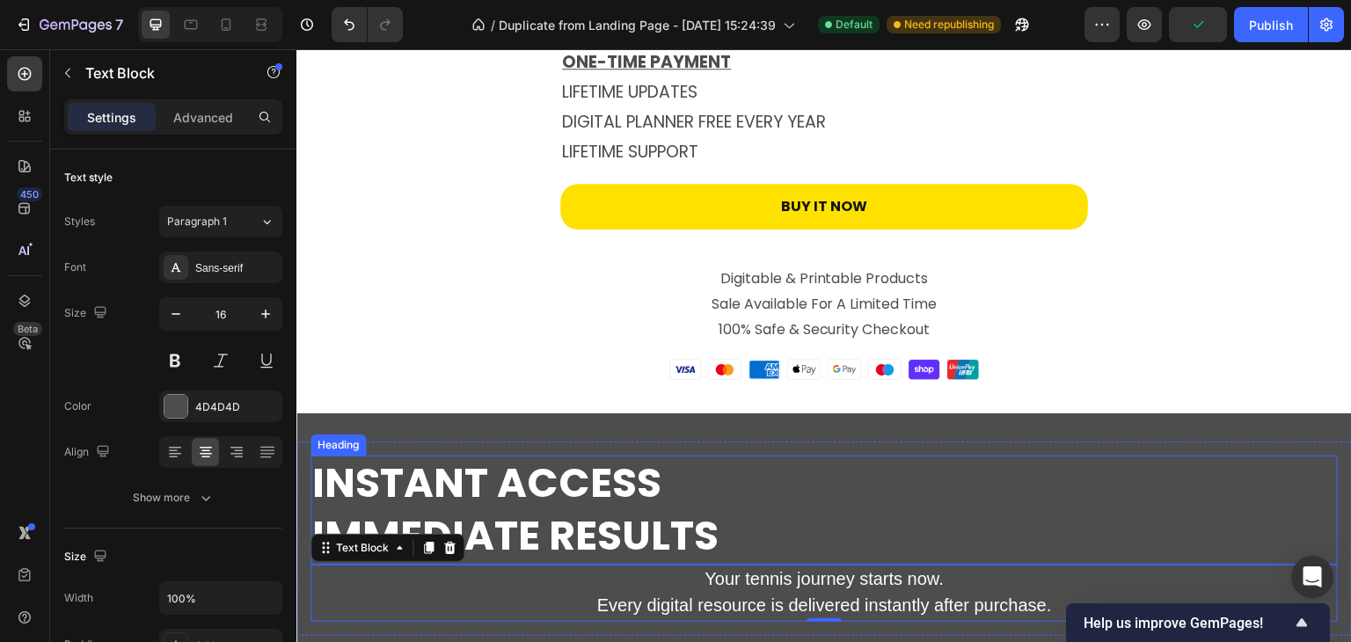
click at [529, 481] on strong "Instant Access" at bounding box center [486, 483] width 349 height 56
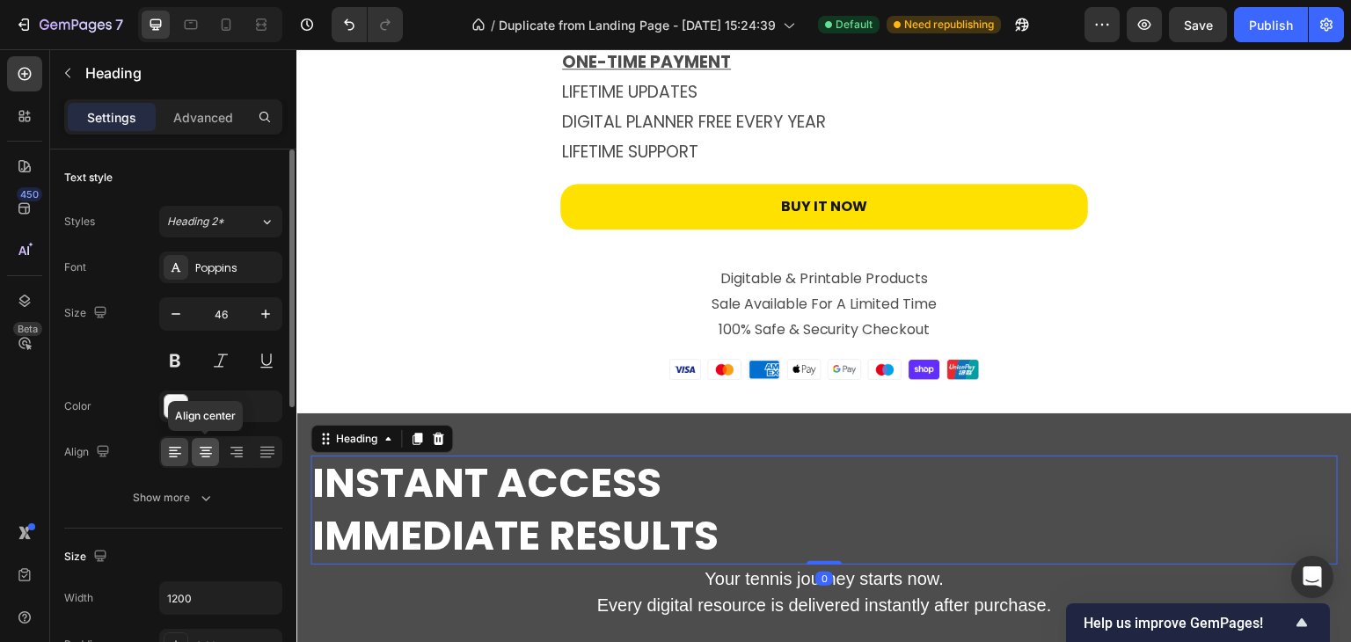
click at [211, 455] on icon at bounding box center [206, 452] width 18 height 18
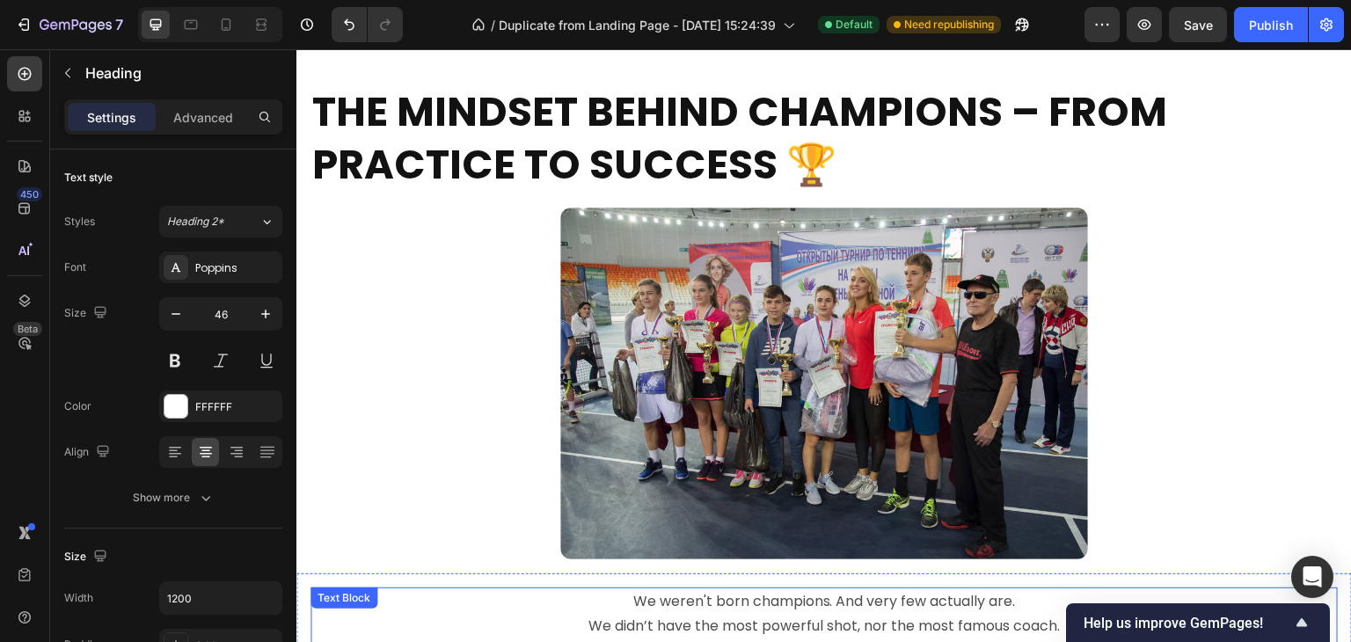
scroll to position [2865, 0]
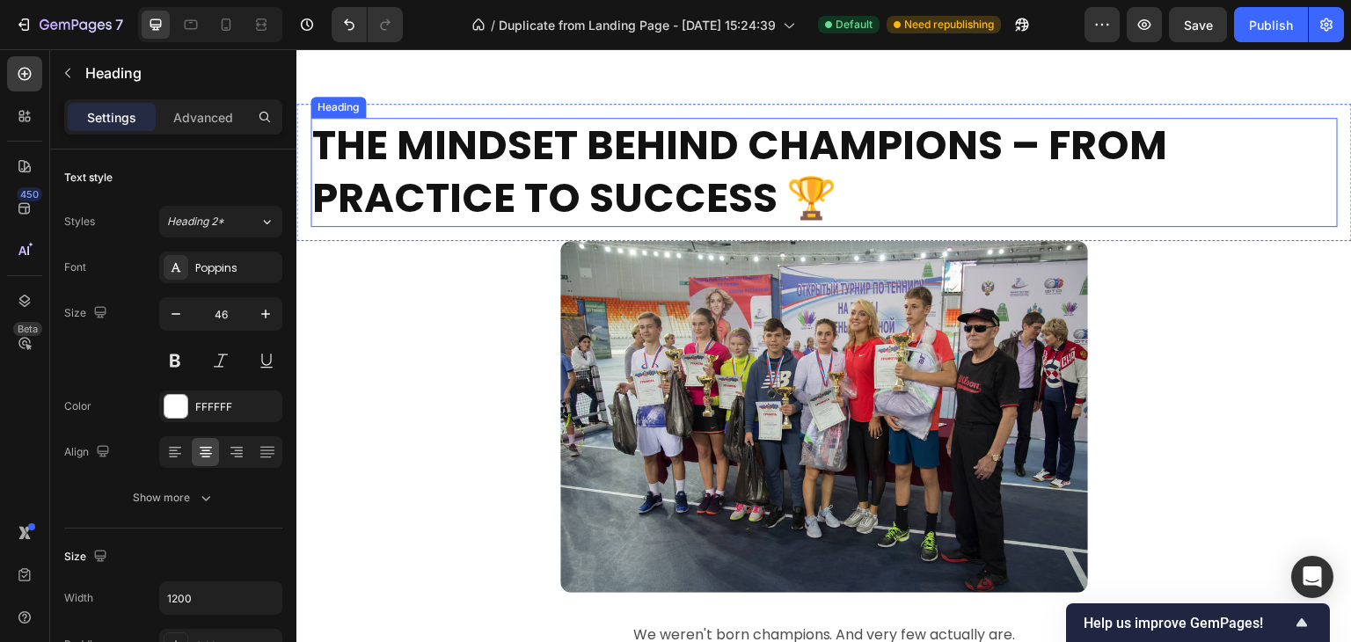
click at [675, 177] on h2 "The Mindset Behind Champions – From Practice to Success 🏆" at bounding box center [823, 172] width 1027 height 109
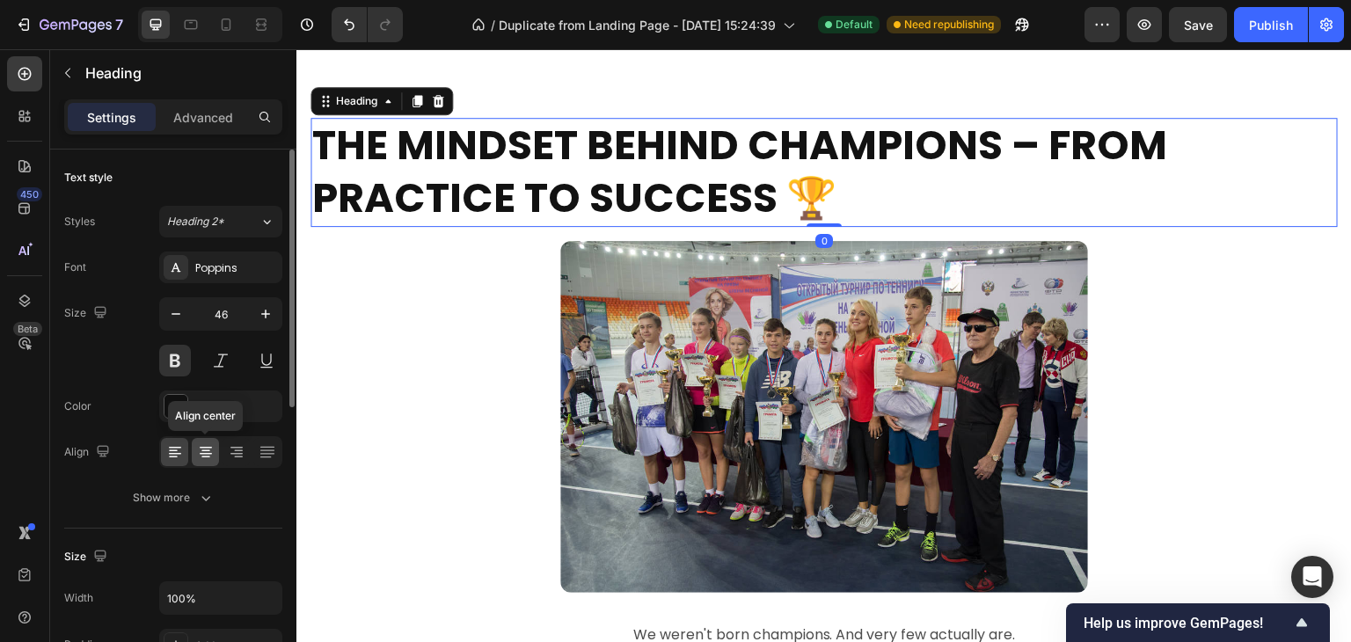
click at [203, 456] on icon at bounding box center [205, 457] width 9 height 2
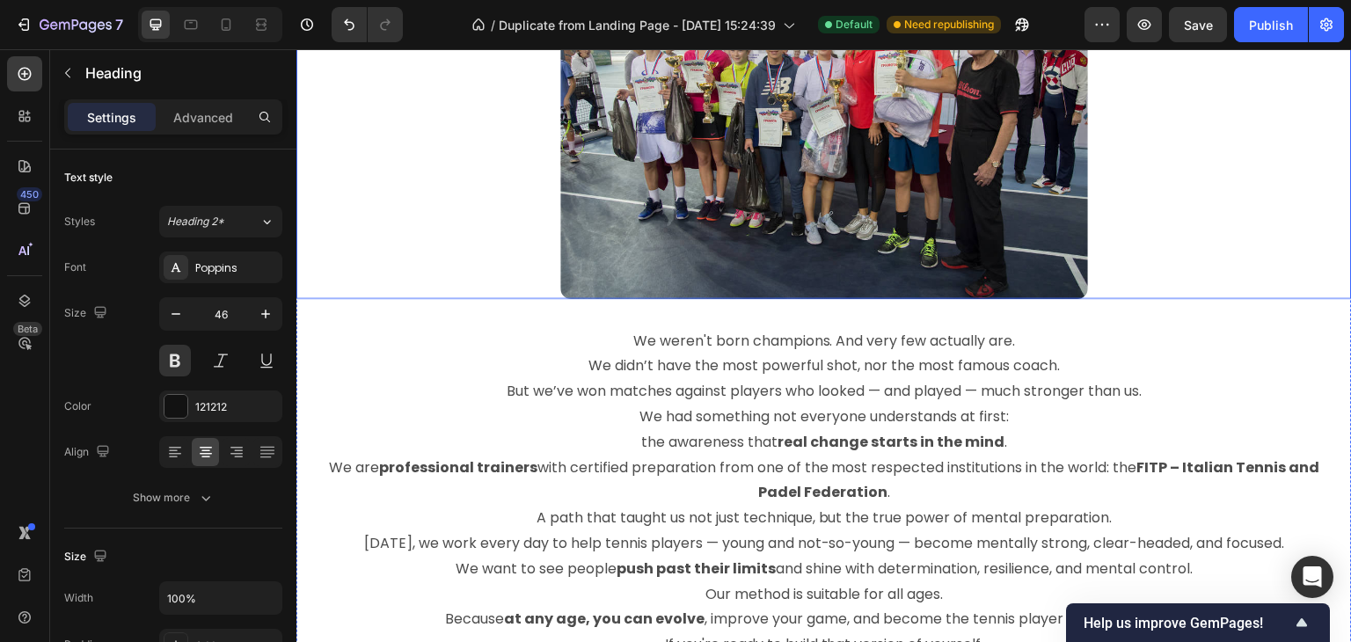
scroll to position [3217, 0]
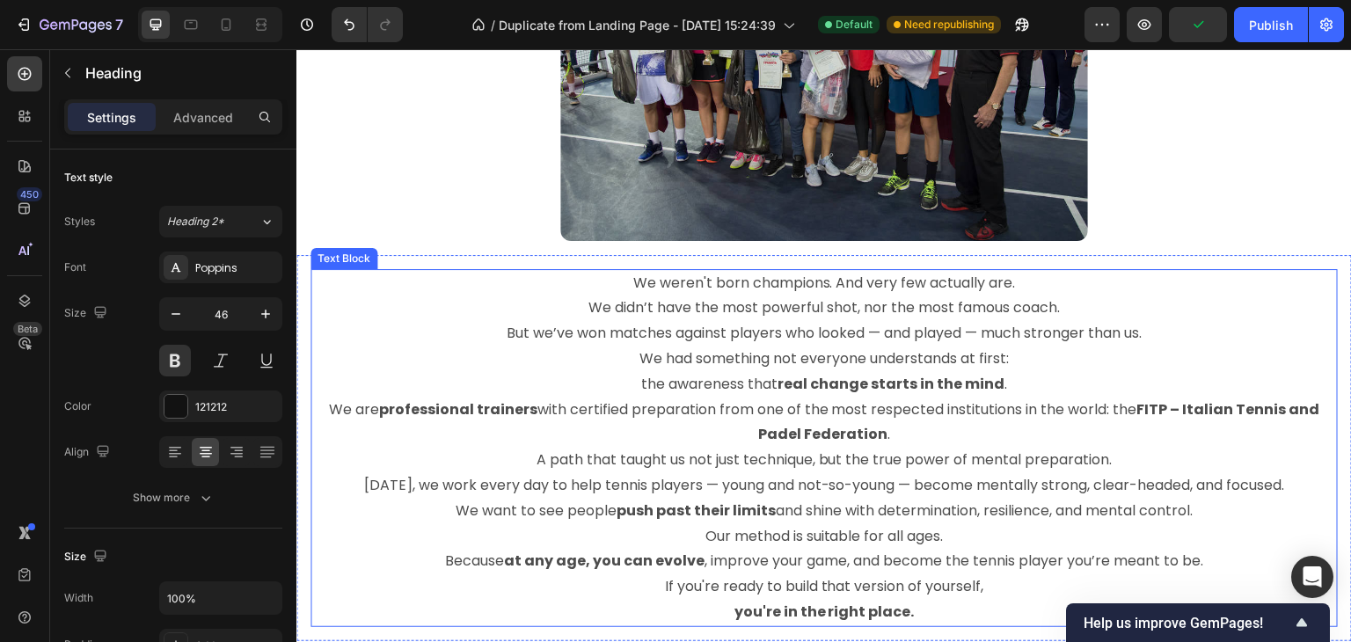
click at [779, 327] on p "We weren't born champions. And very few actually are. We didn’t have the most p…" at bounding box center [824, 309] width 1024 height 76
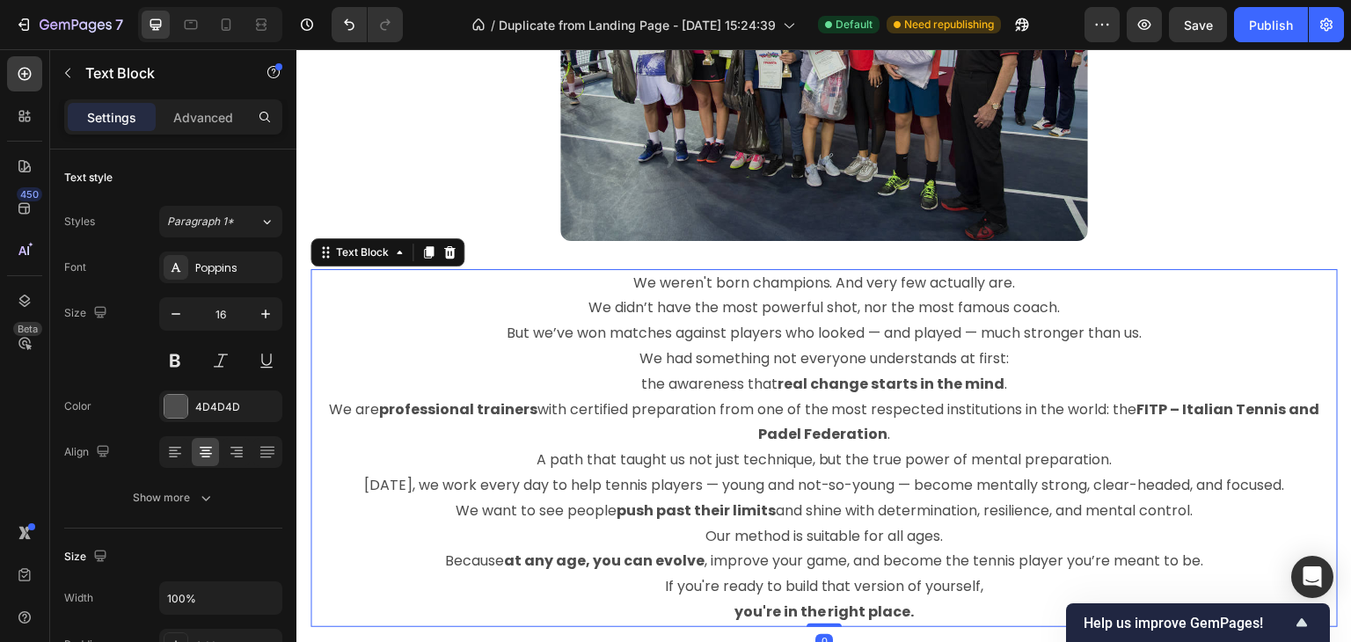
click at [779, 329] on p "We weren't born champions. And very few actually are. We didn’t have the most p…" at bounding box center [824, 309] width 1024 height 76
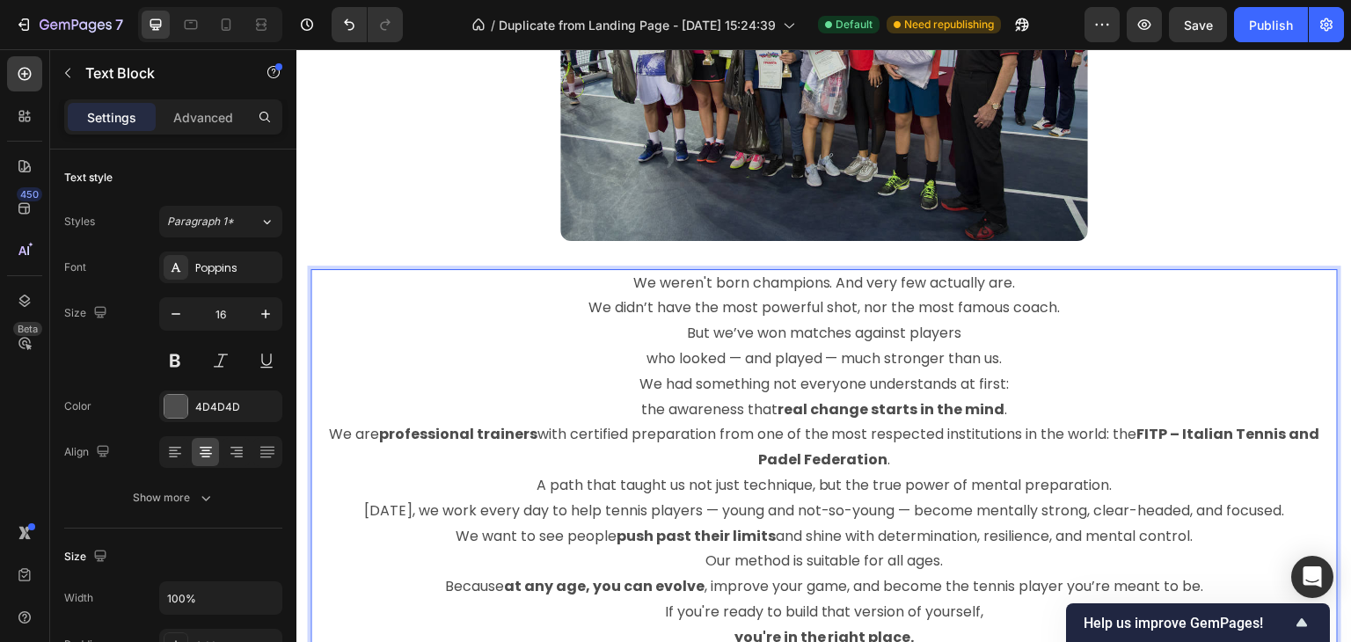
click at [945, 429] on p "We are professional trainers with certified preparation from one of the most re…" at bounding box center [824, 460] width 1024 height 76
click at [945, 431] on p "We are professional trainers with certified preparation from one of the most re…" at bounding box center [824, 460] width 1024 height 76
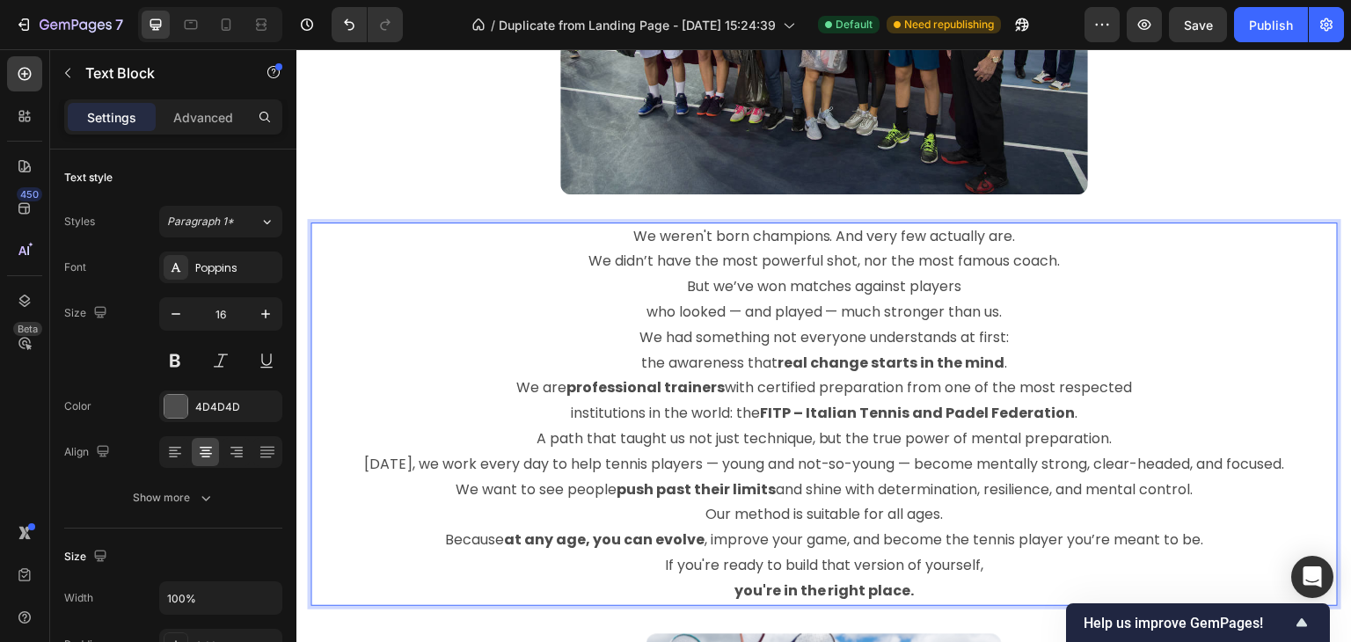
scroll to position [3305, 0]
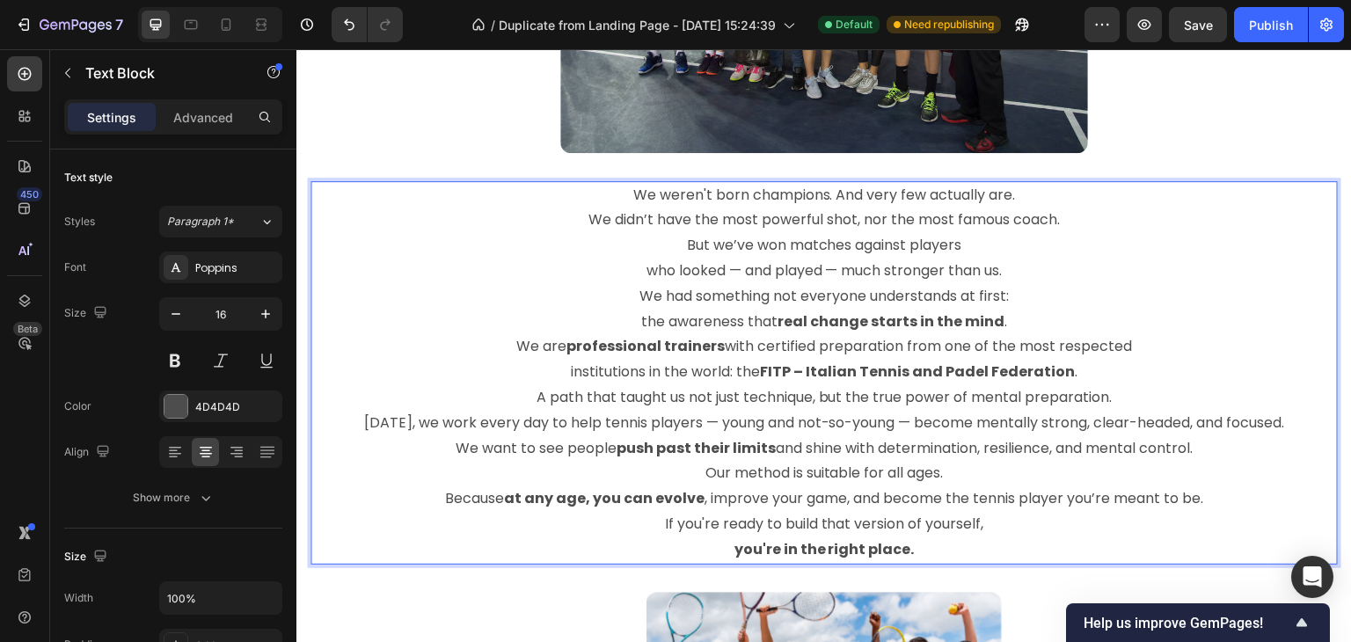
click at [710, 413] on p "Today, we work every day to help tennis players — young and not-so-young — beco…" at bounding box center [824, 436] width 1024 height 51
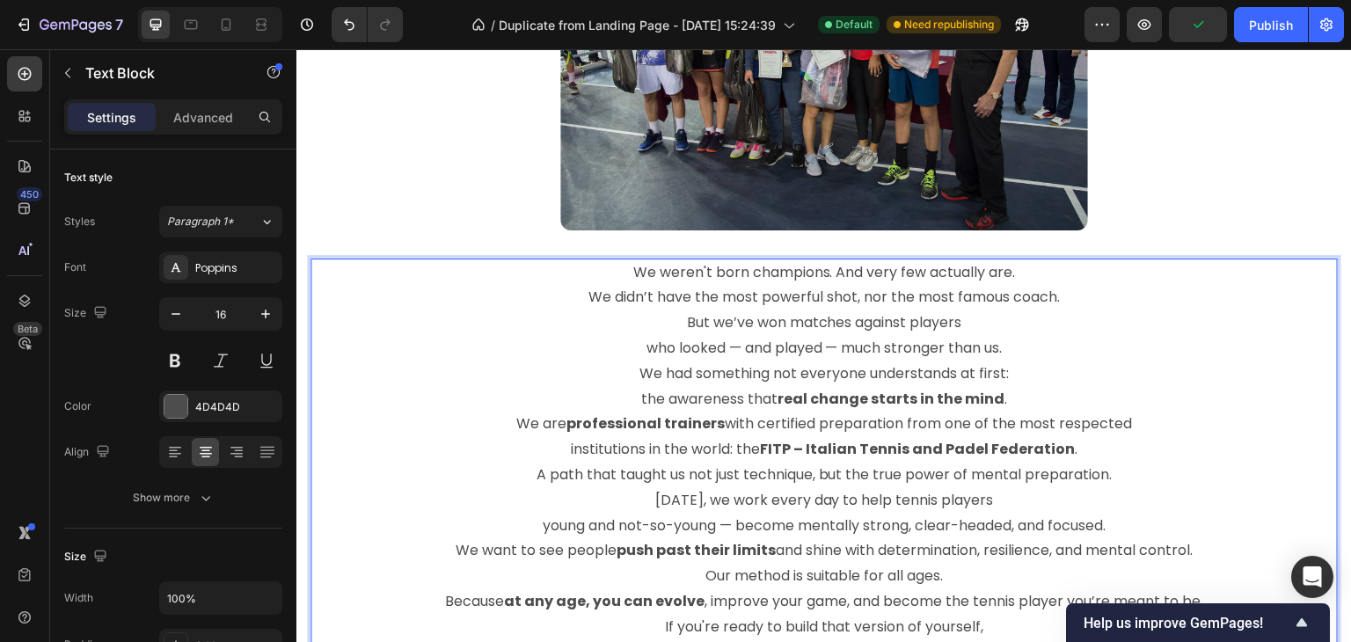
scroll to position [3217, 0]
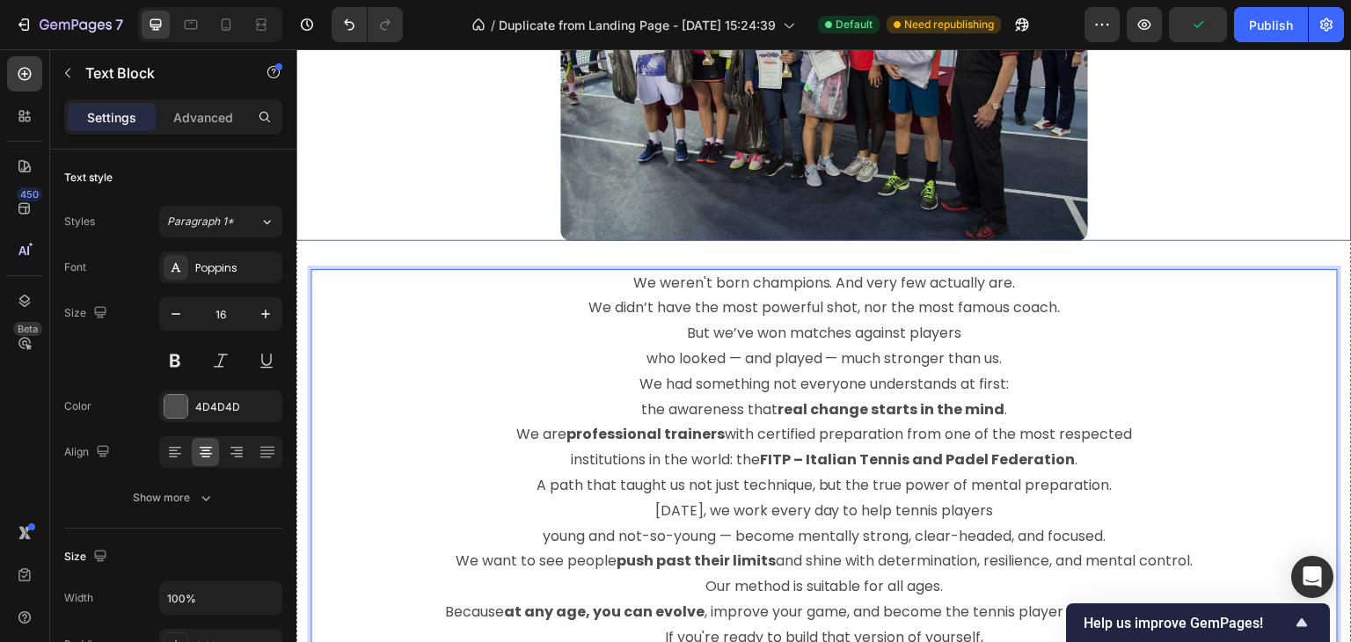
click at [1246, 191] on div at bounding box center [823, 65] width 1055 height 352
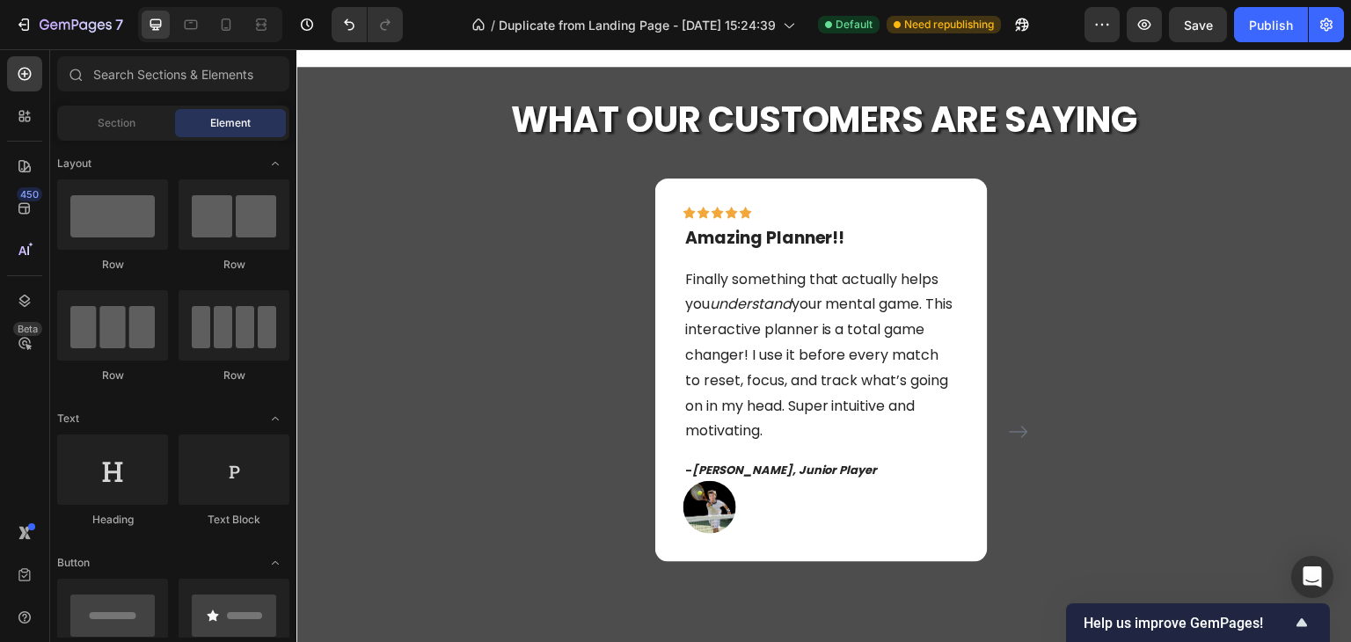
scroll to position [1809, 0]
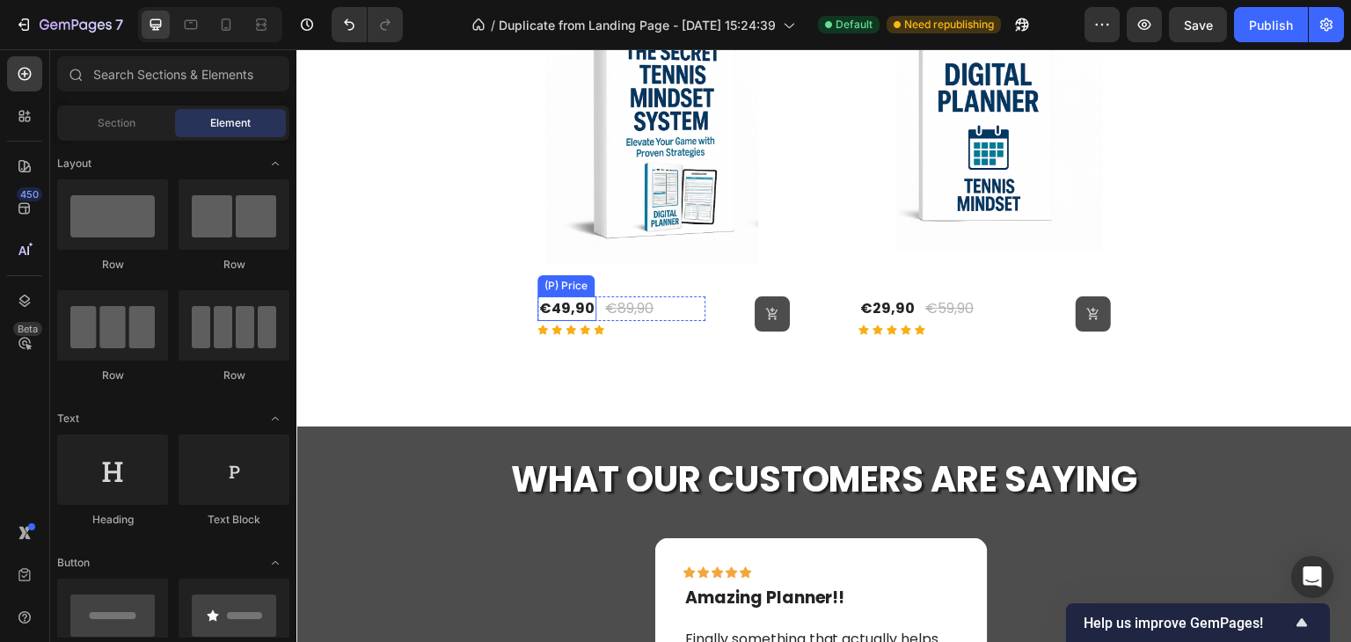
click at [542, 305] on div "€49,90" at bounding box center [566, 308] width 59 height 25
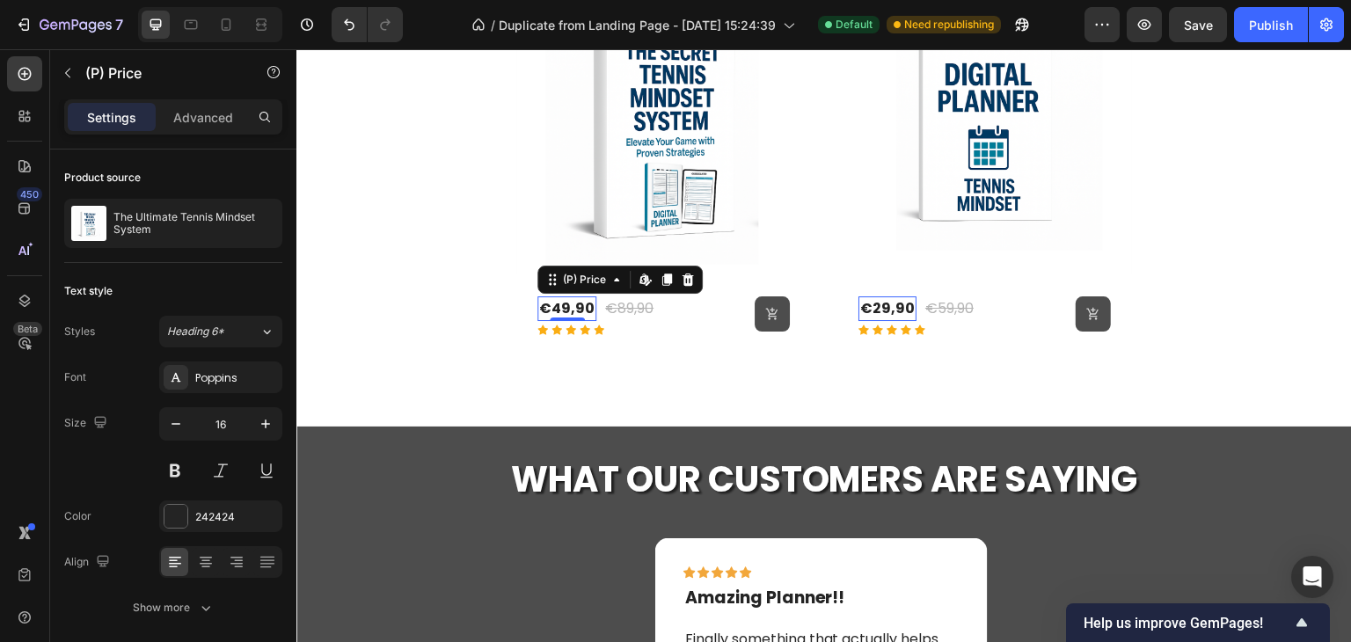
click at [260, 427] on icon "button" at bounding box center [266, 424] width 18 height 18
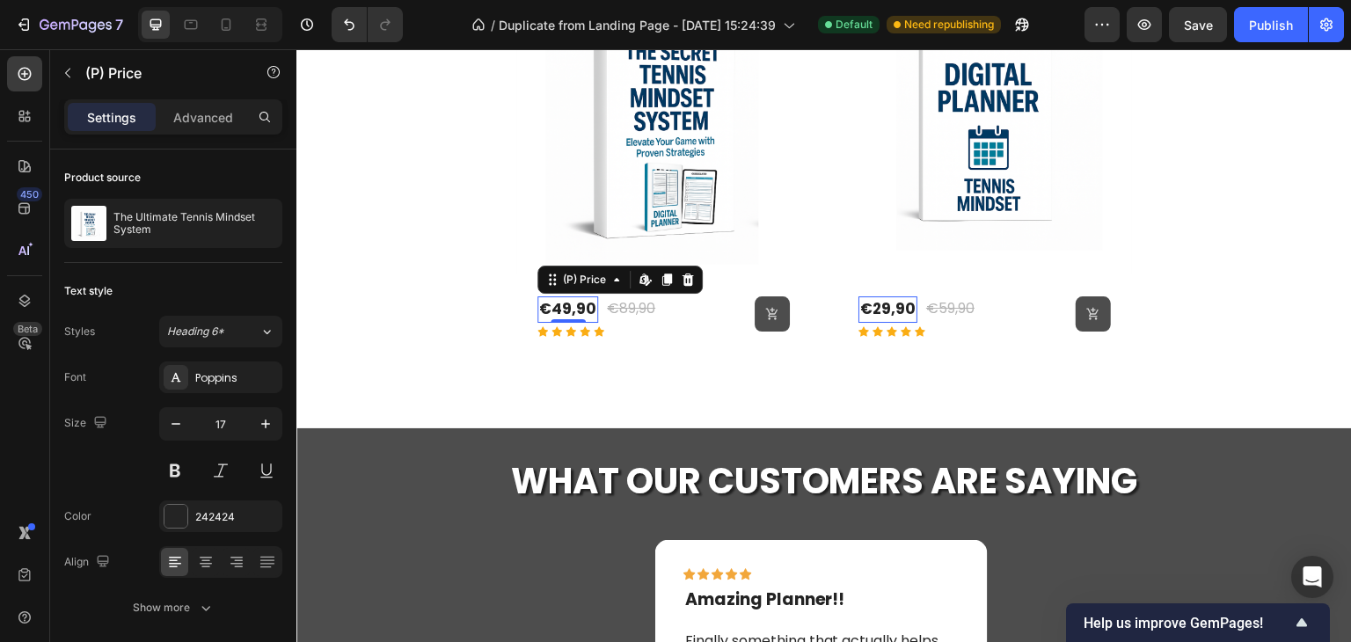
click at [260, 427] on icon "button" at bounding box center [266, 424] width 18 height 18
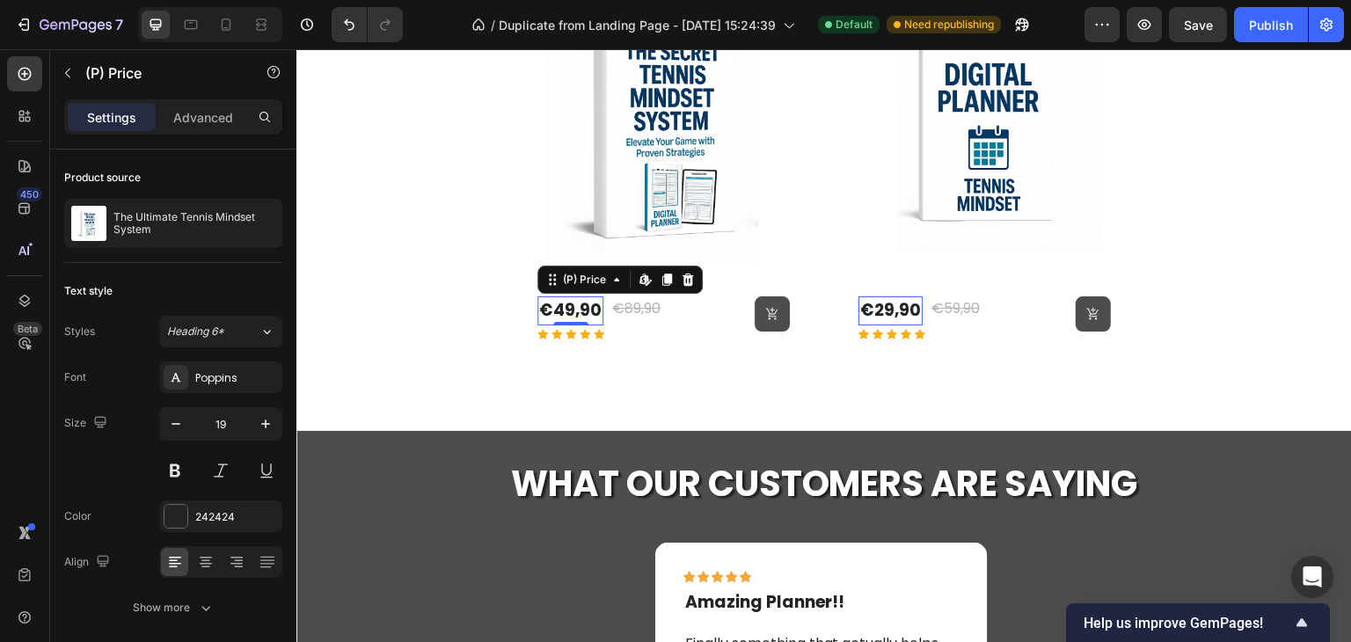
click at [260, 427] on icon "button" at bounding box center [266, 424] width 18 height 18
type input "20"
click at [641, 307] on div "€89,90" at bounding box center [639, 308] width 52 height 25
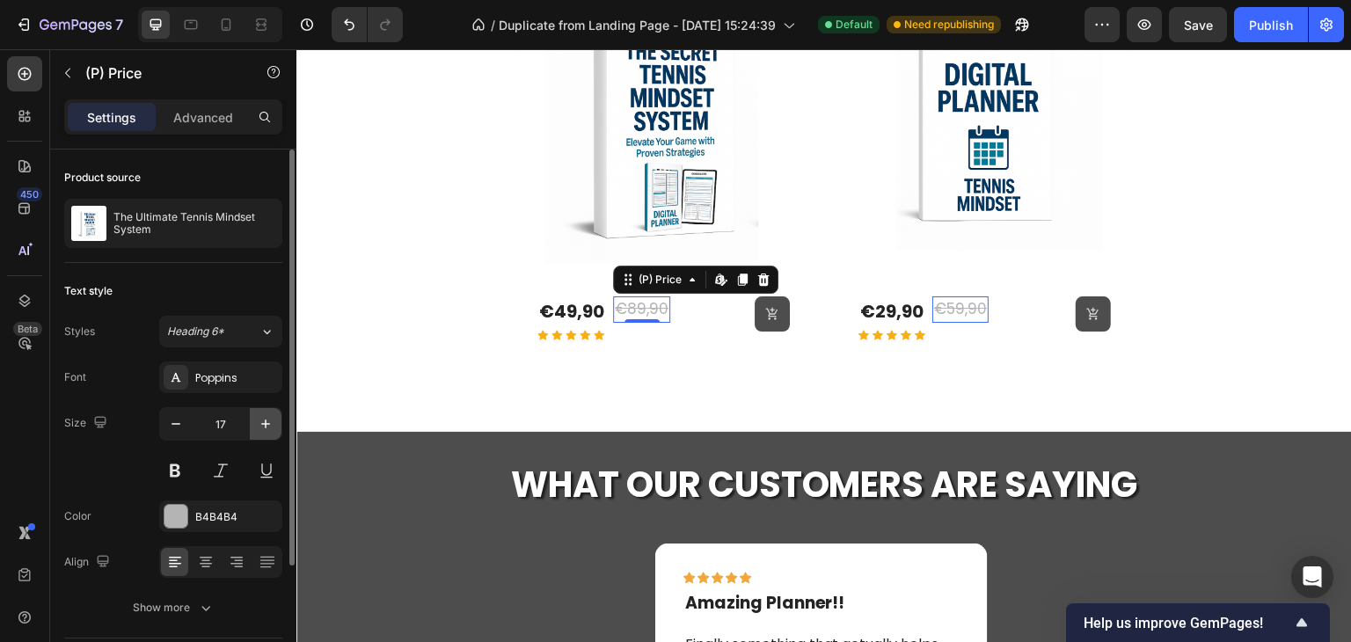
click at [266, 428] on icon "button" at bounding box center [266, 424] width 18 height 18
type input "20"
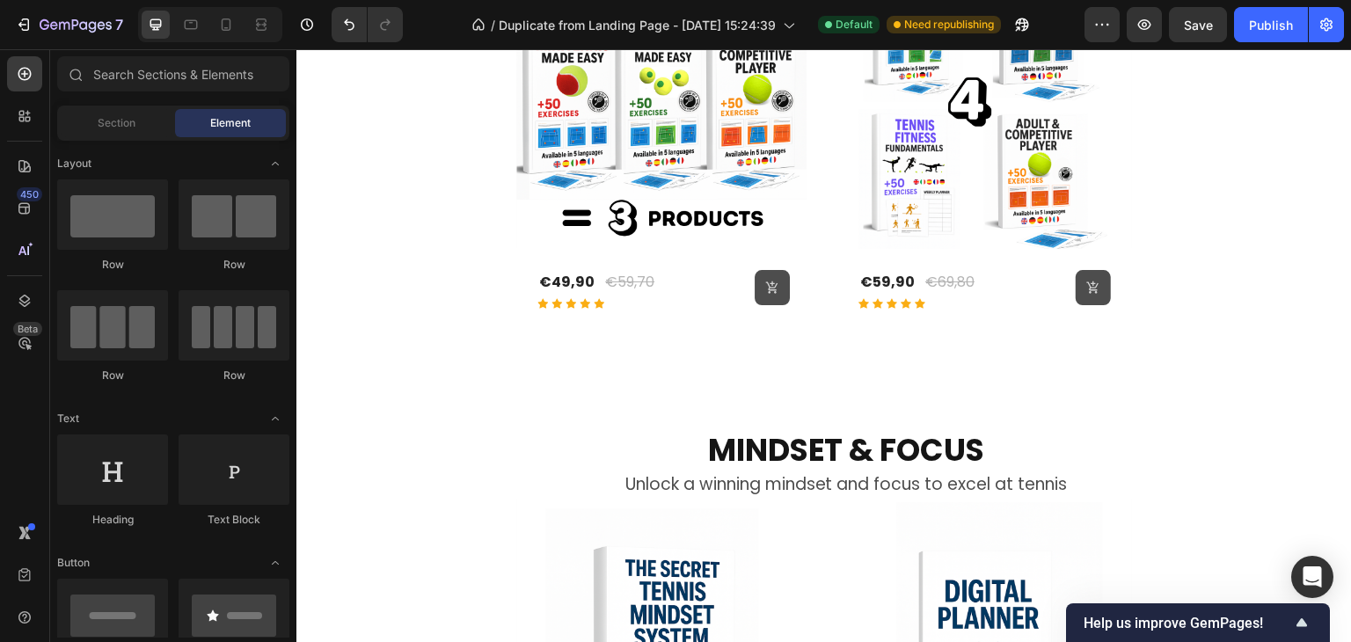
scroll to position [1281, 0]
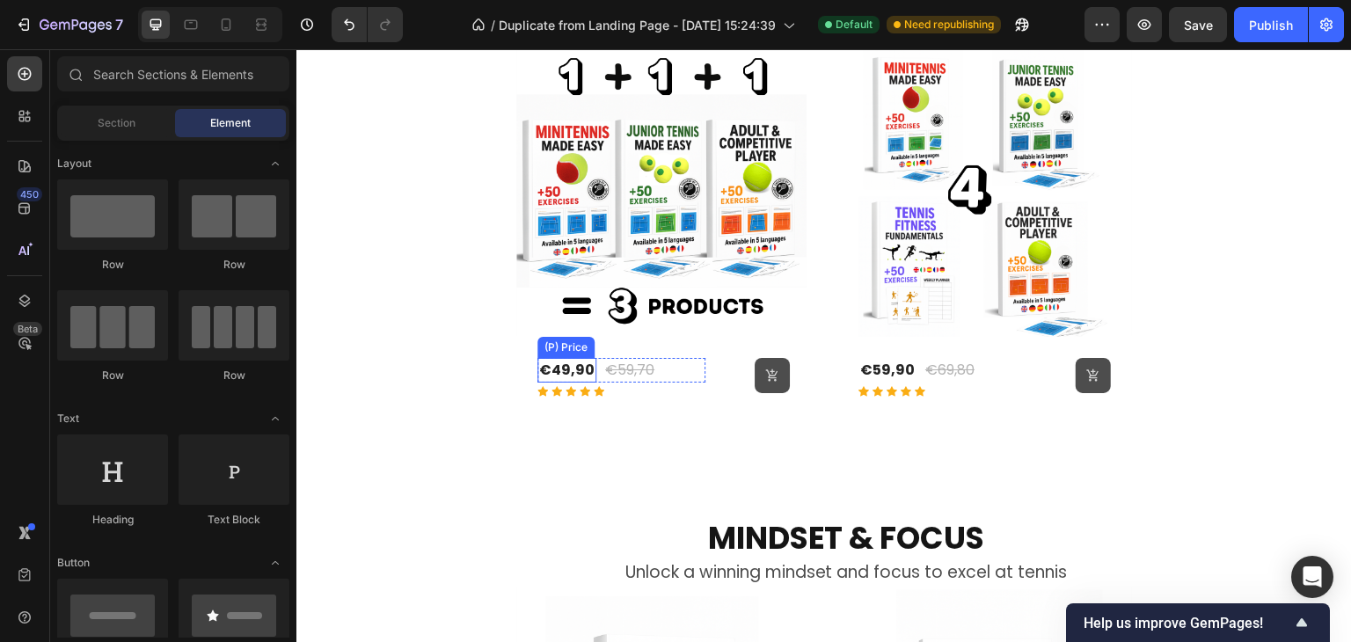
drag, startPoint x: 563, startPoint y: 477, endPoint x: 585, endPoint y: 371, distance: 107.8
click at [581, 372] on div "€49,90" at bounding box center [566, 370] width 59 height 25
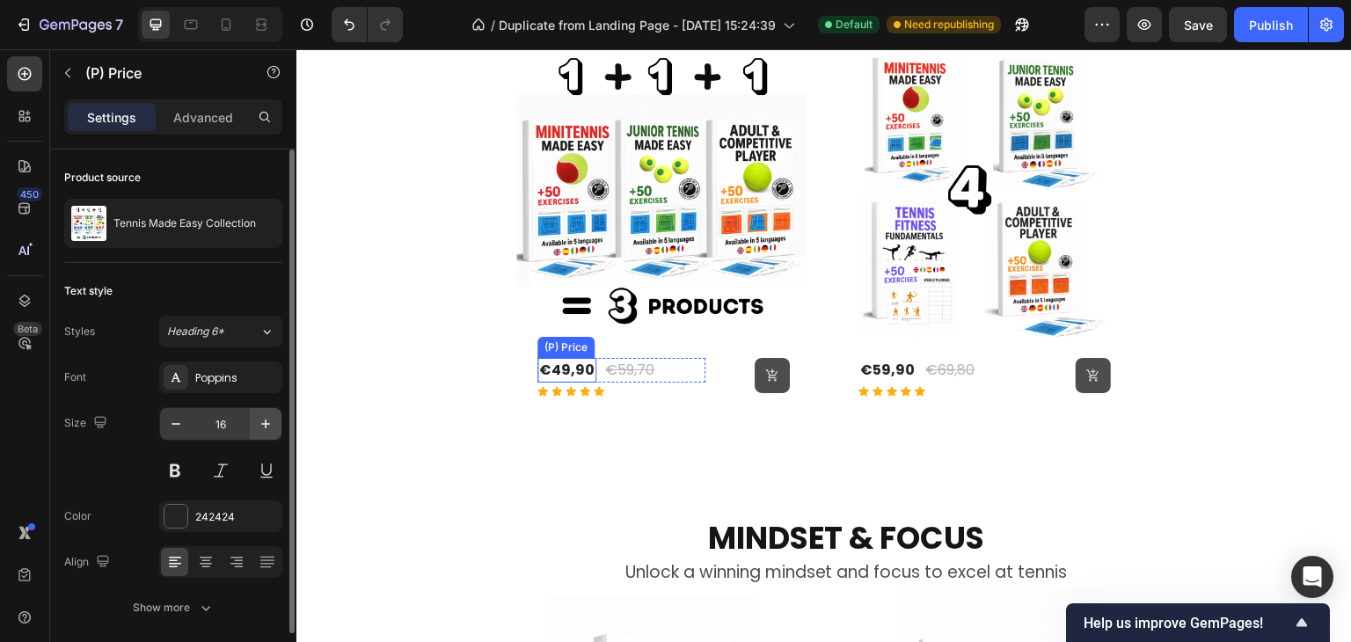
click at [266, 427] on icon "button" at bounding box center [266, 424] width 18 height 18
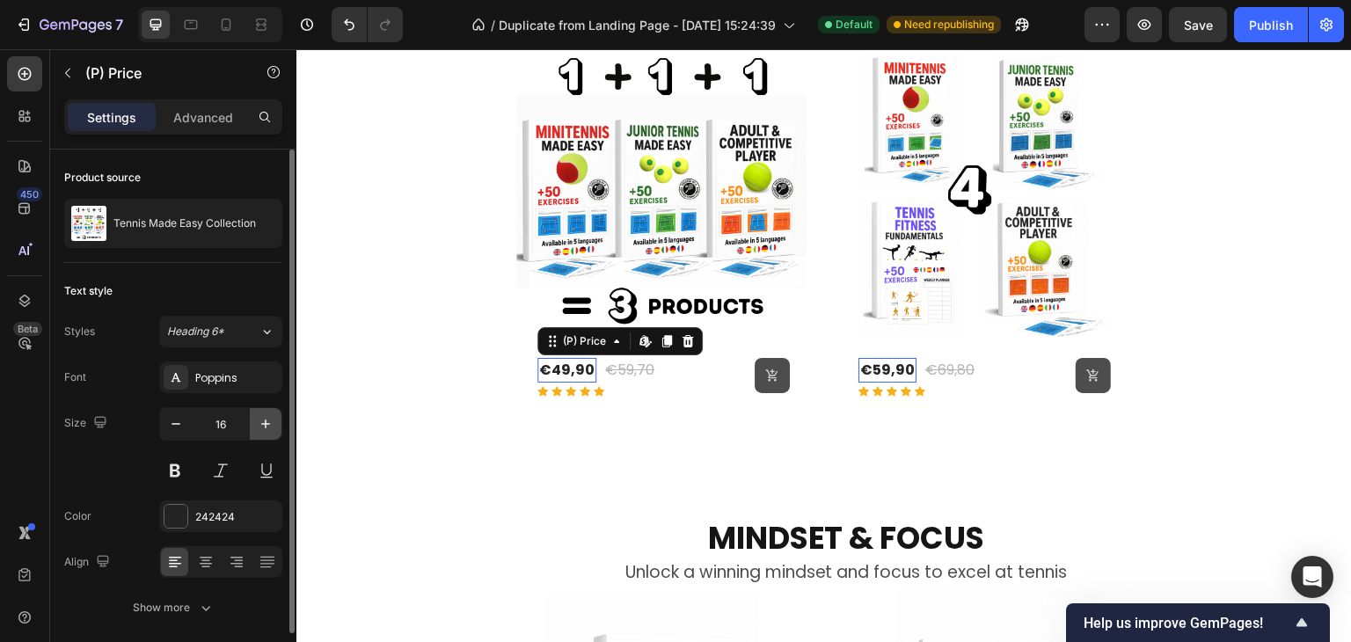
drag, startPoint x: 288, startPoint y: 322, endPoint x: 266, endPoint y: 427, distance: 106.9
click at [266, 427] on icon "button" at bounding box center [266, 424] width 18 height 18
click at [262, 421] on icon "button" at bounding box center [266, 424] width 18 height 18
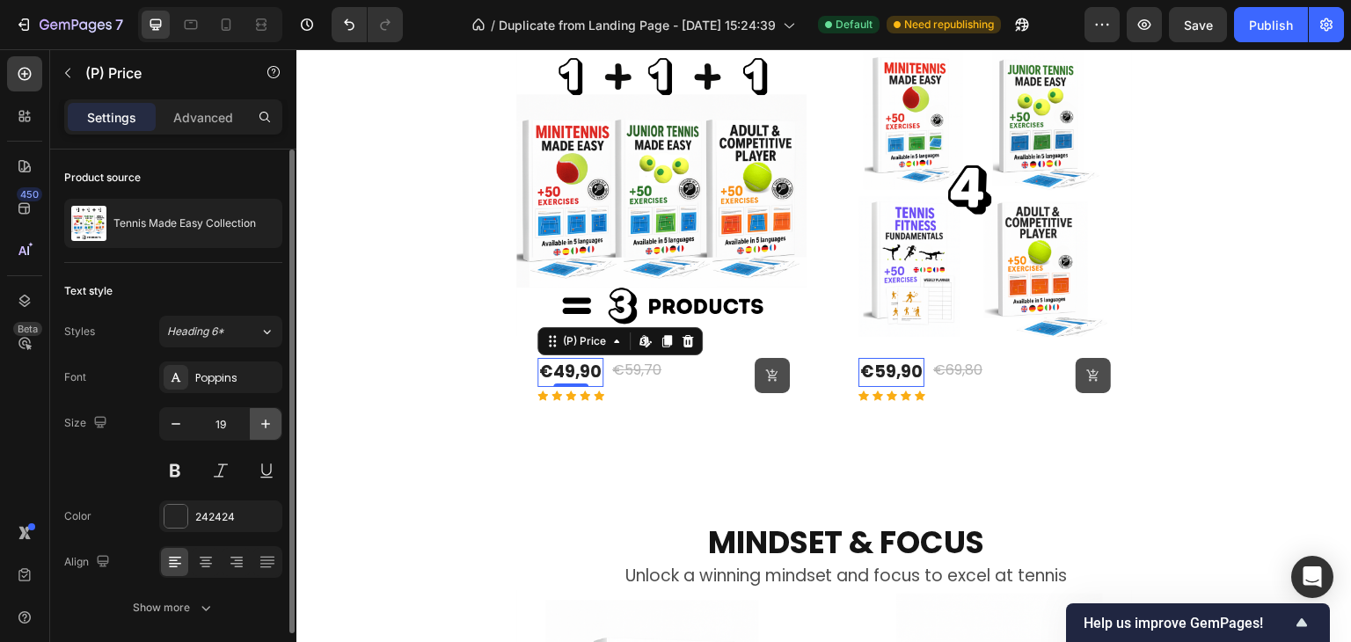
click at [262, 421] on icon "button" at bounding box center [266, 424] width 18 height 18
type input "20"
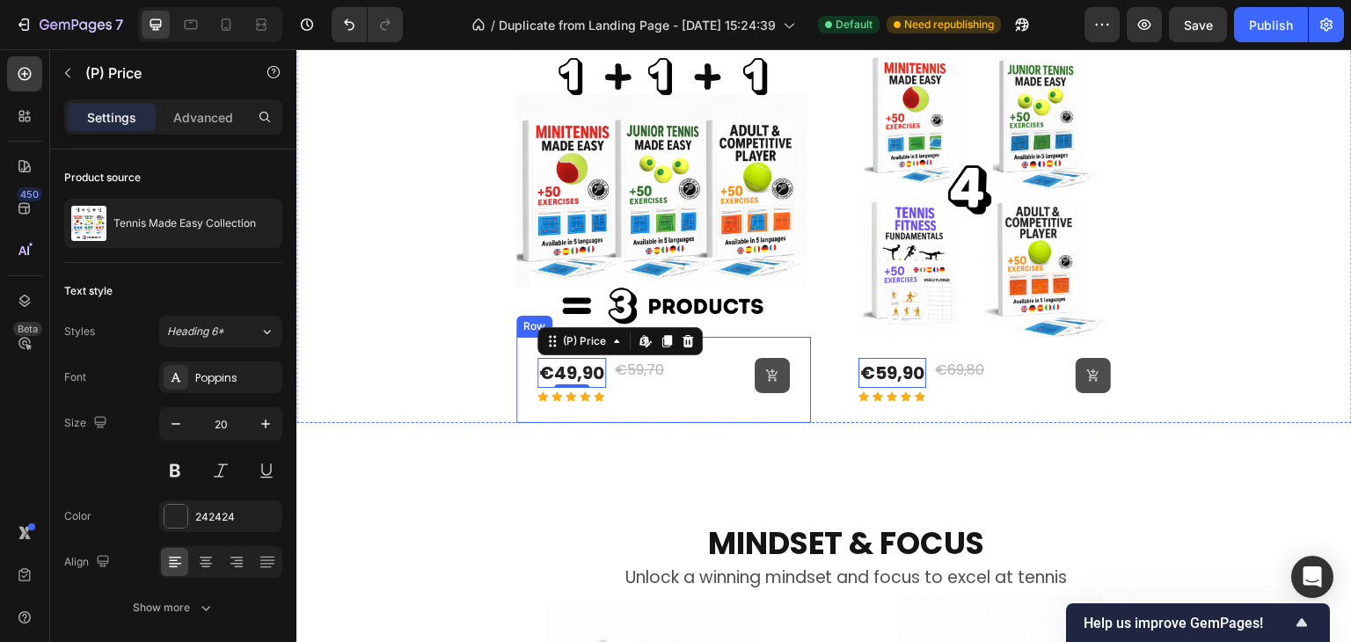
click at [655, 376] on div "€59,70" at bounding box center [639, 370] width 53 height 25
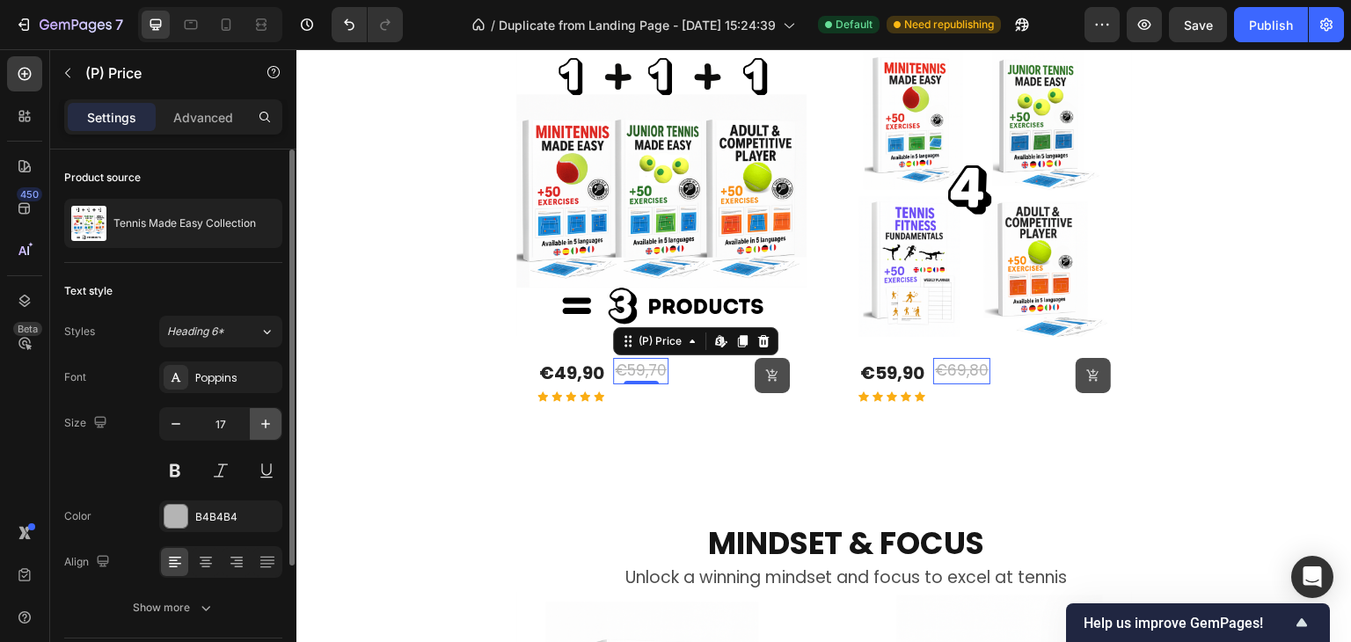
click at [266, 424] on icon "button" at bounding box center [265, 424] width 9 height 9
type input "20"
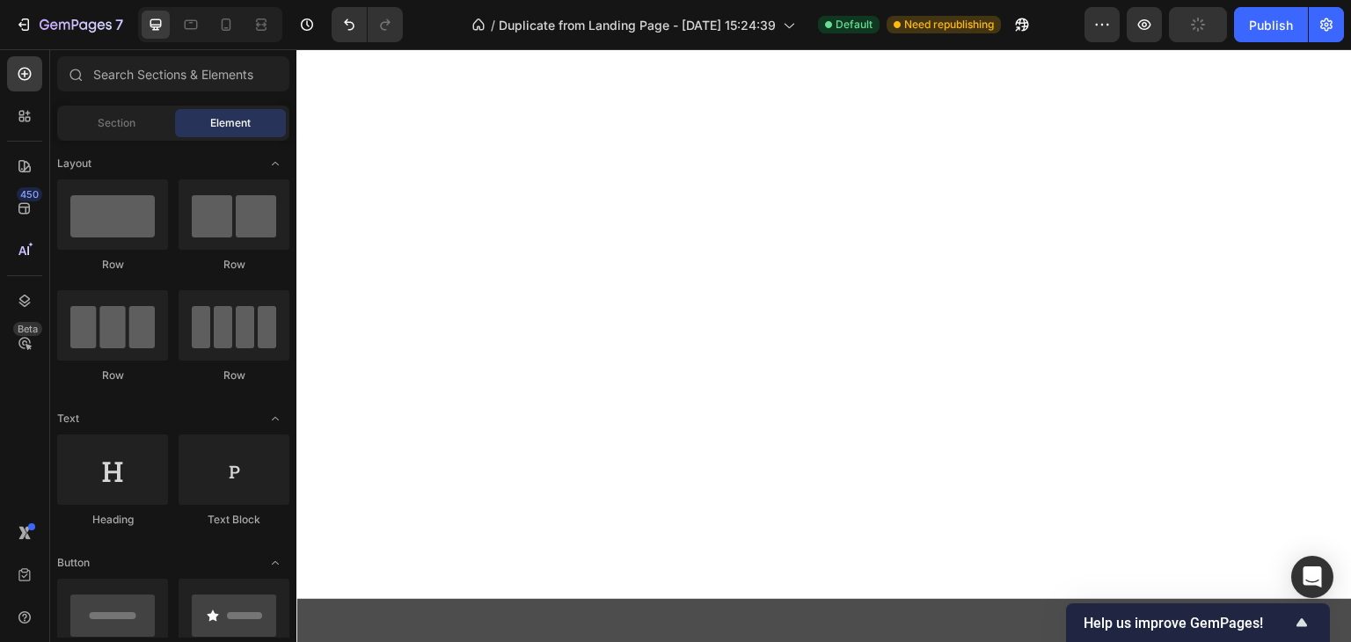
scroll to position [741, 0]
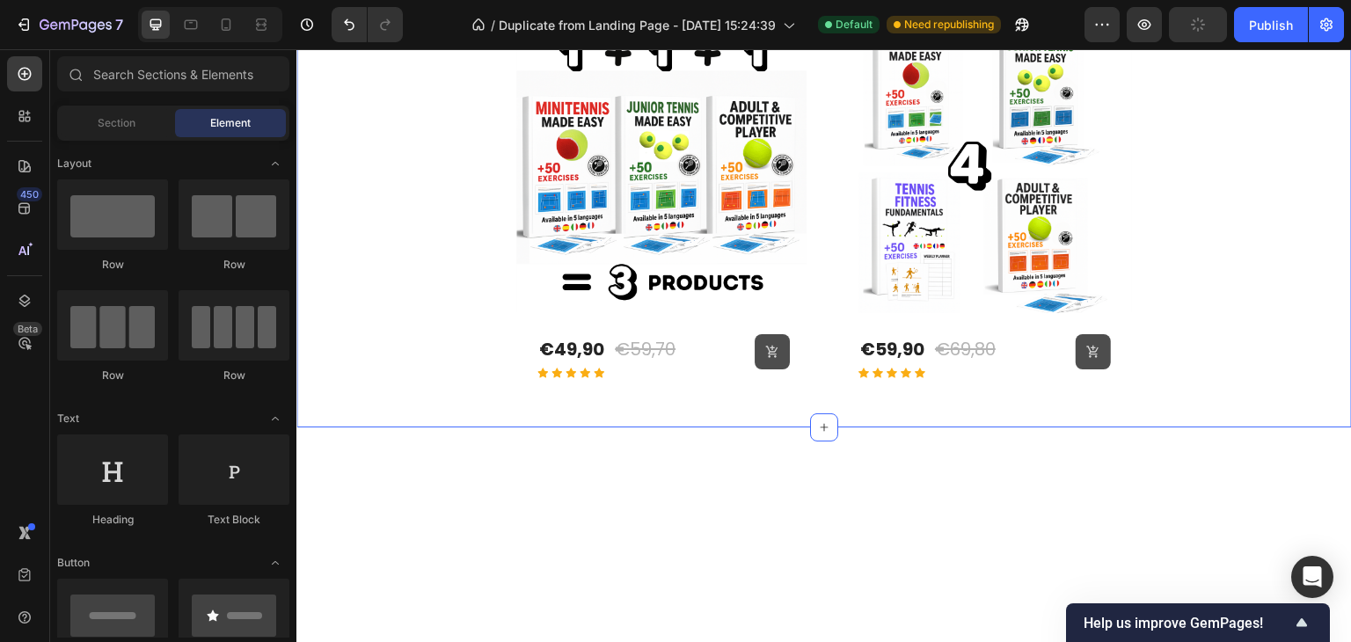
click at [587, 313] on img at bounding box center [663, 165] width 295 height 295
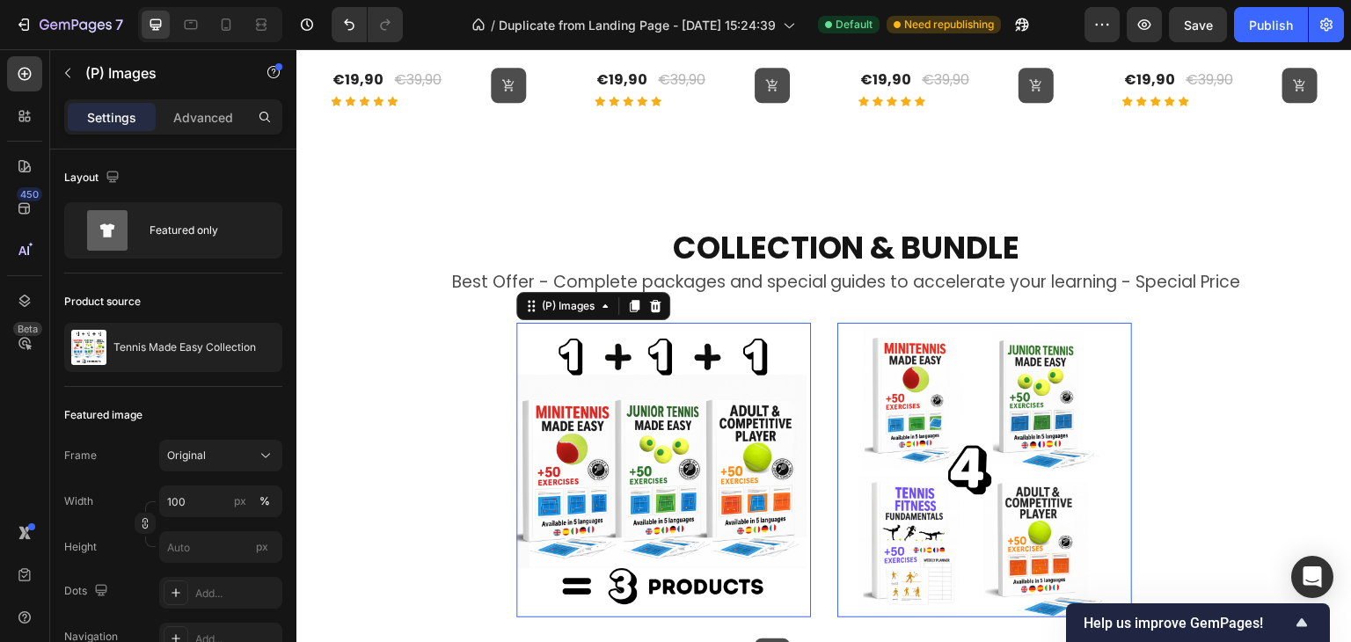
scroll to position [478, 0]
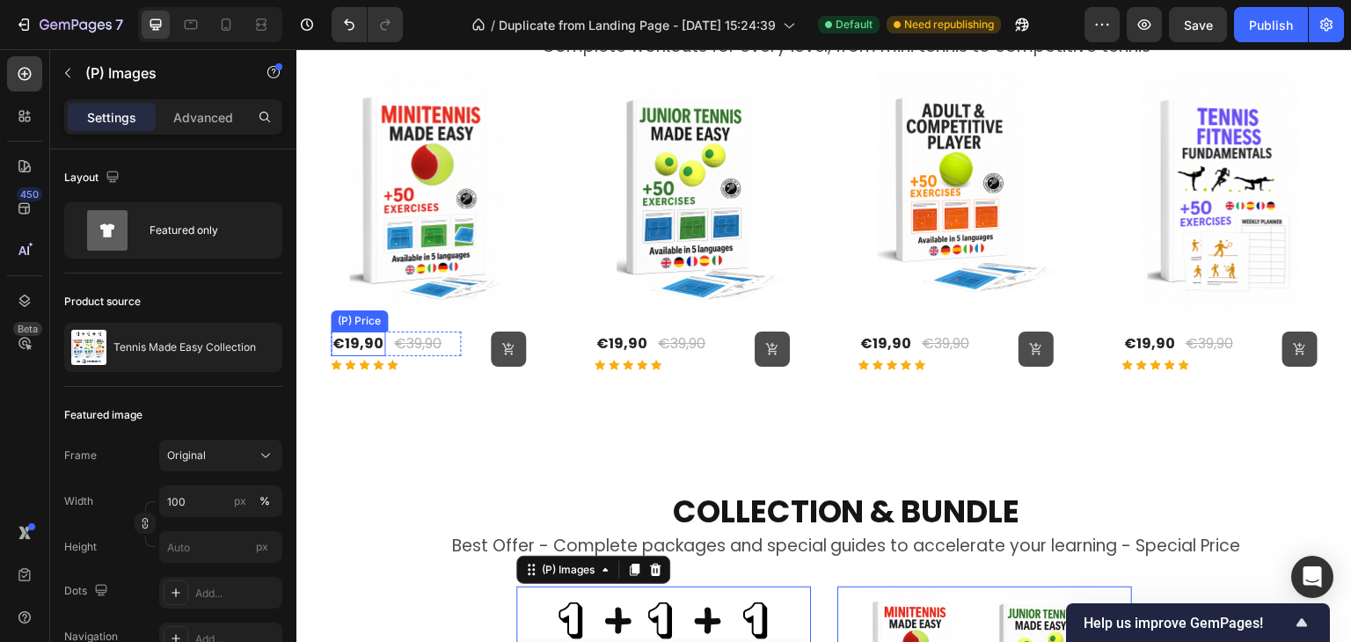
click at [347, 344] on div "€19,90" at bounding box center [358, 344] width 55 height 25
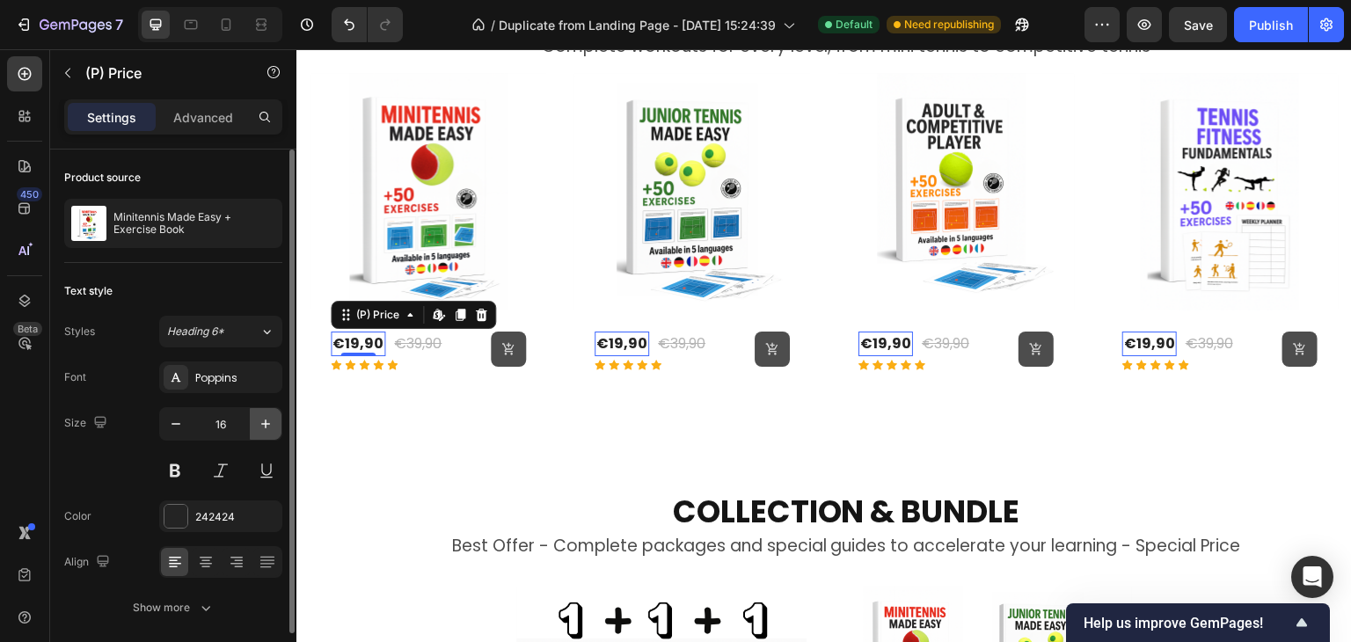
type input "17"
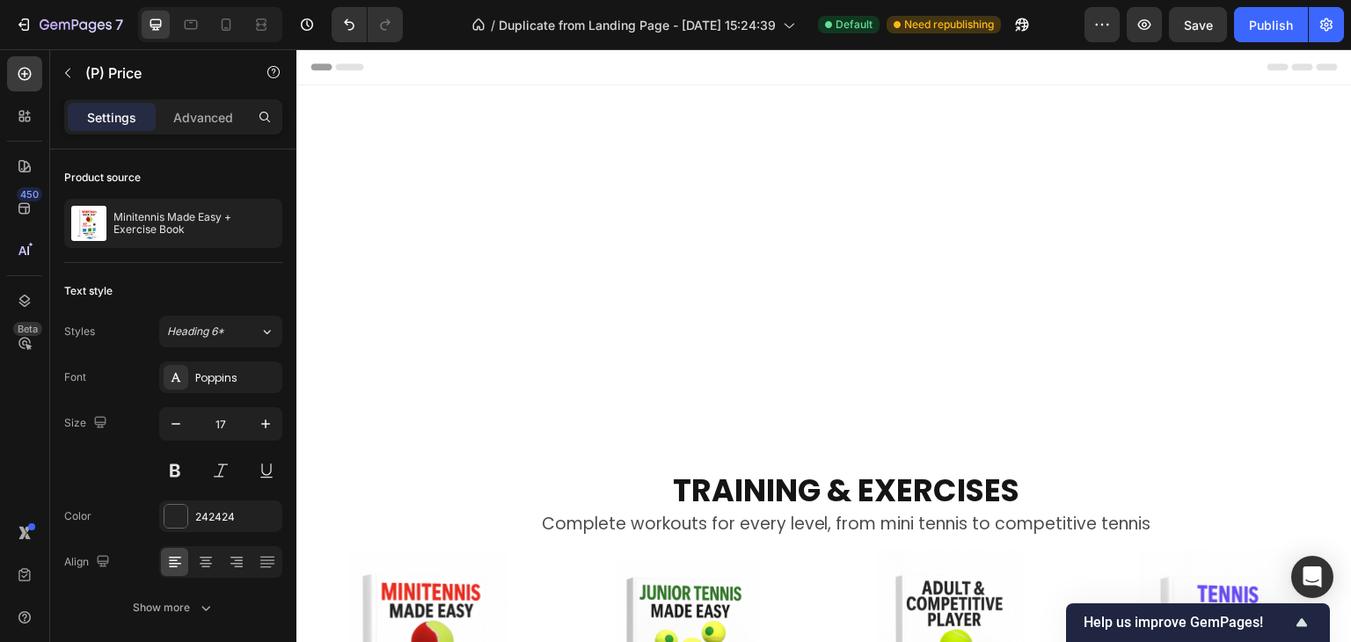
click at [265, 423] on icon "button" at bounding box center [265, 424] width 9 height 9
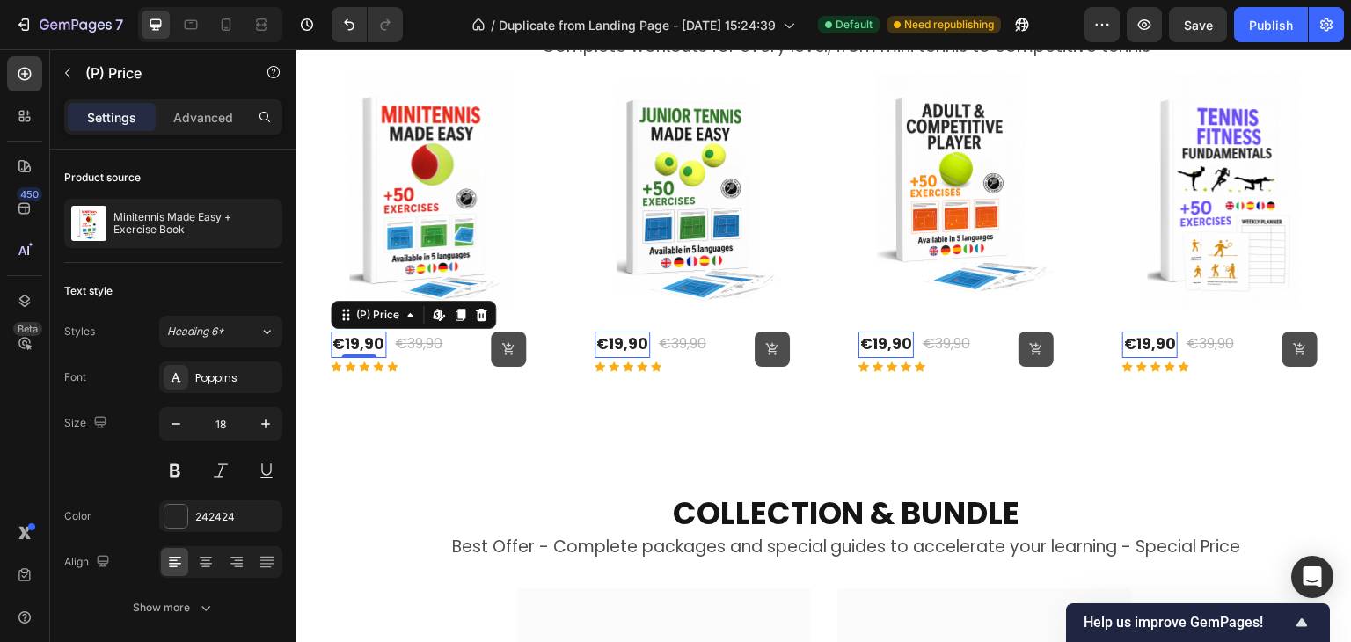
scroll to position [478, 0]
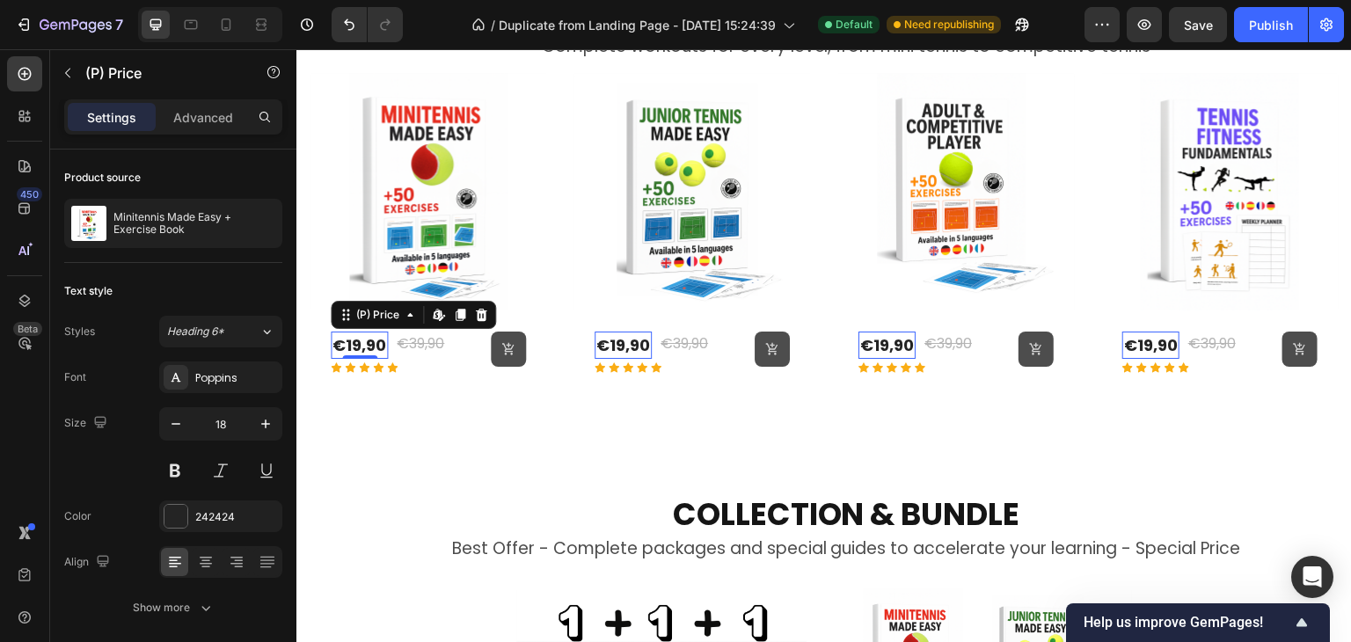
click at [265, 423] on icon "button" at bounding box center [265, 424] width 9 height 9
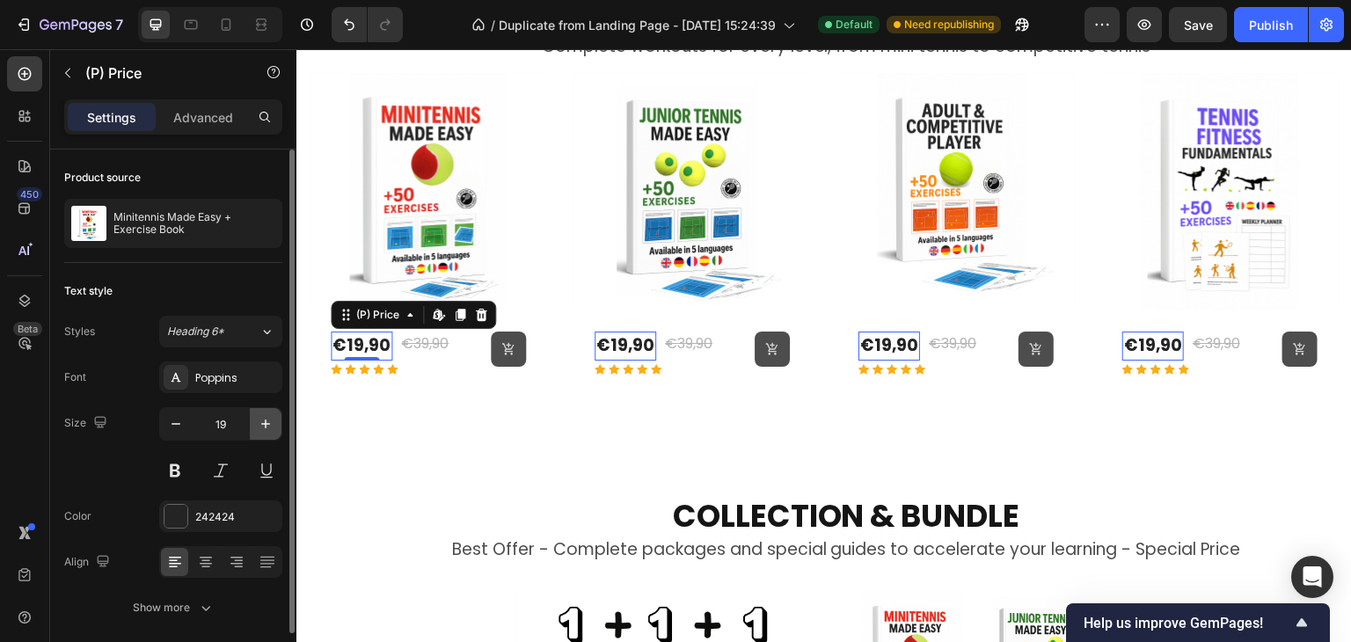
click at [265, 415] on icon "button" at bounding box center [266, 424] width 18 height 18
type input "20"
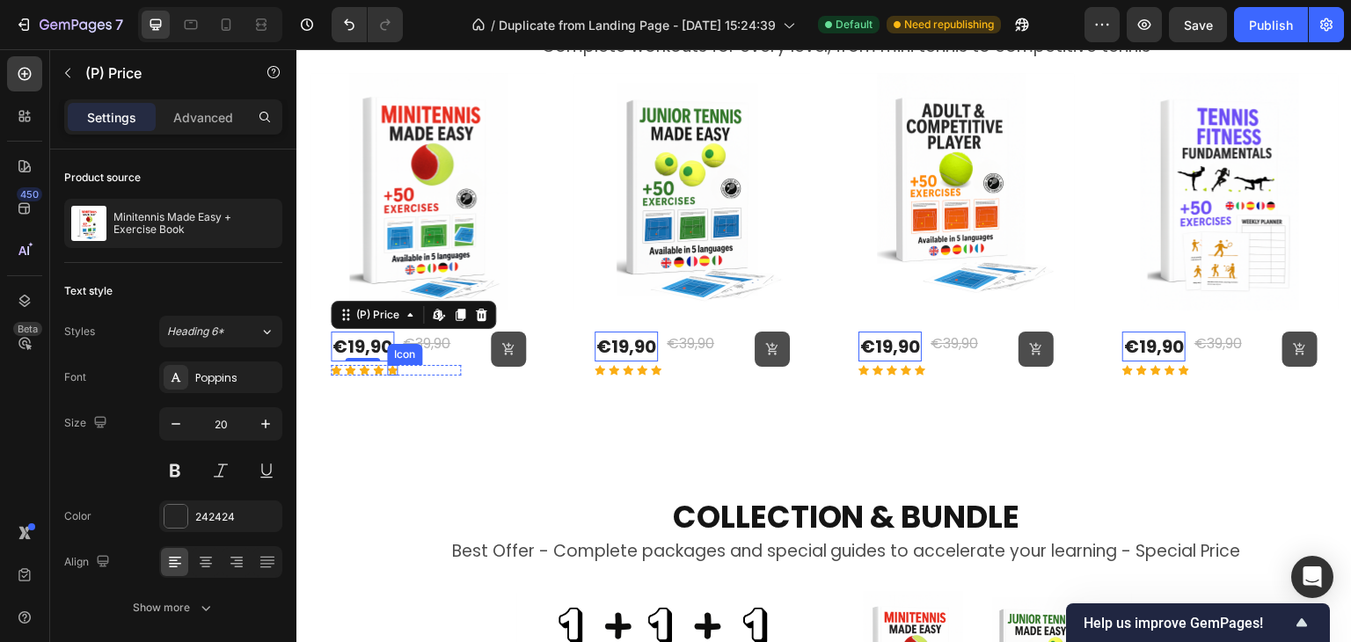
click at [434, 339] on div "€39,90" at bounding box center [426, 344] width 51 height 25
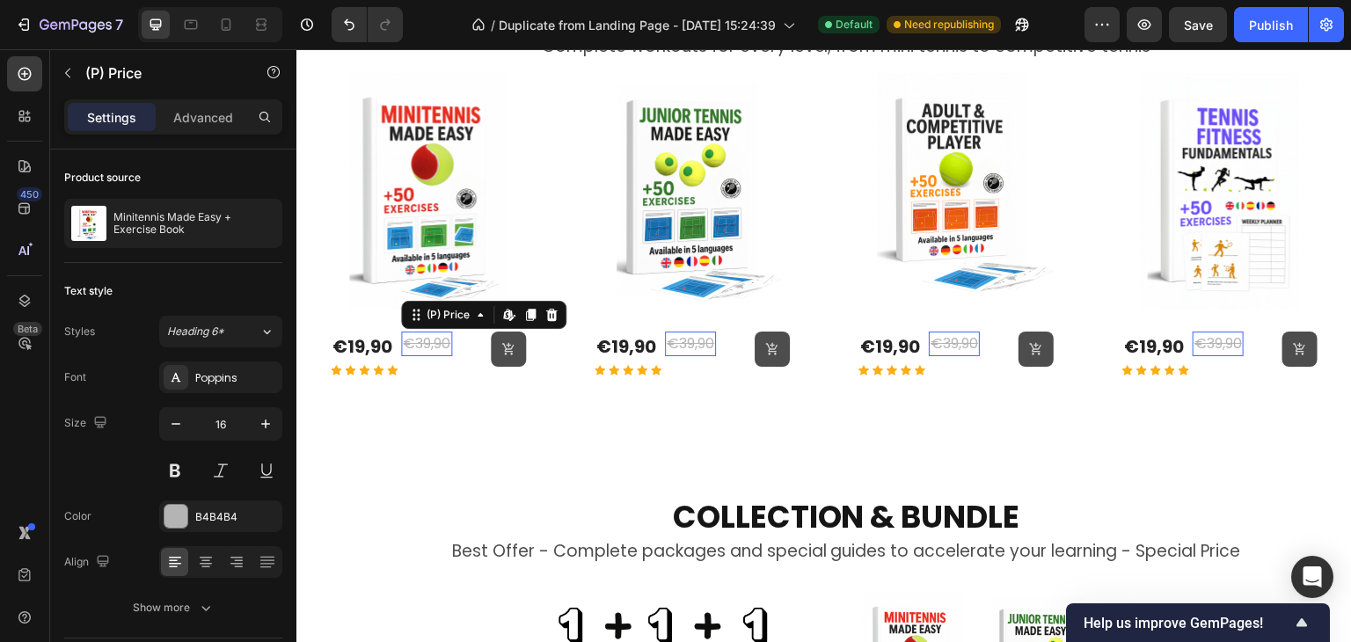
click at [264, 424] on icon "button" at bounding box center [266, 424] width 18 height 18
click at [264, 423] on icon "button" at bounding box center [266, 424] width 18 height 18
click at [264, 423] on icon "button" at bounding box center [265, 424] width 9 height 9
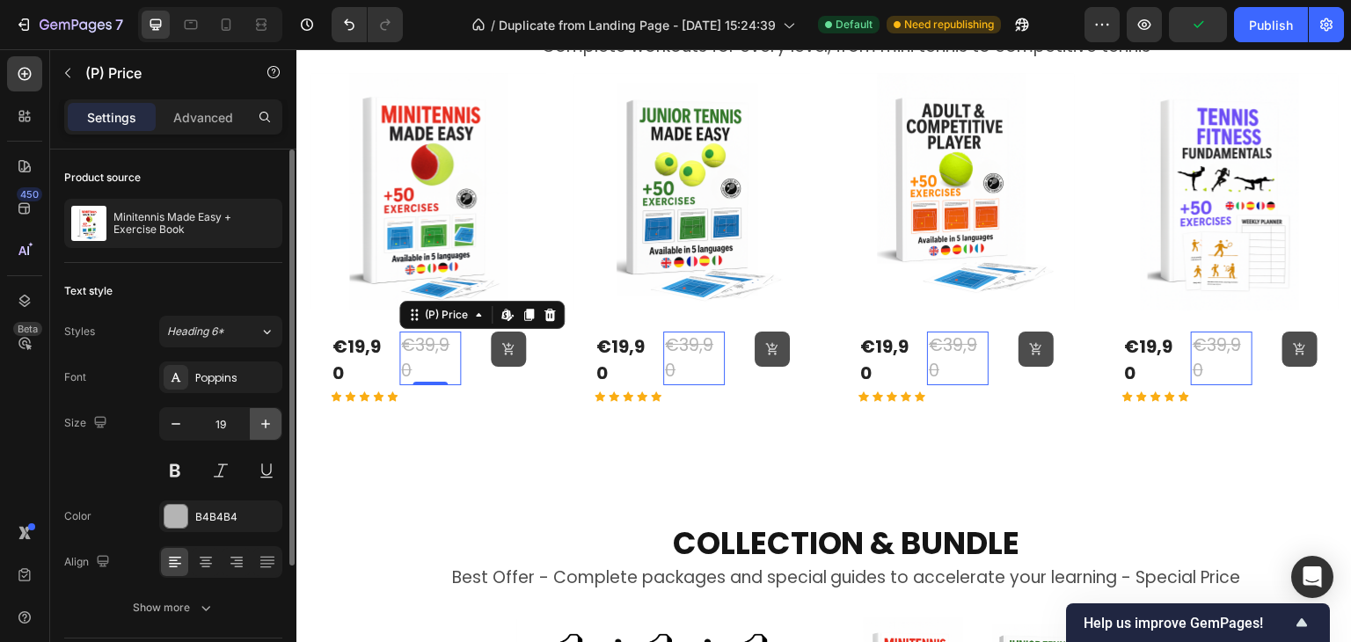
click at [264, 423] on icon "button" at bounding box center [265, 424] width 9 height 9
type input "20"
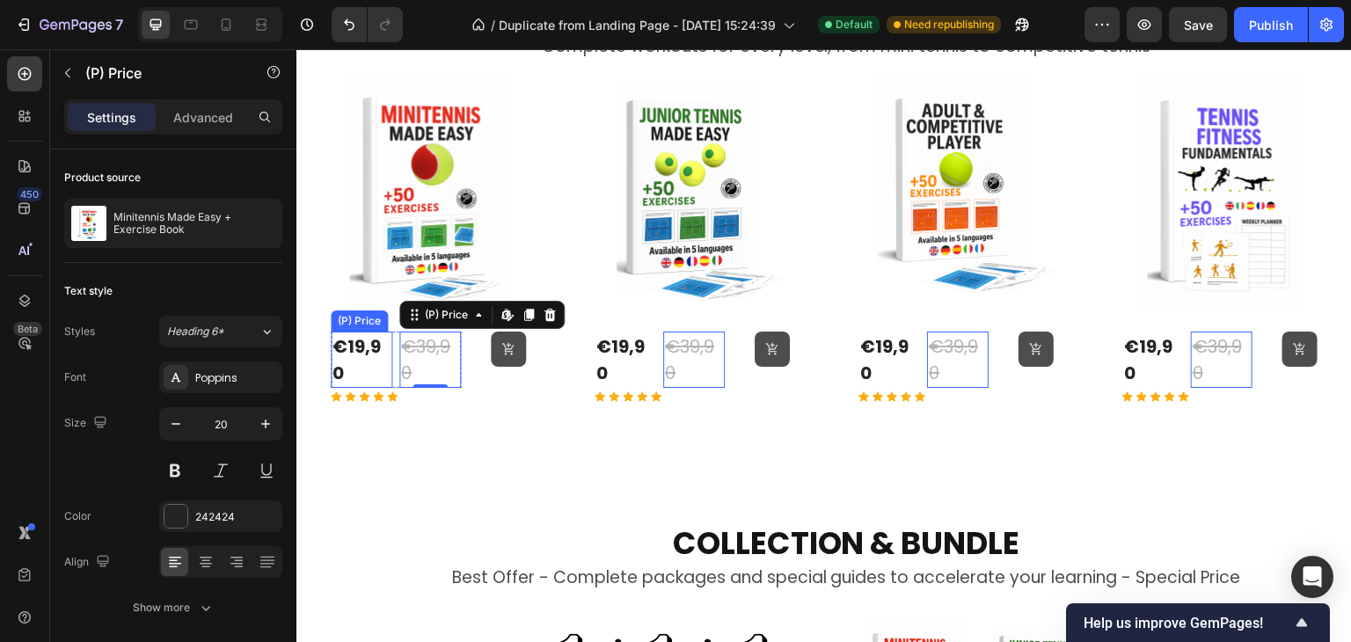
click at [390, 364] on div "€19,90" at bounding box center [362, 360] width 62 height 56
click at [394, 369] on div "€19,90 (P) Price (P) Price €39,90 (P) Price Edit content in Shopify 0 (P) Price…" at bounding box center [396, 360] width 130 height 56
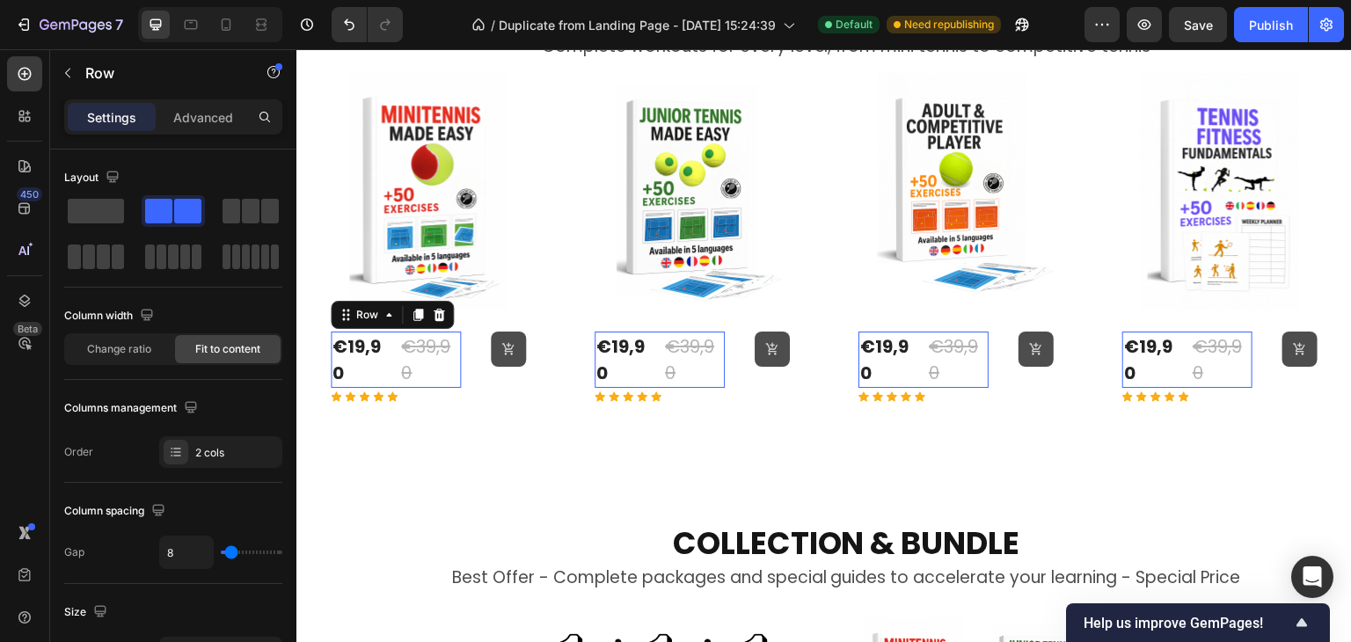
click at [399, 376] on div "€39,90" at bounding box center [430, 360] width 62 height 56
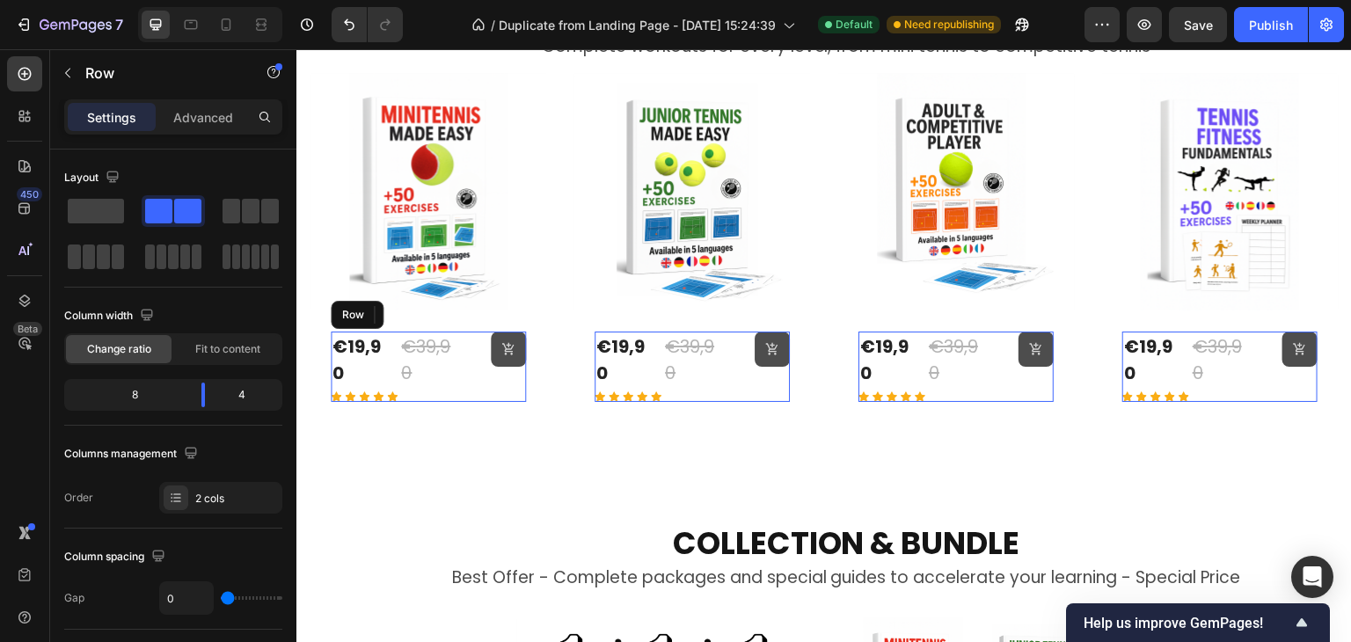
click at [476, 375] on div "(P) Cart Button" at bounding box center [493, 367] width 65 height 70
click at [394, 366] on div "€19,90 (P) Price (P) Price €39,90 (P) Price (P) Price Row" at bounding box center [396, 360] width 130 height 56
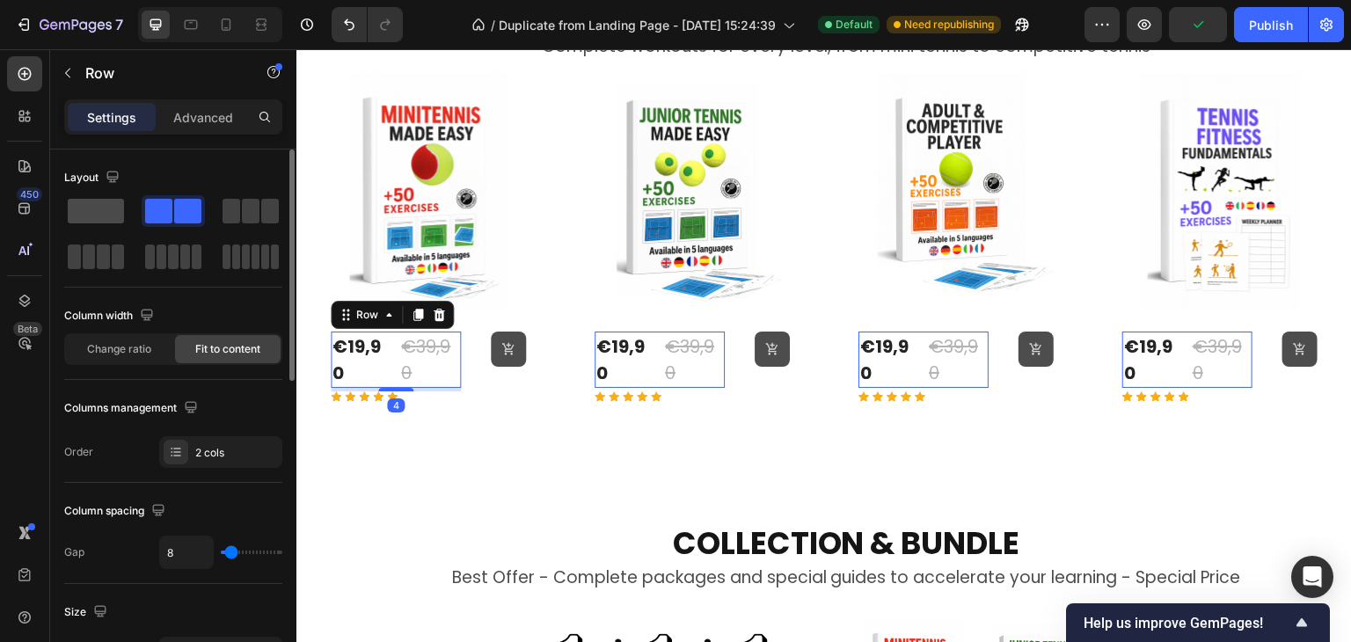
click at [99, 215] on span at bounding box center [96, 211] width 56 height 25
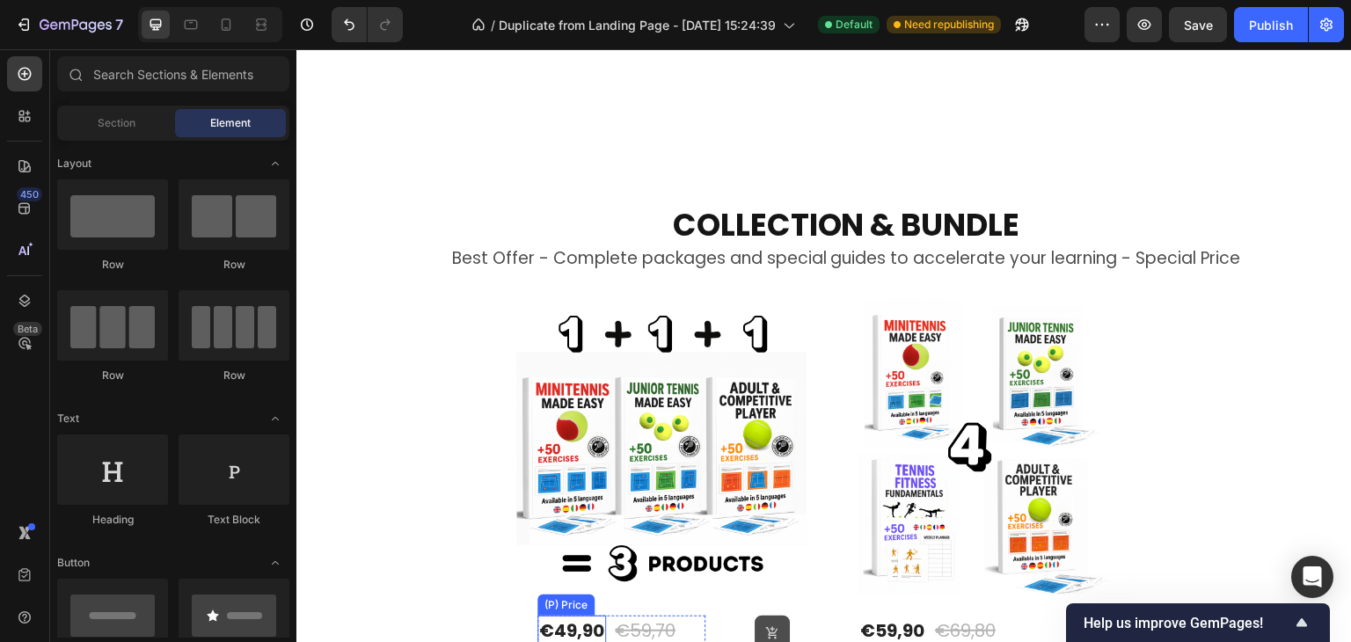
scroll to position [1298, 0]
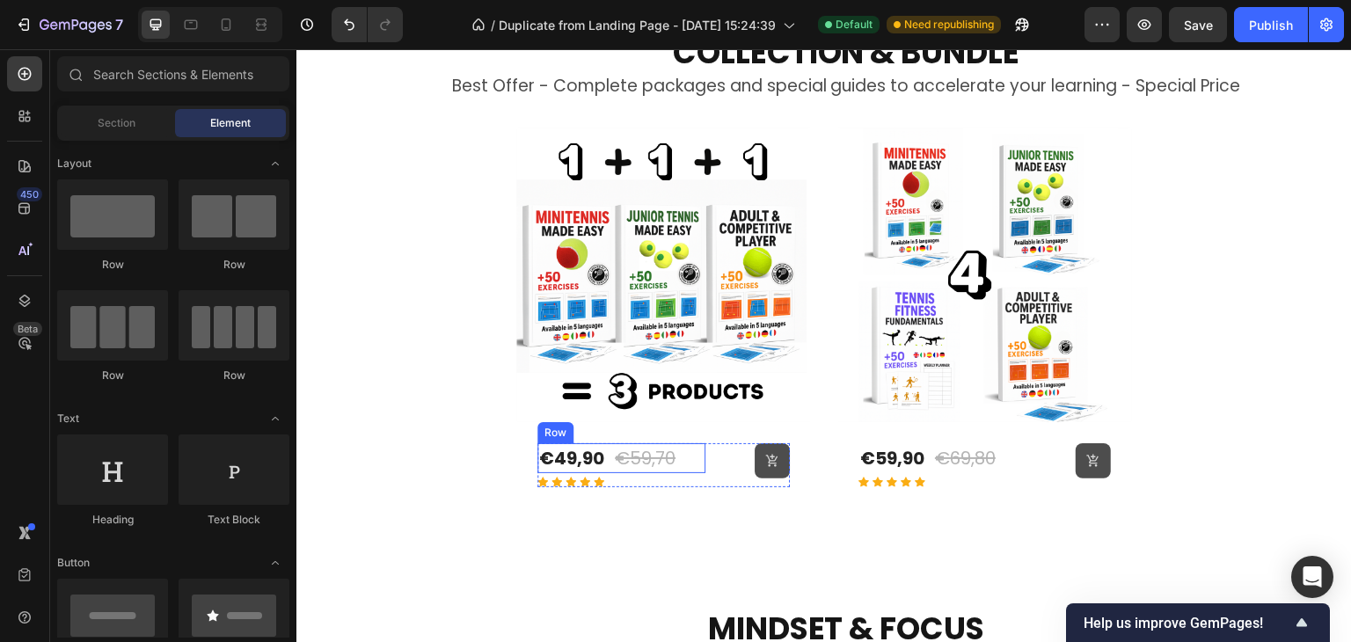
click at [602, 466] on div "€49,90 (P) Price (P) Price €59,70 (P) Price (P) Price Row" at bounding box center [621, 458] width 168 height 30
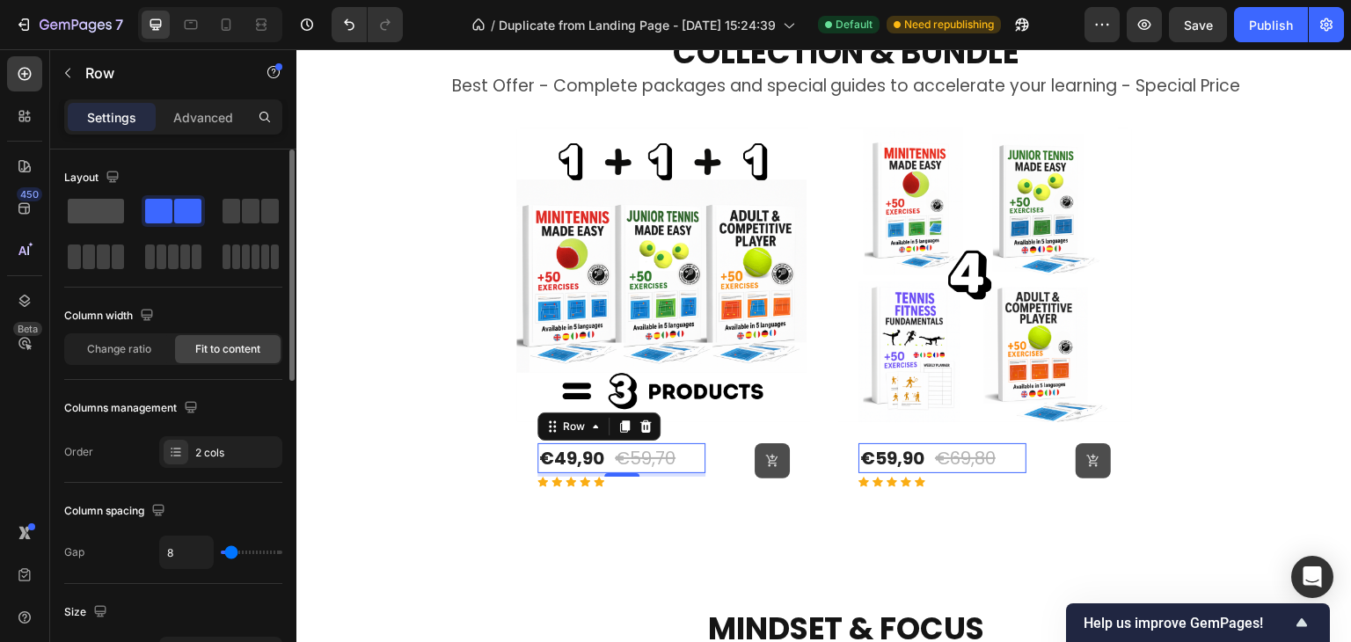
click at [105, 221] on span at bounding box center [96, 211] width 56 height 25
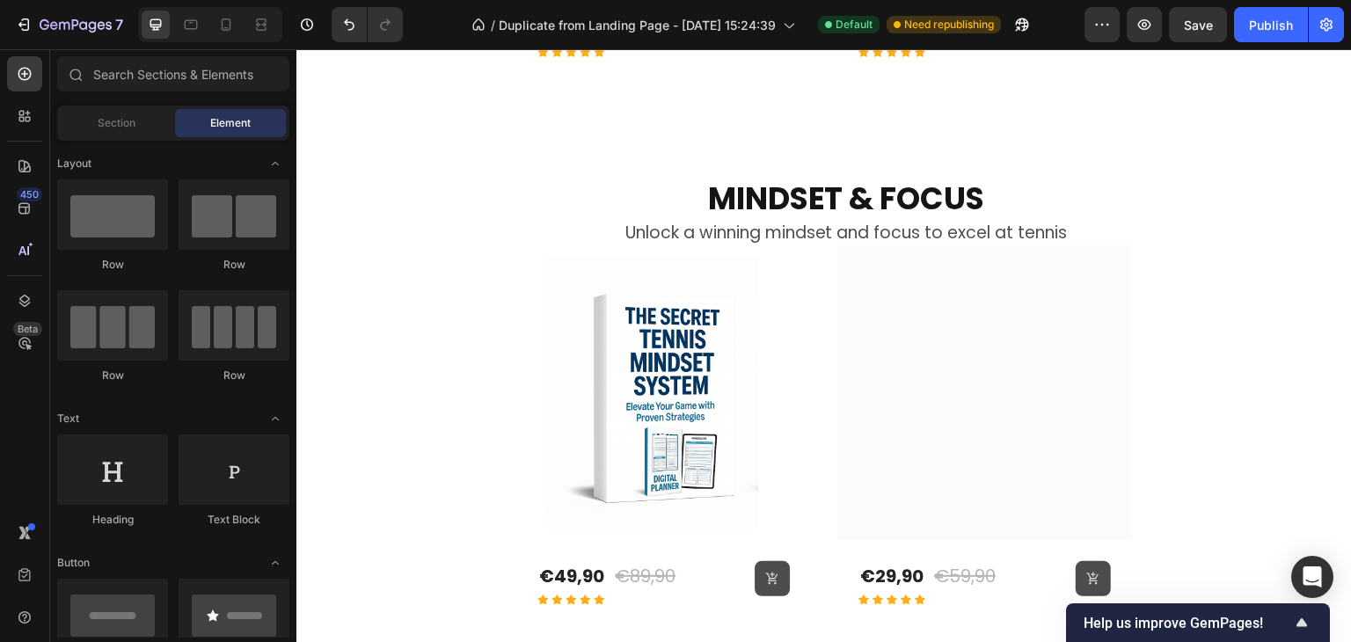
scroll to position [1809, 0]
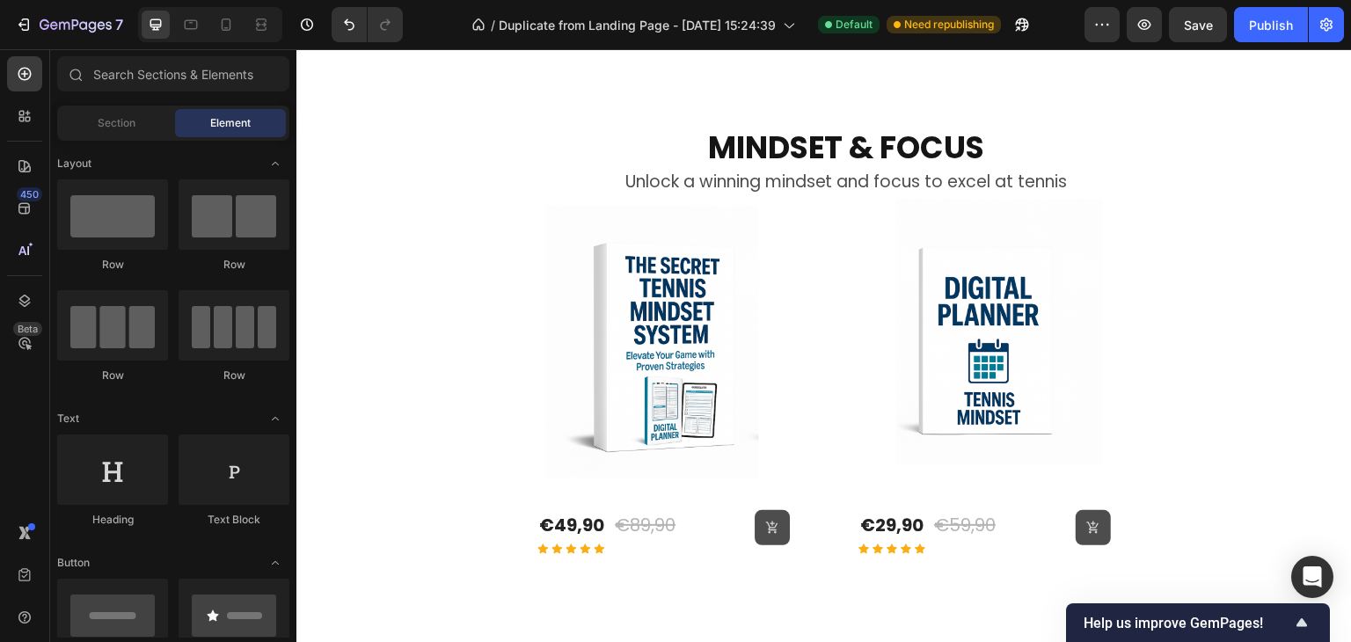
click at [595, 510] on div "€49,90" at bounding box center [571, 525] width 69 height 30
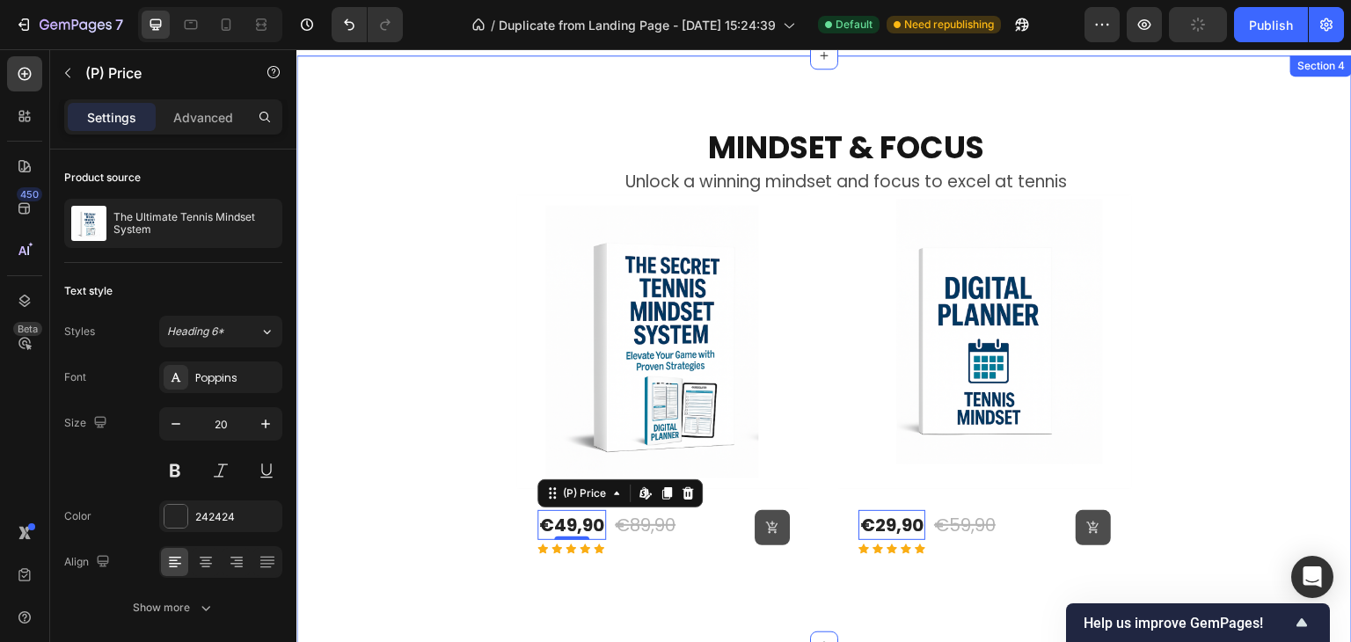
scroll to position [1923, 0]
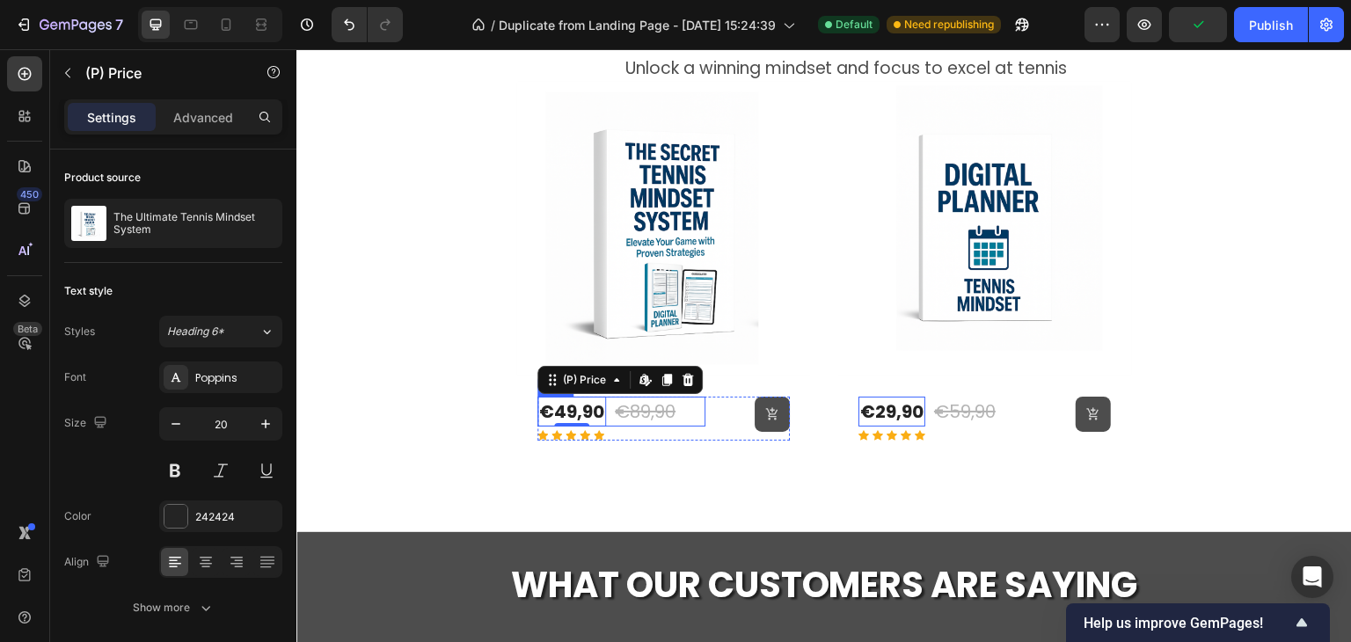
click at [602, 417] on div "€49,90 (P) Price Edit content in Shopify 0 (P) Price Edit content in Shopify 0 …" at bounding box center [621, 412] width 168 height 30
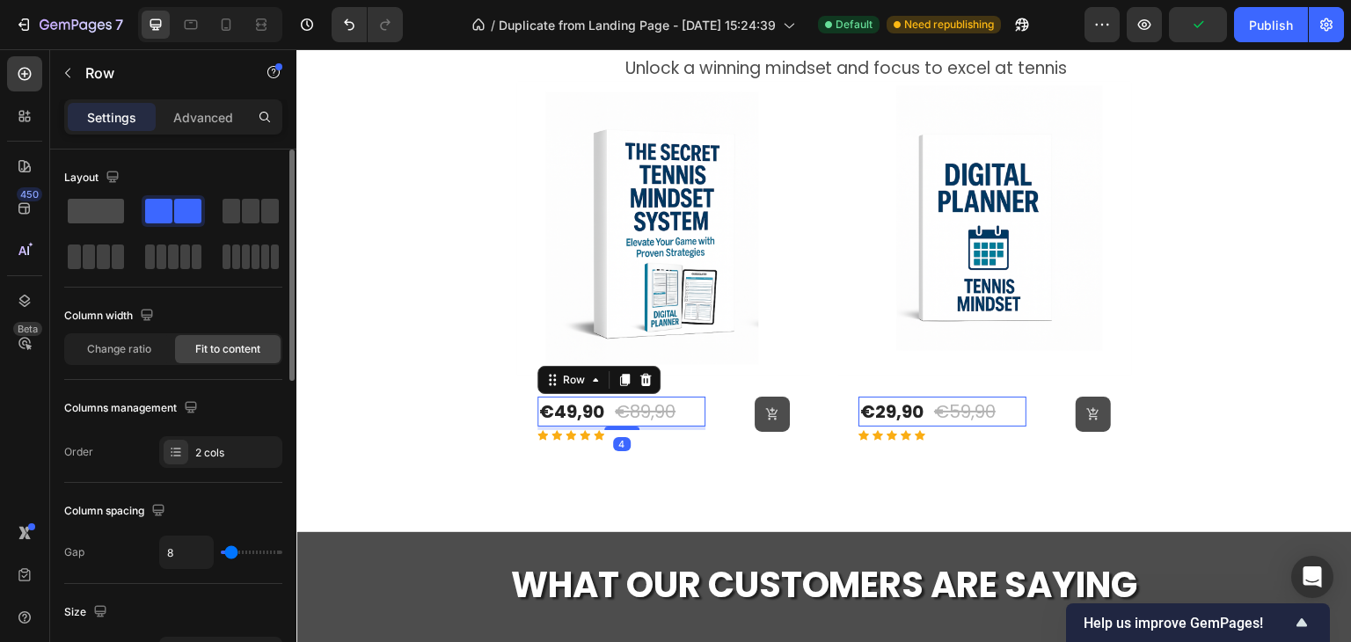
click at [99, 215] on span at bounding box center [96, 211] width 56 height 25
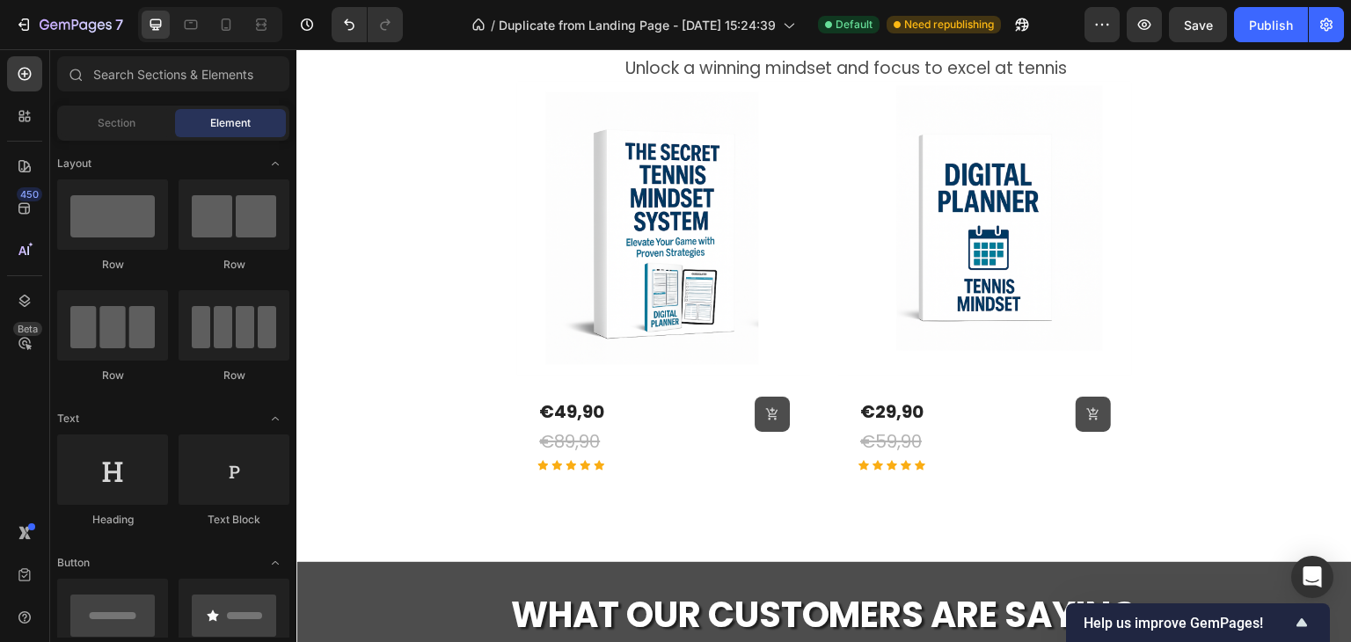
scroll to position [1921, 0]
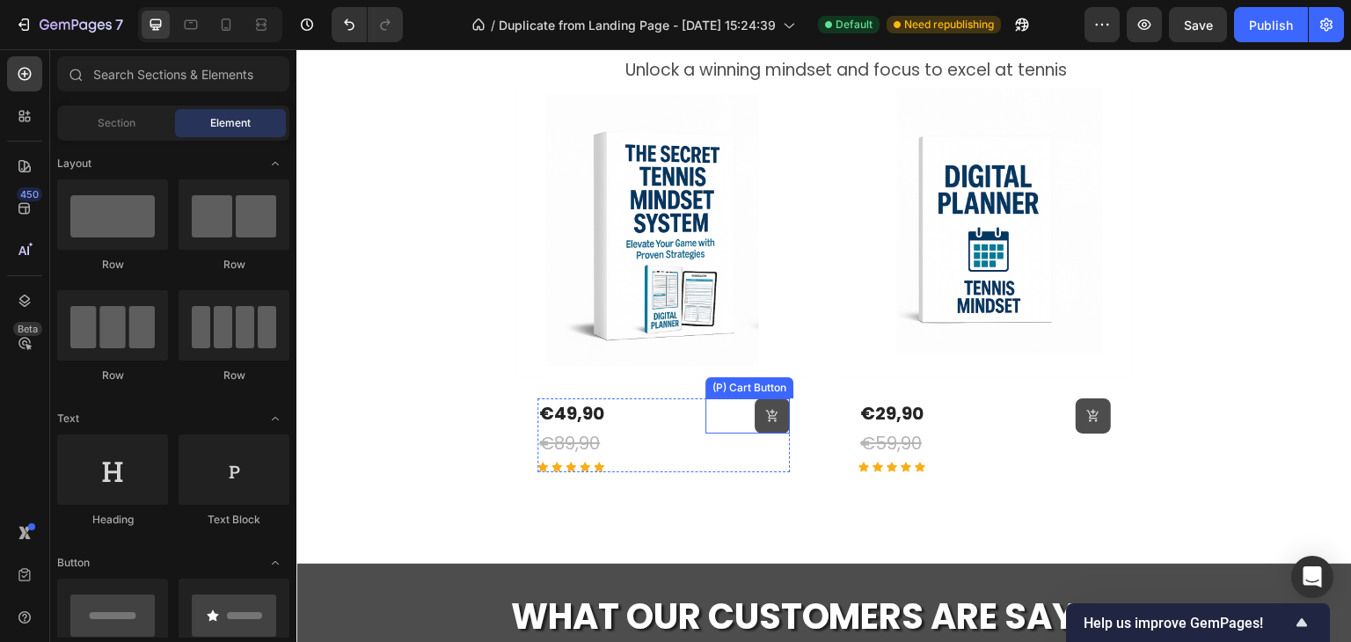
click at [737, 428] on div "(P) Cart Button" at bounding box center [747, 415] width 84 height 35
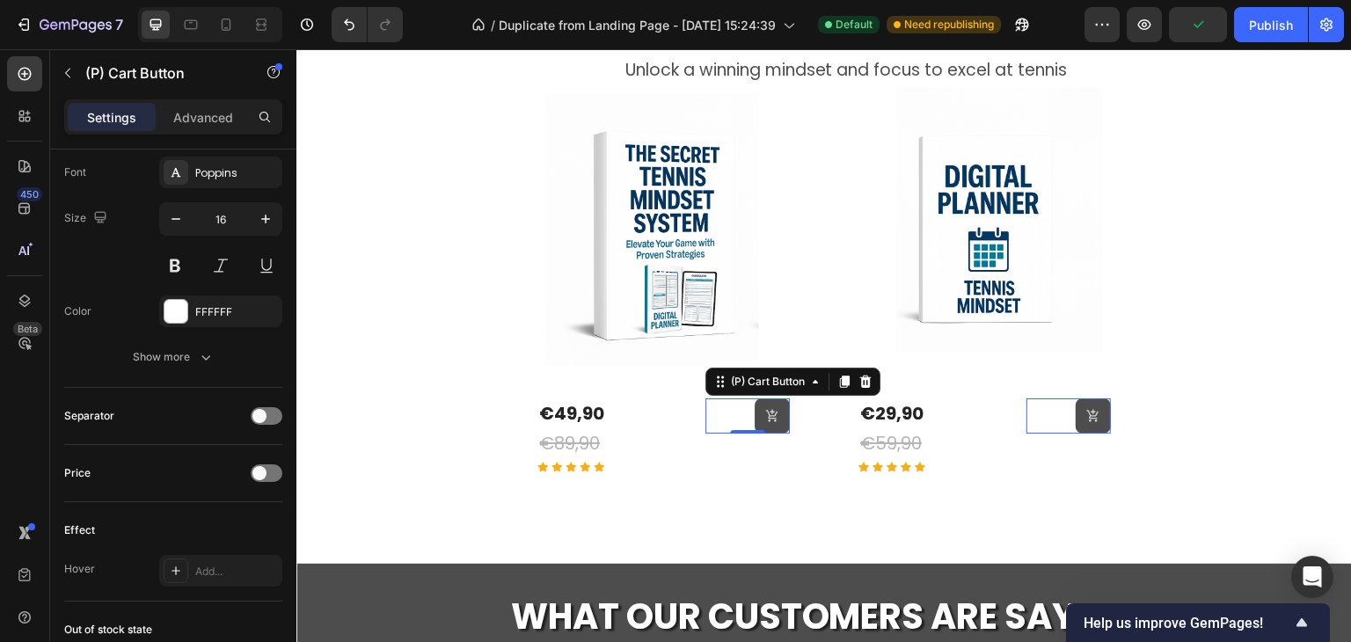
scroll to position [1478, 0]
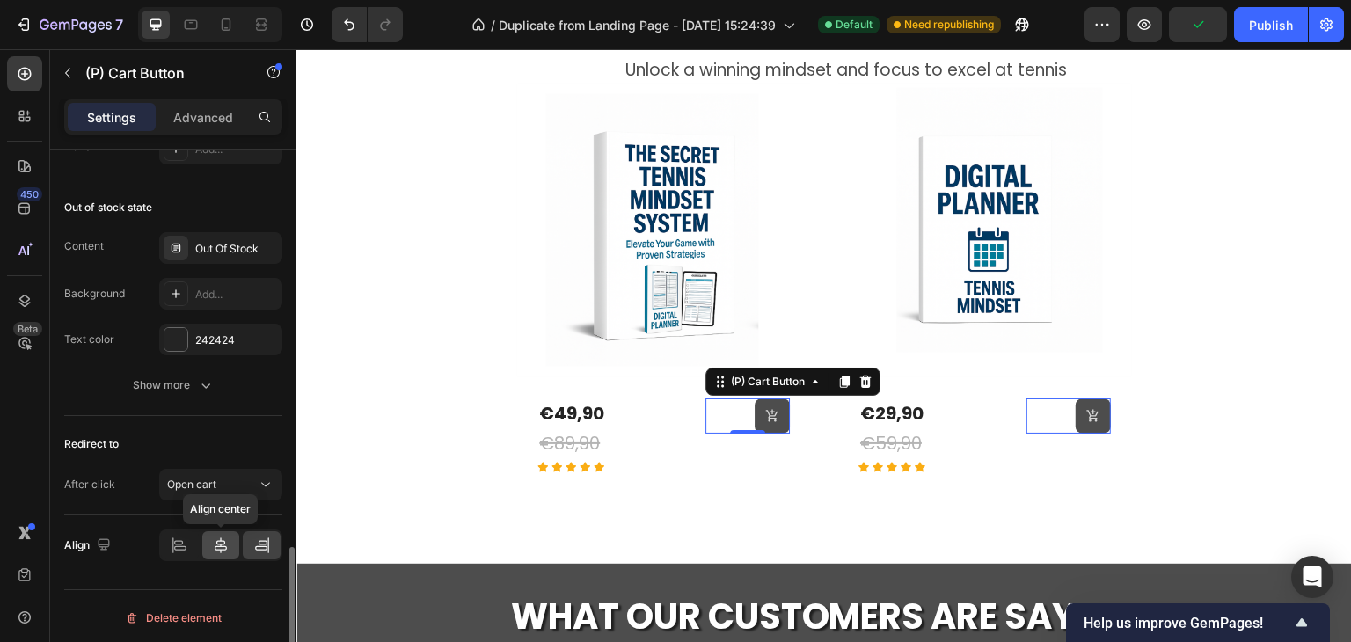
click at [214, 539] on icon at bounding box center [221, 546] width 18 height 18
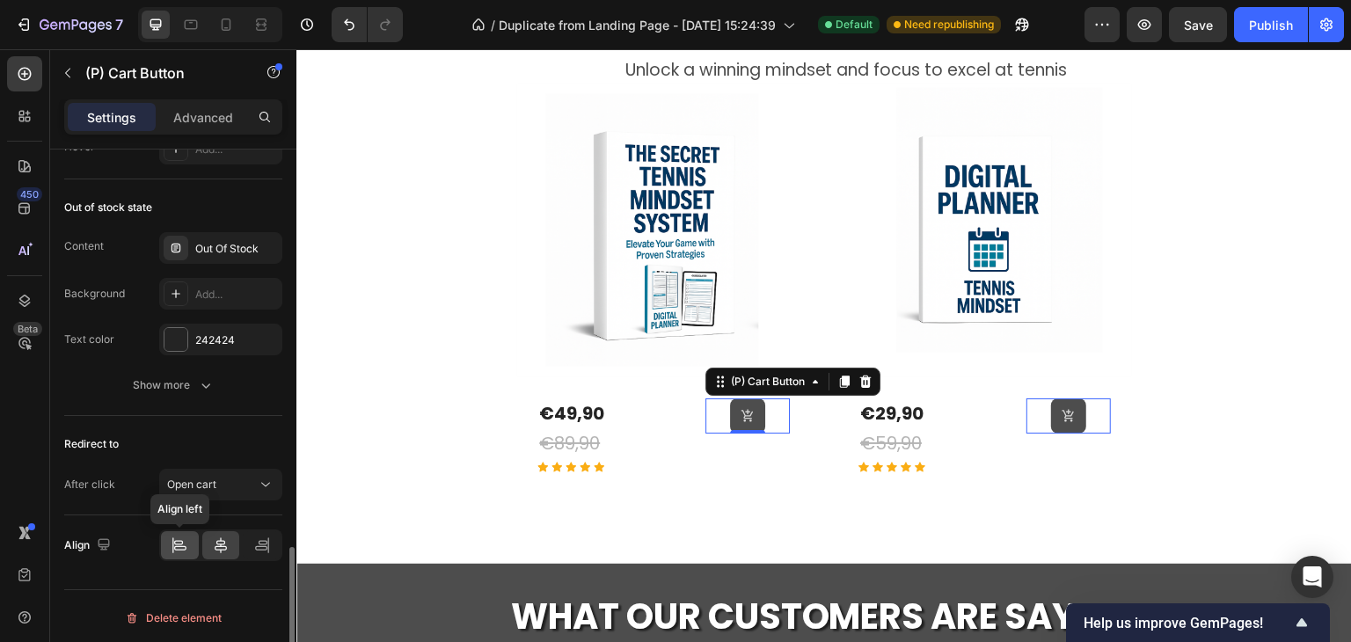
click at [183, 546] on icon at bounding box center [180, 548] width 12 height 4
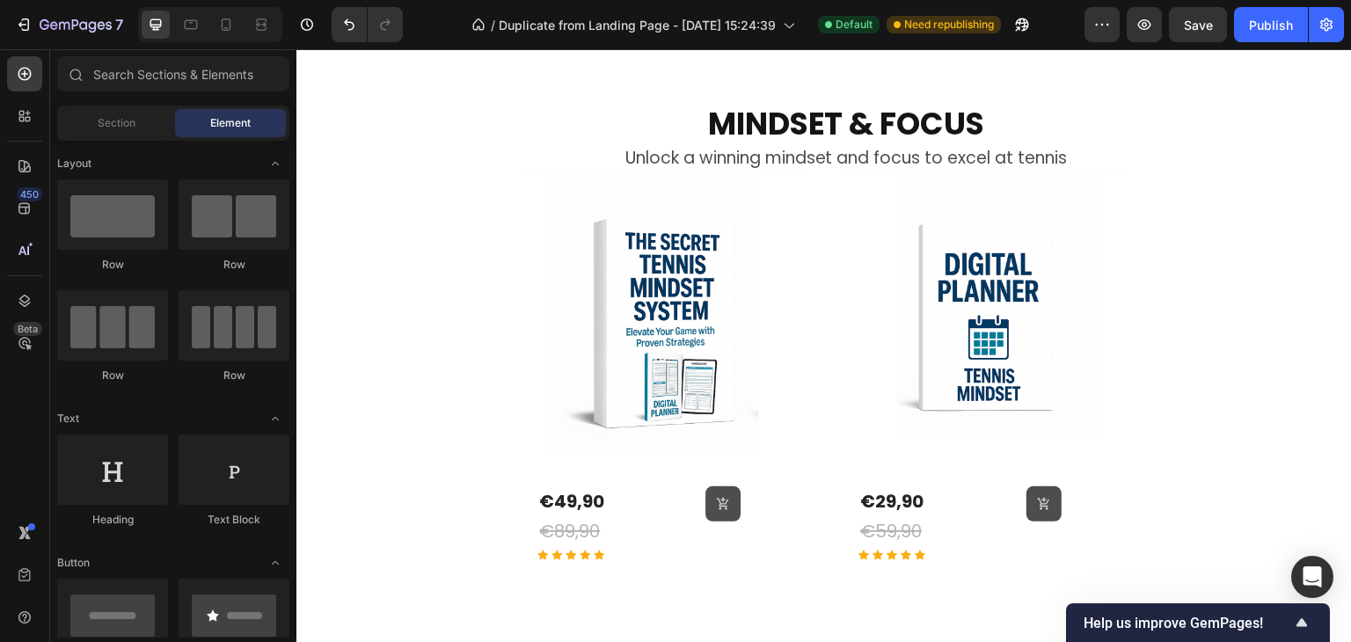
scroll to position [1565, 0]
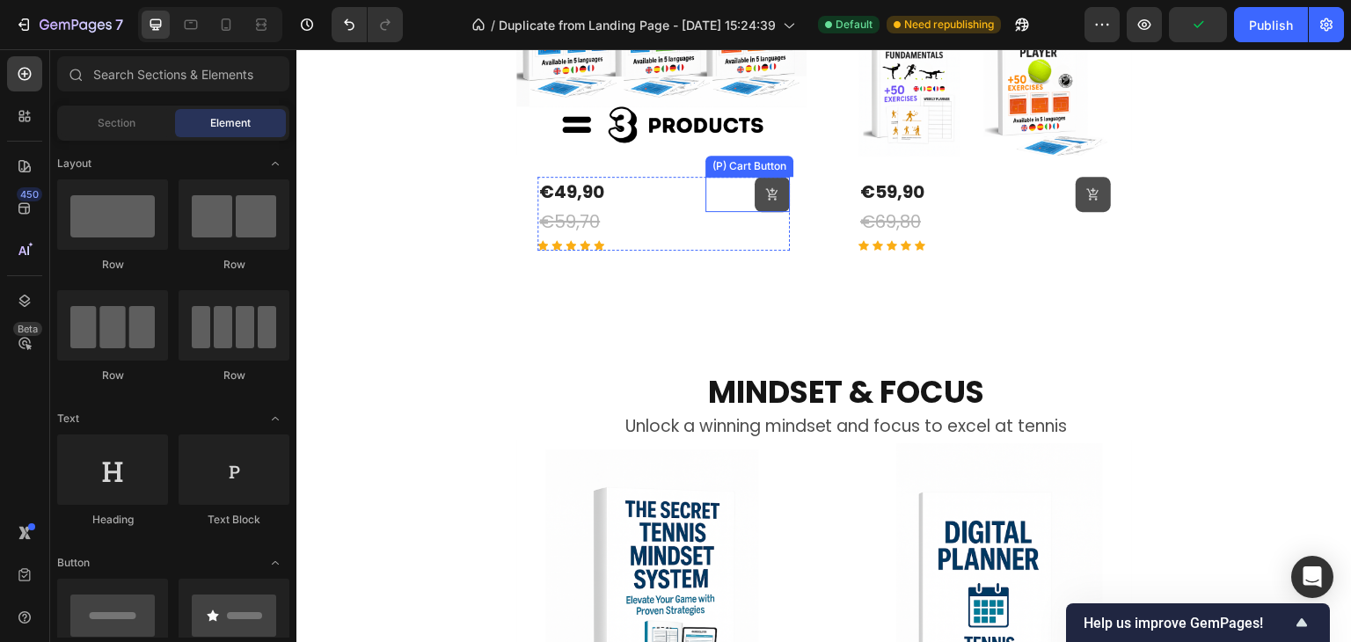
drag, startPoint x: 723, startPoint y: 201, endPoint x: 711, endPoint y: 206, distance: 13.4
click at [723, 200] on div "(P) Cart Button" at bounding box center [747, 194] width 84 height 35
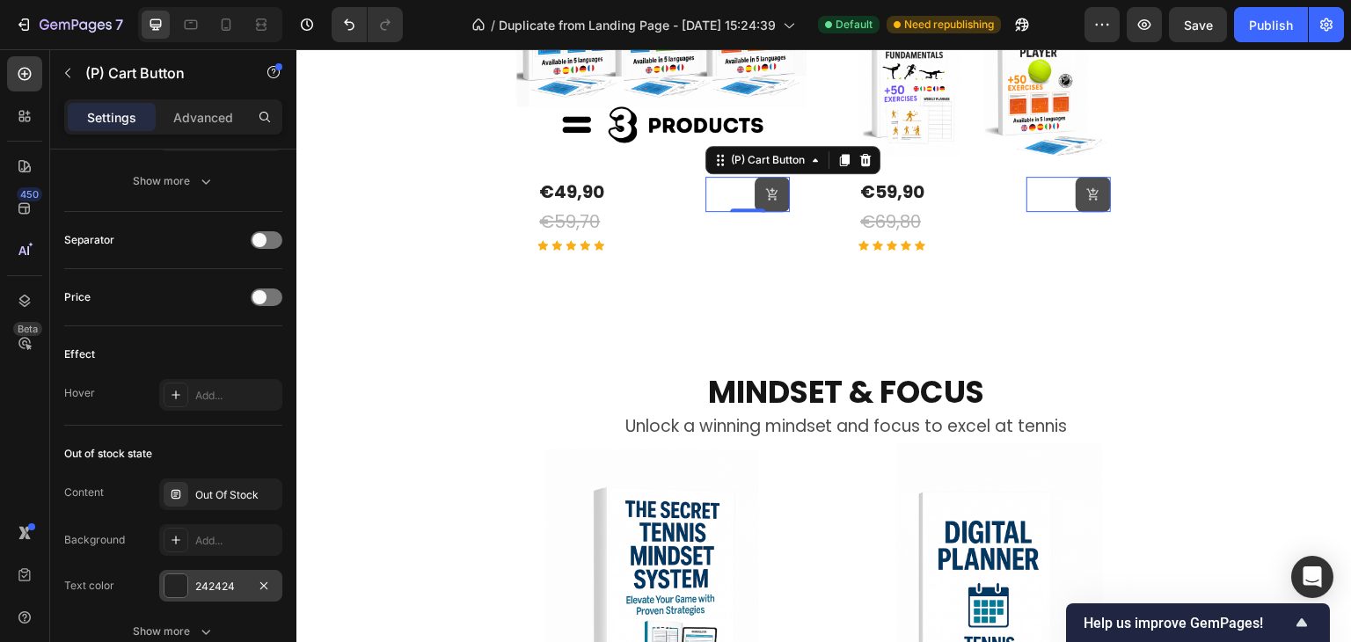
scroll to position [1478, 0]
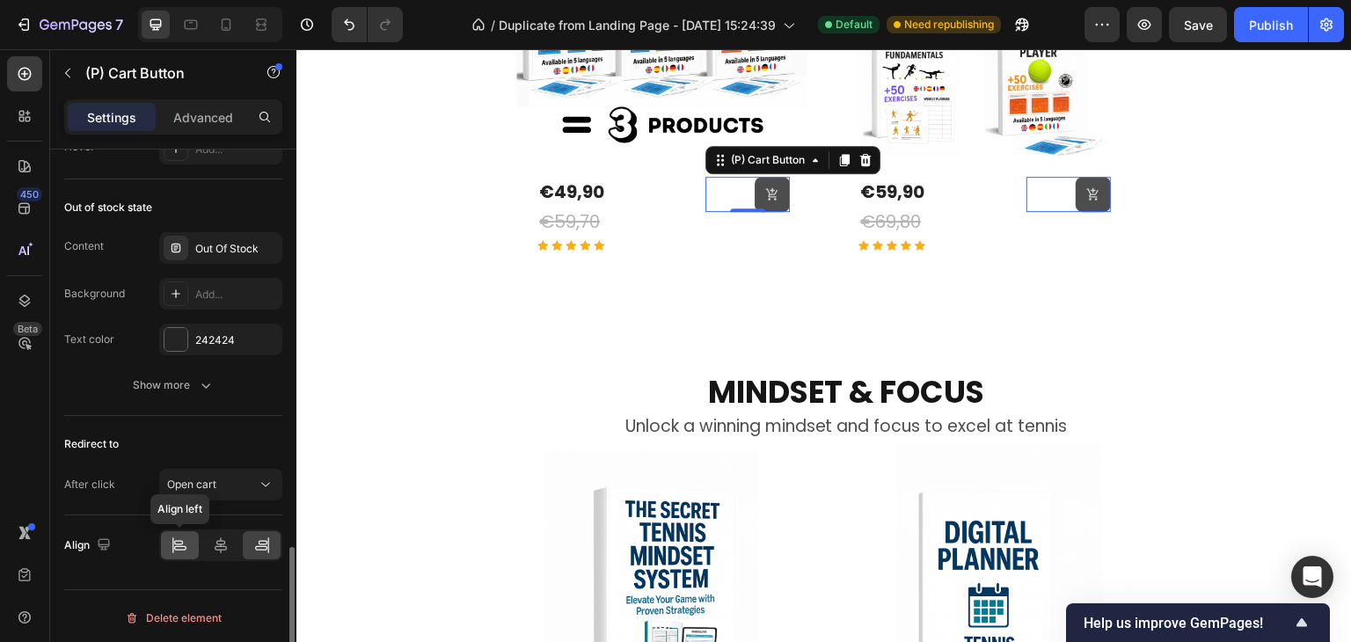
click at [180, 540] on icon at bounding box center [178, 542] width 9 height 4
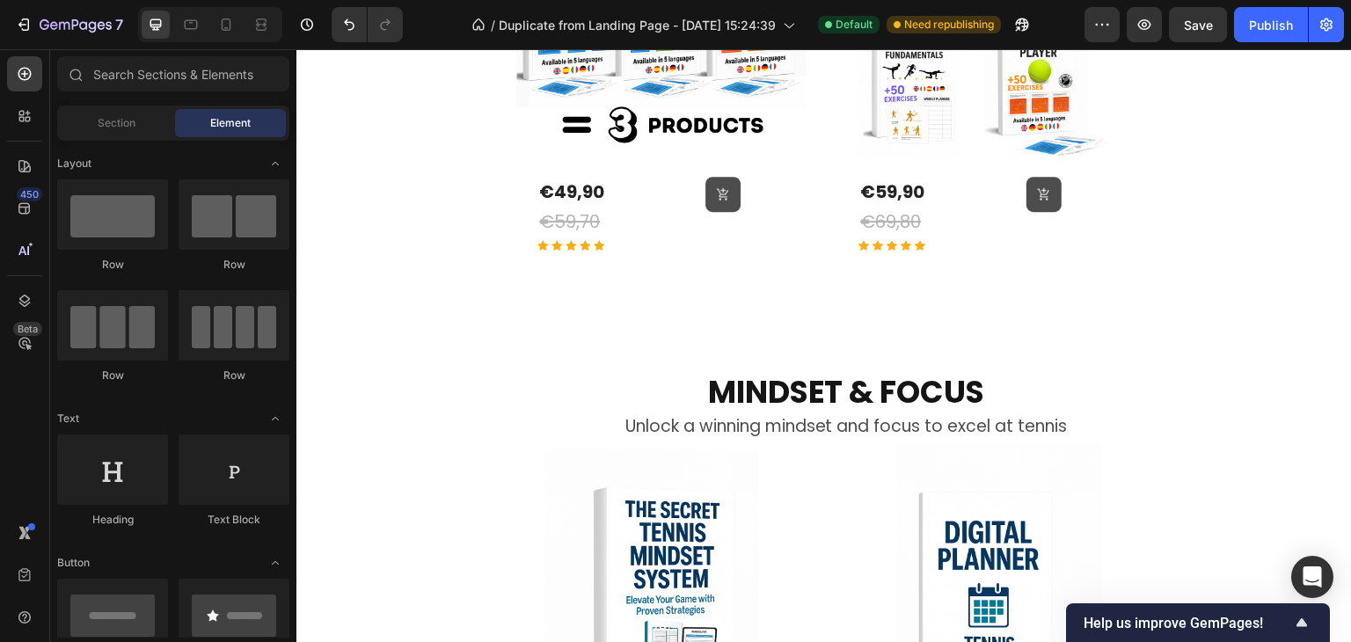
scroll to position [1283, 0]
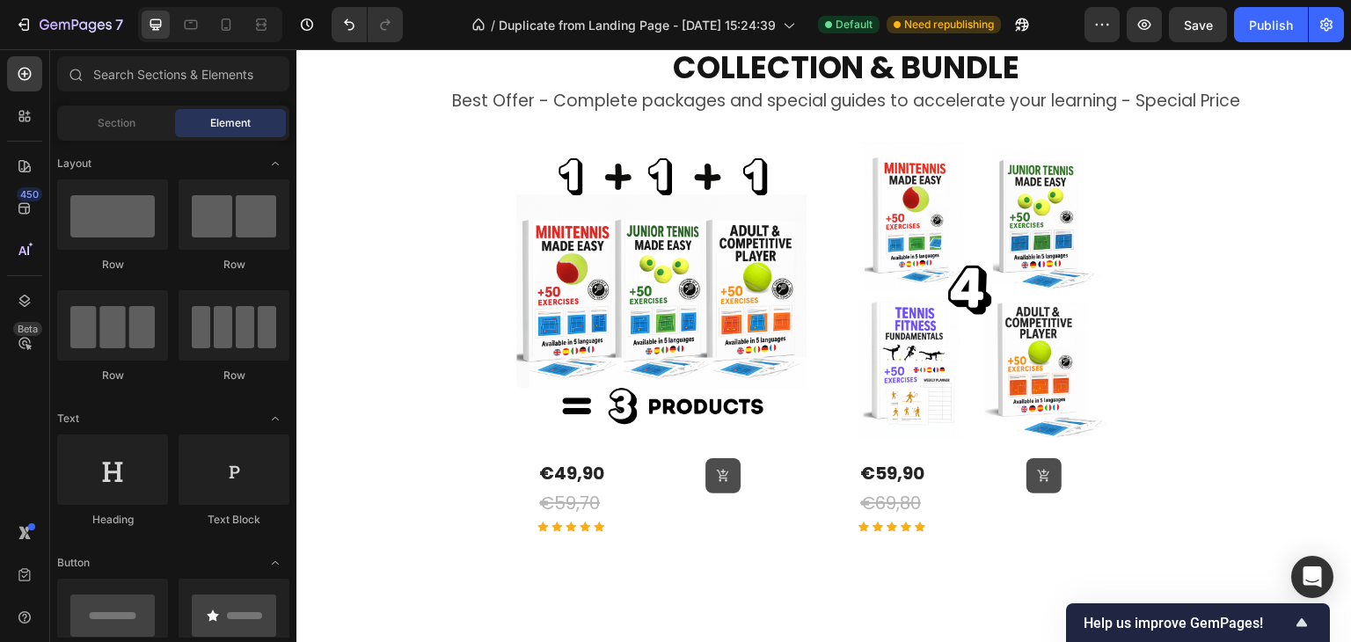
click at [705, 493] on button at bounding box center [722, 475] width 35 height 35
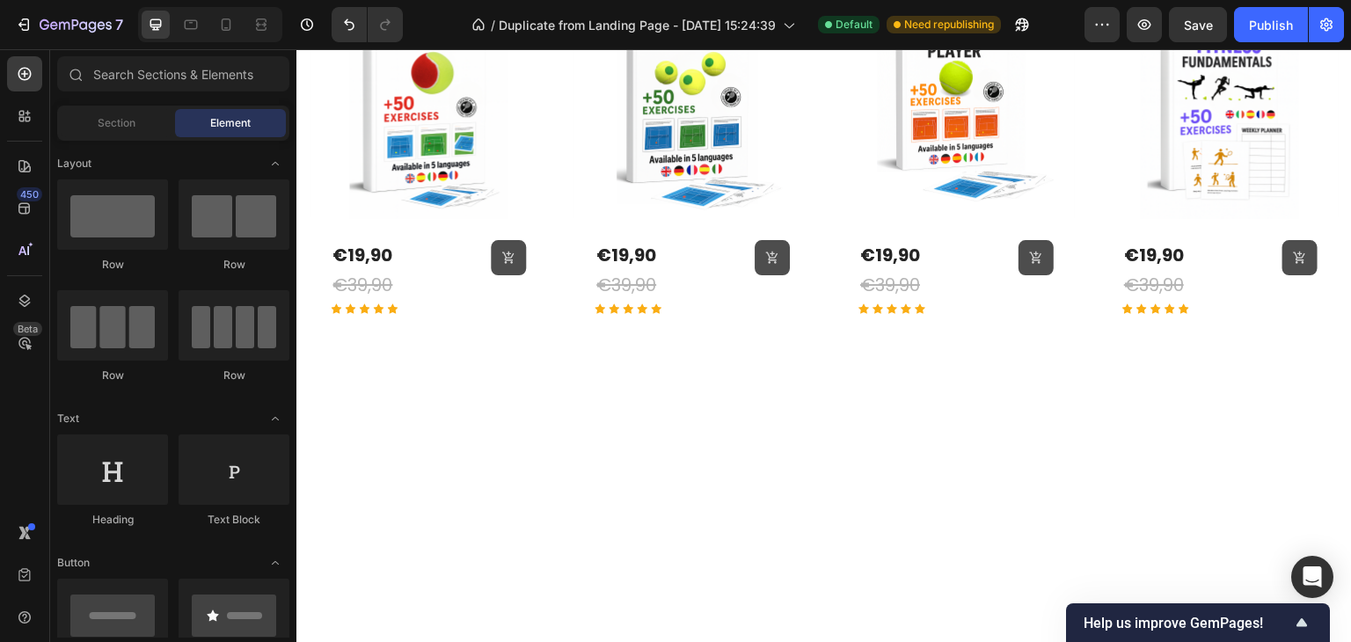
scroll to position [600, 0]
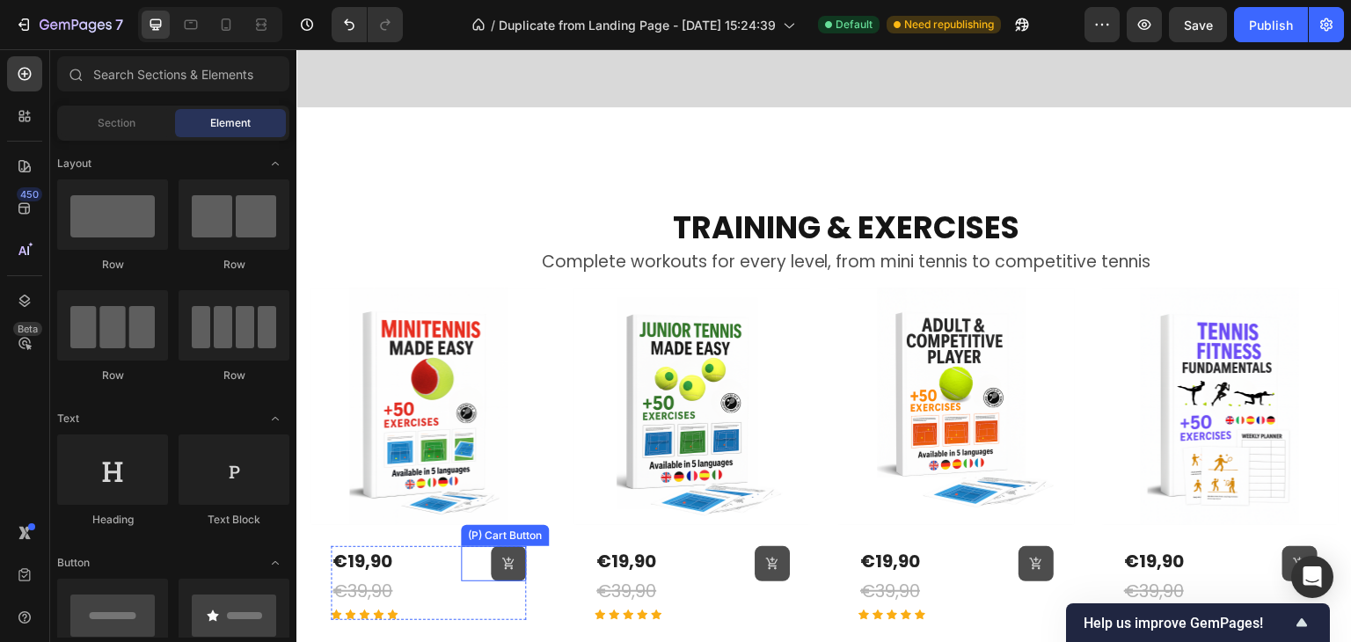
click at [496, 555] on button at bounding box center [508, 563] width 35 height 35
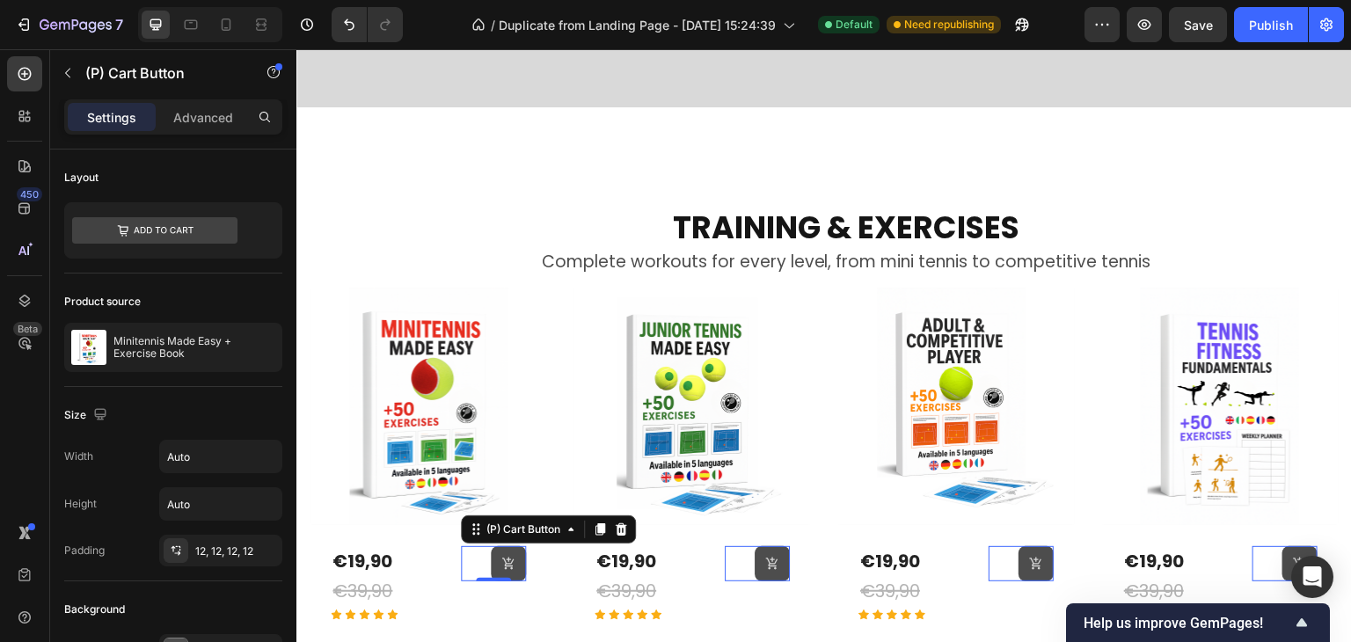
scroll to position [1478, 0]
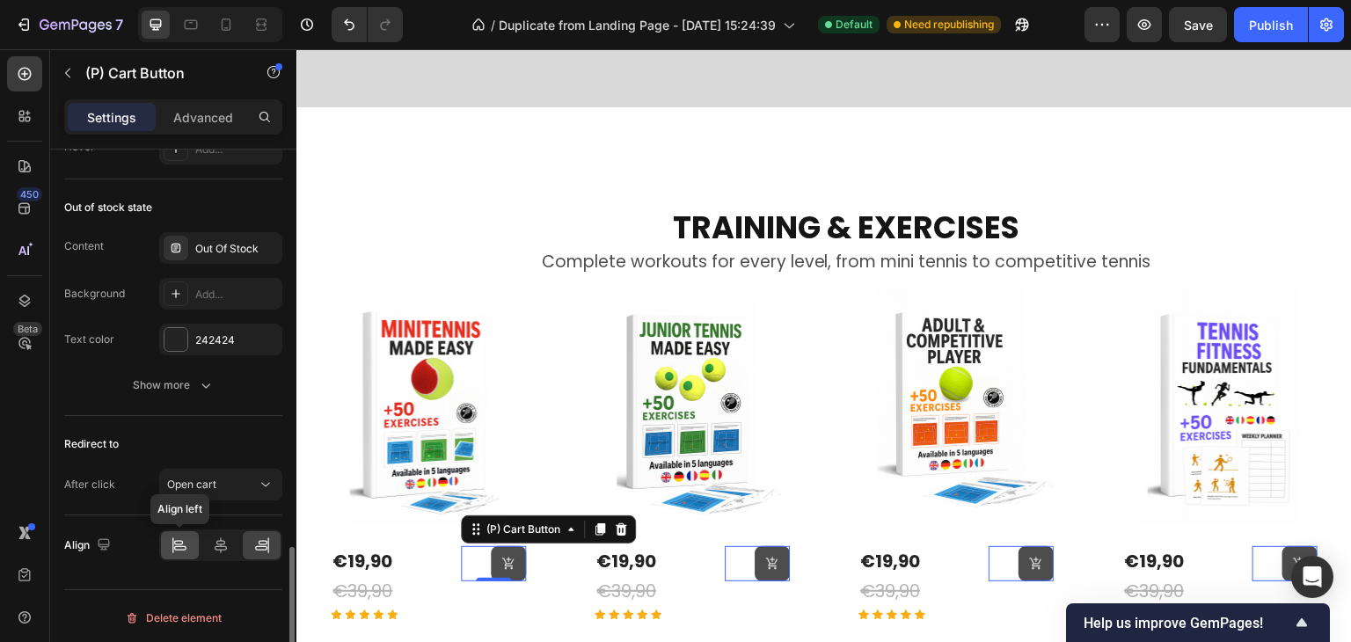
click at [173, 539] on icon at bounding box center [173, 545] width 1 height 16
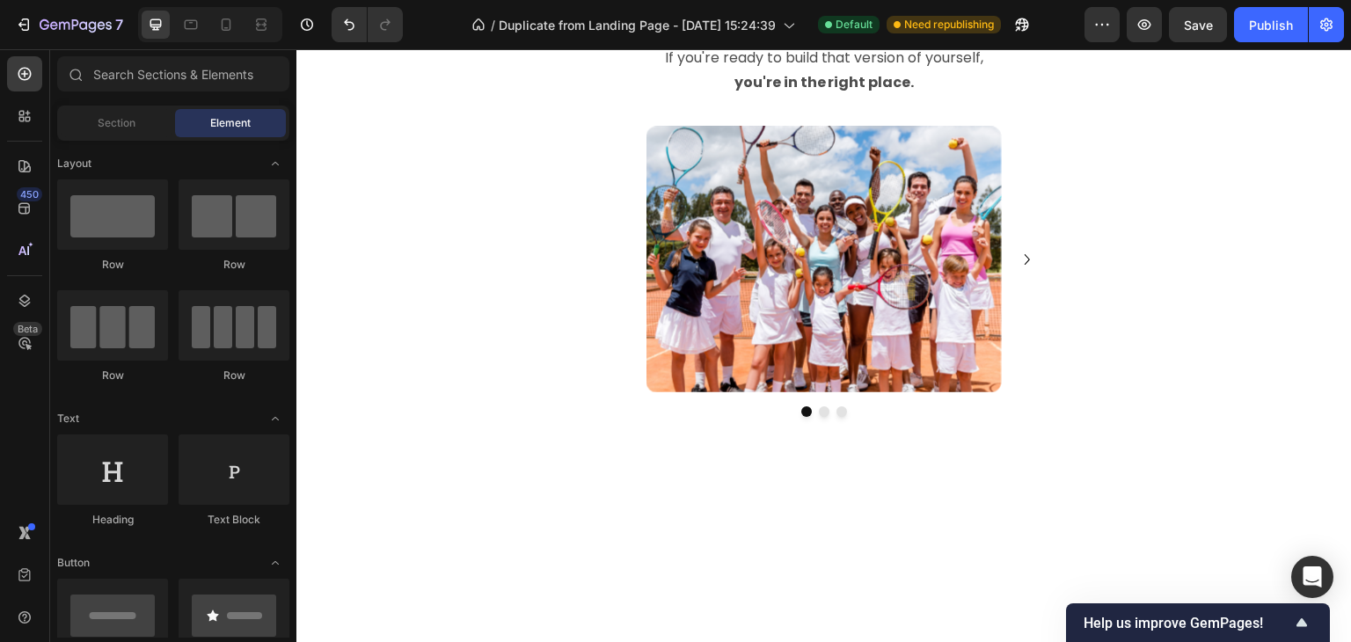
scroll to position [3865, 0]
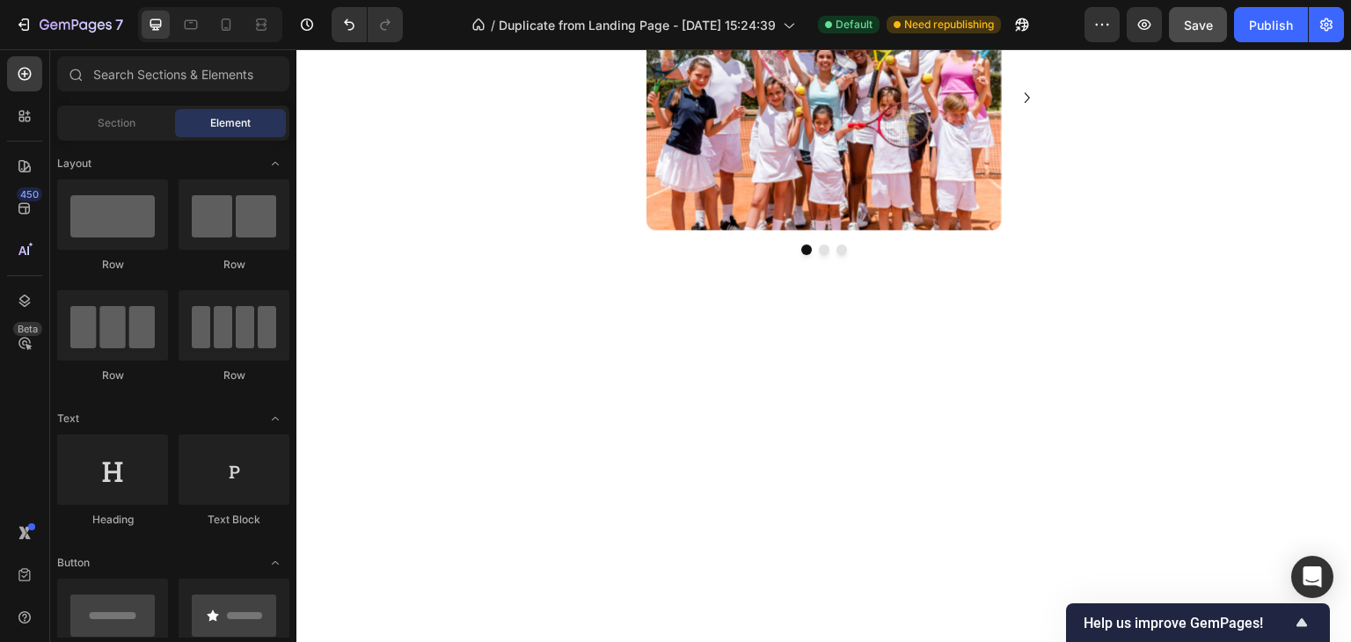
click at [1196, 25] on span "Save" at bounding box center [1198, 25] width 29 height 15
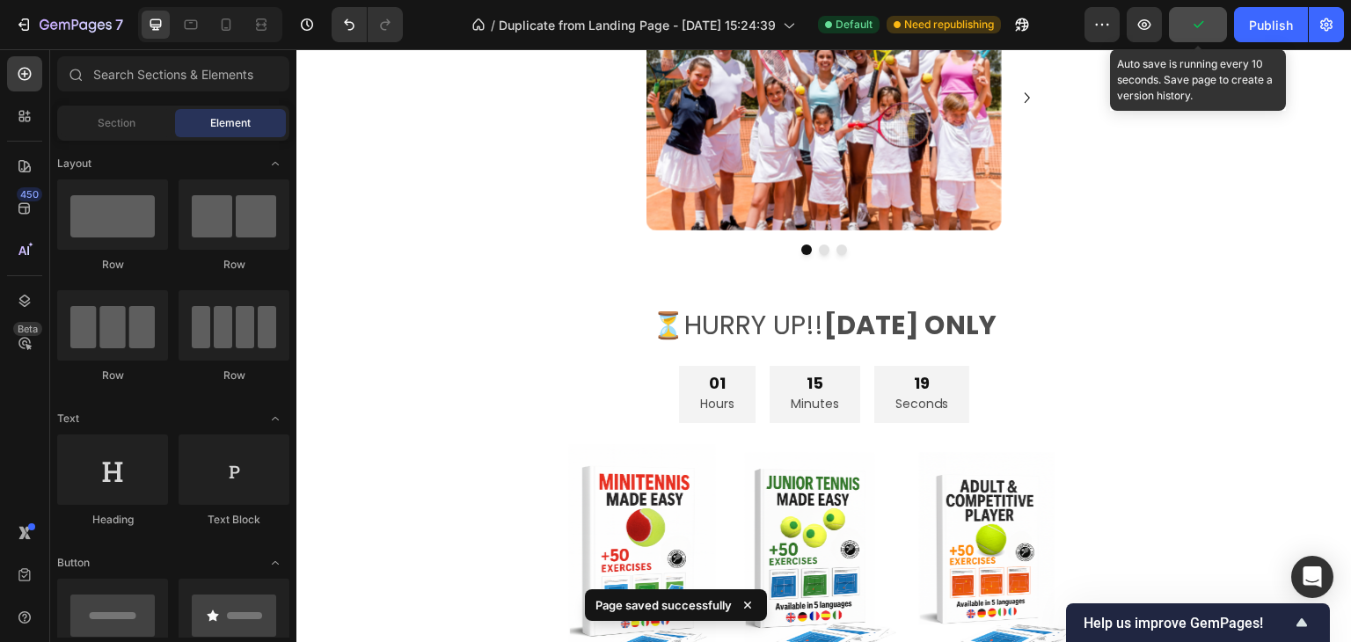
scroll to position [3895, 0]
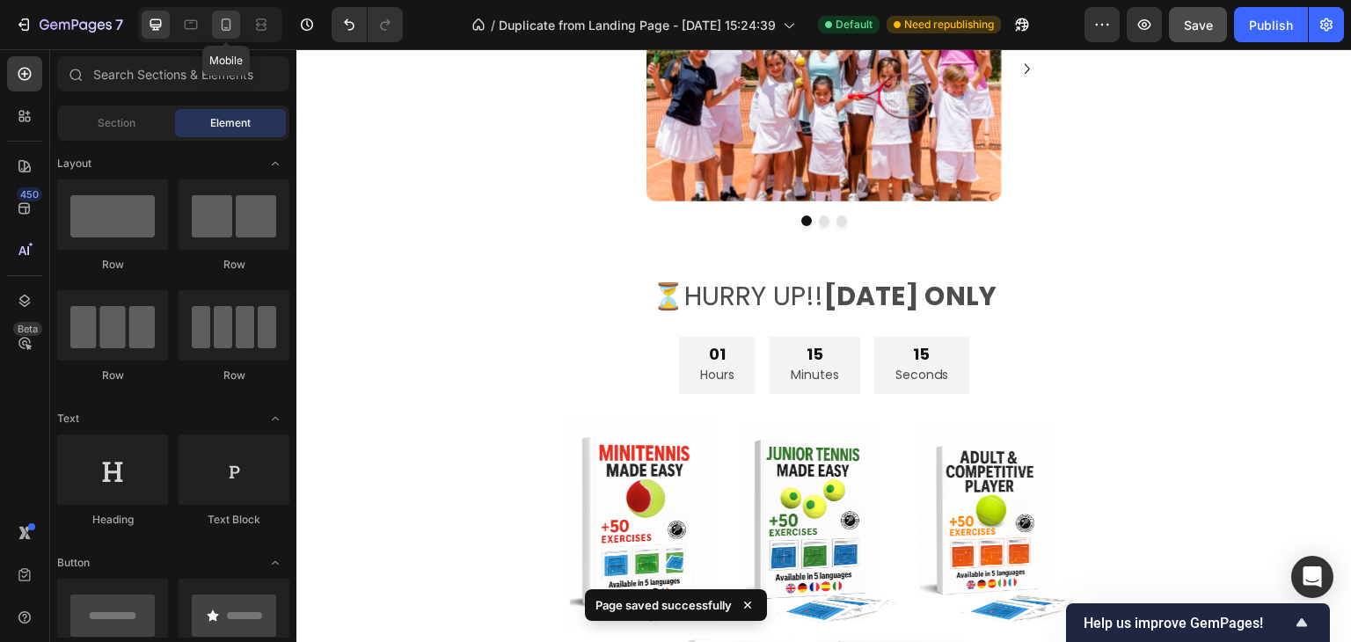
click at [231, 29] on icon at bounding box center [226, 25] width 18 height 18
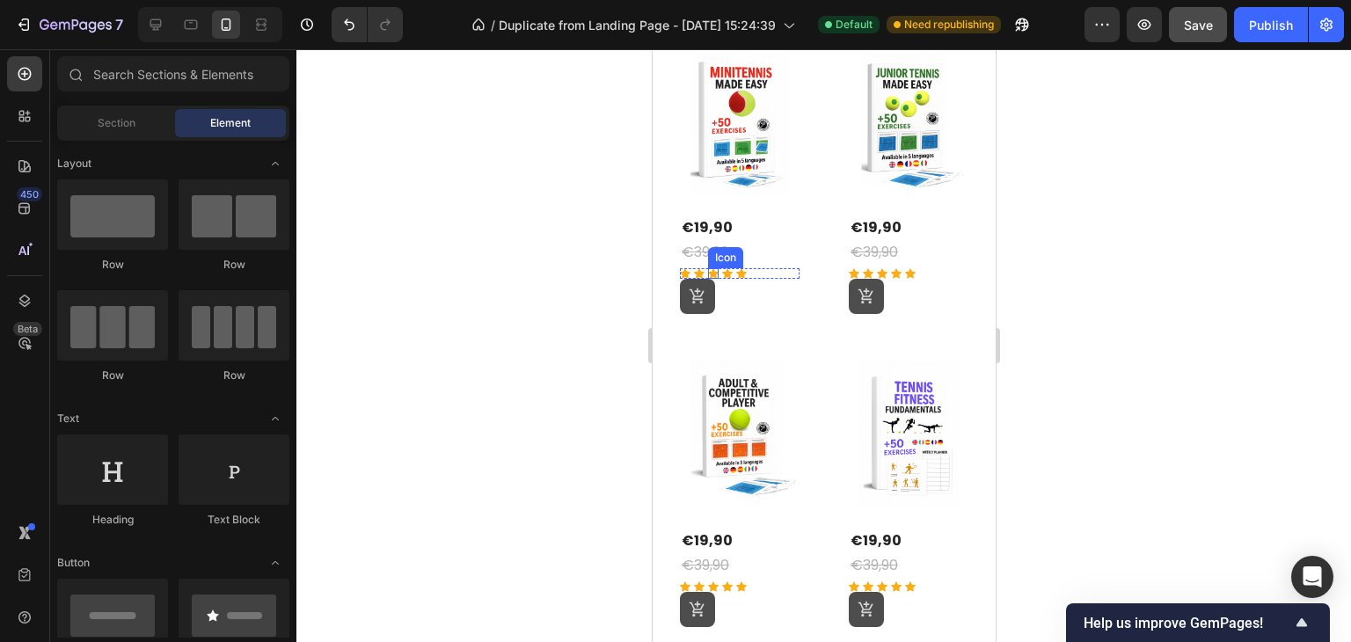
scroll to position [616, 0]
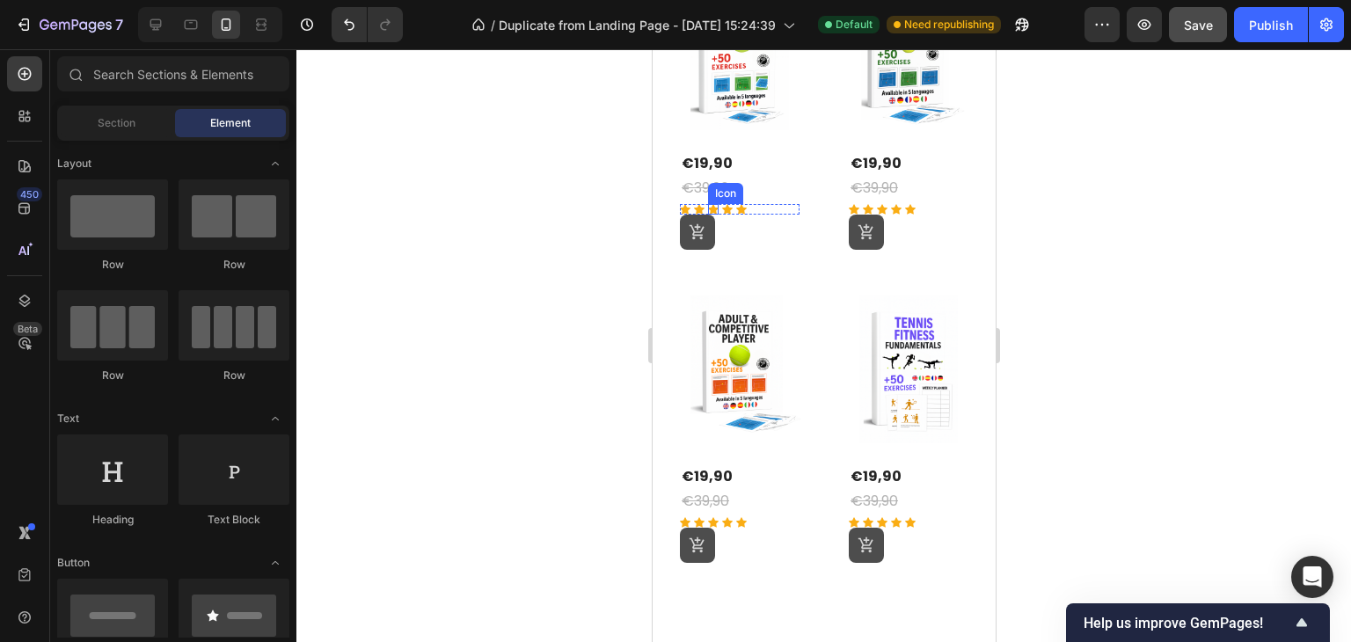
click at [711, 206] on icon at bounding box center [712, 209] width 11 height 11
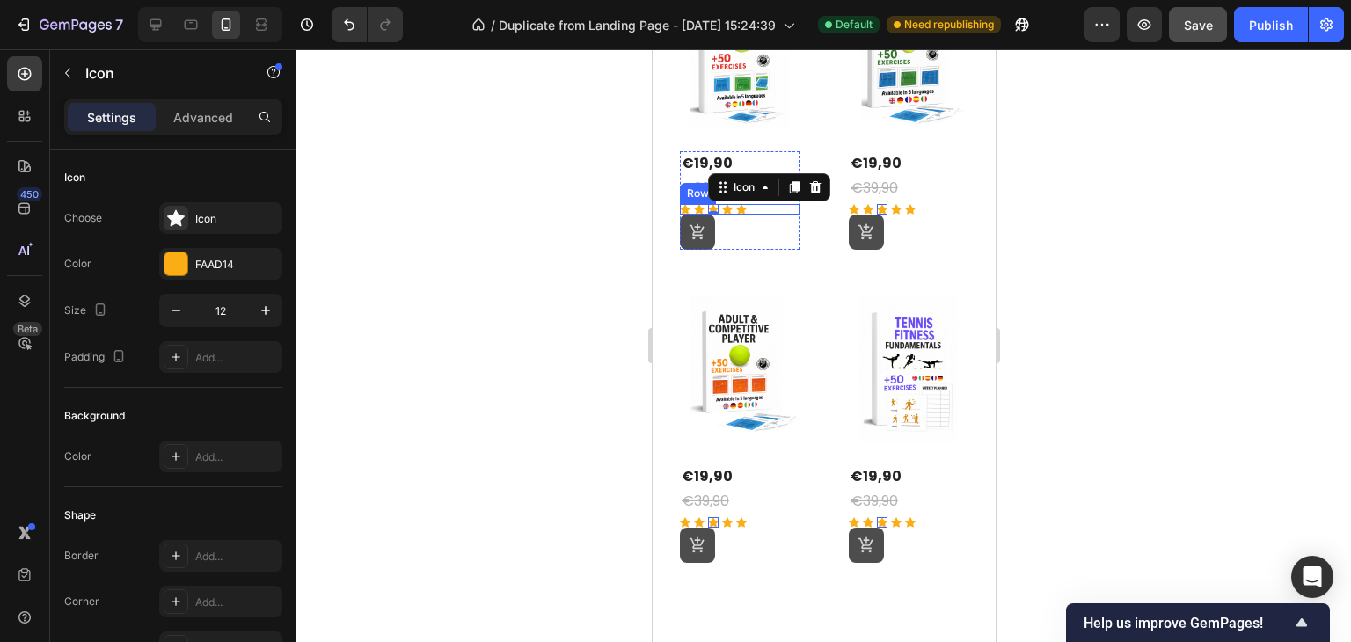
click at [758, 205] on div "Icon Icon Icon 0 Icon Icon Row" at bounding box center [739, 209] width 120 height 11
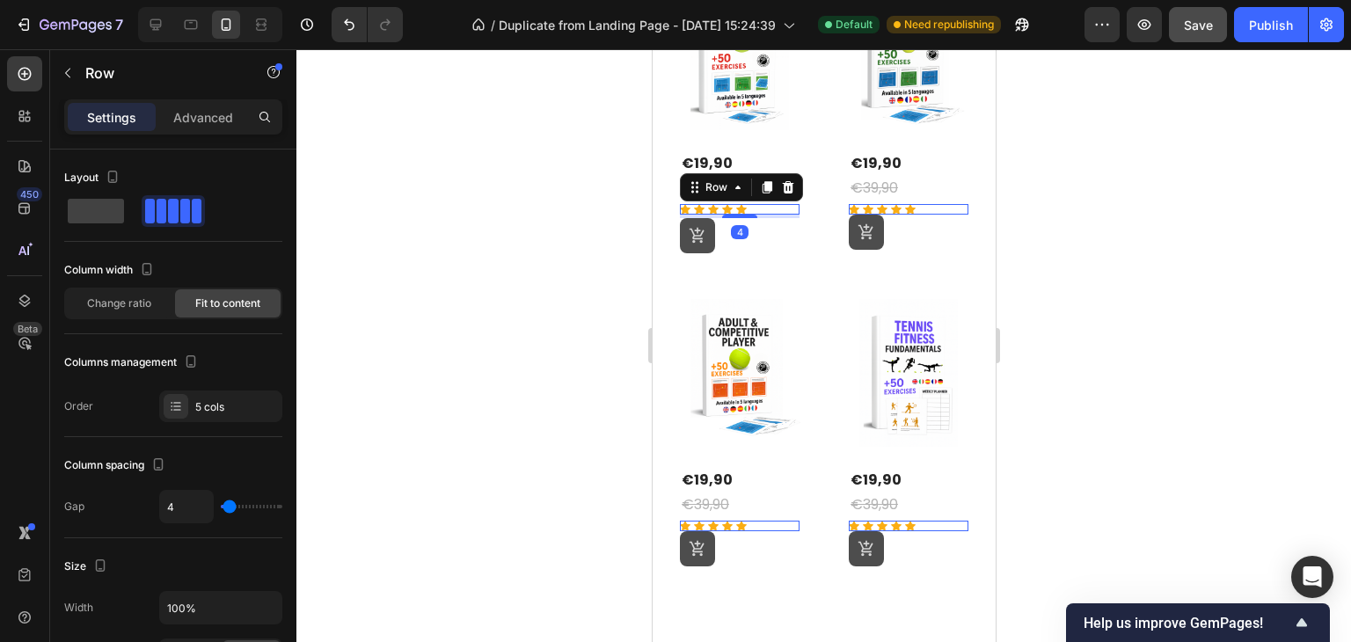
click at [726, 215] on div at bounding box center [738, 217] width 35 height 4
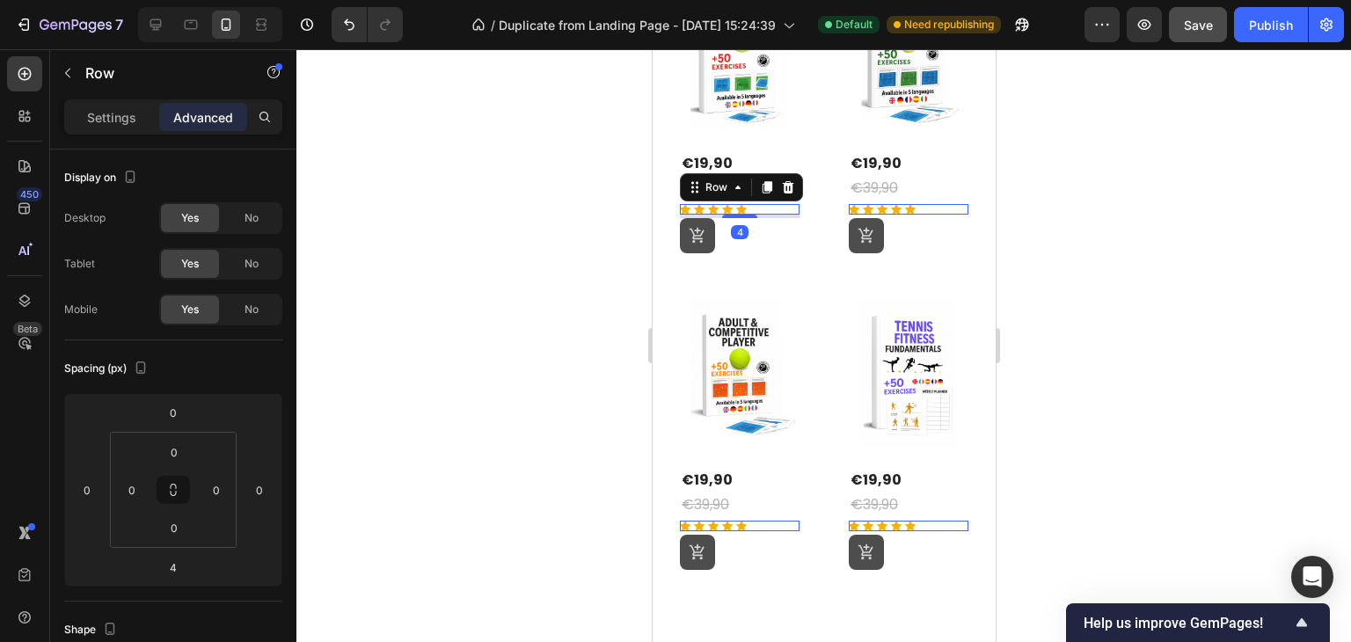
click at [927, 205] on div "Icon Icon Icon Icon Icon Row 0" at bounding box center [908, 209] width 120 height 11
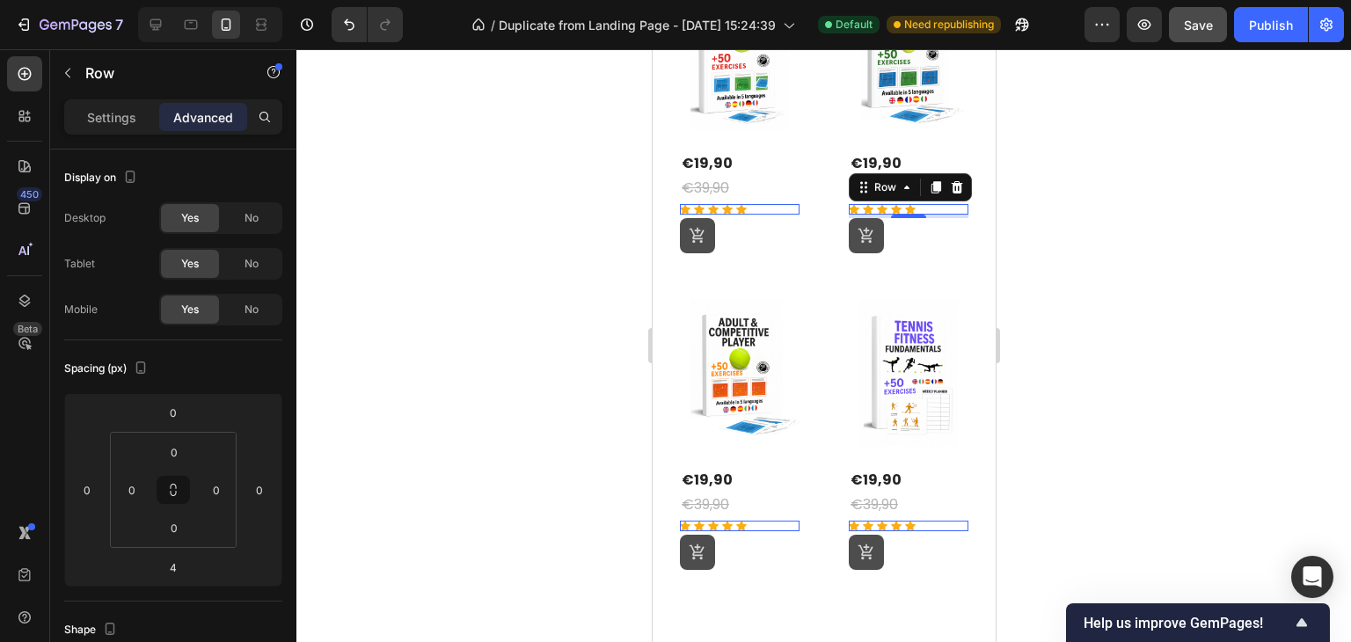
drag, startPoint x: 1064, startPoint y: 395, endPoint x: 1027, endPoint y: 472, distance: 85.8
click at [1064, 394] on div at bounding box center [823, 345] width 1055 height 593
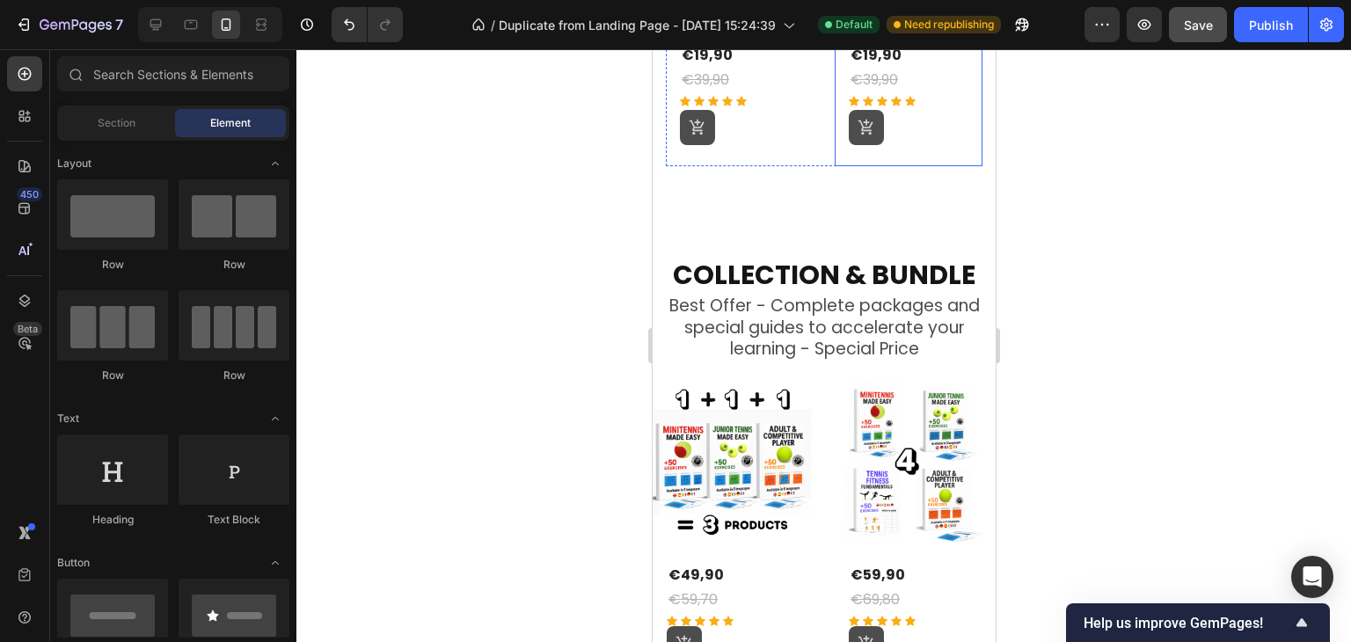
scroll to position [1055, 0]
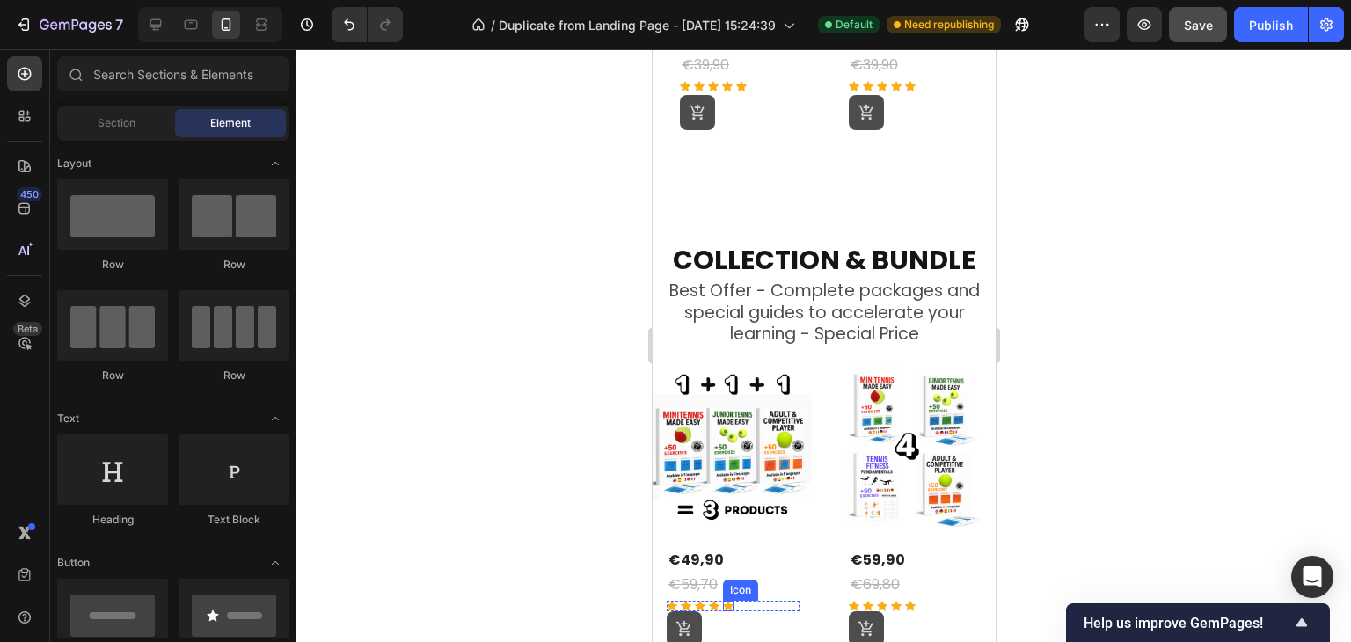
click at [727, 601] on icon at bounding box center [727, 606] width 11 height 10
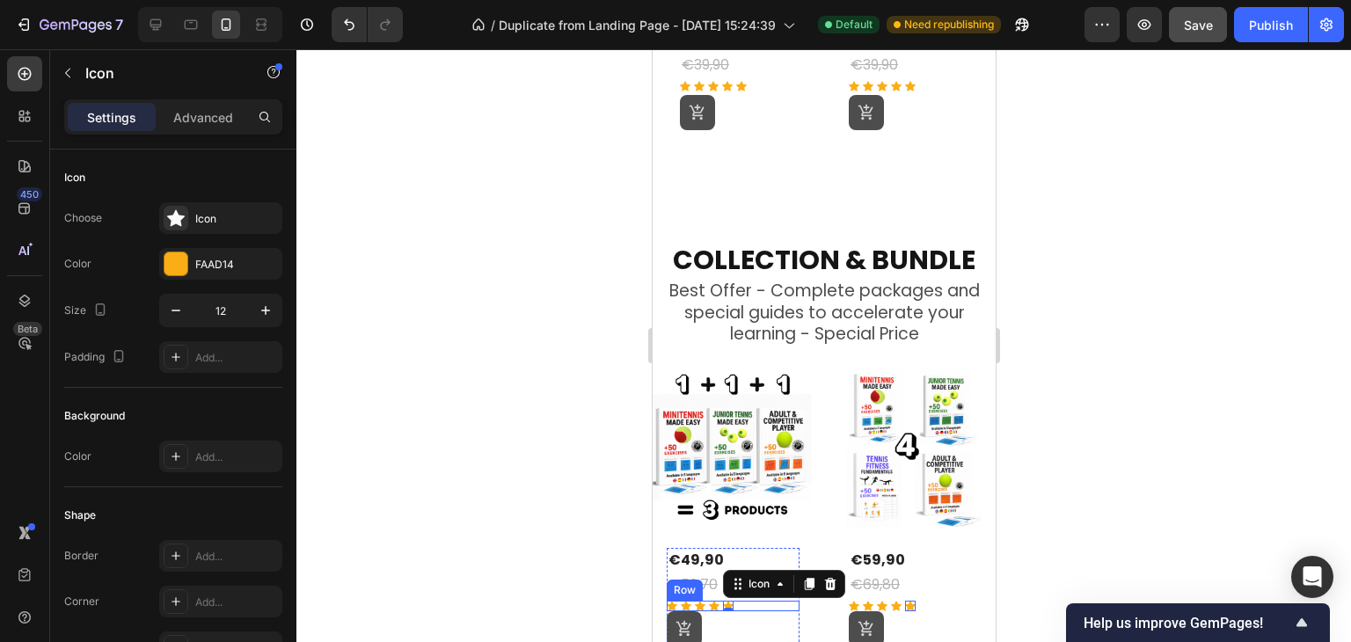
click at [747, 601] on div "Icon Icon Icon Icon Icon 0 Row" at bounding box center [732, 606] width 133 height 11
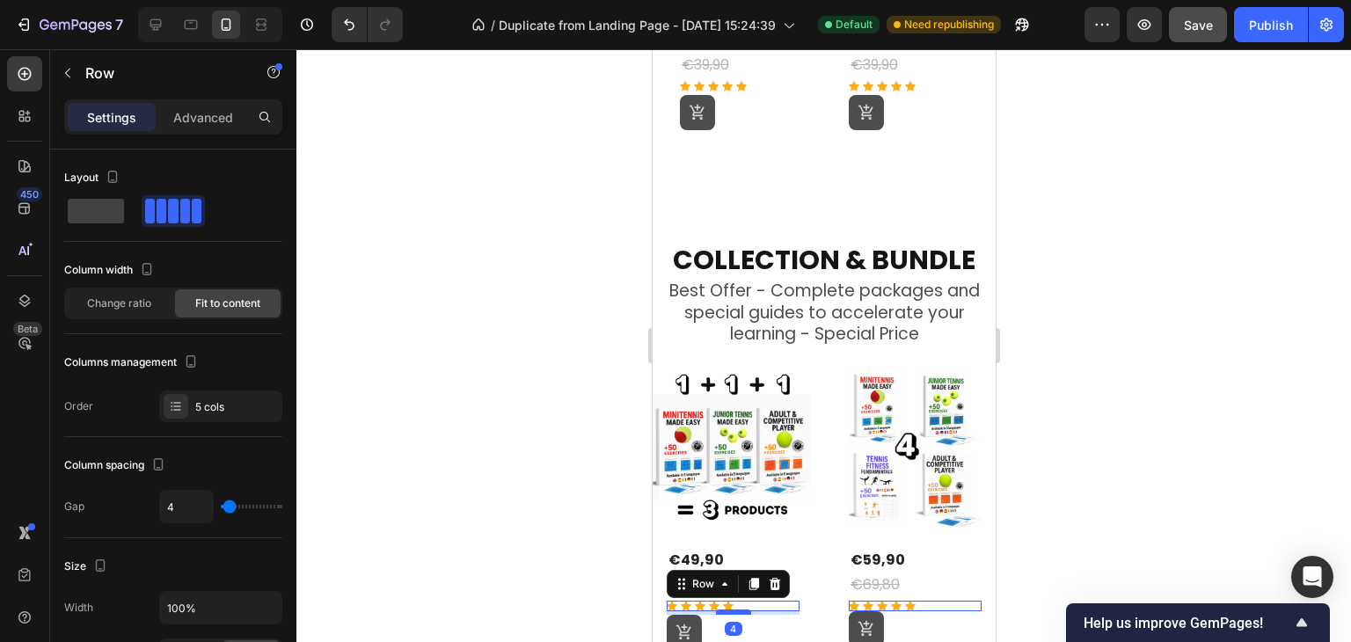
click at [738, 610] on div at bounding box center [732, 612] width 35 height 5
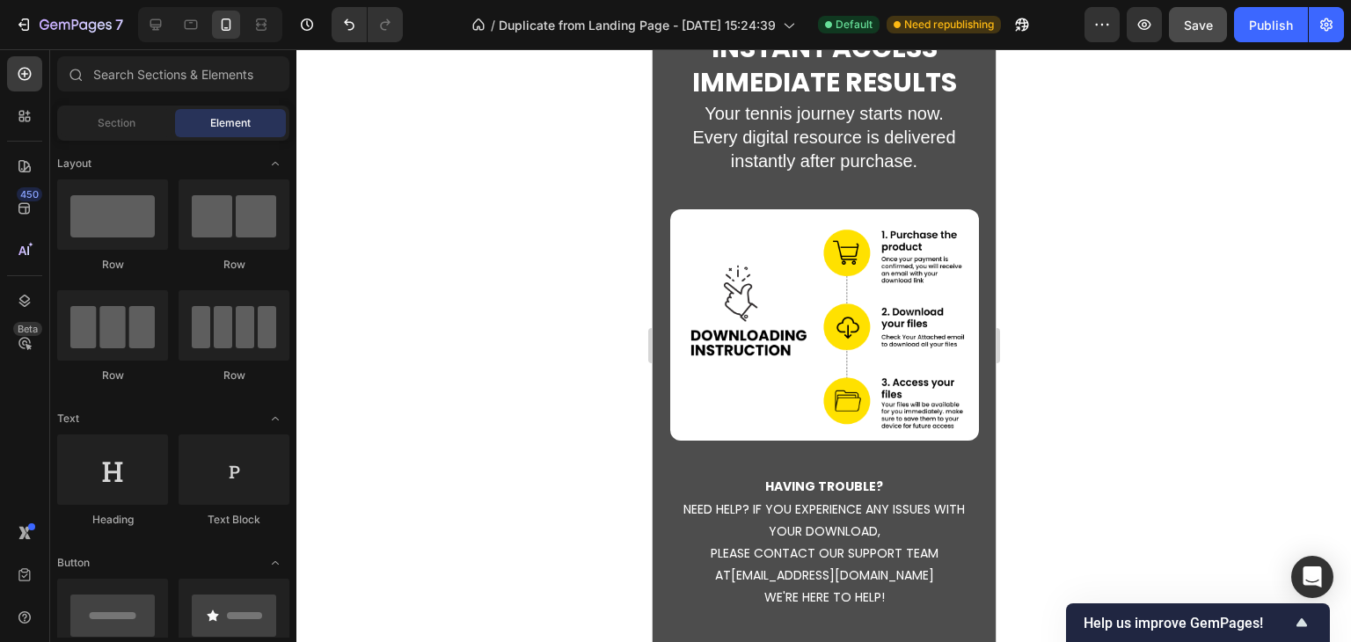
scroll to position [6178, 0]
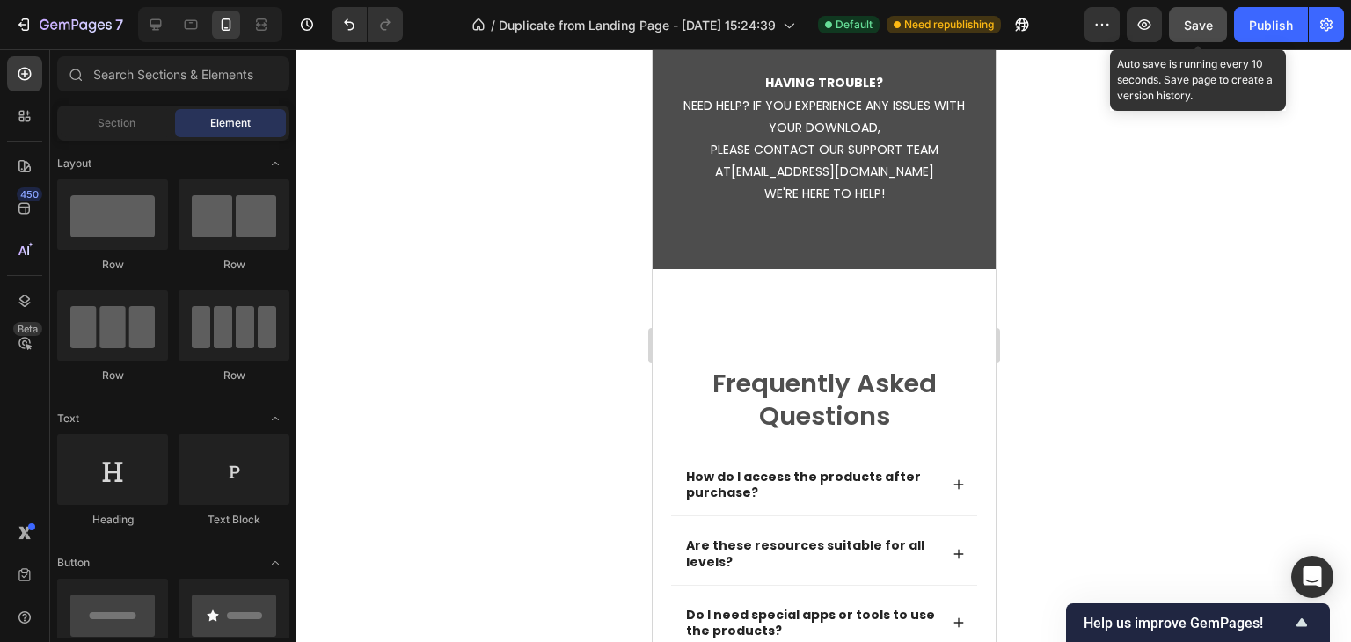
click at [1196, 25] on span "Save" at bounding box center [1198, 25] width 29 height 15
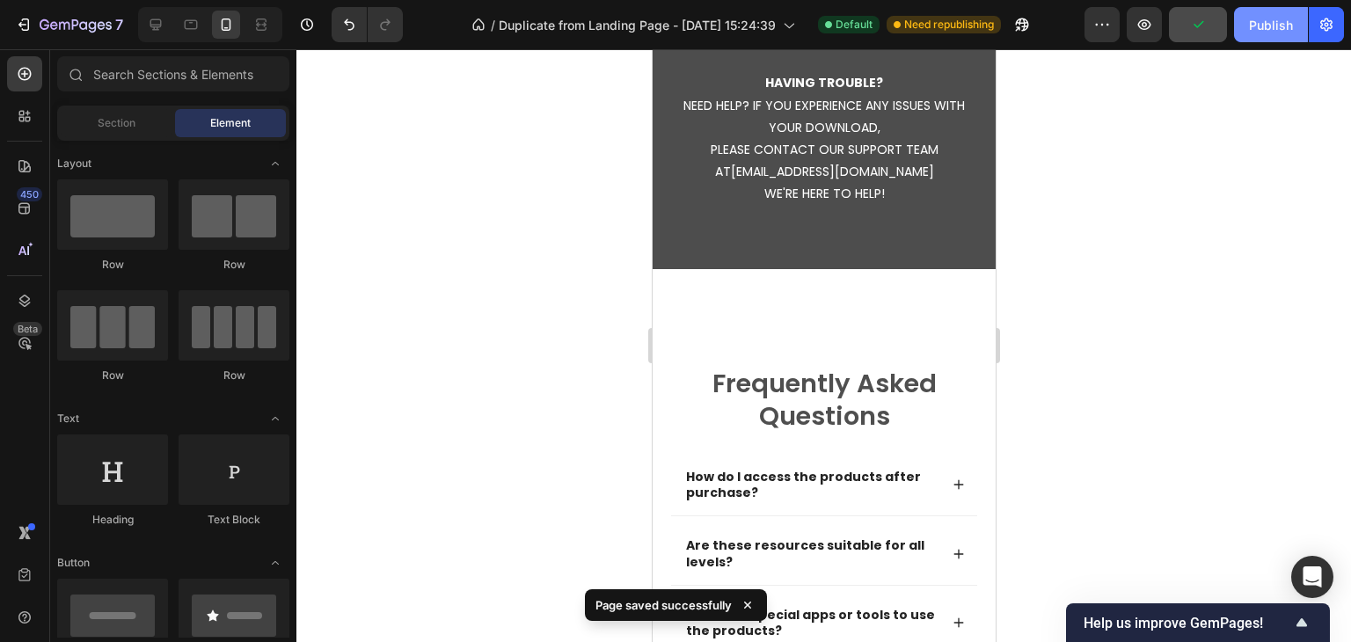
click at [1263, 25] on div "Publish" at bounding box center [1271, 25] width 44 height 18
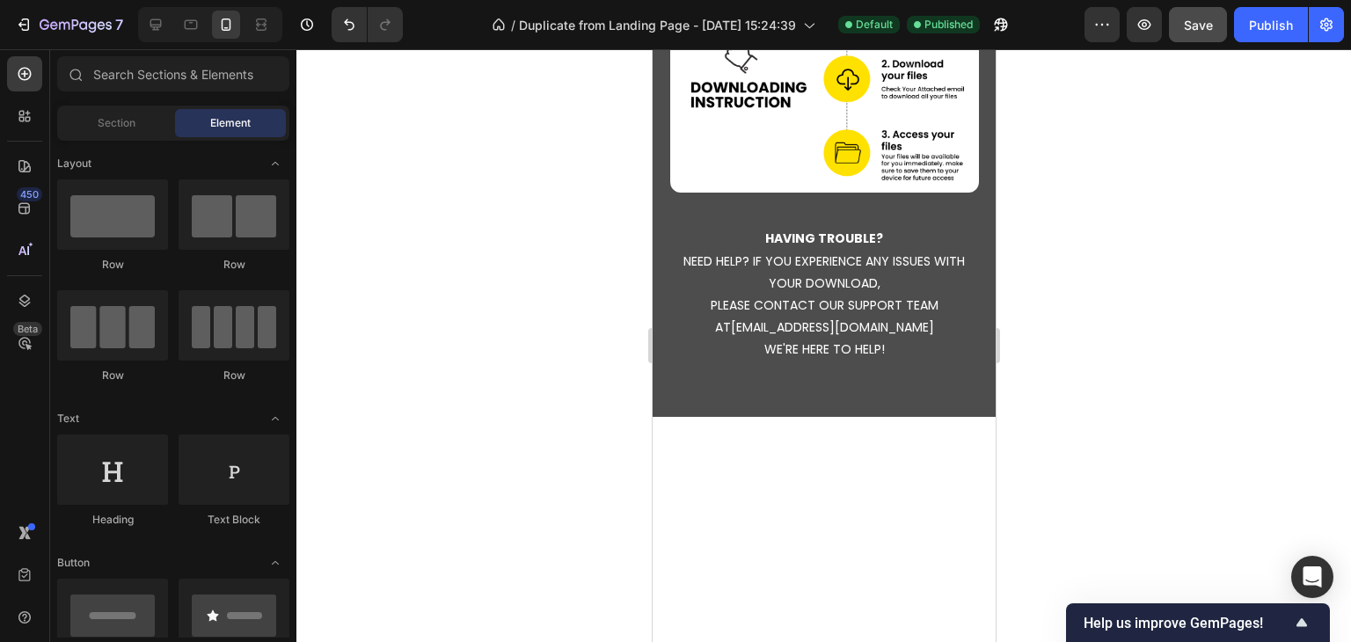
scroll to position [0, 0]
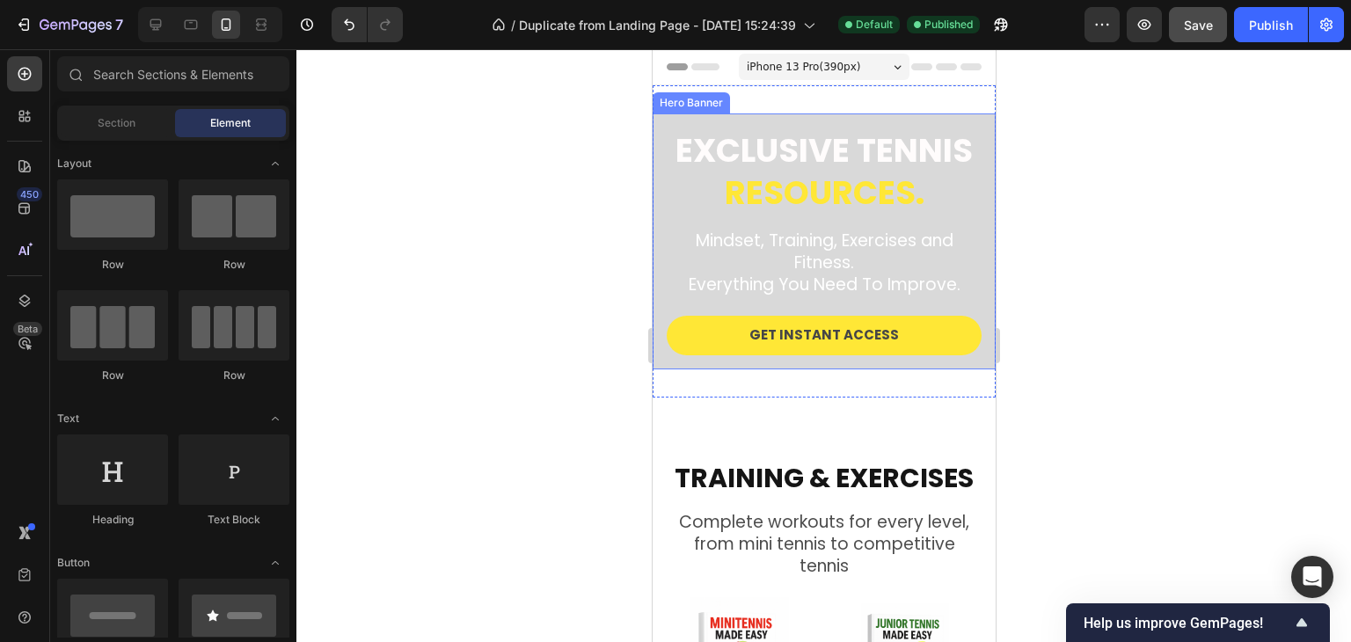
click at [660, 369] on div "Exclusive tennis resources. Heading Mindset, Training, Exercises and Fitness. E…" at bounding box center [823, 241] width 343 height 256
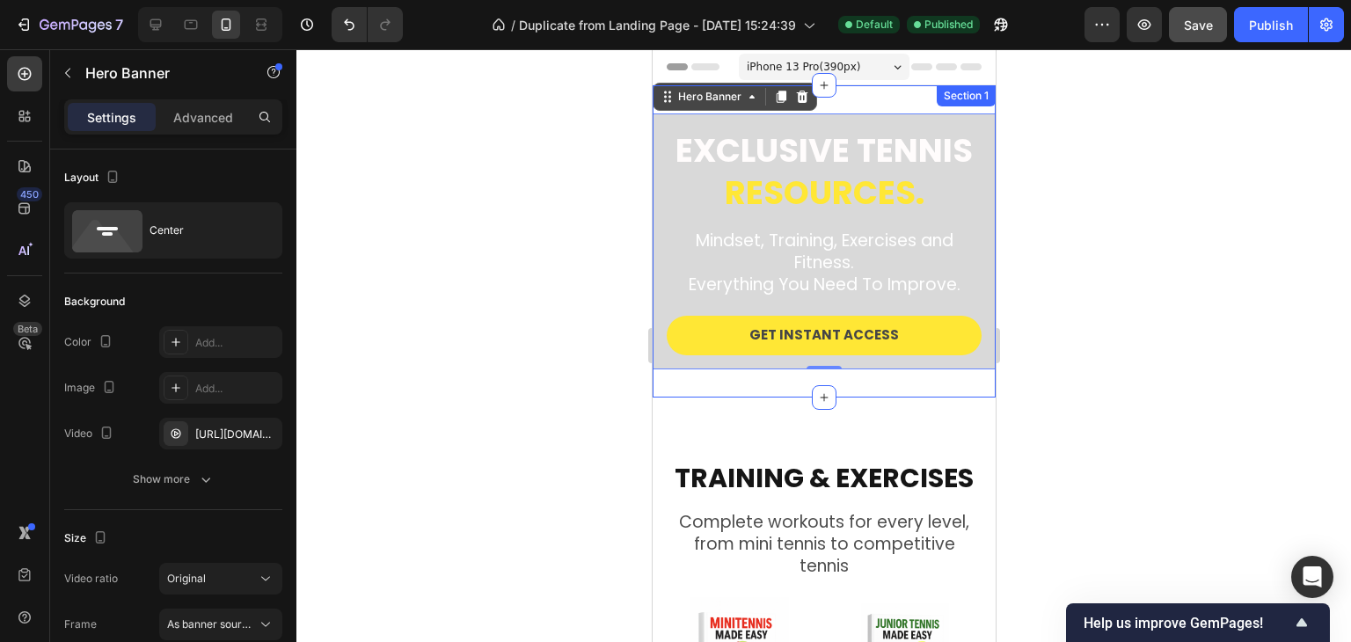
click at [786, 391] on div "Exclusive tennis resources. Heading Mindset, Training, Exercises and Fitness. E…" at bounding box center [823, 241] width 343 height 312
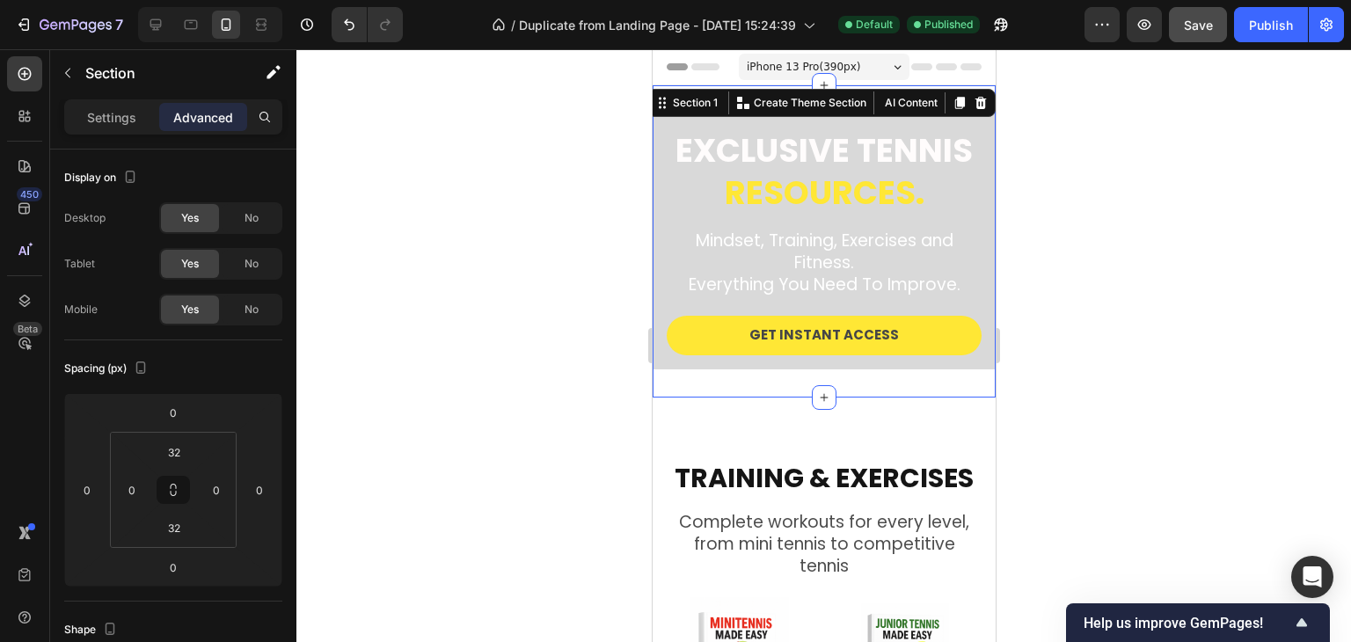
click at [754, 389] on div "Exclusive tennis resources. Heading Mindset, Training, Exercises and Fitness. E…" at bounding box center [823, 241] width 343 height 312
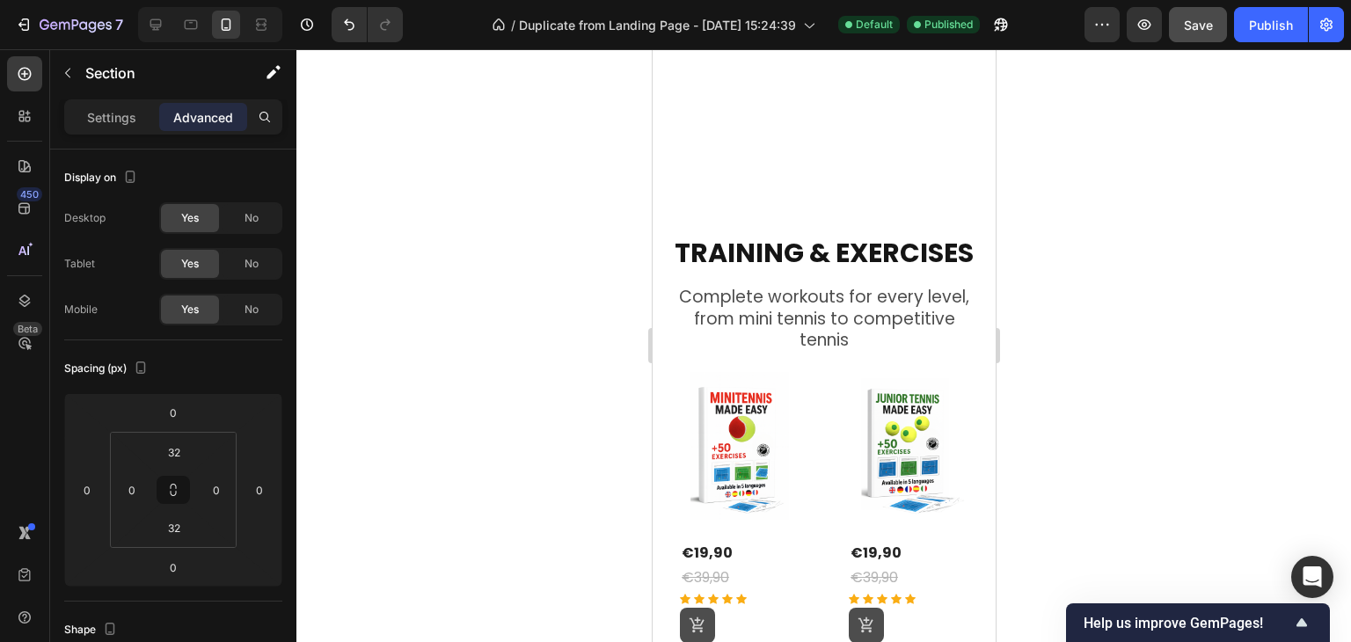
scroll to position [1231, 0]
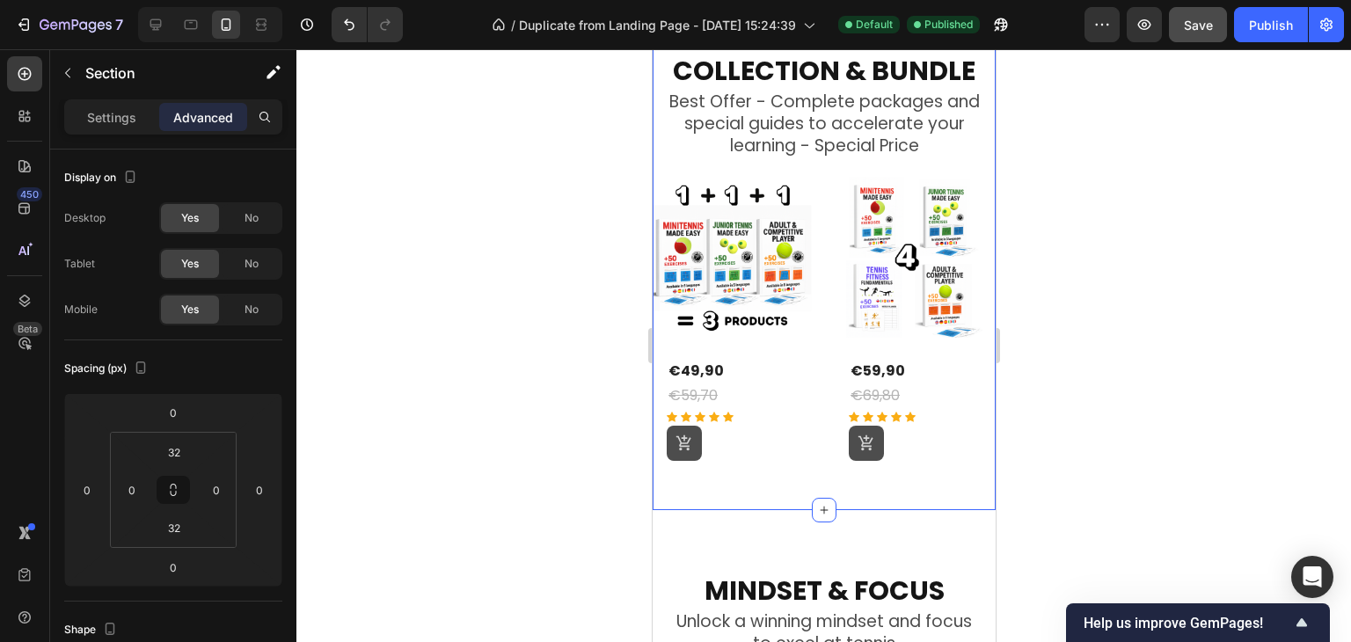
drag, startPoint x: 1029, startPoint y: 511, endPoint x: 666, endPoint y: 490, distance: 363.9
click at [666, 490] on div "COLLECTION & BUNDLE Heading Best Offer - Complete packages and special guides t…" at bounding box center [823, 267] width 343 height 486
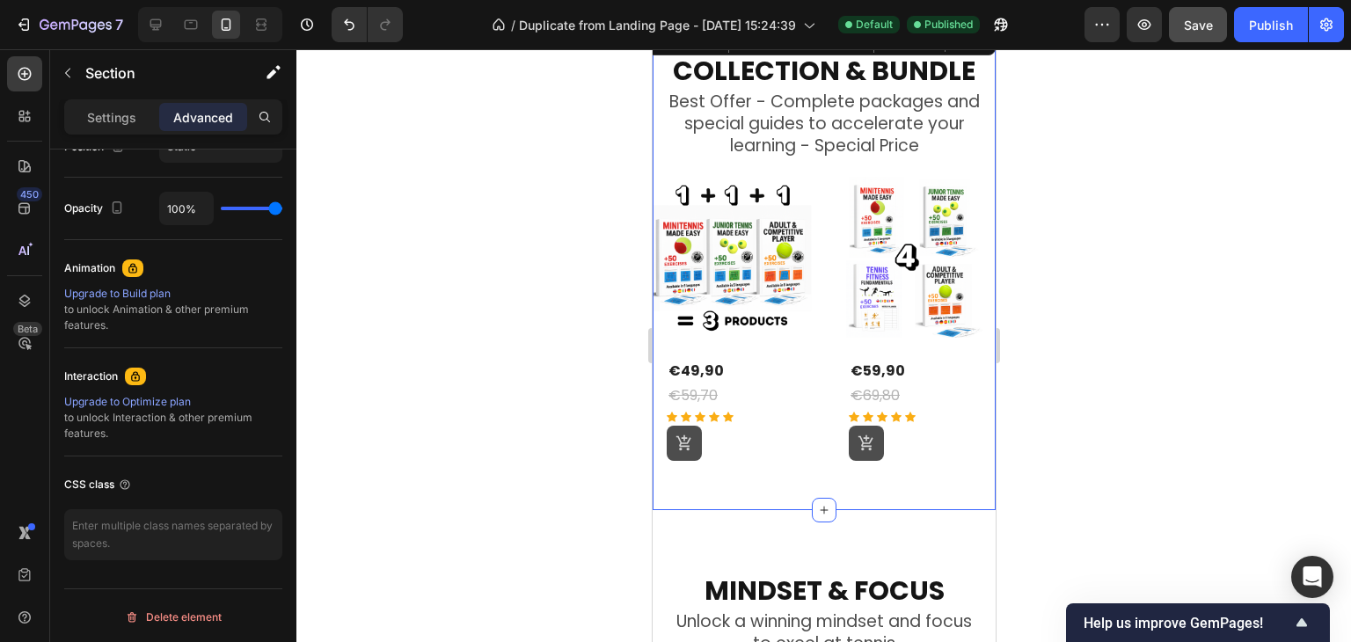
click at [215, 112] on p "Advanced" at bounding box center [203, 117] width 60 height 18
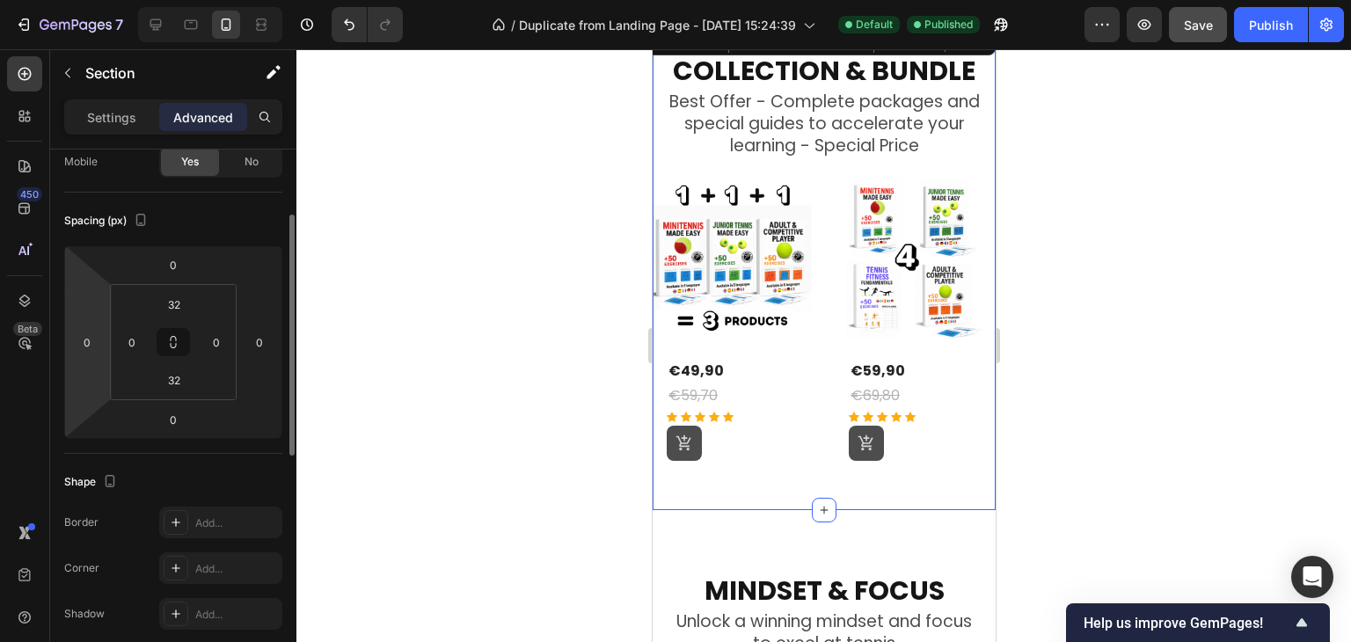
scroll to position [0, 0]
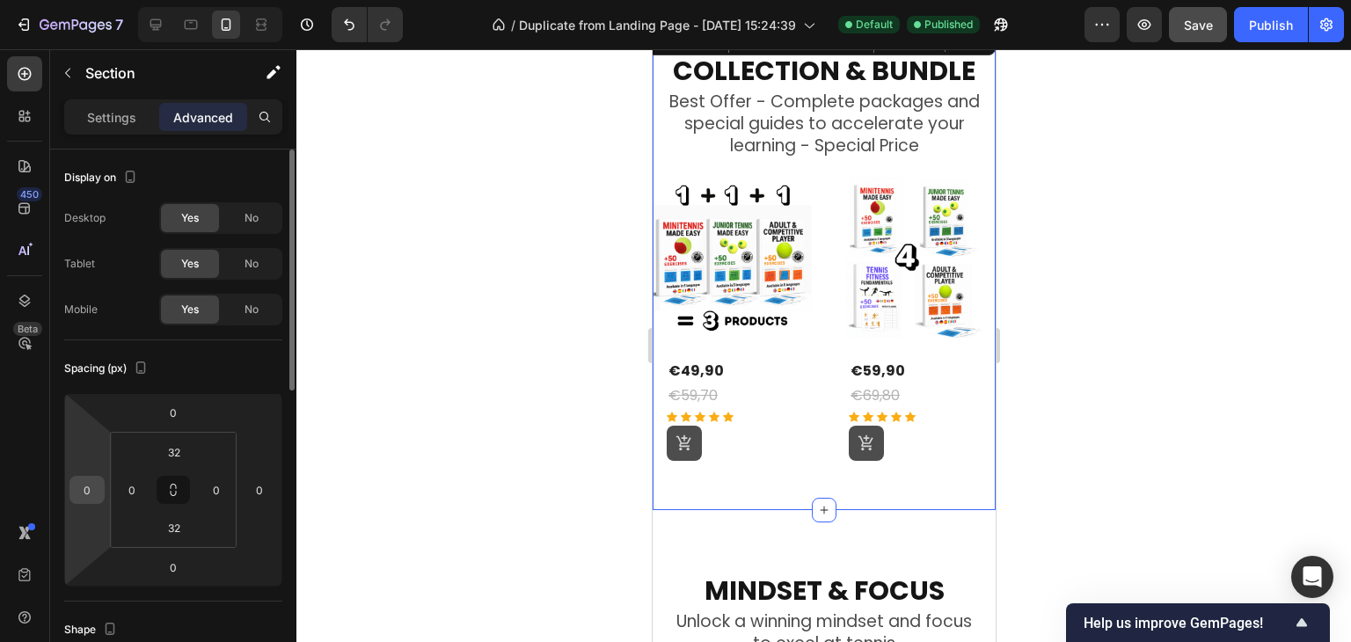
click at [84, 486] on input "0" at bounding box center [87, 490] width 26 height 26
type input "10"
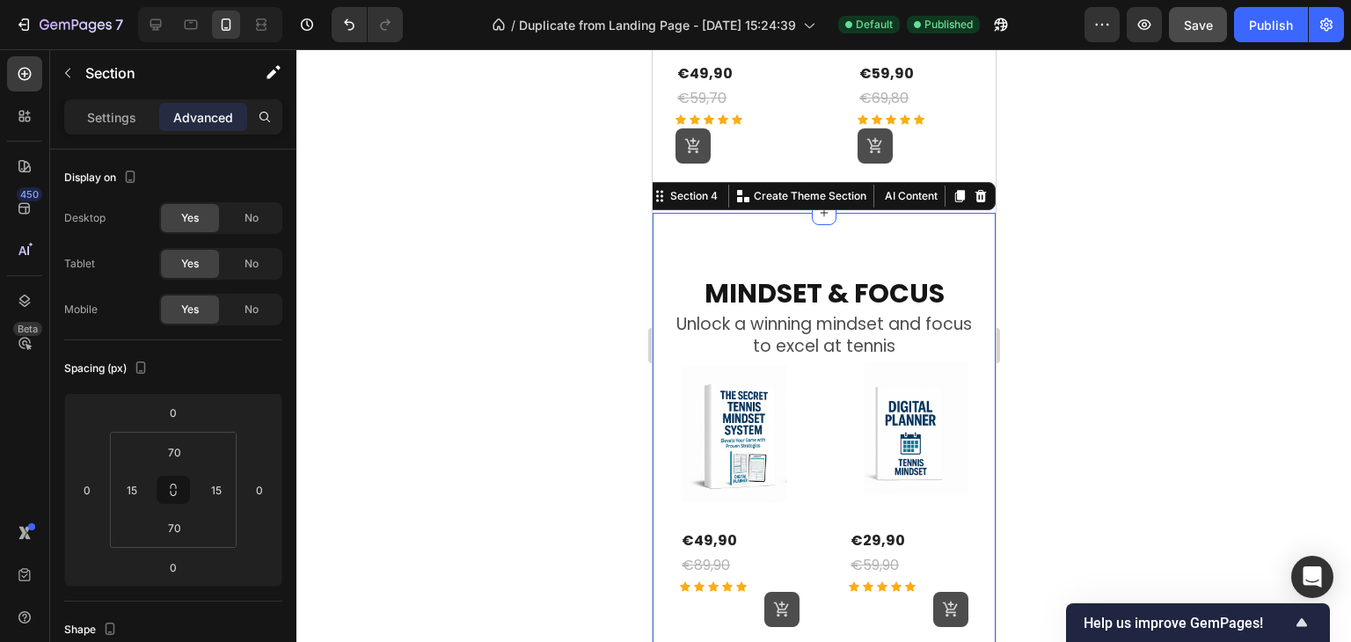
scroll to position [1583, 0]
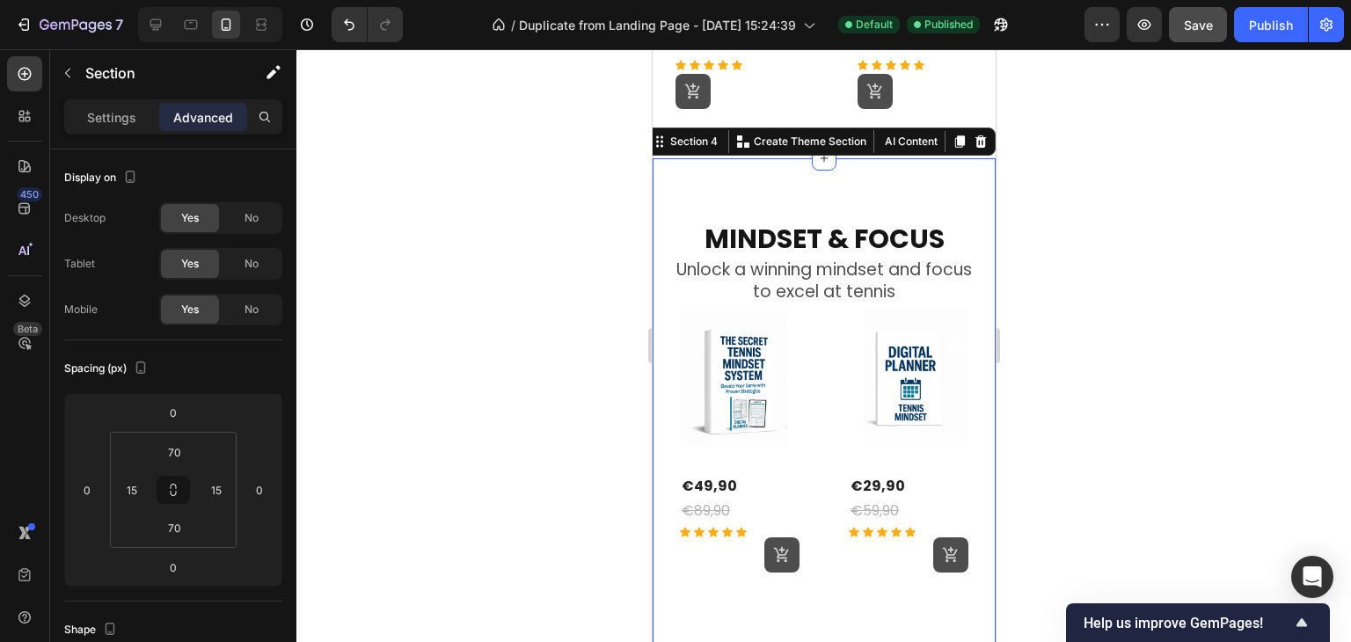
click at [763, 548] on button at bounding box center [780, 554] width 35 height 35
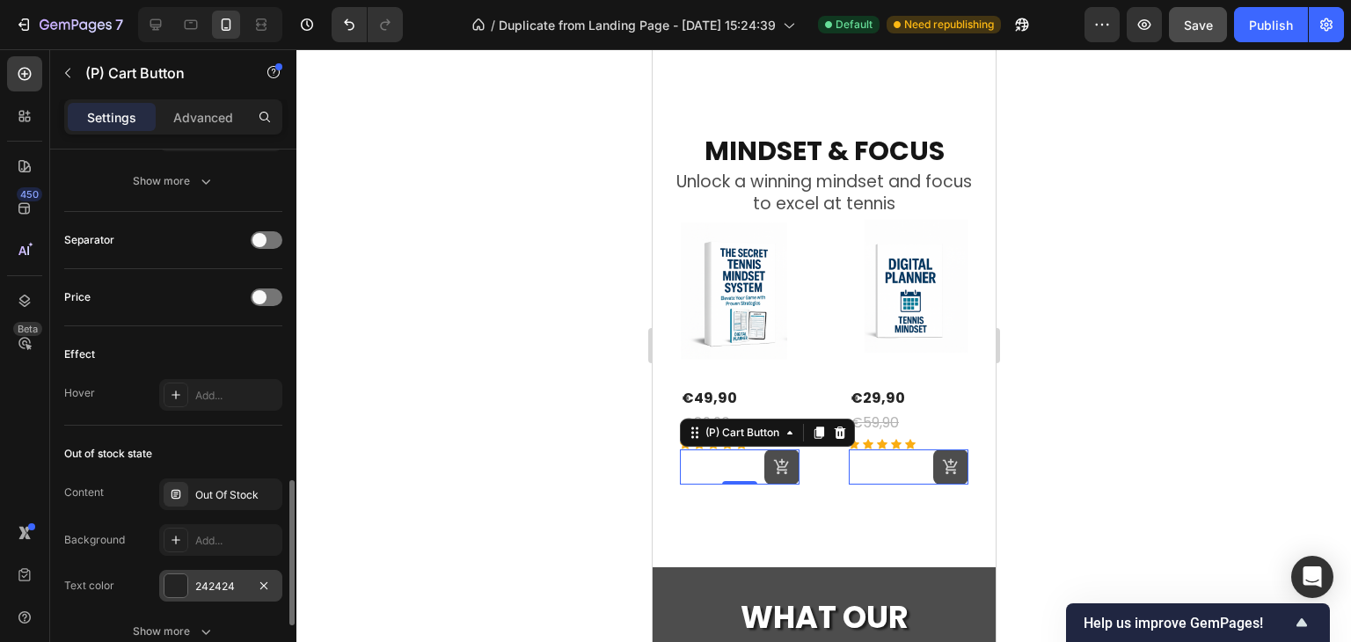
scroll to position [1478, 0]
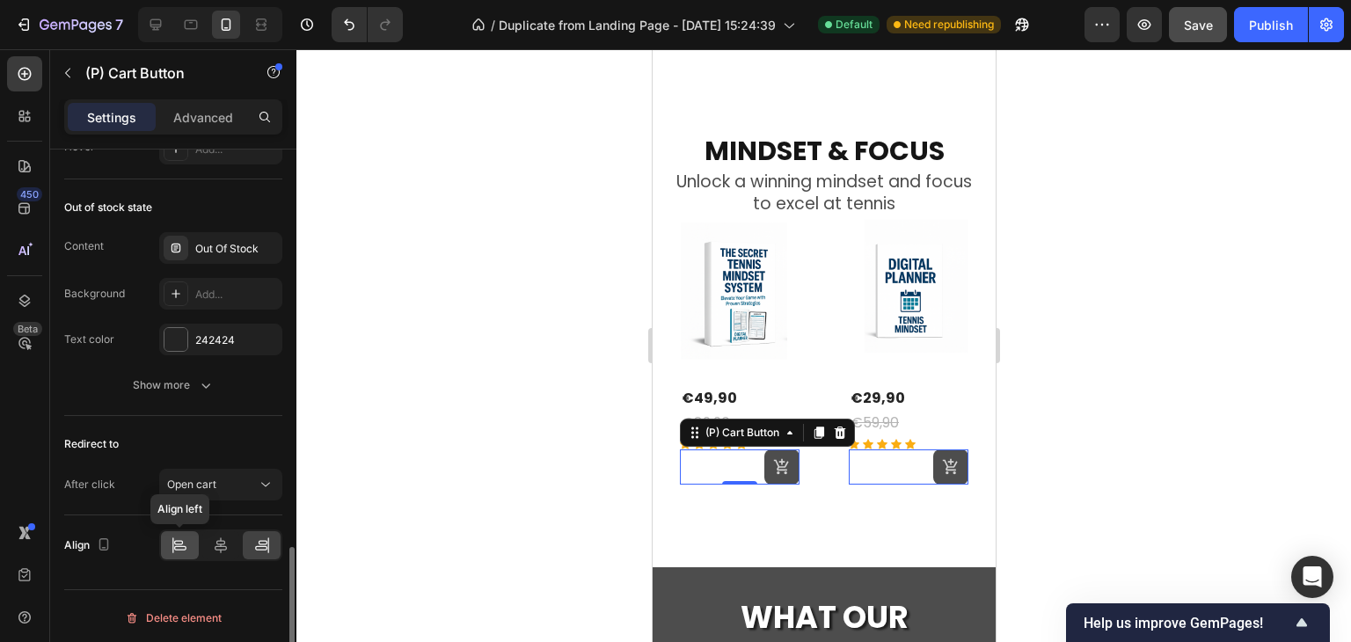
click at [181, 546] on icon at bounding box center [180, 546] width 18 height 18
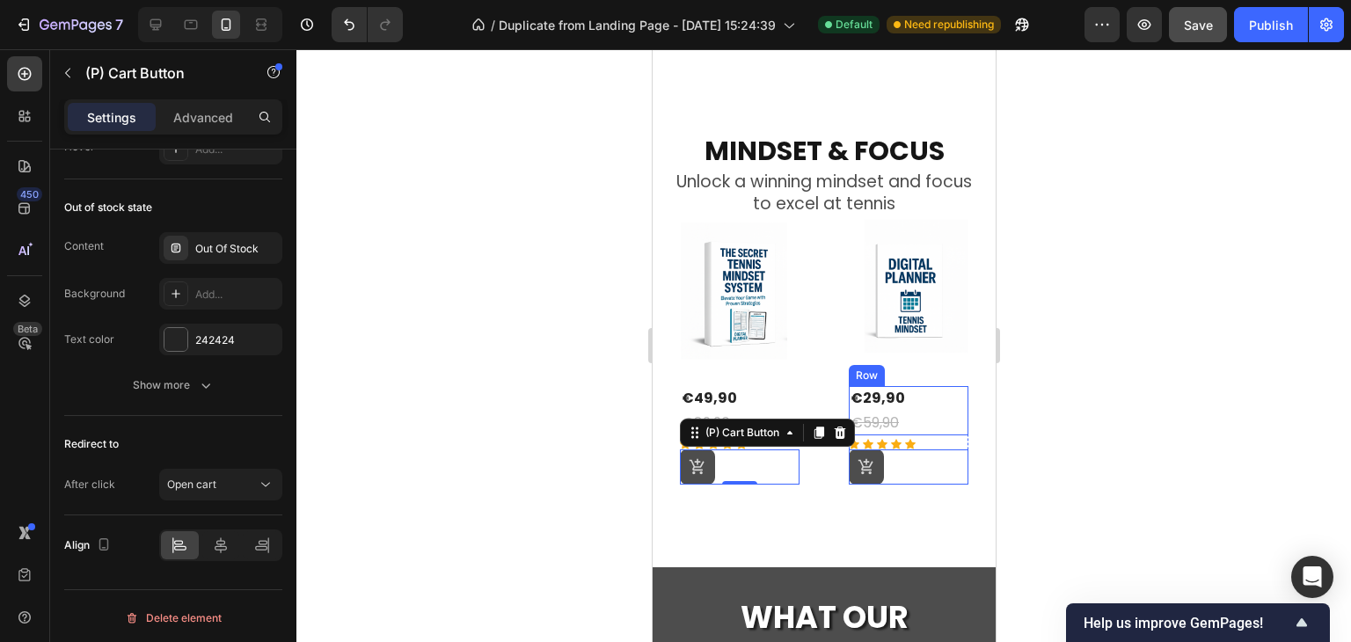
click at [892, 439] on icon at bounding box center [895, 444] width 11 height 10
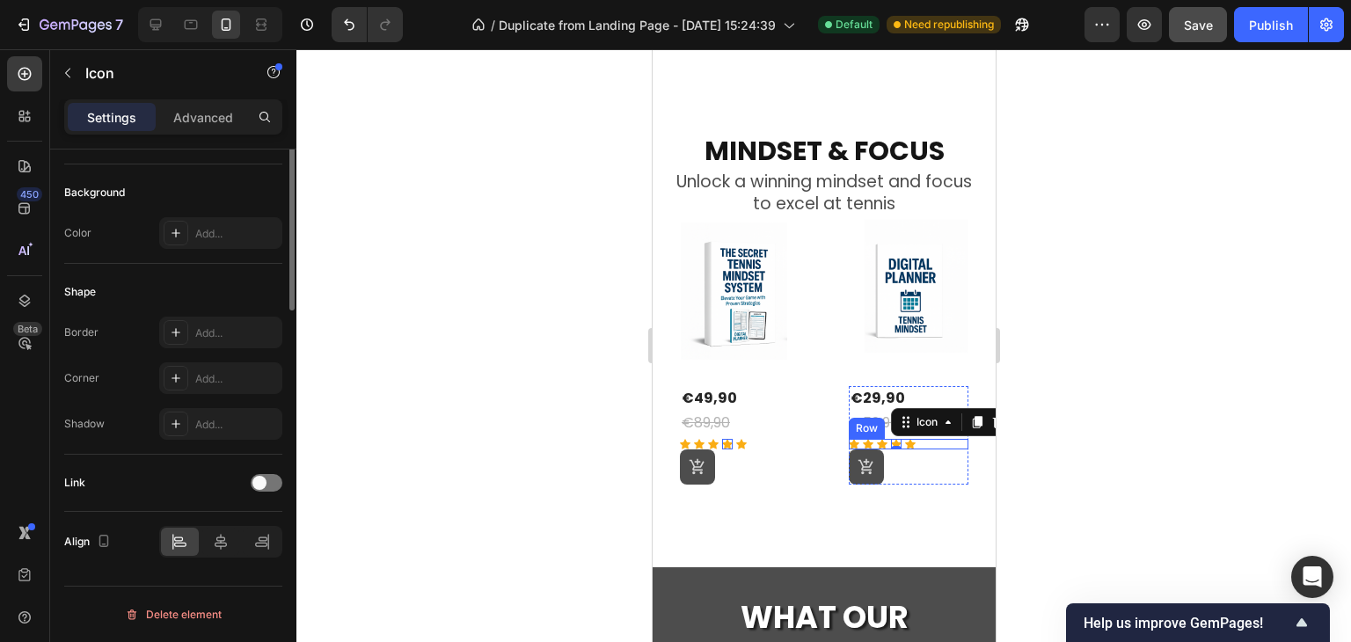
scroll to position [0, 0]
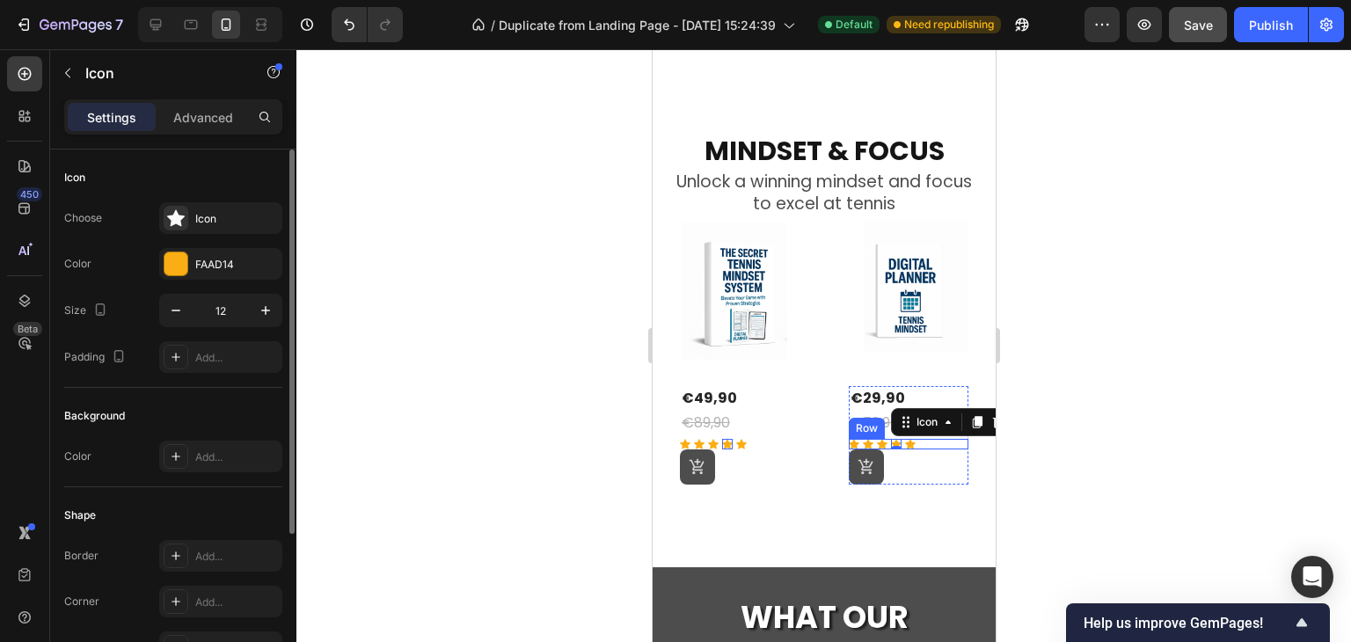
click at [924, 439] on div "Icon Icon Icon Icon 0 Icon Row" at bounding box center [908, 444] width 120 height 11
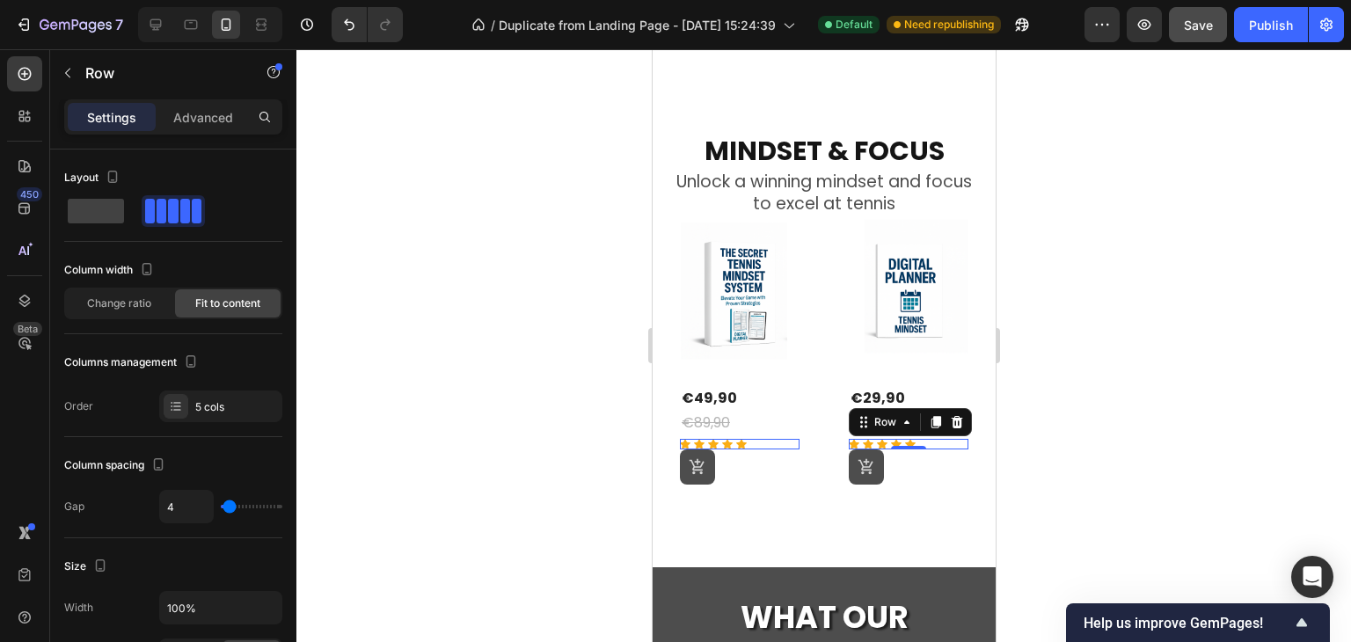
click at [777, 439] on div "Icon Icon Icon Icon Icon Row 0" at bounding box center [739, 444] width 120 height 11
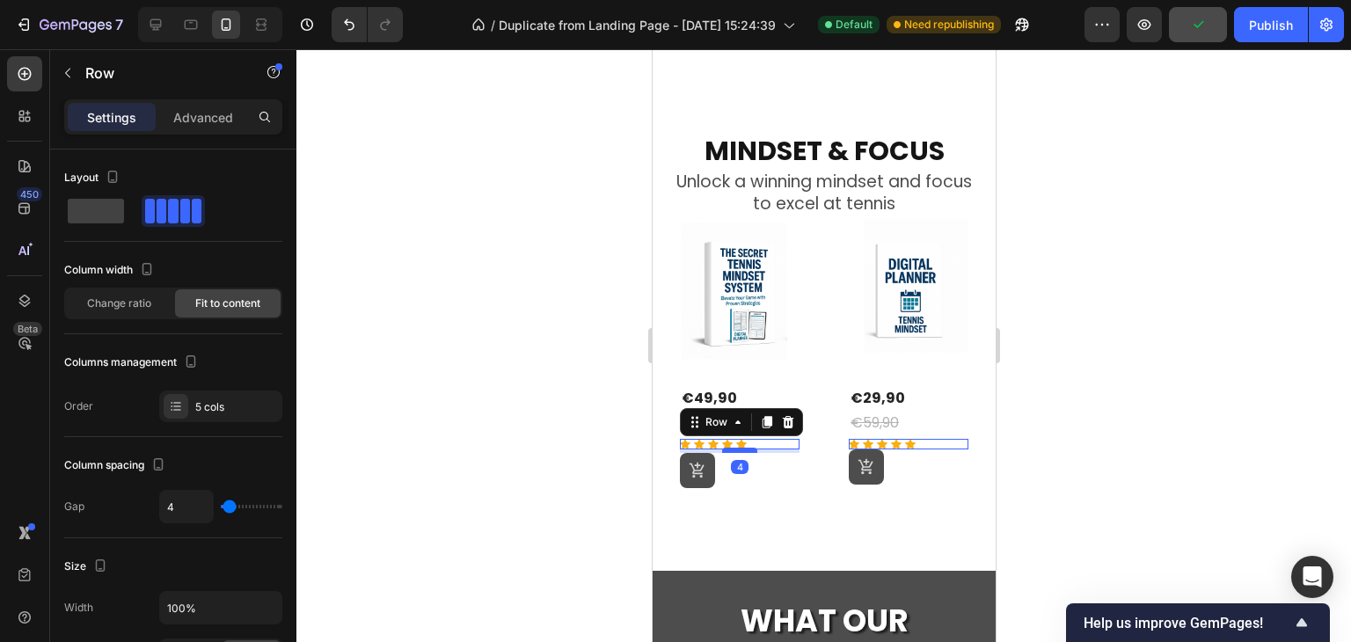
click at [749, 448] on div at bounding box center [738, 450] width 35 height 5
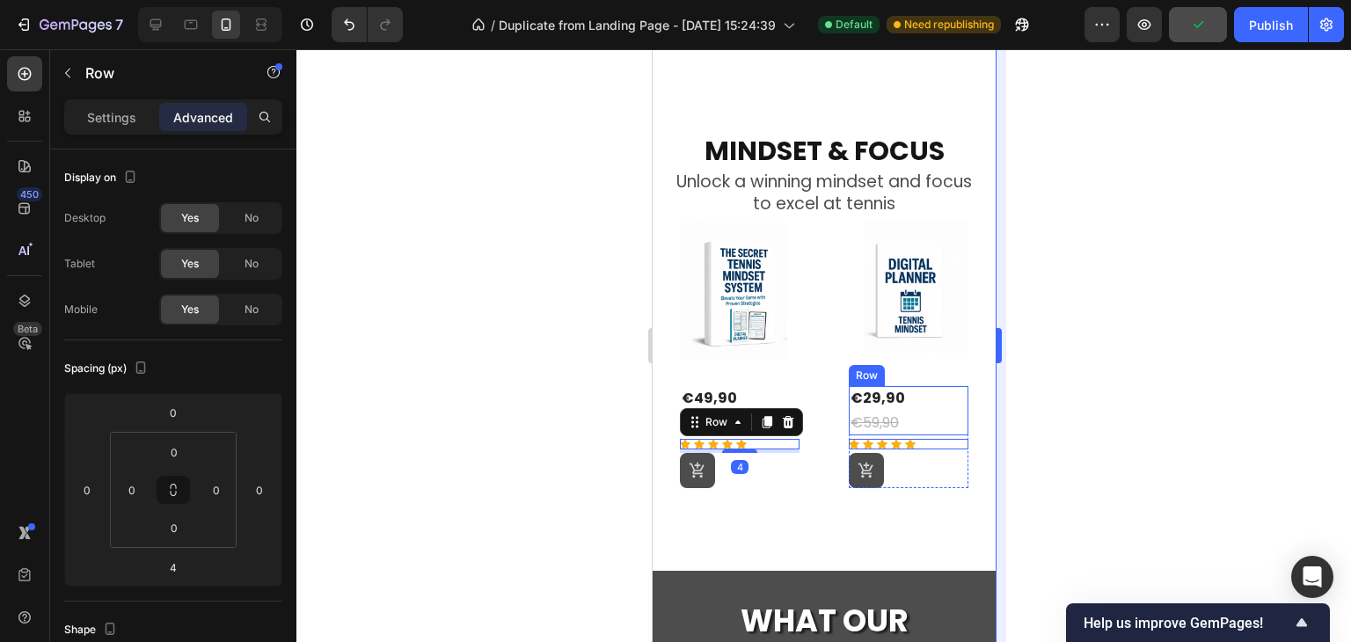
click at [1021, 391] on div at bounding box center [823, 345] width 1055 height 593
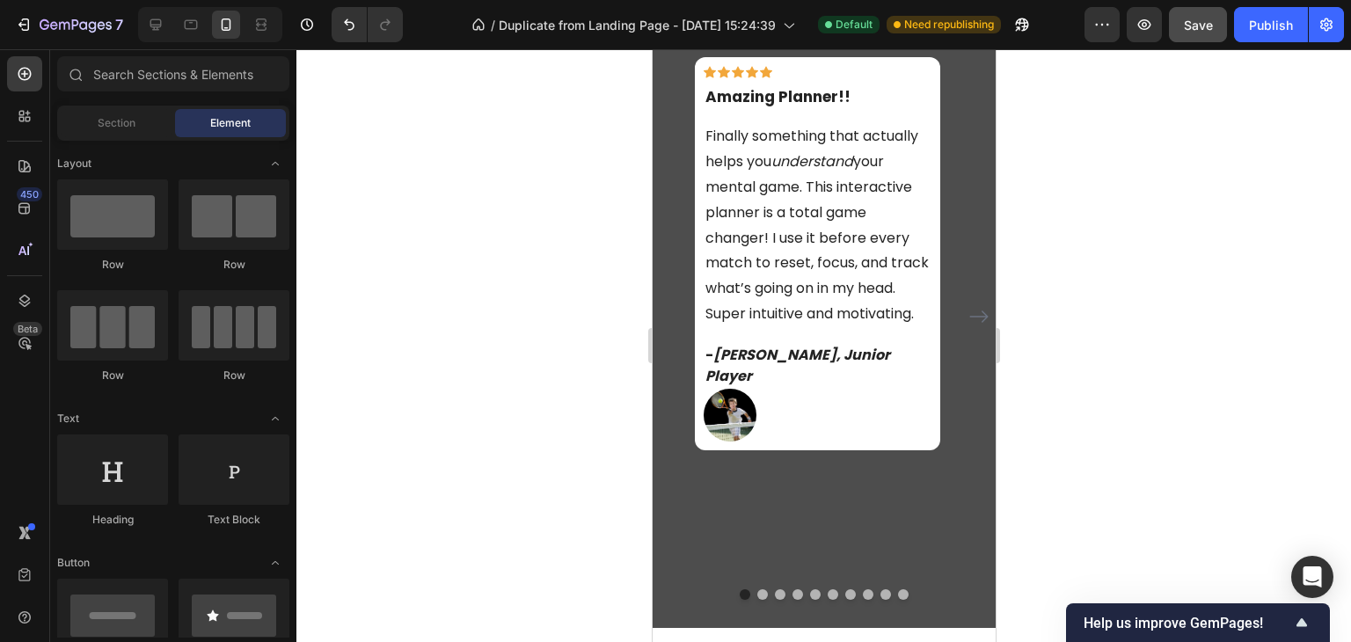
scroll to position [2767, 0]
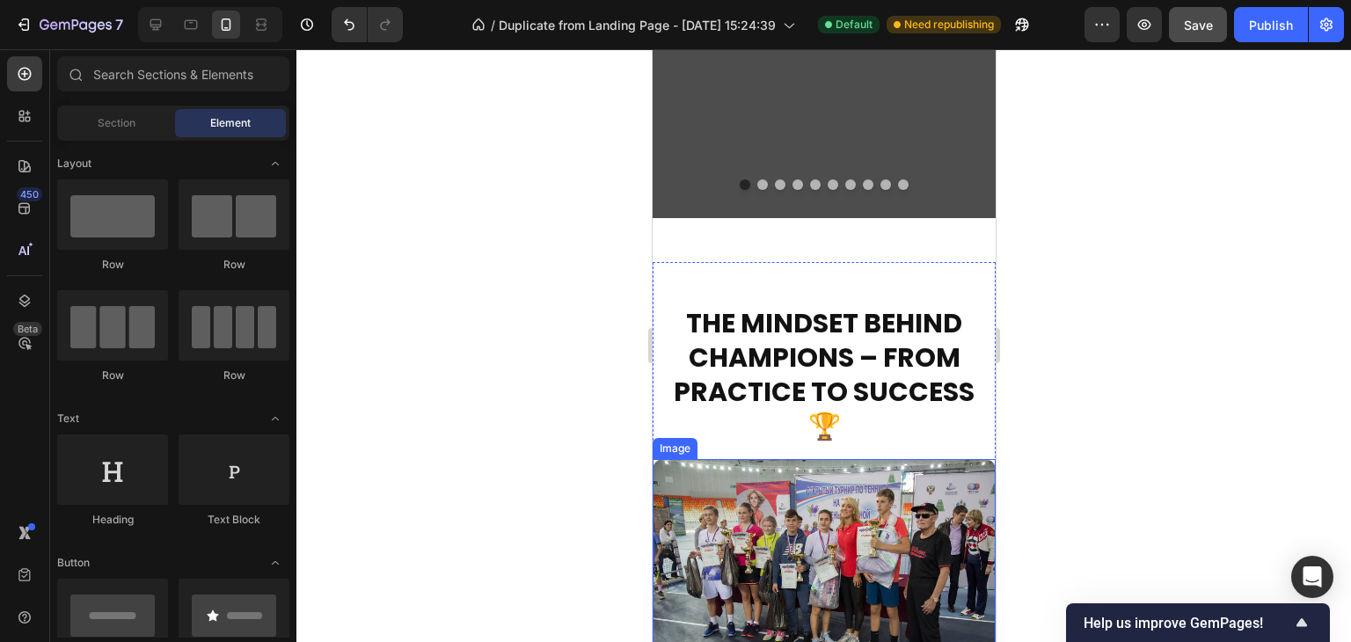
click at [835, 543] on img at bounding box center [823, 573] width 343 height 229
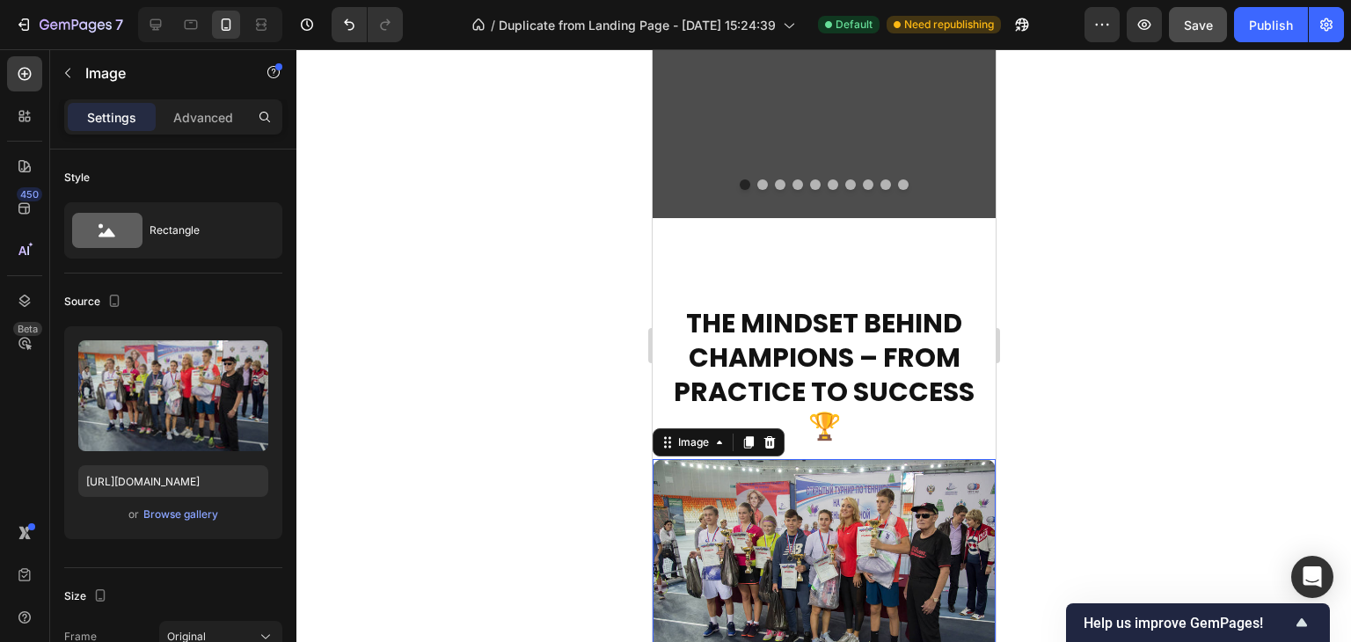
click at [661, 492] on img at bounding box center [823, 573] width 343 height 229
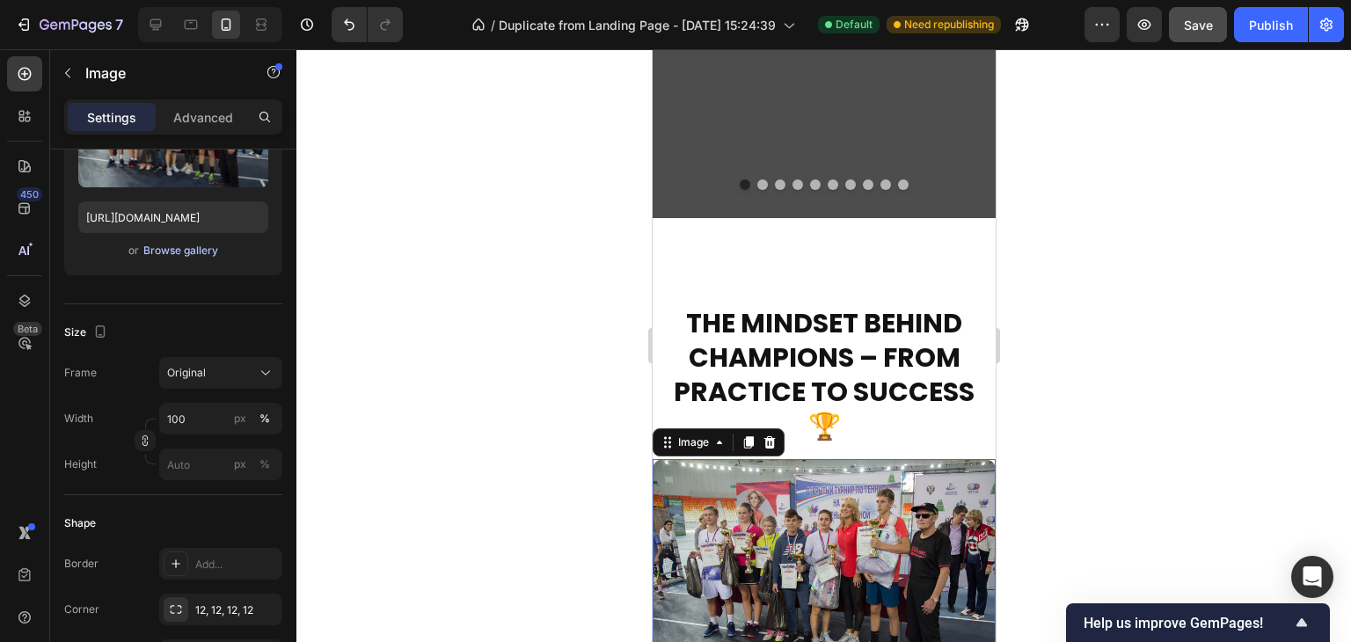
scroll to position [0, 0]
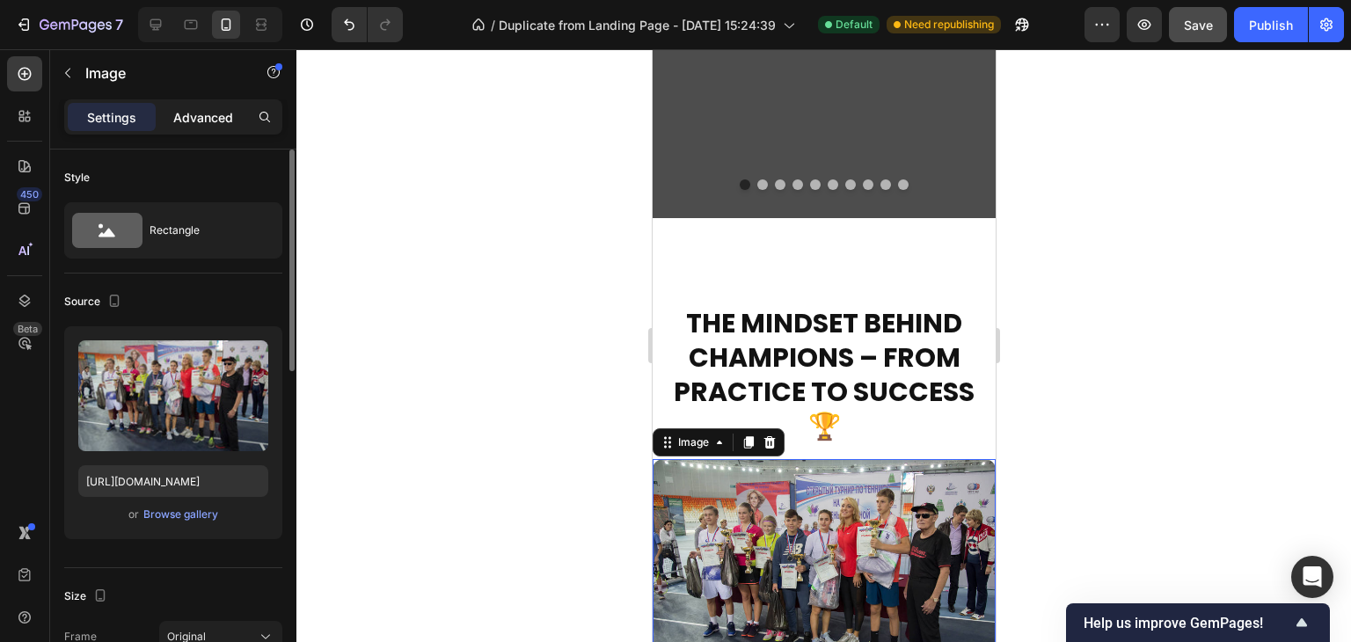
click at [210, 116] on p "Advanced" at bounding box center [203, 117] width 60 height 18
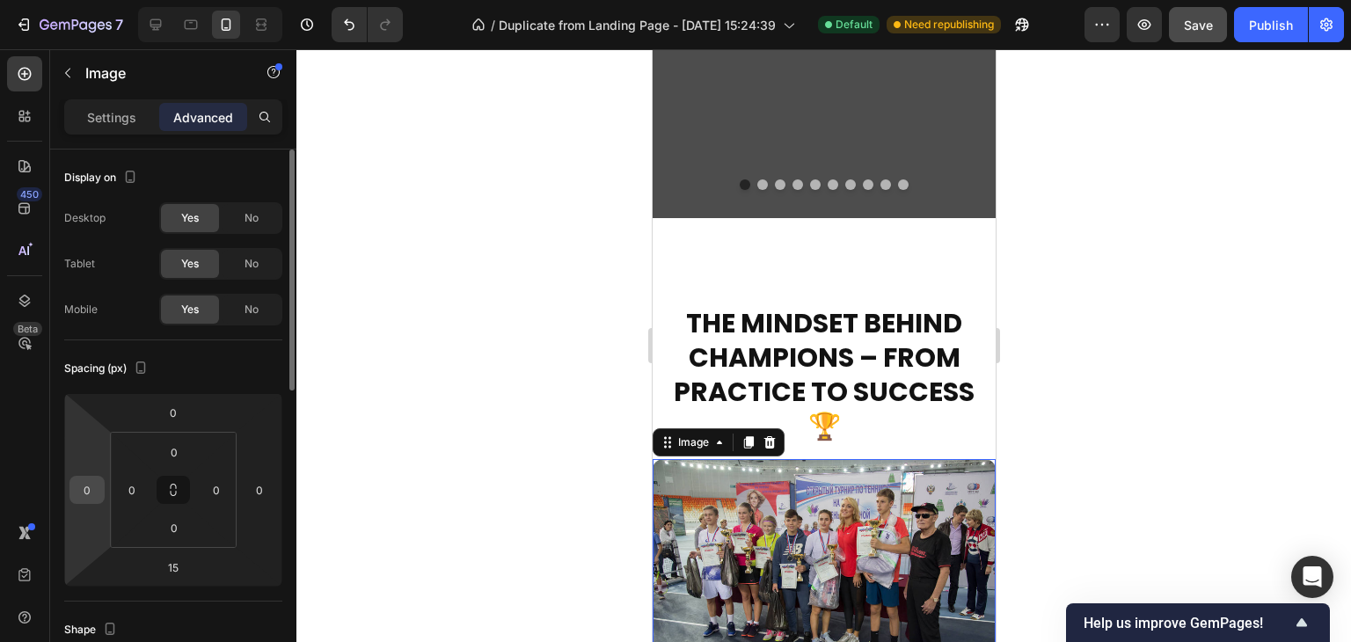
click at [84, 489] on input "0" at bounding box center [87, 490] width 26 height 26
type input "10"
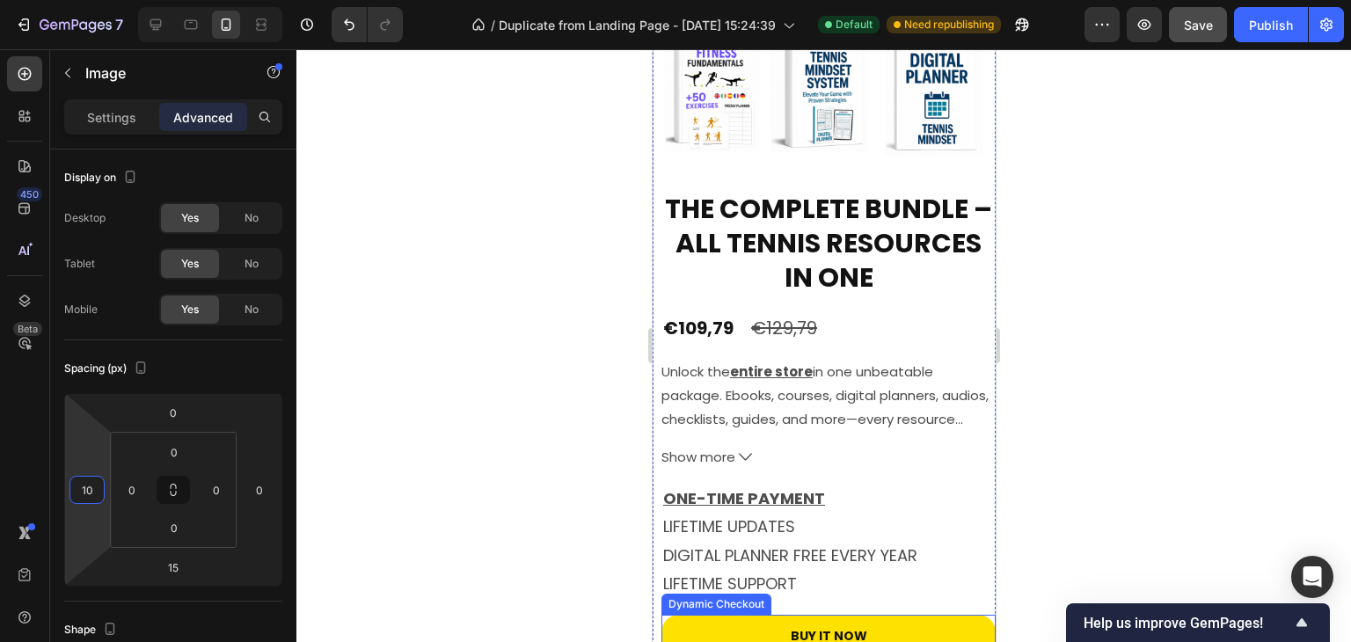
scroll to position [5142, 0]
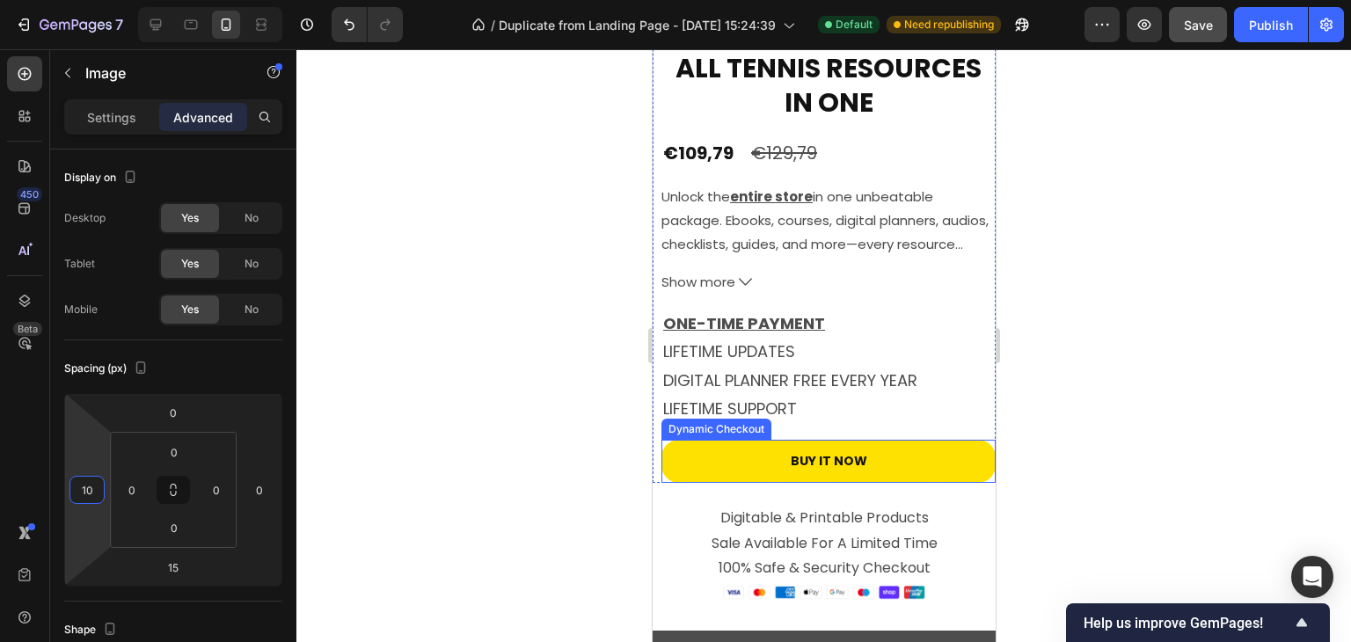
click at [674, 440] on button "Buy it now" at bounding box center [828, 461] width 334 height 43
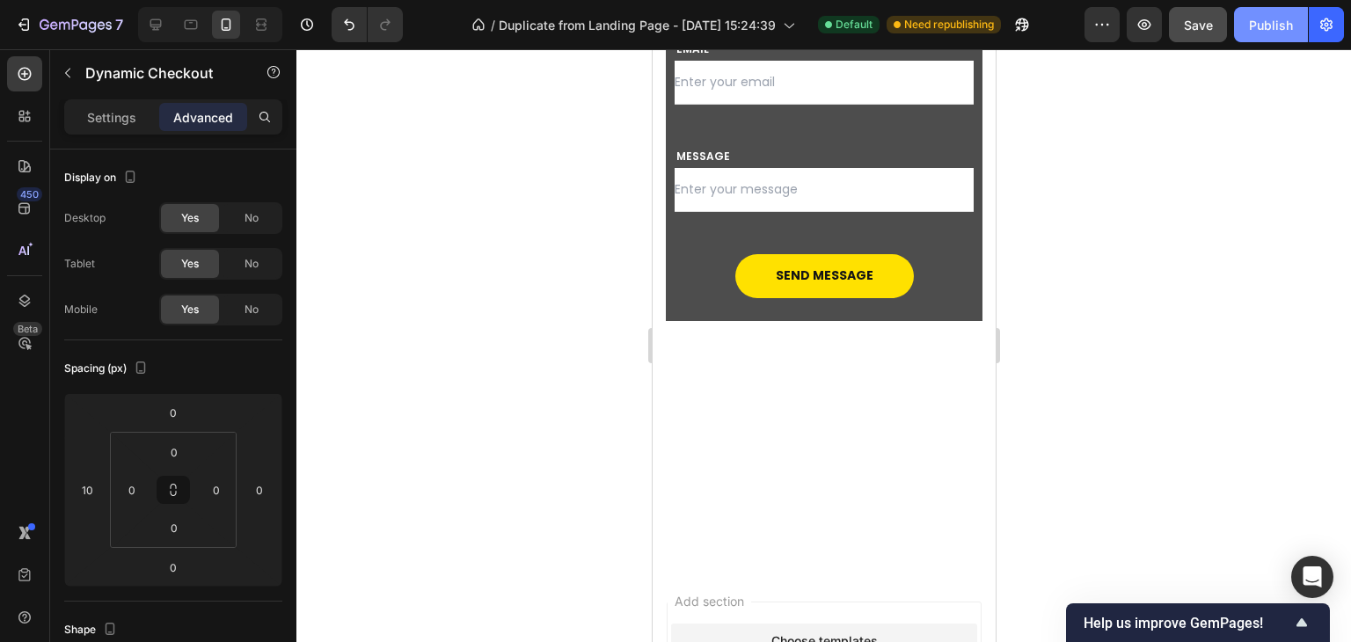
scroll to position [5933, 0]
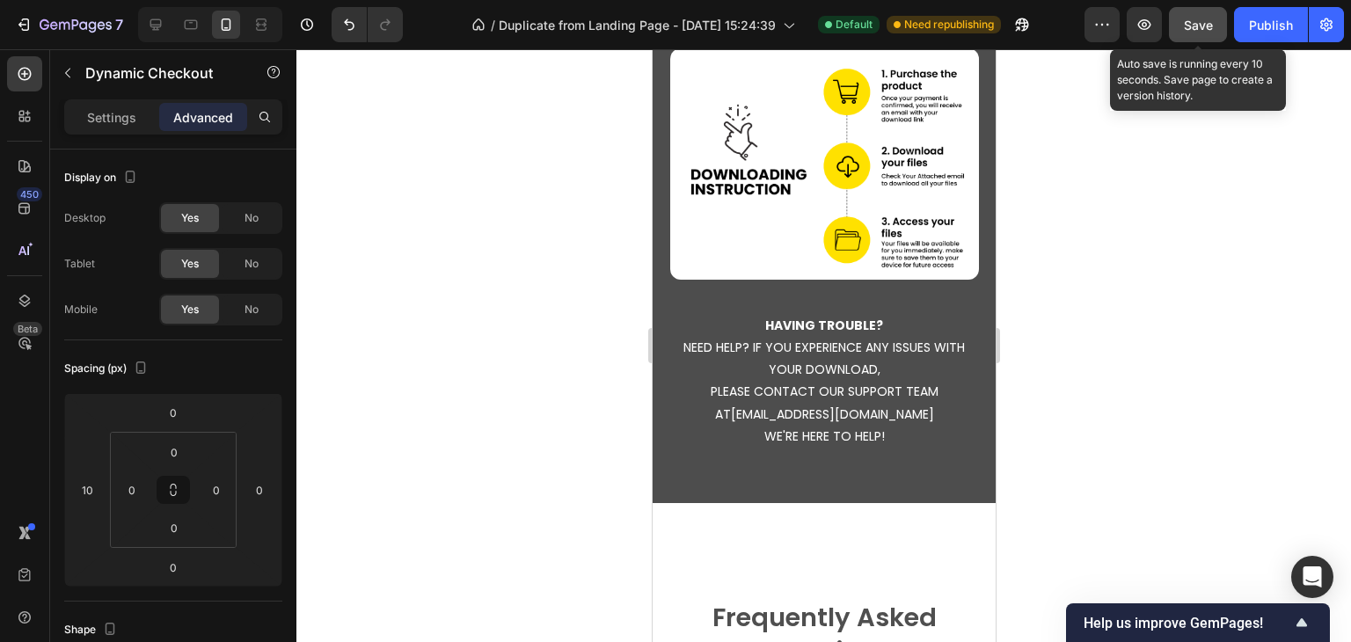
click at [1193, 38] on button "Save" at bounding box center [1198, 24] width 58 height 35
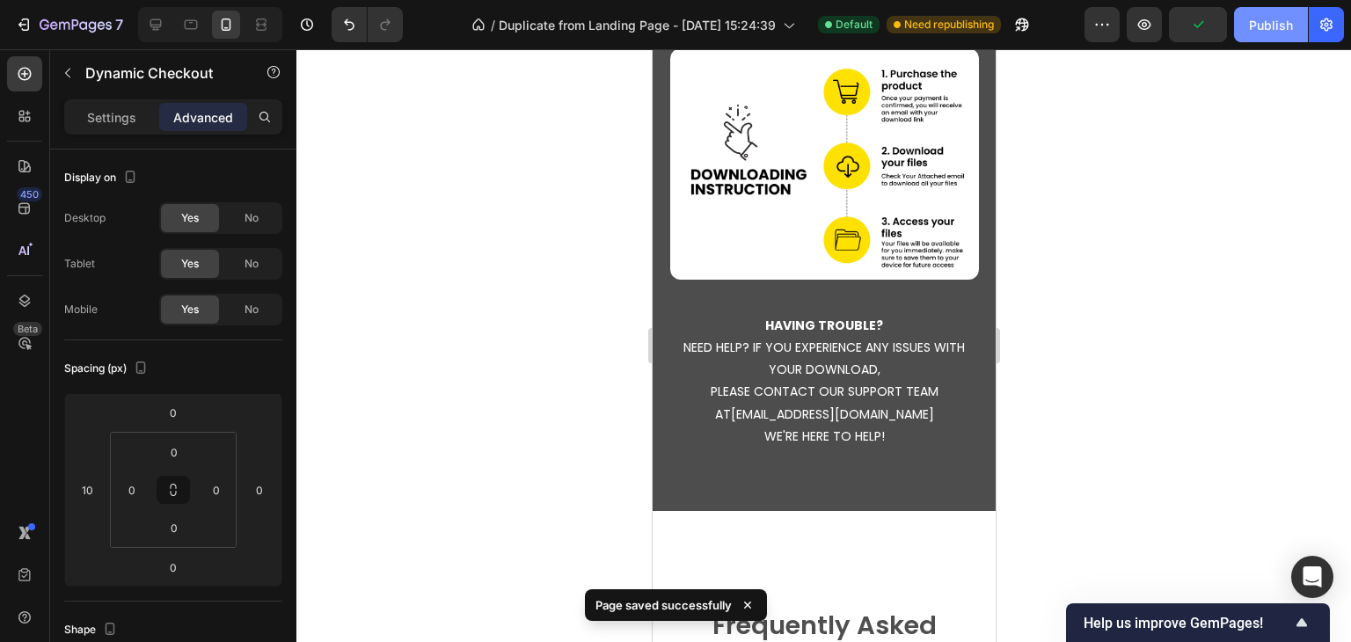
click at [1259, 19] on div "Publish" at bounding box center [1271, 25] width 44 height 18
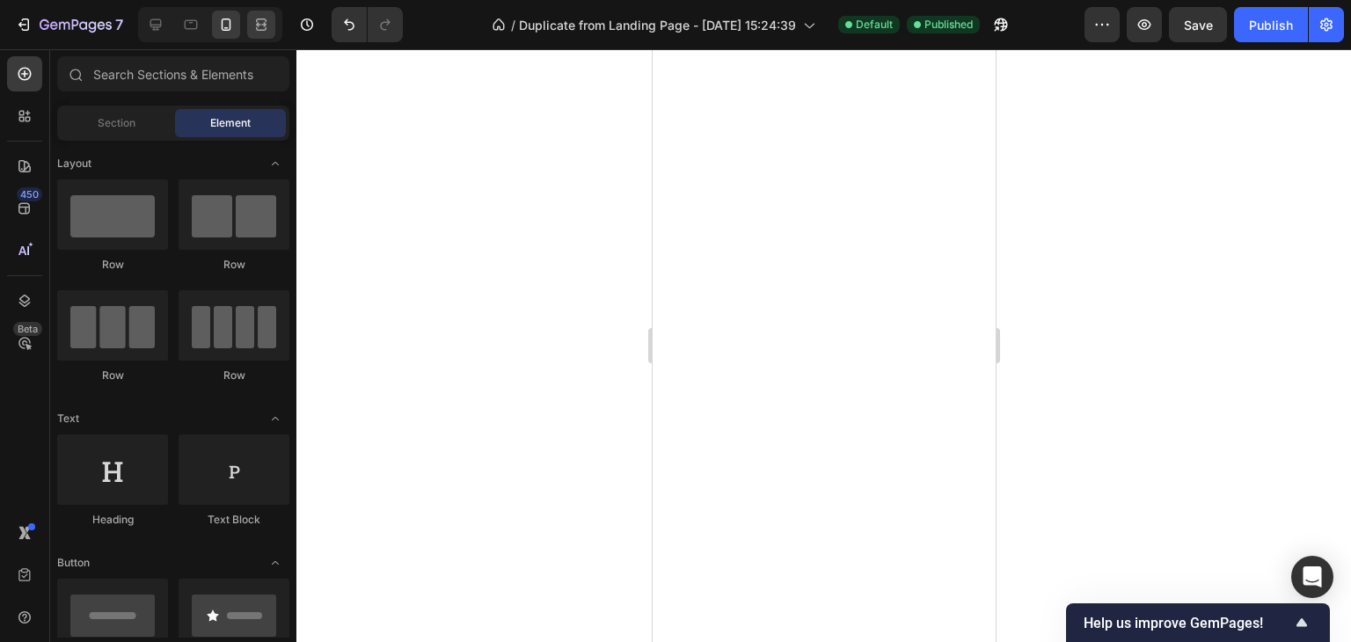
scroll to position [0, 0]
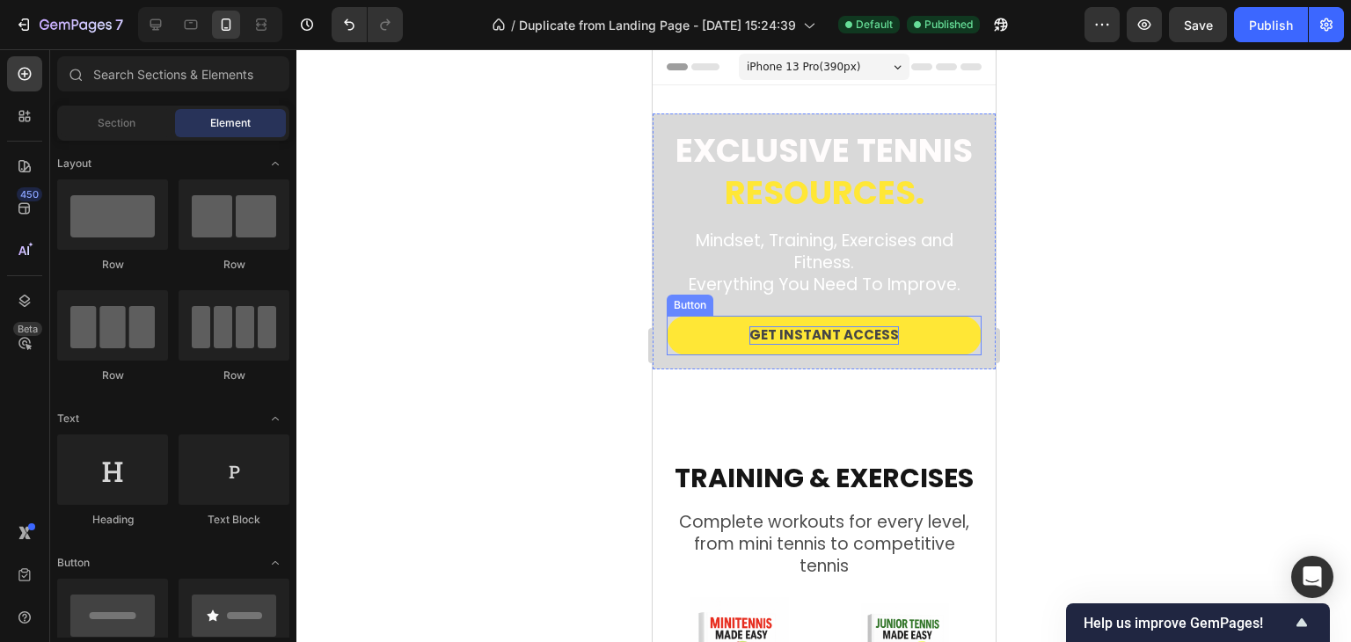
click at [861, 338] on span "Get Instant Access" at bounding box center [823, 334] width 150 height 18
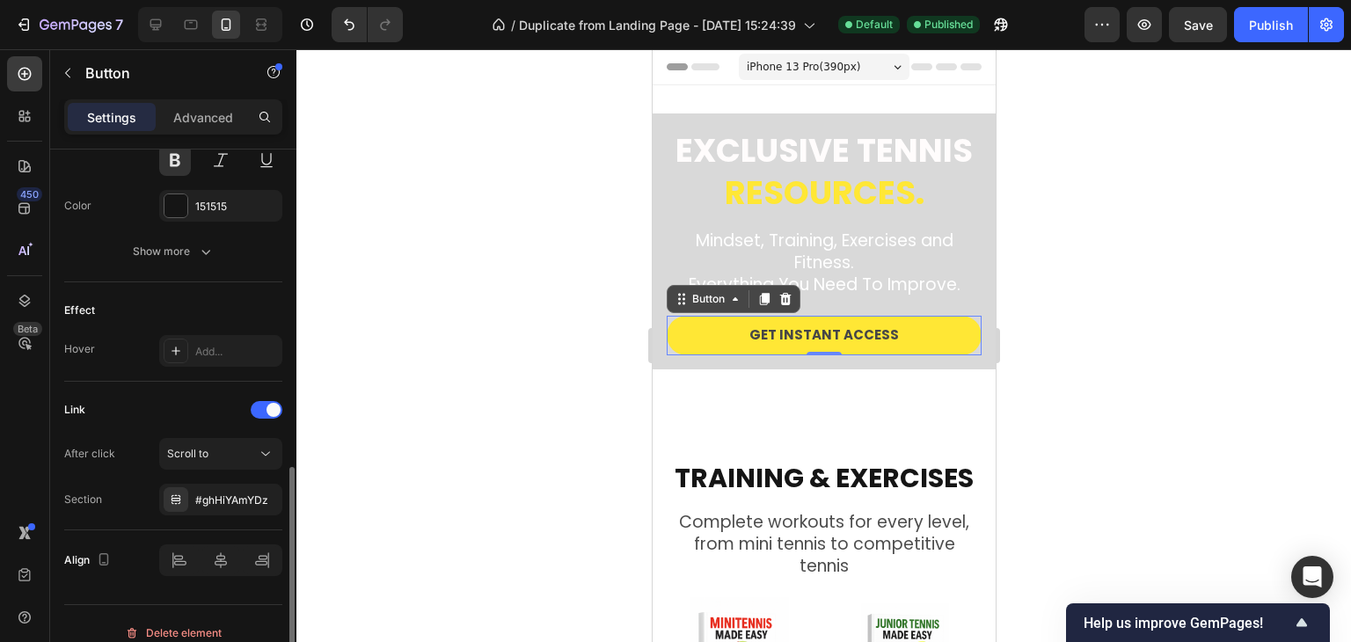
scroll to position [807, 0]
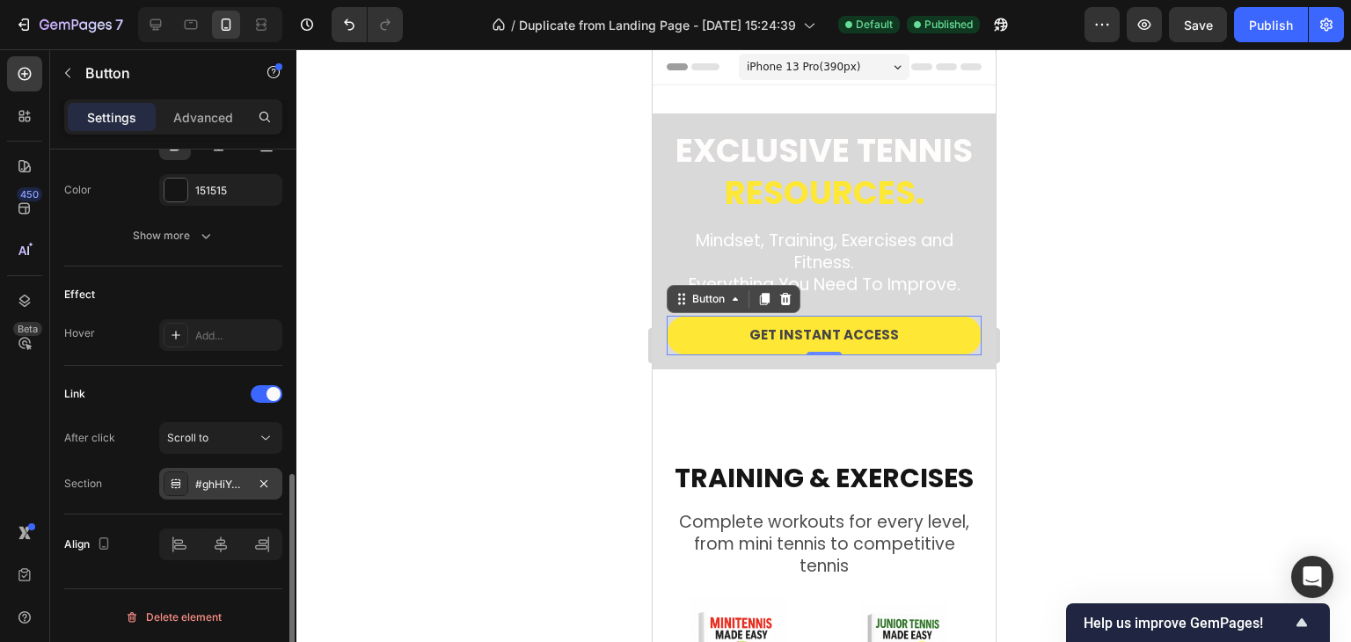
click at [243, 478] on div "#ghHiYAmYDz" at bounding box center [220, 485] width 51 height 16
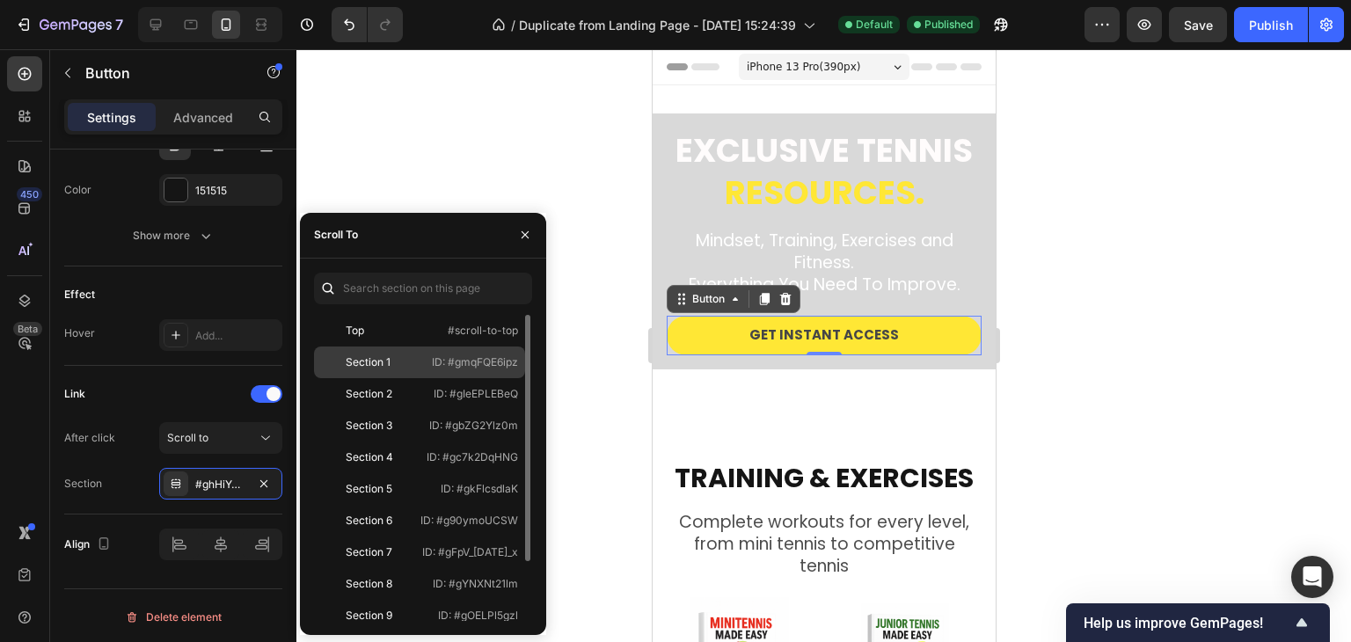
click at [428, 356] on div "Section 1 ID: #gmqFQE6ipz" at bounding box center [419, 363] width 211 height 32
click at [457, 360] on p "ID: #gmqFQE6ipz" at bounding box center [475, 362] width 86 height 16
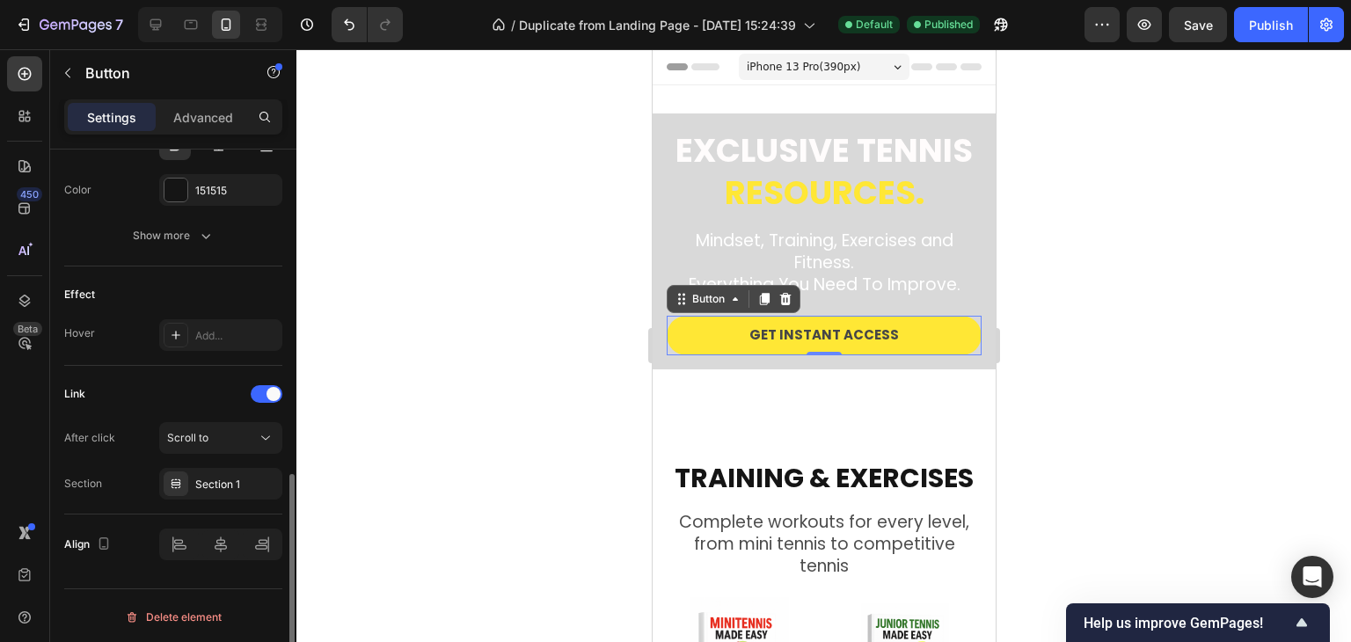
click at [128, 499] on div "Link After click Scroll to Section Section 1" at bounding box center [173, 440] width 218 height 149
click at [819, 333] on span "Get Instant Access" at bounding box center [823, 334] width 150 height 18
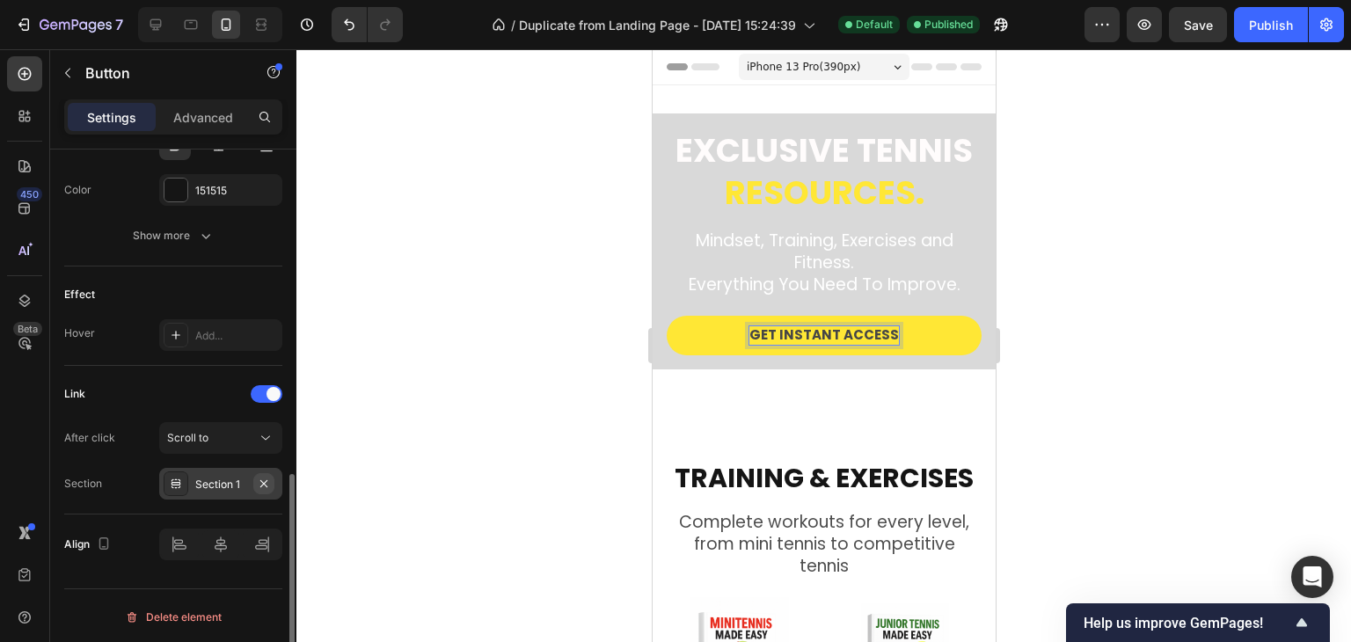
click at [263, 479] on icon "button" at bounding box center [263, 482] width 7 height 7
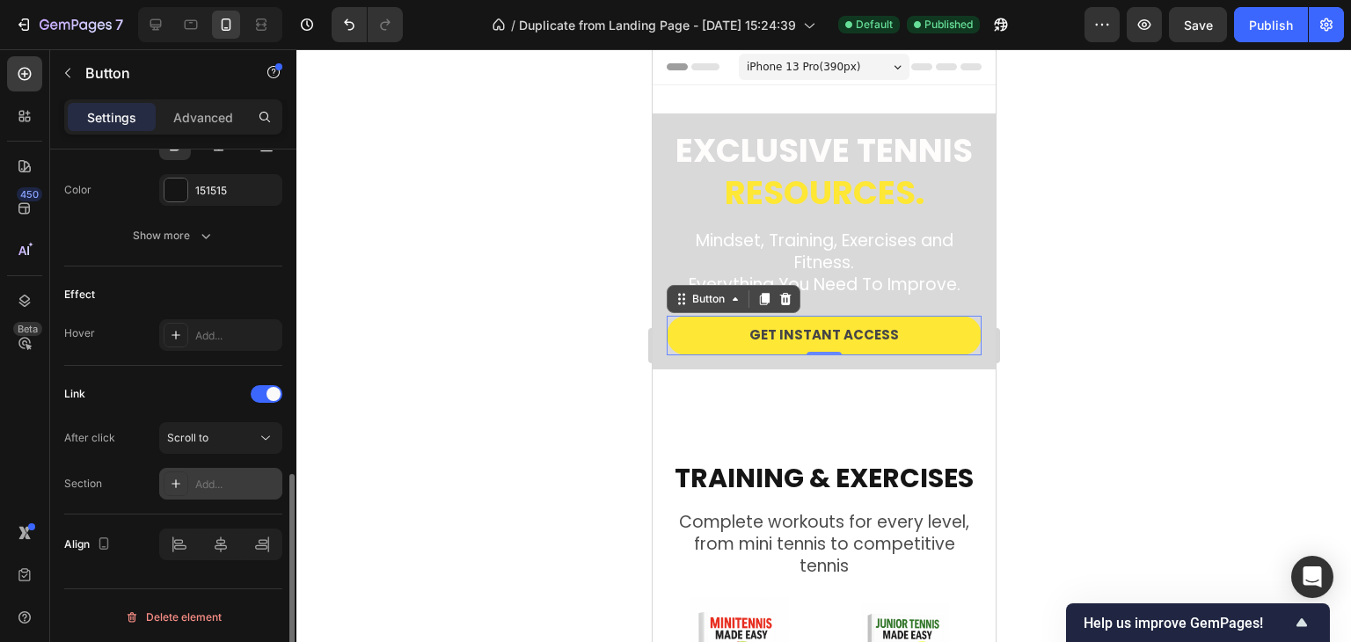
click at [219, 482] on div "Add..." at bounding box center [236, 485] width 83 height 16
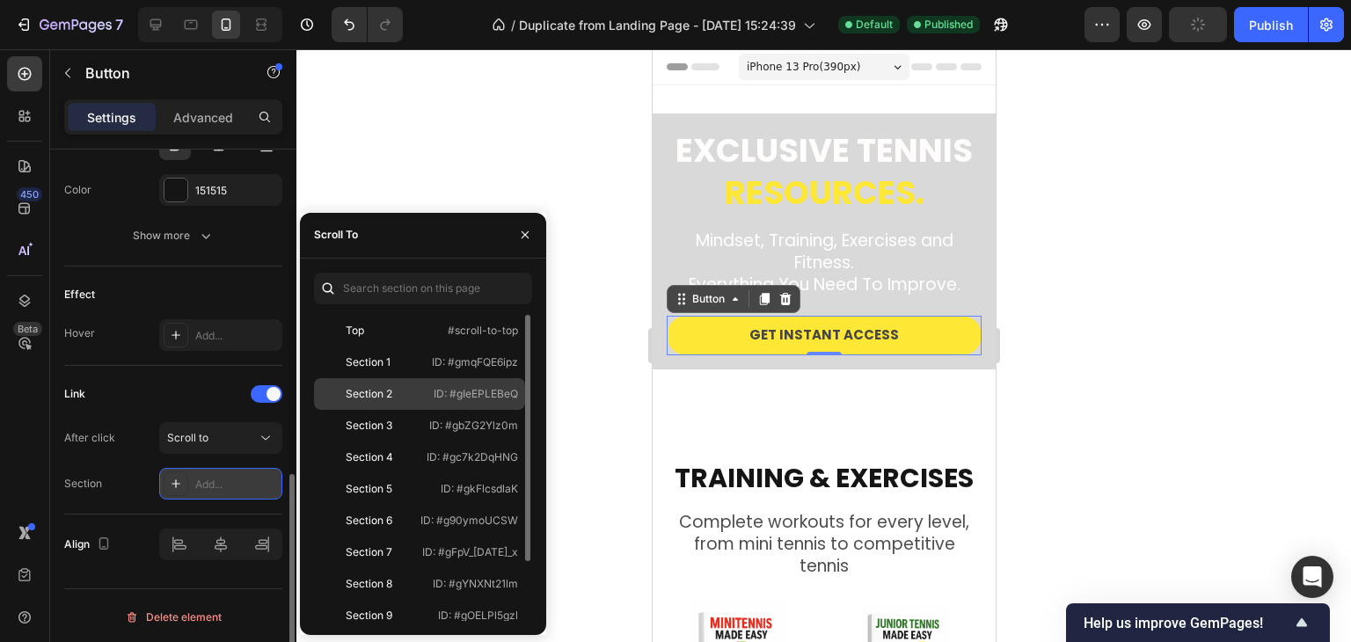
click at [420, 388] on div "Section 2" at bounding box center [372, 394] width 102 height 16
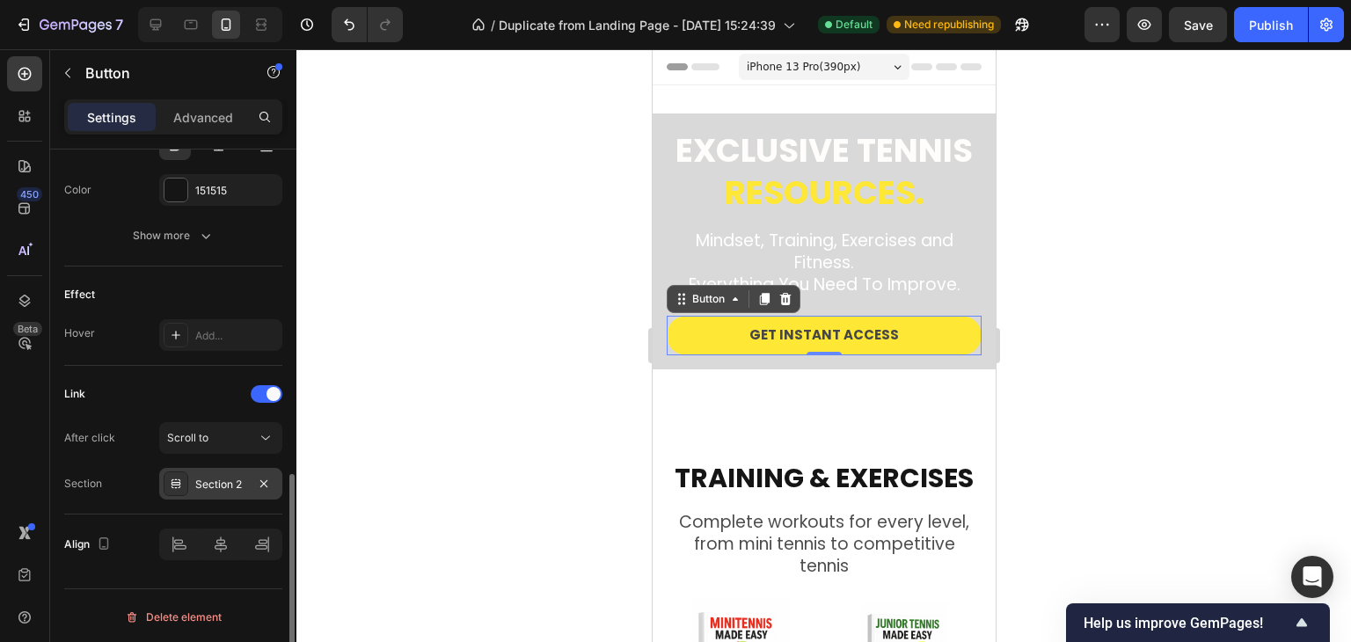
click at [1157, 279] on div at bounding box center [823, 345] width 1055 height 593
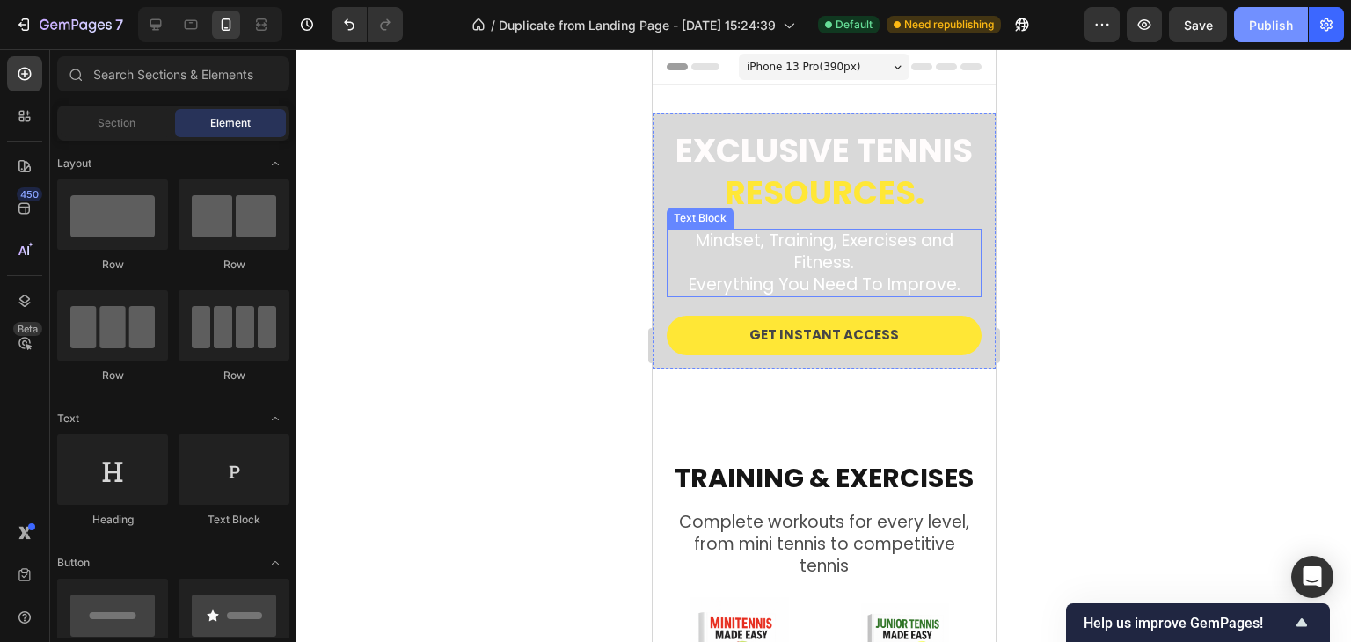
click at [1250, 26] on div "Publish" at bounding box center [1271, 25] width 44 height 18
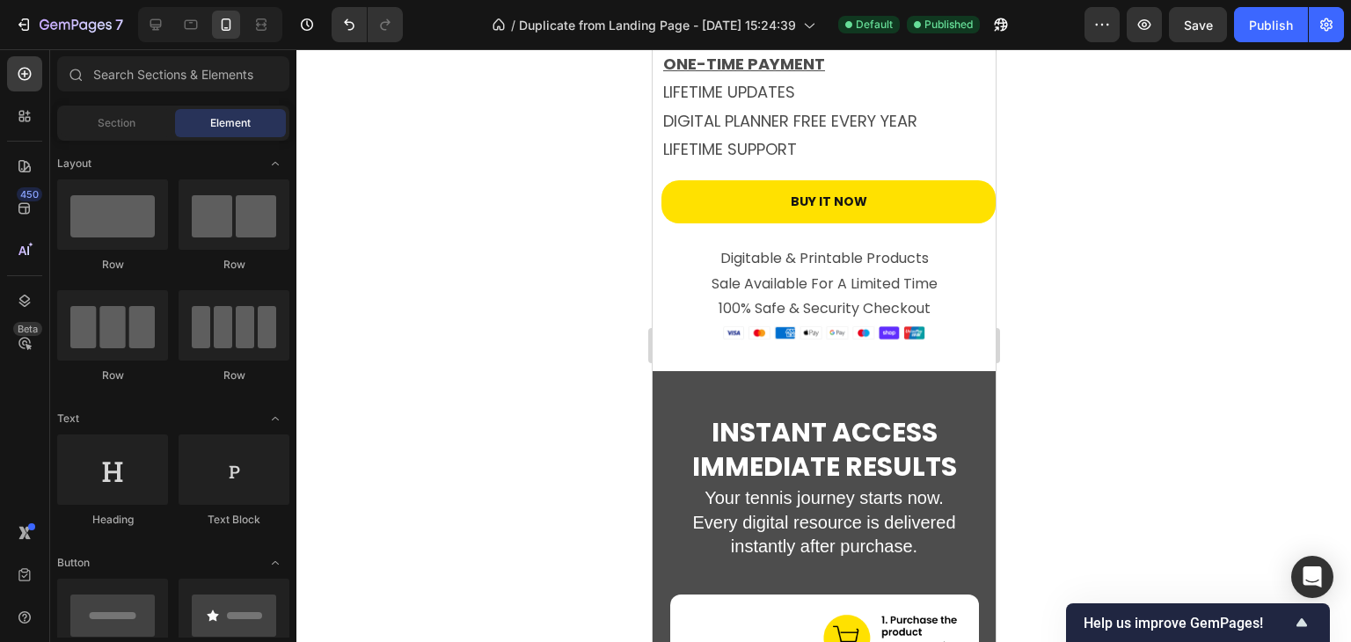
scroll to position [5313, 0]
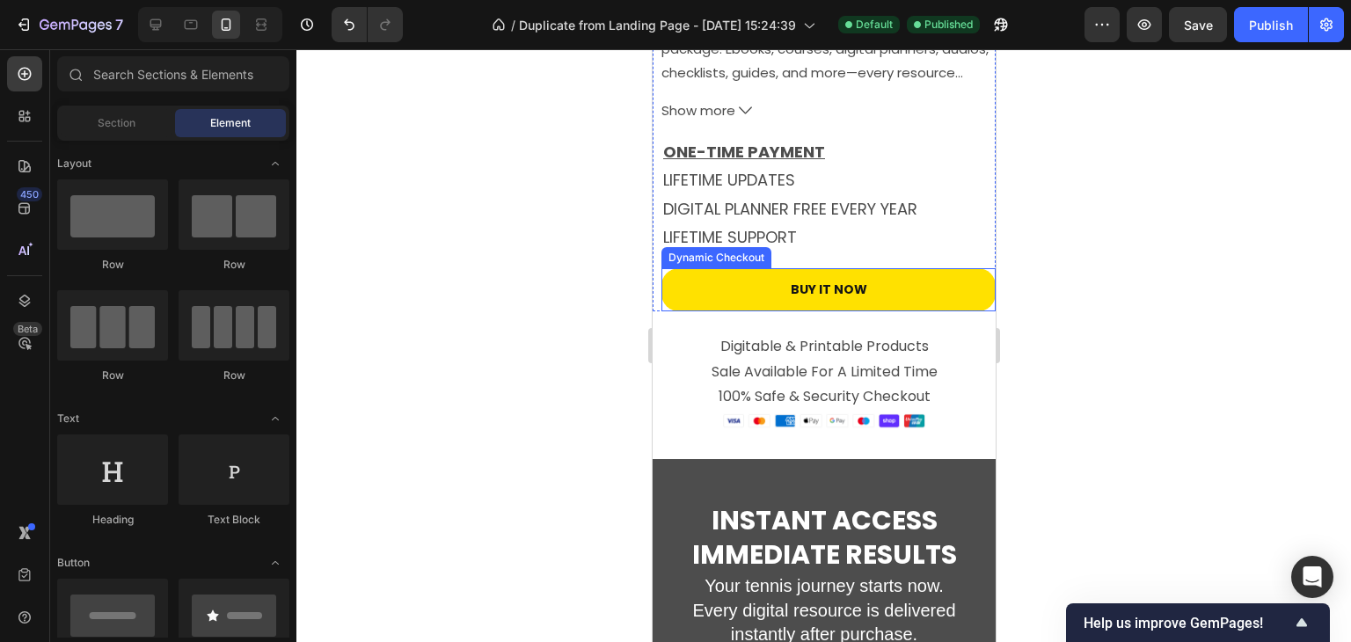
click at [701, 287] on button "Buy it now" at bounding box center [828, 289] width 334 height 43
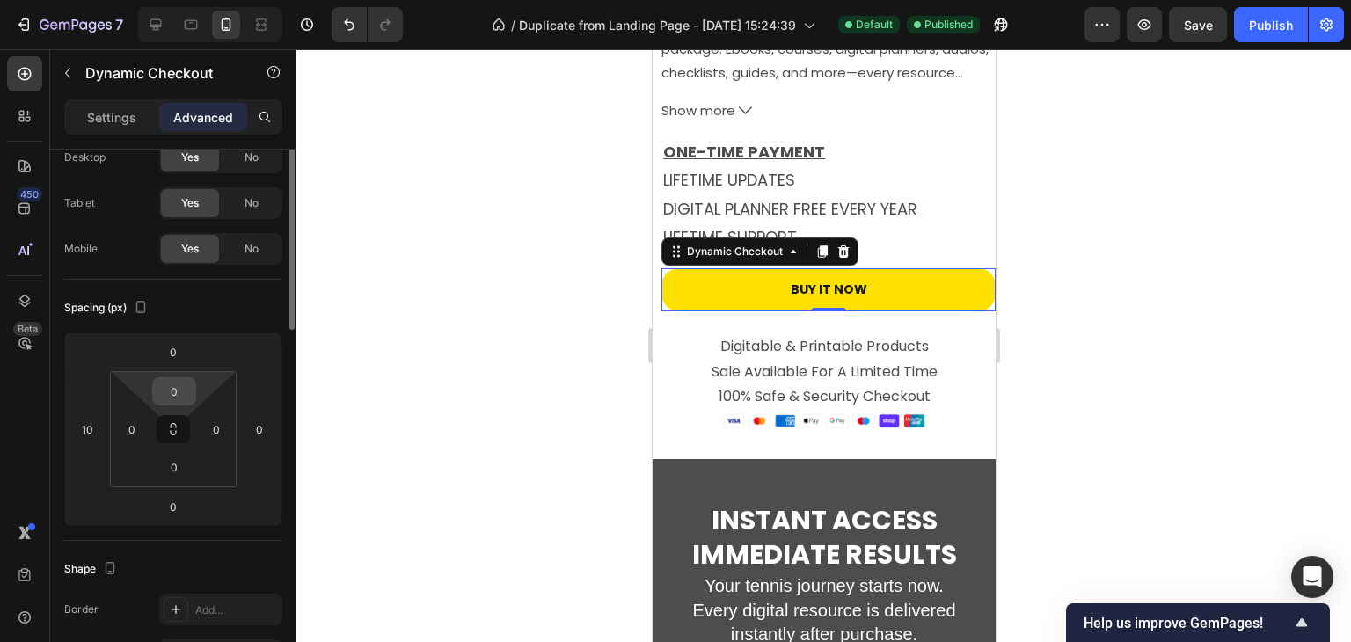
scroll to position [0, 0]
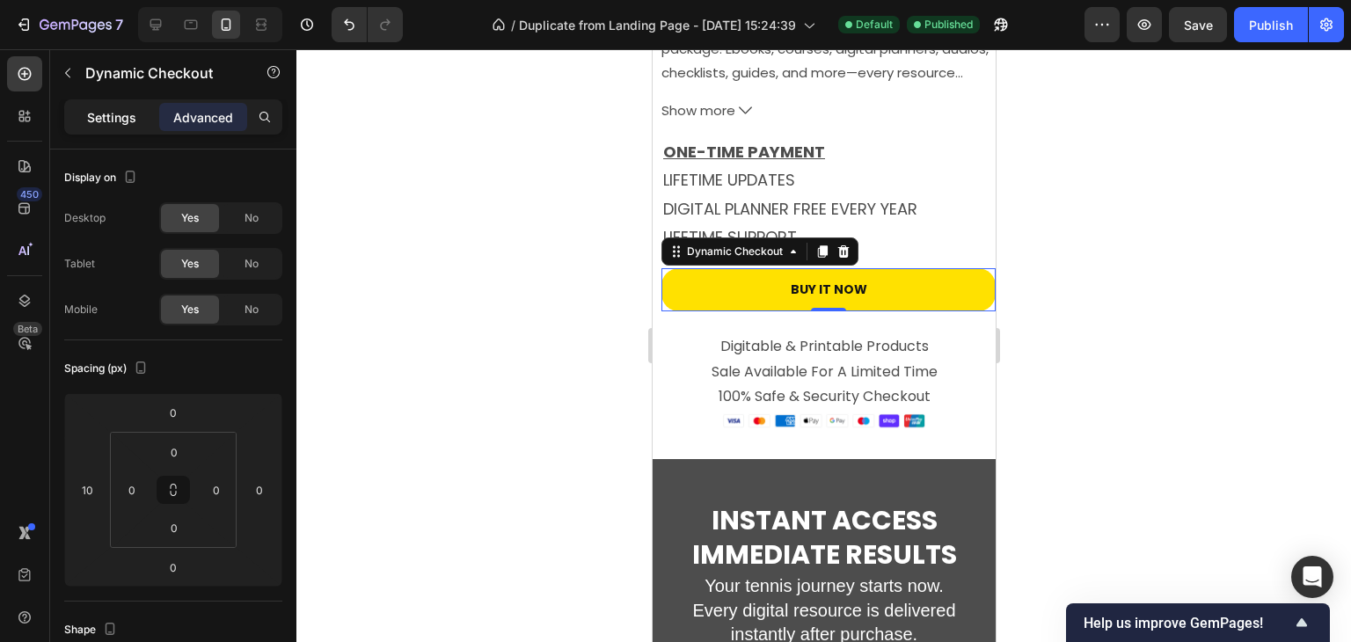
click at [117, 114] on p "Settings" at bounding box center [111, 117] width 49 height 18
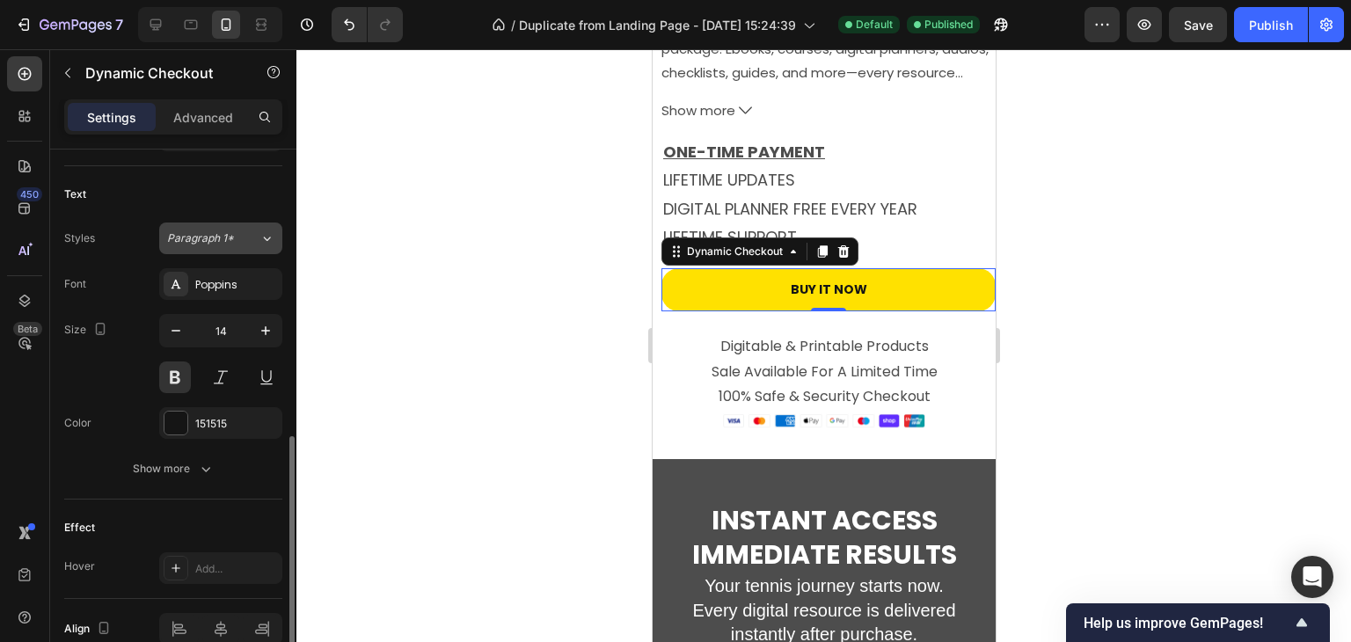
scroll to position [788, 0]
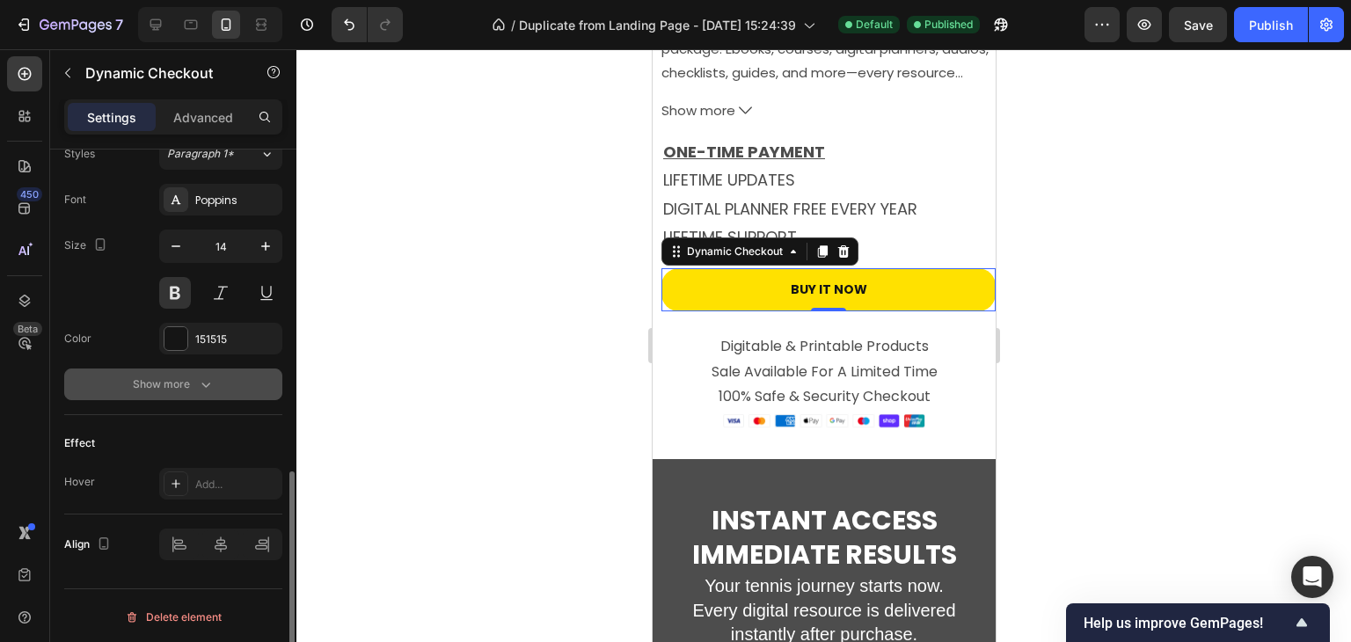
click at [208, 379] on icon "button" at bounding box center [206, 385] width 18 height 18
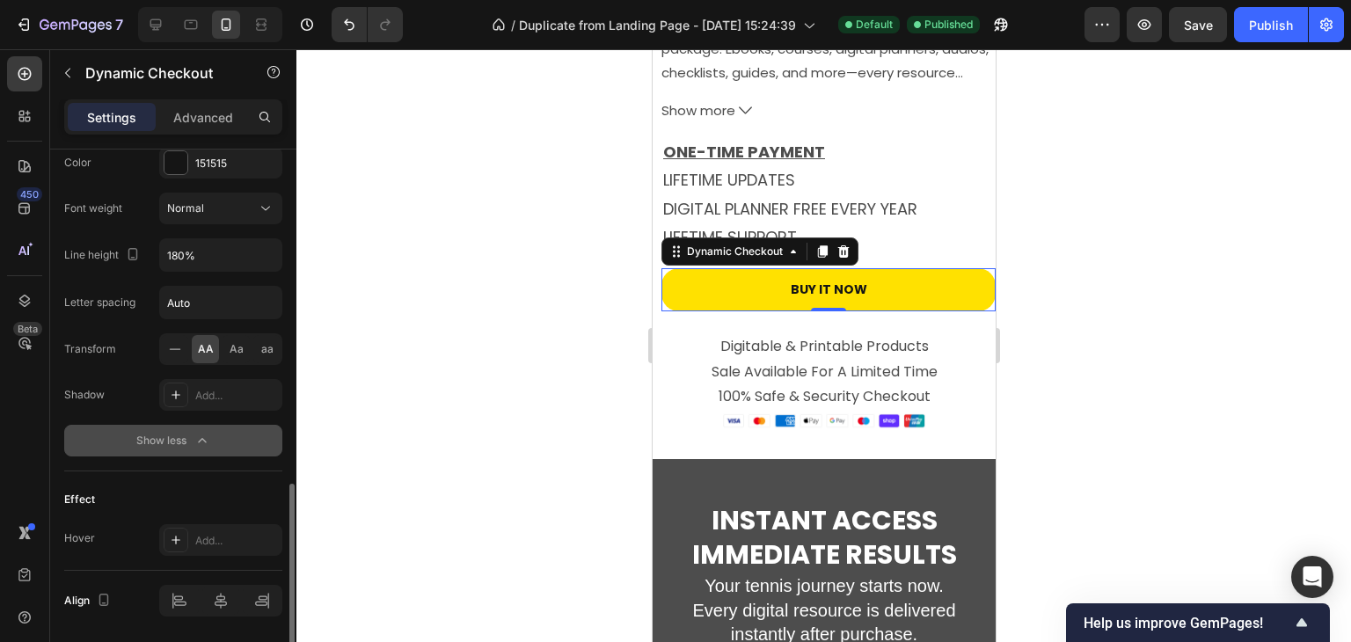
scroll to position [1020, 0]
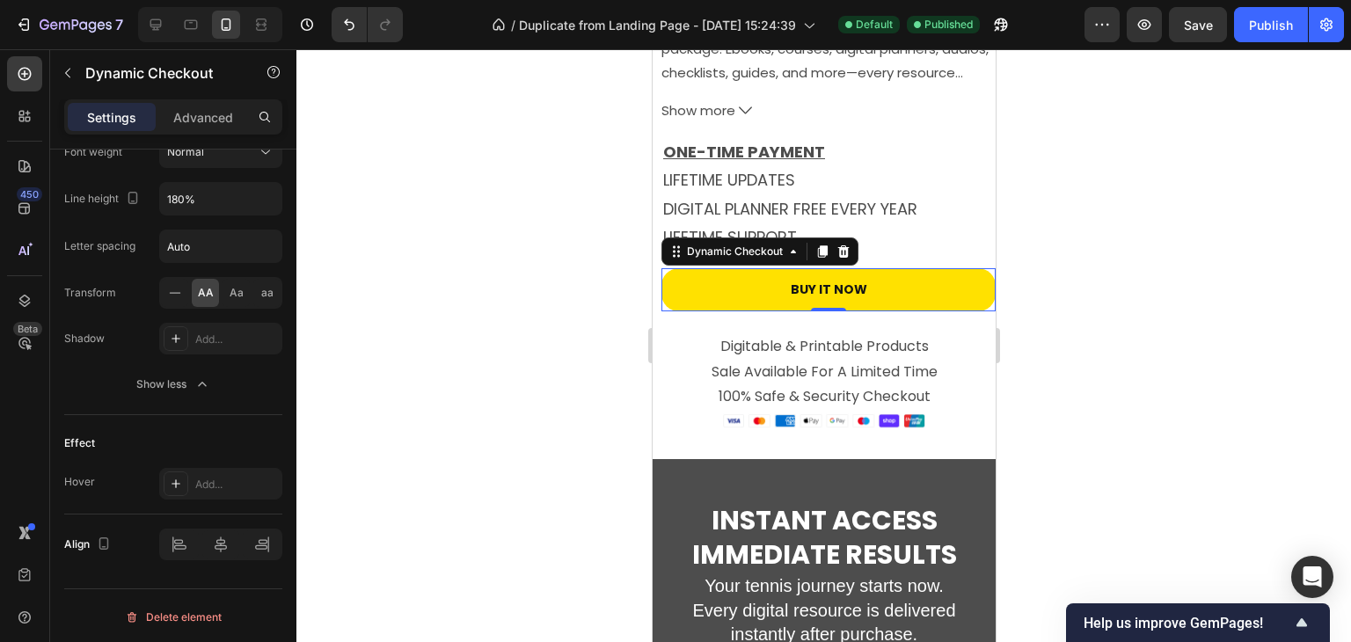
click at [1178, 257] on div at bounding box center [823, 345] width 1055 height 593
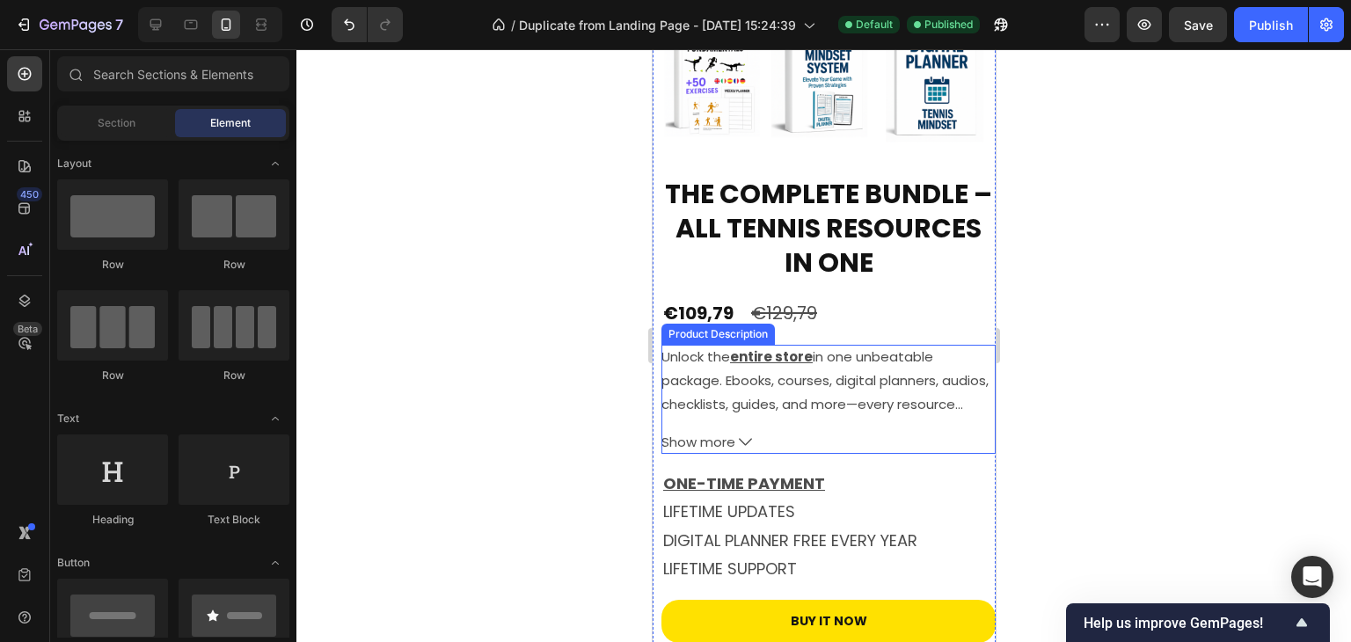
scroll to position [4961, 0]
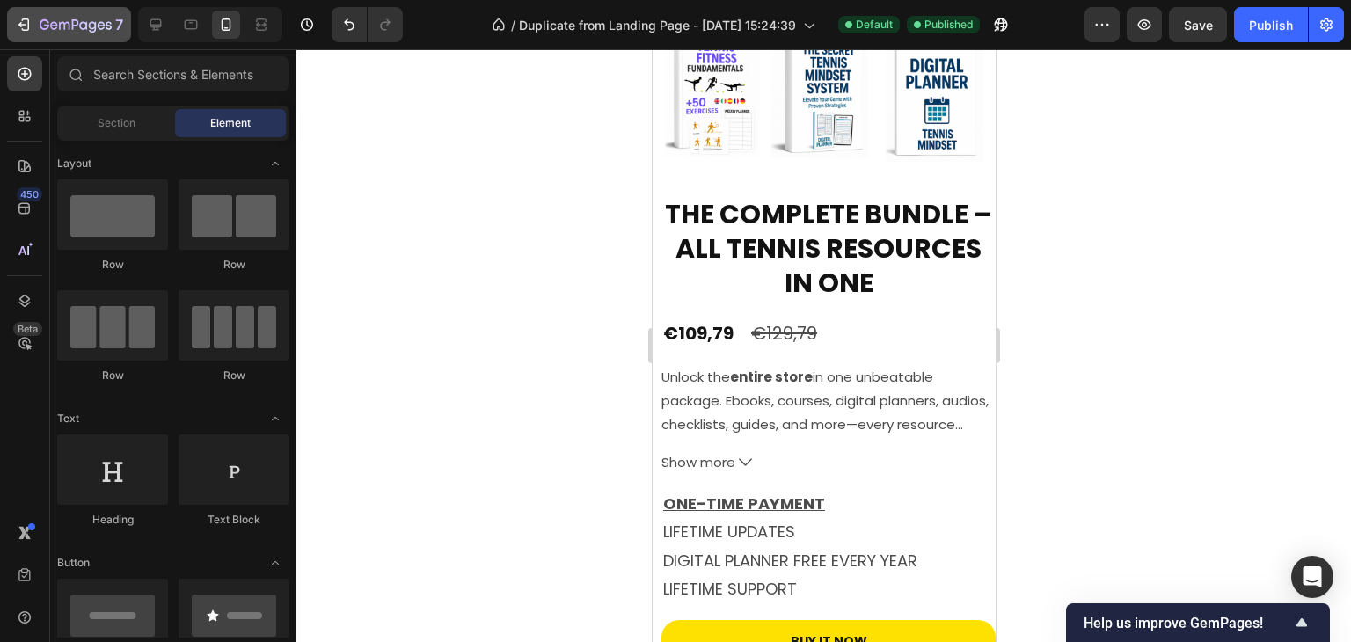
click at [25, 20] on icon "button" at bounding box center [24, 25] width 18 height 18
